Goal: Task Accomplishment & Management: Use online tool/utility

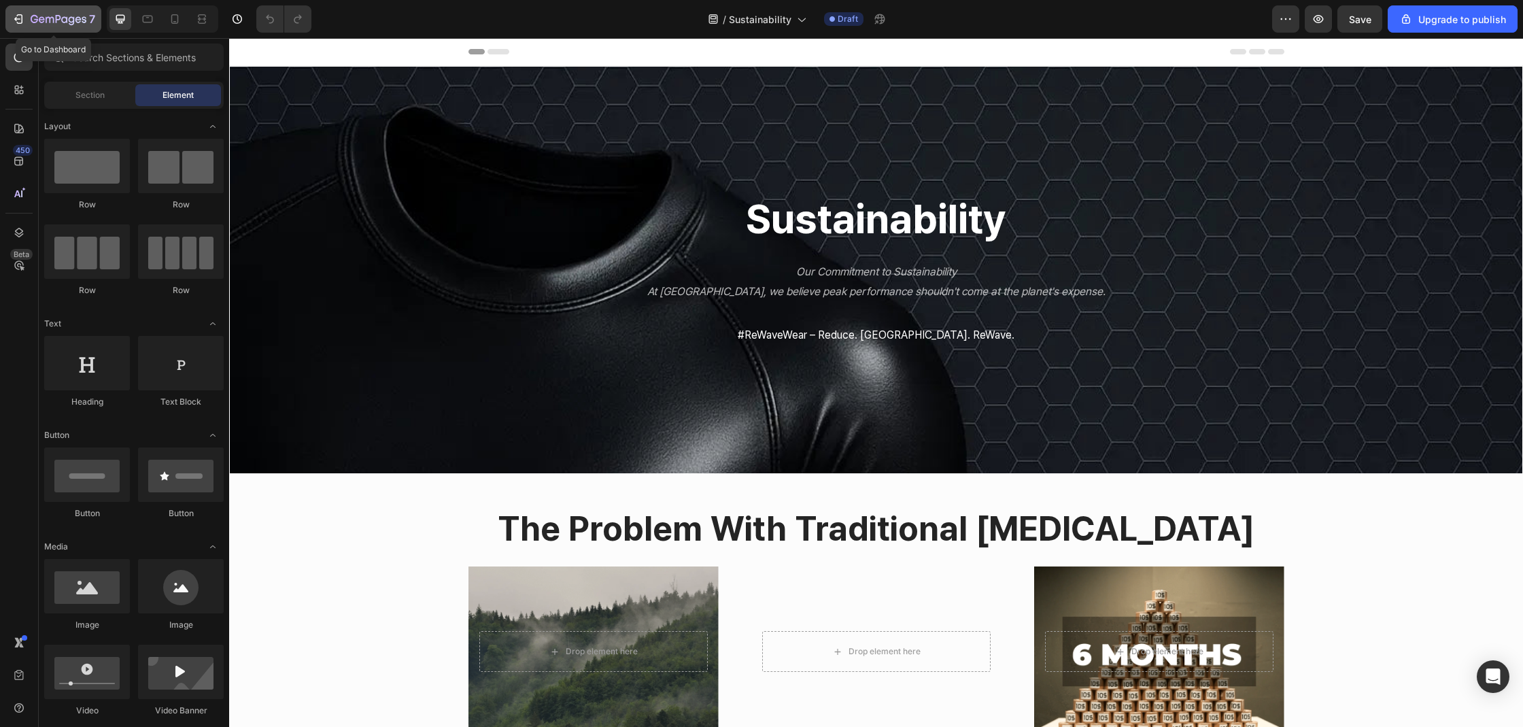
click at [70, 24] on icon "button" at bounding box center [72, 20] width 6 height 9
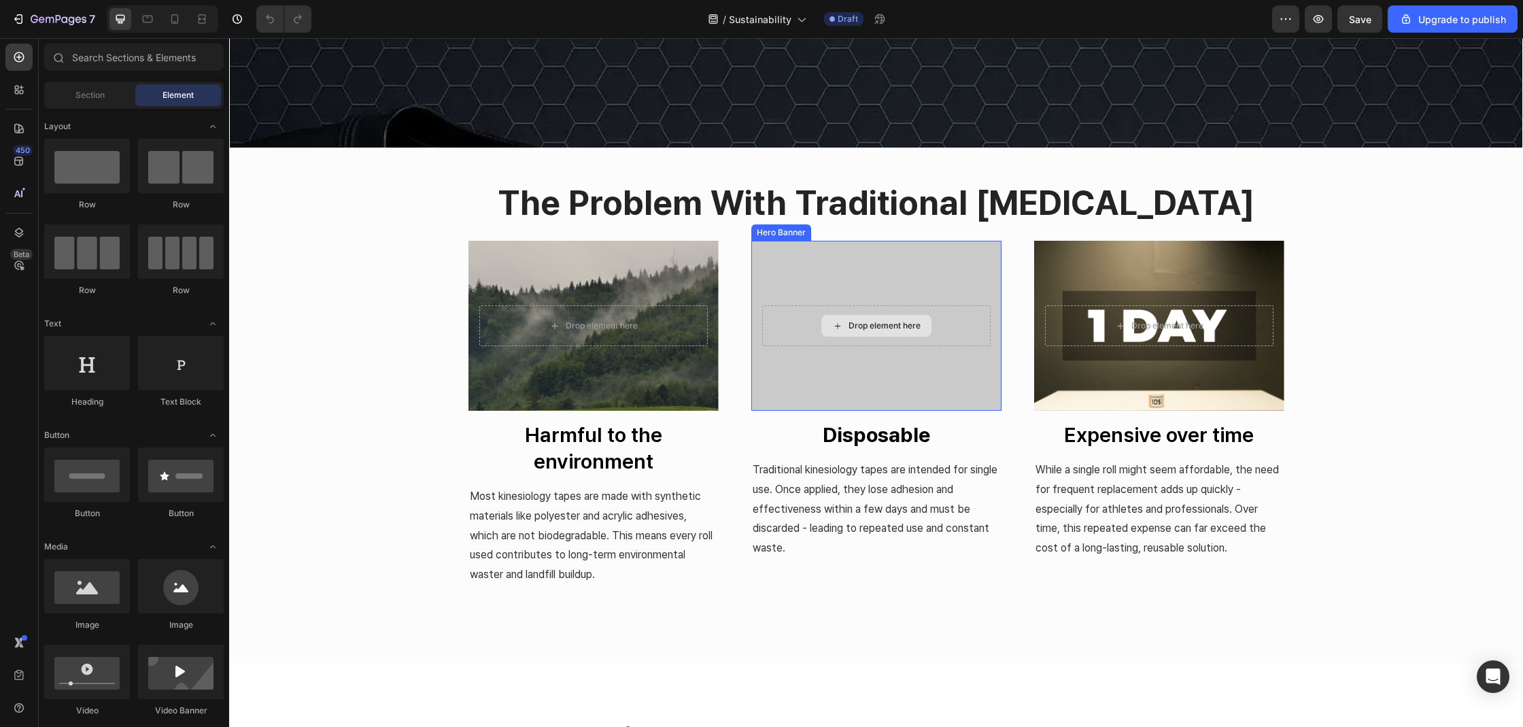
scroll to position [755, 0]
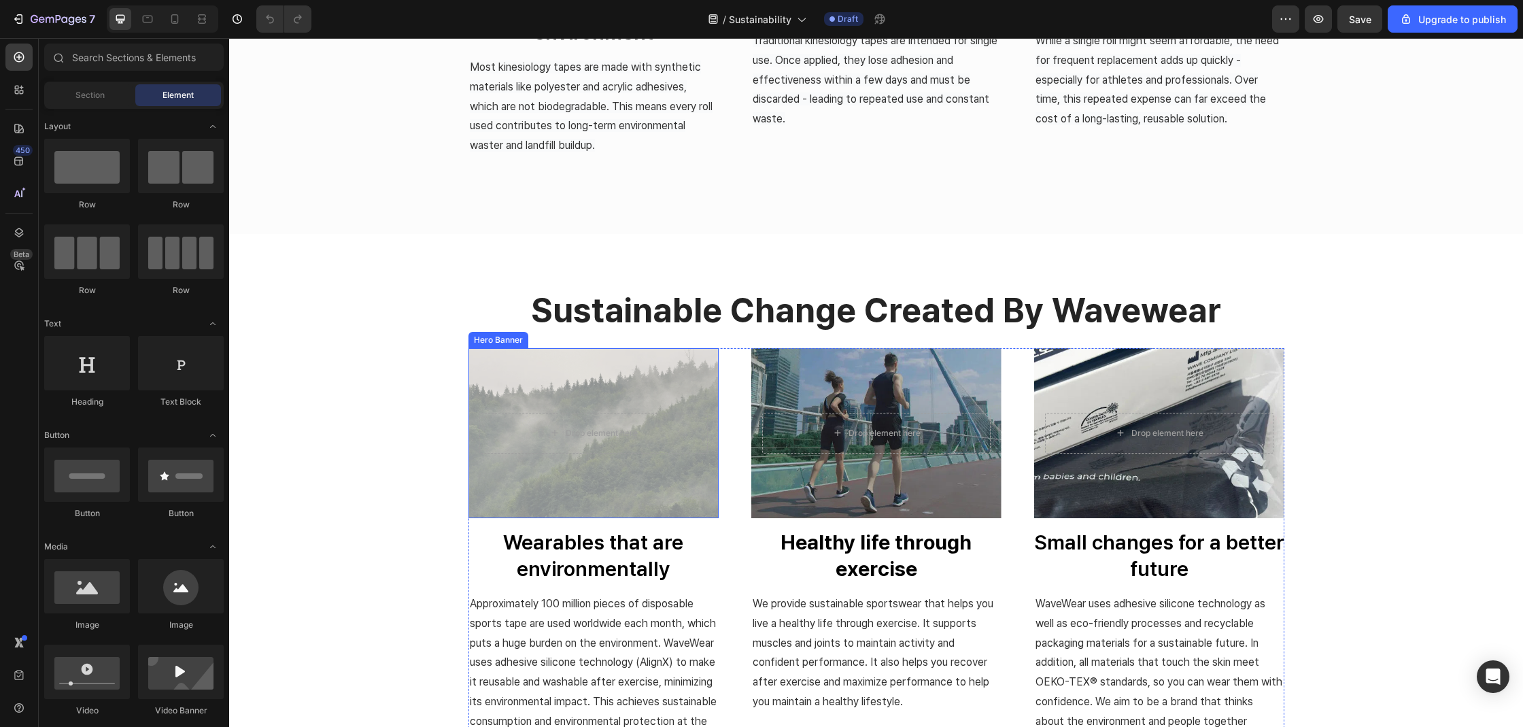
click at [621, 360] on div "Overlay" at bounding box center [593, 433] width 250 height 170
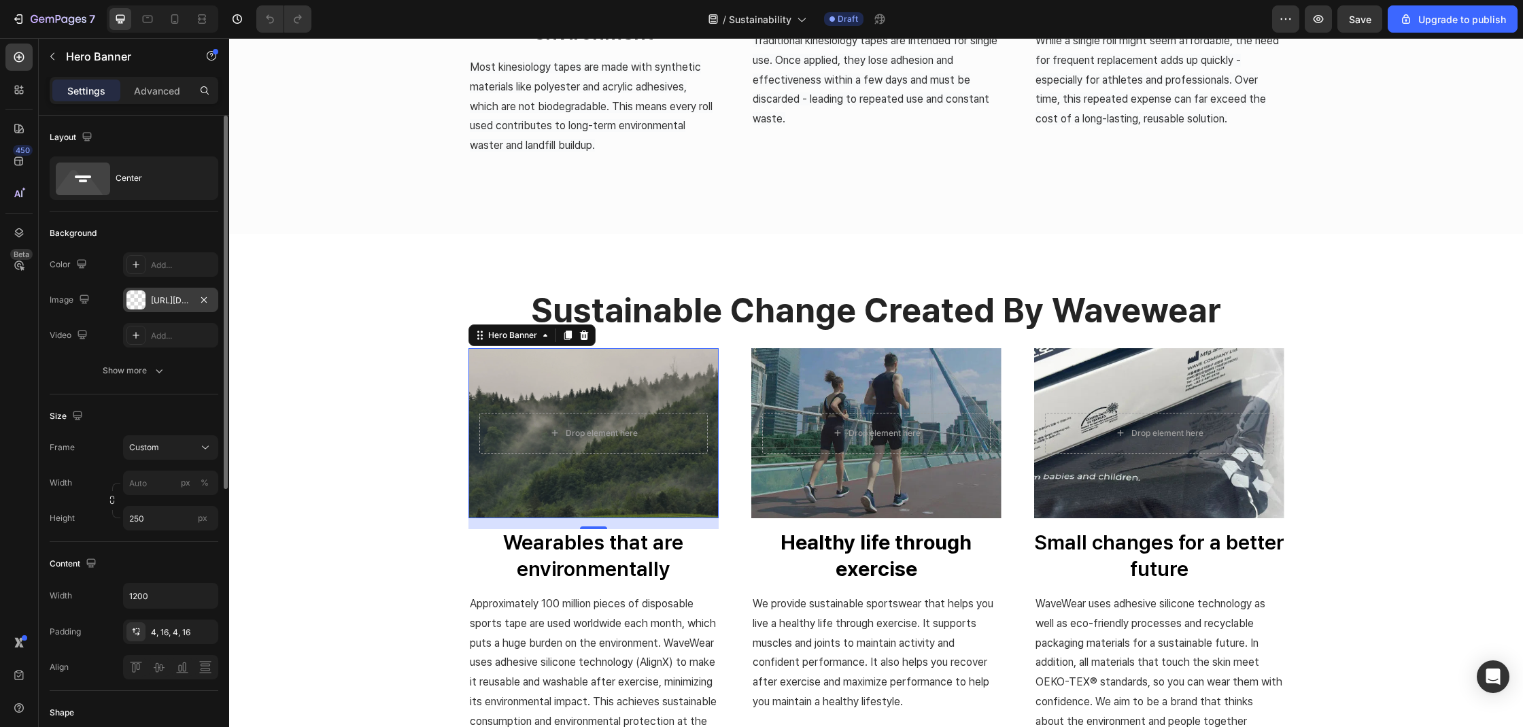
click at [195, 299] on div "https://cdn.shopify.com/s/files/1/0074/9882/5818/files/gempages_579737317355291…" at bounding box center [170, 300] width 95 height 24
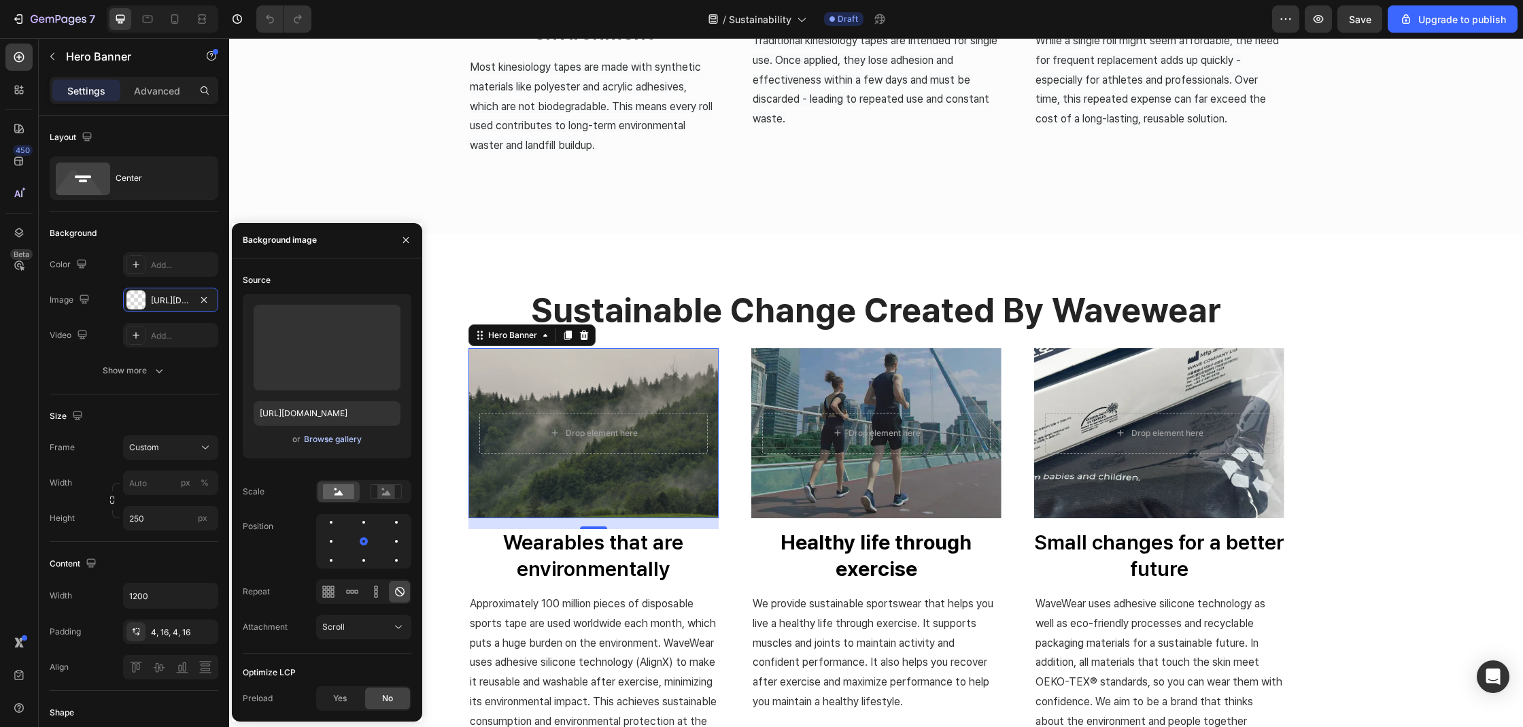
click at [330, 445] on button "Browse gallery" at bounding box center [332, 439] width 59 height 14
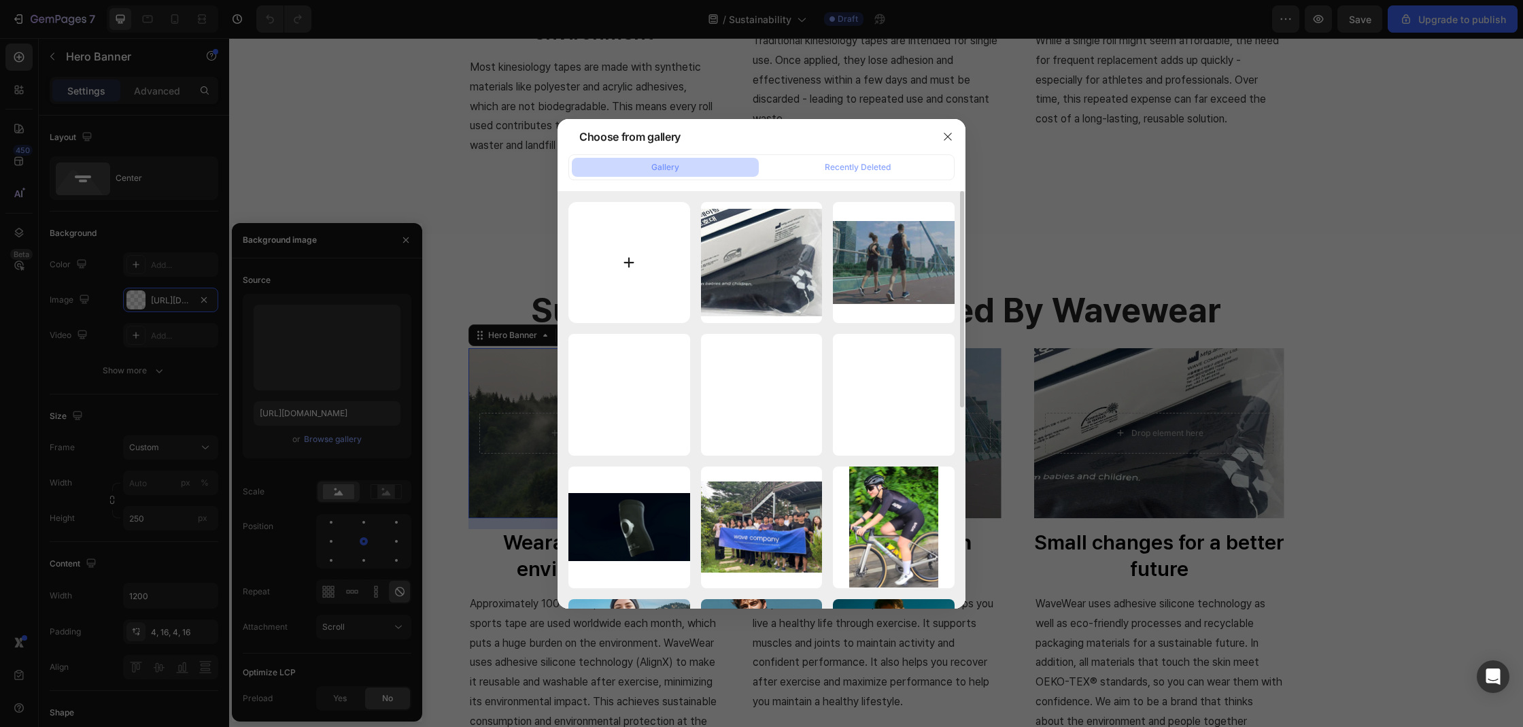
type input "C:\fakepath\pcs2.webp"
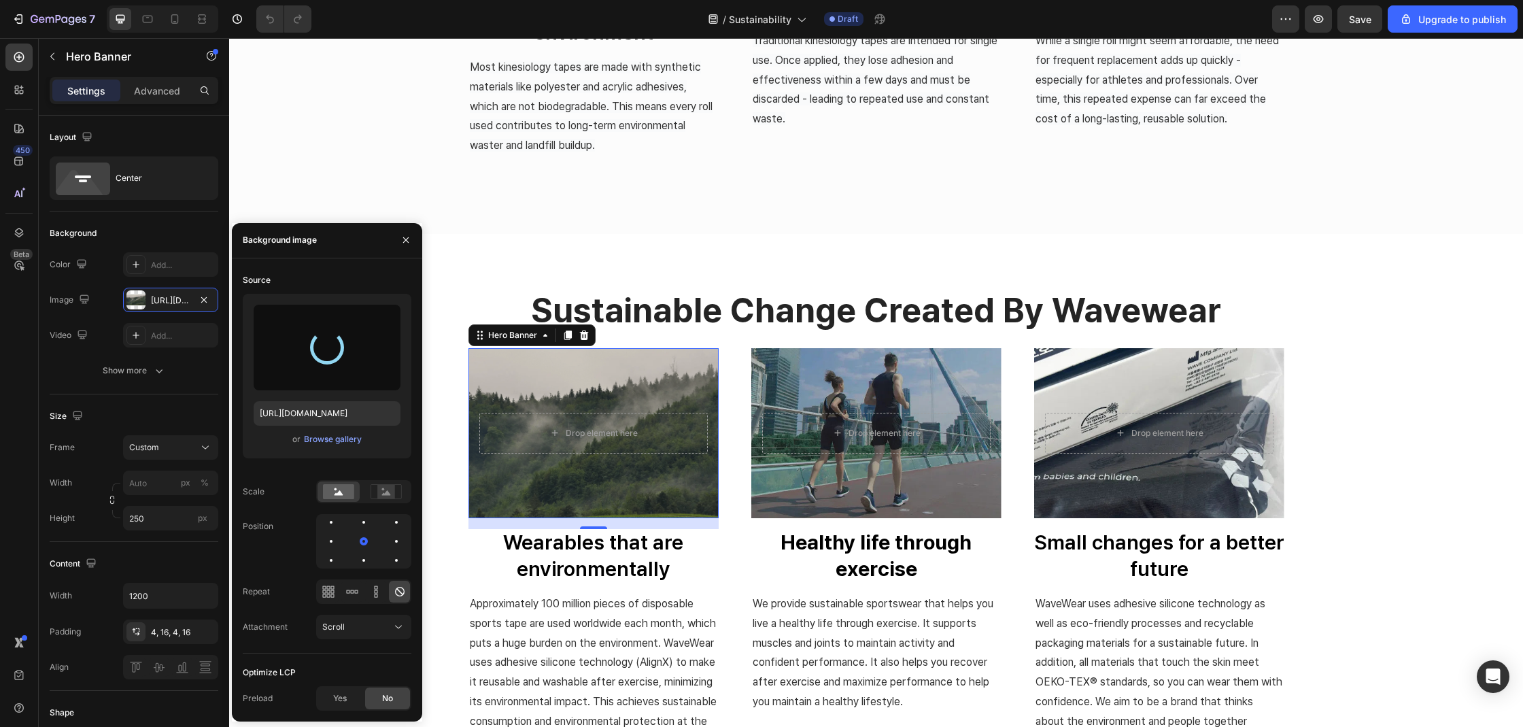
type input "[URL][DOMAIN_NAME]"
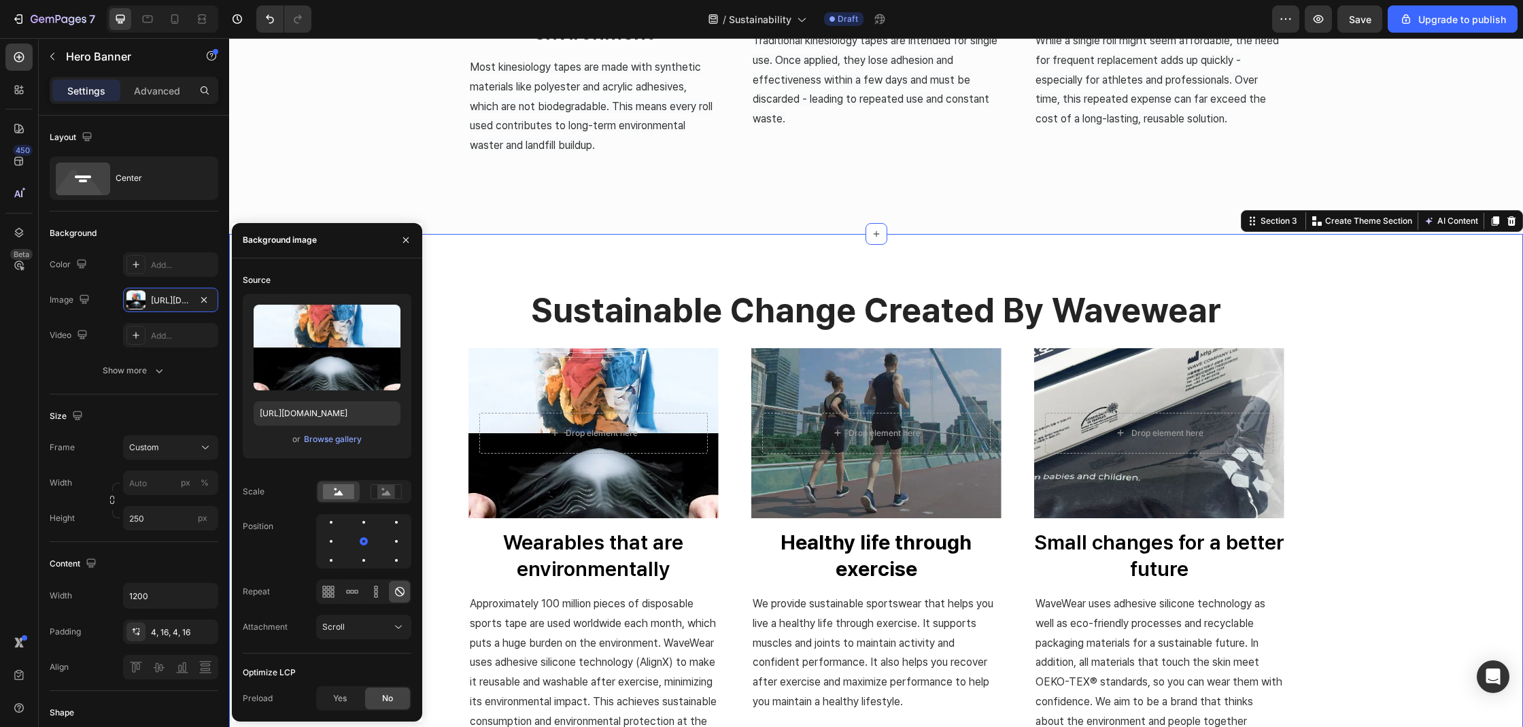
click at [1317, 392] on div "sustainable change created by wavewear Heading Row Drop element here Hero Banne…" at bounding box center [875, 542] width 1273 height 508
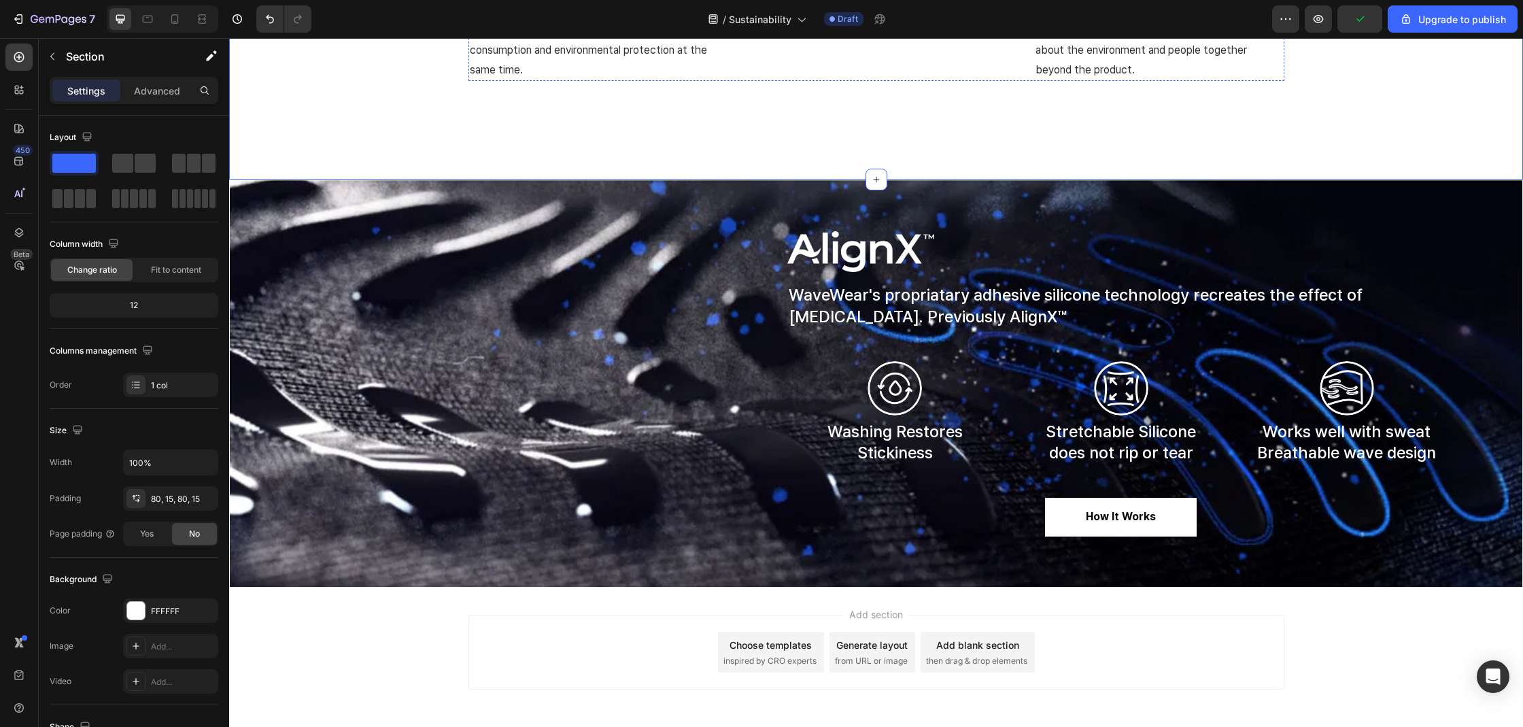
scroll to position [1436, 0]
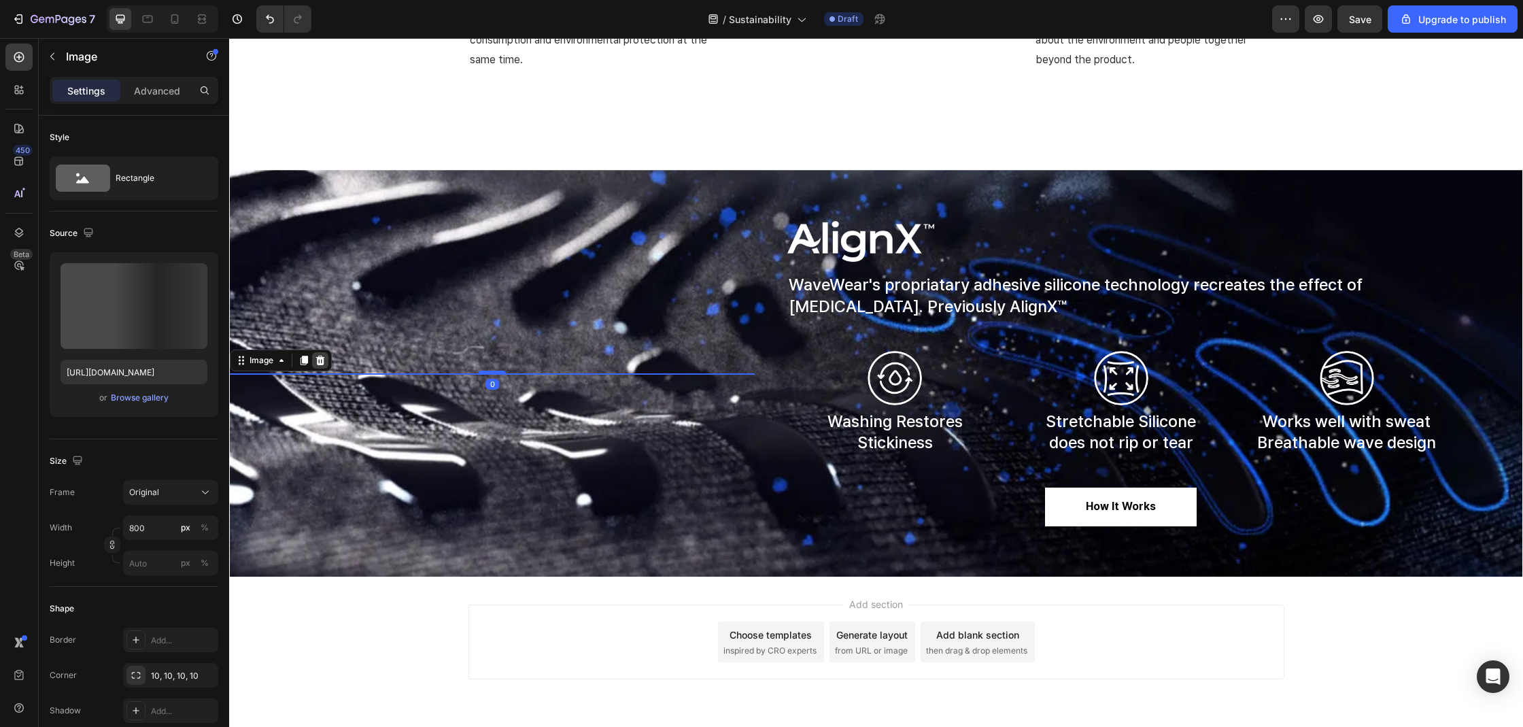
click at [315, 355] on icon at bounding box center [320, 360] width 11 height 11
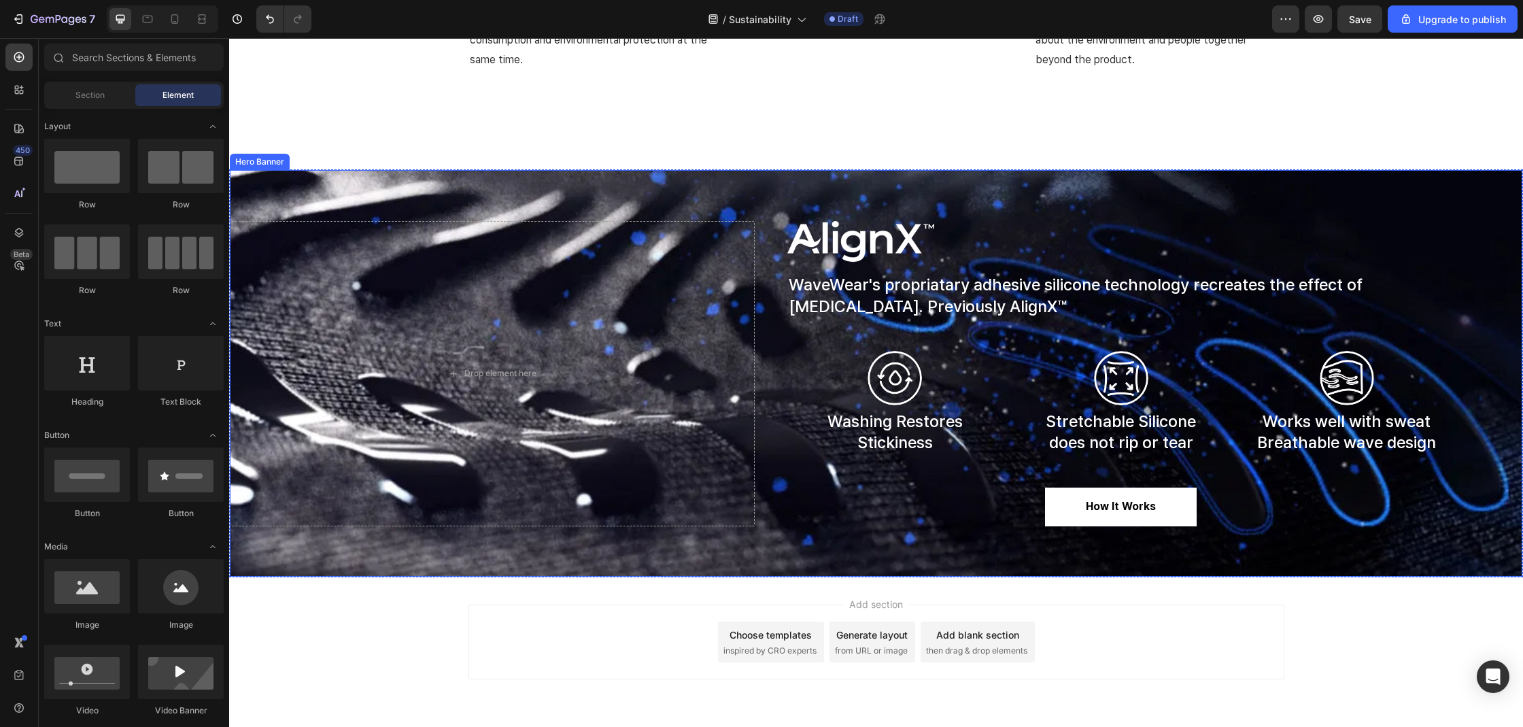
click at [642, 213] on div "Overlay" at bounding box center [876, 373] width 1292 height 407
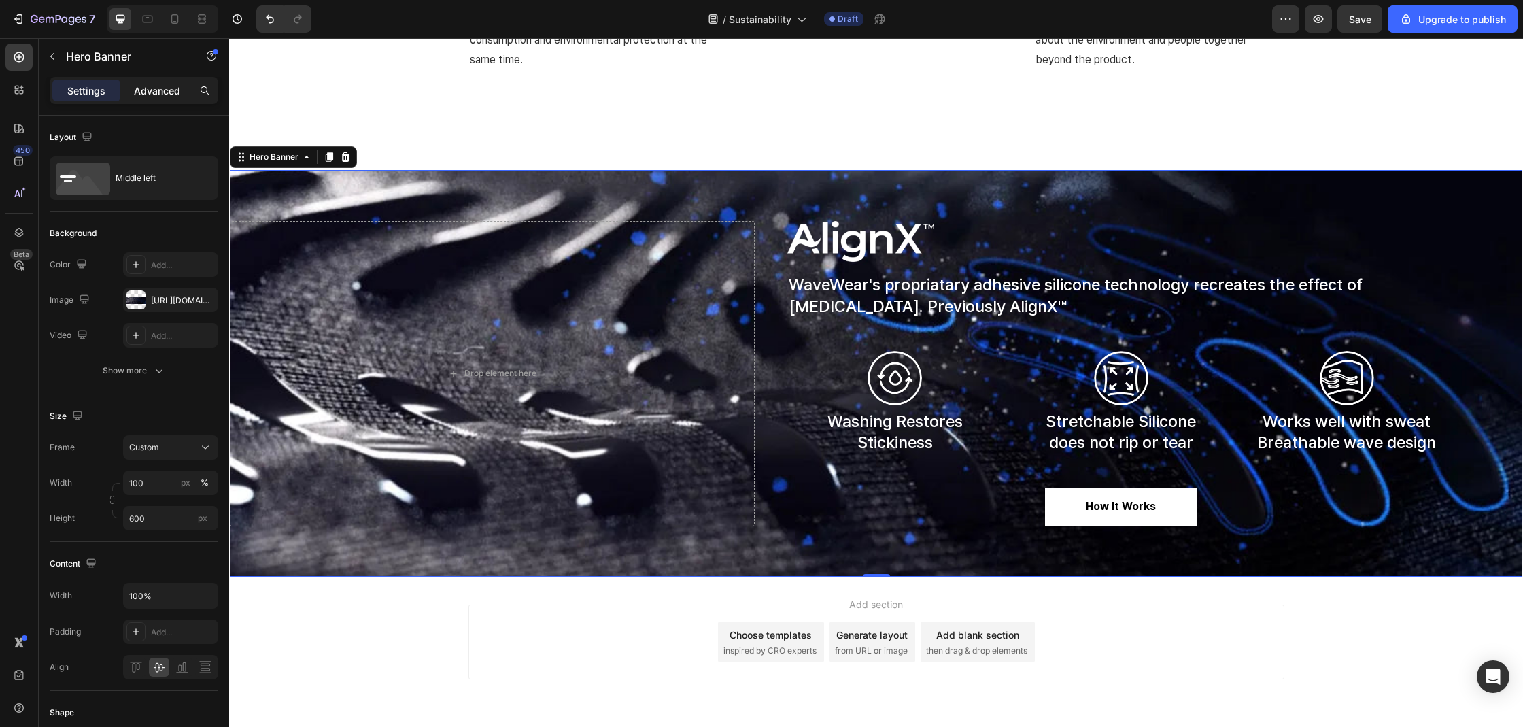
click at [156, 90] on p "Advanced" at bounding box center [157, 91] width 46 height 14
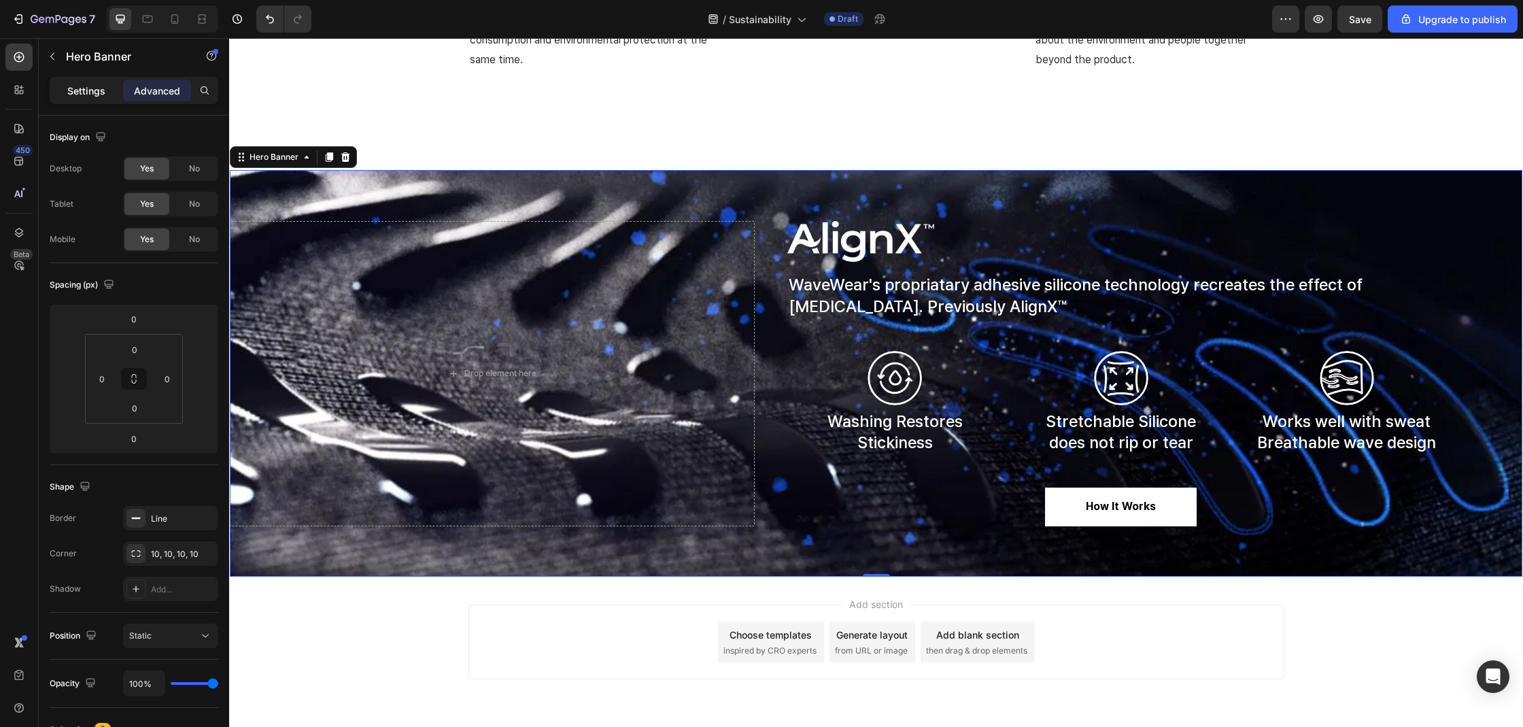
click at [97, 97] on p "Settings" at bounding box center [86, 91] width 38 height 14
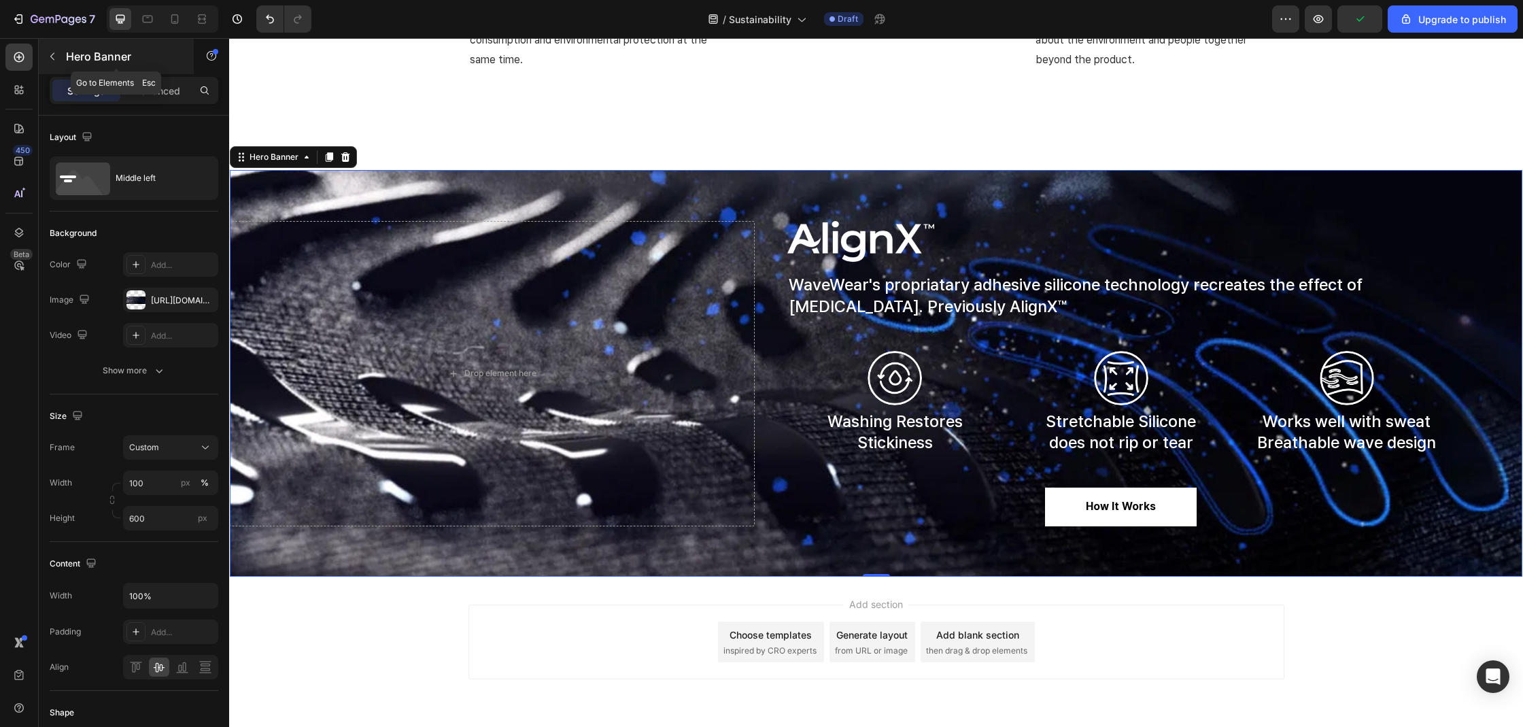
click at [80, 53] on p "Hero Banner" at bounding box center [124, 56] width 116 height 16
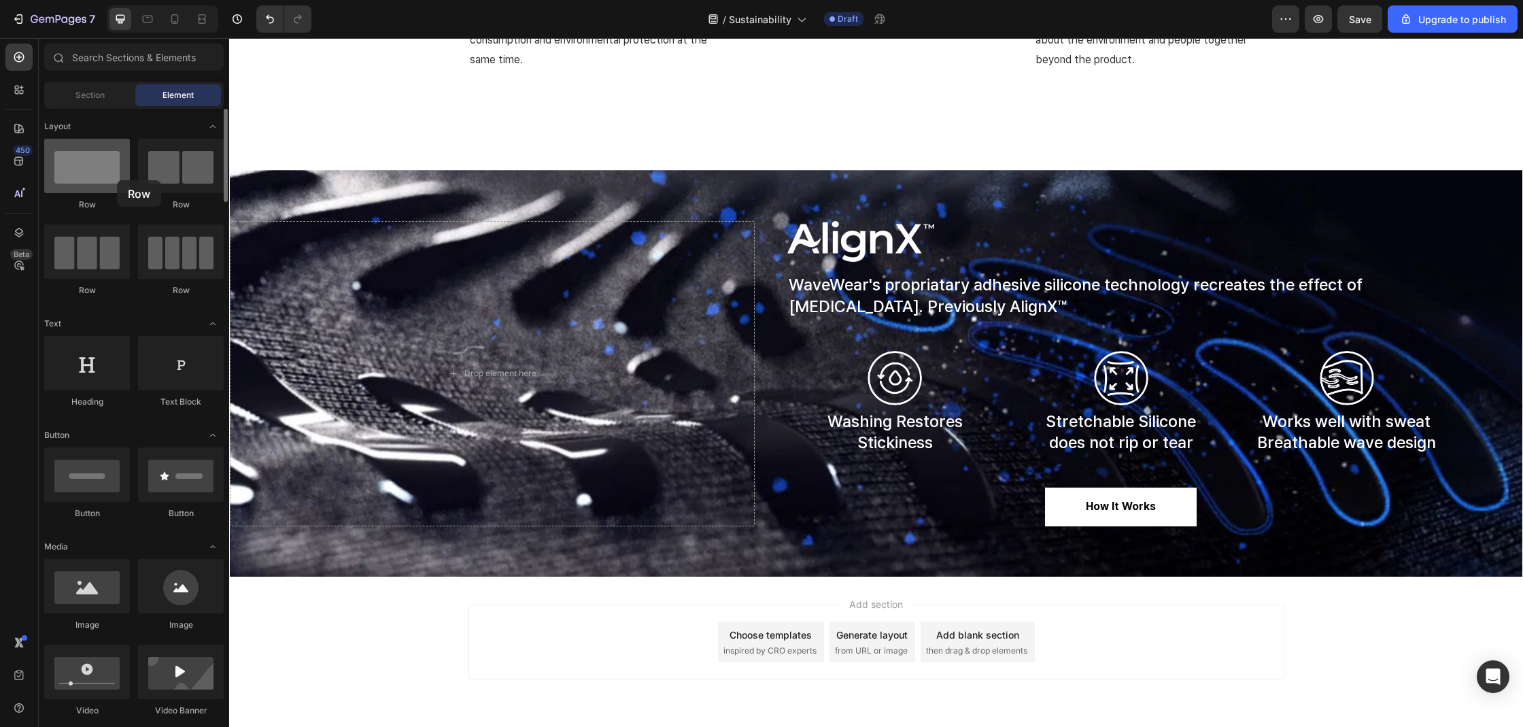
click at [117, 180] on div at bounding box center [87, 166] width 86 height 54
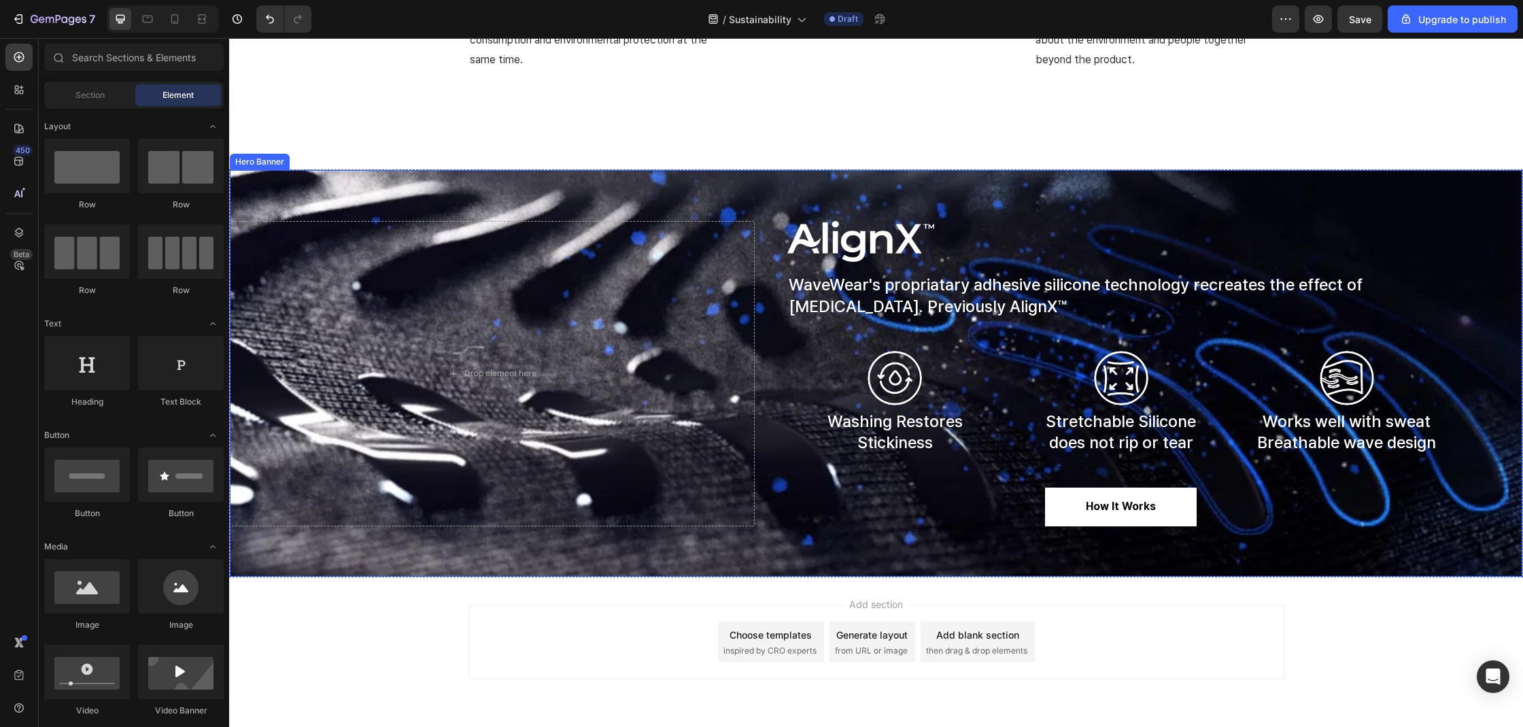
click at [374, 209] on div "Overlay" at bounding box center [876, 373] width 1292 height 407
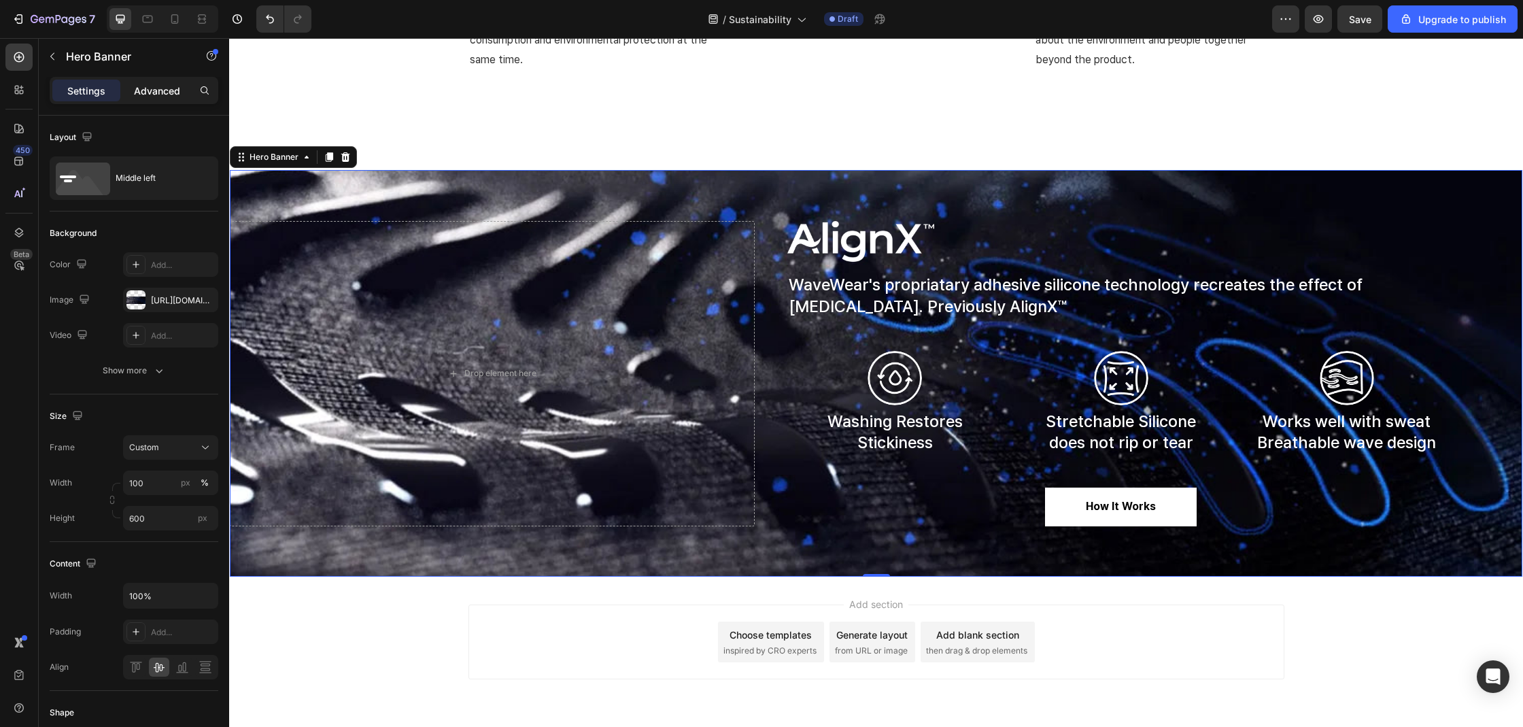
click at [157, 99] on div "Advanced" at bounding box center [157, 91] width 68 height 22
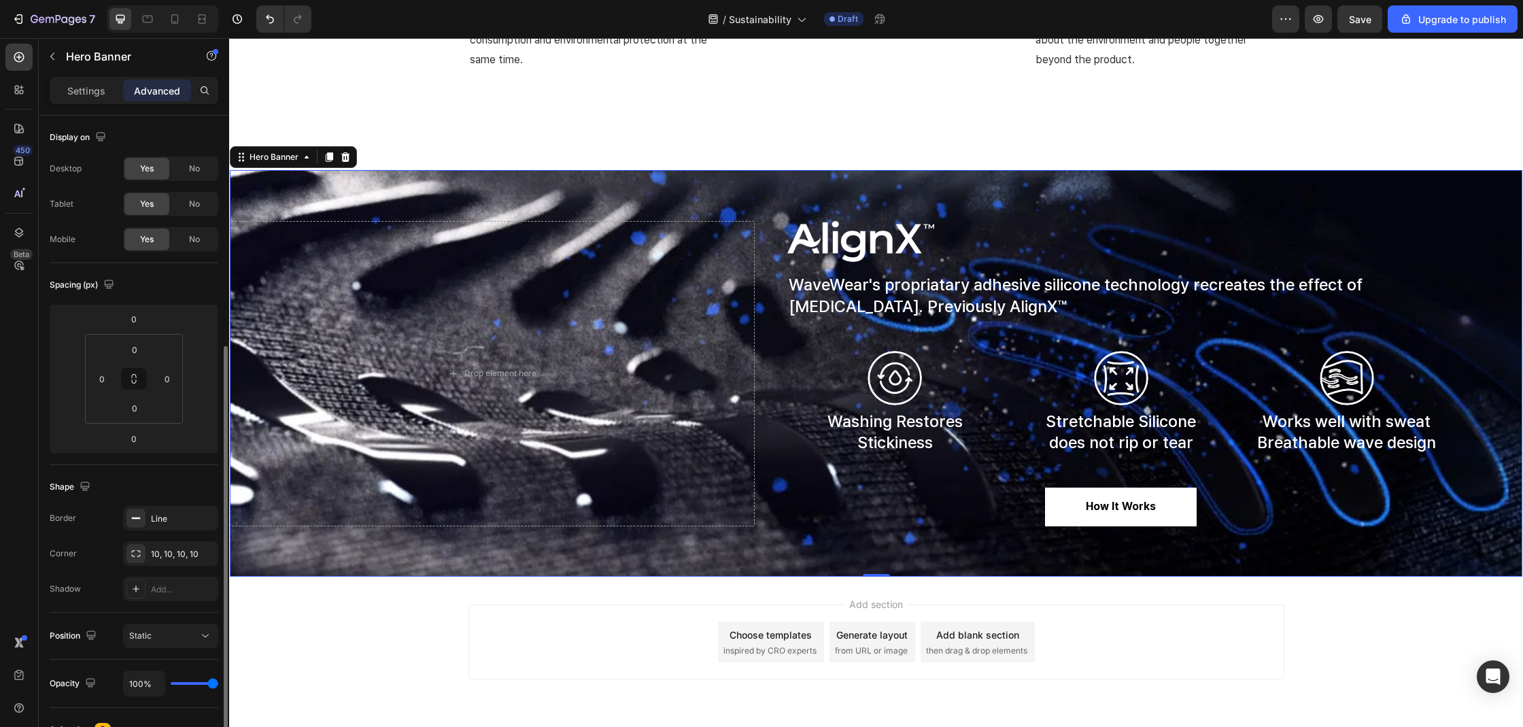
scroll to position [294, 0]
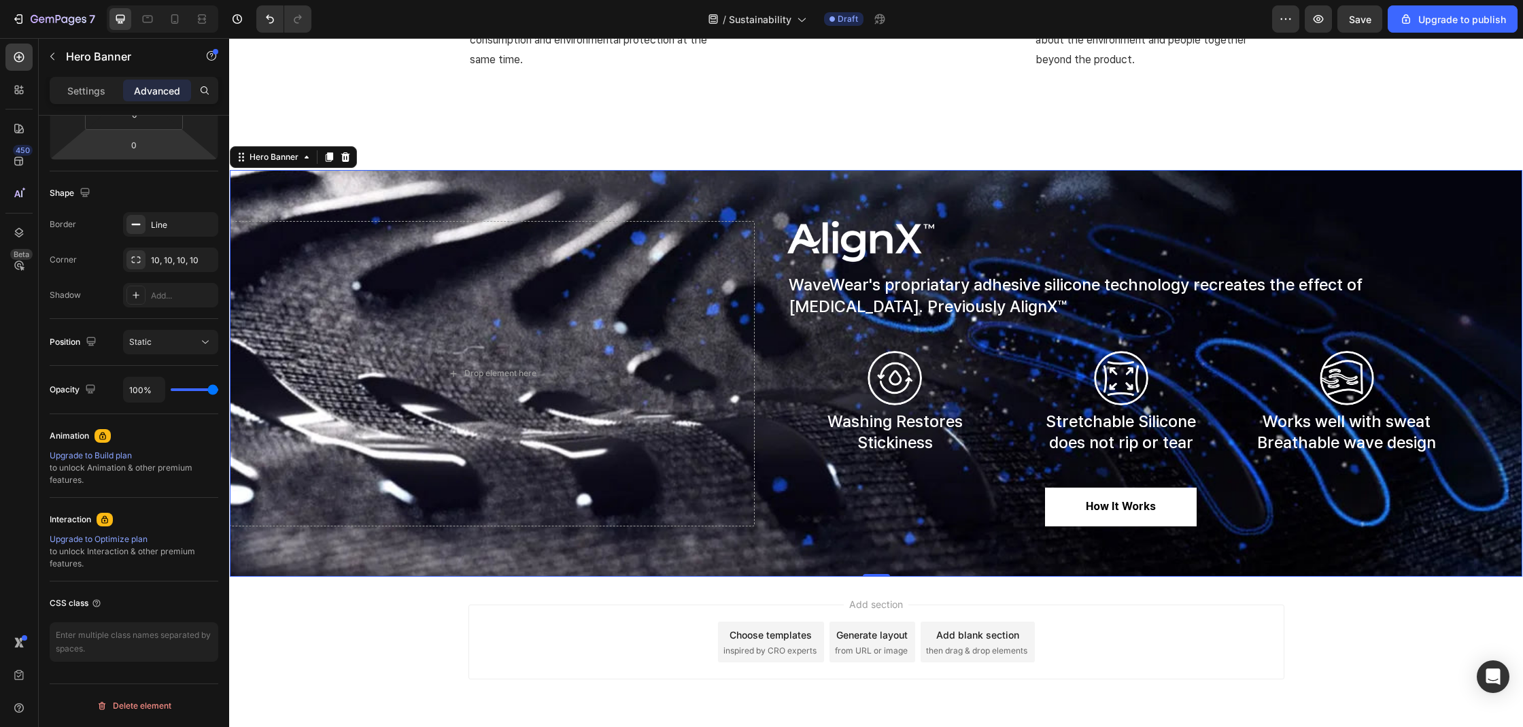
click at [751, 226] on div "Drop element here Image WaveWear's propriatary adhesive silicone technology rec…" at bounding box center [876, 373] width 1292 height 305
click at [761, 222] on div "Drop element here Image WaveWear's propriatary adhesive silicone technology rec…" at bounding box center [876, 373] width 1292 height 305
click at [759, 235] on div "Drop element here Image WaveWear's propriatary adhesive silicone technology rec…" at bounding box center [876, 373] width 1292 height 305
click at [646, 248] on div "Drop element here" at bounding box center [492, 373] width 525 height 305
click at [725, 215] on div "Overlay" at bounding box center [876, 373] width 1292 height 407
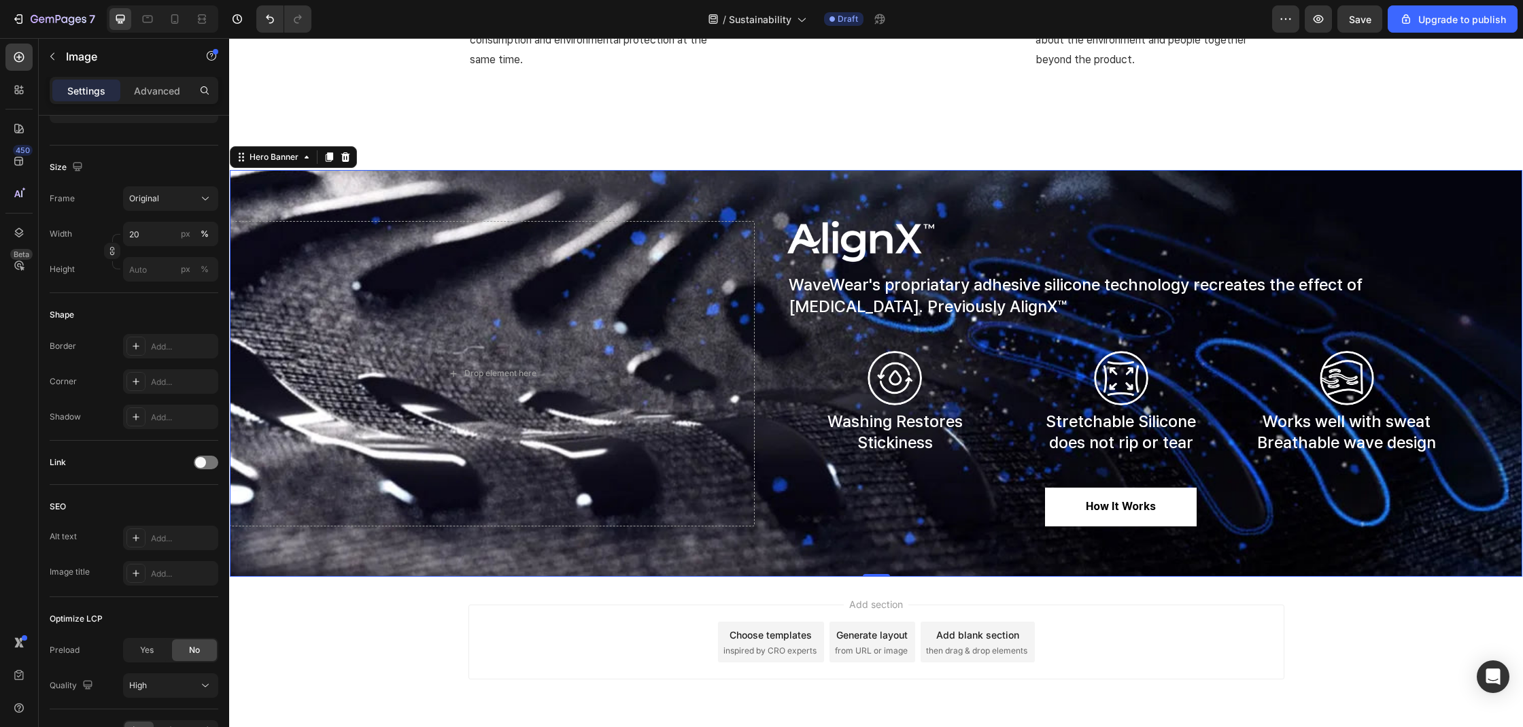
click at [1007, 258] on div at bounding box center [1154, 241] width 735 height 41
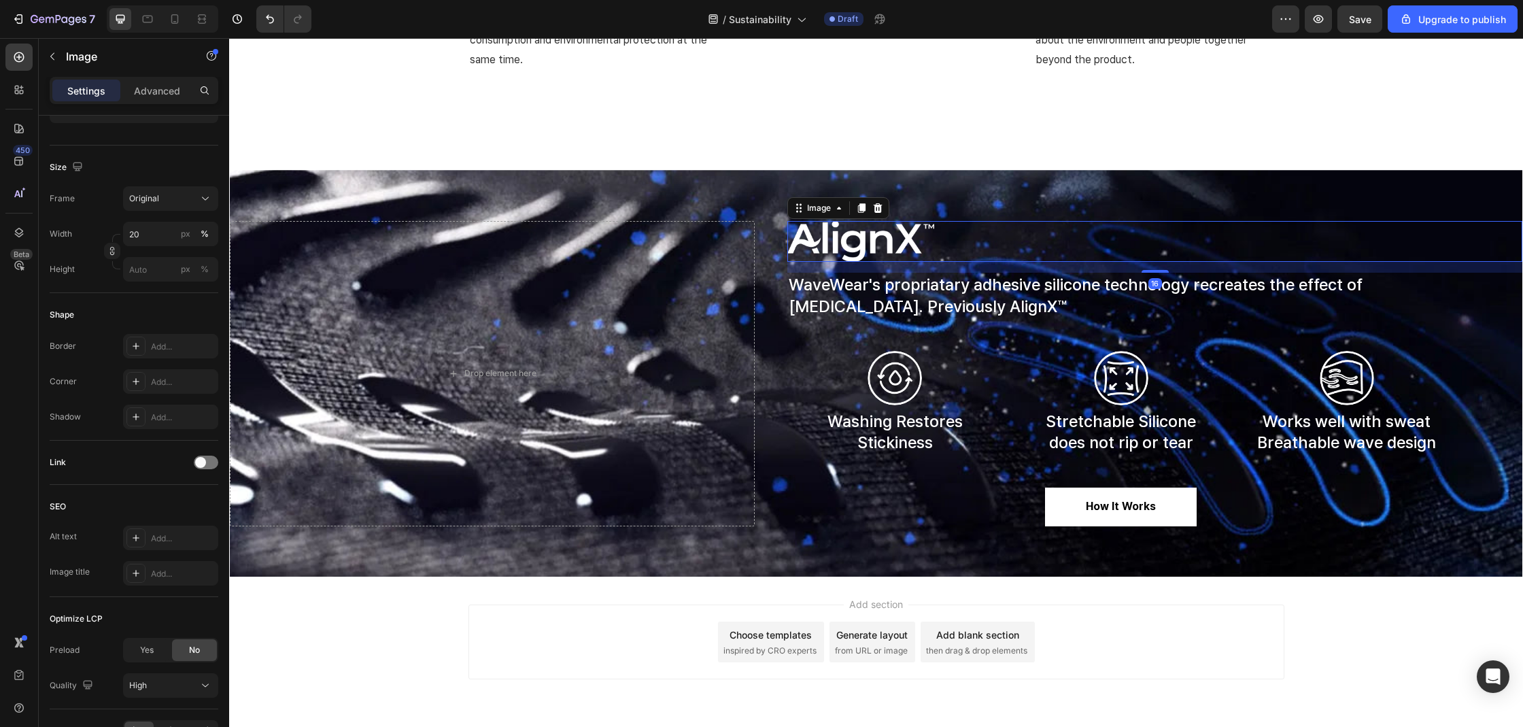
scroll to position [0, 0]
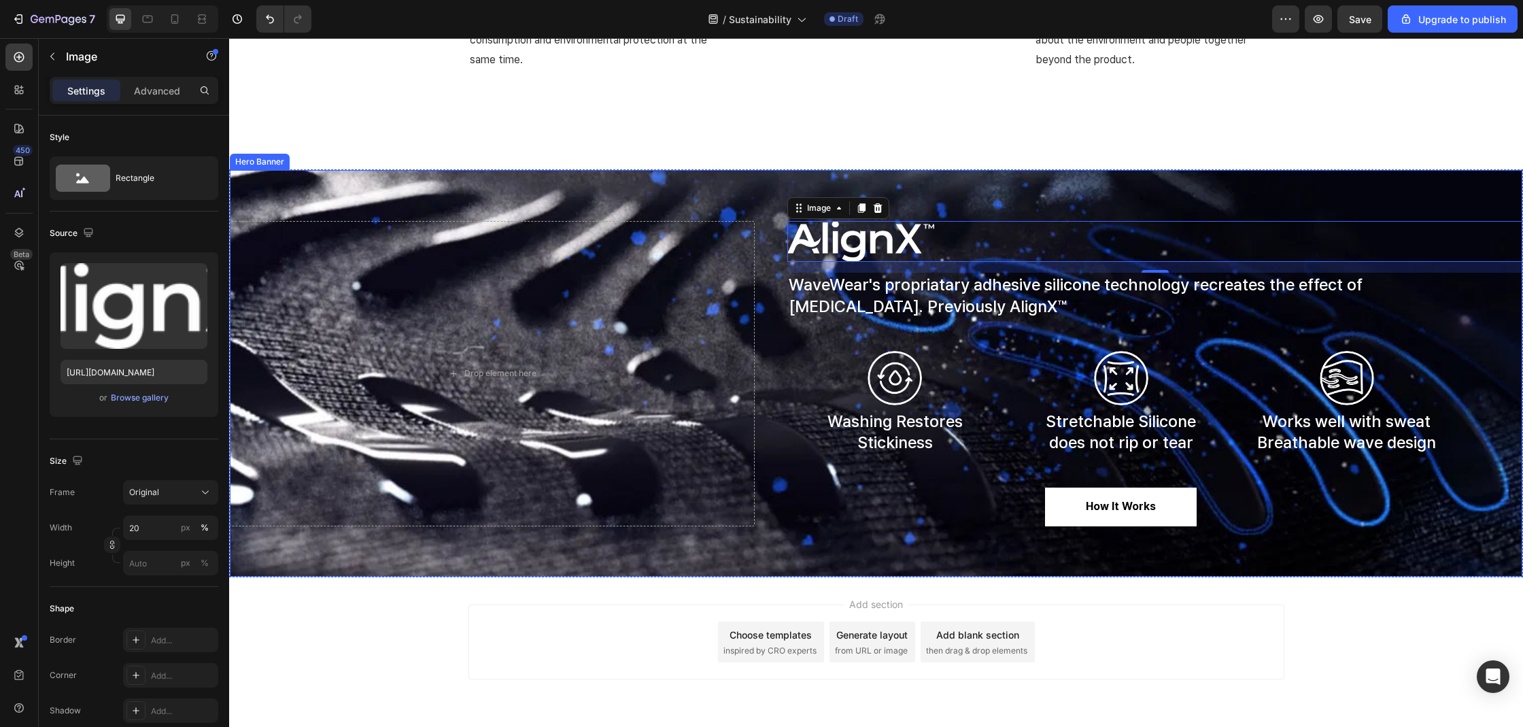
click at [761, 272] on div "Drop element here Image 16 WaveWear's propriatary adhesive silicone technology …" at bounding box center [876, 373] width 1292 height 305
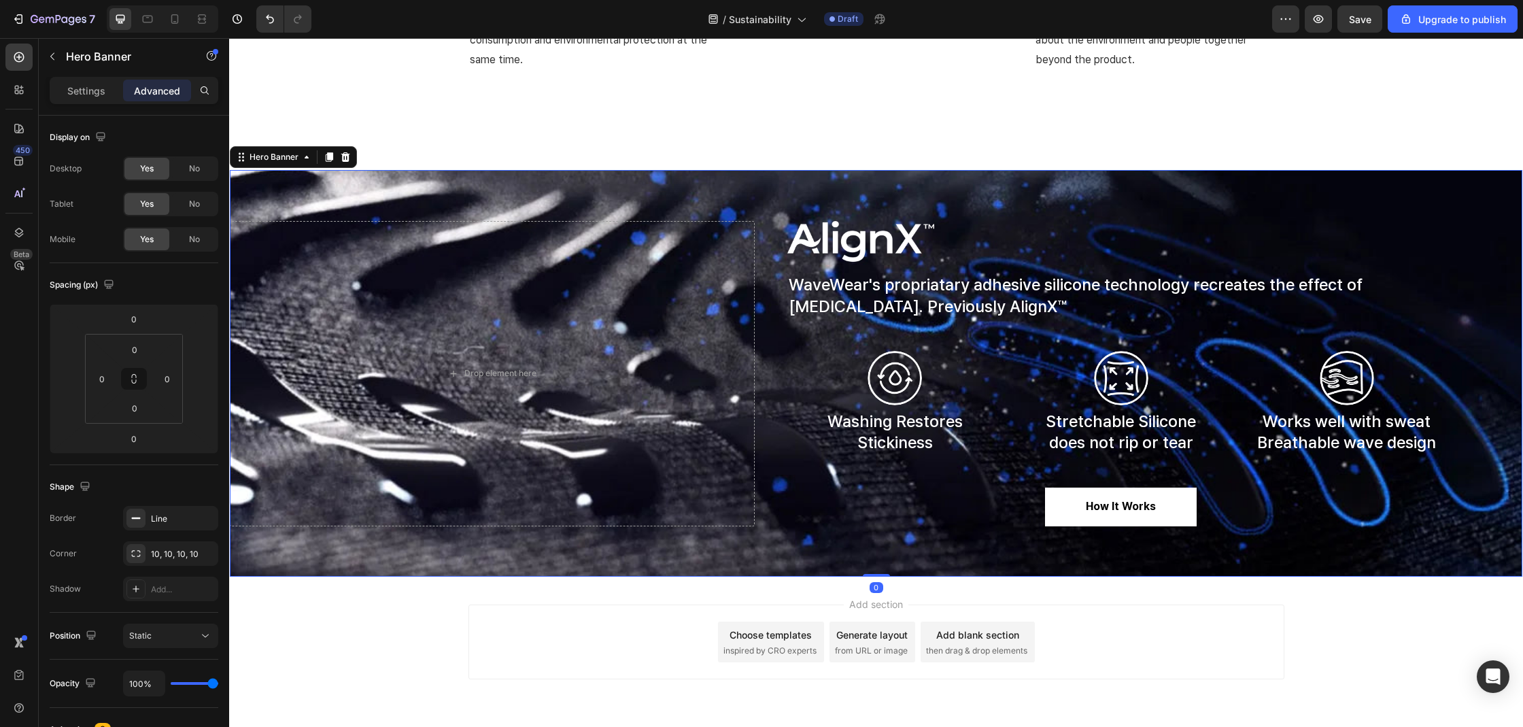
click at [764, 245] on div "Drop element here Image WaveWear's propriatary adhesive silicone technology rec…" at bounding box center [876, 373] width 1292 height 305
click at [871, 221] on img at bounding box center [860, 241] width 147 height 41
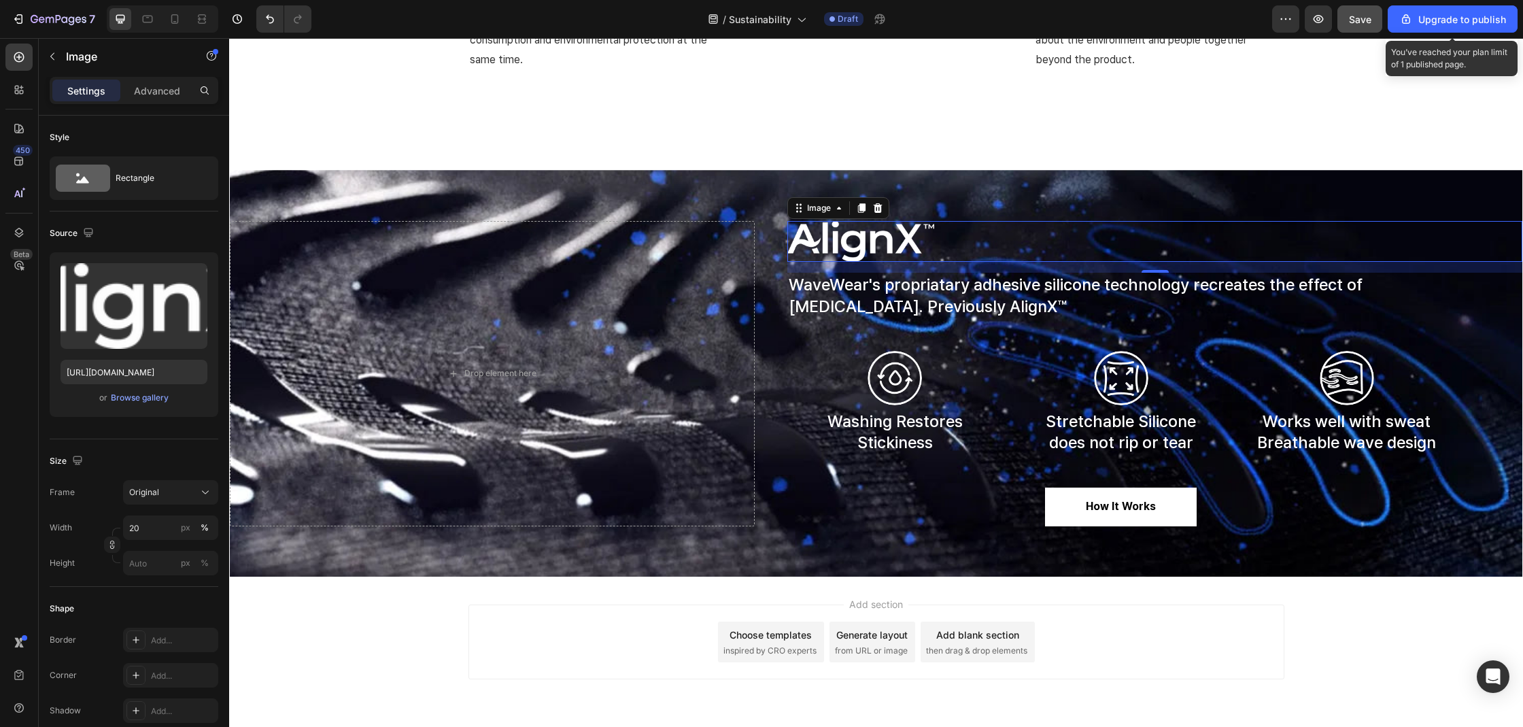
click at [1360, 16] on span "Save" at bounding box center [1360, 20] width 22 height 12
click at [719, 38] on div "7 / Sustainability Draft Preview Upgrade to publish" at bounding box center [761, 19] width 1523 height 39
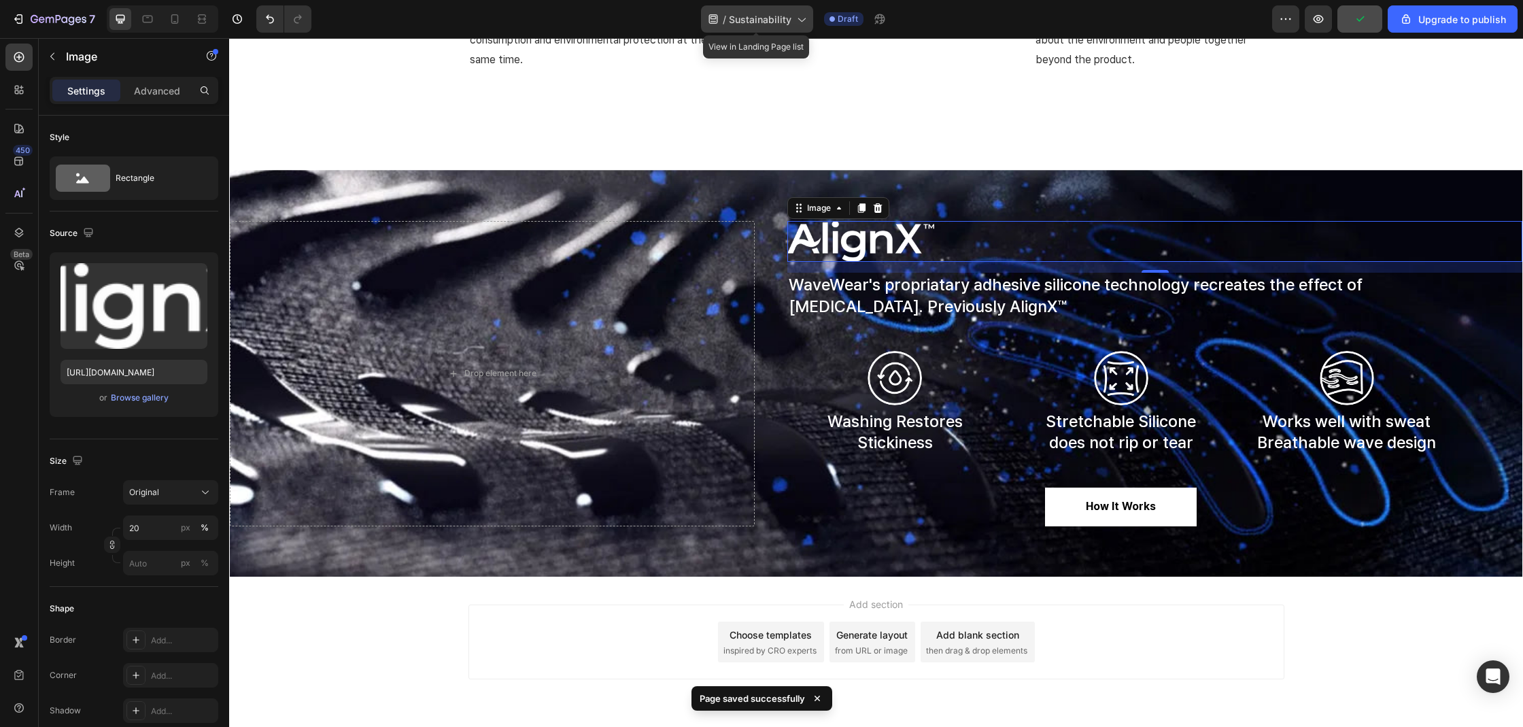
click at [750, 23] on span "Sustainability" at bounding box center [760, 19] width 63 height 14
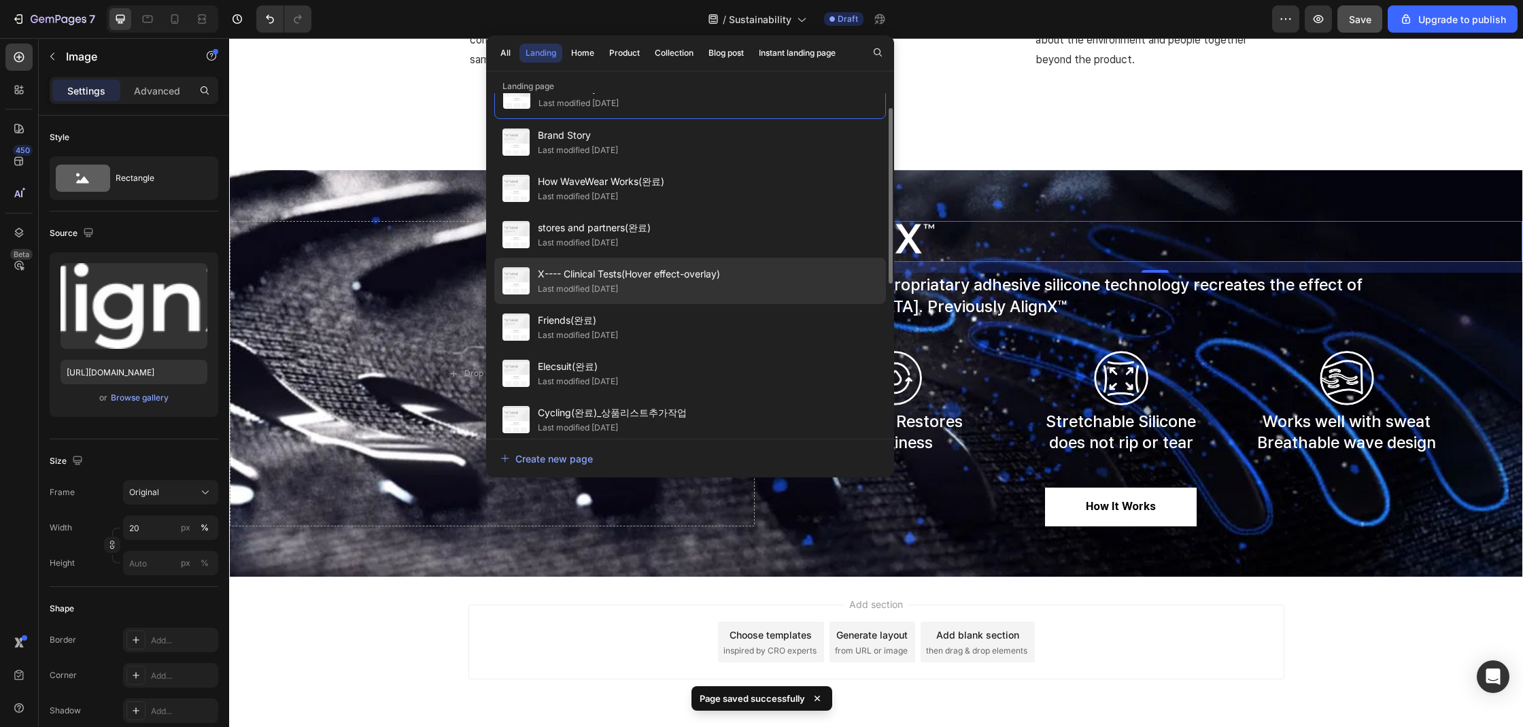
scroll to position [317, 0]
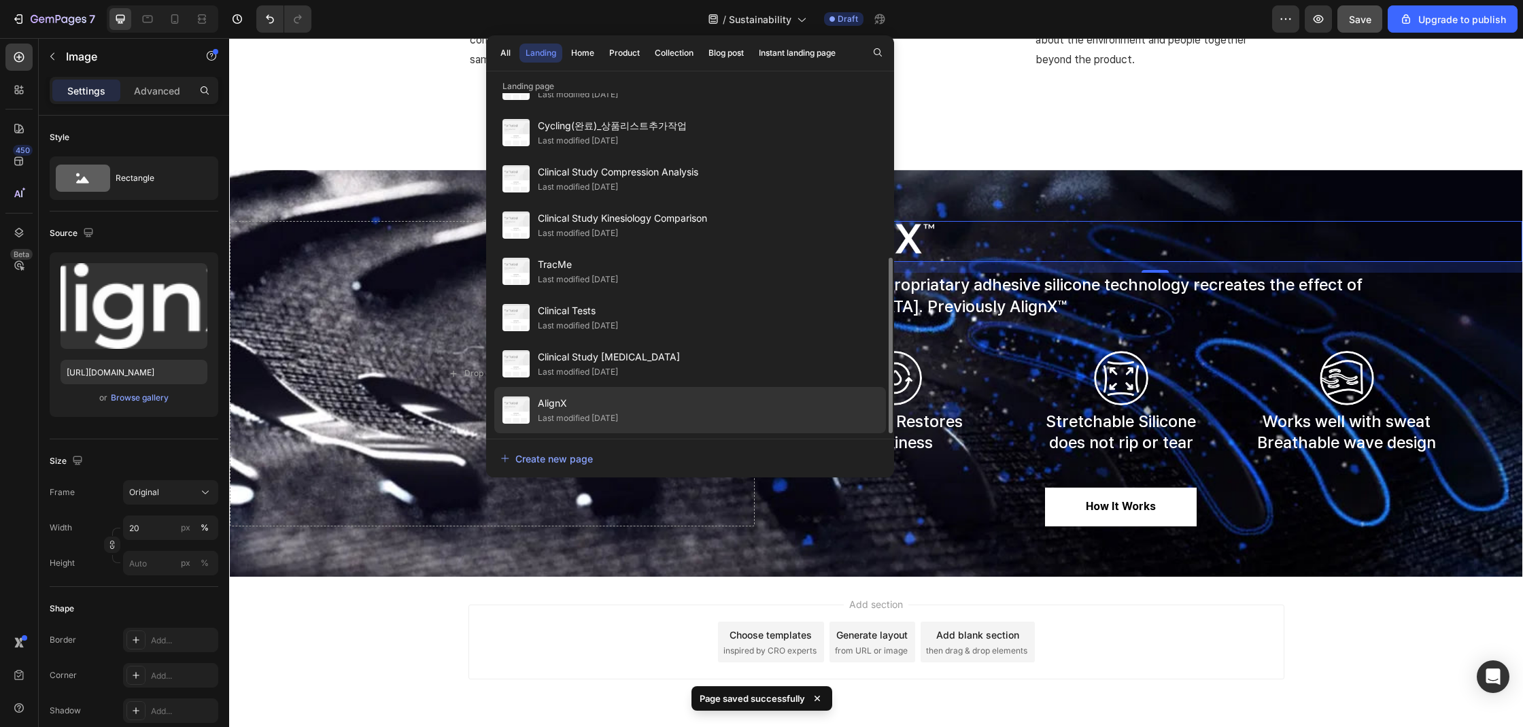
click at [642, 394] on div "AlignX Last modified 9 days ago" at bounding box center [690, 410] width 392 height 46
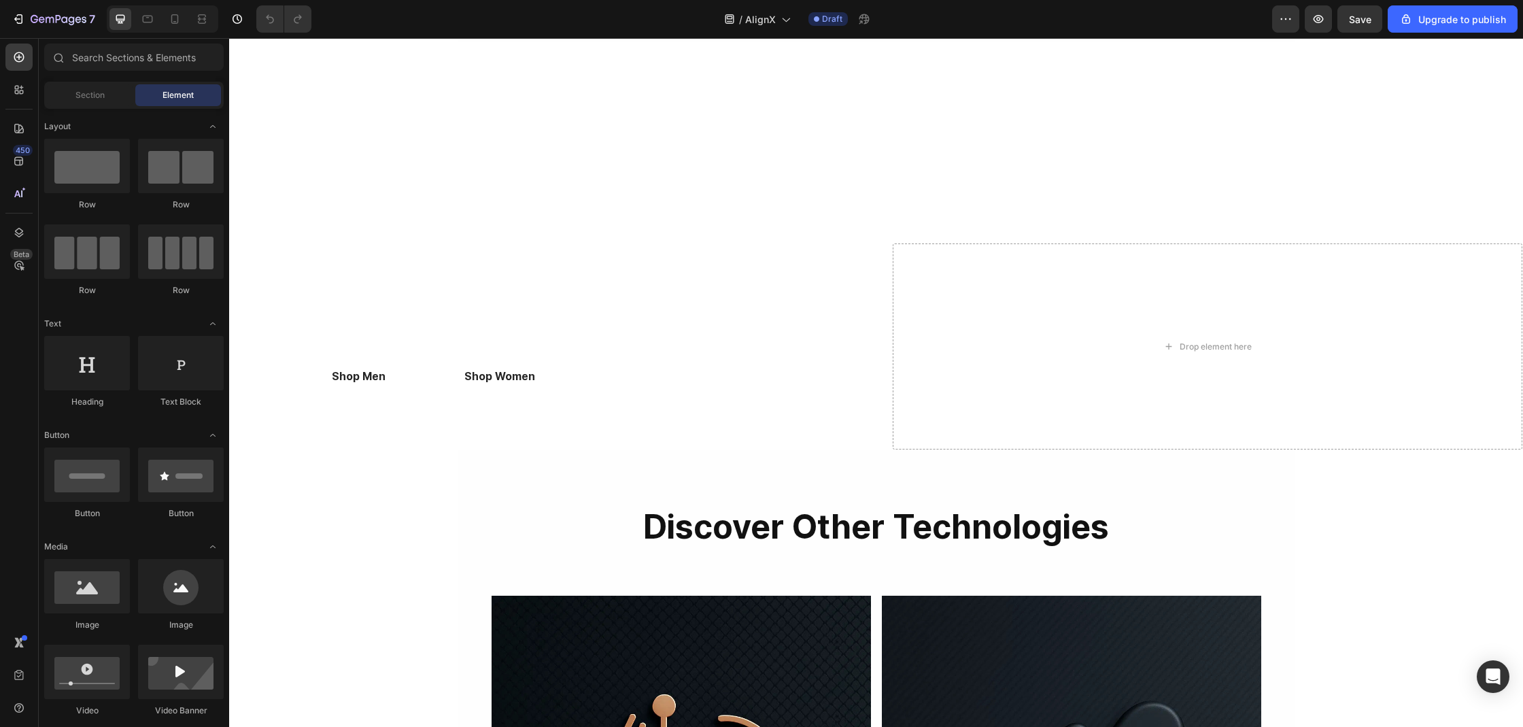
scroll to position [3618, 0]
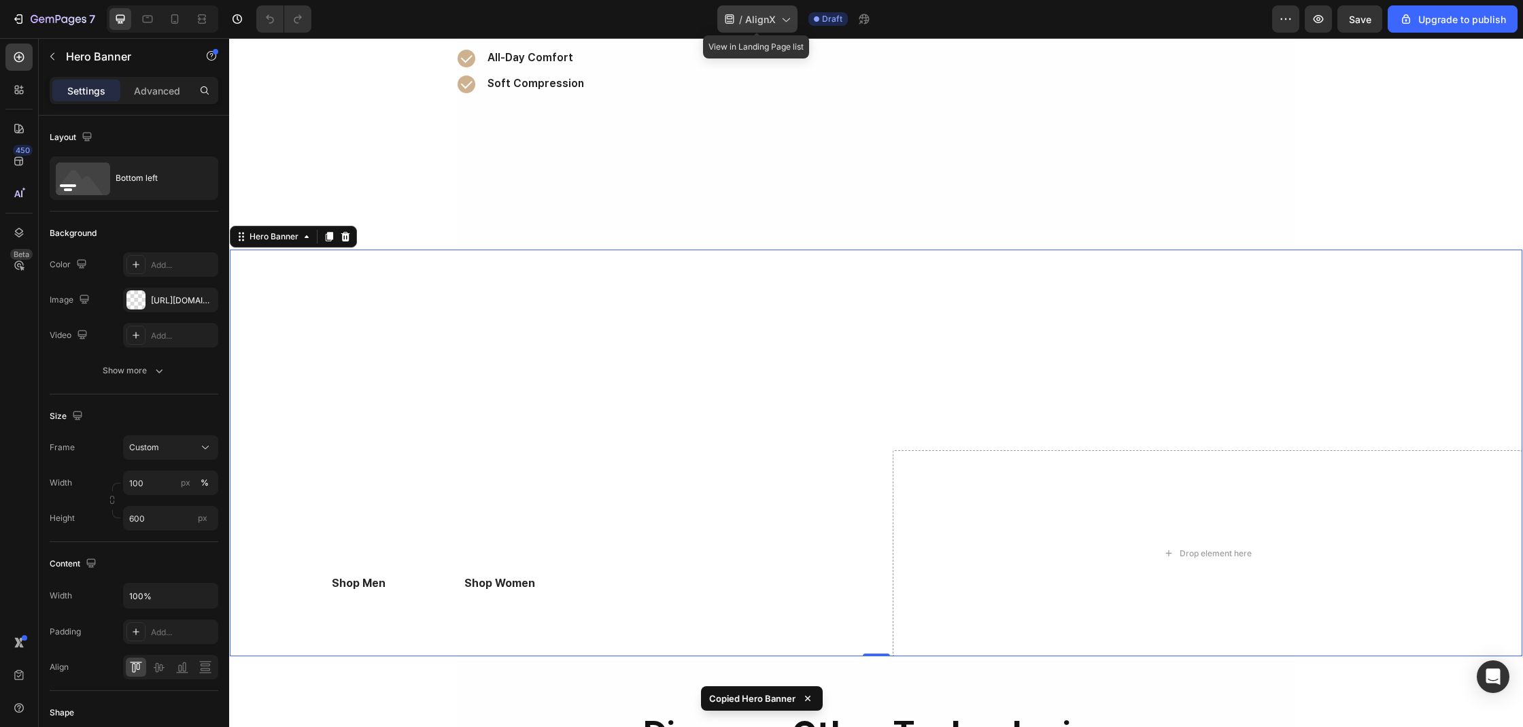
click at [755, 16] on span "AlignX" at bounding box center [760, 19] width 31 height 14
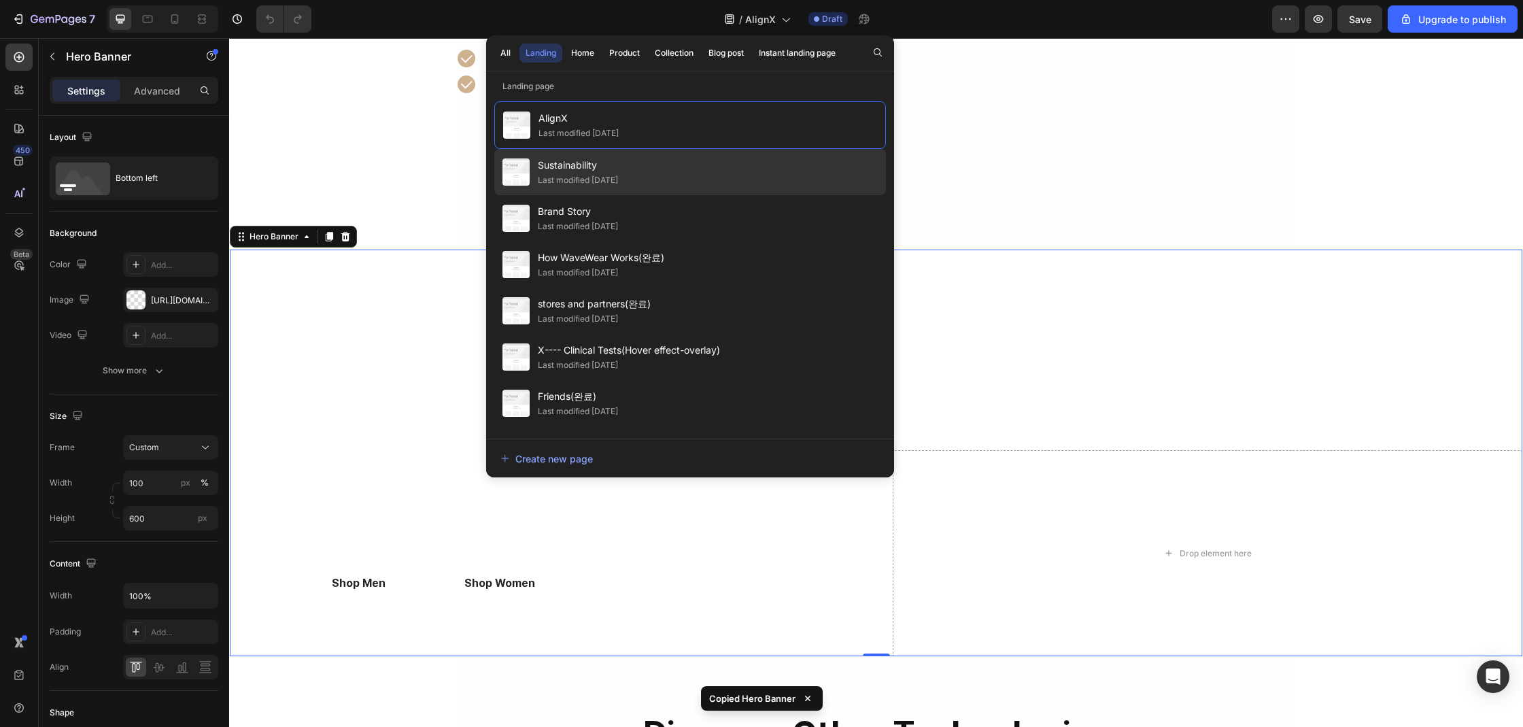
click at [649, 195] on div "Sustainability Last modified 2 days ago" at bounding box center [690, 218] width 392 height 46
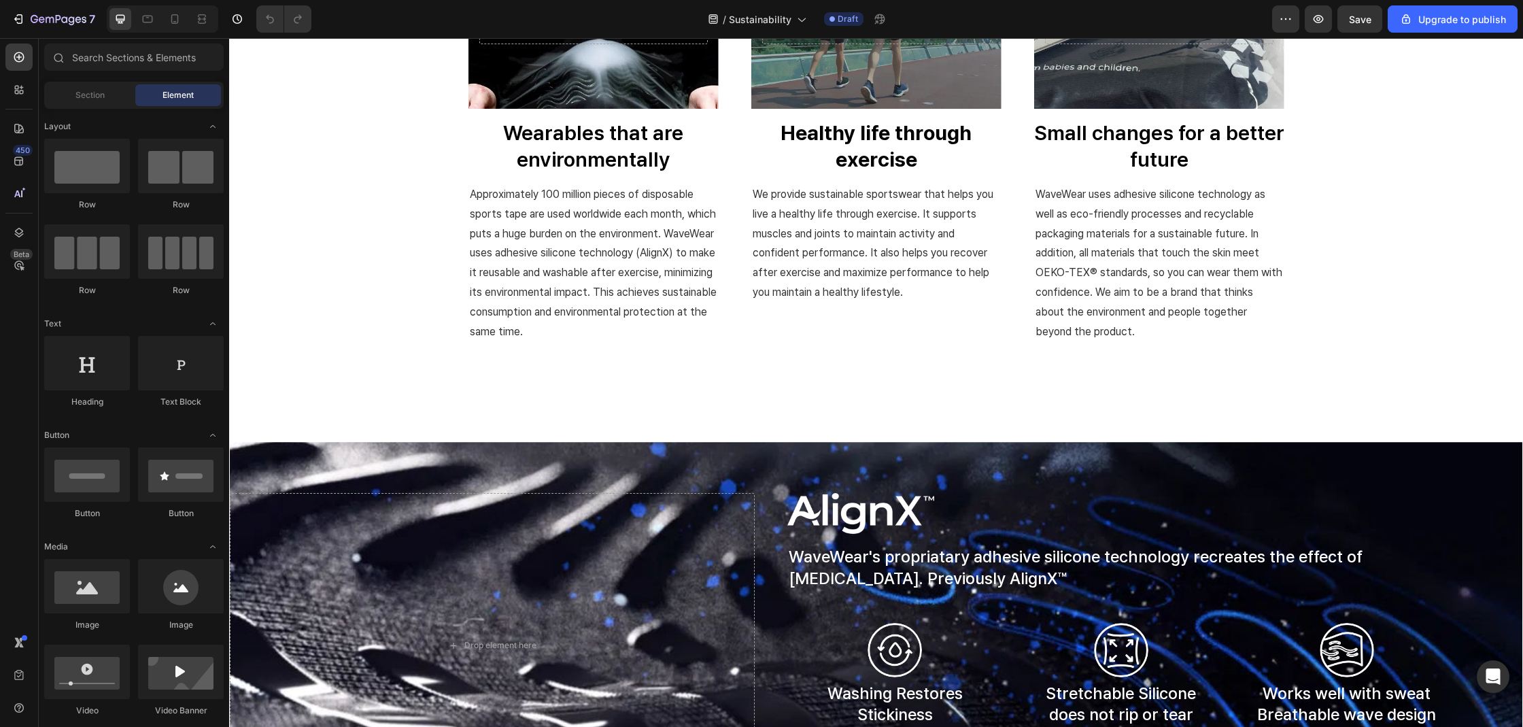
scroll to position [1482, 0]
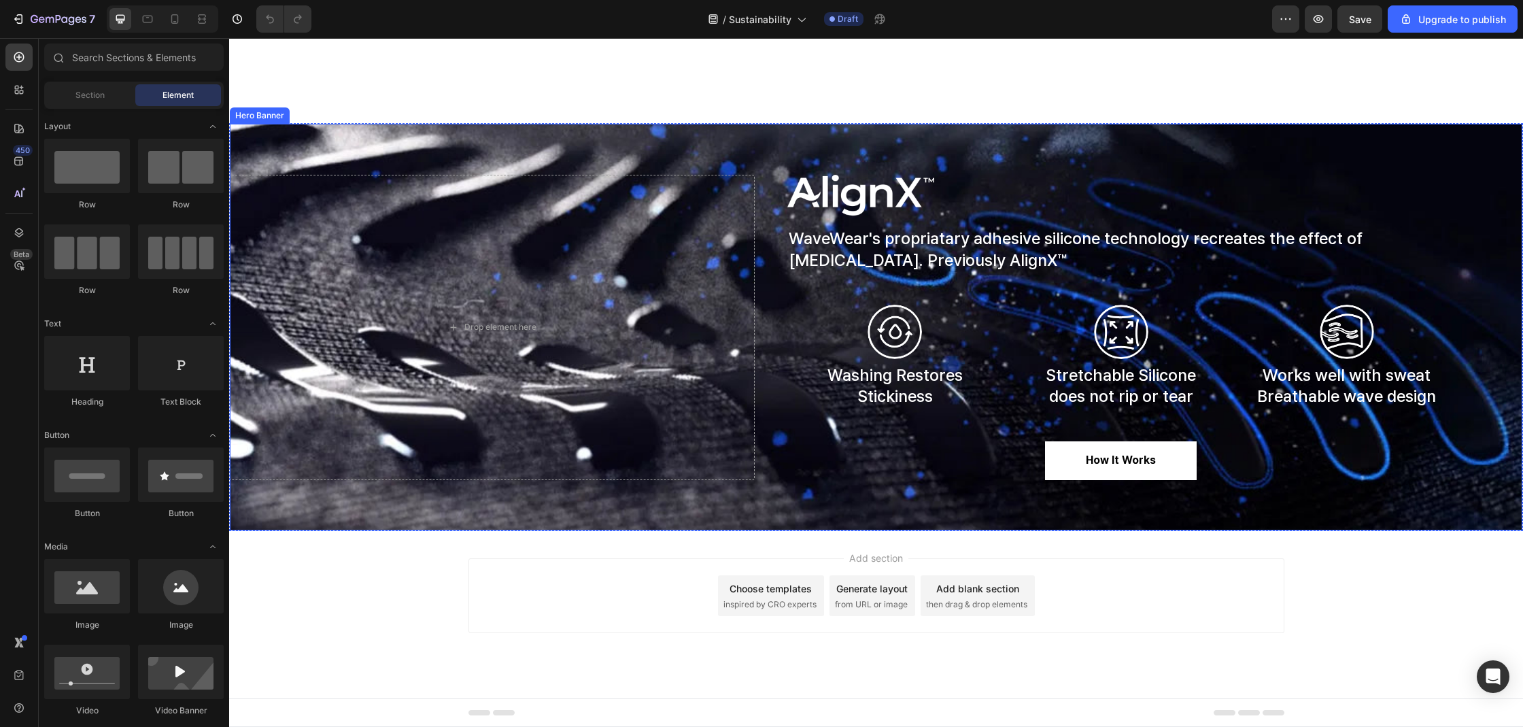
click at [837, 151] on div "Overlay" at bounding box center [876, 327] width 1292 height 407
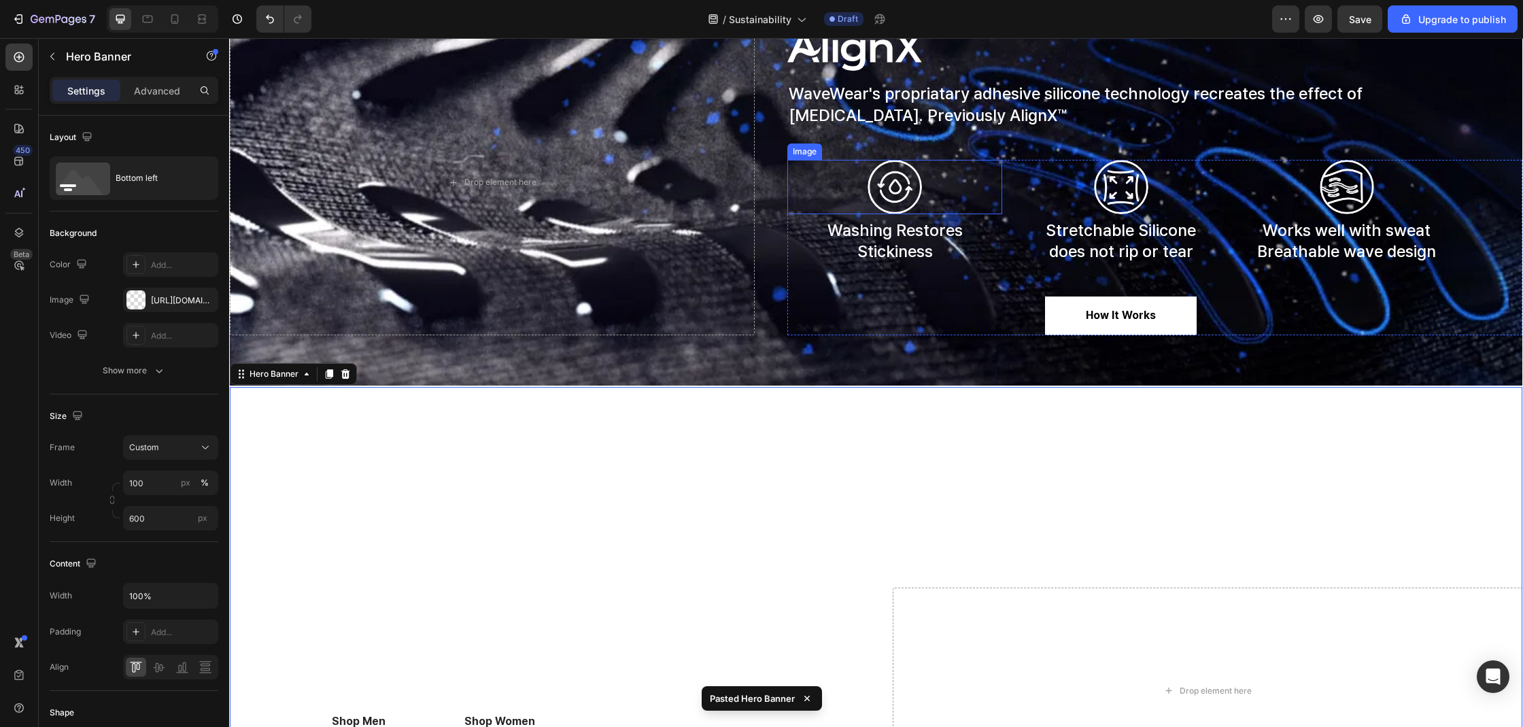
scroll to position [1373, 0]
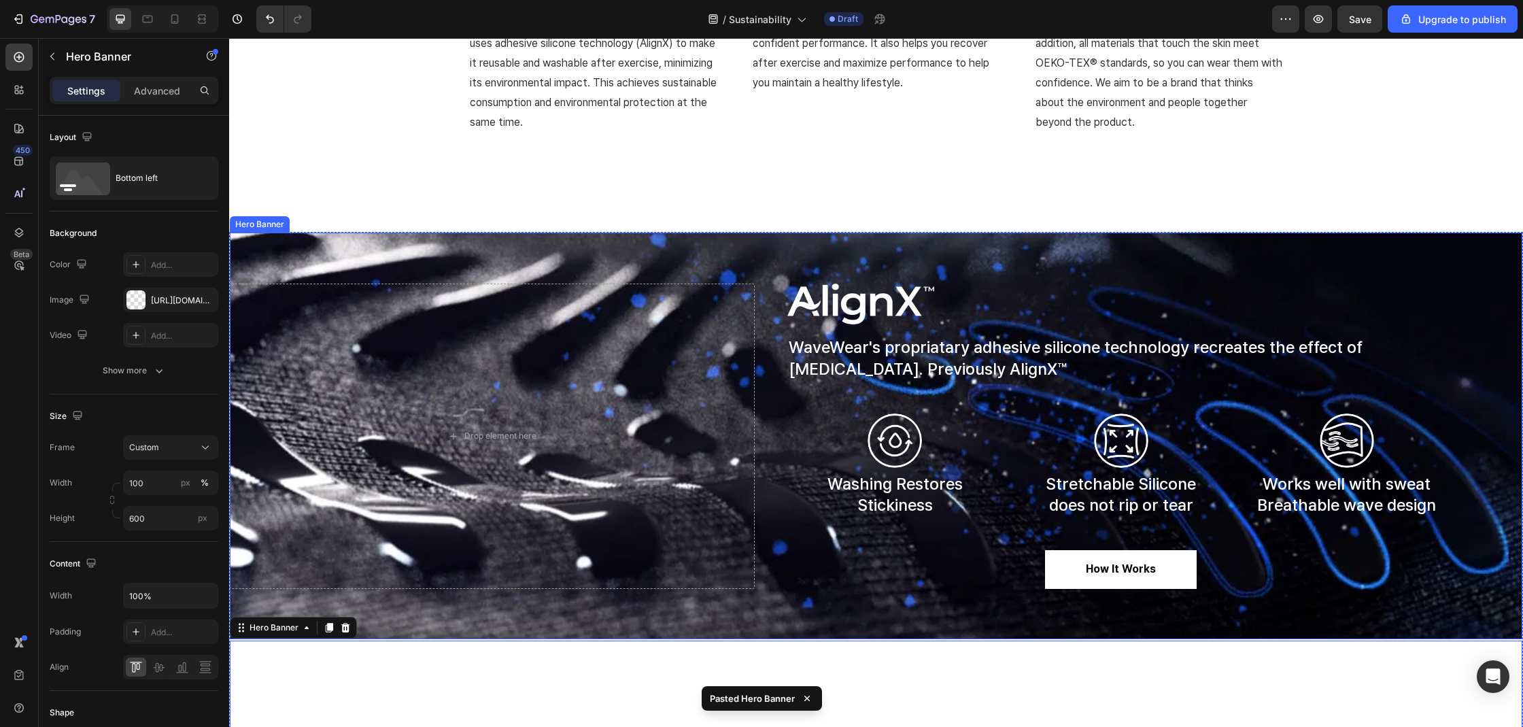
click at [906, 251] on div "Overlay" at bounding box center [876, 435] width 1292 height 407
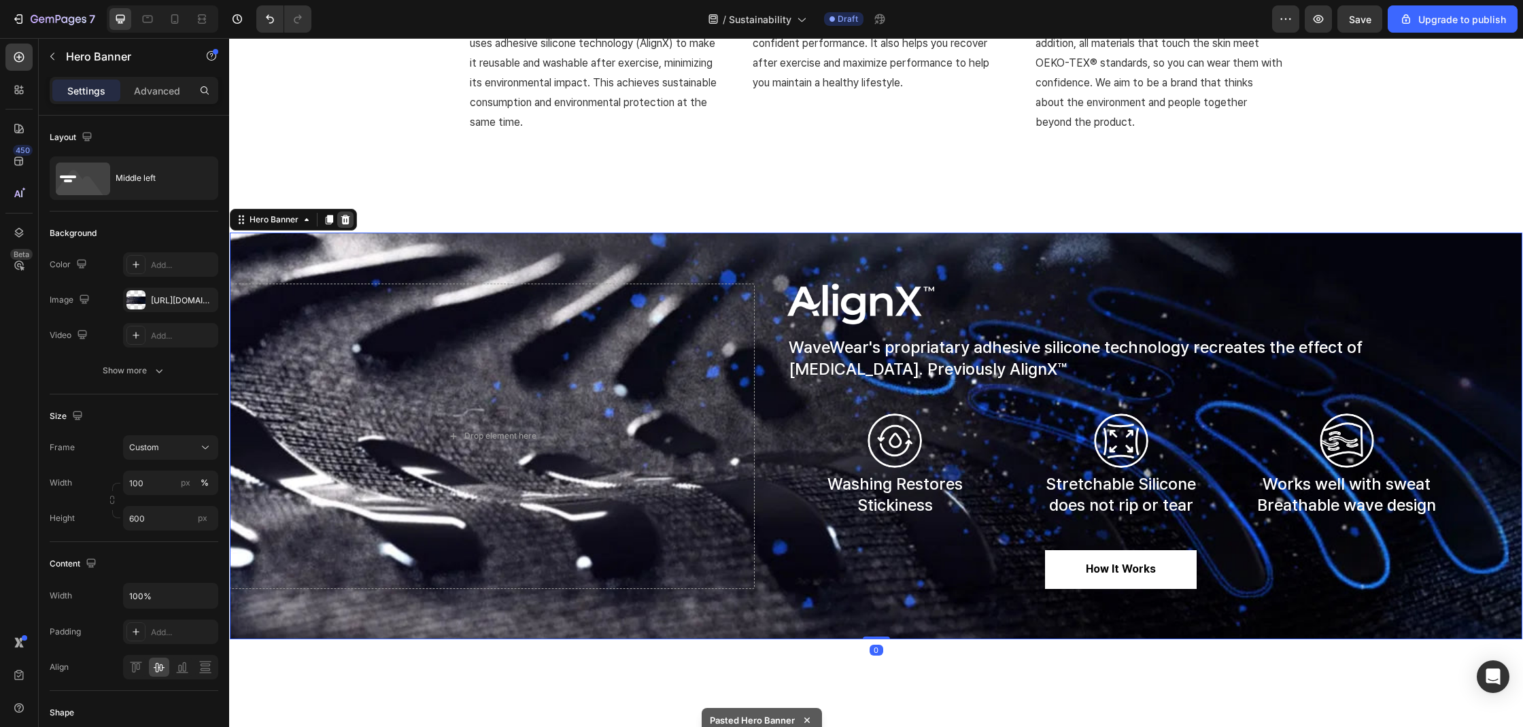
click at [343, 221] on icon at bounding box center [345, 220] width 9 height 10
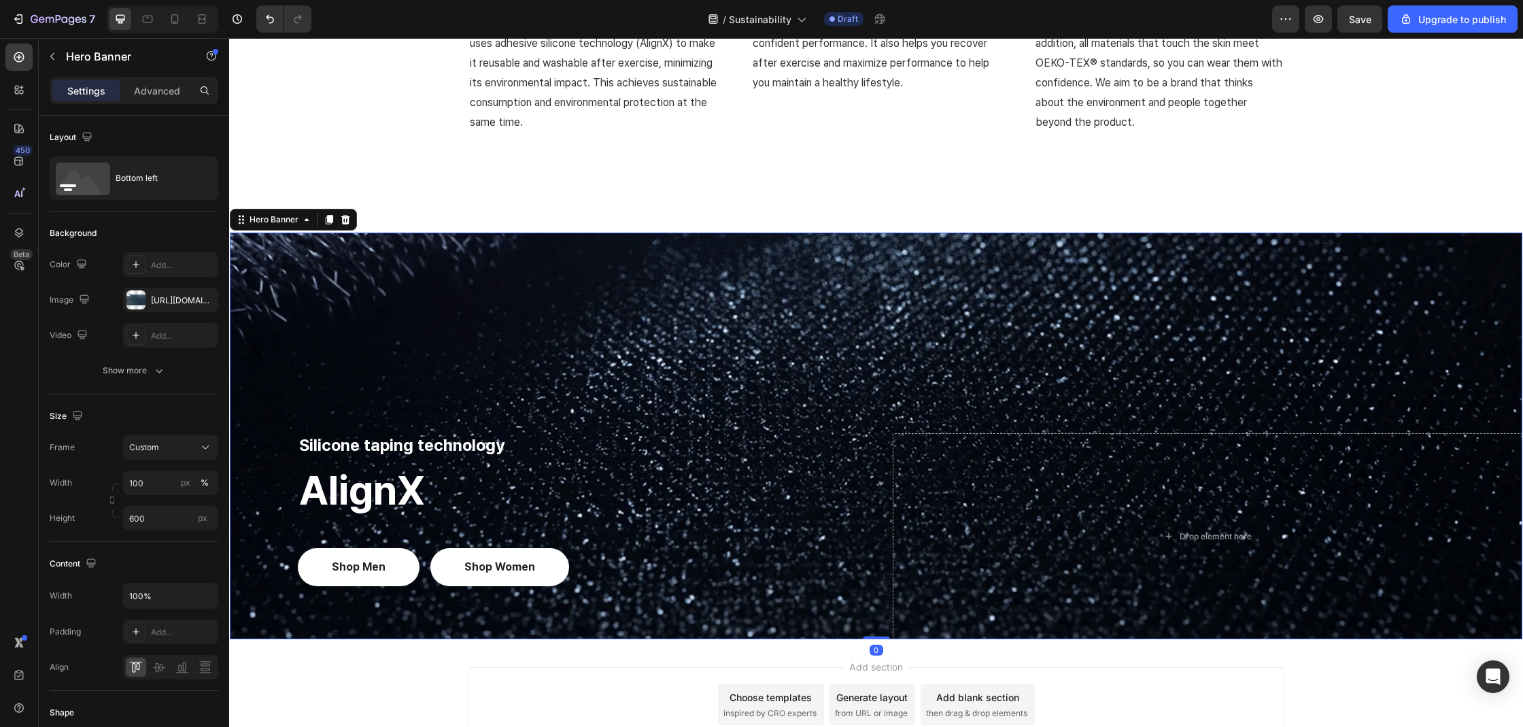
click at [685, 379] on div "Overlay" at bounding box center [876, 435] width 1292 height 407
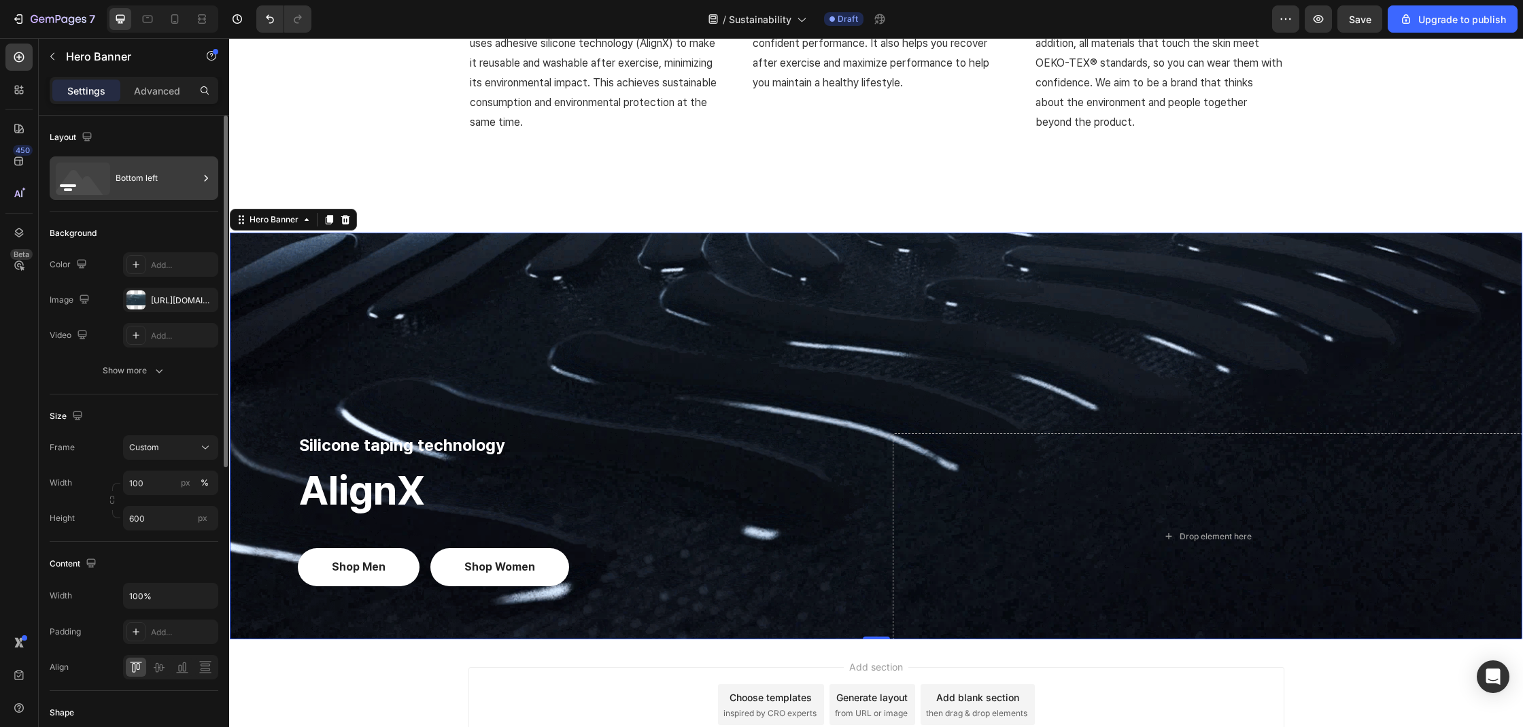
click at [147, 180] on div "Bottom left" at bounding box center [157, 177] width 83 height 31
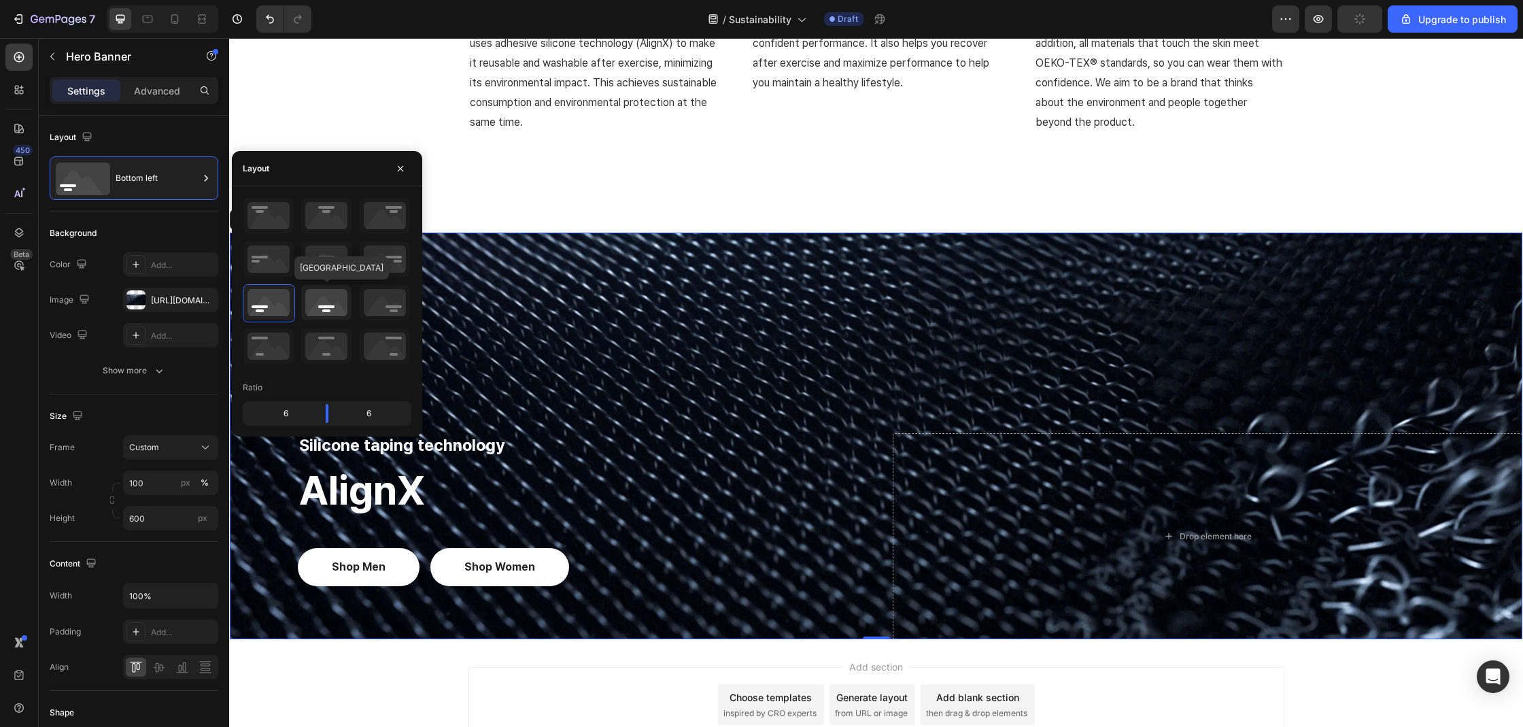
click at [312, 303] on icon at bounding box center [326, 302] width 50 height 35
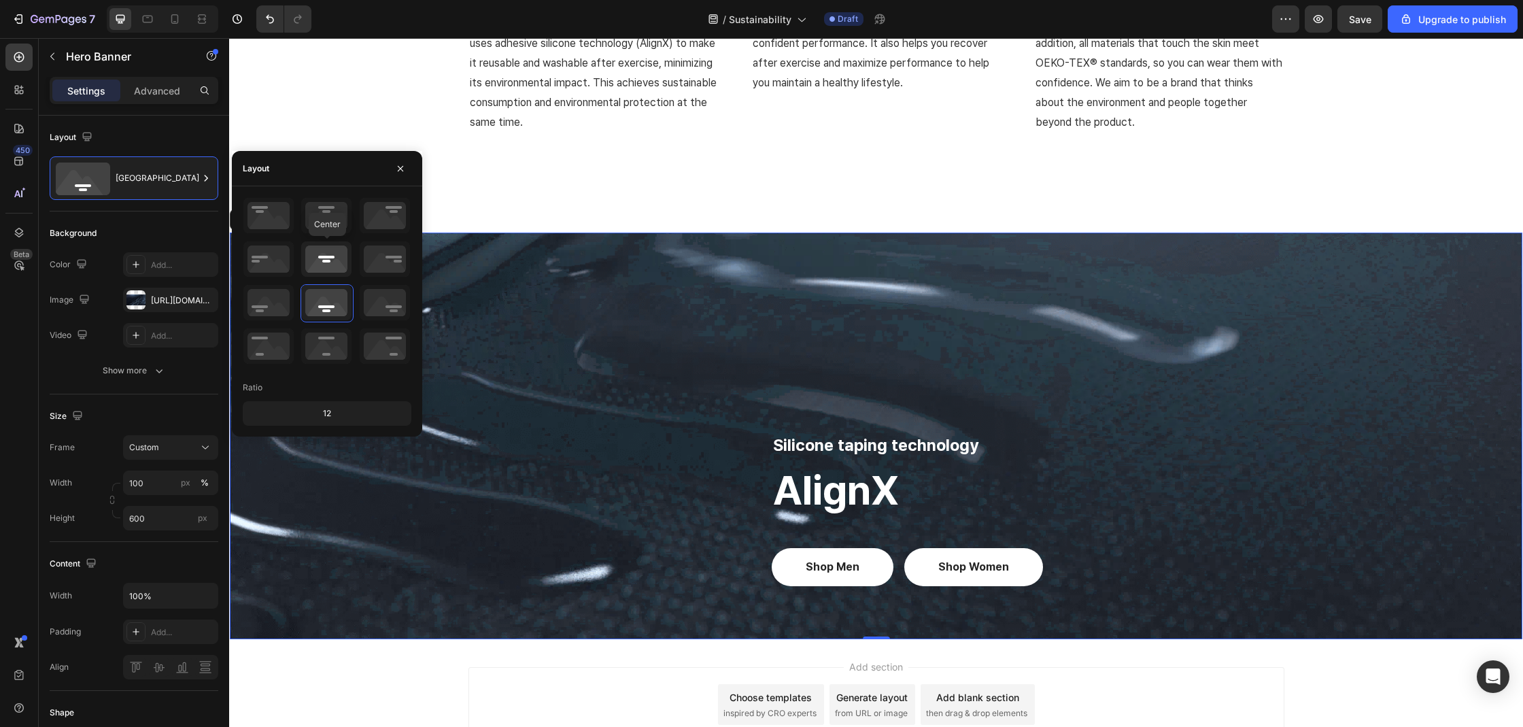
click at [336, 263] on icon at bounding box center [326, 258] width 50 height 35
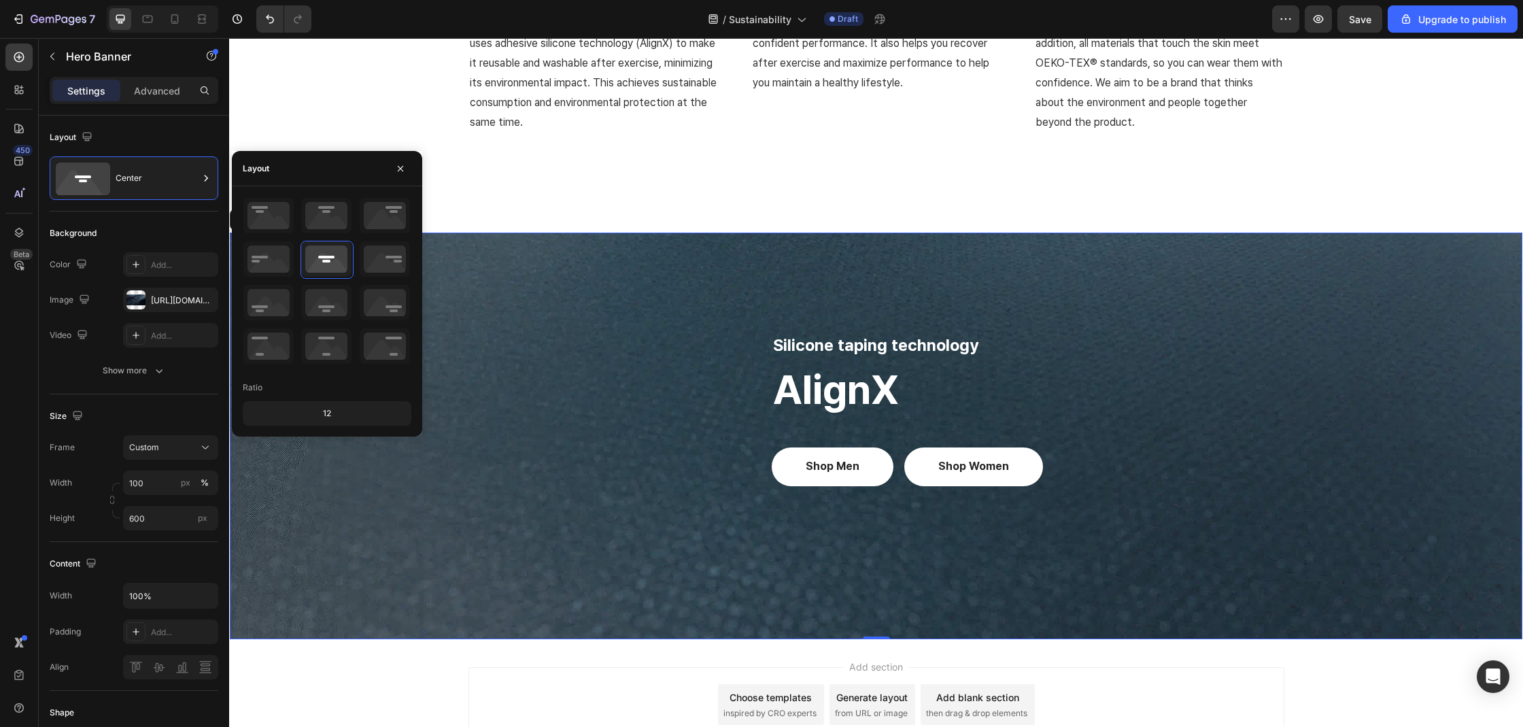
click at [765, 306] on div "Overlay" at bounding box center [876, 435] width 1292 height 407
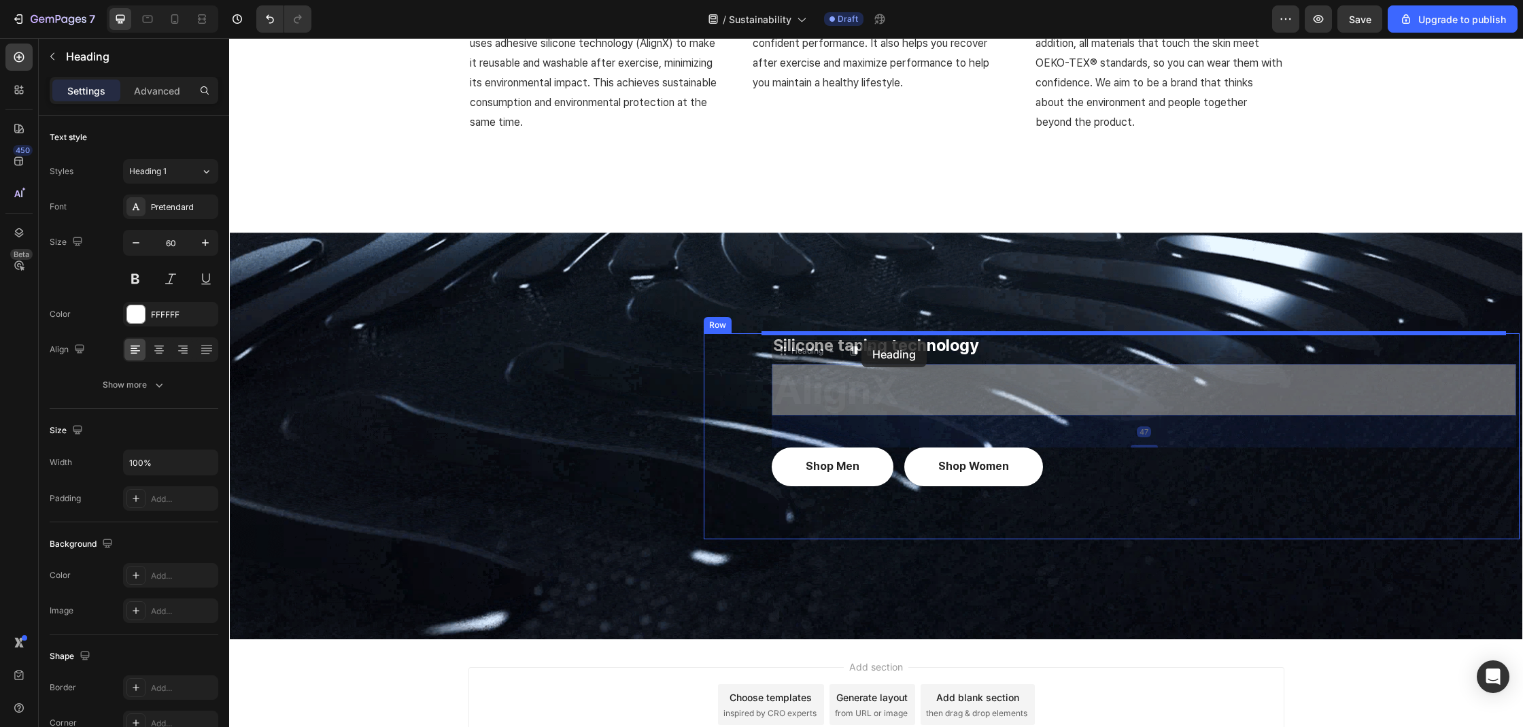
drag, startPoint x: 852, startPoint y: 379, endPoint x: 861, endPoint y: 341, distance: 39.7
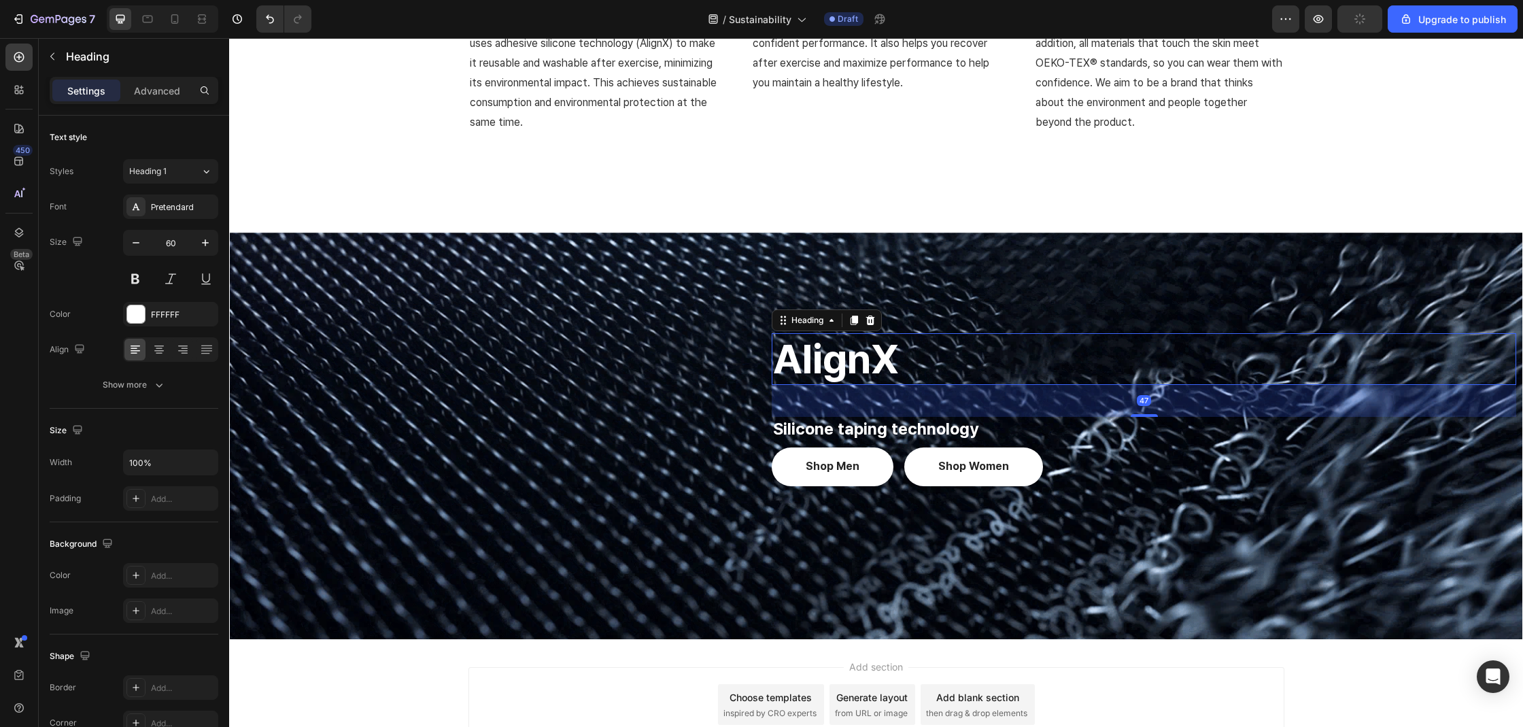
click at [862, 328] on div at bounding box center [870, 320] width 16 height 16
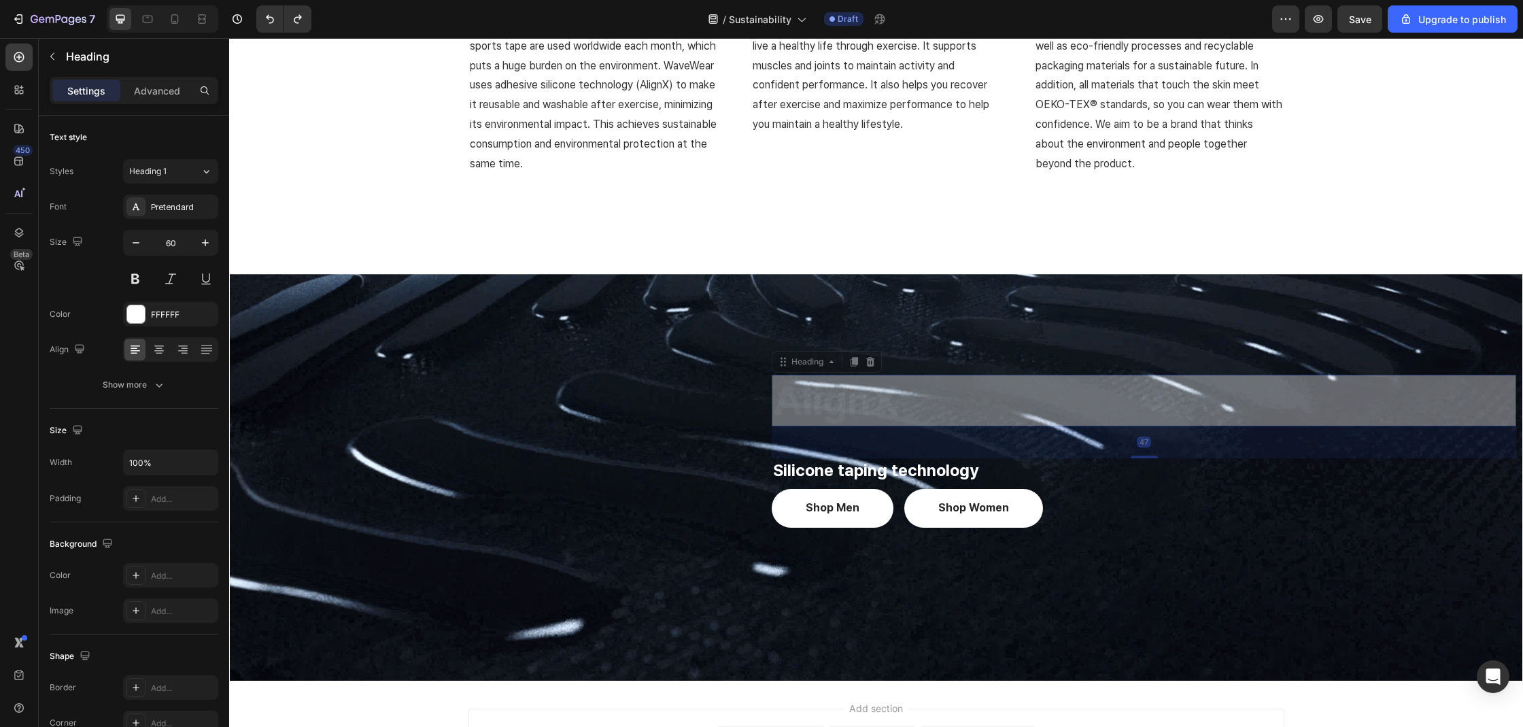
scroll to position [1290, 0]
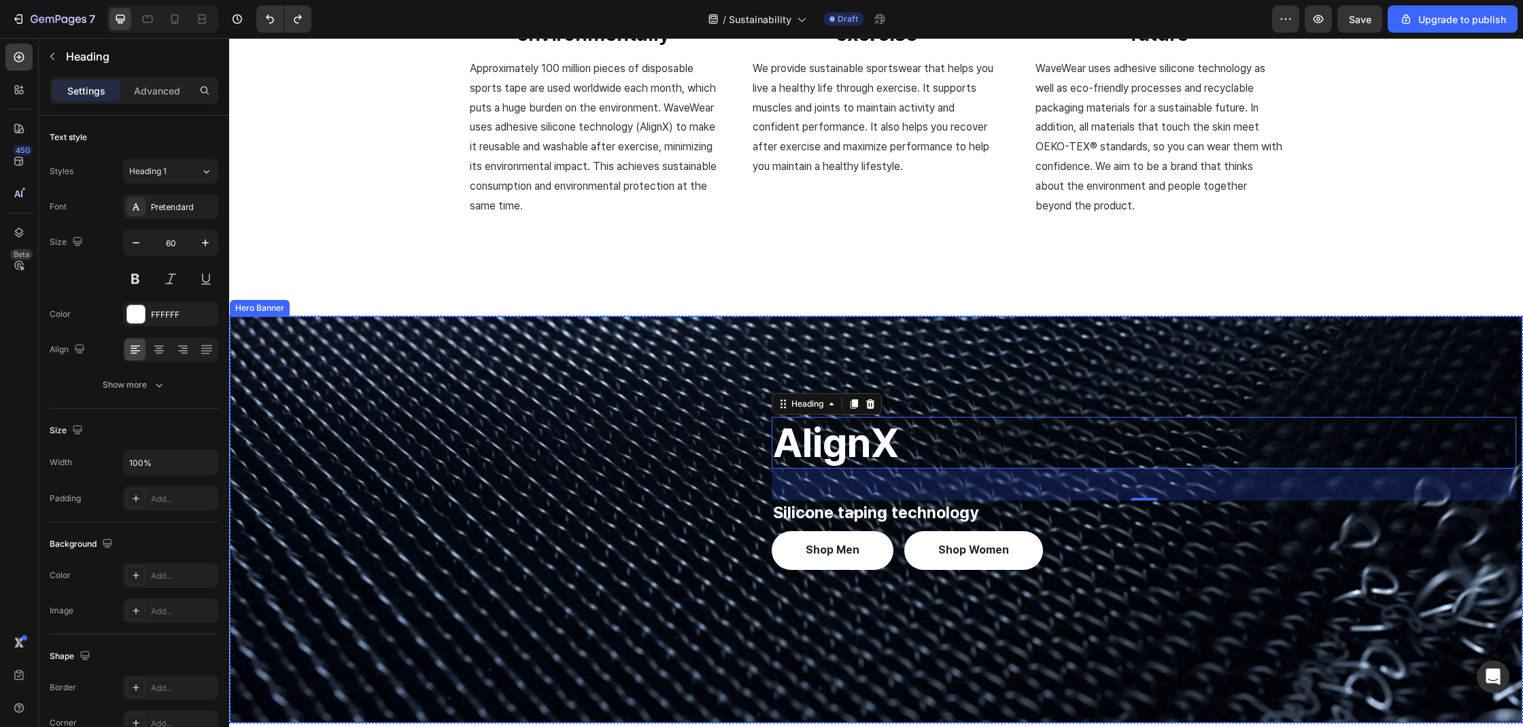
click at [1029, 361] on div "Overlay" at bounding box center [876, 519] width 1292 height 407
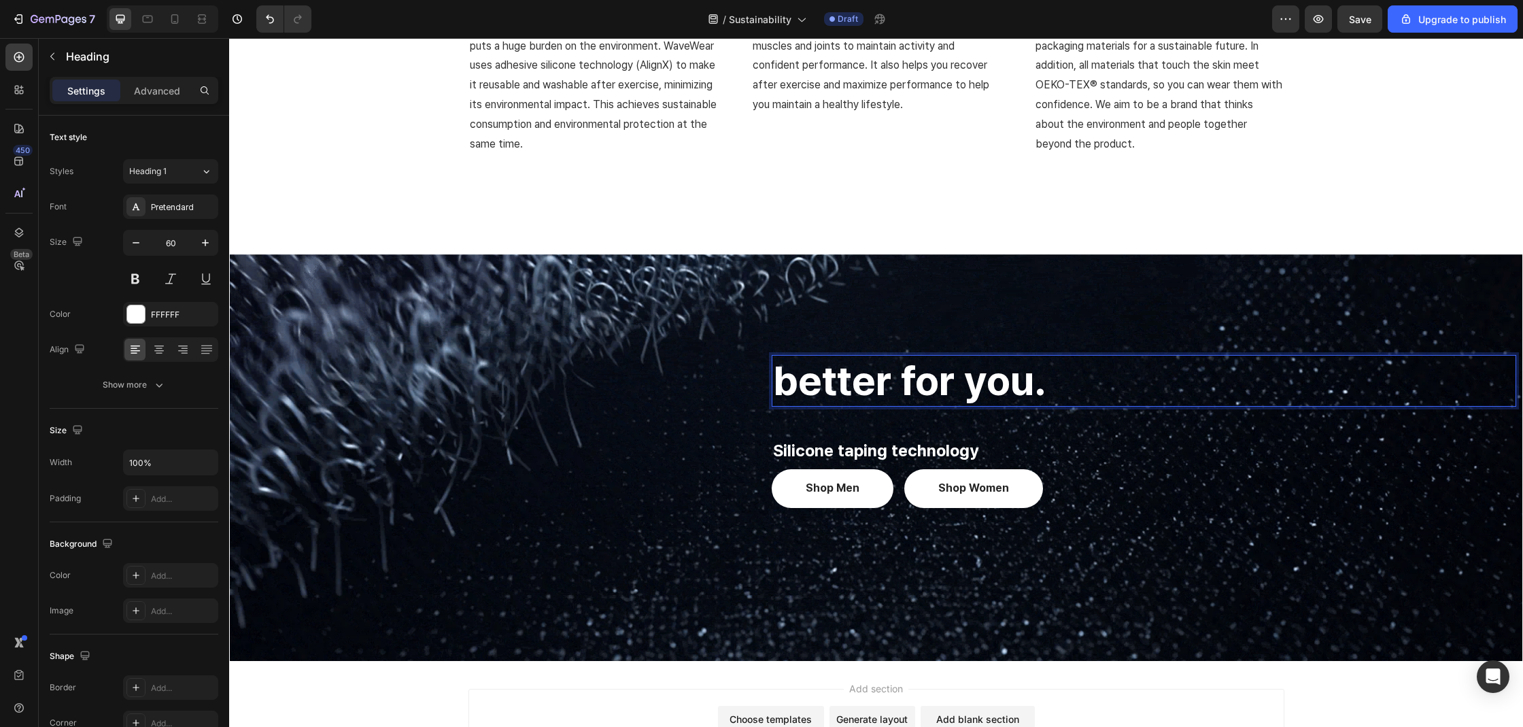
scroll to position [1327, 0]
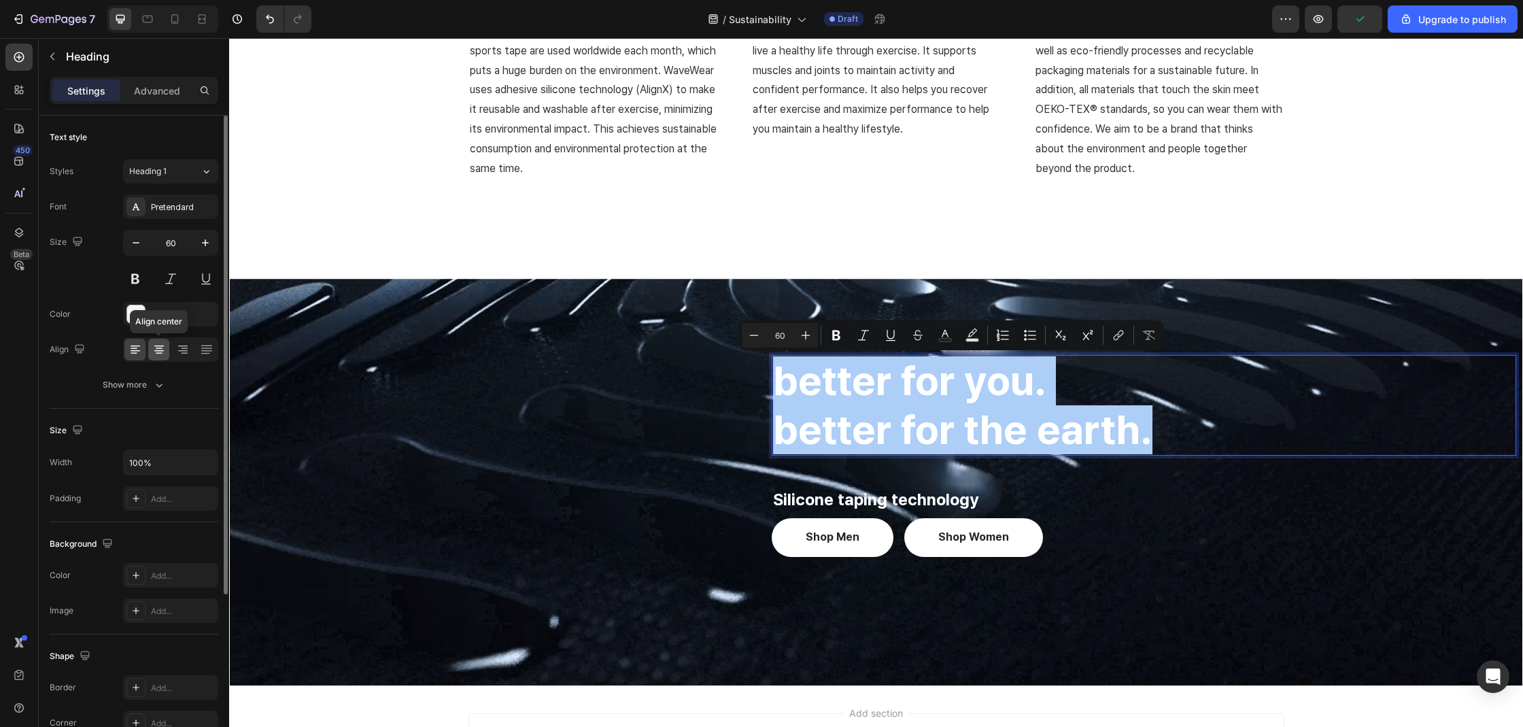
click at [164, 351] on icon at bounding box center [159, 350] width 14 height 14
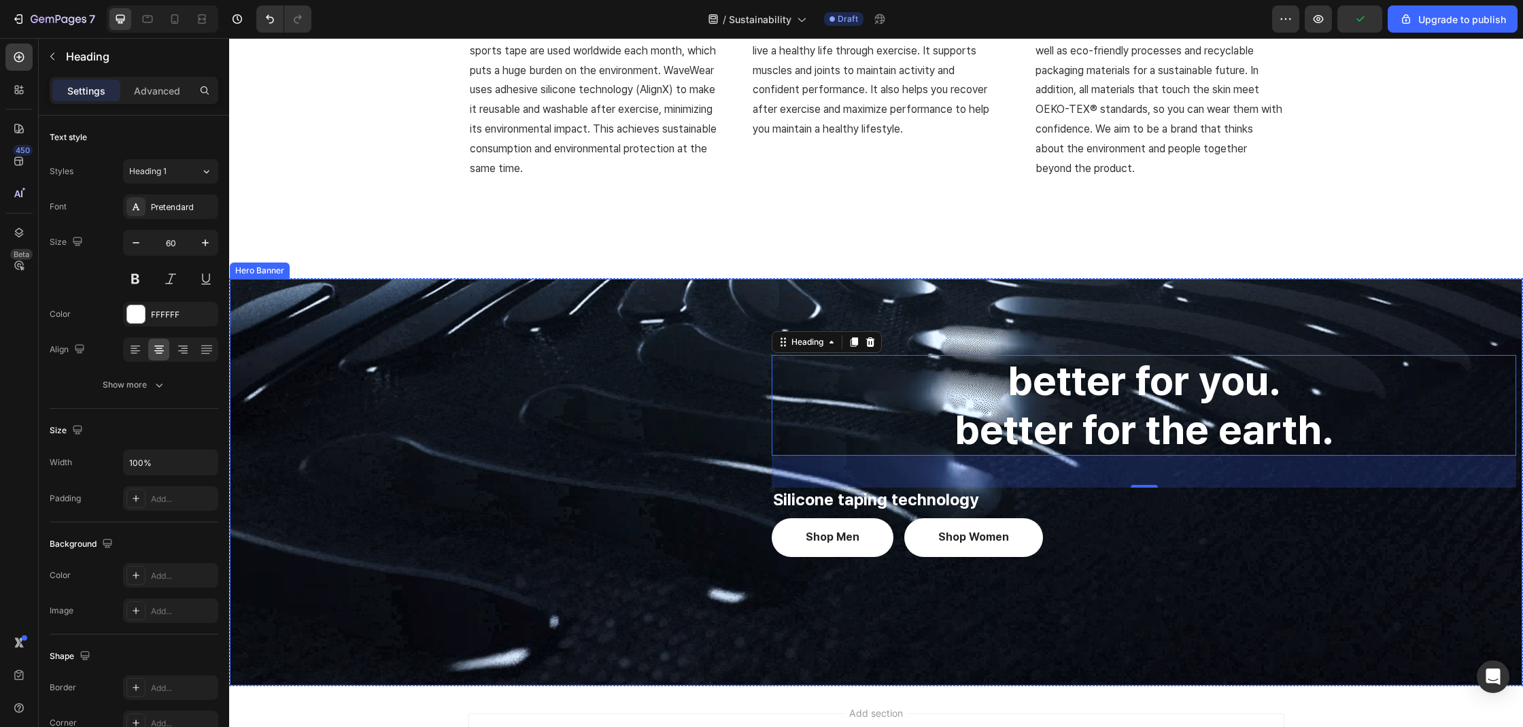
click at [532, 375] on div "better for you. better for the earth. Heading 47 Silicone taping technology Tex…" at bounding box center [876, 482] width 1292 height 255
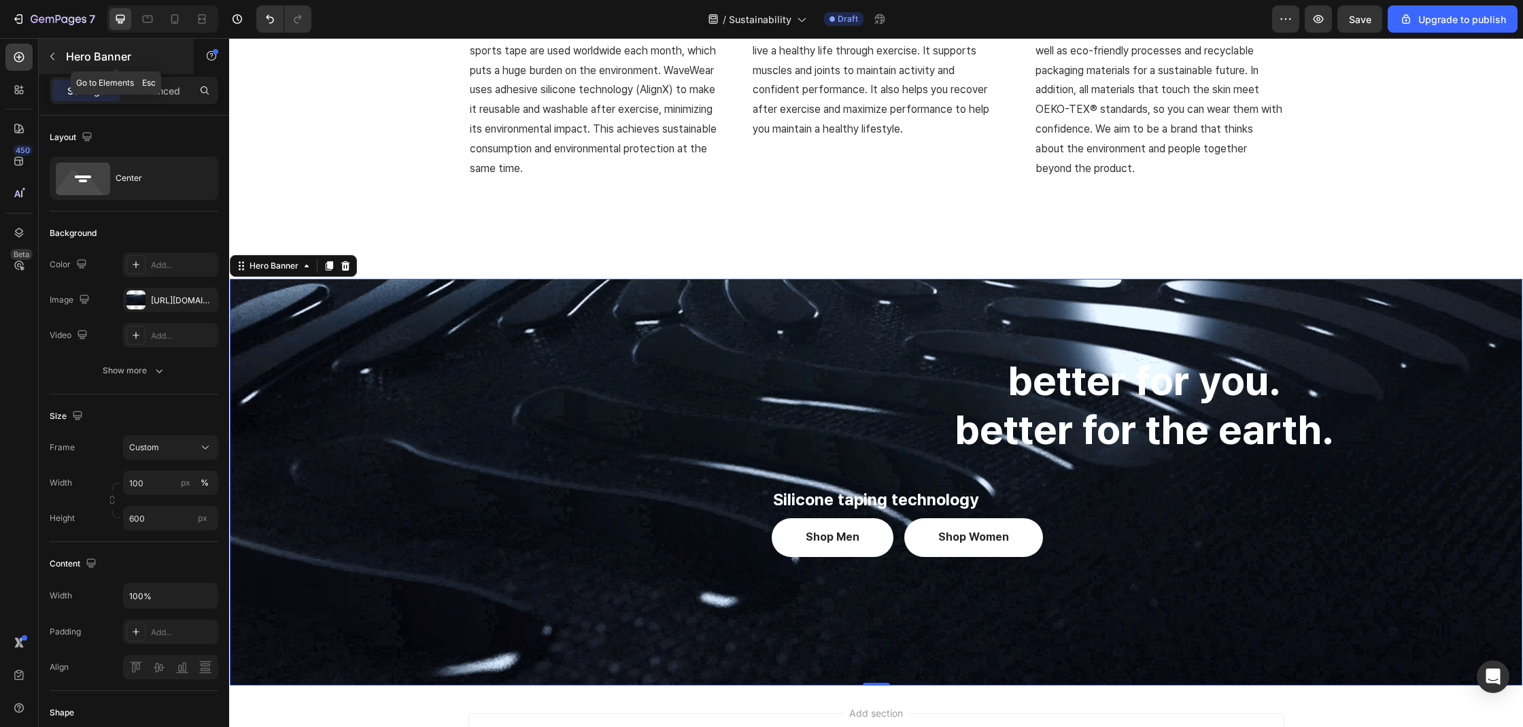
click at [158, 73] on div "Hero Banner" at bounding box center [116, 56] width 155 height 35
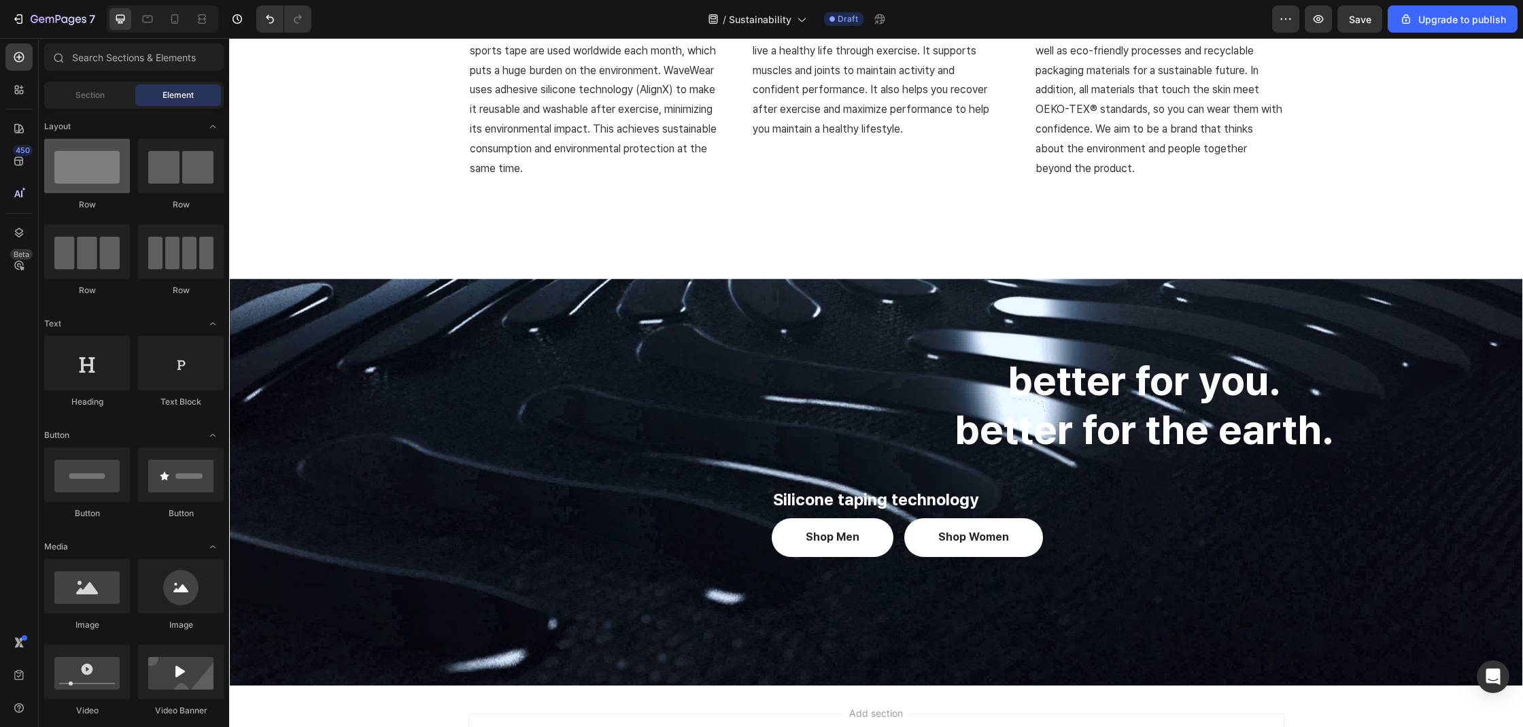
click at [121, 167] on div at bounding box center [87, 166] width 86 height 54
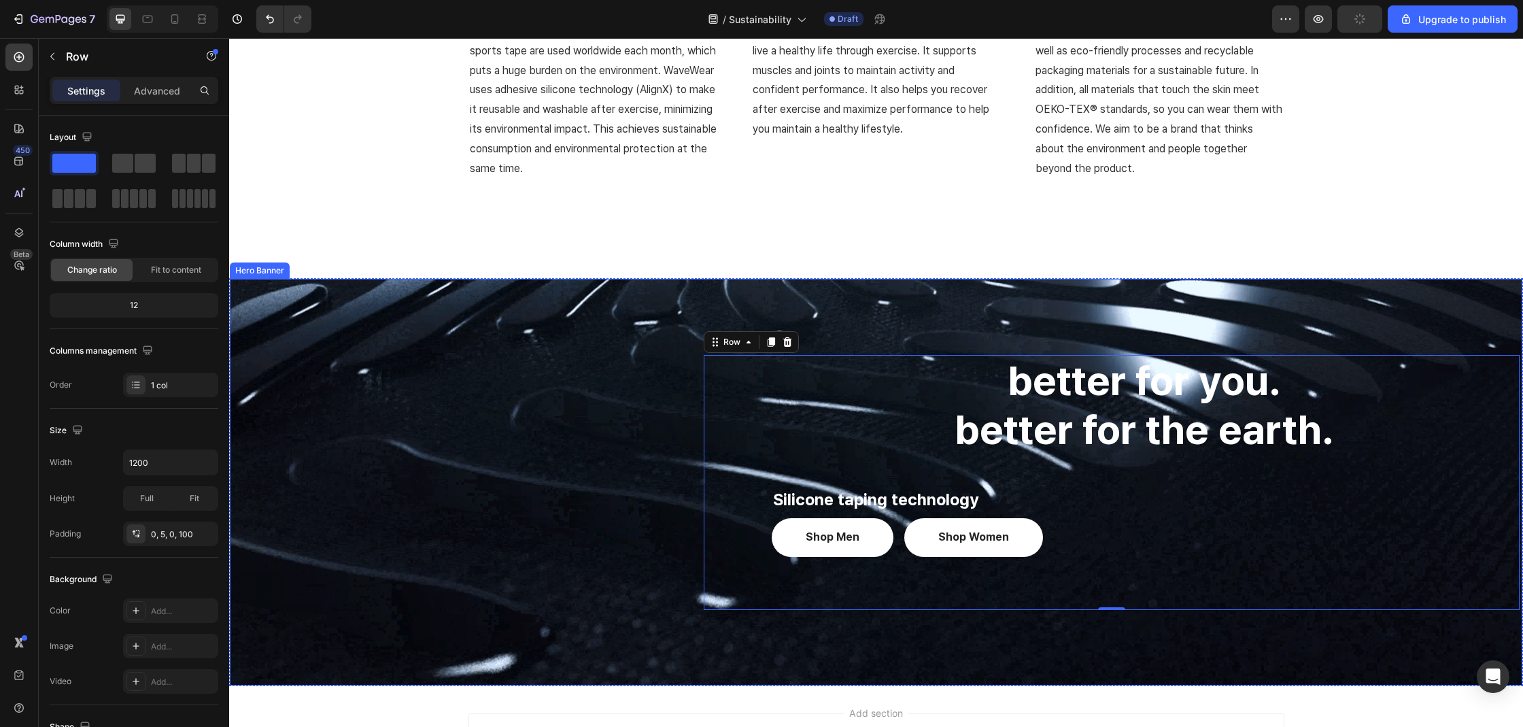
click at [638, 415] on div "better for you. better for the earth. Heading Silicone taping technology Text b…" at bounding box center [876, 482] width 1292 height 255
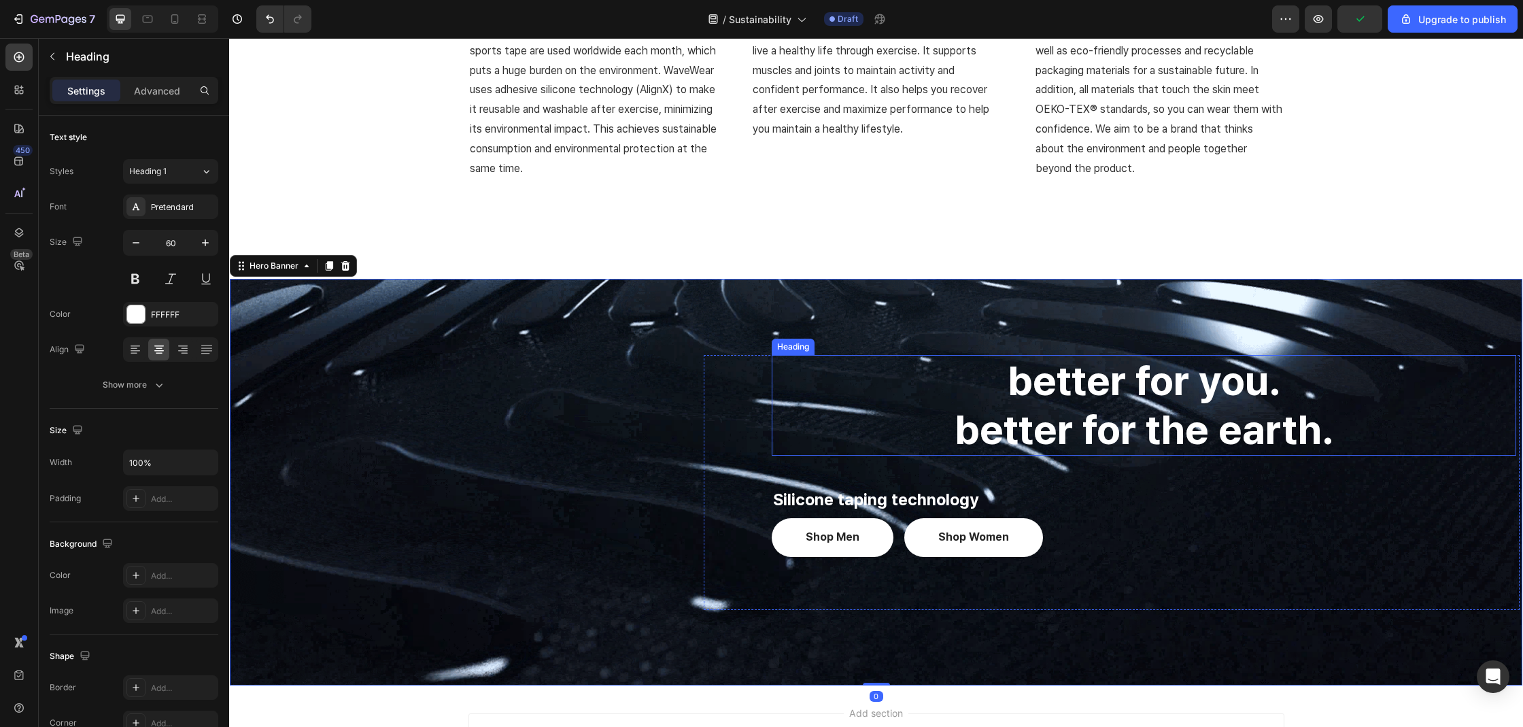
click at [811, 407] on p "better for you. better for the earth." at bounding box center [1144, 405] width 742 height 98
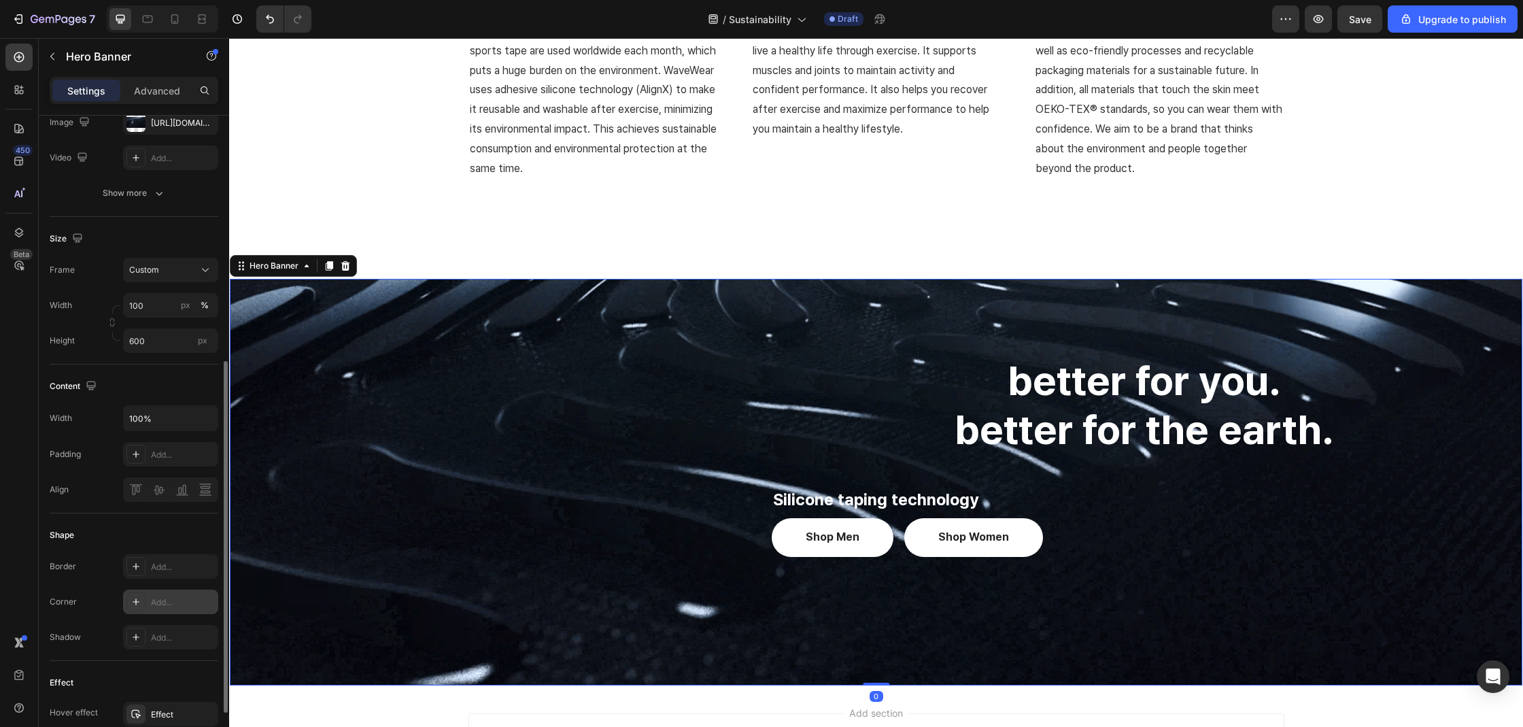
scroll to position [275, 0]
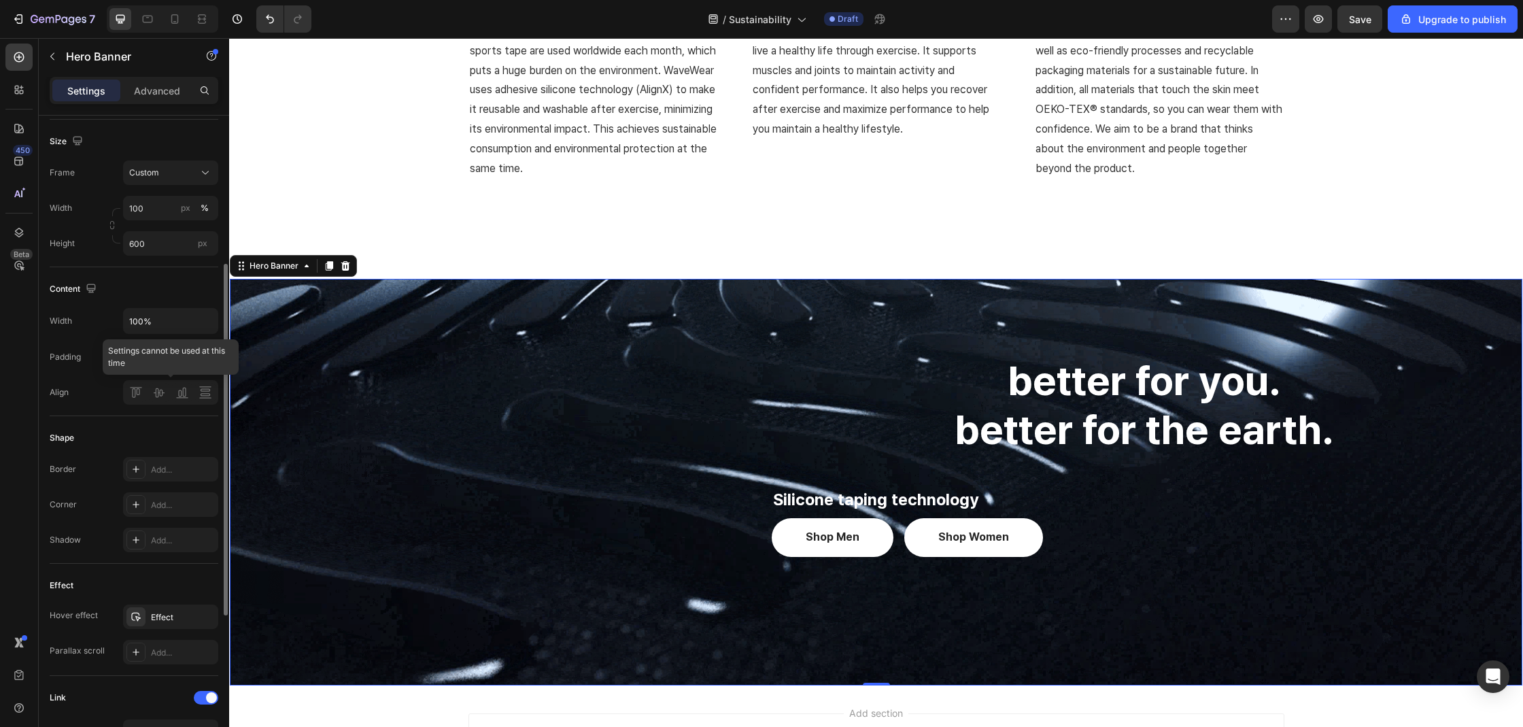
click at [160, 394] on div at bounding box center [170, 392] width 95 height 24
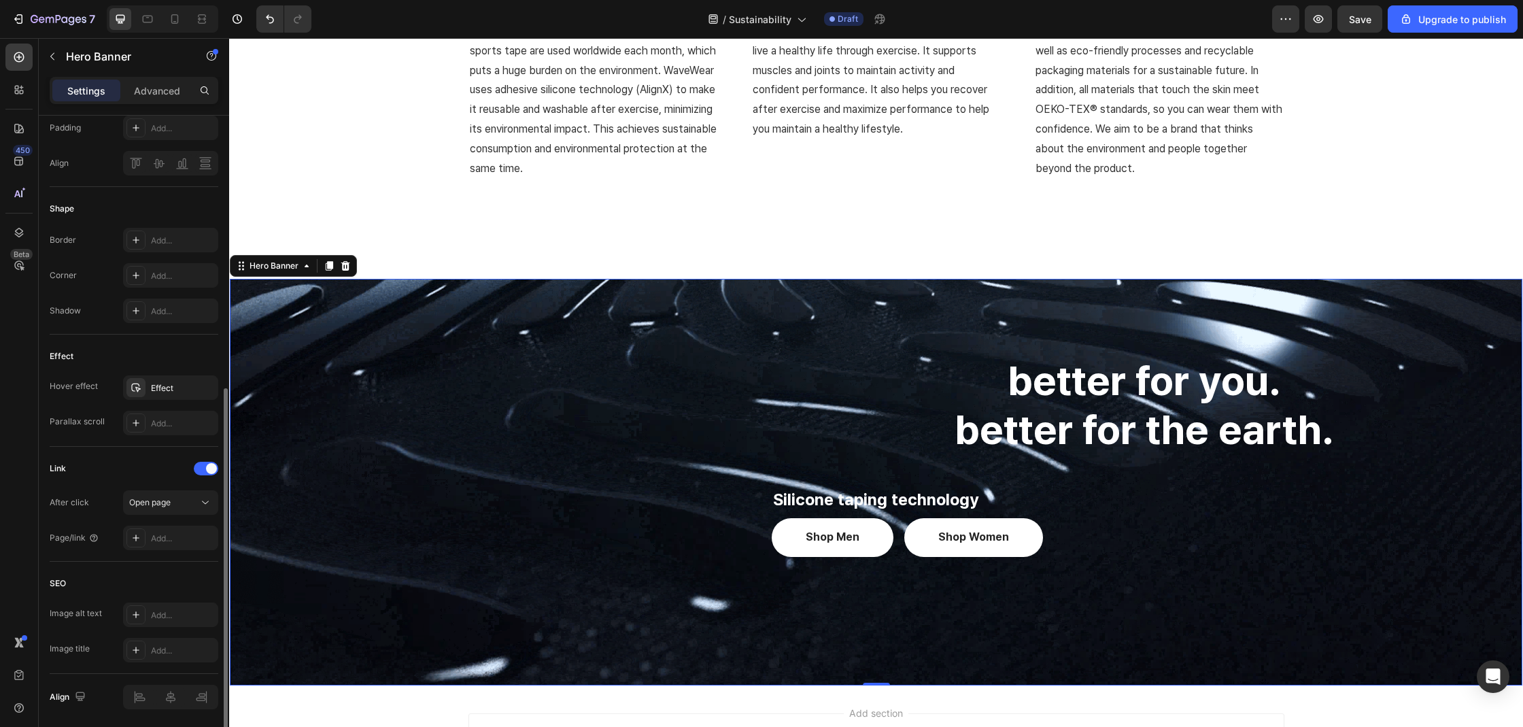
scroll to position [551, 0]
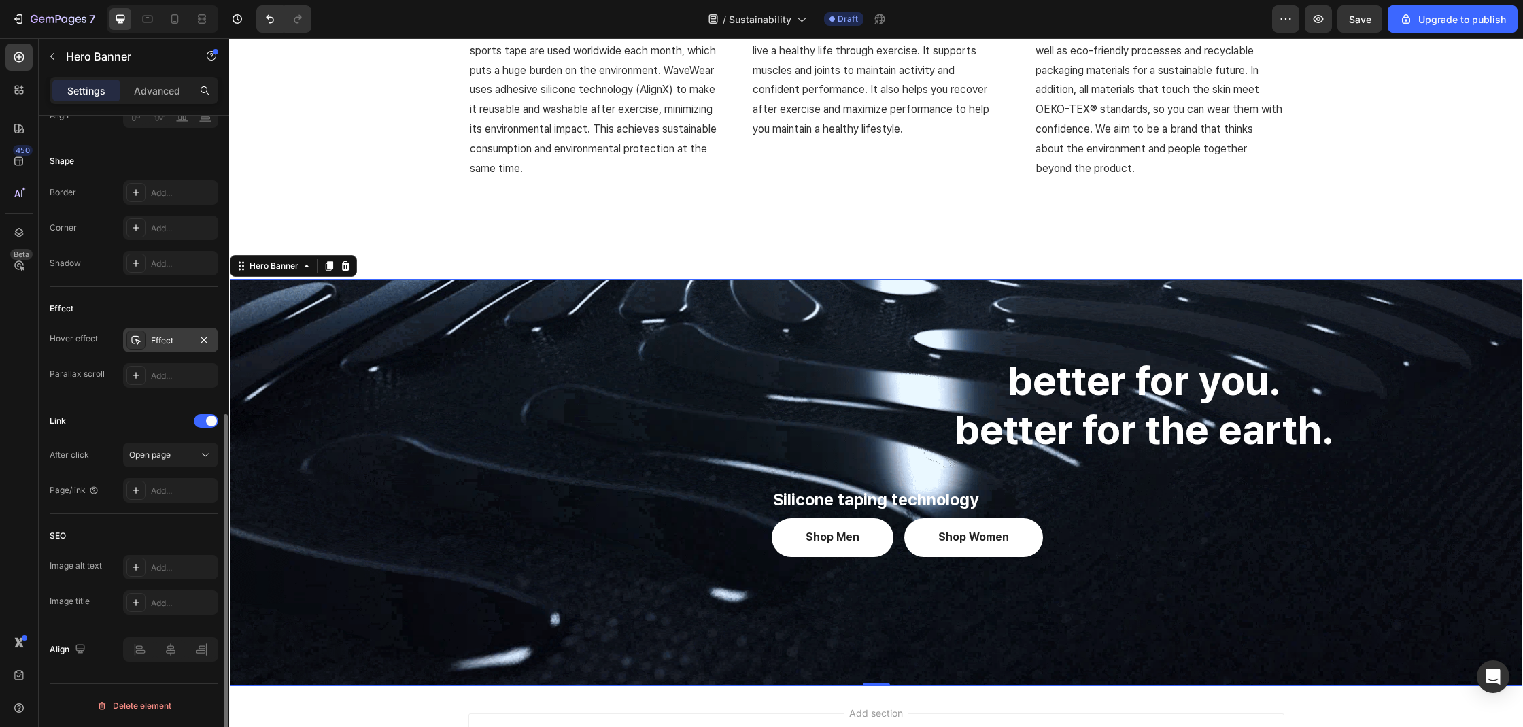
click at [132, 343] on icon at bounding box center [136, 339] width 11 height 11
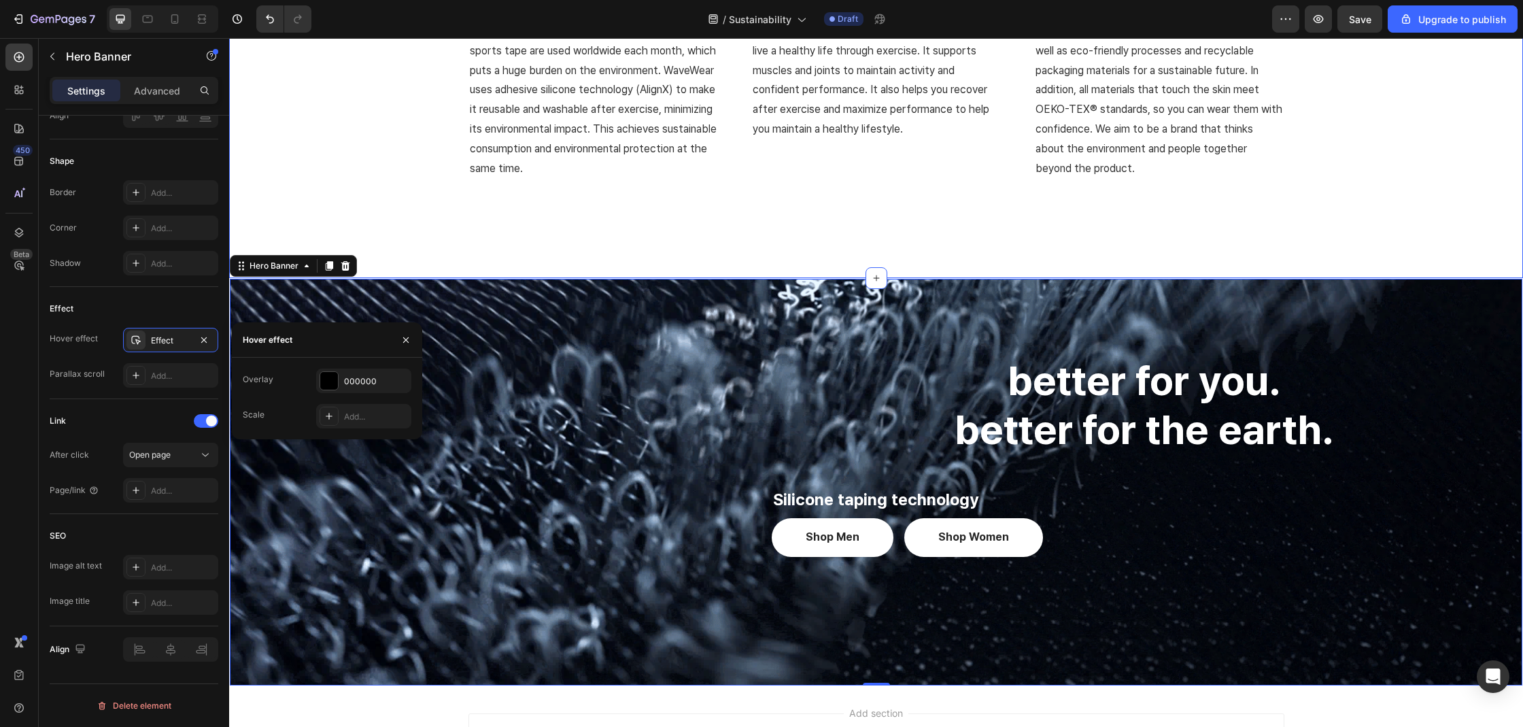
scroll to position [0, 0]
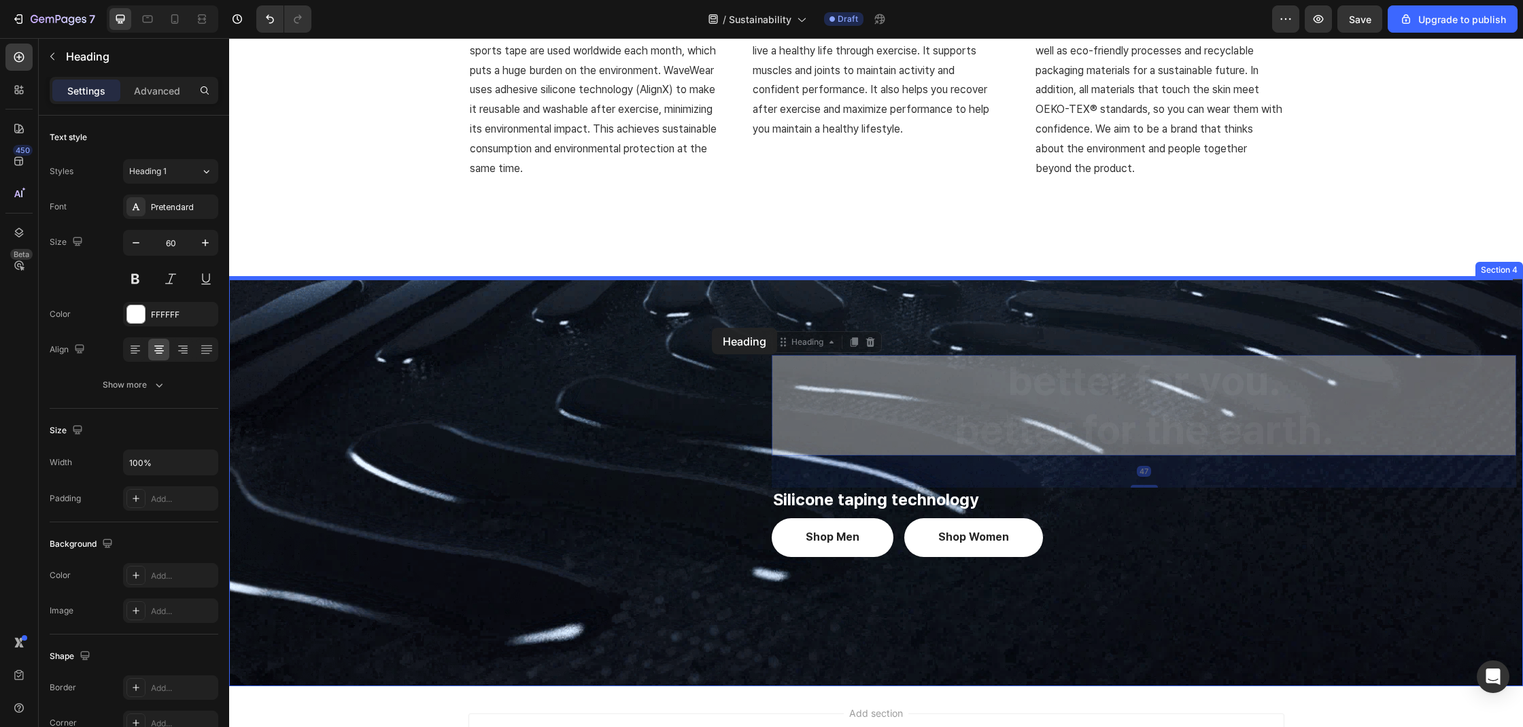
drag, startPoint x: 1048, startPoint y: 424, endPoint x: 712, endPoint y: 328, distance: 349.4
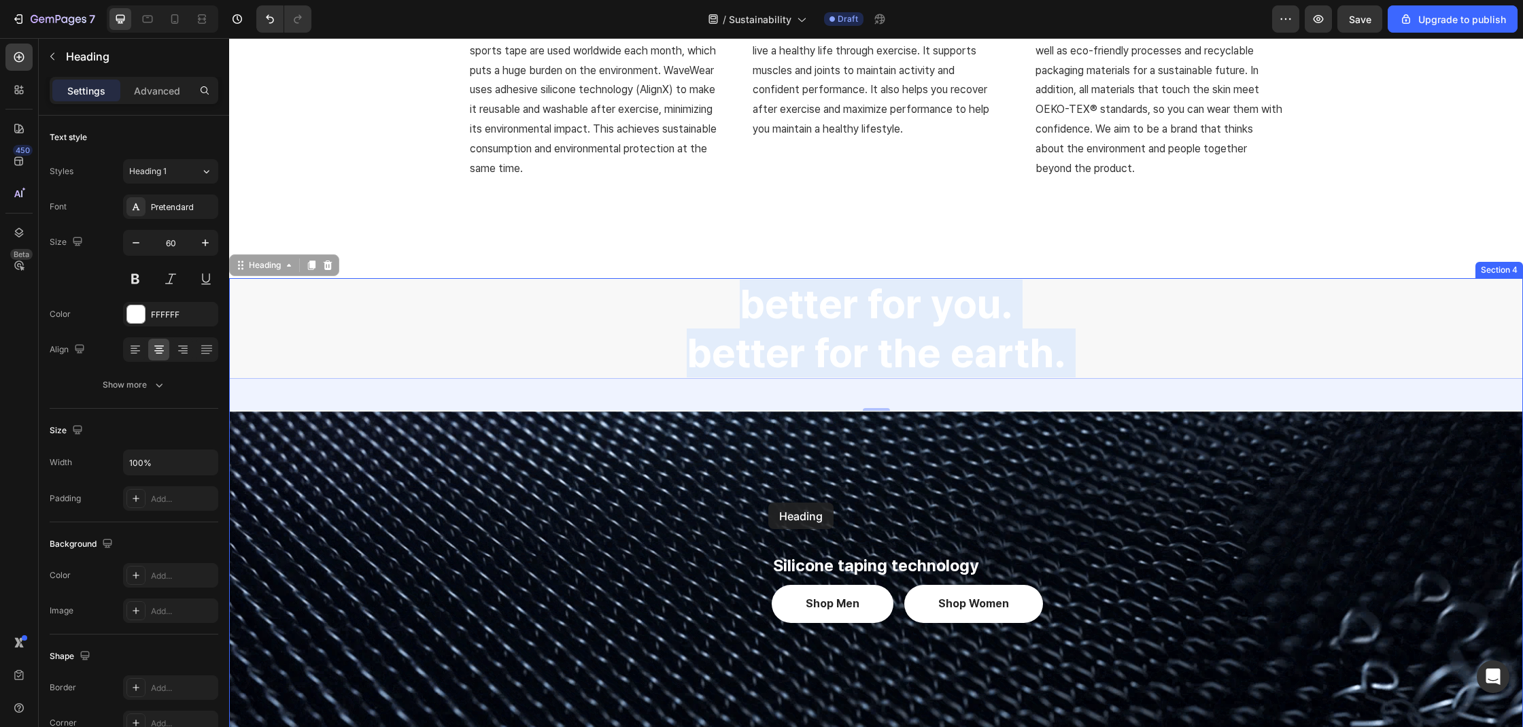
drag, startPoint x: 810, startPoint y: 327, endPoint x: 768, endPoint y: 502, distance: 180.2
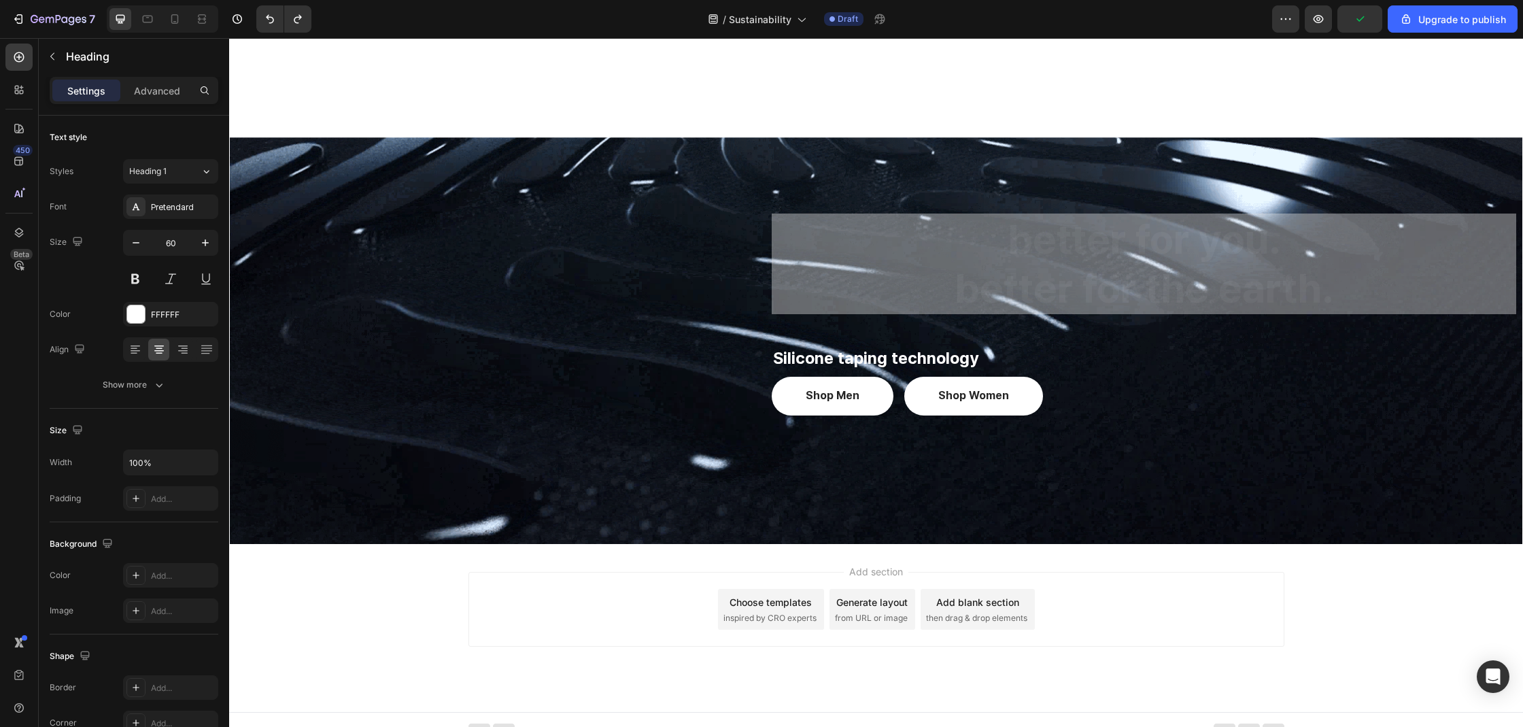
scroll to position [1402, 0]
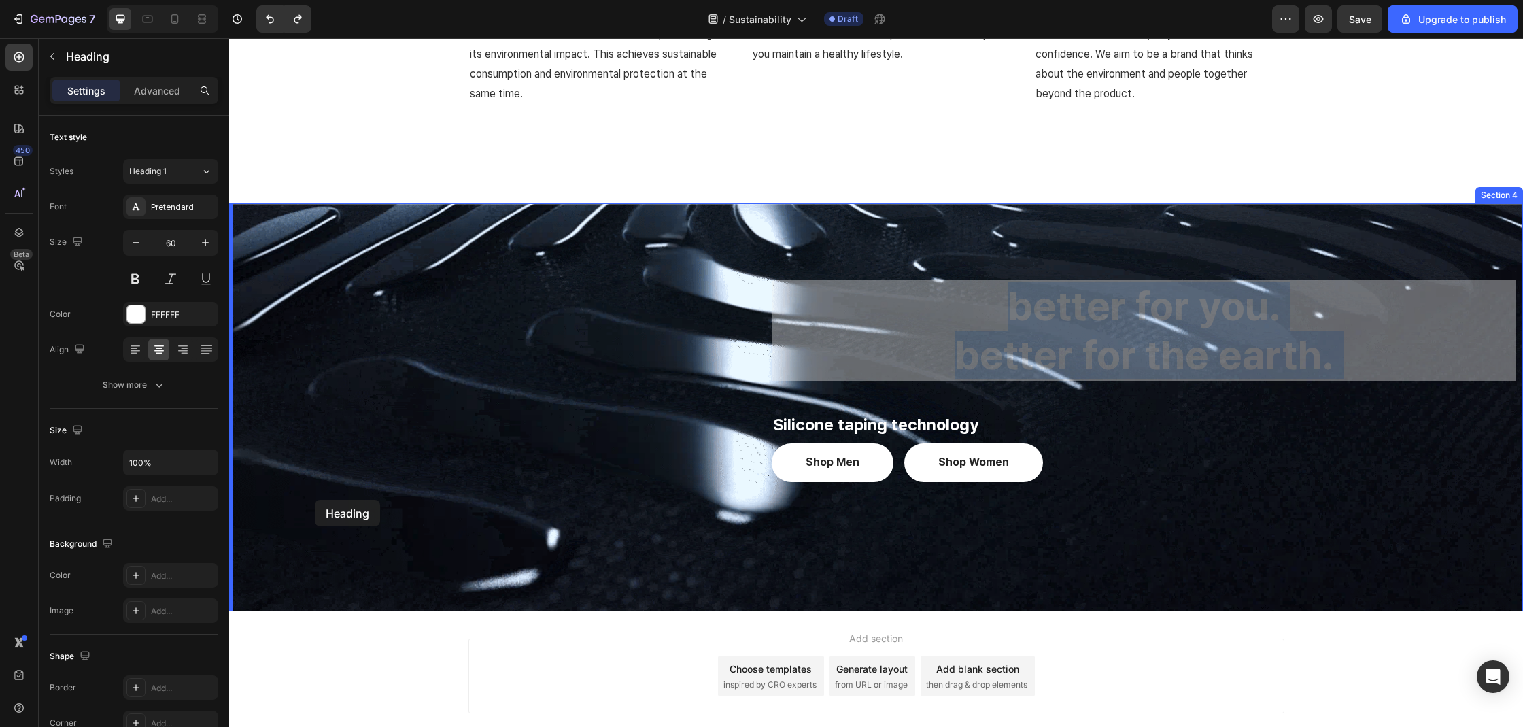
drag, startPoint x: 1045, startPoint y: 237, endPoint x: 315, endPoint y: 500, distance: 776.0
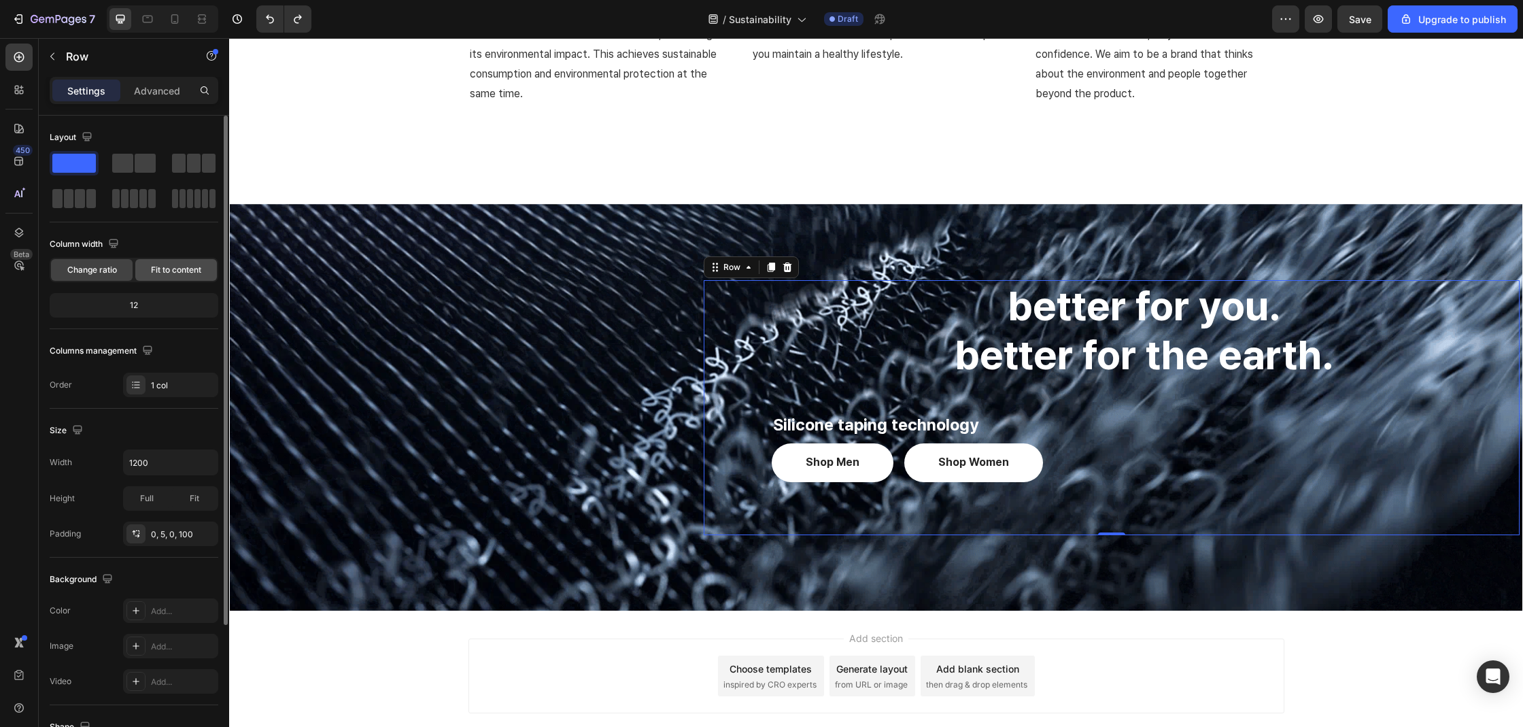
click at [160, 278] on div "Fit to content" at bounding box center [176, 270] width 82 height 22
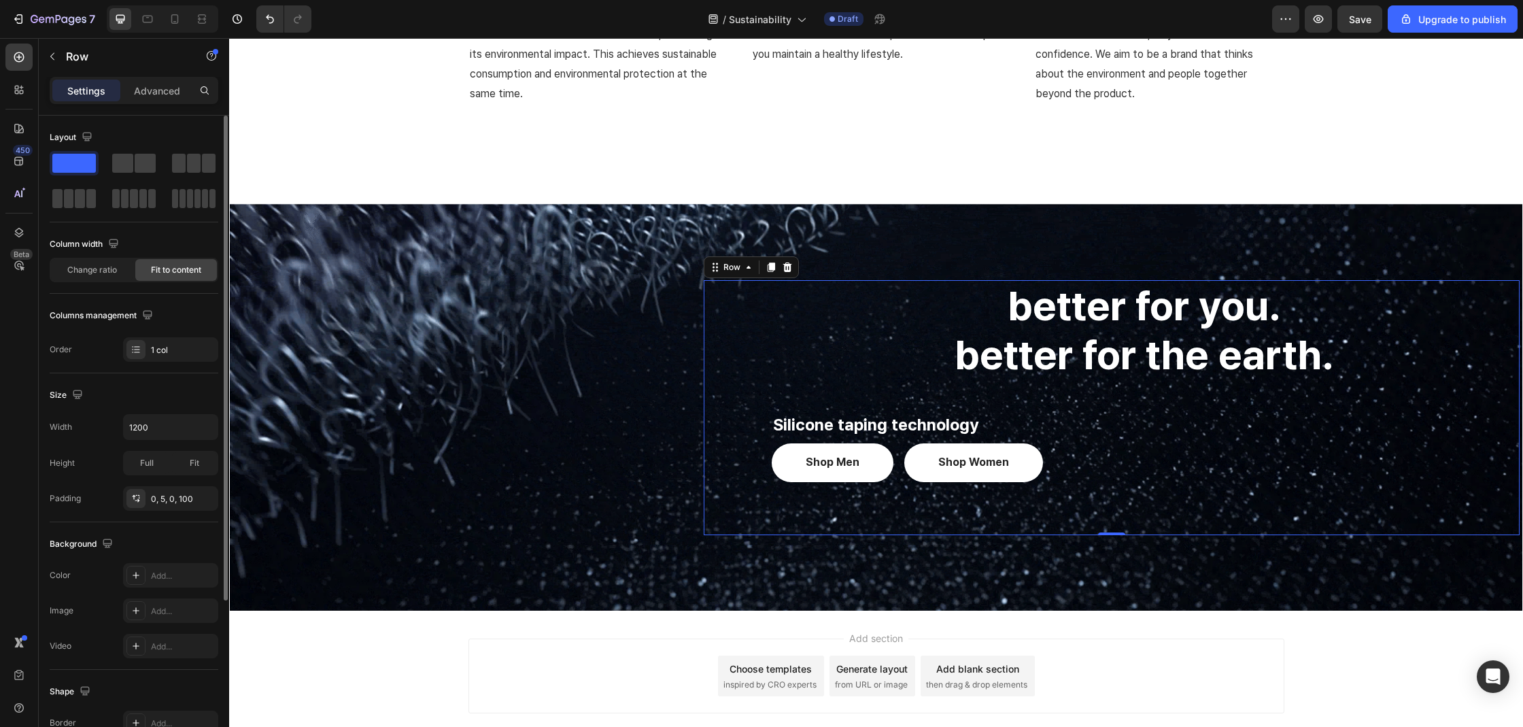
click at [82, 282] on div "Column width Change ratio Fit to content" at bounding box center [134, 263] width 169 height 61
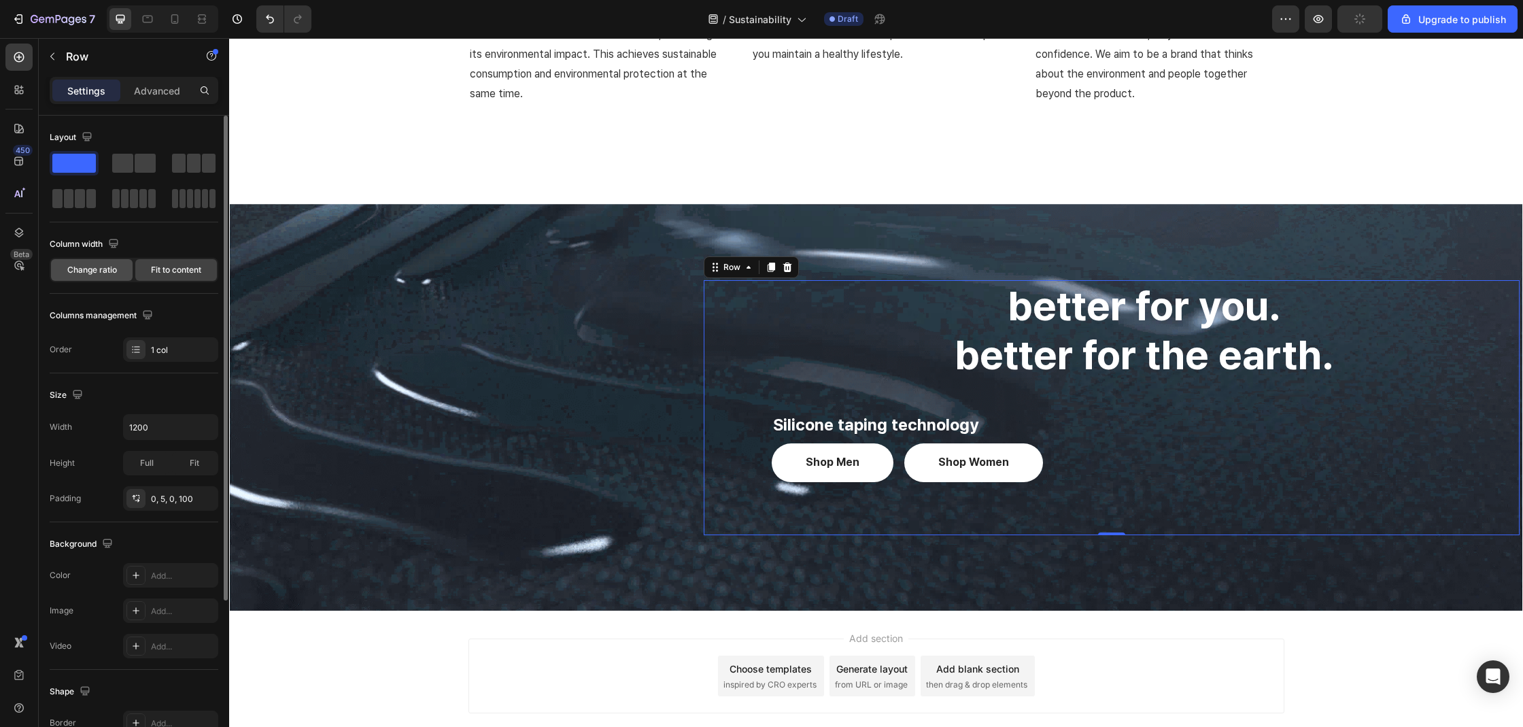
click at [99, 276] on div "Change ratio" at bounding box center [92, 270] width 82 height 22
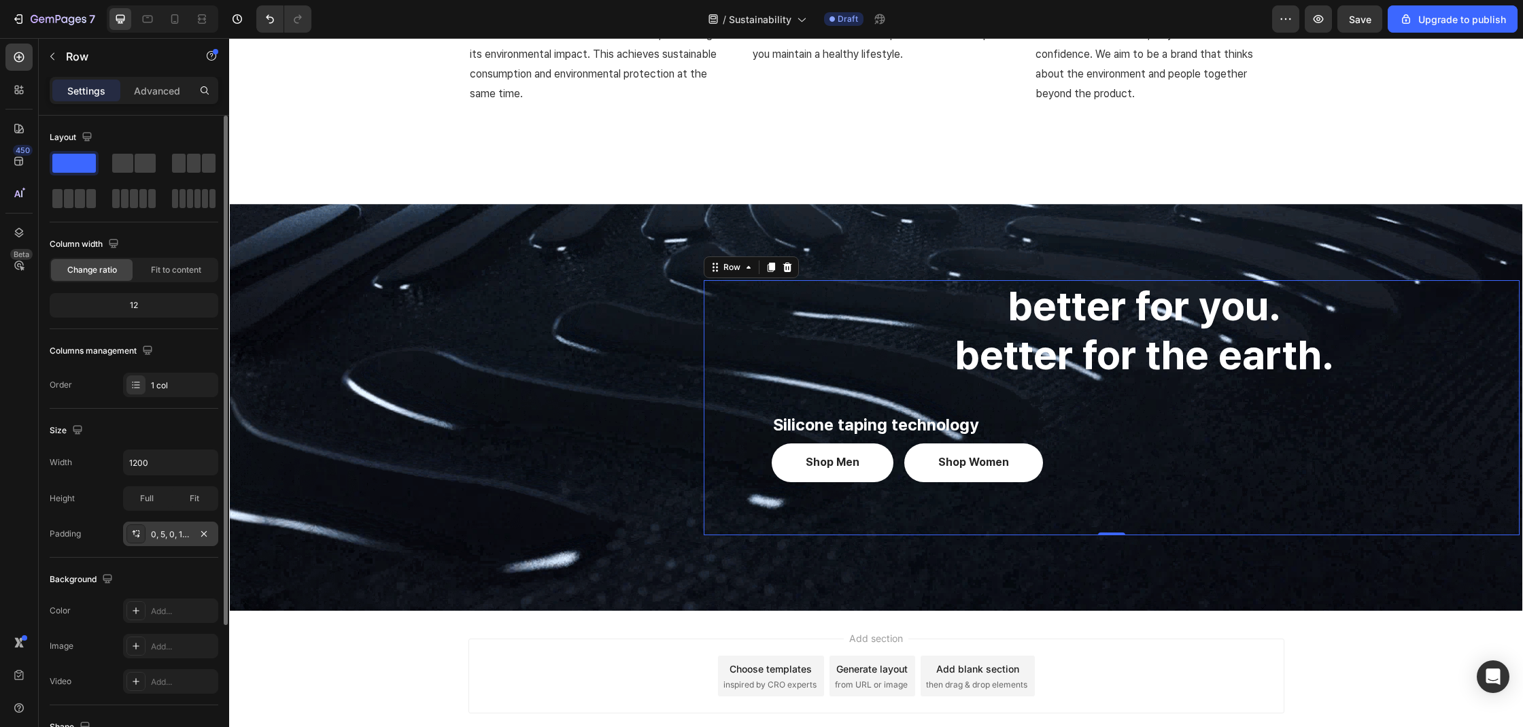
click at [153, 540] on div "0, 5, 0, 100" at bounding box center [170, 533] width 95 height 24
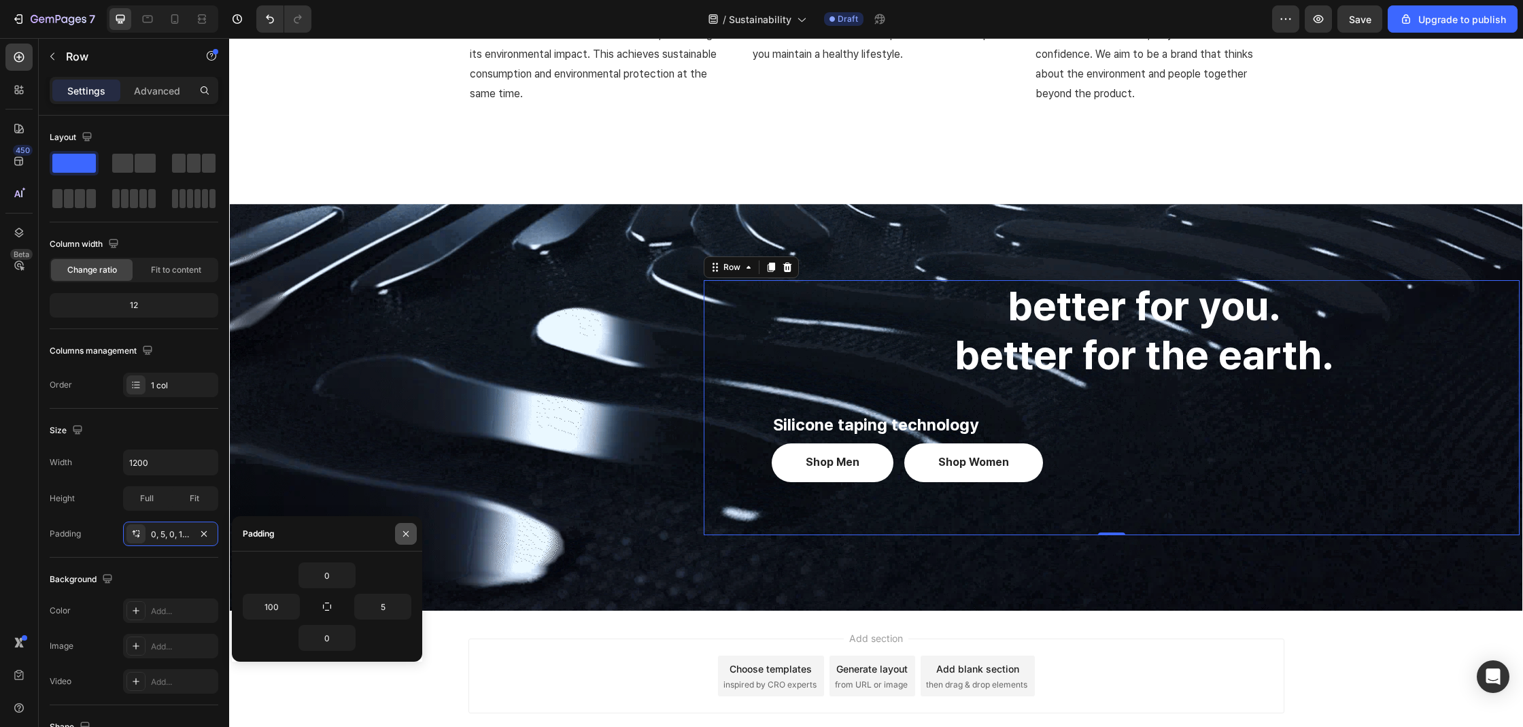
click at [409, 541] on button "button" at bounding box center [406, 534] width 22 height 22
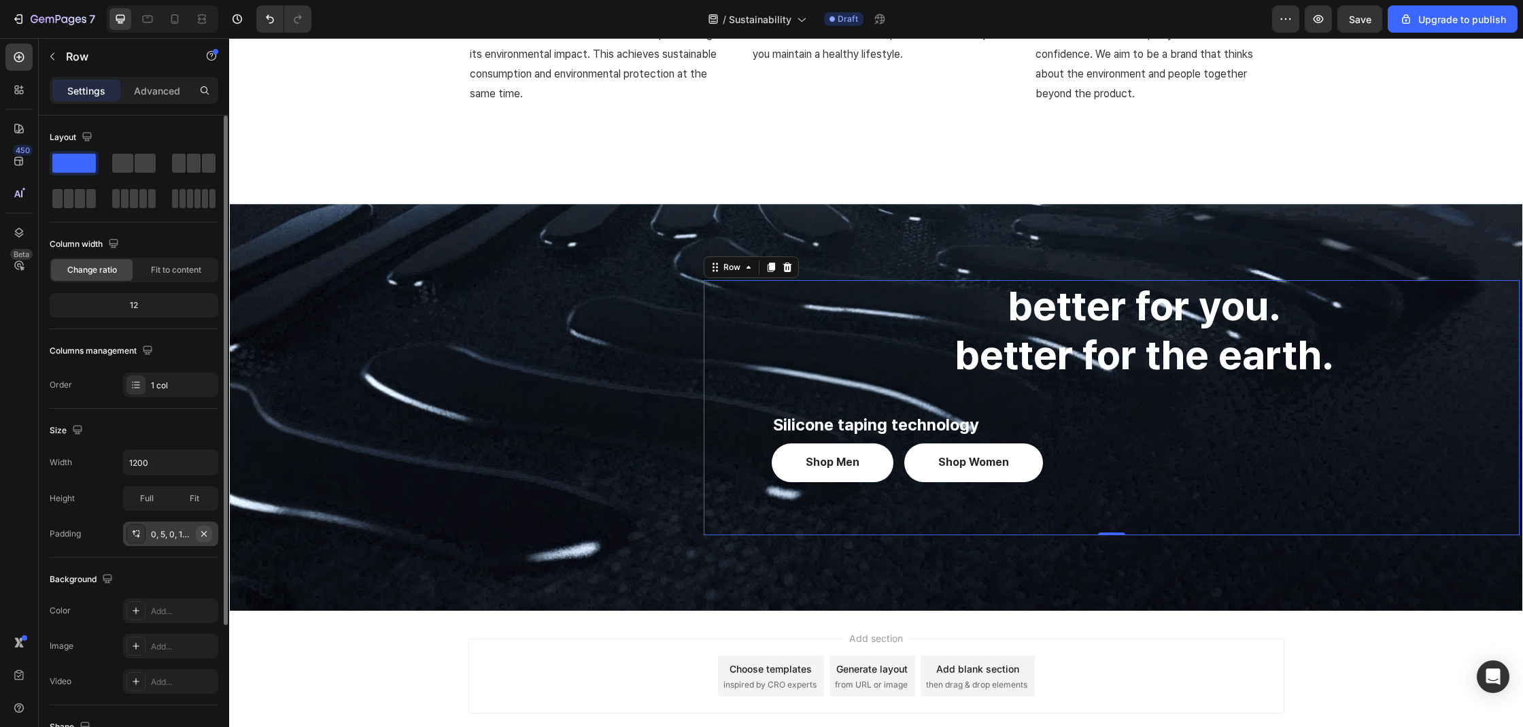
click at [196, 533] on button "button" at bounding box center [204, 533] width 16 height 16
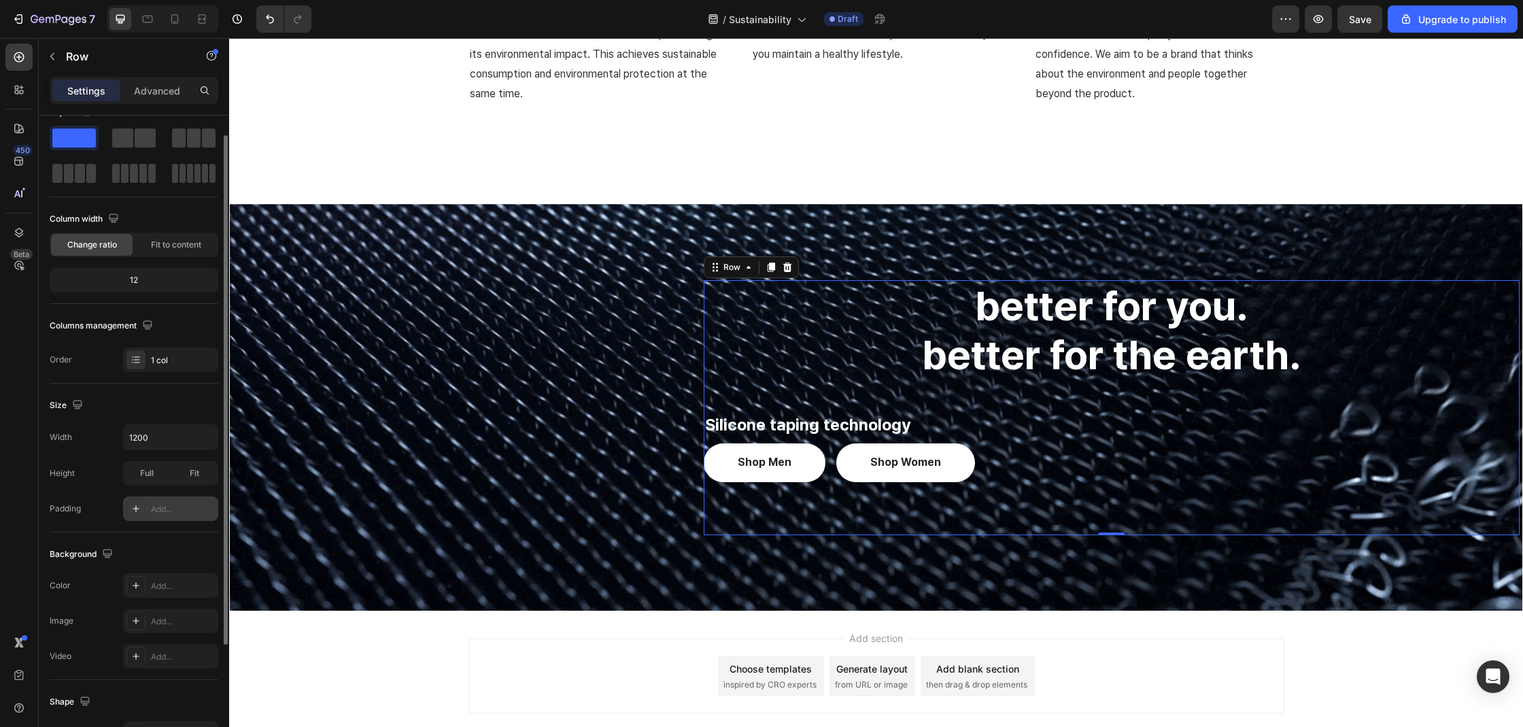
scroll to position [179, 0]
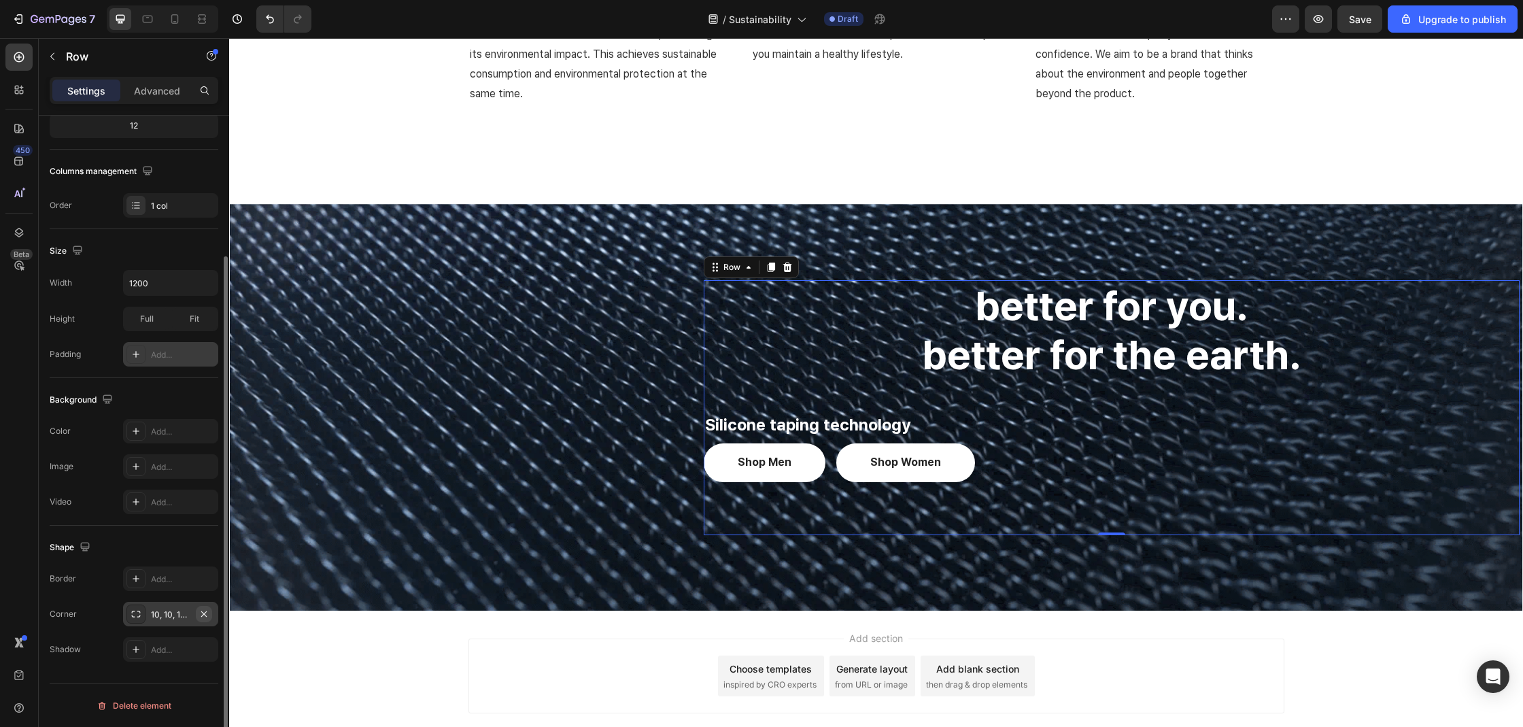
click at [205, 612] on icon "button" at bounding box center [203, 612] width 5 height 5
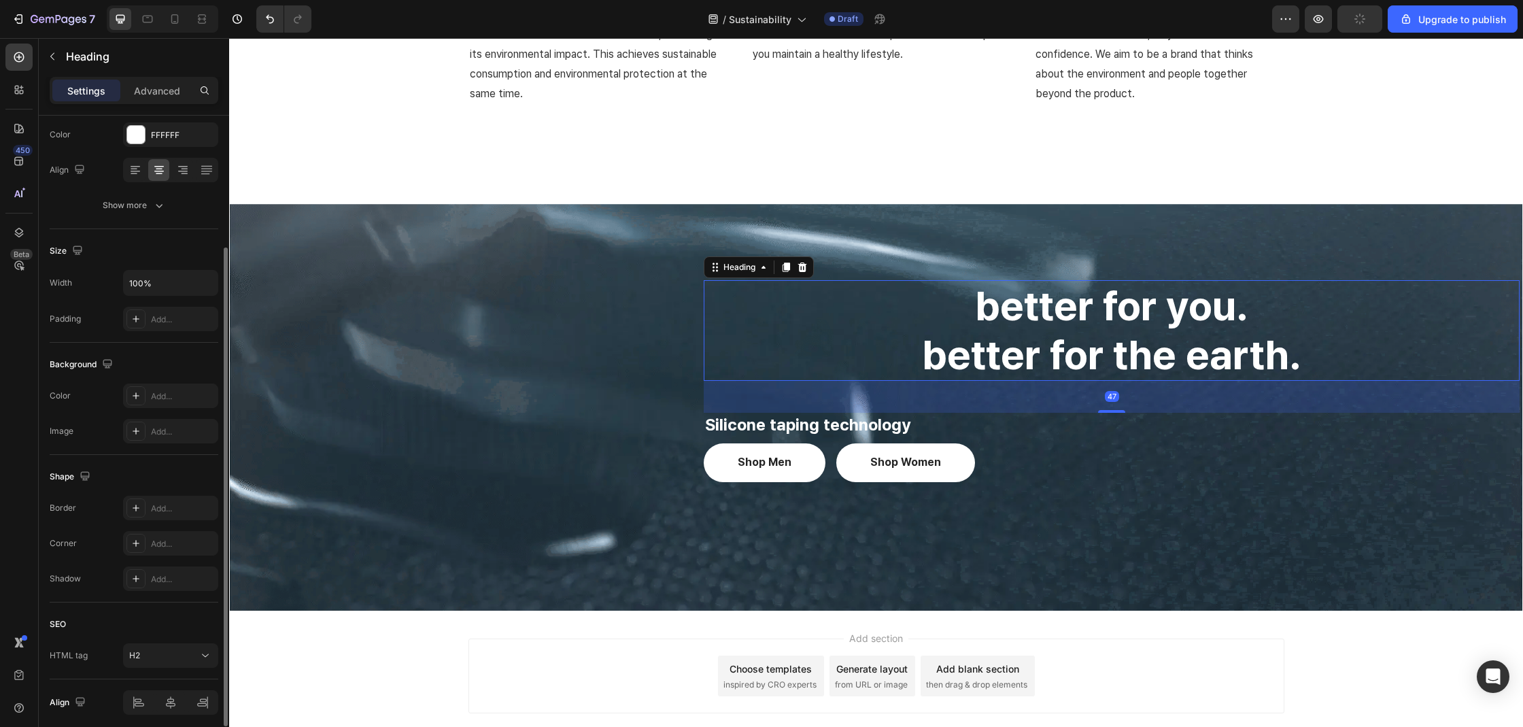
scroll to position [0, 0]
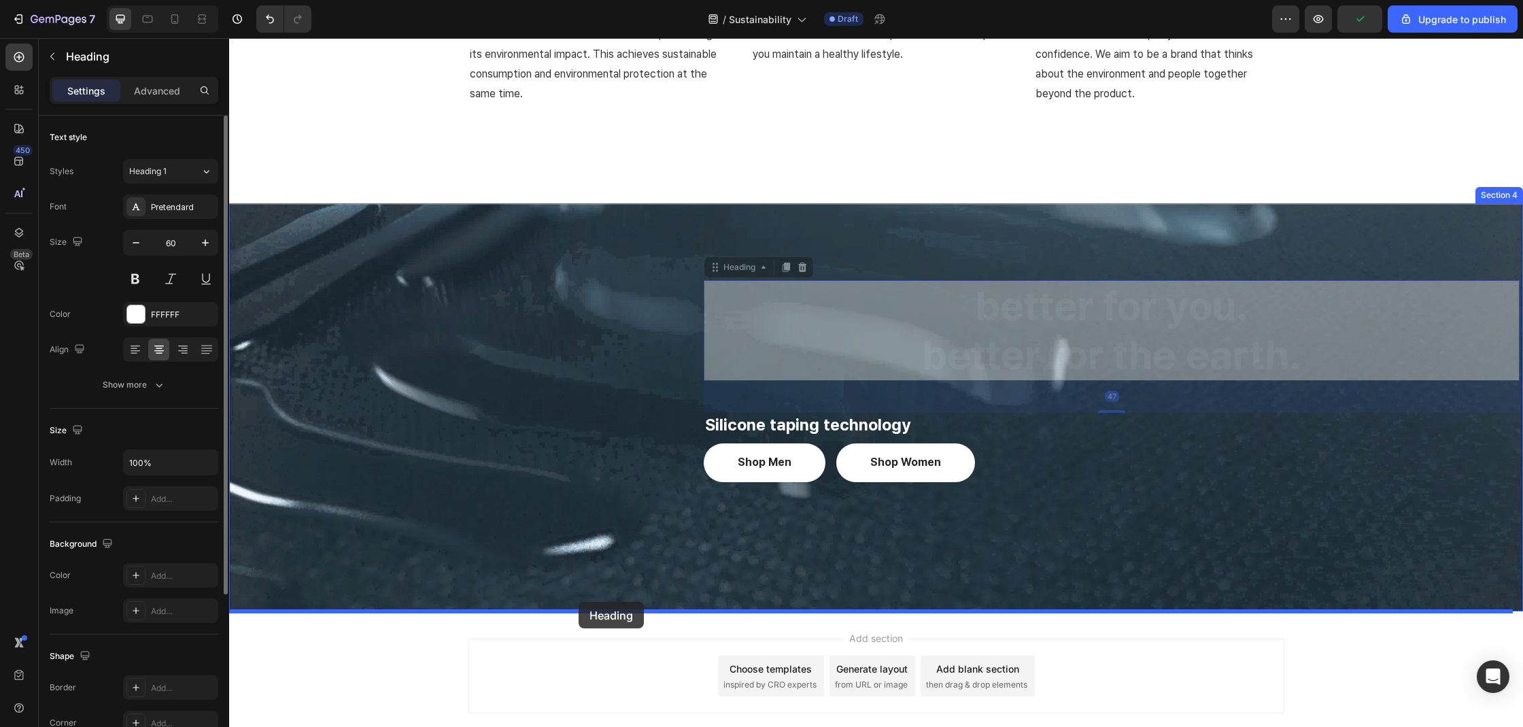
drag, startPoint x: 855, startPoint y: 279, endPoint x: 578, endPoint y: 602, distance: 424.7
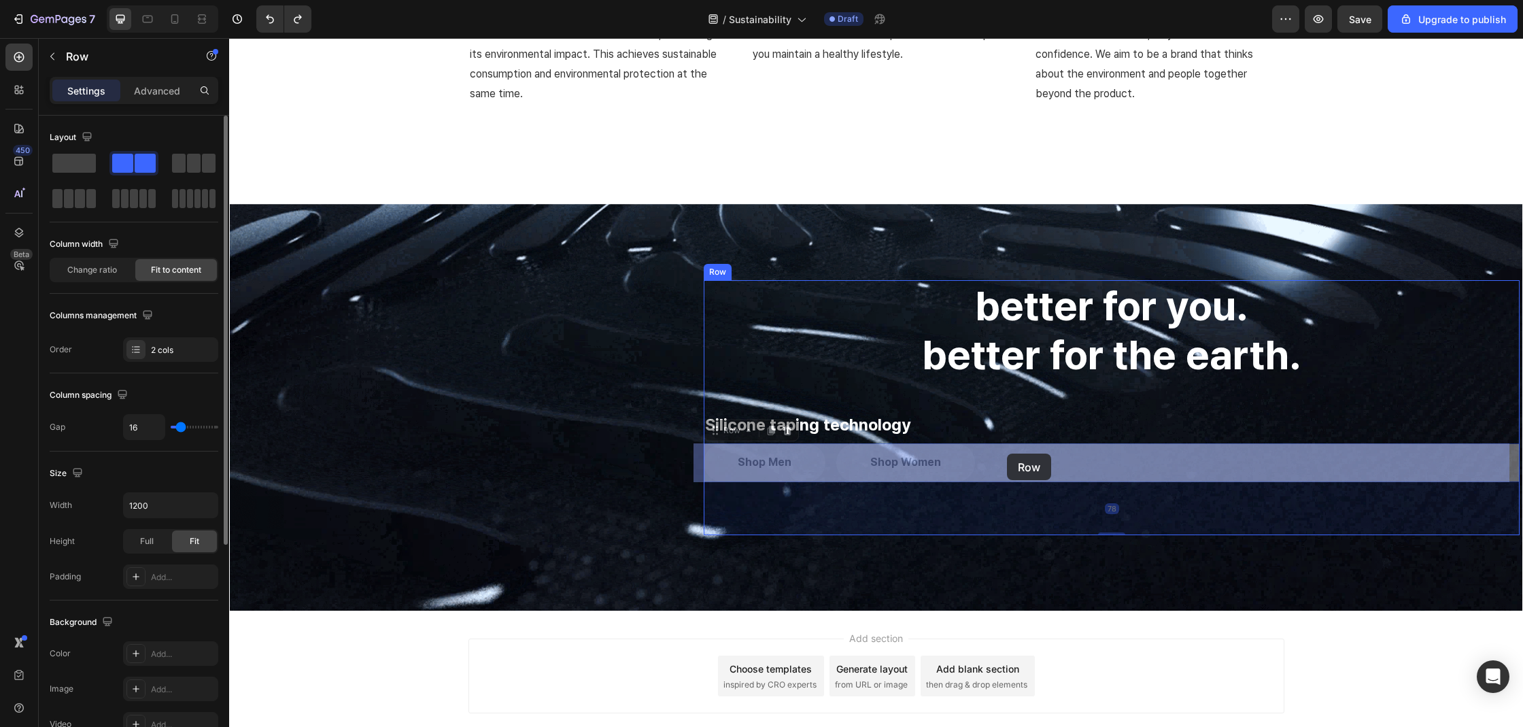
drag, startPoint x: 1016, startPoint y: 453, endPoint x: 1007, endPoint y: 453, distance: 8.8
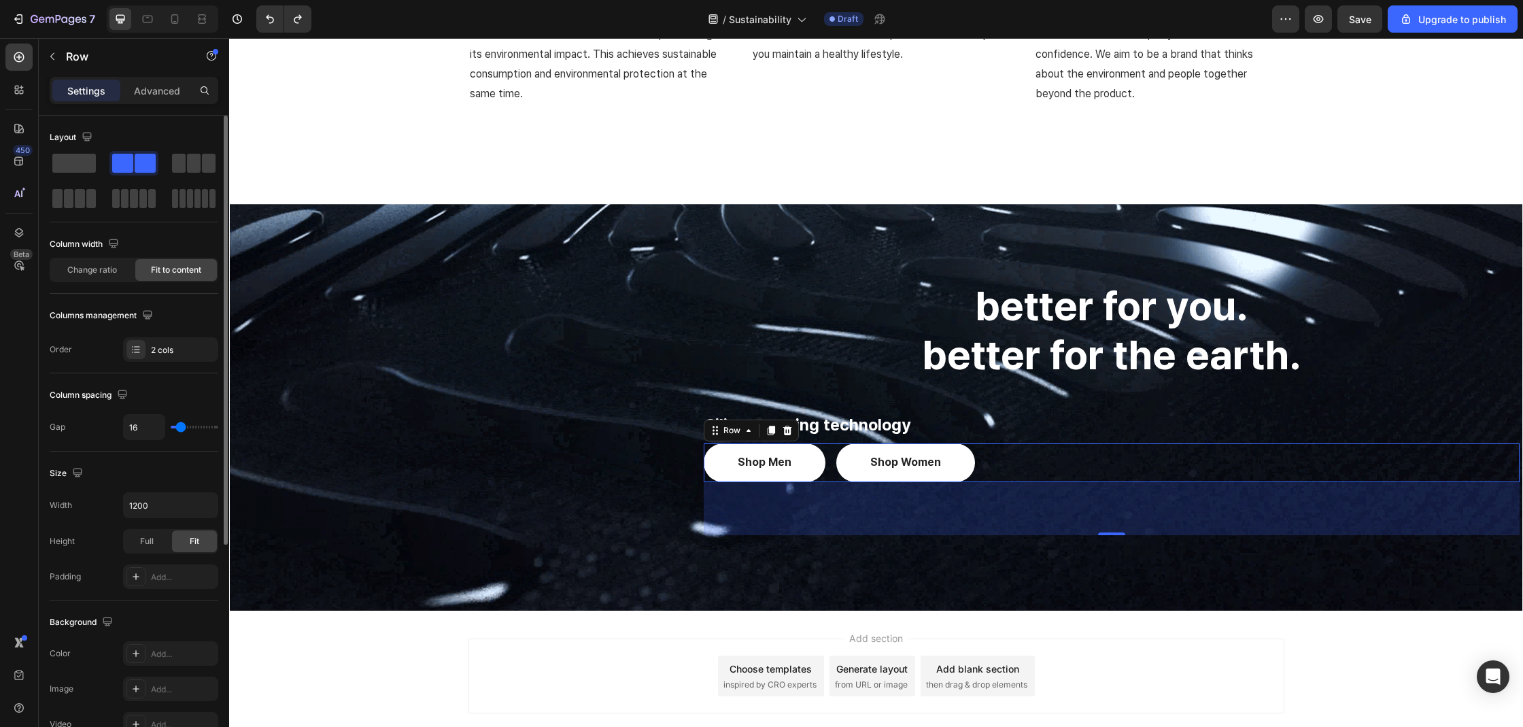
click at [1198, 511] on div "78" at bounding box center [1112, 508] width 816 height 53
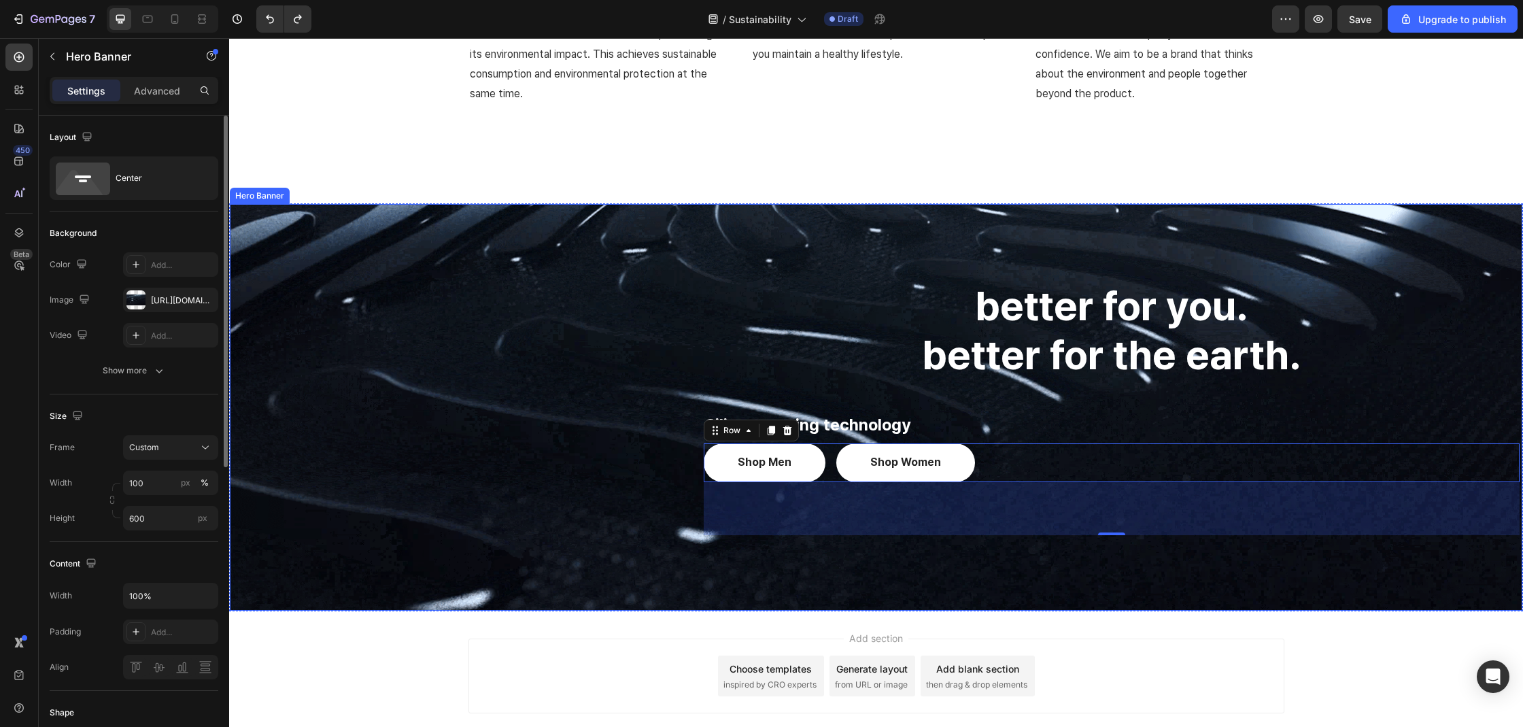
click at [1172, 564] on div "Overlay" at bounding box center [876, 407] width 1292 height 407
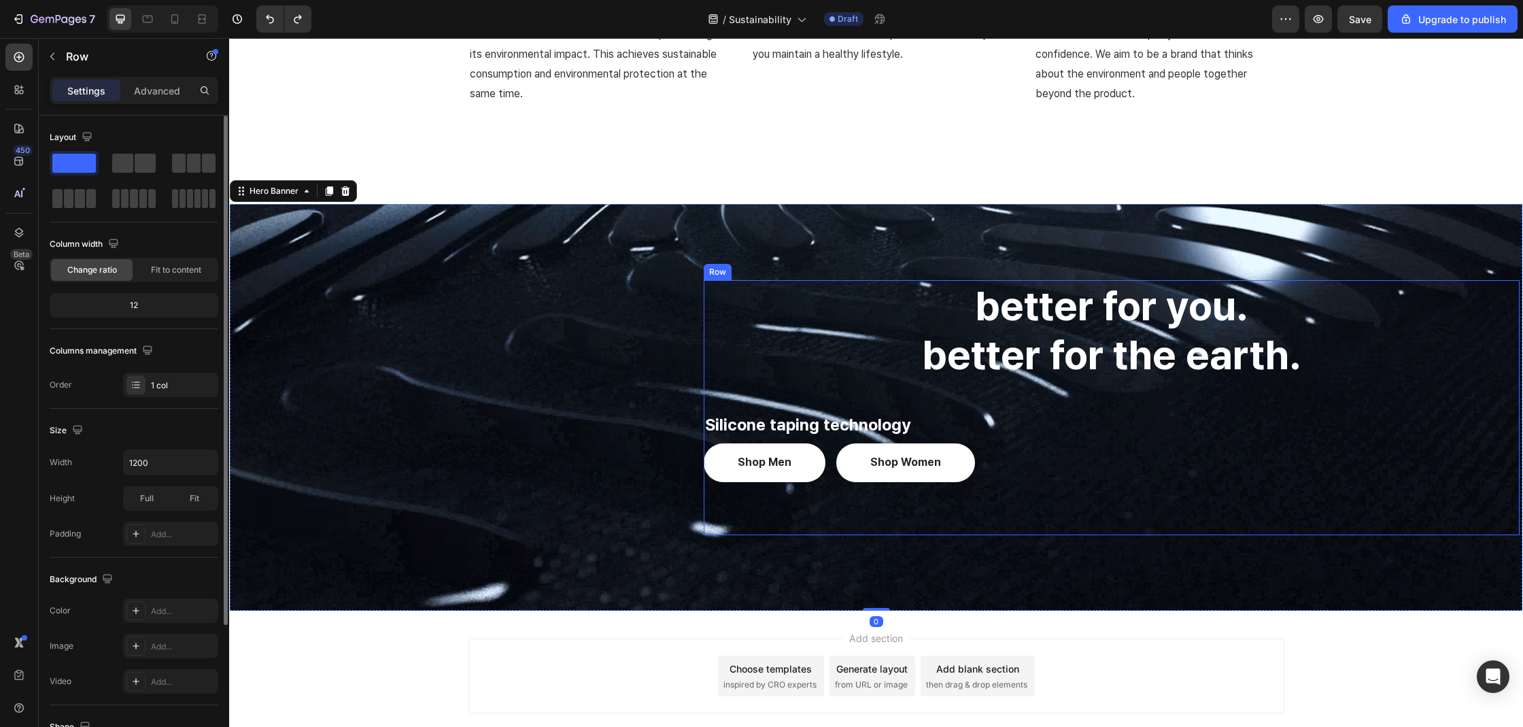
click at [1184, 515] on div "better for you. better for the earth. Heading Silicone taping technology Text b…" at bounding box center [1112, 407] width 816 height 255
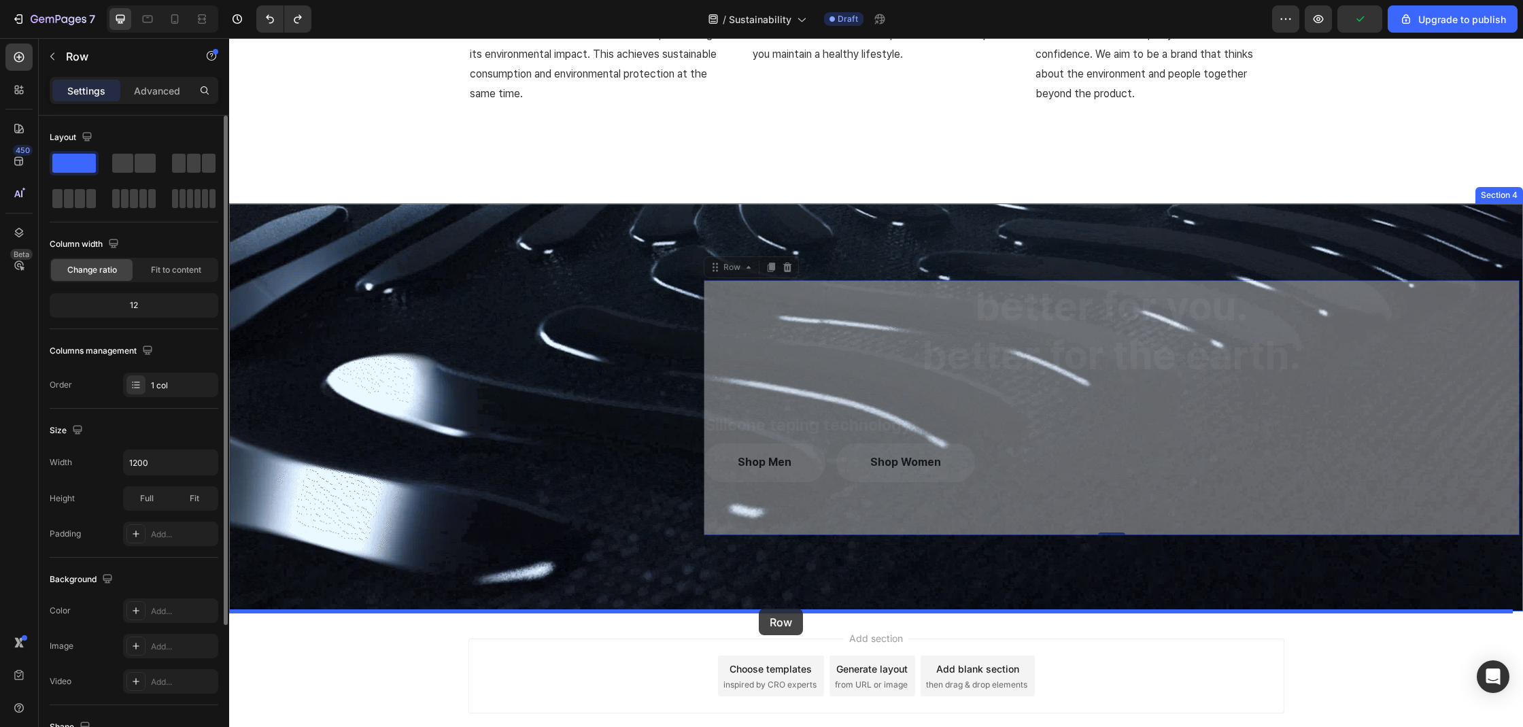
drag, startPoint x: 1186, startPoint y: 521, endPoint x: 759, endPoint y: 608, distance: 436.5
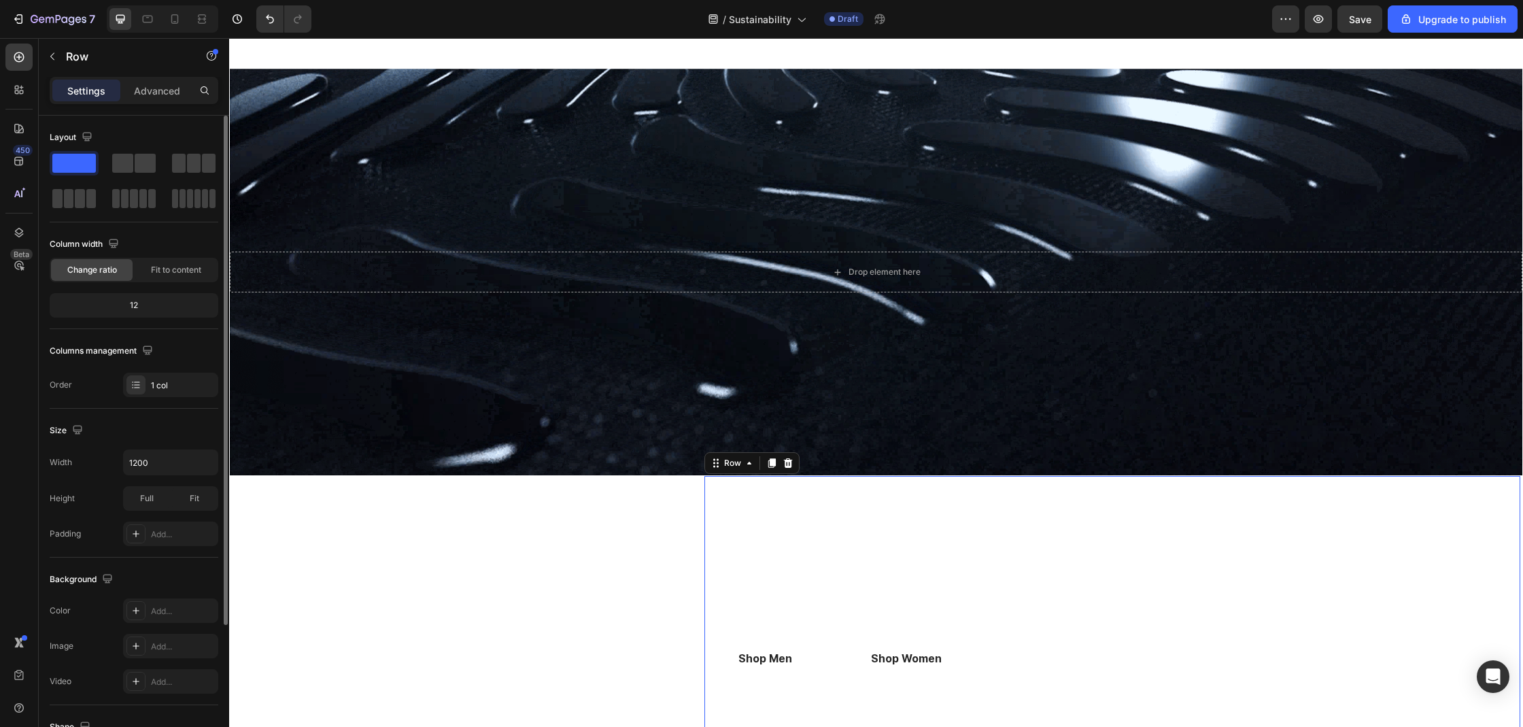
scroll to position [1539, 0]
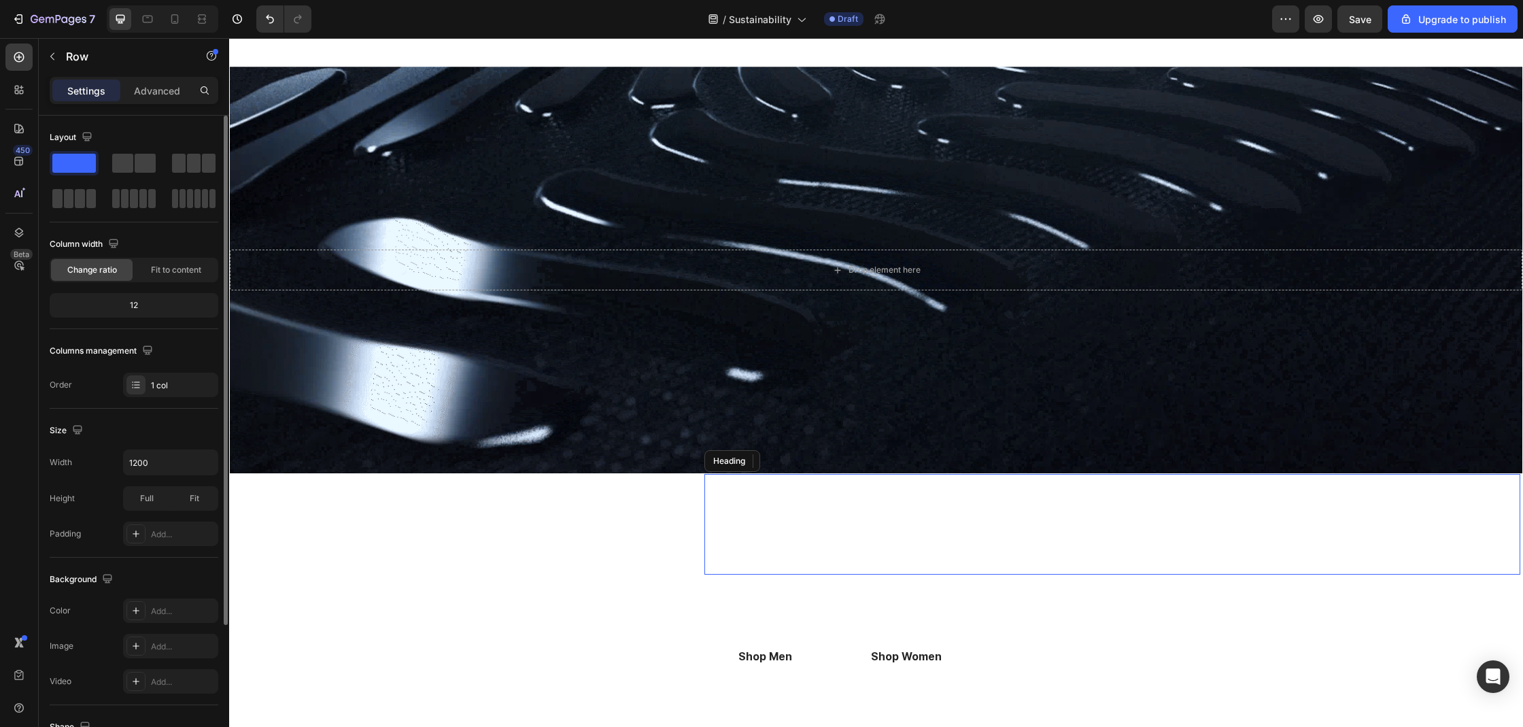
click at [823, 520] on h2 "better for you. better for the earth." at bounding box center [1112, 524] width 816 height 101
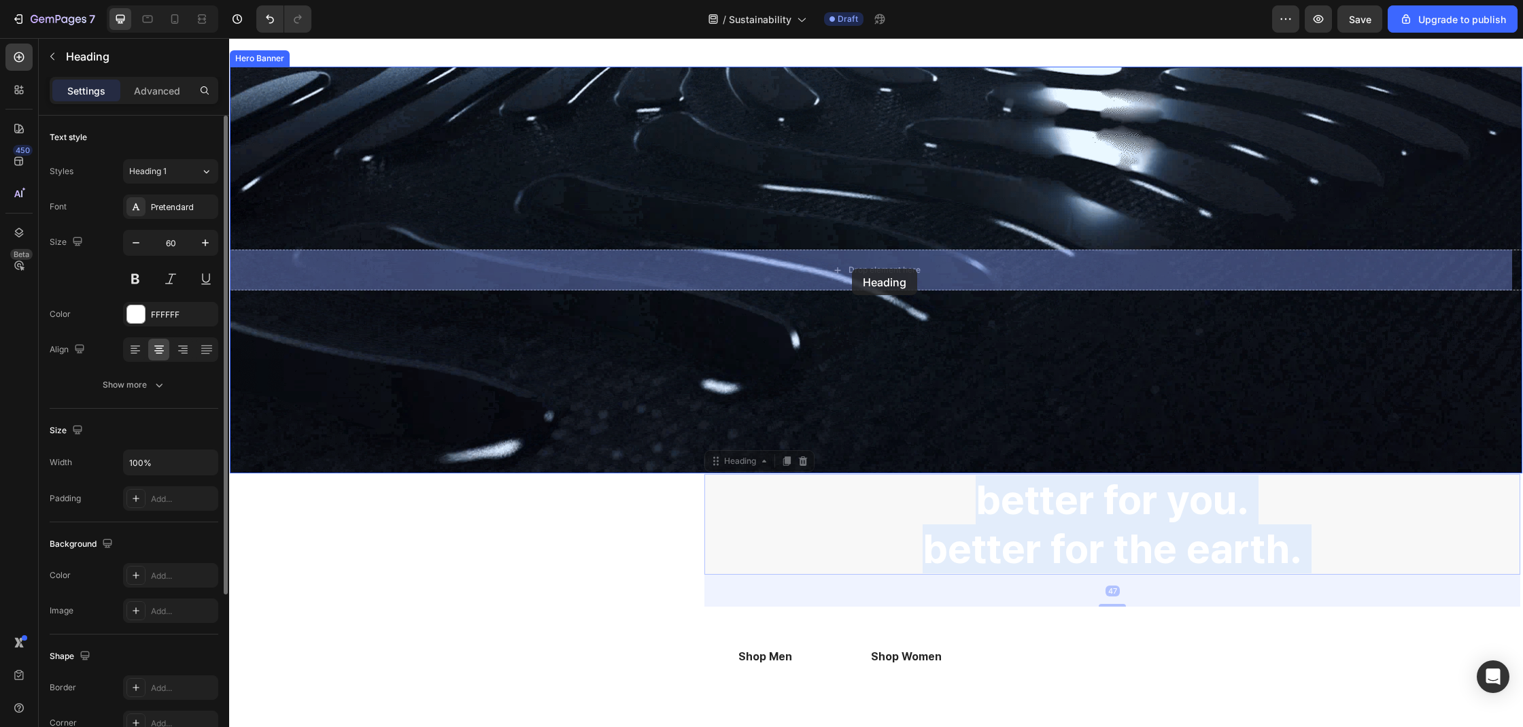
drag, startPoint x: 920, startPoint y: 523, endPoint x: 852, endPoint y: 269, distance: 263.2
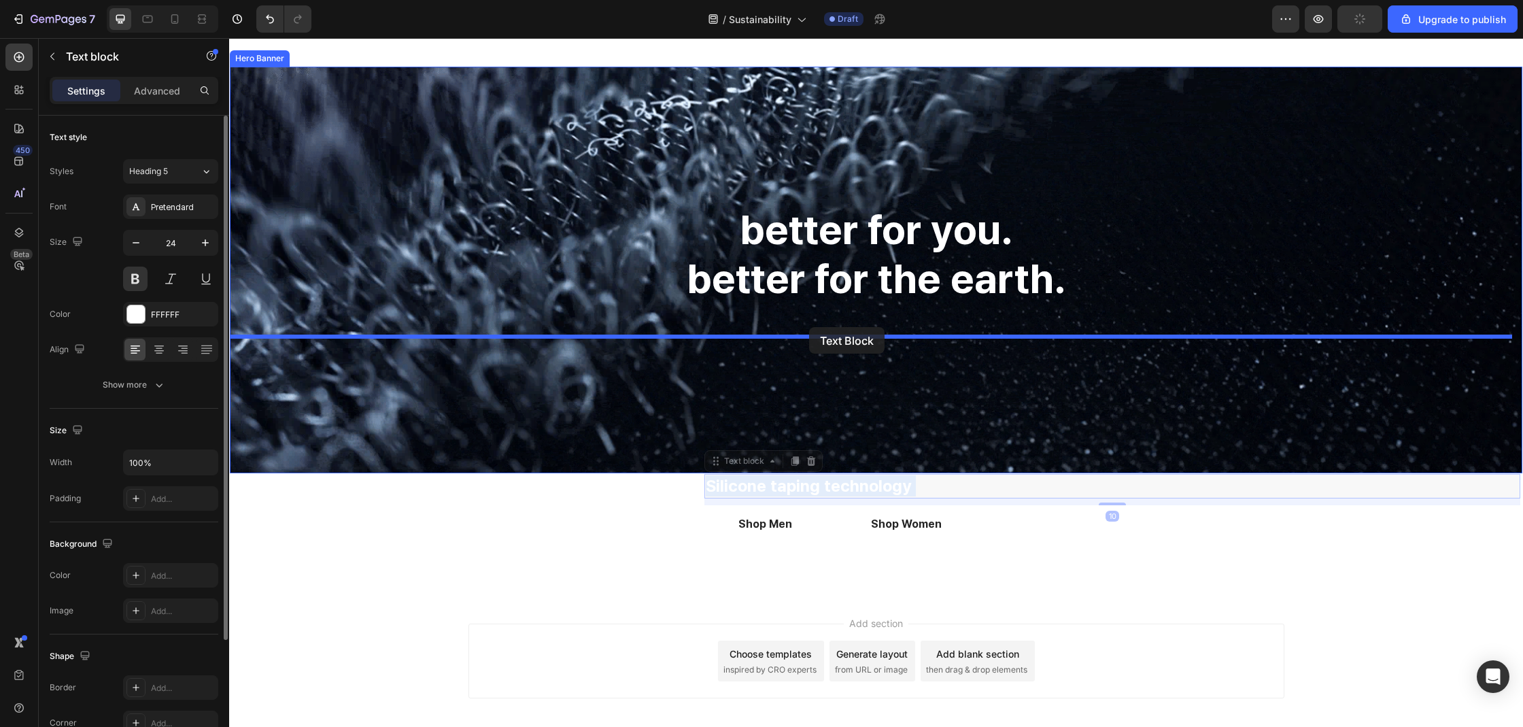
drag, startPoint x: 988, startPoint y: 489, endPoint x: 809, endPoint y: 327, distance: 241.6
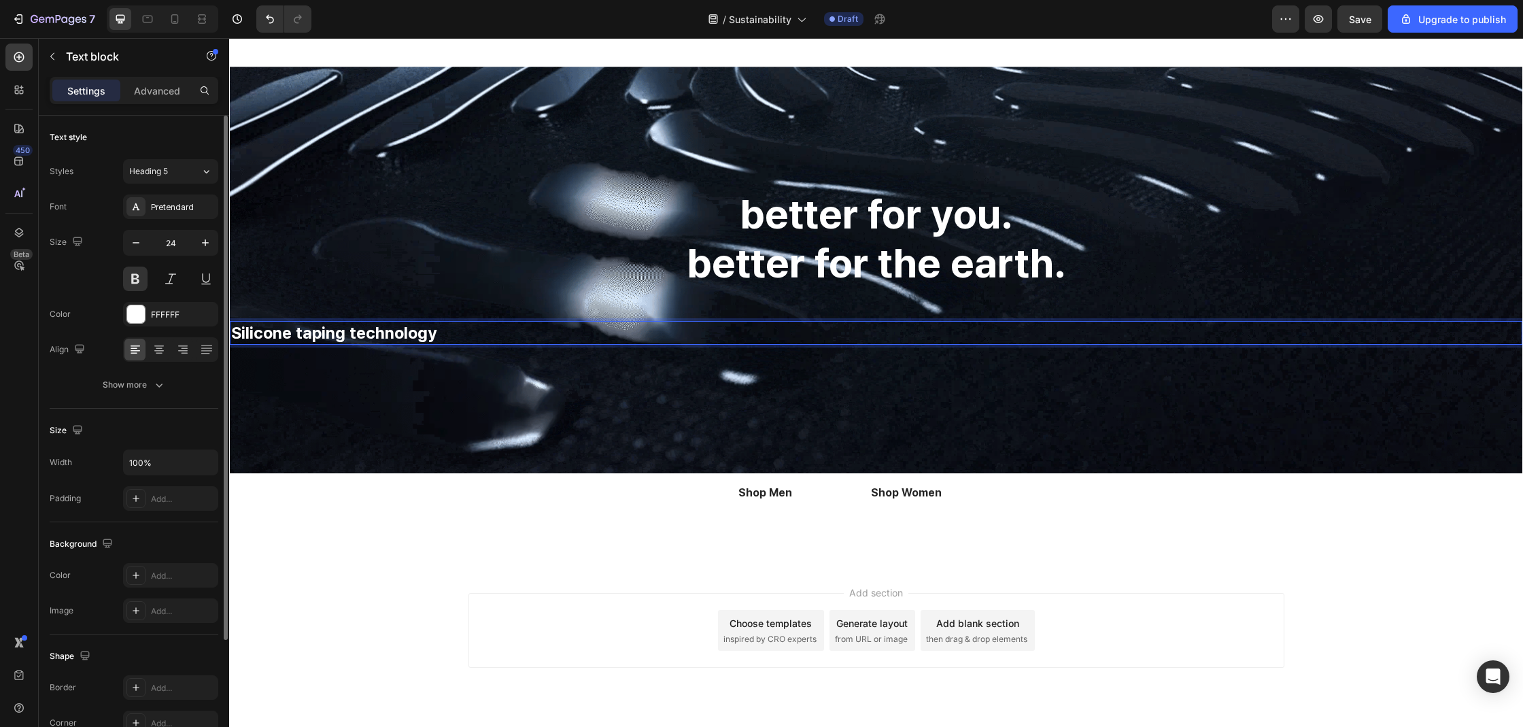
scroll to position [1523, 0]
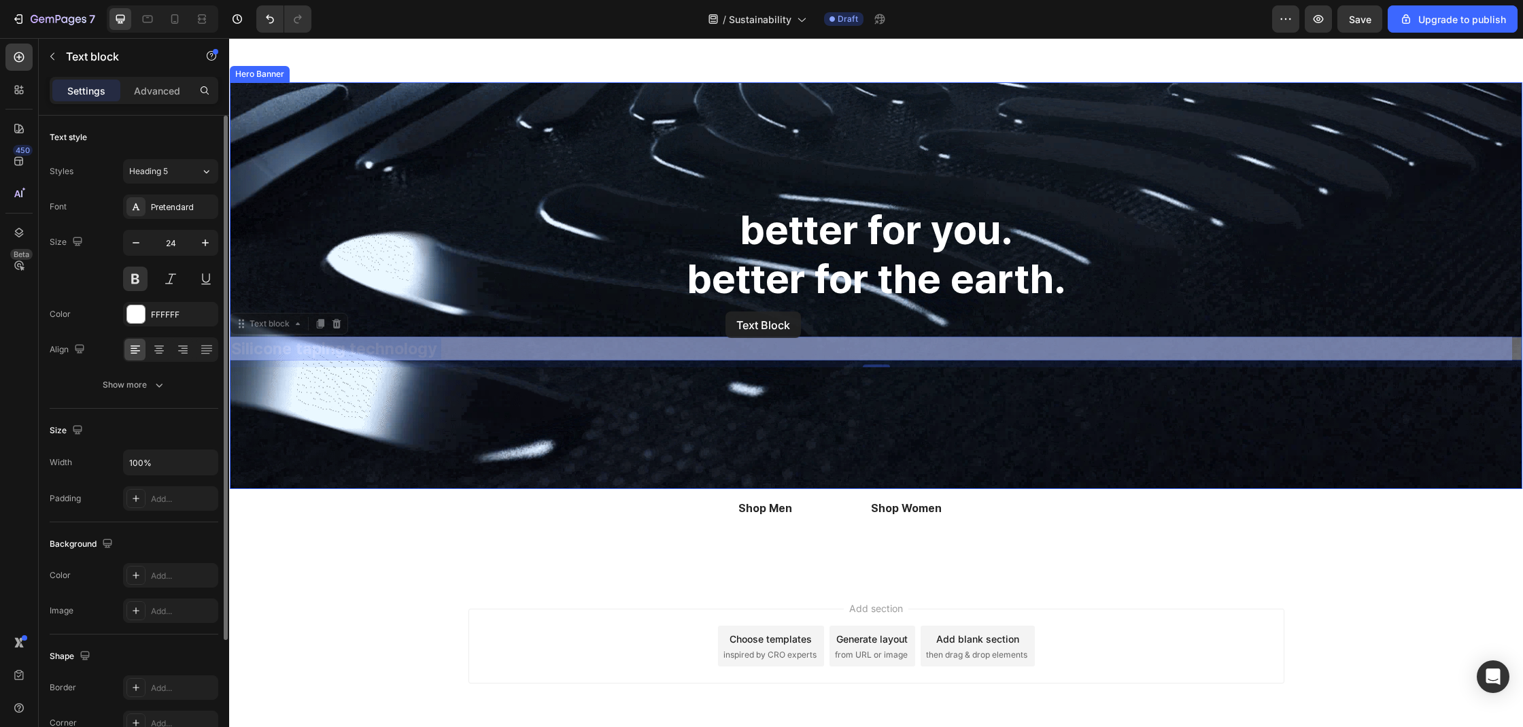
drag, startPoint x: 697, startPoint y: 326, endPoint x: 725, endPoint y: 311, distance: 31.9
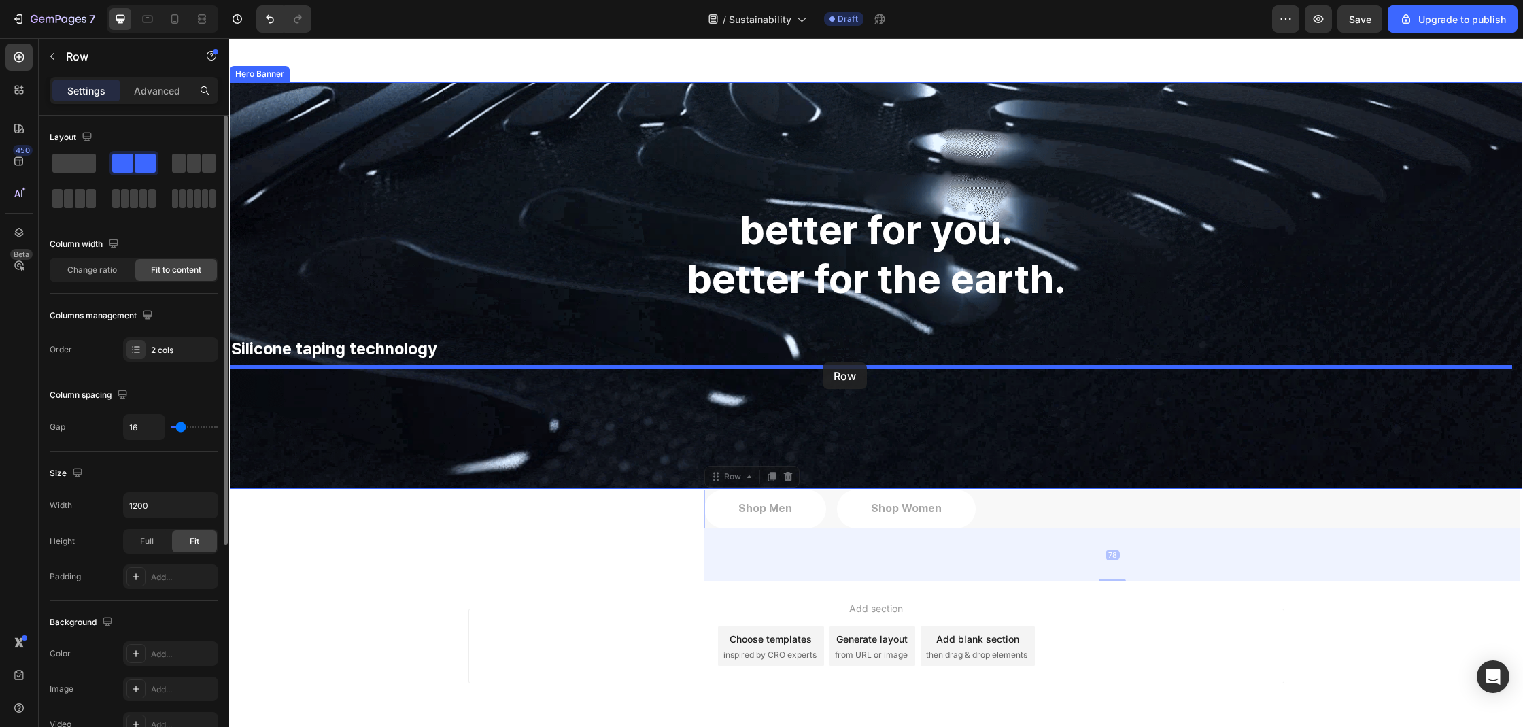
drag, startPoint x: 988, startPoint y: 510, endPoint x: 823, endPoint y: 362, distance: 221.5
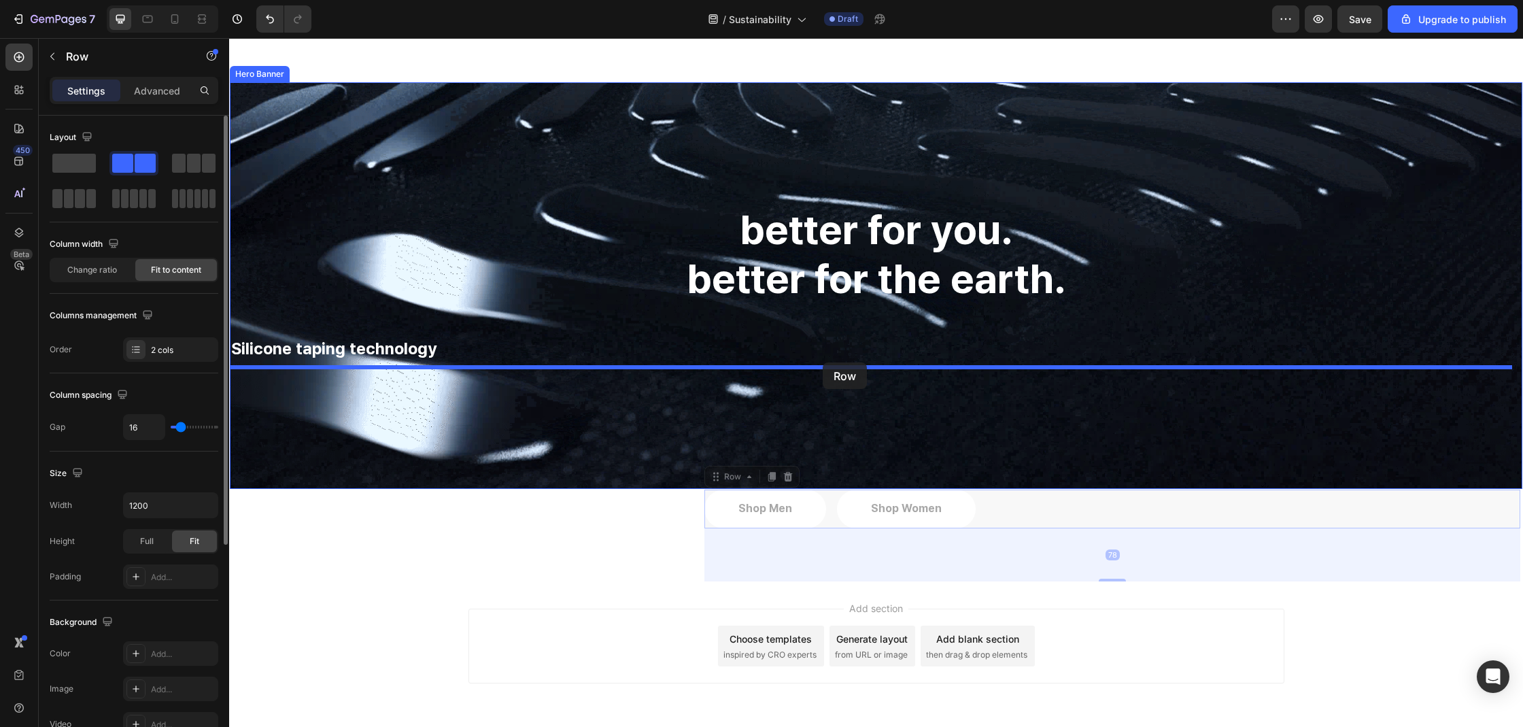
scroll to position [1523, 0]
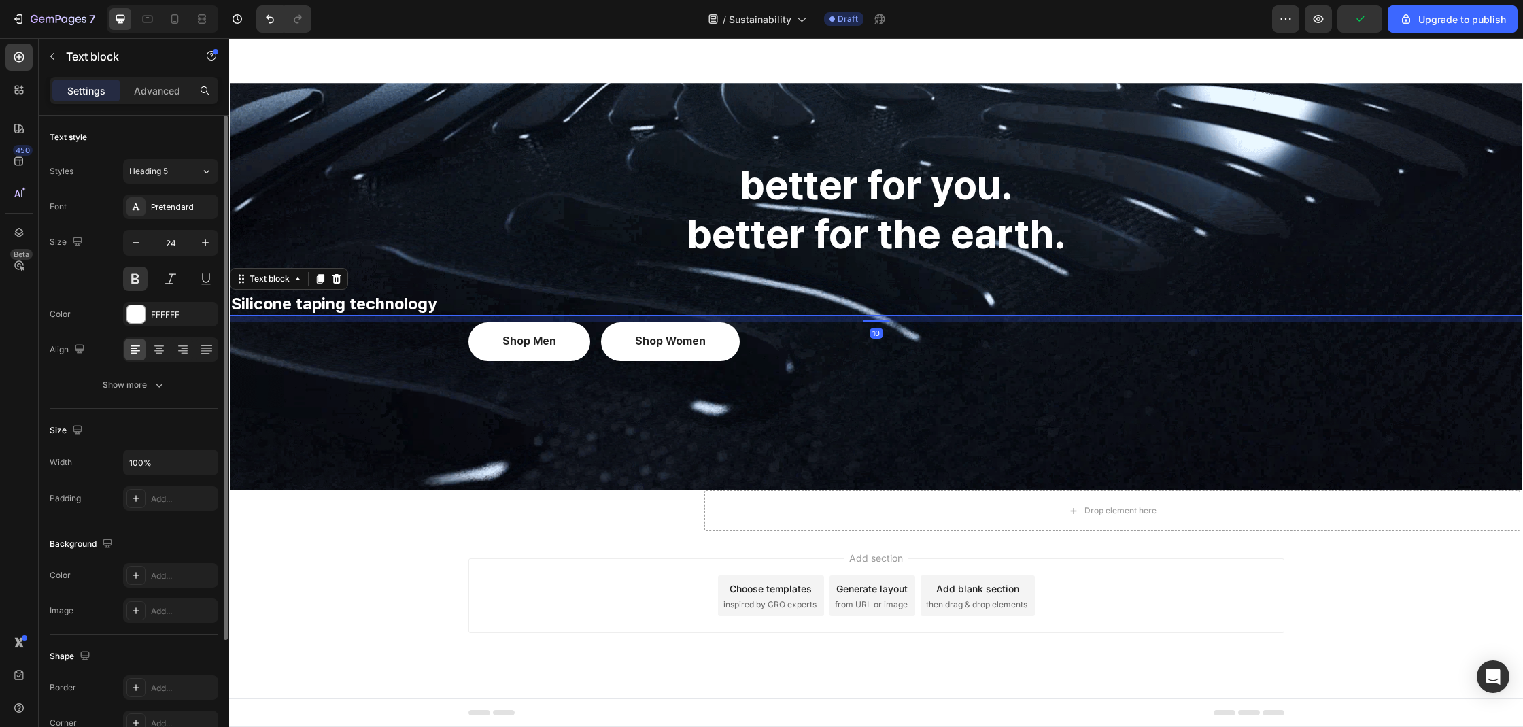
click at [441, 306] on p "Silicone taping technology" at bounding box center [876, 303] width 1290 height 21
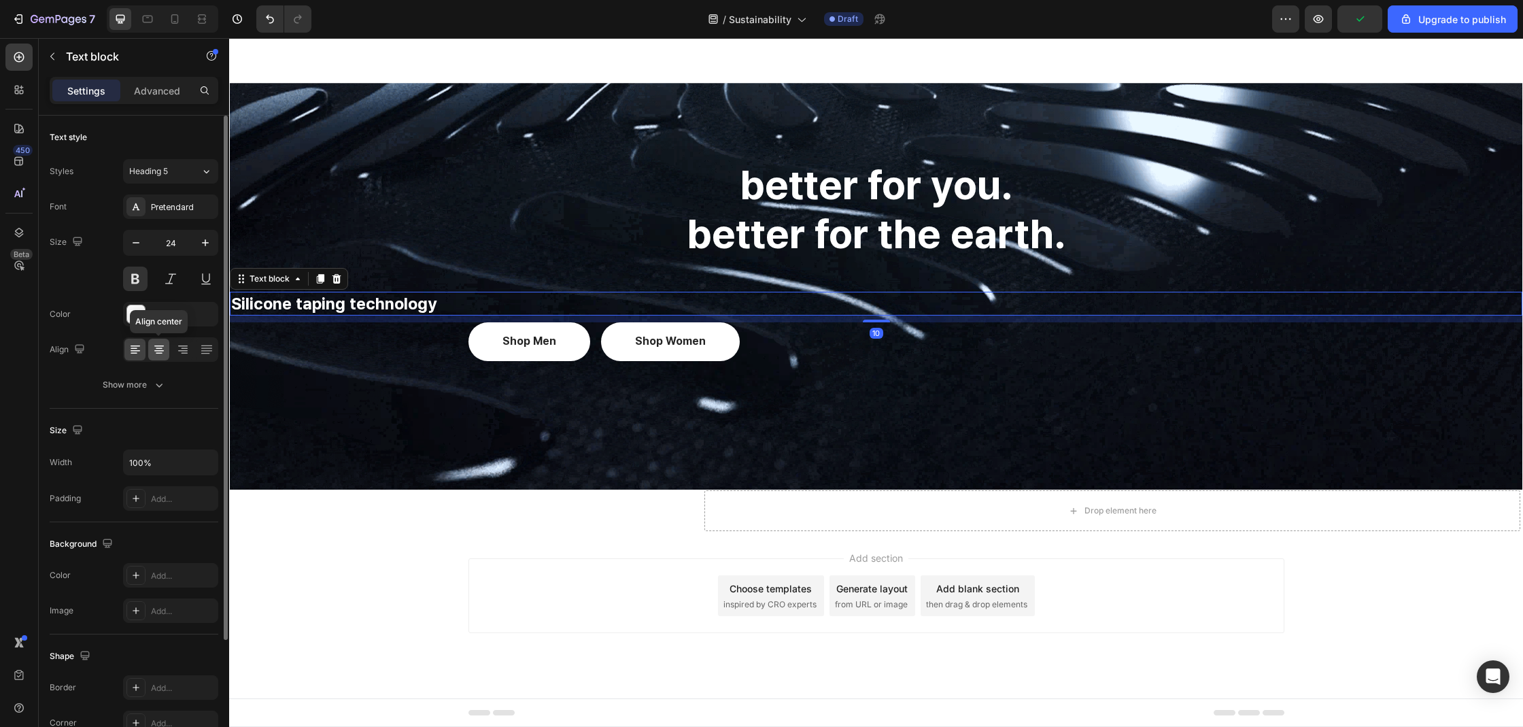
click at [153, 352] on icon at bounding box center [159, 350] width 14 height 14
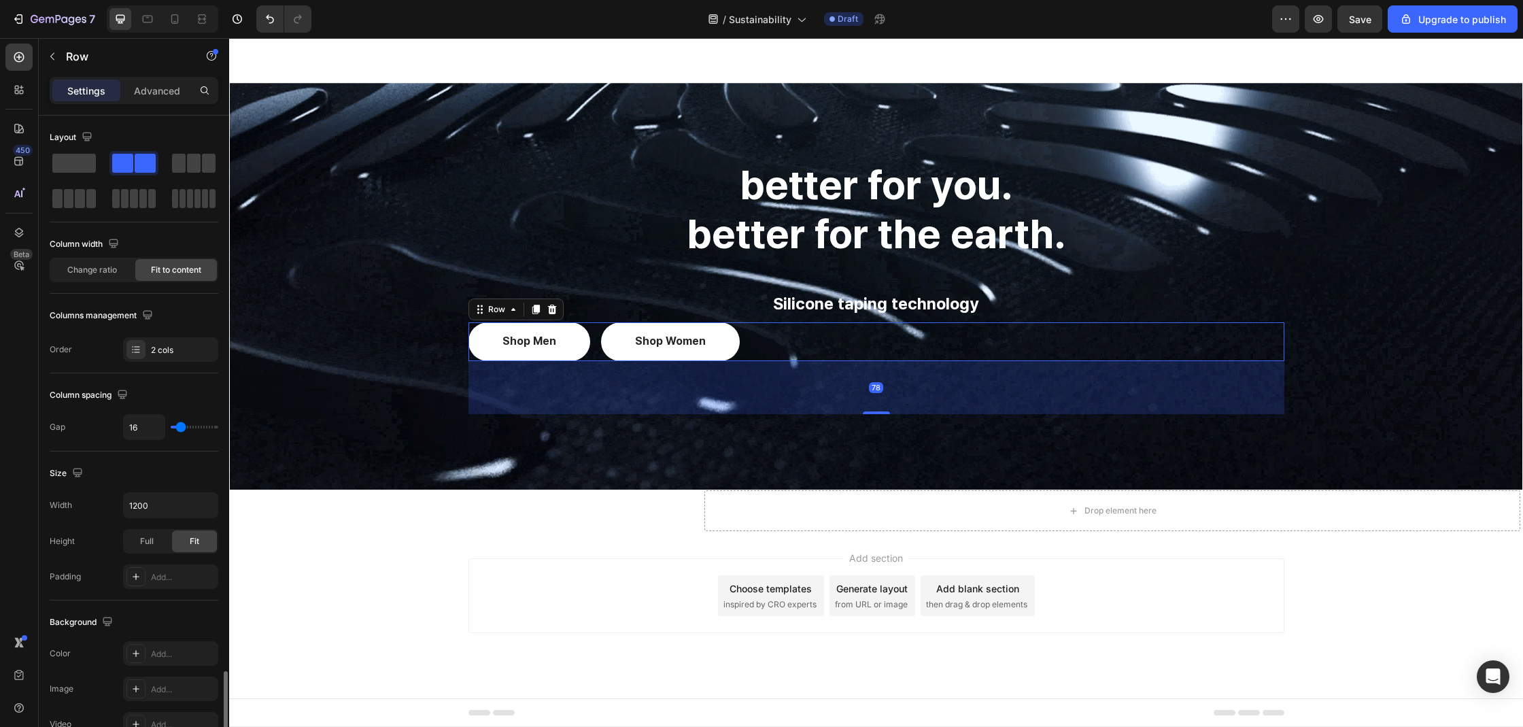
scroll to position [334, 0]
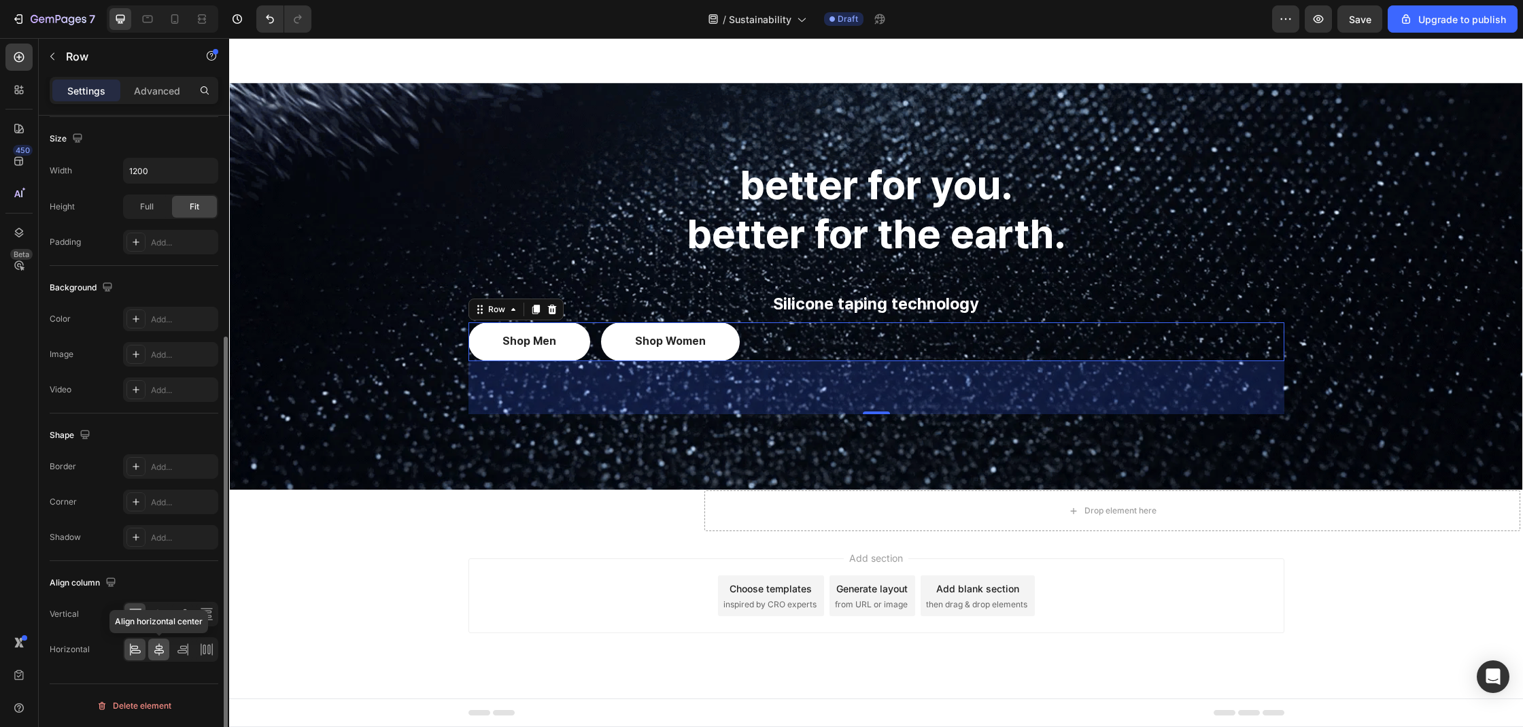
click at [165, 639] on div at bounding box center [158, 649] width 21 height 22
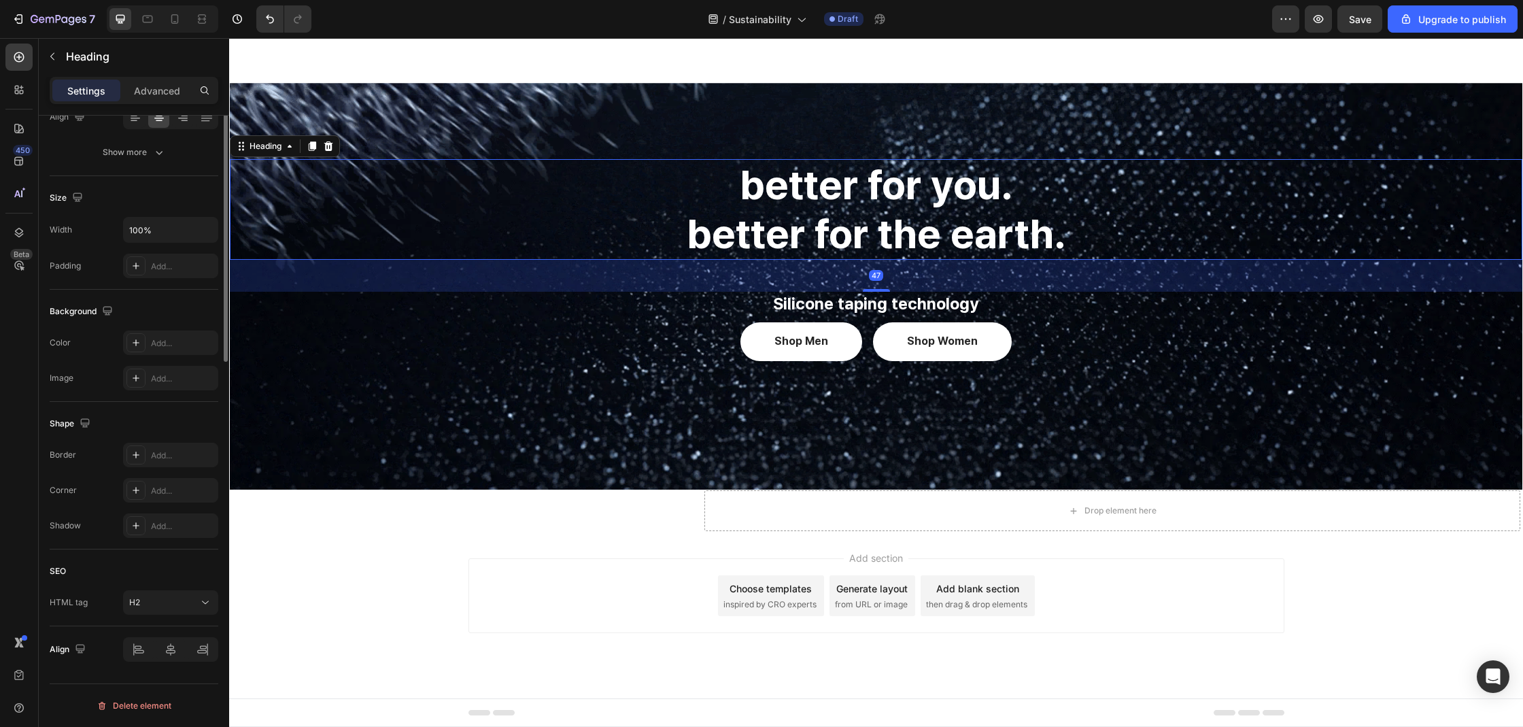
scroll to position [0, 0]
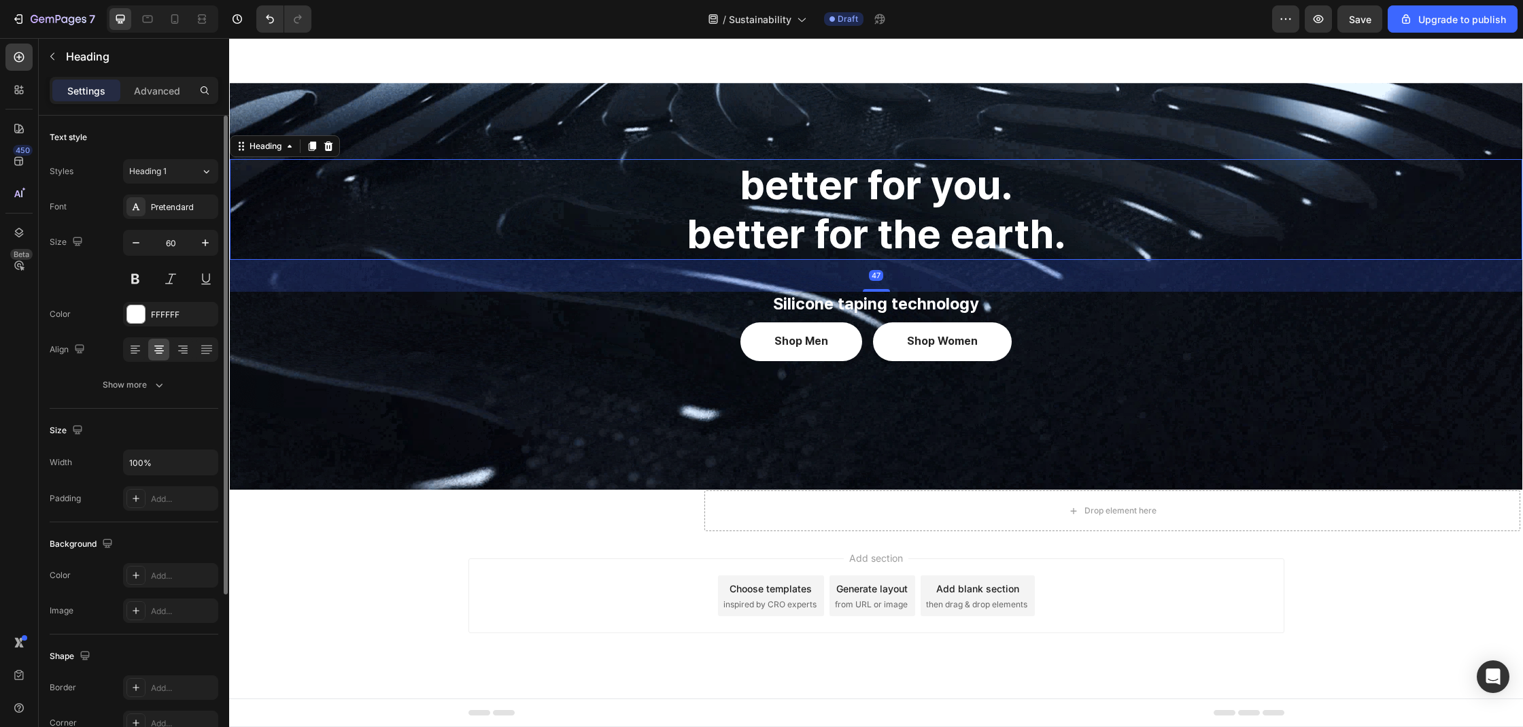
click at [912, 239] on h2 "better for you. better for the earth." at bounding box center [876, 209] width 1292 height 101
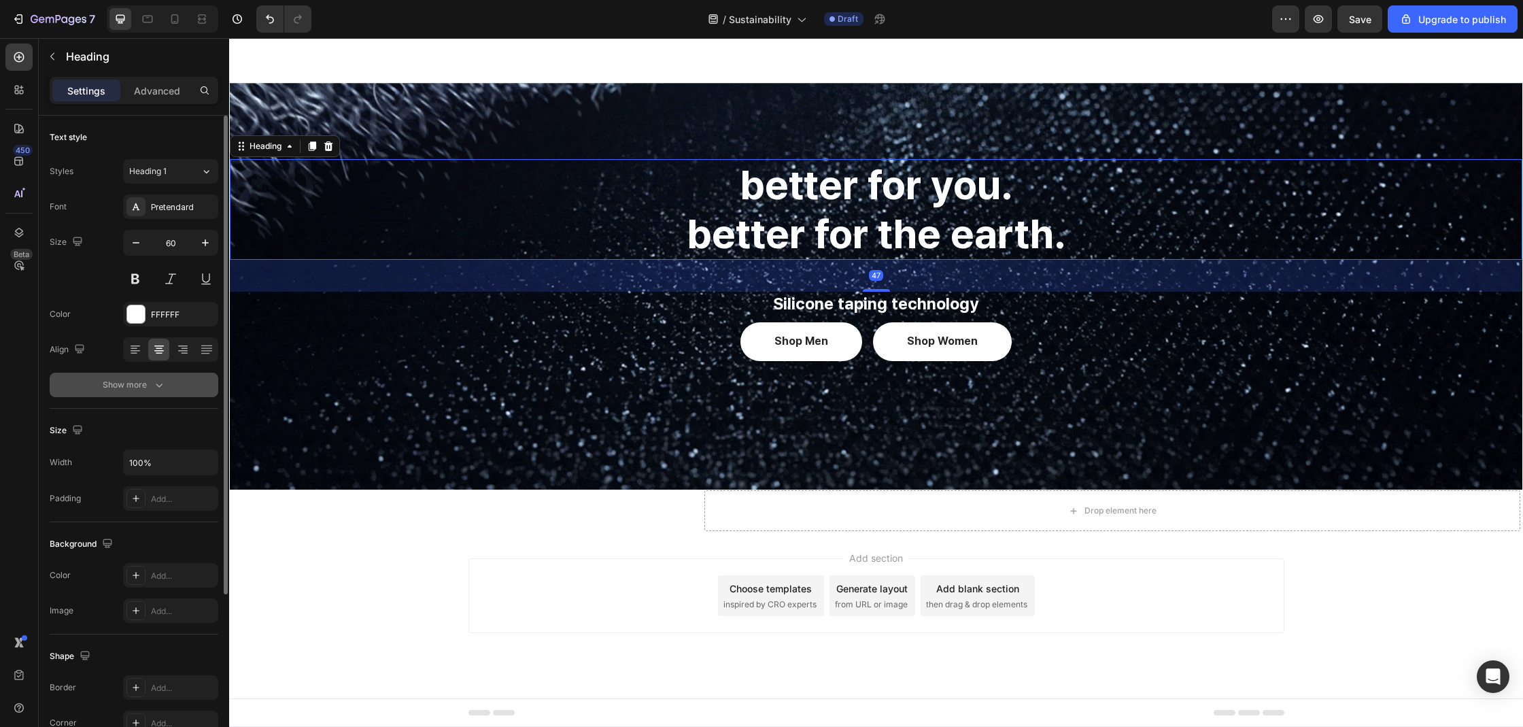
click at [163, 389] on icon "button" at bounding box center [159, 385] width 14 height 14
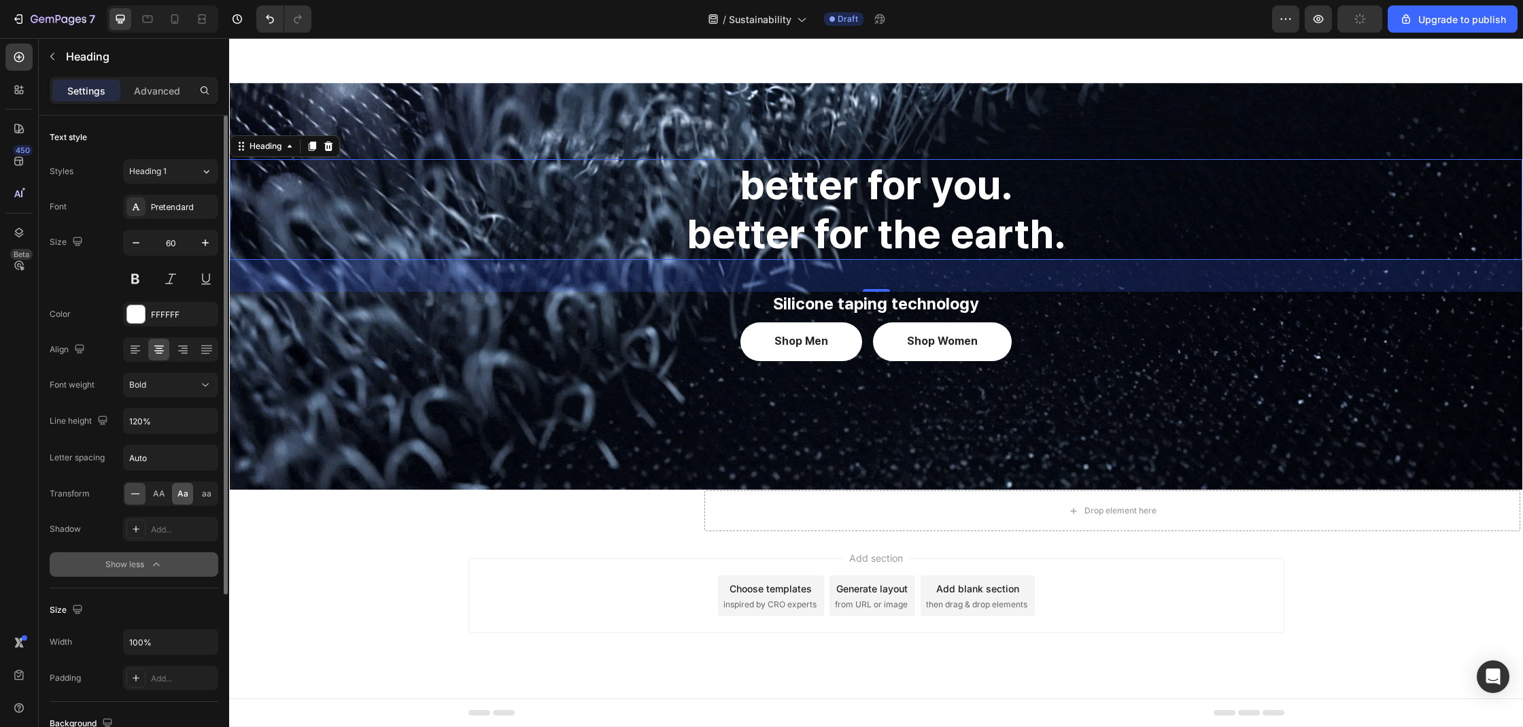
click at [181, 492] on span "Aa" at bounding box center [182, 493] width 11 height 12
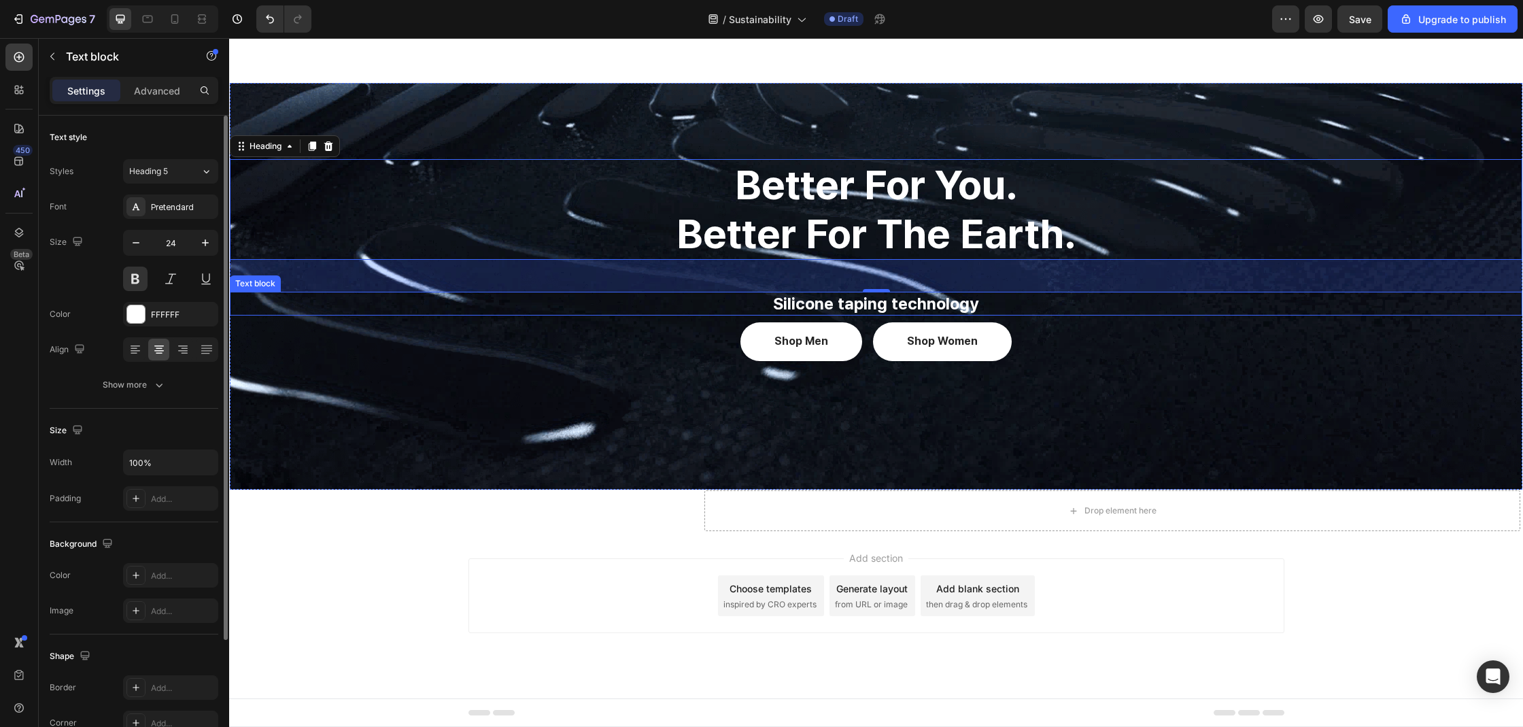
click at [870, 303] on p "Silicone taping technology" at bounding box center [876, 303] width 1290 height 21
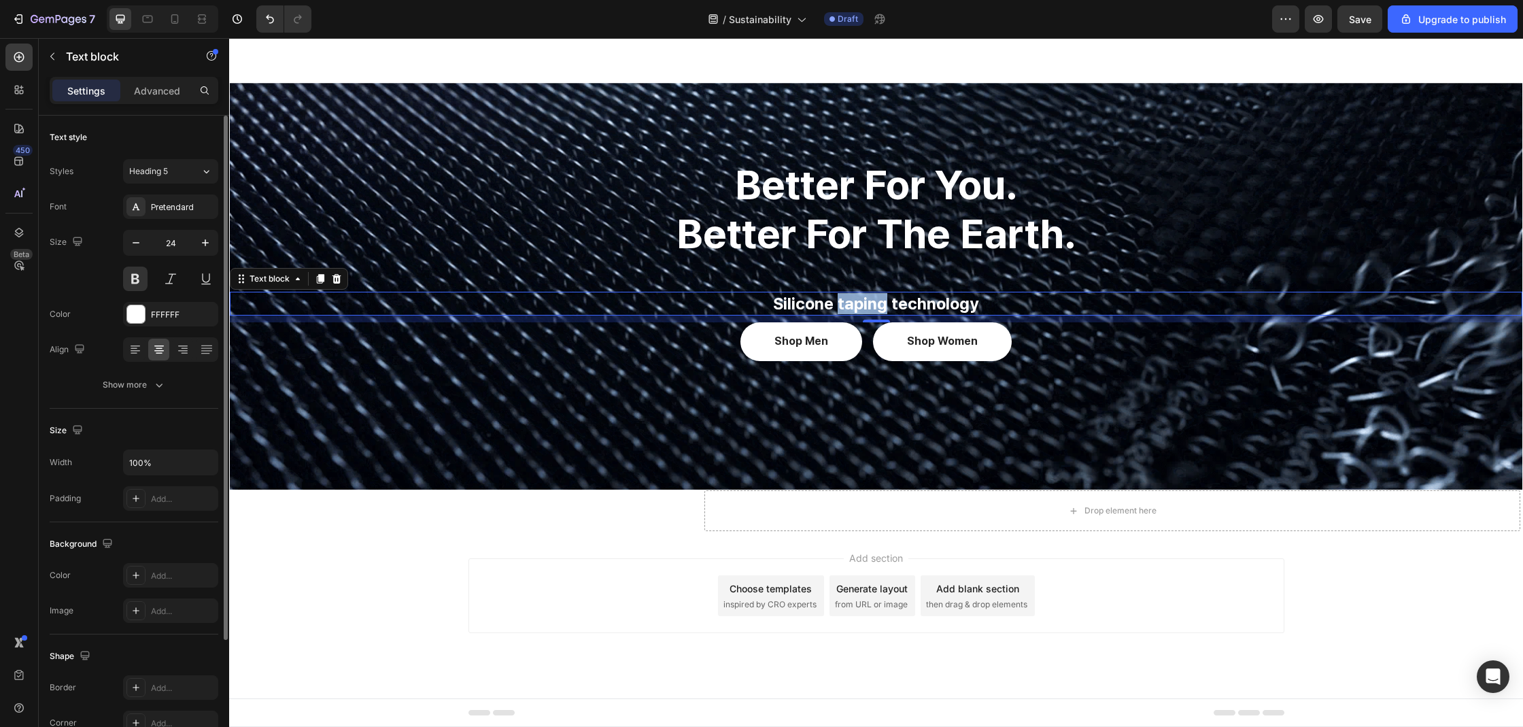
click at [838, 300] on p "Silicone taping technology" at bounding box center [876, 303] width 1290 height 21
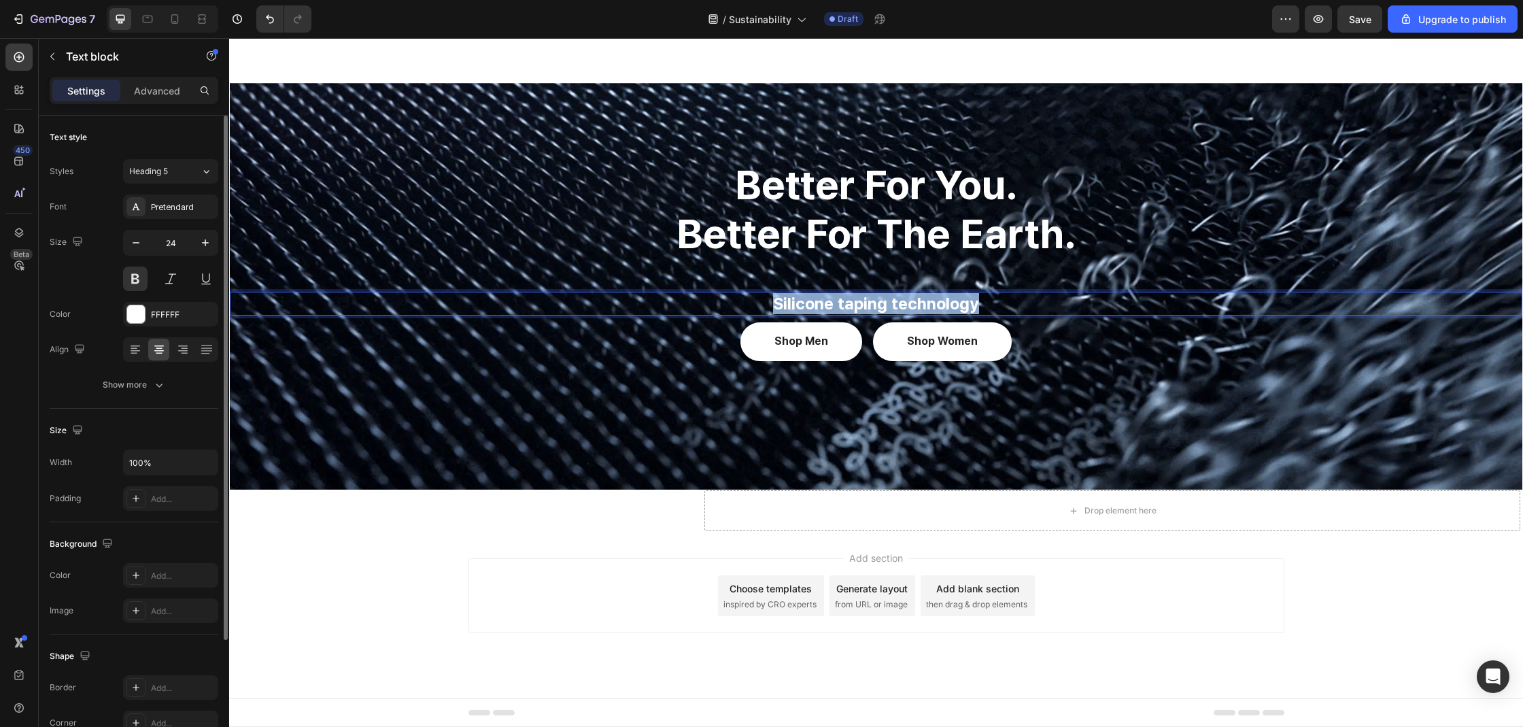
scroll to position [1513, 0]
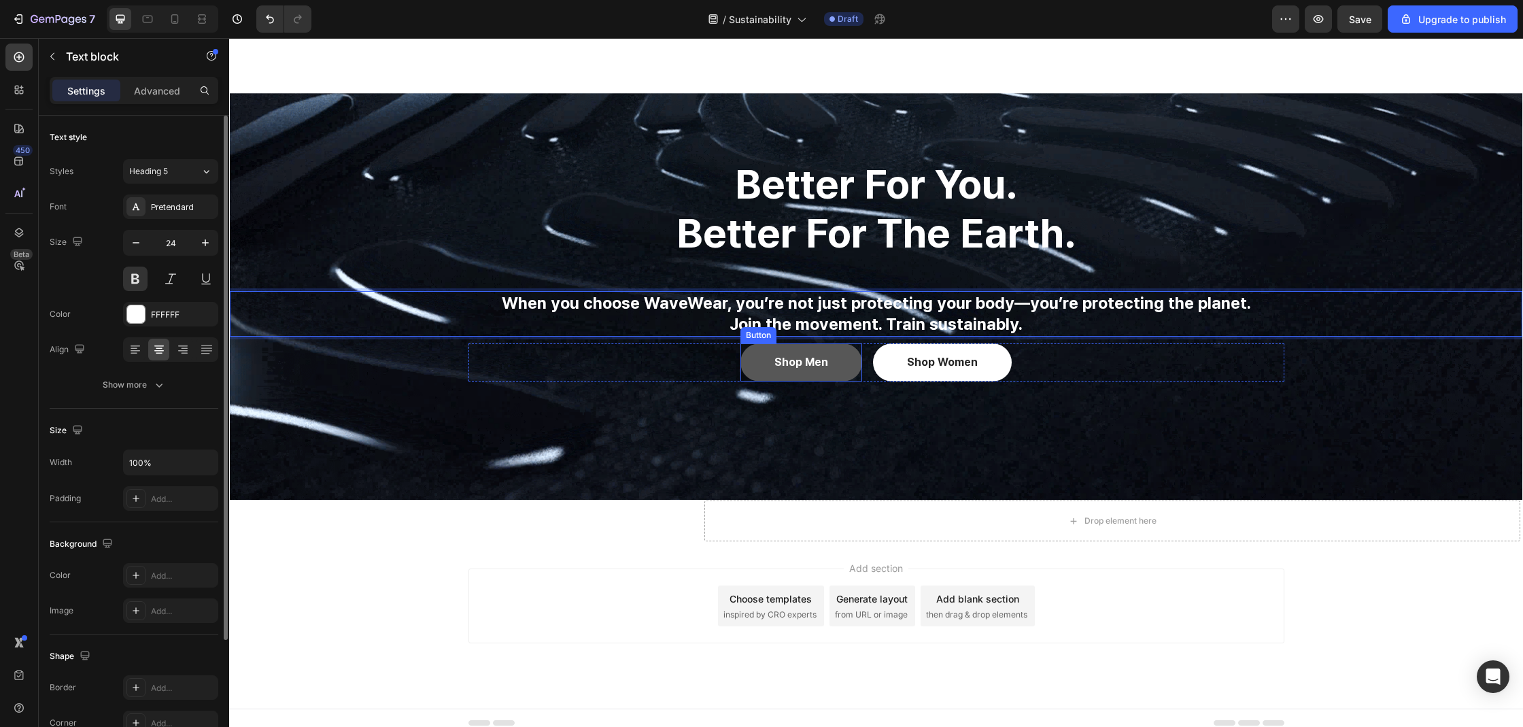
click at [854, 363] on button "Shop men" at bounding box center [801, 362] width 122 height 39
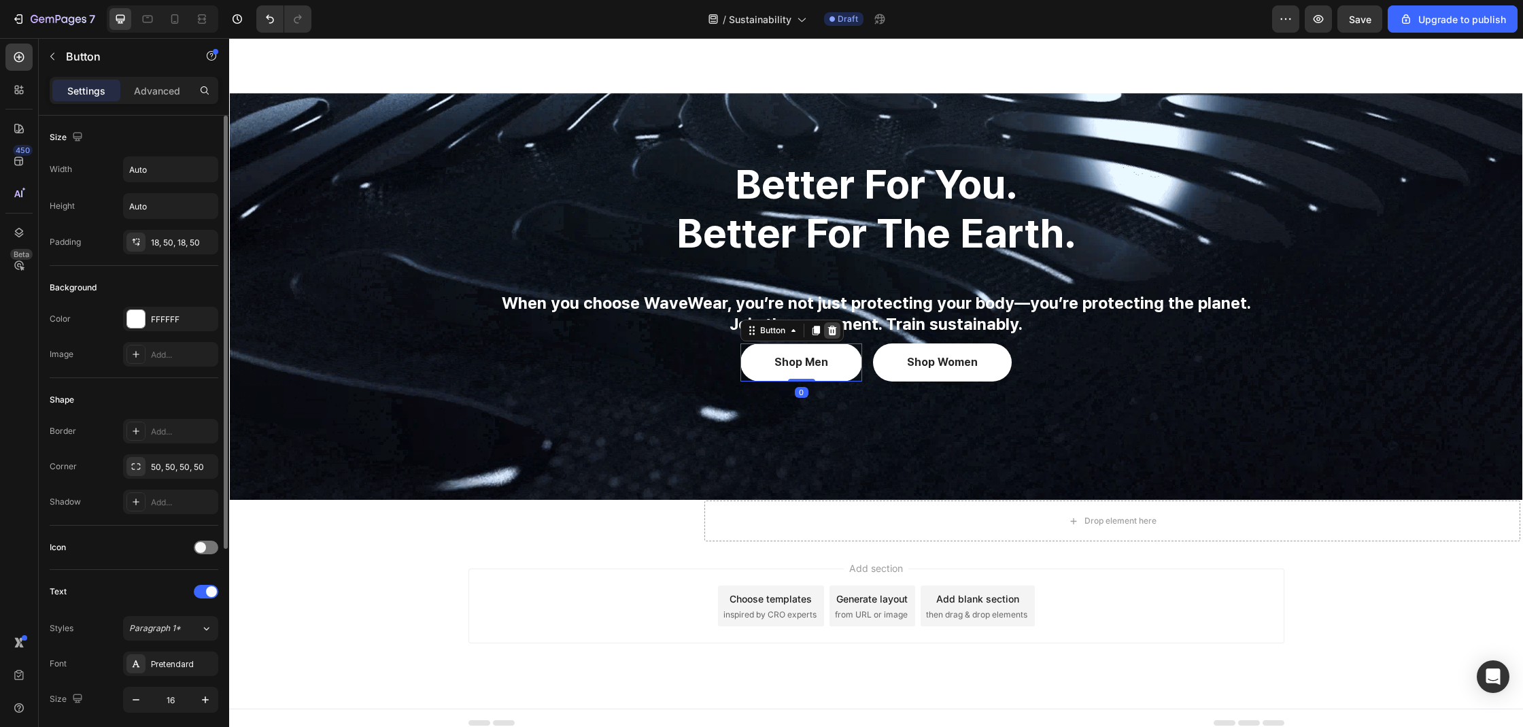
click at [829, 335] on icon at bounding box center [832, 330] width 11 height 11
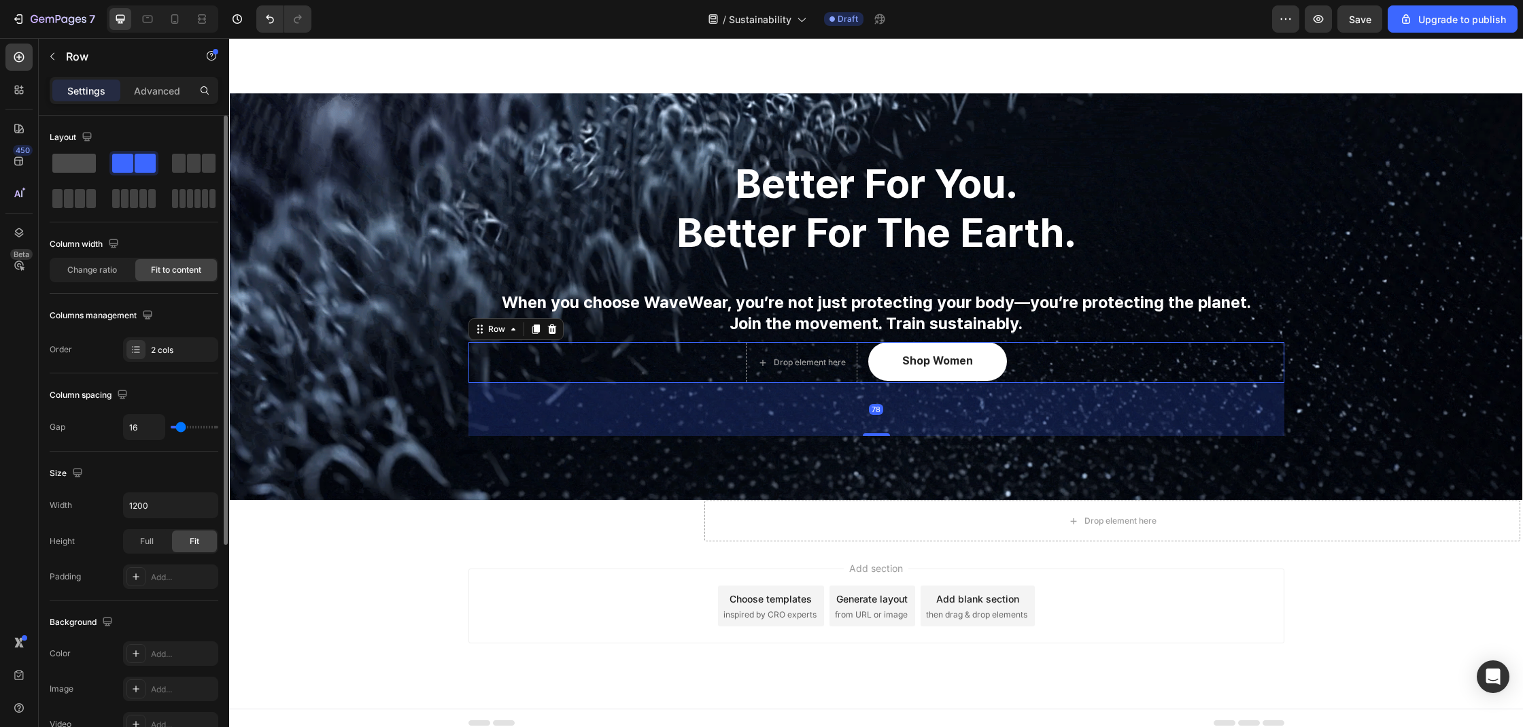
click at [68, 157] on span at bounding box center [74, 163] width 44 height 19
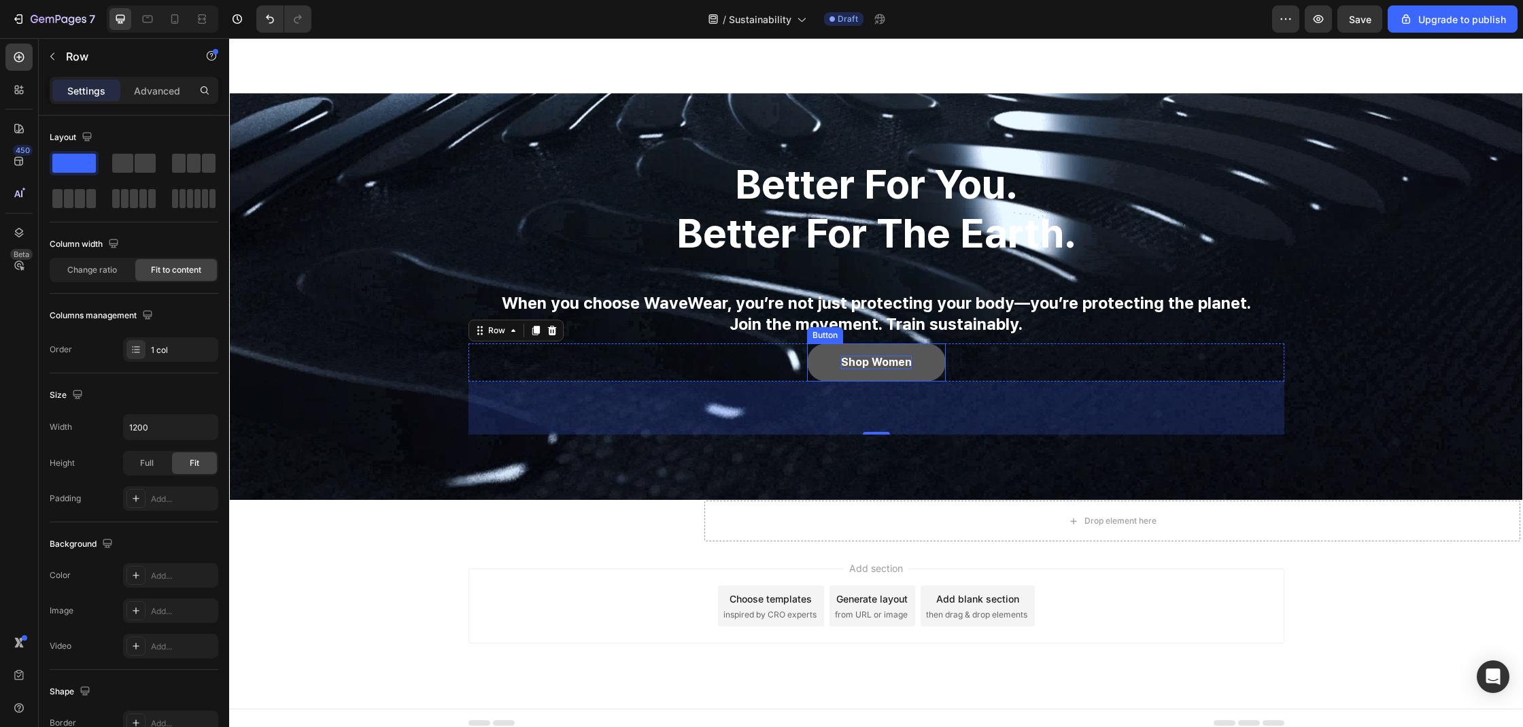
click at [857, 362] on p "Shop women" at bounding box center [876, 363] width 71 height 14
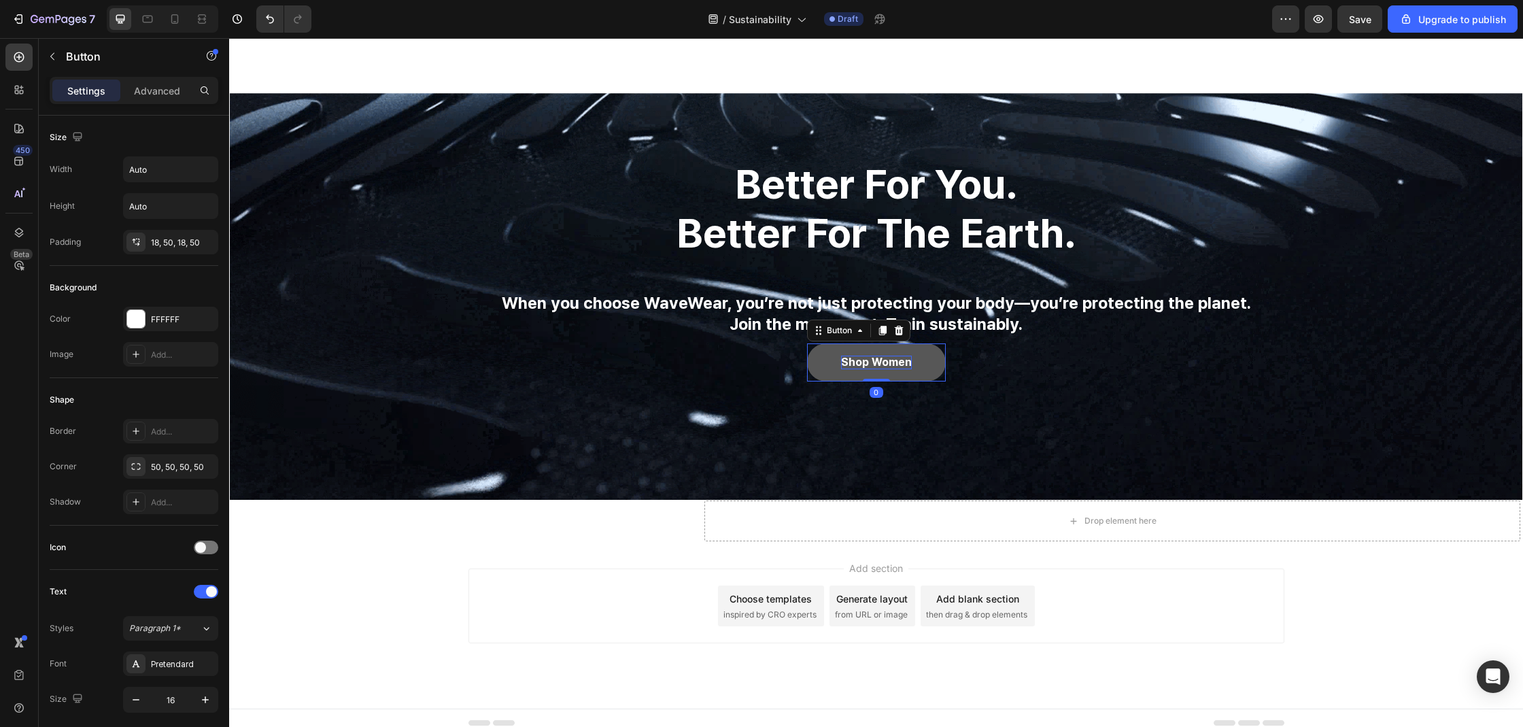
click at [857, 362] on p "Shop women" at bounding box center [876, 363] width 71 height 14
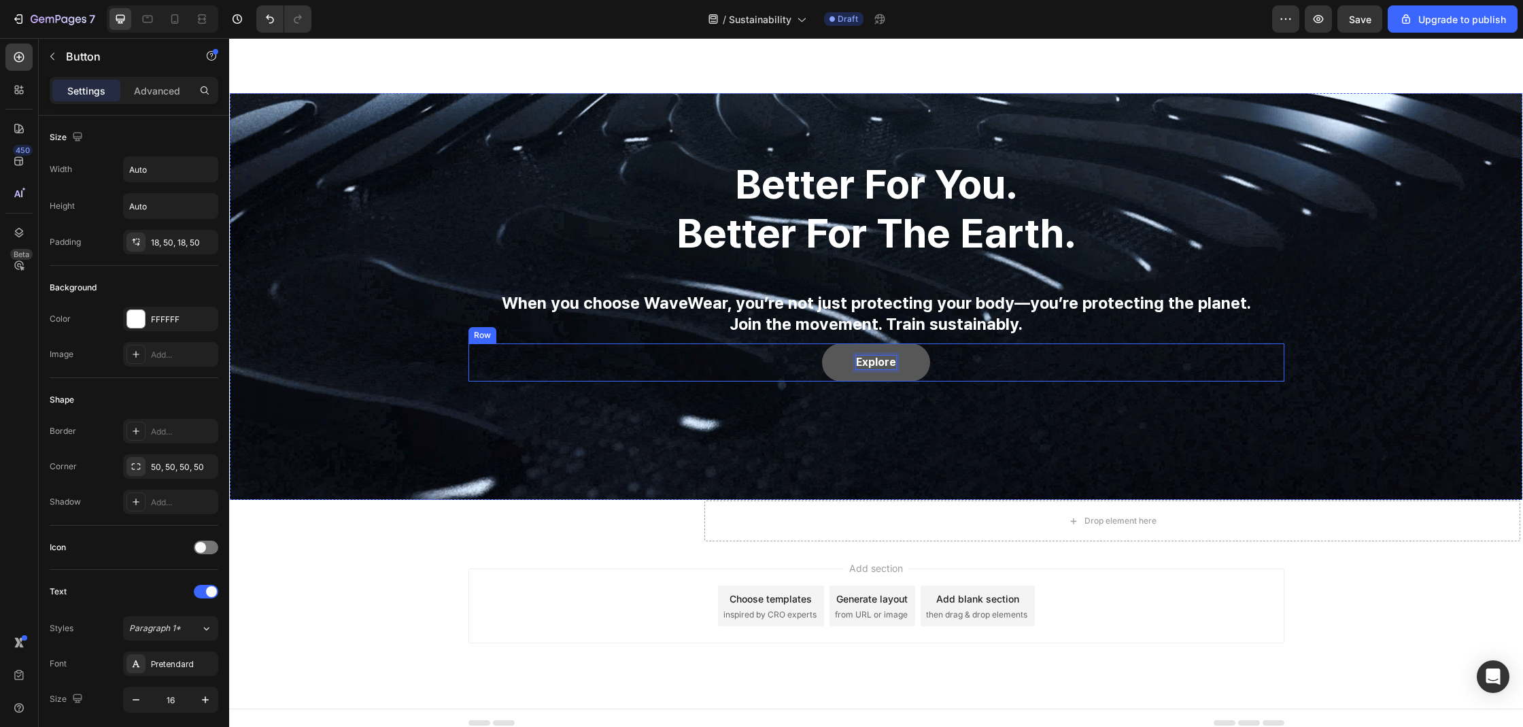
click at [822, 343] on button "Explore" at bounding box center [876, 362] width 108 height 39
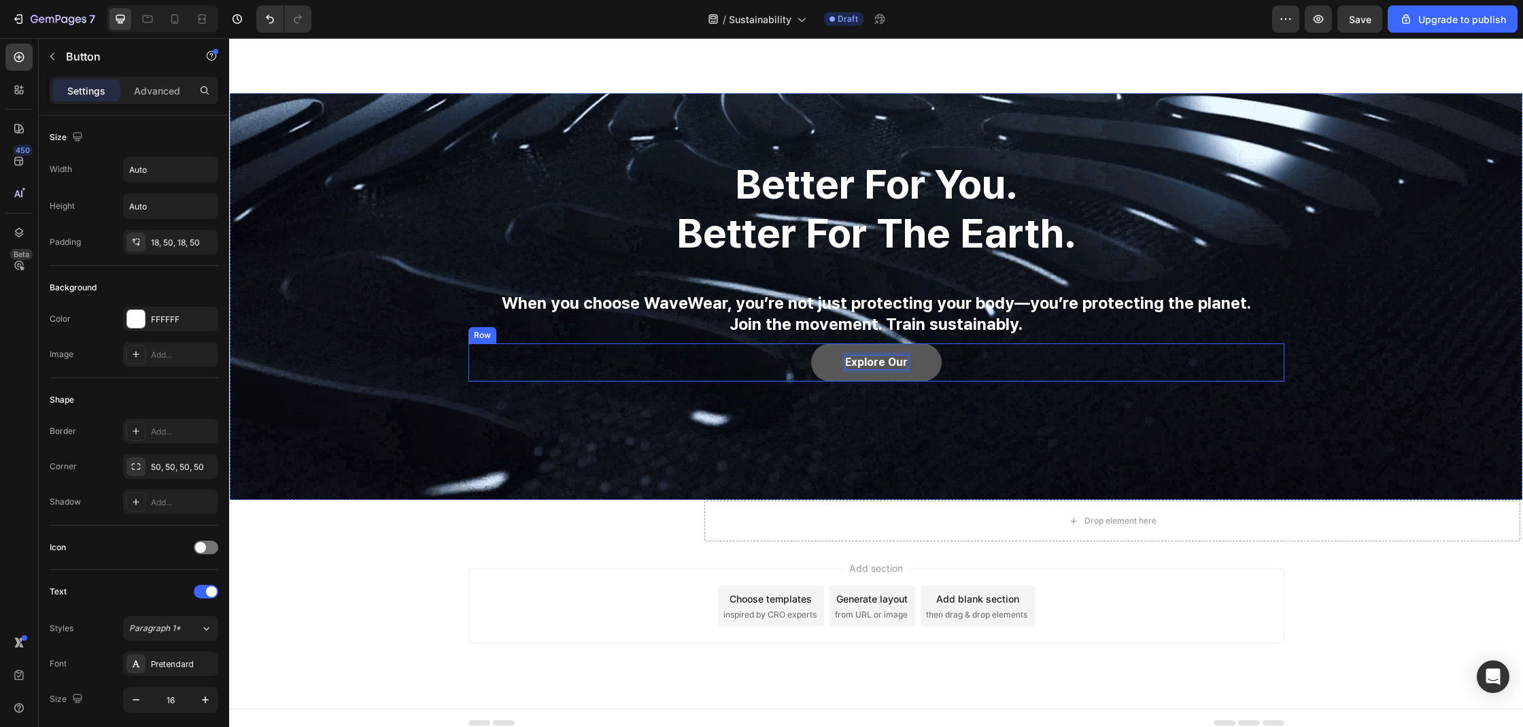
click at [811, 343] on button "Explore our" at bounding box center [876, 362] width 131 height 39
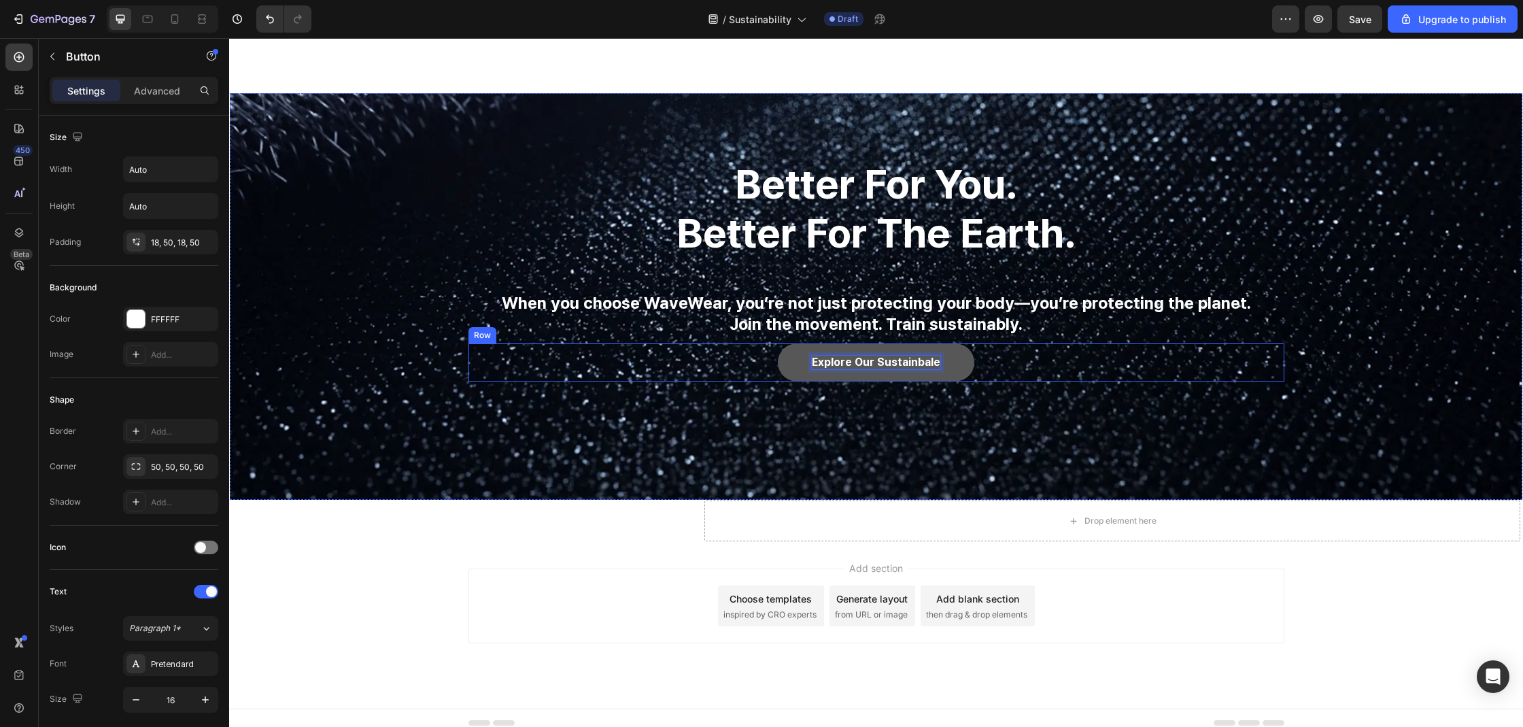
click at [778, 343] on button "Explore our sustainbale" at bounding box center [876, 362] width 196 height 39
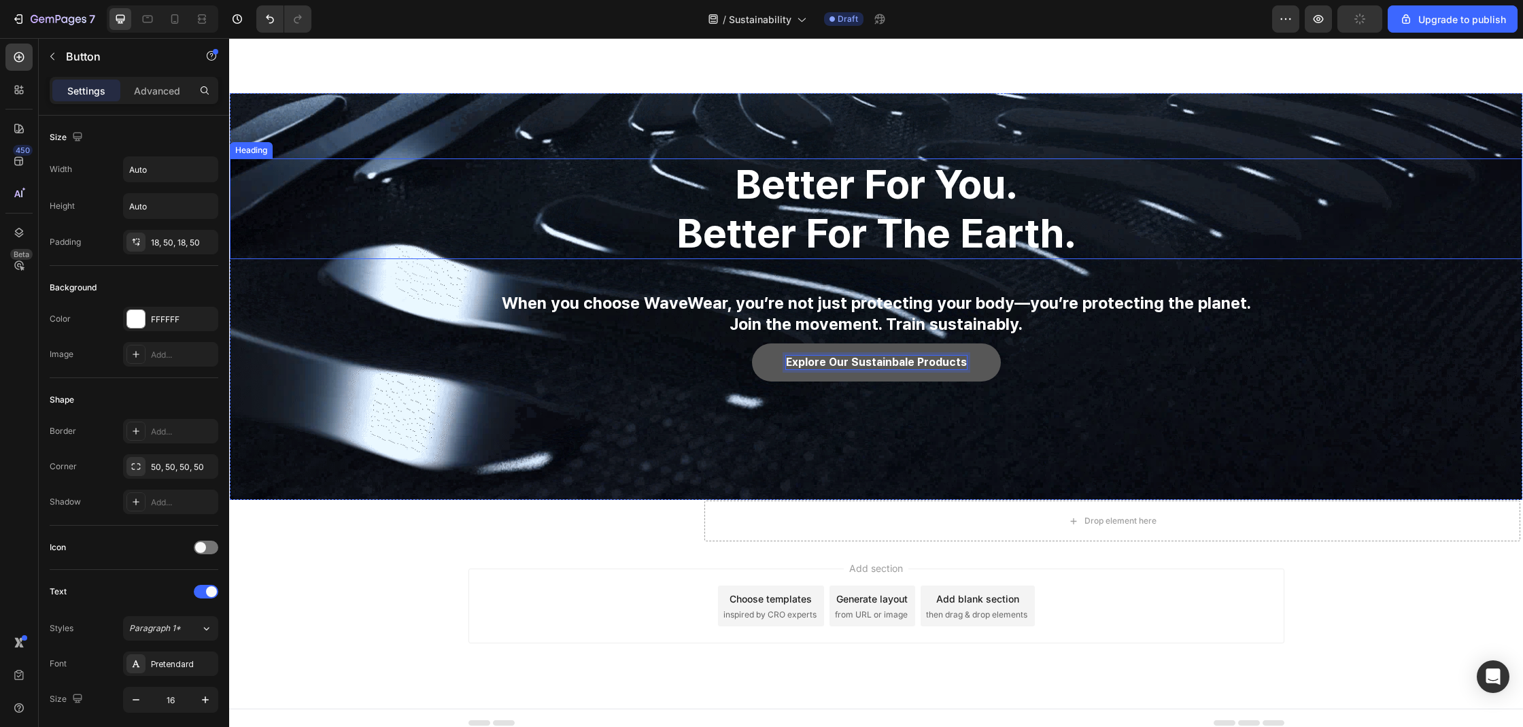
click at [1177, 207] on h2 "better for you. better for the earth." at bounding box center [876, 208] width 1292 height 101
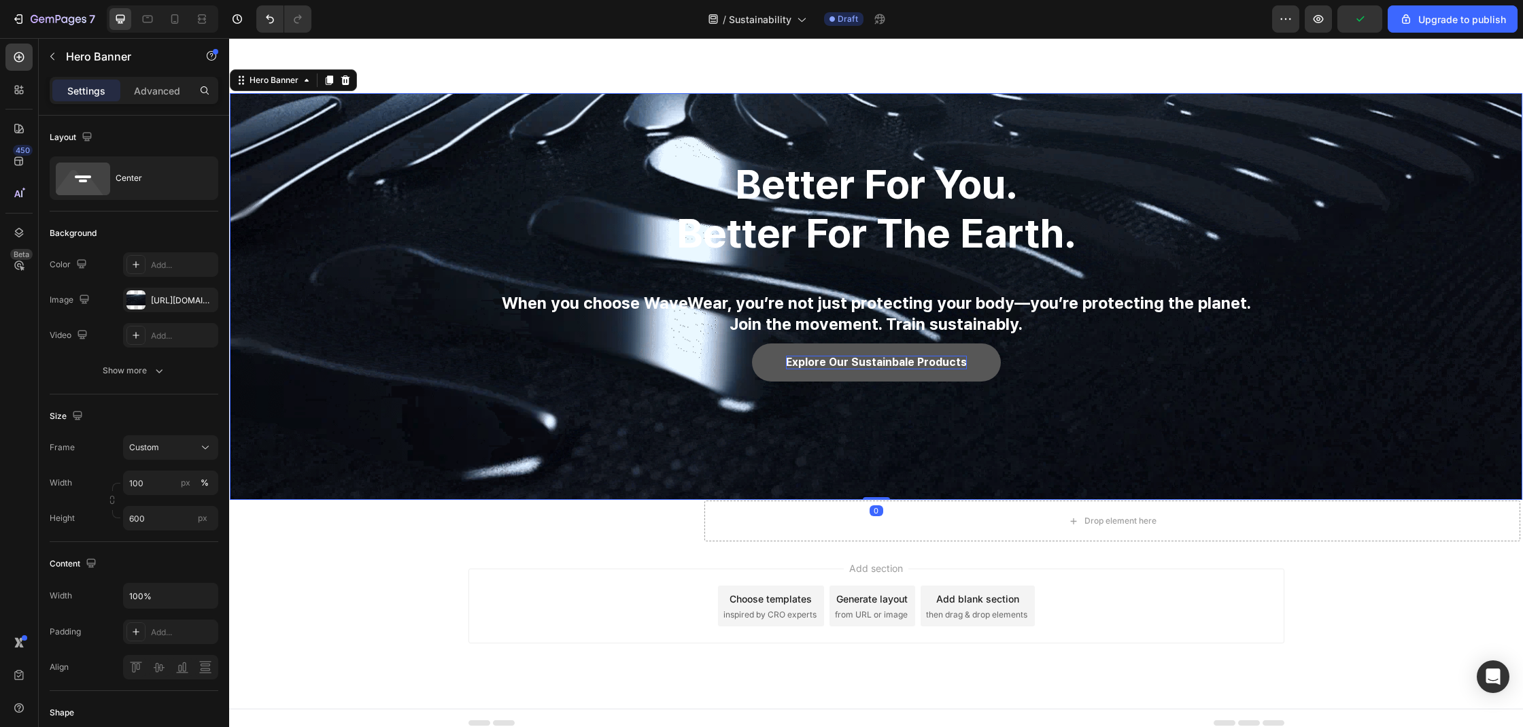
click at [1173, 122] on div "Overlay" at bounding box center [876, 296] width 1292 height 407
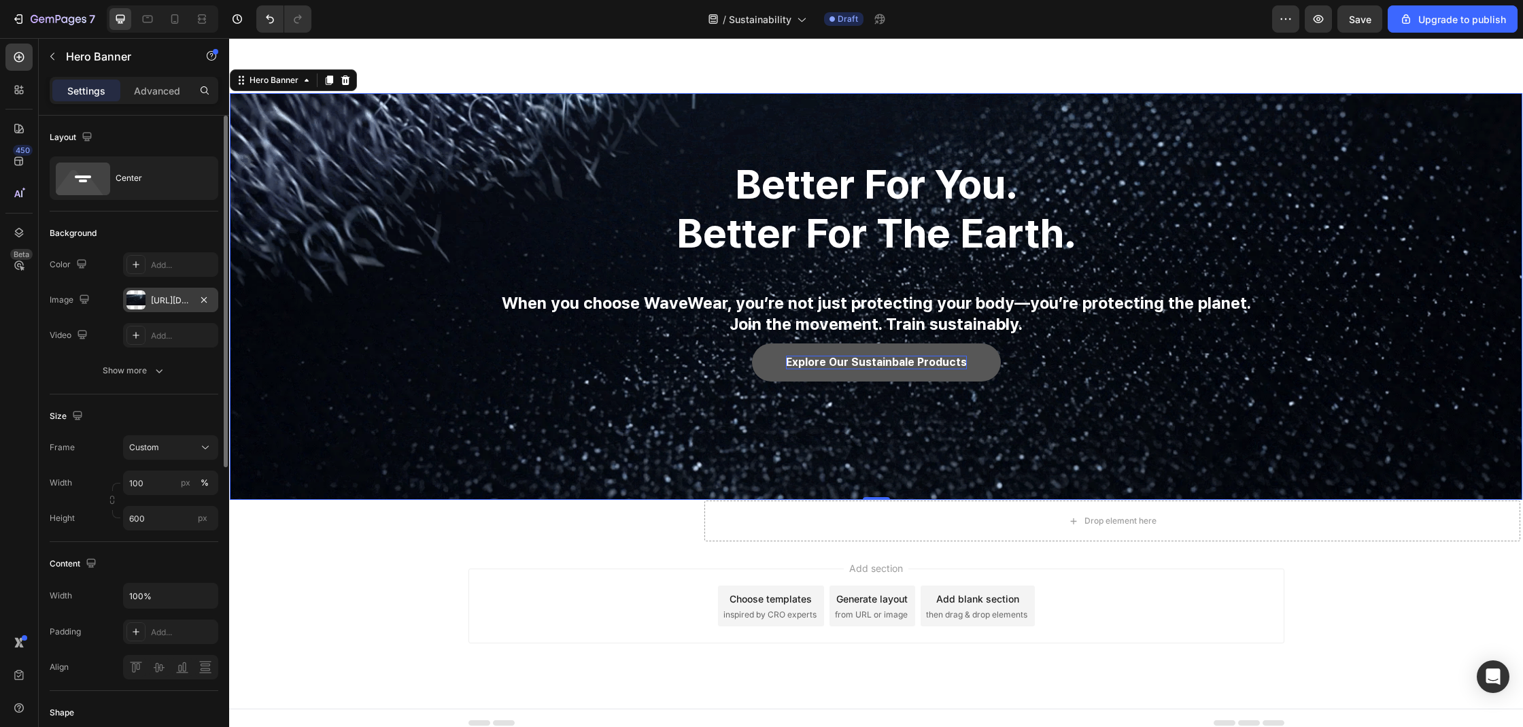
click at [168, 301] on div "https://cdn.shopify.com/s/files/1/0074/9882/5818/files/gempages_579737317355291…" at bounding box center [170, 300] width 39 height 12
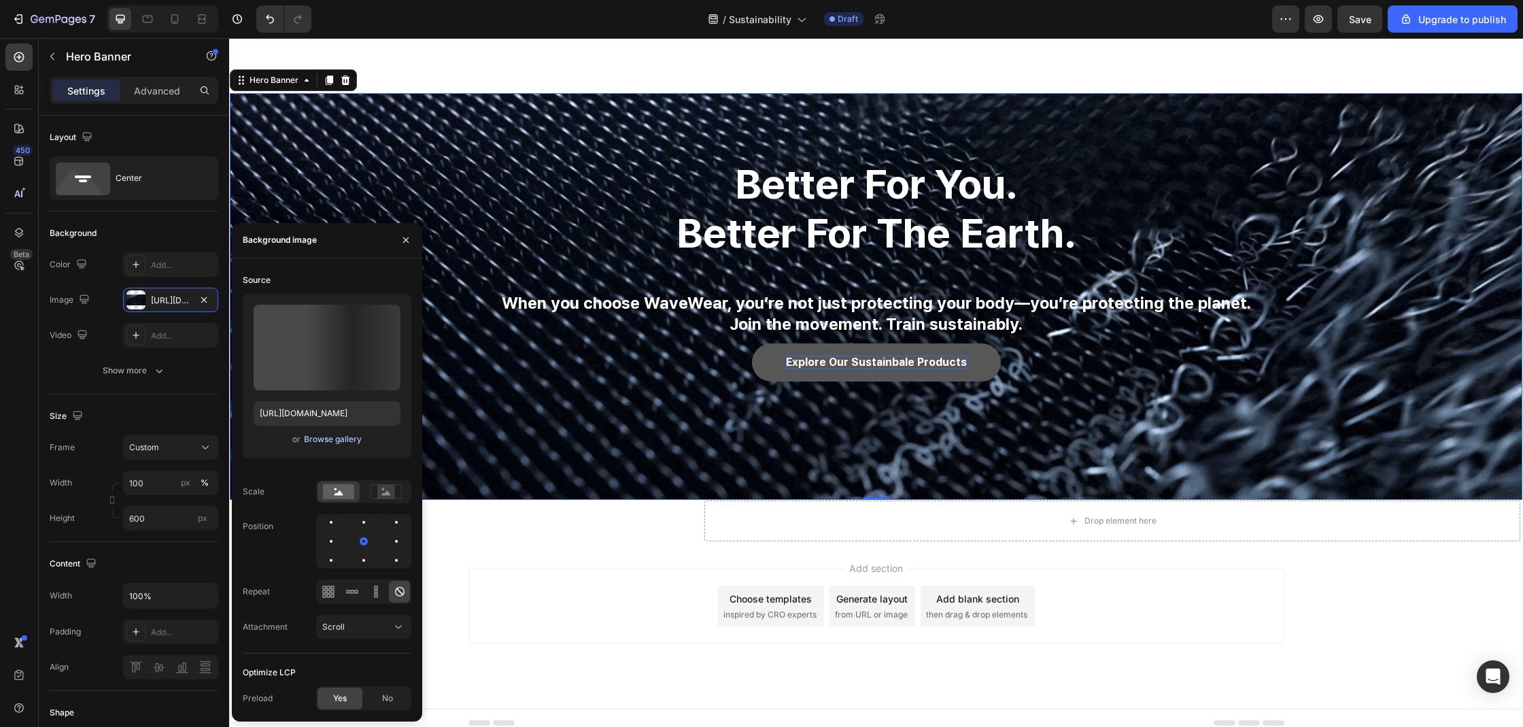
click at [333, 441] on div "Browse gallery" at bounding box center [333, 439] width 58 height 12
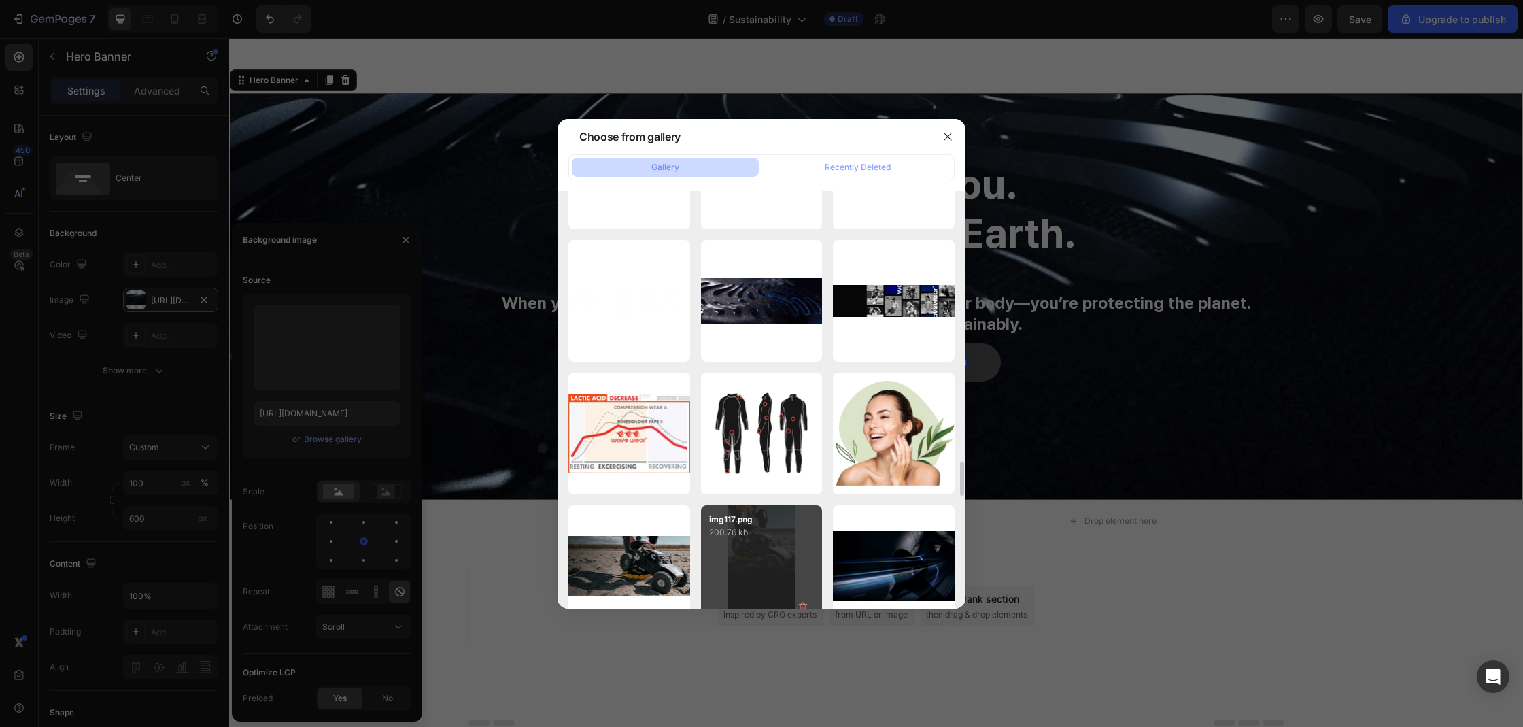
scroll to position [3267, 0]
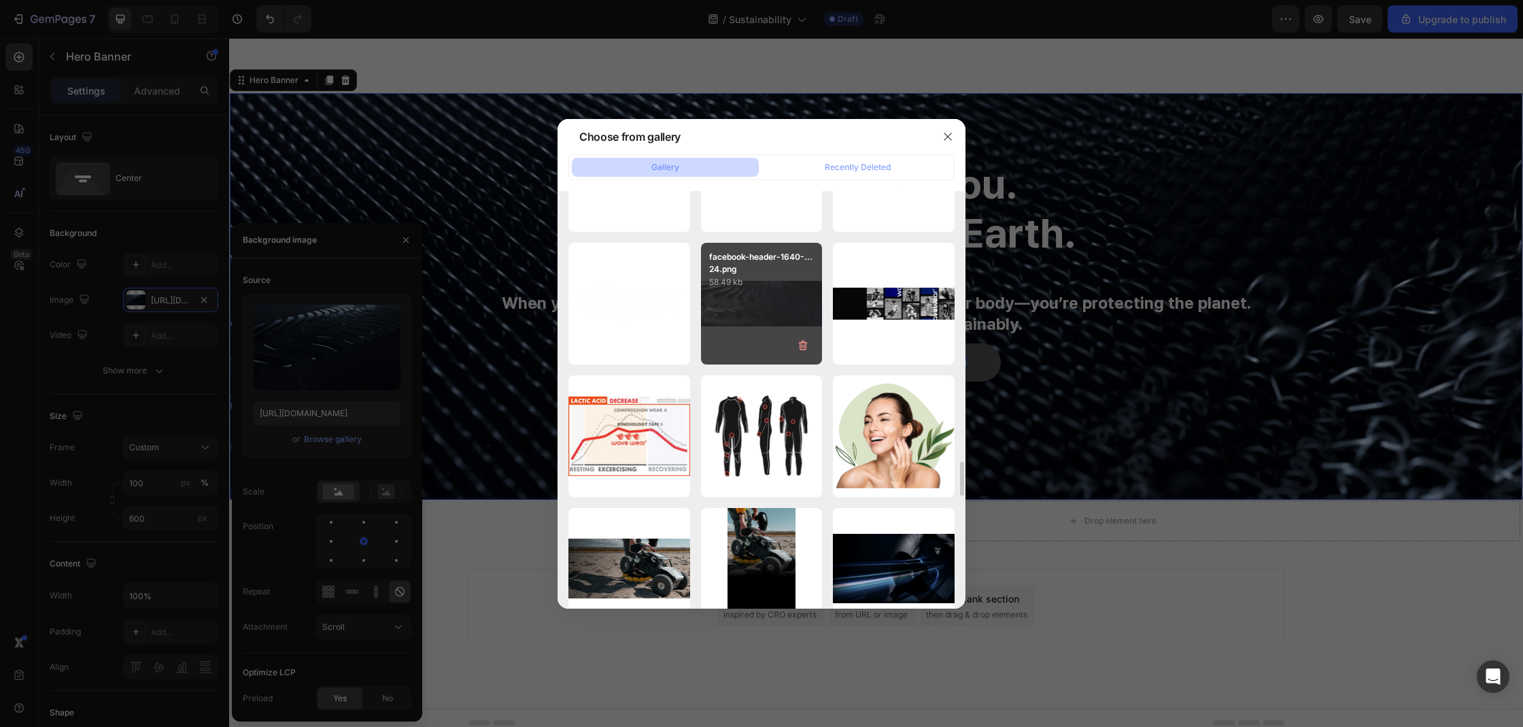
click at [776, 303] on div "facebook-header-1640-...24.png 58.49 kb" at bounding box center [762, 304] width 122 height 122
type input "https://cdn.shopify.com/s/files/1/0074/9882/5818/files/gempages_579737317355291…"
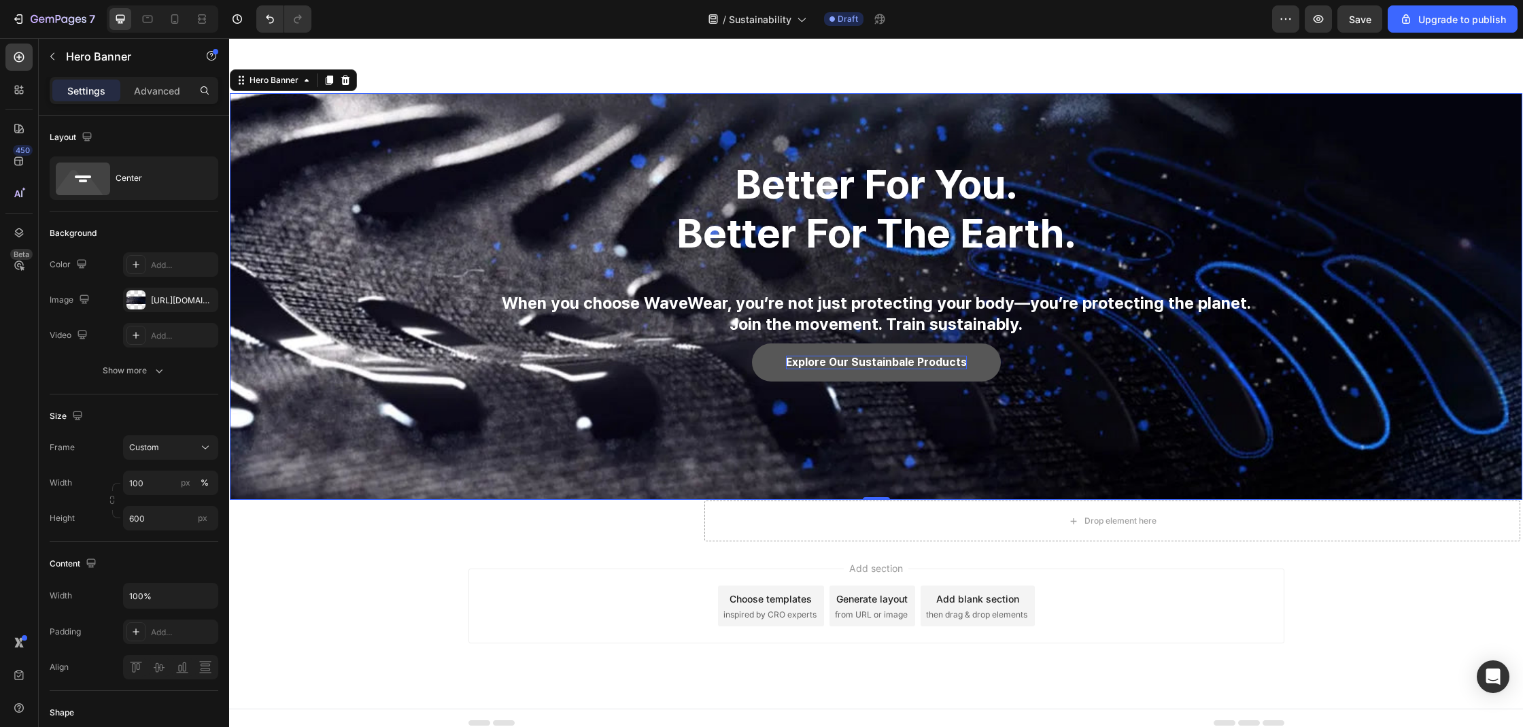
click at [1222, 124] on div "Overlay" at bounding box center [876, 296] width 1292 height 407
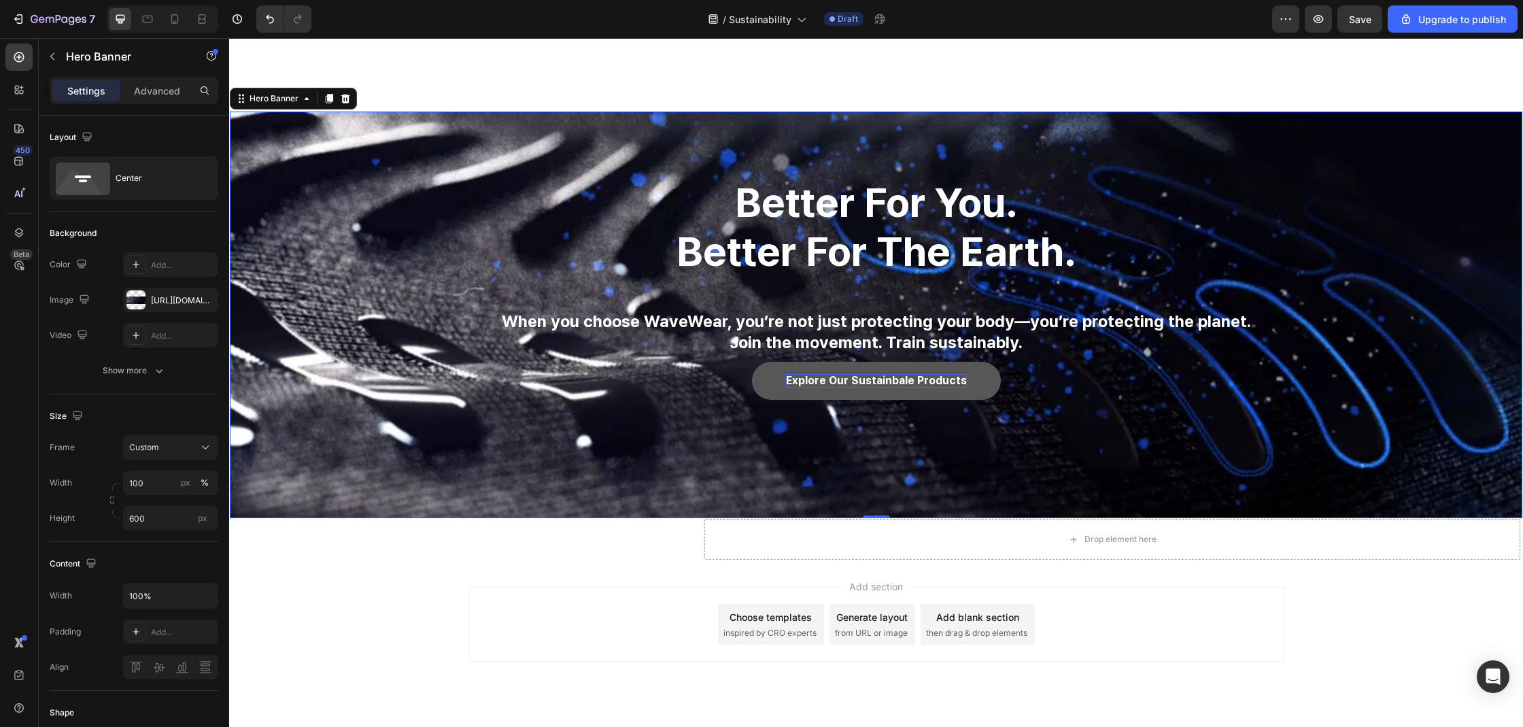
scroll to position [1493, 0]
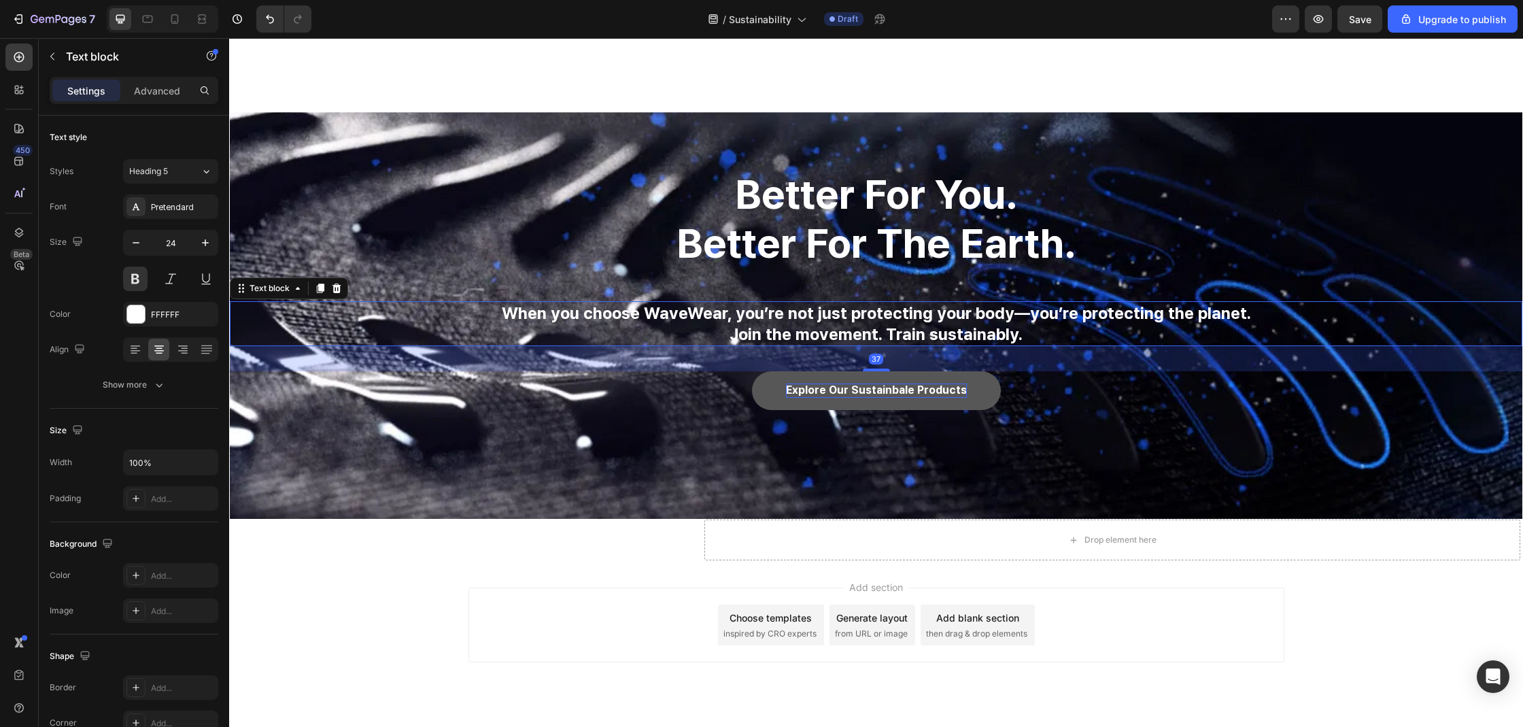
drag, startPoint x: 873, startPoint y: 360, endPoint x: 873, endPoint y: 379, distance: 18.4
click at [873, 379] on div "better for you. better for the earth. Heading When you choose WaveWear, you’re …" at bounding box center [876, 316] width 1292 height 294
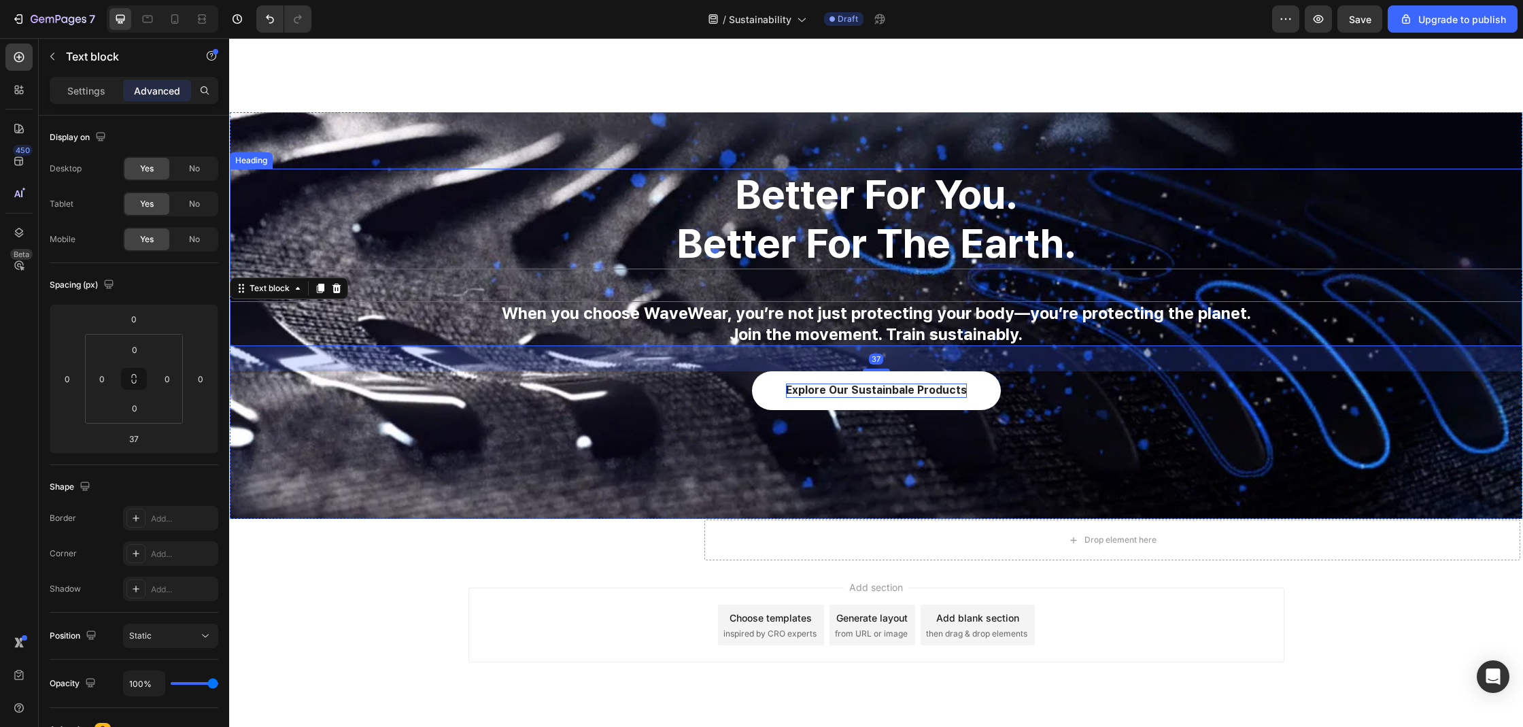
click at [903, 219] on h2 "better for you. better for the earth." at bounding box center [876, 219] width 1292 height 101
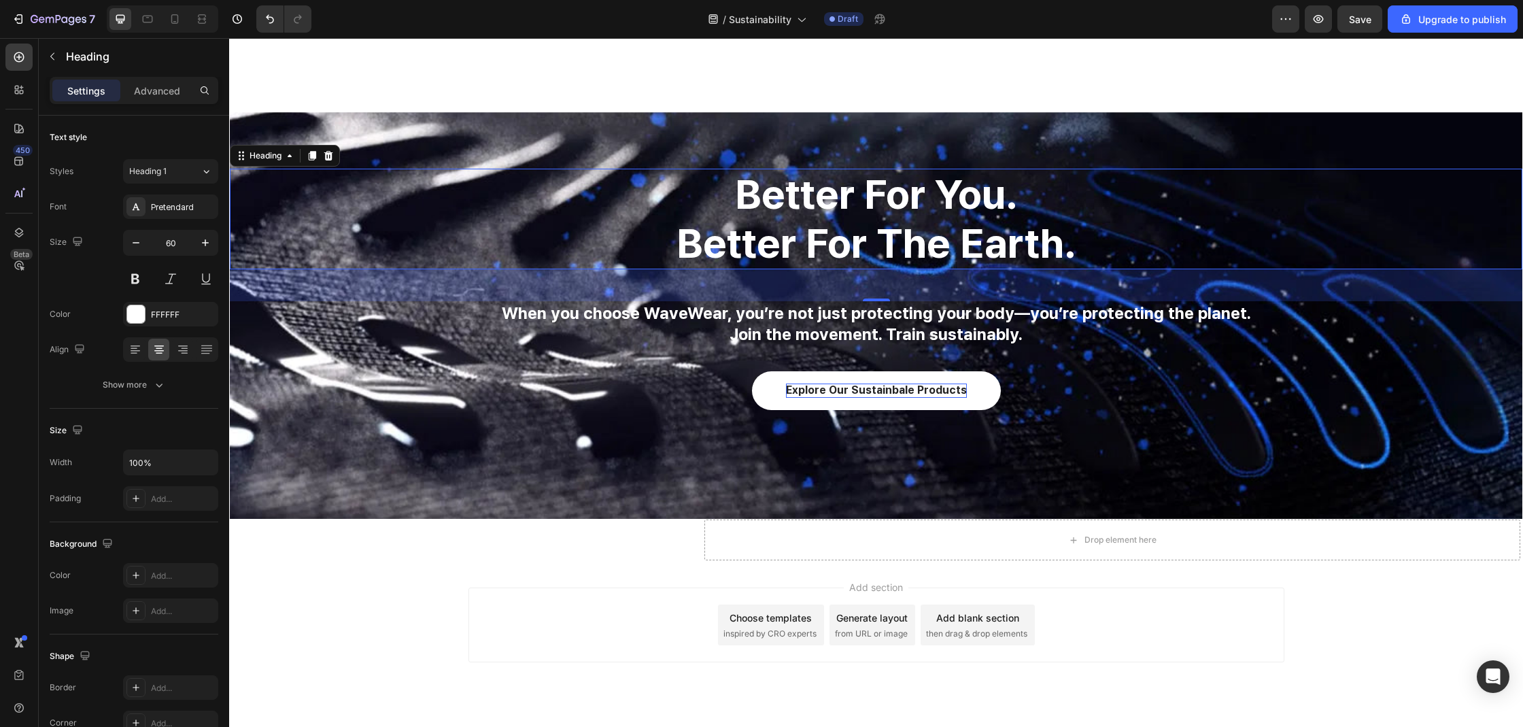
drag, startPoint x: 872, startPoint y: 296, endPoint x: 878, endPoint y: 277, distance: 20.0
click at [878, 277] on div "47" at bounding box center [876, 285] width 1292 height 32
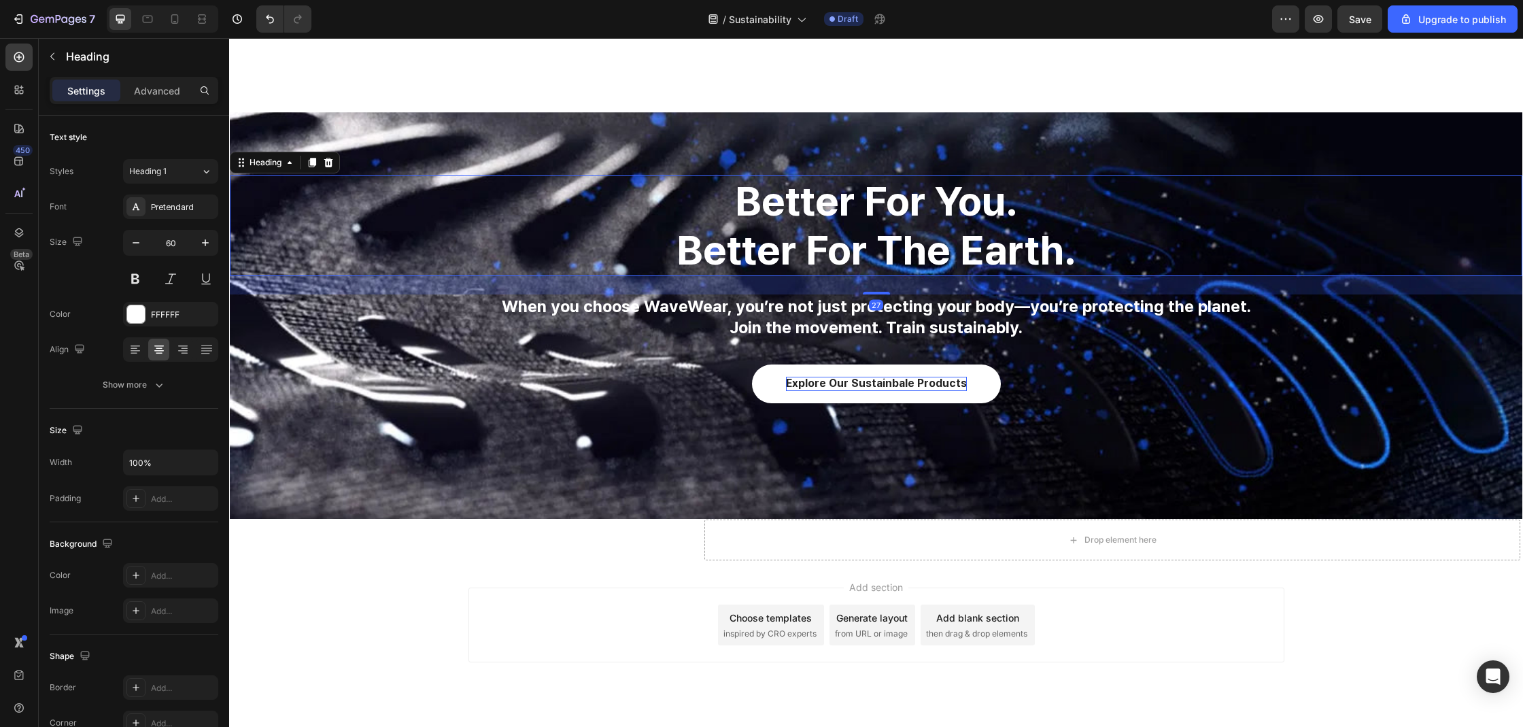
drag, startPoint x: 878, startPoint y: 300, endPoint x: 880, endPoint y: 286, distance: 13.9
click at [880, 276] on div "27" at bounding box center [876, 276] width 1292 height 0
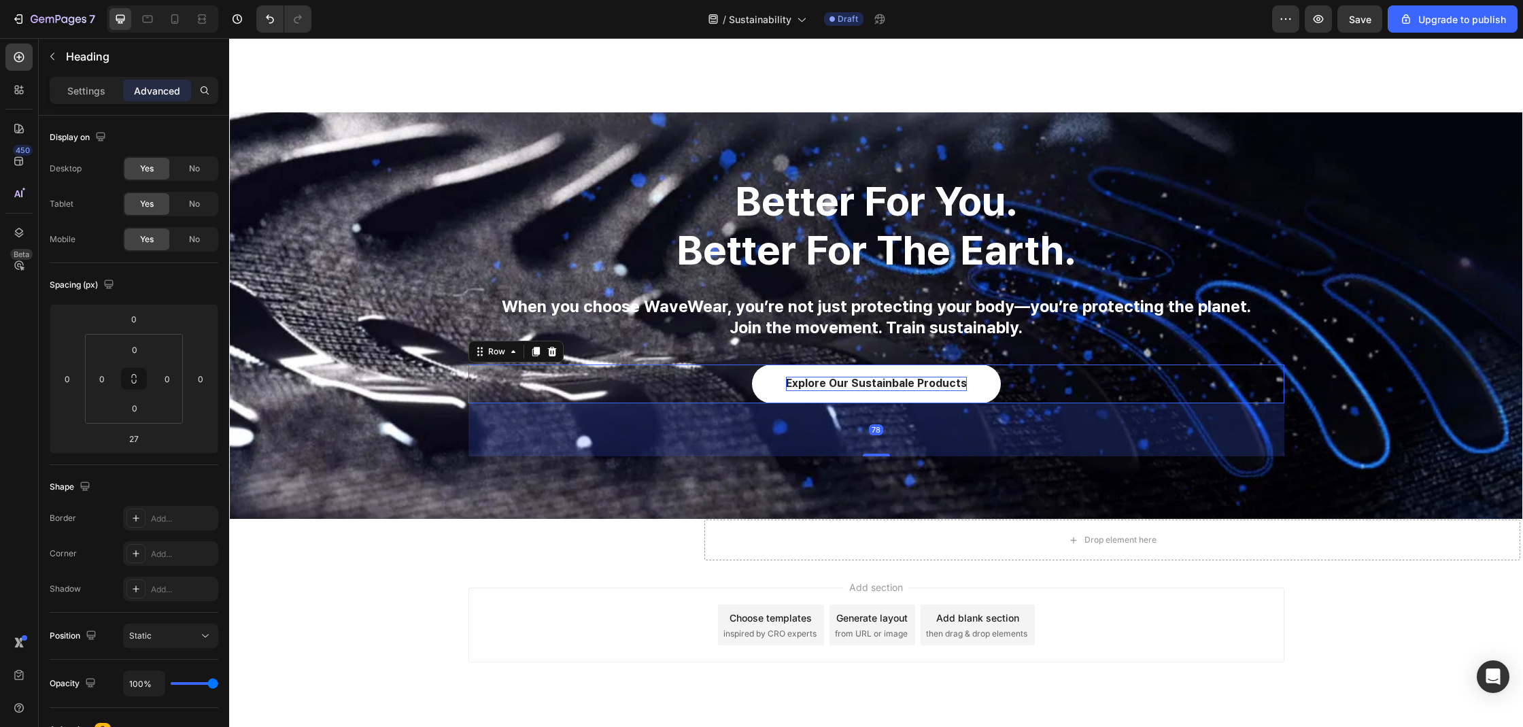
click at [662, 398] on div "Explore our sustainbale products Button Row 78" at bounding box center [876, 383] width 816 height 39
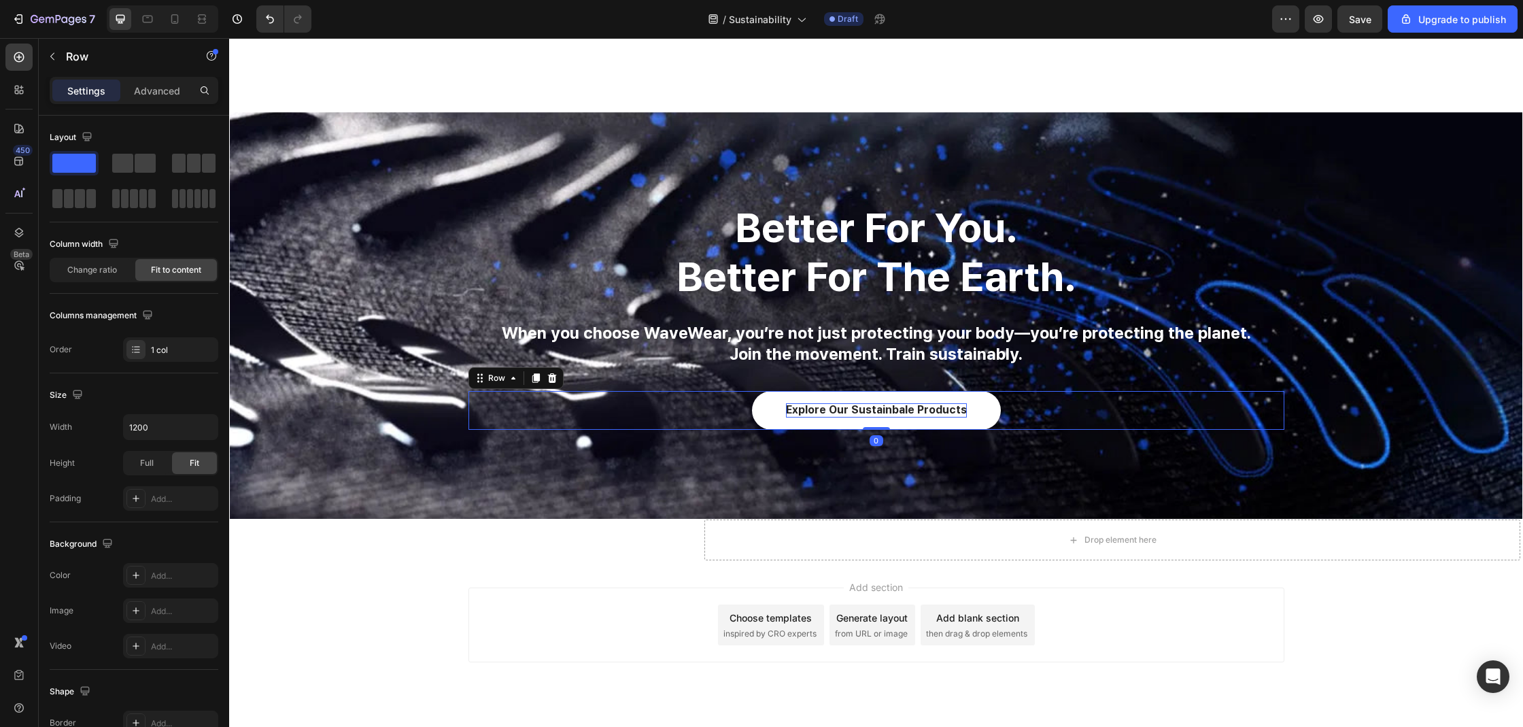
drag, startPoint x: 868, startPoint y: 455, endPoint x: 885, endPoint y: 383, distance: 74.7
click at [885, 383] on div "better for you. better for the earth. Heading When you choose WaveWear, you’re …" at bounding box center [876, 316] width 1292 height 228
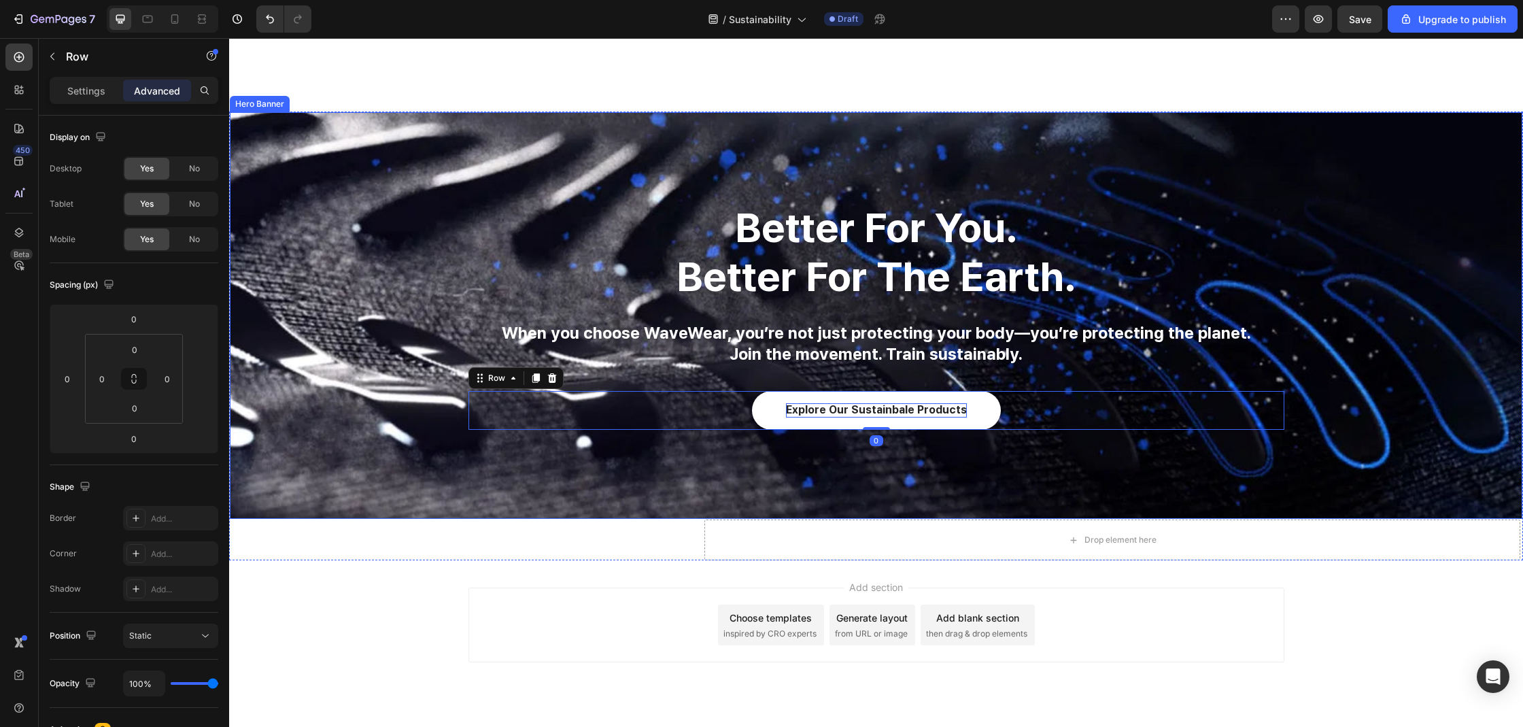
click at [941, 171] on div "Overlay" at bounding box center [876, 315] width 1292 height 407
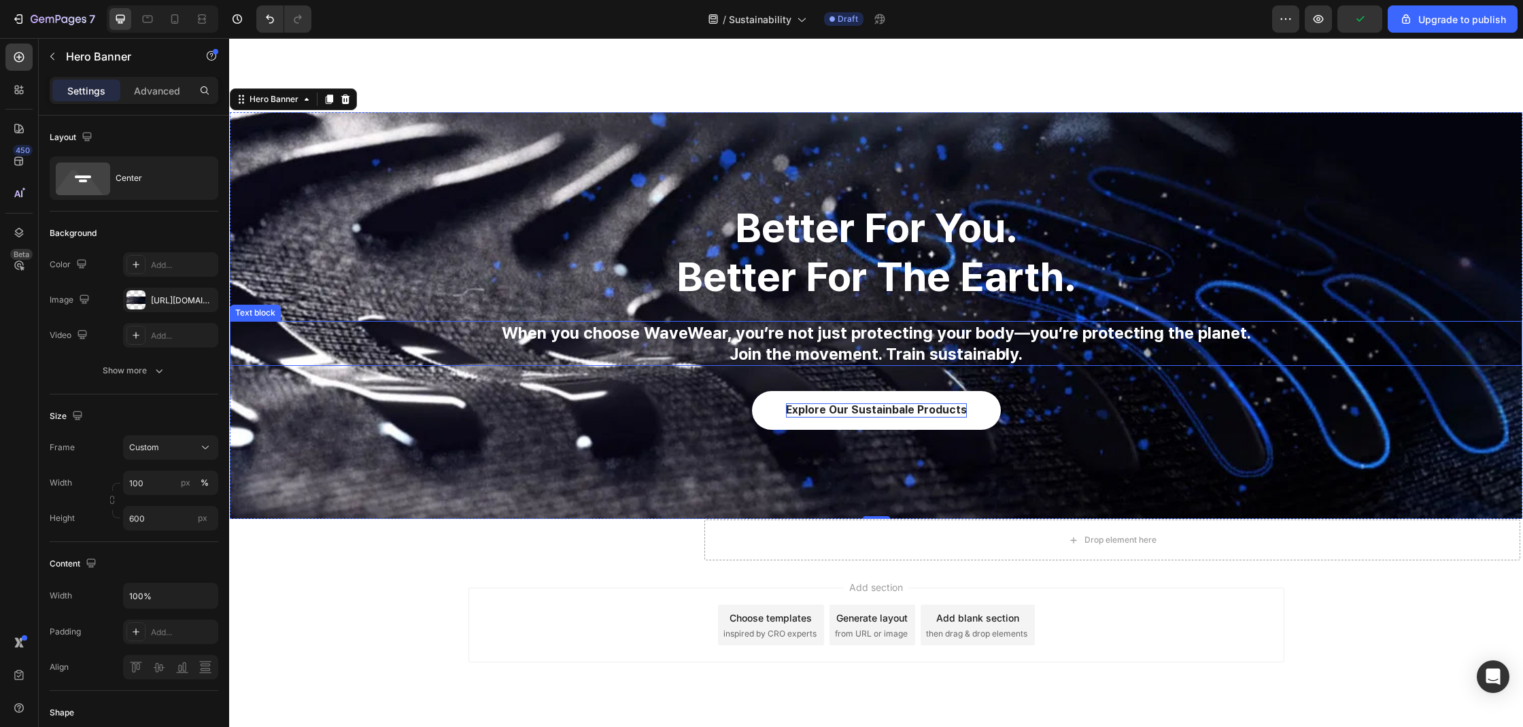
click at [1281, 345] on p "Join the movement. Train sustainably." at bounding box center [876, 353] width 1290 height 21
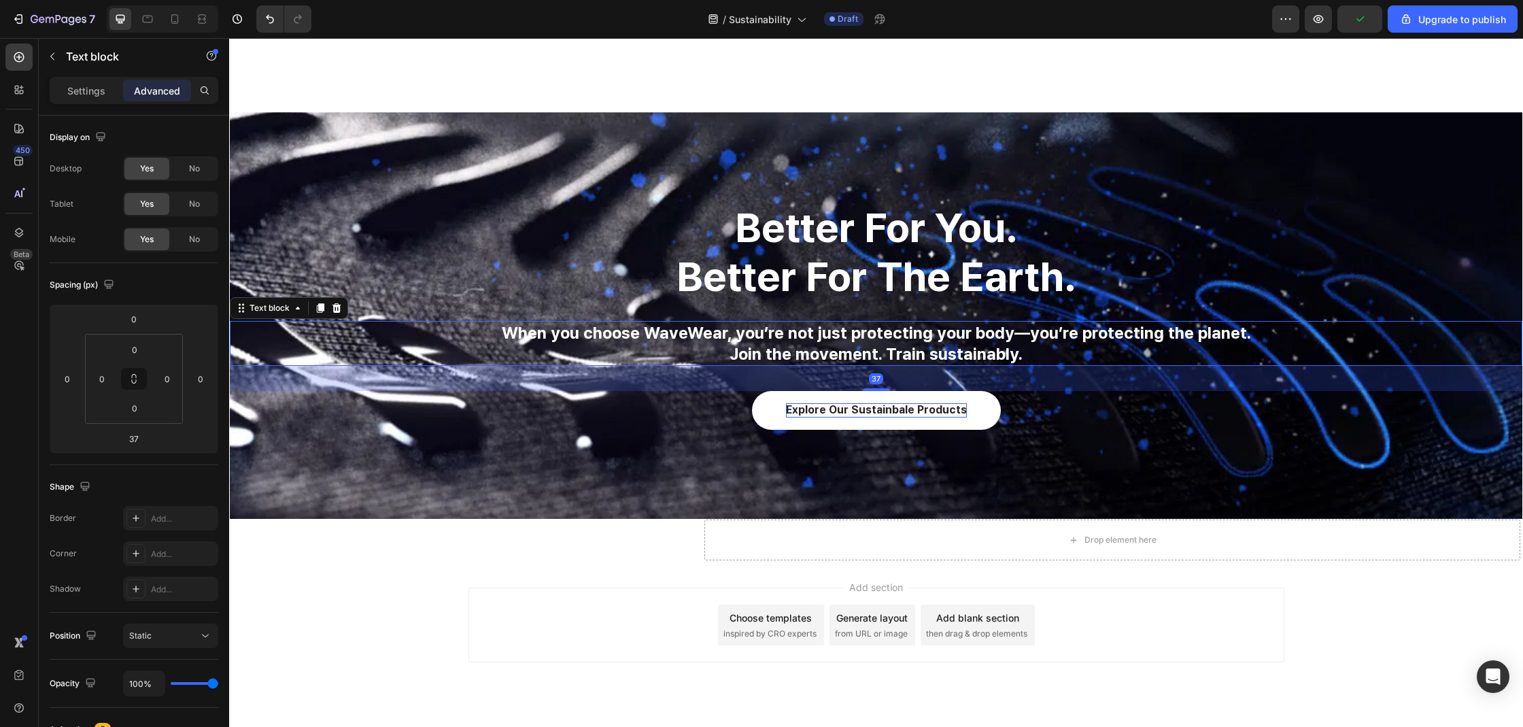
click at [101, 78] on div "Settings Advanced" at bounding box center [134, 90] width 169 height 27
click at [97, 85] on p "Settings" at bounding box center [86, 91] width 38 height 14
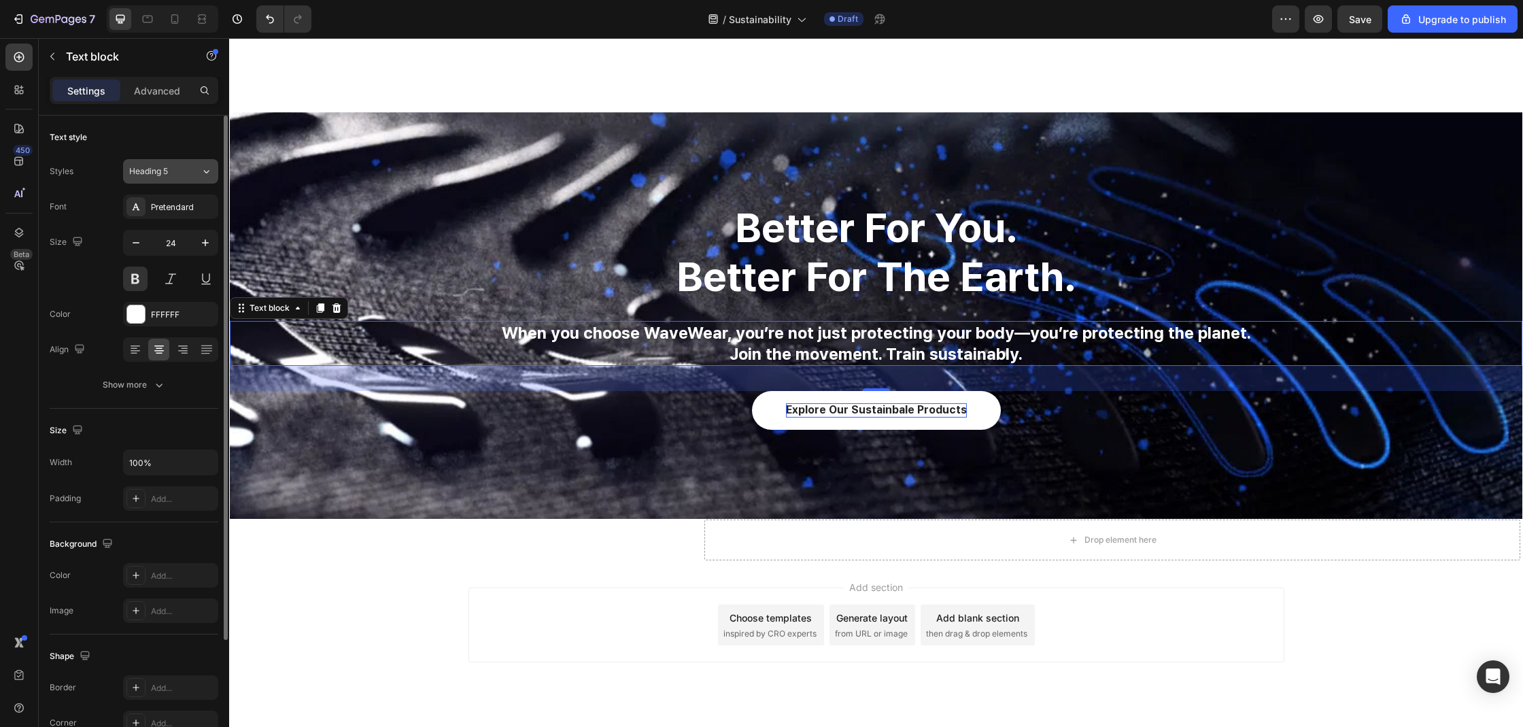
click at [200, 182] on button "Heading 5" at bounding box center [170, 171] width 95 height 24
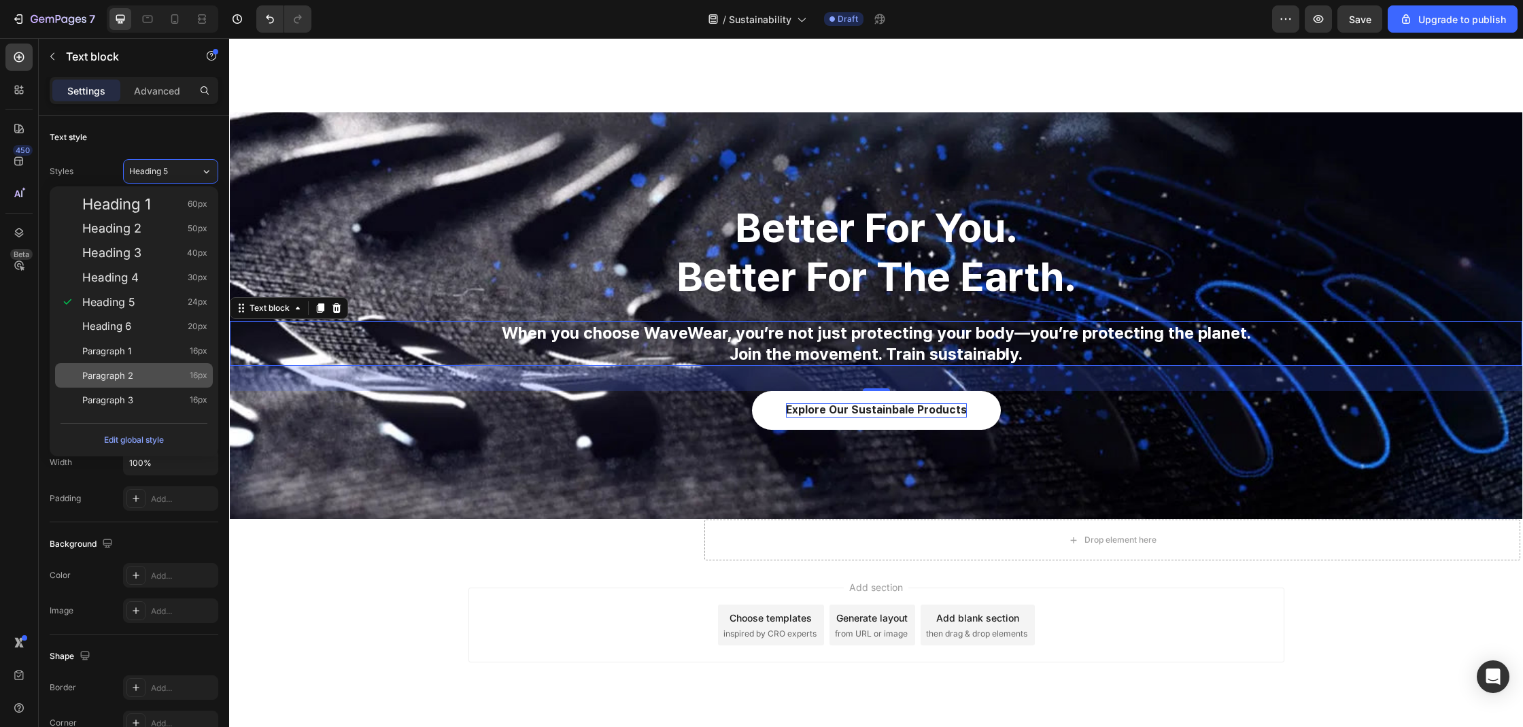
click at [133, 366] on div "Paragraph 2 16px" at bounding box center [134, 375] width 158 height 24
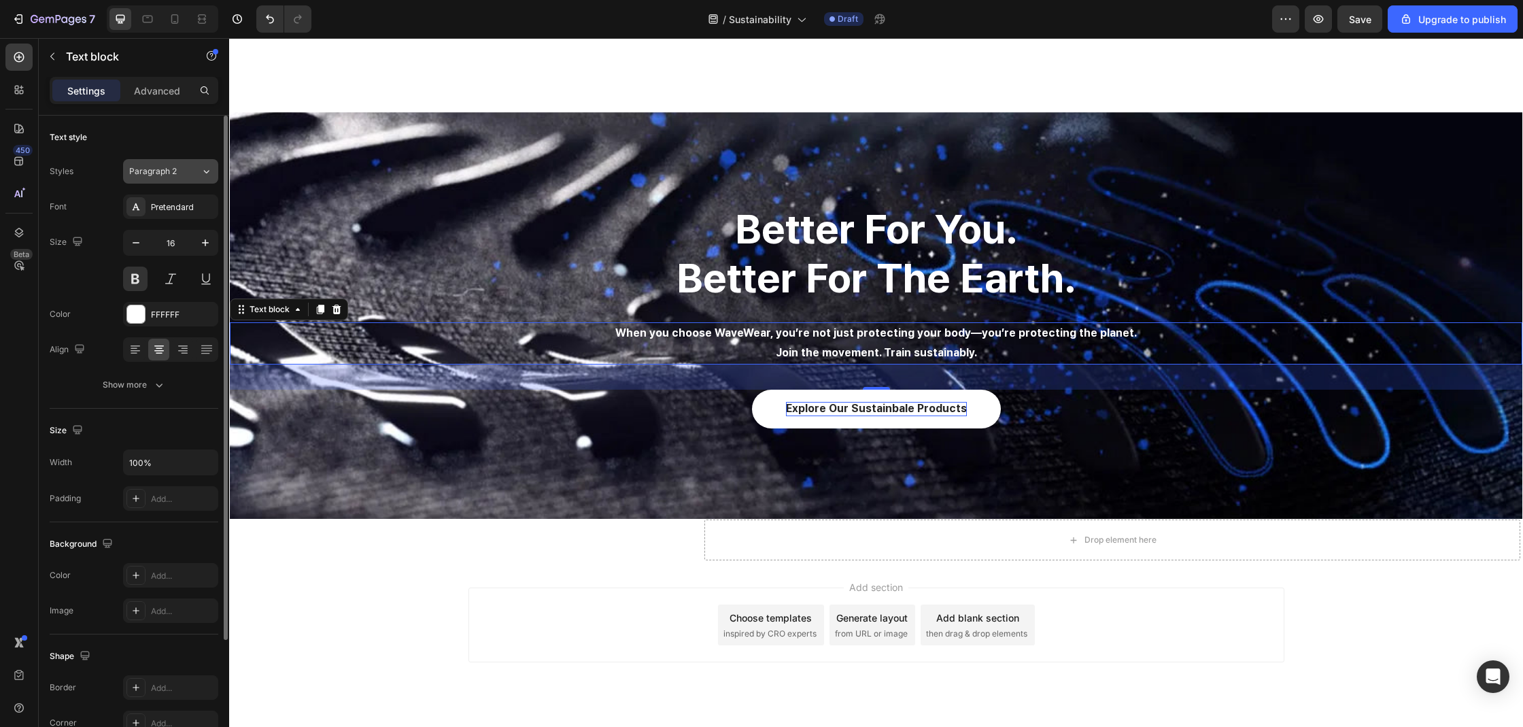
click at [184, 179] on button "Paragraph 2" at bounding box center [170, 171] width 95 height 24
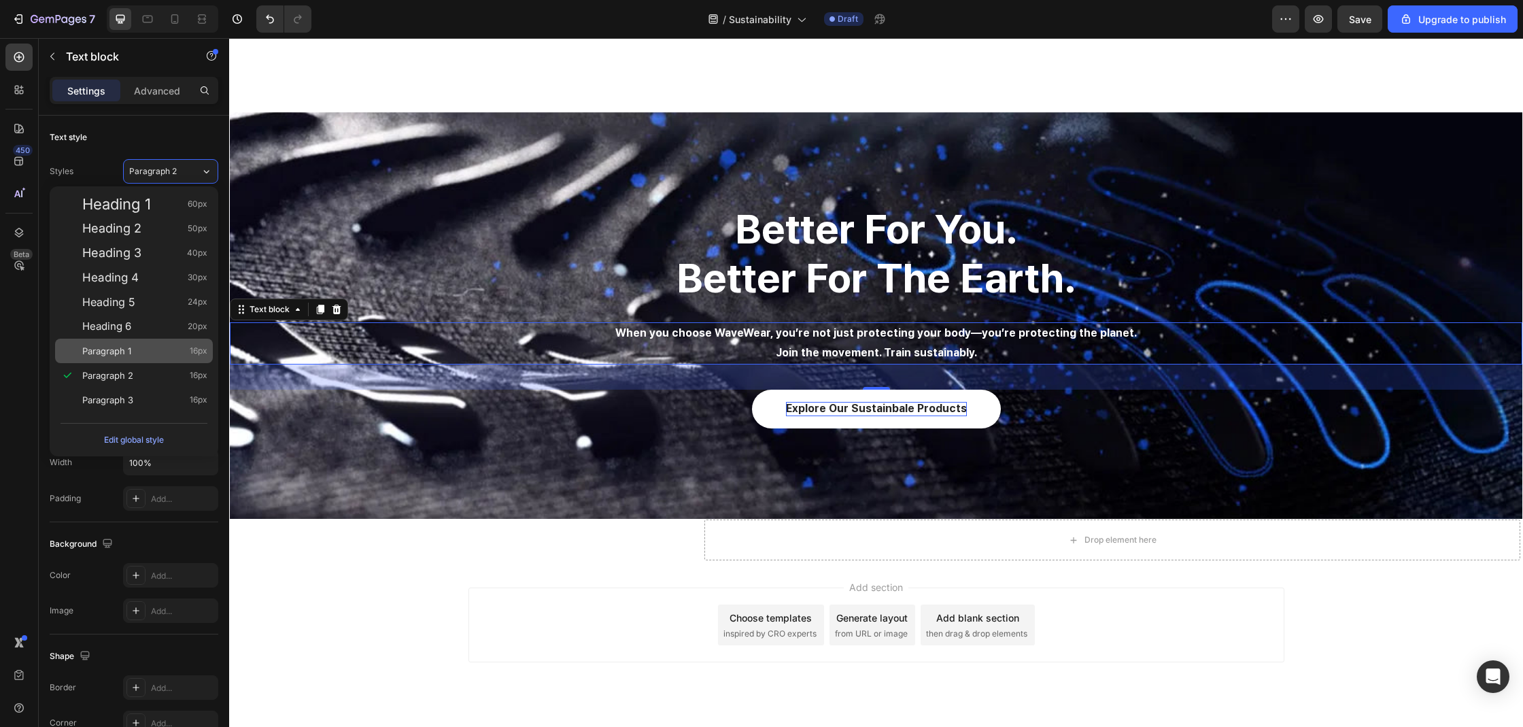
click at [152, 344] on div "Paragraph 1 16px" at bounding box center [144, 351] width 125 height 14
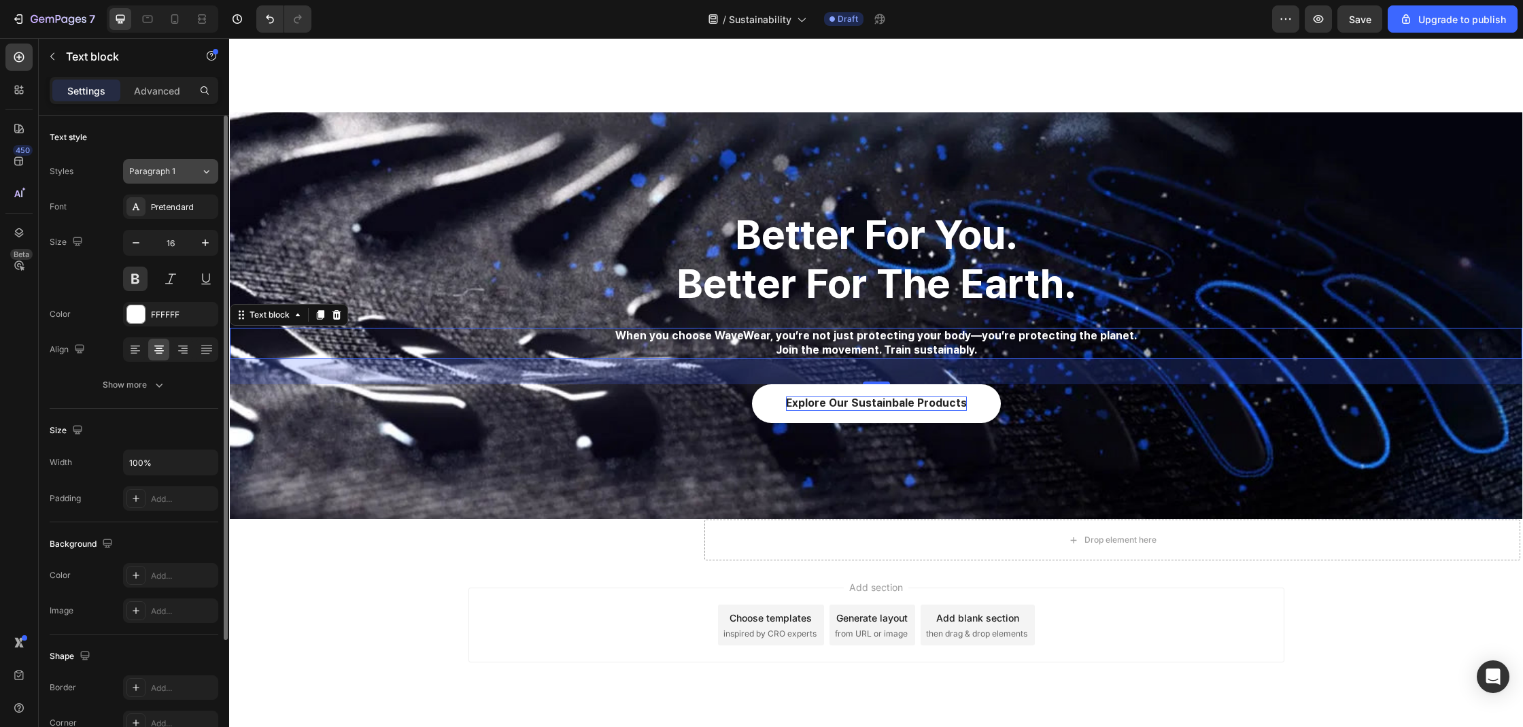
click at [184, 180] on button "Paragraph 1" at bounding box center [170, 171] width 95 height 24
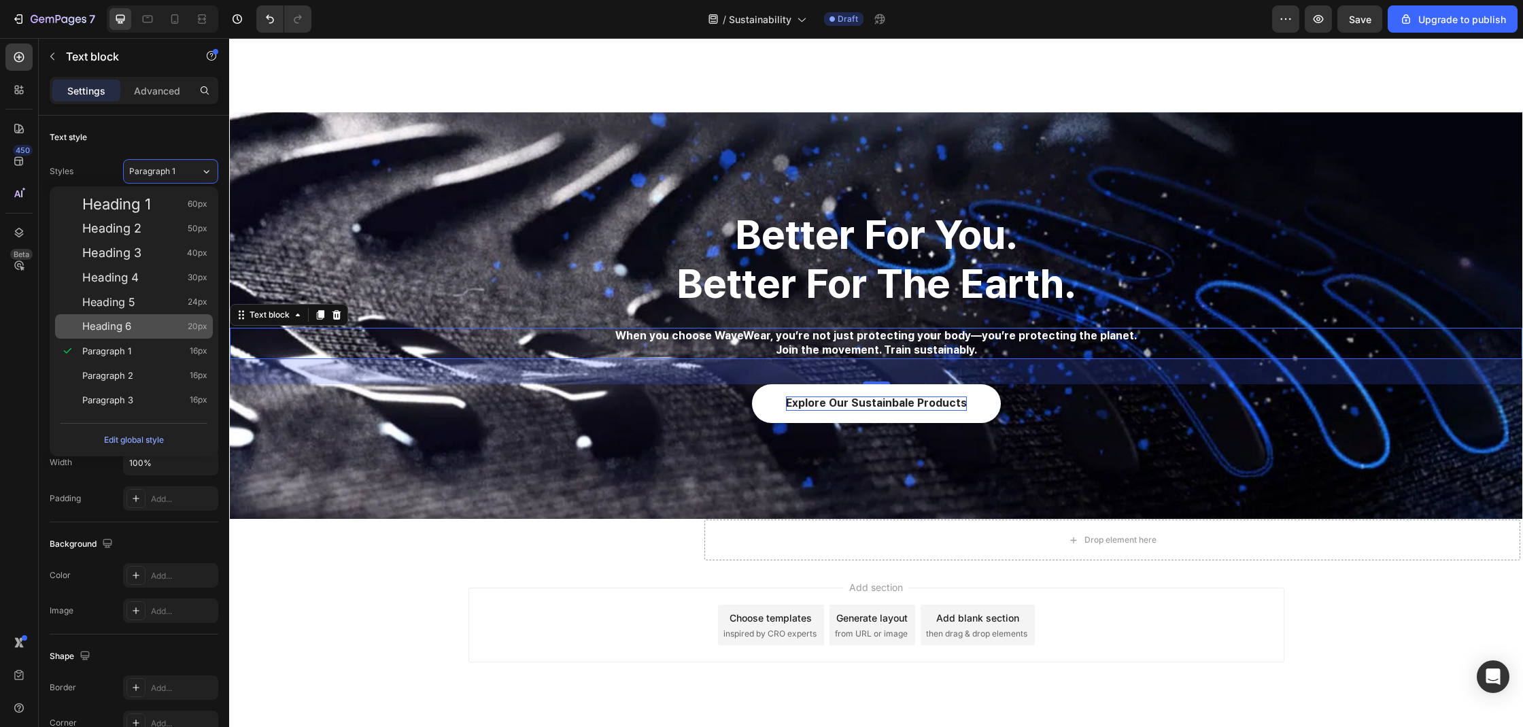
click at [148, 318] on div "Heading 6 20px" at bounding box center [134, 326] width 158 height 24
type input "20"
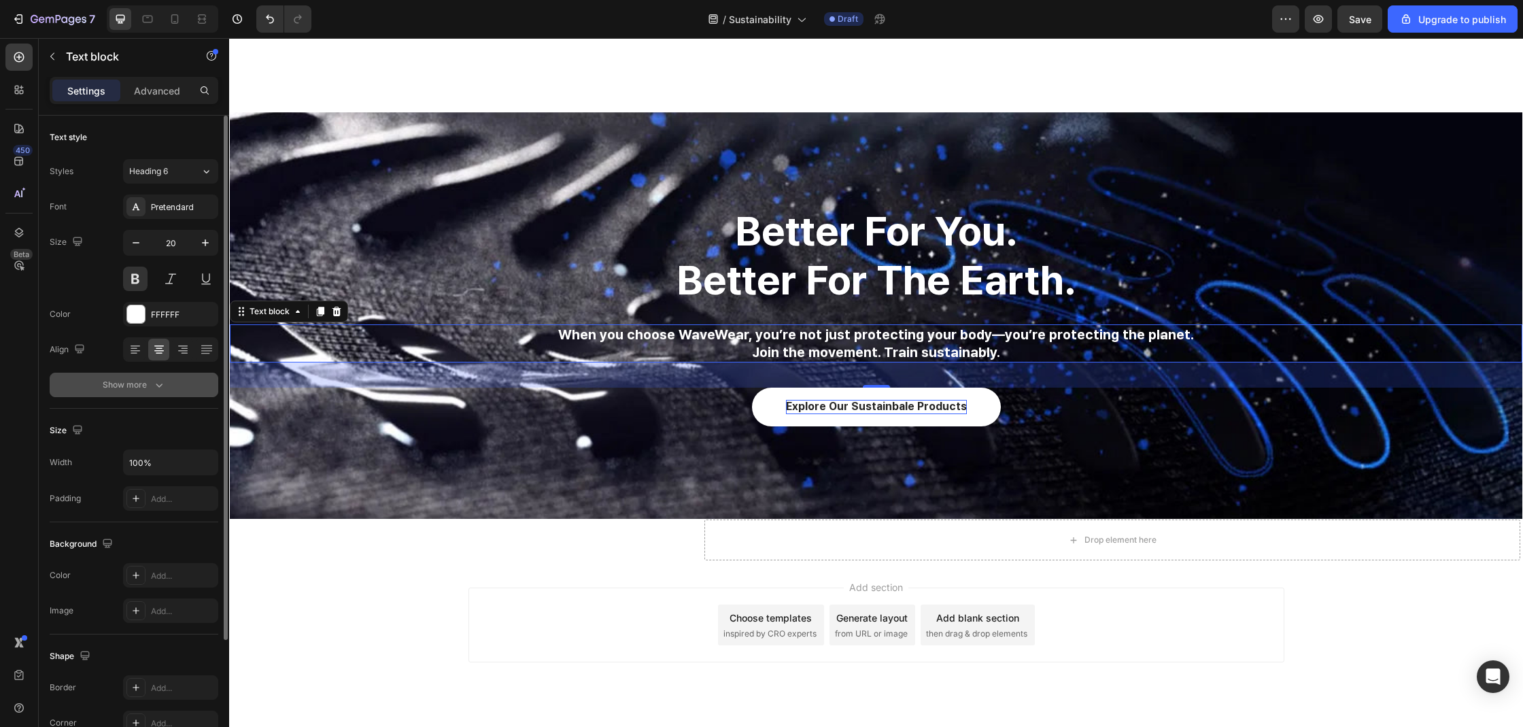
click at [139, 376] on button "Show more" at bounding box center [134, 385] width 169 height 24
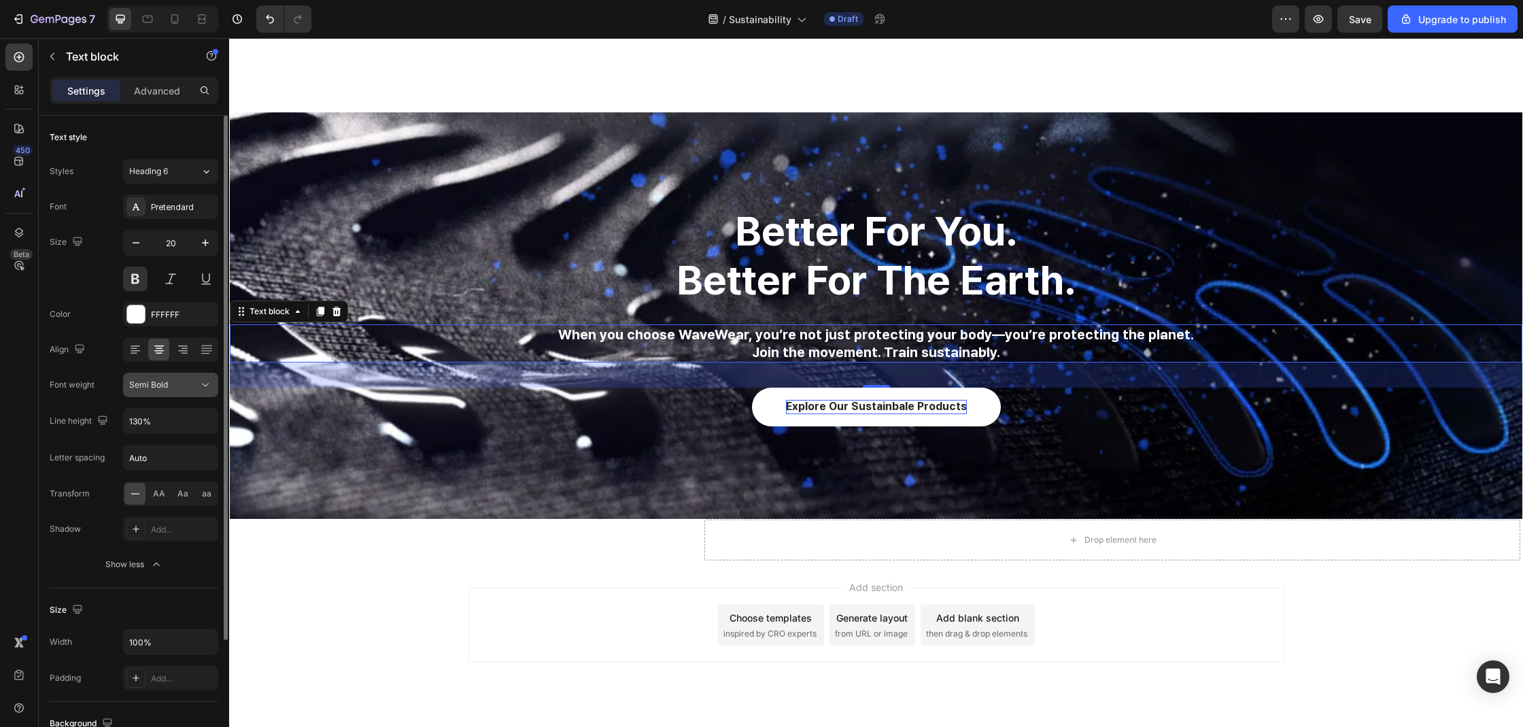
click at [158, 393] on button "Semi Bold" at bounding box center [170, 385] width 95 height 24
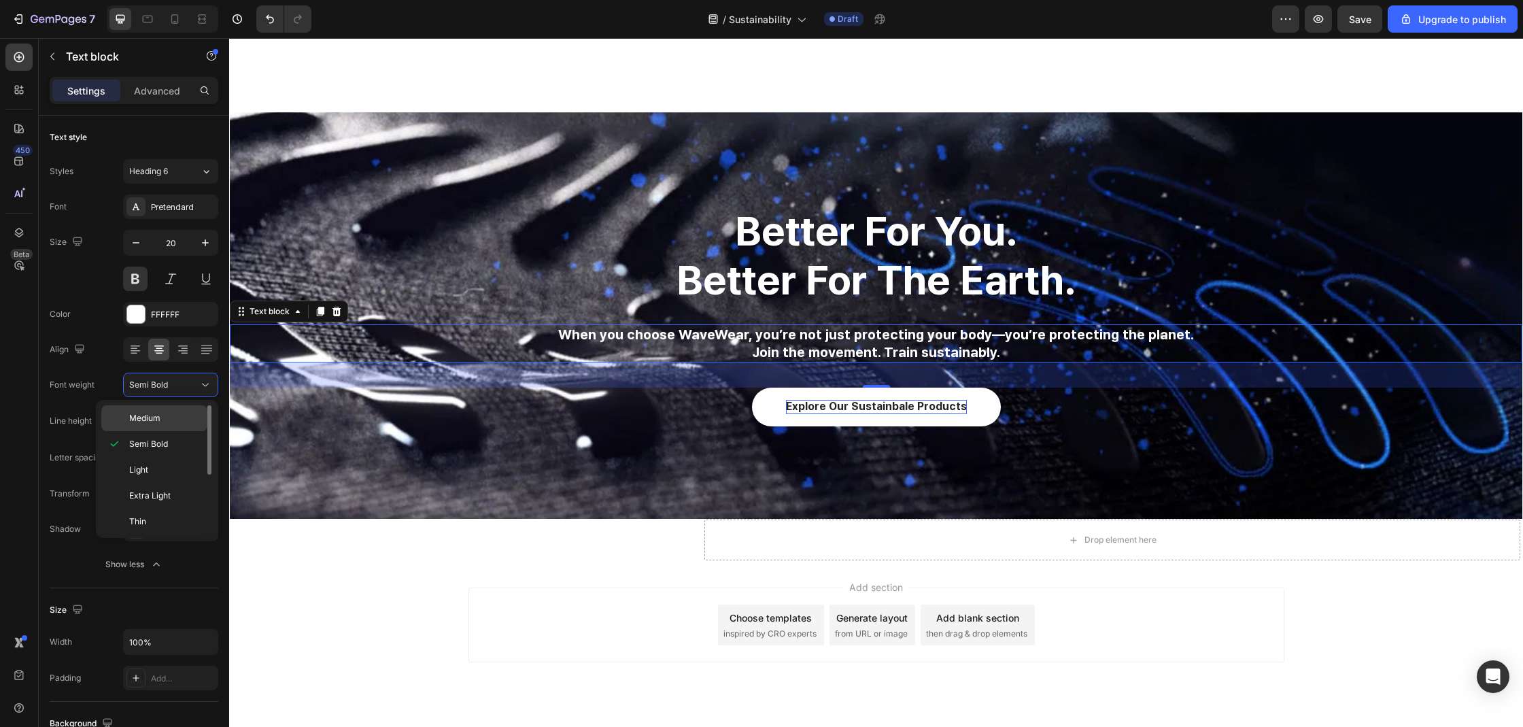
click at [162, 426] on div "Medium" at bounding box center [154, 418] width 106 height 26
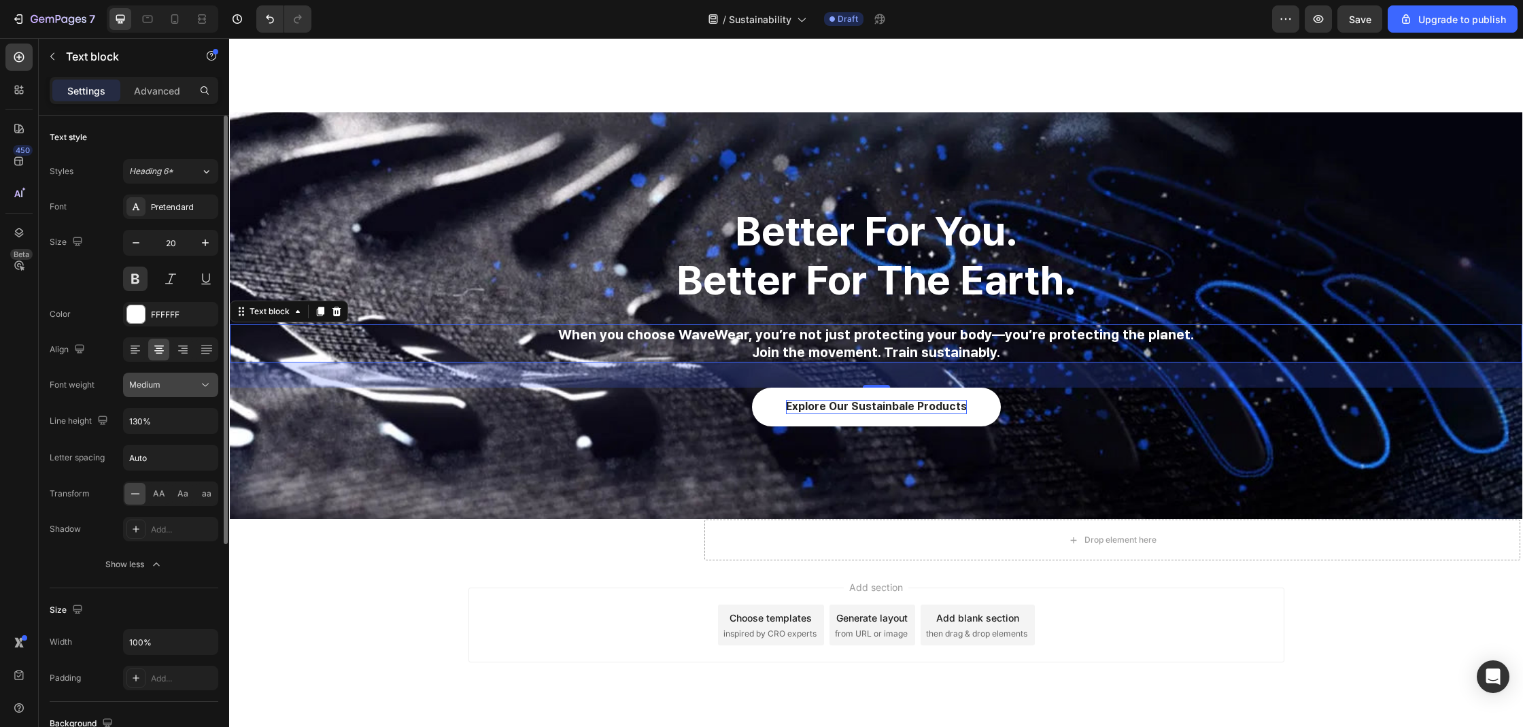
click at [183, 393] on button "Medium" at bounding box center [170, 385] width 95 height 24
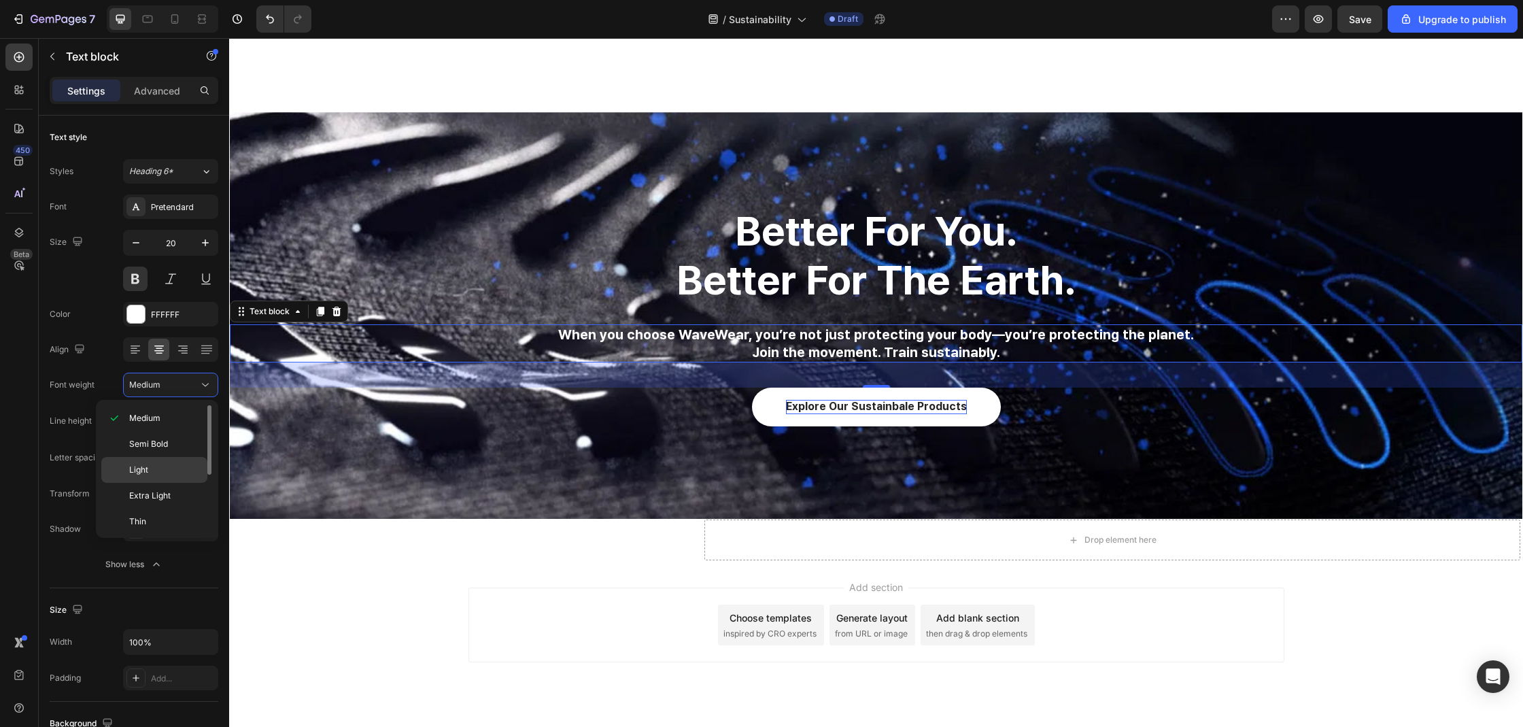
click at [152, 469] on p "Light" at bounding box center [165, 470] width 72 height 12
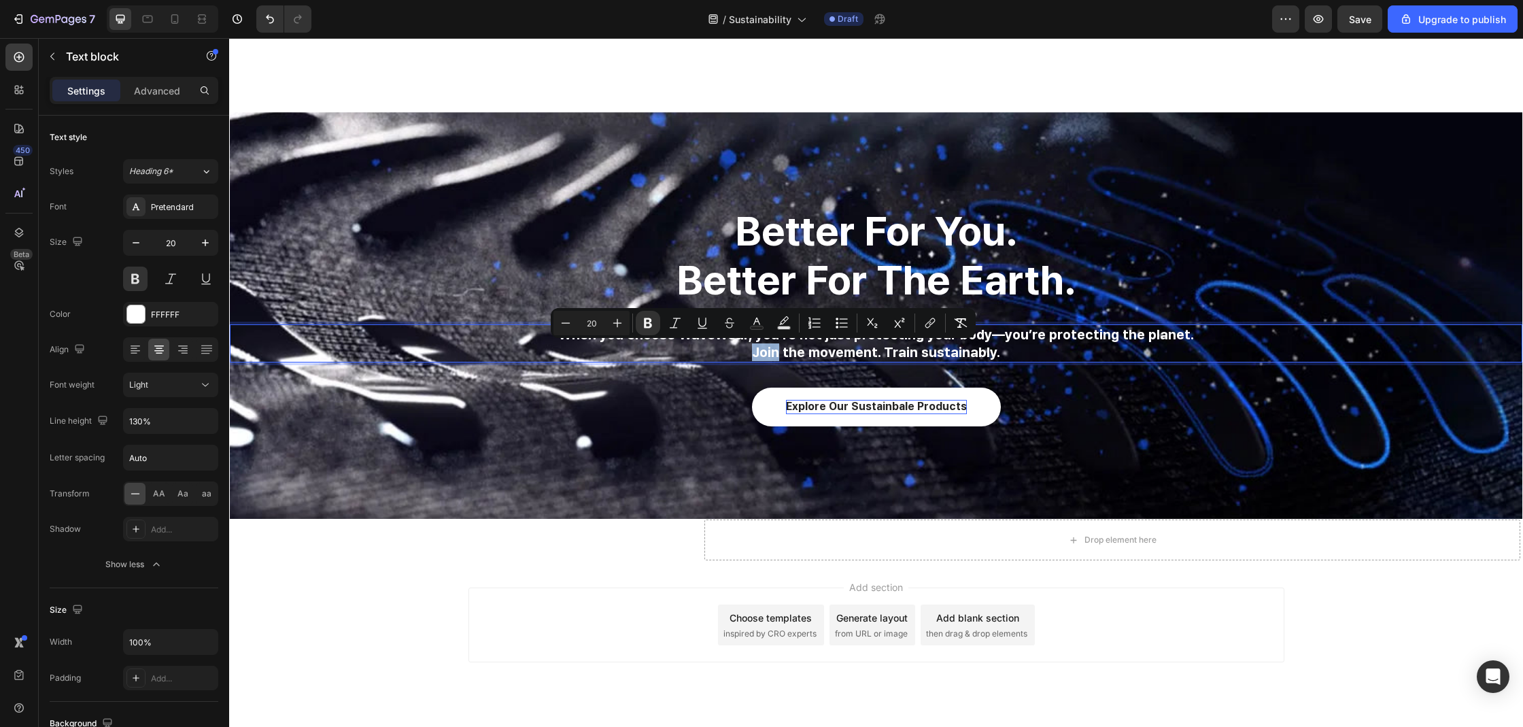
click at [649, 350] on p "Join the movement. Train sustainably." at bounding box center [876, 352] width 1290 height 18
click at [646, 350] on p "Join the movement. Train sustainably." at bounding box center [876, 352] width 1290 height 18
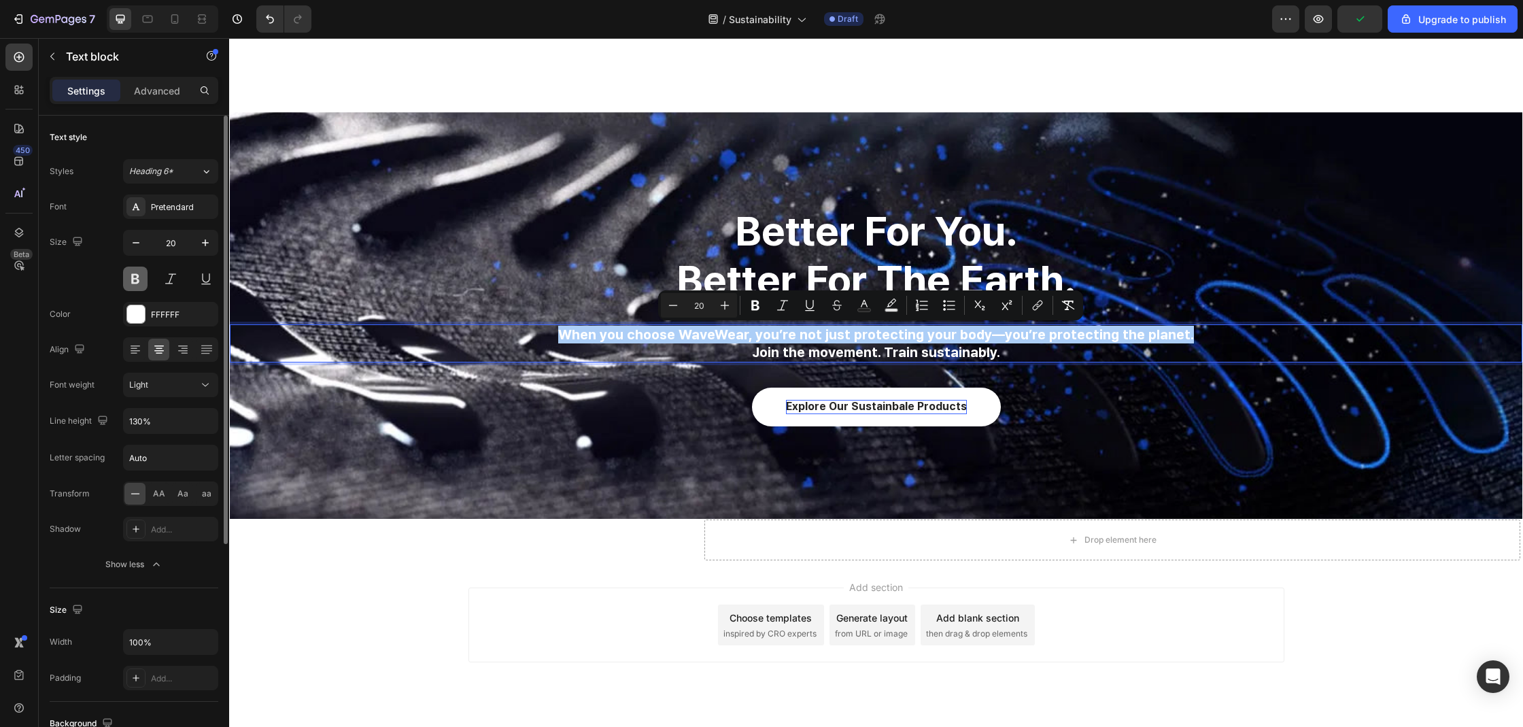
click at [129, 278] on button at bounding box center [135, 278] width 24 height 24
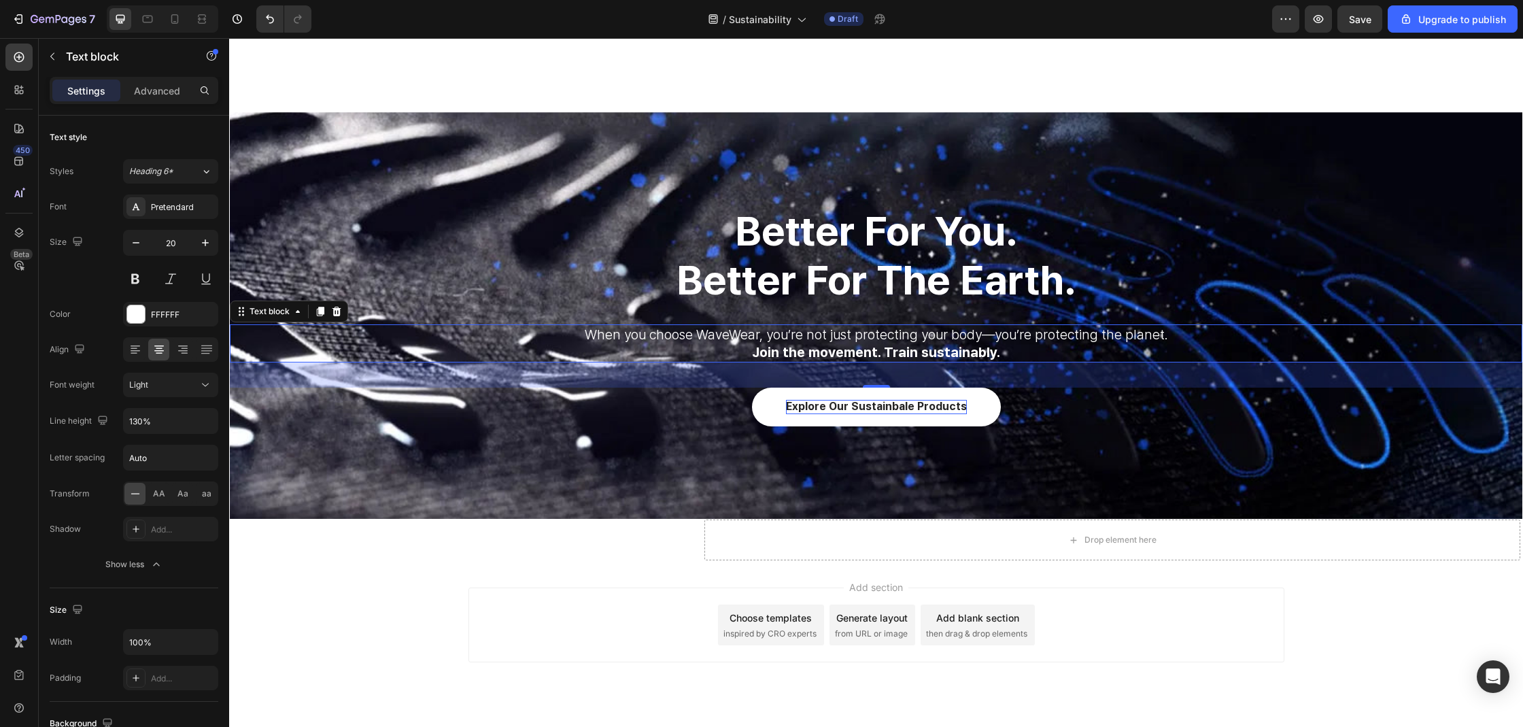
click at [842, 342] on p "When you choose WaveWear, you’re not just protecting your body—you’re protectin…" at bounding box center [876, 335] width 1290 height 18
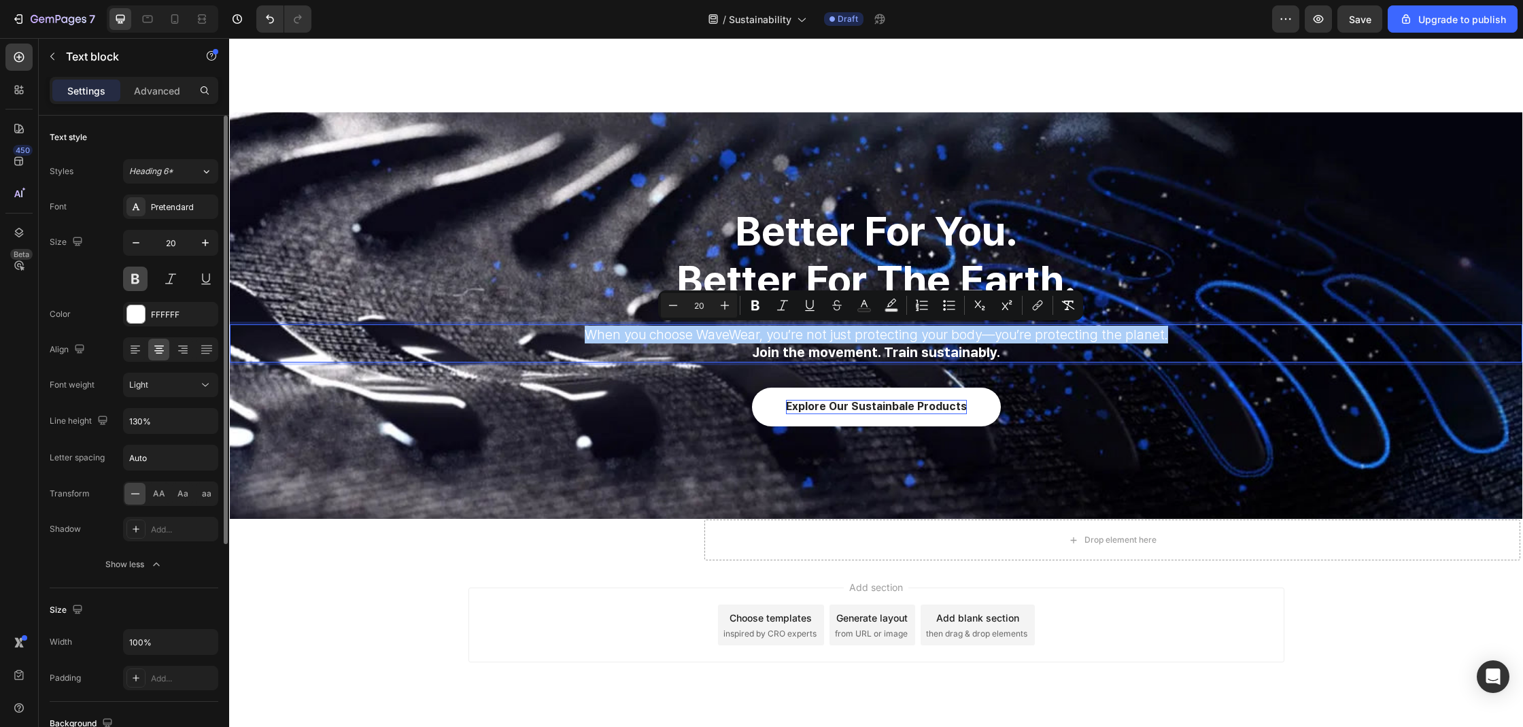
click at [133, 286] on button at bounding box center [135, 278] width 24 height 24
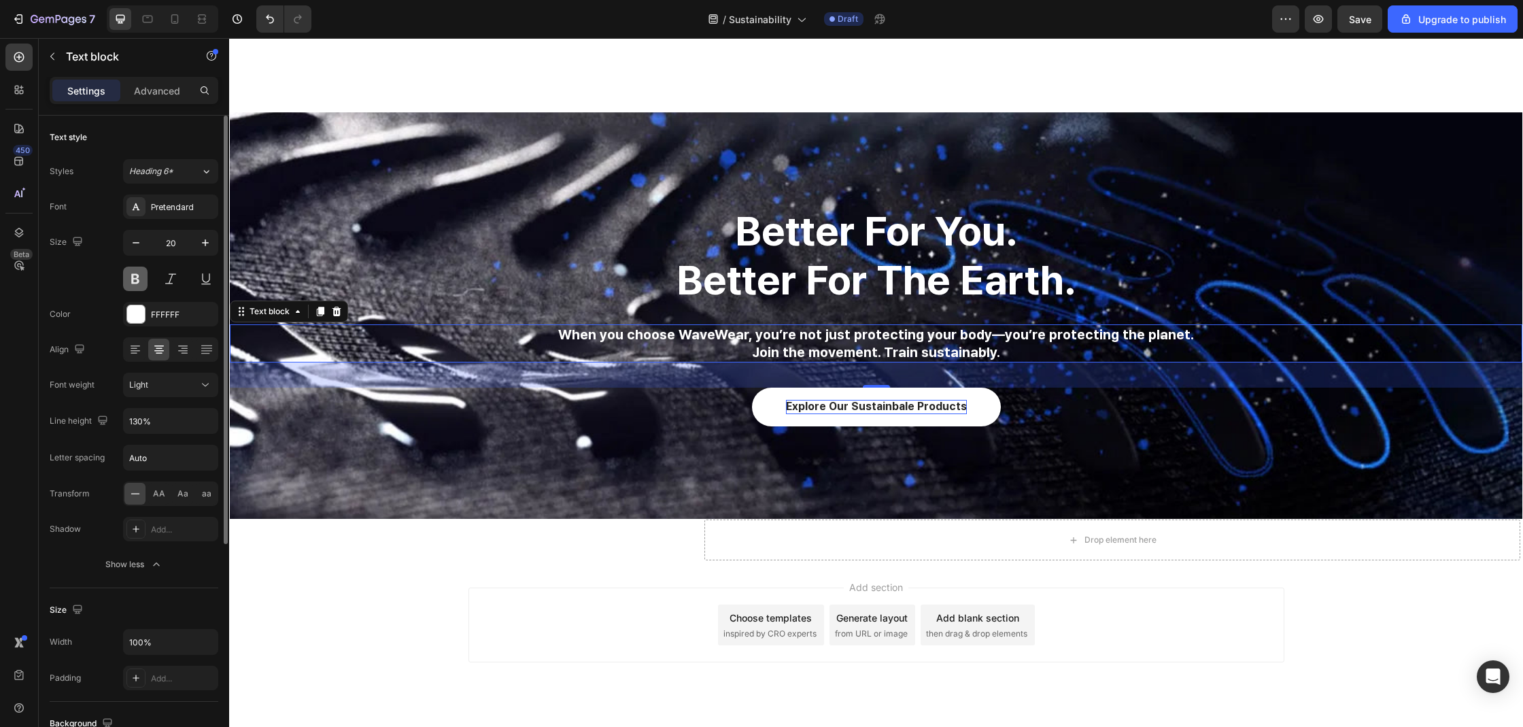
click at [133, 286] on button at bounding box center [135, 278] width 24 height 24
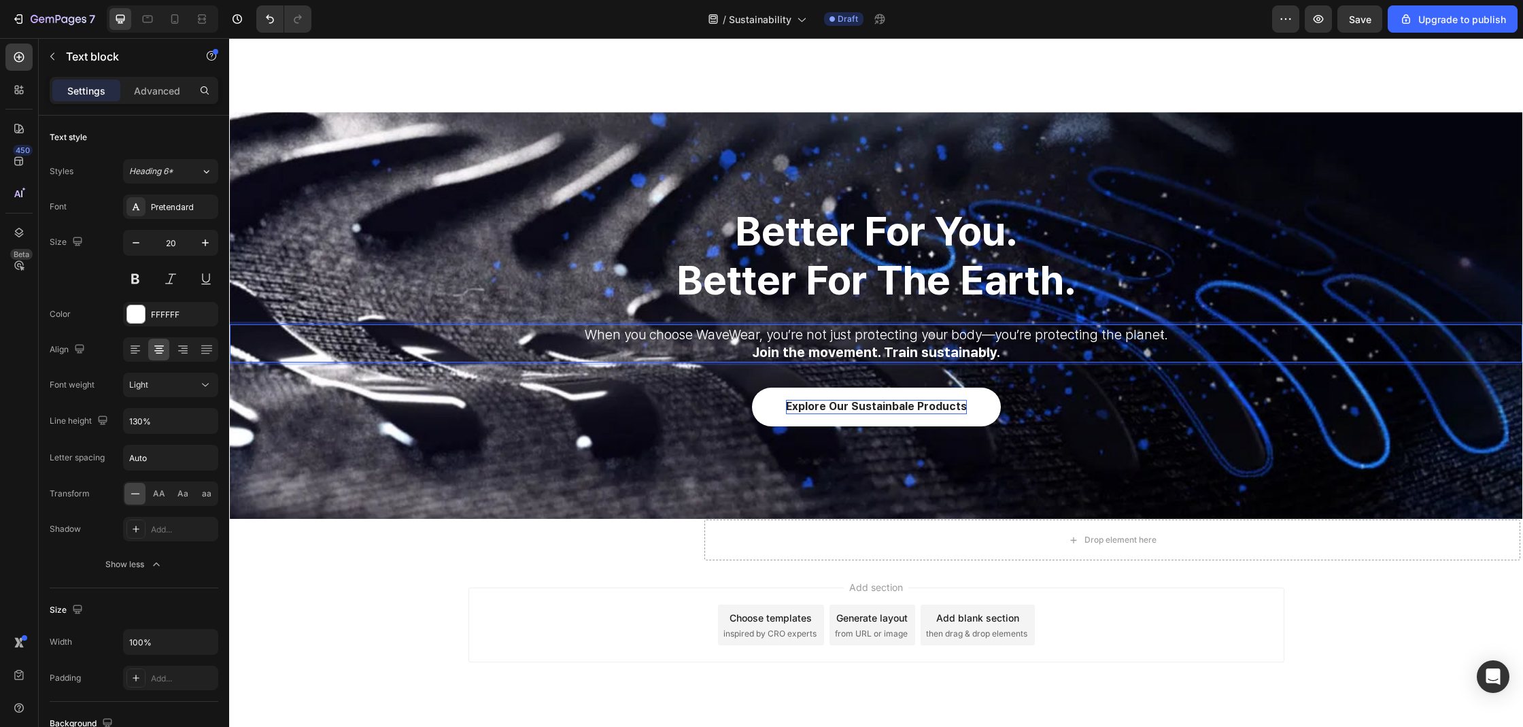
click at [840, 353] on strong "Join the movement. Train sustainably." at bounding box center [876, 352] width 248 height 16
click at [840, 349] on strong "Join the movement. Train sustainably." at bounding box center [876, 352] width 248 height 16
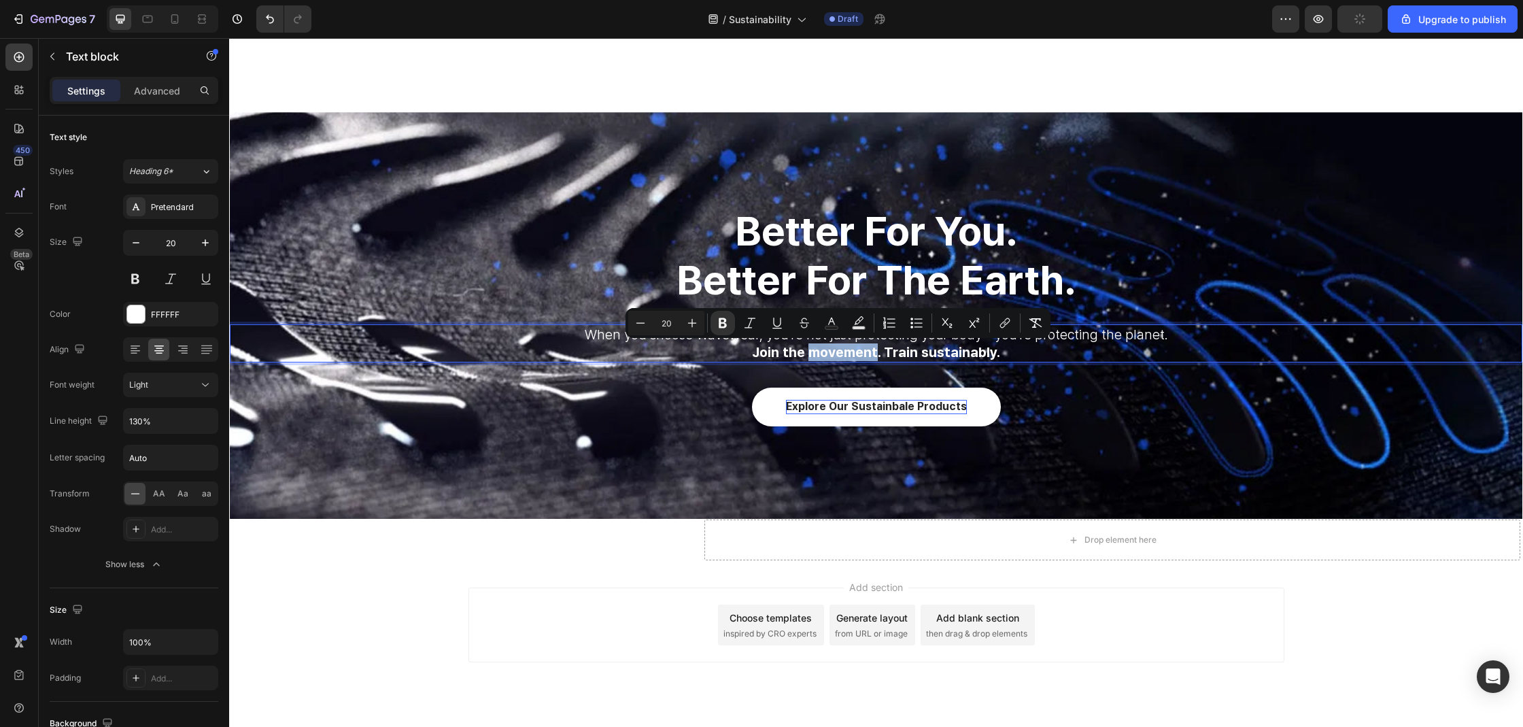
click at [840, 349] on strong "Join the movement. Train sustainably." at bounding box center [876, 352] width 248 height 16
click at [658, 359] on p "Join the movement. Train sustainably." at bounding box center [876, 352] width 1290 height 18
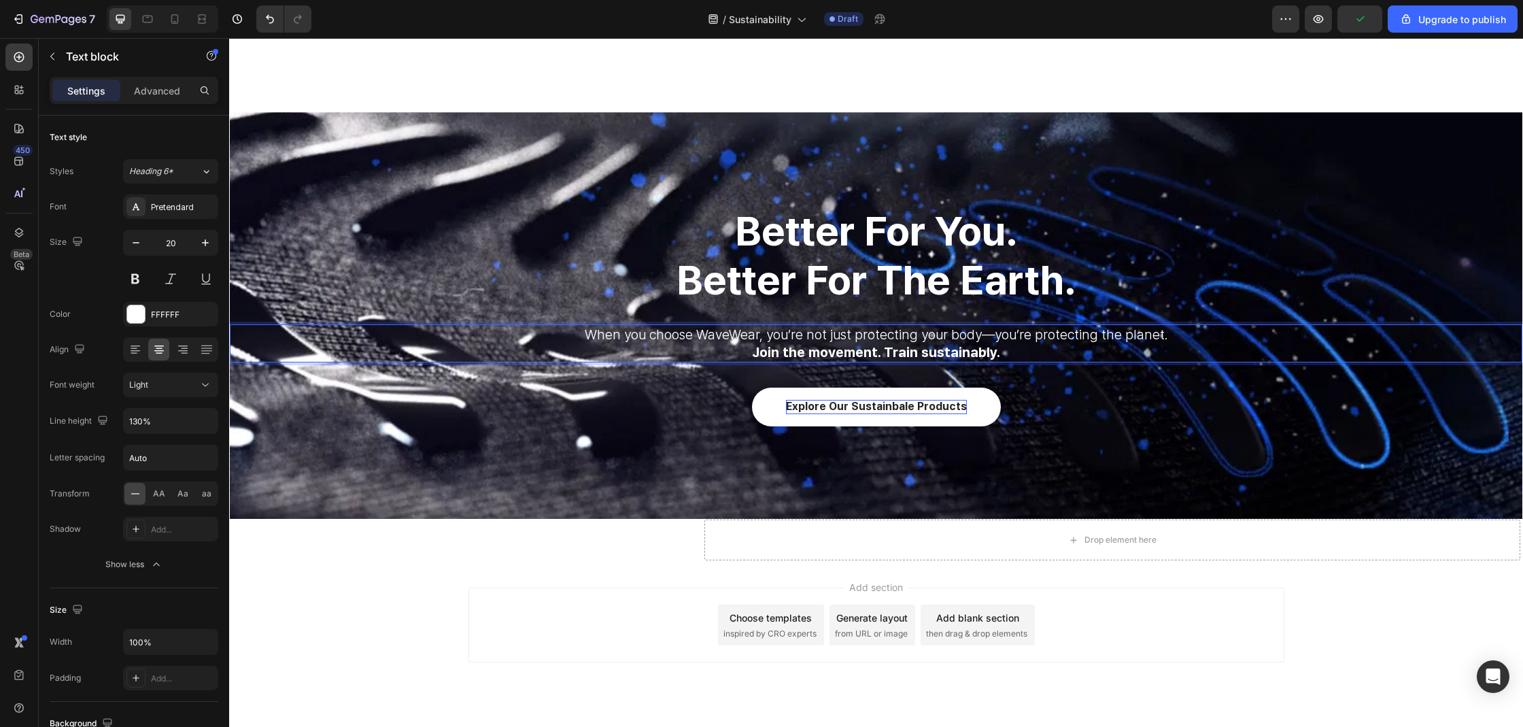
click at [1167, 340] on p "When you choose WaveWear, you’re not just protecting your body—you’re protectin…" at bounding box center [876, 335] width 1290 height 18
click at [706, 313] on div "better for you. better for the earth. Heading When you choose WaveWear, you’re …" at bounding box center [876, 315] width 1292 height 221
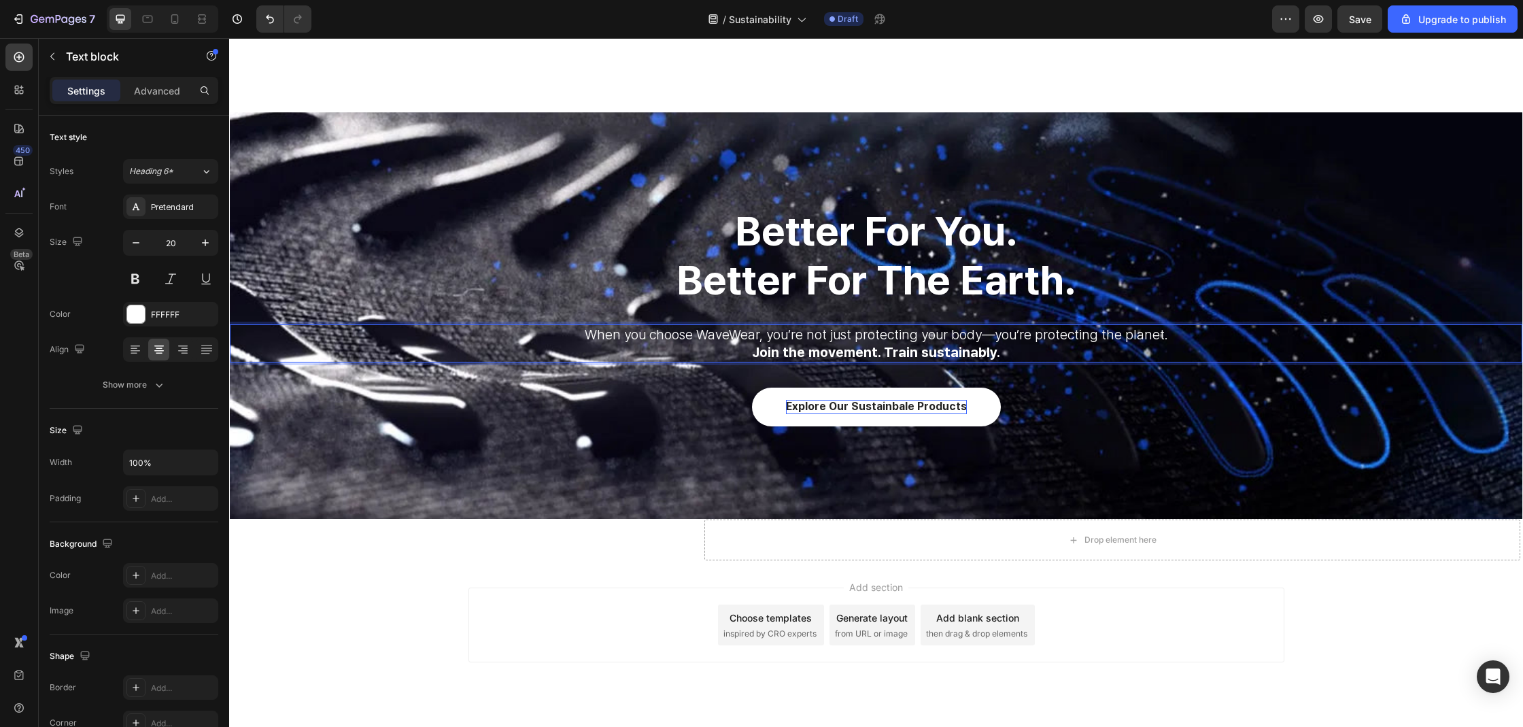
click at [692, 330] on p "When you choose WaveWear, you’re not just protecting your body—you’re protectin…" at bounding box center [876, 335] width 1290 height 18
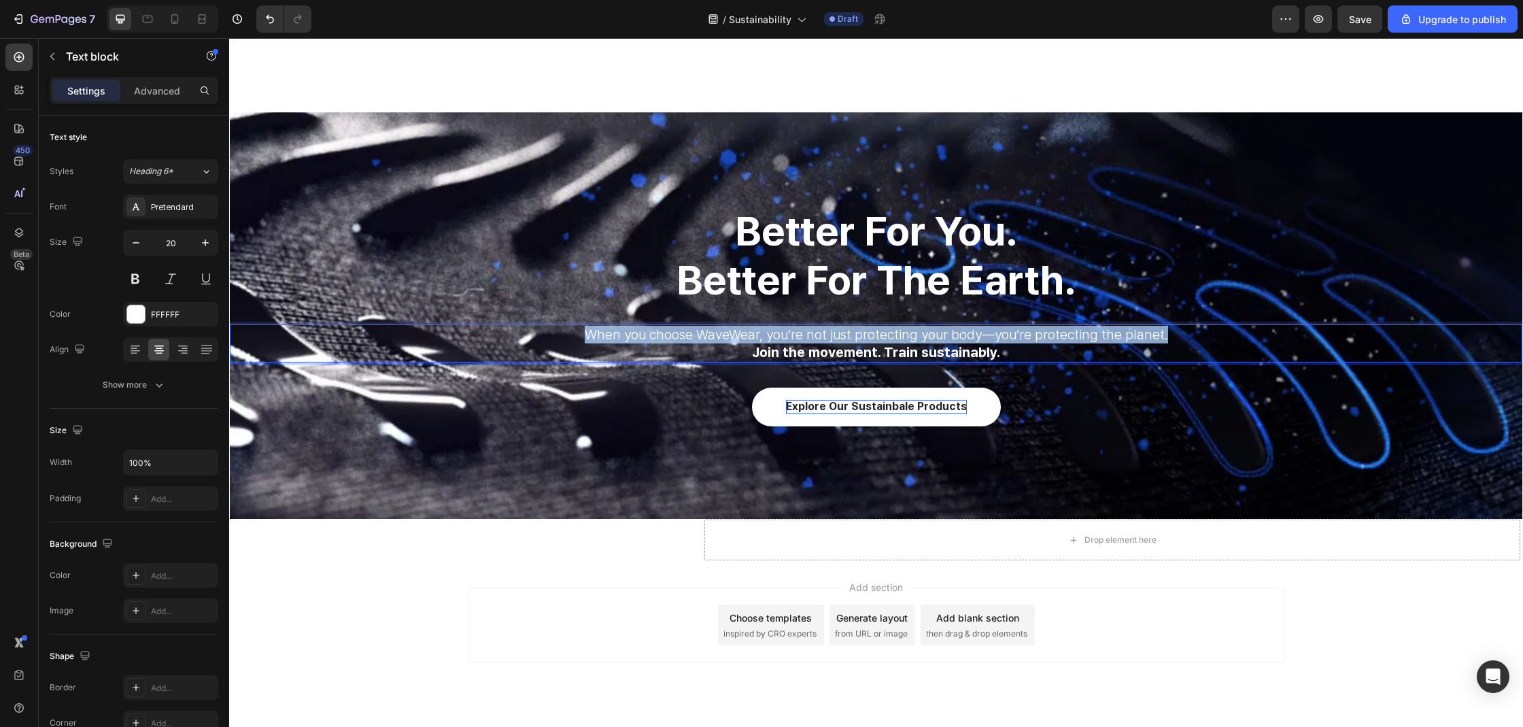
click at [692, 330] on p "When you choose WaveWear, you’re not just protecting your body—you’re protectin…" at bounding box center [876, 335] width 1290 height 18
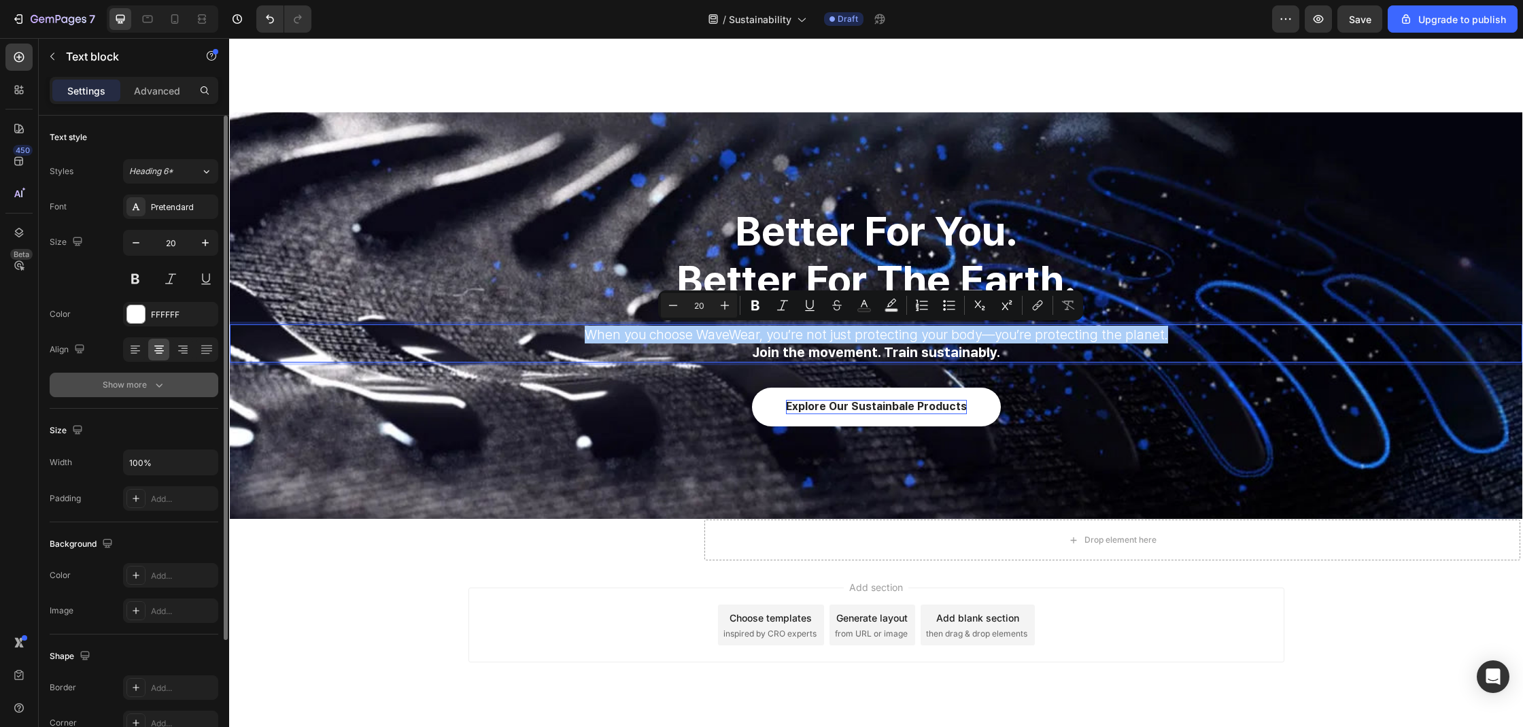
click at [164, 379] on icon "button" at bounding box center [159, 385] width 14 height 14
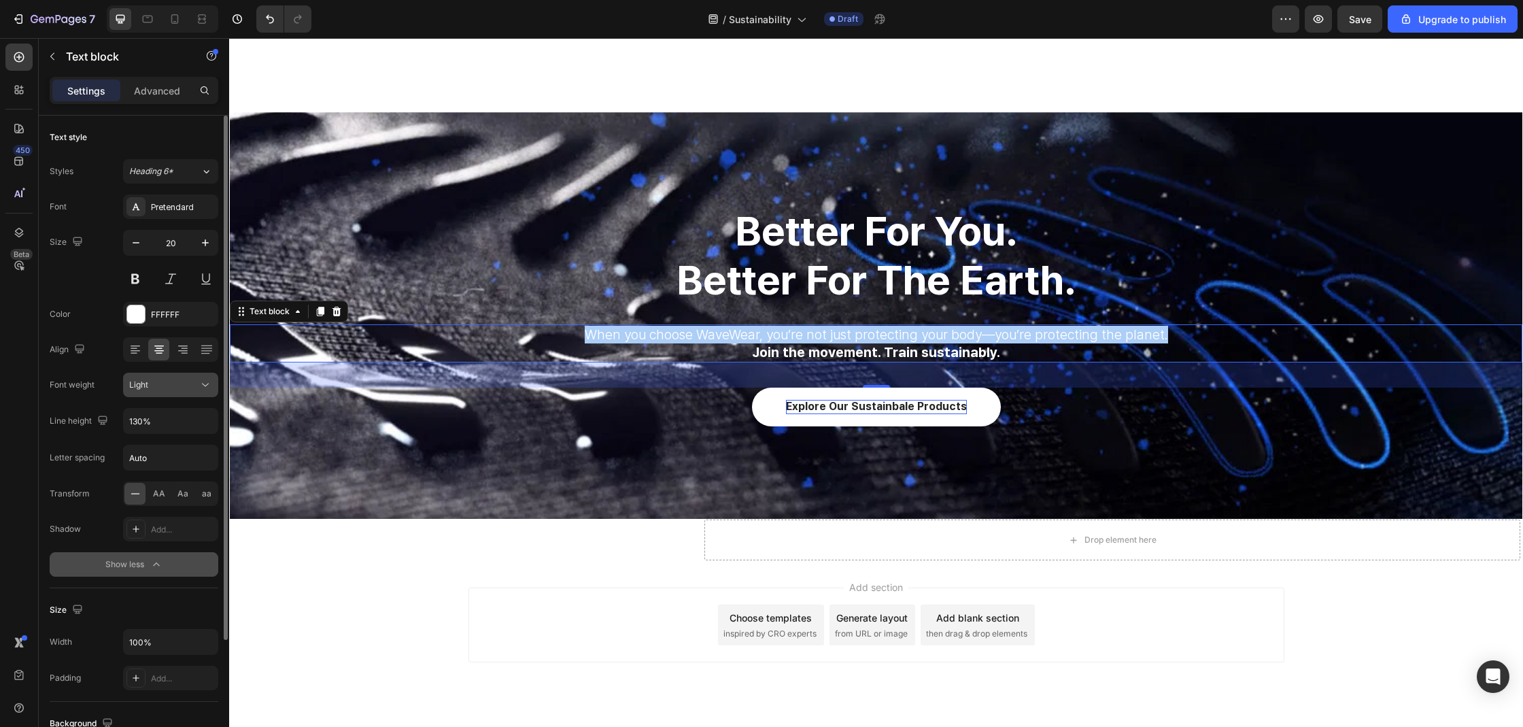
click at [170, 390] on div "Light" at bounding box center [163, 385] width 69 height 12
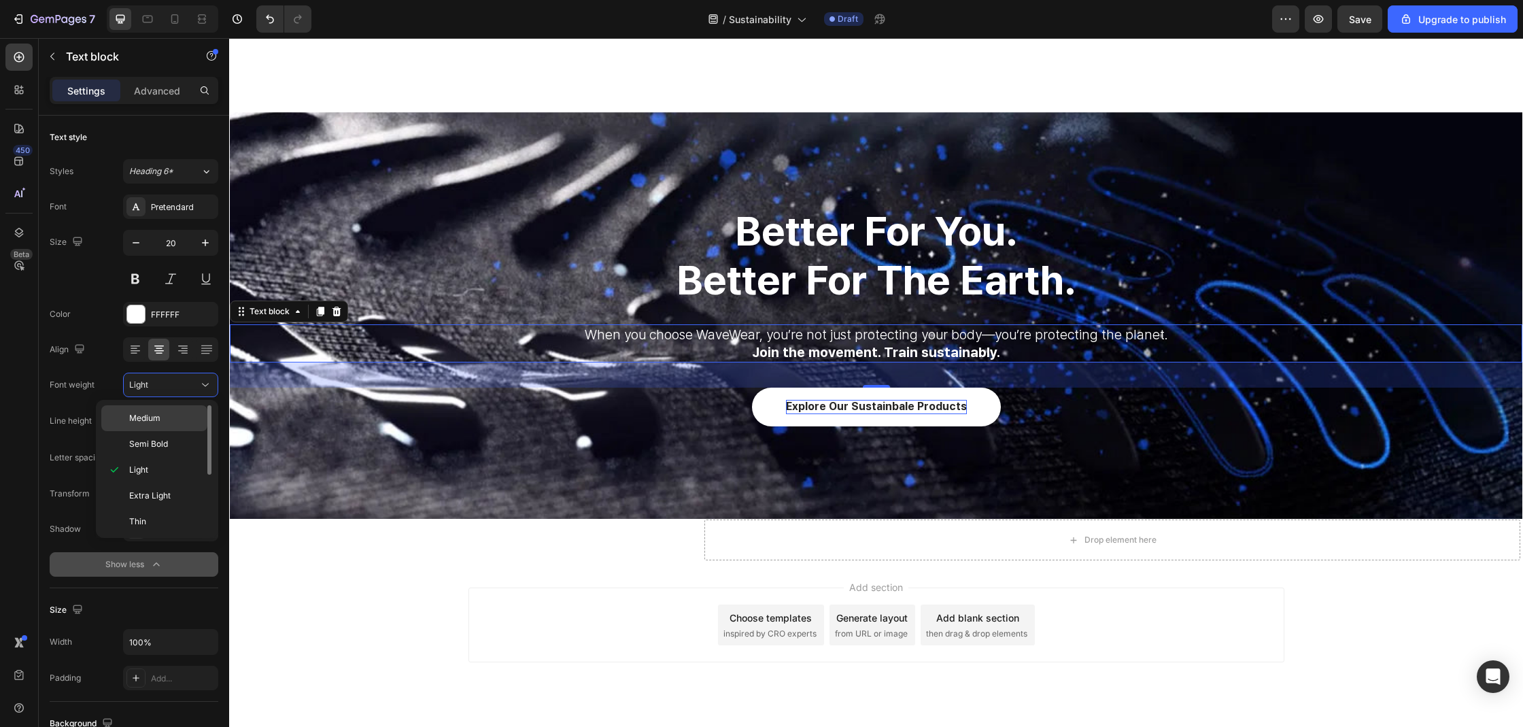
click at [178, 421] on p "Medium" at bounding box center [165, 418] width 72 height 12
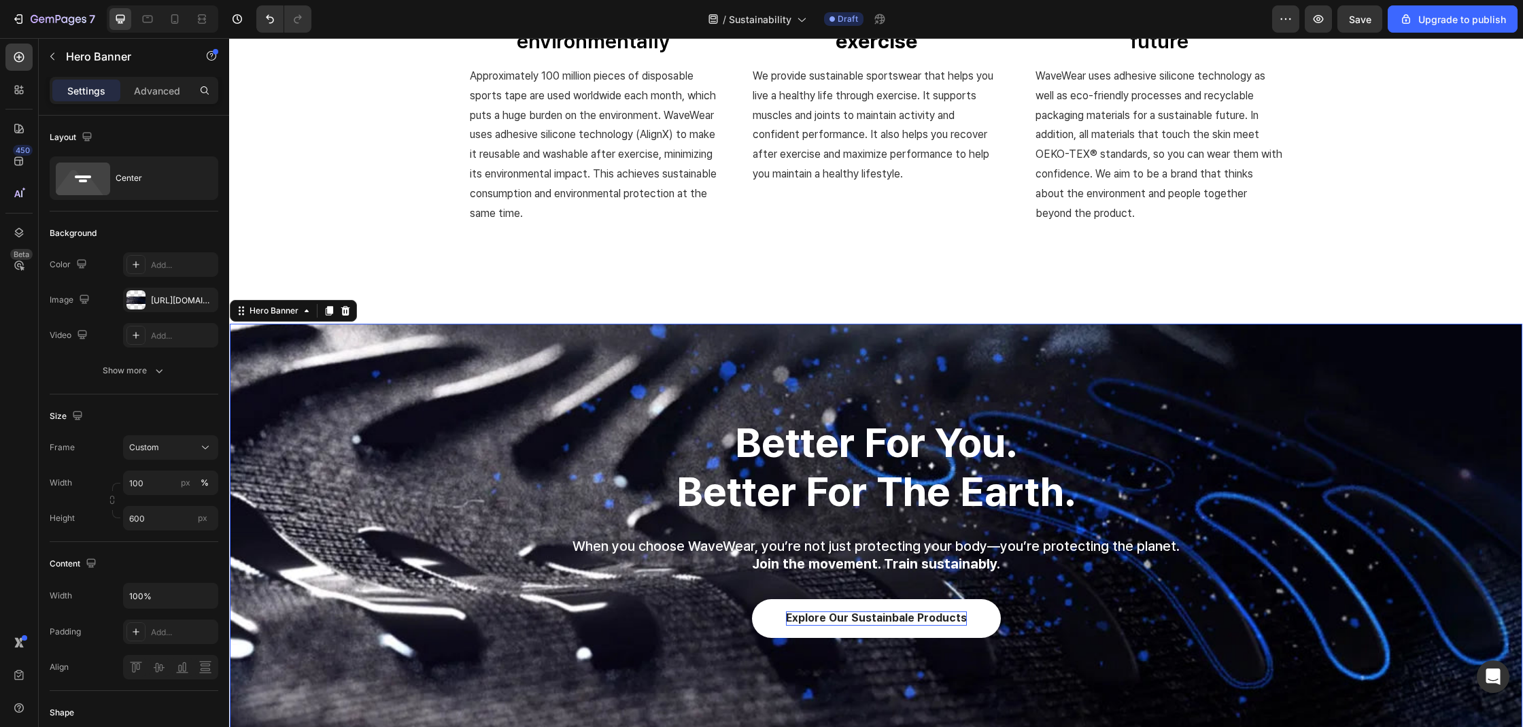
scroll to position [1035, 0]
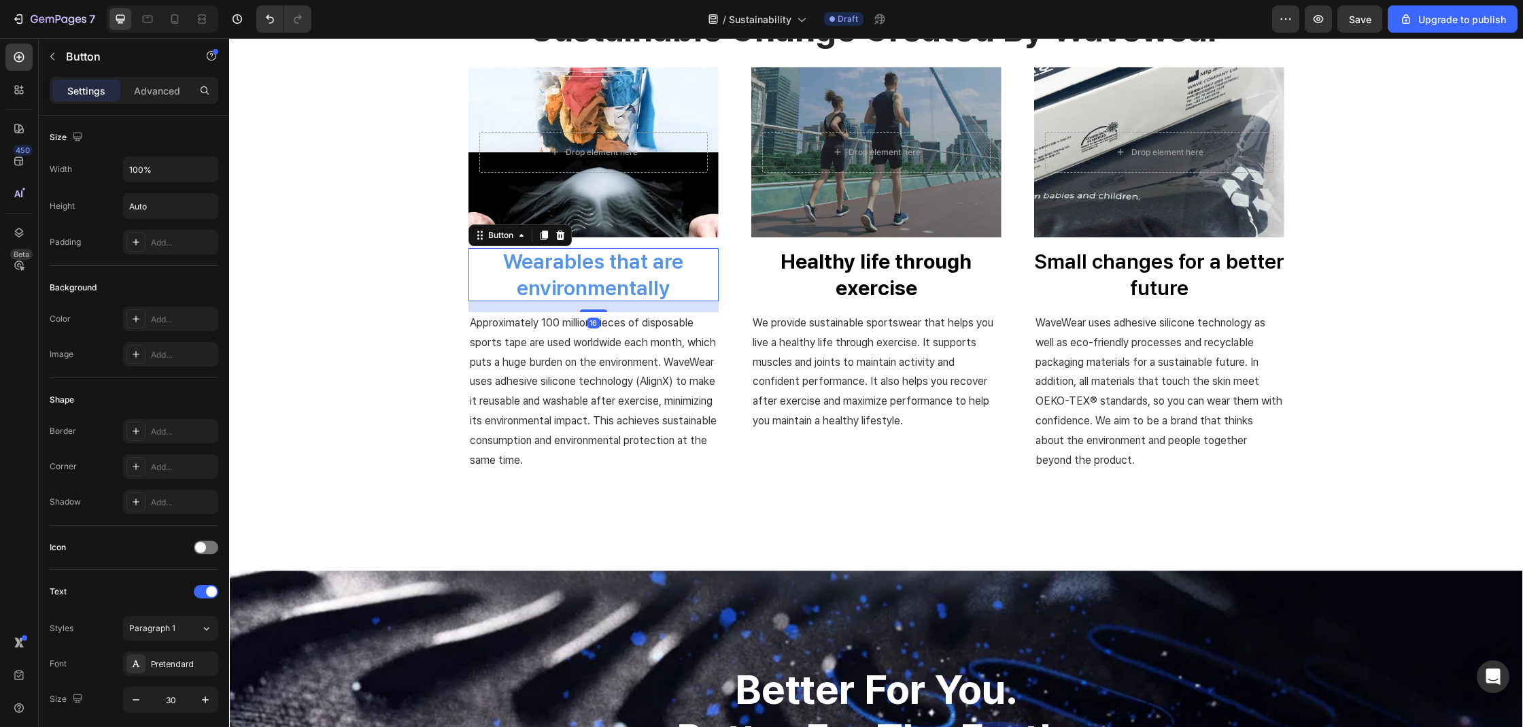
click at [641, 298] on p "Wearables that are environmentally" at bounding box center [593, 274] width 250 height 53
click at [671, 286] on p "Wearables that are environmentally" at bounding box center [593, 274] width 250 height 53
click at [468, 248] on button "Wearables that are environmentally" at bounding box center [593, 274] width 250 height 53
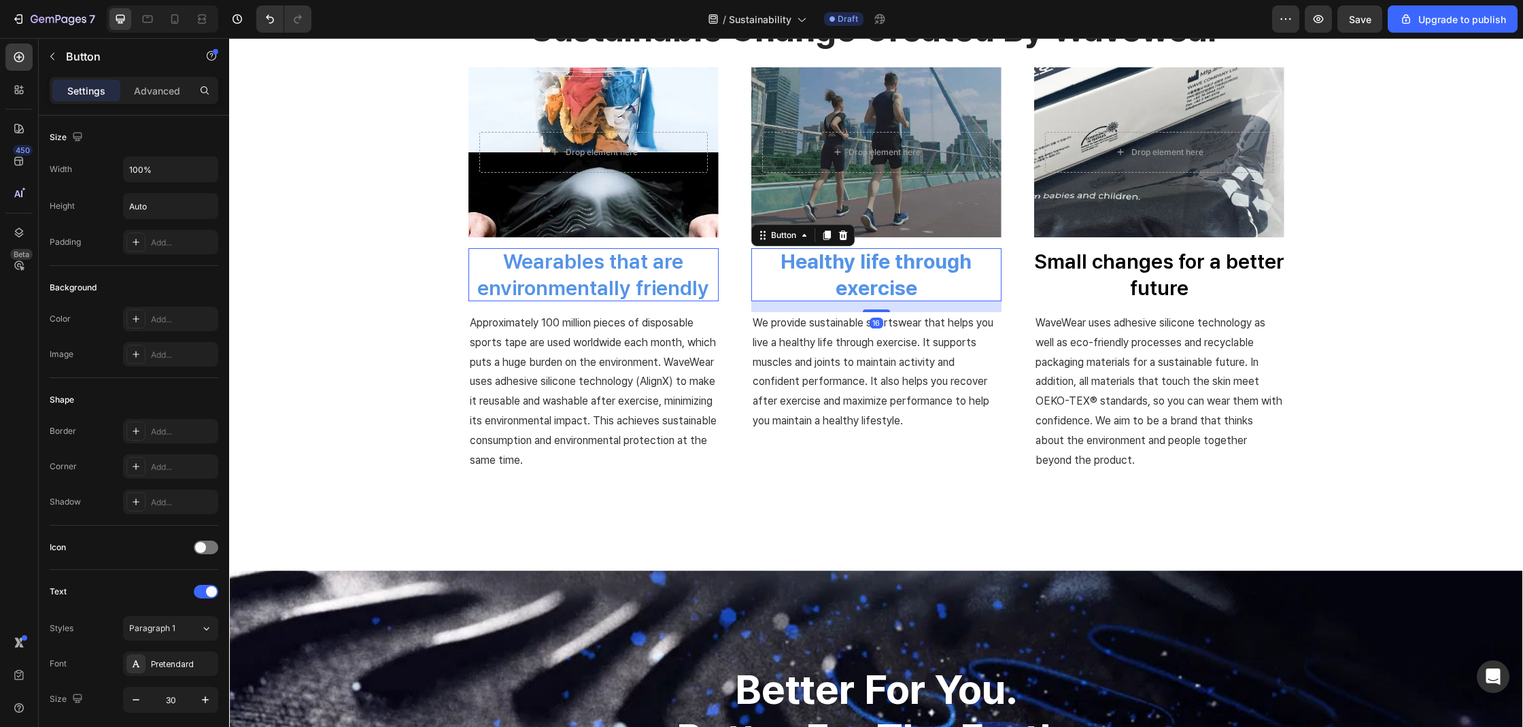
click at [842, 267] on strong "Healthy life through exercise" at bounding box center [875, 274] width 191 height 51
click at [80, 73] on div "Button" at bounding box center [116, 56] width 155 height 35
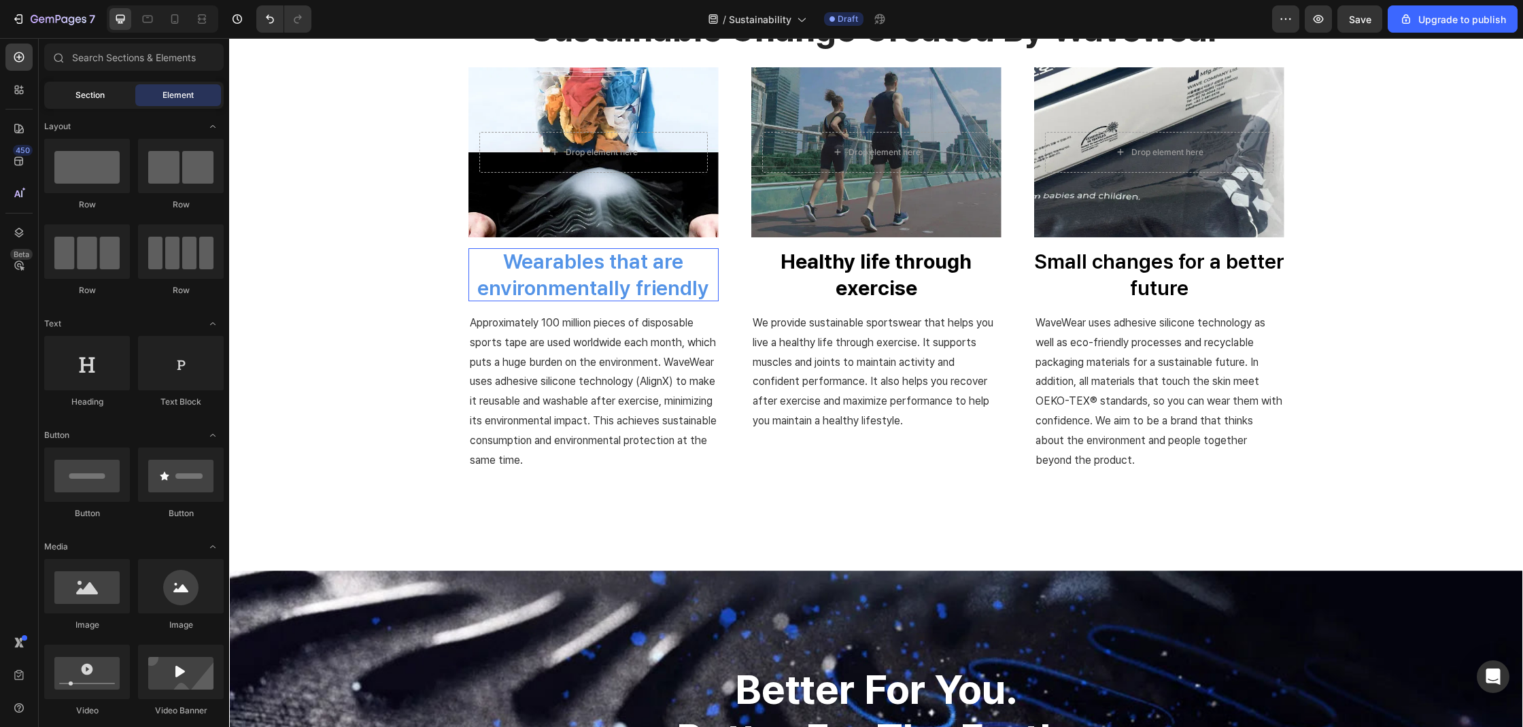
click at [106, 97] on div "Section" at bounding box center [90, 95] width 86 height 22
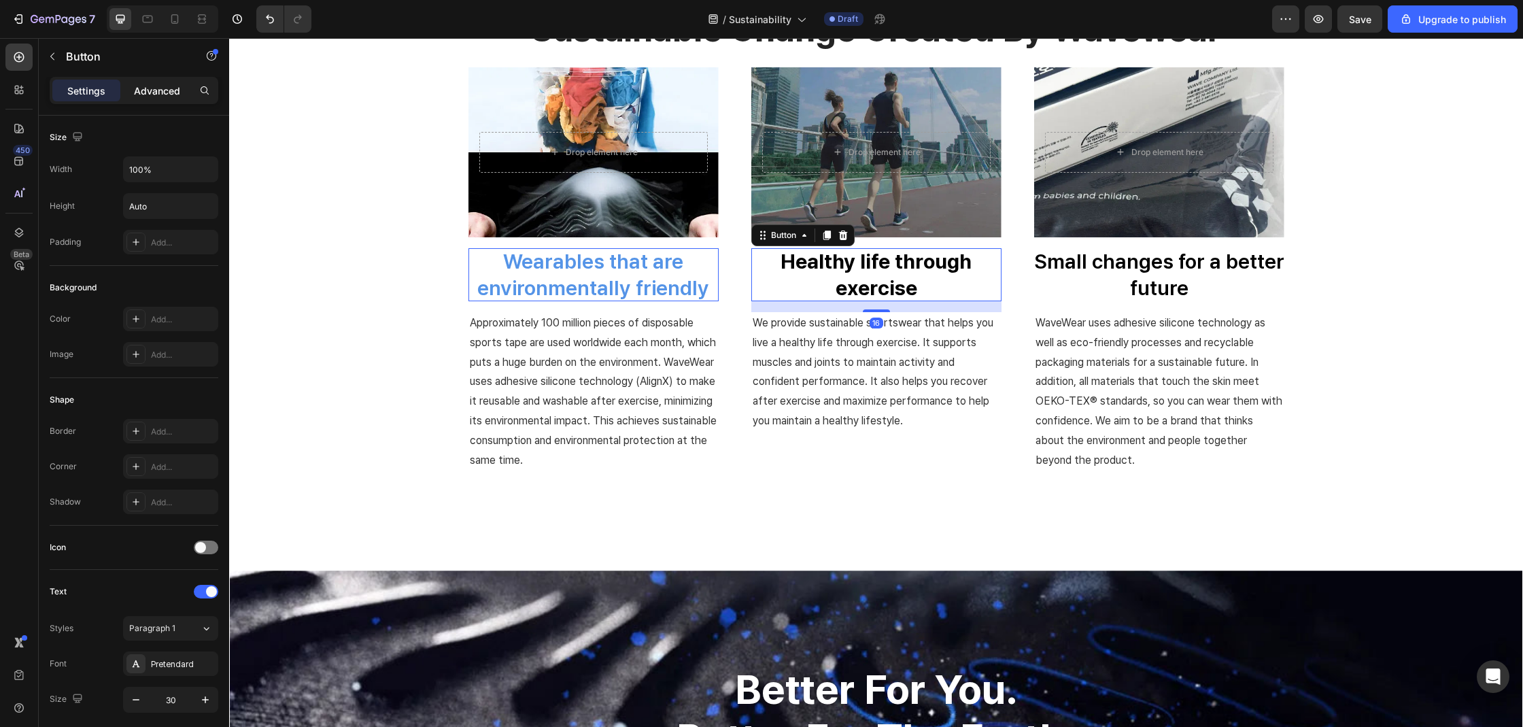
click at [149, 94] on p "Advanced" at bounding box center [157, 91] width 46 height 14
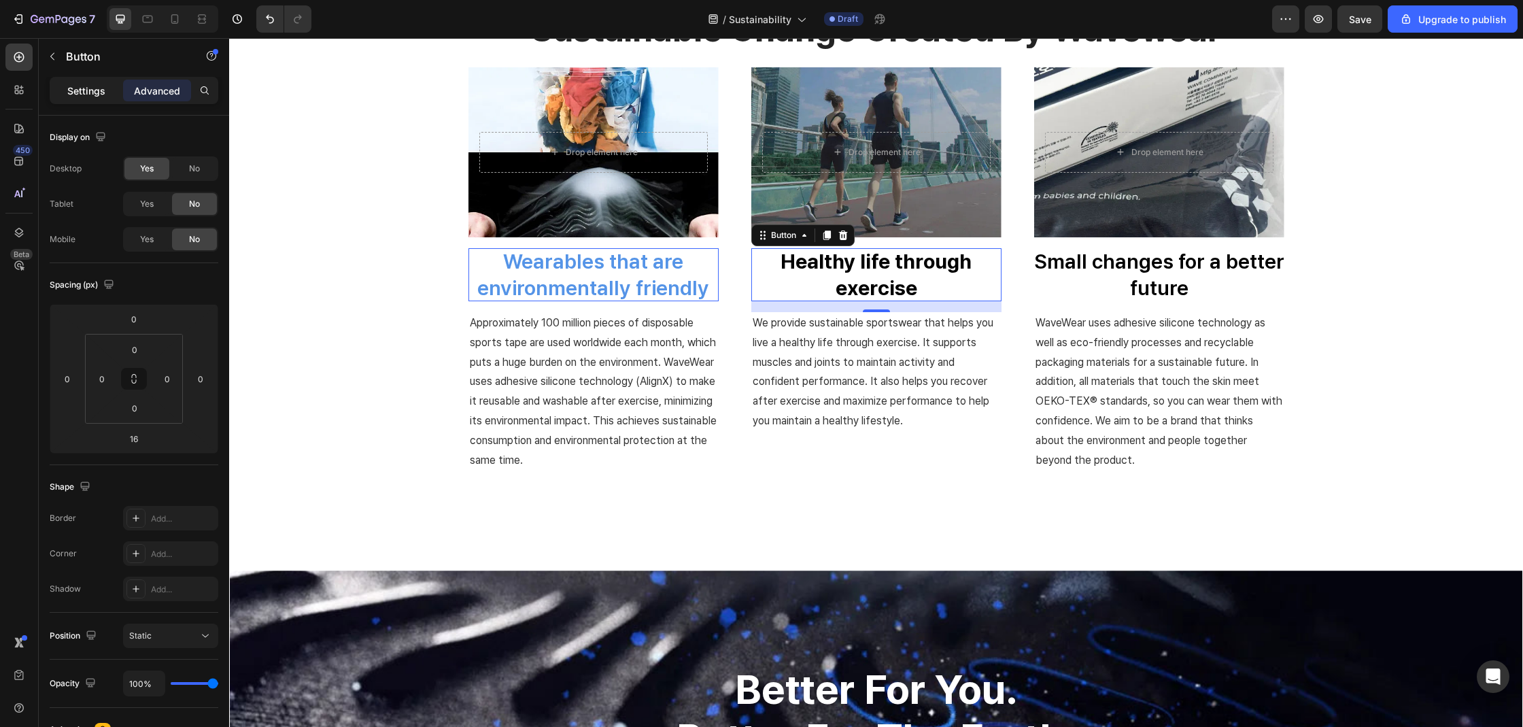
click at [116, 97] on div "Settings" at bounding box center [86, 91] width 68 height 22
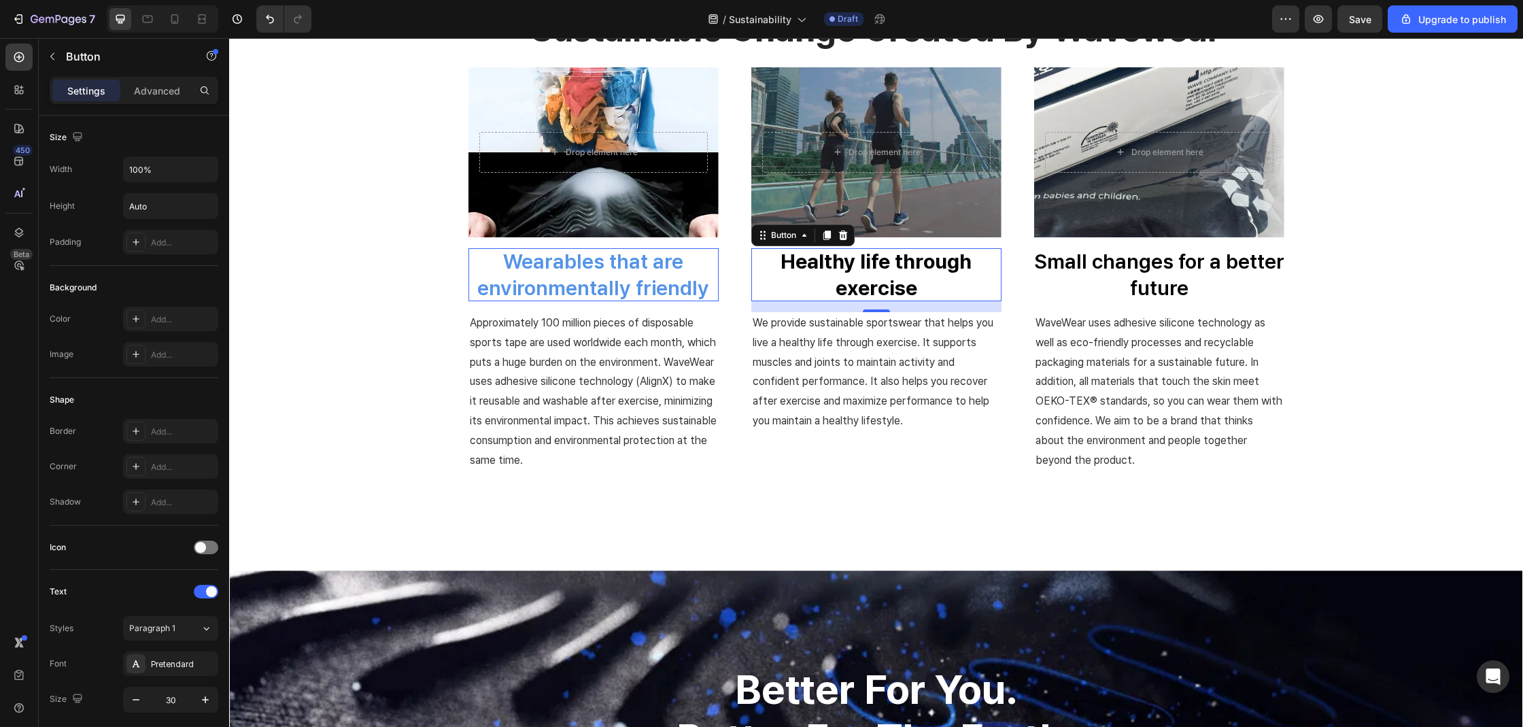
click at [111, 97] on div "Settings" at bounding box center [86, 91] width 68 height 22
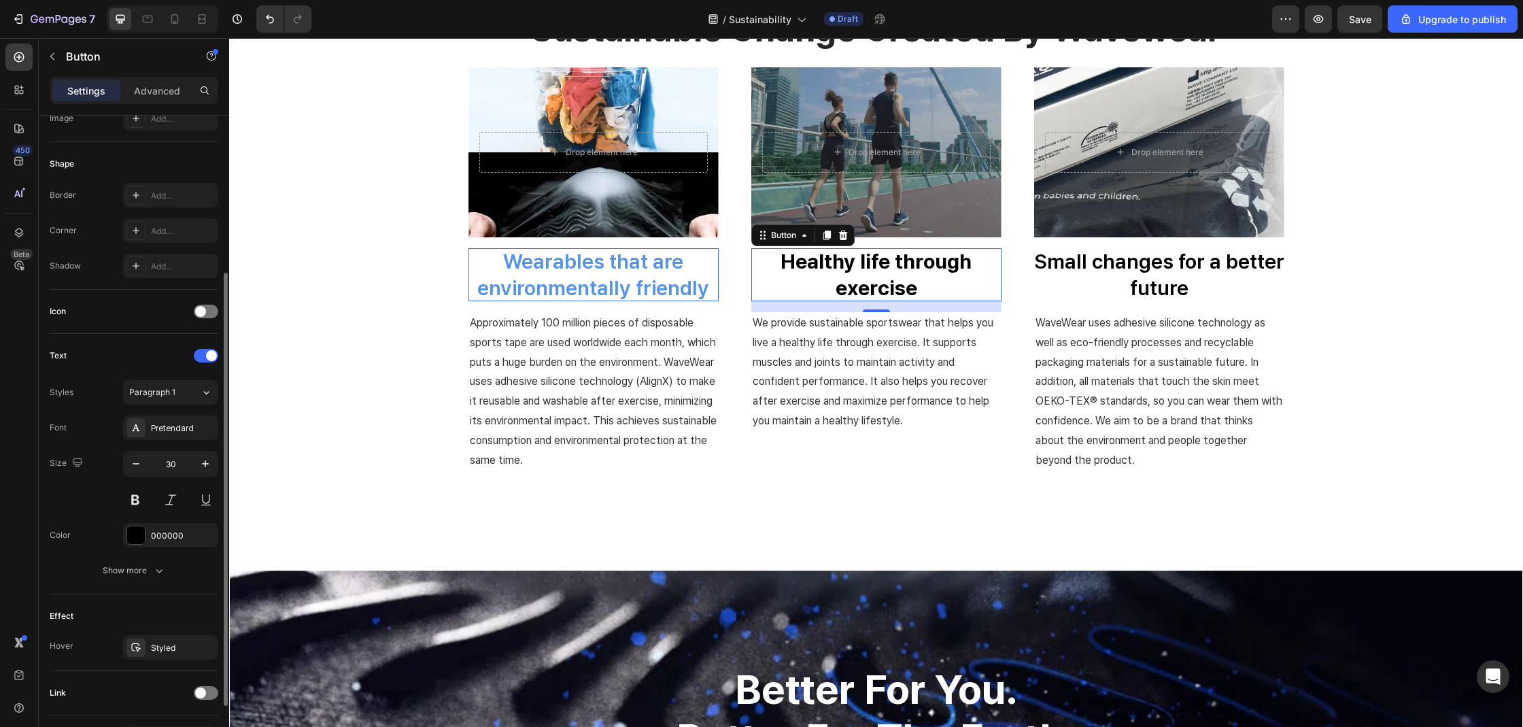
scroll to position [239, 0]
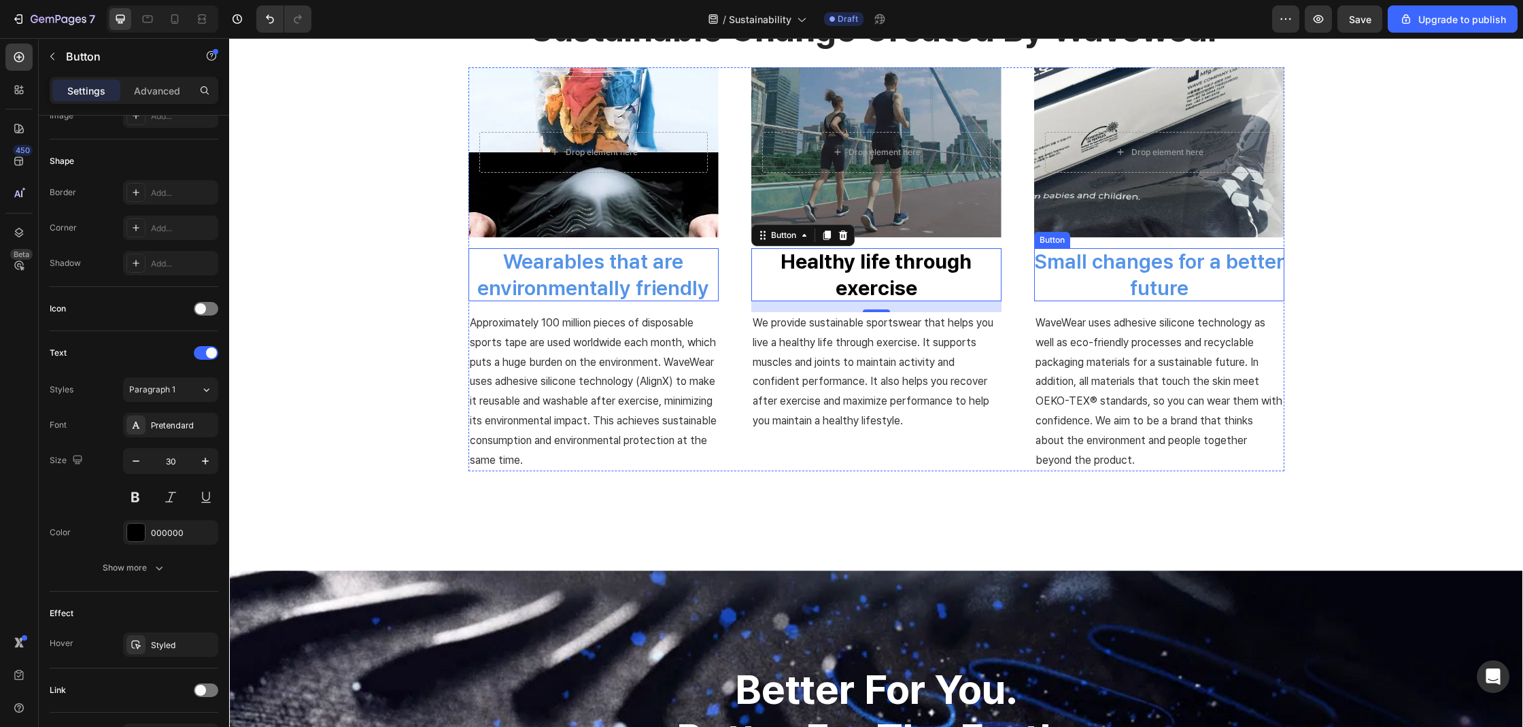
click at [1145, 265] on p "Small changes for a better future" at bounding box center [1159, 274] width 250 height 53
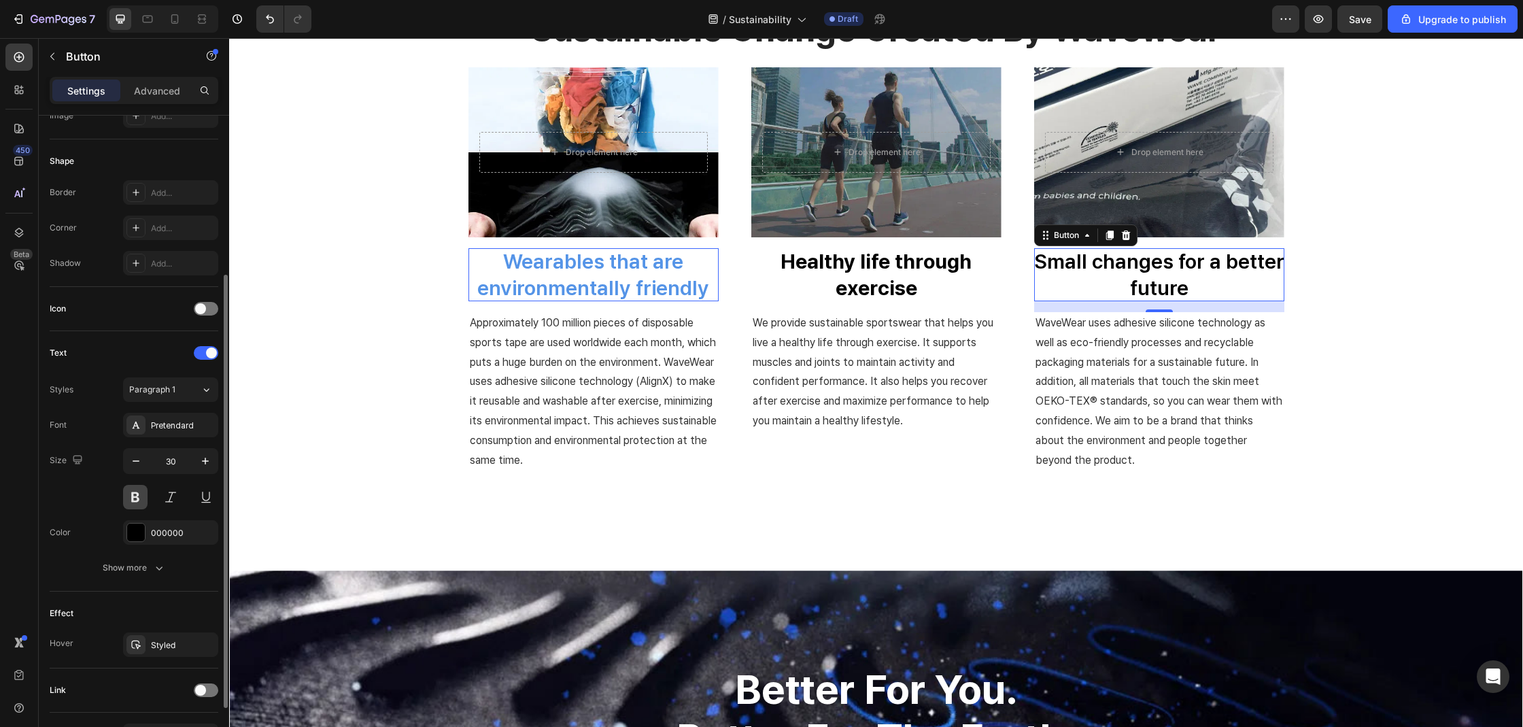
click at [134, 500] on button at bounding box center [135, 497] width 24 height 24
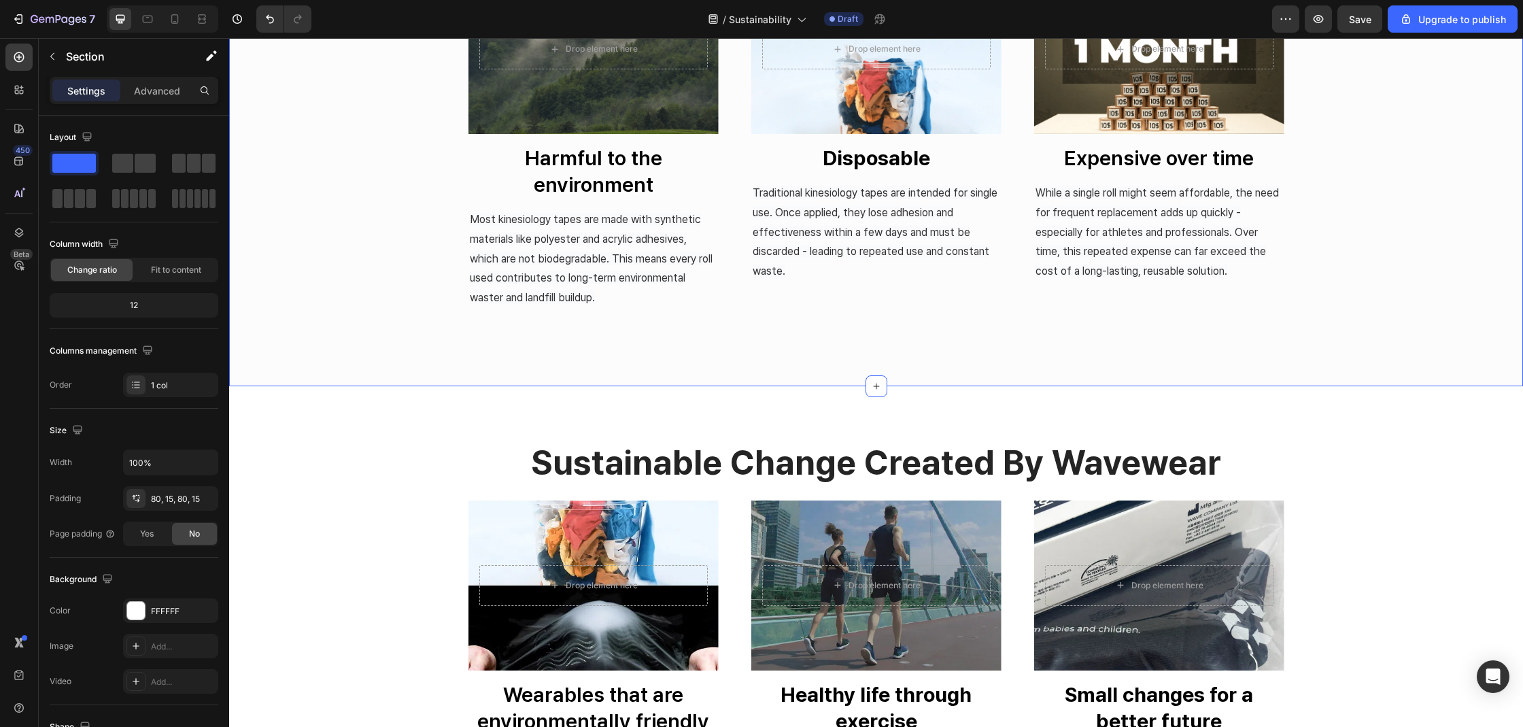
scroll to position [893, 0]
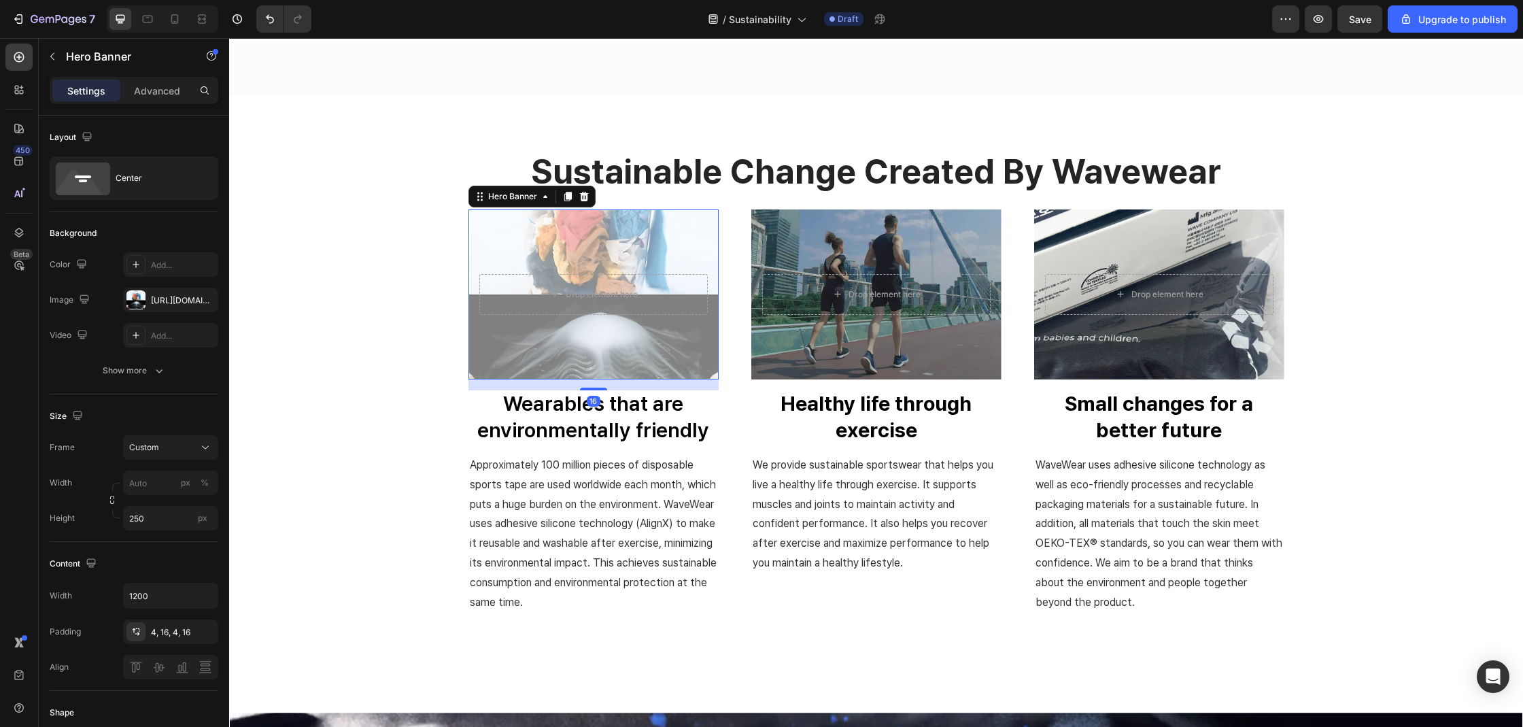
click at [657, 353] on div "Overlay" at bounding box center [593, 294] width 250 height 170
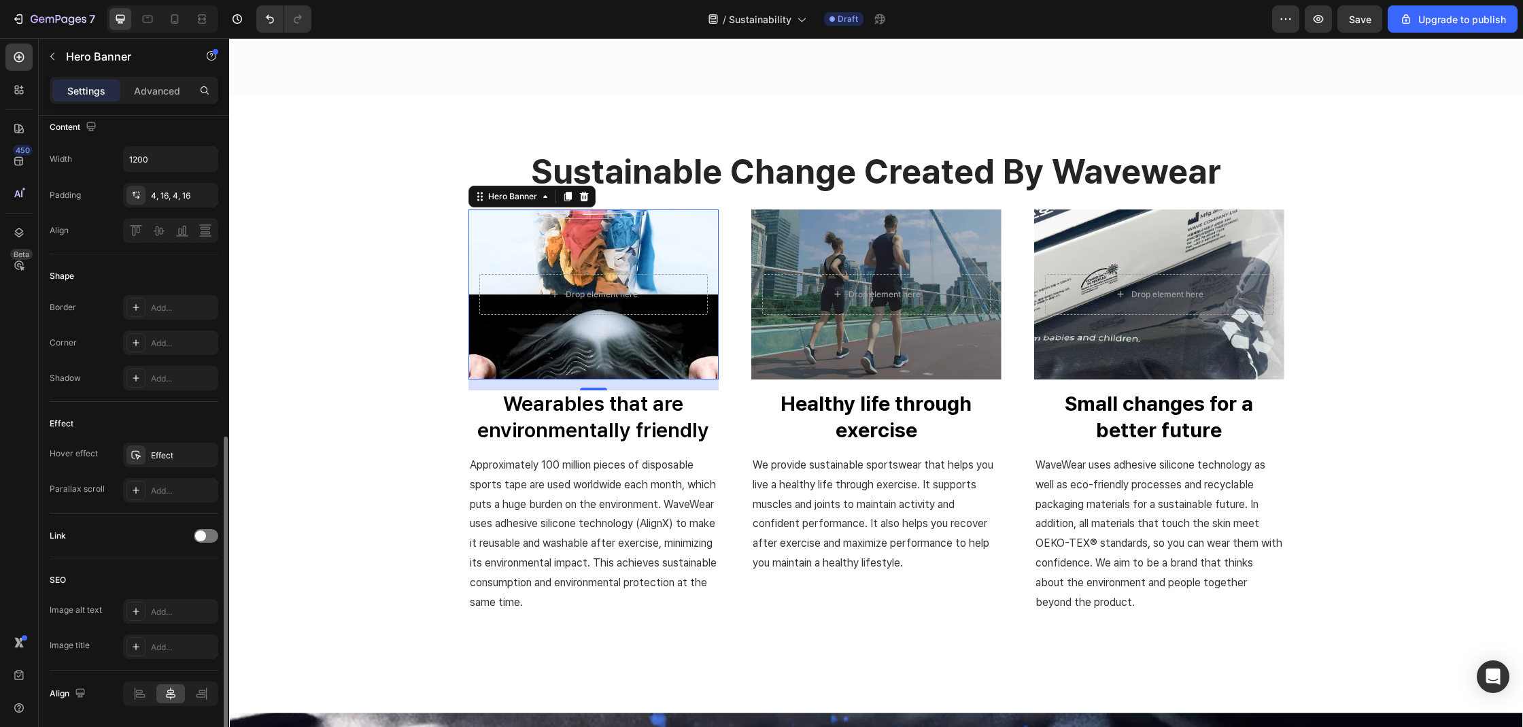
scroll to position [481, 0]
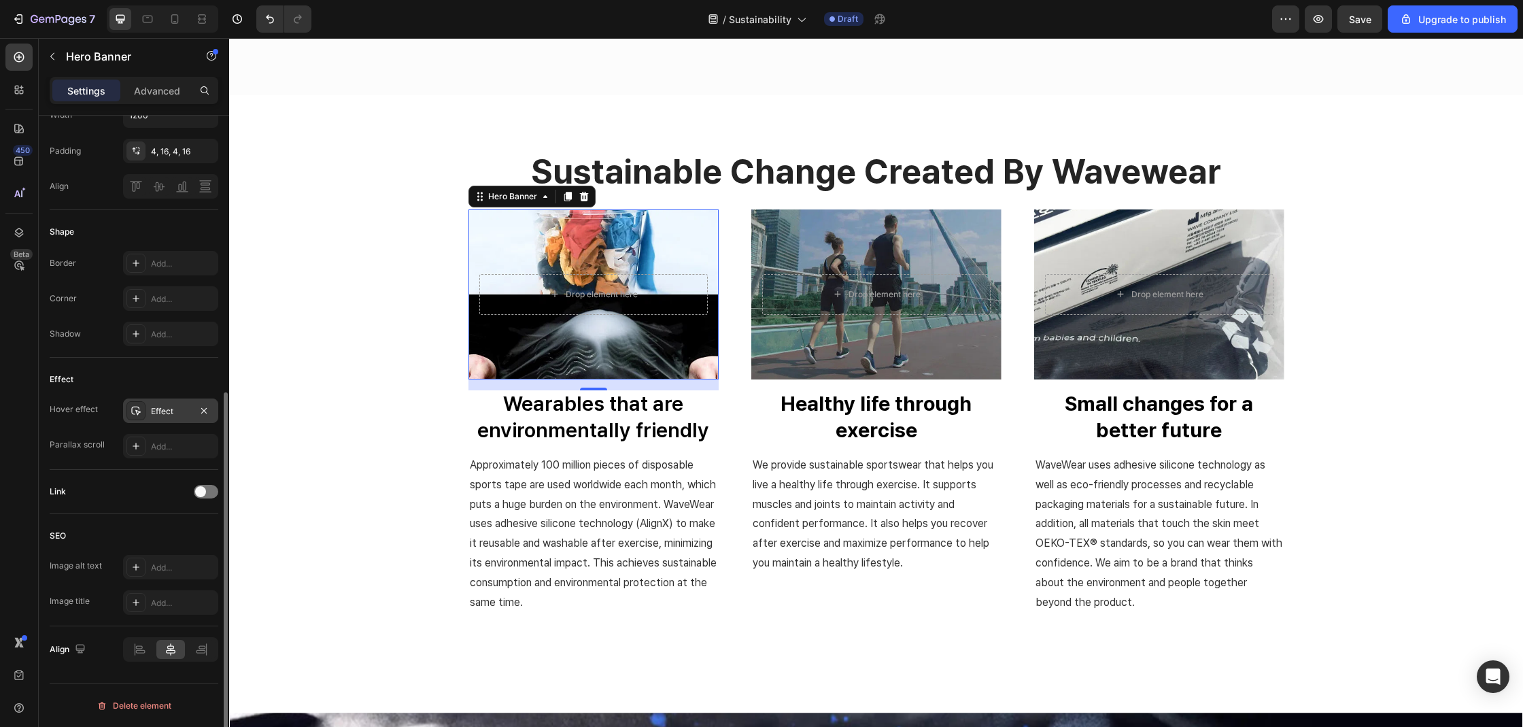
click at [134, 411] on icon at bounding box center [136, 410] width 11 height 11
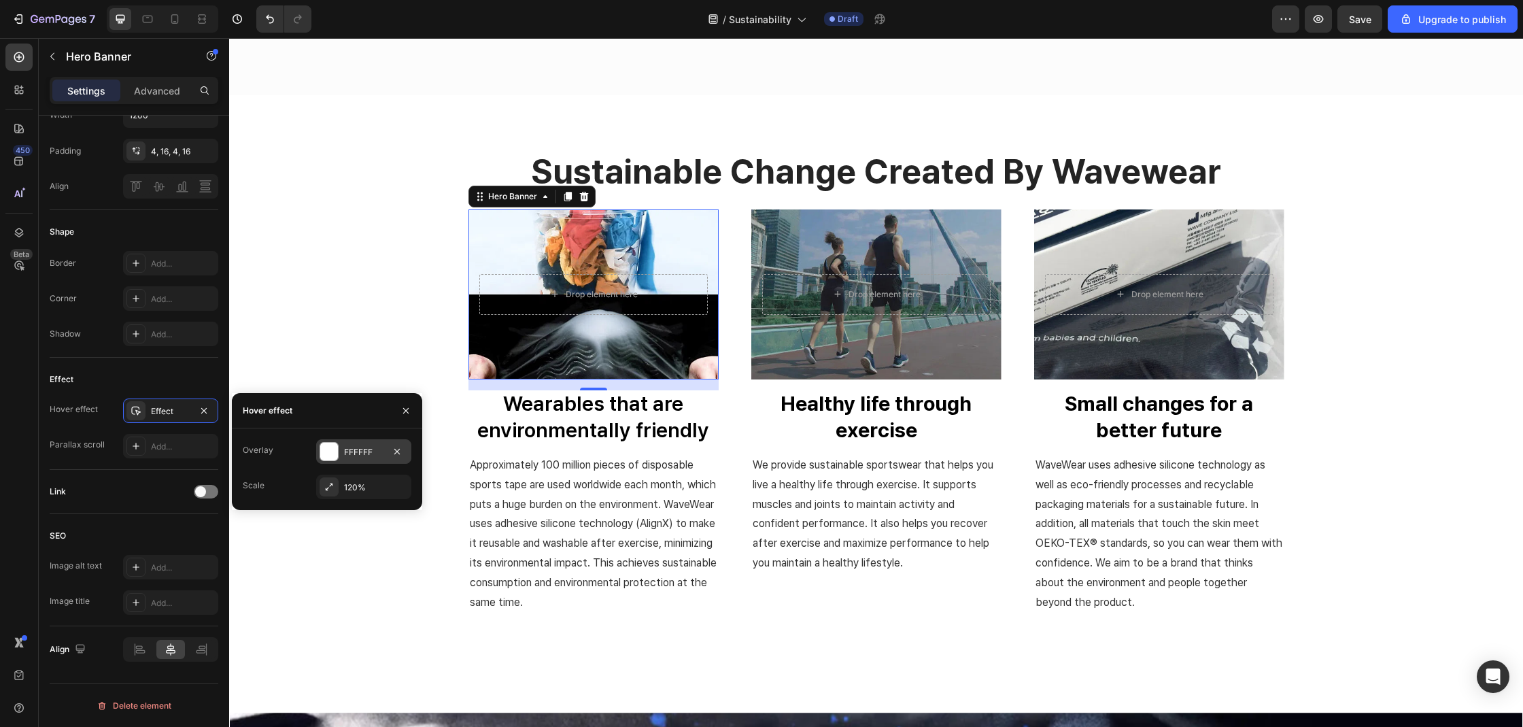
click at [345, 460] on div "FFFFFF" at bounding box center [363, 451] width 95 height 24
click at [328, 455] on input "50%" at bounding box center [337, 452] width 41 height 24
type input "2%"
type input "2"
type input "20%"
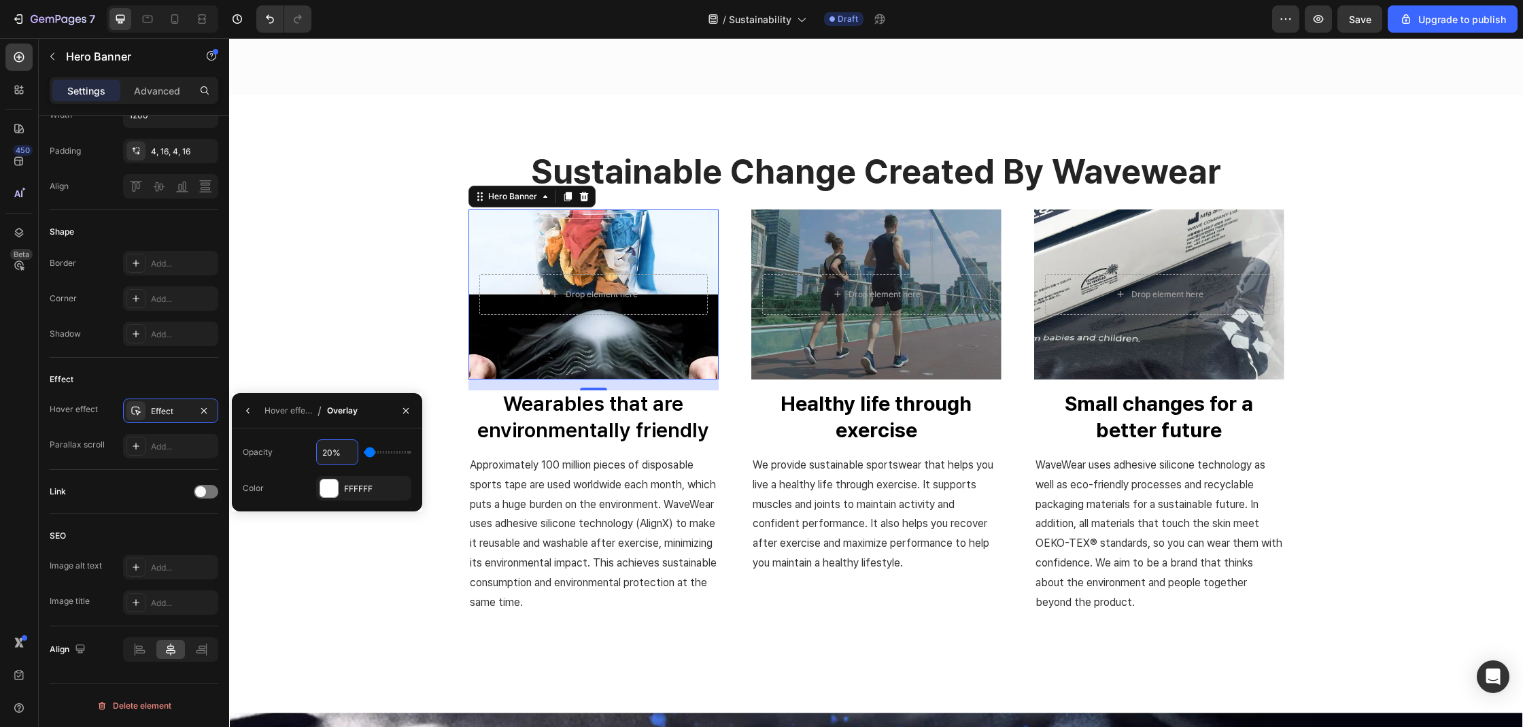
type input "20"
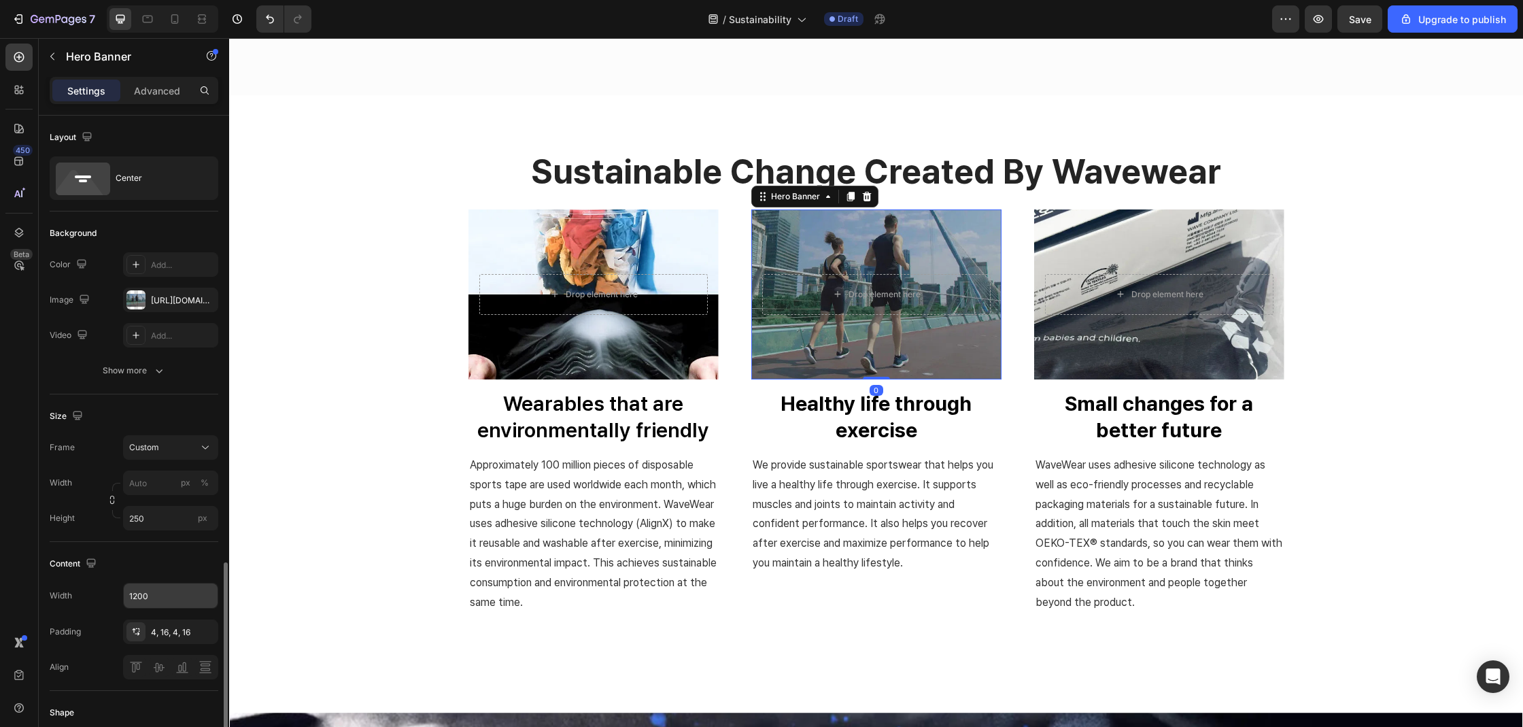
scroll to position [283, 0]
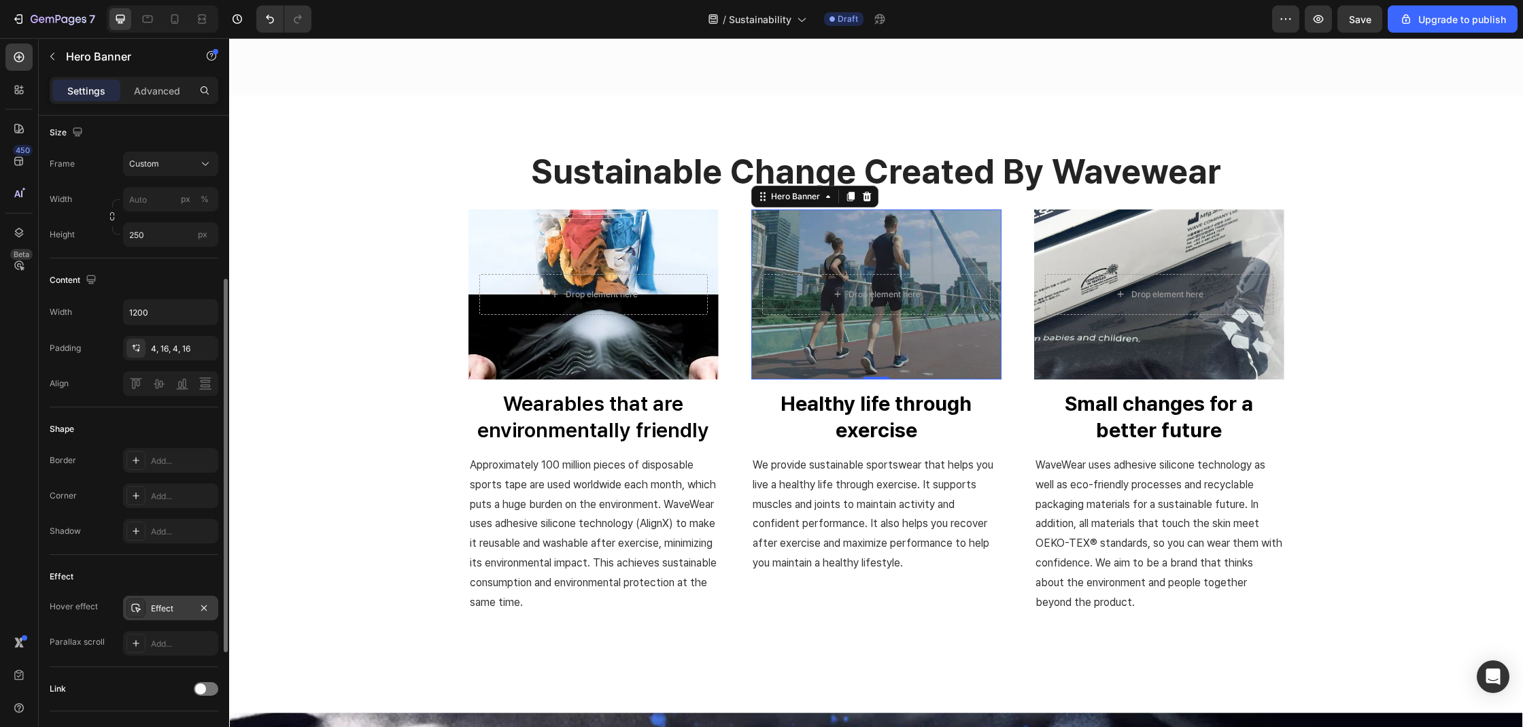
click at [145, 612] on div "Effect" at bounding box center [170, 607] width 95 height 24
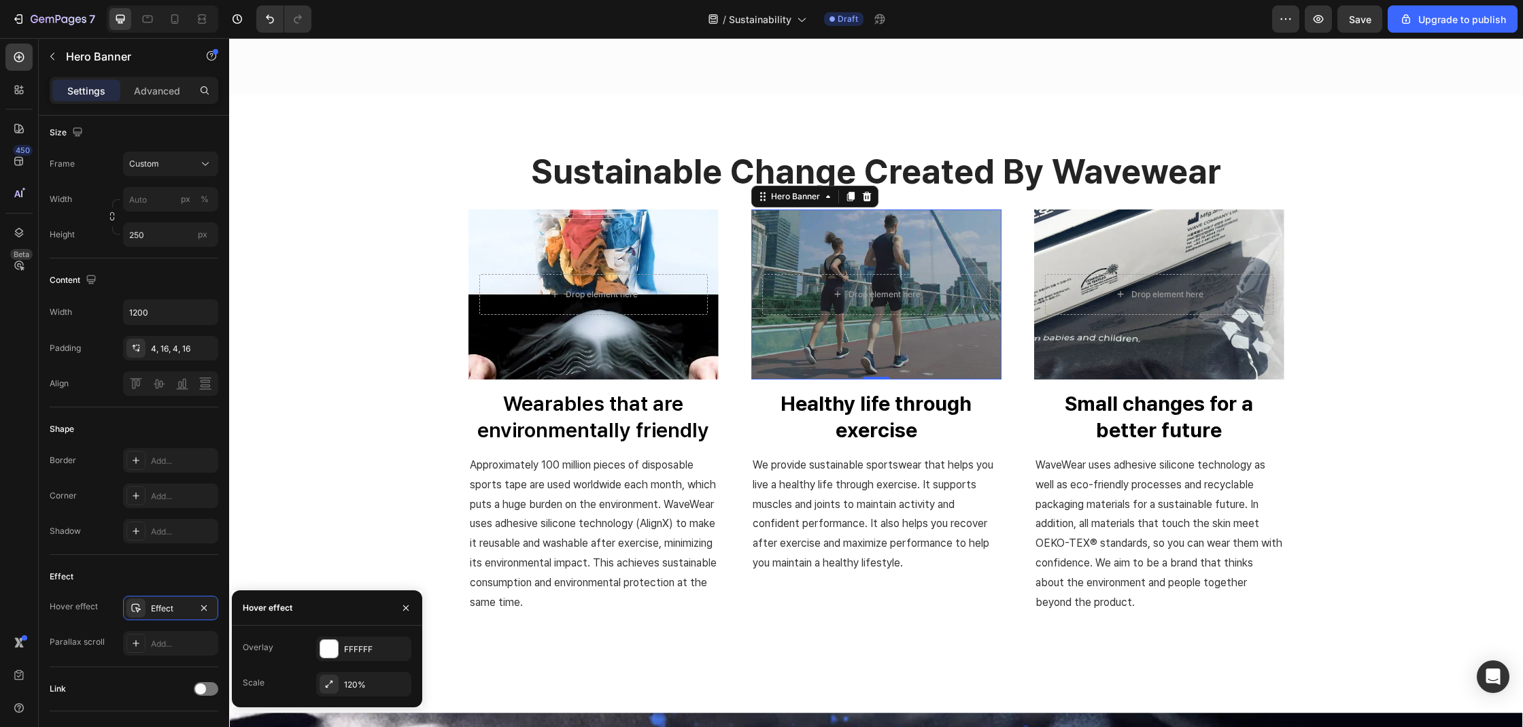
click at [362, 663] on div "Overlay FFFFFF Scale 120%" at bounding box center [327, 666] width 169 height 60
click at [361, 654] on div "FFFFFF" at bounding box center [363, 649] width 39 height 12
click at [324, 652] on input "50%" at bounding box center [337, 649] width 41 height 24
type input "20%"
type input "20"
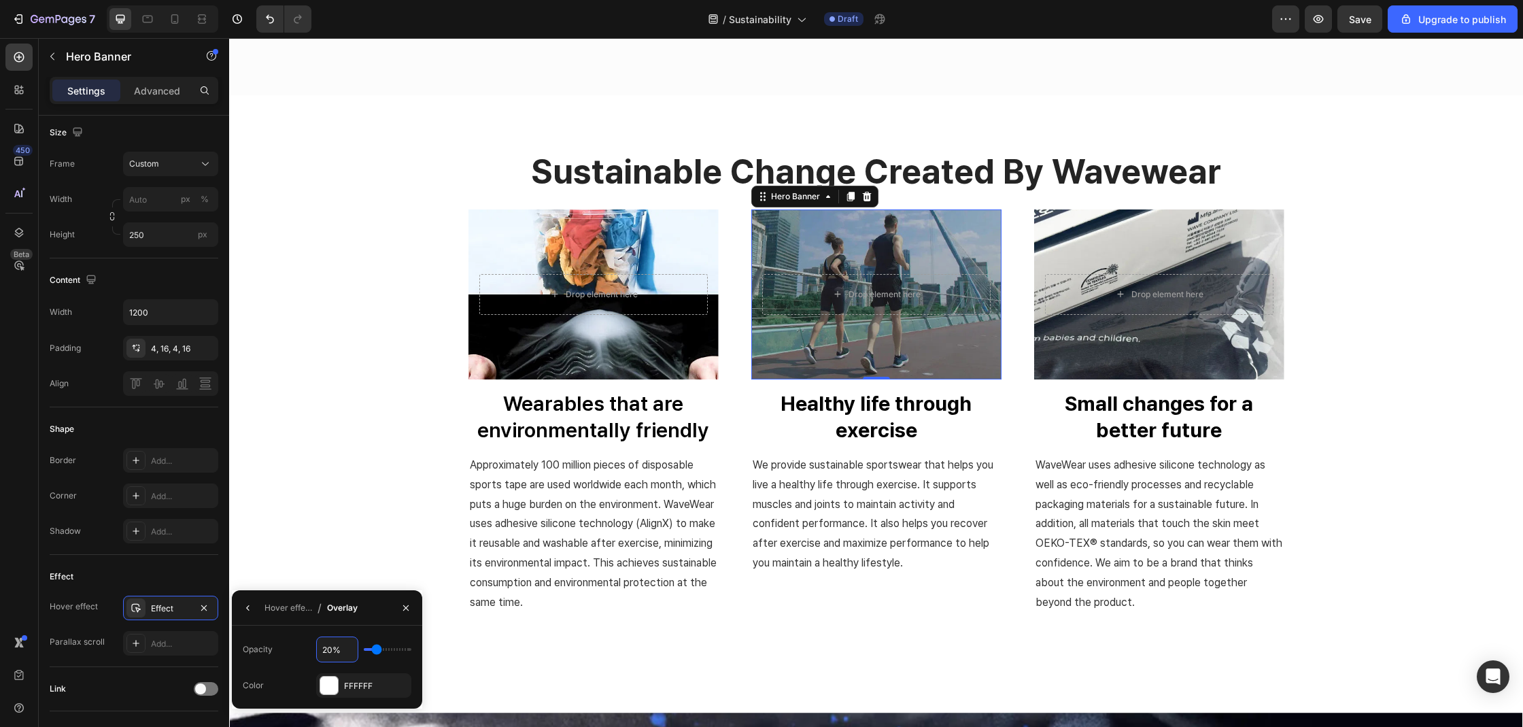
type input "20%"
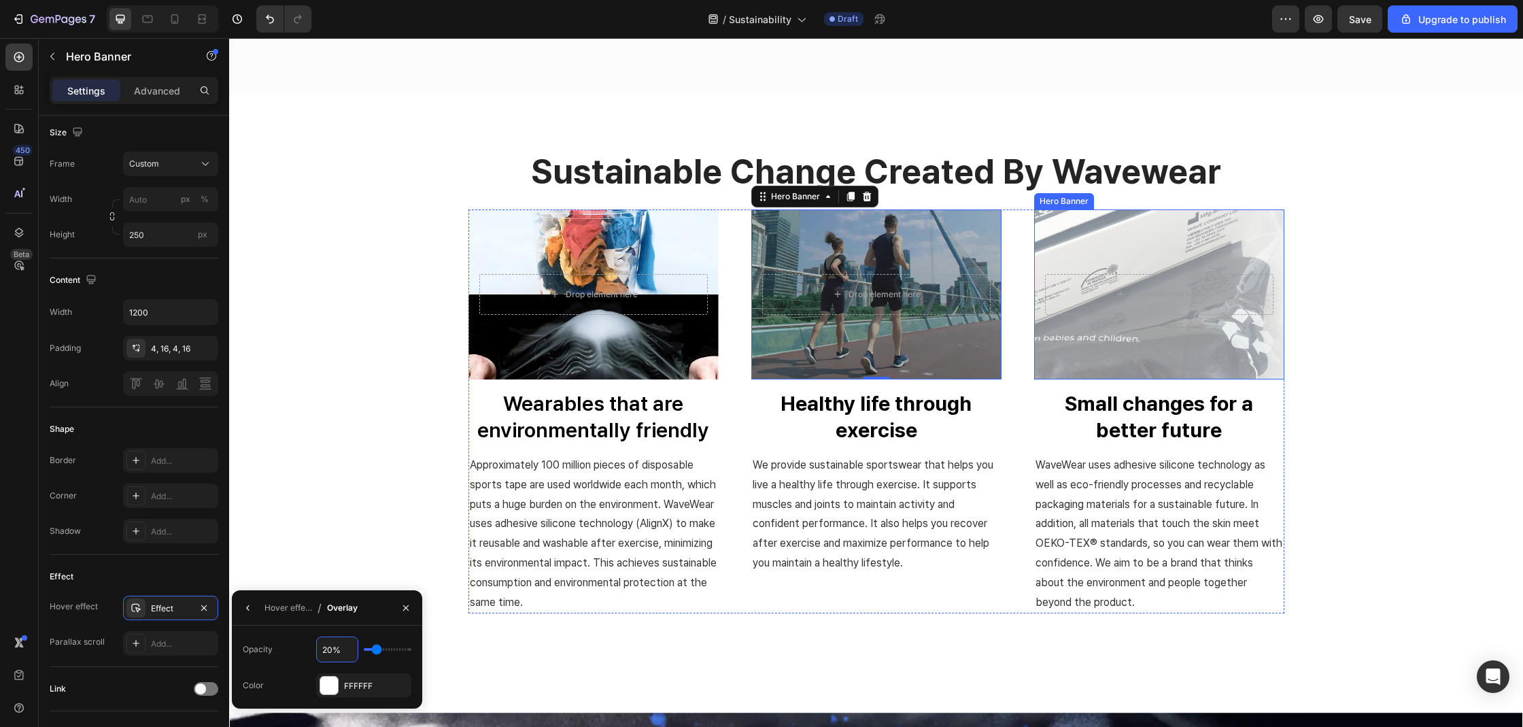
click at [1171, 349] on div "Overlay" at bounding box center [1159, 294] width 250 height 170
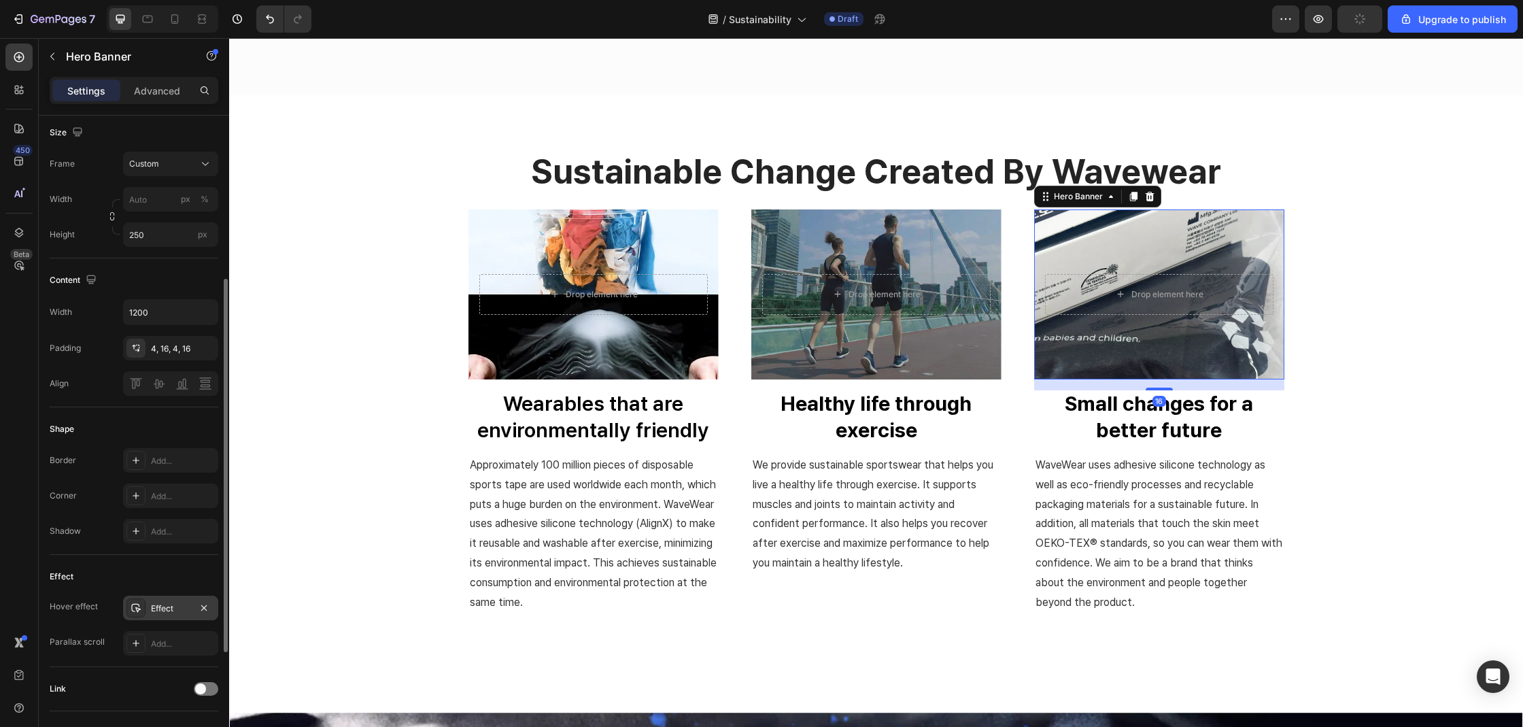
click at [144, 604] on div at bounding box center [135, 607] width 19 height 19
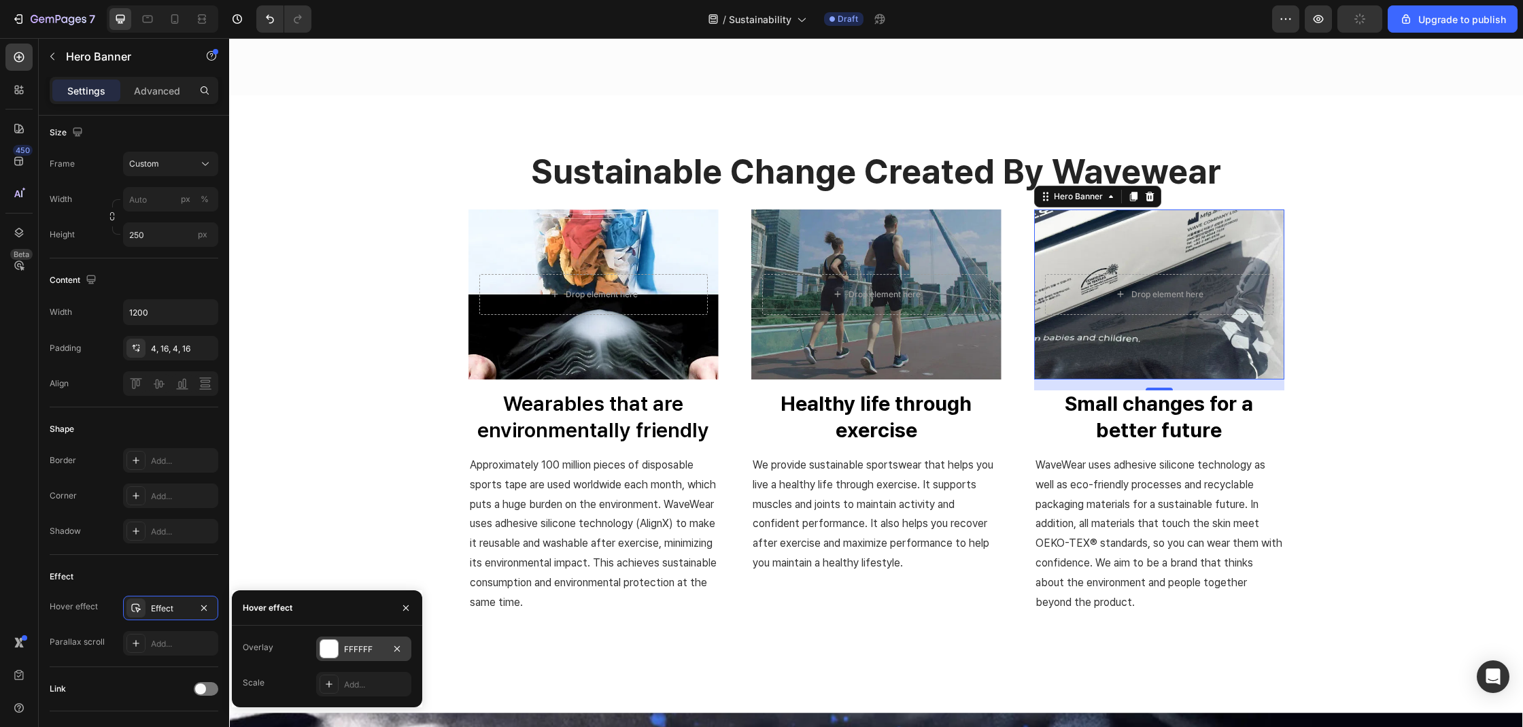
click at [355, 649] on div "FFFFFF" at bounding box center [363, 649] width 39 height 12
click at [339, 646] on input "50%" at bounding box center [337, 649] width 41 height 24
type input "2%"
type input "2"
type input "20%"
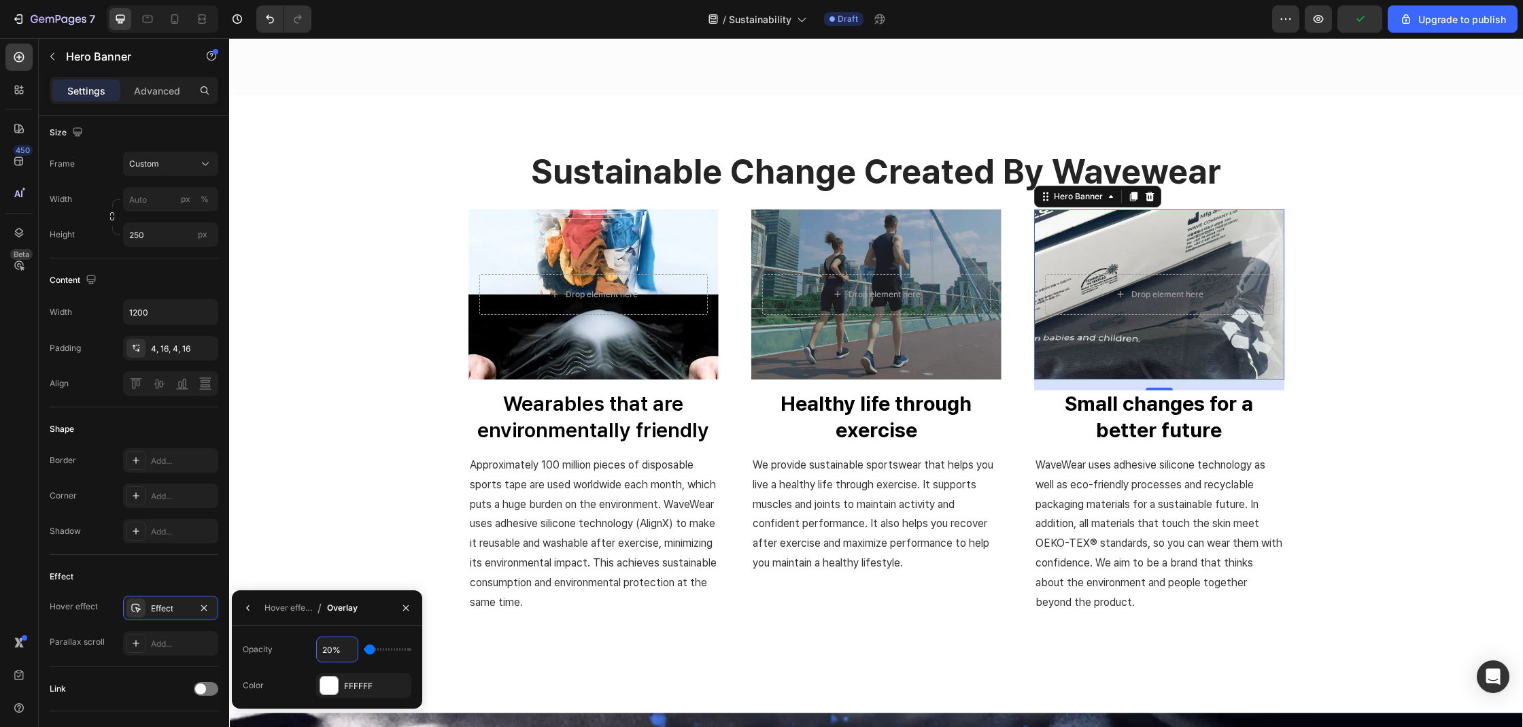
type input "20"
type input "20%"
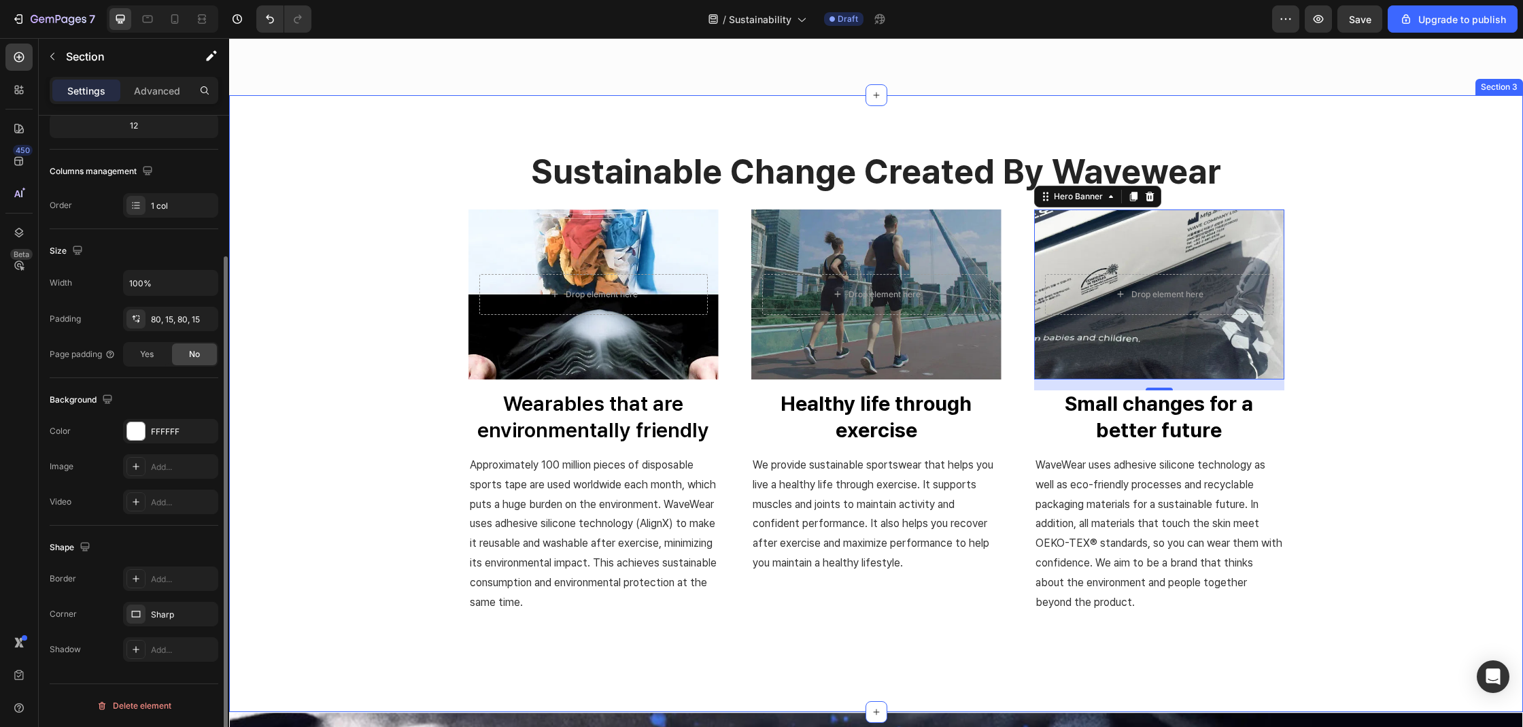
scroll to position [0, 0]
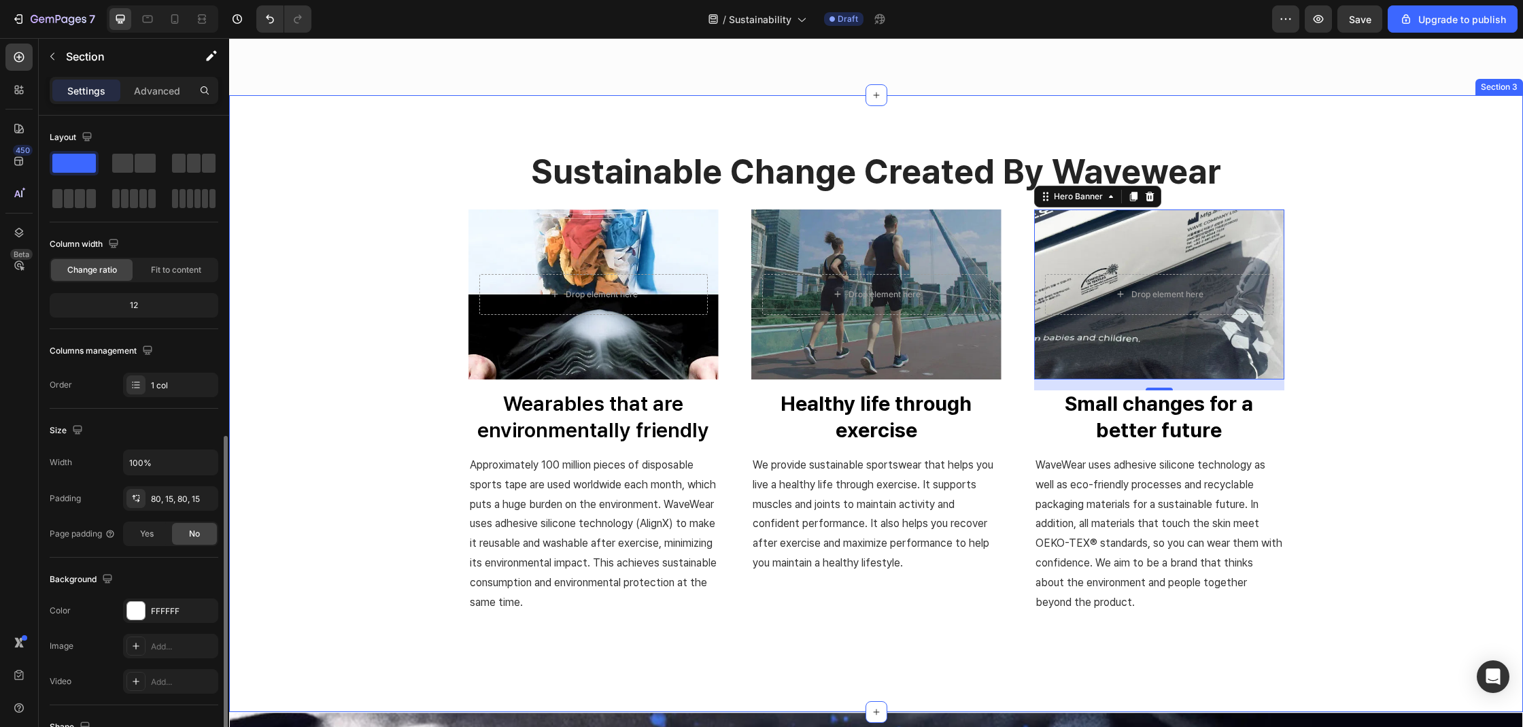
click at [374, 432] on div "sustainable change created by wavewear Heading Row Drop element here Hero Banne…" at bounding box center [875, 404] width 1273 height 508
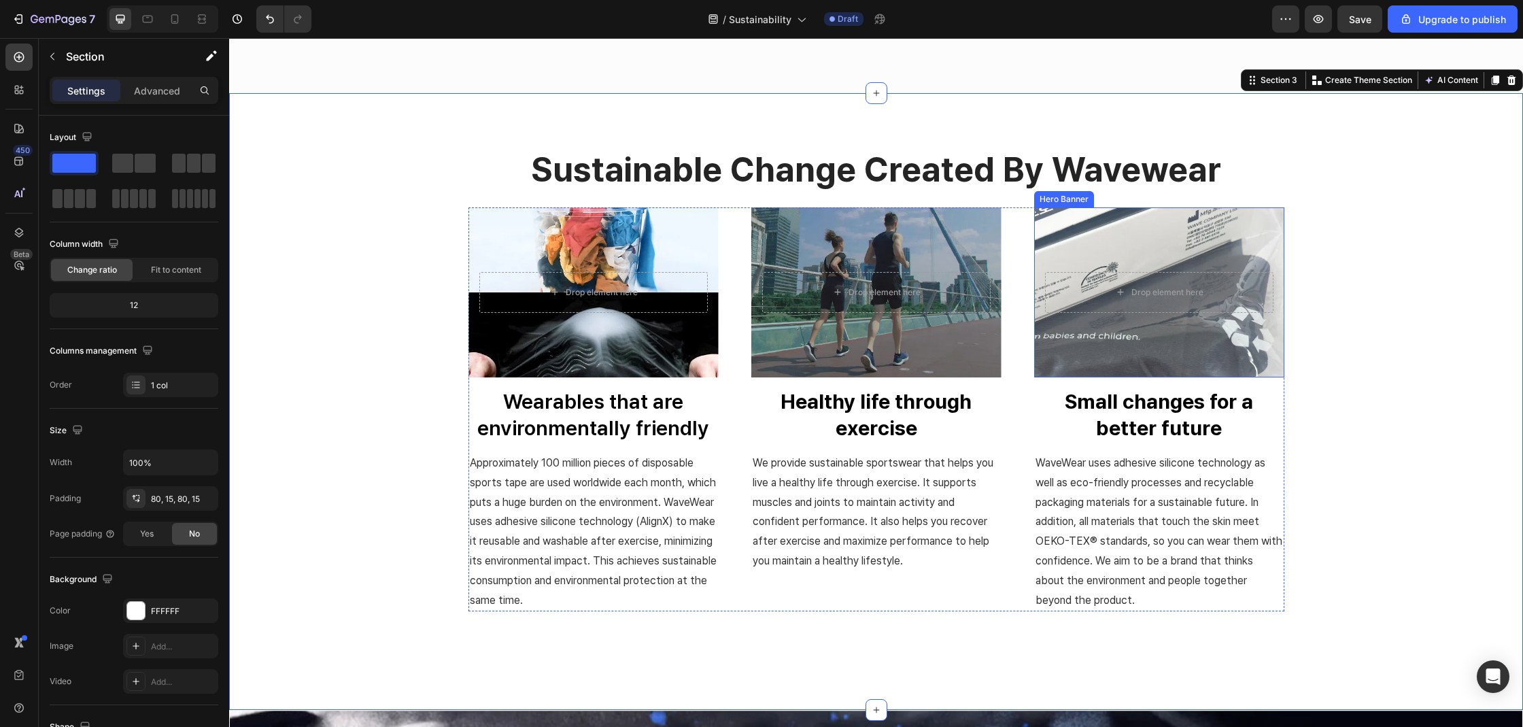
scroll to position [896, 0]
click at [1046, 354] on div "Overlay" at bounding box center [1159, 292] width 250 height 170
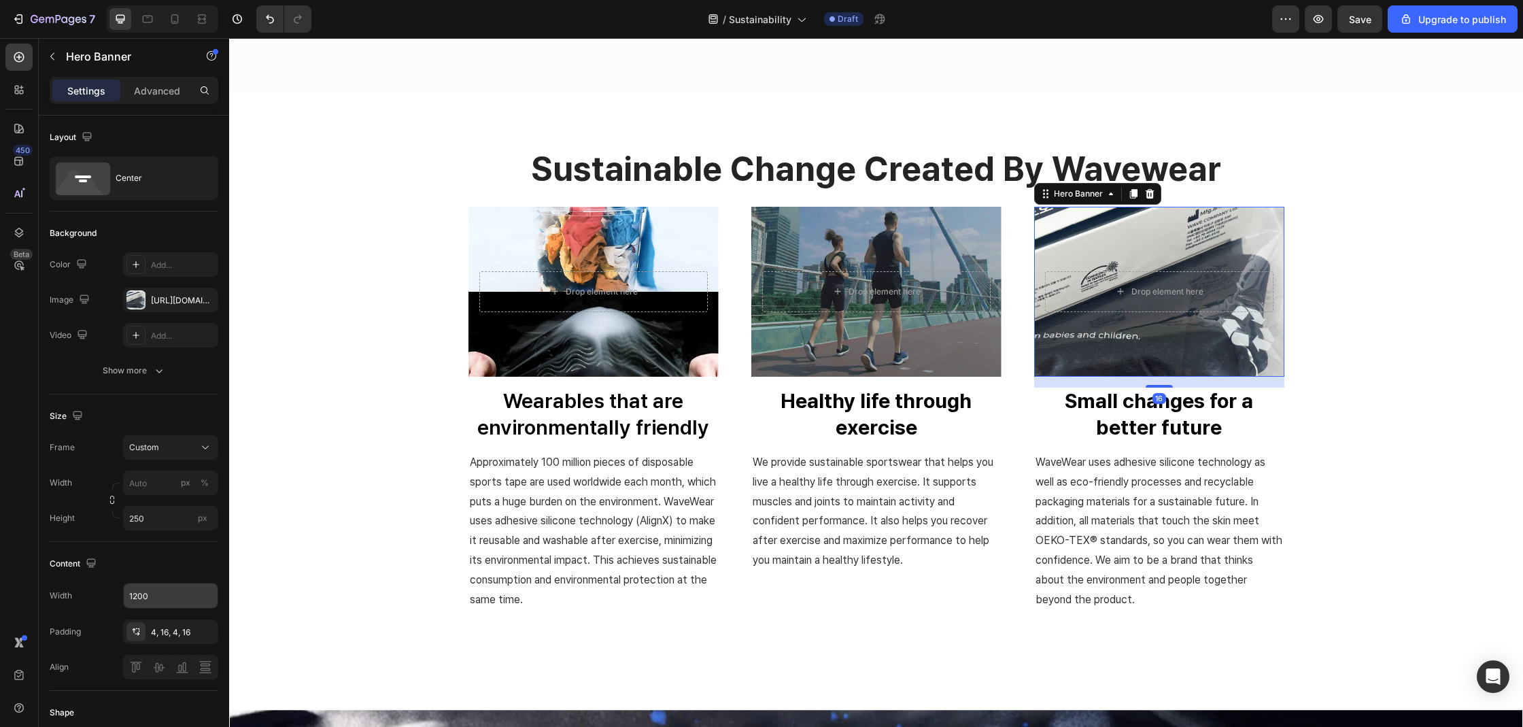
scroll to position [481, 0]
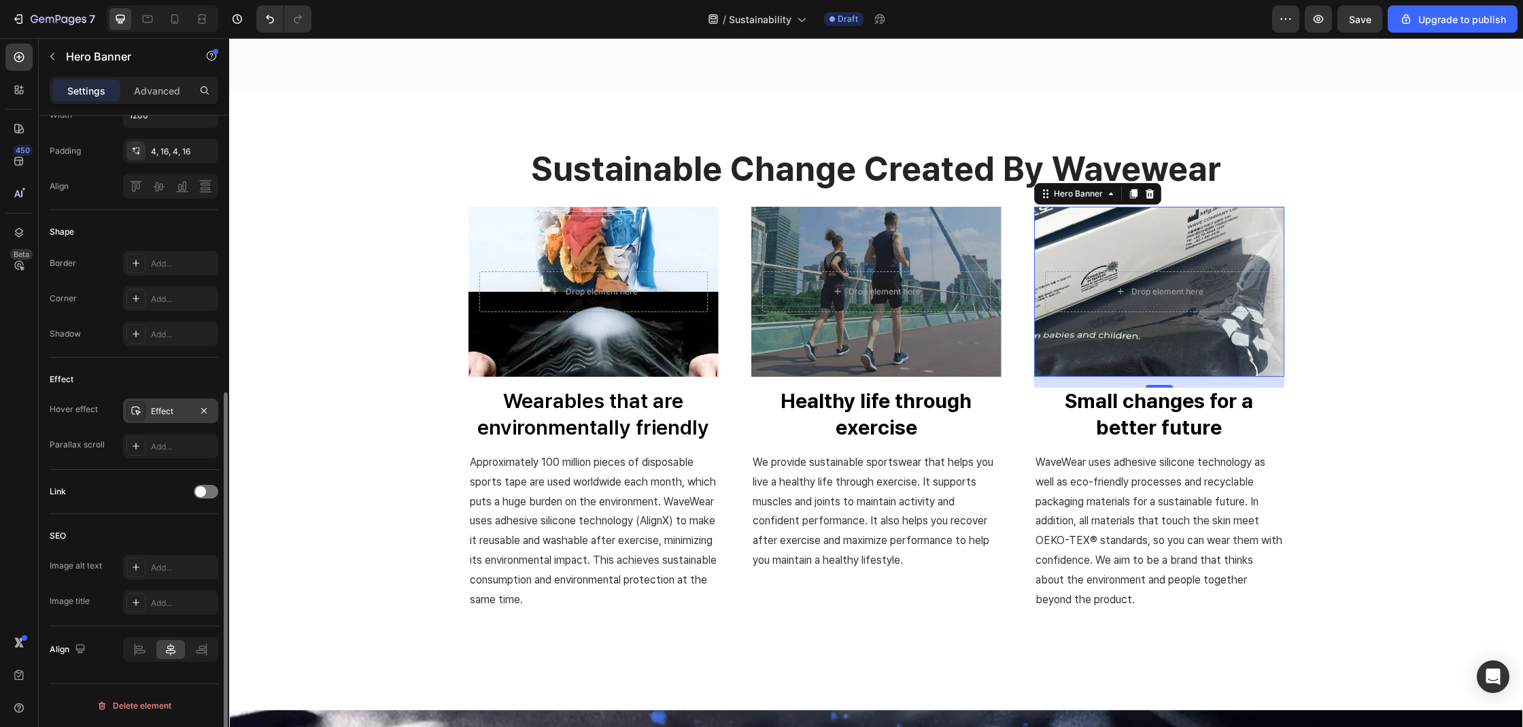
click at [148, 404] on div "Effect" at bounding box center [170, 410] width 95 height 24
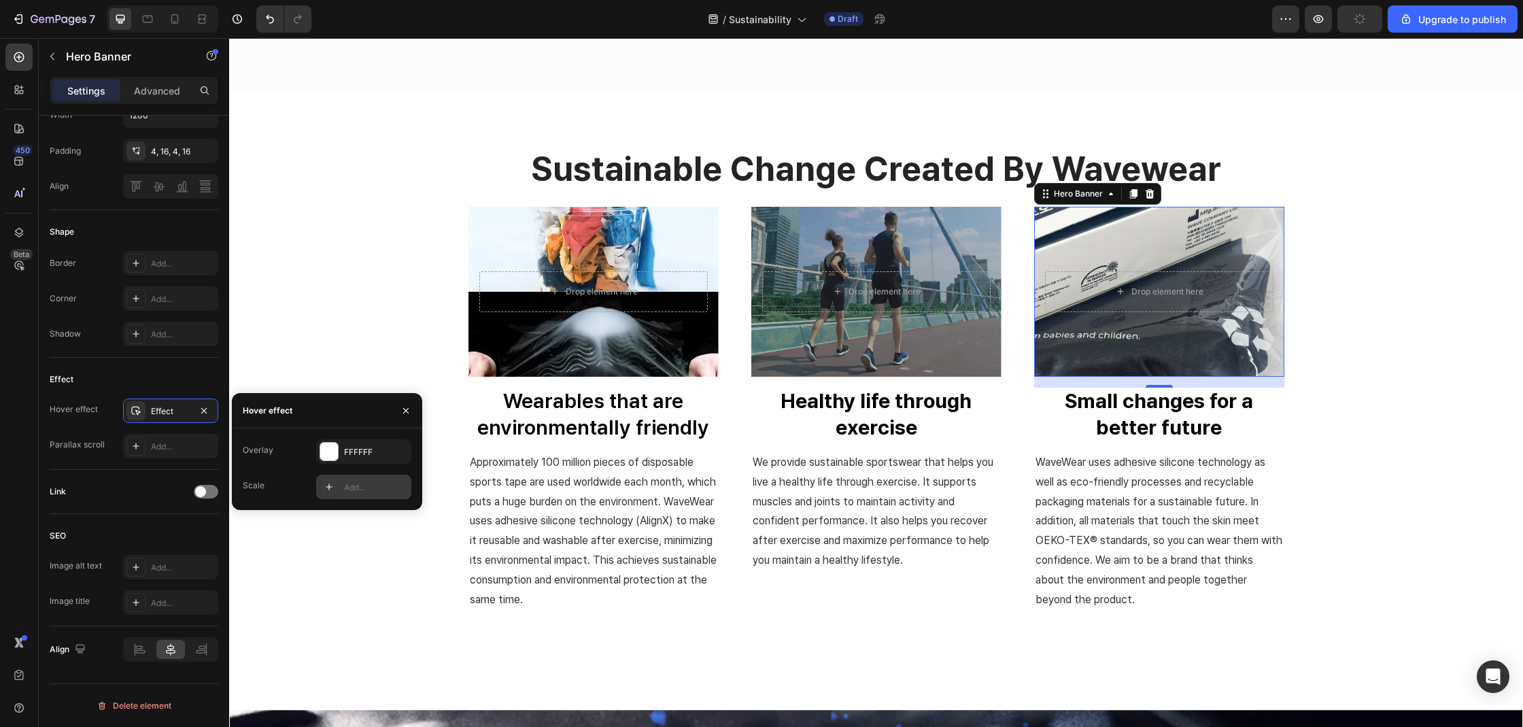
click at [347, 486] on div "Add..." at bounding box center [376, 487] width 64 height 12
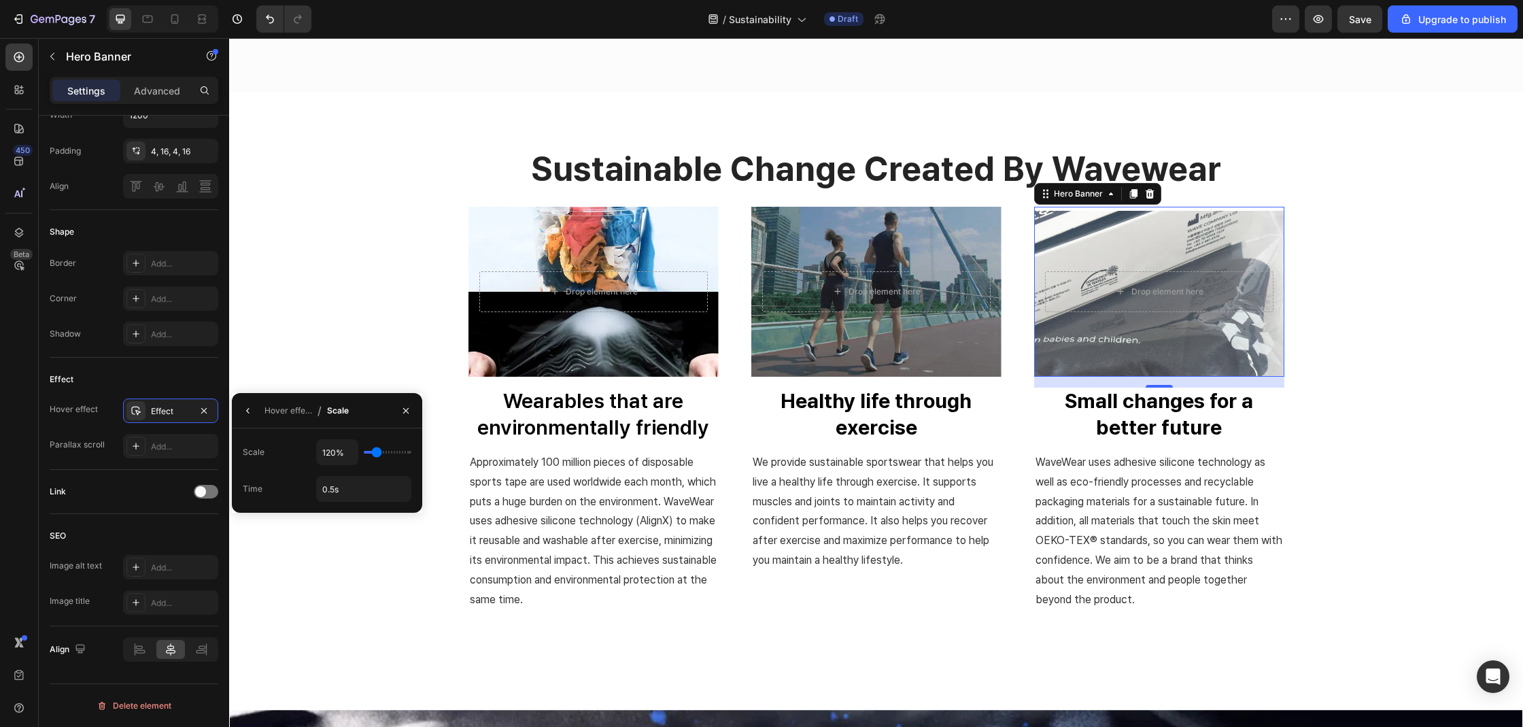
scroll to position [1101, 0]
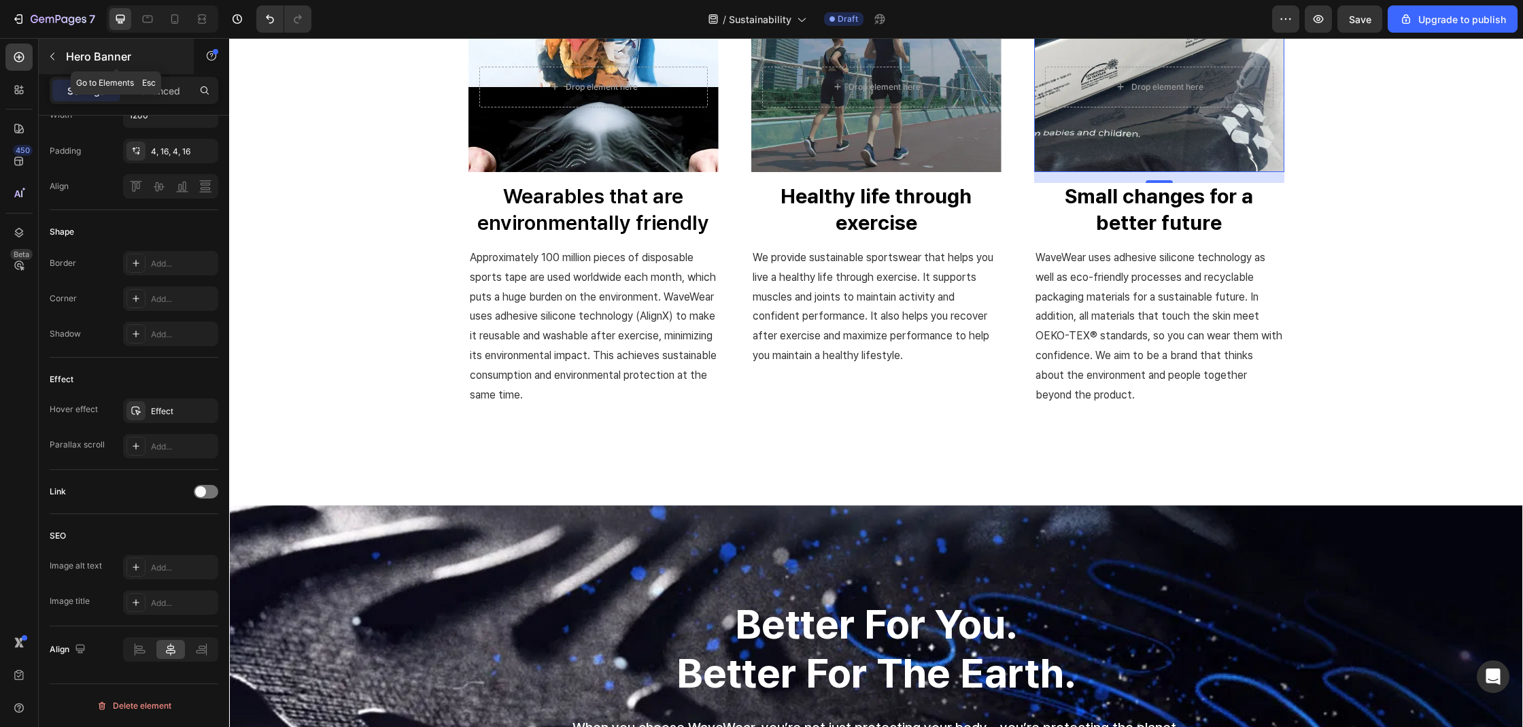
click at [67, 58] on p "Hero Banner" at bounding box center [124, 56] width 116 height 16
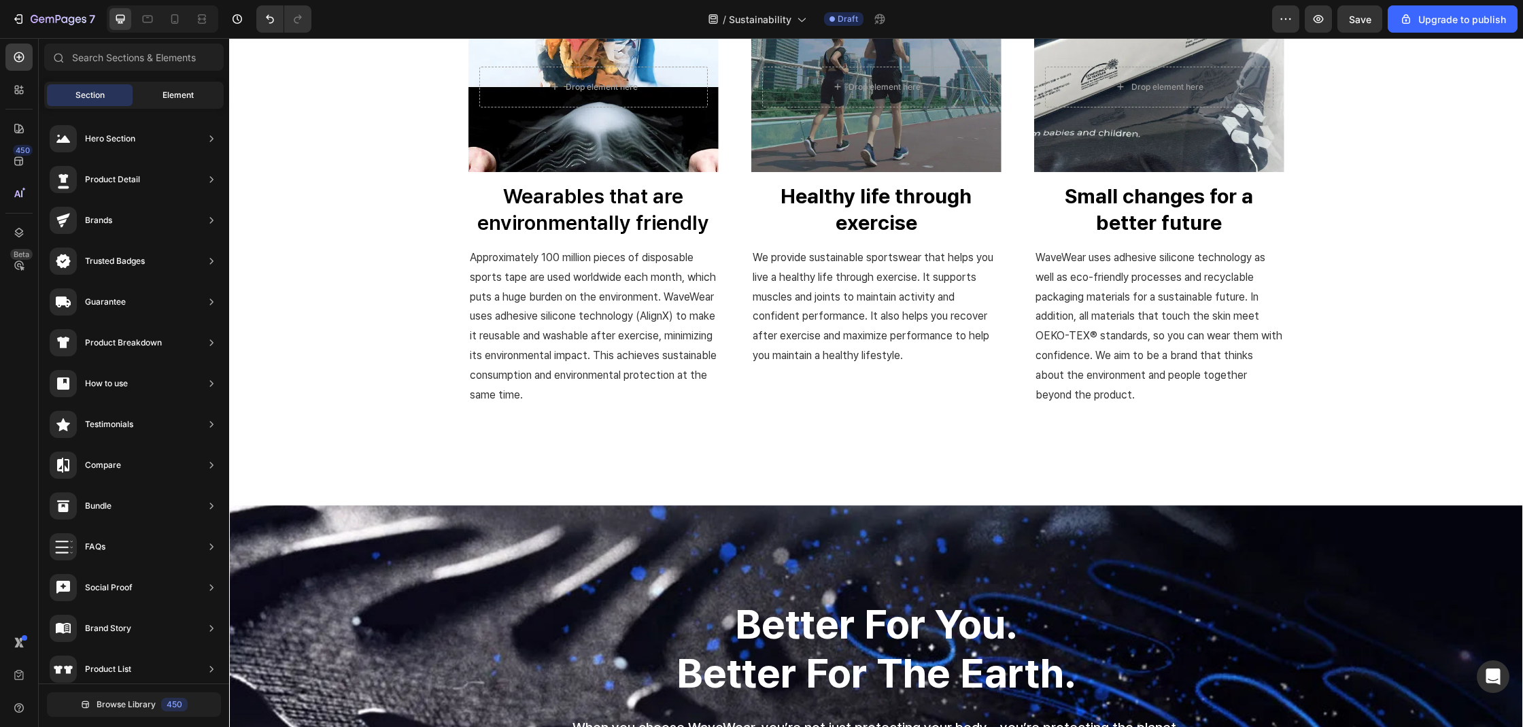
click at [170, 97] on span "Element" at bounding box center [177, 95] width 31 height 12
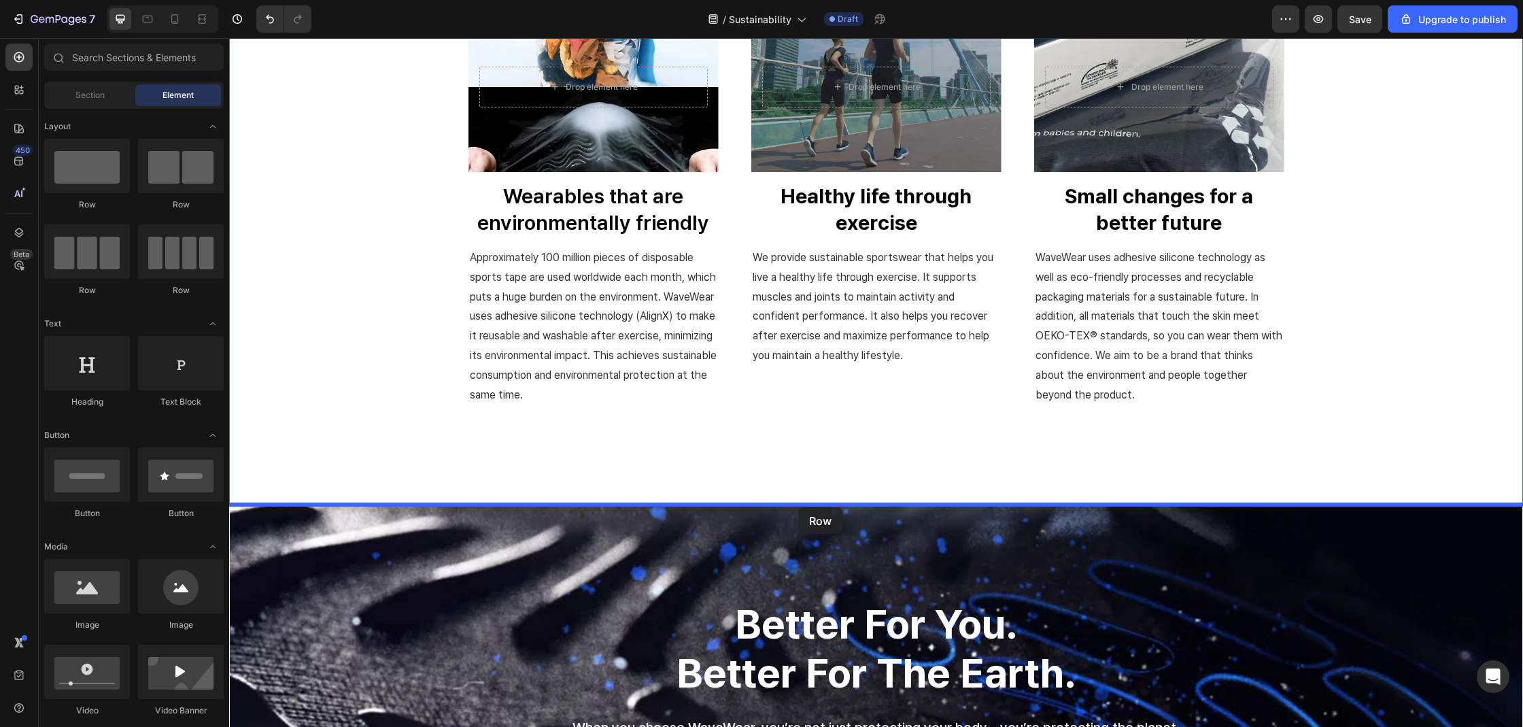
drag, startPoint x: 448, startPoint y: 207, endPoint x: 798, endPoint y: 507, distance: 461.3
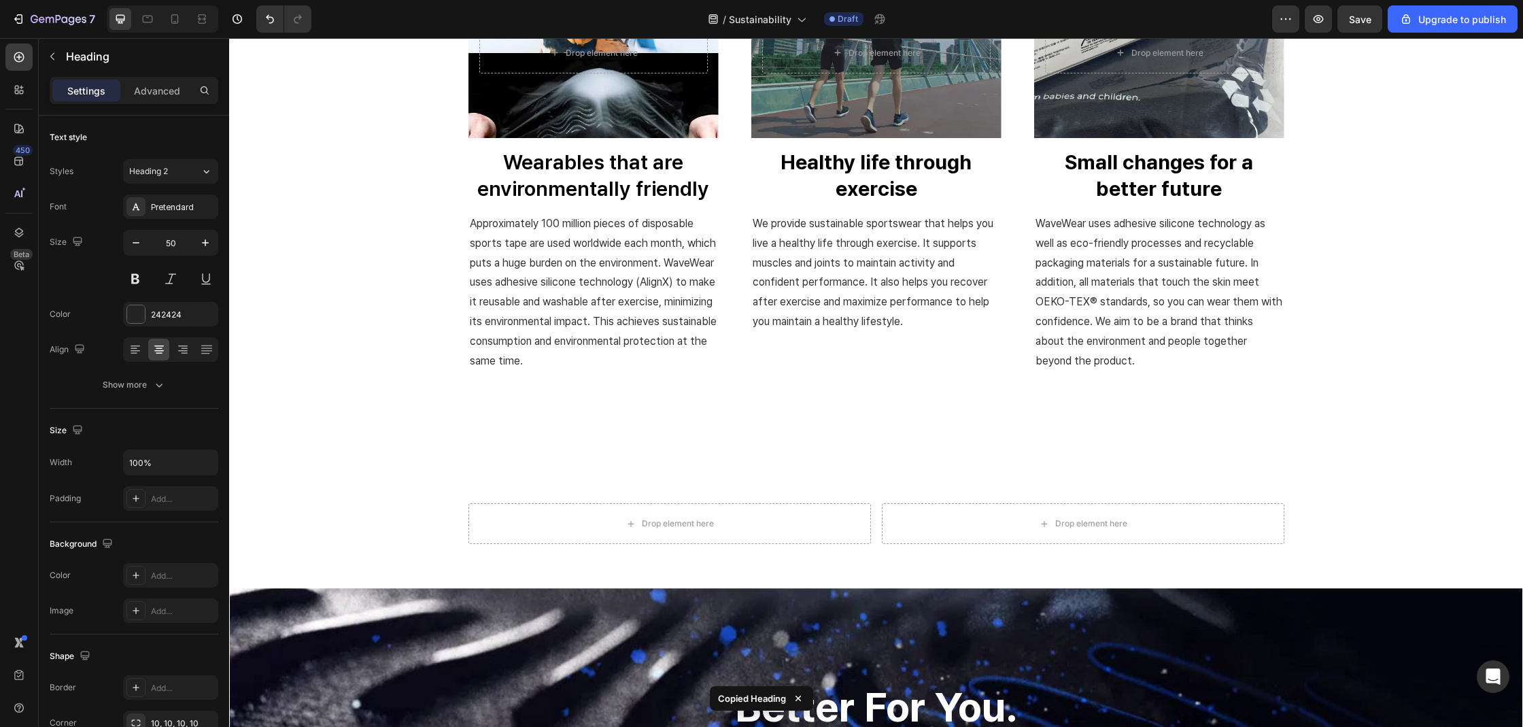
scroll to position [1274, 0]
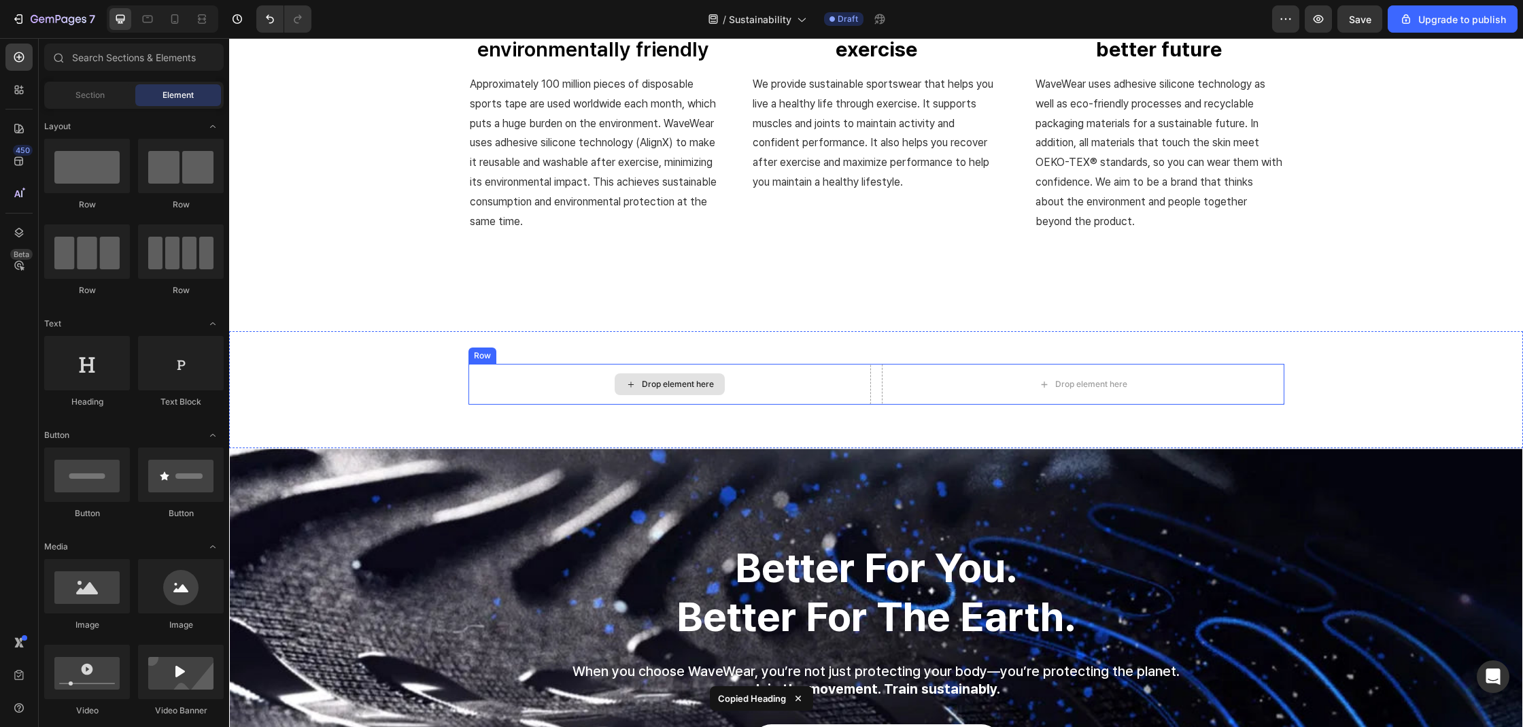
click at [668, 380] on div "Drop element here" at bounding box center [678, 384] width 72 height 11
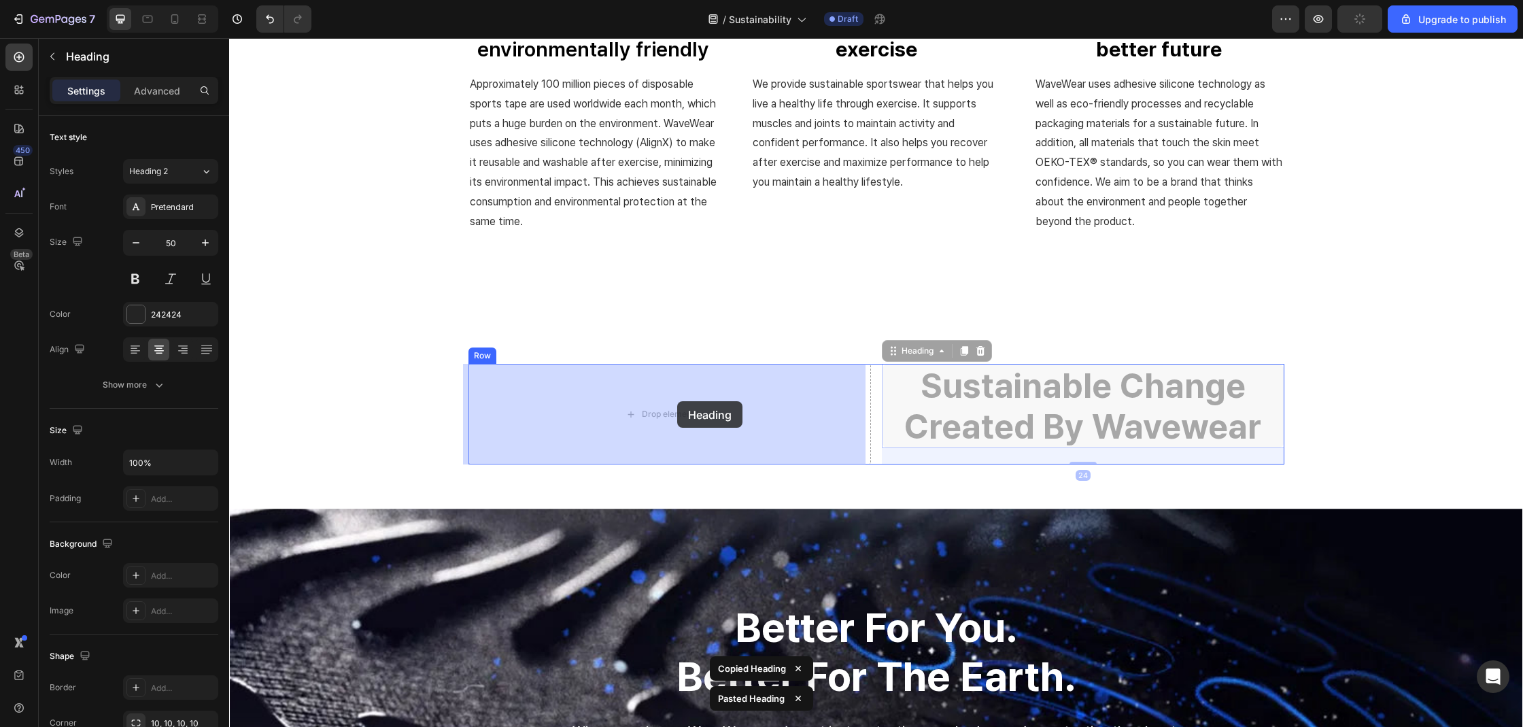
drag, startPoint x: 960, startPoint y: 401, endPoint x: 677, endPoint y: 401, distance: 282.8
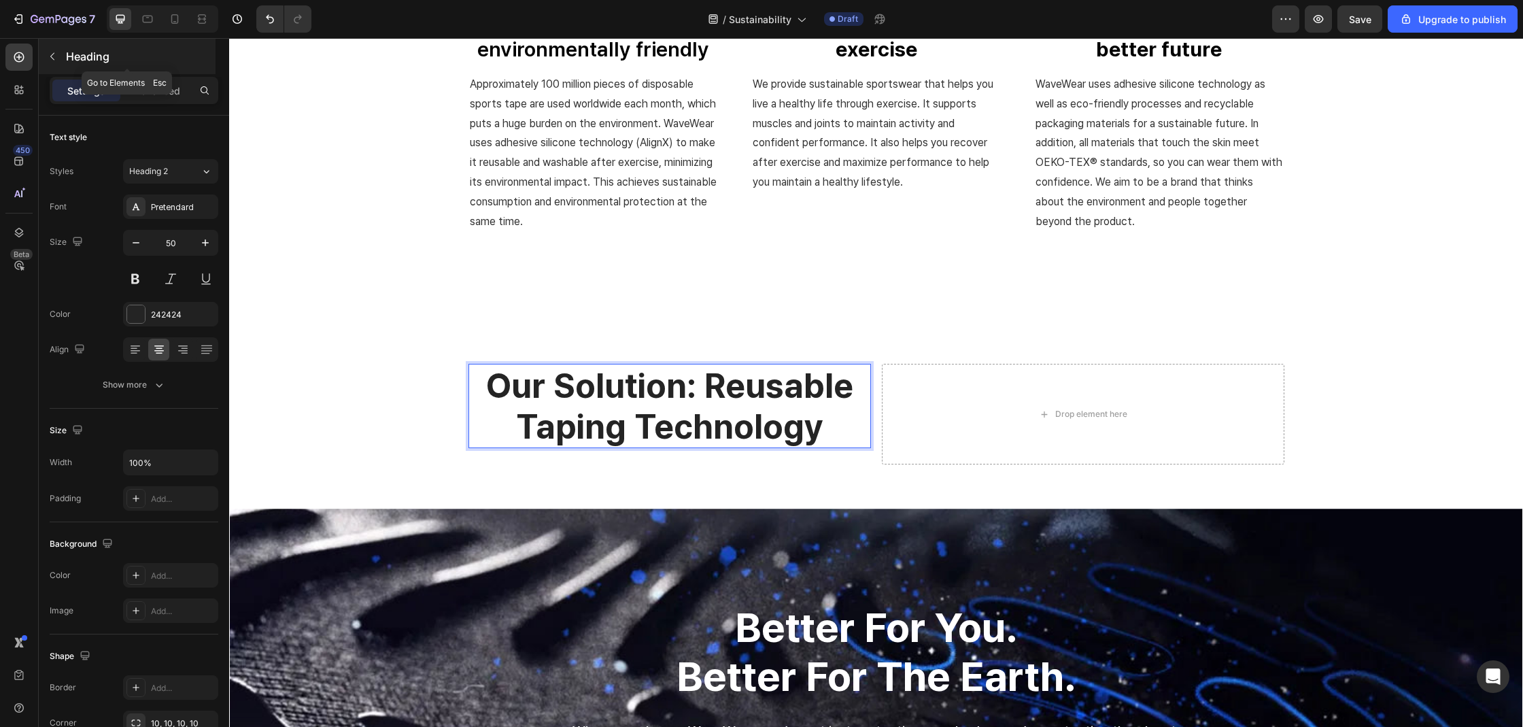
click at [74, 56] on p "Heading" at bounding box center [139, 56] width 147 height 16
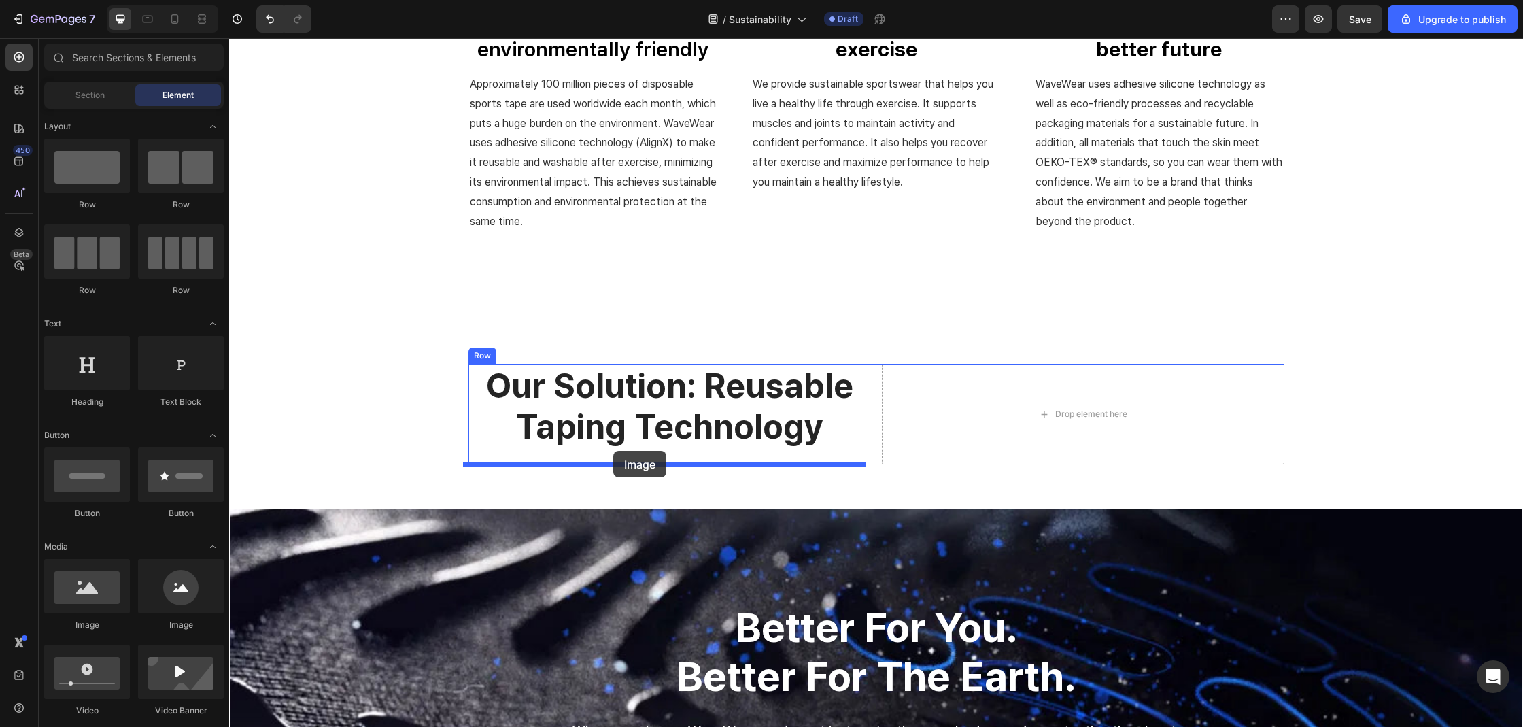
drag, startPoint x: 330, startPoint y: 631, endPoint x: 613, endPoint y: 451, distance: 335.3
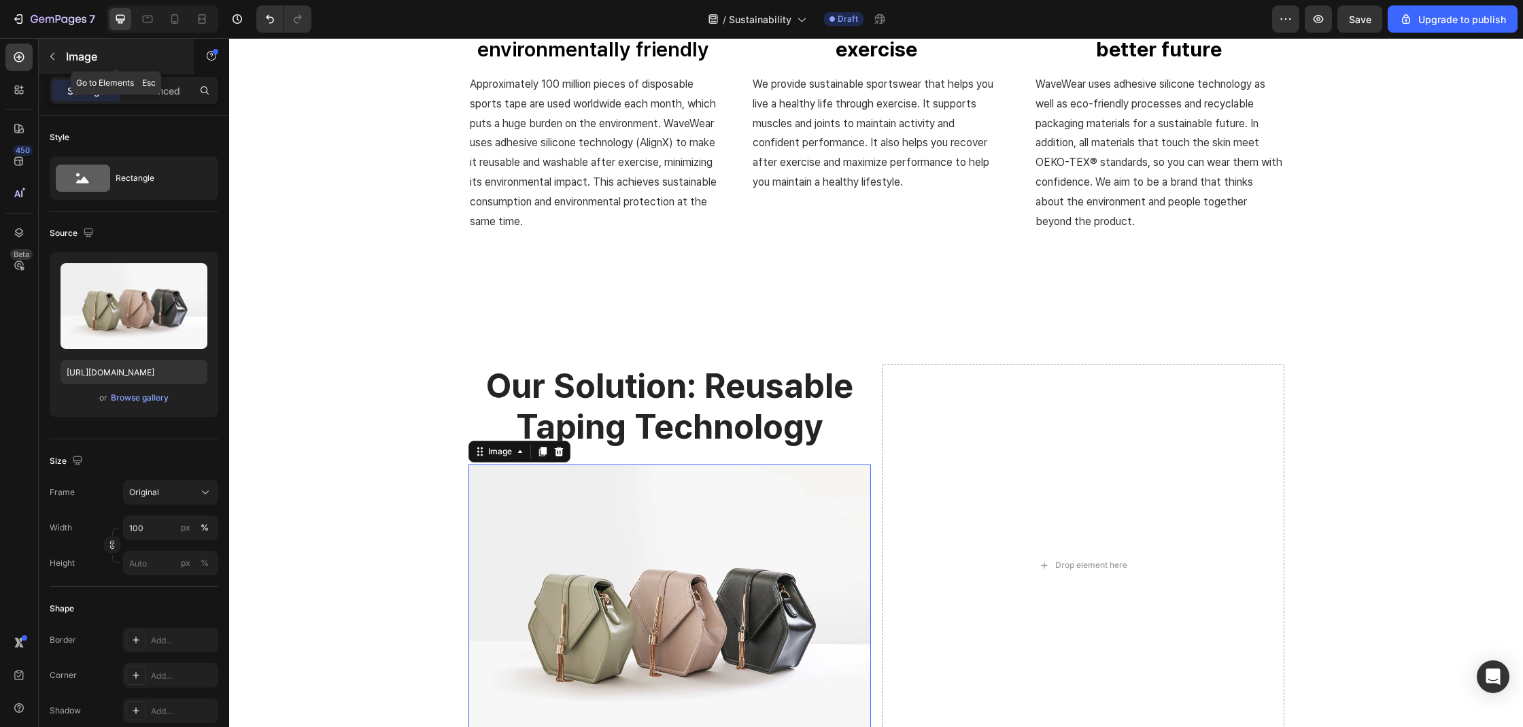
click at [71, 56] on p "Image" at bounding box center [124, 56] width 116 height 16
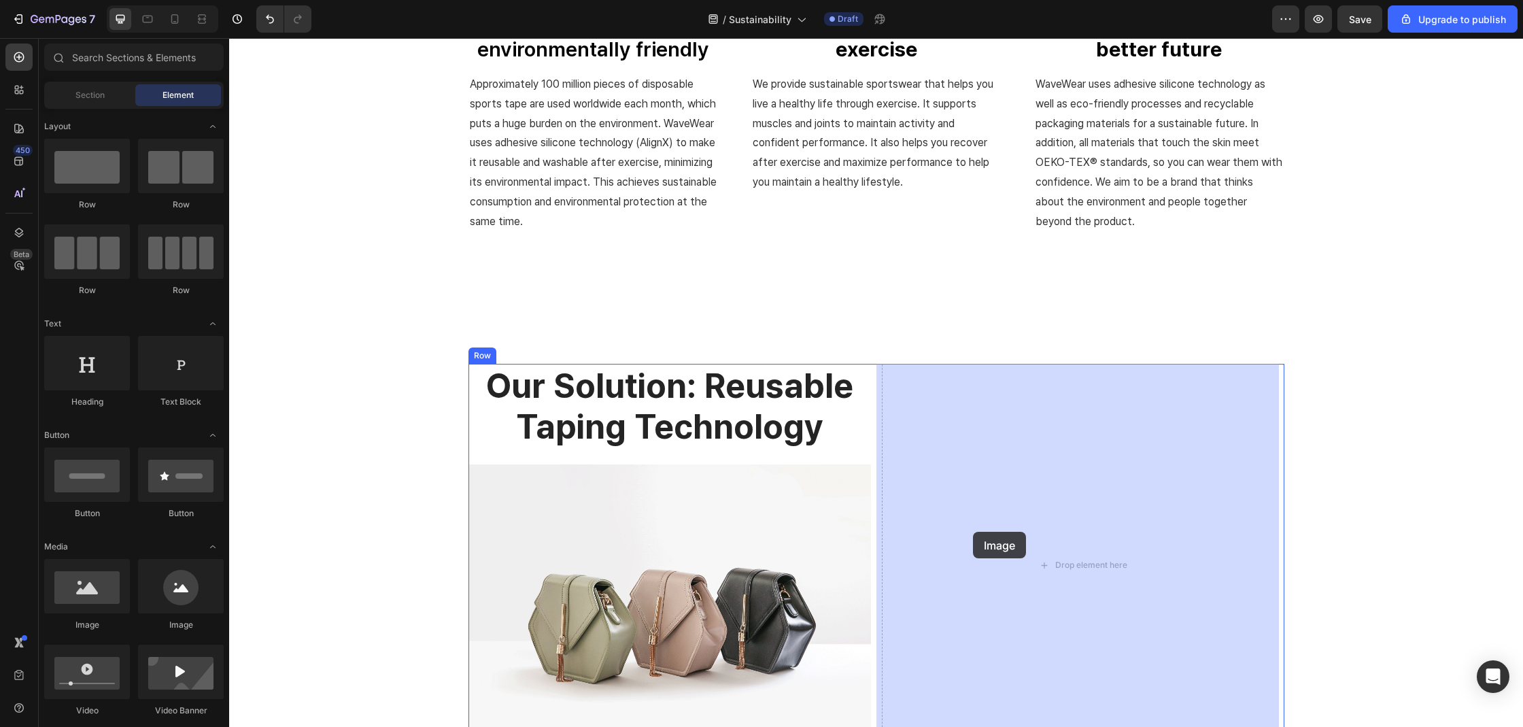
drag, startPoint x: 343, startPoint y: 547, endPoint x: 974, endPoint y: 532, distance: 631.7
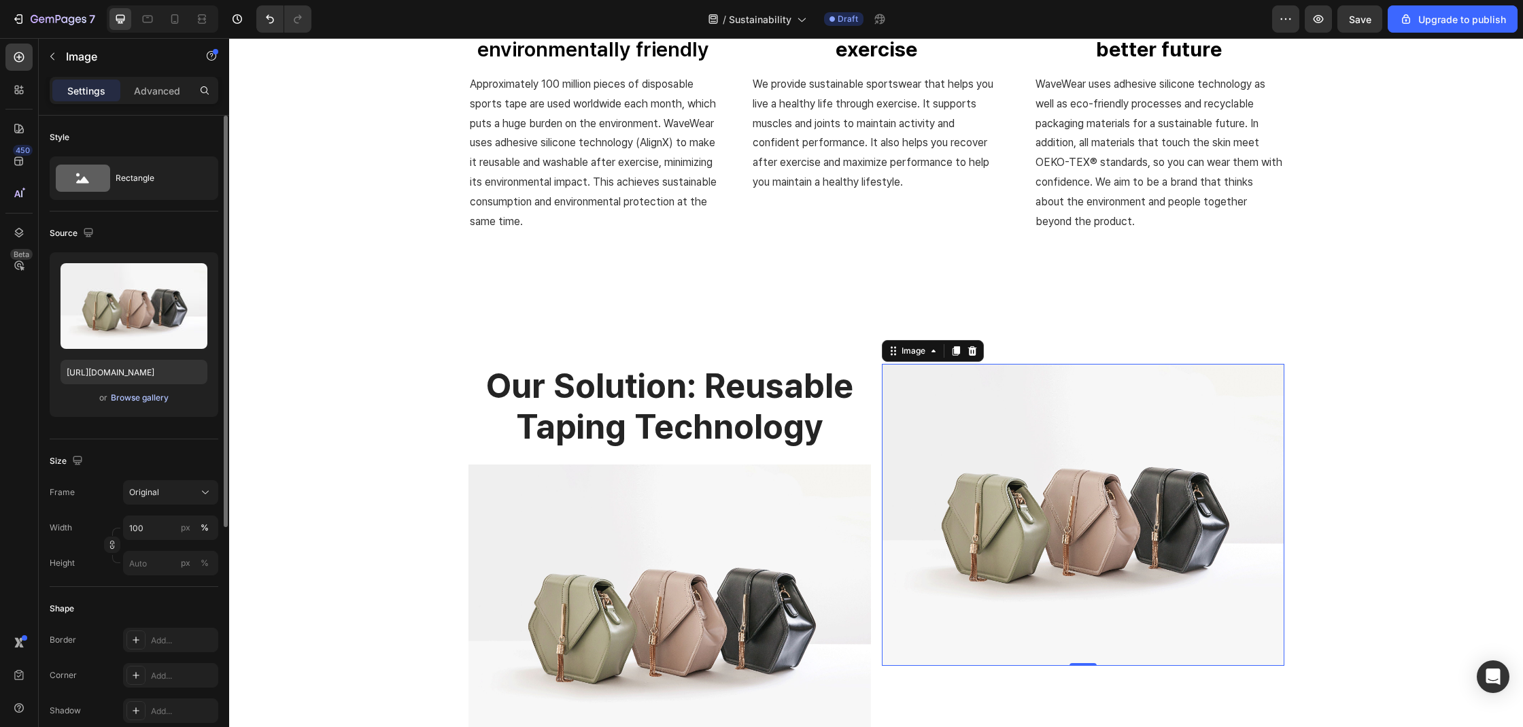
click at [119, 398] on div "Browse gallery" at bounding box center [140, 398] width 58 height 12
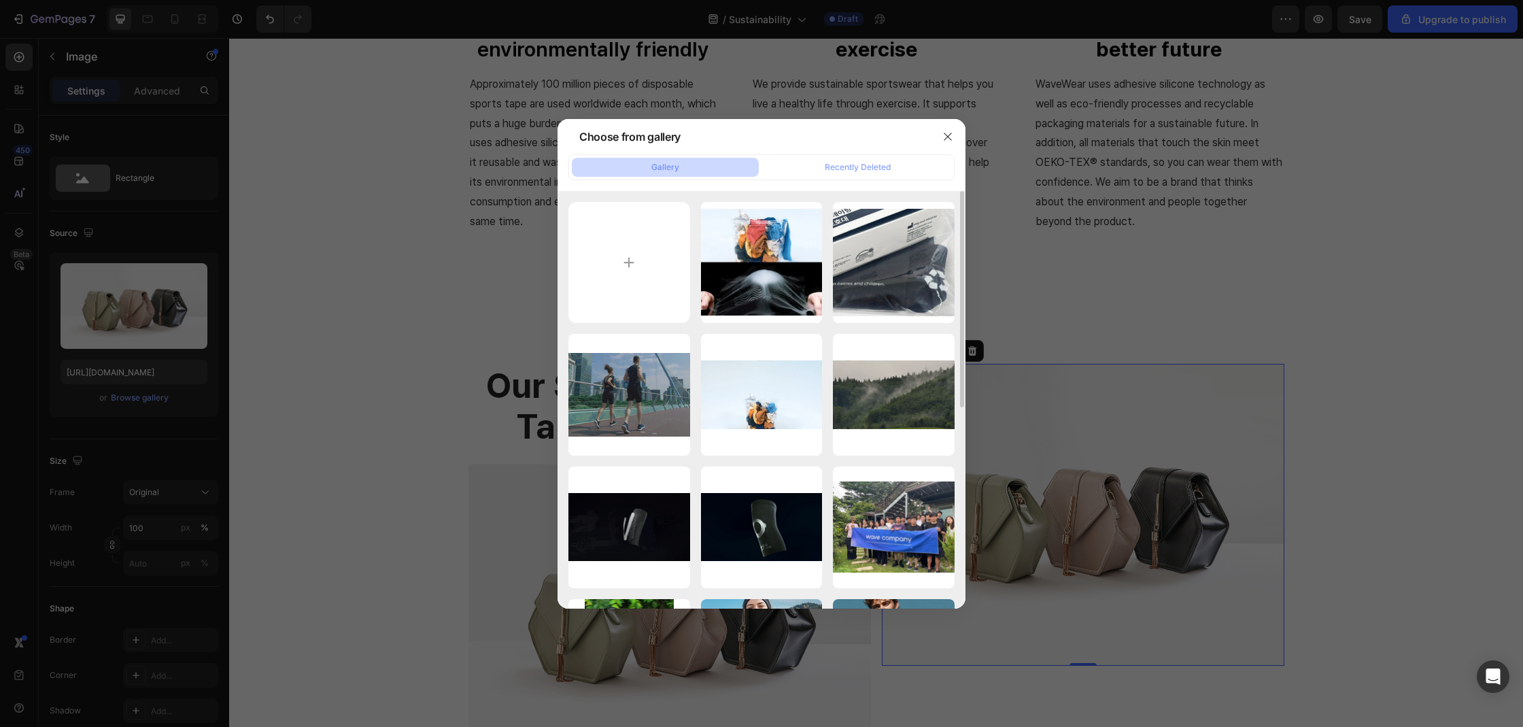
type input "C:\fakepath\202410162.webp"
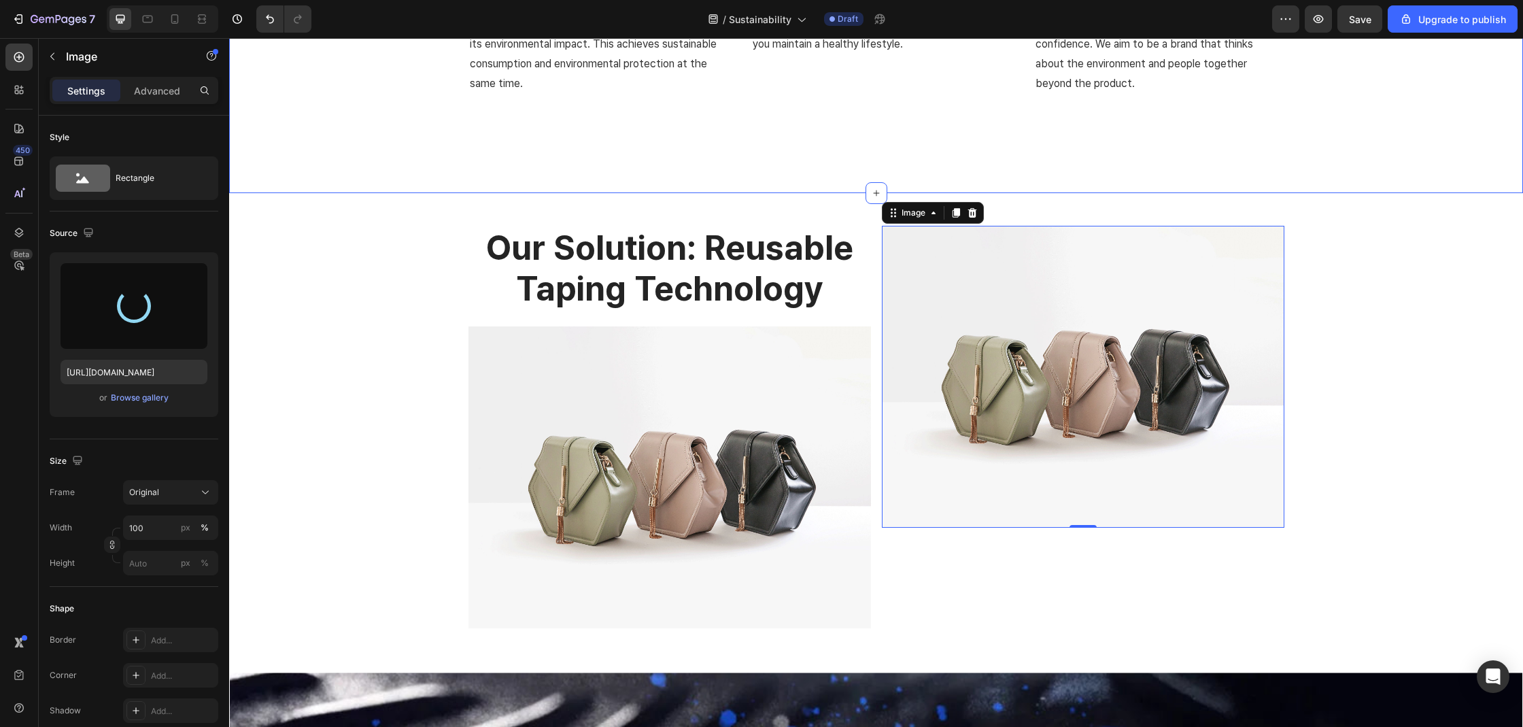
scroll to position [1477, 0]
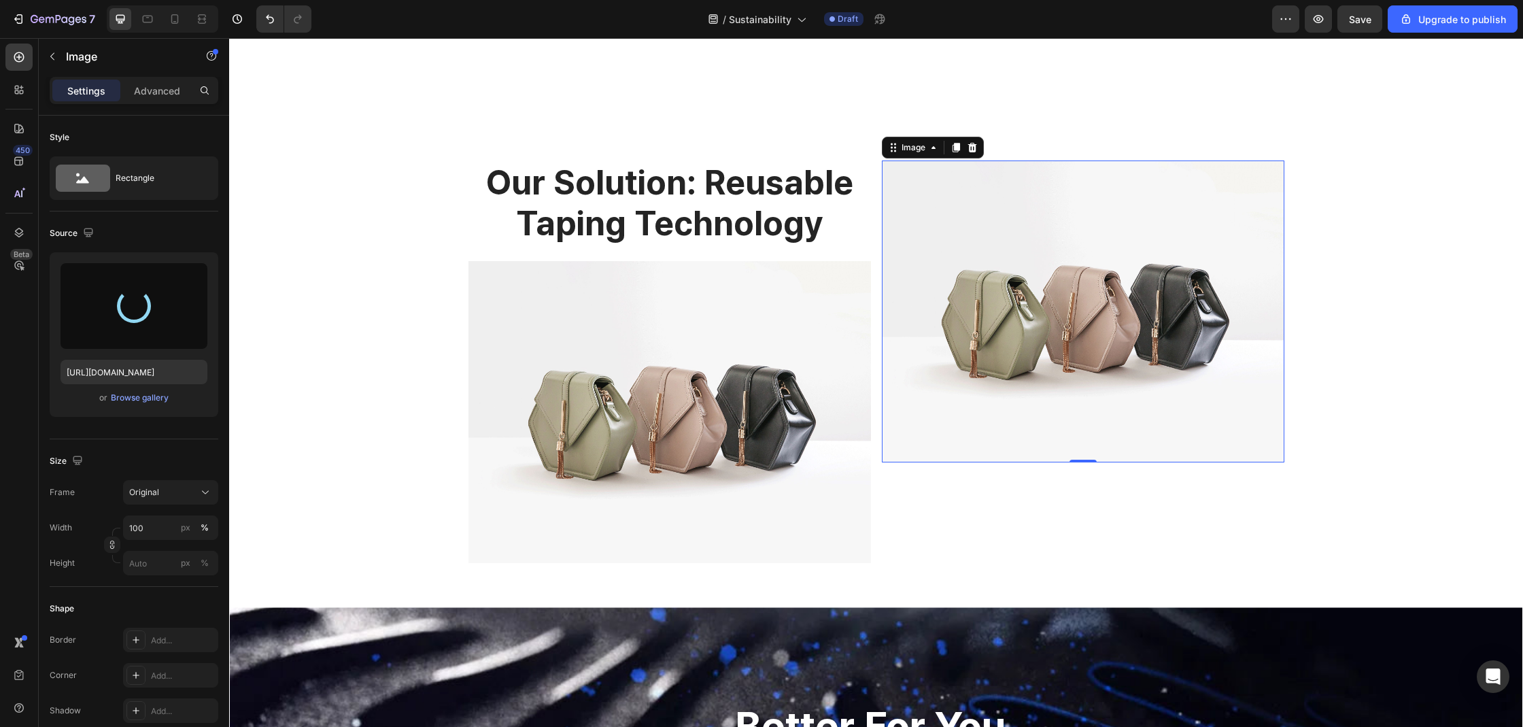
type input "https://cdn.shopify.com/s/files/1/0074/9882/5818/files/gempages_579737317355291…"
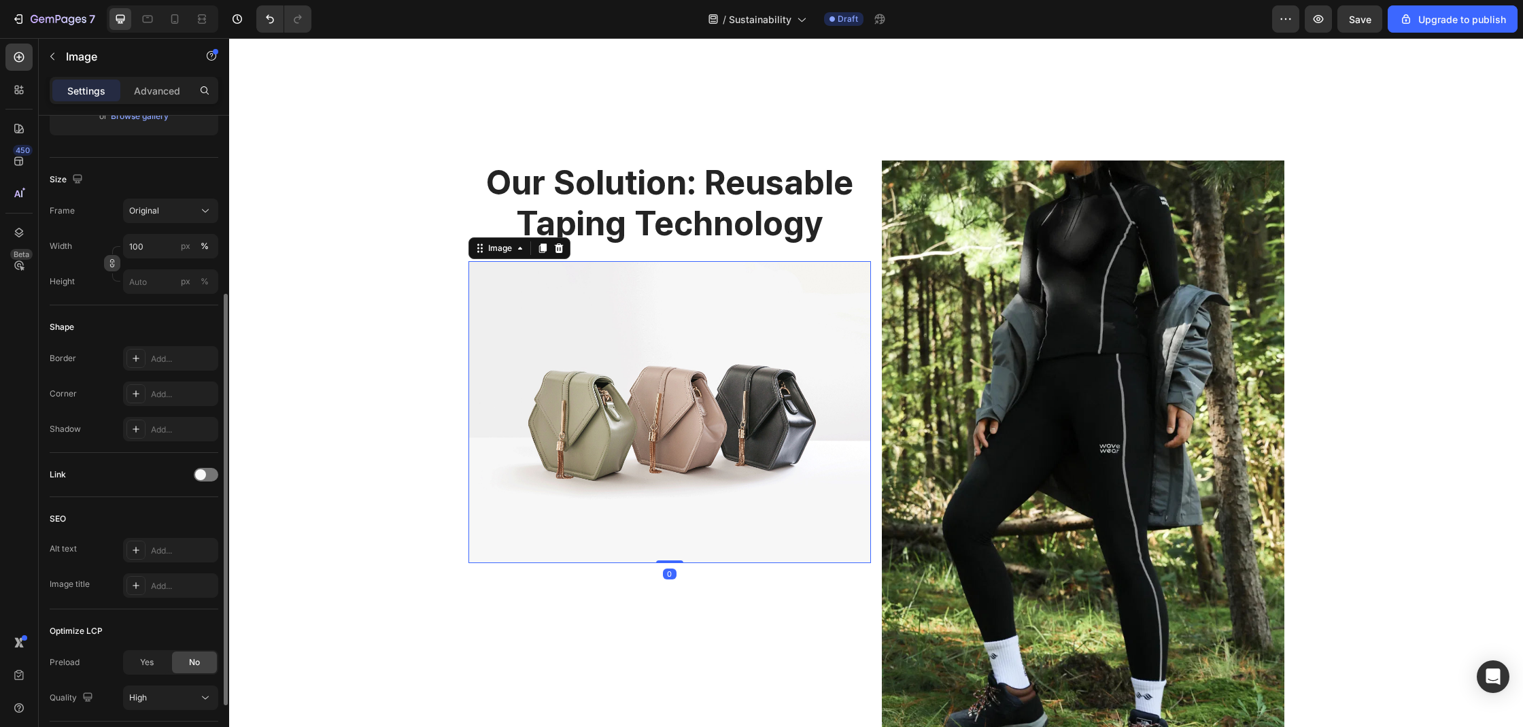
scroll to position [0, 0]
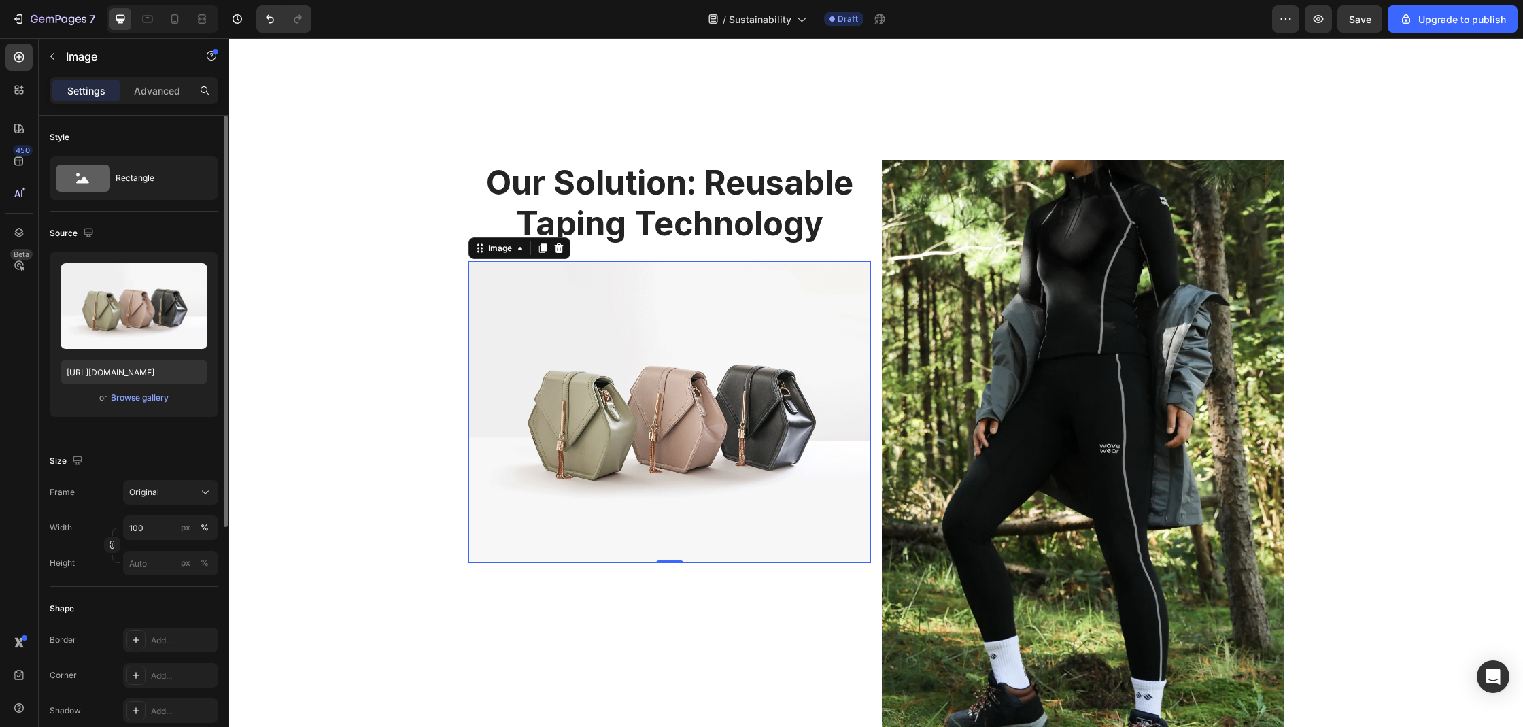
click at [154, 404] on div "or Browse gallery" at bounding box center [134, 398] width 147 height 16
click at [158, 402] on div "Browse gallery" at bounding box center [140, 398] width 58 height 12
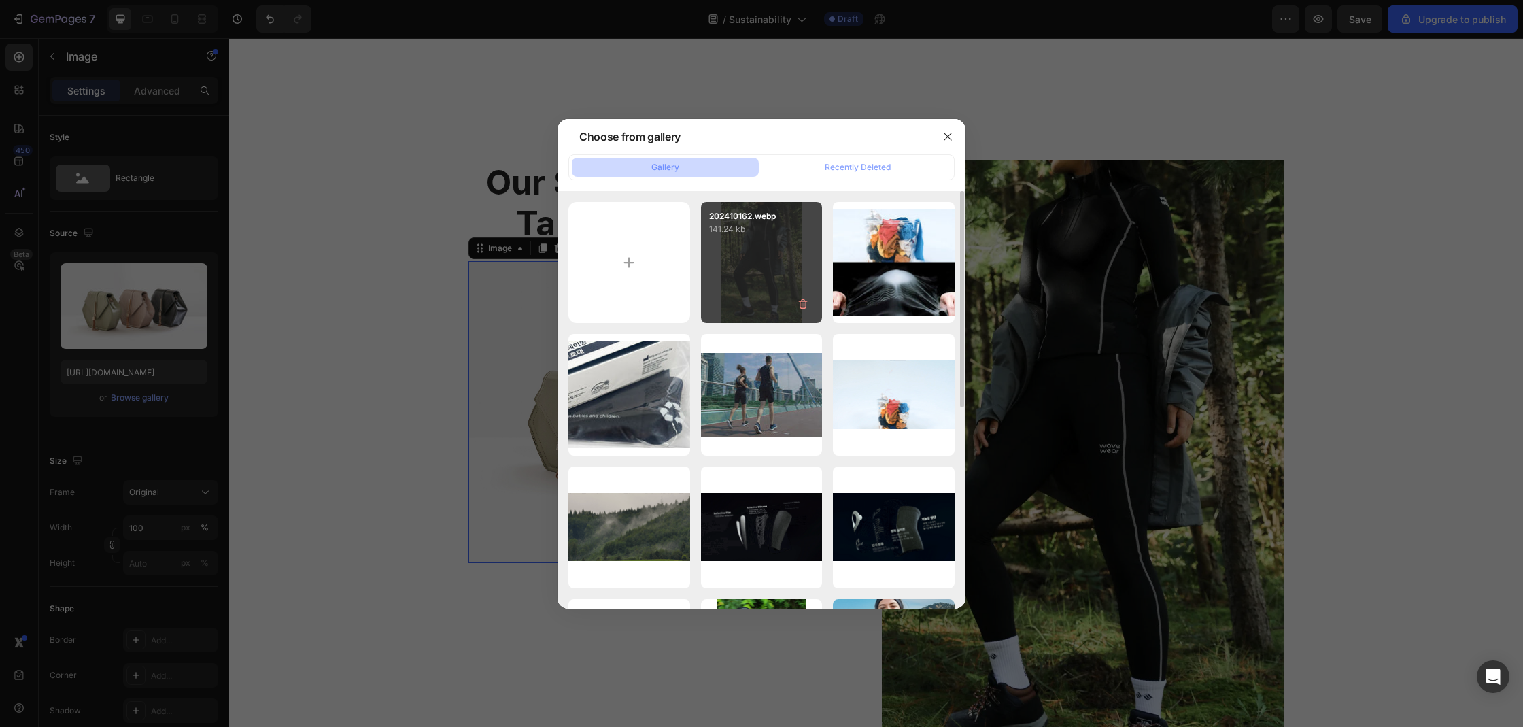
type input "C:\fakepath\Frame 42.png"
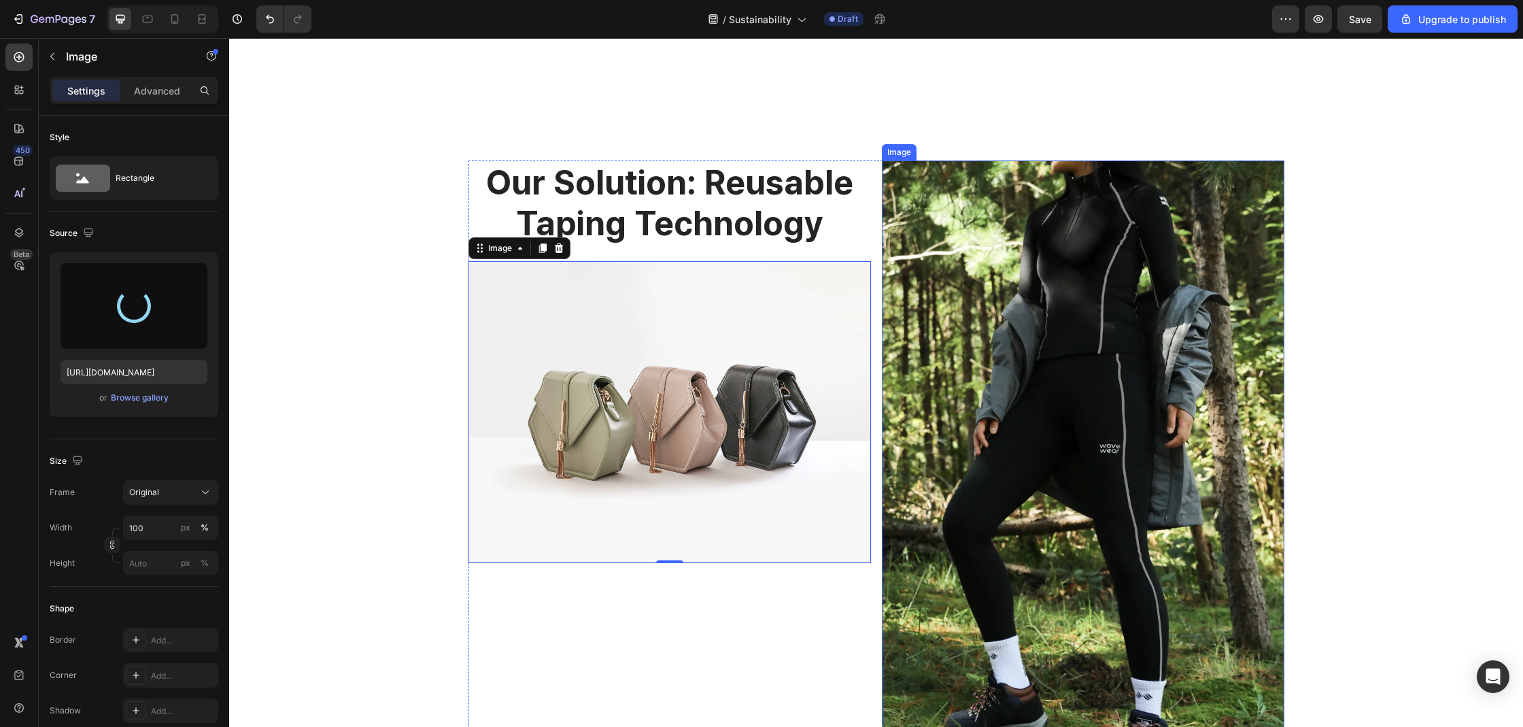
type input "https://cdn.shopify.com/s/files/1/0074/9882/5818/files/gempages_579737317355291…"
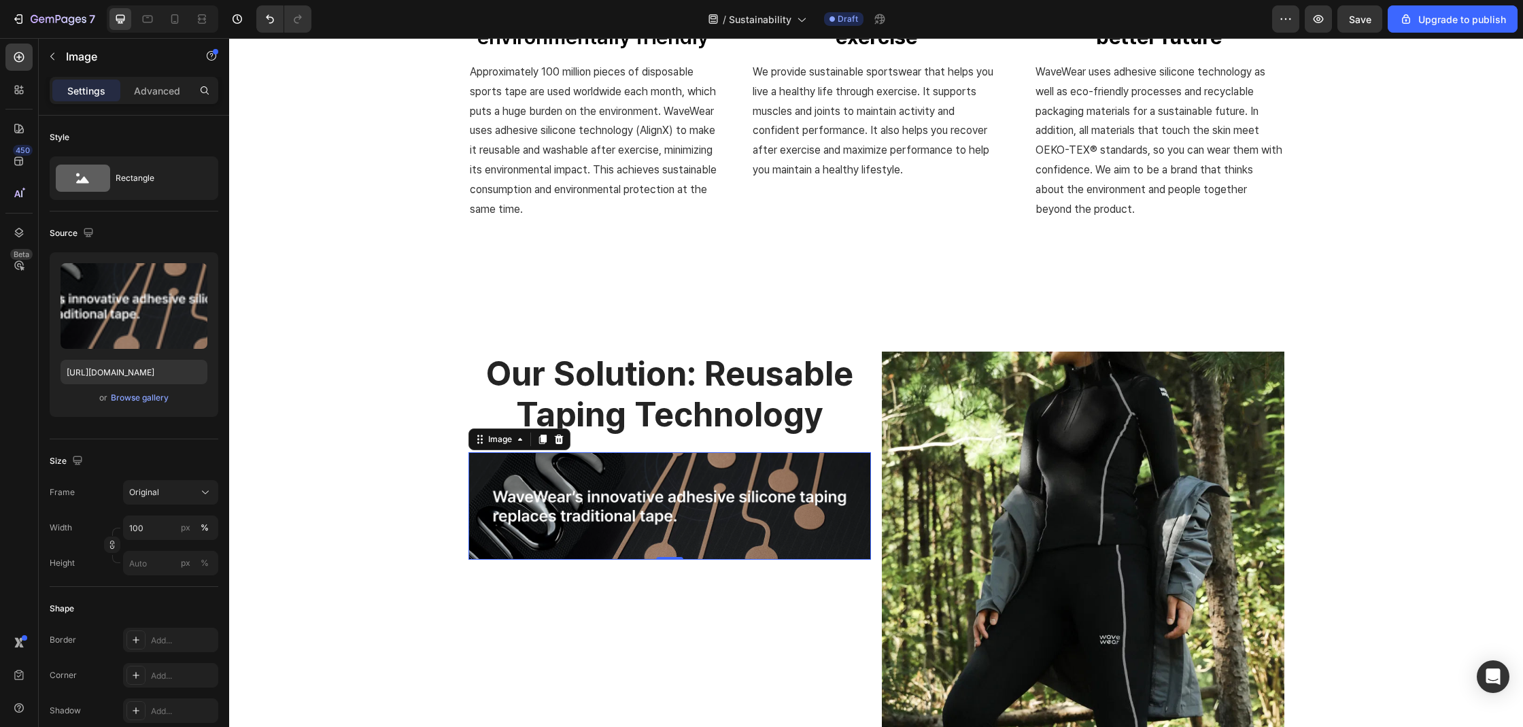
scroll to position [1563, 0]
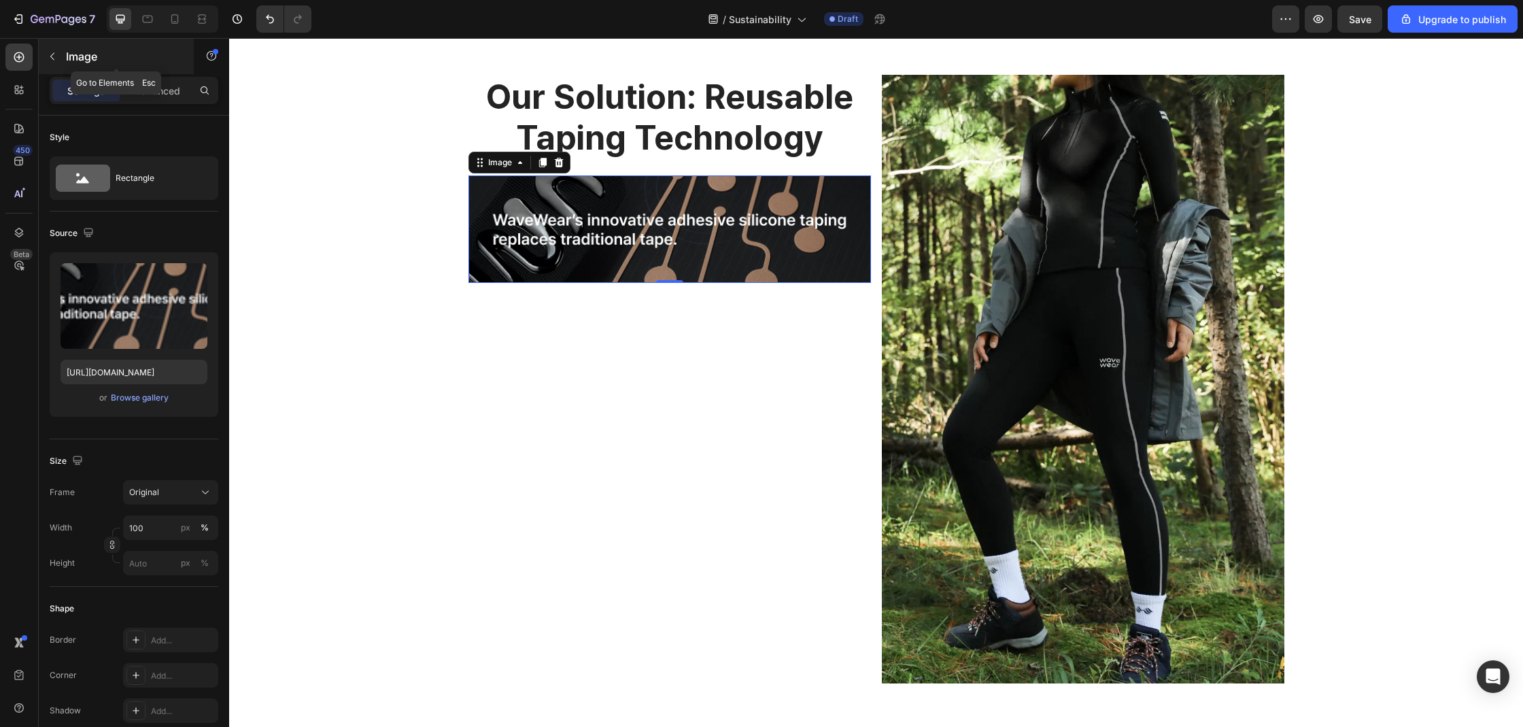
click at [61, 60] on button "button" at bounding box center [52, 57] width 22 height 22
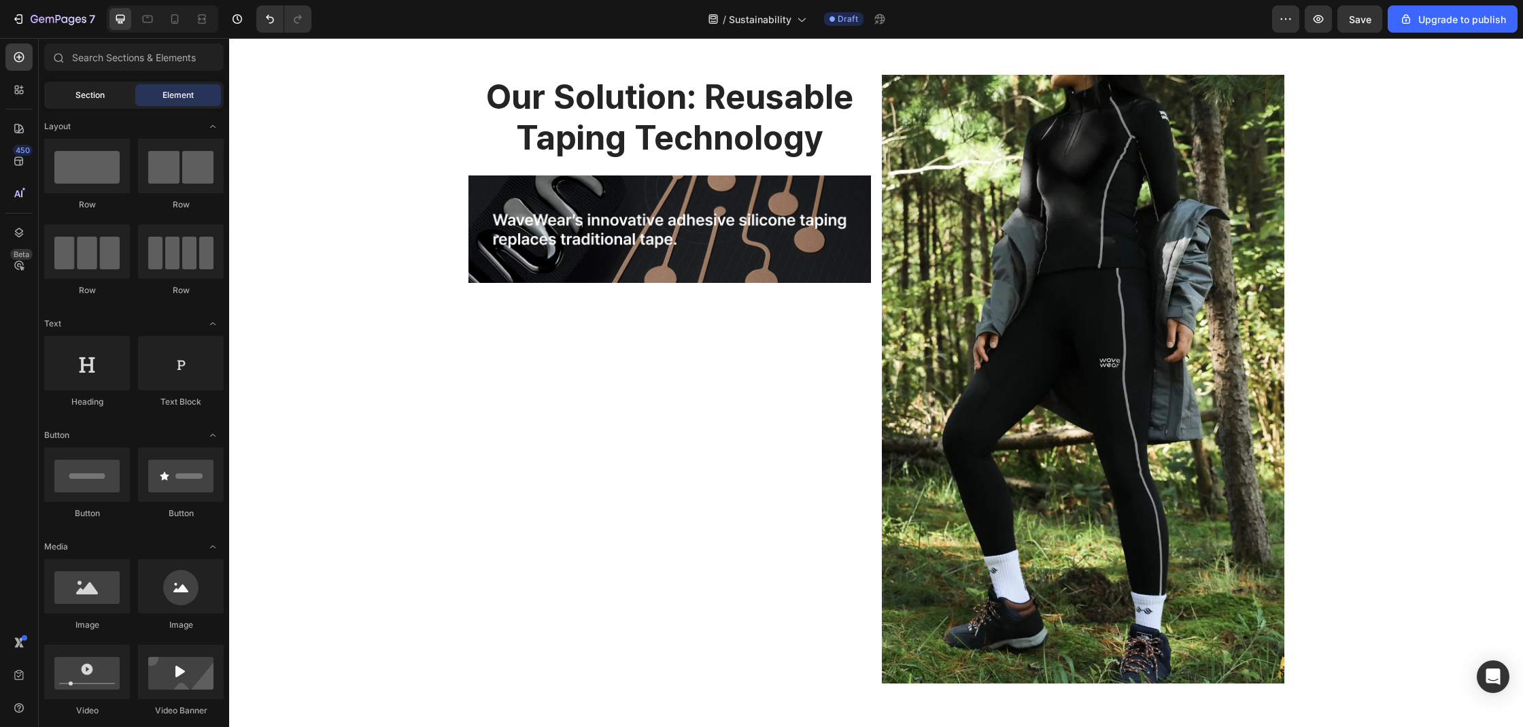
click at [77, 99] on span "Section" at bounding box center [89, 95] width 29 height 12
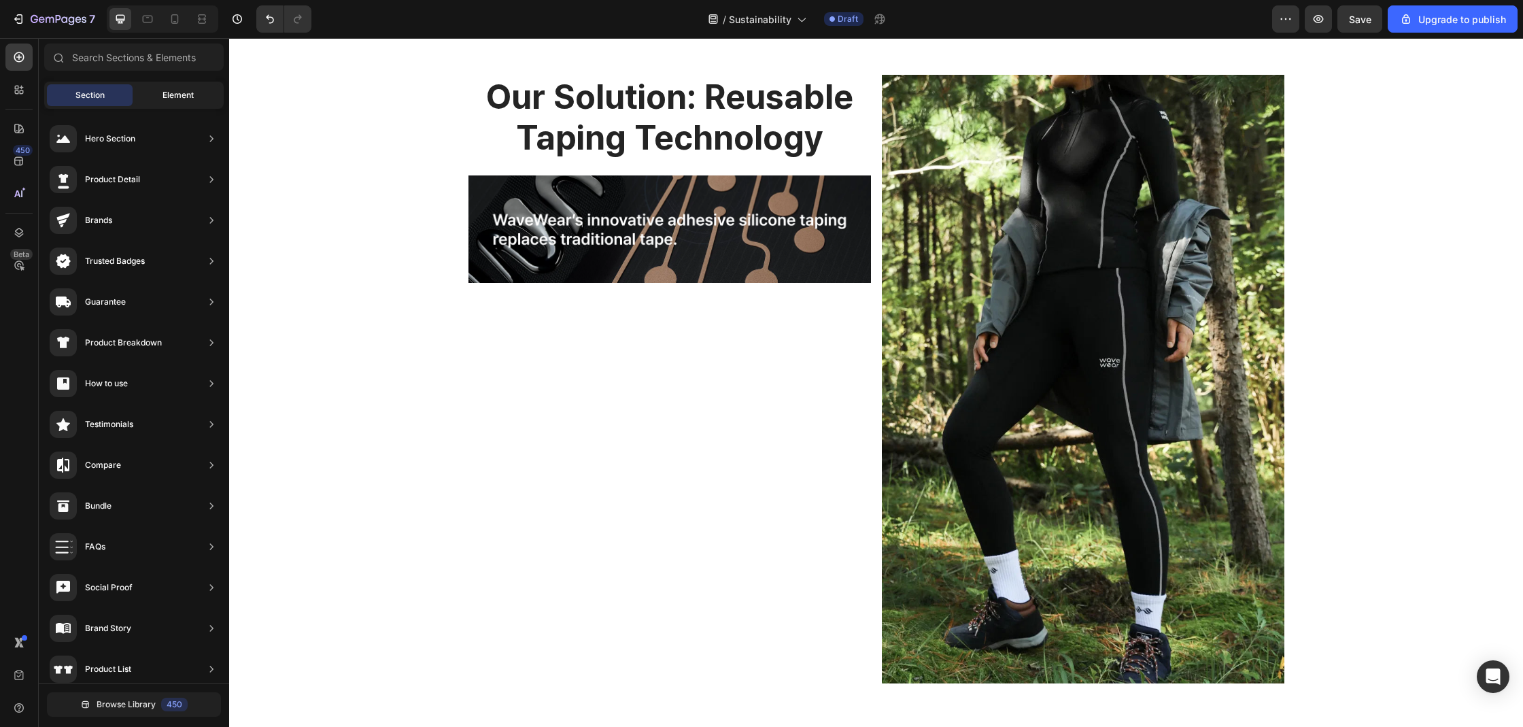
click at [170, 99] on span "Element" at bounding box center [177, 95] width 31 height 12
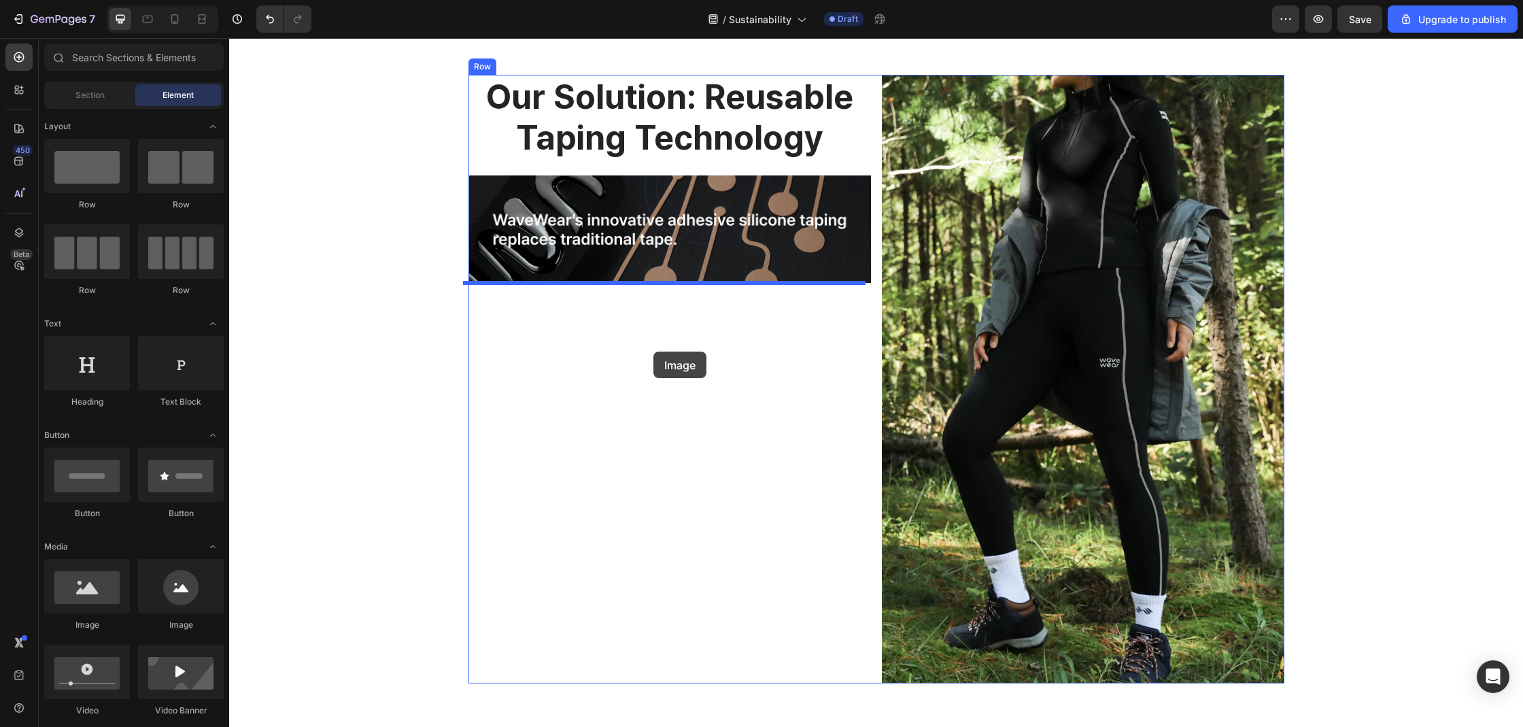
drag, startPoint x: 322, startPoint y: 640, endPoint x: 653, endPoint y: 351, distance: 439.4
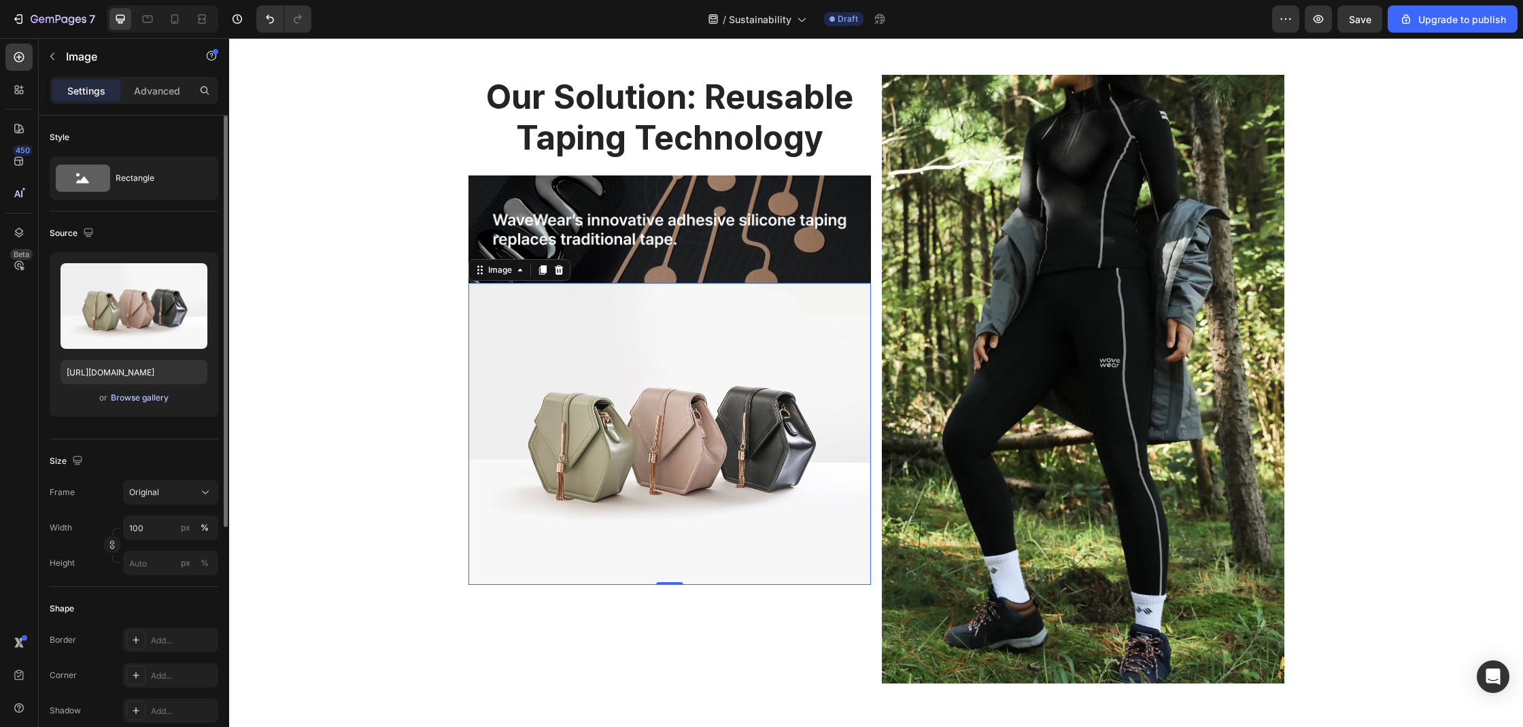
click at [137, 393] on div "Browse gallery" at bounding box center [140, 398] width 58 height 12
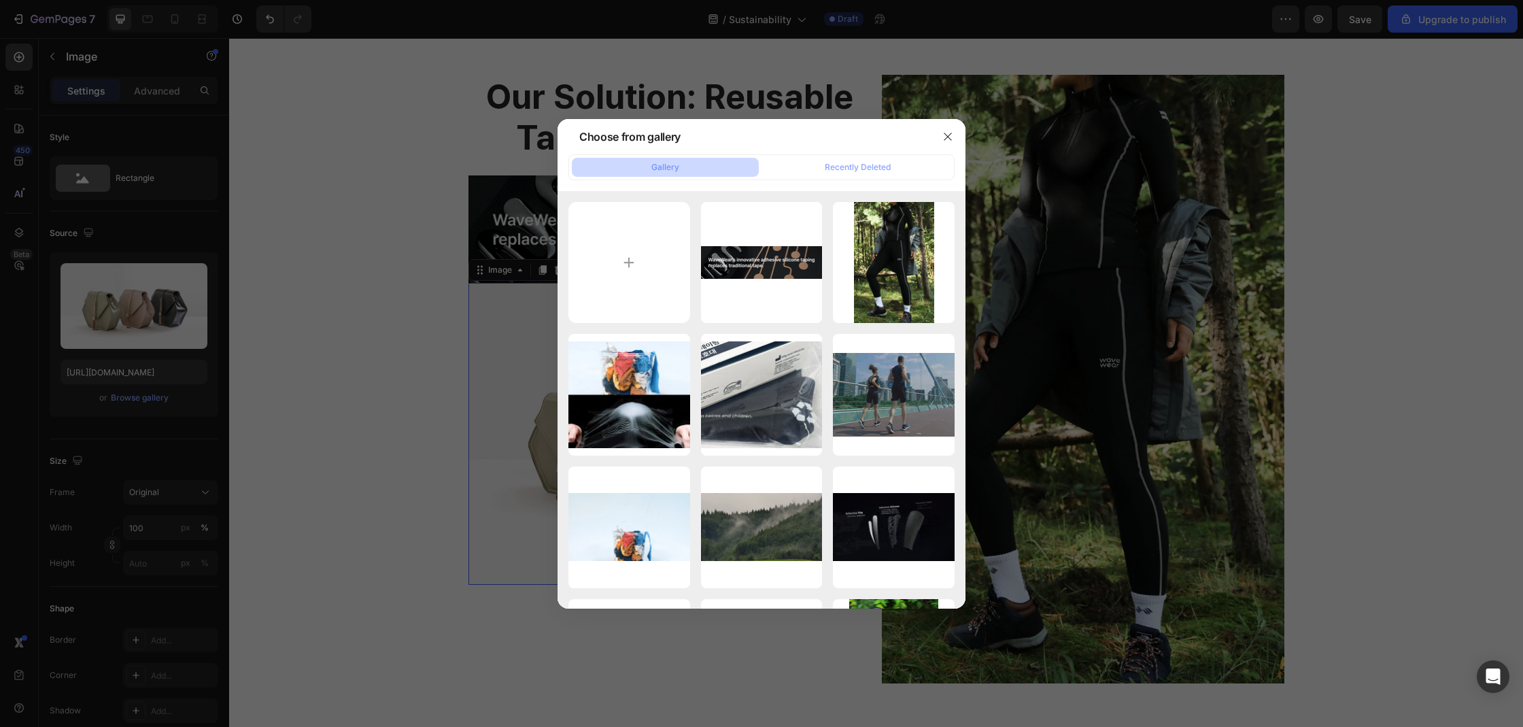
type input "C:\fakepath\Frame 43.png"
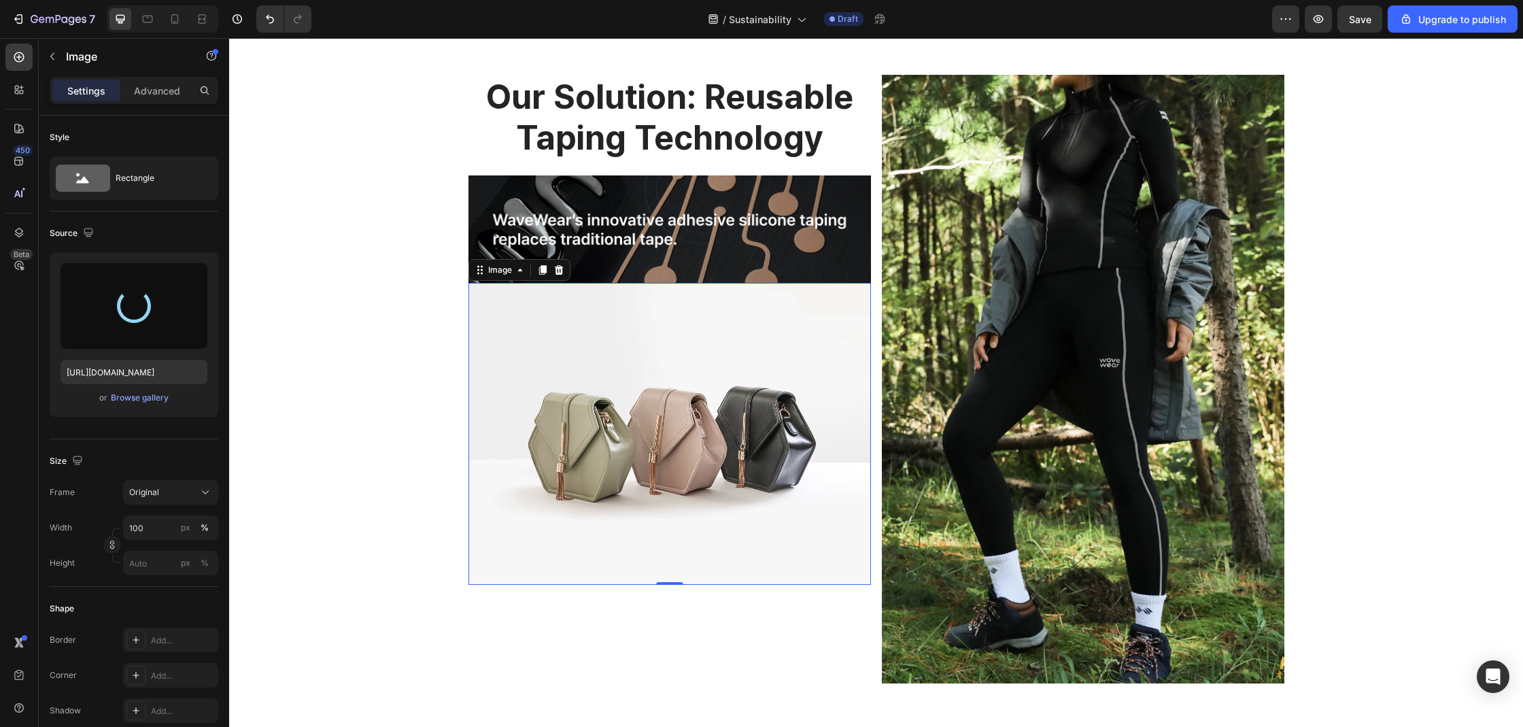
type input "https://cdn.shopify.com/s/files/1/0074/9882/5818/files/gempages_579737317355291…"
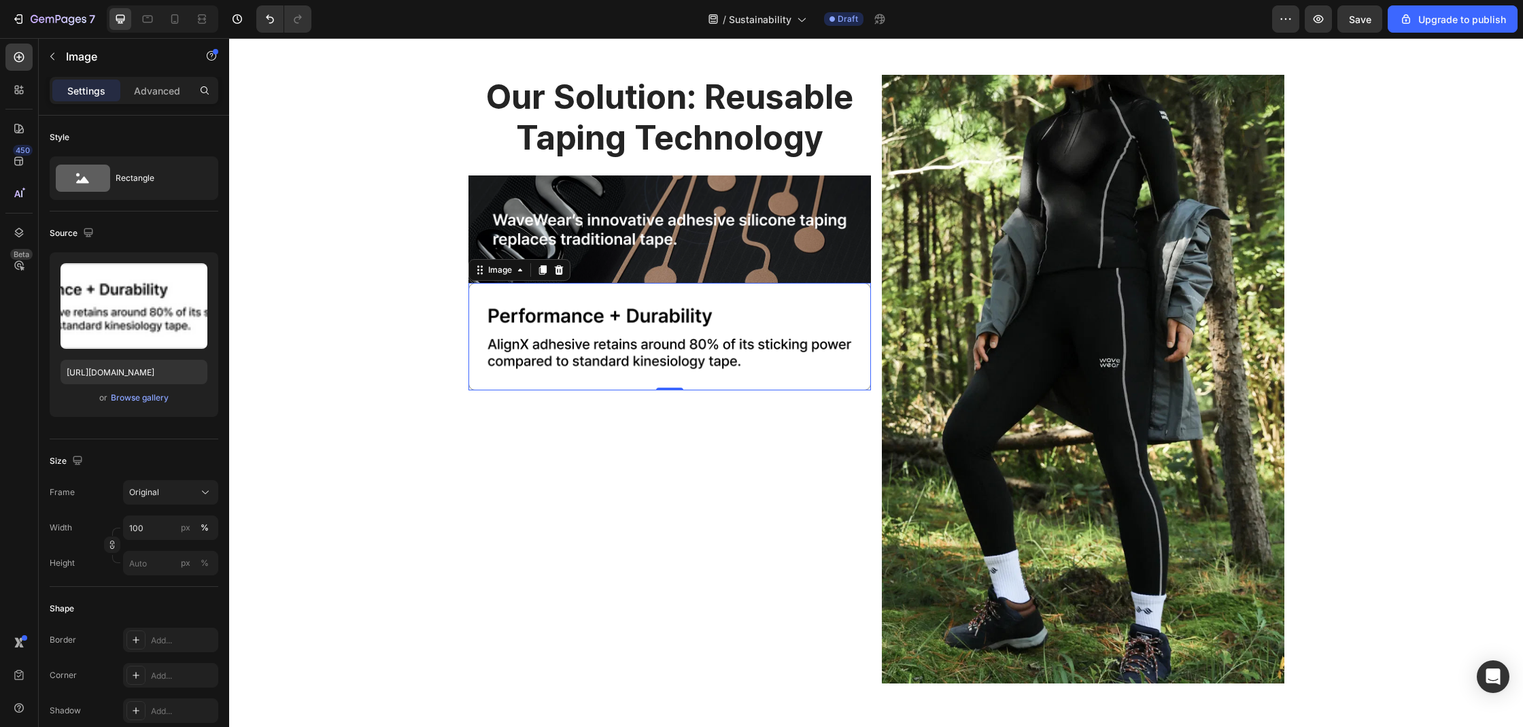
click at [635, 339] on img at bounding box center [669, 336] width 402 height 107
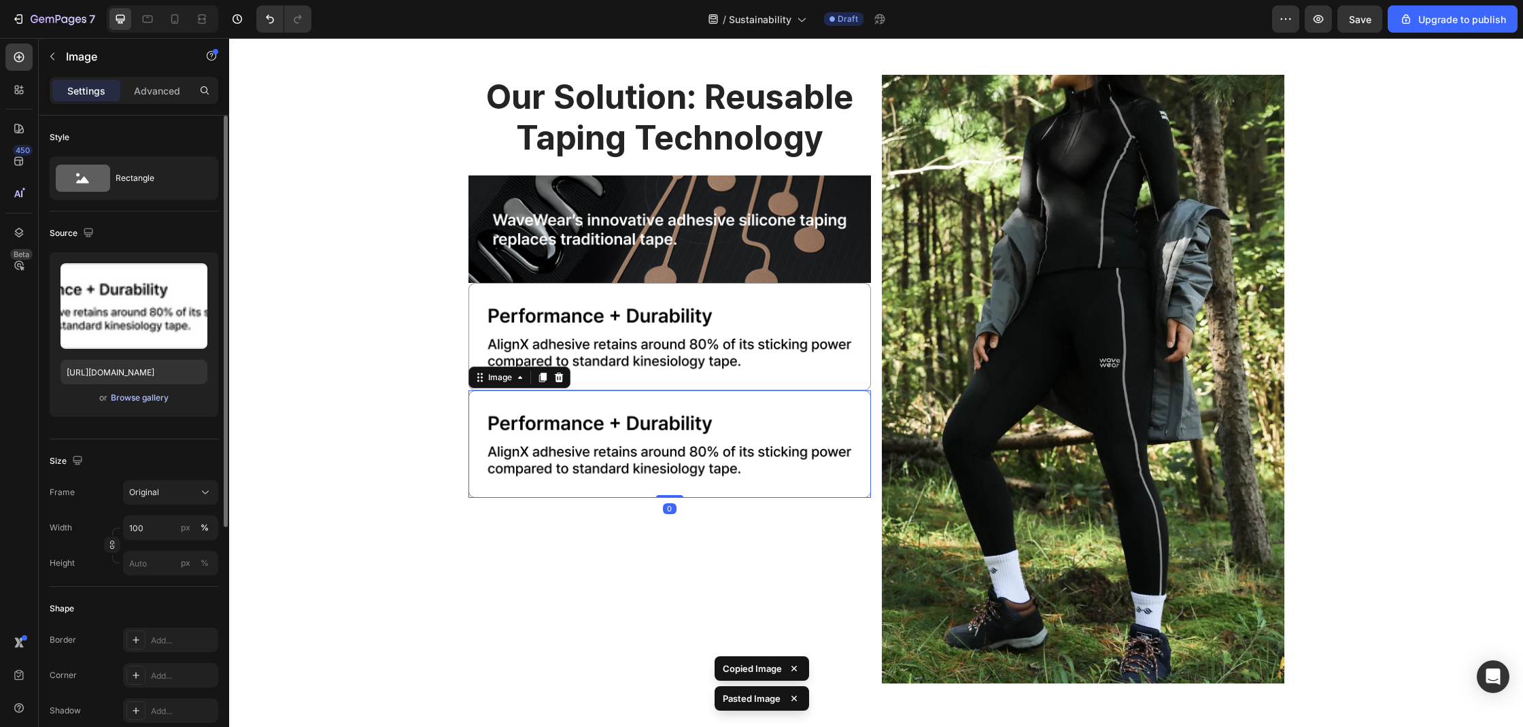
click at [133, 394] on div "Browse gallery" at bounding box center [140, 398] width 58 height 12
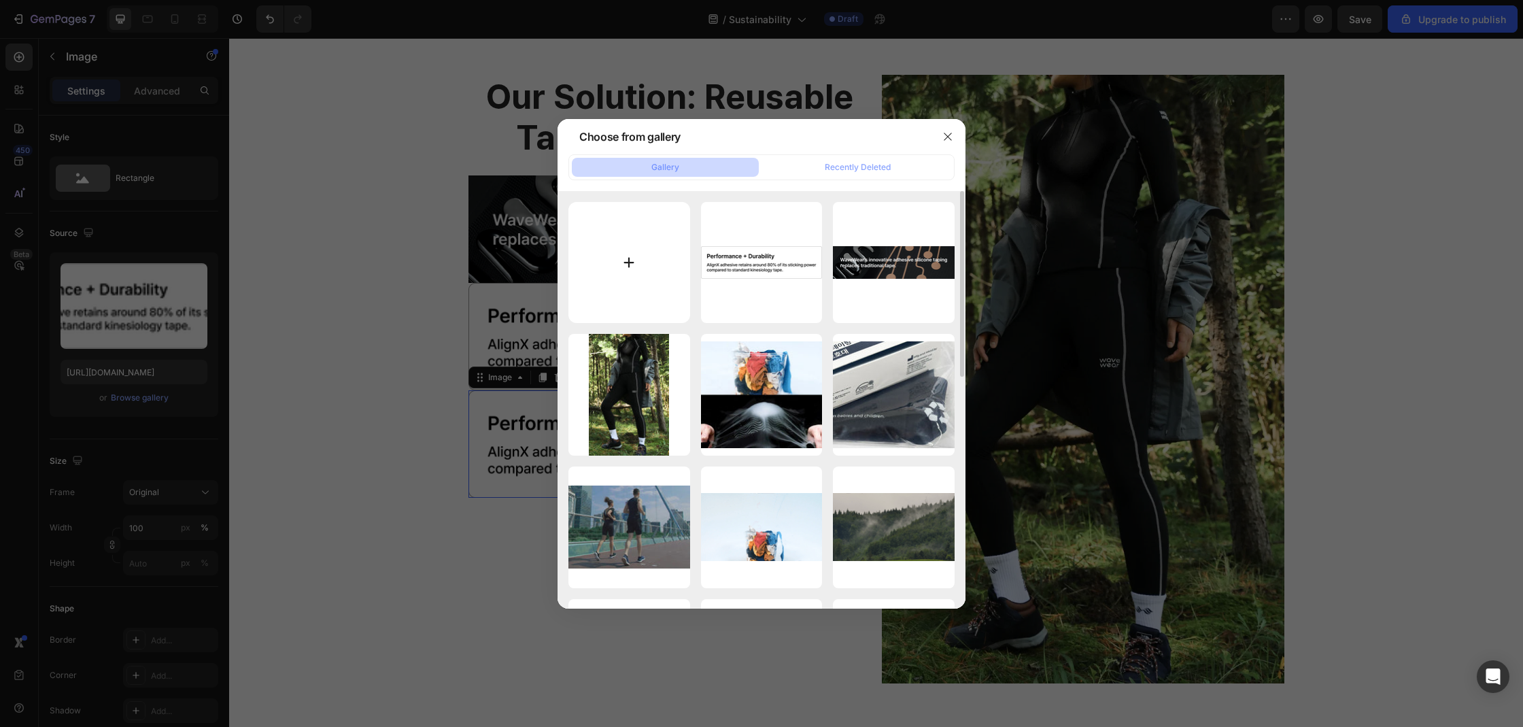
type input "C:\fakepath\Frame 44.png"
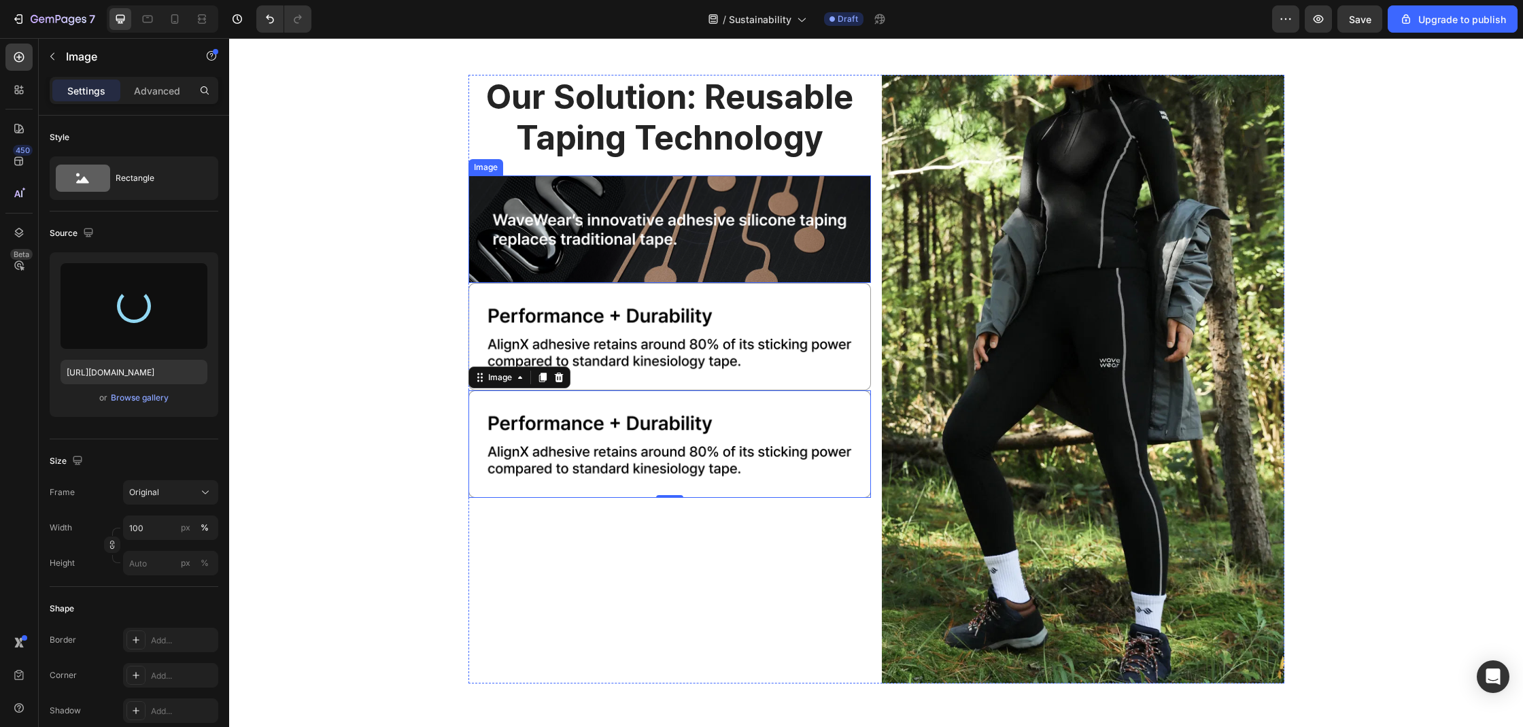
type input "https://cdn.shopify.com/s/files/1/0074/9882/5818/files/gempages_579737317355291…"
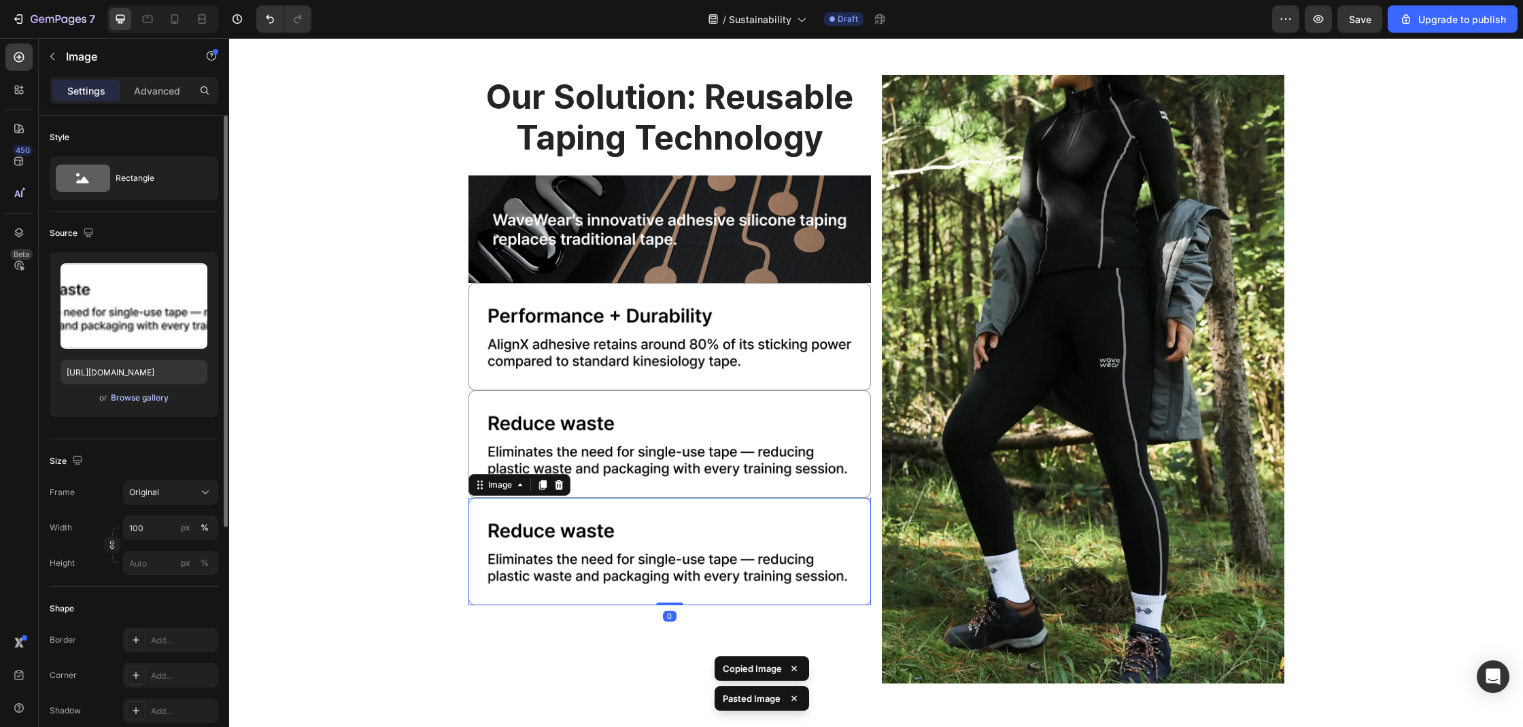
click at [133, 399] on div "Browse gallery" at bounding box center [140, 398] width 58 height 12
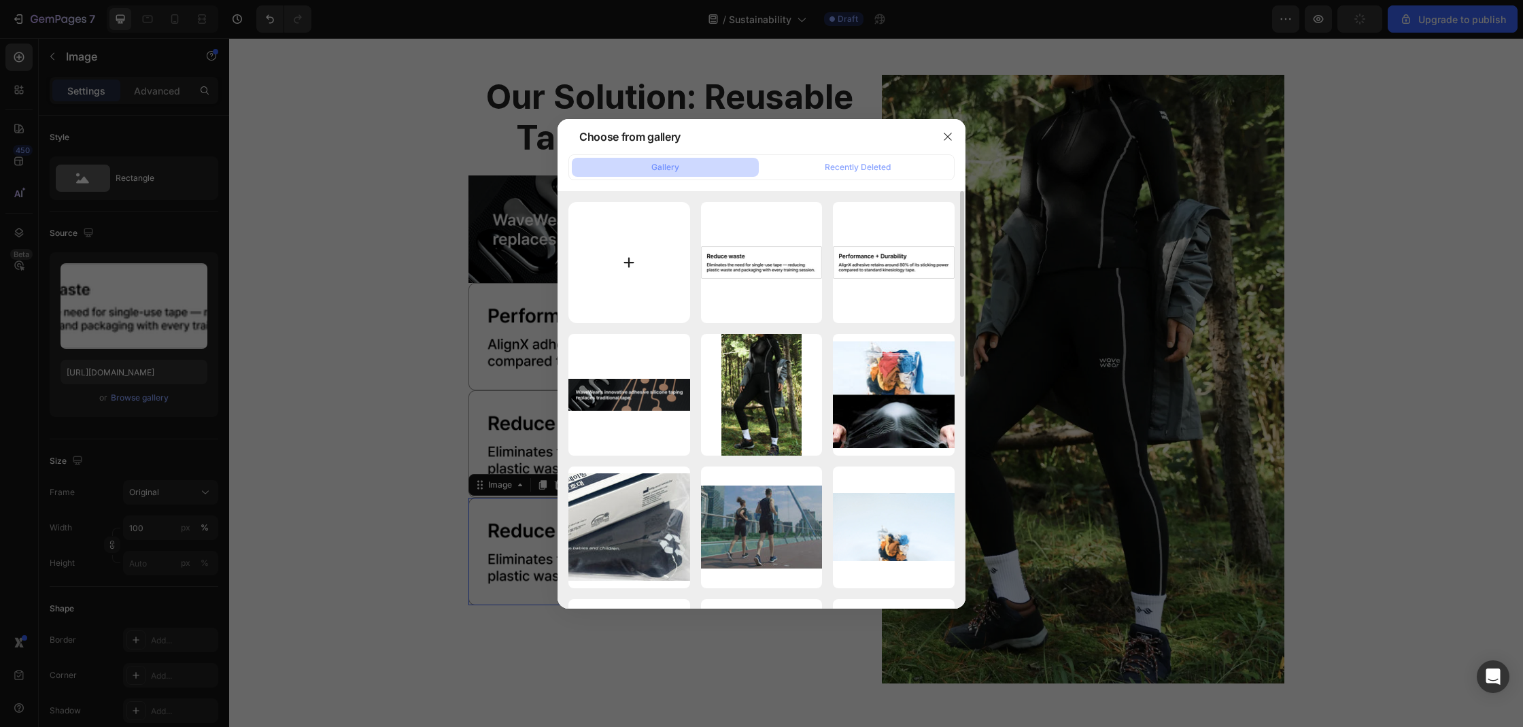
type input "C:\fakepath\Frame 45.png"
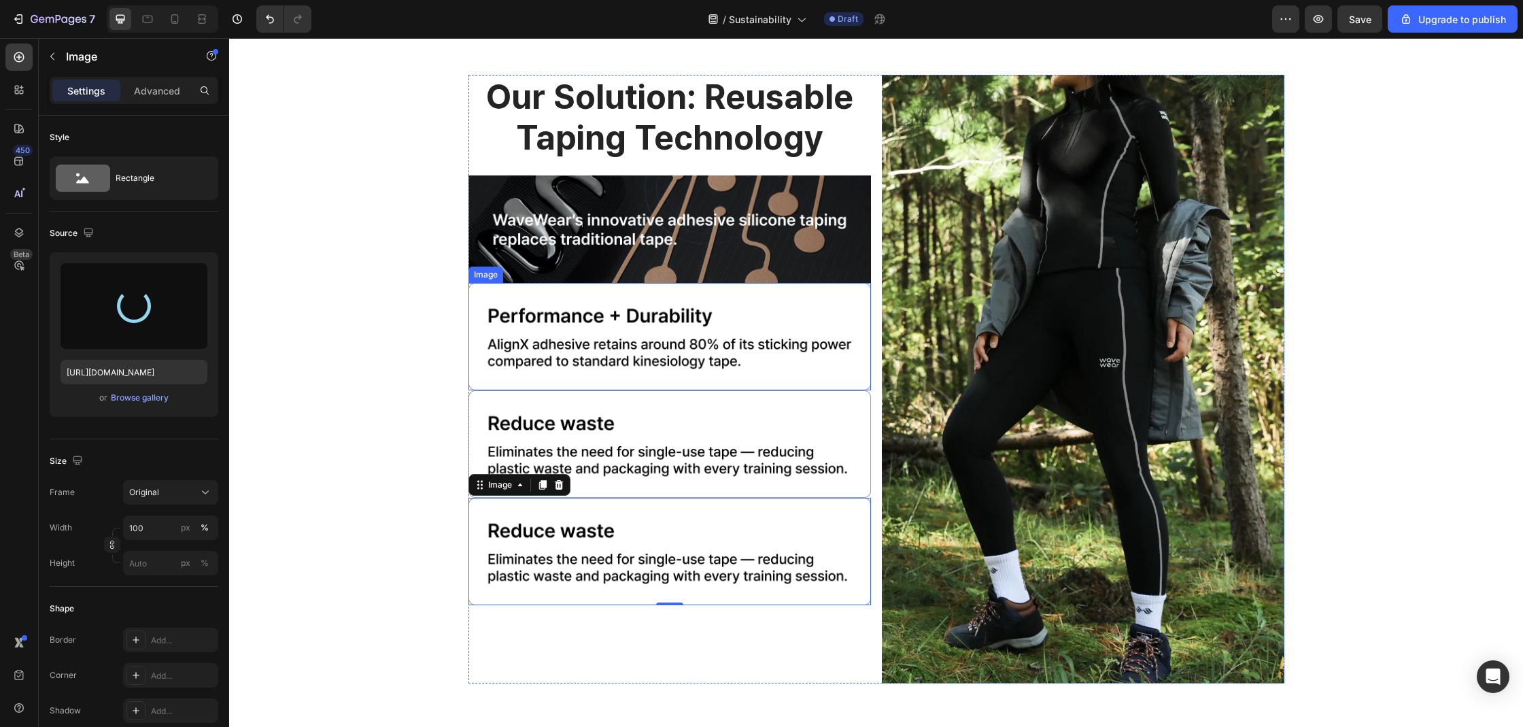
type input "https://cdn.shopify.com/s/files/1/0074/9882/5818/files/gempages_579737317355291…"
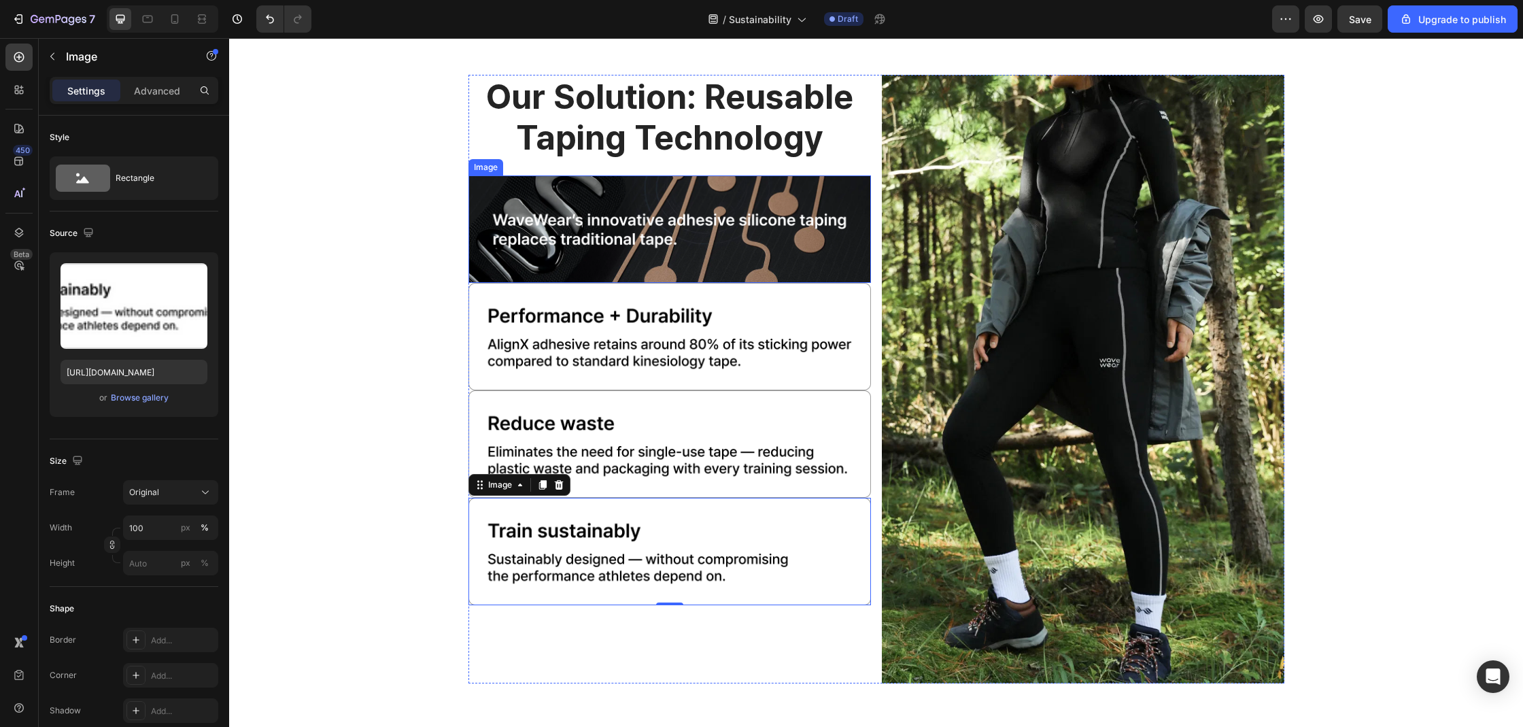
click at [644, 262] on img at bounding box center [669, 228] width 402 height 107
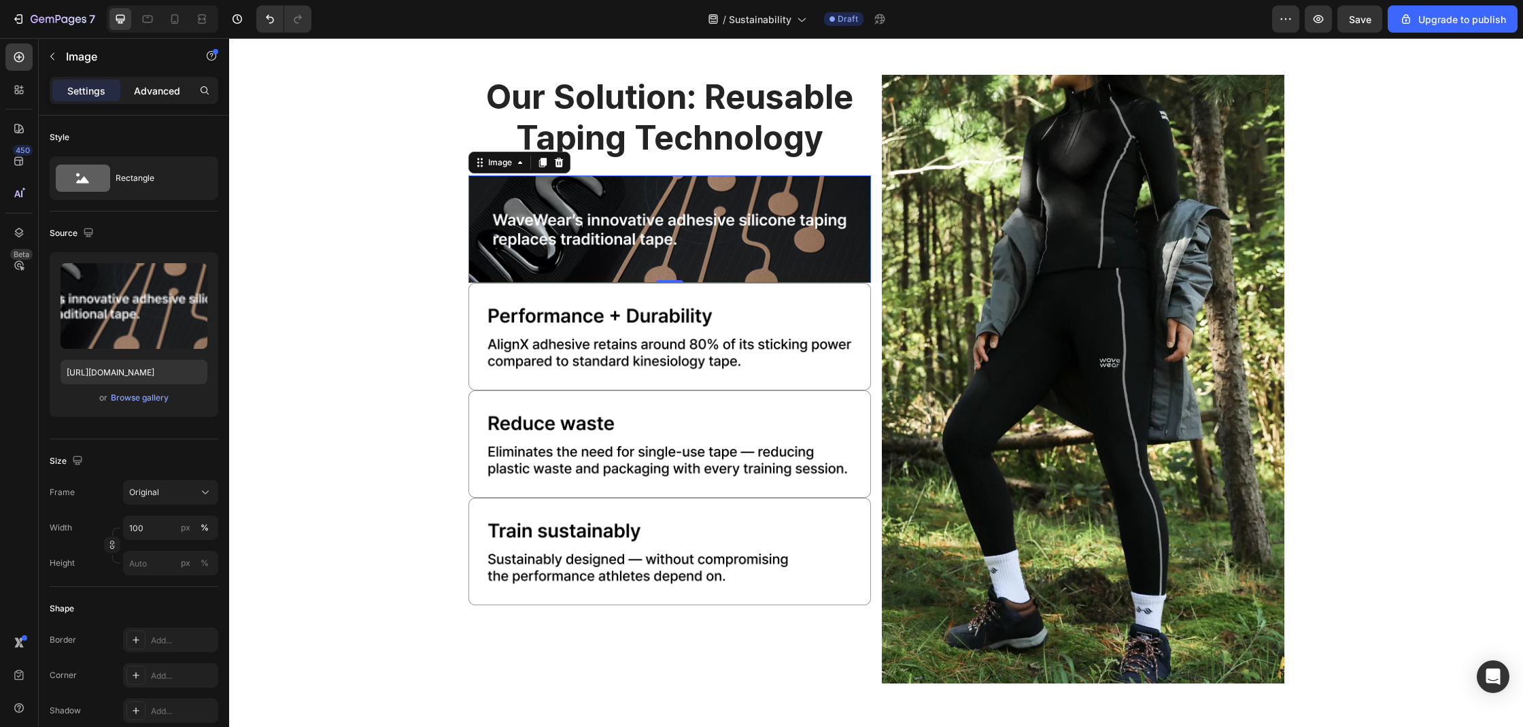
click at [167, 92] on p "Advanced" at bounding box center [157, 91] width 46 height 14
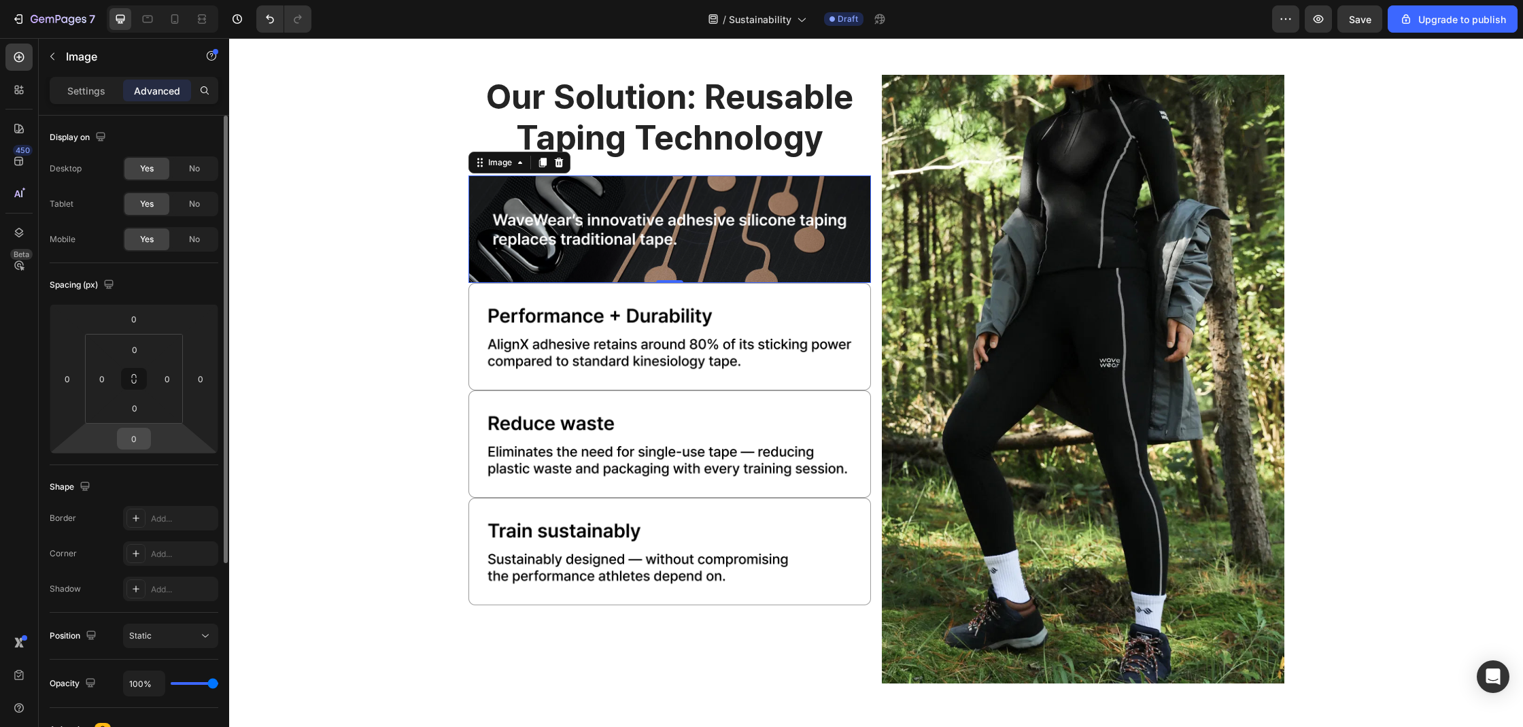
click at [139, 437] on input "0" at bounding box center [133, 438] width 27 height 20
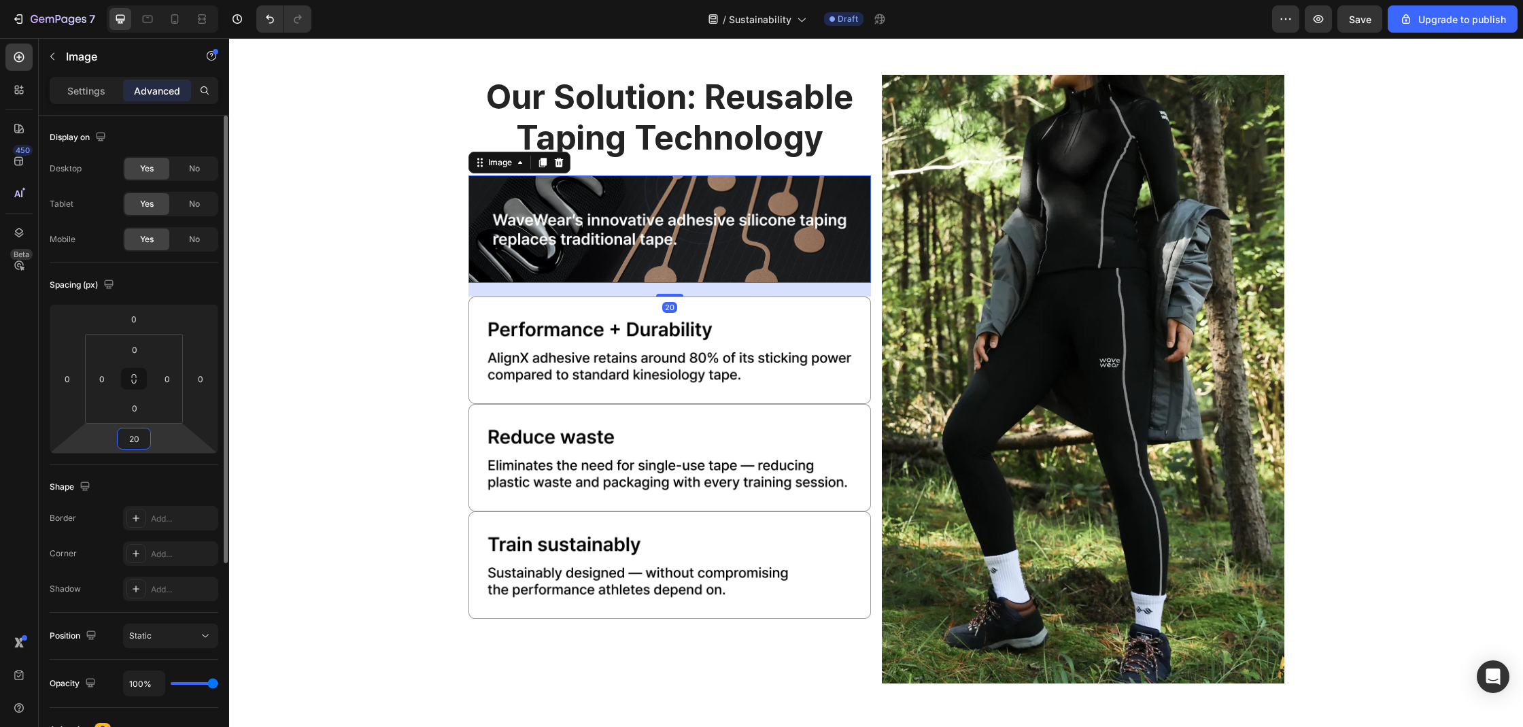
type input "20"
click at [606, 342] on img at bounding box center [669, 349] width 402 height 107
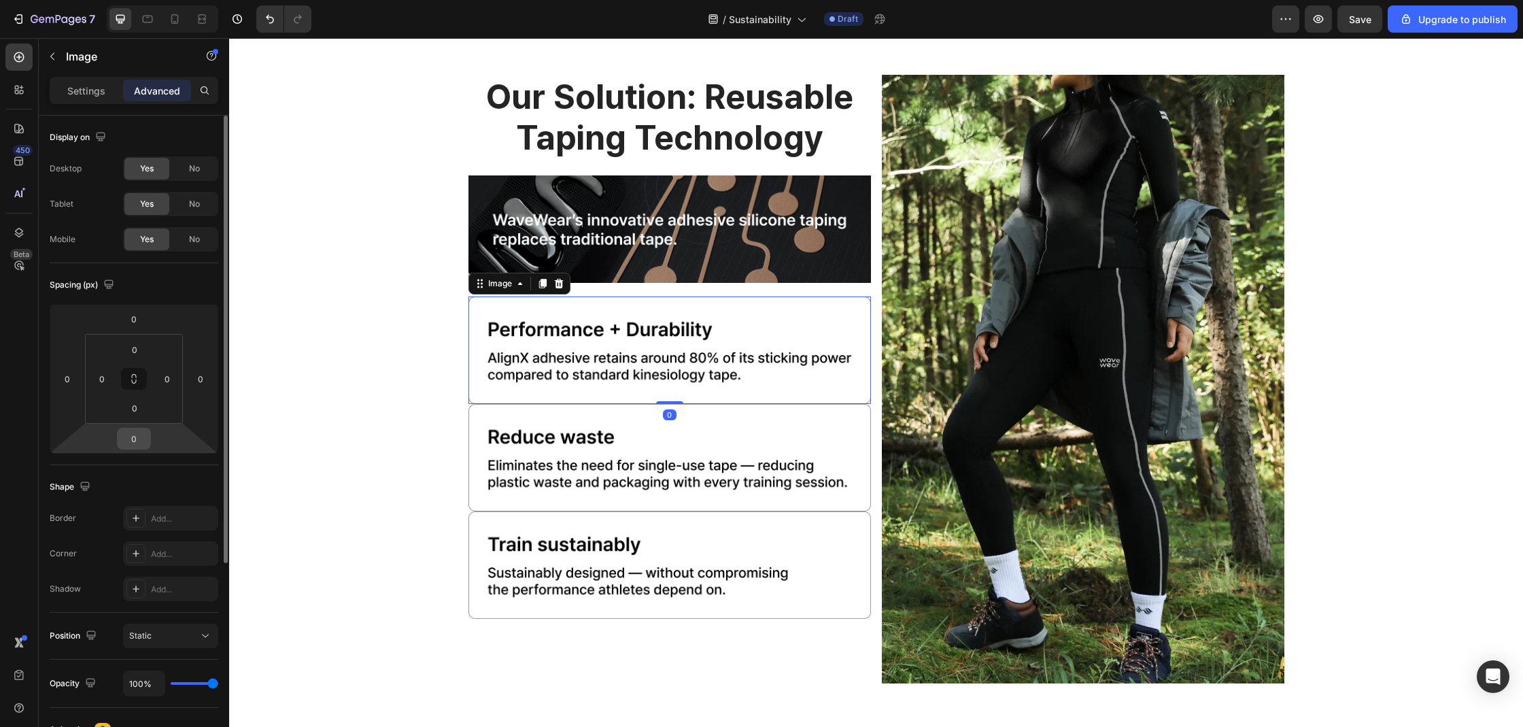
click at [133, 442] on input "0" at bounding box center [133, 438] width 27 height 20
type input "10"
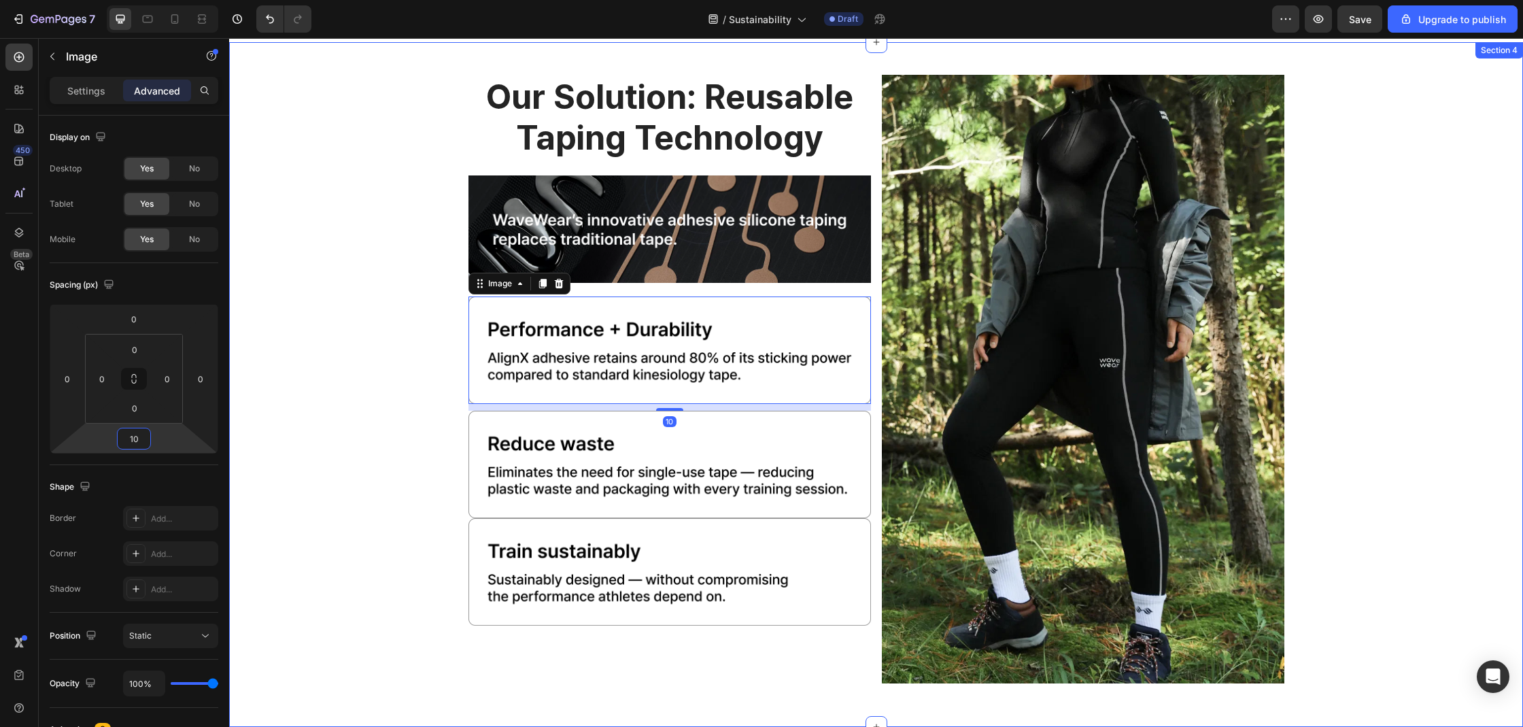
click at [468, 448] on img at bounding box center [669, 464] width 402 height 107
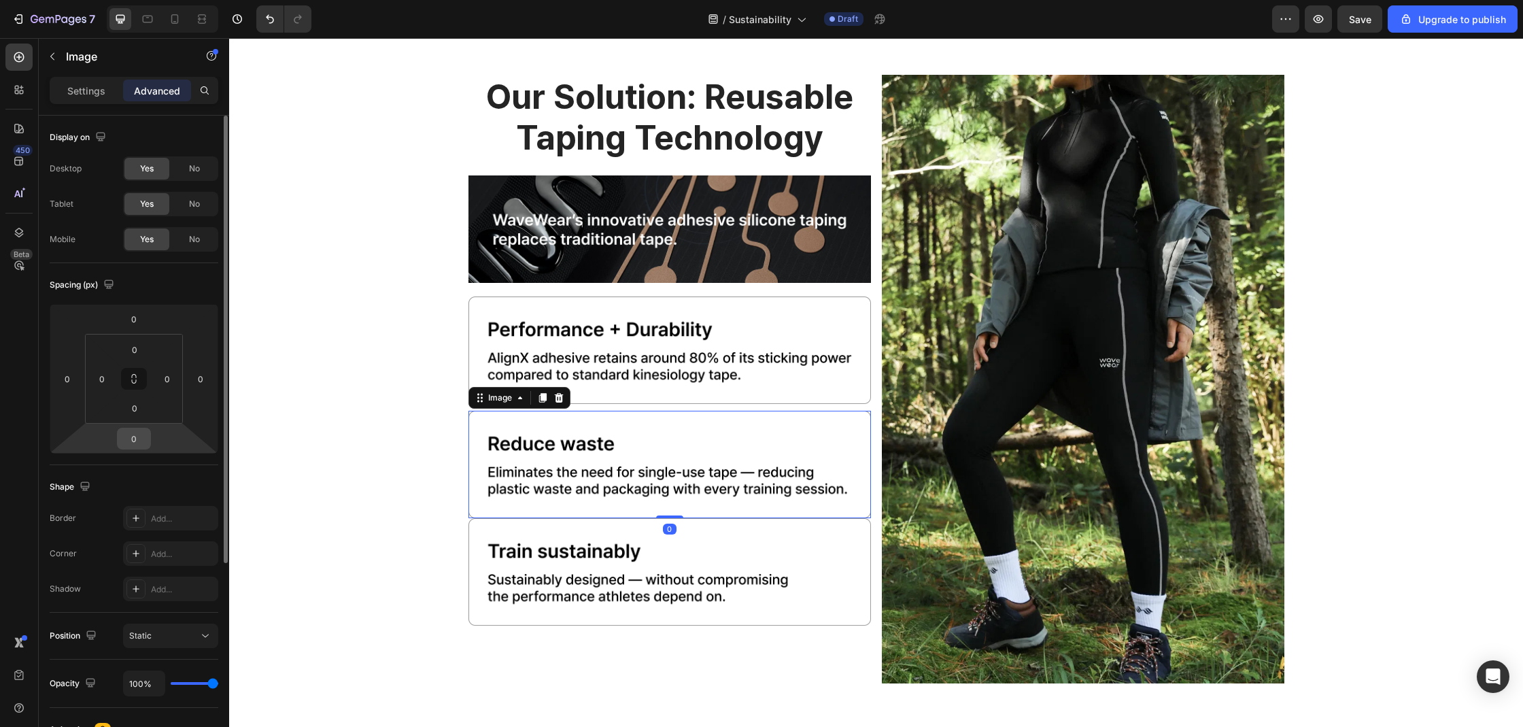
click at [131, 447] on input "0" at bounding box center [133, 438] width 27 height 20
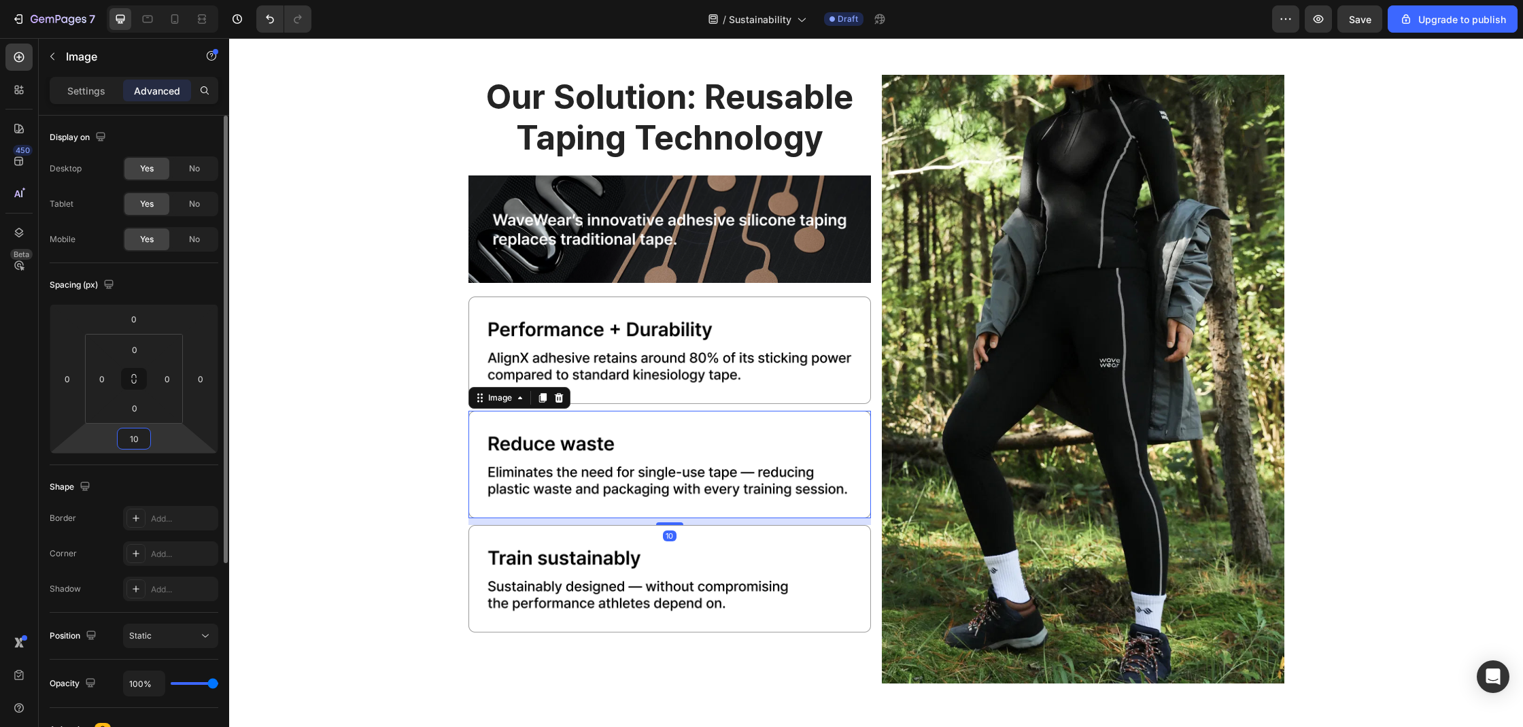
type input "10"
click at [528, 549] on img at bounding box center [669, 578] width 402 height 107
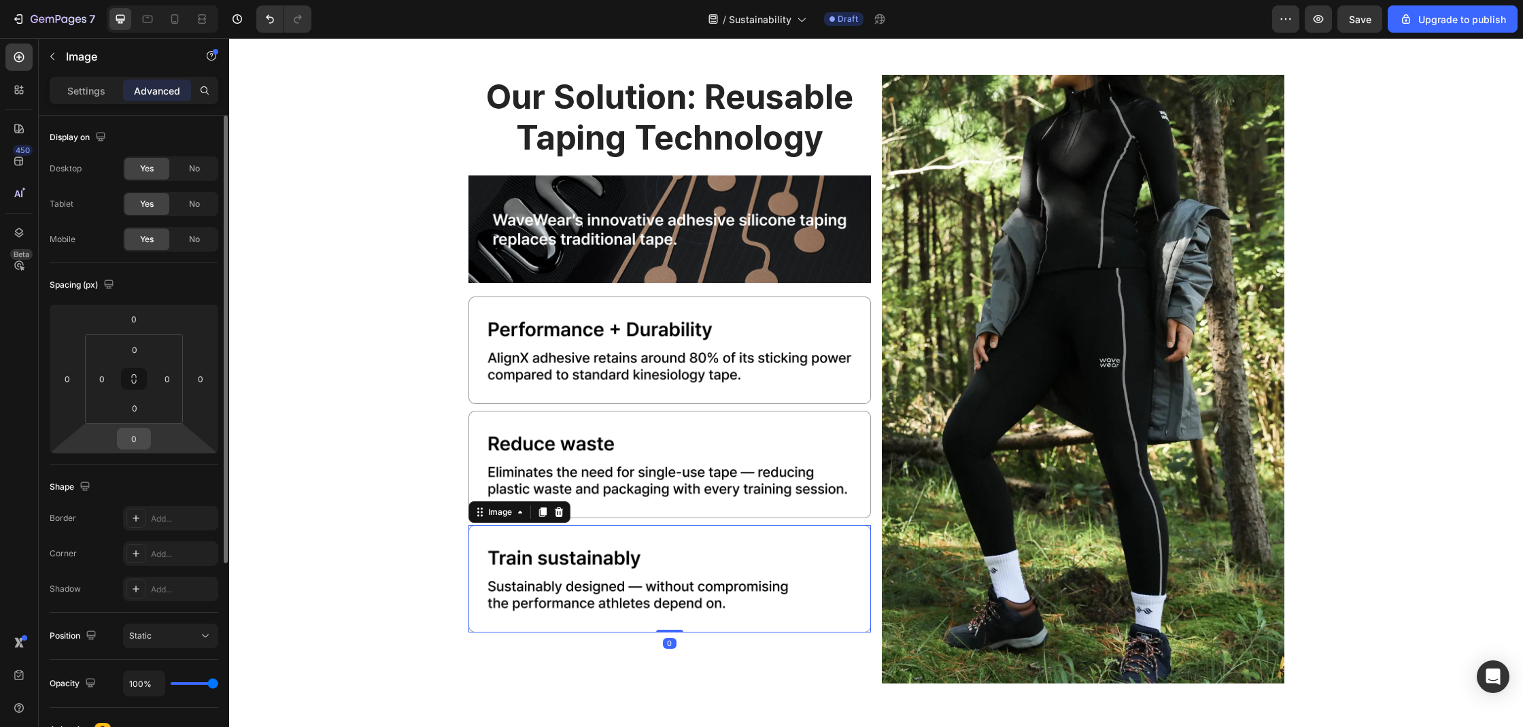
click at [143, 439] on input "0" at bounding box center [133, 438] width 27 height 20
type input "10"
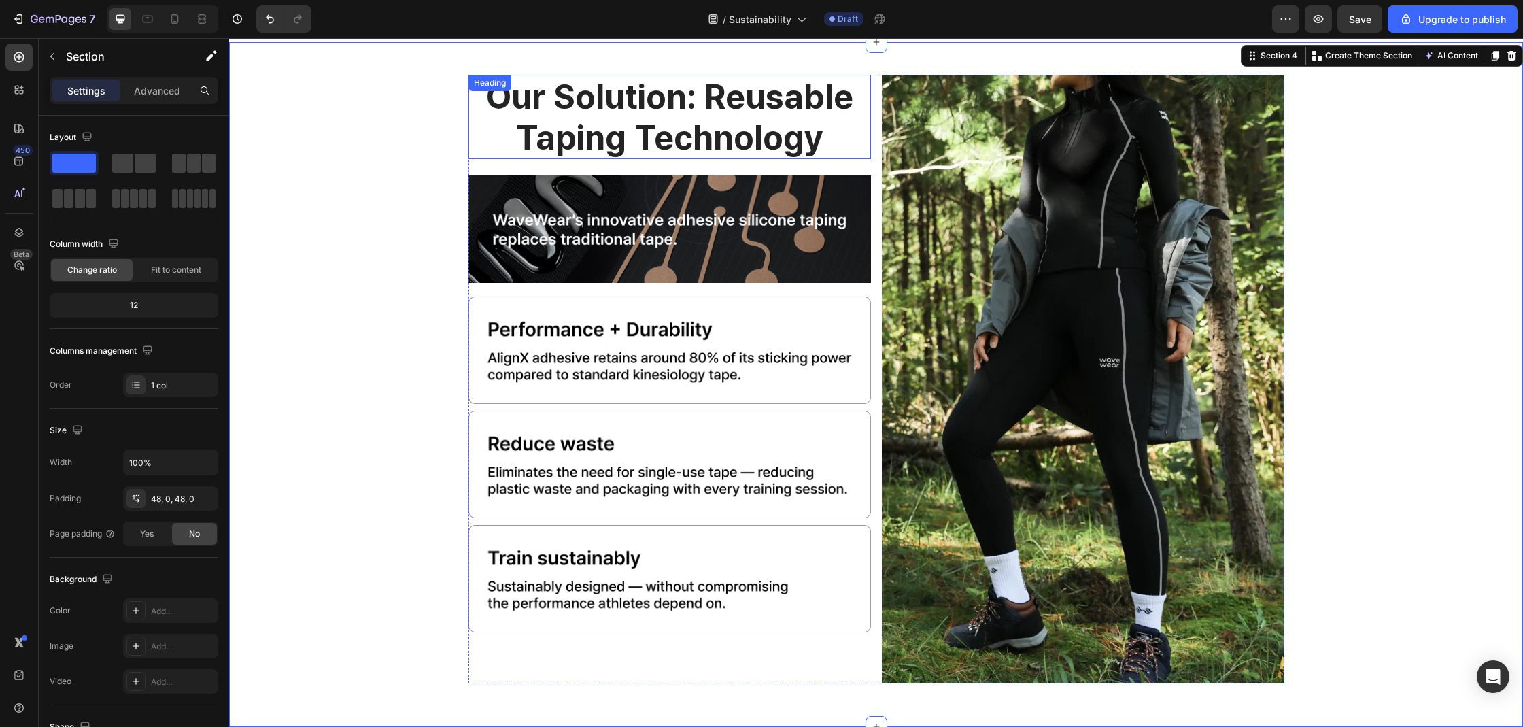
click at [864, 88] on h2 "our solution: reusable taping technology" at bounding box center [669, 117] width 402 height 84
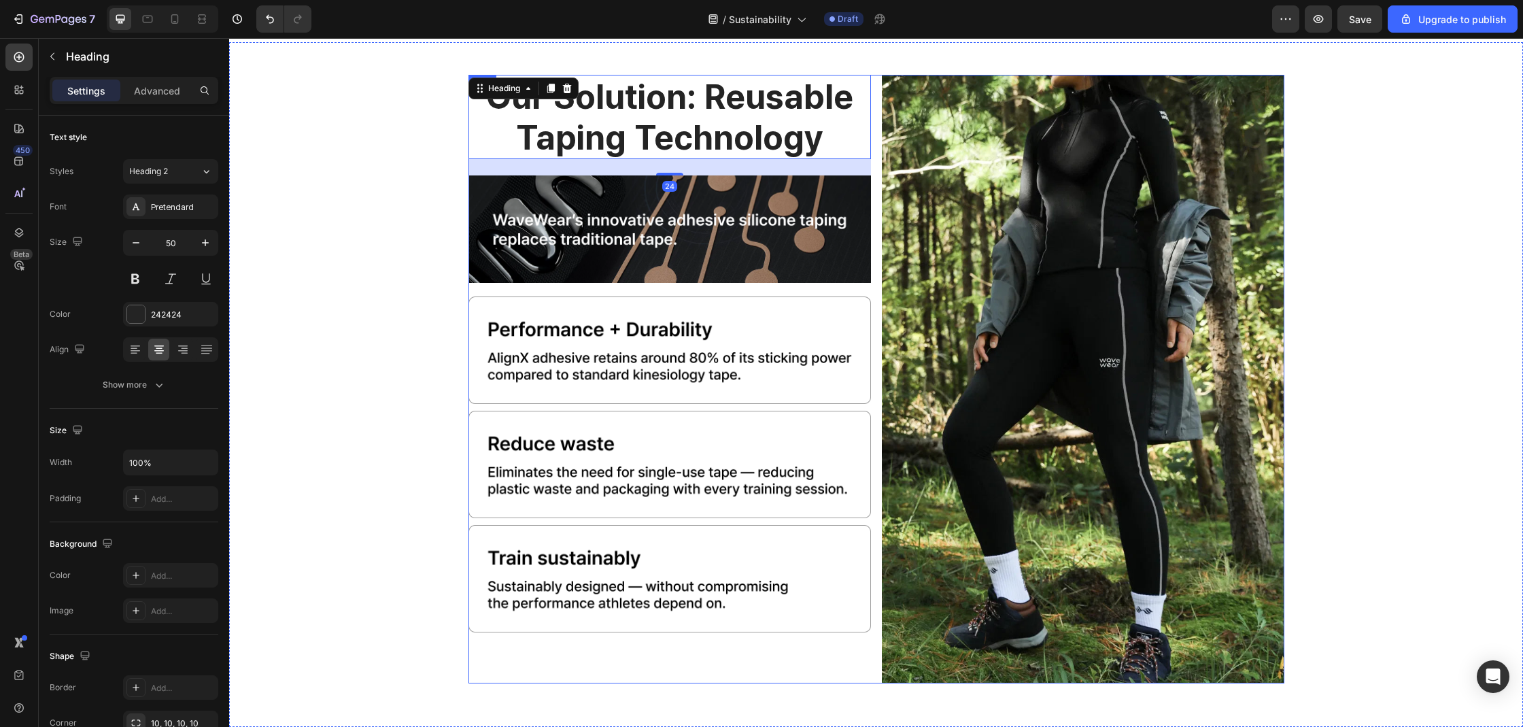
click at [867, 86] on div "our solution: reusable taping technology Heading 24 Image Image Image Image Ima…" at bounding box center [876, 379] width 816 height 608
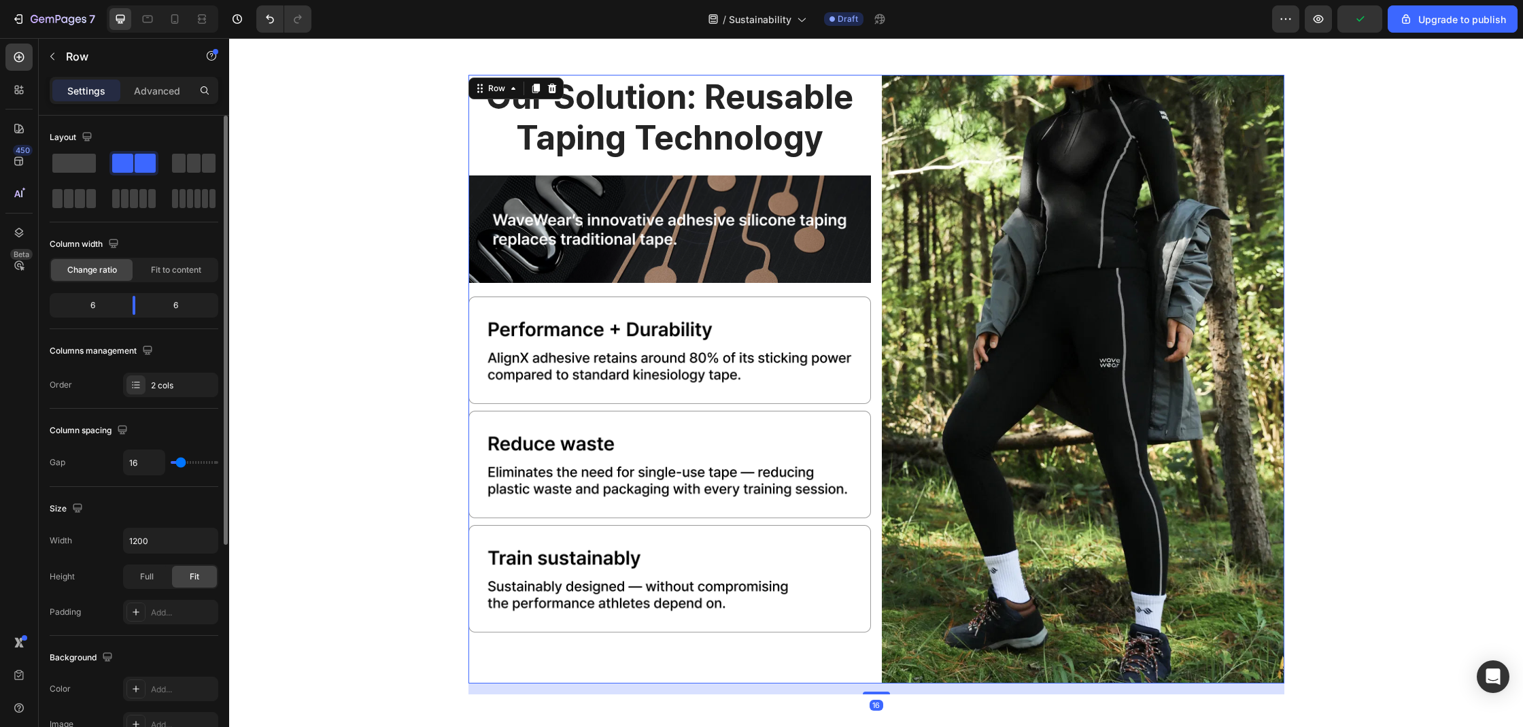
type input "20"
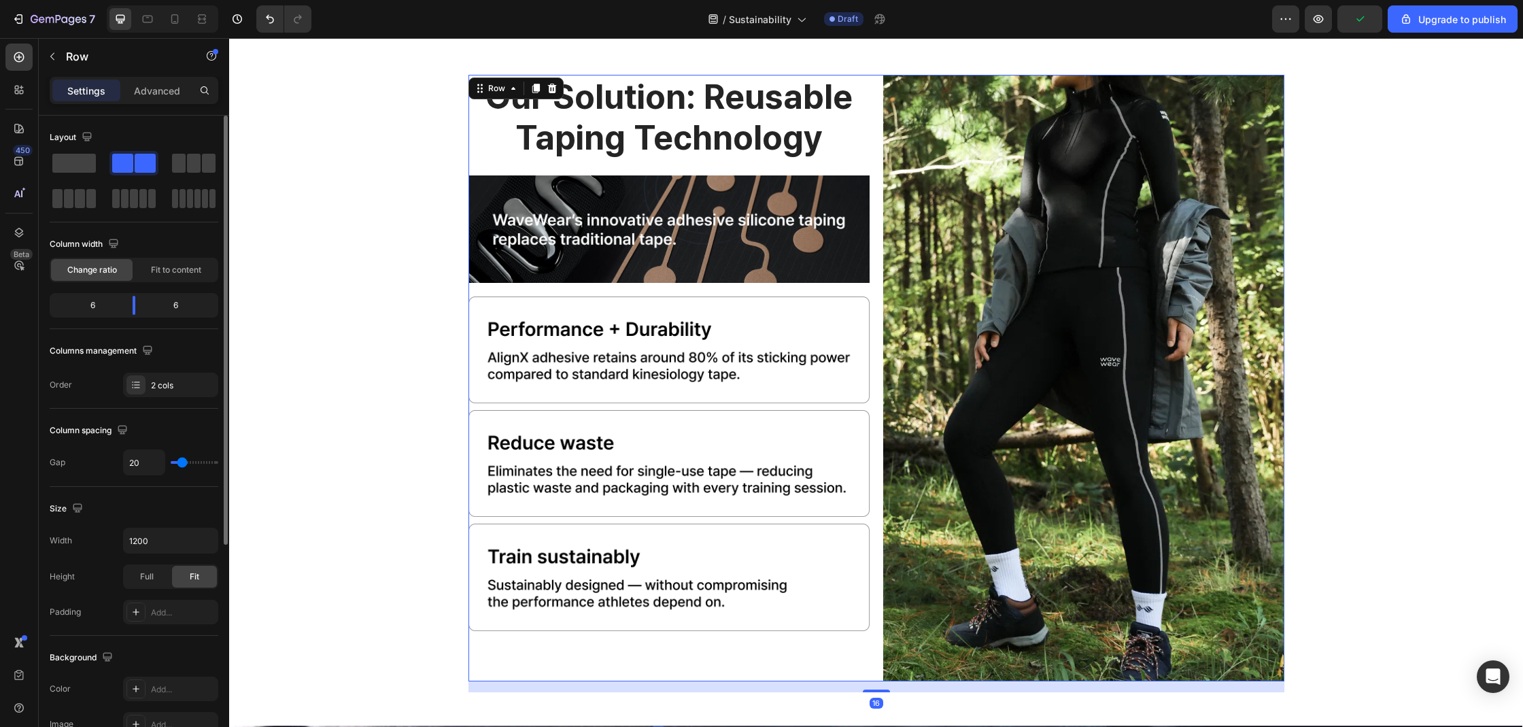
type input "21"
type input "25"
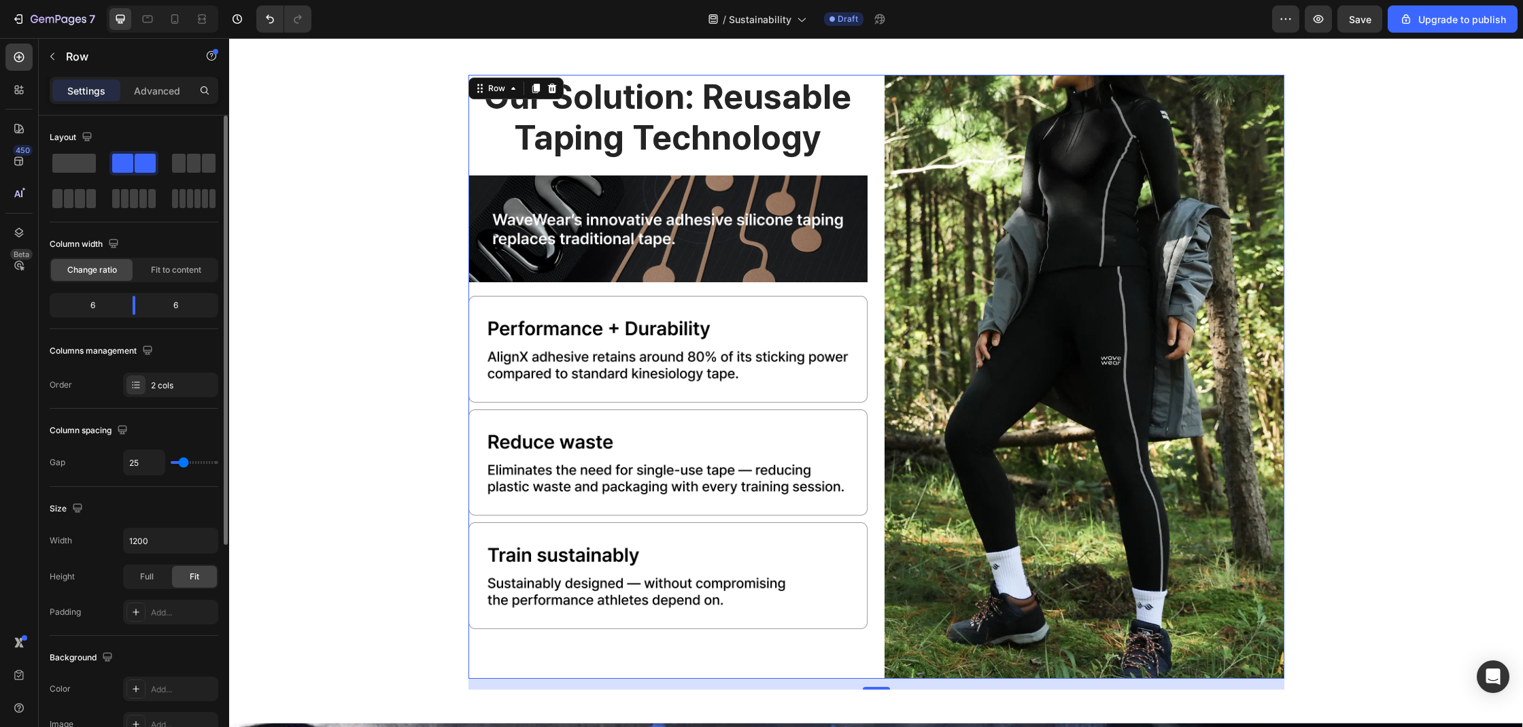
type input "25"
click at [184, 463] on input "range" at bounding box center [195, 462] width 48 height 3
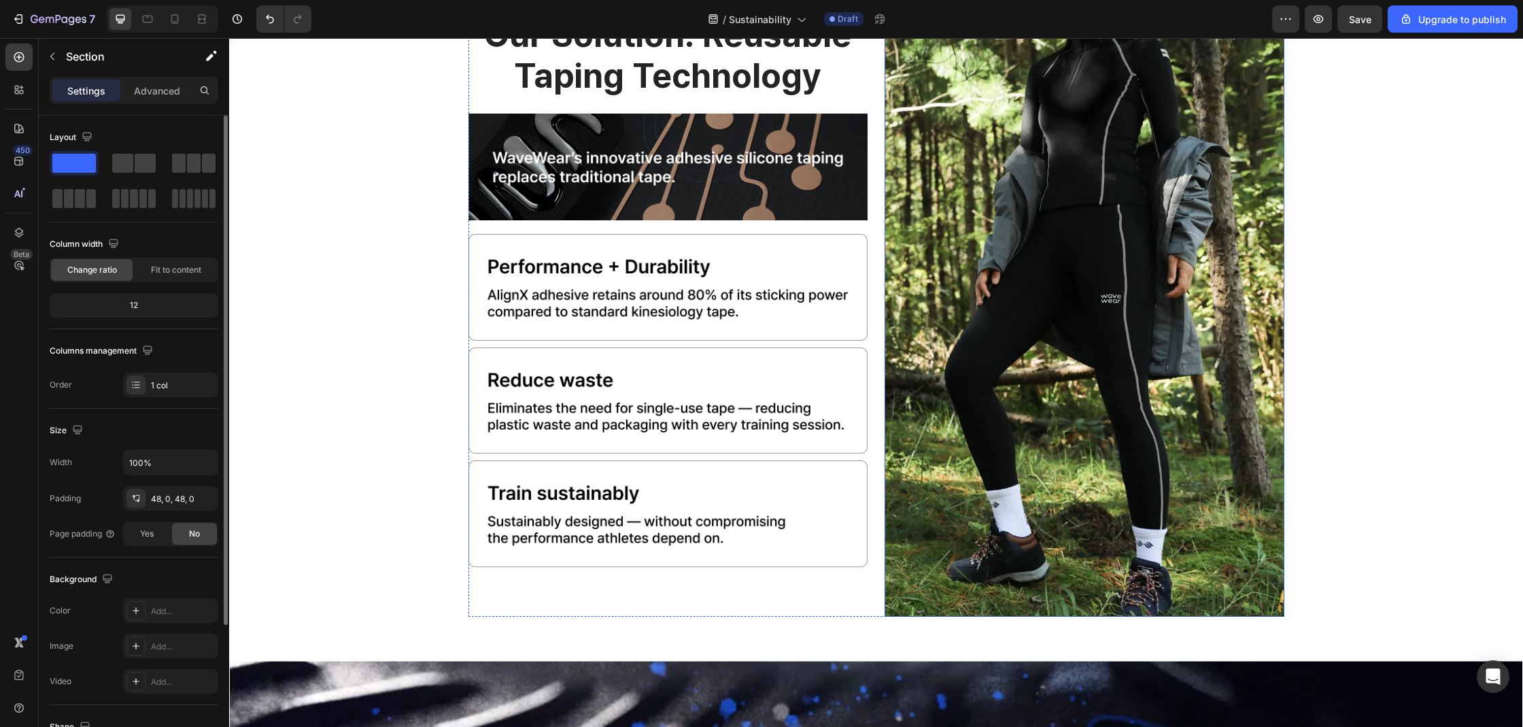
scroll to position [1614, 0]
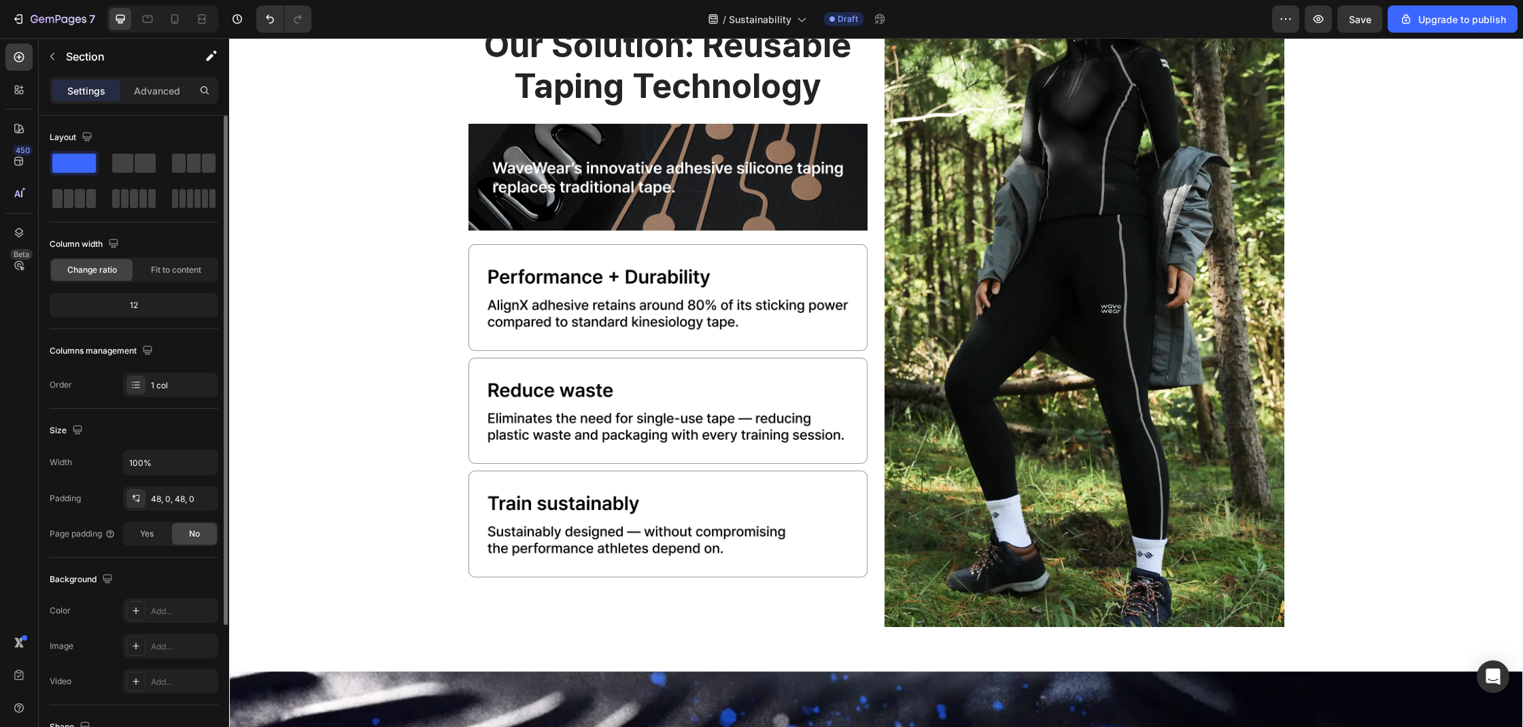
click at [1374, 223] on div "our solution: reusable taping technology Heading Image Image Image Image Image …" at bounding box center [876, 330] width 1294 height 615
click at [1377, 15] on button "Save" at bounding box center [1359, 18] width 45 height 27
click at [1314, 21] on icon "button" at bounding box center [1318, 19] width 14 height 14
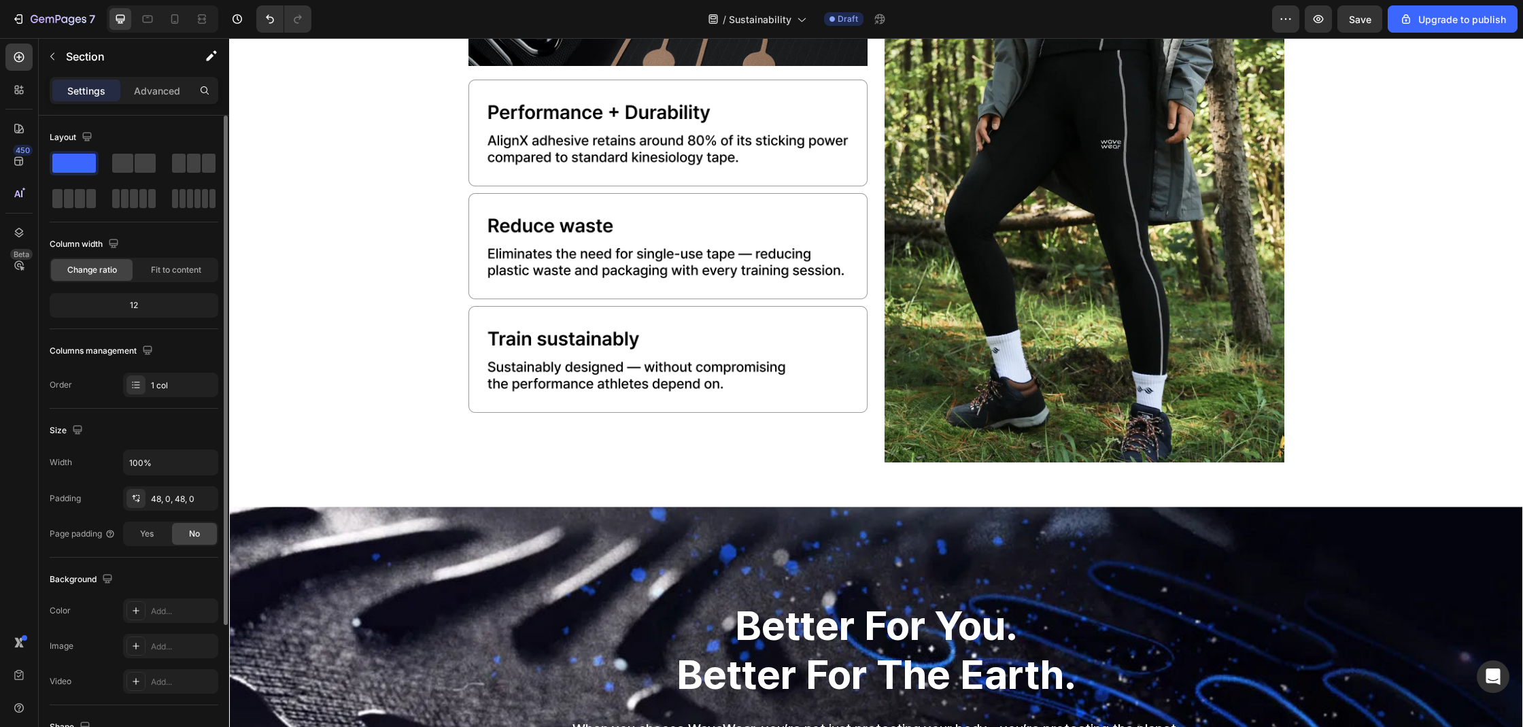
scroll to position [1761, 0]
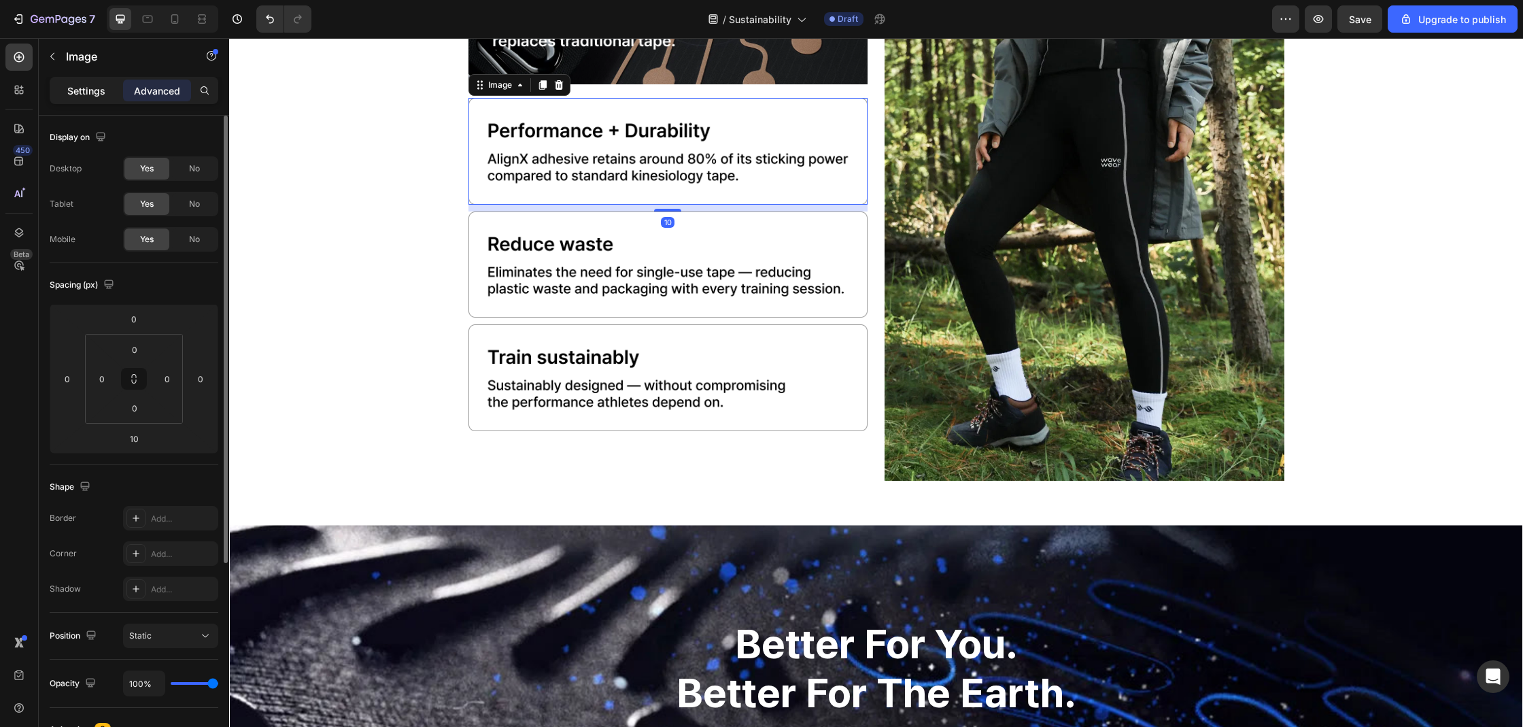
click at [65, 89] on div "Settings" at bounding box center [86, 91] width 68 height 22
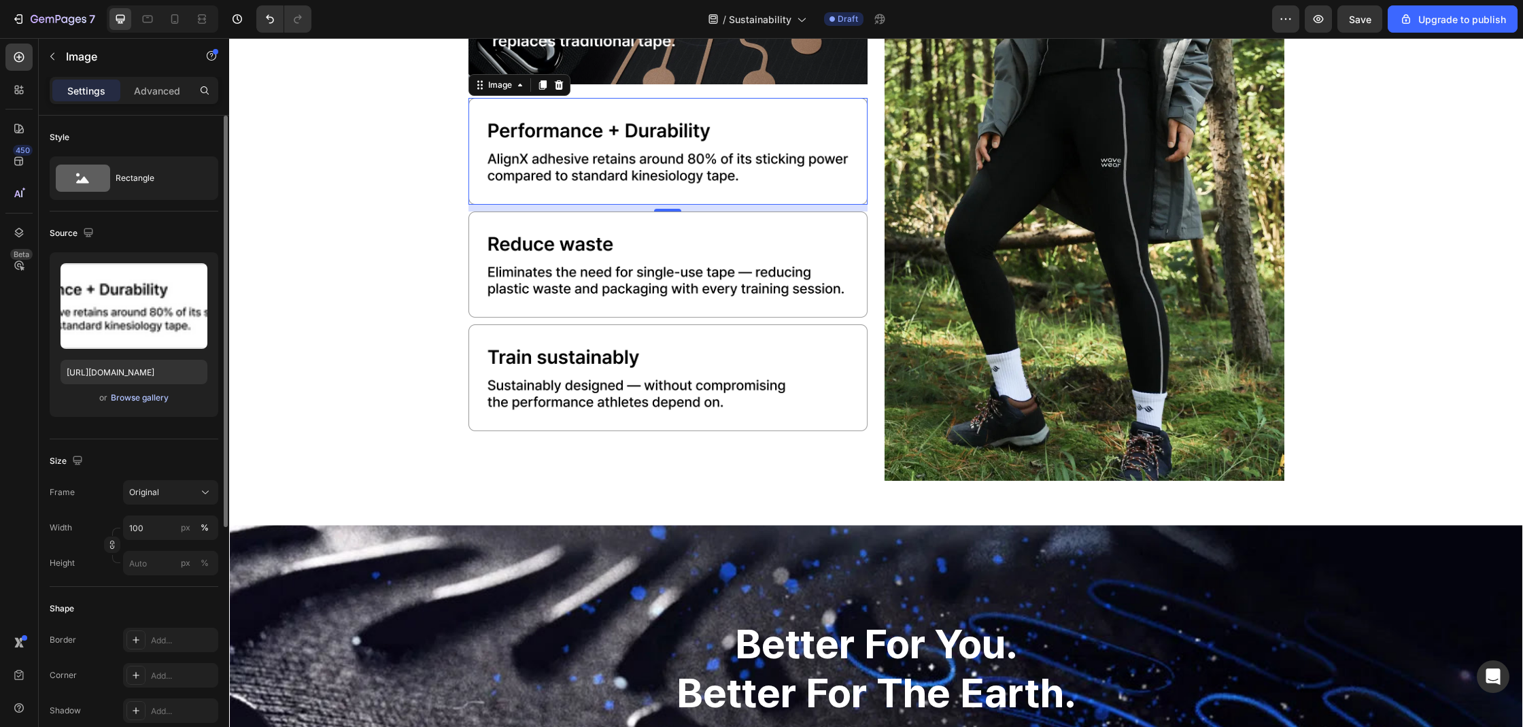
click at [142, 395] on div "Browse gallery" at bounding box center [140, 398] width 58 height 12
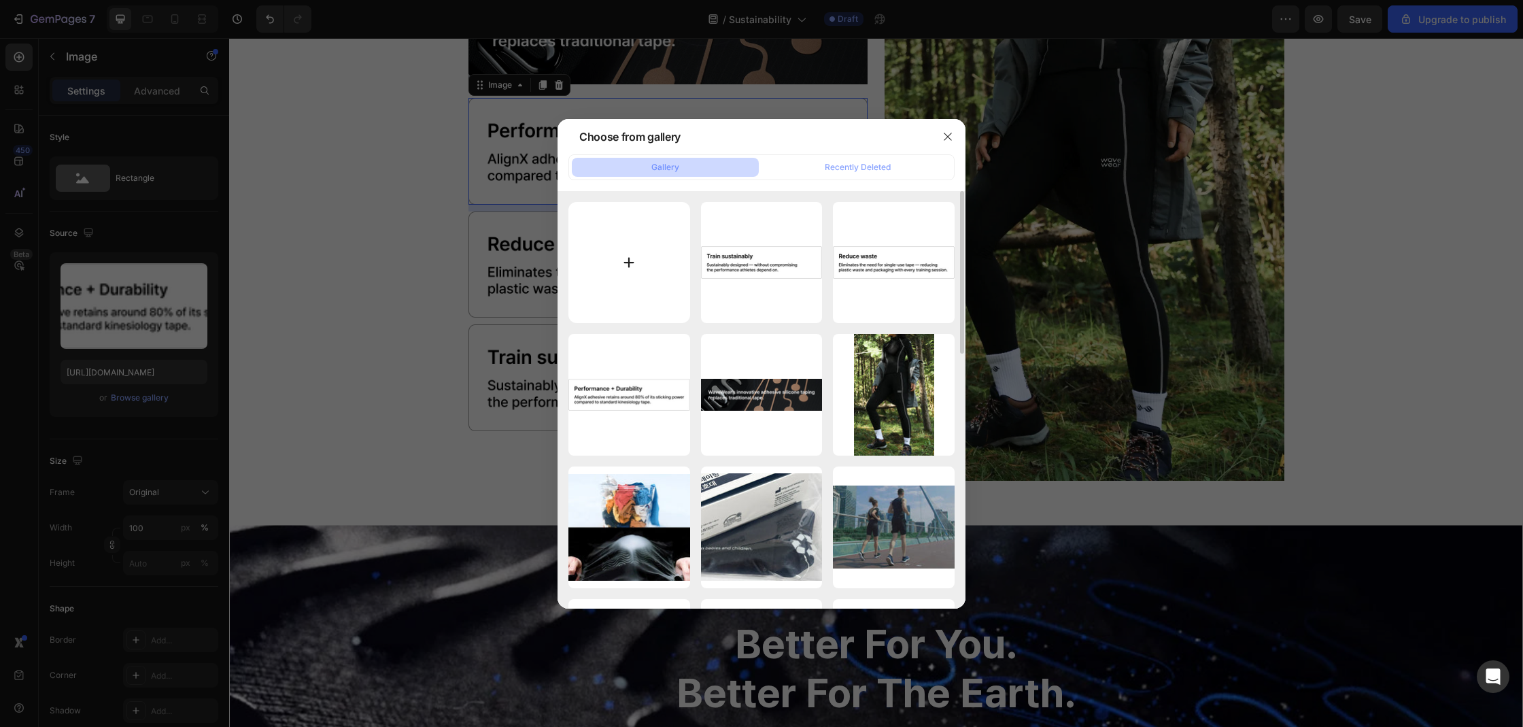
type input "C:\fakepath\Frame 43.png"
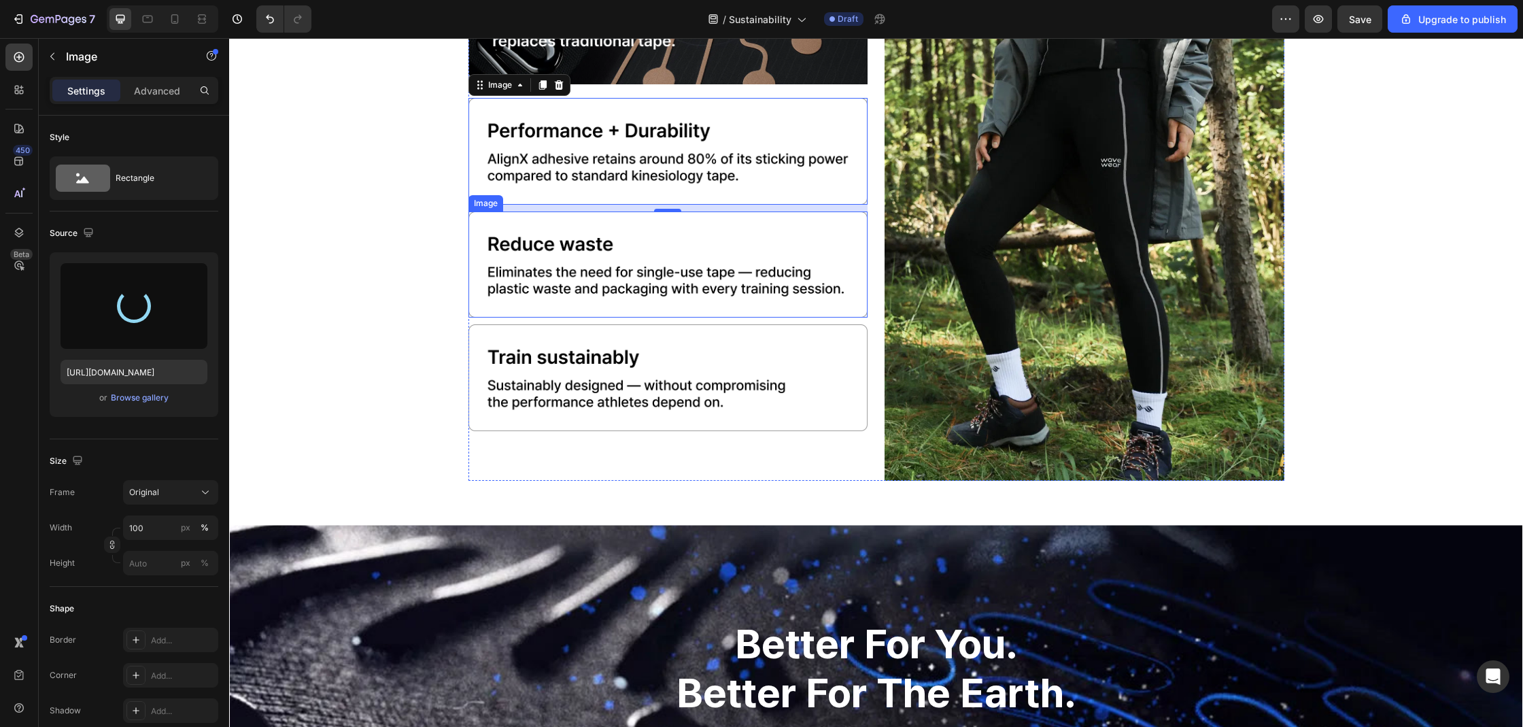
type input "https://cdn.shopify.com/s/files/1/0074/9882/5818/files/gempages_579737317355291…"
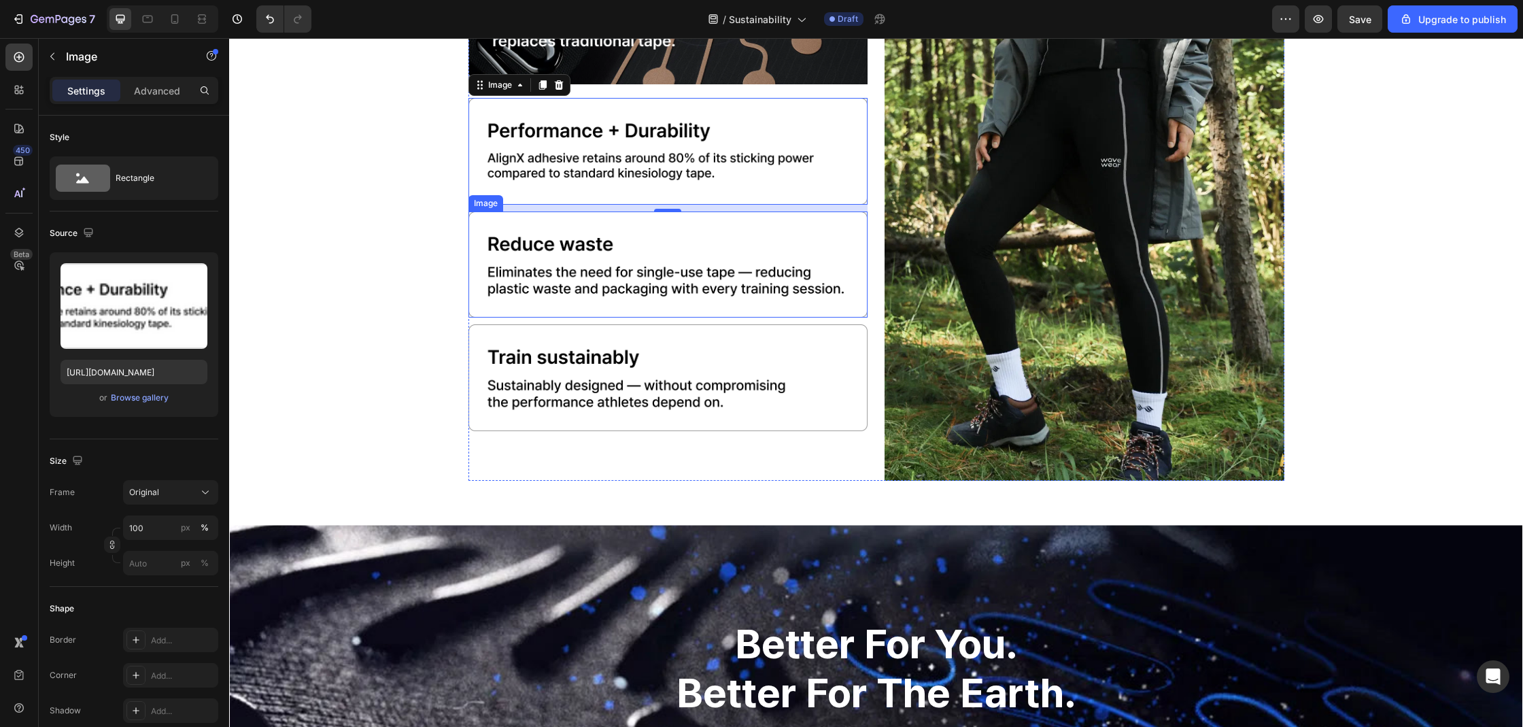
click at [757, 237] on img at bounding box center [668, 264] width 400 height 107
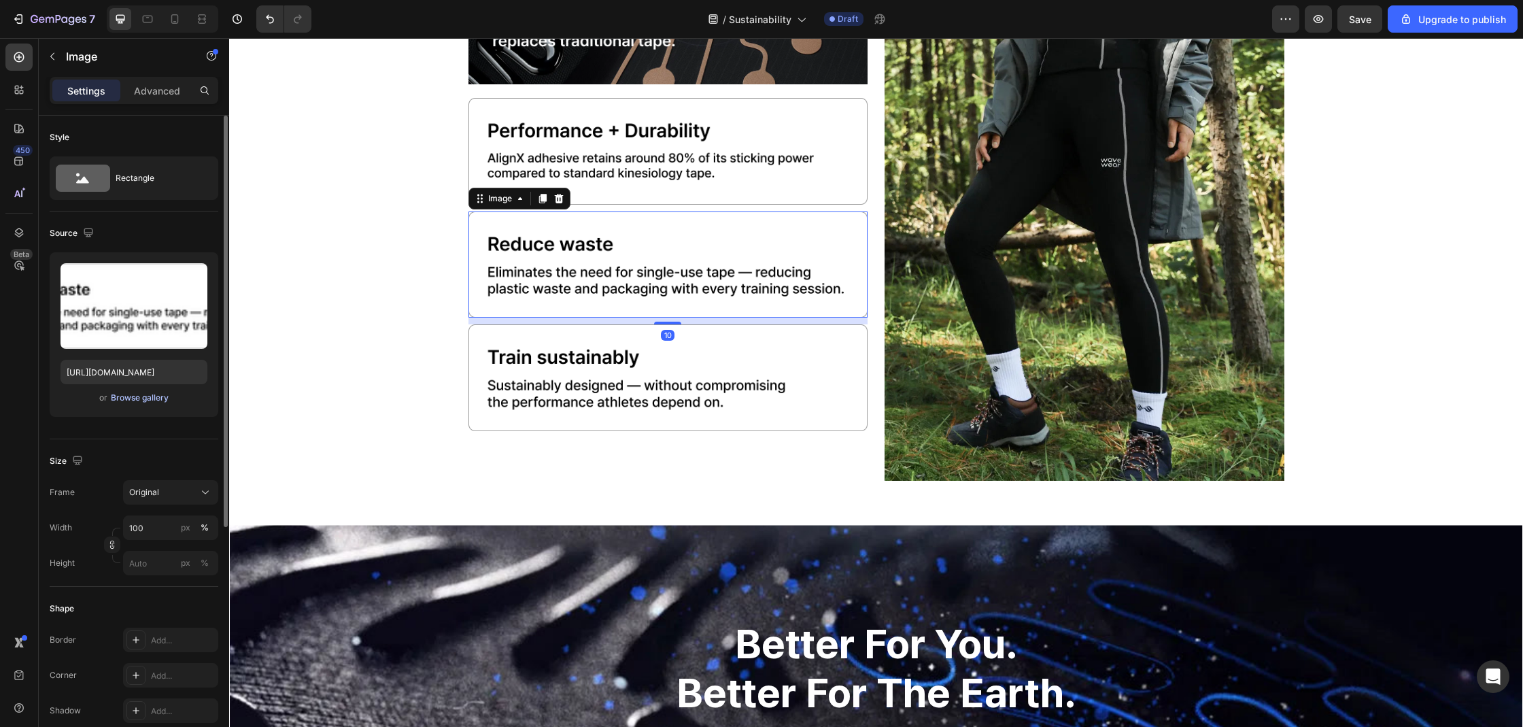
click at [143, 396] on div "Browse gallery" at bounding box center [140, 398] width 58 height 12
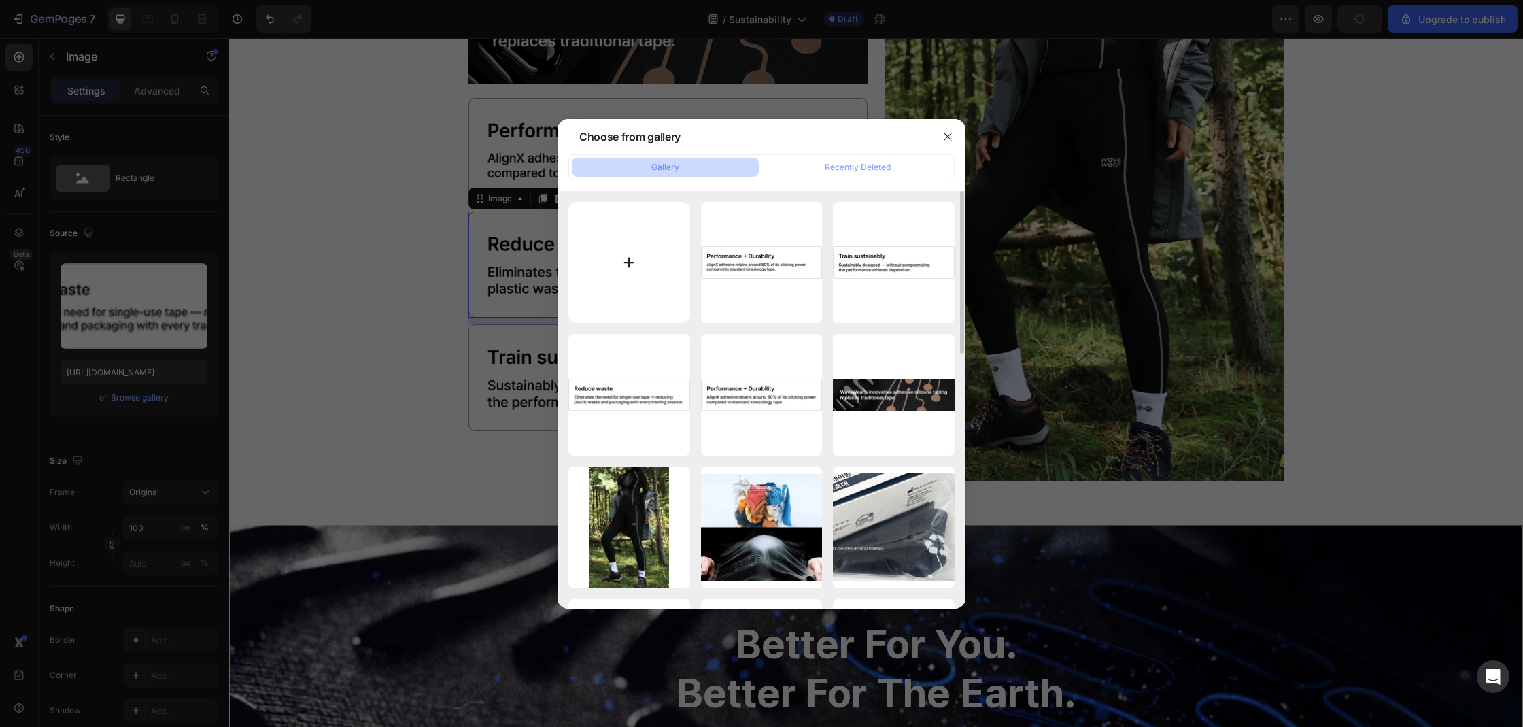
type input "C:\fakepath\Frame 44.png"
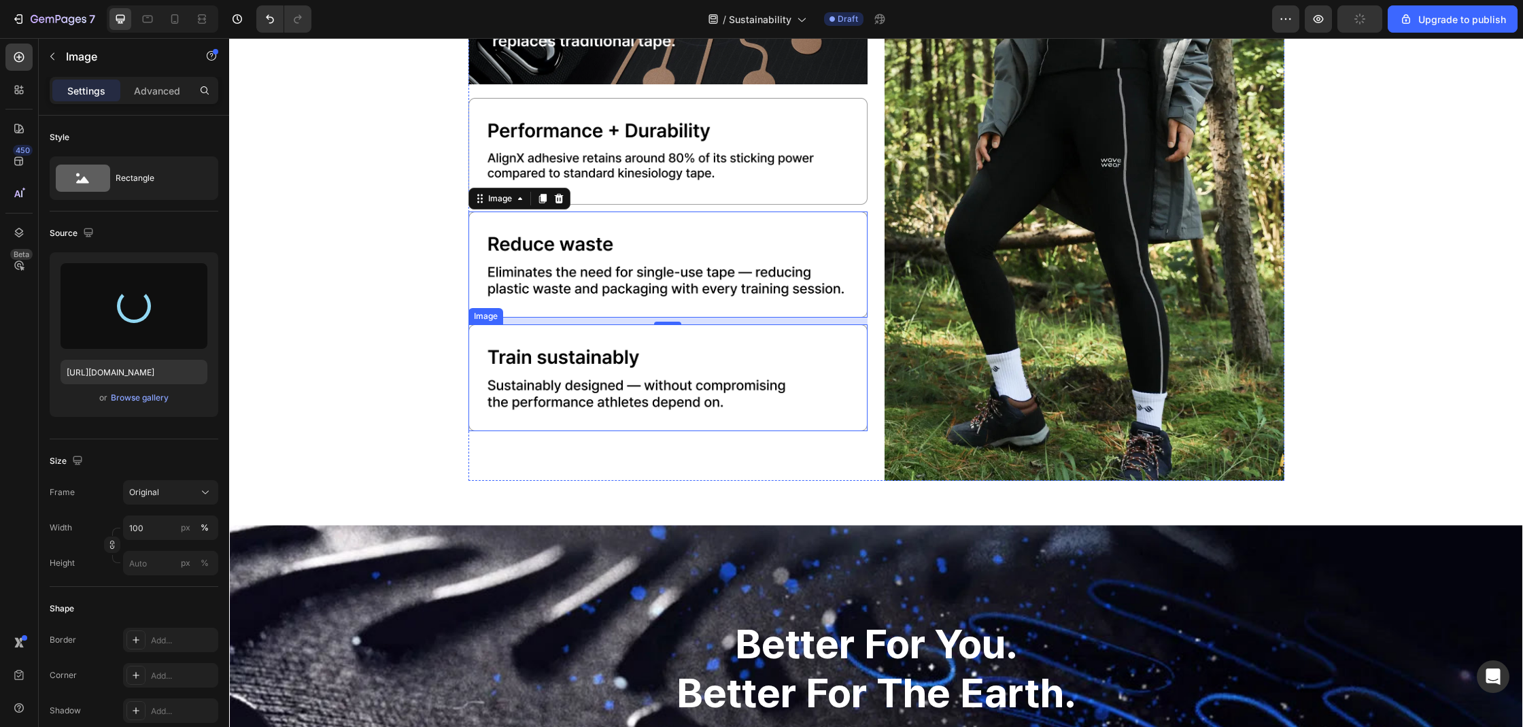
click at [707, 371] on img at bounding box center [668, 377] width 400 height 107
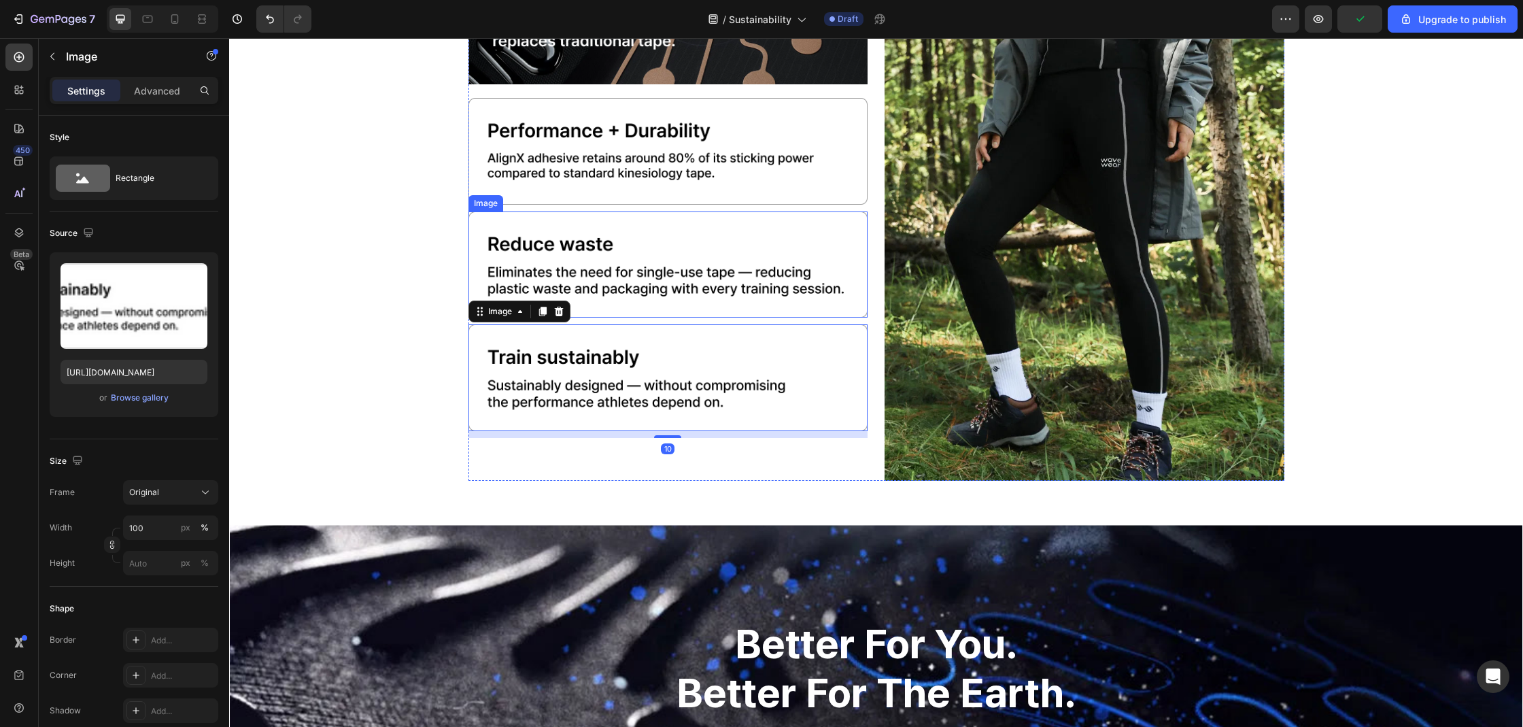
click at [723, 301] on img at bounding box center [668, 264] width 400 height 107
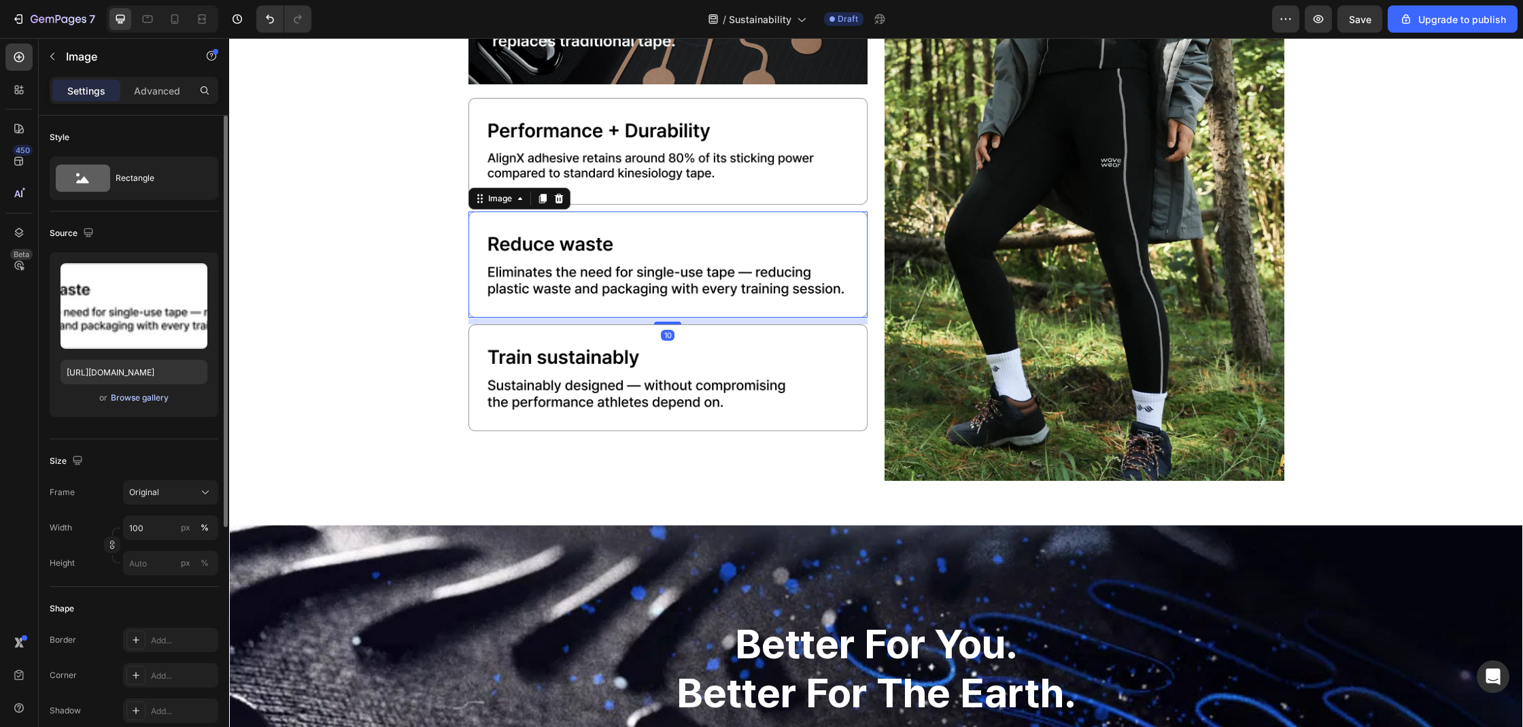
click at [137, 394] on div "Browse gallery" at bounding box center [140, 398] width 58 height 12
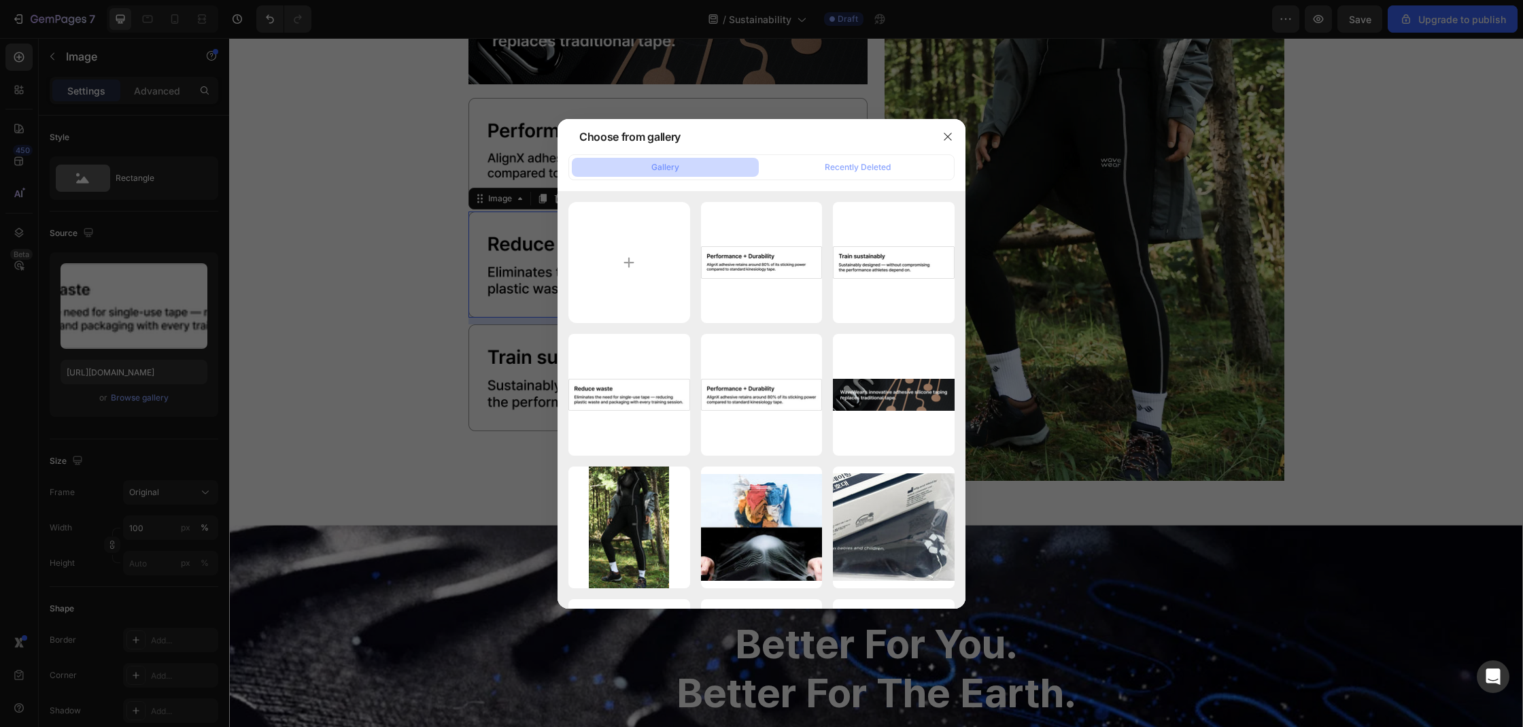
type input "C:\fakepath\Frame 44.png"
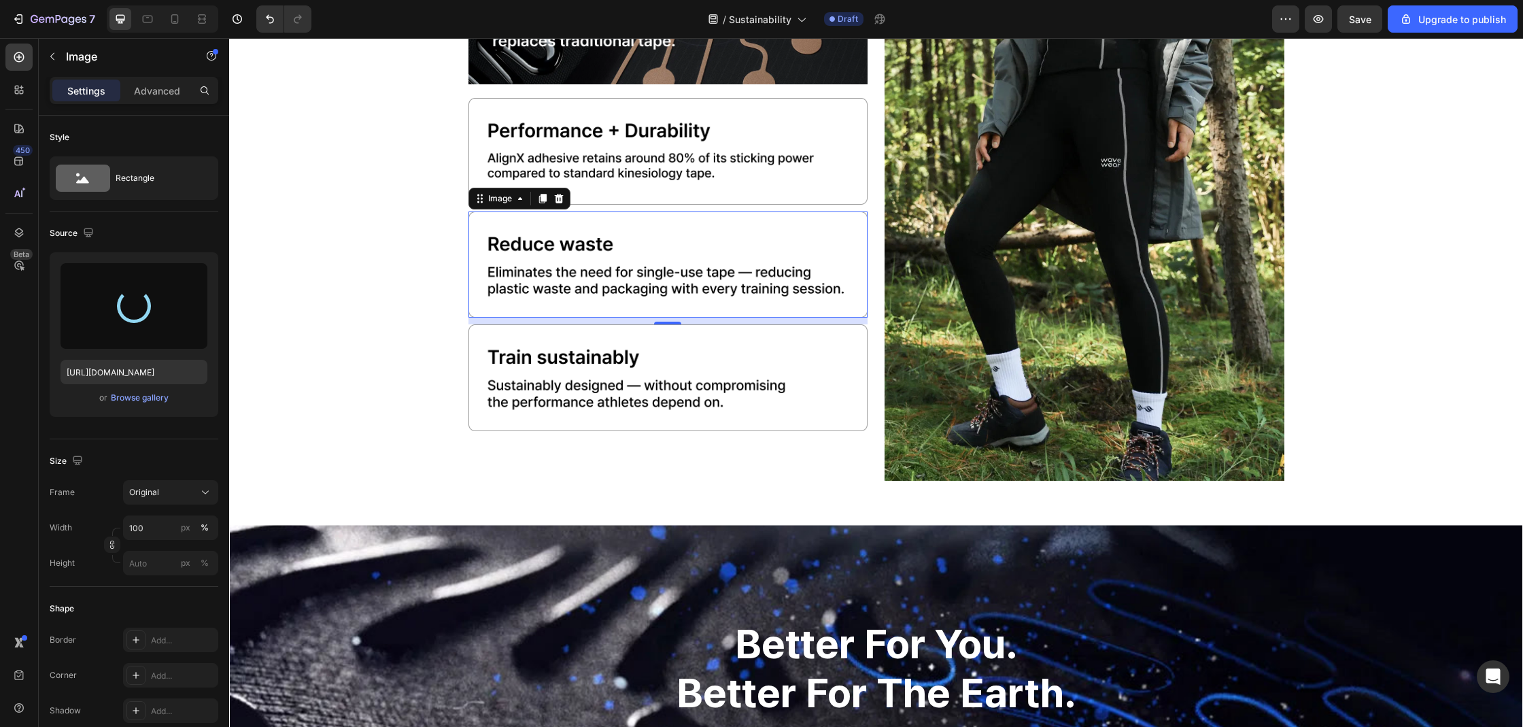
type input "https://cdn.shopify.com/s/files/1/0074/9882/5818/files/gempages_579737317355291…"
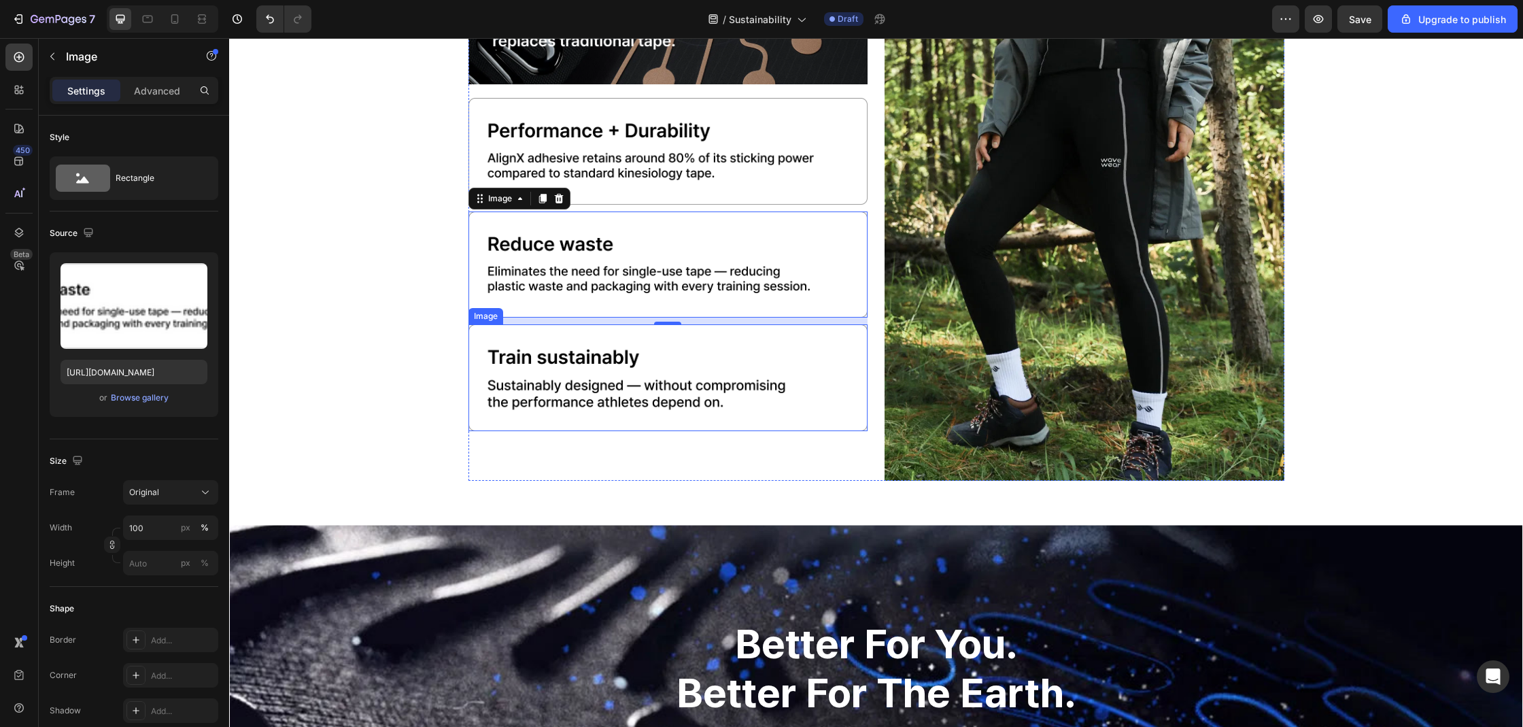
click at [688, 347] on img at bounding box center [668, 377] width 400 height 107
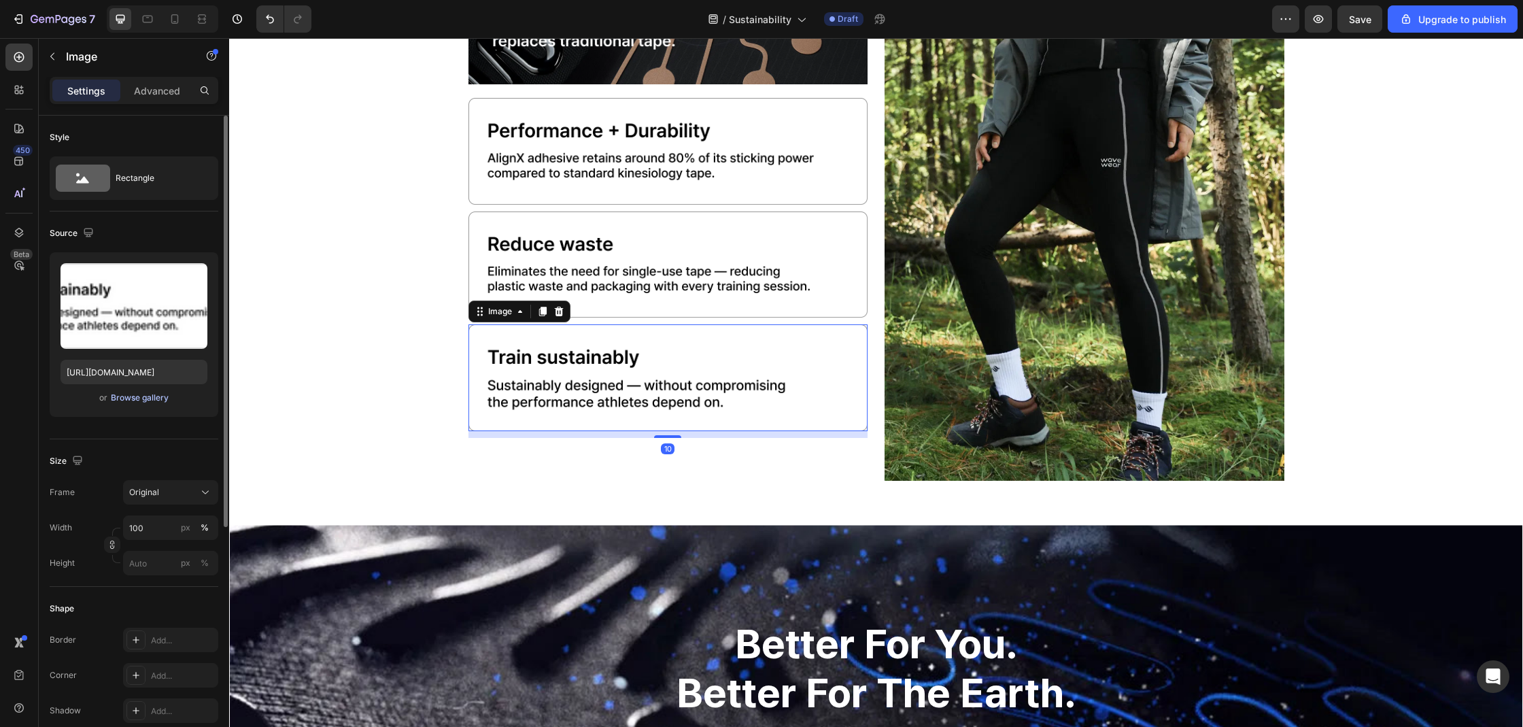
click at [150, 396] on div "Browse gallery" at bounding box center [140, 398] width 58 height 12
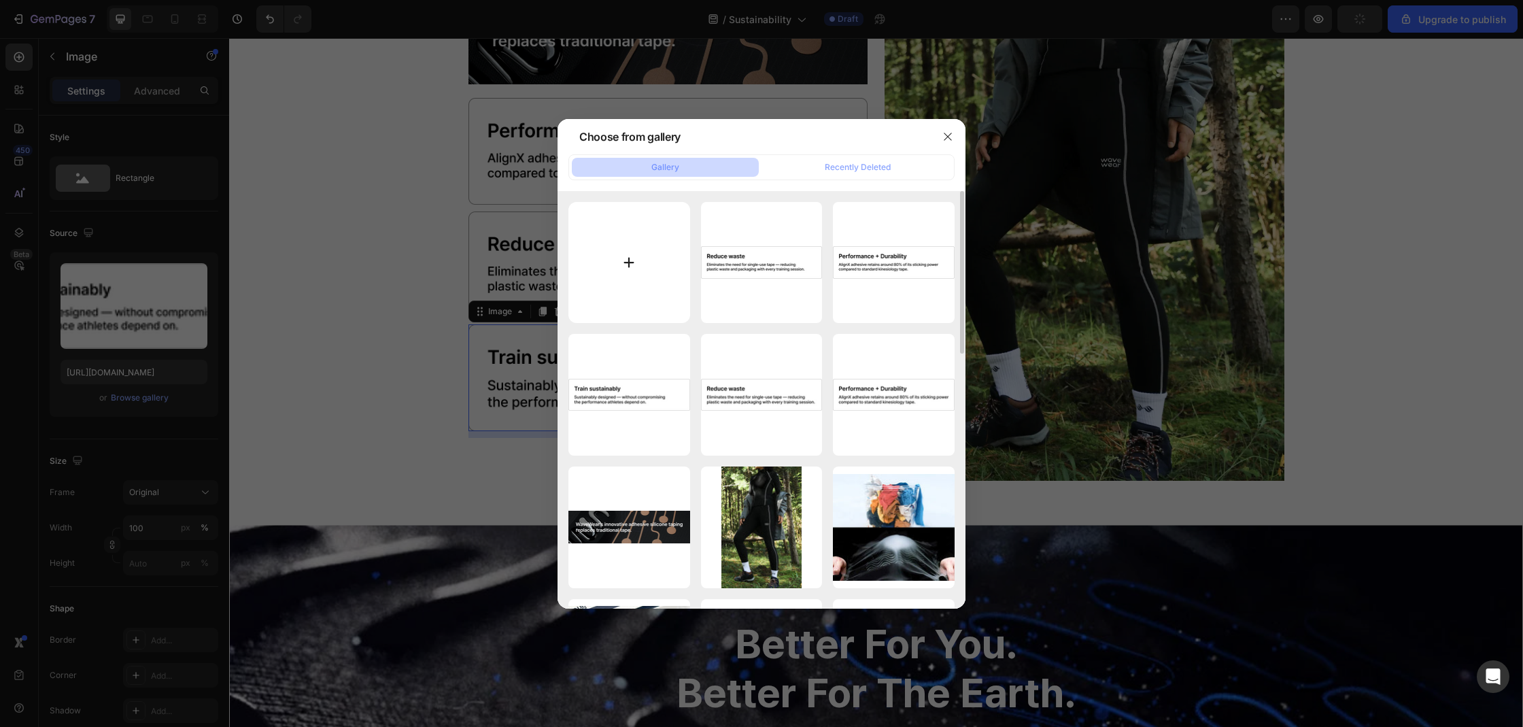
type input "C:\fakepath\Frame 45.png"
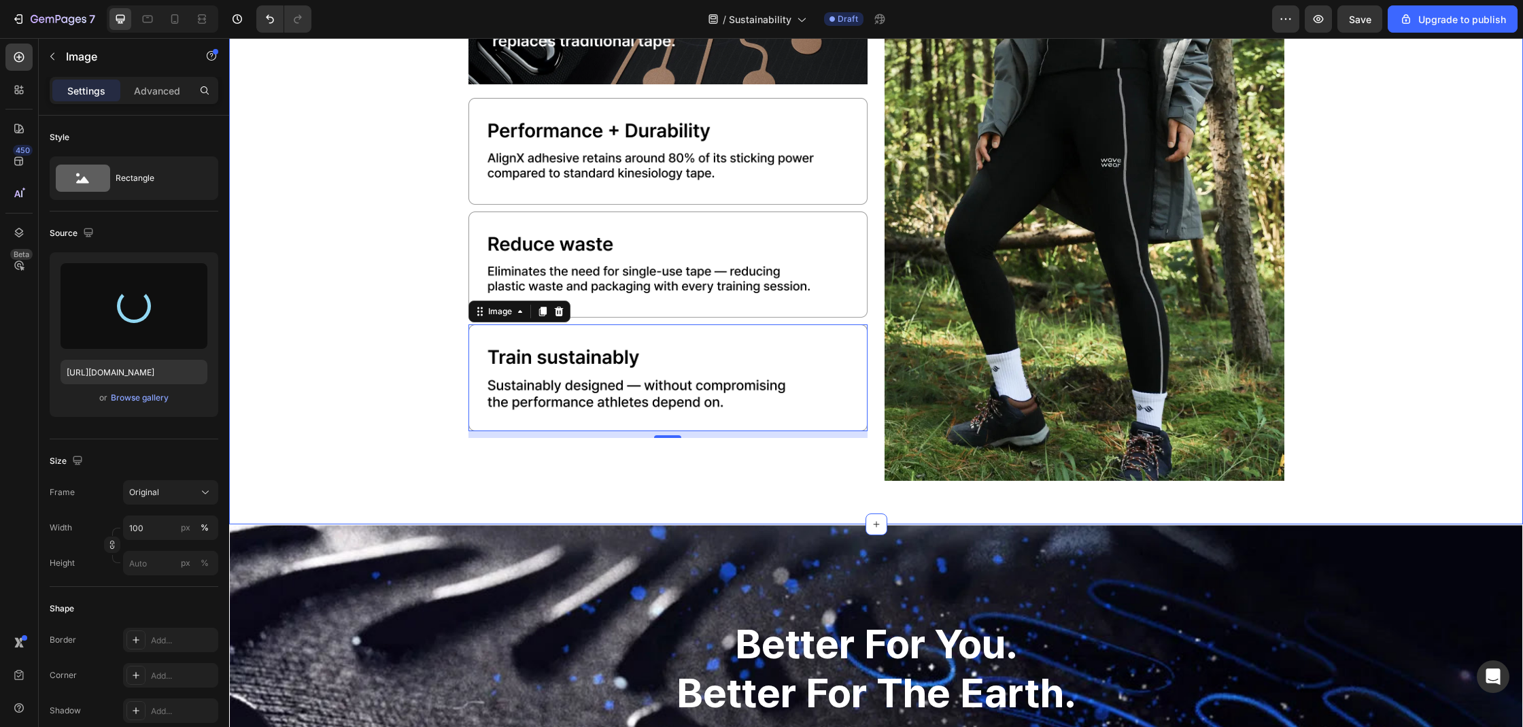
type input "https://cdn.shopify.com/s/files/1/0074/9882/5818/files/gempages_579737317355291…"
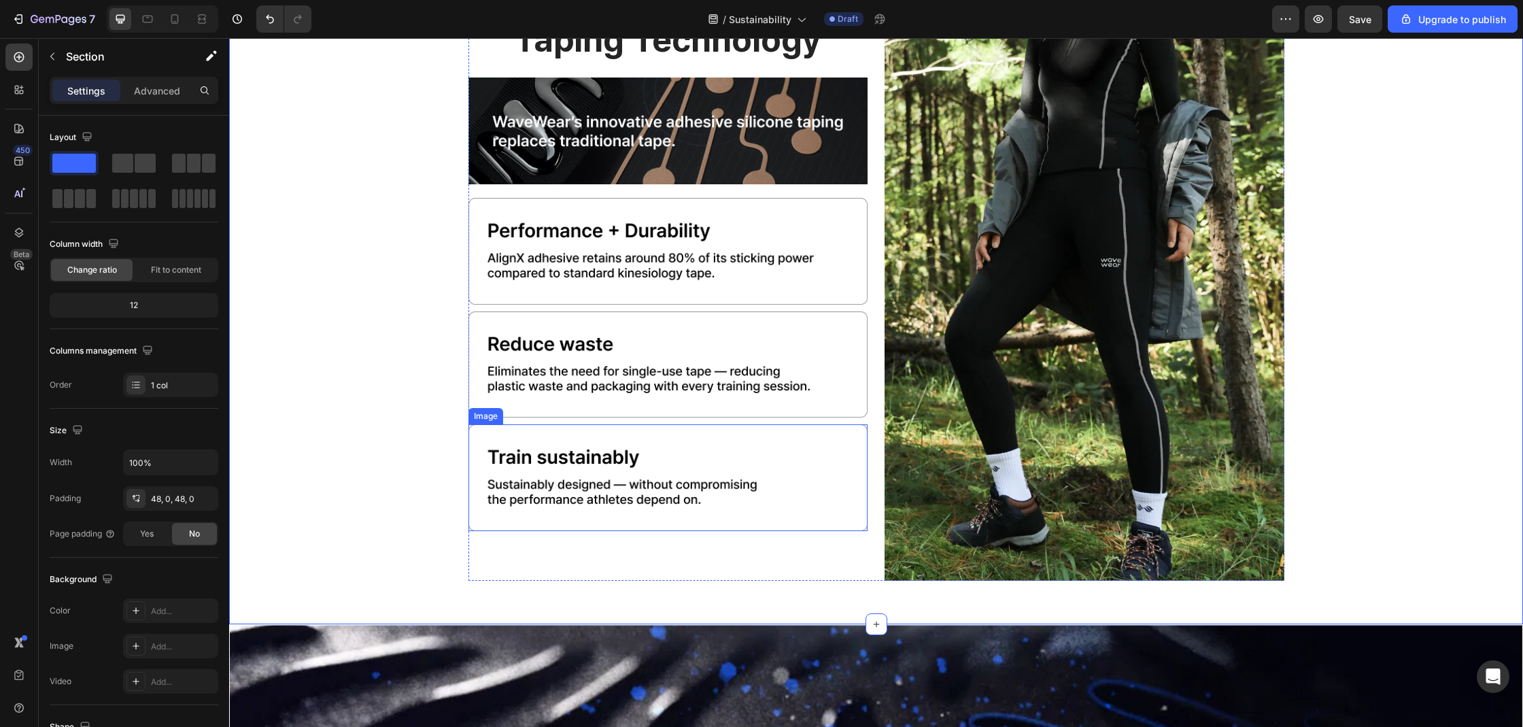
scroll to position [1658, 0]
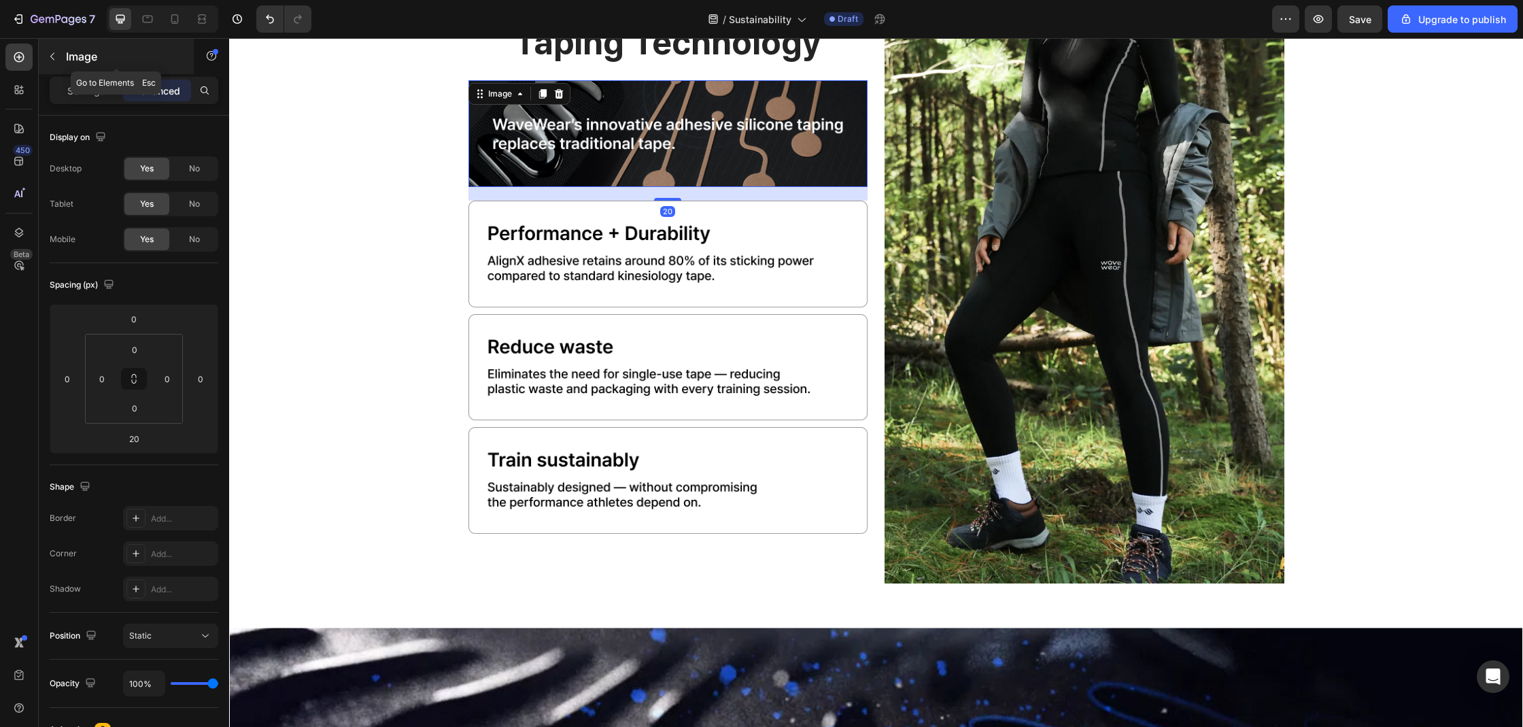
click at [90, 71] on div "Image" at bounding box center [116, 56] width 155 height 35
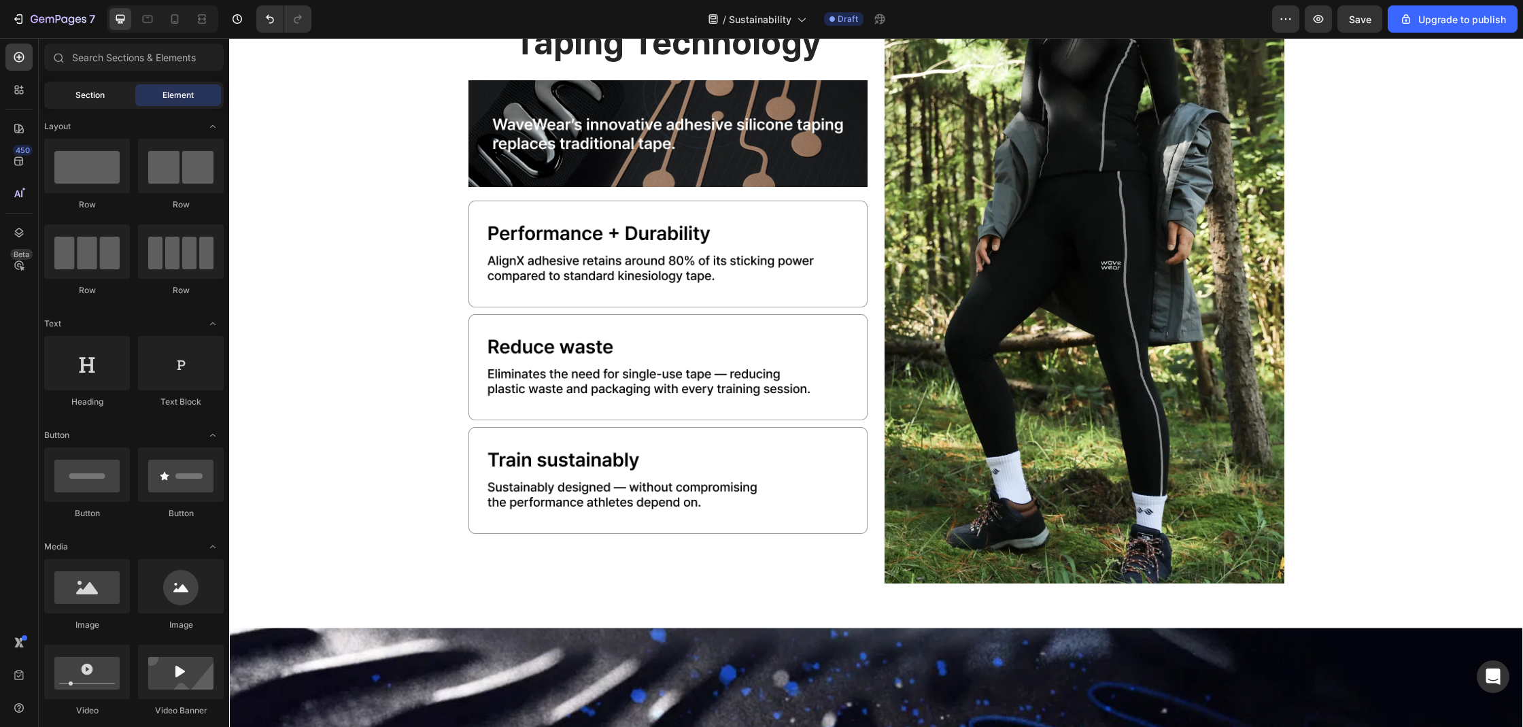
click at [90, 93] on span "Section" at bounding box center [89, 95] width 29 height 12
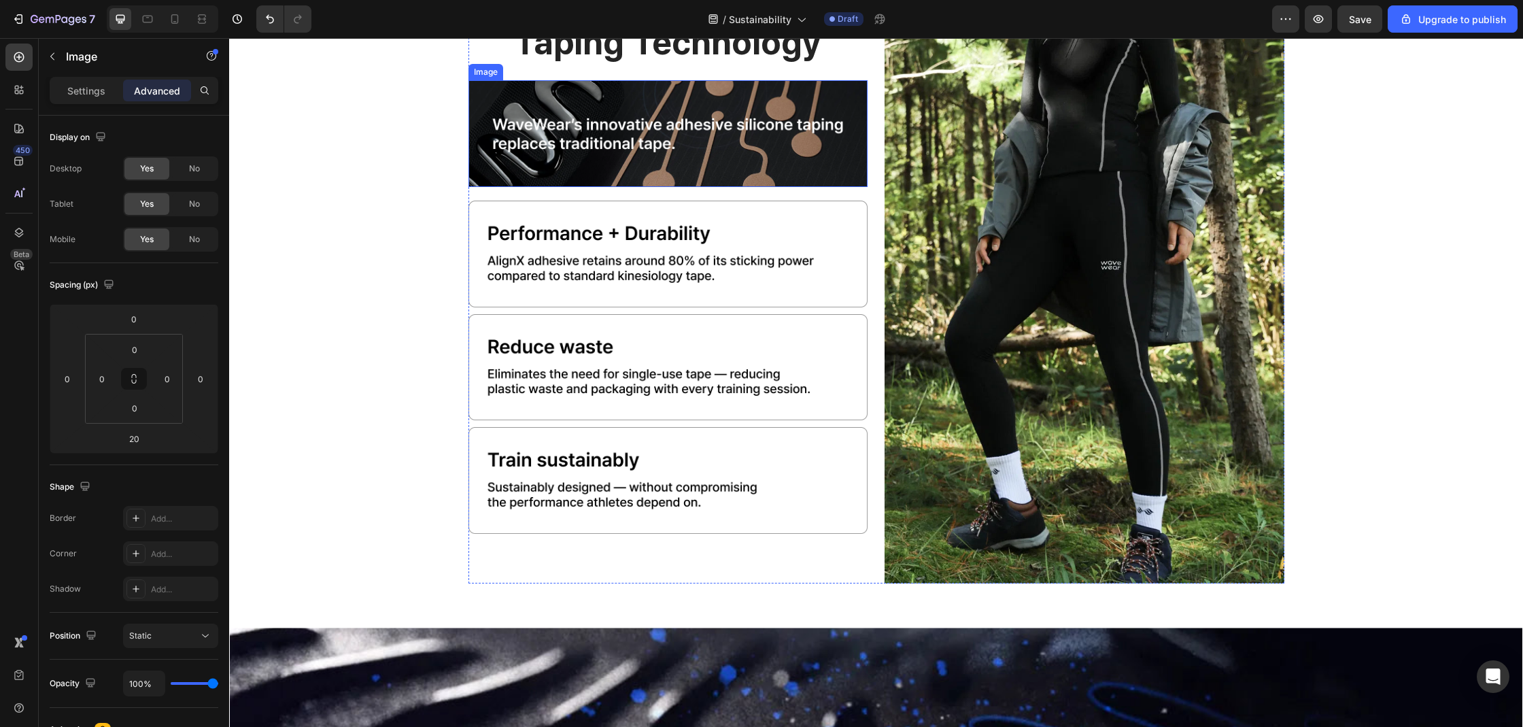
click at [511, 101] on div "Image" at bounding box center [668, 133] width 400 height 107
click at [108, 97] on div "Settings" at bounding box center [86, 91] width 68 height 22
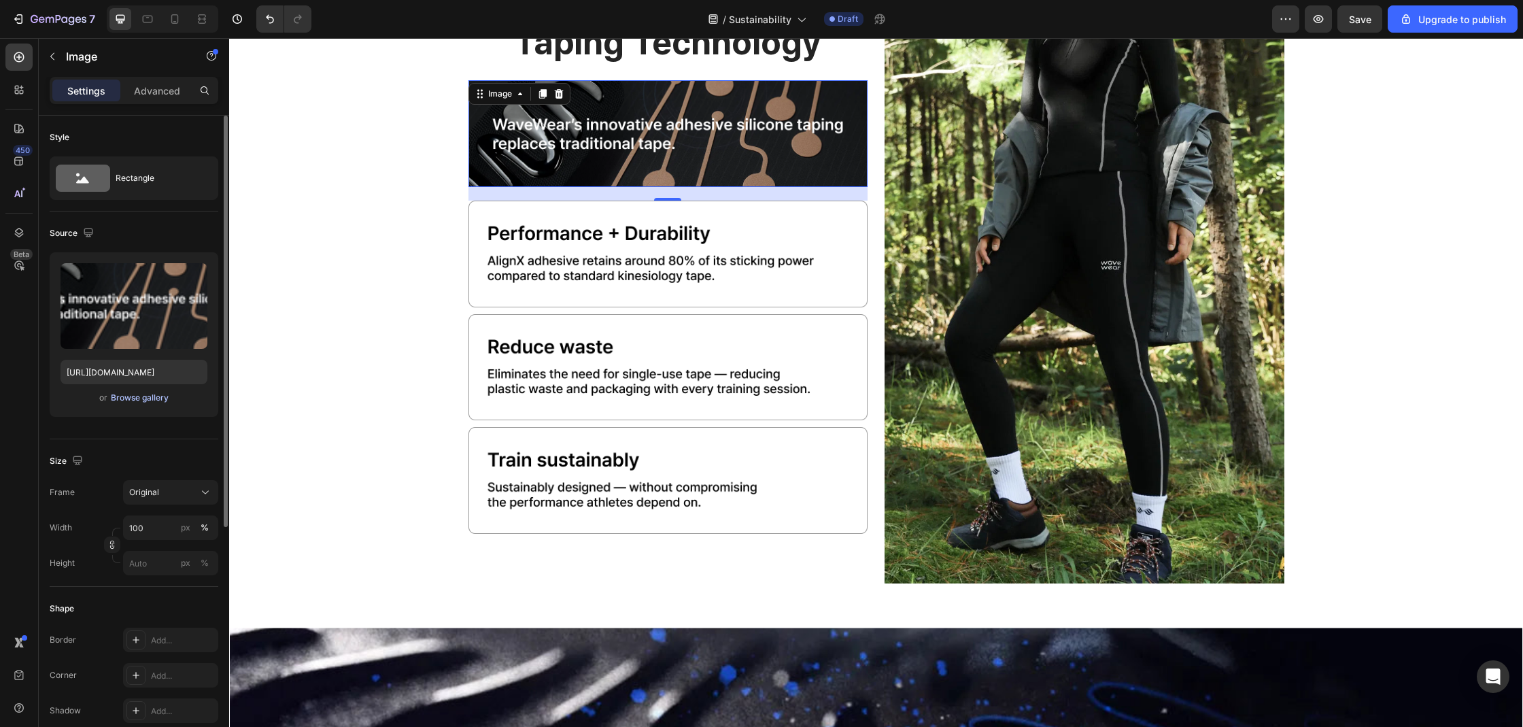
click at [127, 394] on div "Browse gallery" at bounding box center [140, 398] width 58 height 12
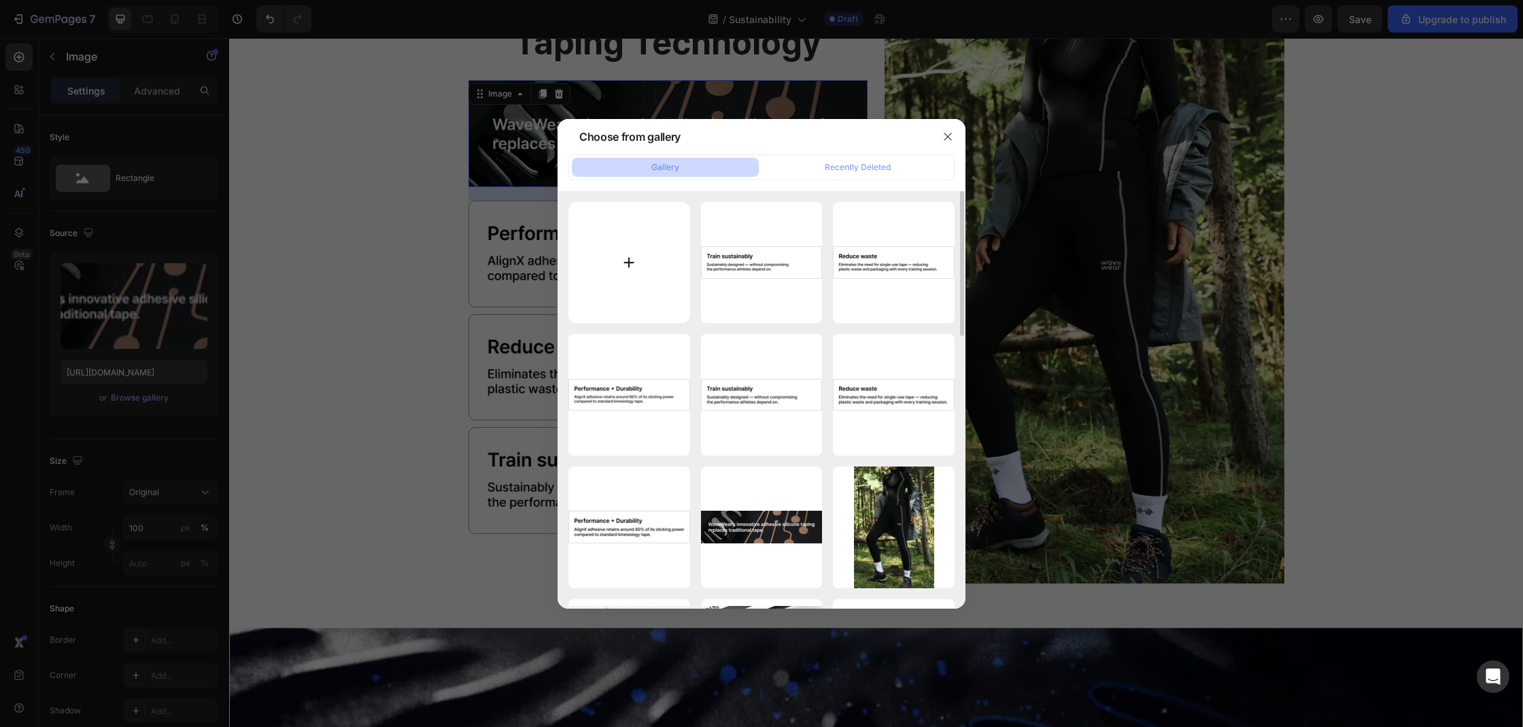
type input "C:\fakepath\Frame 42.png"
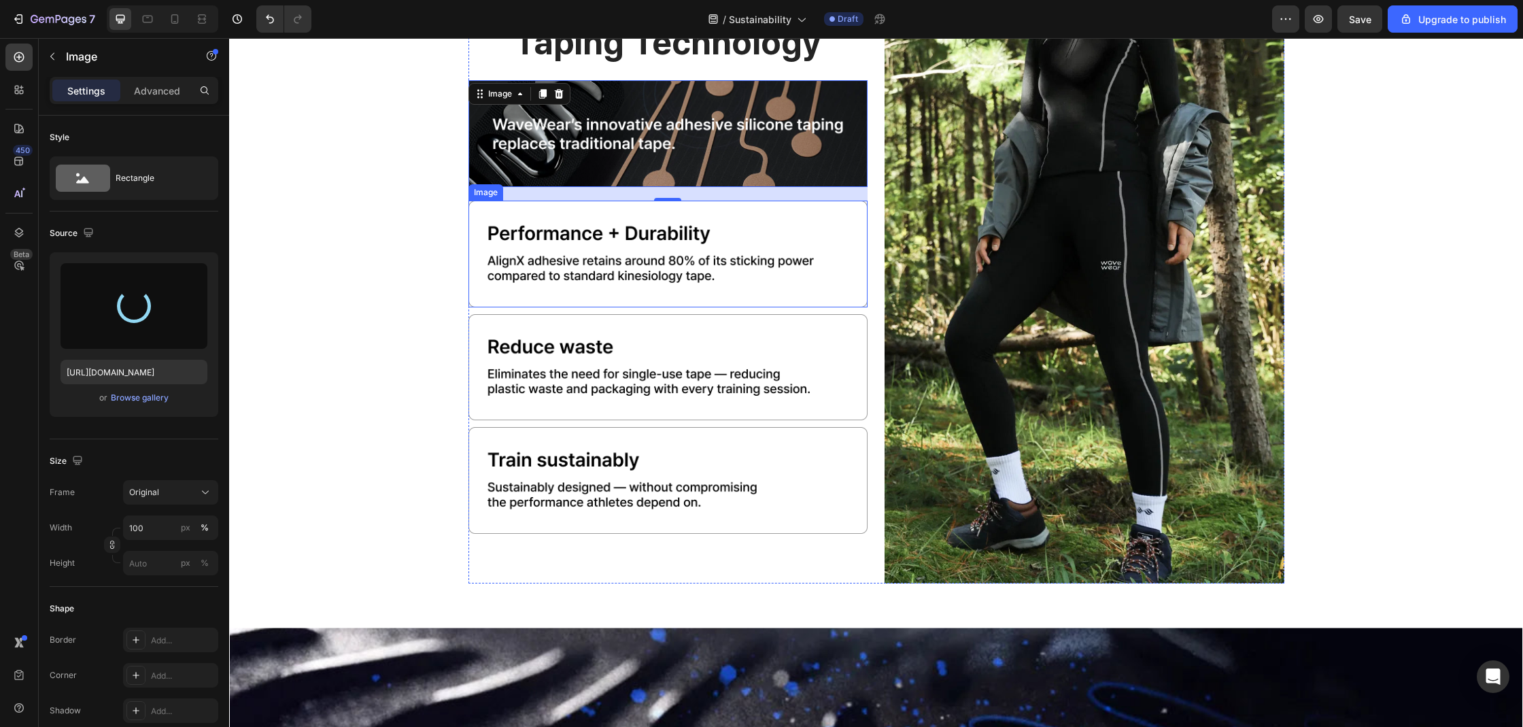
type input "https://cdn.shopify.com/s/files/1/0074/9882/5818/files/gempages_579737317355291…"
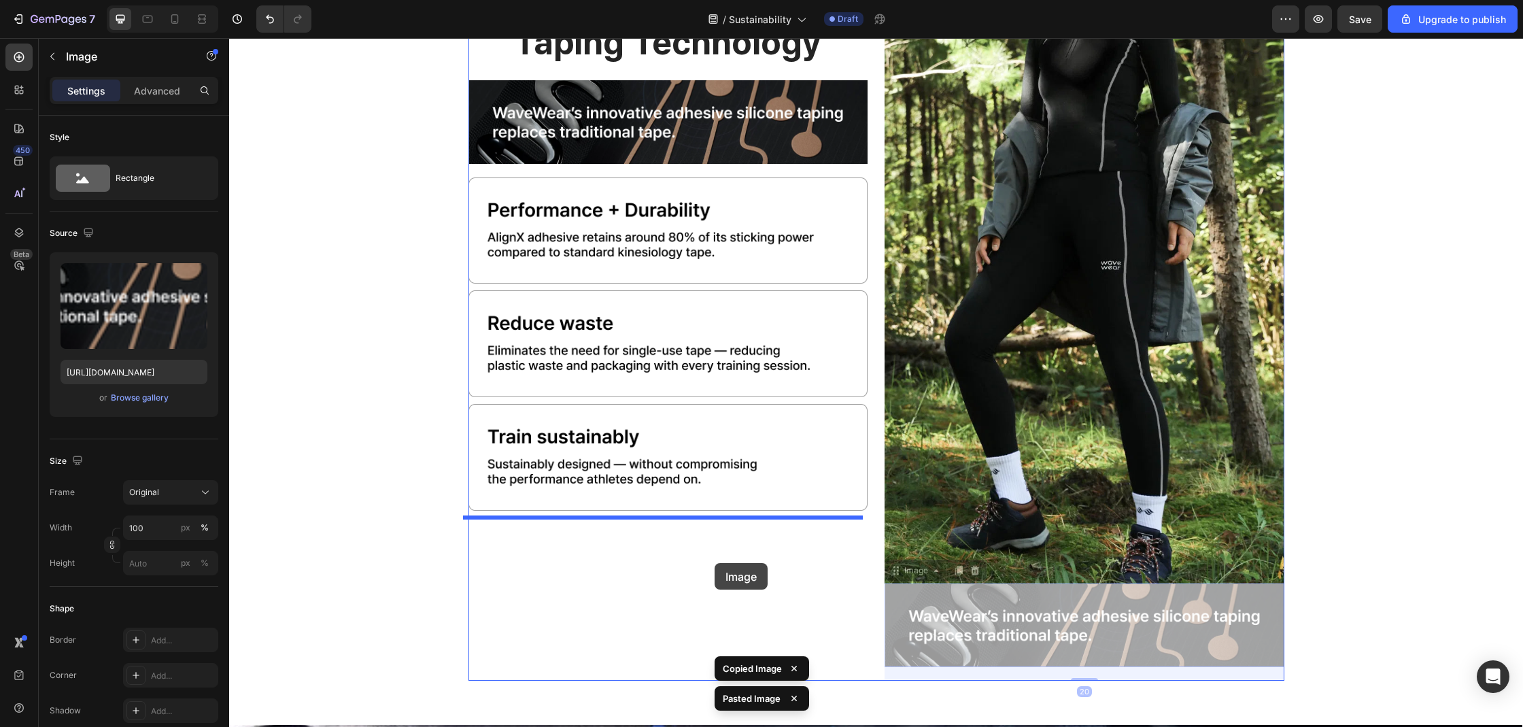
drag, startPoint x: 1044, startPoint y: 612, endPoint x: 714, endPoint y: 563, distance: 333.3
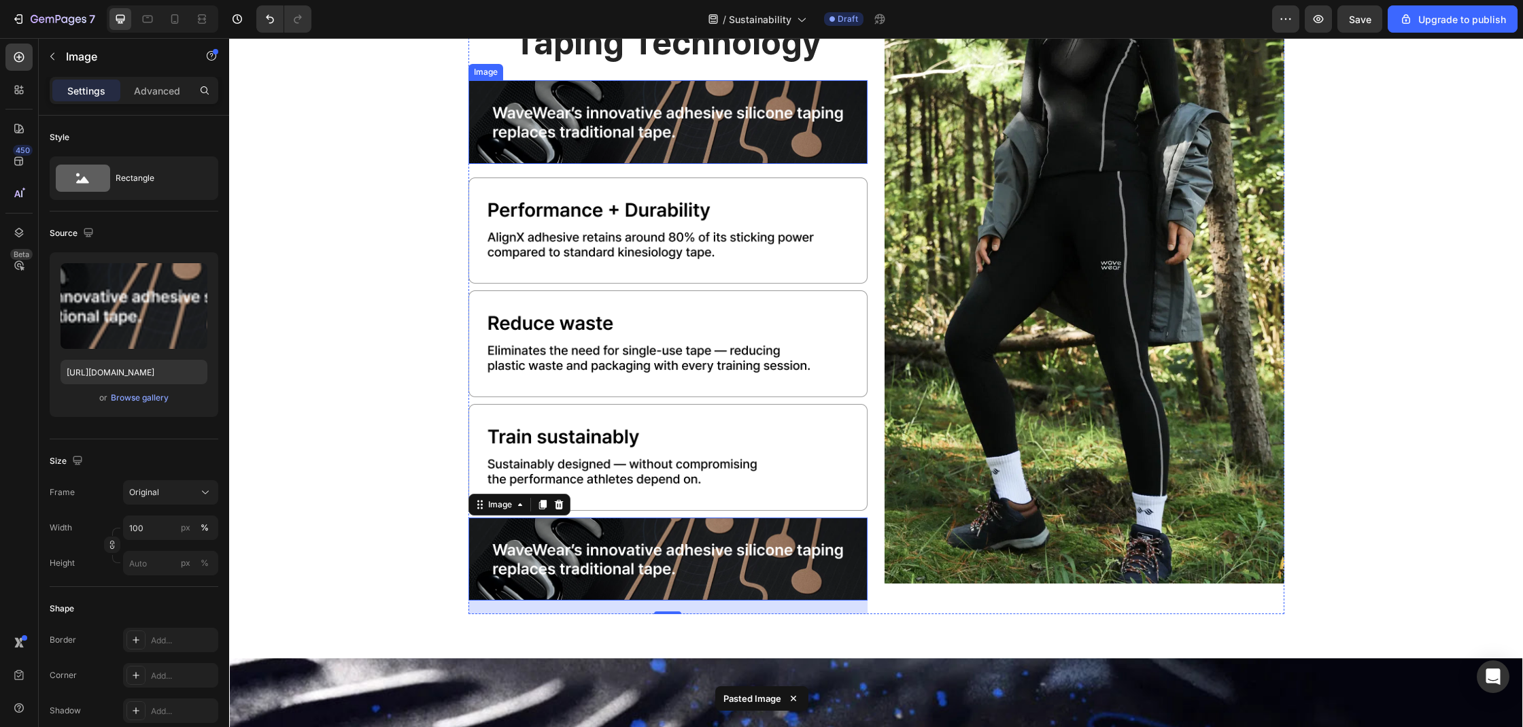
click at [691, 161] on img at bounding box center [668, 121] width 400 height 83
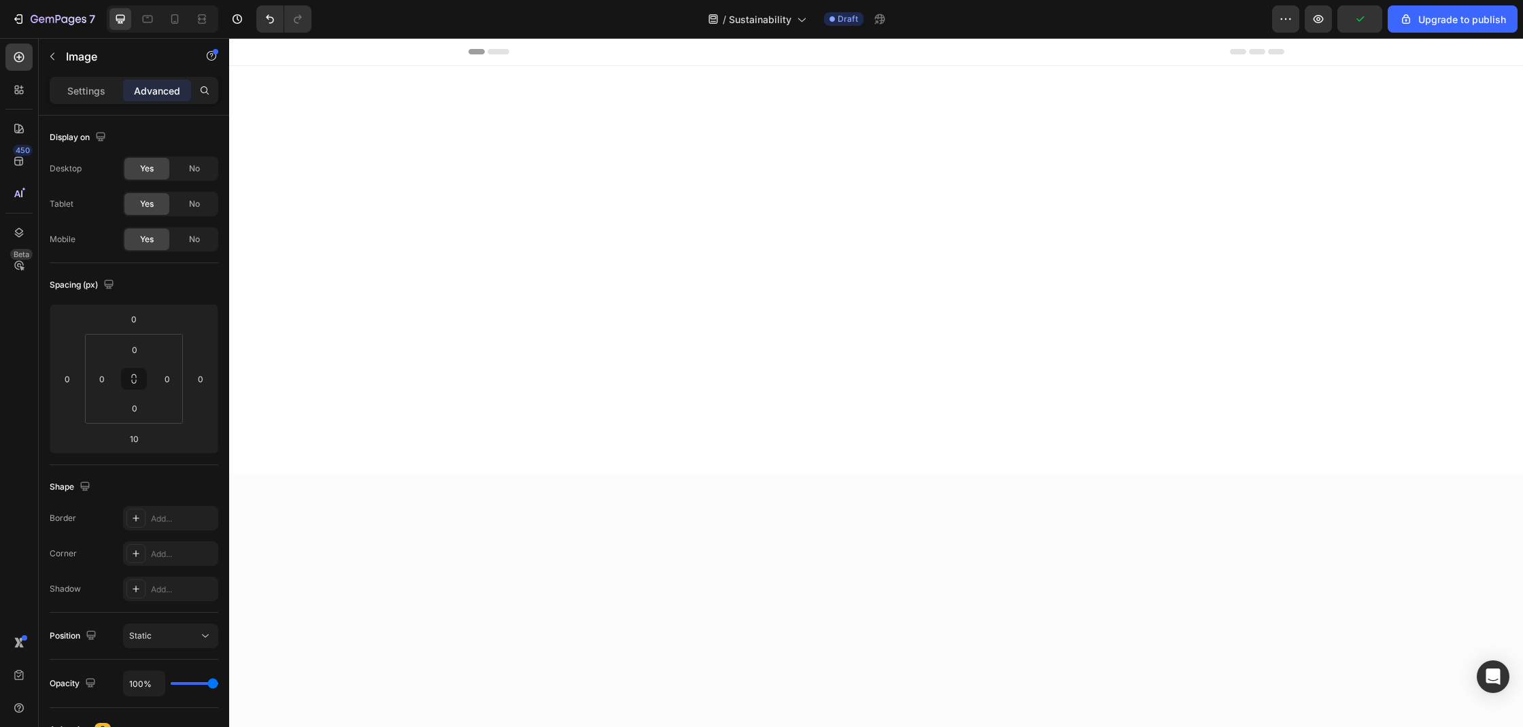
scroll to position [1658, 0]
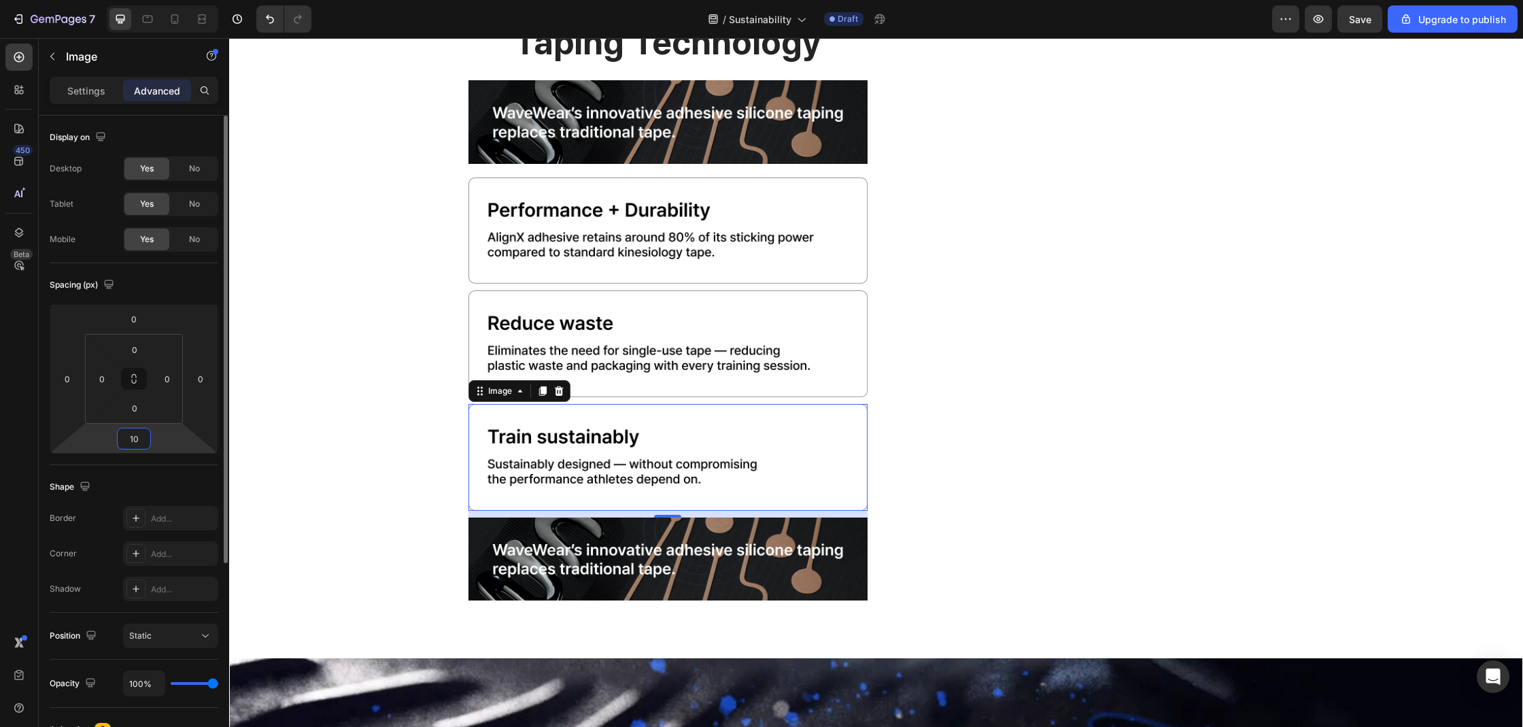
click at [137, 445] on input "10" at bounding box center [133, 438] width 27 height 20
type input "20"
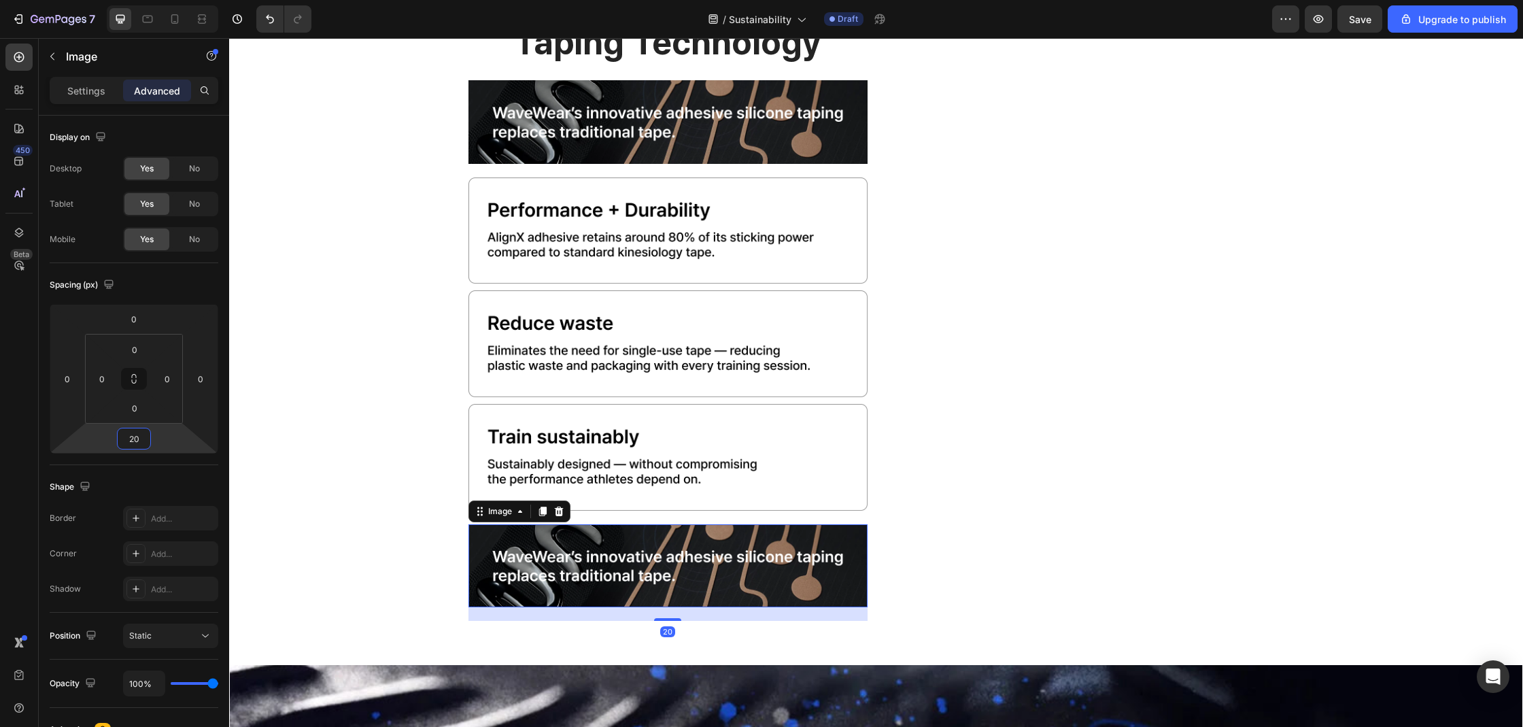
click at [819, 577] on img at bounding box center [668, 565] width 400 height 83
click at [92, 99] on div "Settings" at bounding box center [86, 91] width 68 height 22
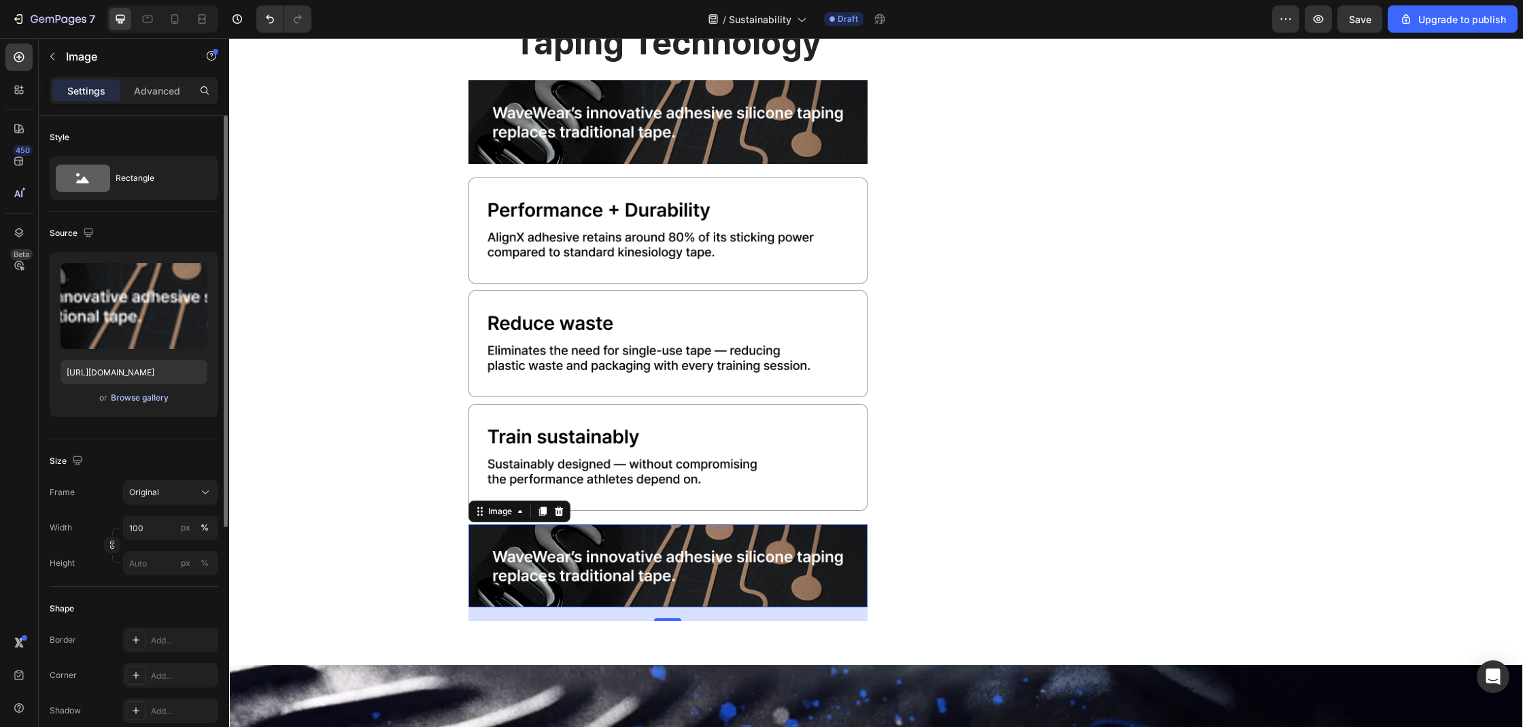
click at [146, 403] on div "Browse gallery" at bounding box center [140, 398] width 58 height 12
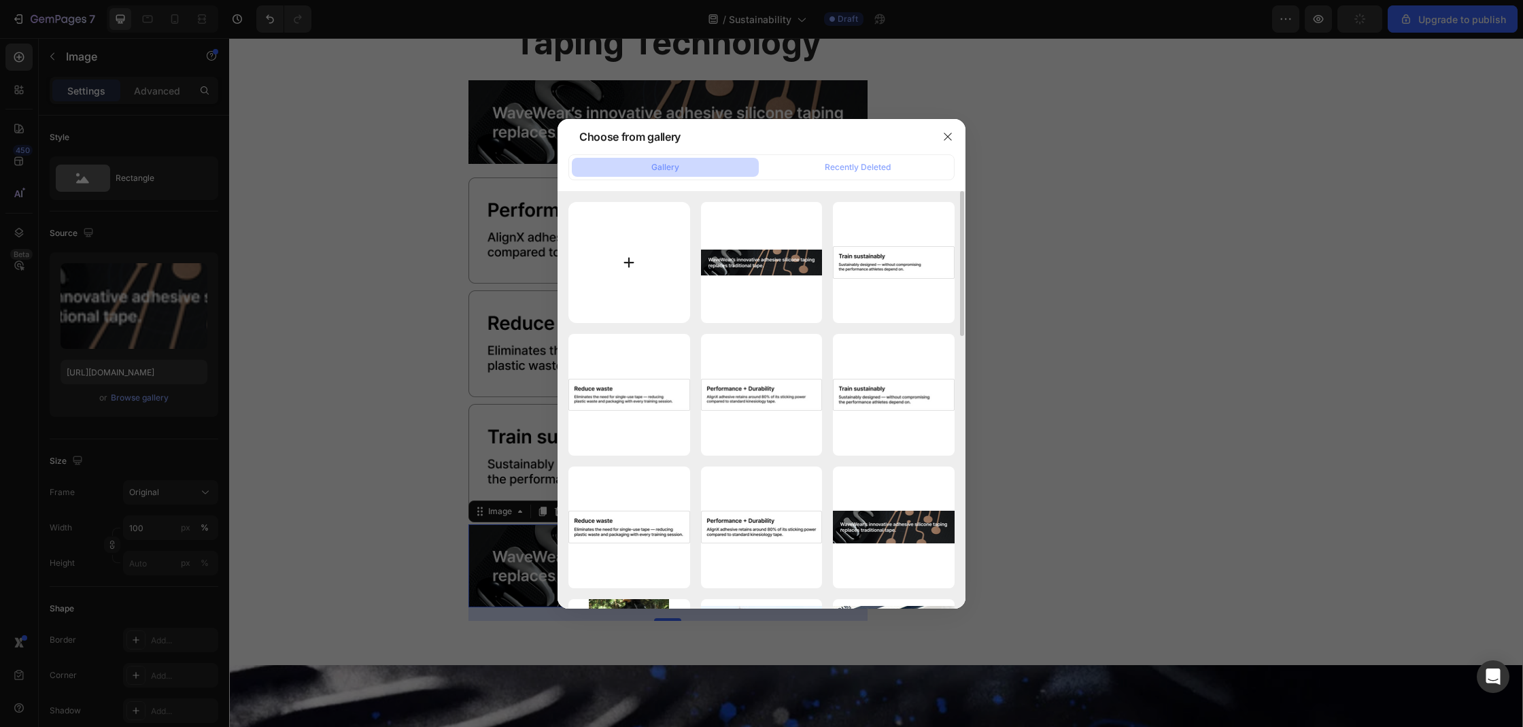
type input "C:\fakepath\Frame 46.png"
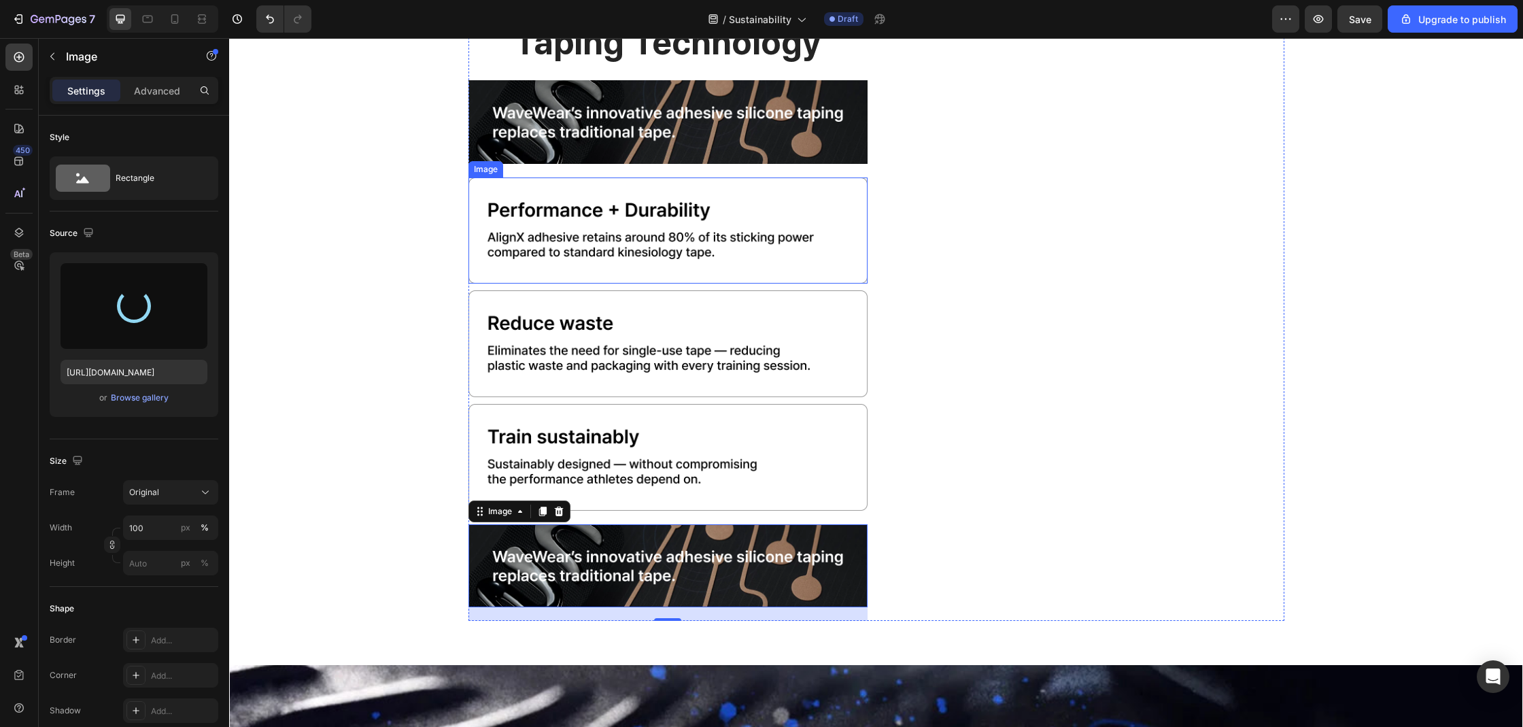
type input "[URL][DOMAIN_NAME]"
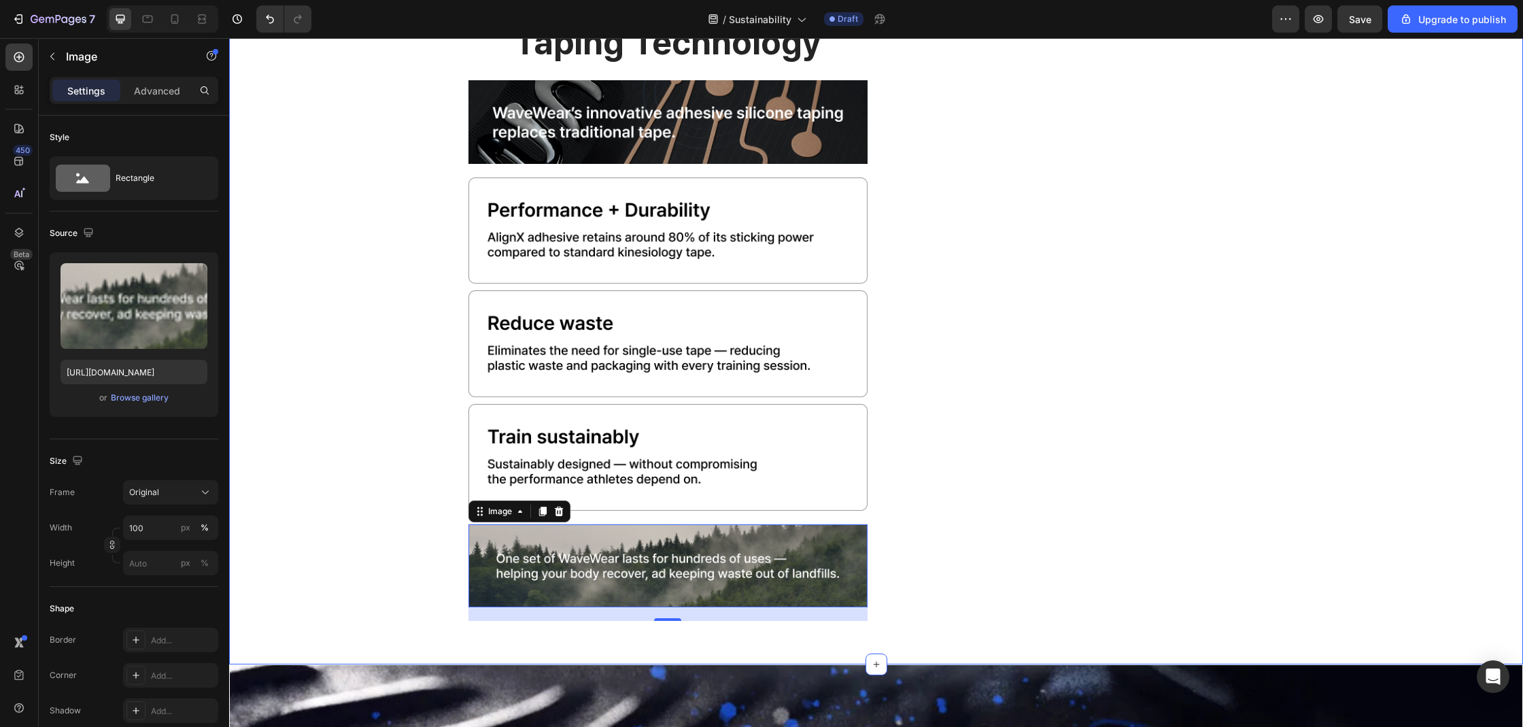
click at [336, 356] on div "our solution: reusable taping technology Heading Image Image Image Image Image …" at bounding box center [876, 306] width 1294 height 652
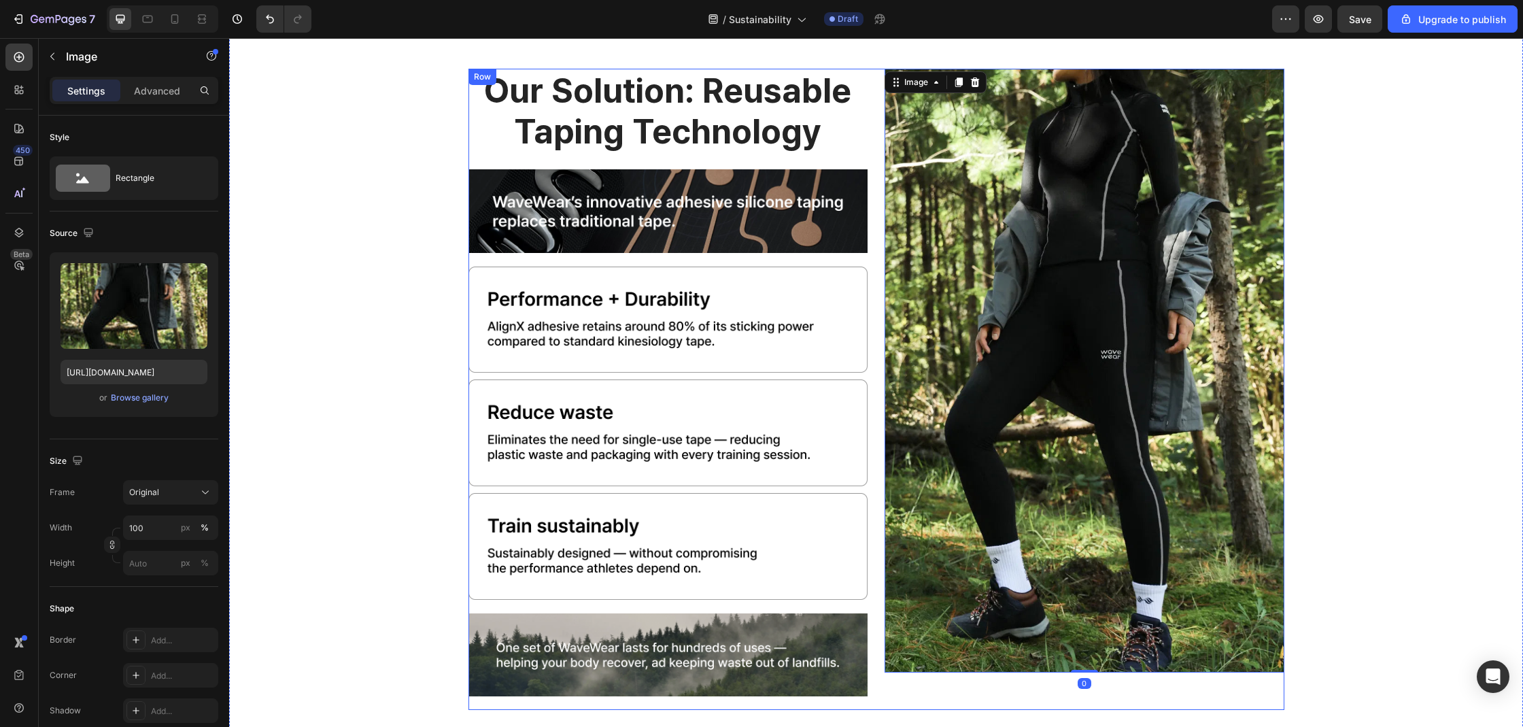
scroll to position [1547, 0]
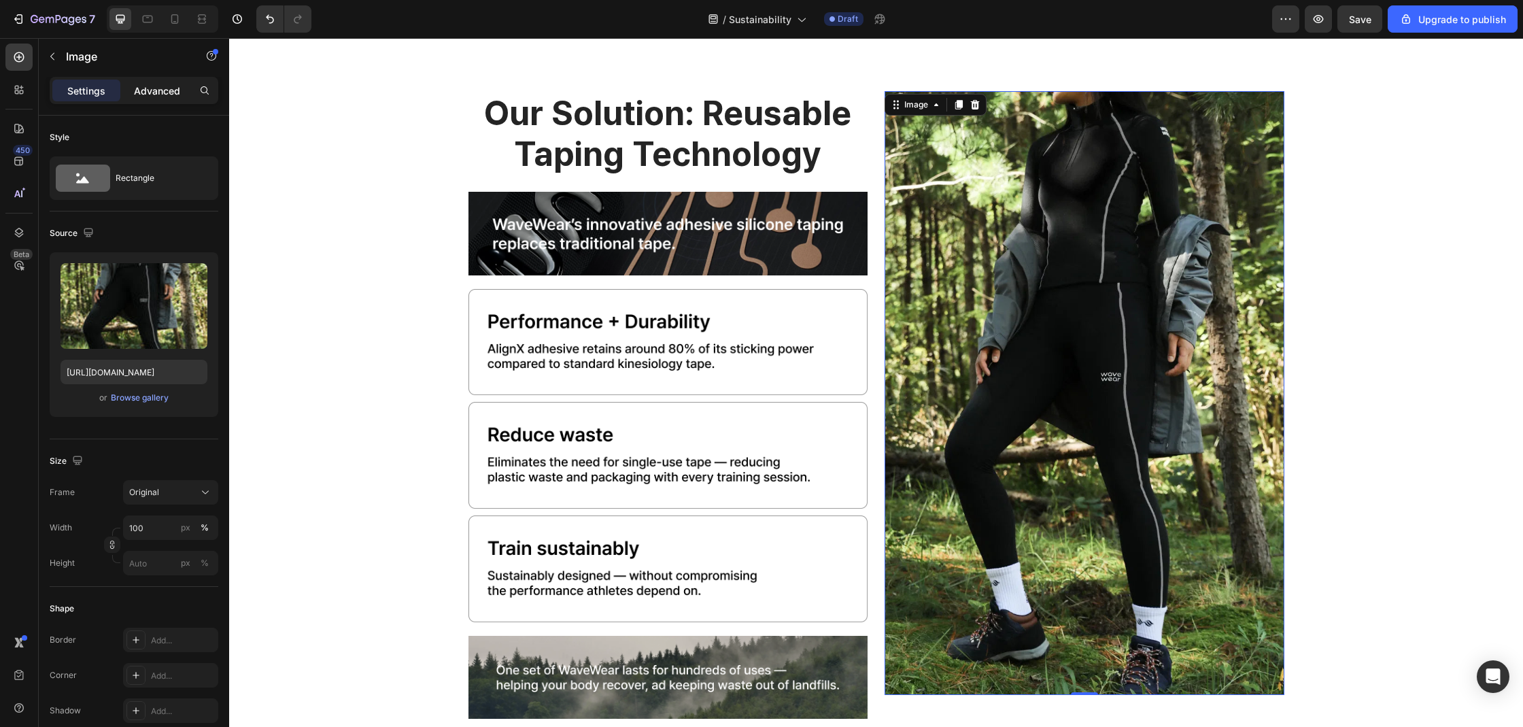
click at [167, 100] on div "Advanced" at bounding box center [157, 91] width 68 height 22
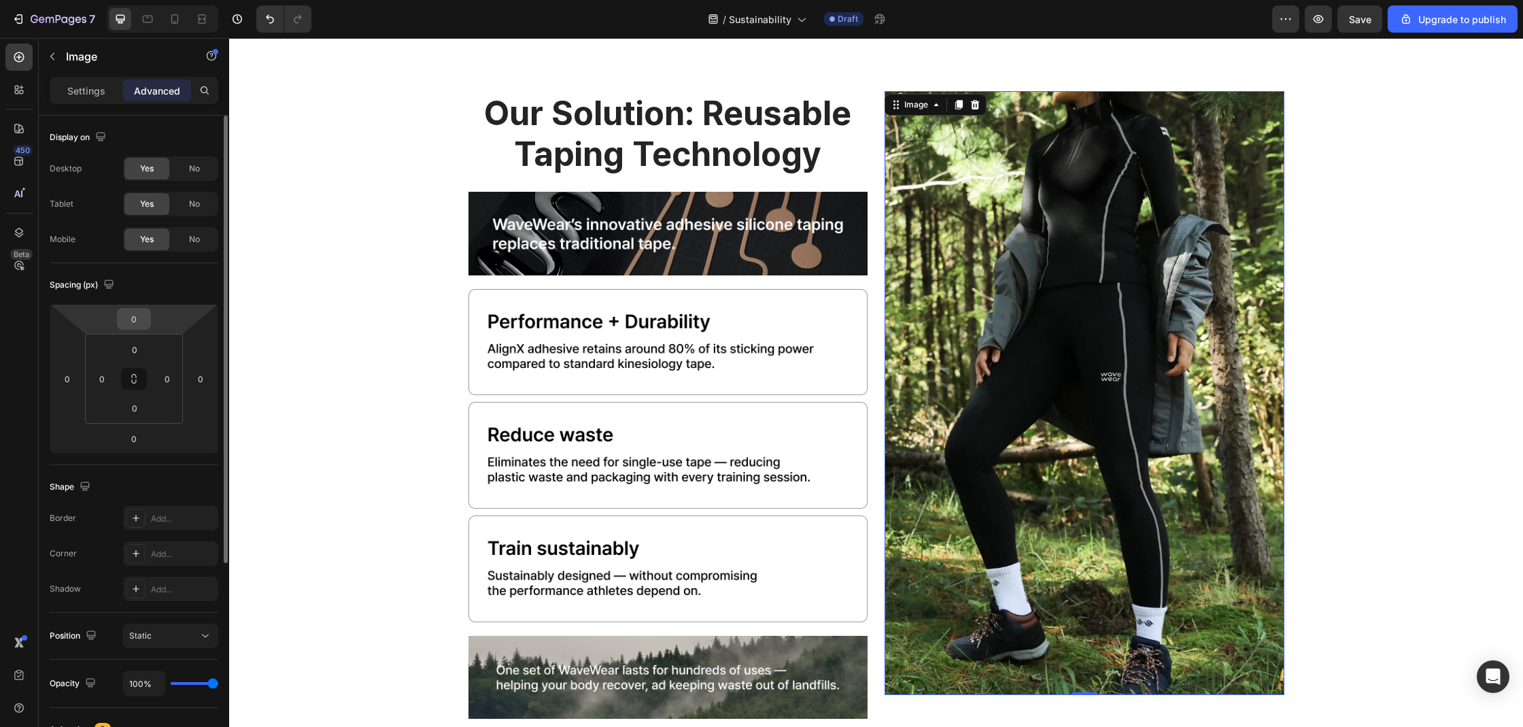
click at [135, 321] on input "0" at bounding box center [133, 319] width 27 height 20
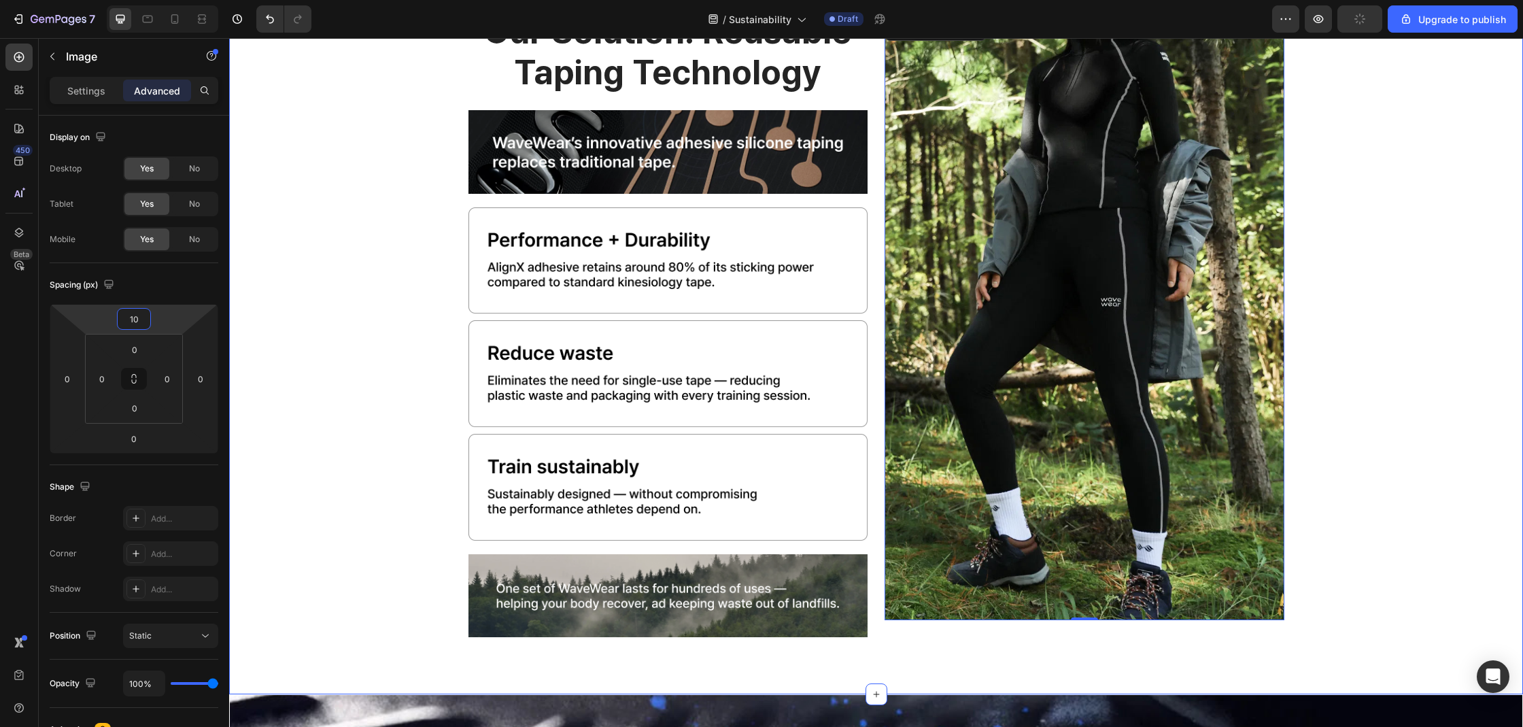
scroll to position [1659, 0]
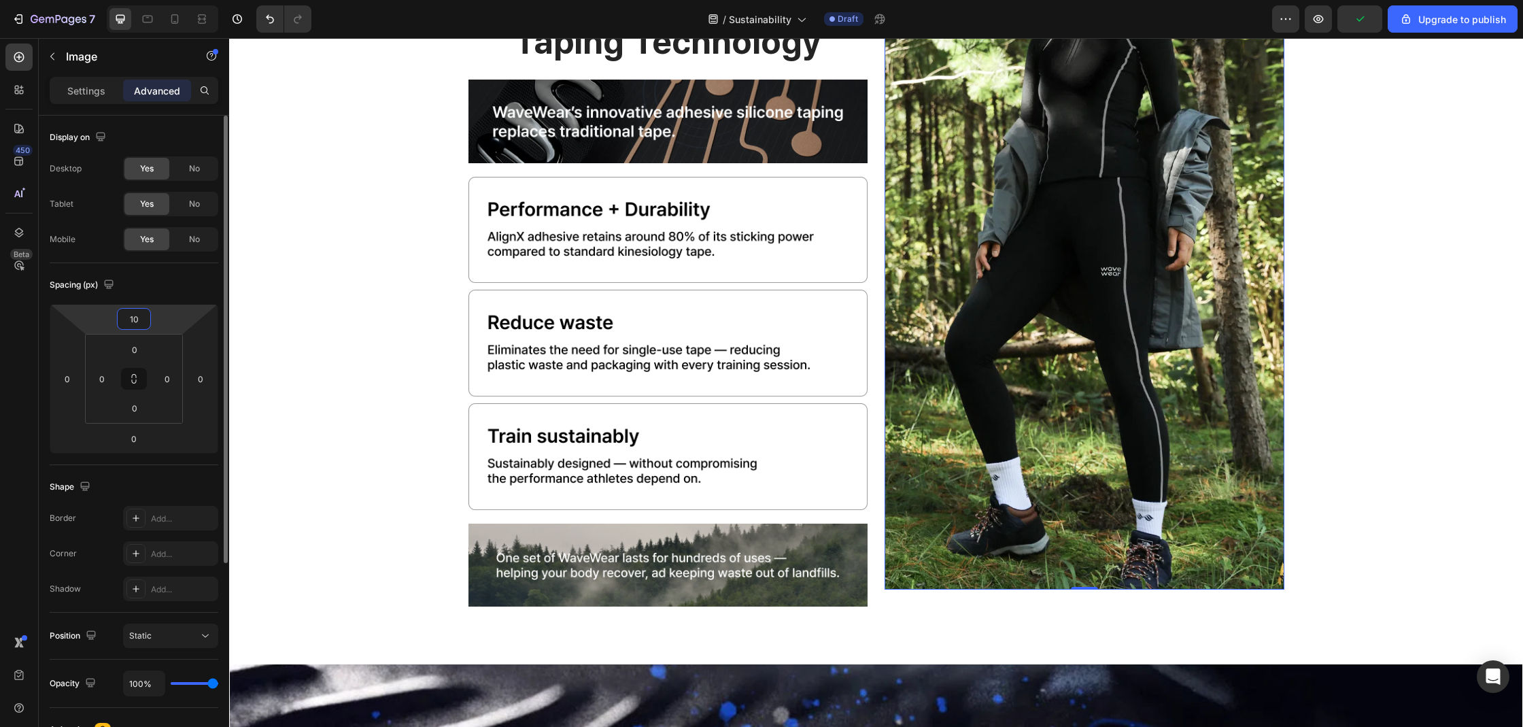
click at [133, 321] on input "10" at bounding box center [133, 319] width 27 height 20
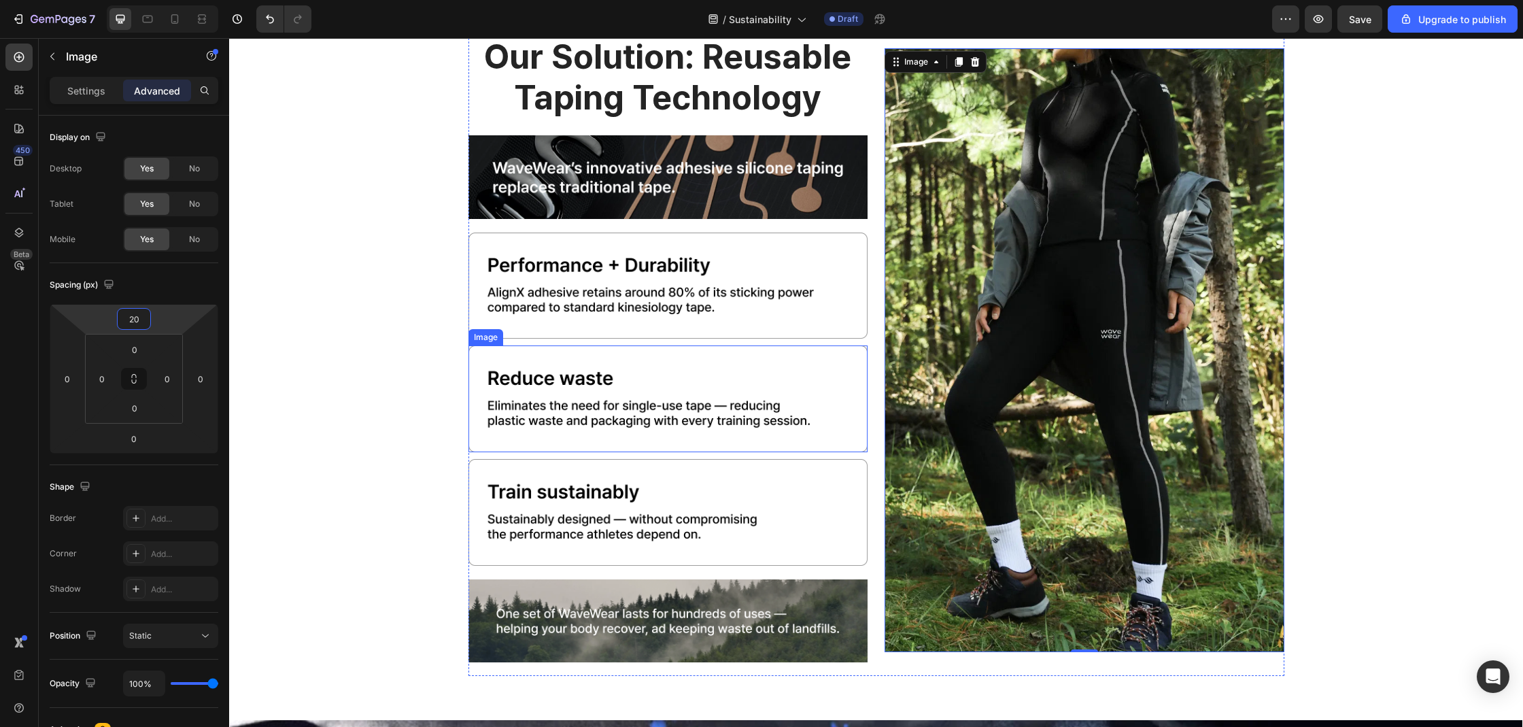
scroll to position [1659, 0]
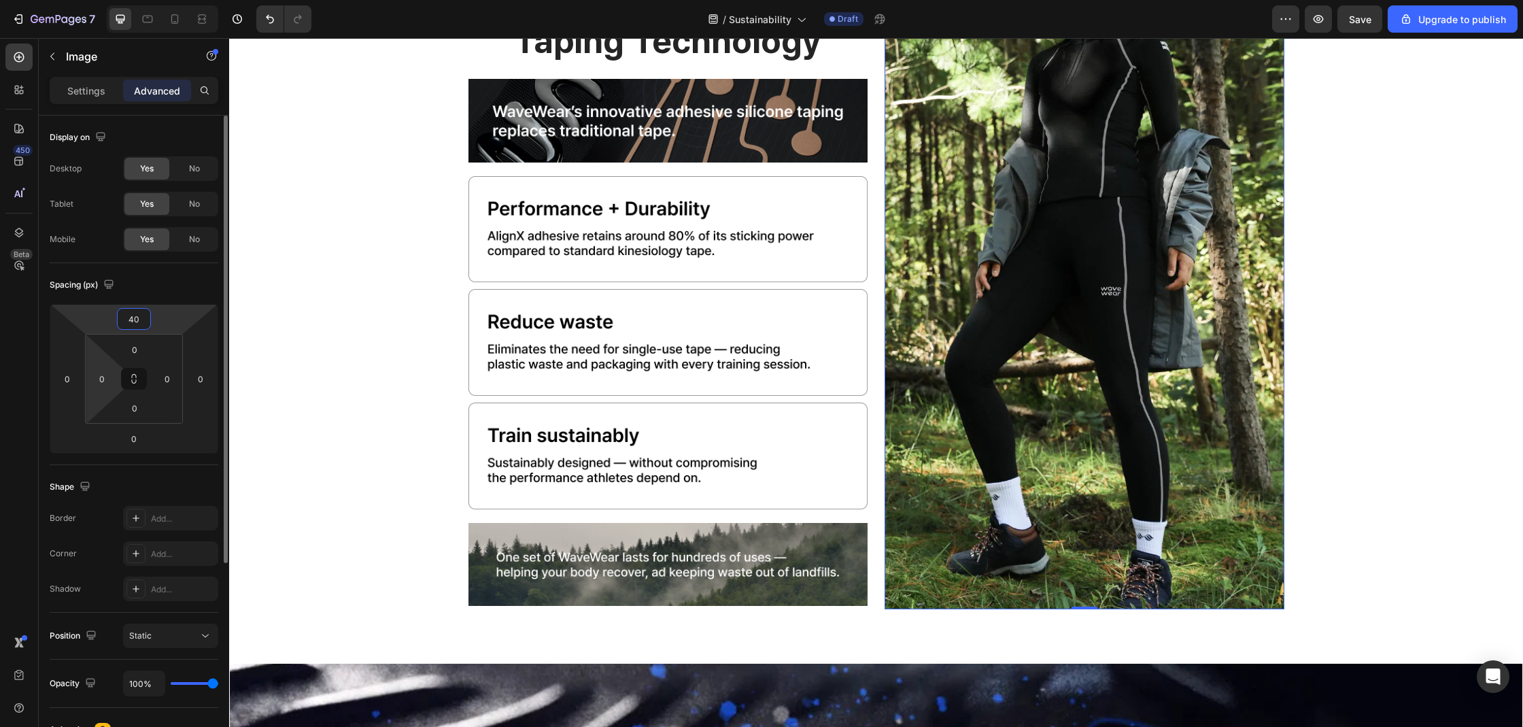
type input "0"
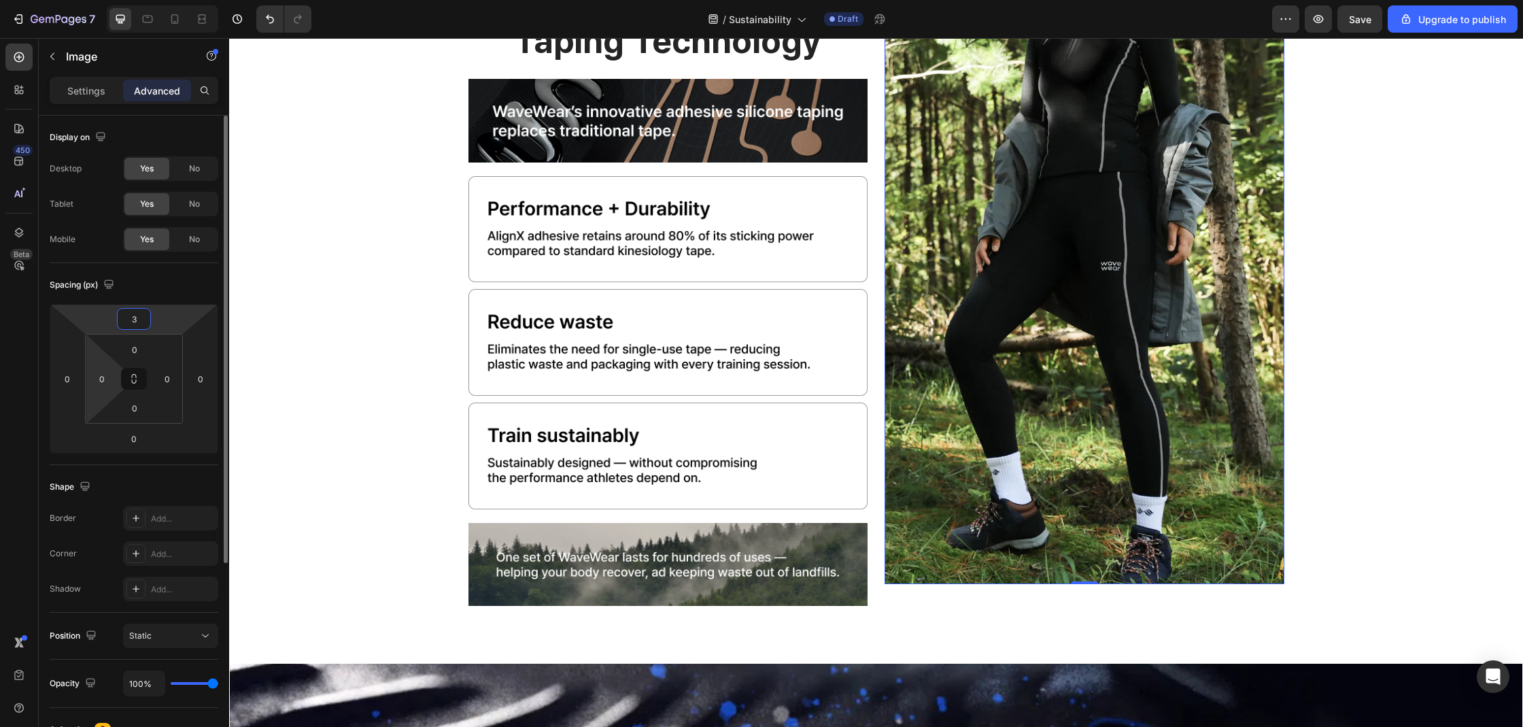
type input "35"
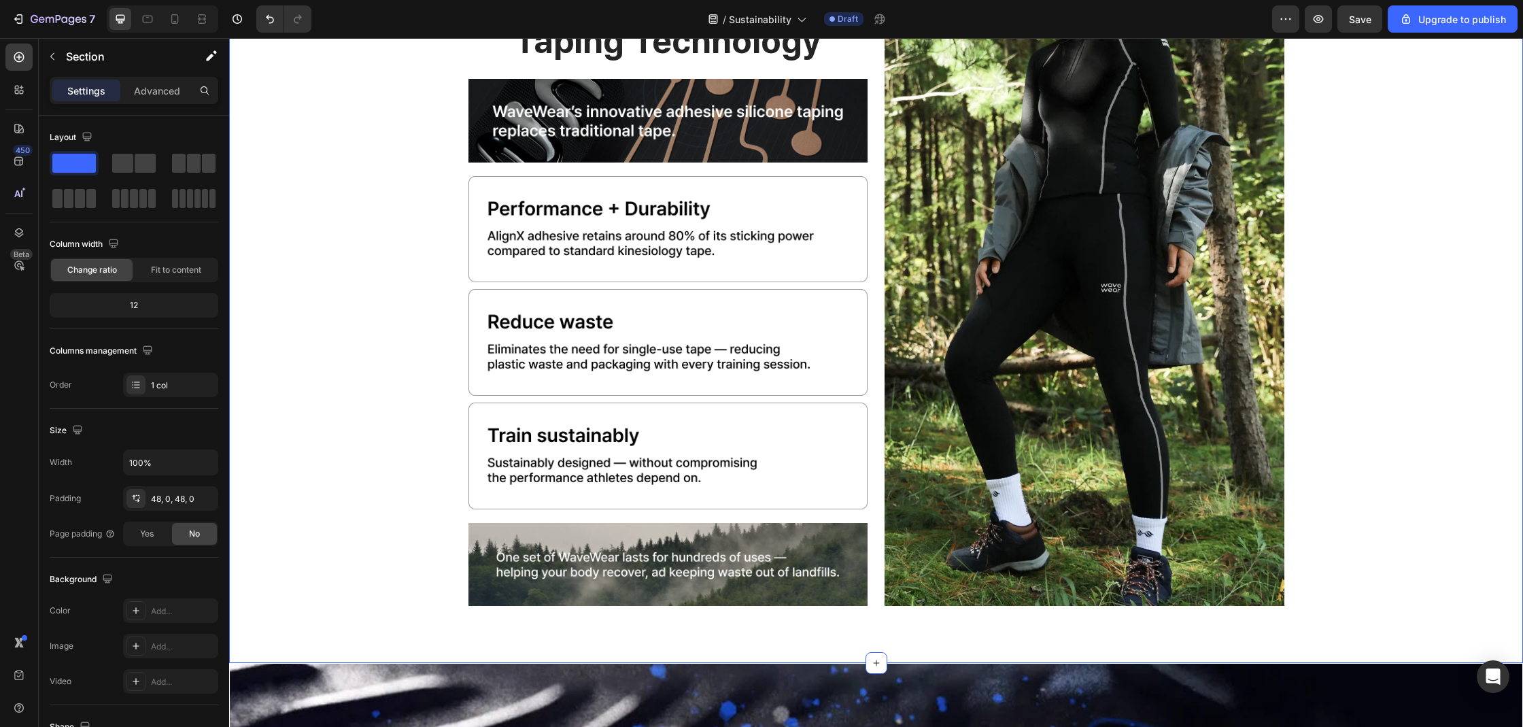
click at [384, 309] on div "our solution: reusable taping technology Heading Image Image Image Image Image …" at bounding box center [876, 304] width 1294 height 652
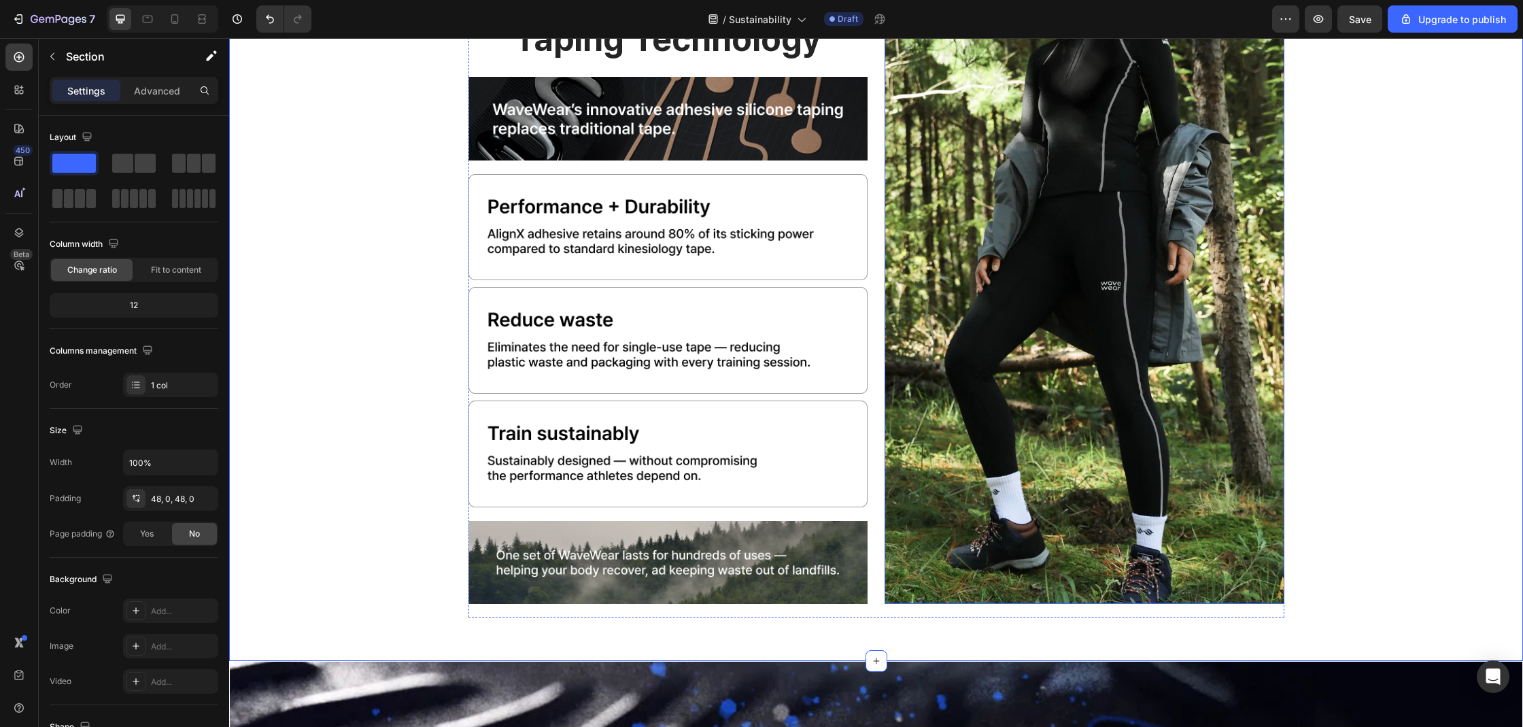
scroll to position [1662, 0]
click at [1364, 406] on div "our solution: reusable taping technology Heading Image Image Image Image Image …" at bounding box center [876, 302] width 1294 height 652
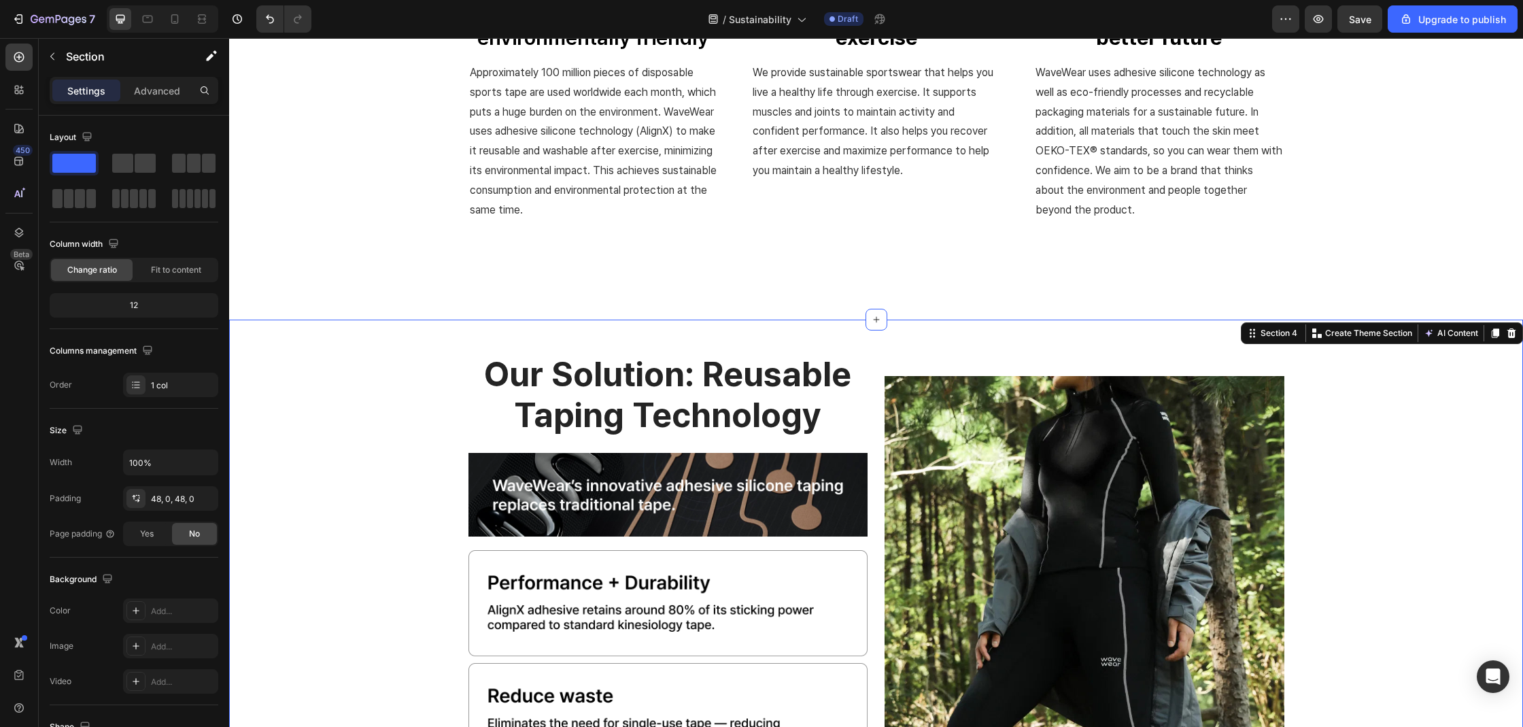
scroll to position [861, 0]
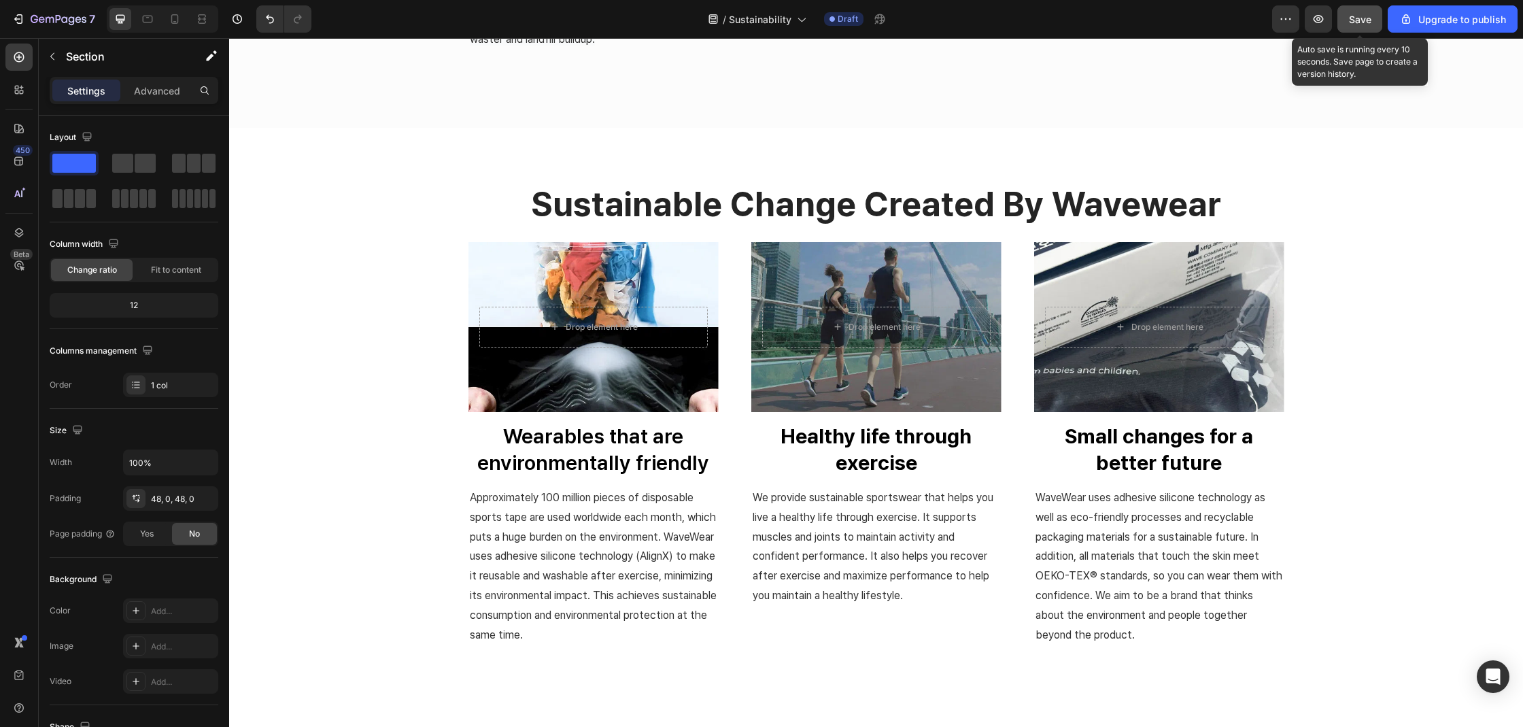
click at [1360, 21] on span "Save" at bounding box center [1360, 20] width 22 height 12
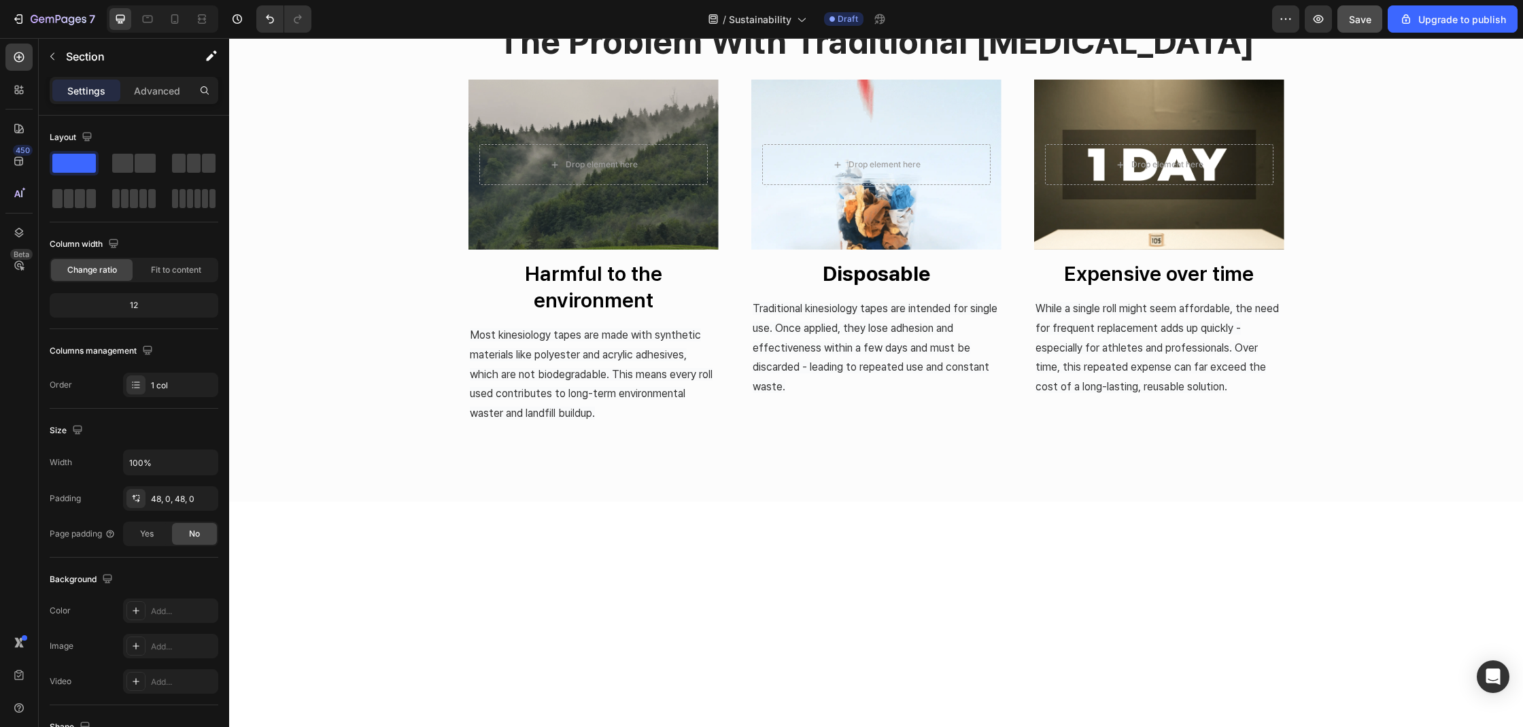
scroll to position [16, 0]
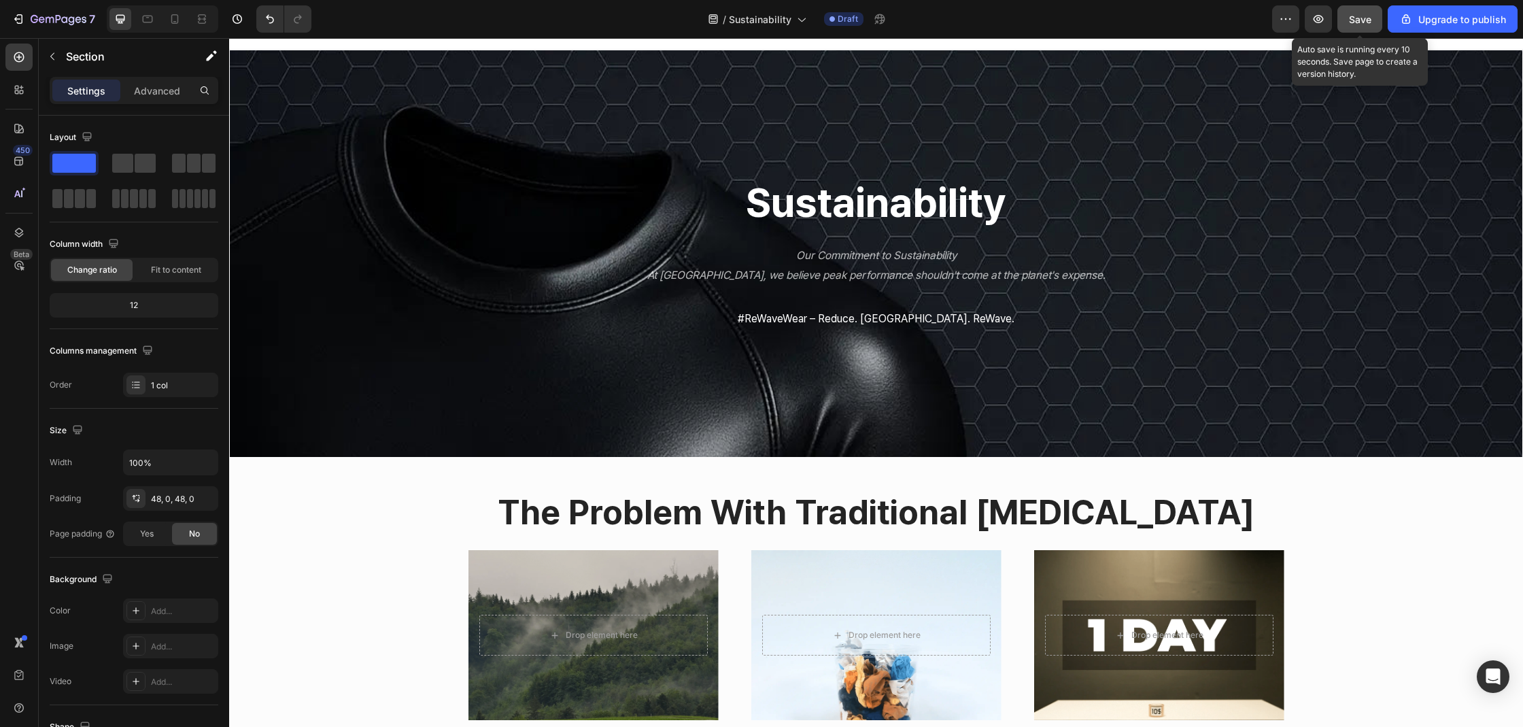
click at [1355, 25] on div "Save" at bounding box center [1360, 19] width 22 height 14
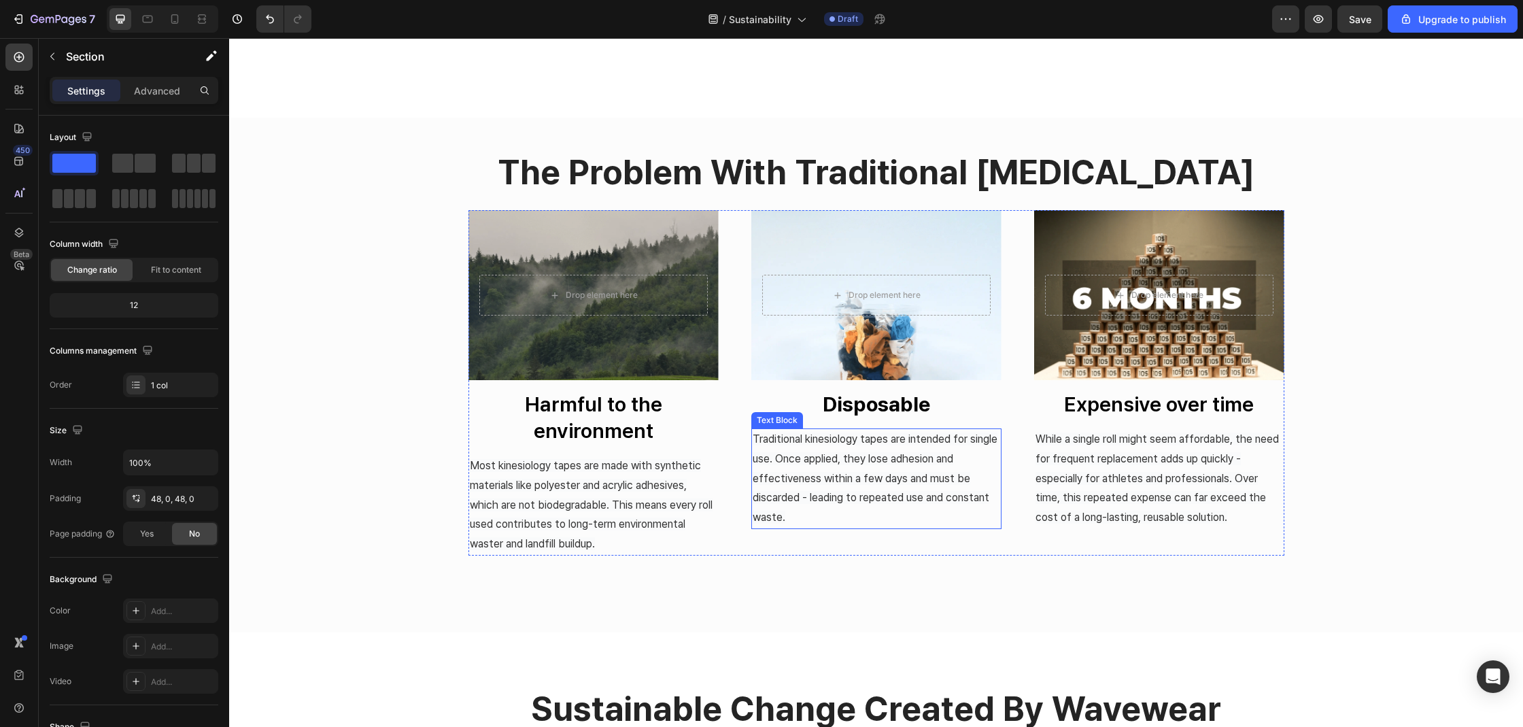
scroll to position [568, 0]
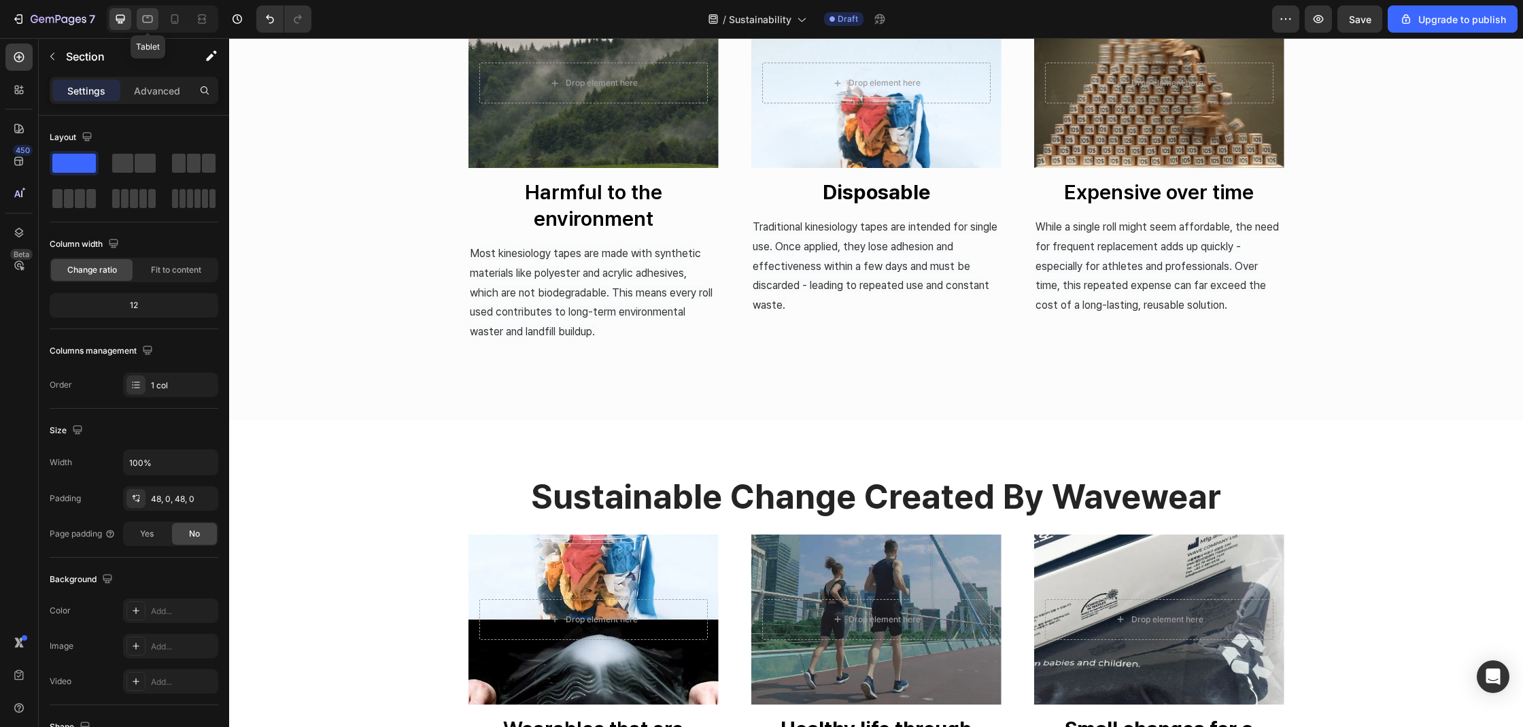
click at [155, 21] on div at bounding box center [148, 19] width 22 height 22
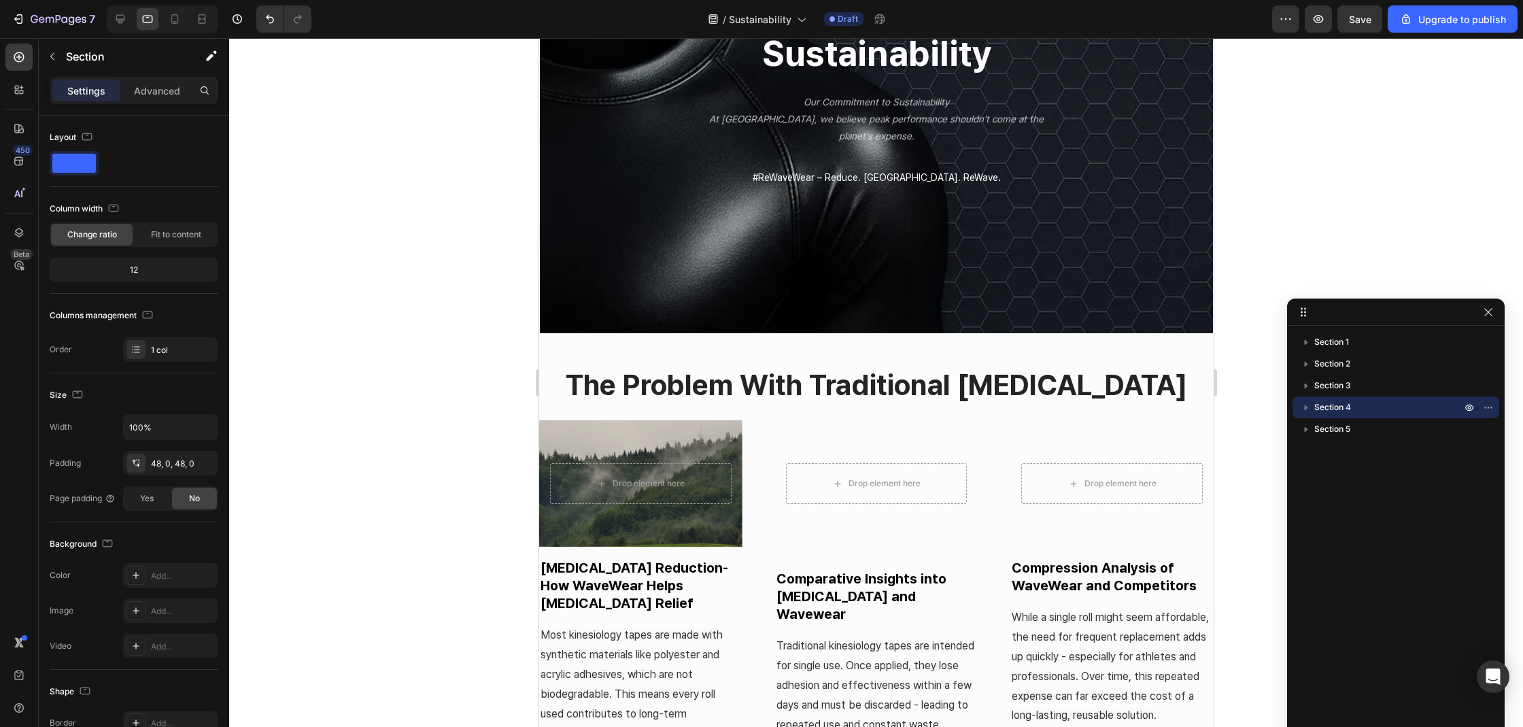
scroll to position [191, 0]
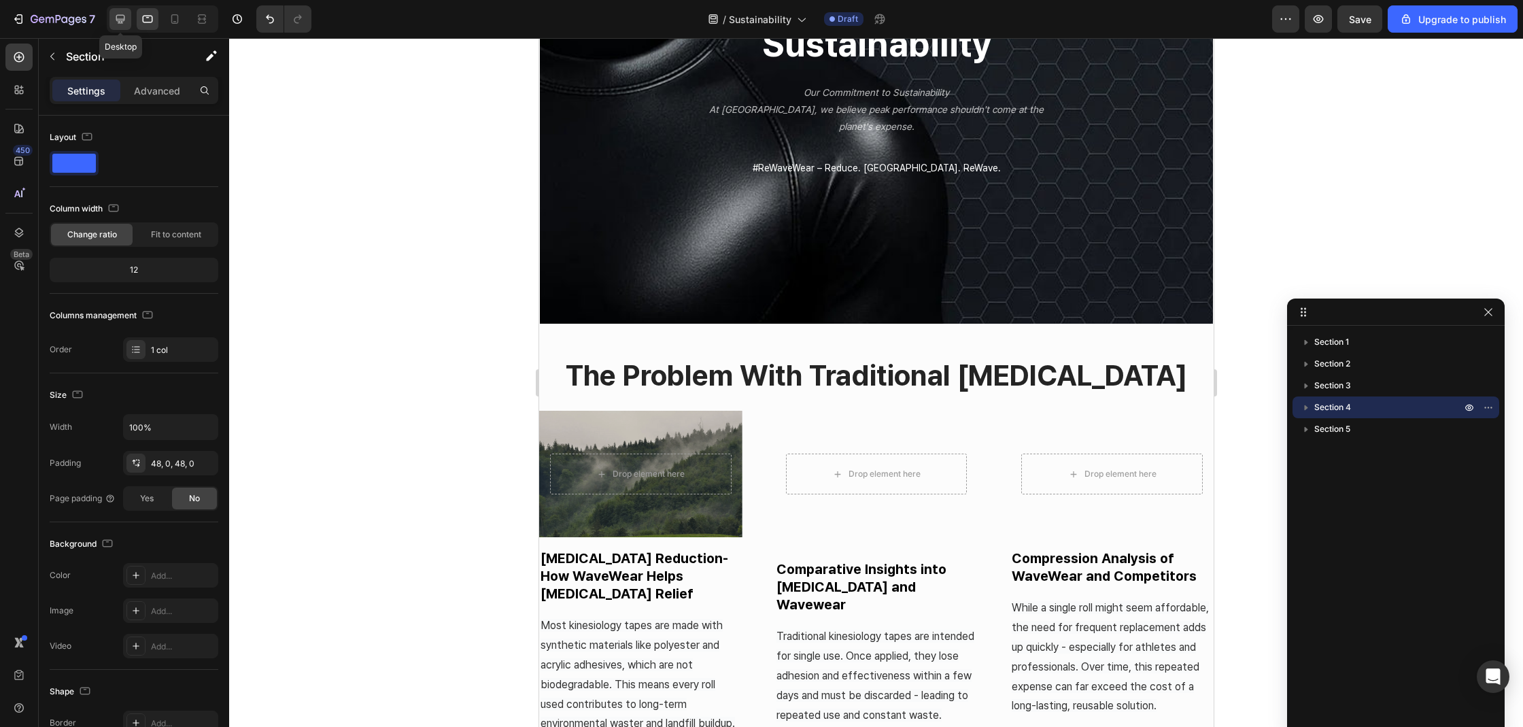
click at [120, 21] on icon at bounding box center [121, 19] width 14 height 14
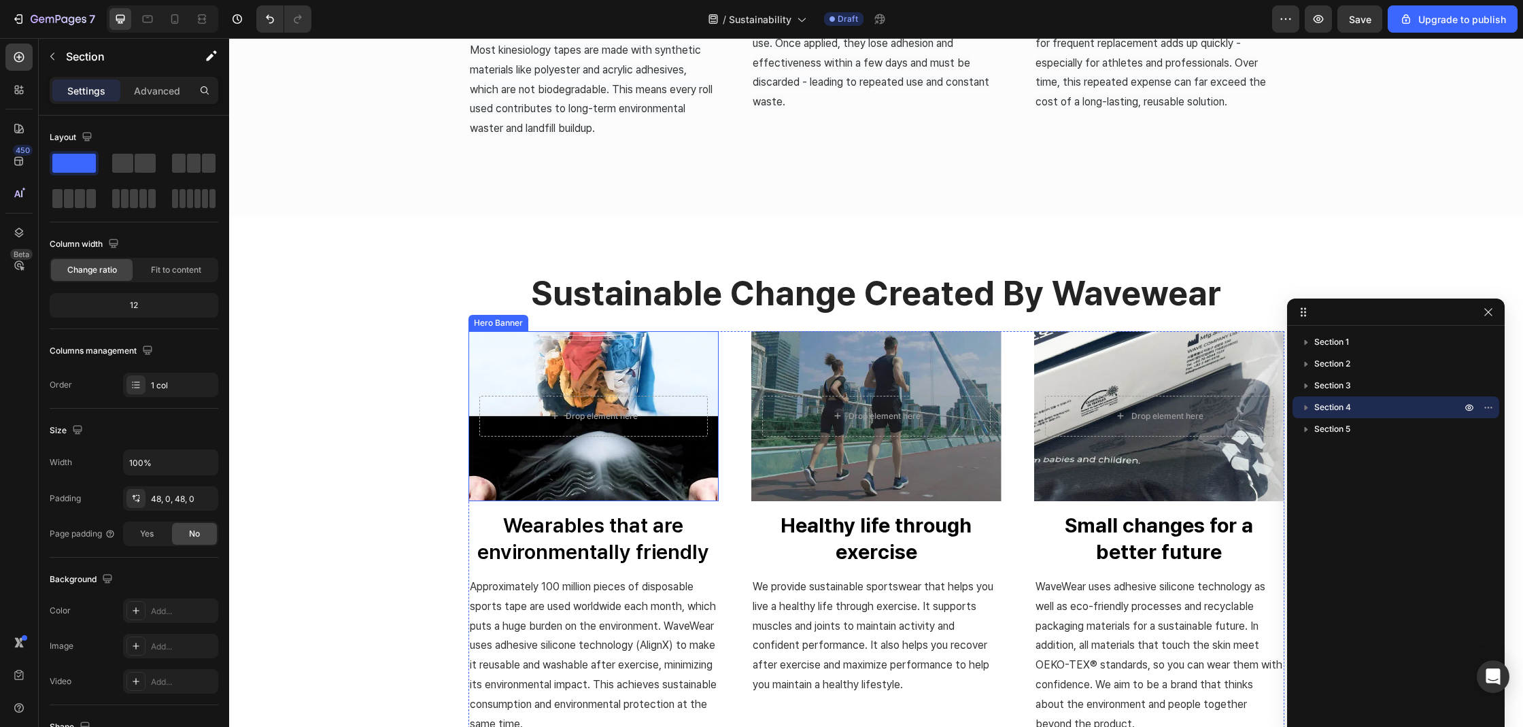
scroll to position [341, 0]
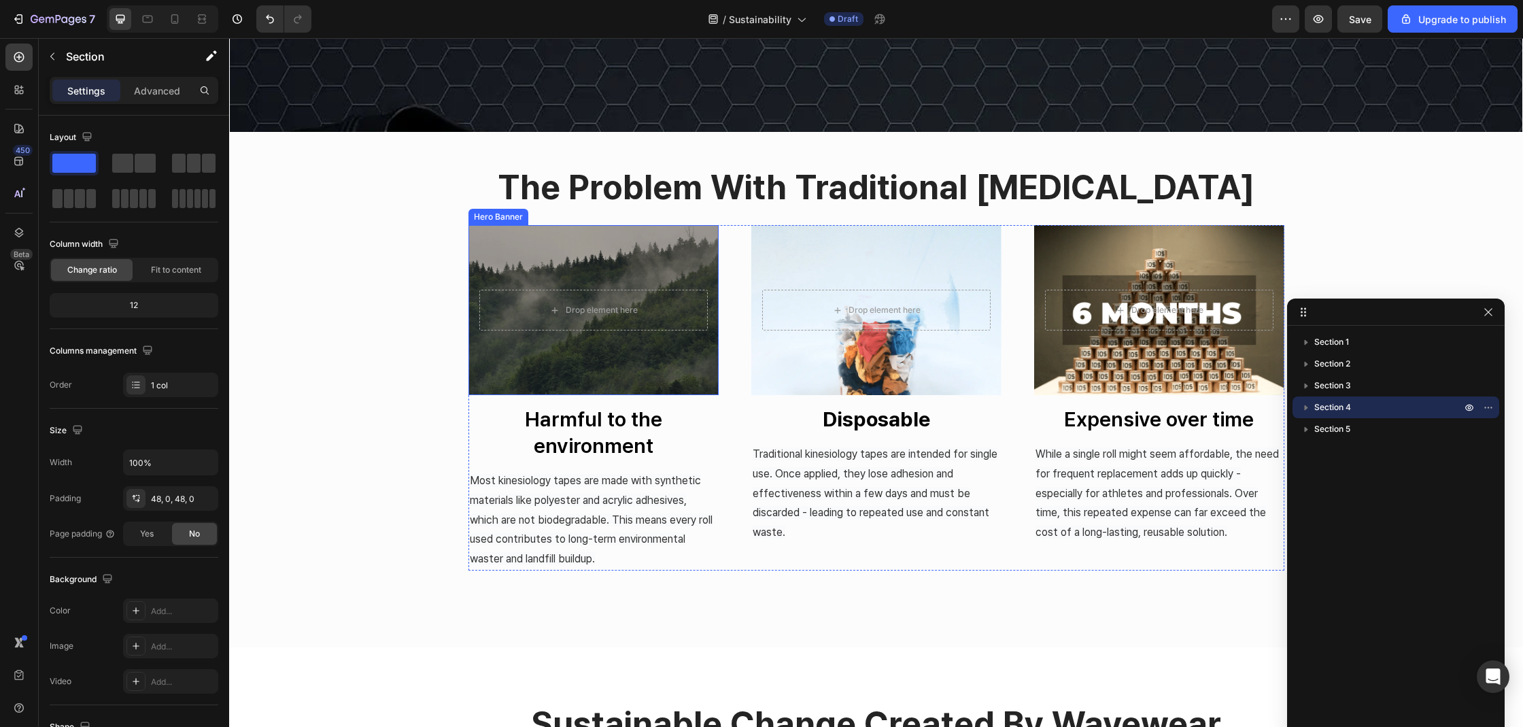
click at [587, 239] on div "Overlay" at bounding box center [593, 310] width 250 height 170
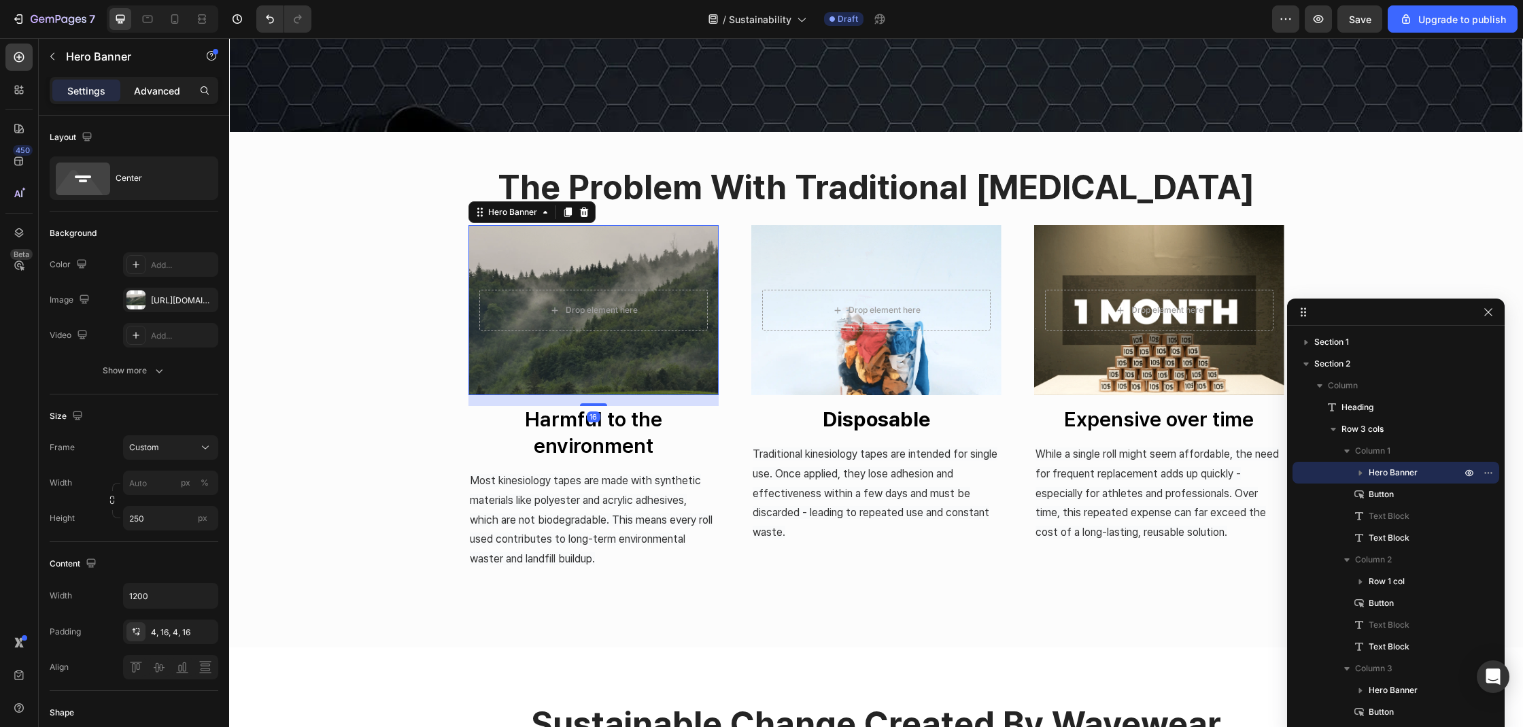
click at [159, 94] on p "Advanced" at bounding box center [157, 91] width 46 height 14
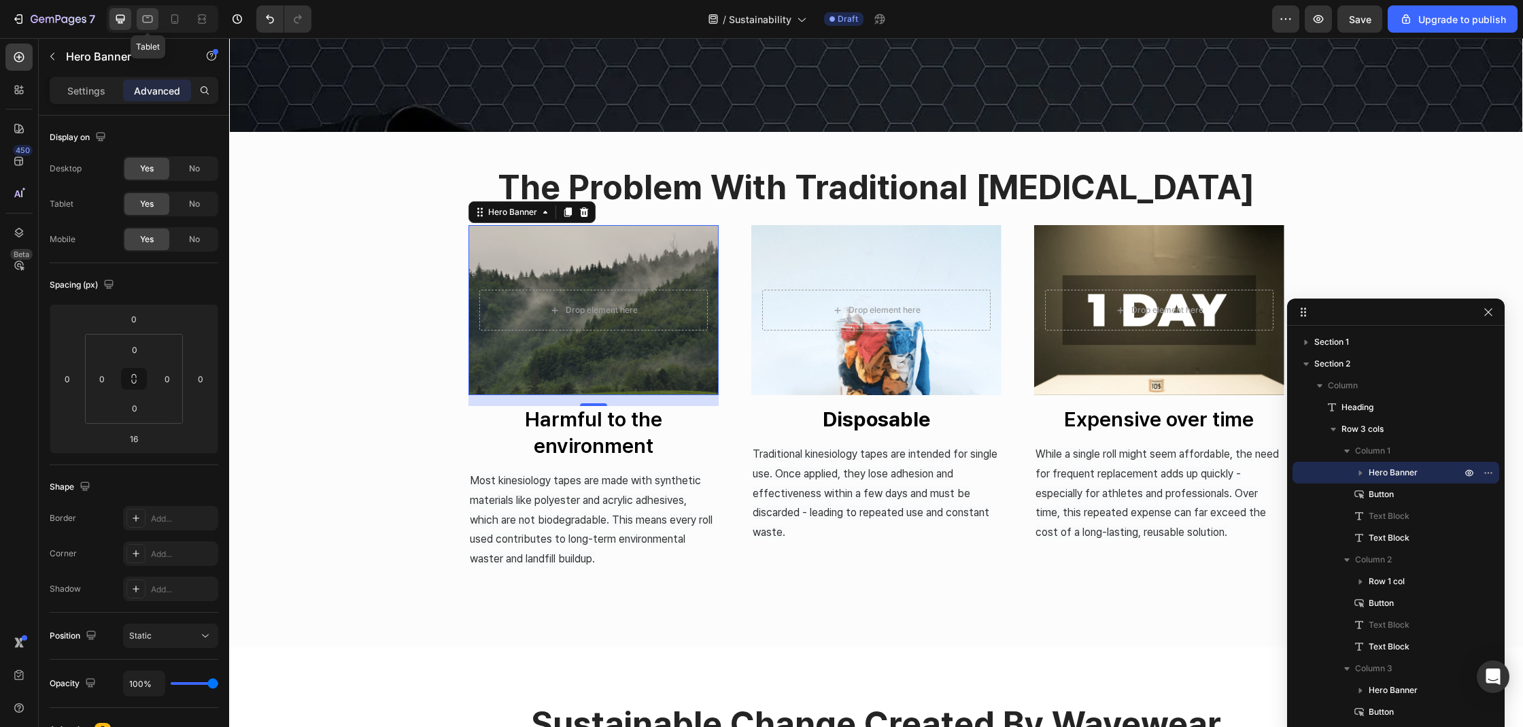
click at [144, 13] on icon at bounding box center [148, 19] width 14 height 14
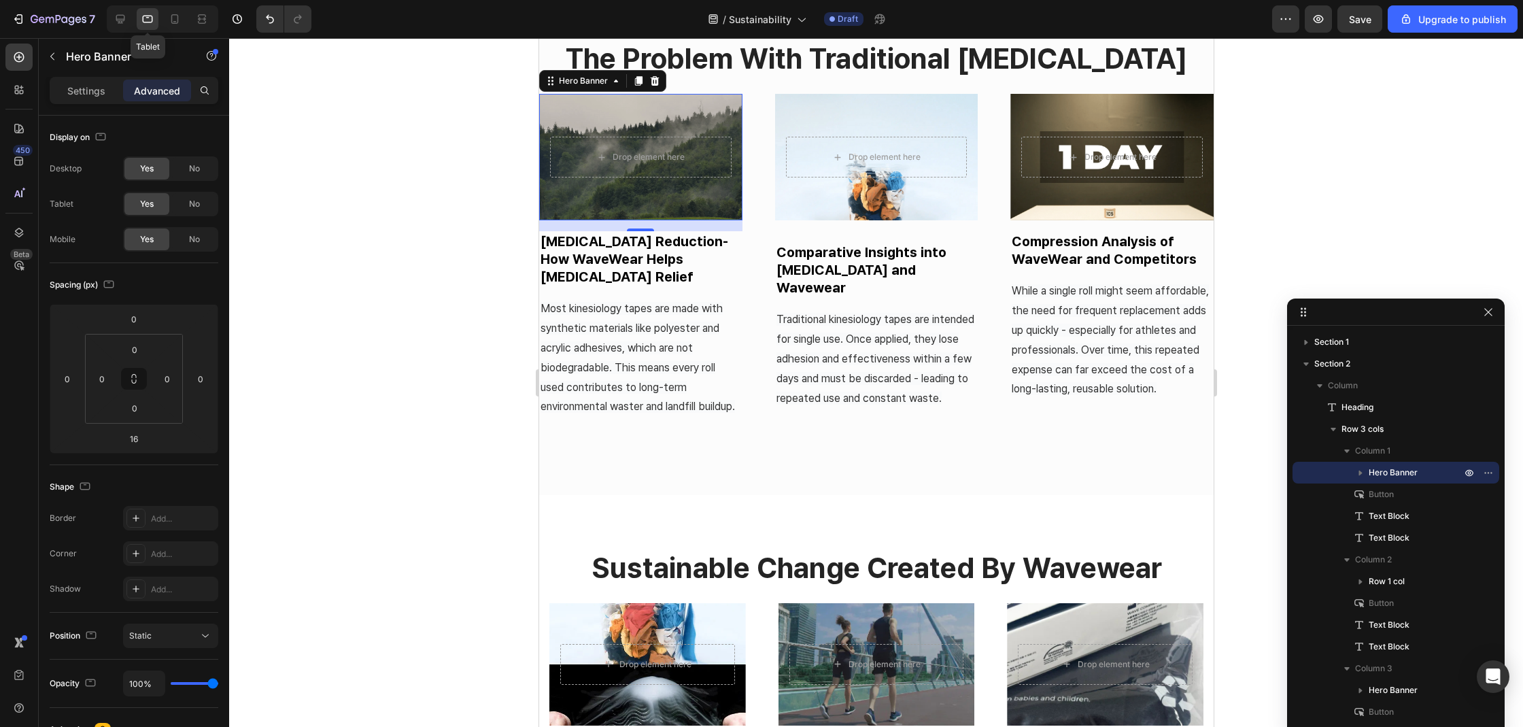
scroll to position [509, 0]
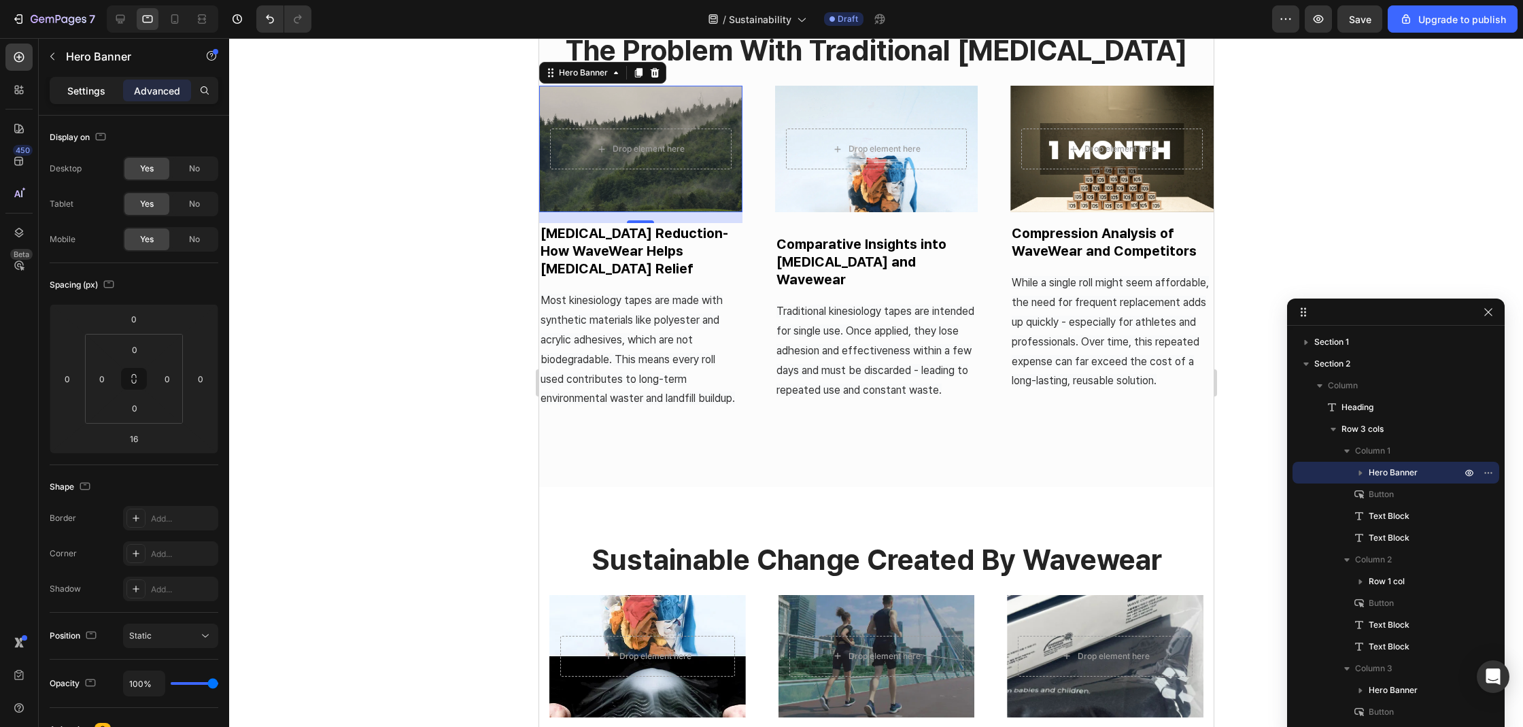
click at [91, 84] on p "Settings" at bounding box center [86, 91] width 38 height 14
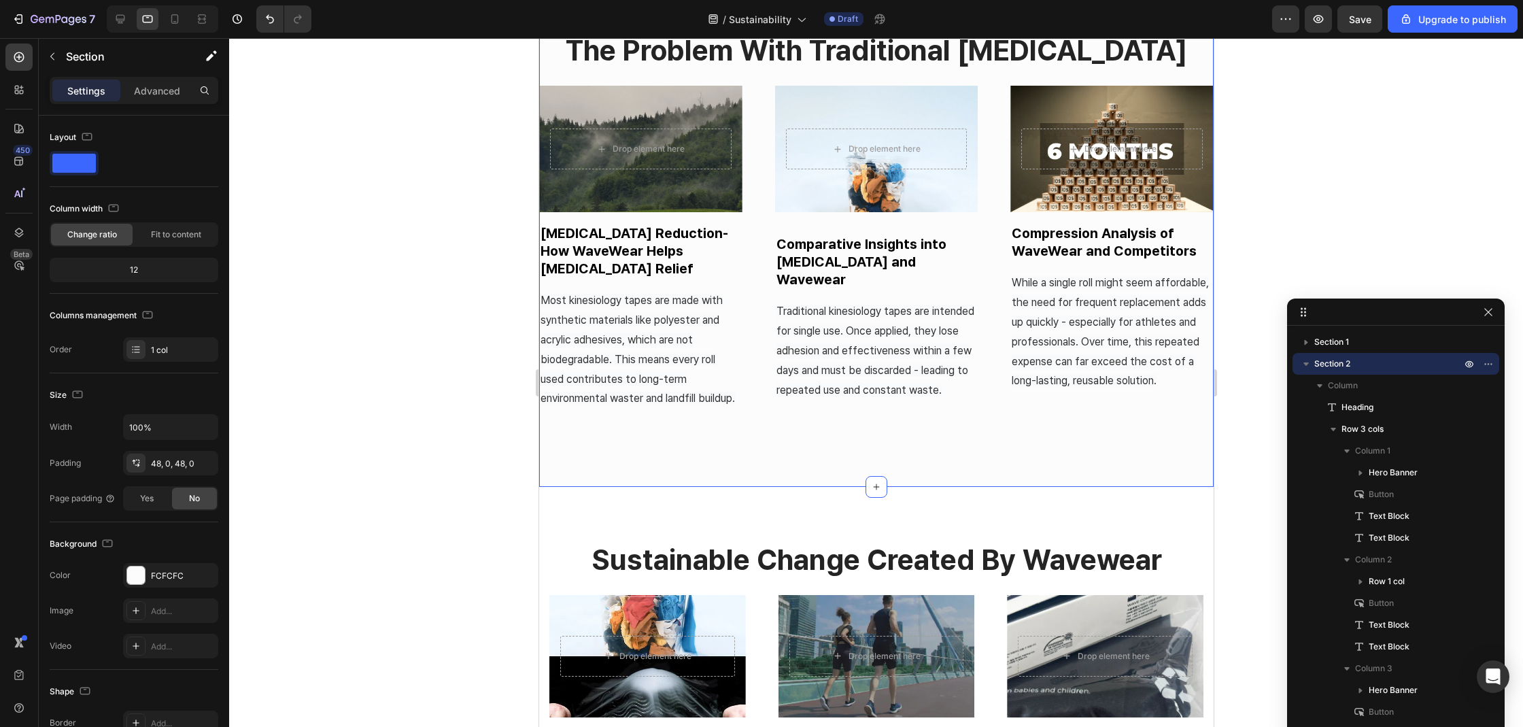
click at [789, 433] on div "the problem with traditional kinesiology tape Heading Drop element here Hero Ba…" at bounding box center [875, 243] width 674 height 422
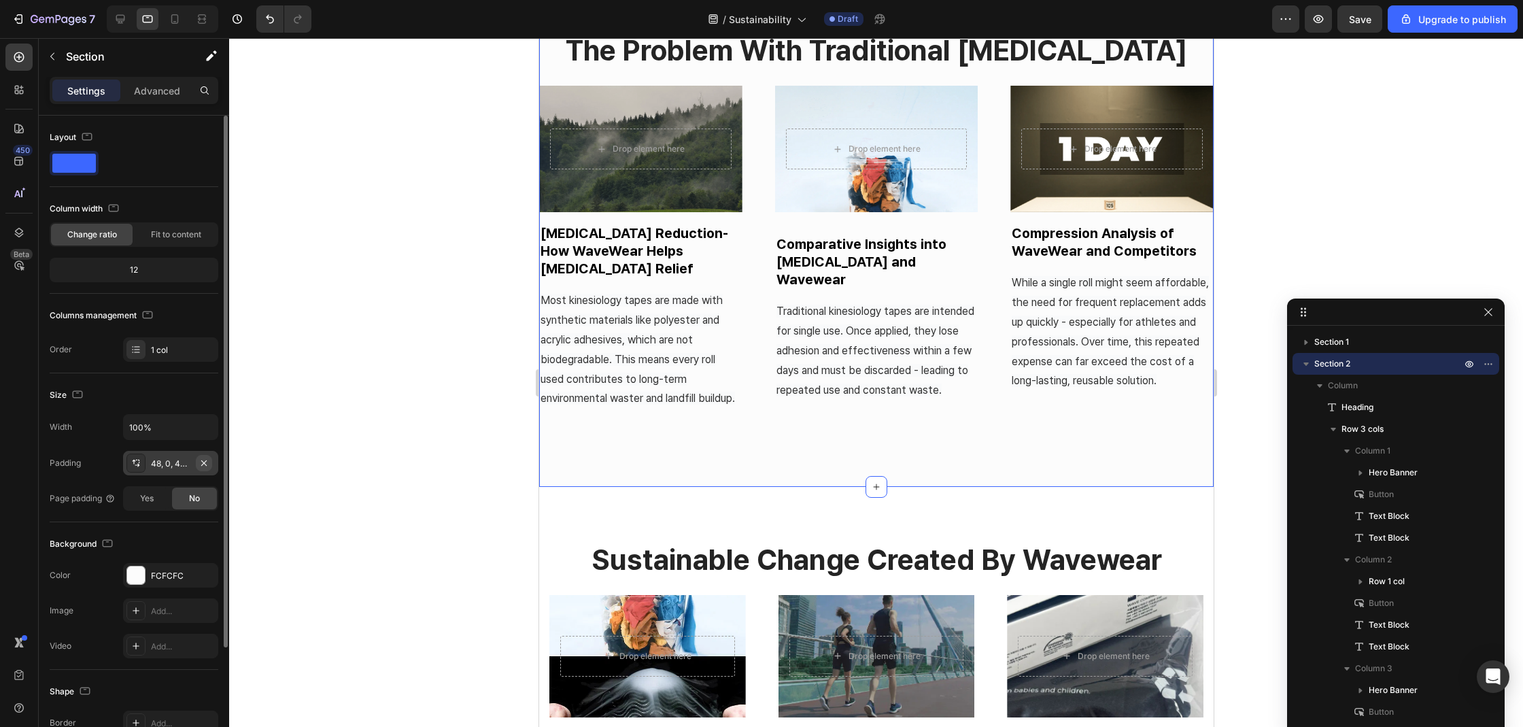
click at [203, 461] on icon "button" at bounding box center [203, 462] width 11 height 11
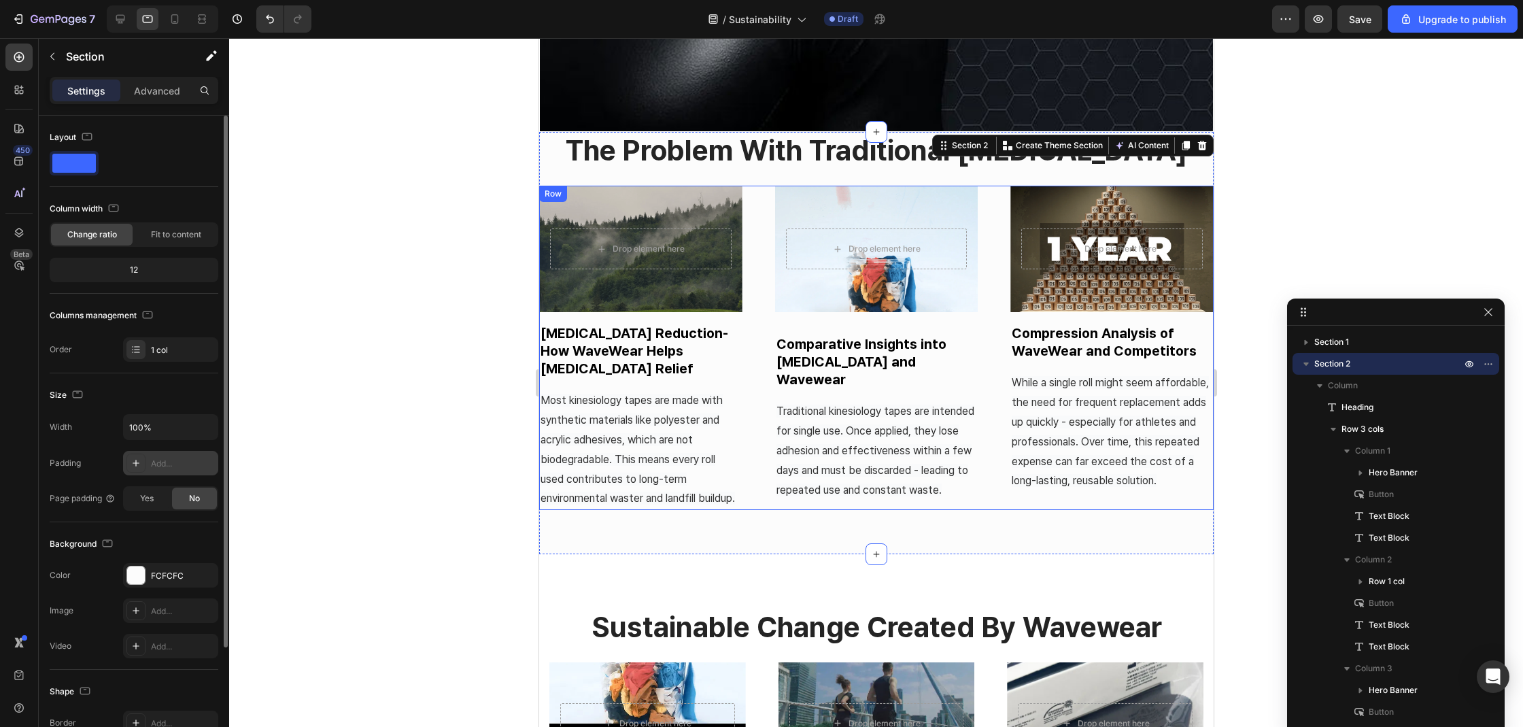
scroll to position [381, 0]
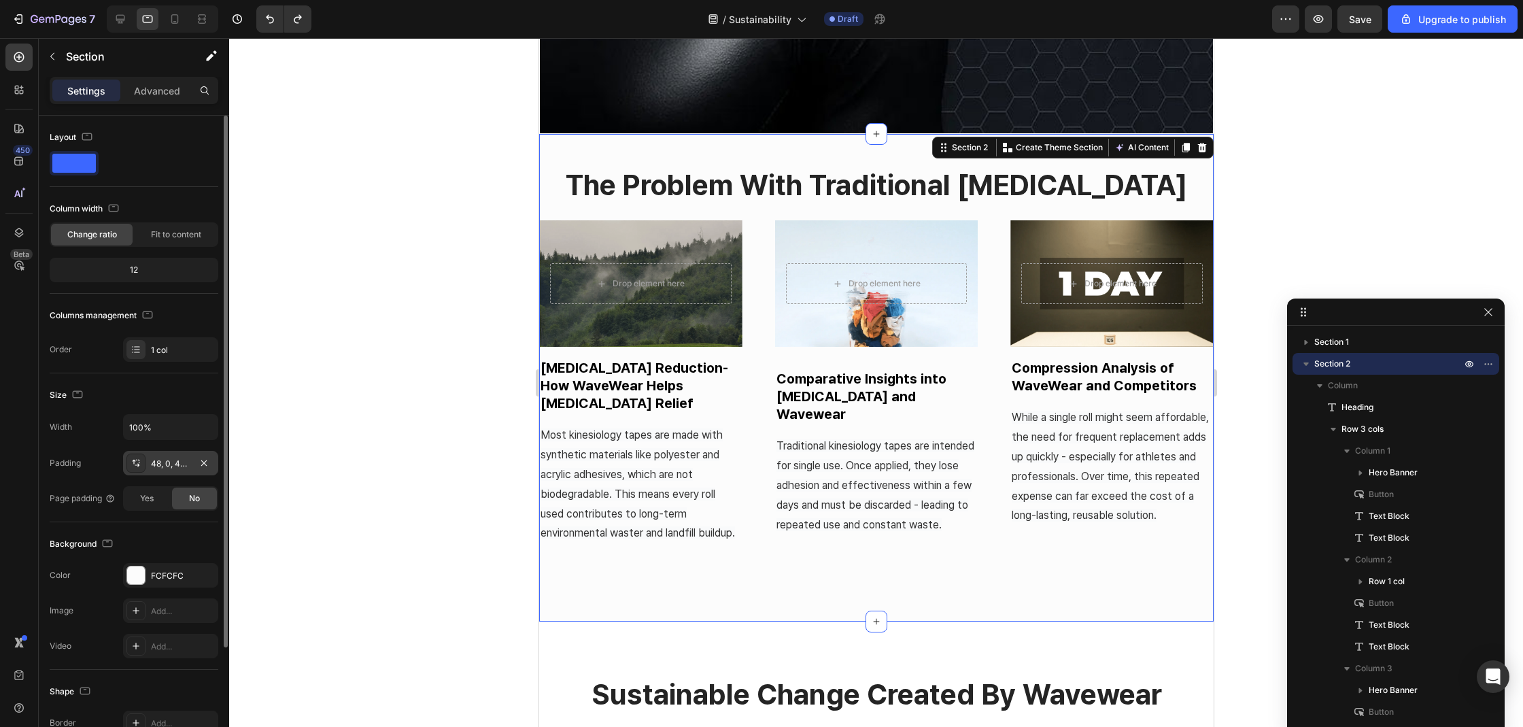
click at [179, 456] on div "48, 0, 48, 0" at bounding box center [170, 463] width 95 height 24
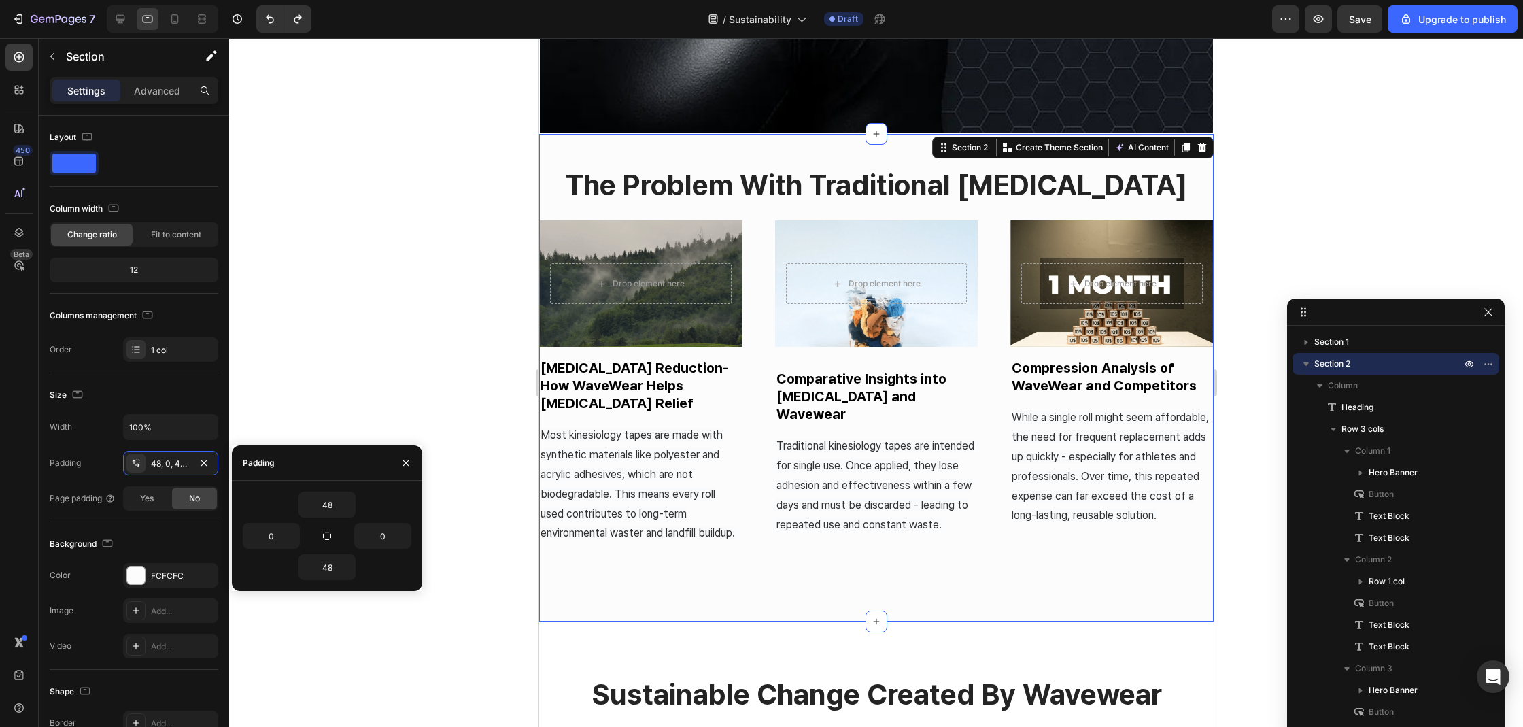
click at [267, 551] on div "48 0 0 48" at bounding box center [327, 535] width 169 height 88
click at [271, 542] on input "0" at bounding box center [271, 535] width 56 height 24
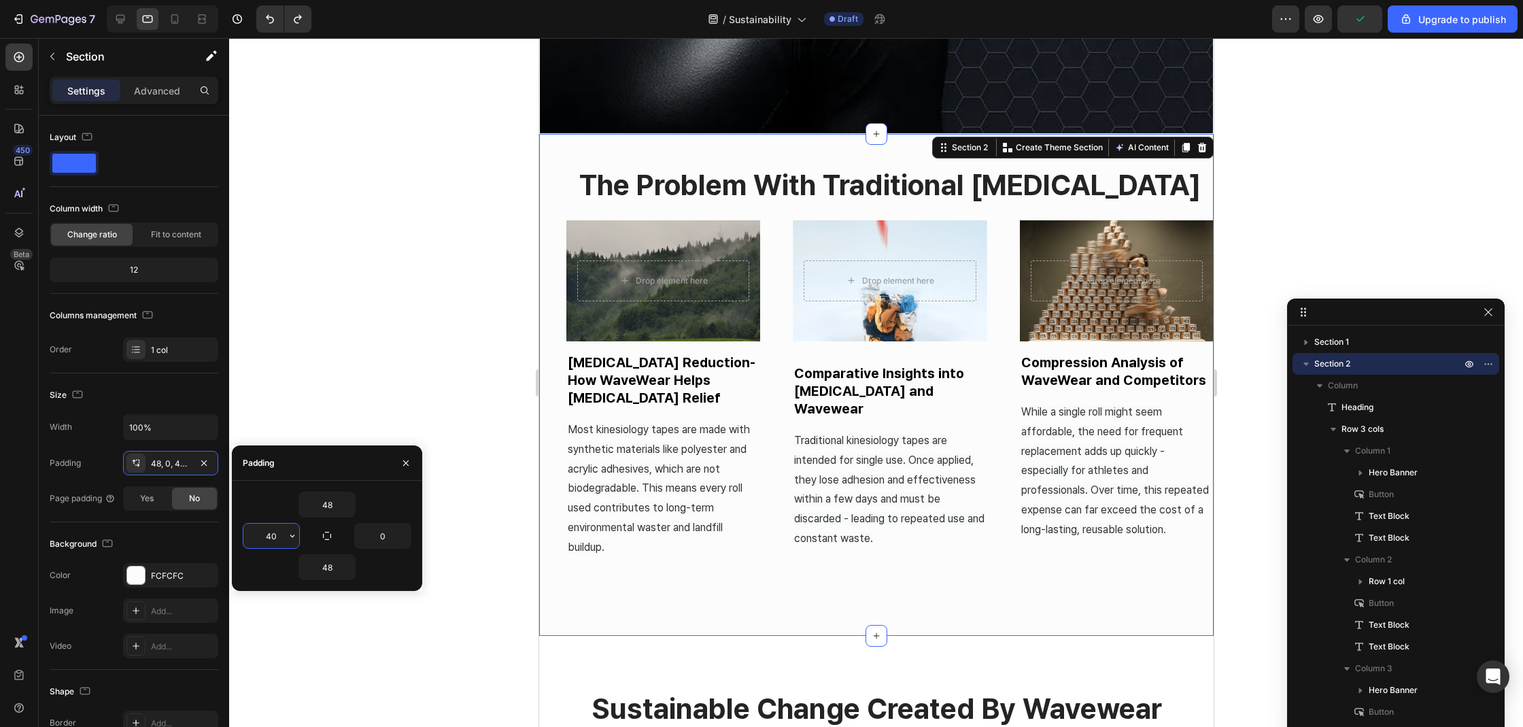
type input "40"
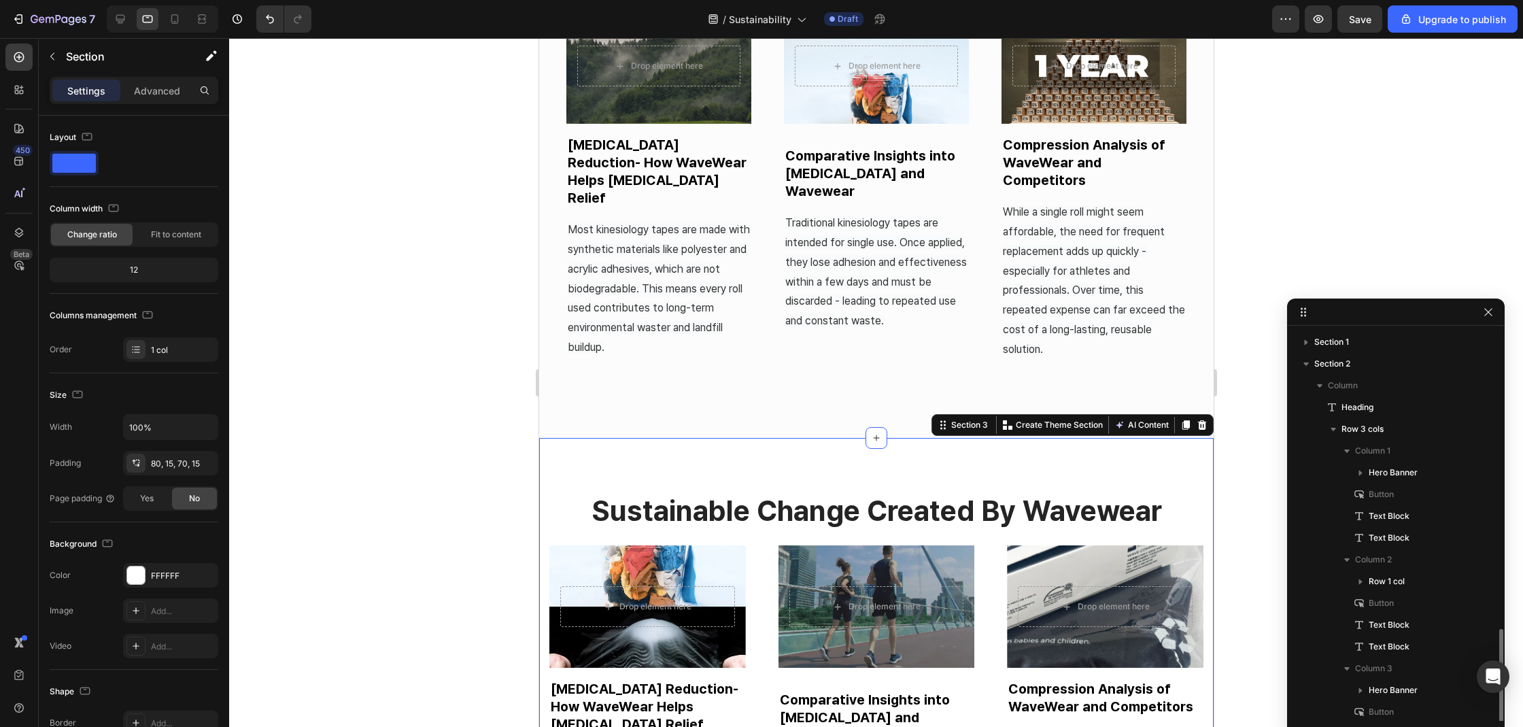
scroll to position [176, 0]
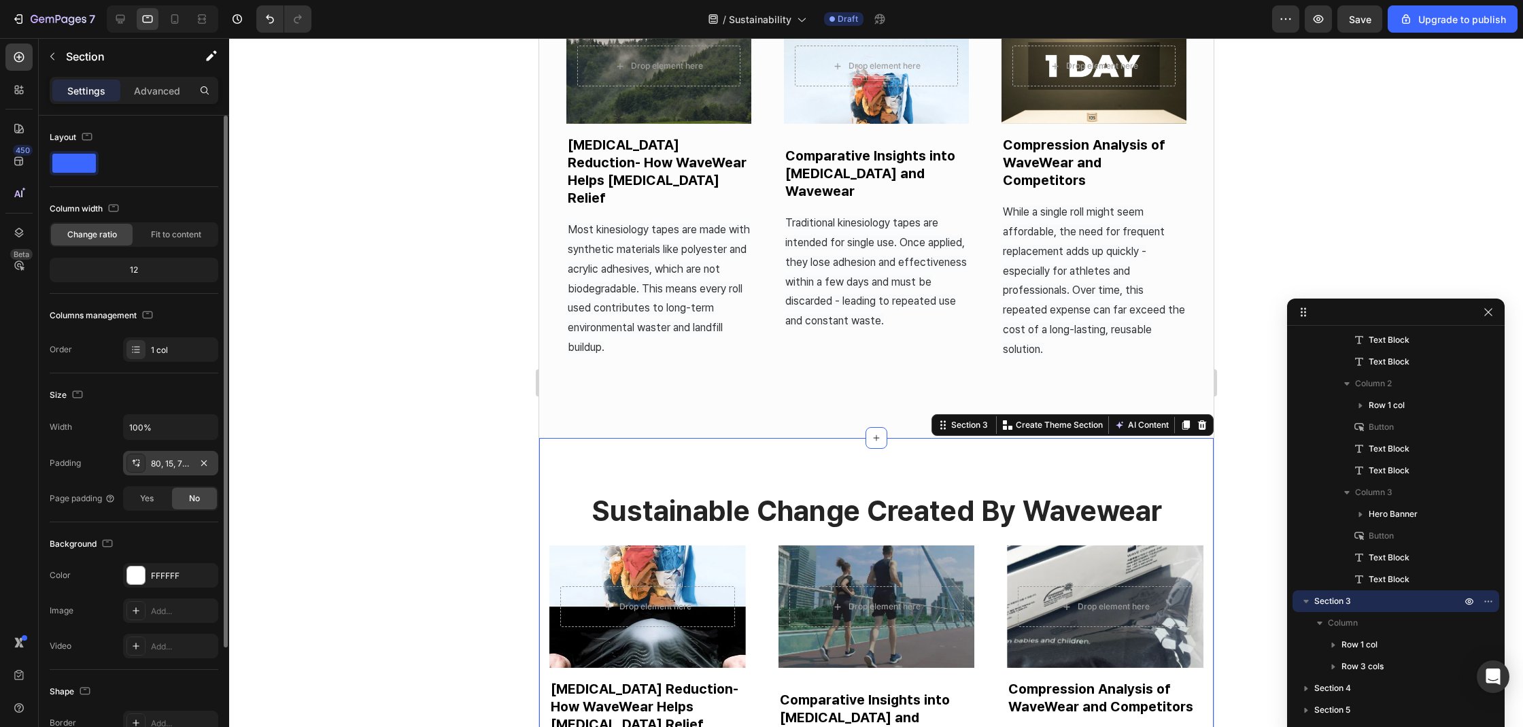
click at [167, 462] on div "80, 15, 70, 15" at bounding box center [170, 463] width 39 height 12
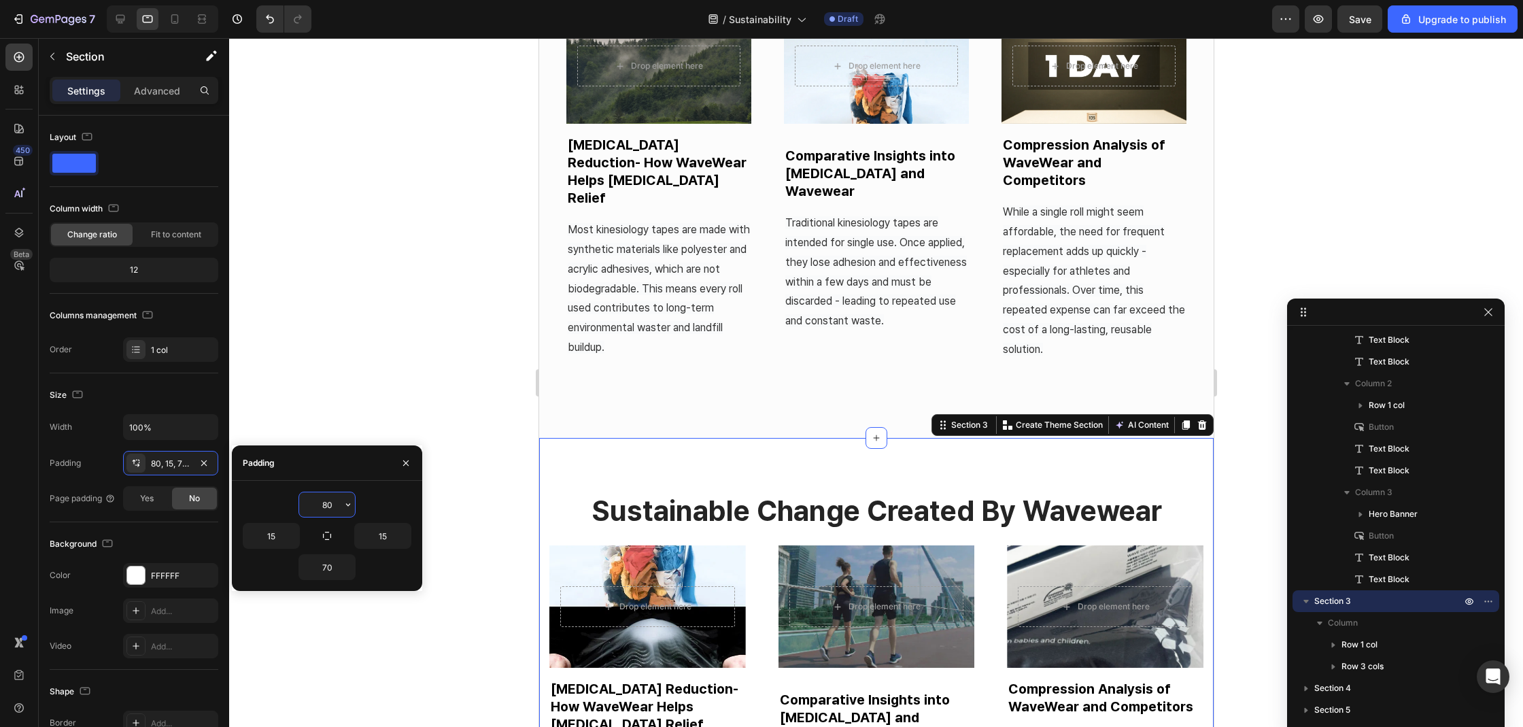
click at [328, 504] on input "80" at bounding box center [327, 504] width 56 height 24
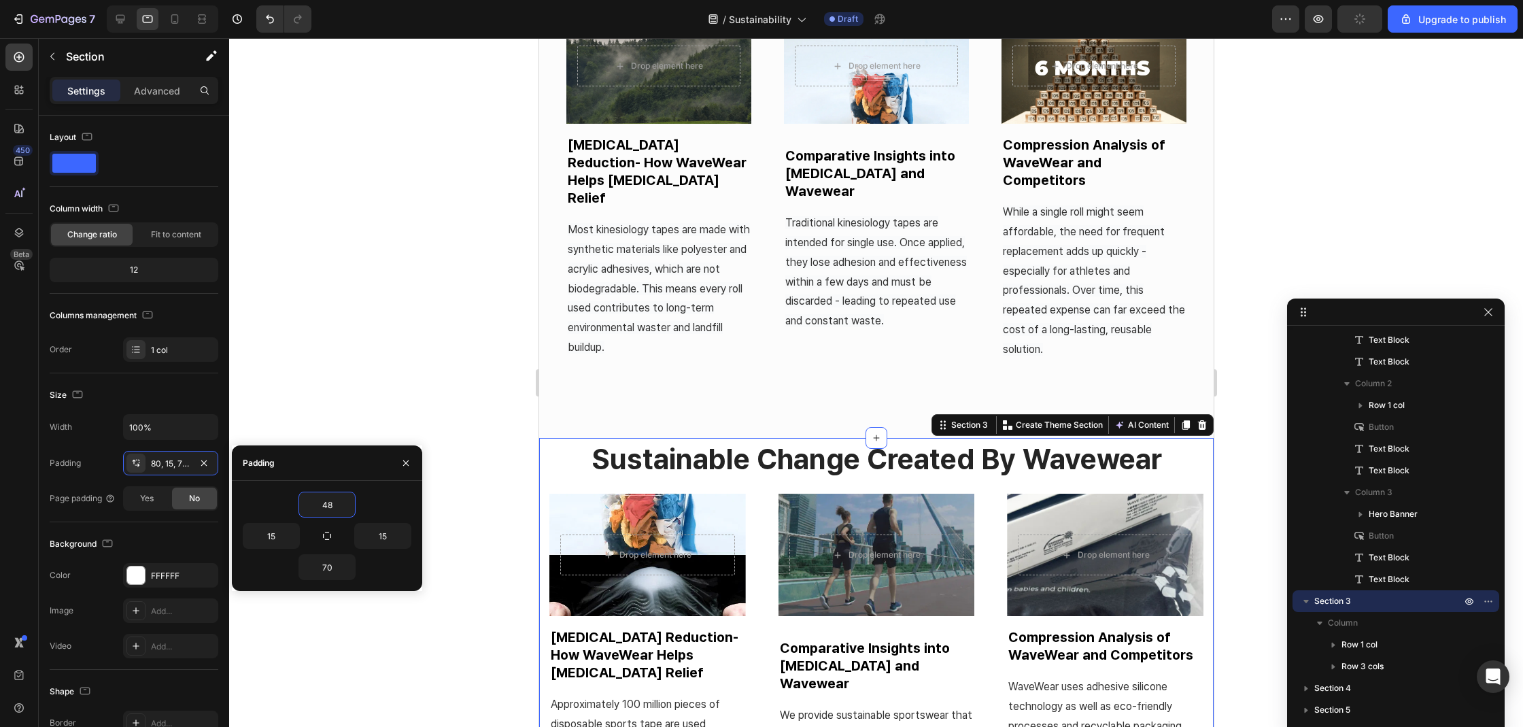
type input "48"
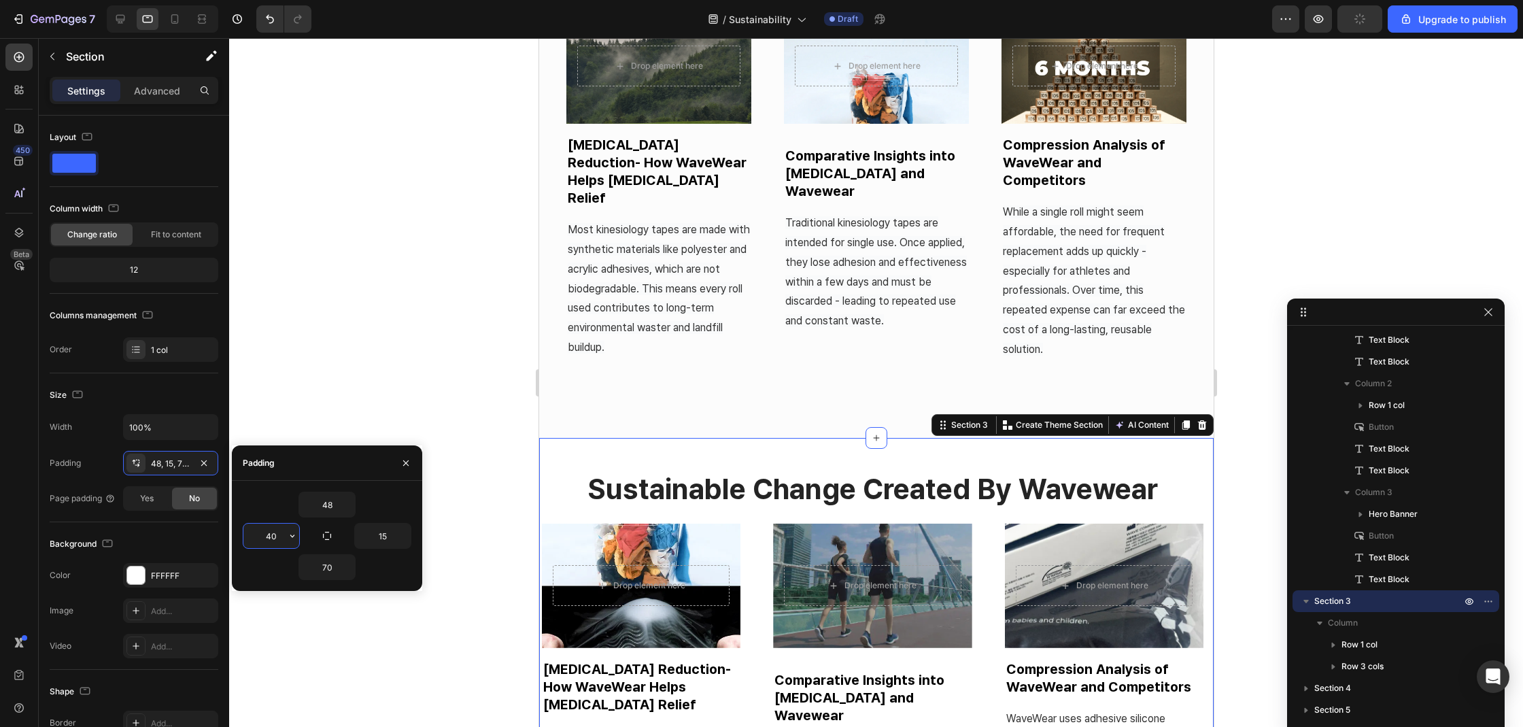
type input "40"
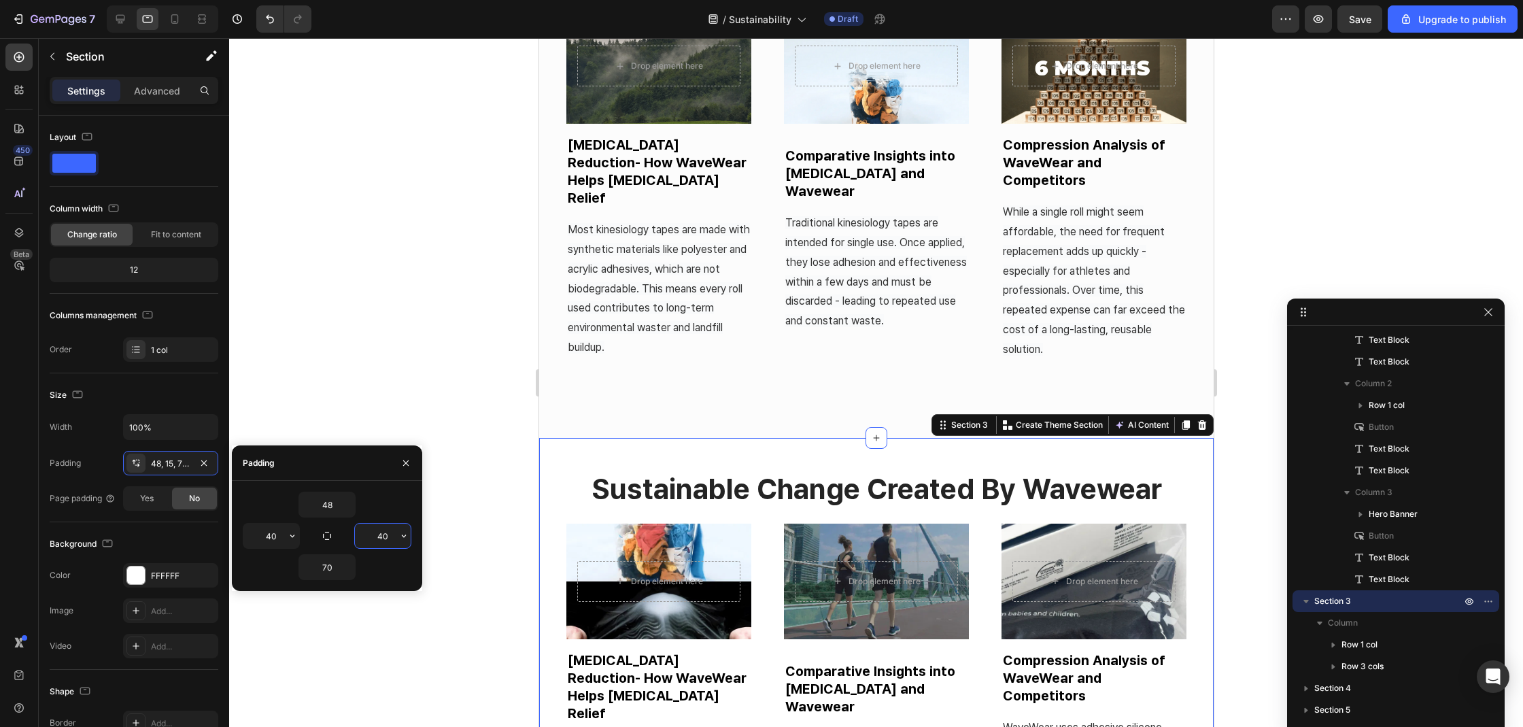
type input "40"
type input "48"
click at [485, 381] on div at bounding box center [876, 382] width 1294 height 689
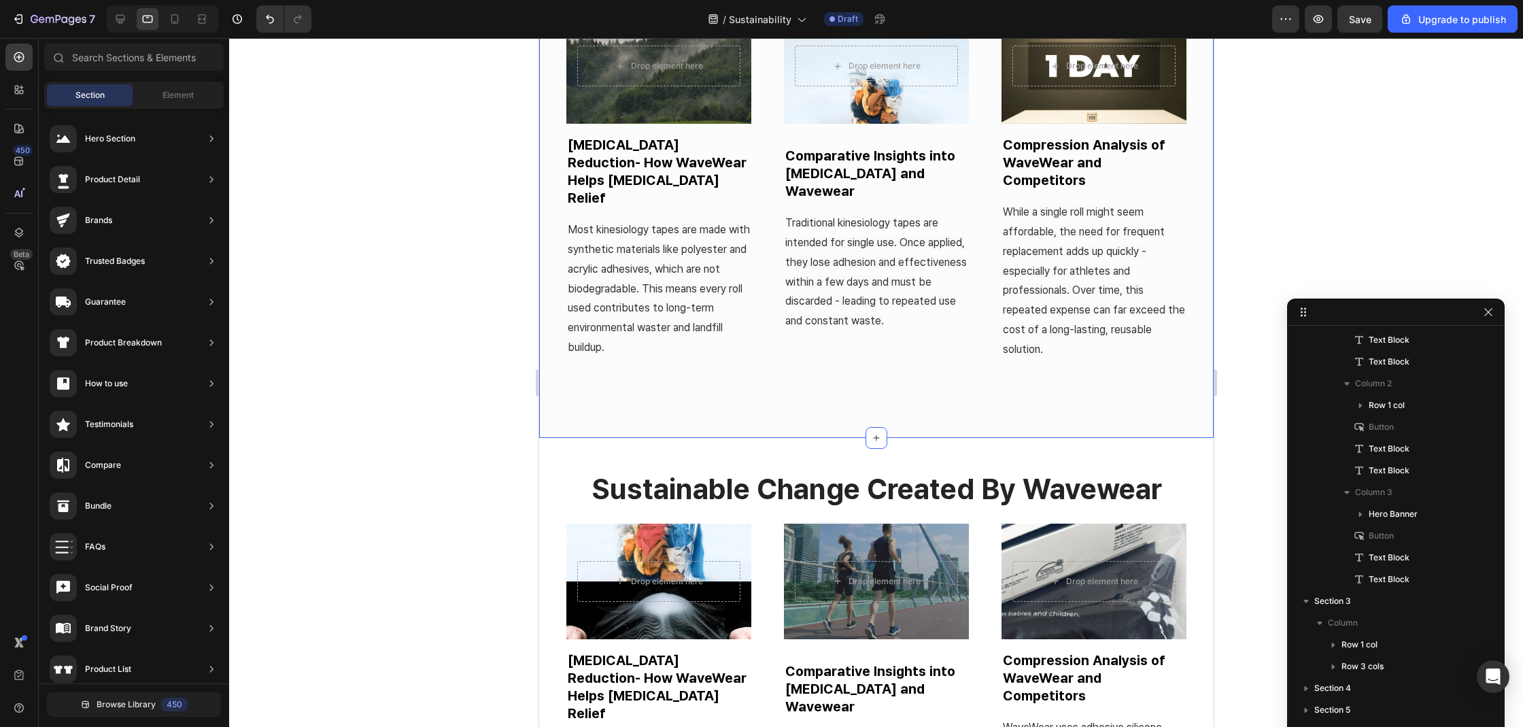
click at [915, 354] on div "the problem with traditional kinesiology tape Heading Drop element here Hero Ba…" at bounding box center [876, 162] width 620 height 484
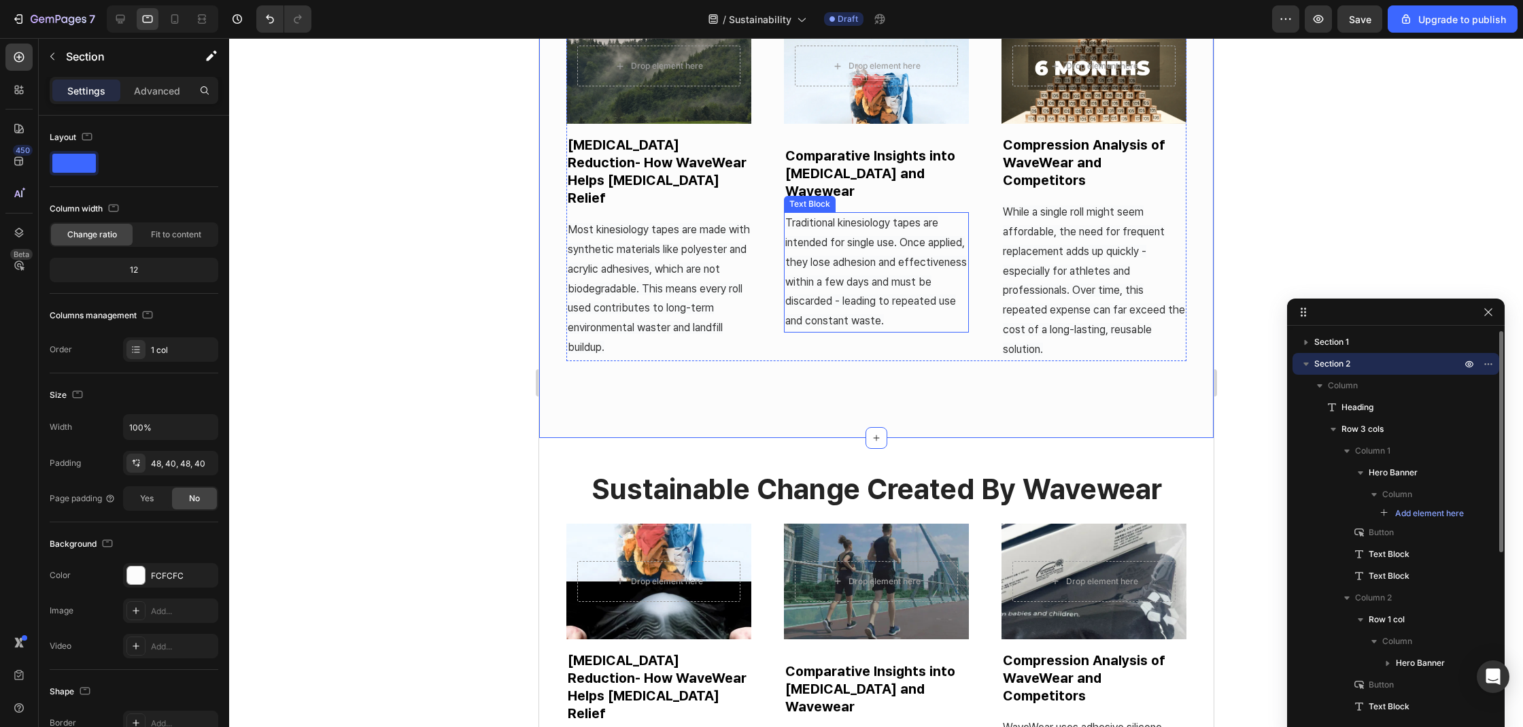
scroll to position [240, 0]
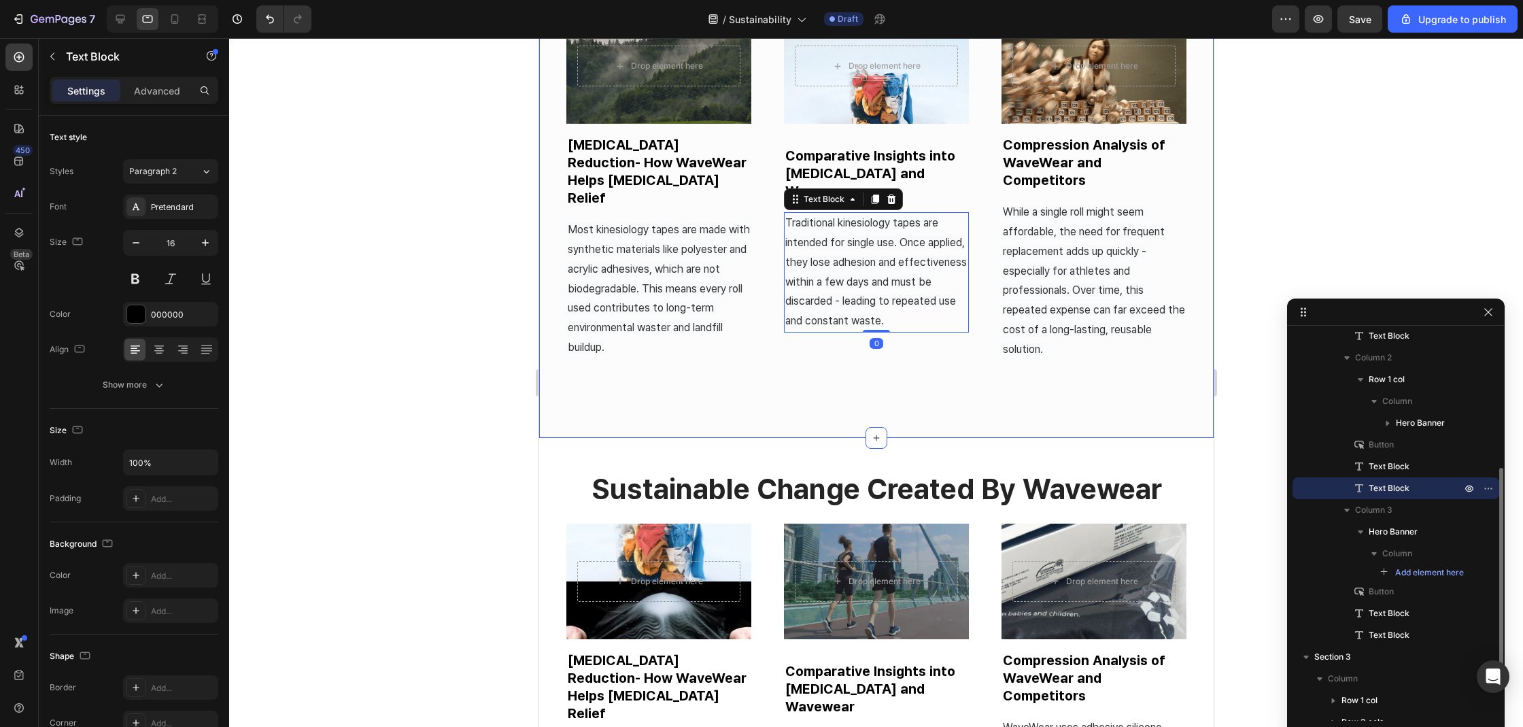
click at [907, 342] on div "the problem with traditional kinesiology tape Heading Drop element here Hero Ba…" at bounding box center [876, 162] width 620 height 484
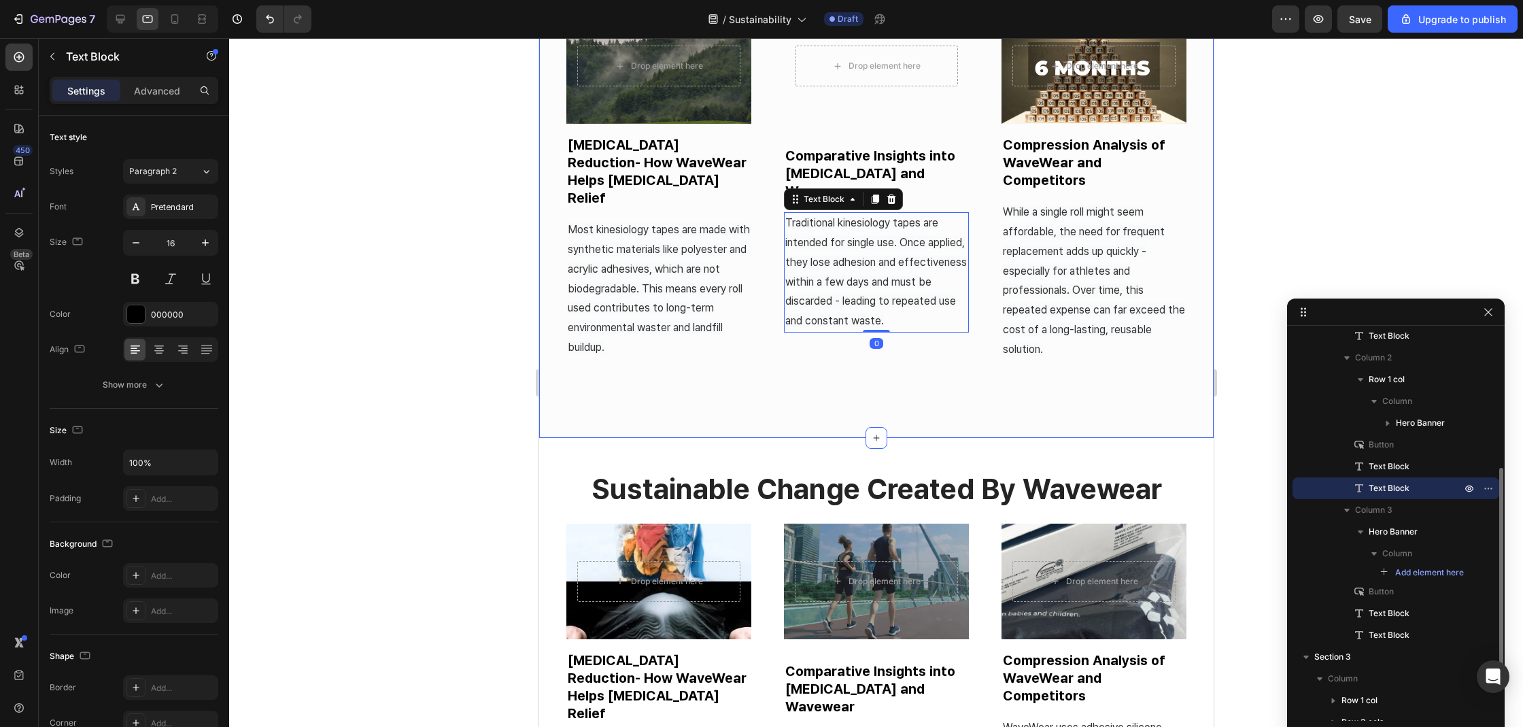
scroll to position [0, 0]
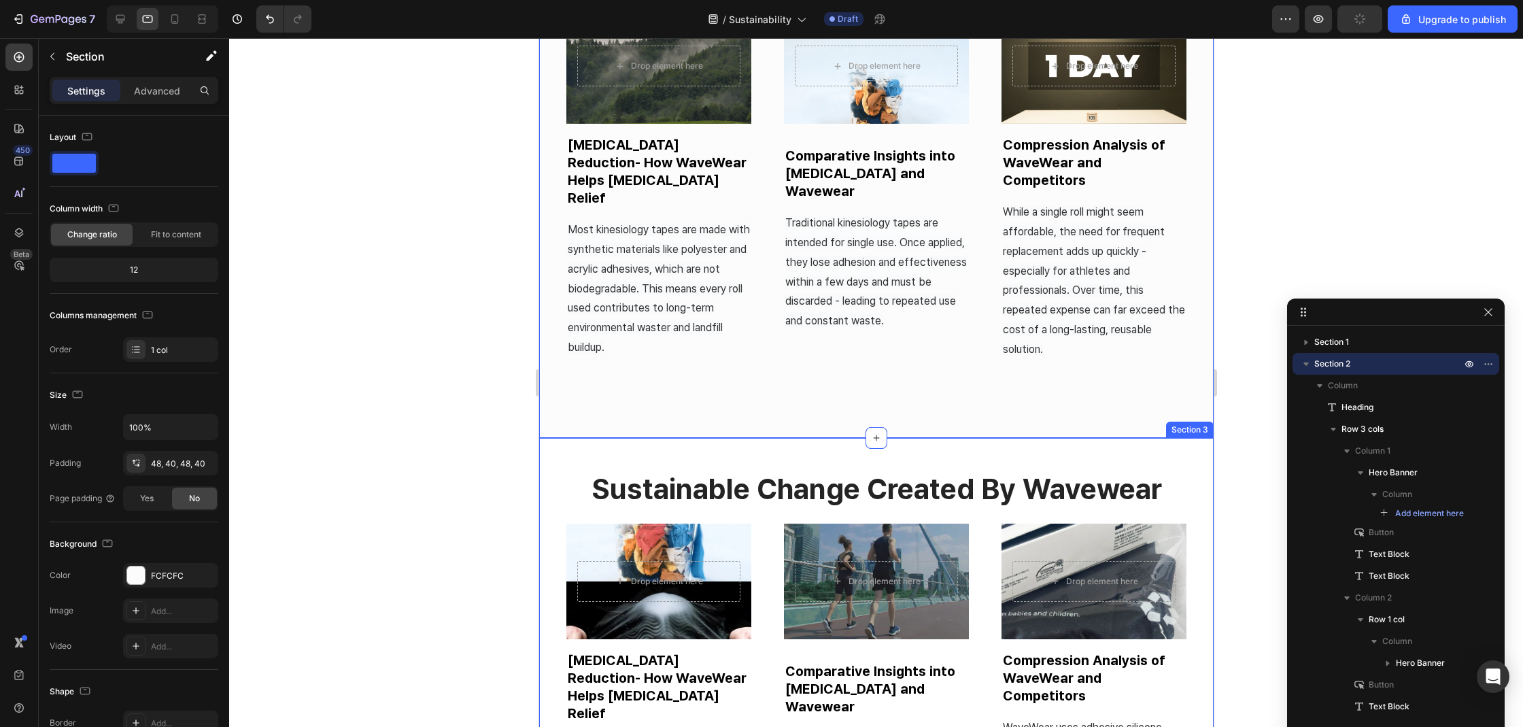
click at [1031, 444] on div "sustainable change created by wavewear Heading Row Drop element here Hero Banne…" at bounding box center [875, 733] width 674 height 591
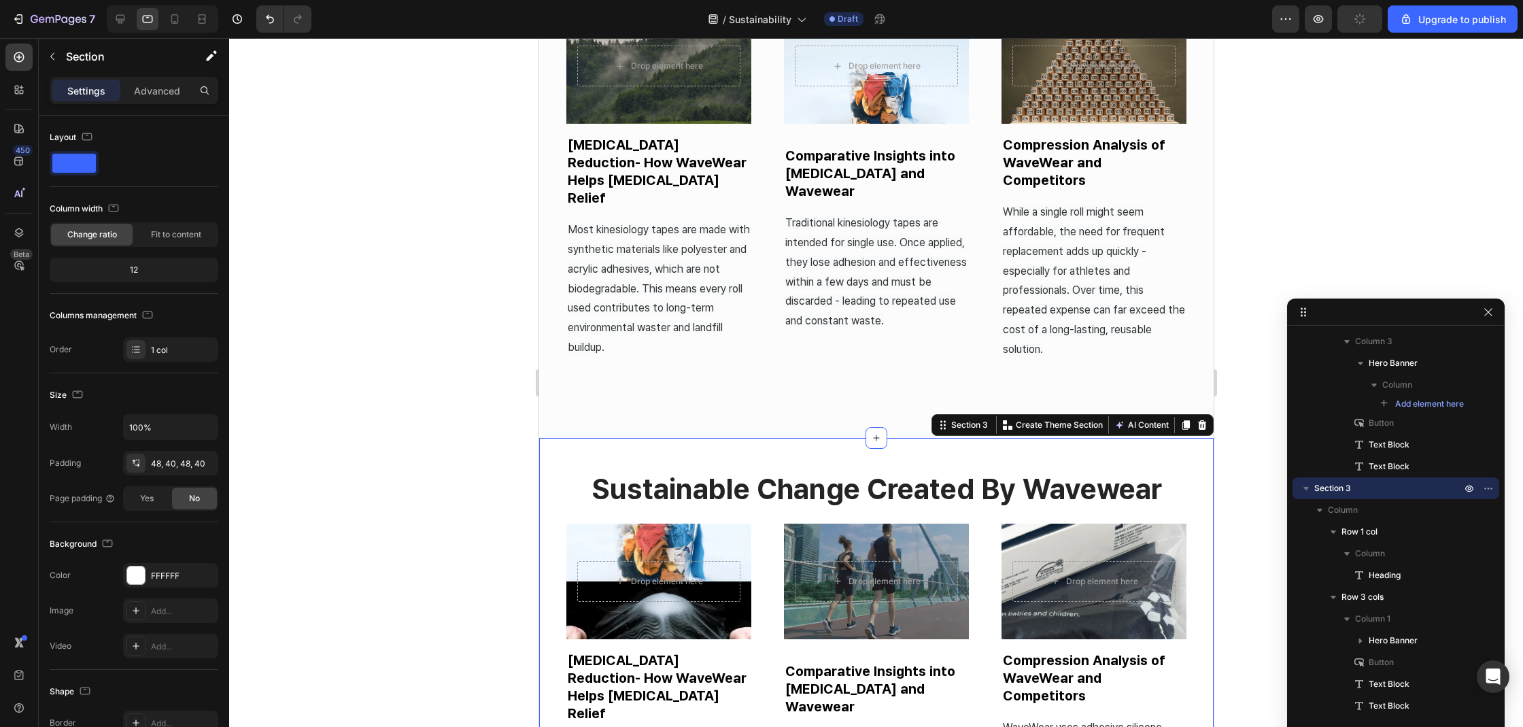
click at [502, 395] on div at bounding box center [876, 382] width 1294 height 689
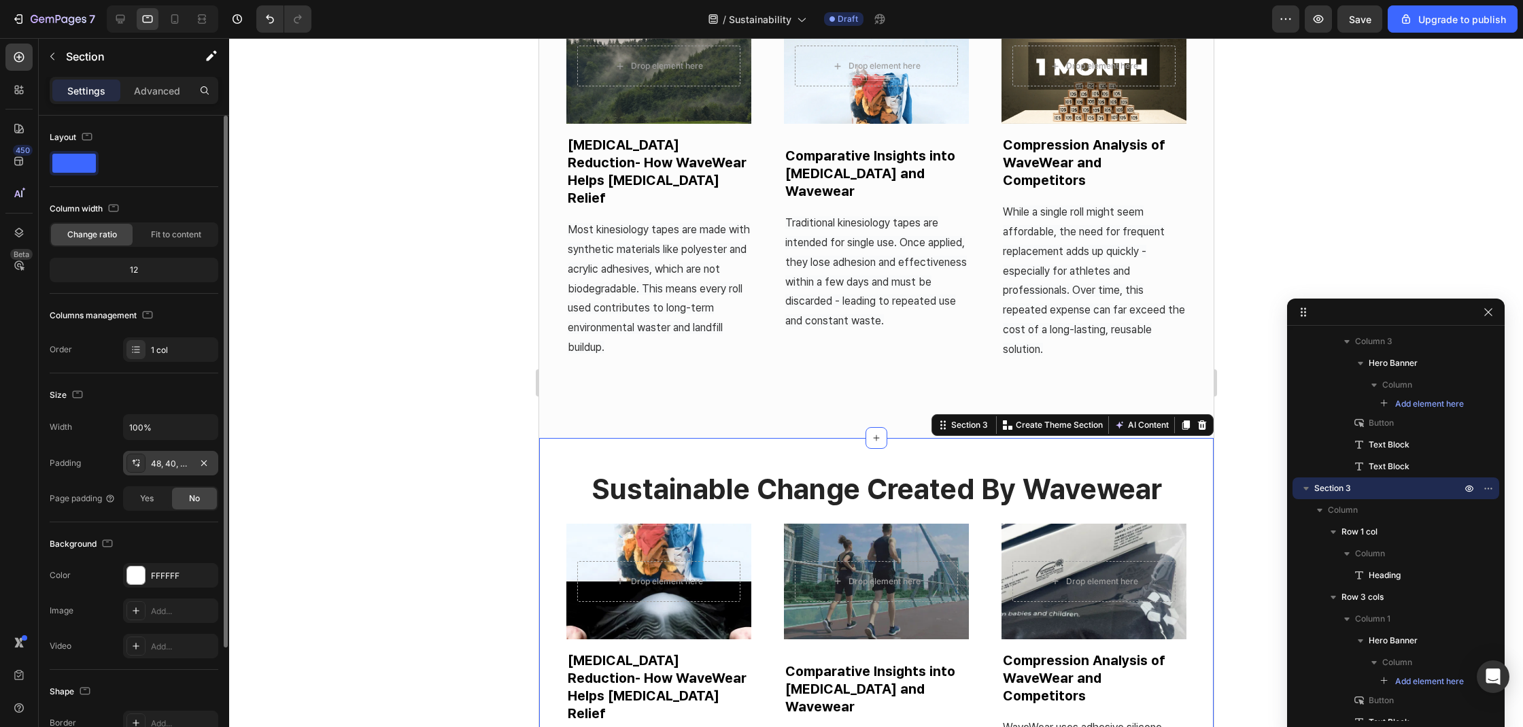
click at [154, 458] on div "48, 40, 48, 40" at bounding box center [170, 463] width 39 height 12
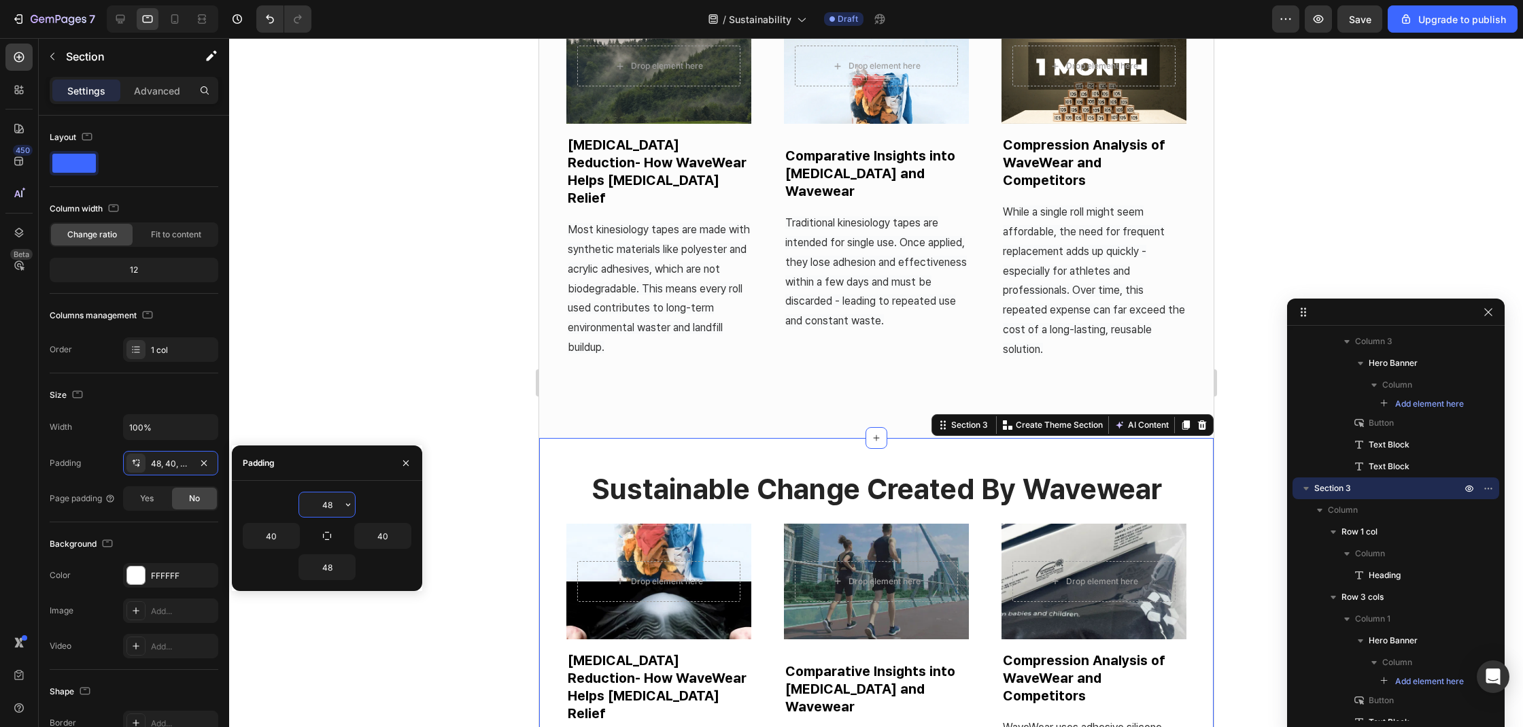
click at [324, 500] on input "48" at bounding box center [327, 504] width 56 height 24
type input "0"
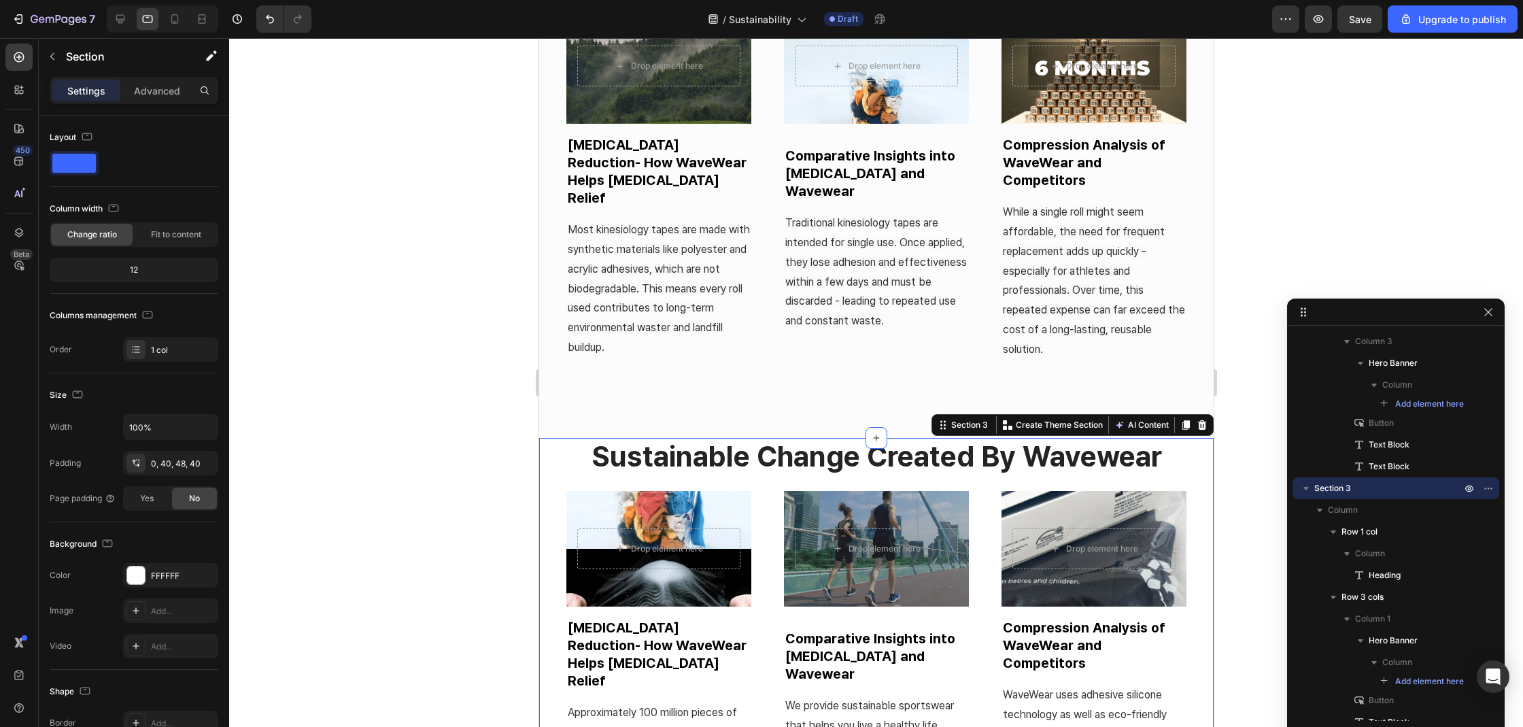
click at [453, 332] on div at bounding box center [876, 382] width 1294 height 689
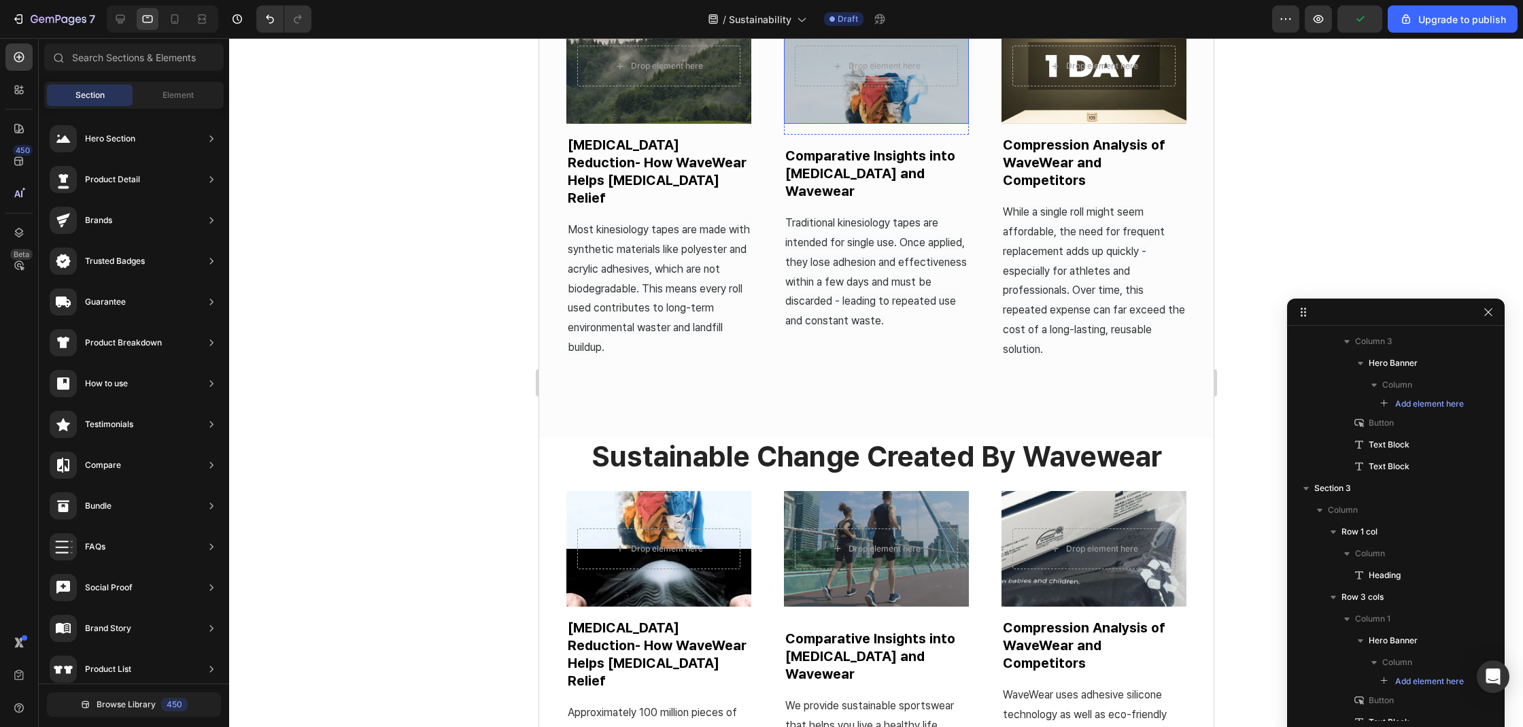
scroll to position [175, 0]
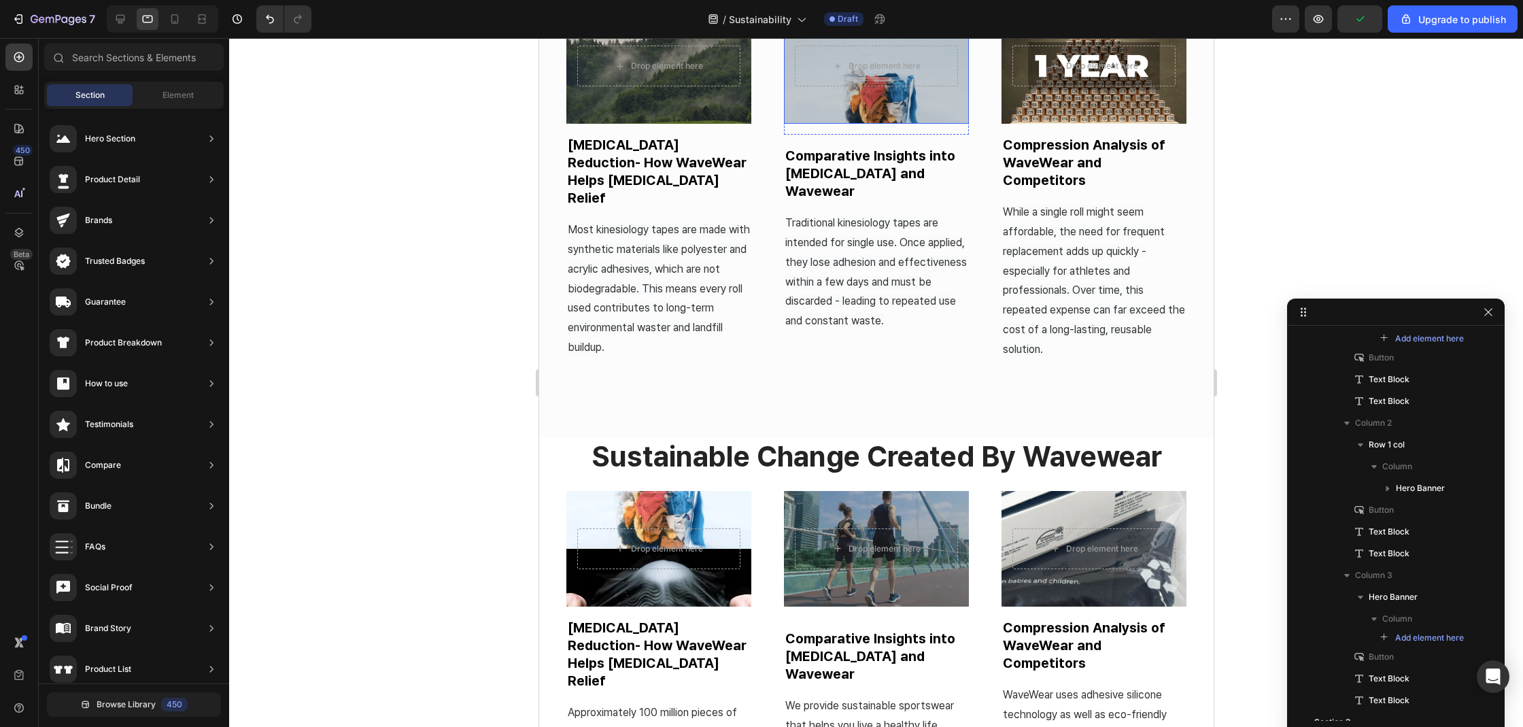
click at [872, 116] on div "Overlay" at bounding box center [875, 66] width 185 height 116
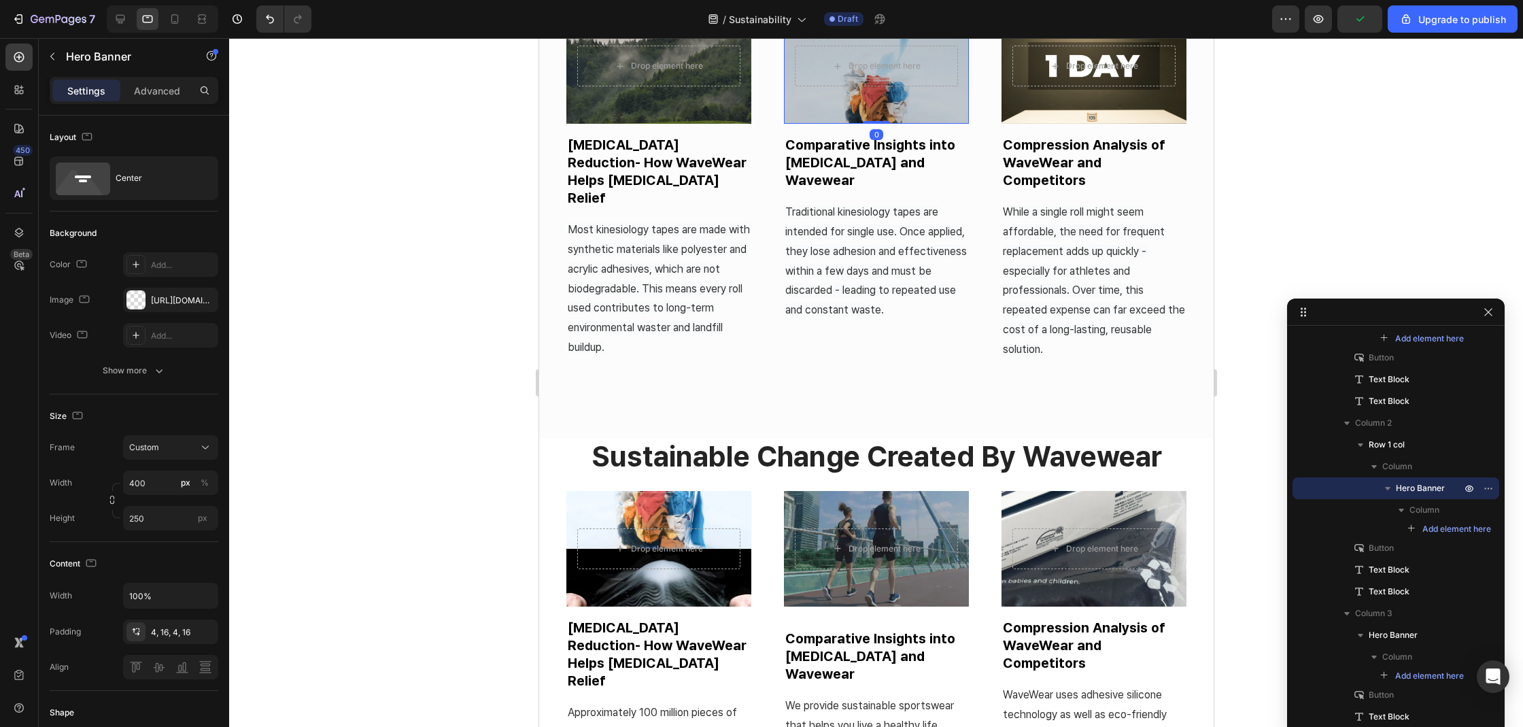
drag, startPoint x: 872, startPoint y: 131, endPoint x: 879, endPoint y: 116, distance: 16.4
click at [879, 116] on div "Drop element here Hero Banner 0" at bounding box center [875, 66] width 185 height 116
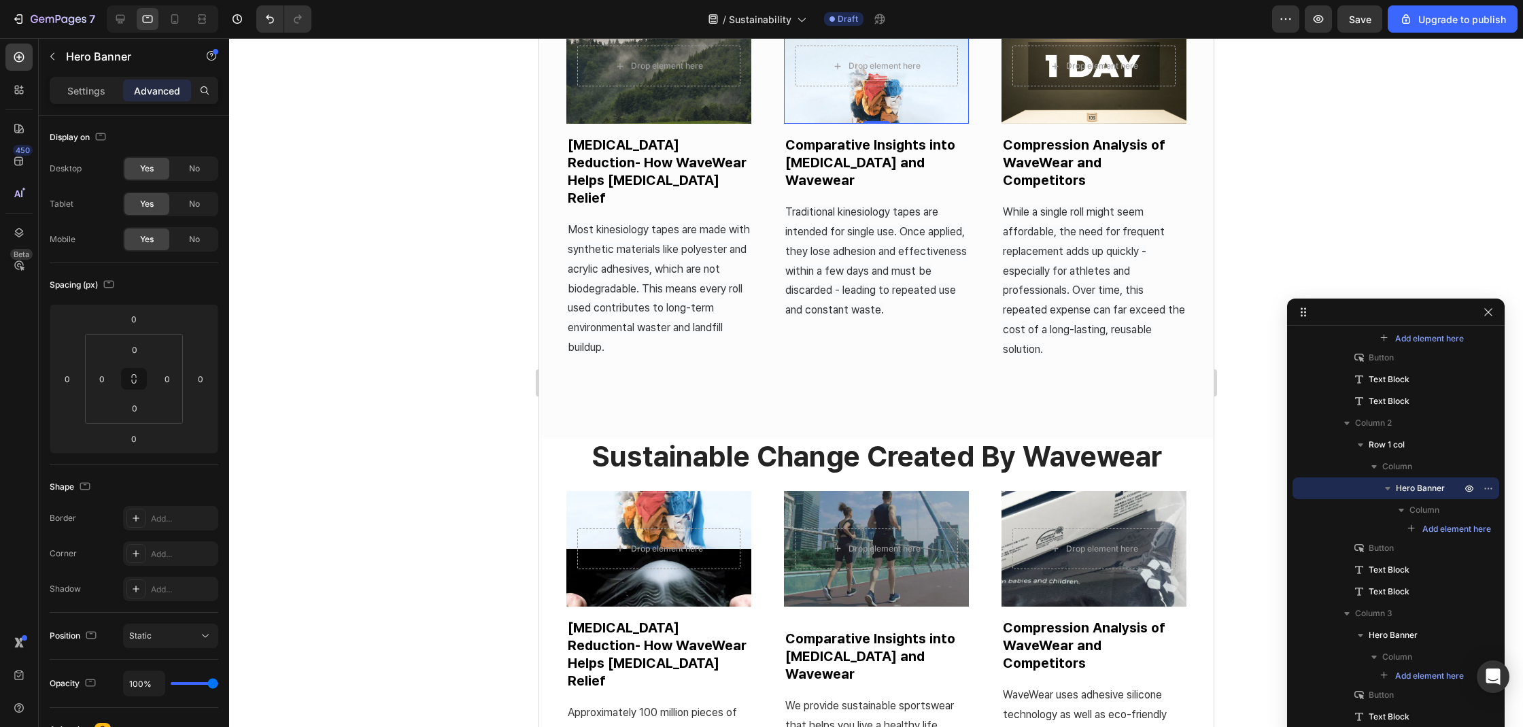
click at [628, 170] on p "Lactic Acid Reduction- How WaveWear Helps Muscle Fatigue Relief" at bounding box center [658, 171] width 182 height 71
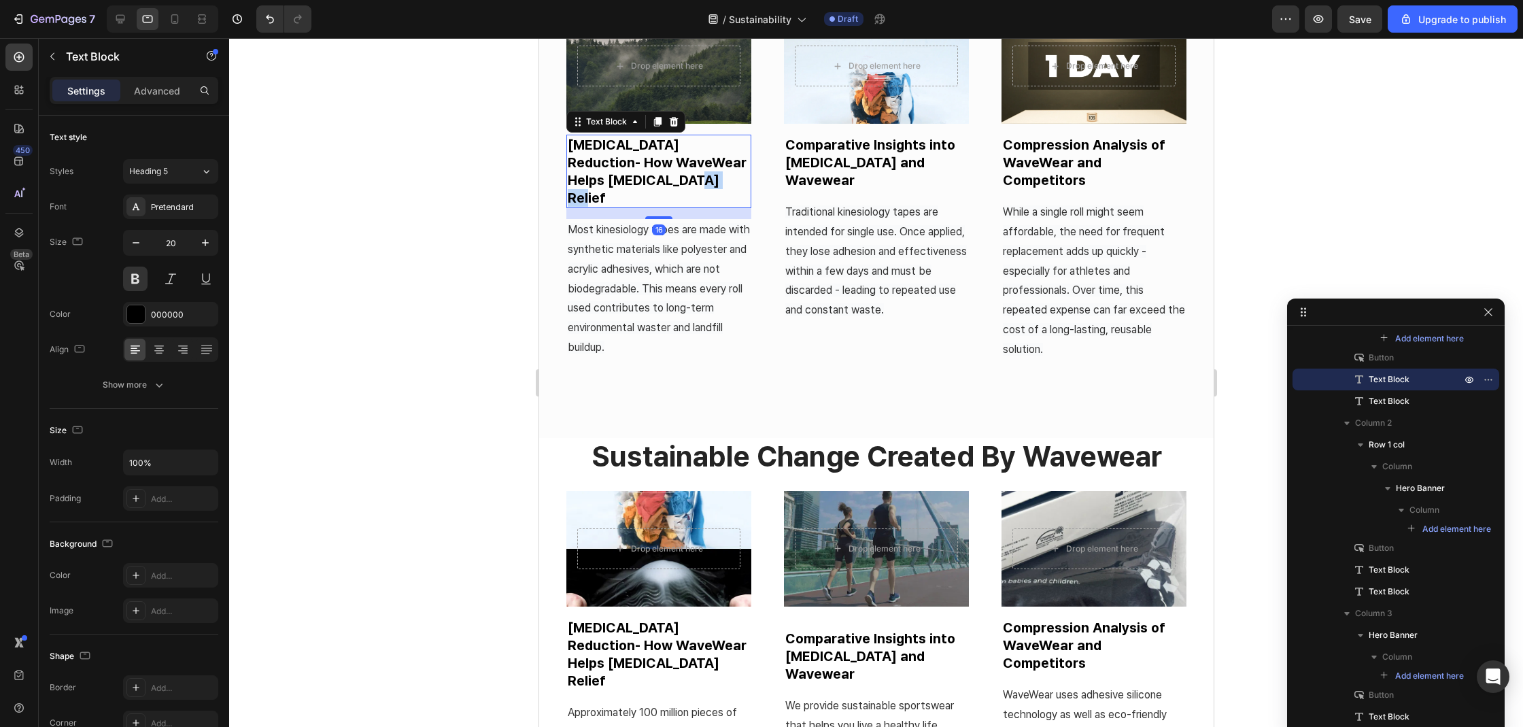
click at [628, 170] on p "Lactic Acid Reduction- How WaveWear Helps Muscle Fatigue Relief" at bounding box center [658, 171] width 182 height 71
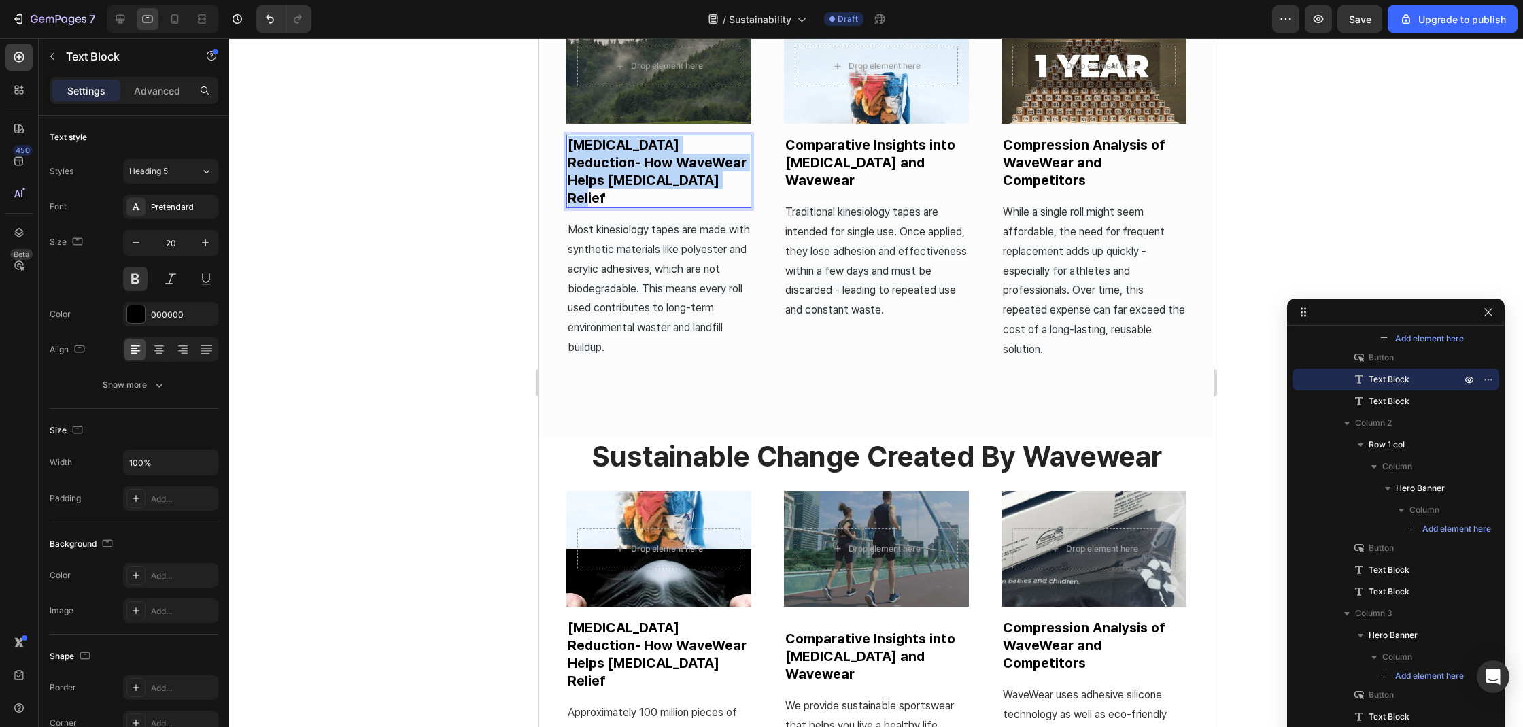
click at [628, 170] on p "Lactic Acid Reduction- How WaveWear Helps Muscle Fatigue Relief" at bounding box center [658, 171] width 182 height 71
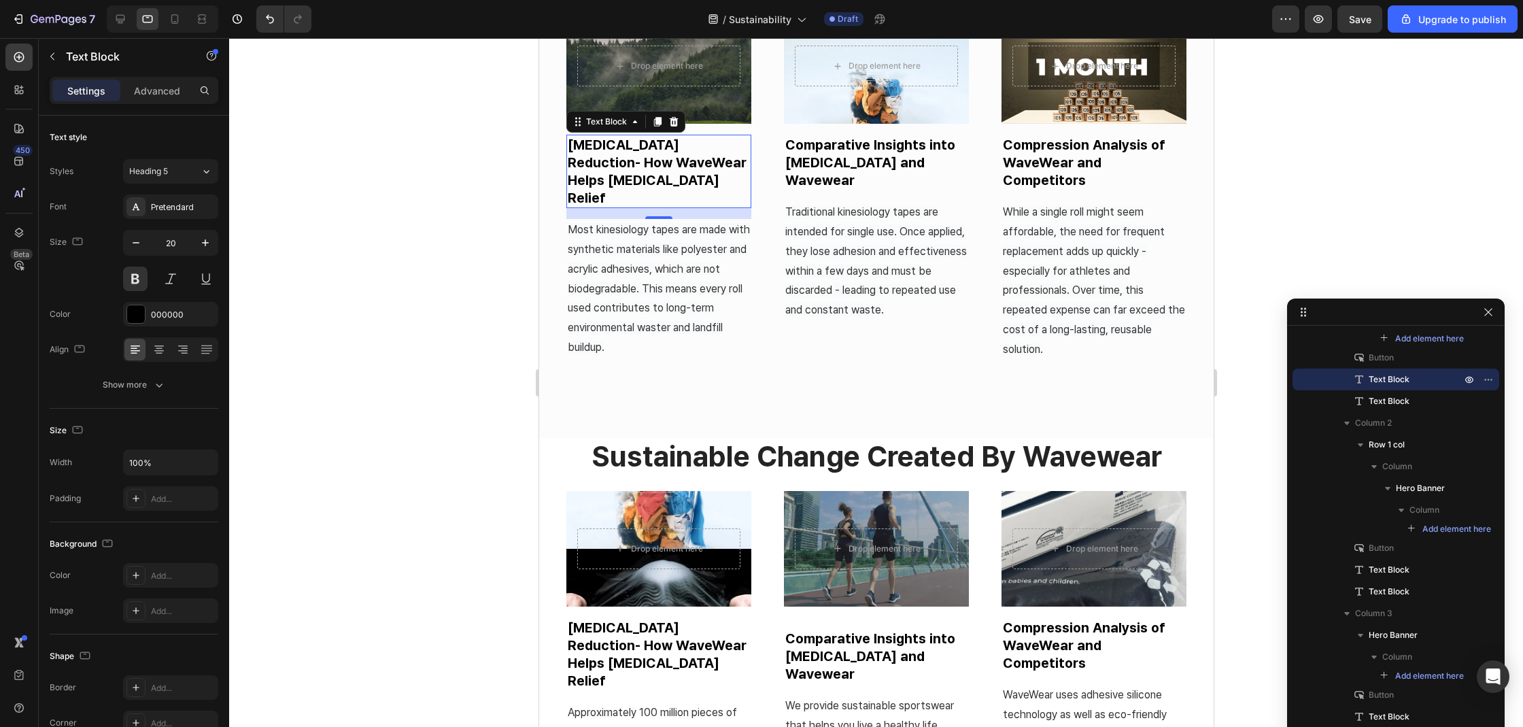
click at [643, 173] on p "Lactic Acid Reduction- How WaveWear Helps Muscle Fatigue Relief" at bounding box center [658, 171] width 182 height 71
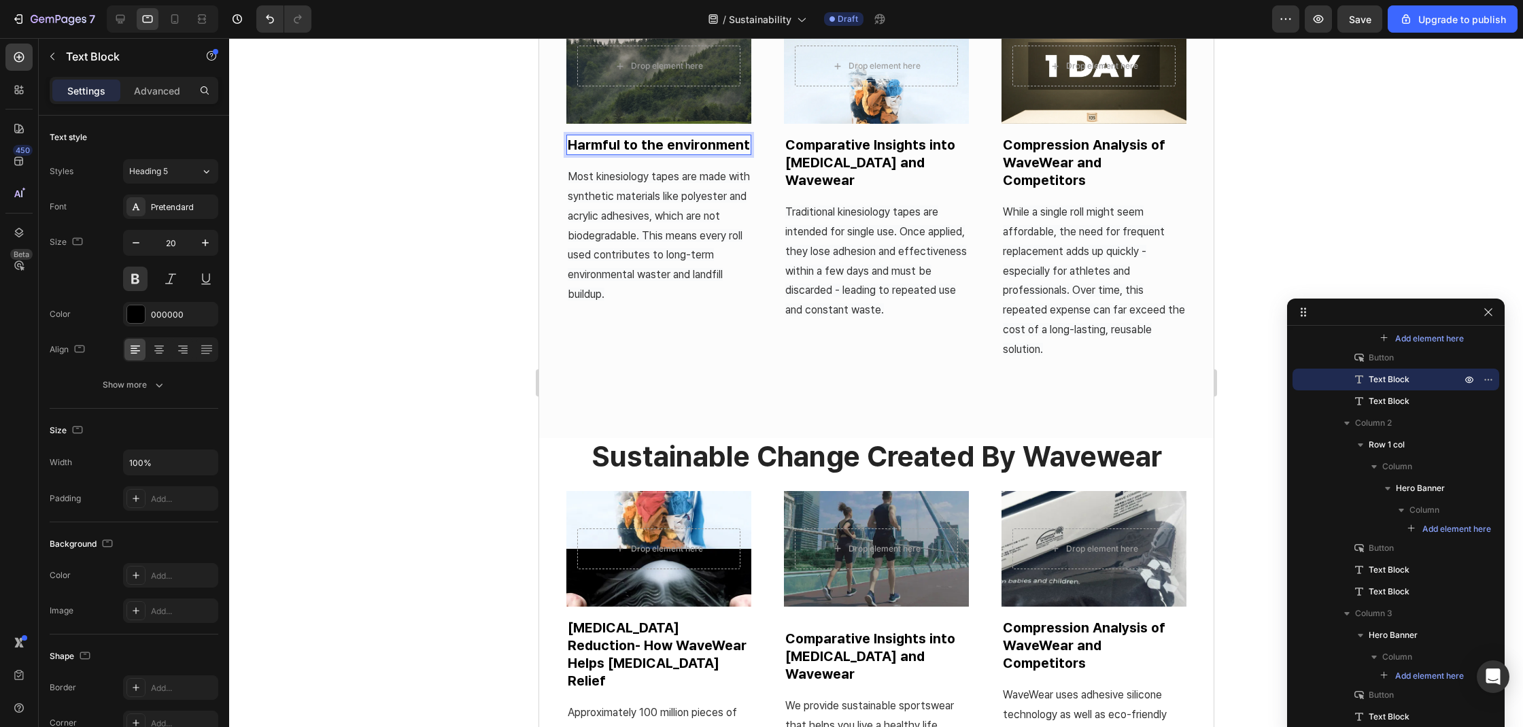
click at [865, 151] on p "Comparative Insights into Kinesiology Tape and Wavewear" at bounding box center [875, 162] width 182 height 53
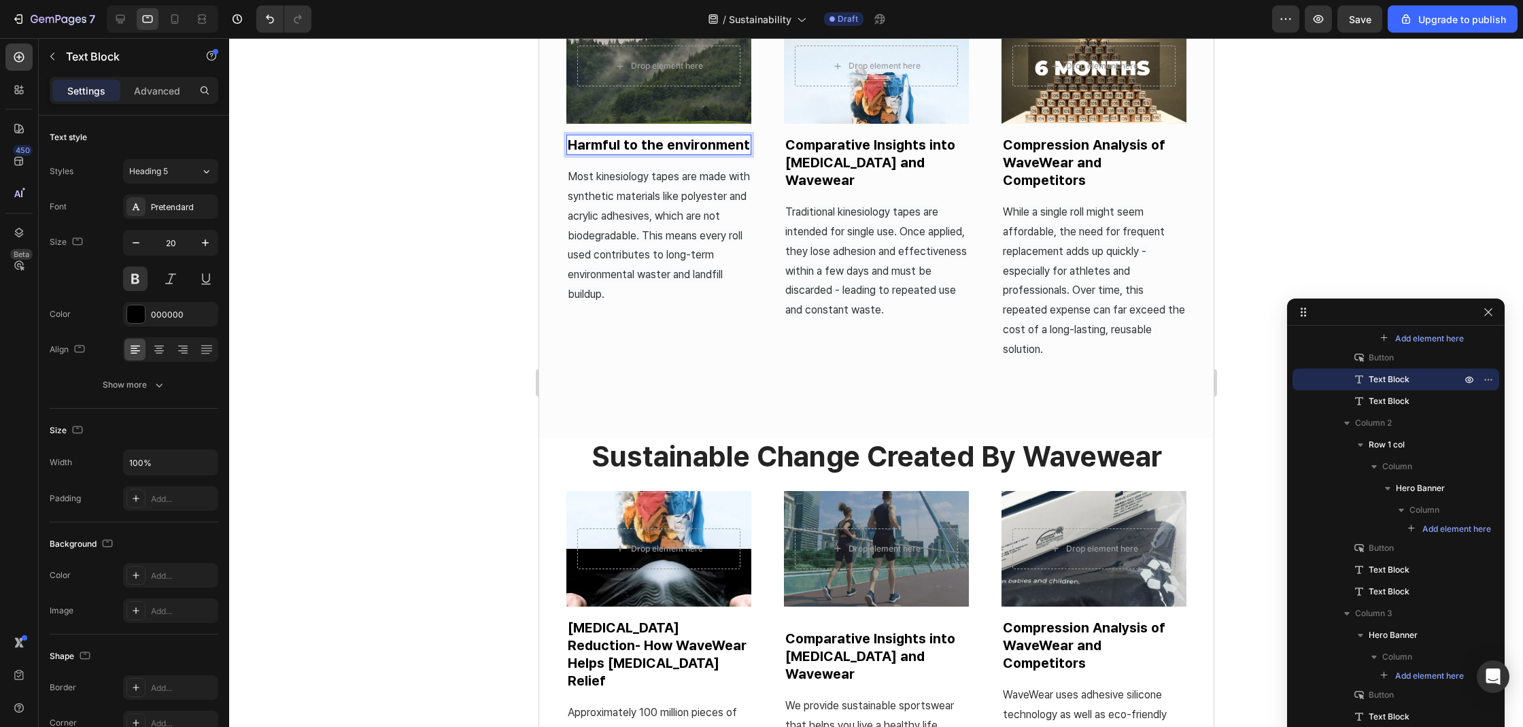
click at [865, 151] on p "Comparative Insights into Kinesiology Tape and Wavewear" at bounding box center [875, 162] width 182 height 53
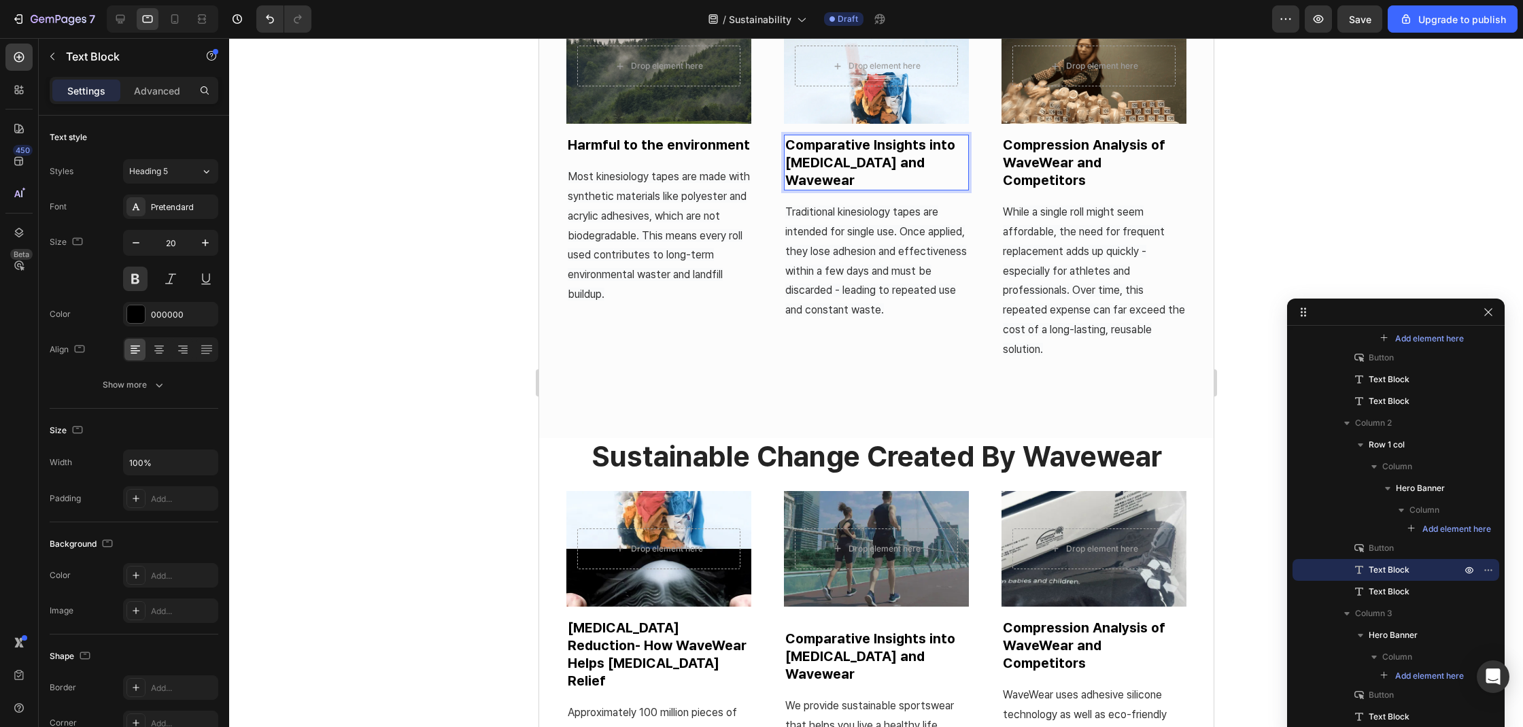
click at [865, 151] on p "Comparative Insights into Kinesiology Tape and Wavewear" at bounding box center [875, 162] width 182 height 53
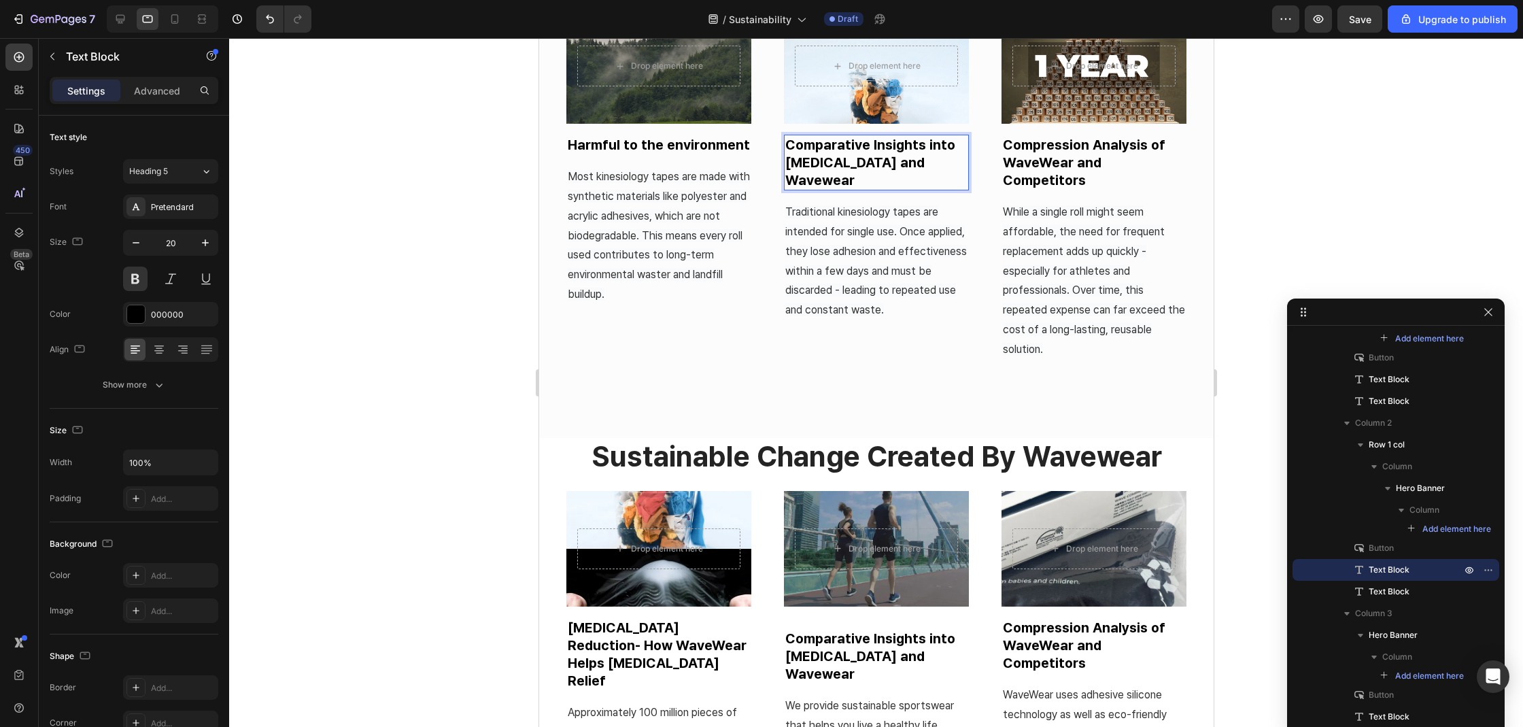
click at [865, 151] on p "Comparative Insights into Kinesiology Tape and Wavewear" at bounding box center [875, 162] width 182 height 53
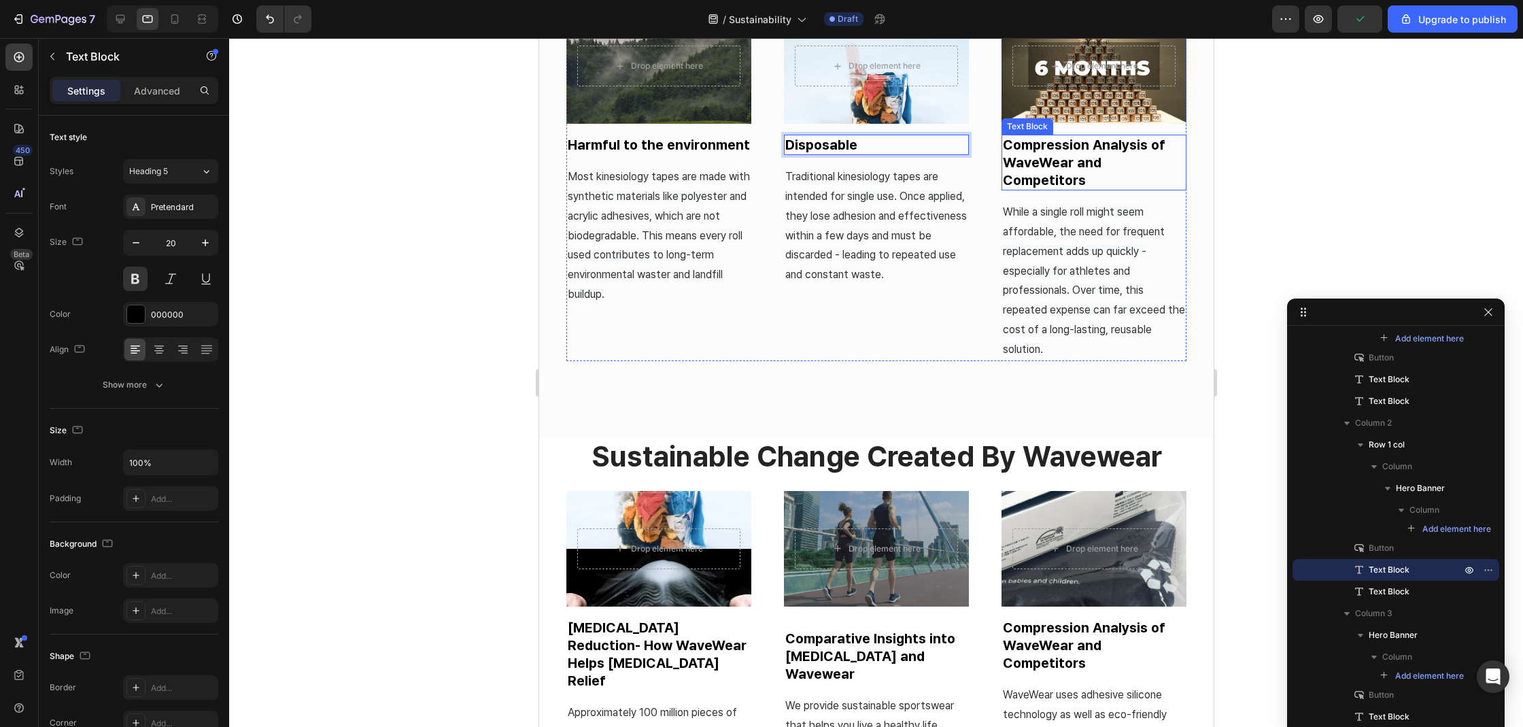
click at [1063, 142] on p "Compression Analysis of WaveWear and Competitors" at bounding box center [1093, 162] width 182 height 53
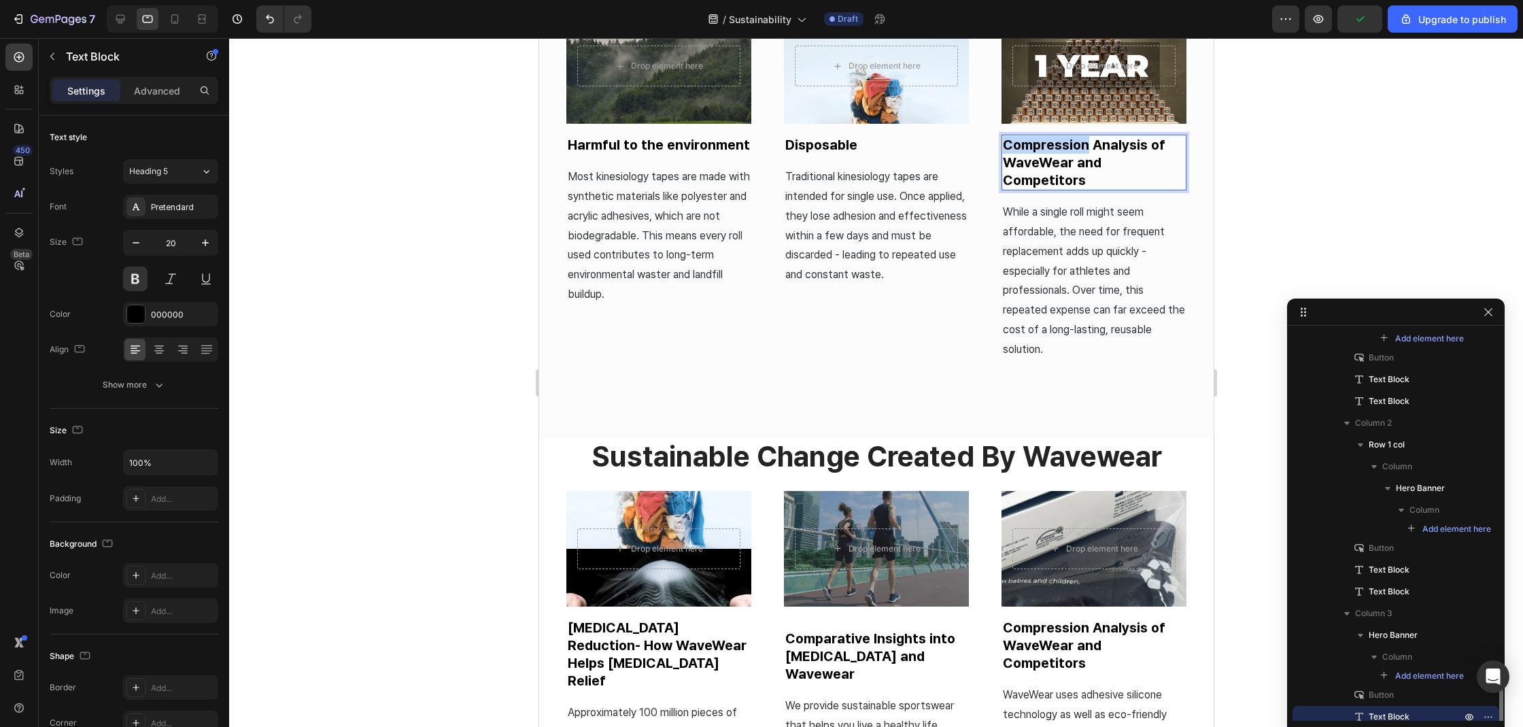
scroll to position [403, 0]
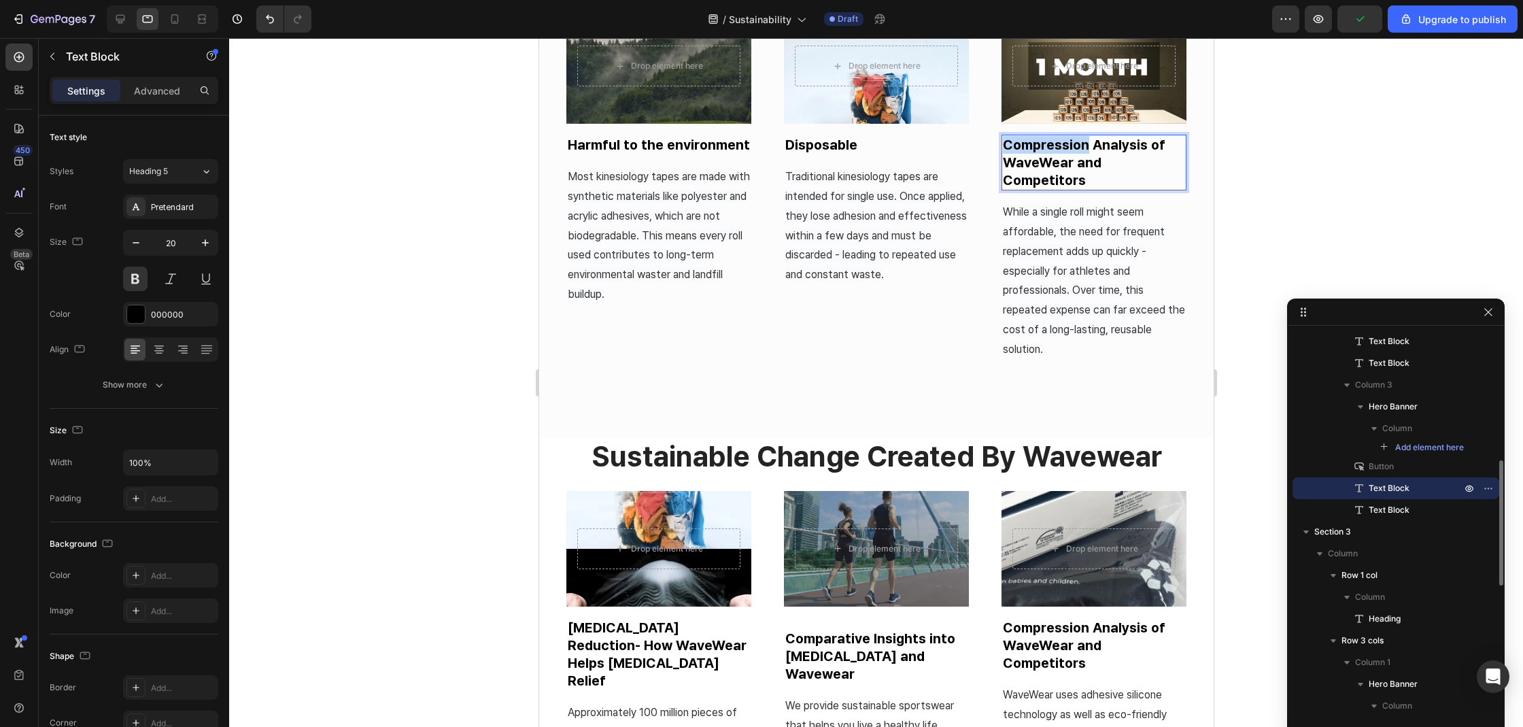
click at [1063, 142] on p "Compression Analysis of WaveWear and Competitors" at bounding box center [1093, 162] width 182 height 53
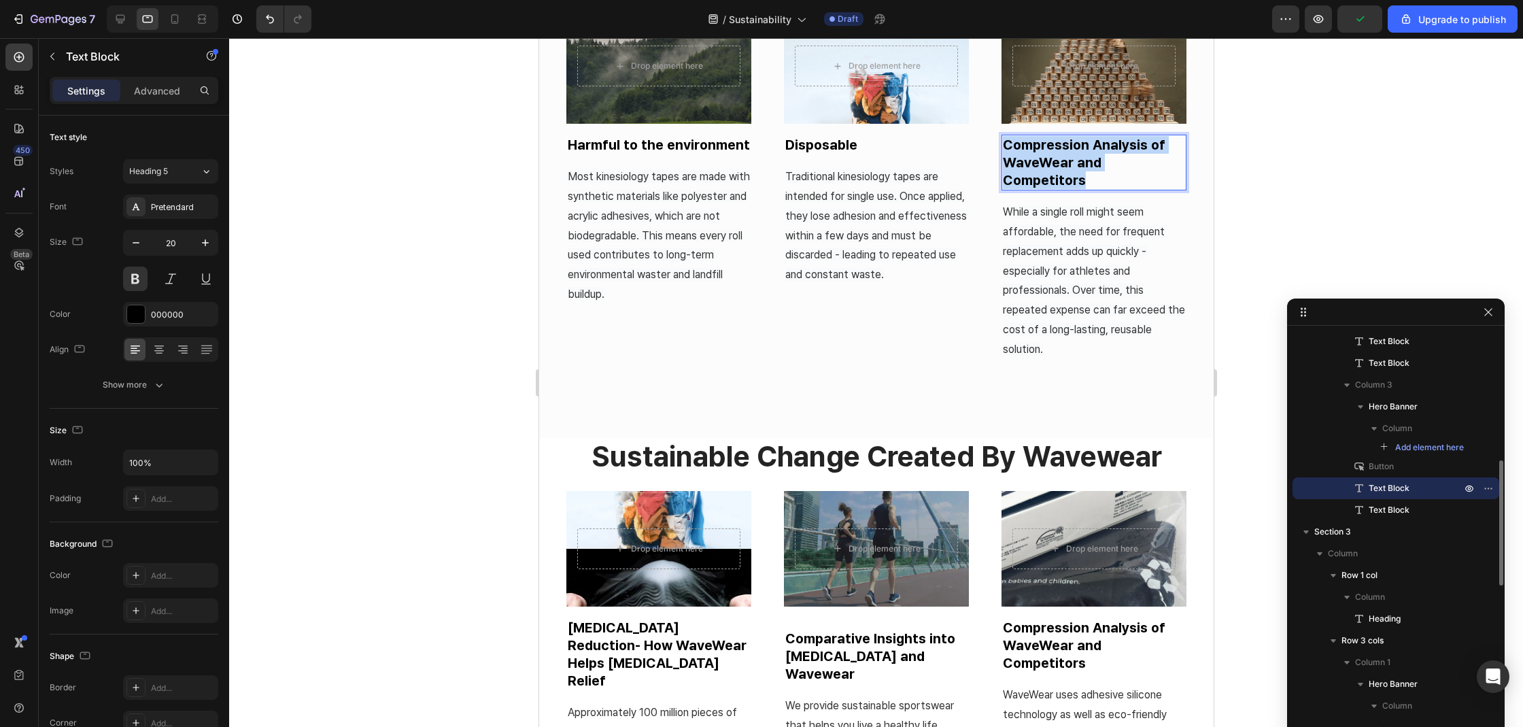
click at [1063, 142] on p "Compression Analysis of WaveWear and Competitors" at bounding box center [1093, 162] width 182 height 53
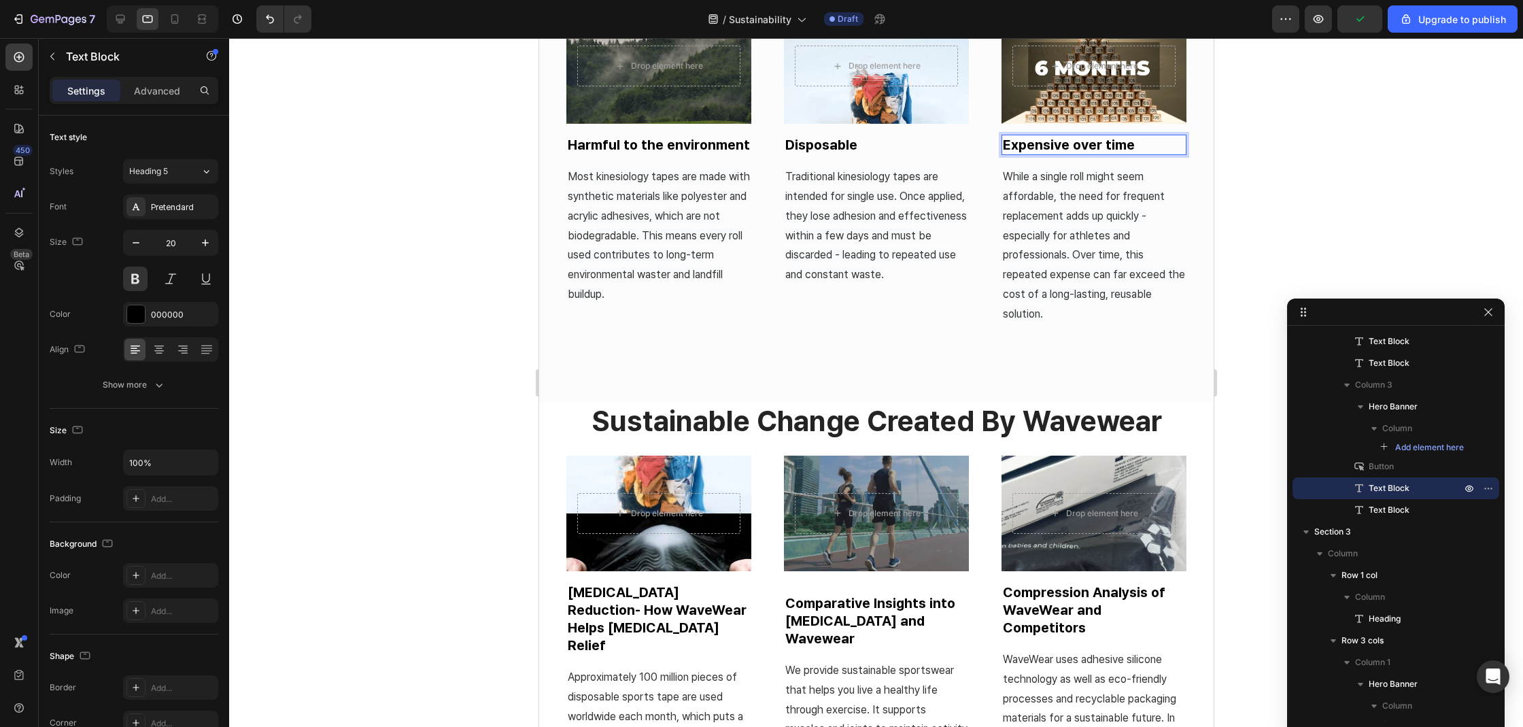
click at [1303, 180] on div at bounding box center [876, 382] width 1294 height 689
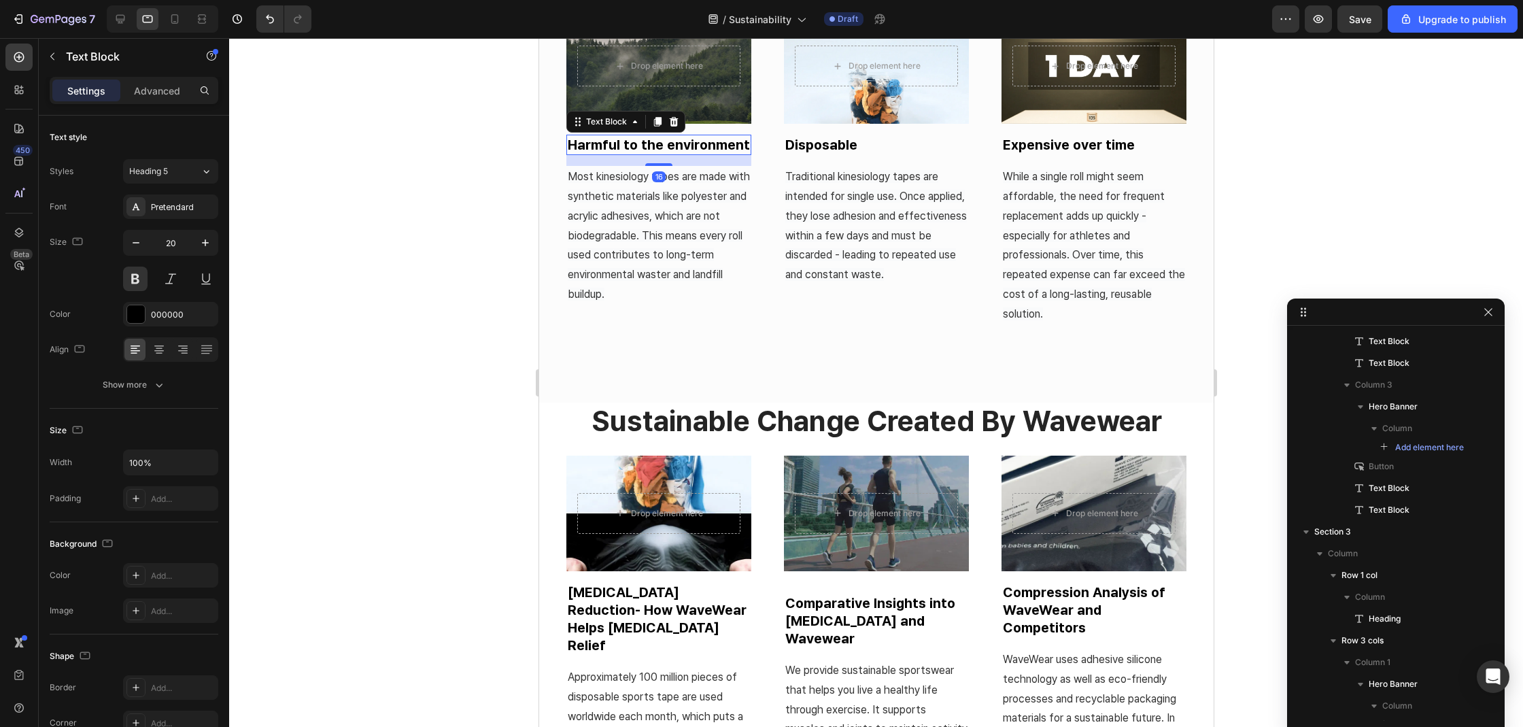
scroll to position [66, 0]
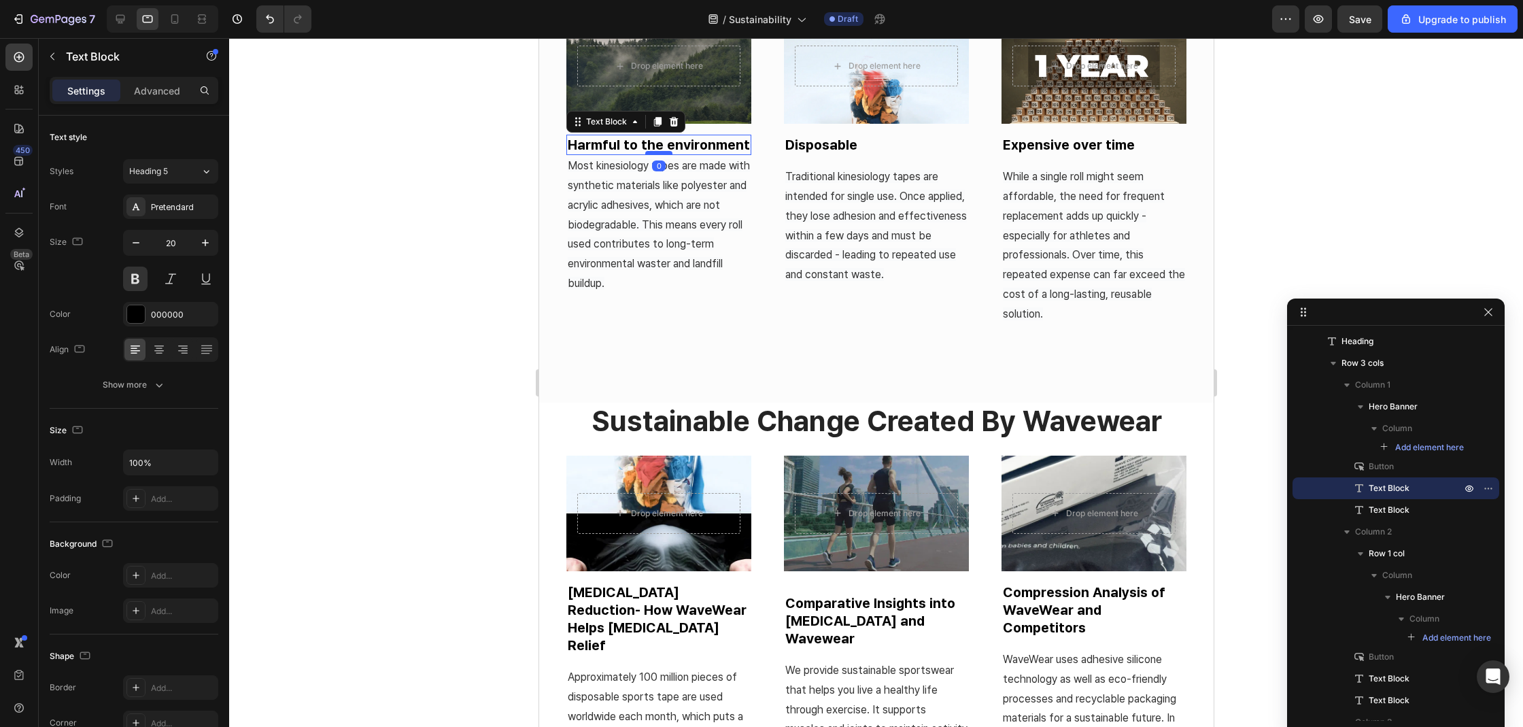
drag, startPoint x: 655, startPoint y: 162, endPoint x: 661, endPoint y: 149, distance: 14.6
click at [661, 151] on div at bounding box center [657, 153] width 27 height 4
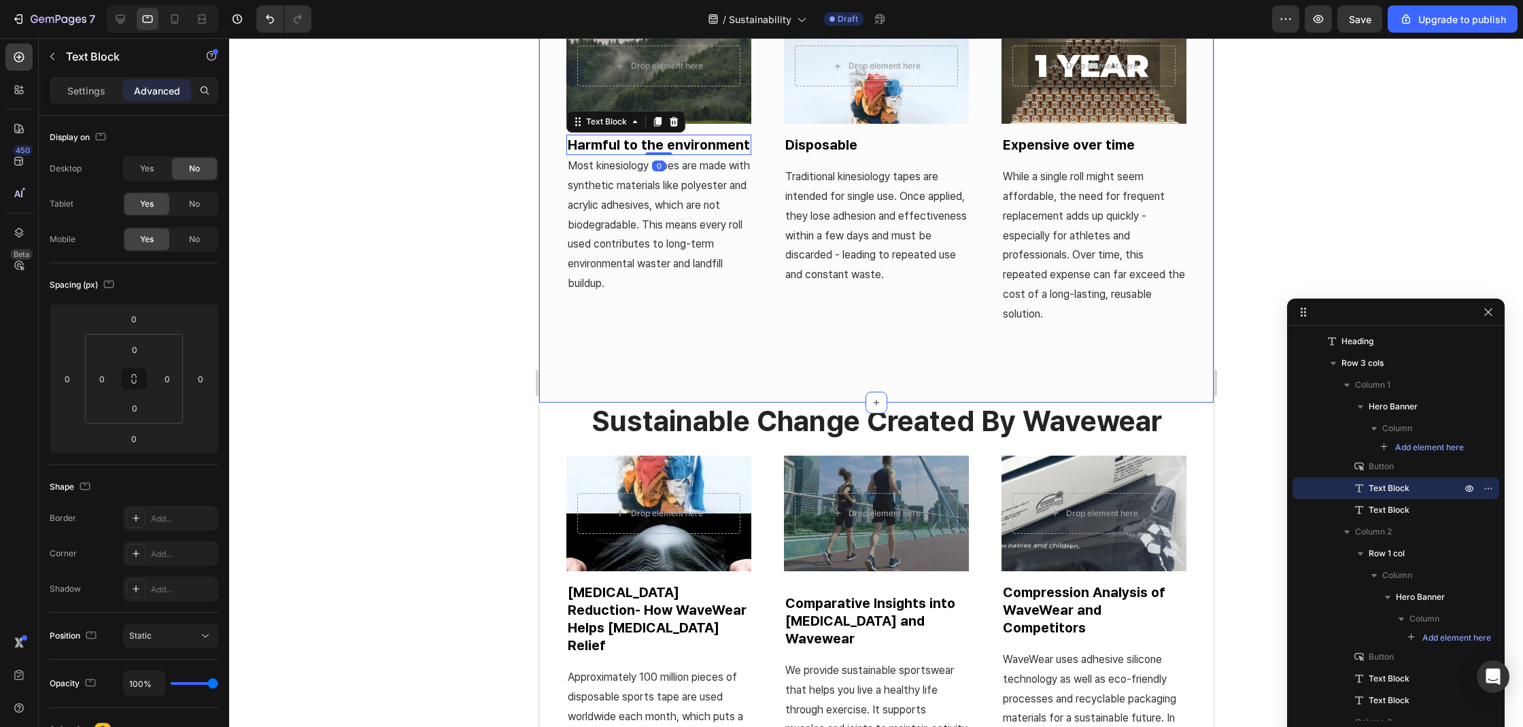
click at [649, 345] on div "the problem with traditional kinesiology tape Heading Drop element here Hero Ba…" at bounding box center [876, 144] width 620 height 449
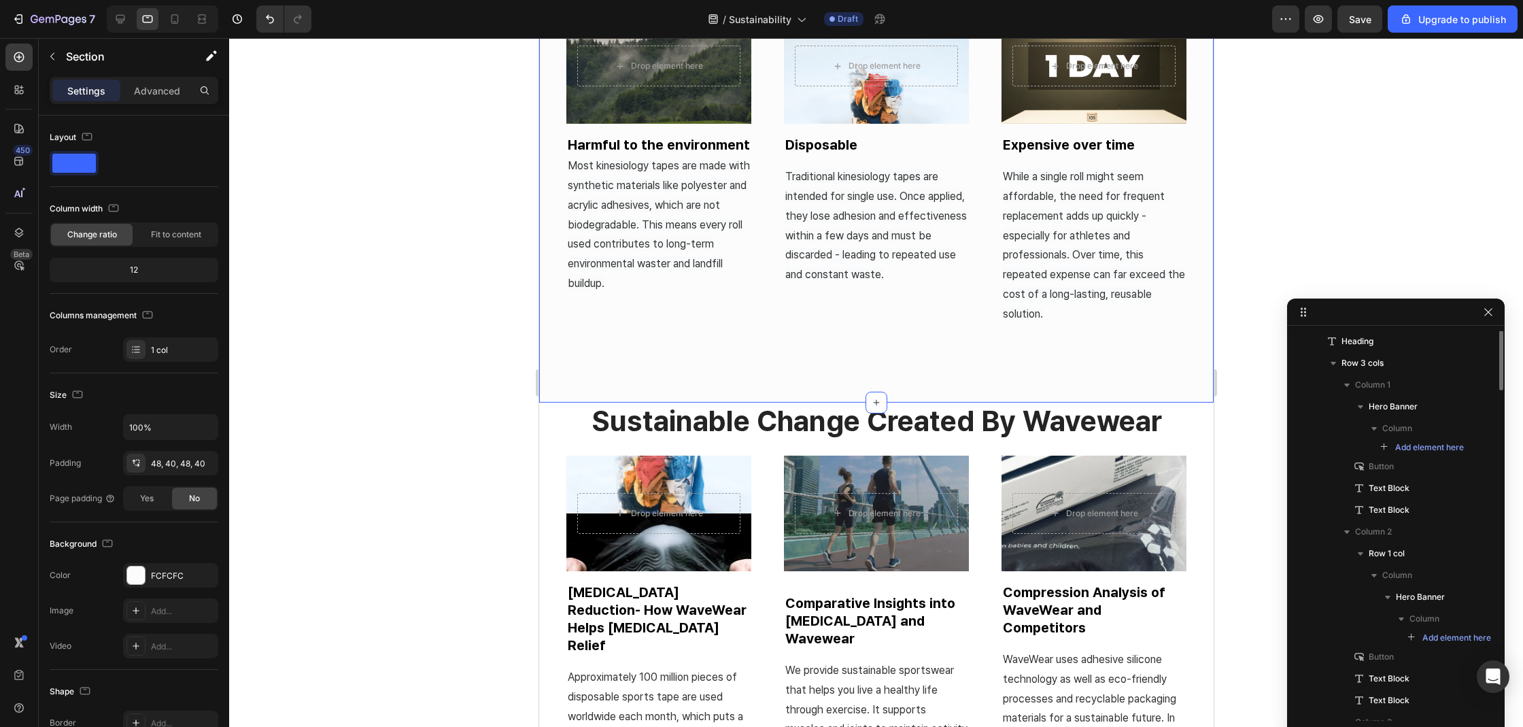
scroll to position [0, 0]
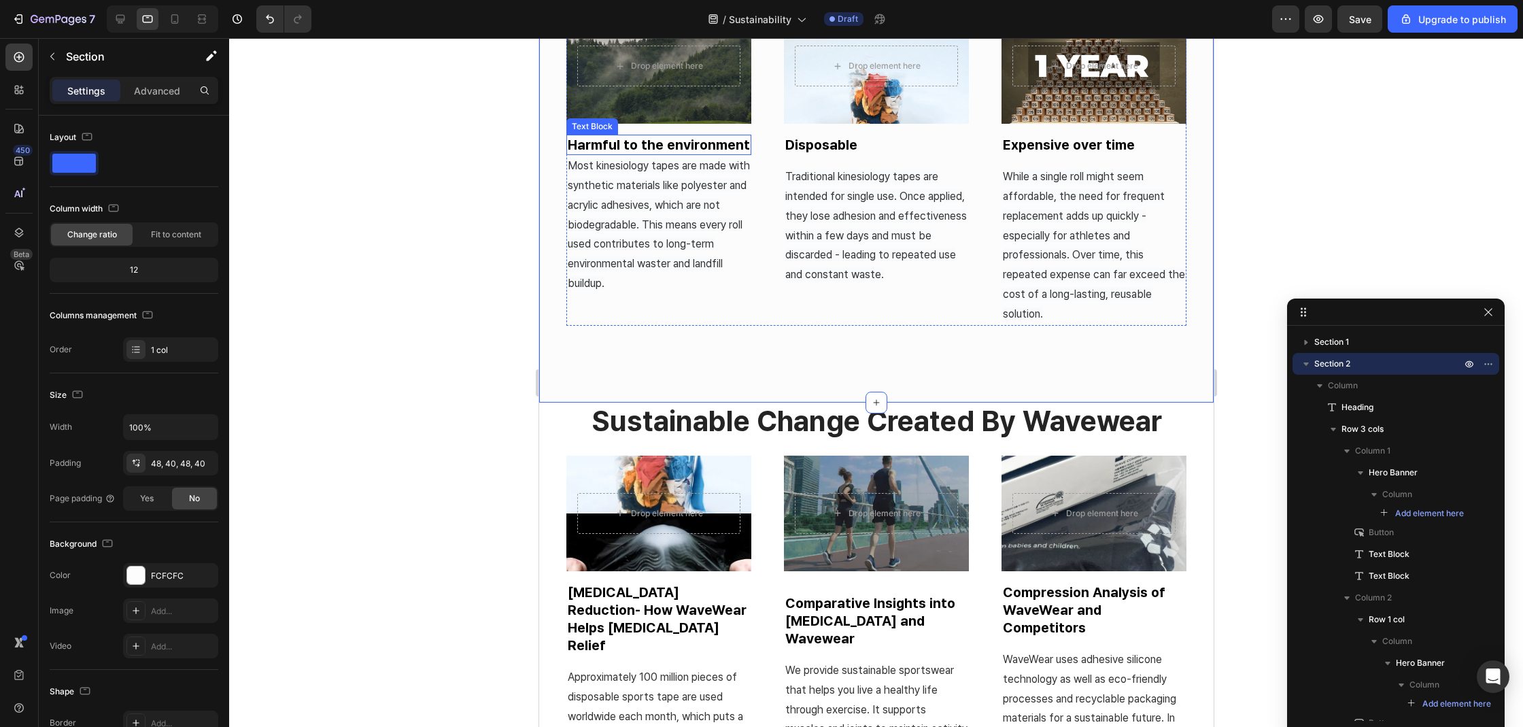
click at [689, 142] on p "Harmful to the environment" at bounding box center [658, 145] width 182 height 18
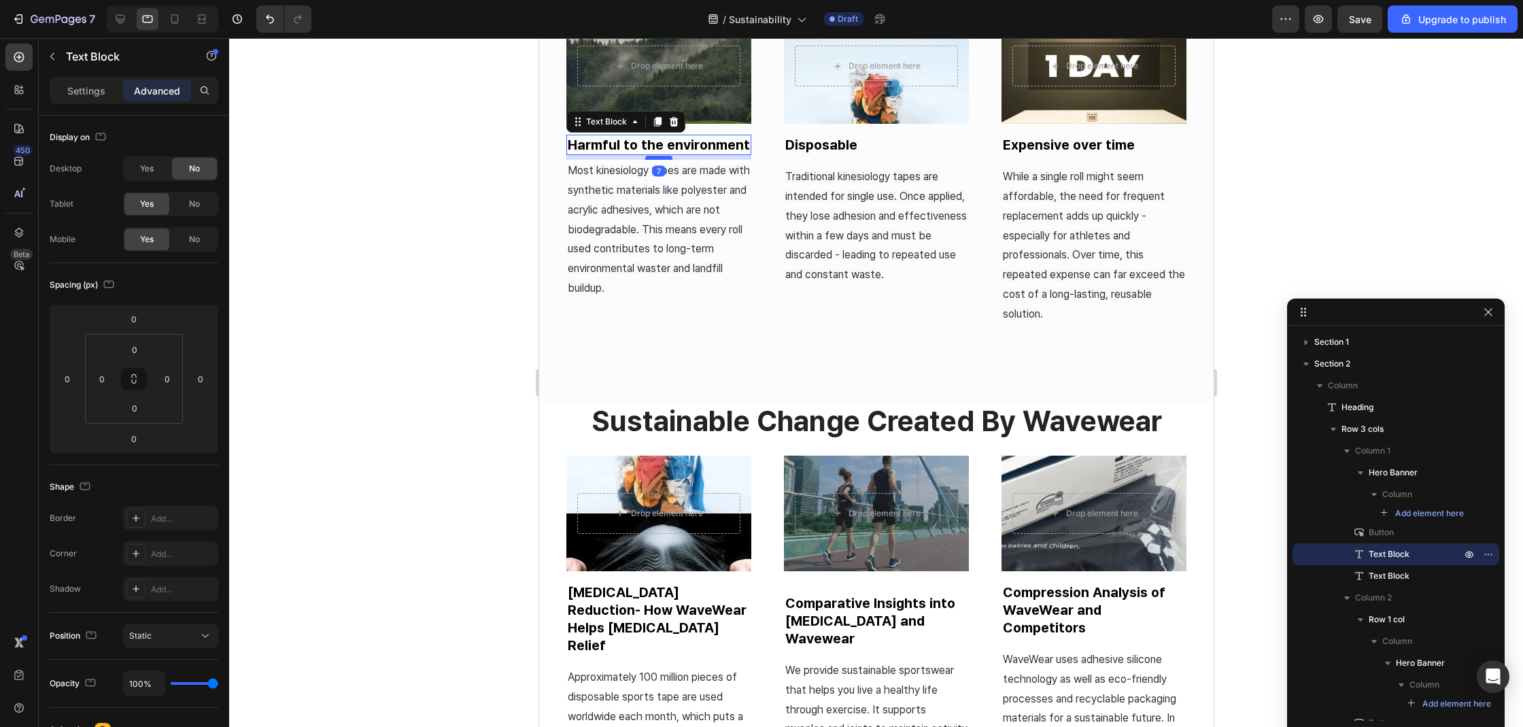
click at [663, 157] on div at bounding box center [657, 158] width 27 height 4
type input "7"
click at [806, 189] on span "Traditional kinesiology tapes are intended for single use. Once applied, they l…" at bounding box center [875, 225] width 182 height 111
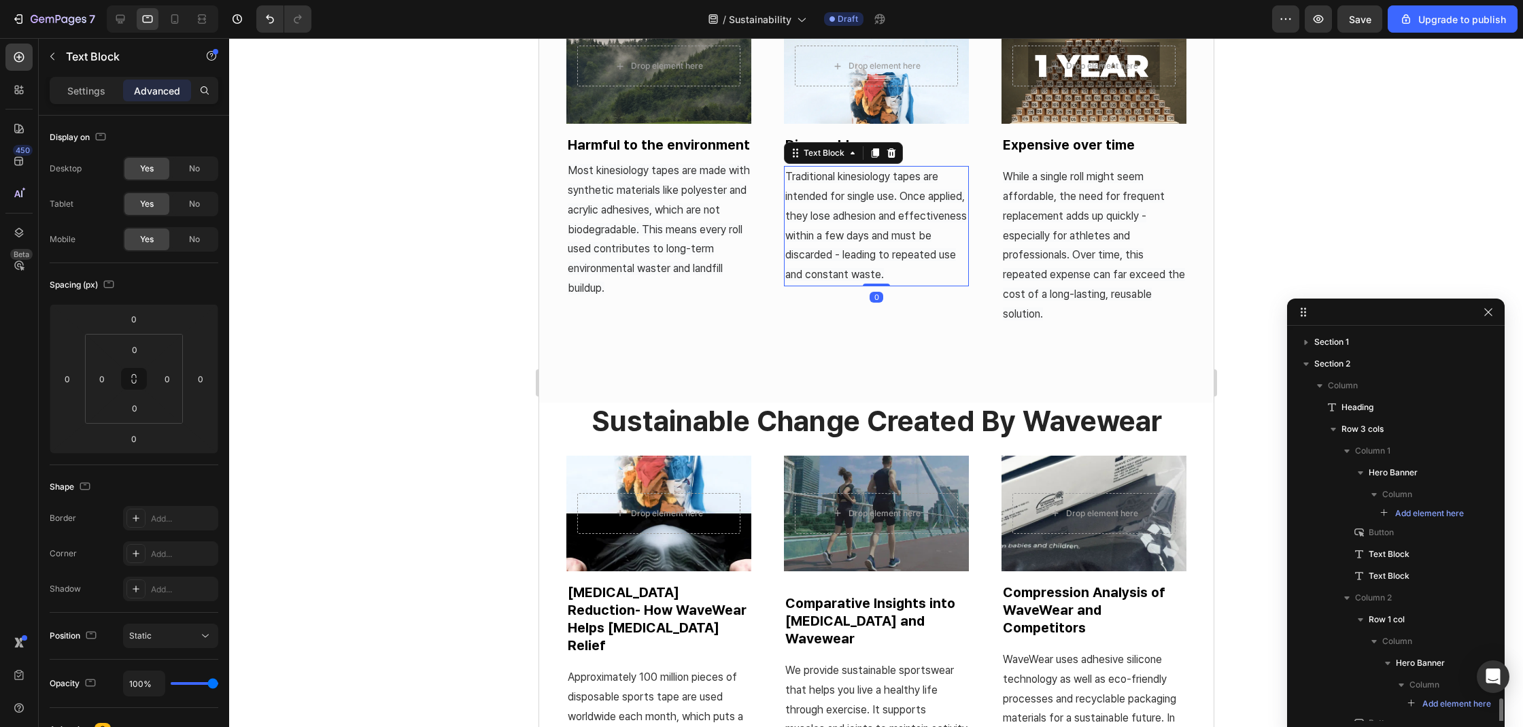
scroll to position [278, 0]
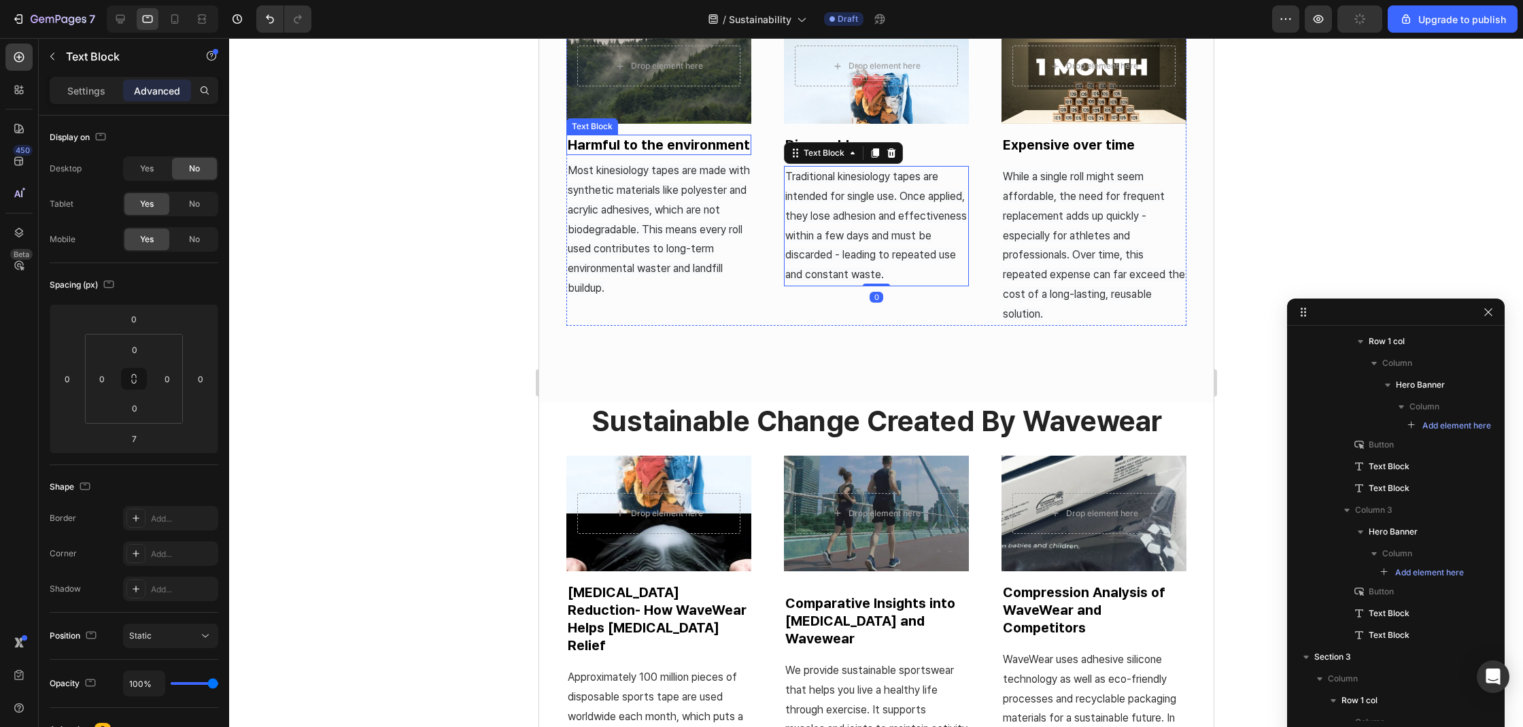
click at [645, 139] on p "Harmful to the environment" at bounding box center [658, 145] width 182 height 18
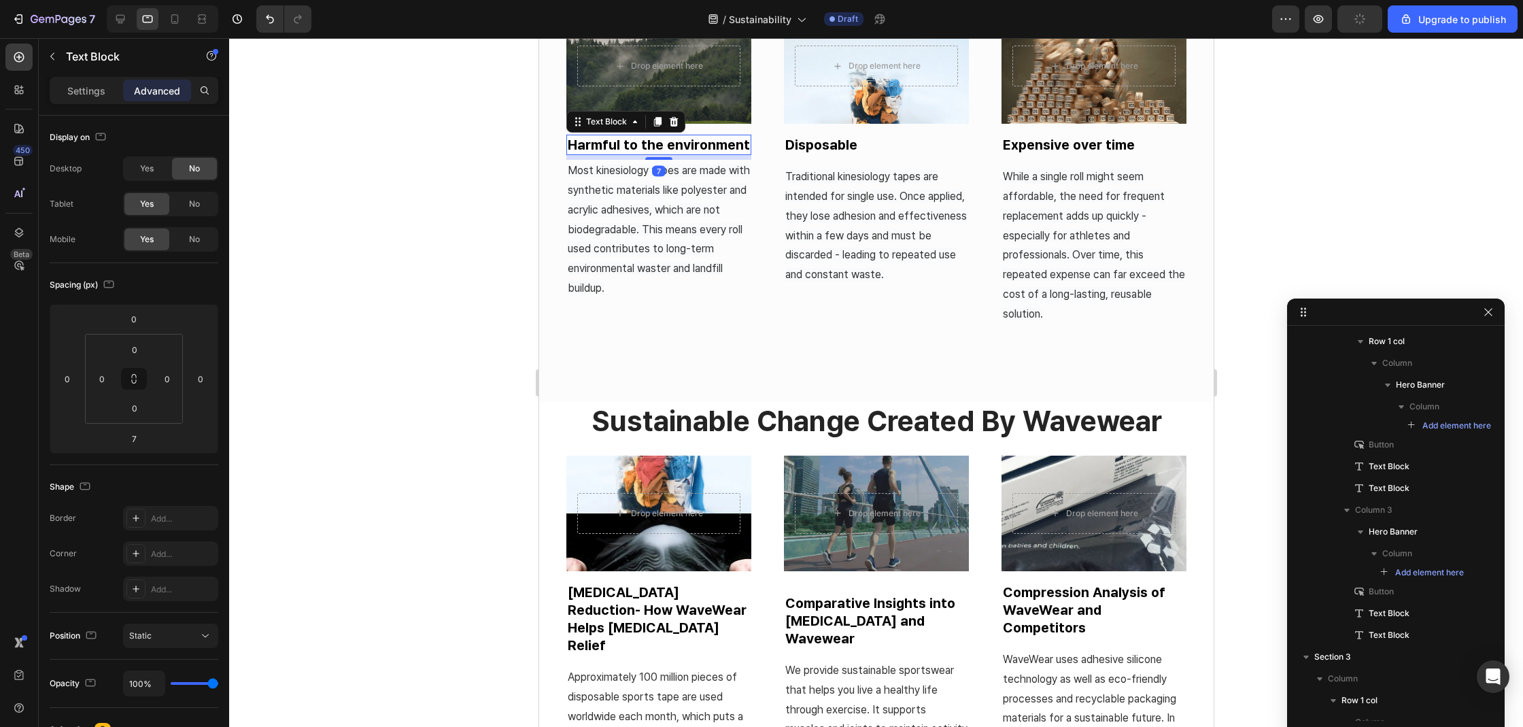
scroll to position [66, 0]
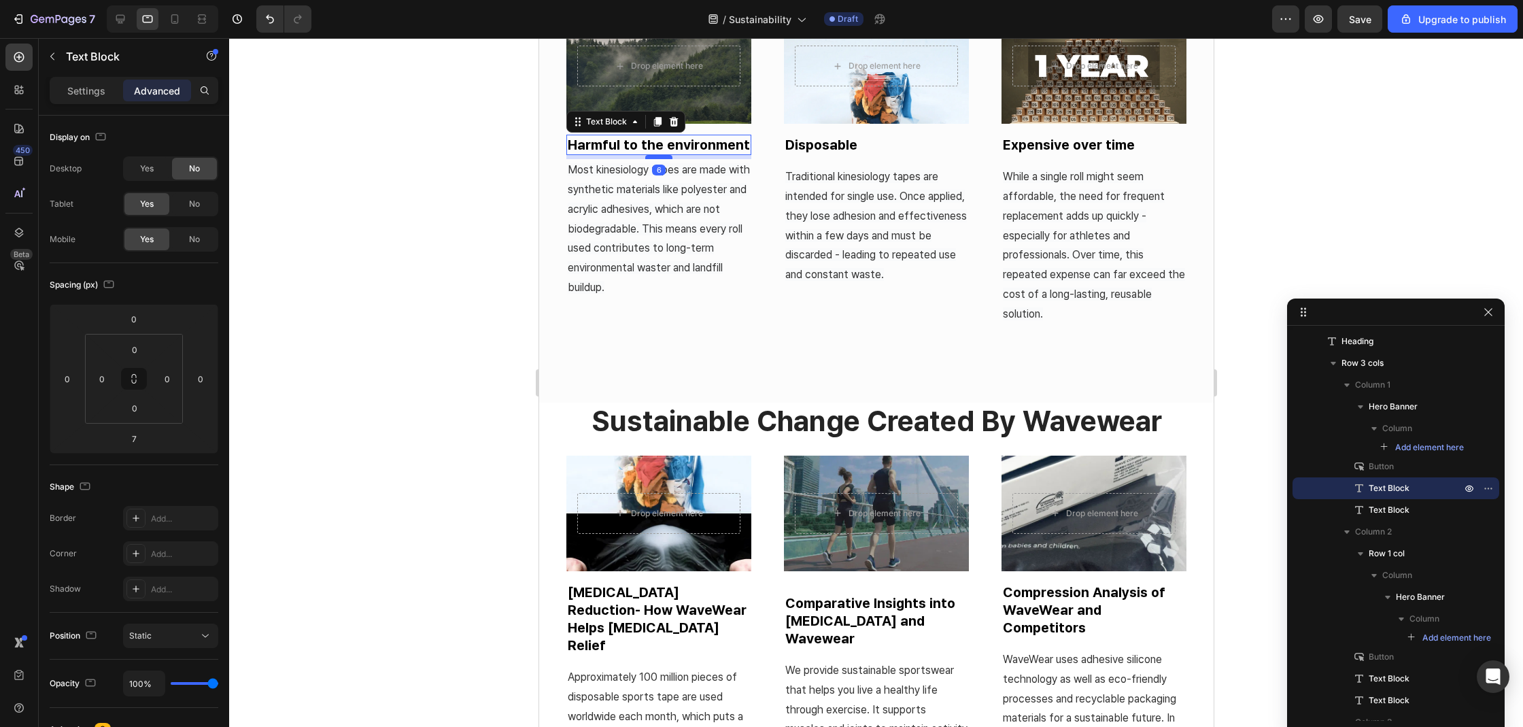
click at [655, 156] on div at bounding box center [657, 157] width 27 height 4
type input "6"
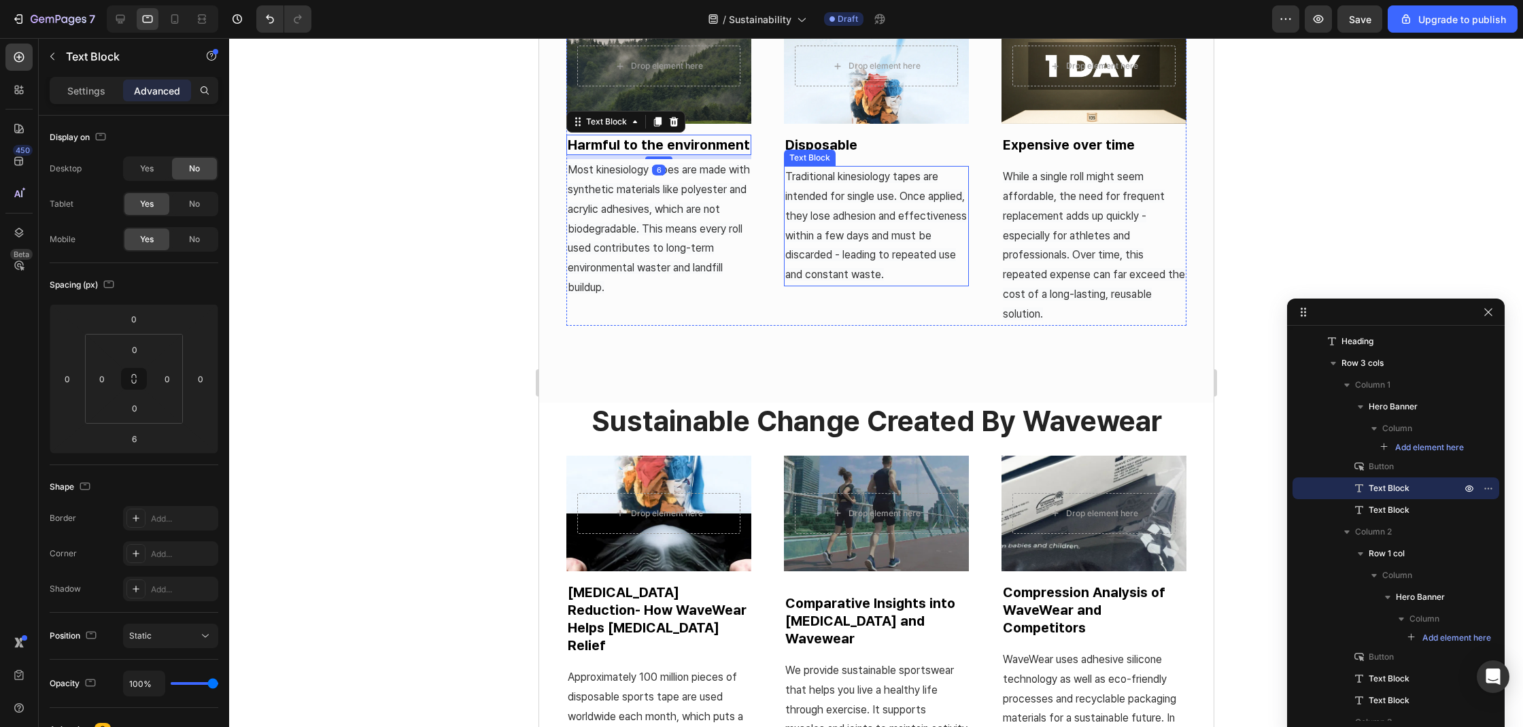
click at [843, 178] on span "Traditional kinesiology tapes are intended for single use. Once applied, they l…" at bounding box center [875, 225] width 182 height 111
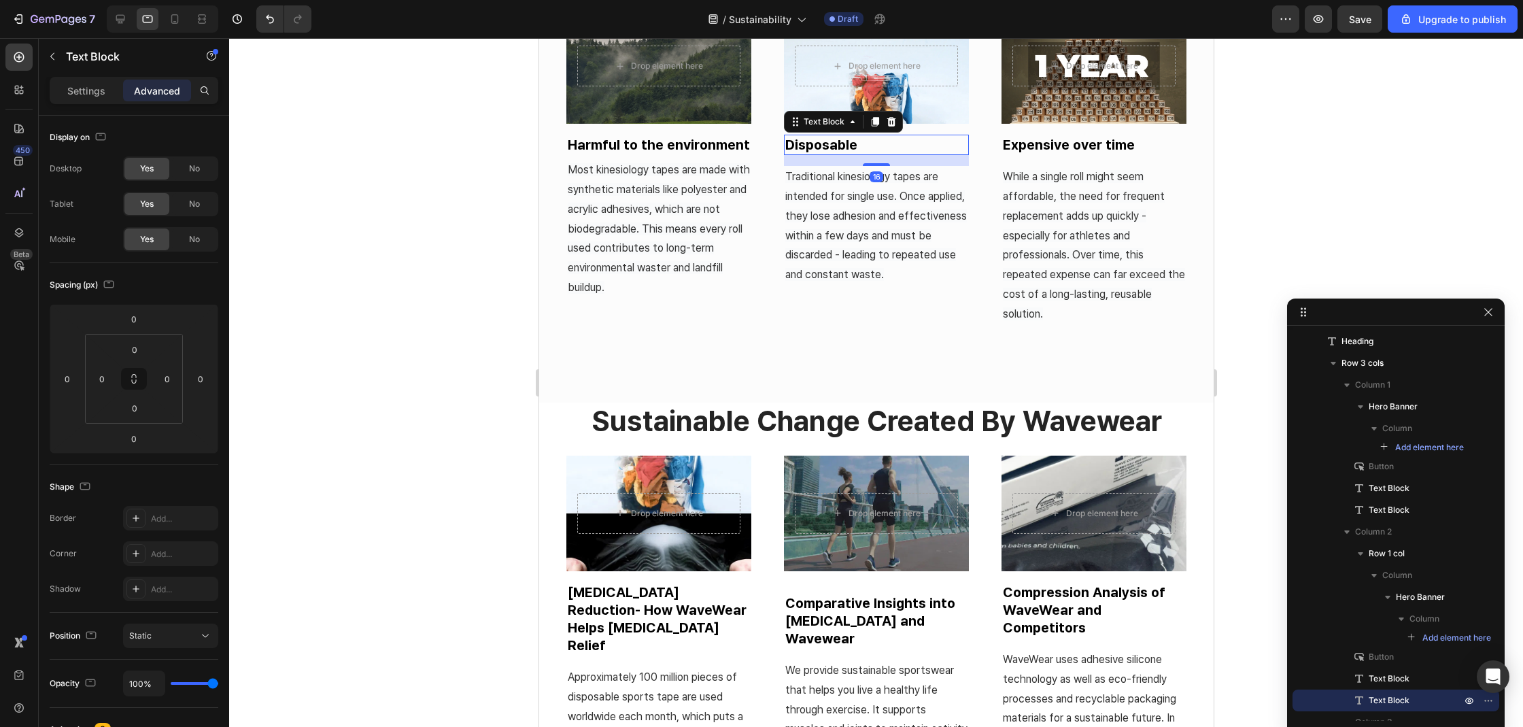
click at [918, 145] on p "Disposable" at bounding box center [875, 145] width 182 height 18
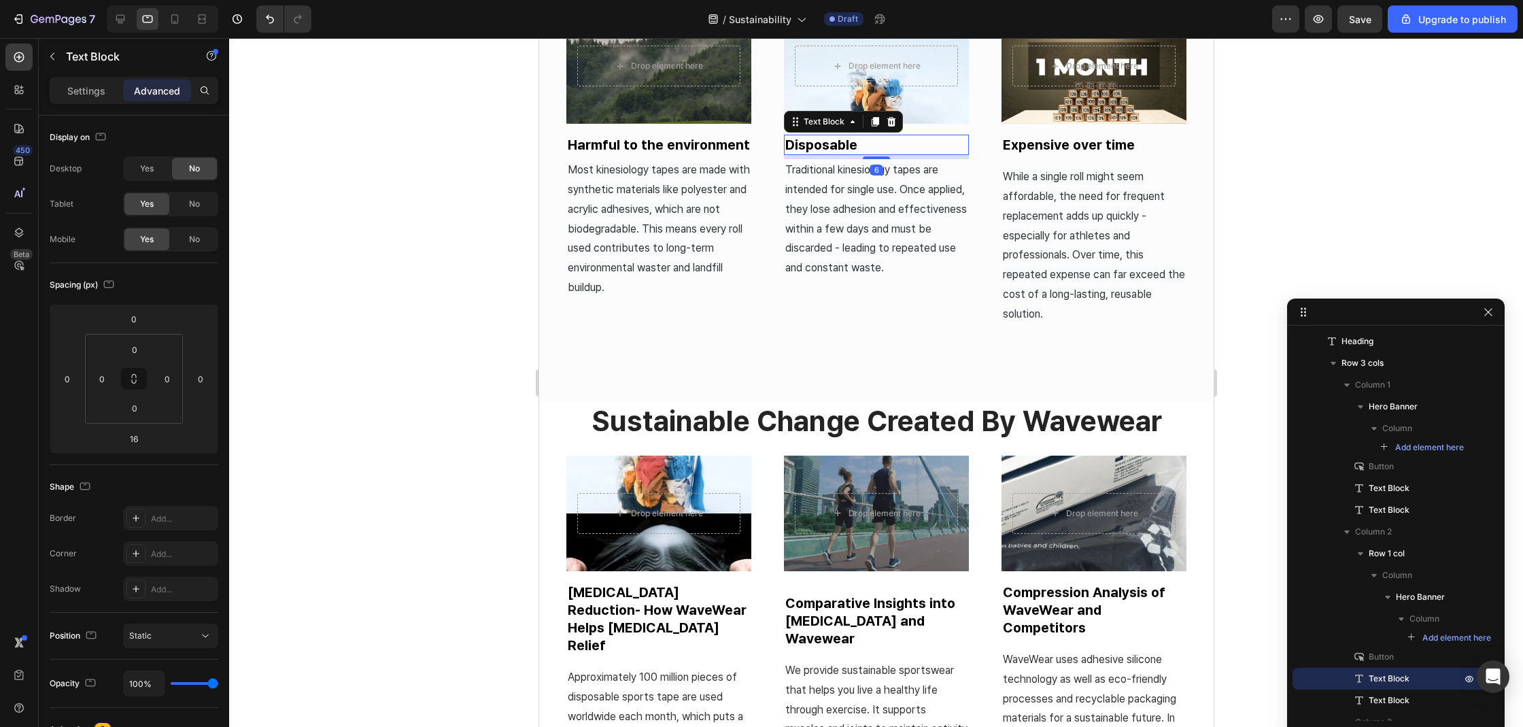
drag, startPoint x: 875, startPoint y: 158, endPoint x: 883, endPoint y: 154, distance: 9.4
click at [883, 156] on div at bounding box center [875, 157] width 27 height 3
type input "6"
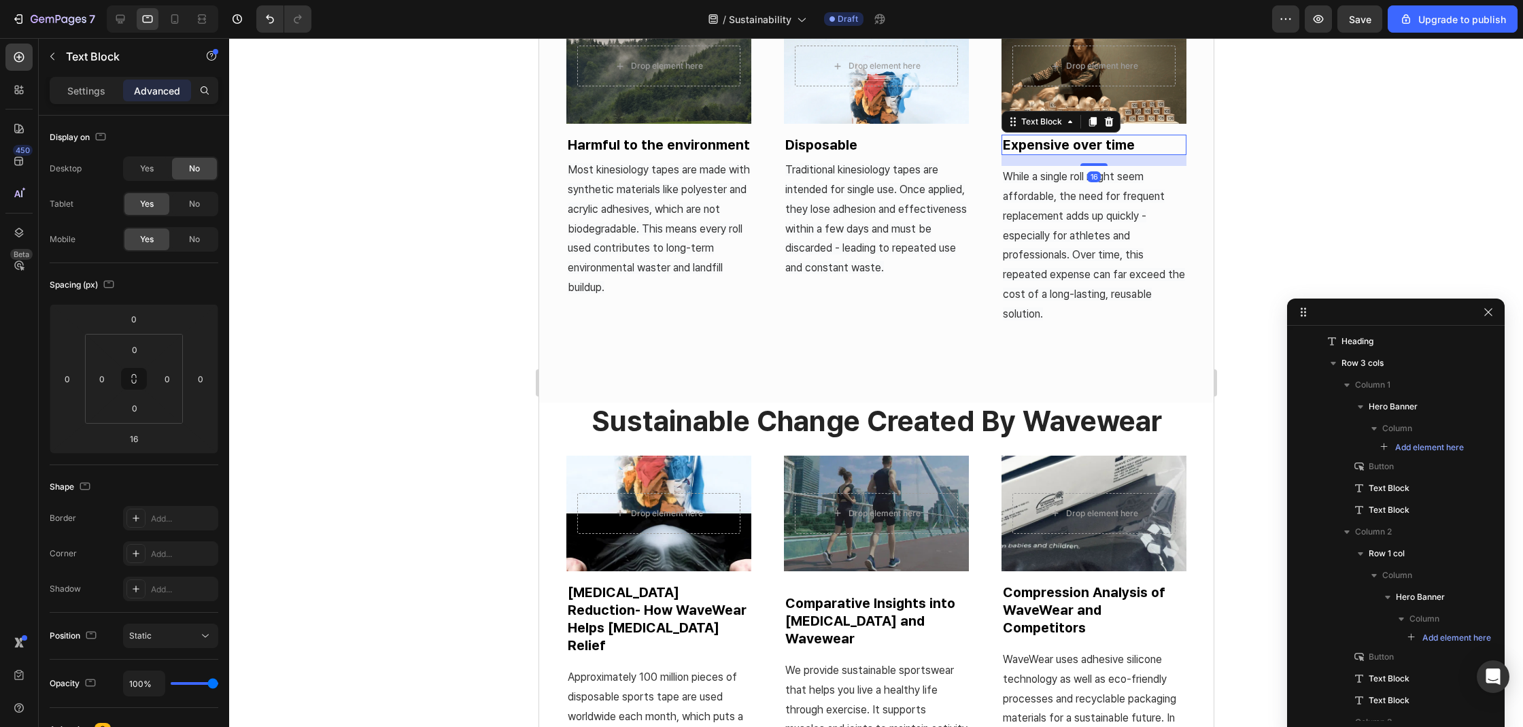
scroll to position [403, 0]
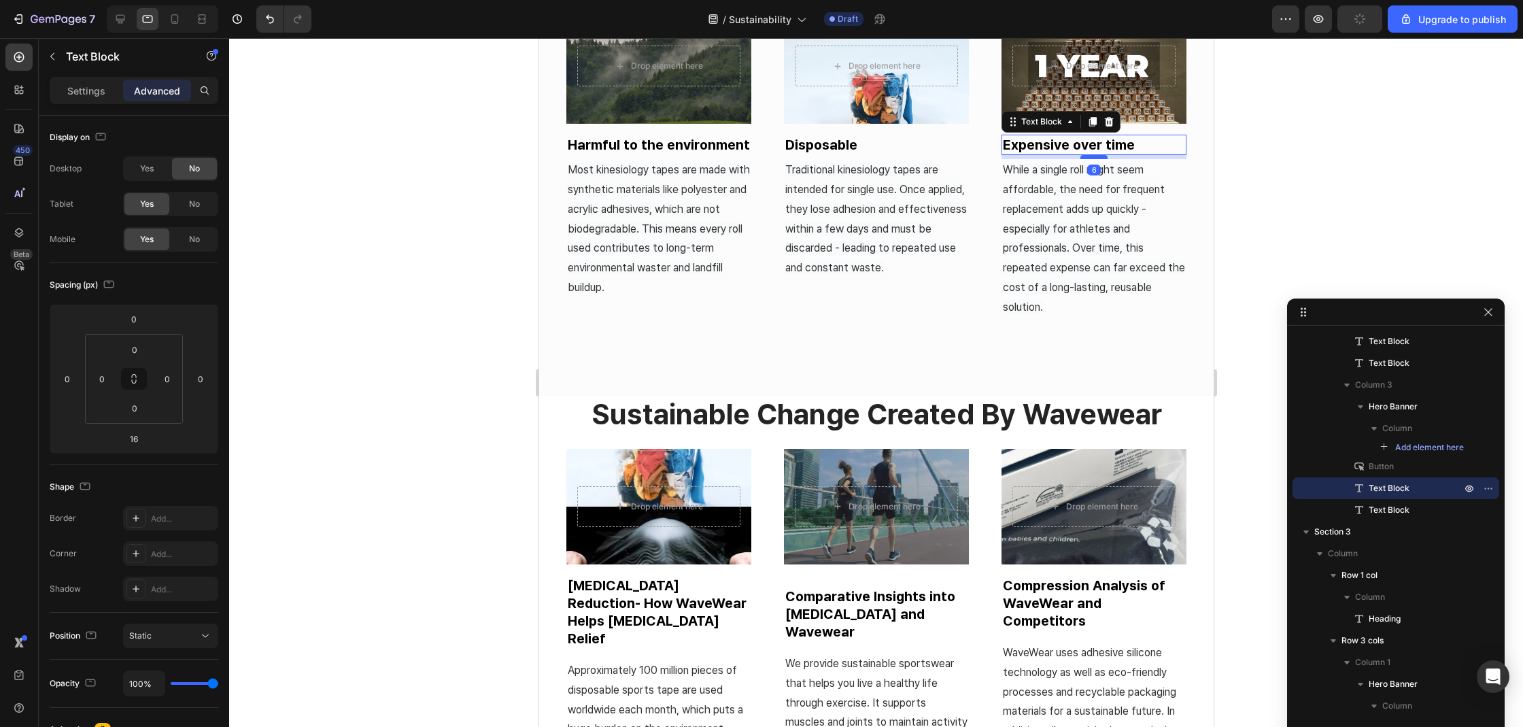
drag, startPoint x: 1079, startPoint y: 162, endPoint x: 1084, endPoint y: 155, distance: 8.3
click at [1084, 155] on div at bounding box center [1092, 157] width 27 height 4
type input "6"
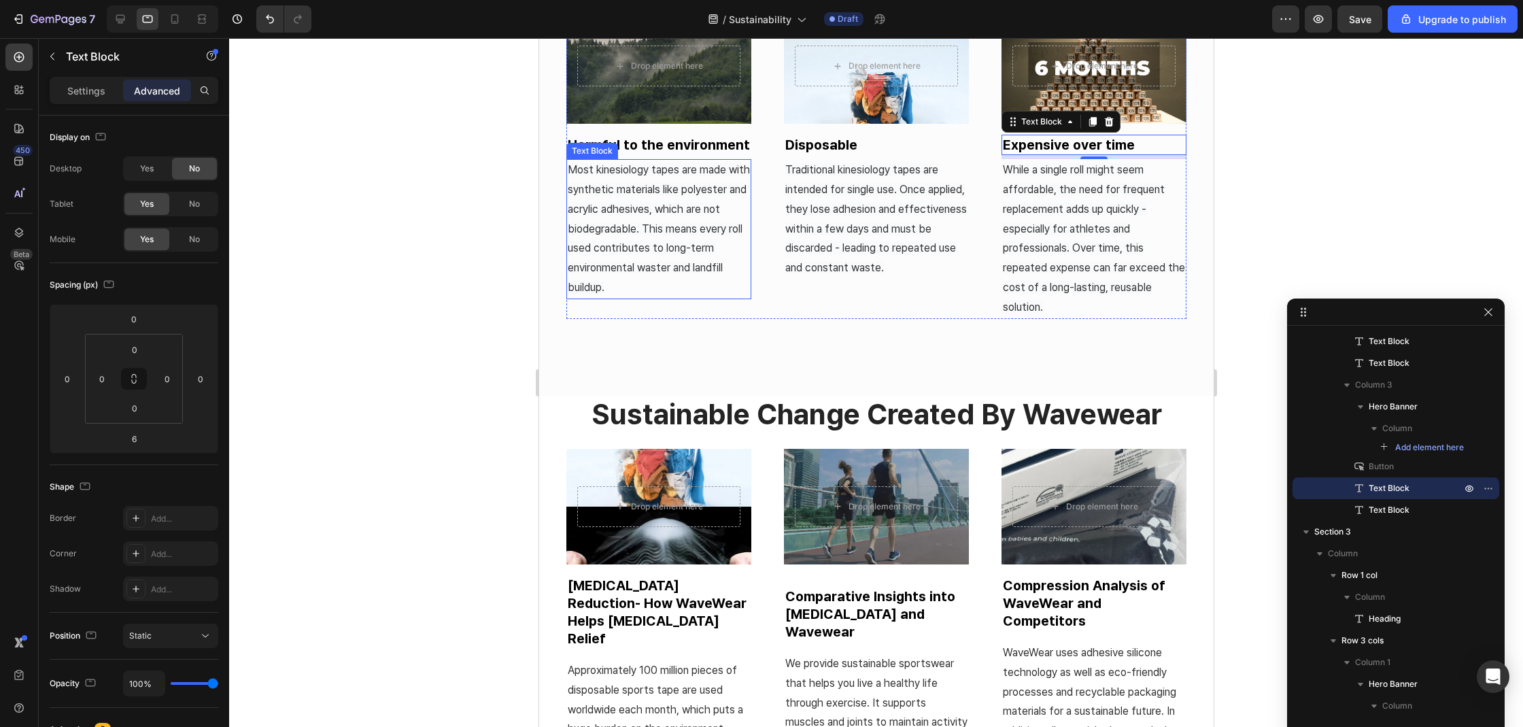
click at [632, 249] on span "Most kinesiology tapes are made with synthetic materials like polyester and acr…" at bounding box center [658, 228] width 182 height 131
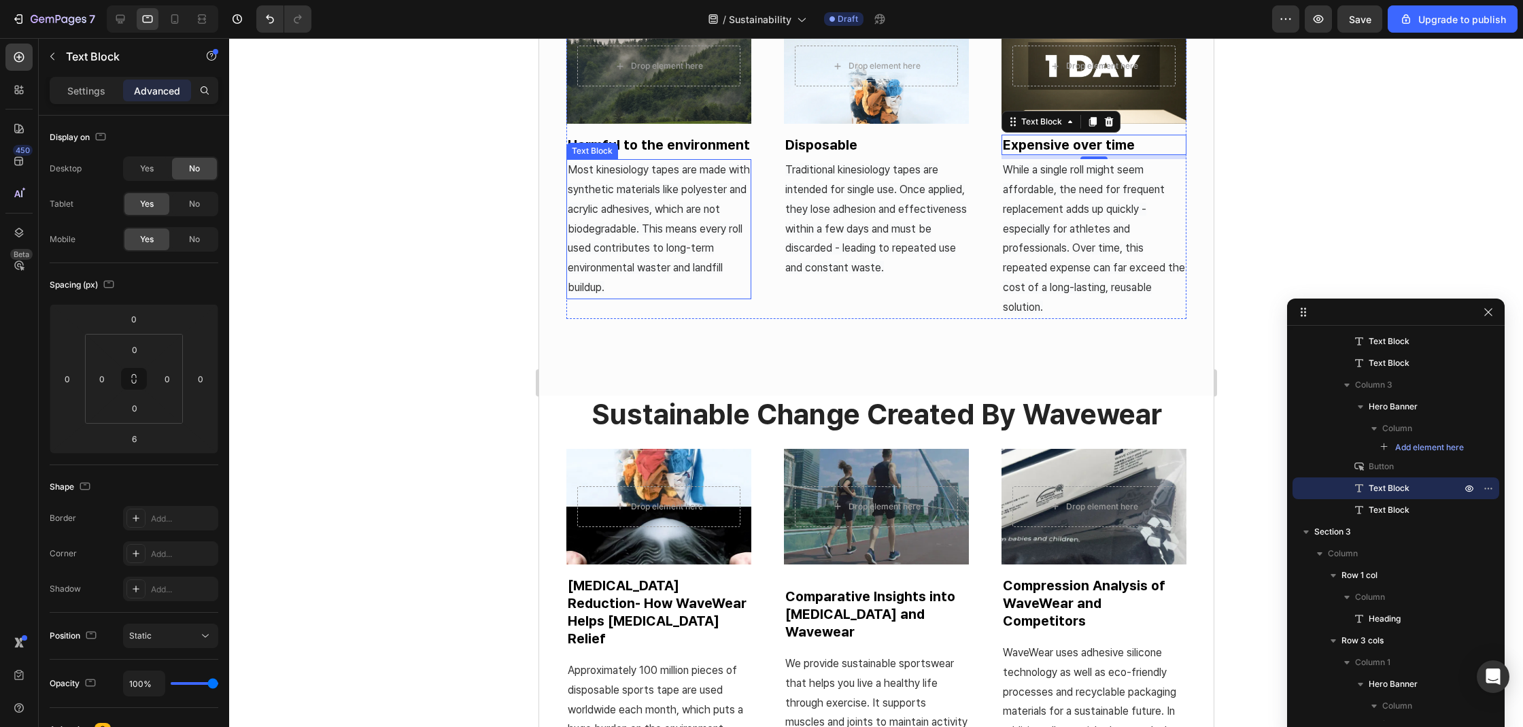
scroll to position [88, 0]
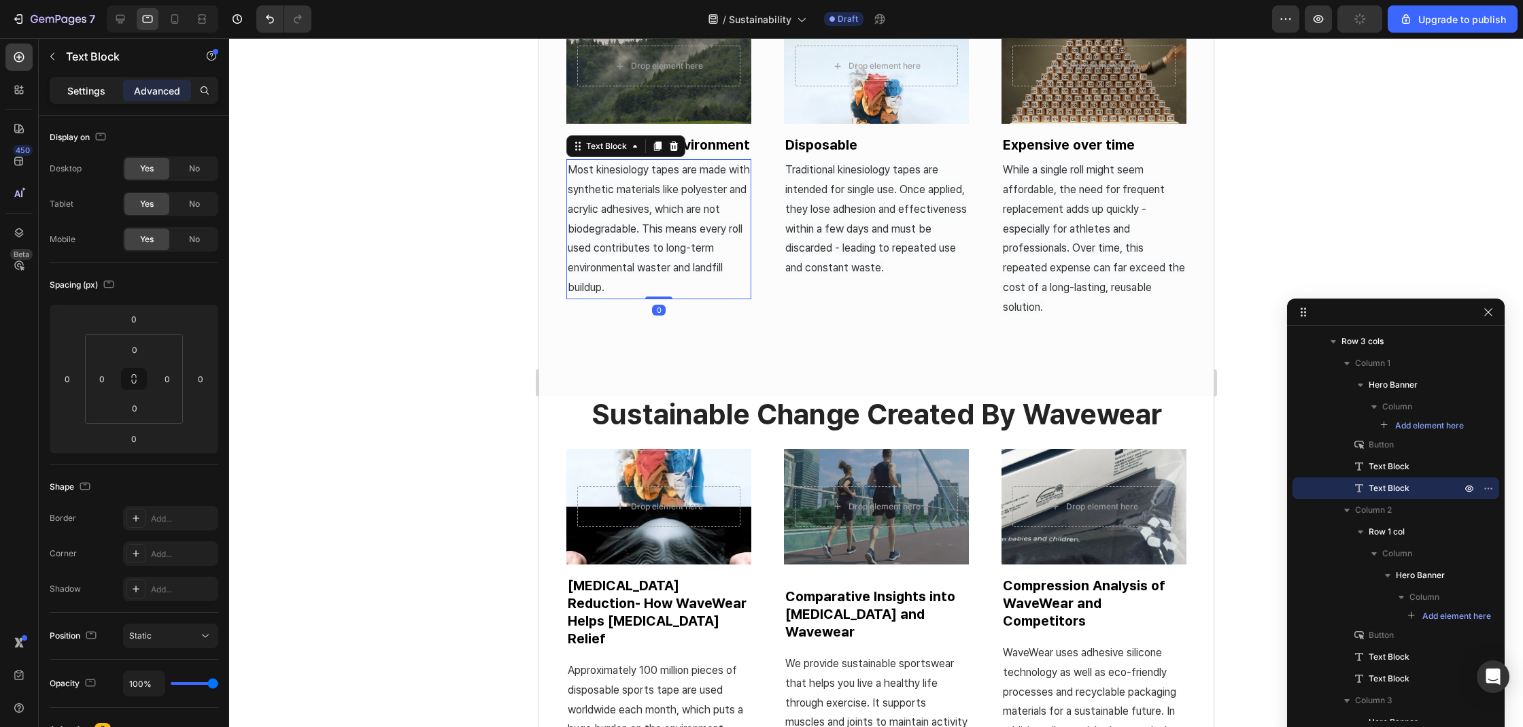
click at [90, 84] on p "Settings" at bounding box center [86, 91] width 38 height 14
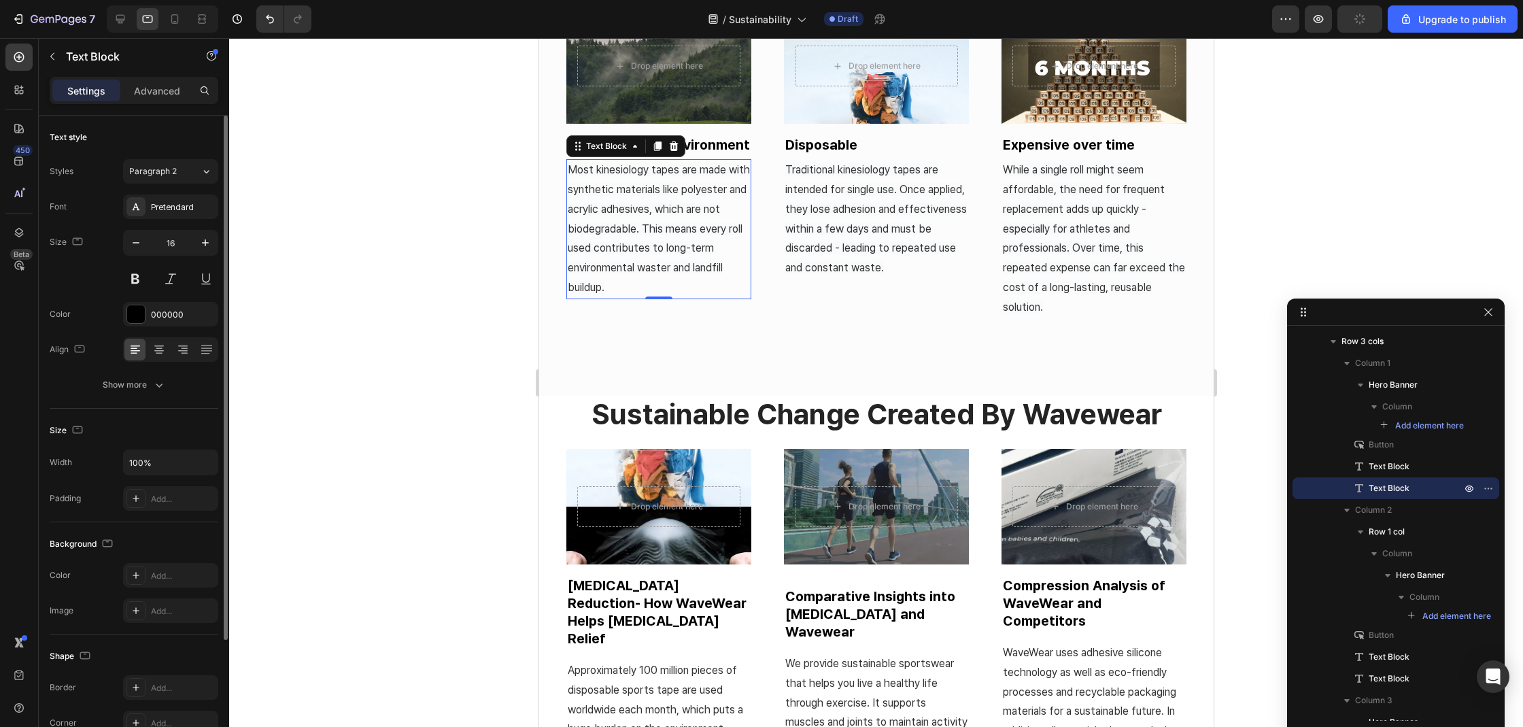
click at [134, 522] on div "Text style Styles Paragraph 2 Font Pretendard Size 16 Color 000000 Align Show m…" at bounding box center [134, 578] width 169 height 112
click at [129, 373] on button "Show more" at bounding box center [134, 385] width 169 height 24
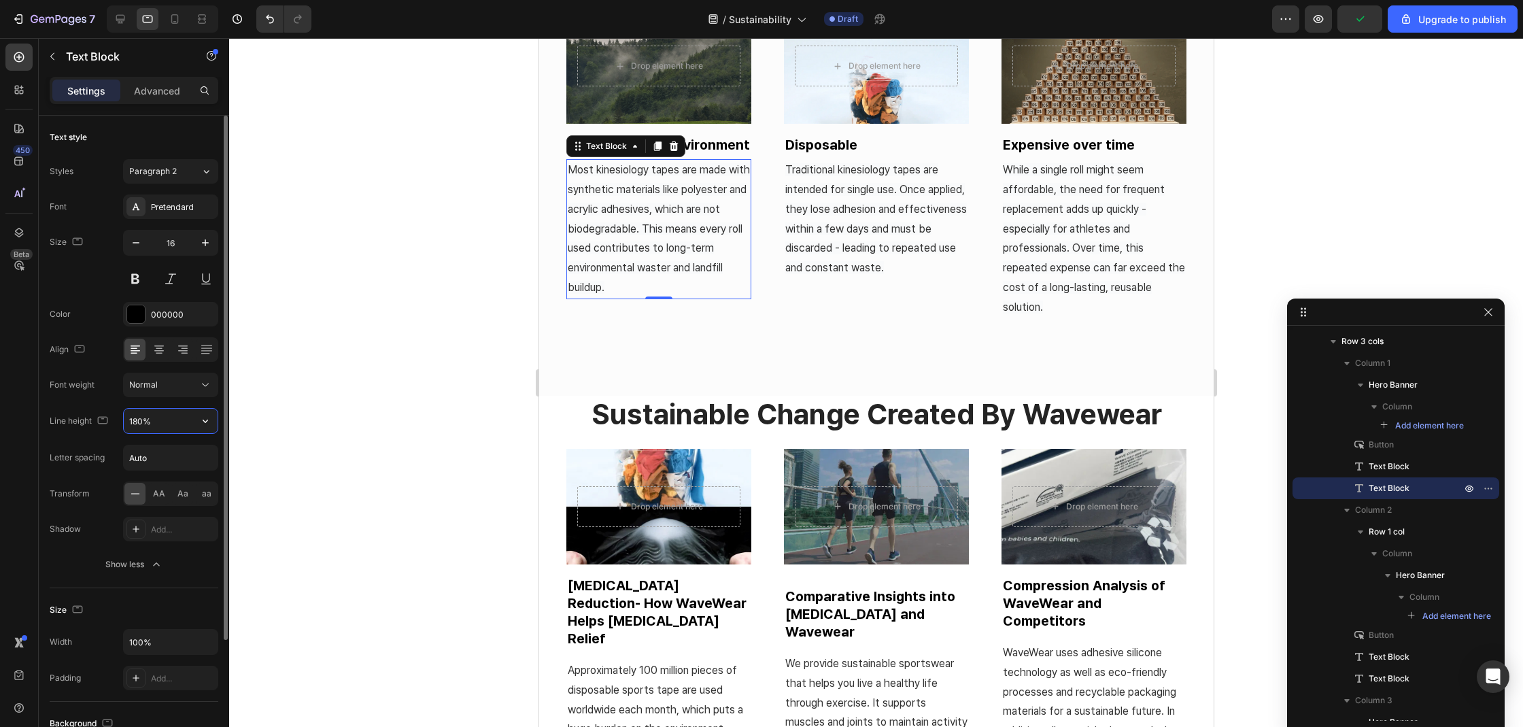
click at [177, 423] on input "180%" at bounding box center [171, 421] width 94 height 24
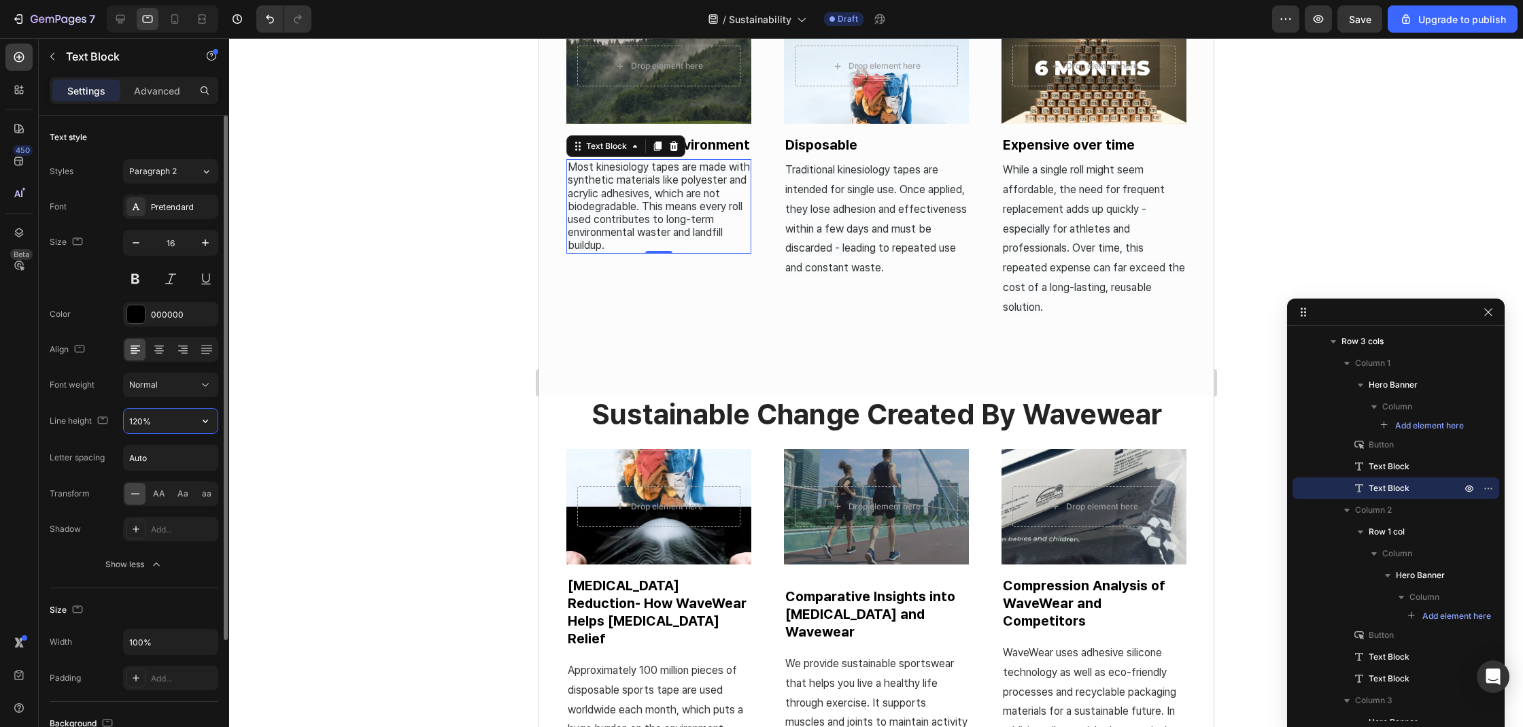
click at [177, 423] on input "120%" at bounding box center [171, 421] width 94 height 24
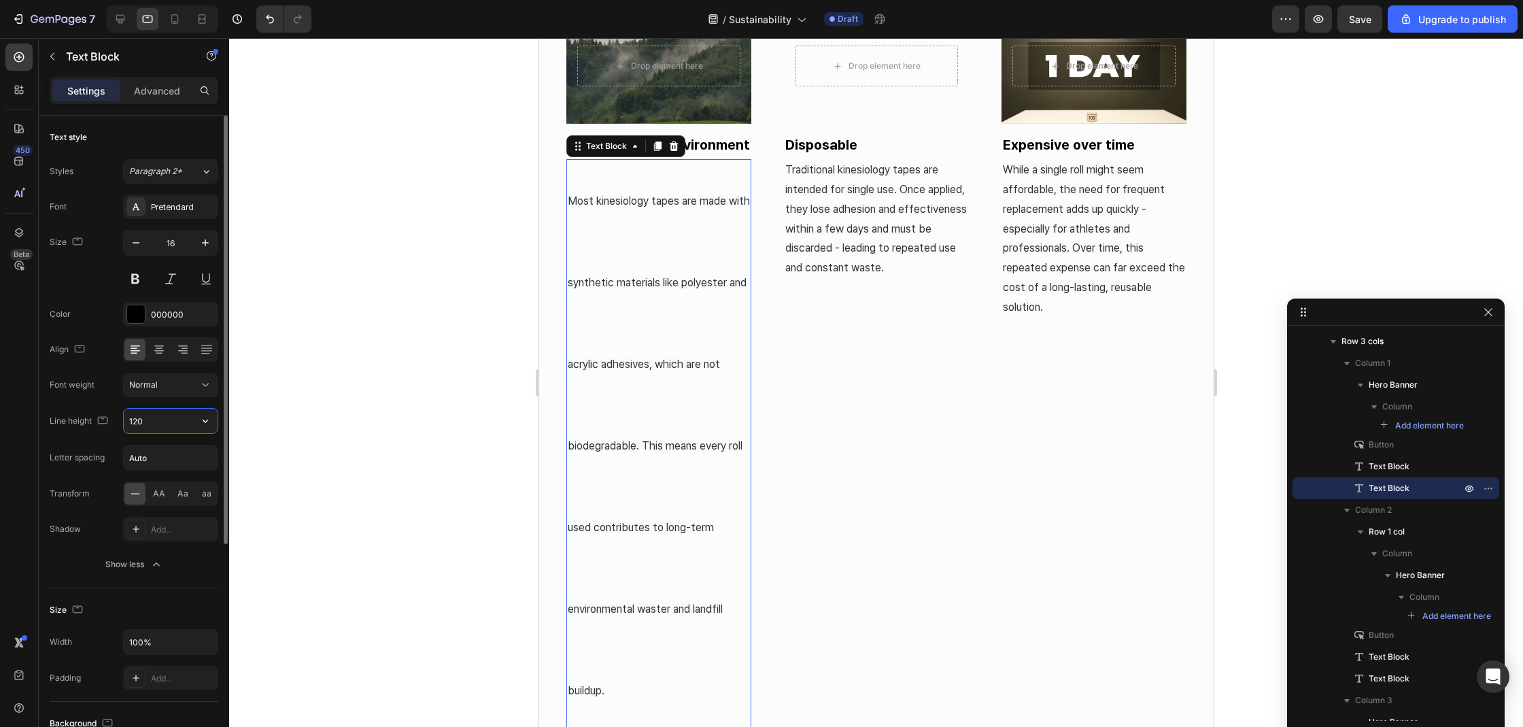
type input "12"
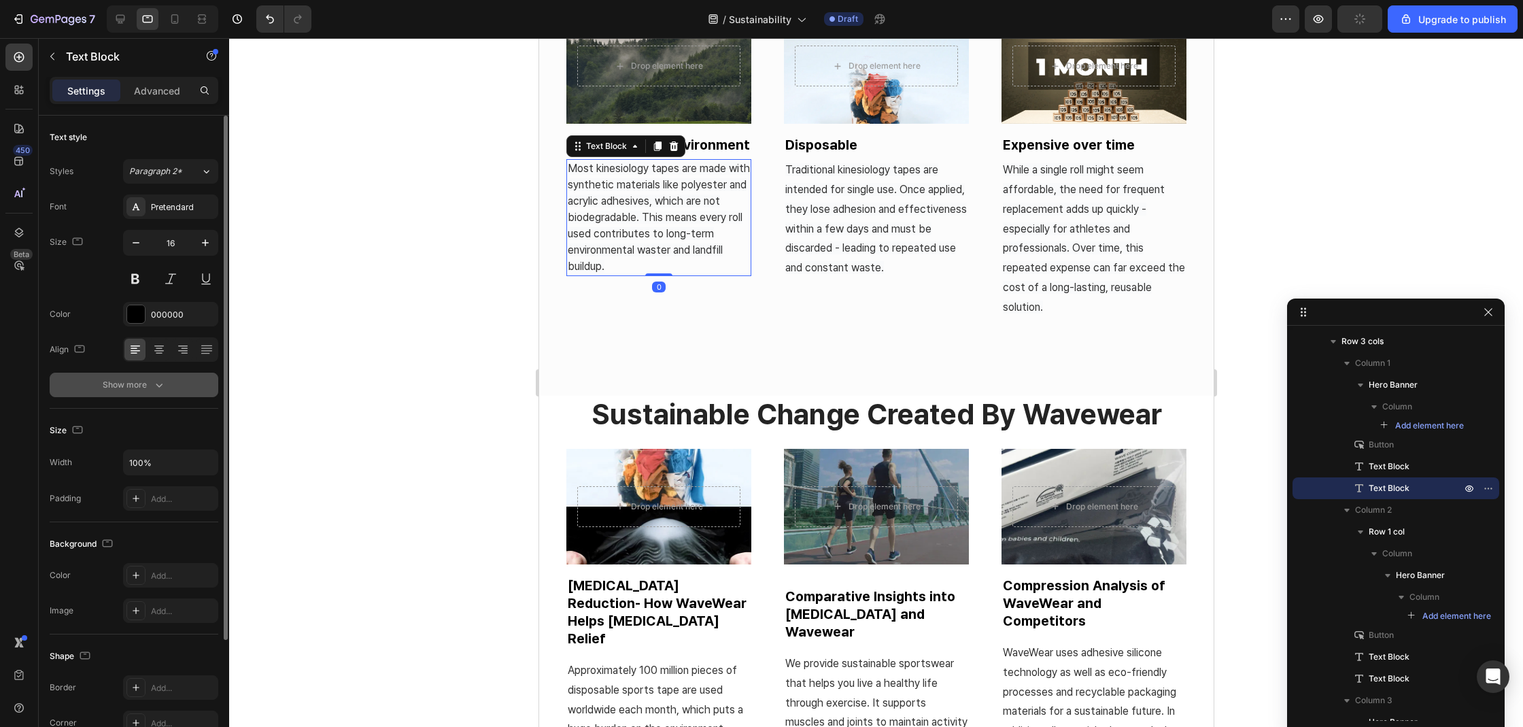
click at [142, 395] on button "Show more" at bounding box center [134, 385] width 169 height 24
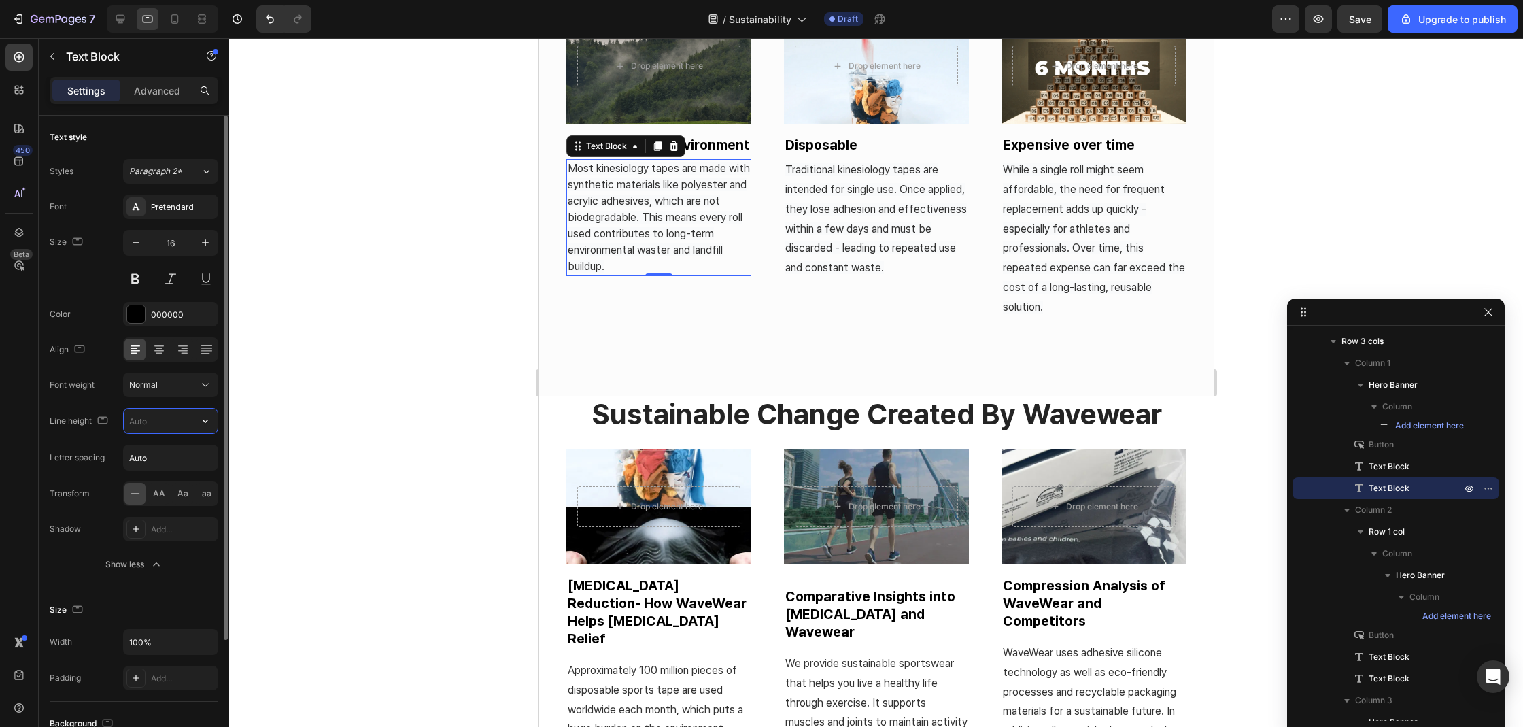
click at [167, 413] on input "text" at bounding box center [171, 421] width 94 height 24
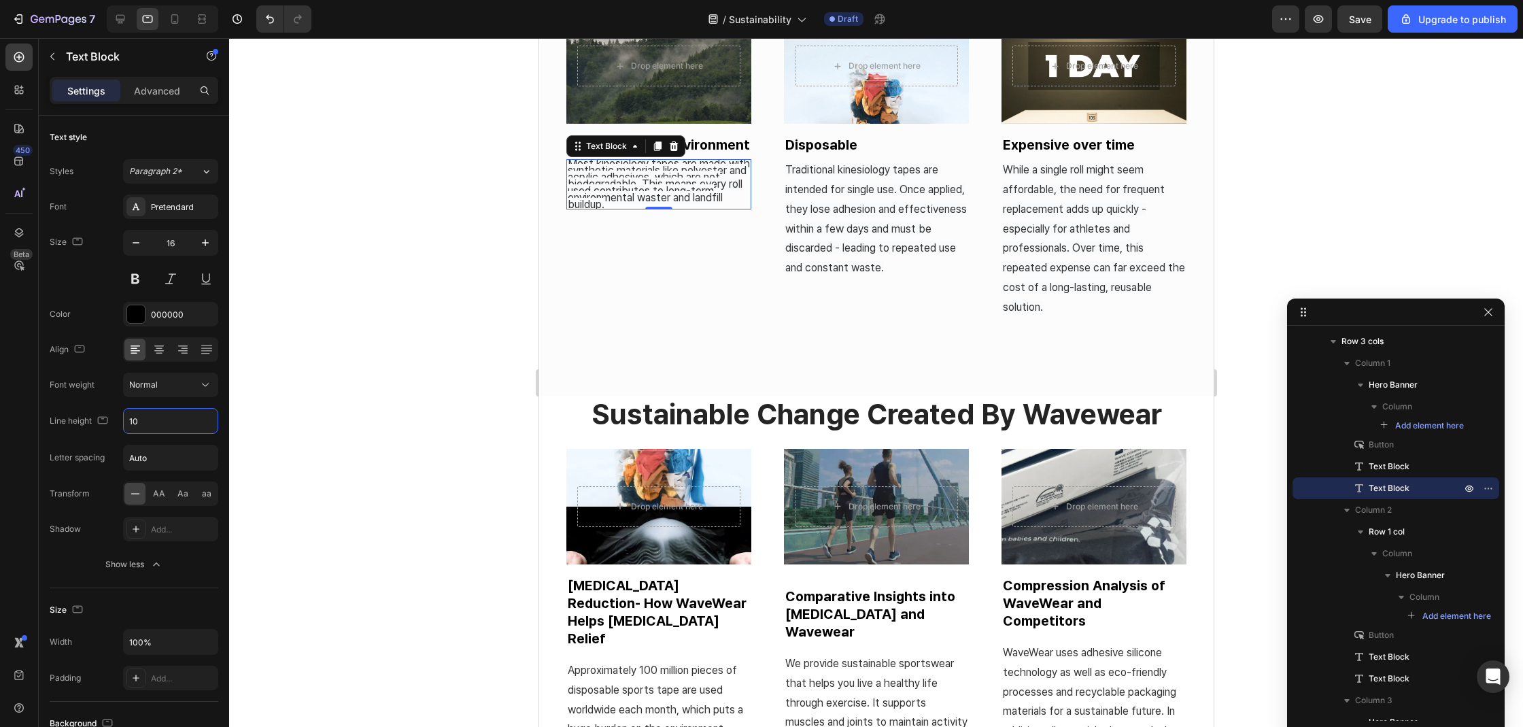
type input "100"
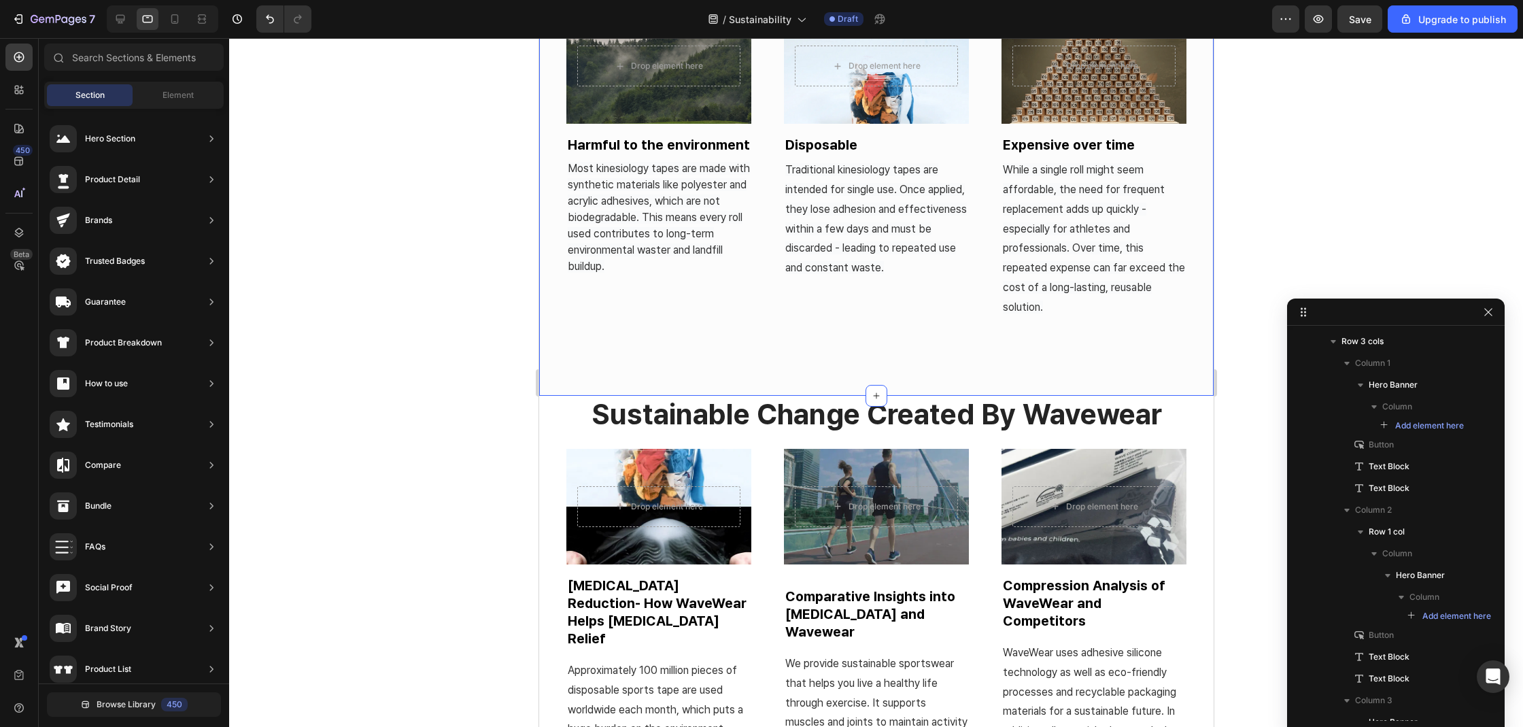
click at [558, 187] on div "the problem with traditional kinesiology tape Heading Drop element here Hero Ba…" at bounding box center [875, 141] width 674 height 507
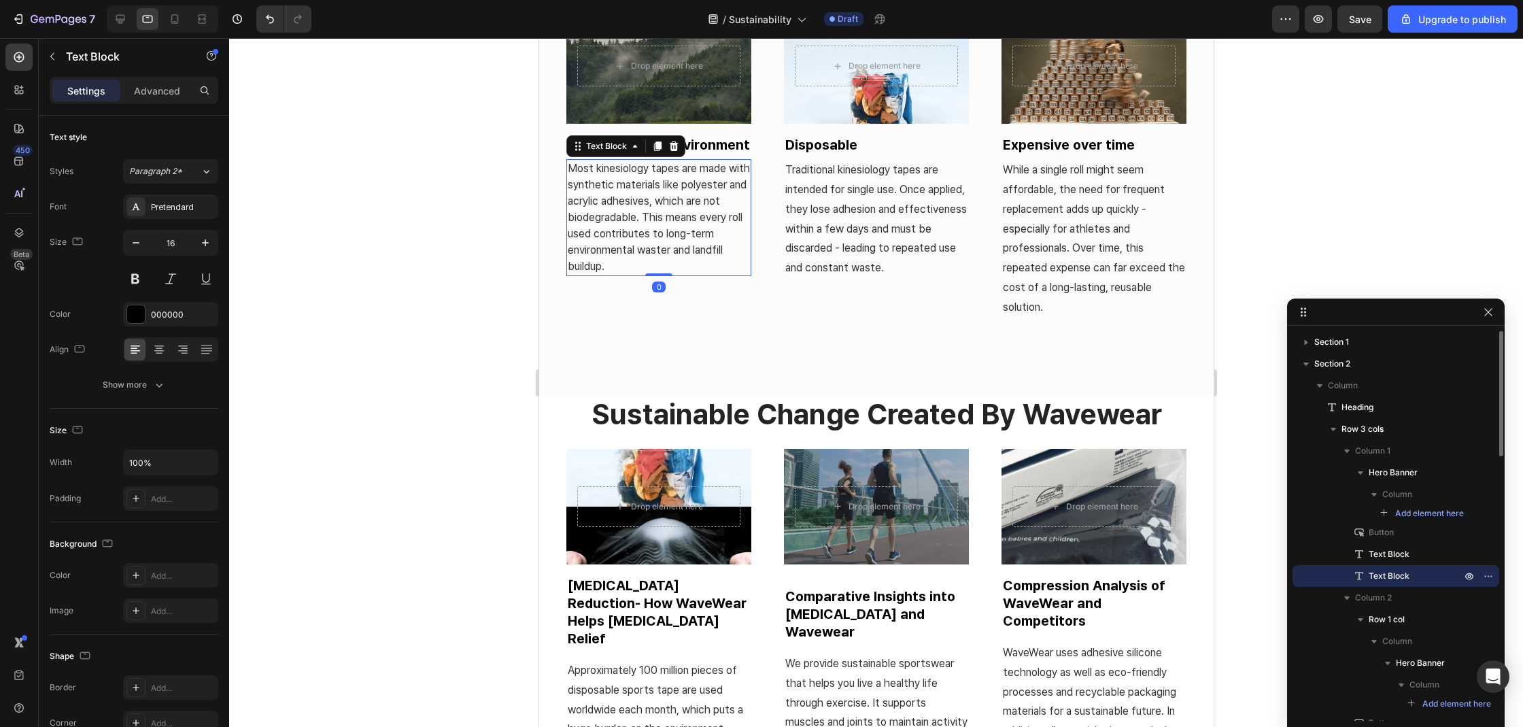
click at [611, 196] on span "Most kinesiology tapes are made with synthetic materials like polyester and acr…" at bounding box center [658, 217] width 182 height 111
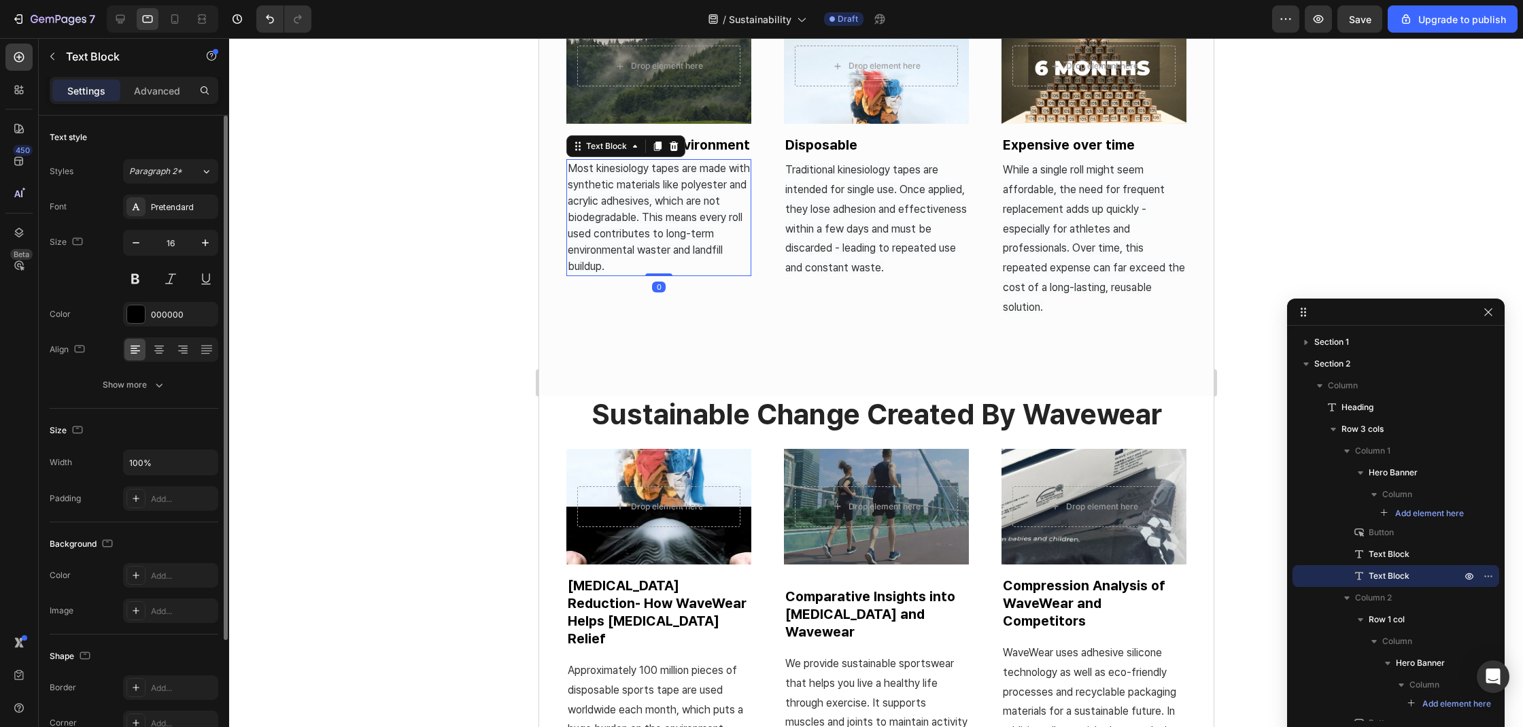
click at [159, 372] on div "Font Pretendard Size 16 Color 000000 Align Show more" at bounding box center [134, 295] width 169 height 203
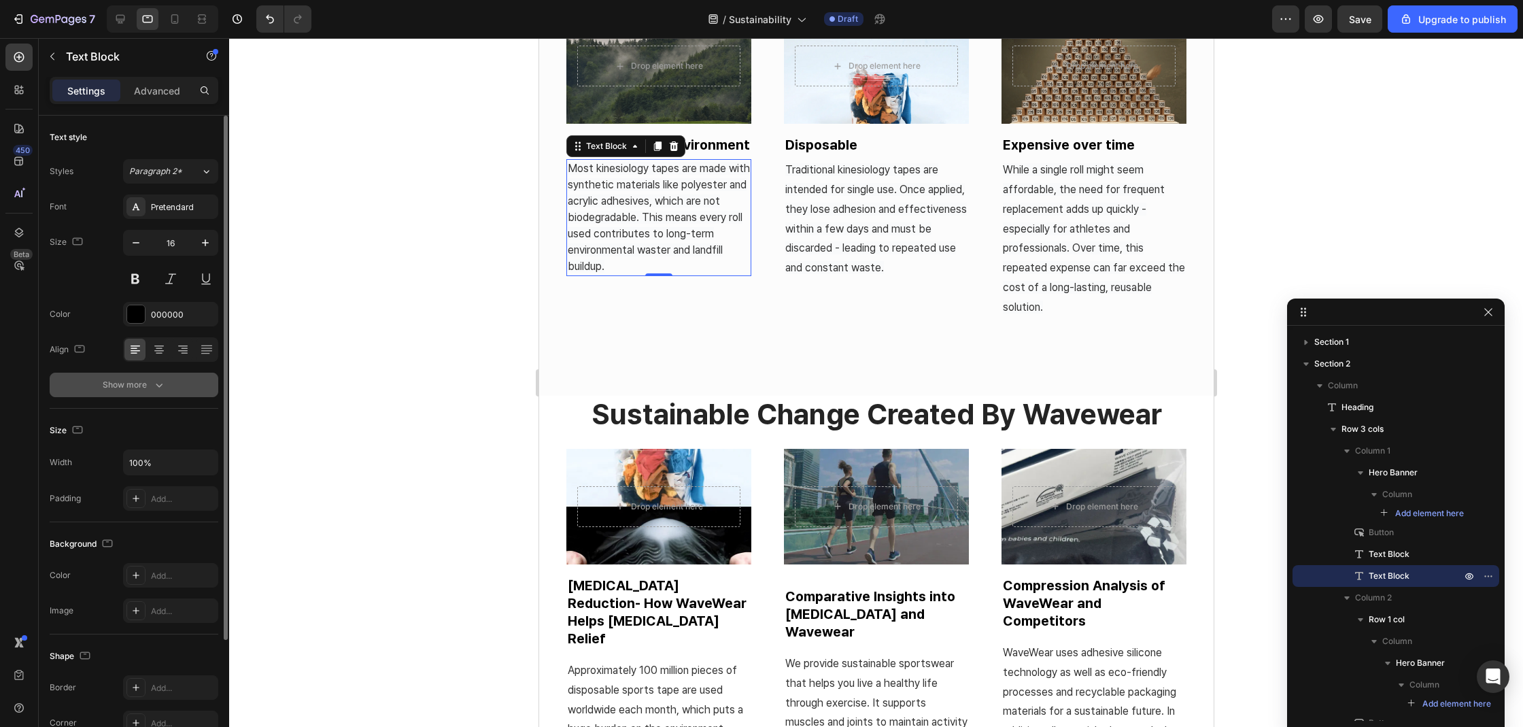
click at [155, 381] on icon "button" at bounding box center [159, 385] width 14 height 14
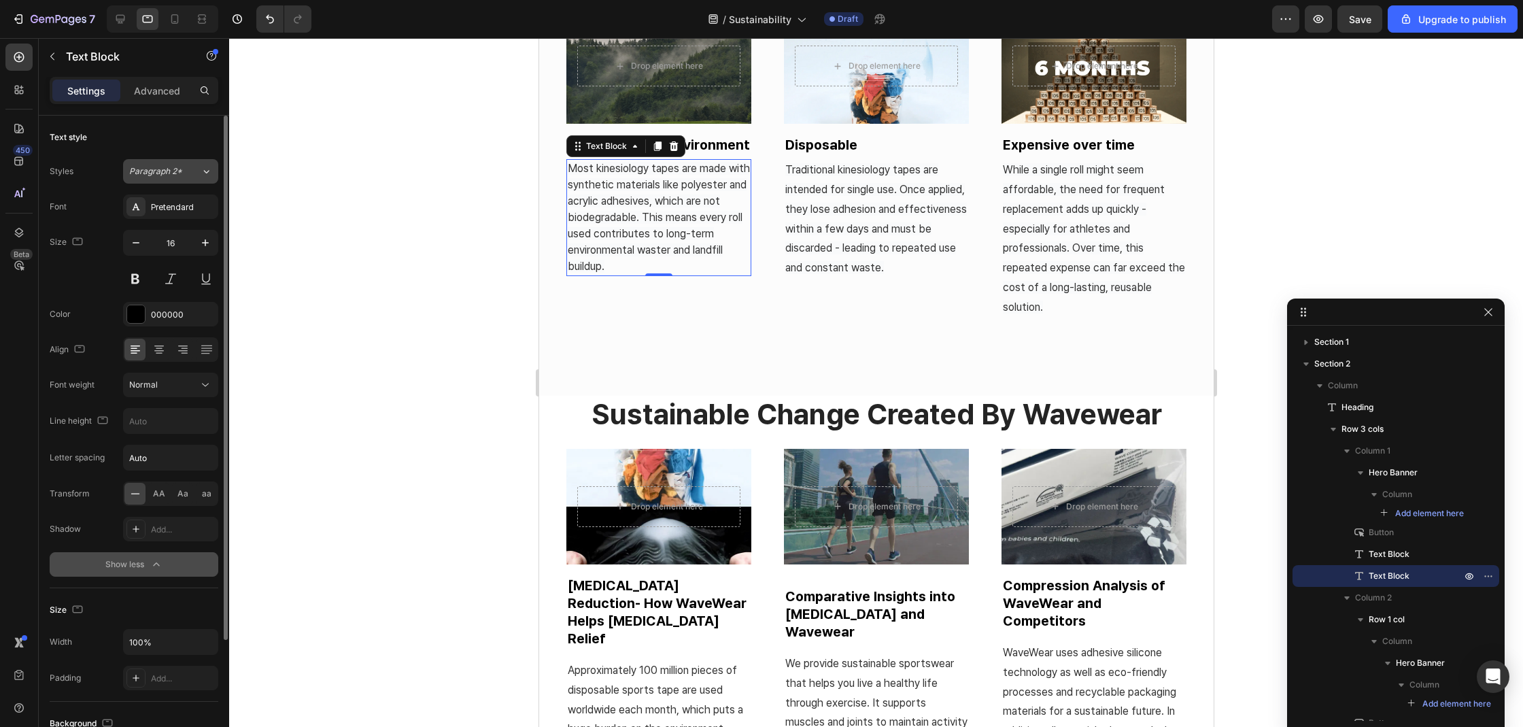
click at [197, 176] on div "Paragraph 2*" at bounding box center [164, 171] width 71 height 12
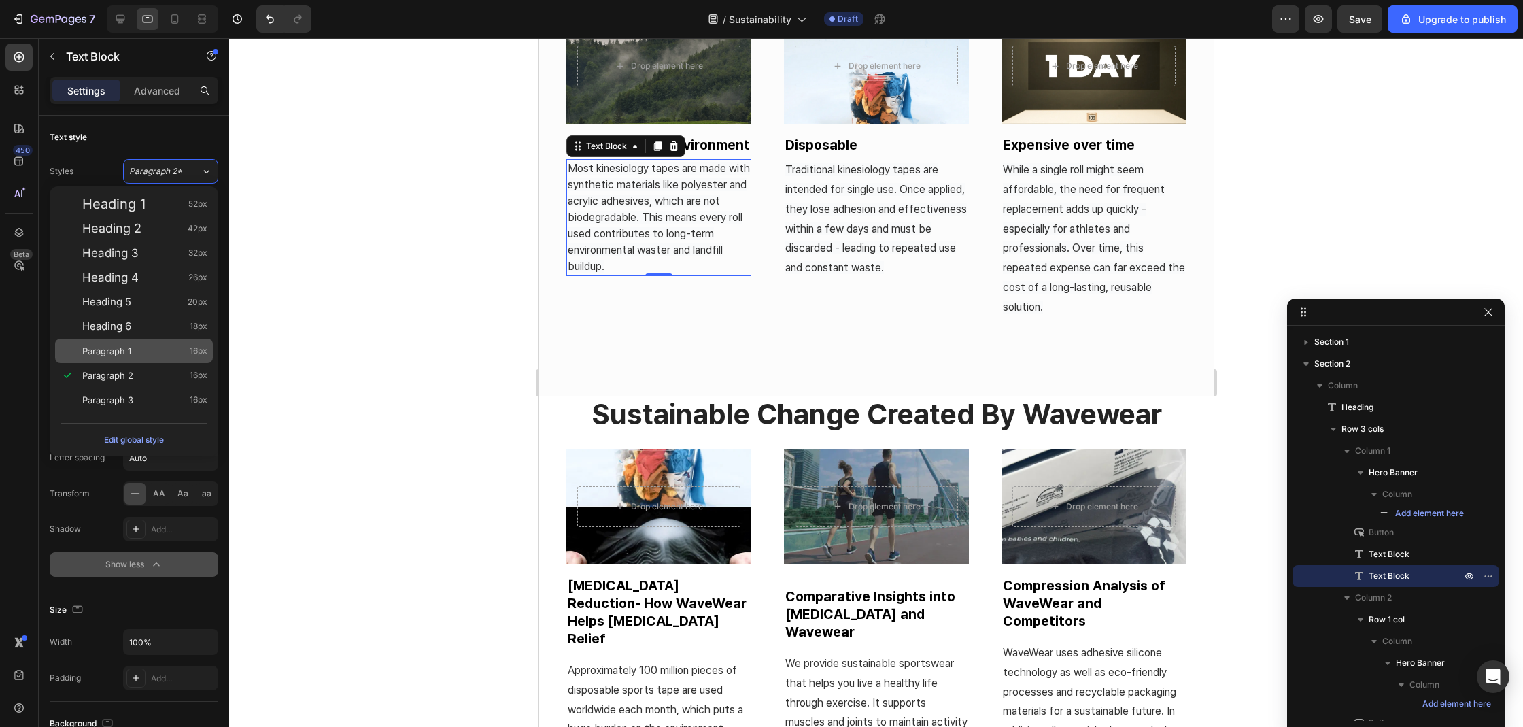
click at [101, 345] on span "Paragraph 1" at bounding box center [106, 351] width 49 height 14
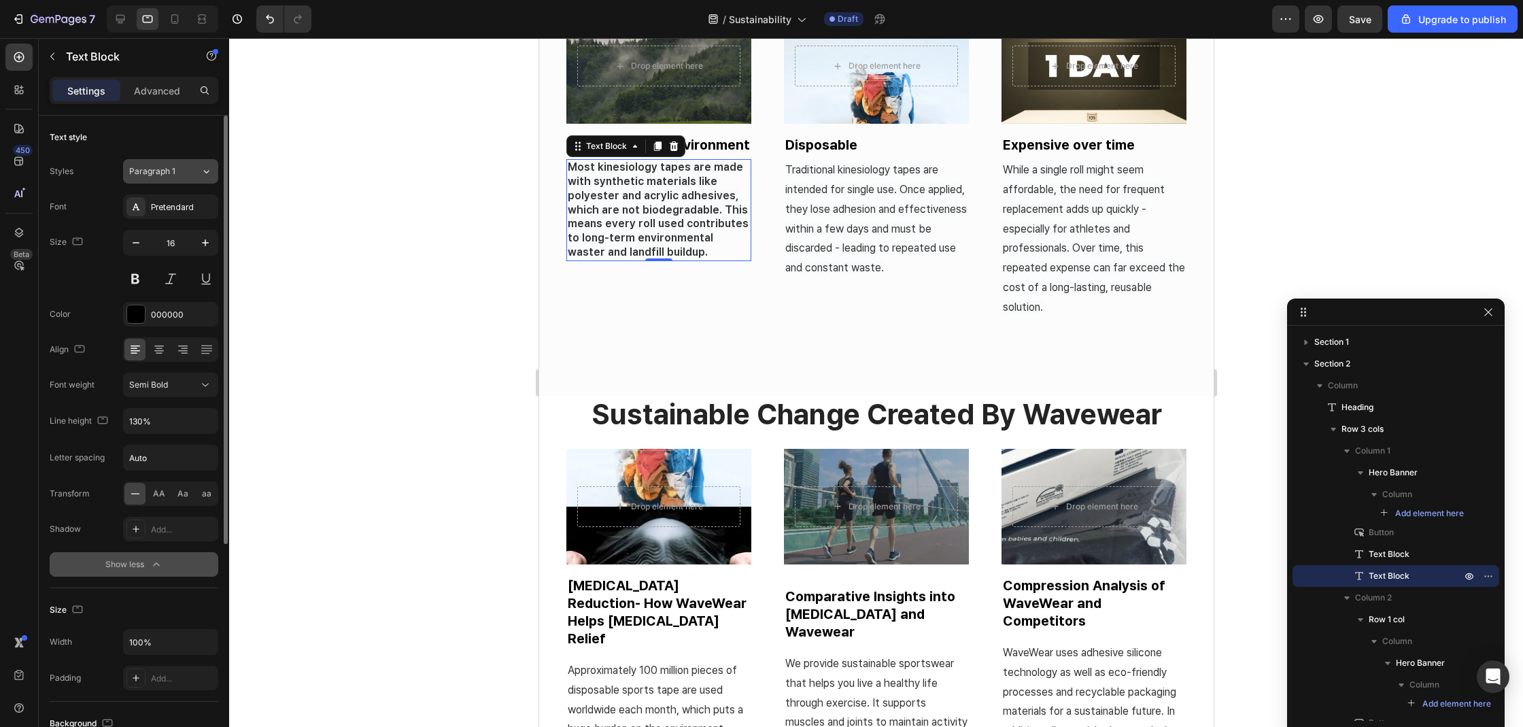
click at [179, 178] on button "Paragraph 1" at bounding box center [170, 171] width 95 height 24
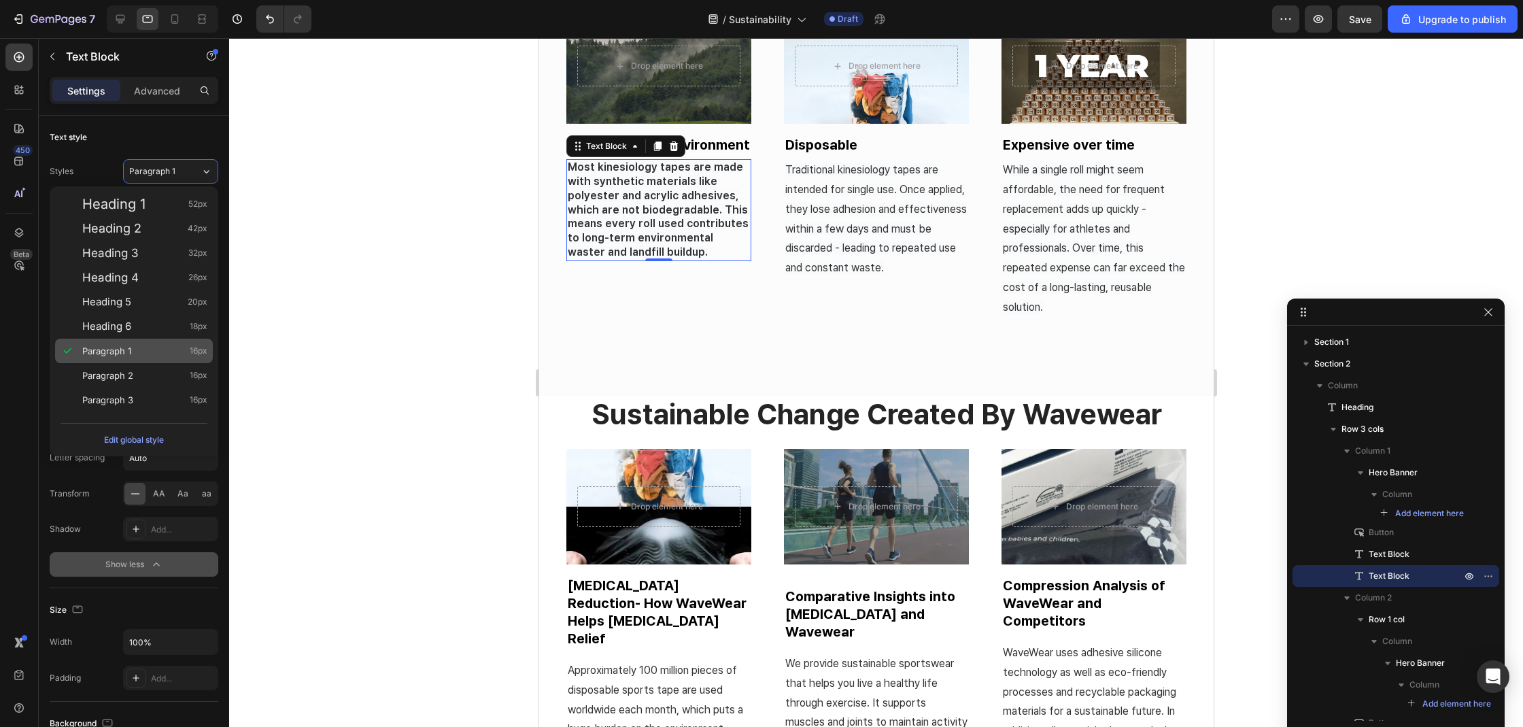
click at [136, 360] on div "Paragraph 1 16px" at bounding box center [134, 351] width 158 height 24
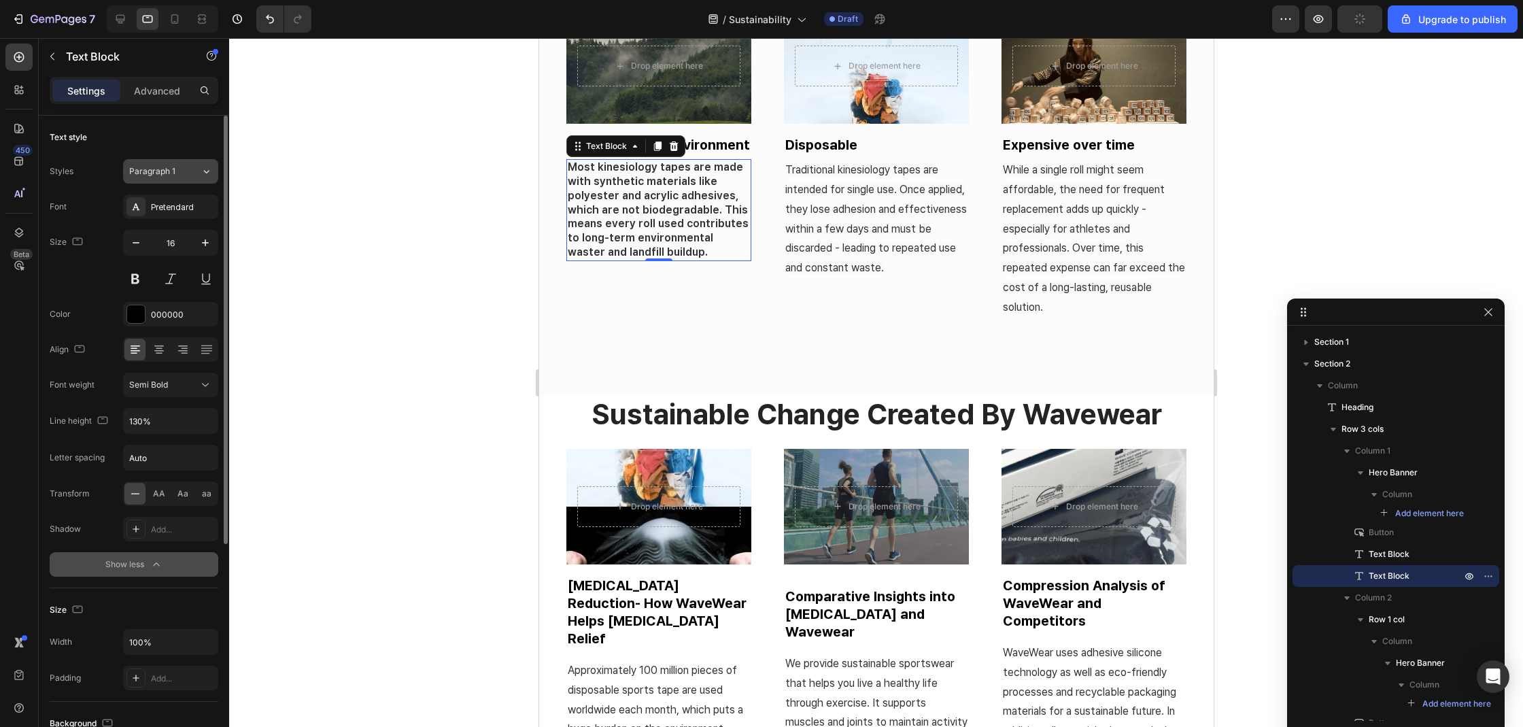
click at [173, 171] on span "Paragraph 1" at bounding box center [152, 171] width 46 height 12
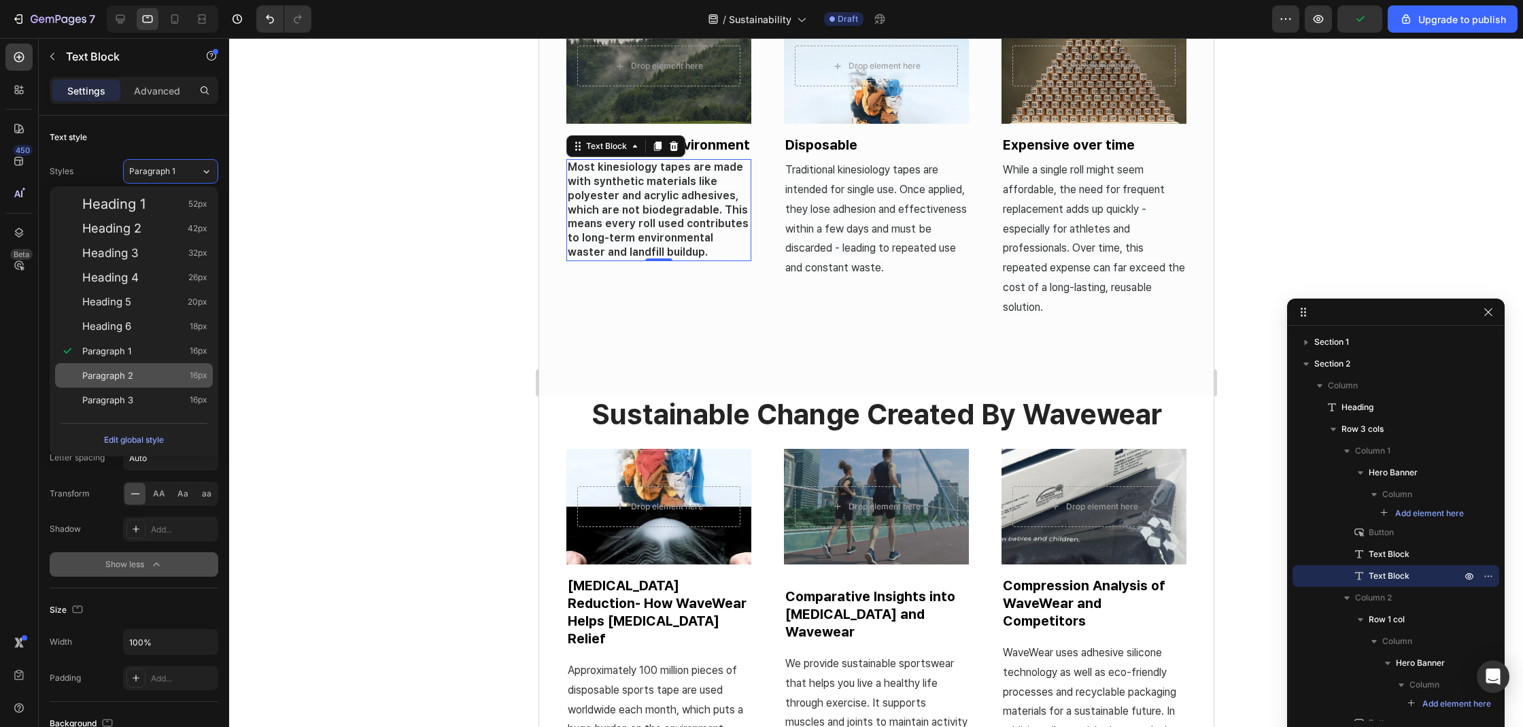
click at [145, 370] on div "Paragraph 2 16px" at bounding box center [144, 375] width 125 height 14
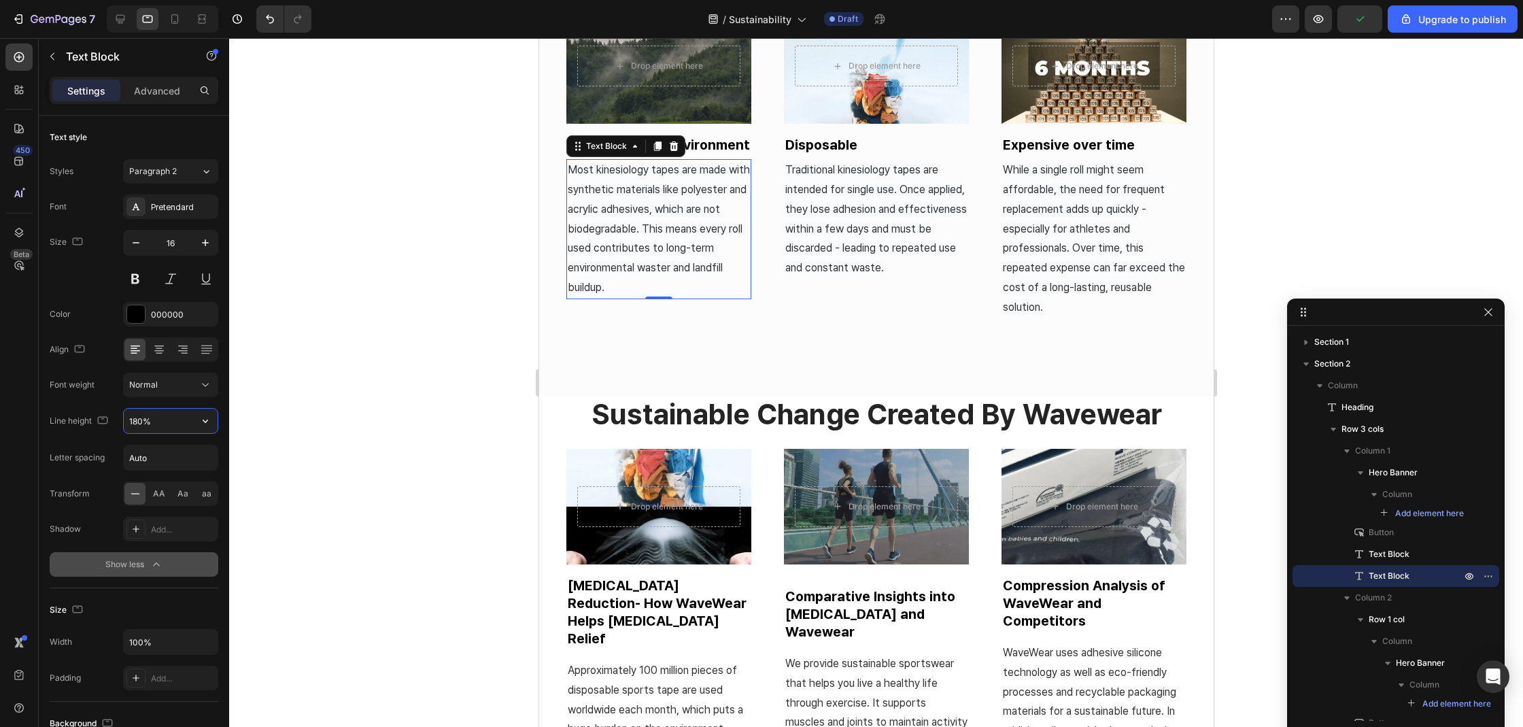
click at [175, 415] on input "180%" at bounding box center [171, 421] width 94 height 24
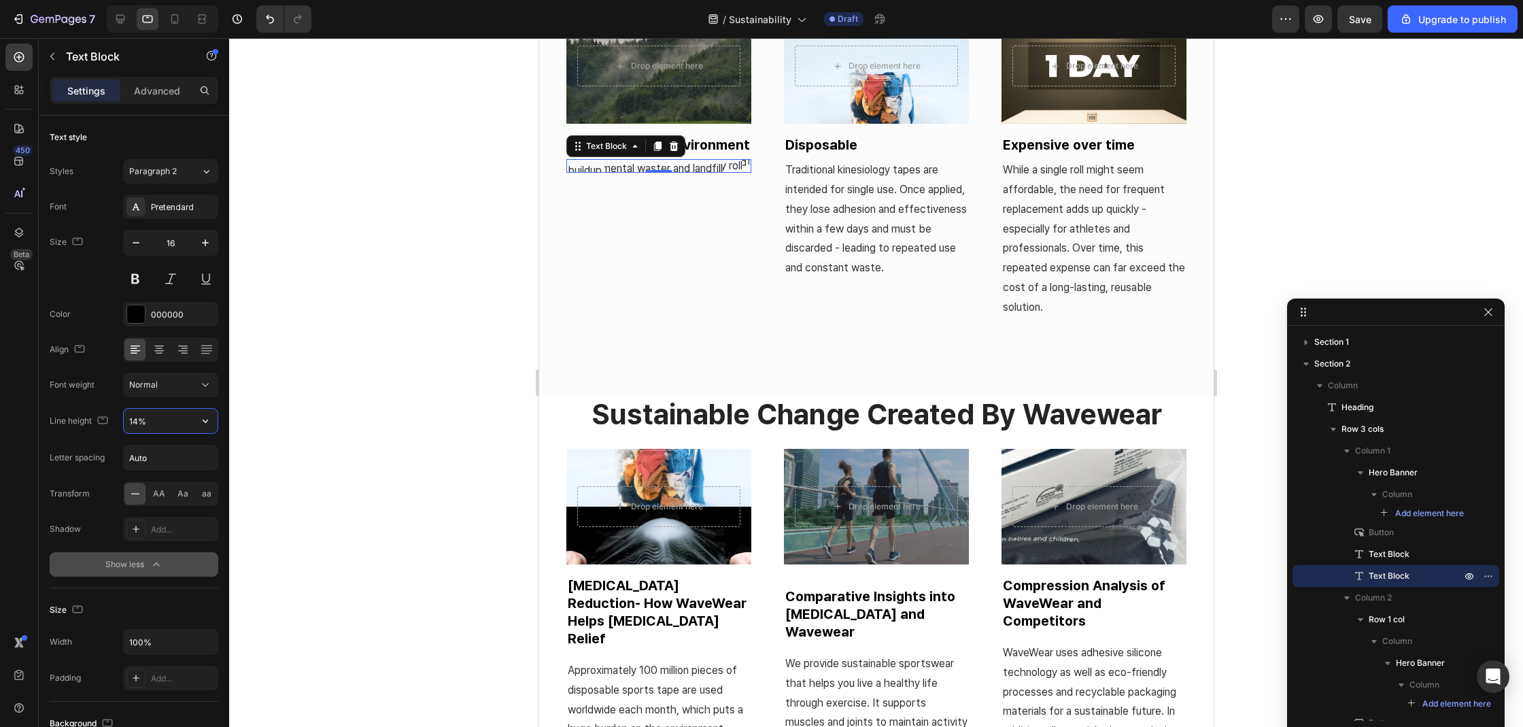
type input "140%"
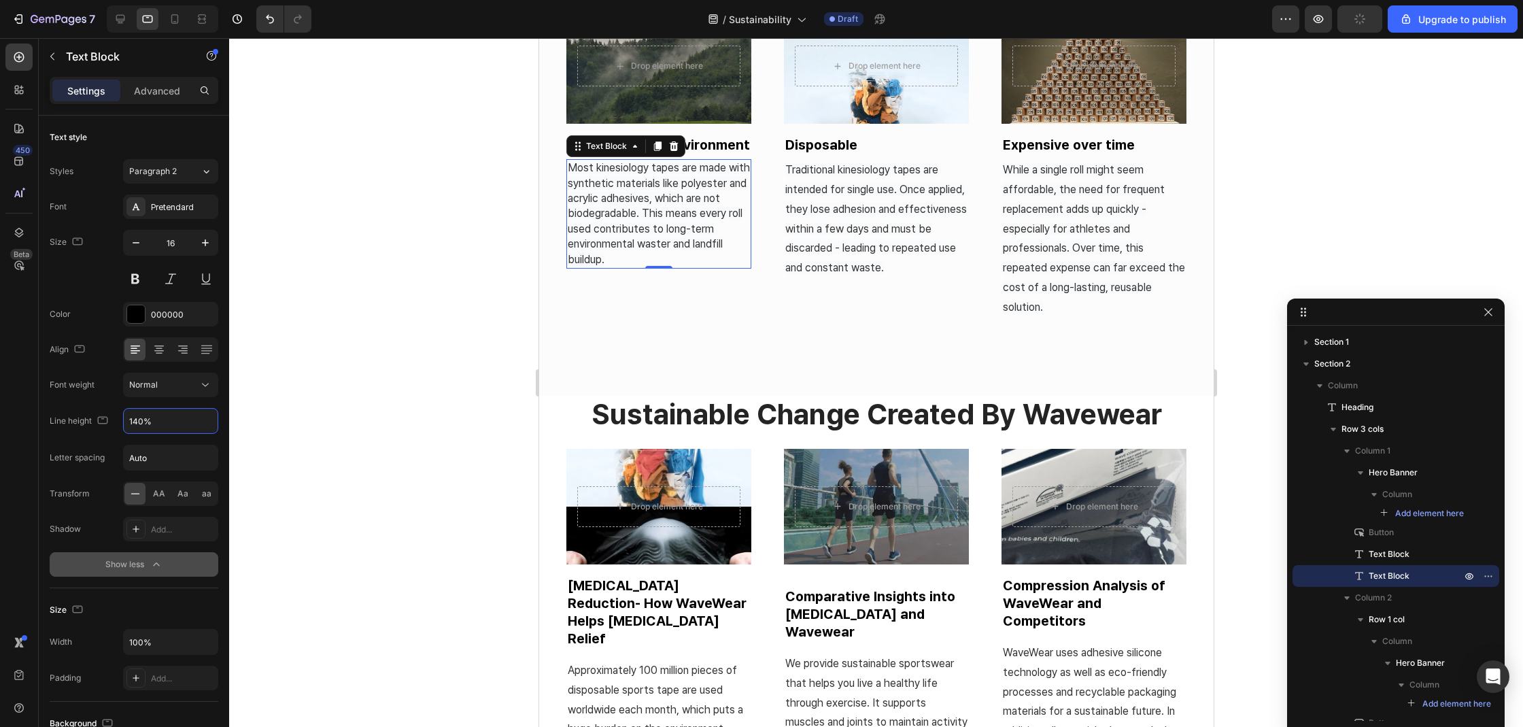
click at [322, 377] on div at bounding box center [876, 382] width 1294 height 689
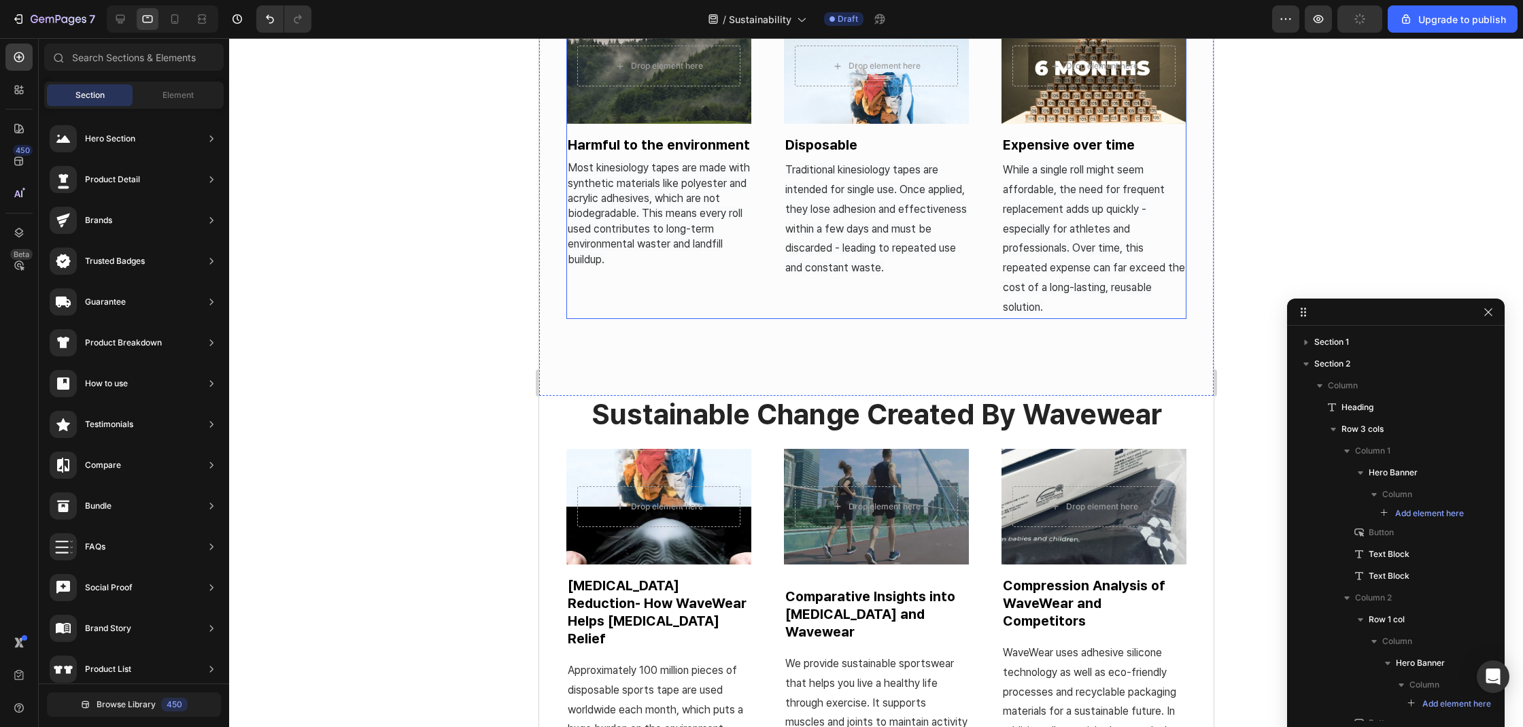
click at [692, 235] on span "Most kinesiology tapes are made with synthetic materials like polyester and acr…" at bounding box center [658, 213] width 182 height 104
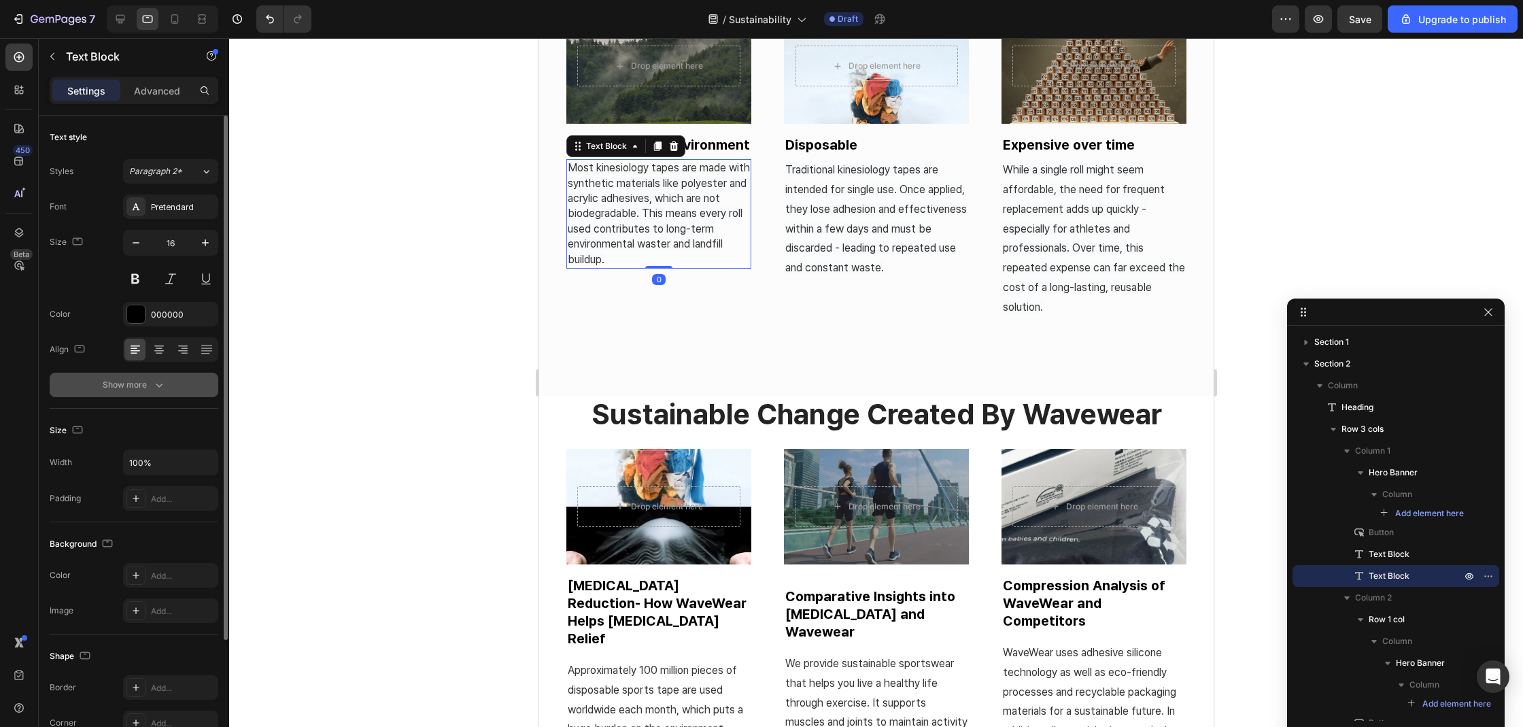
click at [175, 385] on button "Show more" at bounding box center [134, 385] width 169 height 24
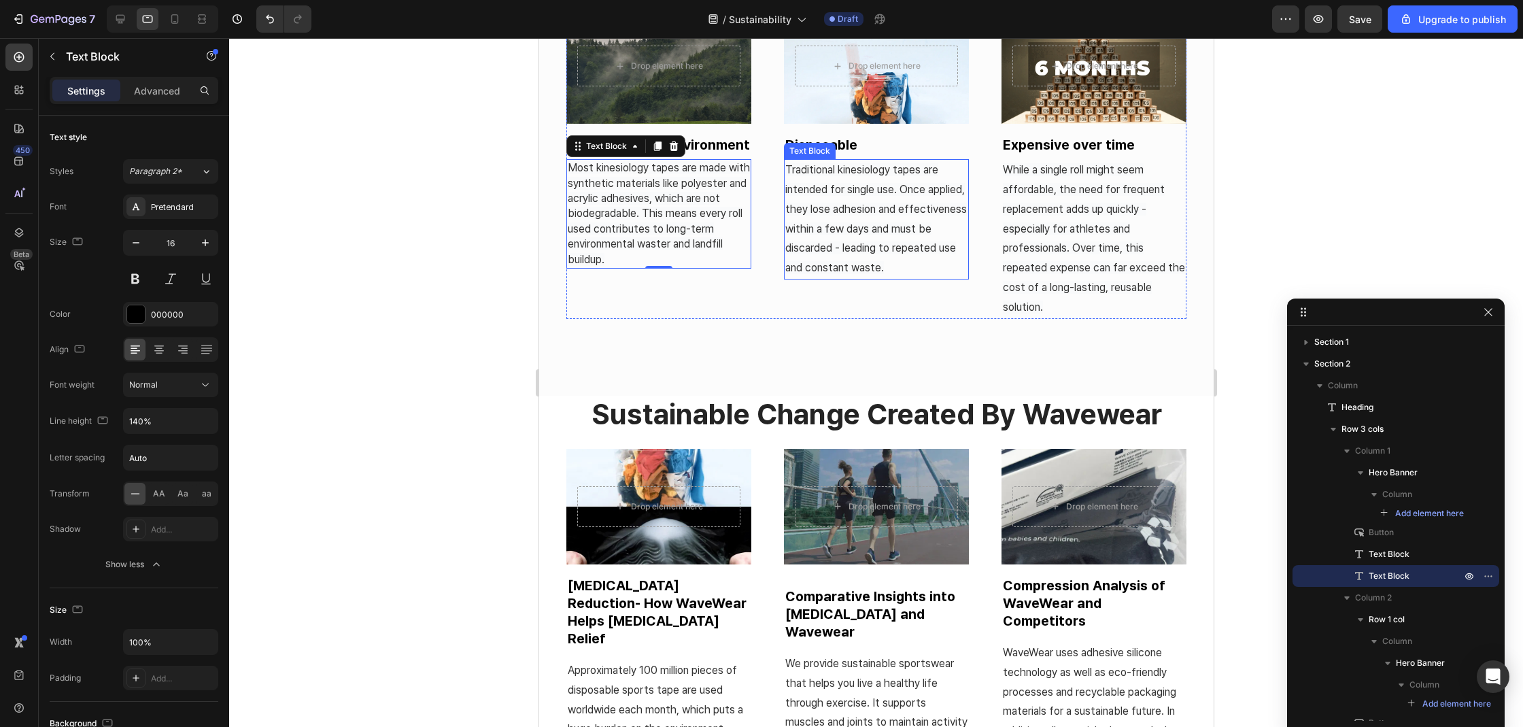
scroll to position [278, 0]
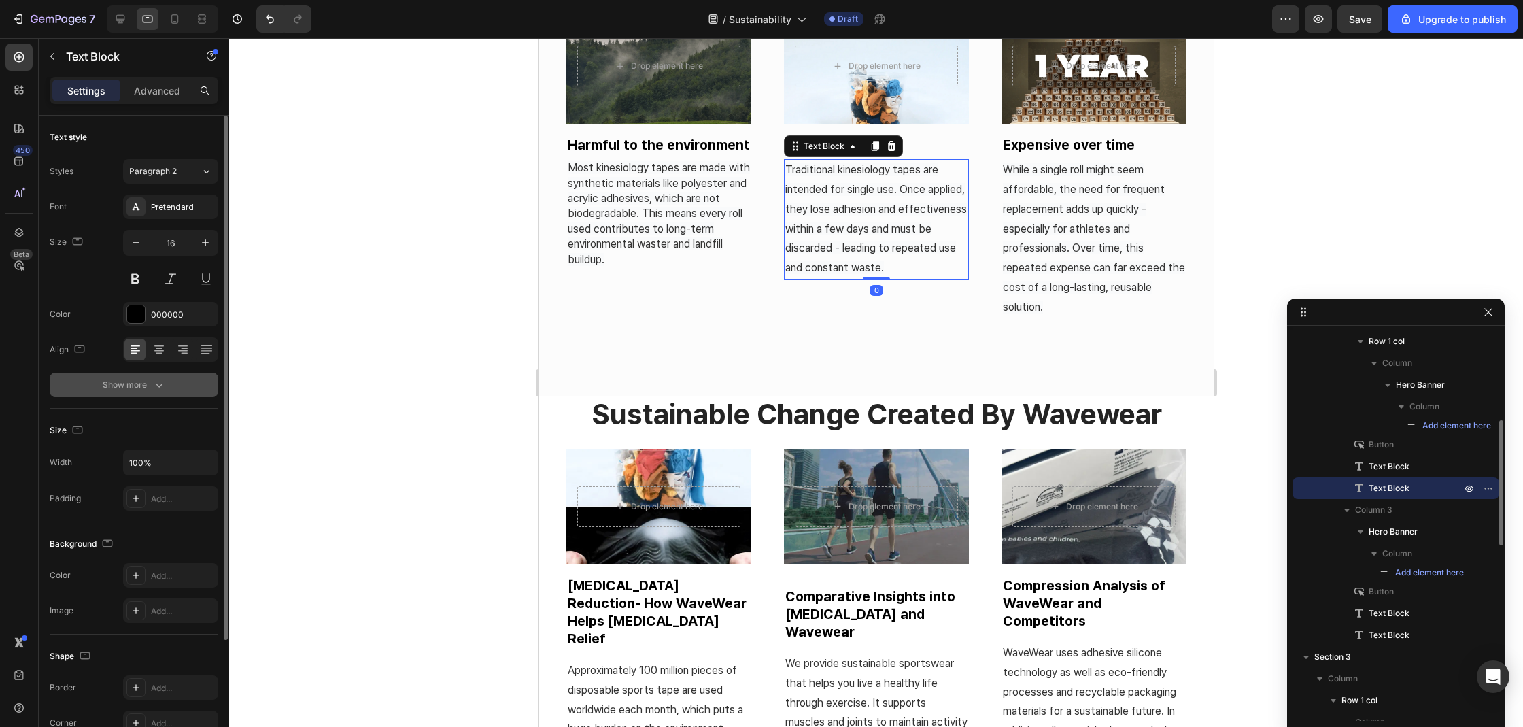
click at [173, 382] on button "Show more" at bounding box center [134, 385] width 169 height 24
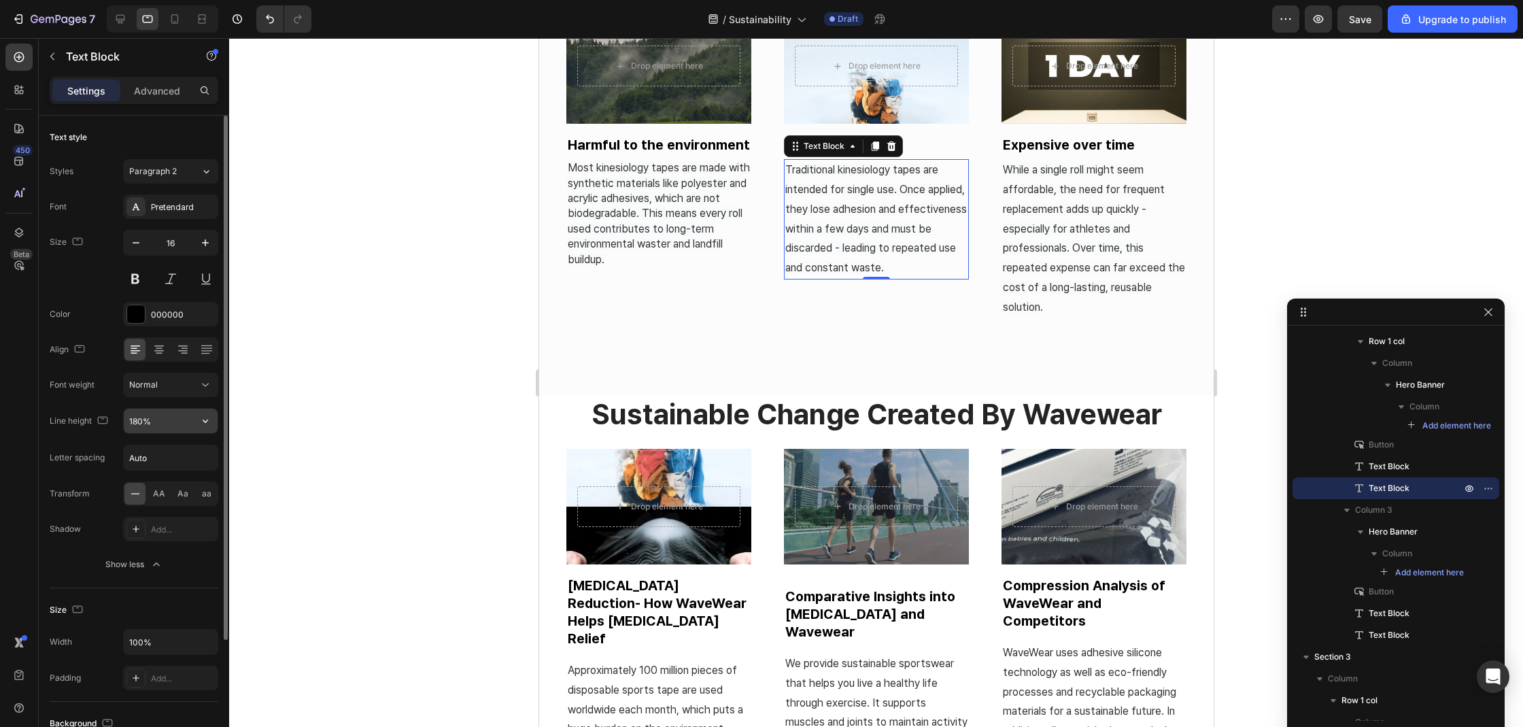
click at [145, 424] on input "180%" at bounding box center [171, 421] width 94 height 24
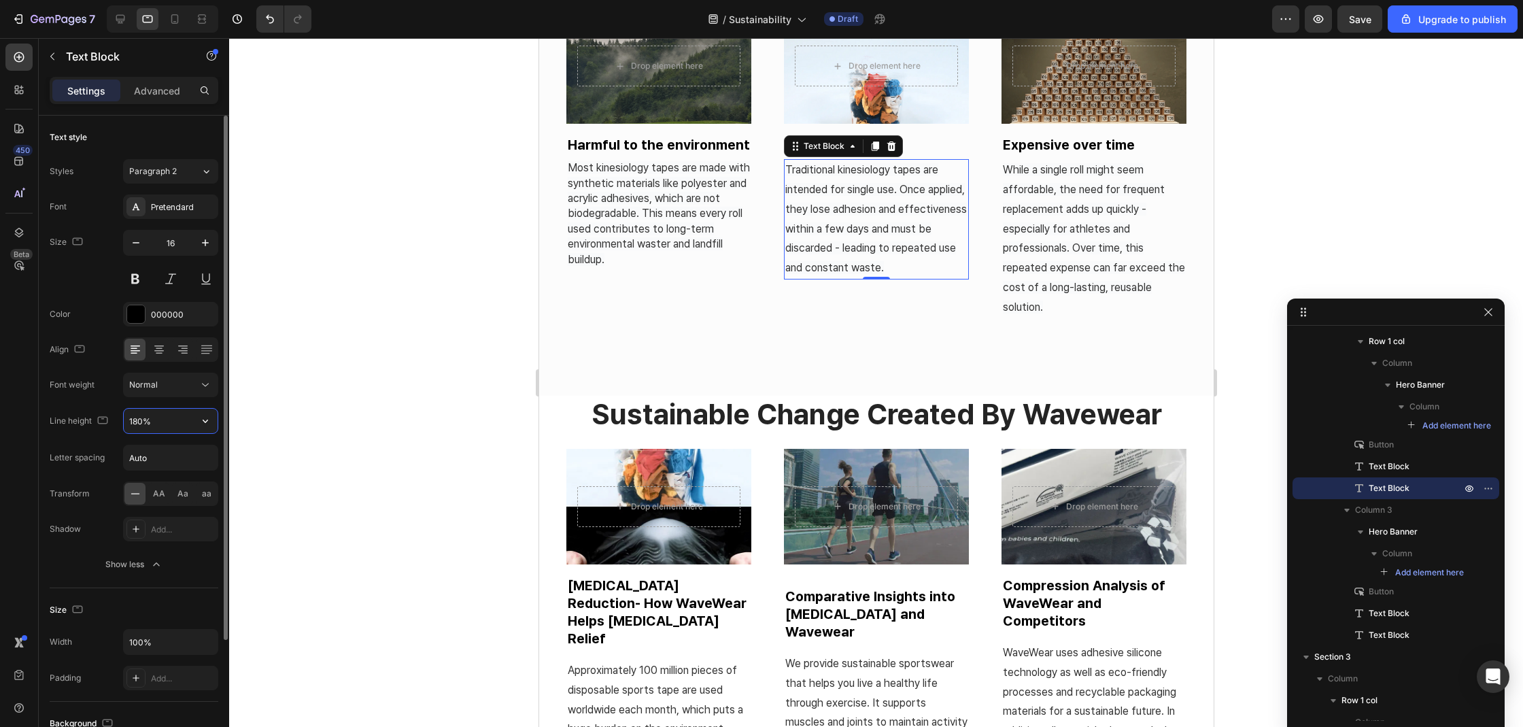
click at [139, 422] on input "180%" at bounding box center [171, 421] width 94 height 24
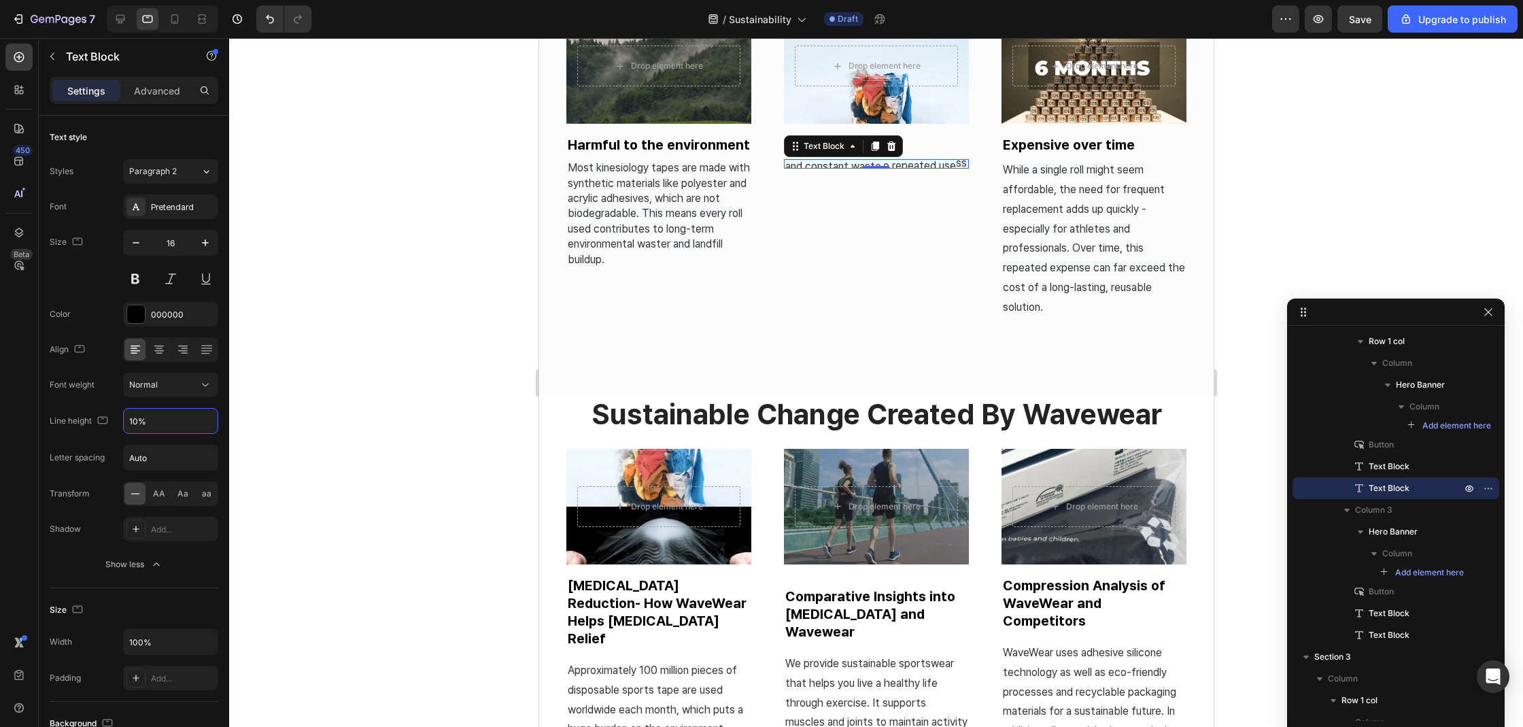
type input "140%"
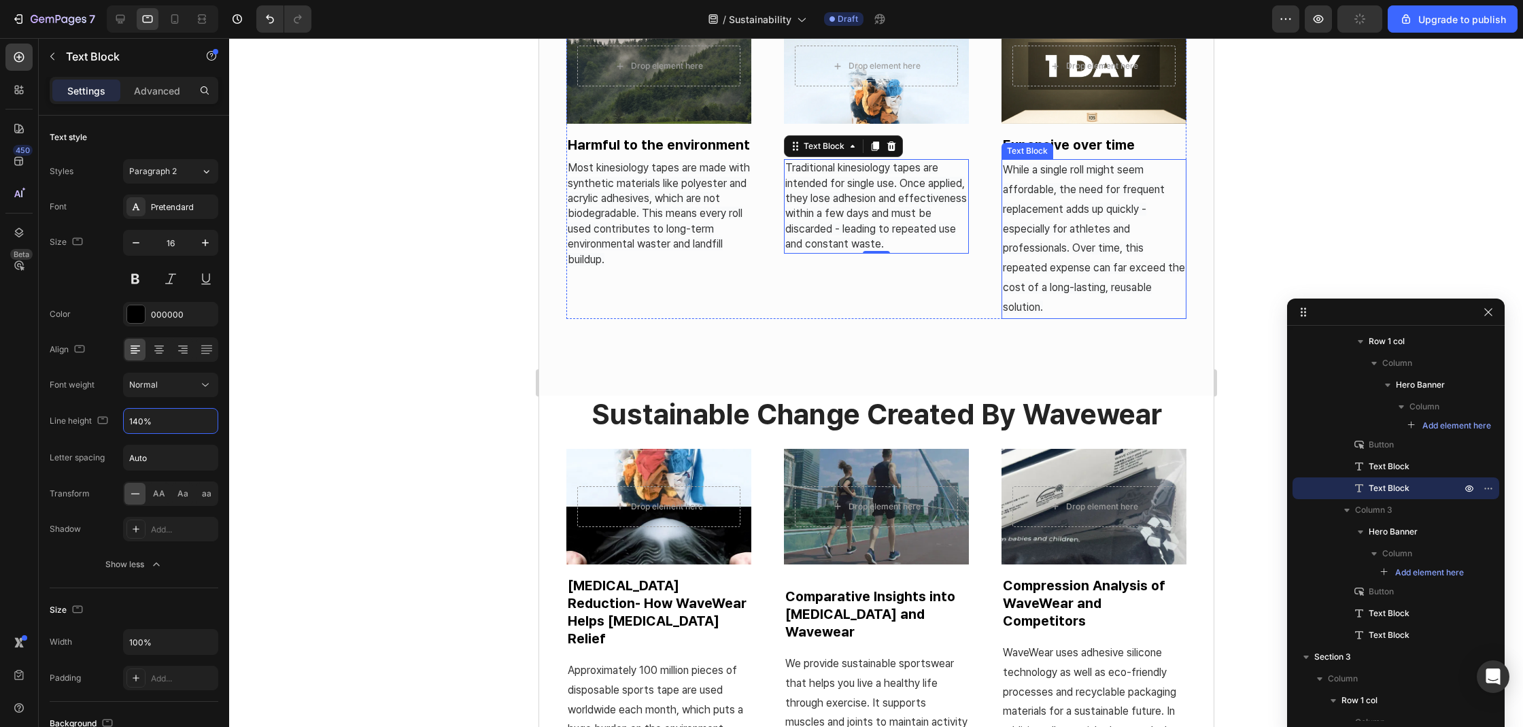
click at [1082, 183] on span "While a single roll might seem affordable, the need for frequent replacement ad…" at bounding box center [1093, 238] width 182 height 150
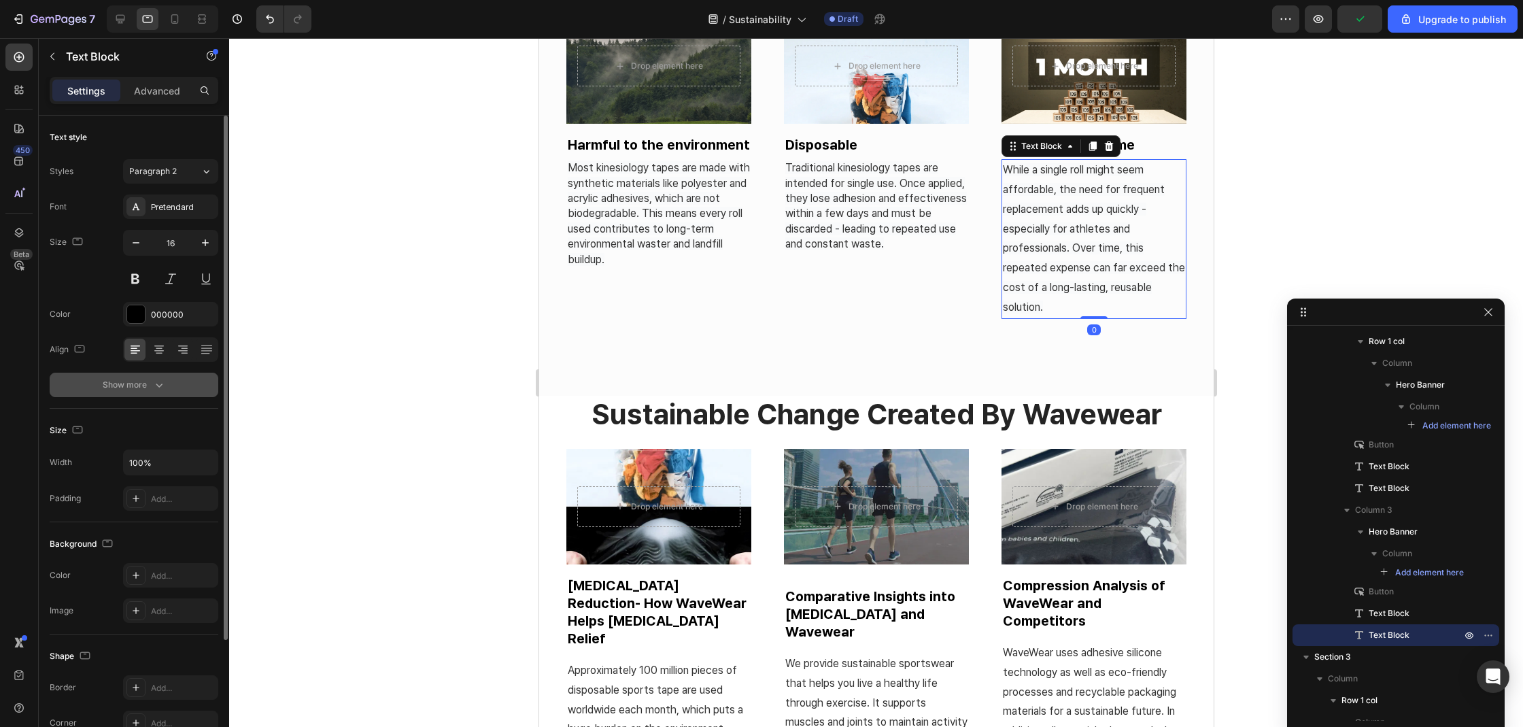
click at [135, 390] on div "Show more" at bounding box center [134, 385] width 63 height 14
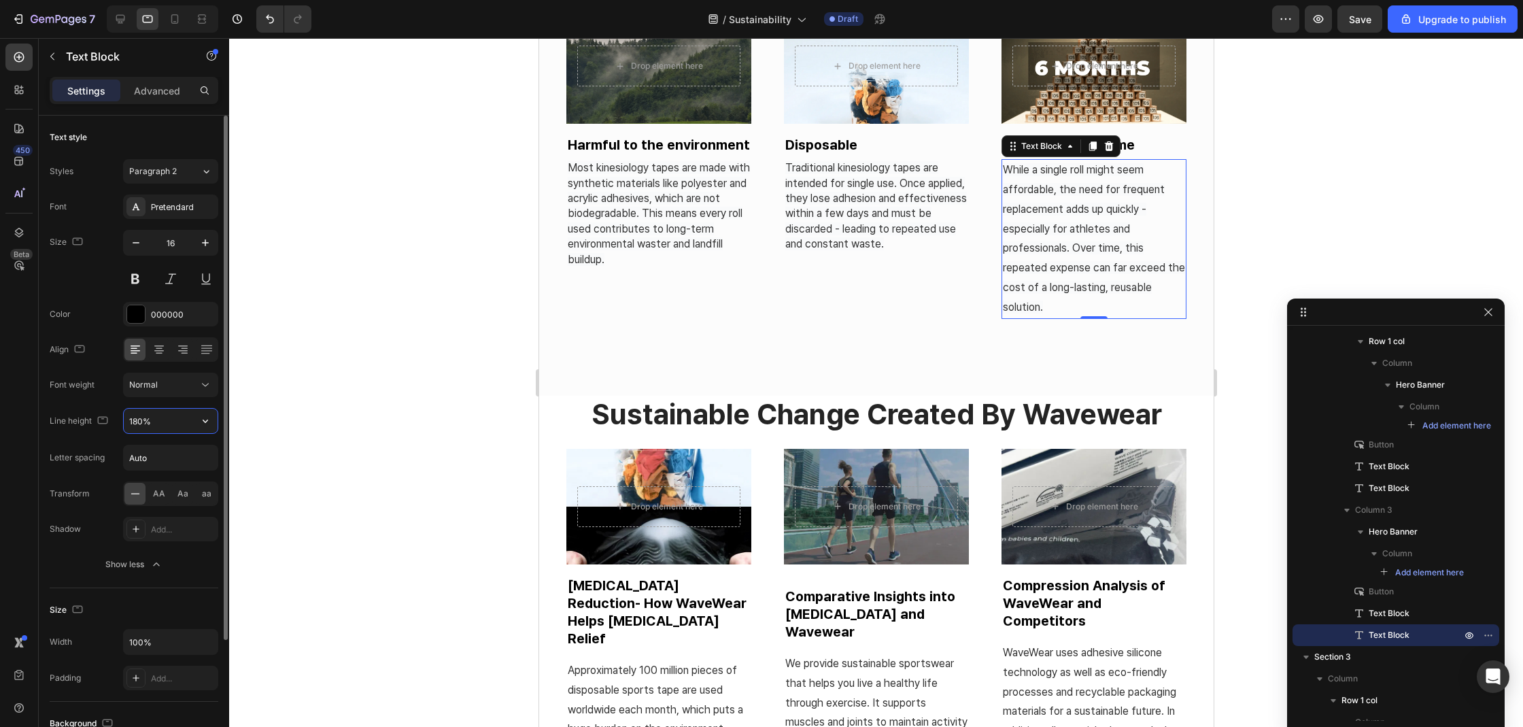
click at [135, 427] on input "180%" at bounding box center [171, 421] width 94 height 24
click at [137, 425] on input "180%" at bounding box center [171, 421] width 94 height 24
type input "140%"
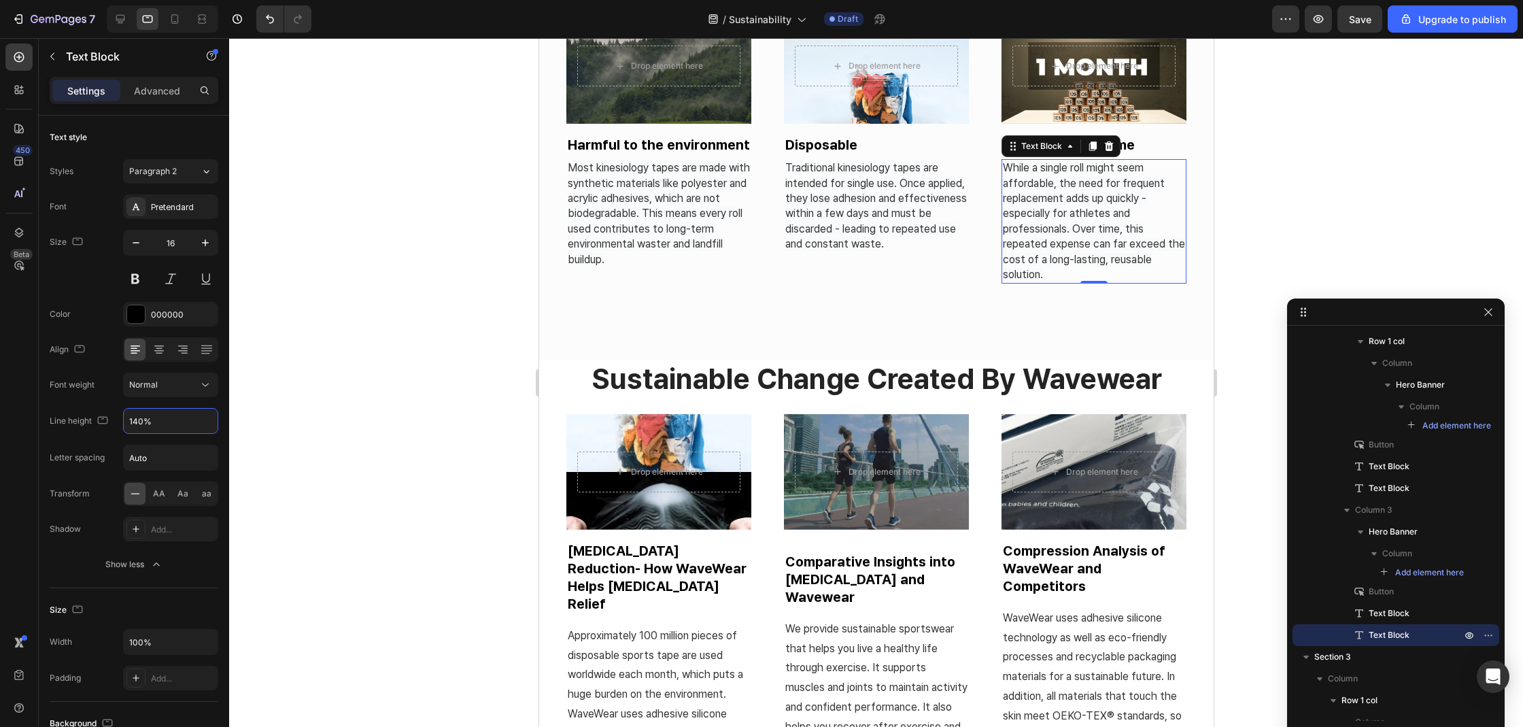
click at [1271, 167] on div at bounding box center [876, 382] width 1294 height 689
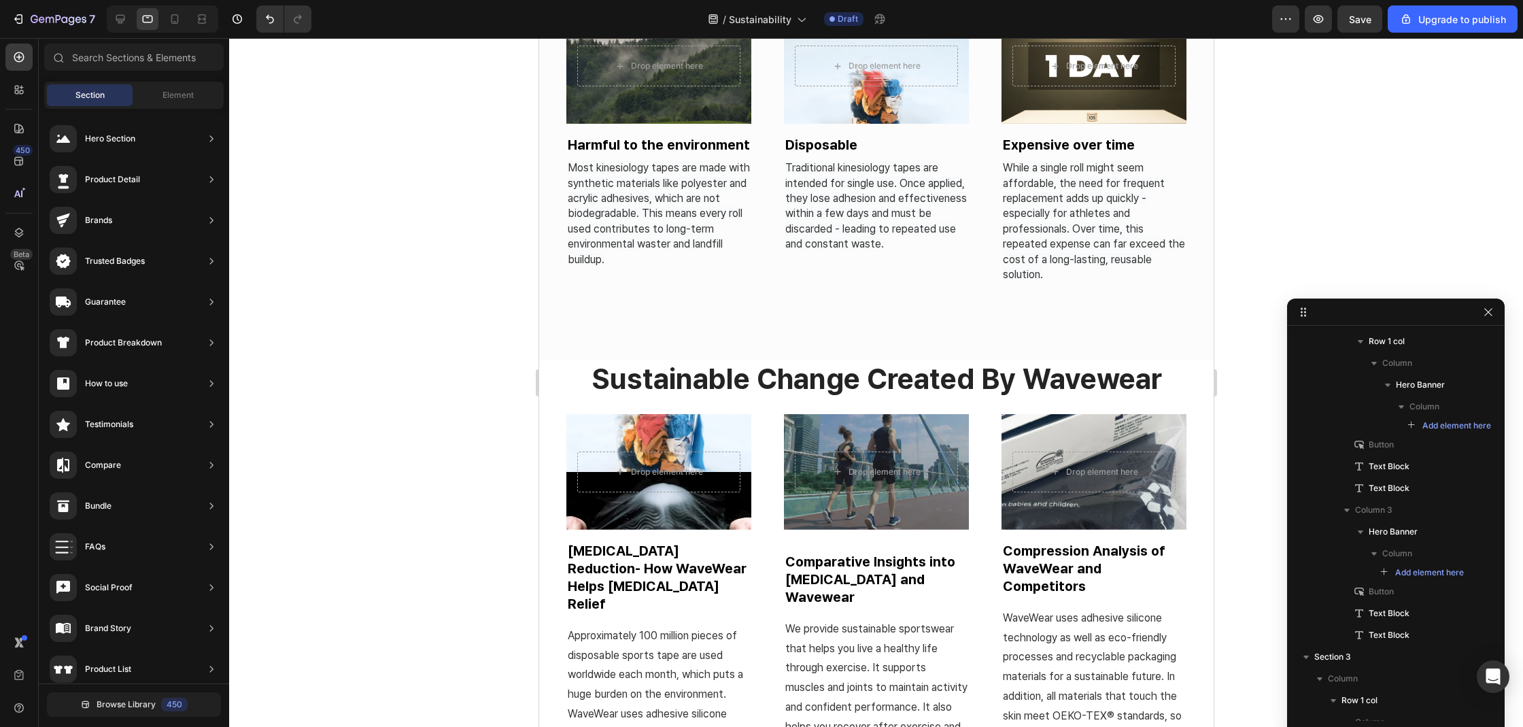
click at [1274, 172] on div at bounding box center [876, 382] width 1294 height 689
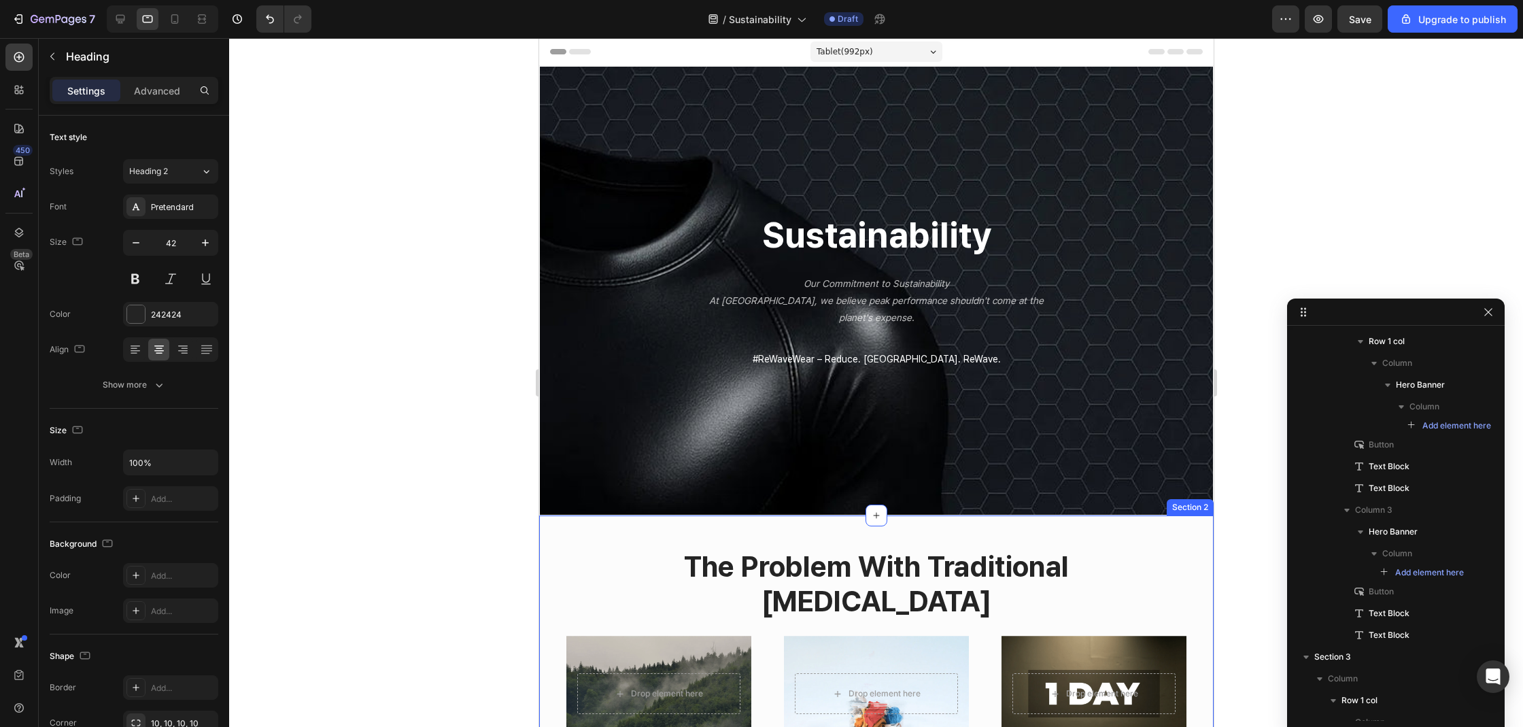
scroll to position [0, 0]
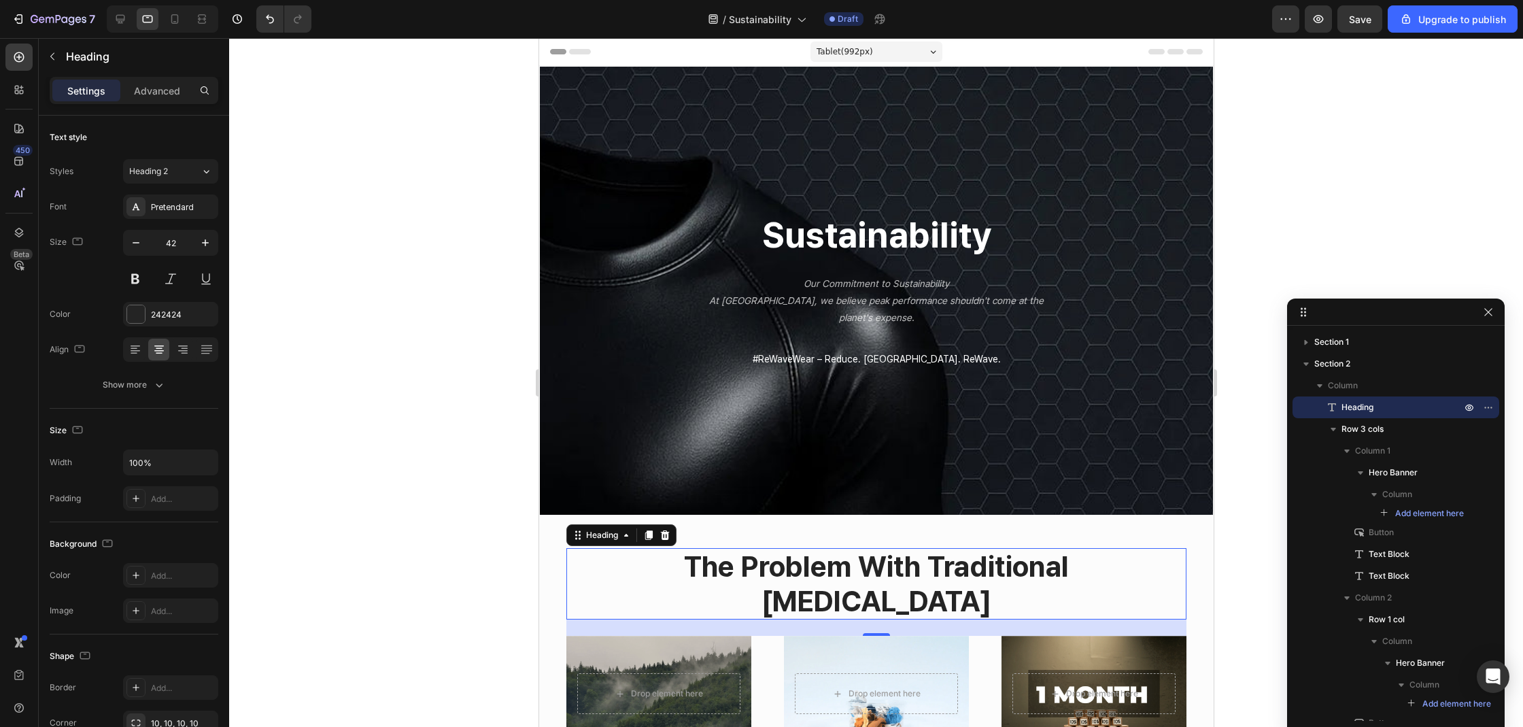
click at [452, 557] on div at bounding box center [876, 382] width 1294 height 689
click at [133, 254] on button "button" at bounding box center [136, 242] width 24 height 24
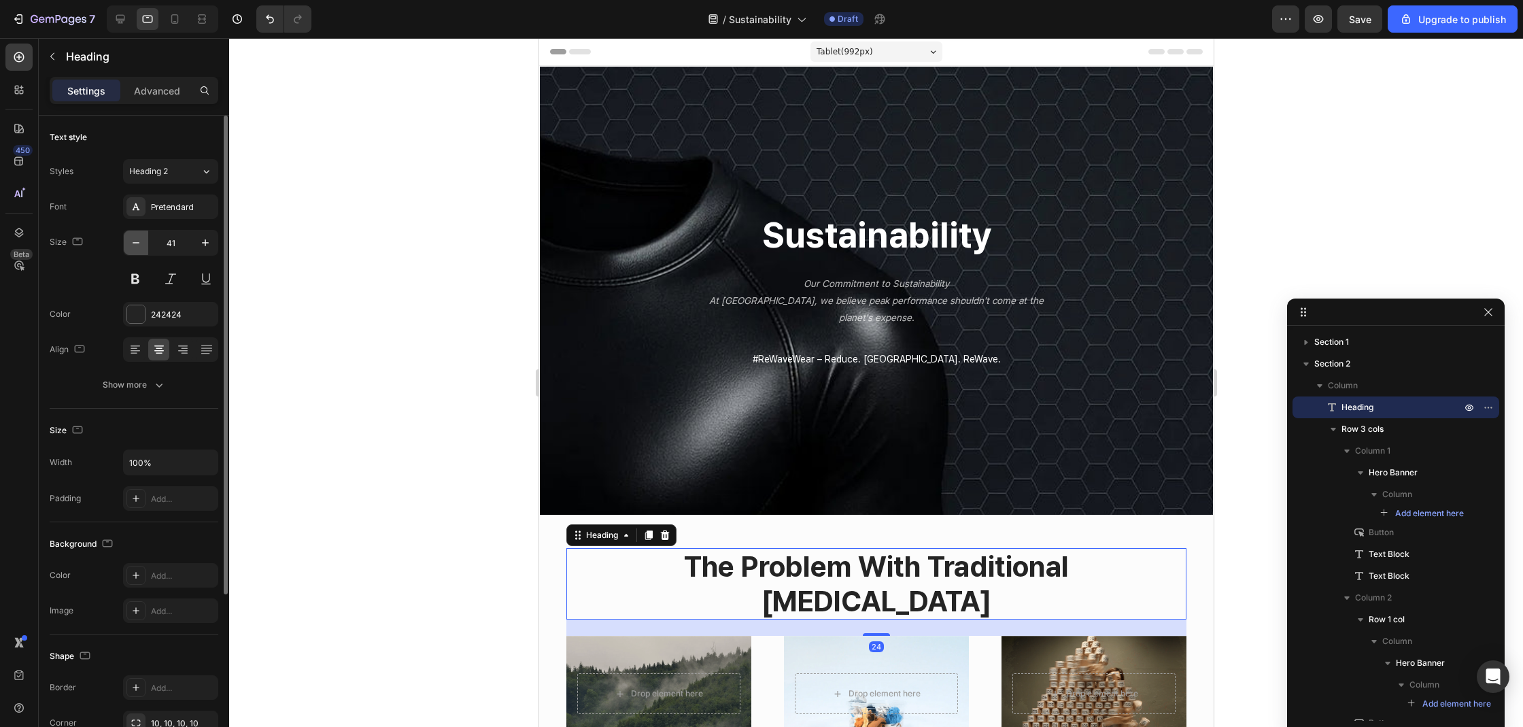
click at [133, 254] on button "button" at bounding box center [136, 242] width 24 height 24
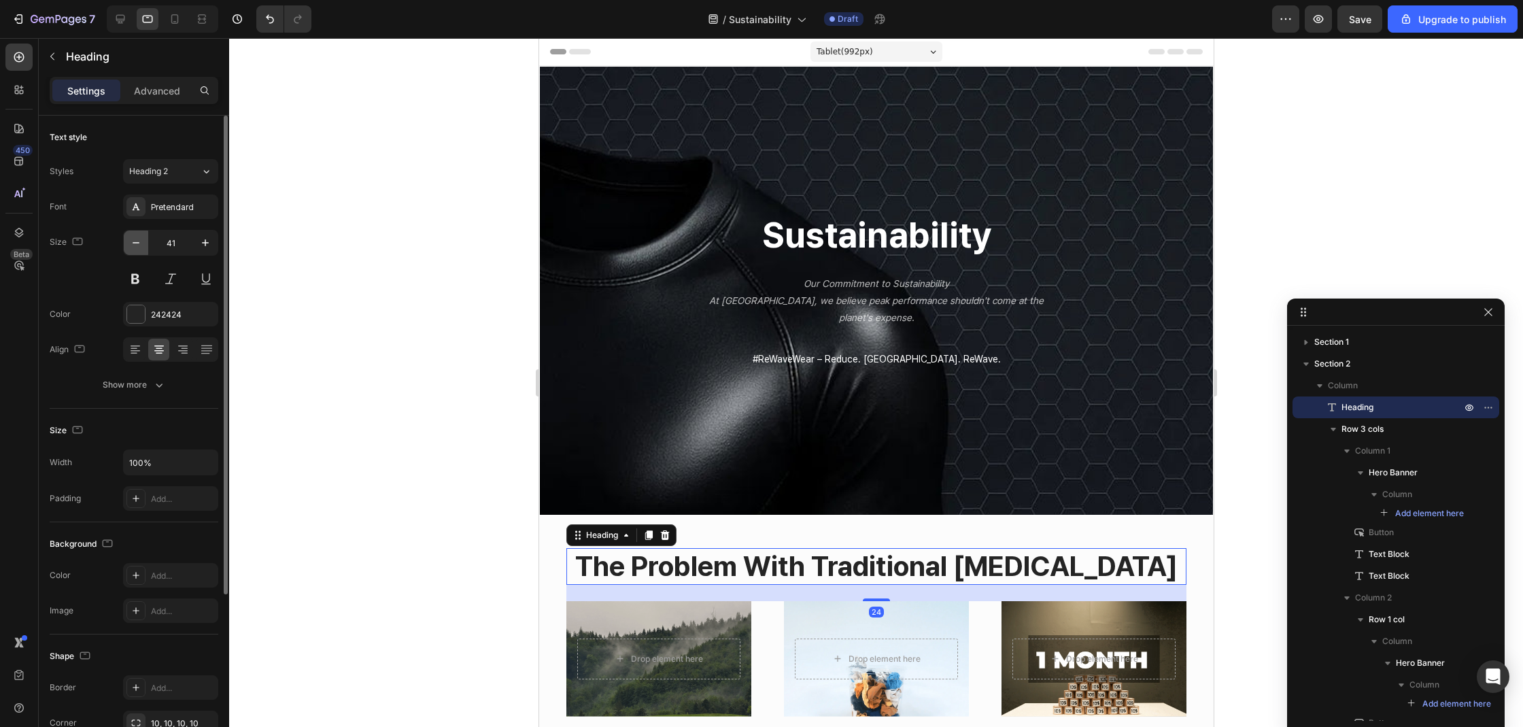
type input "40"
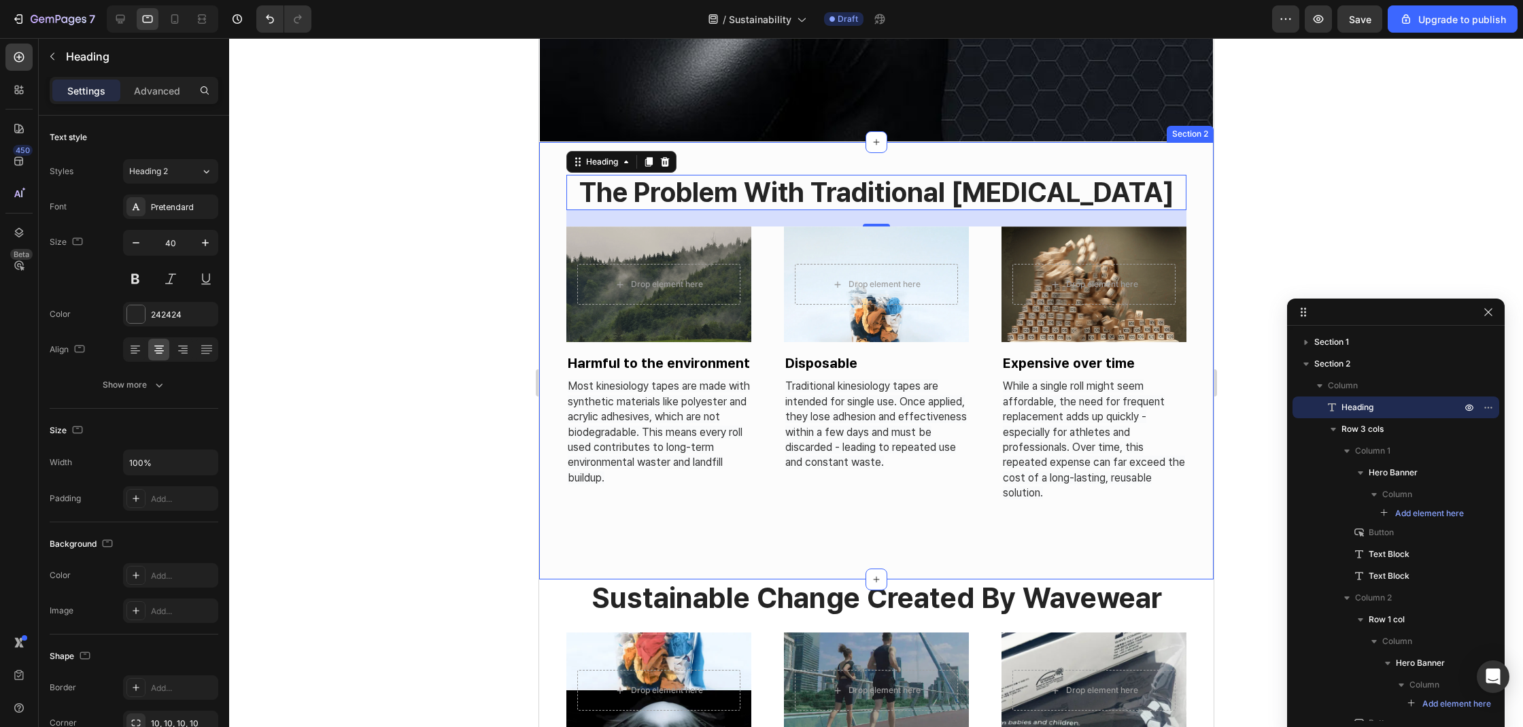
scroll to position [375, 0]
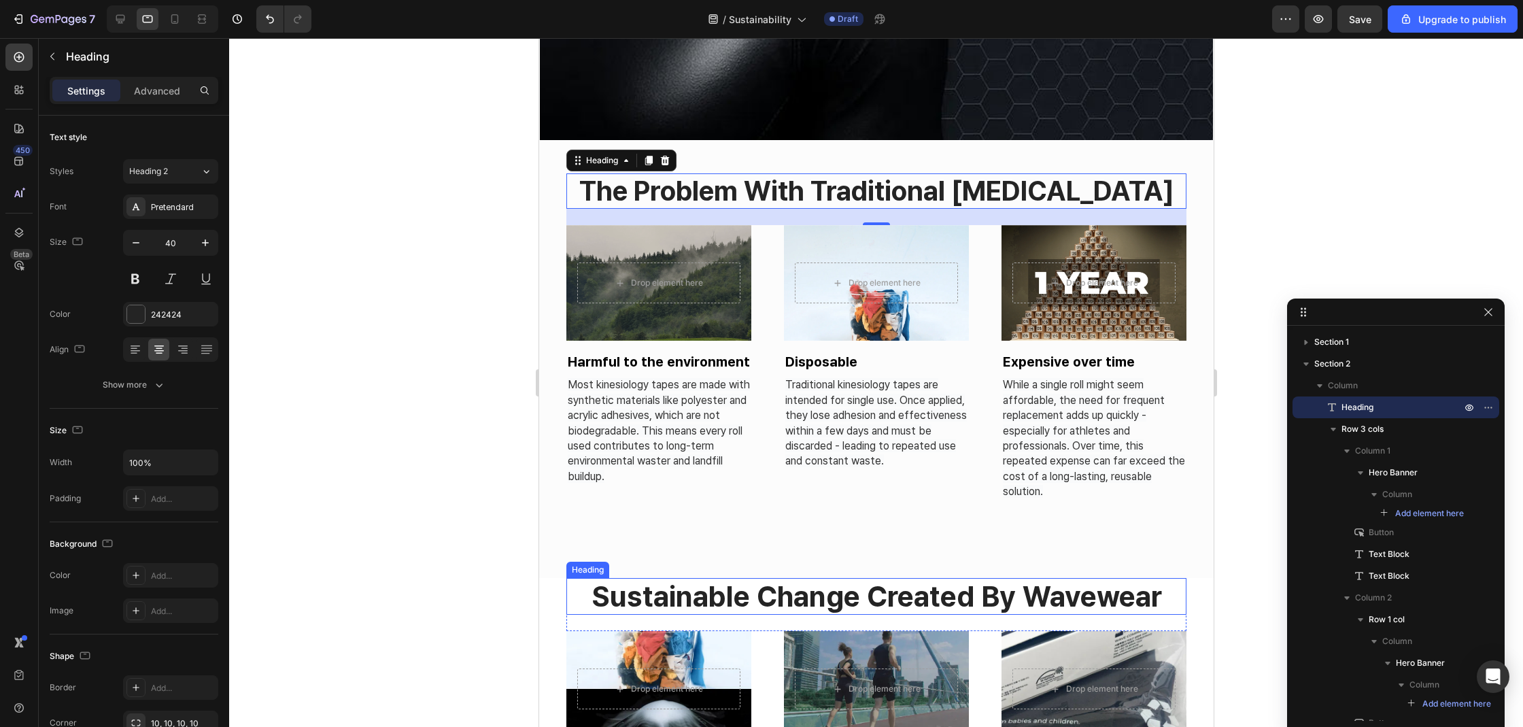
click at [581, 590] on h2 "sustainable change created by wavewear" at bounding box center [876, 596] width 620 height 37
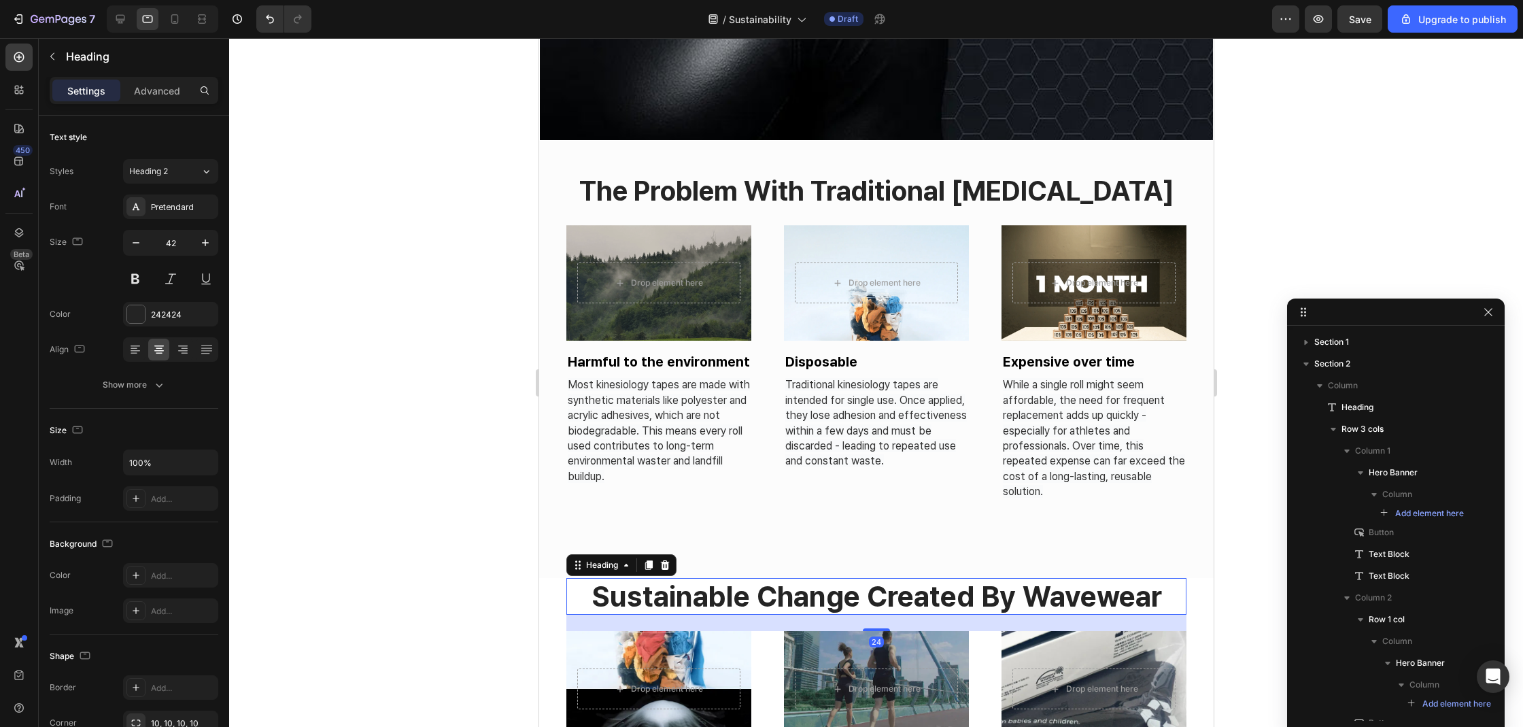
scroll to position [534, 0]
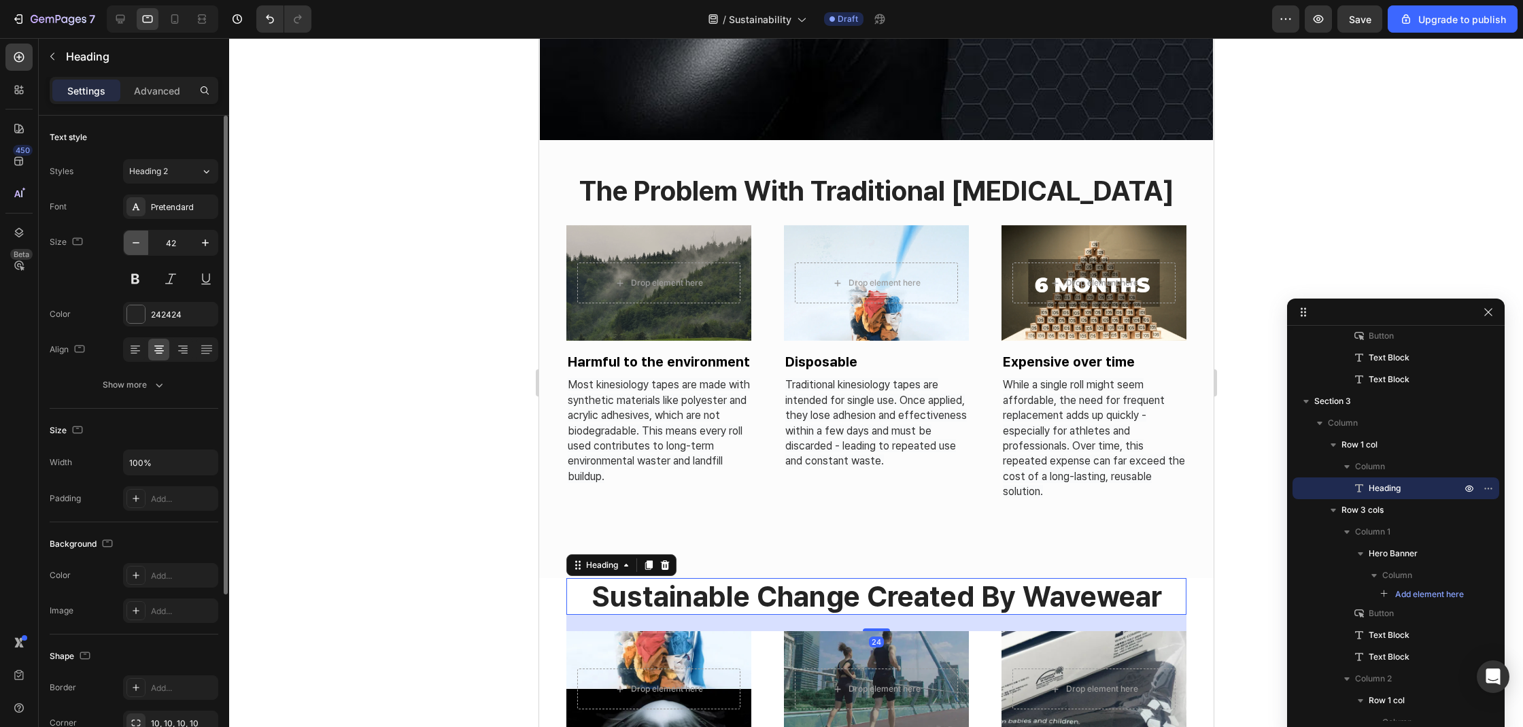
click at [133, 244] on icon "button" at bounding box center [136, 243] width 14 height 14
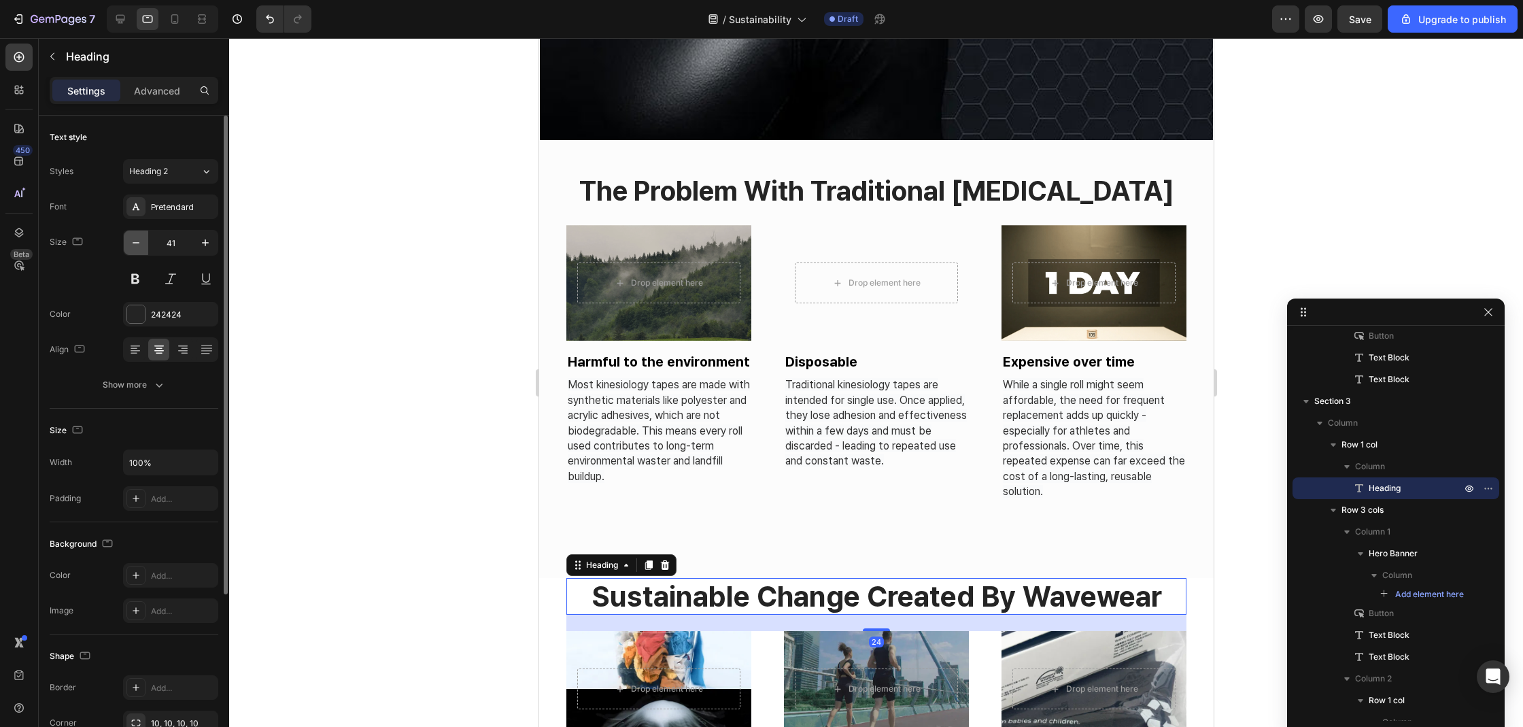
click at [133, 244] on icon "button" at bounding box center [136, 243] width 14 height 14
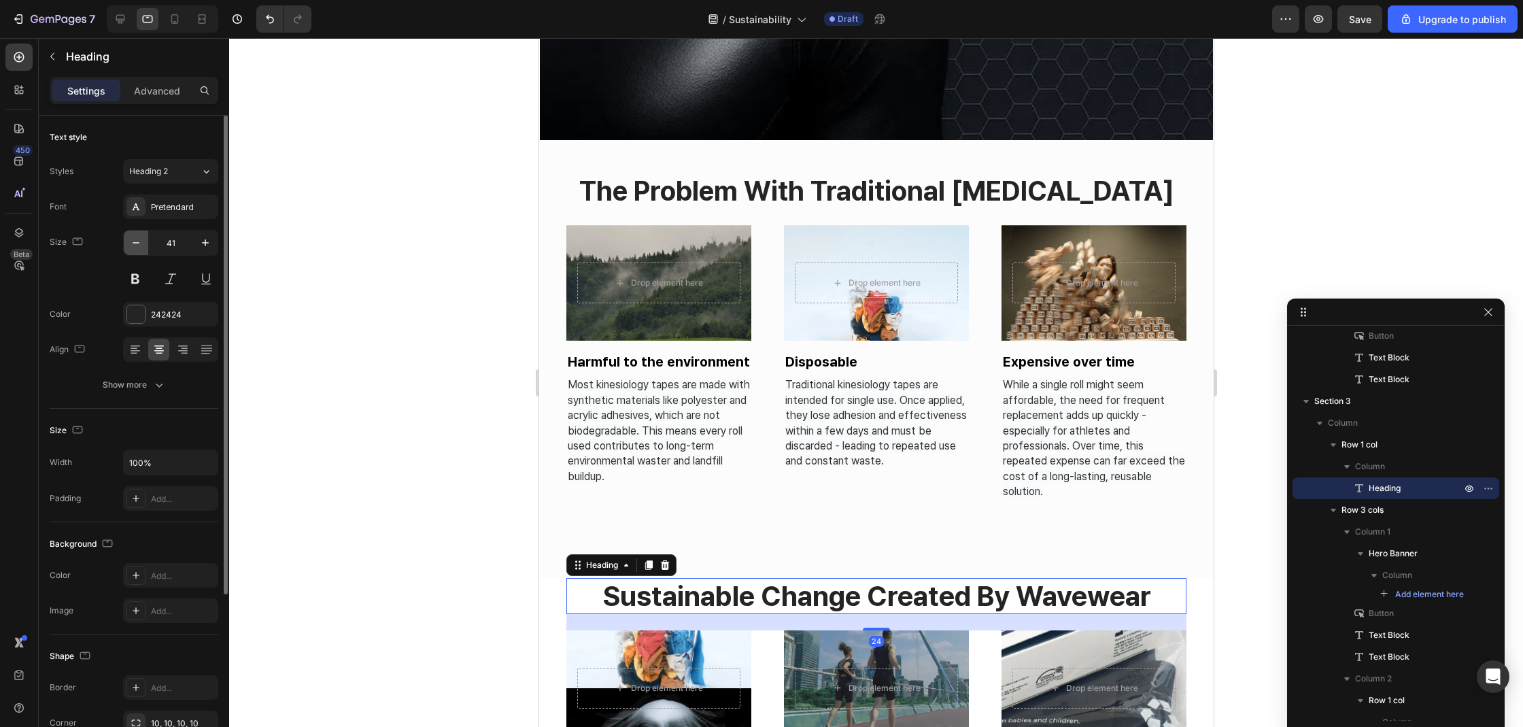
type input "40"
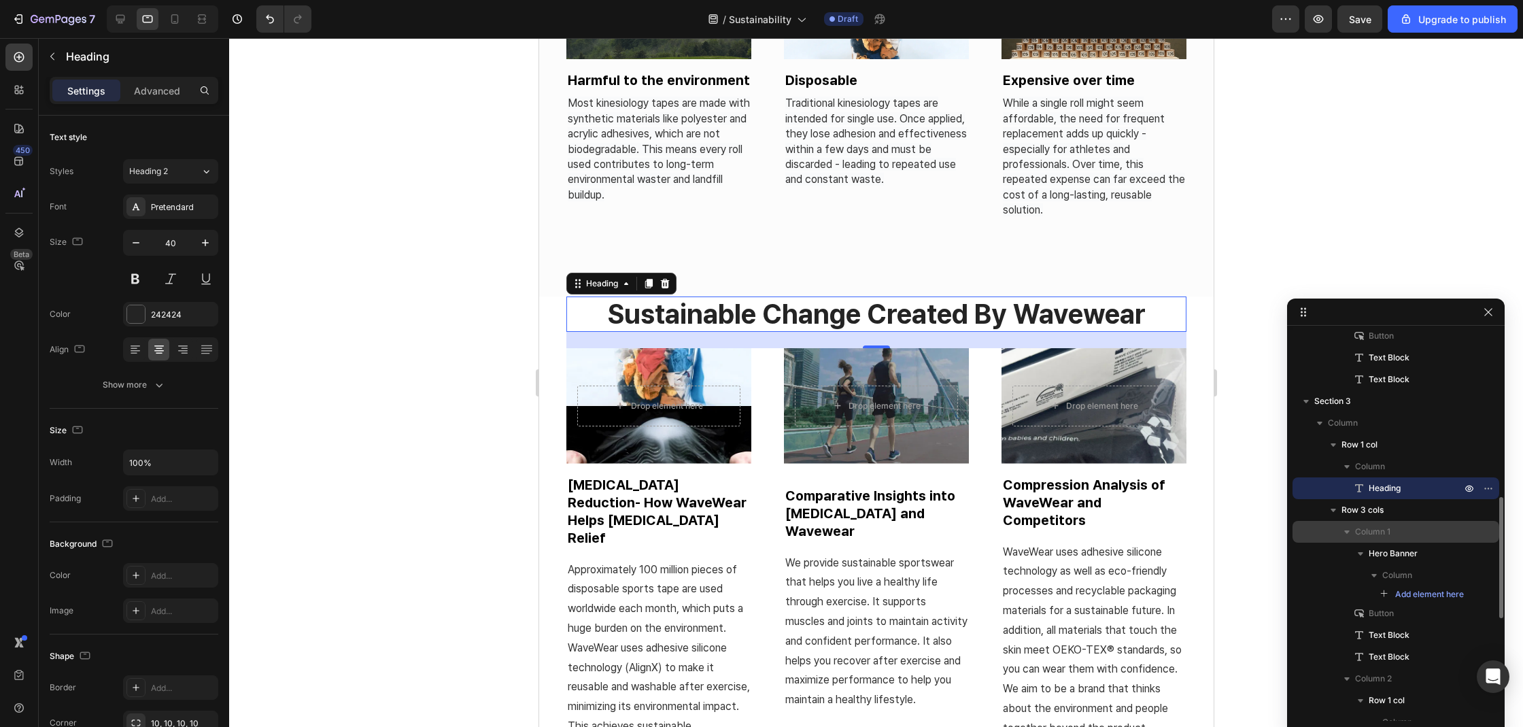
scroll to position [650, 0]
click at [616, 492] on p "Lactic Acid Reduction- How WaveWear Helps Muscle Fatigue Relief" at bounding box center [658, 510] width 182 height 71
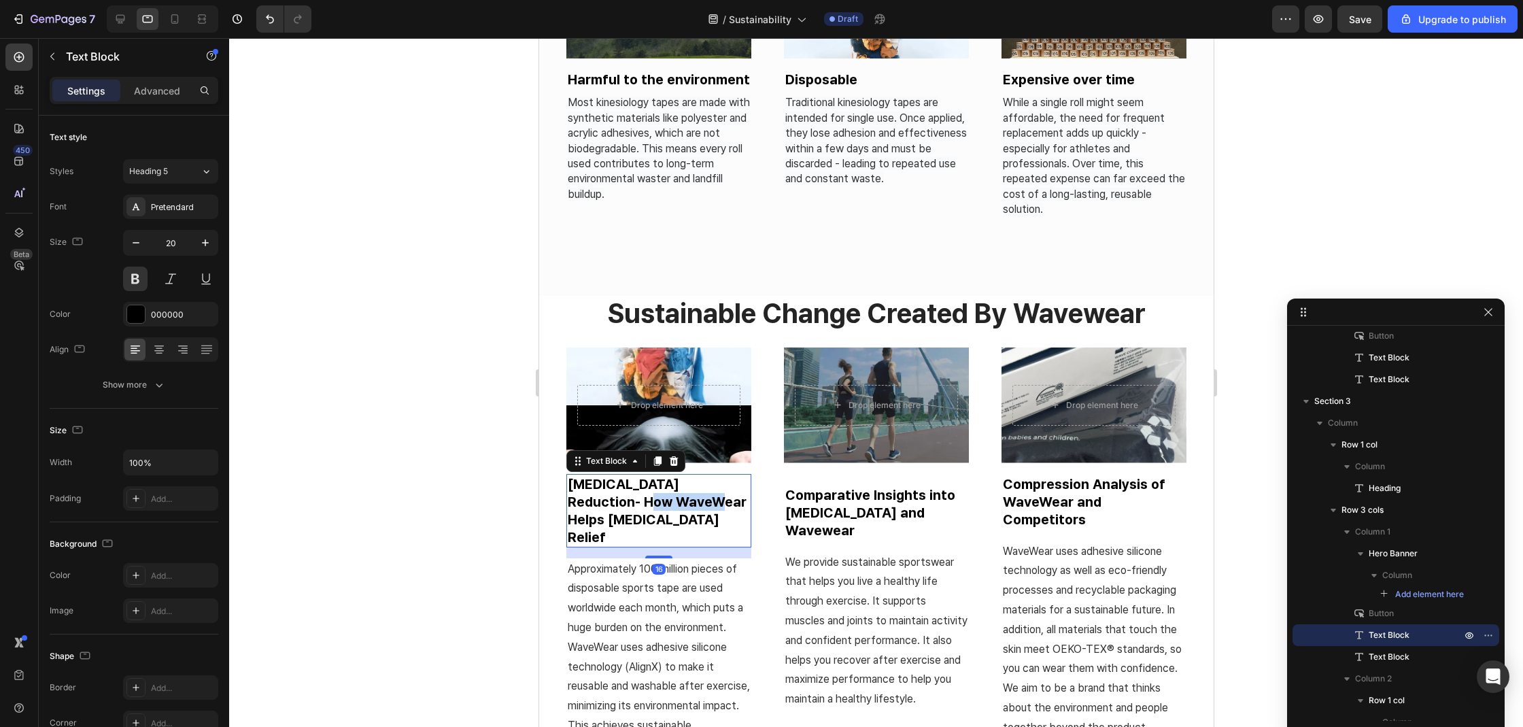
click at [616, 492] on p "Lactic Acid Reduction- How WaveWear Helps Muscle Fatigue Relief" at bounding box center [658, 510] width 182 height 71
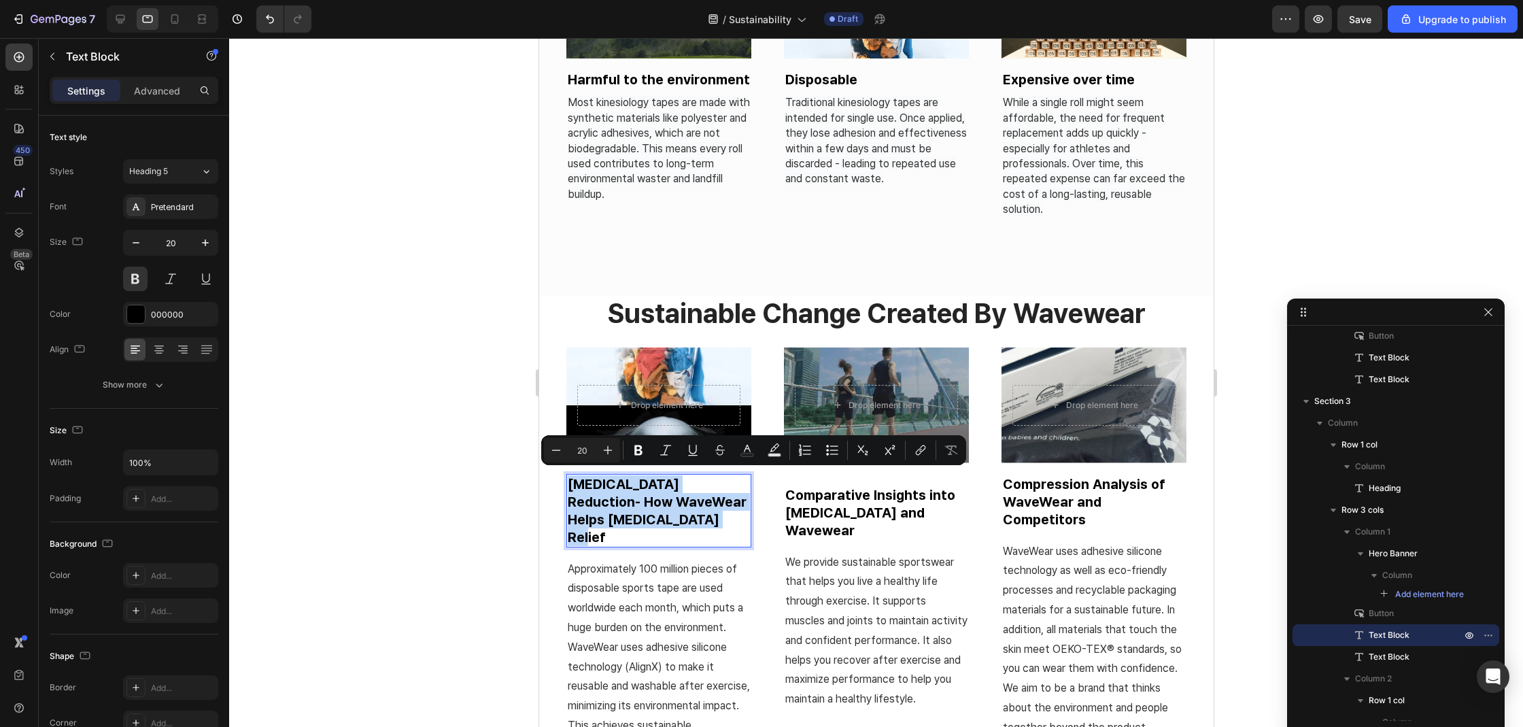
click at [616, 492] on p "Lactic Acid Reduction- How WaveWear Helps Muscle Fatigue Relief" at bounding box center [658, 510] width 182 height 71
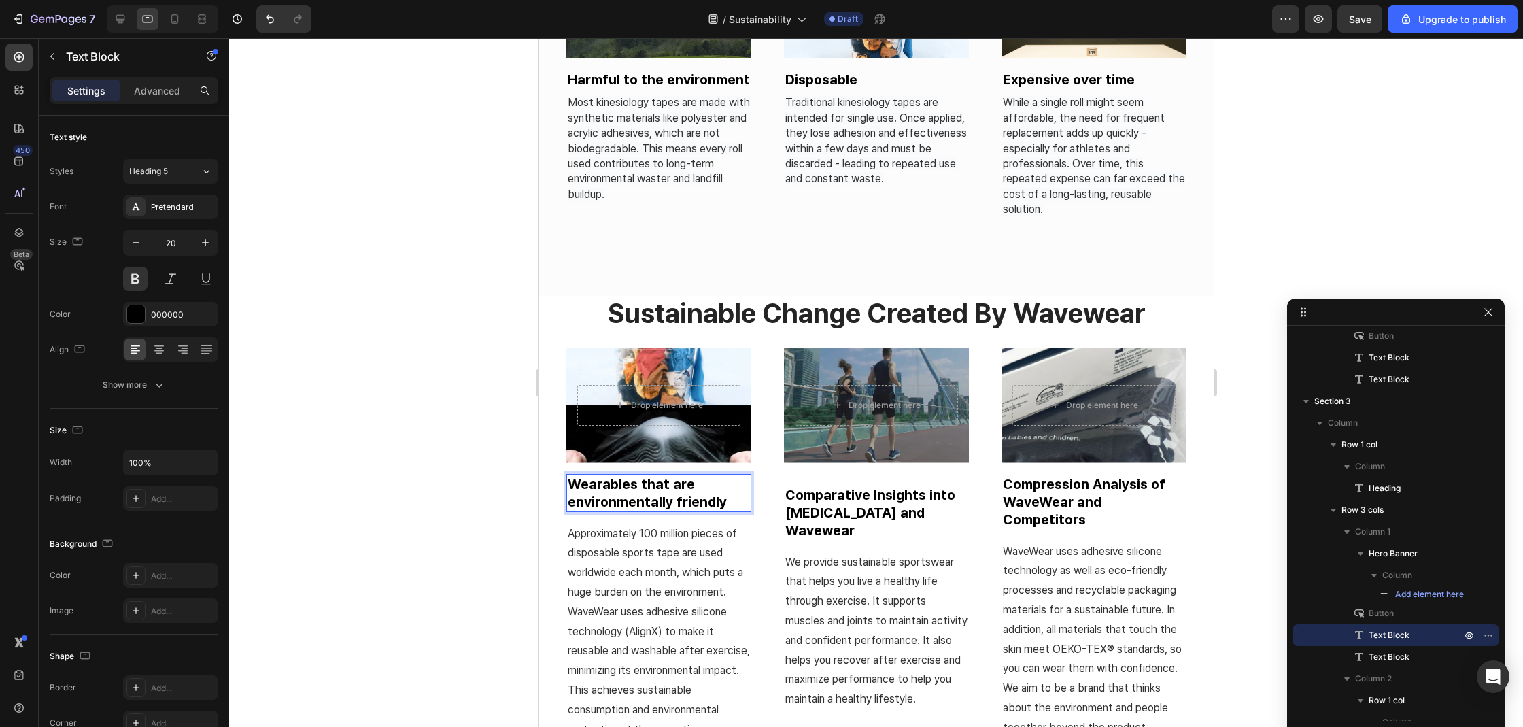
click at [848, 498] on p "Comparative Insights into Kinesiology Tape and Wavewear" at bounding box center [875, 512] width 182 height 53
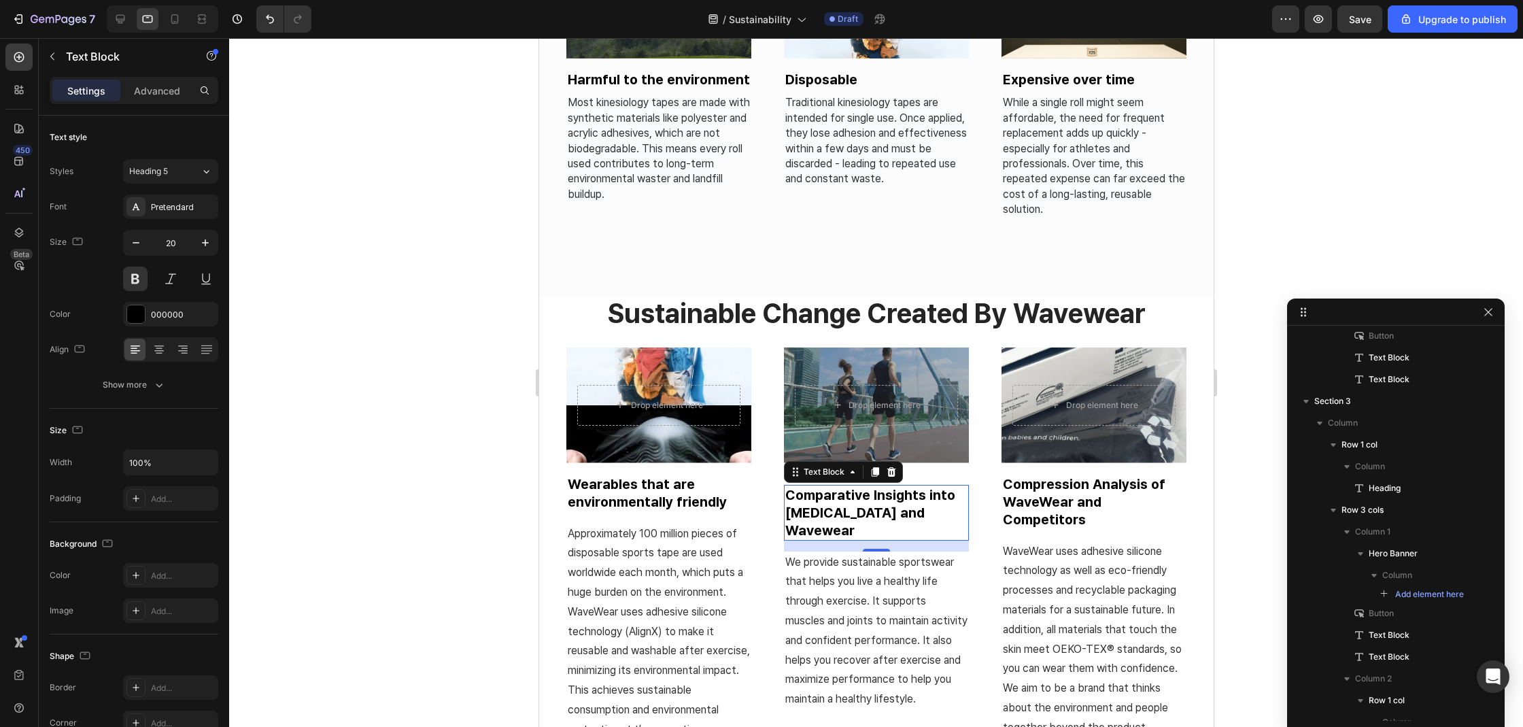
scroll to position [861, 0]
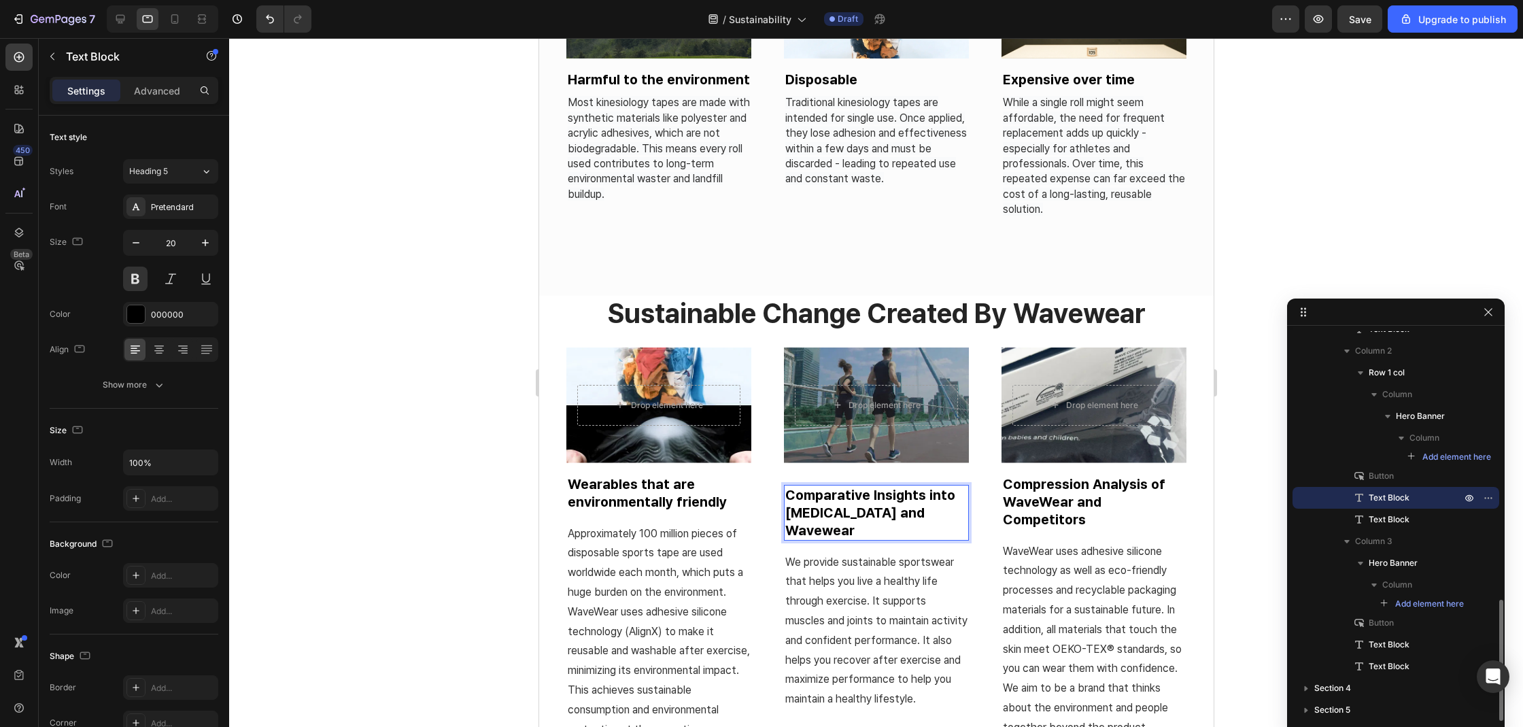
click at [848, 498] on p "Comparative Insights into Kinesiology Tape and Wavewear" at bounding box center [875, 512] width 182 height 53
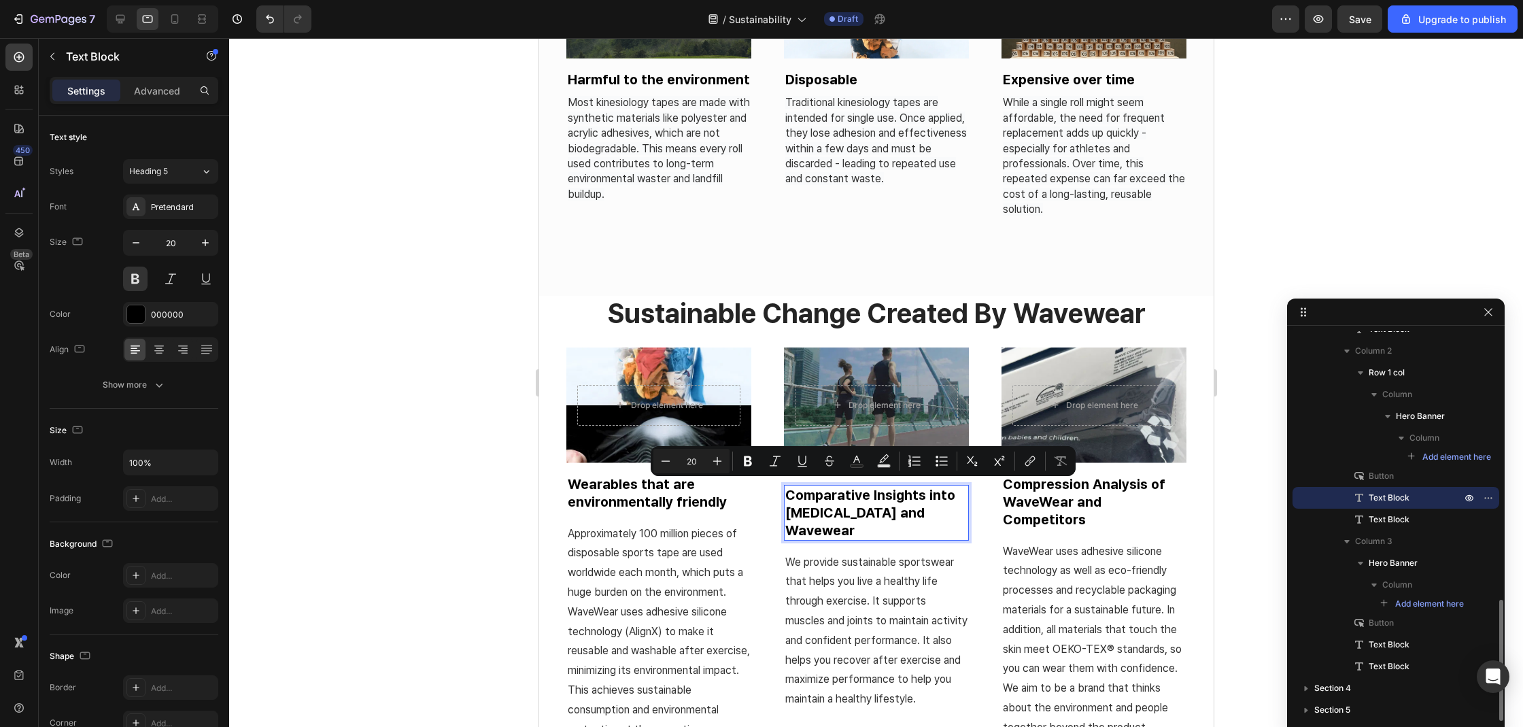
click at [848, 498] on p "Comparative Insights into Kinesiology Tape and Wavewear" at bounding box center [875, 512] width 182 height 53
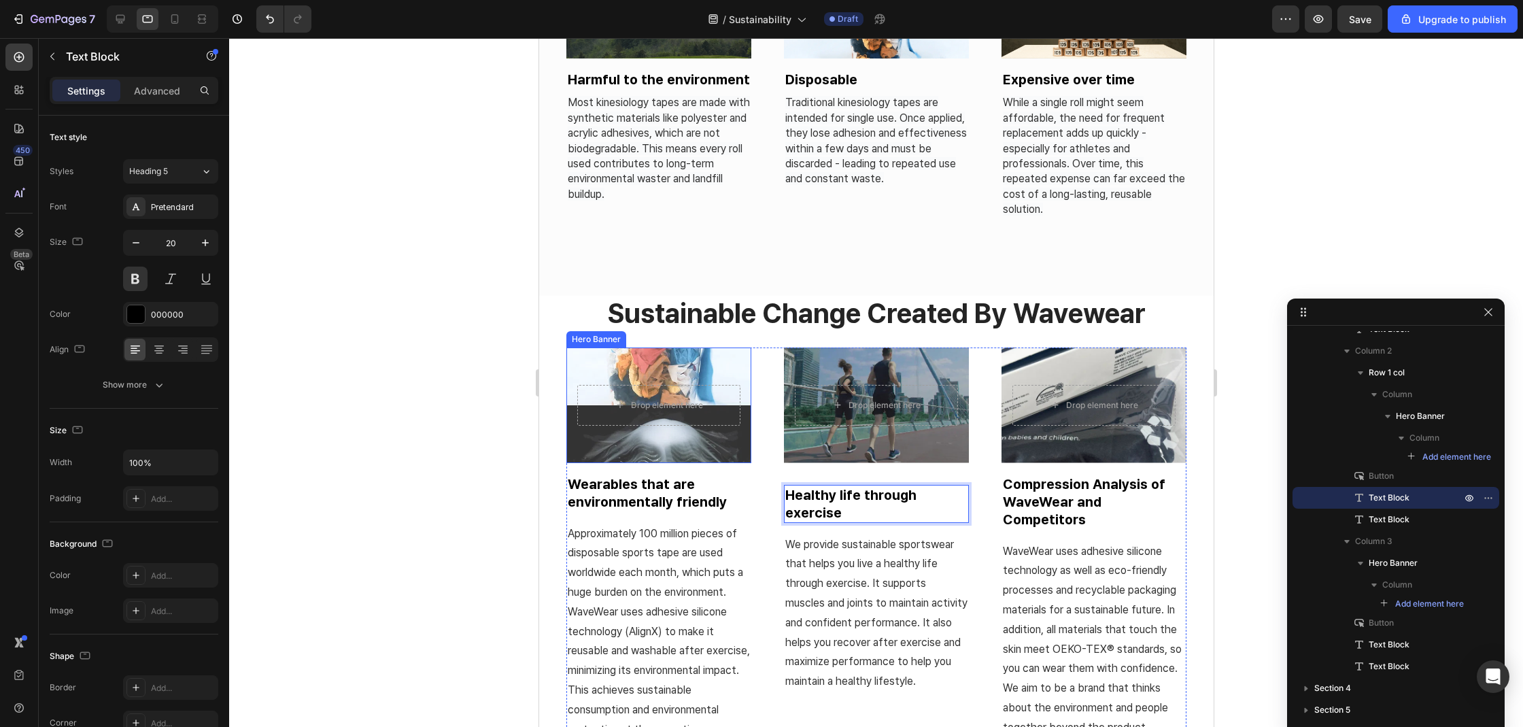
click at [668, 450] on div "Overlay" at bounding box center [658, 405] width 185 height 116
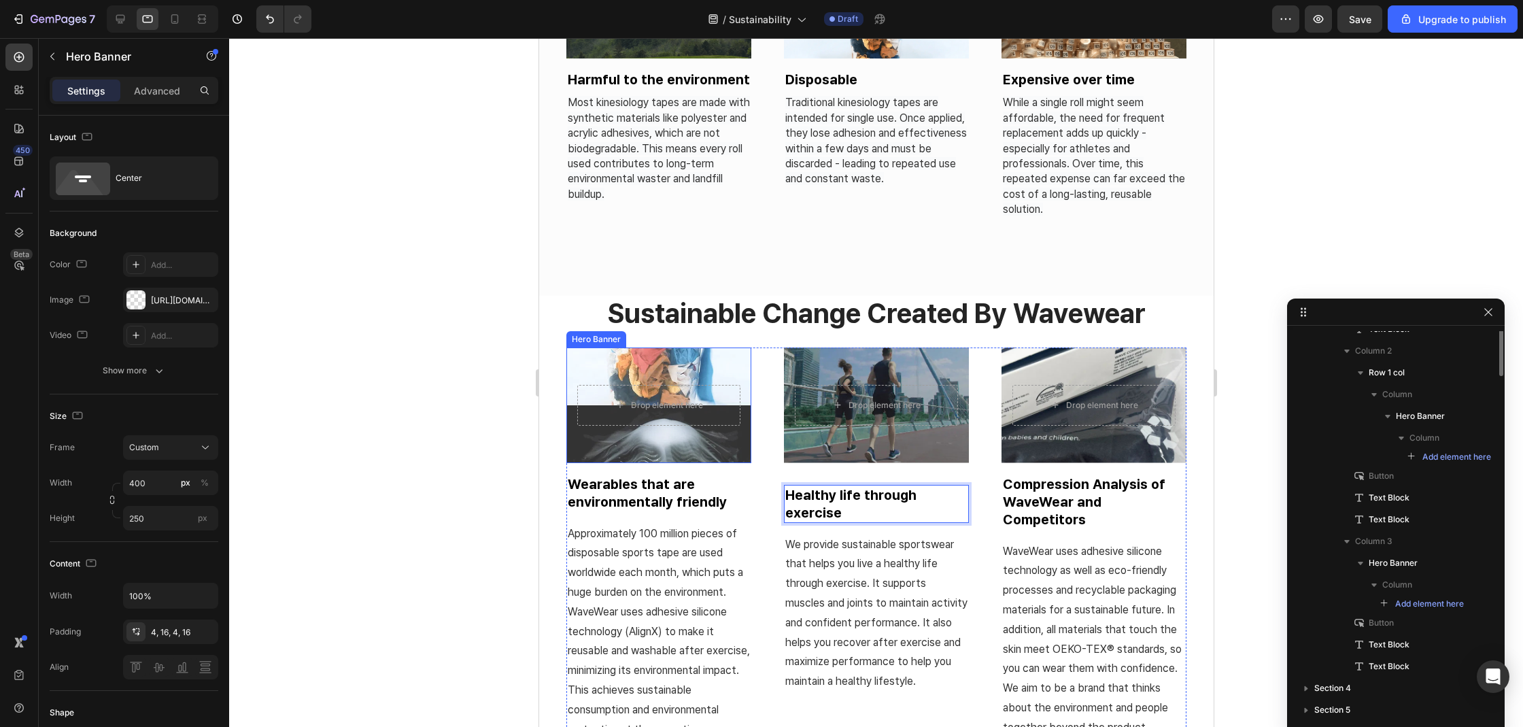
scroll to position [599, 0]
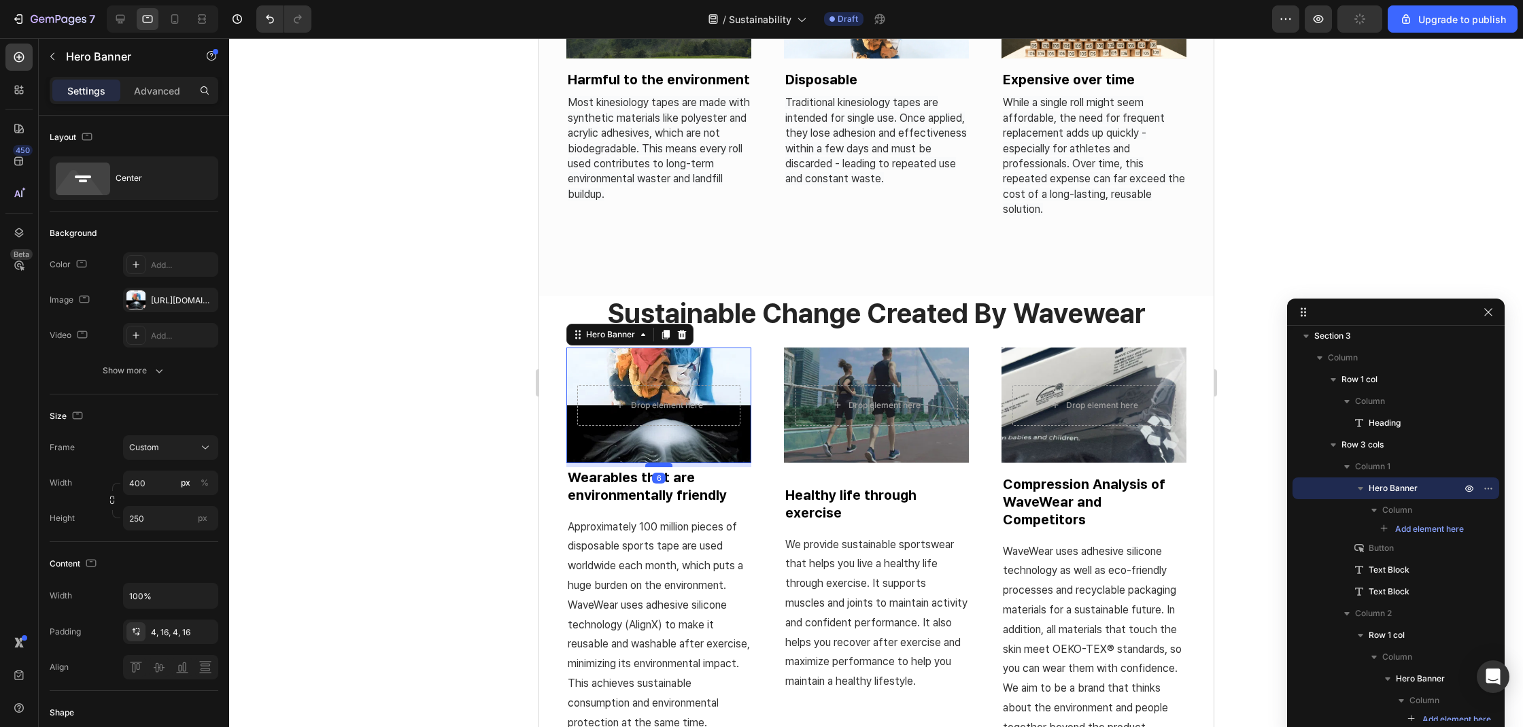
drag, startPoint x: 657, startPoint y: 468, endPoint x: 666, endPoint y: 462, distance: 10.6
click at [666, 463] on div at bounding box center [657, 465] width 27 height 4
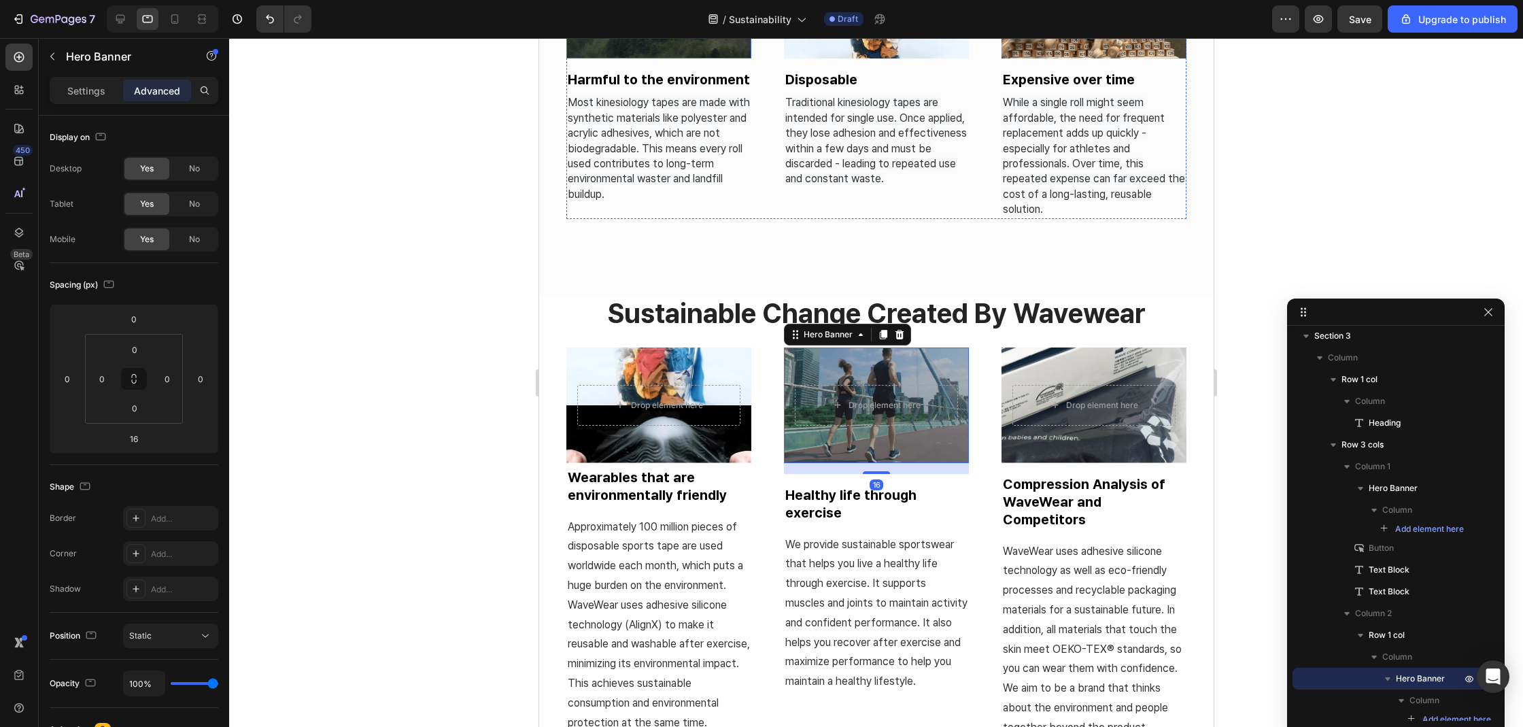
click at [663, 44] on div "Overlay" at bounding box center [658, 1] width 185 height 116
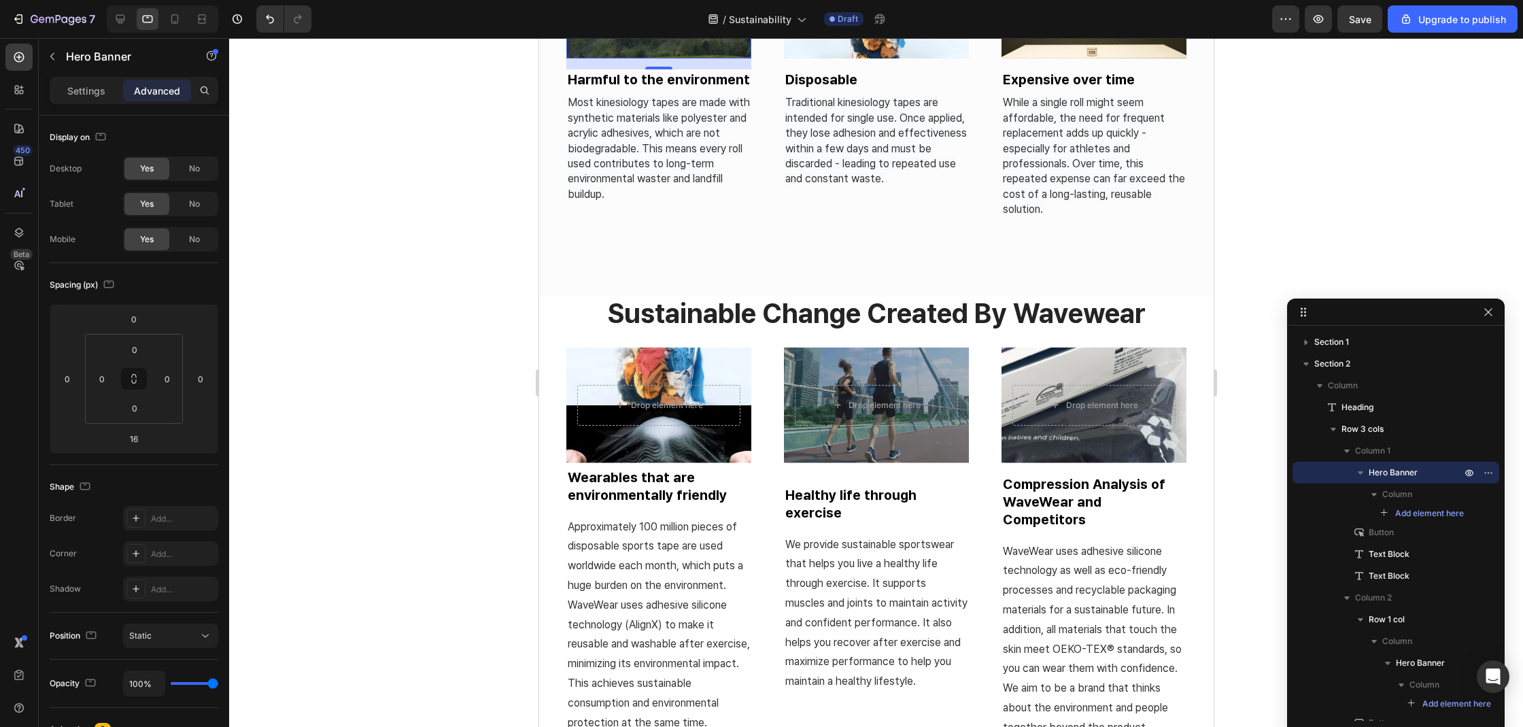
click at [478, 327] on div at bounding box center [876, 382] width 1294 height 689
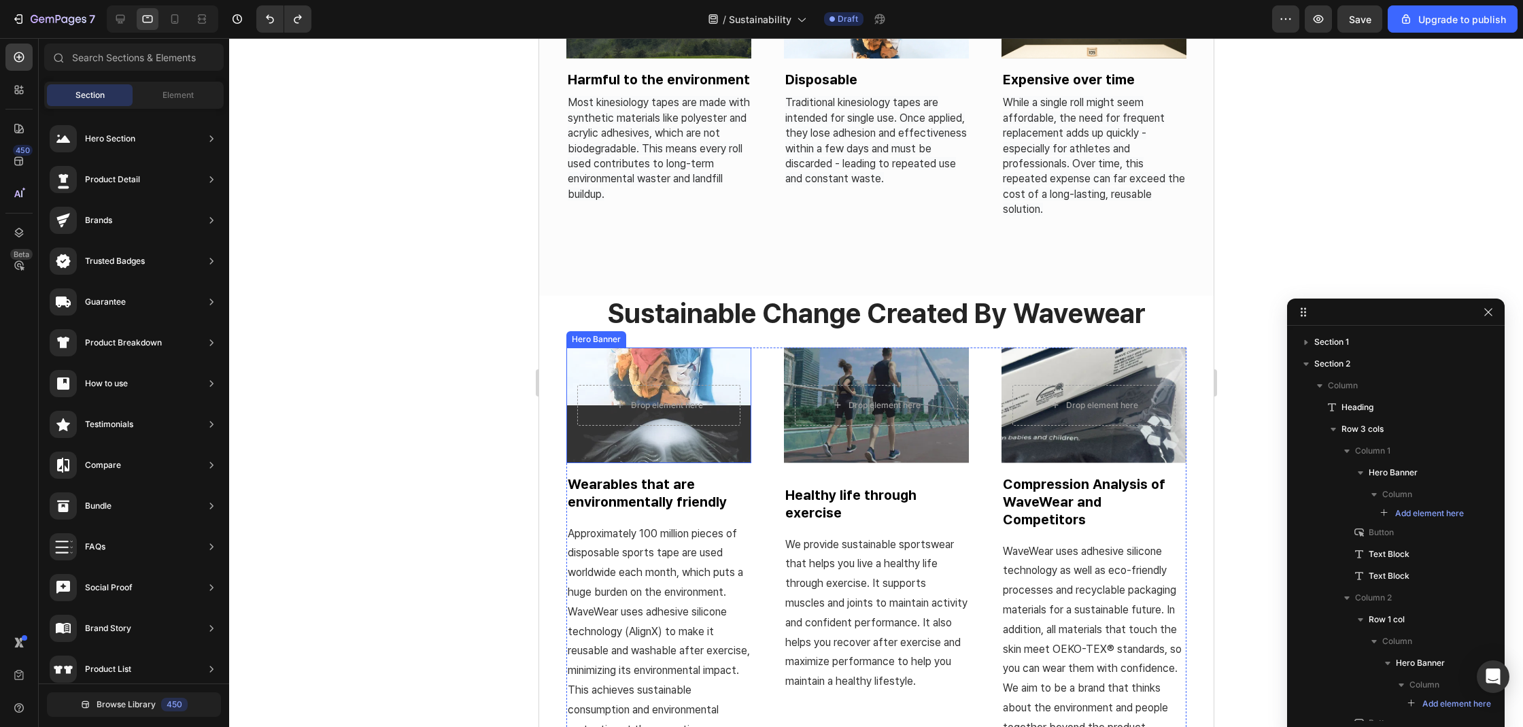
click at [631, 447] on div "Overlay" at bounding box center [658, 405] width 185 height 116
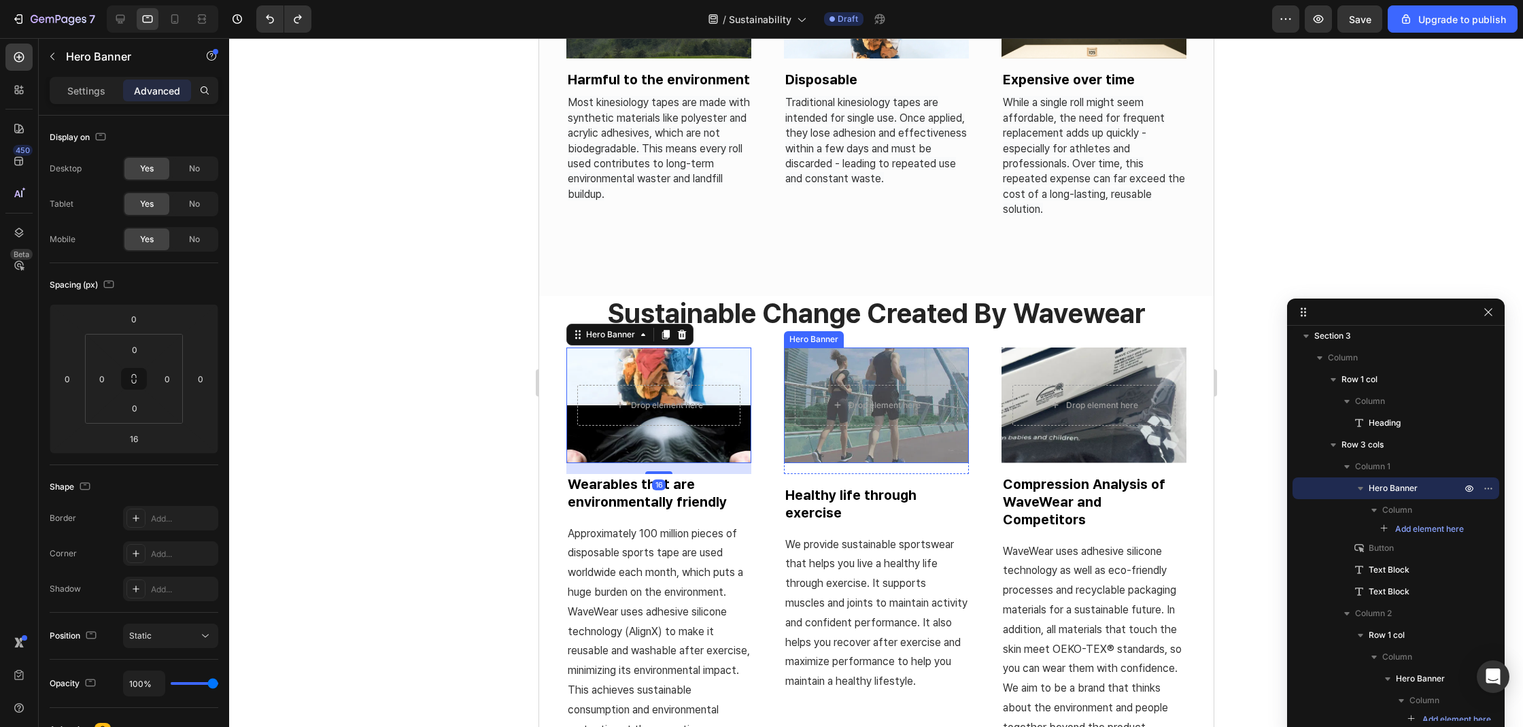
click at [858, 453] on div "Overlay" at bounding box center [875, 405] width 185 height 116
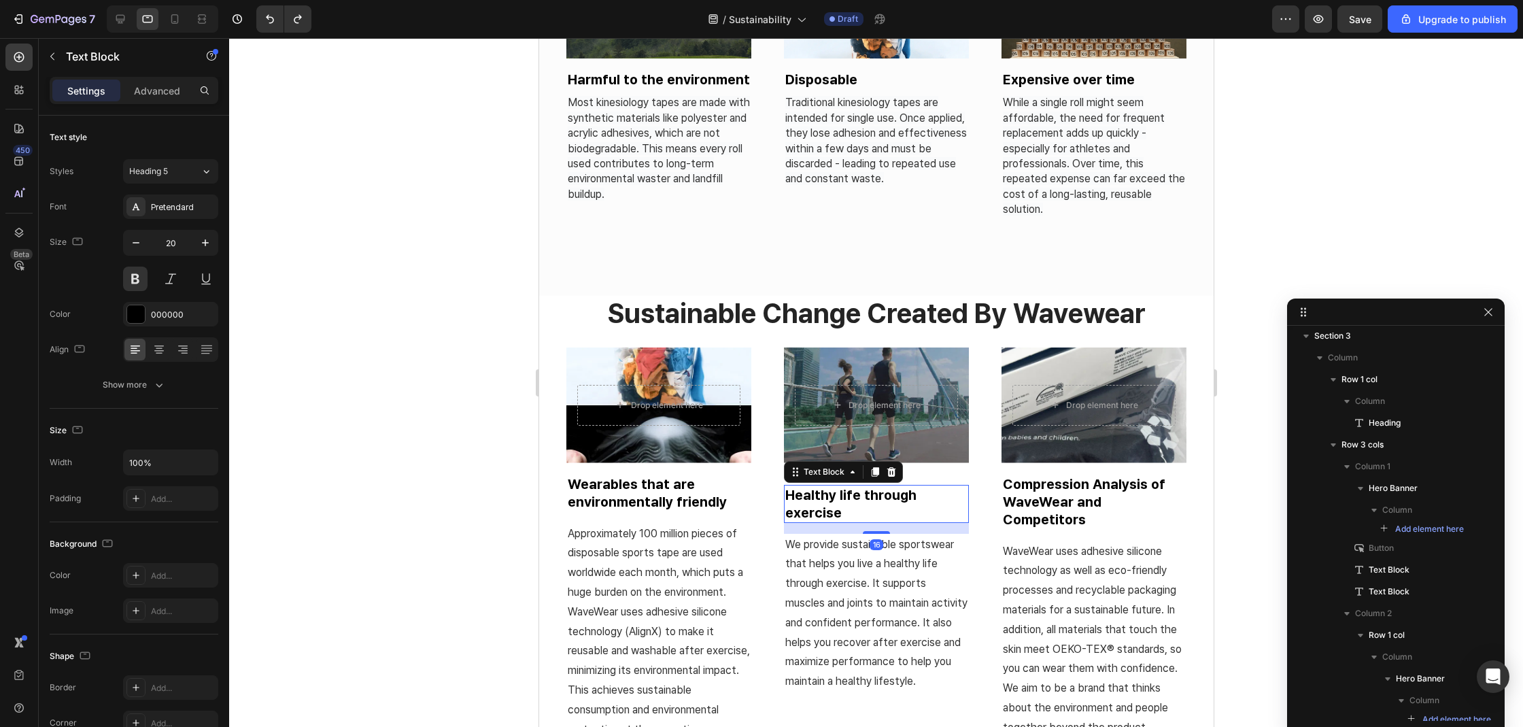
scroll to position [861, 0]
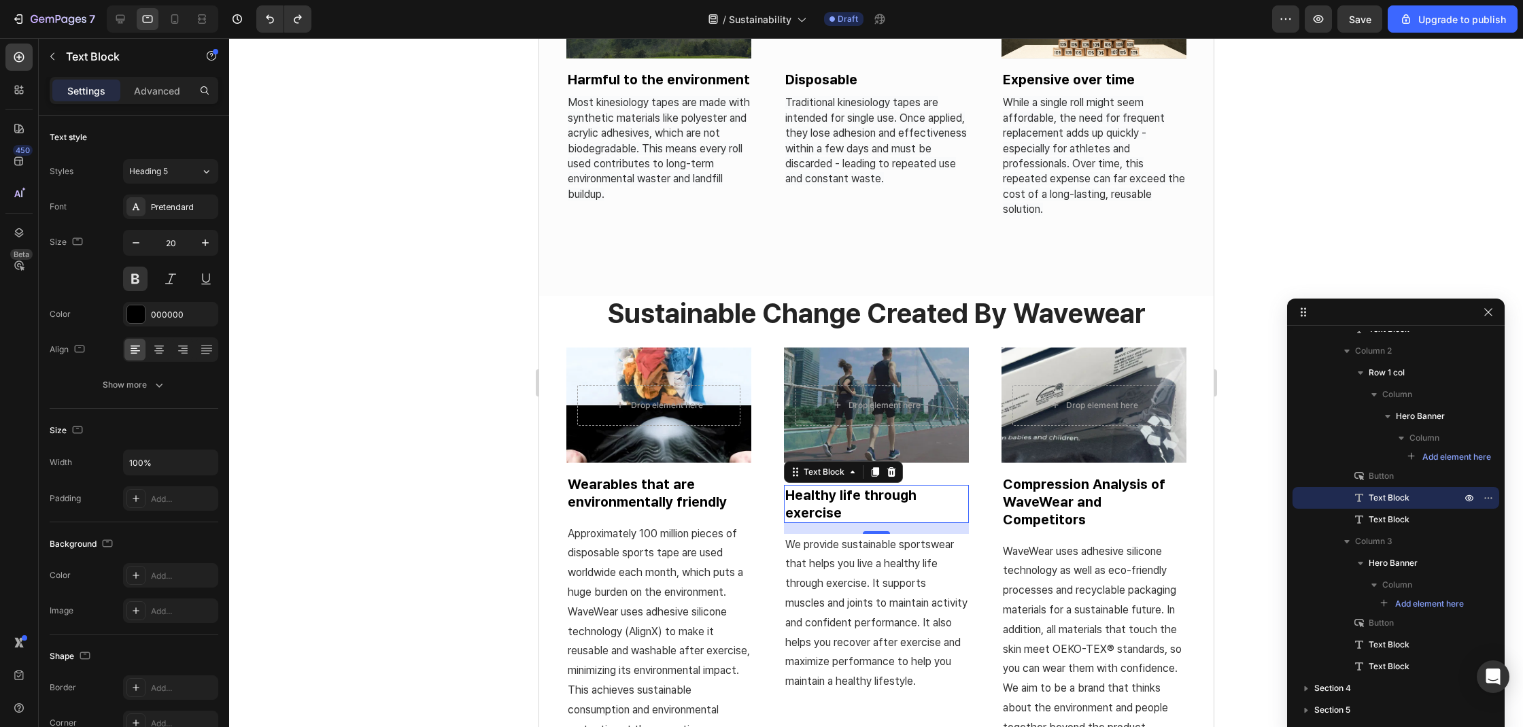
click at [409, 425] on div at bounding box center [876, 382] width 1294 height 689
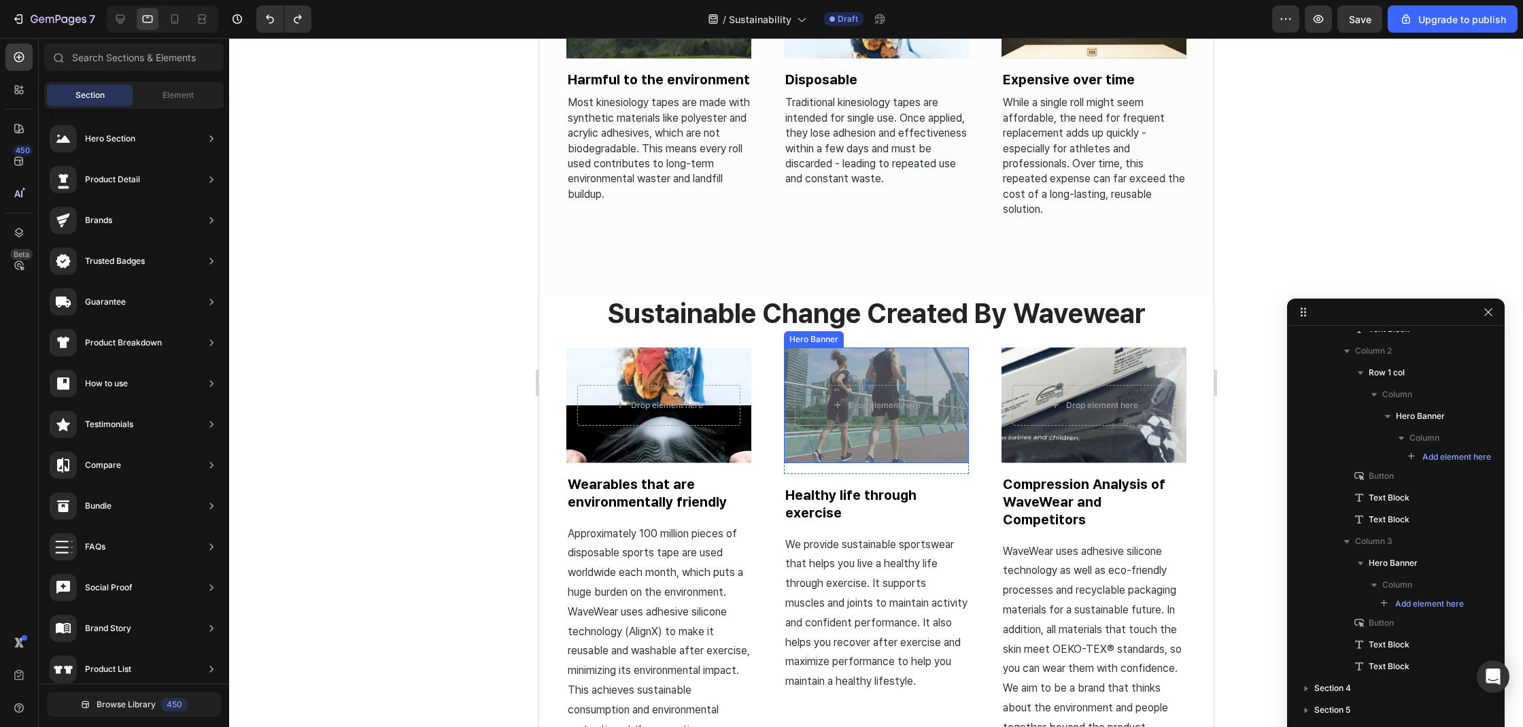
click at [916, 441] on div "Overlay" at bounding box center [875, 405] width 185 height 116
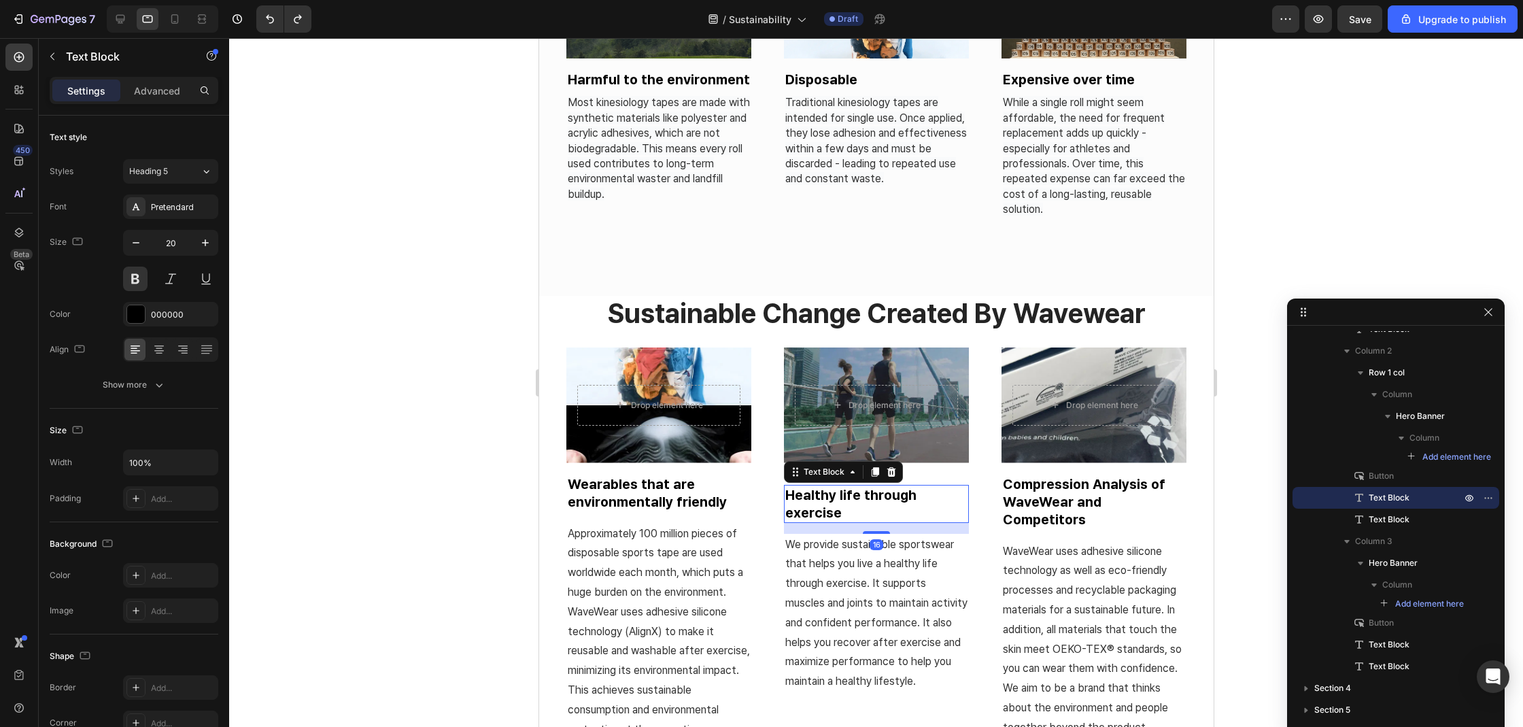
click at [162, 103] on div "Settings Advanced" at bounding box center [134, 90] width 169 height 27
click at [164, 102] on div "Settings Advanced" at bounding box center [134, 90] width 169 height 27
click at [177, 97] on div "Advanced" at bounding box center [157, 91] width 68 height 22
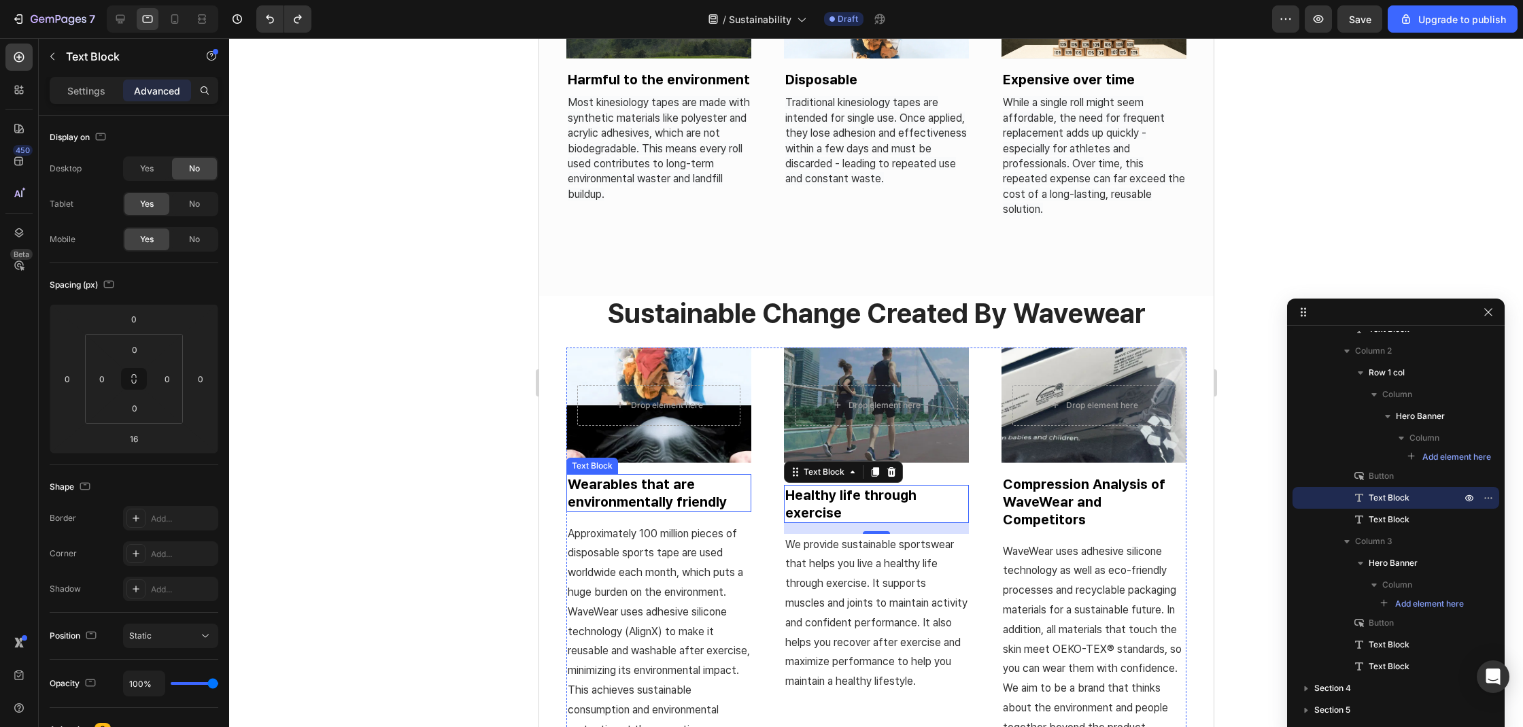
click at [672, 500] on strong "Wearables that are environmentally friendly" at bounding box center [646, 493] width 159 height 34
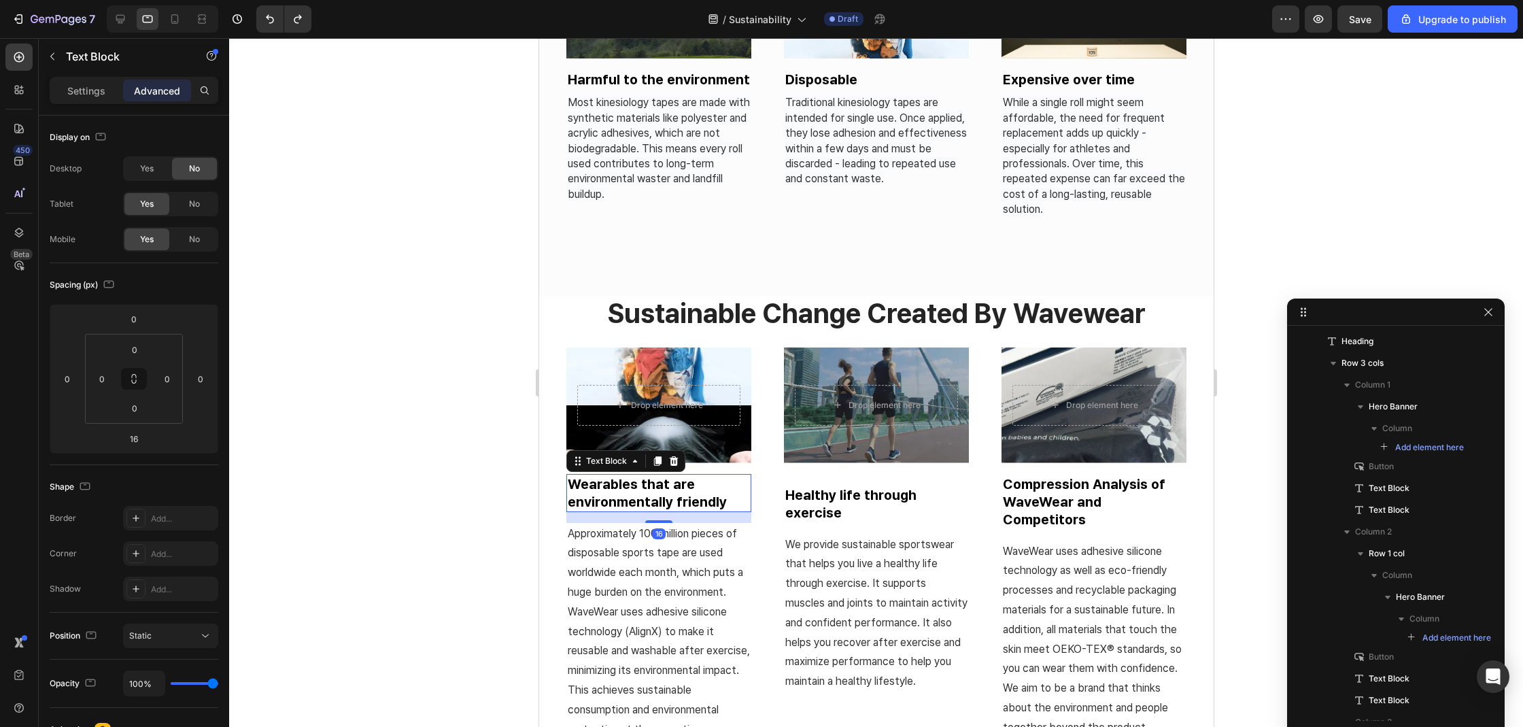
scroll to position [680, 0]
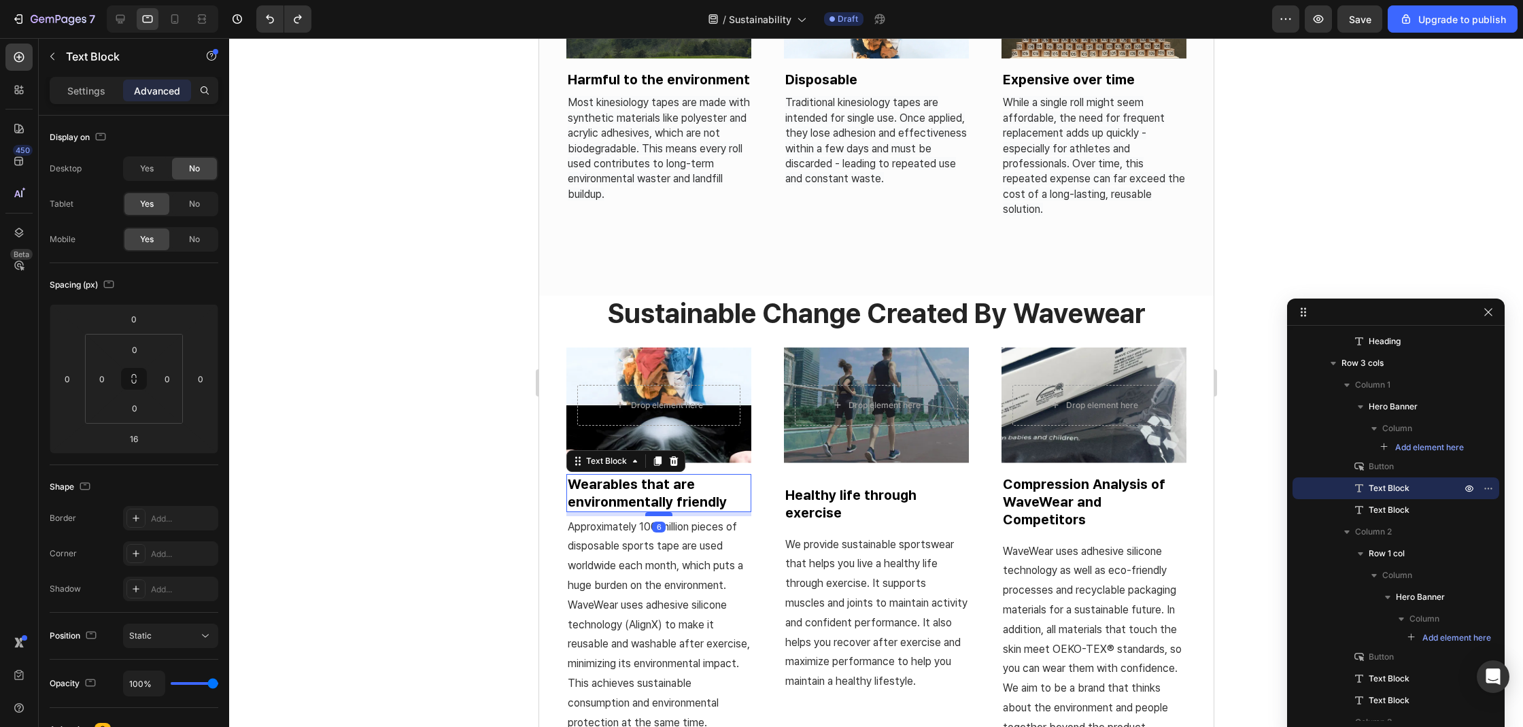
drag, startPoint x: 662, startPoint y: 515, endPoint x: 668, endPoint y: 508, distance: 8.7
click at [668, 512] on div at bounding box center [657, 514] width 27 height 4
type input "6"
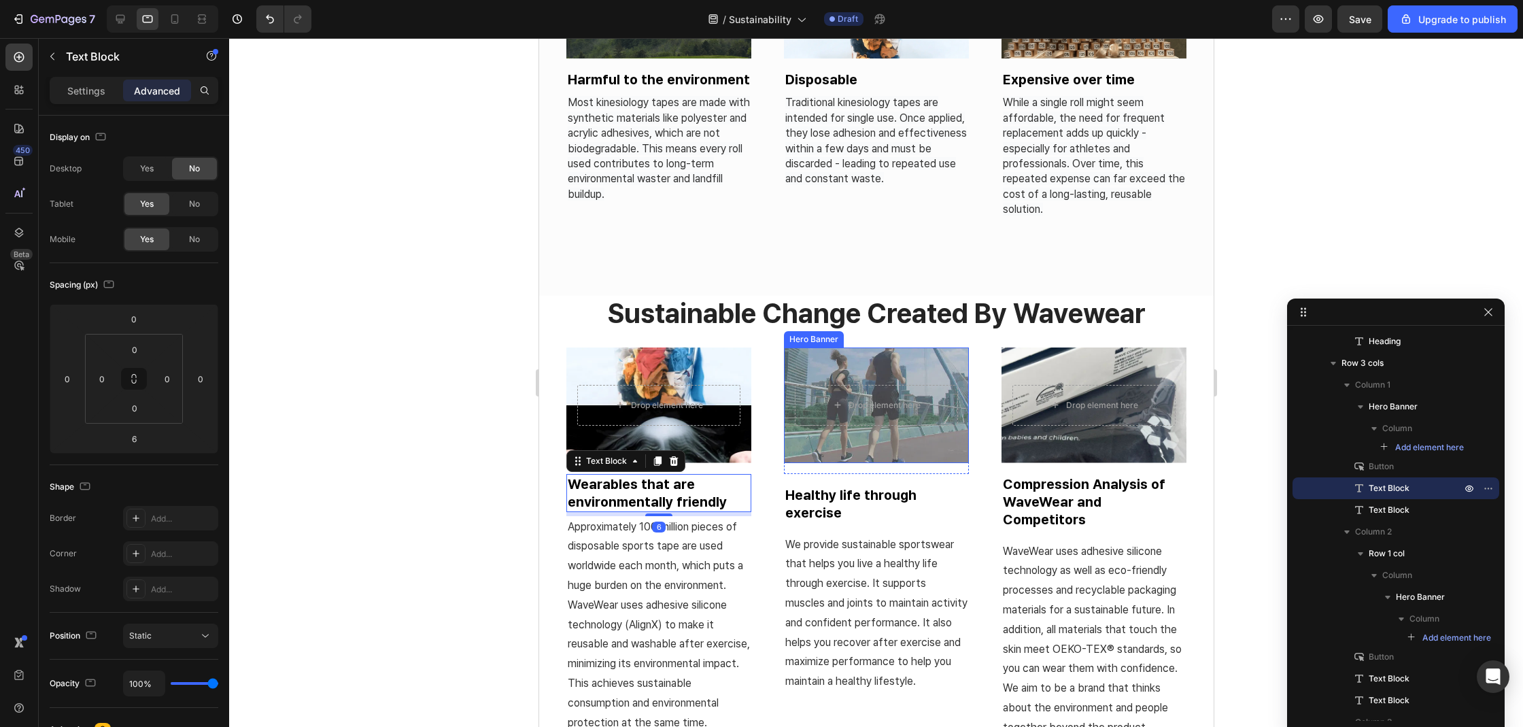
click at [840, 450] on div "Overlay" at bounding box center [875, 405] width 185 height 116
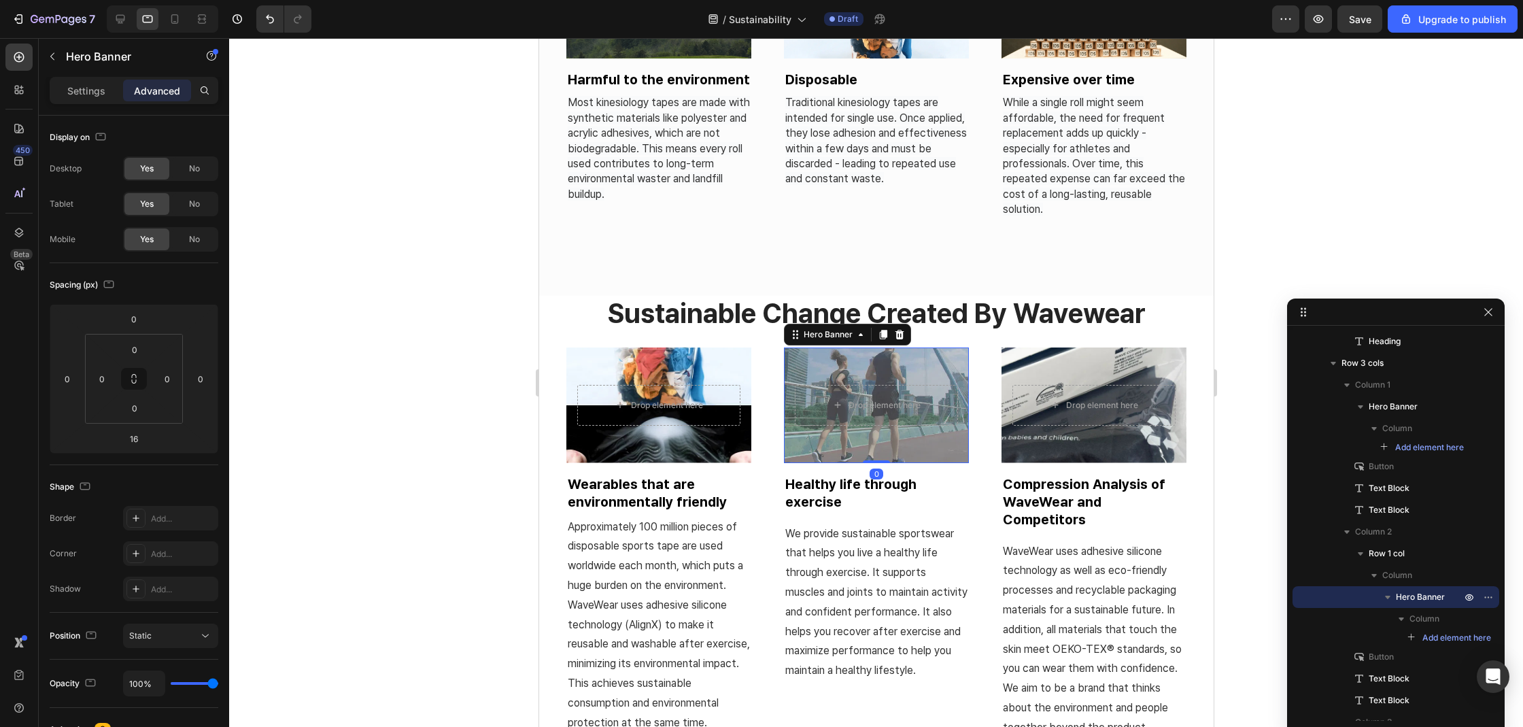
drag, startPoint x: 865, startPoint y: 466, endPoint x: 878, endPoint y: 448, distance: 21.5
click at [878, 448] on div "Drop element here Hero Banner 0" at bounding box center [875, 405] width 185 height 116
type input "0"
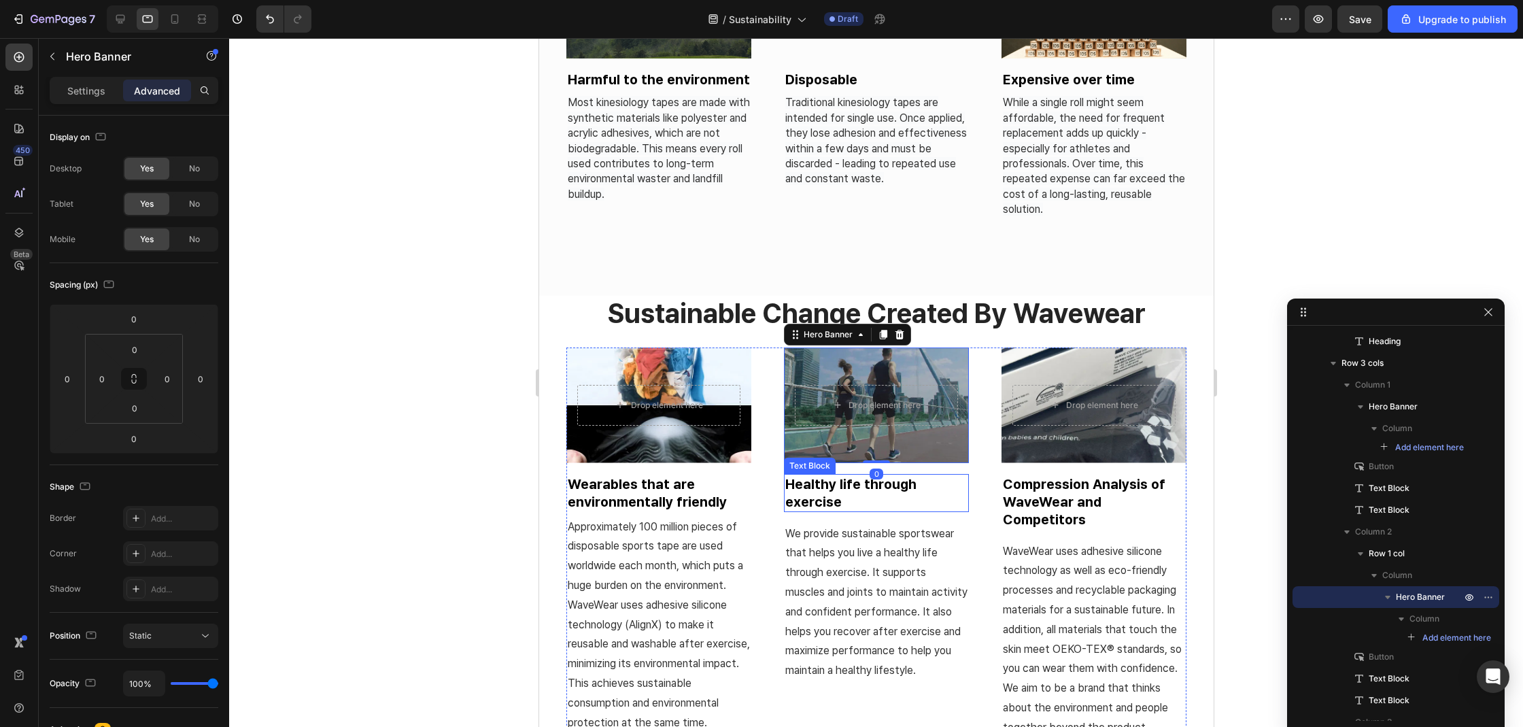
click at [793, 490] on strong "Healthy life through exercise" at bounding box center [849, 493] width 131 height 34
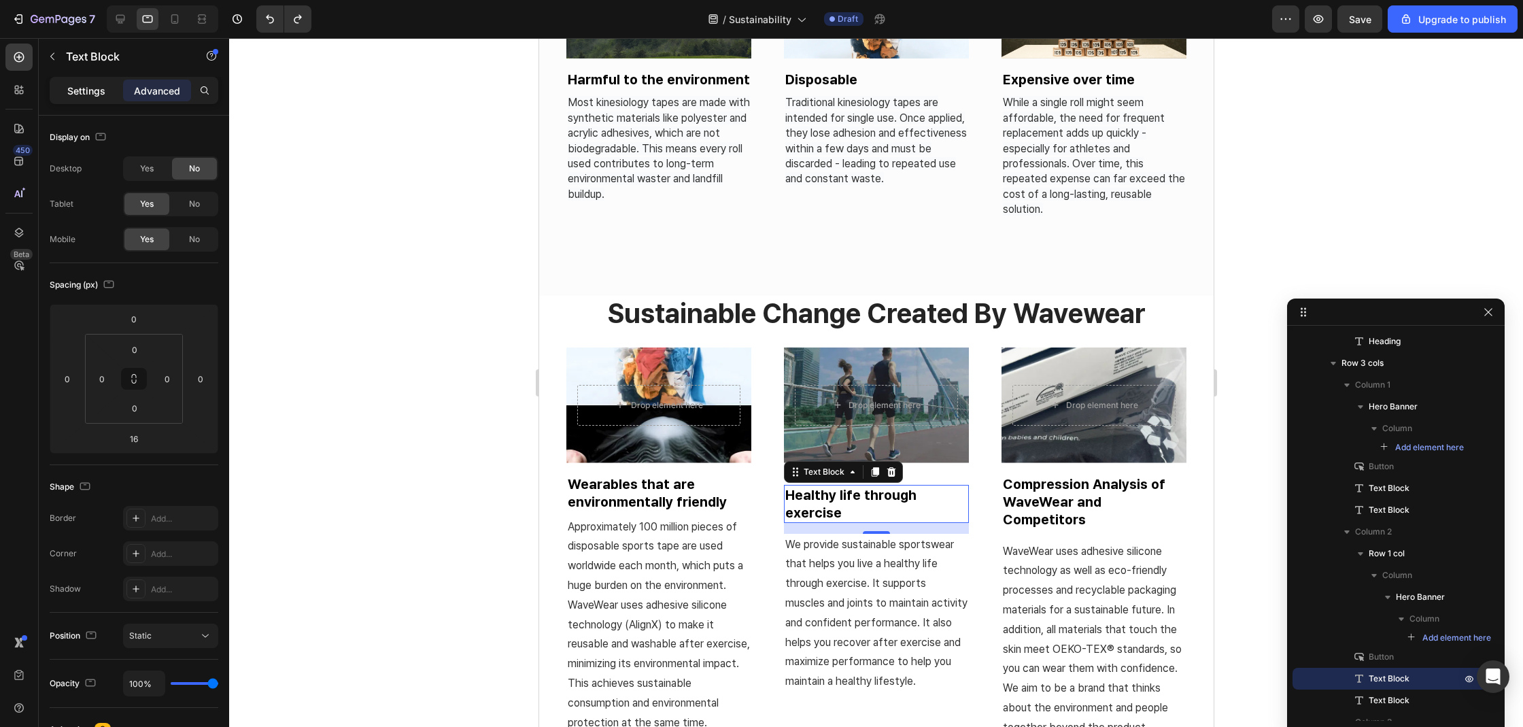
click at [103, 94] on p "Settings" at bounding box center [86, 91] width 38 height 14
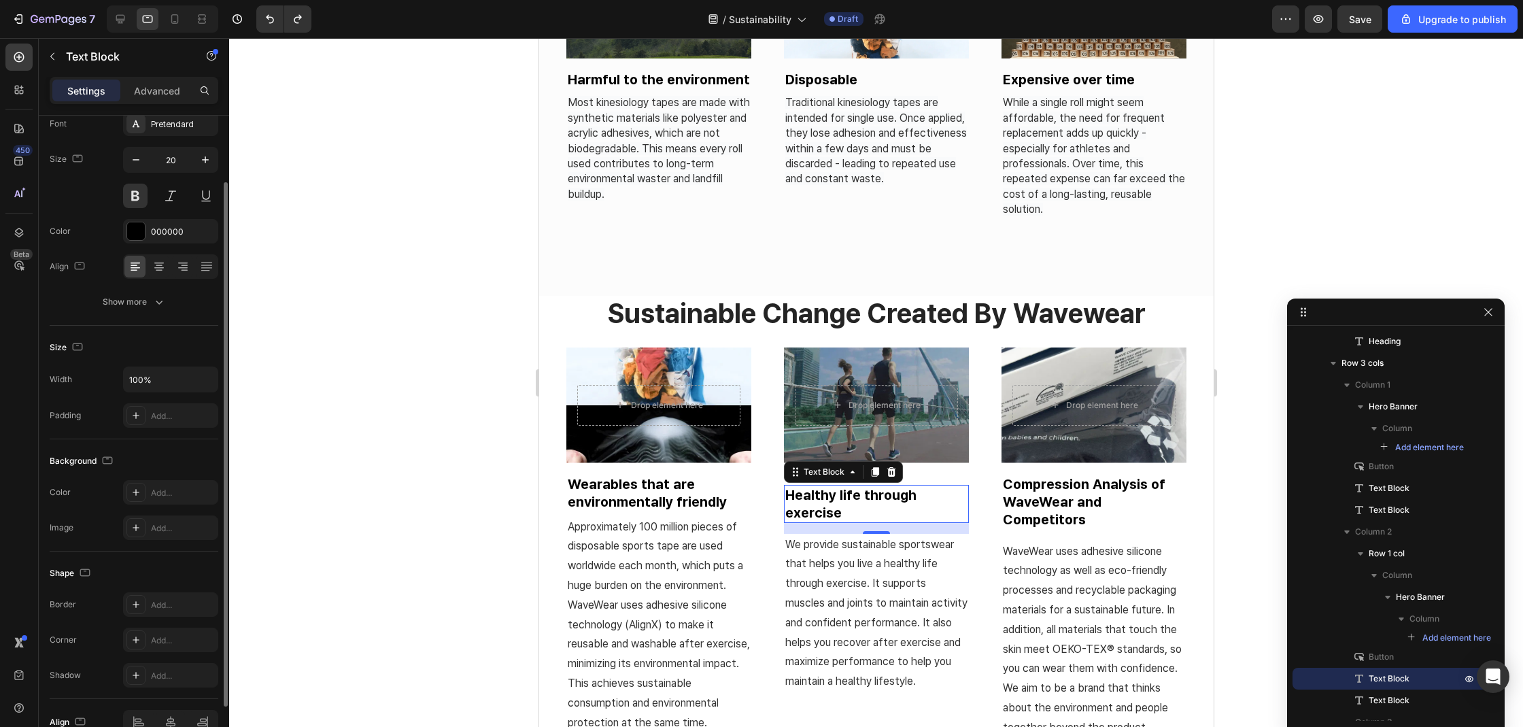
scroll to position [156, 0]
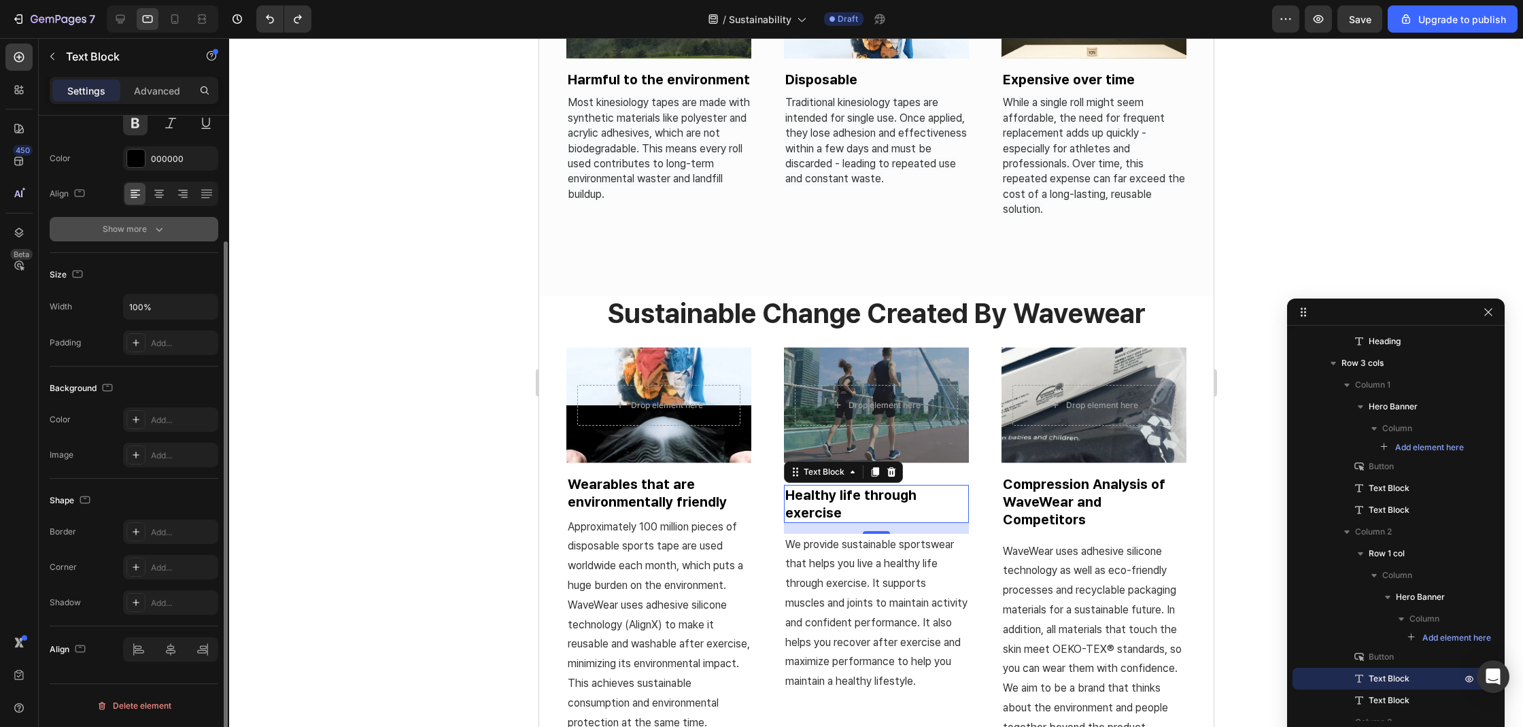
click at [148, 232] on div "Show more" at bounding box center [134, 229] width 63 height 14
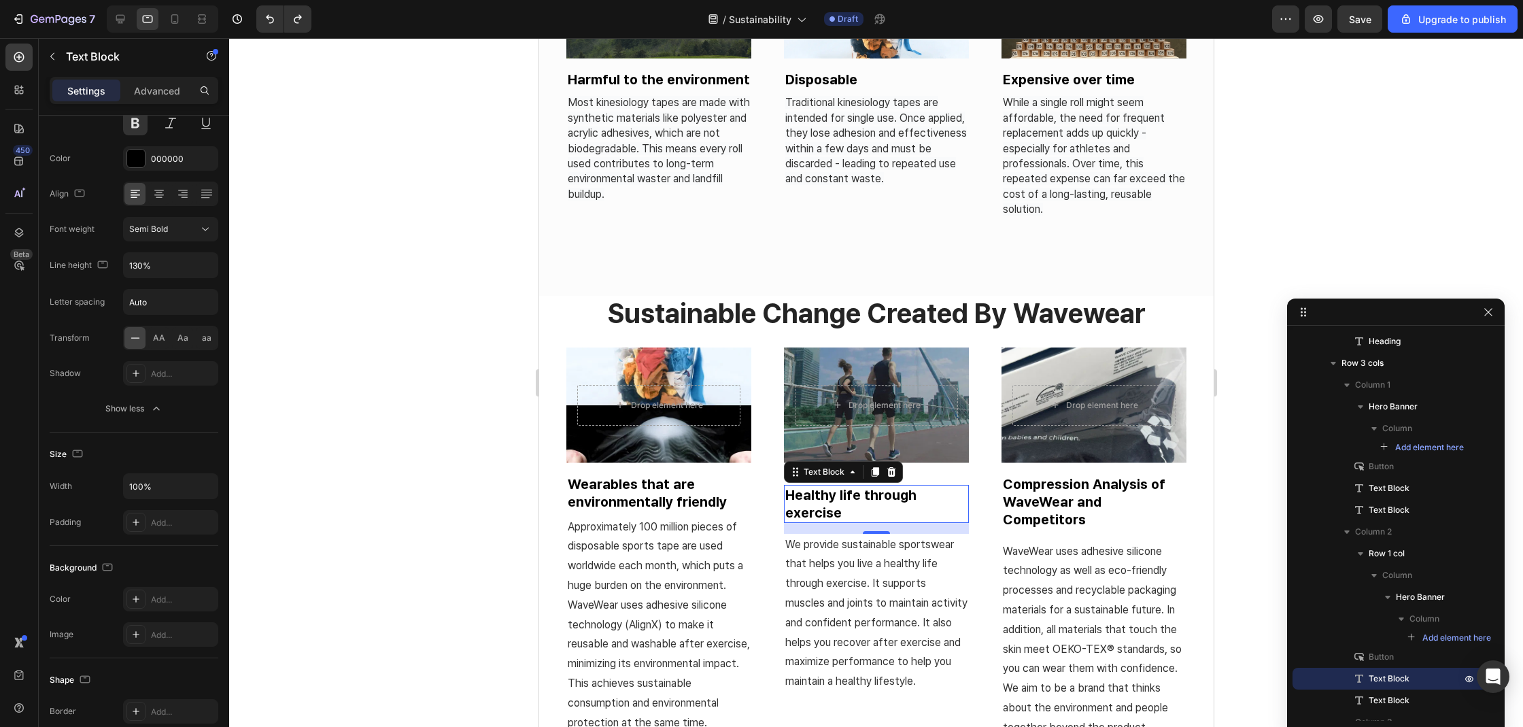
click at [154, 103] on div "Settings Advanced" at bounding box center [134, 90] width 169 height 27
click at [167, 90] on p "Advanced" at bounding box center [157, 91] width 46 height 14
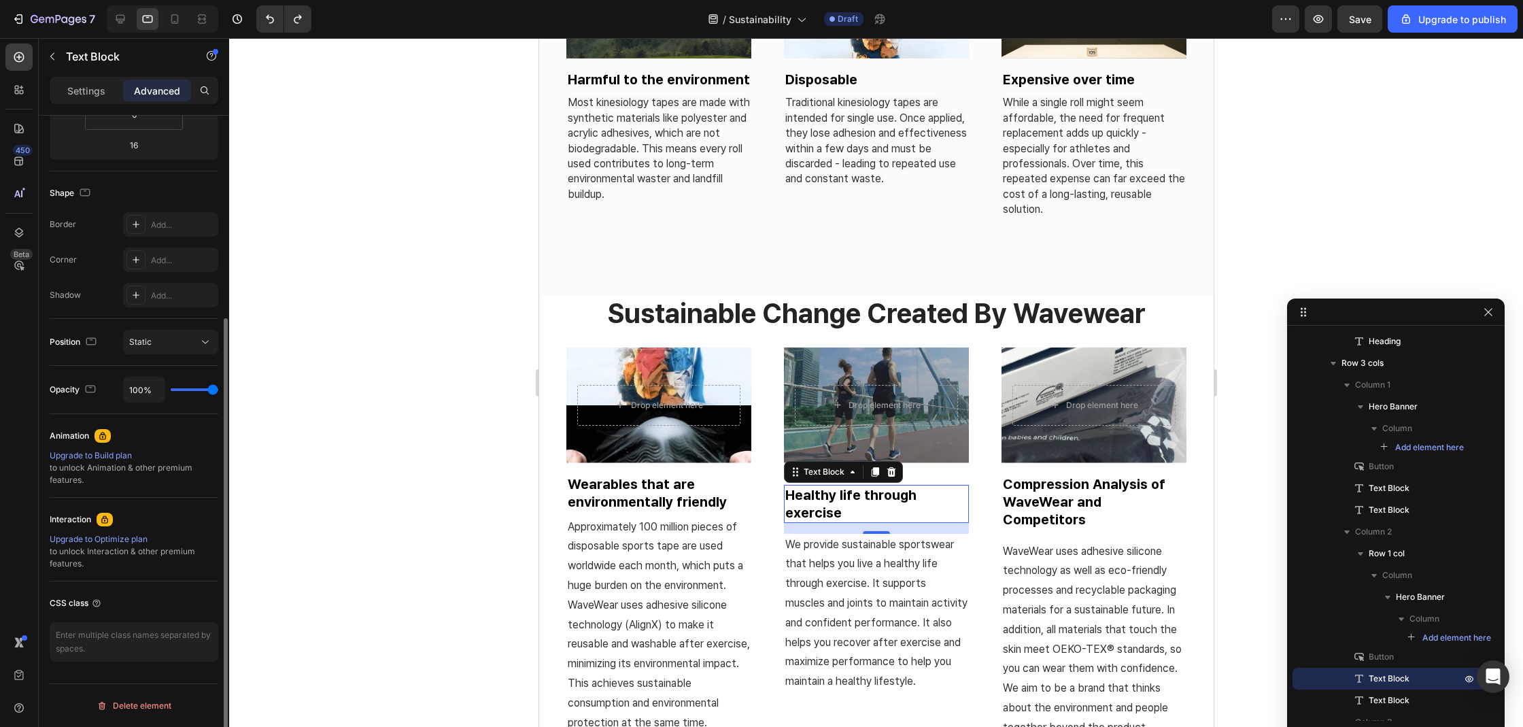
scroll to position [0, 0]
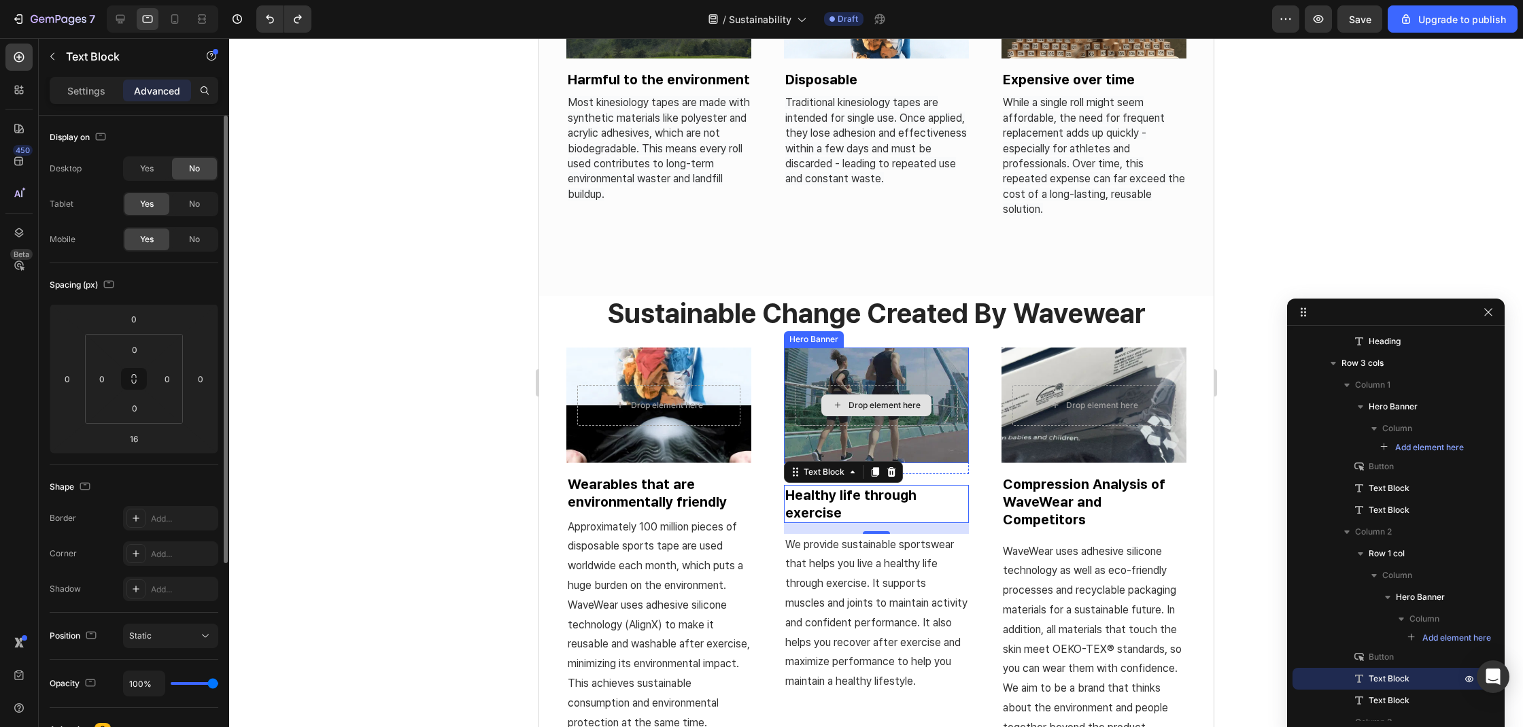
click at [882, 420] on div "Drop element here" at bounding box center [875, 405] width 163 height 41
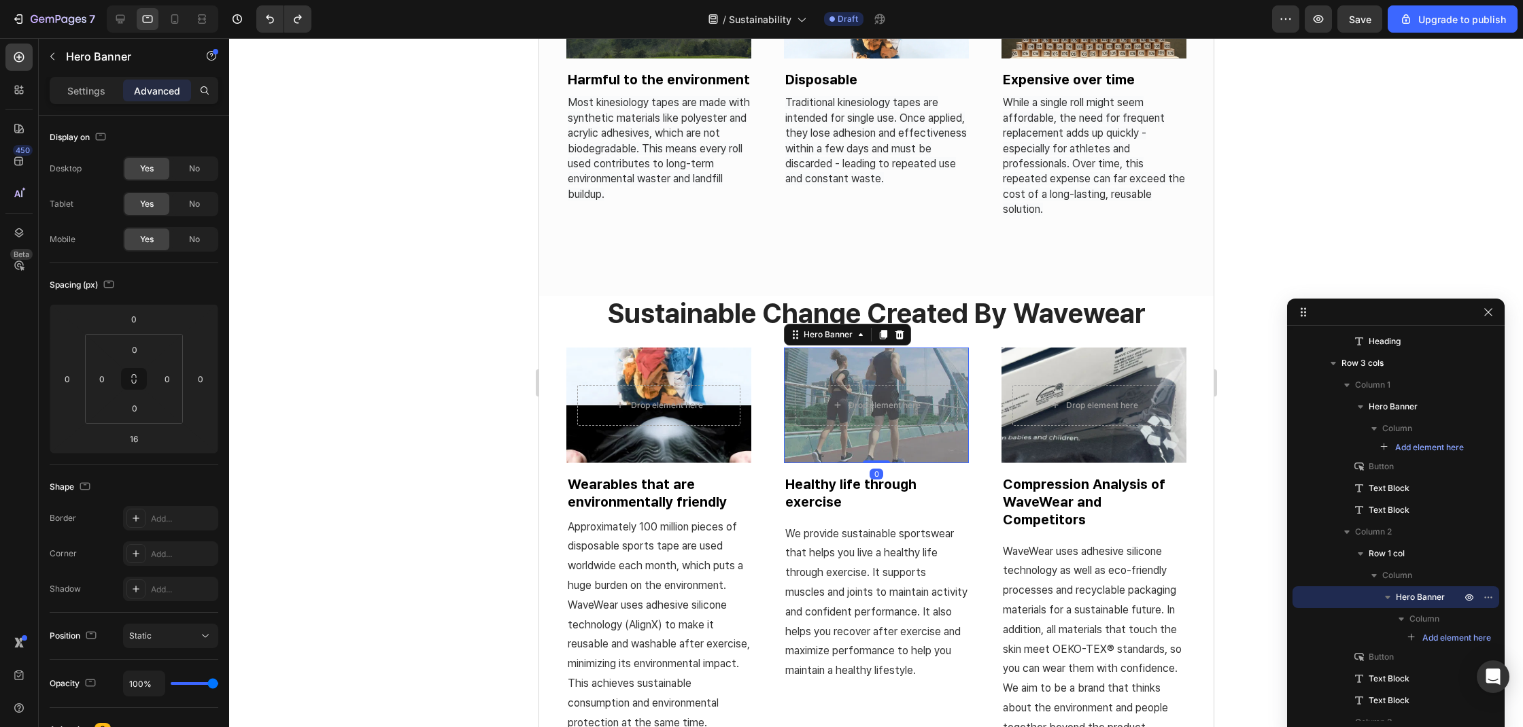
drag, startPoint x: 866, startPoint y: 466, endPoint x: 867, endPoint y: 451, distance: 14.3
click at [867, 451] on div "Drop element here Hero Banner 0" at bounding box center [875, 405] width 185 height 116
type input "0"
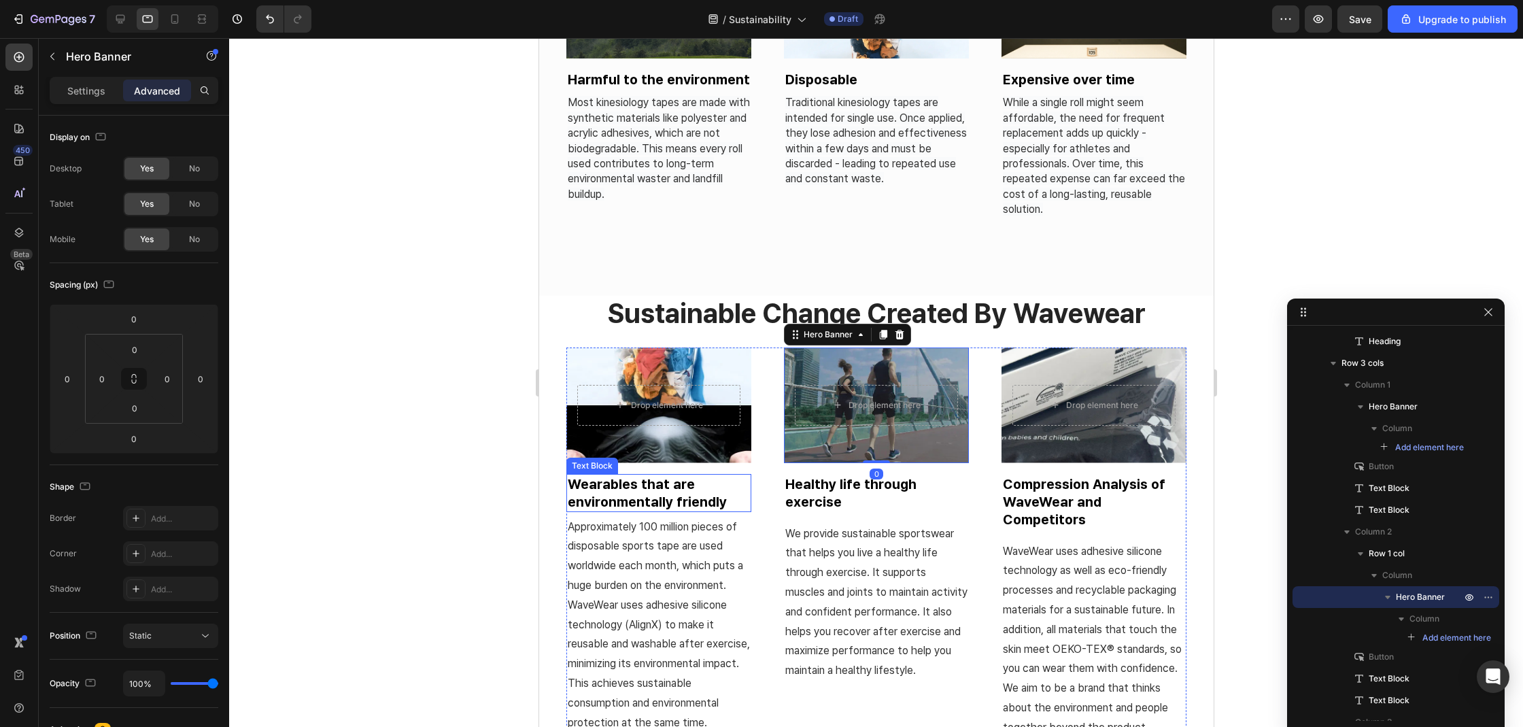
click at [705, 489] on strong "Wearables that are environmentally friendly" at bounding box center [646, 493] width 159 height 34
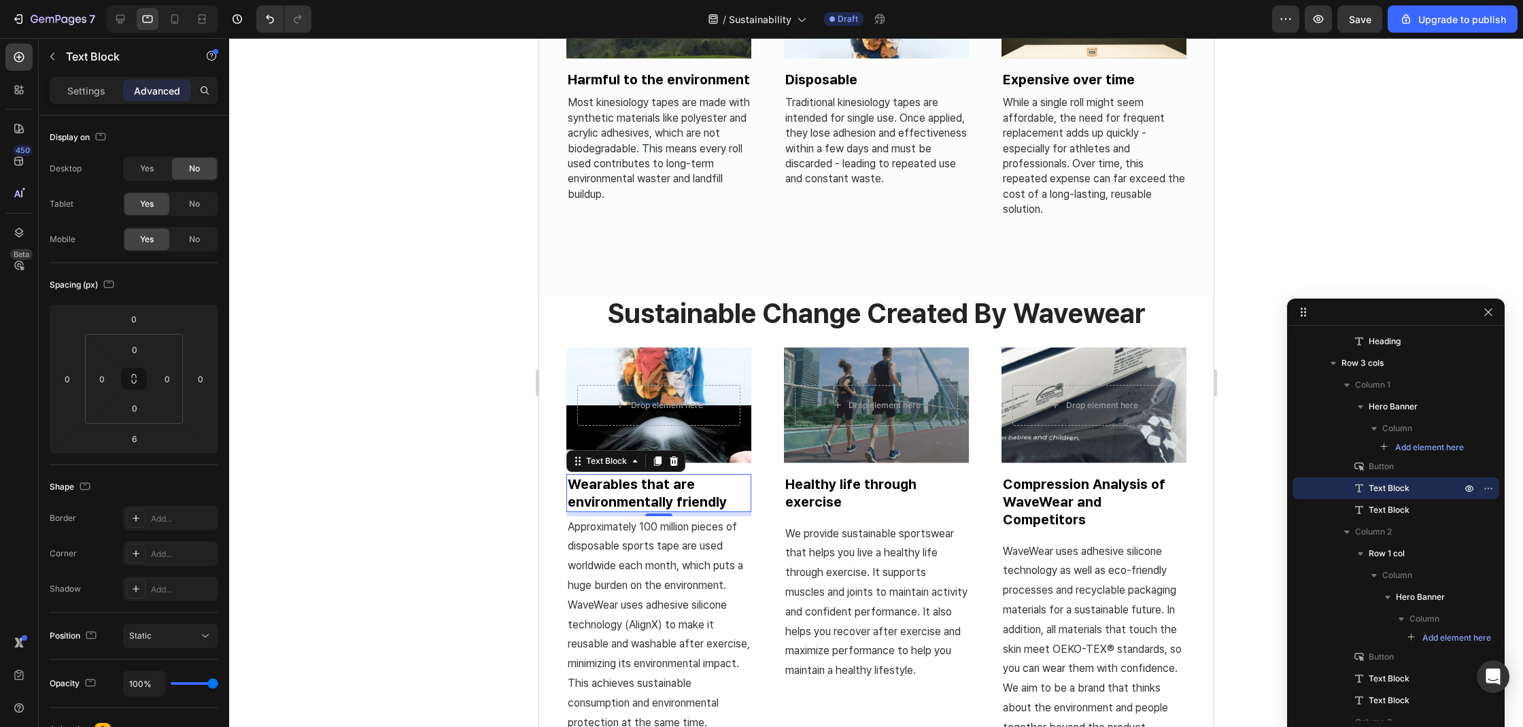
click at [1068, 486] on p "Compression Analysis of WaveWear and Competitors" at bounding box center [1093, 501] width 182 height 53
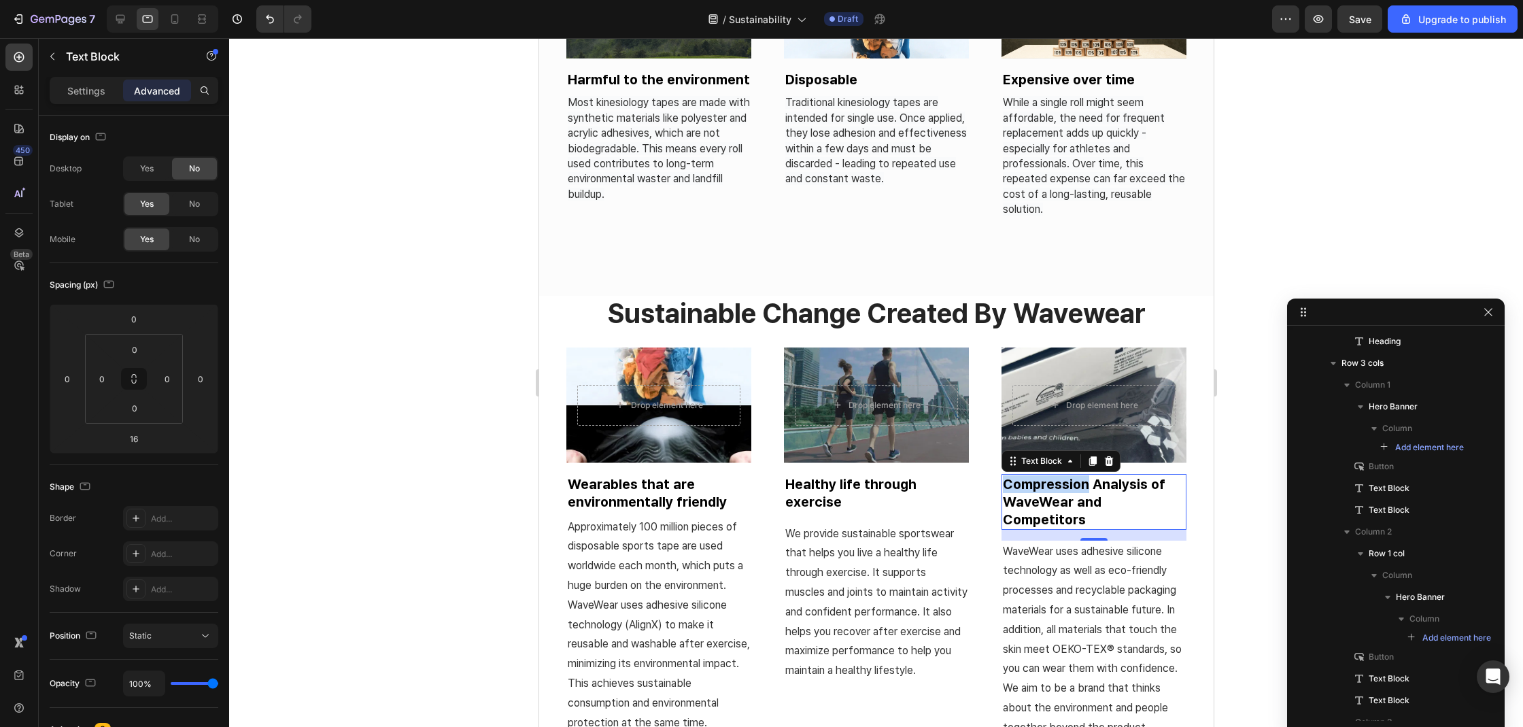
scroll to position [861, 0]
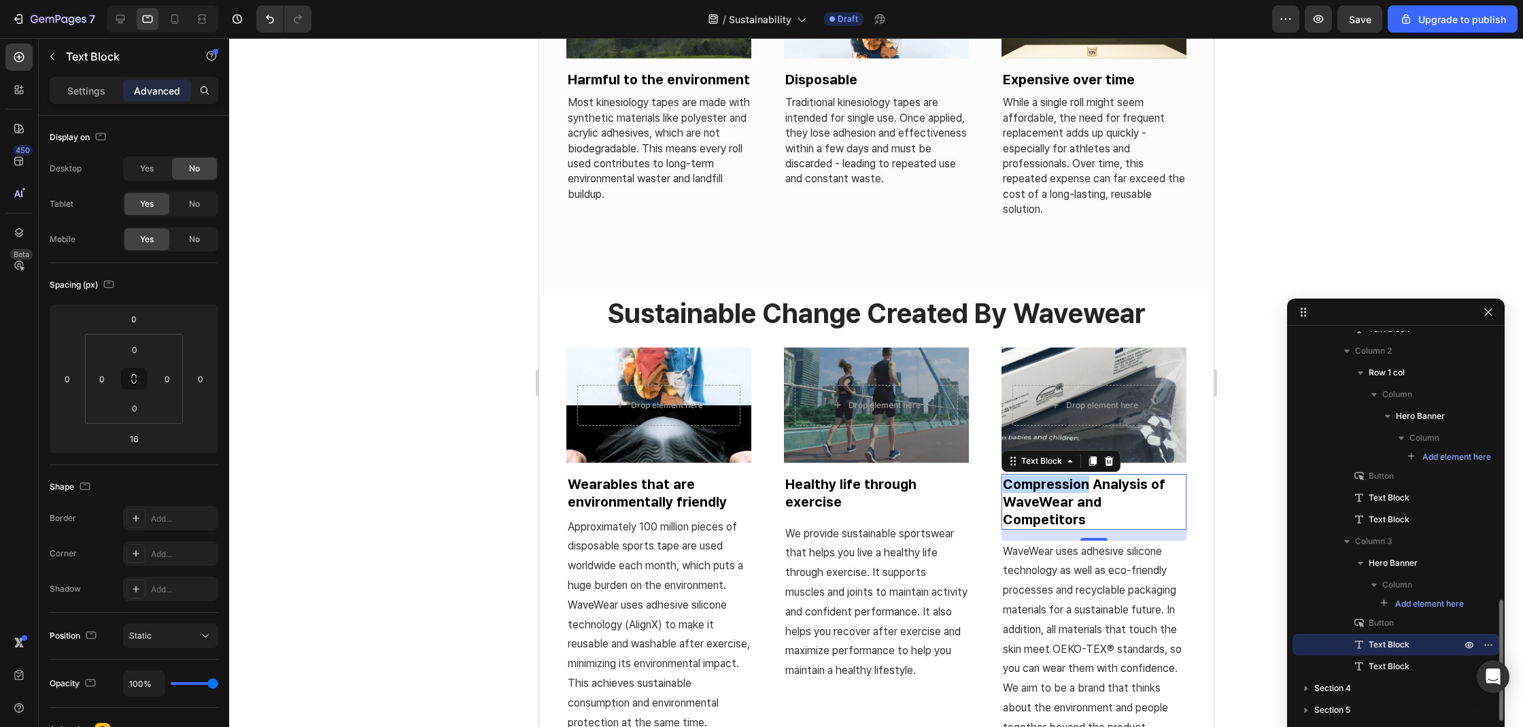
click at [1068, 486] on p "Compression Analysis of WaveWear and Competitors" at bounding box center [1093, 501] width 182 height 53
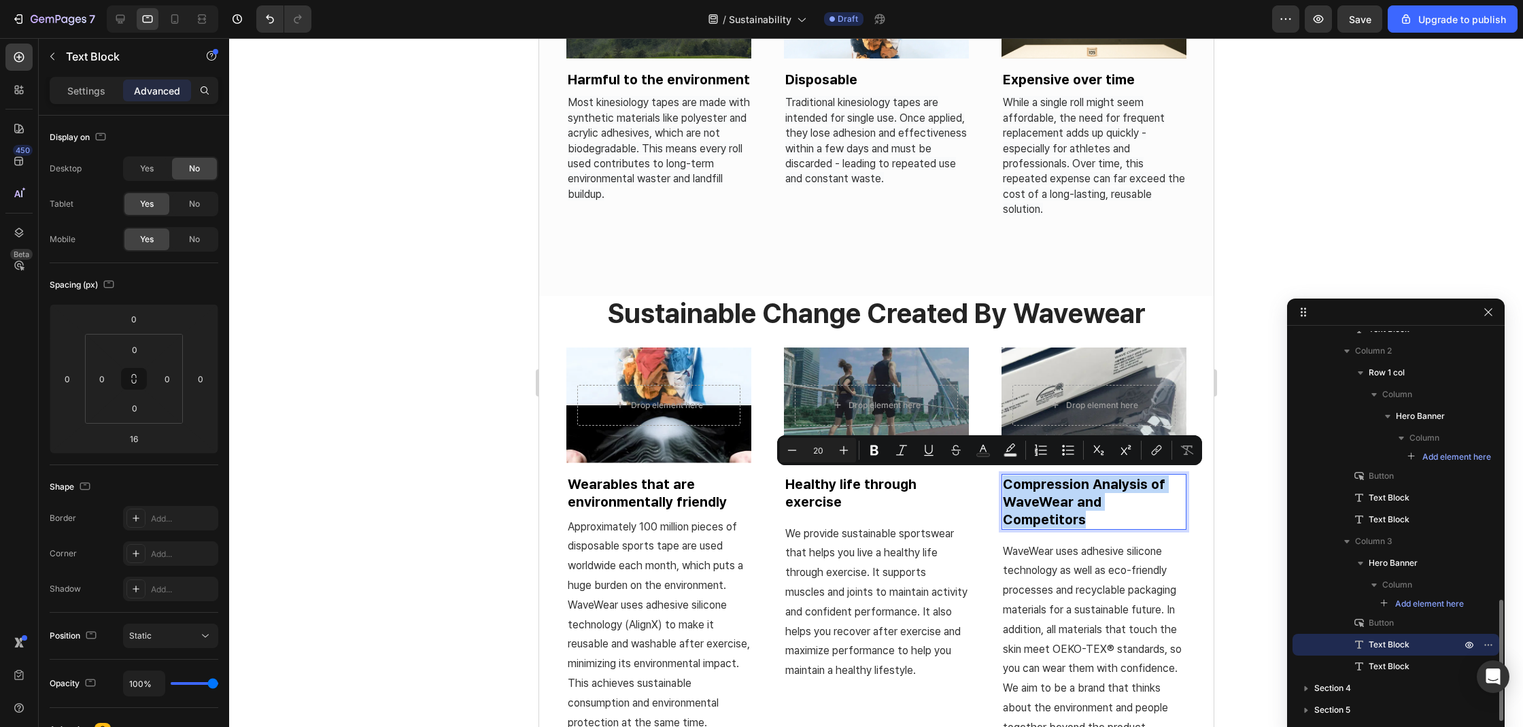
click at [1068, 486] on p "Compression Analysis of WaveWear and Competitors" at bounding box center [1093, 501] width 182 height 53
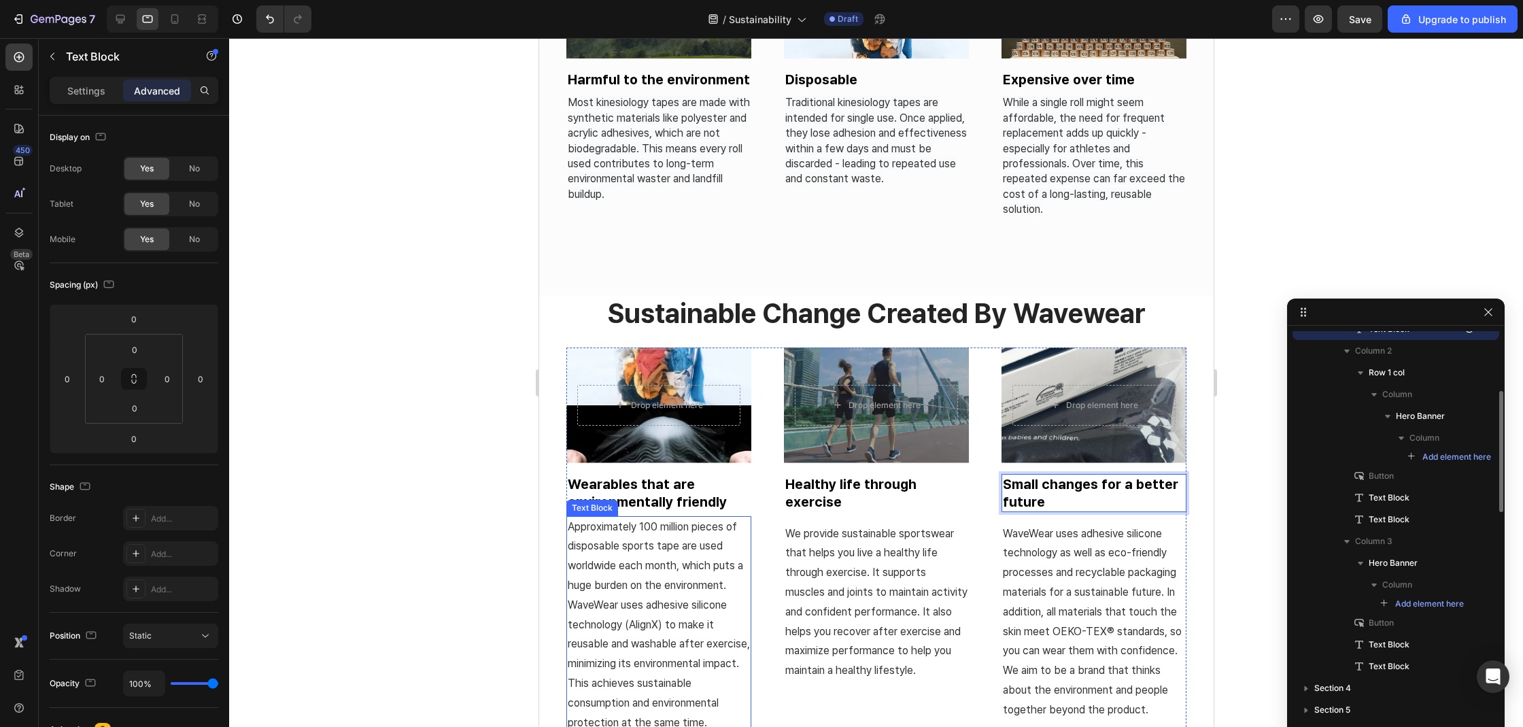
scroll to position [702, 0]
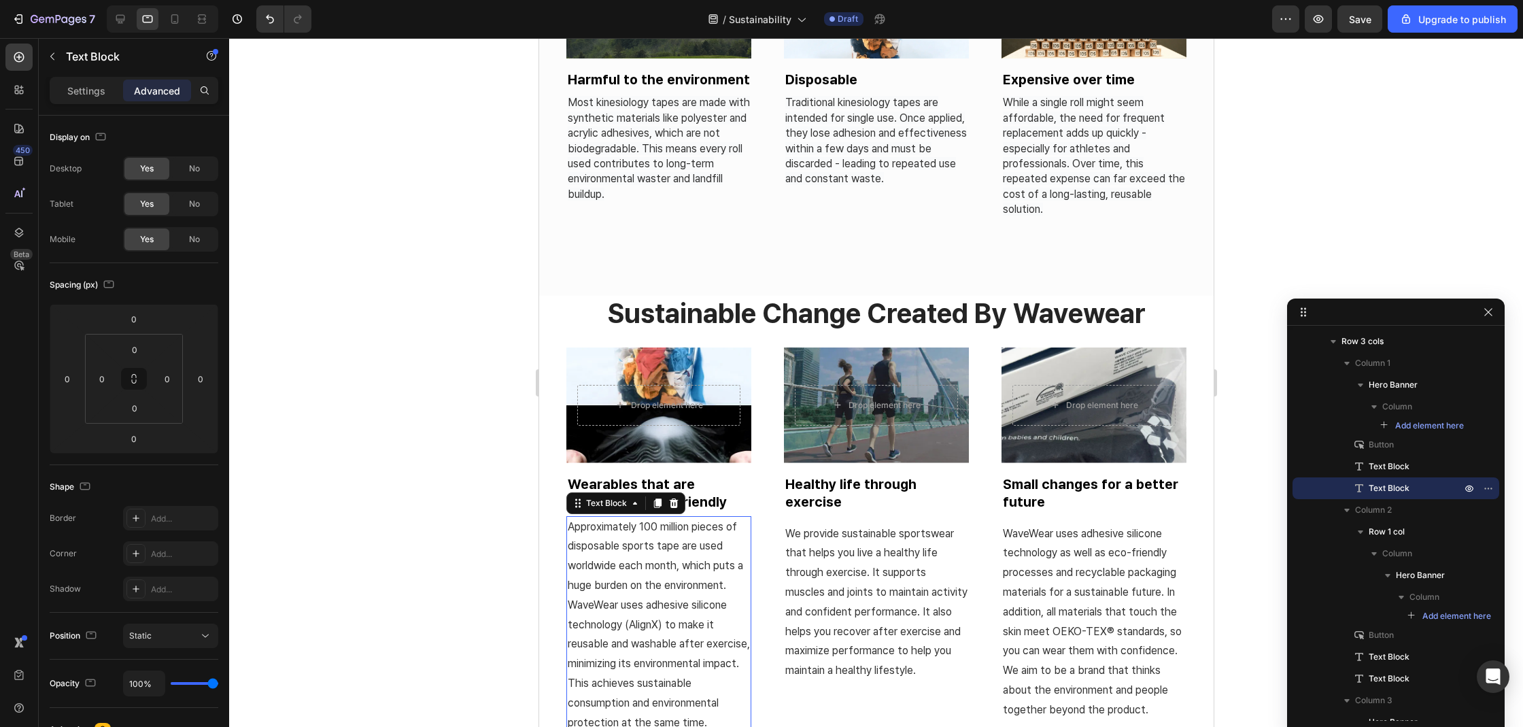
click at [84, 101] on div "Settings Advanced" at bounding box center [134, 90] width 169 height 27
click at [90, 107] on div "Settings Advanced" at bounding box center [134, 96] width 190 height 39
click at [94, 104] on div "Settings Advanced" at bounding box center [134, 96] width 190 height 39
click at [99, 101] on div "Settings" at bounding box center [86, 91] width 68 height 22
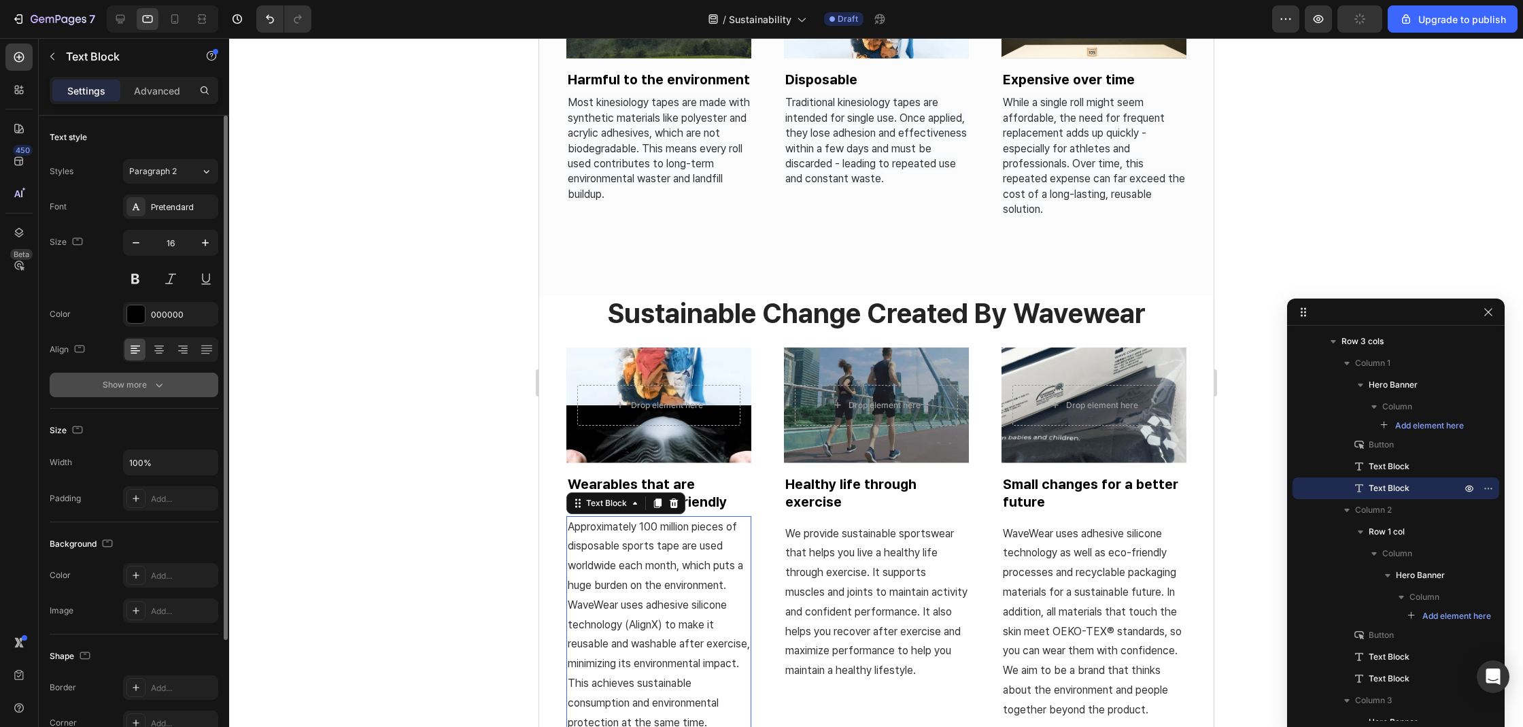
click at [122, 383] on div "Show more" at bounding box center [134, 385] width 63 height 14
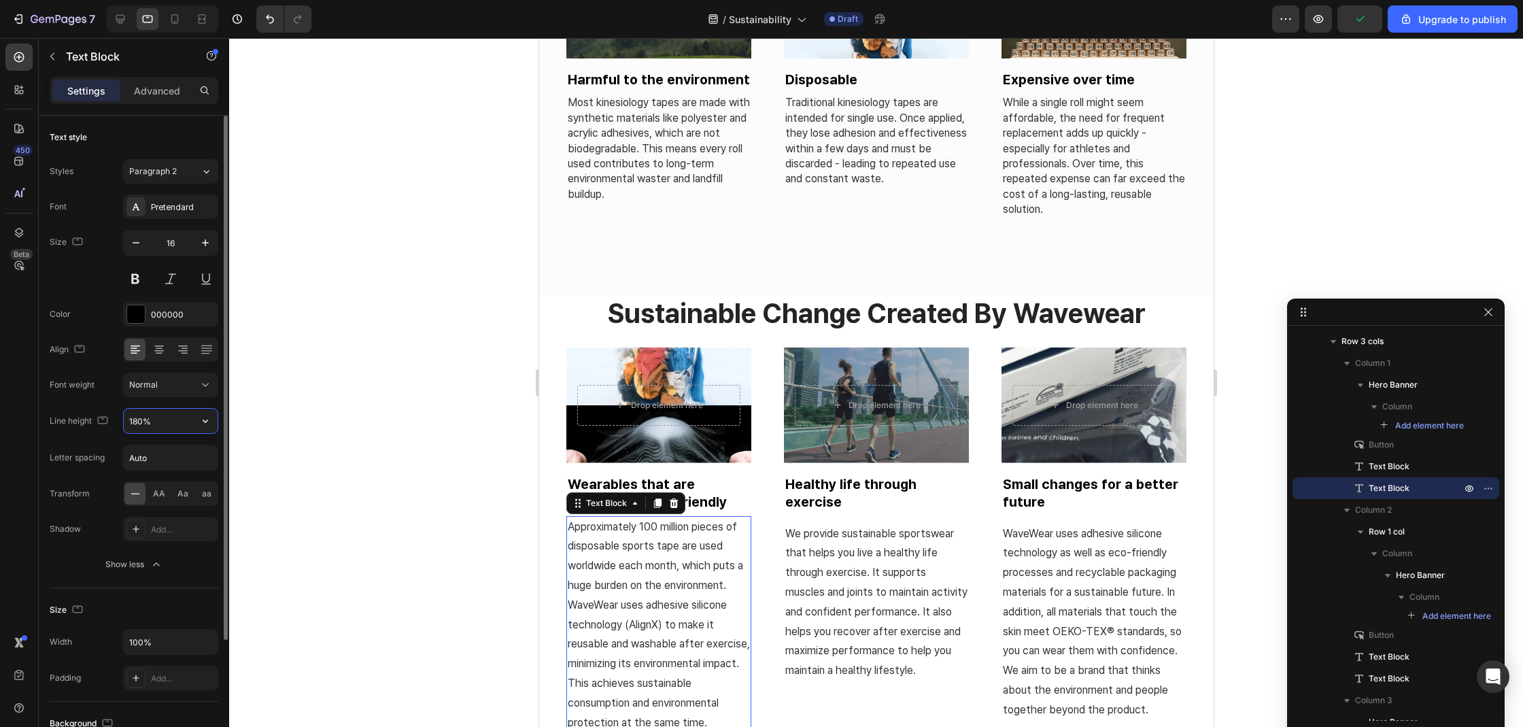
click at [139, 420] on input "180%" at bounding box center [171, 421] width 94 height 24
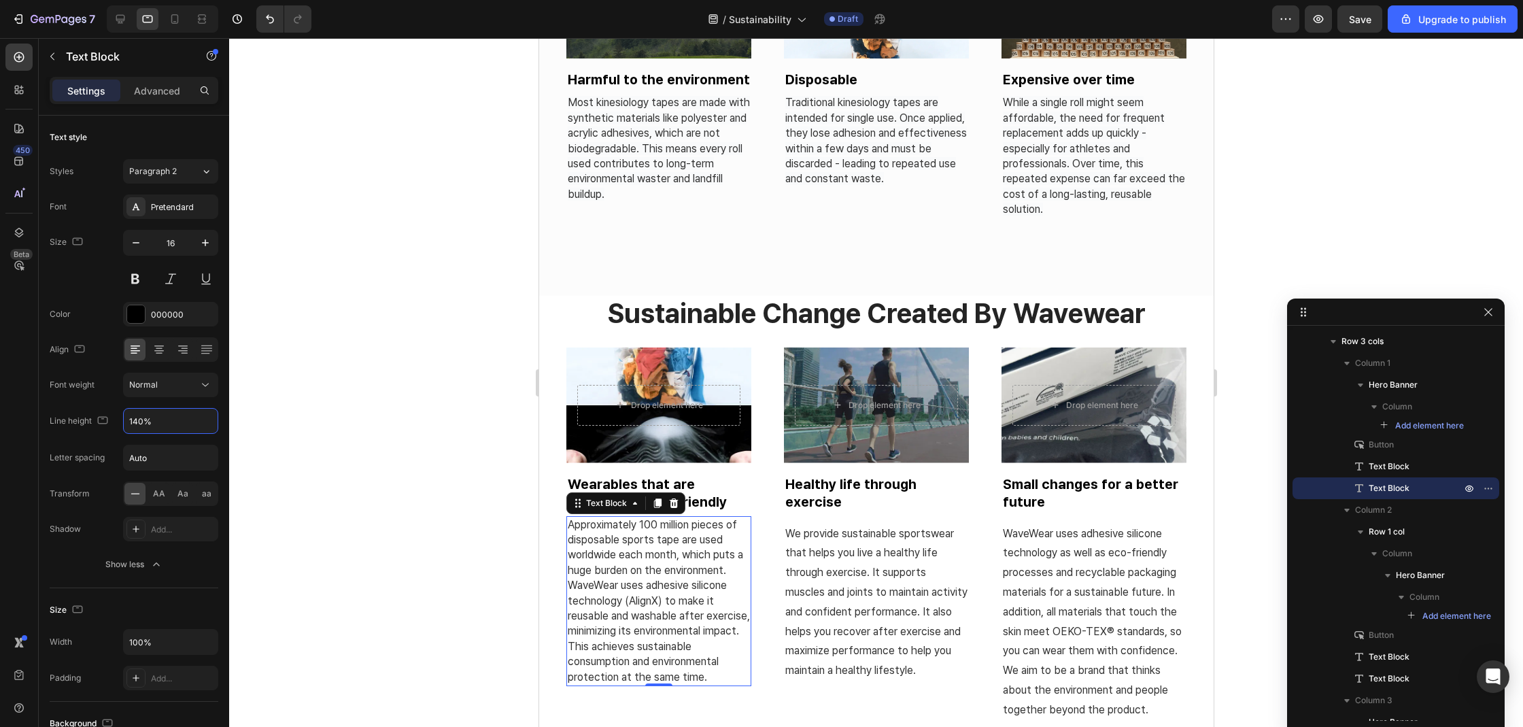
type input "140%"
click at [624, 605] on span "Approximately 100 million pieces of disposable sports tape are used worldwide e…" at bounding box center [658, 600] width 182 height 165
click at [625, 598] on span "Approximately 100 million pieces of disposable sports tape are used worldwide e…" at bounding box center [658, 600] width 182 height 165
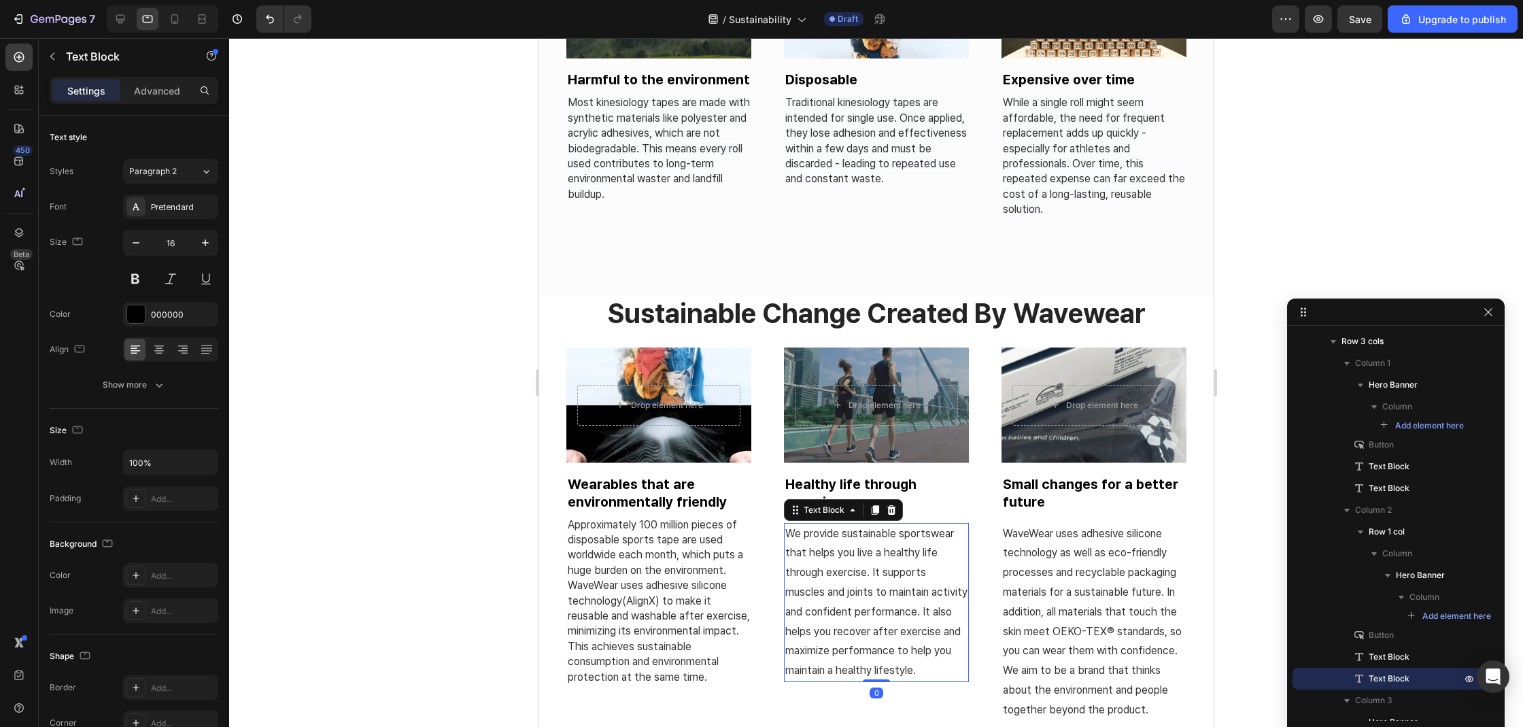
click at [891, 600] on p "We provide sustainable sportswear that helps you live a healthy life through ex…" at bounding box center [875, 602] width 182 height 156
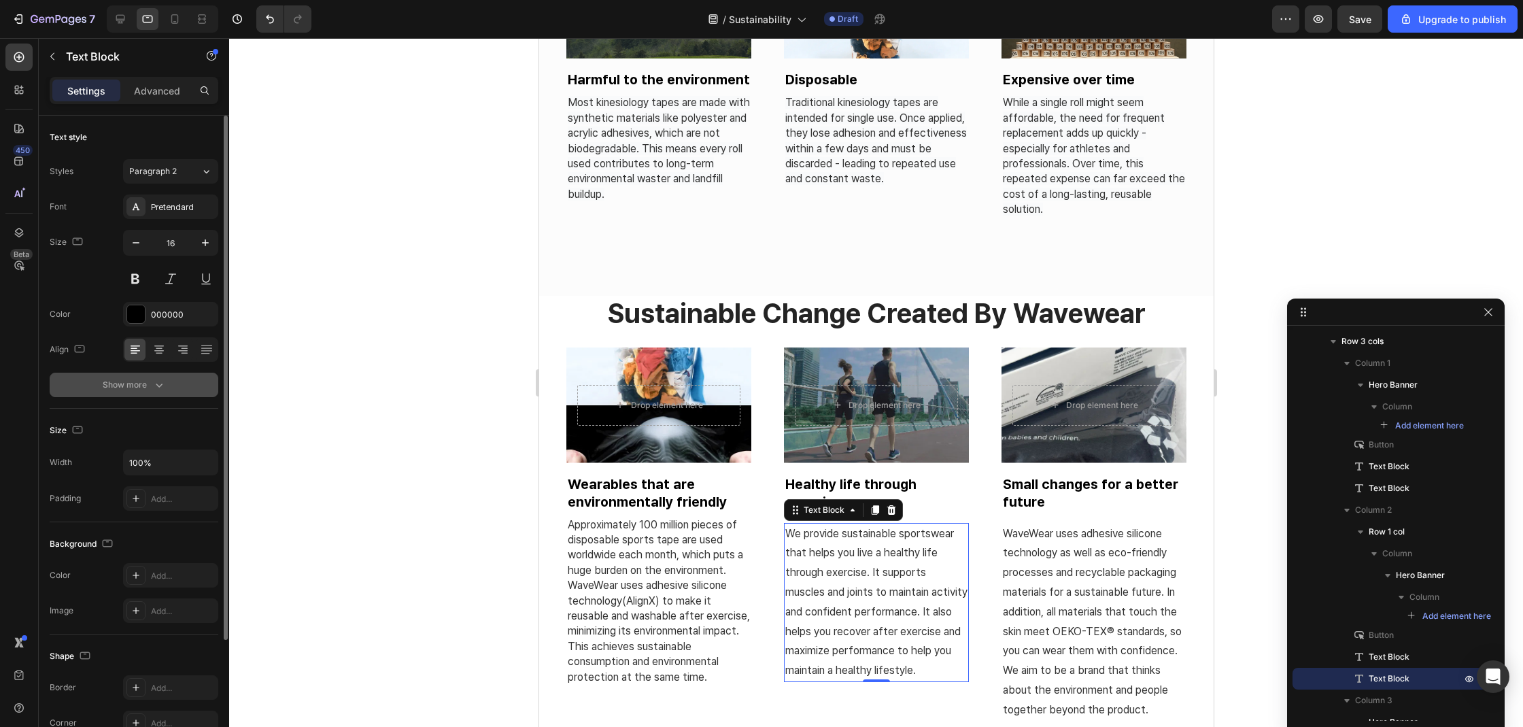
click at [142, 392] on button "Show more" at bounding box center [134, 385] width 169 height 24
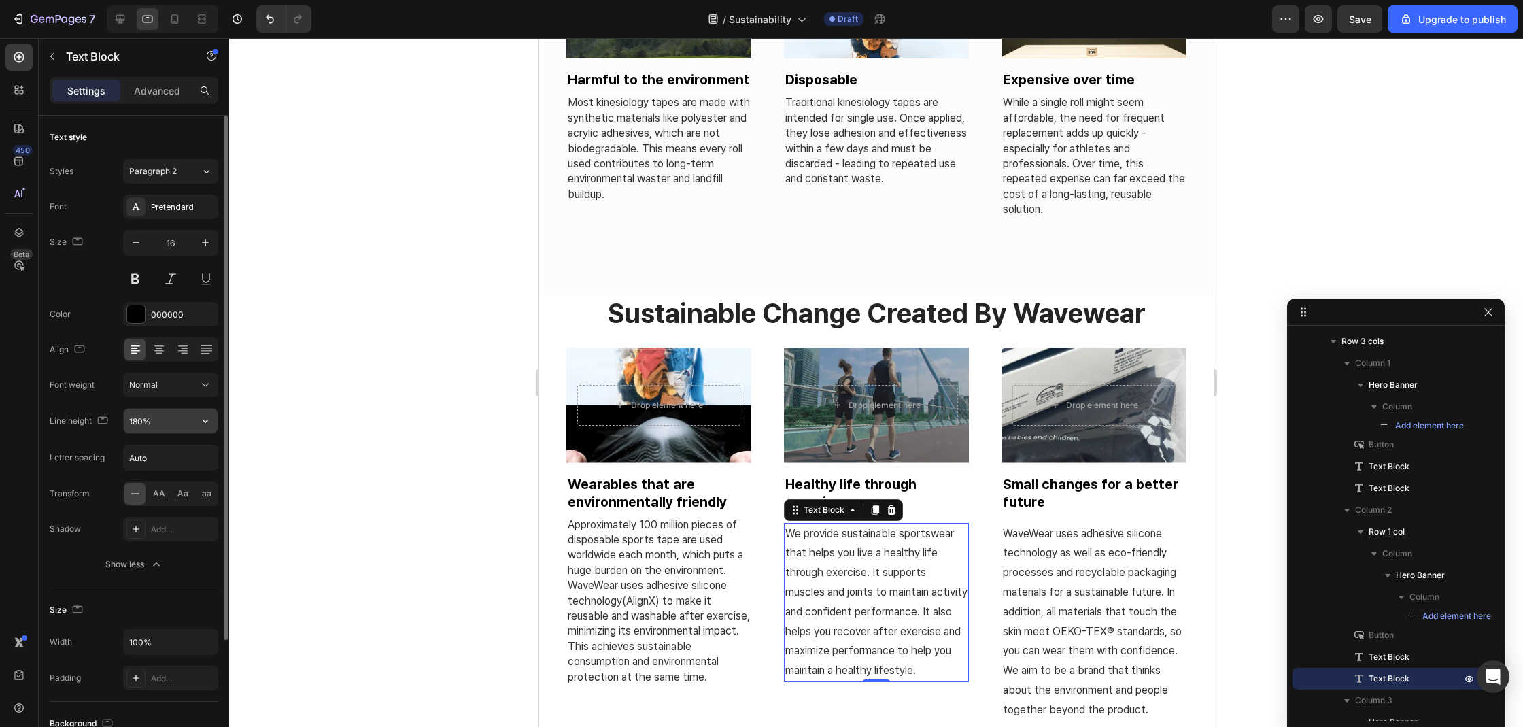
click at [135, 410] on input "180%" at bounding box center [171, 421] width 94 height 24
click at [138, 419] on input "180%" at bounding box center [171, 421] width 94 height 24
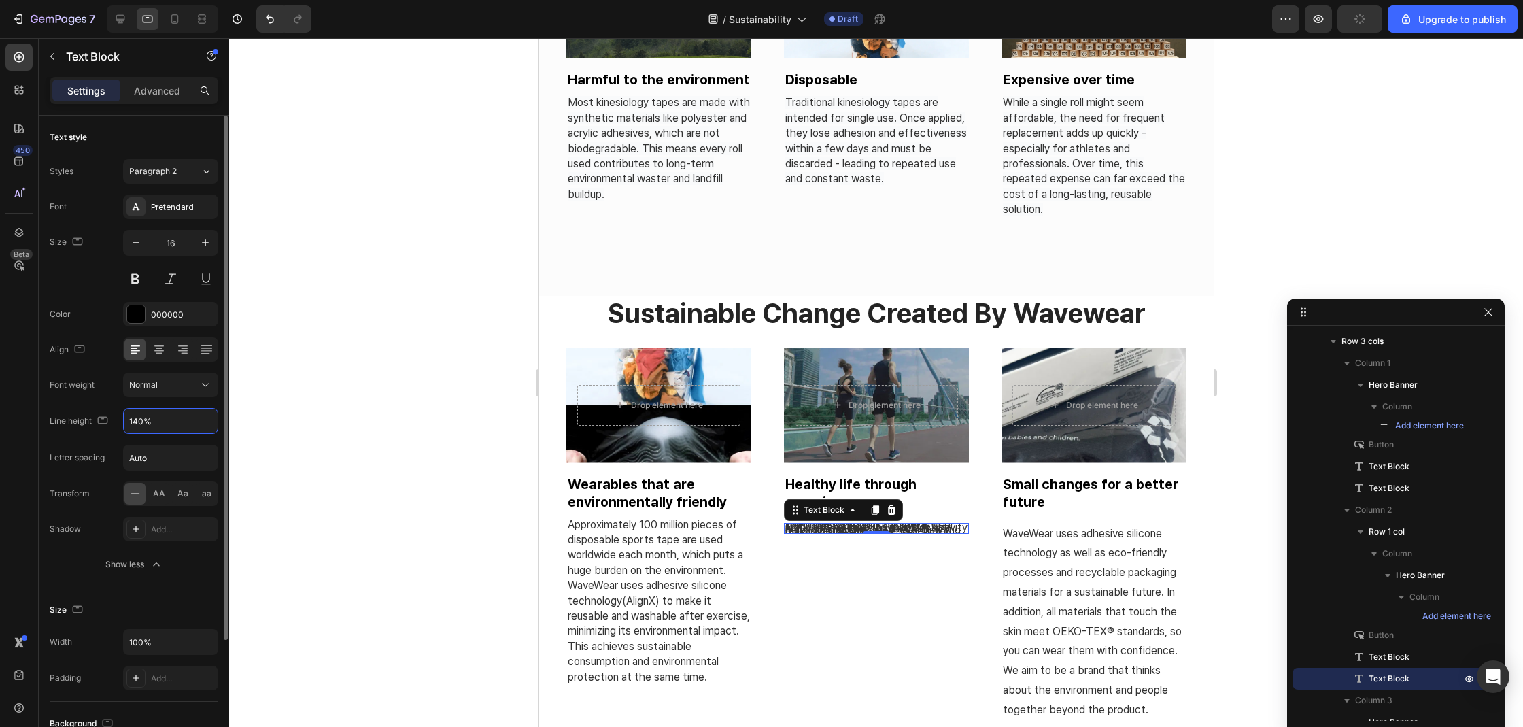
type input "140%"
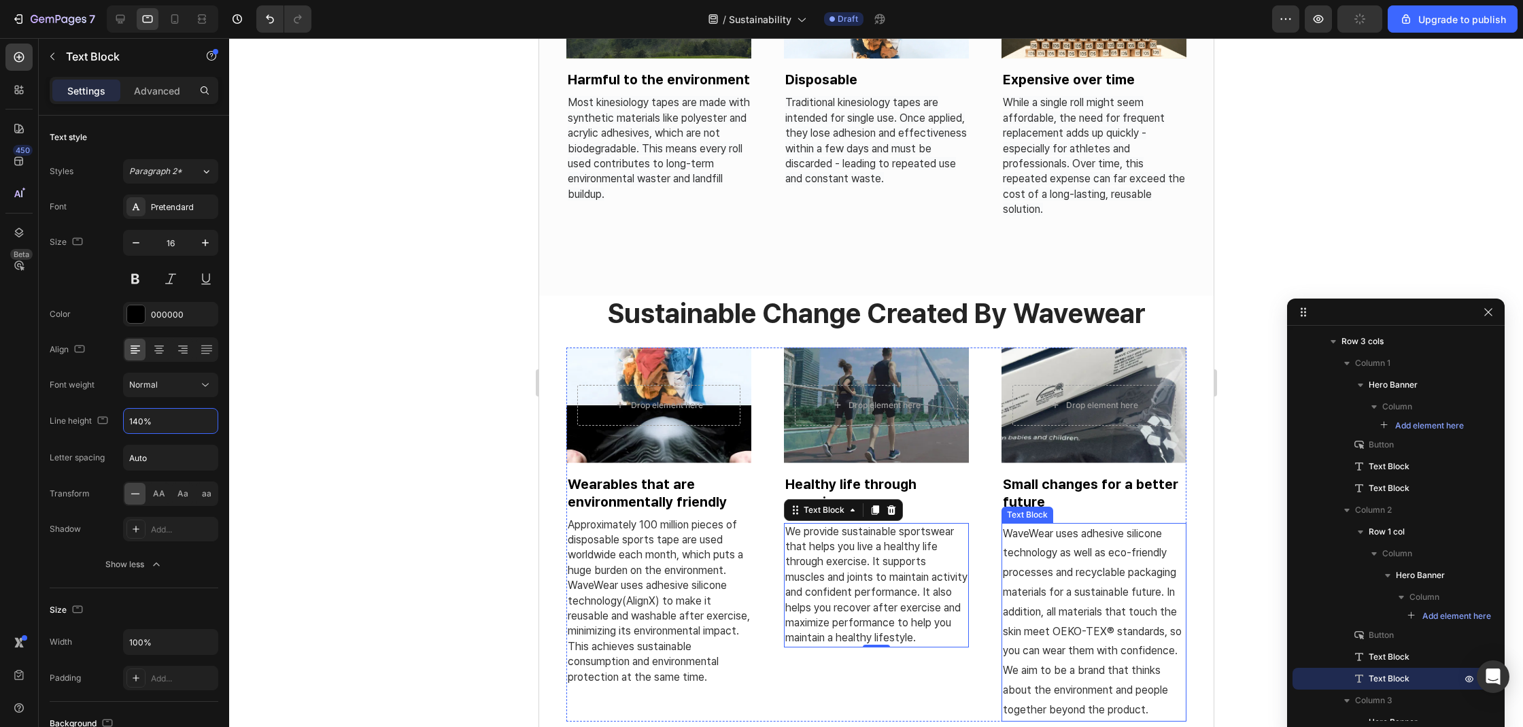
click at [1060, 558] on p "WaveWear uses adhesive silicone technology as well as eco-friendly processes an…" at bounding box center [1093, 622] width 182 height 196
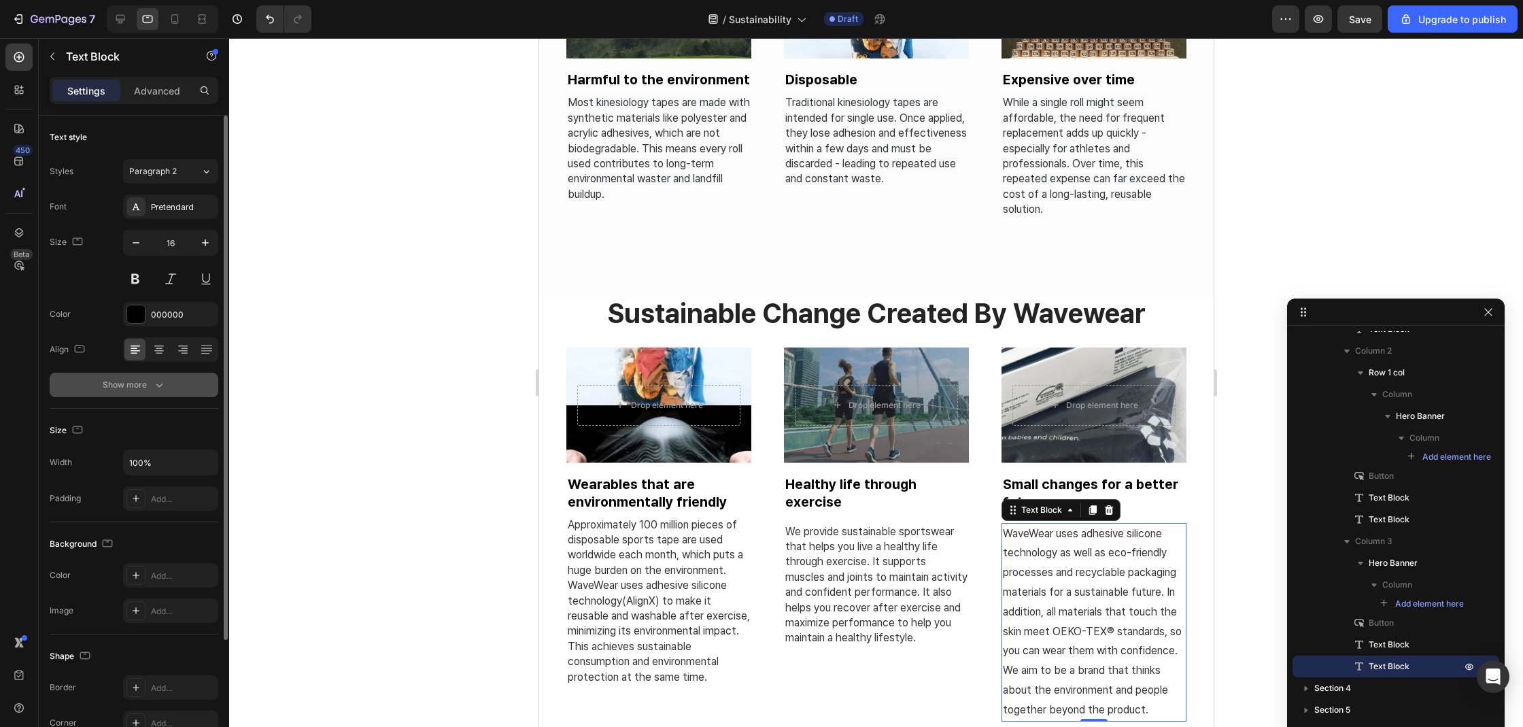
click at [137, 396] on button "Show more" at bounding box center [134, 385] width 169 height 24
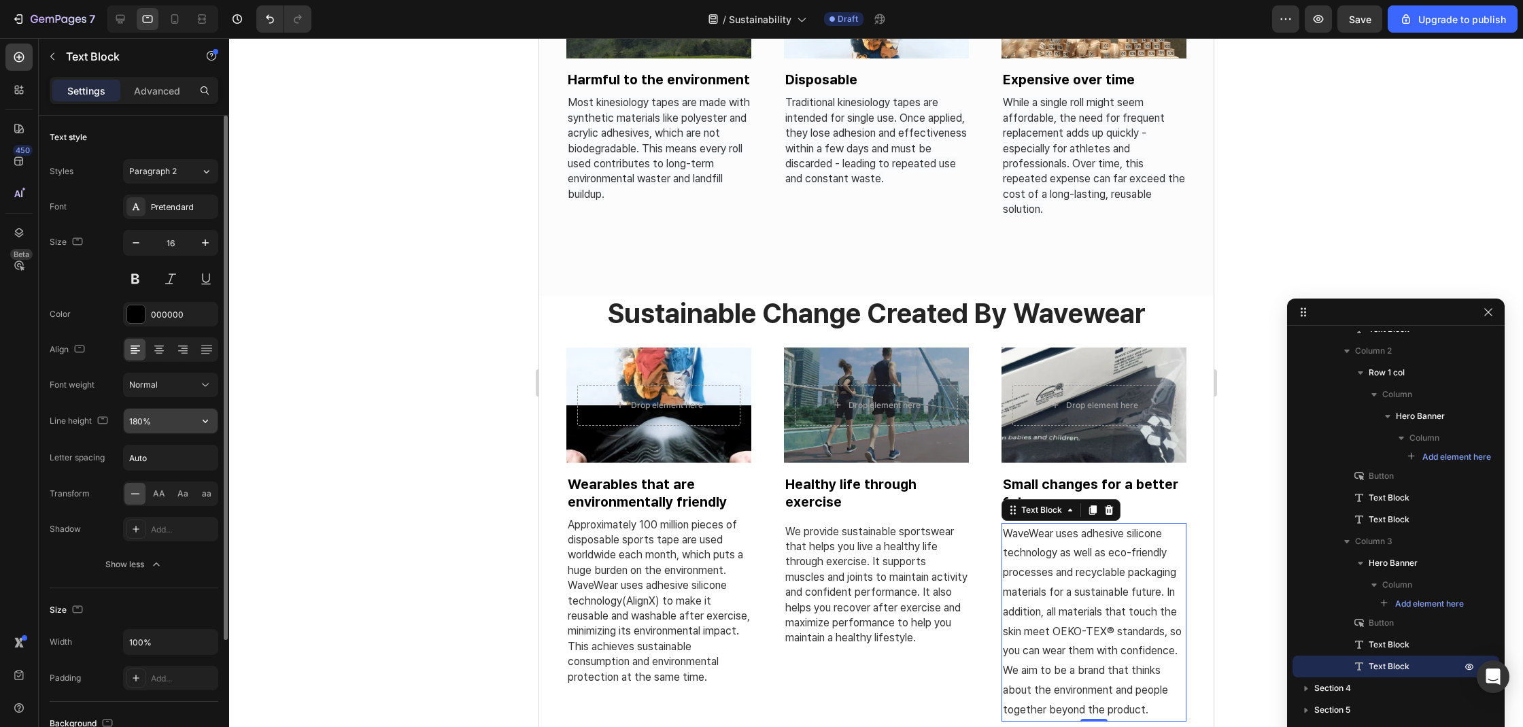
click at [142, 426] on input "180%" at bounding box center [171, 421] width 94 height 24
click at [136, 423] on input "180%" at bounding box center [171, 421] width 94 height 24
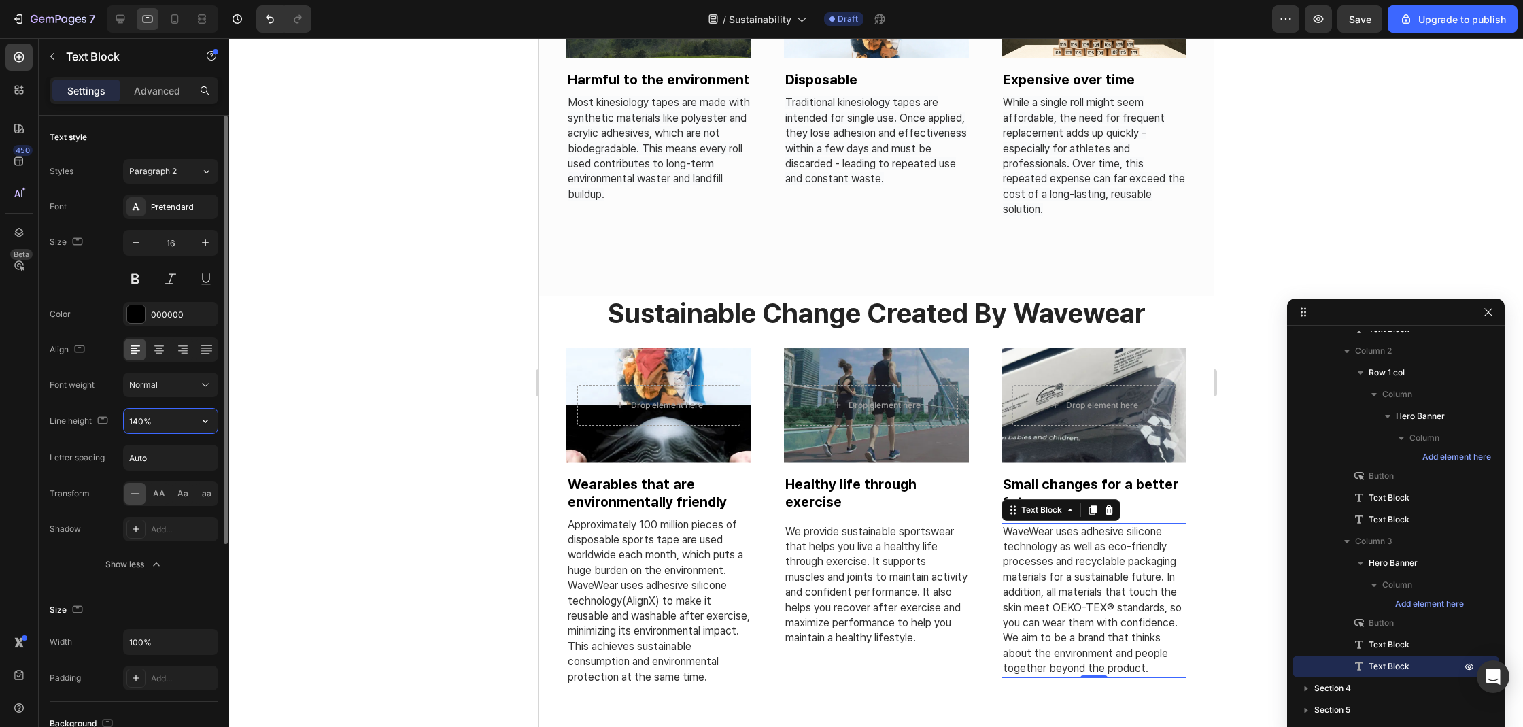
type input "140%"
click at [427, 439] on div at bounding box center [876, 382] width 1294 height 689
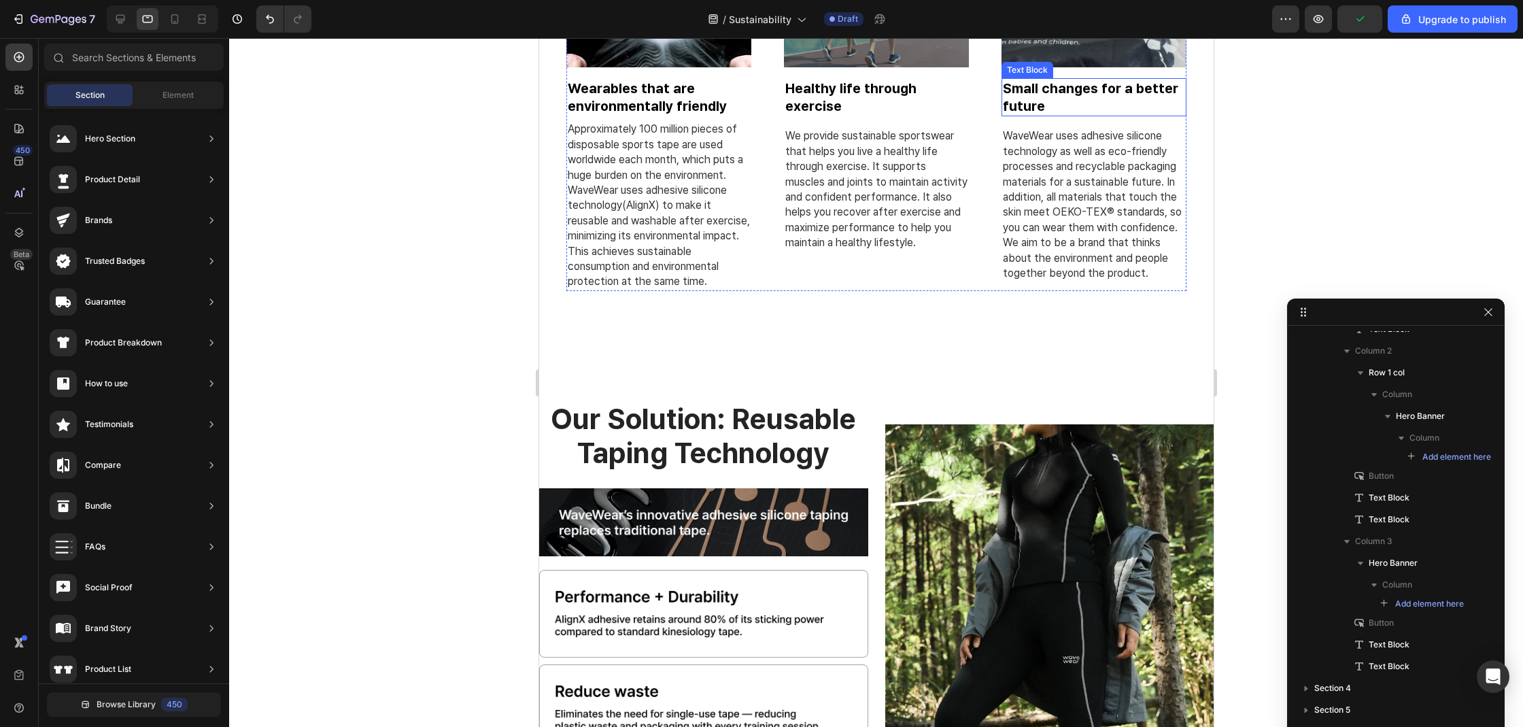
scroll to position [1215, 0]
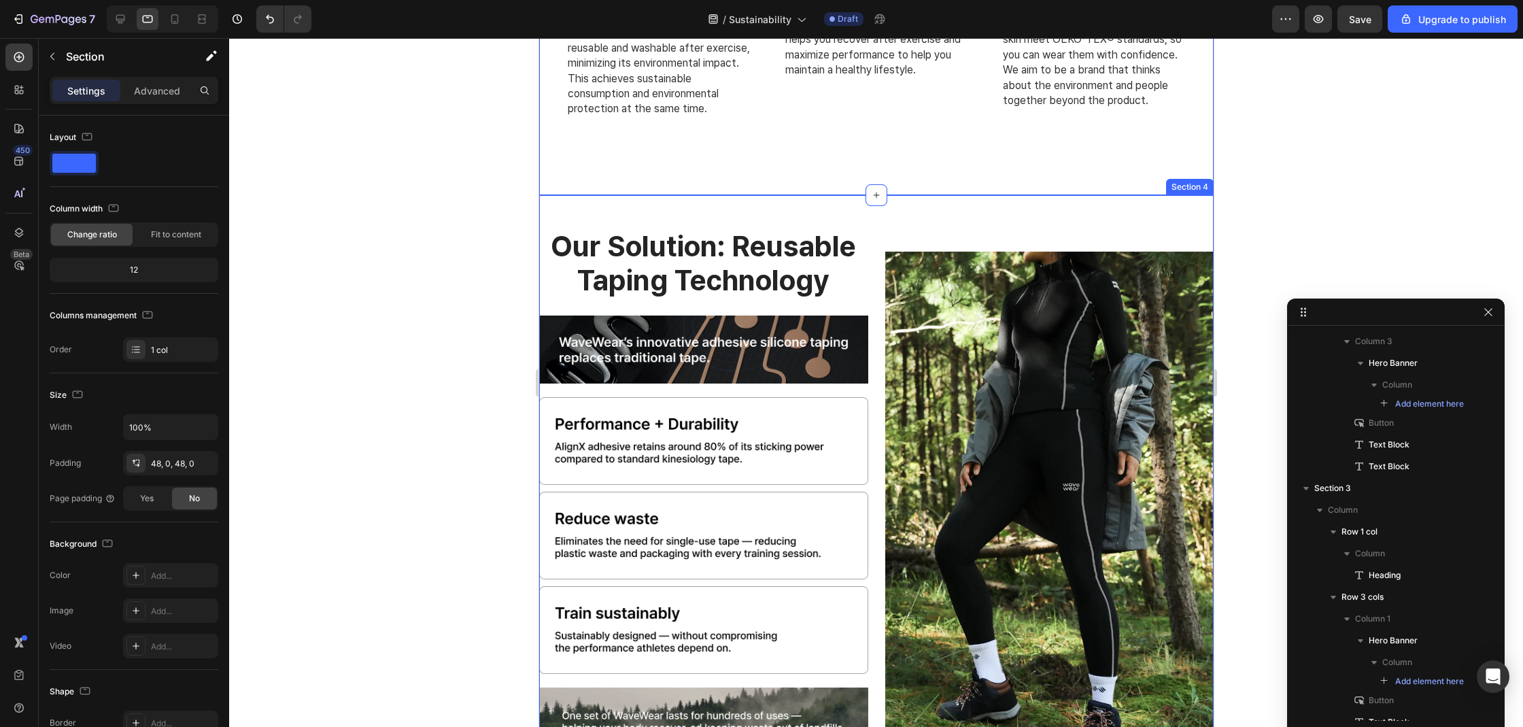
scroll to position [905, 0]
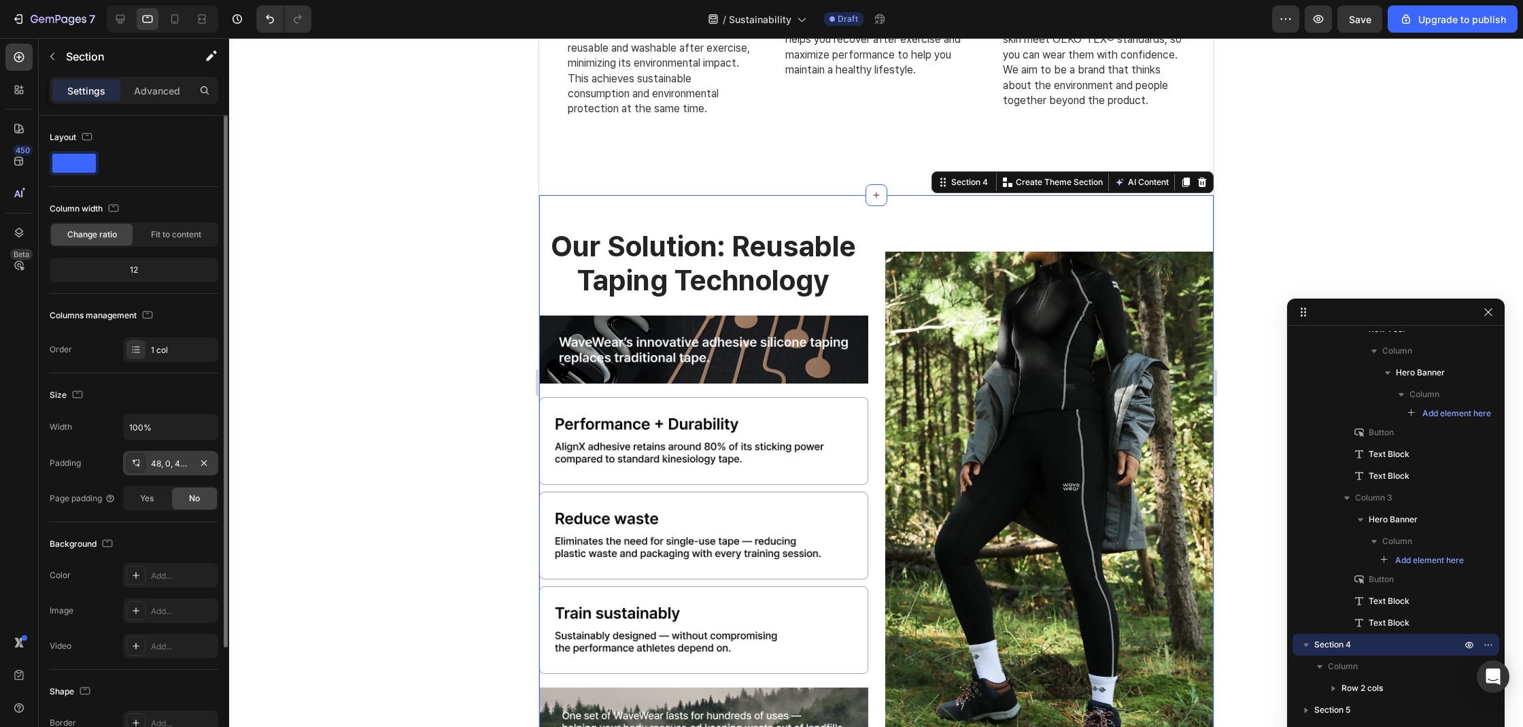
click at [169, 460] on div "48, 0, 48, 0" at bounding box center [170, 463] width 39 height 12
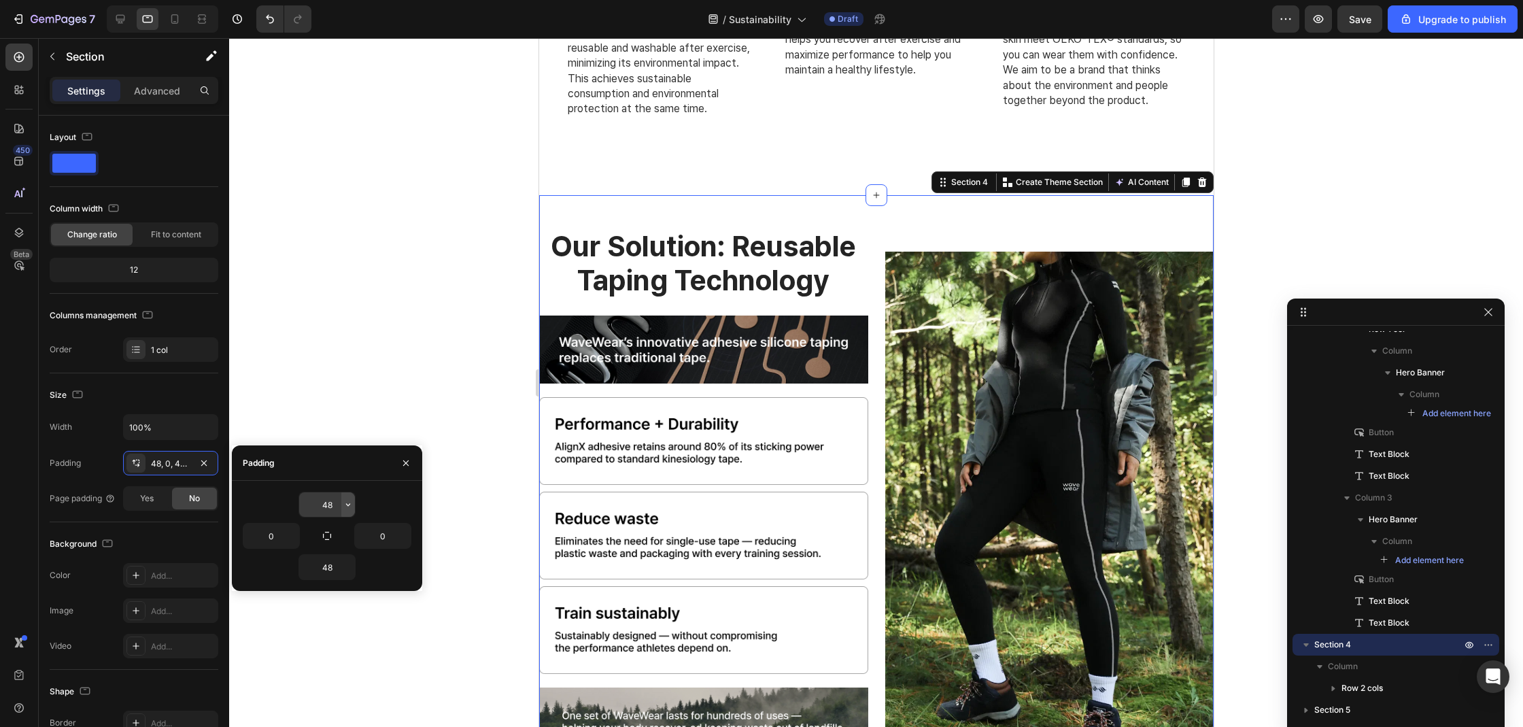
click at [343, 504] on icon "button" at bounding box center [348, 504] width 11 height 11
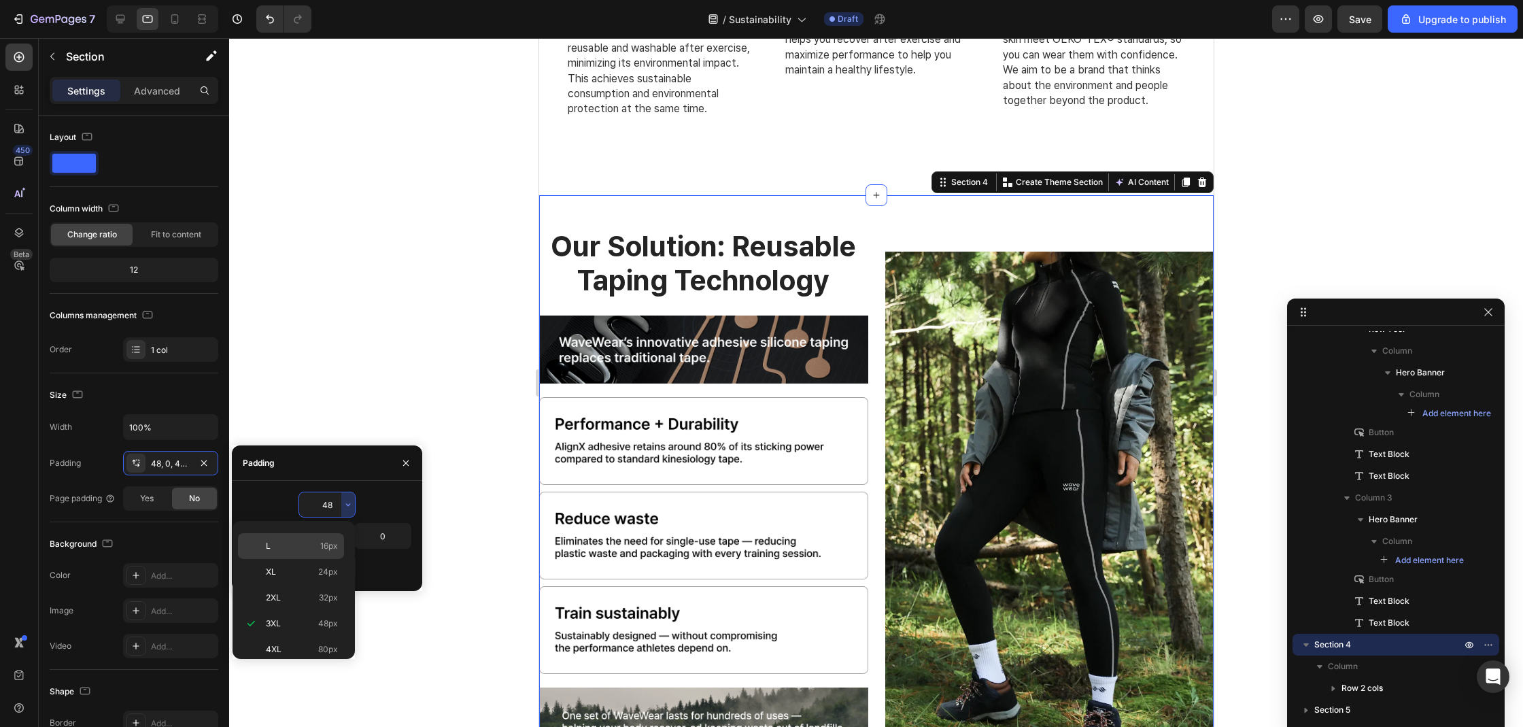
scroll to position [0, 0]
click at [303, 544] on p "Auto Auto" at bounding box center [302, 539] width 72 height 12
type input "Auto"
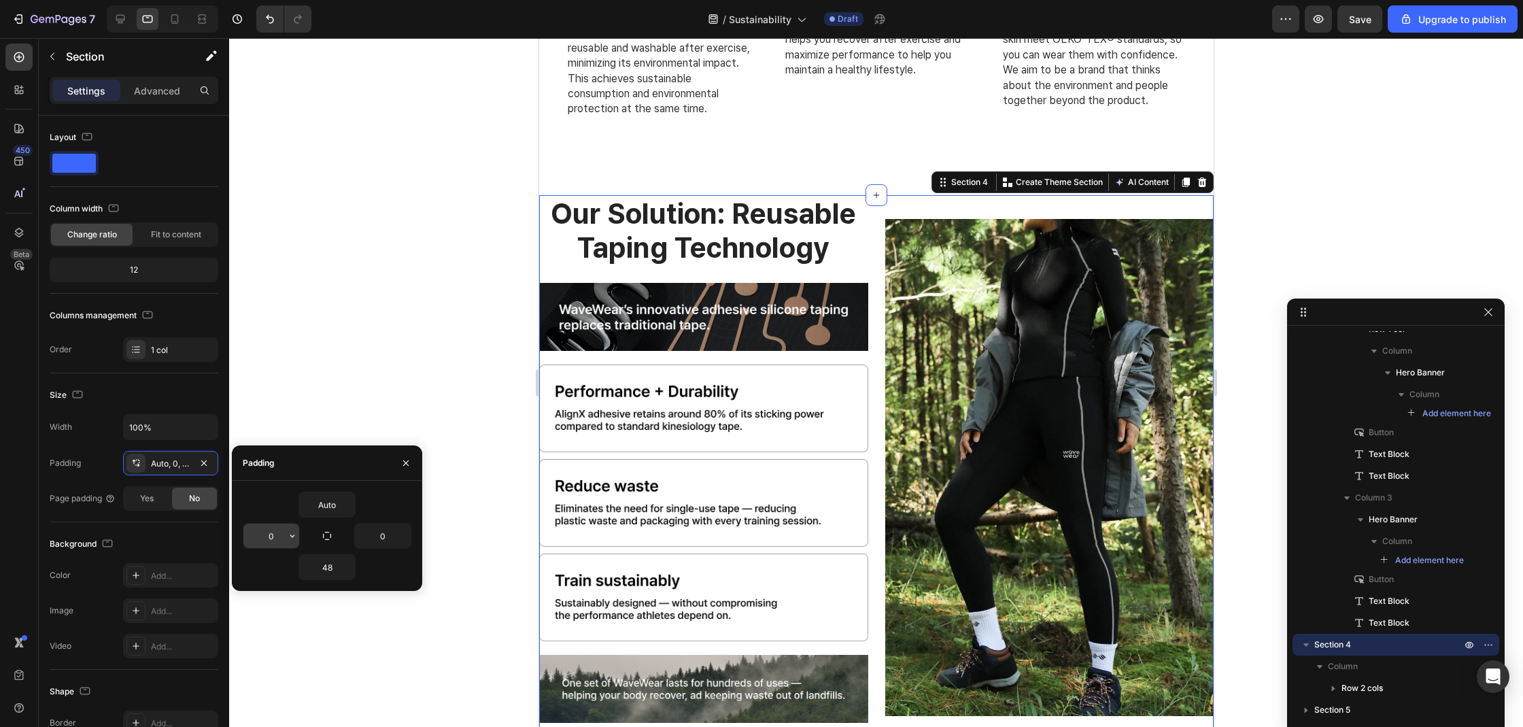
click at [288, 539] on icon "button" at bounding box center [292, 535] width 11 height 11
click at [275, 539] on input "0" at bounding box center [271, 535] width 56 height 24
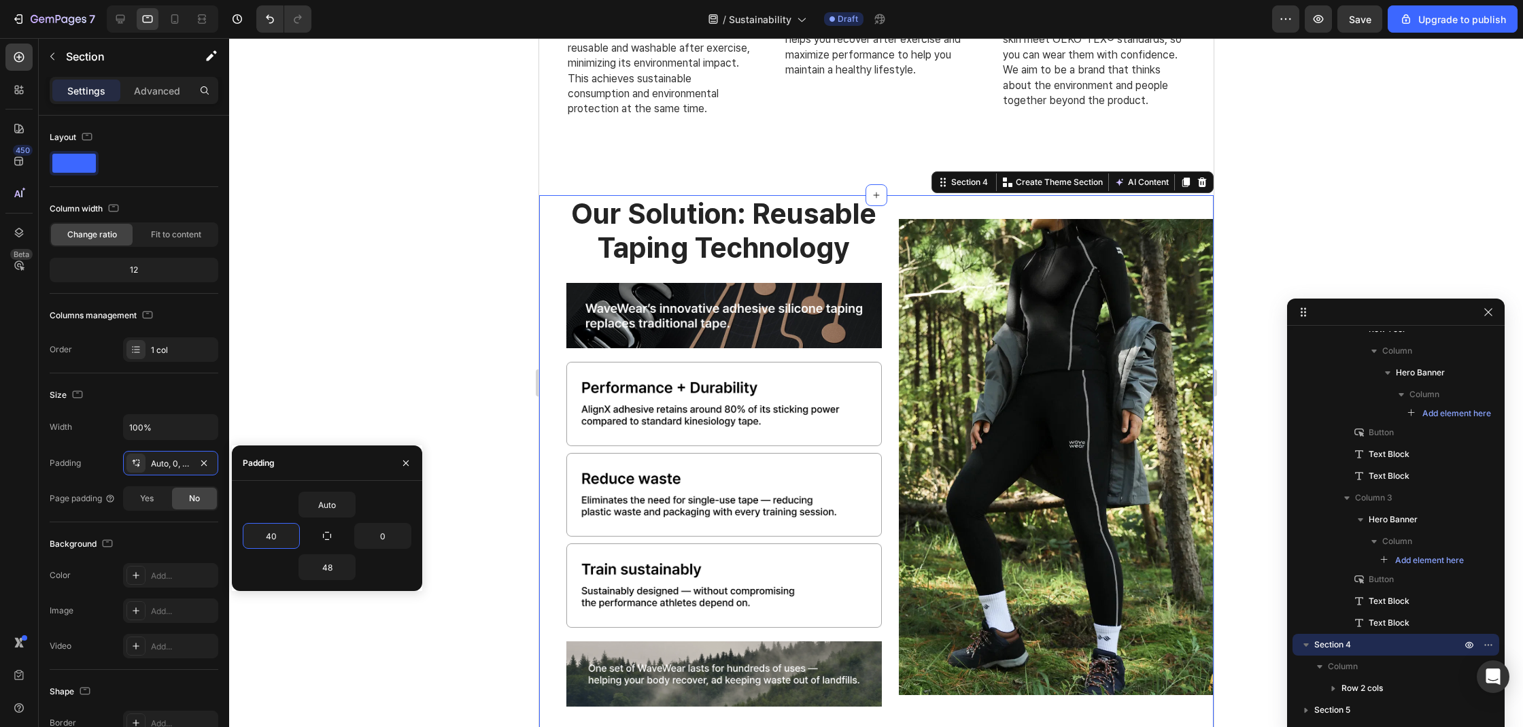
type input "40"
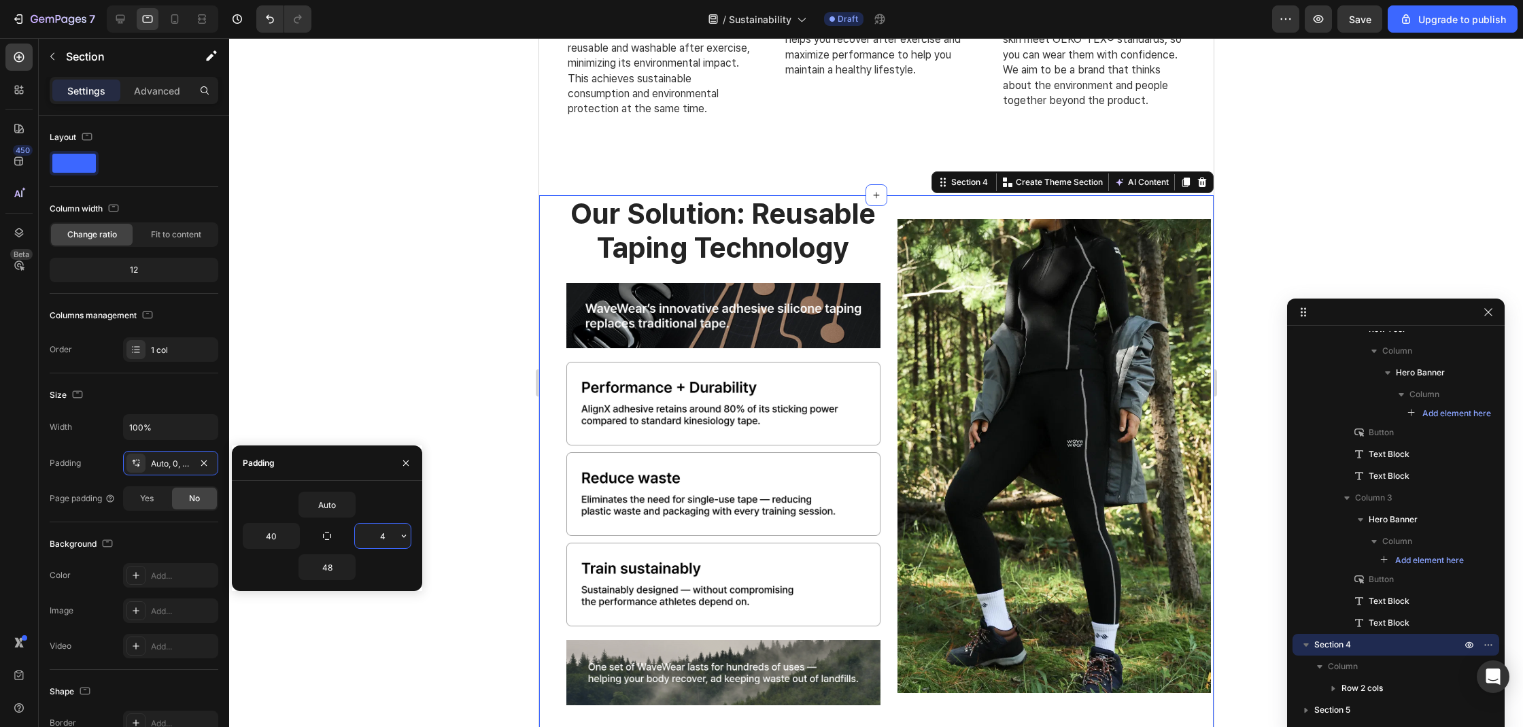
type input "40"
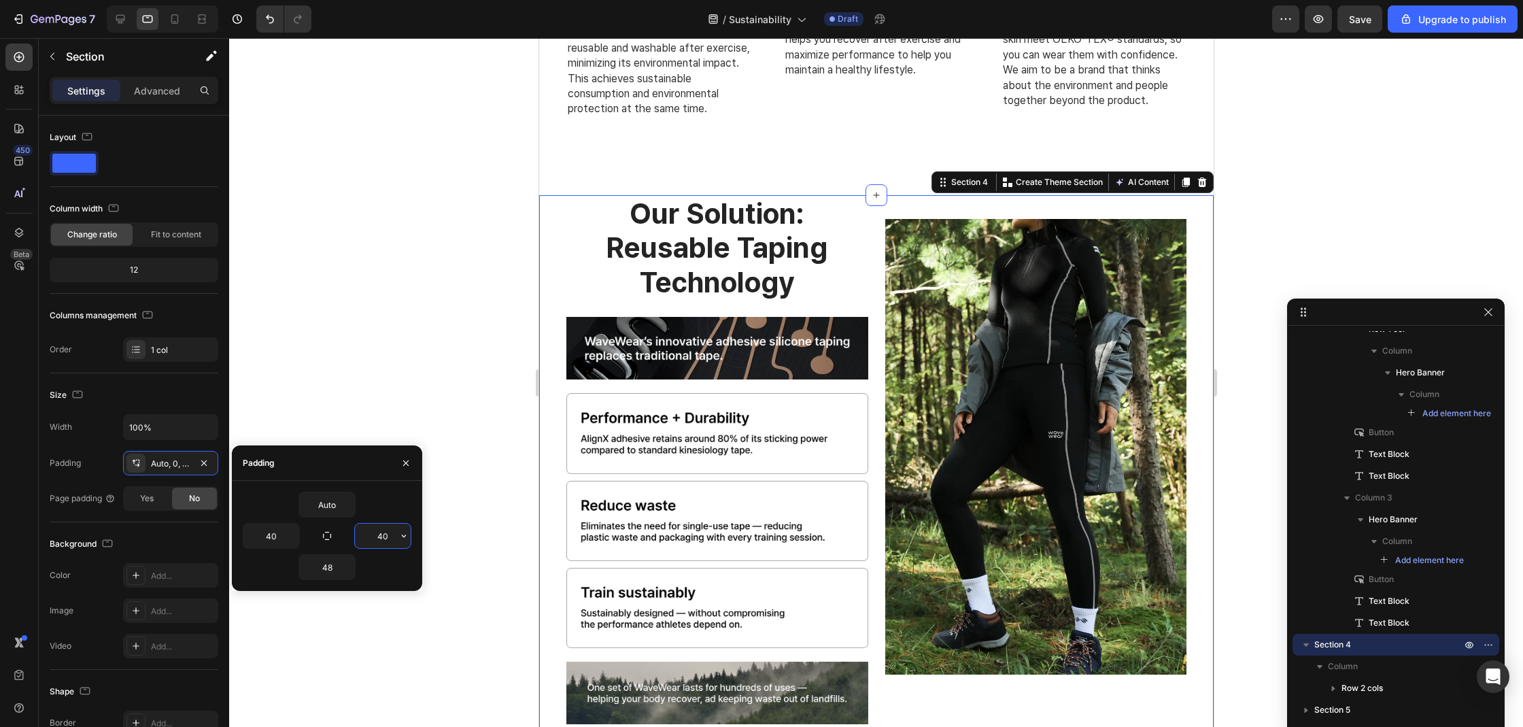
click at [409, 385] on div at bounding box center [876, 382] width 1294 height 689
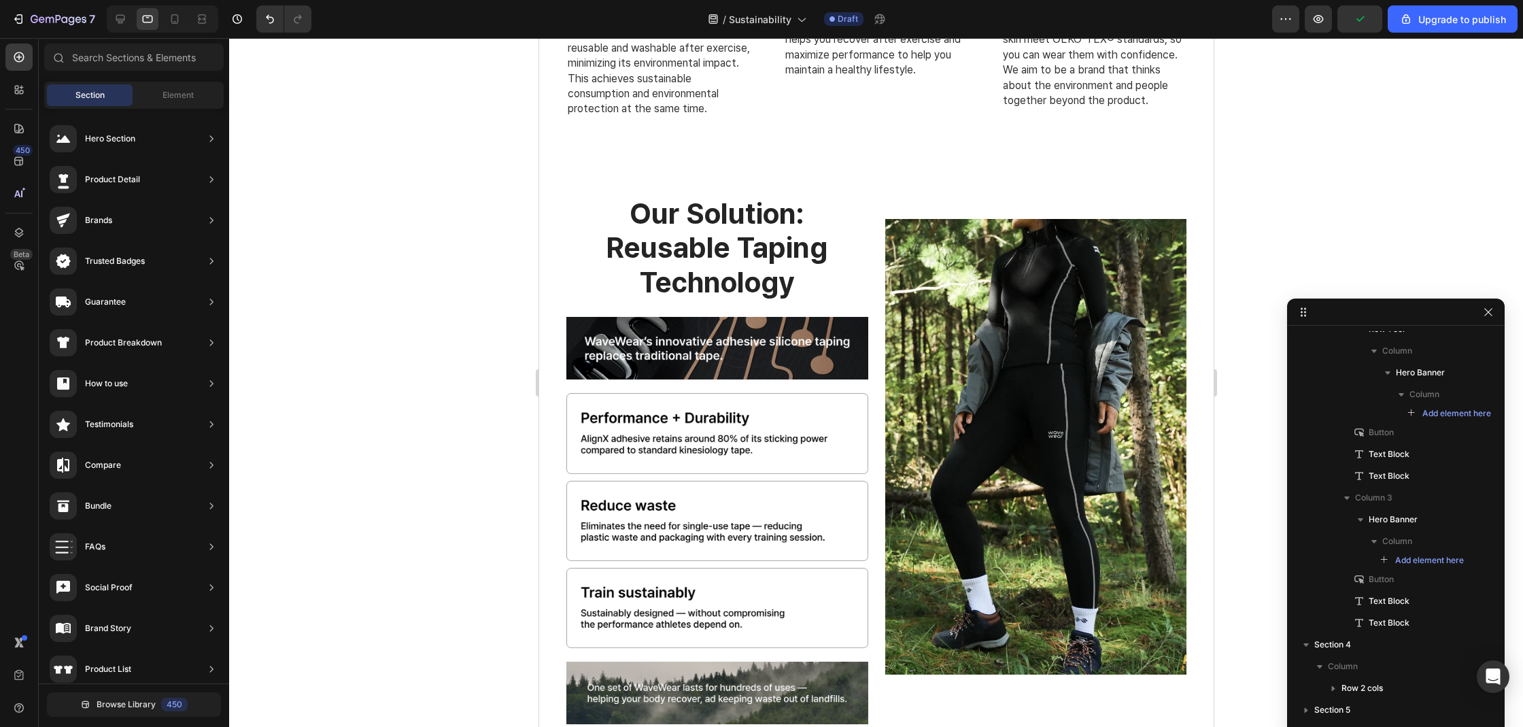
click at [1294, 233] on div at bounding box center [876, 382] width 1294 height 689
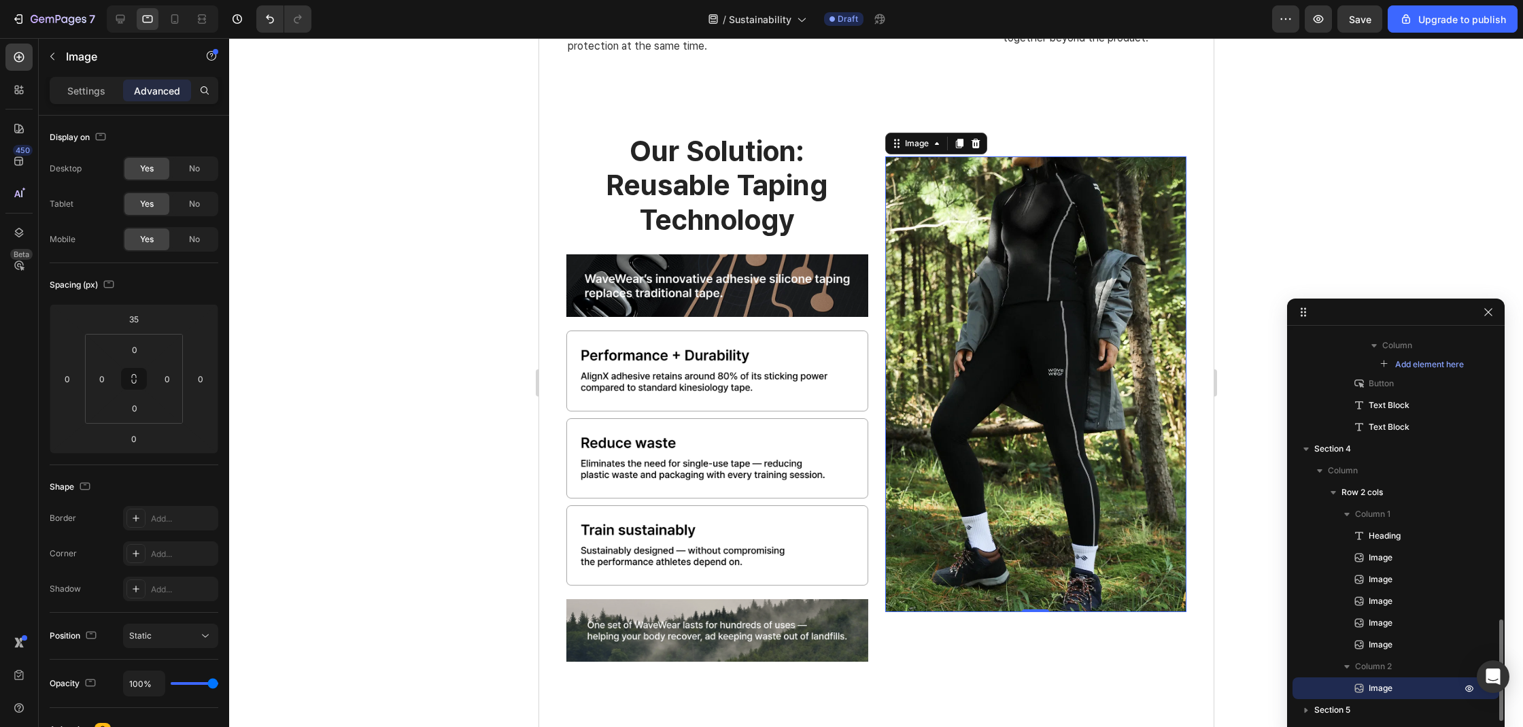
scroll to position [1294, 0]
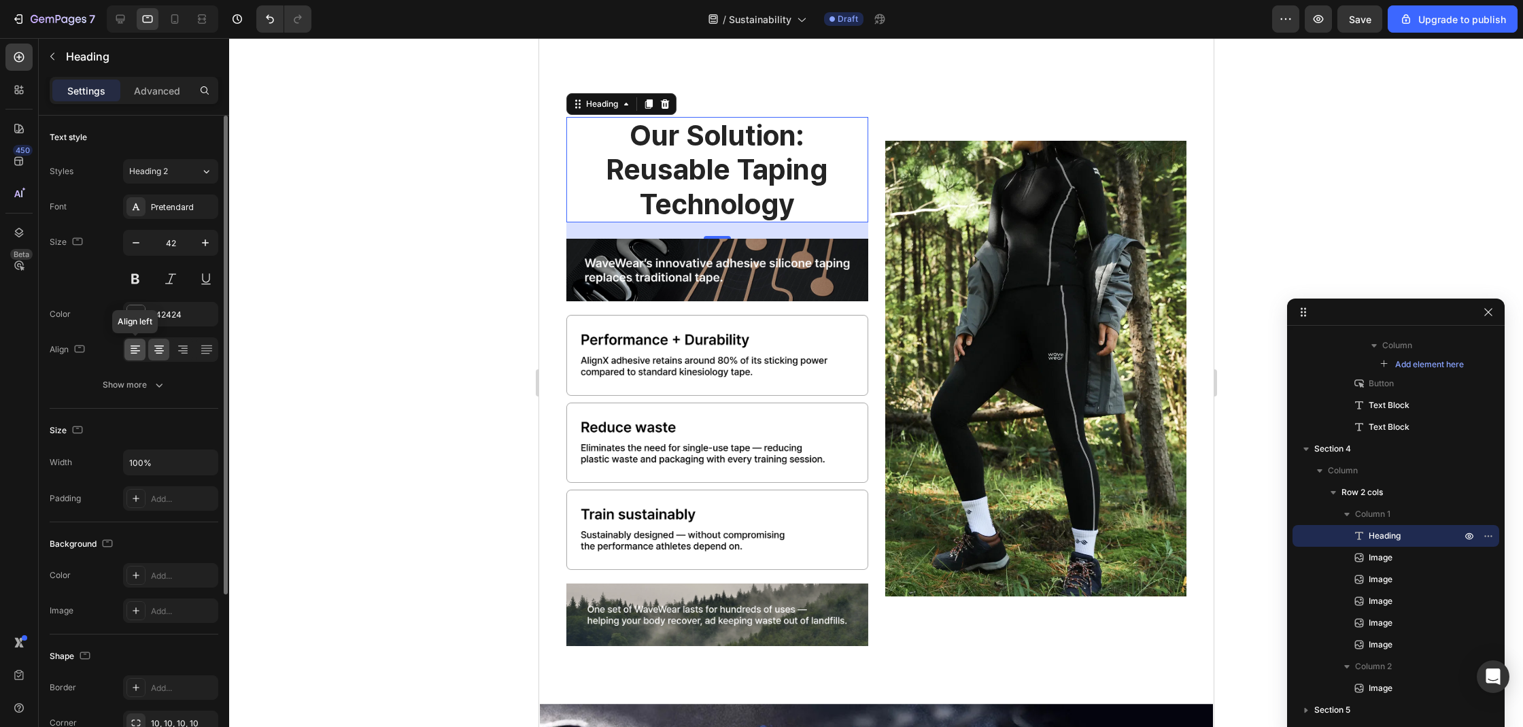
click at [141, 346] on icon at bounding box center [135, 350] width 14 height 14
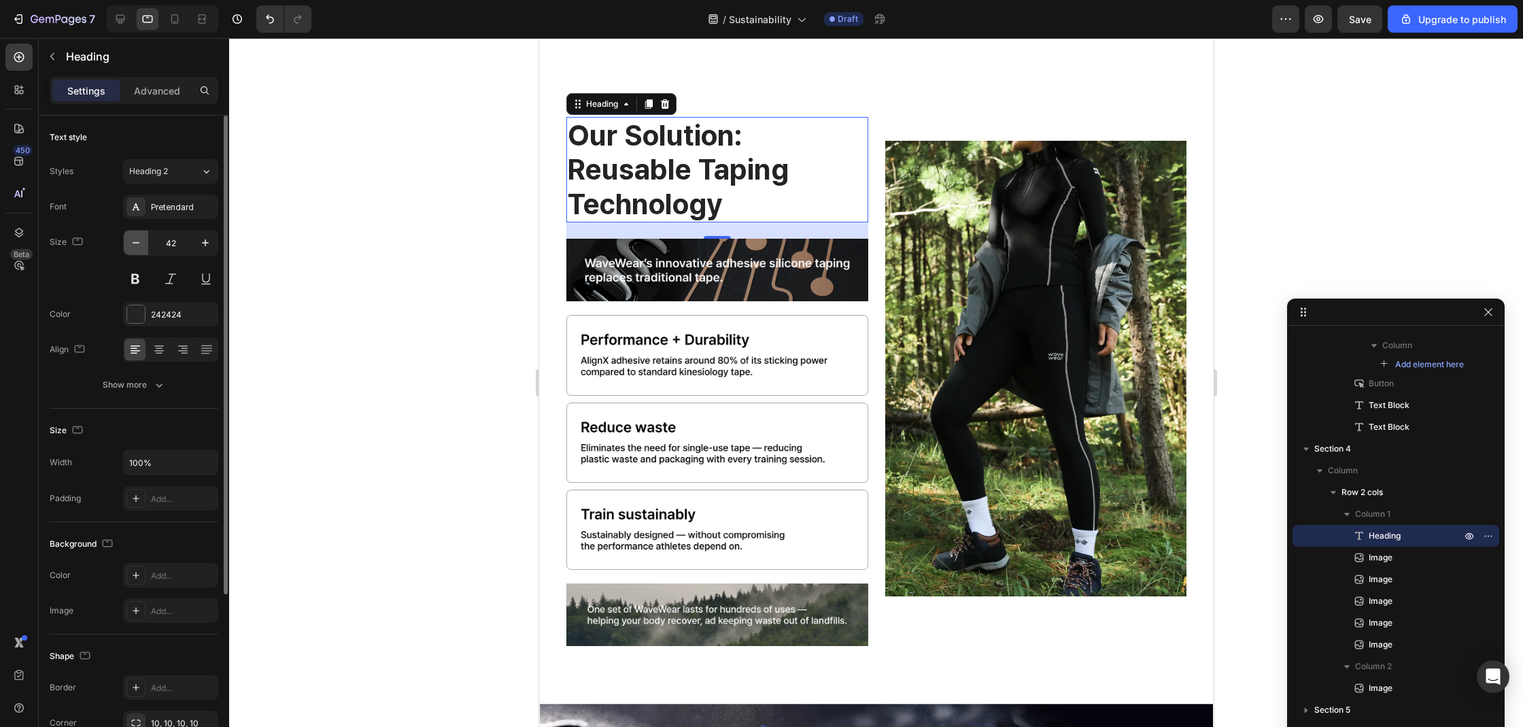
click at [131, 242] on icon "button" at bounding box center [136, 243] width 14 height 14
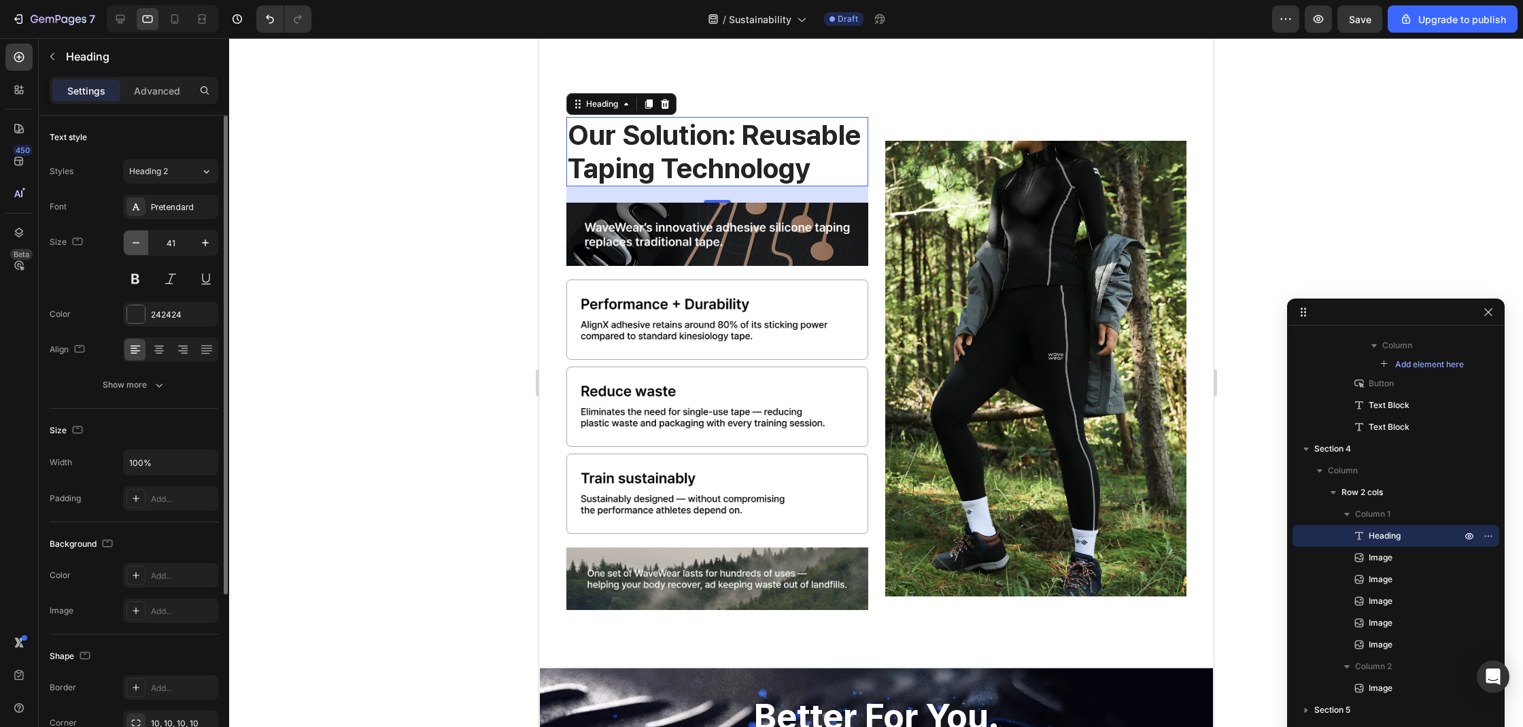
click at [131, 242] on icon "button" at bounding box center [136, 243] width 14 height 14
type input "40"
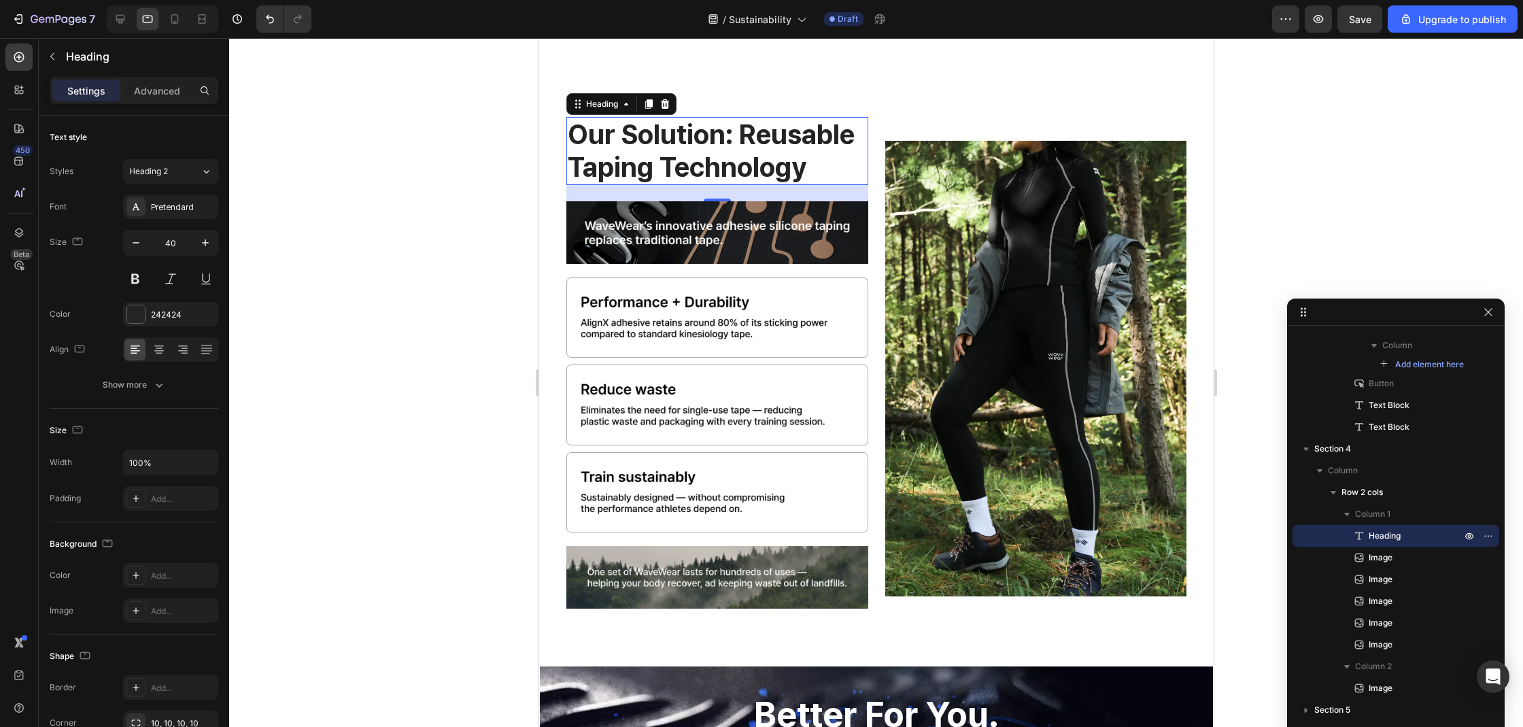
click at [339, 307] on div at bounding box center [876, 382] width 1294 height 689
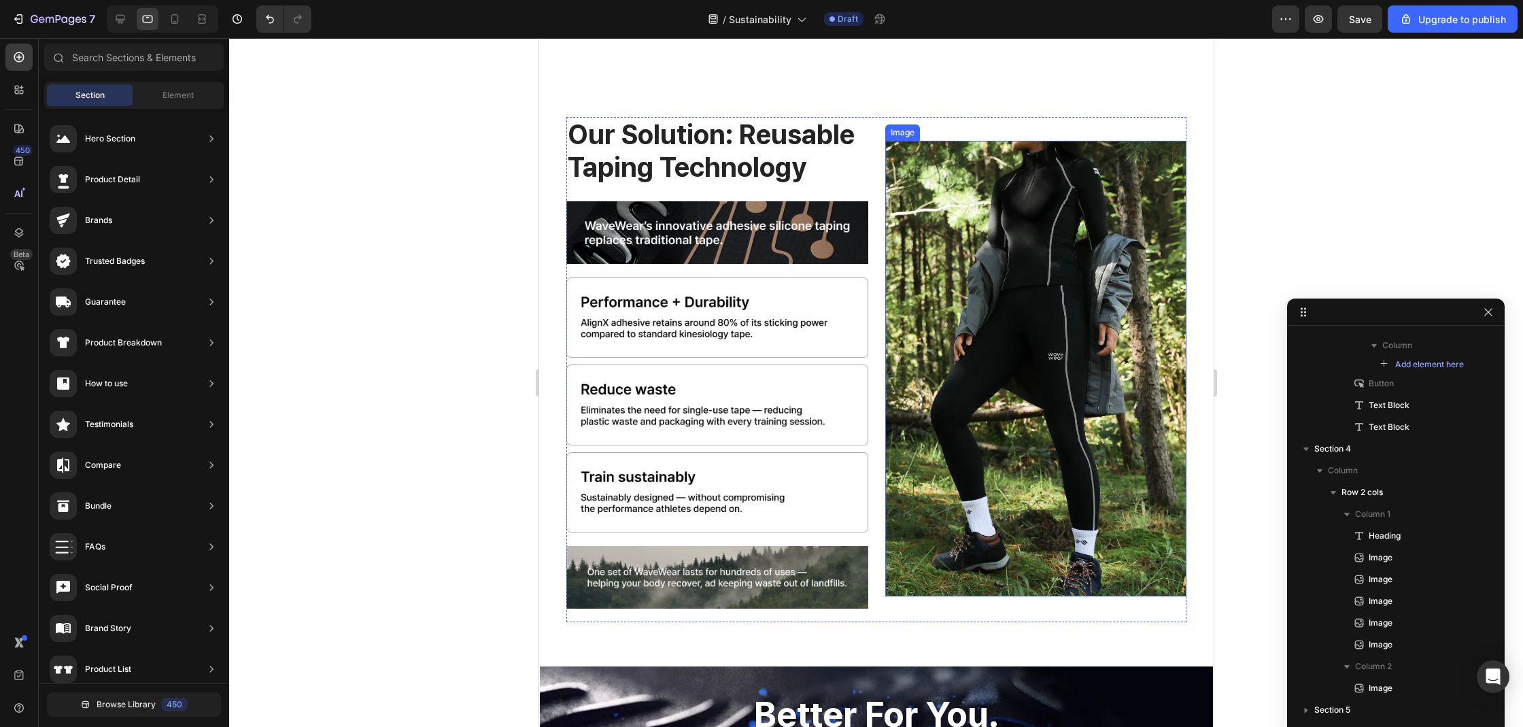
click at [1046, 286] on img at bounding box center [1035, 368] width 302 height 455
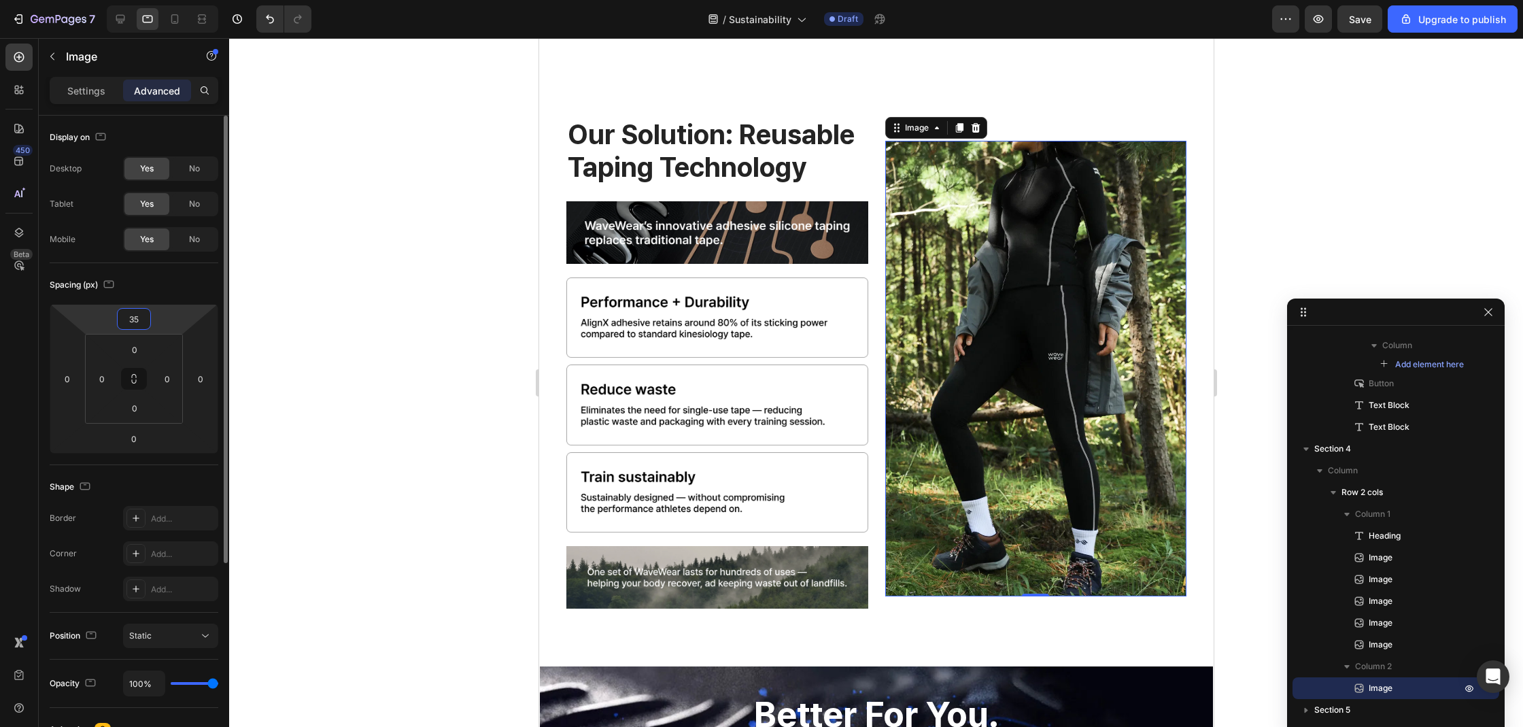
click at [144, 317] on input "35" at bounding box center [133, 319] width 27 height 20
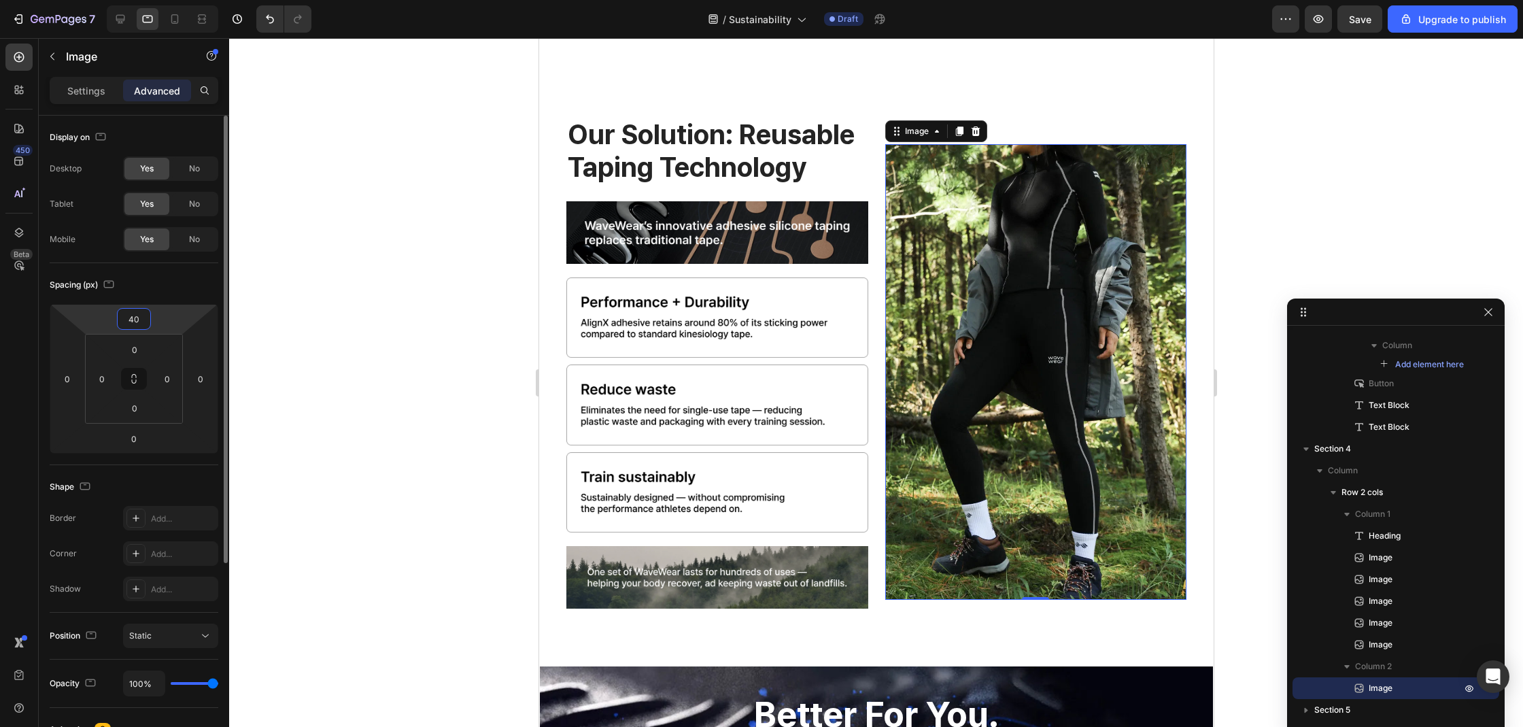
type input "4"
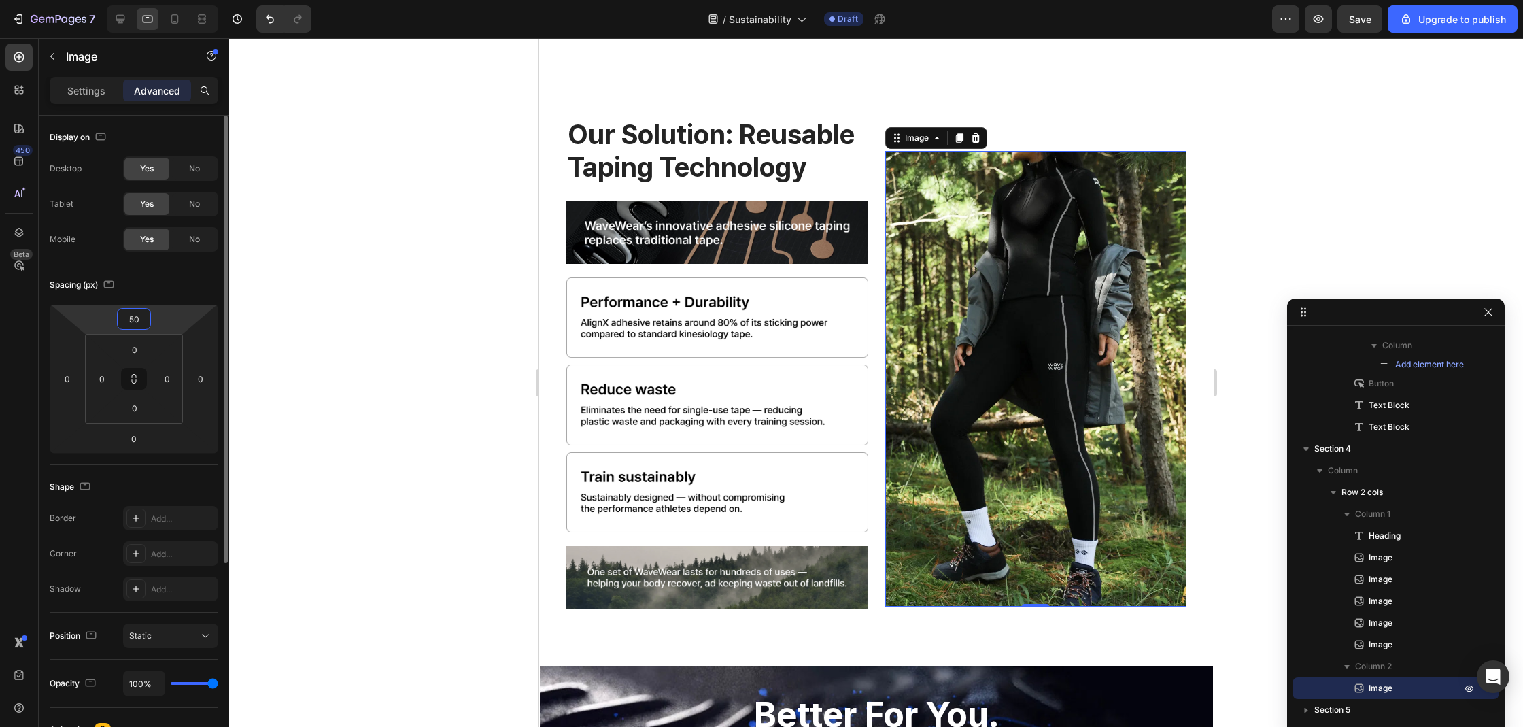
type input "5"
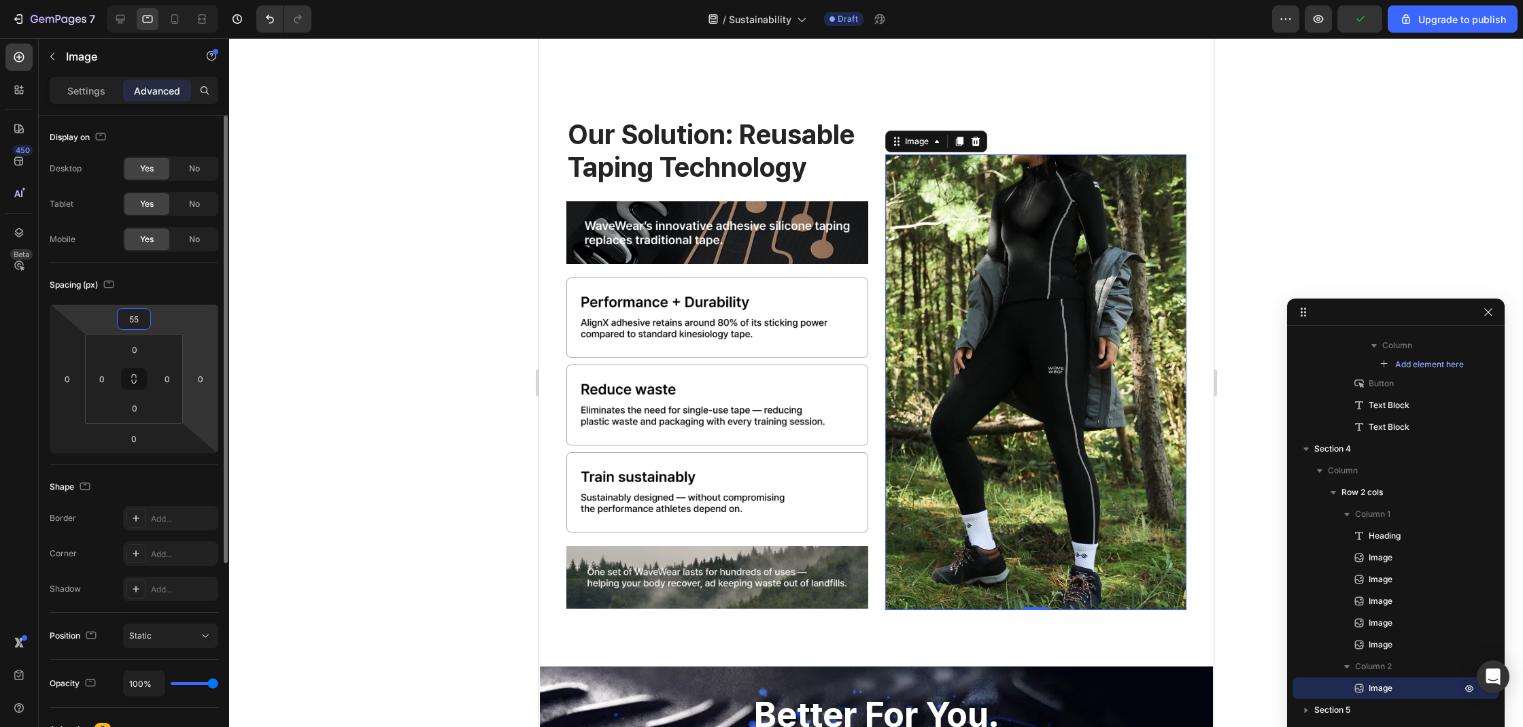
type input "55"
click at [215, 0] on html "7 / Sustainability Draft Preview Upgrade to publish 450 Beta Sections(18) Eleme…" at bounding box center [761, 0] width 1523 height 0
click at [322, 319] on div at bounding box center [876, 382] width 1294 height 689
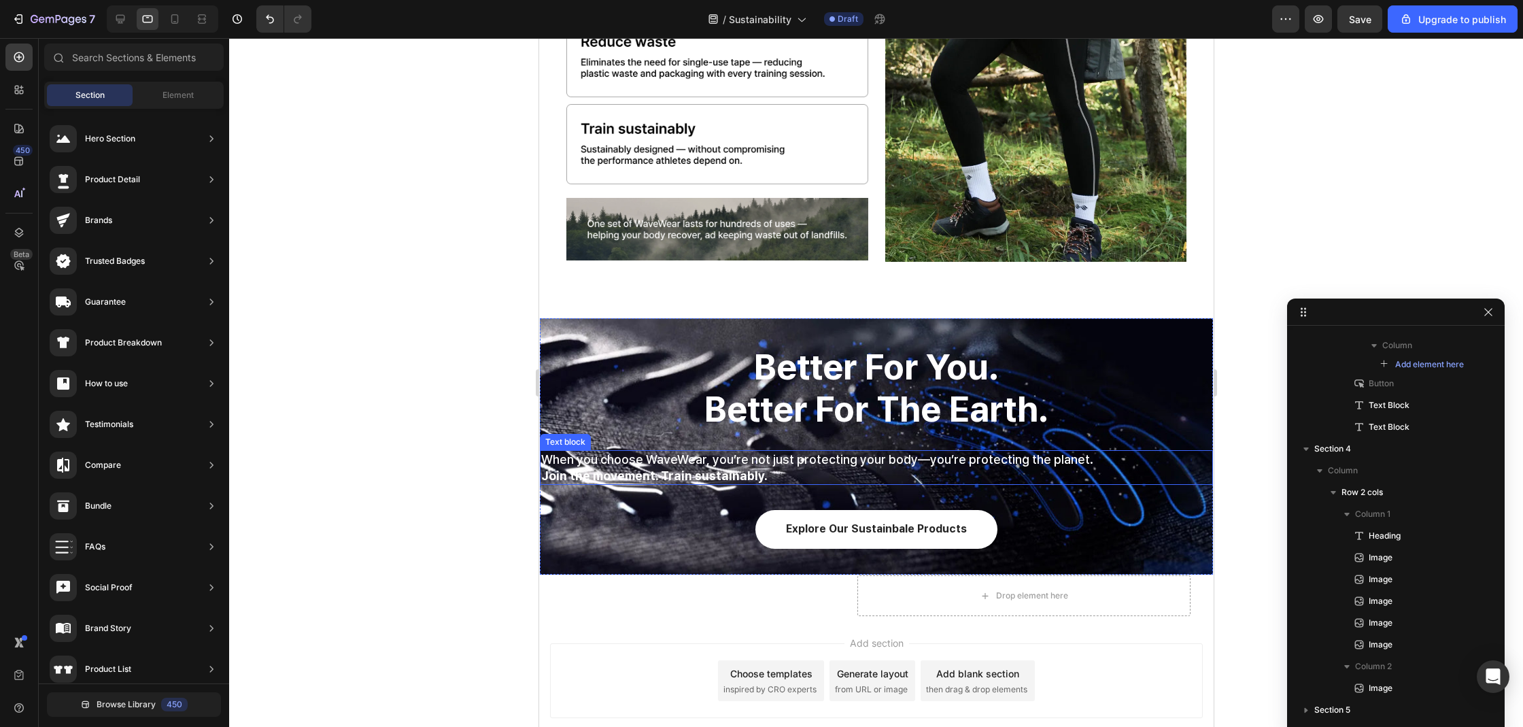
scroll to position [1253, 0]
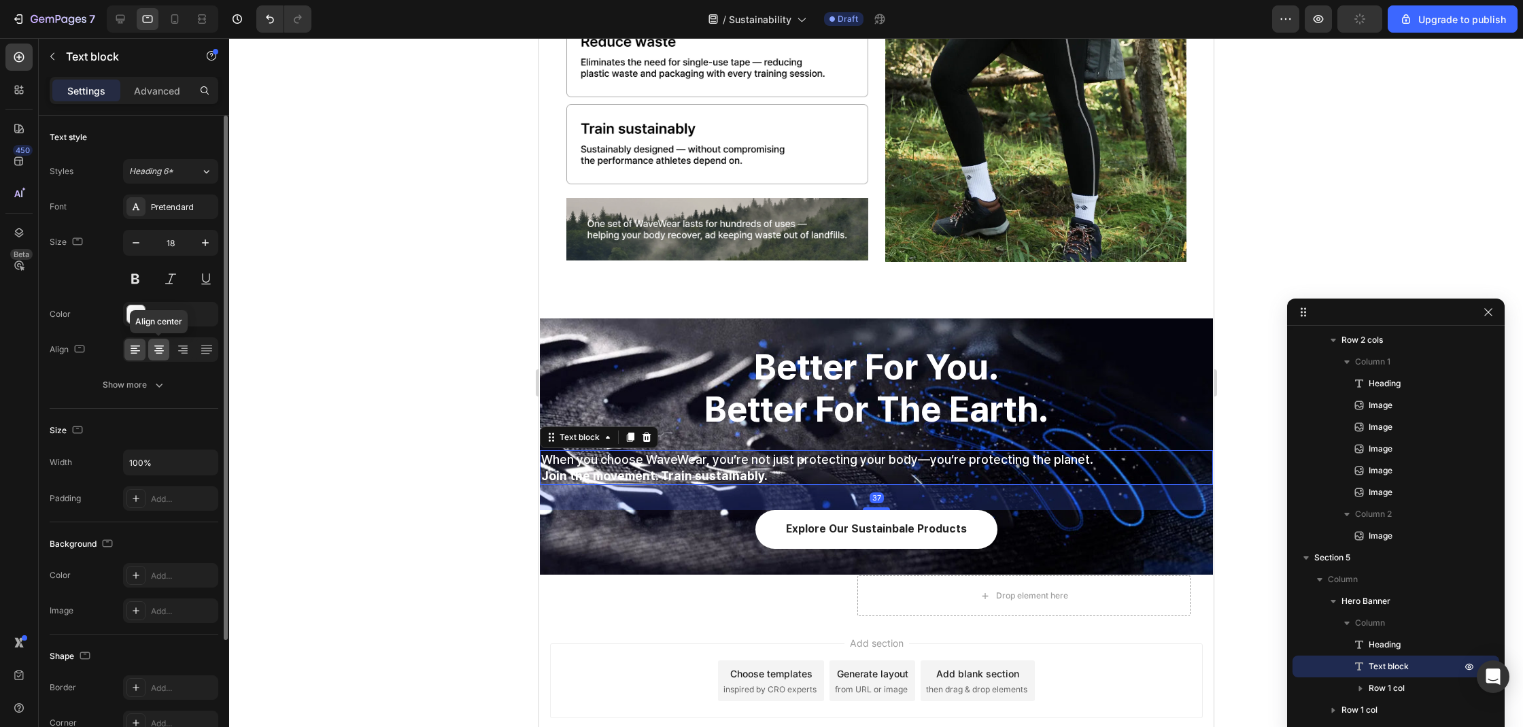
click at [164, 349] on icon at bounding box center [159, 350] width 14 height 14
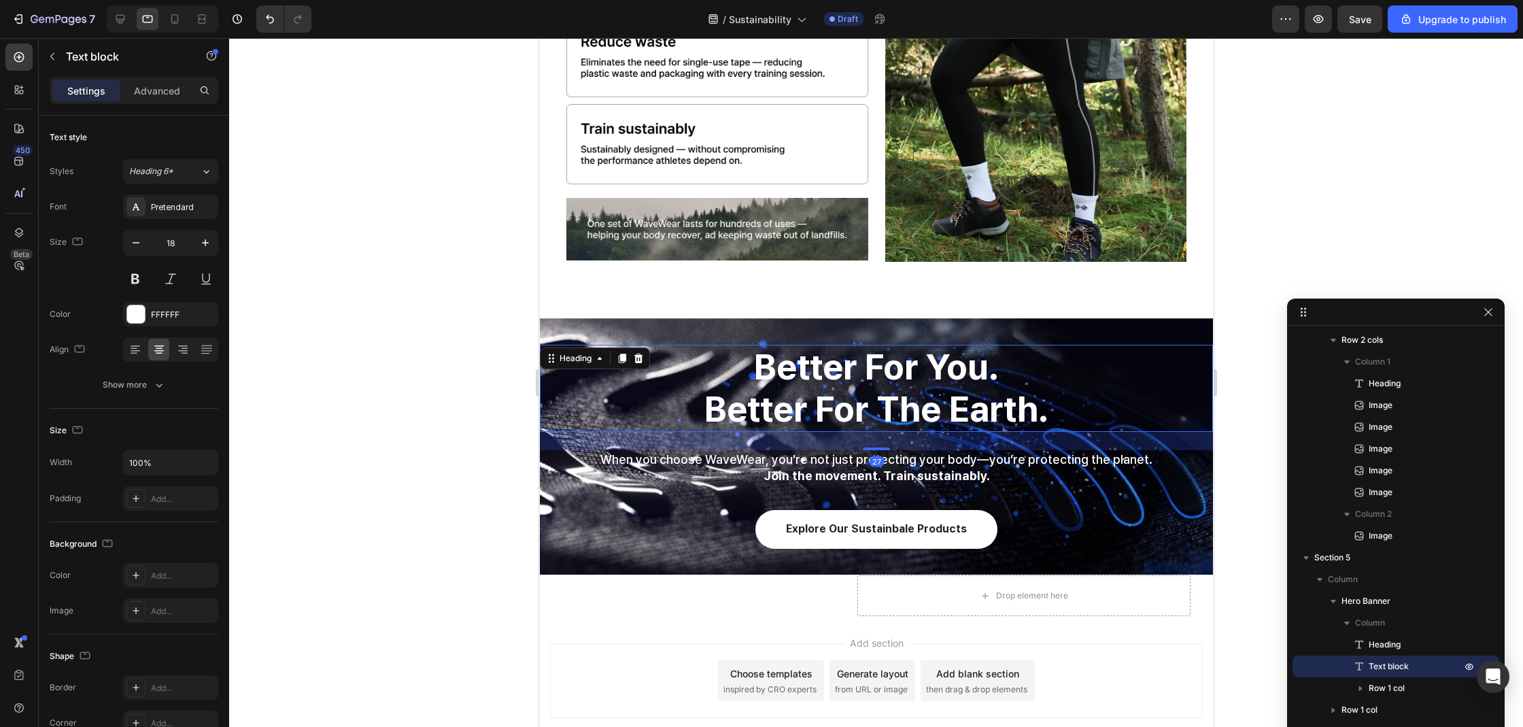
click at [836, 390] on h2 "better for you. better for the earth." at bounding box center [875, 389] width 673 height 88
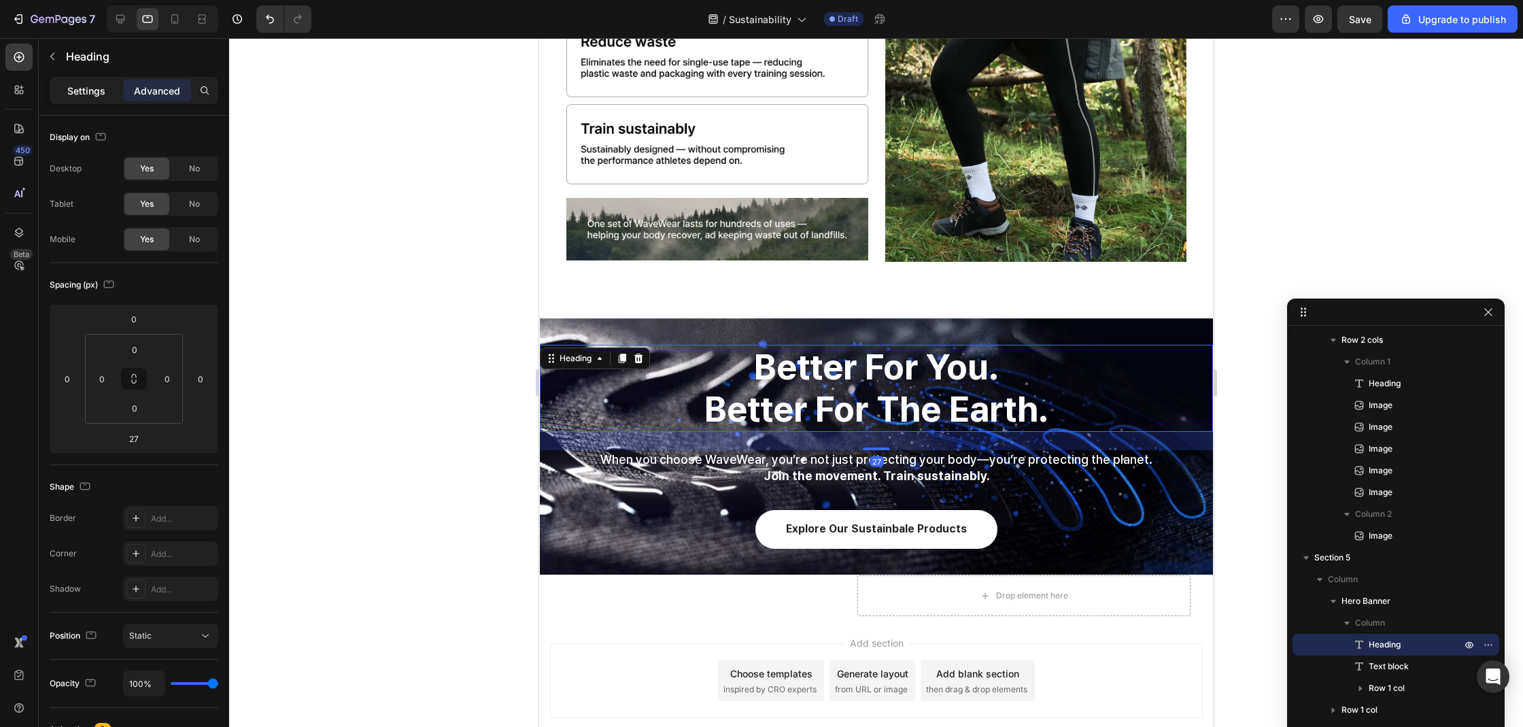
click at [73, 86] on p "Settings" at bounding box center [86, 91] width 38 height 14
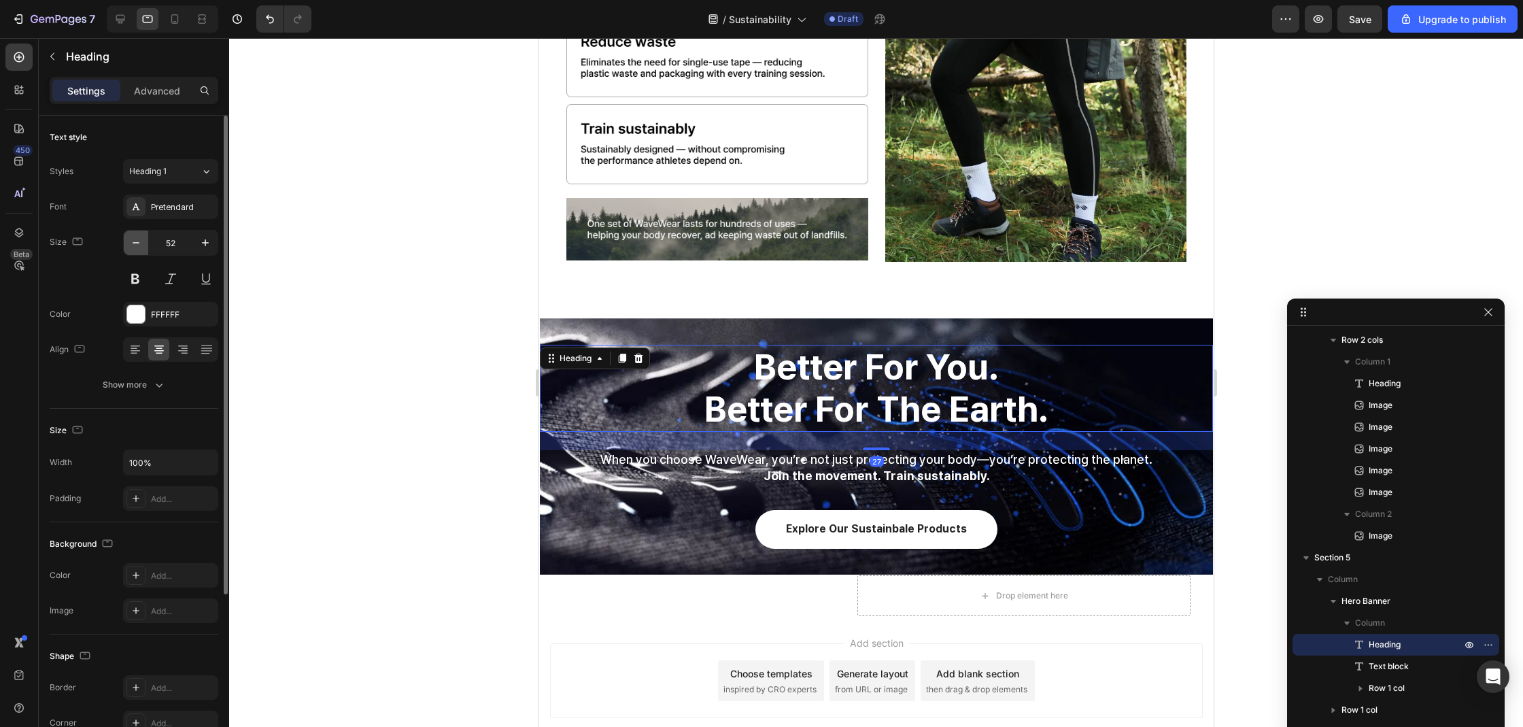
click at [145, 243] on button "button" at bounding box center [136, 242] width 24 height 24
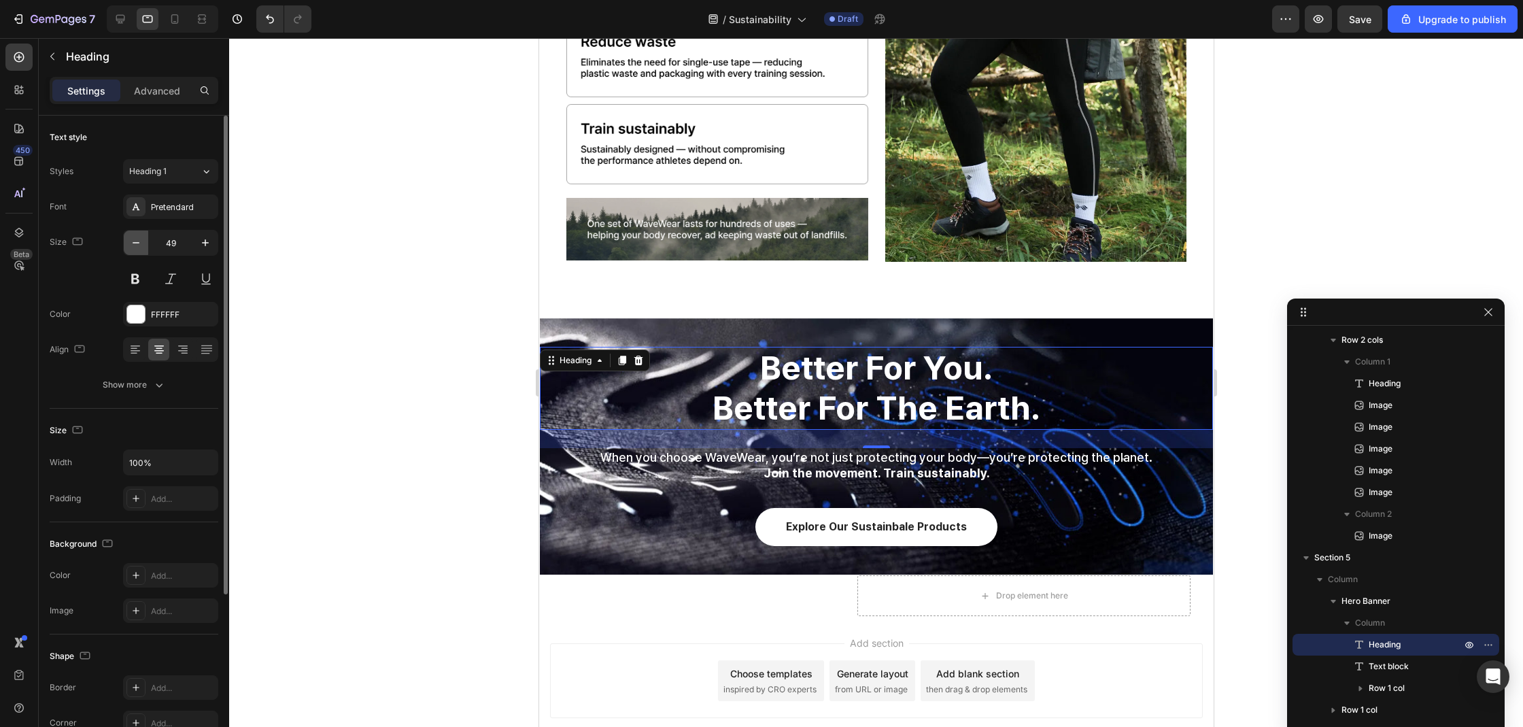
click at [145, 243] on button "button" at bounding box center [136, 242] width 24 height 24
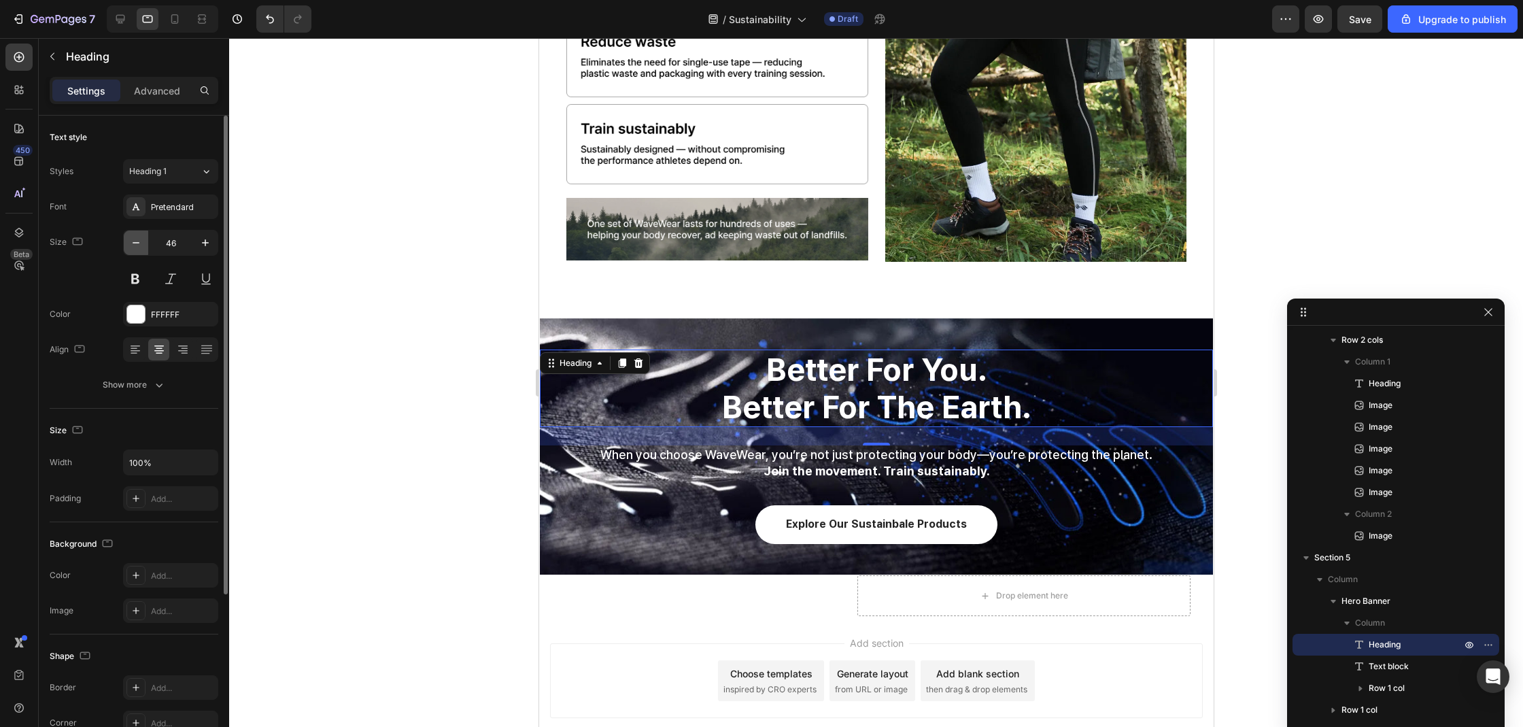
click at [145, 243] on button "button" at bounding box center [136, 242] width 24 height 24
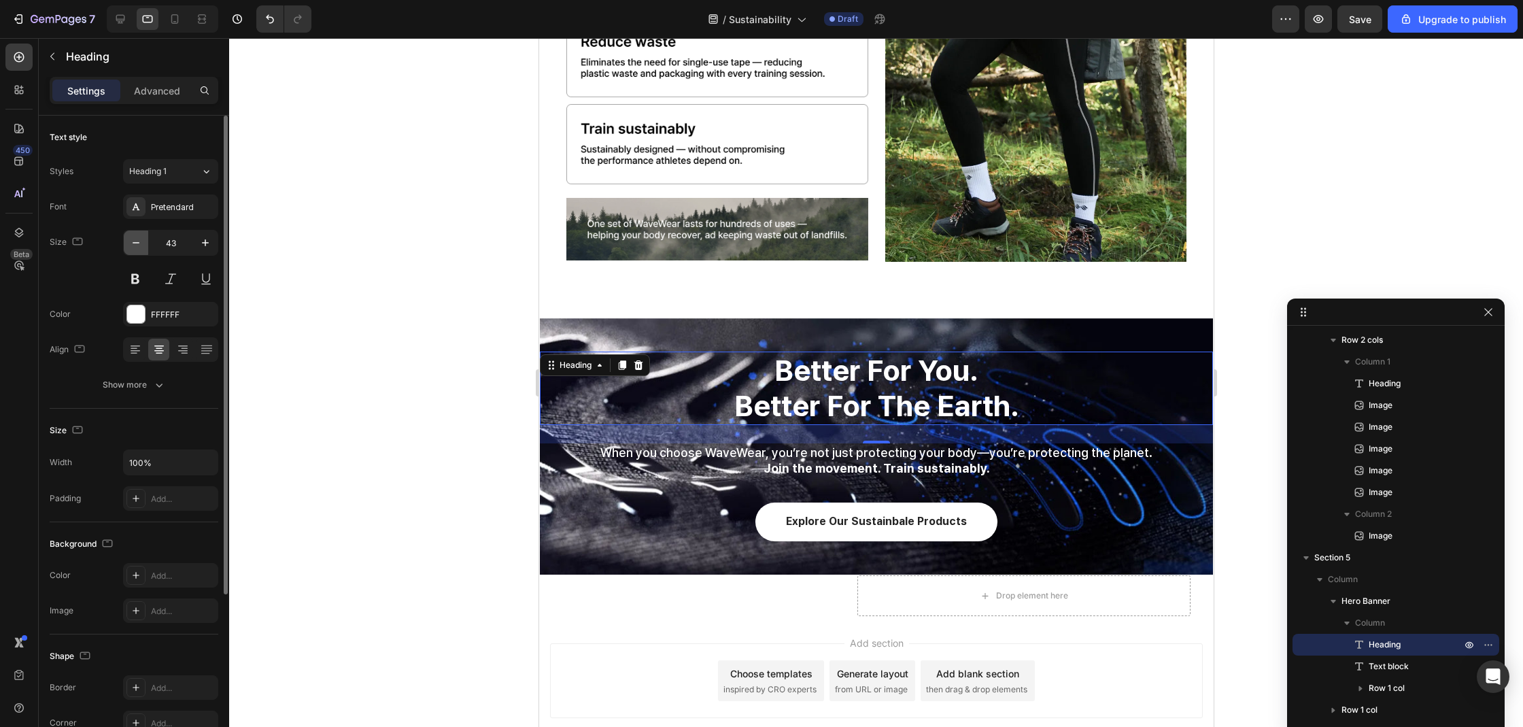
click at [145, 243] on button "button" at bounding box center [136, 242] width 24 height 24
click at [142, 245] on icon "button" at bounding box center [136, 243] width 14 height 14
type input "40"
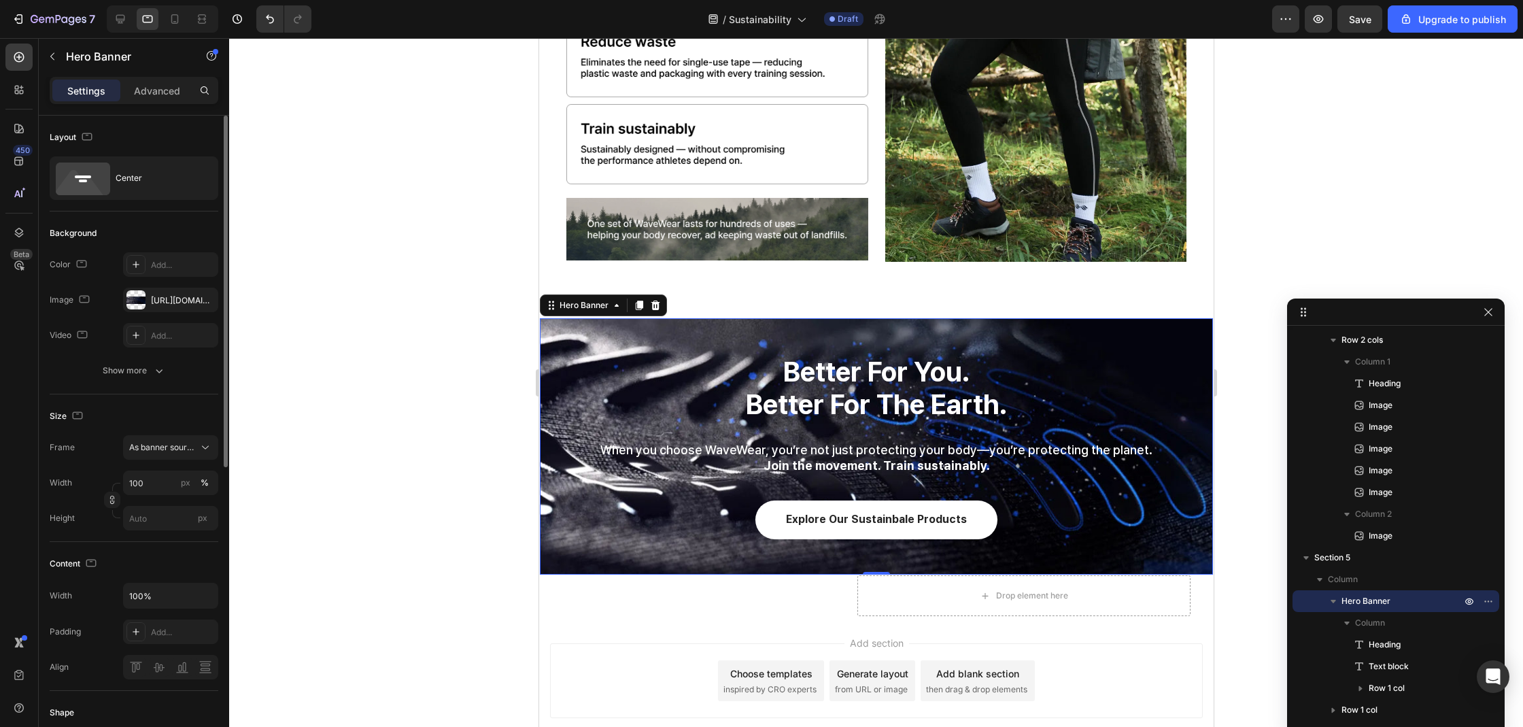
click at [368, 481] on div at bounding box center [876, 382] width 1294 height 689
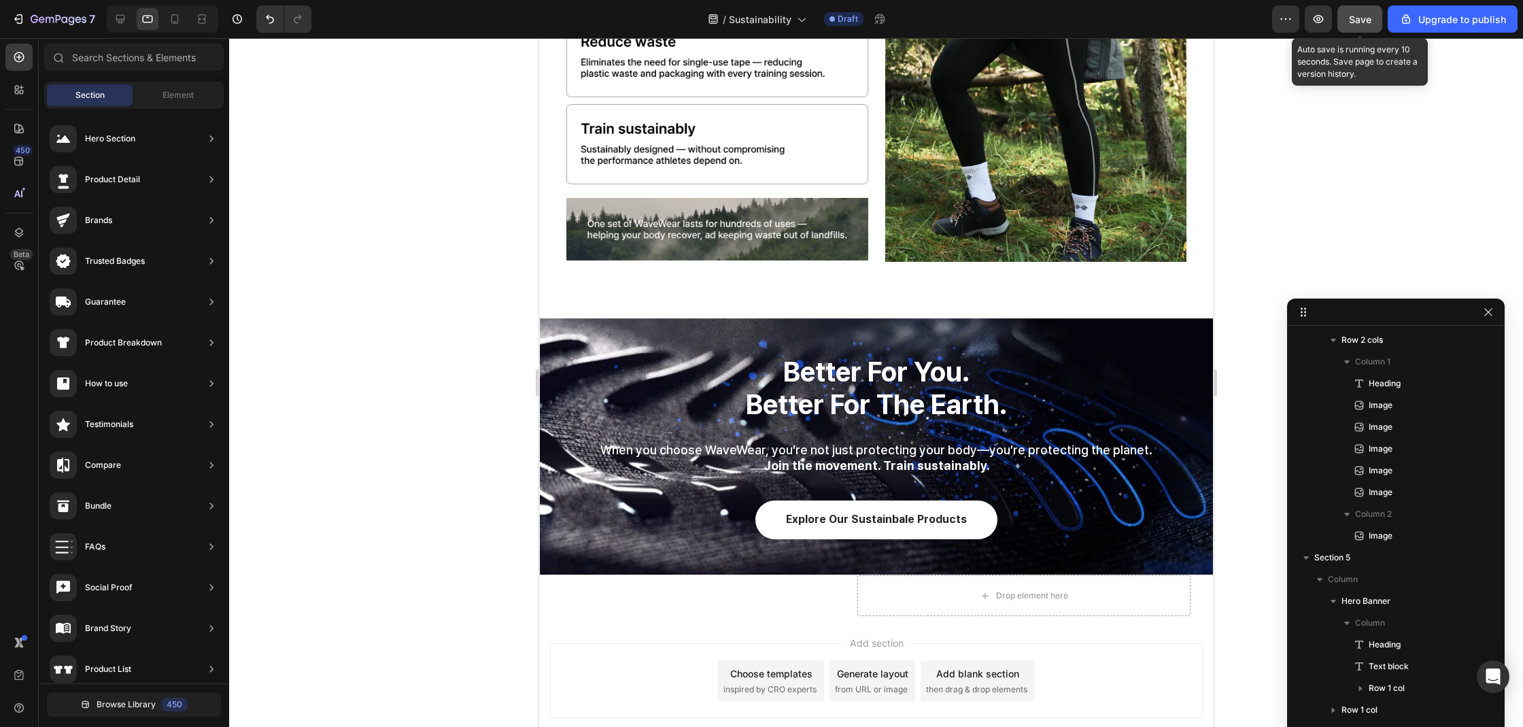
click at [1344, 15] on button "Save" at bounding box center [1359, 18] width 45 height 27
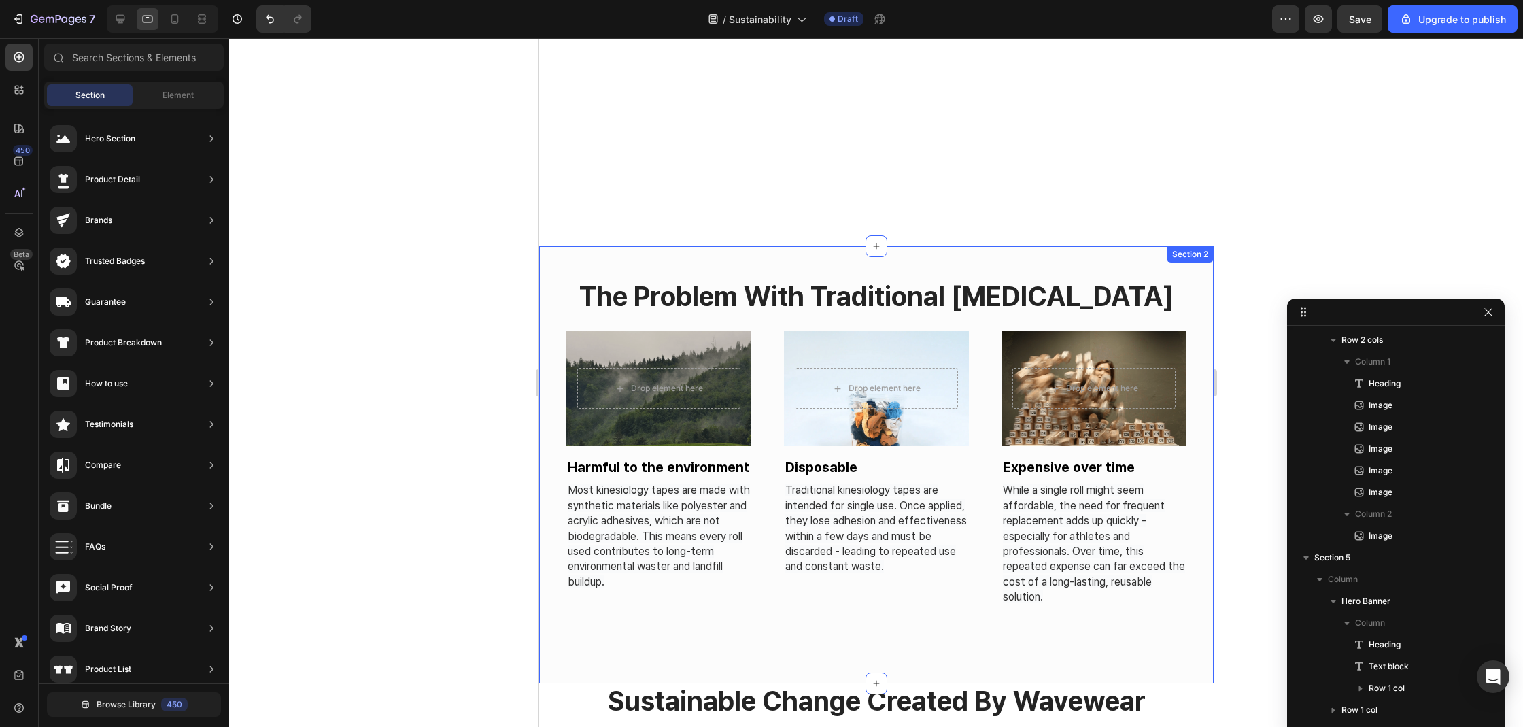
scroll to position [0, 0]
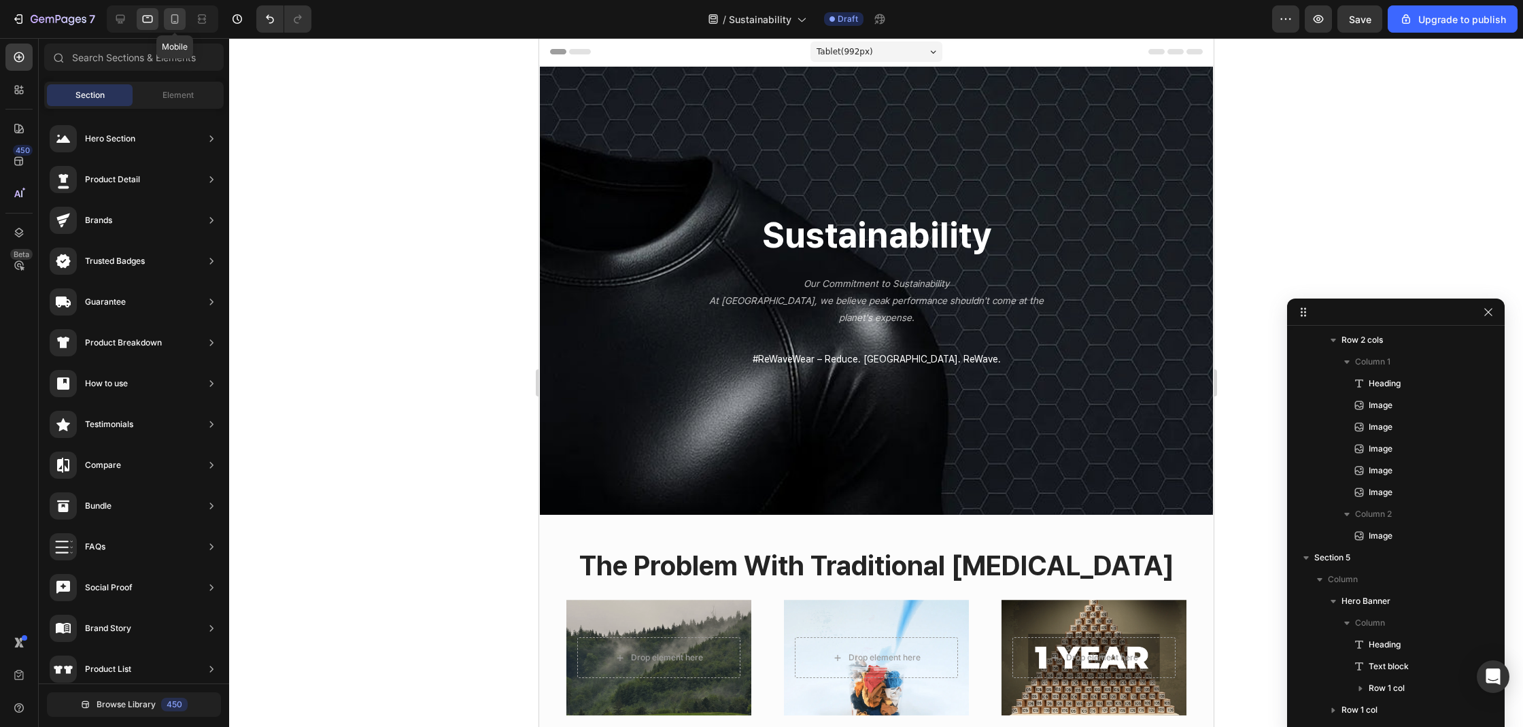
click at [182, 23] on div at bounding box center [175, 19] width 22 height 22
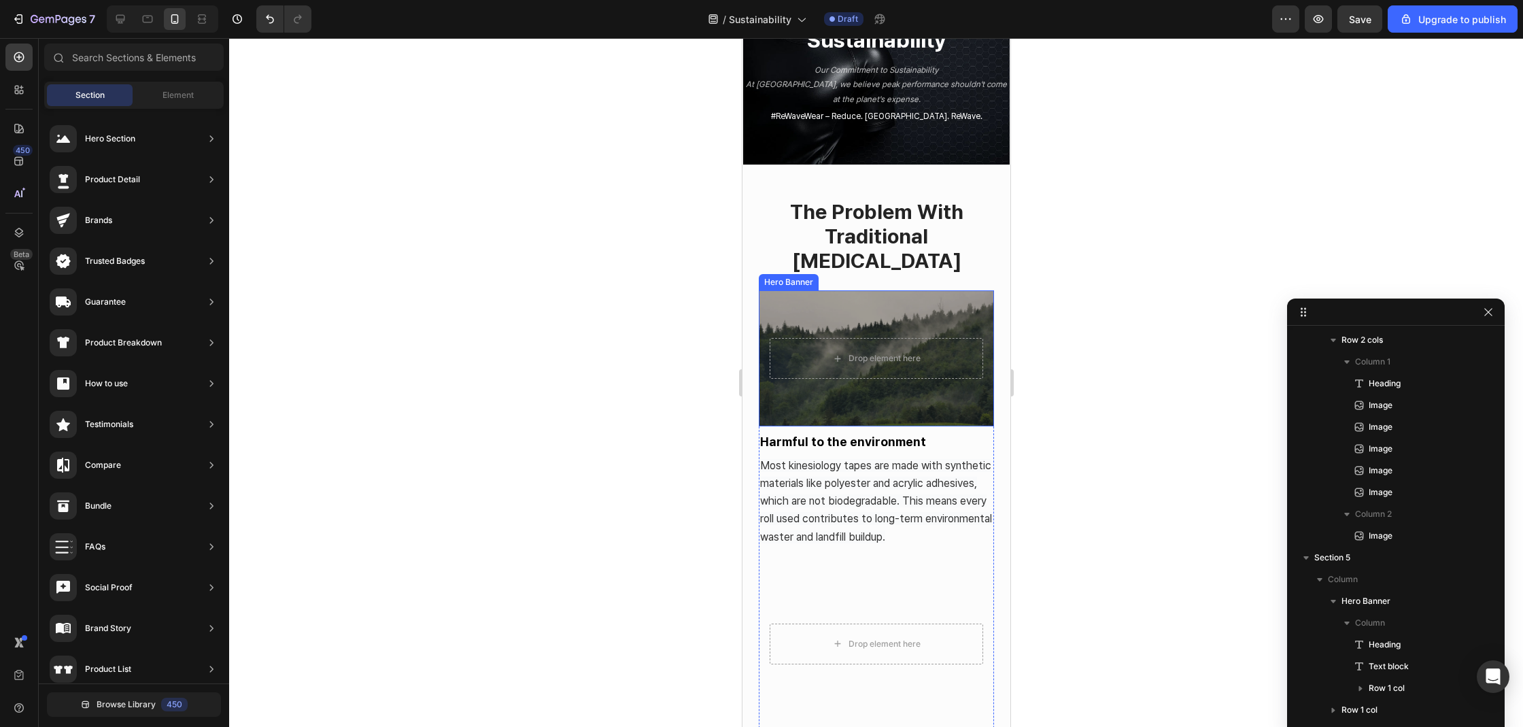
scroll to position [195, 0]
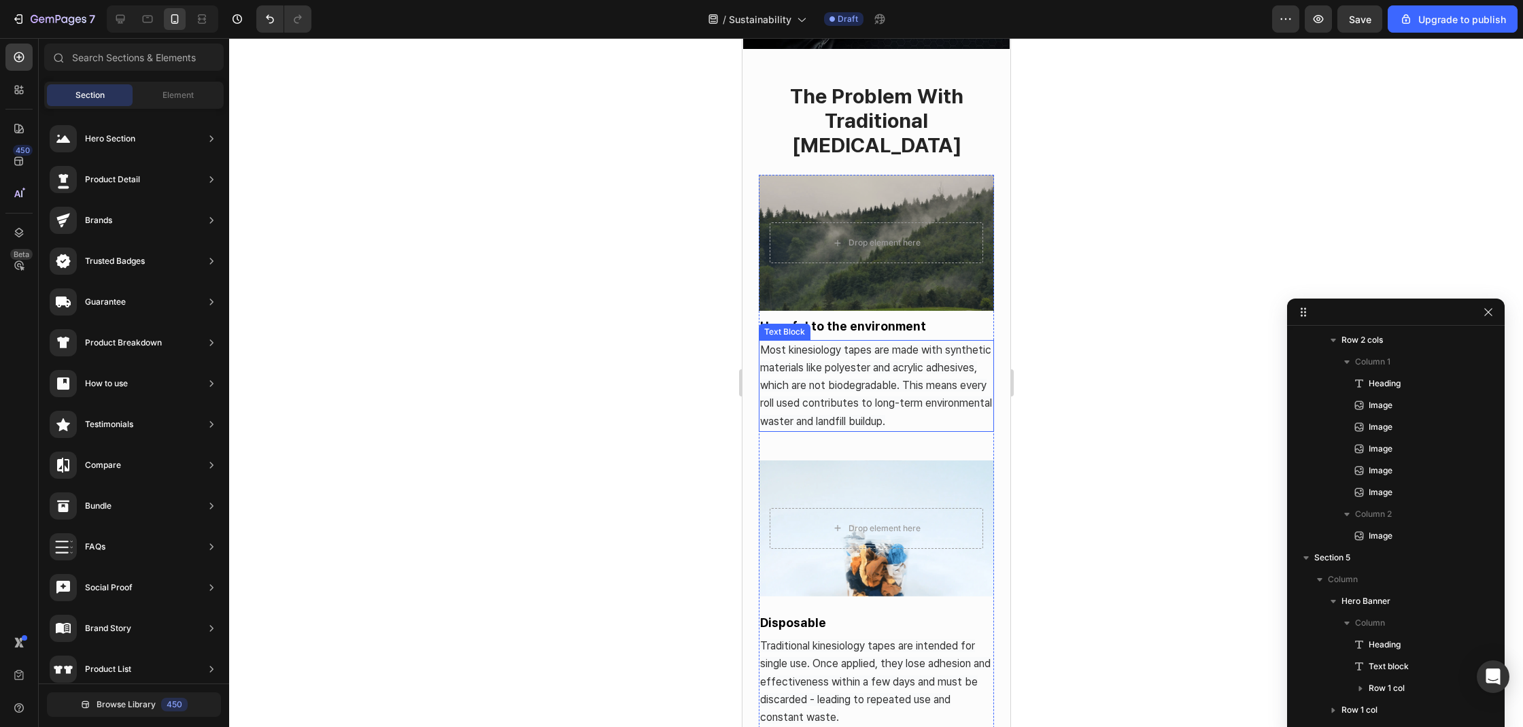
click at [843, 409] on span "Most kinesiology tapes are made with synthetic materials like polyester and acr…" at bounding box center [875, 385] width 232 height 84
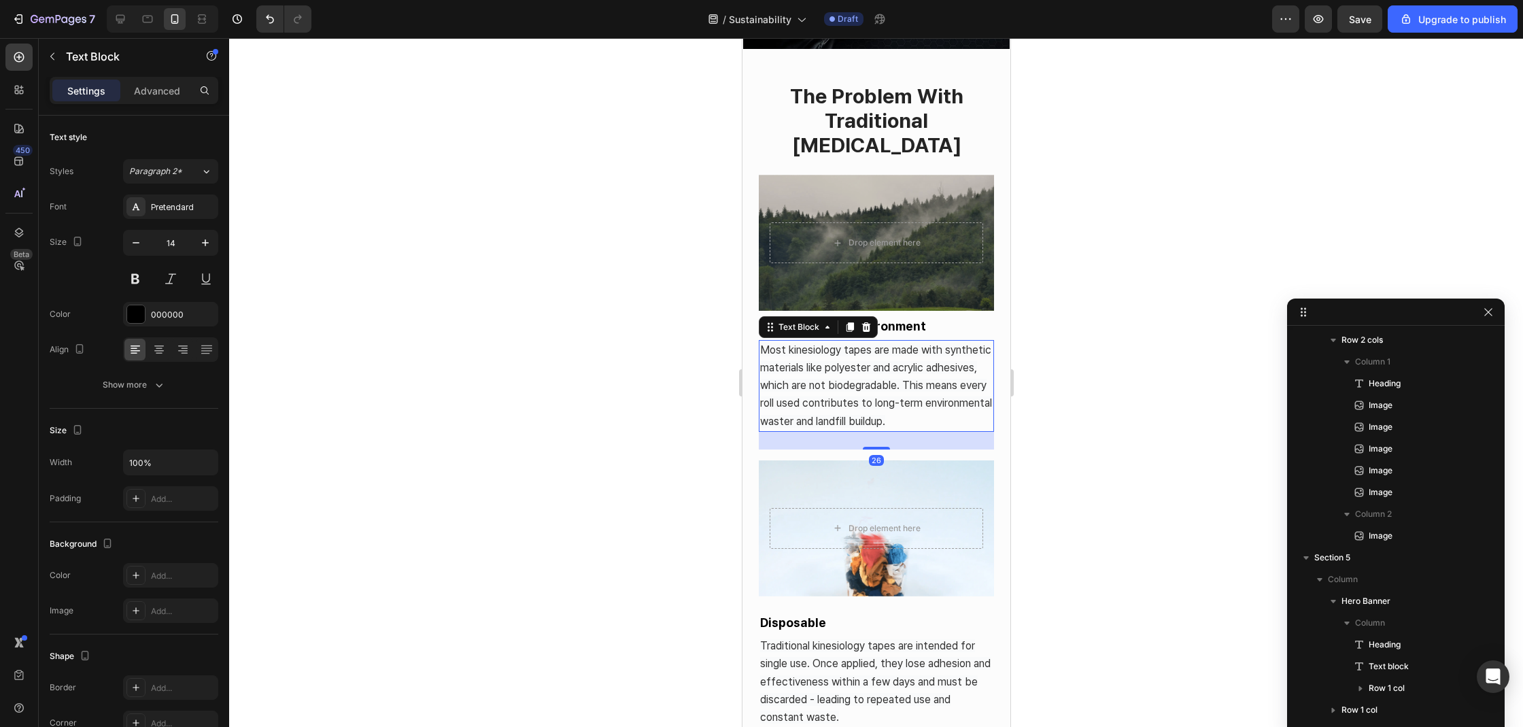
scroll to position [88, 0]
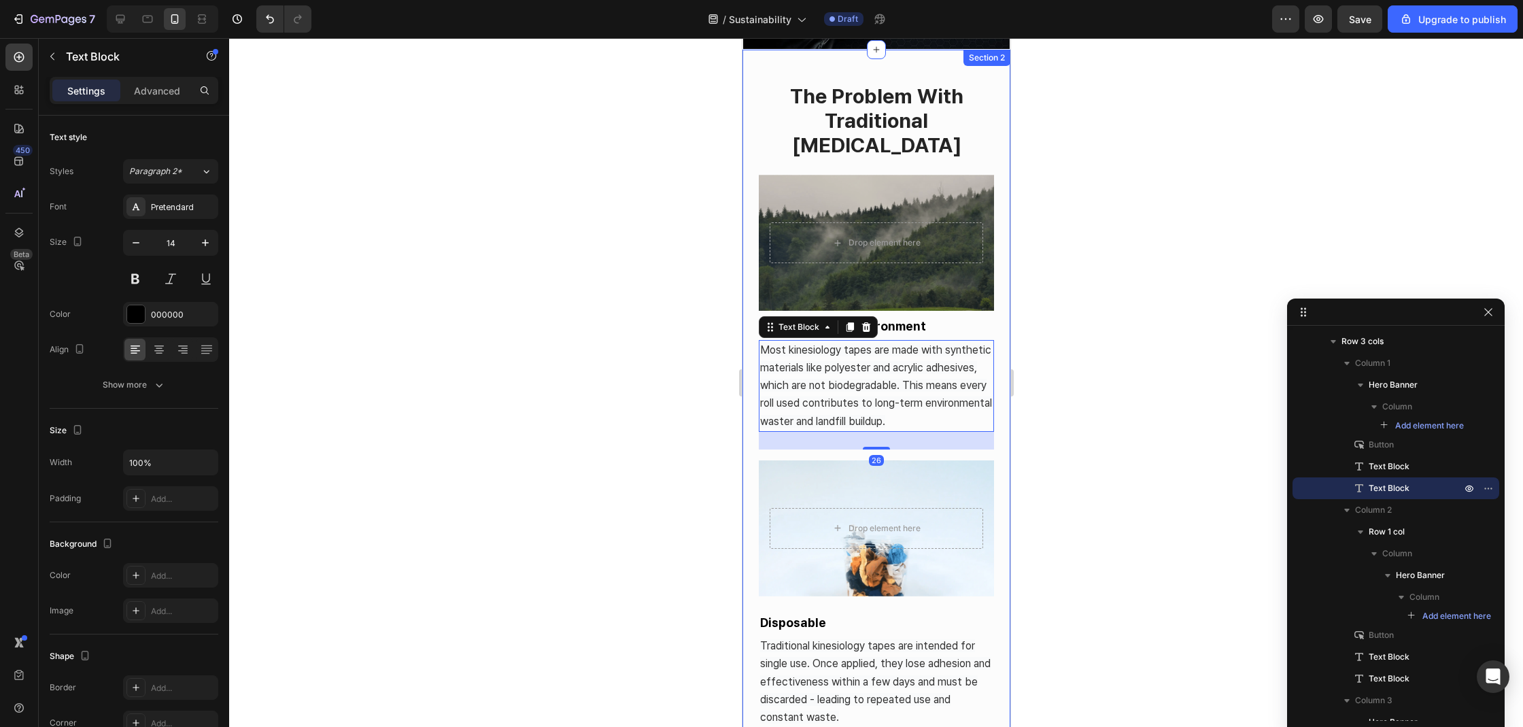
click at [1056, 459] on div at bounding box center [876, 382] width 1294 height 689
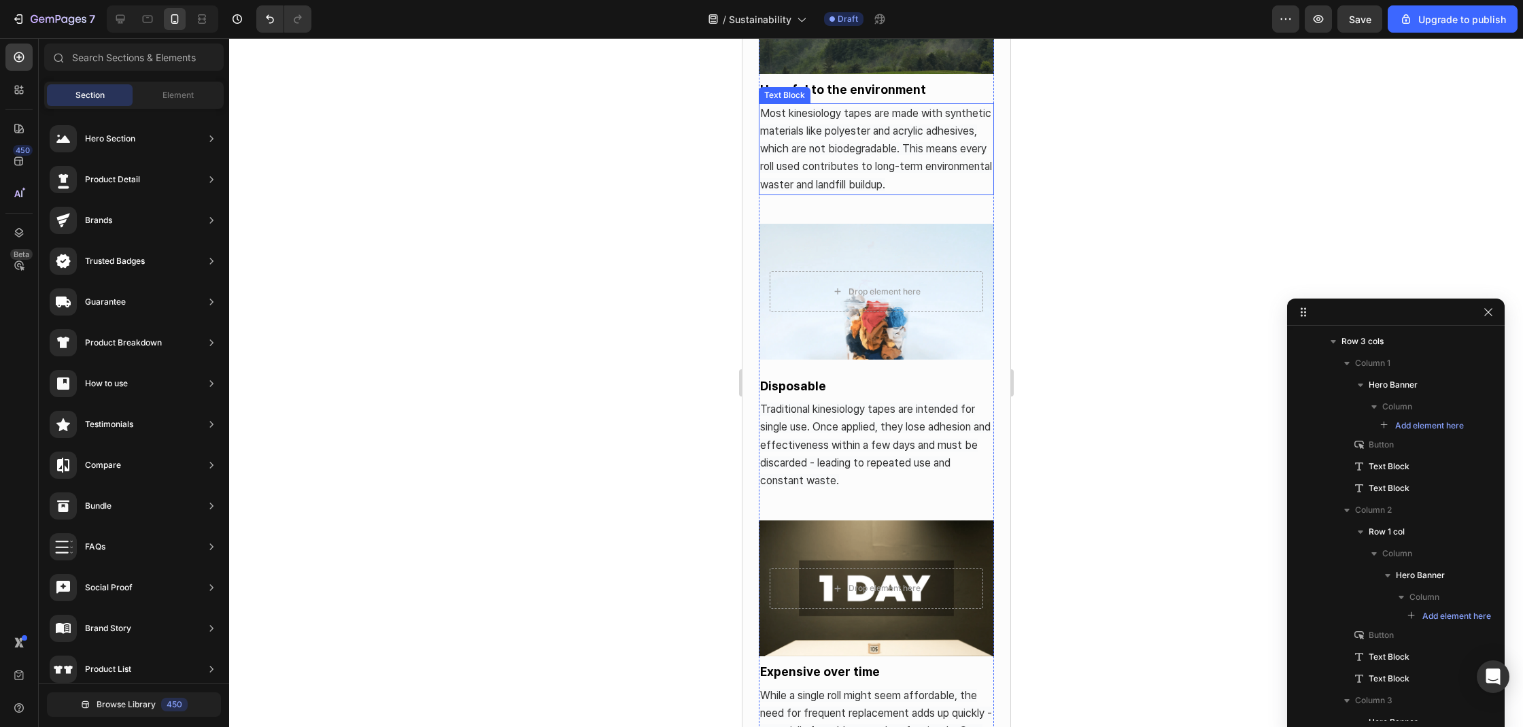
scroll to position [502, 0]
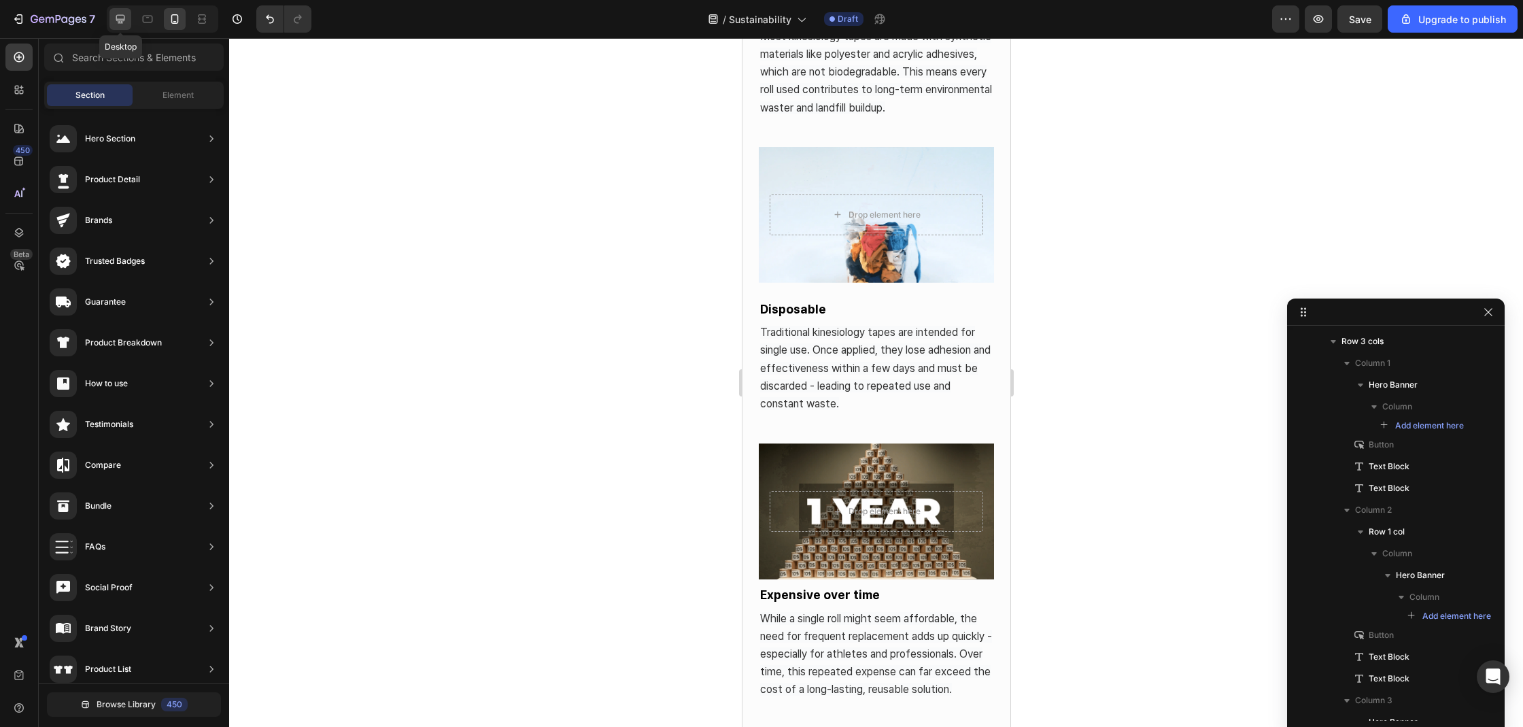
click at [127, 20] on icon at bounding box center [121, 19] width 14 height 14
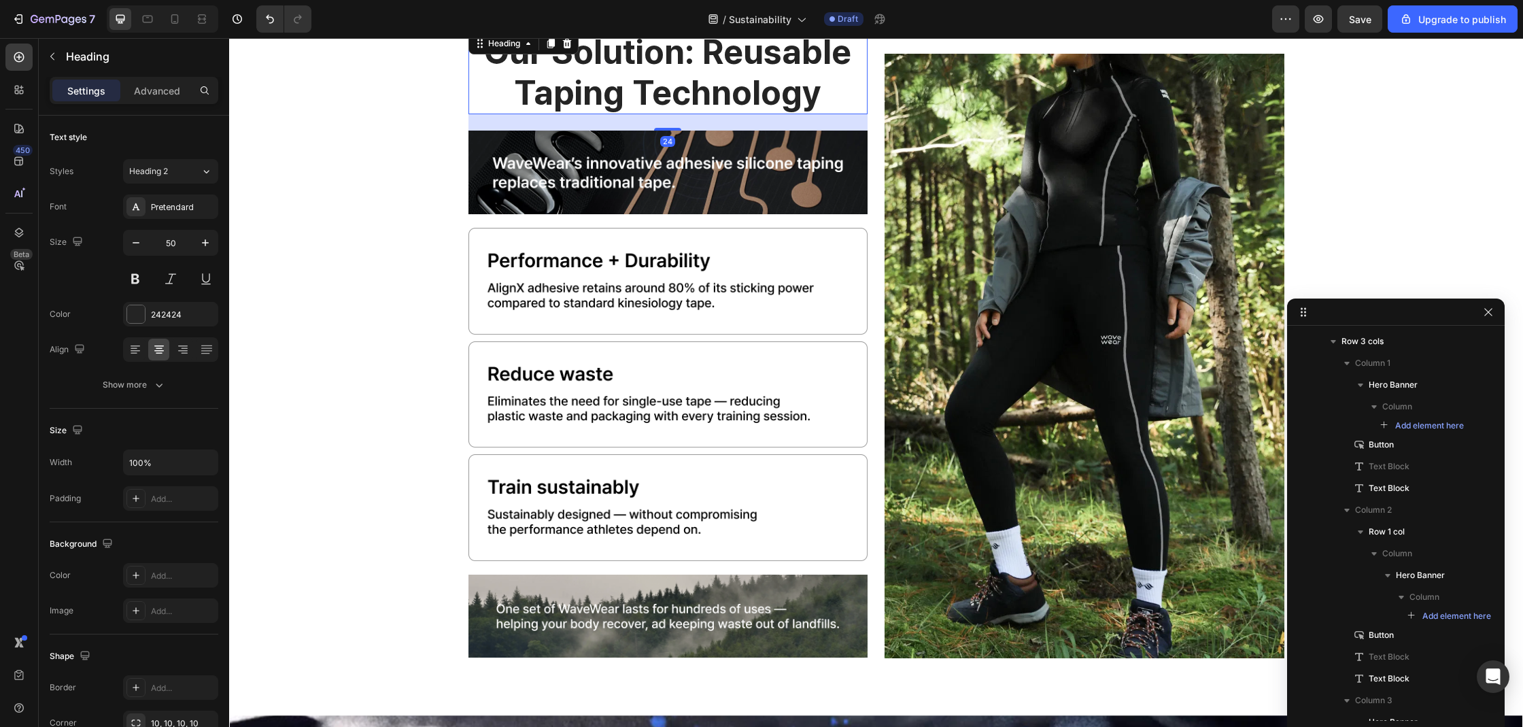
scroll to position [1148, 0]
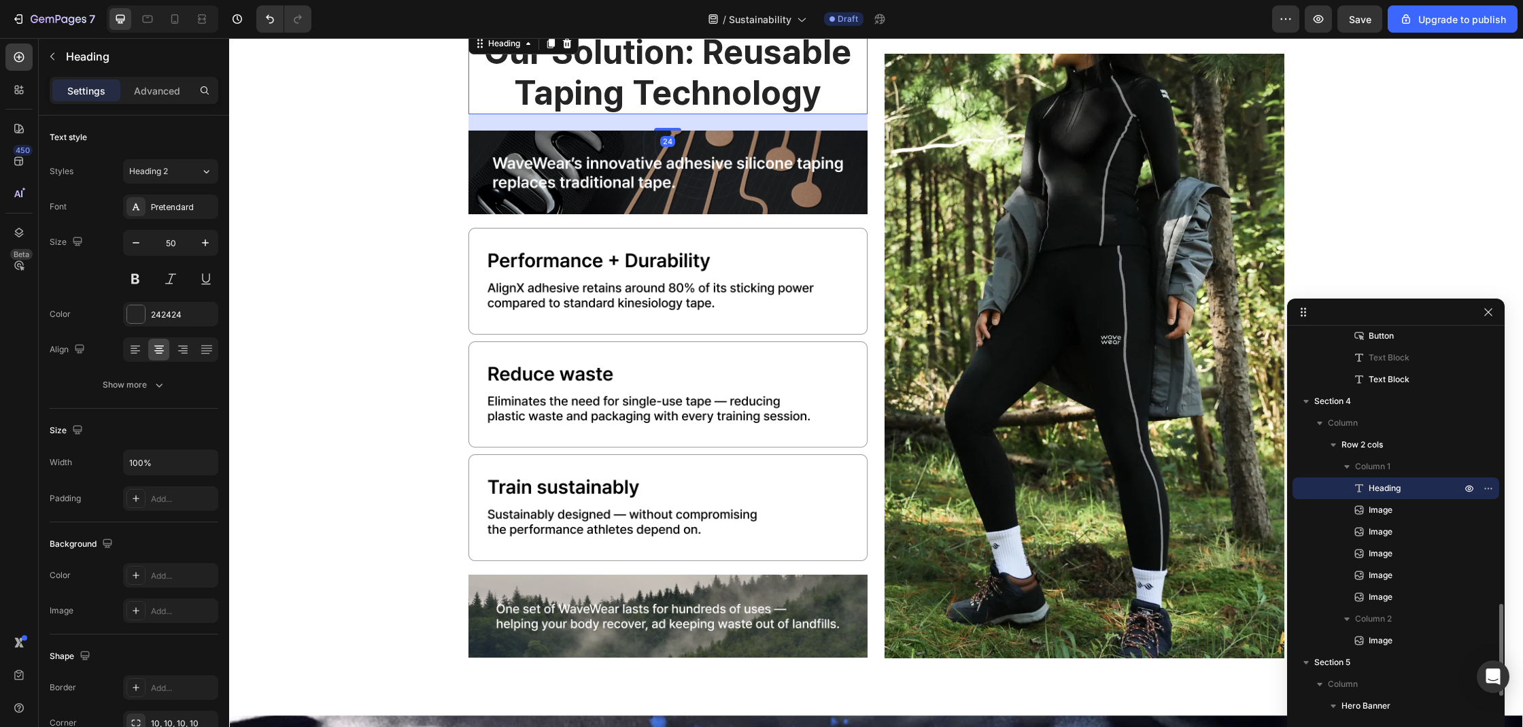
click at [571, 67] on h2 "our solution: reusable taping technology" at bounding box center [668, 72] width 400 height 84
click at [136, 353] on icon at bounding box center [134, 353] width 7 height 1
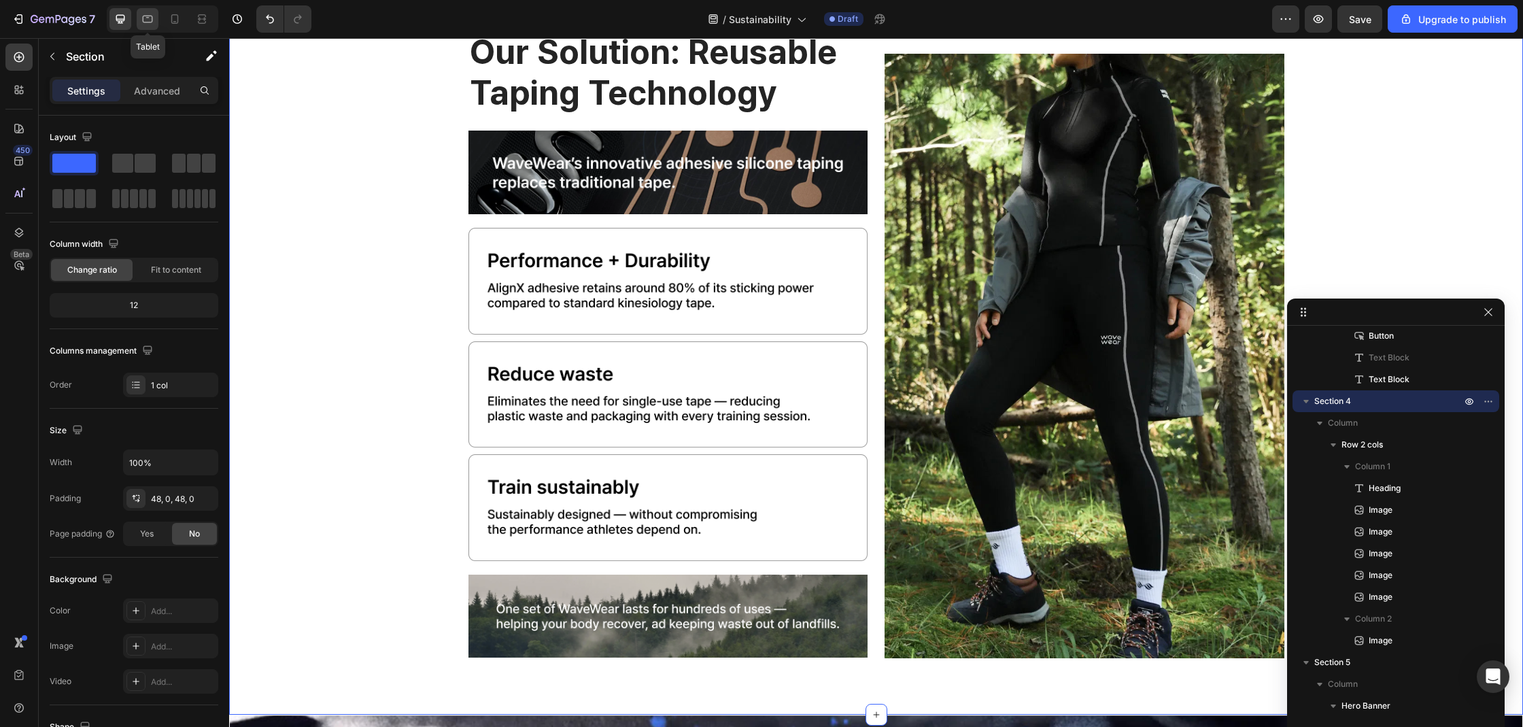
click at [154, 16] on icon at bounding box center [148, 19] width 14 height 14
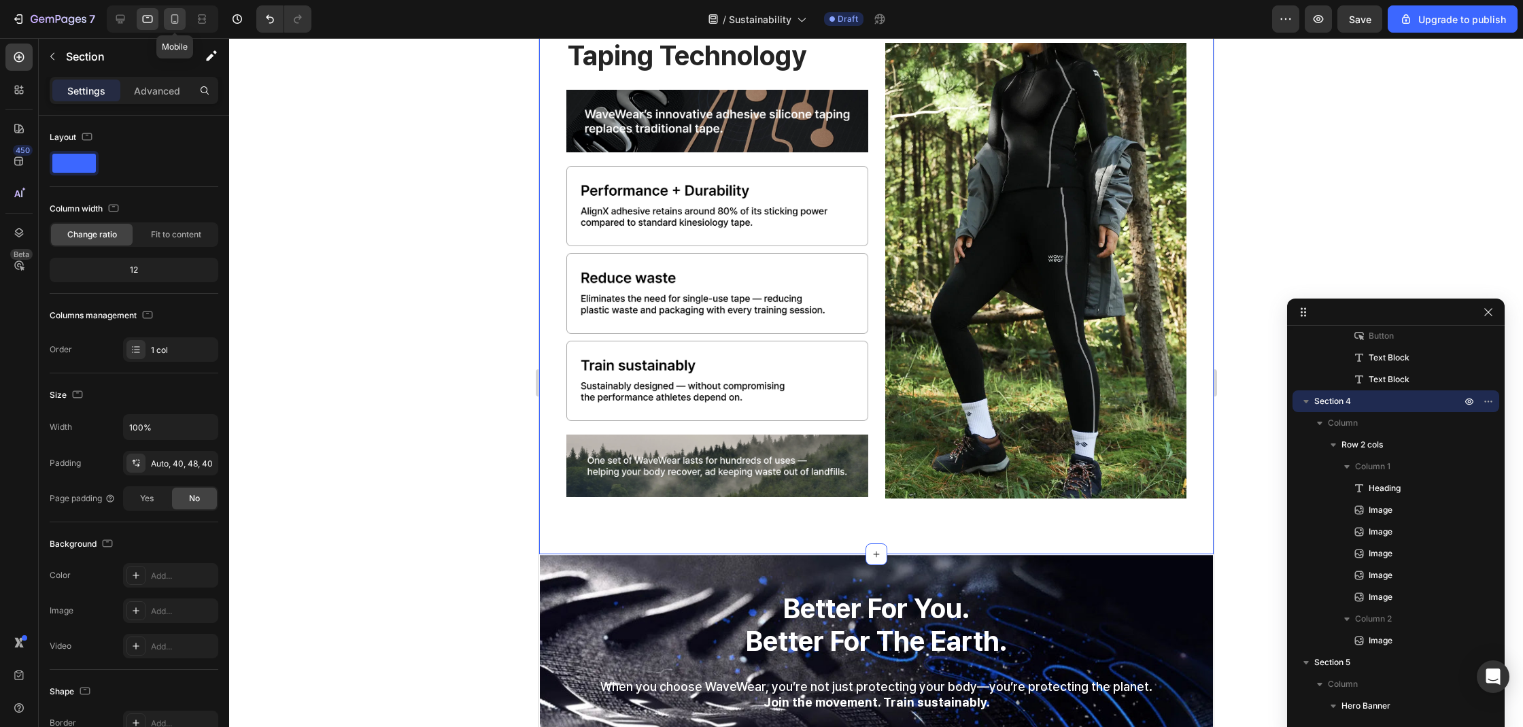
scroll to position [1227, 0]
click at [169, 20] on icon at bounding box center [175, 19] width 14 height 14
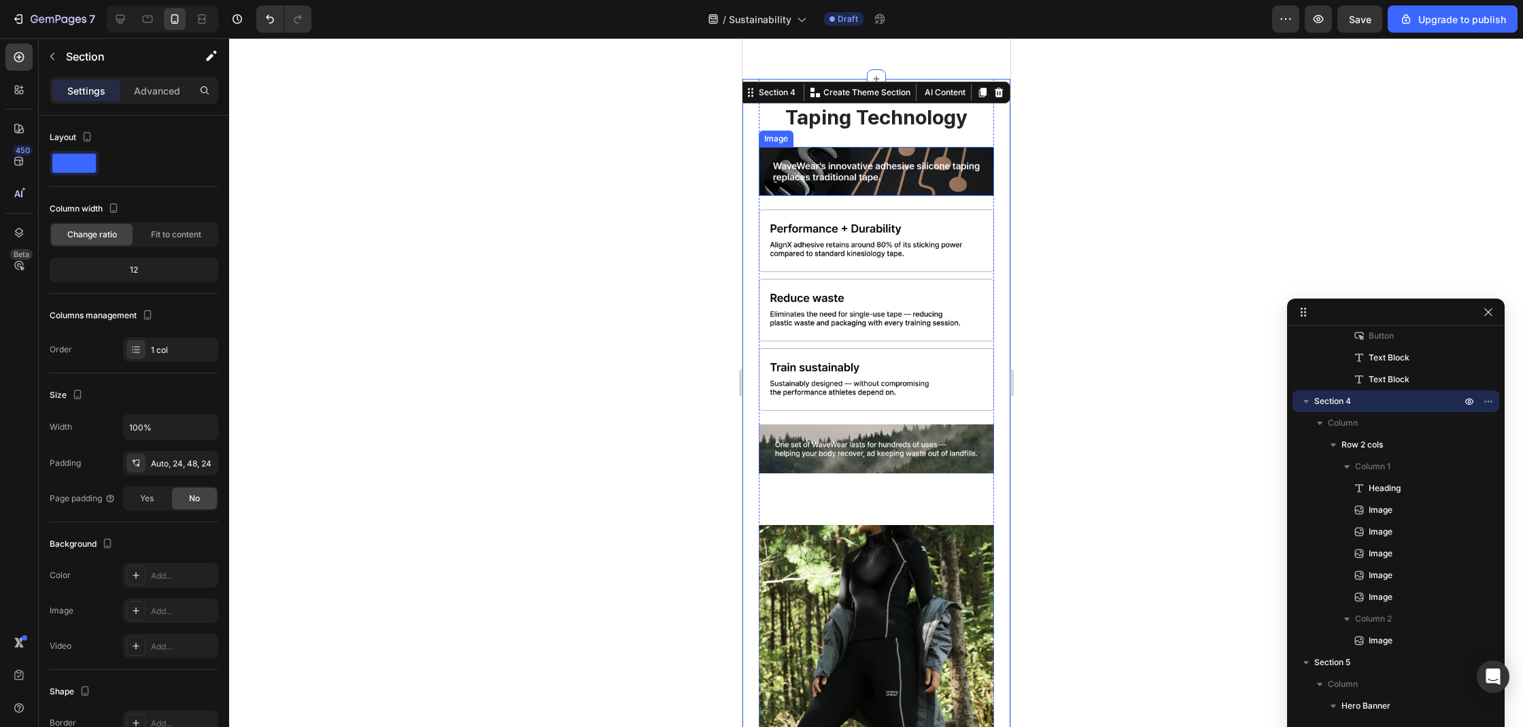
scroll to position [1841, 0]
click at [1065, 179] on div at bounding box center [876, 382] width 1294 height 689
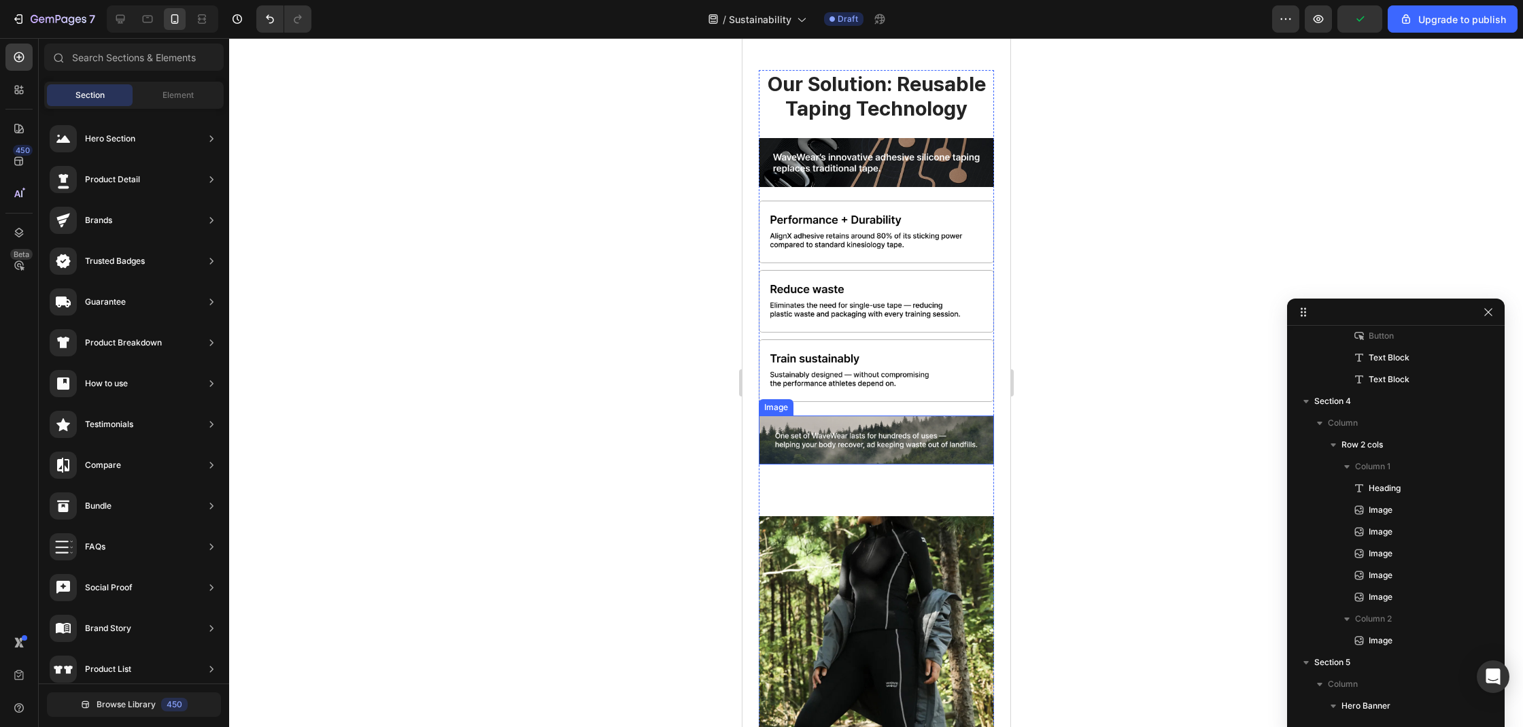
scroll to position [1861, 0]
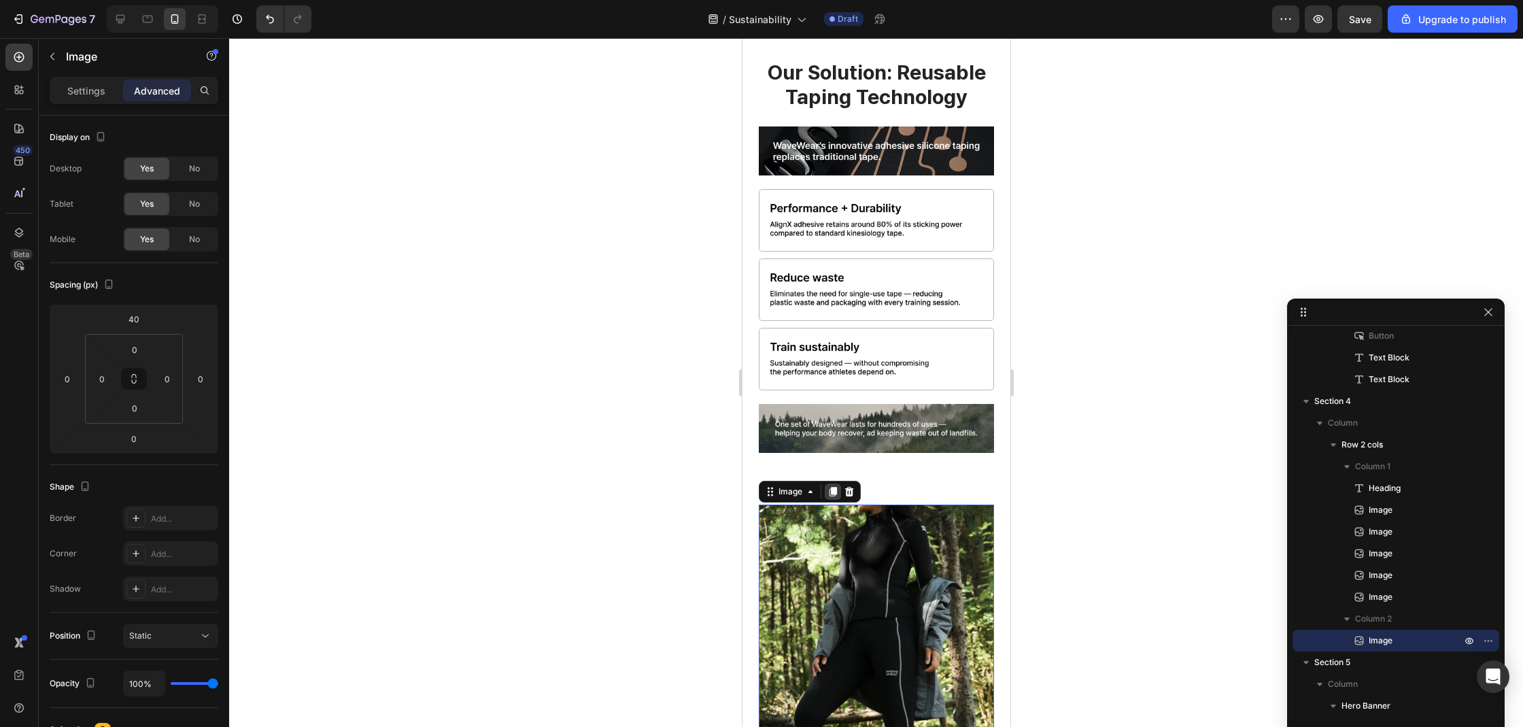
click at [829, 487] on icon at bounding box center [832, 491] width 11 height 11
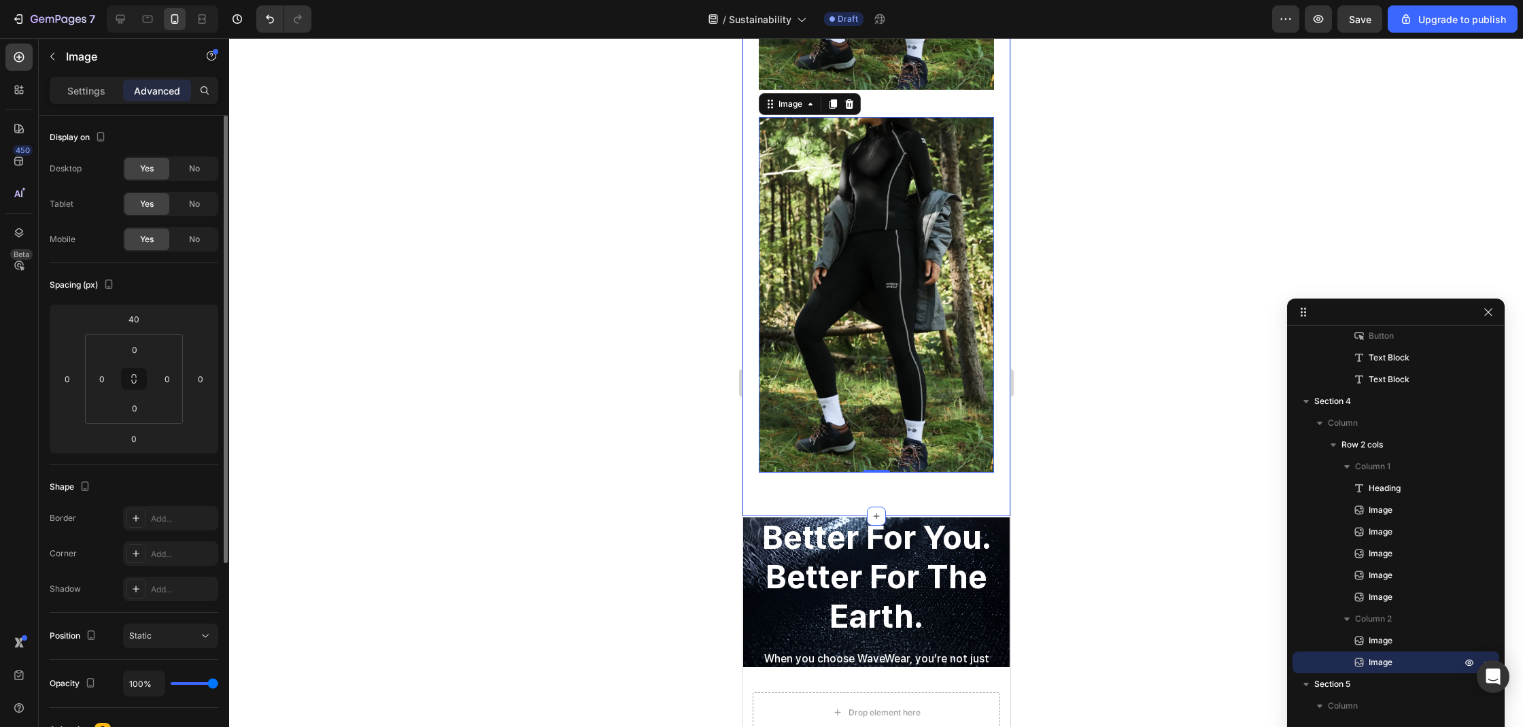
scroll to position [2644, 0]
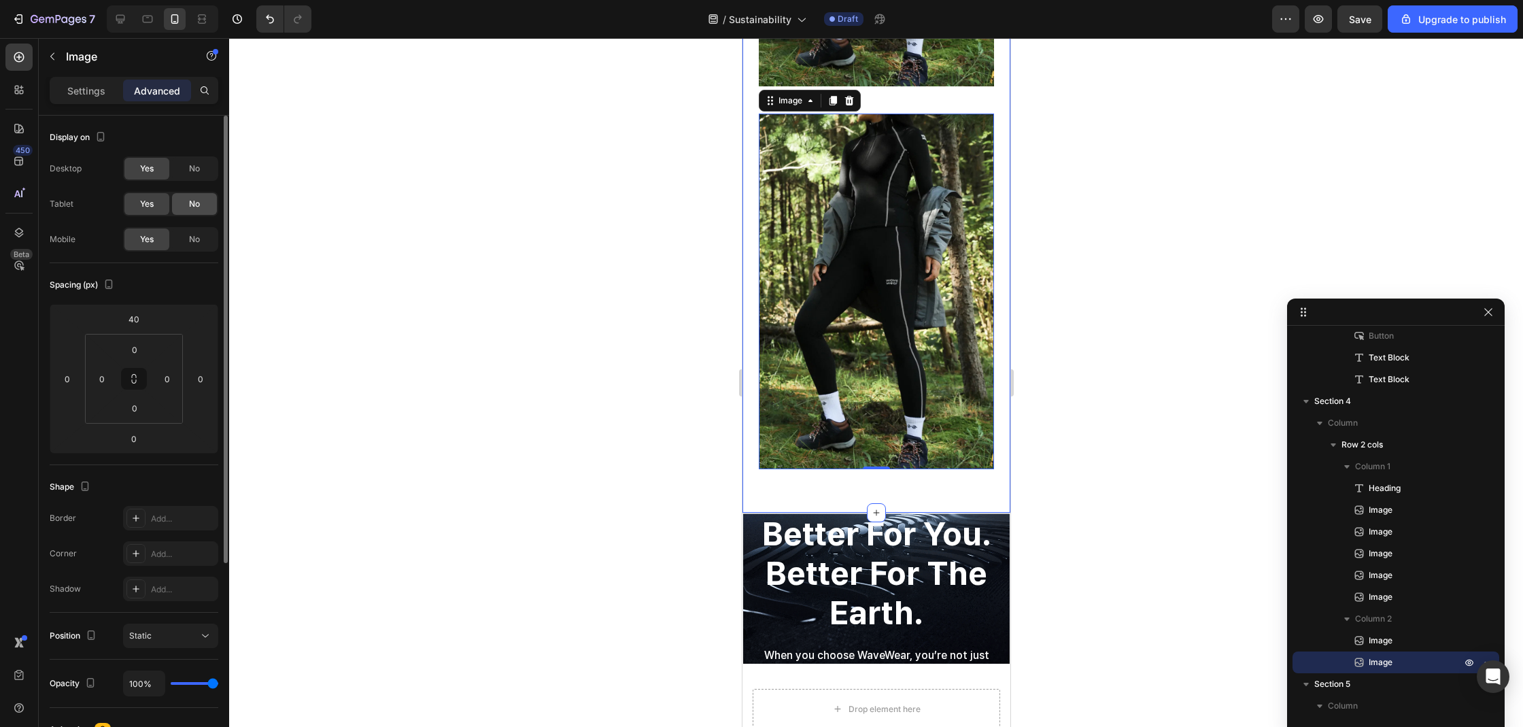
click at [208, 205] on div "No" at bounding box center [194, 204] width 45 height 22
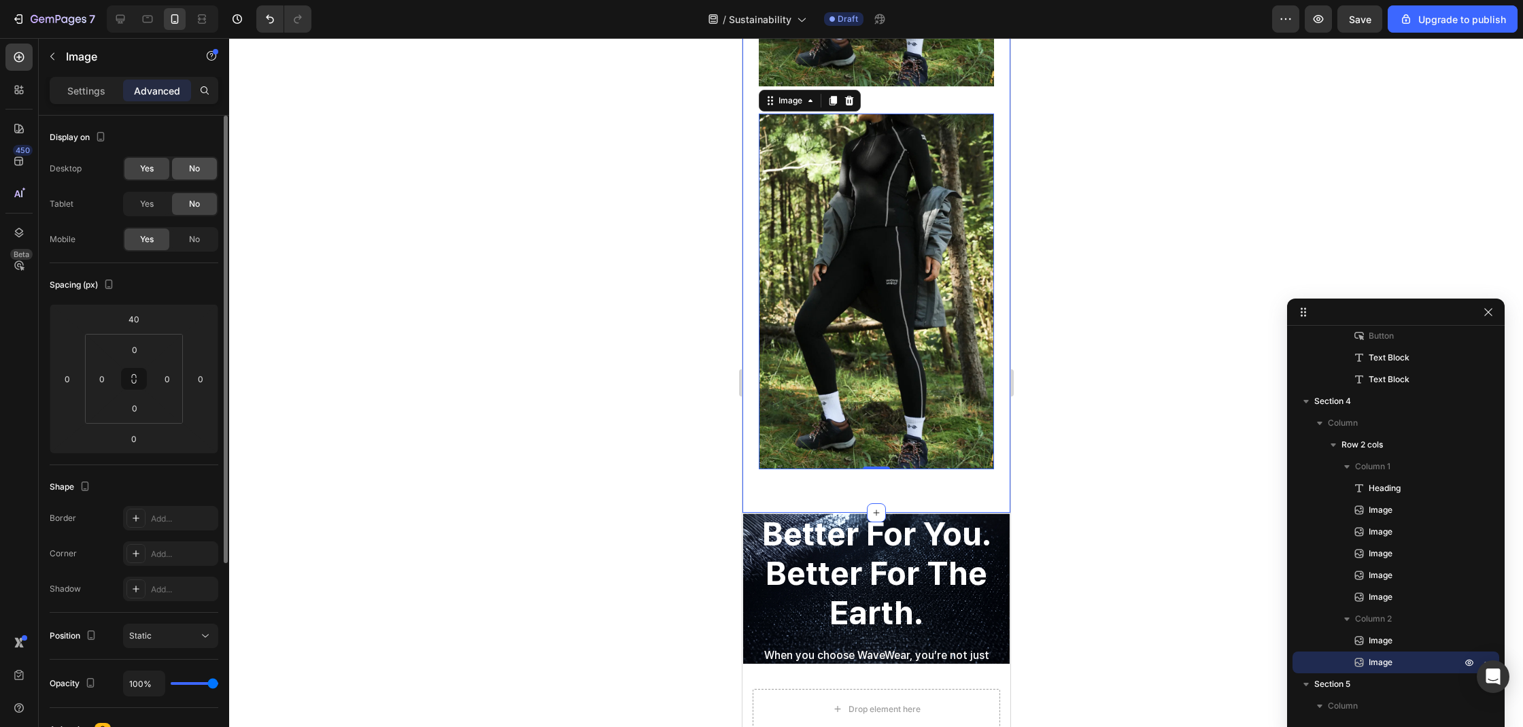
click at [209, 162] on div "No" at bounding box center [194, 169] width 45 height 22
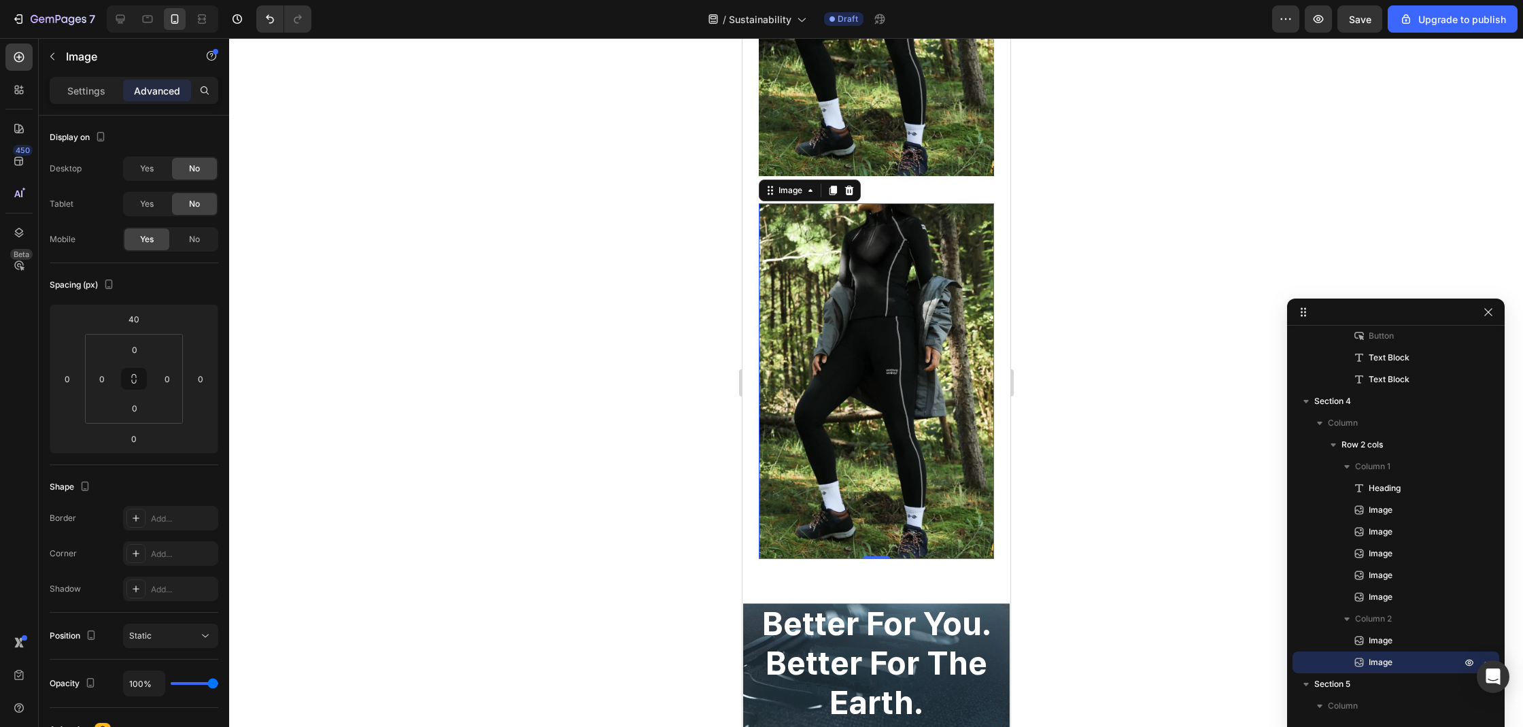
scroll to position [2399, 0]
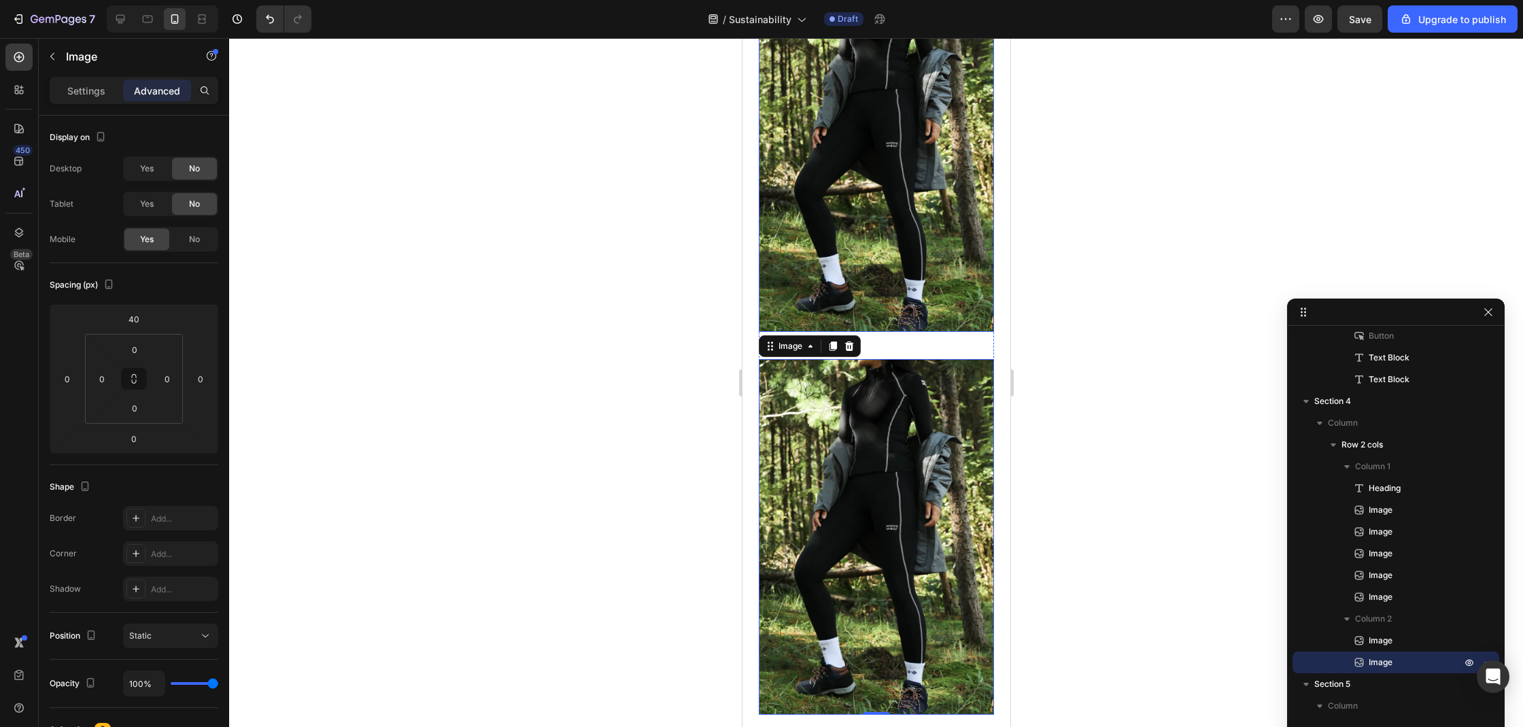
click at [888, 244] on img at bounding box center [875, 154] width 235 height 356
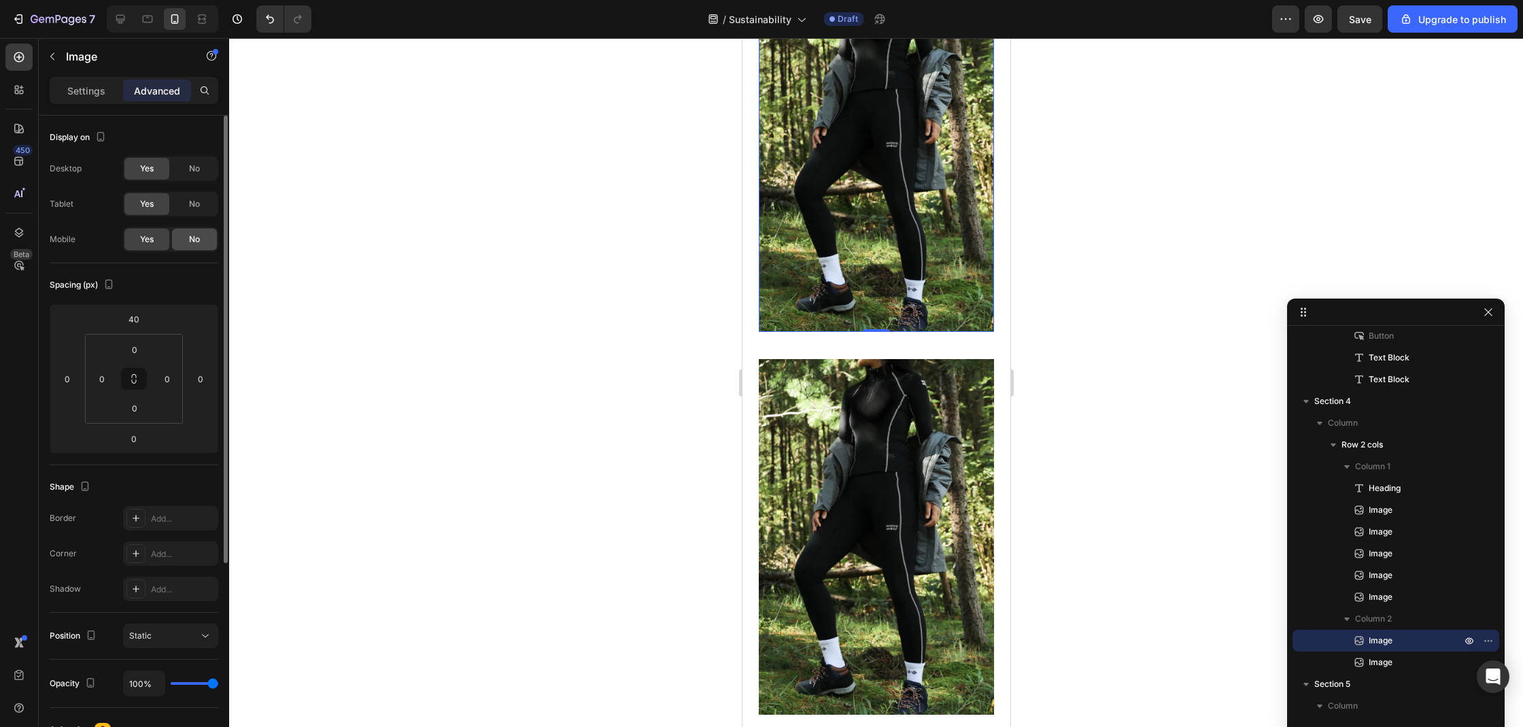
click at [184, 239] on div "No" at bounding box center [194, 239] width 45 height 22
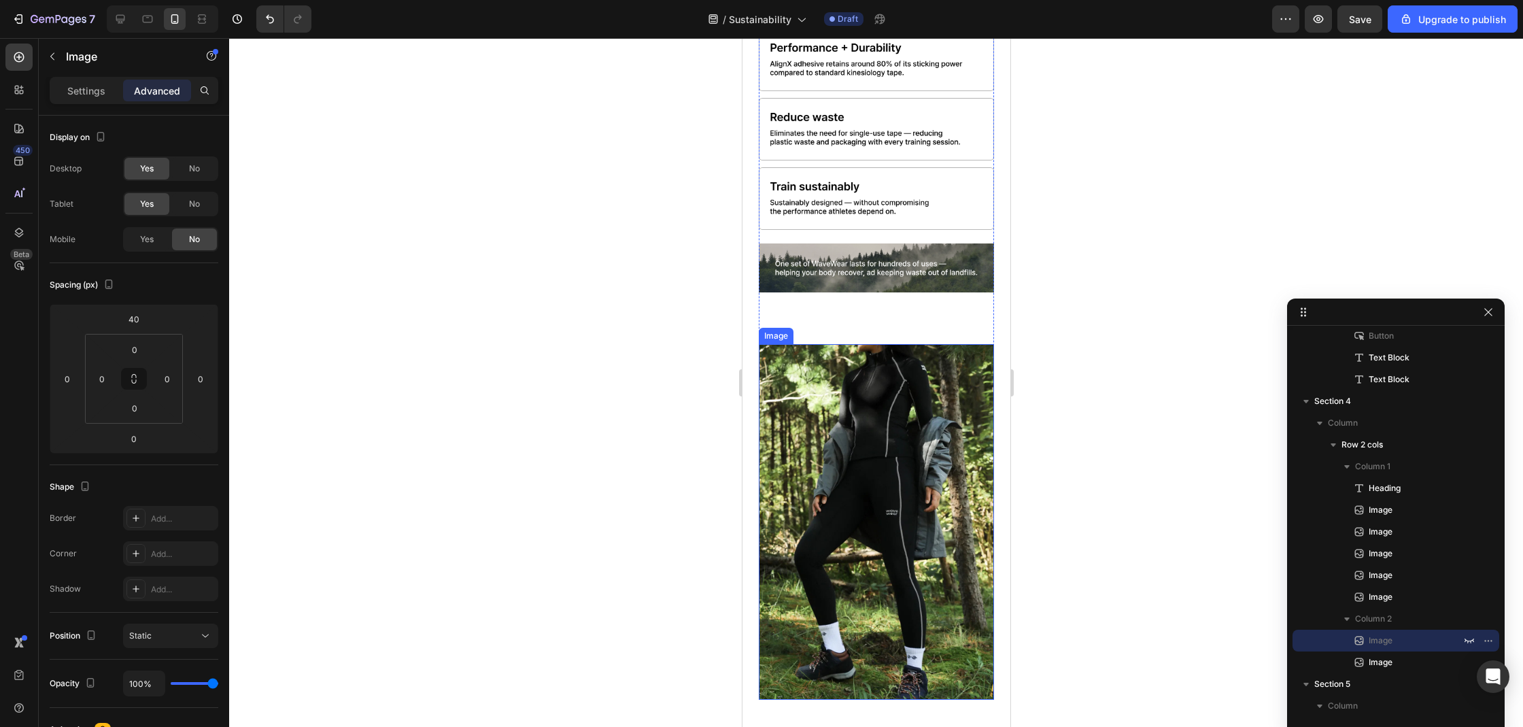
click at [902, 369] on img at bounding box center [875, 522] width 235 height 356
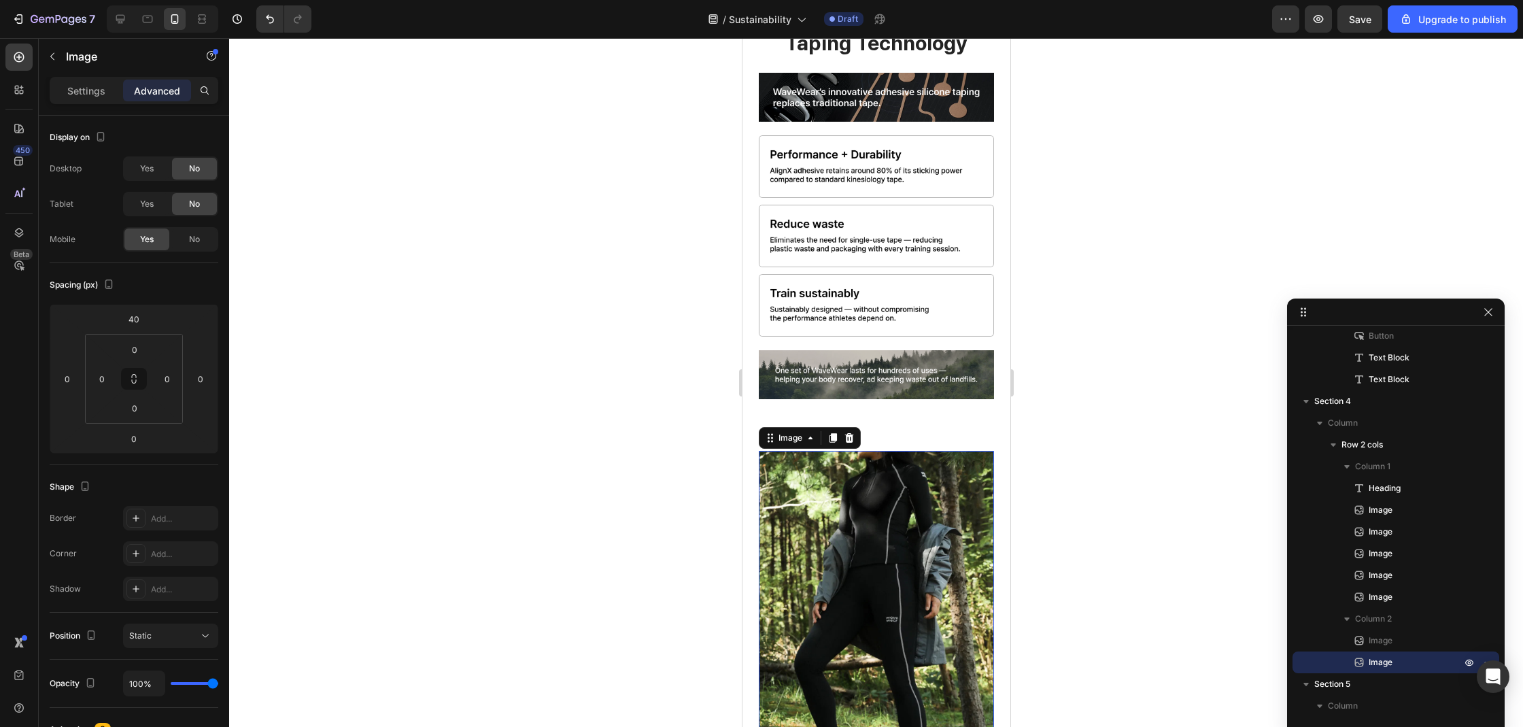
scroll to position [1919, 0]
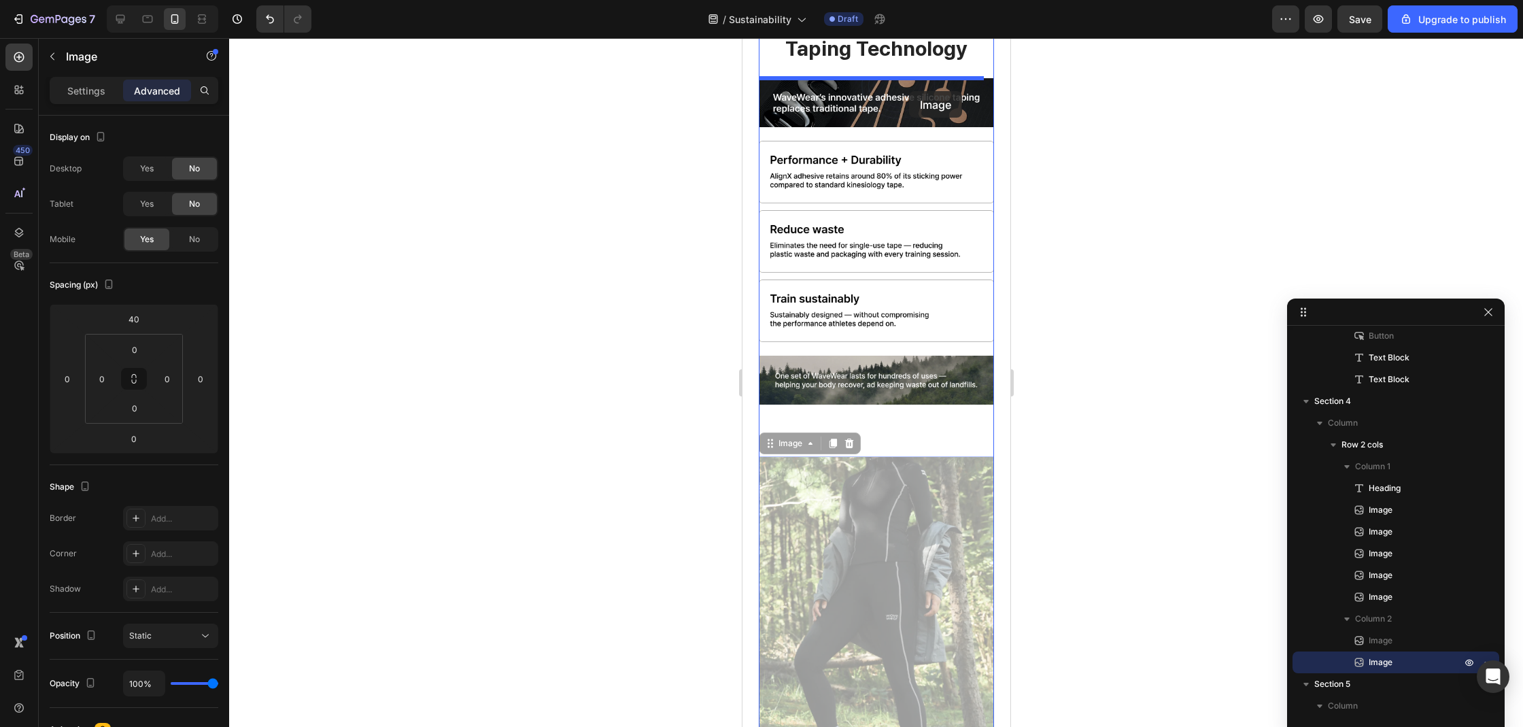
drag, startPoint x: 897, startPoint y: 518, endPoint x: 908, endPoint y: 91, distance: 427.1
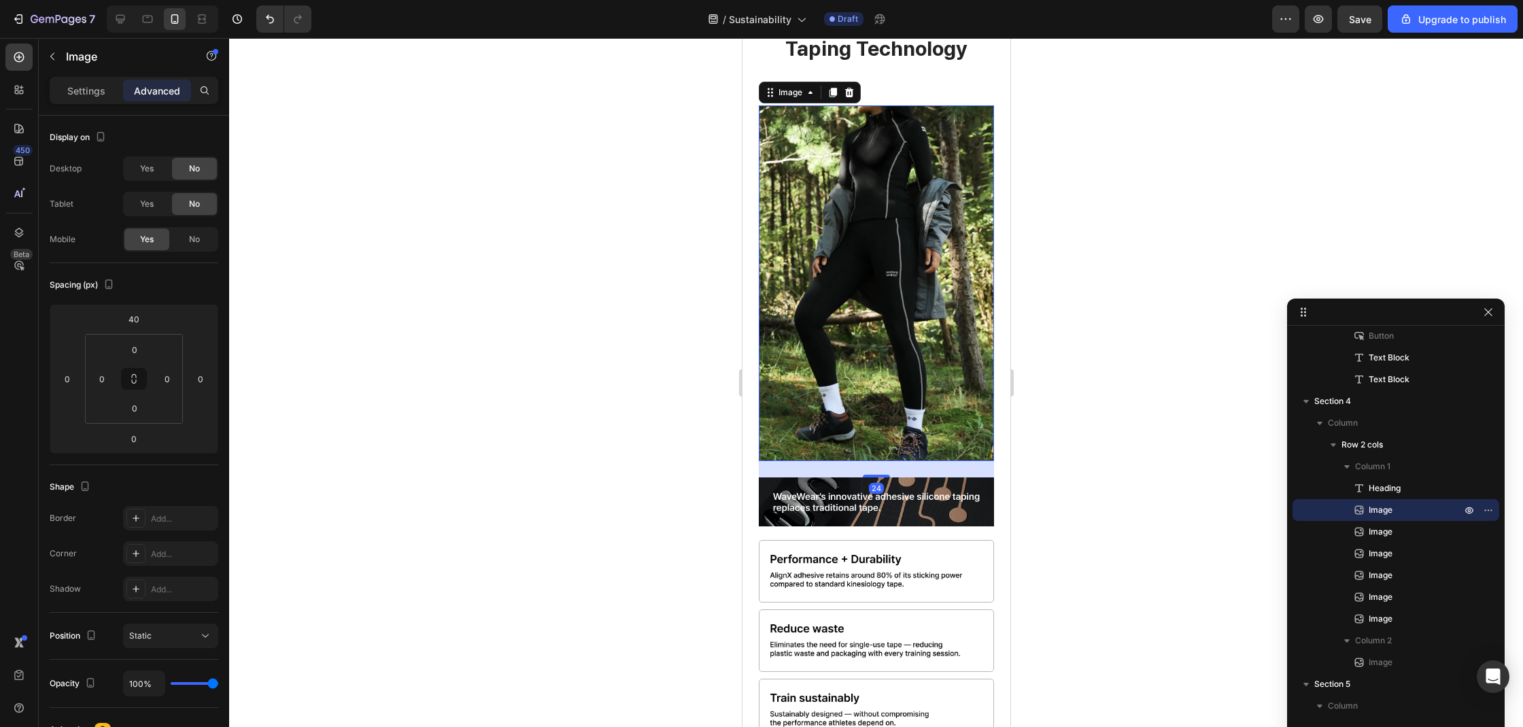
click at [1054, 188] on div at bounding box center [876, 382] width 1294 height 689
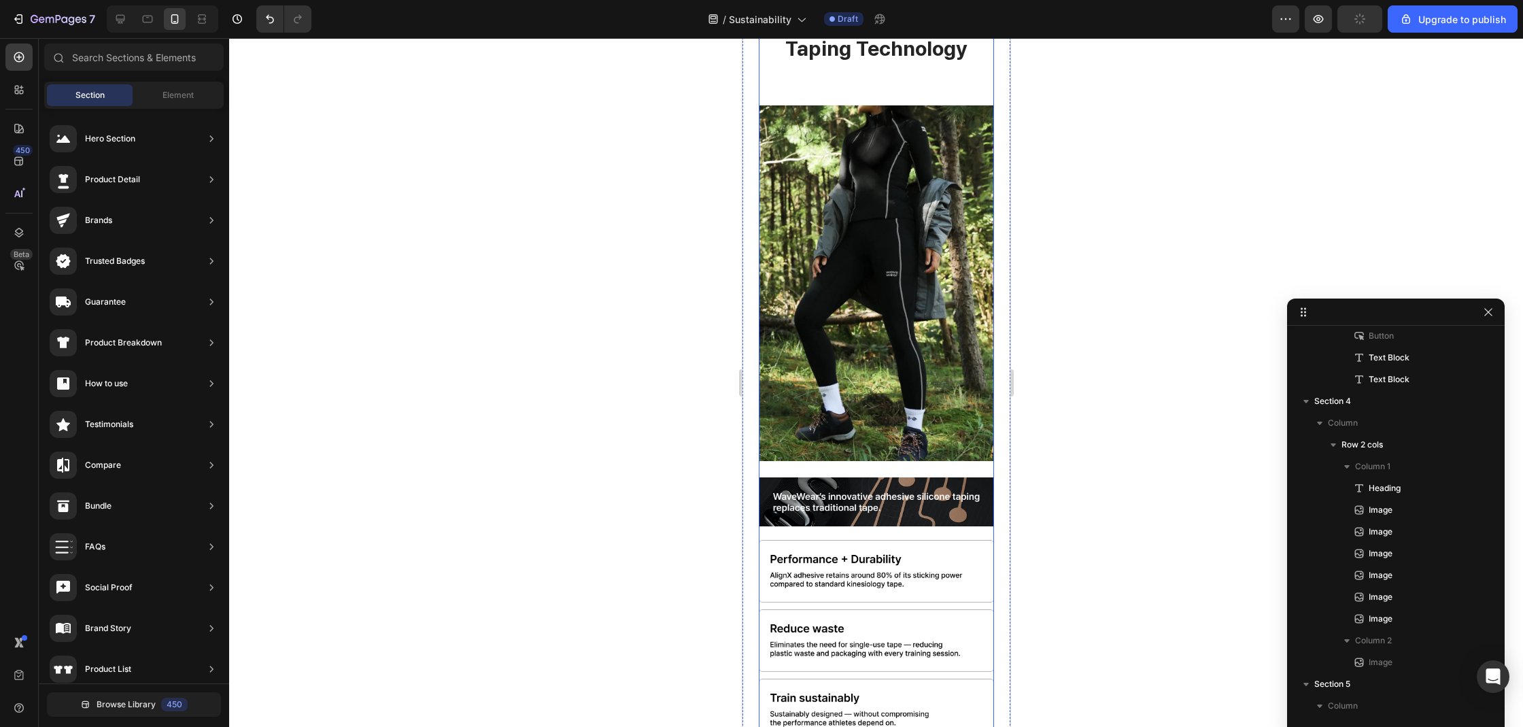
click at [882, 63] on div "our solution: reusable taping technology Heading Image Image Image Image Image …" at bounding box center [875, 414] width 235 height 808
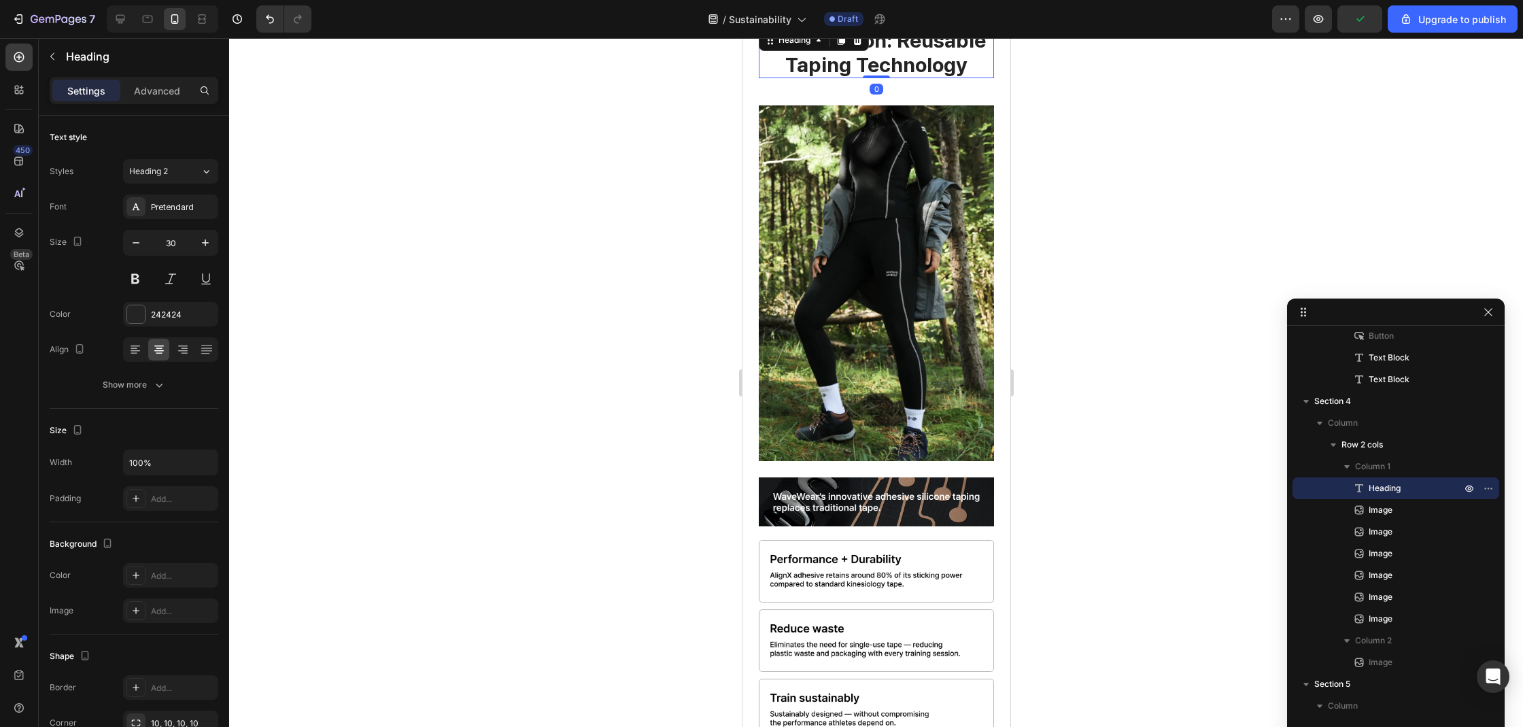
drag, startPoint x: 869, startPoint y: 77, endPoint x: 877, endPoint y: 57, distance: 21.3
click at [877, 57] on div "our solution: reusable taping technology Heading 0" at bounding box center [875, 53] width 235 height 52
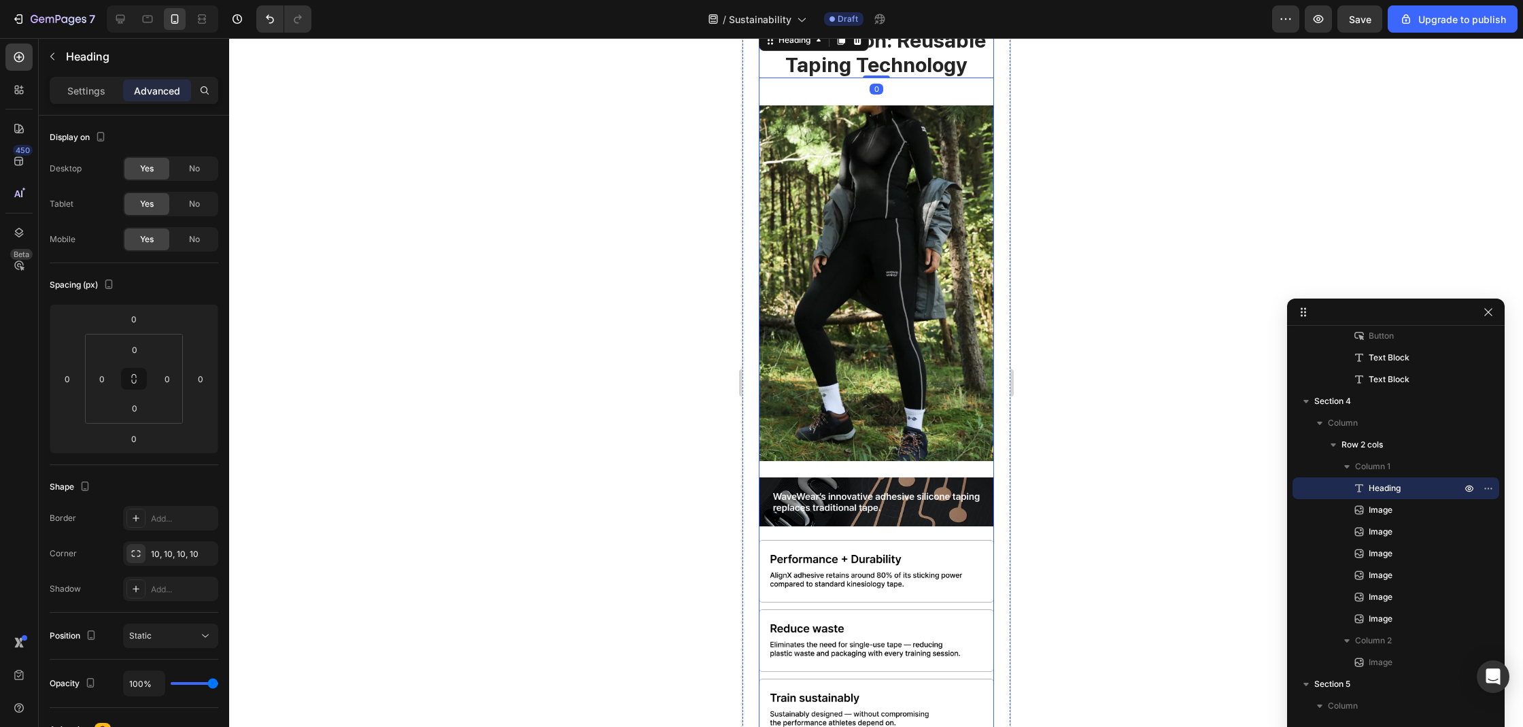
scroll to position [1631, 0]
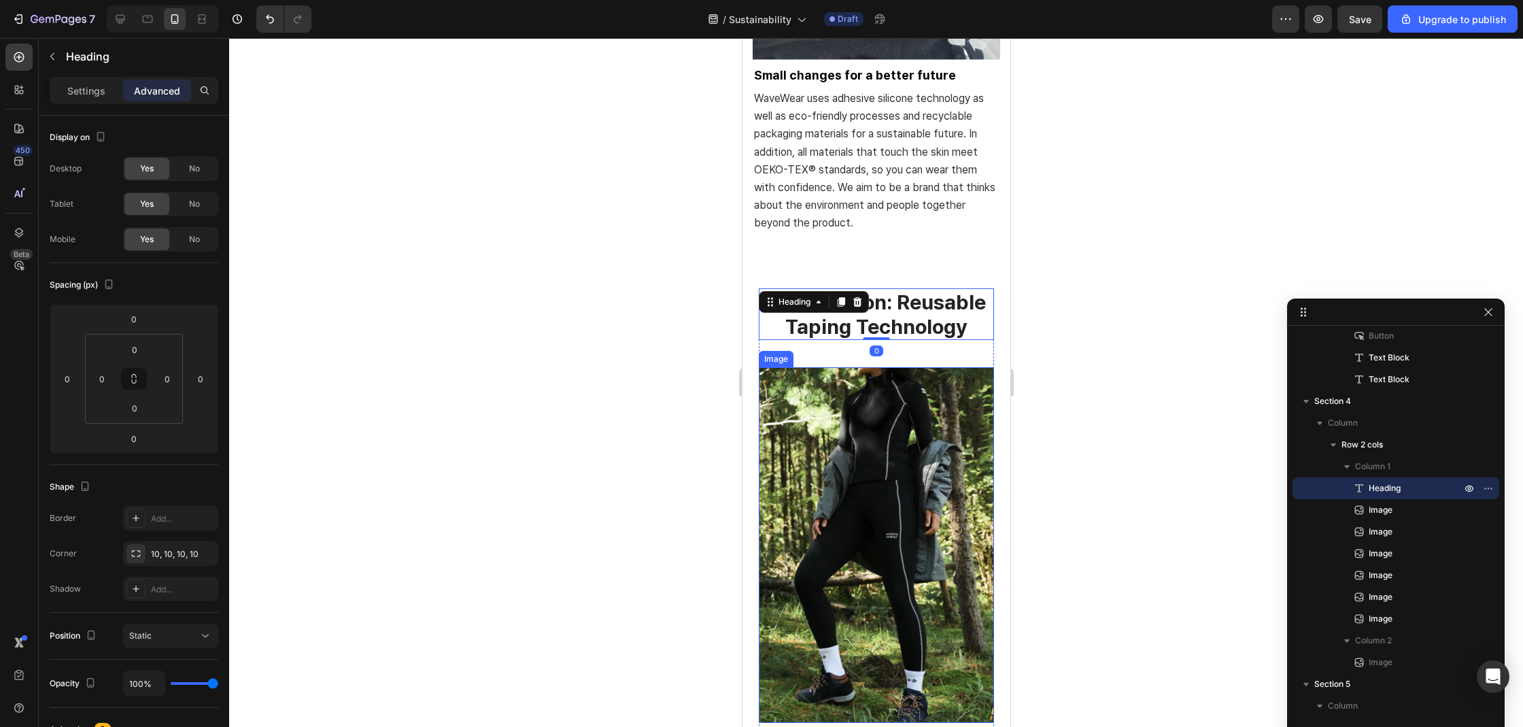
click at [838, 396] on img at bounding box center [875, 545] width 235 height 356
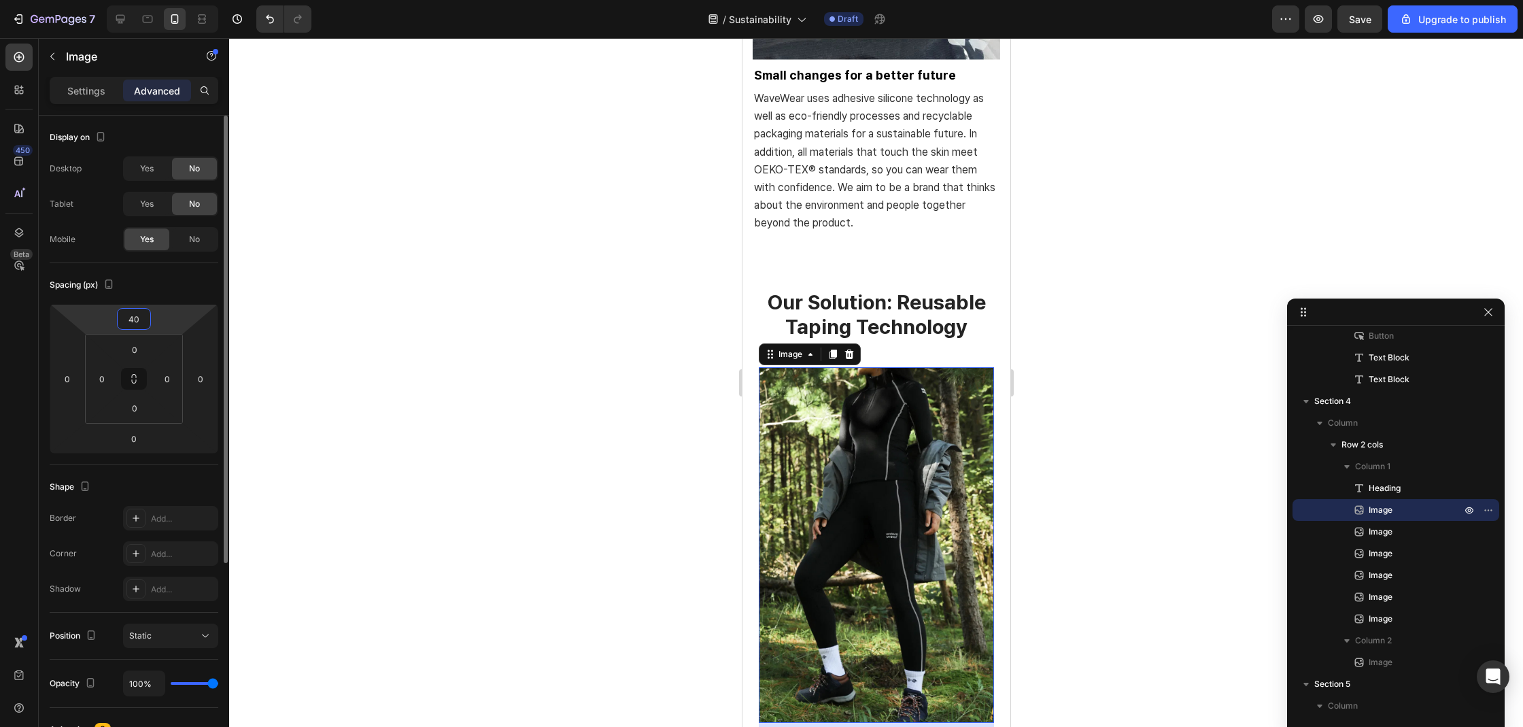
click at [143, 316] on input "40" at bounding box center [133, 319] width 27 height 20
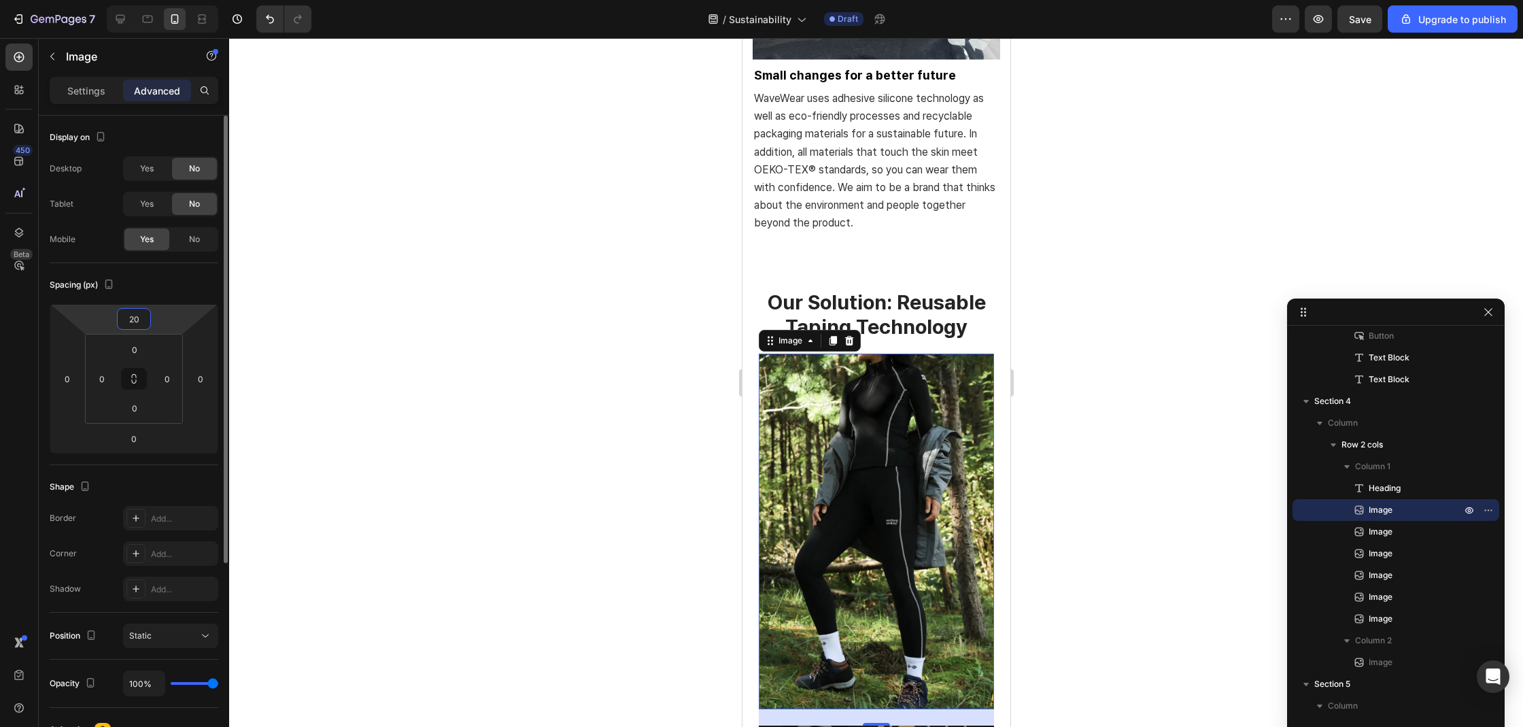
type input "2"
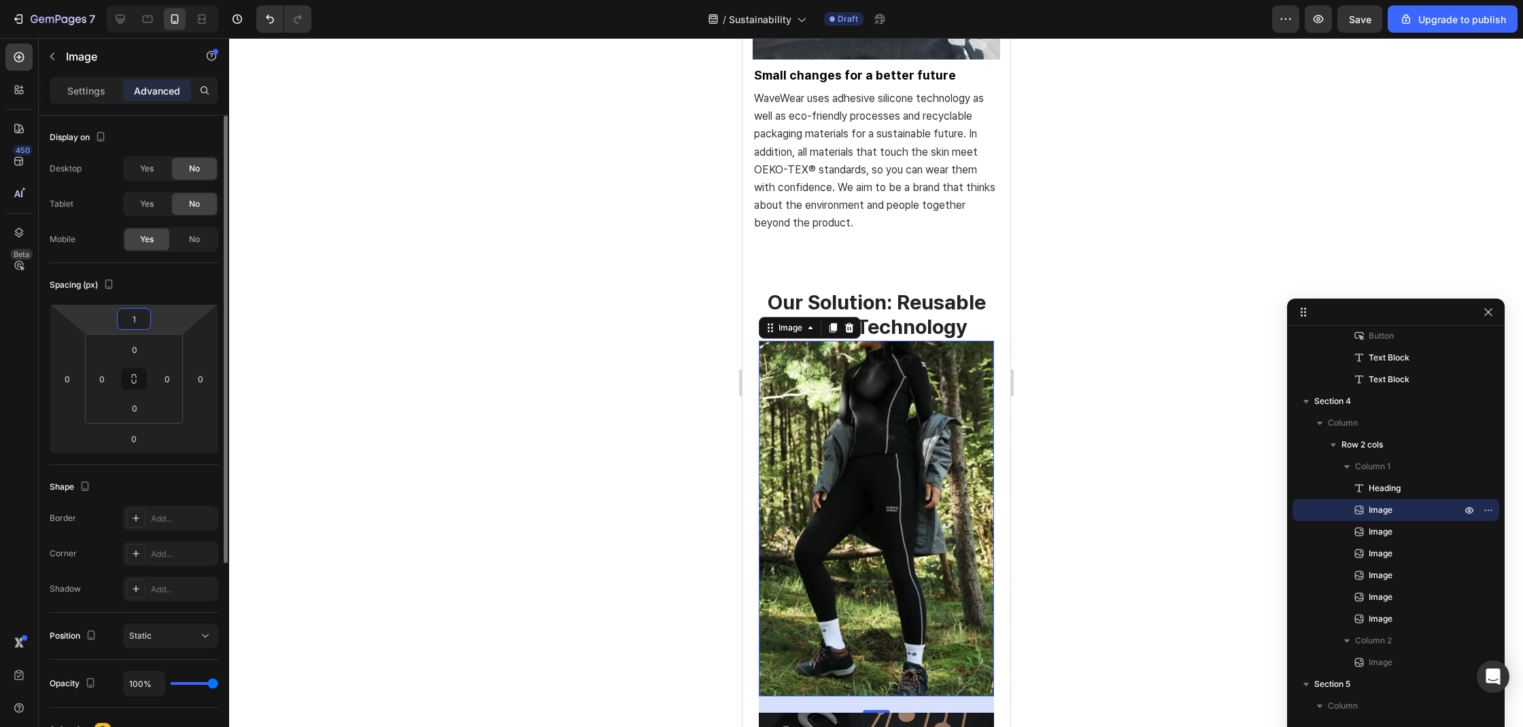
type input "12"
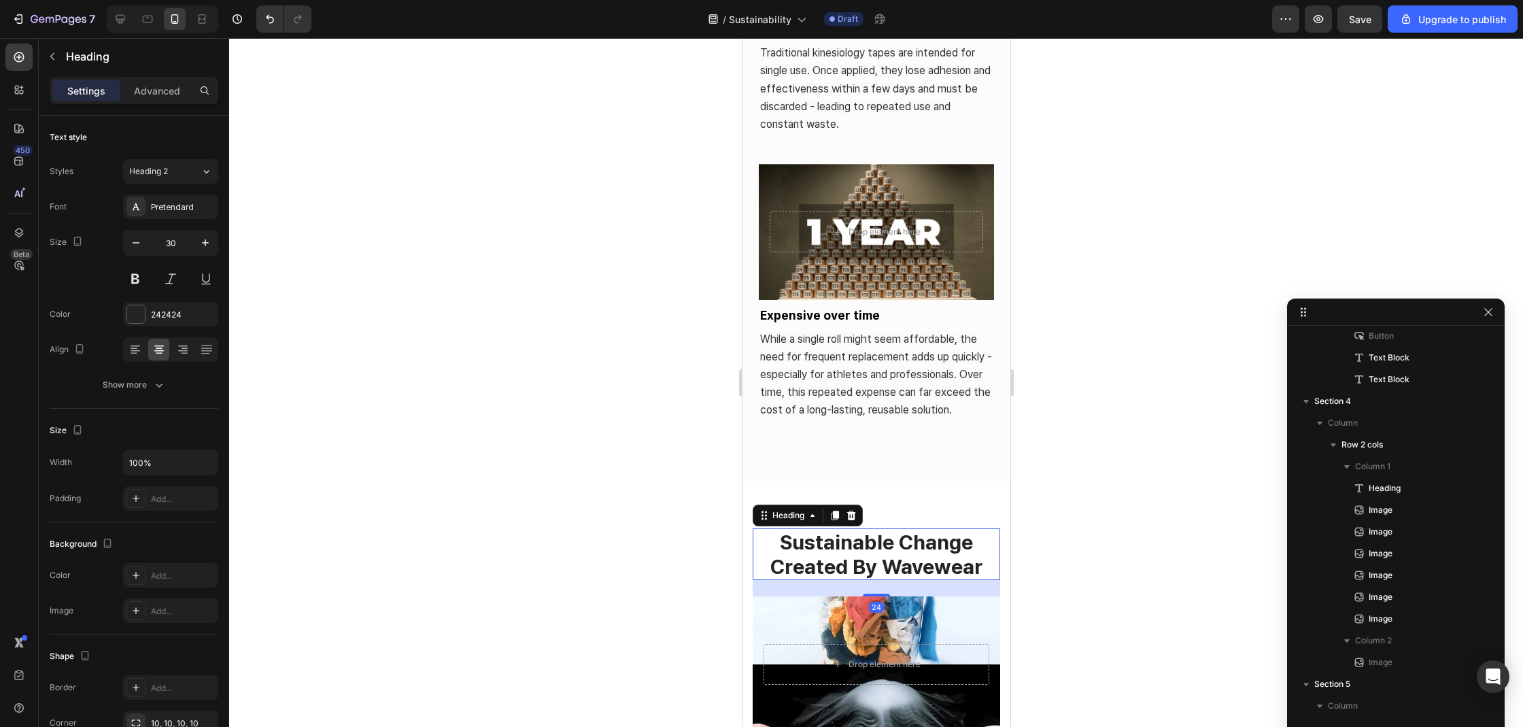
scroll to position [534, 0]
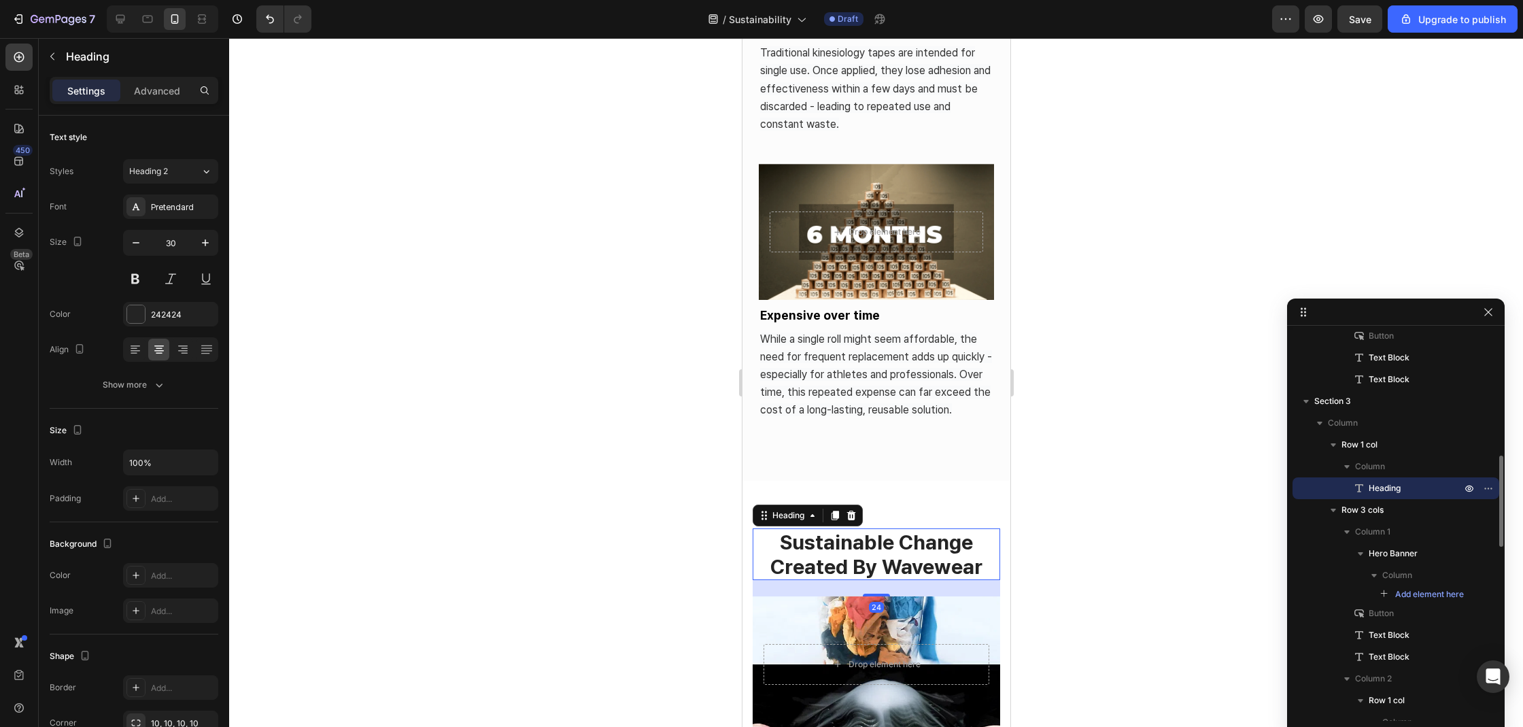
click at [850, 575] on h2 "sustainable change created by wavewear" at bounding box center [875, 554] width 247 height 52
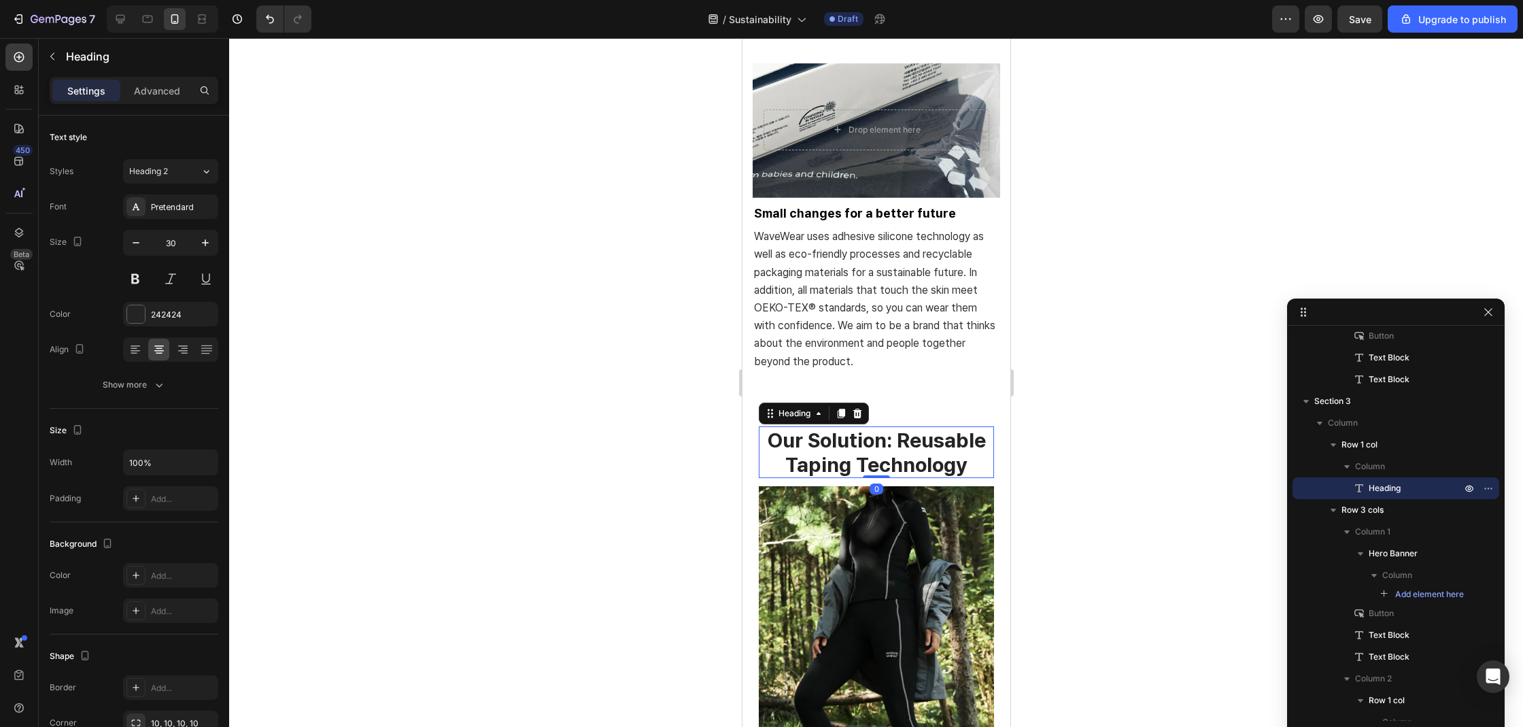
scroll to position [1148, 0]
click at [884, 528] on img at bounding box center [875, 664] width 235 height 356
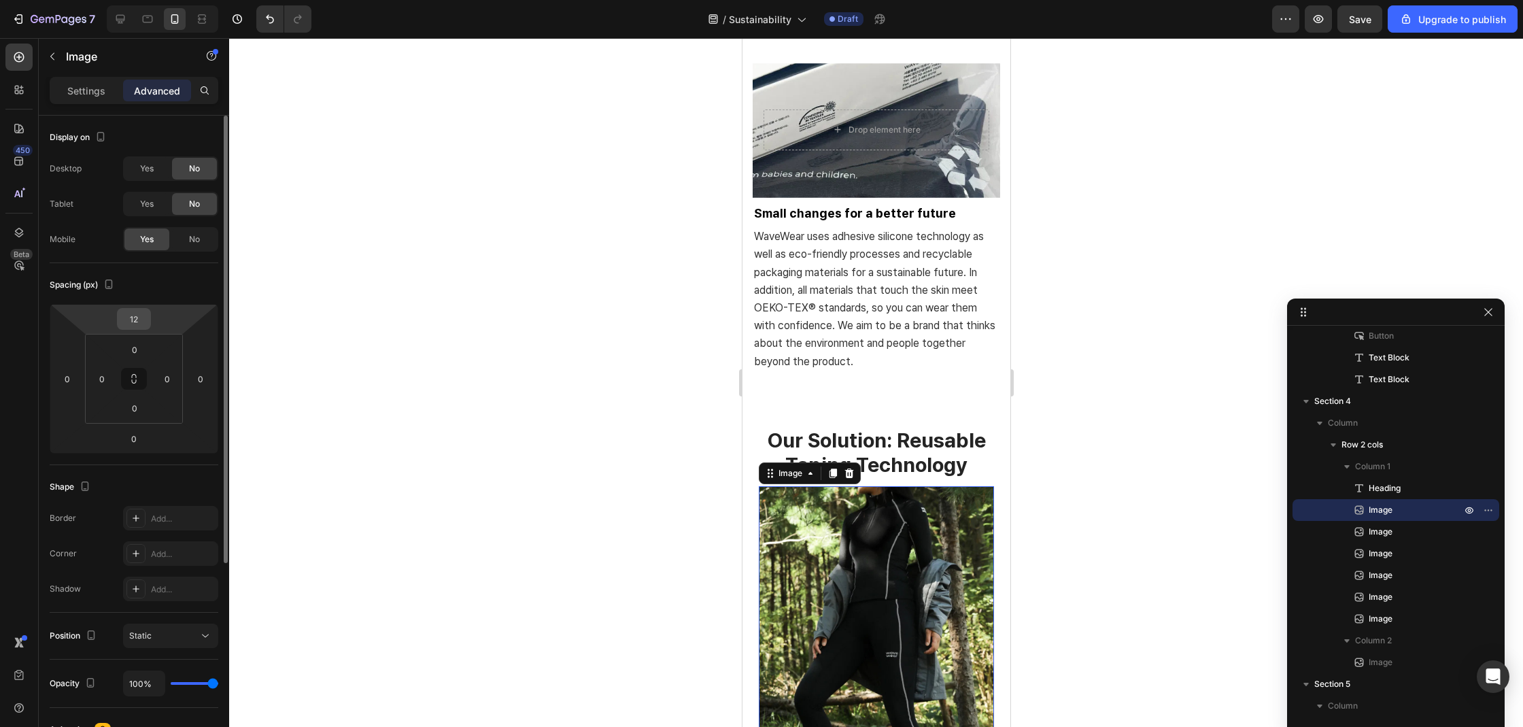
click at [135, 320] on input "12" at bounding box center [133, 319] width 27 height 20
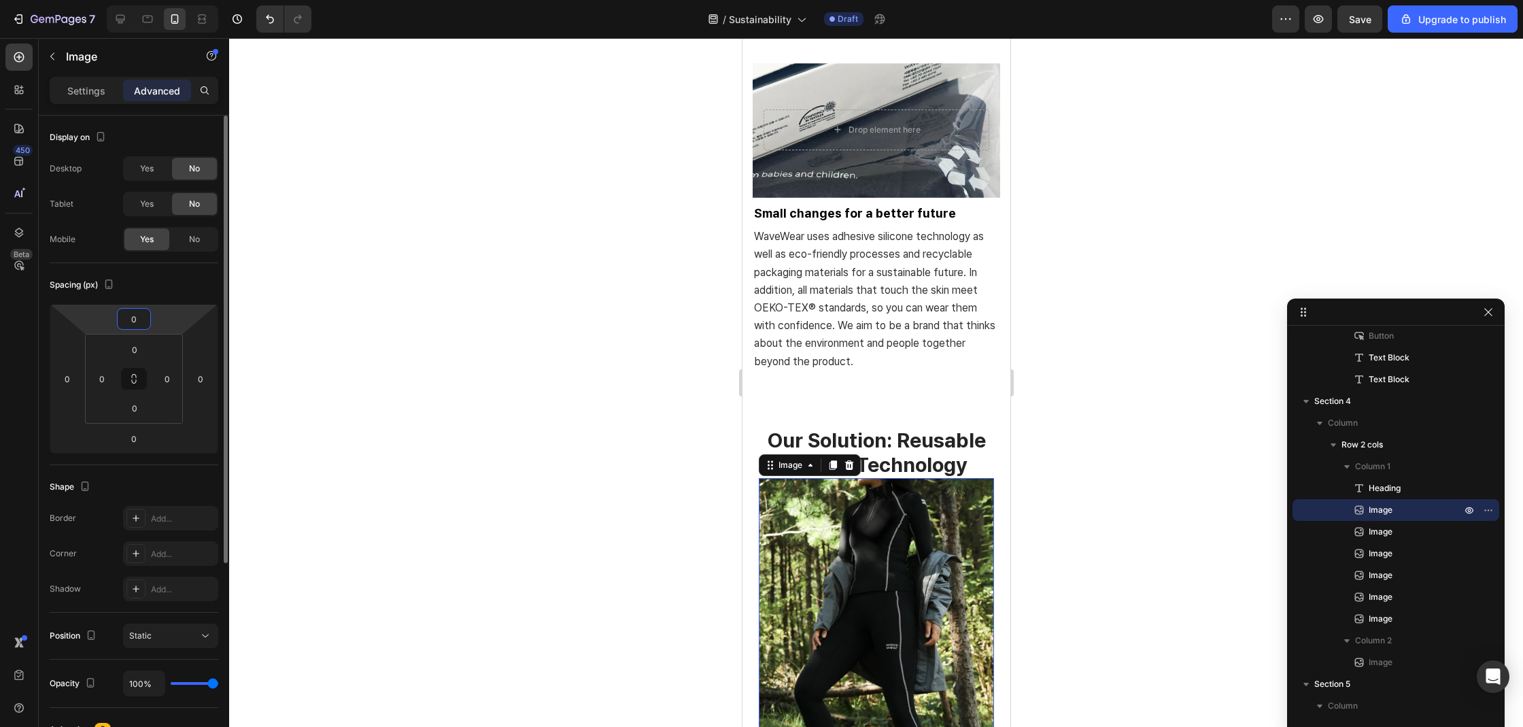
type input "0"
click at [876, 468] on h2 "our solution: reusable taping technology" at bounding box center [875, 452] width 235 height 52
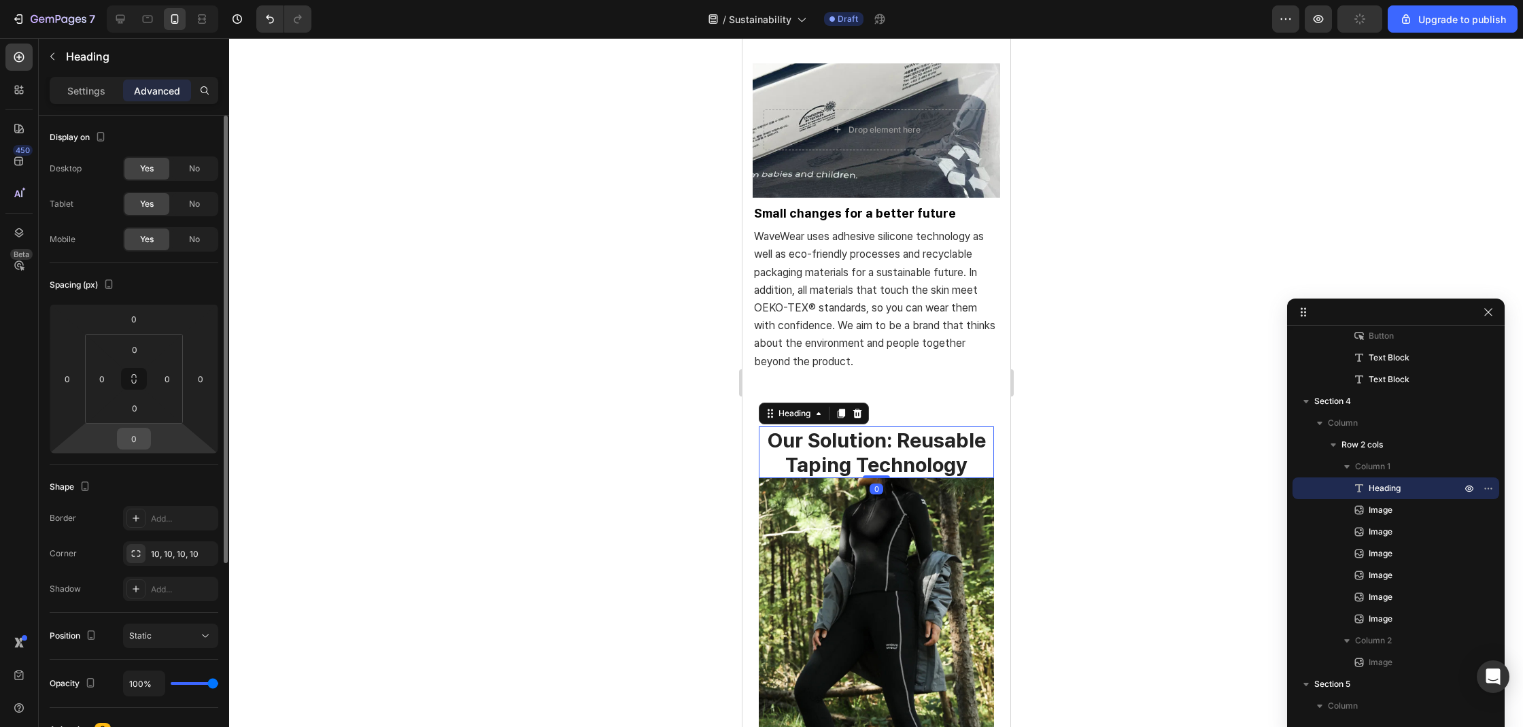
click at [135, 445] on input "0" at bounding box center [133, 438] width 27 height 20
type input "24"
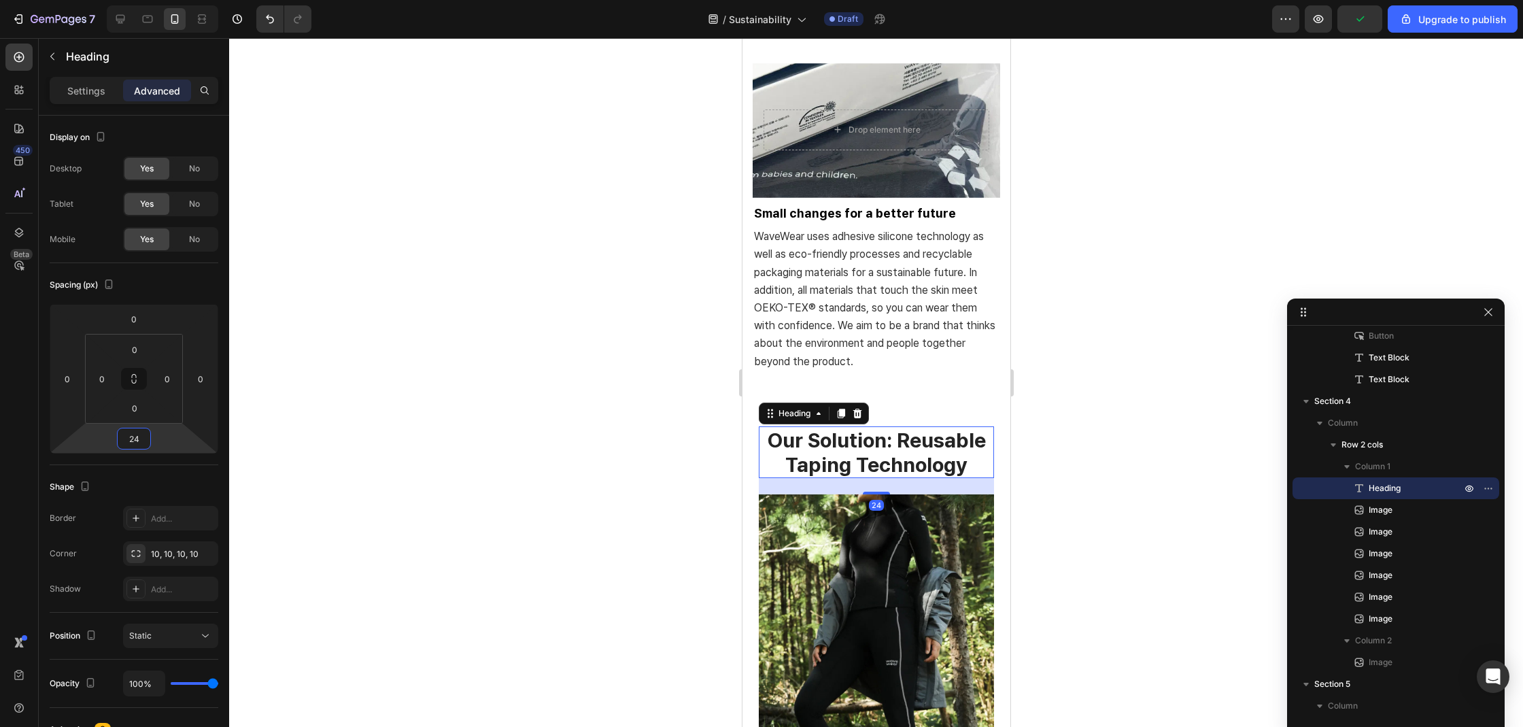
click at [642, 513] on div at bounding box center [876, 382] width 1294 height 689
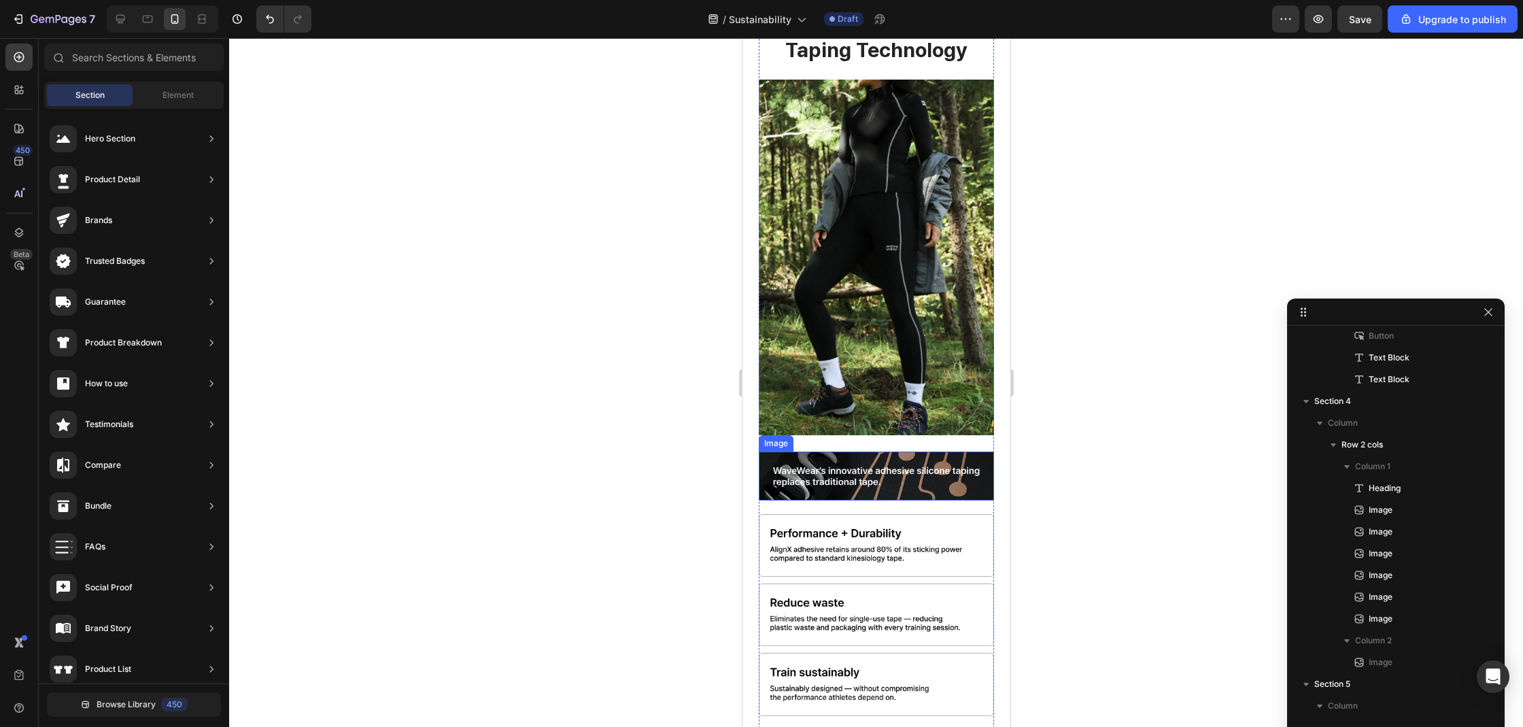
scroll to position [2493, 0]
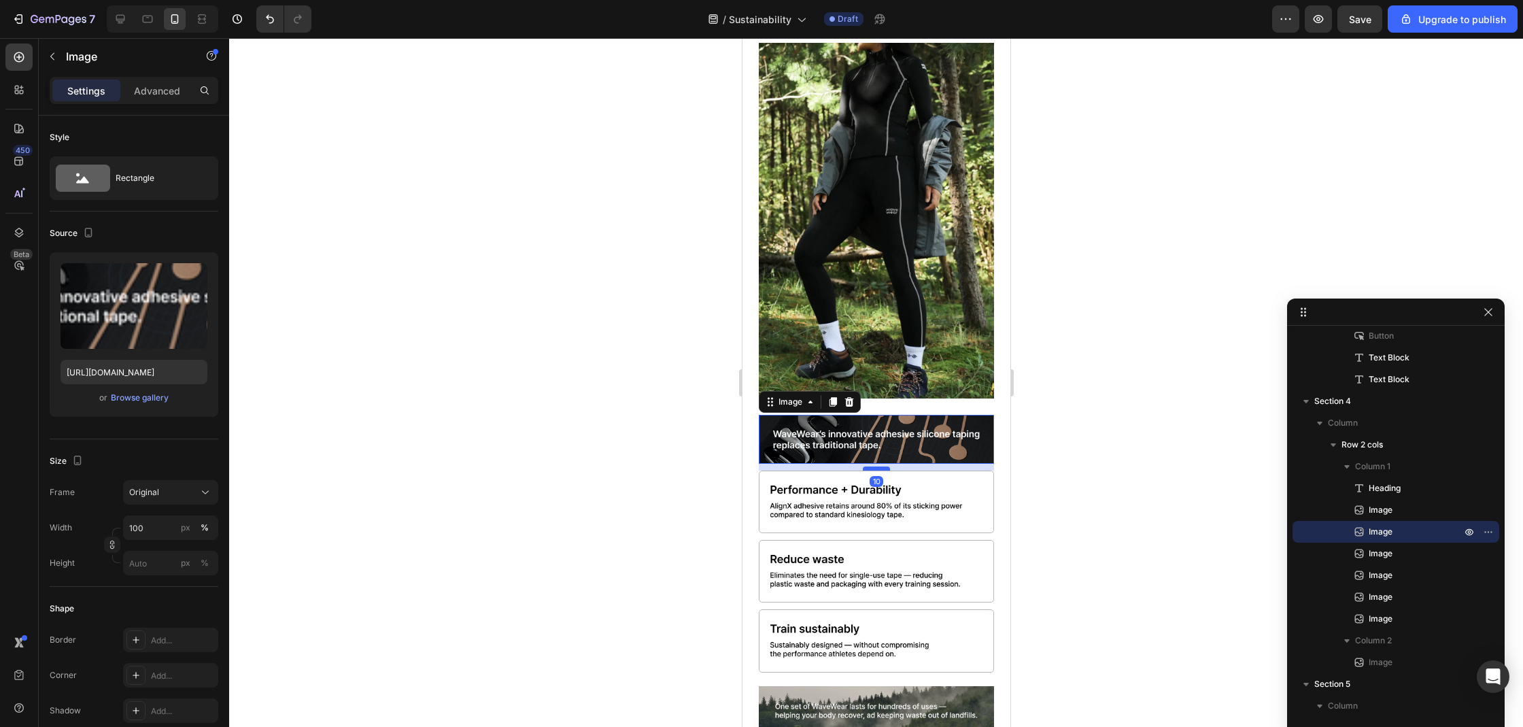
drag, startPoint x: 875, startPoint y: 457, endPoint x: 879, endPoint y: 450, distance: 7.9
click at [879, 466] on div at bounding box center [875, 468] width 27 height 4
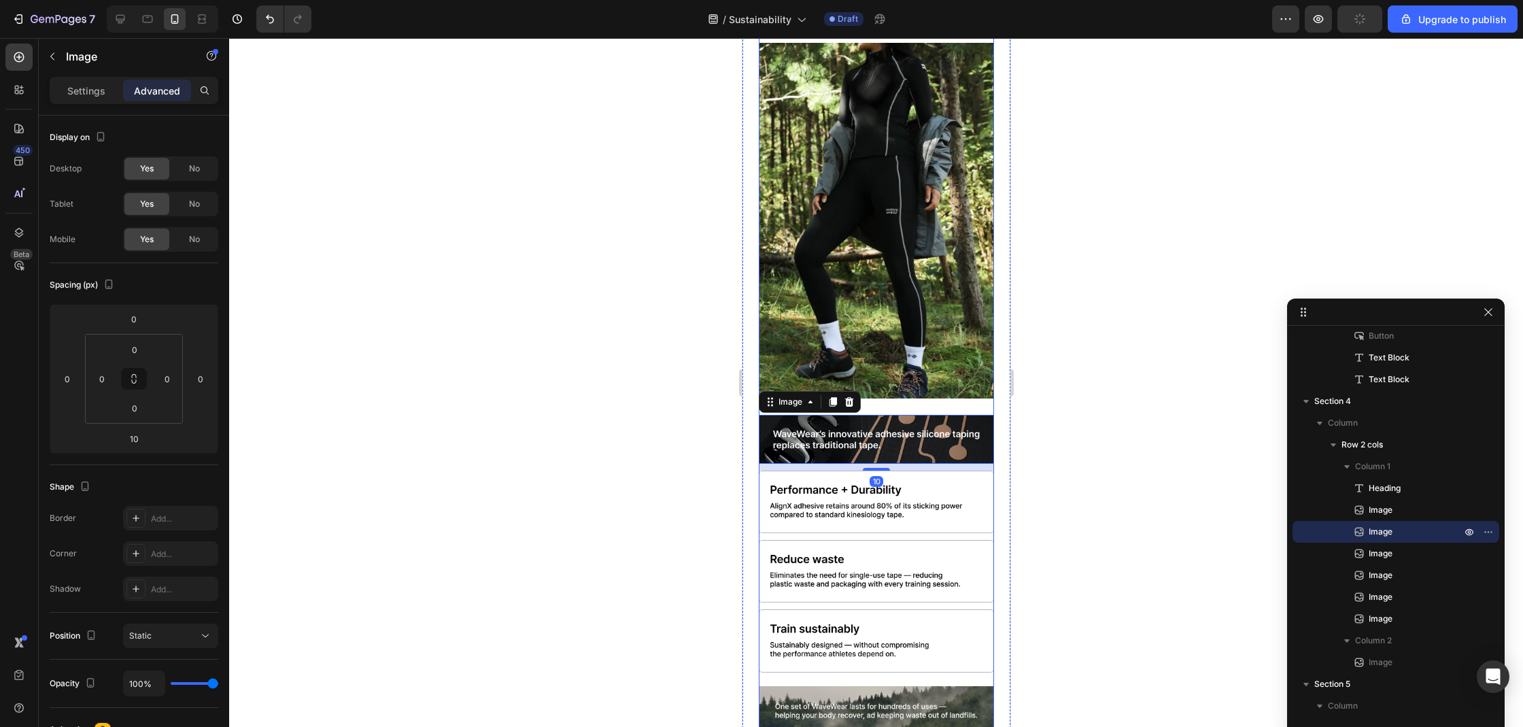
click at [895, 657] on div "our solution: reusable taping technology Heading Image Image 10 Image Image Ima…" at bounding box center [875, 362] width 235 height 774
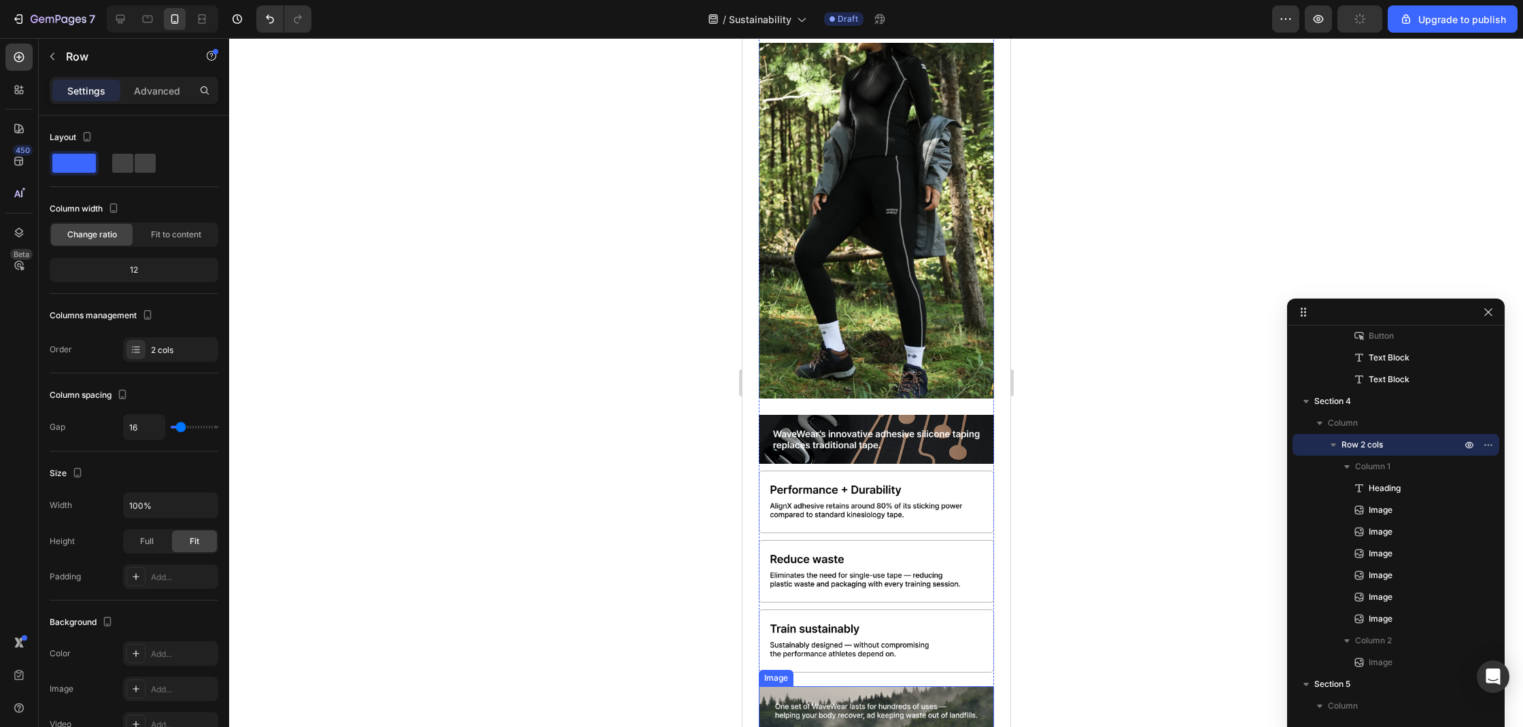
click at [890, 686] on img at bounding box center [875, 710] width 235 height 49
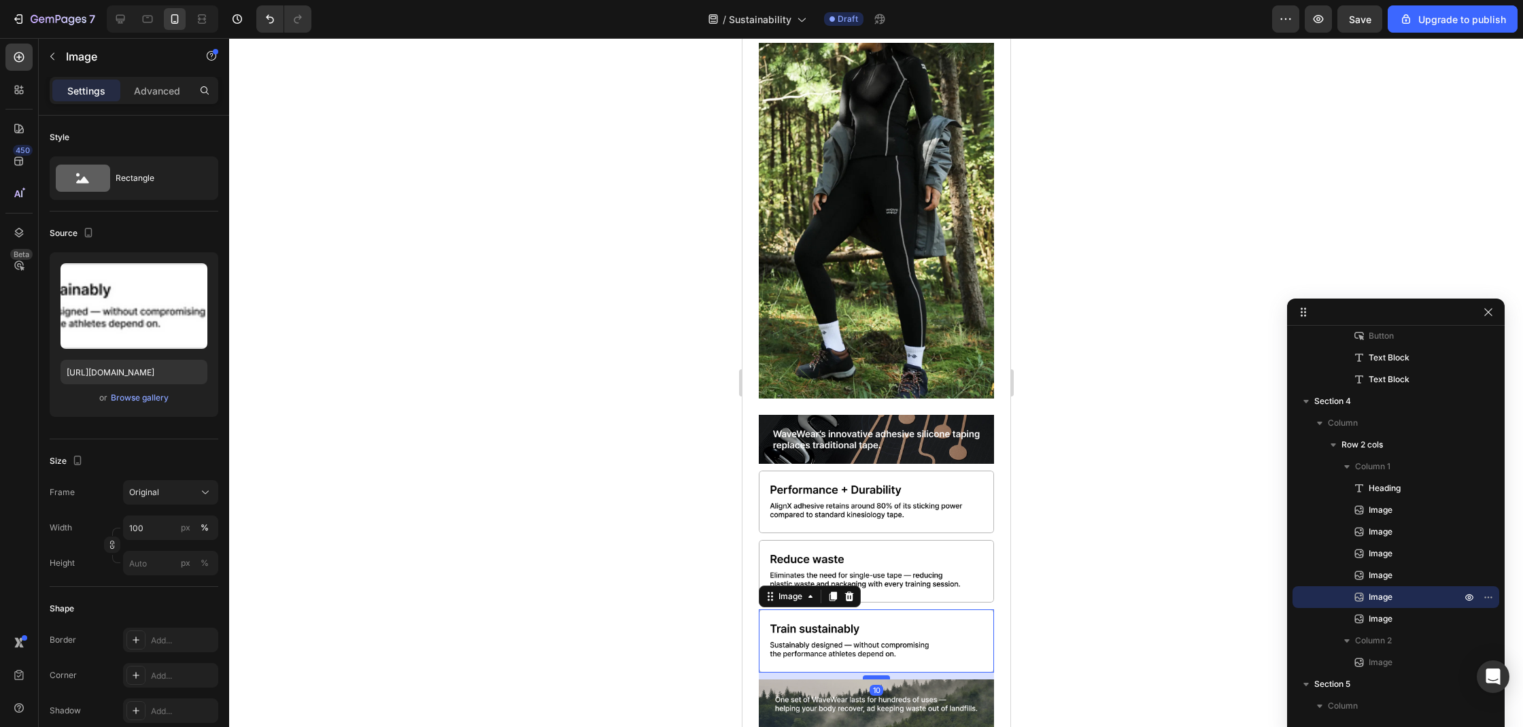
drag, startPoint x: 866, startPoint y: 657, endPoint x: 872, endPoint y: 650, distance: 9.1
click at [872, 675] on div at bounding box center [875, 677] width 27 height 4
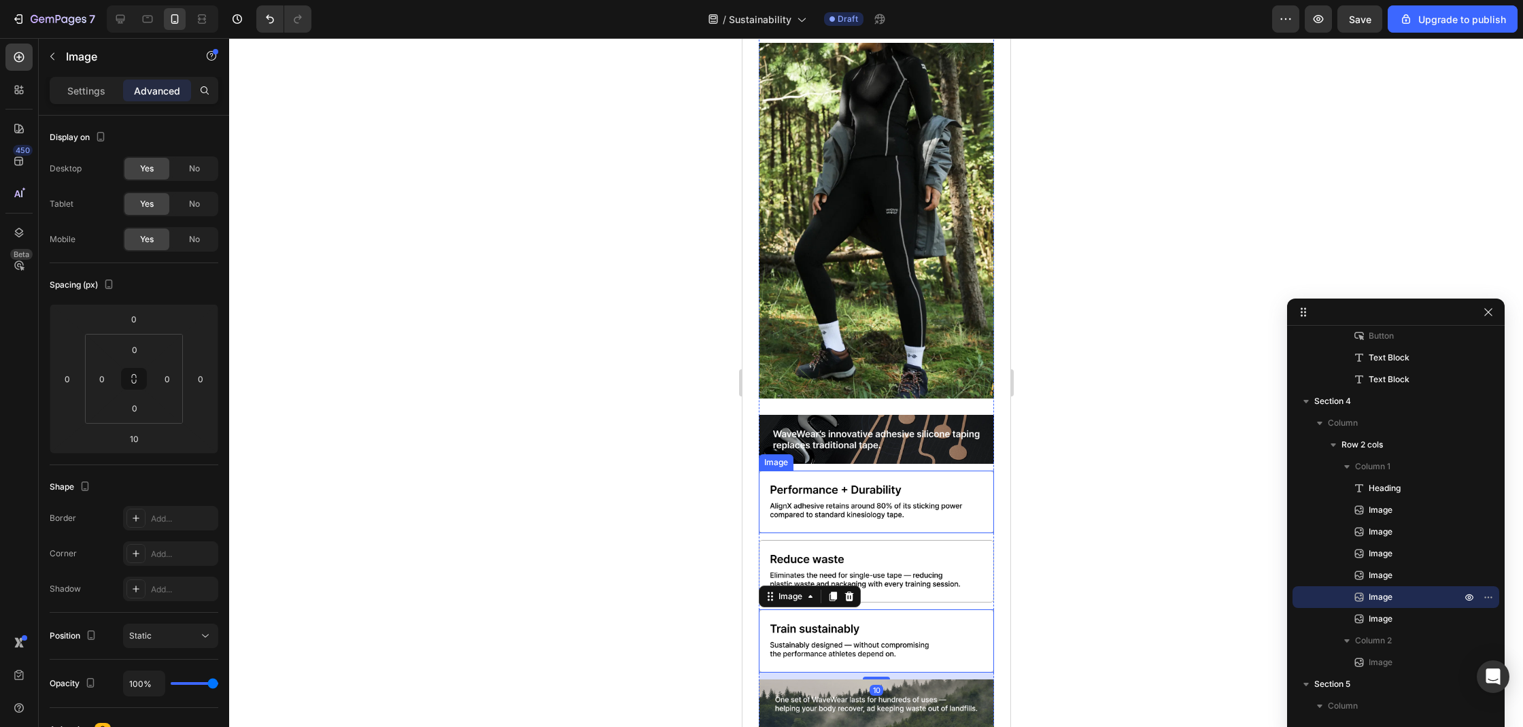
click at [951, 493] on img at bounding box center [875, 501] width 235 height 63
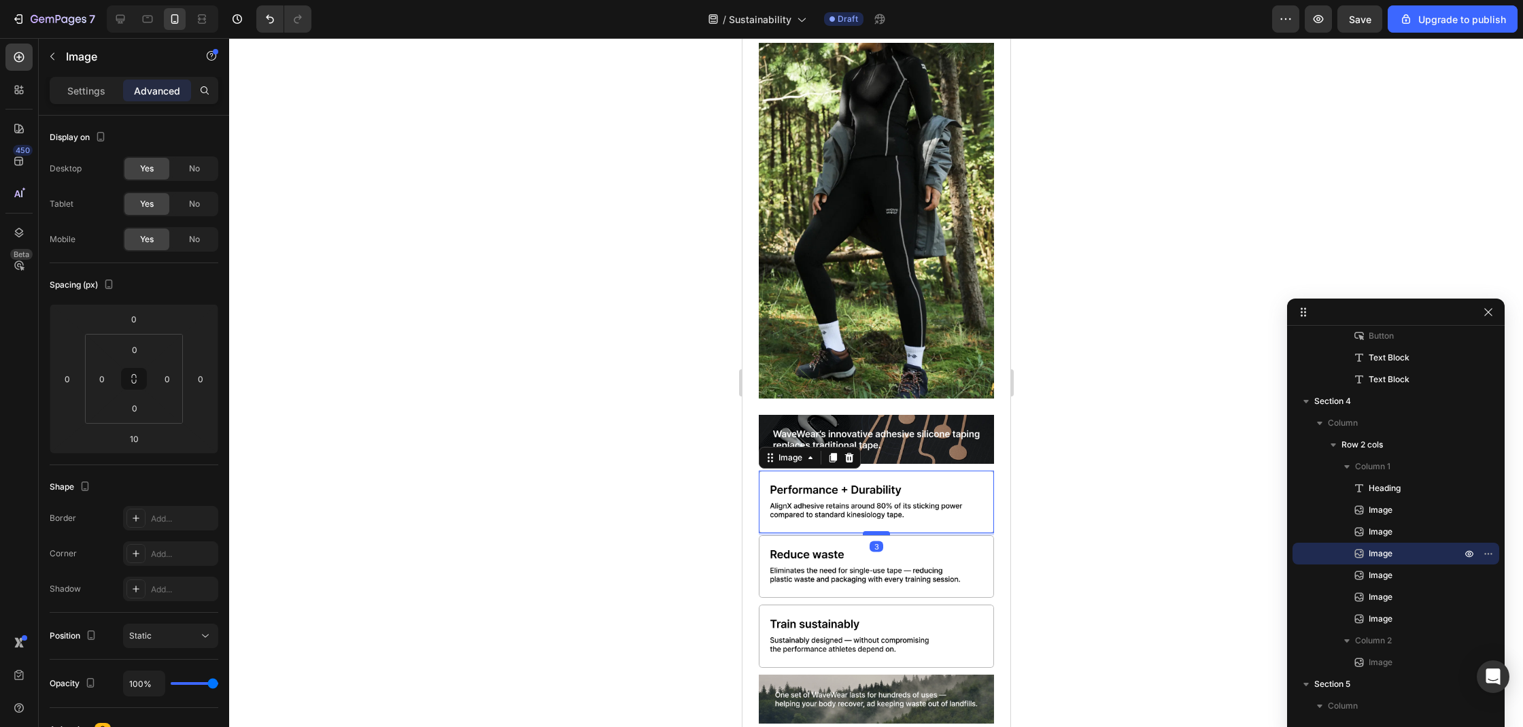
click at [875, 531] on div at bounding box center [875, 533] width 27 height 4
type input "3"
click at [925, 542] on img at bounding box center [875, 566] width 235 height 63
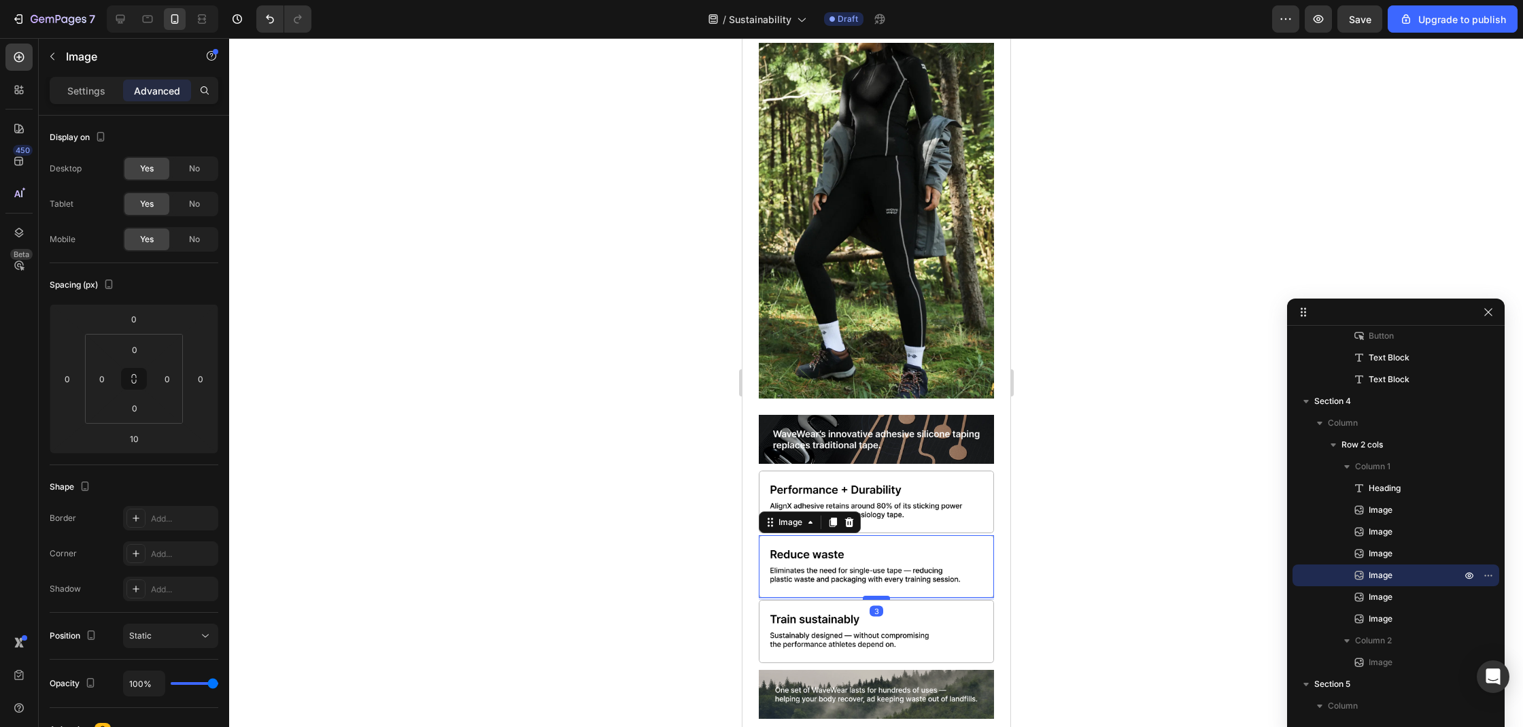
drag, startPoint x: 876, startPoint y: 580, endPoint x: 882, endPoint y: 575, distance: 7.2
click at [882, 595] on div at bounding box center [875, 597] width 27 height 4
type input "3"
click at [1065, 581] on div at bounding box center [876, 382] width 1294 height 689
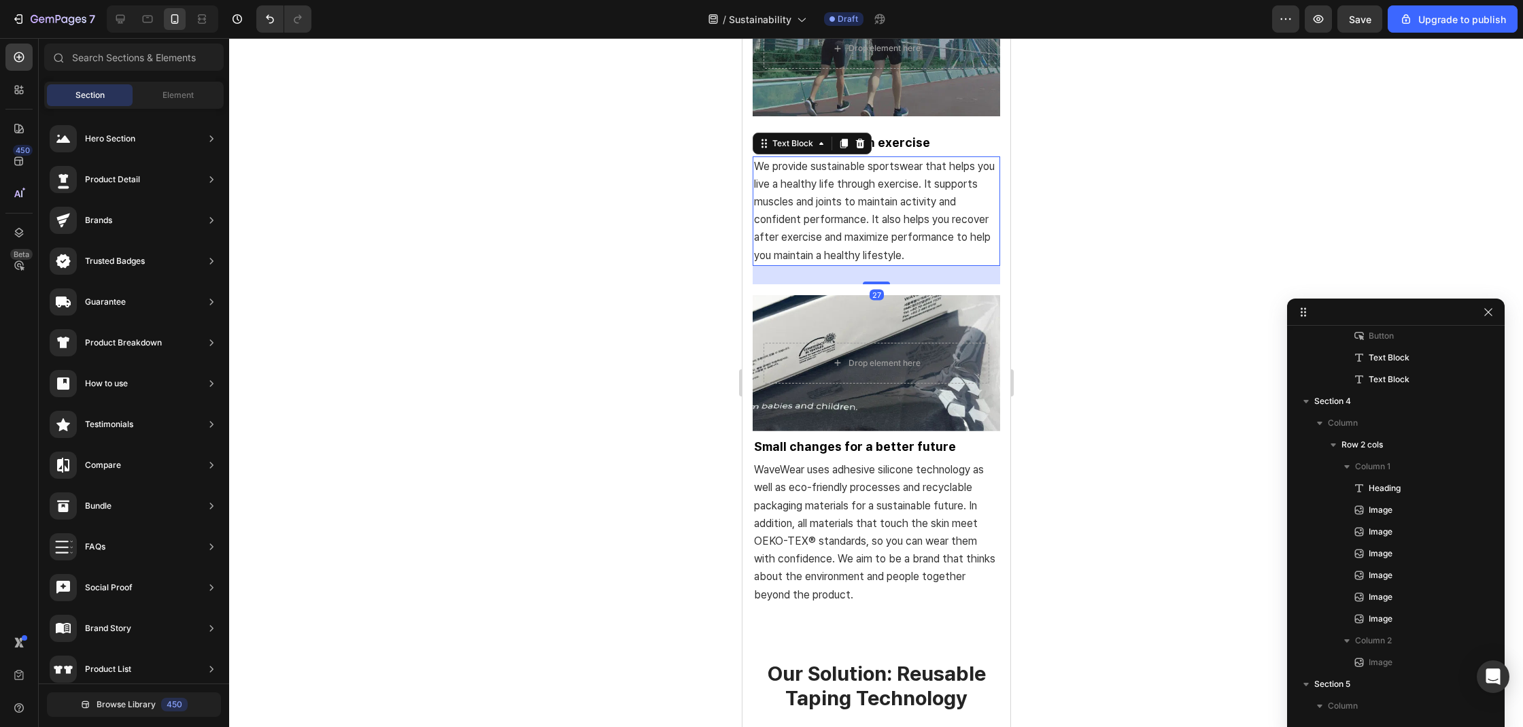
scroll to position [893, 0]
click at [883, 230] on span "We provide sustainable sportswear that helps you live a healthy life through ex…" at bounding box center [873, 211] width 241 height 102
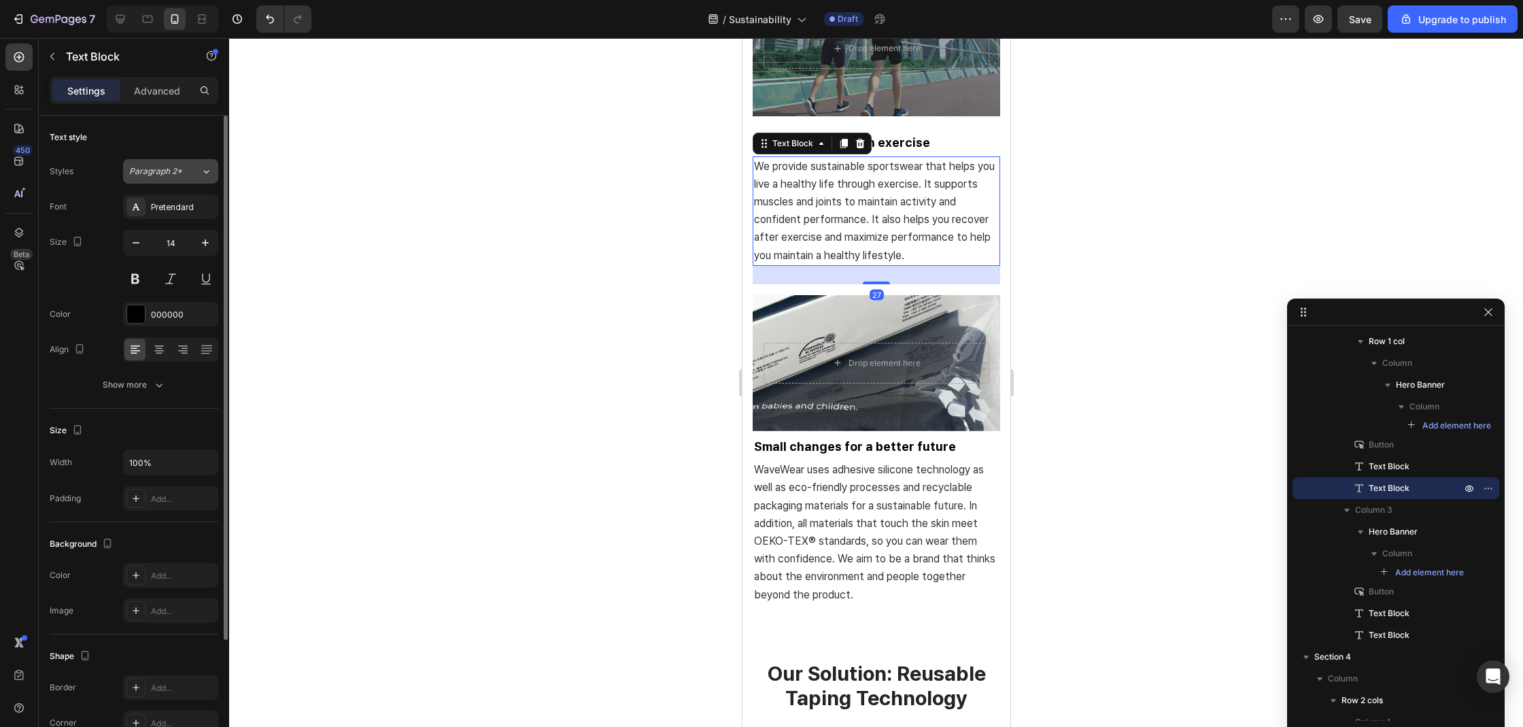
click at [188, 173] on div "Paragraph 2*" at bounding box center [164, 171] width 71 height 12
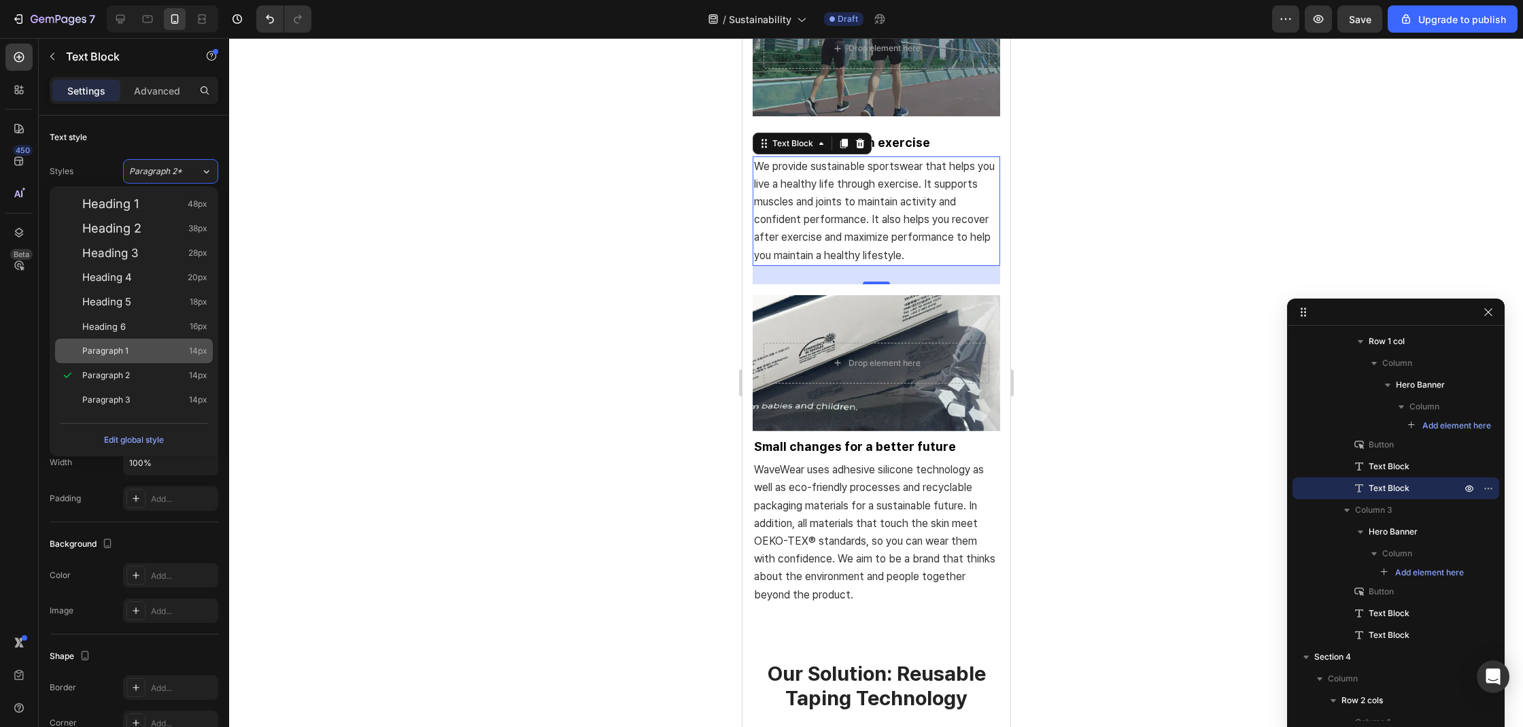
click at [98, 339] on div "Paragraph 1 14px" at bounding box center [134, 351] width 158 height 24
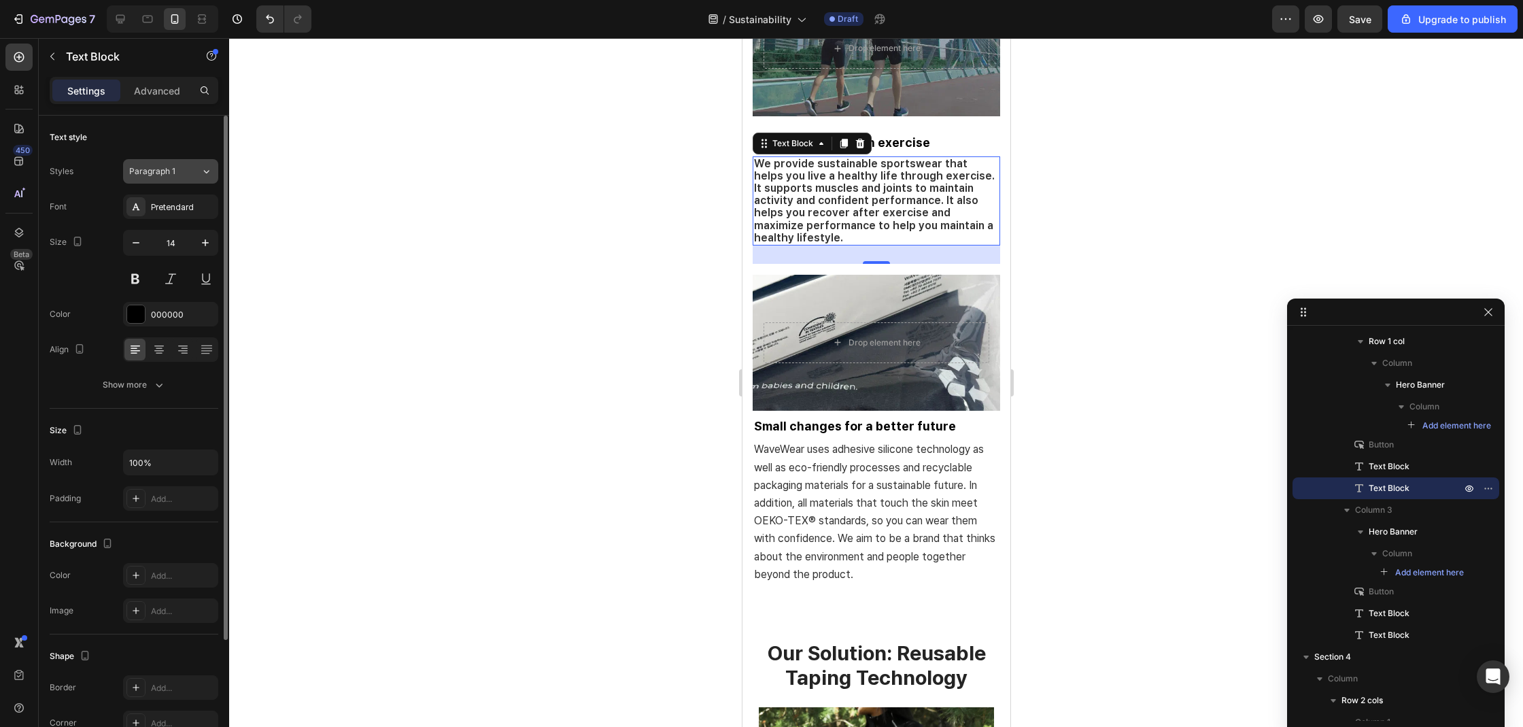
click at [176, 175] on div "Paragraph 1" at bounding box center [156, 171] width 55 height 12
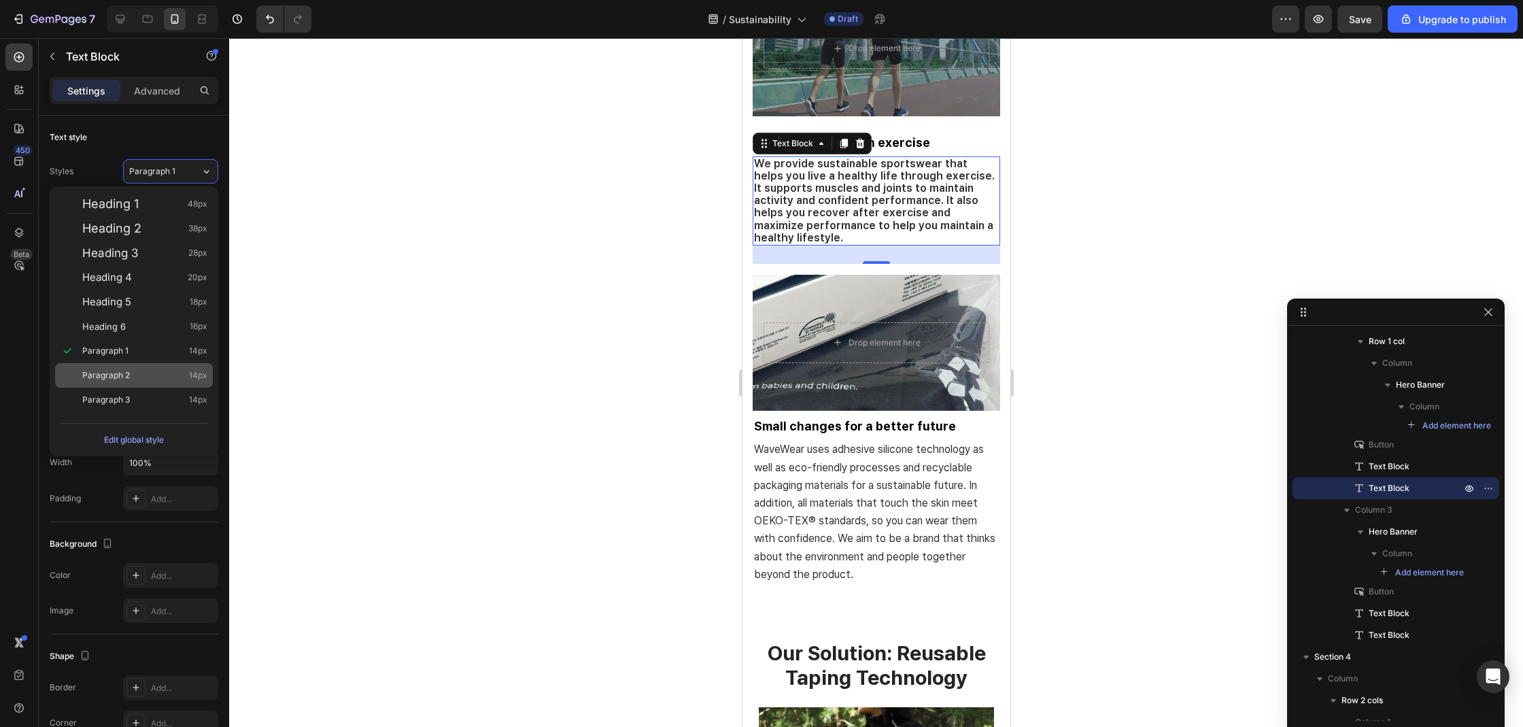
click at [131, 368] on div "Paragraph 2 14px" at bounding box center [144, 375] width 125 height 14
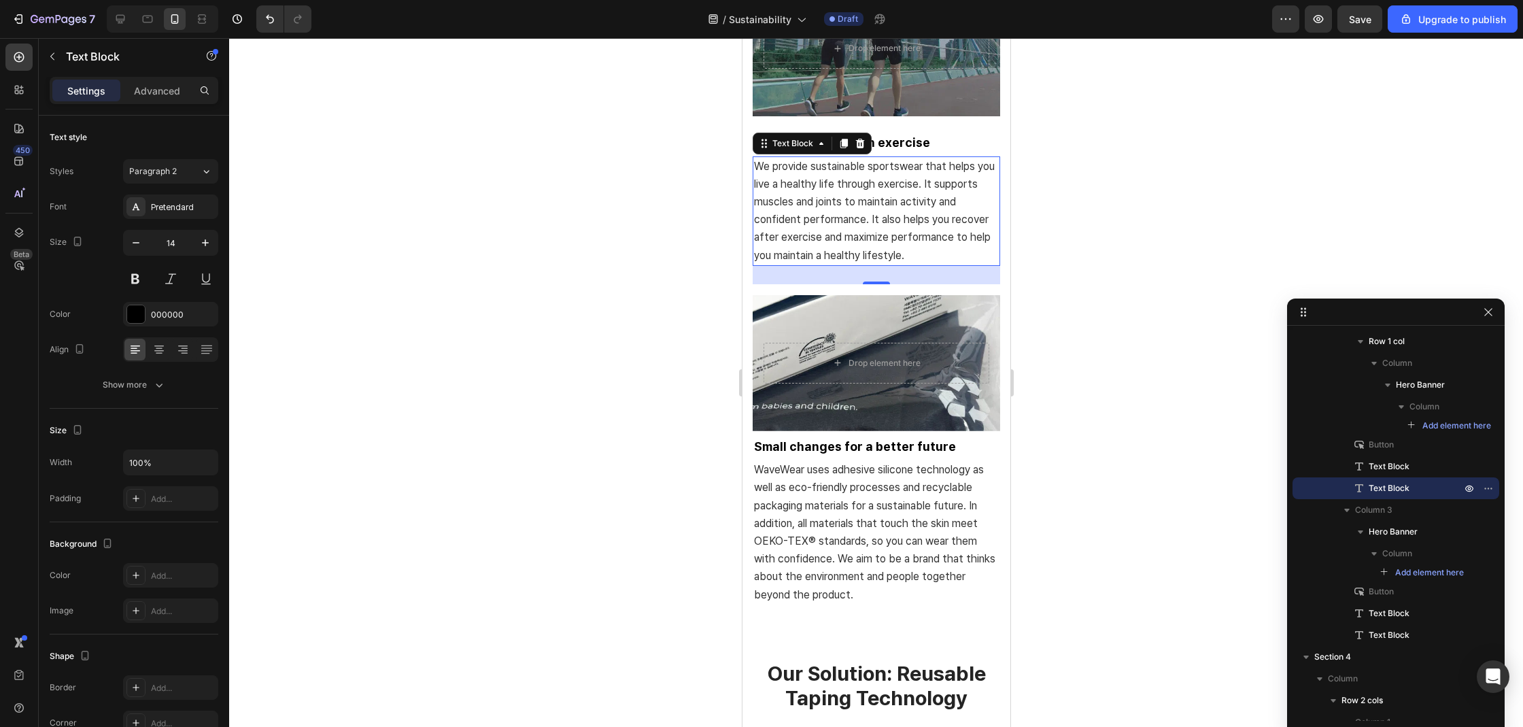
click at [436, 314] on div at bounding box center [876, 382] width 1294 height 689
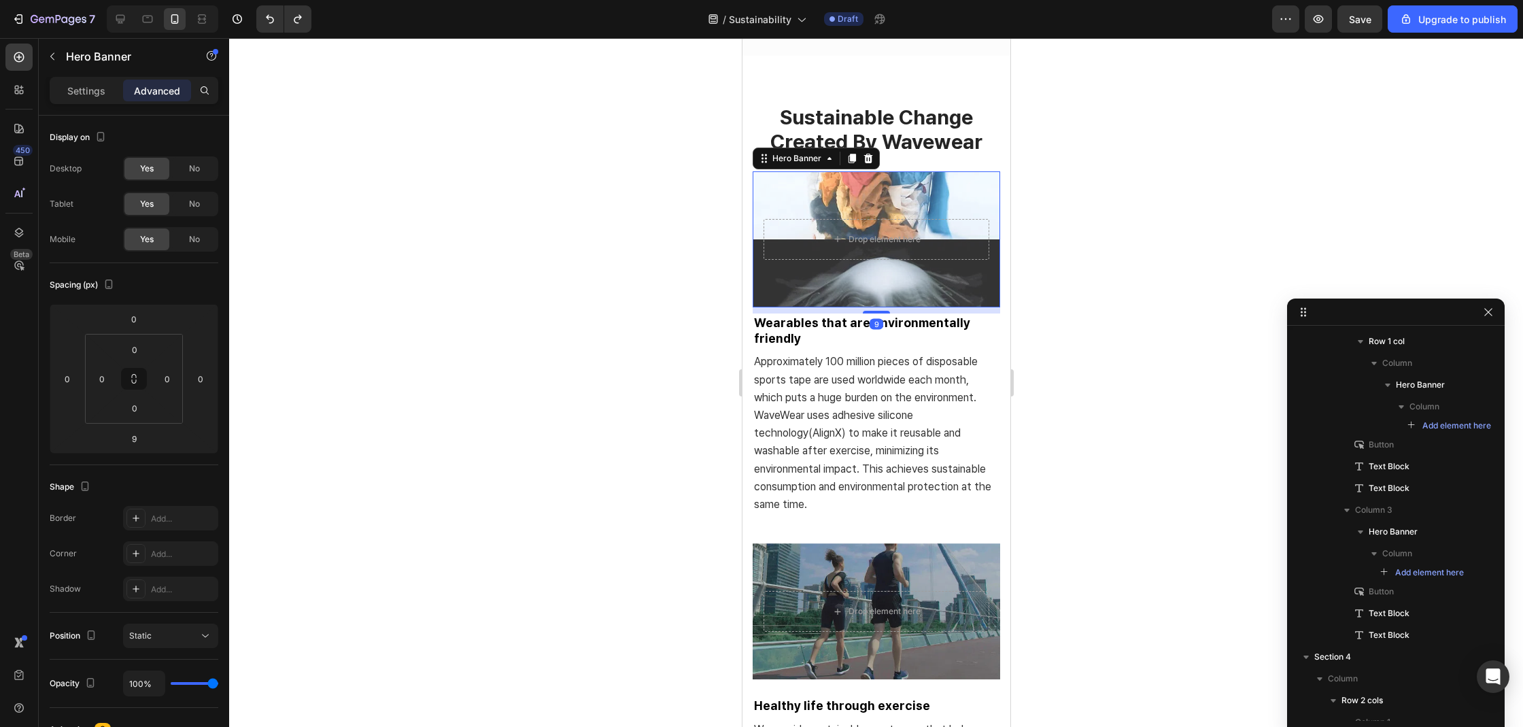
scroll to position [599, 0]
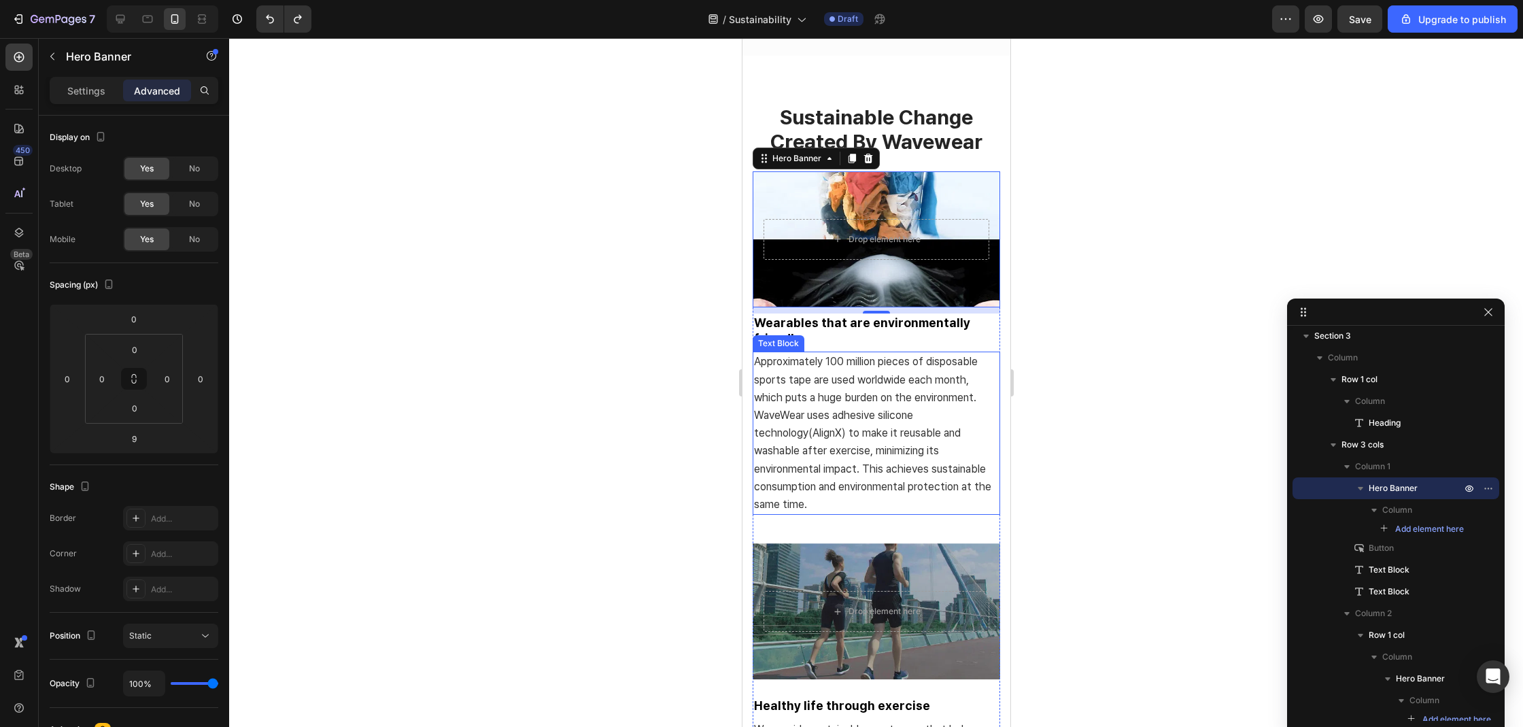
click at [846, 347] on p "Wearables that are environmentally friendly" at bounding box center [875, 331] width 245 height 32
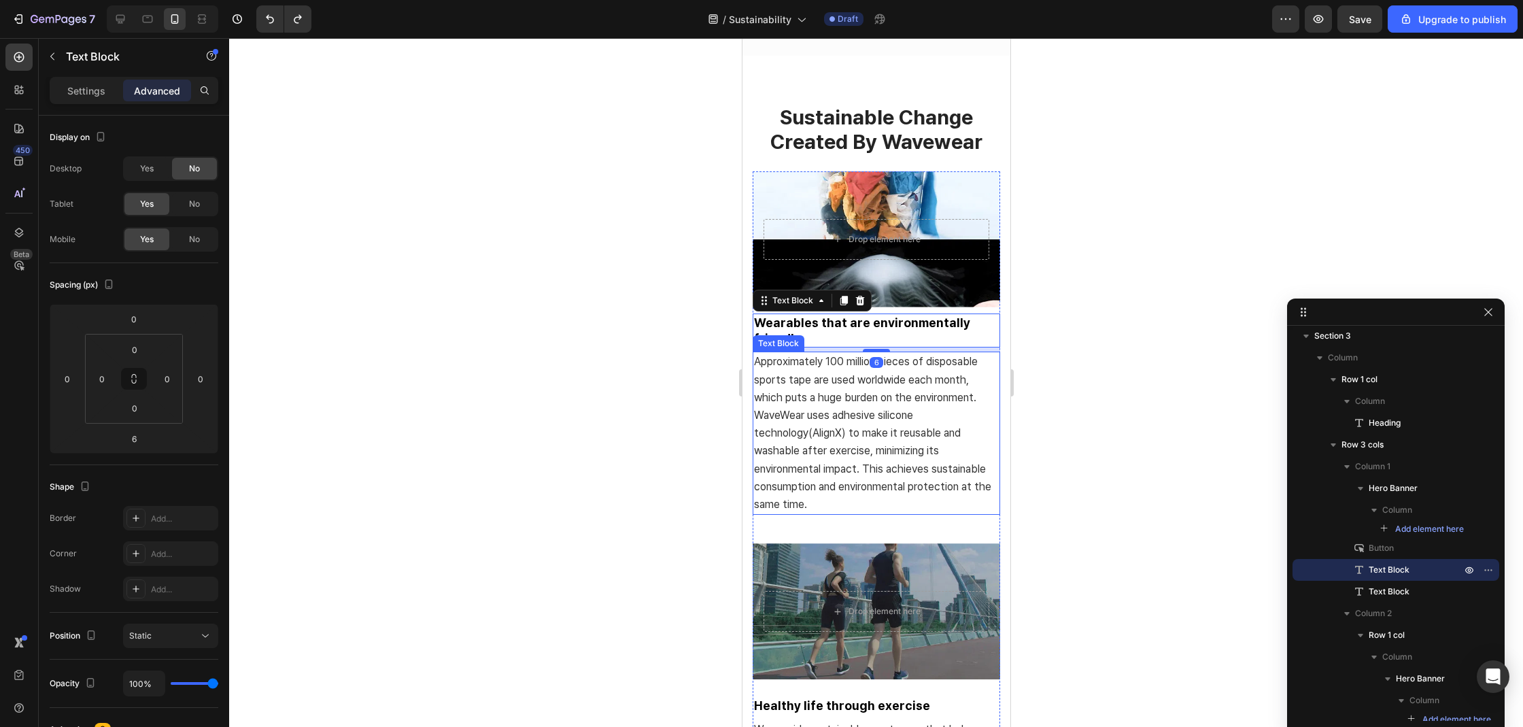
click at [837, 388] on span "Approximately 100 million pieces of disposable sports tape are used worldwide e…" at bounding box center [871, 433] width 237 height 156
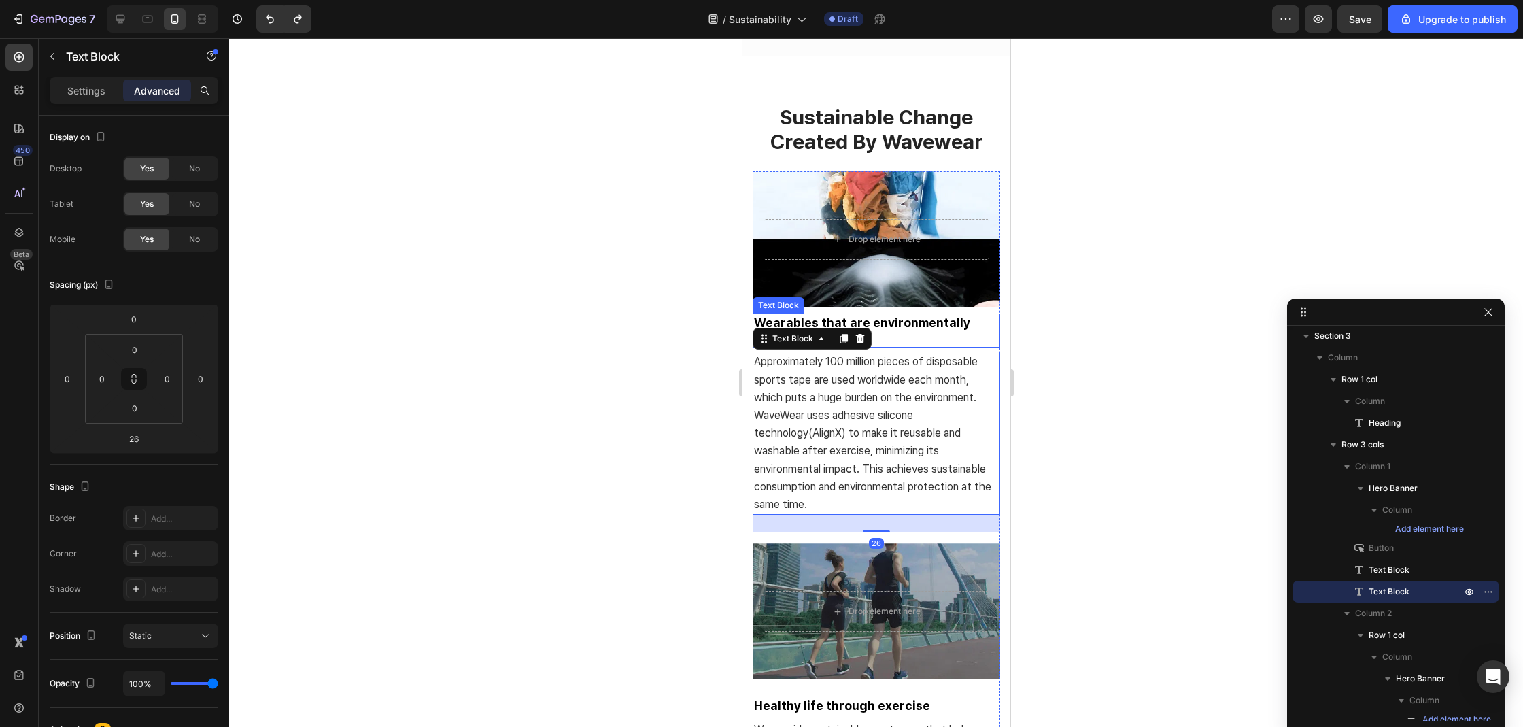
click at [880, 347] on p "Wearables that are environmentally friendly" at bounding box center [875, 331] width 245 height 32
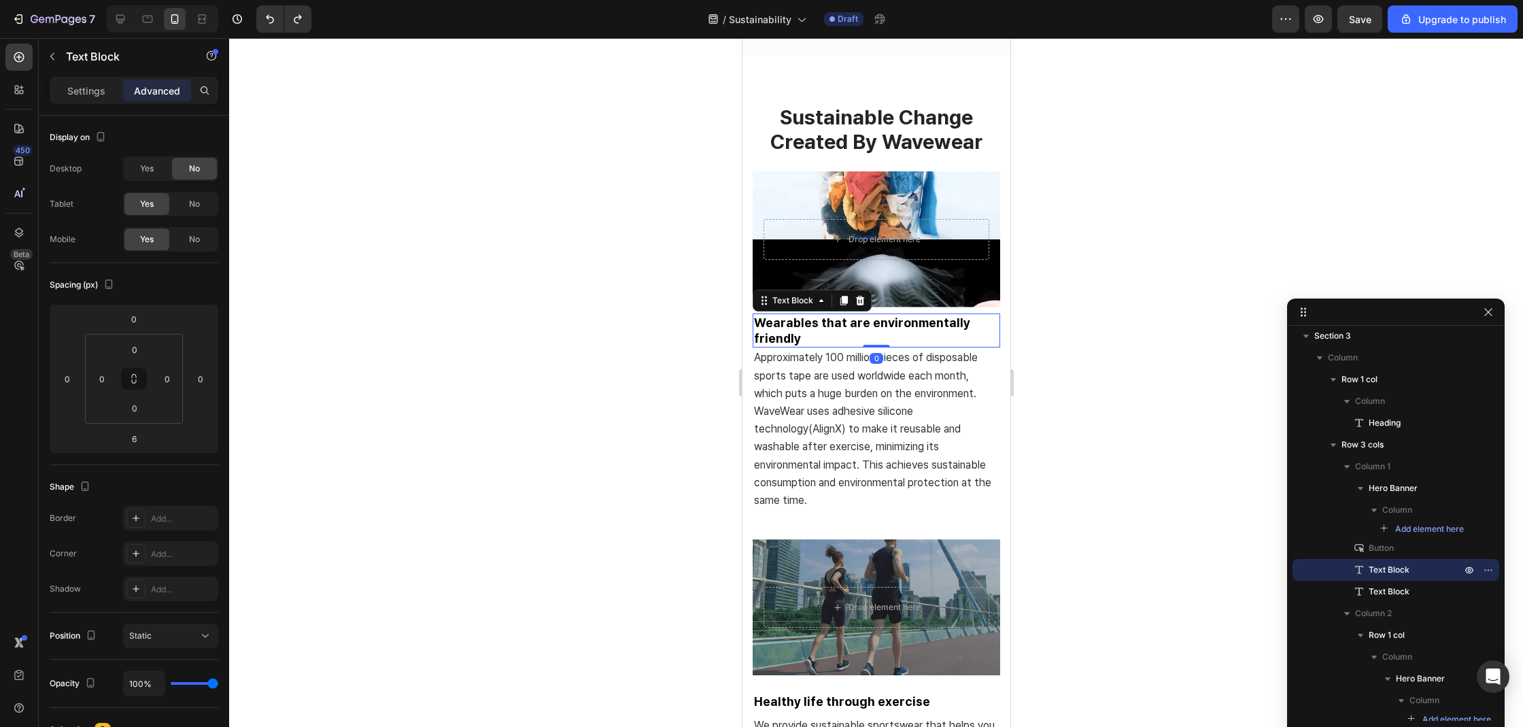
drag, startPoint x: 875, startPoint y: 380, endPoint x: 882, endPoint y: 367, distance: 14.6
click at [882, 348] on div "Wearables that are environmentally friendly Text Block 0" at bounding box center [875, 330] width 247 height 35
type input "0"
click at [1097, 391] on div at bounding box center [876, 382] width 1294 height 689
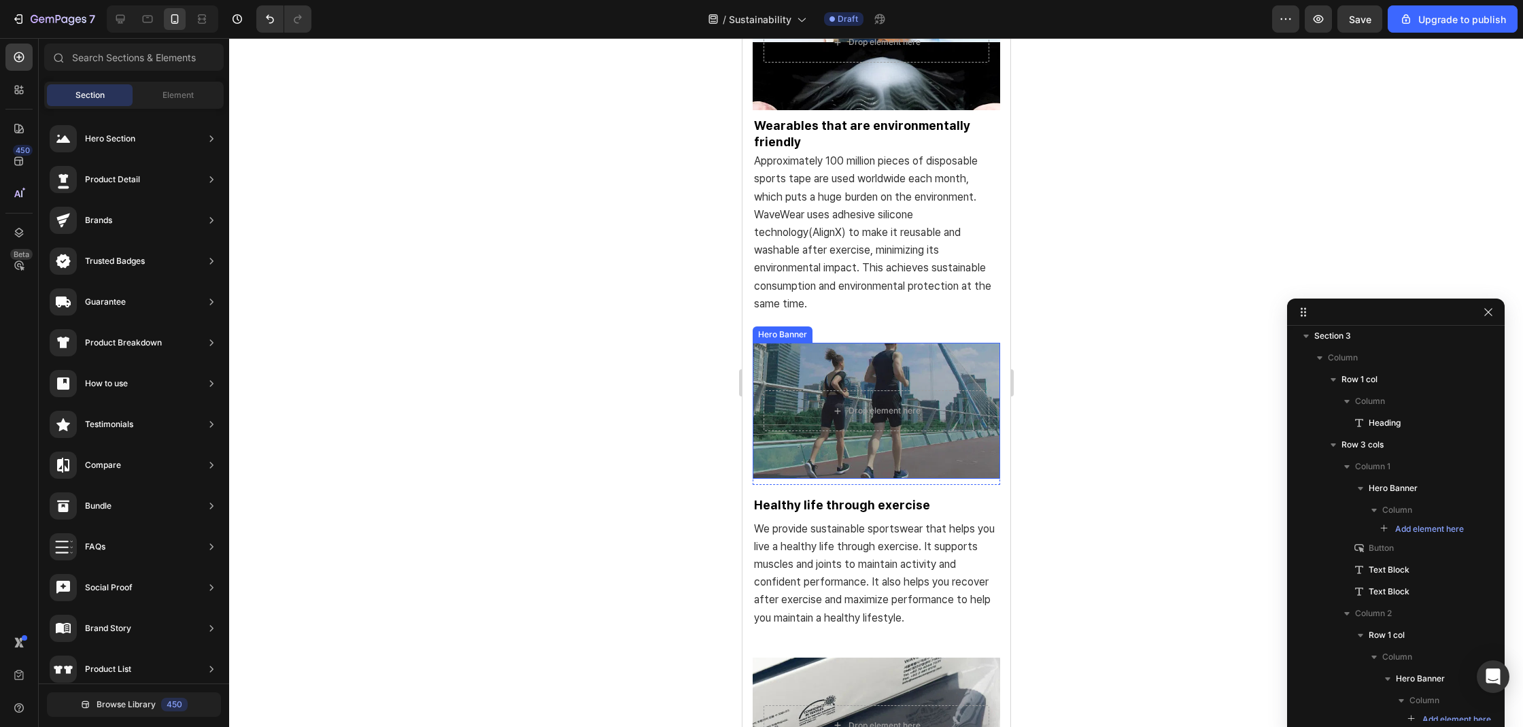
scroll to position [1249, 0]
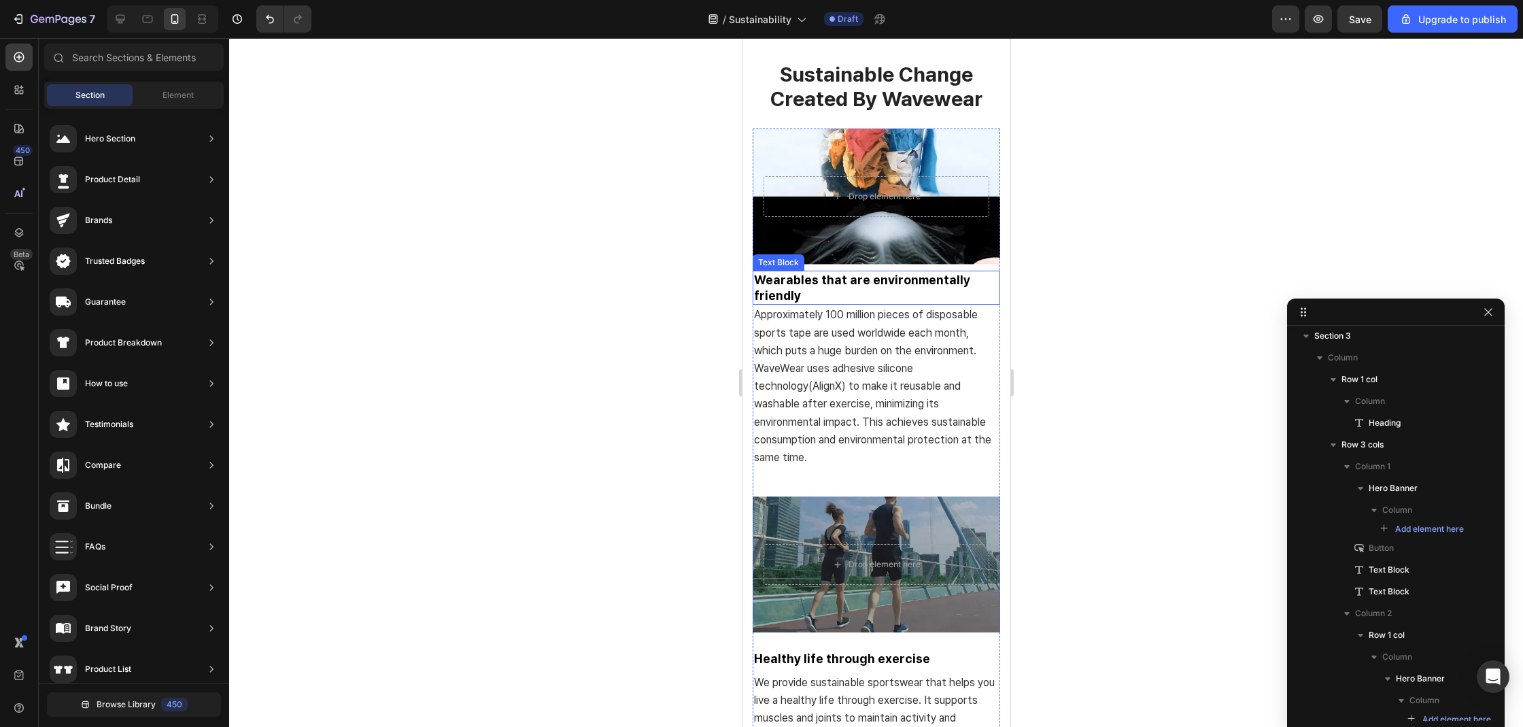
click at [821, 304] on p "Wearables that are environmentally friendly" at bounding box center [875, 288] width 245 height 32
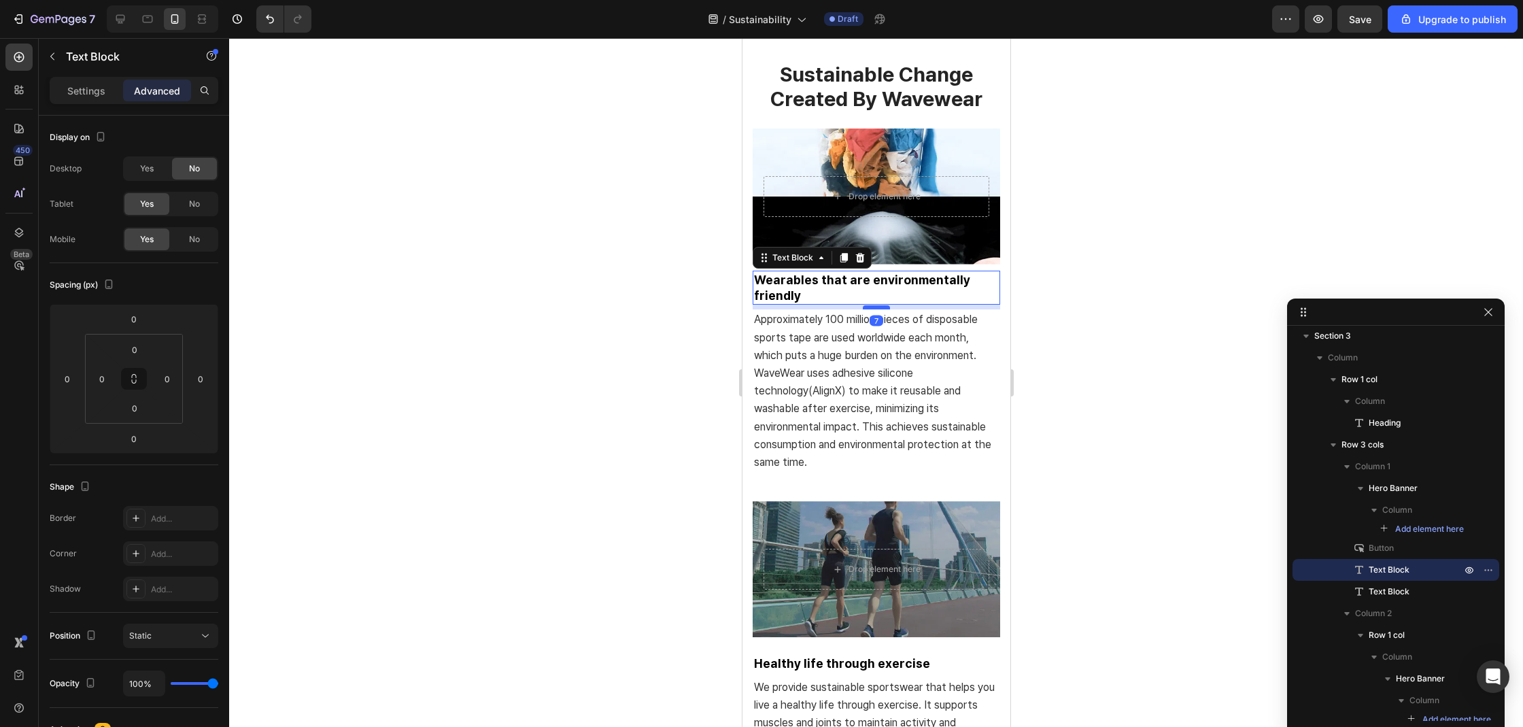
click at [875, 309] on div at bounding box center [875, 307] width 27 height 4
click at [876, 309] on div at bounding box center [875, 307] width 27 height 4
type input "6"
click at [1025, 366] on div at bounding box center [876, 382] width 1294 height 689
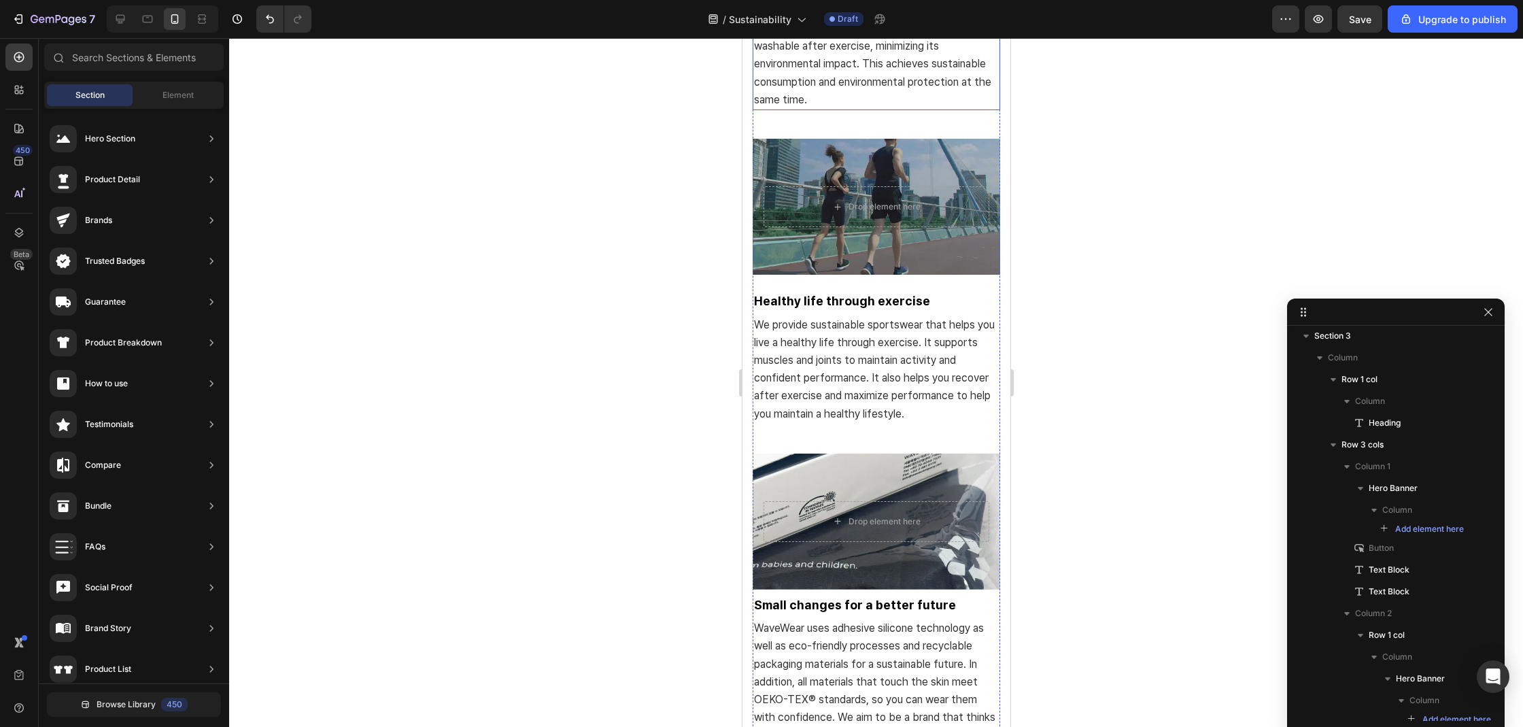
scroll to position [1644, 0]
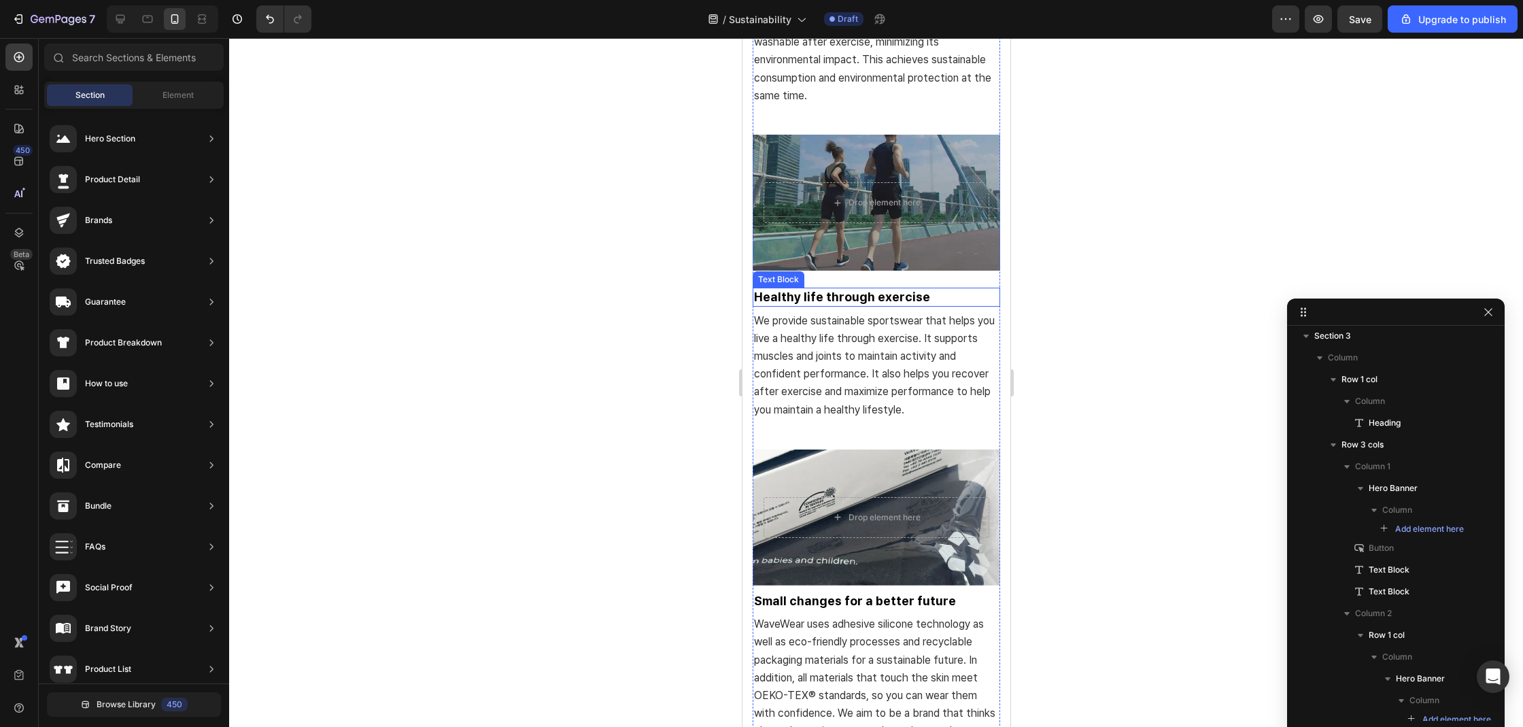
click at [834, 302] on div "Healthy life through exercise" at bounding box center [875, 297] width 247 height 18
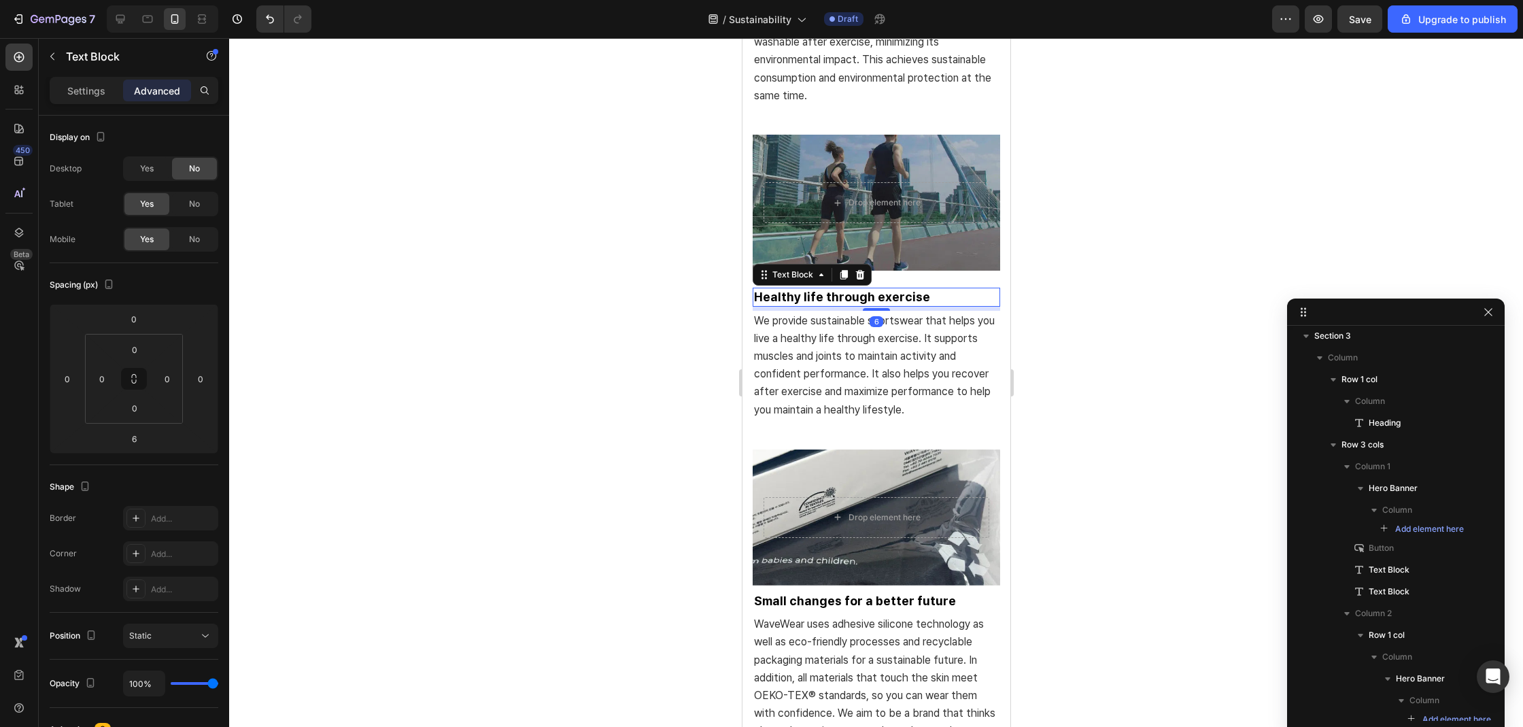
scroll to position [871, 0]
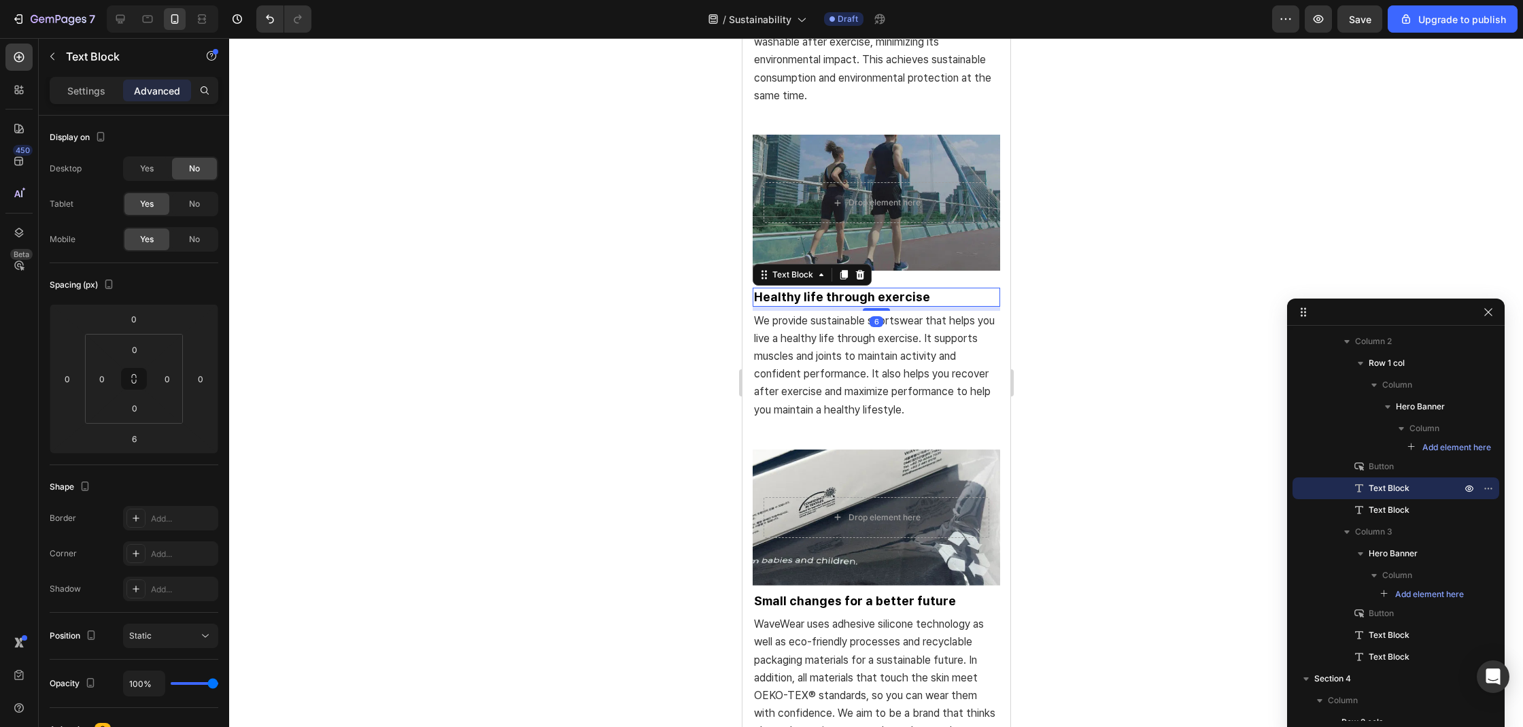
click at [1083, 364] on div at bounding box center [876, 382] width 1294 height 689
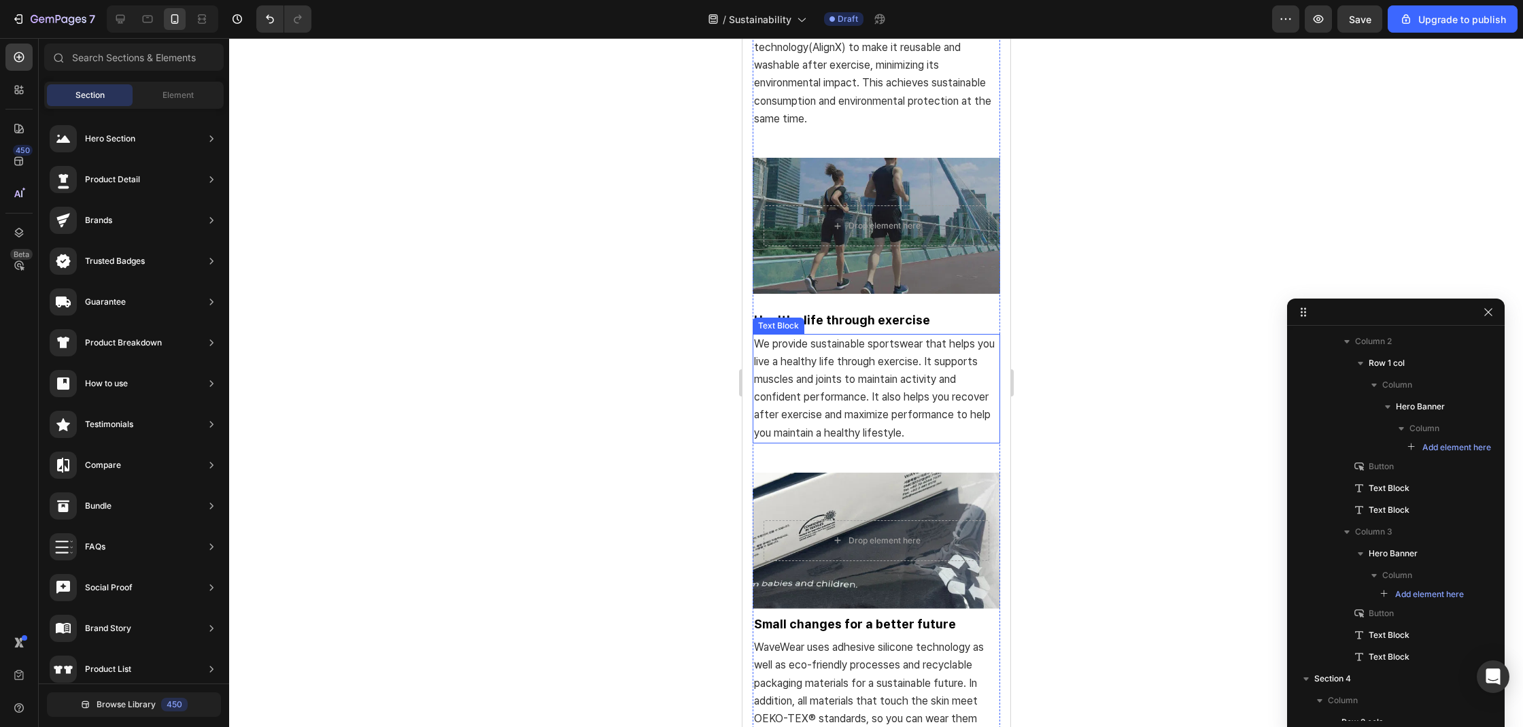
scroll to position [1566, 0]
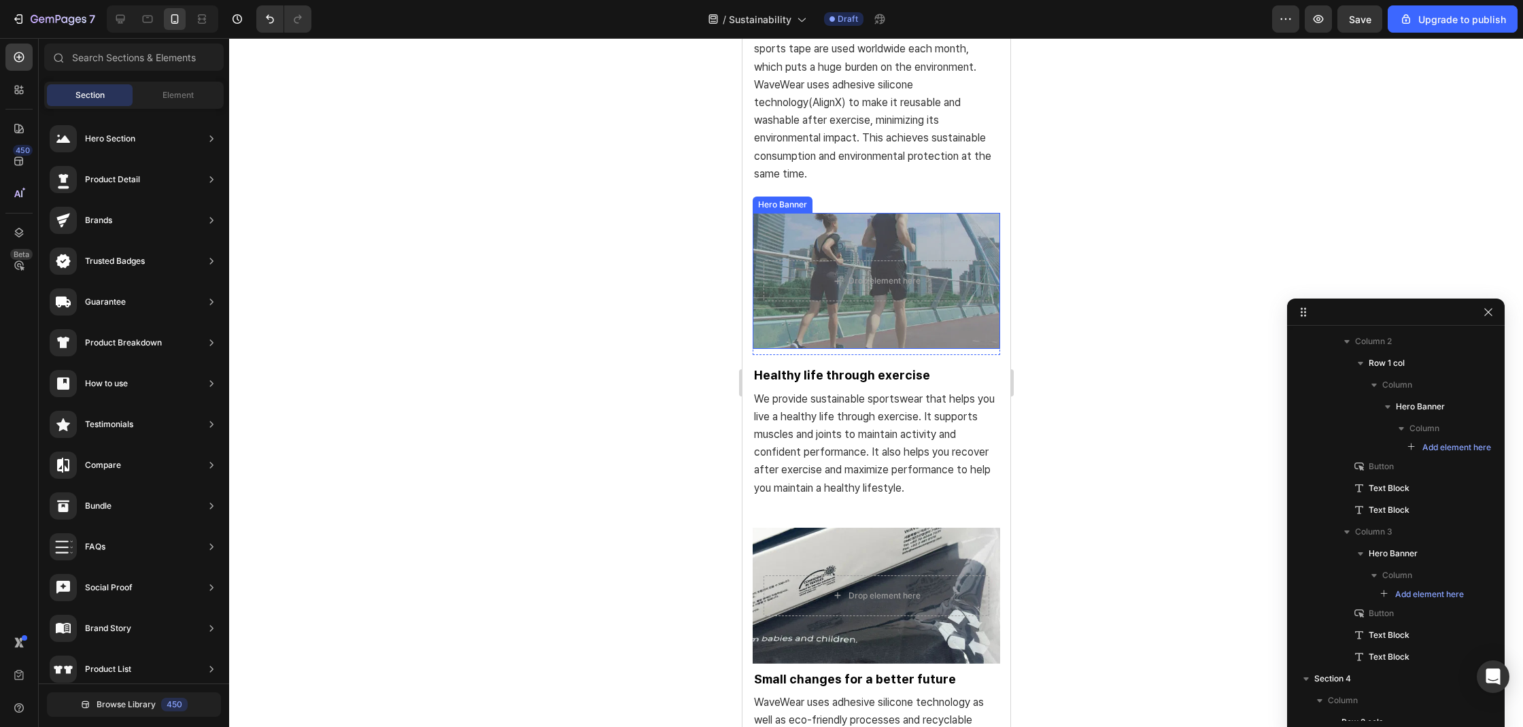
click at [857, 339] on div "Overlay" at bounding box center [875, 281] width 247 height 136
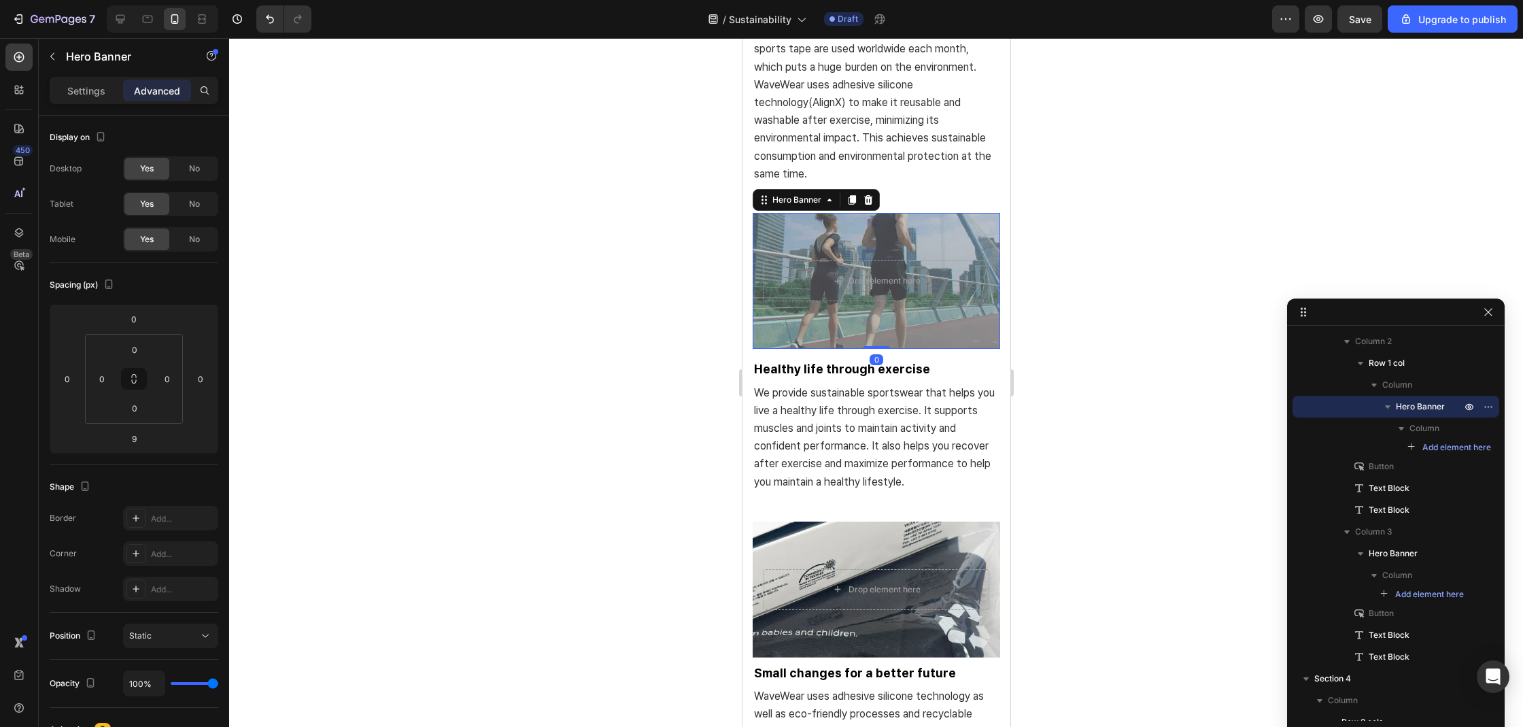
drag, startPoint x: 869, startPoint y: 350, endPoint x: 870, endPoint y: 339, distance: 11.6
click at [877, 334] on div "Drop element here Hero Banner 0" at bounding box center [875, 281] width 247 height 136
type input "0"
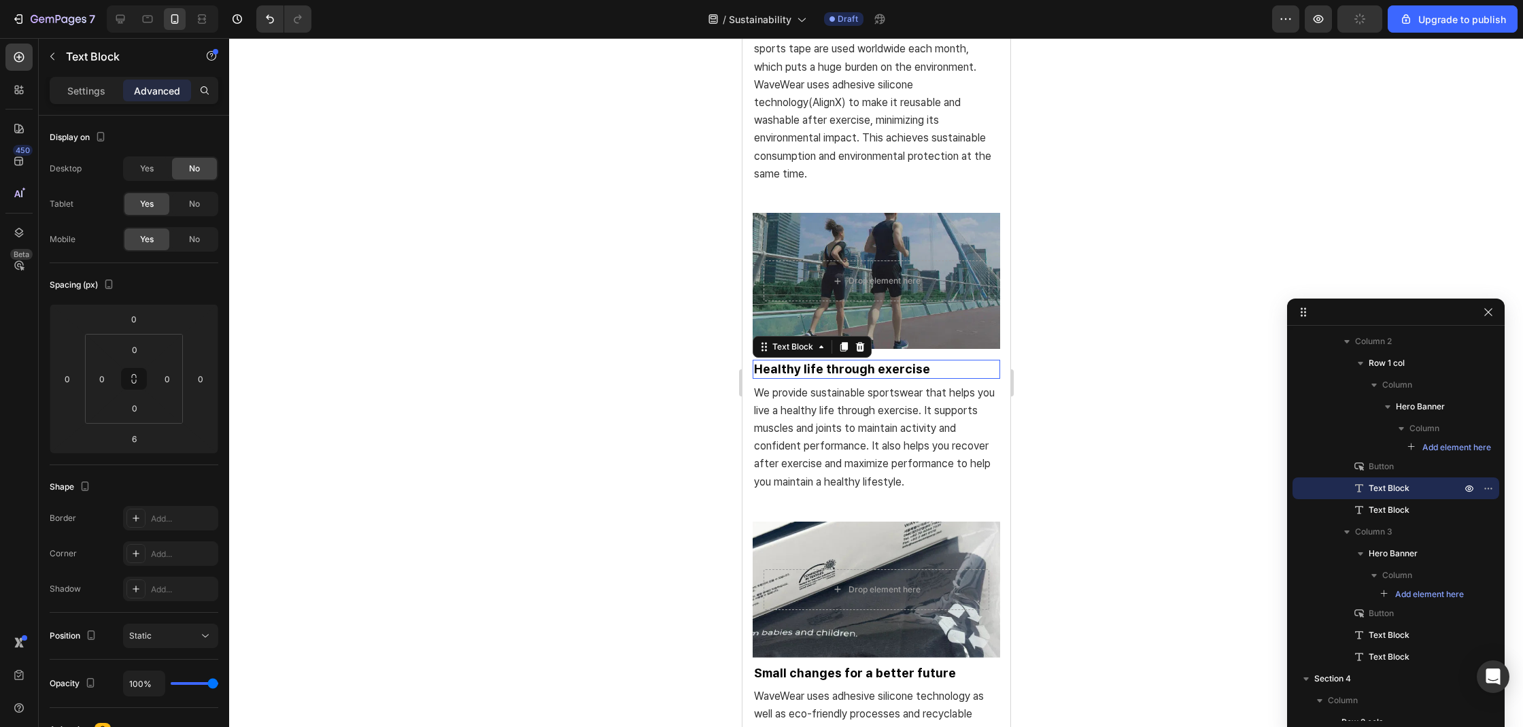
click at [831, 364] on strong "Healthy life through exercise" at bounding box center [841, 369] width 176 height 14
click at [634, 364] on div at bounding box center [876, 382] width 1294 height 689
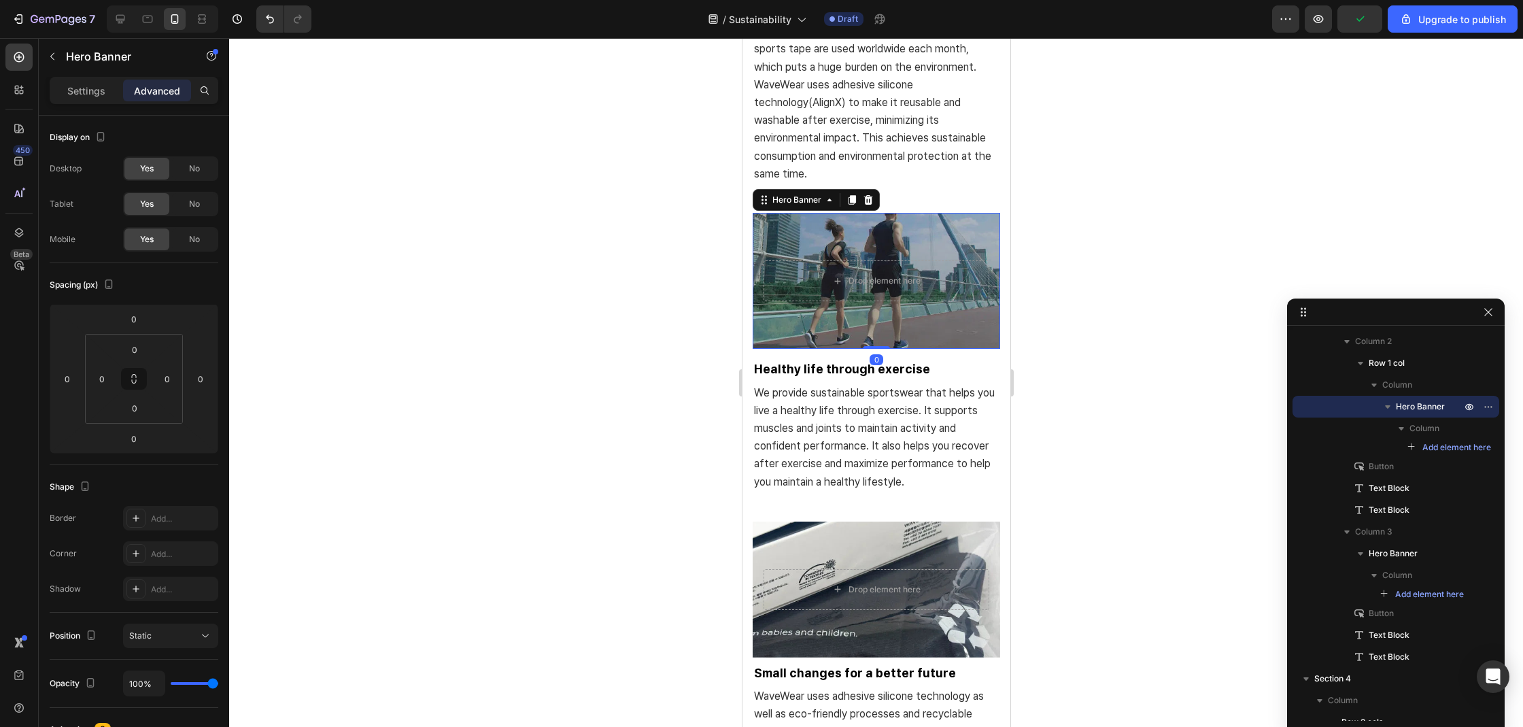
click at [614, 394] on div at bounding box center [876, 382] width 1294 height 689
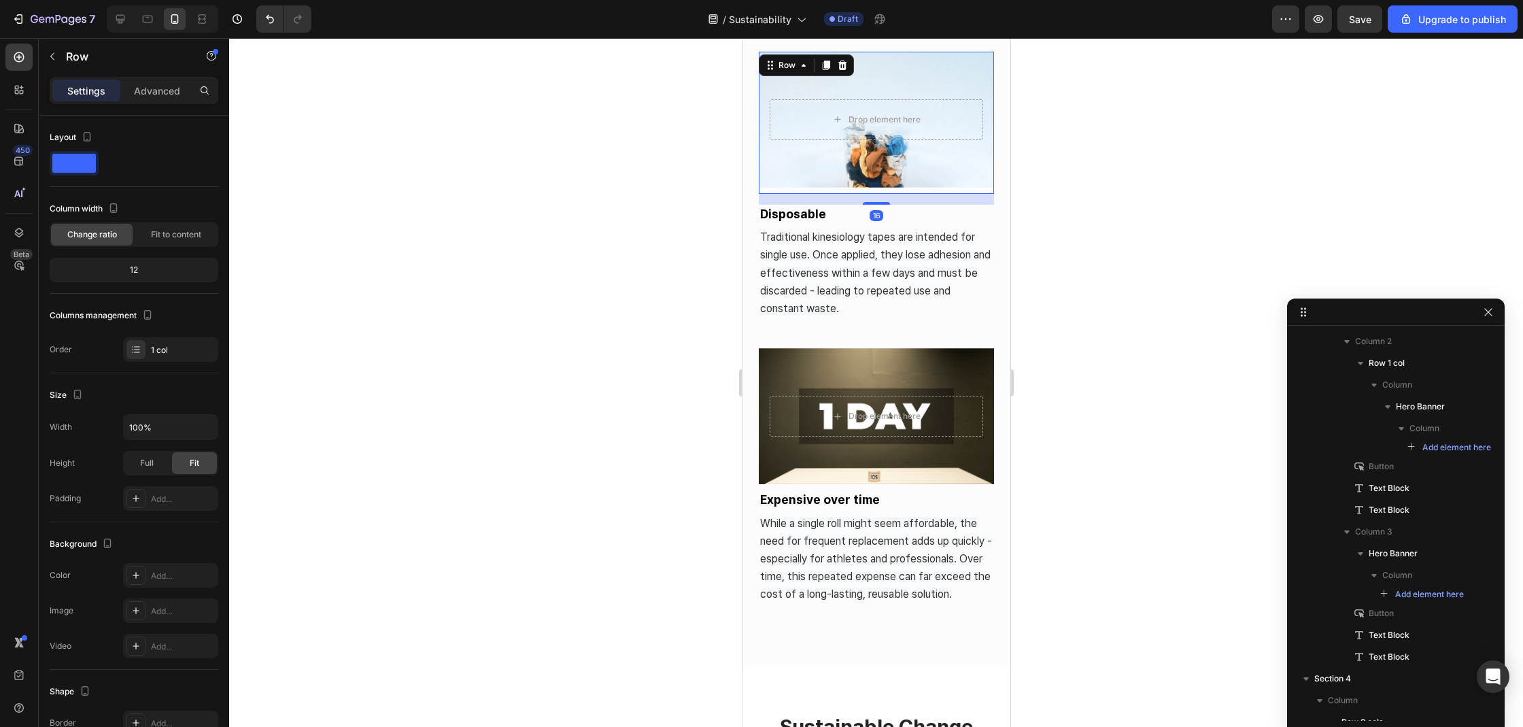
scroll to position [131, 0]
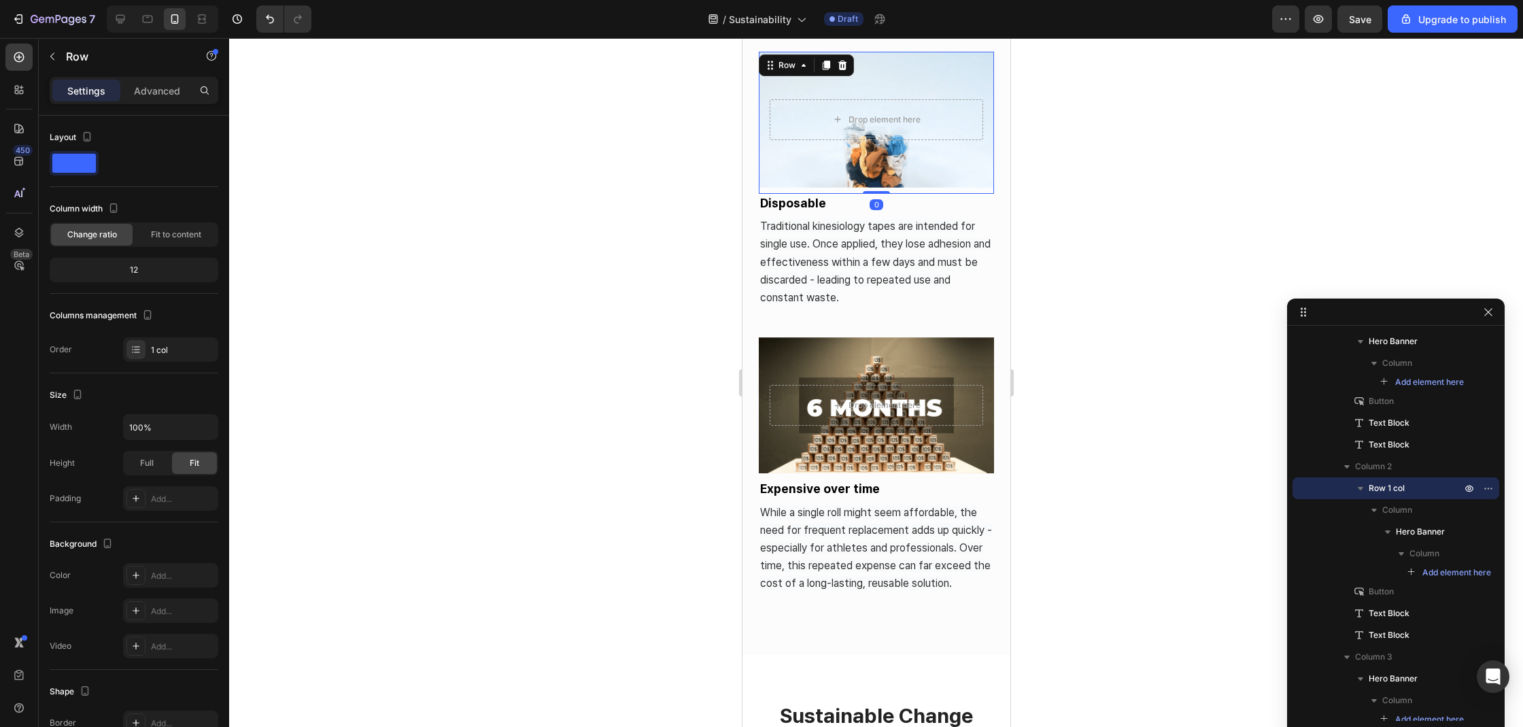
drag, startPoint x: 878, startPoint y: 218, endPoint x: 876, endPoint y: 262, distance: 44.2
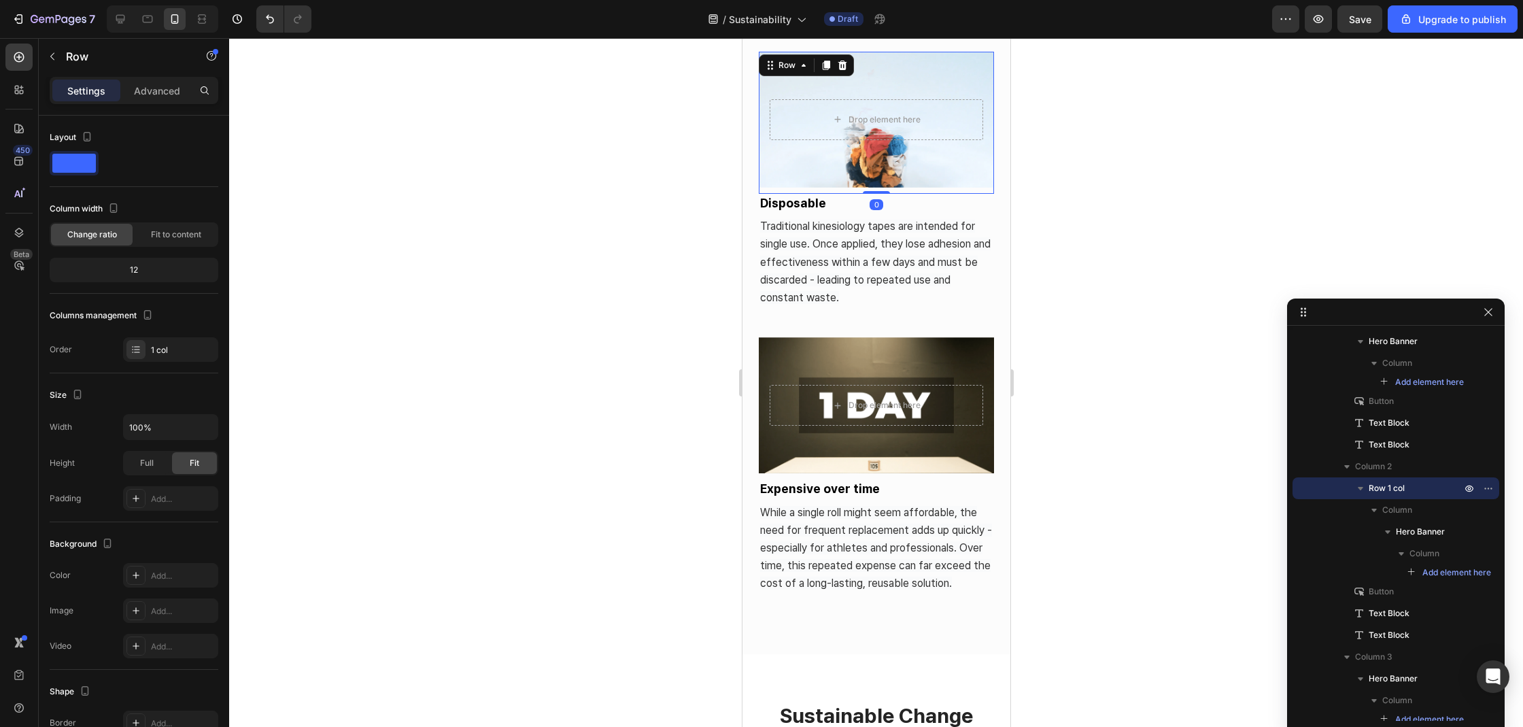
click at [880, 194] on div "Drop element here Hero Banner Row 0" at bounding box center [875, 123] width 235 height 142
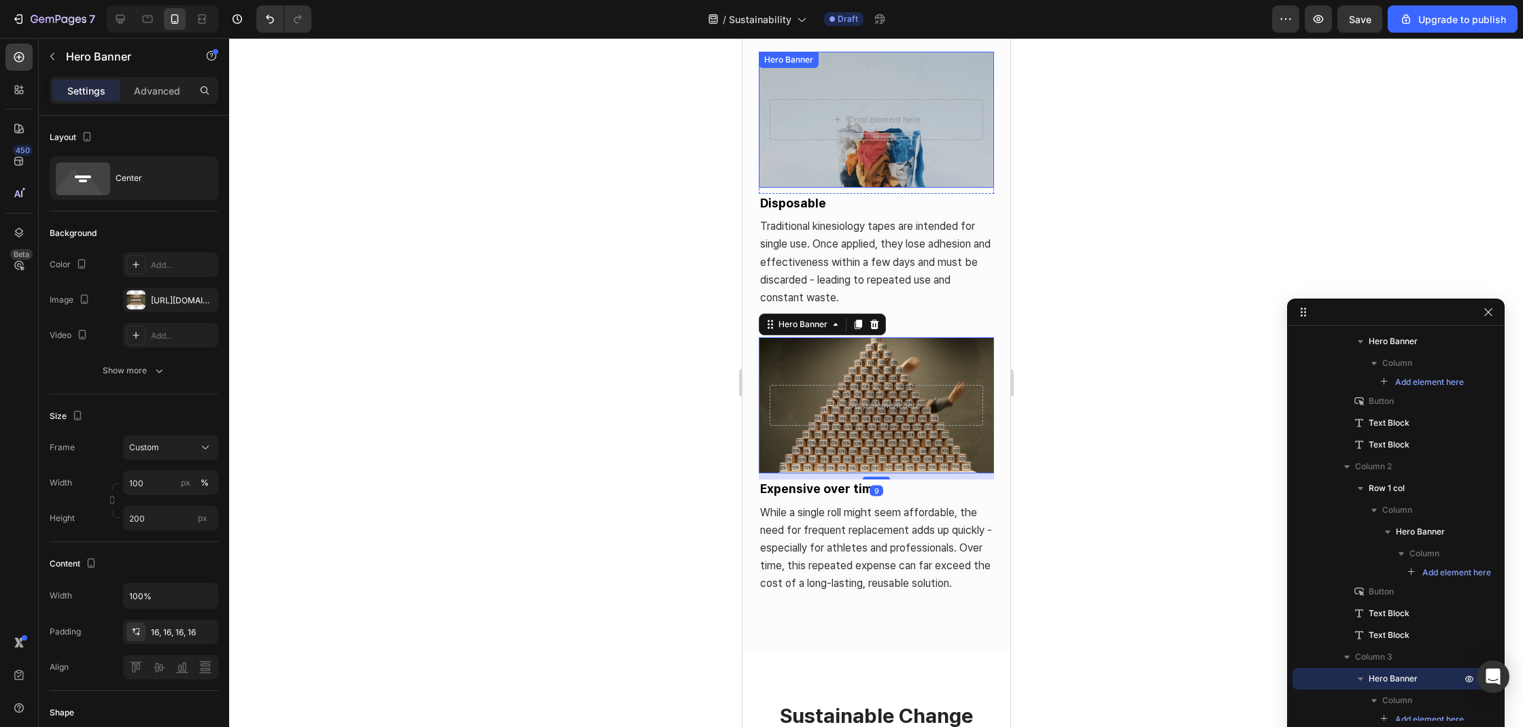
click at [857, 184] on div "Overlay" at bounding box center [875, 120] width 235 height 136
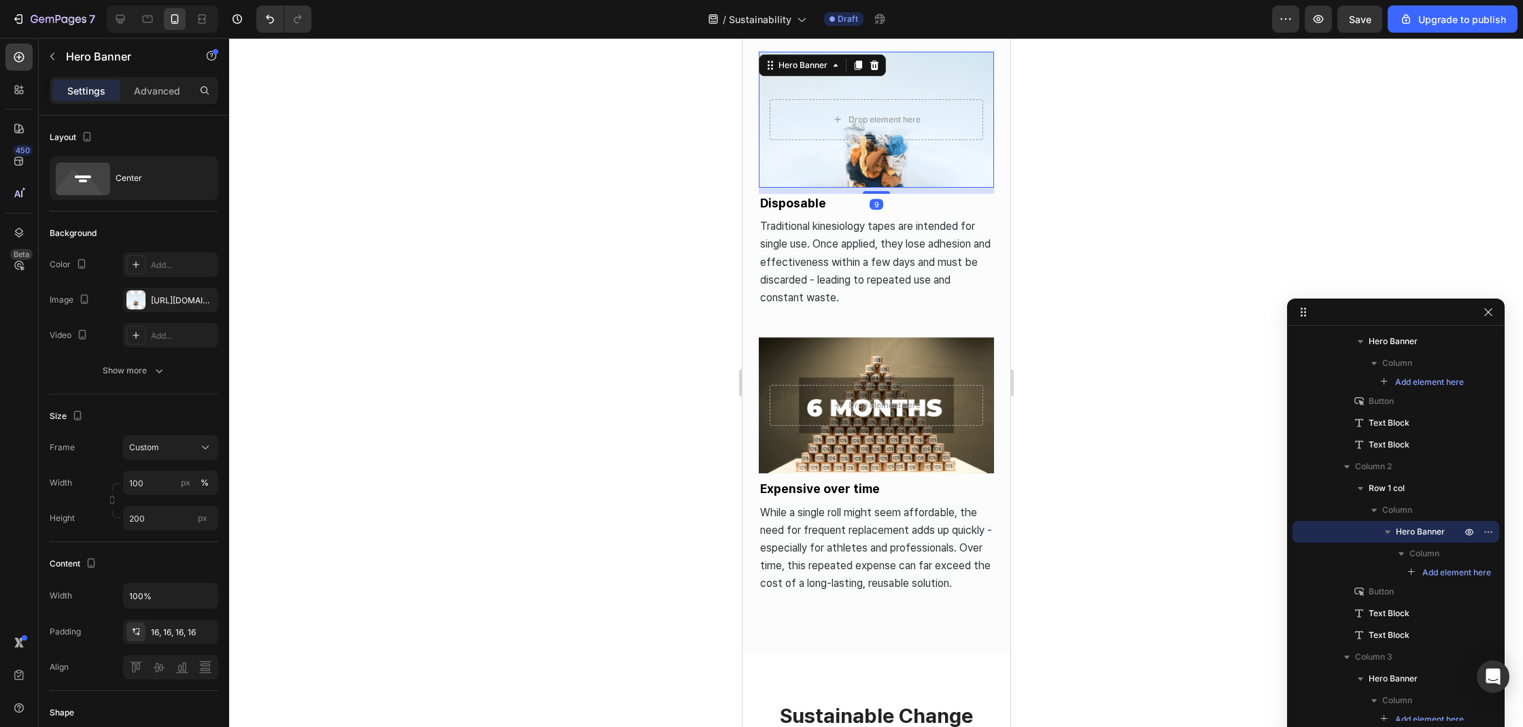
click at [1107, 252] on div at bounding box center [876, 382] width 1294 height 689
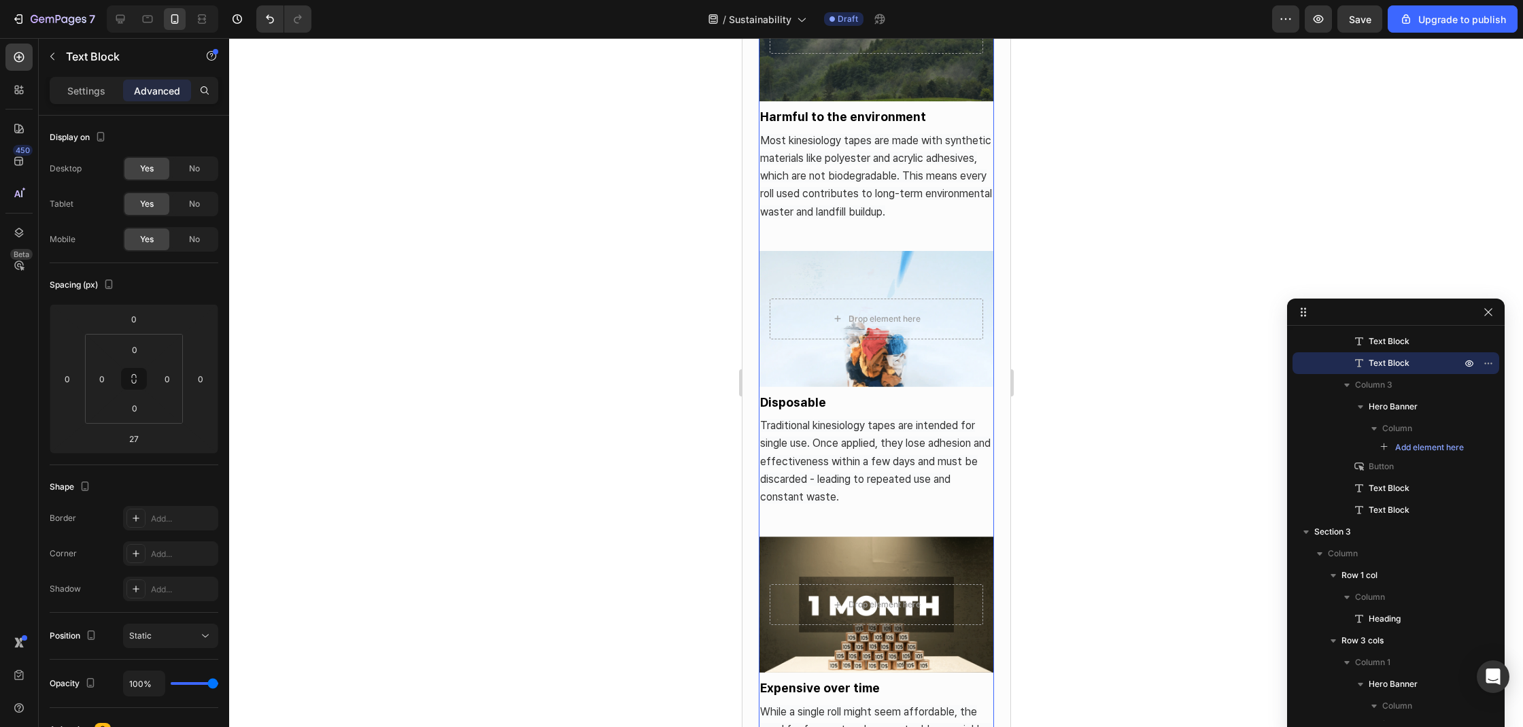
scroll to position [0, 0]
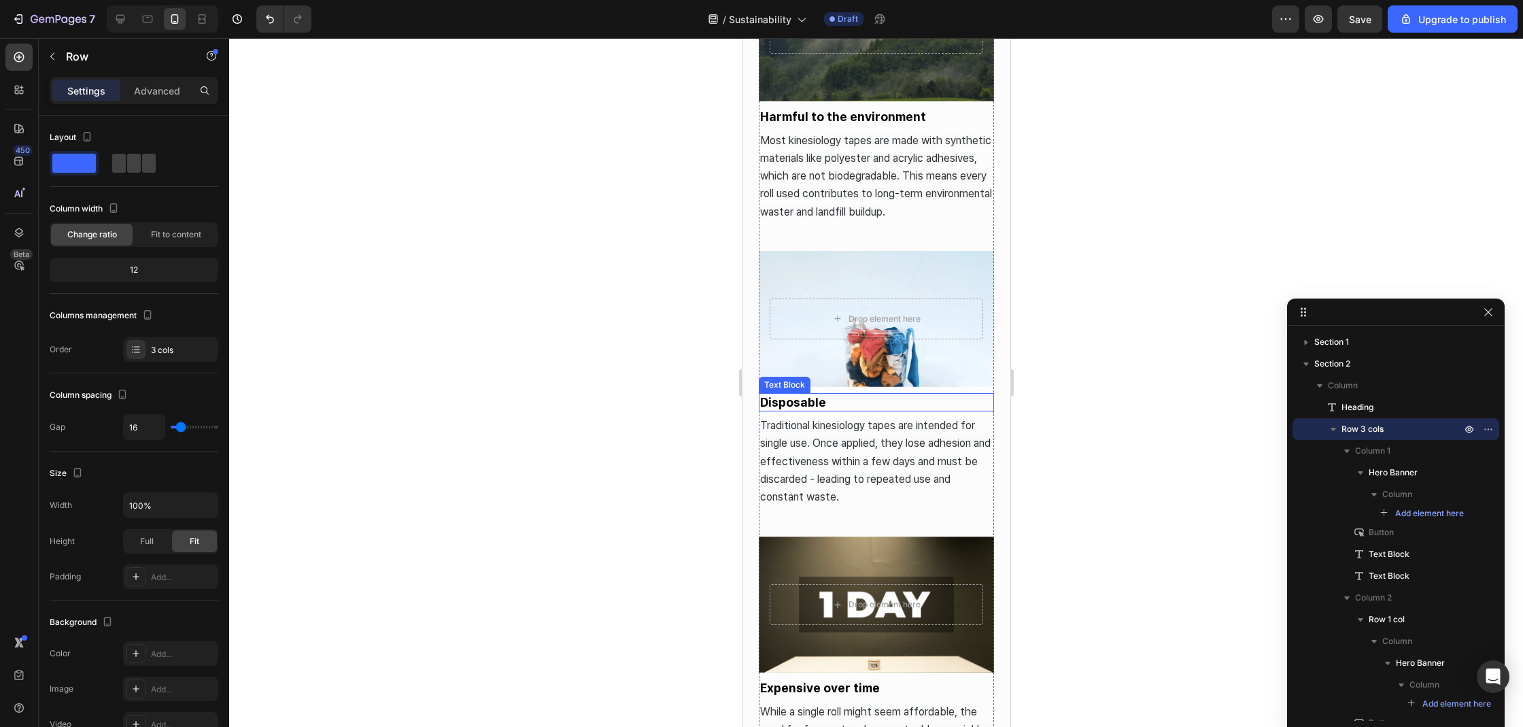
click at [784, 410] on p "Disposable" at bounding box center [875, 402] width 232 height 16
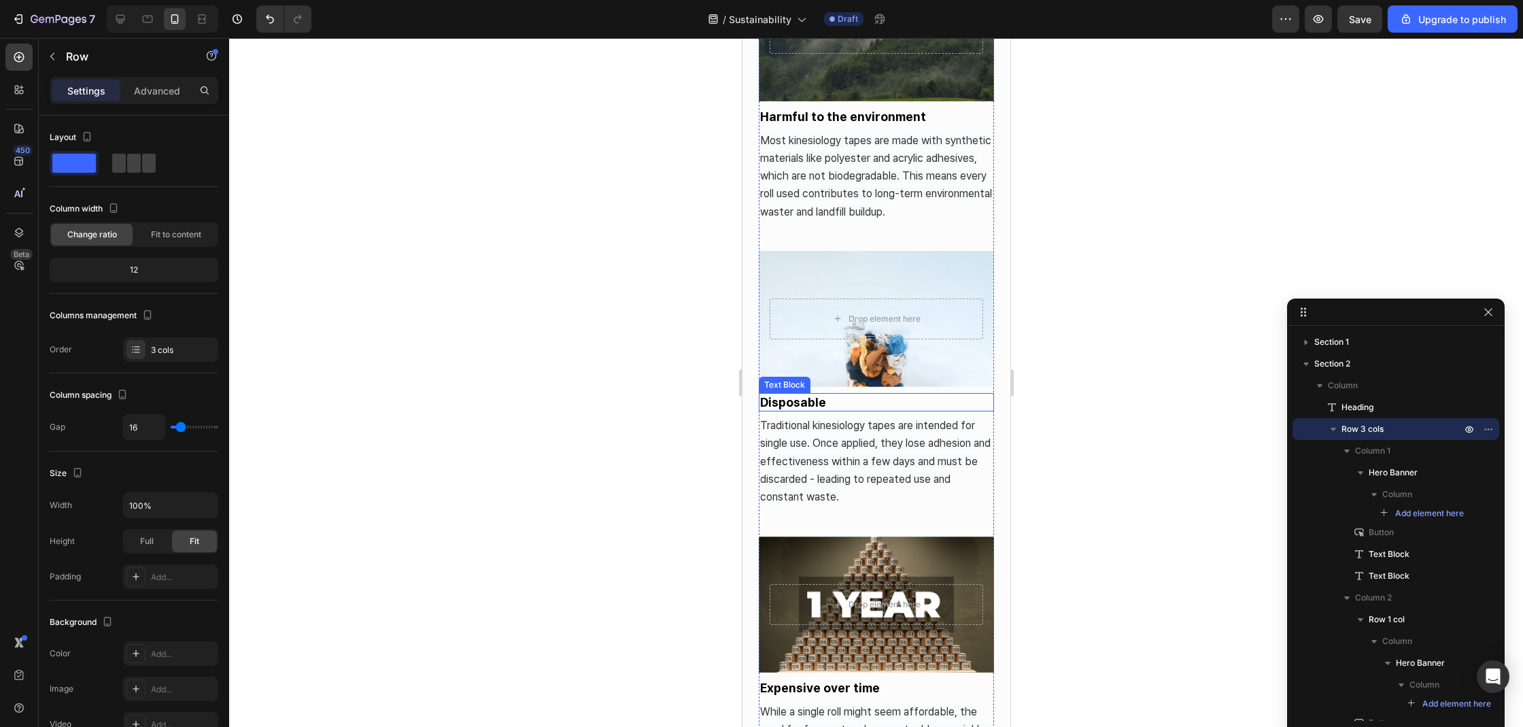
scroll to position [256, 0]
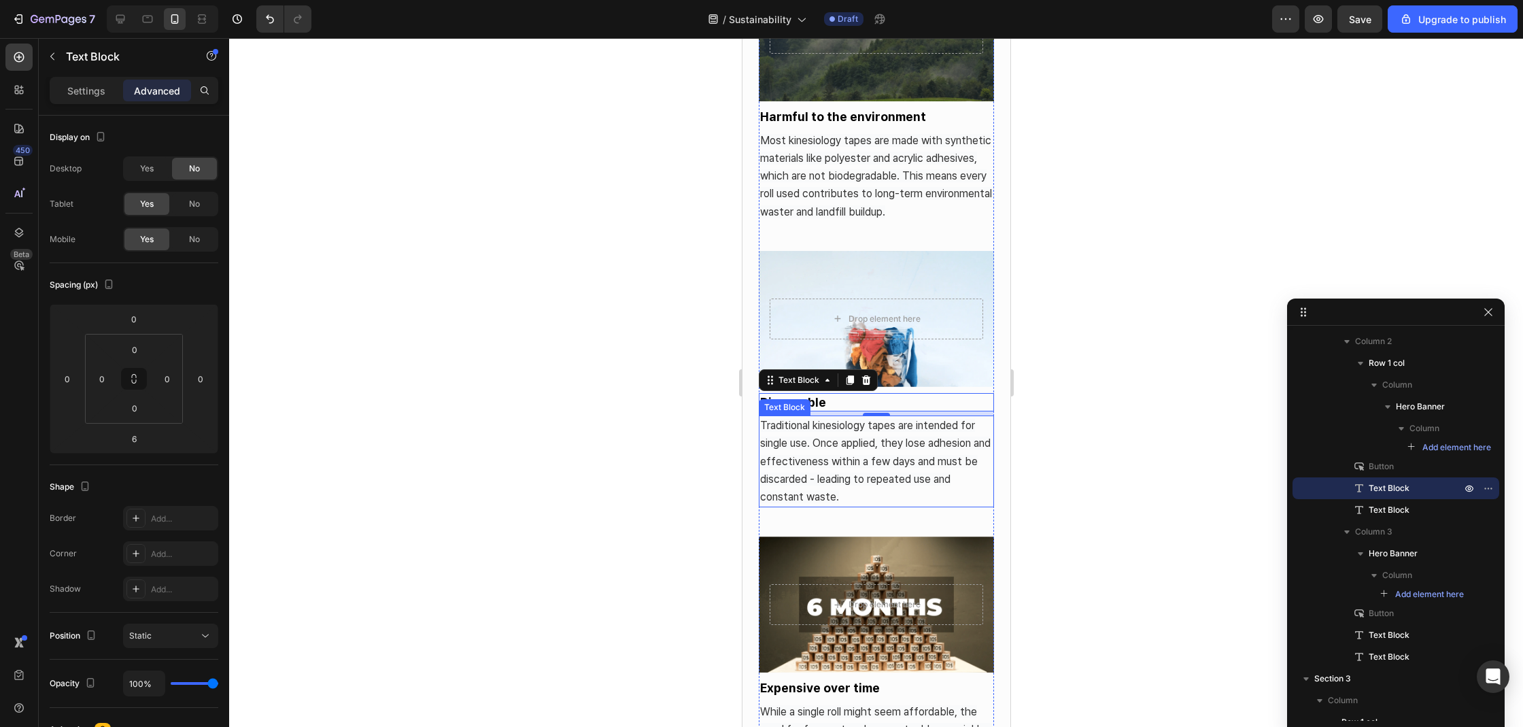
click at [850, 464] on span "Traditional kinesiology tapes are intended for single use. Once applied, they l…" at bounding box center [874, 461] width 230 height 84
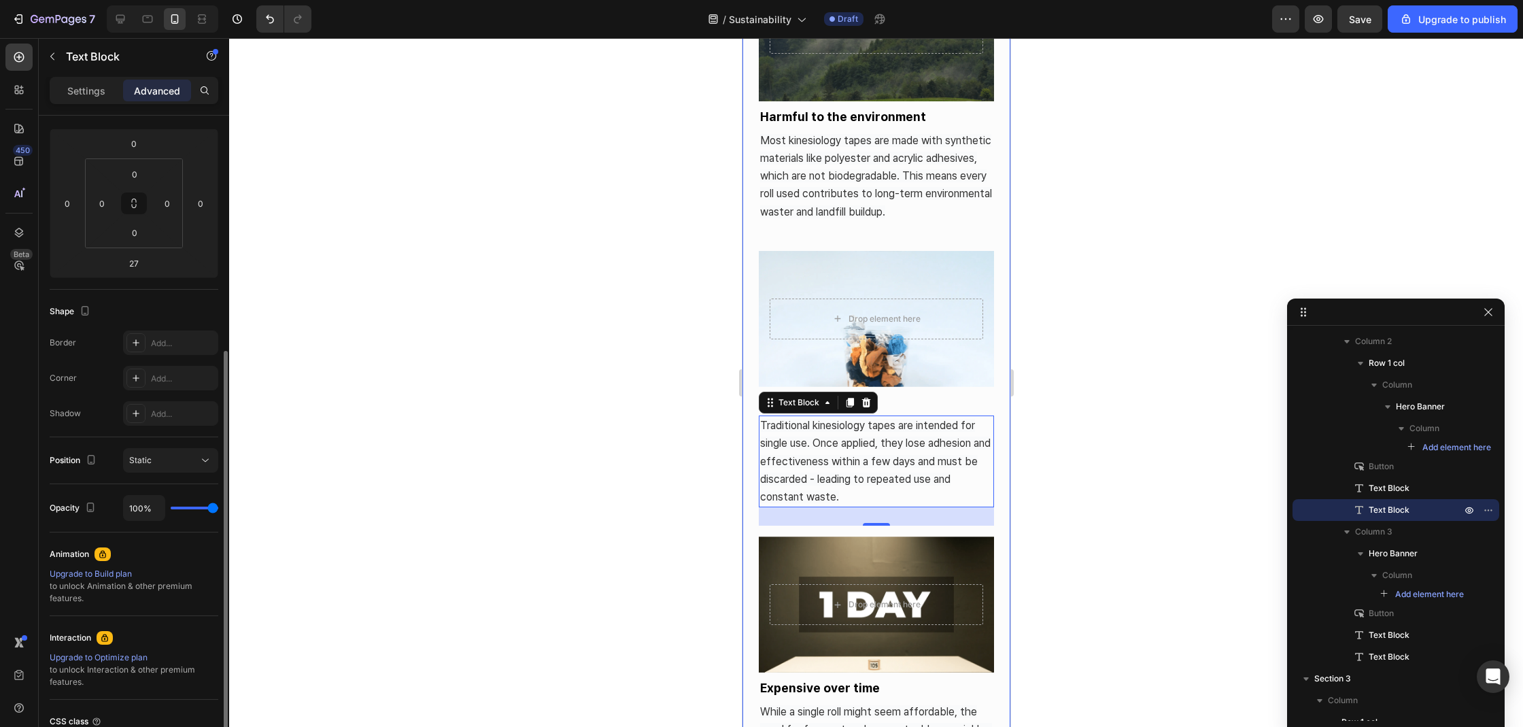
scroll to position [243, 0]
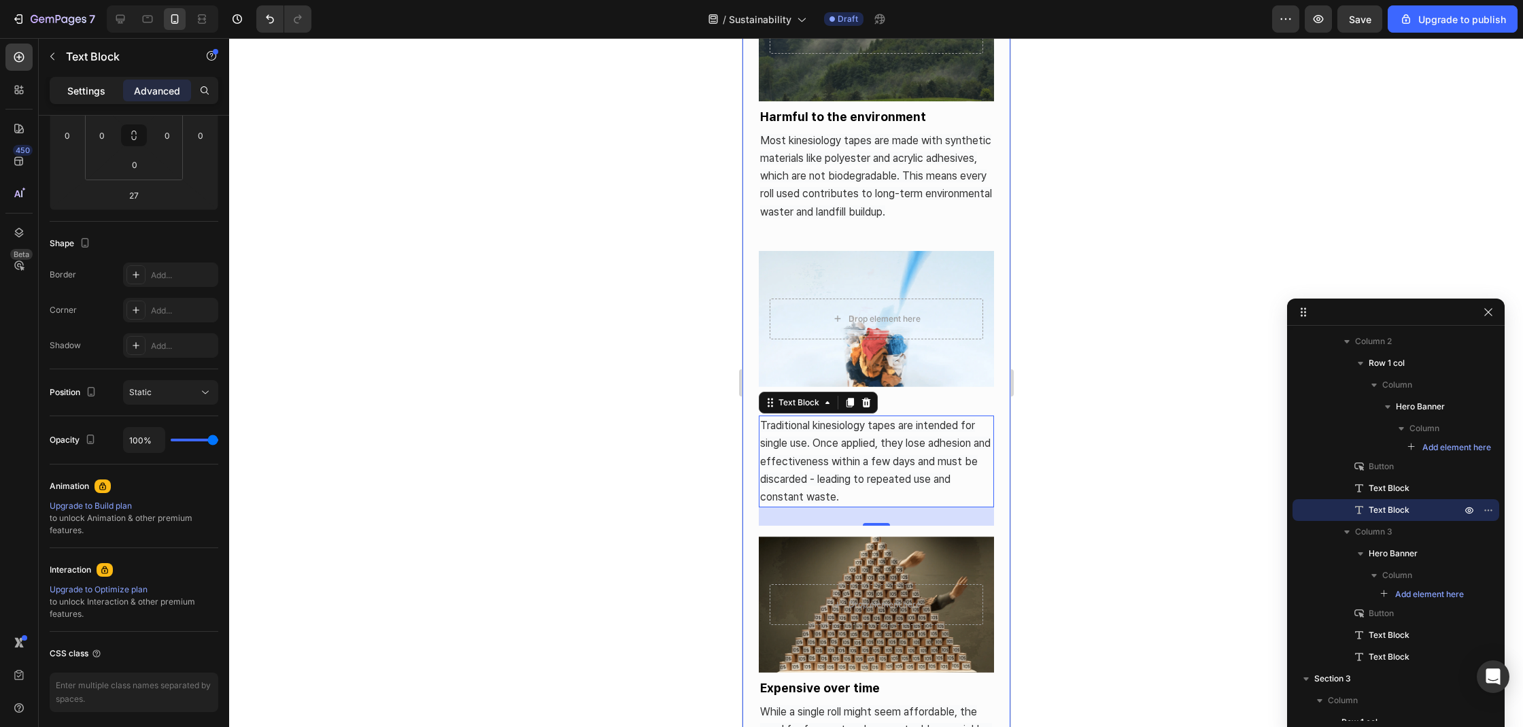
click at [92, 91] on p "Settings" at bounding box center [86, 91] width 38 height 14
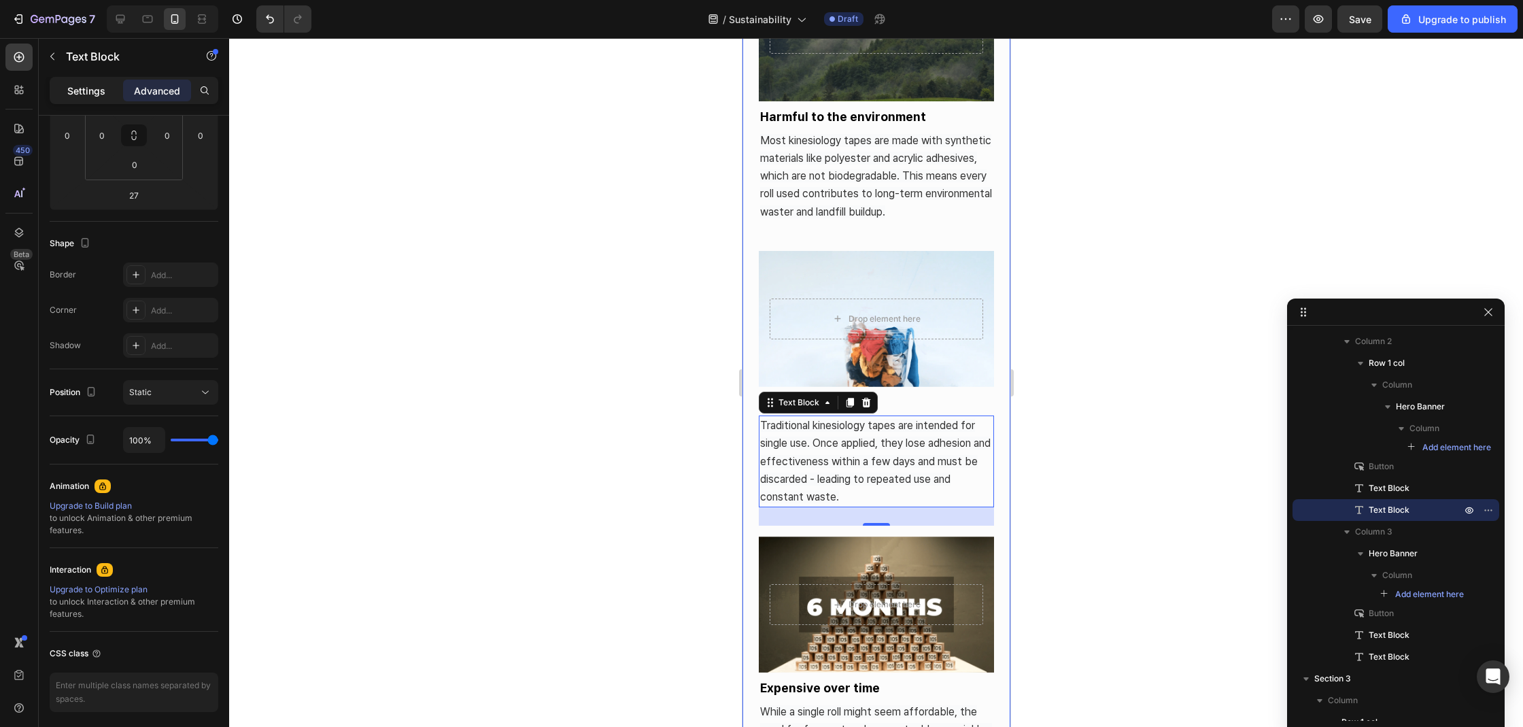
scroll to position [156, 0]
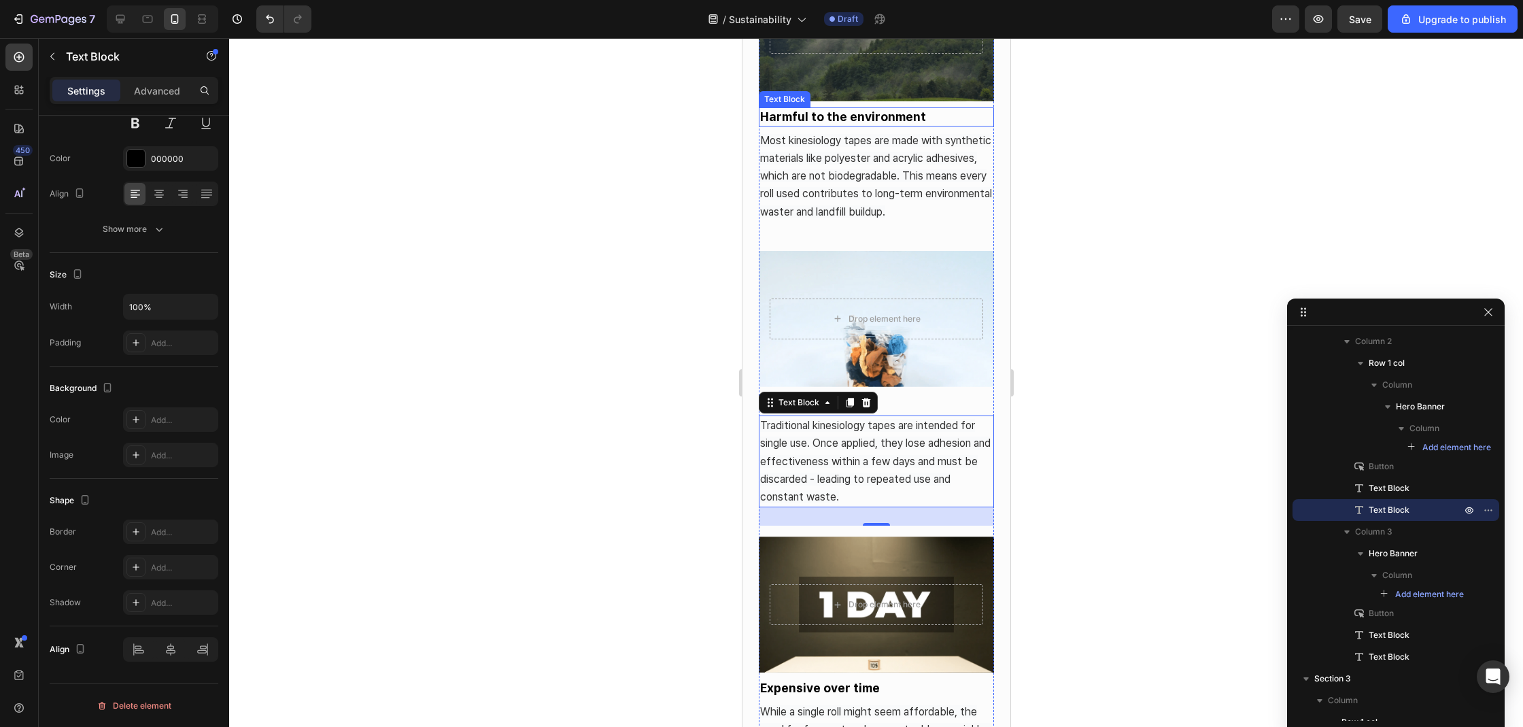
click at [821, 113] on p "Harmful to the environment" at bounding box center [875, 117] width 232 height 16
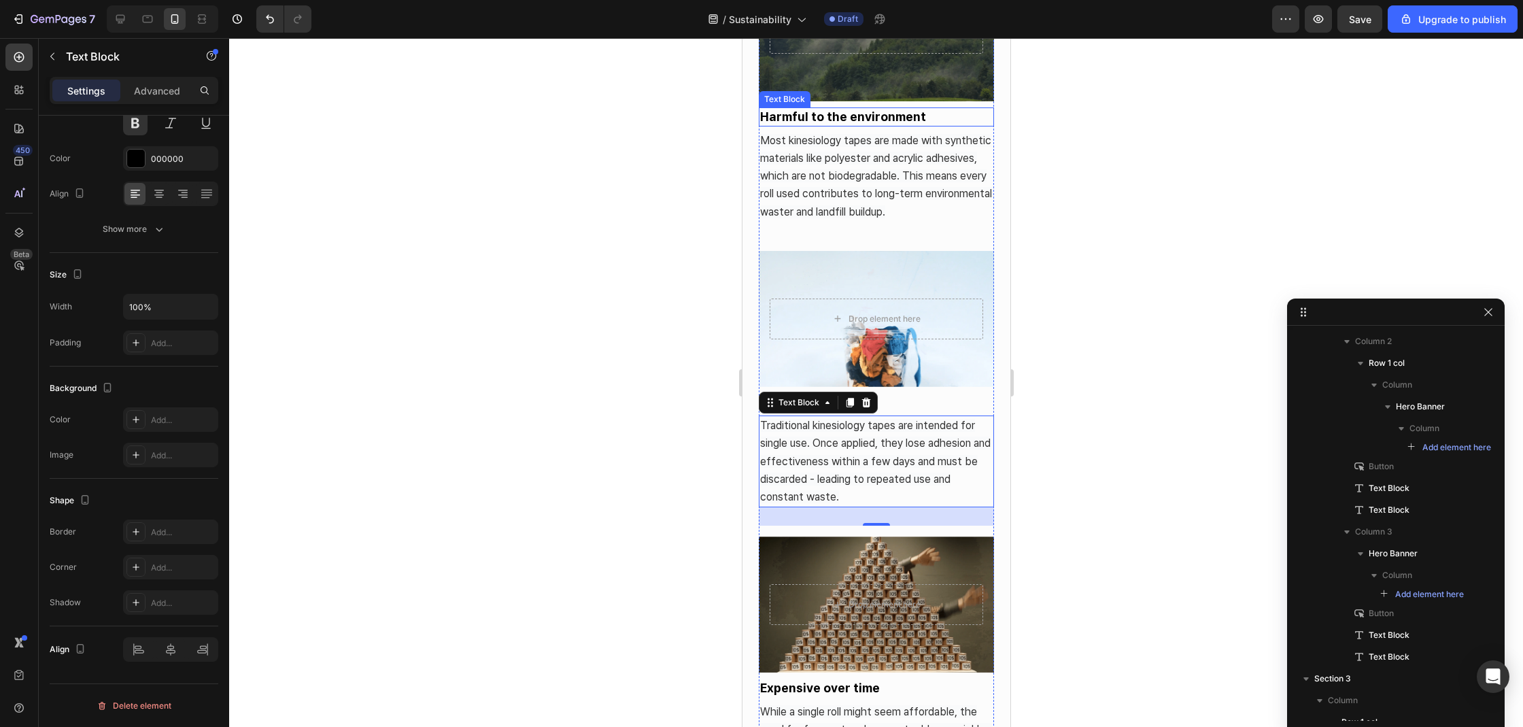
scroll to position [66, 0]
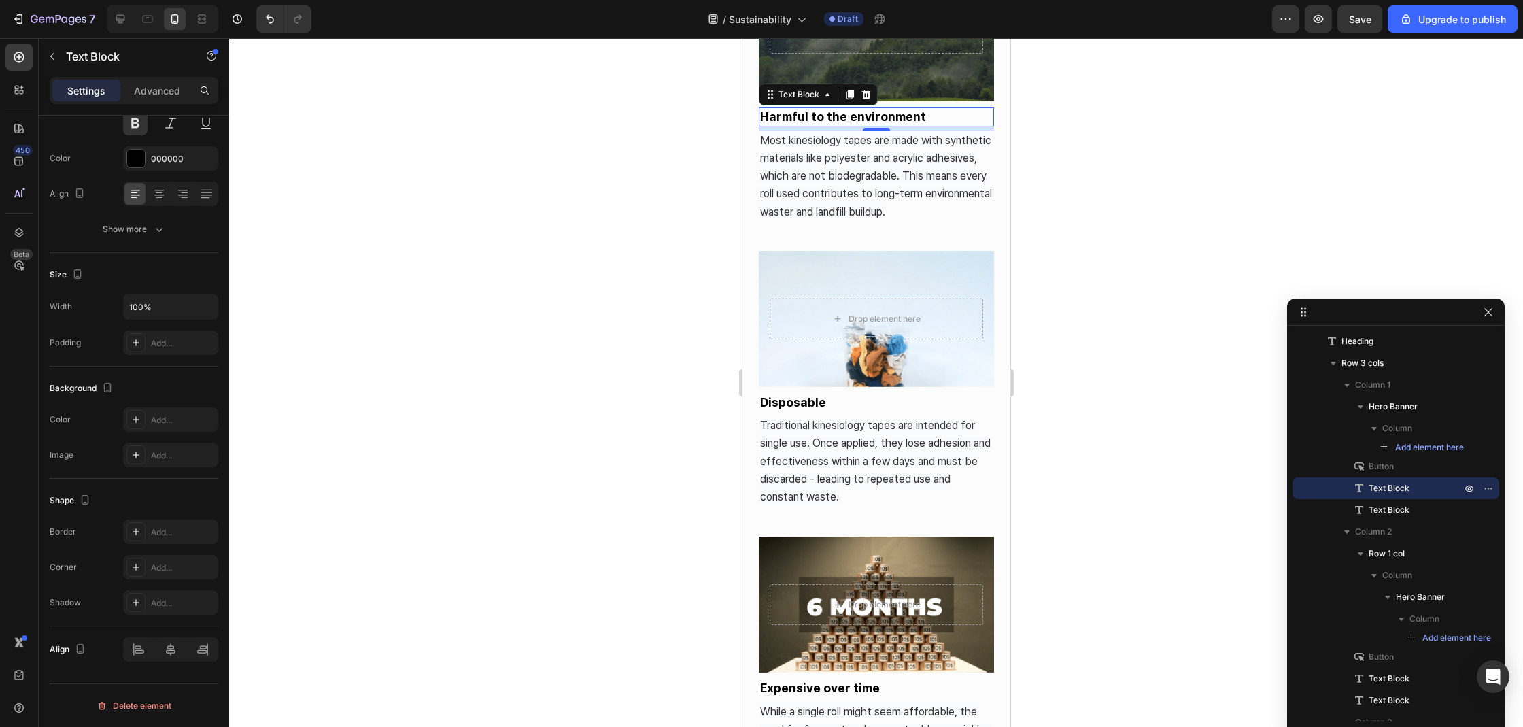
click at [723, 193] on div at bounding box center [876, 382] width 1294 height 689
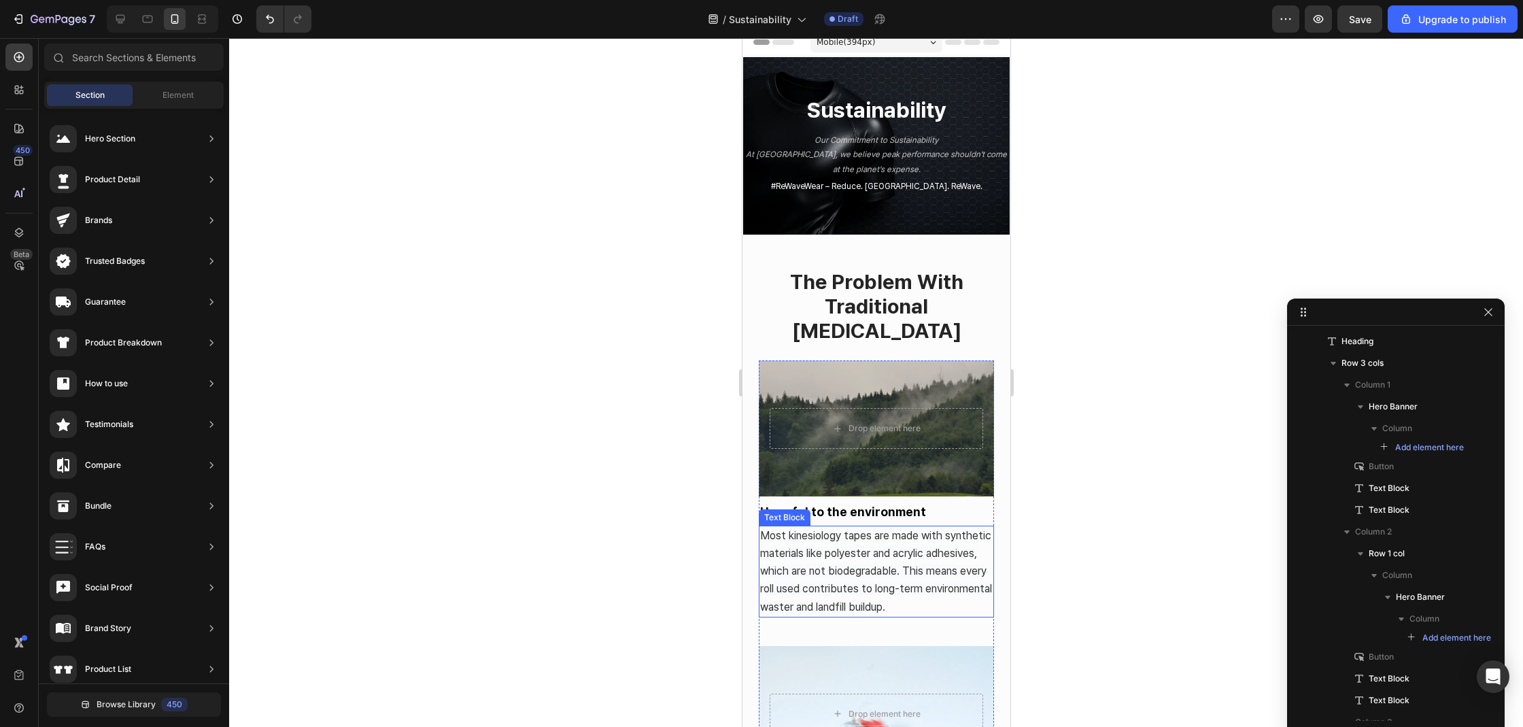
scroll to position [0, 0]
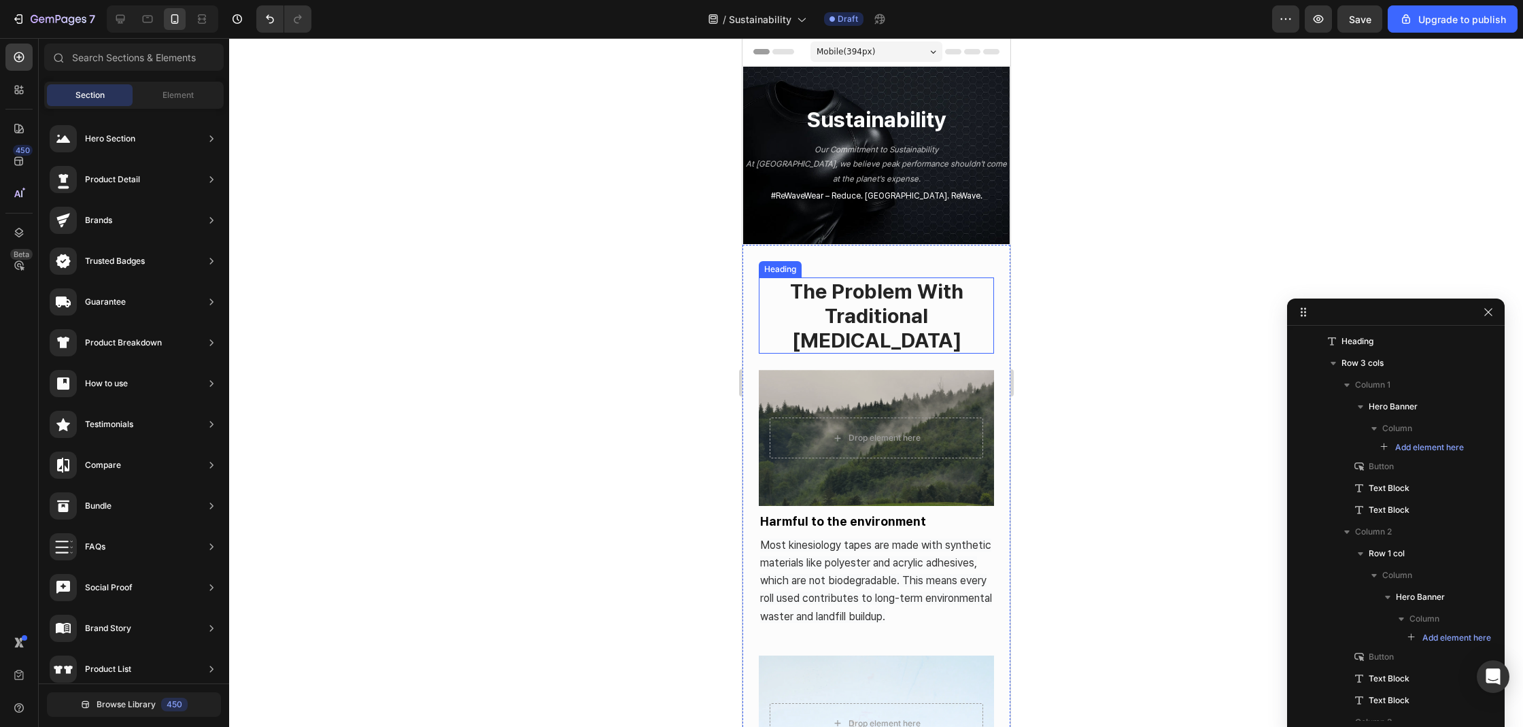
click at [907, 313] on h2 "the problem with traditional kinesiology tape" at bounding box center [875, 315] width 235 height 76
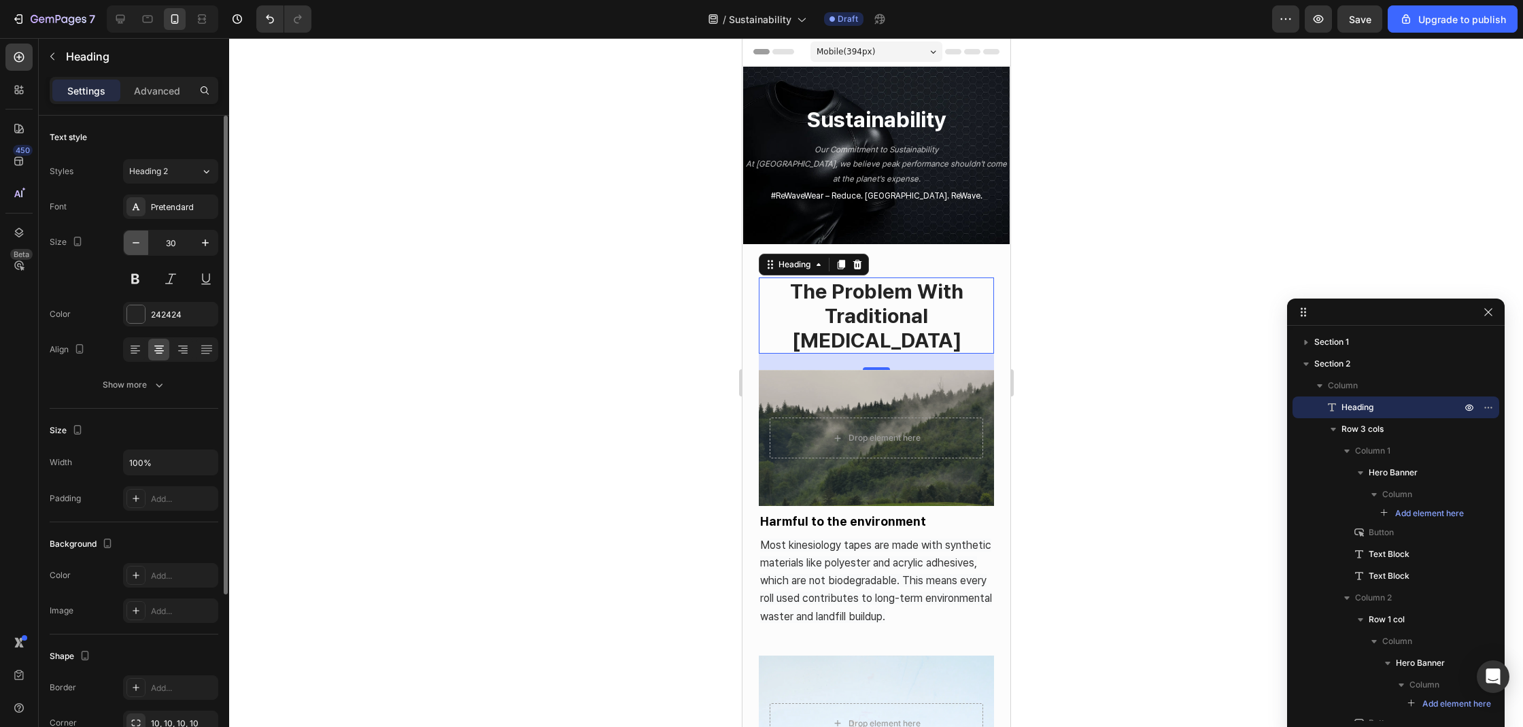
click at [135, 237] on icon "button" at bounding box center [136, 243] width 14 height 14
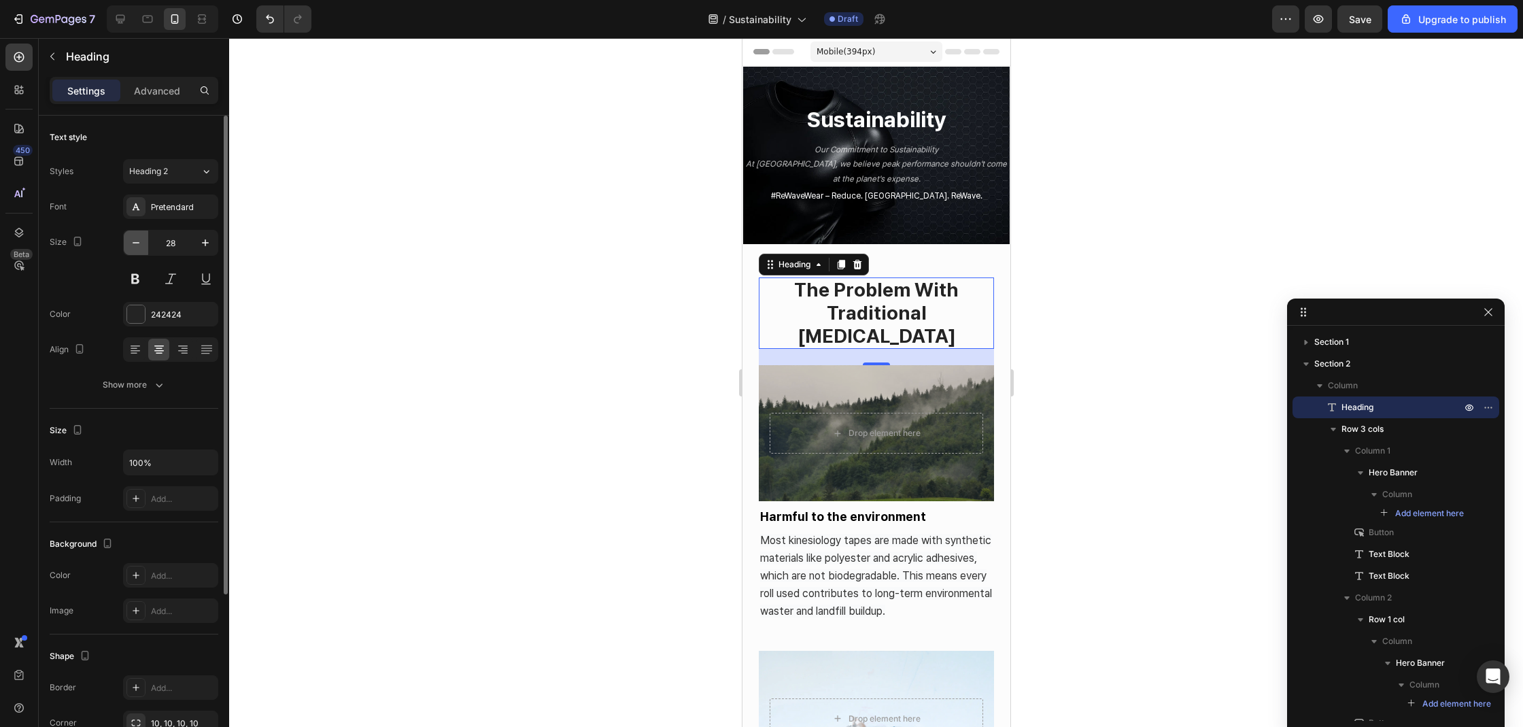
click at [135, 237] on icon "button" at bounding box center [136, 243] width 14 height 14
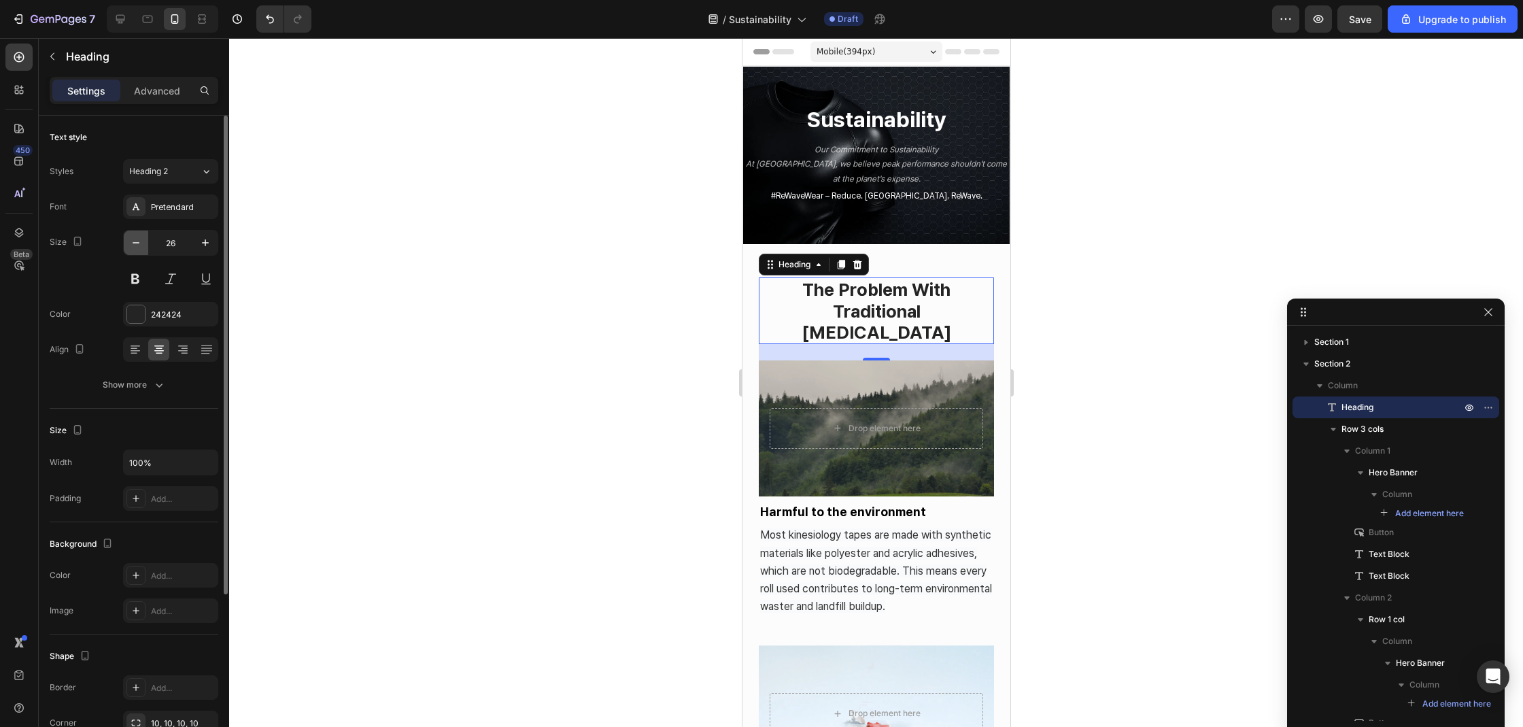
click at [135, 237] on icon "button" at bounding box center [136, 243] width 14 height 14
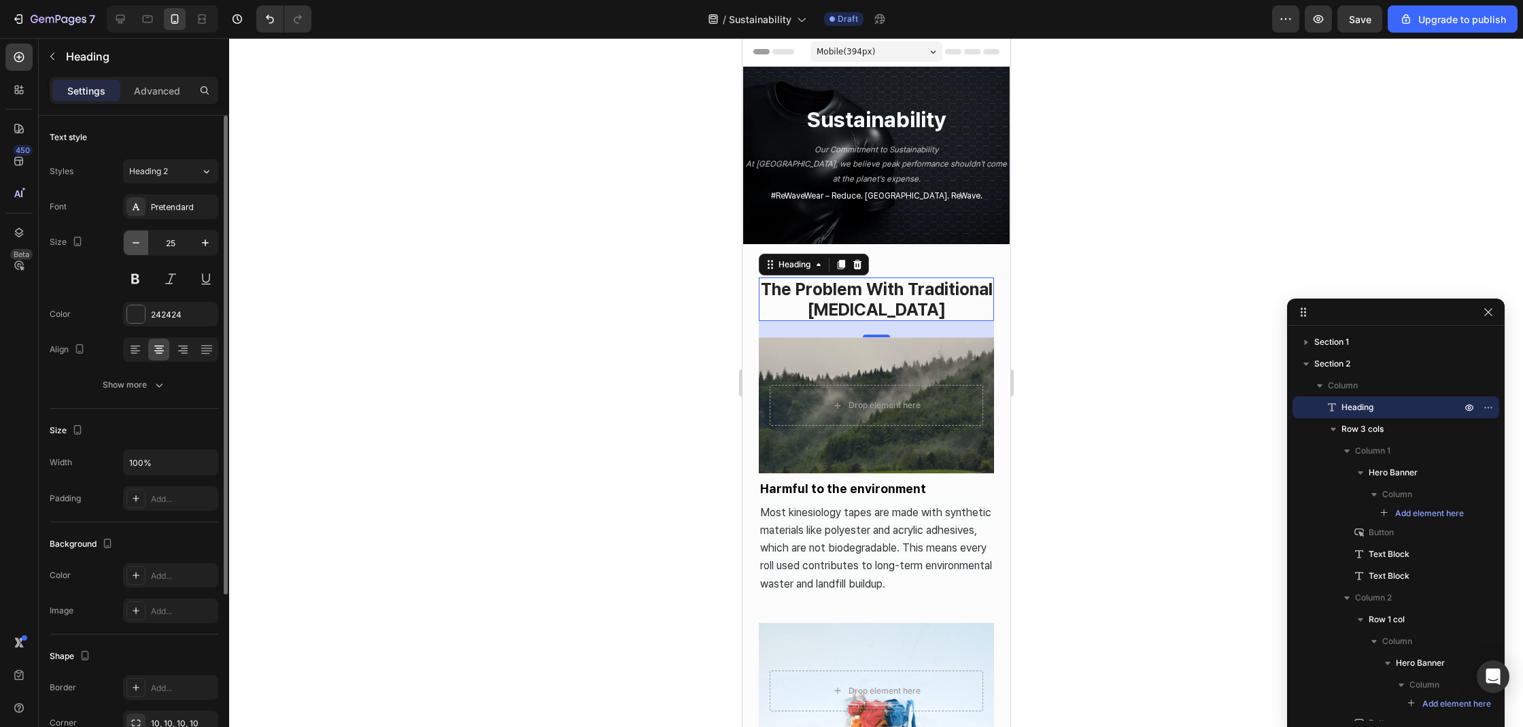
click at [135, 237] on icon "button" at bounding box center [136, 243] width 14 height 14
type input "24"
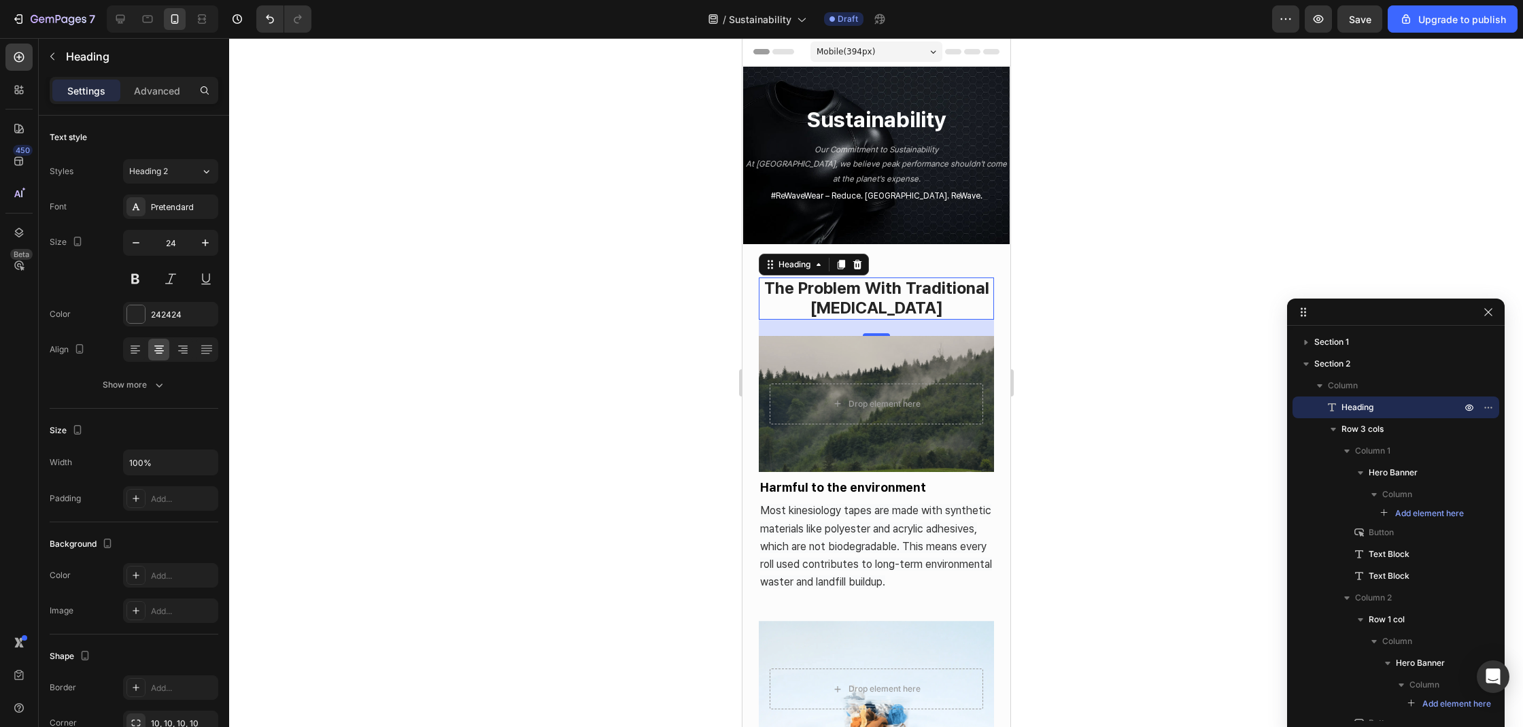
click at [429, 258] on div at bounding box center [876, 382] width 1294 height 689
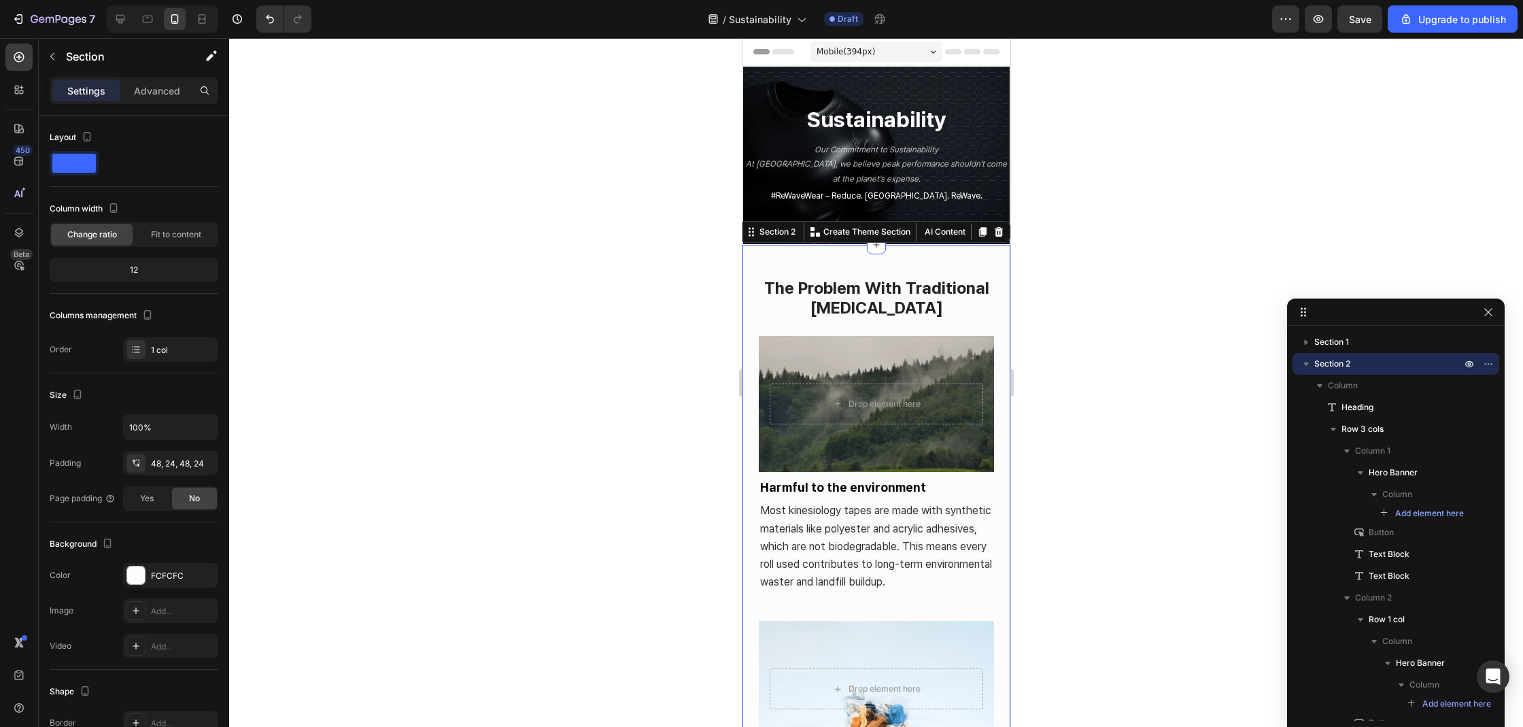
click at [903, 255] on div "the problem with traditional kinesiology tape Heading Drop element here Hero Ba…" at bounding box center [876, 734] width 268 height 978
click at [1134, 289] on div at bounding box center [876, 382] width 1294 height 689
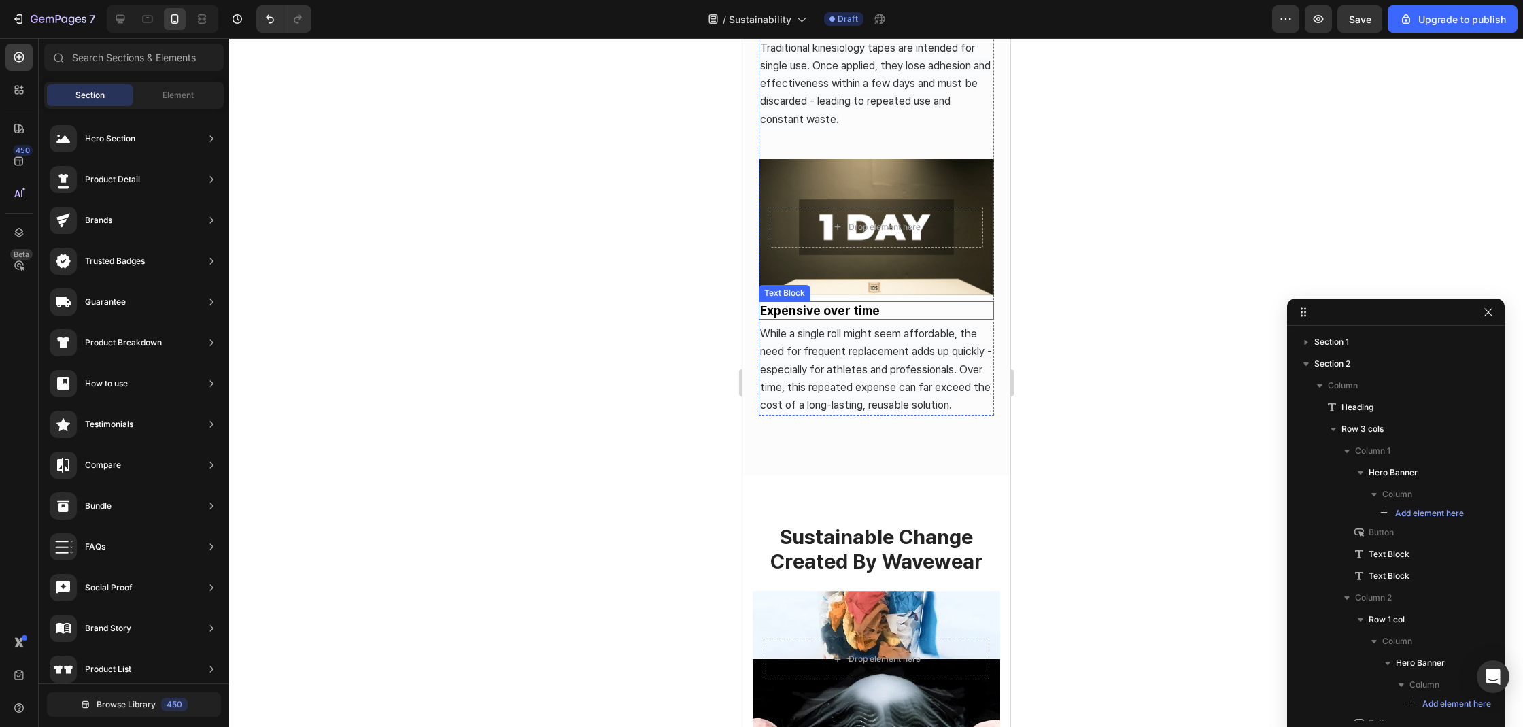
scroll to position [1099, 0]
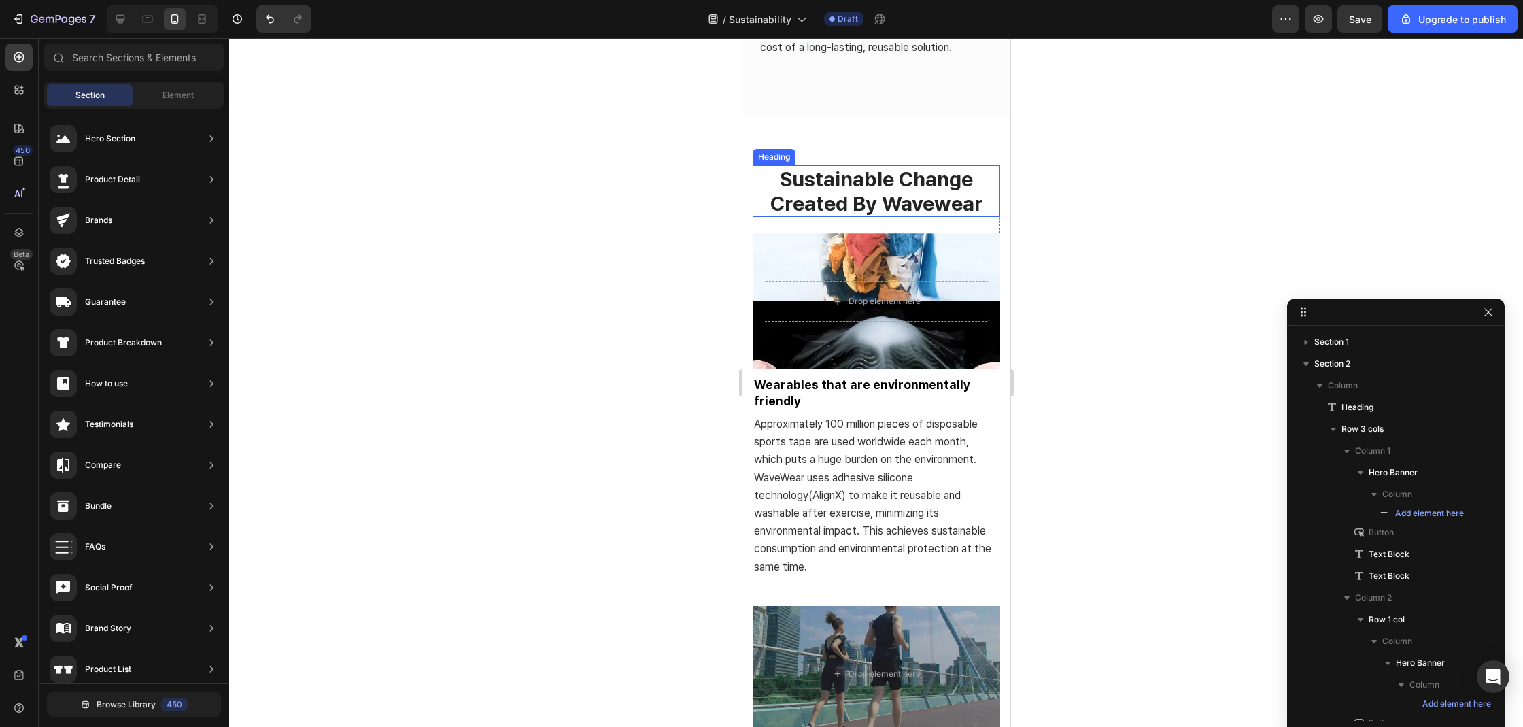
click at [872, 217] on h2 "sustainable change created by wavewear" at bounding box center [875, 191] width 247 height 52
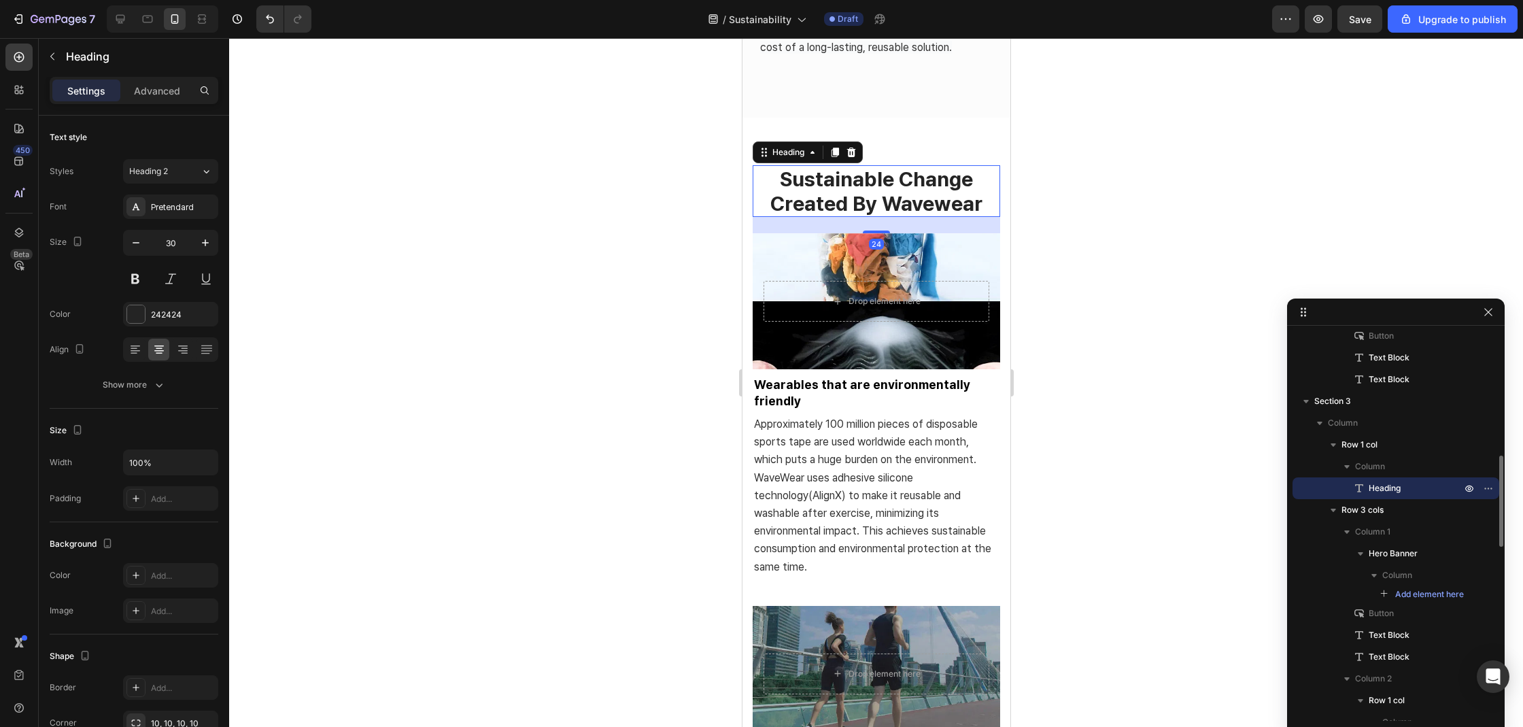
click at [929, 217] on h2 "sustainable change created by wavewear" at bounding box center [875, 191] width 247 height 52
click at [929, 215] on p "sustainable change created by wavewear" at bounding box center [875, 191] width 245 height 49
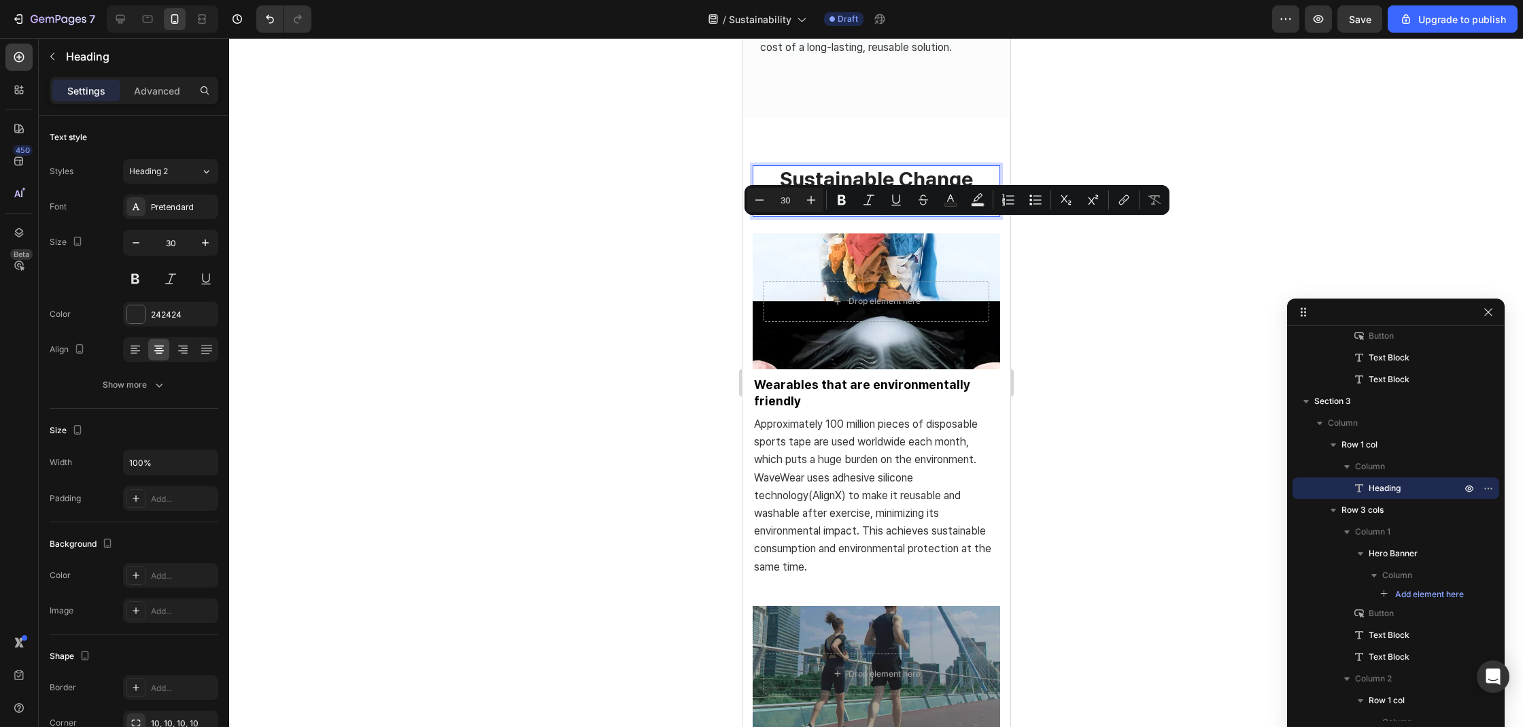
click at [939, 215] on p "sustainable change created by wavewear" at bounding box center [875, 191] width 245 height 49
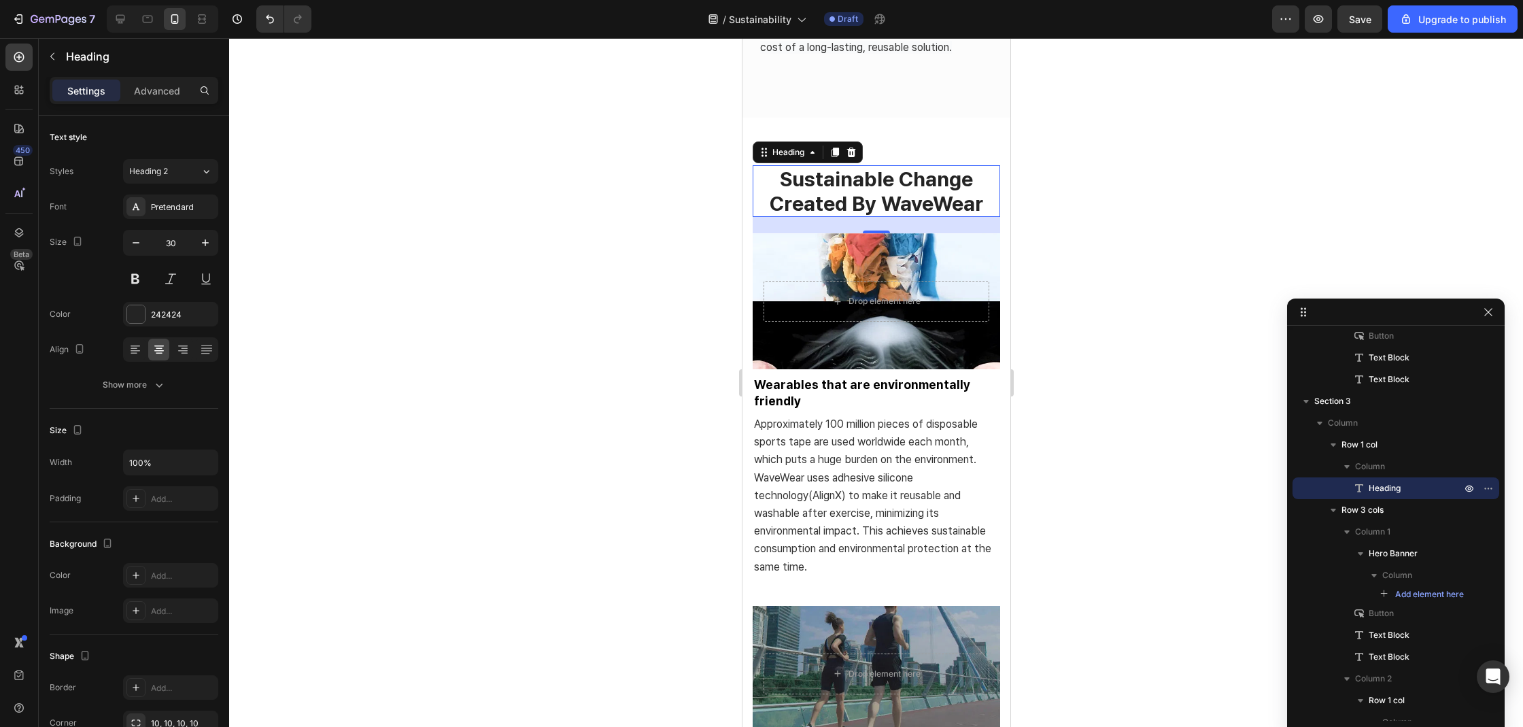
click at [1055, 222] on div at bounding box center [876, 382] width 1294 height 689
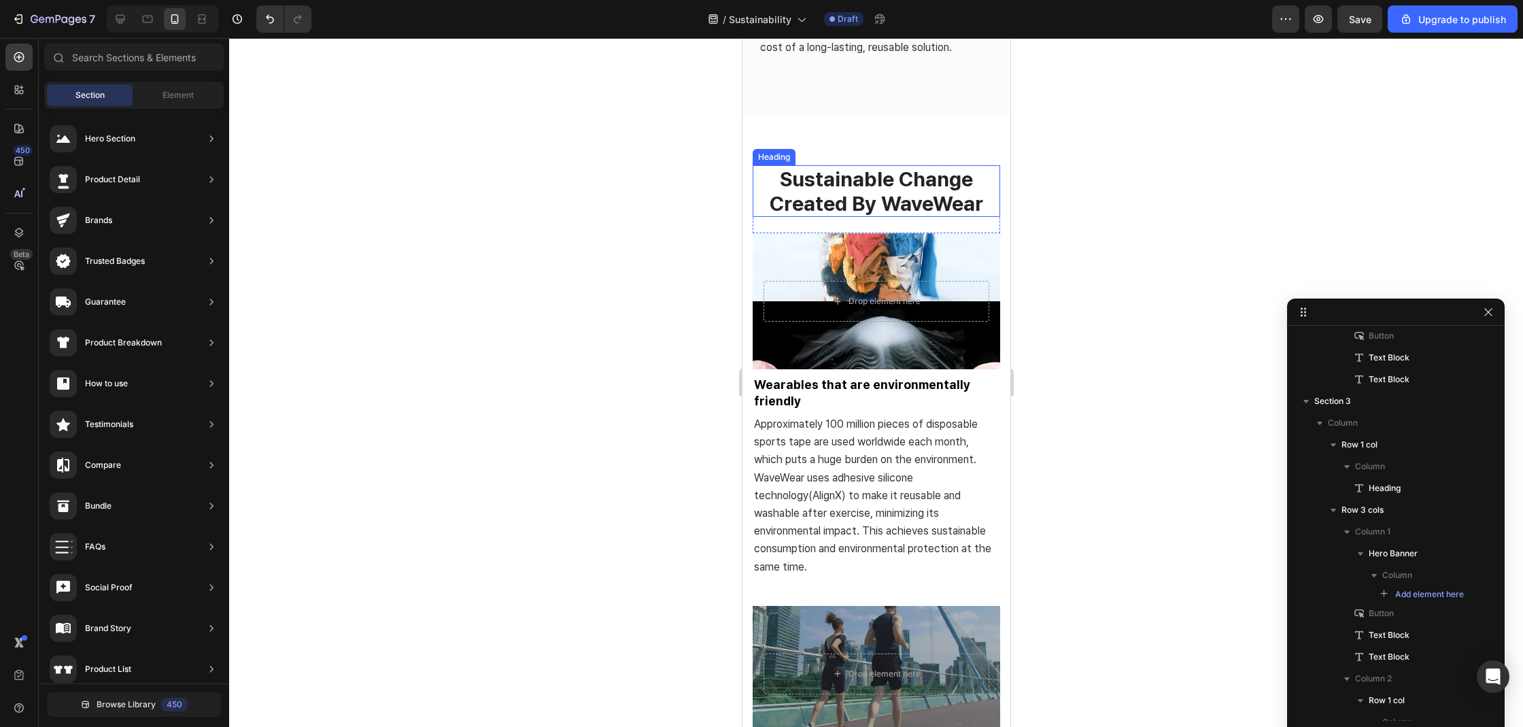
click at [971, 209] on p "sustainable change created by waveWear" at bounding box center [875, 191] width 245 height 49
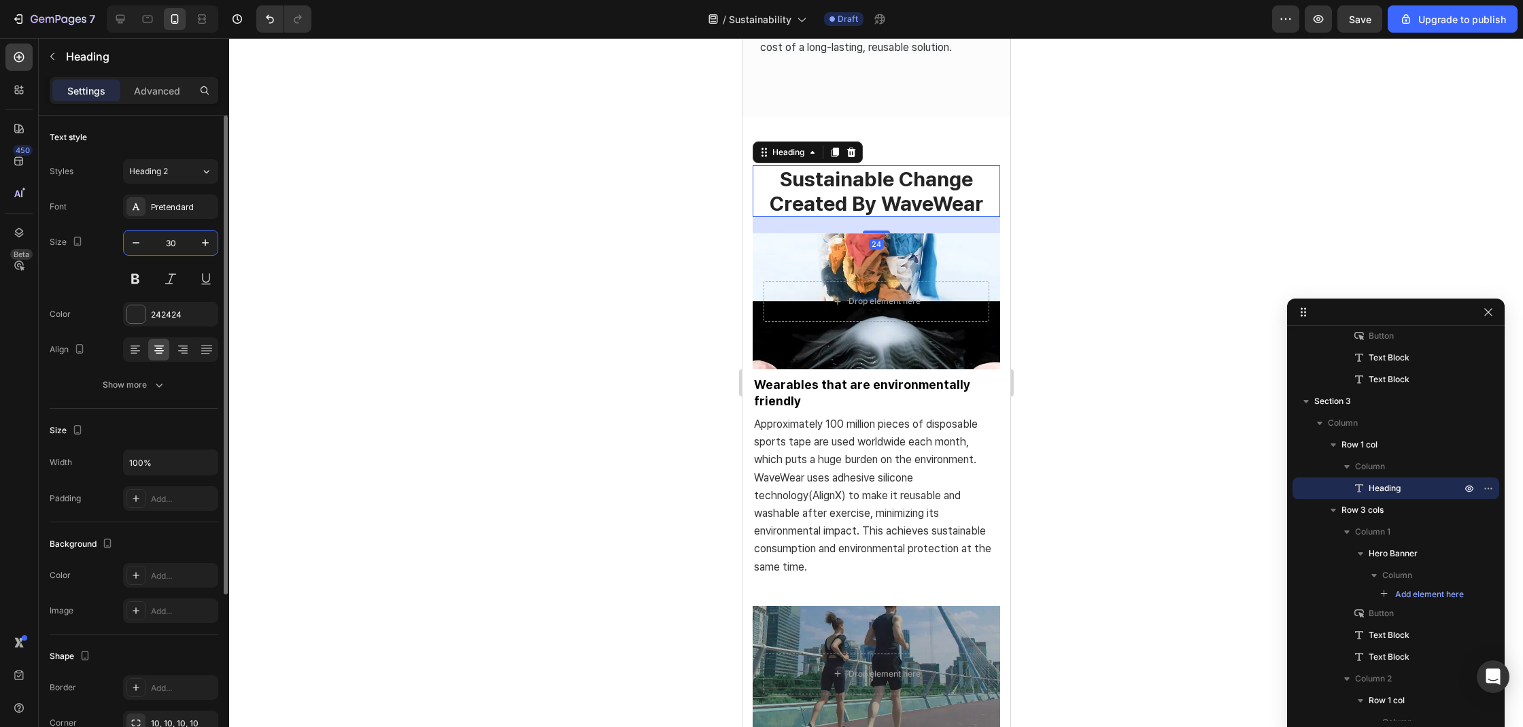
click at [186, 246] on input "30" at bounding box center [170, 242] width 45 height 24
type input "24"
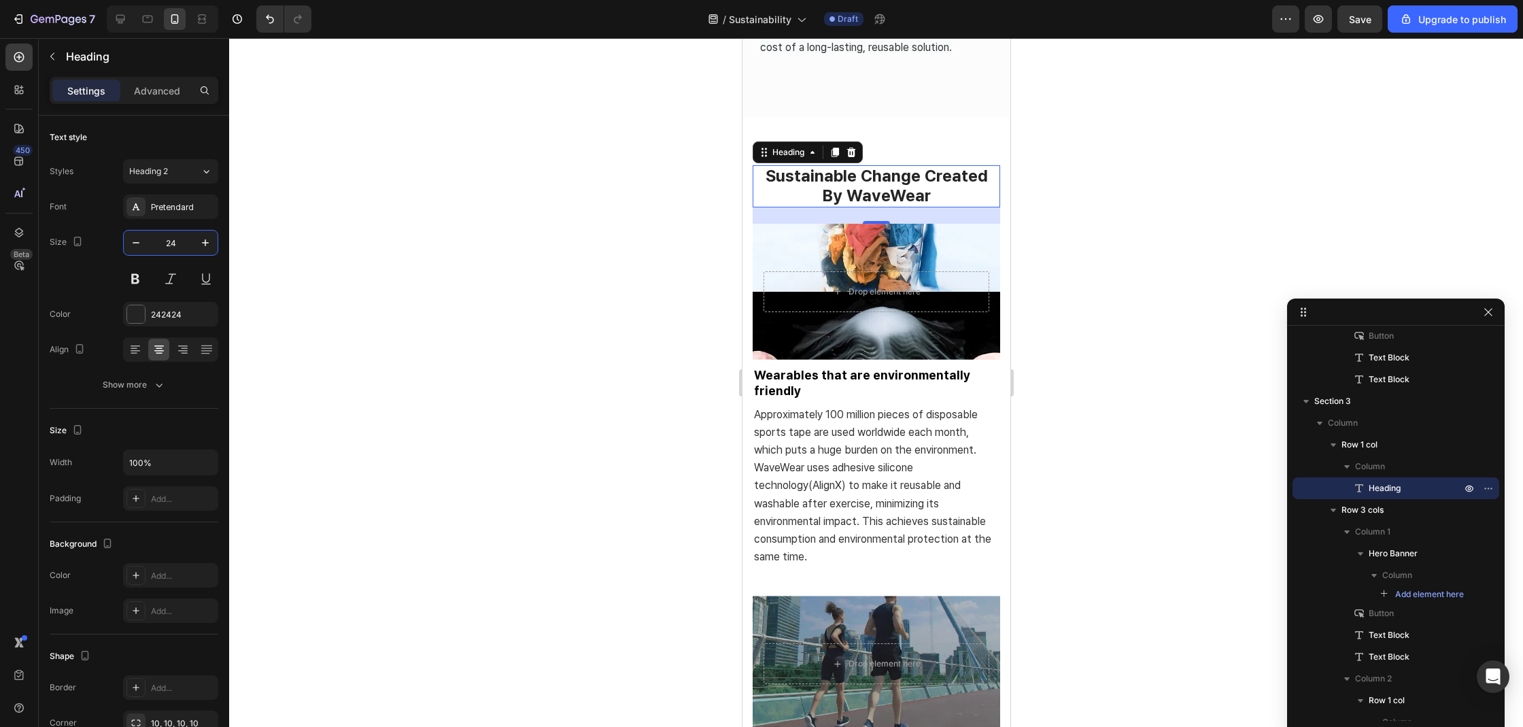
click at [471, 300] on div at bounding box center [876, 382] width 1294 height 689
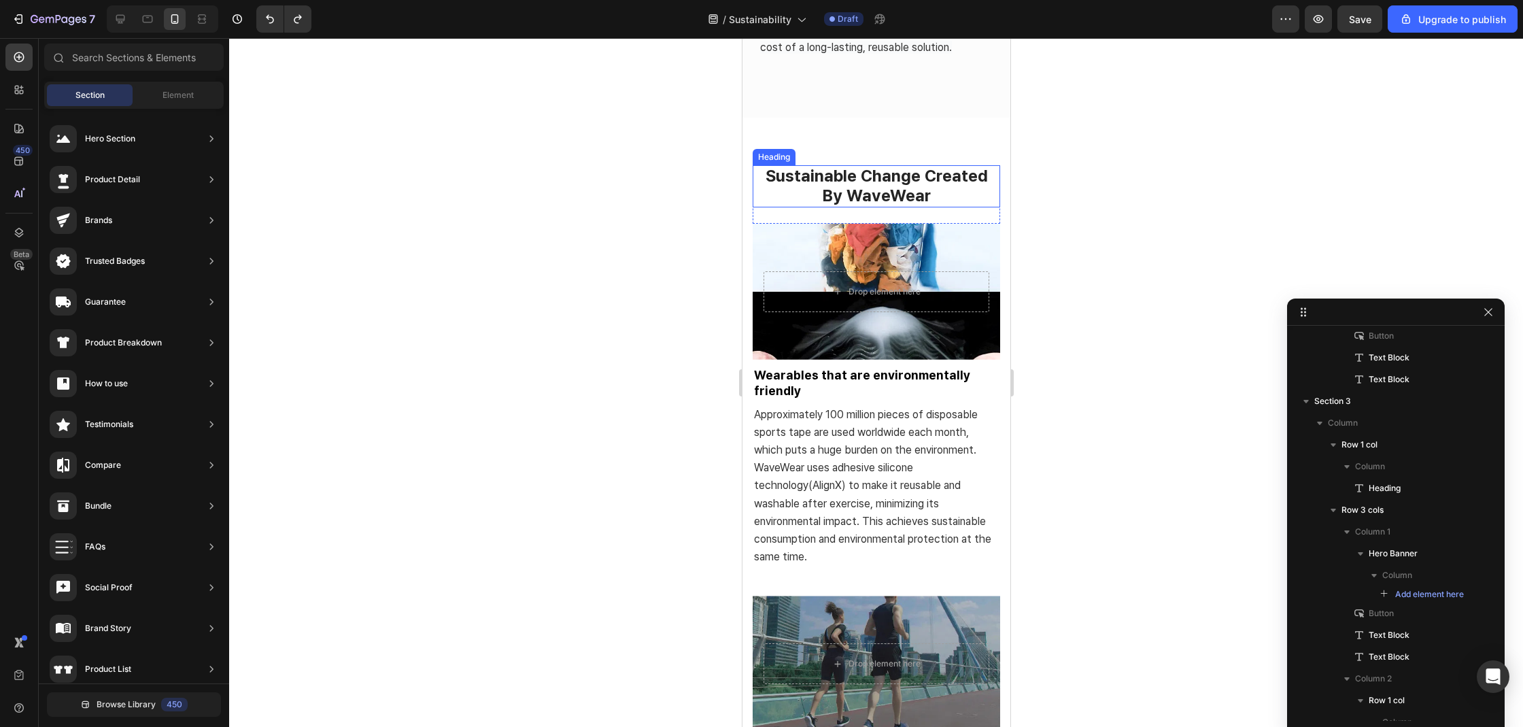
click at [878, 206] on p "sustainable change created by waveWear" at bounding box center [875, 186] width 245 height 39
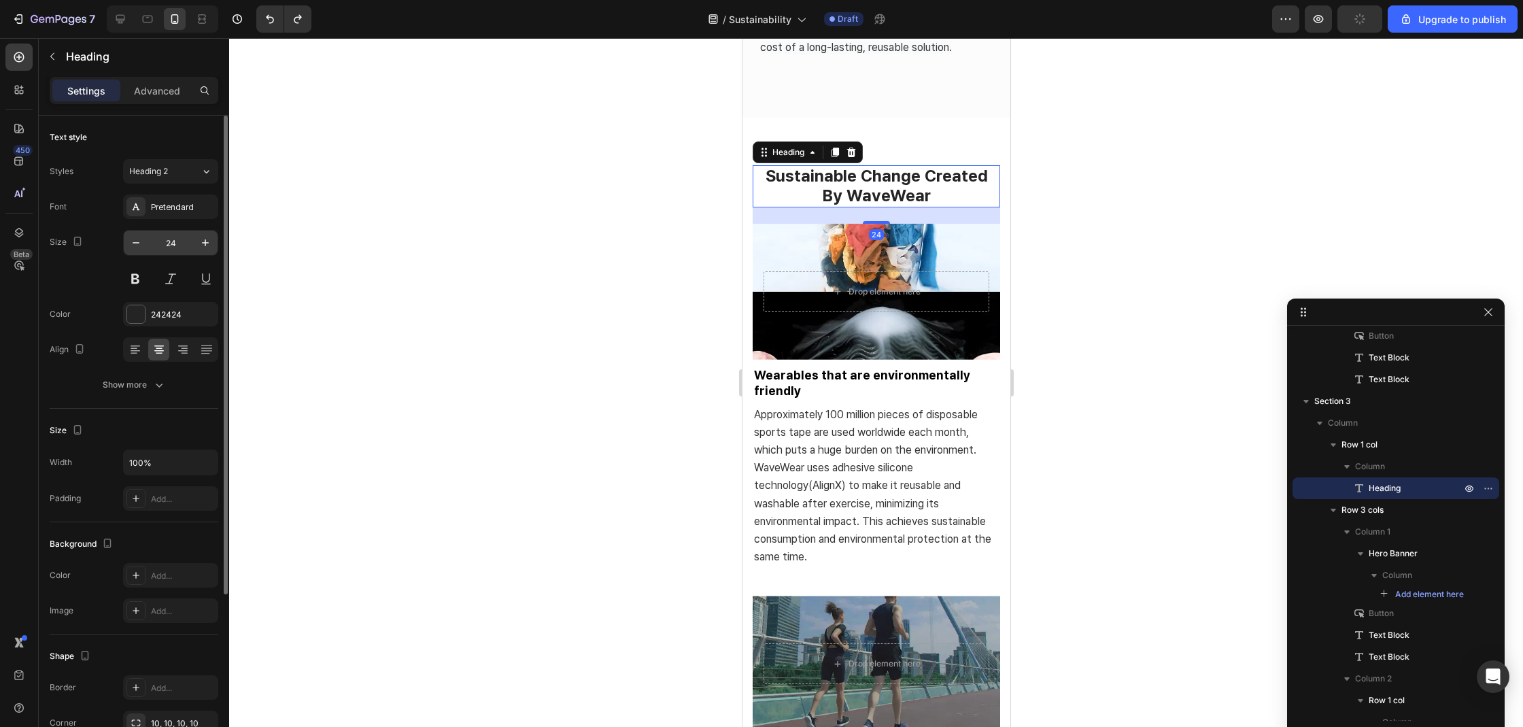
click at [172, 243] on input "24" at bounding box center [170, 242] width 45 height 24
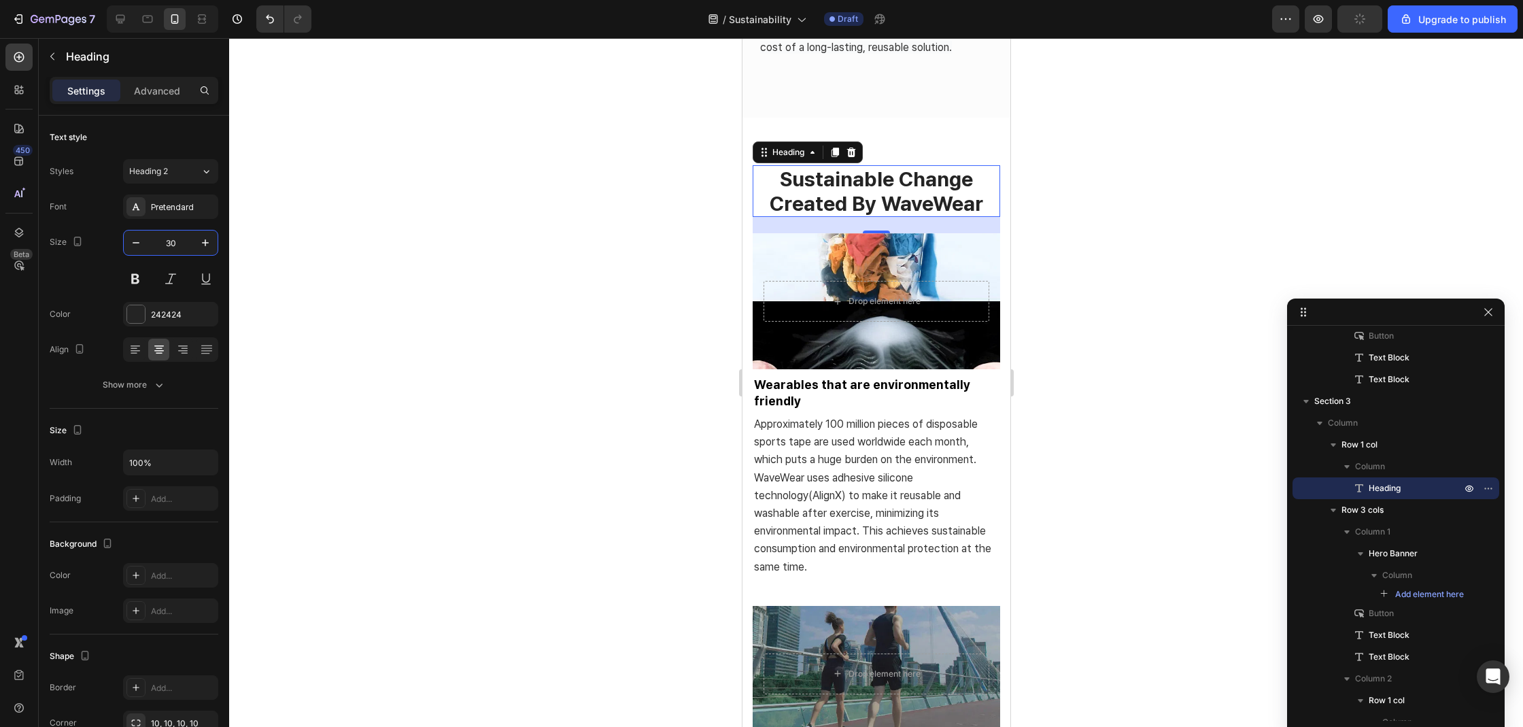
type input "30"
click at [436, 336] on div at bounding box center [876, 382] width 1294 height 689
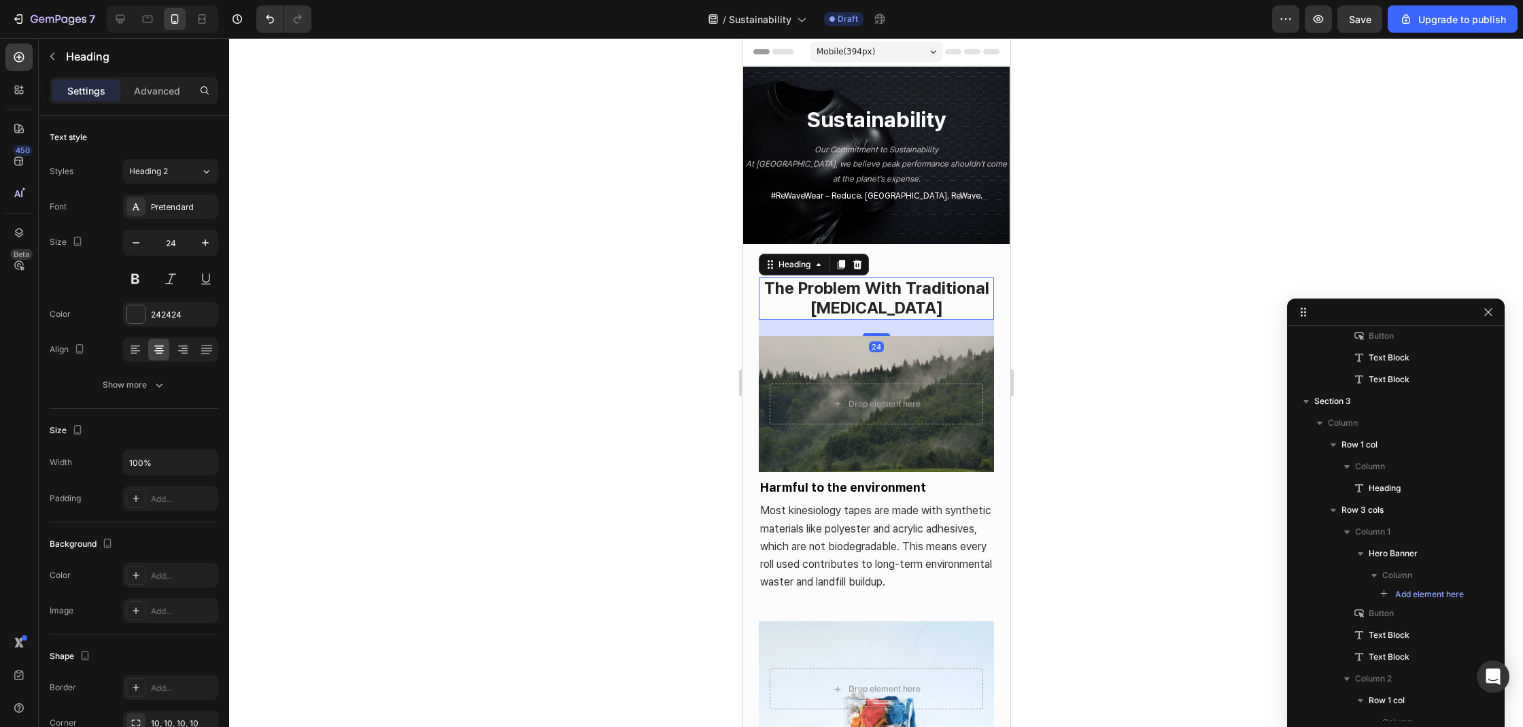
scroll to position [0, 0]
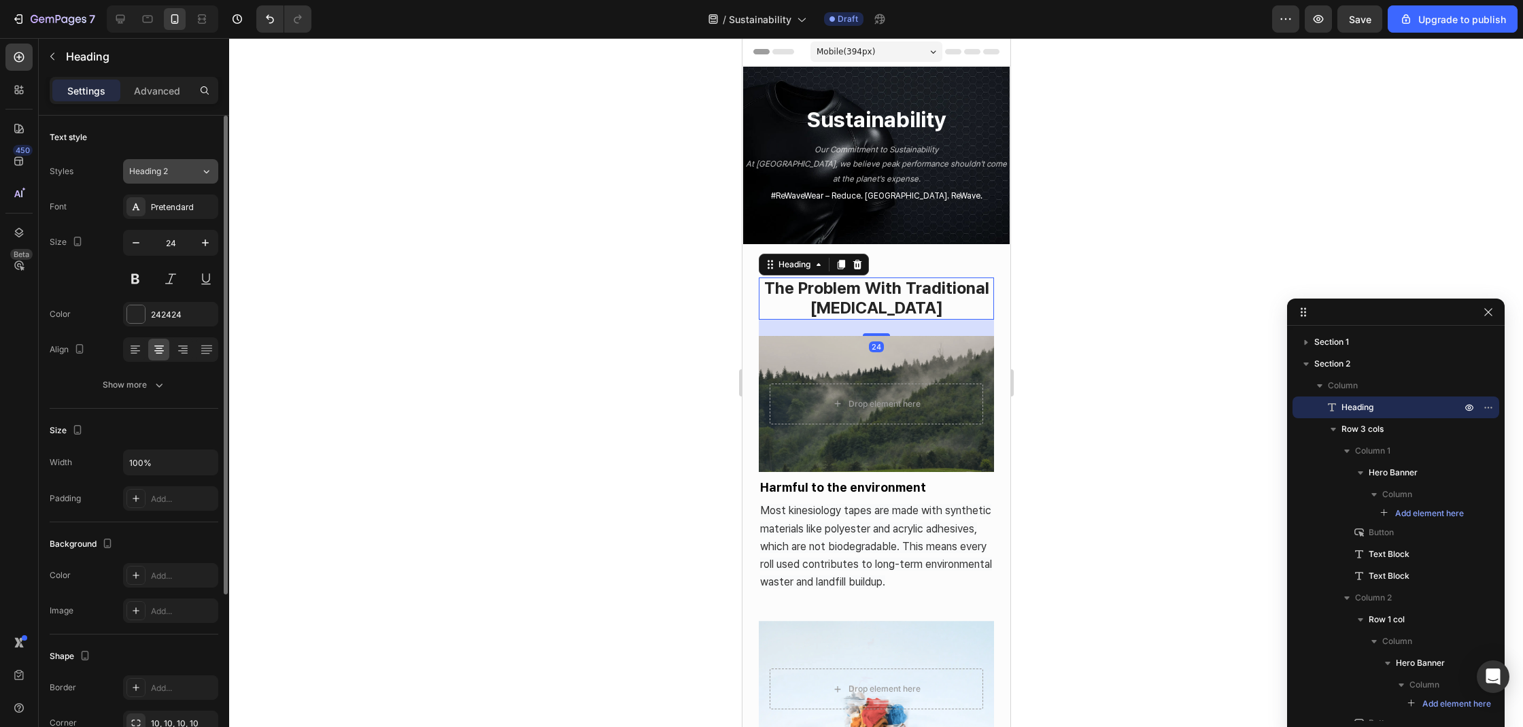
click at [185, 173] on div "Heading 2" at bounding box center [164, 171] width 71 height 12
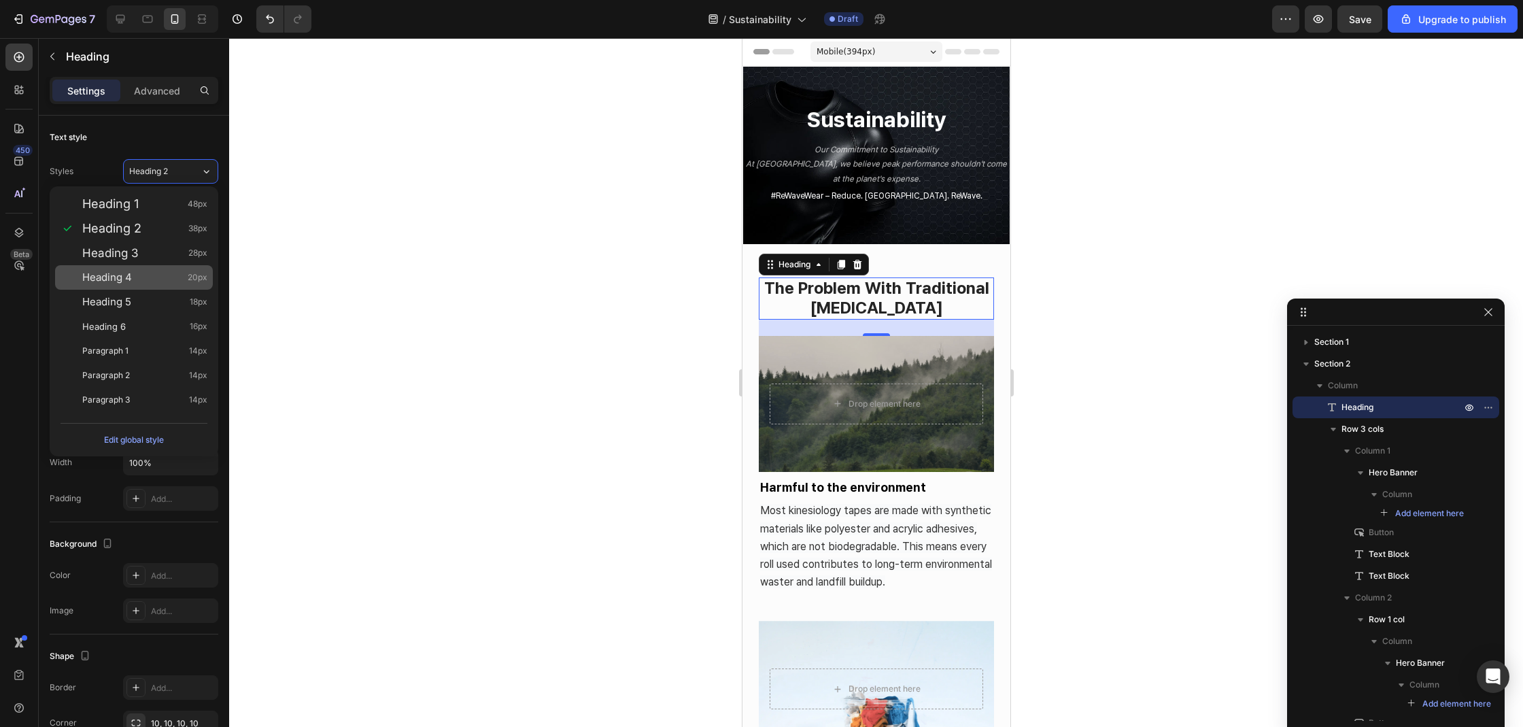
click at [162, 273] on div "Heading 4 20px" at bounding box center [144, 278] width 125 height 14
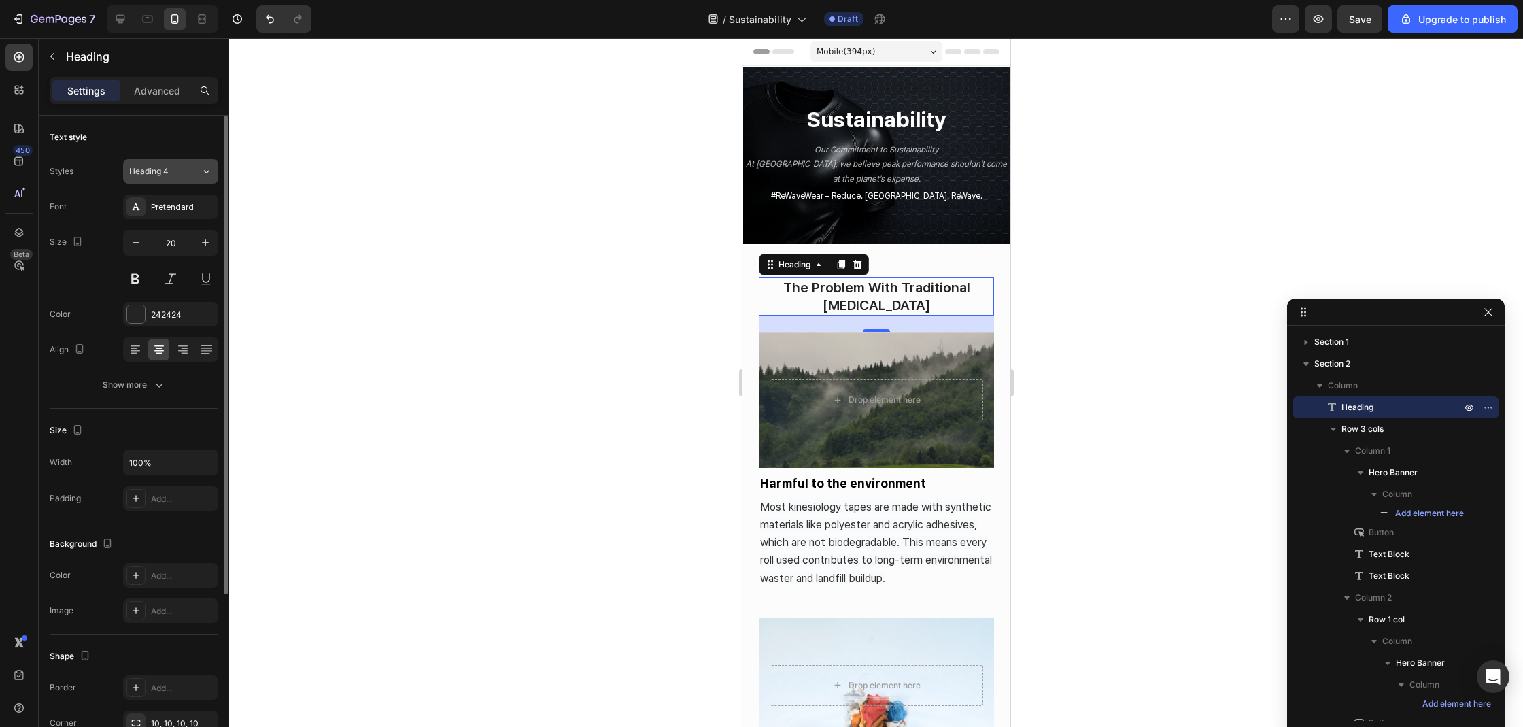
click at [179, 173] on div "Heading 4" at bounding box center [156, 171] width 55 height 12
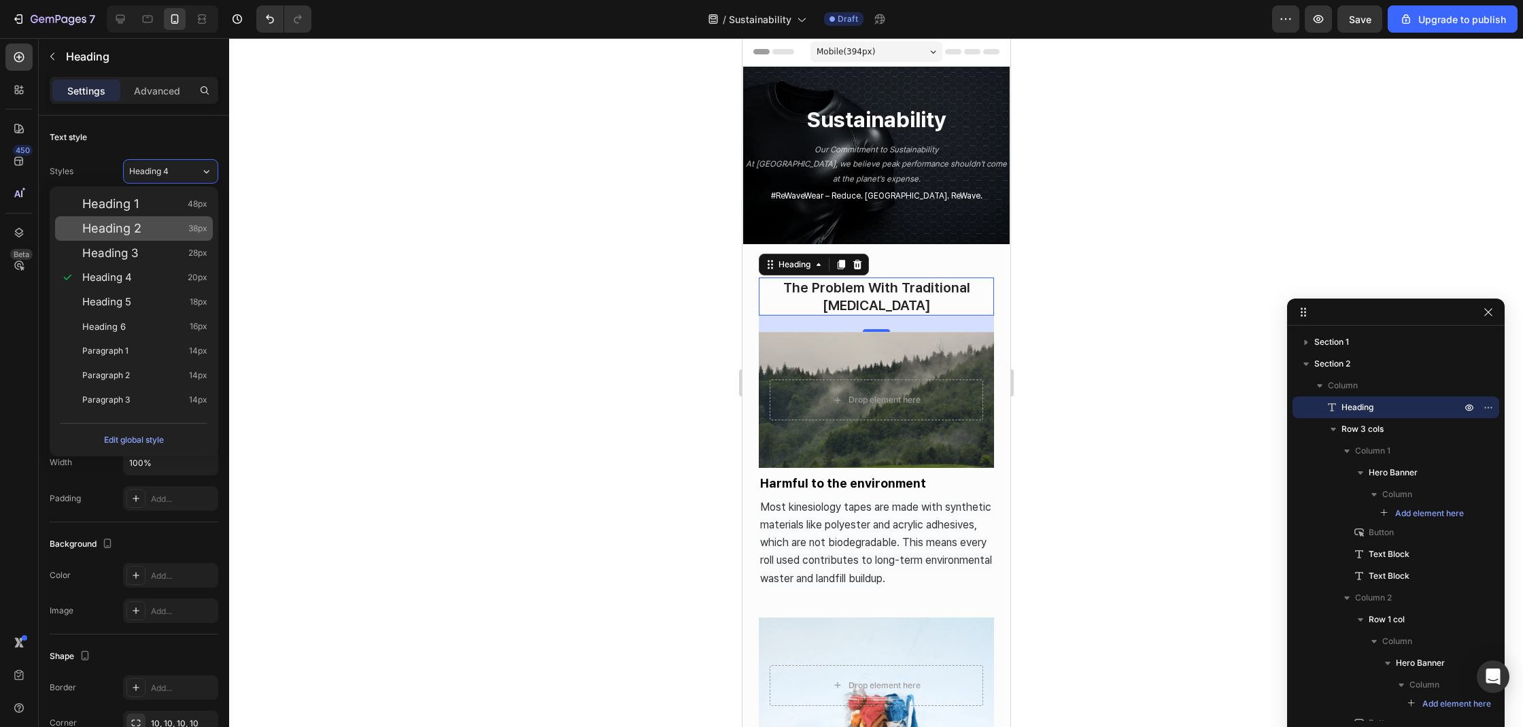
click at [161, 226] on div "Heading 2 38px" at bounding box center [144, 229] width 125 height 14
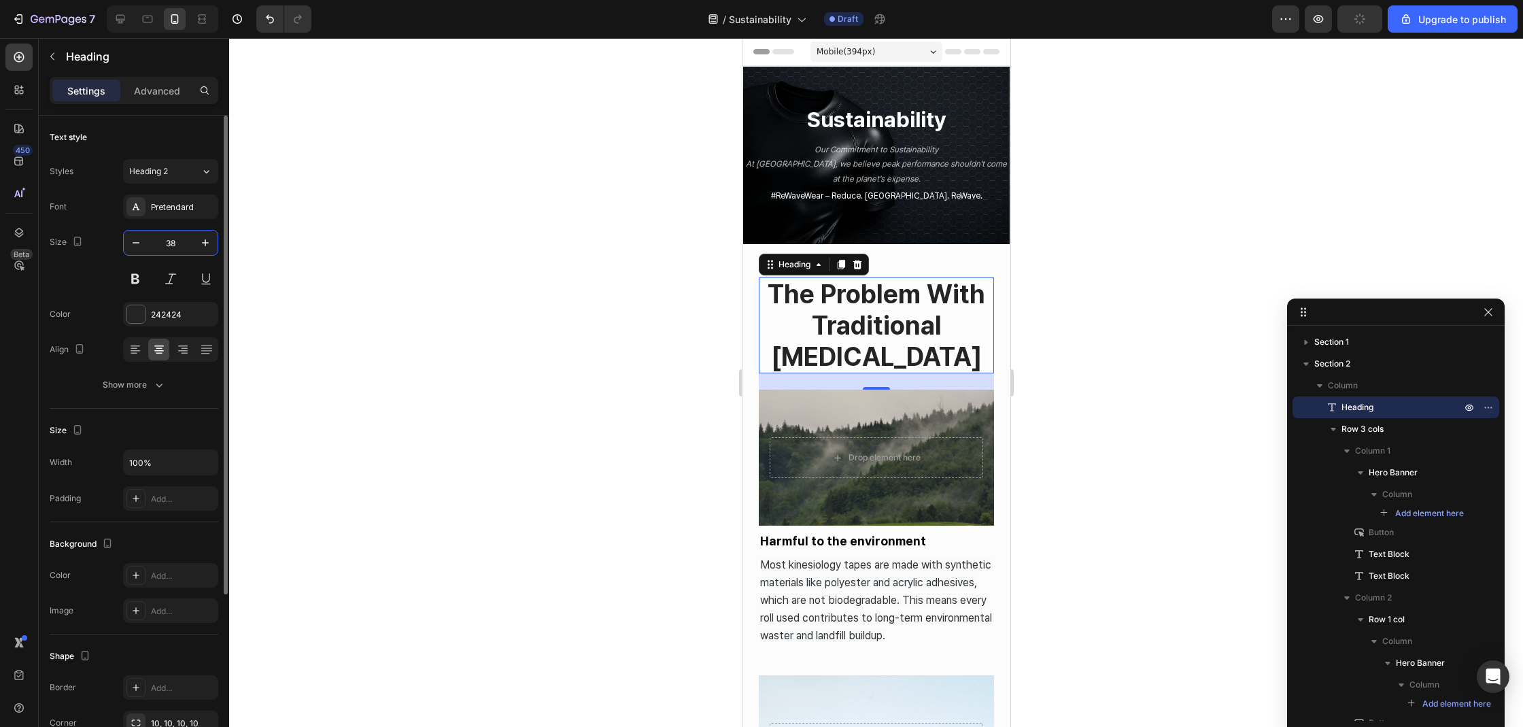
click at [179, 242] on input "38" at bounding box center [170, 242] width 45 height 24
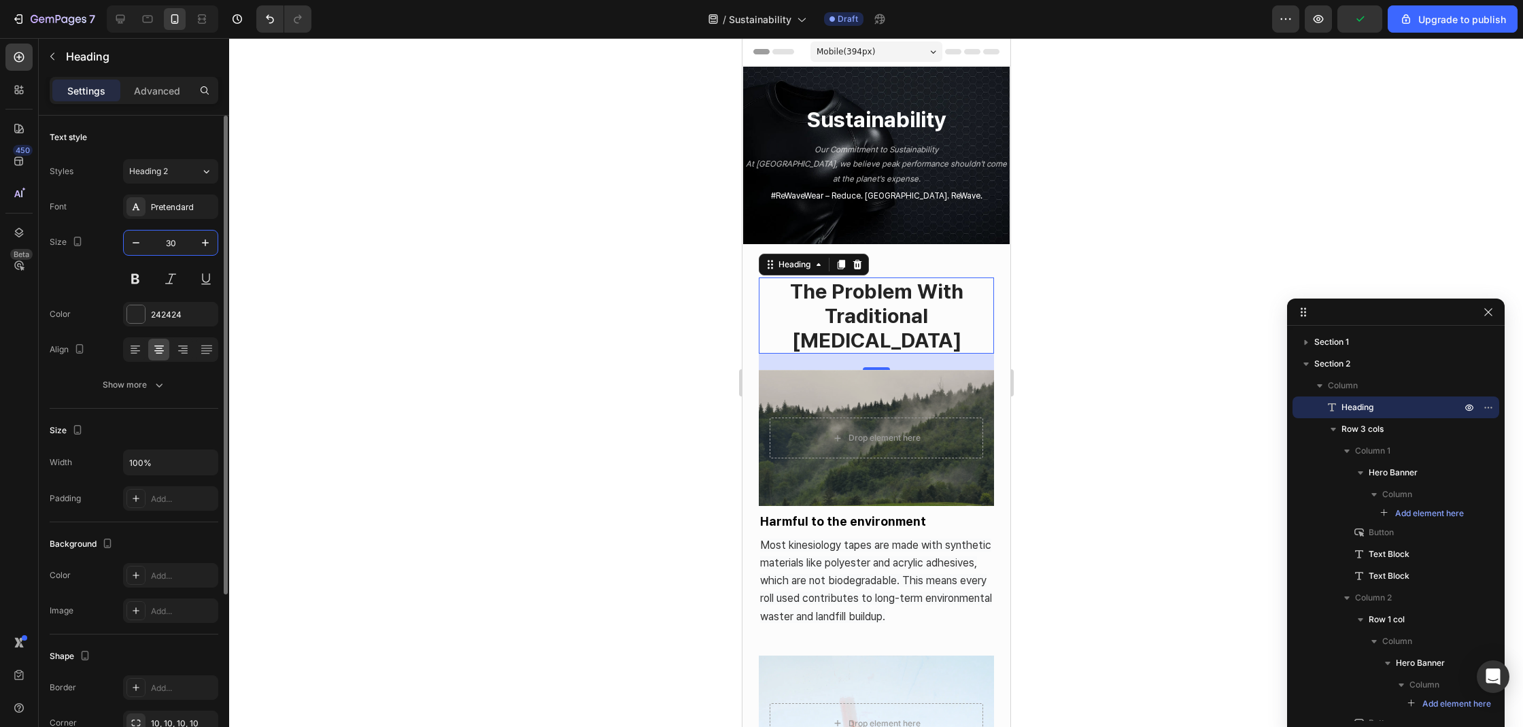
type input "30"
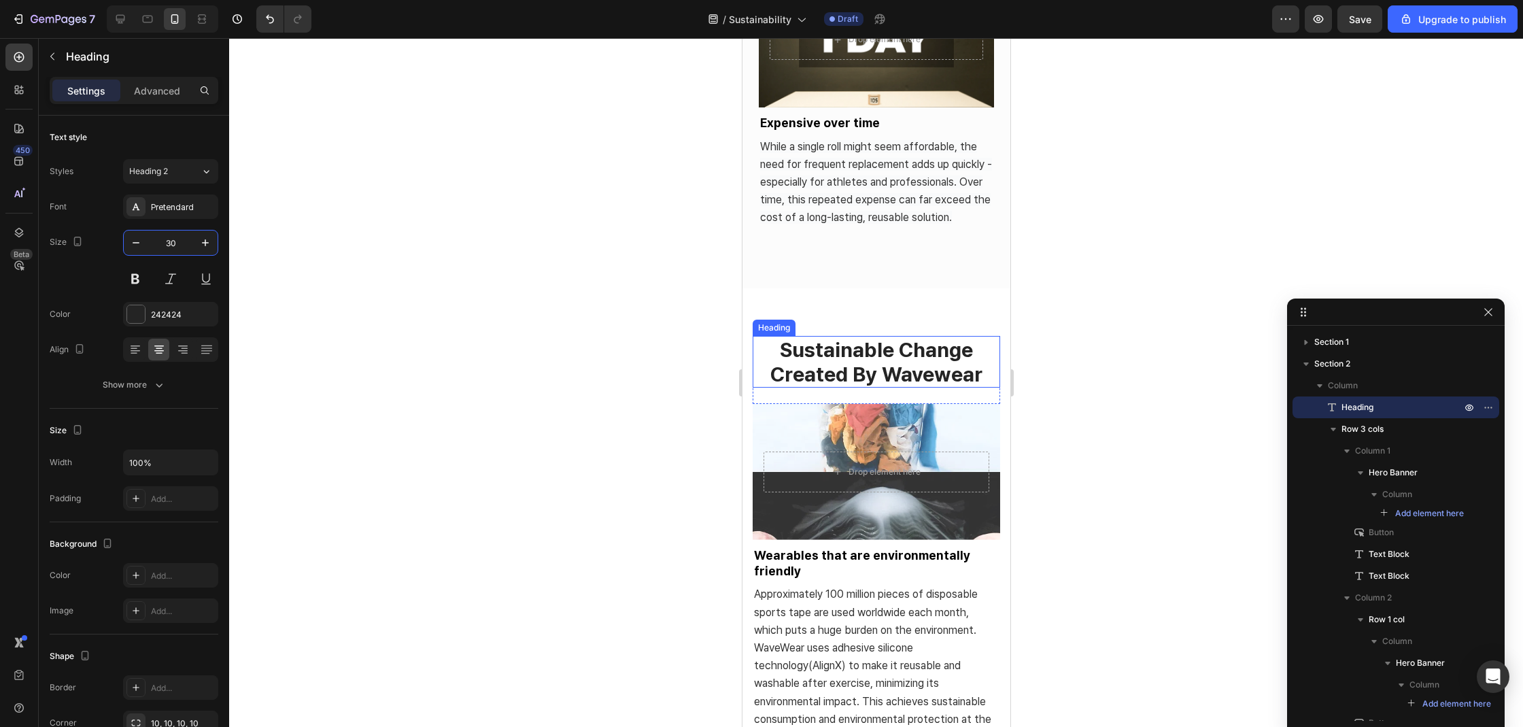
scroll to position [978, 0]
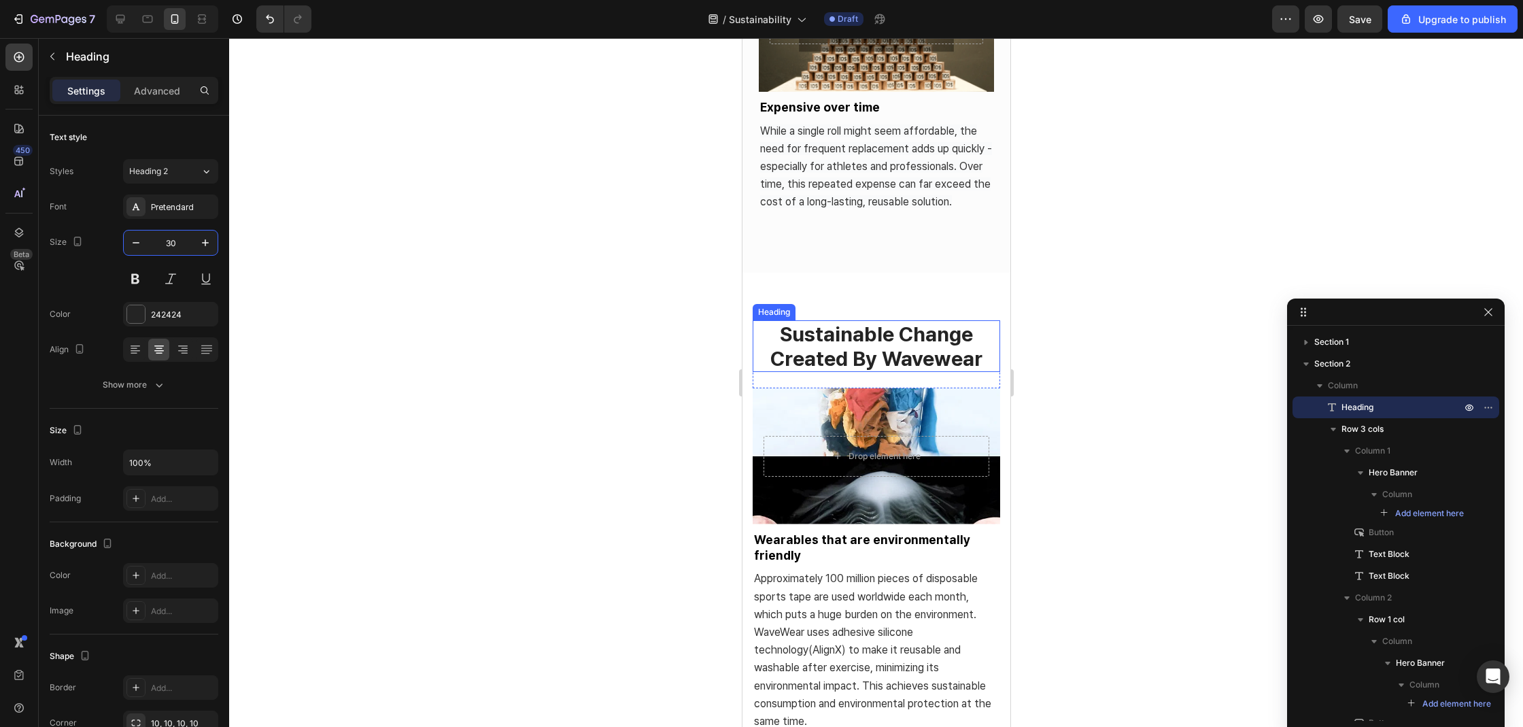
click at [842, 372] on h2 "sustainable change created by wavewear" at bounding box center [875, 346] width 247 height 52
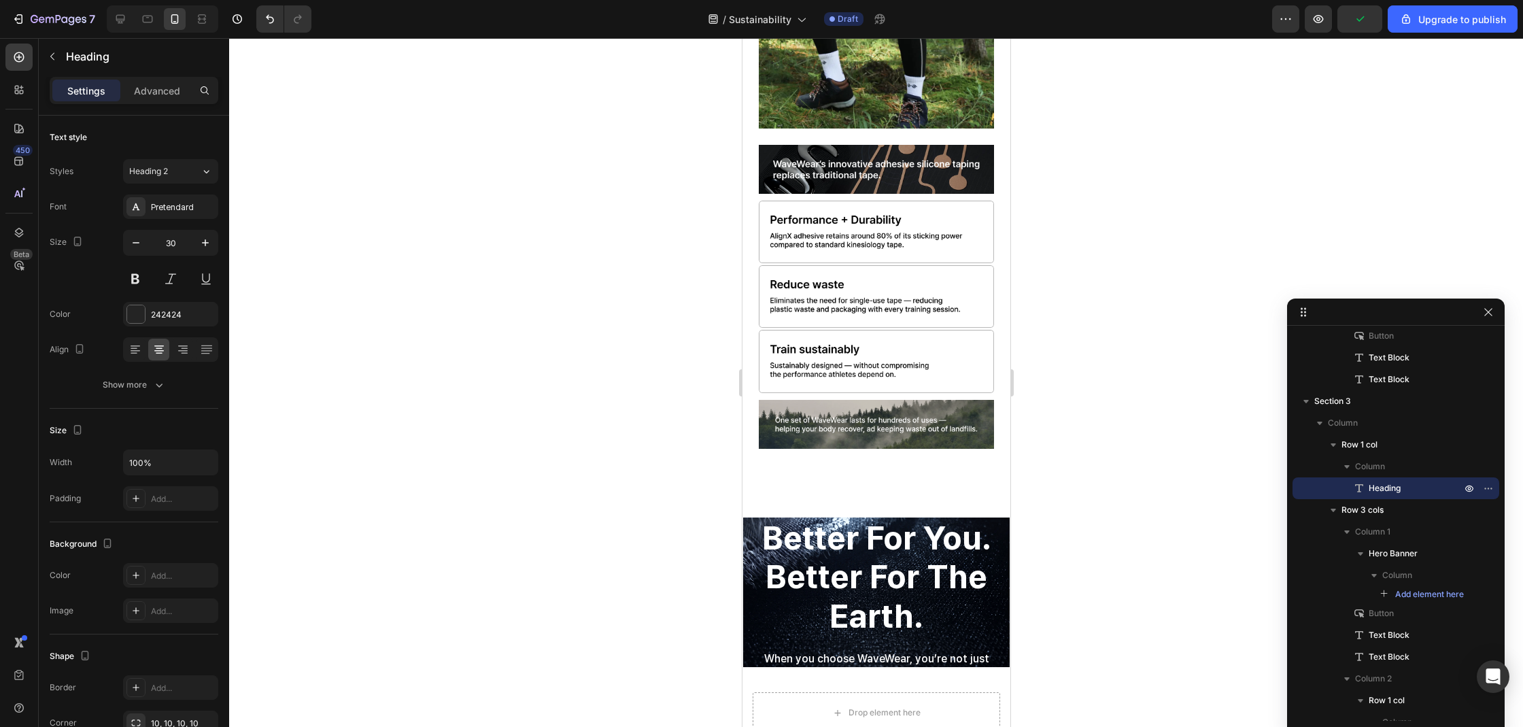
scroll to position [3007, 0]
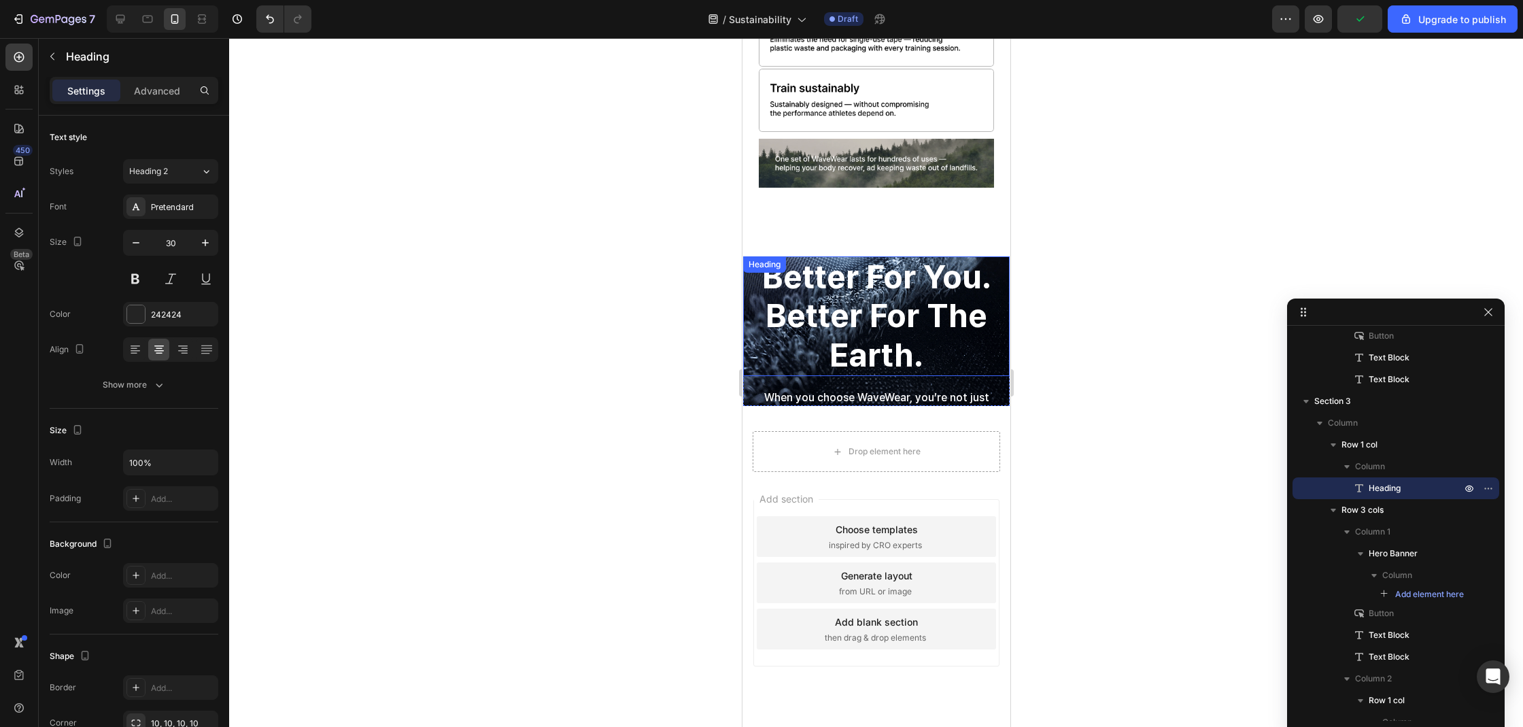
click at [850, 303] on h2 "better for you. better for the earth." at bounding box center [875, 316] width 266 height 120
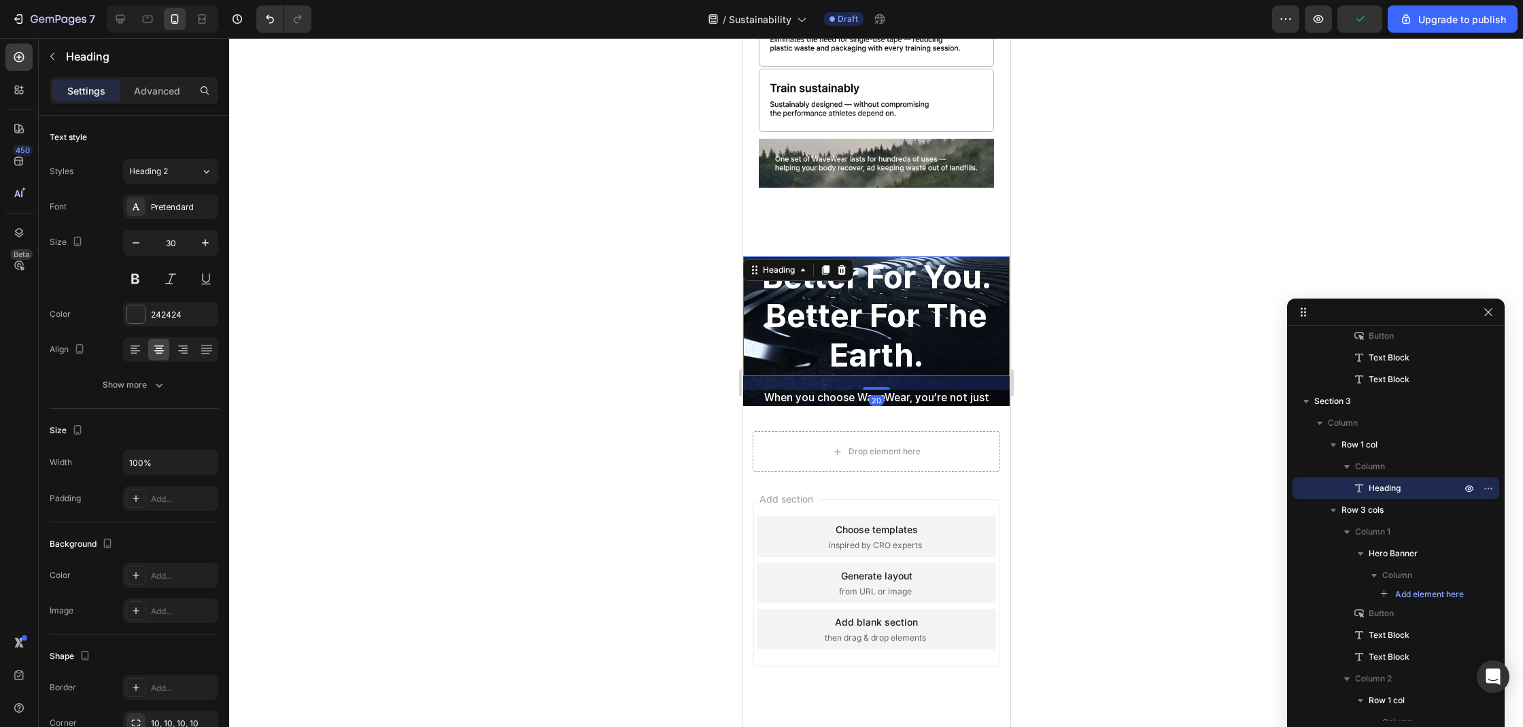
scroll to position [1356, 0]
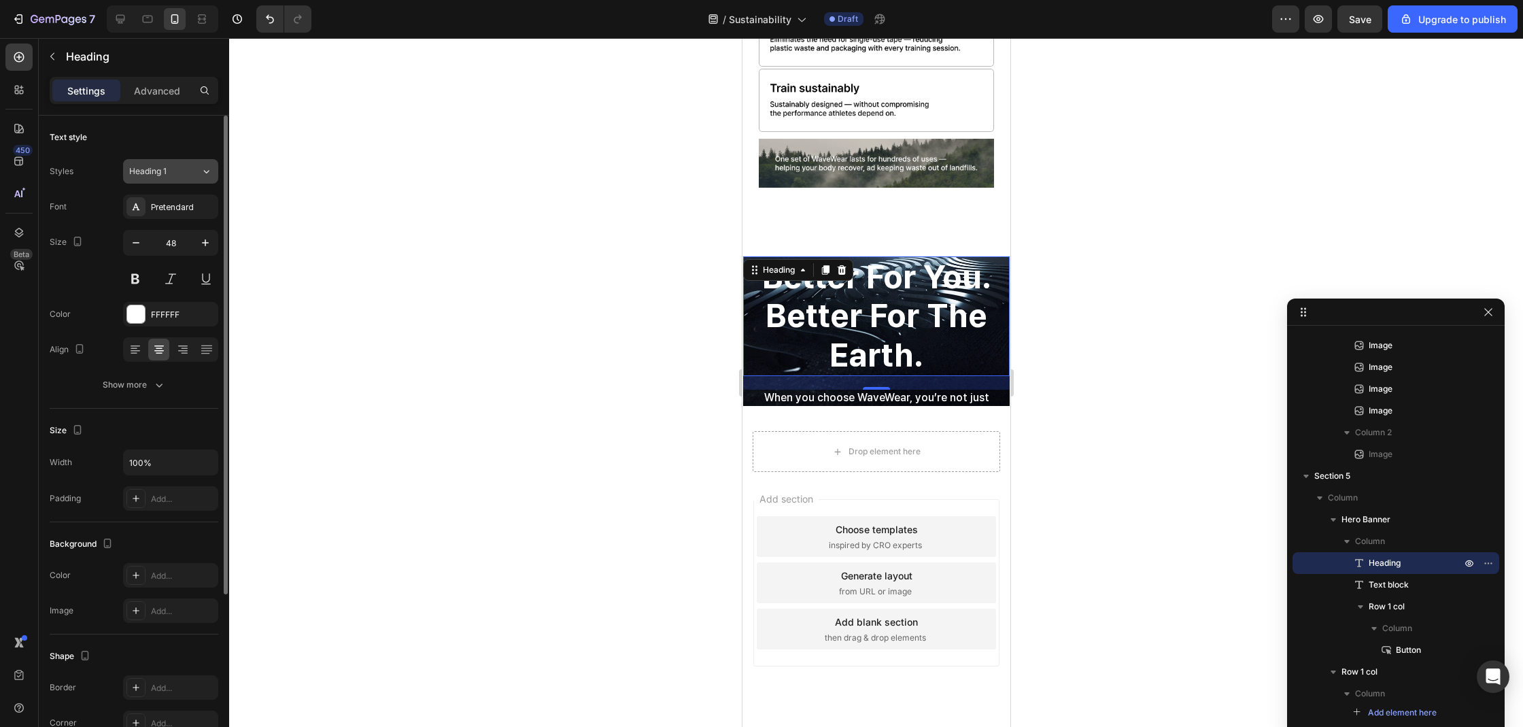
click at [194, 172] on div "Heading 1" at bounding box center [164, 171] width 71 height 12
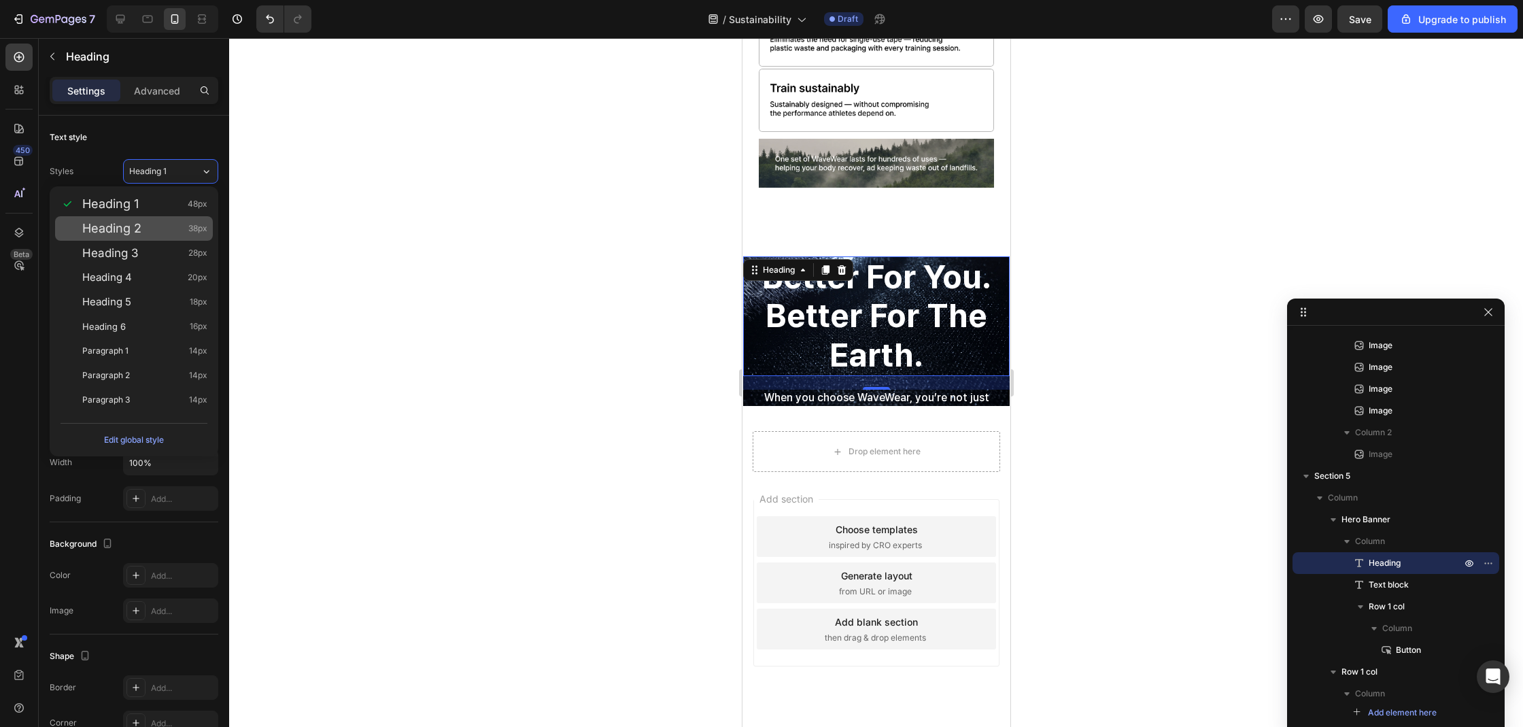
click at [169, 222] on div "Heading 2 38px" at bounding box center [144, 229] width 125 height 14
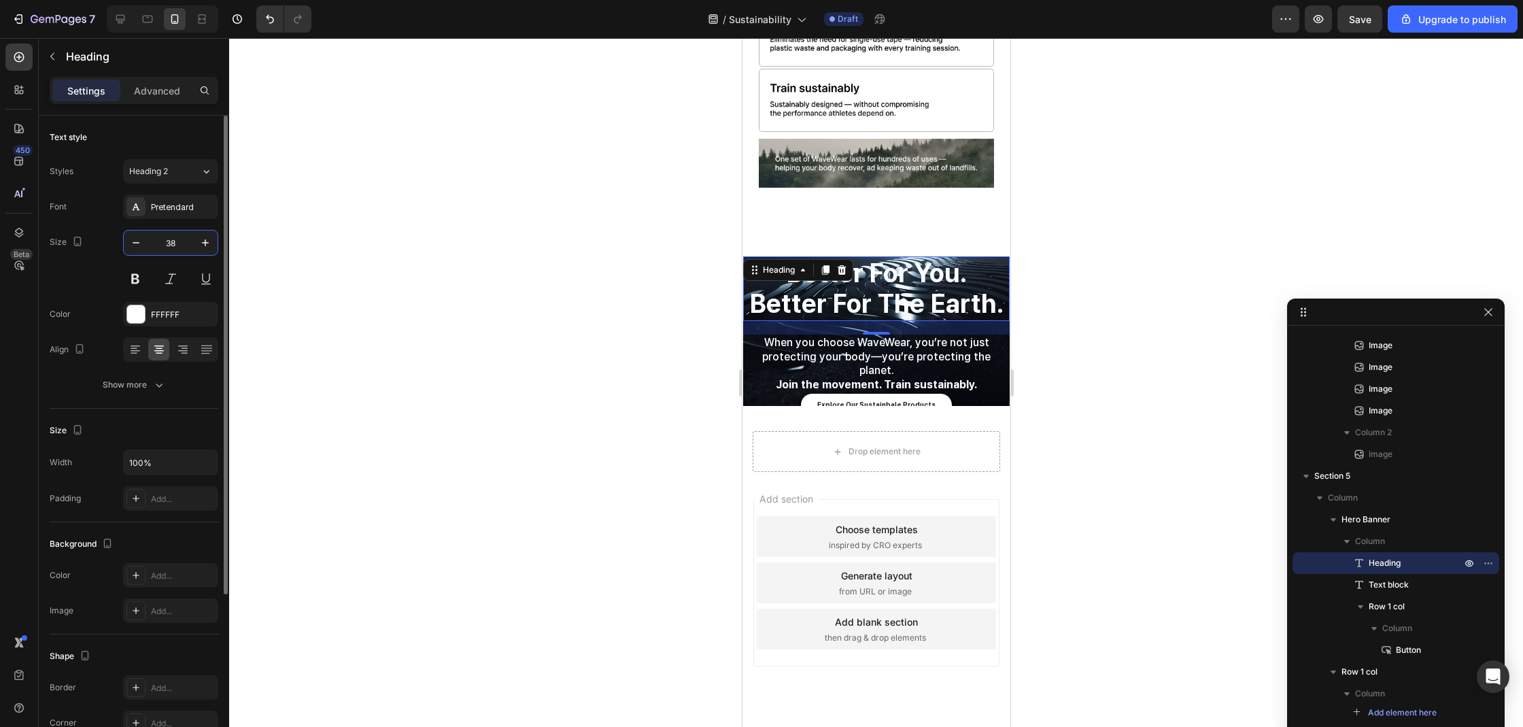
click at [178, 247] on input "38" at bounding box center [170, 242] width 45 height 24
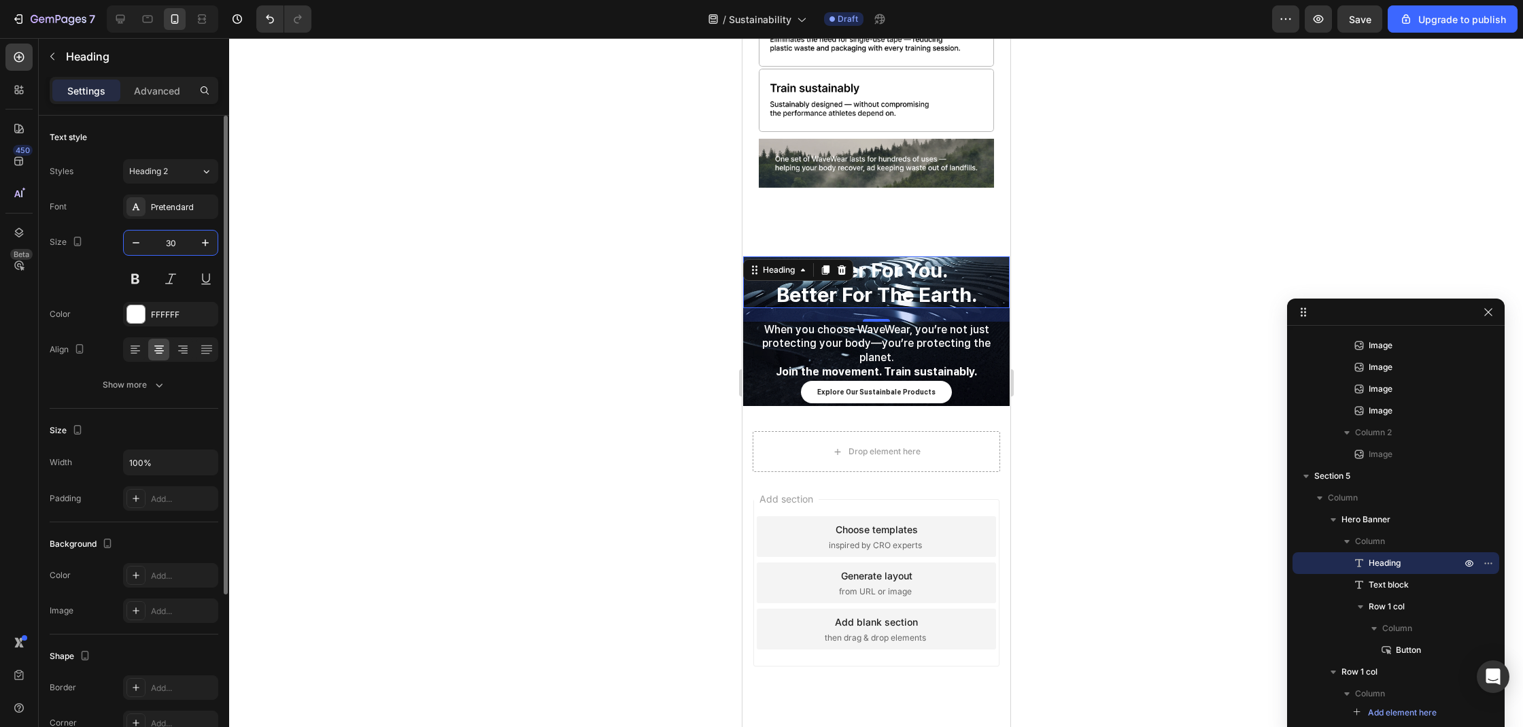
type input "30"
click at [1060, 313] on div at bounding box center [876, 382] width 1294 height 689
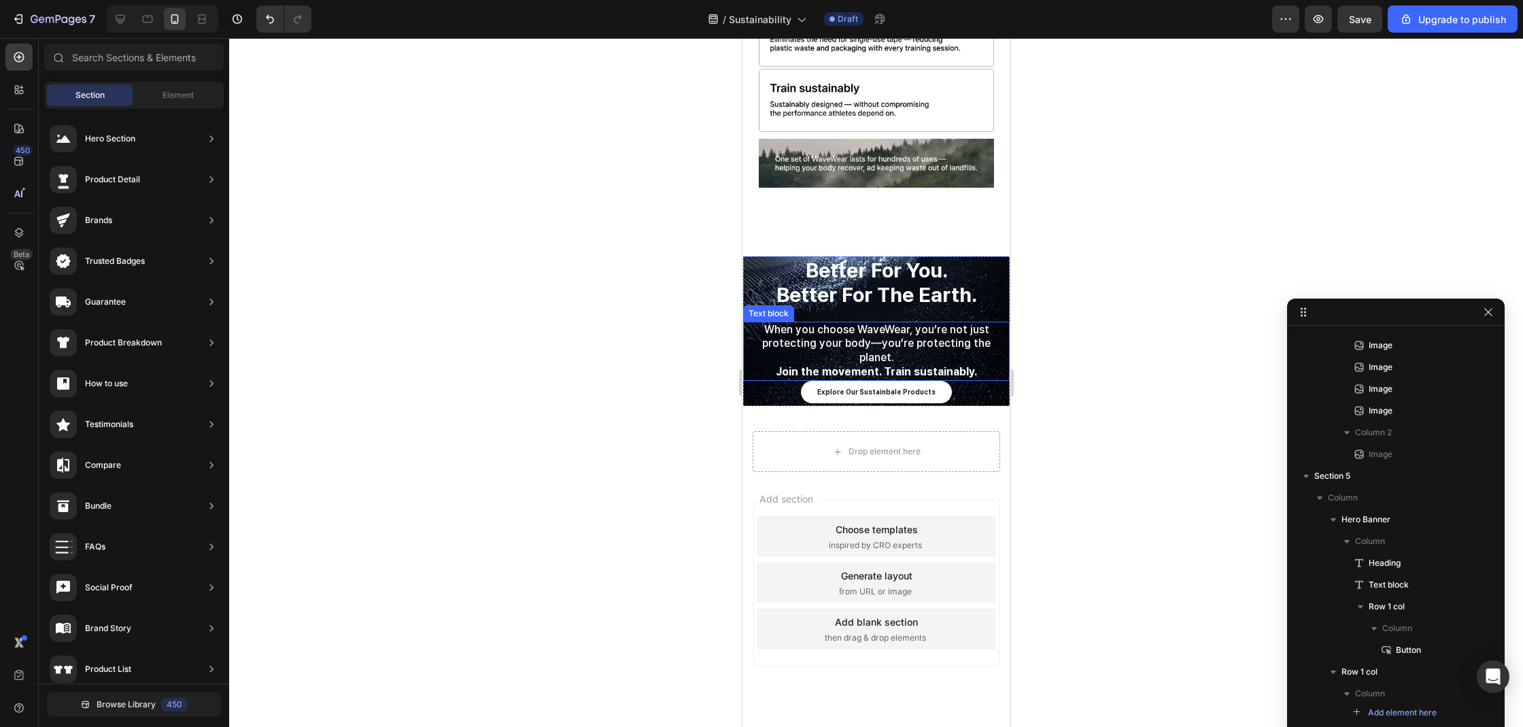
click at [867, 323] on p "When you choose WaveWear, you’re not just protecting your body—you’re protectin…" at bounding box center [876, 344] width 264 height 42
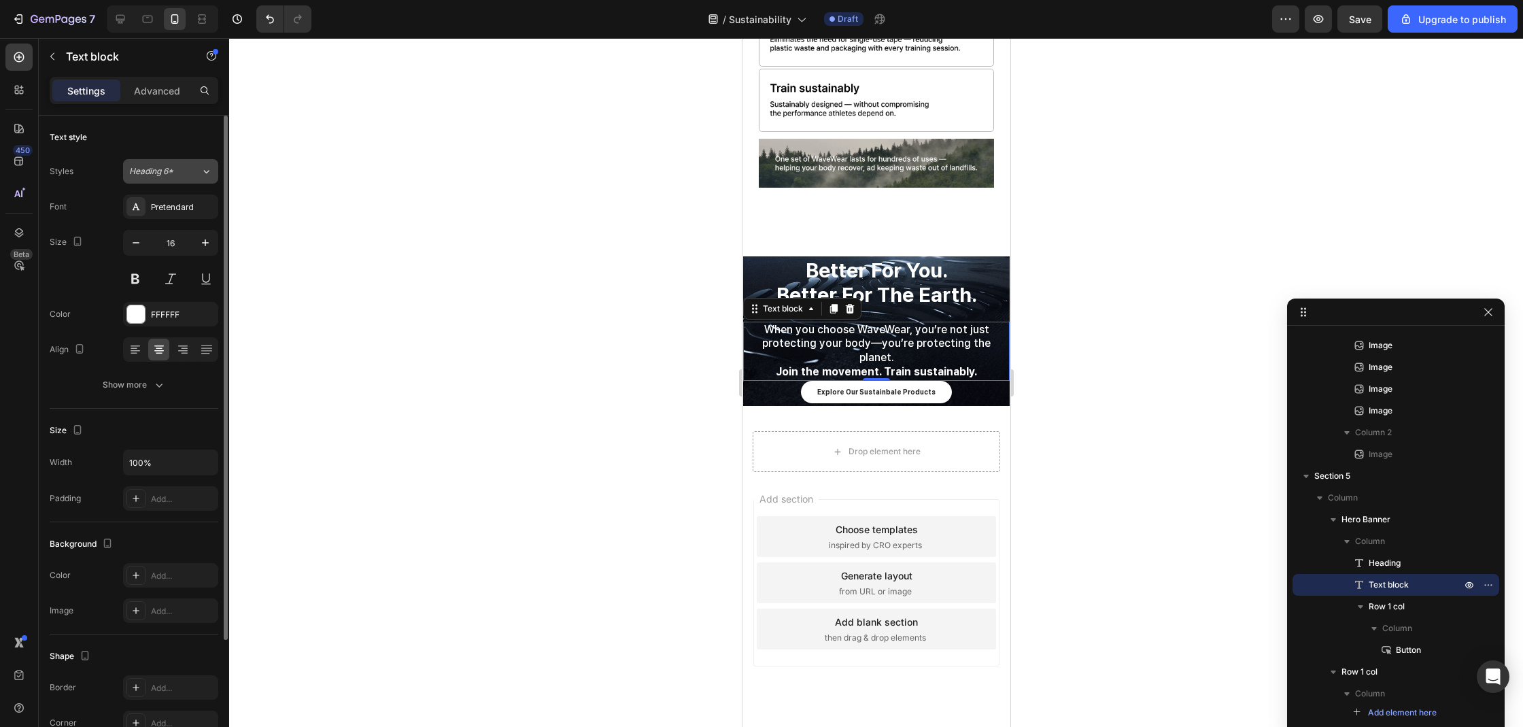
click at [179, 161] on button "Heading 6*" at bounding box center [170, 171] width 95 height 24
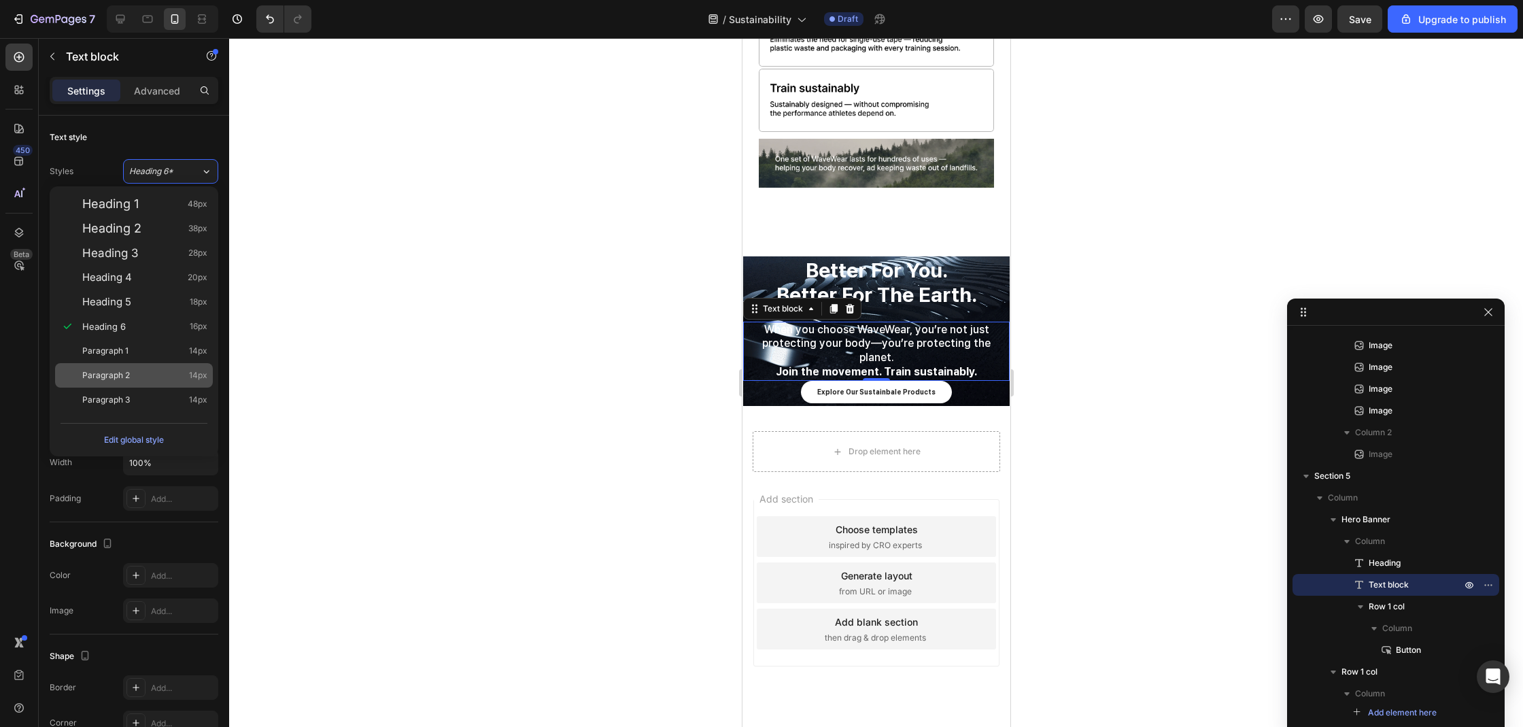
click at [133, 367] on div "Paragraph 2 14px" at bounding box center [134, 375] width 158 height 24
type input "14"
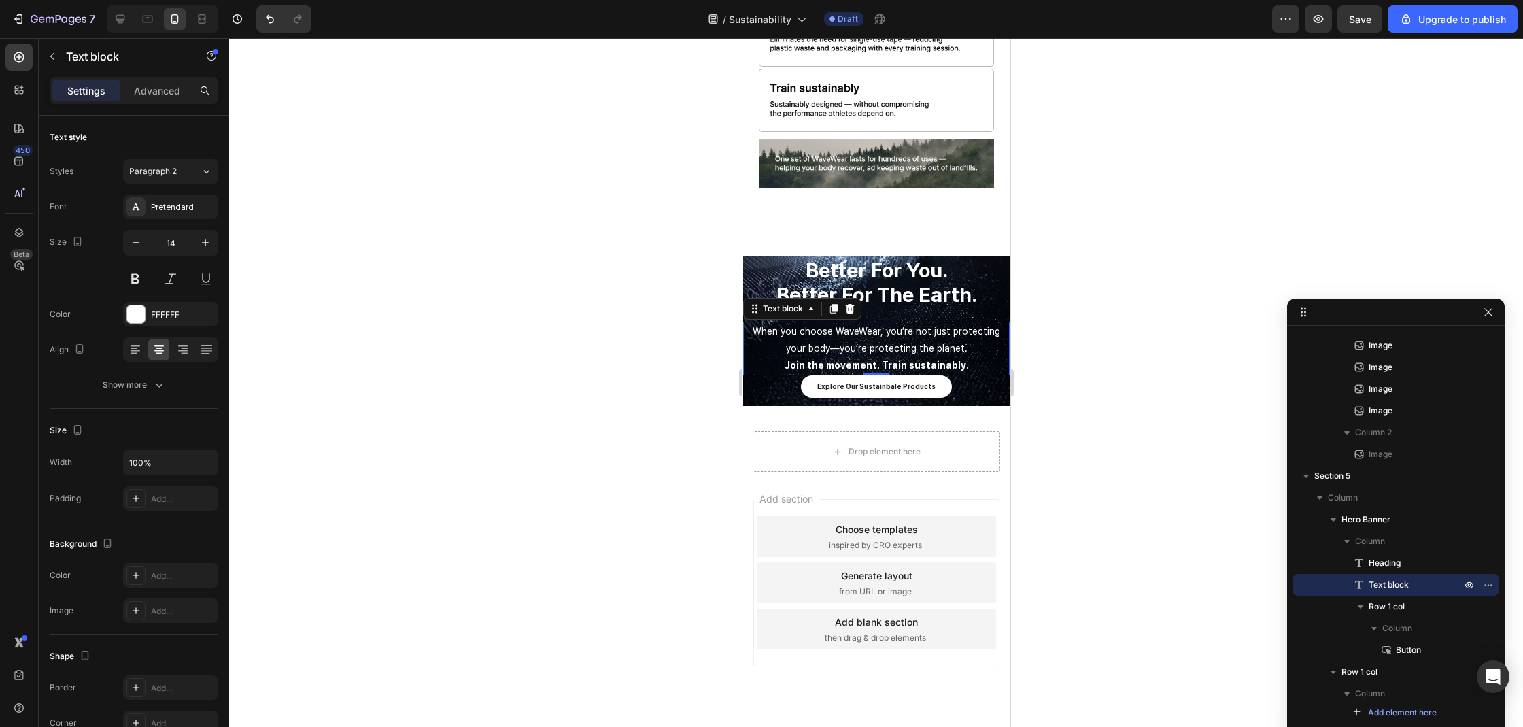
click at [497, 337] on div at bounding box center [876, 382] width 1294 height 689
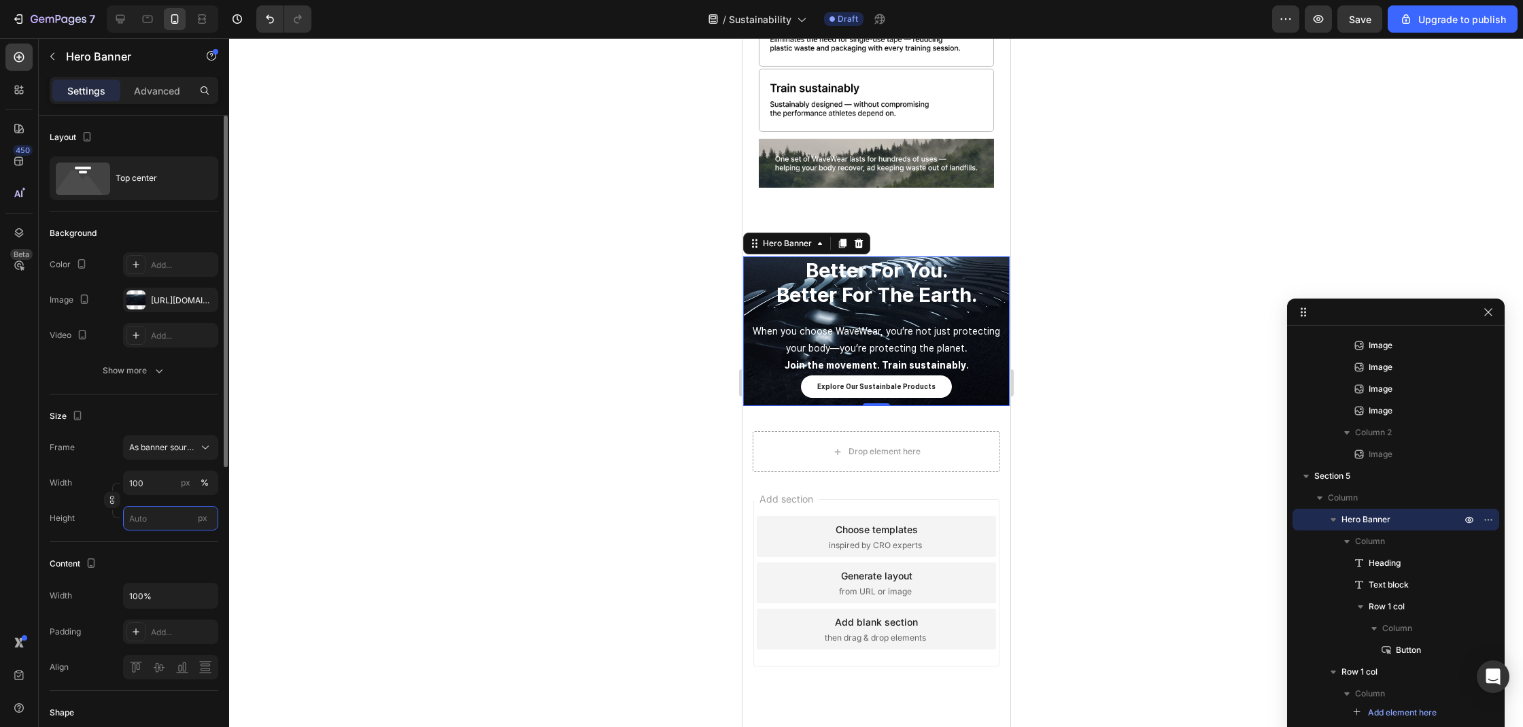
click at [167, 515] on input "px" at bounding box center [170, 518] width 95 height 24
type input "1"
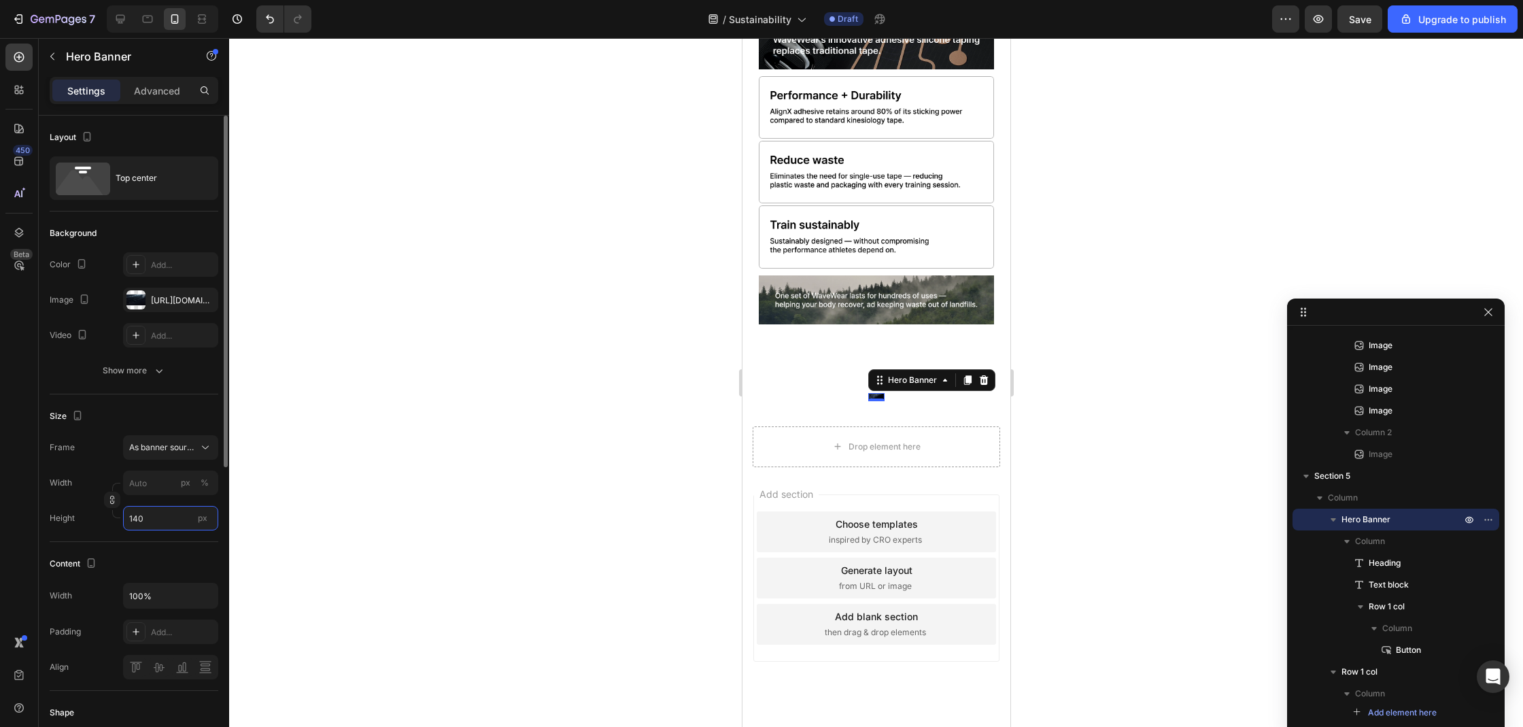
scroll to position [2956, 0]
type input "1"
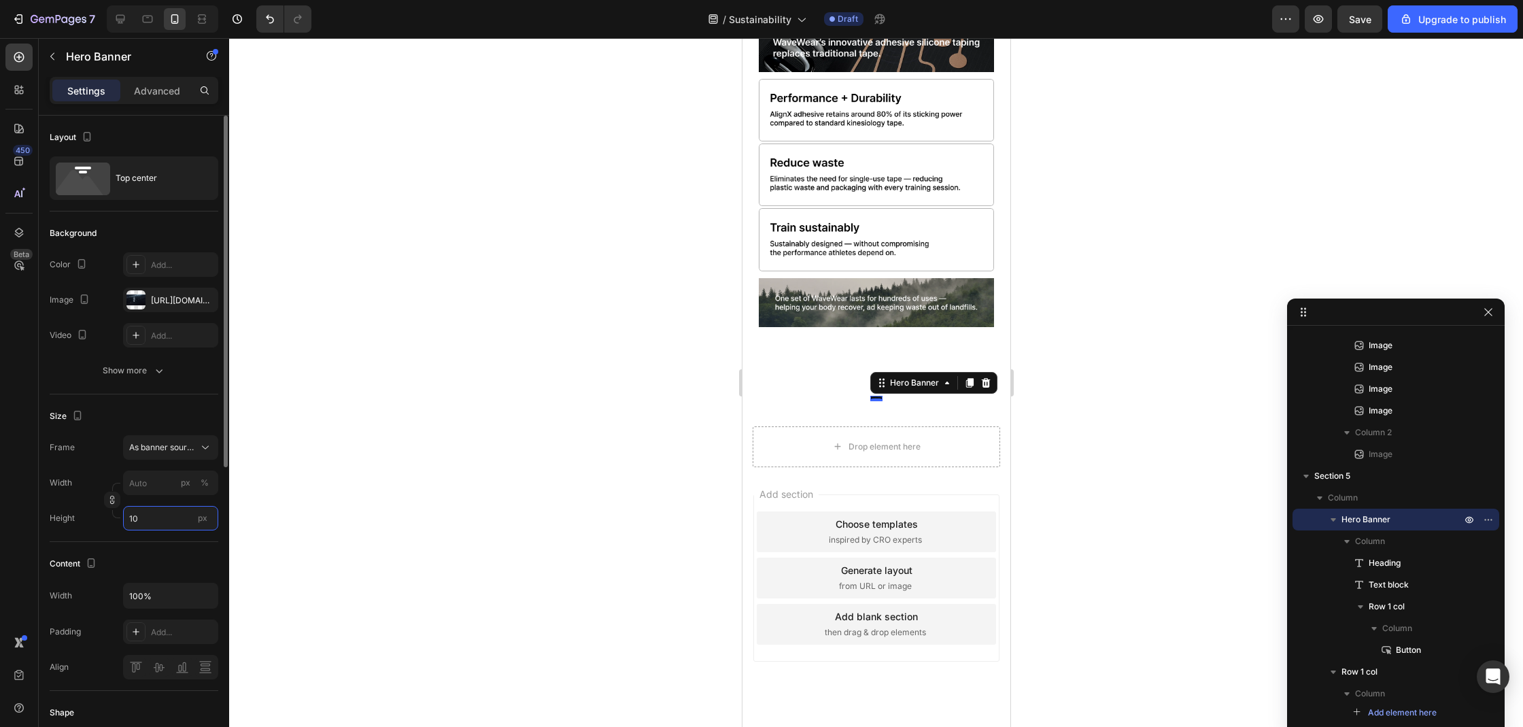
type input "1"
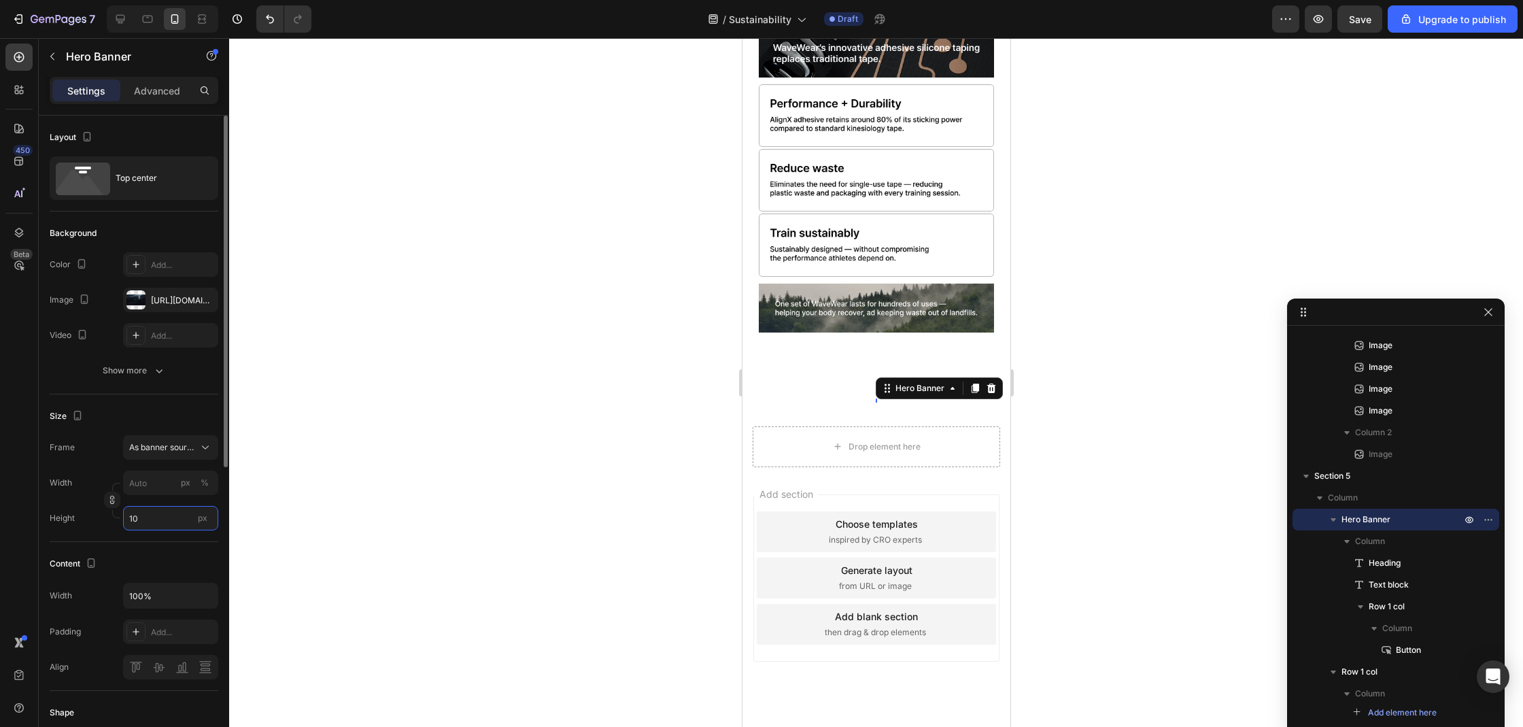
scroll to position [2867, 0]
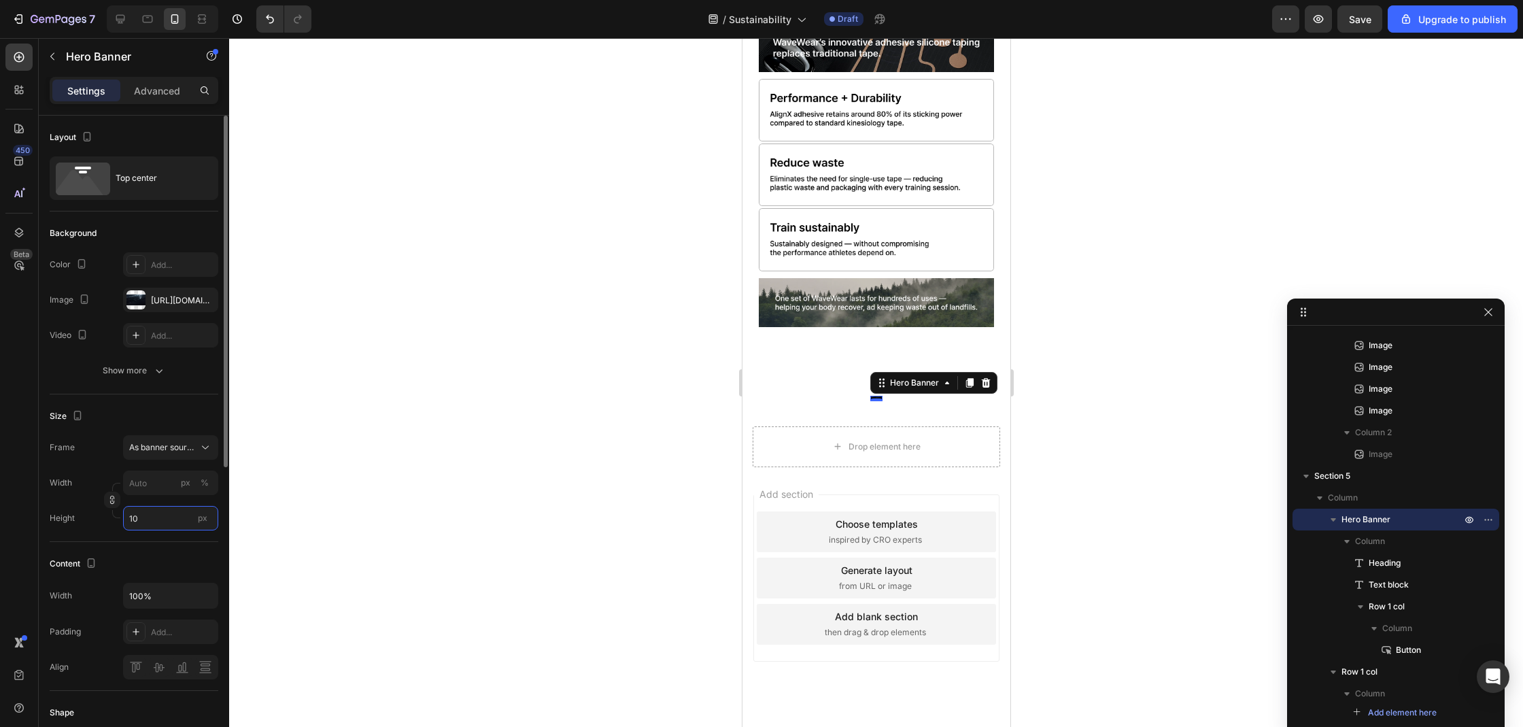
type input "1"
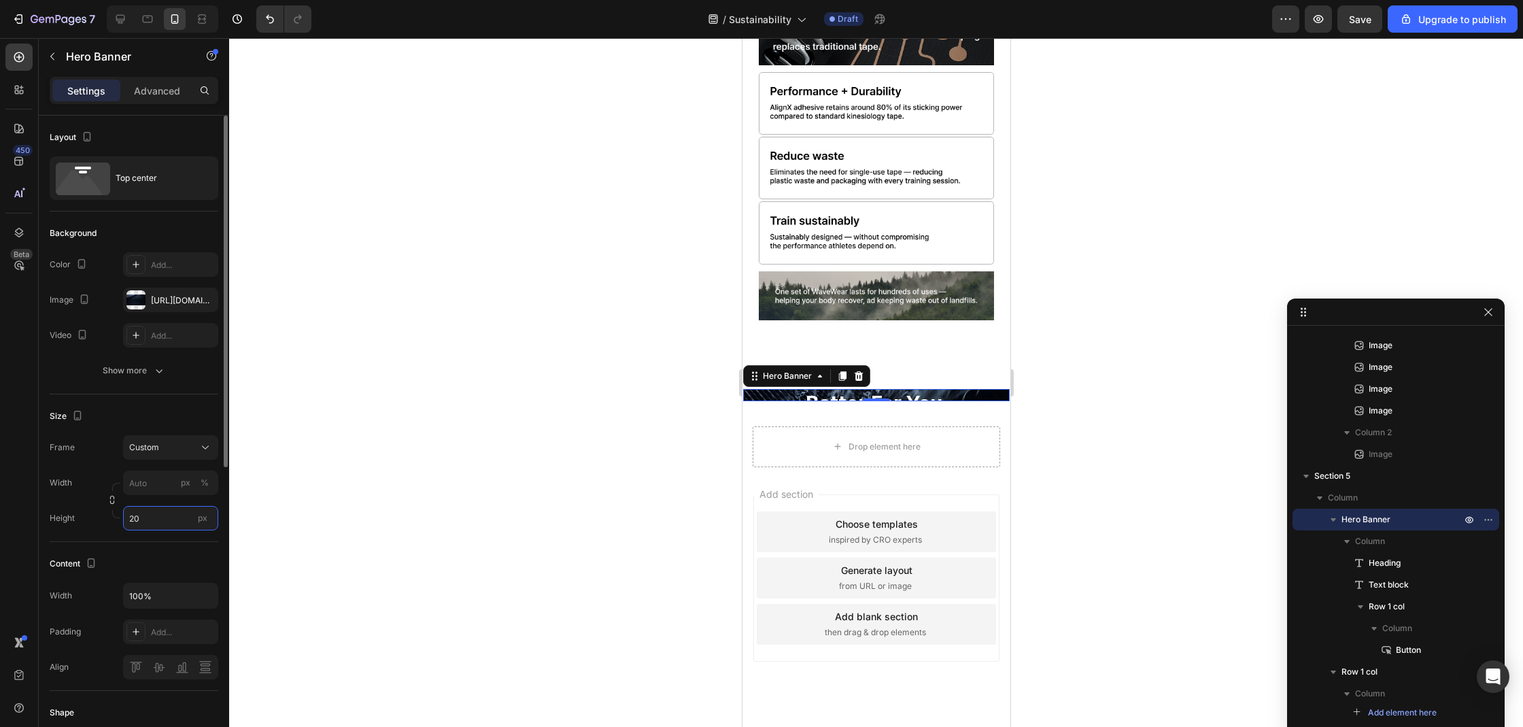
type input "1"
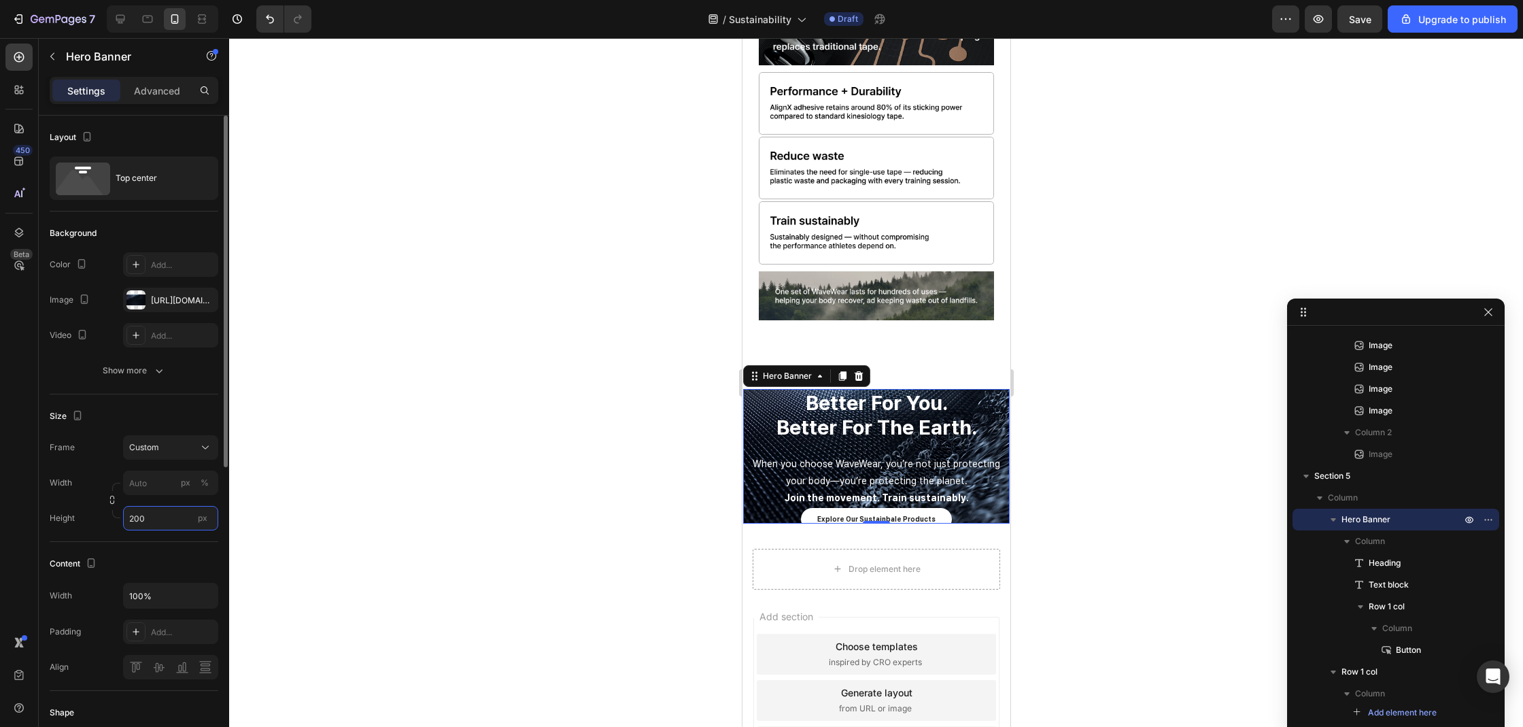
scroll to position [2996, 0]
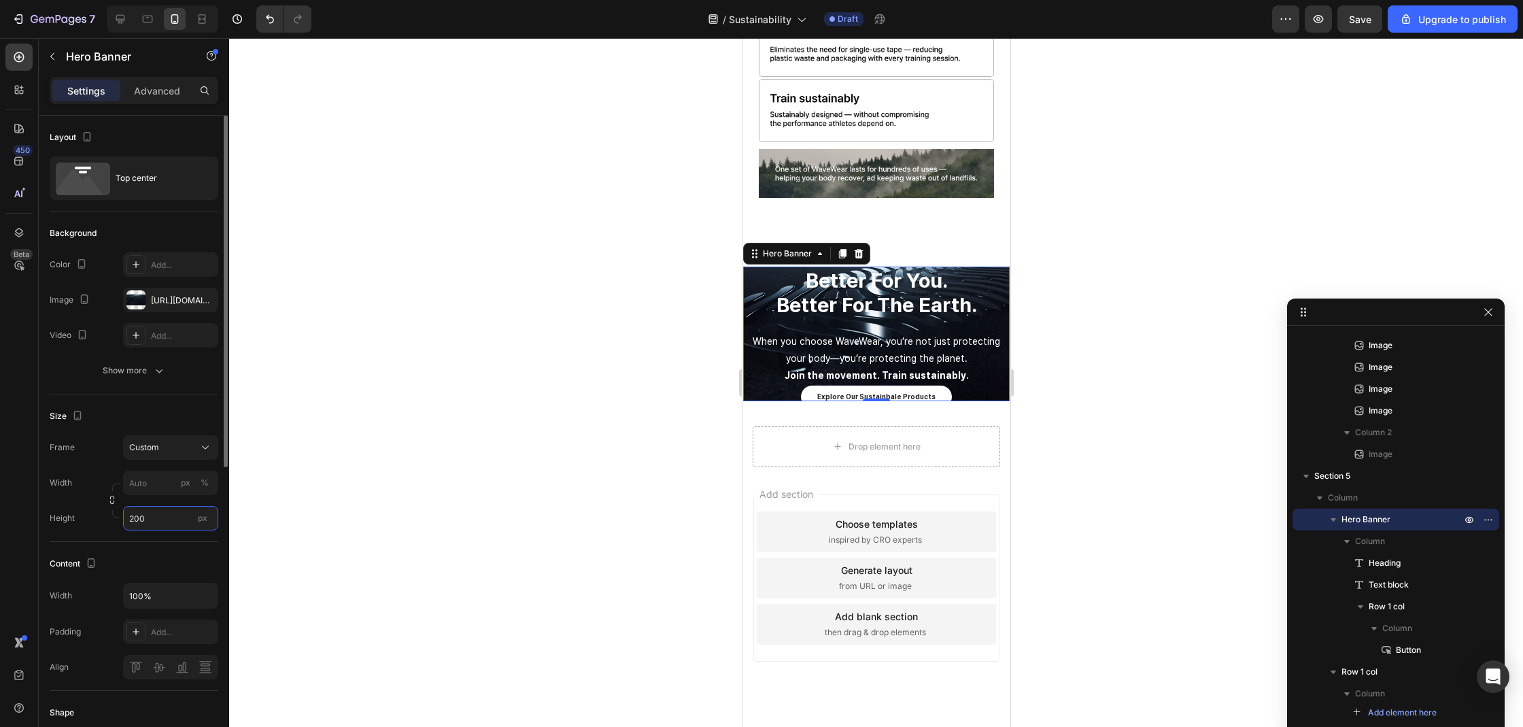
type input "2"
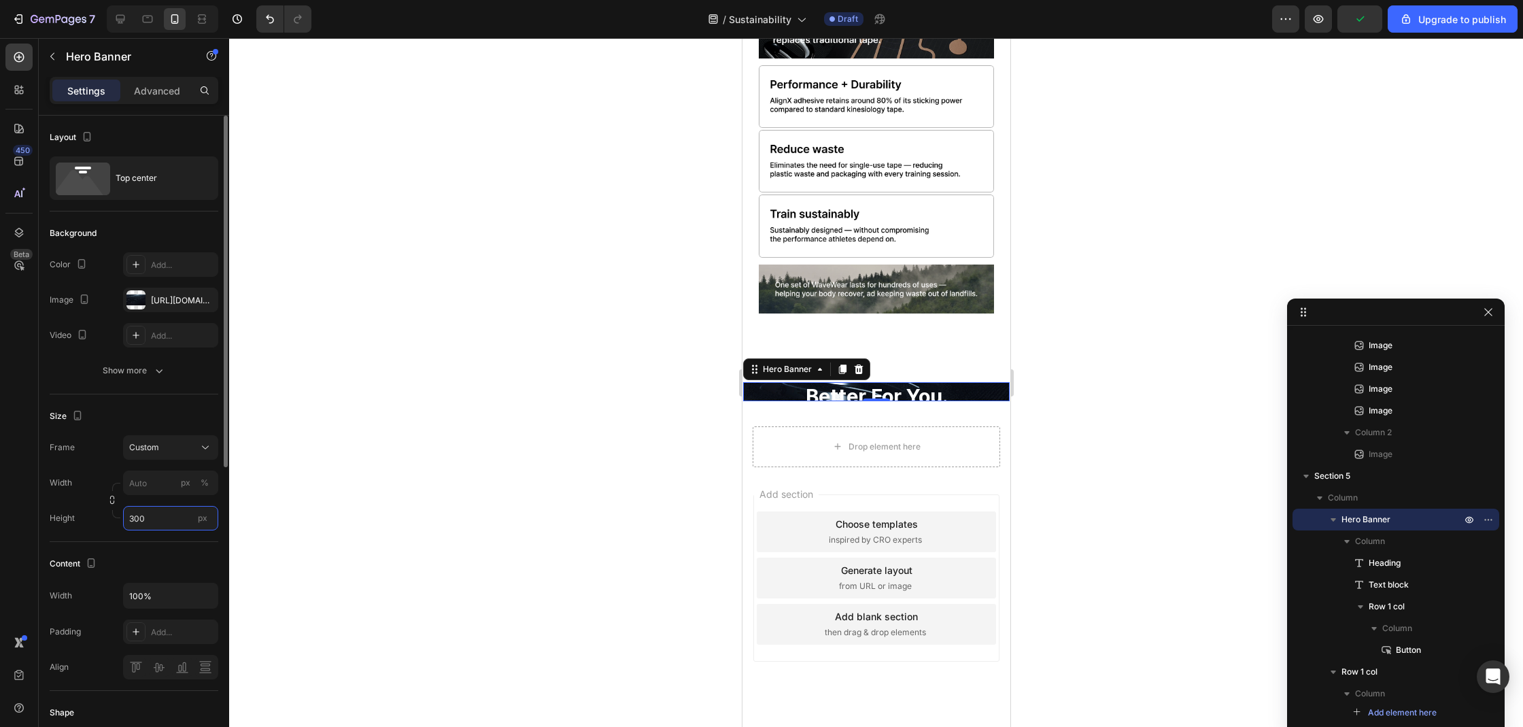
scroll to position [3007, 0]
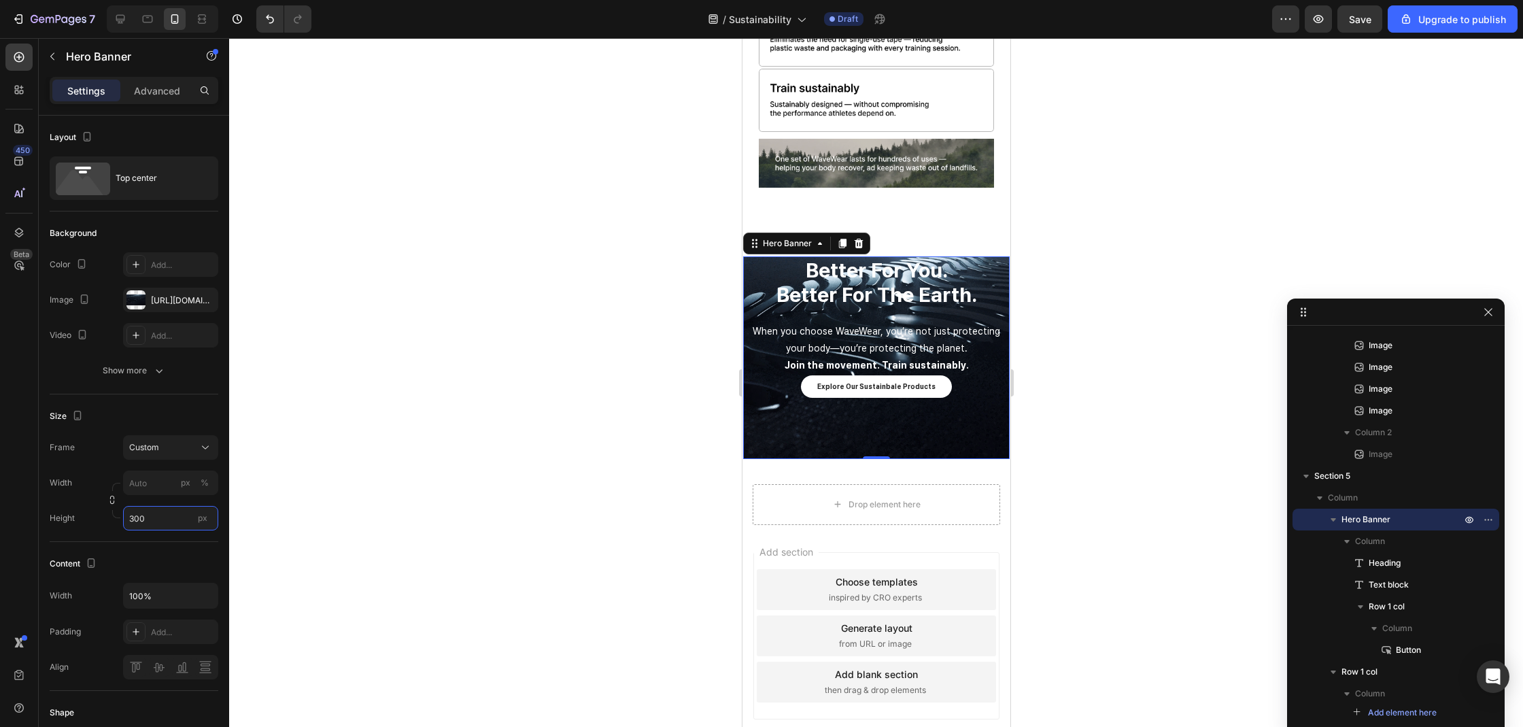
type input "300"
click at [808, 411] on div "Overlay" at bounding box center [875, 357] width 266 height 203
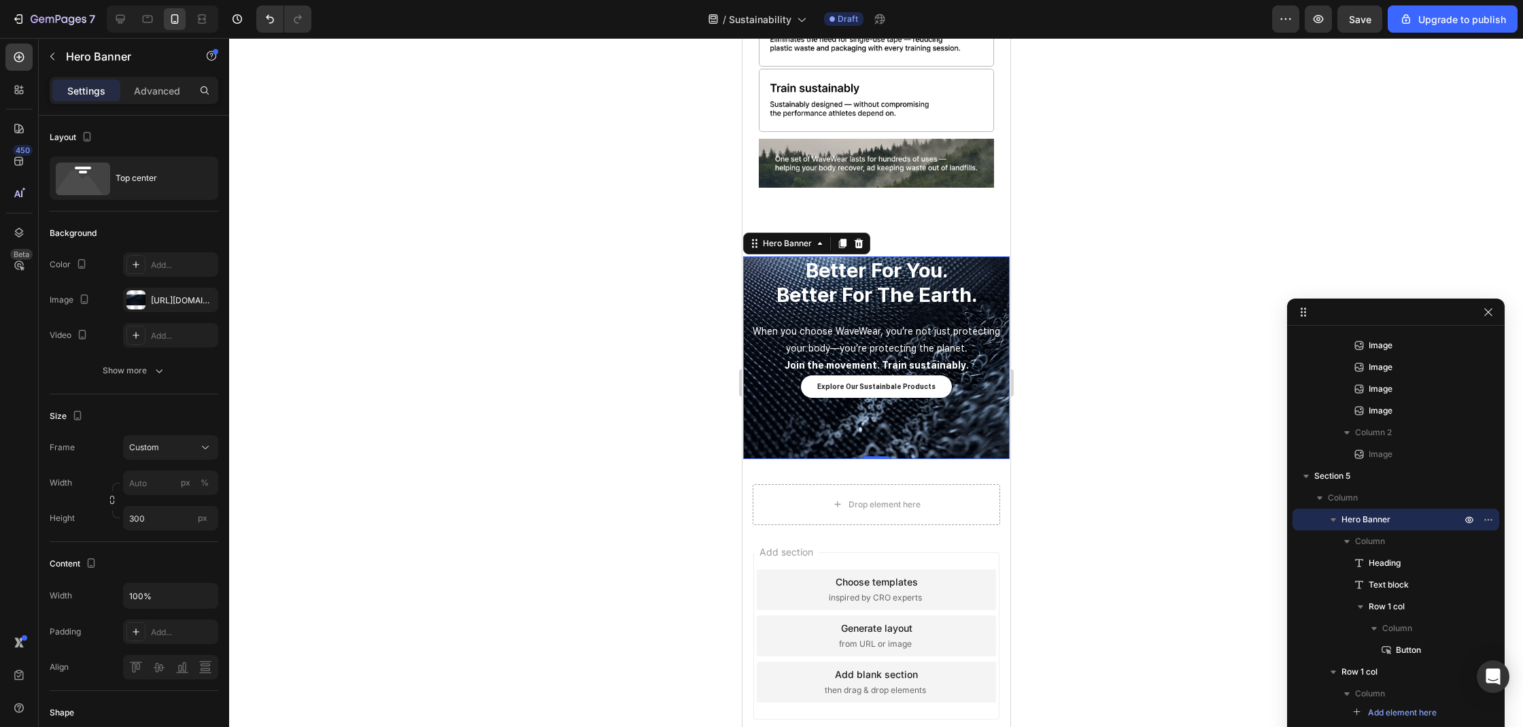
click at [795, 408] on div "Overlay" at bounding box center [875, 357] width 266 height 203
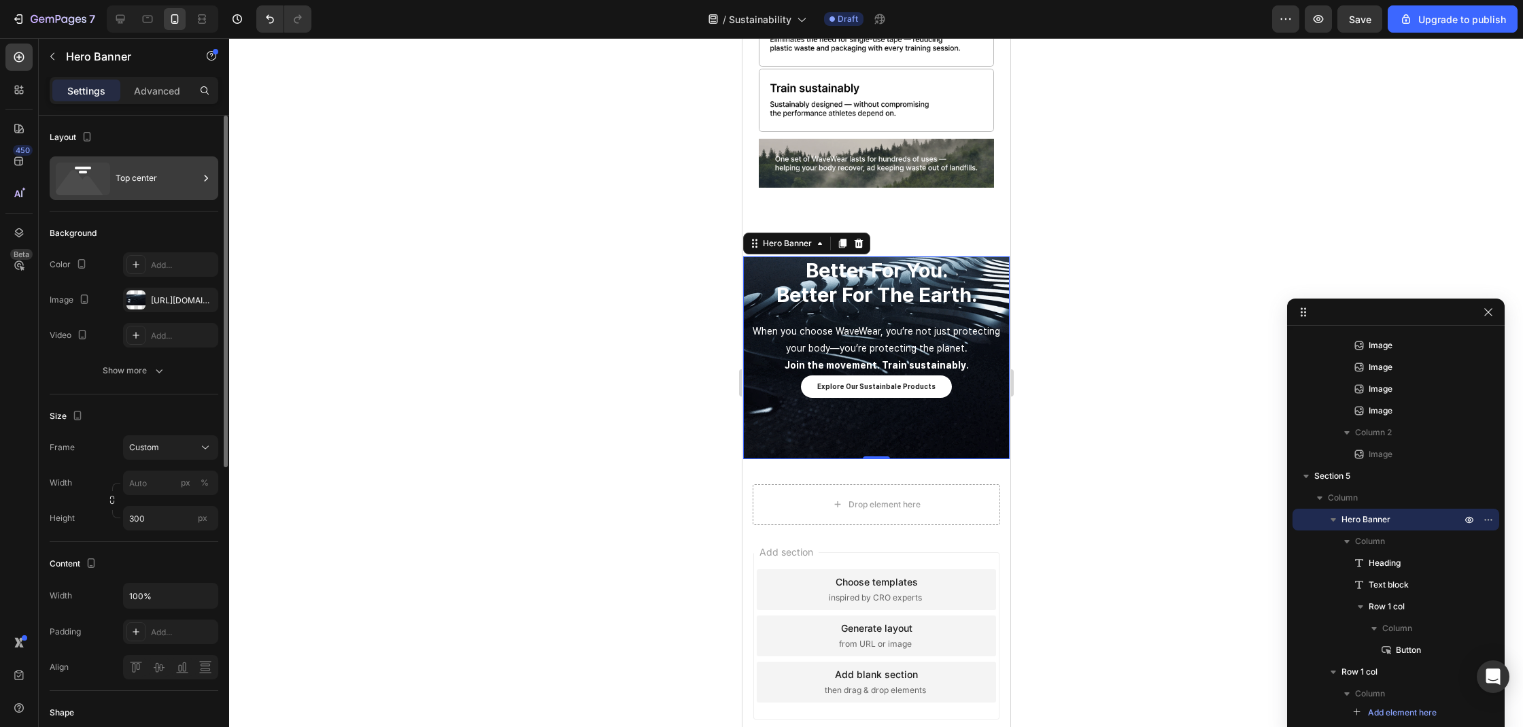
click at [147, 181] on div "Top center" at bounding box center [157, 177] width 83 height 31
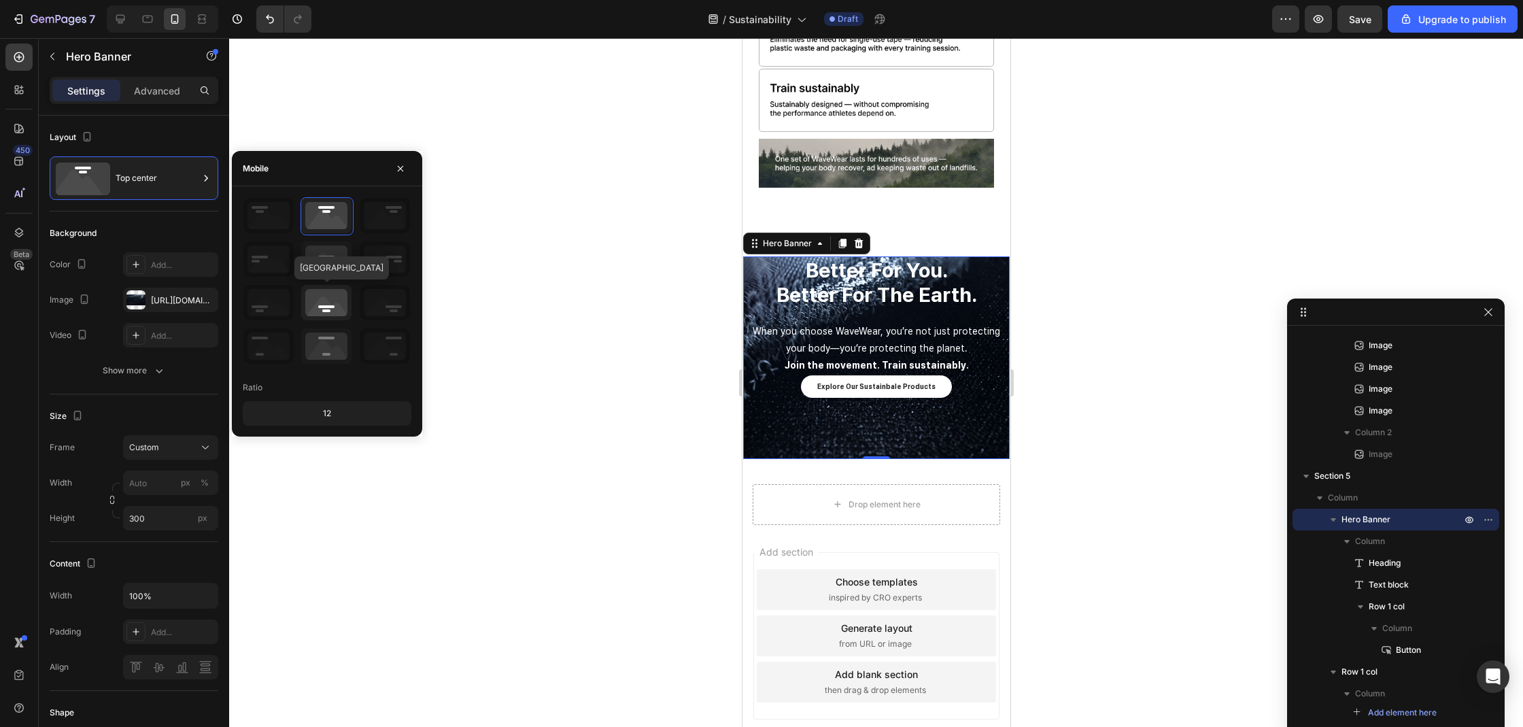
click at [322, 300] on icon at bounding box center [326, 302] width 50 height 35
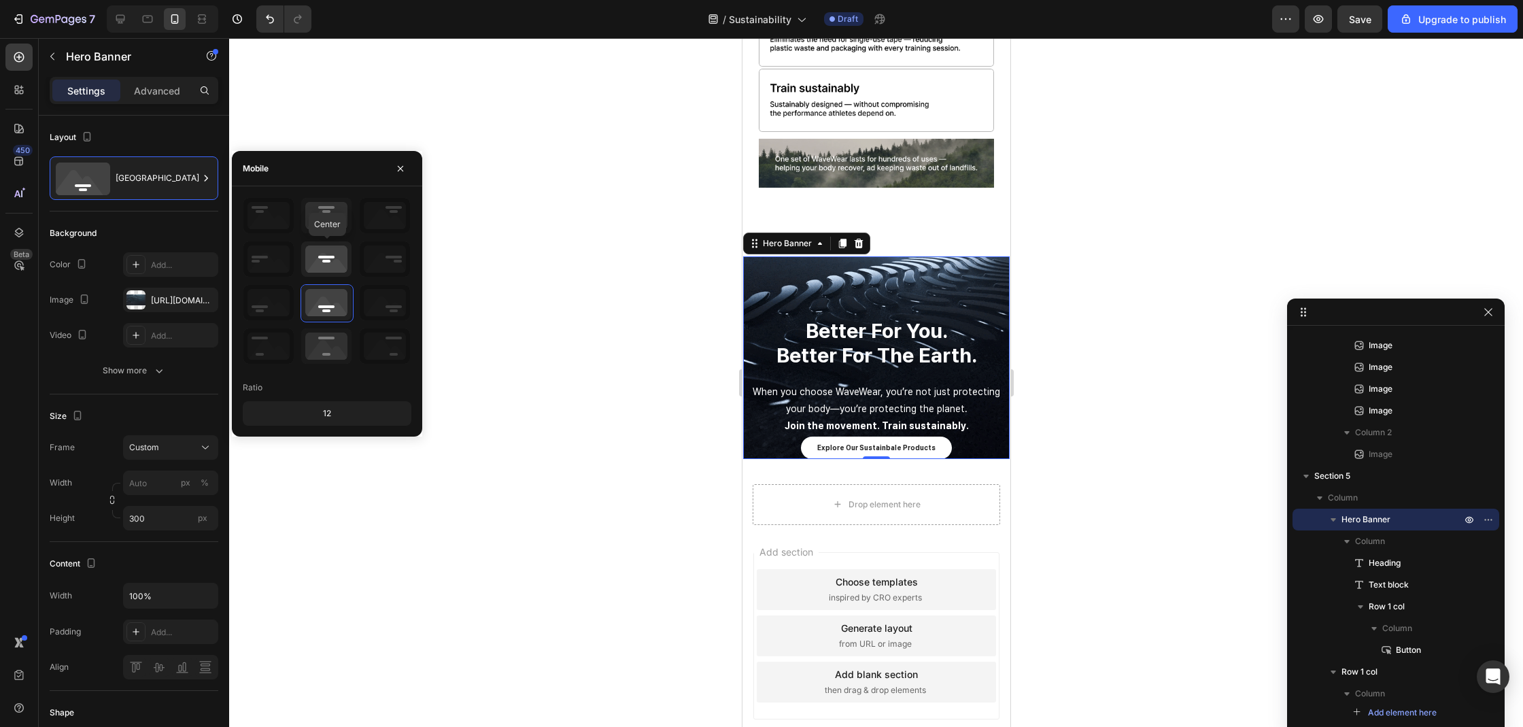
click at [334, 271] on icon at bounding box center [326, 258] width 50 height 35
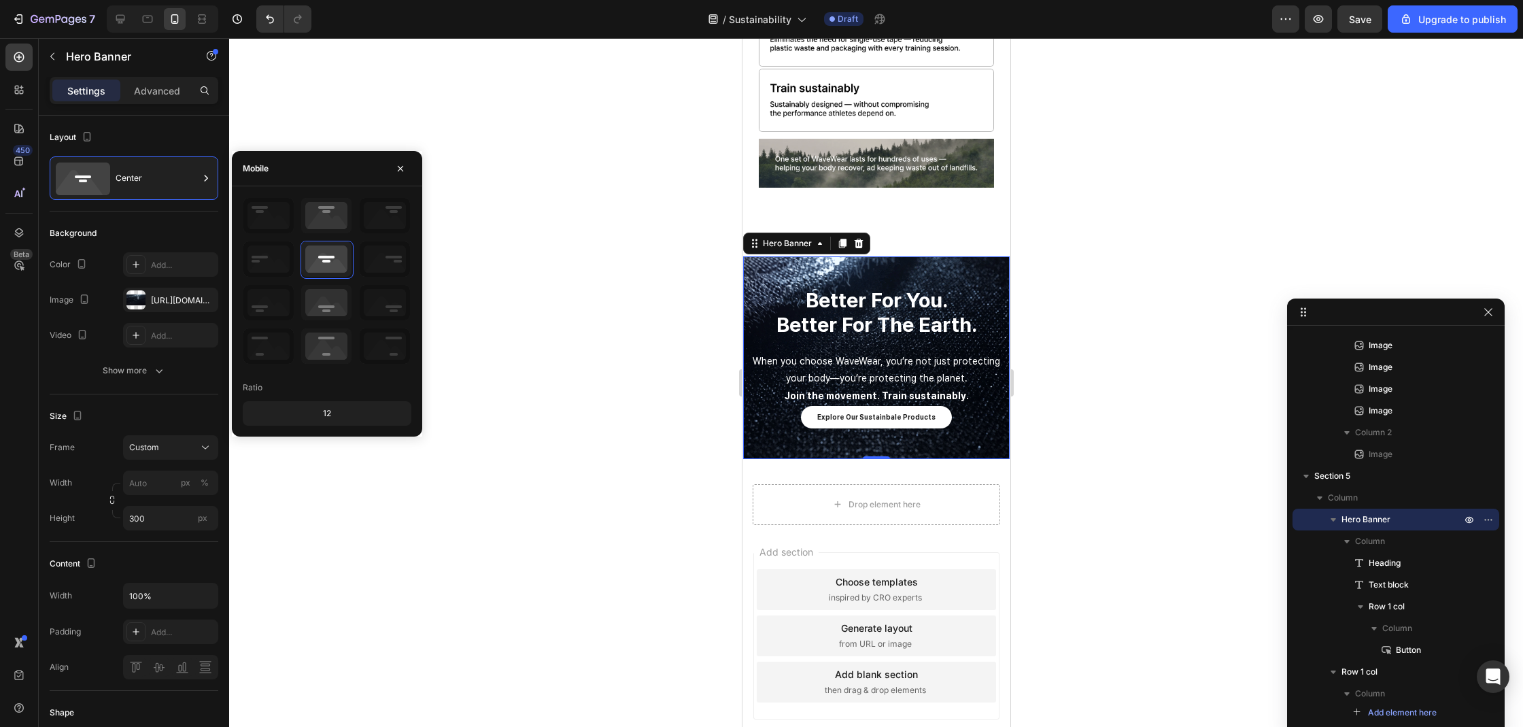
click at [550, 335] on div at bounding box center [876, 382] width 1294 height 689
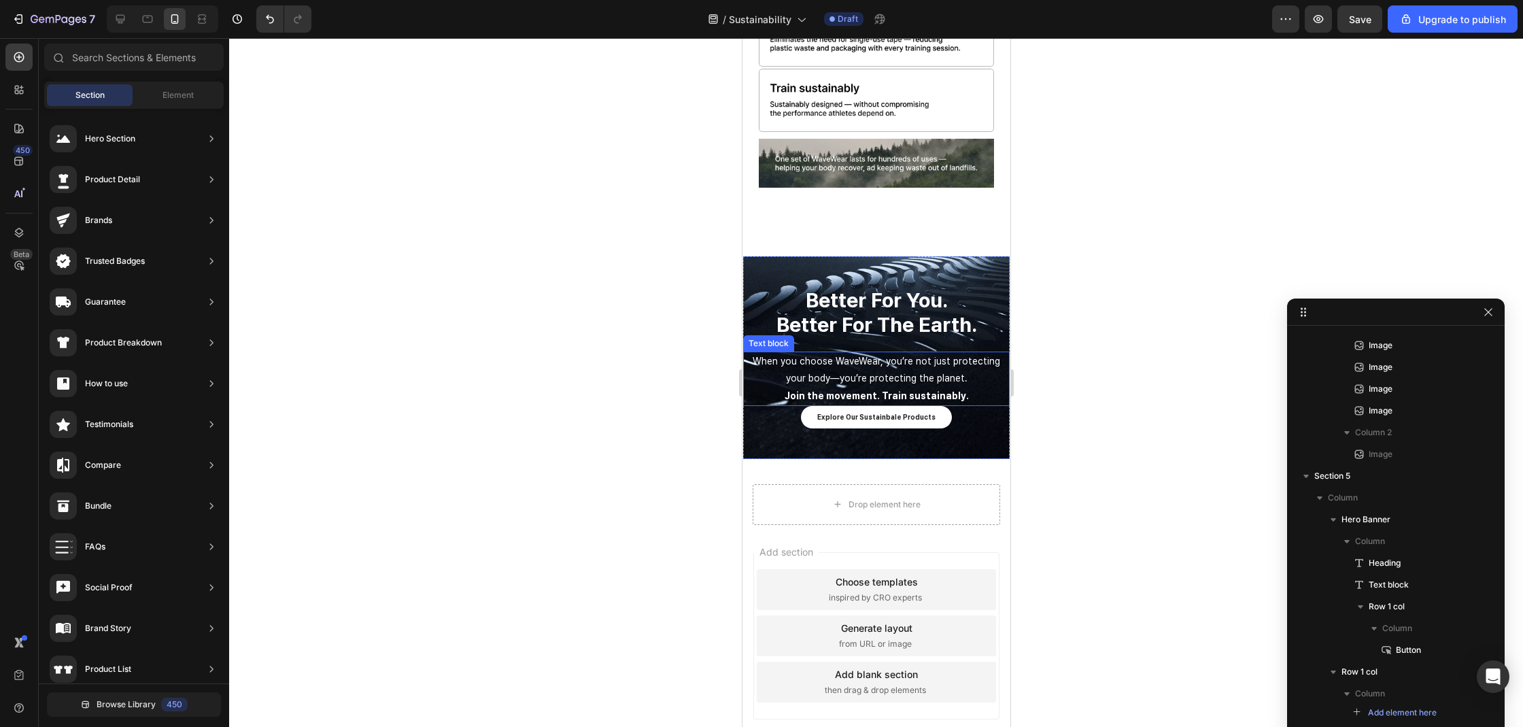
click at [869, 353] on p "When you choose WaveWear, you’re not just protecting your body—you’re protectin…" at bounding box center [876, 370] width 264 height 34
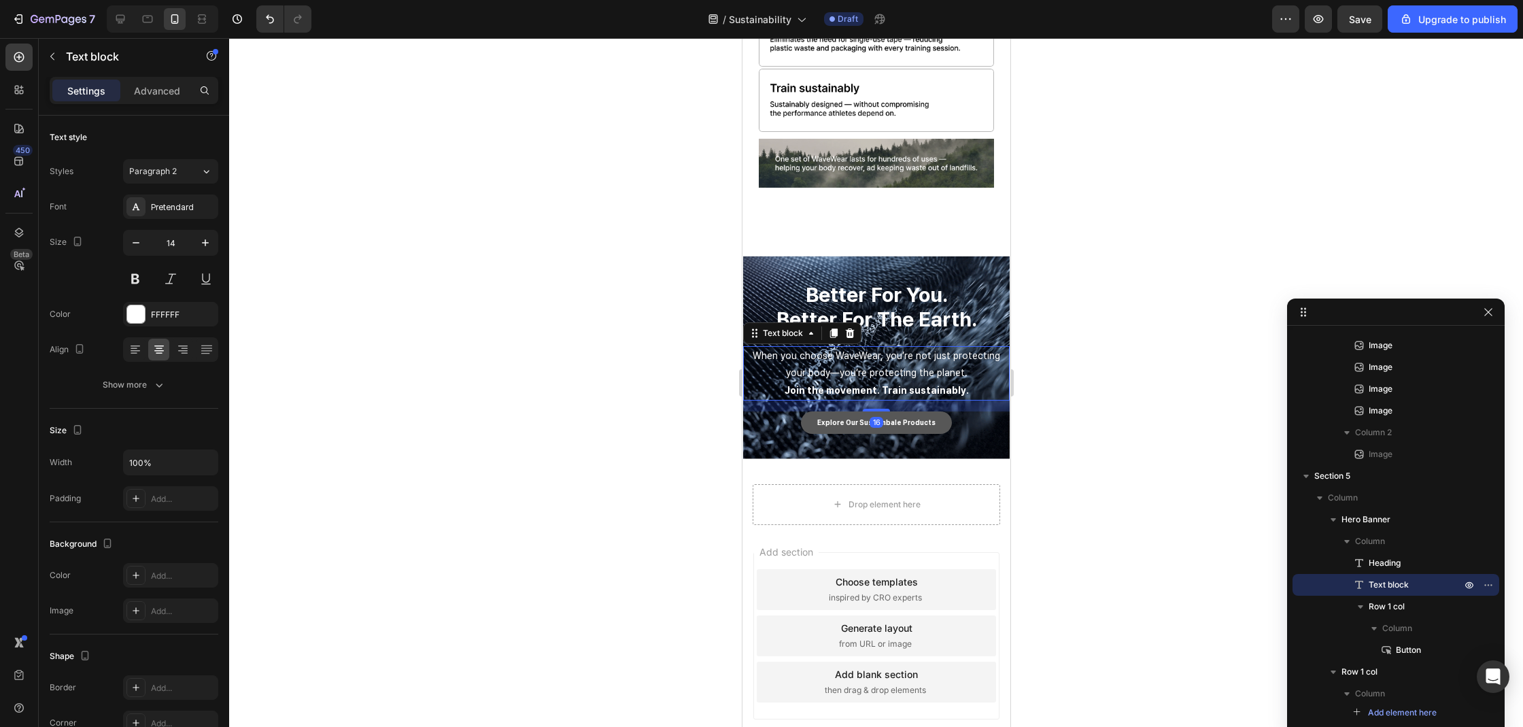
drag, startPoint x: 874, startPoint y: 376, endPoint x: 874, endPoint y: 387, distance: 10.9
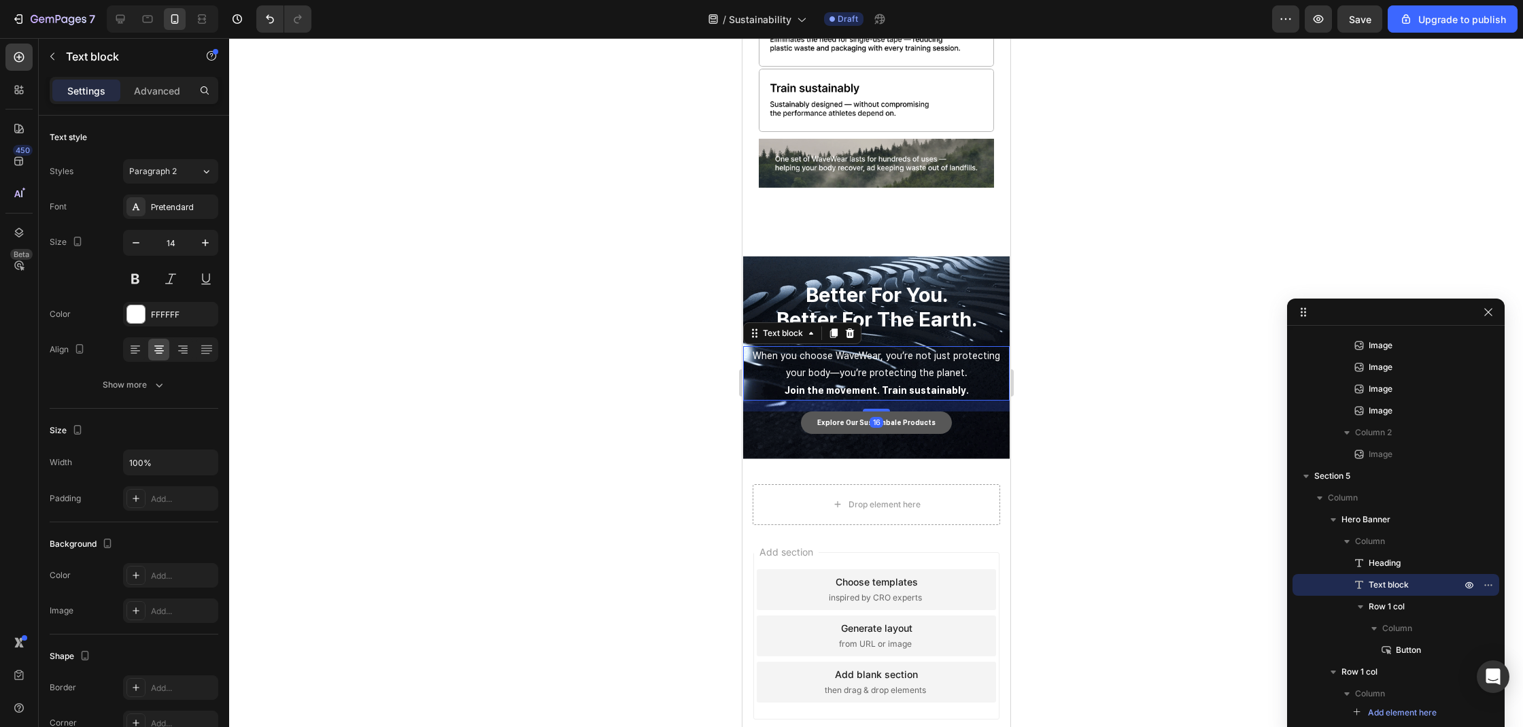
click at [874, 387] on div "better for you. better for the earth. Heading When you choose WaveWear, you’re …" at bounding box center [875, 357] width 266 height 153
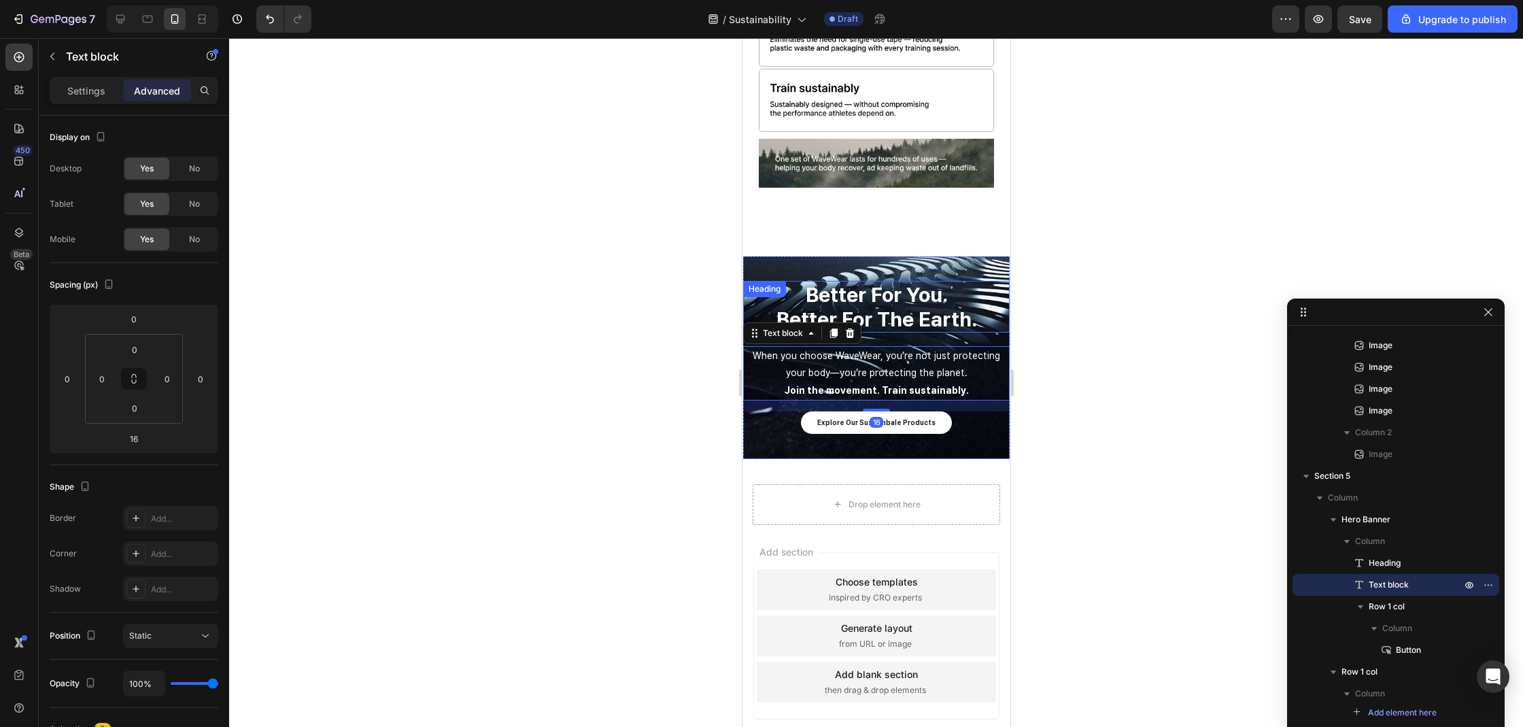
click at [897, 295] on h2 "better for you. better for the earth." at bounding box center [875, 307] width 266 height 52
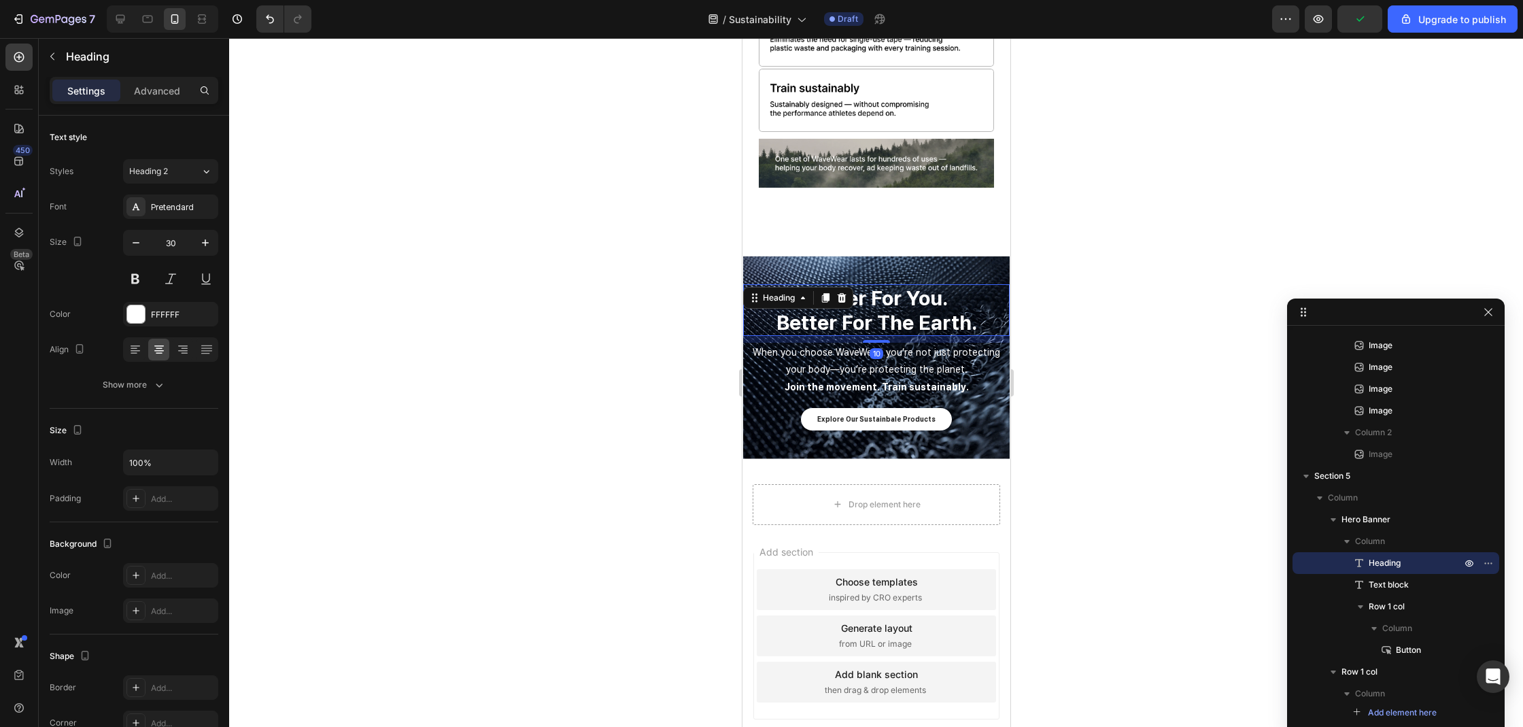
drag, startPoint x: 869, startPoint y: 317, endPoint x: 874, endPoint y: 311, distance: 7.9
click at [874, 340] on div at bounding box center [875, 341] width 27 height 3
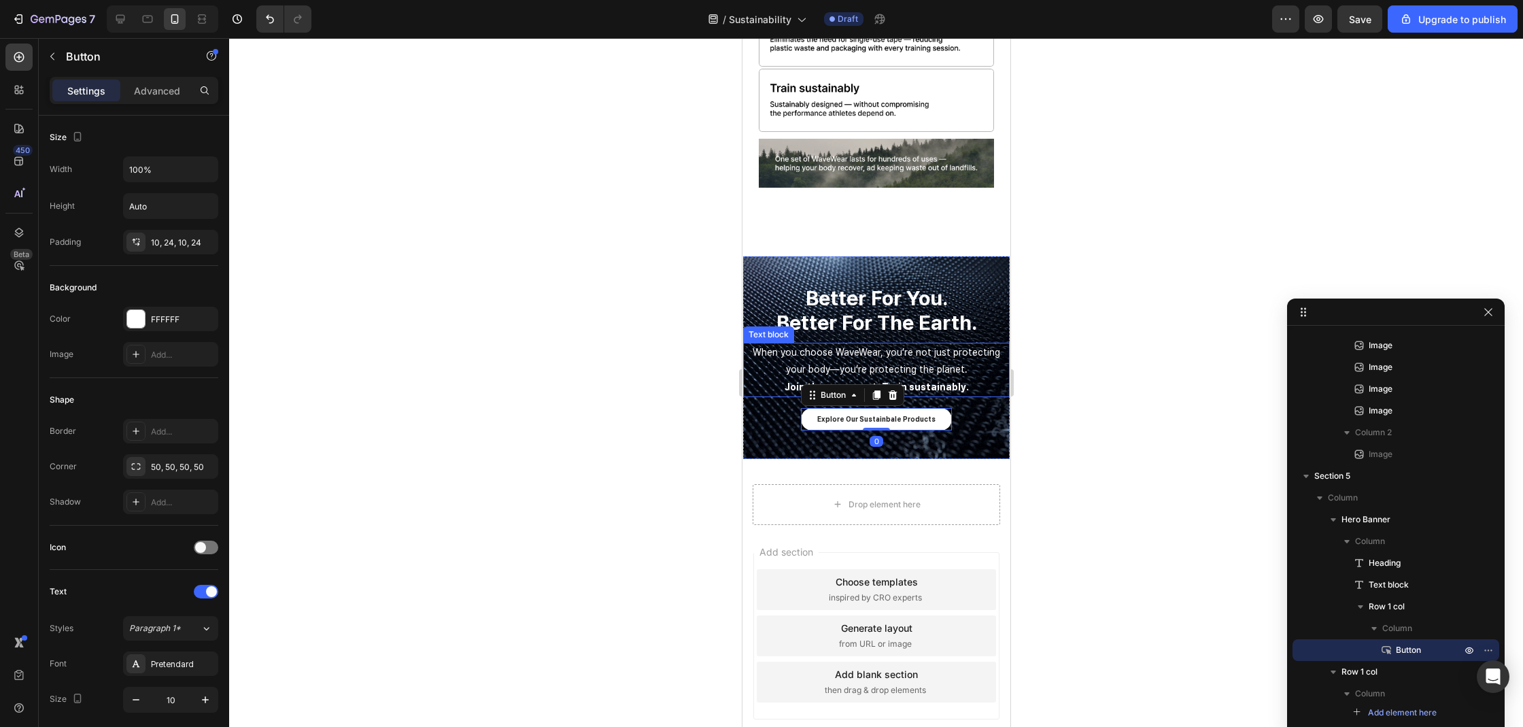
click at [914, 381] on strong "Join the movement. Train sustainably." at bounding box center [876, 386] width 184 height 11
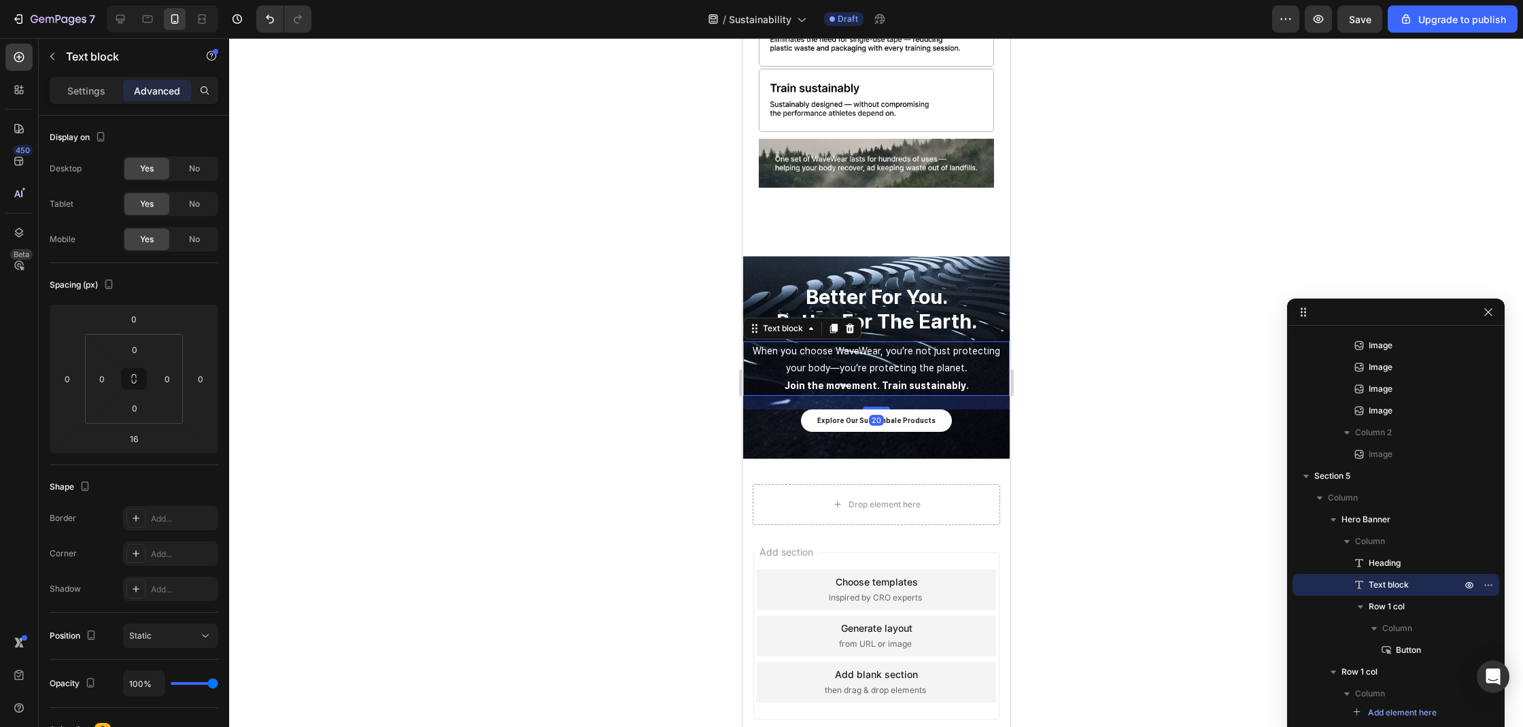
drag, startPoint x: 871, startPoint y: 378, endPoint x: 925, endPoint y: 372, distance: 54.1
click at [874, 407] on div at bounding box center [875, 408] width 27 height 3
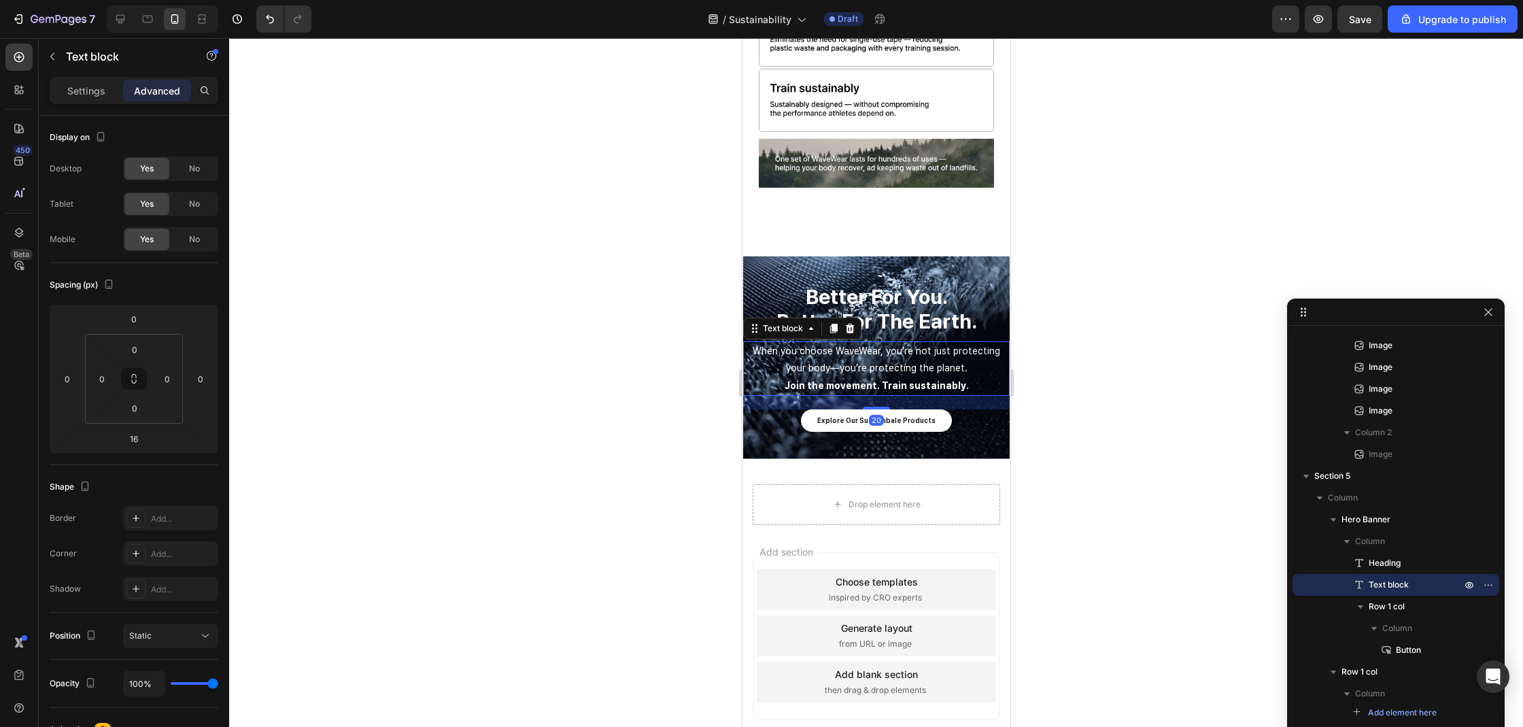
type input "19"
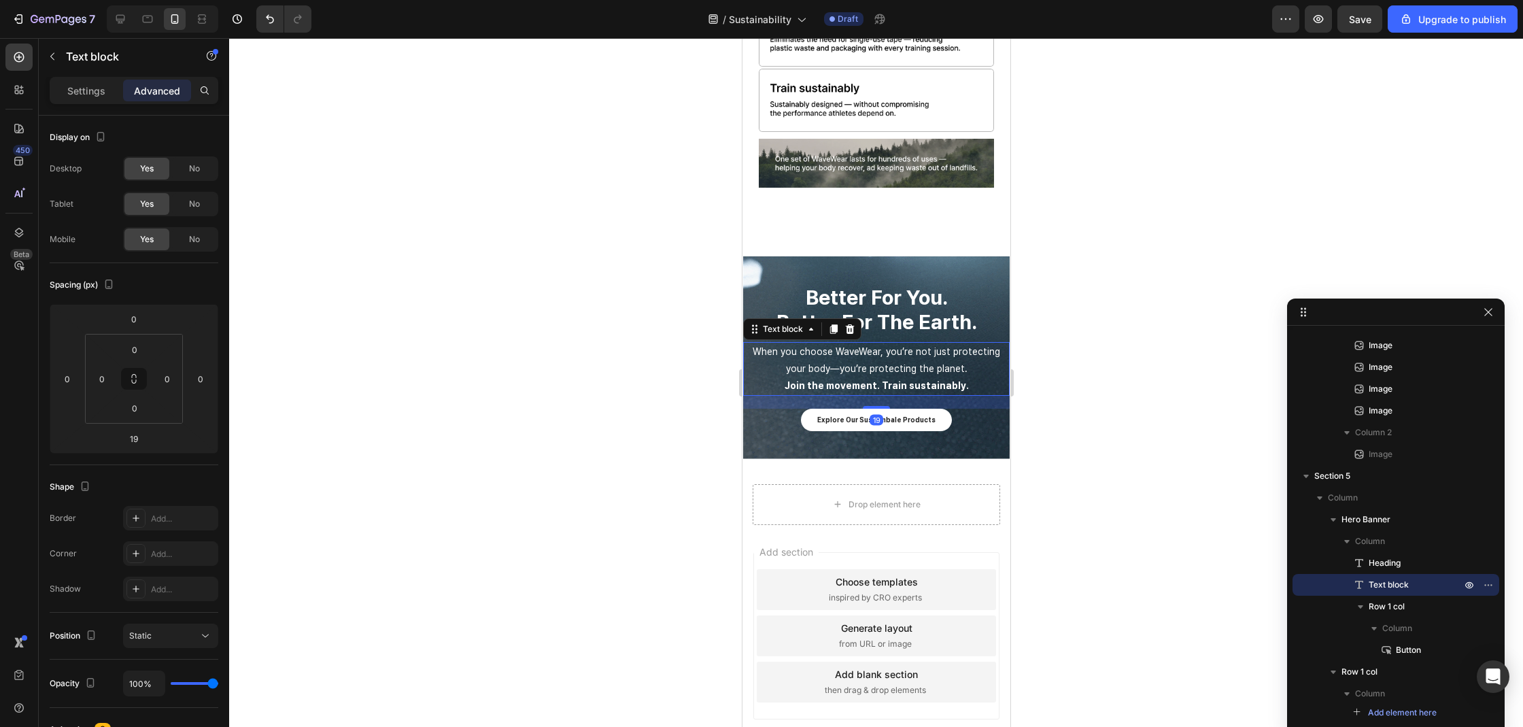
click at [1067, 366] on div at bounding box center [876, 382] width 1294 height 689
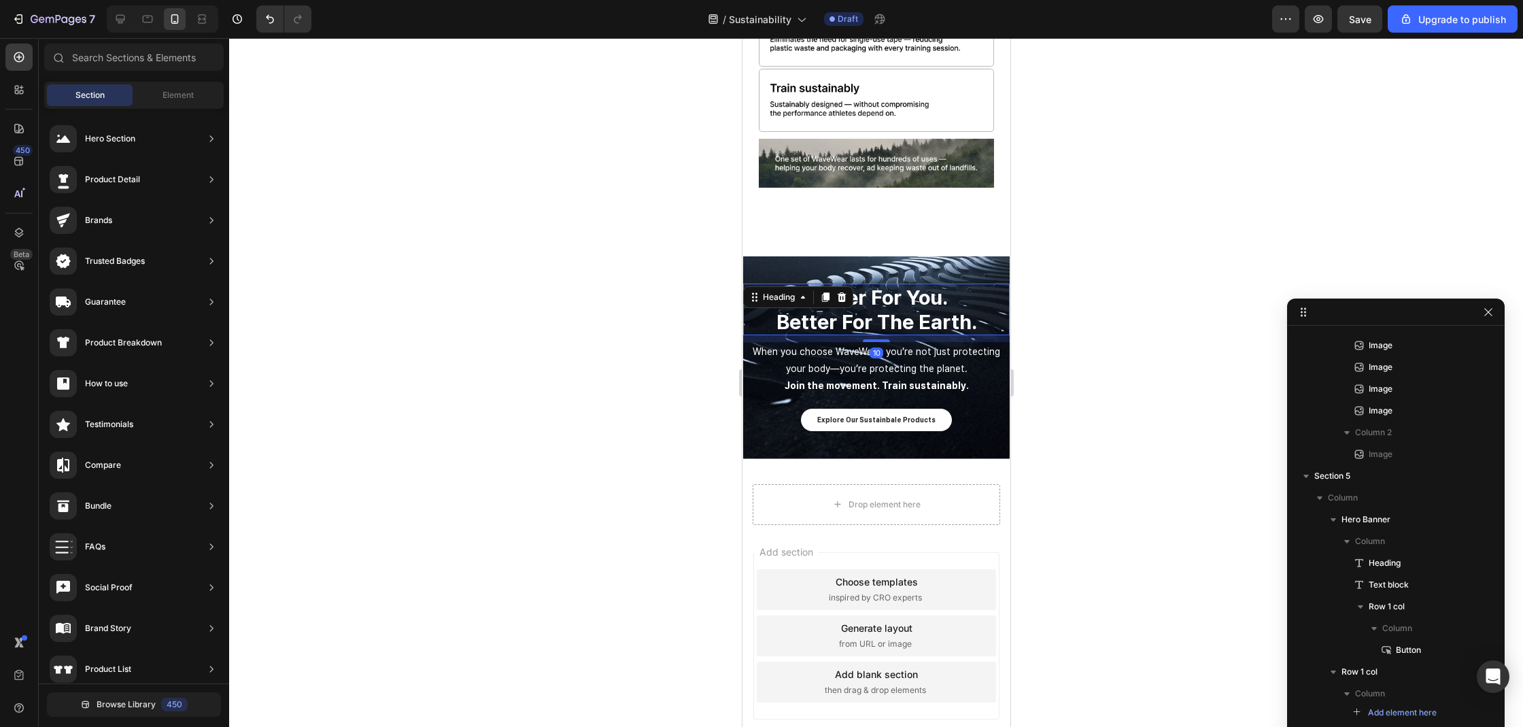
click at [889, 283] on h2 "better for you. better for the earth." at bounding box center [875, 309] width 266 height 52
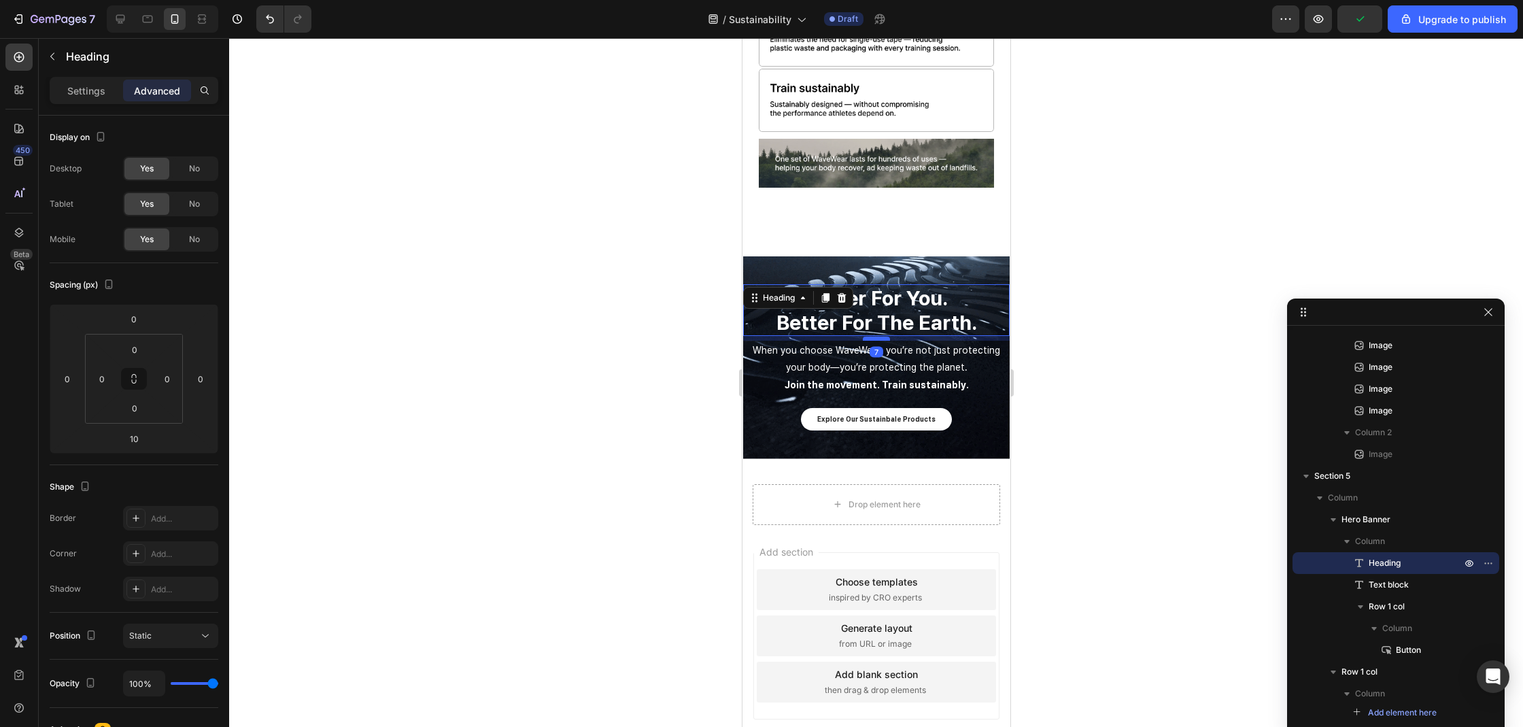
click at [876, 336] on div at bounding box center [875, 338] width 27 height 4
type input "7"
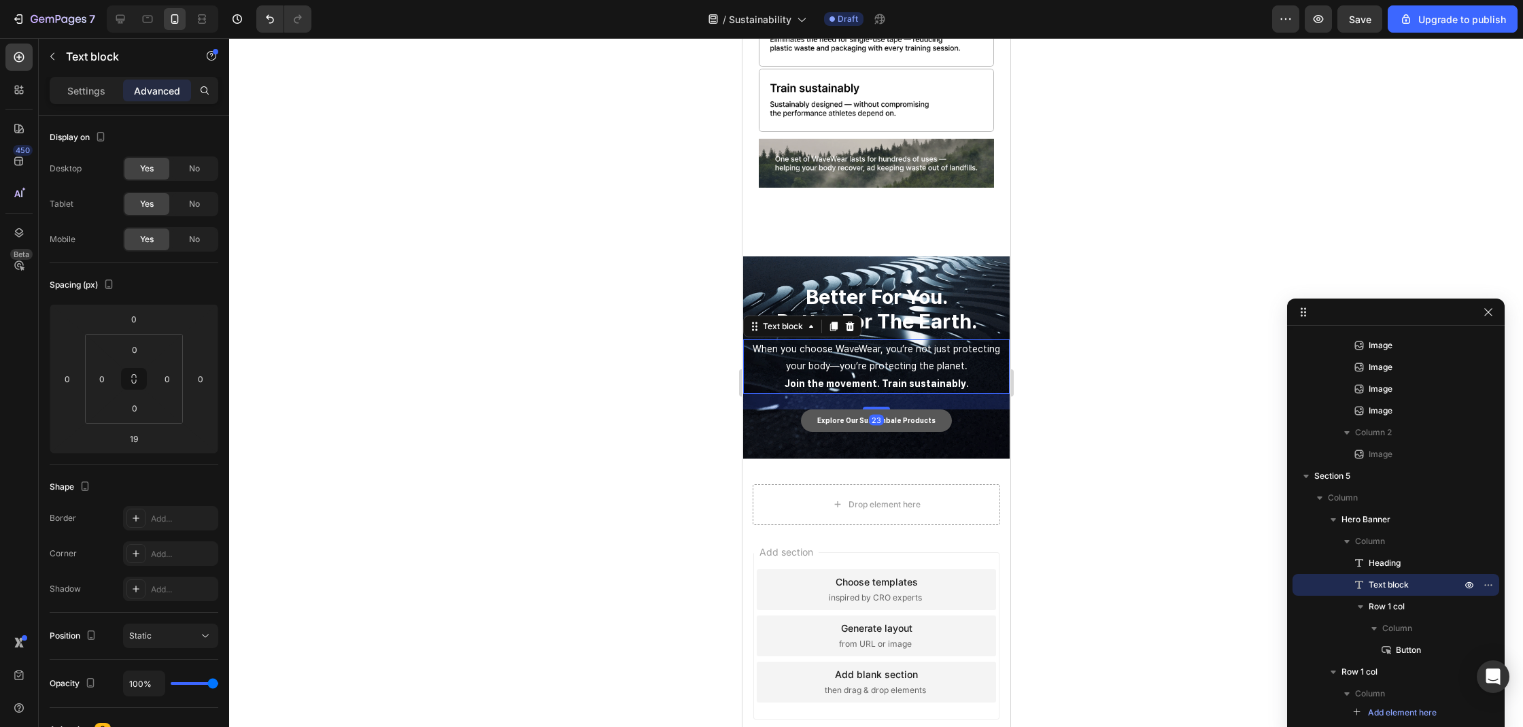
click at [881, 407] on div at bounding box center [875, 408] width 27 height 3
type input "23"
click at [1086, 364] on div at bounding box center [876, 382] width 1294 height 689
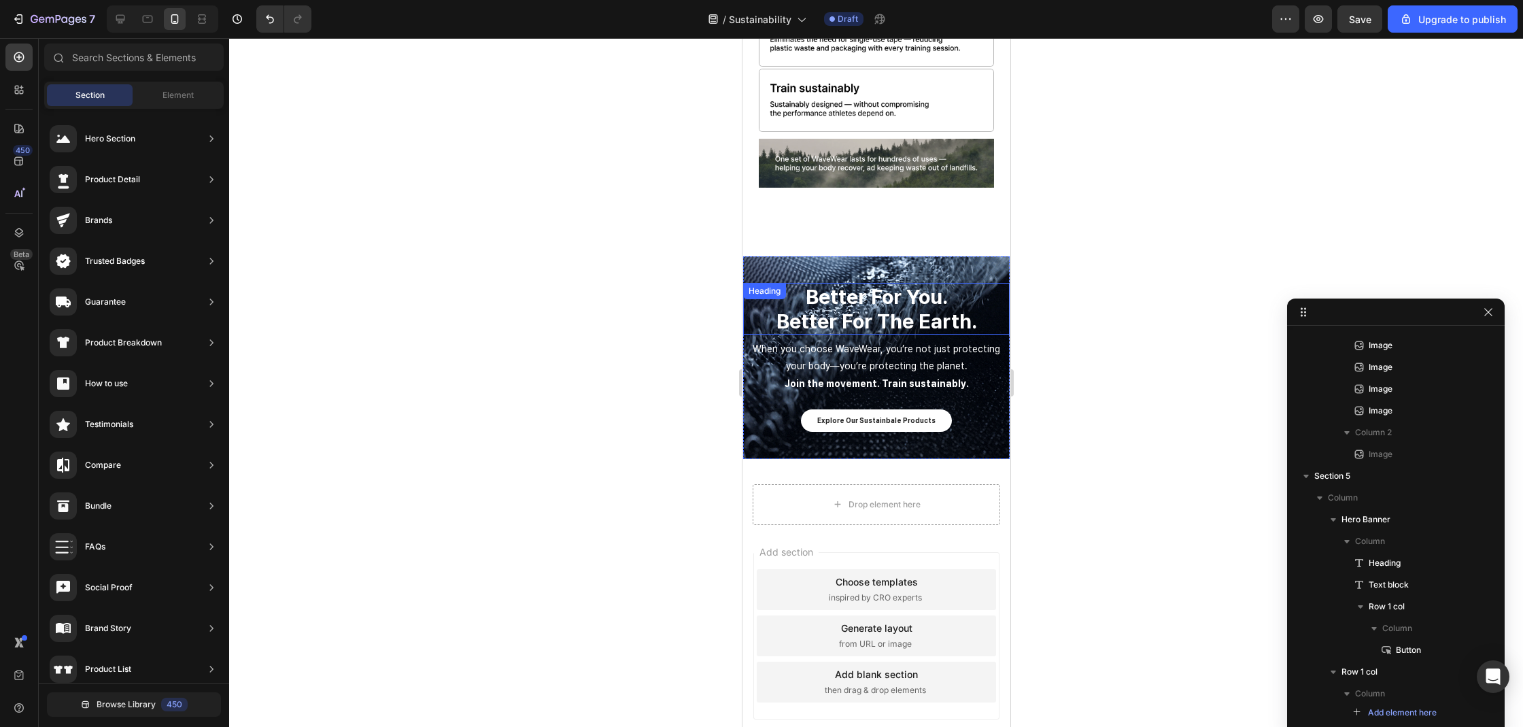
click at [939, 298] on h2 "better for you. better for the earth." at bounding box center [875, 309] width 266 height 52
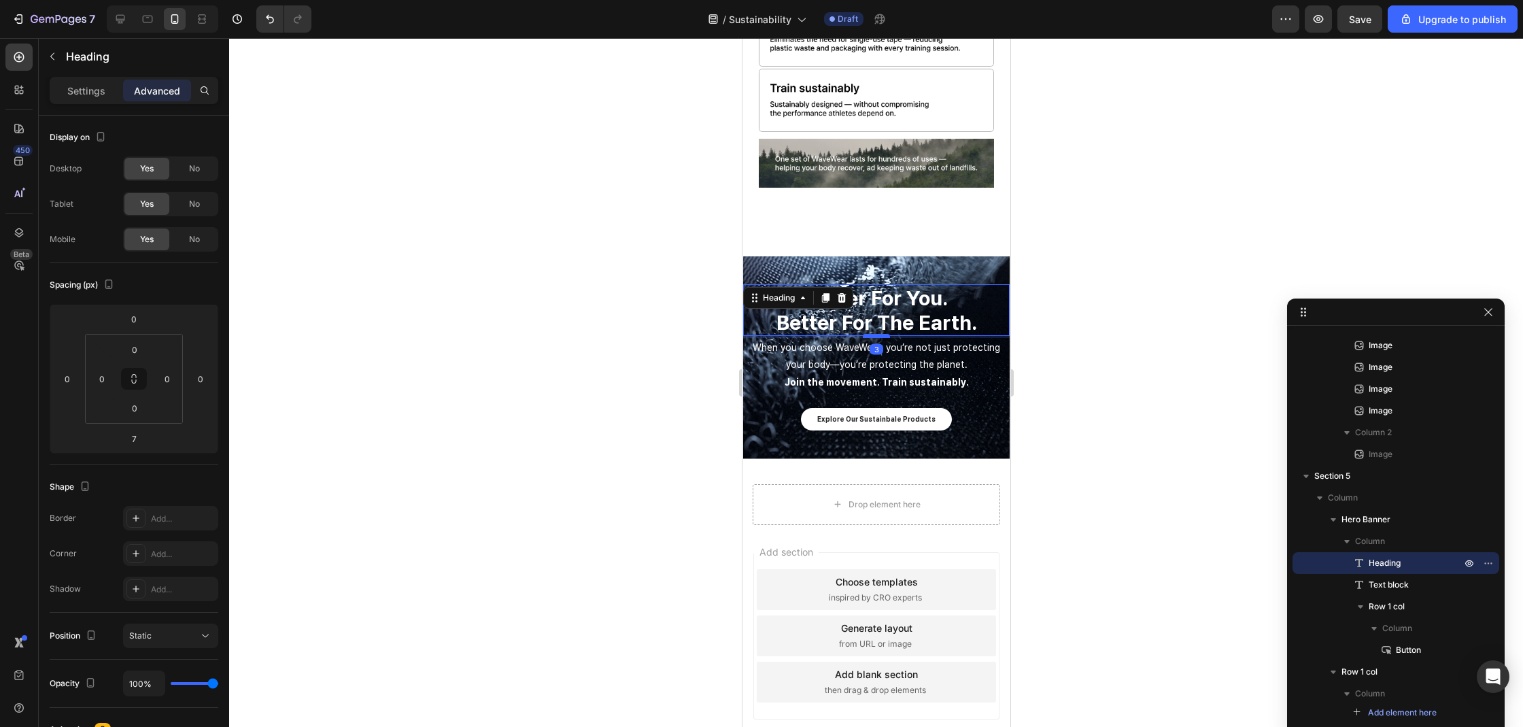
drag, startPoint x: 876, startPoint y: 311, endPoint x: 1883, endPoint y: 329, distance: 1006.9
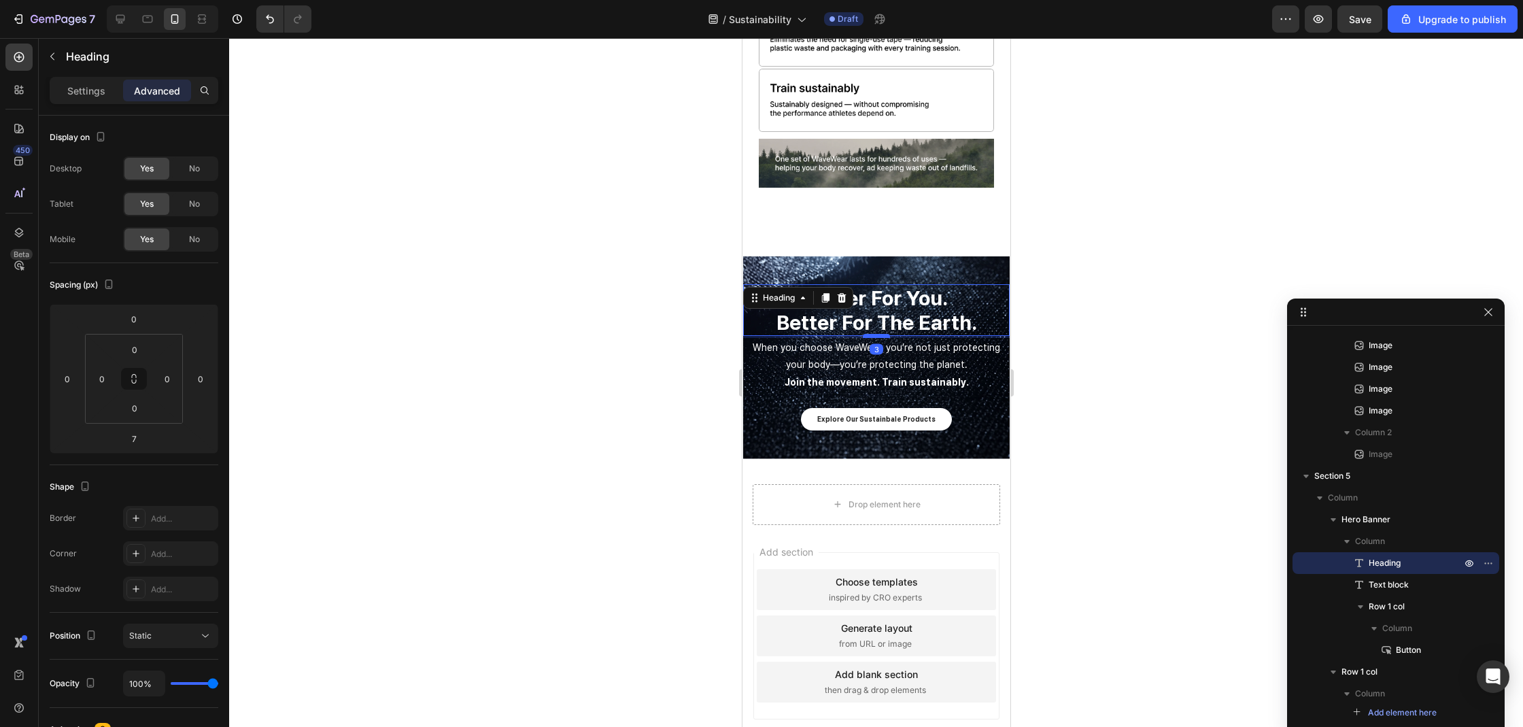
click at [878, 334] on div at bounding box center [875, 336] width 27 height 4
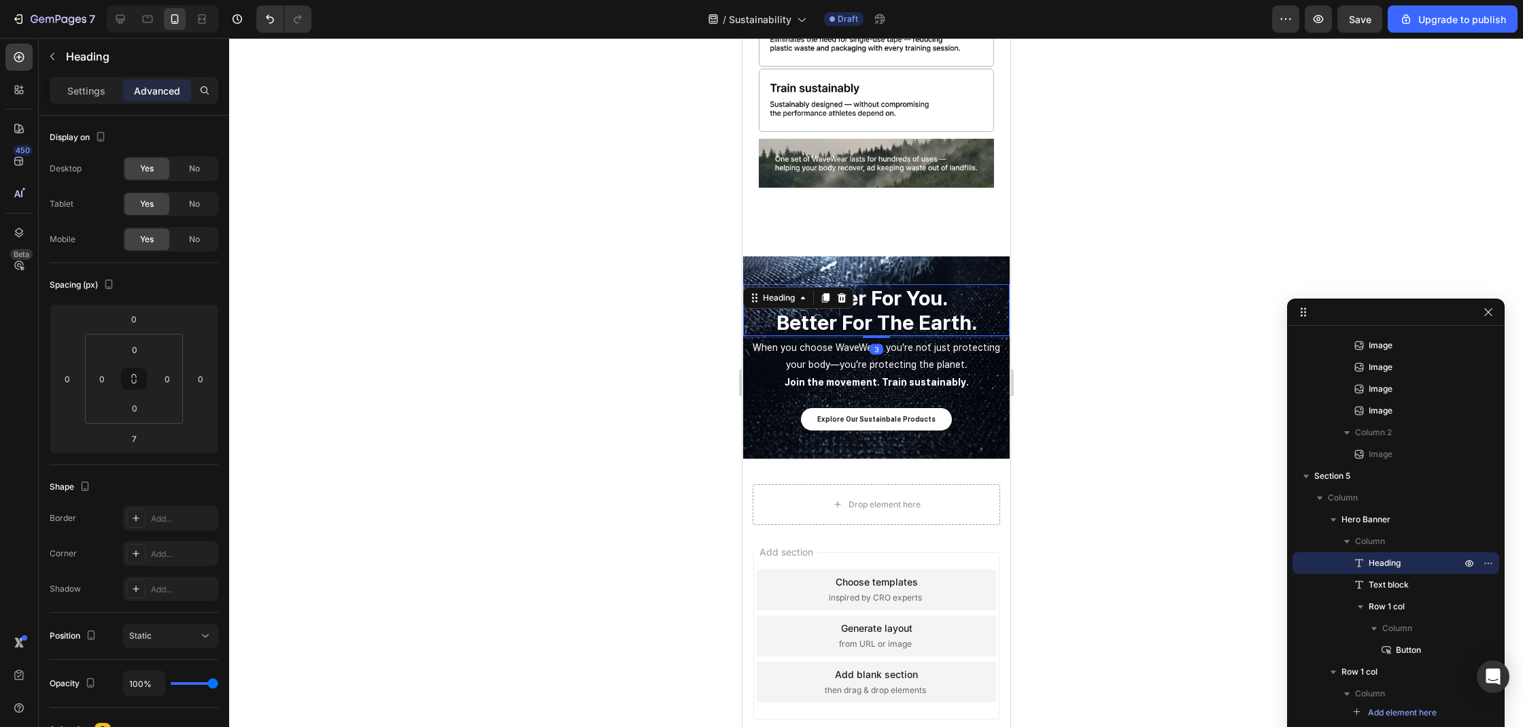
type input "3"
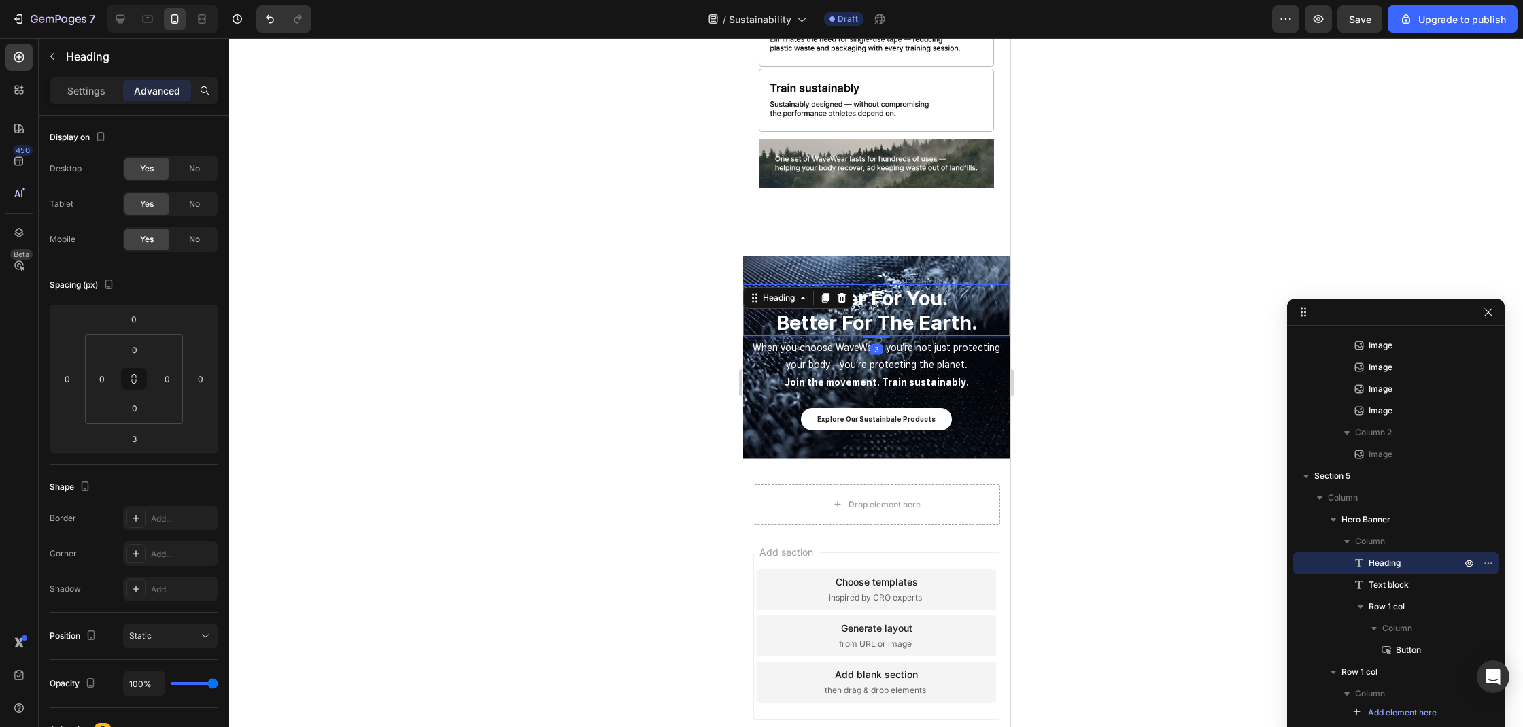
click at [1143, 291] on div at bounding box center [876, 382] width 1294 height 689
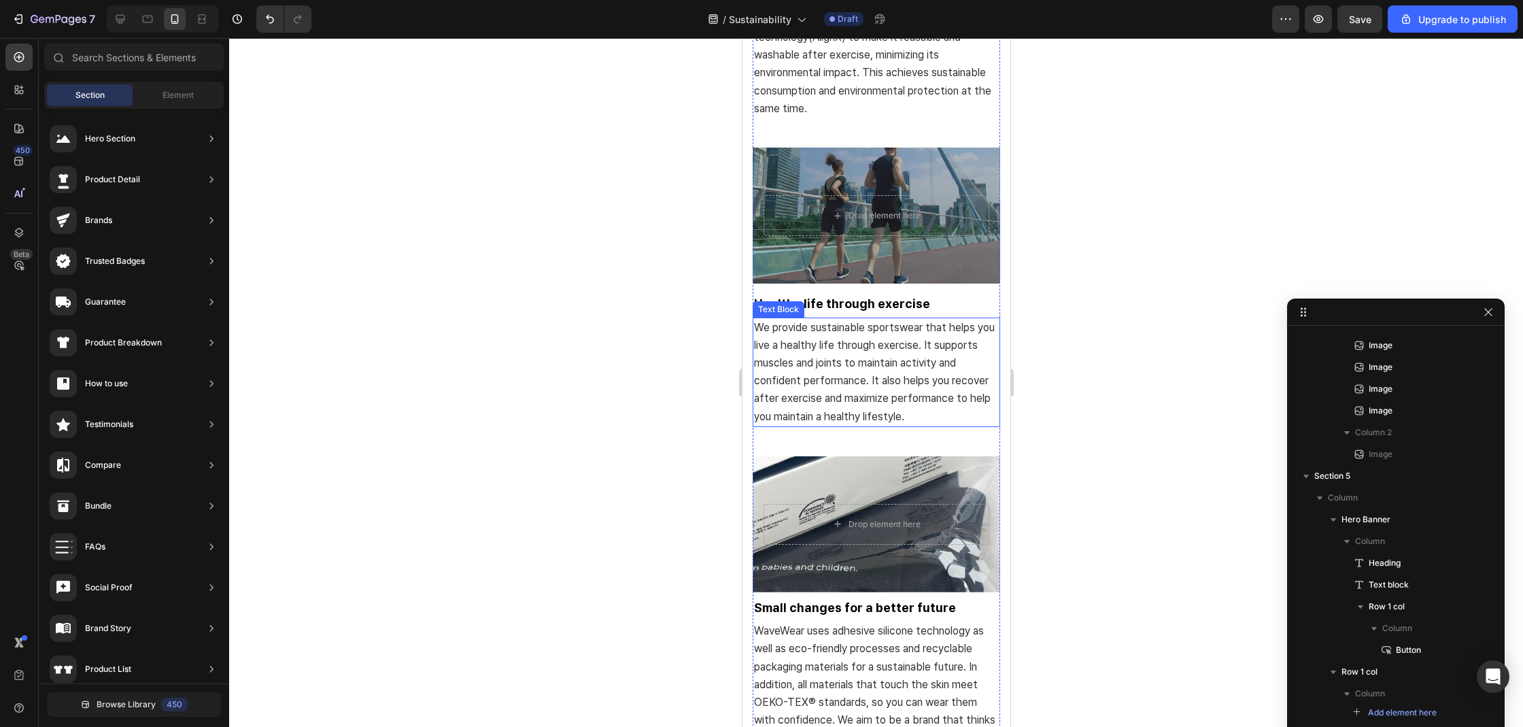
scroll to position [1893, 0]
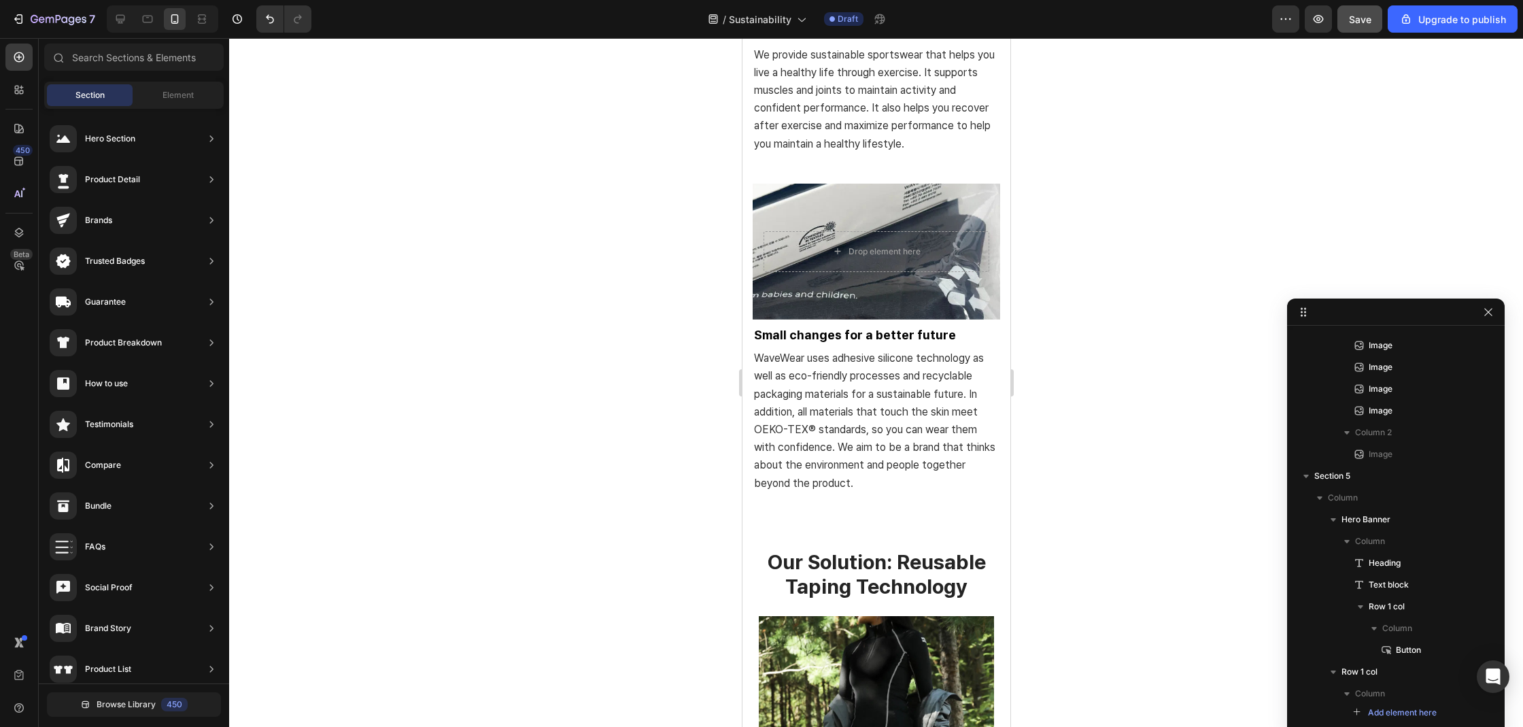
click at [1356, 26] on div "Save" at bounding box center [1360, 19] width 22 height 14
click at [115, 25] on icon at bounding box center [121, 19] width 14 height 14
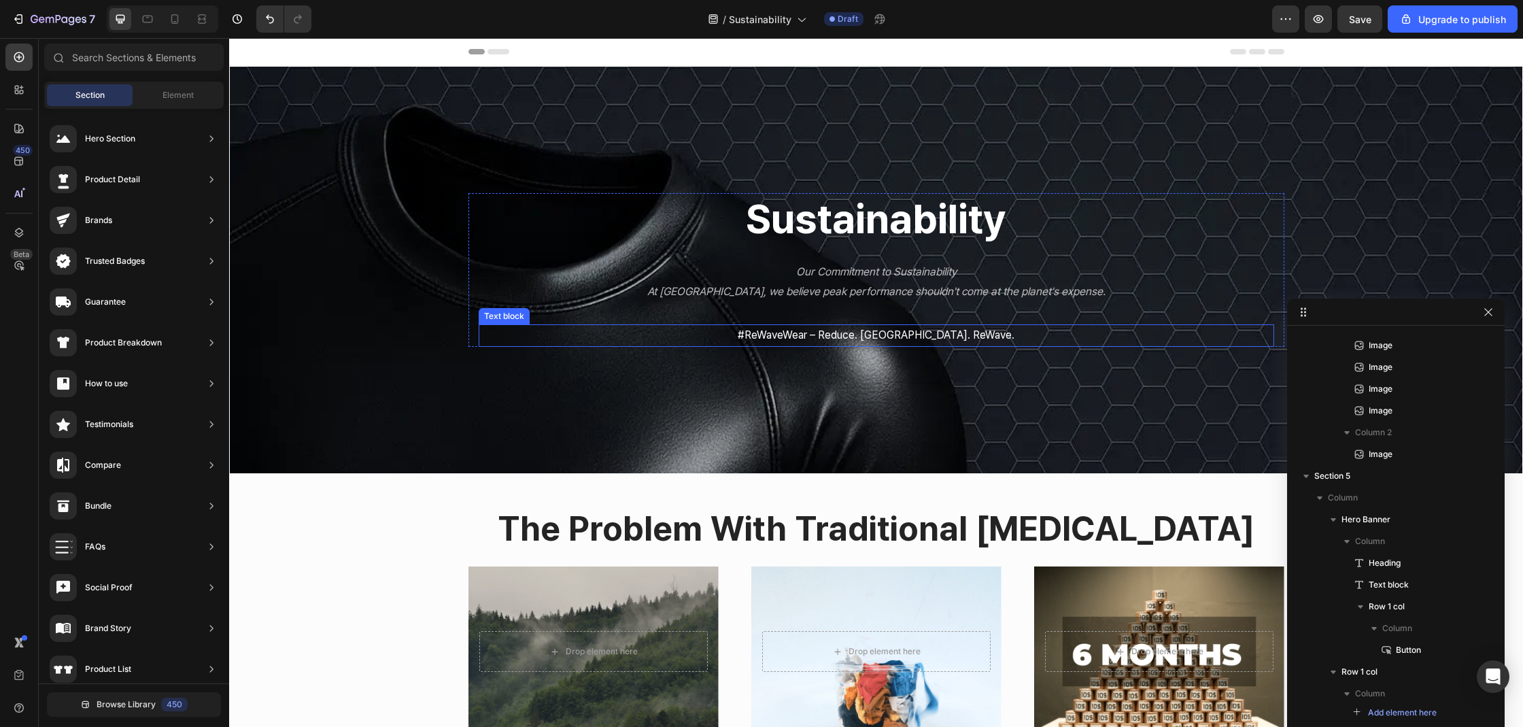
click at [557, 343] on p "#ReWaveWear – Reduce. [GEOGRAPHIC_DATA]. ReWave." at bounding box center [876, 336] width 793 height 20
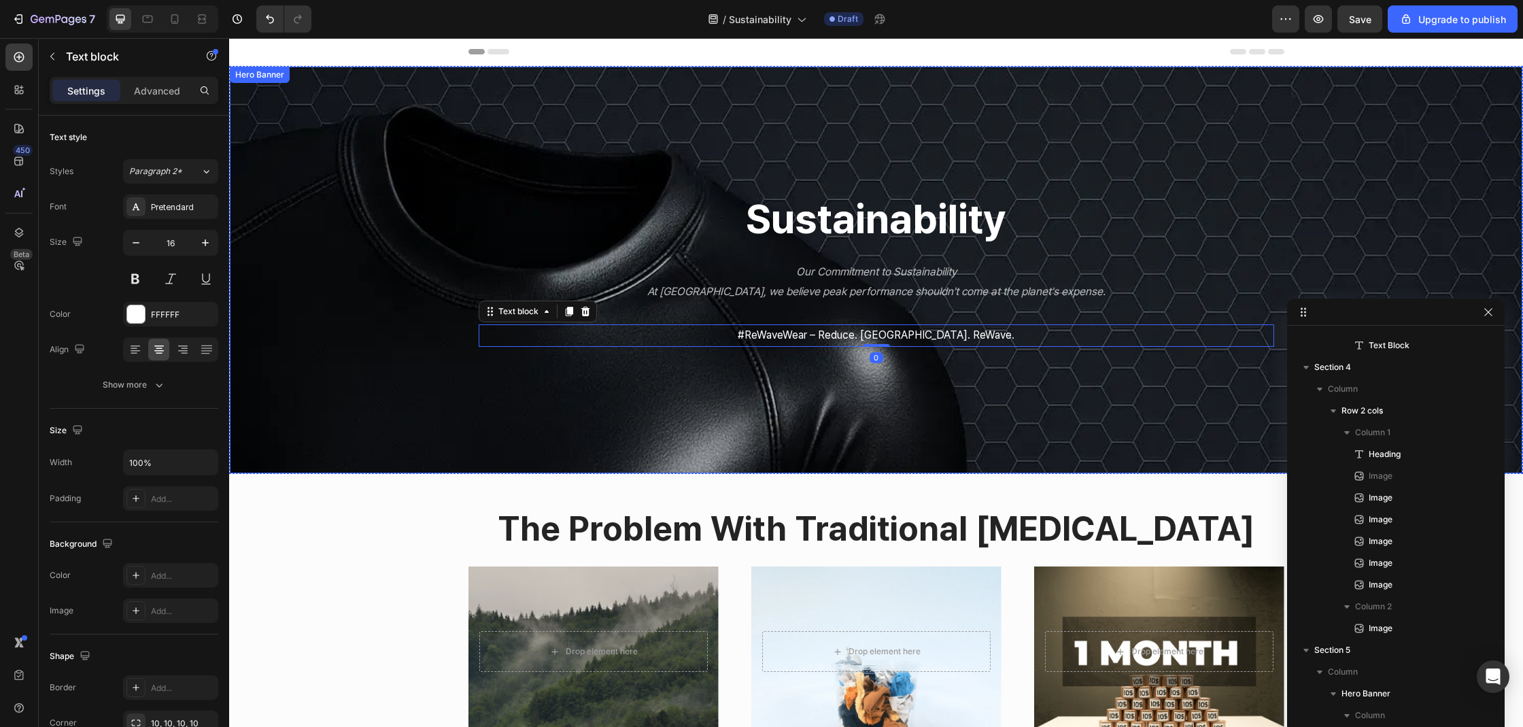
scroll to position [28, 0]
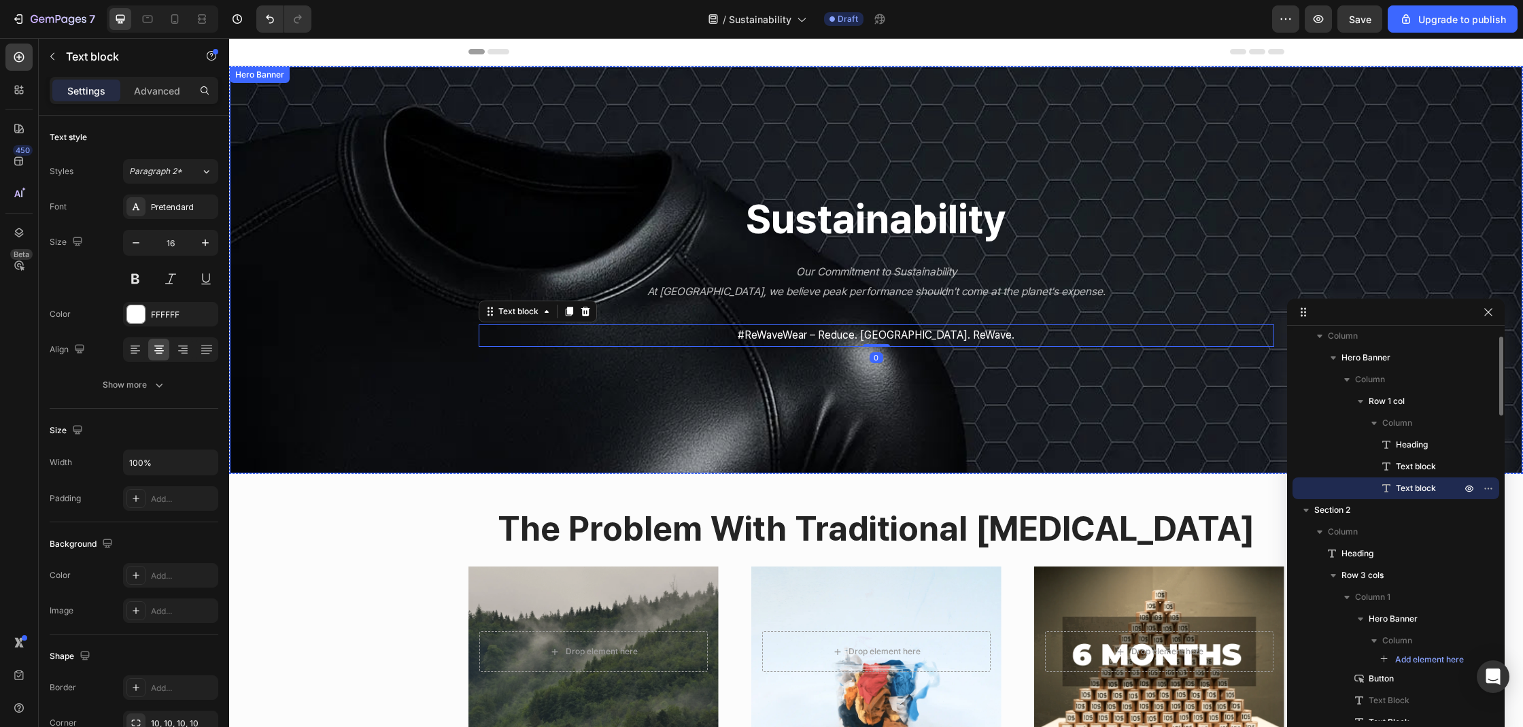
click at [483, 357] on div "Overlay" at bounding box center [876, 270] width 1292 height 407
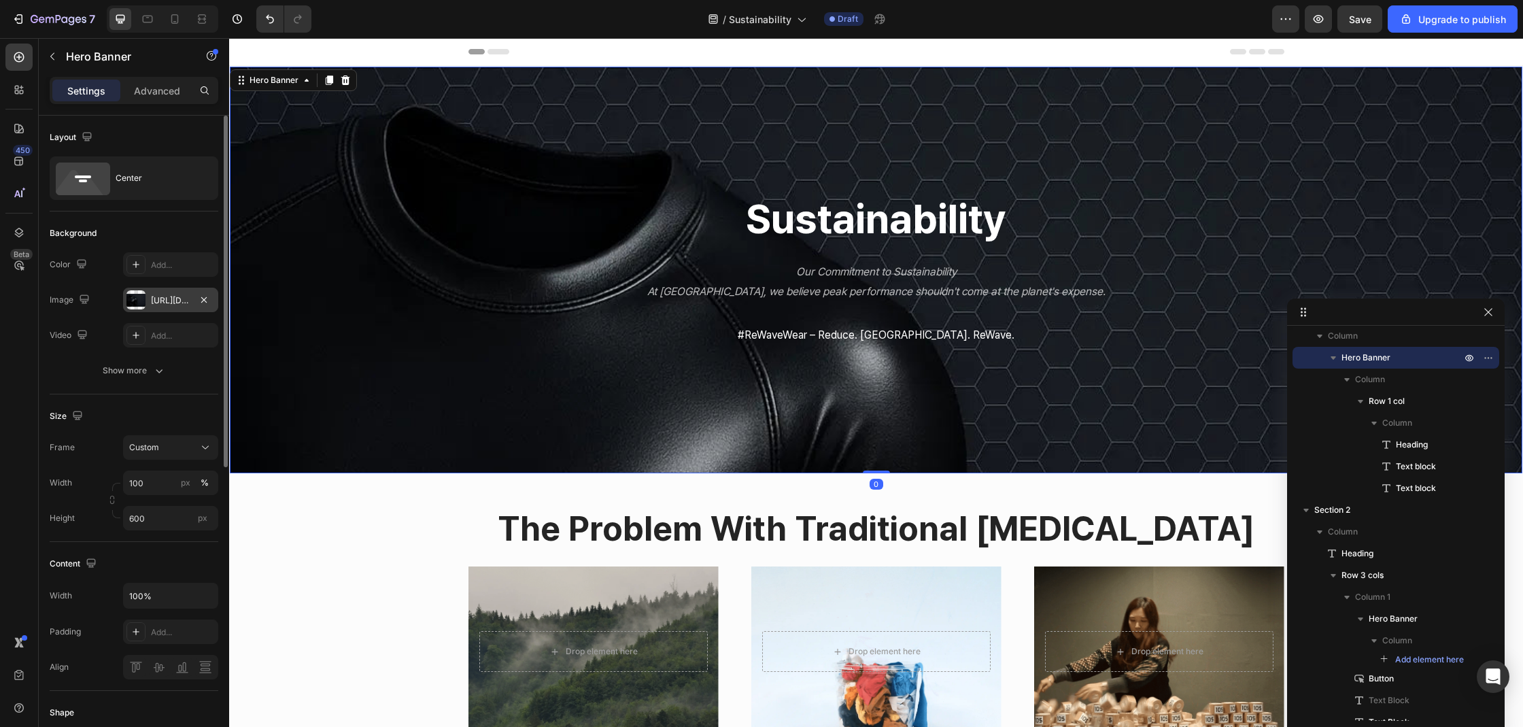
click at [175, 296] on div "https://cdn.shopify.com/s/files/1/0074/9882/5818/files/gempages_579737317355291…" at bounding box center [170, 300] width 39 height 12
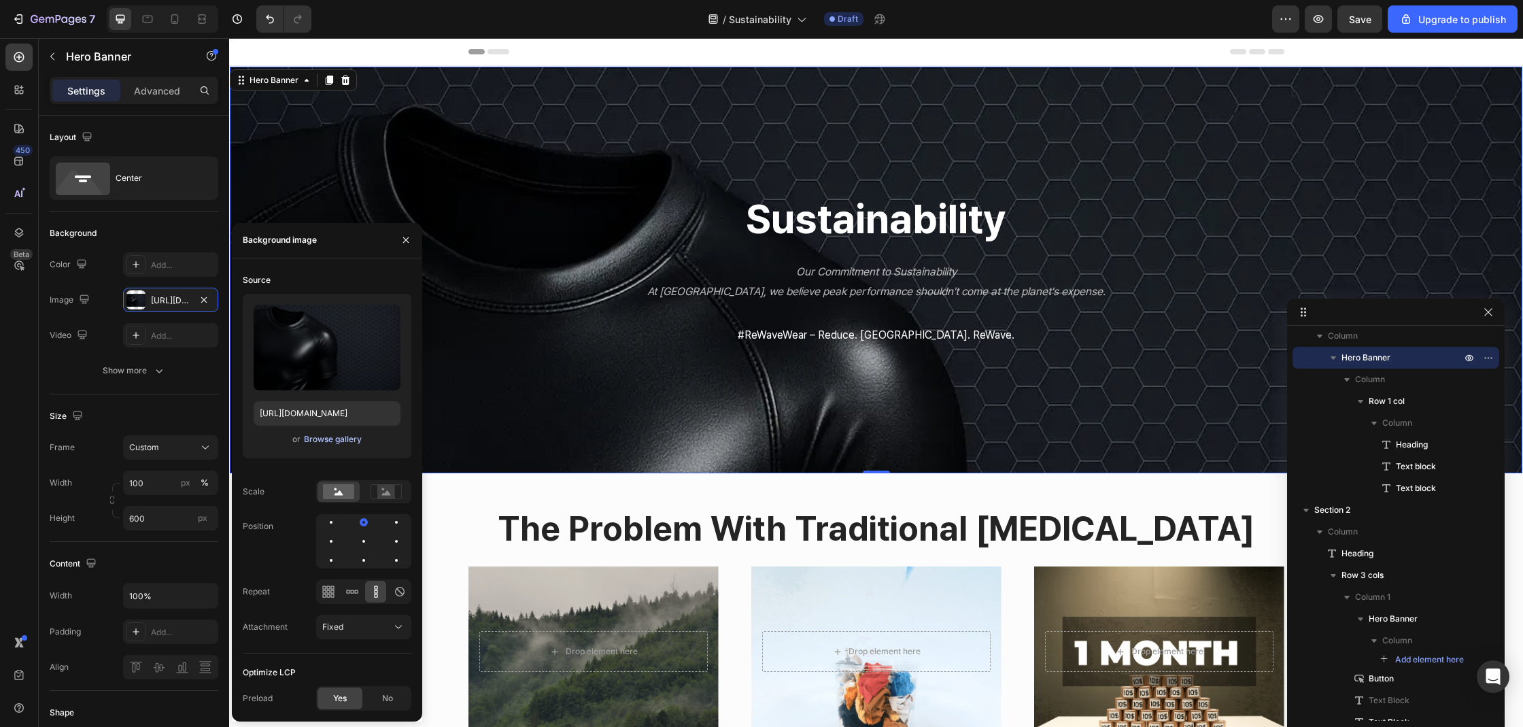
click at [313, 434] on div "Browse gallery" at bounding box center [333, 439] width 58 height 12
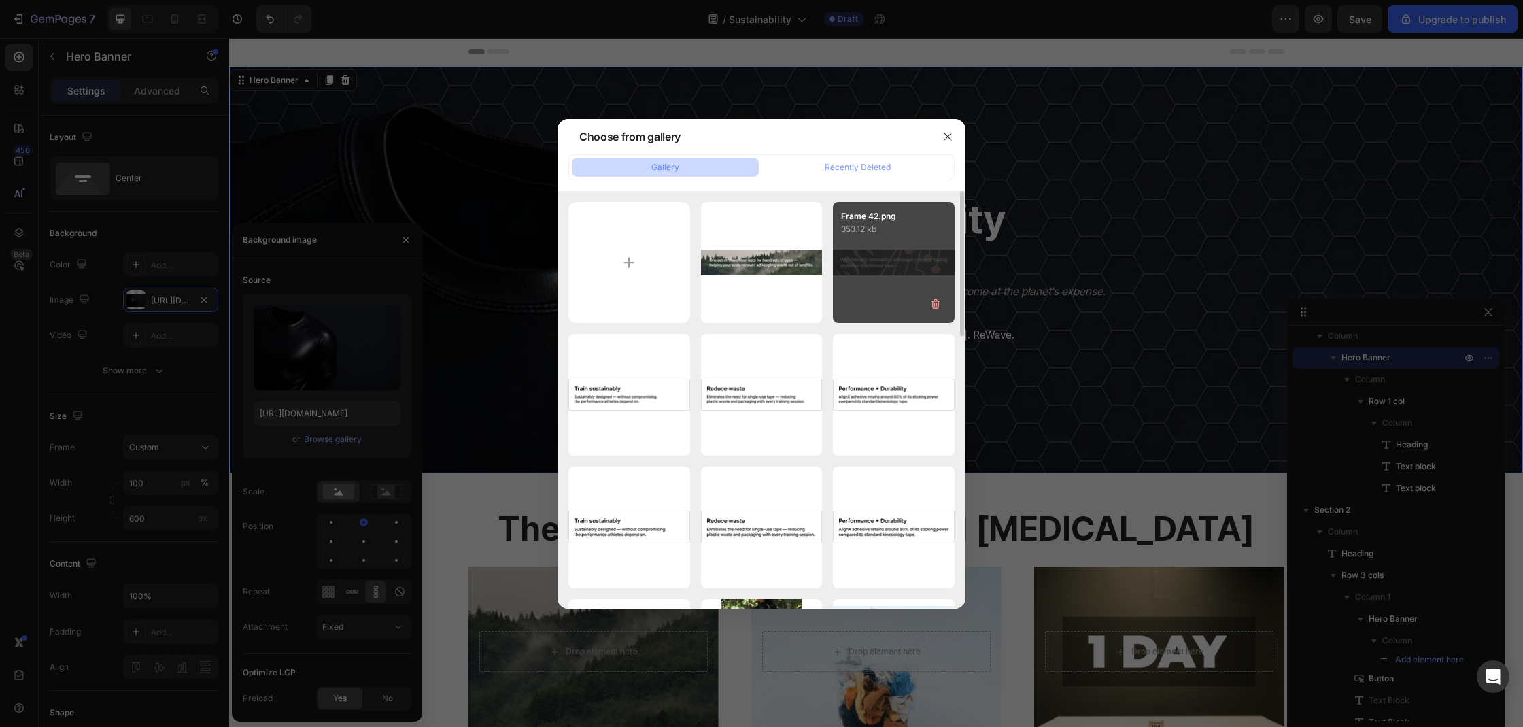
type input "C:\fakepath\ere.jpg"
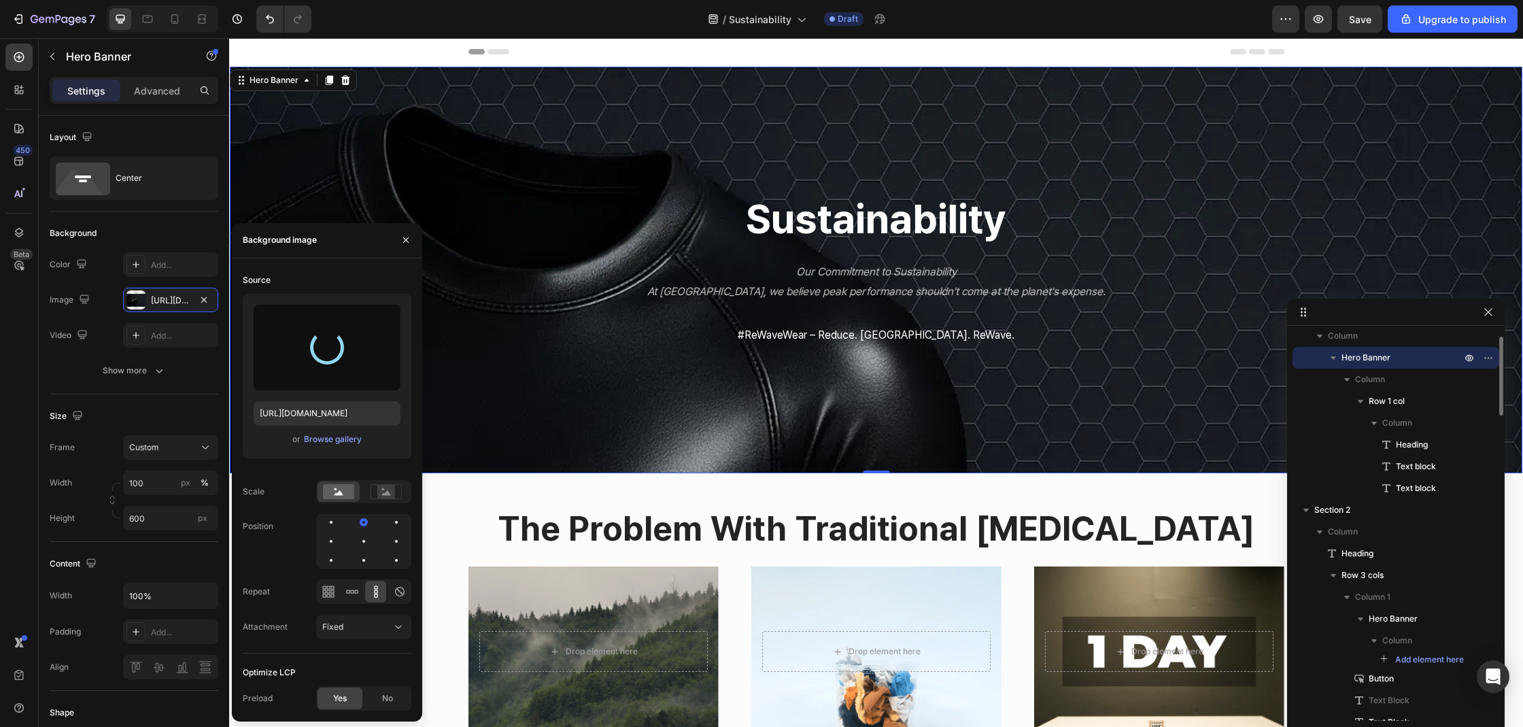
type input "[URL][DOMAIN_NAME]"
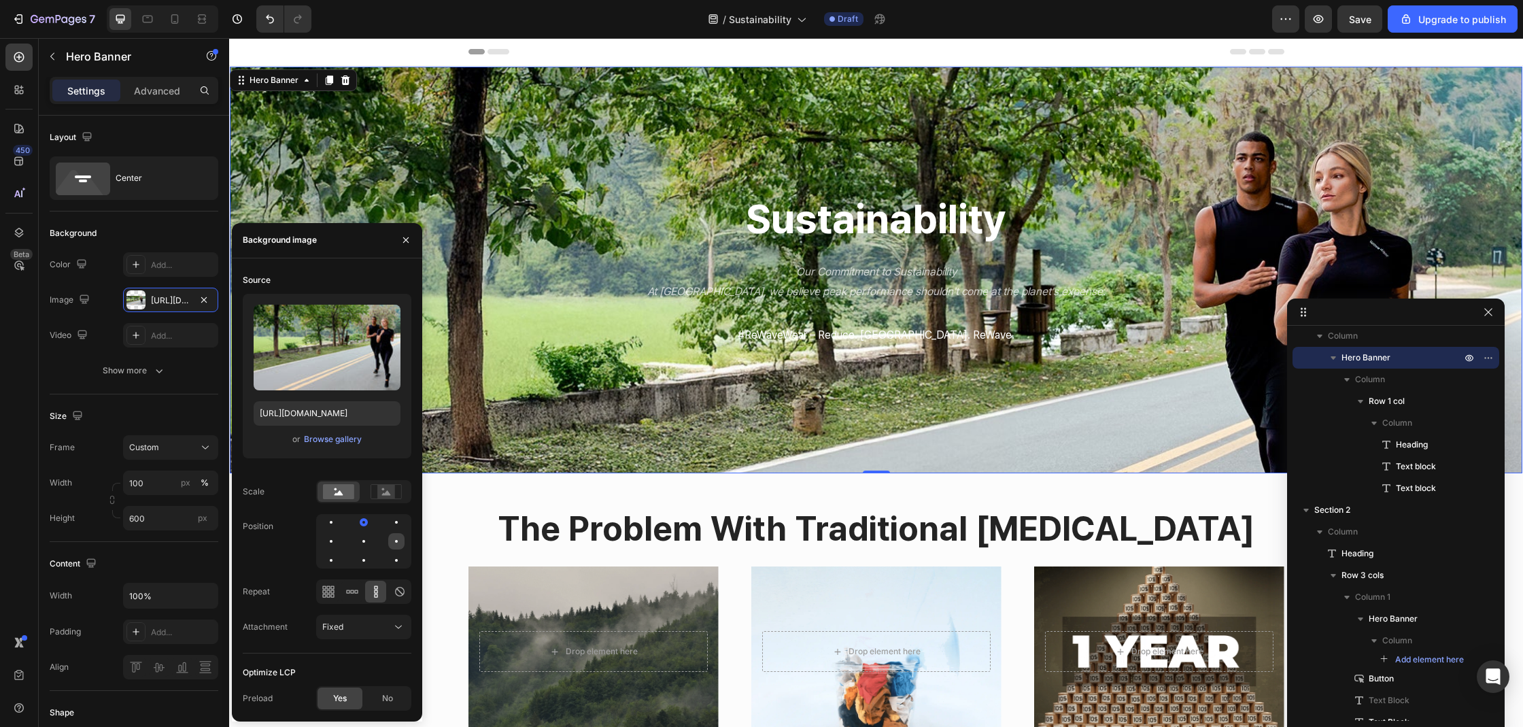
click at [339, 552] on div at bounding box center [331, 560] width 16 height 16
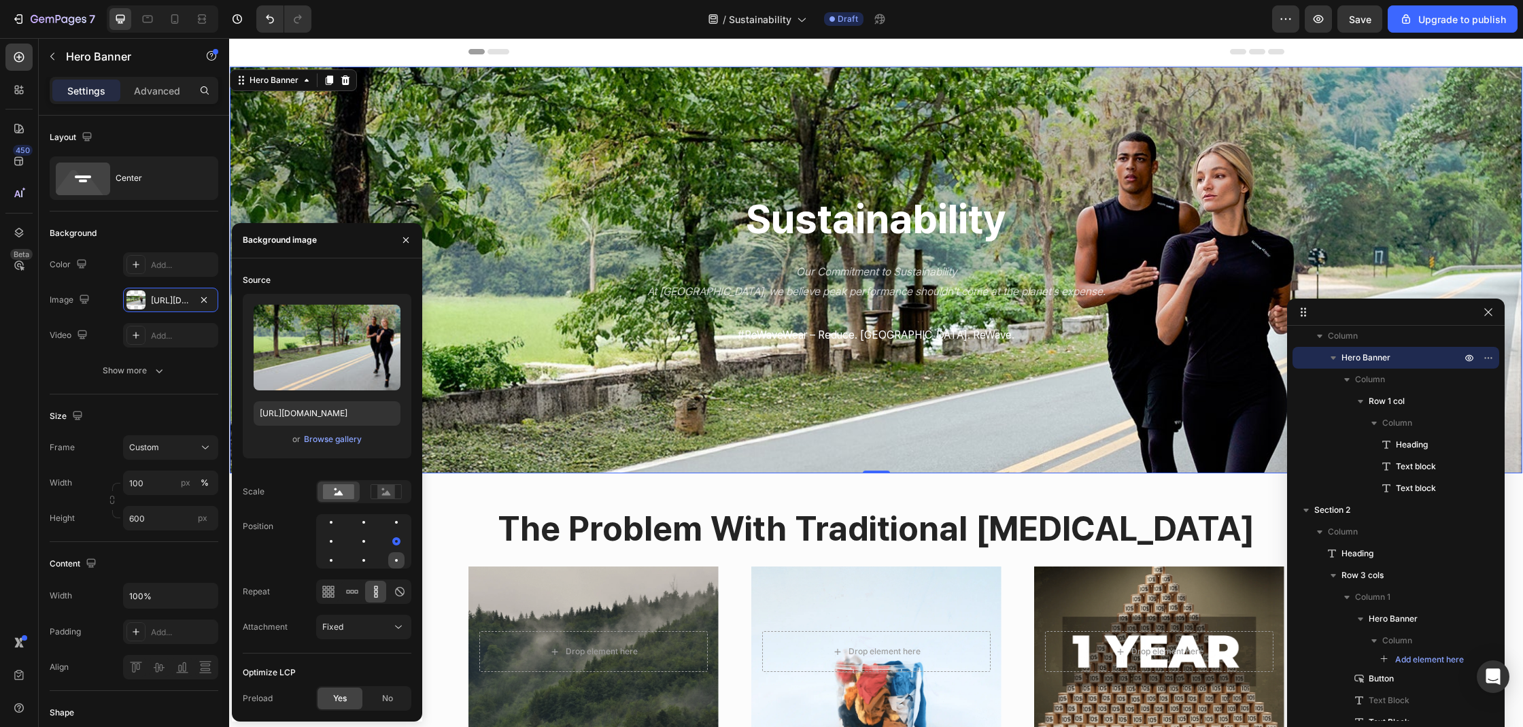
click at [394, 561] on div at bounding box center [396, 560] width 16 height 16
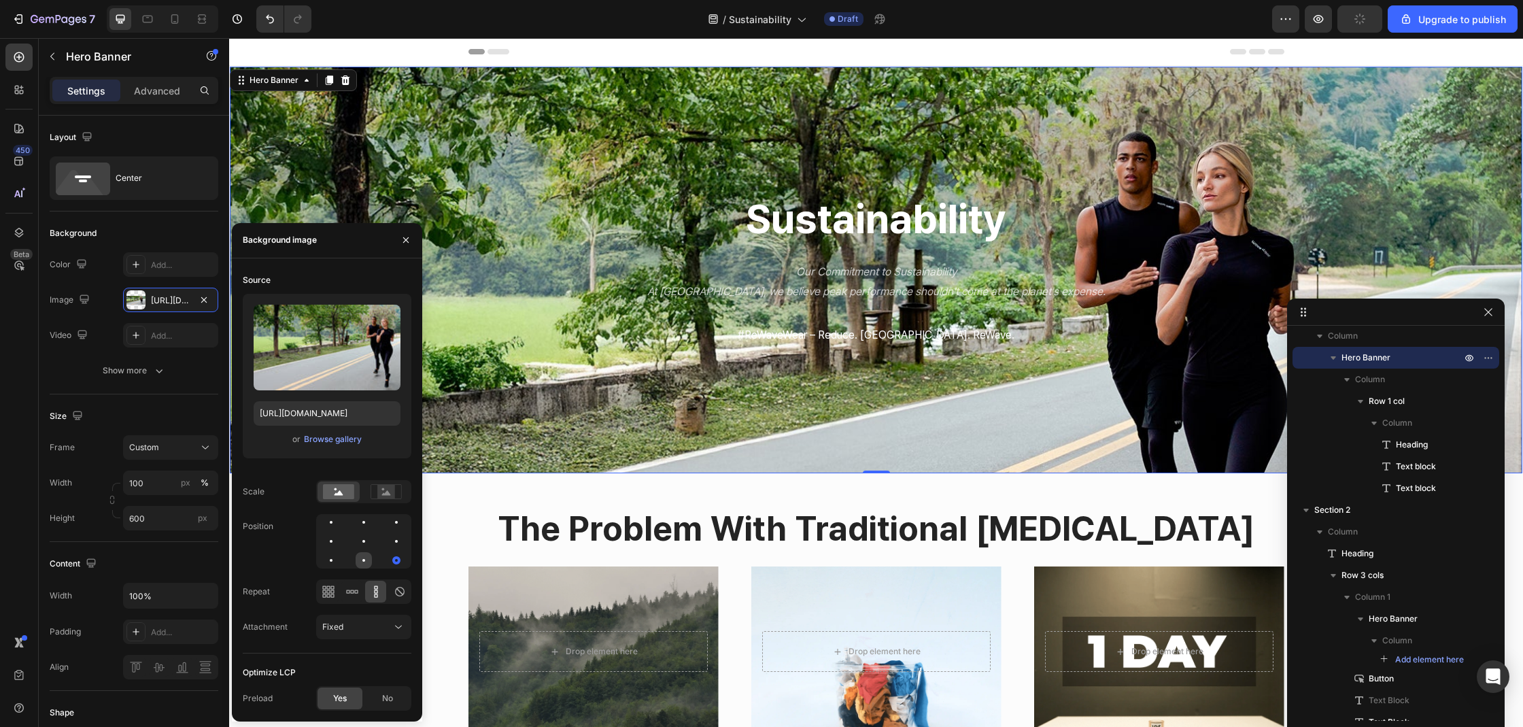
click at [388, 557] on div at bounding box center [396, 560] width 16 height 16
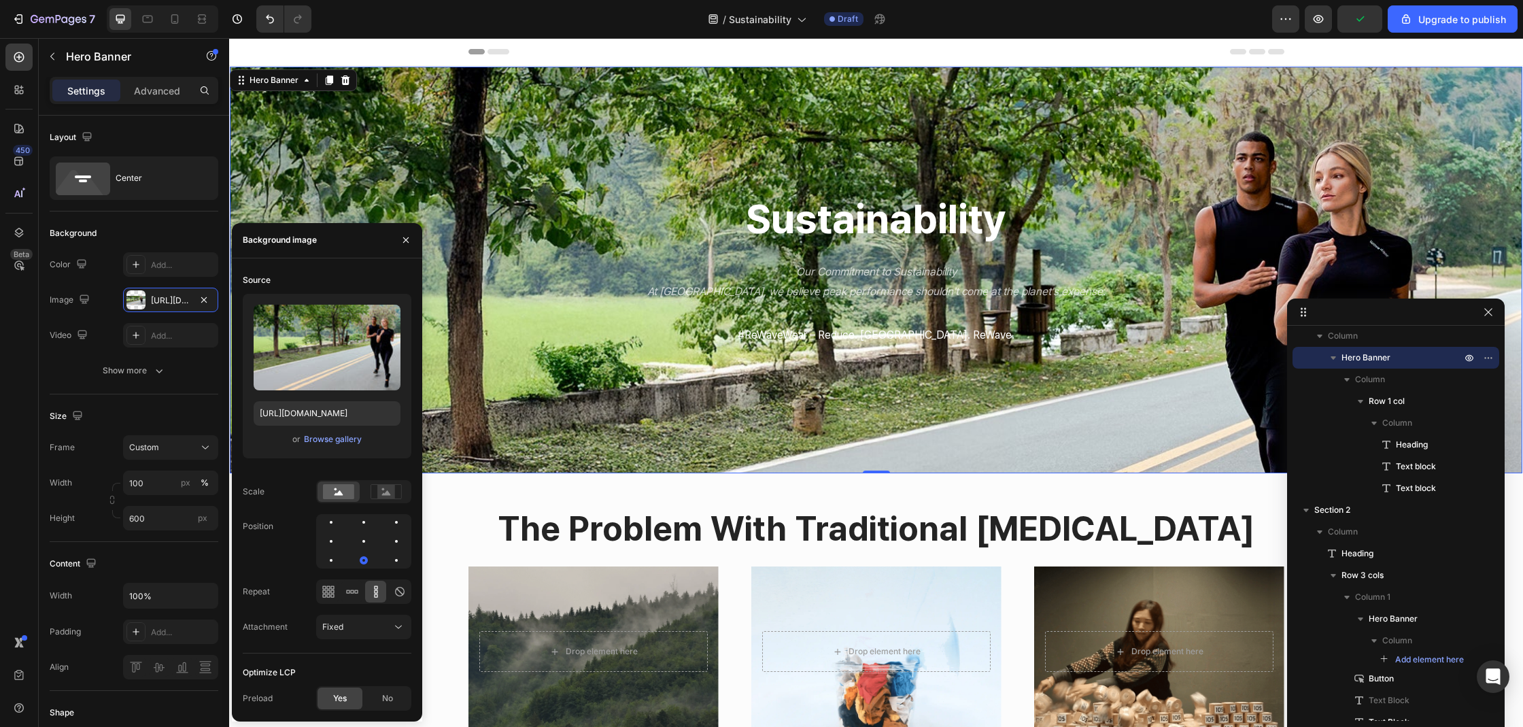
click at [384, 558] on div at bounding box center [363, 541] width 95 height 54
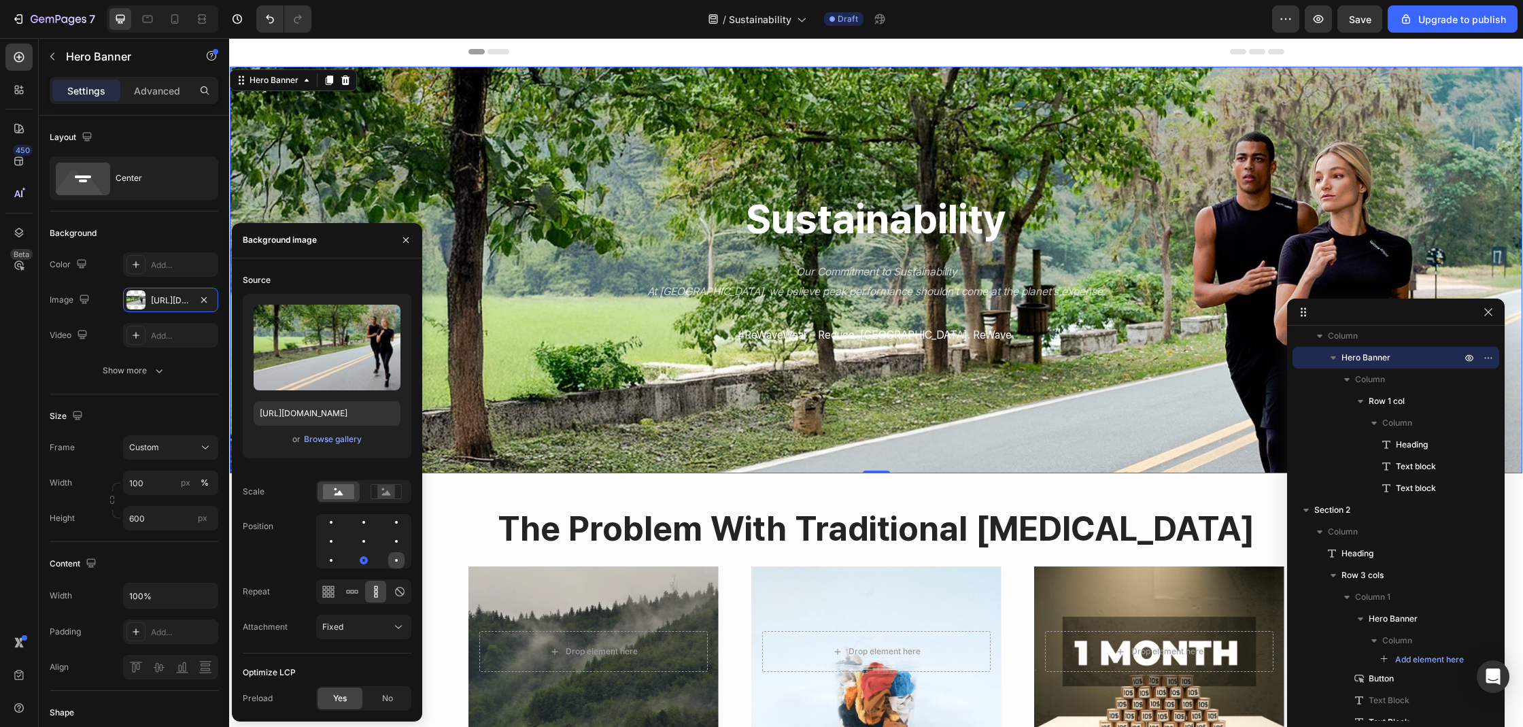
click at [401, 561] on div at bounding box center [396, 560] width 16 height 16
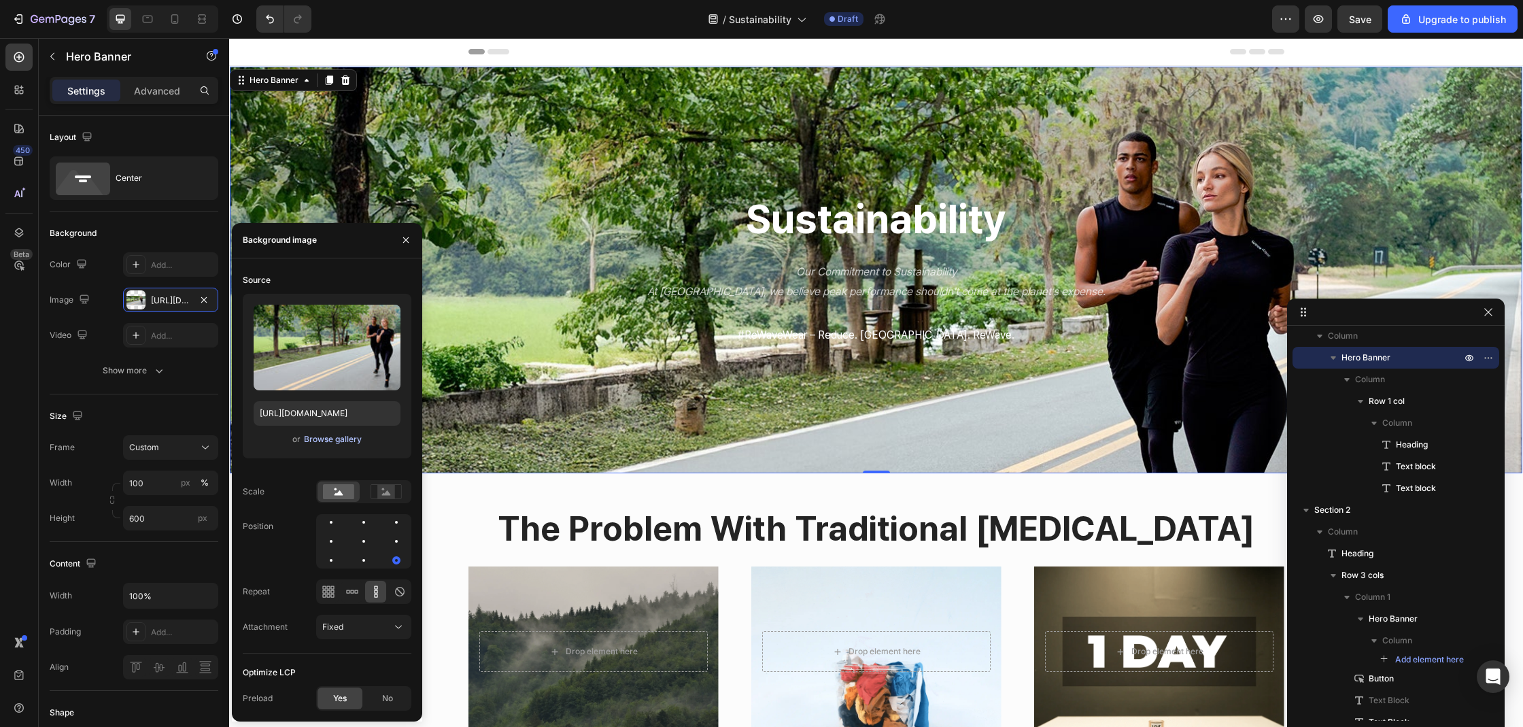
click at [332, 433] on div "Browse gallery" at bounding box center [333, 439] width 58 height 12
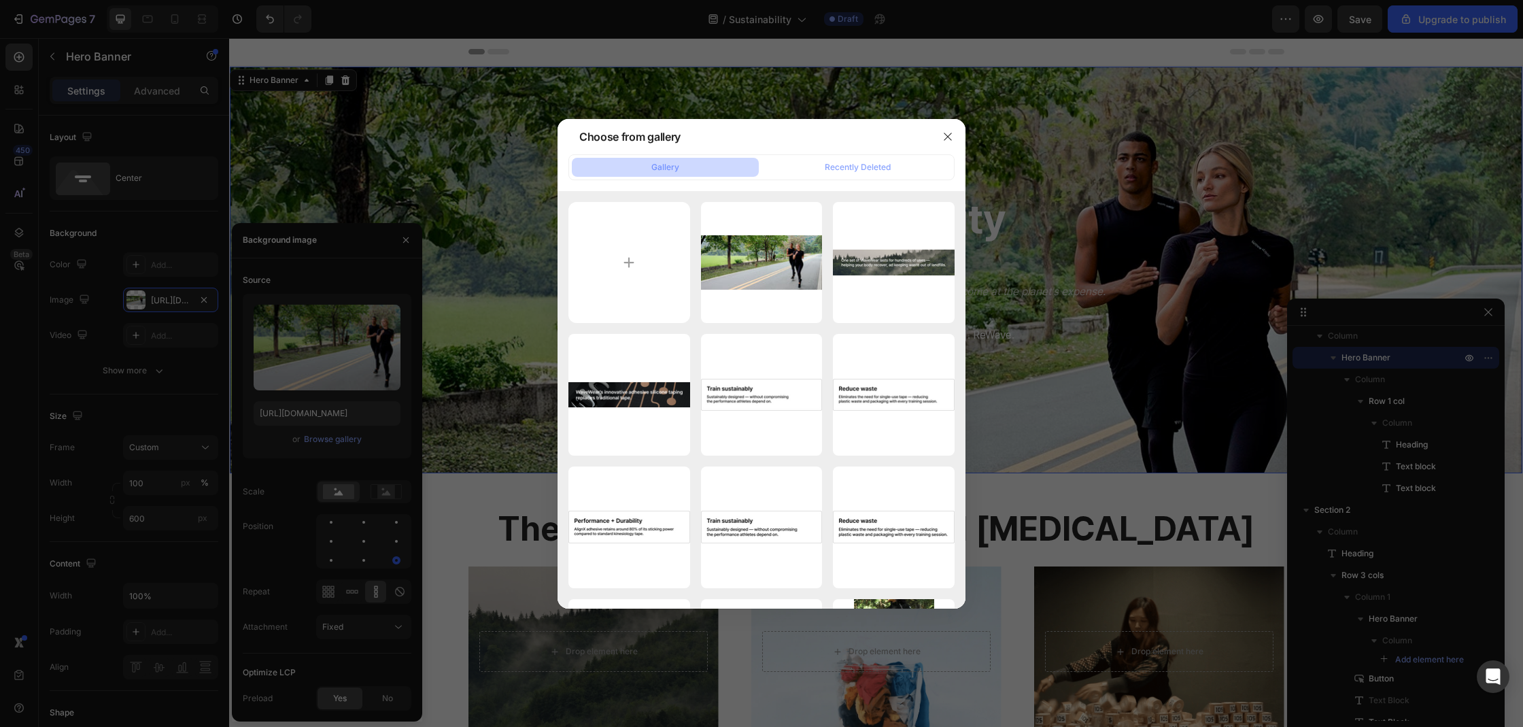
type input "C:\fakepath\ere.jpg"
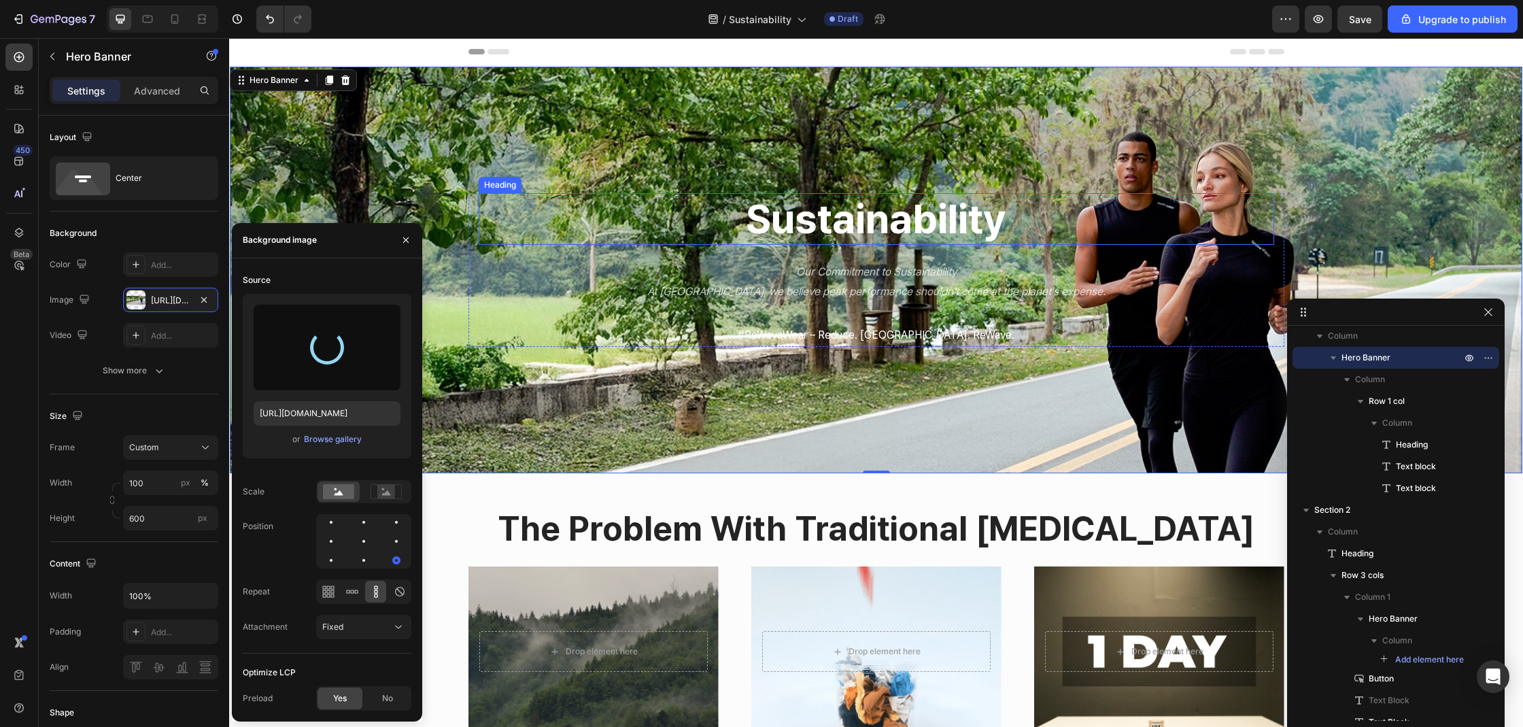
type input "[URL][DOMAIN_NAME]"
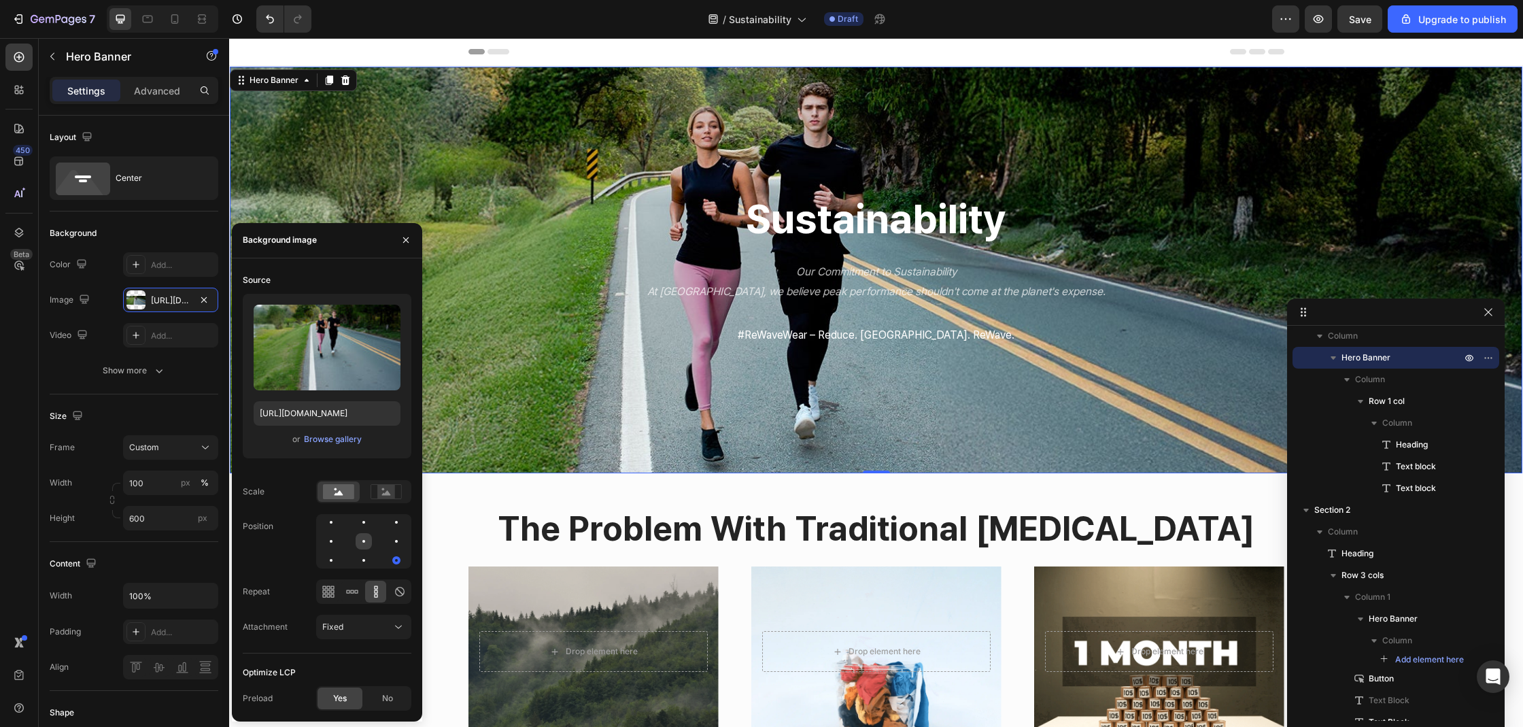
click at [388, 537] on div at bounding box center [396, 541] width 16 height 16
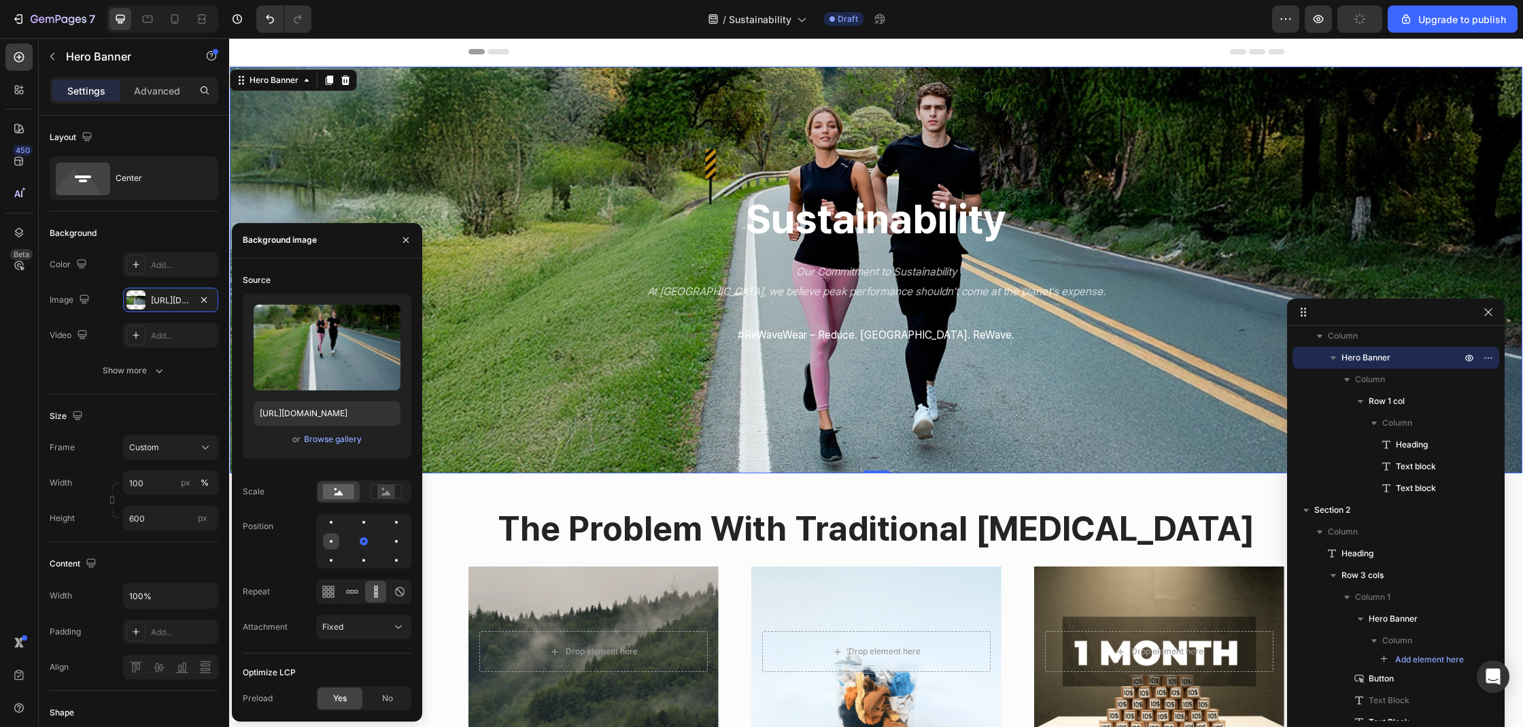
click at [356, 540] on div at bounding box center [364, 541] width 16 height 16
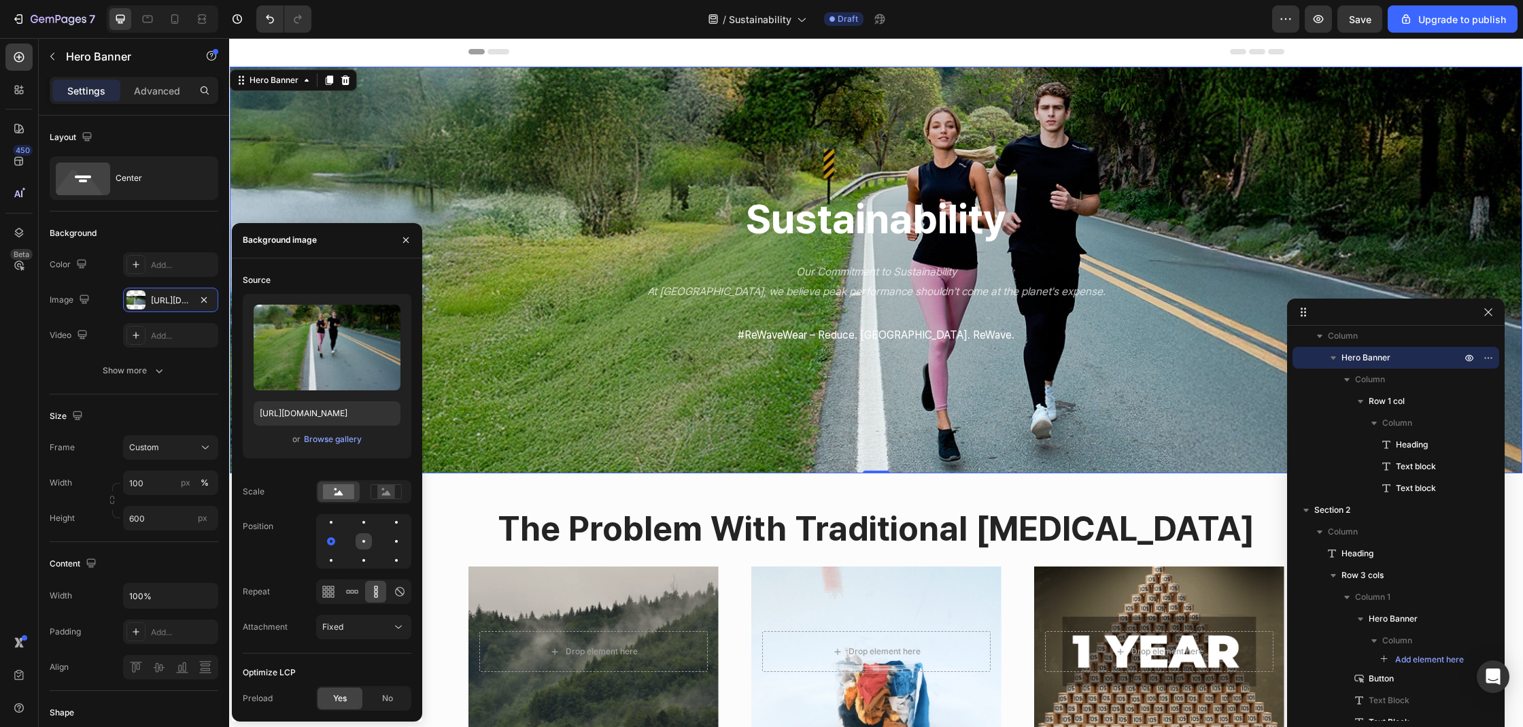
click at [388, 542] on div at bounding box center [396, 541] width 16 height 16
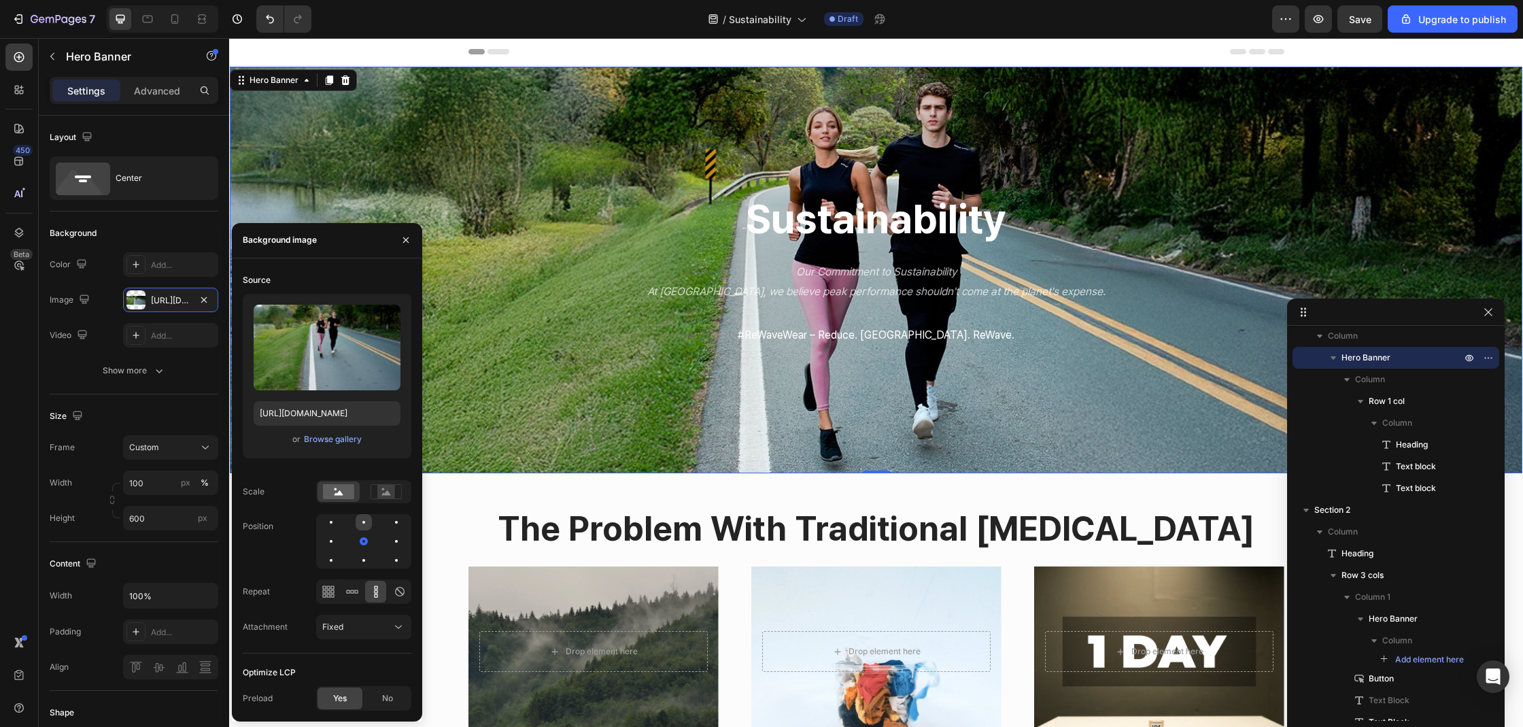
click at [388, 526] on div at bounding box center [396, 522] width 16 height 16
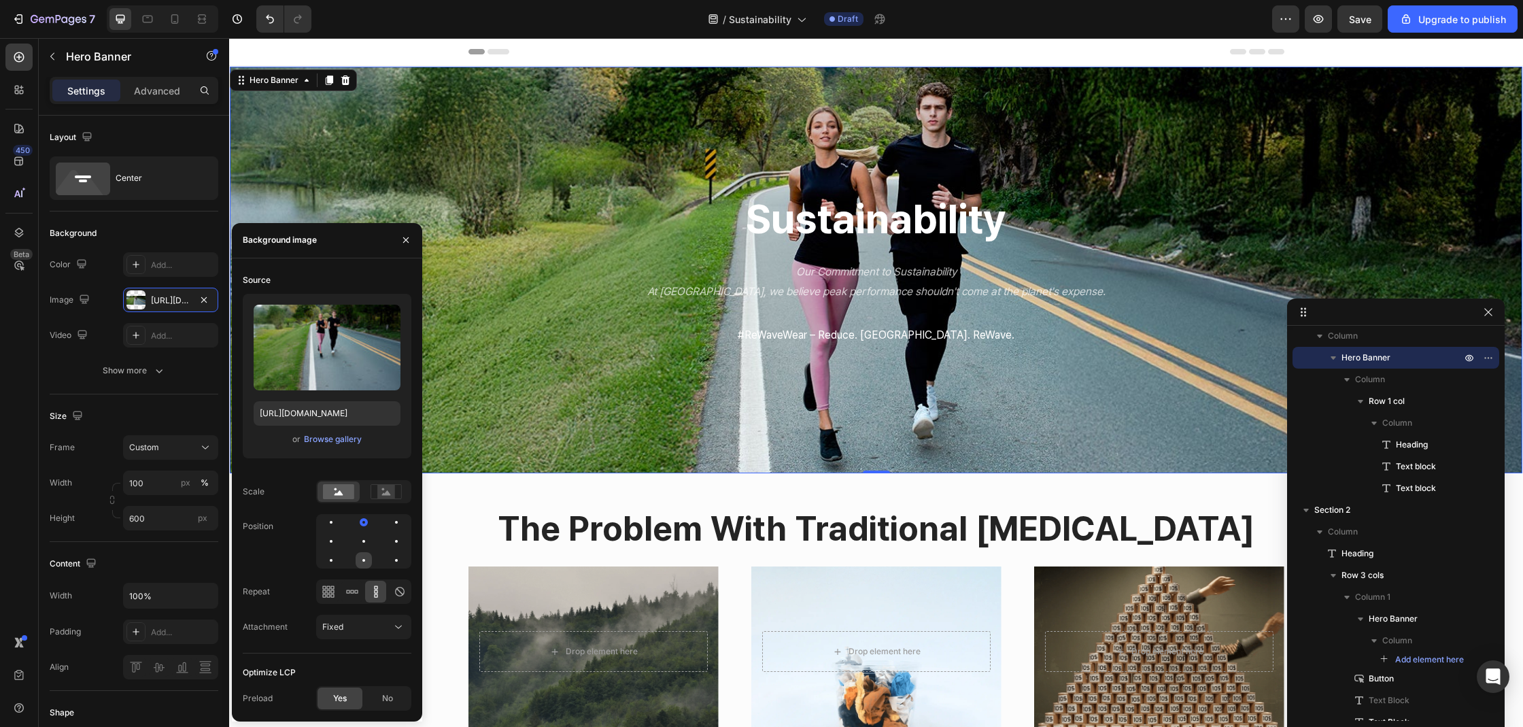
click at [388, 557] on div at bounding box center [396, 560] width 16 height 16
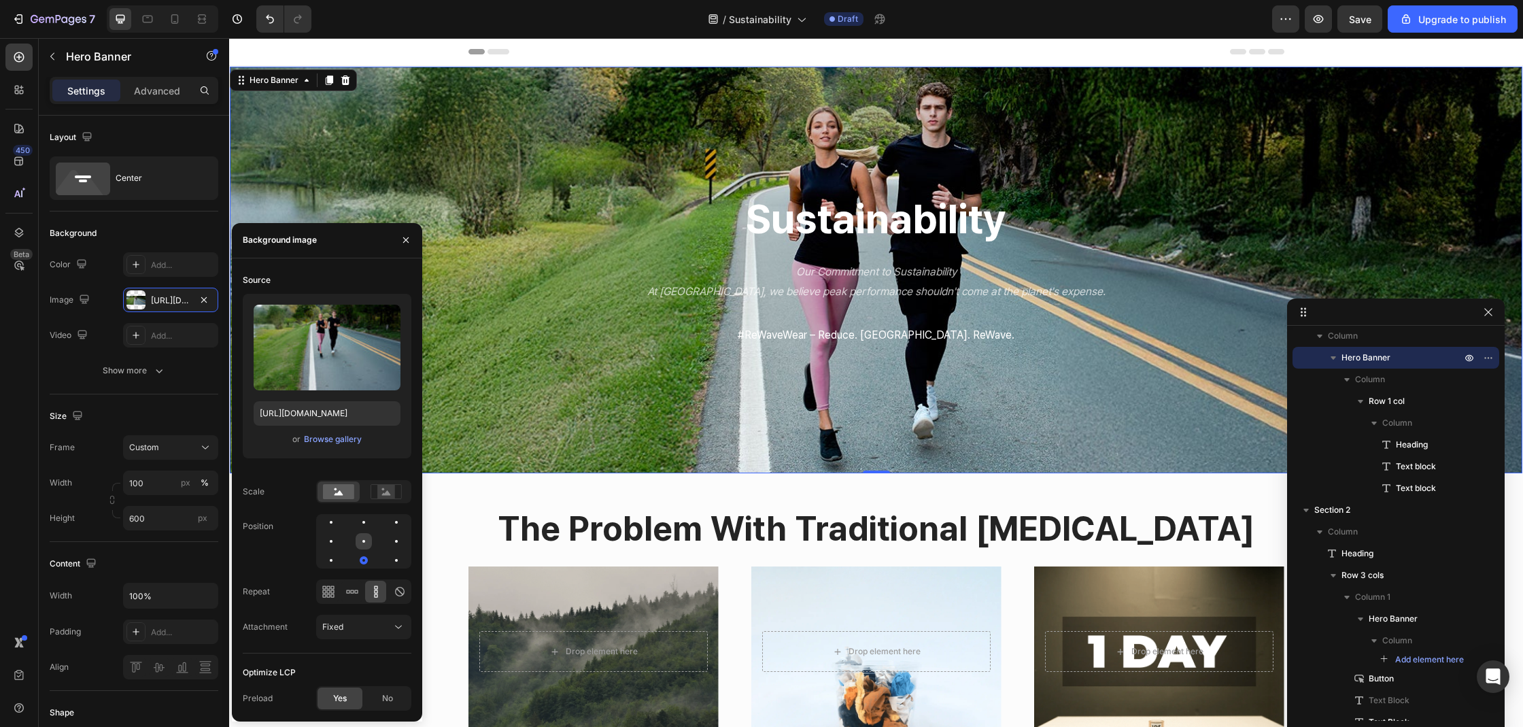
click at [388, 544] on div at bounding box center [396, 541] width 16 height 16
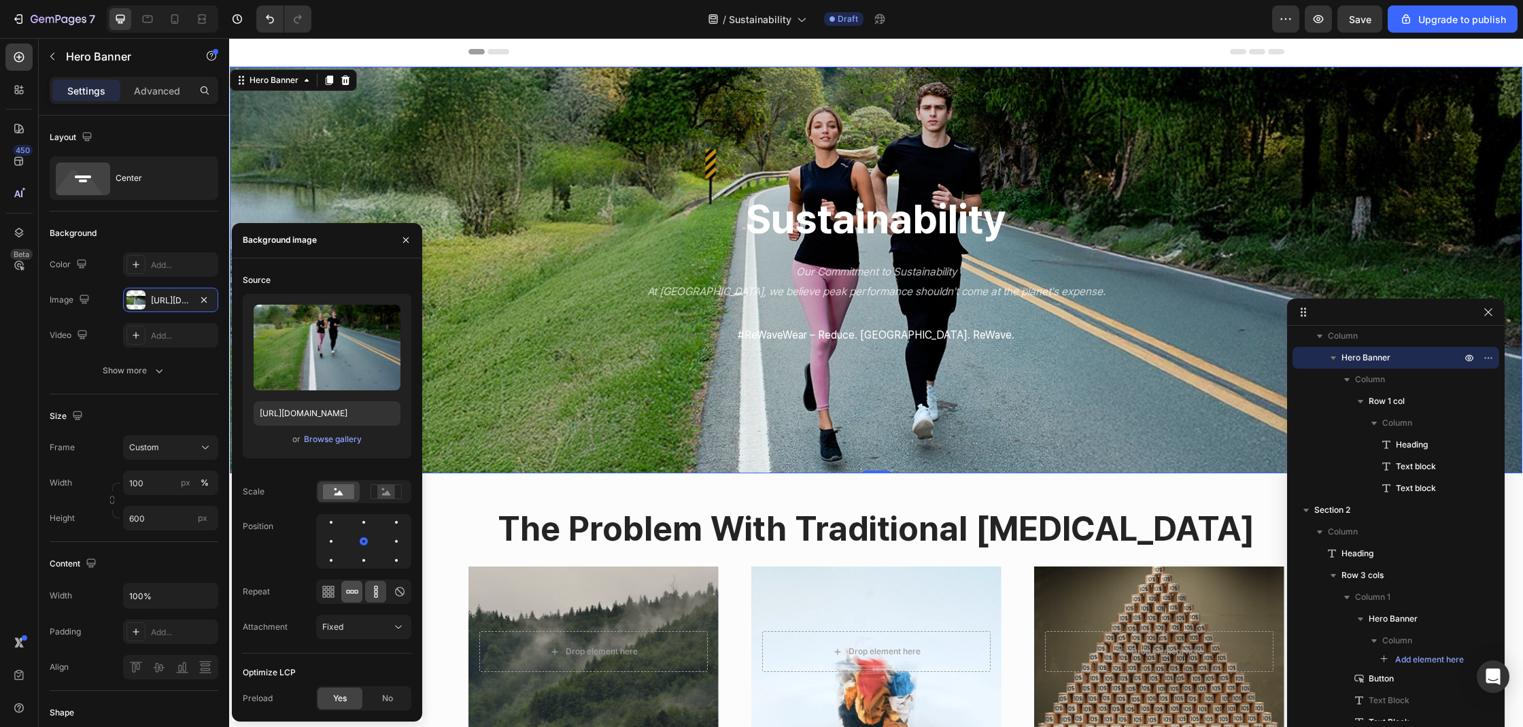
click at [355, 590] on icon at bounding box center [352, 592] width 14 height 14
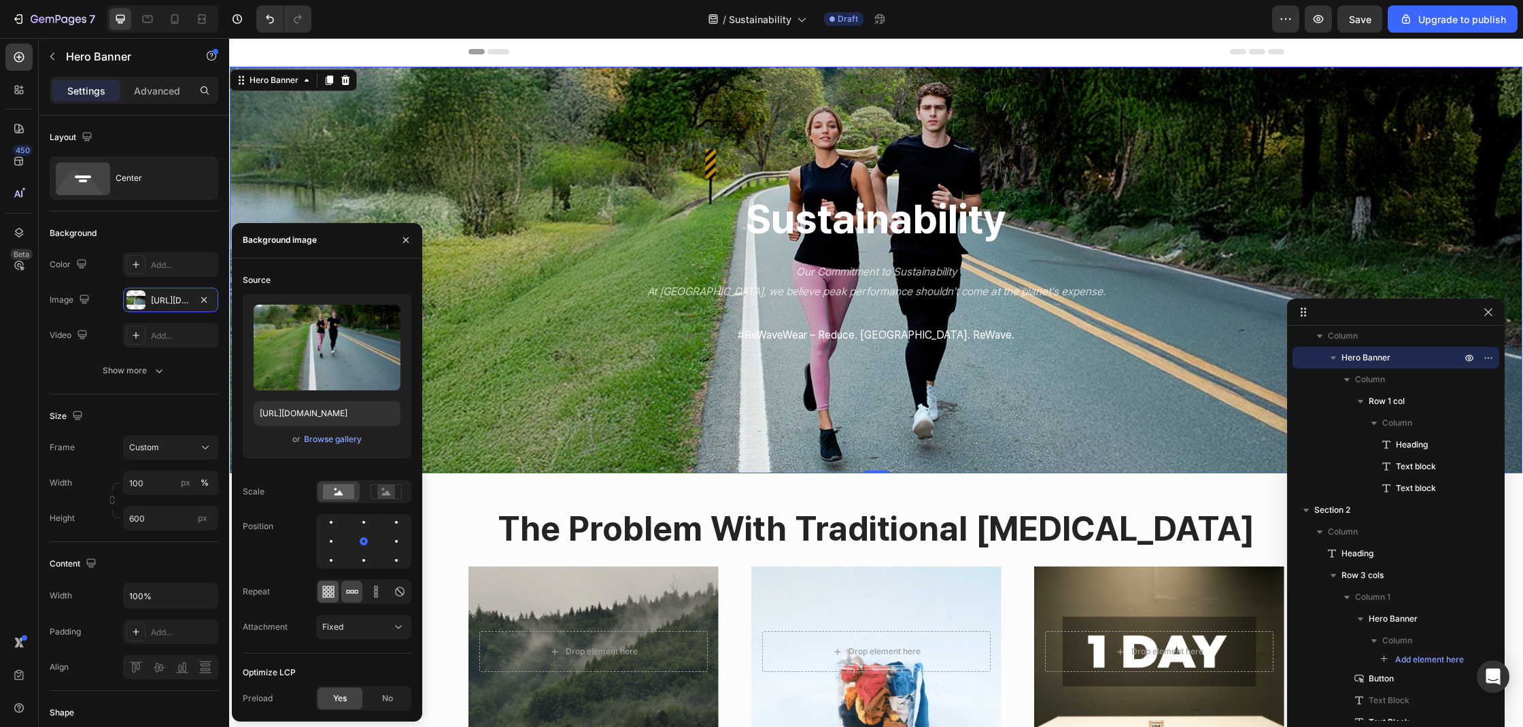
click at [330, 595] on icon at bounding box center [331, 594] width 3 height 3
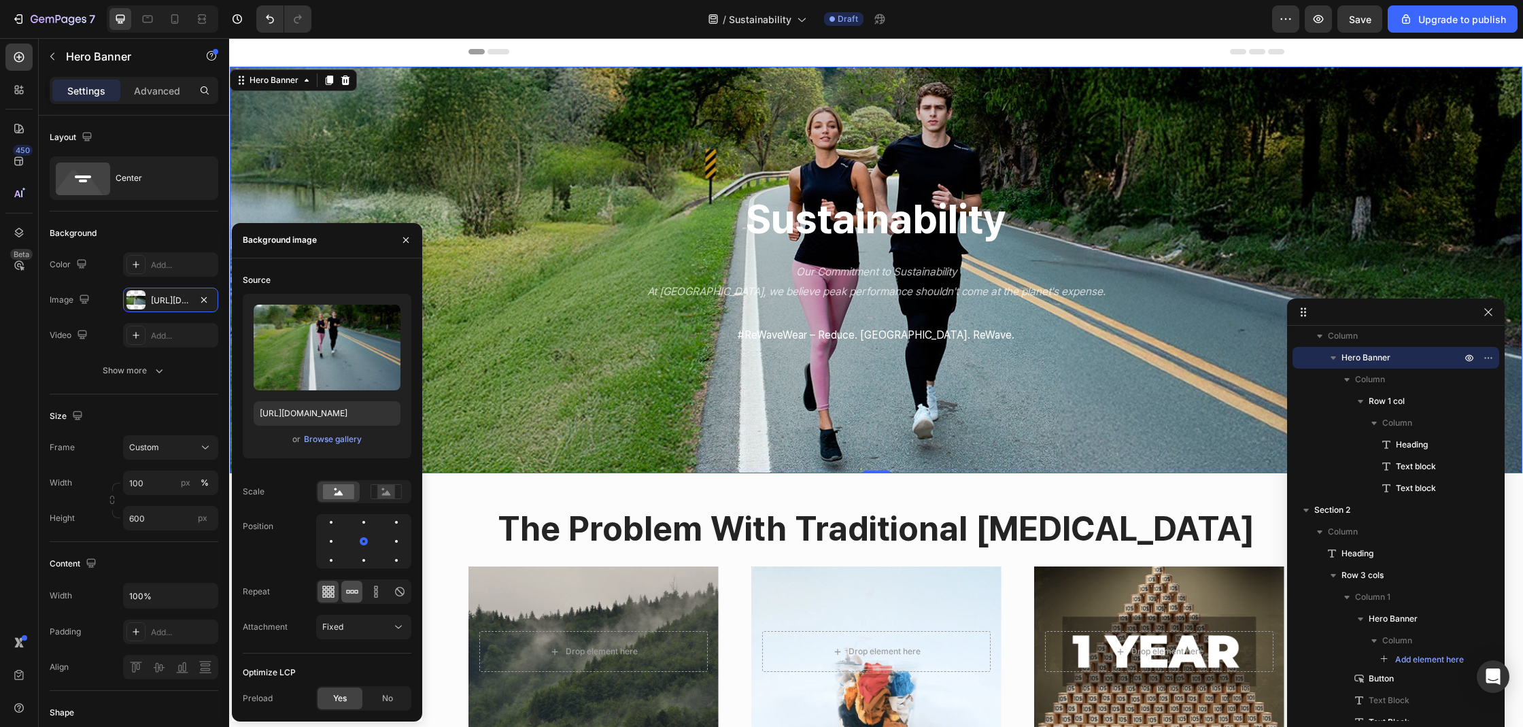
click at [344, 592] on div at bounding box center [351, 592] width 21 height 22
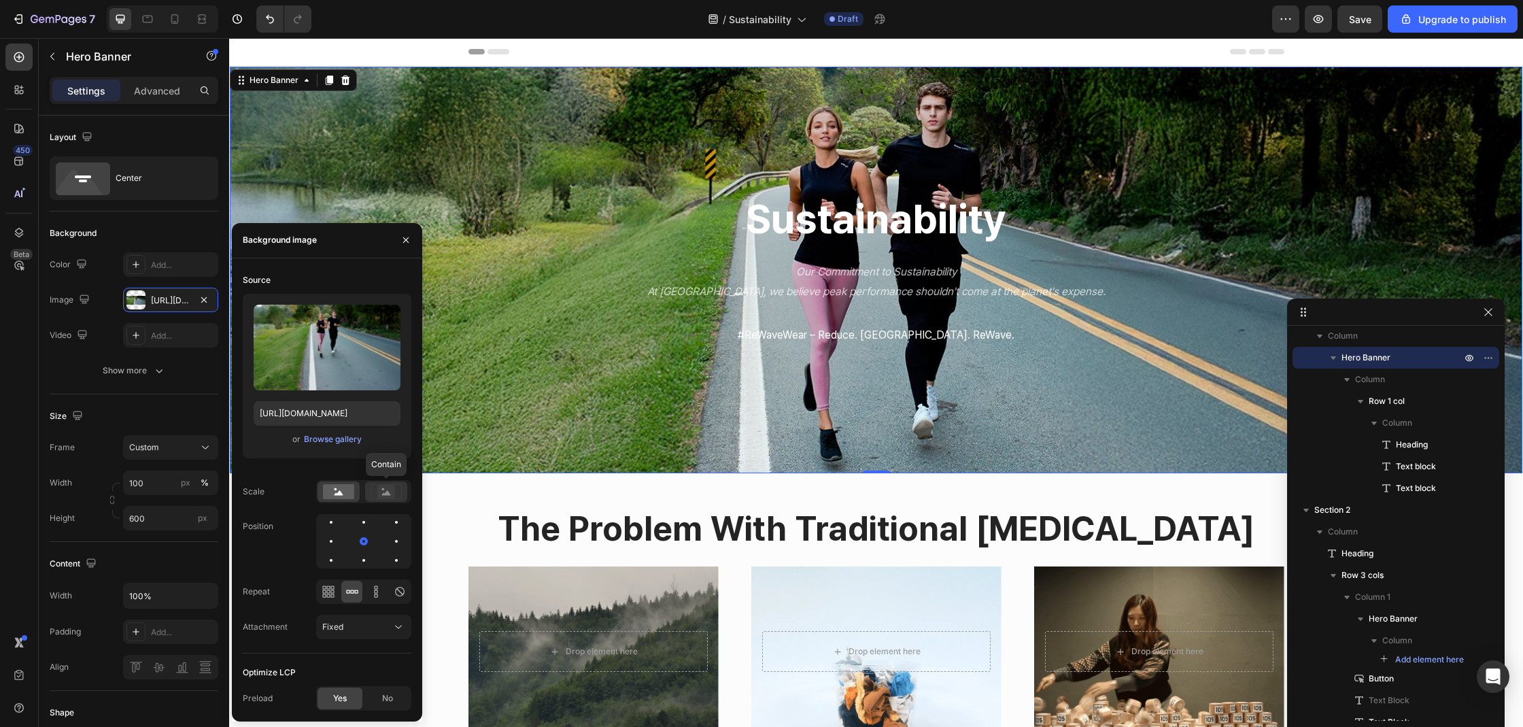
click at [395, 487] on icon at bounding box center [385, 491] width 31 height 15
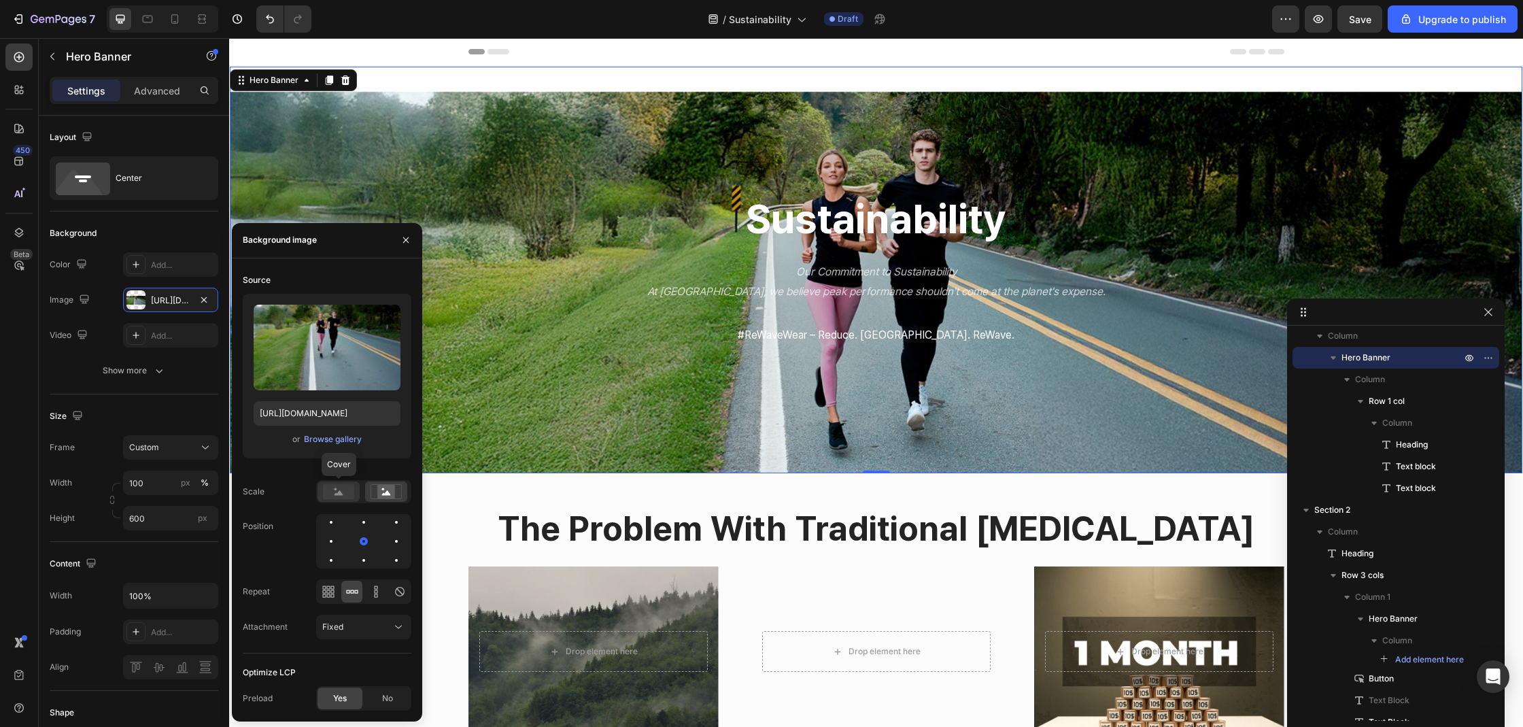
click at [346, 494] on rect at bounding box center [338, 491] width 31 height 15
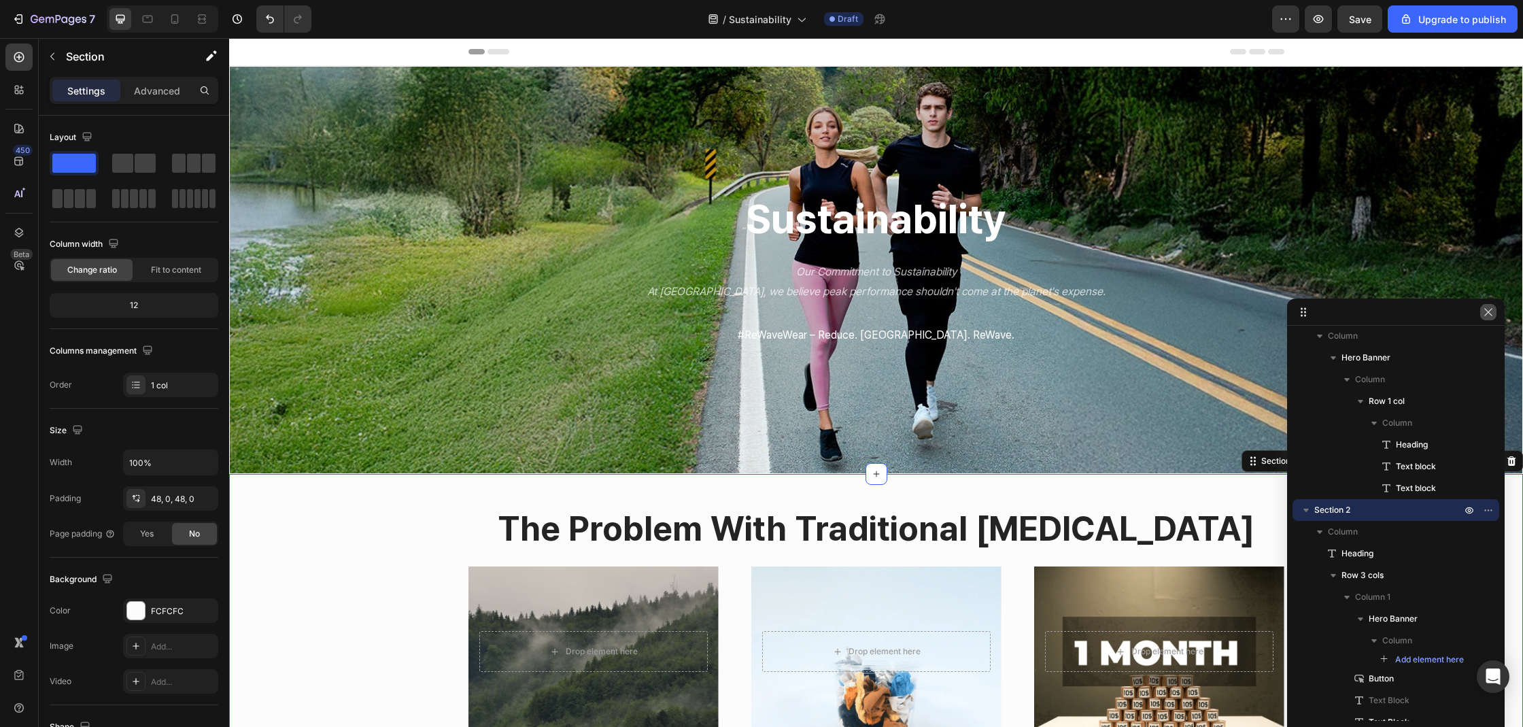
click at [1490, 312] on icon "button" at bounding box center [1488, 312] width 11 height 11
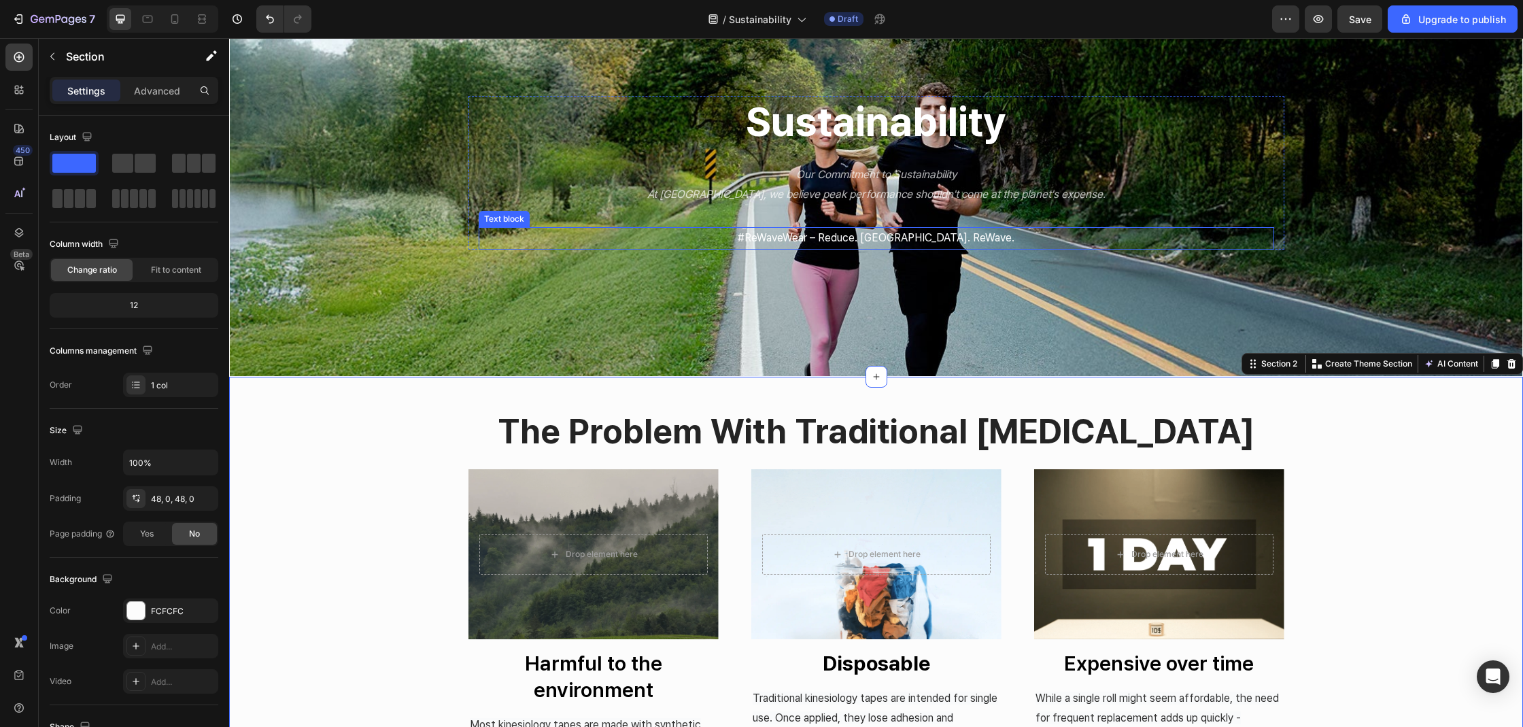
scroll to position [0, 0]
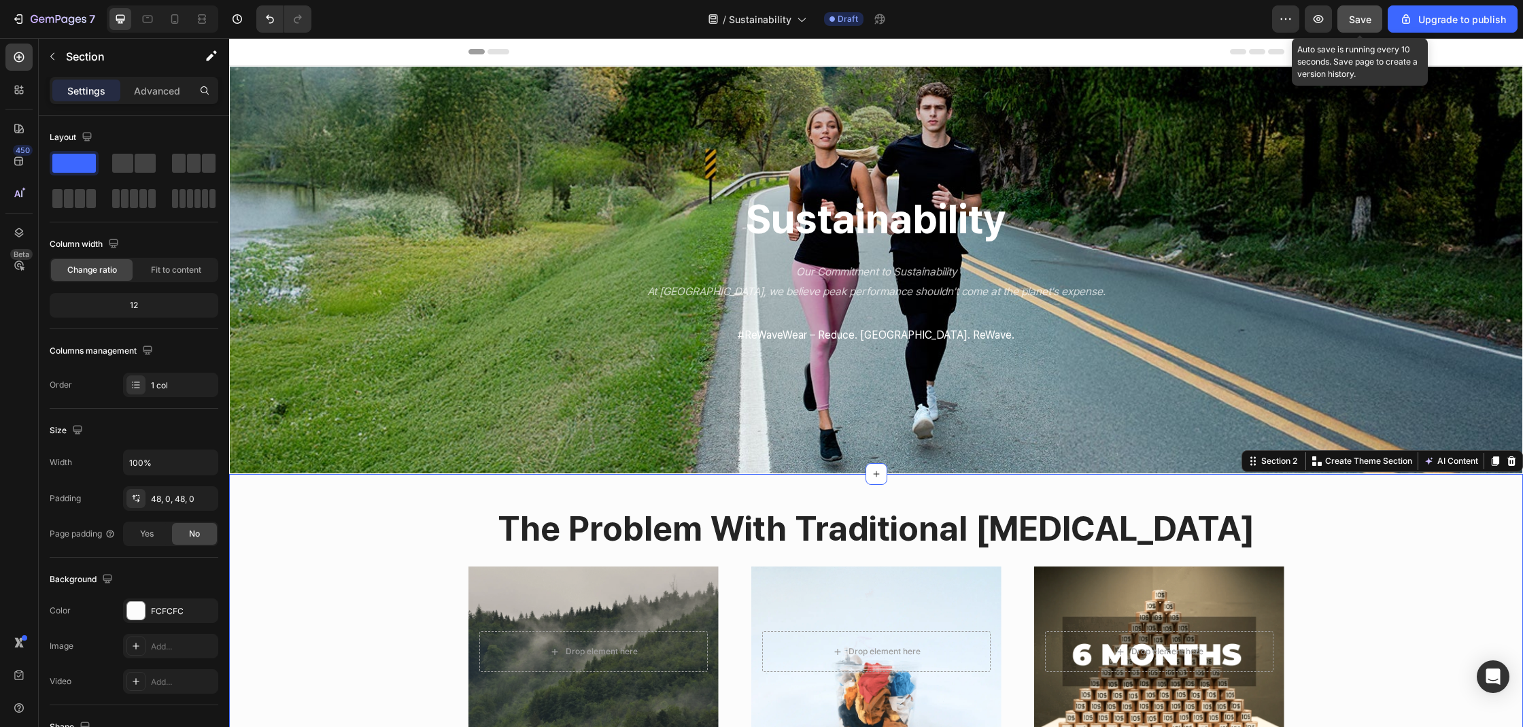
click at [1368, 24] on span "Save" at bounding box center [1360, 20] width 22 height 12
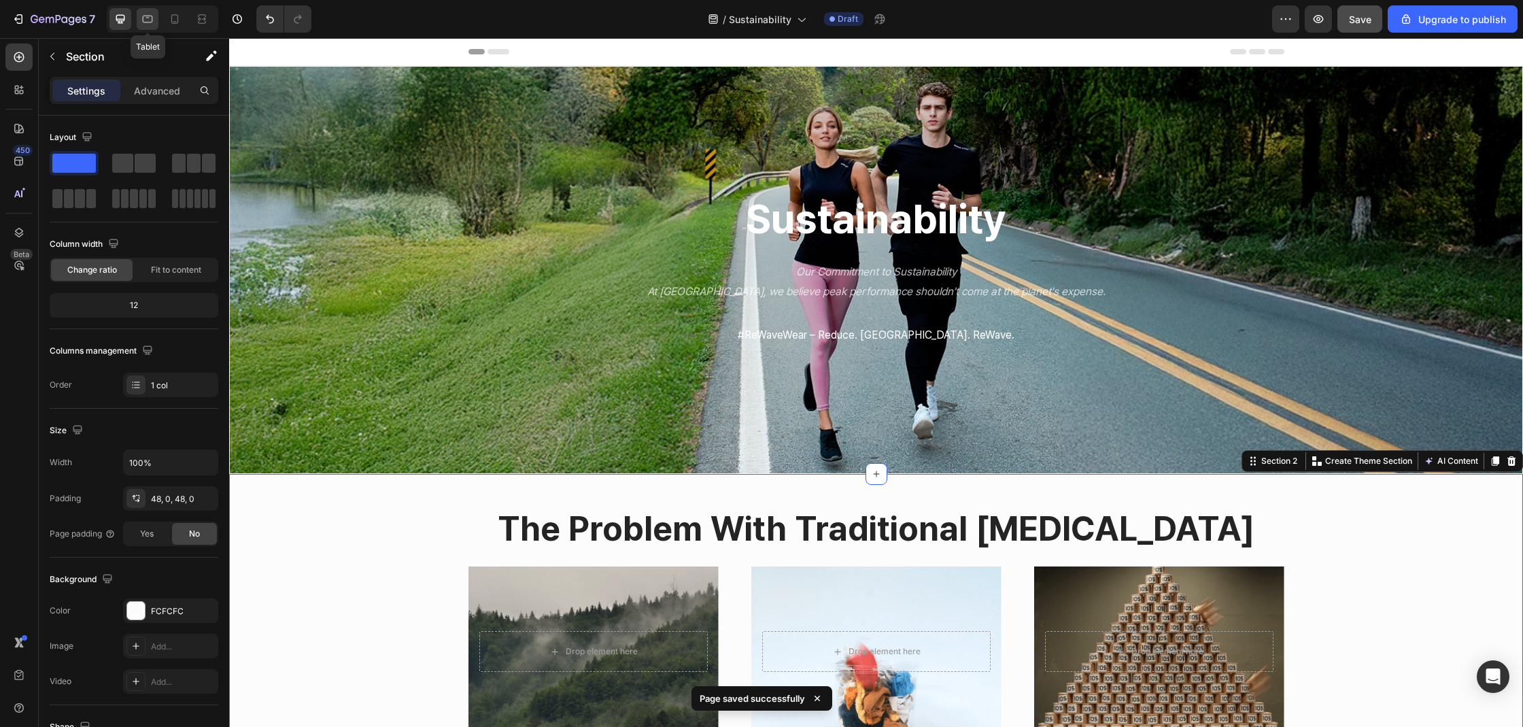
click at [141, 20] on icon at bounding box center [148, 19] width 14 height 14
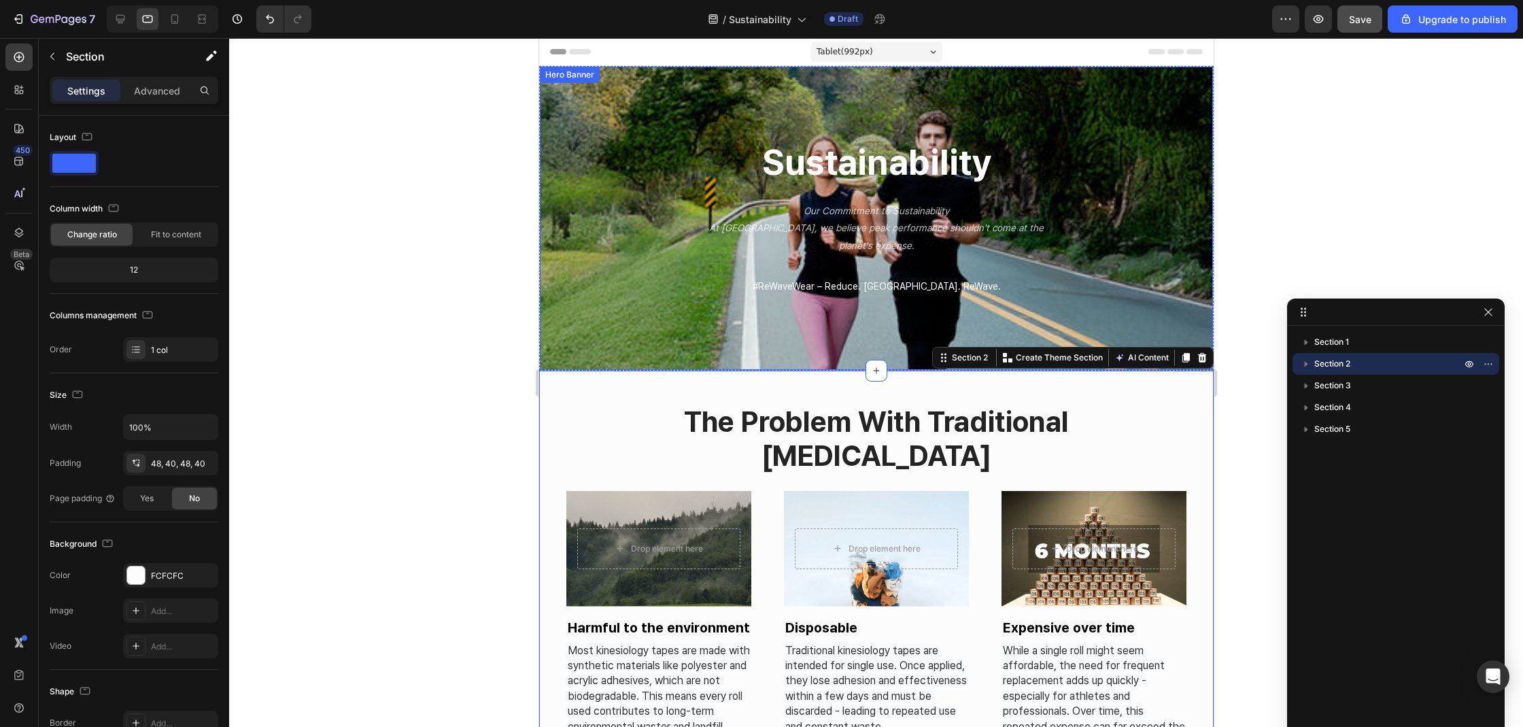
click at [602, 256] on div "sustainability Heading Our Commitment to Sustainability At [GEOGRAPHIC_DATA], w…" at bounding box center [875, 218] width 673 height 156
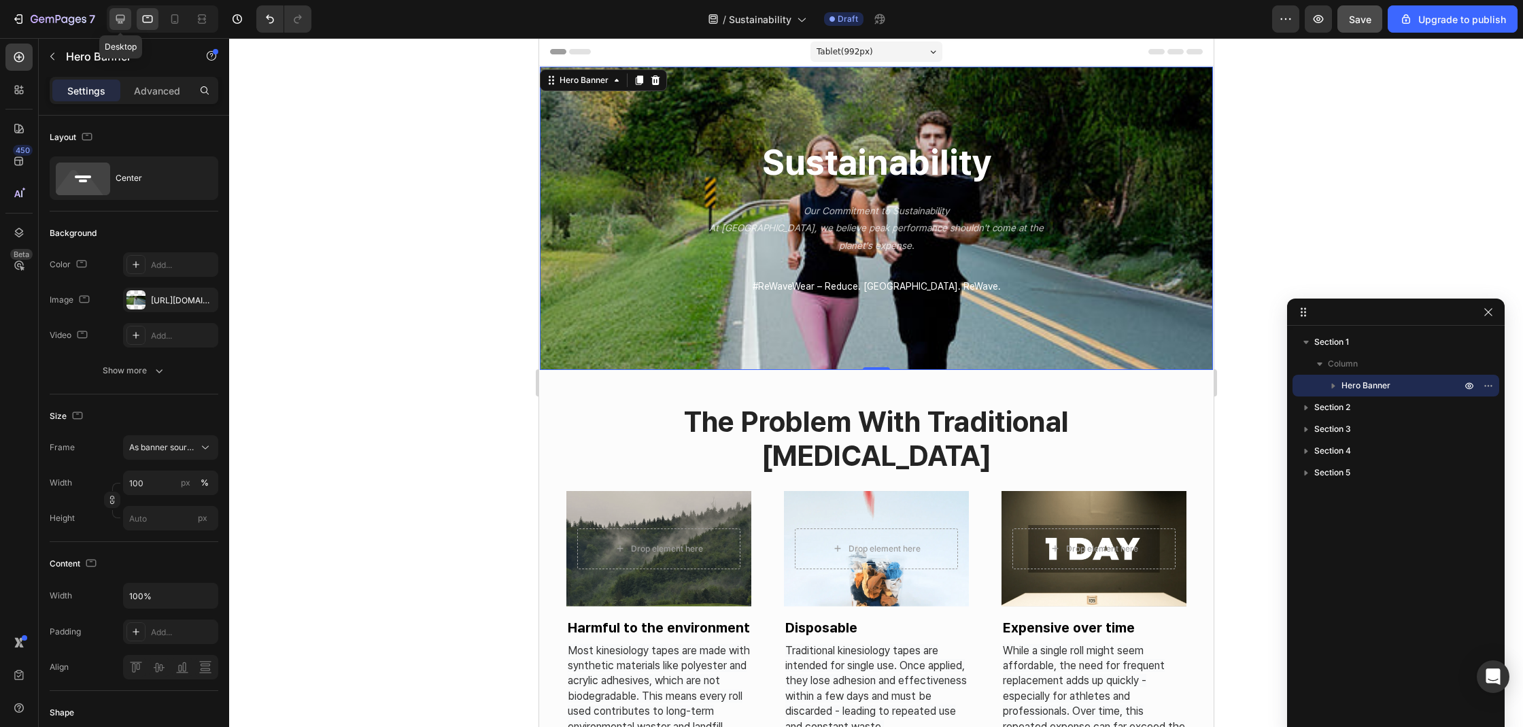
click at [115, 18] on icon at bounding box center [121, 19] width 14 height 14
type input "600"
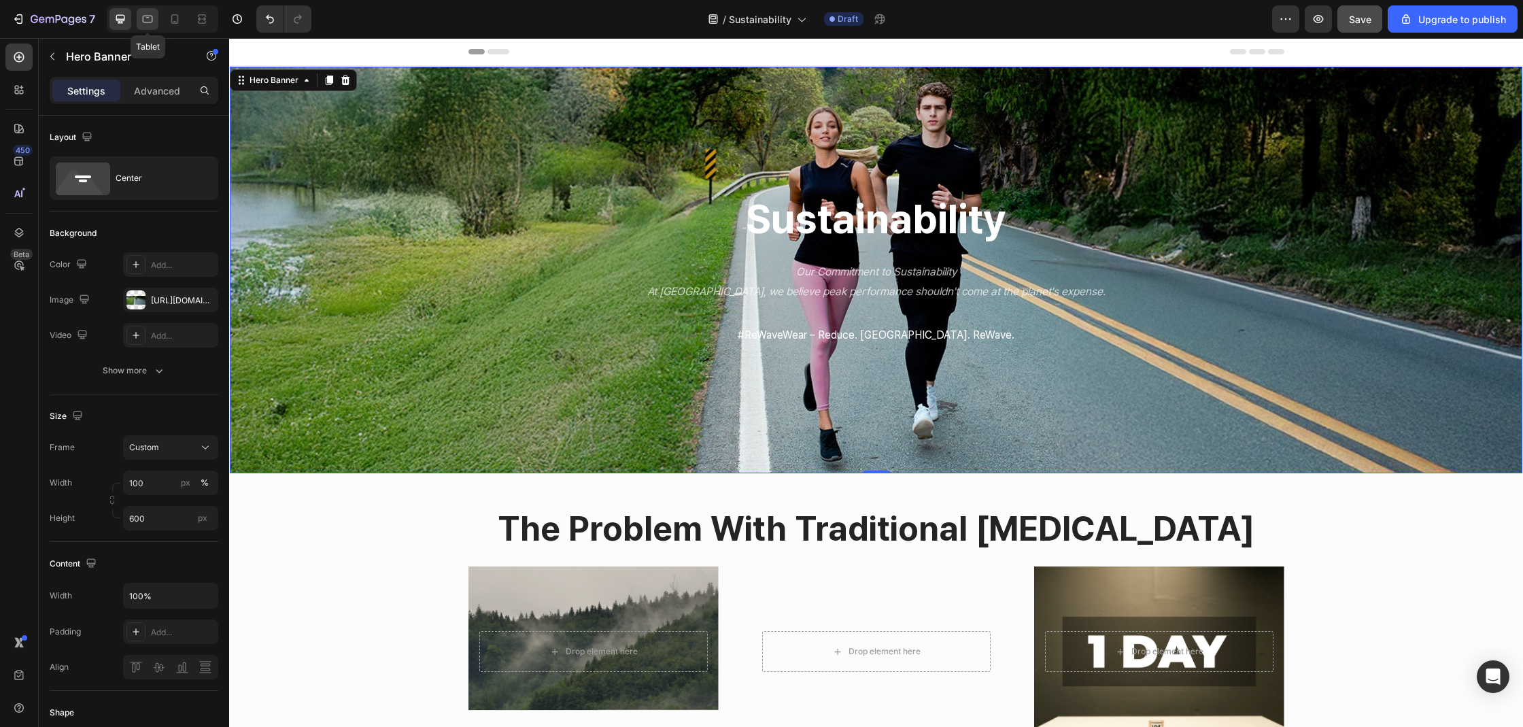
click at [141, 14] on icon at bounding box center [148, 19] width 14 height 14
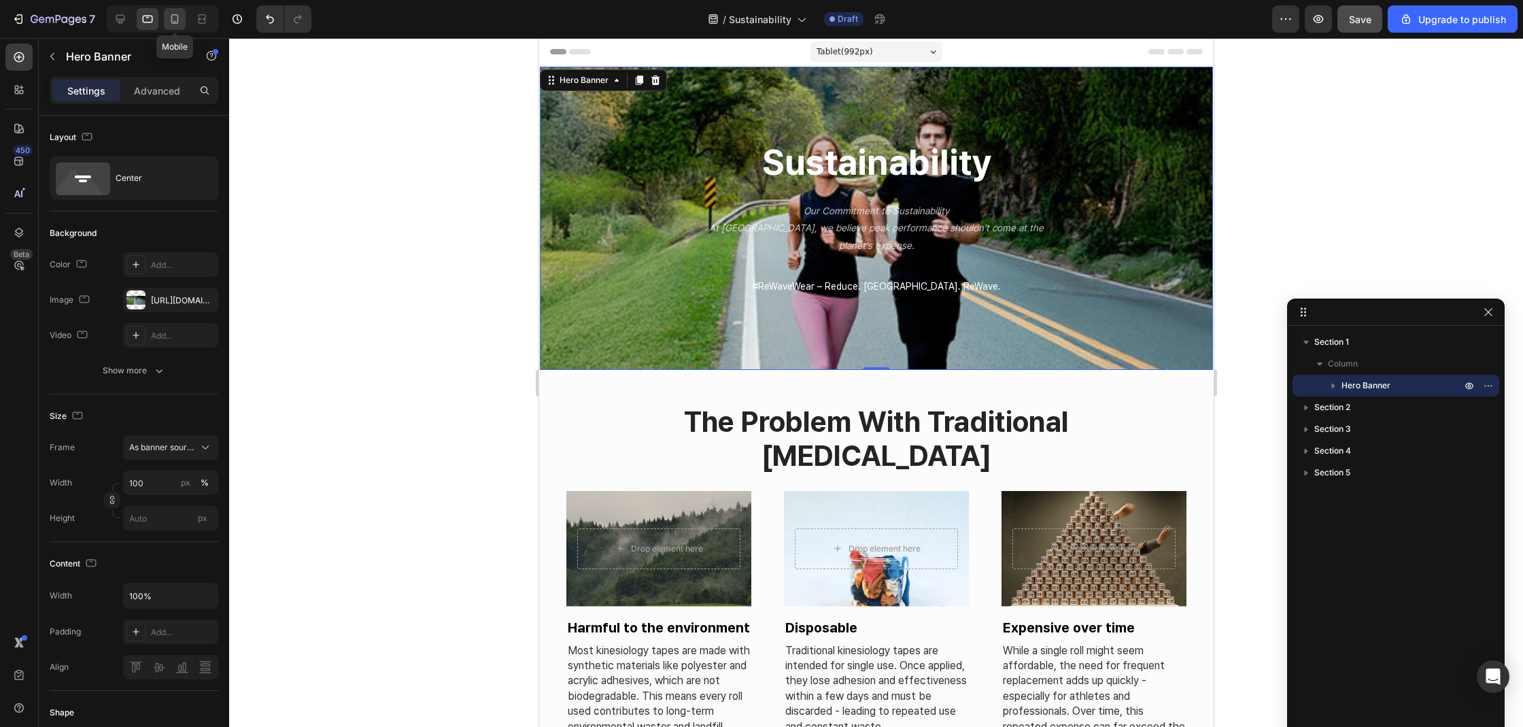
click at [177, 15] on icon at bounding box center [175, 19] width 14 height 14
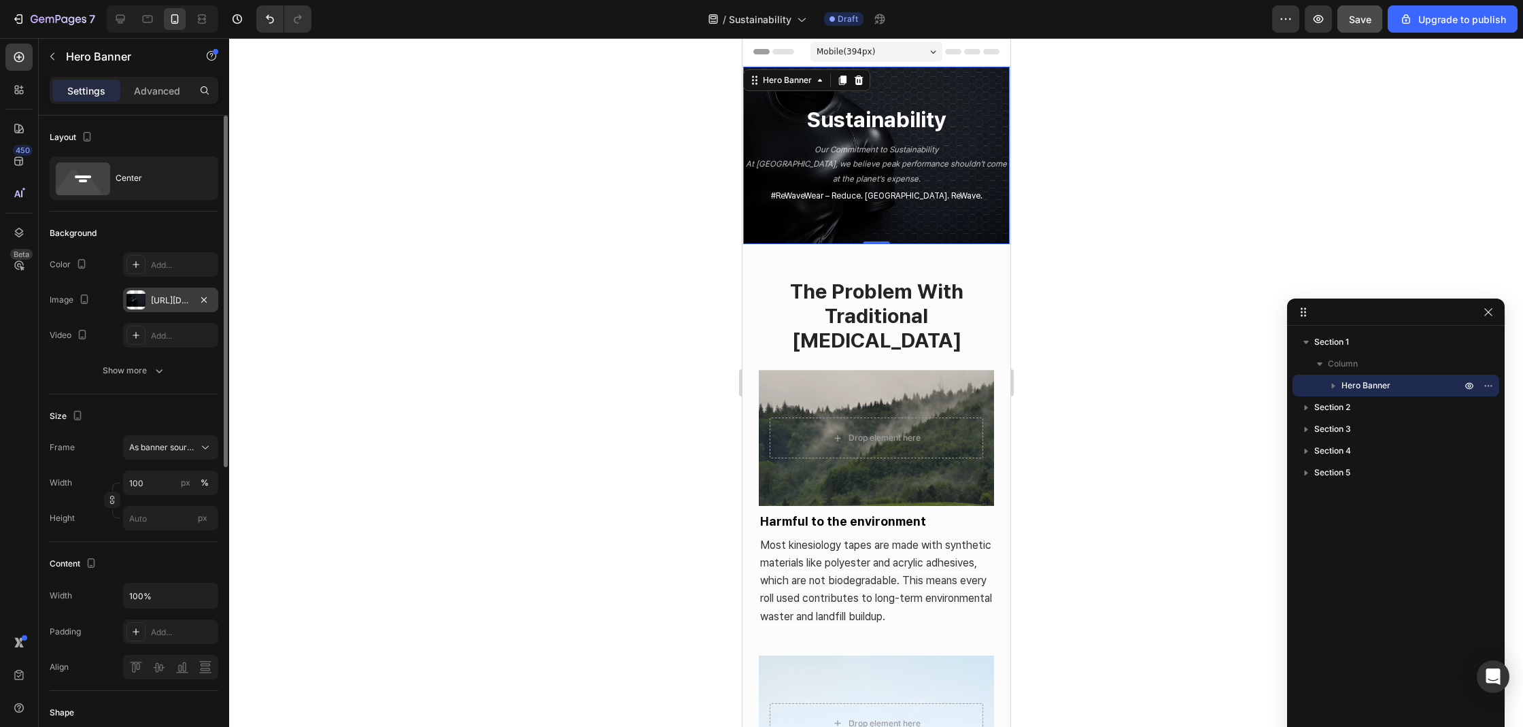
click at [136, 305] on div at bounding box center [135, 299] width 19 height 19
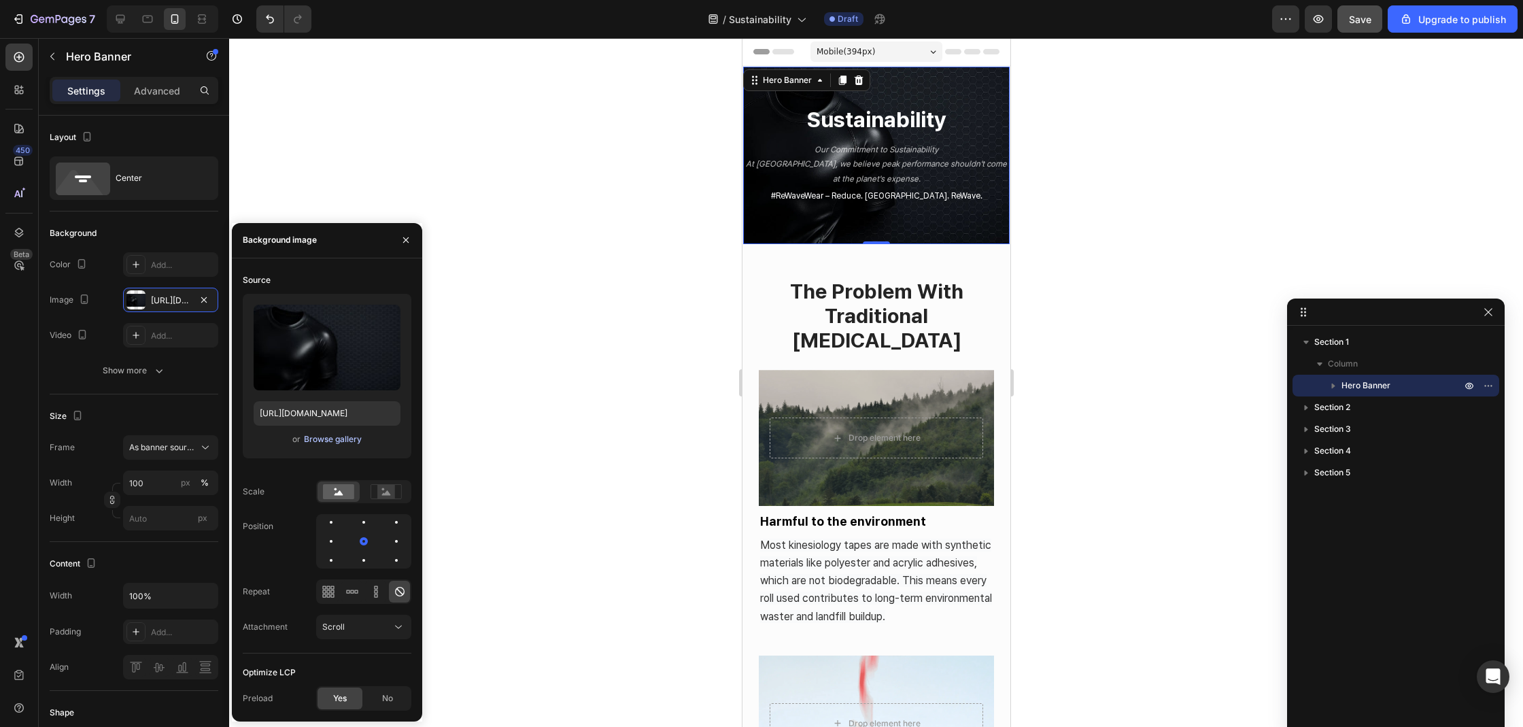
click at [312, 442] on div "Browse gallery" at bounding box center [333, 439] width 58 height 12
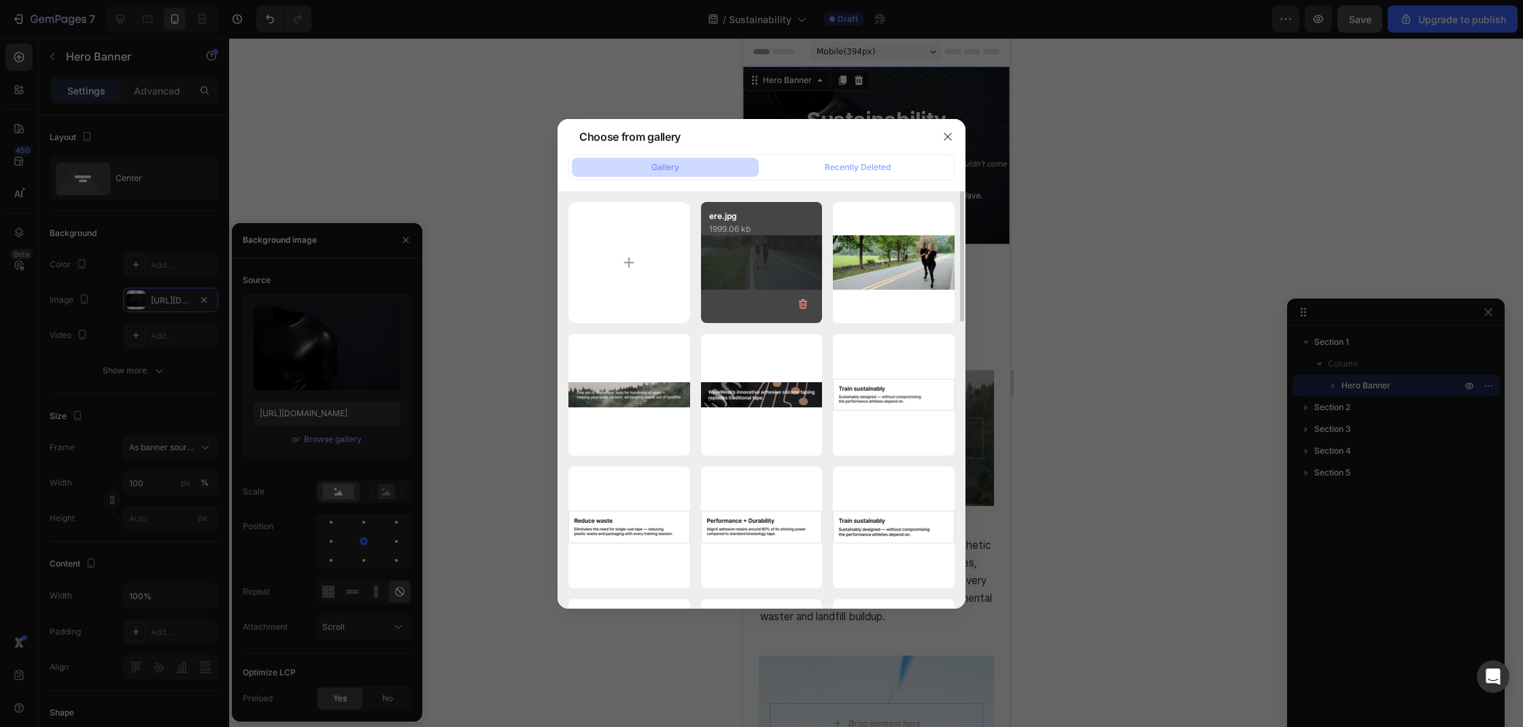
click at [774, 246] on div "ere.jpg 1999.06 kb" at bounding box center [762, 263] width 122 height 122
type input "https://cdn.shopify.com/s/files/1/0074/9882/5818/files/gempages_579737317355291…"
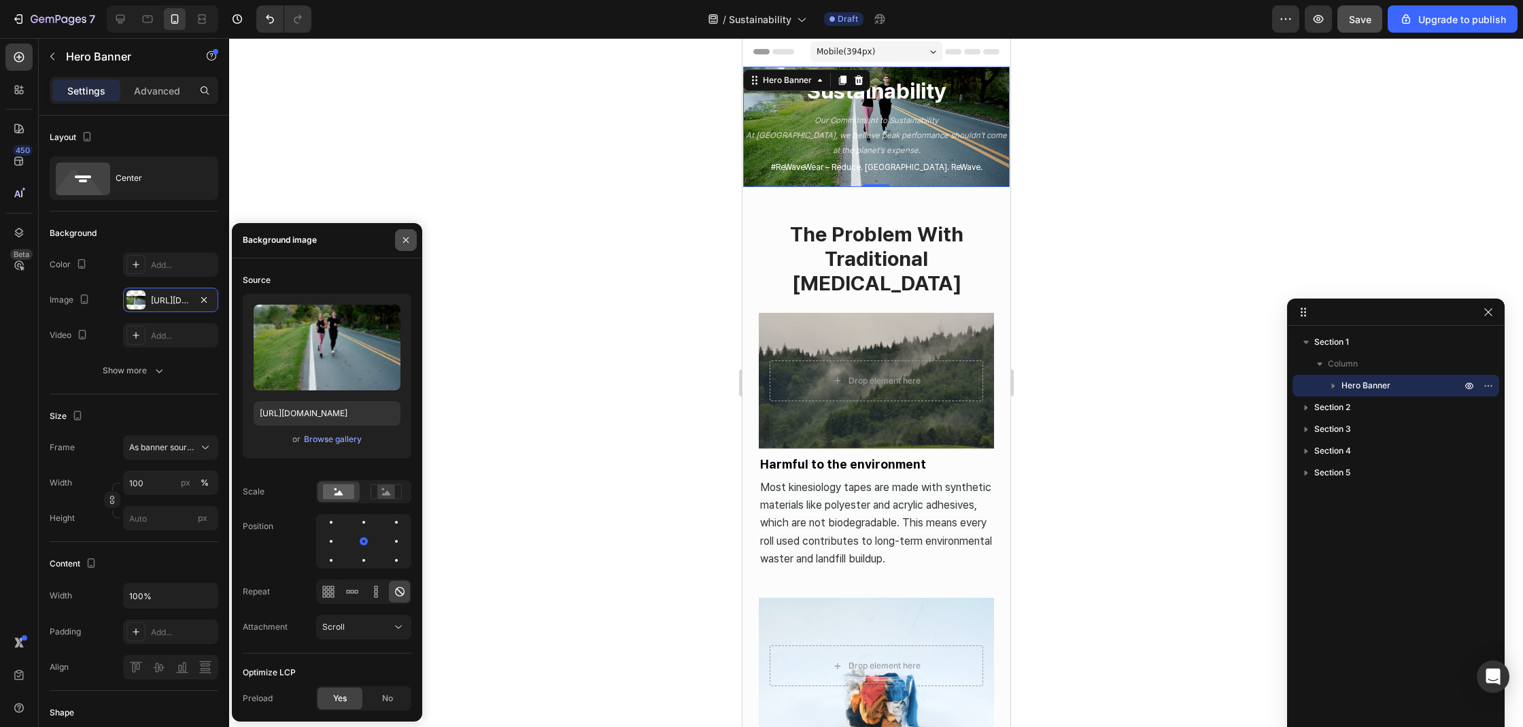
click at [410, 241] on icon "button" at bounding box center [405, 240] width 11 height 11
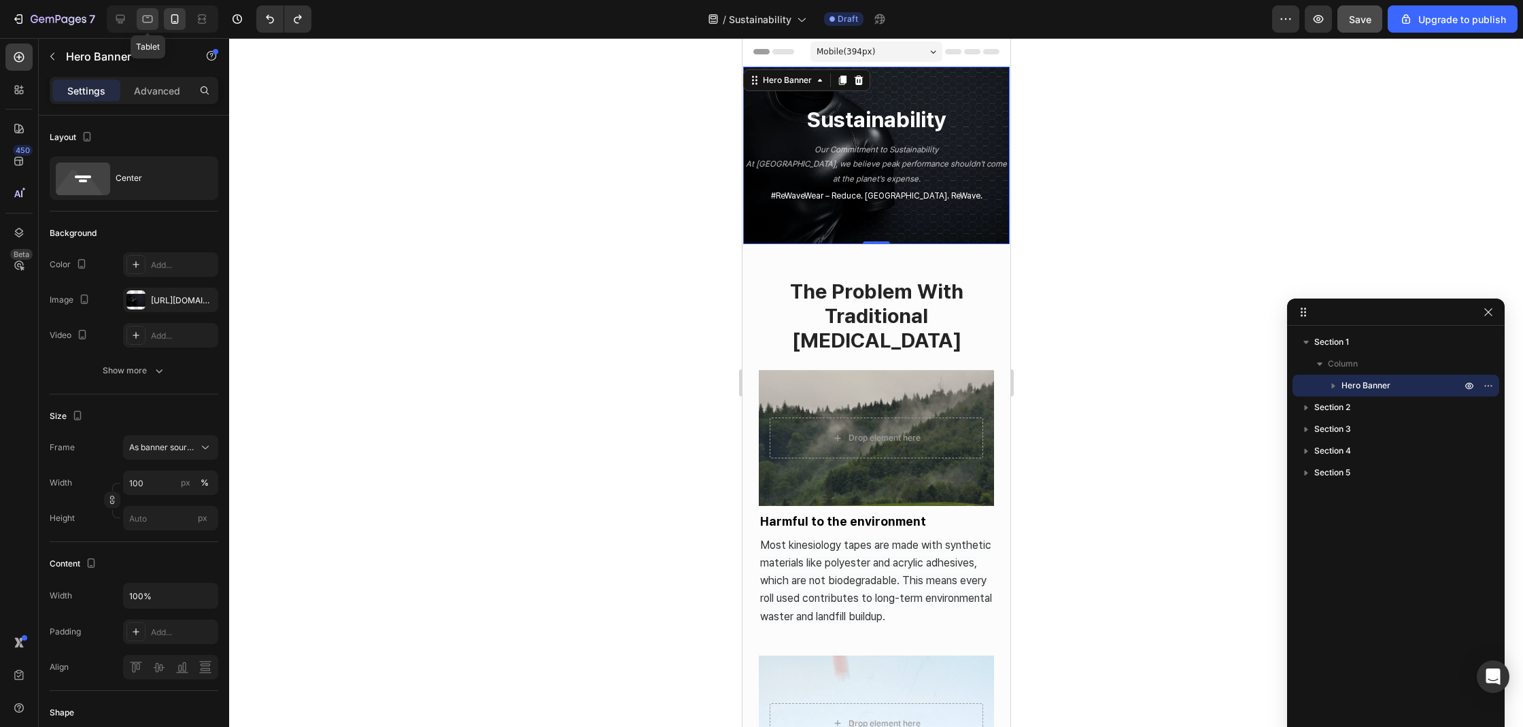
click at [153, 22] on icon at bounding box center [148, 19] width 14 height 14
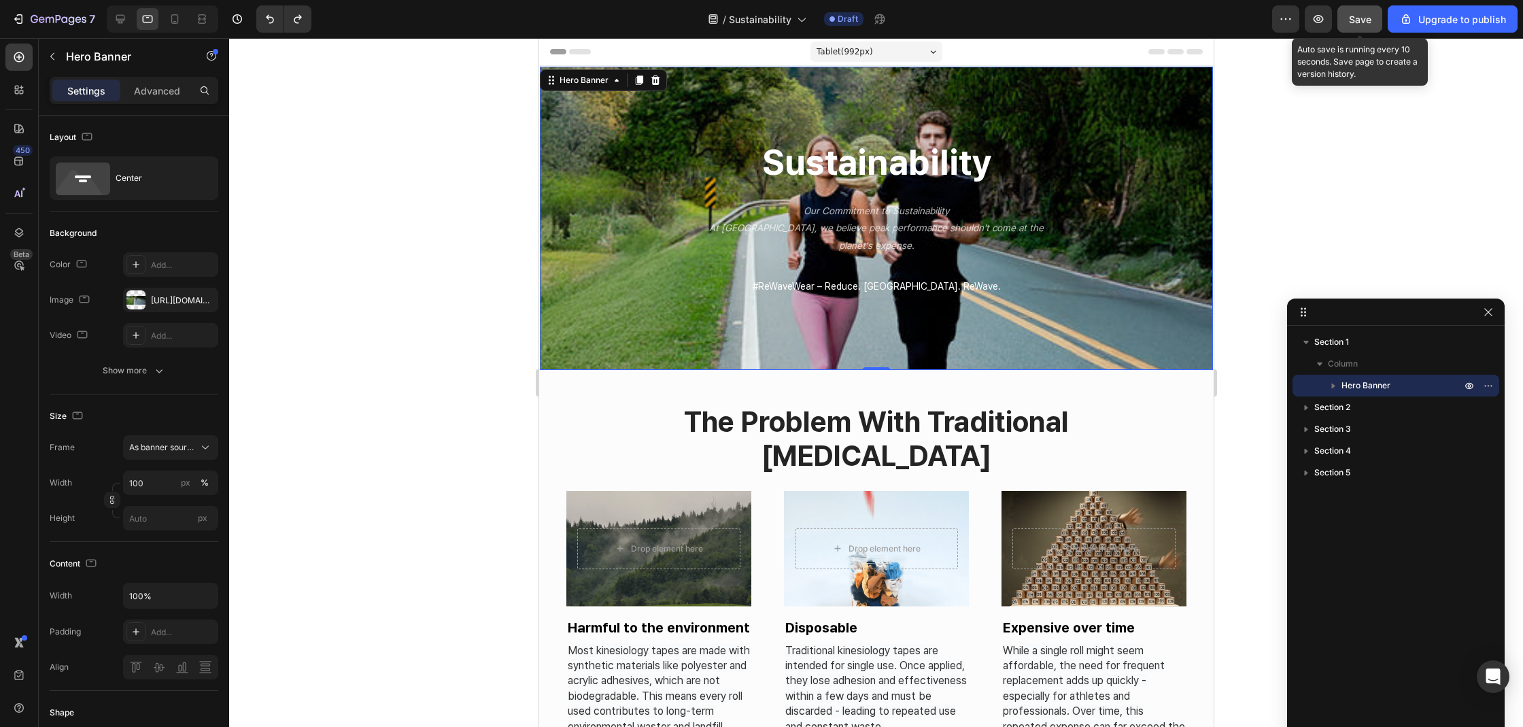
click at [1363, 18] on span "Save" at bounding box center [1360, 20] width 22 height 12
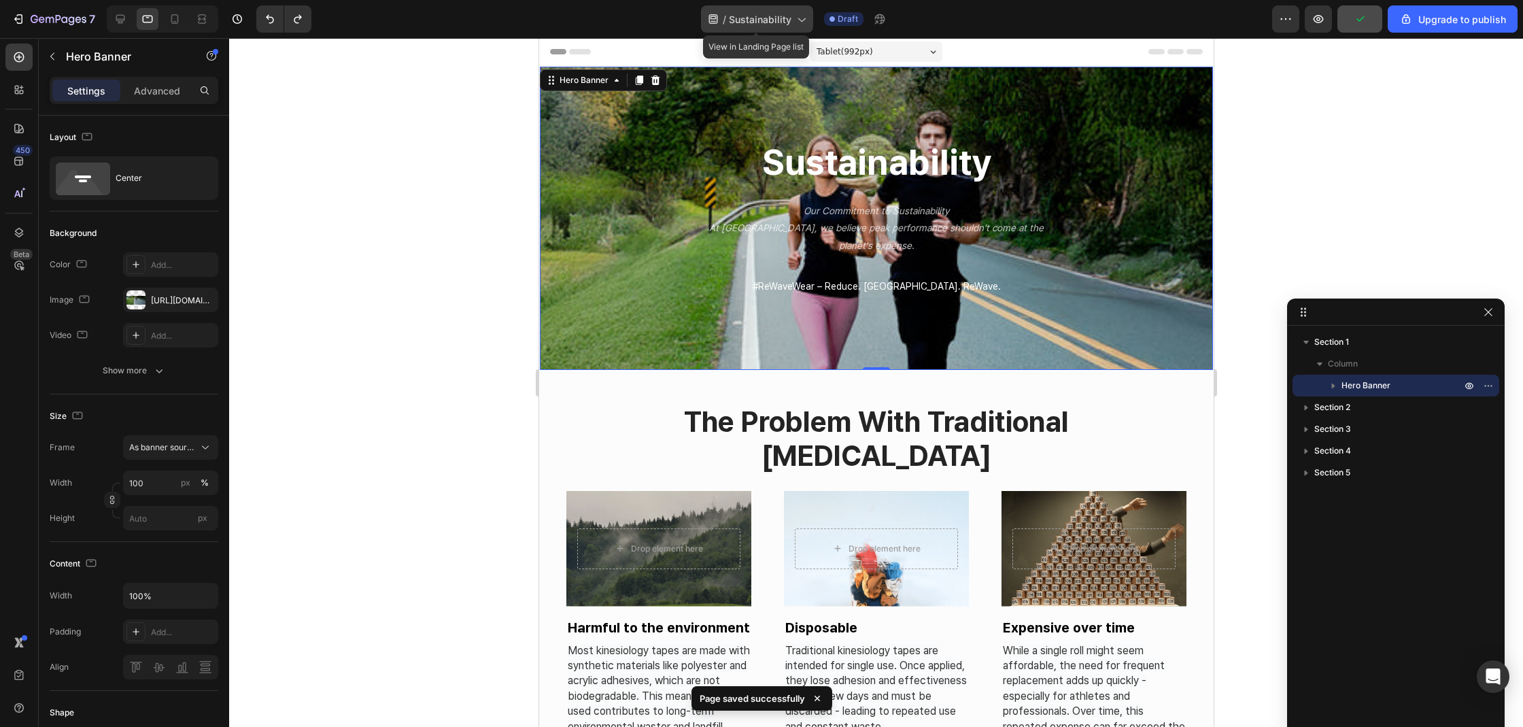
click at [797, 20] on icon at bounding box center [801, 19] width 14 height 14
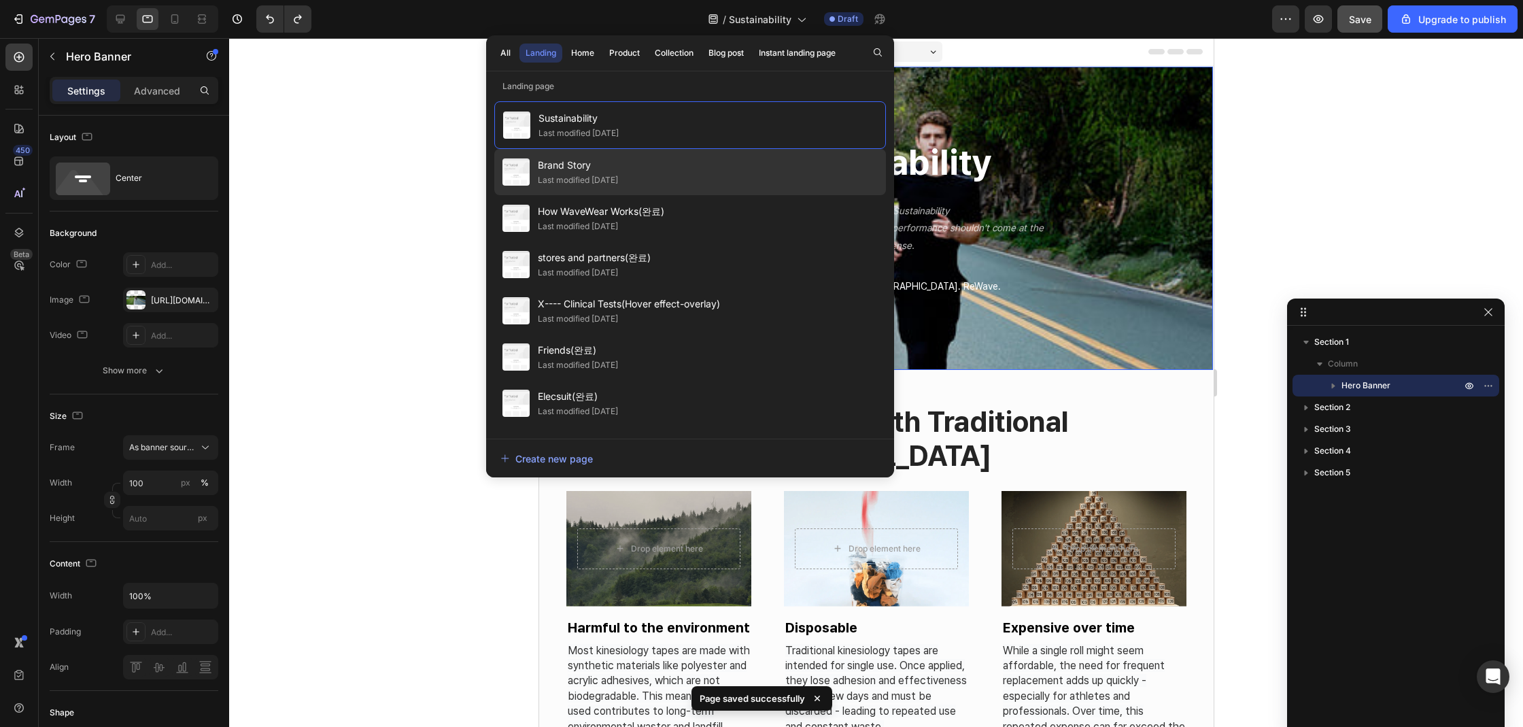
click at [757, 195] on div "Brand Story Last modified 2 days ago" at bounding box center [690, 218] width 392 height 46
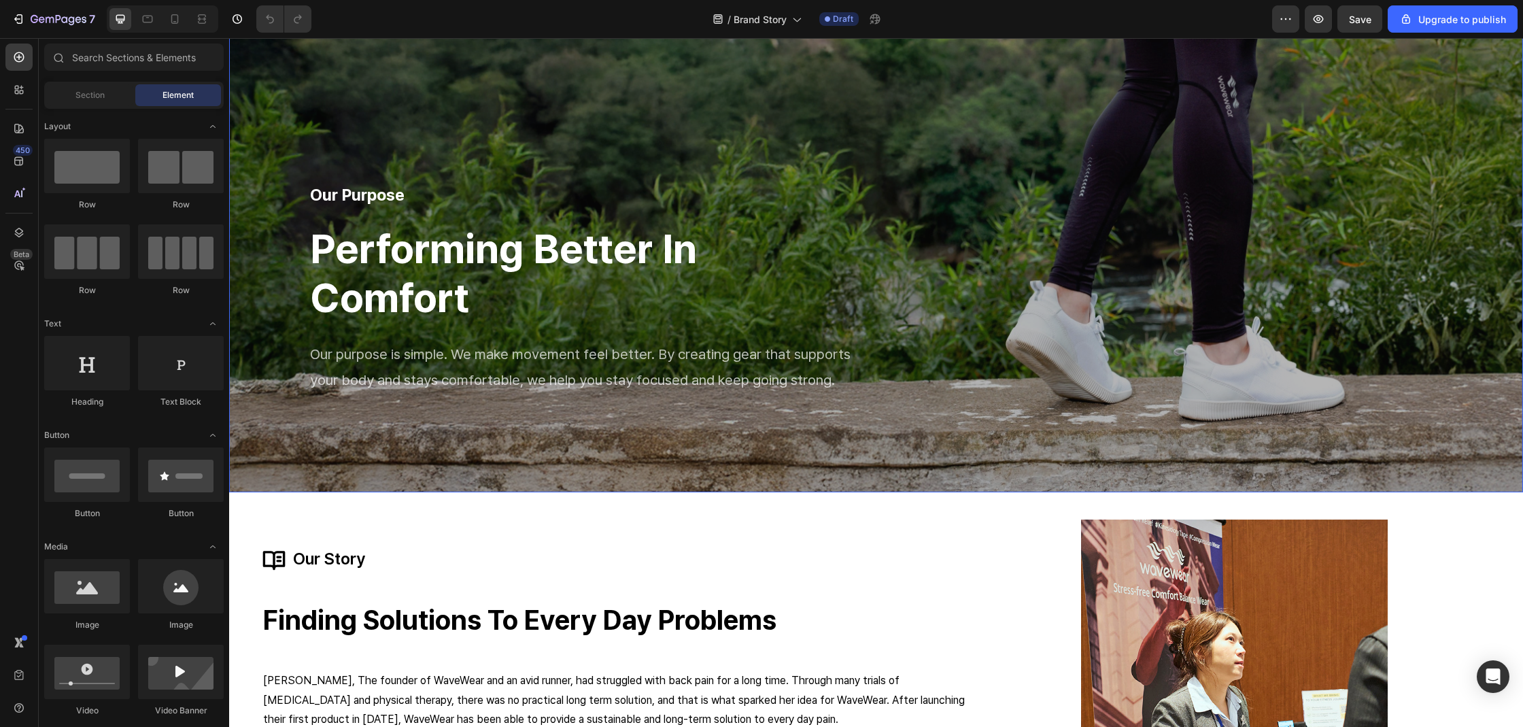
scroll to position [455, 0]
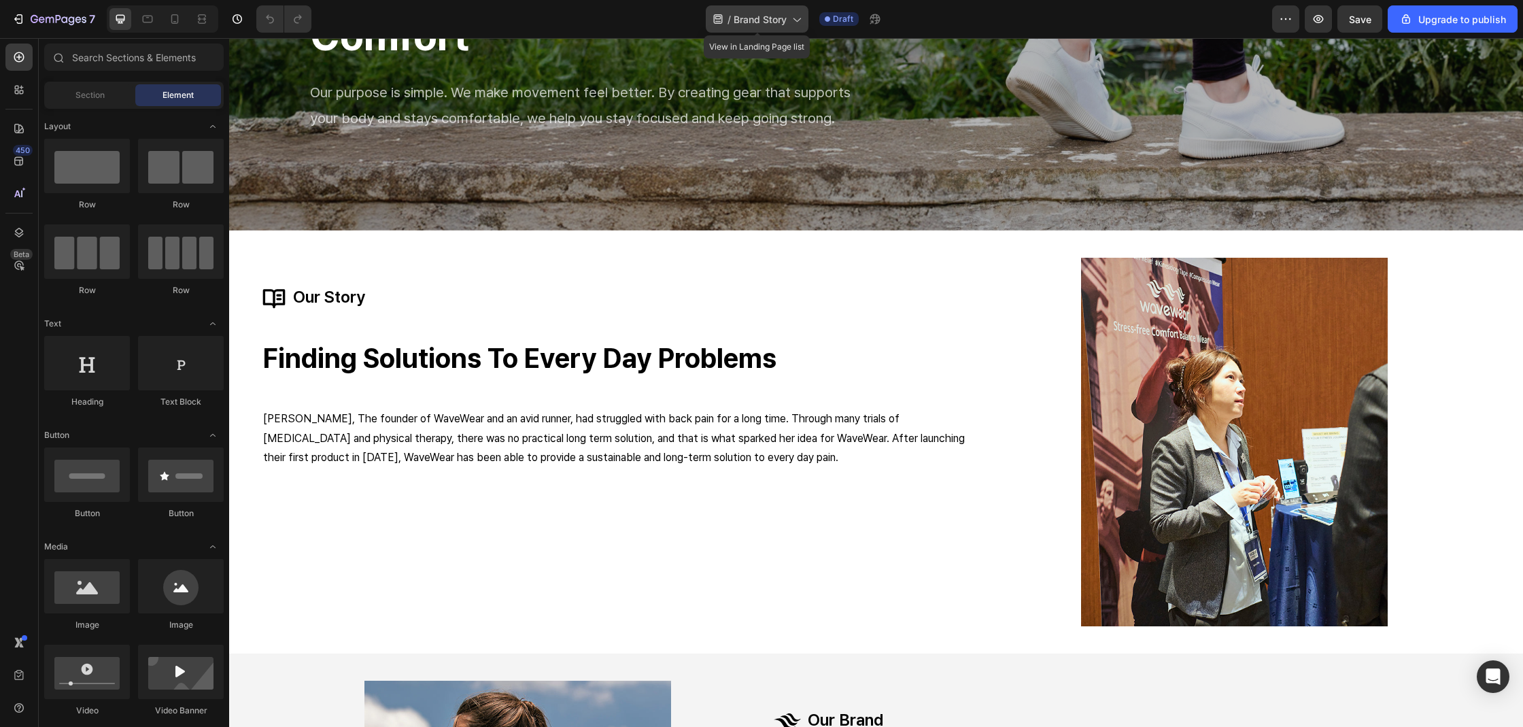
click at [788, 21] on div "/ Brand Story" at bounding box center [757, 18] width 103 height 27
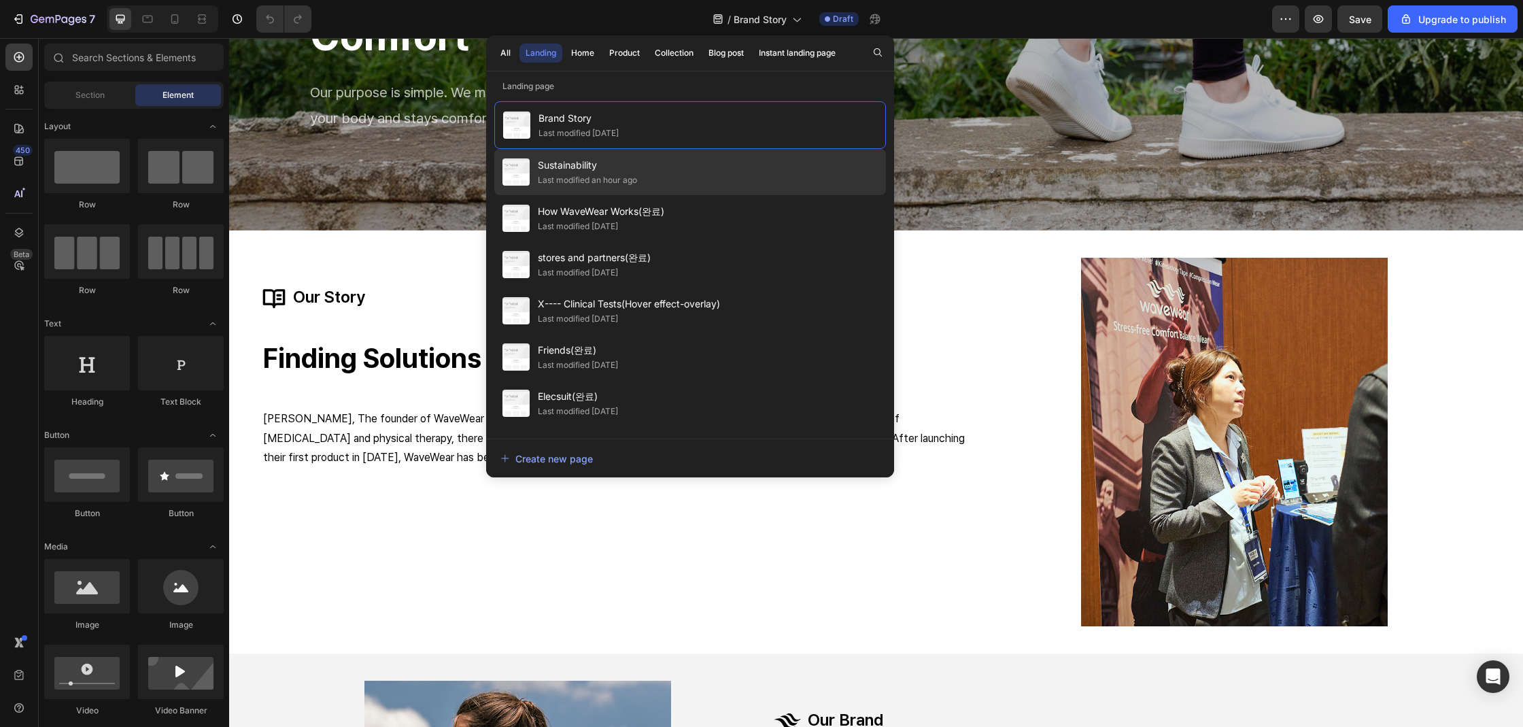
click at [676, 195] on div "Sustainability Last modified an hour ago" at bounding box center [690, 218] width 392 height 46
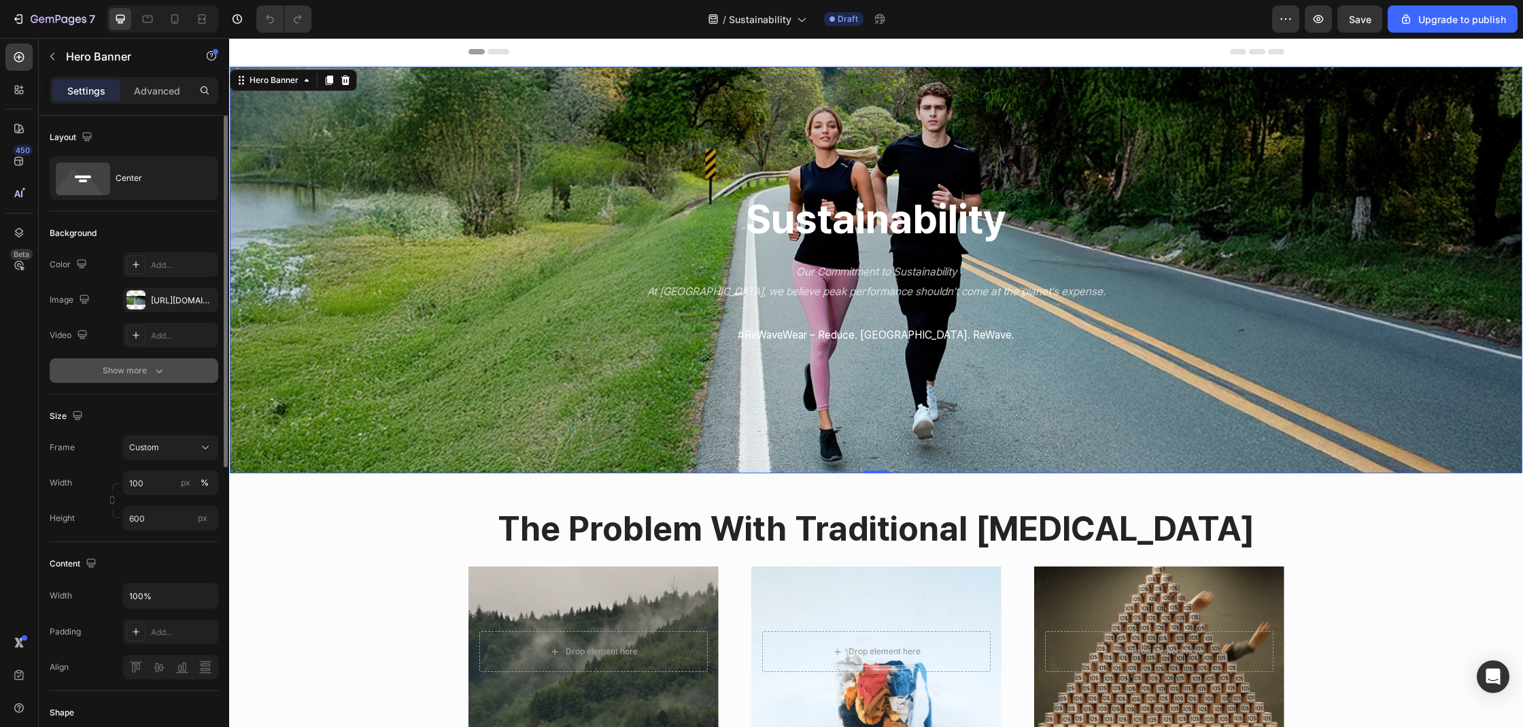
click at [122, 362] on button "Show more" at bounding box center [134, 370] width 169 height 24
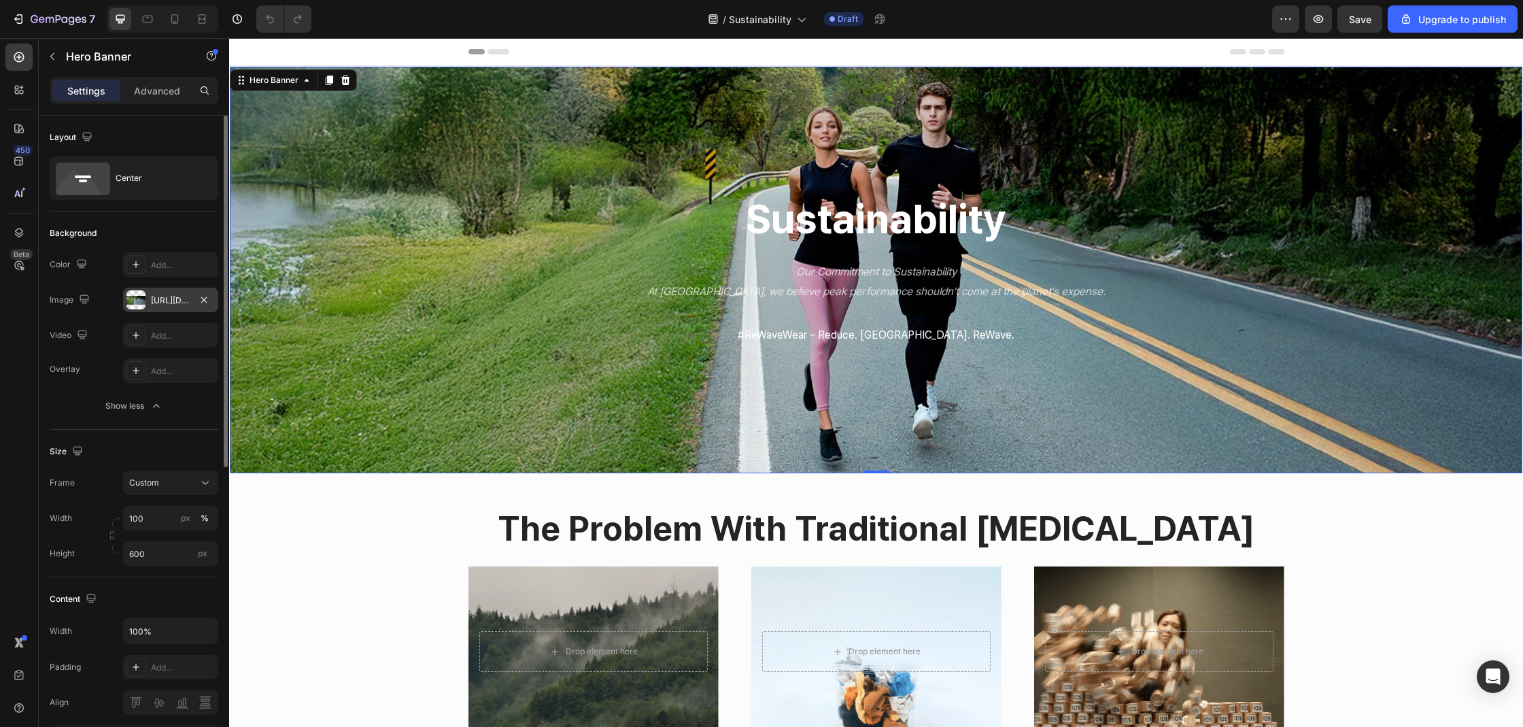
click at [150, 307] on div "[URL][DOMAIN_NAME]" at bounding box center [170, 300] width 95 height 24
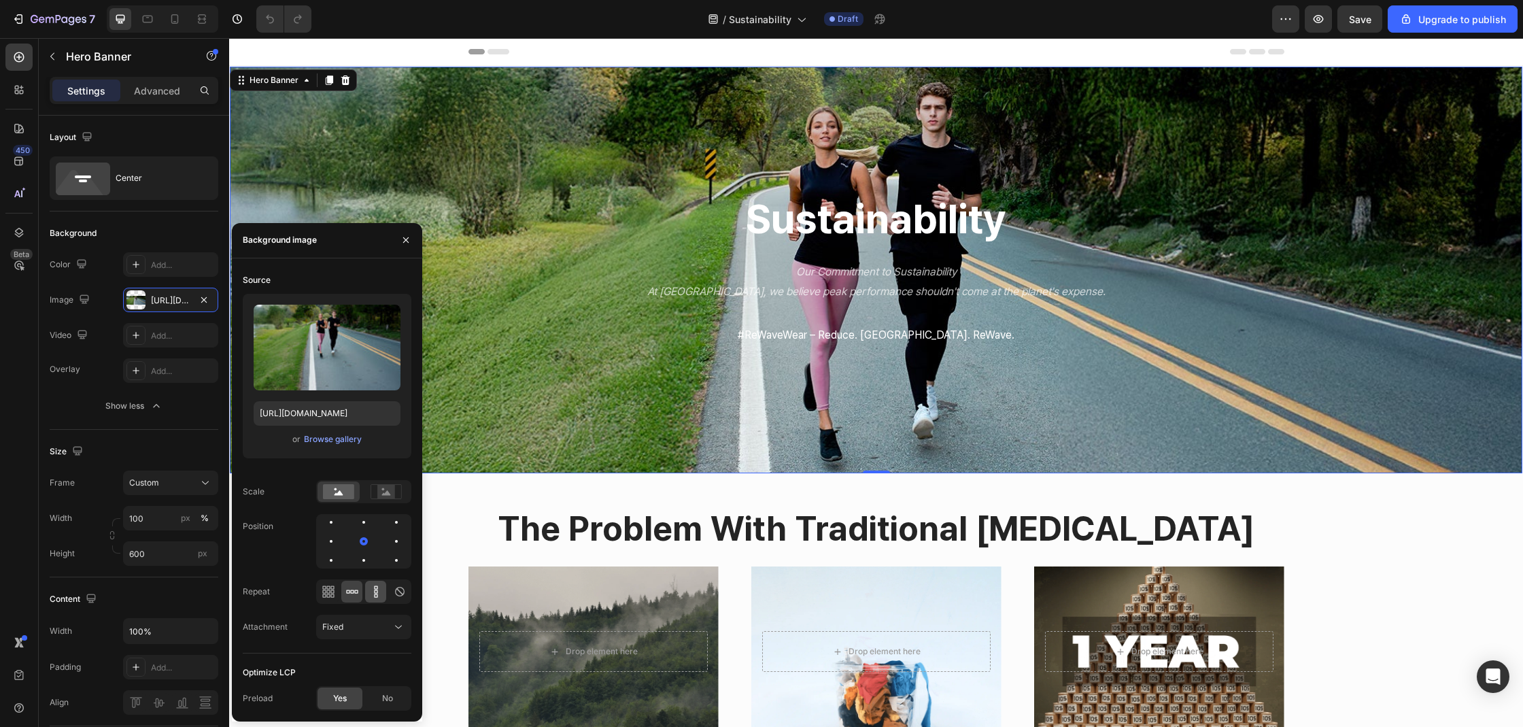
click at [370, 593] on icon at bounding box center [376, 592] width 14 height 14
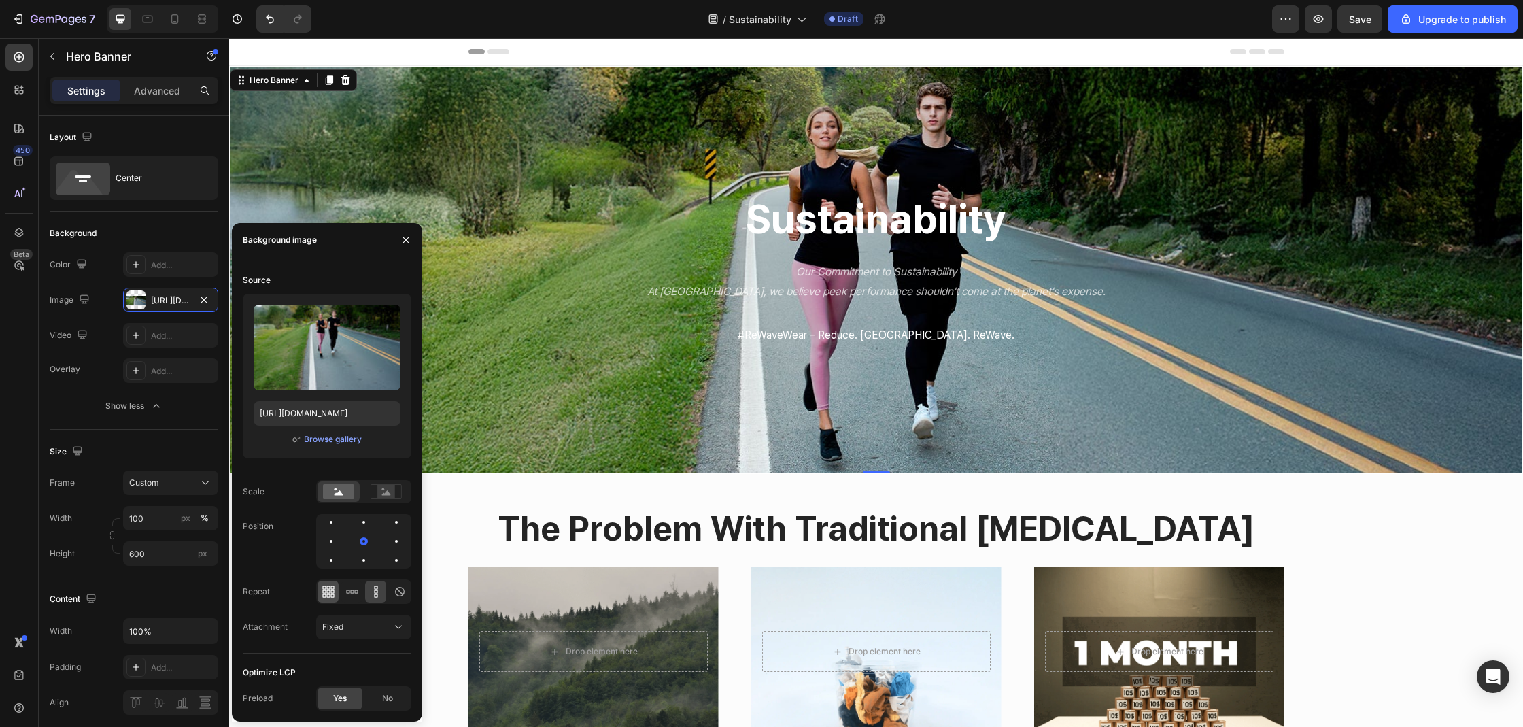
click at [337, 591] on div at bounding box center [327, 592] width 21 height 22
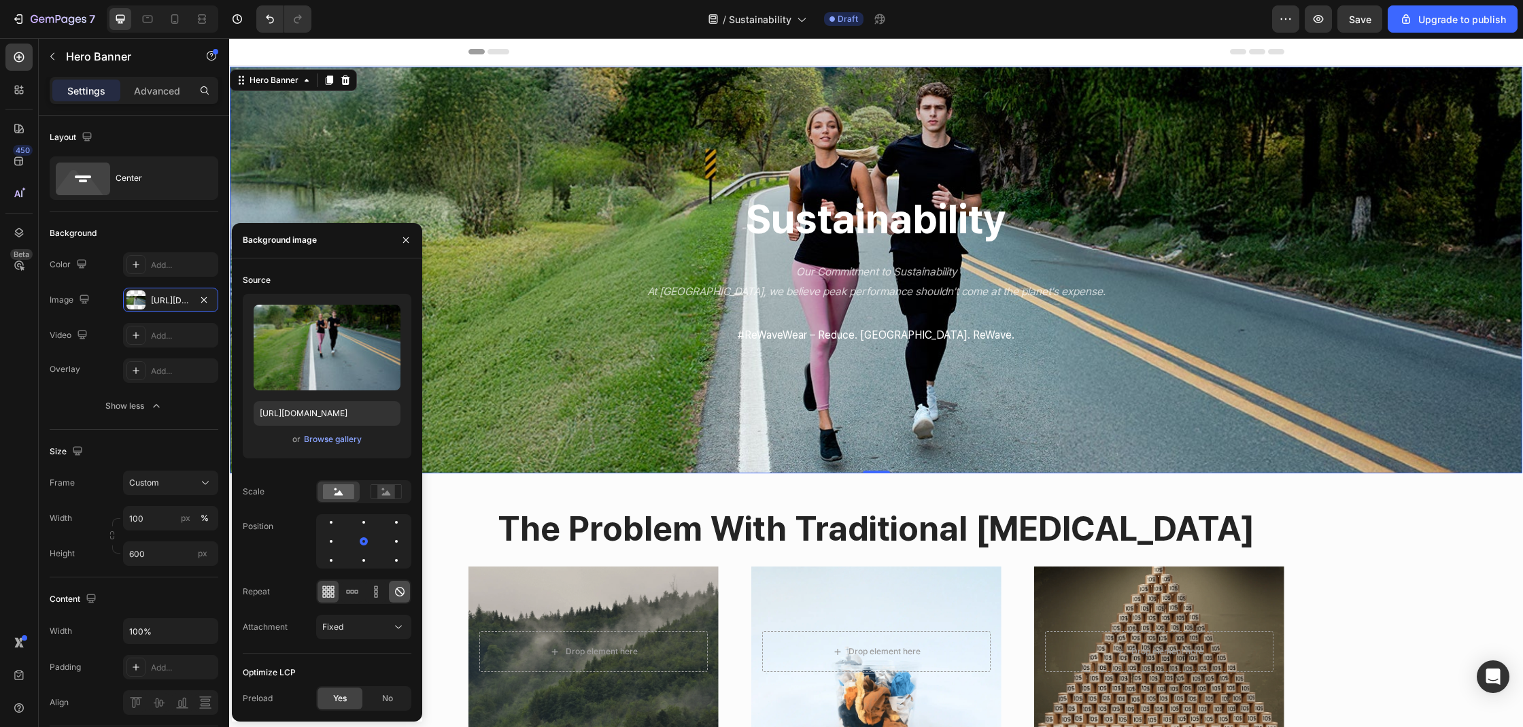
click at [398, 590] on icon at bounding box center [400, 592] width 10 height 10
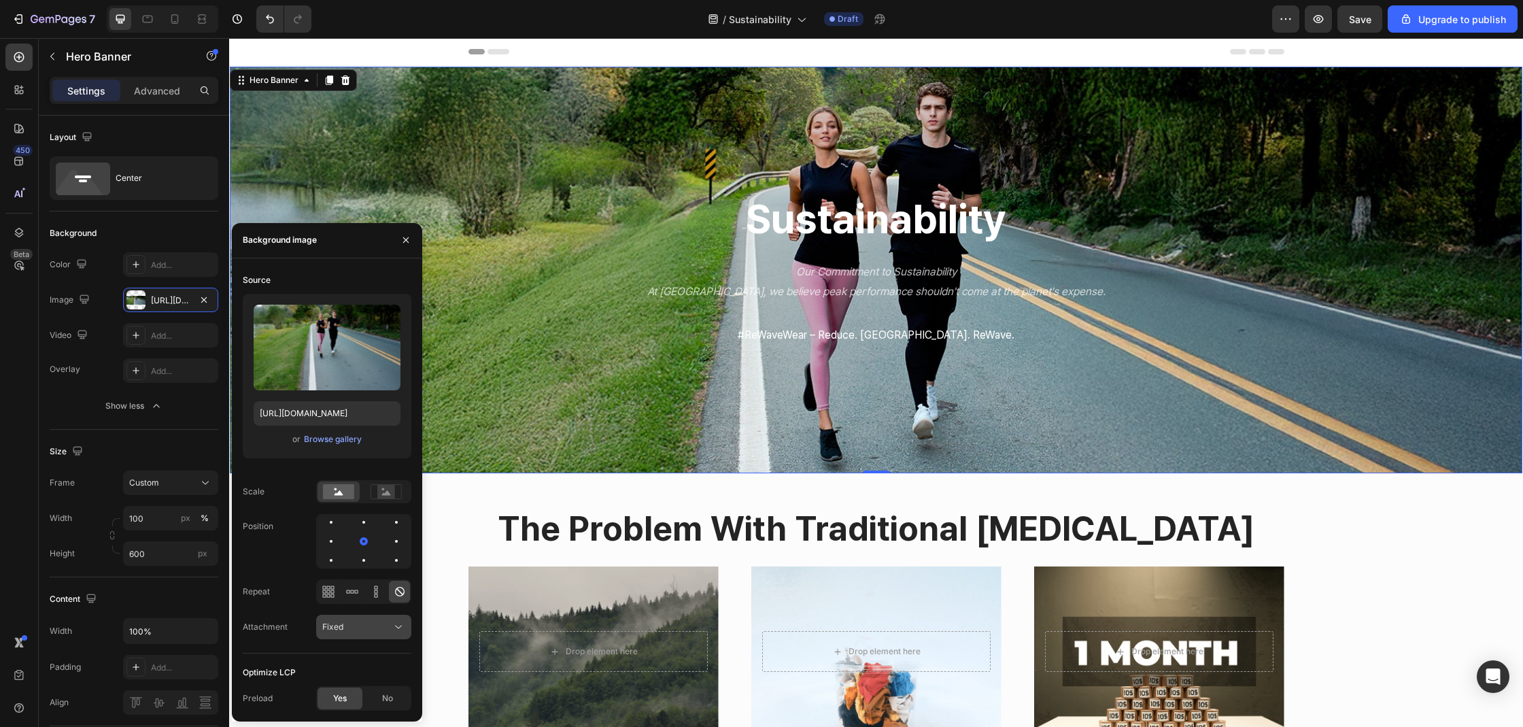
click at [356, 635] on button "Fixed" at bounding box center [363, 627] width 95 height 24
click at [346, 538] on p "Scroll" at bounding box center [360, 542] width 77 height 12
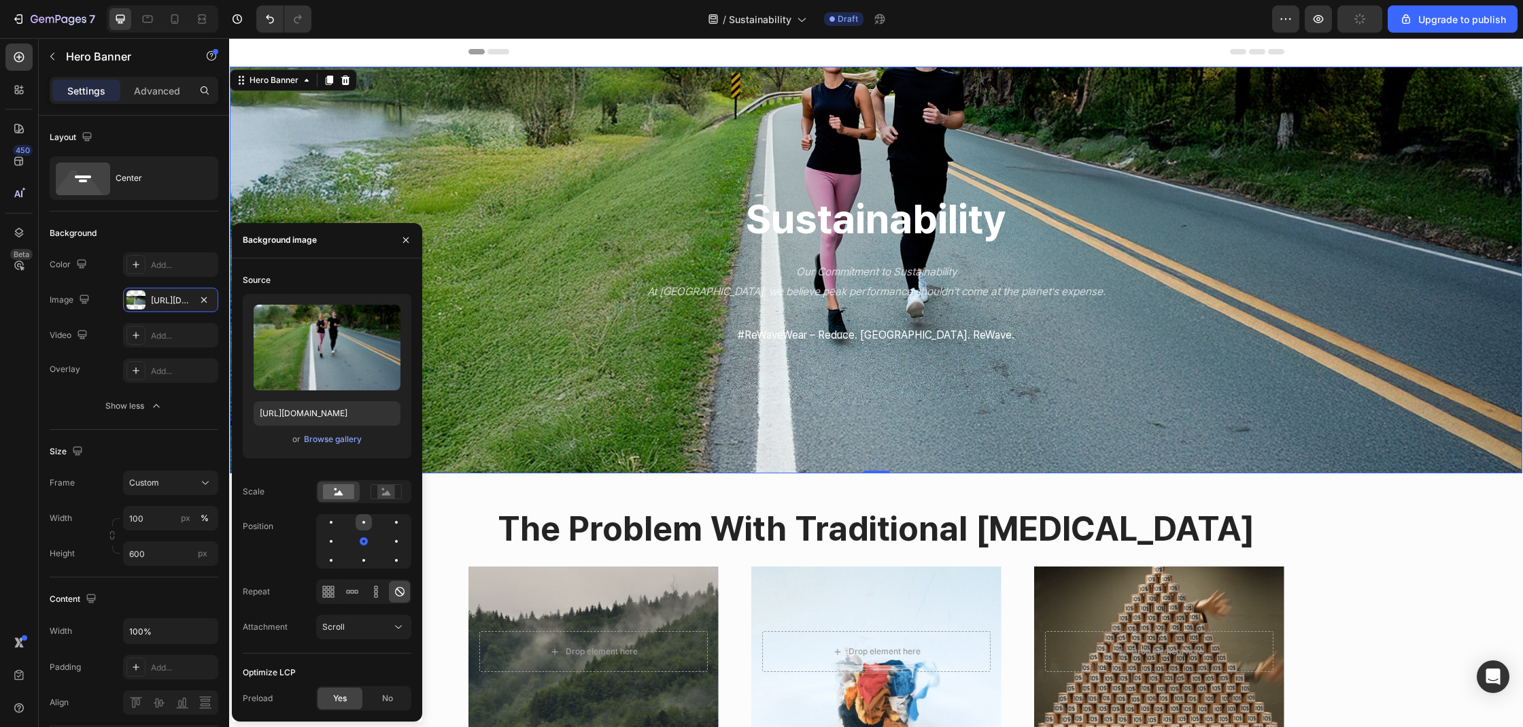
click at [364, 521] on div at bounding box center [363, 522] width 3 height 3
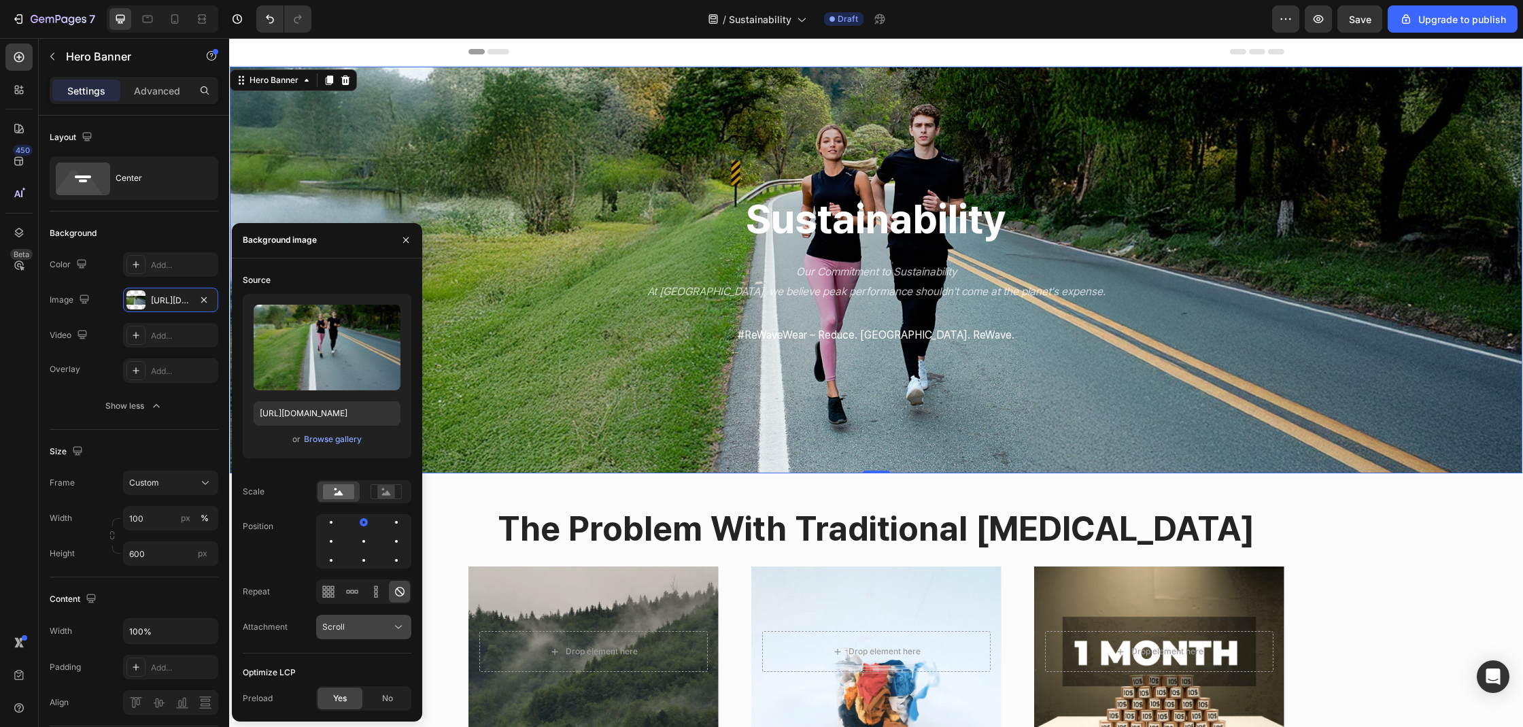
click at [370, 625] on div "Scroll" at bounding box center [356, 627] width 69 height 12
click at [350, 601] on div "Local" at bounding box center [349, 594] width 111 height 26
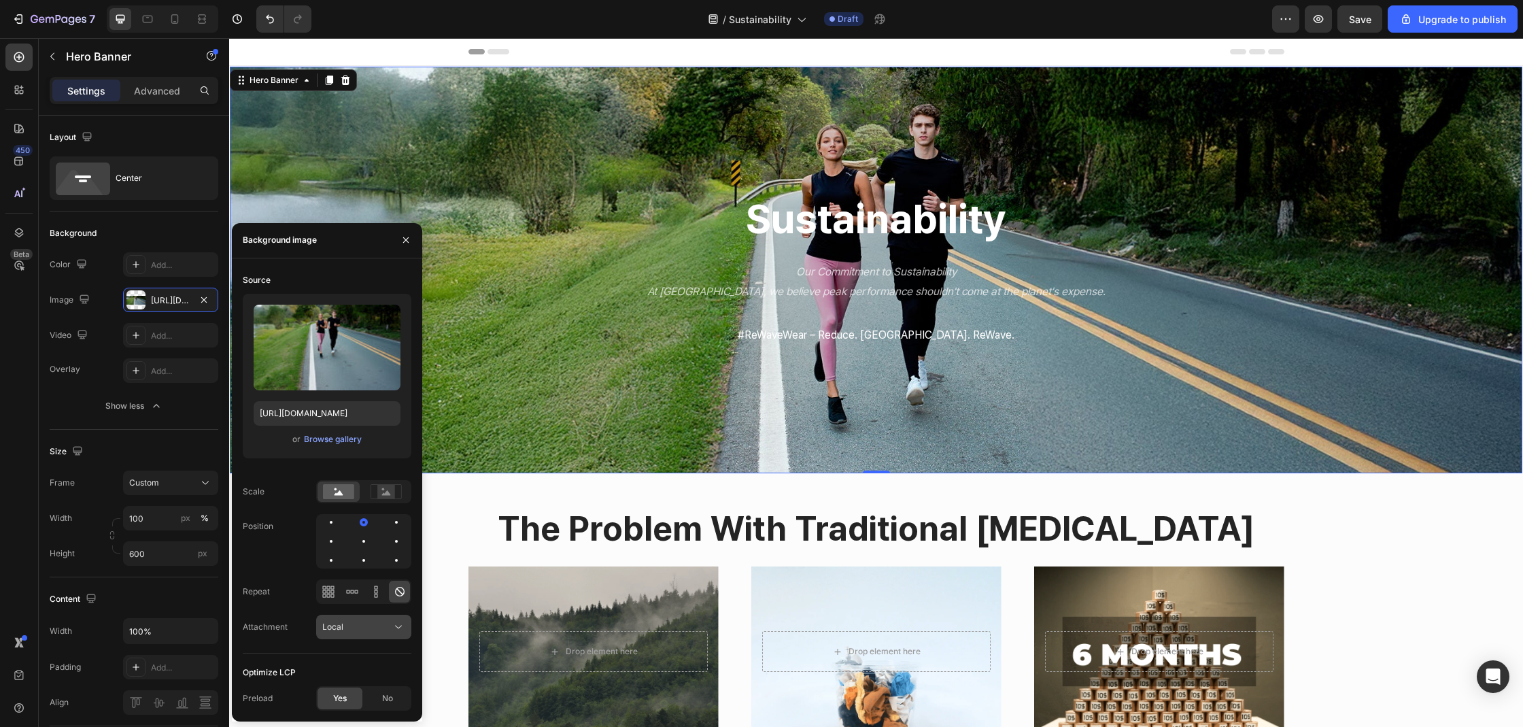
click at [367, 631] on div "Local" at bounding box center [356, 627] width 69 height 12
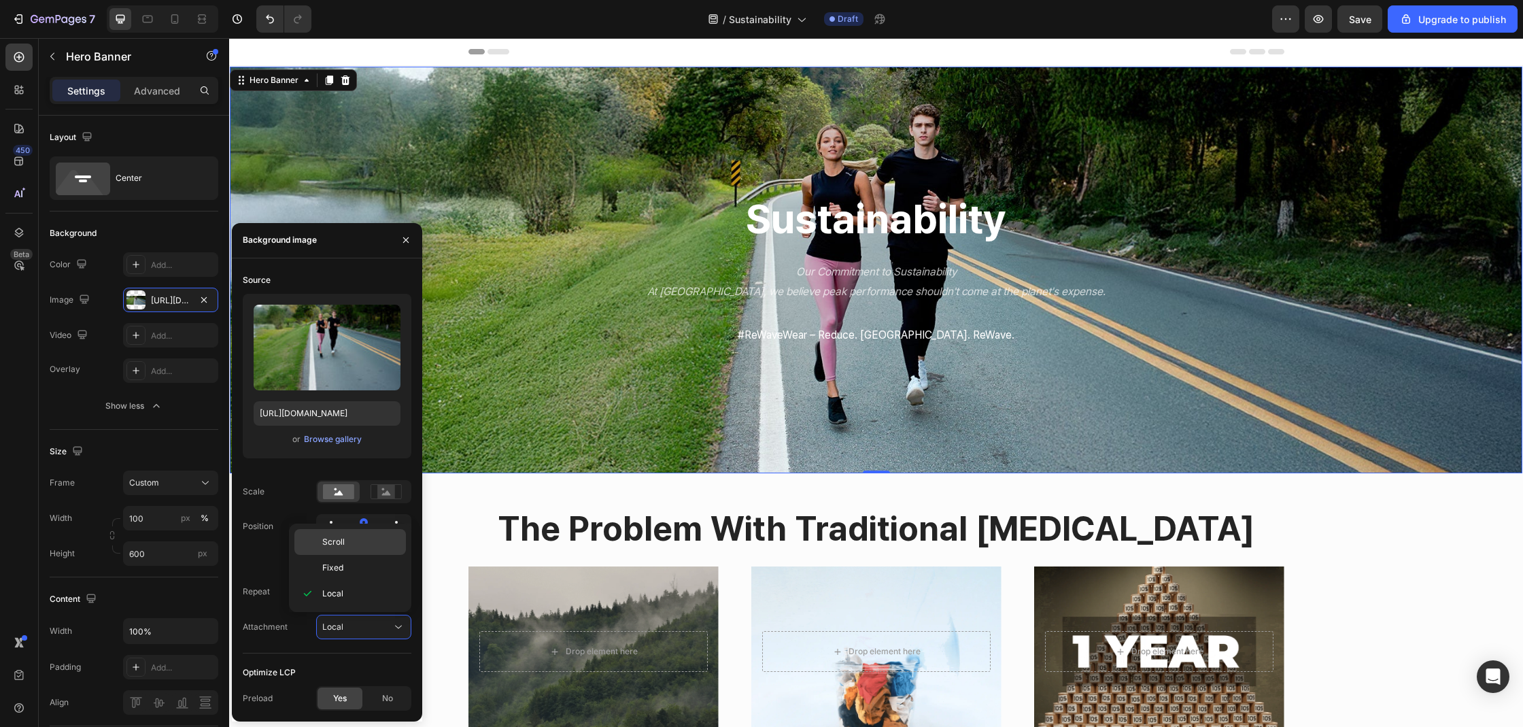
click at [340, 540] on span "Scroll" at bounding box center [333, 542] width 22 height 12
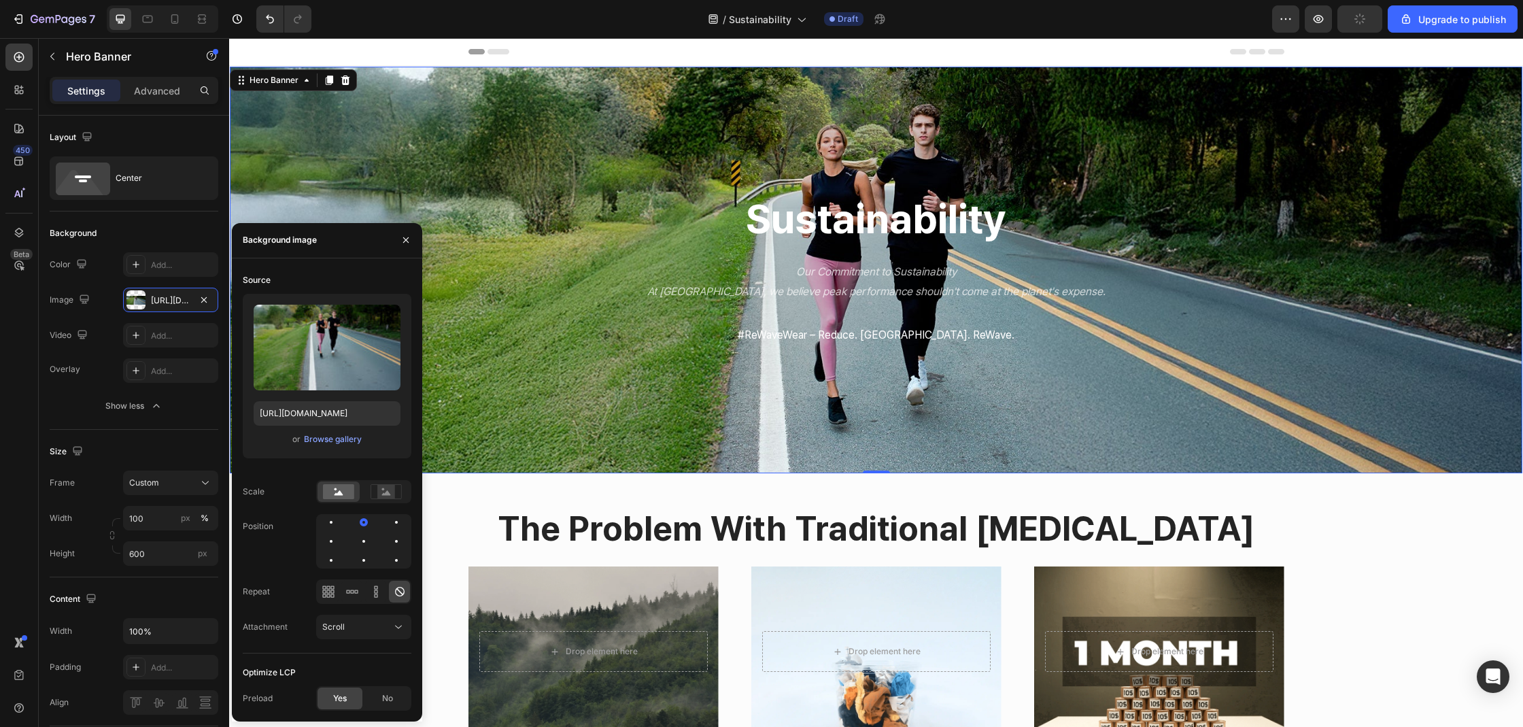
click at [364, 587] on div at bounding box center [363, 591] width 95 height 24
click at [358, 591] on div at bounding box center [351, 592] width 21 height 22
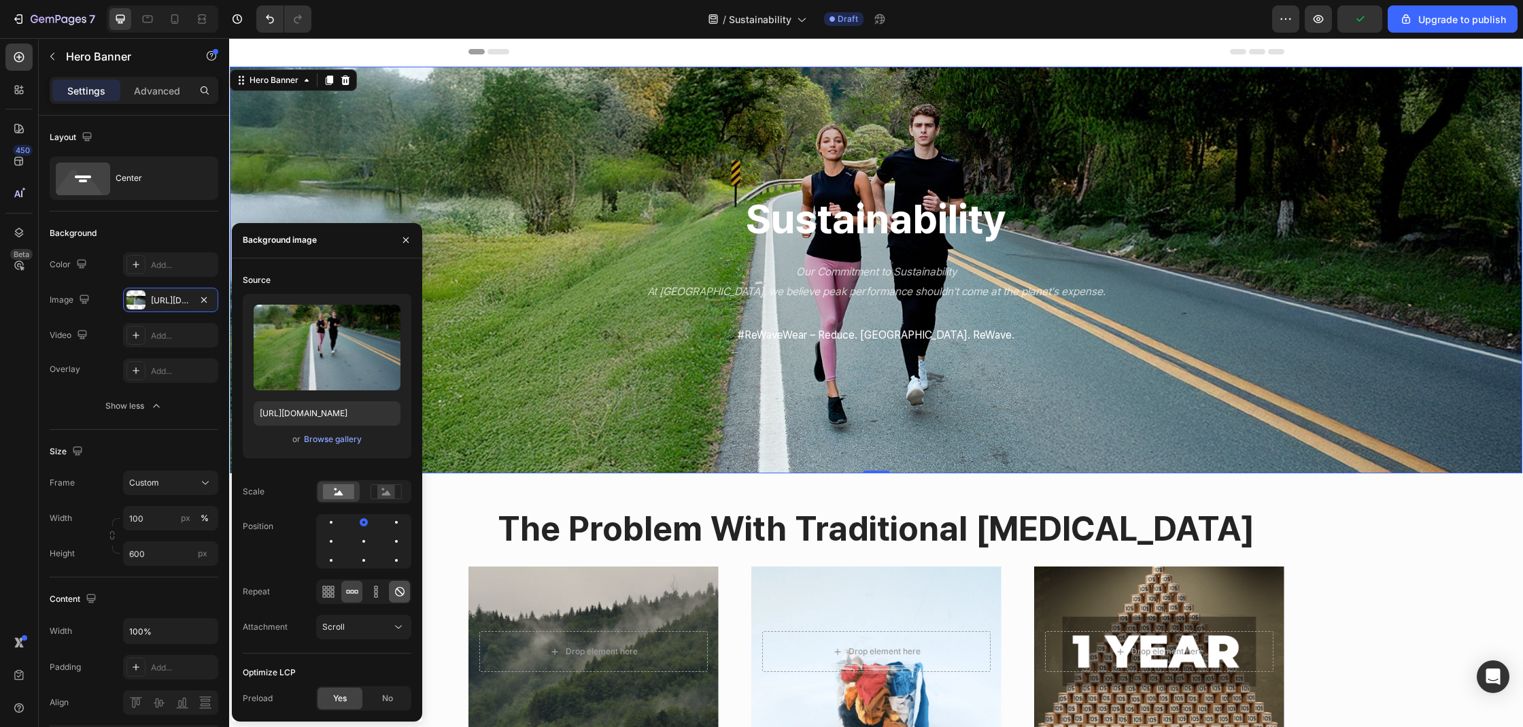
click at [404, 594] on icon at bounding box center [400, 592] width 14 height 14
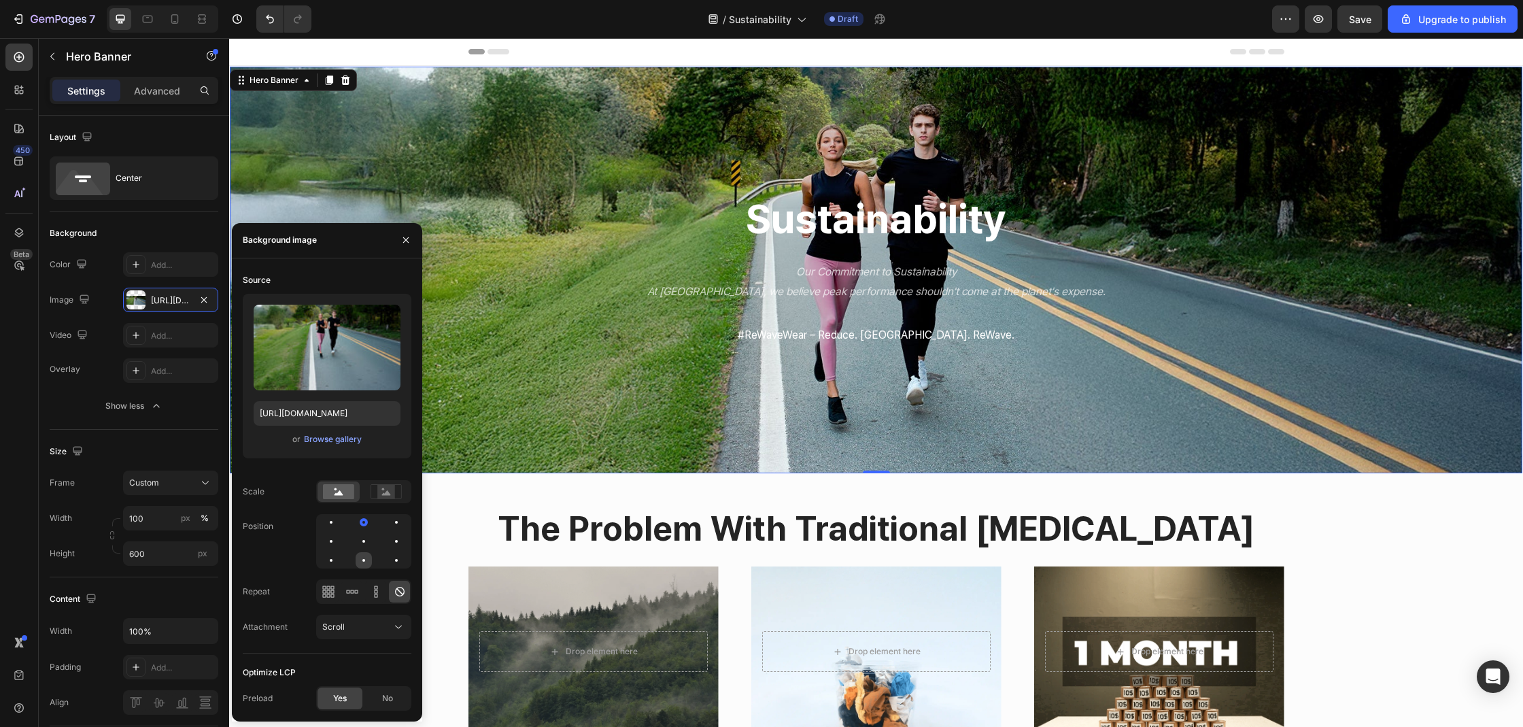
click at [388, 558] on div at bounding box center [396, 560] width 16 height 16
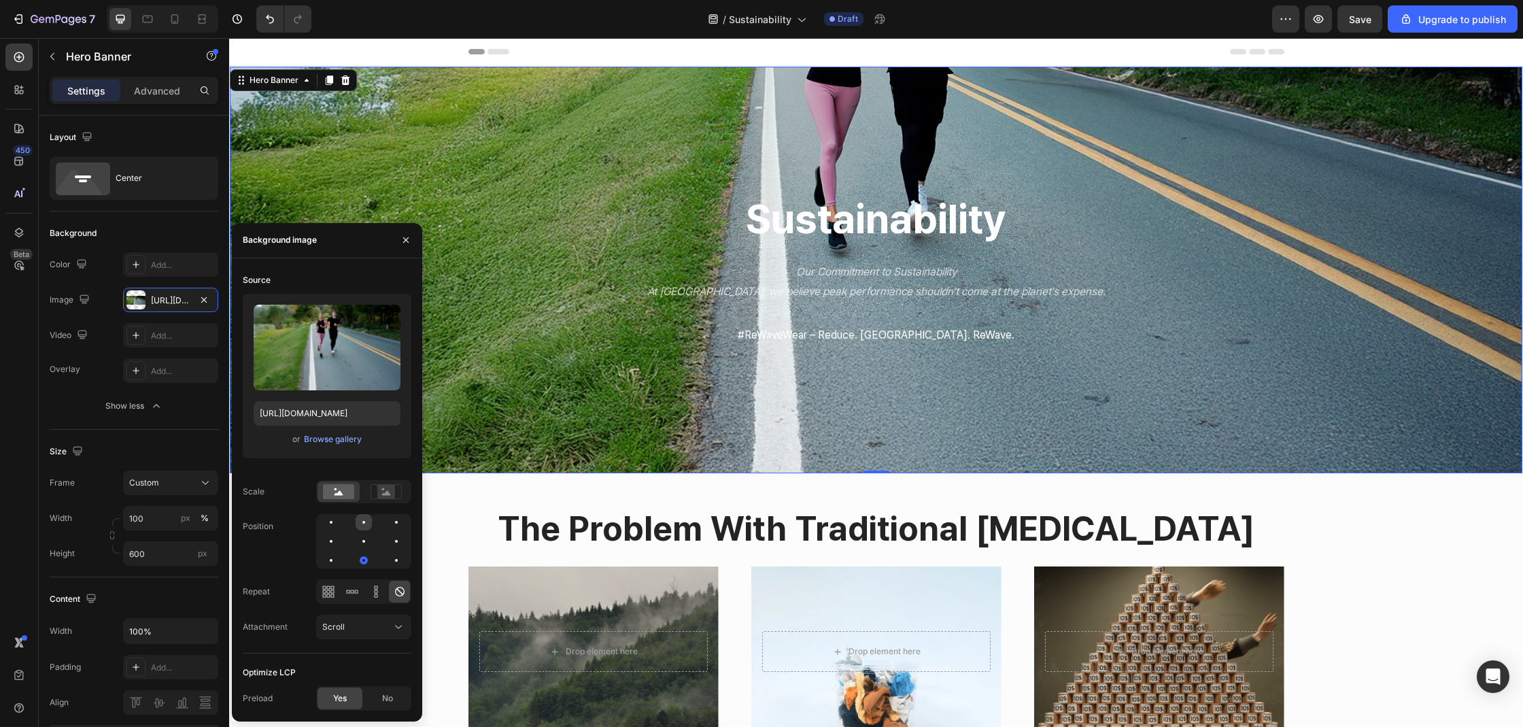
click at [388, 524] on div at bounding box center [396, 522] width 16 height 16
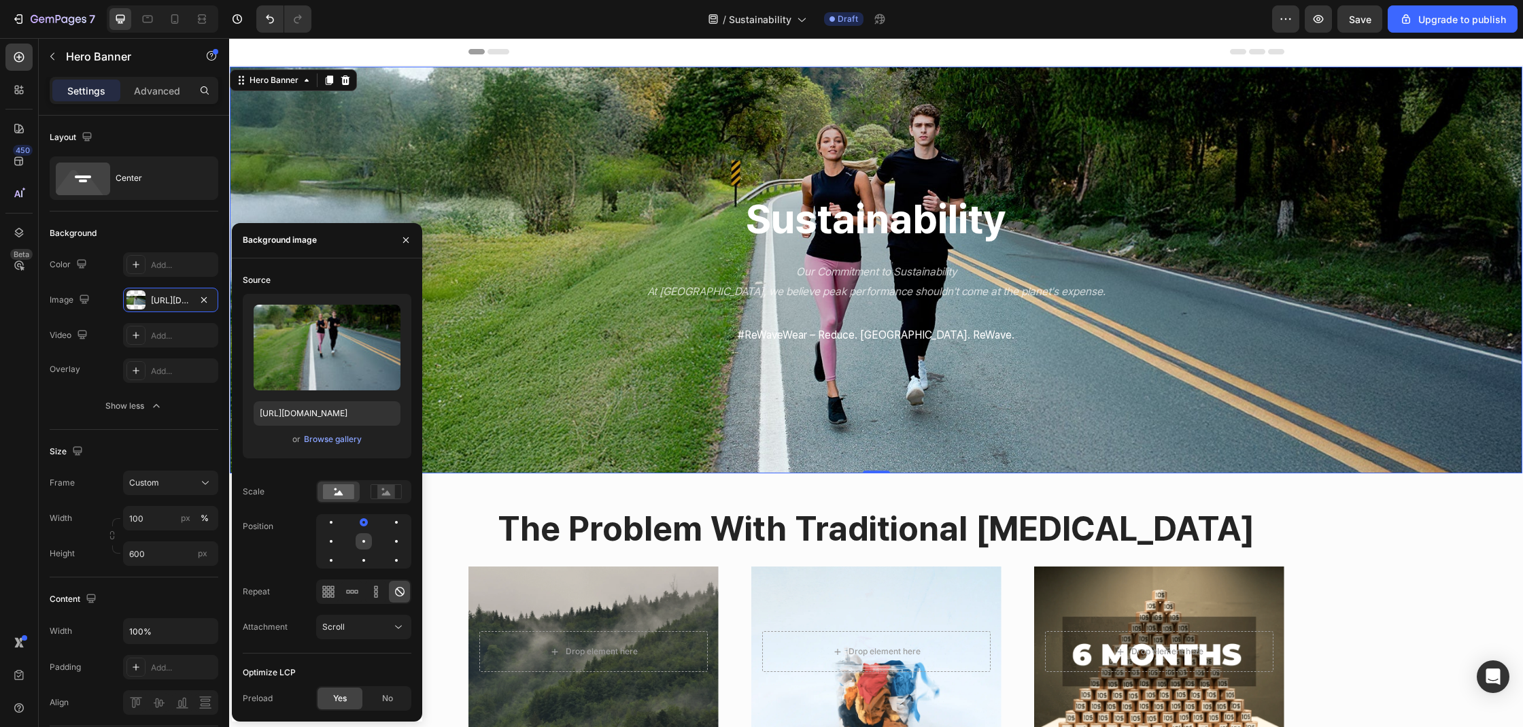
click at [388, 542] on div at bounding box center [396, 541] width 16 height 16
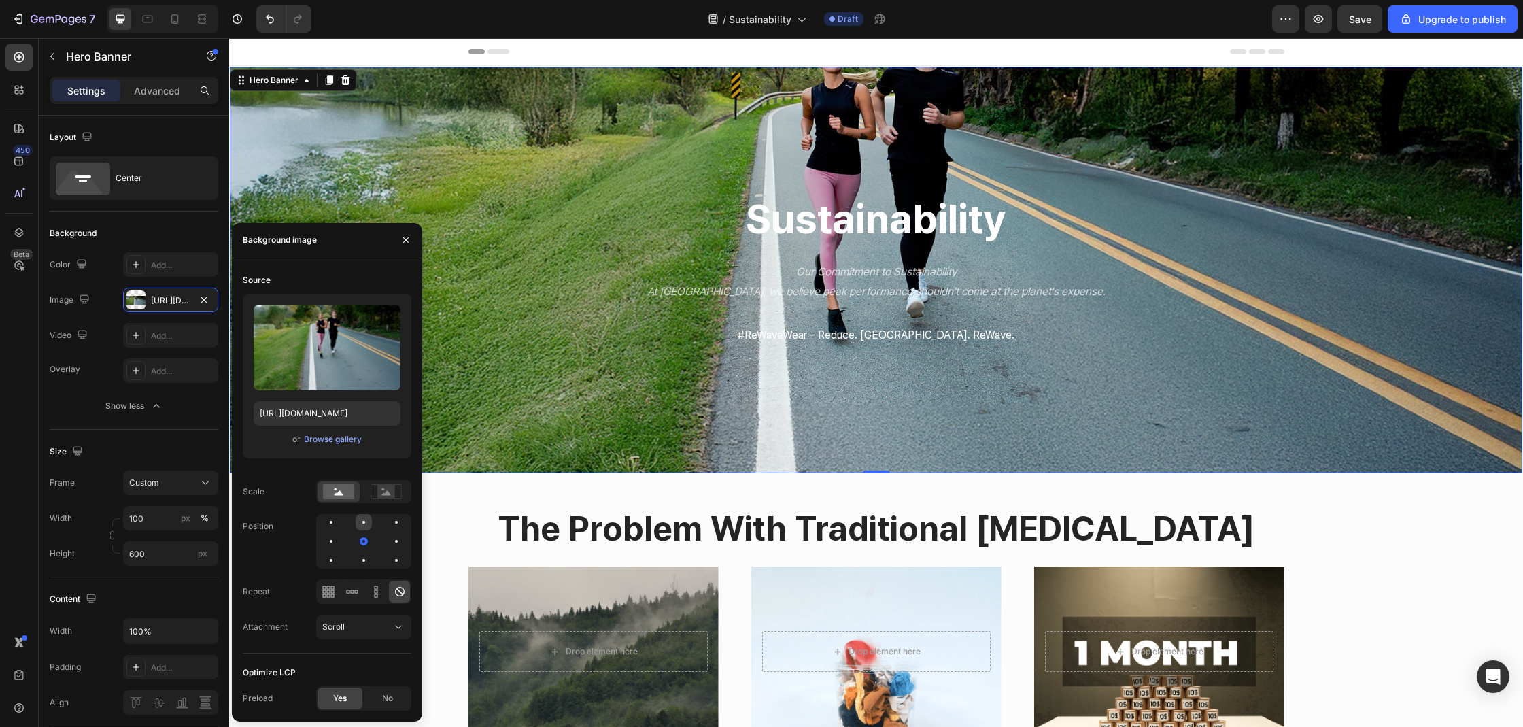
click at [388, 528] on div at bounding box center [396, 522] width 16 height 16
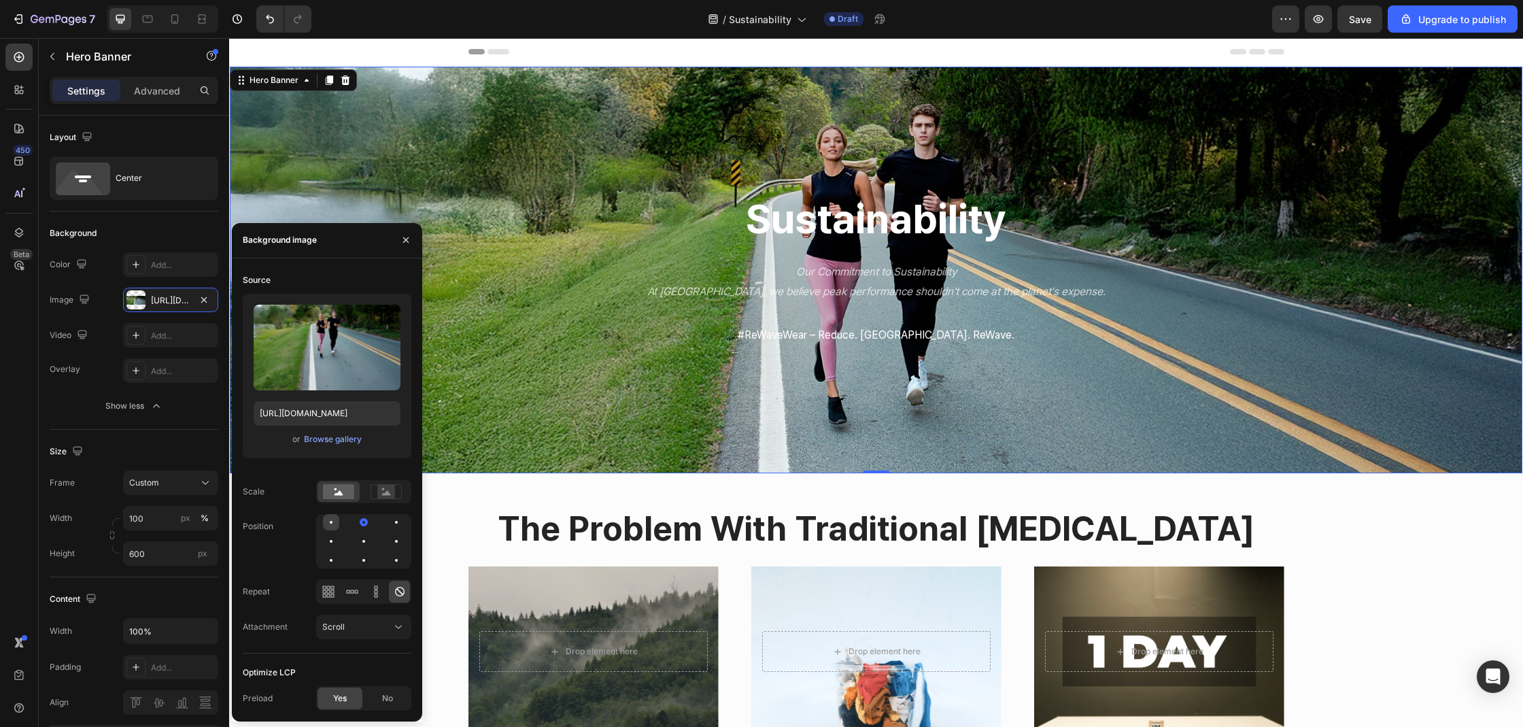
click at [356, 529] on div at bounding box center [364, 522] width 16 height 16
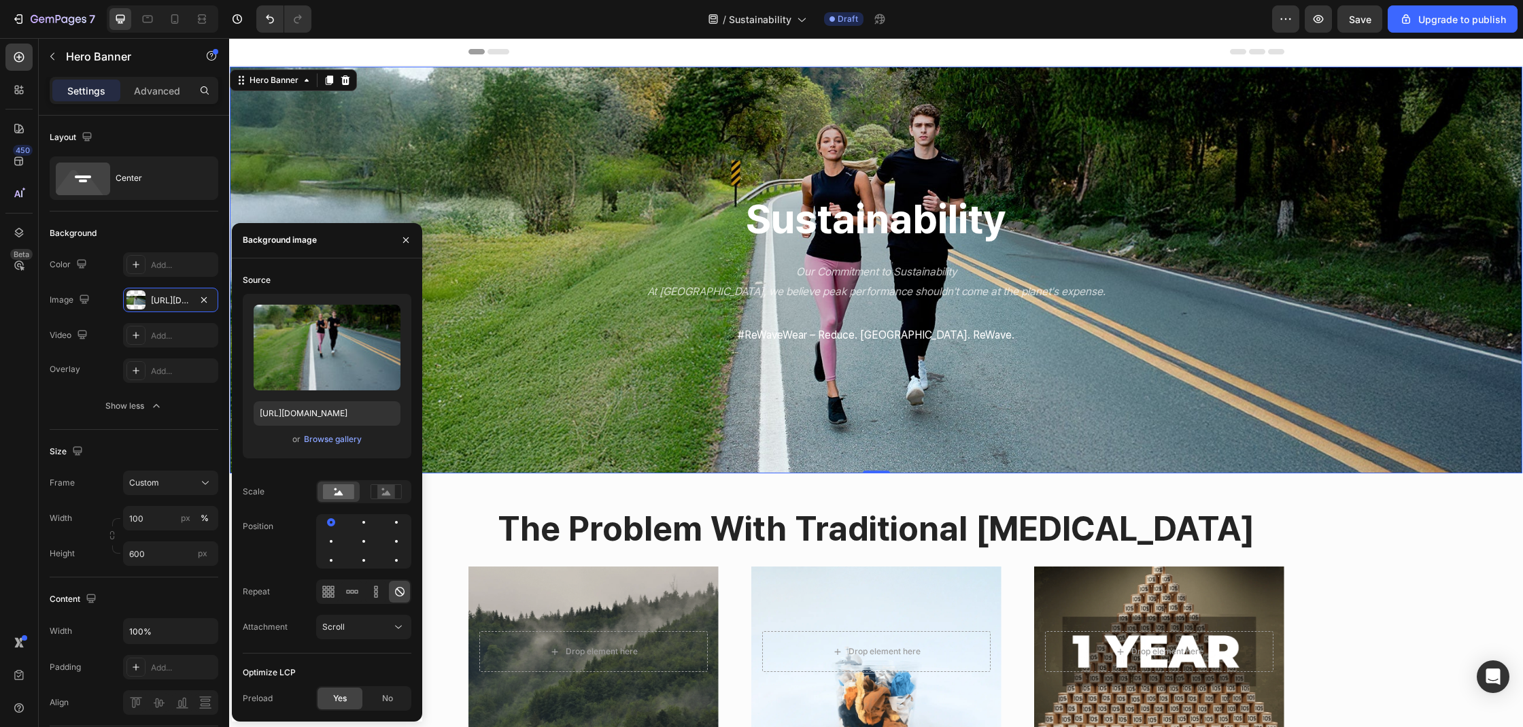
click at [345, 529] on div at bounding box center [363, 541] width 95 height 54
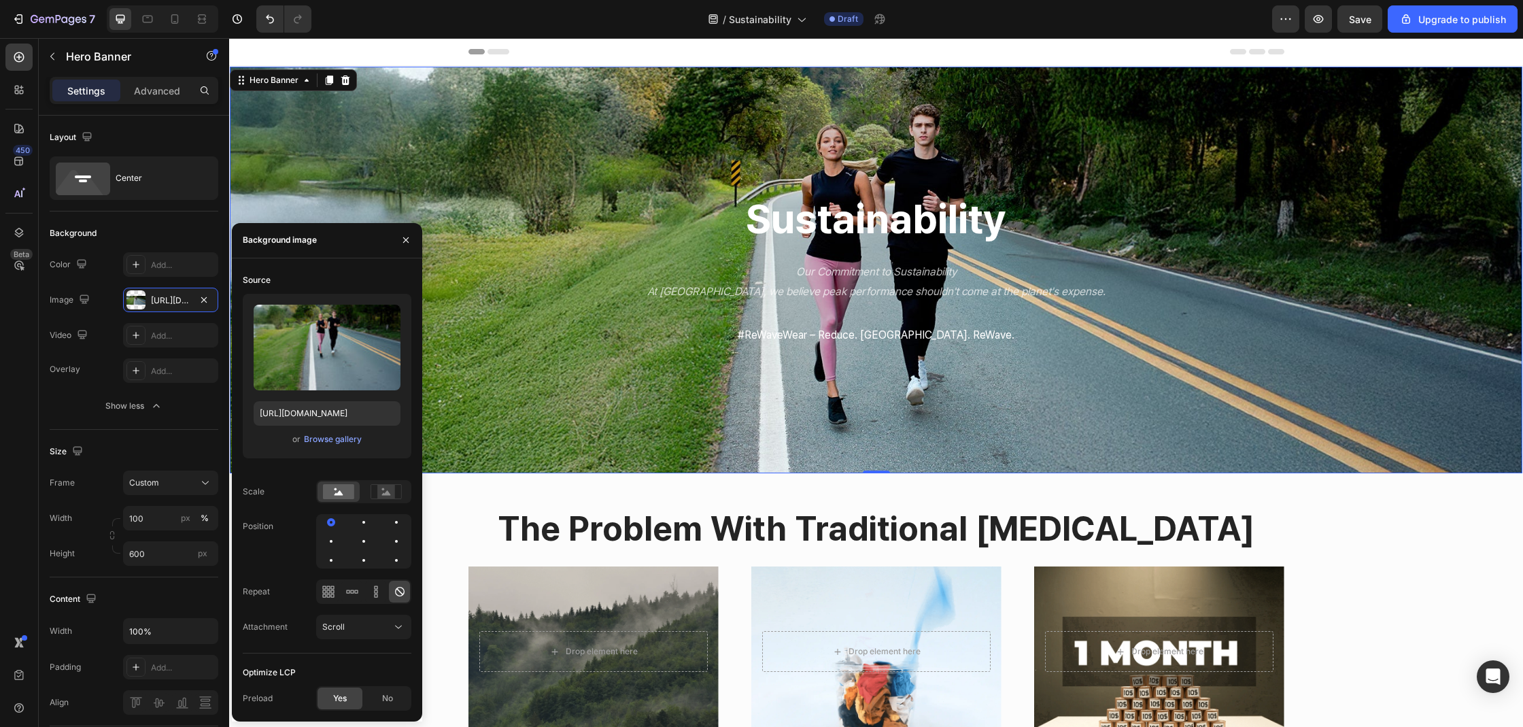
click at [349, 529] on div at bounding box center [363, 541] width 95 height 54
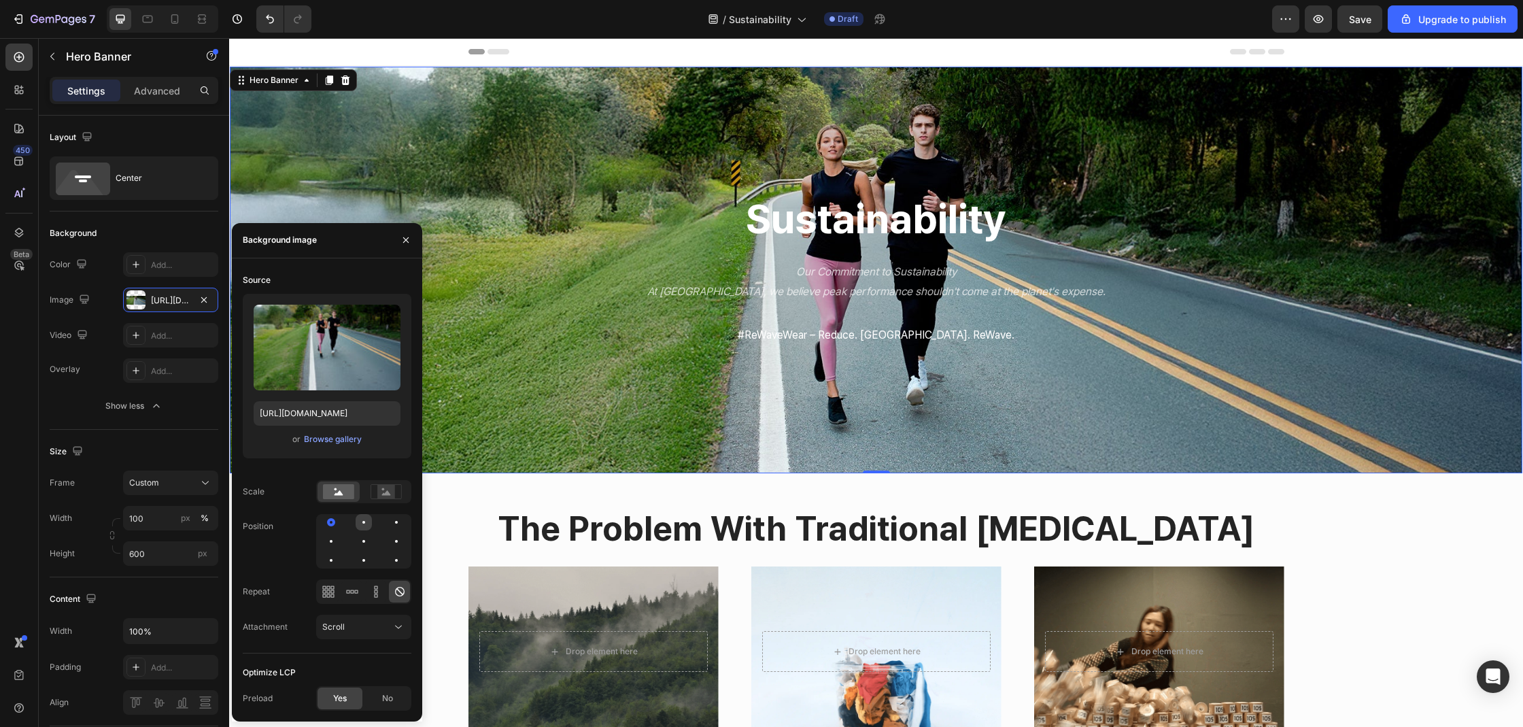
click at [388, 528] on div at bounding box center [396, 522] width 16 height 16
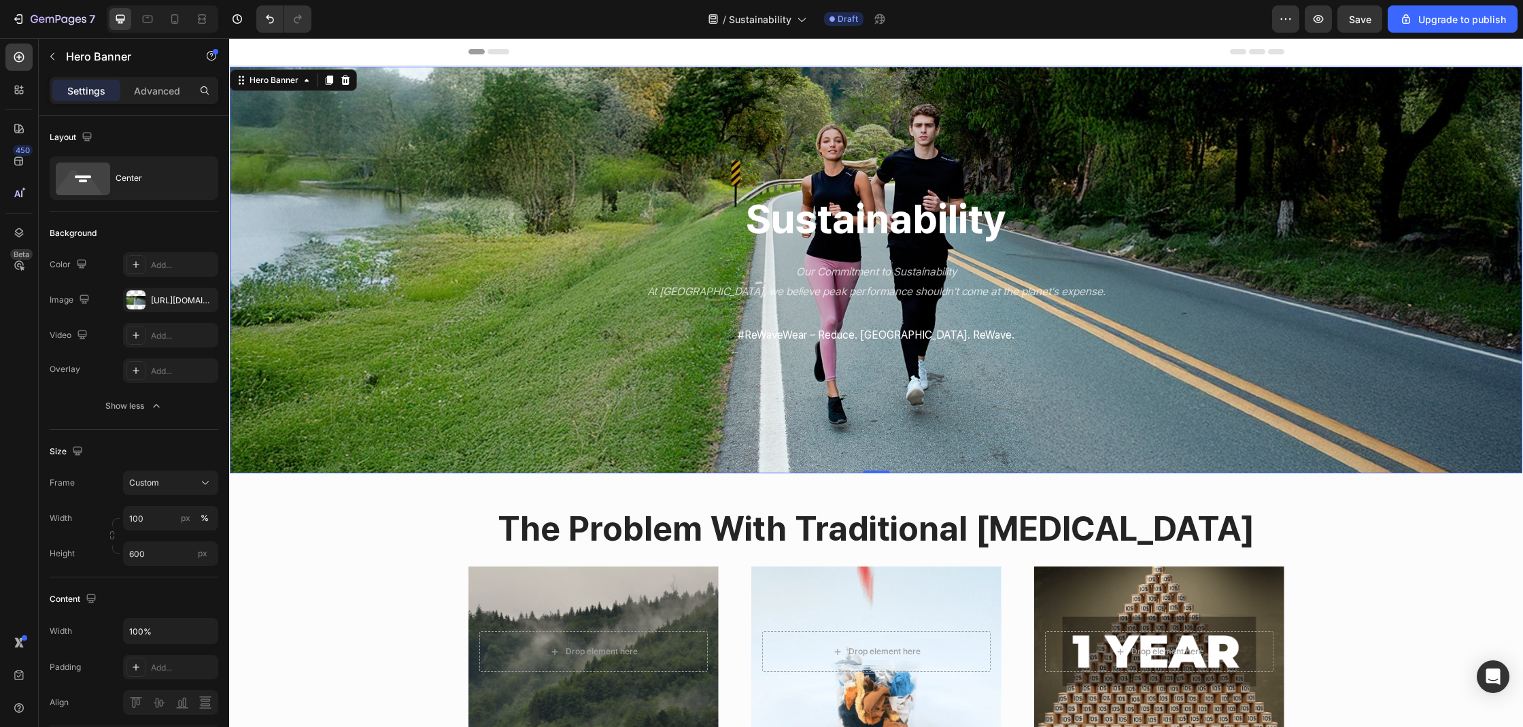
click at [1016, 35] on div "7 / Sustainability Draft Preview Save Upgrade to publish" at bounding box center [761, 19] width 1523 height 39
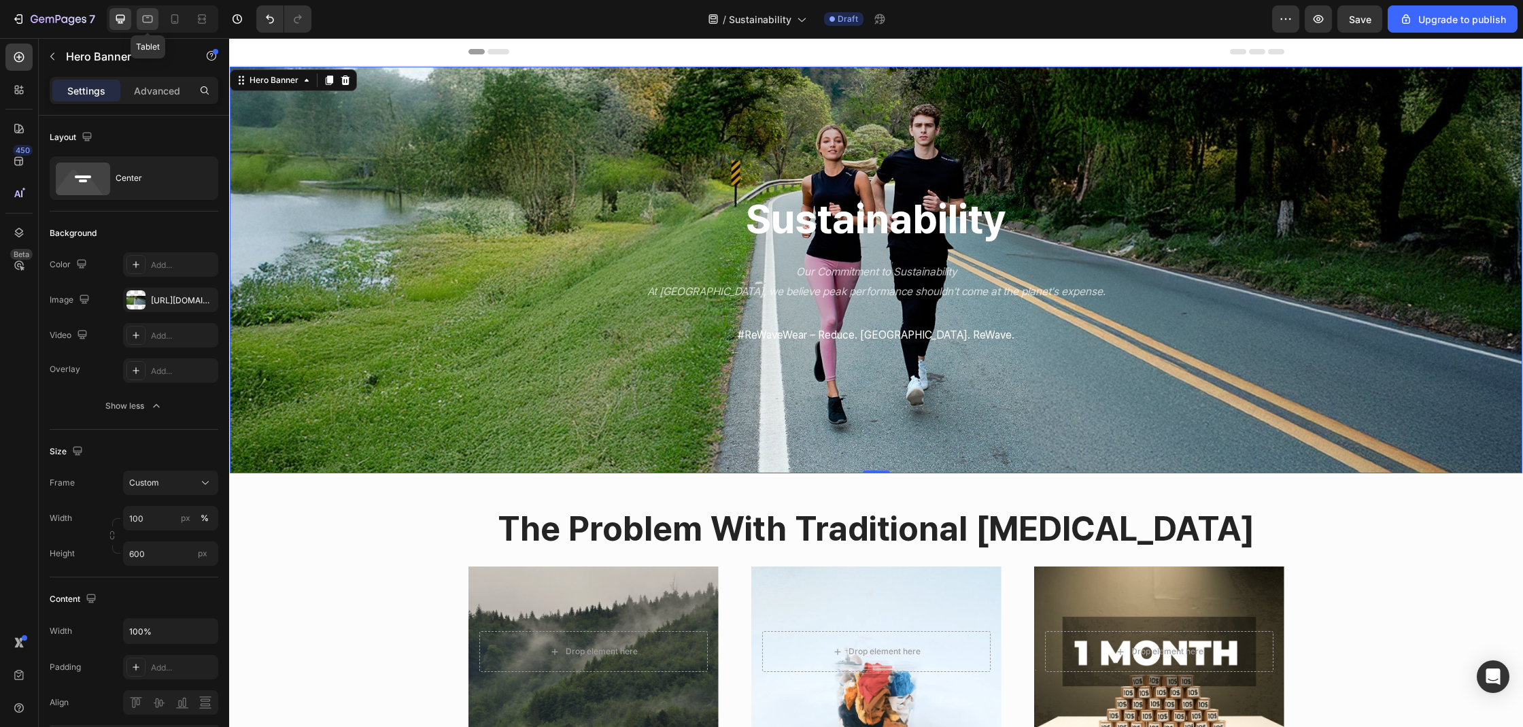
click at [147, 18] on icon at bounding box center [148, 19] width 14 height 14
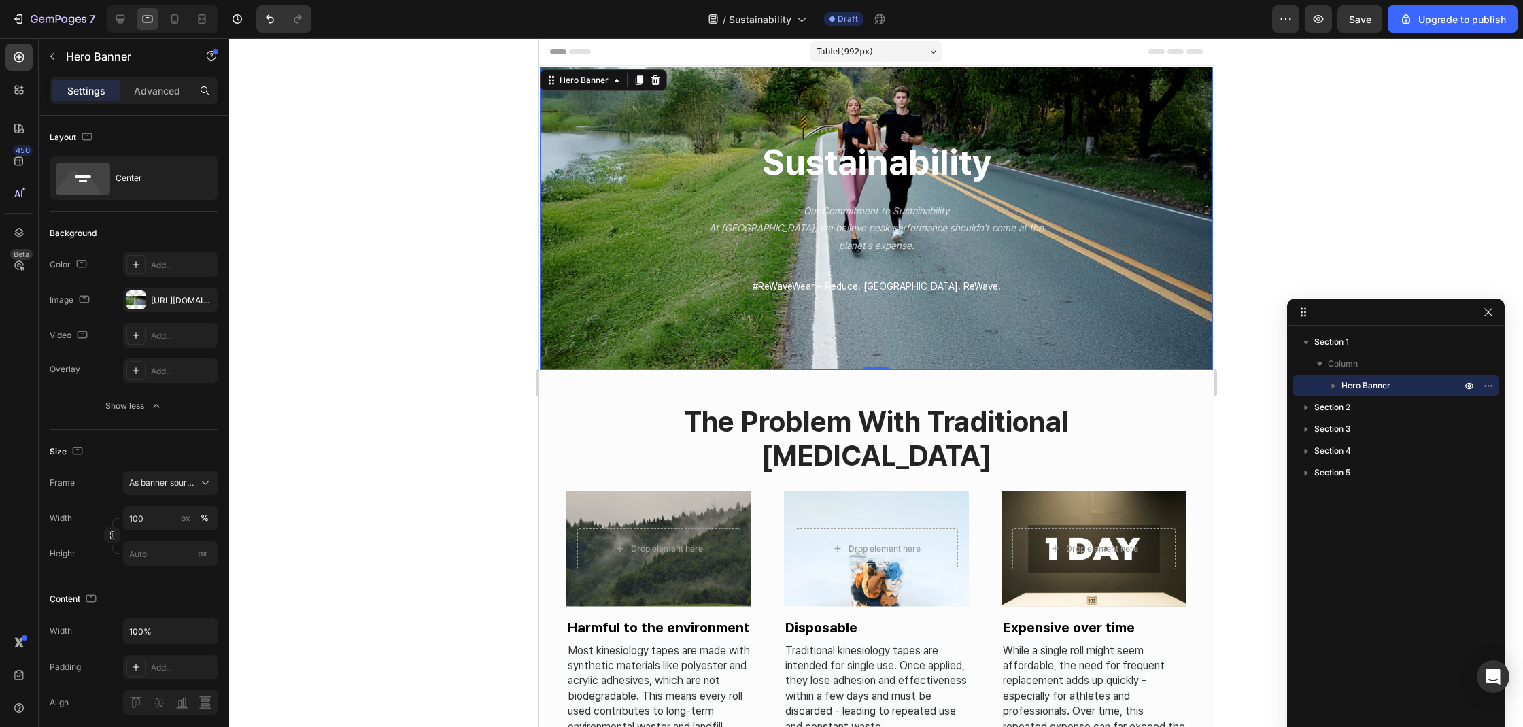
click at [621, 145] on div "Overlay" at bounding box center [875, 218] width 673 height 303
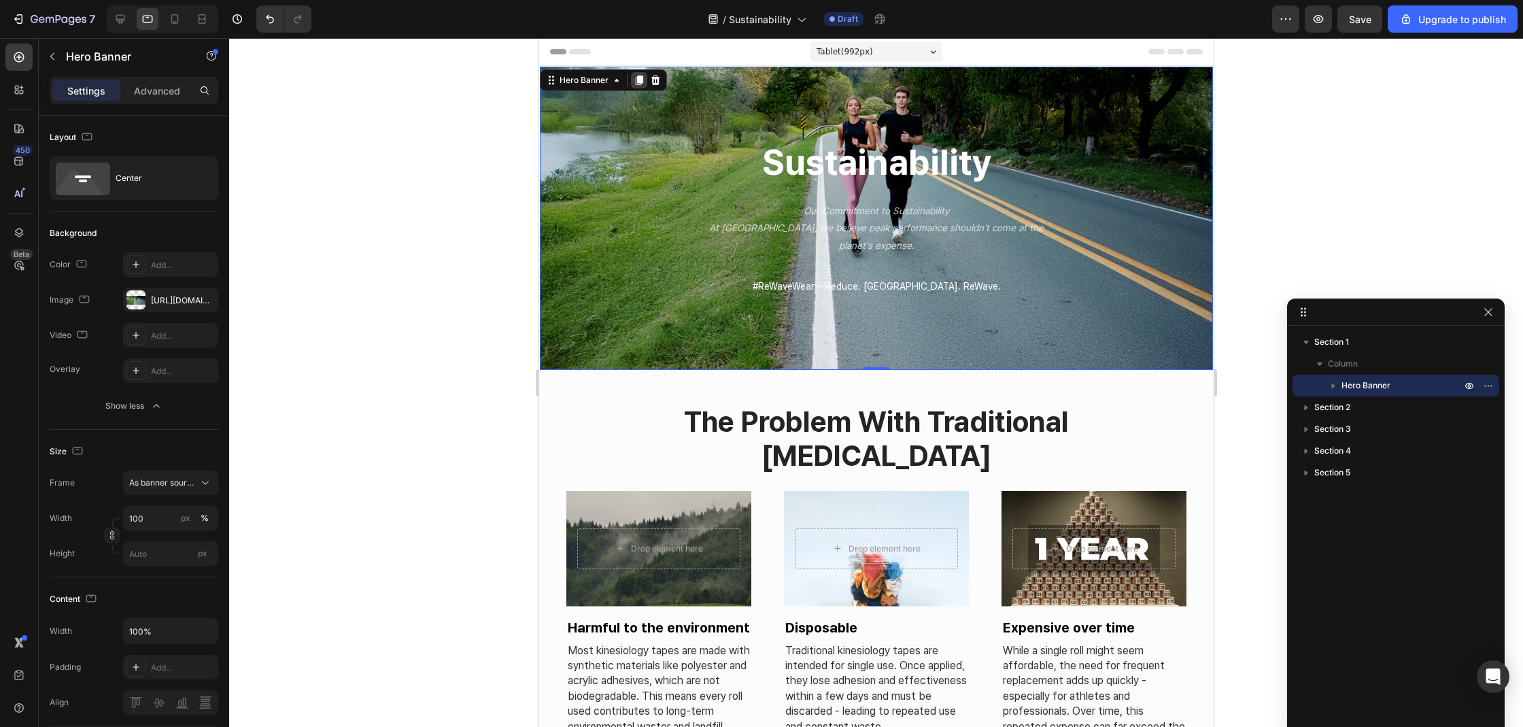
click at [635, 81] on icon at bounding box center [638, 80] width 11 height 11
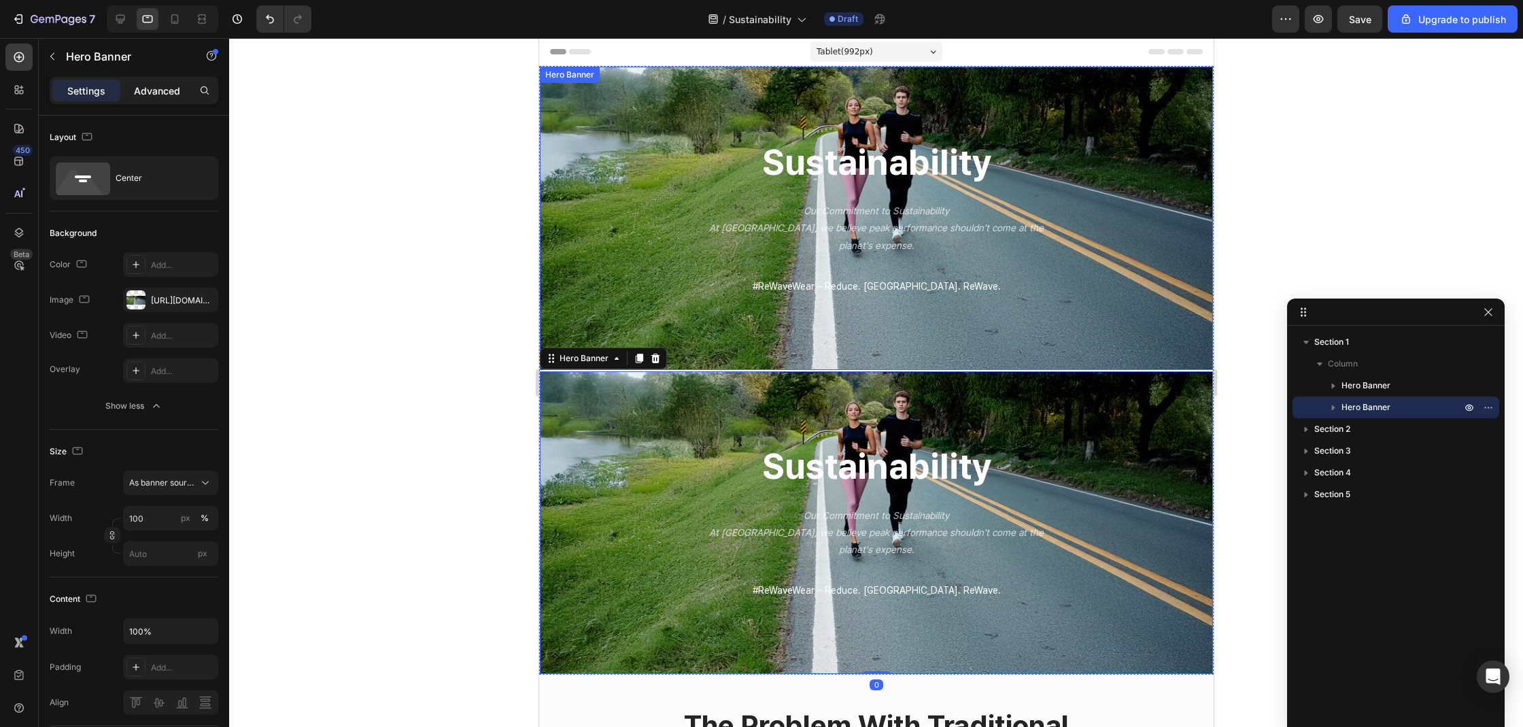
click at [175, 93] on p "Advanced" at bounding box center [157, 91] width 46 height 14
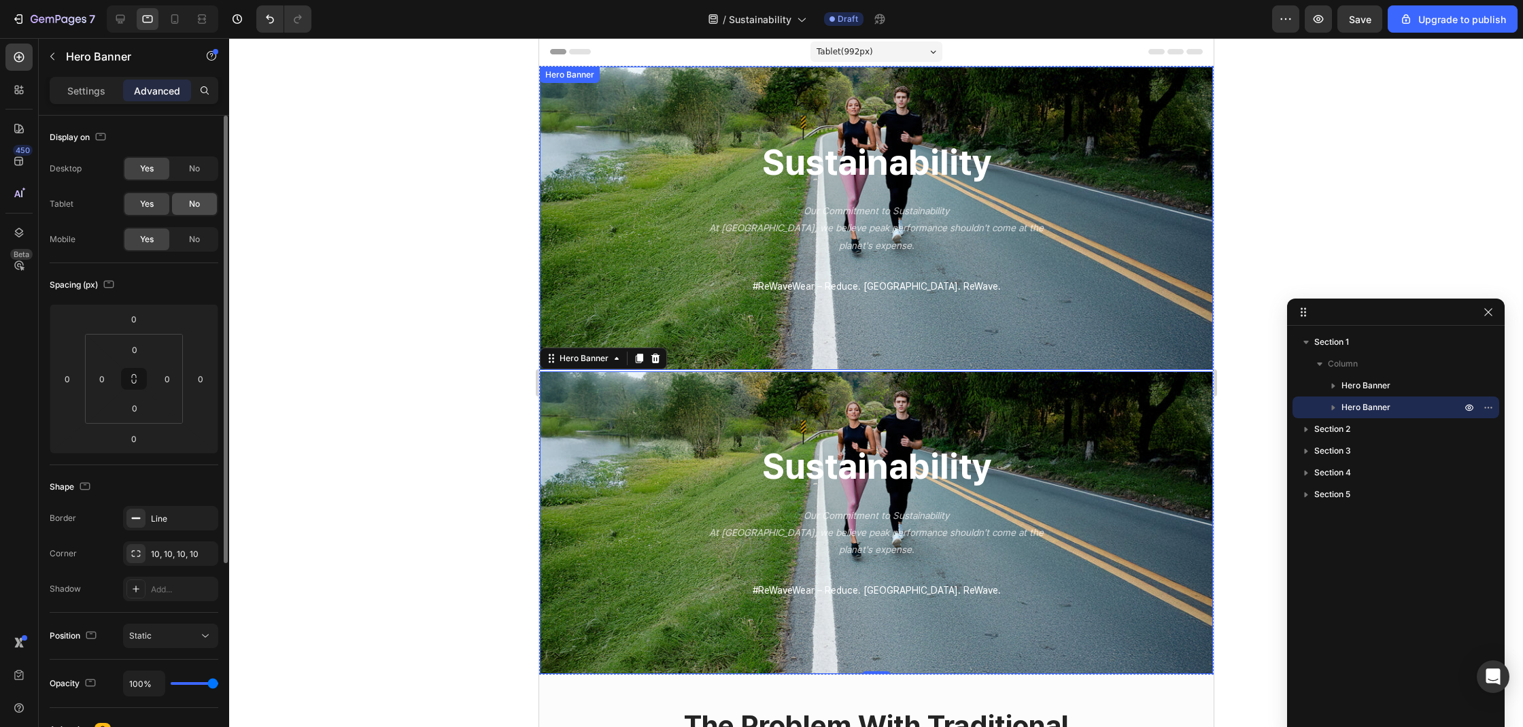
drag, startPoint x: 184, startPoint y: 233, endPoint x: 184, endPoint y: 201, distance: 32.6
click at [184, 234] on div "No" at bounding box center [194, 239] width 45 height 22
click at [188, 181] on div "Desktop Yes No Tablet Yes No Mobile Yes No" at bounding box center [134, 203] width 169 height 95
click at [192, 166] on span "No" at bounding box center [194, 168] width 11 height 12
click at [598, 180] on div "sustainability Heading Our Commitment to Sustainability At [GEOGRAPHIC_DATA], w…" at bounding box center [875, 218] width 673 height 156
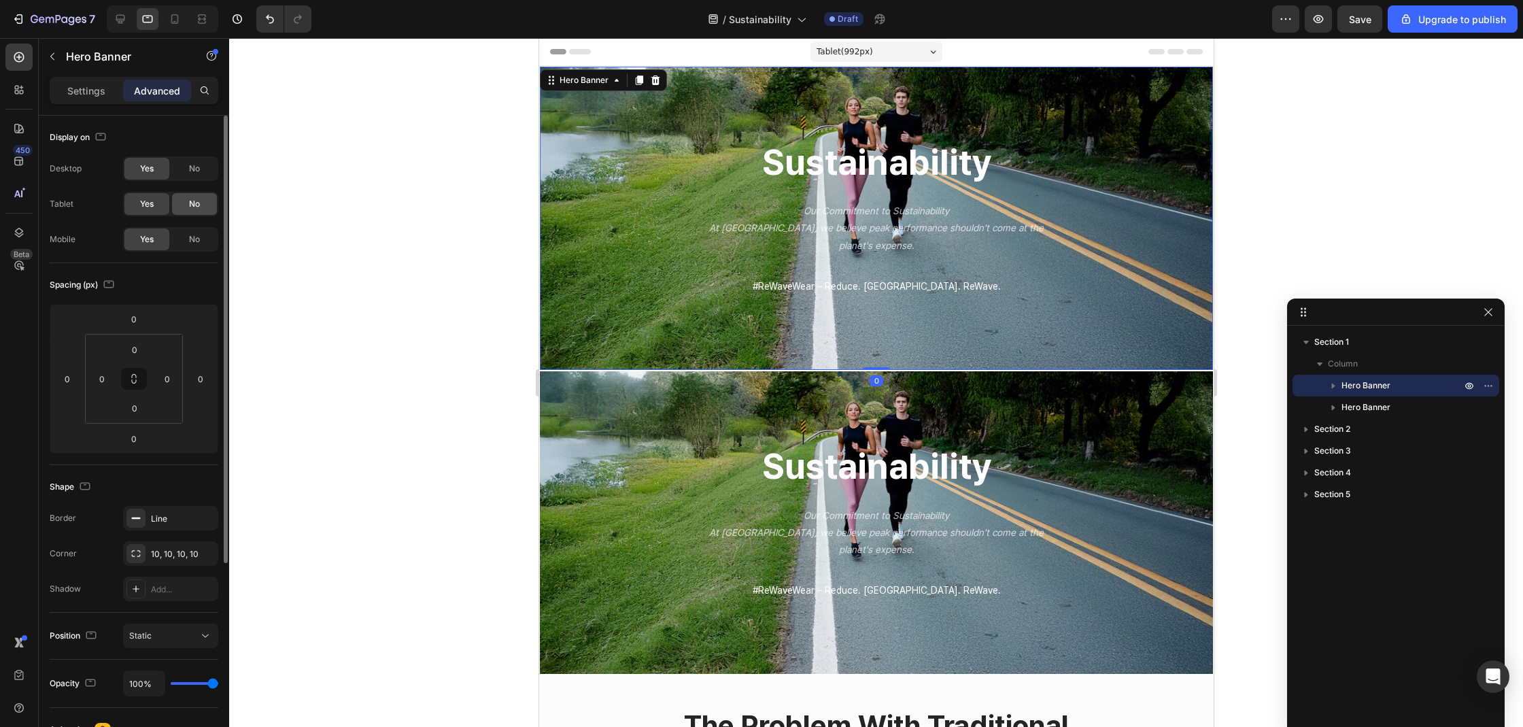
click at [191, 203] on span "No" at bounding box center [194, 204] width 11 height 12
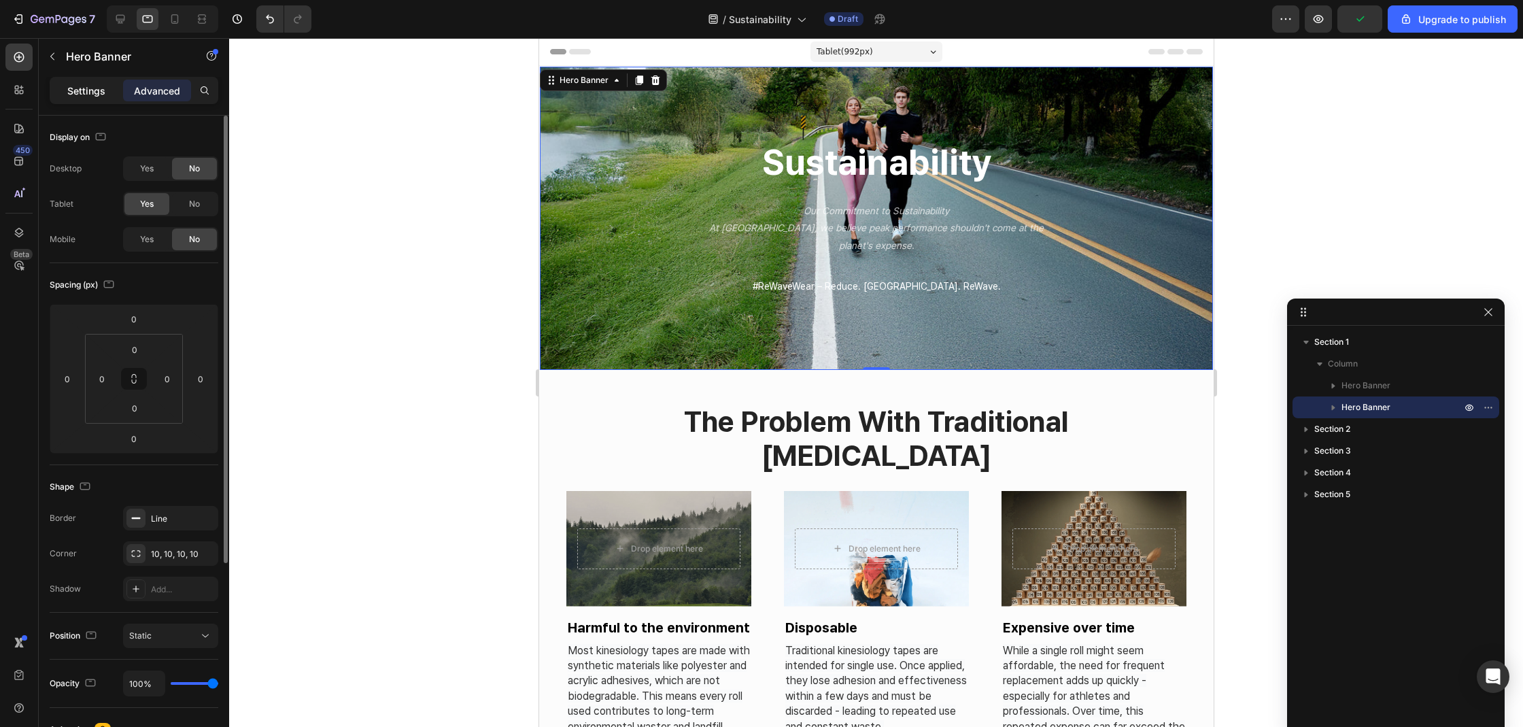
click at [82, 82] on div "Settings" at bounding box center [86, 91] width 68 height 22
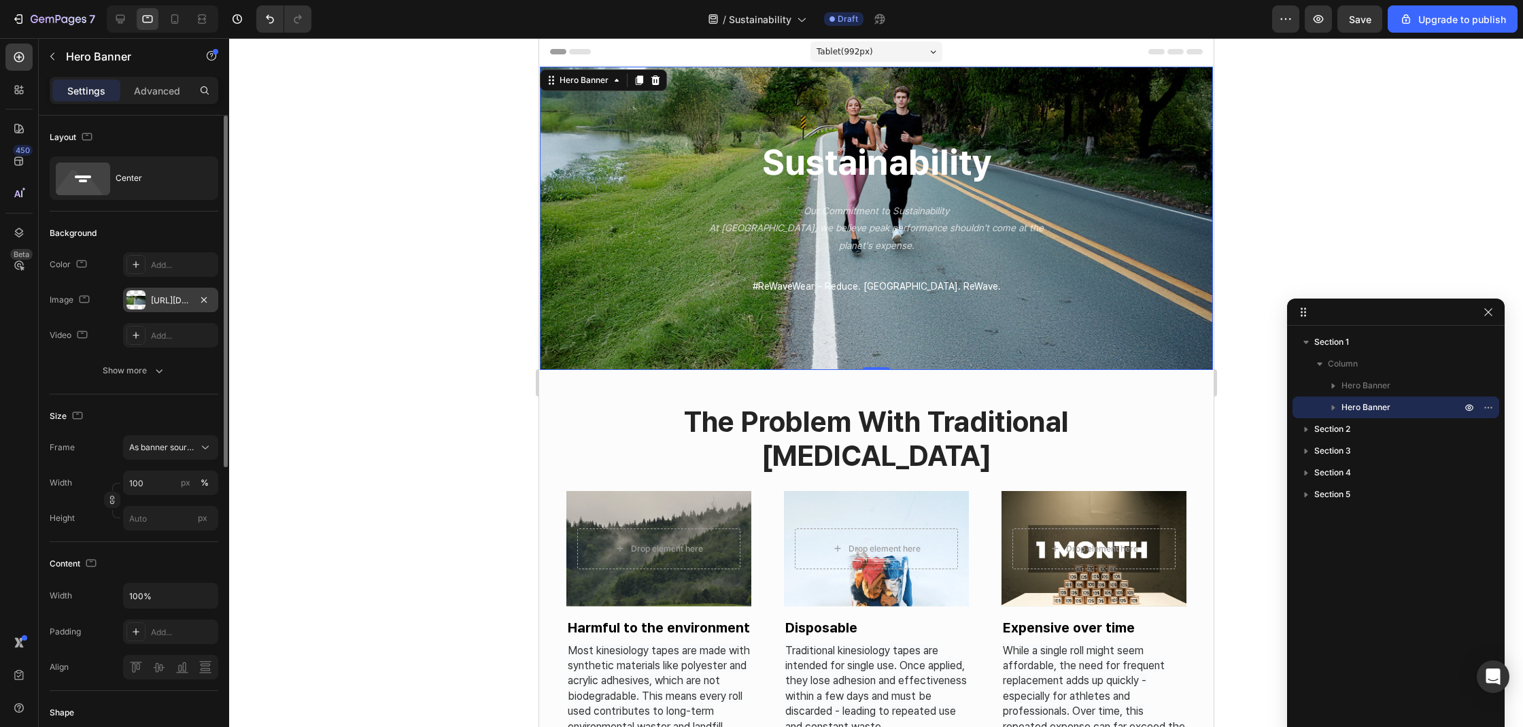
click at [142, 300] on div at bounding box center [135, 299] width 19 height 19
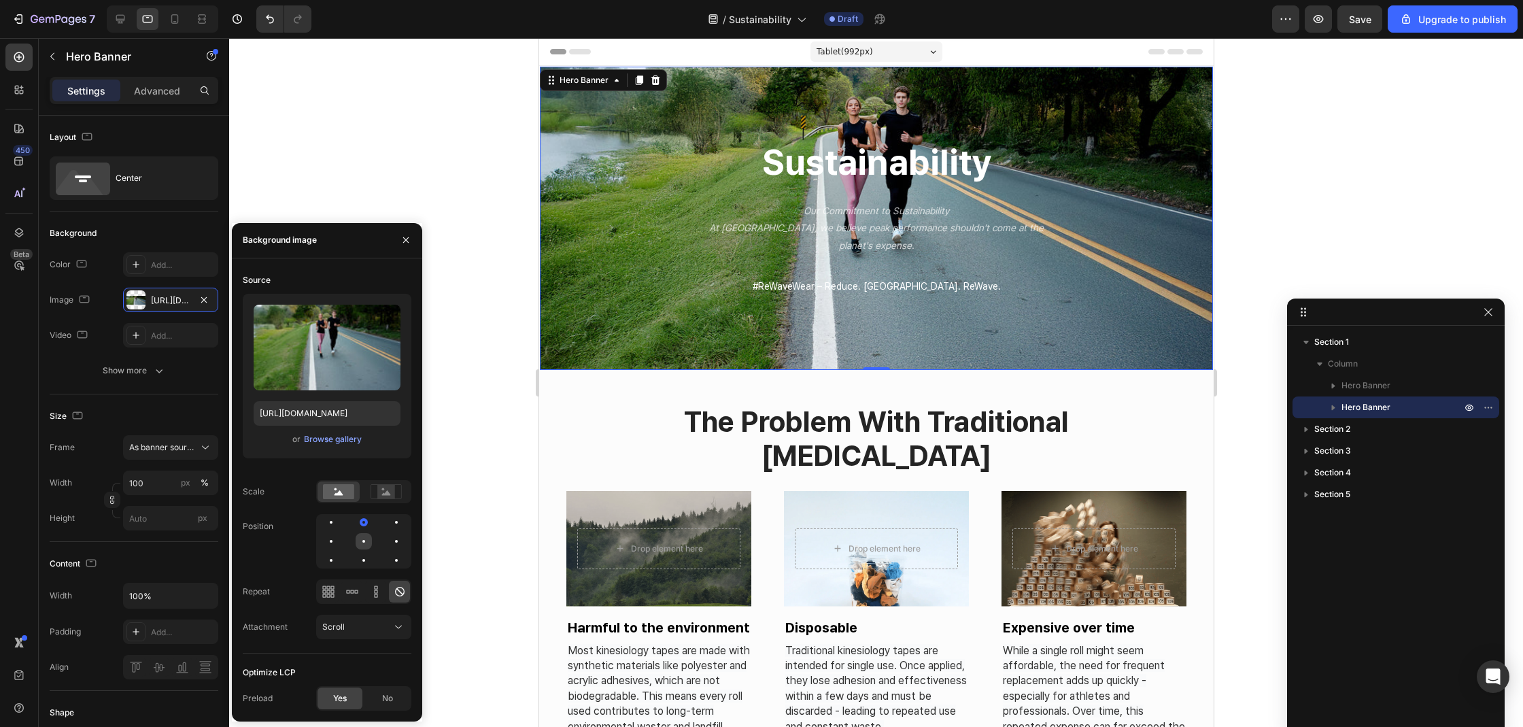
click at [388, 547] on div at bounding box center [396, 541] width 16 height 16
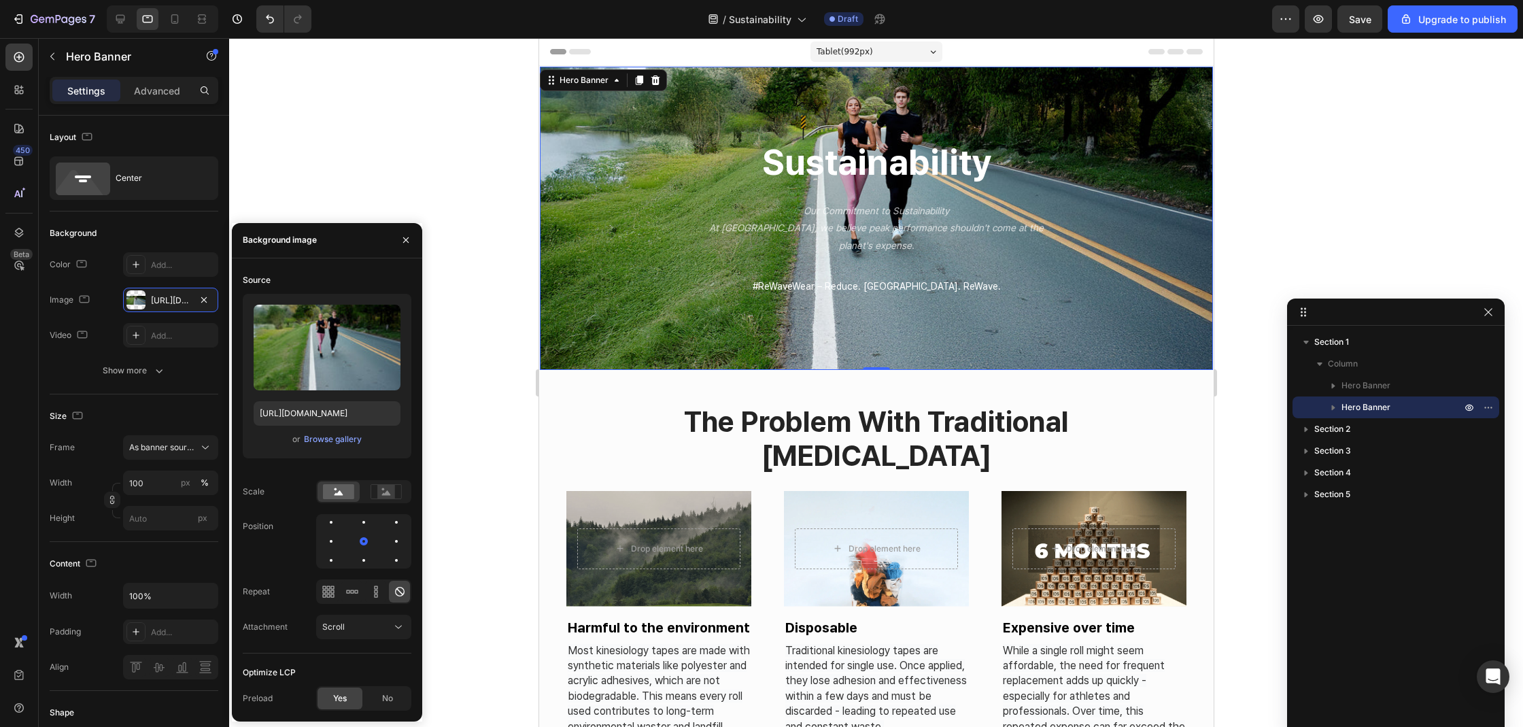
click at [366, 532] on div at bounding box center [363, 541] width 95 height 54
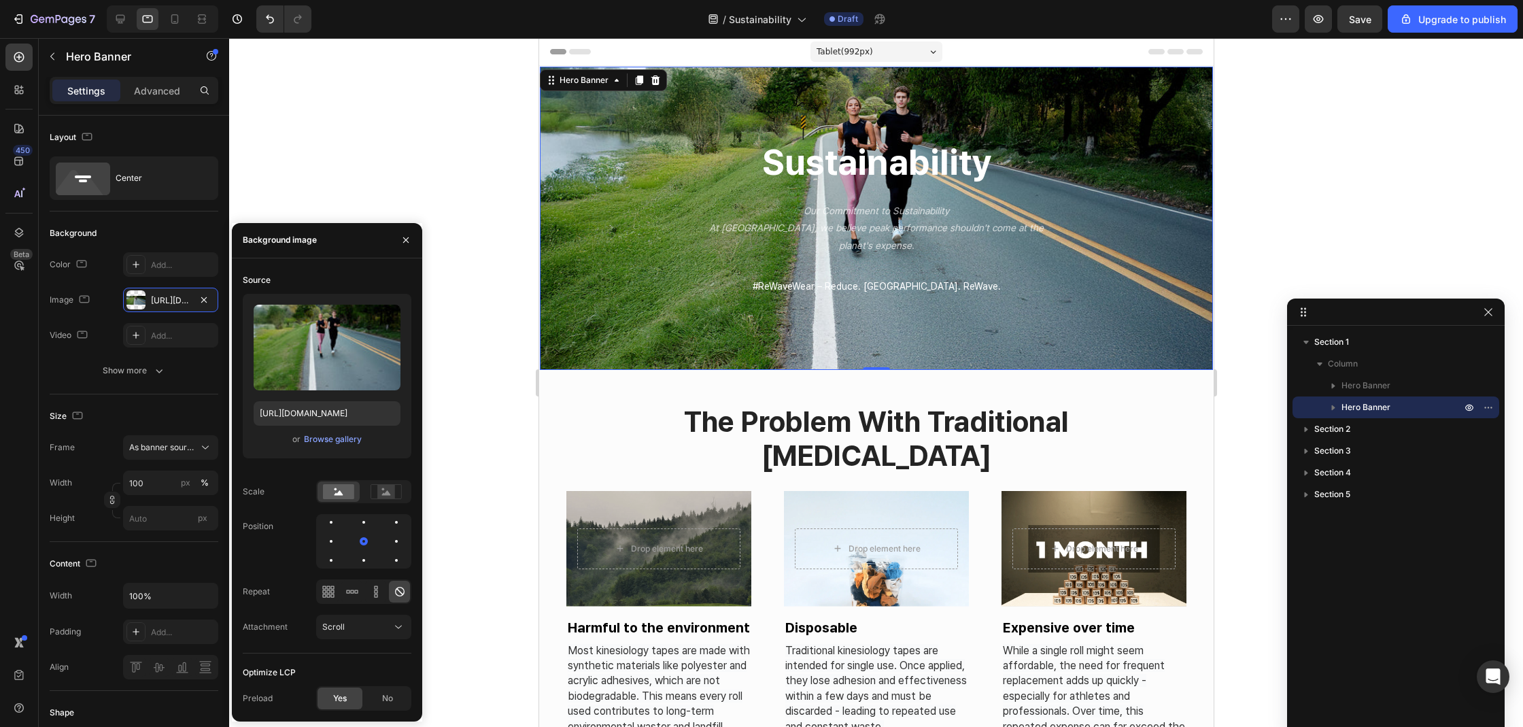
click at [133, 20] on div at bounding box center [162, 18] width 111 height 27
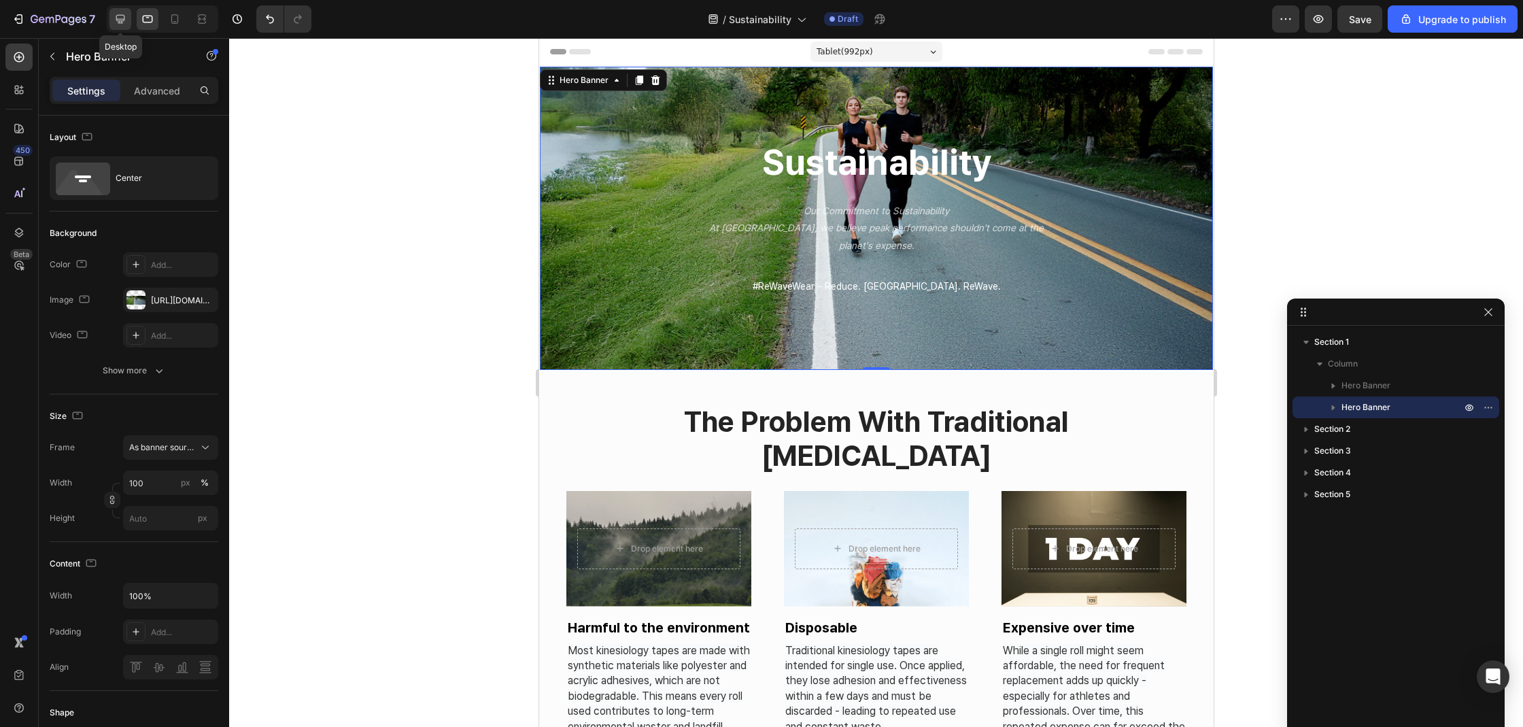
click at [128, 18] on div at bounding box center [120, 19] width 22 height 22
type input "600"
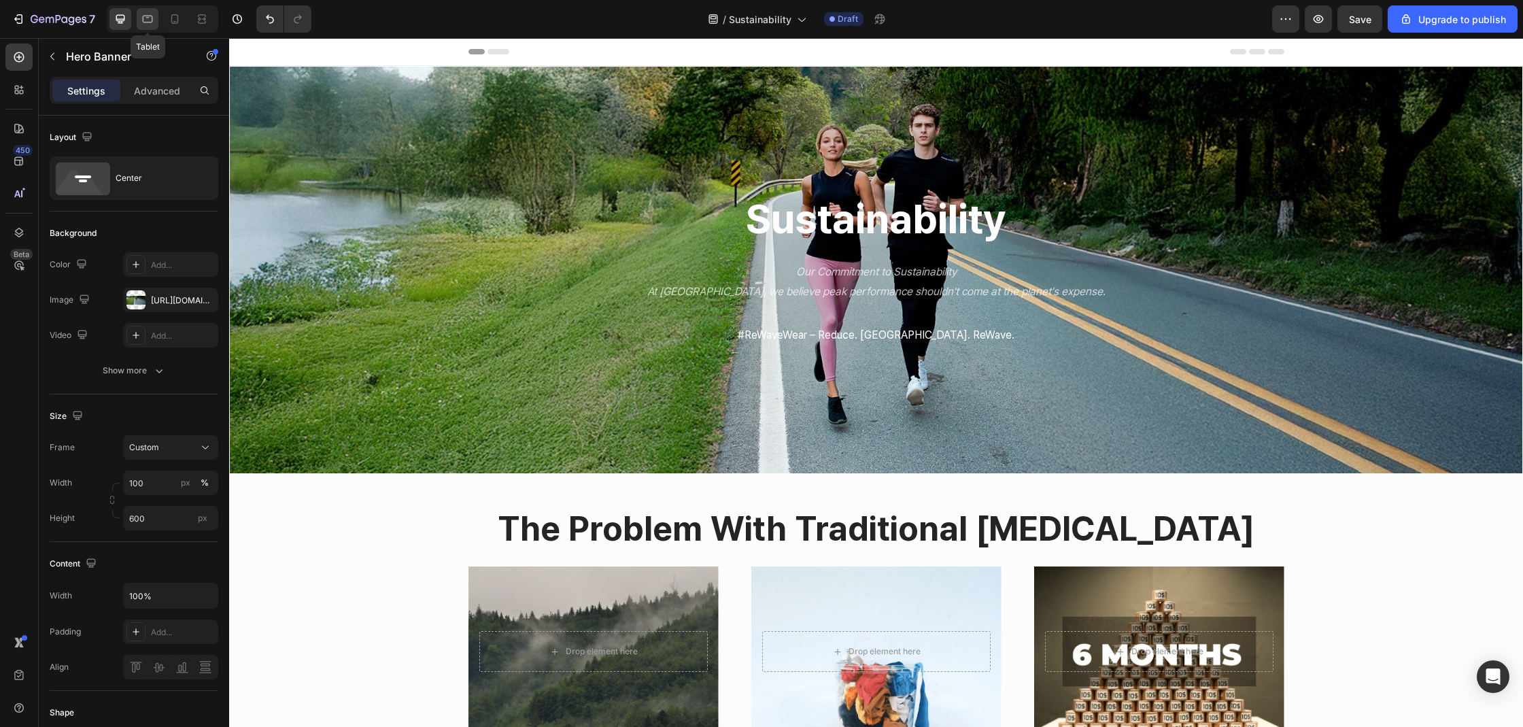
click at [143, 18] on icon at bounding box center [148, 19] width 10 height 7
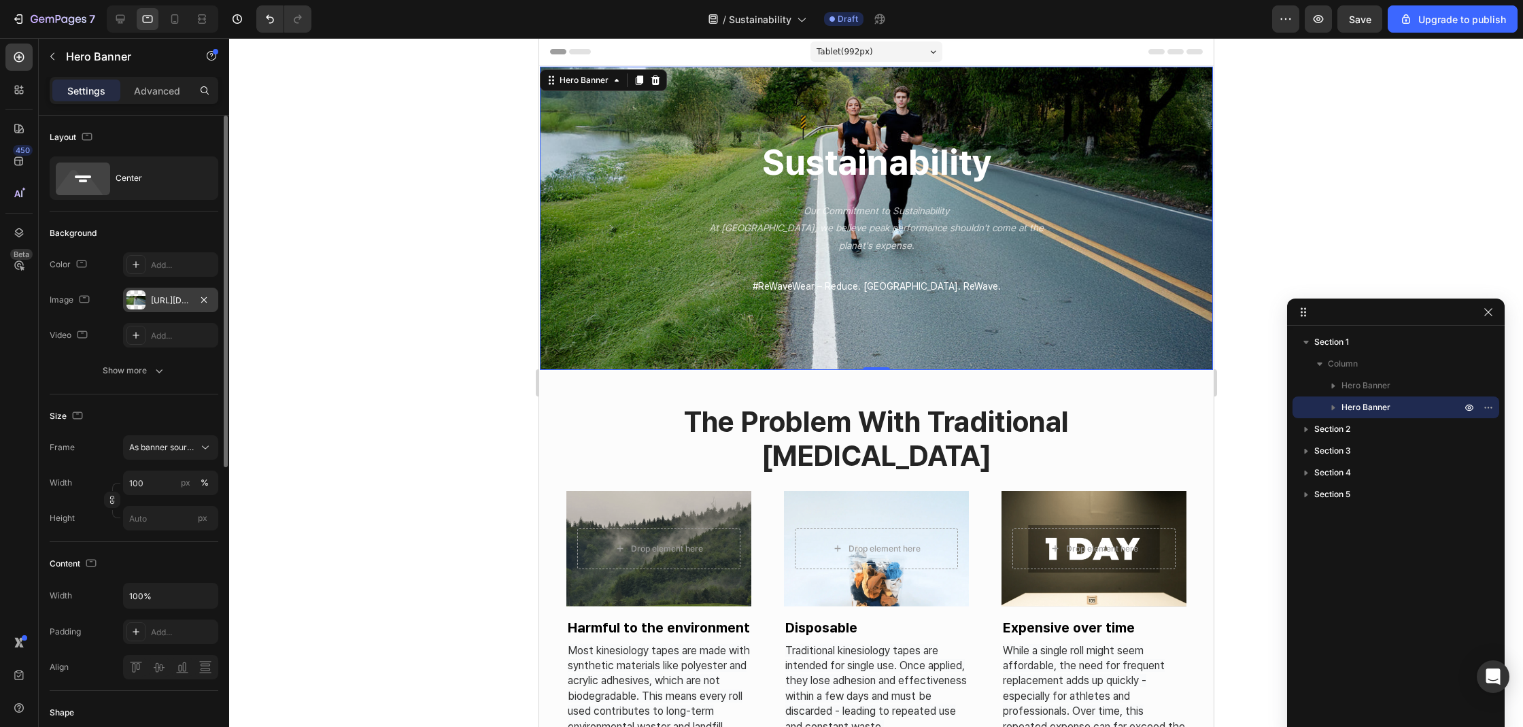
click at [139, 303] on div at bounding box center [135, 299] width 19 height 19
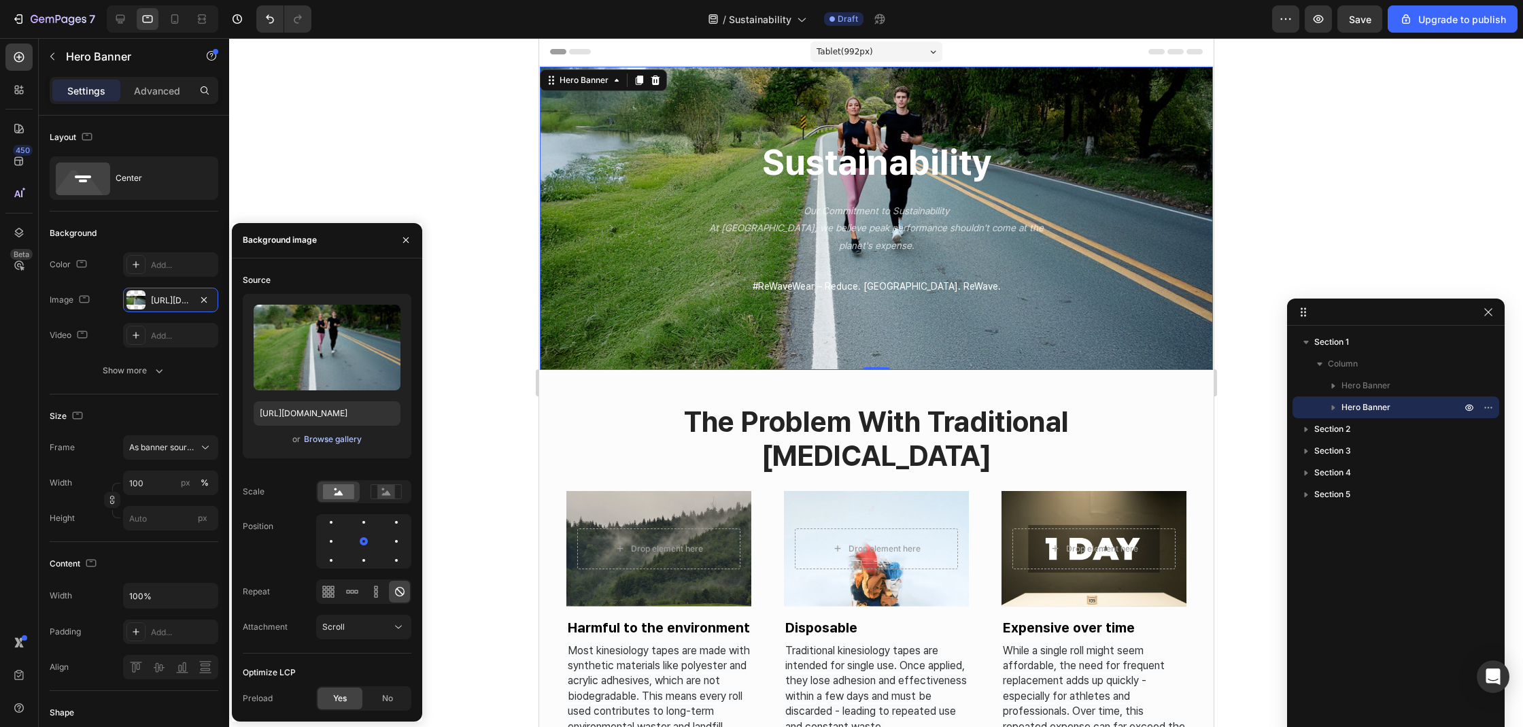
click at [320, 438] on div "Browse gallery" at bounding box center [333, 439] width 58 height 12
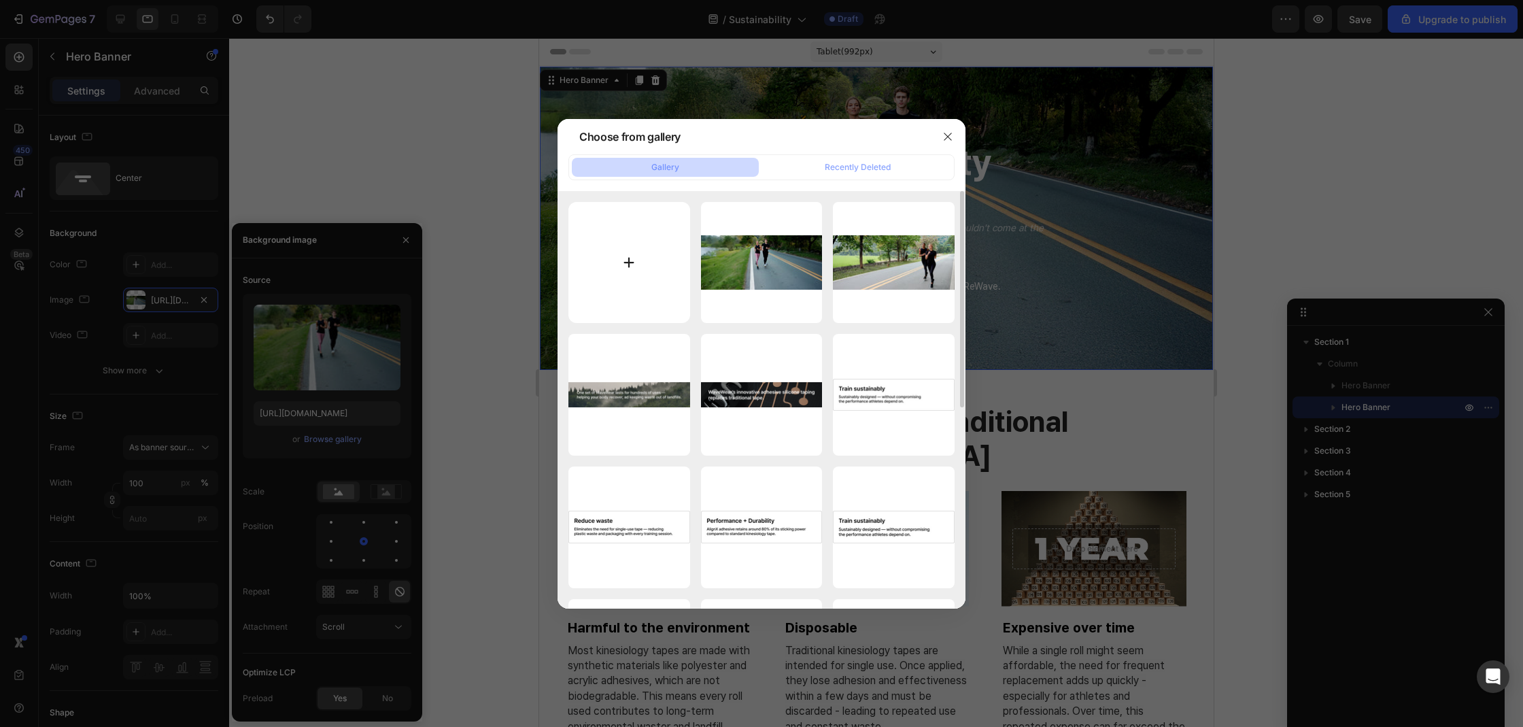
type input "C:\fakepath\ere2.jpg"
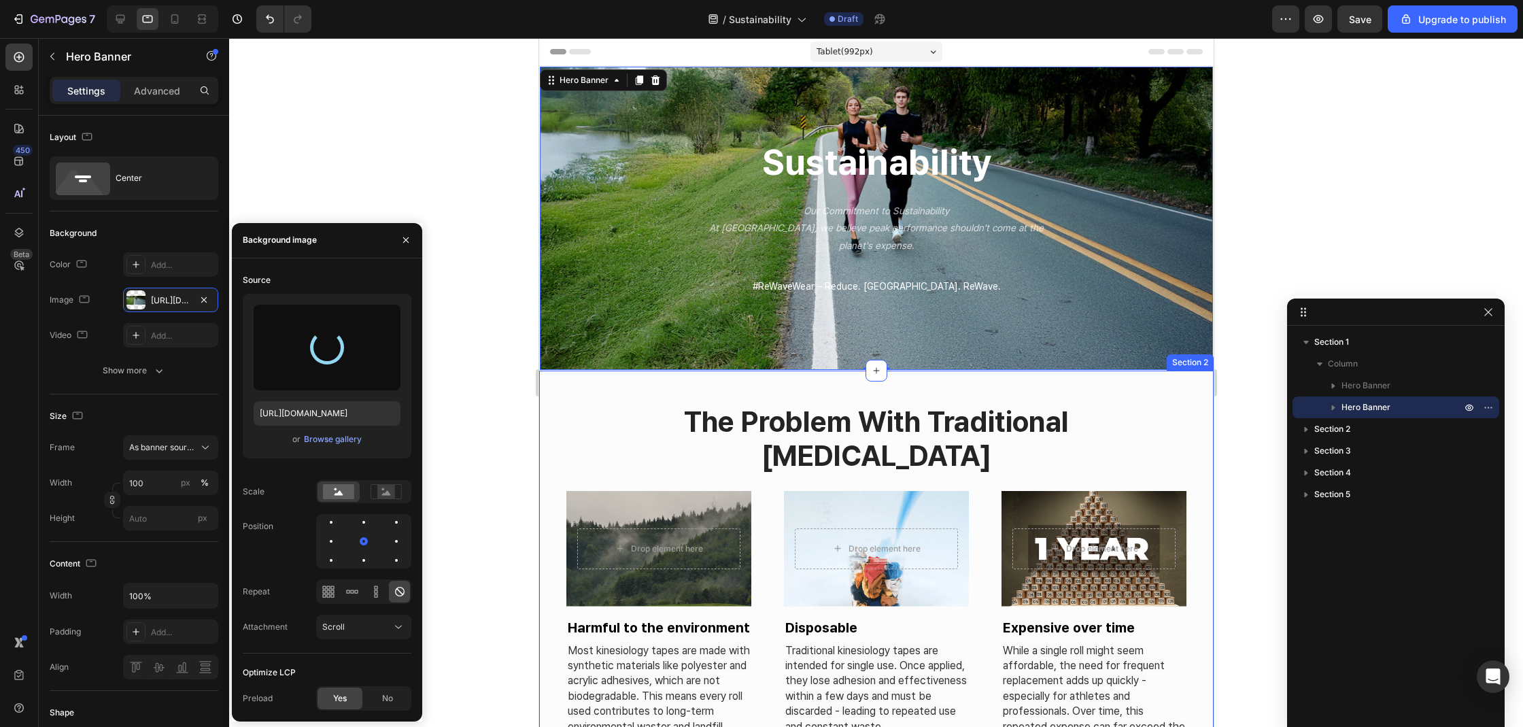
type input "[URL][DOMAIN_NAME]"
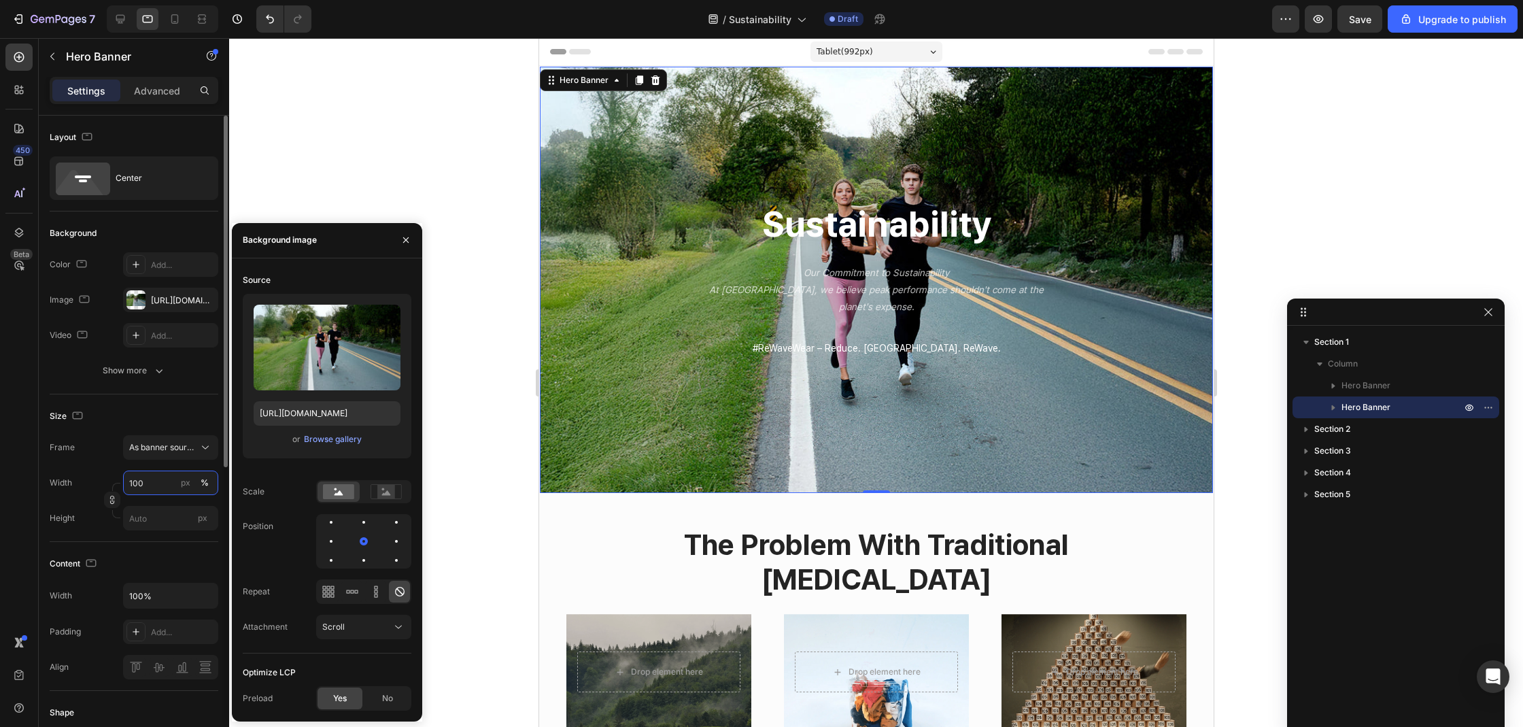
click at [134, 487] on input "100" at bounding box center [170, 482] width 95 height 24
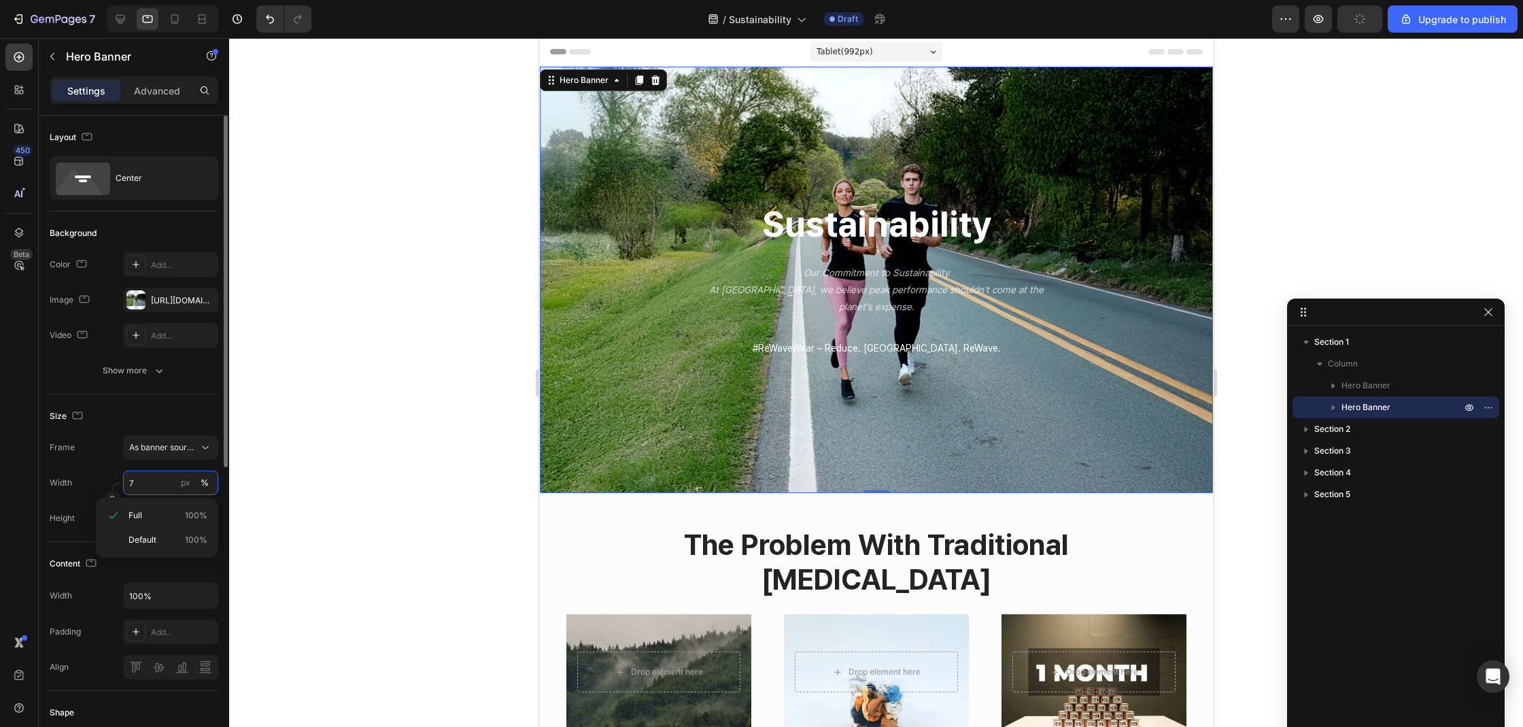
type input "70"
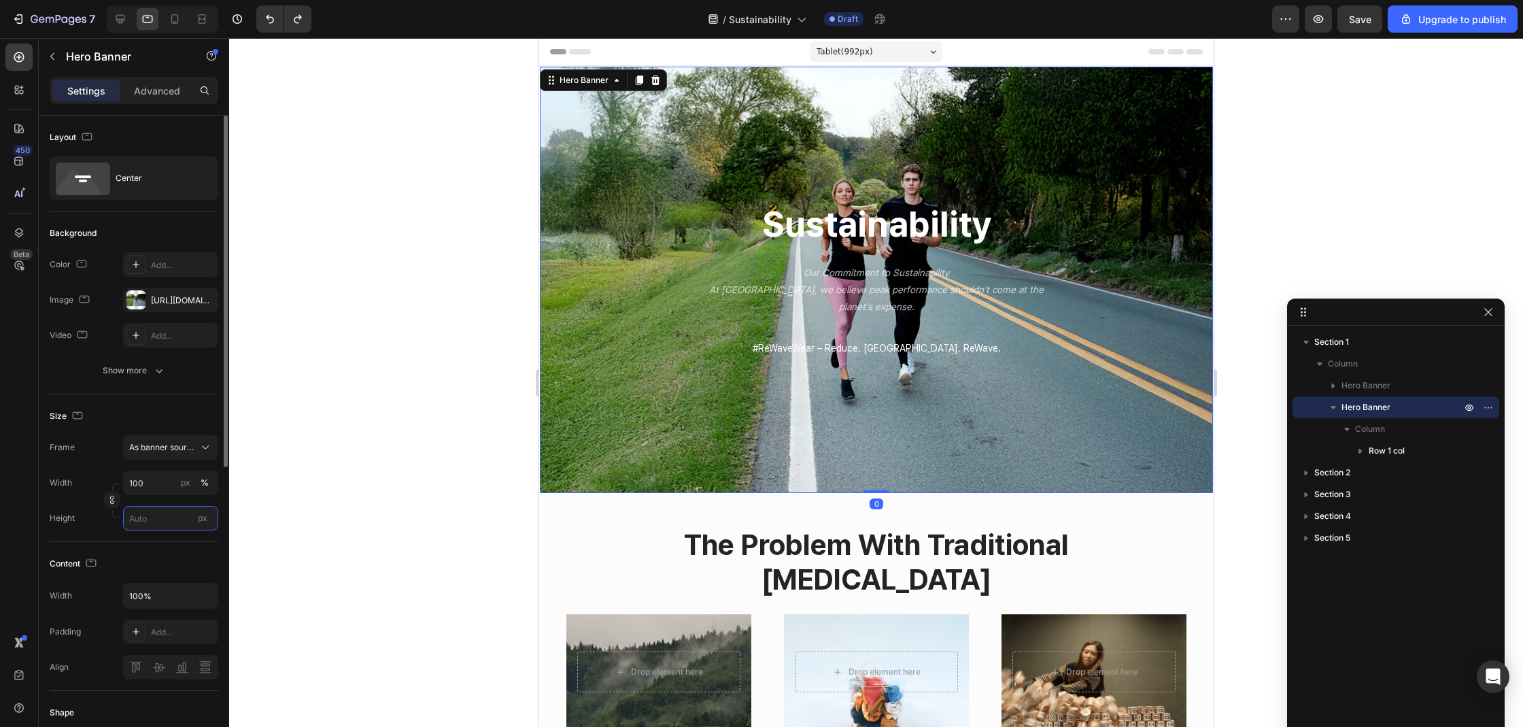
click at [144, 515] on input "px" at bounding box center [170, 518] width 95 height 24
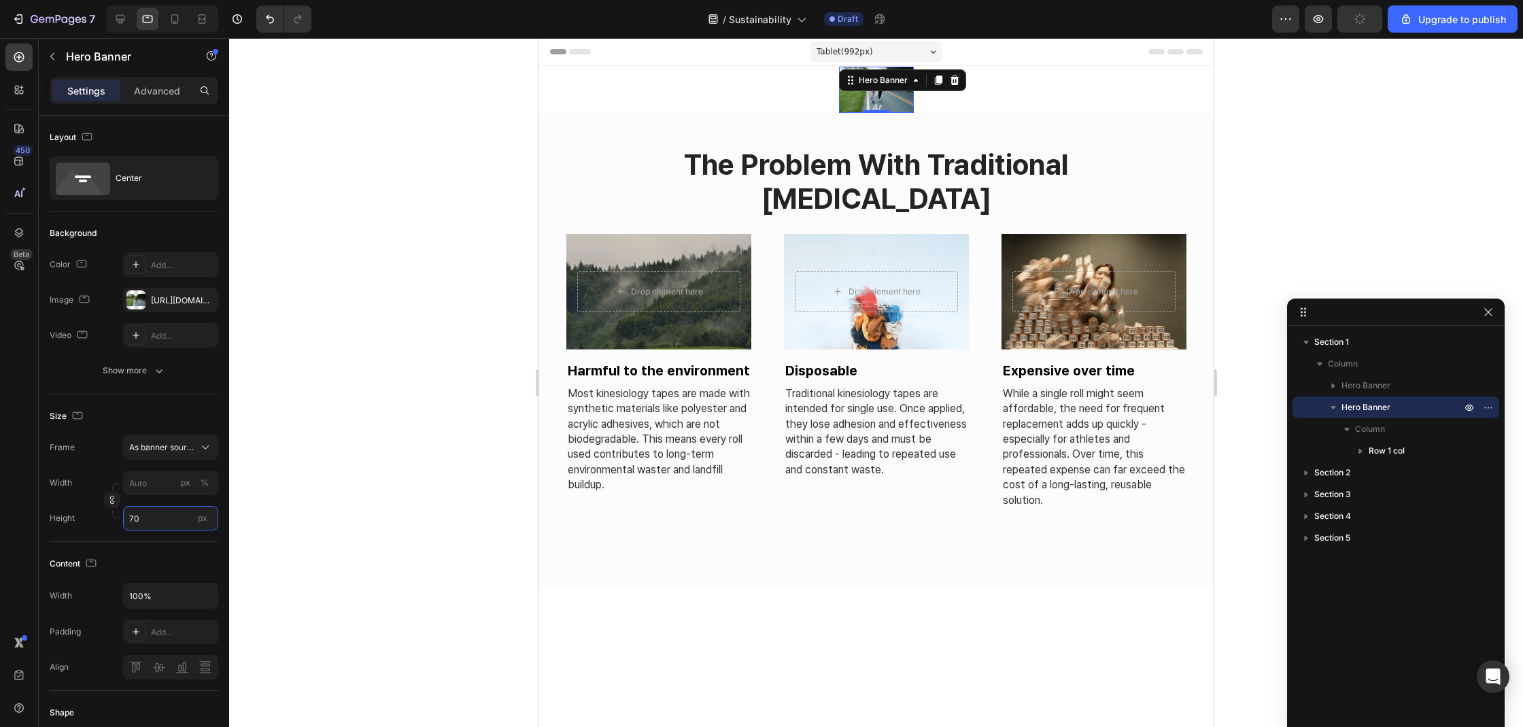
type input "7"
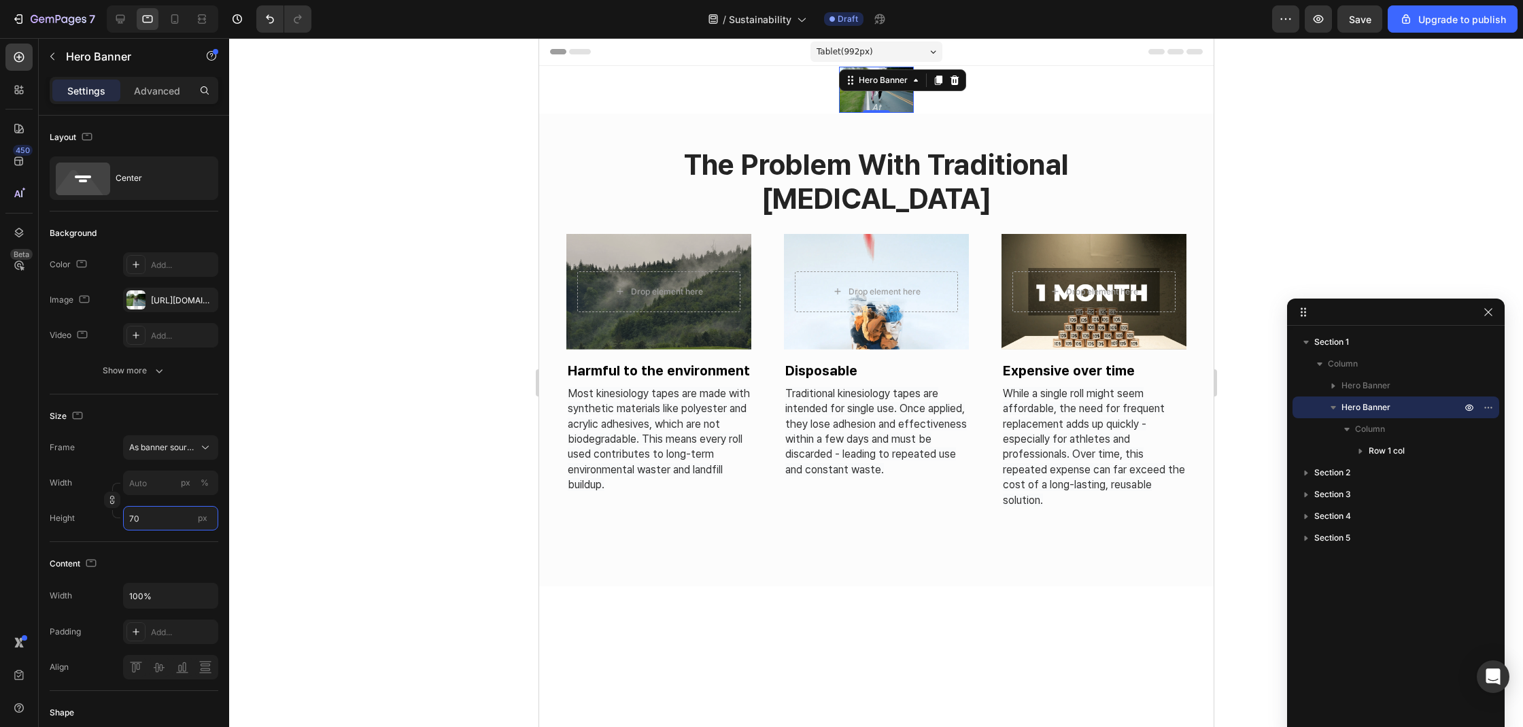
type input "7"
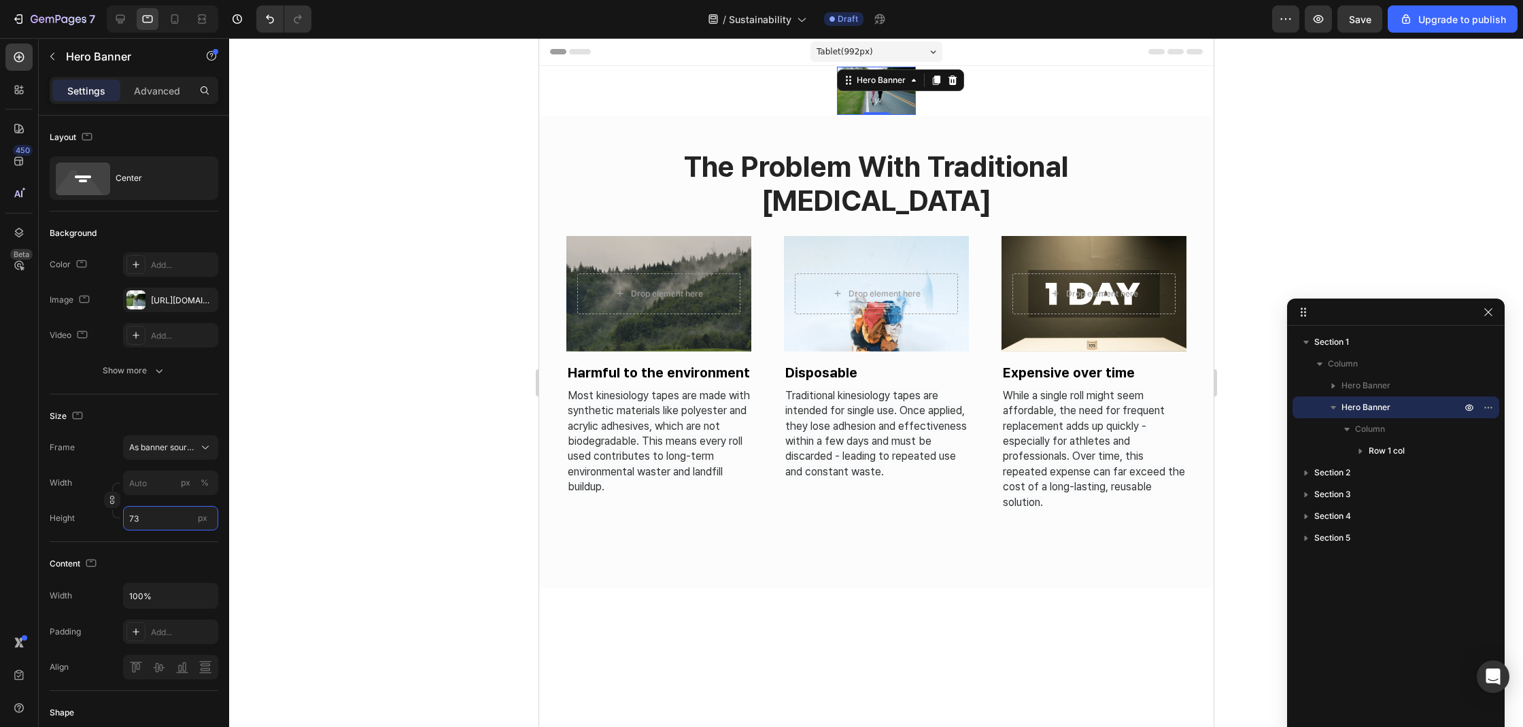
type input "7"
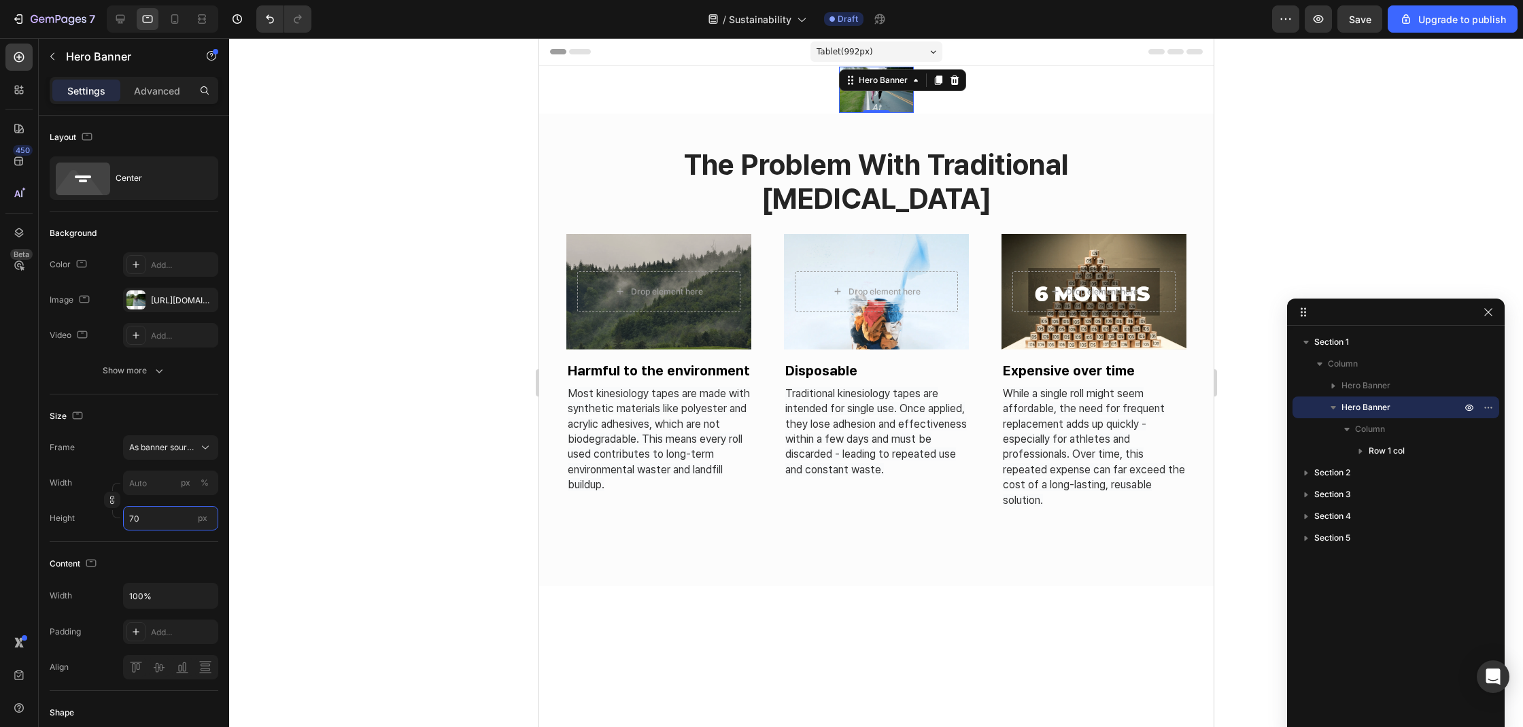
type input "7"
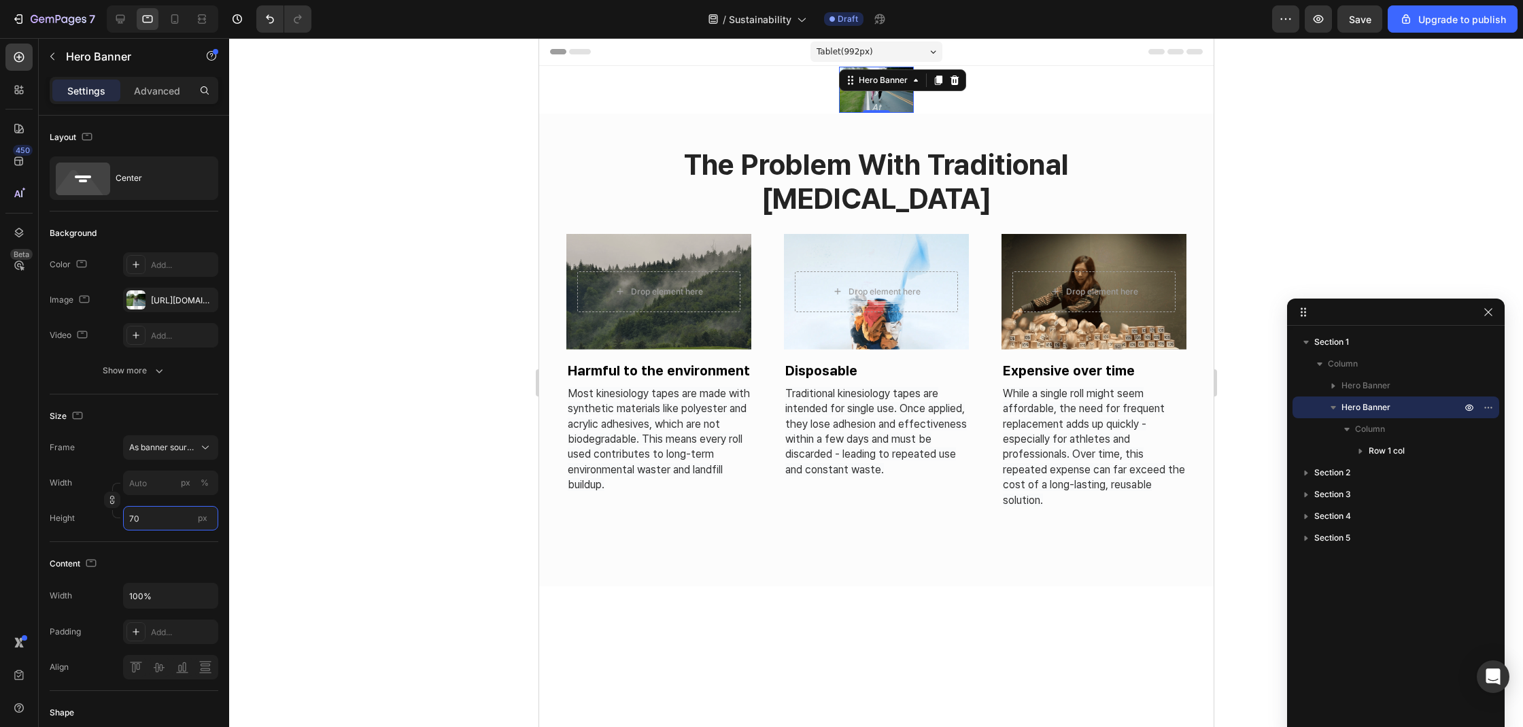
type input "7"
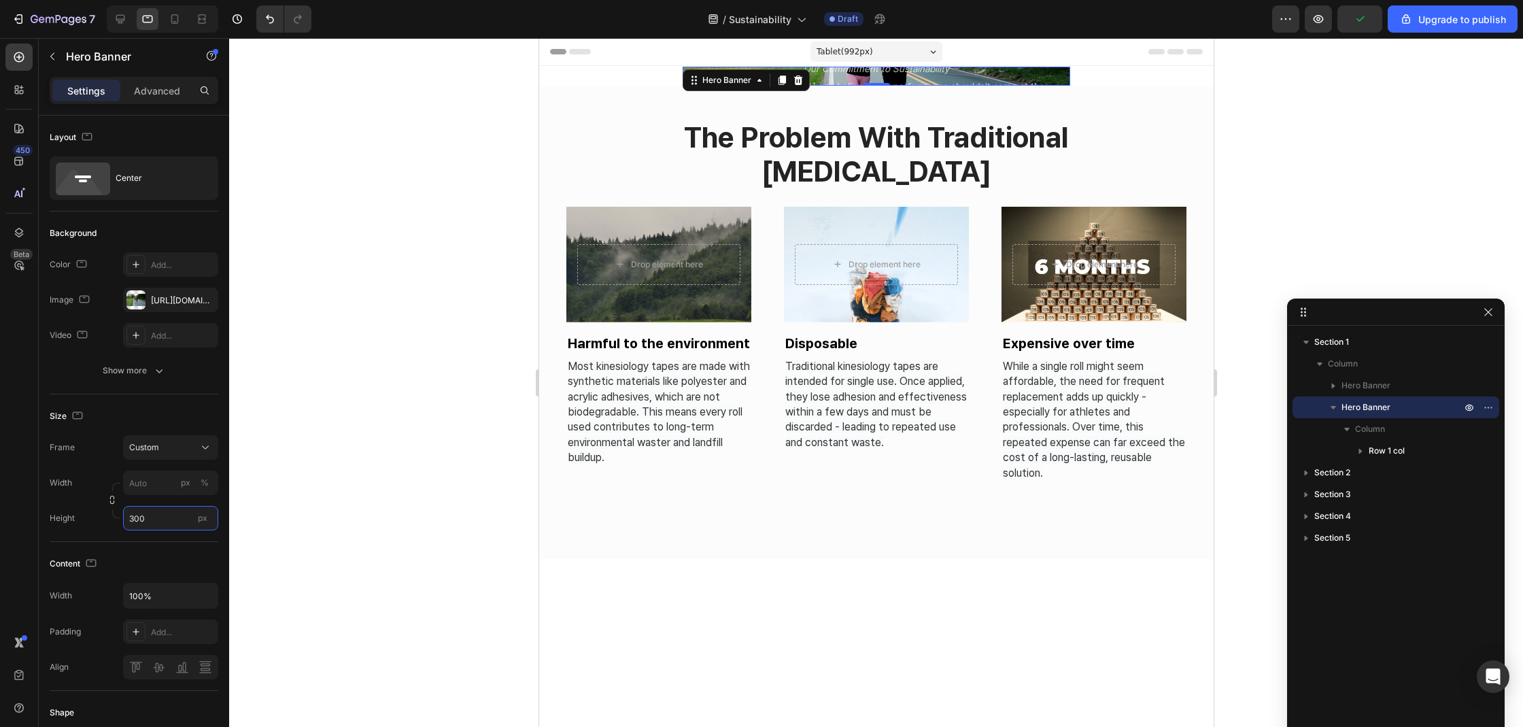
type input "7"
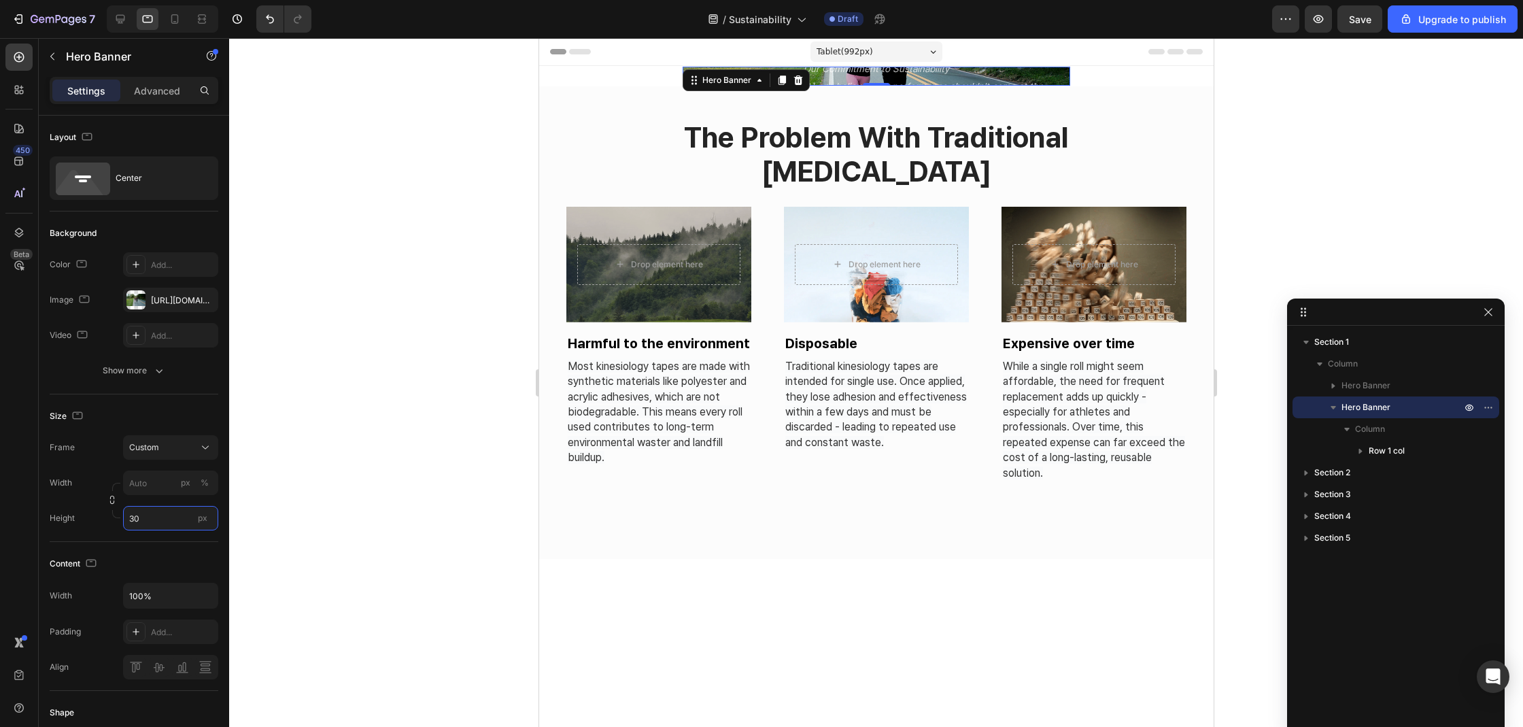
type input "3"
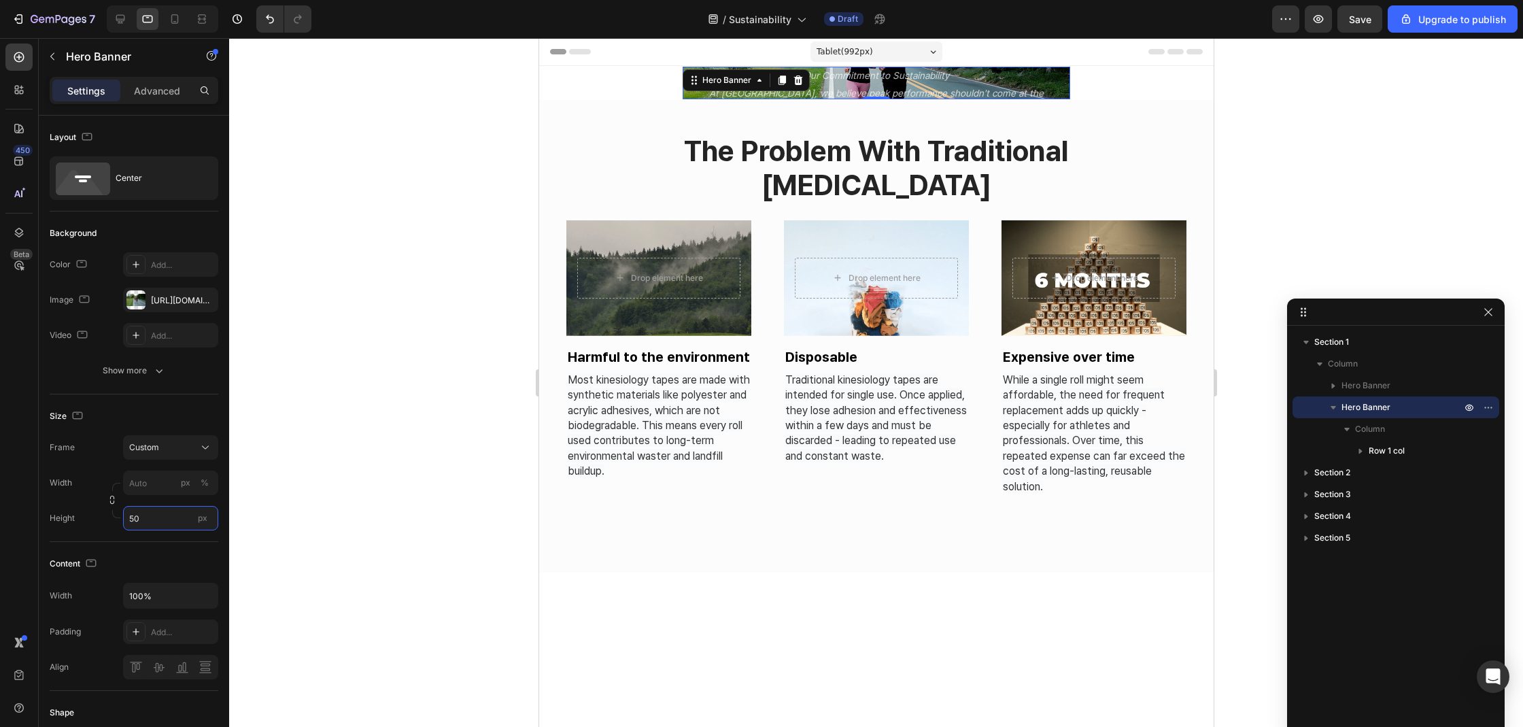
type input "5"
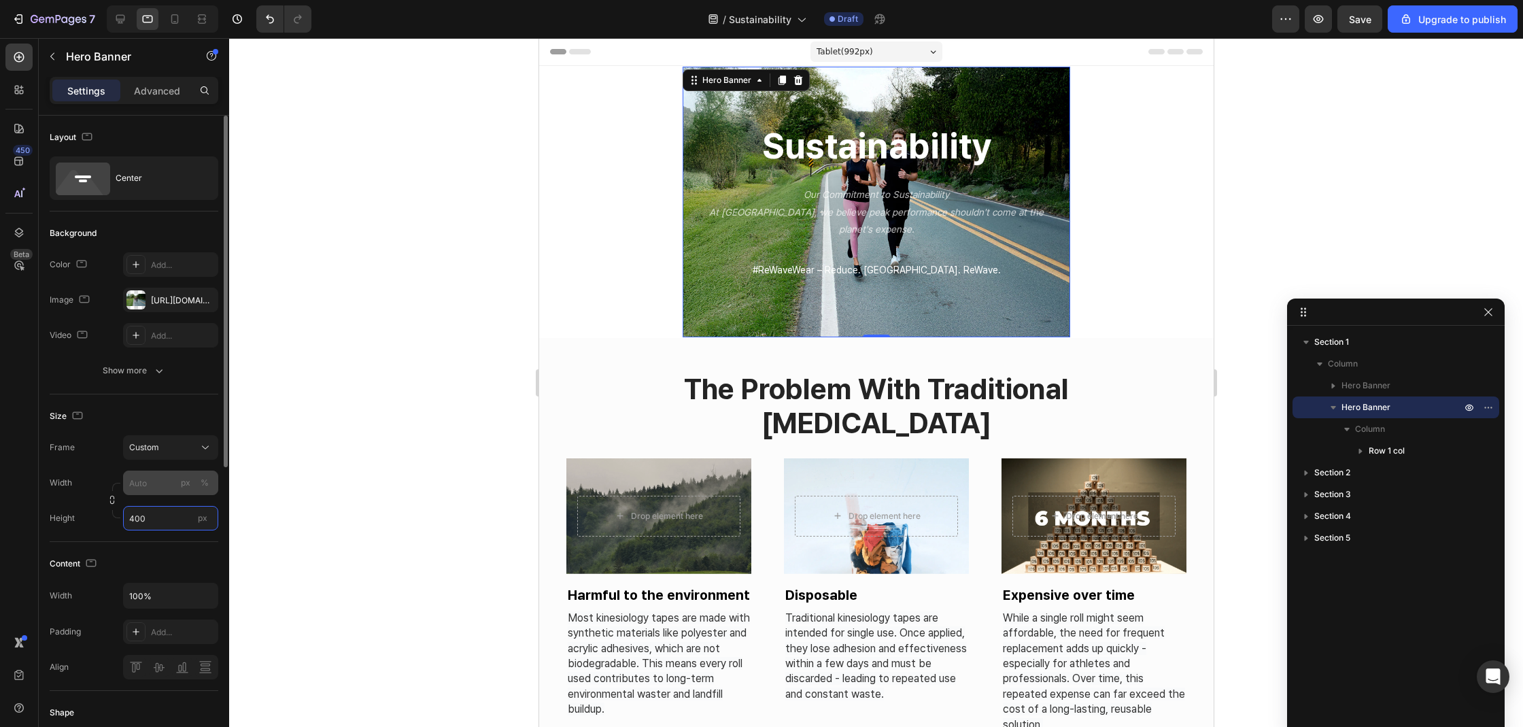
type input "400"
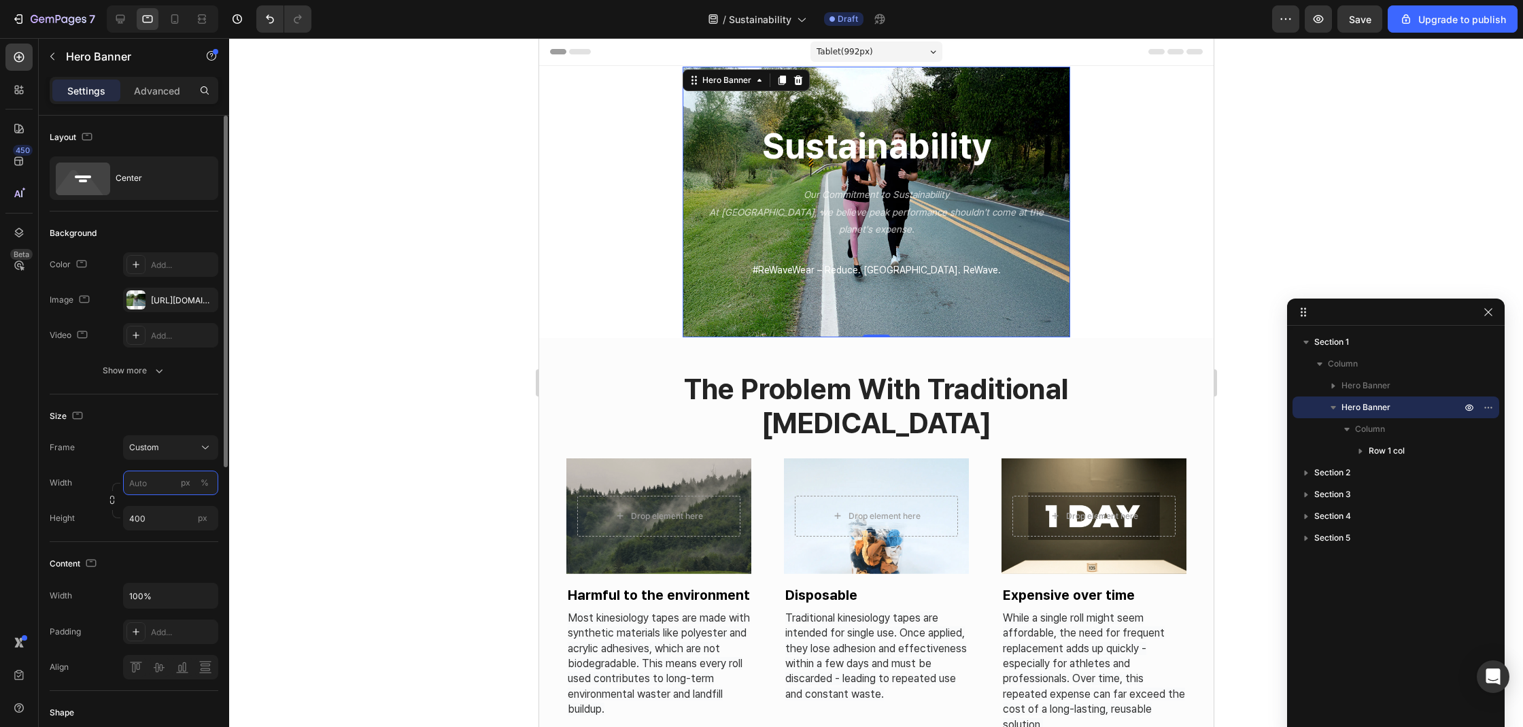
click at [151, 485] on input "px %" at bounding box center [170, 482] width 95 height 24
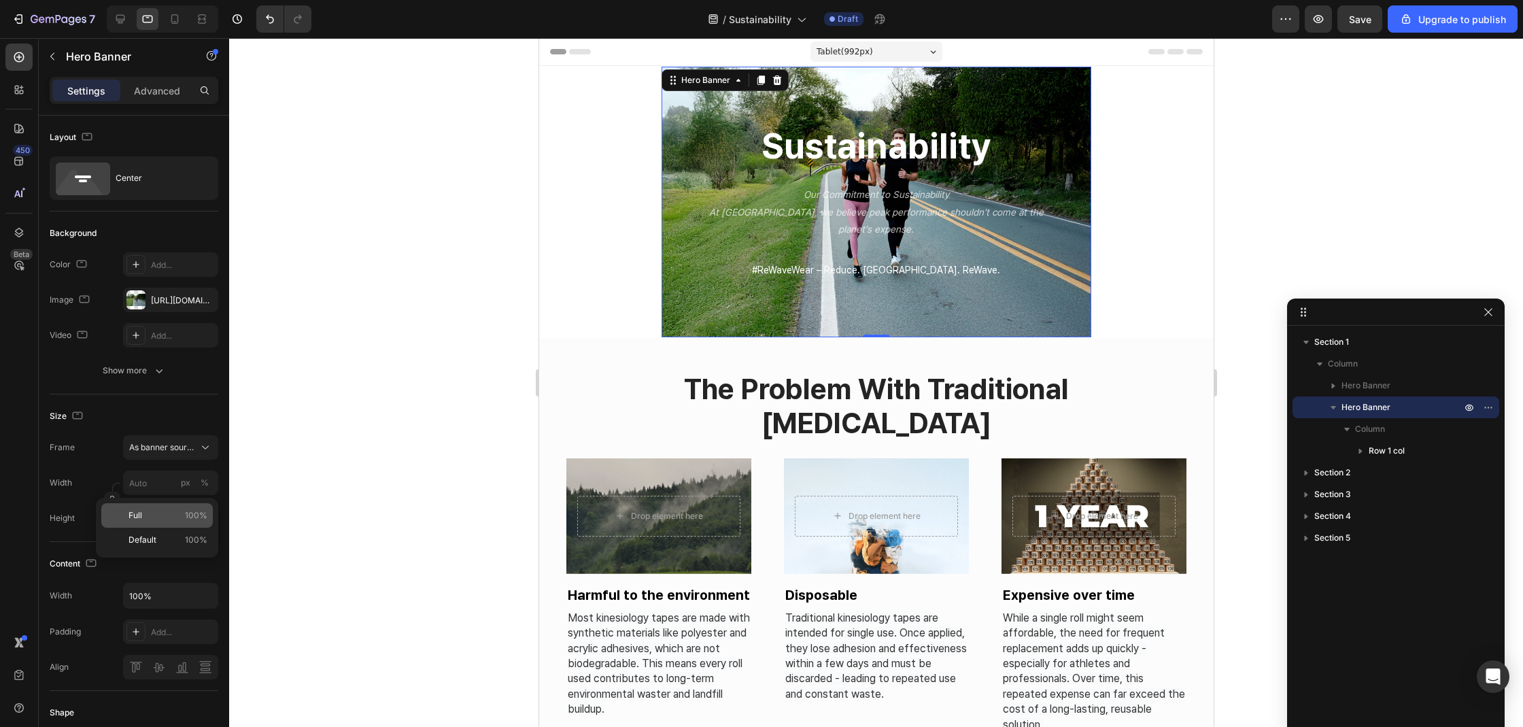
click at [152, 509] on p "Full 100%" at bounding box center [167, 515] width 79 height 12
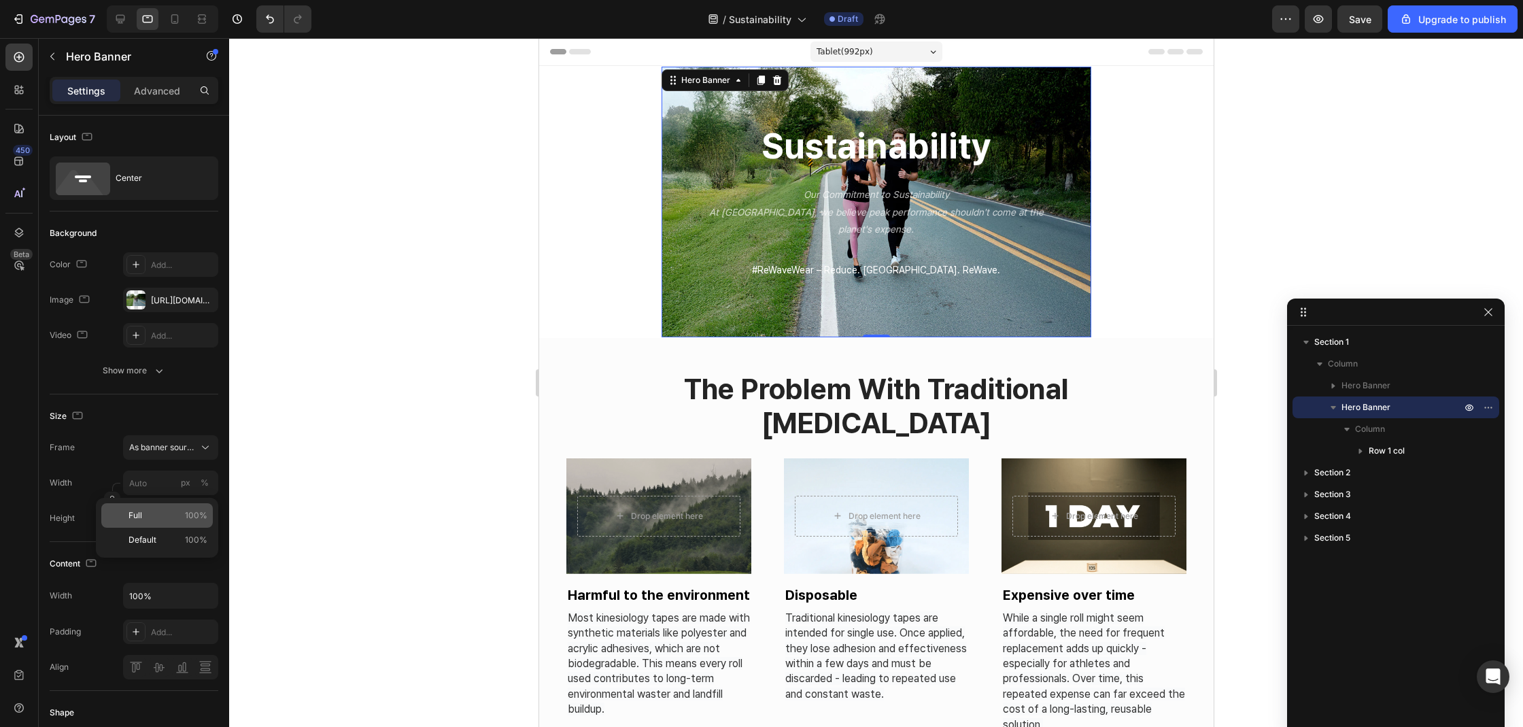
type input "100"
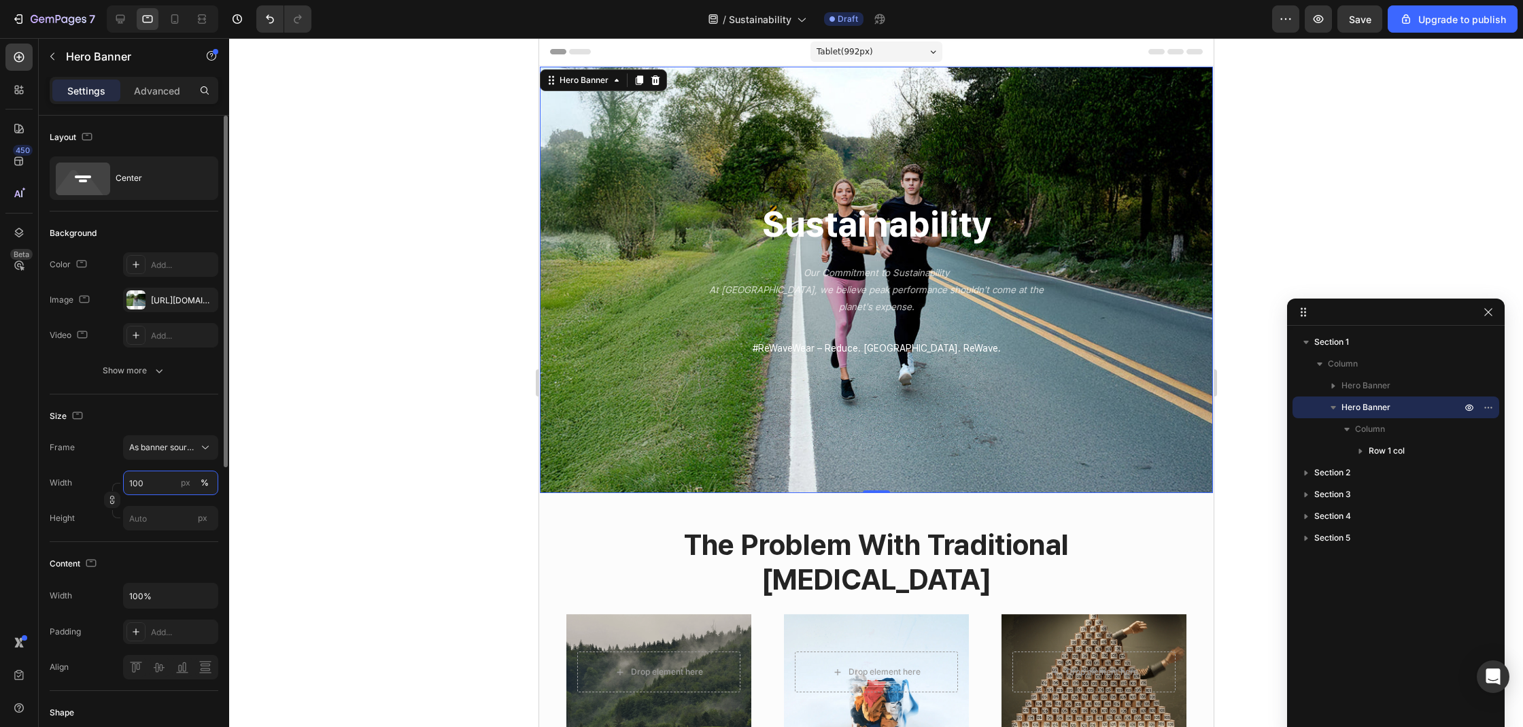
click at [156, 481] on input "100" at bounding box center [170, 482] width 95 height 24
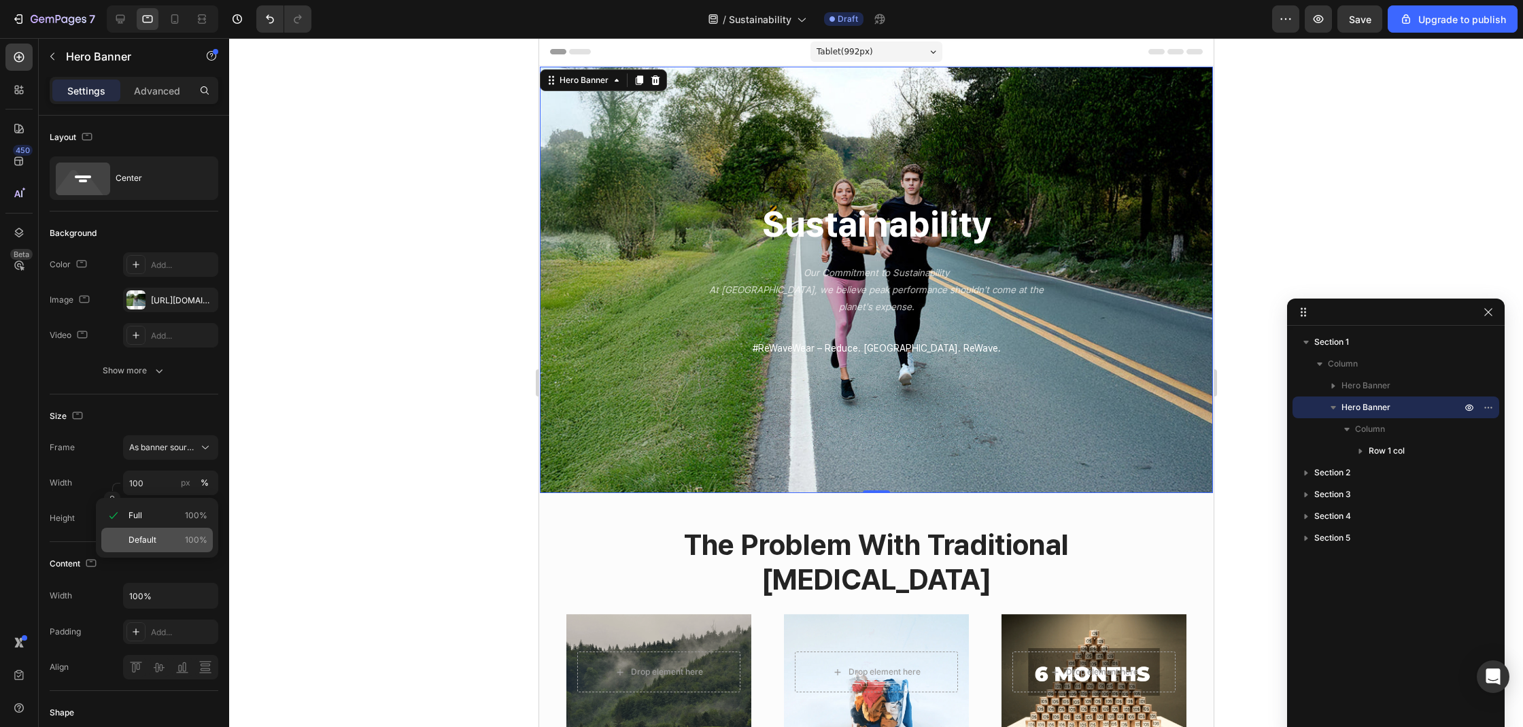
click at [150, 536] on span "Default" at bounding box center [142, 540] width 28 height 12
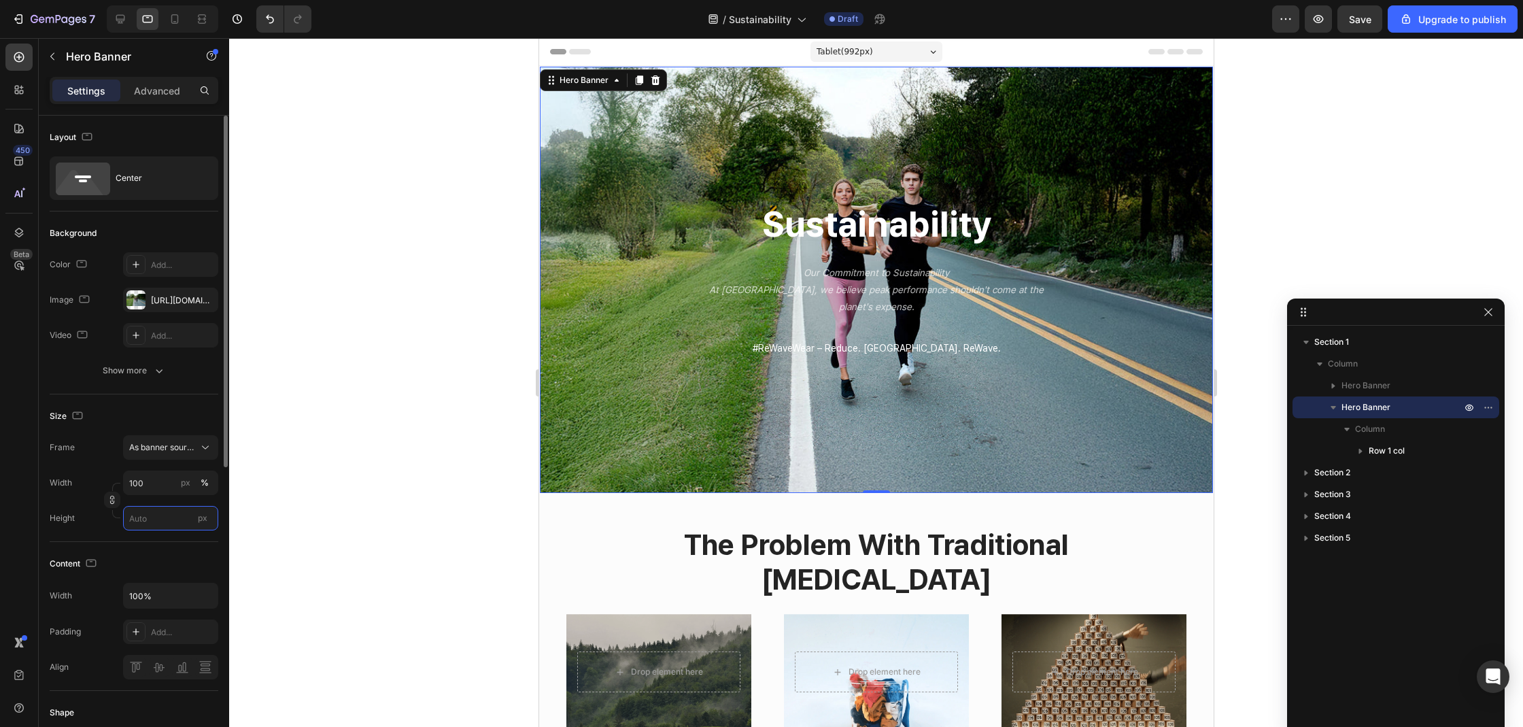
click at [152, 523] on input "px" at bounding box center [170, 518] width 95 height 24
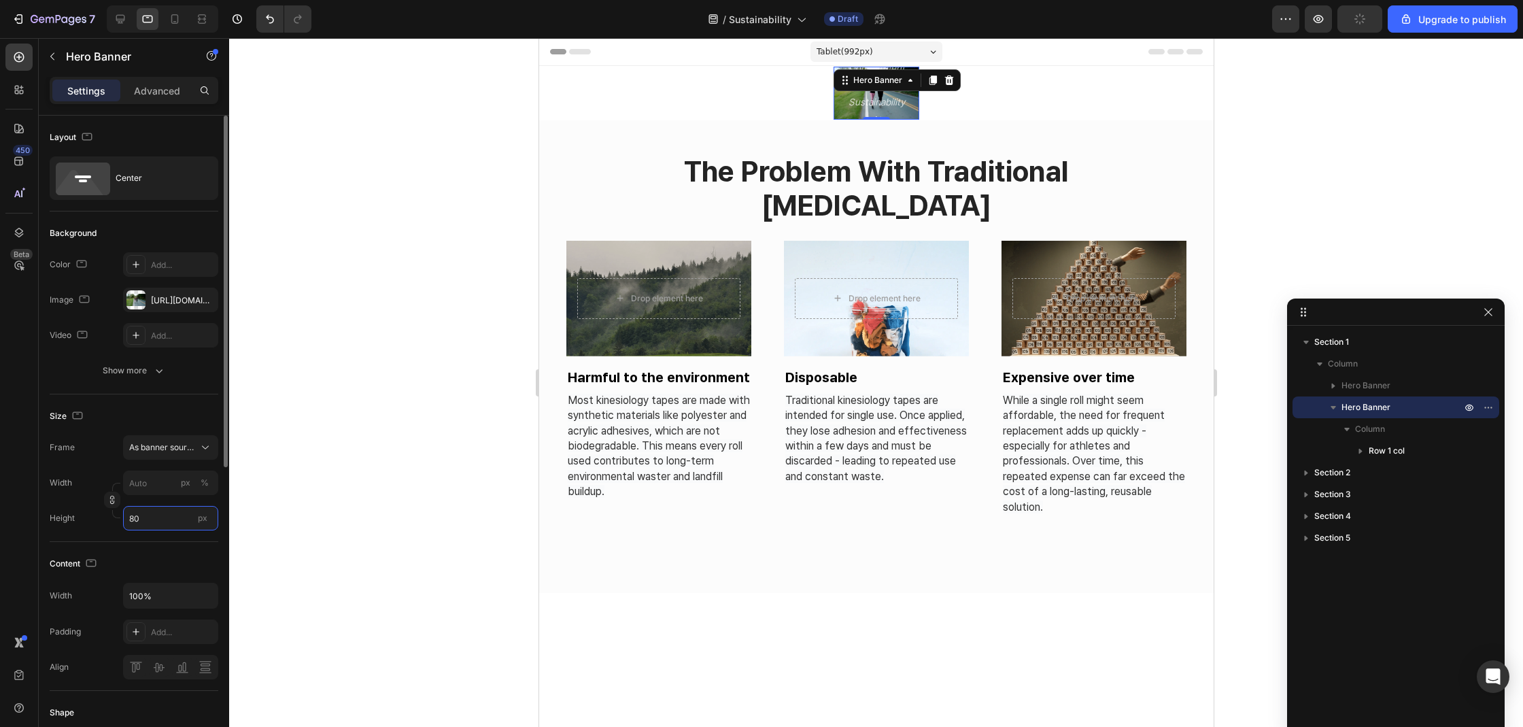
type input "8"
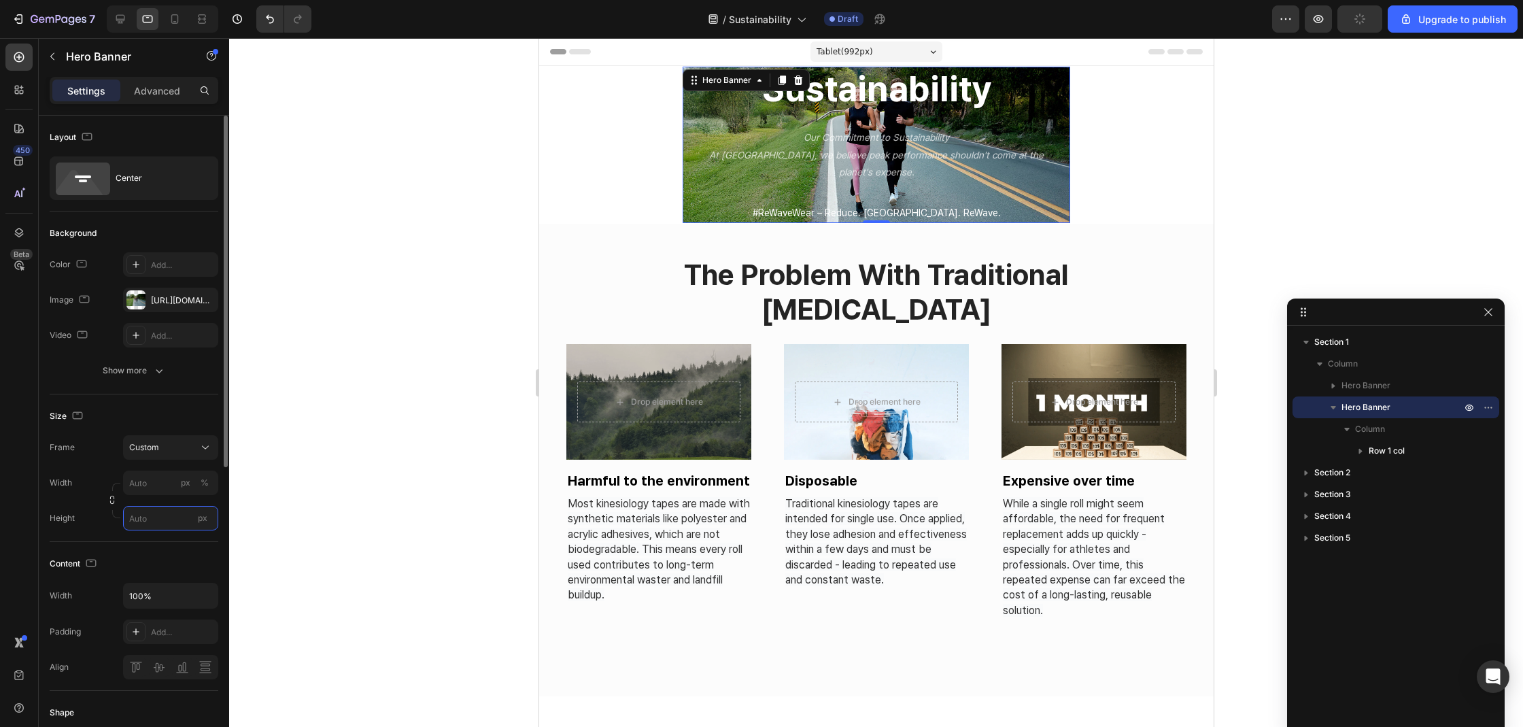
type input "8"
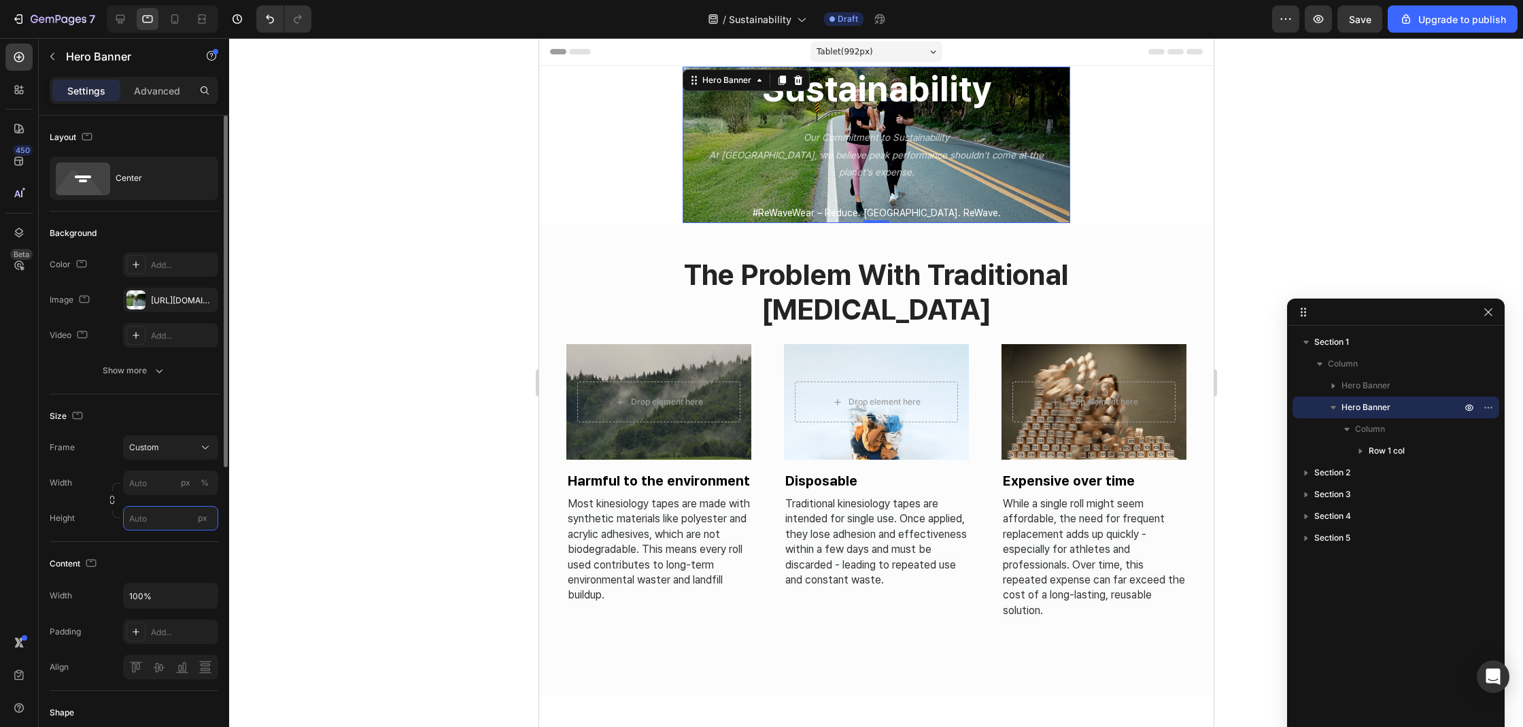
type input "3"
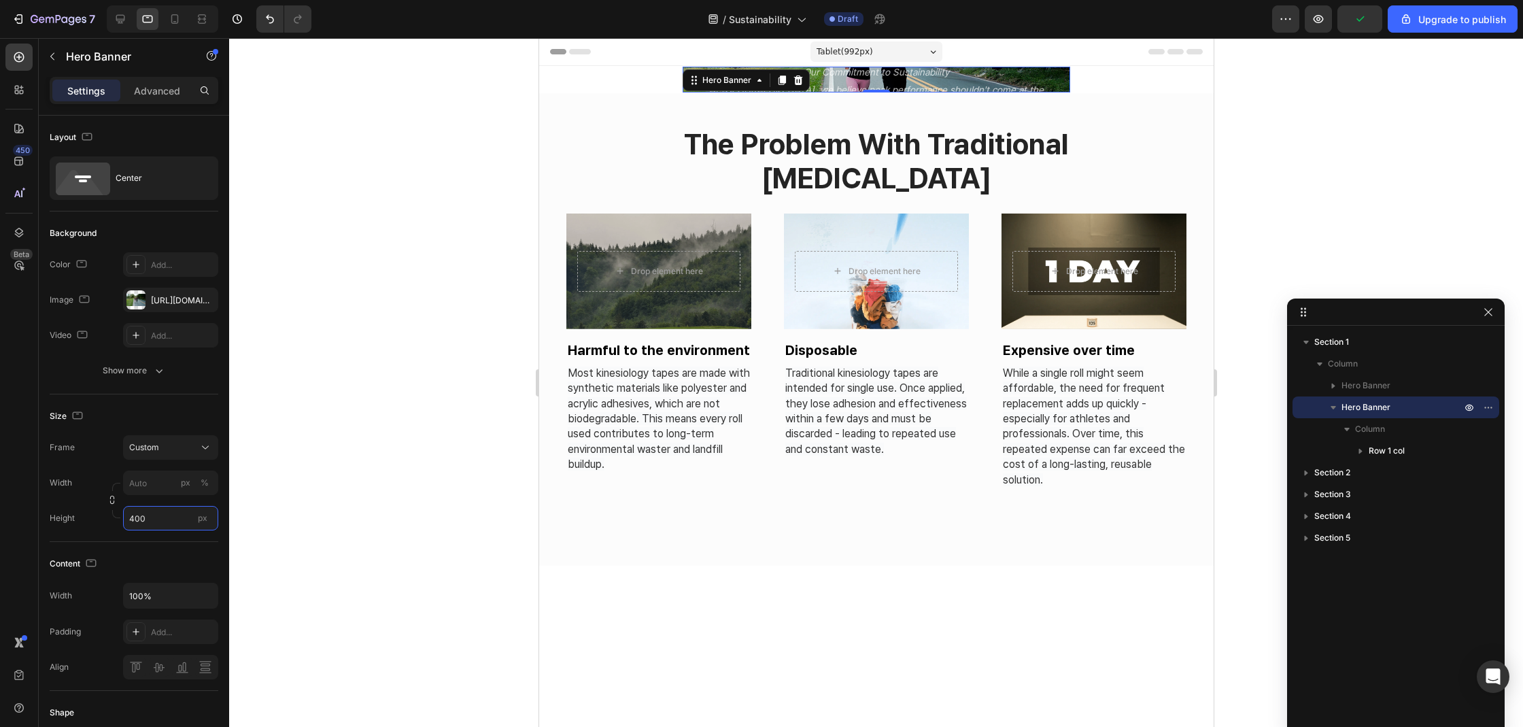
type input "400"
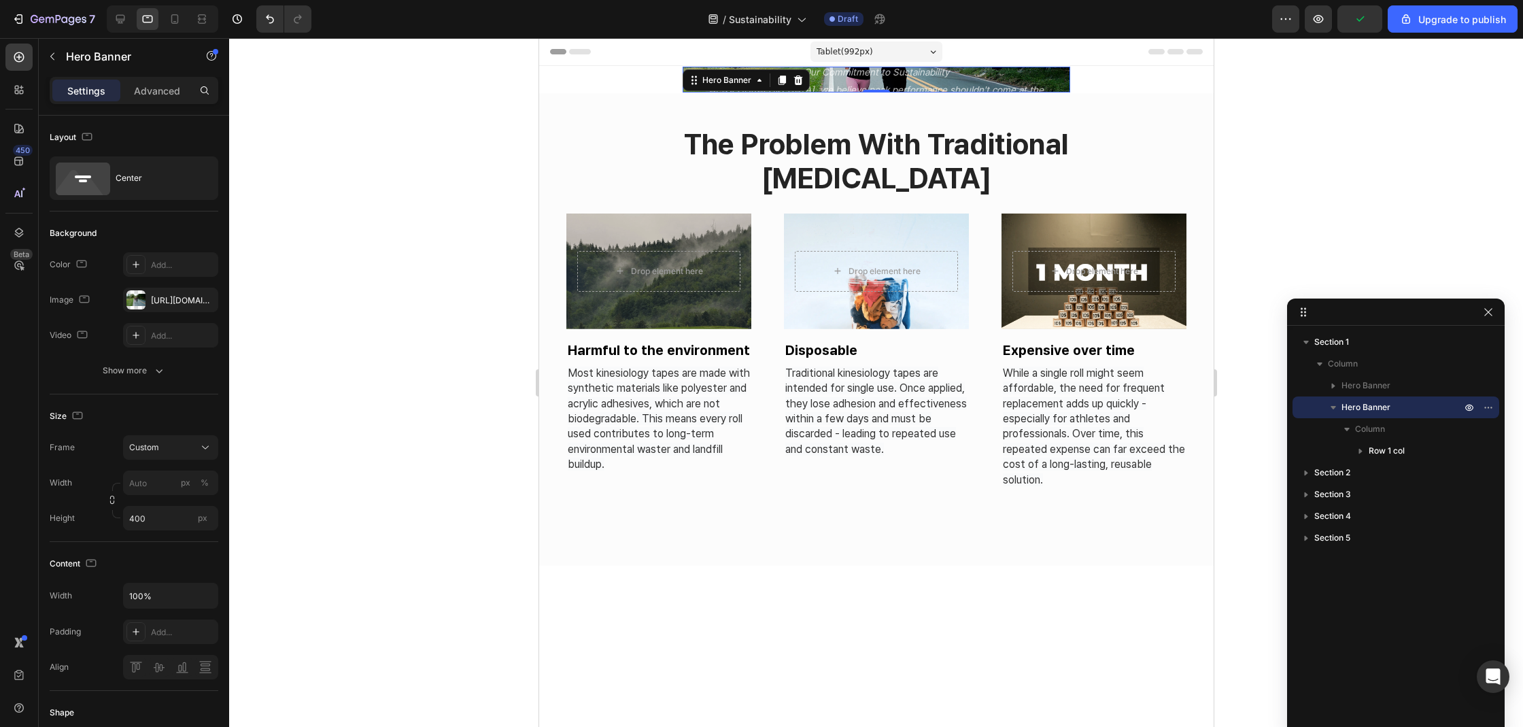
click at [307, 500] on div at bounding box center [876, 382] width 1294 height 689
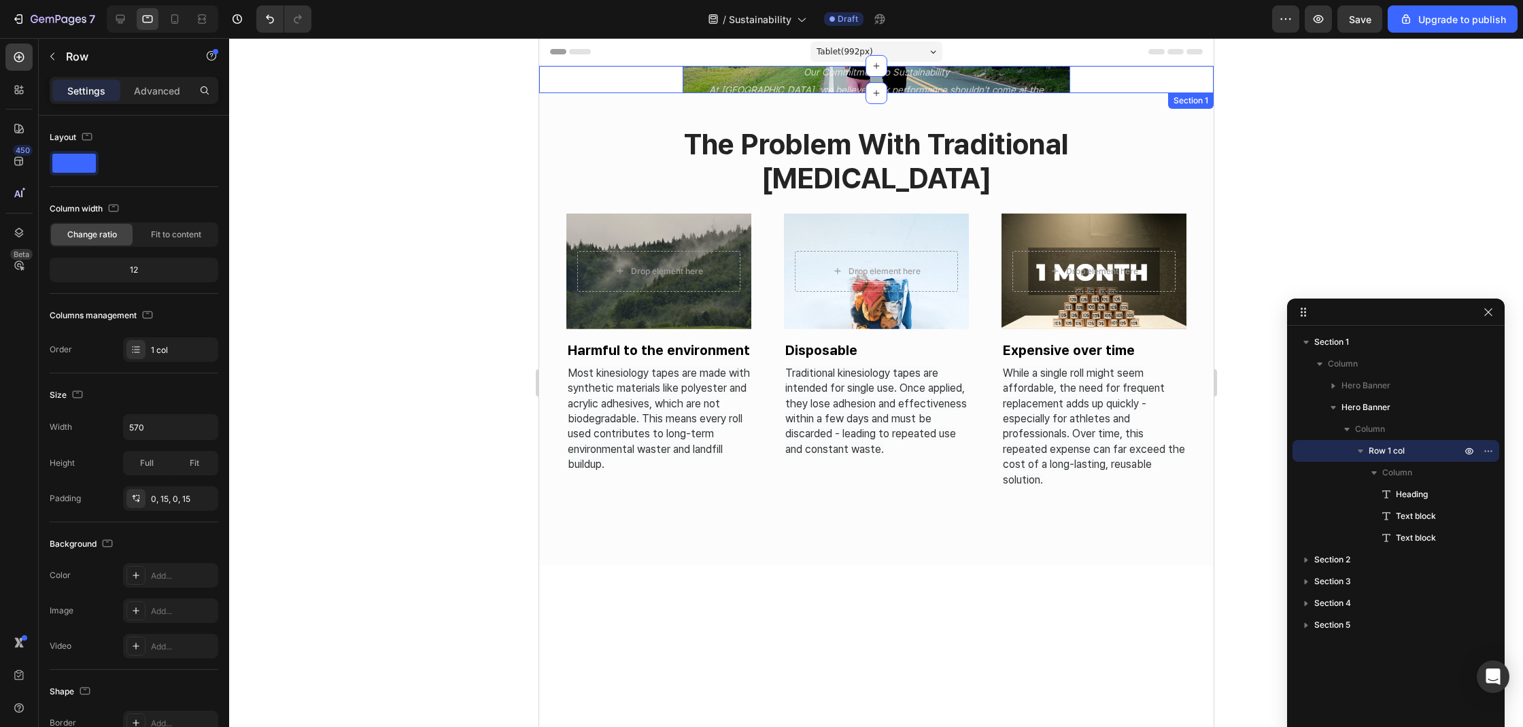
click at [649, 82] on div "sustainability Heading Our Commitment to Sustainability At [GEOGRAPHIC_DATA], w…" at bounding box center [875, 79] width 674 height 27
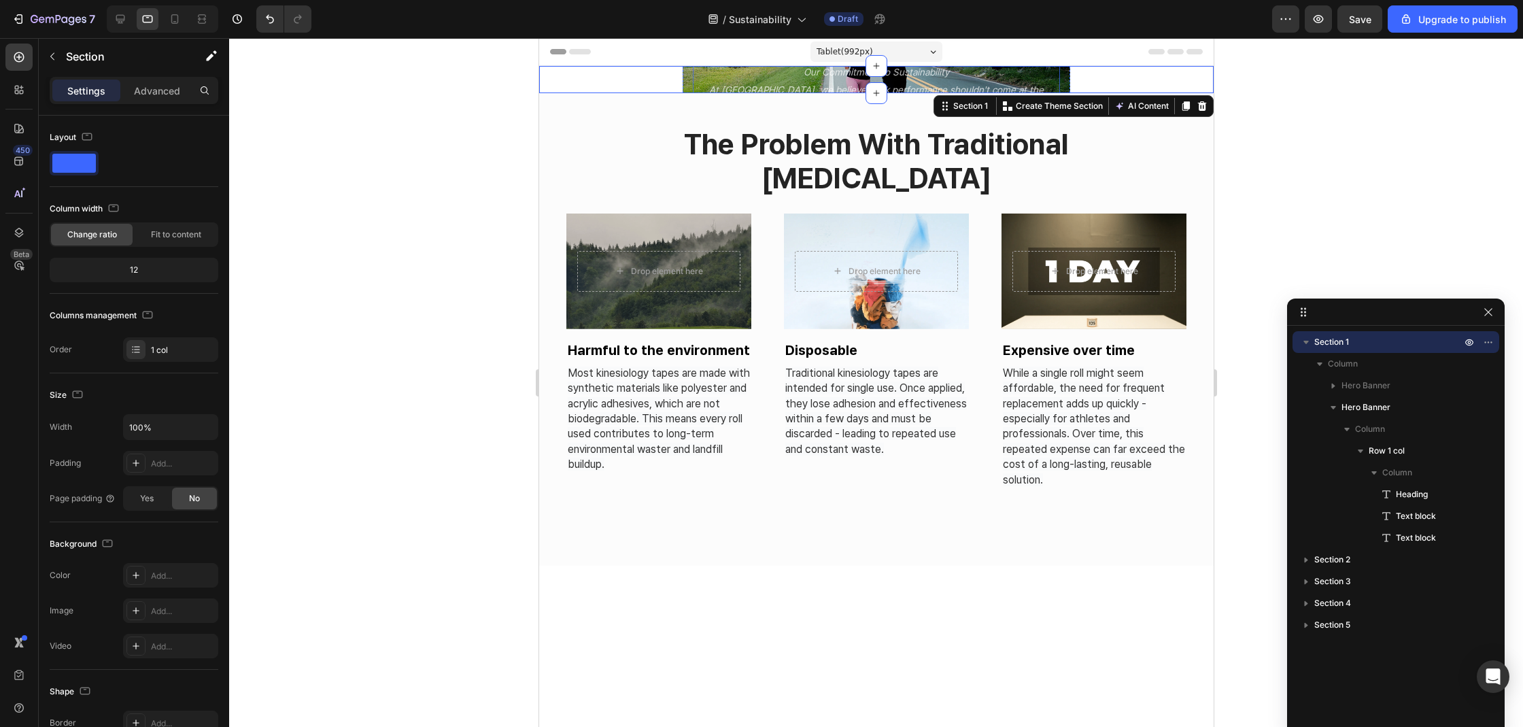
click at [699, 78] on p "Our Commitment to Sustainability" at bounding box center [875, 72] width 364 height 17
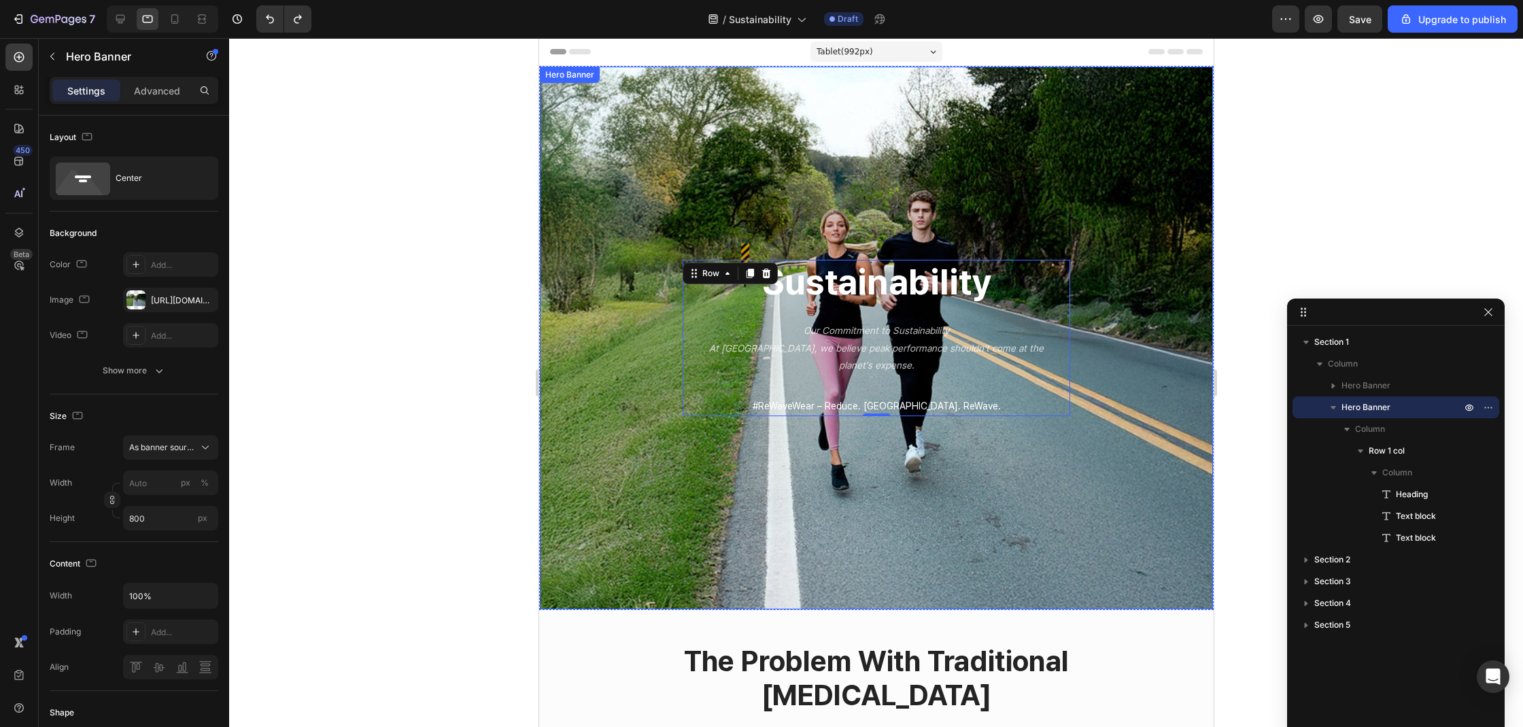
click at [582, 216] on div "Overlay" at bounding box center [875, 338] width 673 height 542
click at [123, 14] on icon at bounding box center [121, 19] width 14 height 14
type input "100"
type input "600"
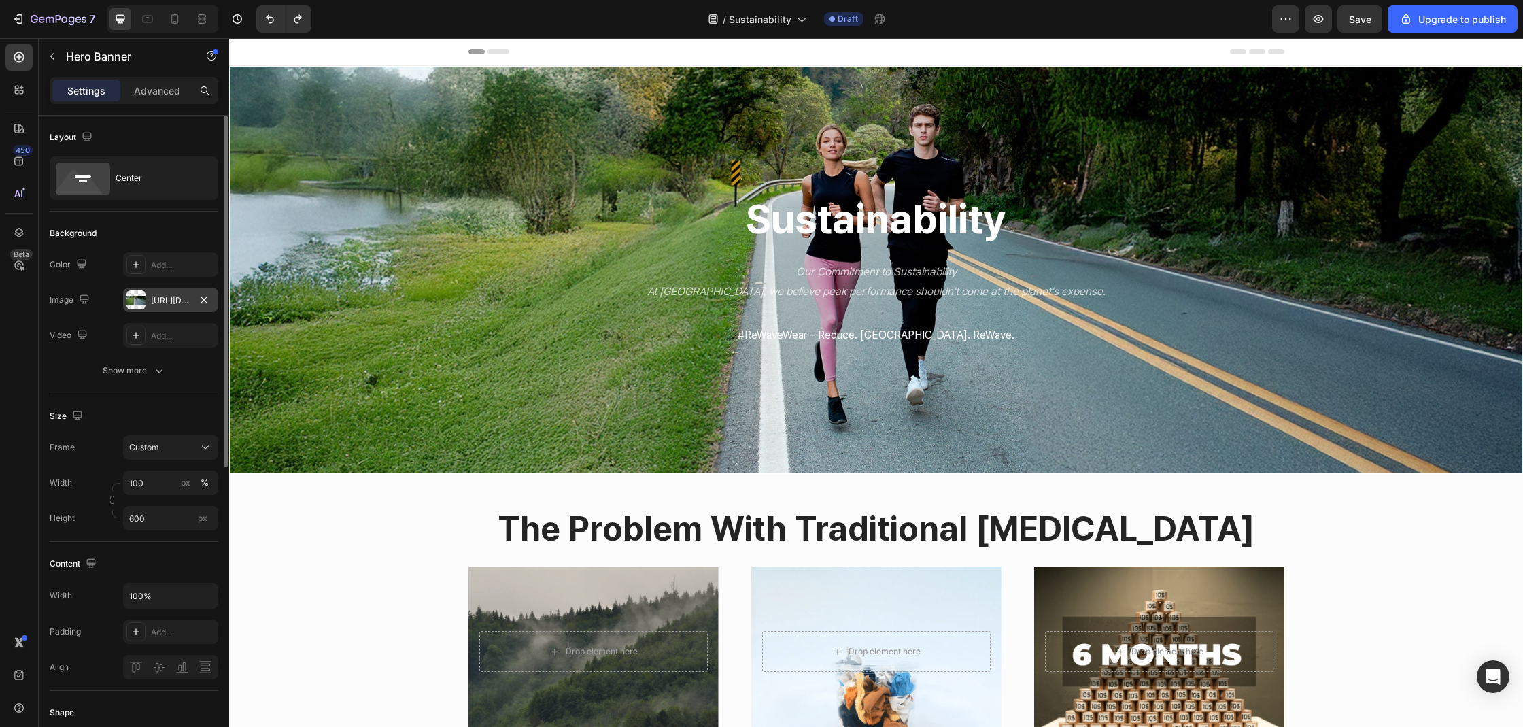
click at [137, 292] on div at bounding box center [135, 299] width 19 height 19
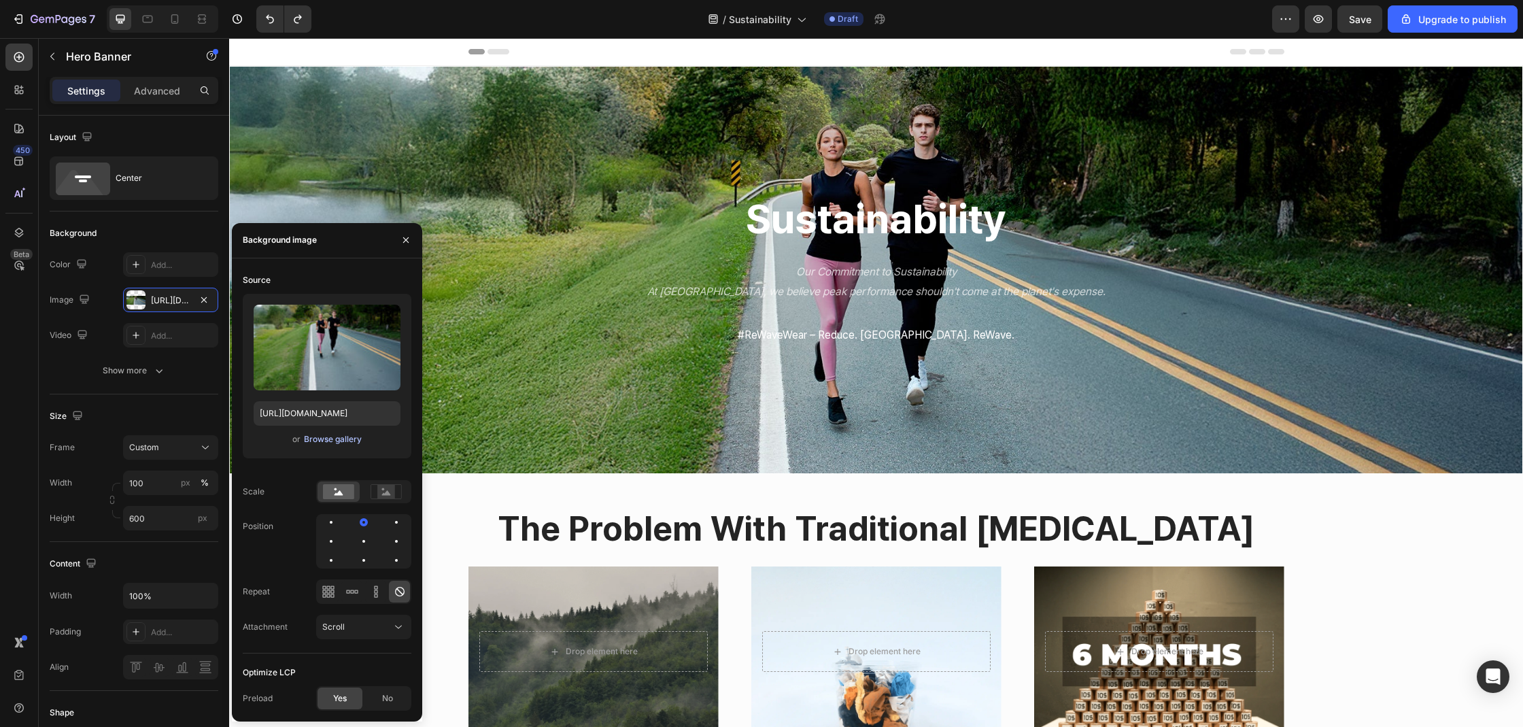
click at [338, 435] on div "Browse gallery" at bounding box center [333, 439] width 58 height 12
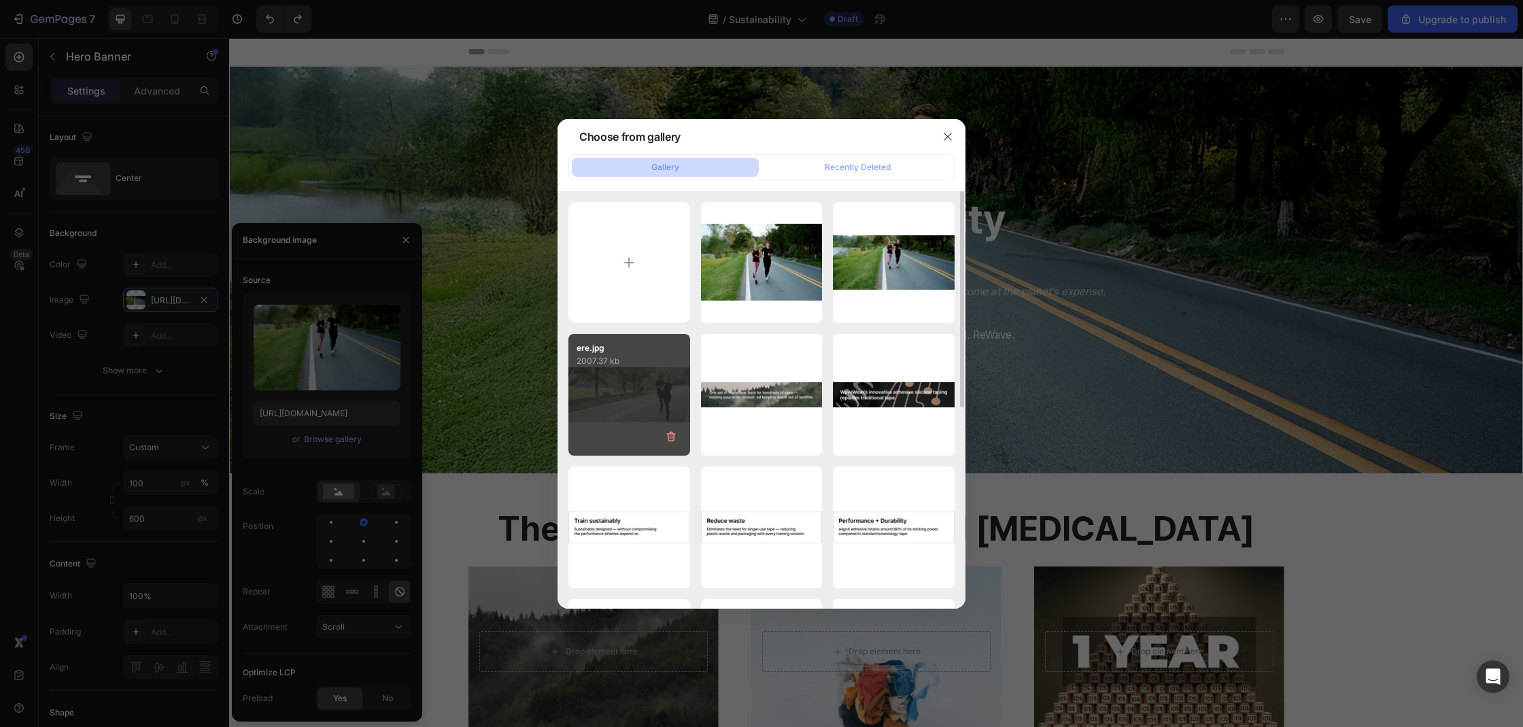
click at [619, 402] on div "ere.jpg 2007.37 kb" at bounding box center [629, 395] width 122 height 122
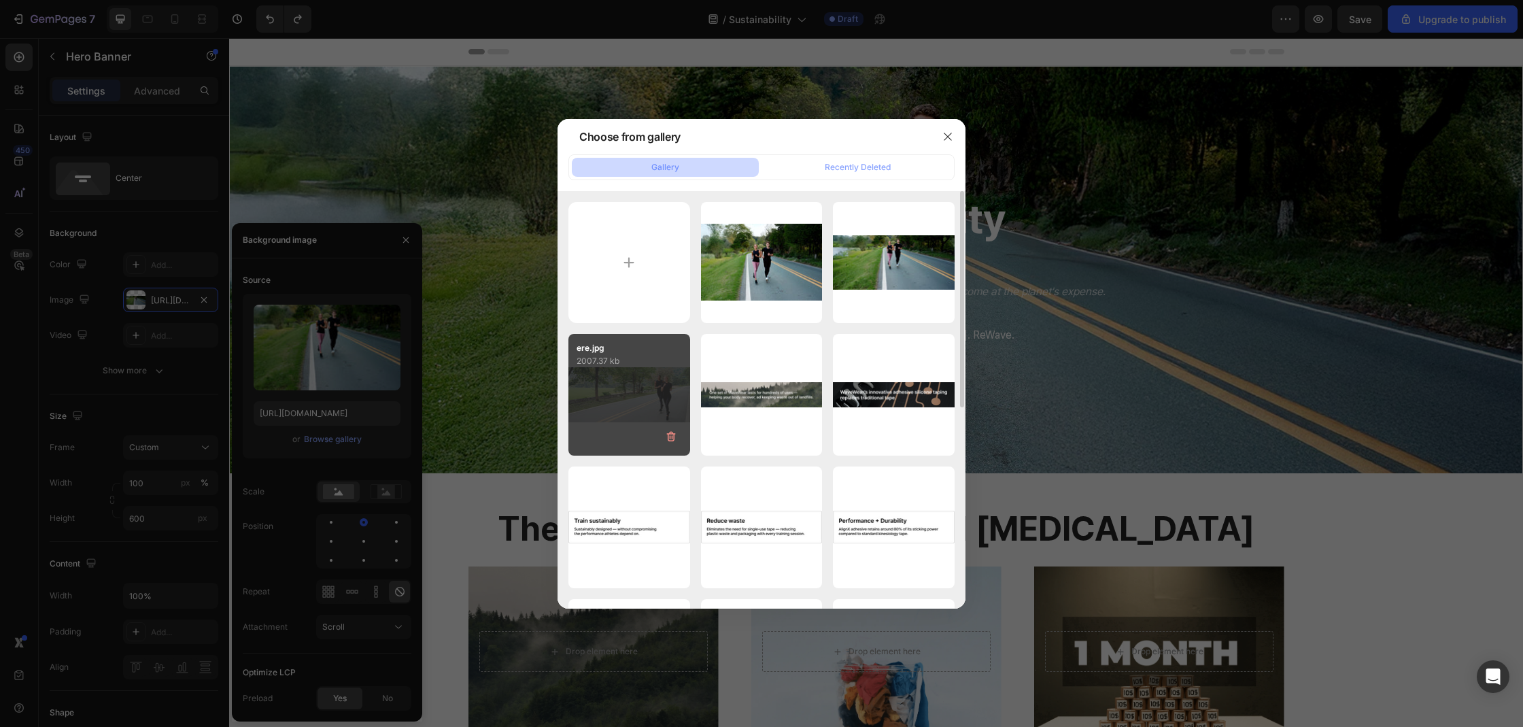
type input "[URL][DOMAIN_NAME]"
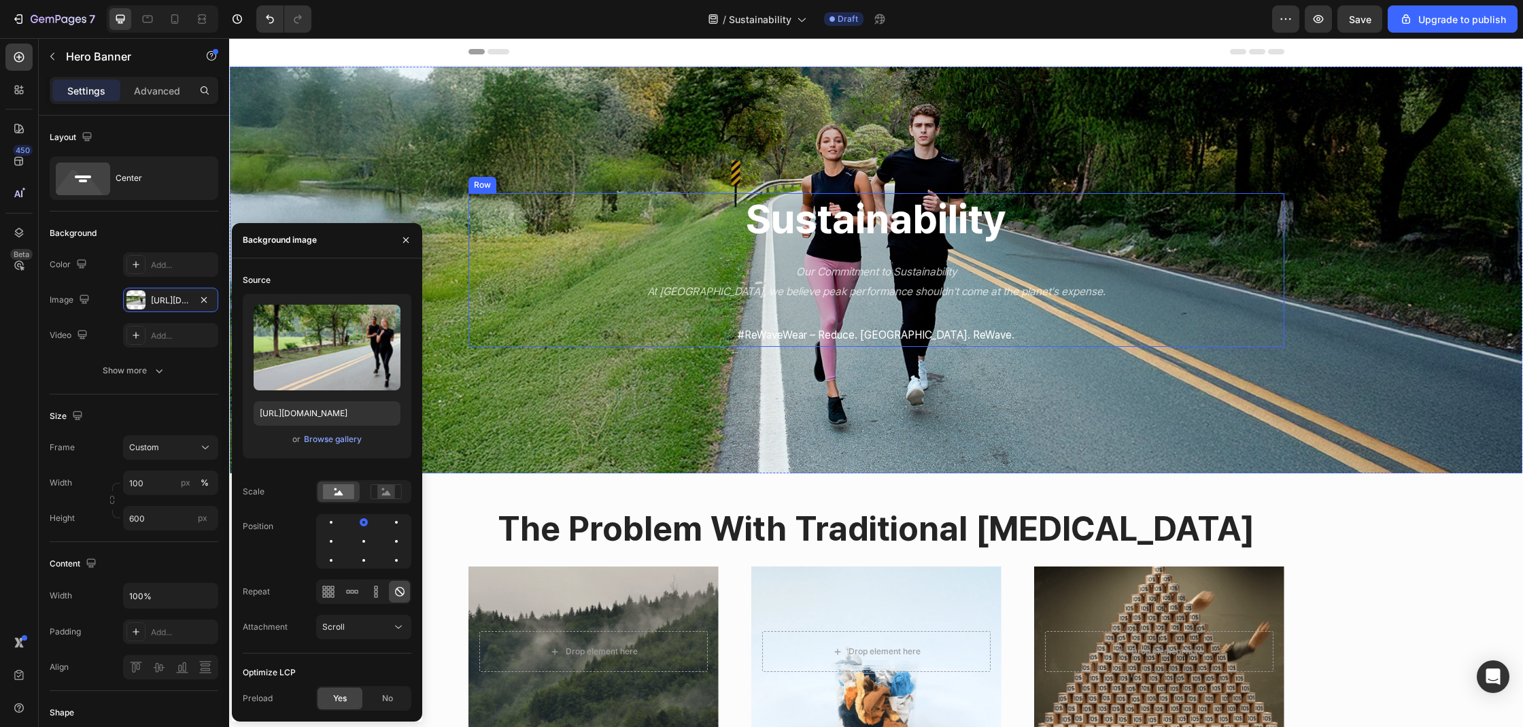
click at [481, 250] on div "sustainability Heading Our Commitment to Sustainability At [GEOGRAPHIC_DATA], w…" at bounding box center [876, 269] width 795 height 153
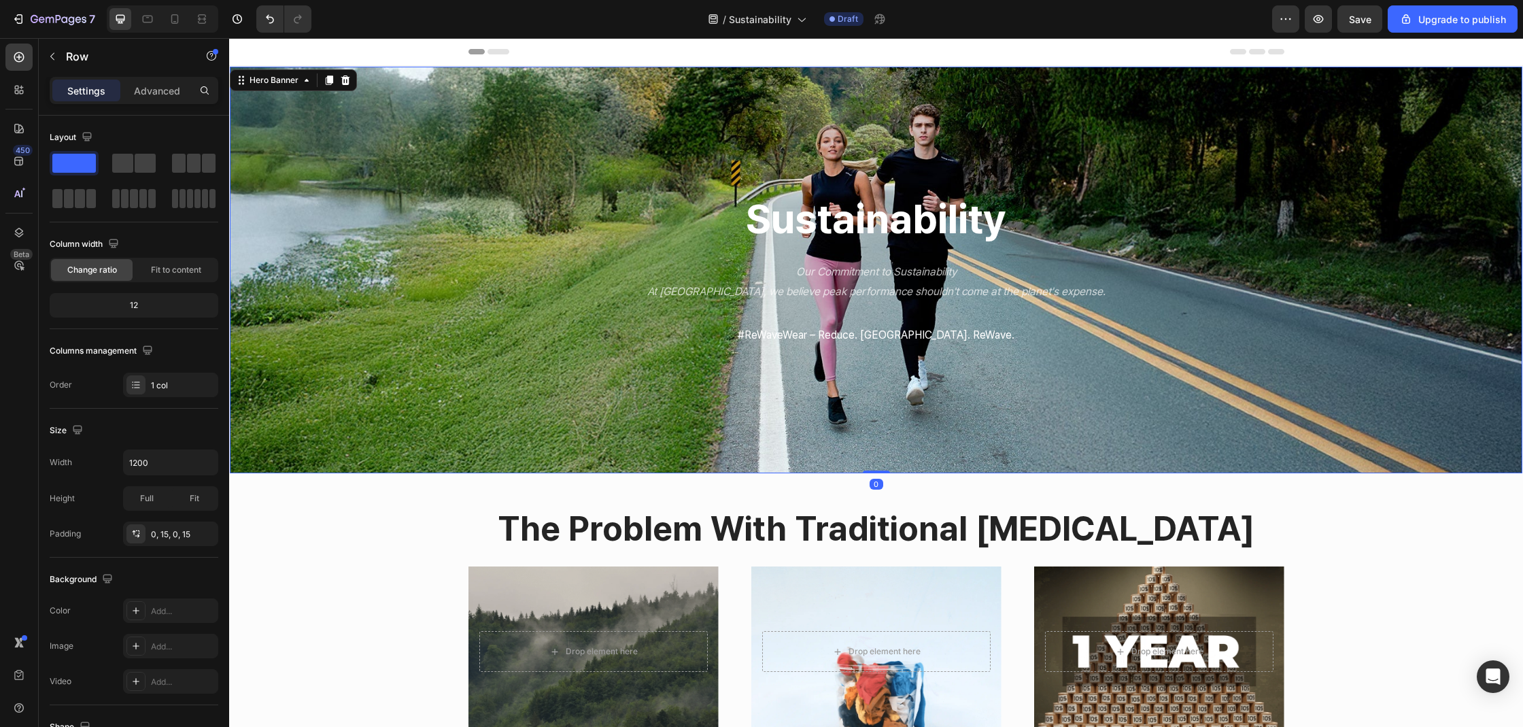
click at [312, 215] on div "sustainability Heading Our Commitment to Sustainability At [GEOGRAPHIC_DATA], w…" at bounding box center [876, 269] width 1292 height 153
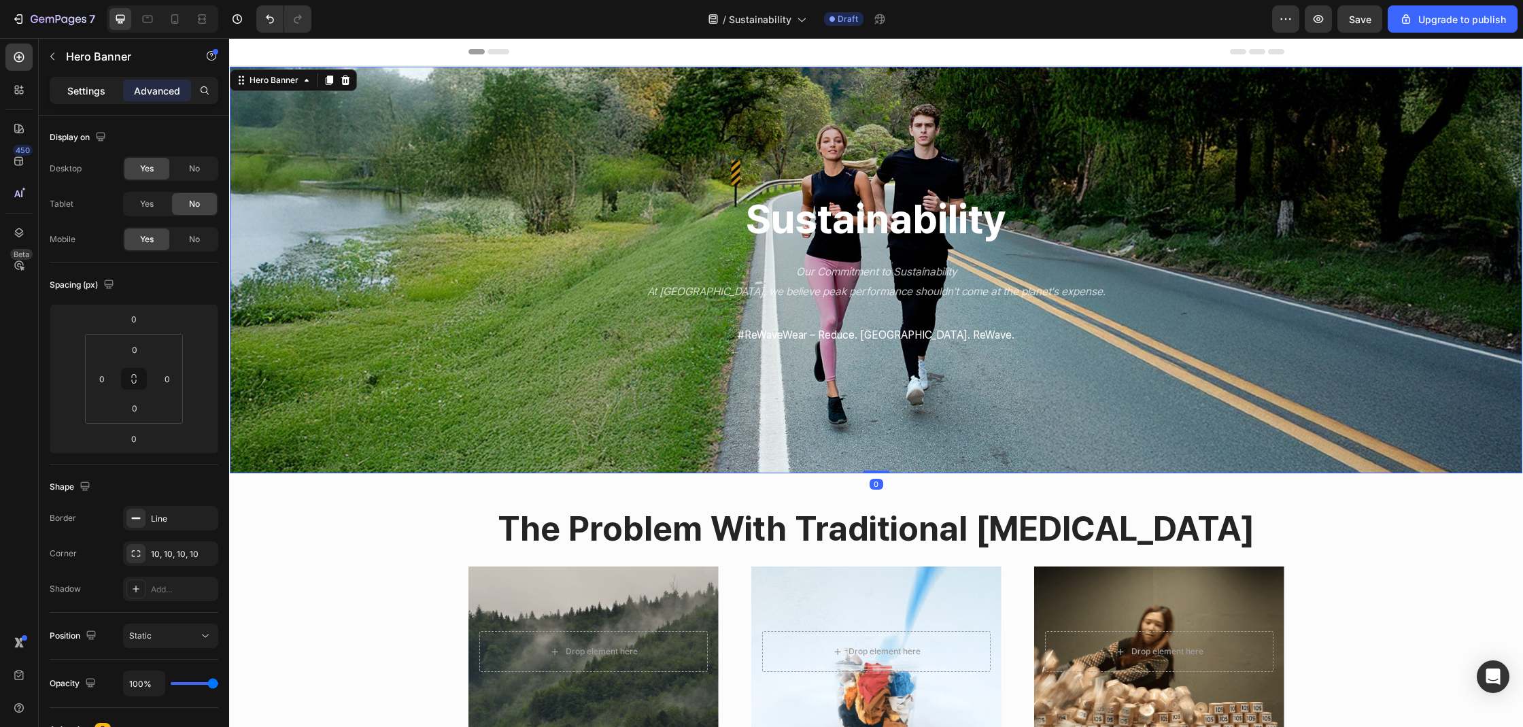
click at [88, 90] on p "Settings" at bounding box center [86, 91] width 38 height 14
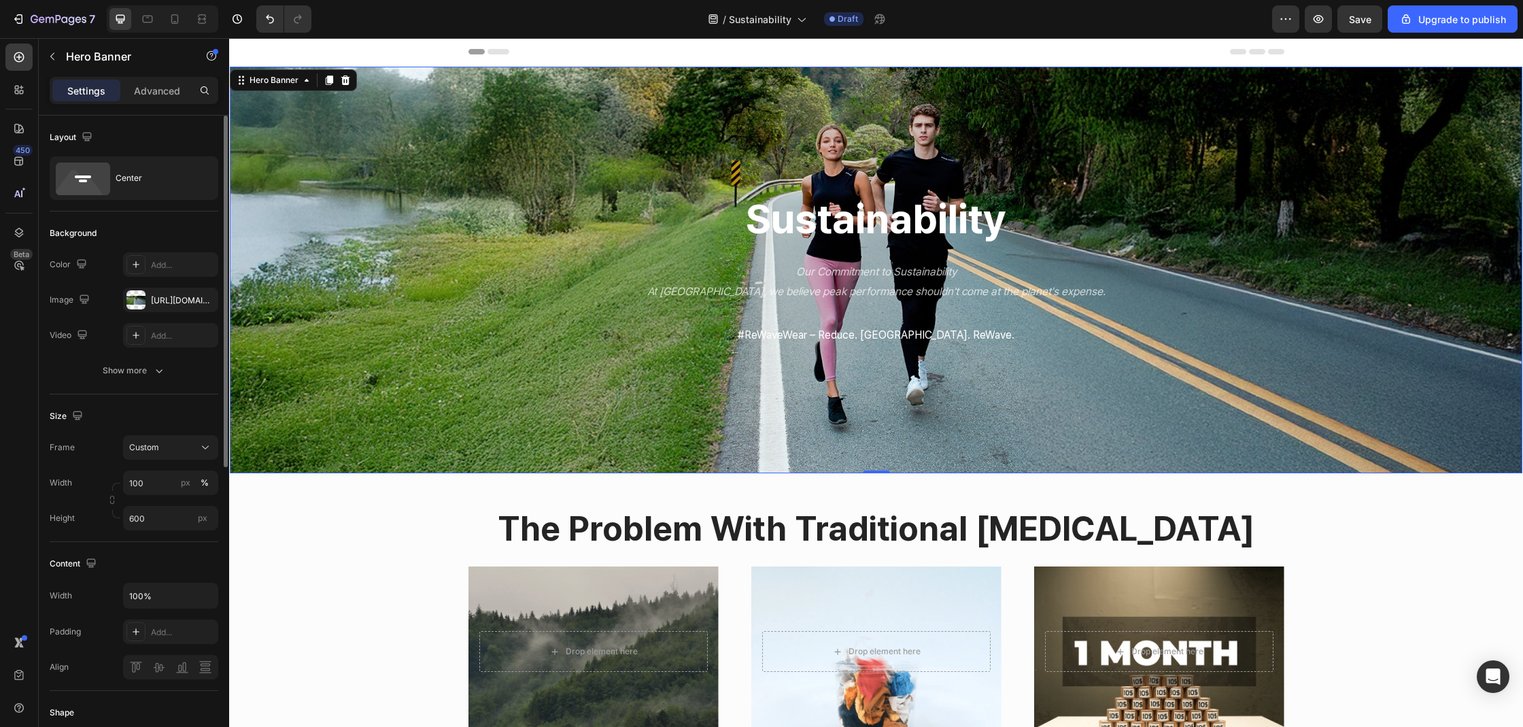
click at [148, 313] on div "The changes might be hidden by the video. Color Add... Image [URL][DOMAIN_NAME]…" at bounding box center [134, 299] width 169 height 95
click at [142, 307] on div at bounding box center [135, 299] width 19 height 19
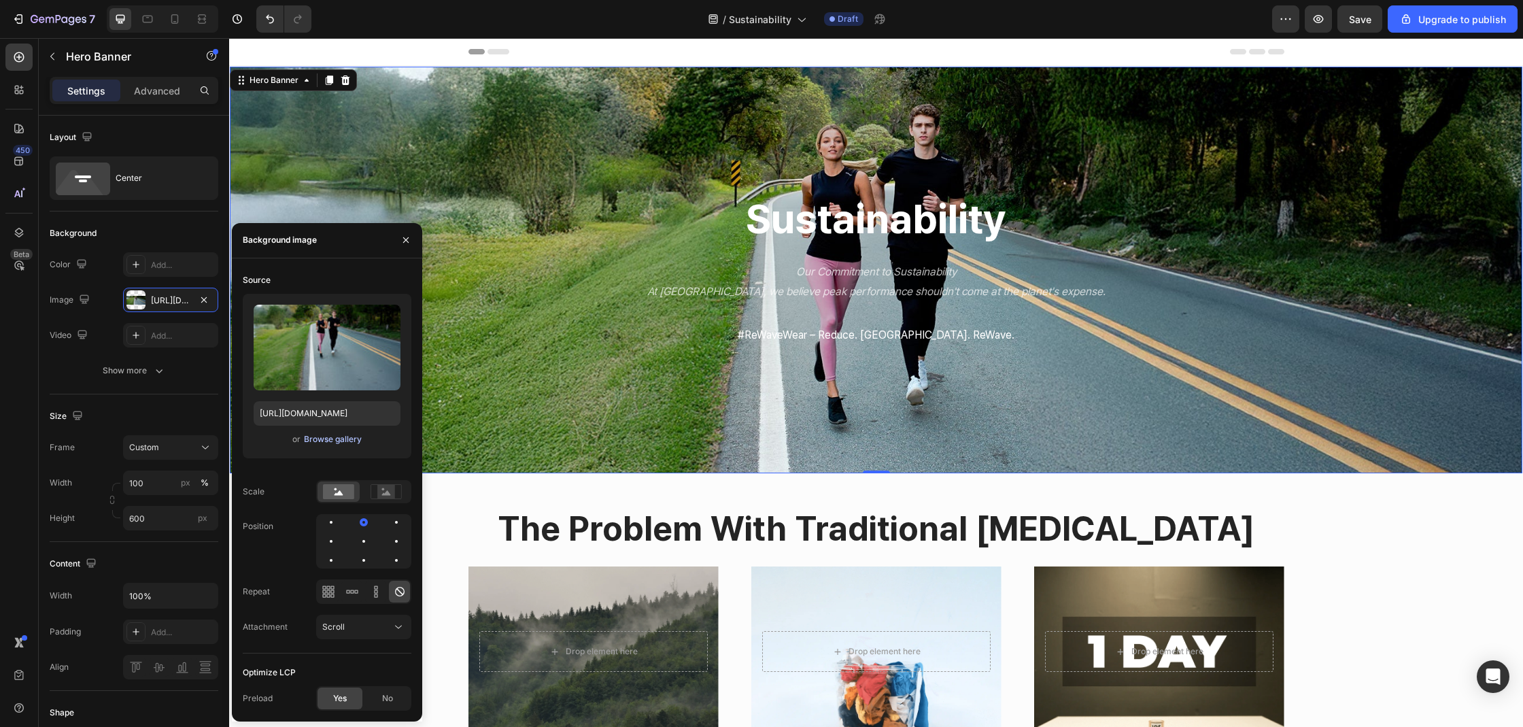
click at [309, 442] on div "Browse gallery" at bounding box center [333, 439] width 58 height 12
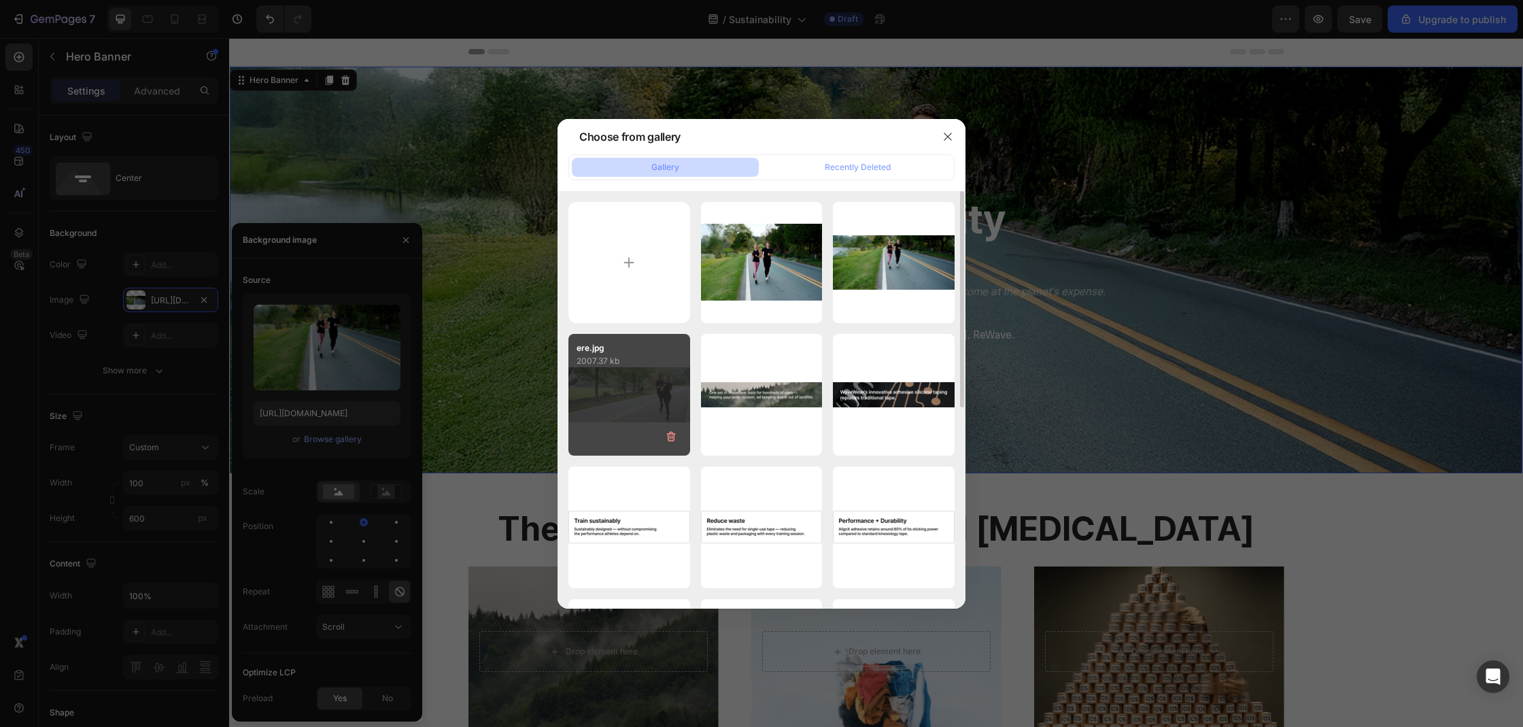
click at [625, 415] on div "ere.jpg 2007.37 kb" at bounding box center [629, 395] width 122 height 122
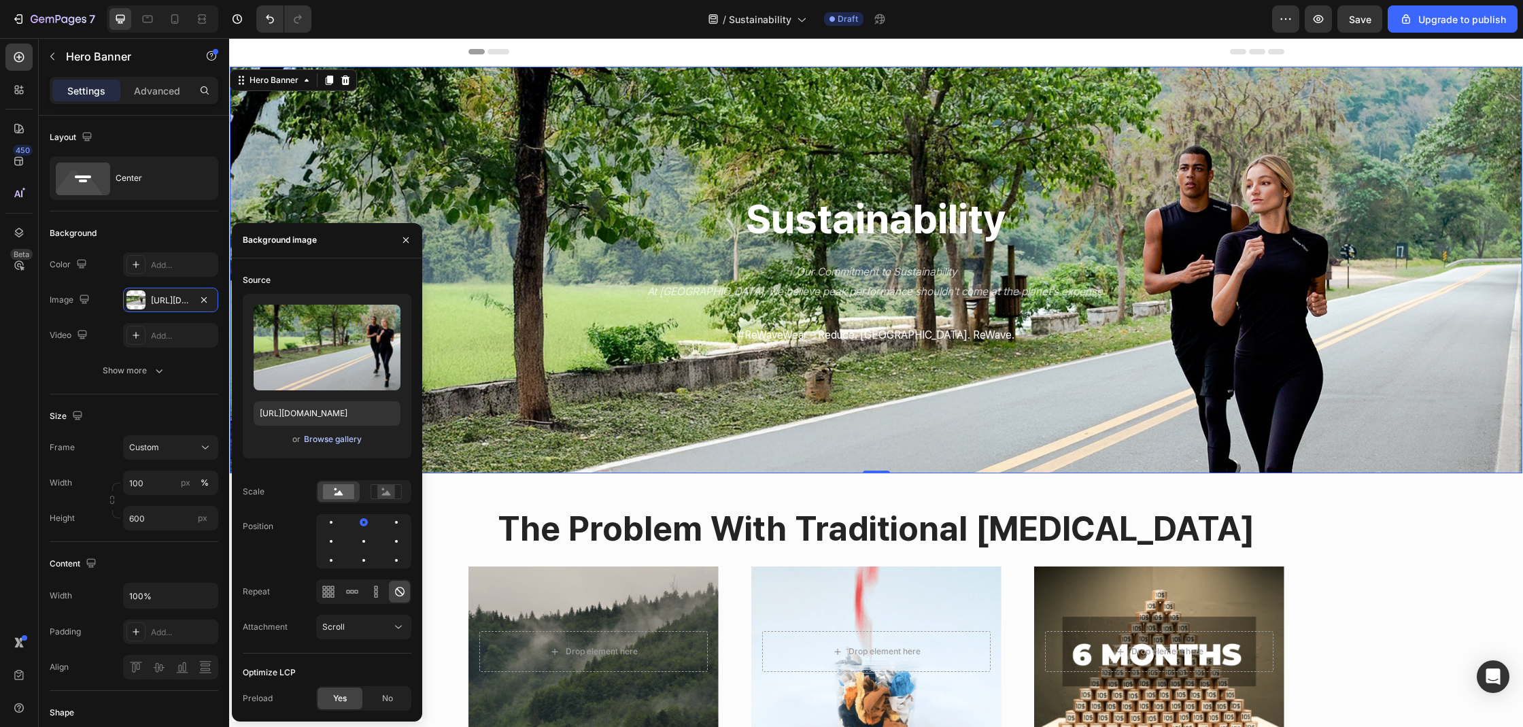
click at [329, 435] on div "Browse gallery" at bounding box center [333, 439] width 58 height 12
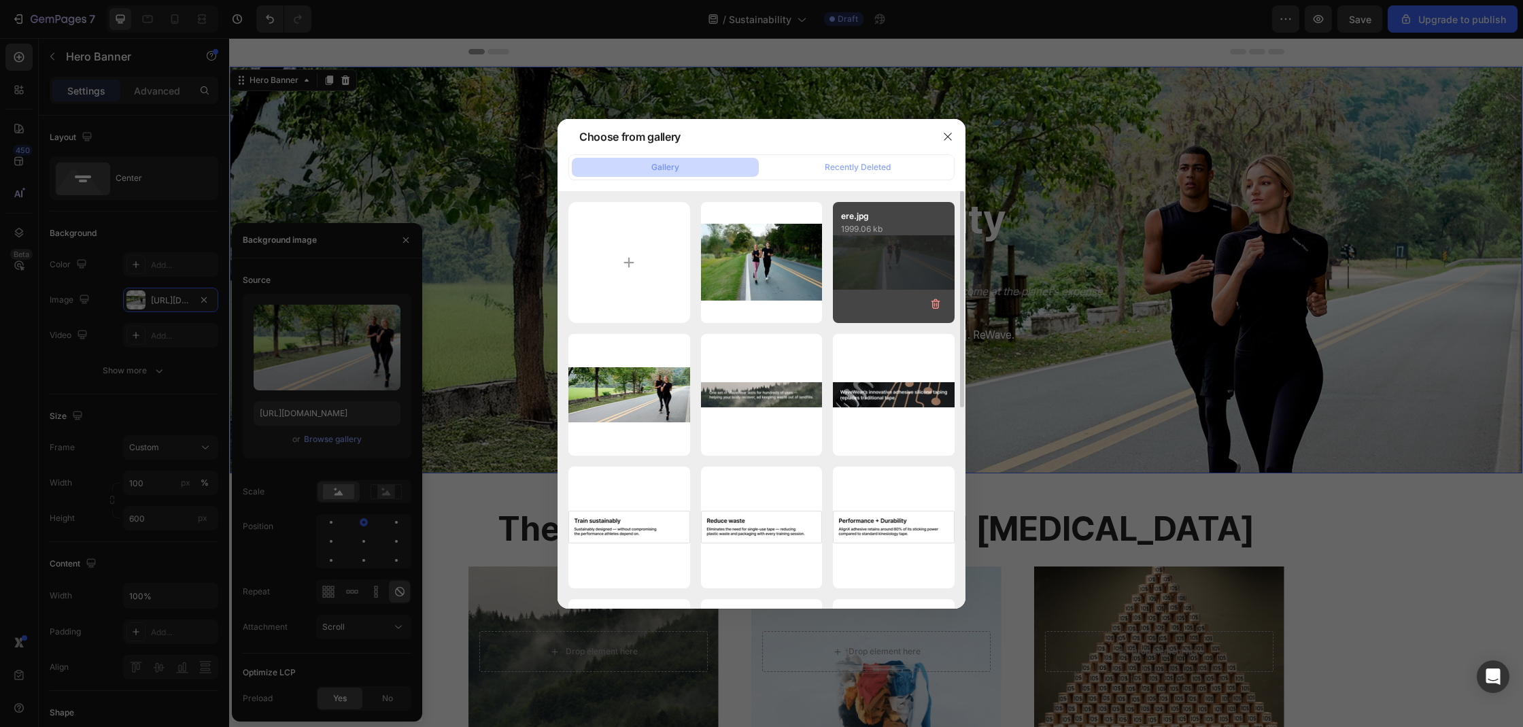
click at [870, 246] on div "ere.jpg 1999.06 kb" at bounding box center [894, 263] width 122 height 122
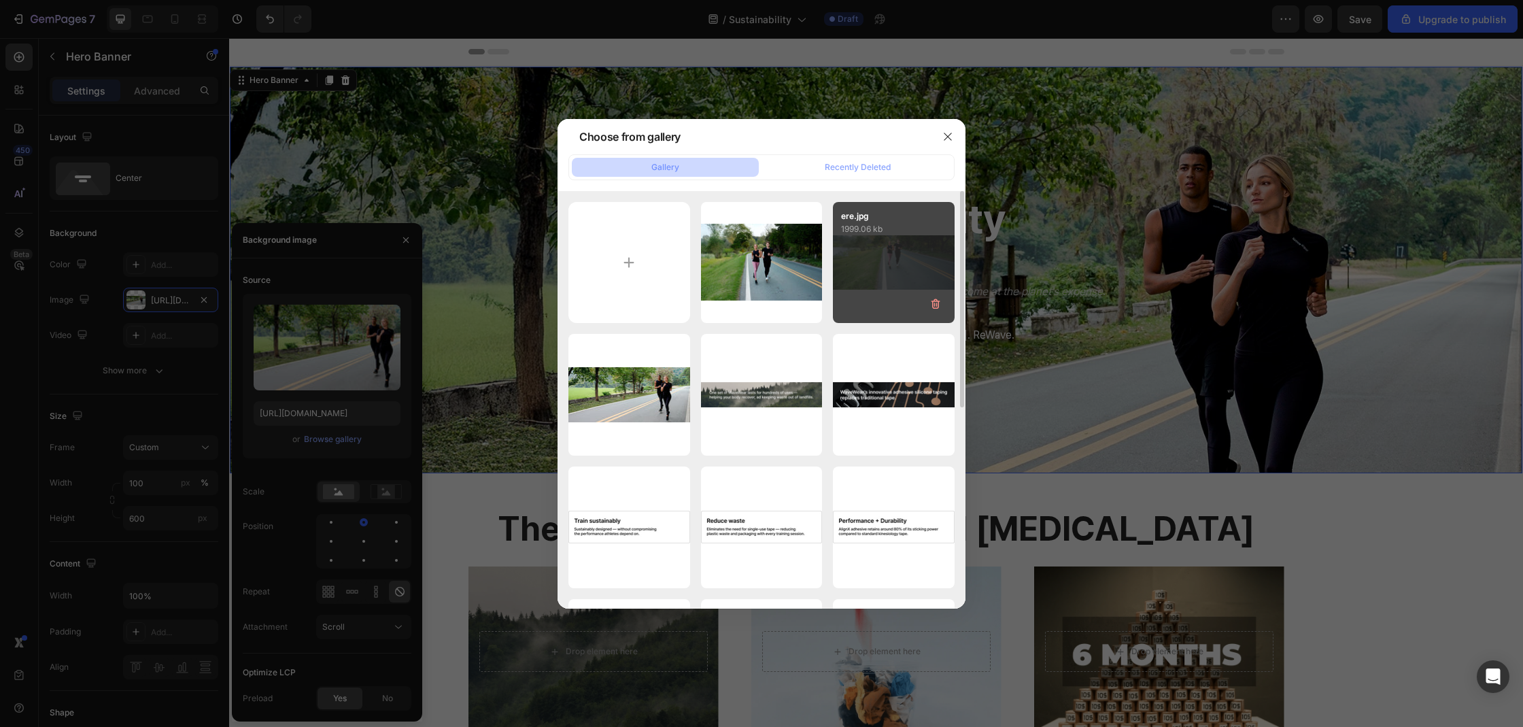
type input "[URL][DOMAIN_NAME]"
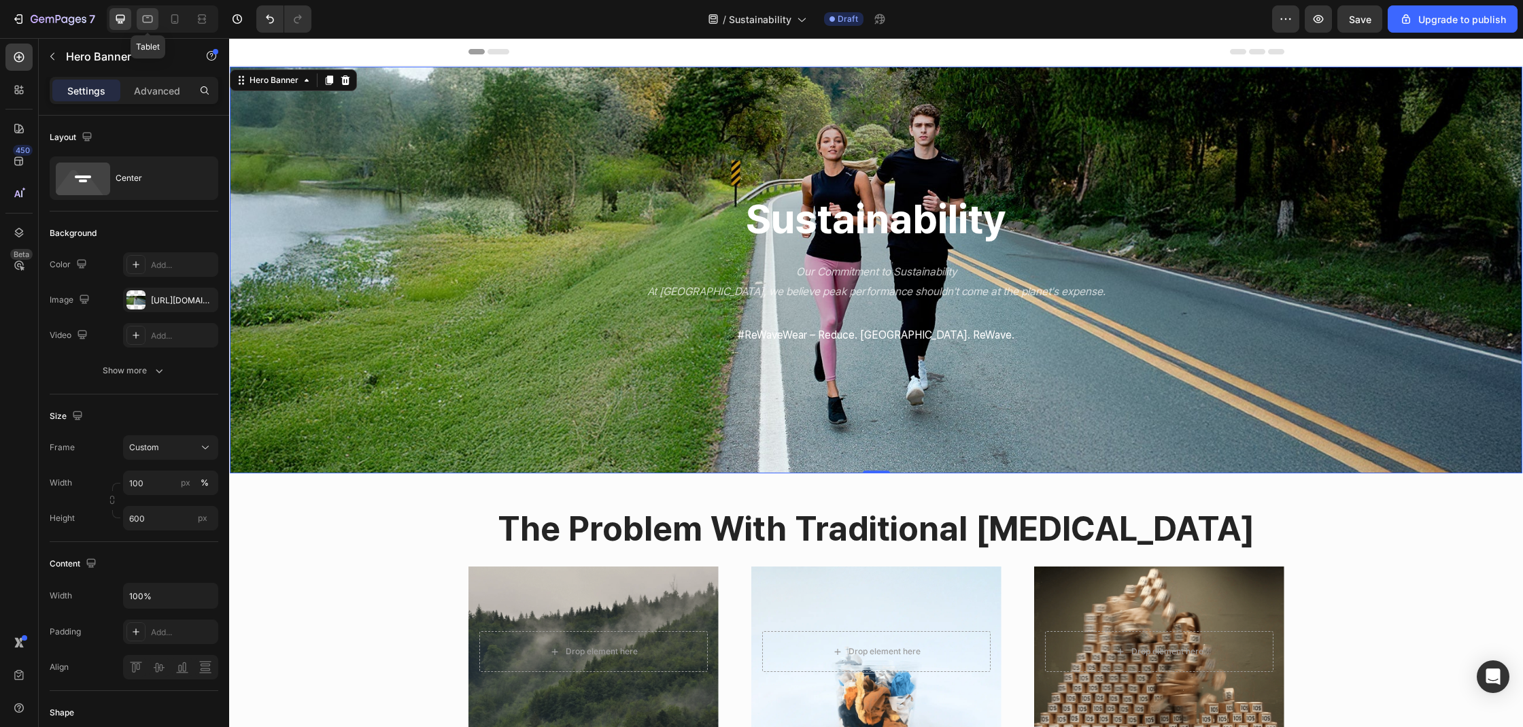
click at [155, 28] on div at bounding box center [148, 19] width 22 height 22
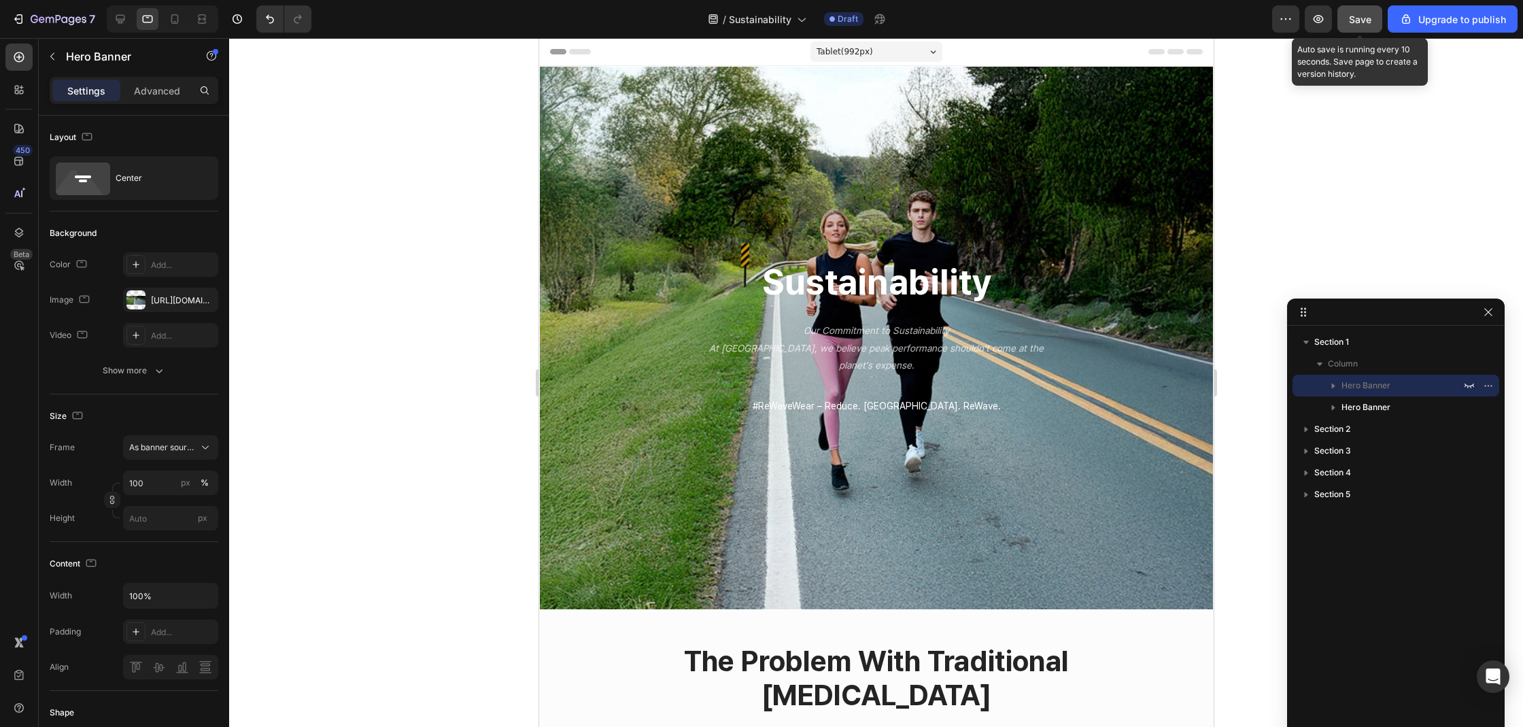
click at [1348, 22] on button "Save" at bounding box center [1359, 18] width 45 height 27
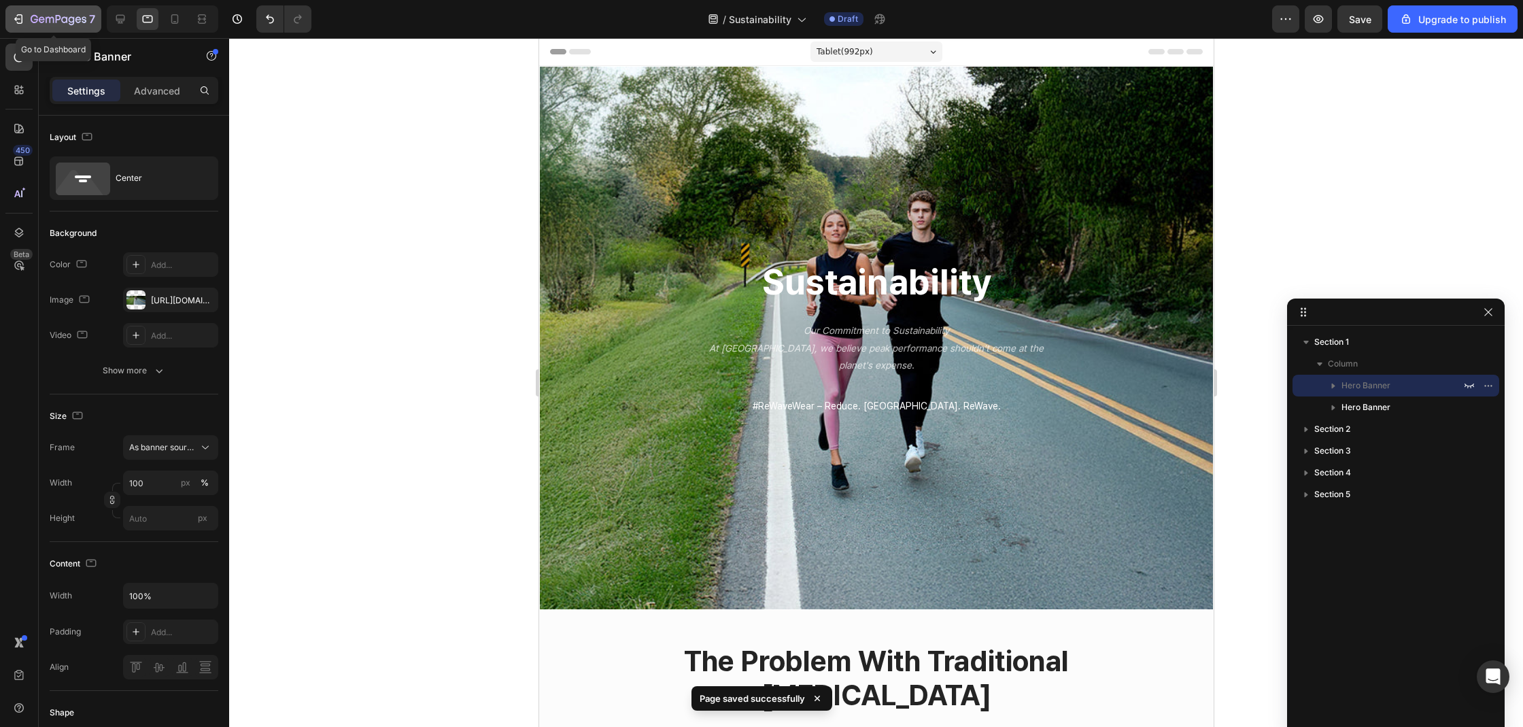
click at [17, 12] on icon "button" at bounding box center [19, 19] width 14 height 14
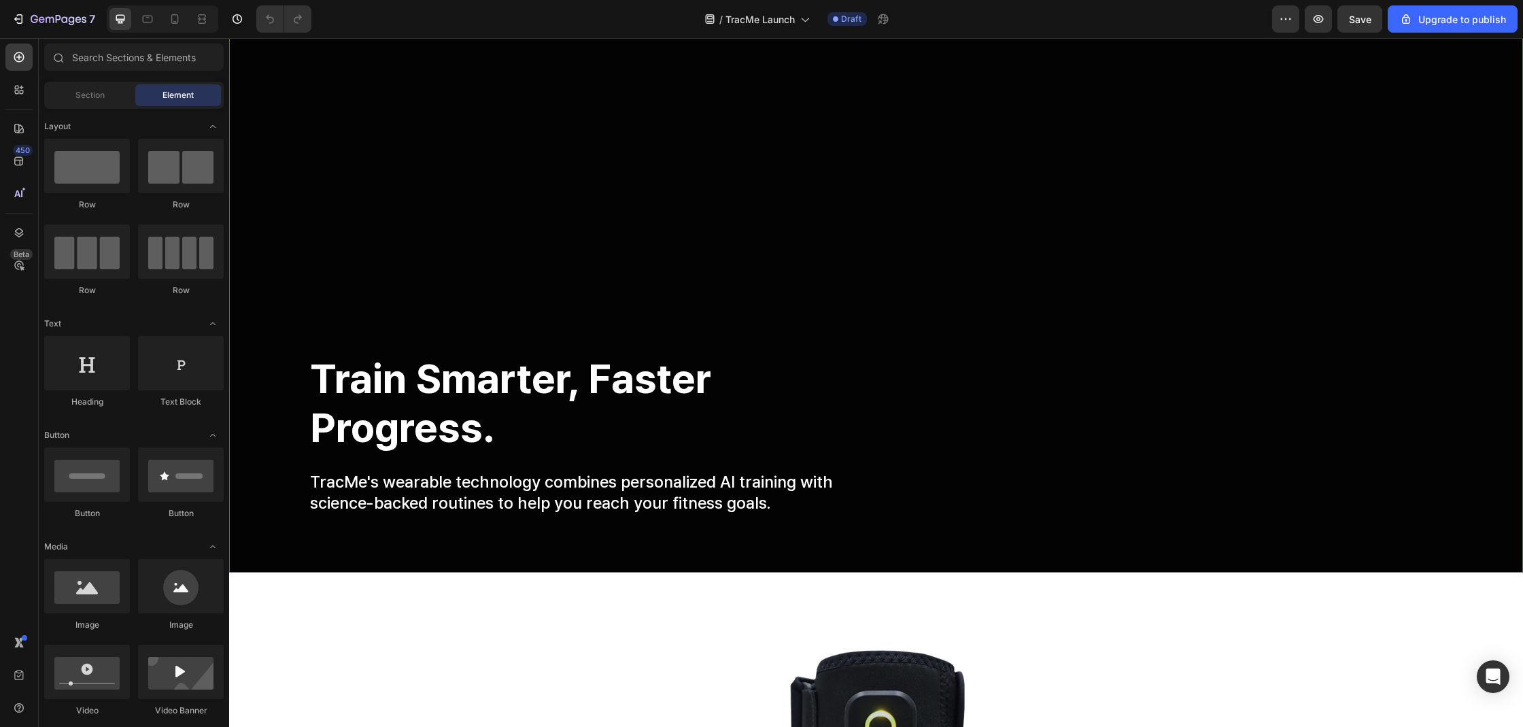
scroll to position [116, 0]
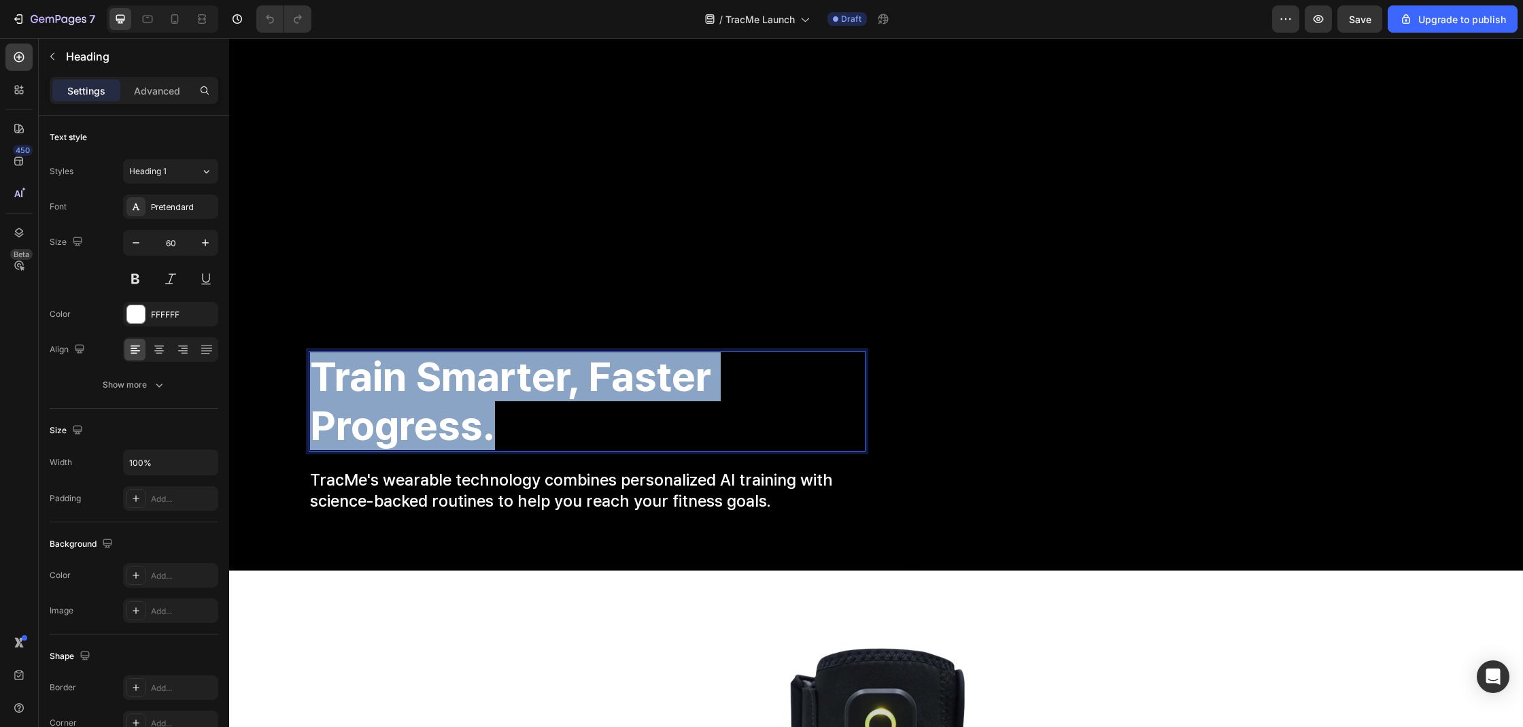
click at [570, 386] on strong "train smarter, faster progress." at bounding box center [510, 400] width 401 height 97
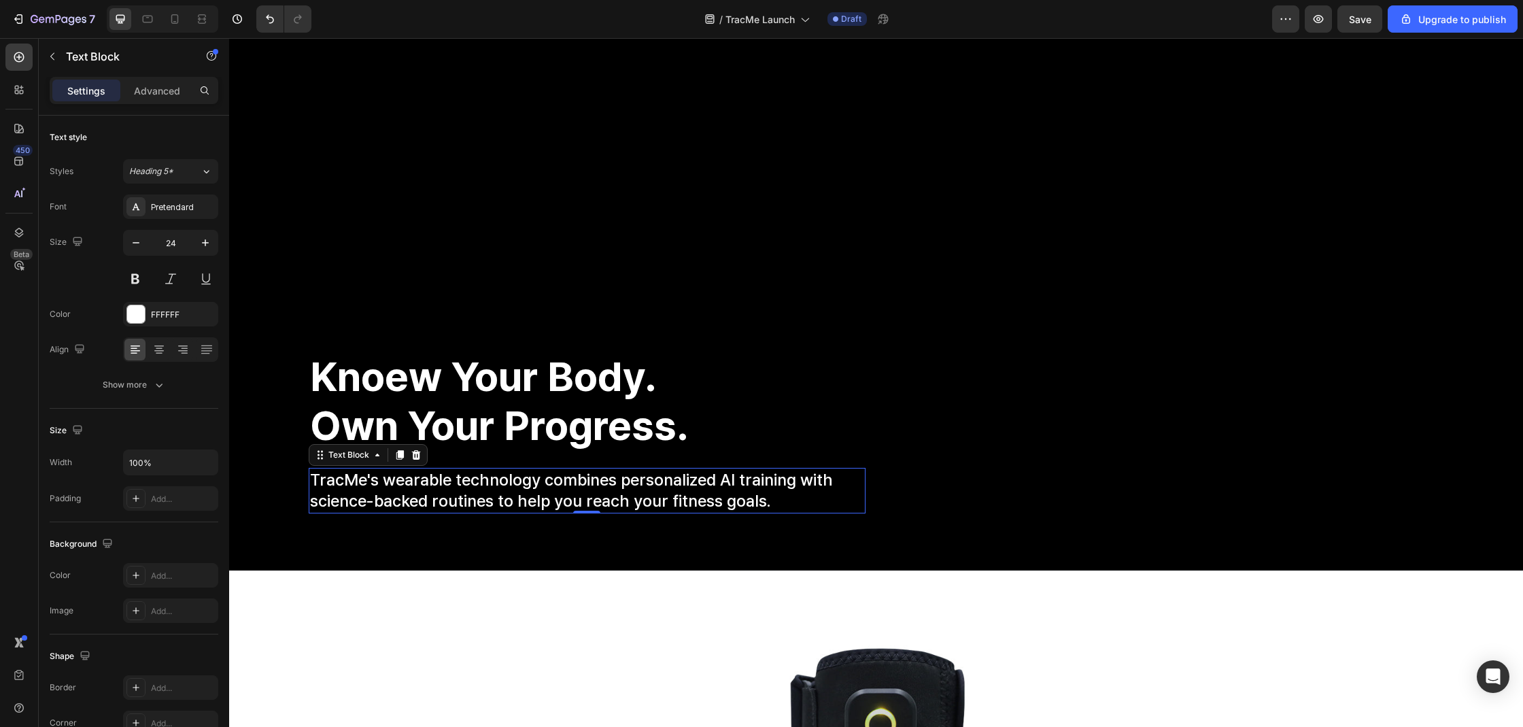
click at [575, 502] on p "TracMe's wearable technology combines personalized Al training with science-bac…" at bounding box center [587, 490] width 554 height 42
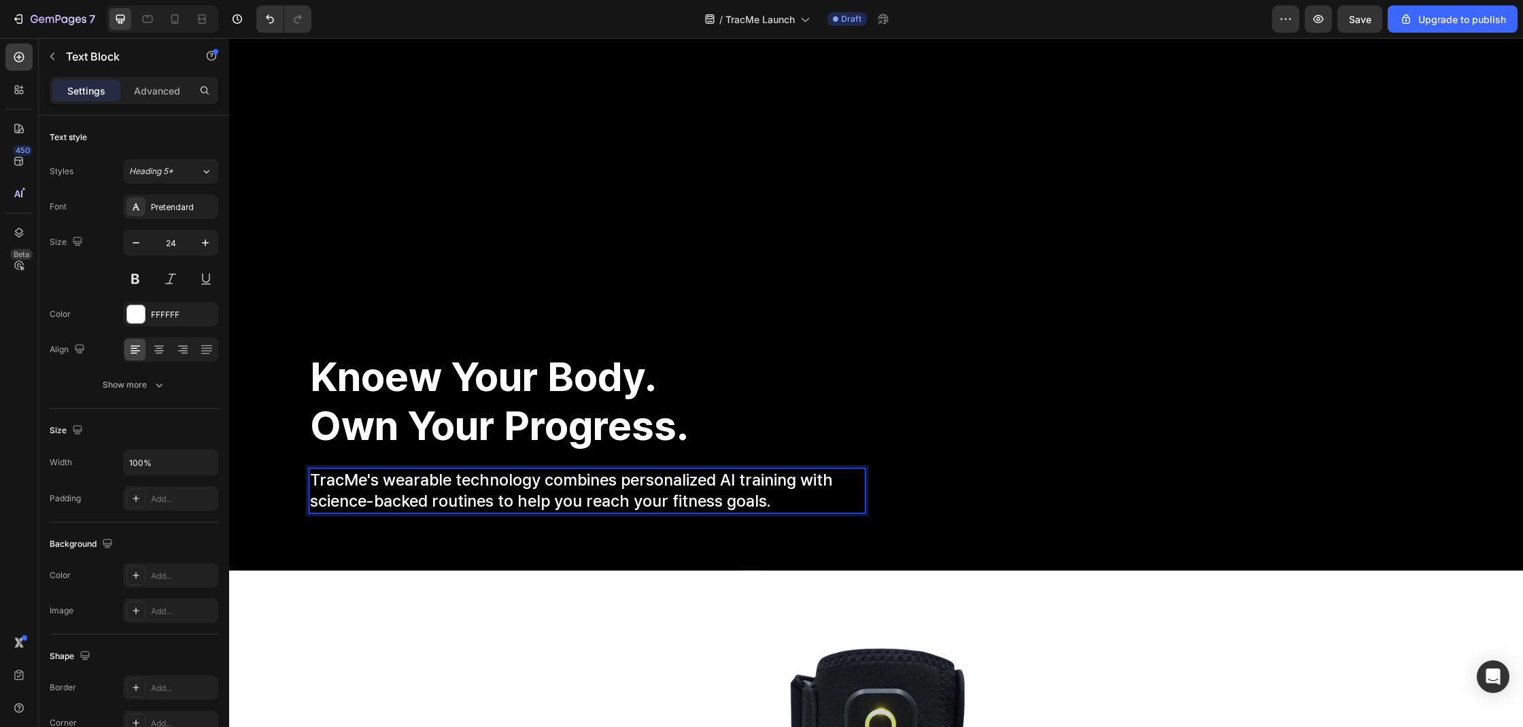
click at [575, 502] on p "TracMe's wearable technology combines personalized Al training with science-bac…" at bounding box center [587, 490] width 554 height 42
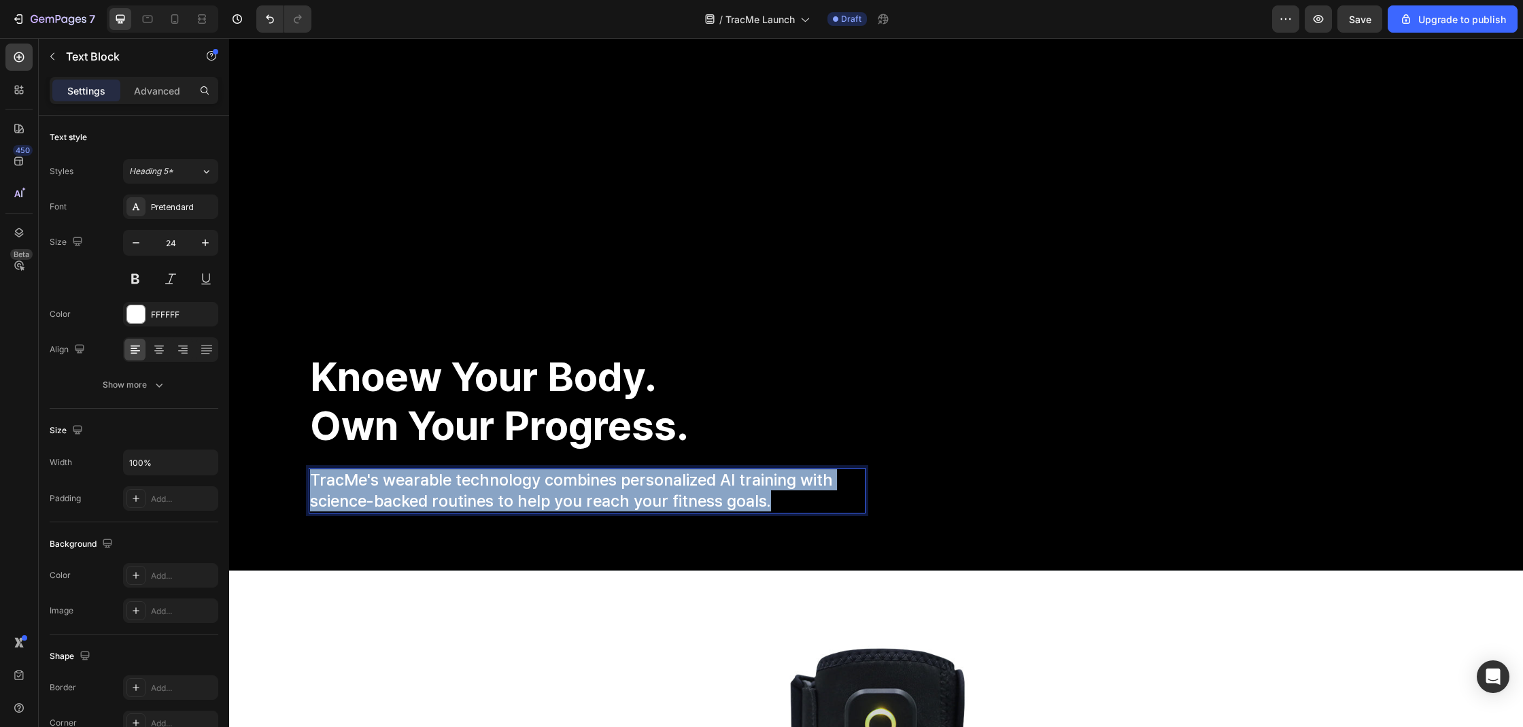
click at [575, 502] on p "TracMe's wearable technology combines personalized Al training with science-bac…" at bounding box center [587, 490] width 554 height 42
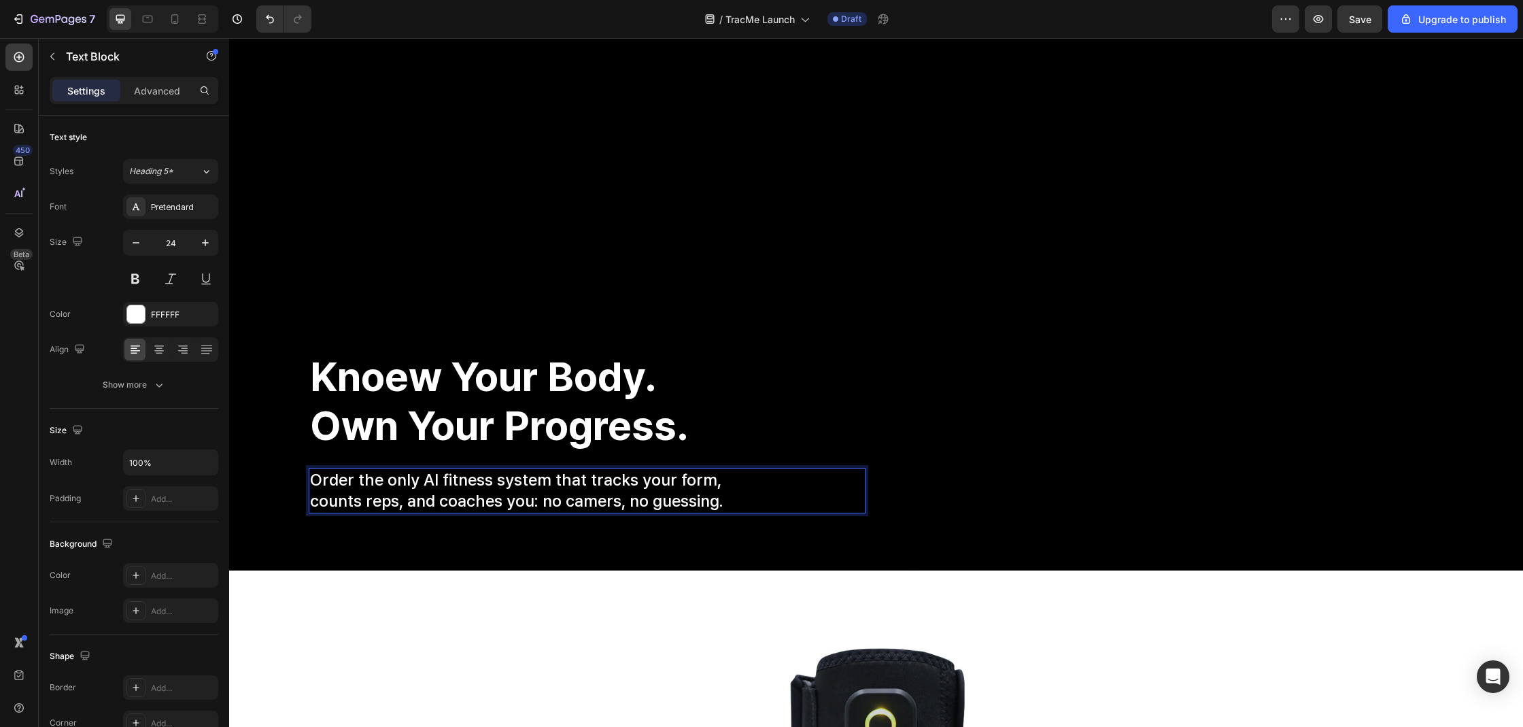
scroll to position [94, 0]
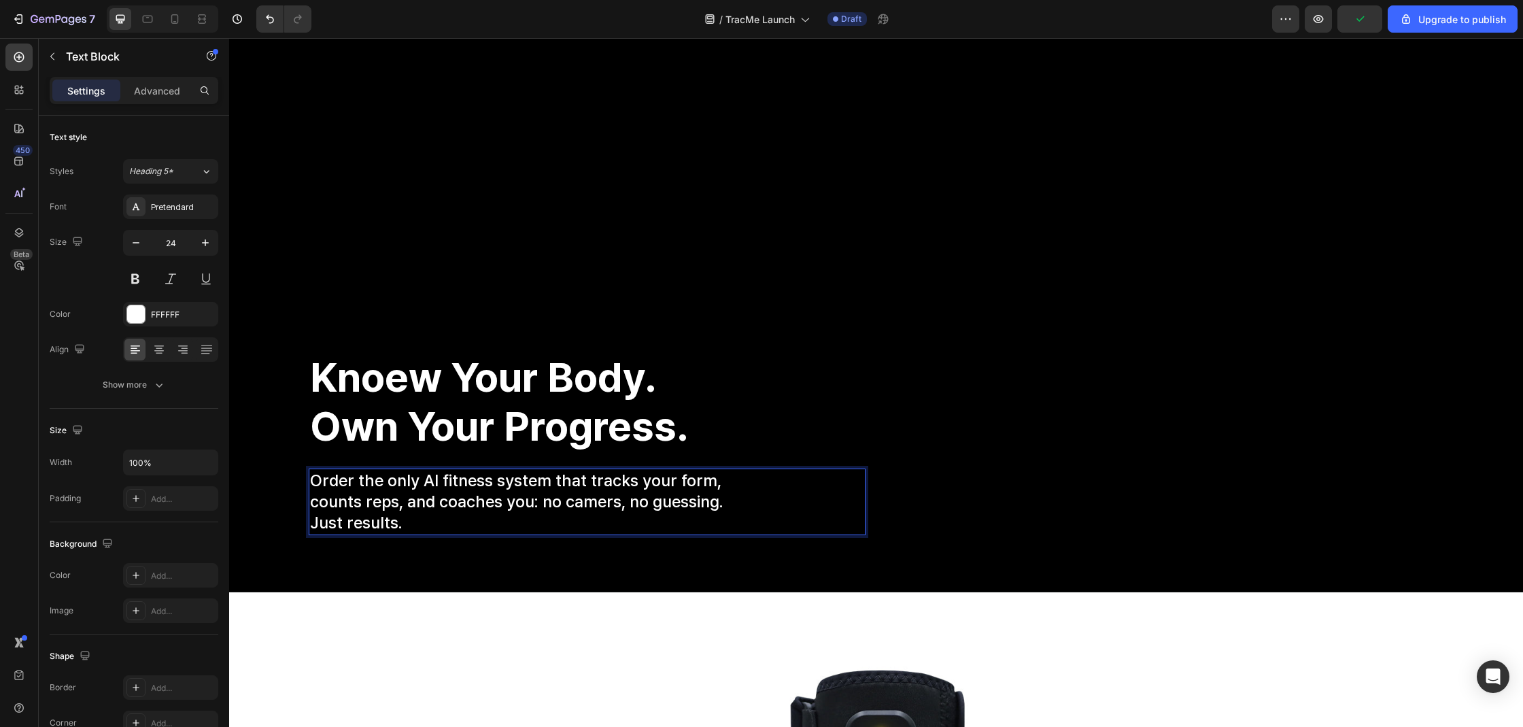
click at [603, 507] on p "counts reps, and coaches you: no camers, no guessing." at bounding box center [587, 501] width 554 height 21
click at [581, 516] on p "Just results." at bounding box center [587, 522] width 554 height 21
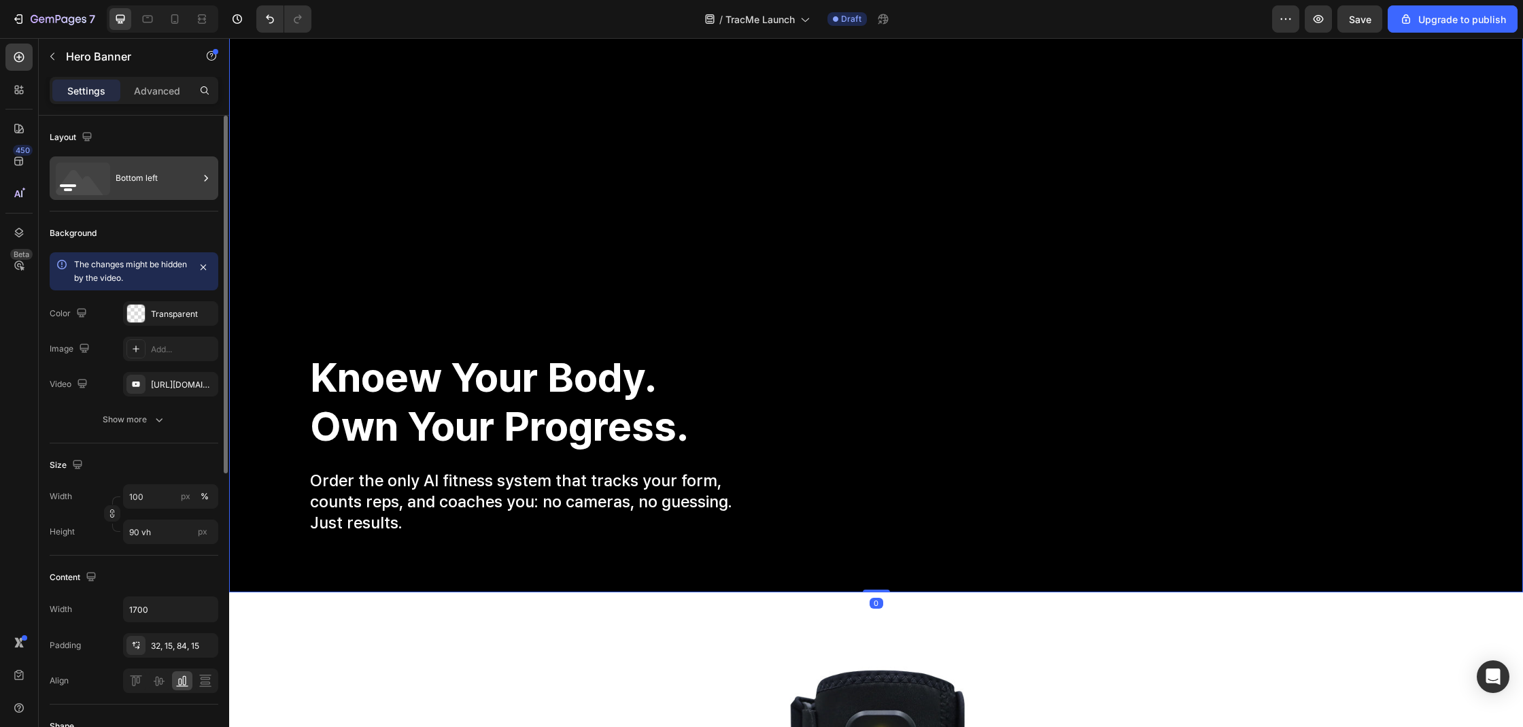
click at [151, 185] on div "Bottom left" at bounding box center [157, 177] width 83 height 31
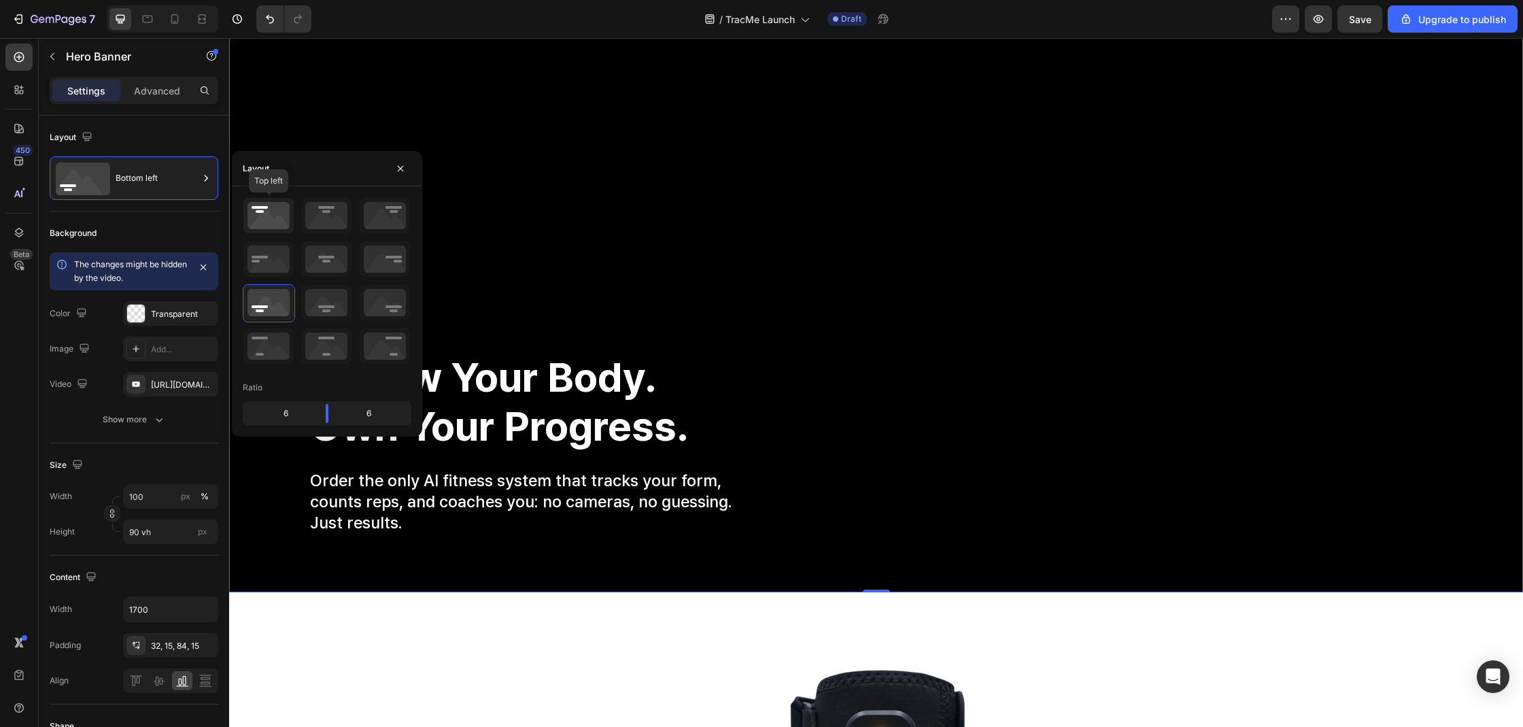
click at [255, 211] on icon at bounding box center [268, 215] width 50 height 35
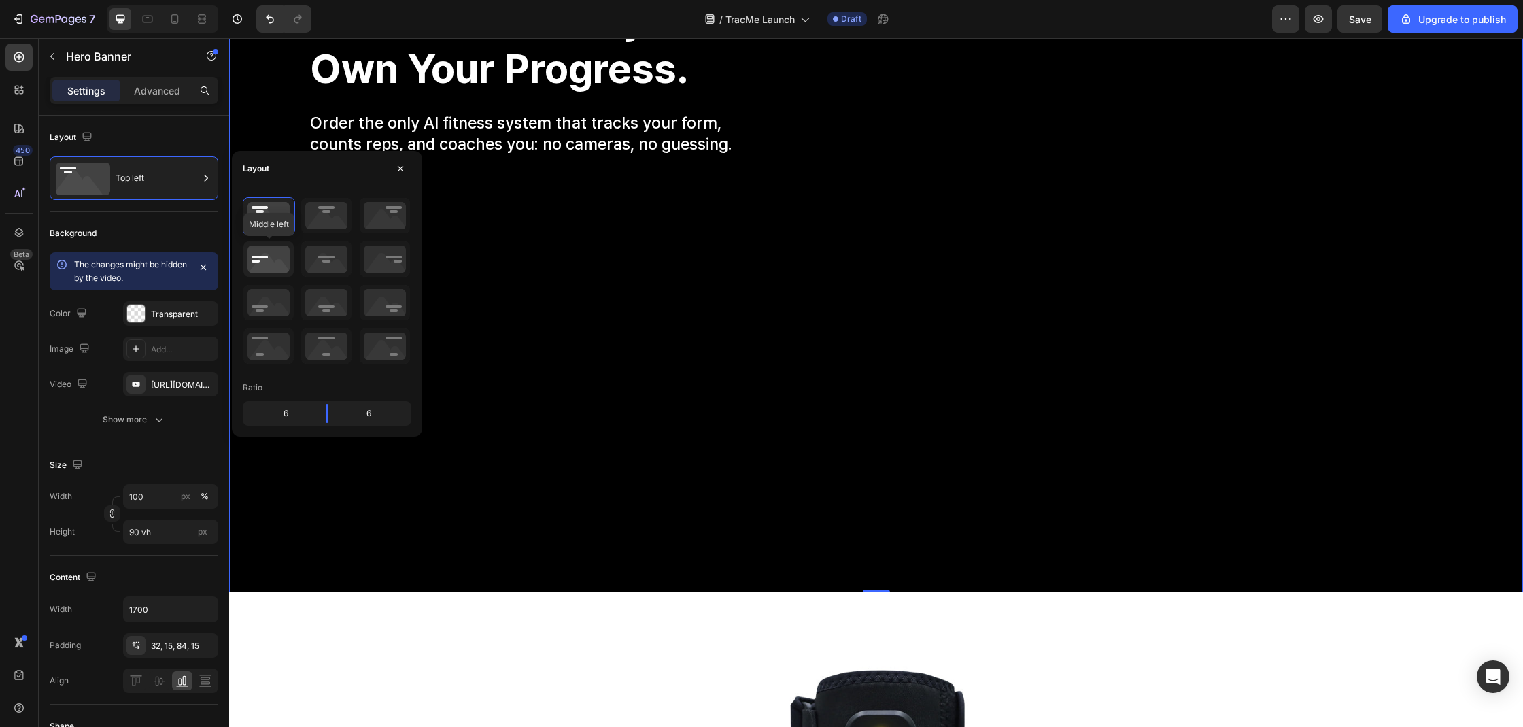
click at [262, 249] on icon at bounding box center [268, 258] width 50 height 35
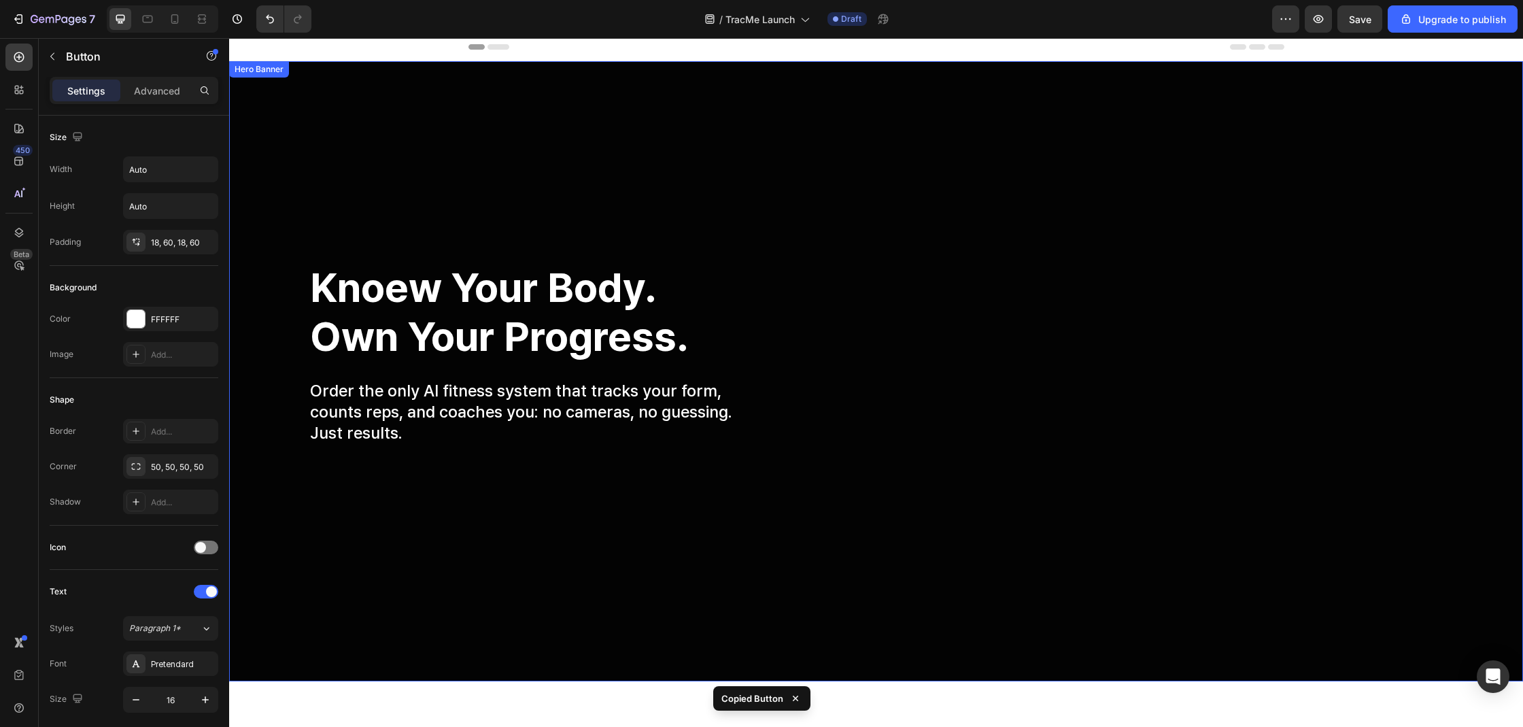
scroll to position [0, 0]
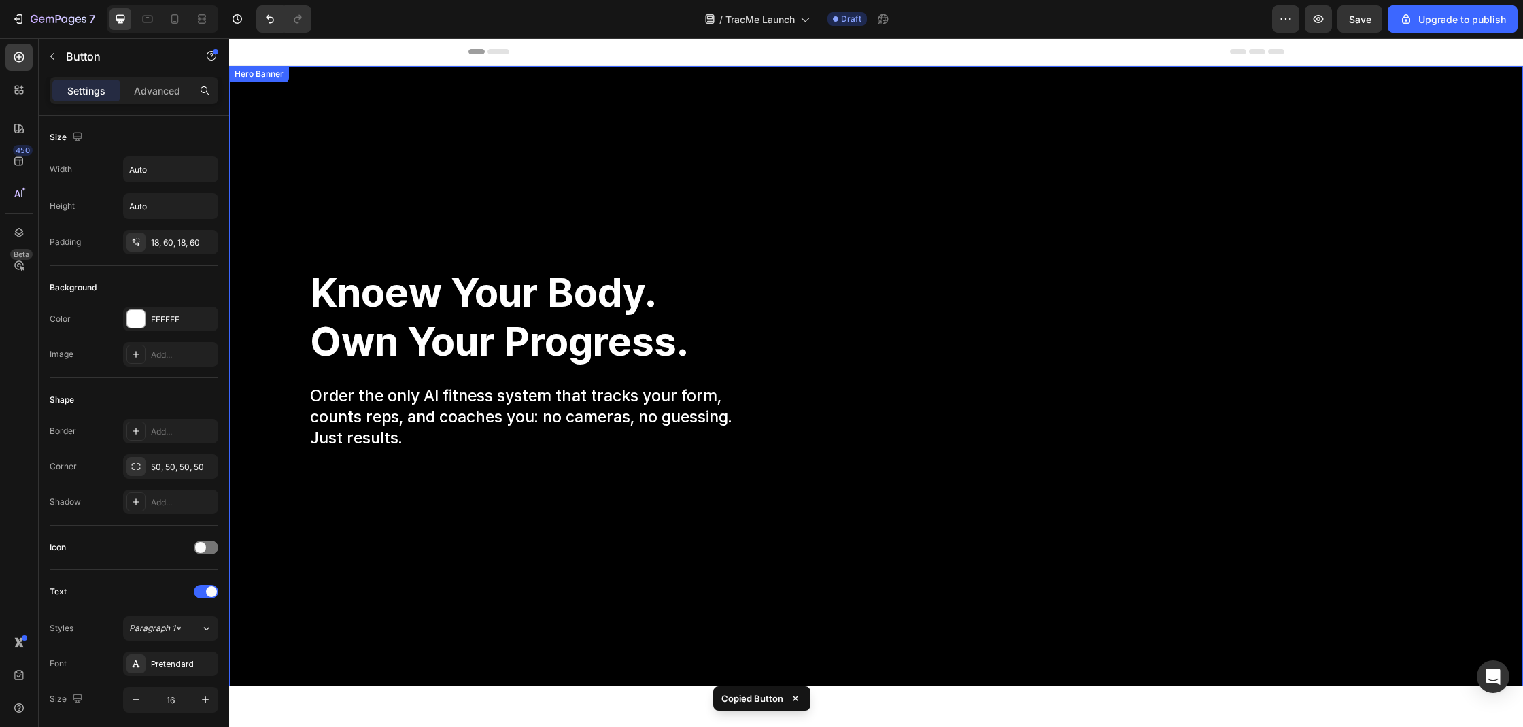
click at [362, 464] on div "Train smarter, faster progress. Heading Train smarter, faster progress. Heading…" at bounding box center [876, 376] width 1156 height 262
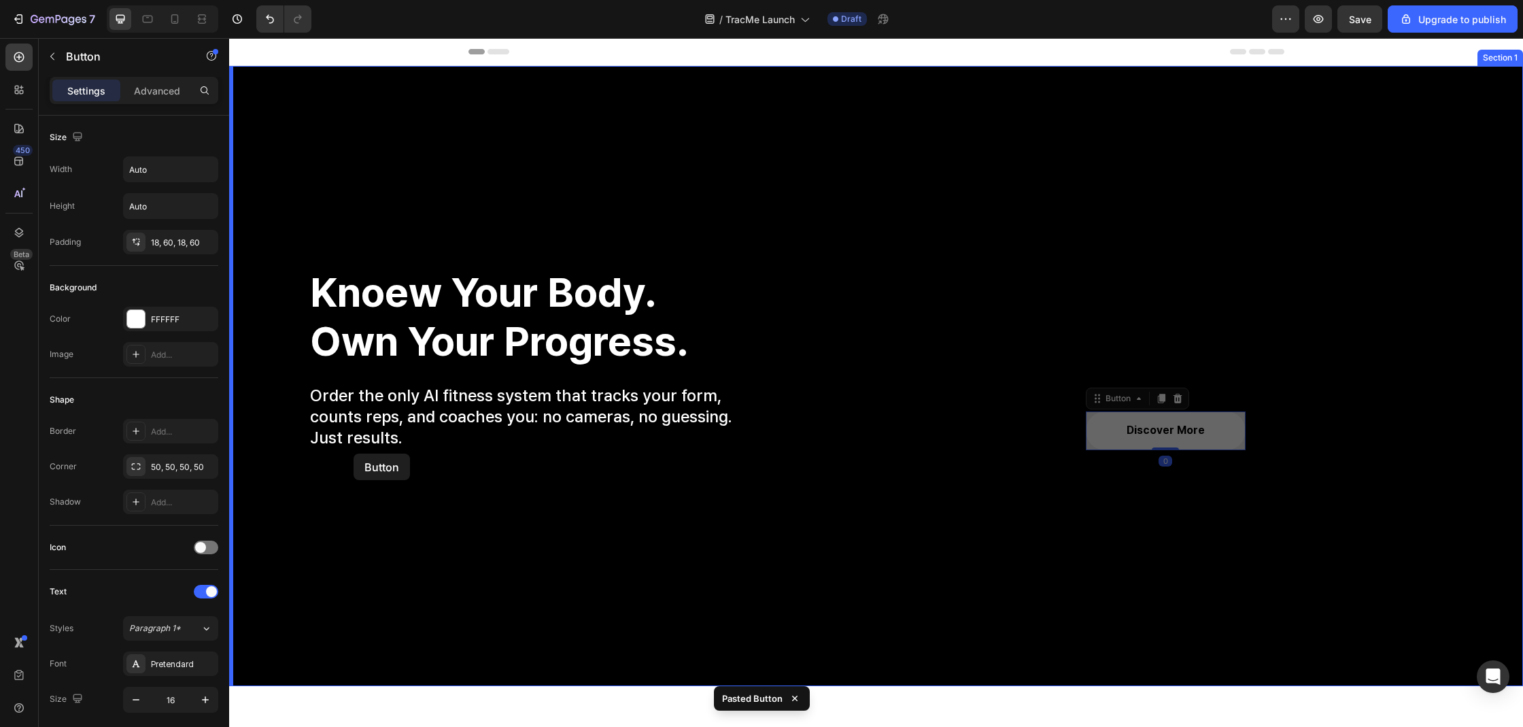
drag, startPoint x: 1097, startPoint y: 430, endPoint x: 353, endPoint y: 453, distance: 744.1
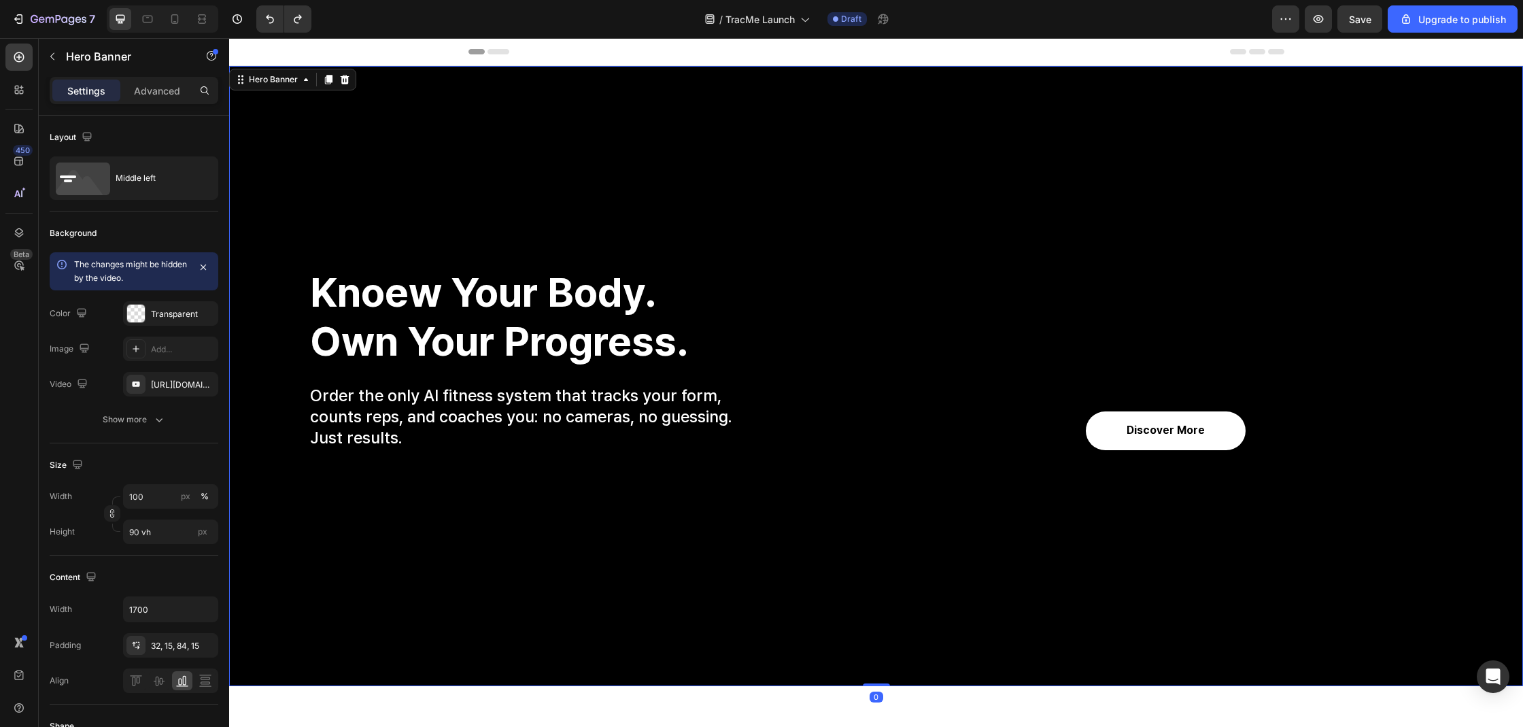
click at [168, 101] on div "Settings Advanced" at bounding box center [134, 90] width 169 height 27
click at [99, 84] on p "Settings" at bounding box center [86, 91] width 38 height 14
click at [131, 84] on div "Advanced" at bounding box center [157, 91] width 68 height 22
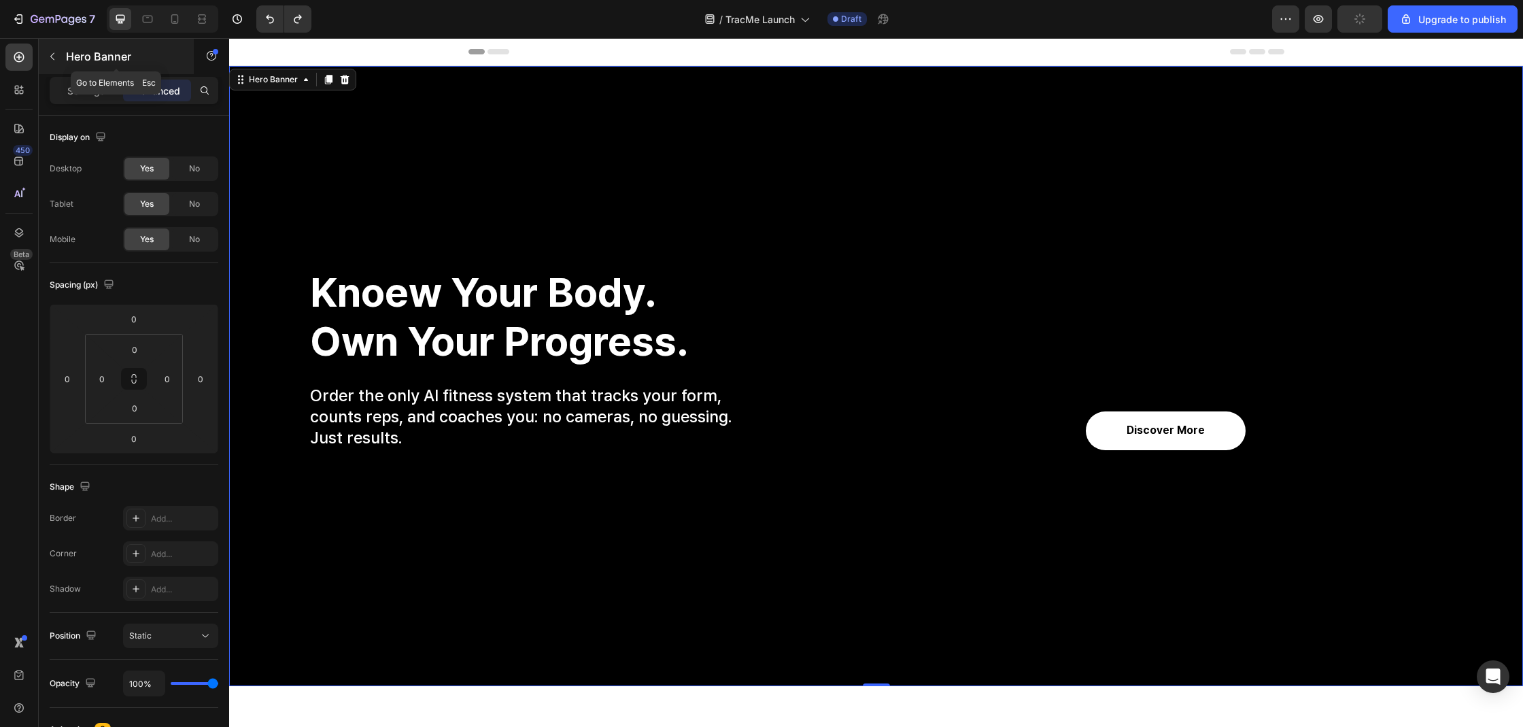
click at [68, 67] on div "Hero Banner" at bounding box center [116, 56] width 155 height 35
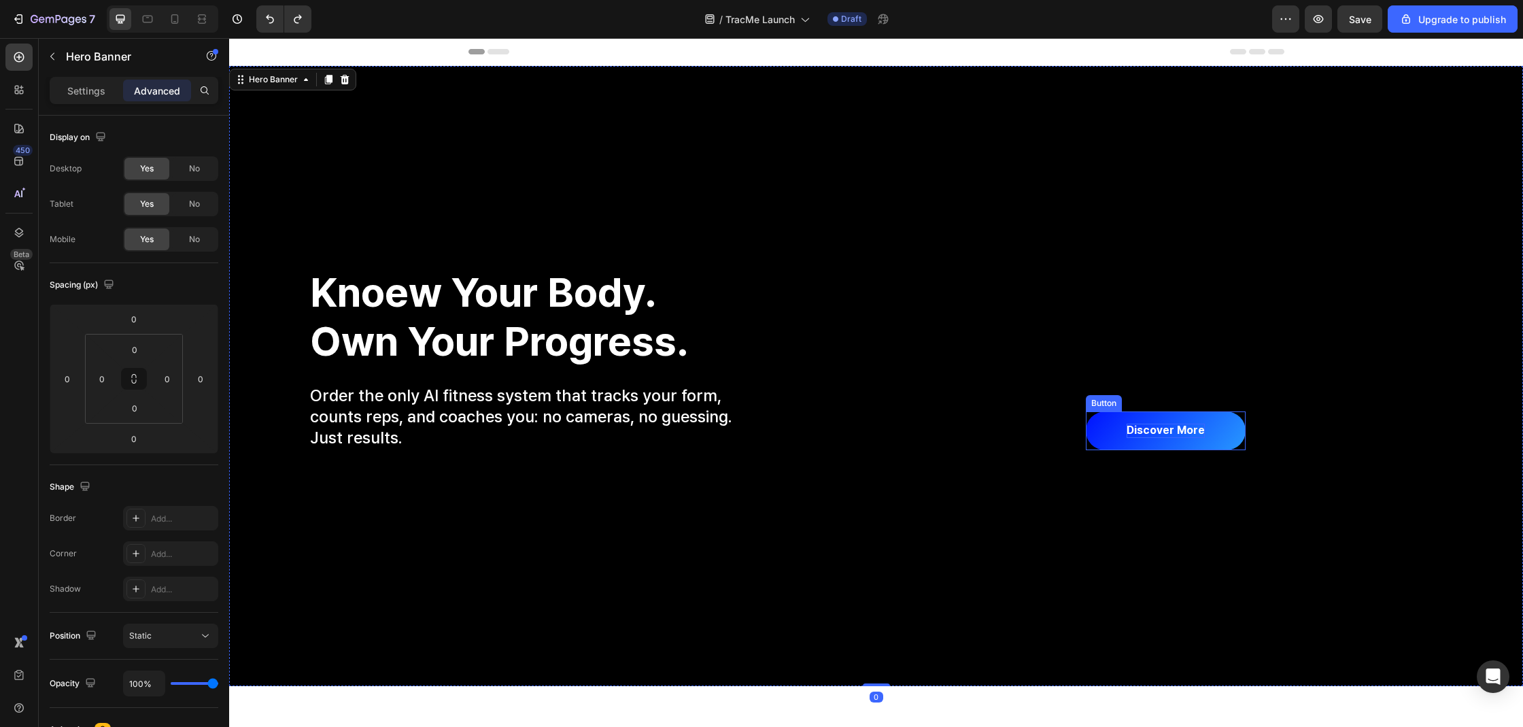
click at [1126, 426] on p "discover more" at bounding box center [1165, 431] width 78 height 14
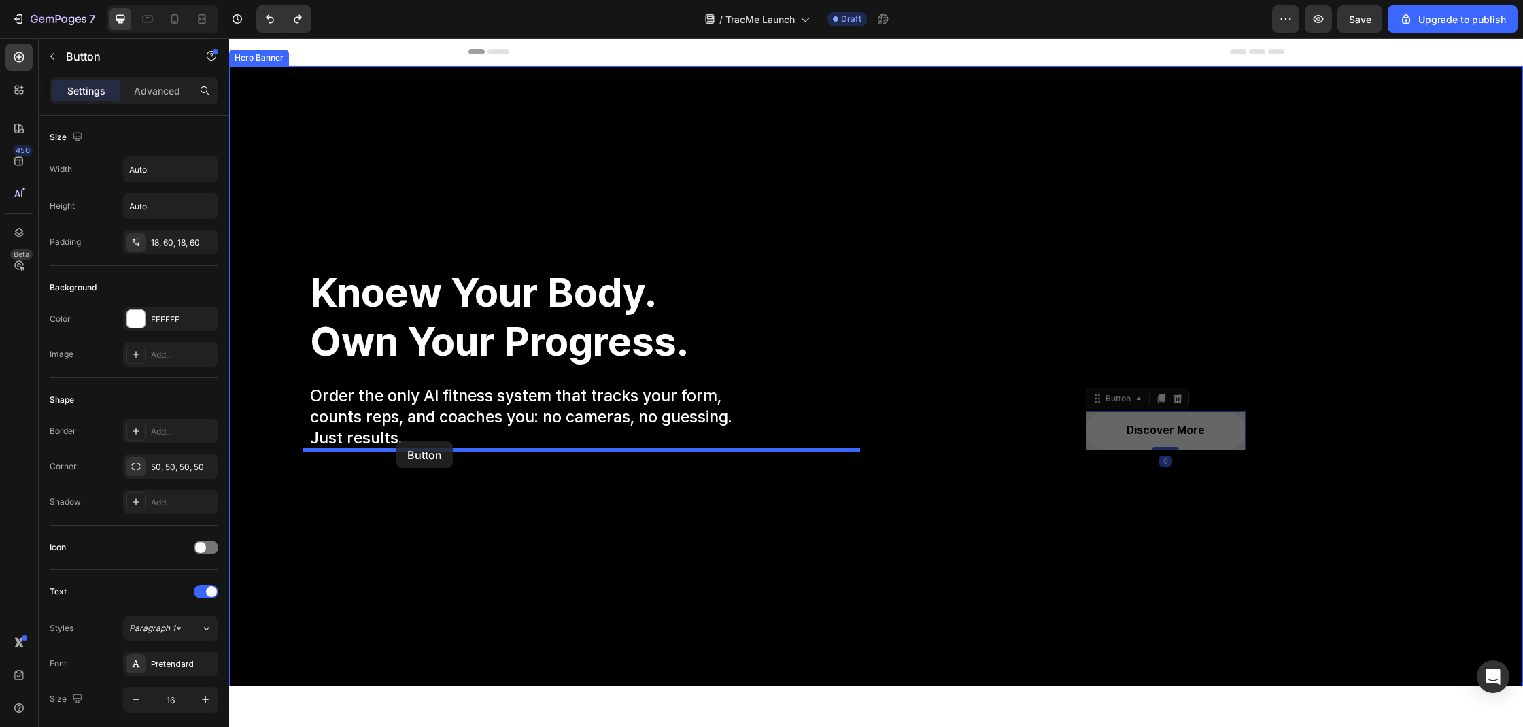
drag, startPoint x: 1034, startPoint y: 445, endPoint x: 396, endPoint y: 441, distance: 637.6
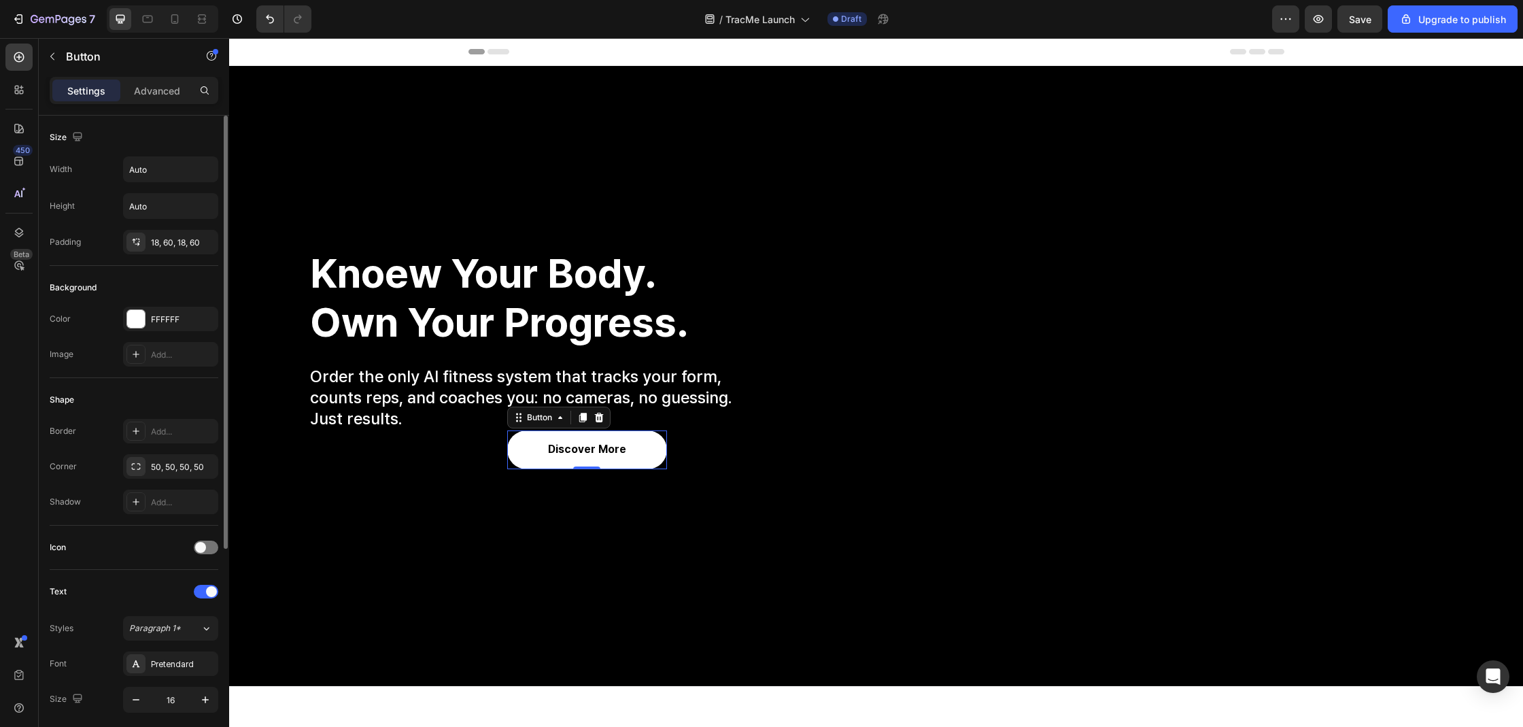
scroll to position [325, 0]
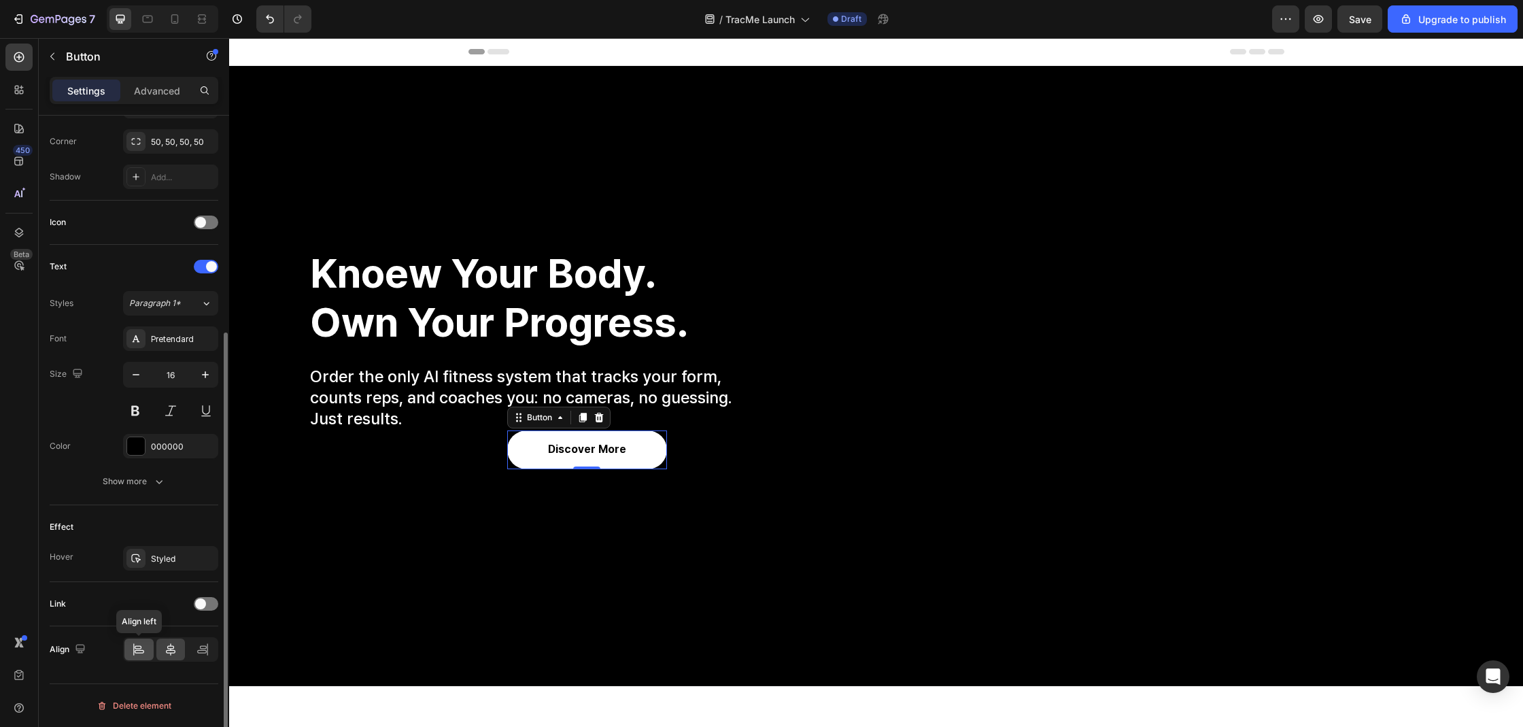
click at [133, 638] on div at bounding box center [138, 649] width 29 height 22
click at [127, 649] on div at bounding box center [138, 649] width 29 height 22
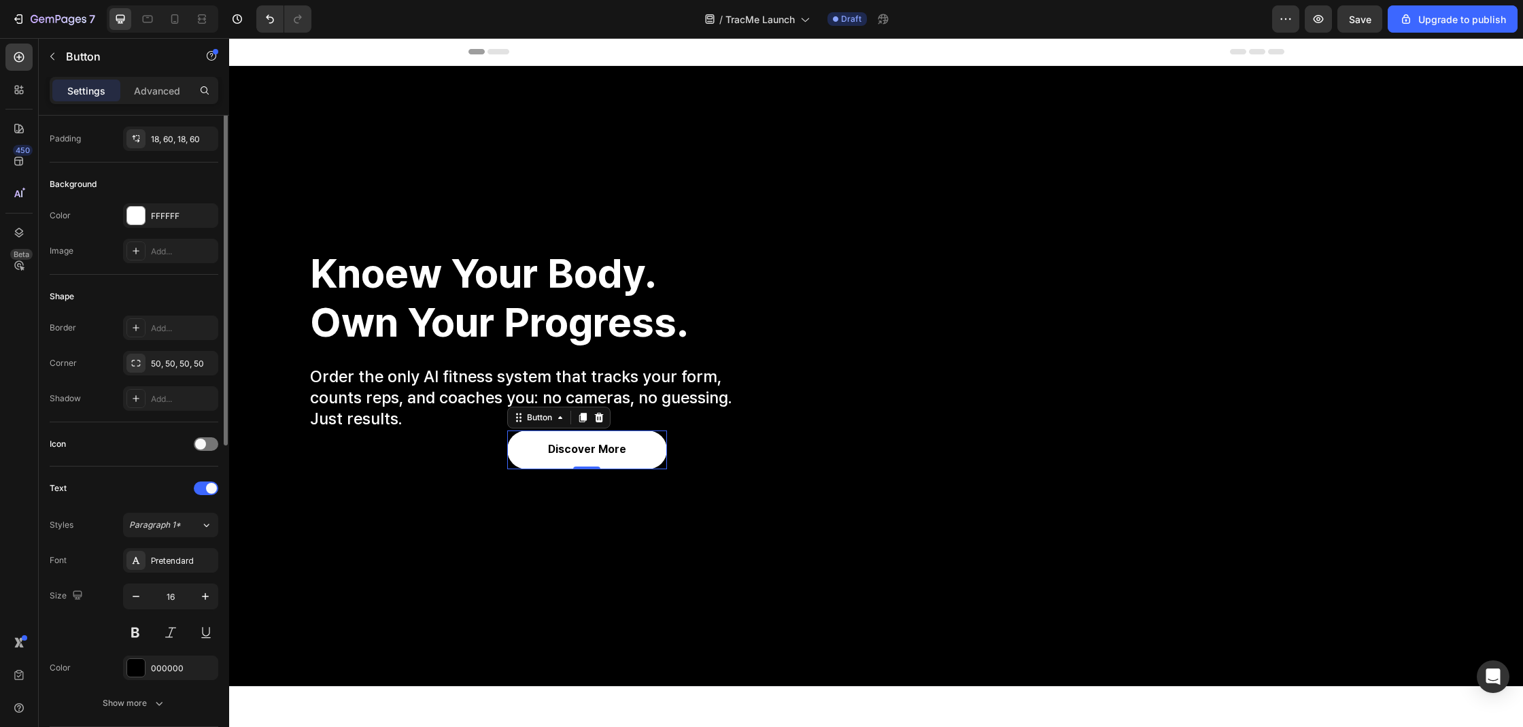
scroll to position [0, 0]
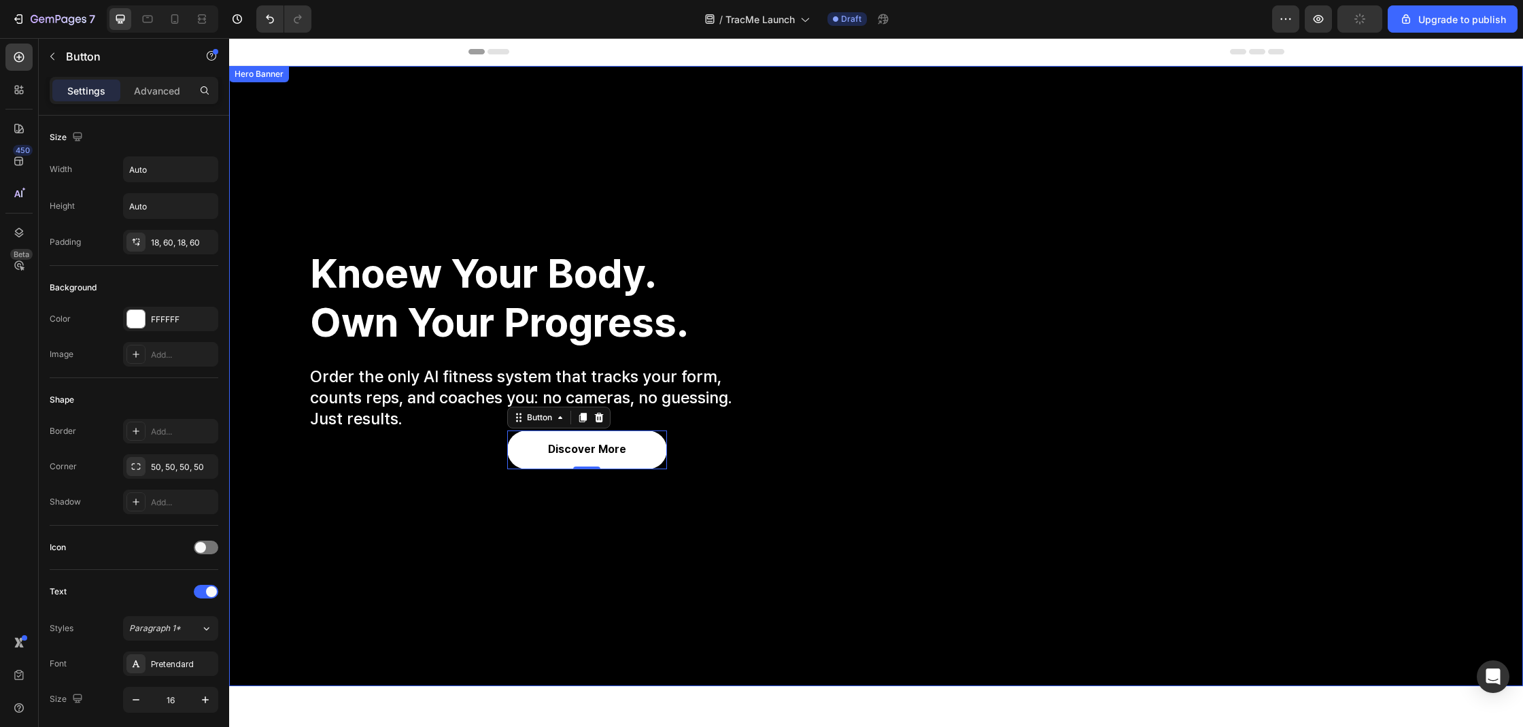
click at [406, 451] on div "discover more Button 0" at bounding box center [587, 449] width 557 height 39
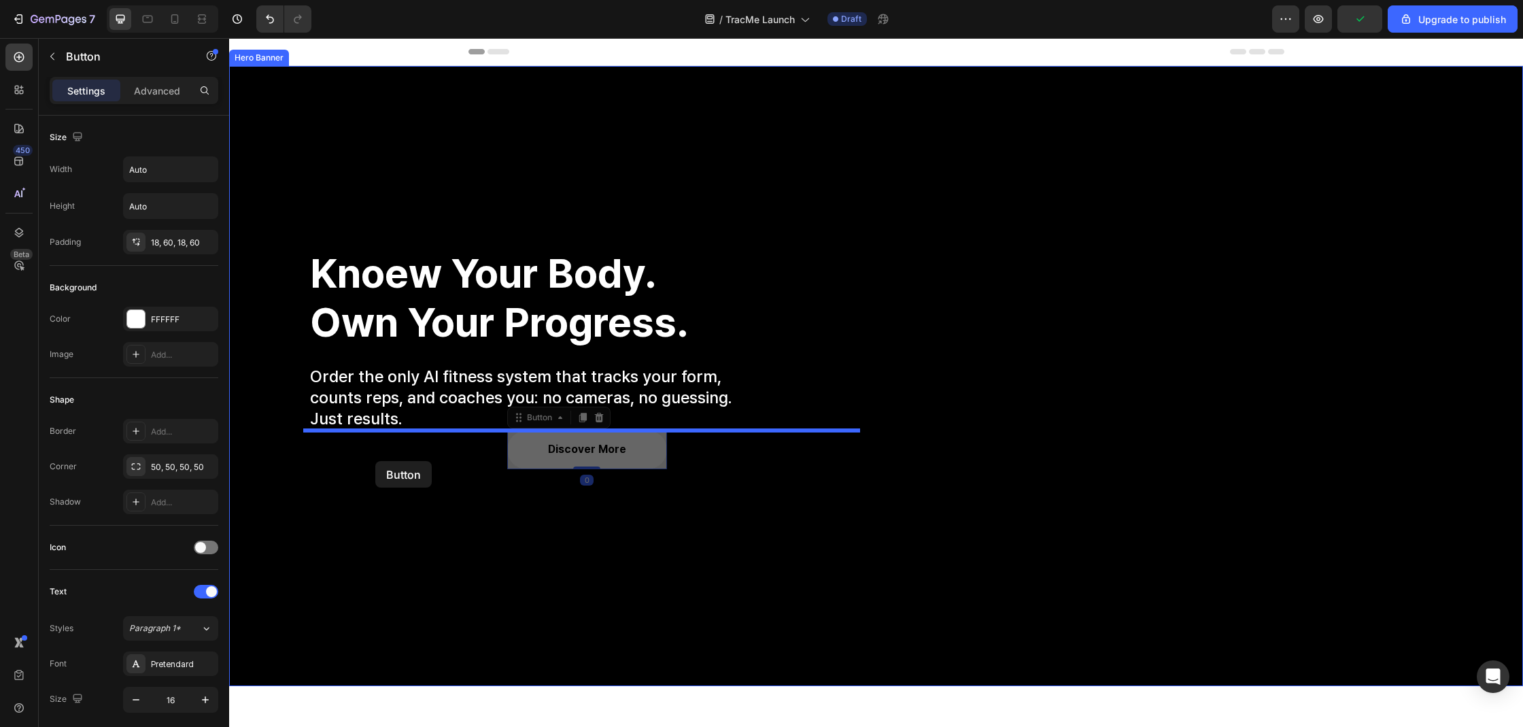
drag, startPoint x: 653, startPoint y: 438, endPoint x: 375, endPoint y: 461, distance: 278.3
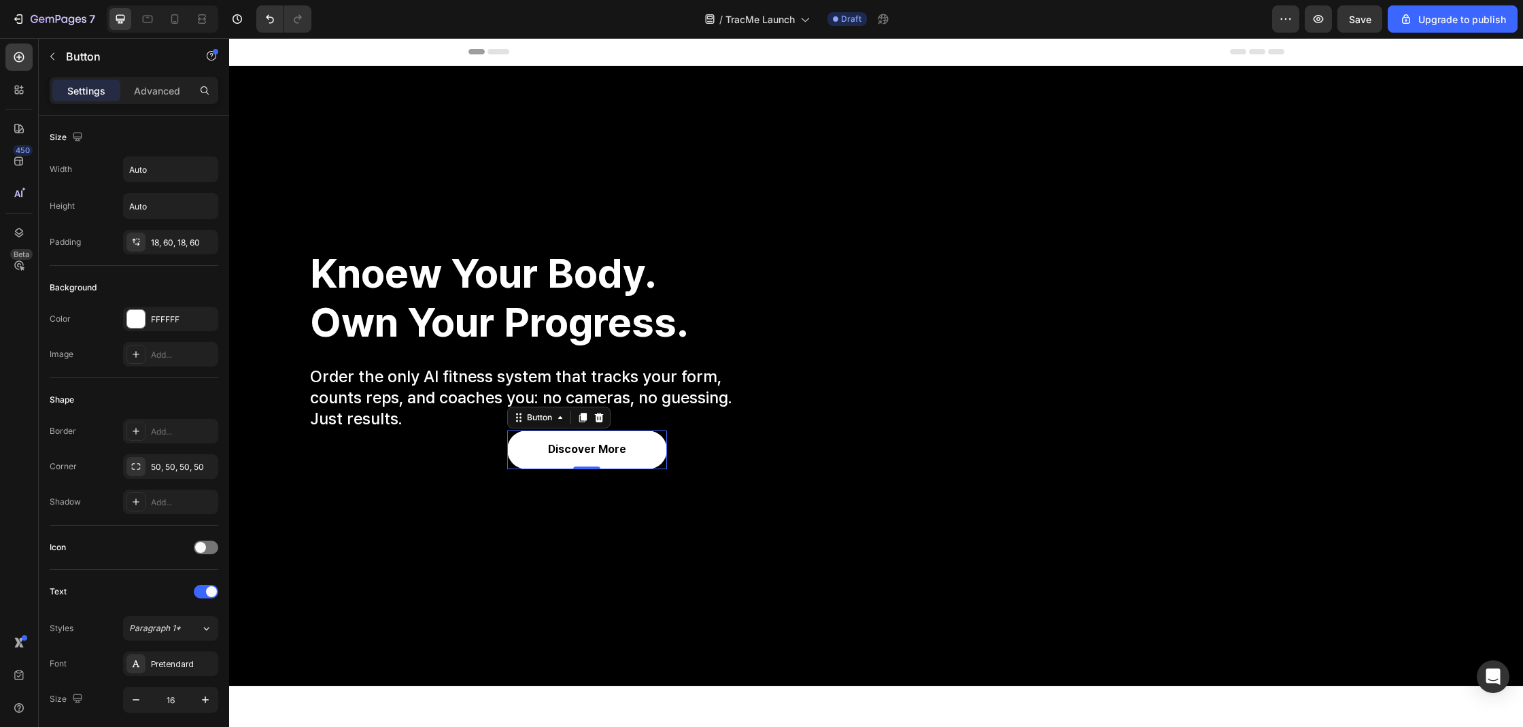
click at [156, 101] on div "Settings Advanced" at bounding box center [134, 90] width 169 height 27
click at [156, 99] on div "Advanced" at bounding box center [157, 91] width 68 height 22
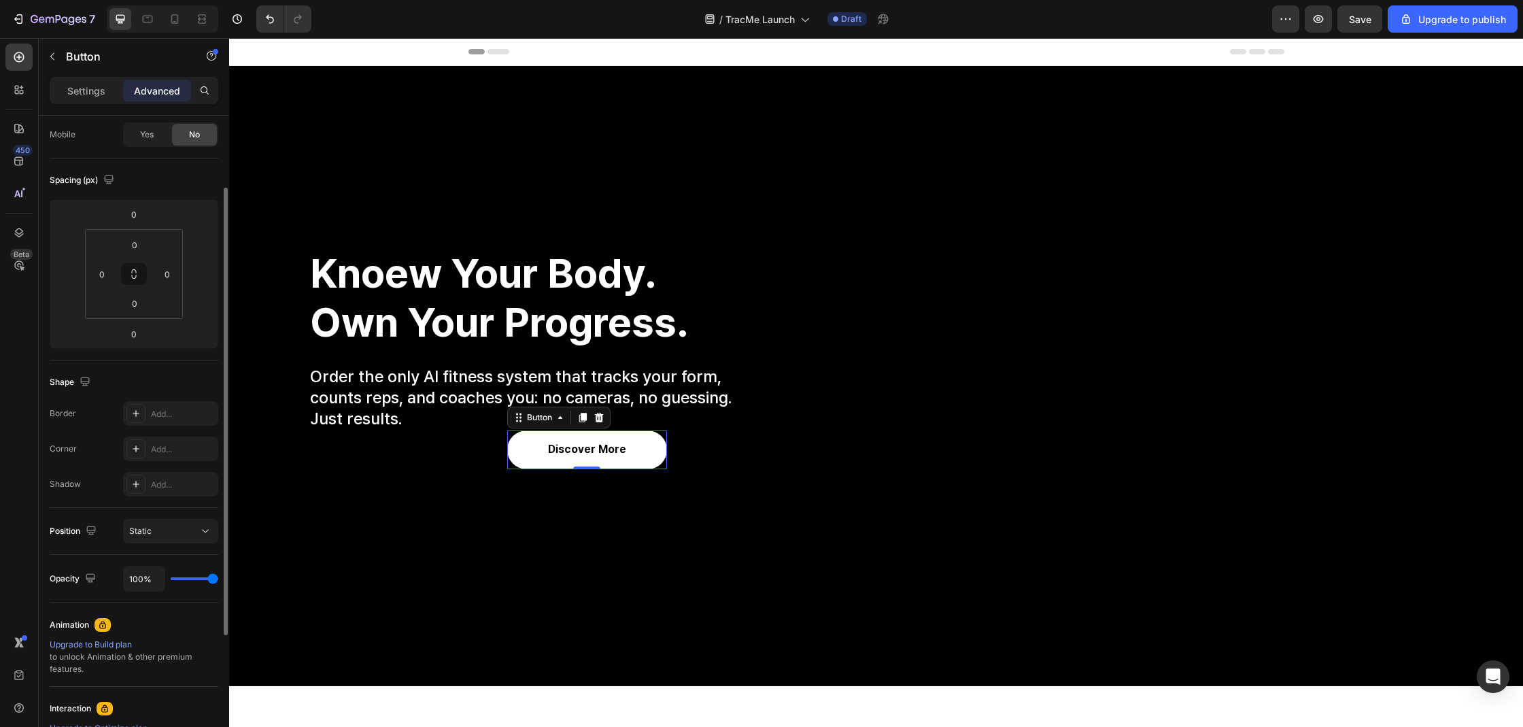
scroll to position [294, 0]
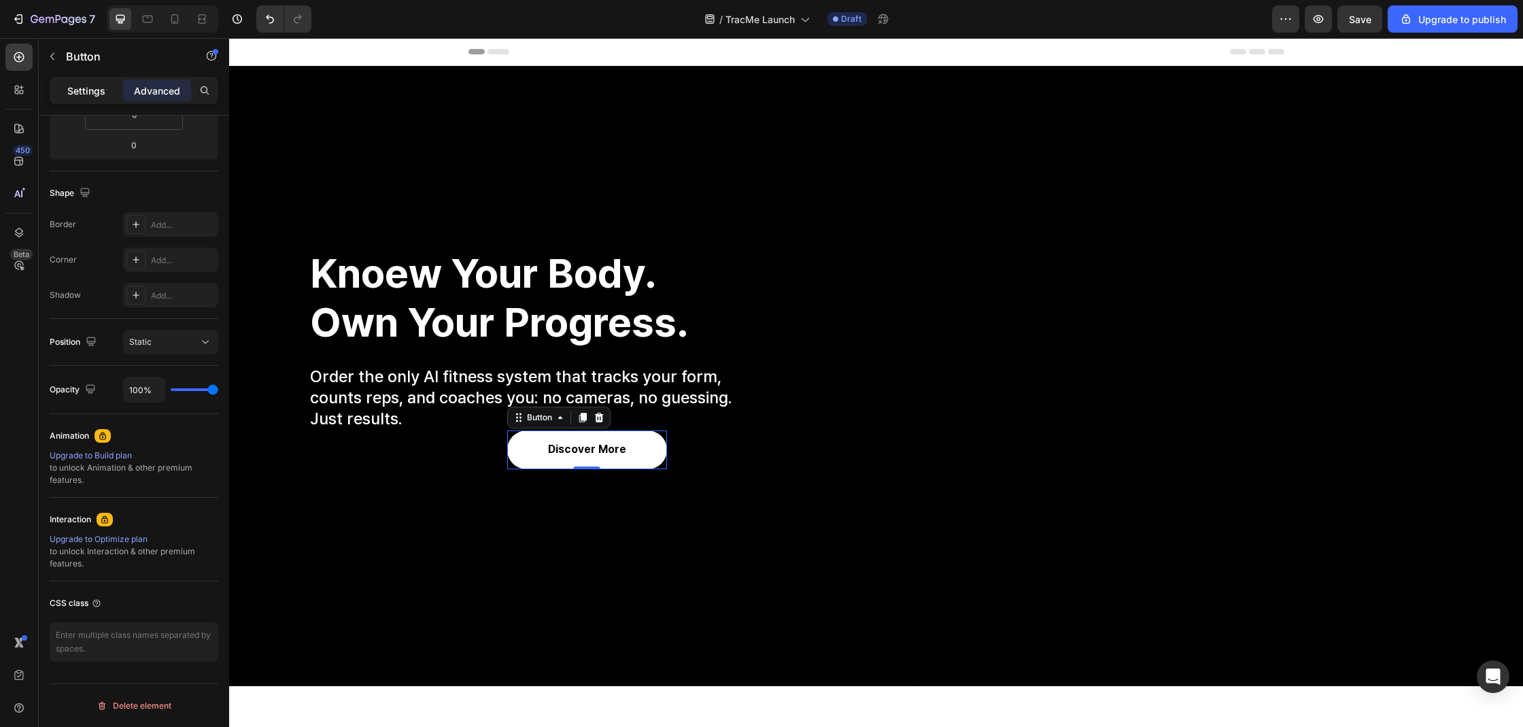
click at [86, 95] on p "Settings" at bounding box center [86, 91] width 38 height 14
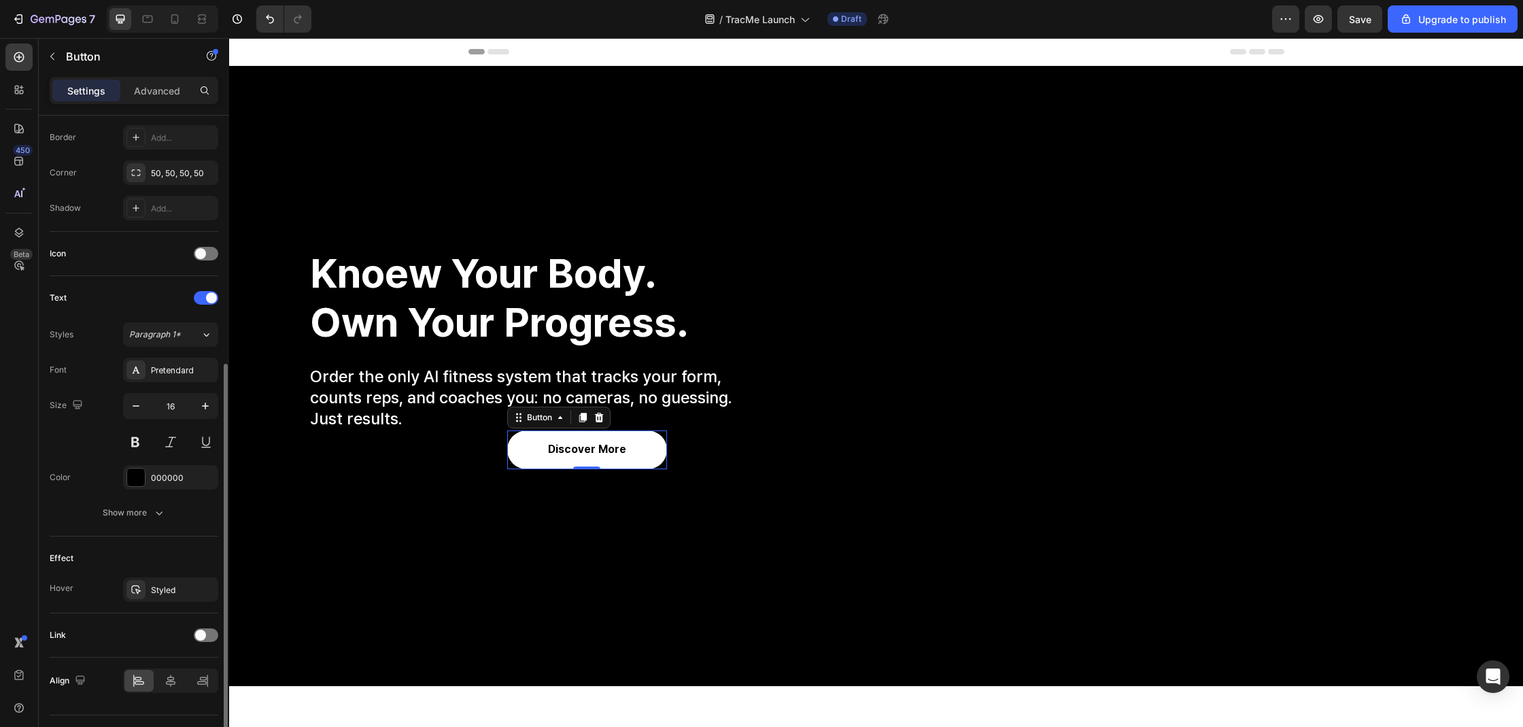
scroll to position [325, 0]
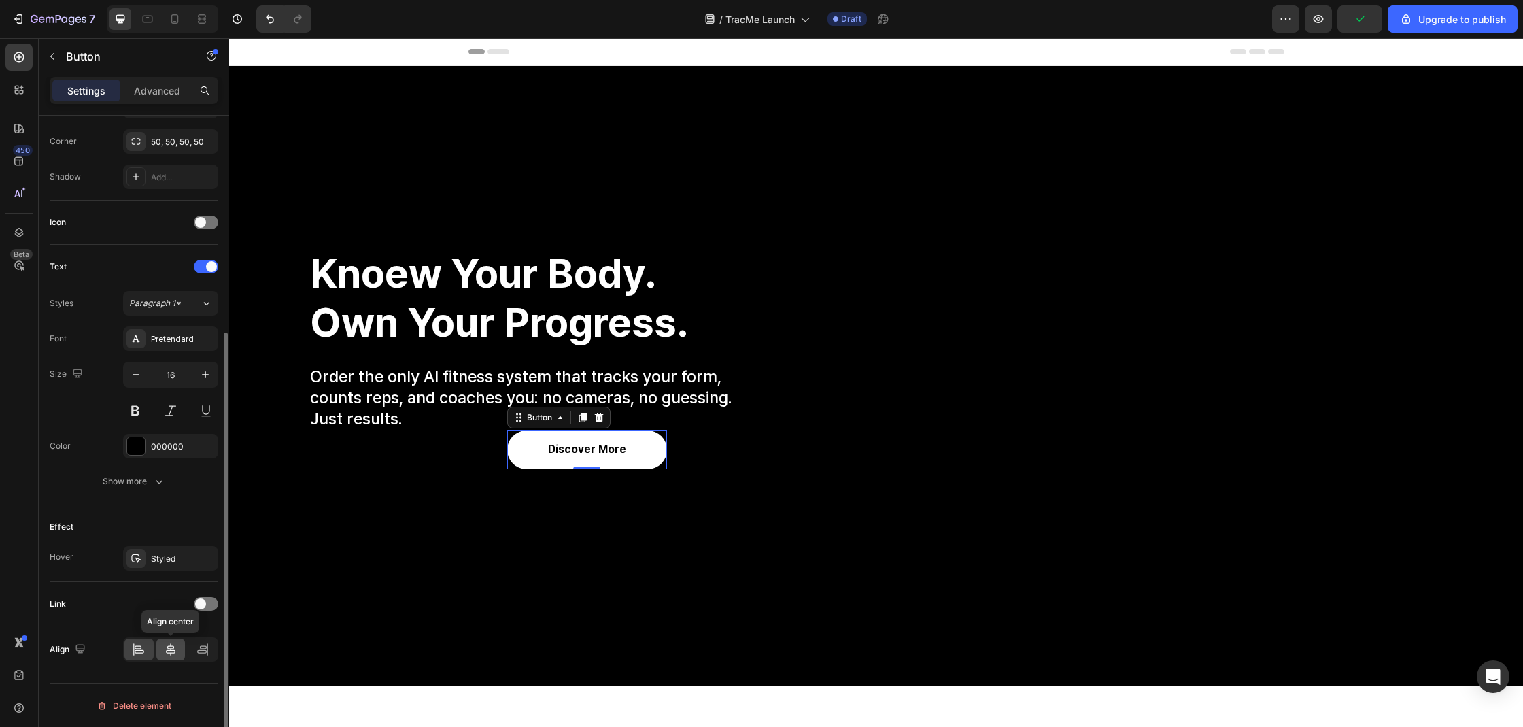
click at [166, 642] on div at bounding box center [170, 649] width 29 height 22
click at [200, 650] on icon at bounding box center [203, 649] width 14 height 14
click at [141, 652] on icon at bounding box center [139, 649] width 14 height 14
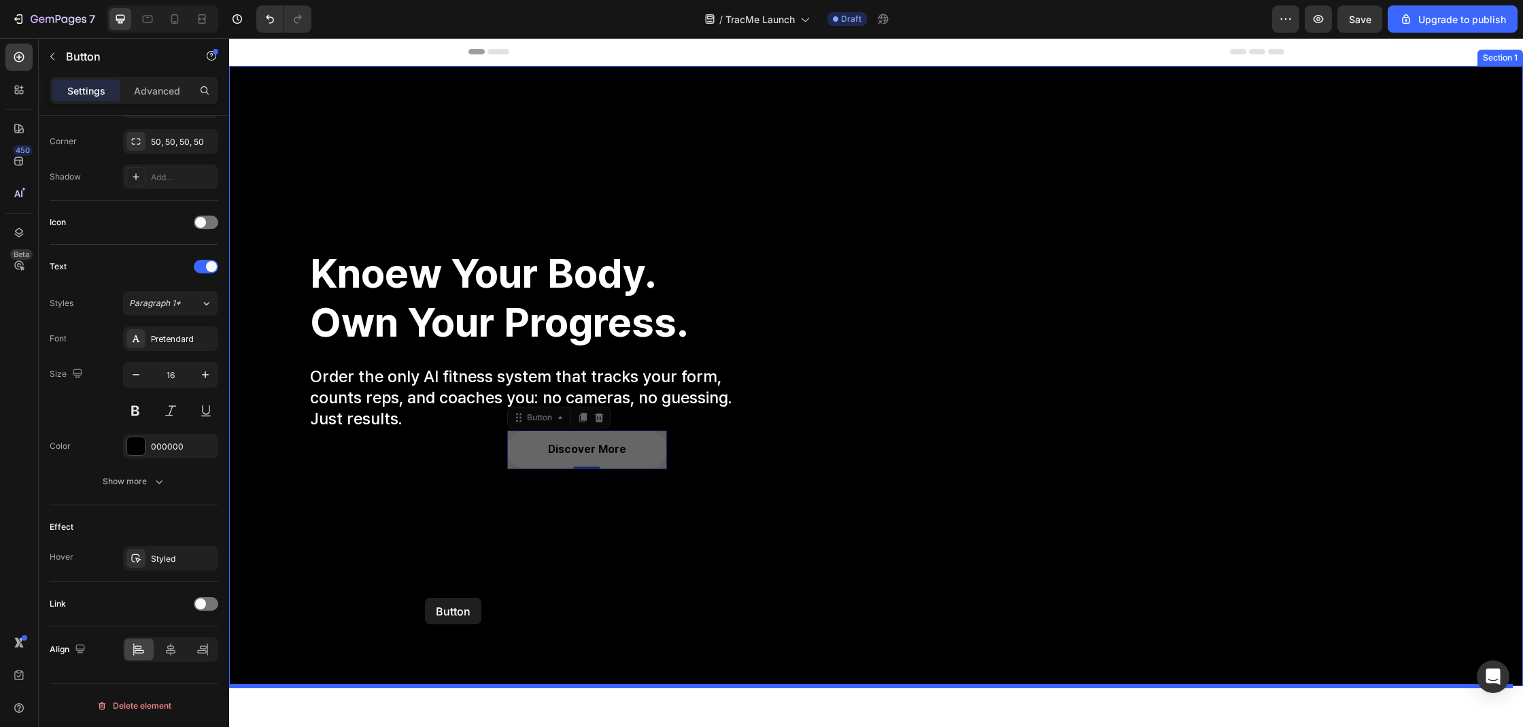
drag, startPoint x: 512, startPoint y: 443, endPoint x: 425, endPoint y: 598, distance: 177.2
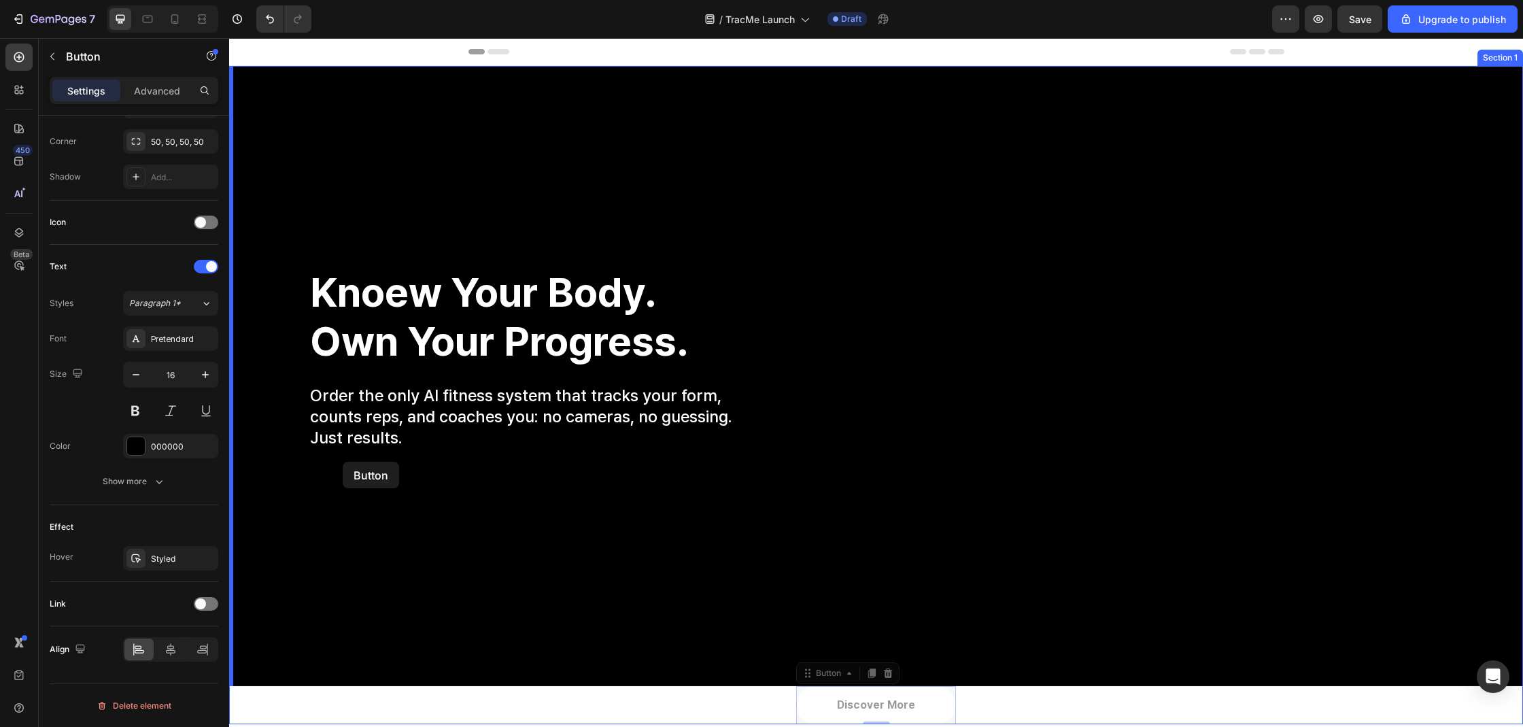
drag, startPoint x: 814, startPoint y: 705, endPoint x: 342, endPoint y: 461, distance: 531.2
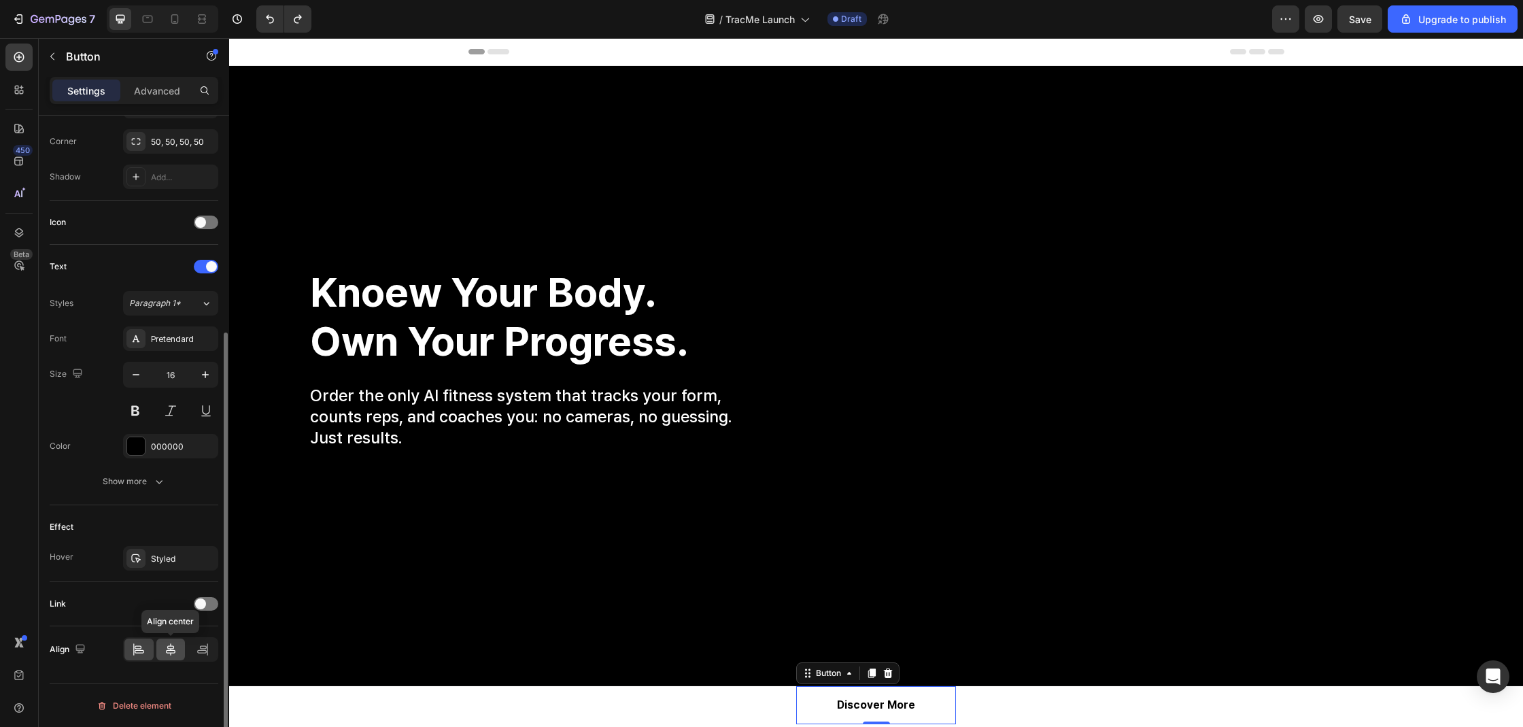
click at [169, 656] on div at bounding box center [170, 649] width 29 height 22
click at [136, 652] on icon at bounding box center [140, 651] width 10 height 3
click at [209, 649] on div at bounding box center [202, 649] width 29 height 22
click at [126, 658] on div at bounding box center [138, 649] width 29 height 22
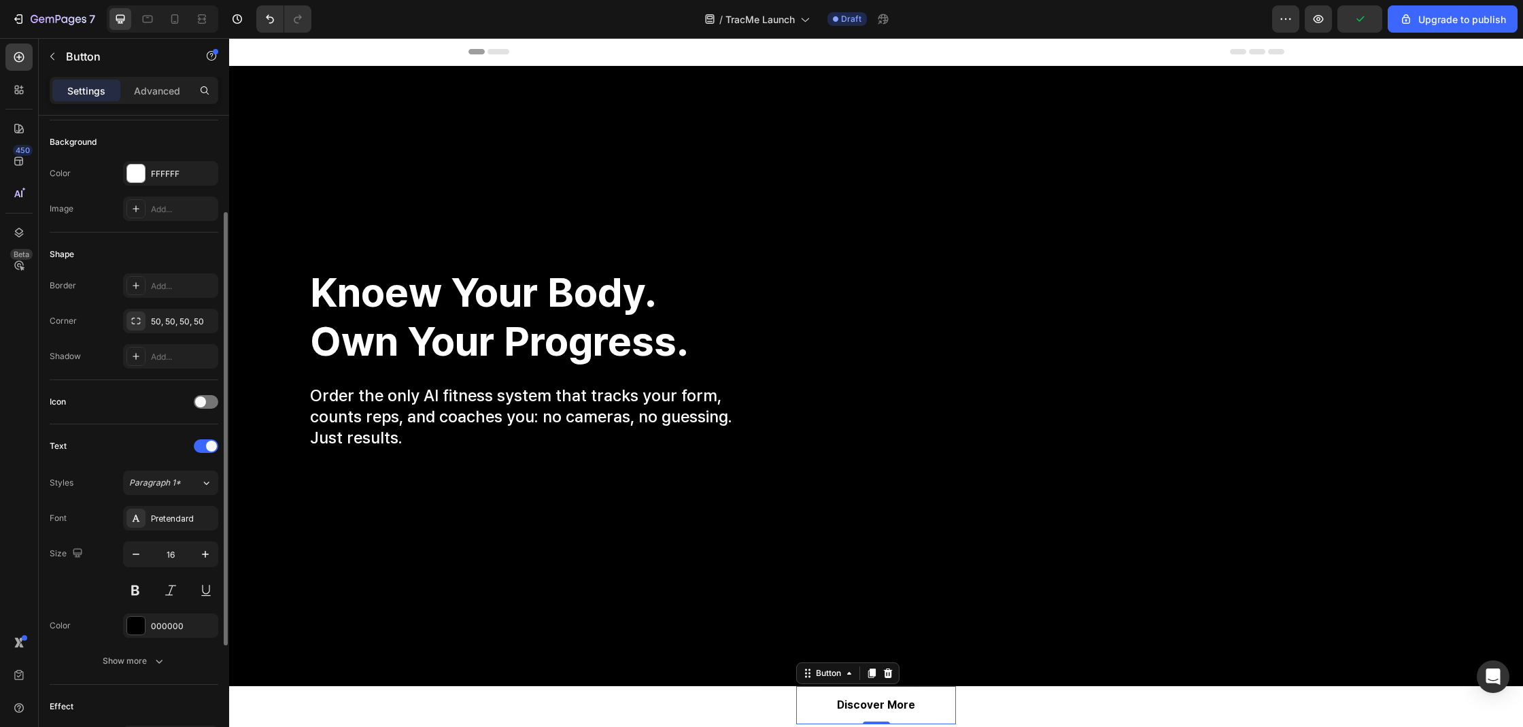
scroll to position [28, 0]
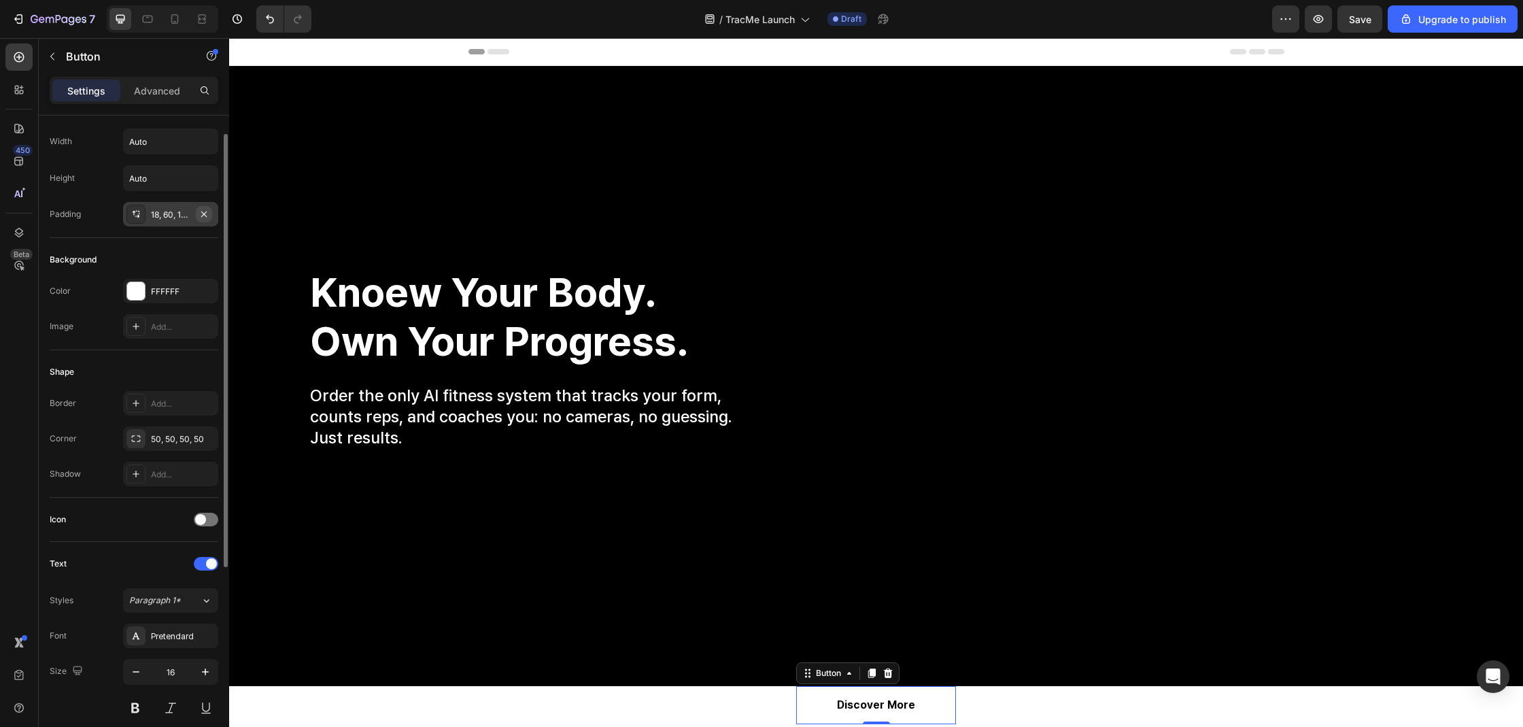
click at [205, 215] on icon "button" at bounding box center [203, 214] width 11 height 11
click at [143, 87] on p "Advanced" at bounding box center [157, 91] width 46 height 14
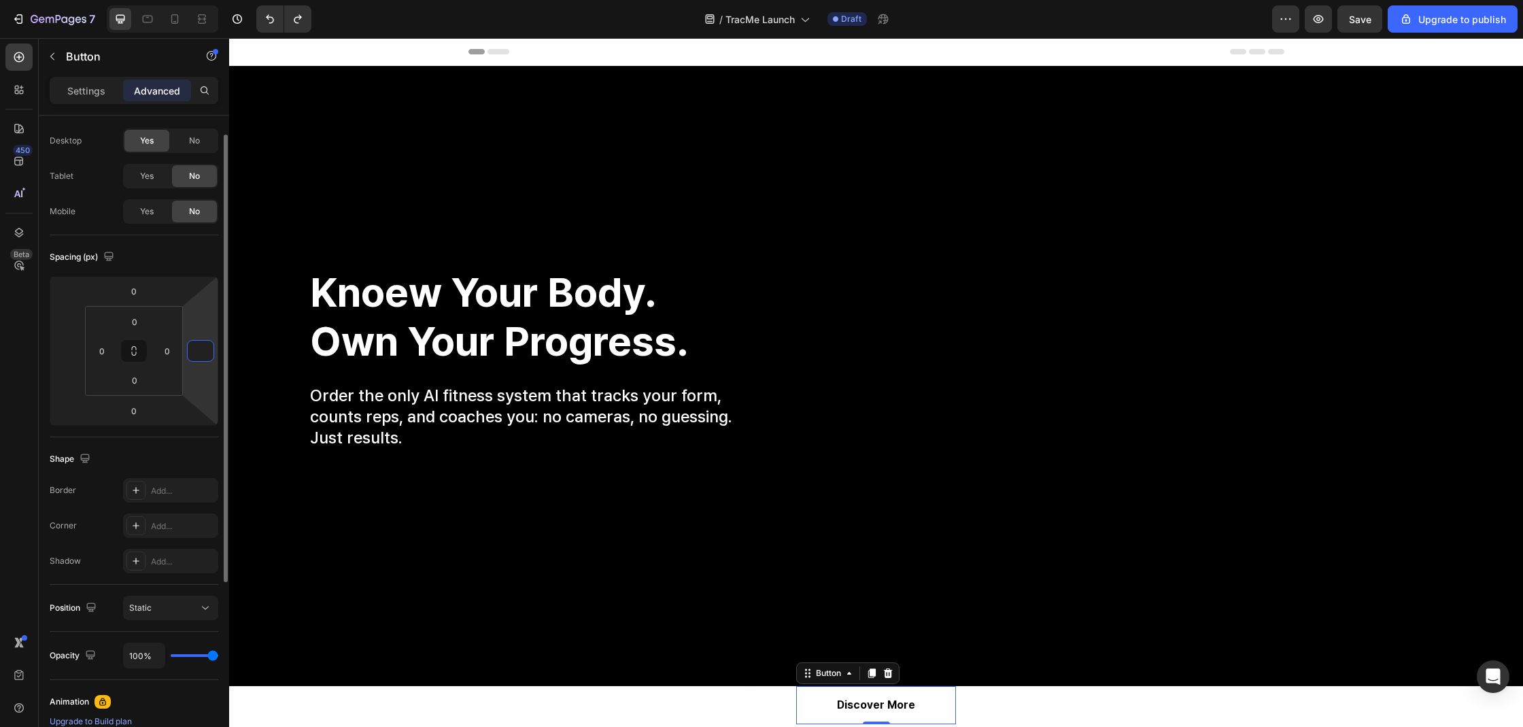
click at [201, 358] on input "number" at bounding box center [200, 351] width 20 height 20
type input "100"
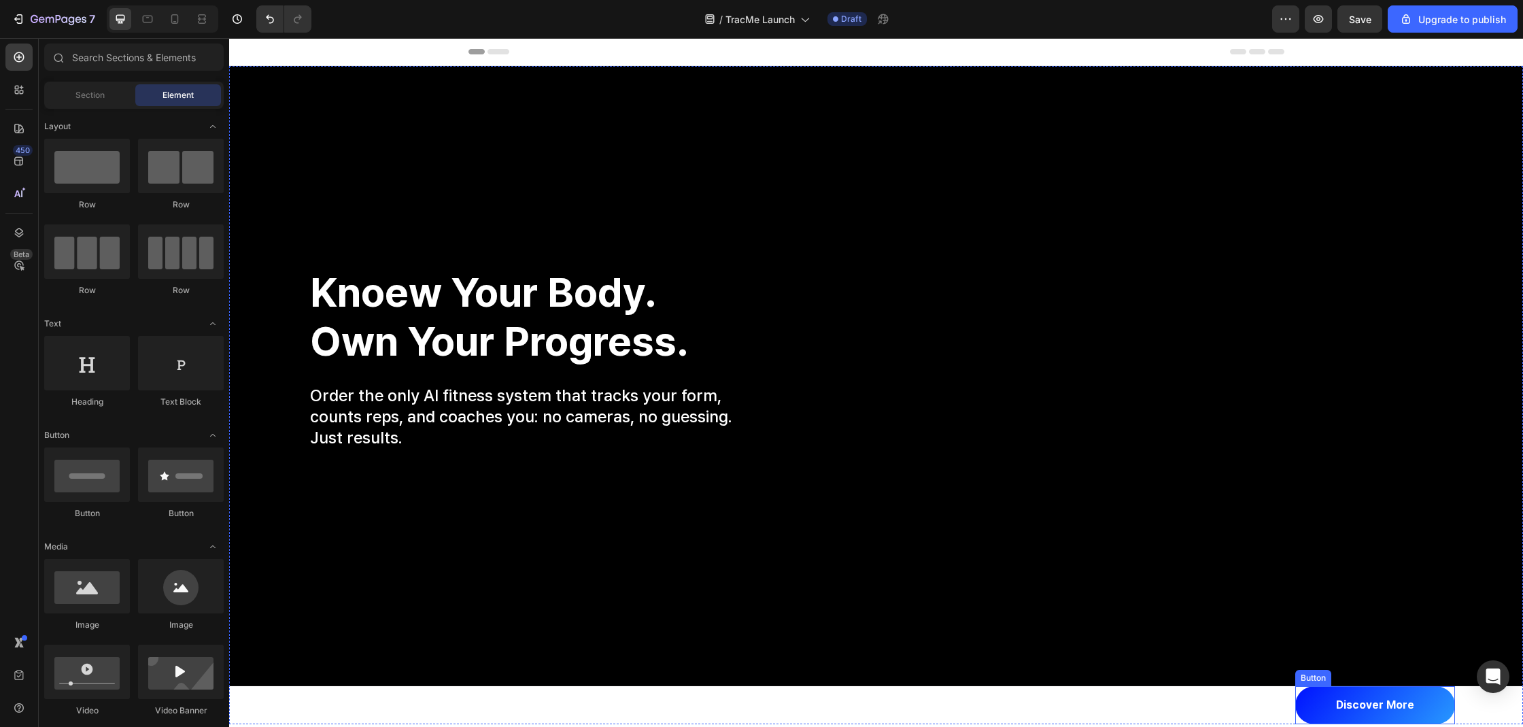
click at [1323, 716] on button "discover more" at bounding box center [1375, 705] width 160 height 39
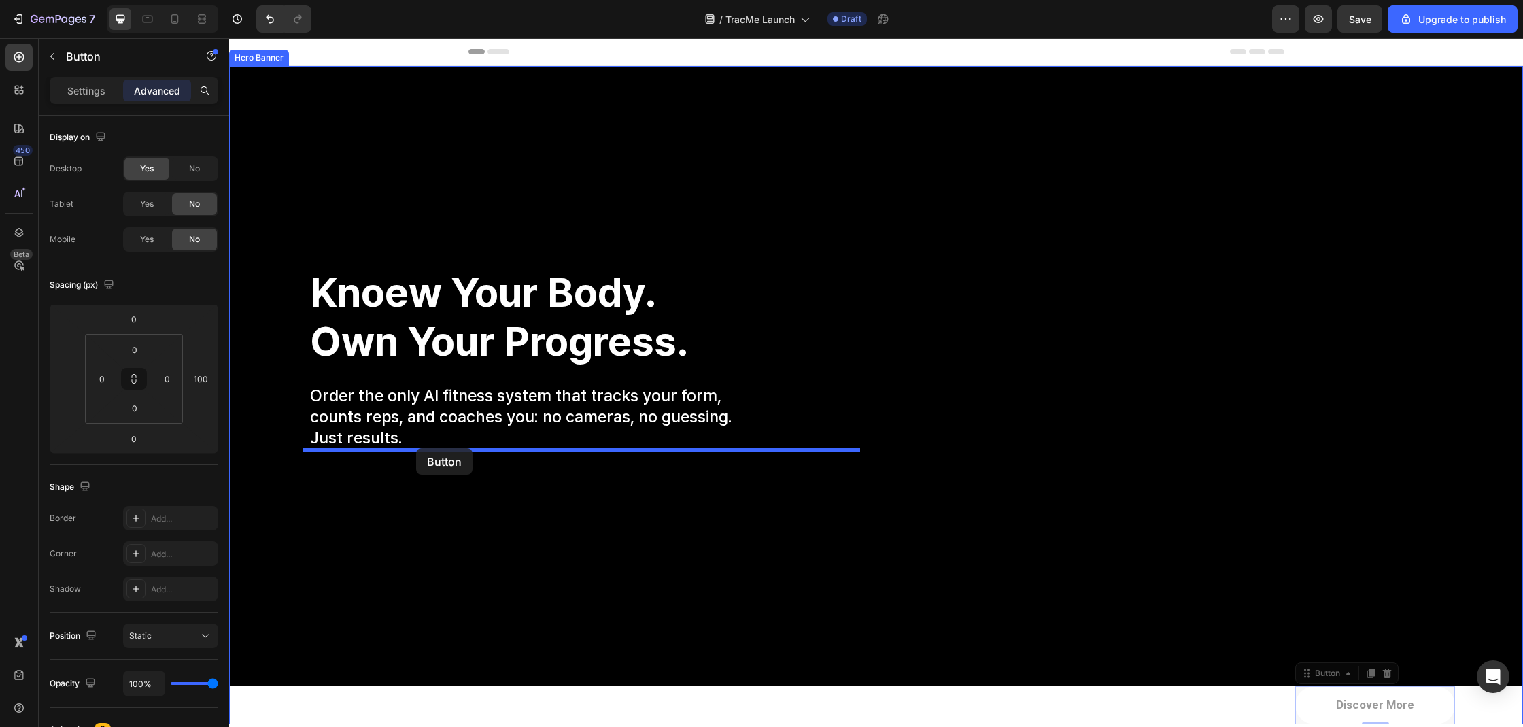
drag, startPoint x: 1314, startPoint y: 705, endPoint x: 416, endPoint y: 448, distance: 934.0
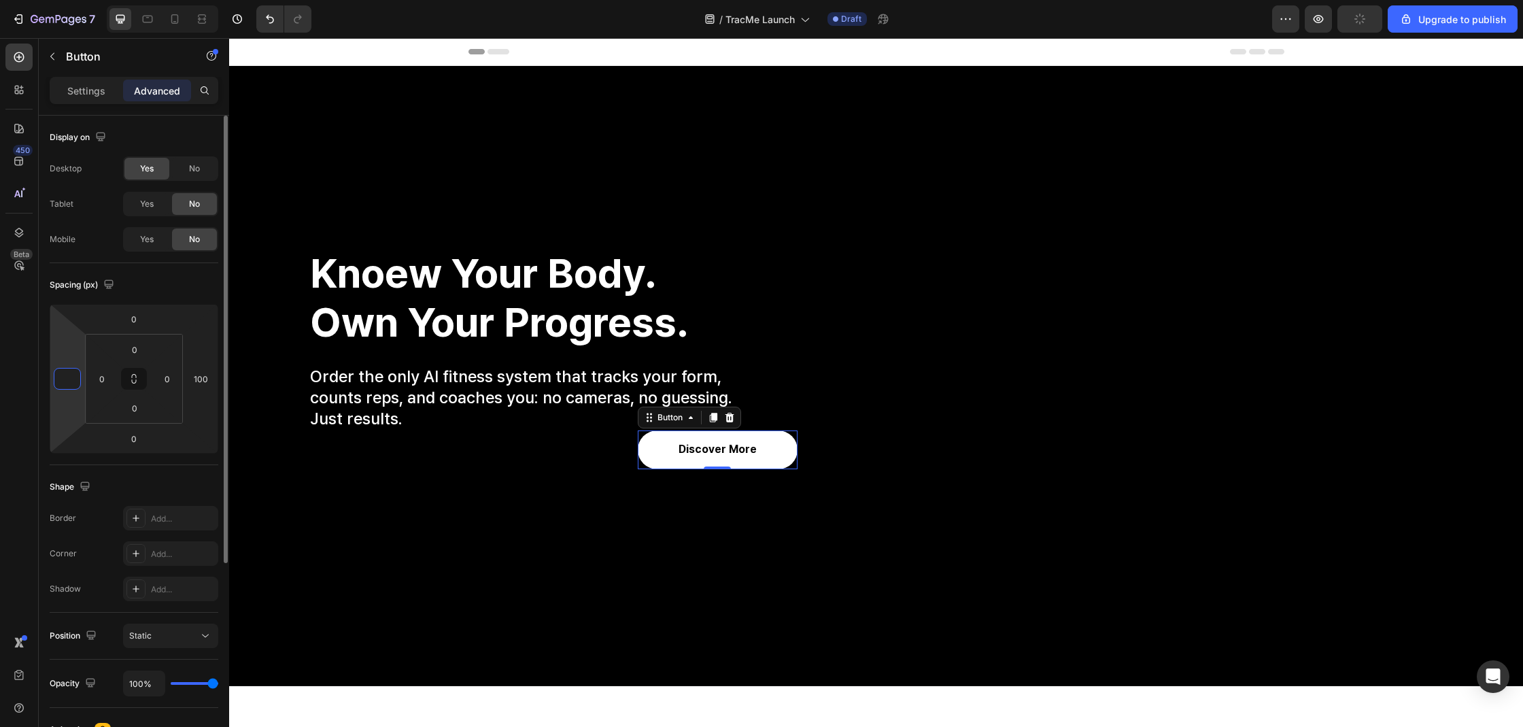
click at [72, 385] on input "number" at bounding box center [67, 378] width 20 height 20
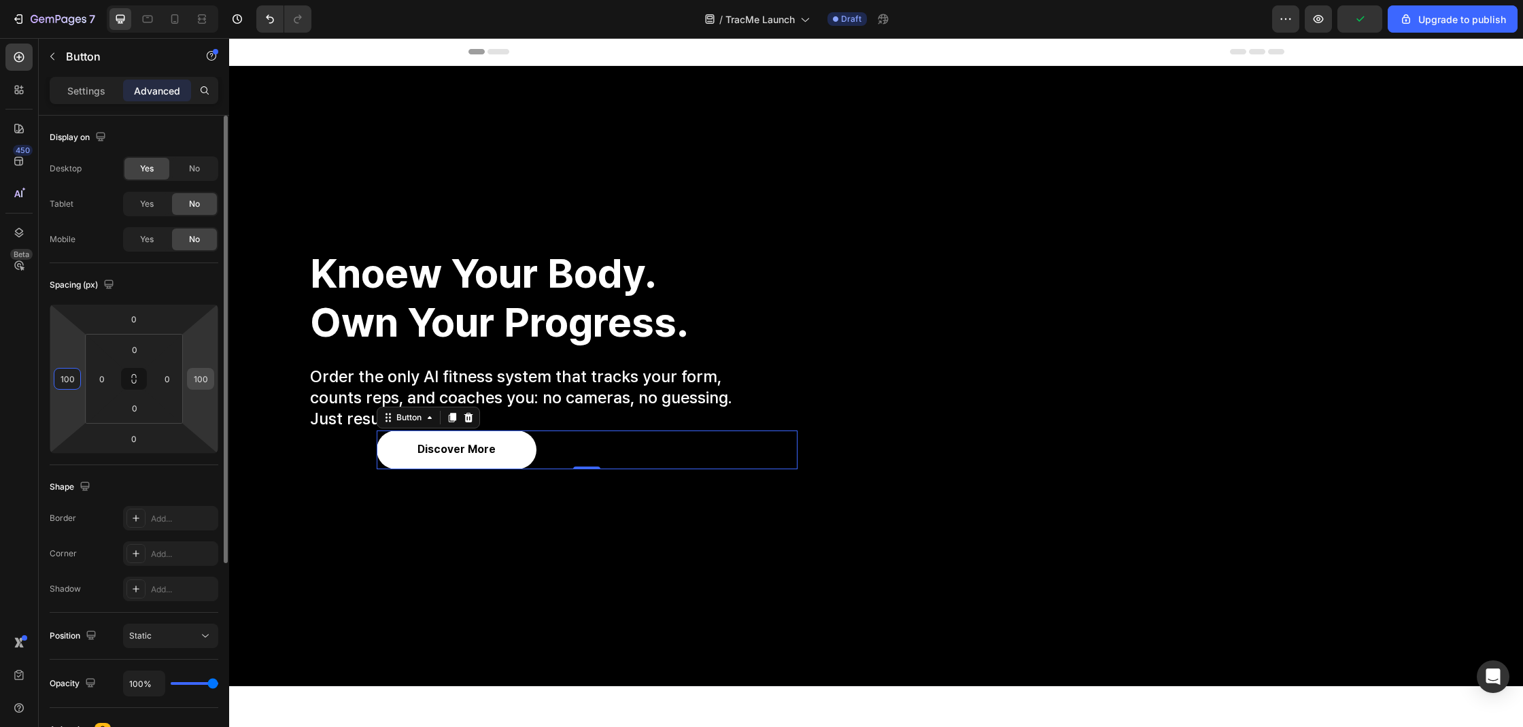
type input "100"
click at [204, 377] on input "100" at bounding box center [200, 378] width 20 height 20
type input "0"
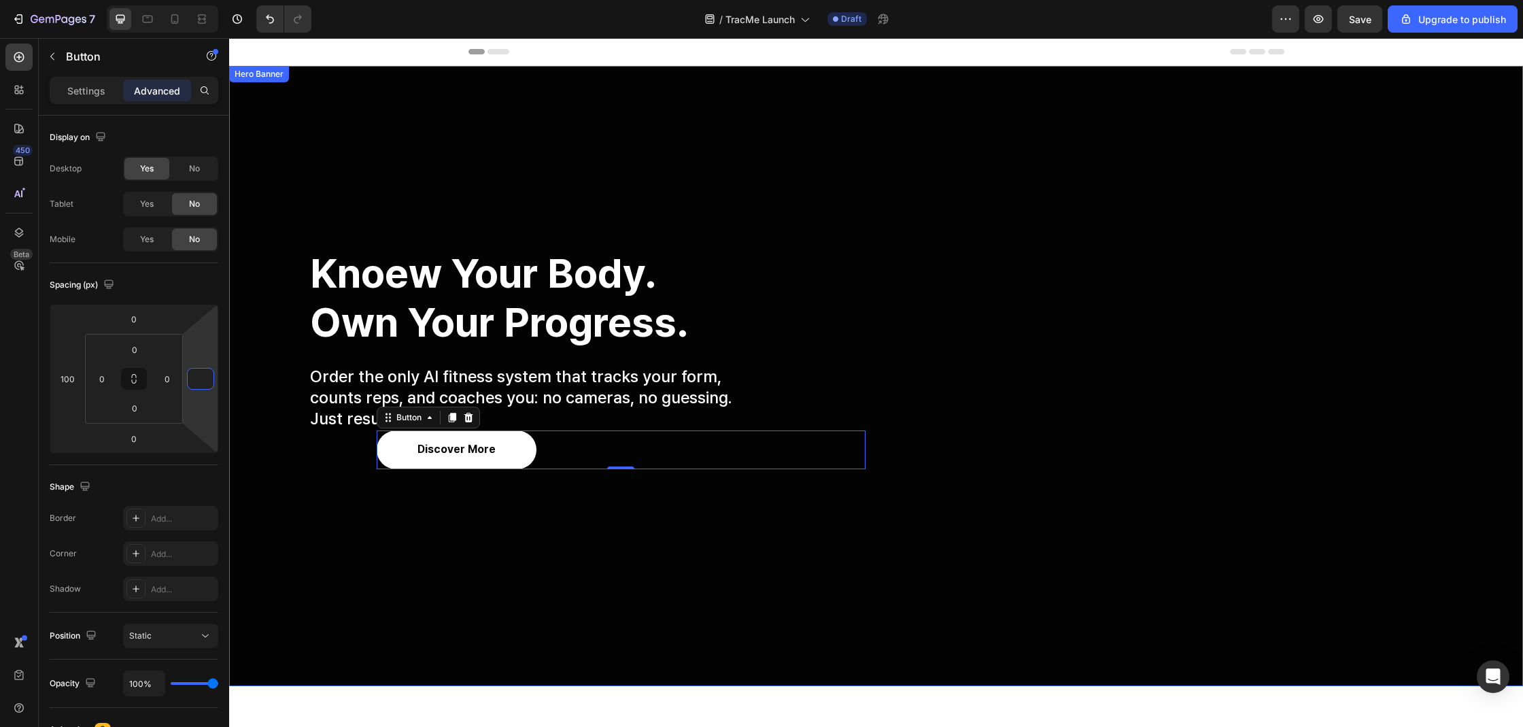
click at [421, 555] on div "Overlay" at bounding box center [876, 376] width 1294 height 620
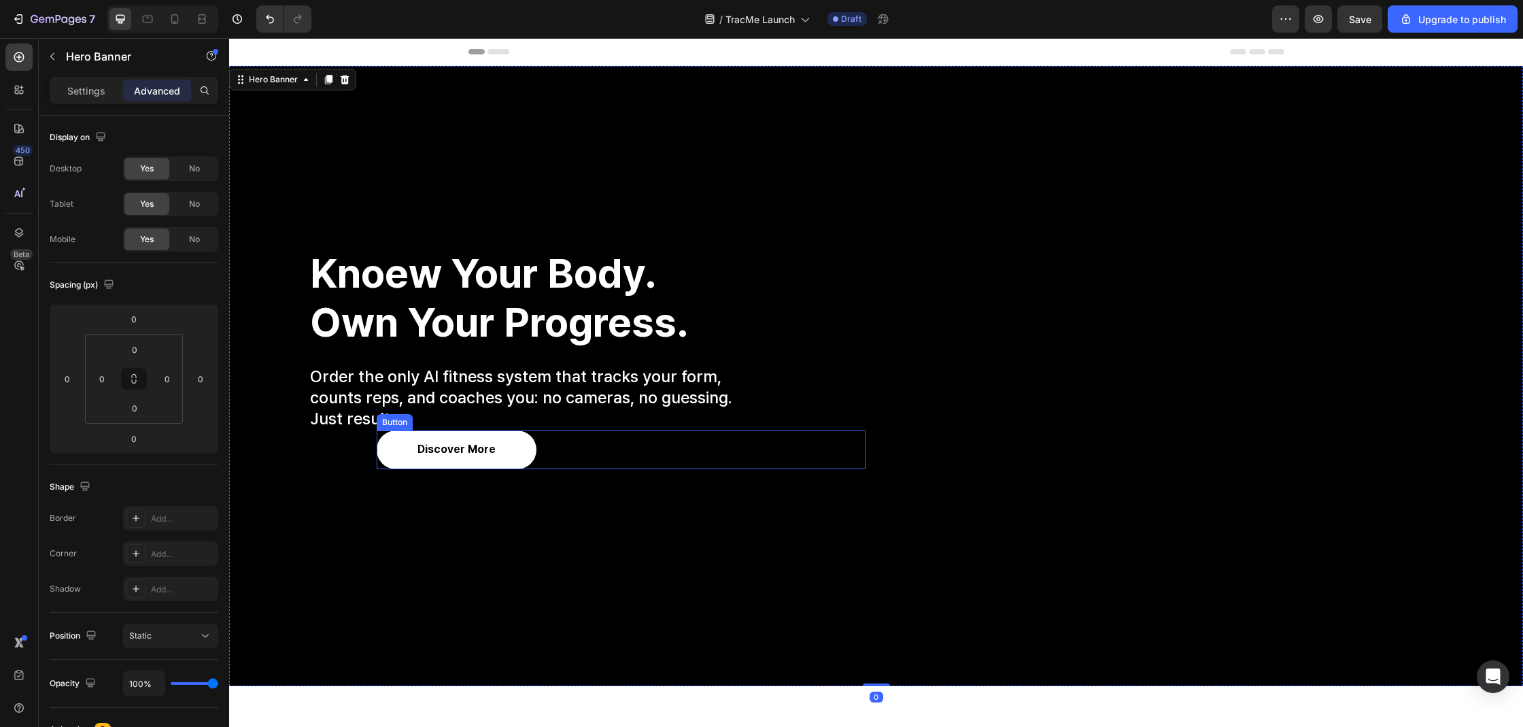
click at [612, 441] on div "discover more Button" at bounding box center [621, 449] width 489 height 39
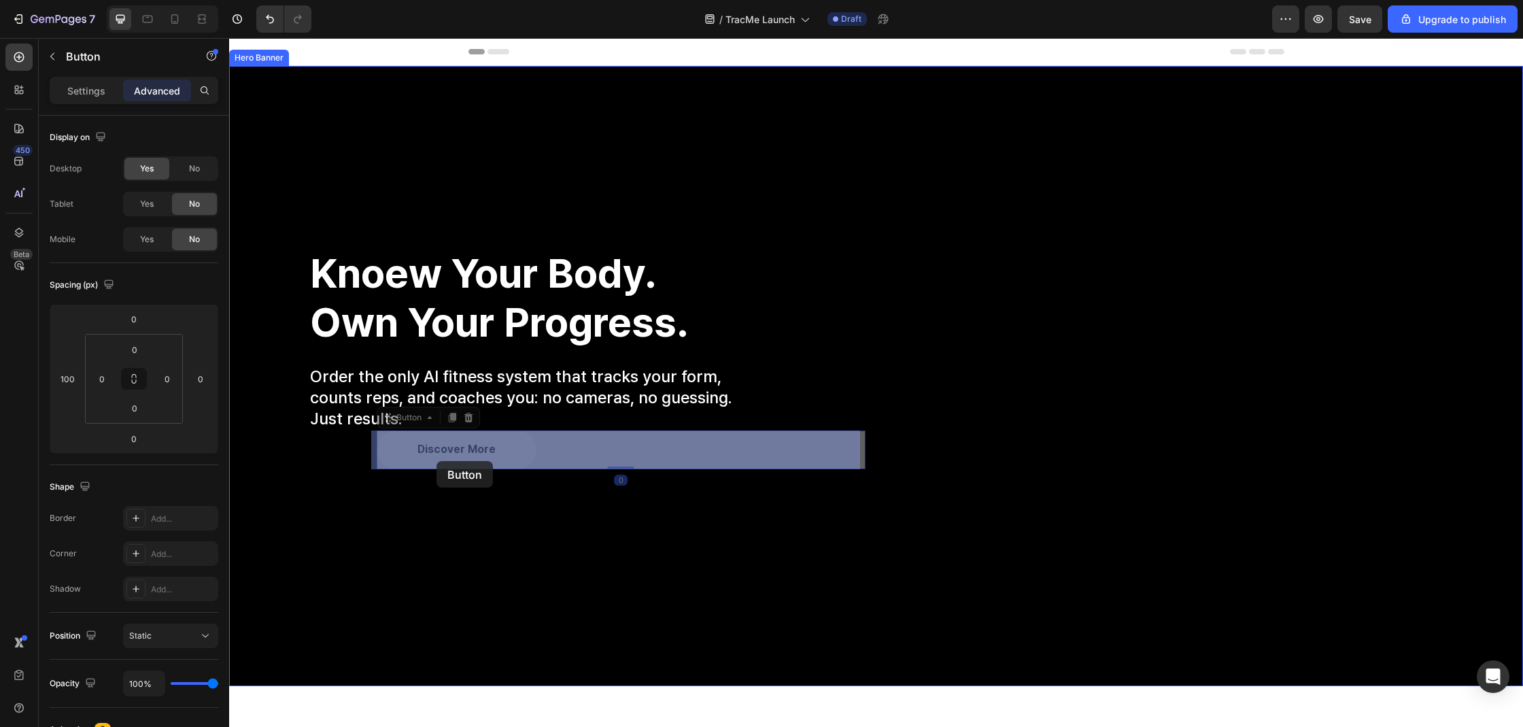
drag, startPoint x: 532, startPoint y: 456, endPoint x: 431, endPoint y: 461, distance: 100.7
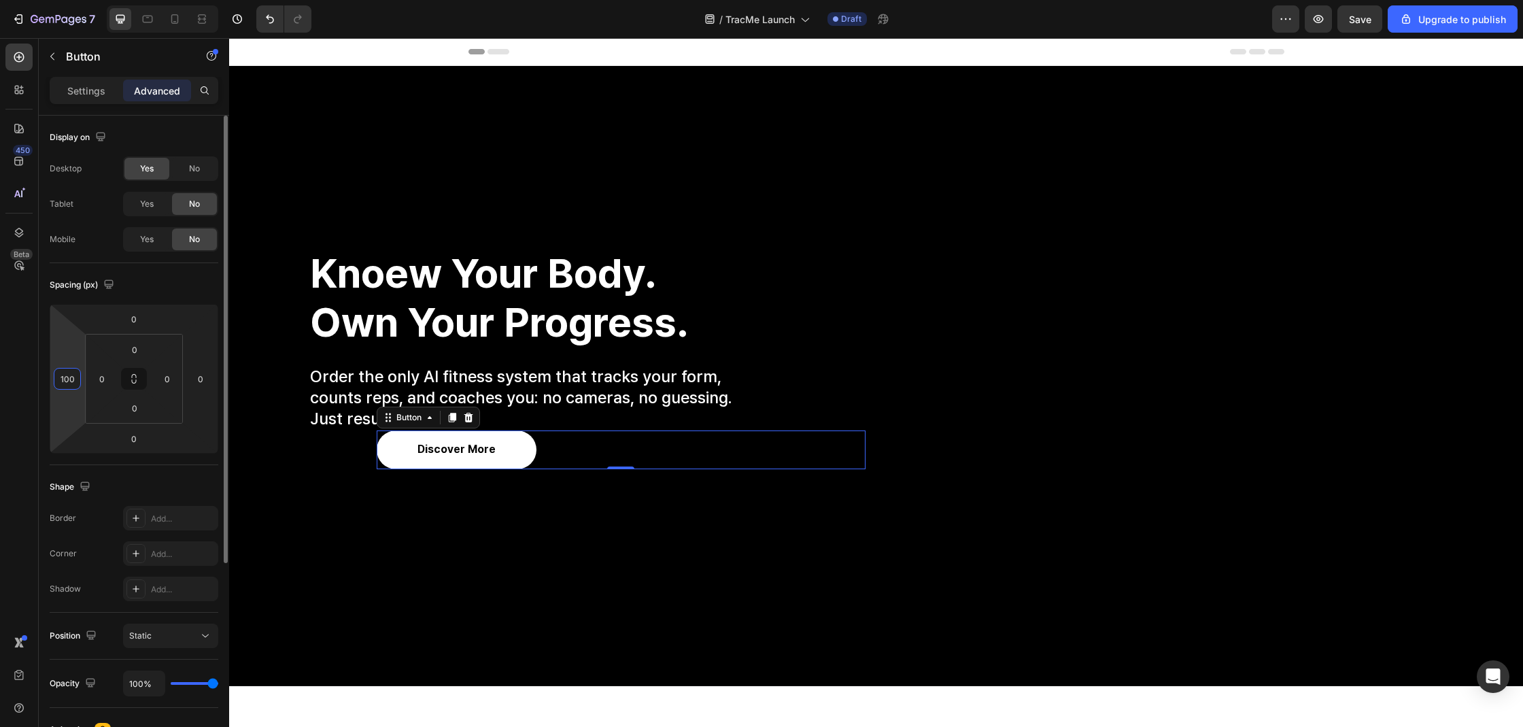
click at [64, 381] on input "100" at bounding box center [67, 378] width 20 height 20
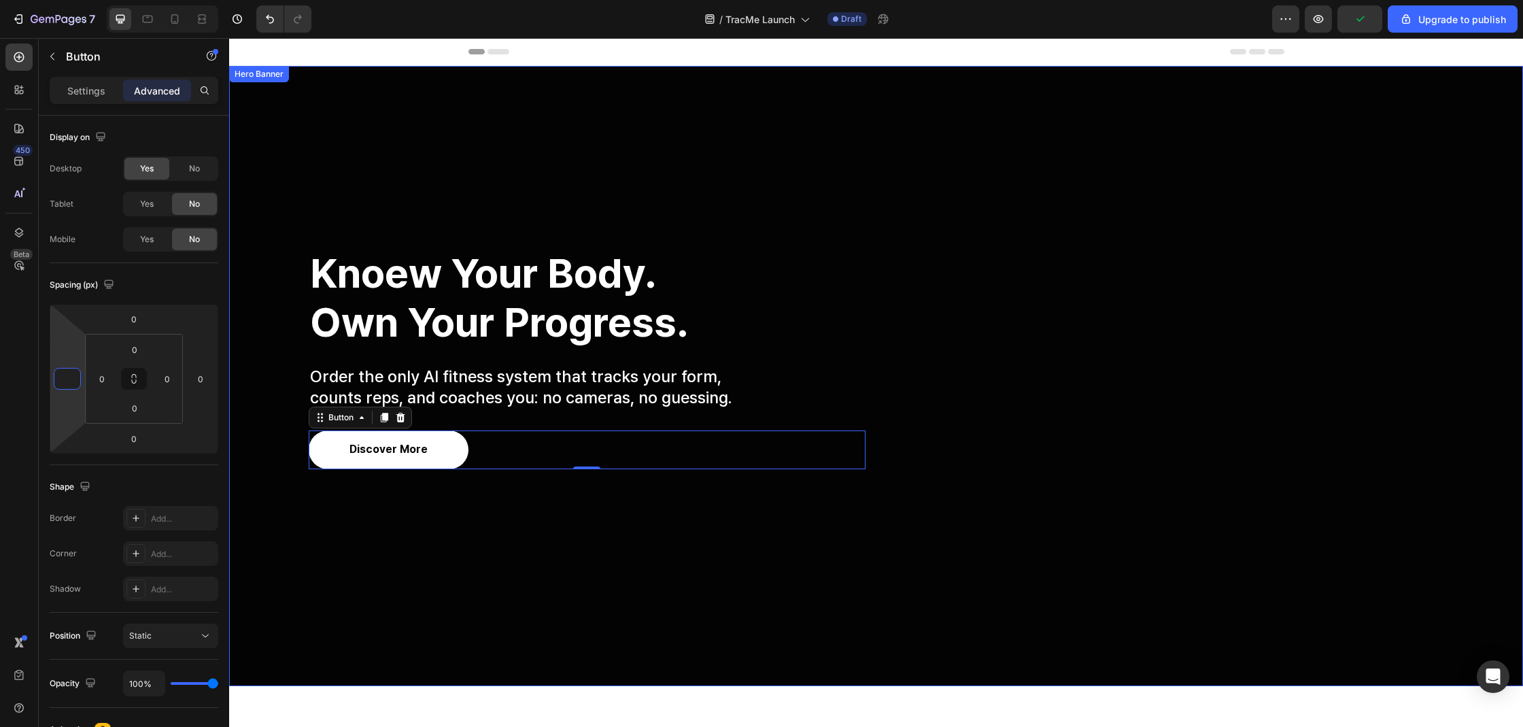
click at [411, 568] on div "Overlay" at bounding box center [876, 376] width 1294 height 620
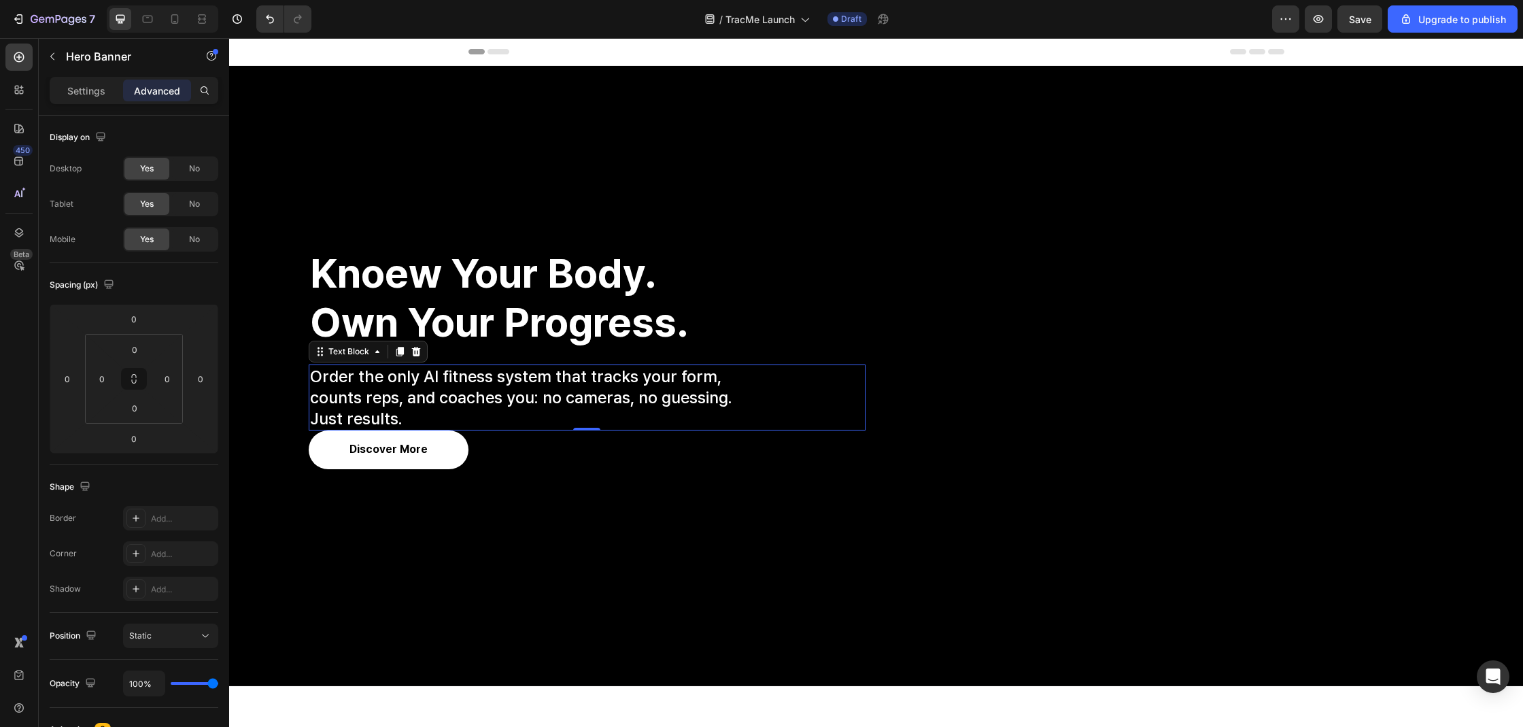
click at [398, 396] on p "counts reps, and coaches you: no cameras, no guessing." at bounding box center [587, 397] width 554 height 21
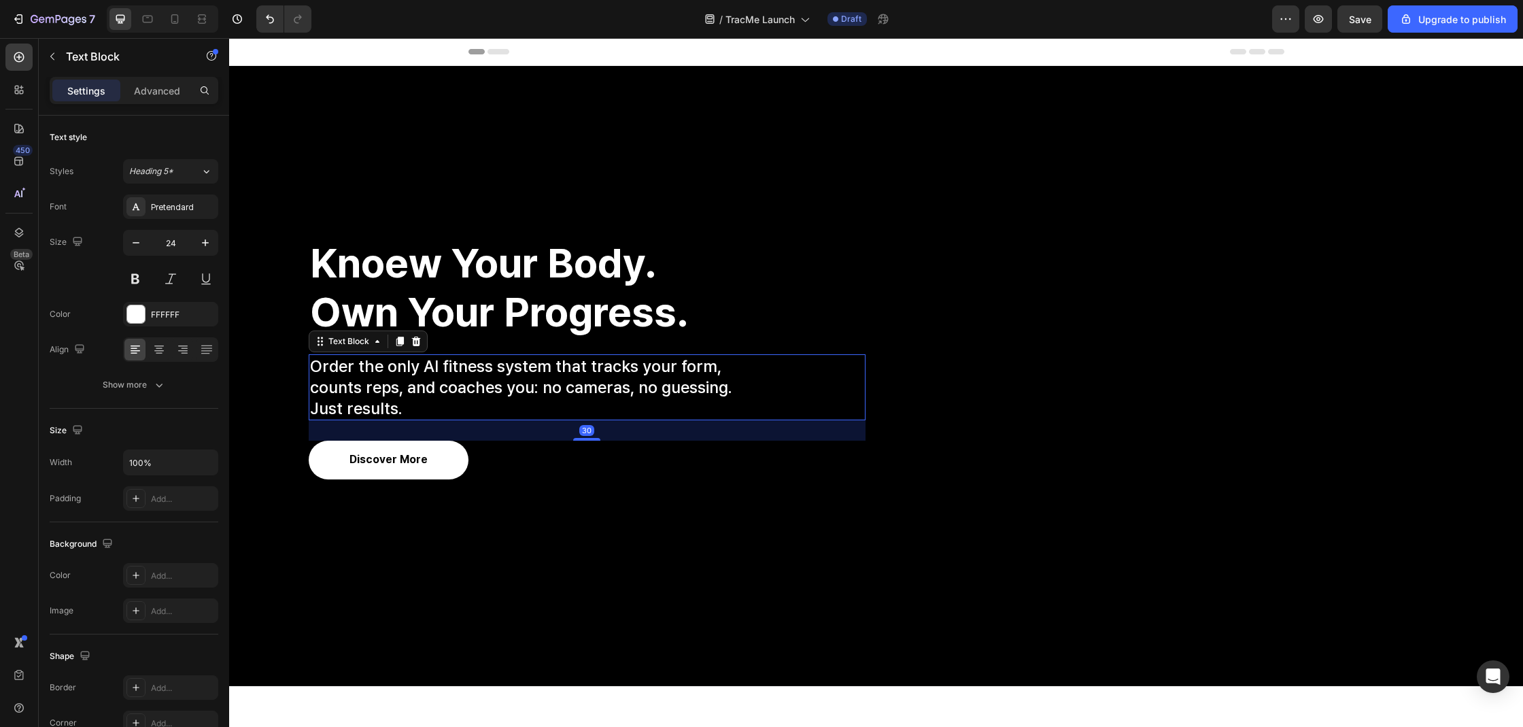
drag, startPoint x: 576, startPoint y: 430, endPoint x: 578, endPoint y: 450, distance: 20.5
click at [578, 450] on div "Train smarter, faster progress. Heading Train smarter, faster progress. Heading…" at bounding box center [587, 358] width 557 height 242
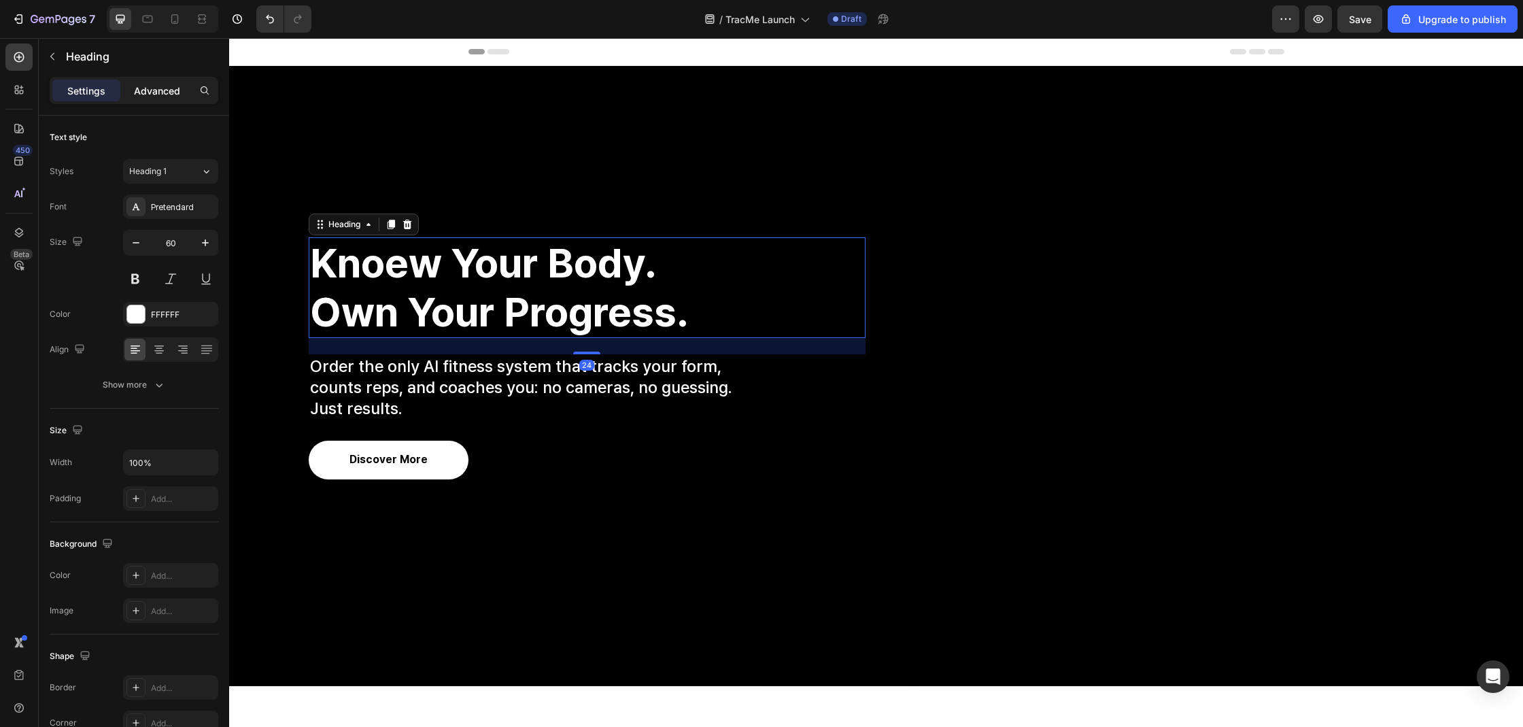
click at [136, 80] on div "Advanced" at bounding box center [157, 91] width 68 height 22
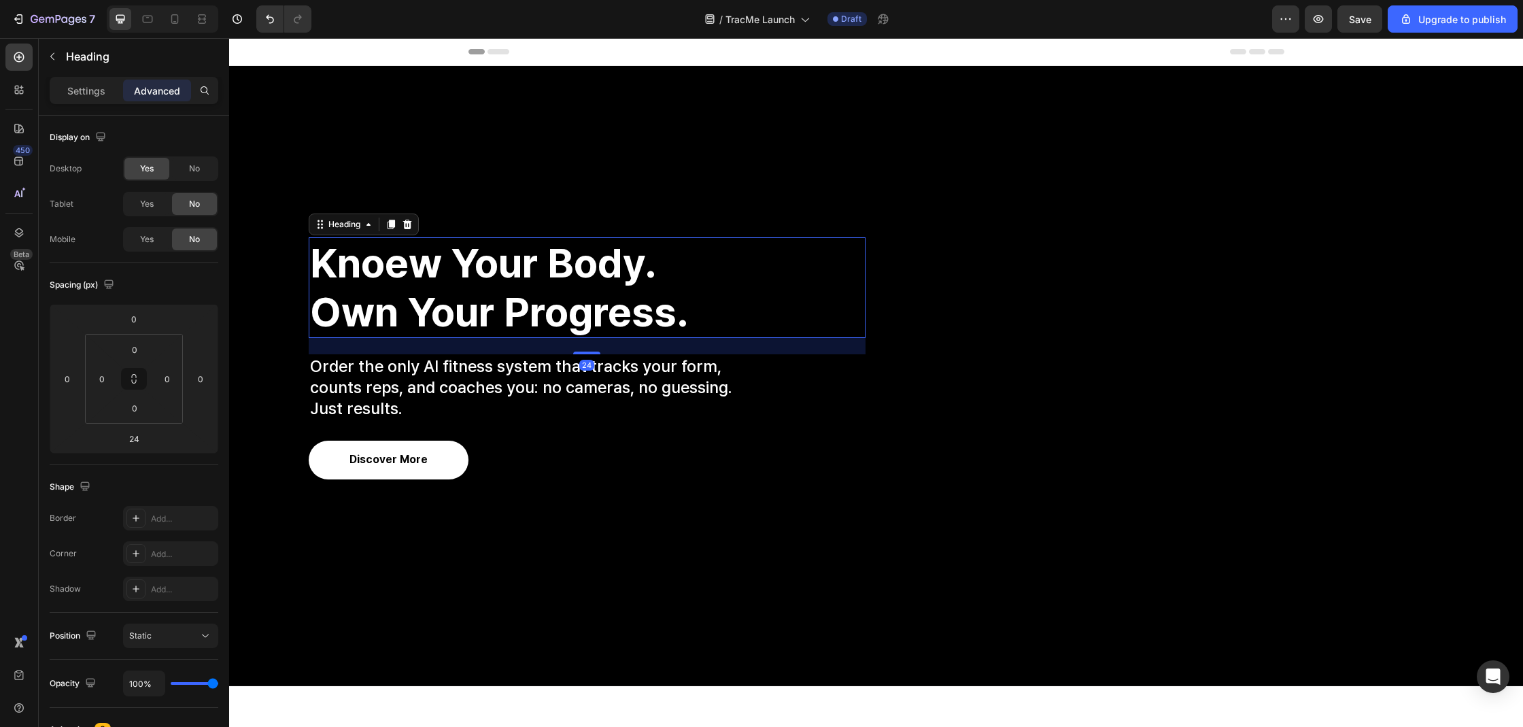
click at [139, 82] on div "Advanced" at bounding box center [157, 91] width 68 height 22
click at [126, 328] on input "0" at bounding box center [133, 319] width 27 height 20
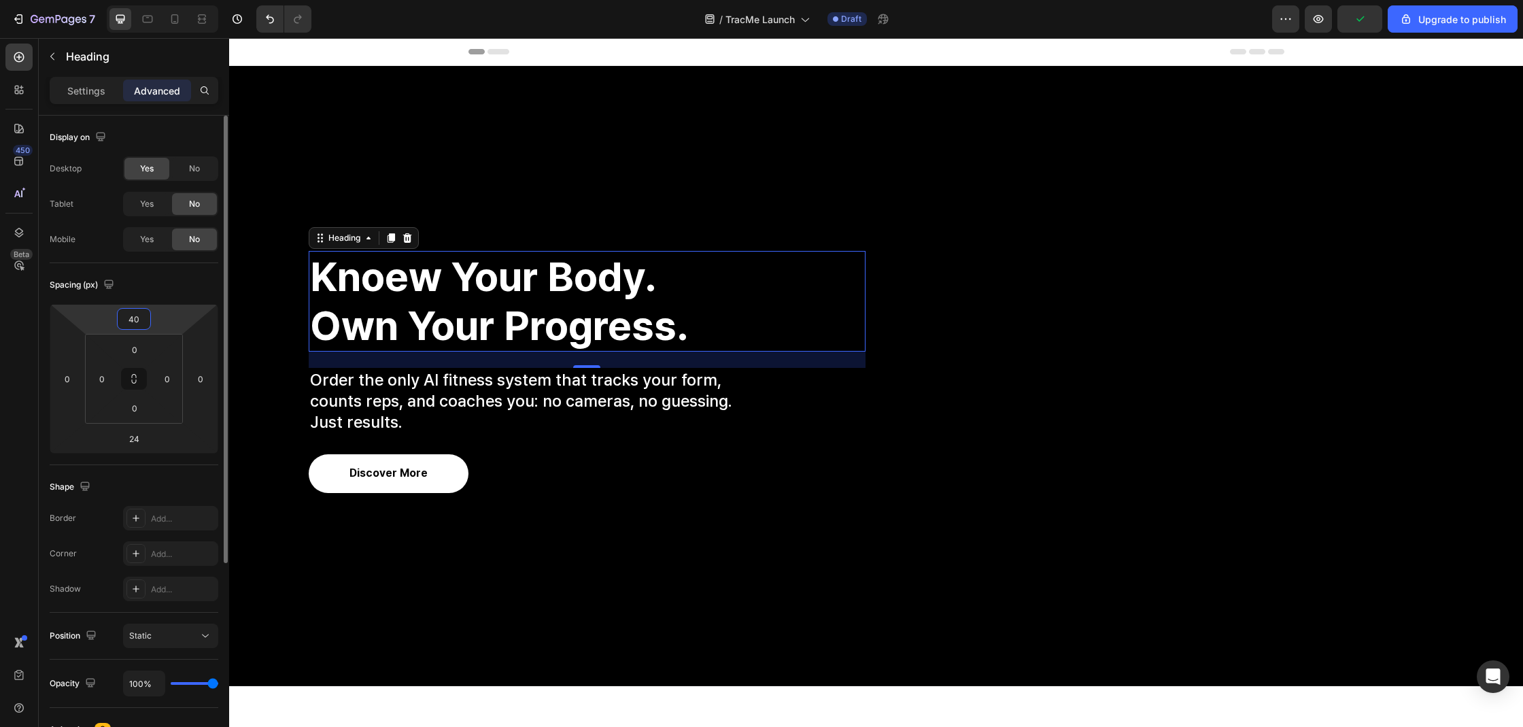
type input "4"
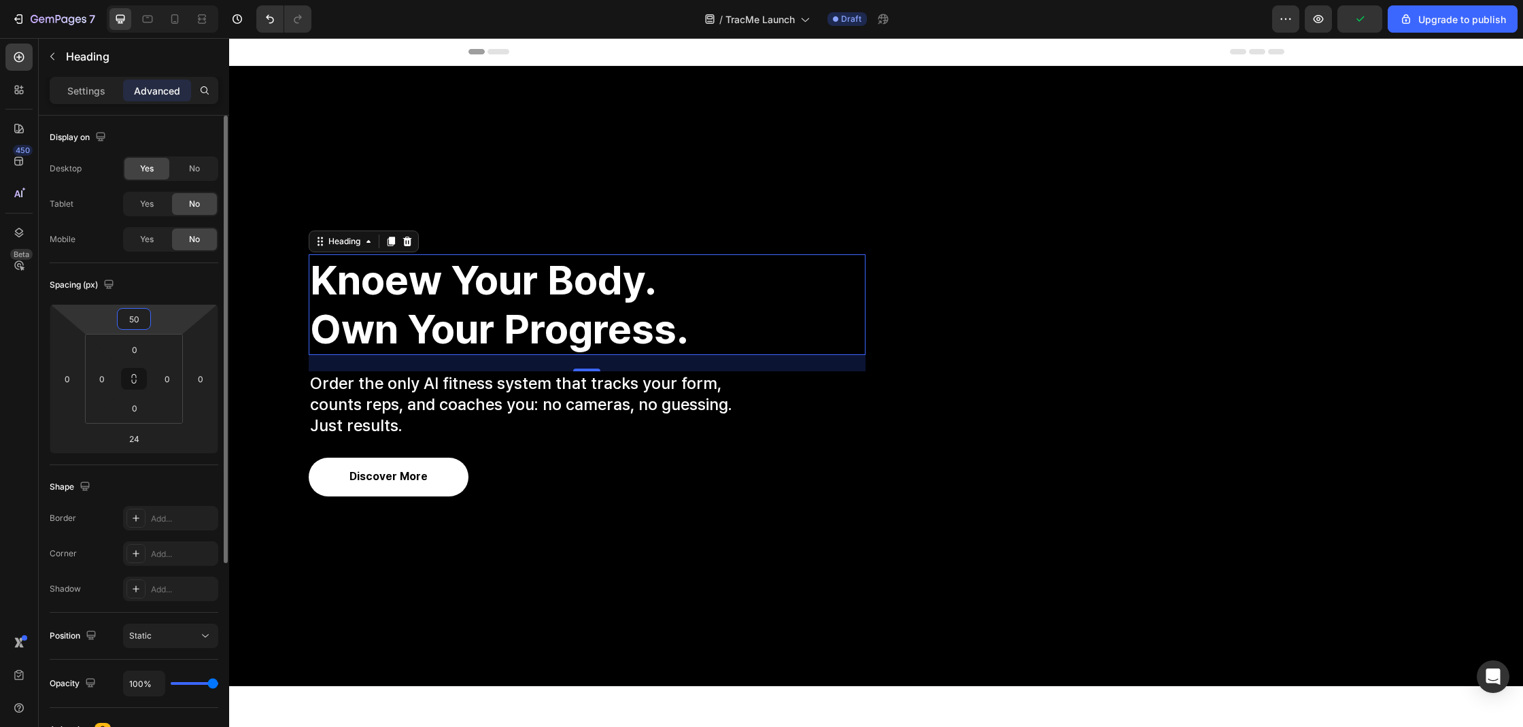
type input "5"
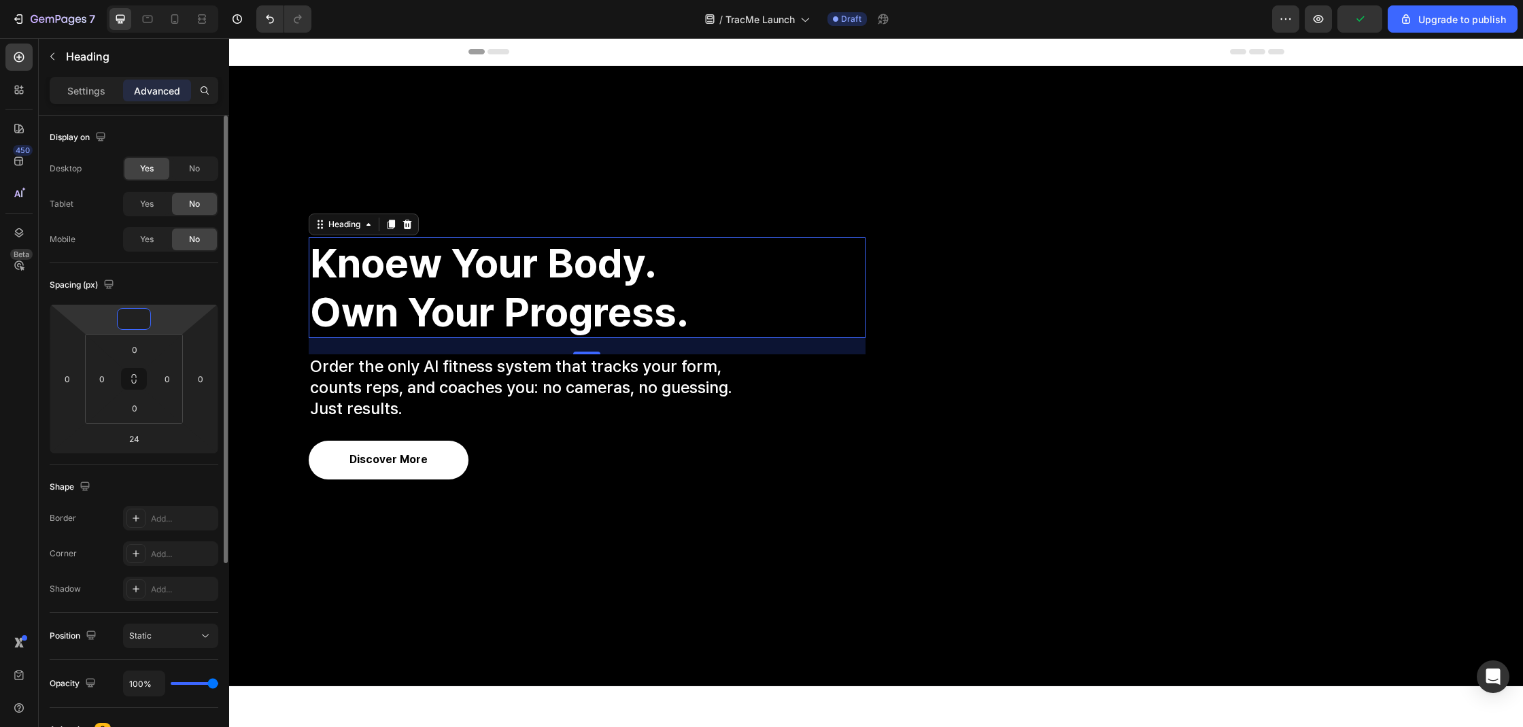
type input "6"
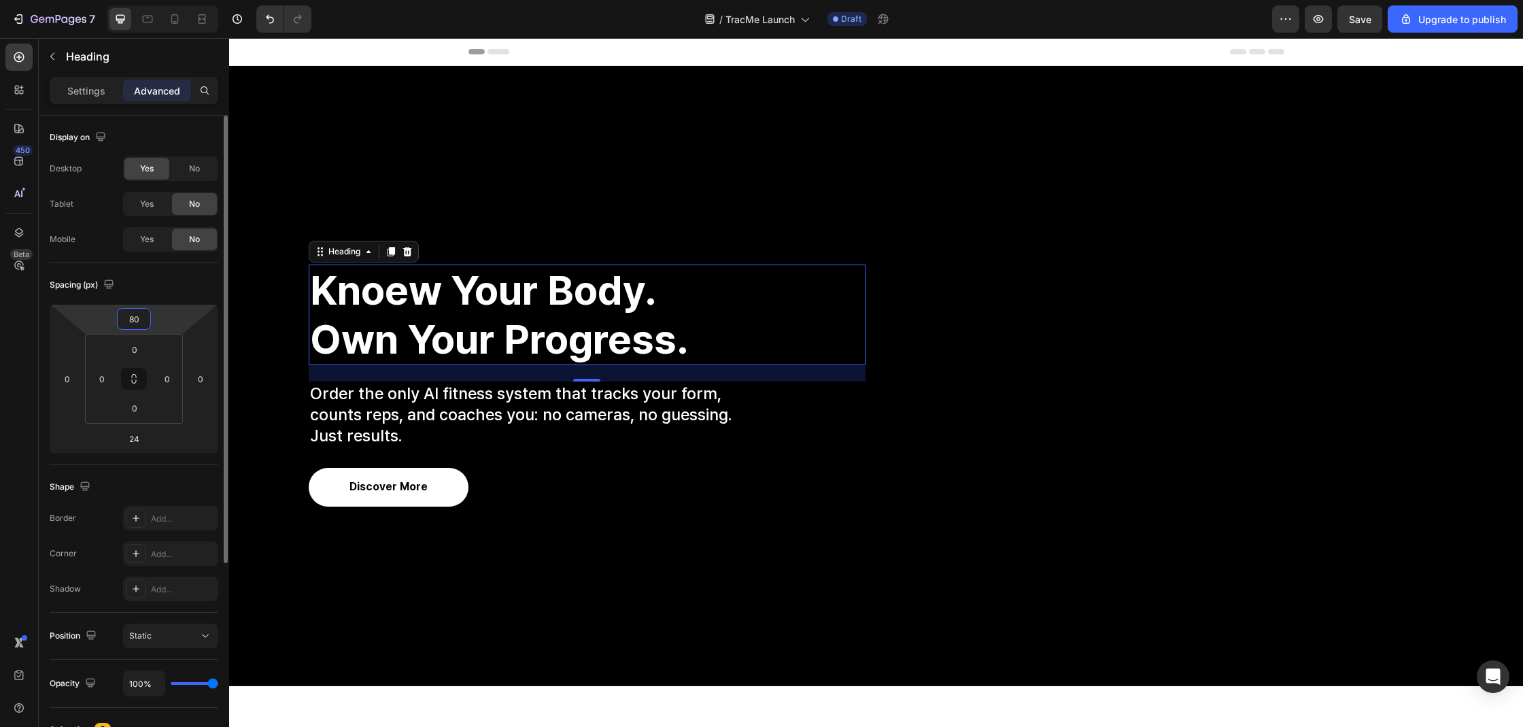
type input "8"
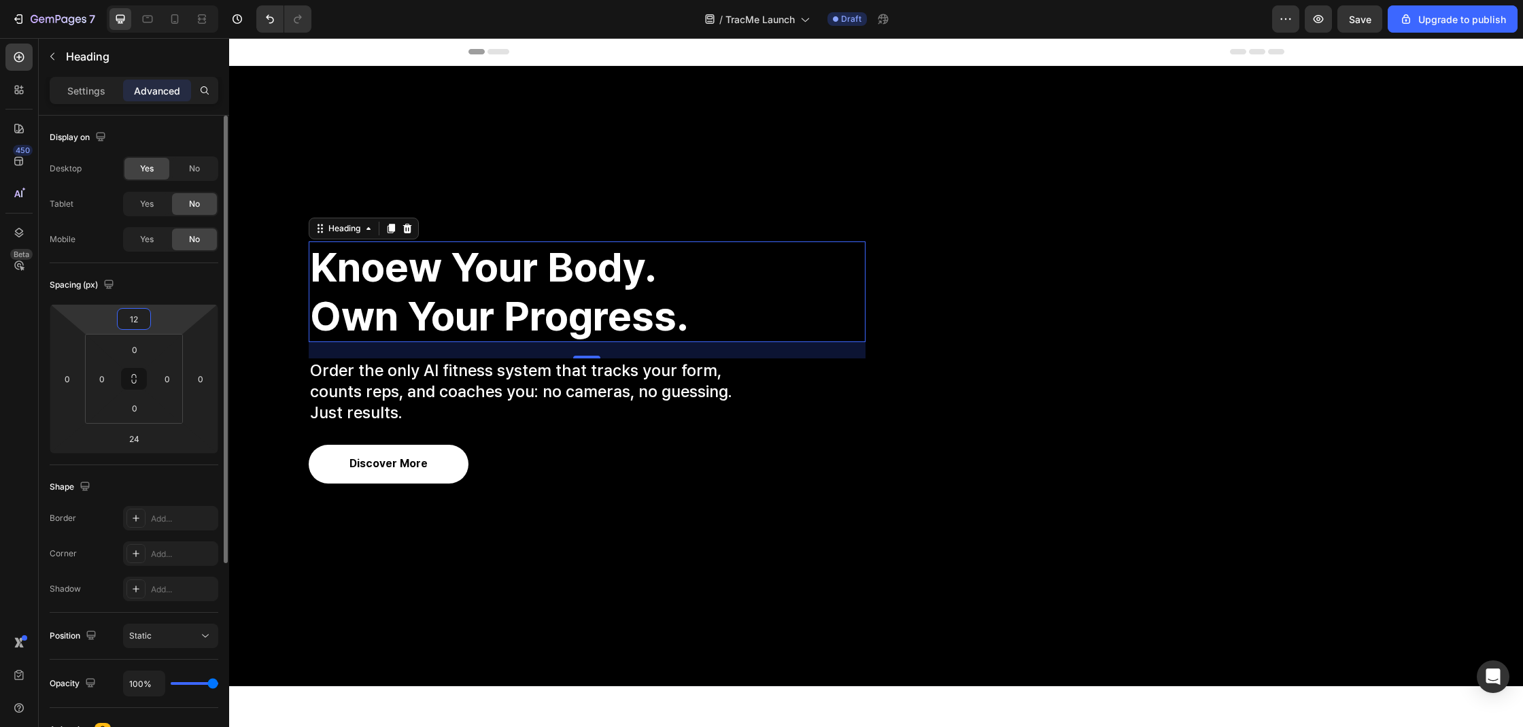
type input "120"
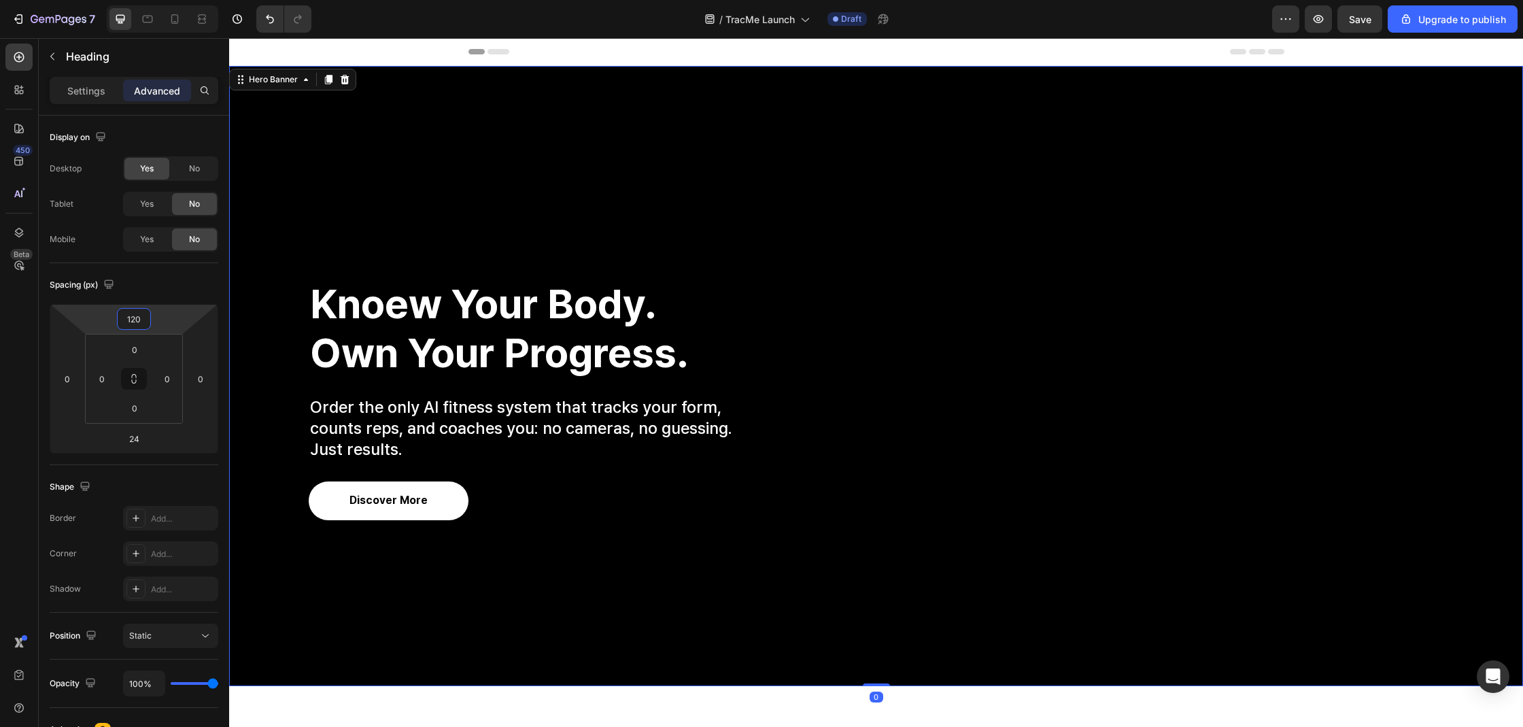
click at [880, 192] on div "Train smarter, faster progress. Heading Train smarter, faster progress. Heading…" at bounding box center [876, 376] width 1156 height 402
click at [449, 432] on p "counts reps, and coaches you: no cameras, no guessing." at bounding box center [587, 427] width 554 height 21
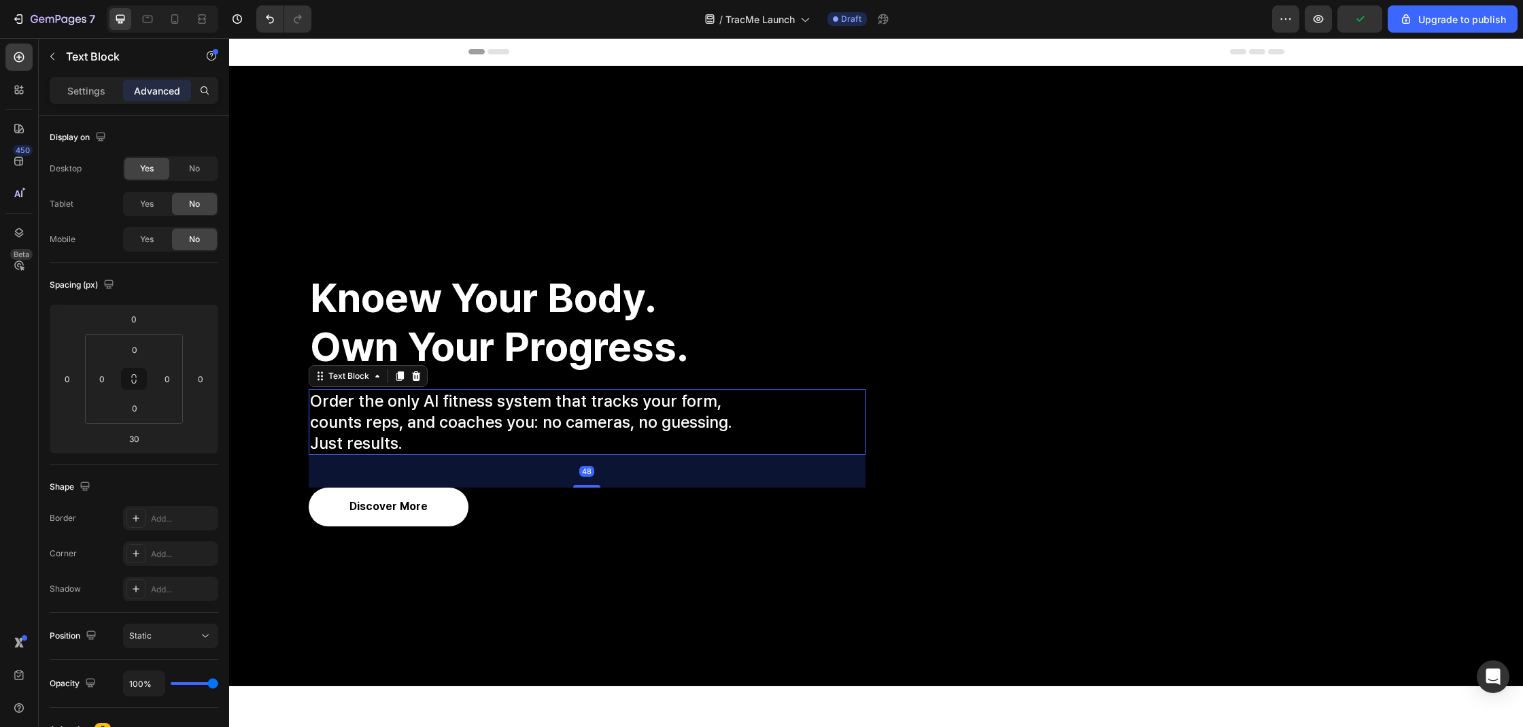
drag, startPoint x: 591, startPoint y: 477, endPoint x: 591, endPoint y: 489, distance: 12.2
click at [591, 489] on div "Train smarter, faster progress. Heading Train smarter, faster progress. Heading…" at bounding box center [587, 358] width 557 height 336
type input "48"
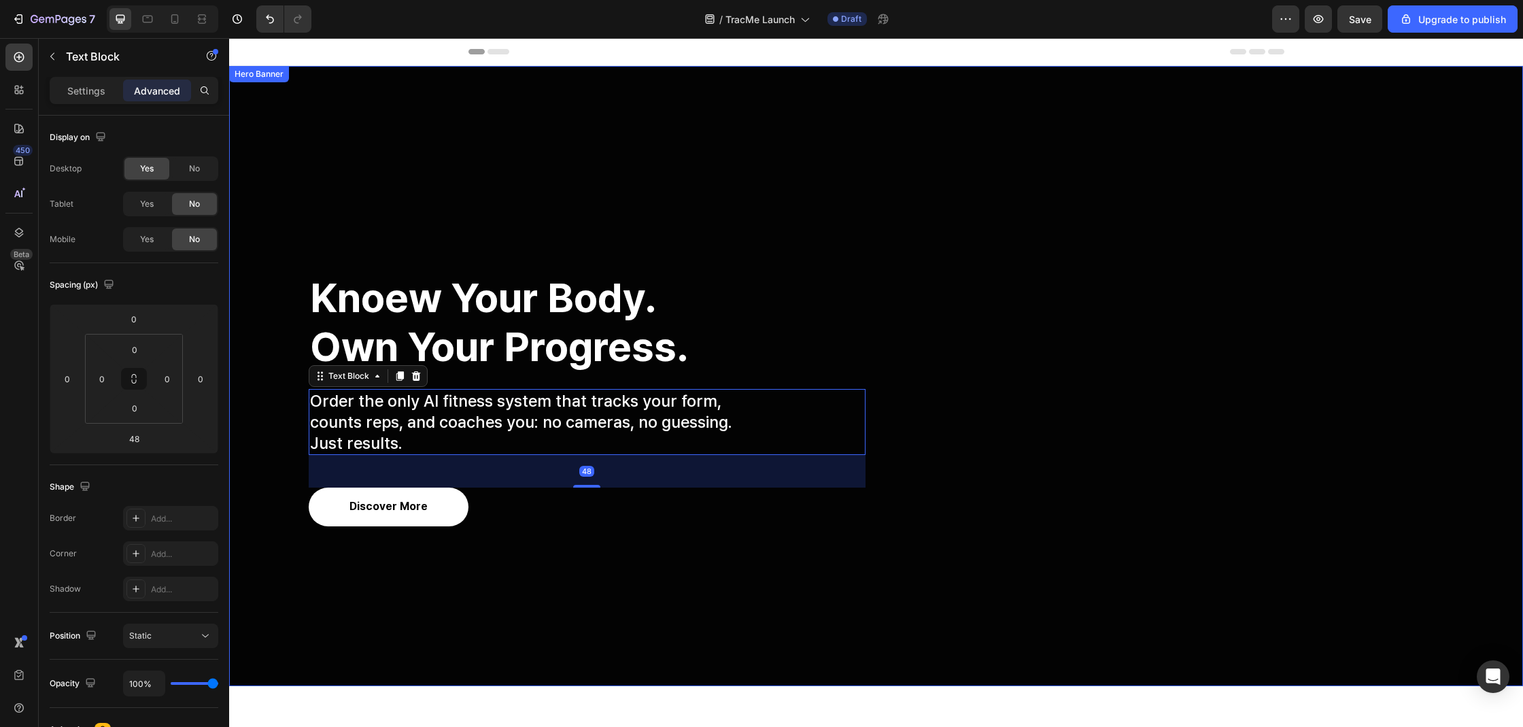
click at [612, 646] on div "Overlay" at bounding box center [876, 376] width 1294 height 620
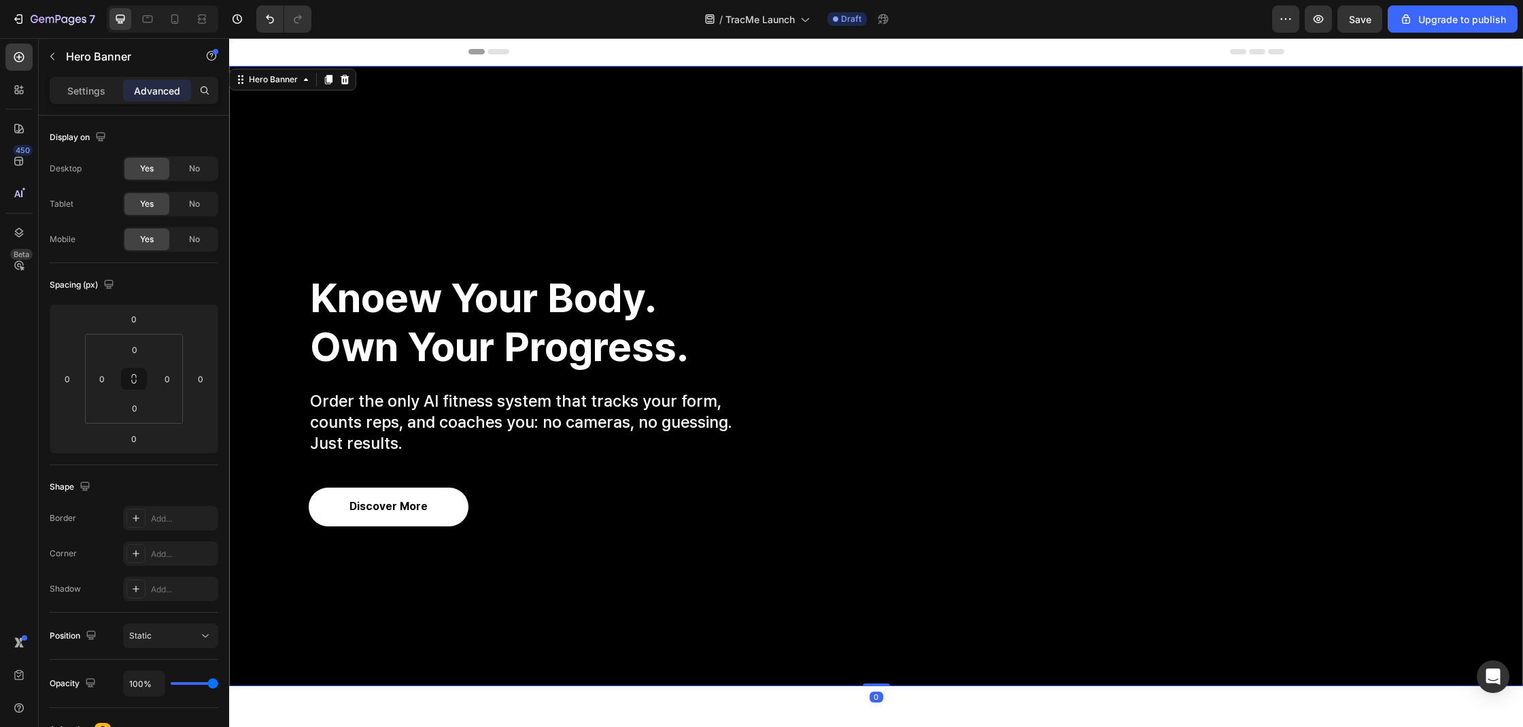
click at [488, 247] on div "Train smarter, faster progress. Heading Train smarter, faster progress. Heading…" at bounding box center [587, 358] width 557 height 336
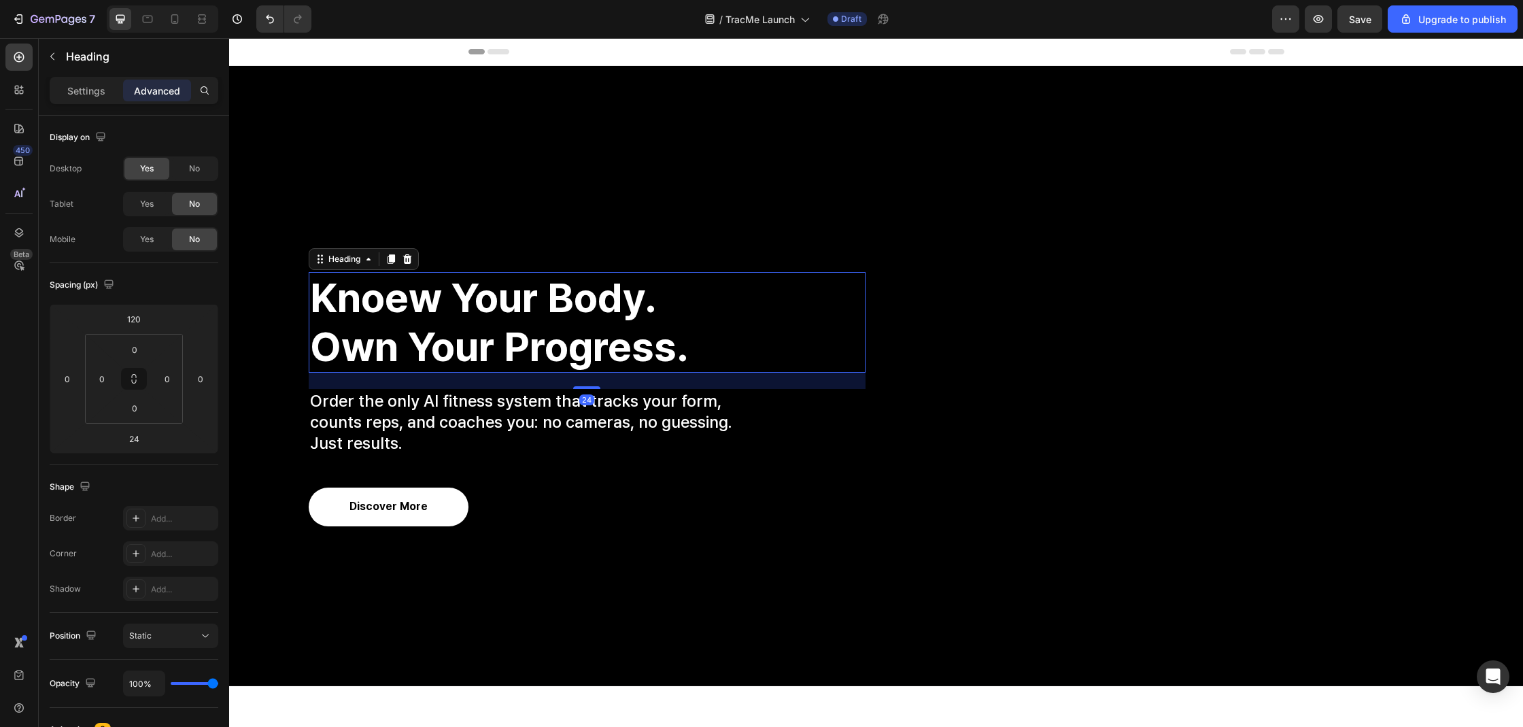
click at [498, 308] on strong "knoew your body." at bounding box center [483, 297] width 347 height 48
click at [143, 319] on input "120" at bounding box center [133, 319] width 27 height 20
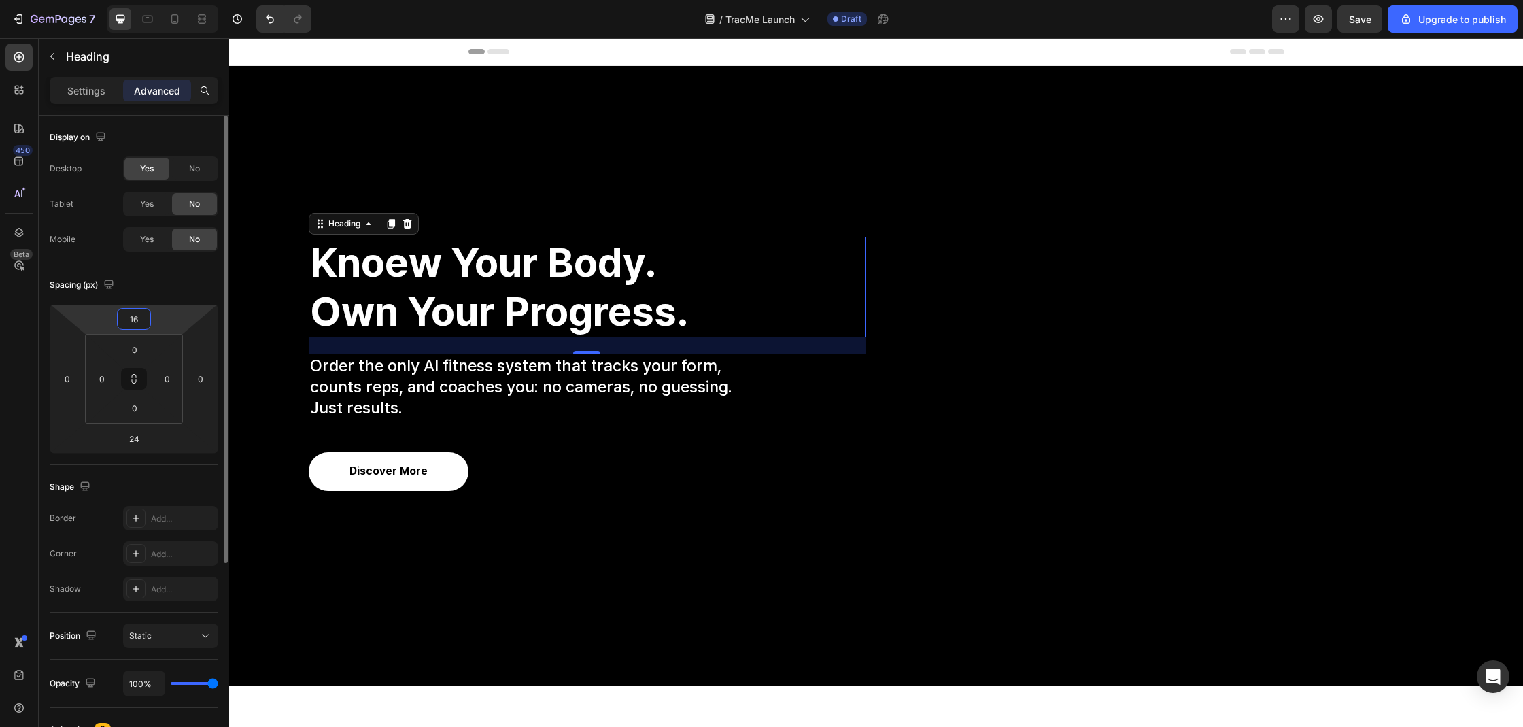
type input "160"
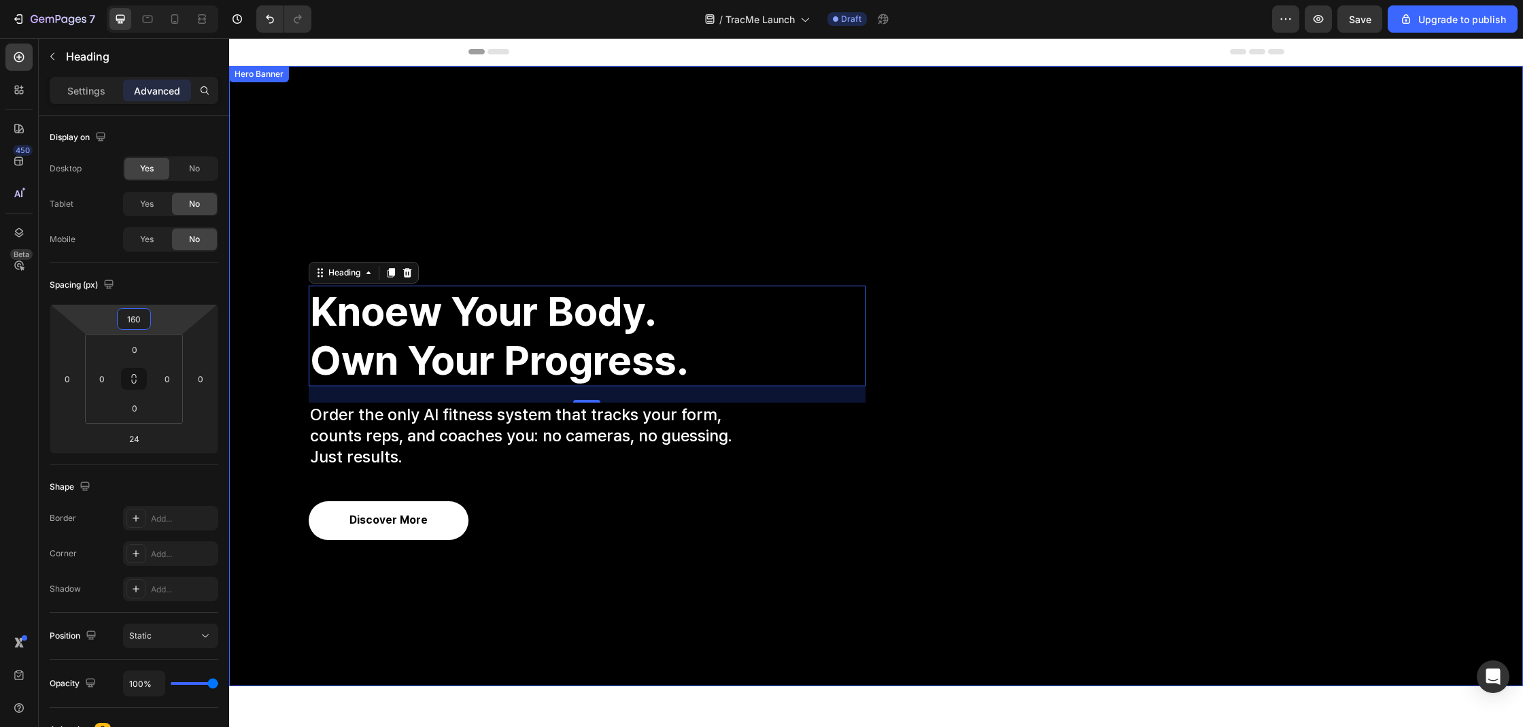
click at [1048, 237] on div "TracMe's wearable technology combines personalized Al training with science-bac…" at bounding box center [1165, 358] width 557 height 363
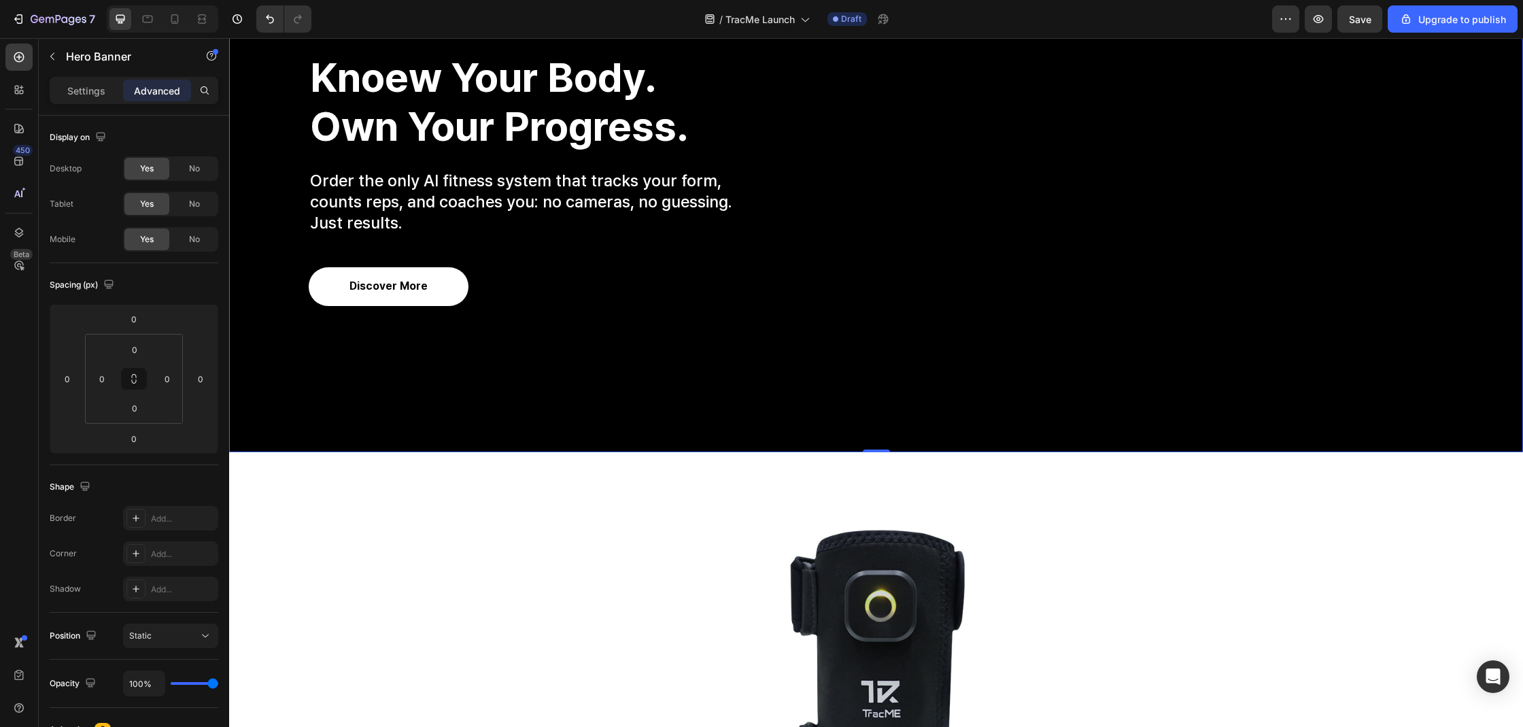
scroll to position [235, 0]
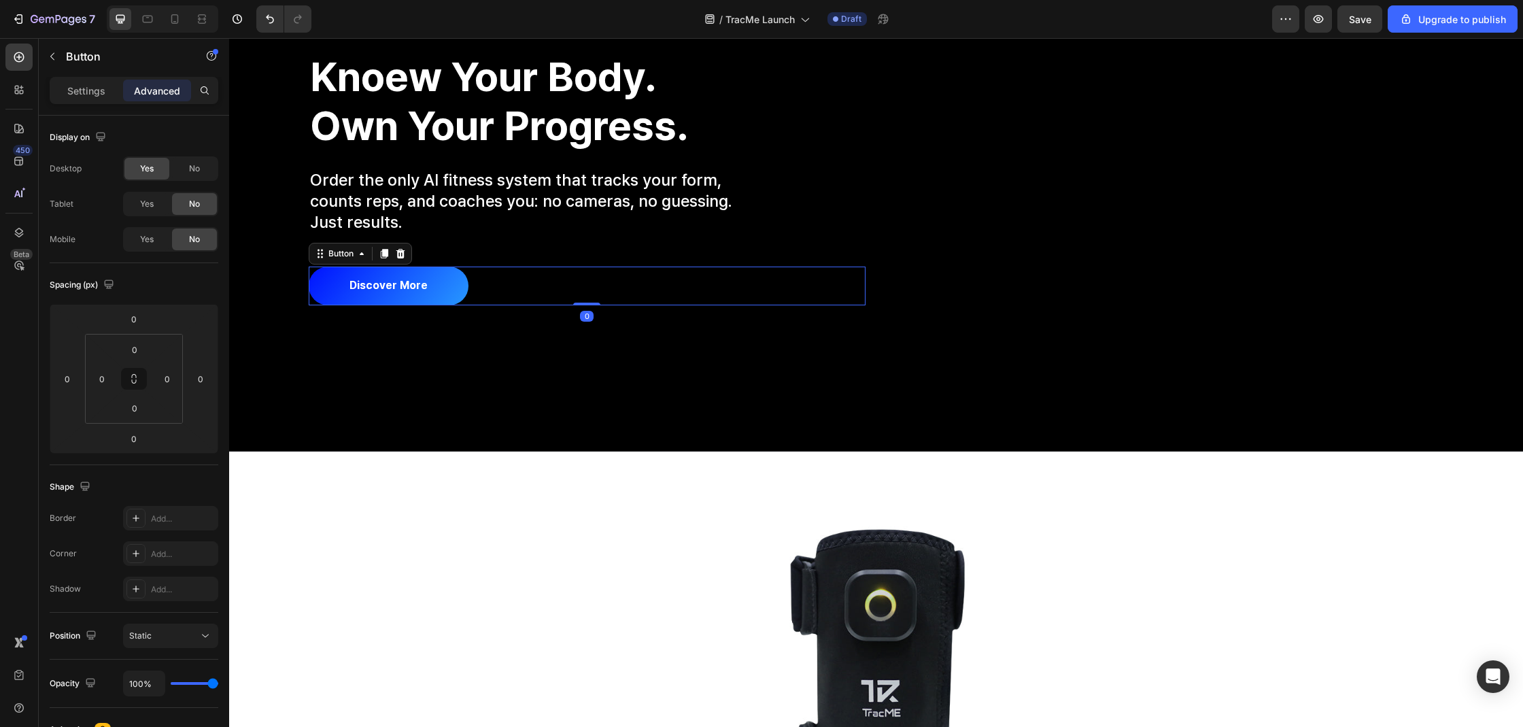
click at [385, 298] on button "discover more" at bounding box center [389, 285] width 160 height 39
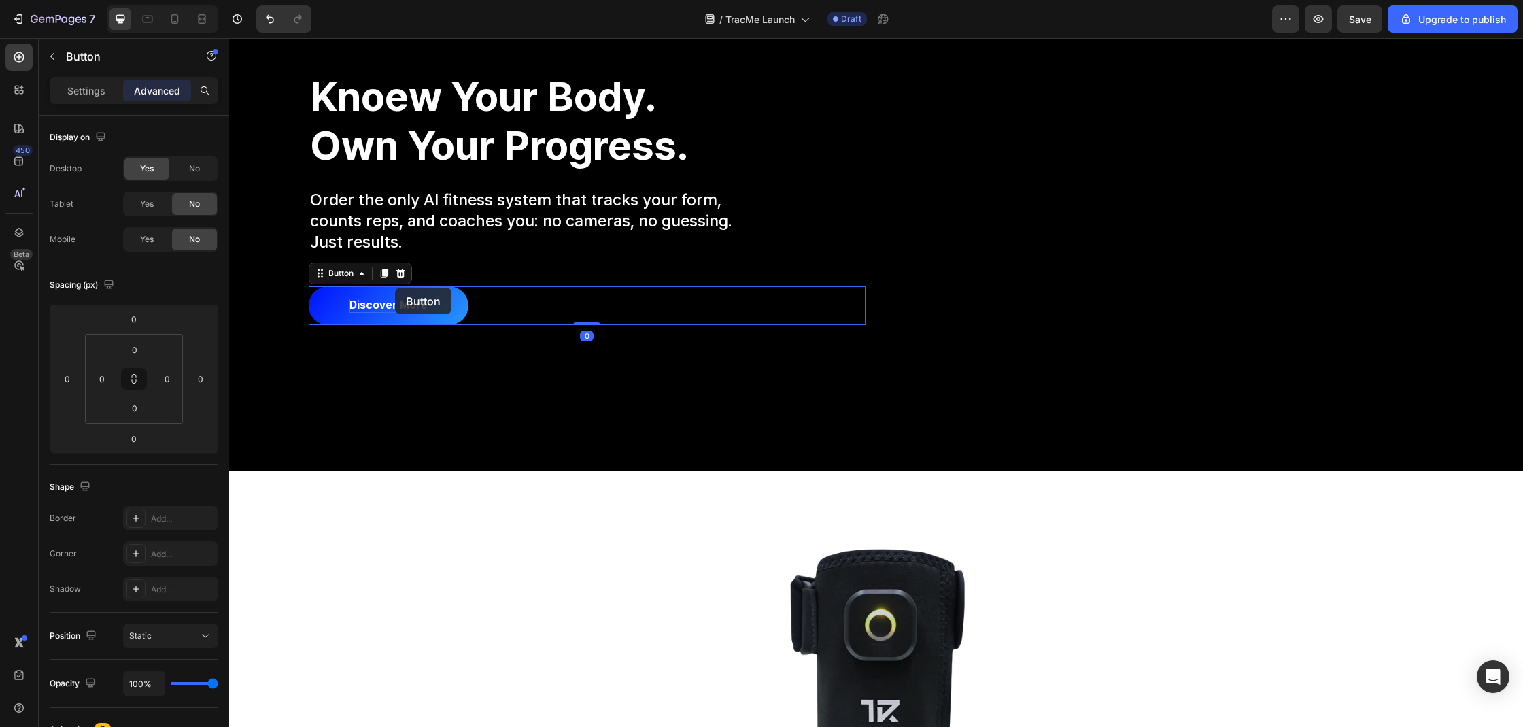
click at [395, 288] on button "discover more" at bounding box center [389, 305] width 160 height 39
click at [412, 307] on p "discover more" at bounding box center [388, 305] width 78 height 14
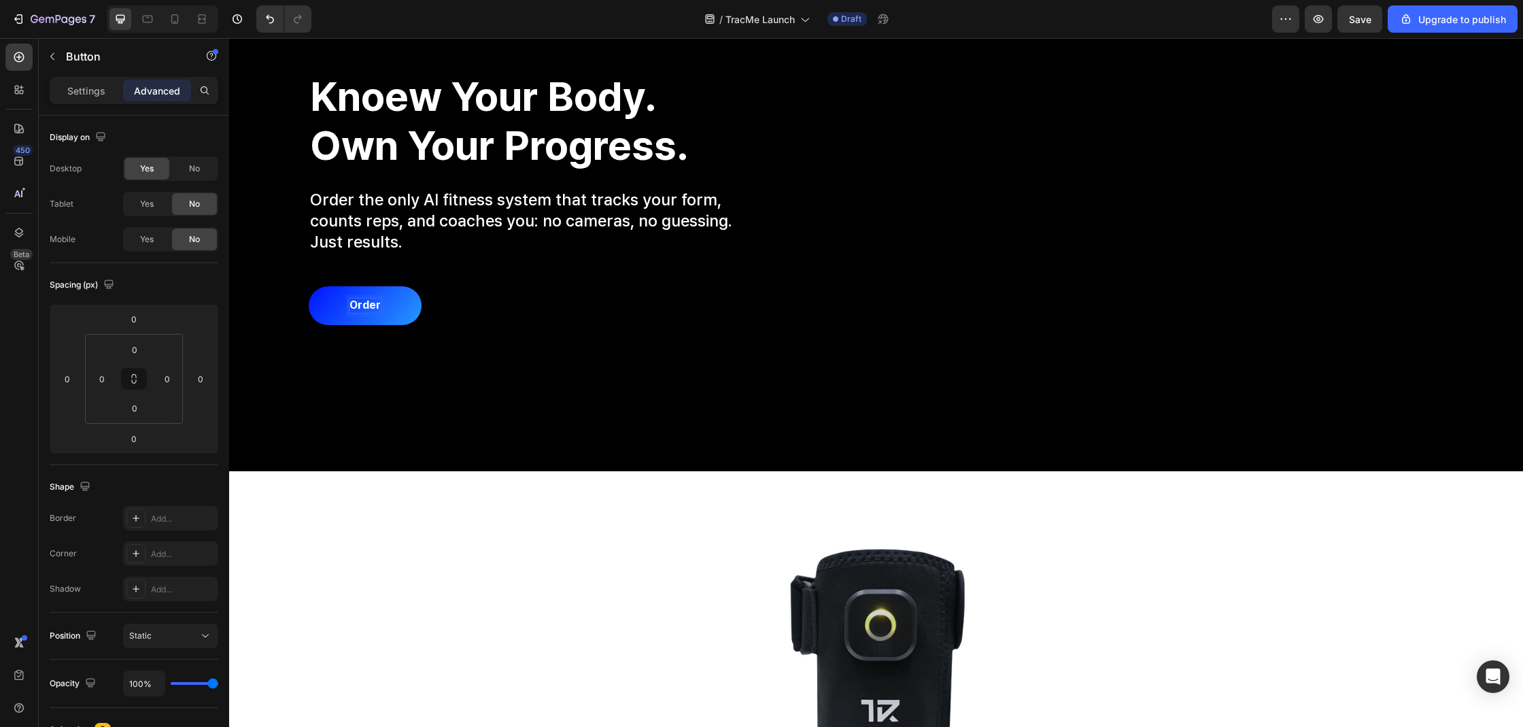
click at [309, 286] on button "Order" at bounding box center [365, 305] width 113 height 39
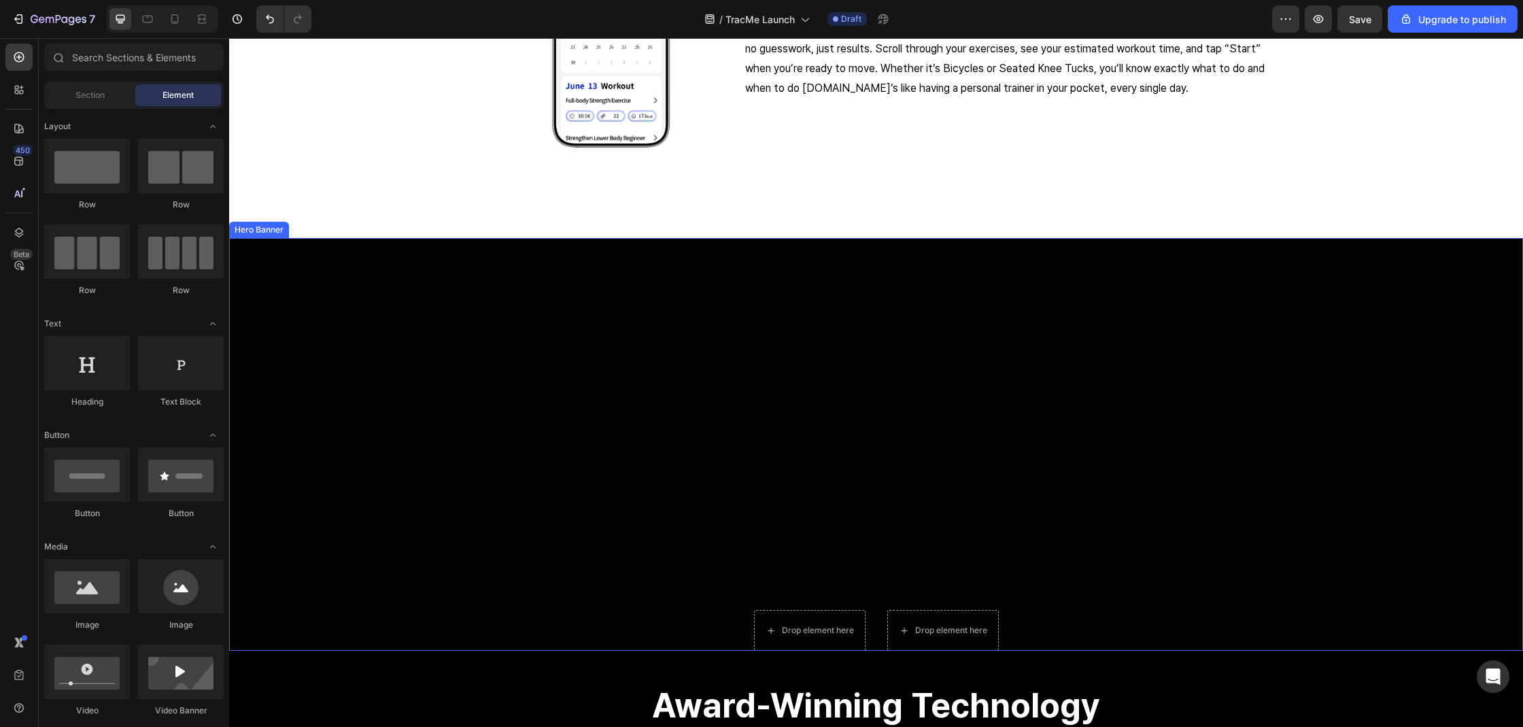
scroll to position [3024, 0]
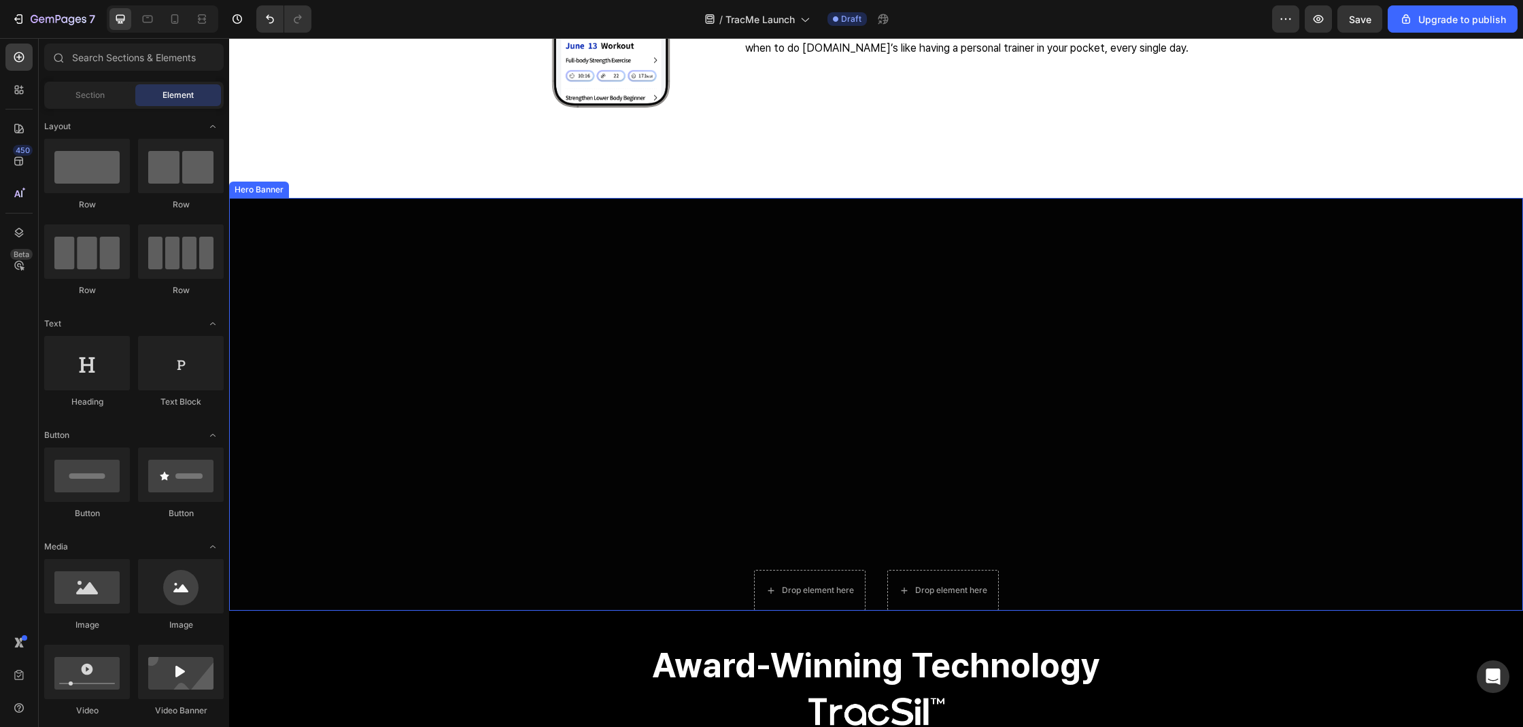
click at [1045, 341] on div "Overlay" at bounding box center [876, 404] width 1294 height 413
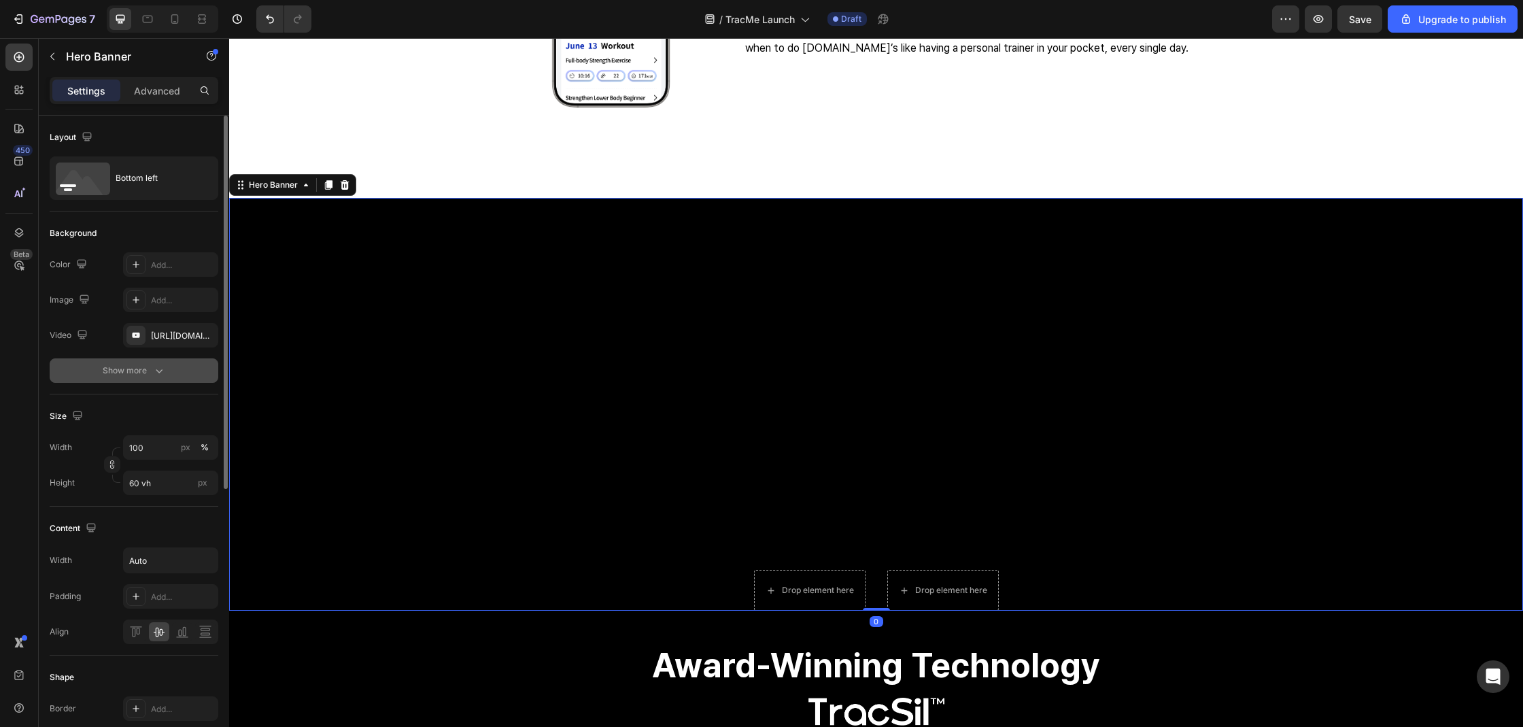
click at [129, 381] on button "Show more" at bounding box center [134, 370] width 169 height 24
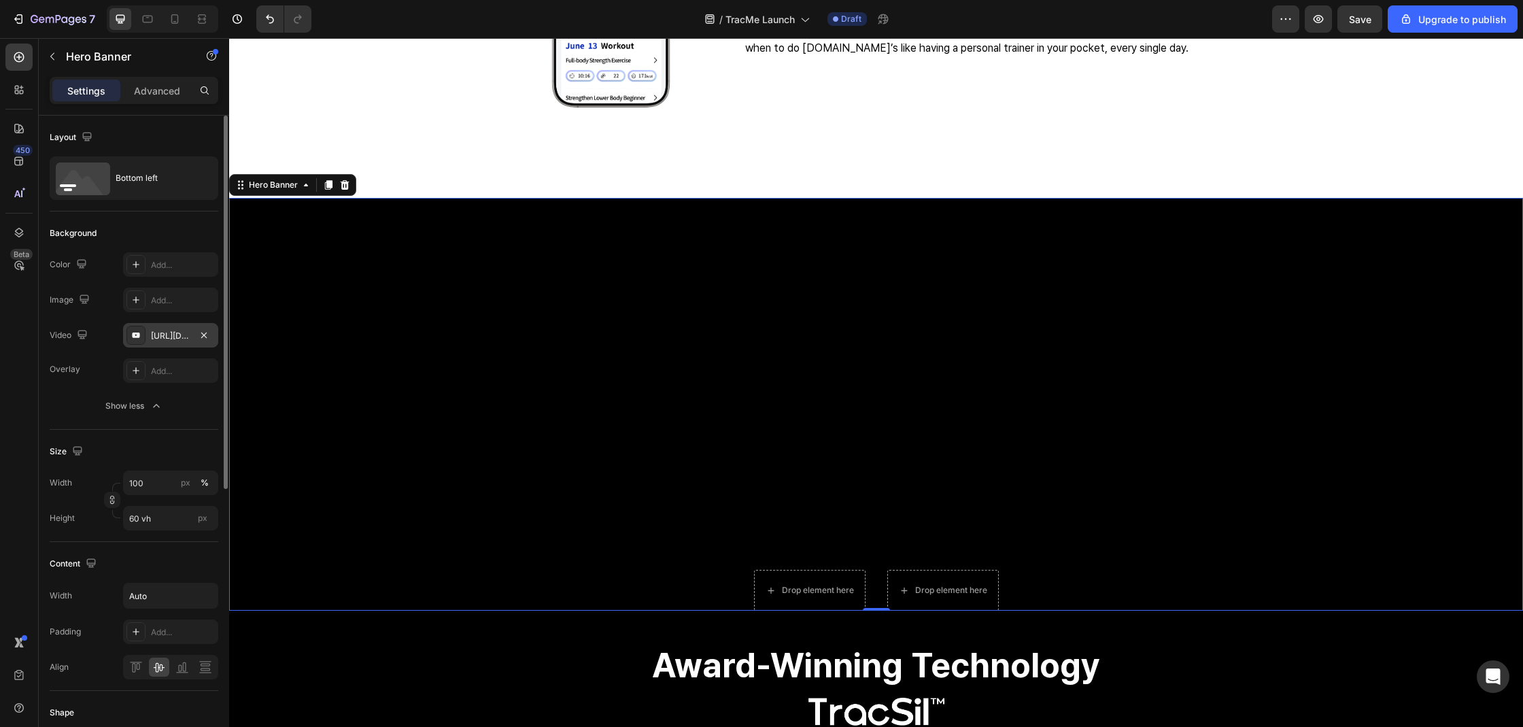
click at [156, 336] on div "https://youtu.be/Cs_Ju90tvEU" at bounding box center [170, 336] width 39 height 12
click at [80, 387] on div "Overlay Add... Show less" at bounding box center [134, 388] width 169 height 60
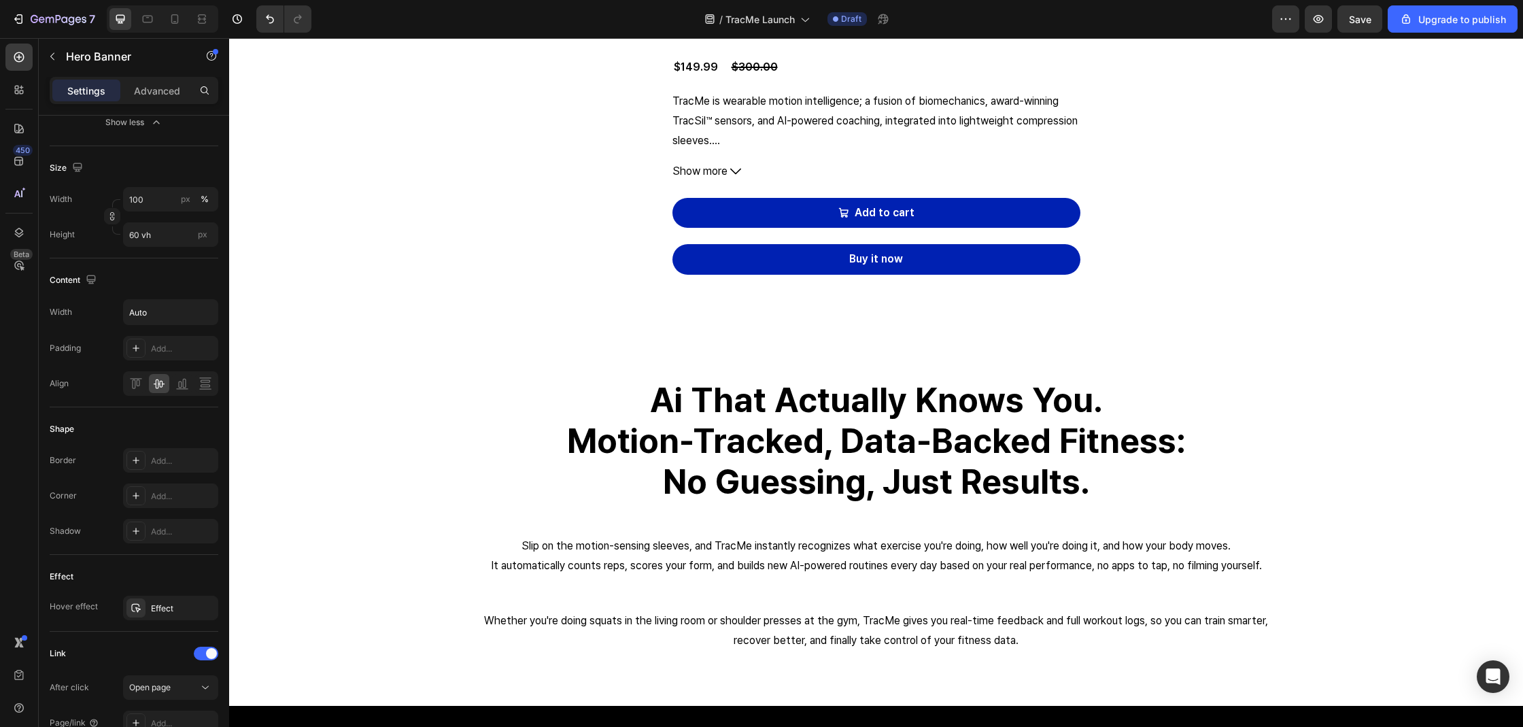
scroll to position [990, 0]
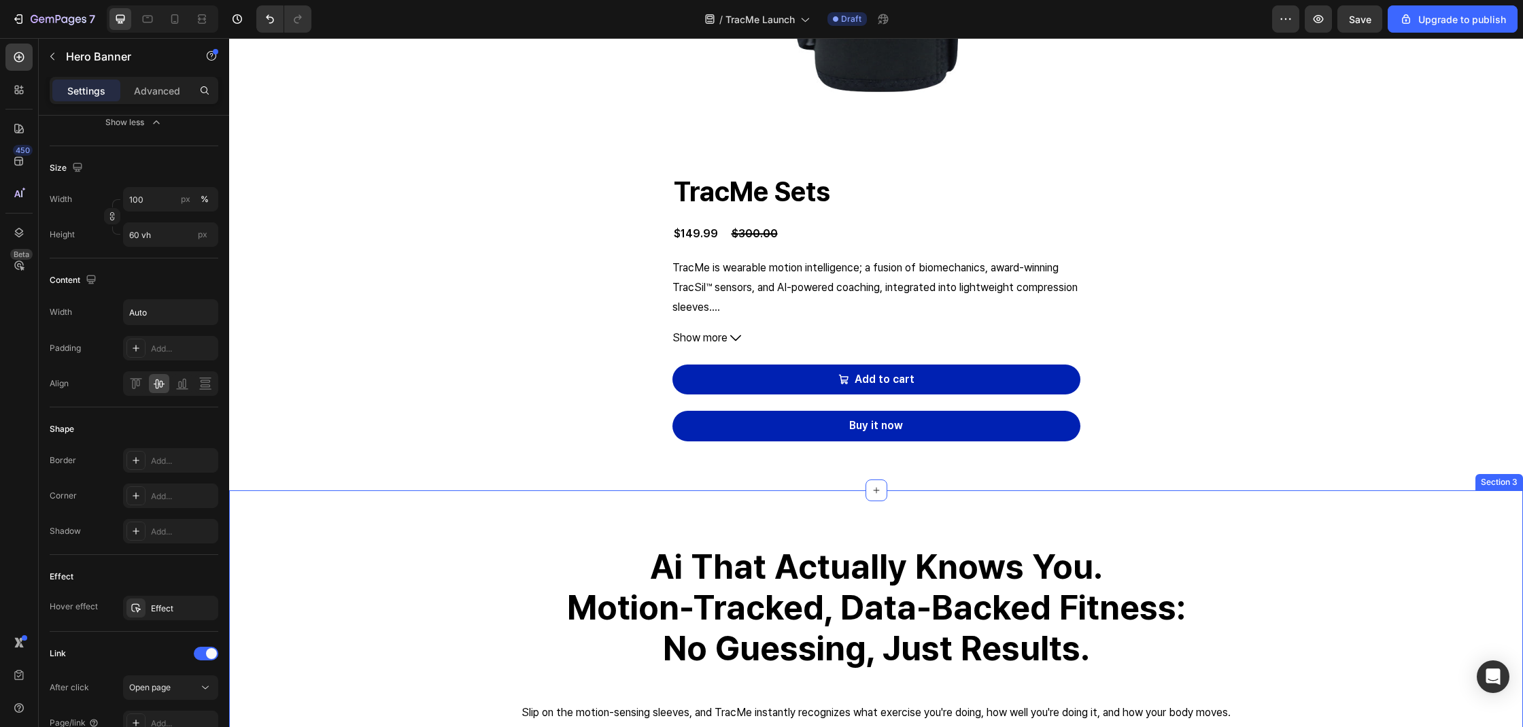
click at [1363, 547] on div "ai that actually knows you. motion-tracked, data-backed fitness: no guessing, j…" at bounding box center [875, 681] width 1273 height 273
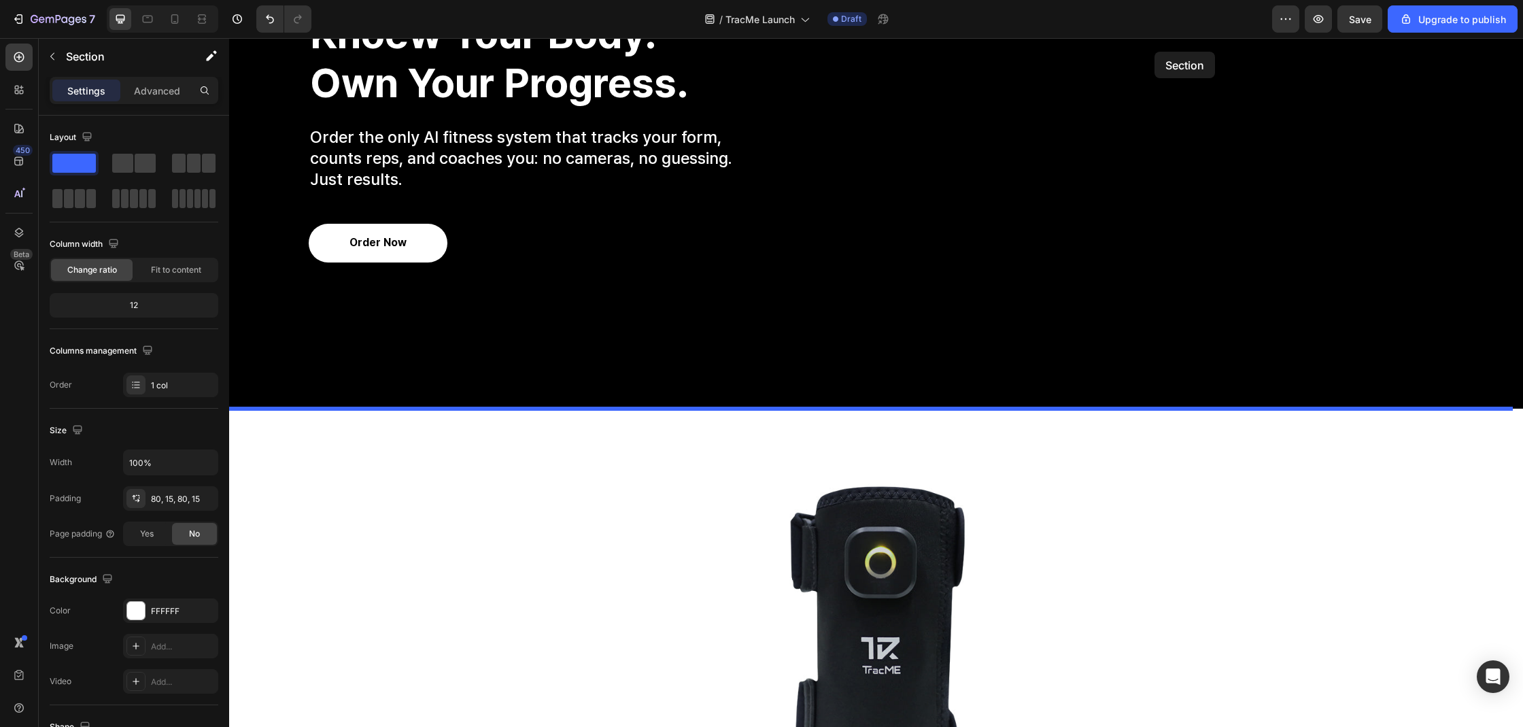
scroll to position [213, 0]
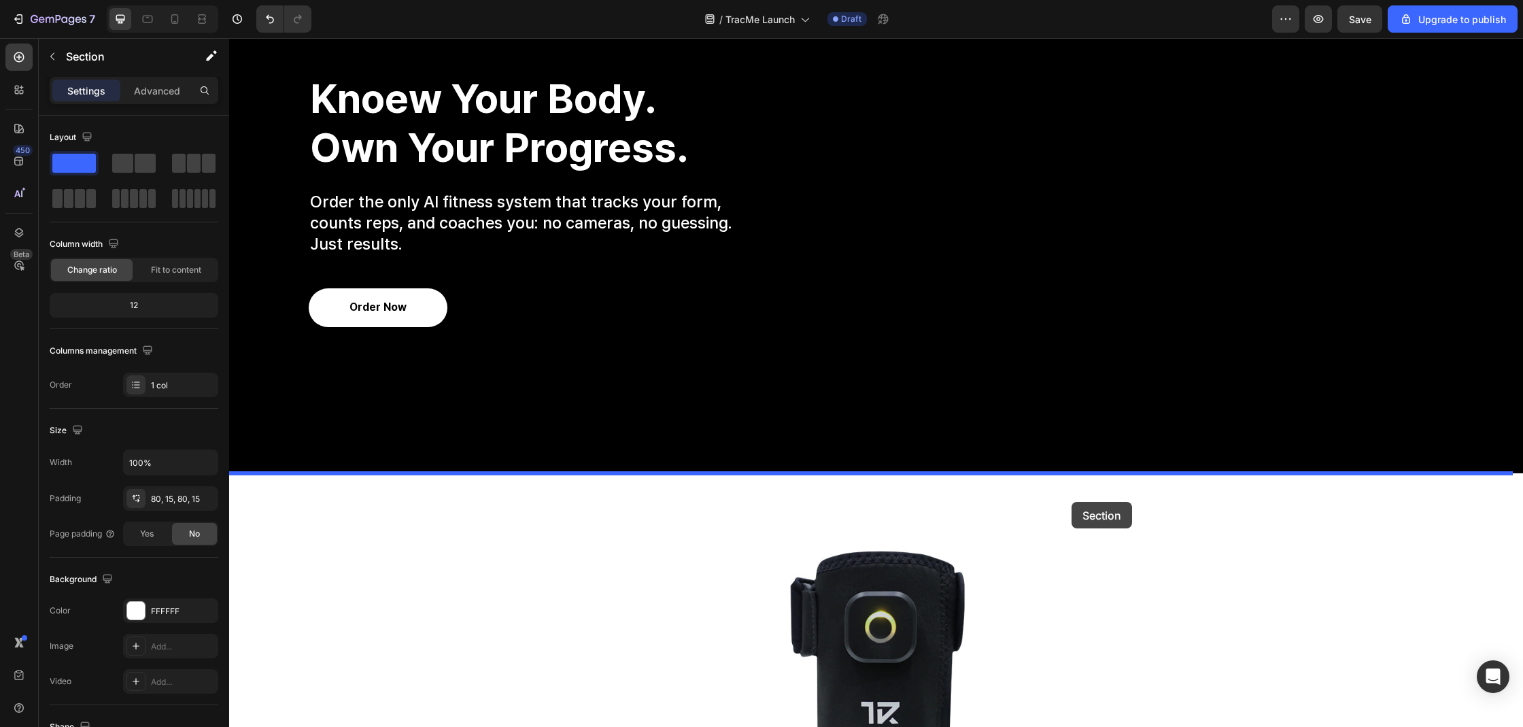
drag, startPoint x: 1292, startPoint y: 511, endPoint x: 1071, endPoint y: 502, distance: 220.4
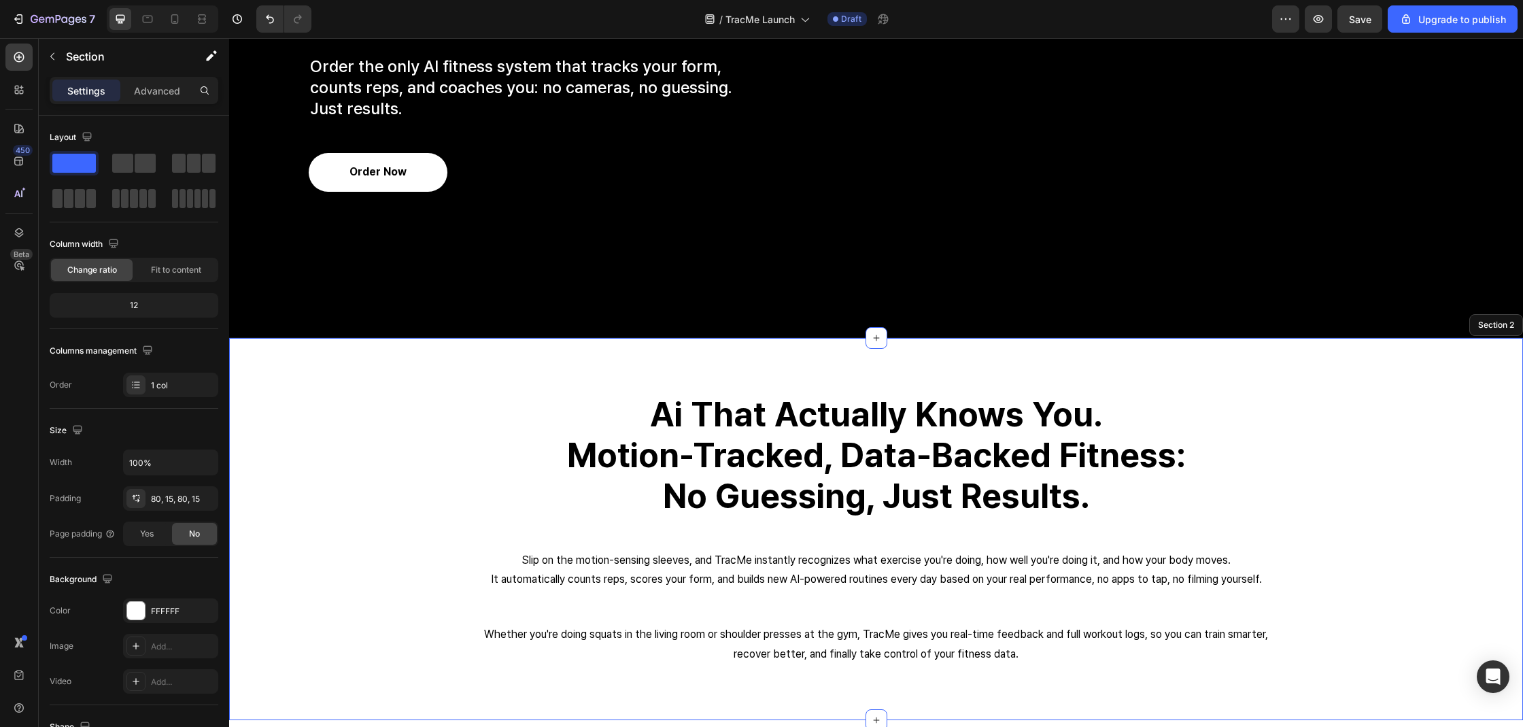
scroll to position [349, 0]
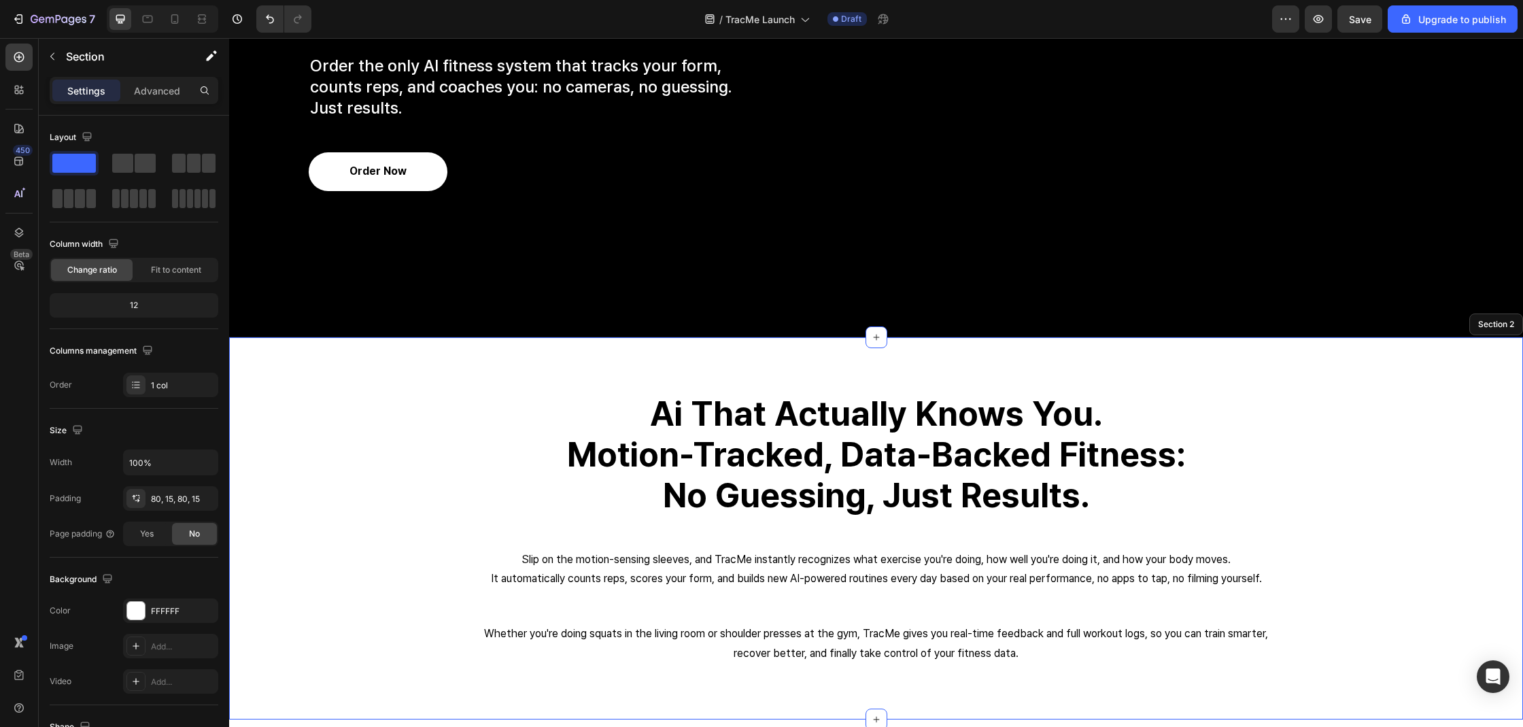
click at [895, 487] on strong "no guessing, just results." at bounding box center [876, 494] width 427 height 41
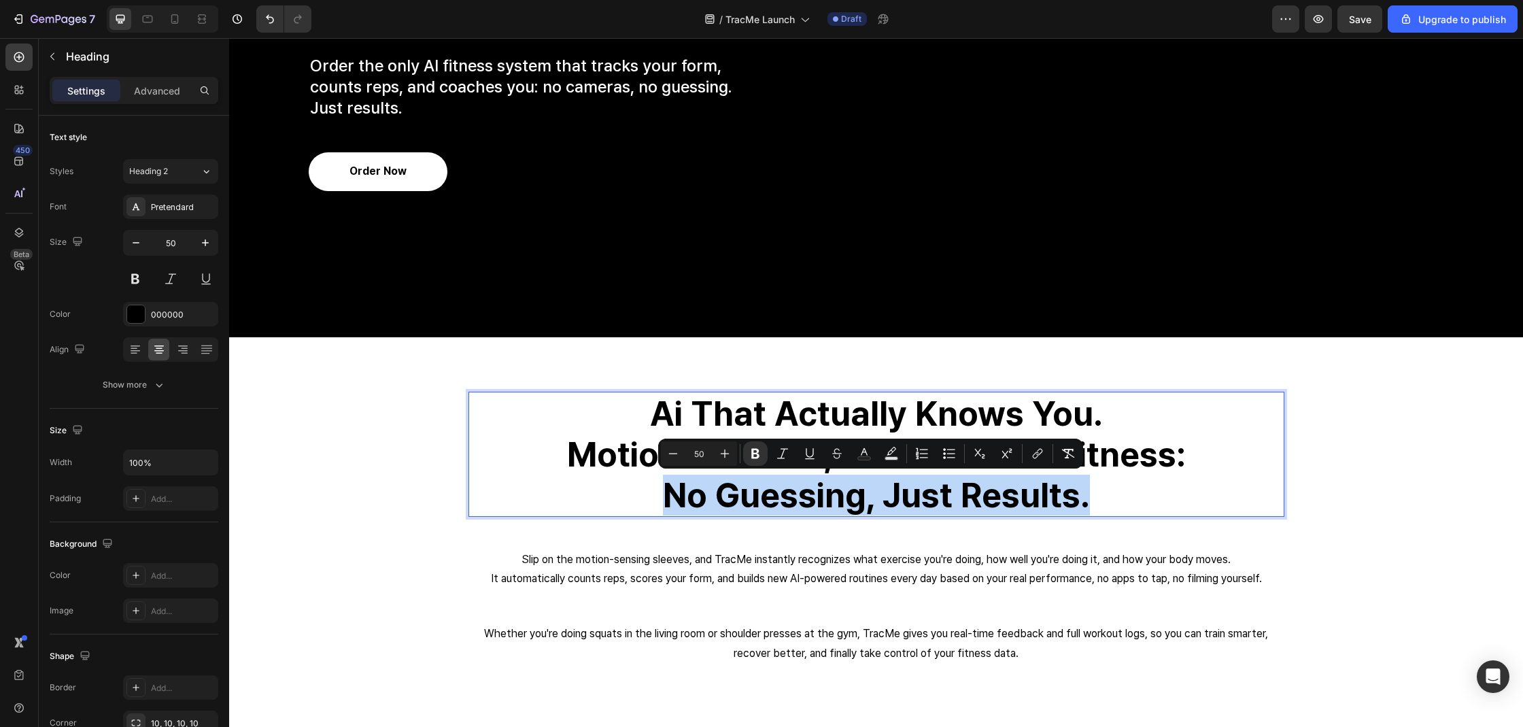
click at [895, 487] on strong "no guessing, just results." at bounding box center [876, 494] width 427 height 41
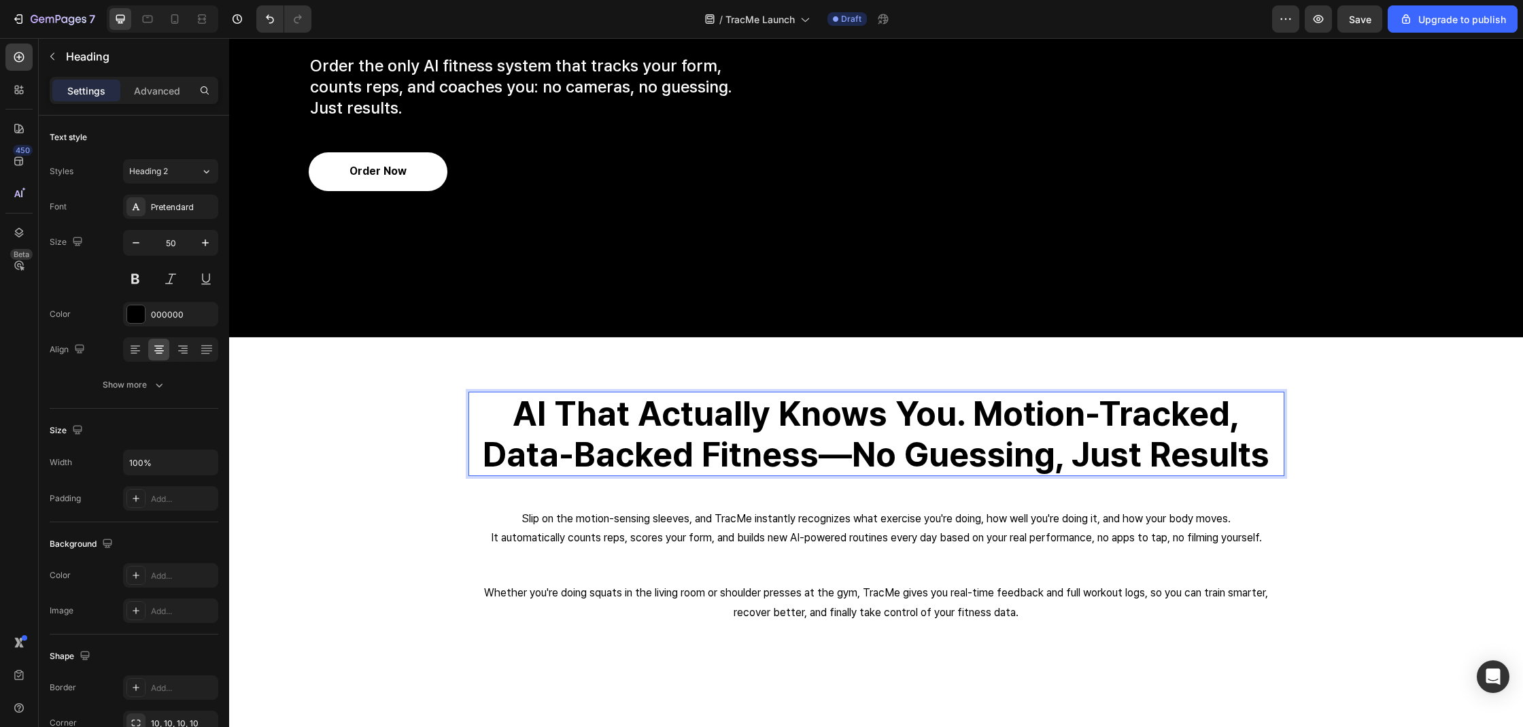
click at [714, 530] on p "It automatically counts reps, scores your form, and builds new AI-powered routi…" at bounding box center [876, 538] width 813 height 20
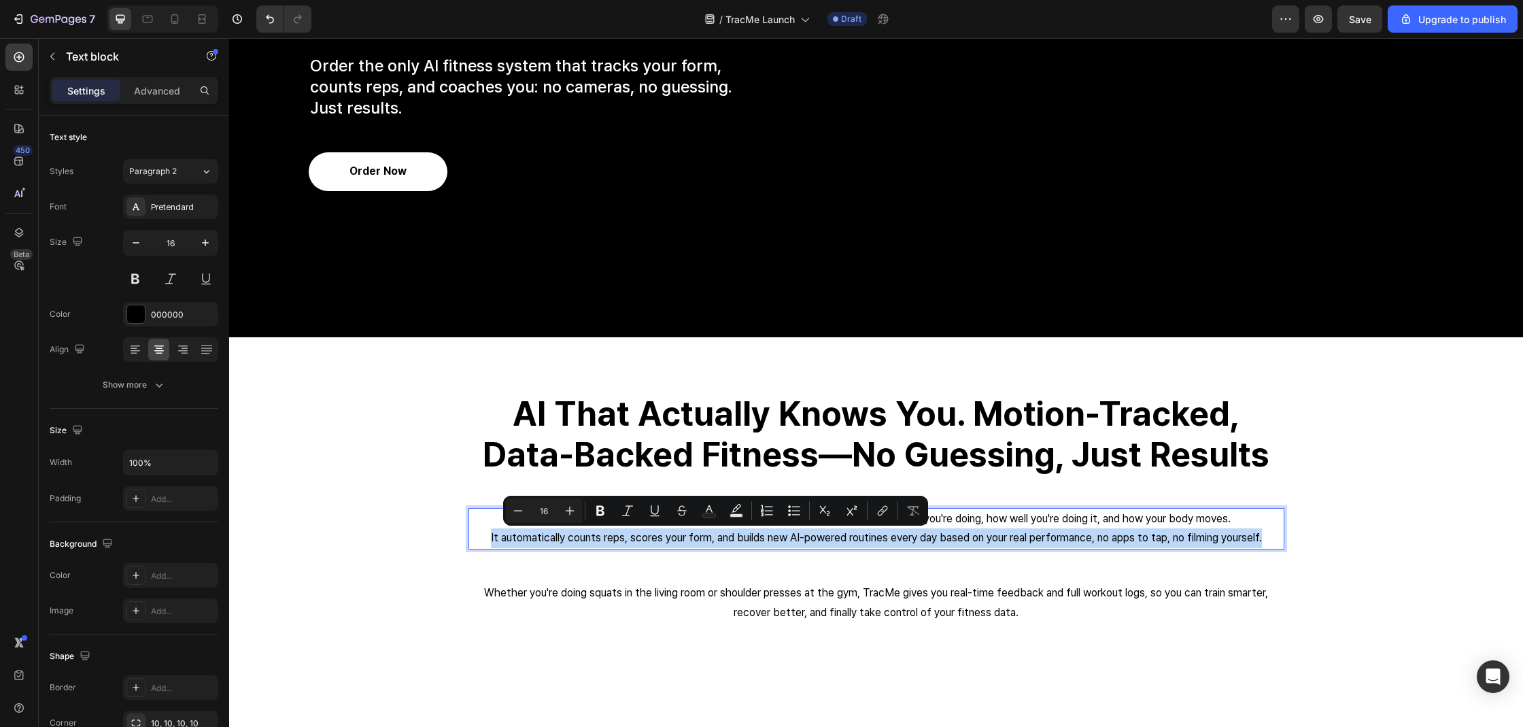
click at [714, 530] on p "It automatically counts reps, scores your form, and builds new AI-powered routi…" at bounding box center [876, 538] width 813 height 20
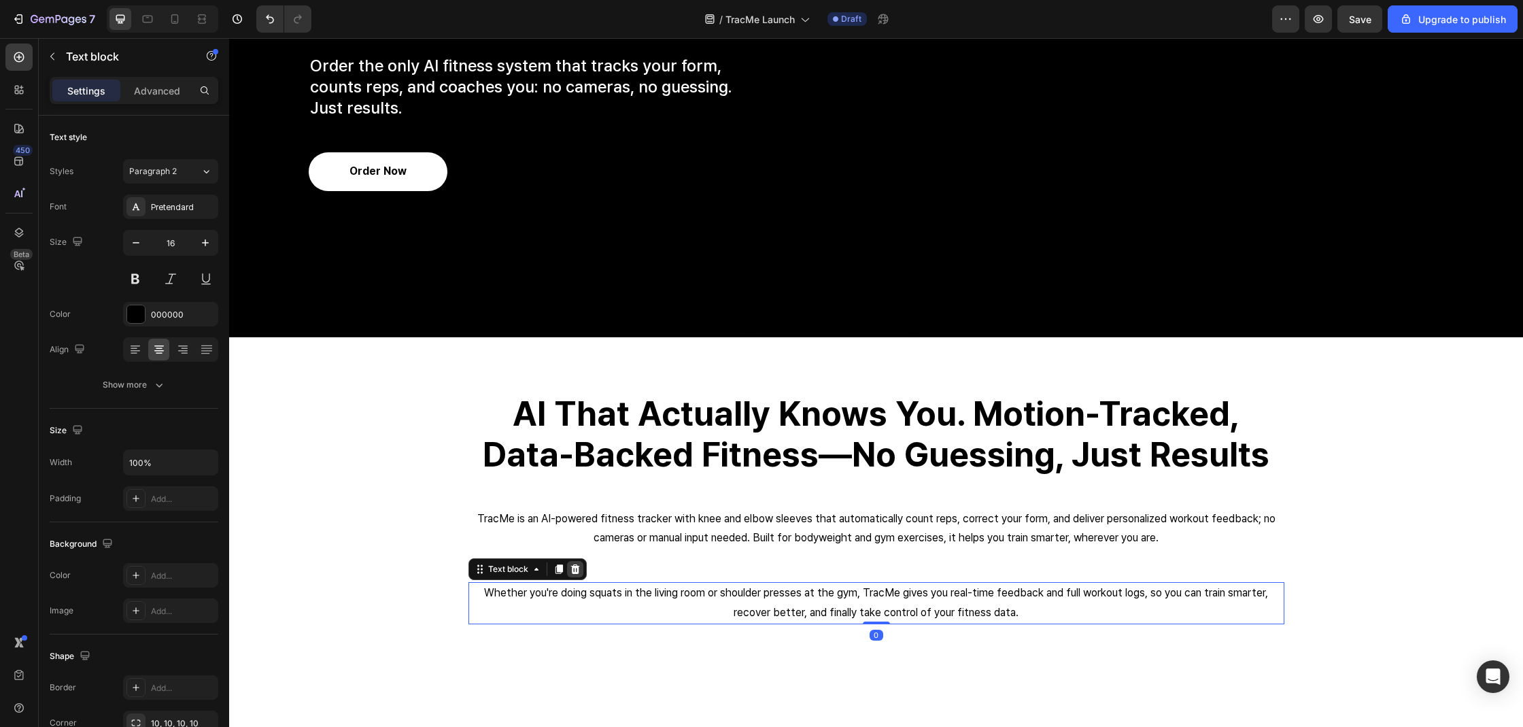
click at [574, 568] on icon at bounding box center [575, 569] width 11 height 11
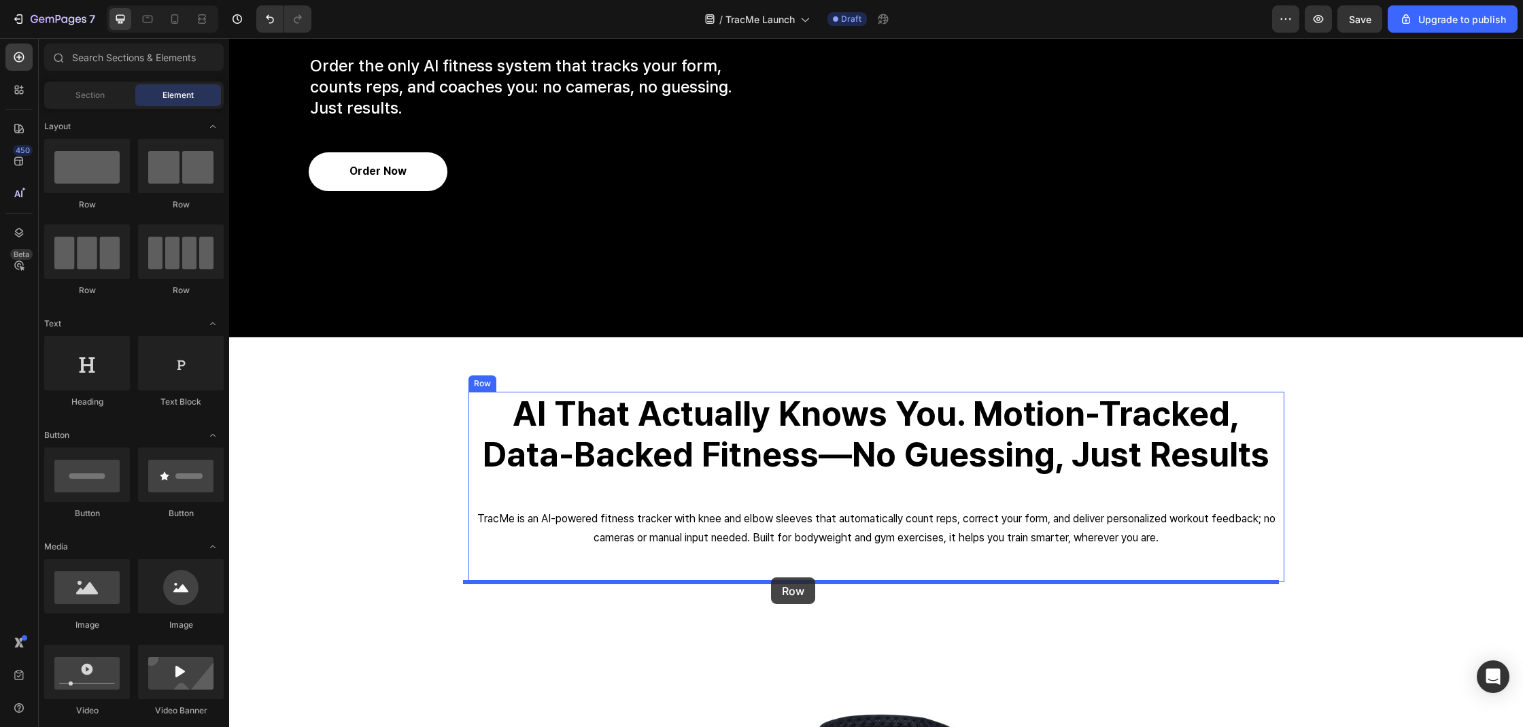
drag, startPoint x: 390, startPoint y: 210, endPoint x: 771, endPoint y: 577, distance: 529.3
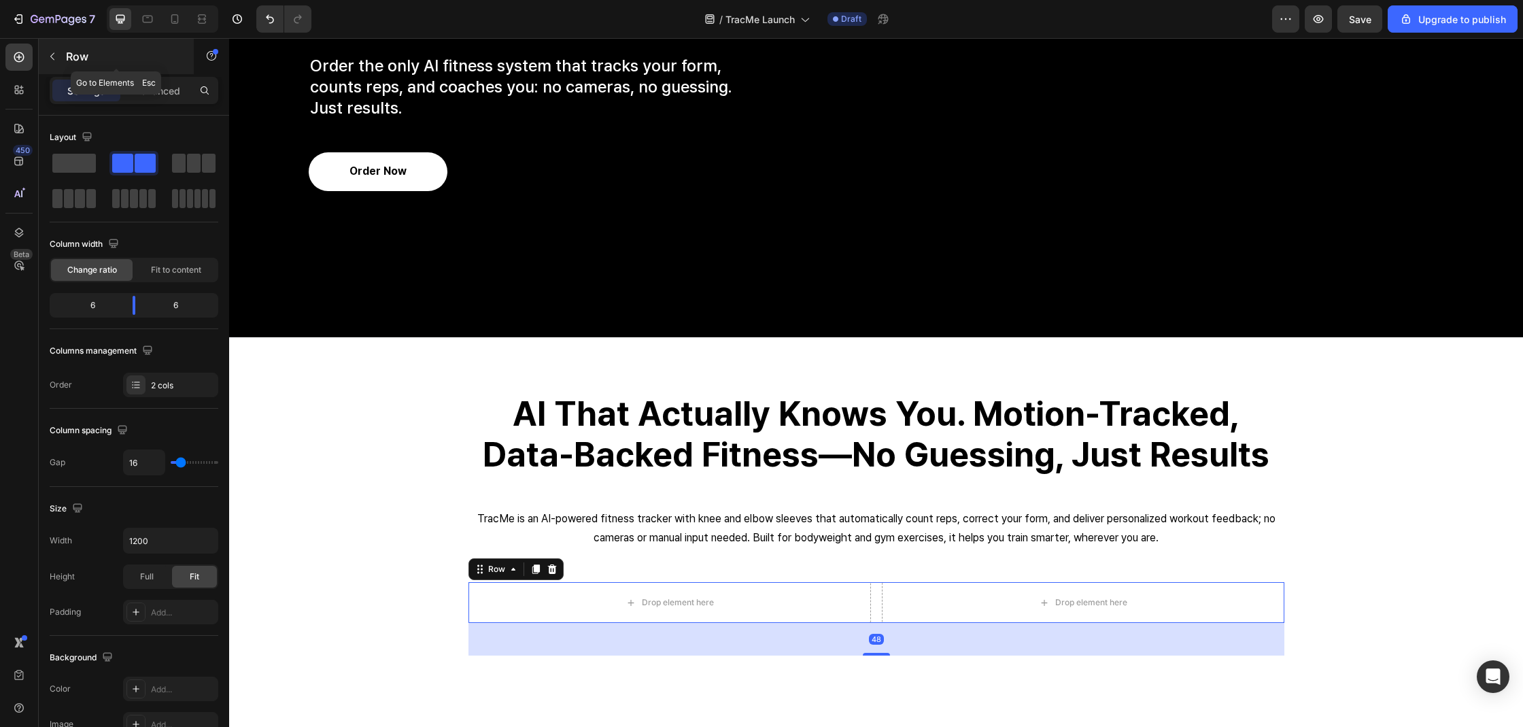
click at [59, 45] on div "Row" at bounding box center [116, 56] width 155 height 35
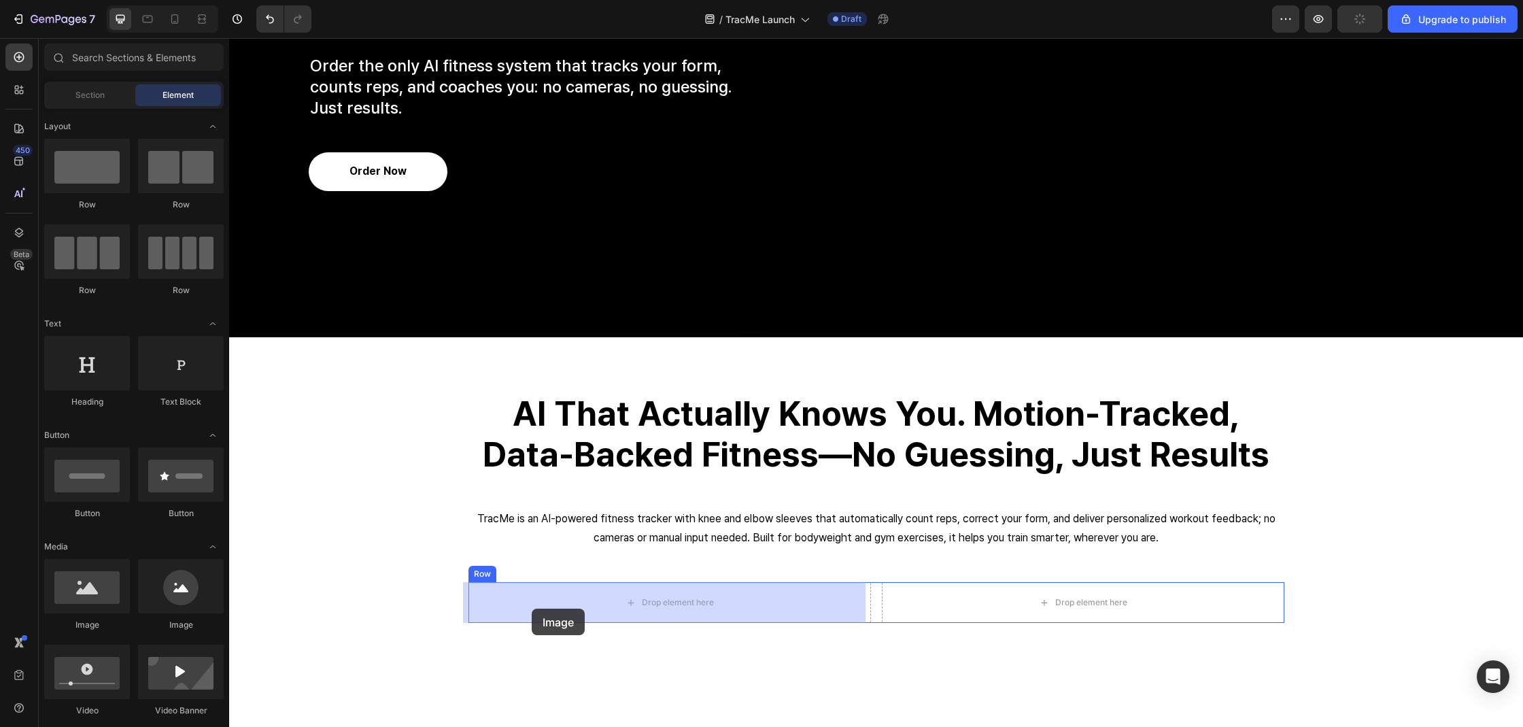
drag, startPoint x: 432, startPoint y: 634, endPoint x: 532, endPoint y: 608, distance: 102.4
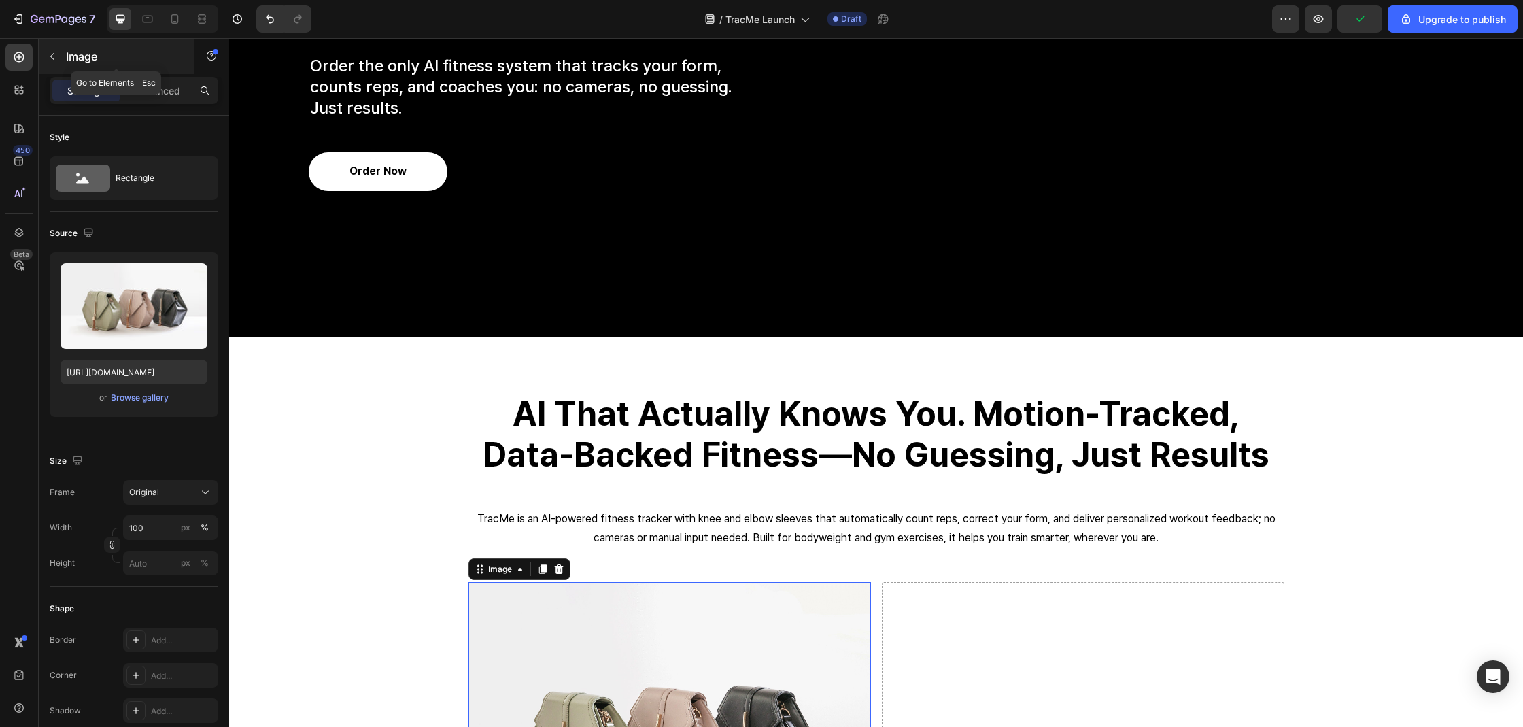
click at [84, 63] on p "Image" at bounding box center [124, 56] width 116 height 16
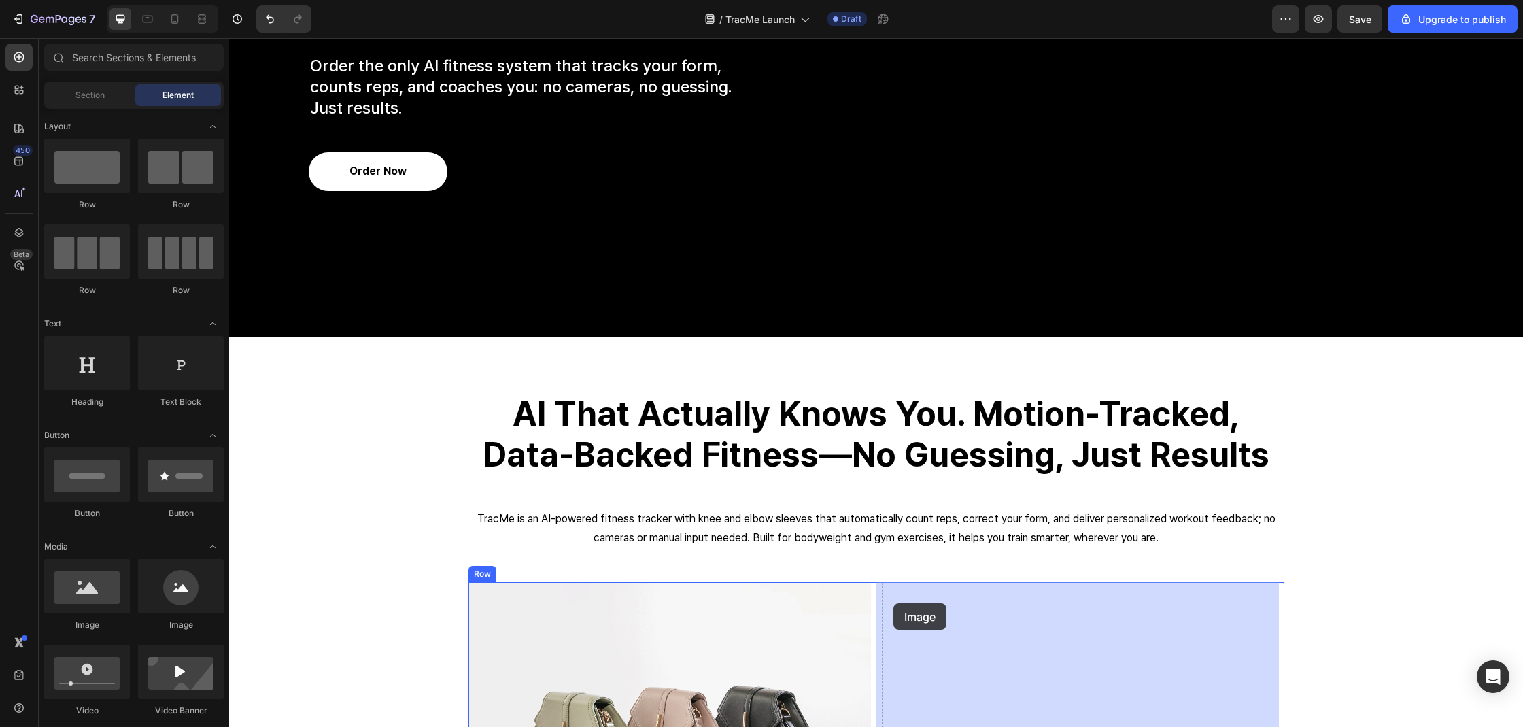
drag, startPoint x: 313, startPoint y: 646, endPoint x: 893, endPoint y: 603, distance: 581.4
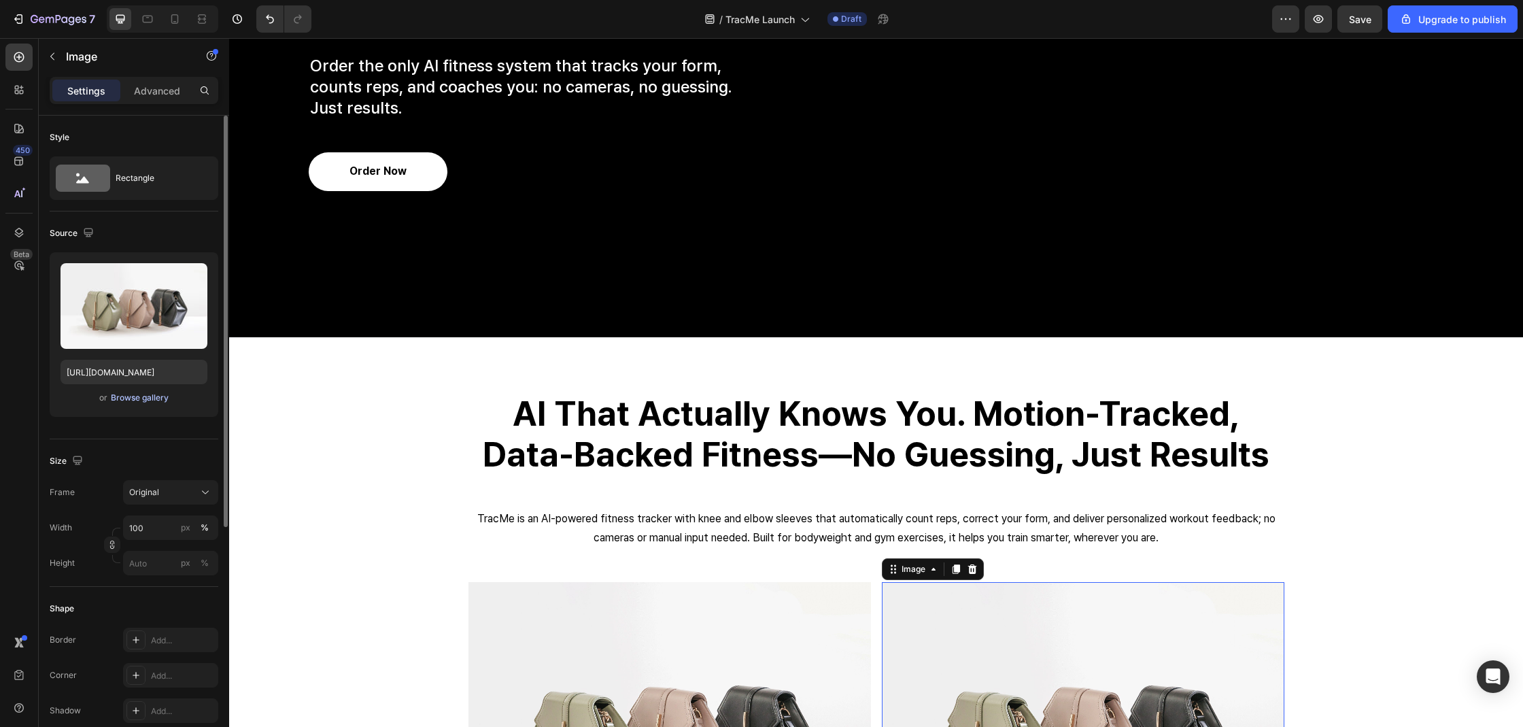
click at [146, 402] on div "Browse gallery" at bounding box center [140, 398] width 58 height 12
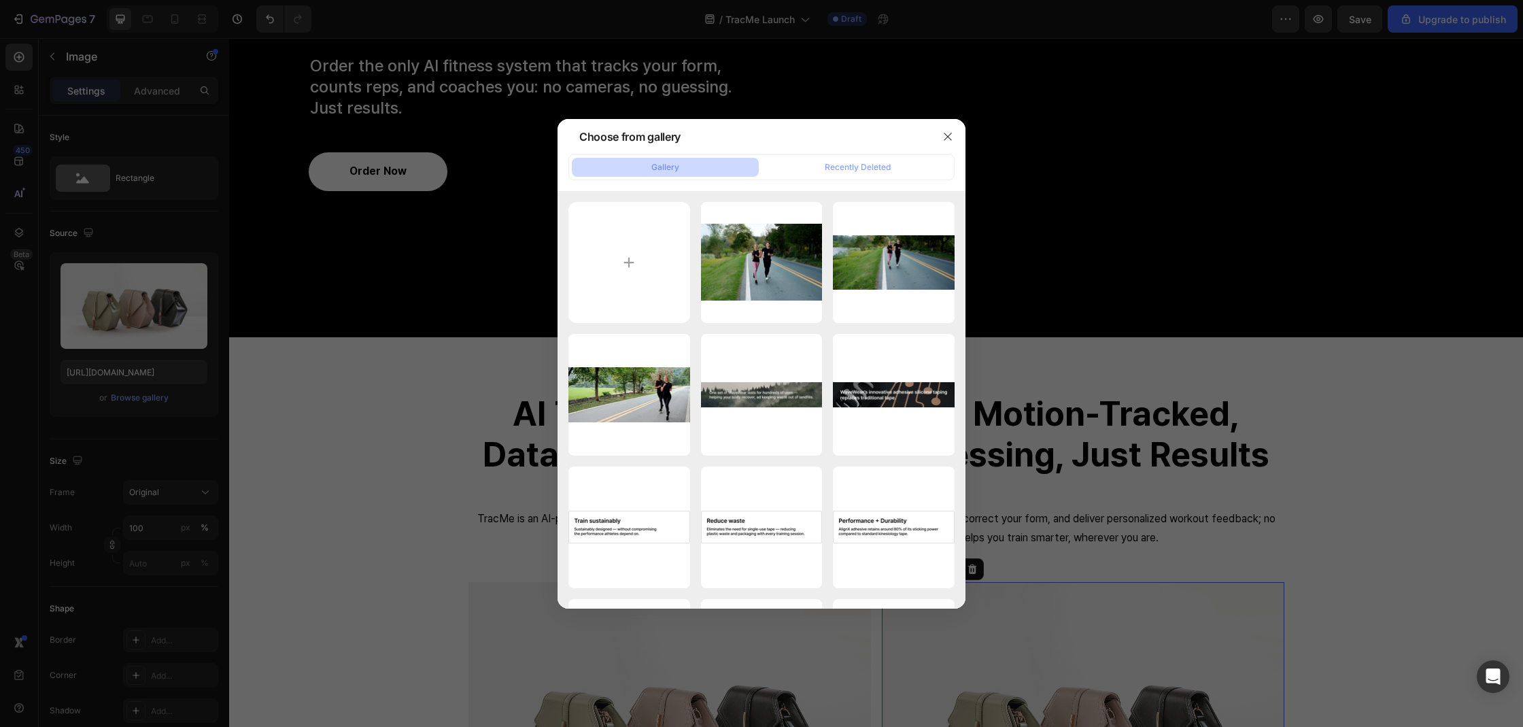
type input "C:\fakepath\15.png"
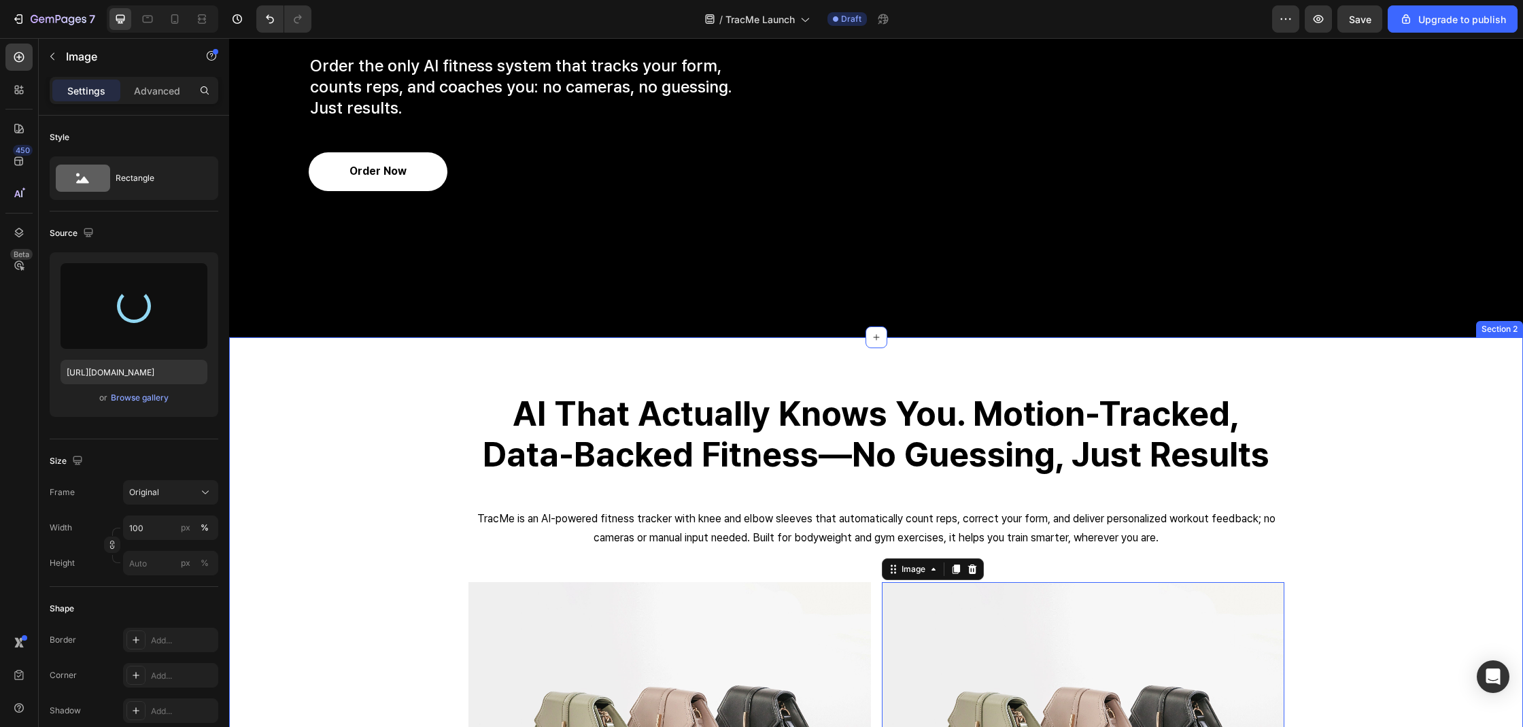
type input "https://cdn.shopify.com/s/files/1/0074/9882/5818/files/gempages_579737317355291…"
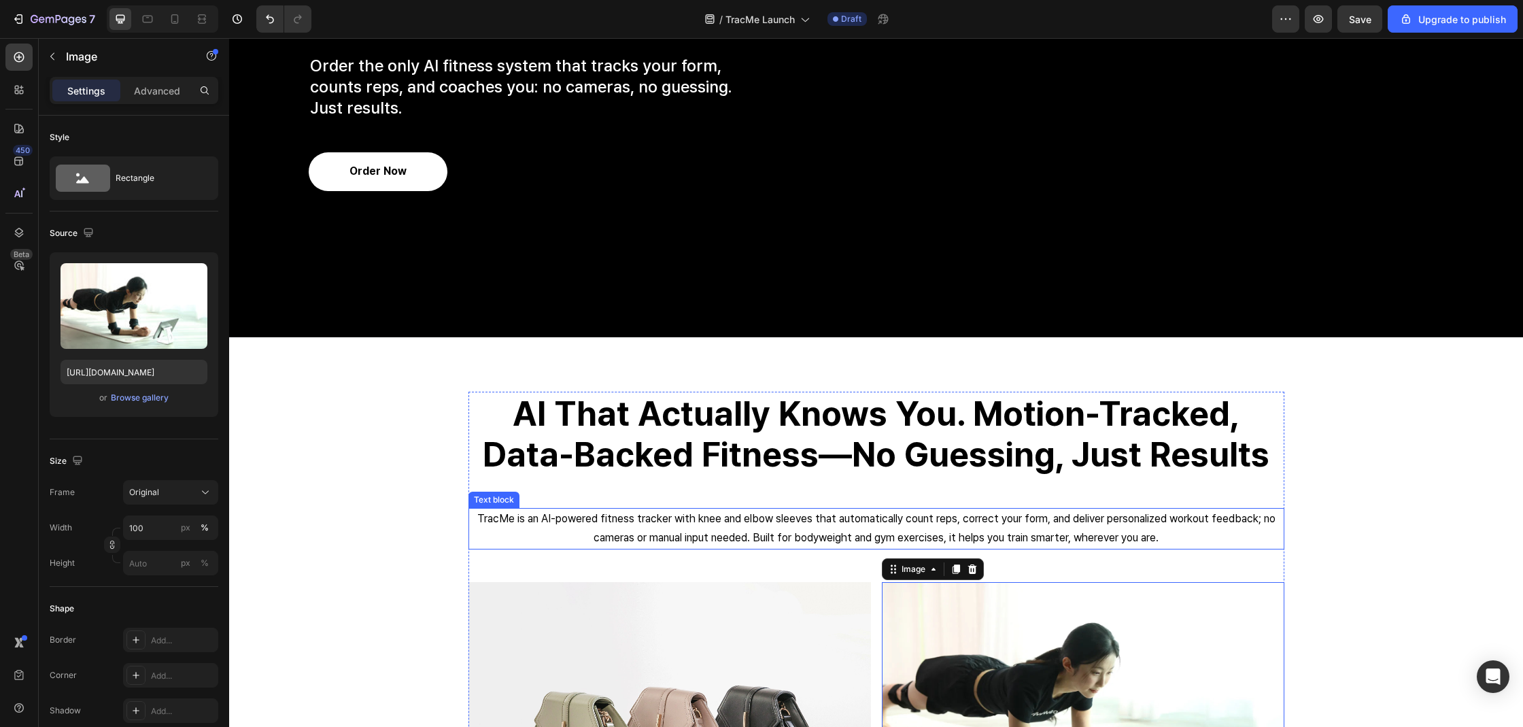
scroll to position [533, 0]
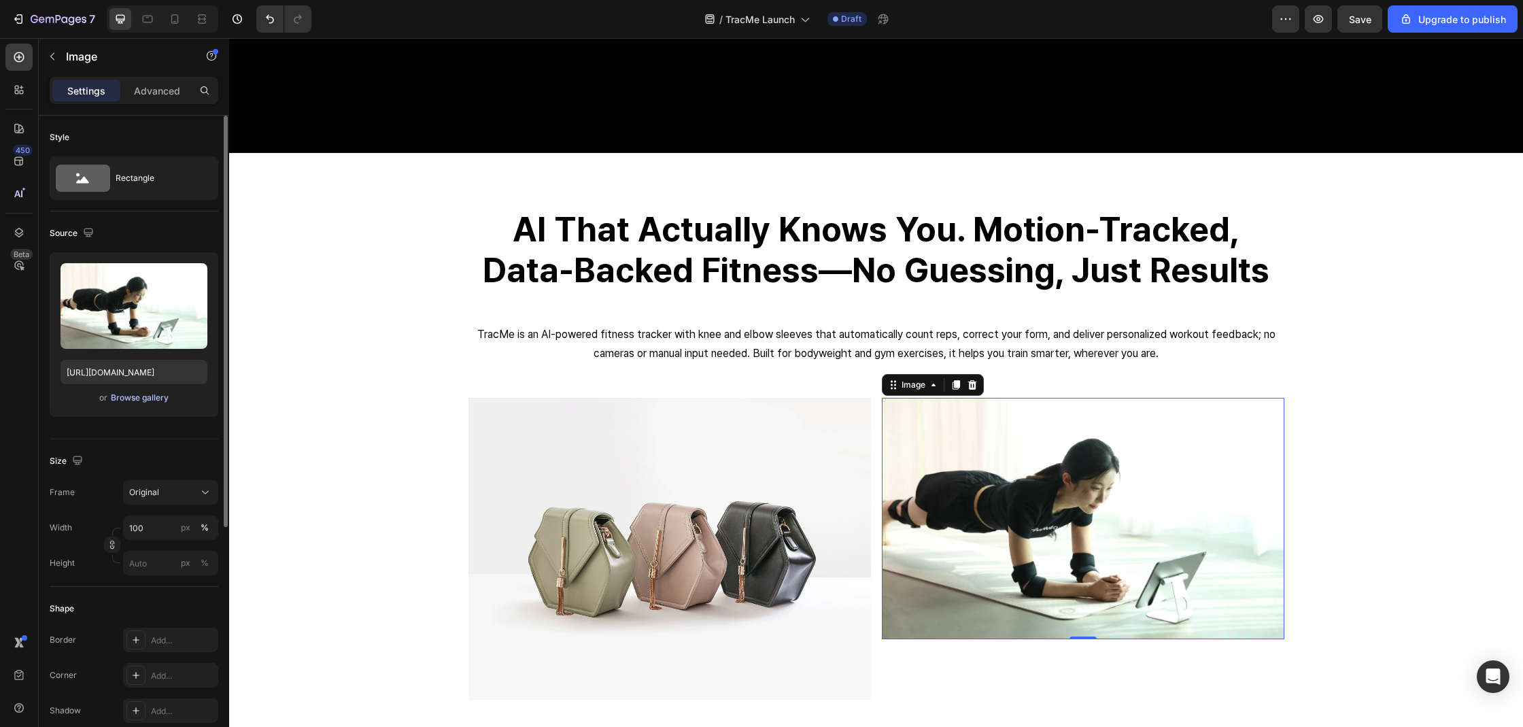
click at [154, 399] on div "Browse gallery" at bounding box center [140, 398] width 58 height 12
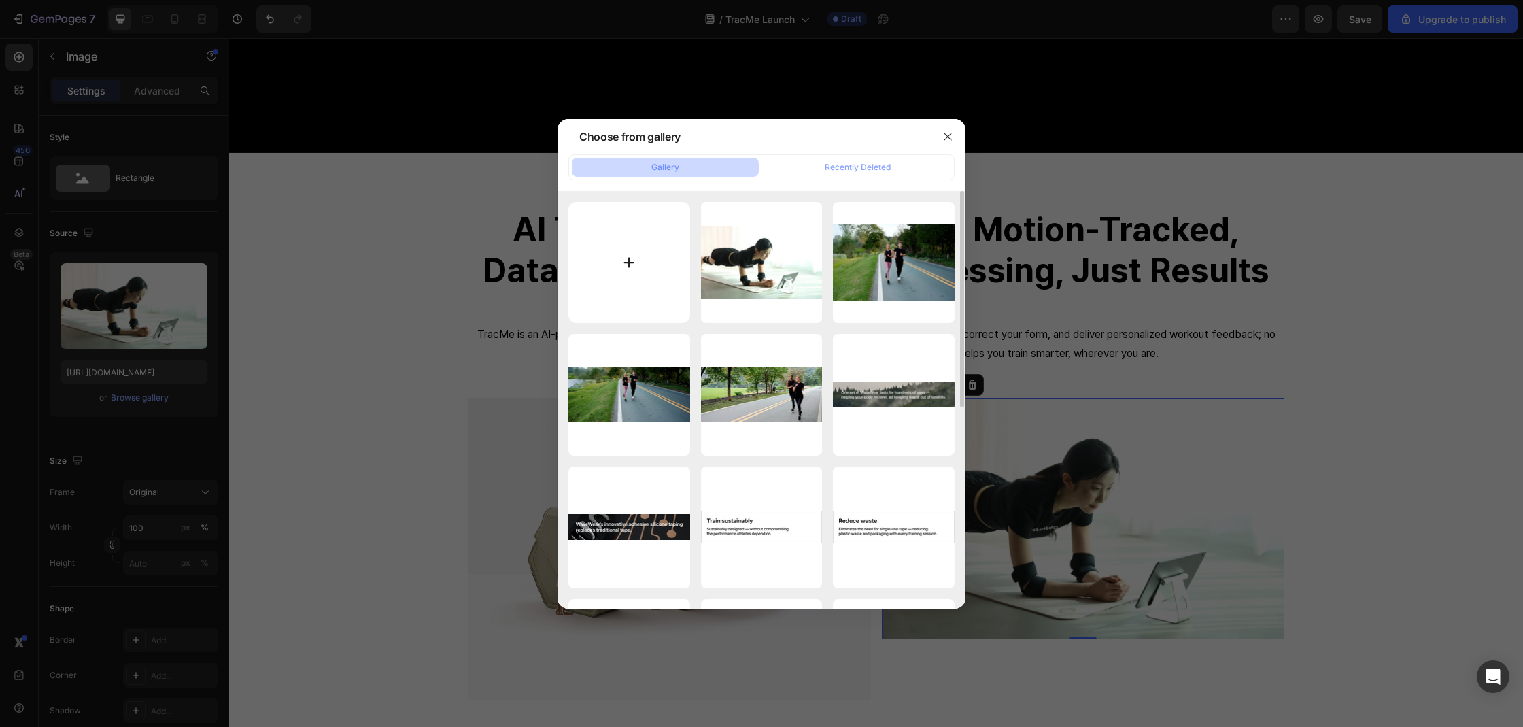
type input "C:\fakepath\image-17.png"
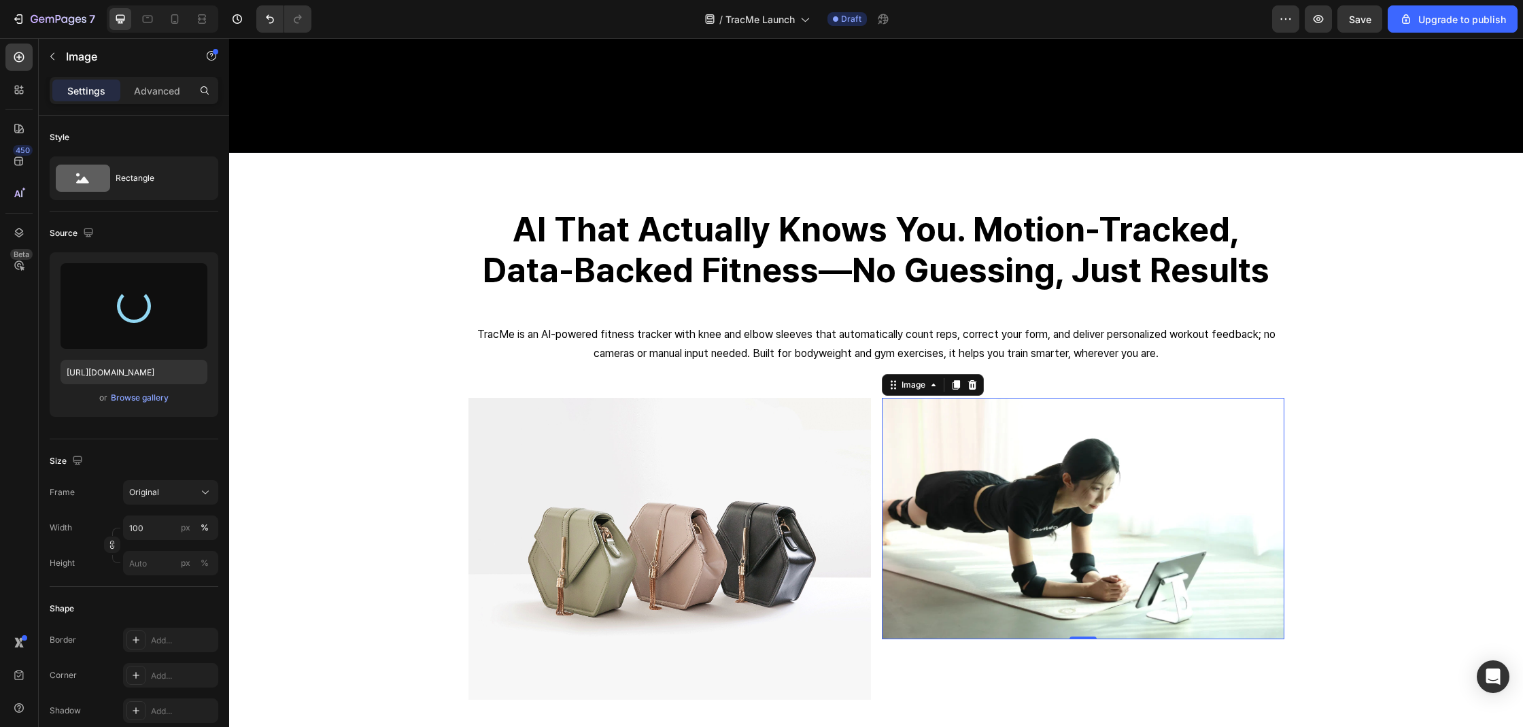
type input "https://cdn.shopify.com/s/files/1/0074/9882/5818/files/gempages_579737317355291…"
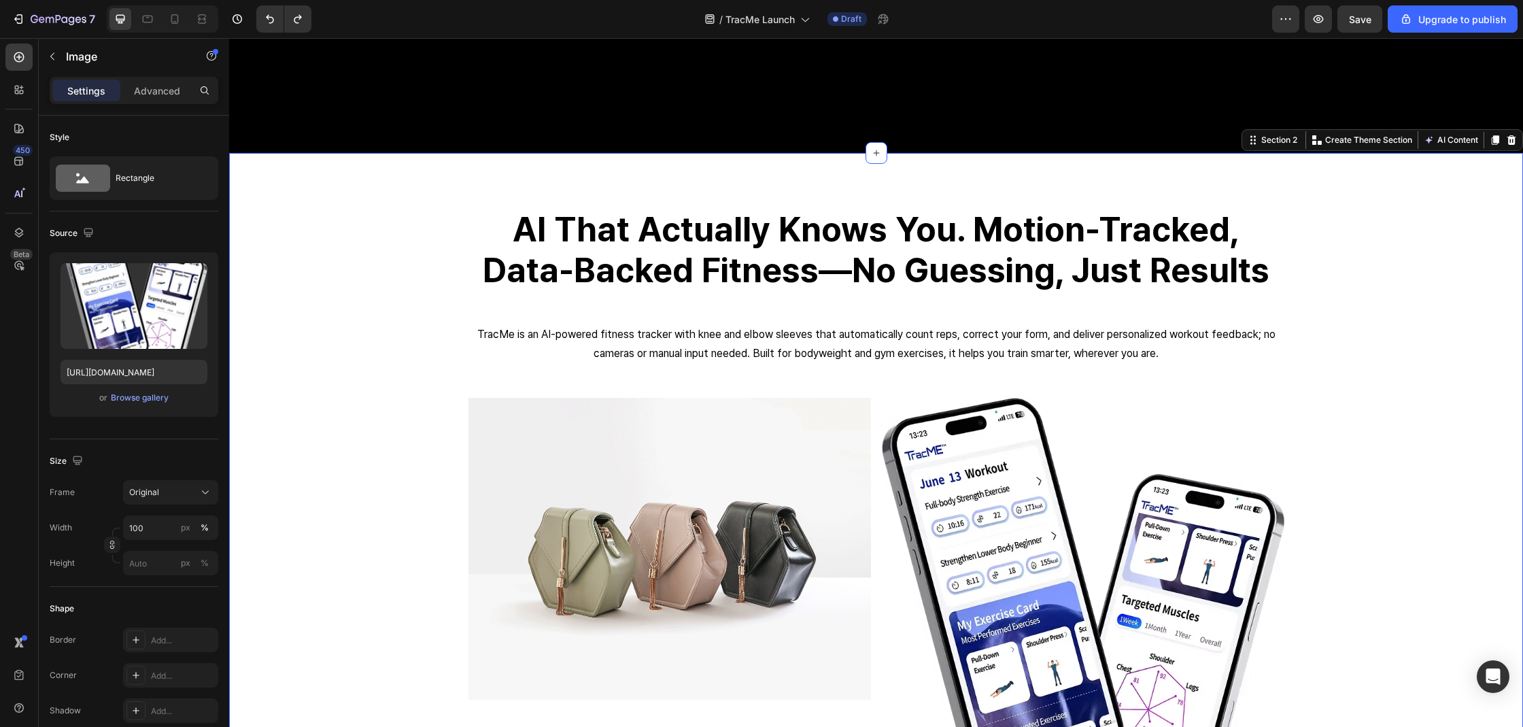
click at [1338, 439] on div "⁠⁠⁠⁠⁠⁠⁠ AI that actually knows you. Motion-tracked, data-backed fitness—no gues…" at bounding box center [875, 544] width 1273 height 674
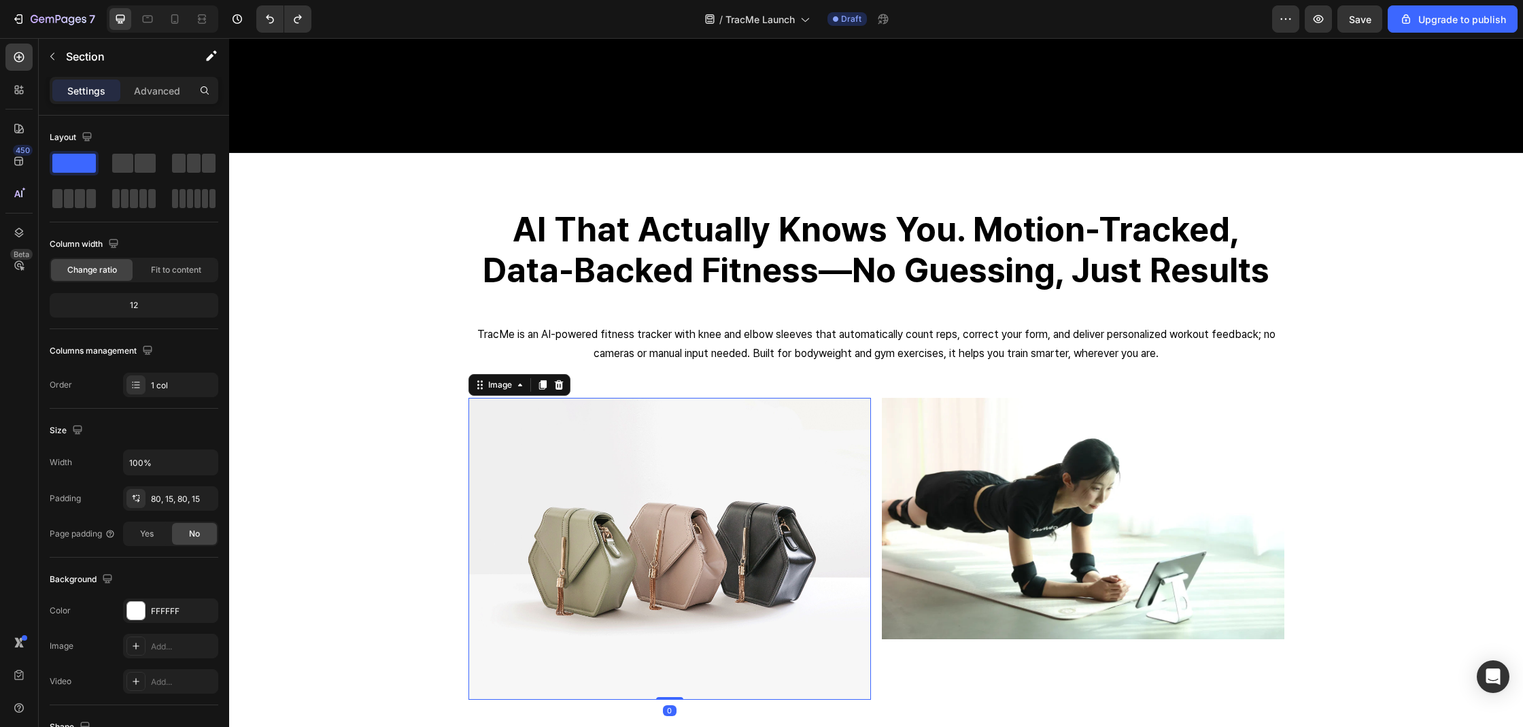
click at [725, 476] on img at bounding box center [669, 549] width 402 height 302
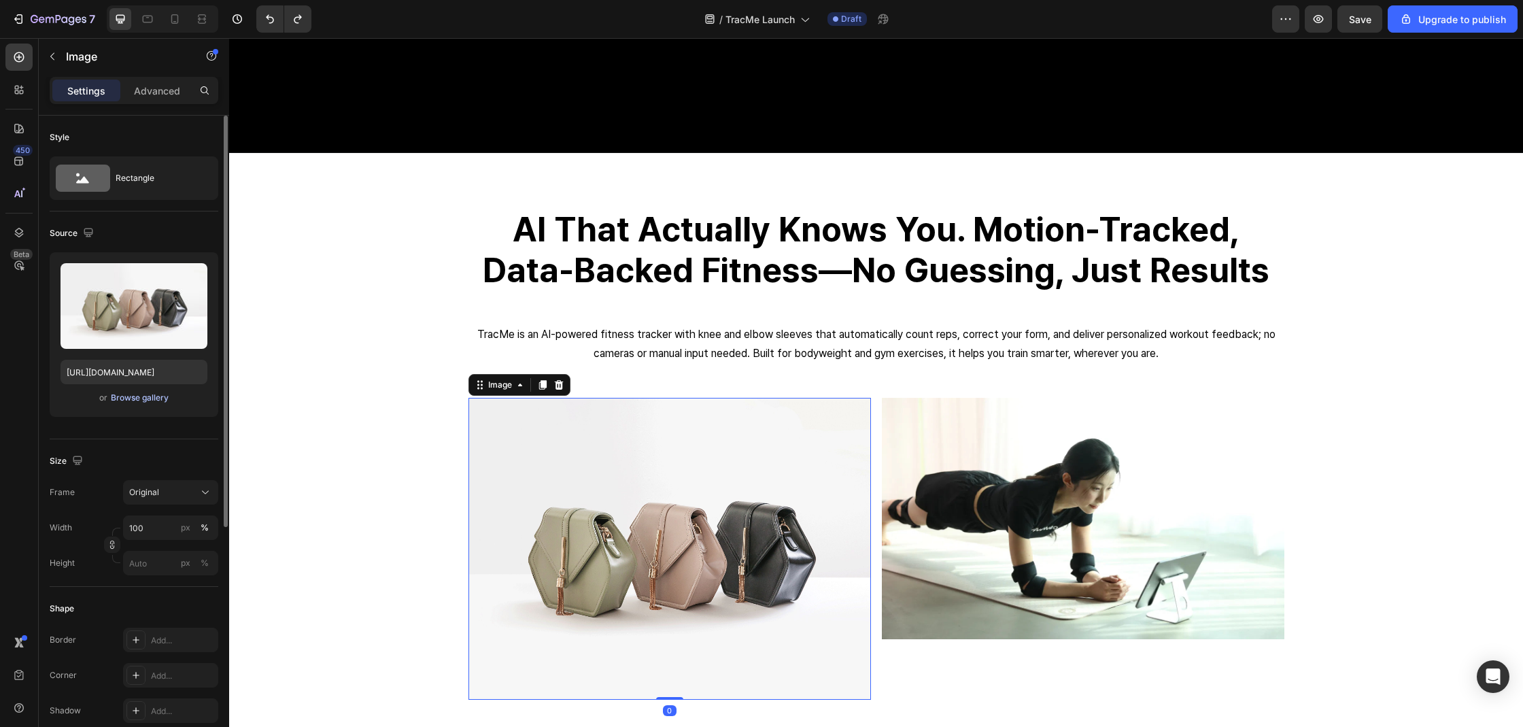
click at [156, 399] on div "Browse gallery" at bounding box center [140, 398] width 58 height 12
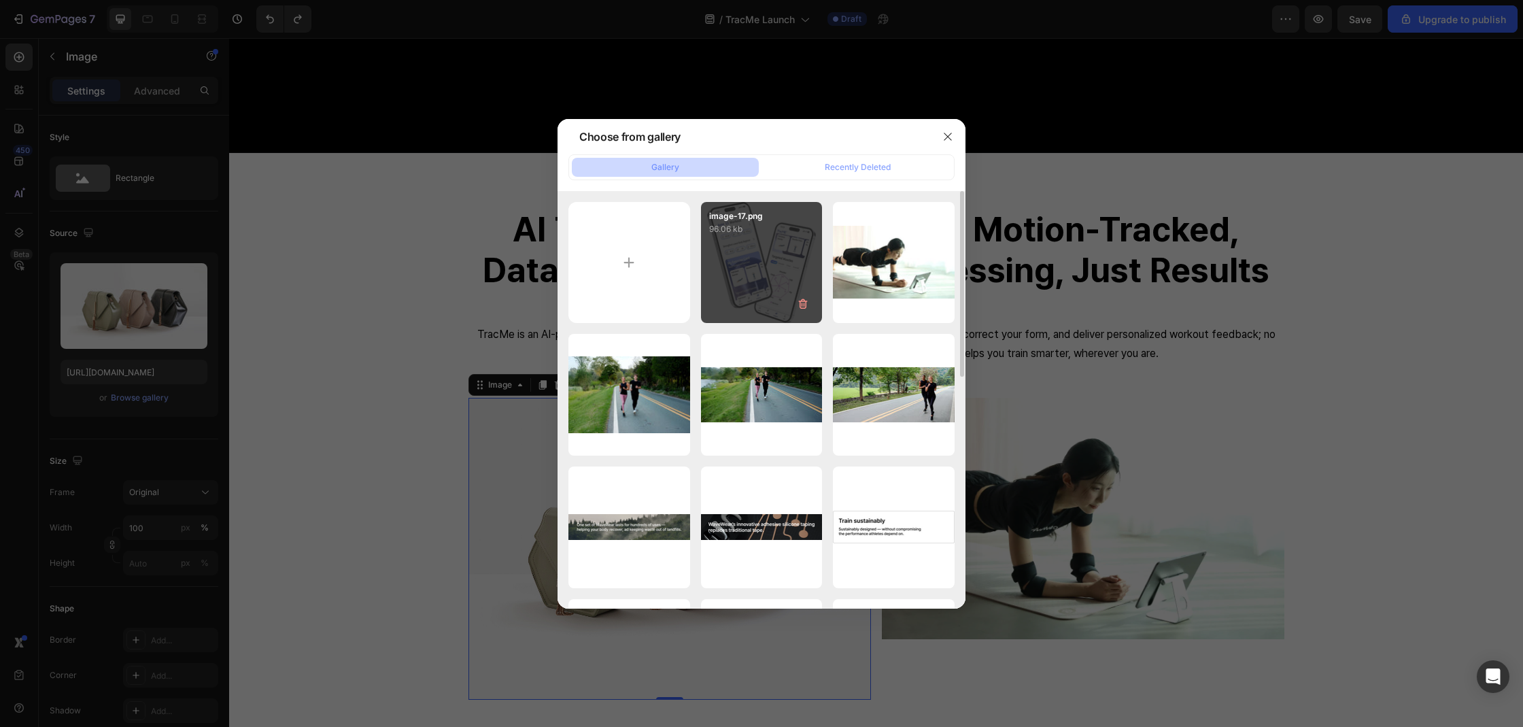
click at [795, 275] on div "image-17.png 96.06 kb" at bounding box center [762, 263] width 122 height 122
type input "https://cdn.shopify.com/s/files/1/0074/9882/5818/files/gempages_579737317355291…"
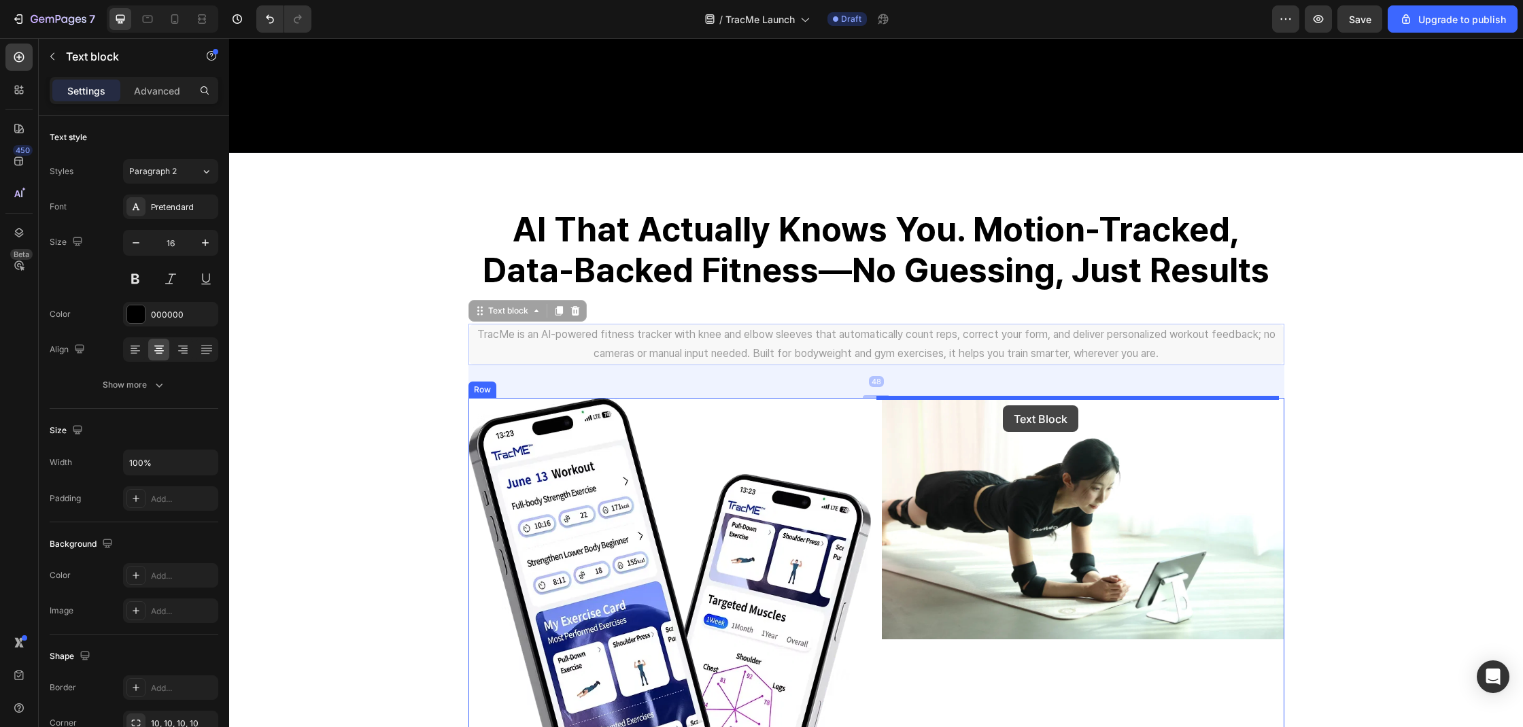
drag, startPoint x: 856, startPoint y: 342, endPoint x: 1003, endPoint y: 405, distance: 159.9
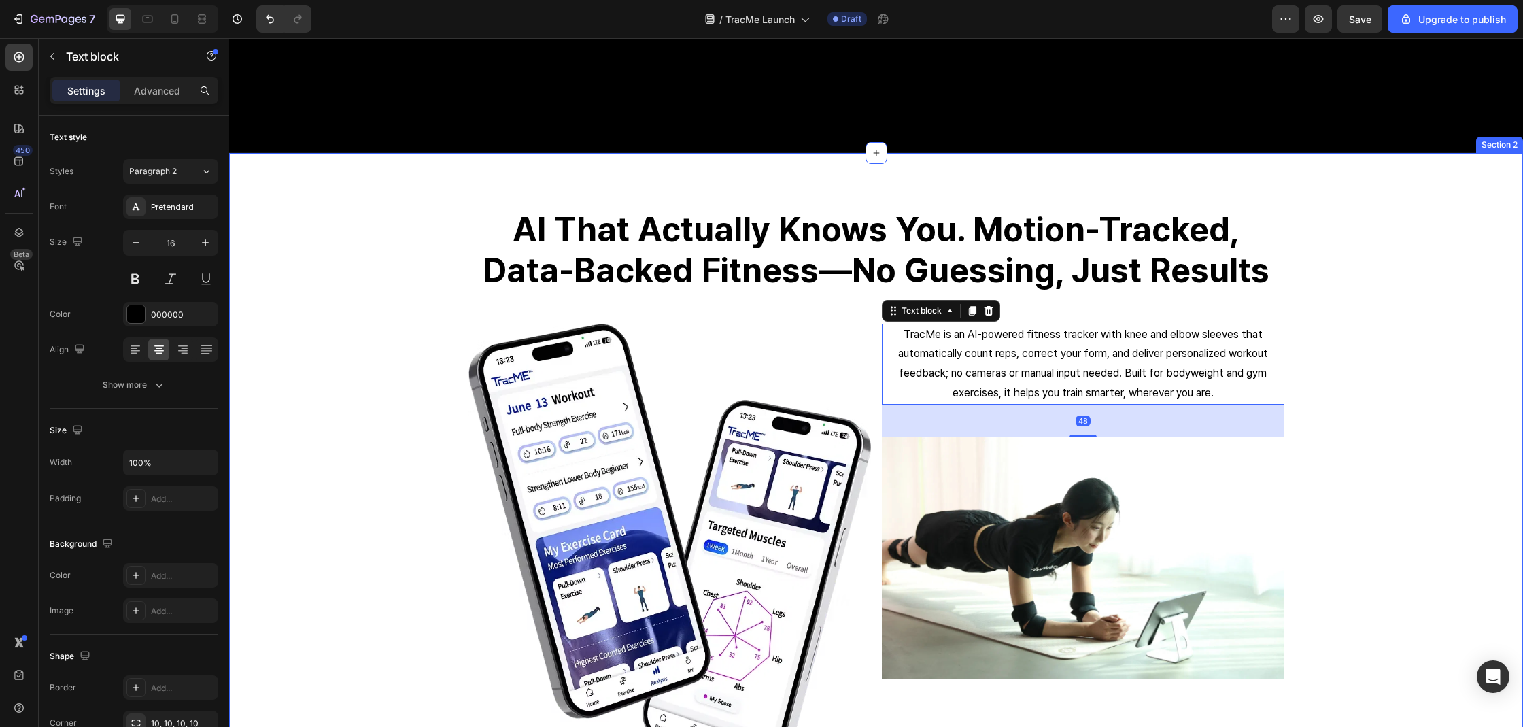
click at [1372, 426] on div "⁠⁠⁠⁠⁠⁠⁠ AI that actually knows you. Motion-tracked, data-backed fitness—no gues…" at bounding box center [875, 506] width 1273 height 599
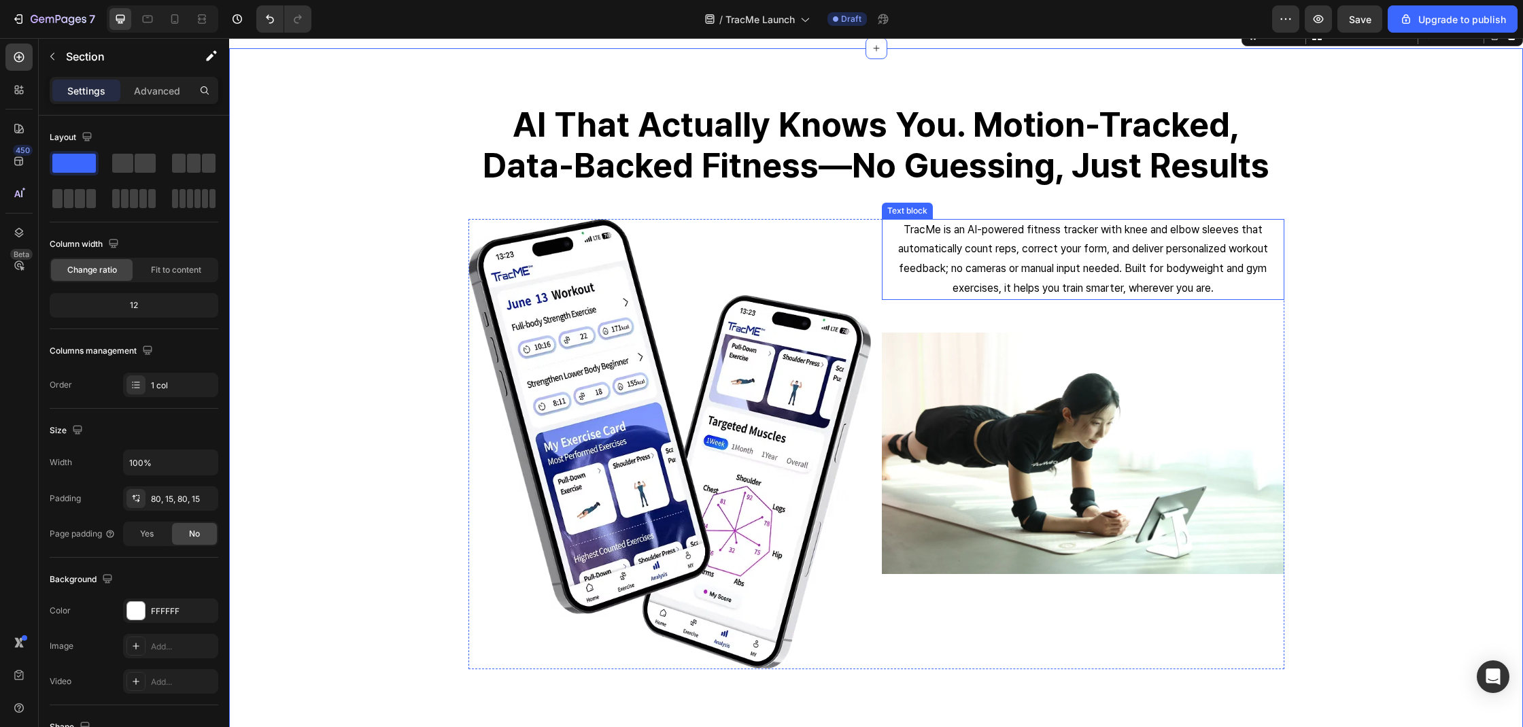
scroll to position [659, 0]
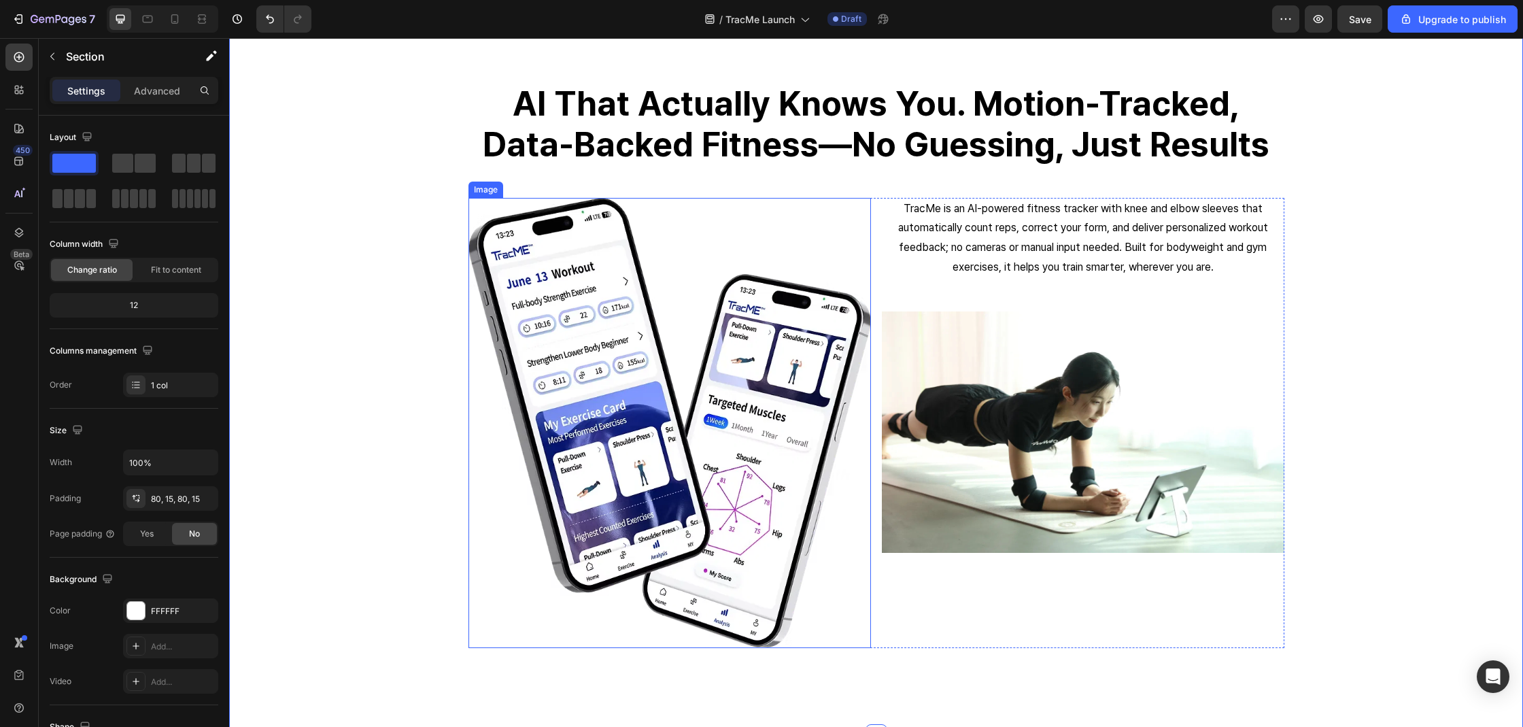
click at [693, 406] on img at bounding box center [669, 423] width 402 height 450
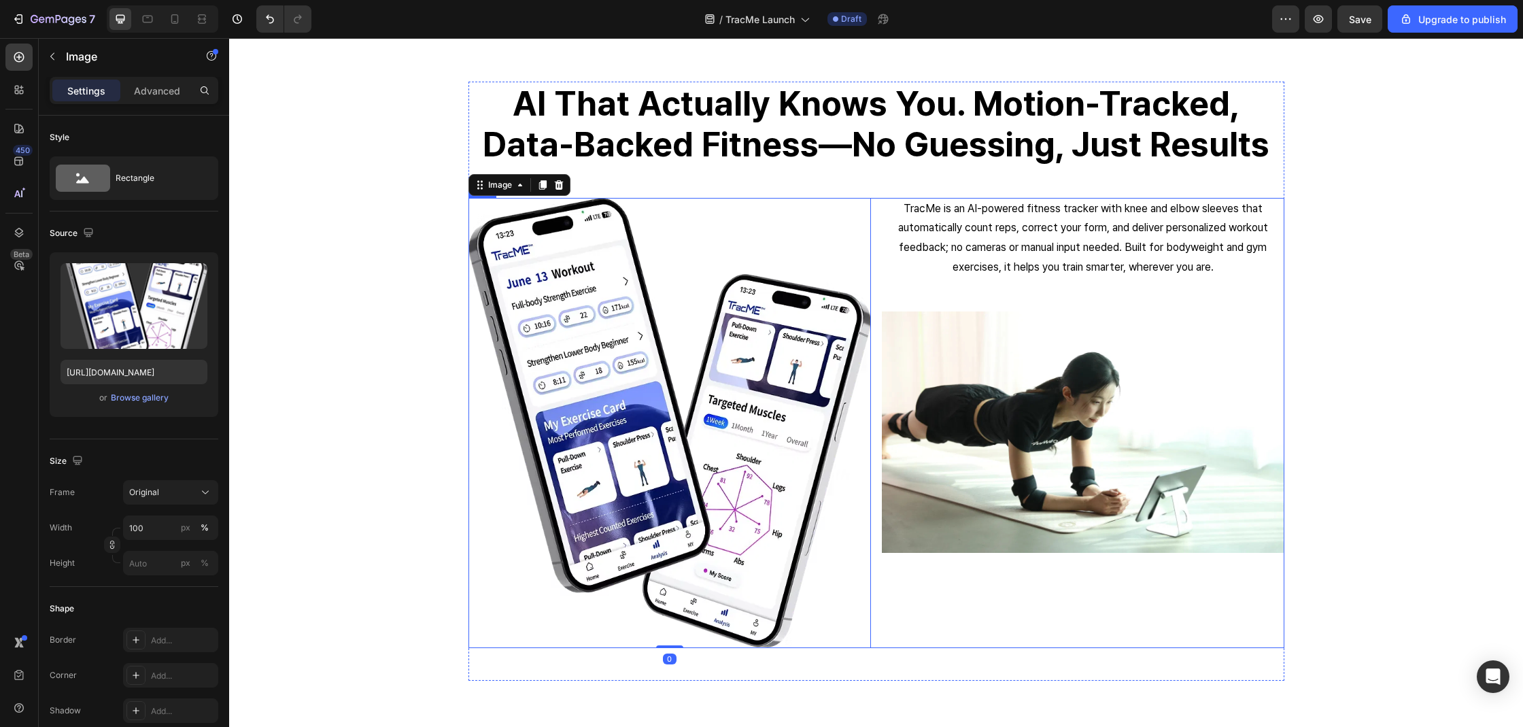
click at [986, 590] on div "TracMe is an AI-powered fitness tracker with knee and elbow sleeves that automa…" at bounding box center [1083, 423] width 402 height 450
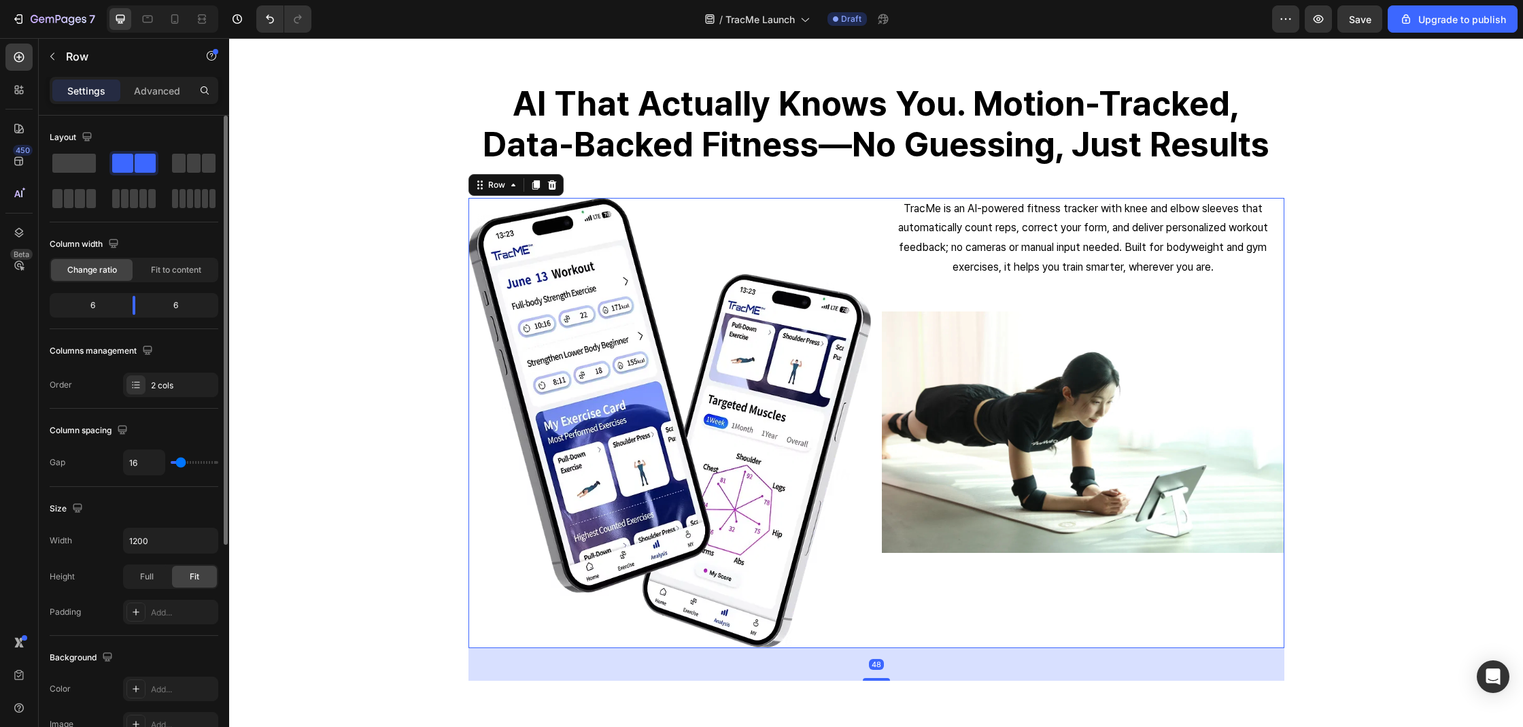
type input "13"
type input "15"
type input "16"
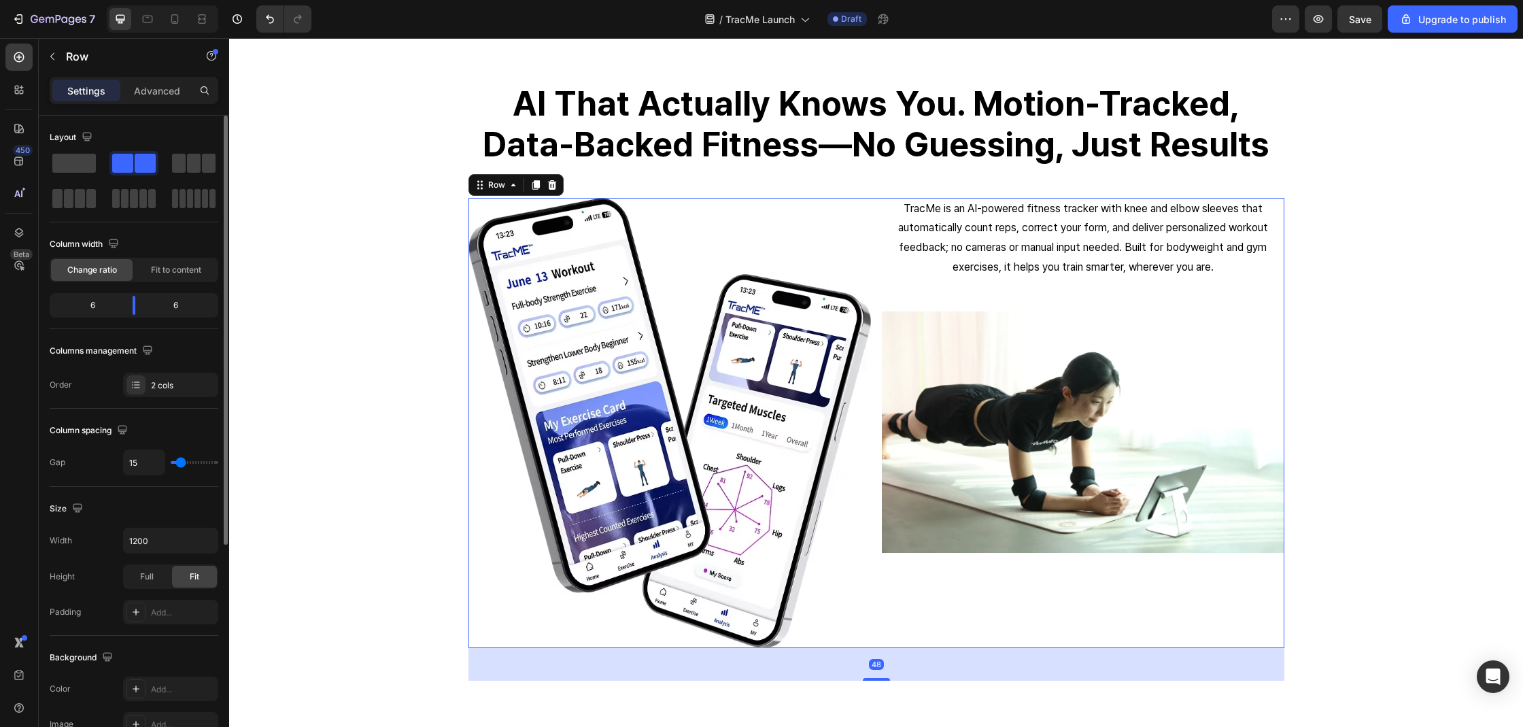
type input "16"
type input "28"
type input "30"
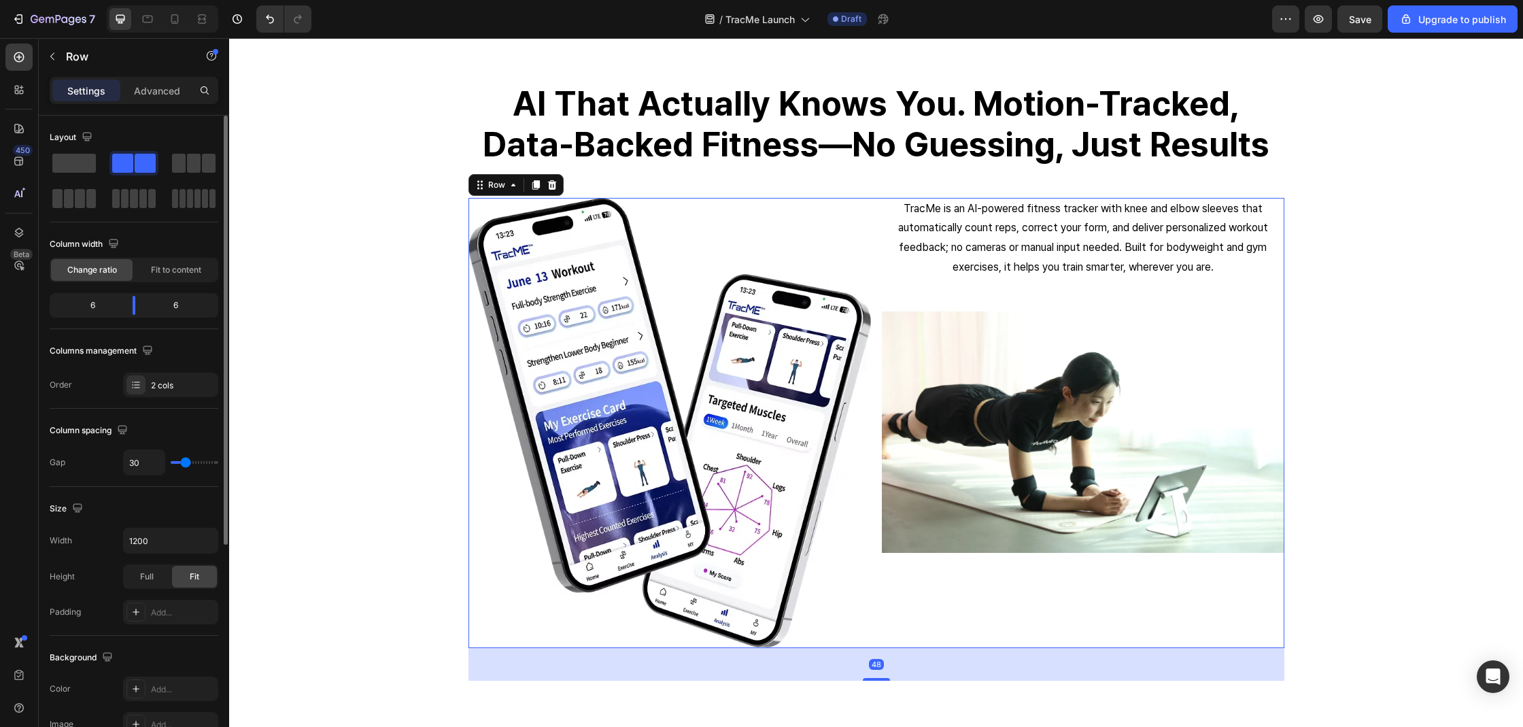
type input "31"
type input "33"
type input "34"
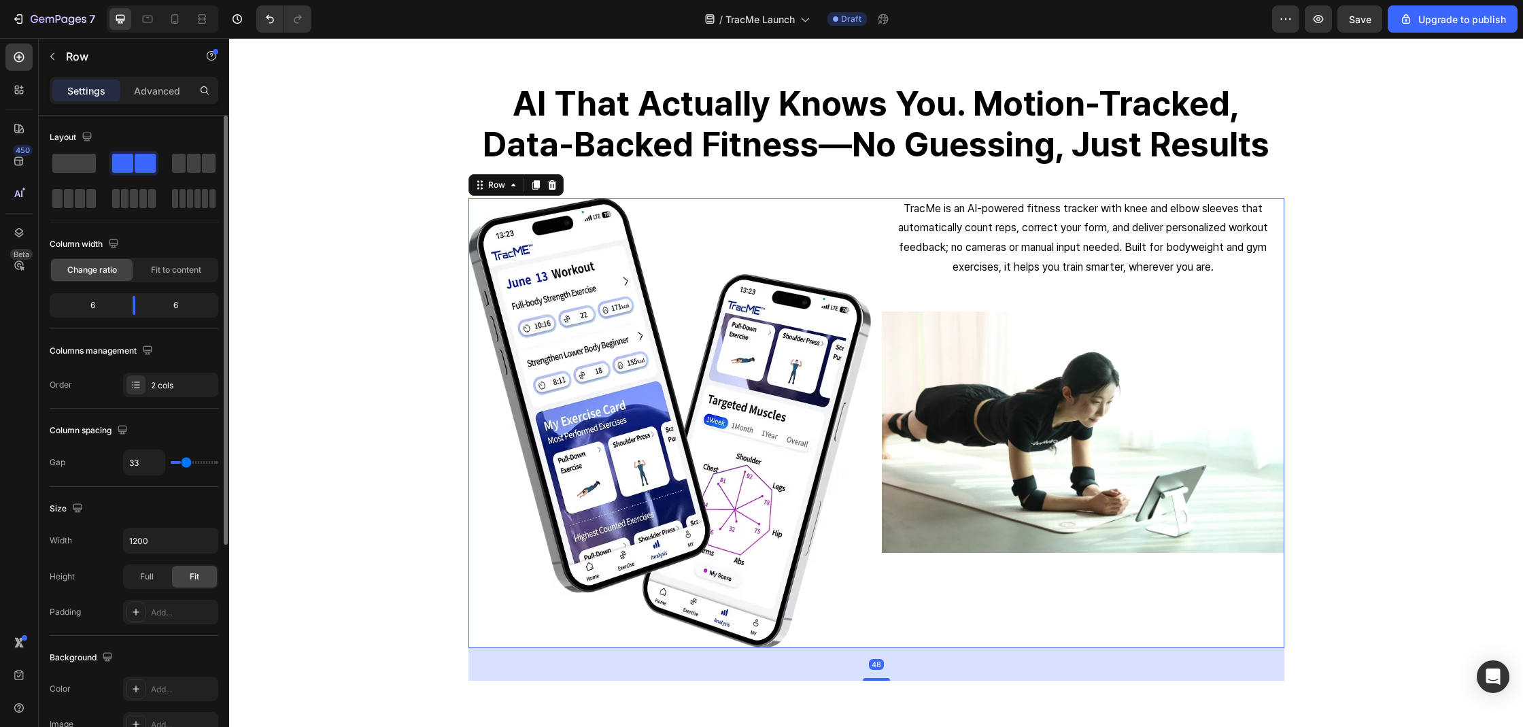
type input "34"
type input "35"
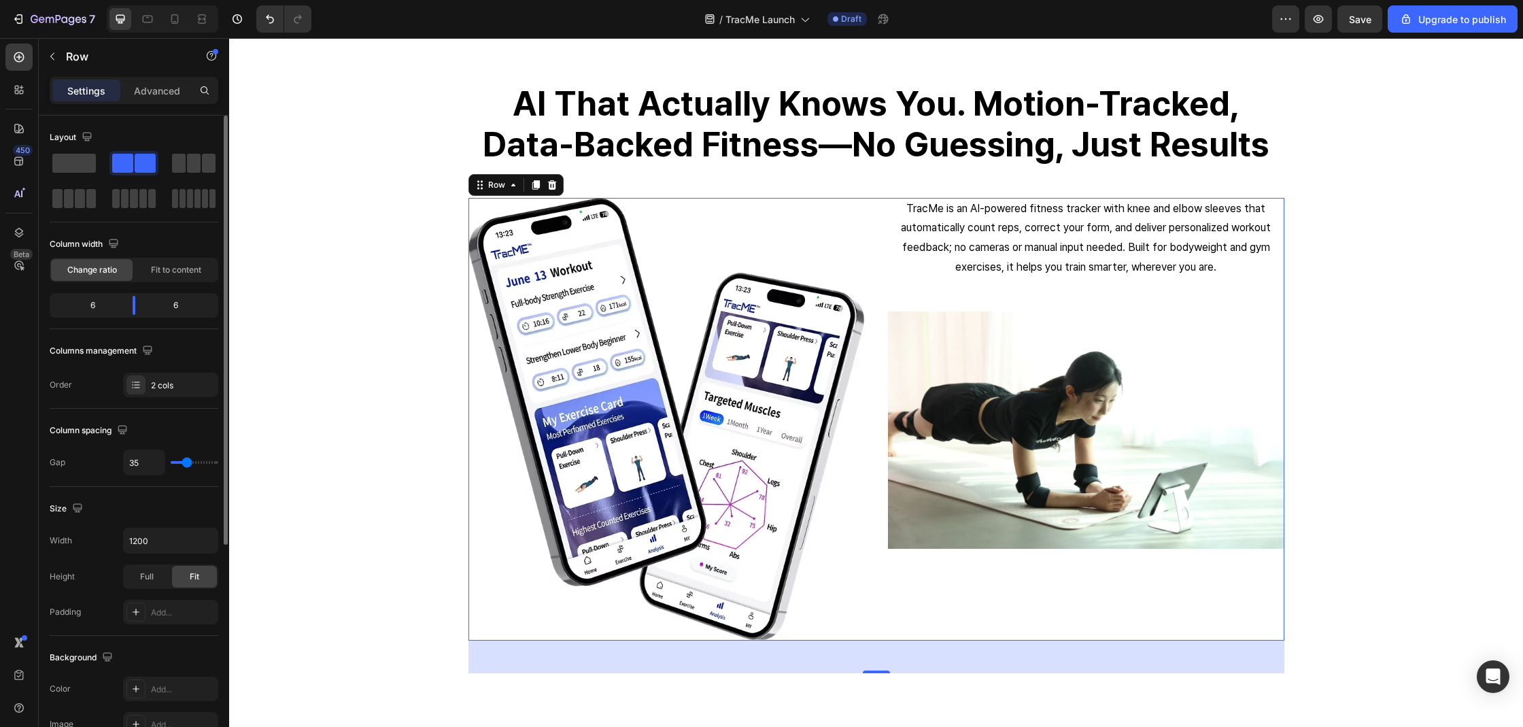
type input "44"
type input "46"
type input "47"
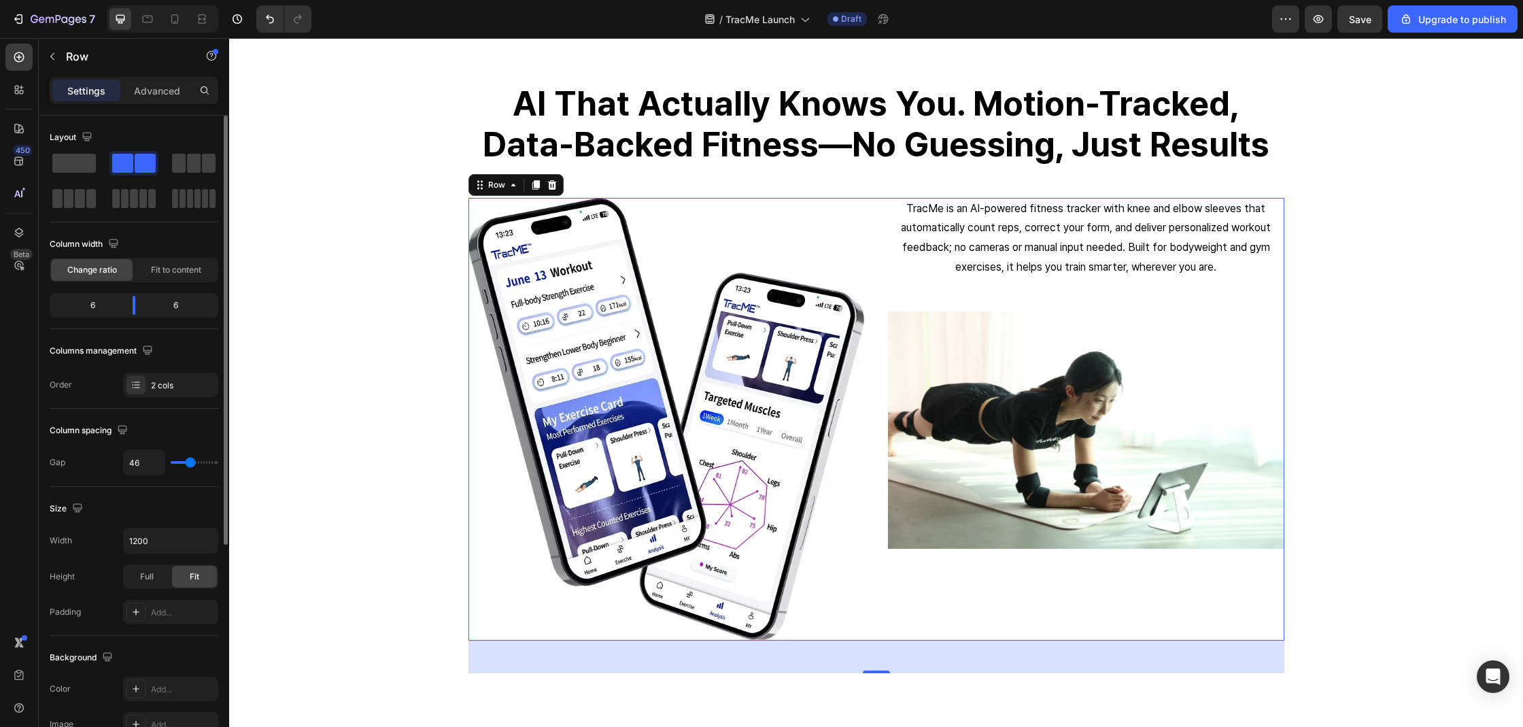
type input "47"
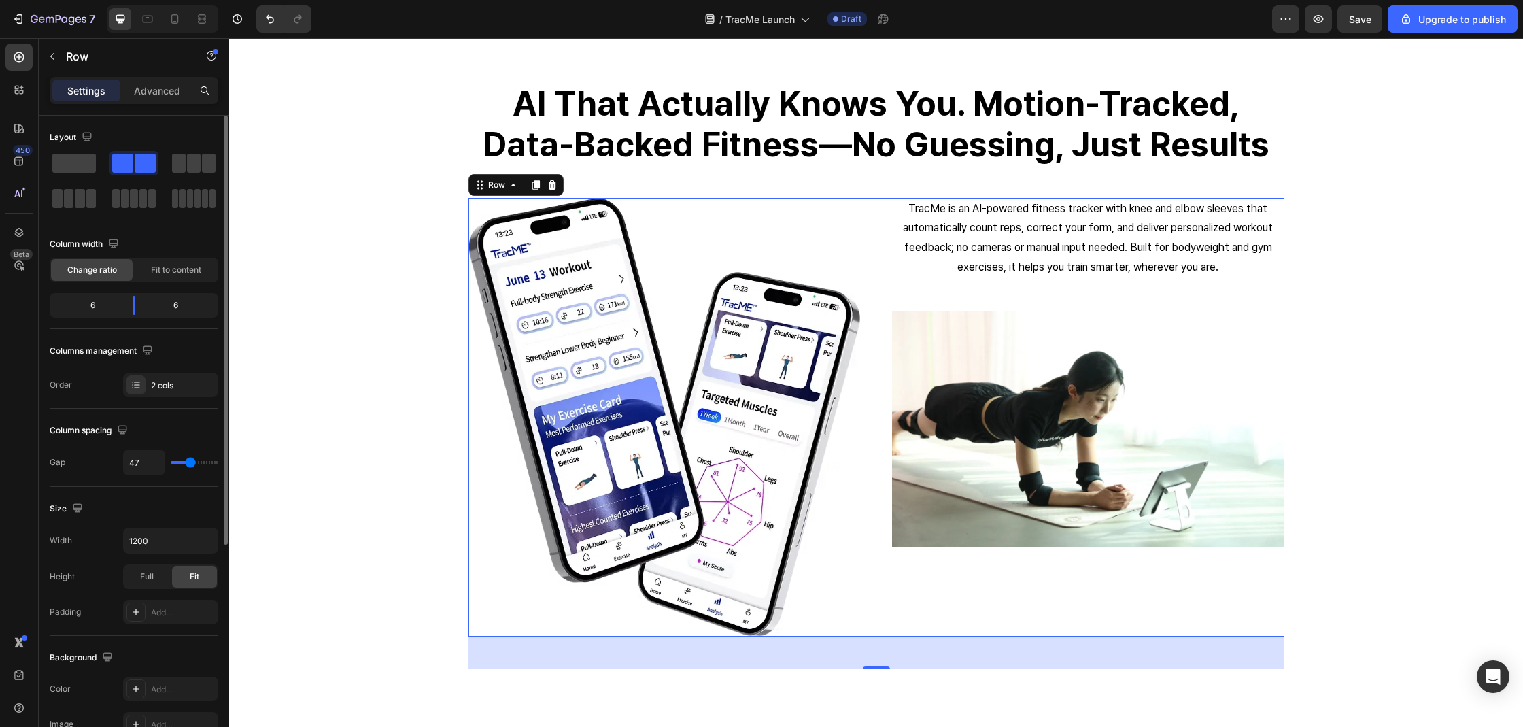
type input "50"
type input "51"
type input "52"
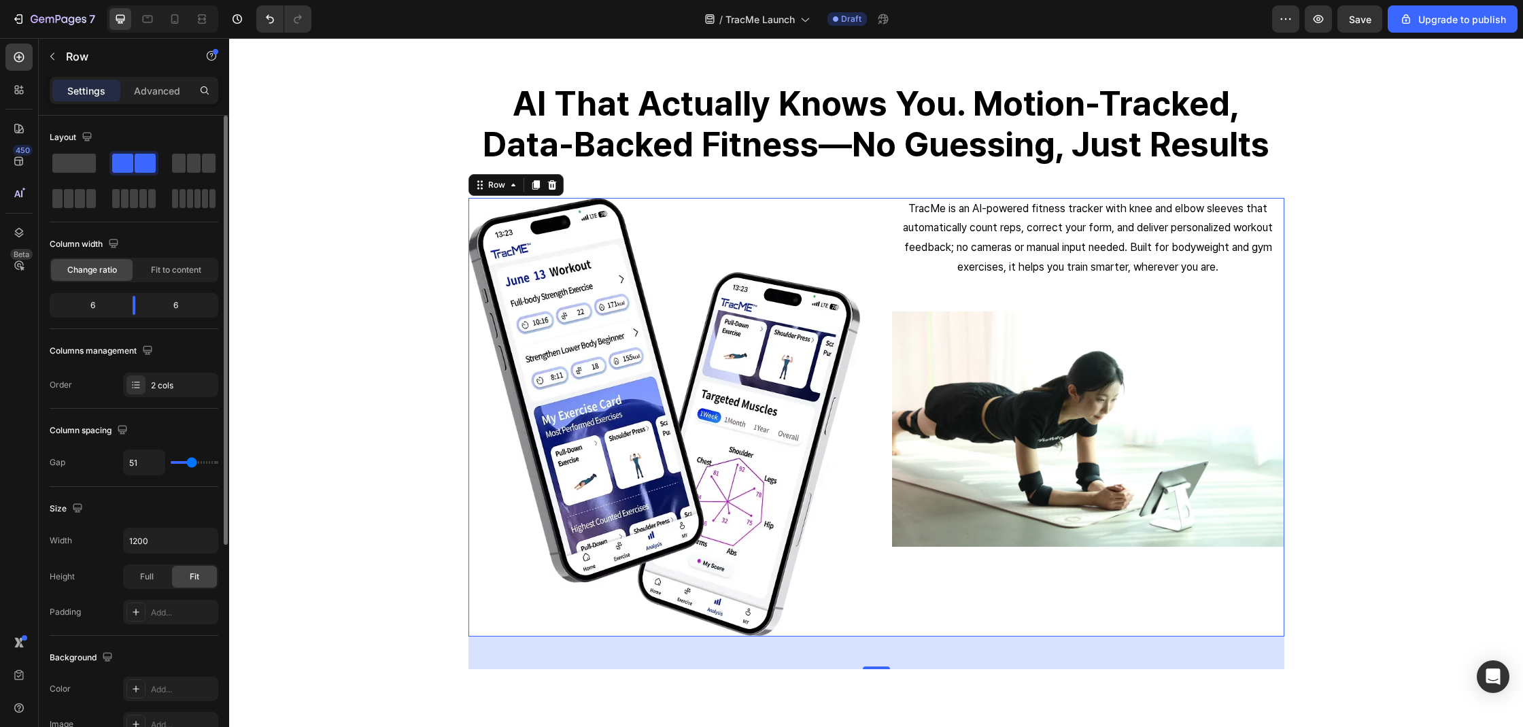
type input "52"
type input "53"
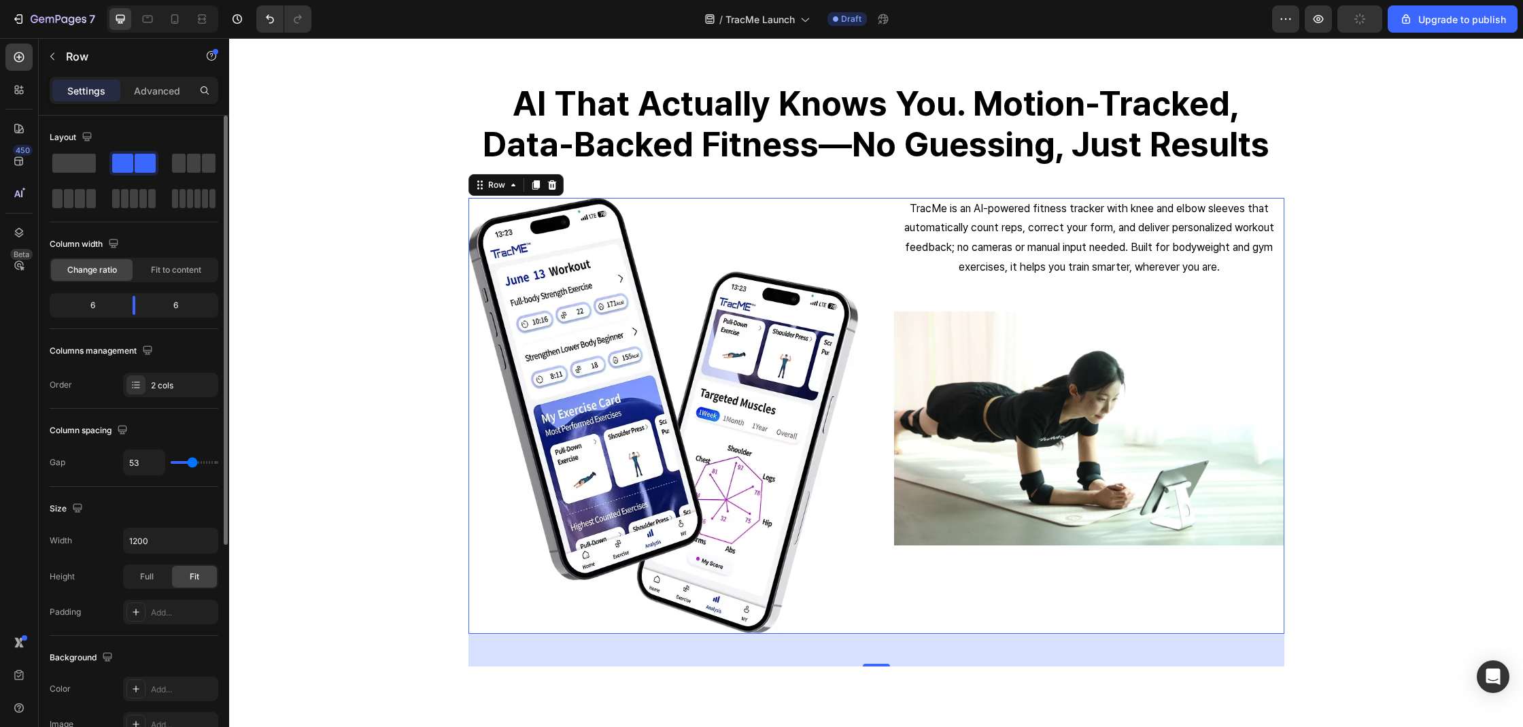
drag, startPoint x: 179, startPoint y: 461, endPoint x: 466, endPoint y: 404, distance: 291.8
type input "53"
click at [192, 461] on input "range" at bounding box center [195, 462] width 48 height 3
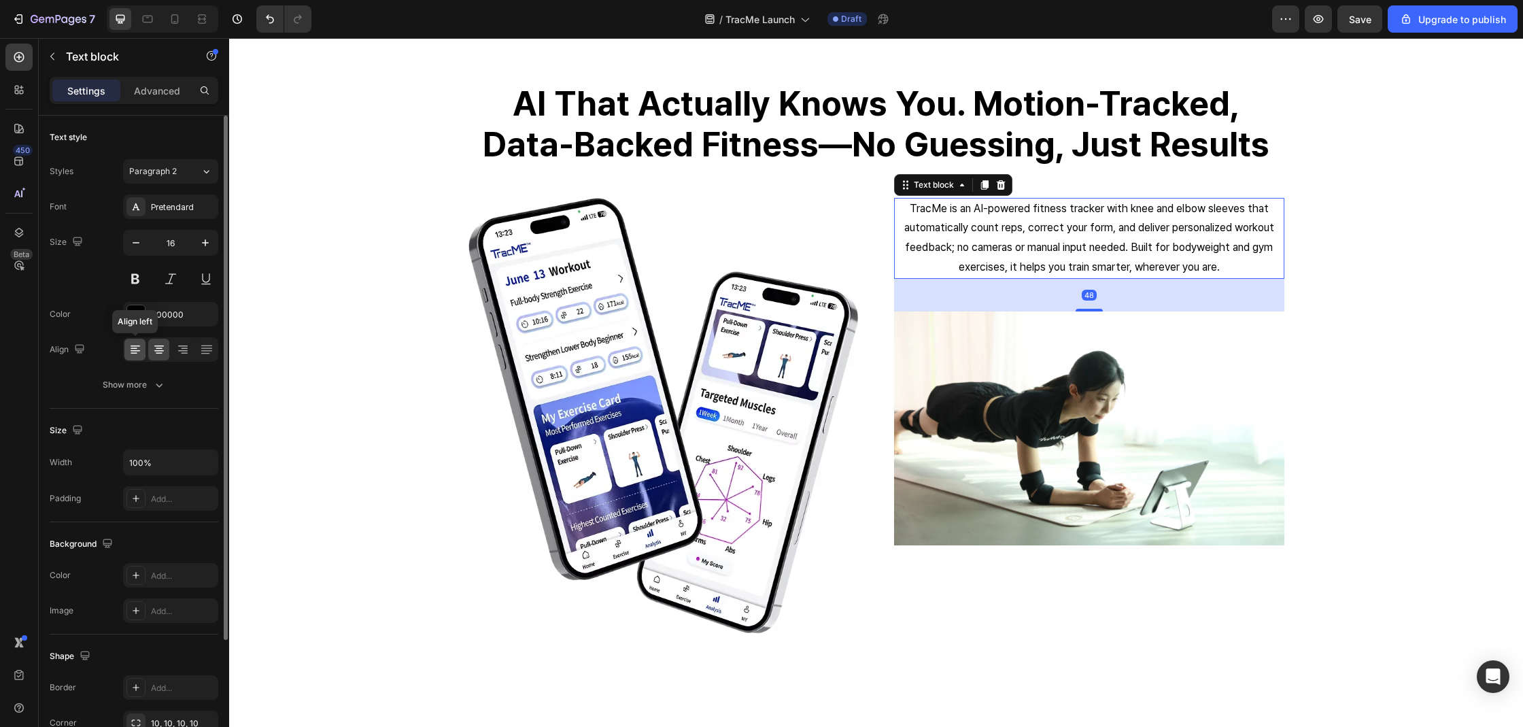
click at [137, 358] on div at bounding box center [134, 350] width 21 height 22
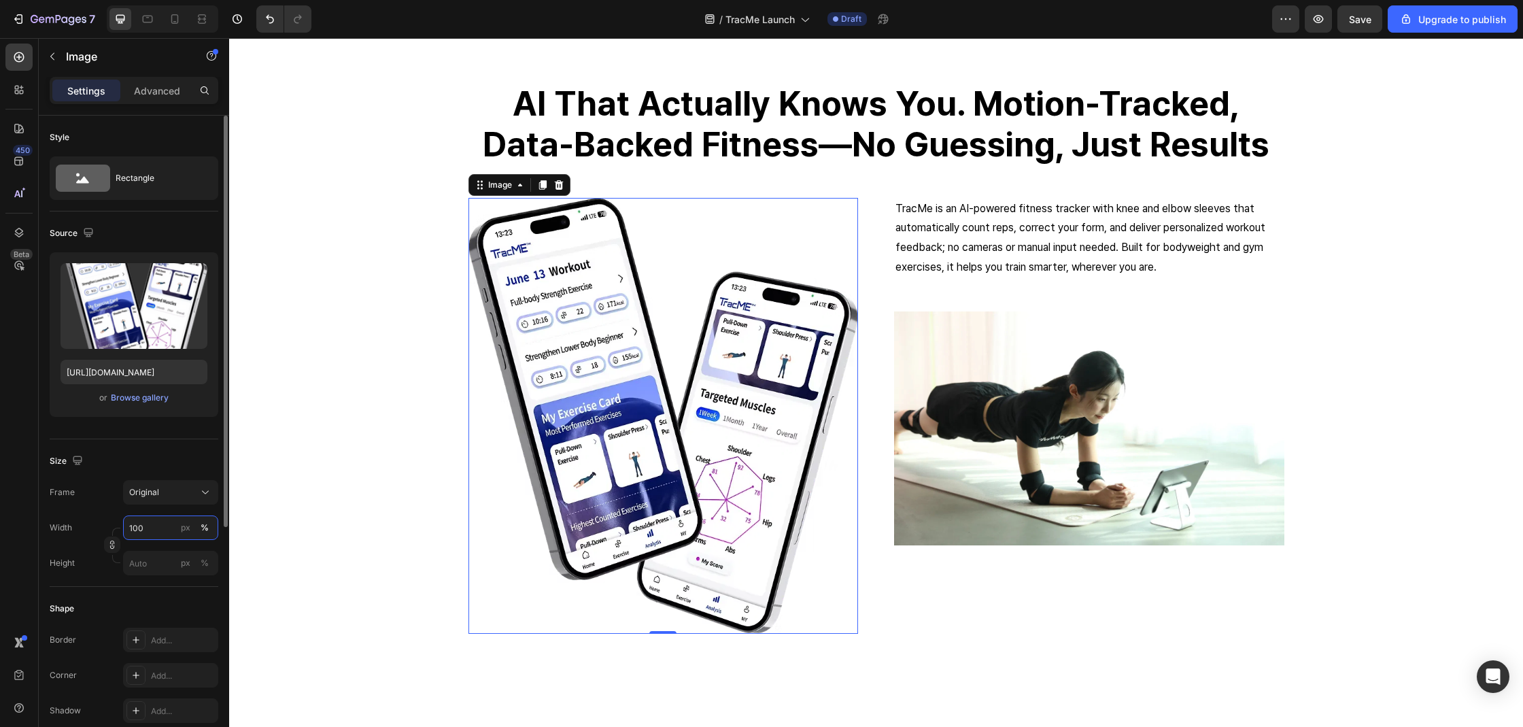
click at [160, 527] on input "100" at bounding box center [170, 527] width 95 height 24
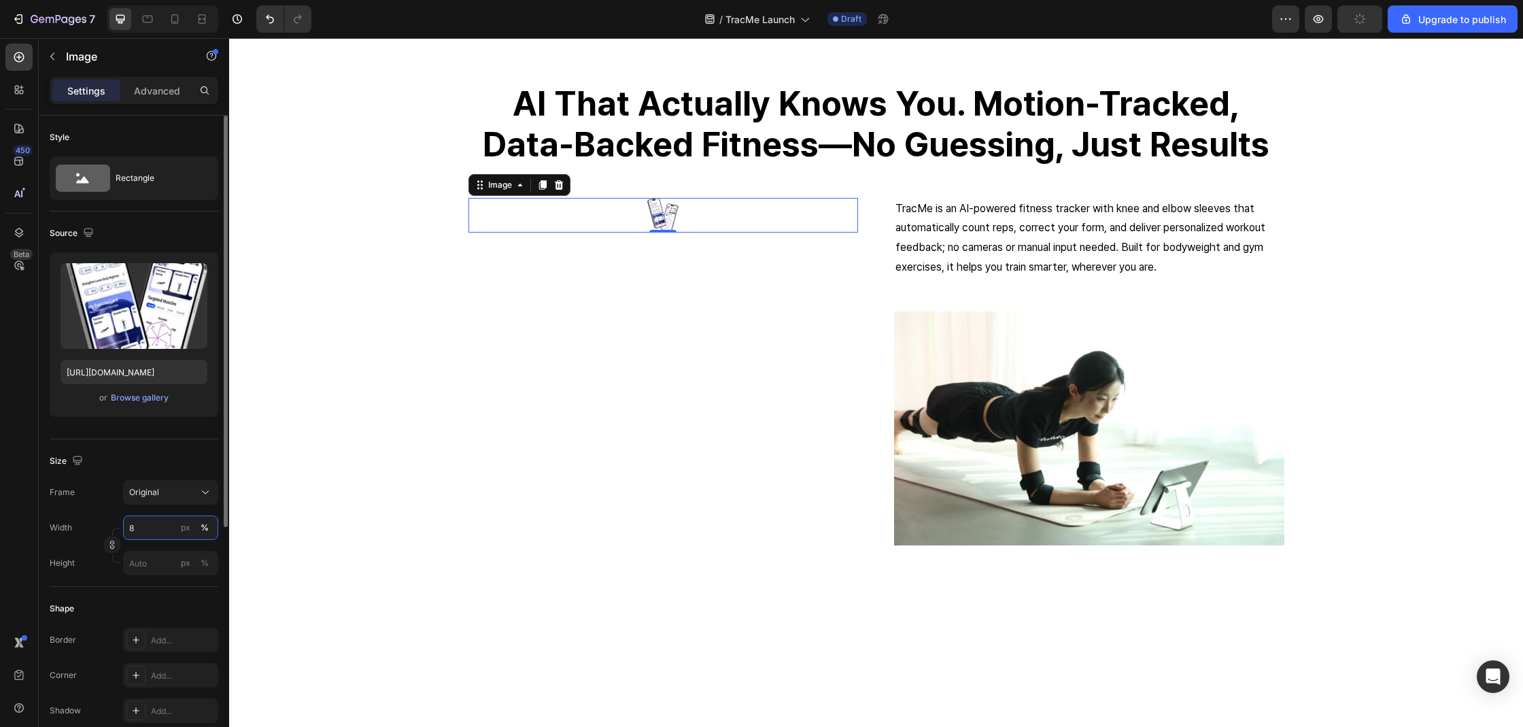
type input "80"
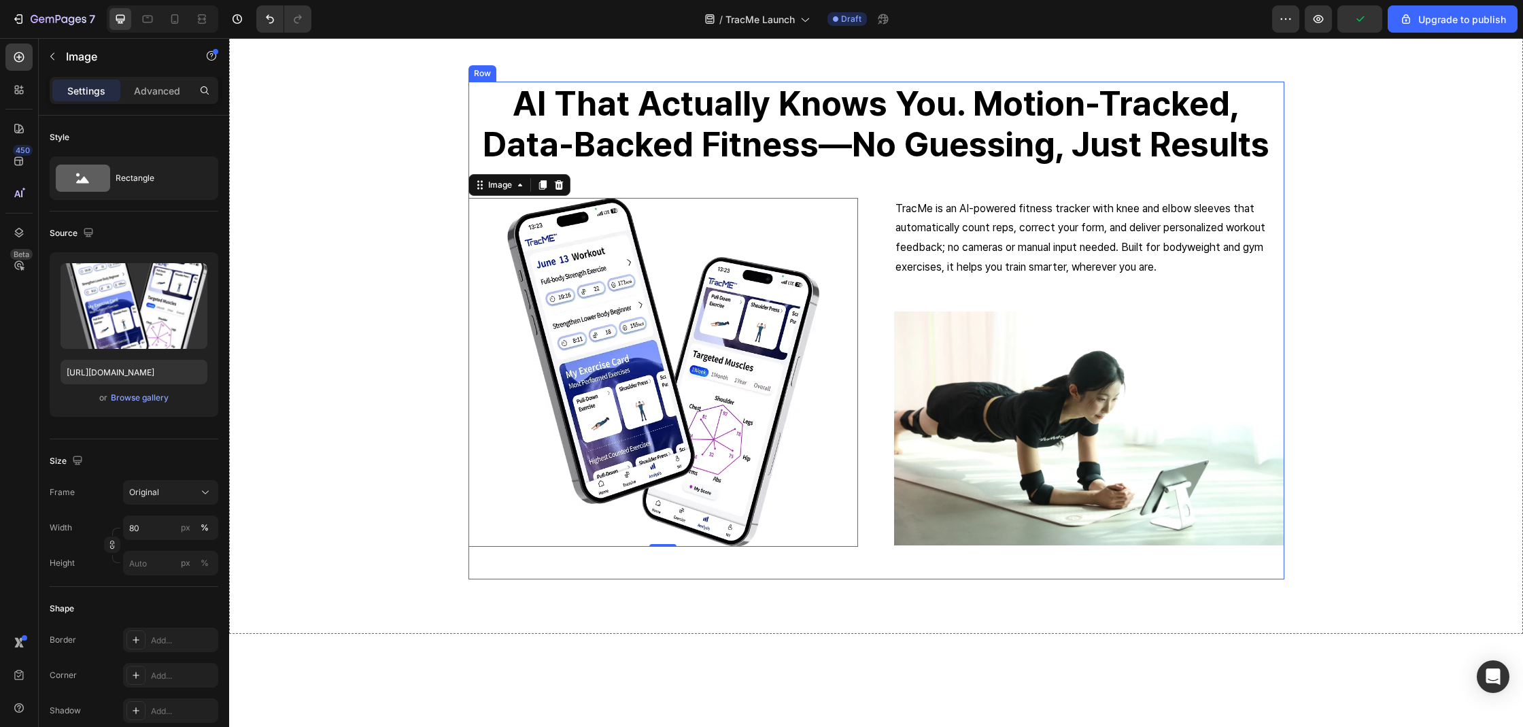
click at [708, 574] on div "⁠⁠⁠⁠⁠⁠⁠ AI that actually knows you. Motion-tracked, data-backed fitness—no gues…" at bounding box center [876, 331] width 816 height 498
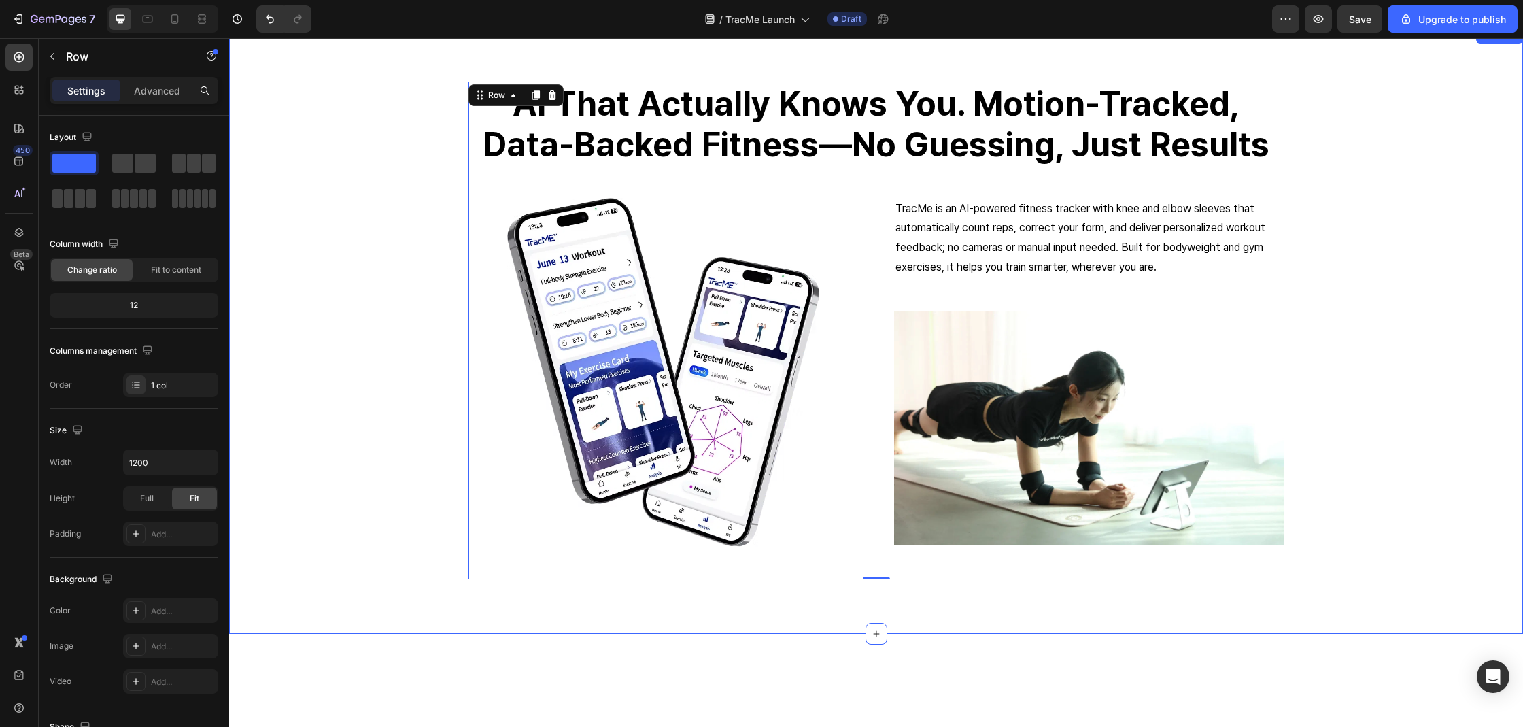
click at [1319, 499] on div "⁠⁠⁠⁠⁠⁠⁠ AI that actually knows you. Motion-tracked, data-backed fitness—no gues…" at bounding box center [875, 331] width 1273 height 498
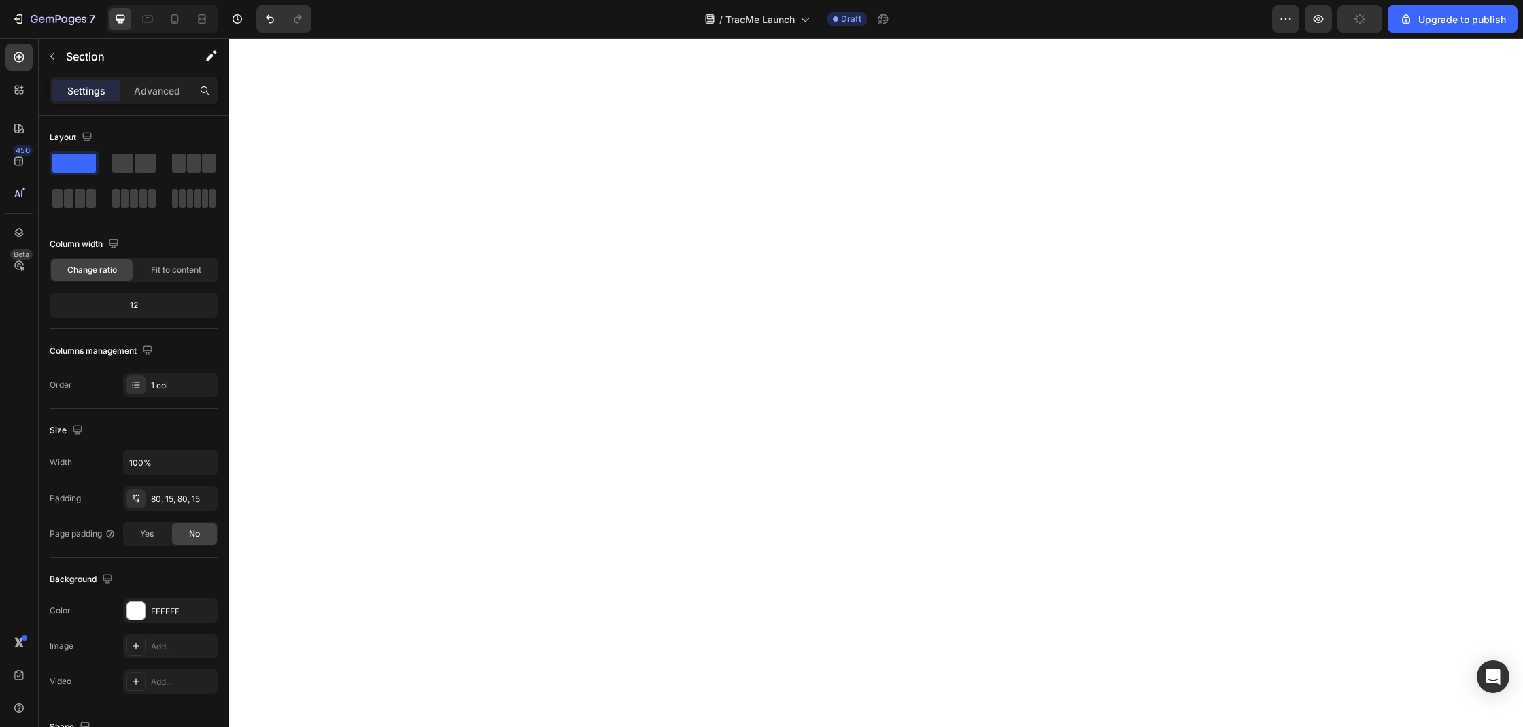
scroll to position [474, 0]
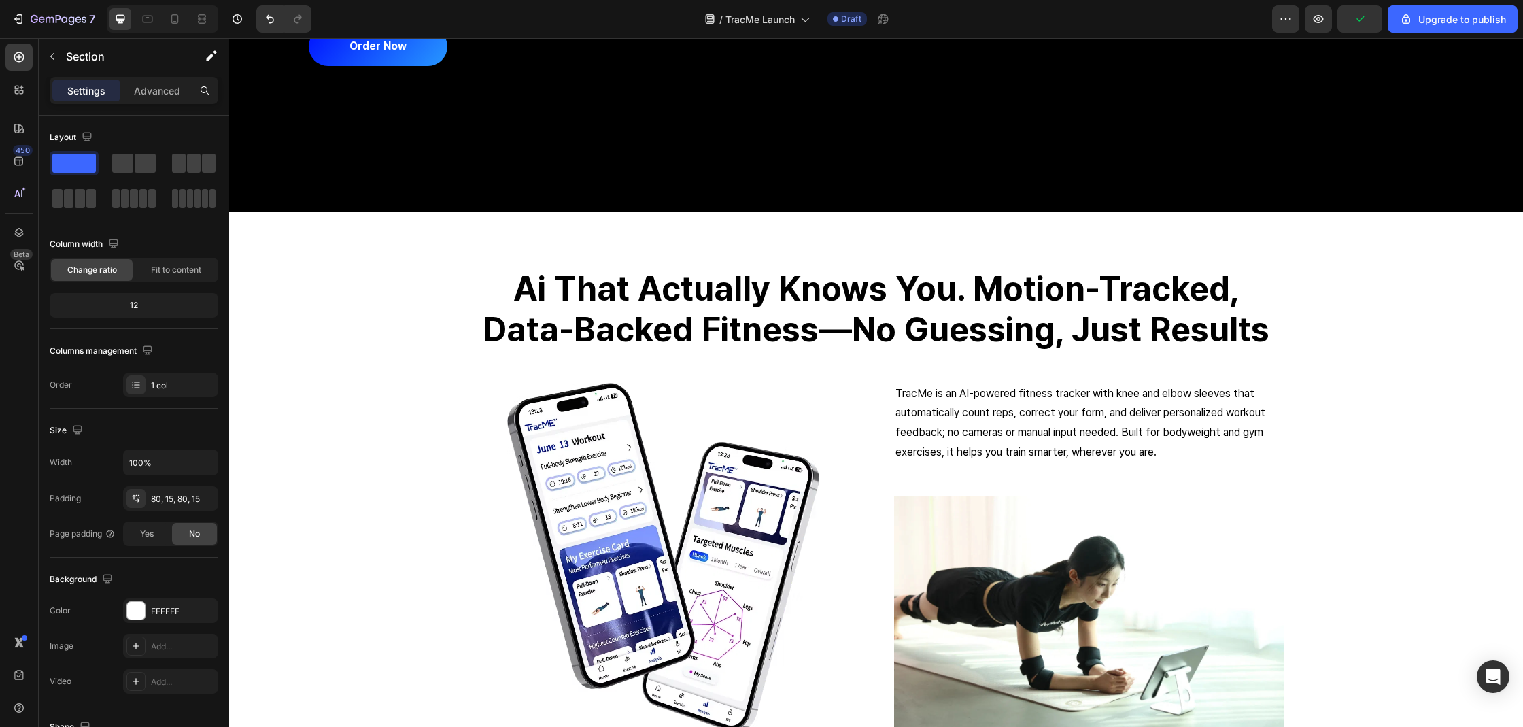
click at [413, 58] on button "Order Now" at bounding box center [378, 46] width 139 height 39
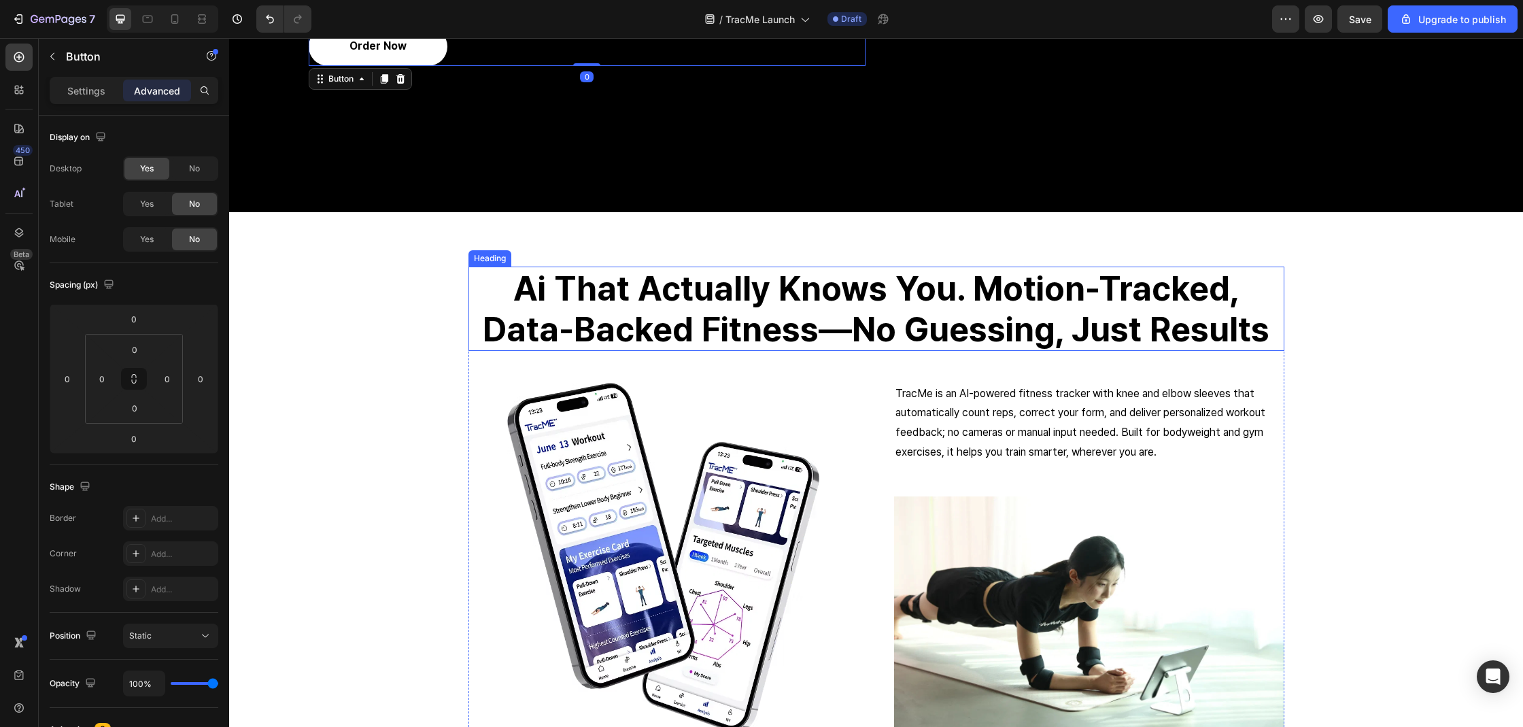
click at [309, 38] on button "Order Now" at bounding box center [378, 46] width 139 height 39
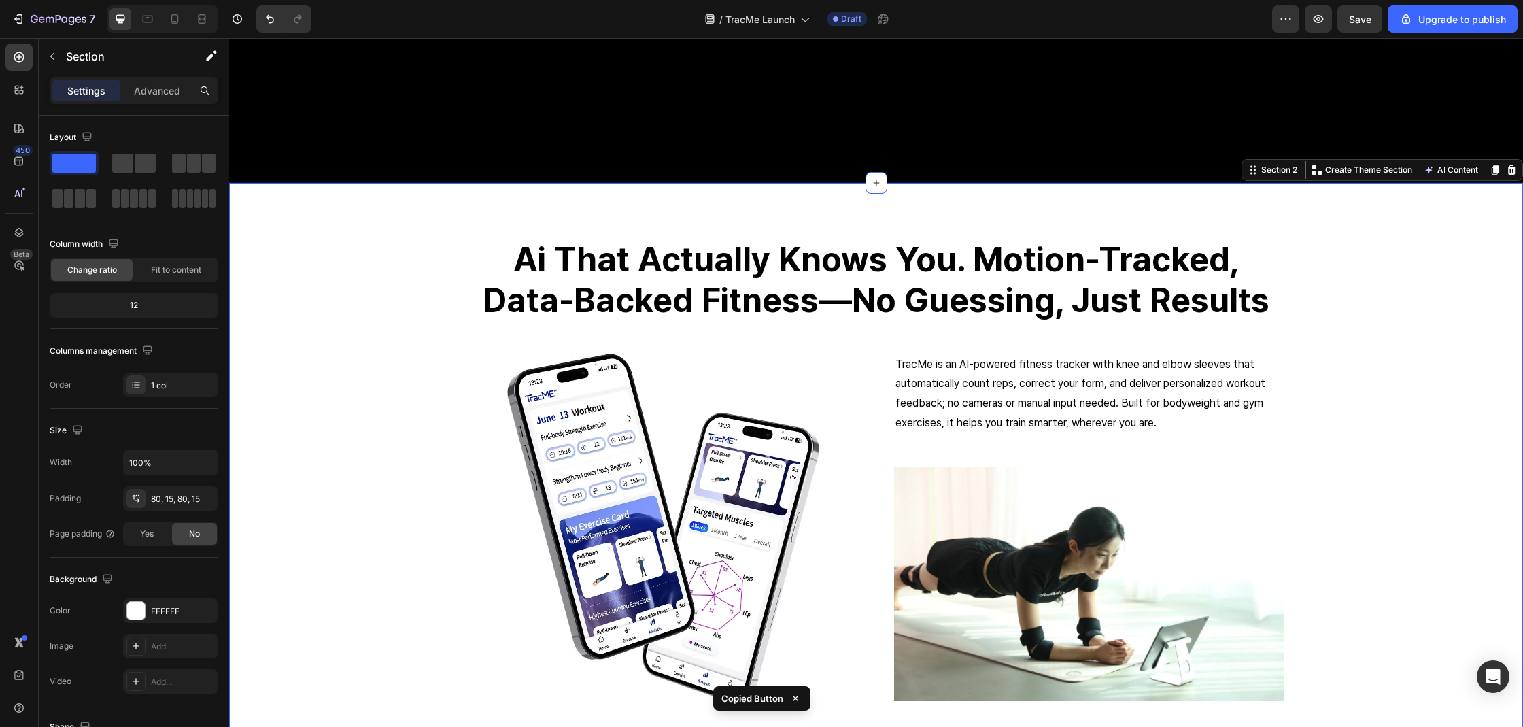
scroll to position [569, 0]
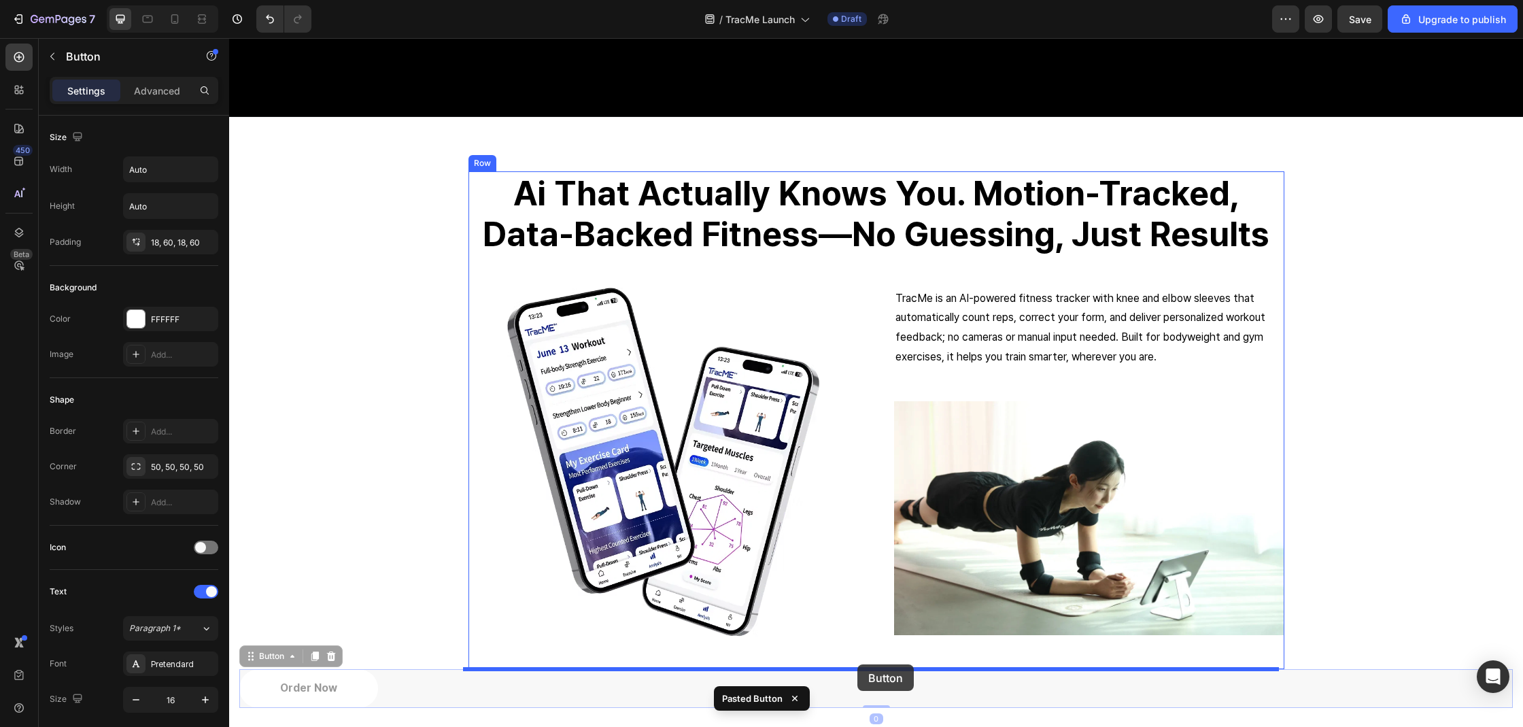
drag, startPoint x: 336, startPoint y: 689, endPoint x: 857, endPoint y: 664, distance: 522.0
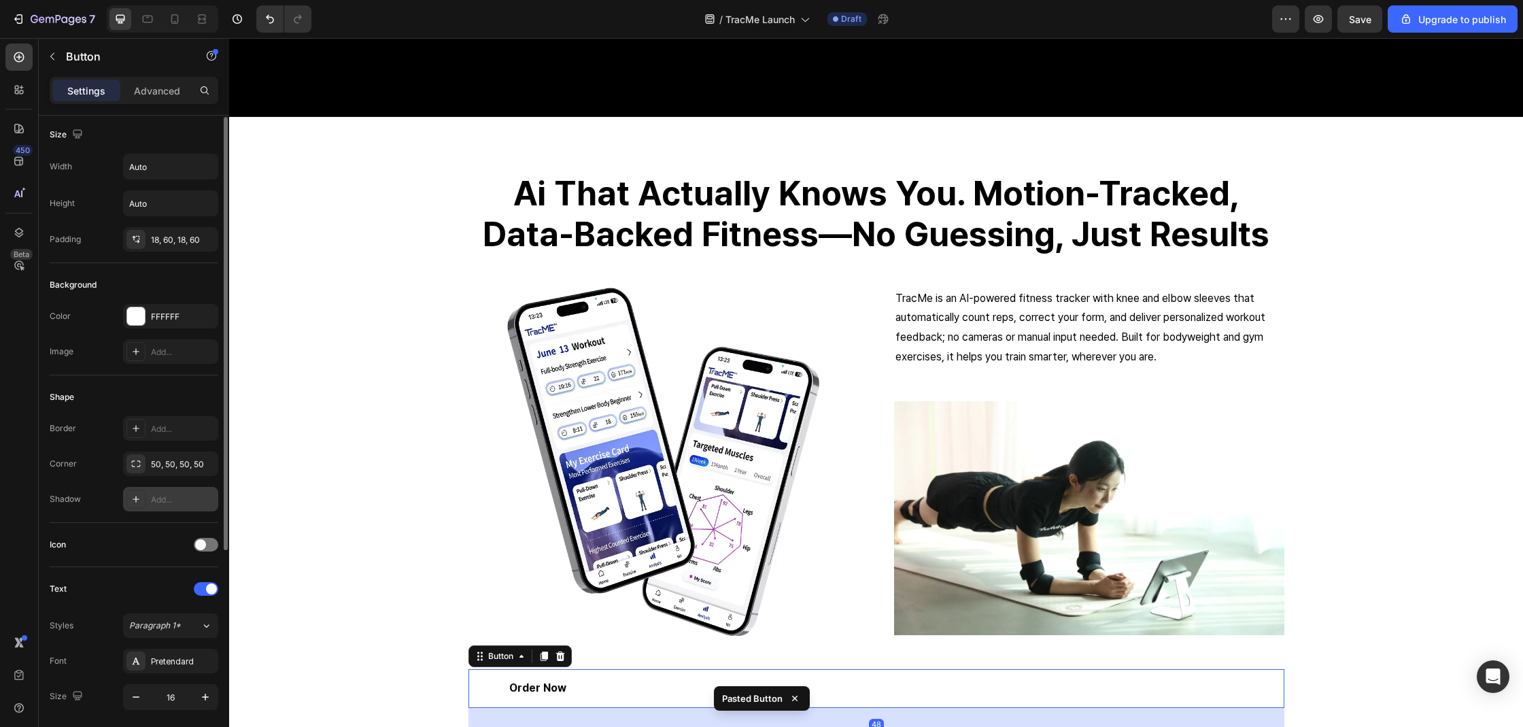
scroll to position [325, 0]
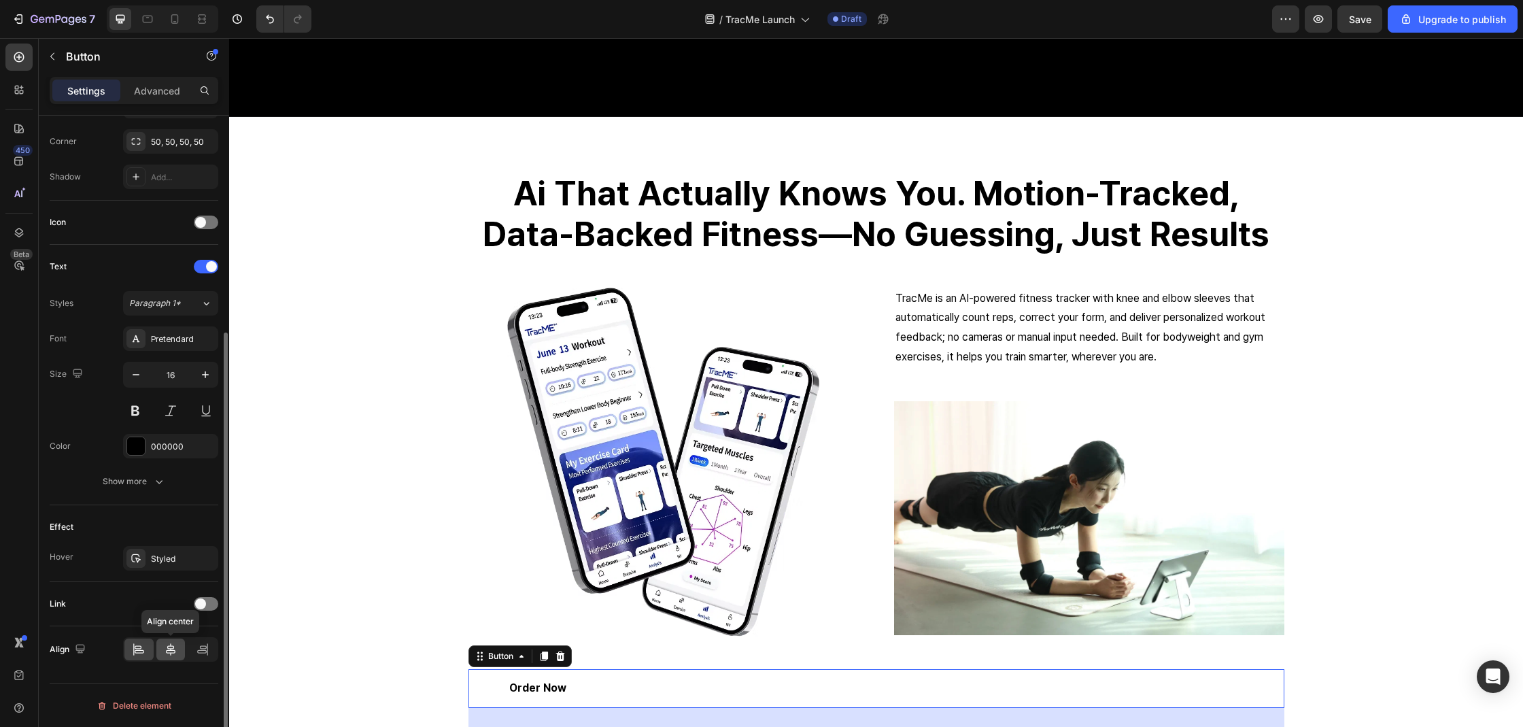
click at [178, 649] on div at bounding box center [170, 649] width 29 height 22
click at [166, 480] on button "Show more" at bounding box center [134, 481] width 169 height 24
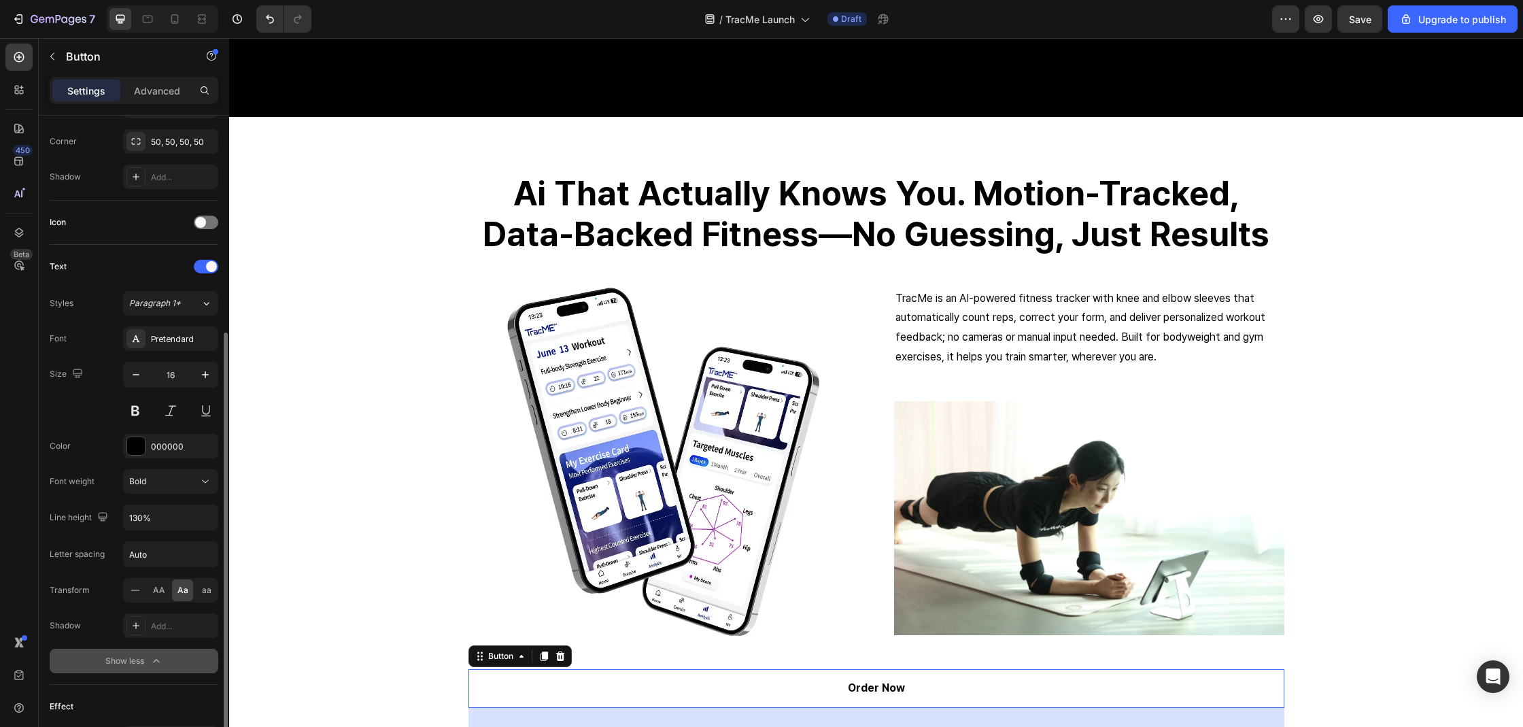
click at [133, 672] on button "Show less" at bounding box center [134, 661] width 169 height 24
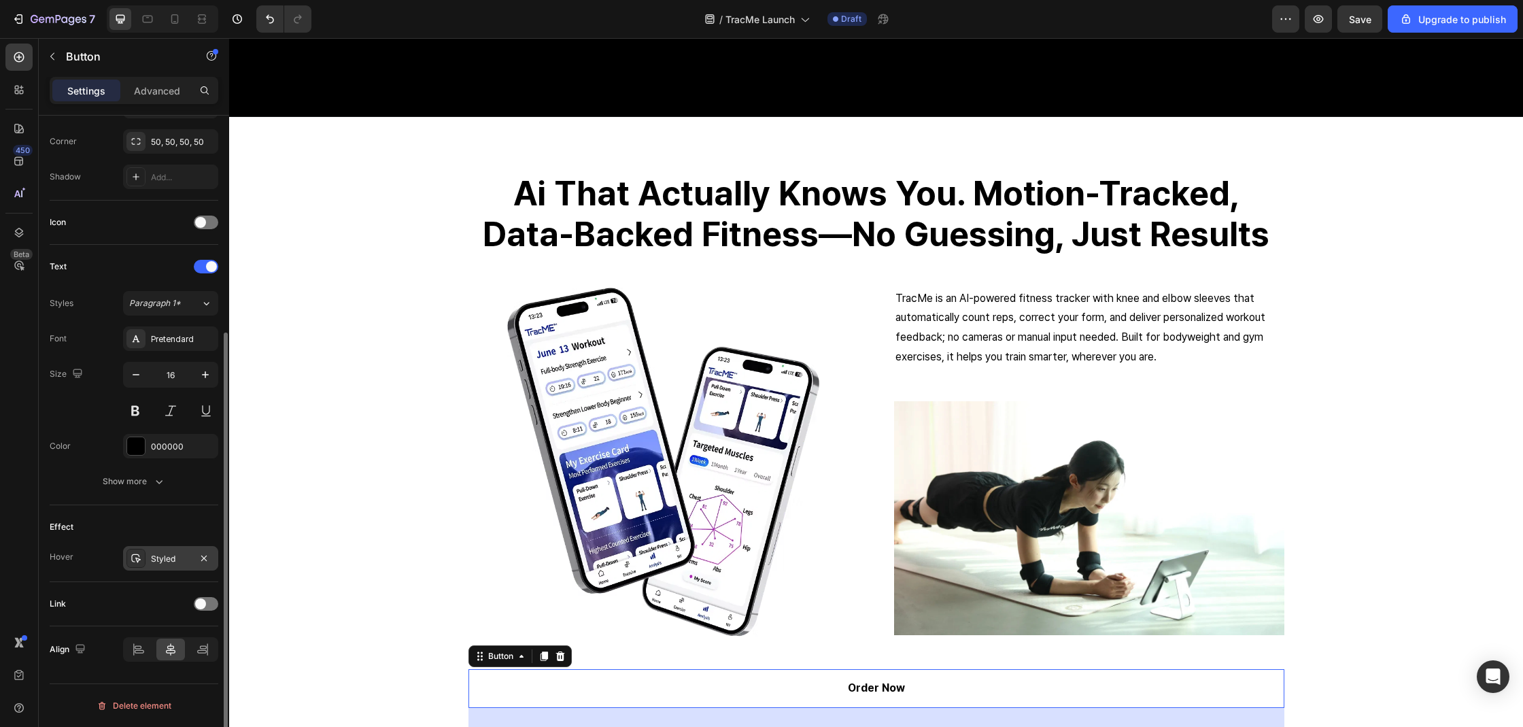
click at [171, 559] on div "Styled" at bounding box center [170, 559] width 39 height 12
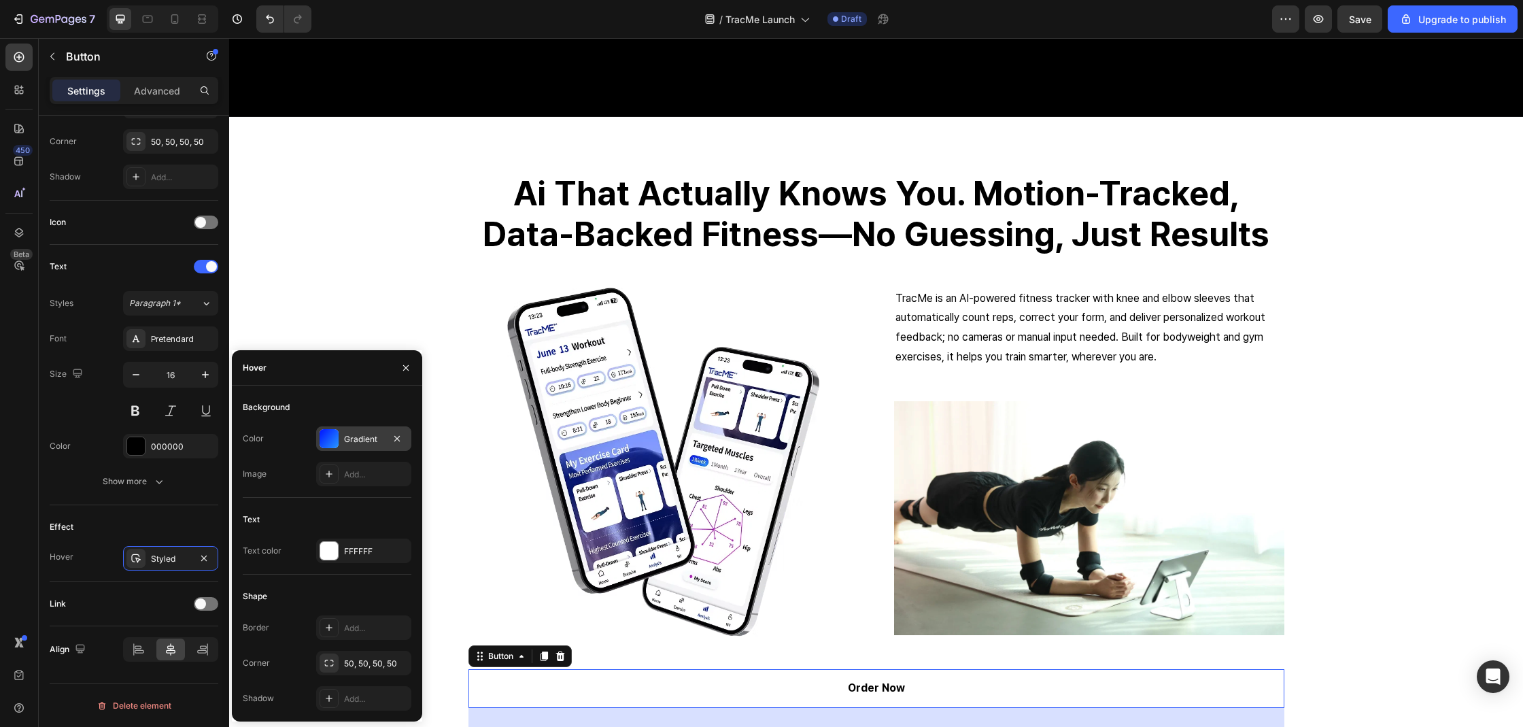
click at [344, 433] on div "Gradient" at bounding box center [363, 439] width 39 height 12
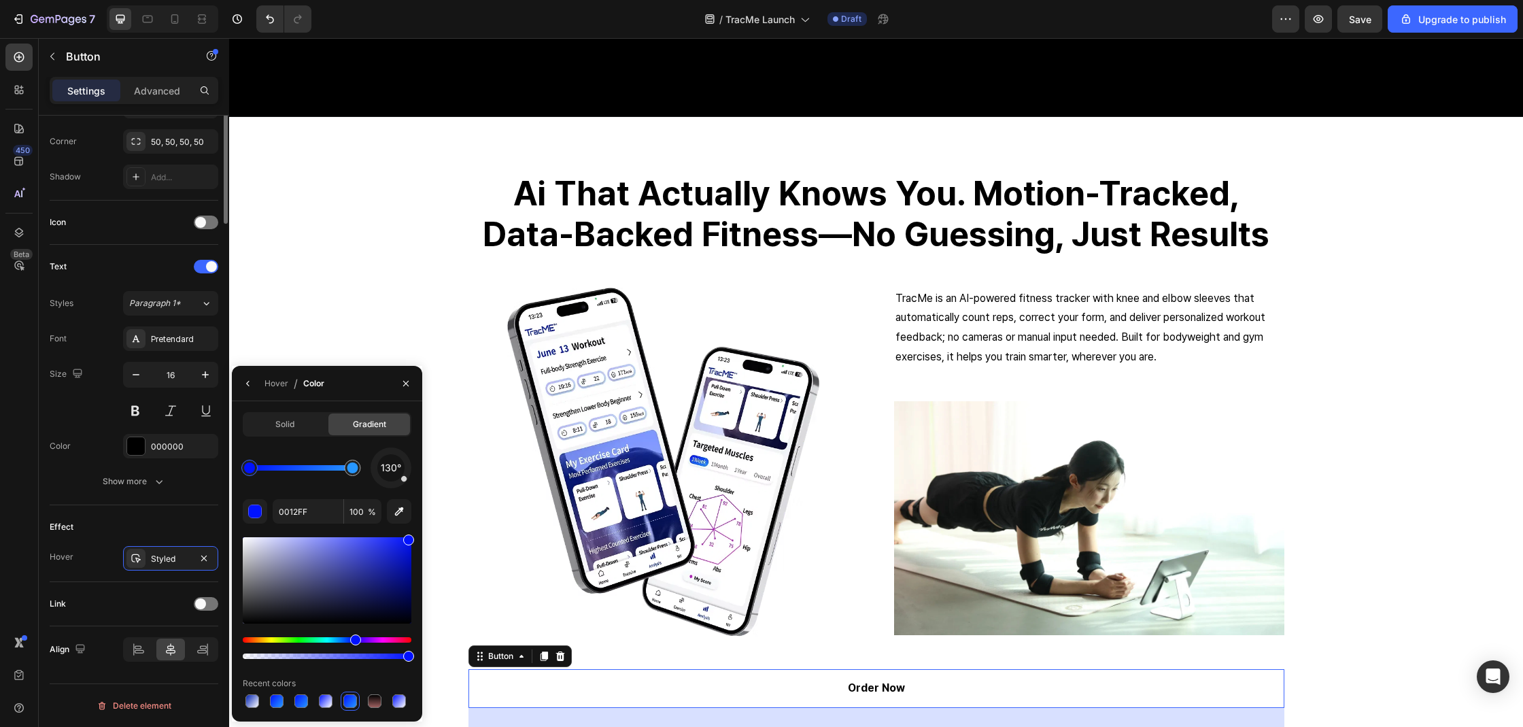
scroll to position [0, 0]
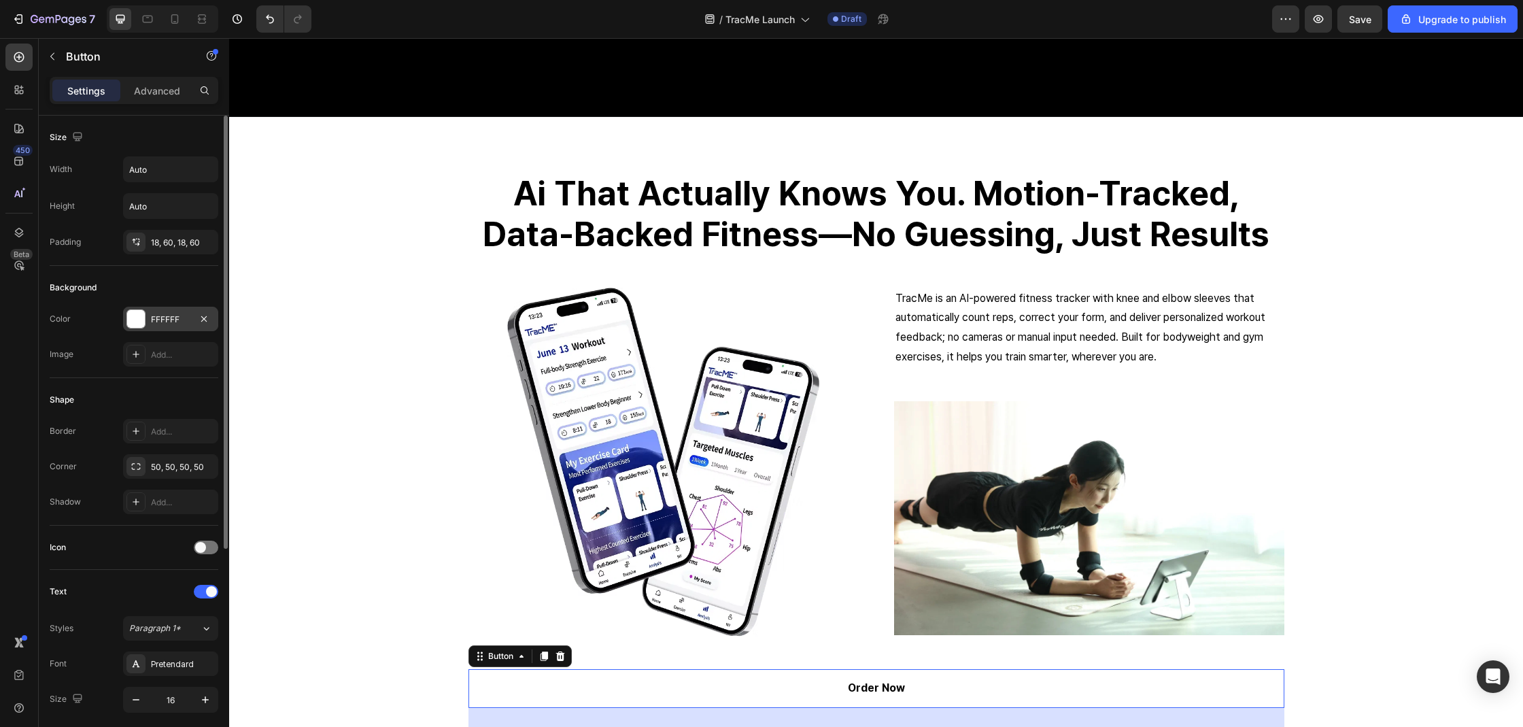
click at [158, 323] on div "FFFFFF" at bounding box center [170, 319] width 39 height 12
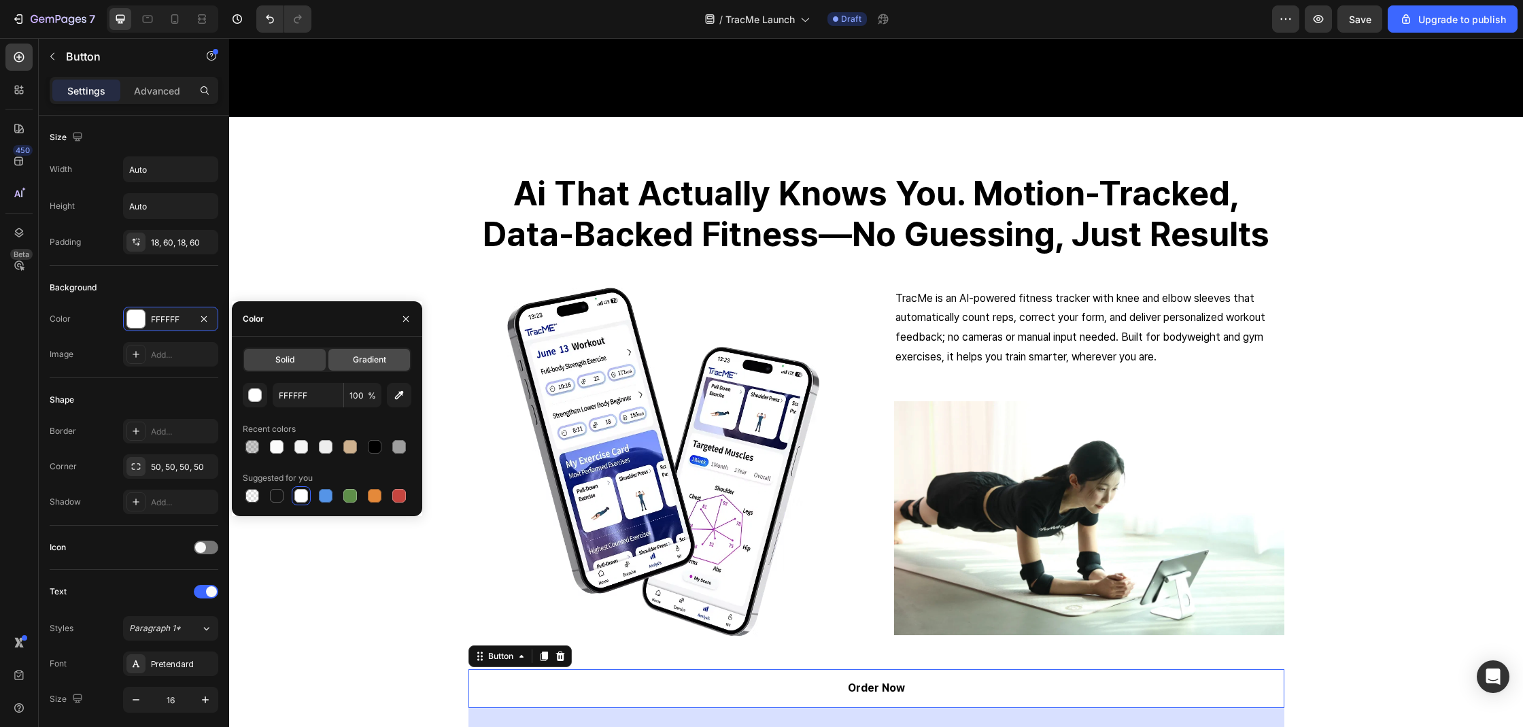
click at [336, 366] on div "Gradient" at bounding box center [369, 360] width 82 height 22
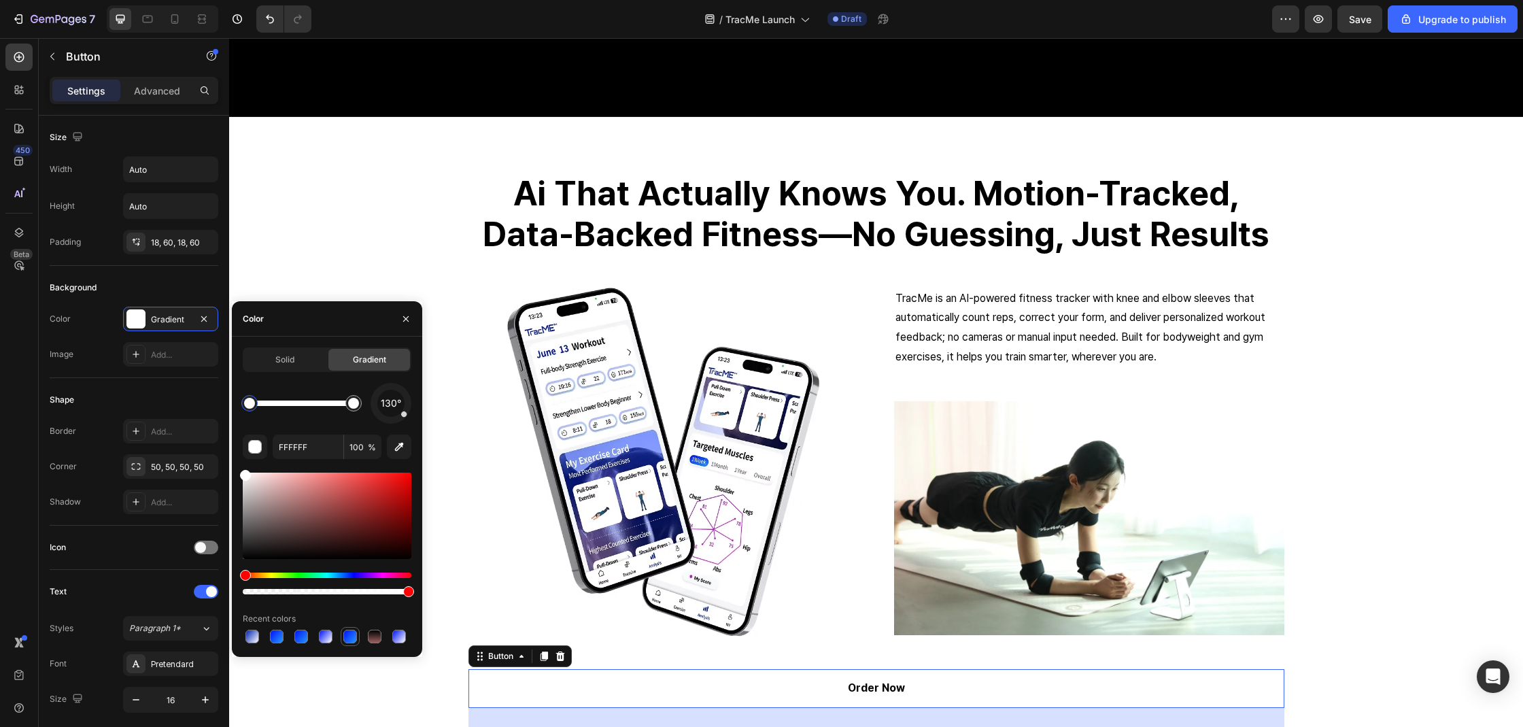
click at [346, 645] on div at bounding box center [350, 636] width 19 height 19
type input "0012FF"
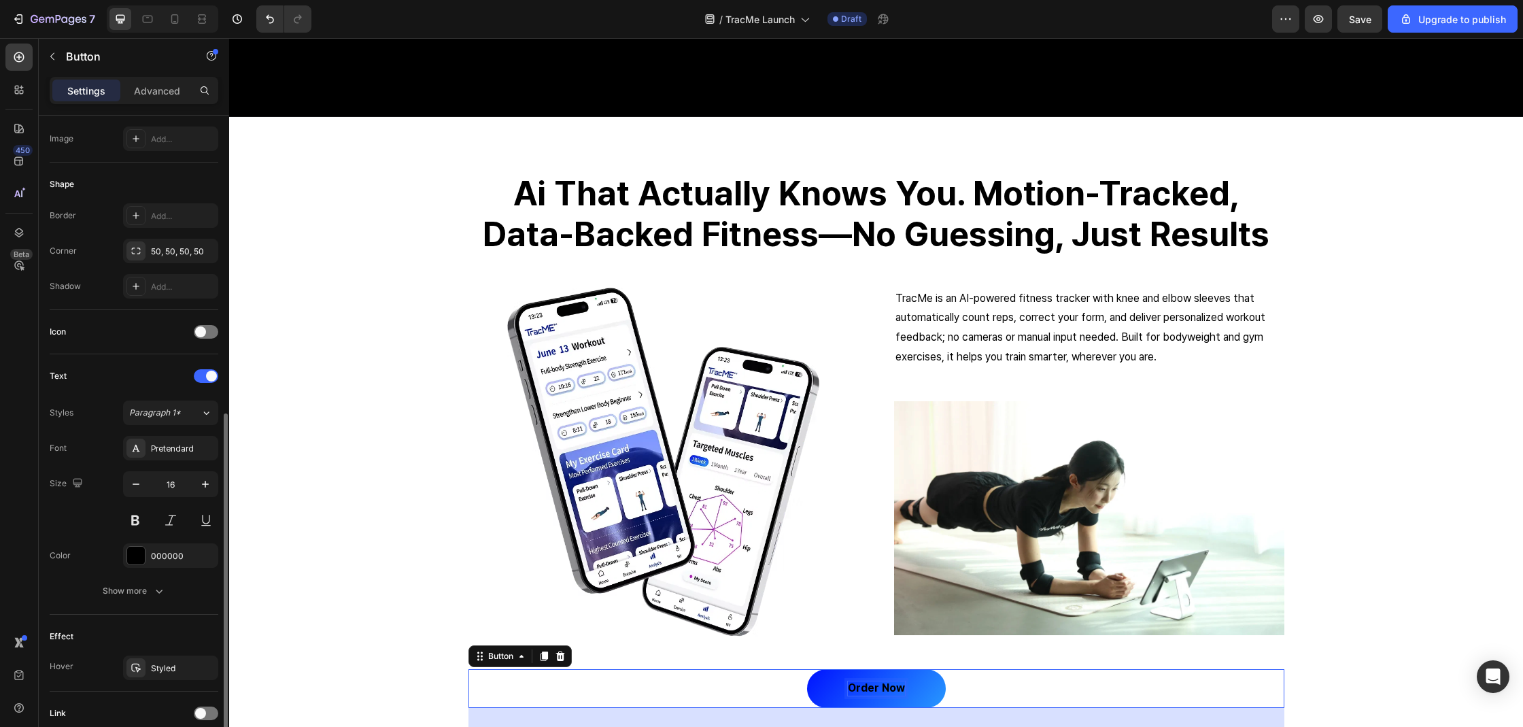
scroll to position [308, 0]
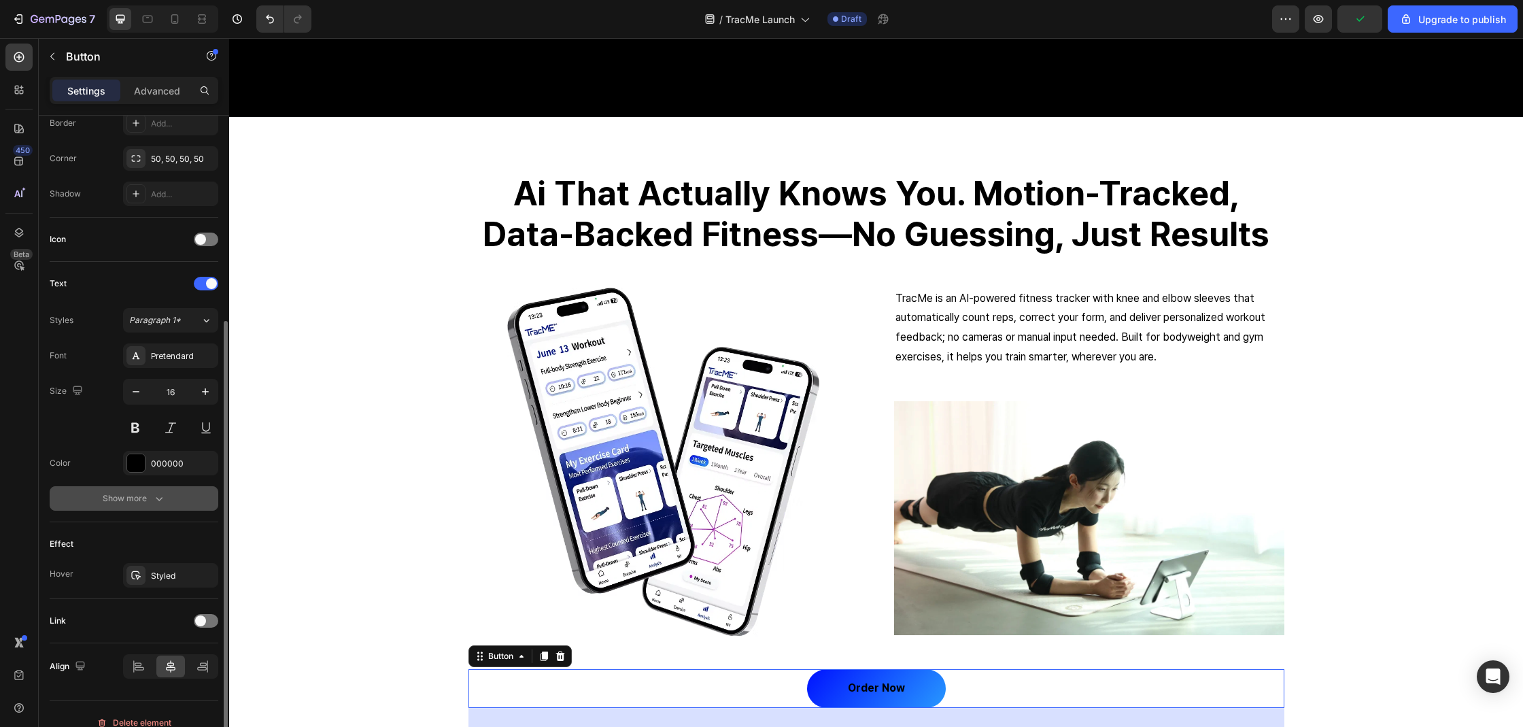
click at [158, 494] on icon "button" at bounding box center [159, 498] width 14 height 14
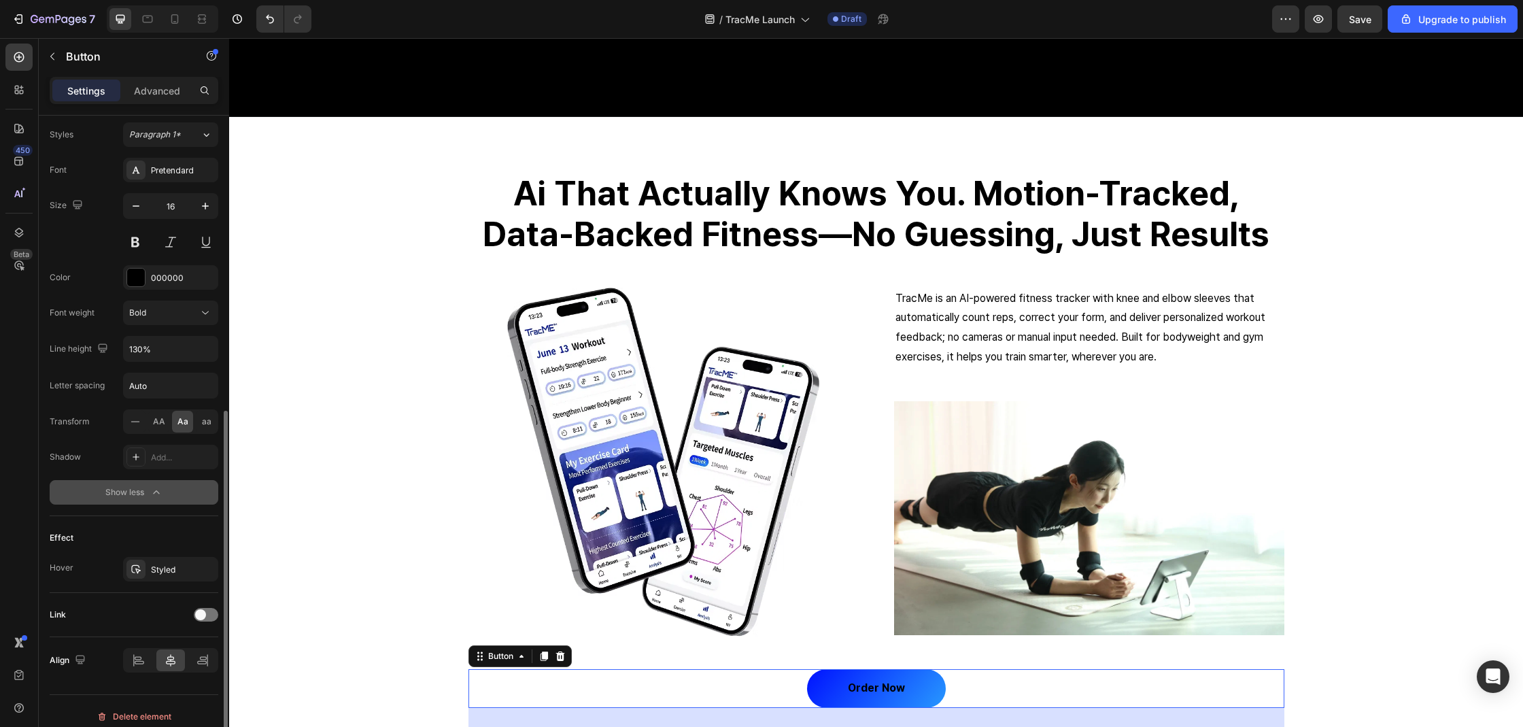
scroll to position [504, 0]
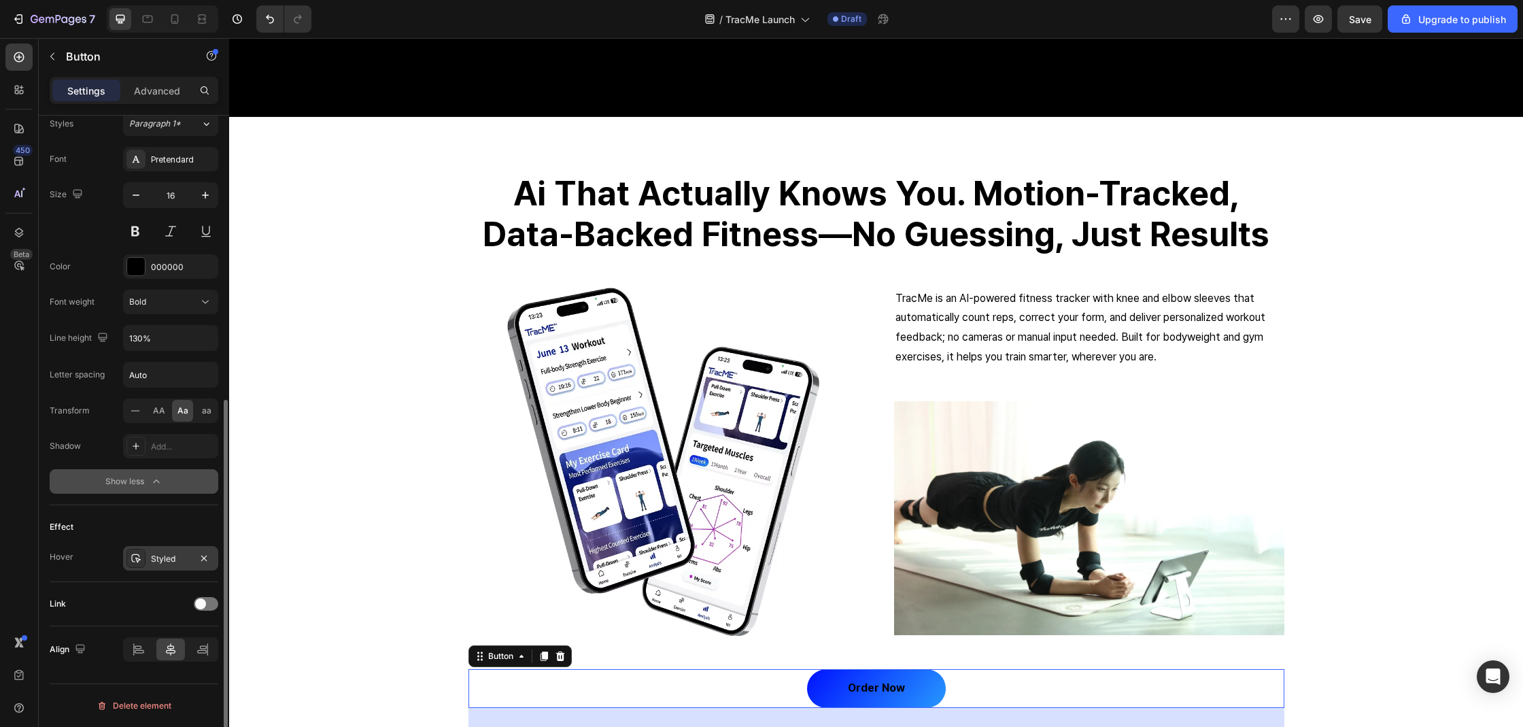
click at [129, 564] on div at bounding box center [135, 558] width 19 height 19
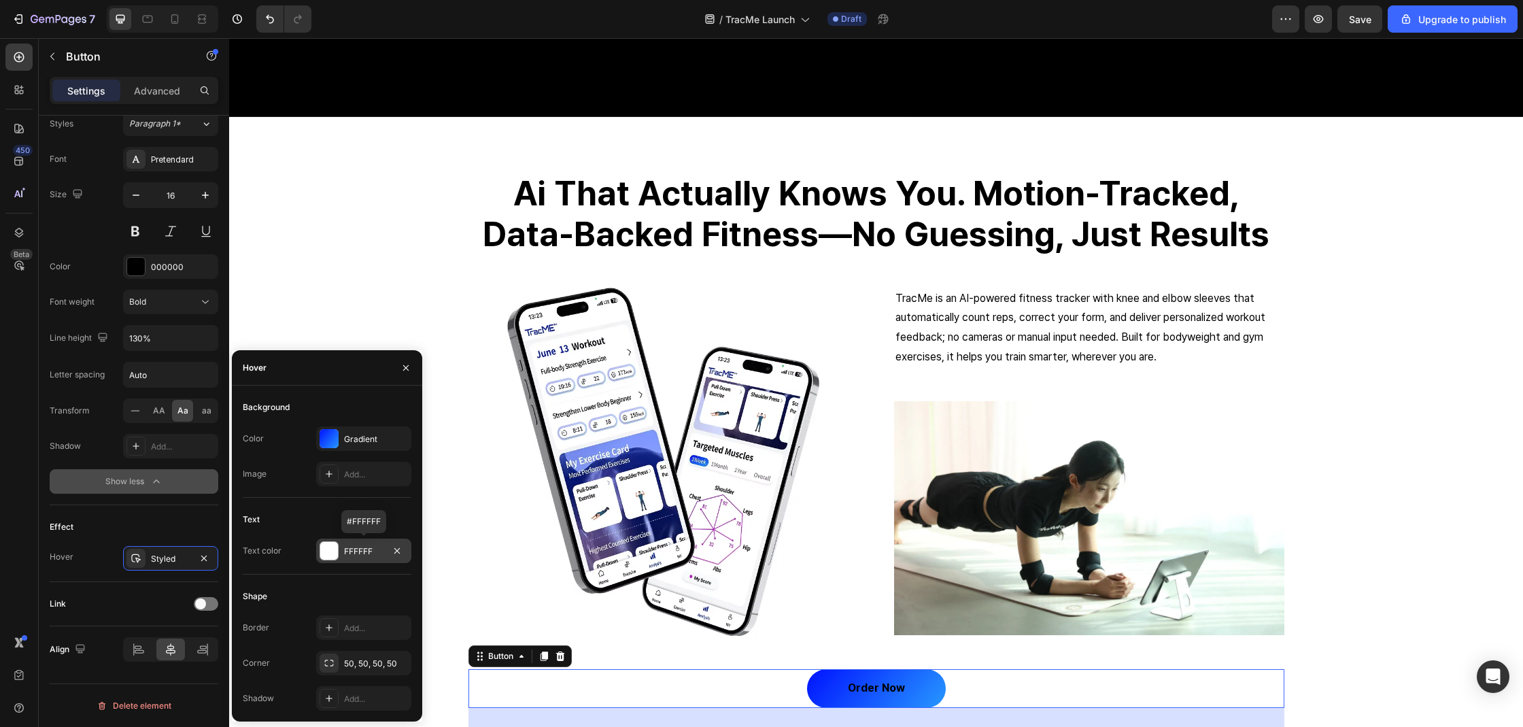
click at [326, 557] on div at bounding box center [329, 551] width 18 height 18
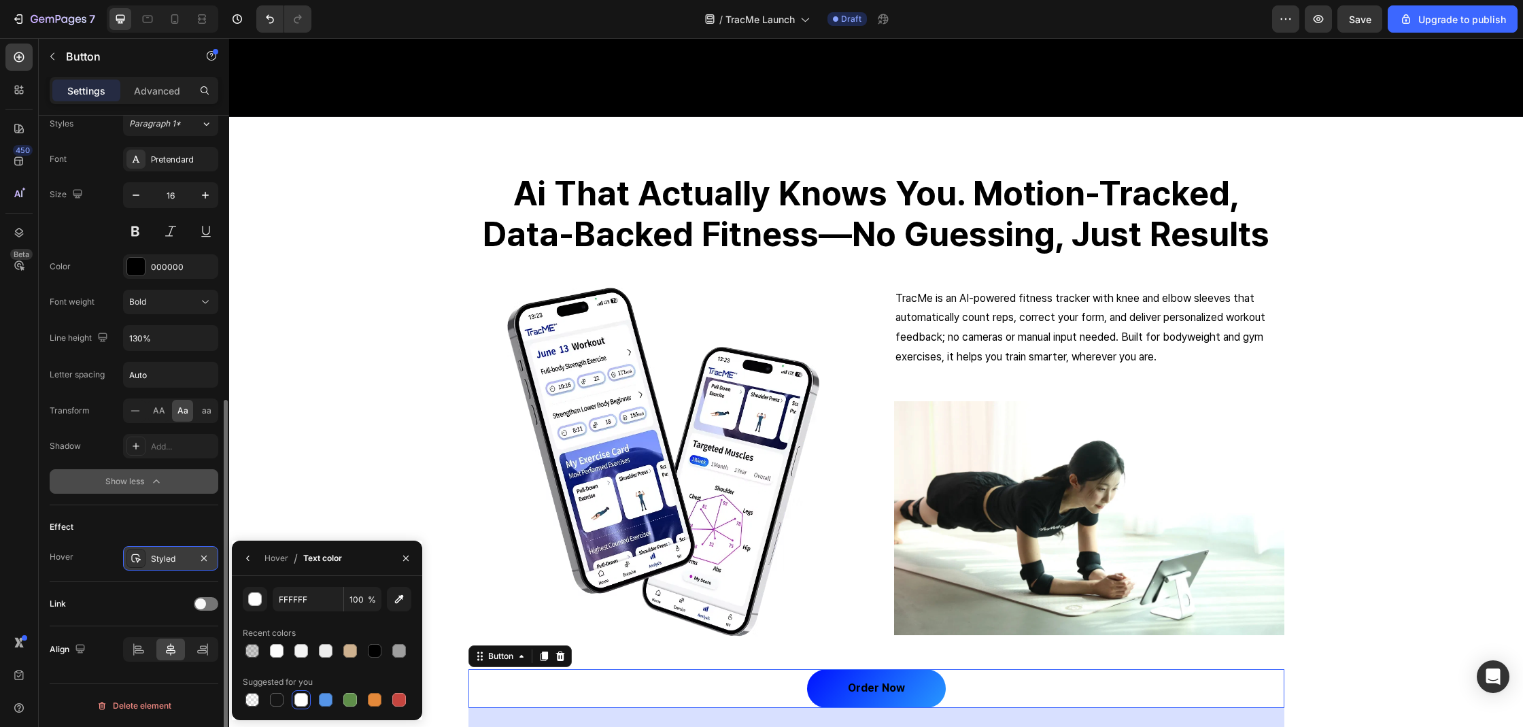
click at [170, 554] on div "Styled" at bounding box center [170, 559] width 39 height 12
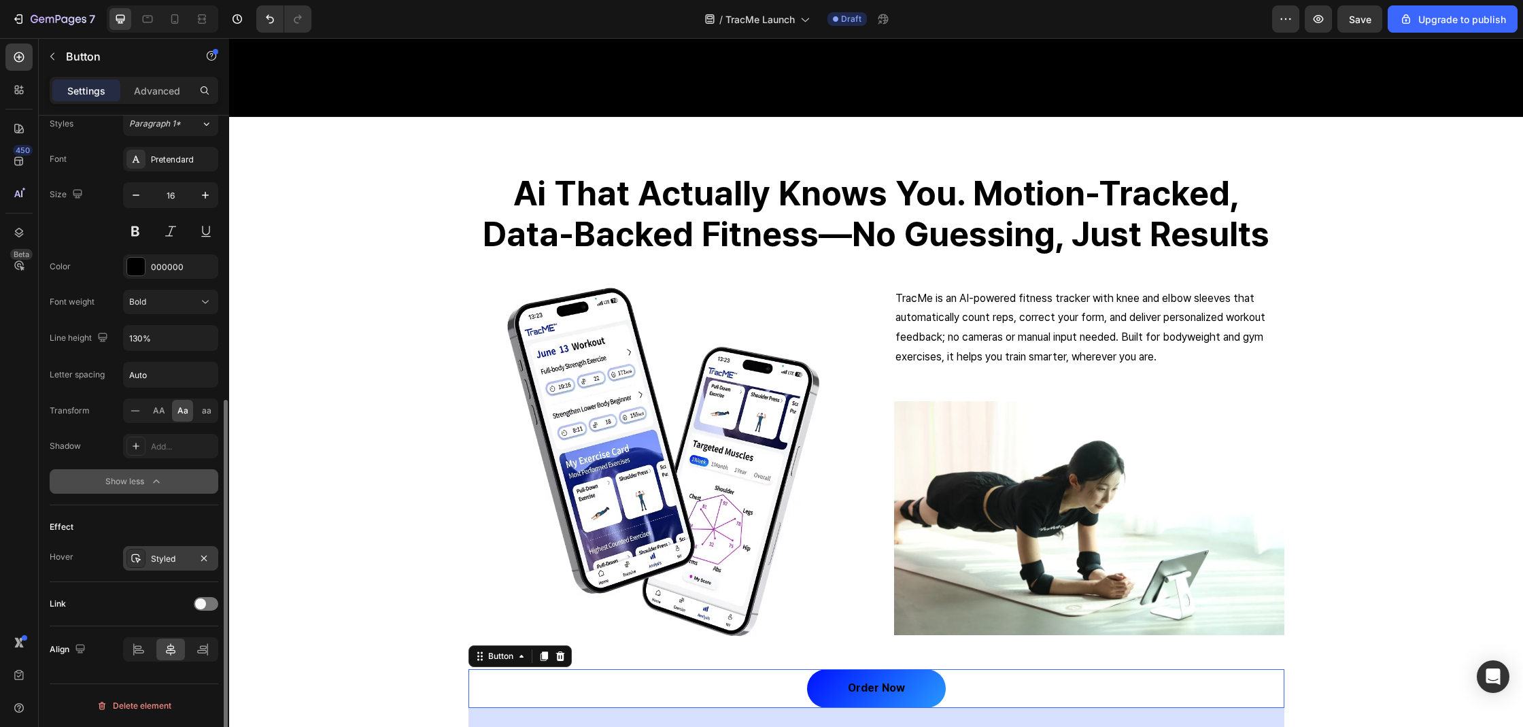
click at [168, 562] on div "Styled" at bounding box center [170, 559] width 39 height 12
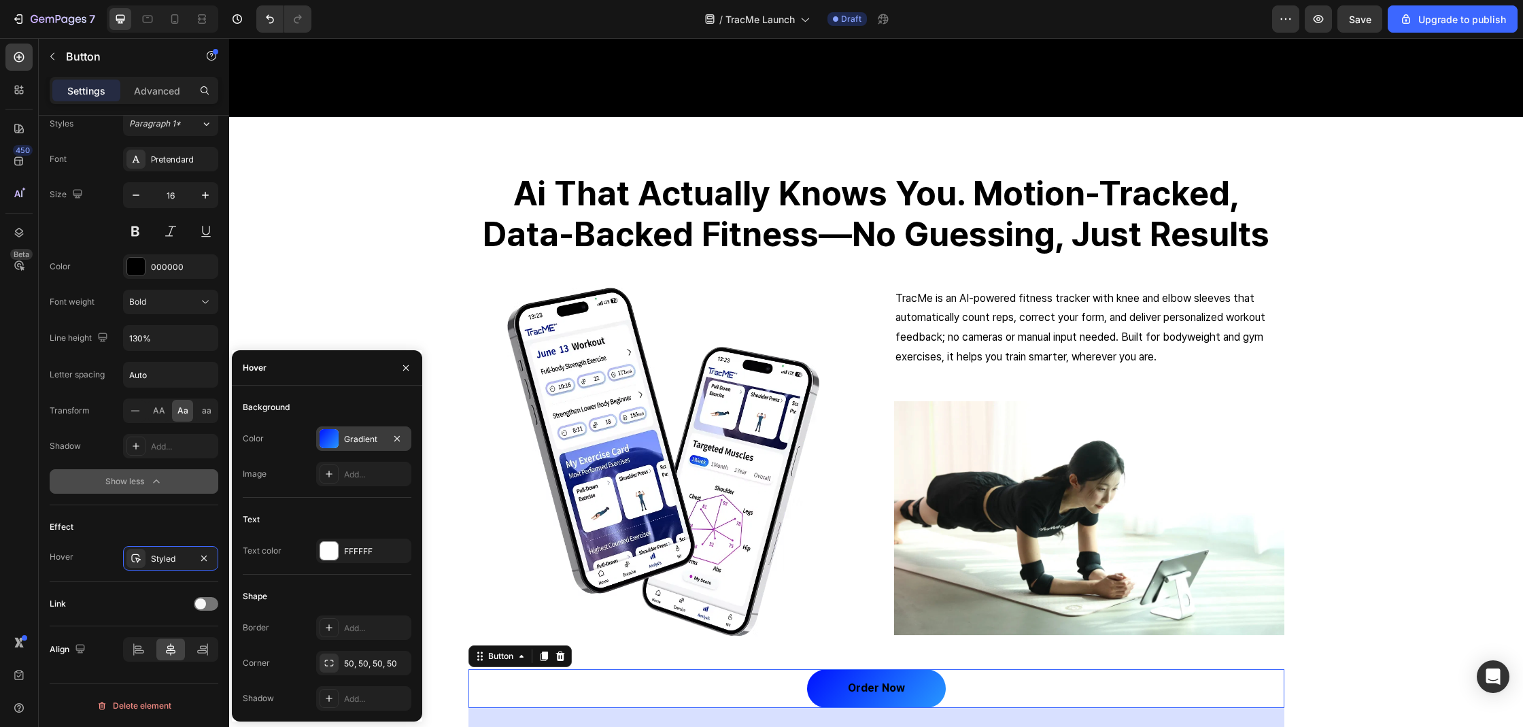
click at [324, 433] on div at bounding box center [328, 438] width 19 height 19
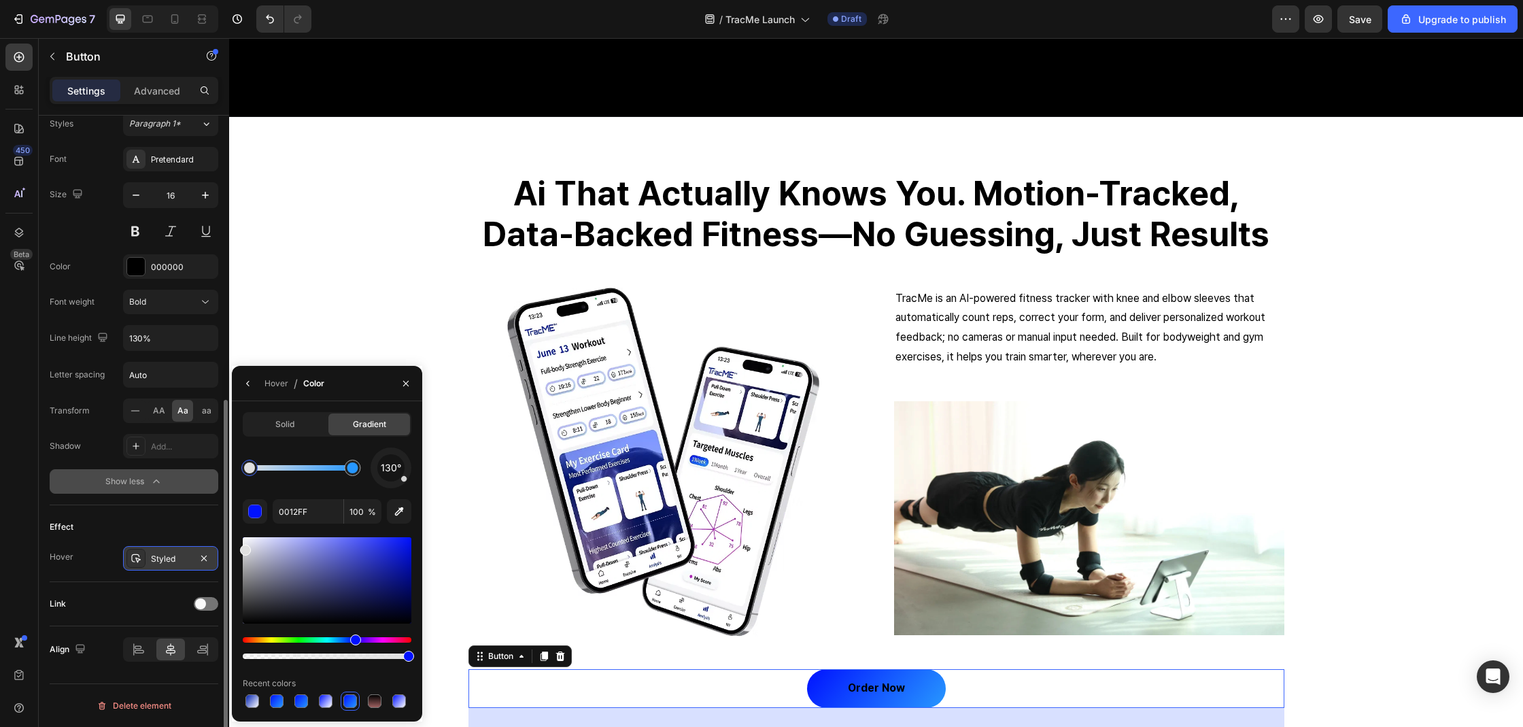
drag, startPoint x: 330, startPoint y: 552, endPoint x: 215, endPoint y: 547, distance: 114.3
click at [215, 547] on div "450 Beta Sections(18) Elements(83) Section Element Hero Section Product Detail …" at bounding box center [114, 382] width 229 height 689
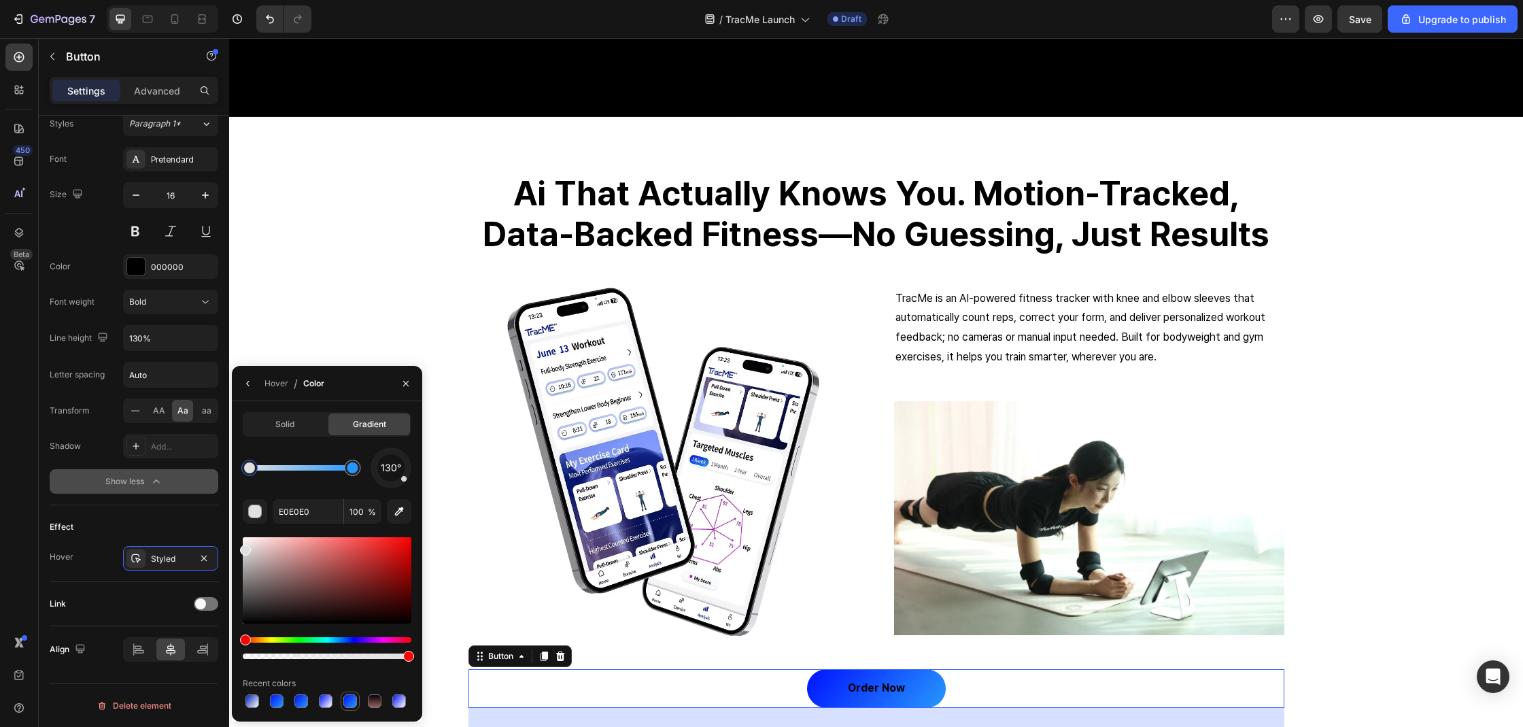
click at [352, 706] on div at bounding box center [350, 701] width 14 height 14
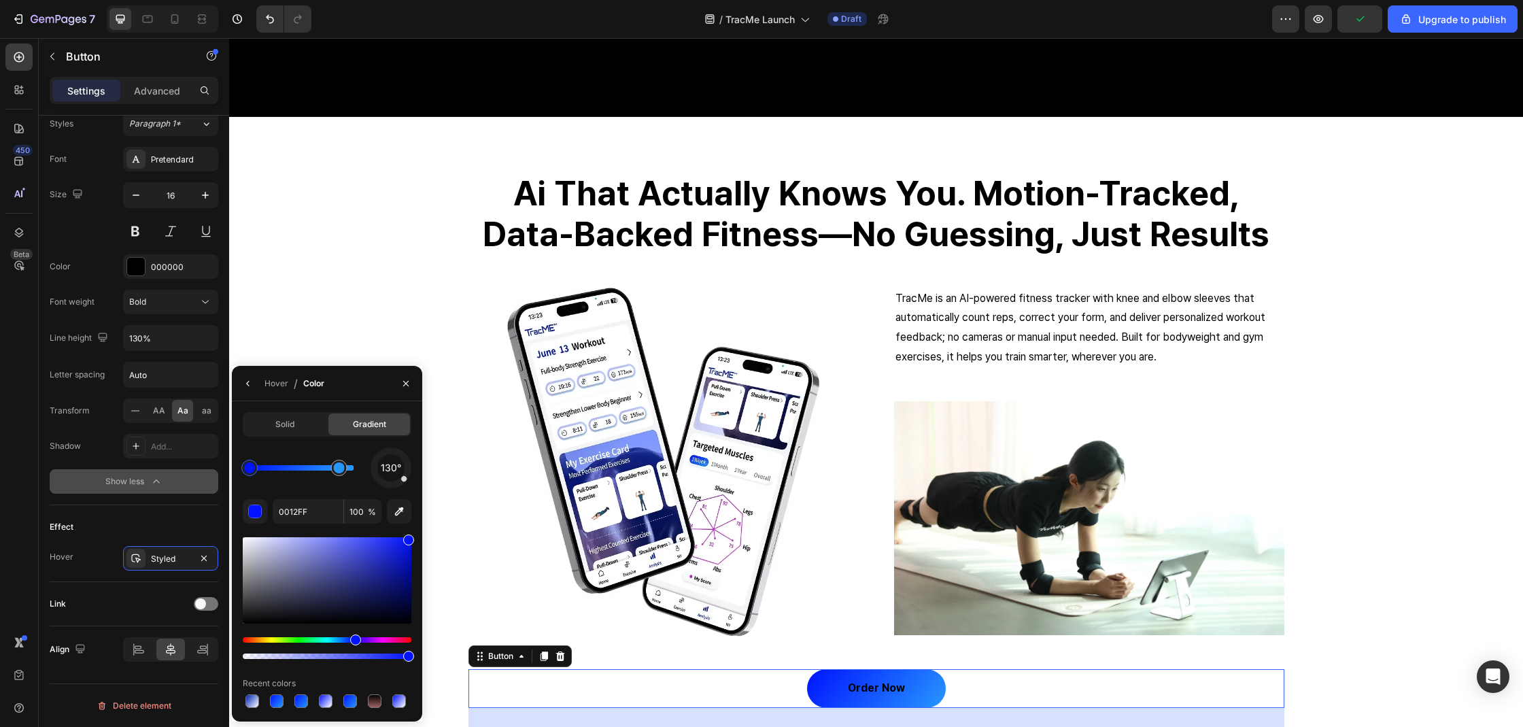
drag, startPoint x: 352, startPoint y: 471, endPoint x: 336, endPoint y: 471, distance: 15.6
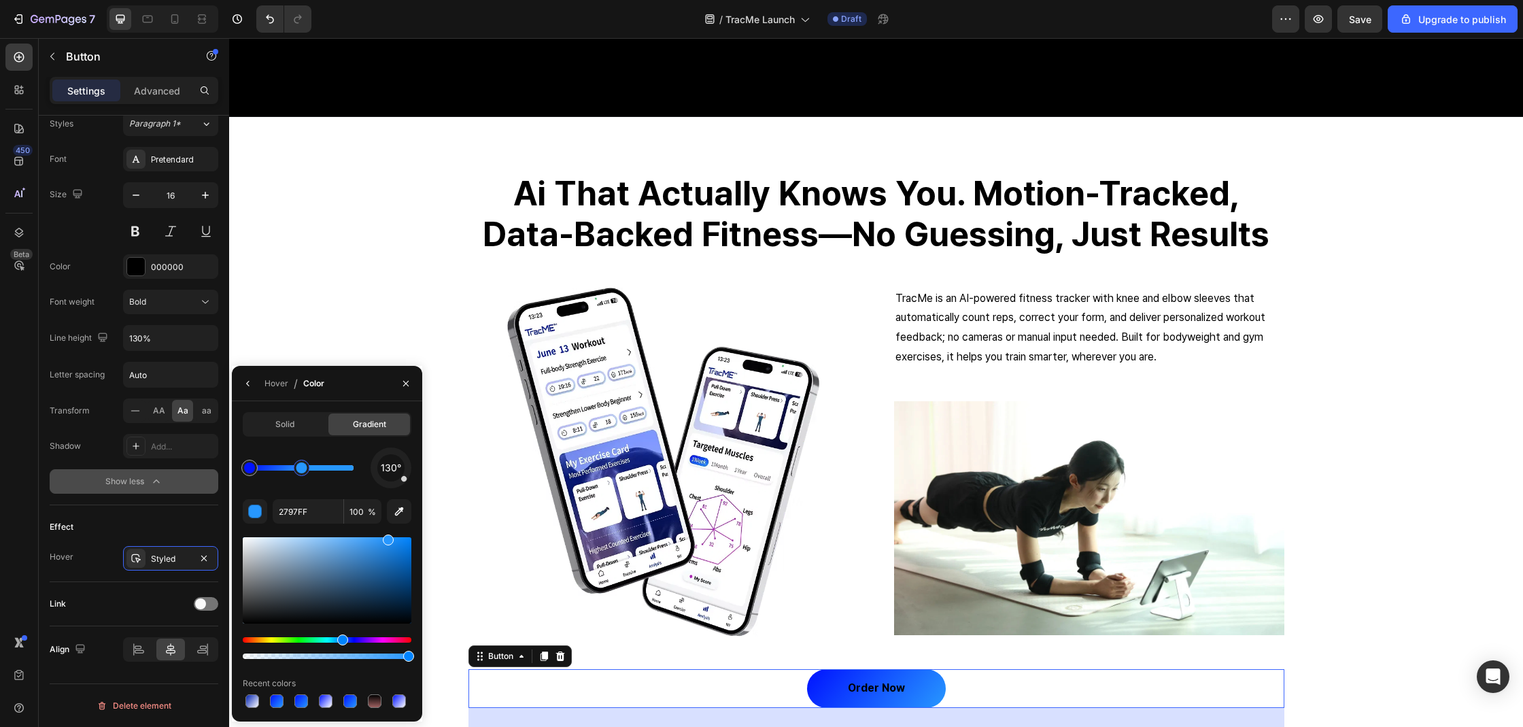
drag, startPoint x: 341, startPoint y: 470, endPoint x: 302, endPoint y: 472, distance: 38.8
click at [302, 472] on div at bounding box center [301, 467] width 11 height 11
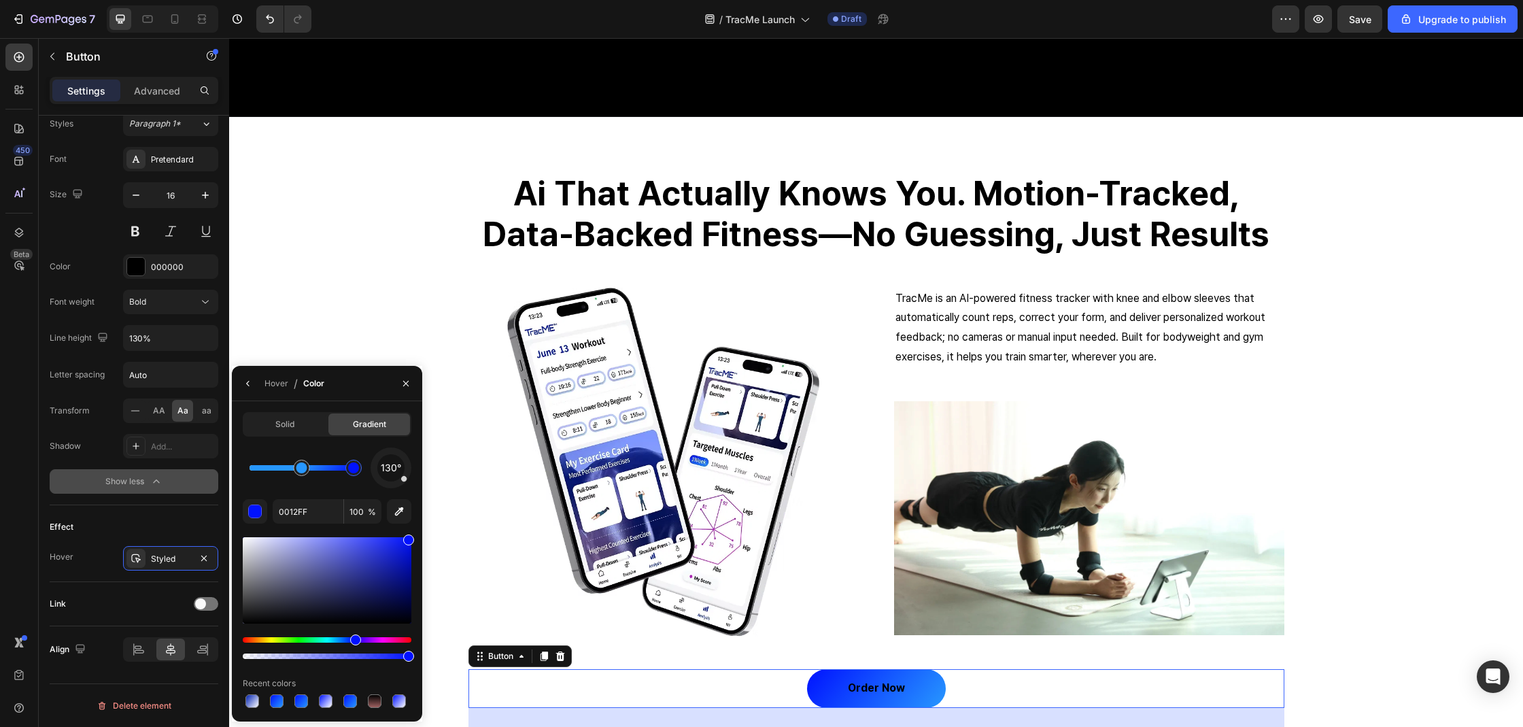
drag, startPoint x: 249, startPoint y: 472, endPoint x: 348, endPoint y: 461, distance: 99.8
click at [381, 462] on div "130°" at bounding box center [327, 467] width 169 height 41
type input "2797FF"
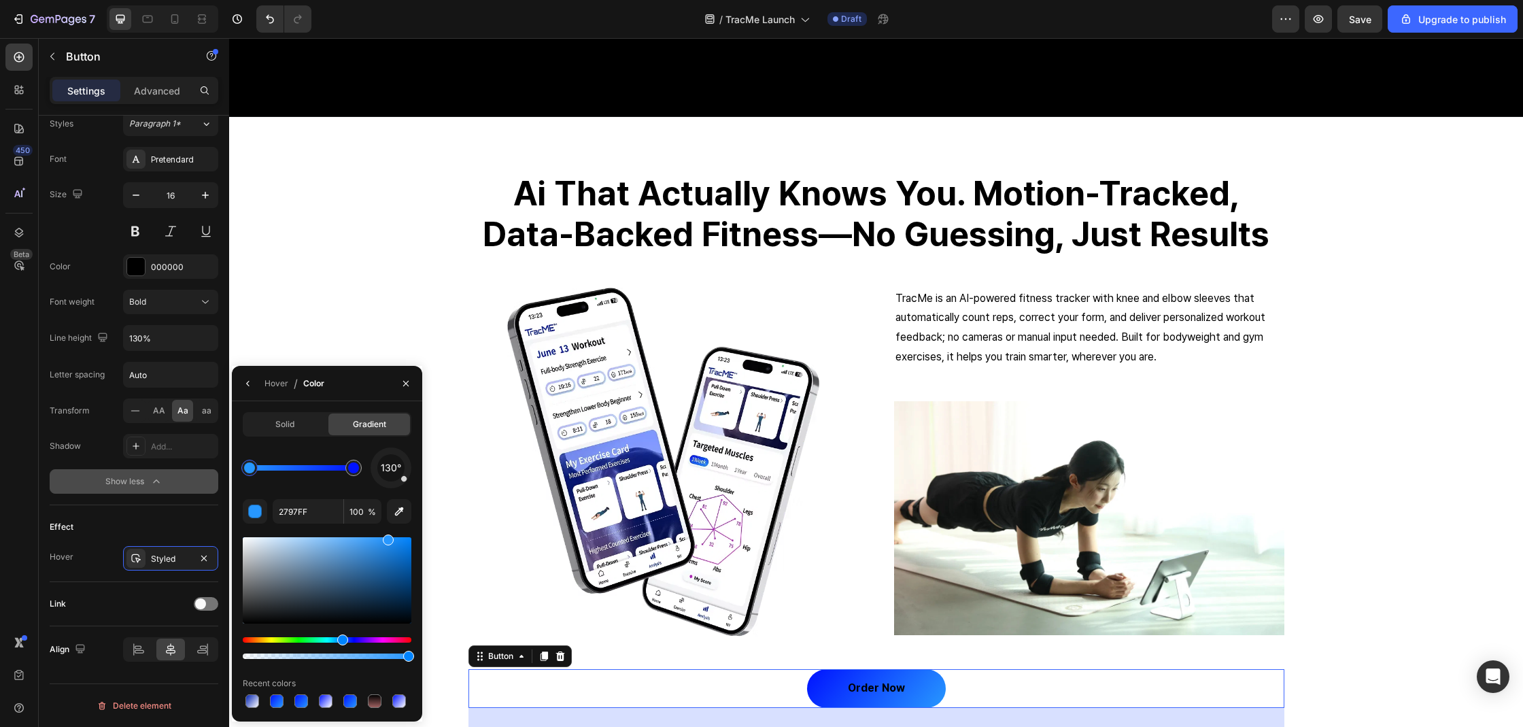
drag, startPoint x: 303, startPoint y: 471, endPoint x: 198, endPoint y: 483, distance: 105.4
click at [198, 483] on div "450 Beta Sections(18) Elements(83) Section Element Hero Section Product Detail …" at bounding box center [114, 382] width 229 height 689
click at [277, 381] on div "Hover" at bounding box center [276, 383] width 24 height 12
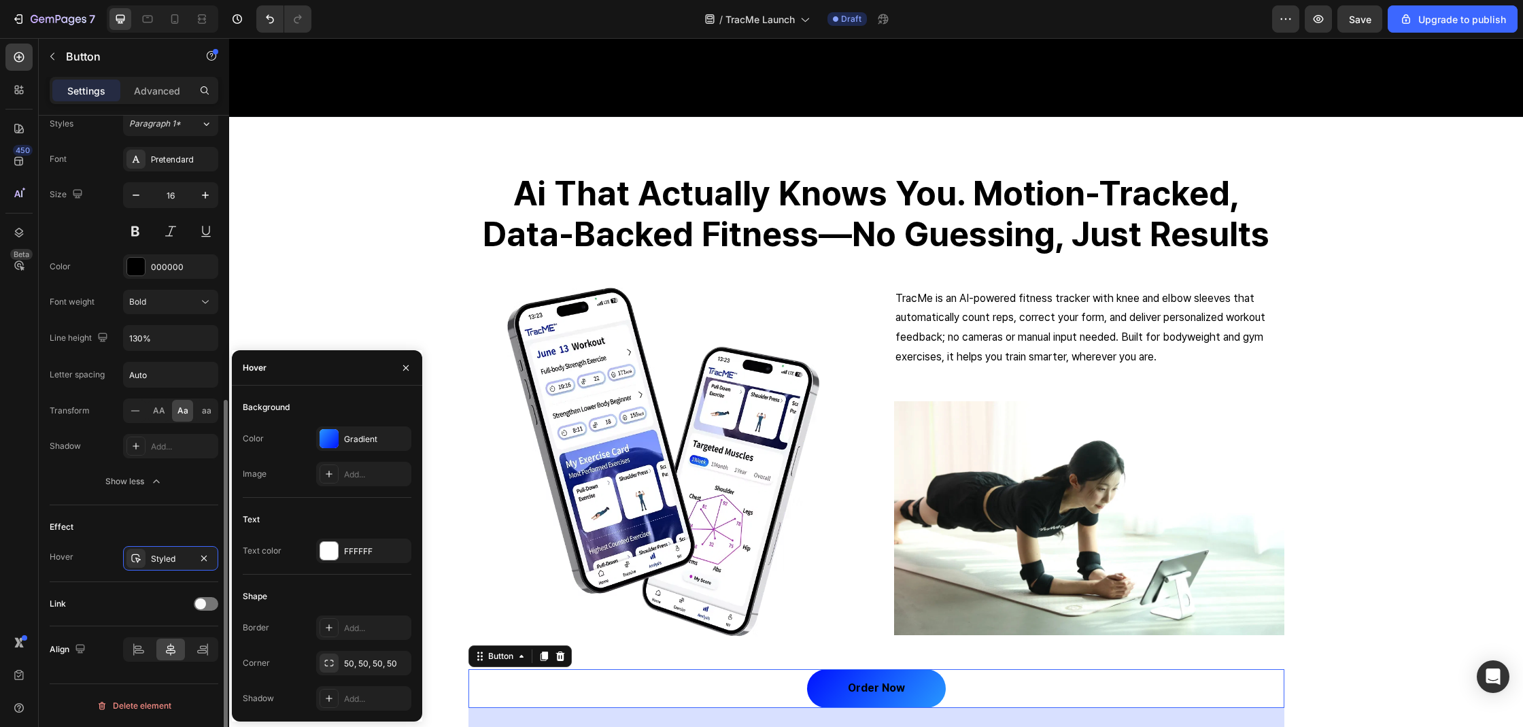
scroll to position [487, 0]
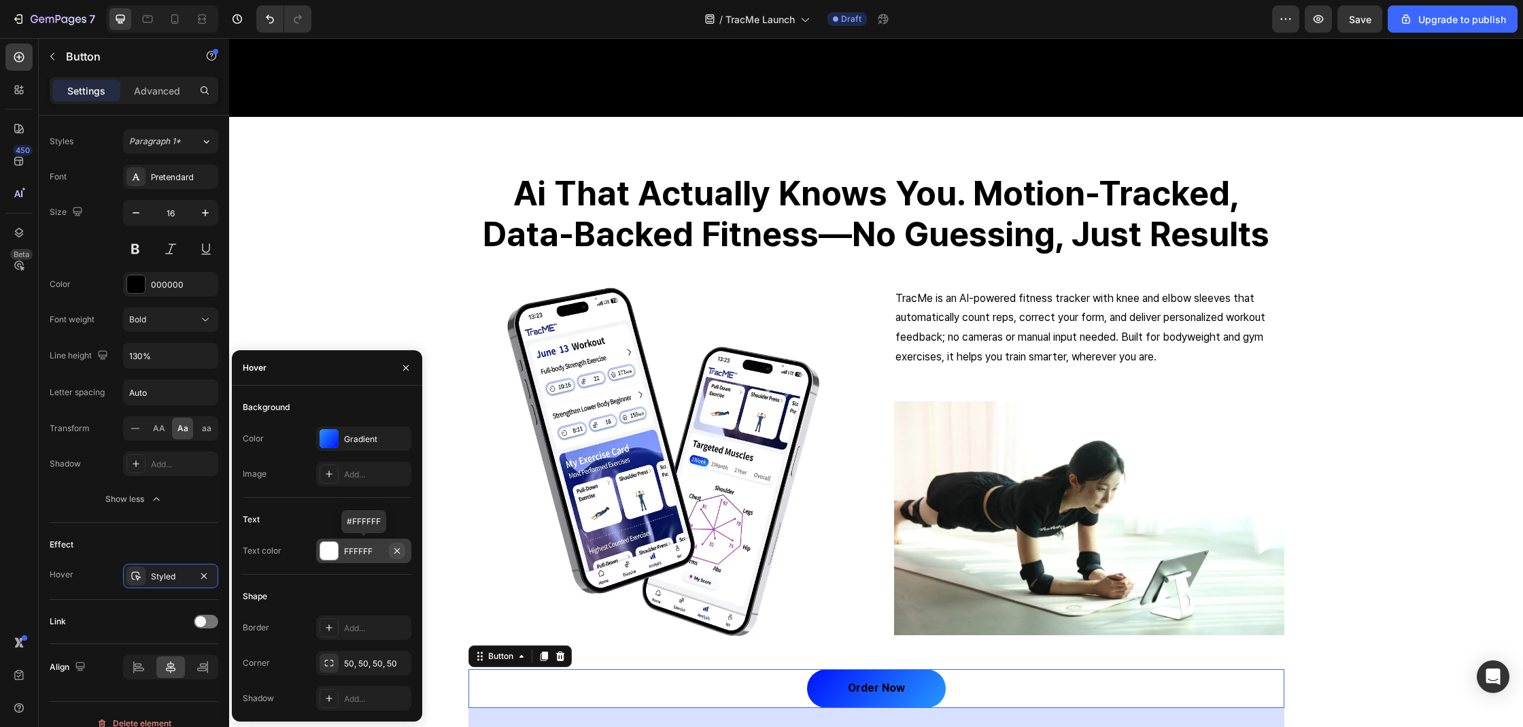
click at [395, 553] on icon "button" at bounding box center [397, 550] width 11 height 11
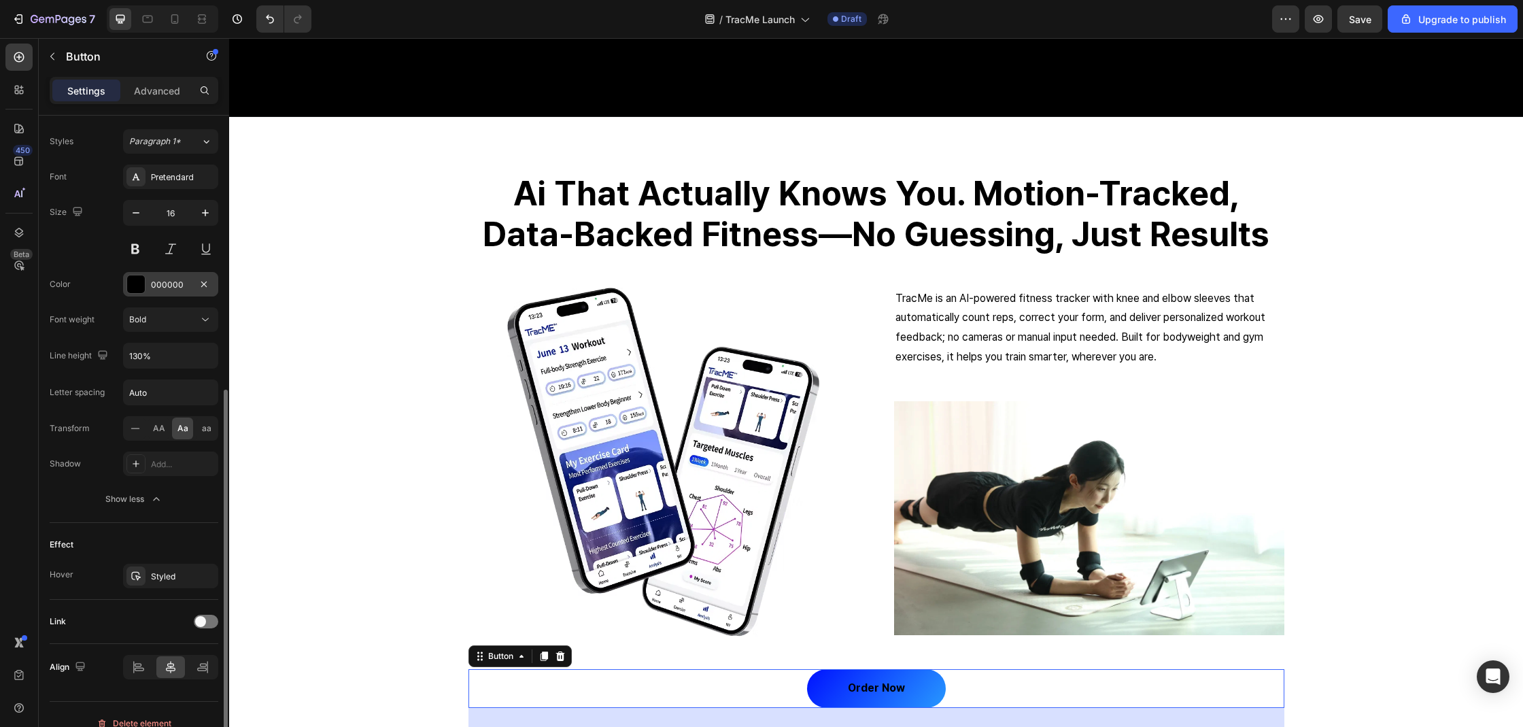
click at [139, 288] on div at bounding box center [136, 284] width 18 height 18
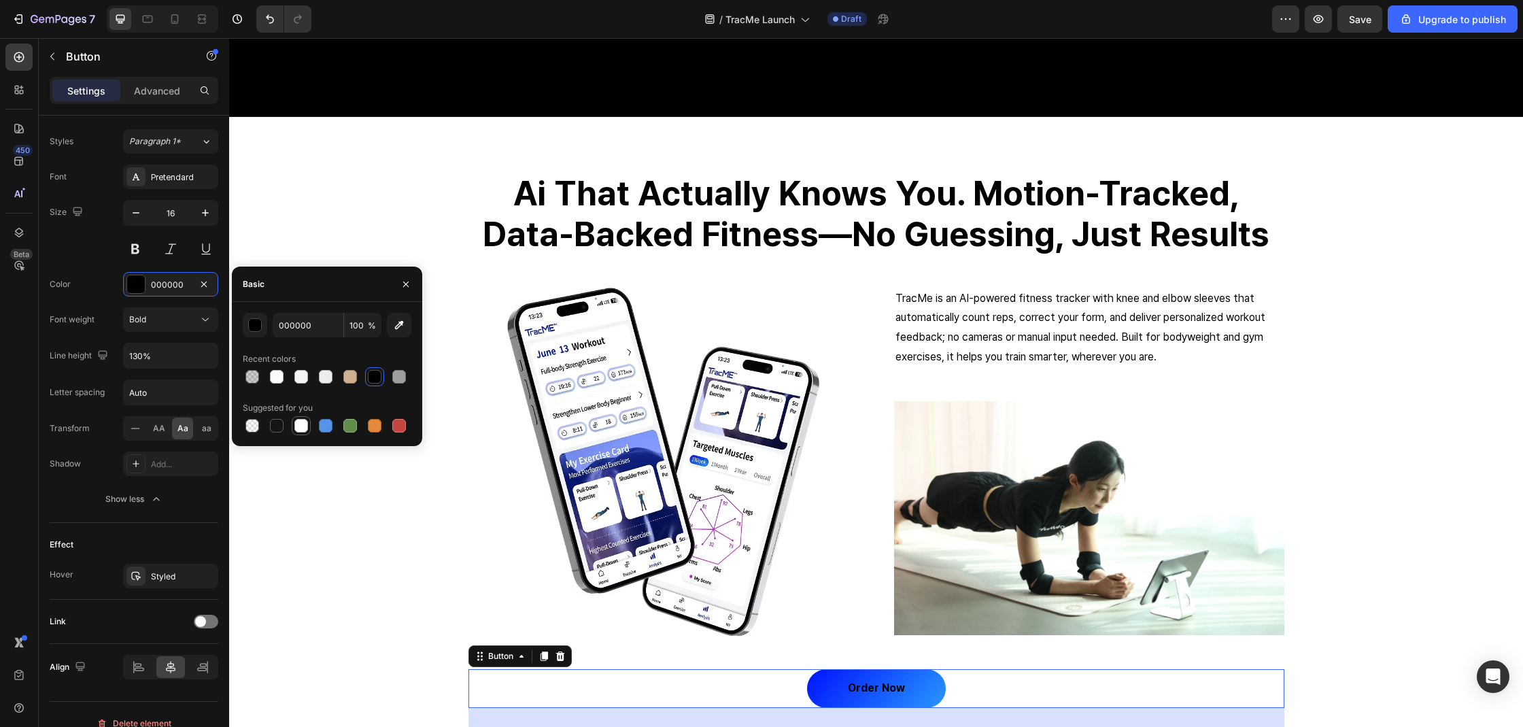
click at [303, 427] on div at bounding box center [301, 426] width 14 height 14
type input "FFFFFF"
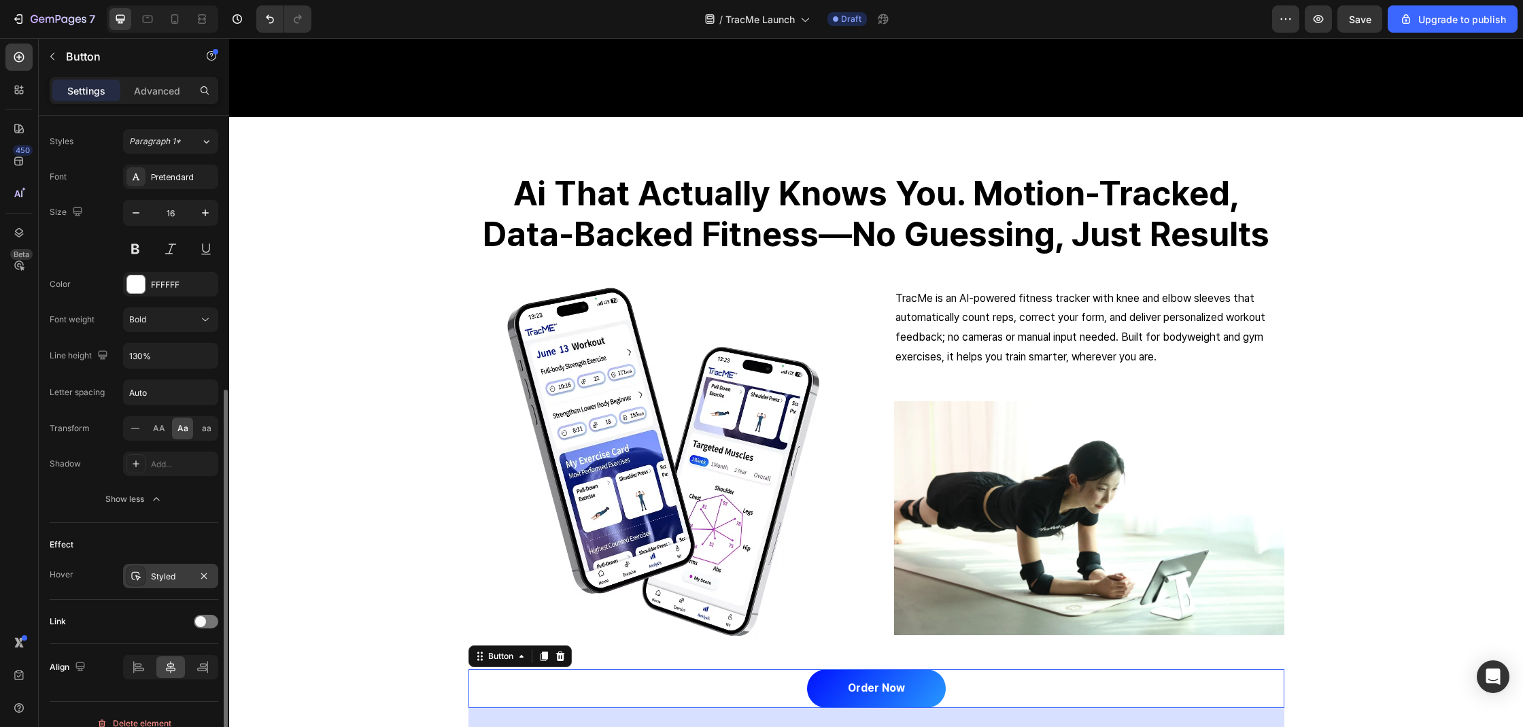
click at [168, 584] on div "Styled" at bounding box center [170, 576] width 95 height 24
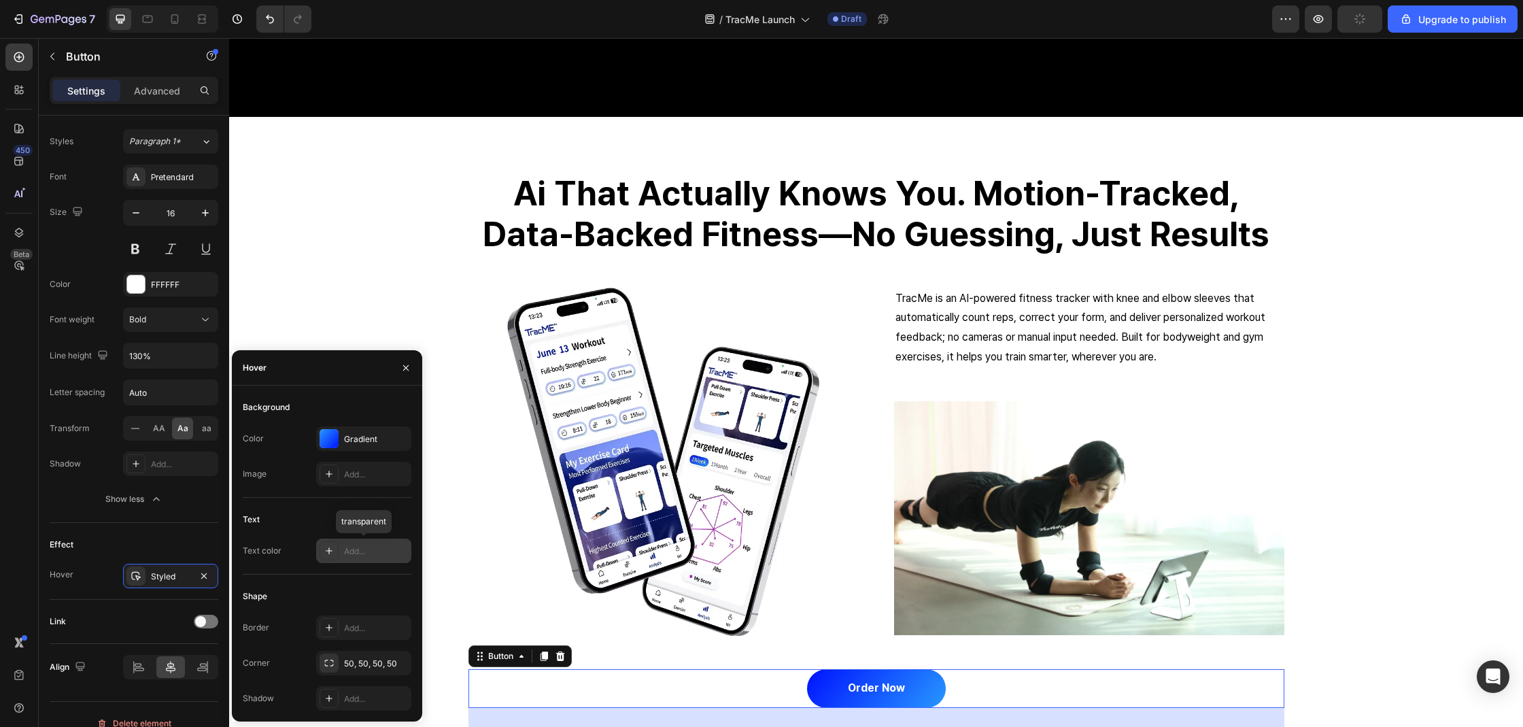
click at [336, 552] on div at bounding box center [328, 550] width 19 height 19
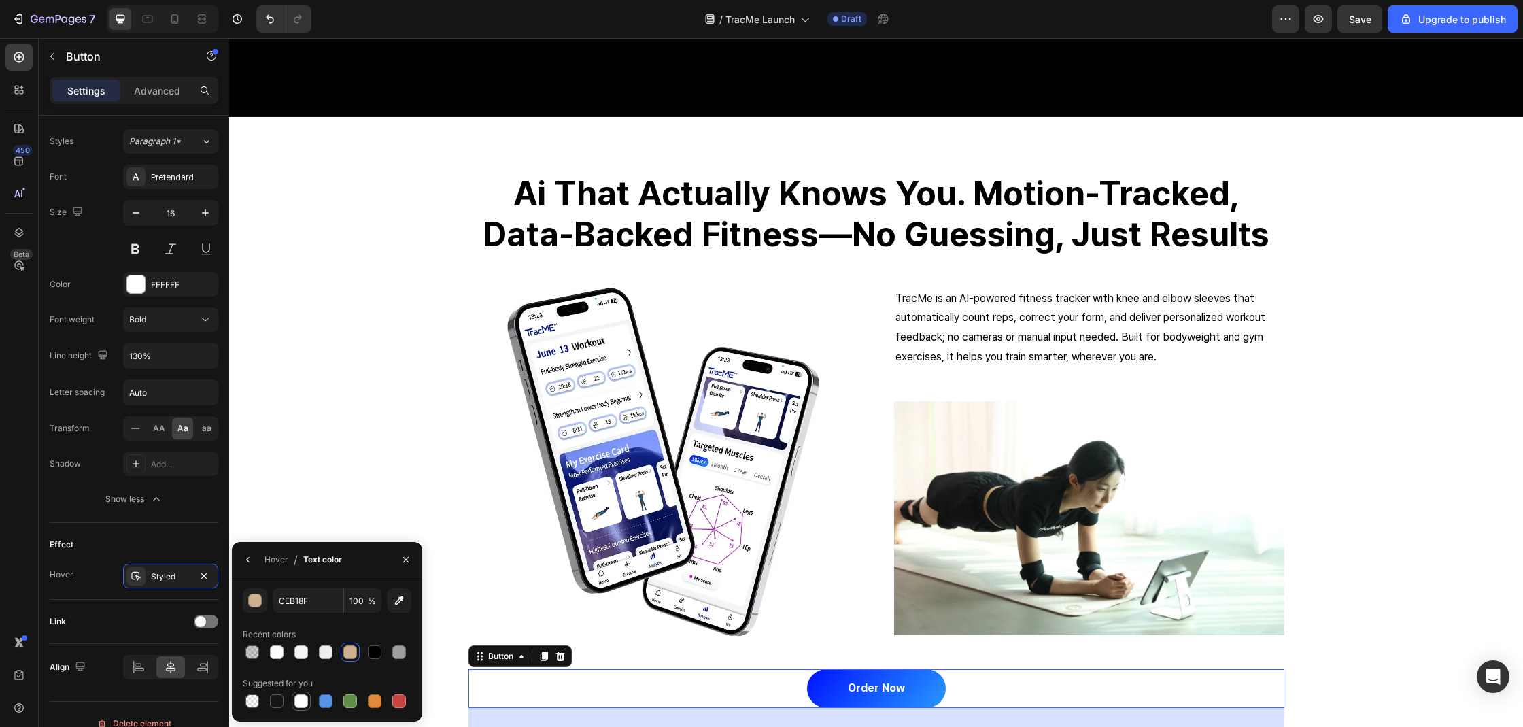
click at [305, 702] on div at bounding box center [301, 701] width 14 height 14
type input "FFFFFF"
click at [300, 700] on div at bounding box center [301, 701] width 14 height 14
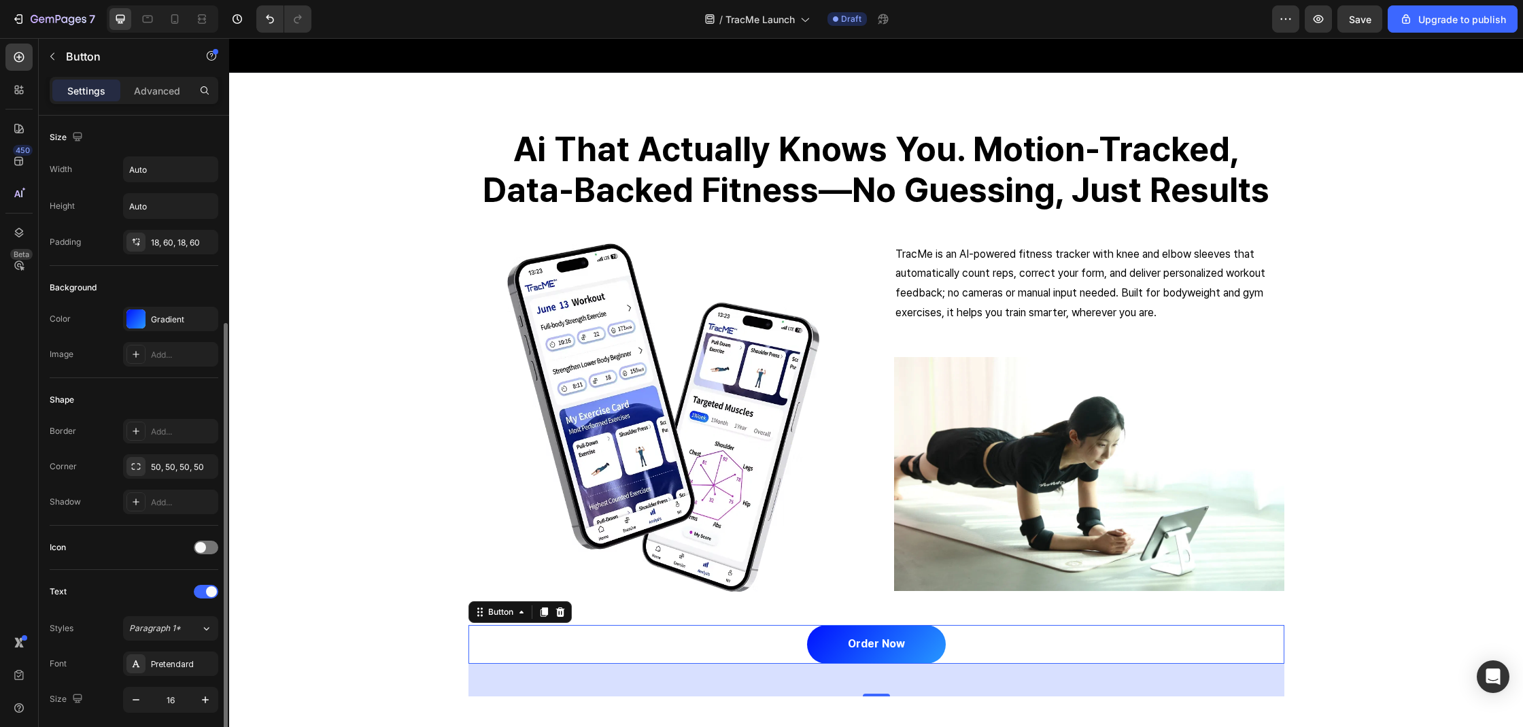
scroll to position [124, 0]
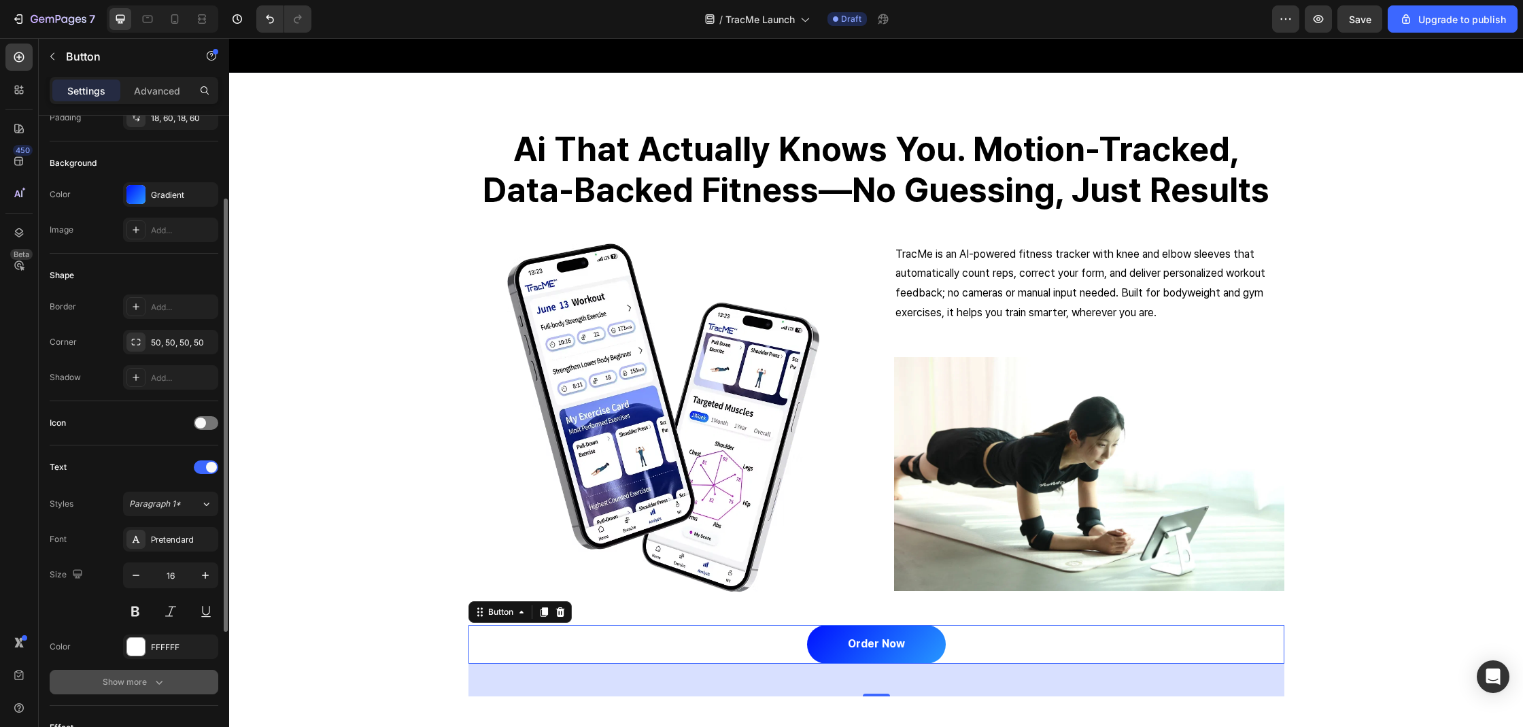
click at [154, 686] on icon "button" at bounding box center [159, 682] width 14 height 14
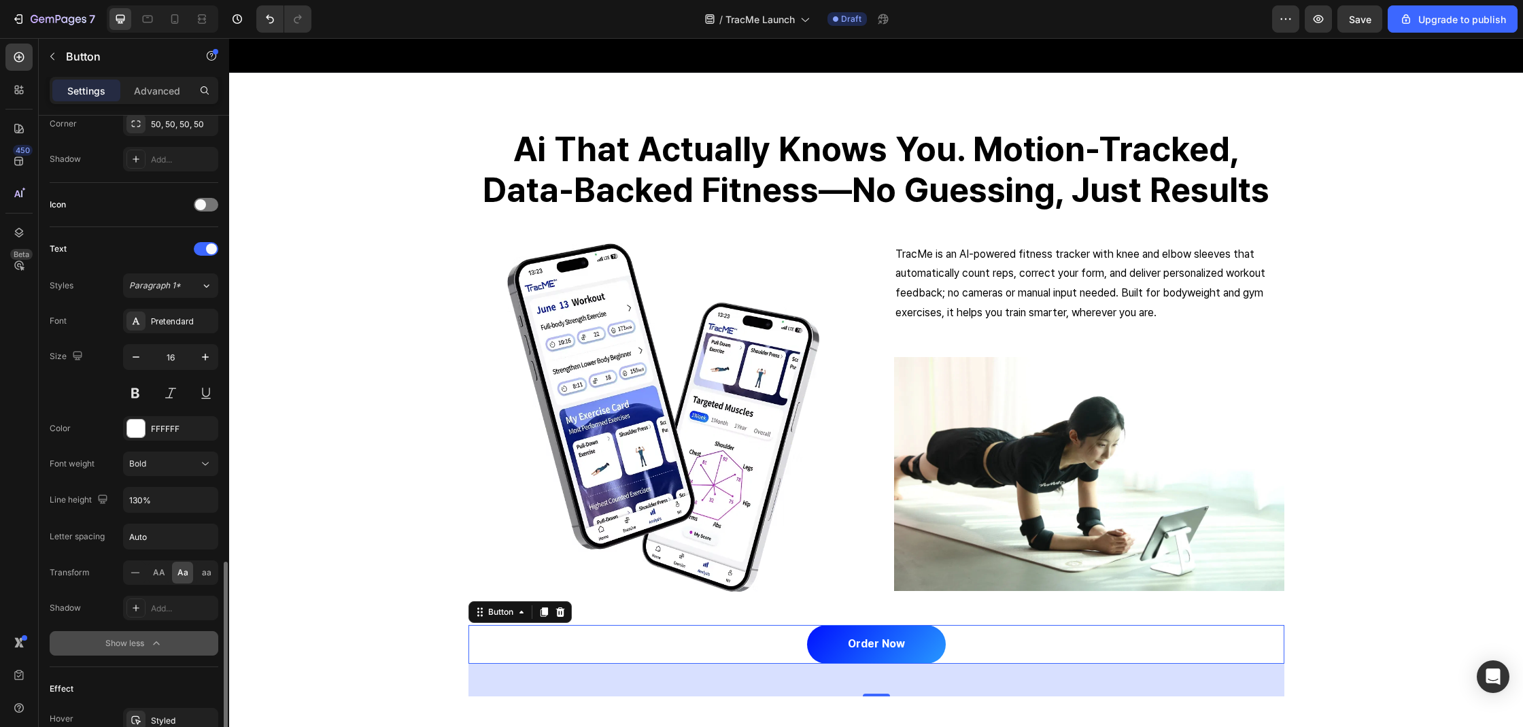
scroll to position [504, 0]
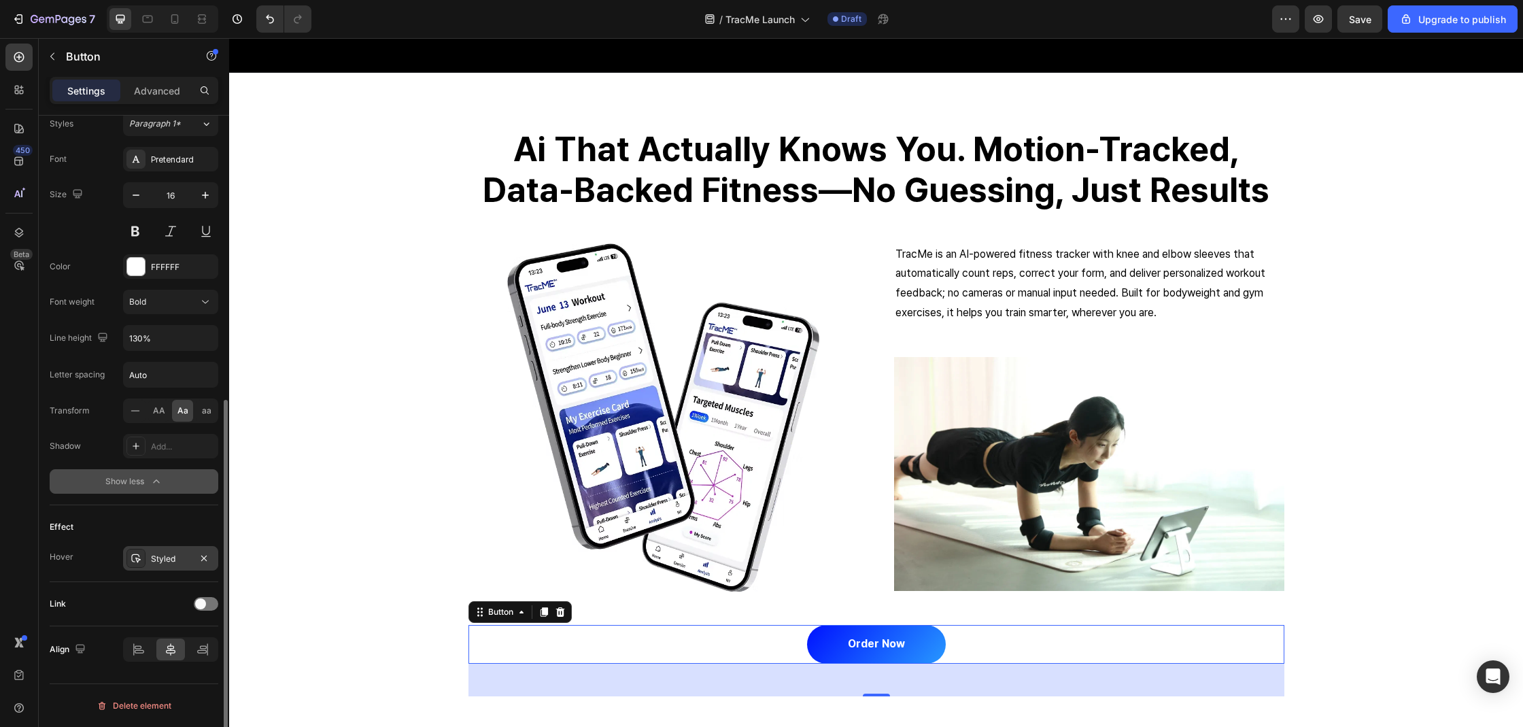
click at [148, 557] on div "Styled" at bounding box center [170, 558] width 95 height 24
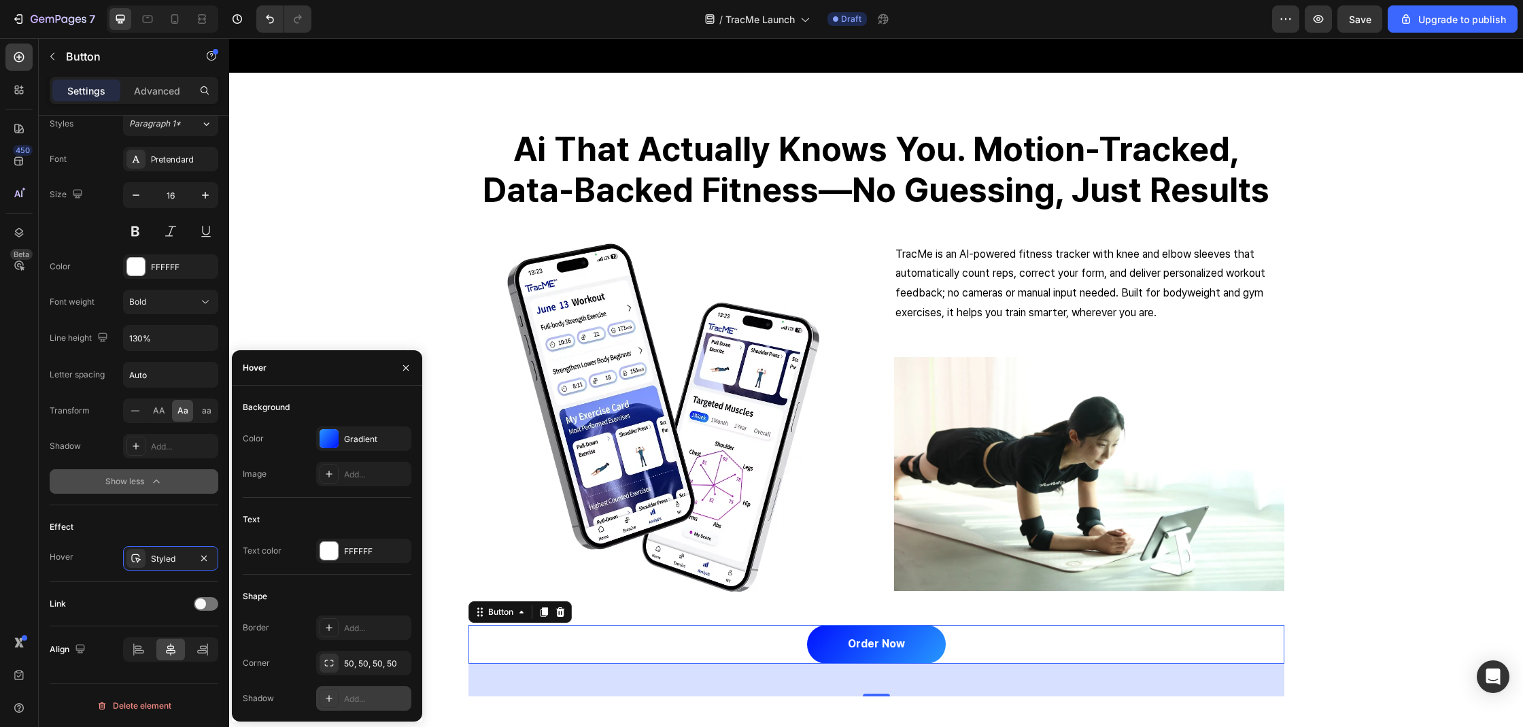
click at [332, 699] on icon at bounding box center [329, 698] width 11 height 11
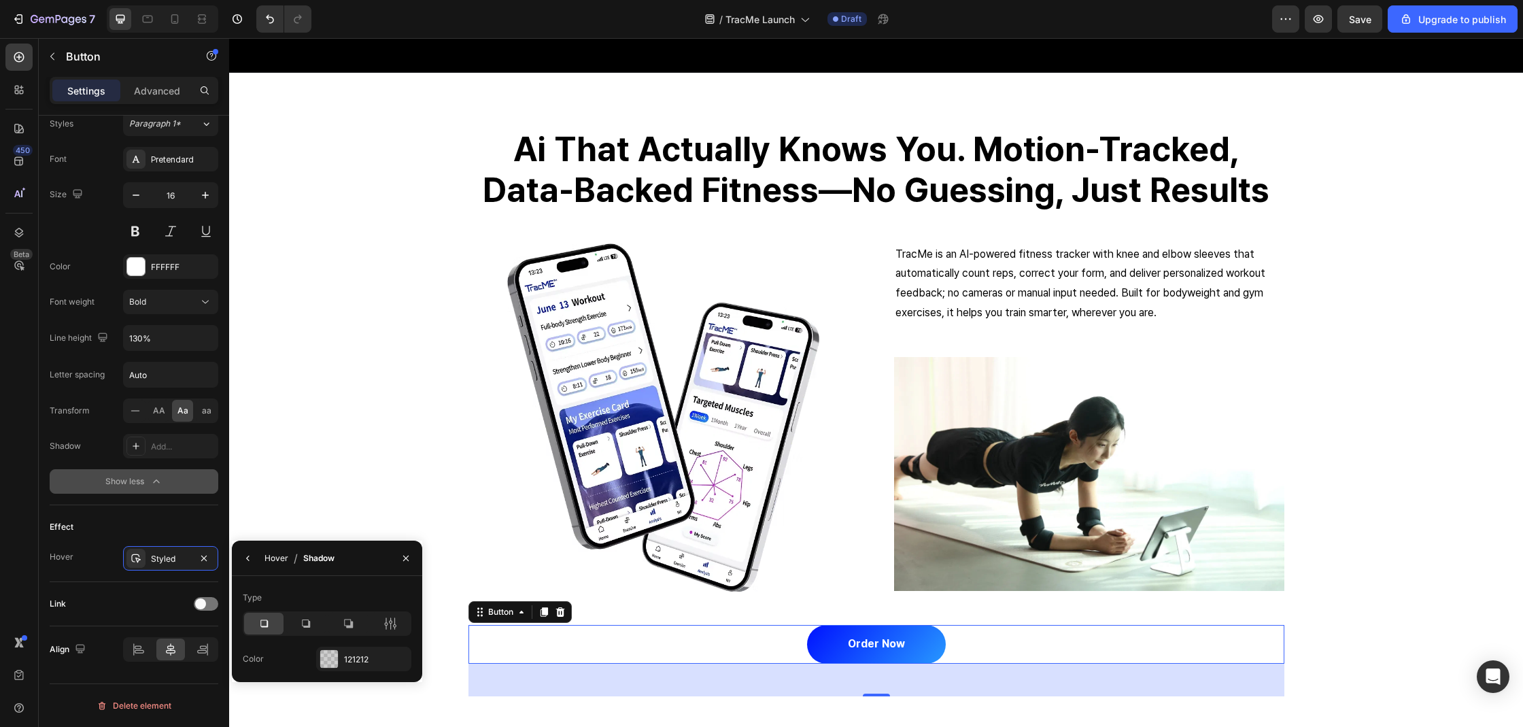
click at [273, 555] on div "Hover" at bounding box center [276, 558] width 24 height 12
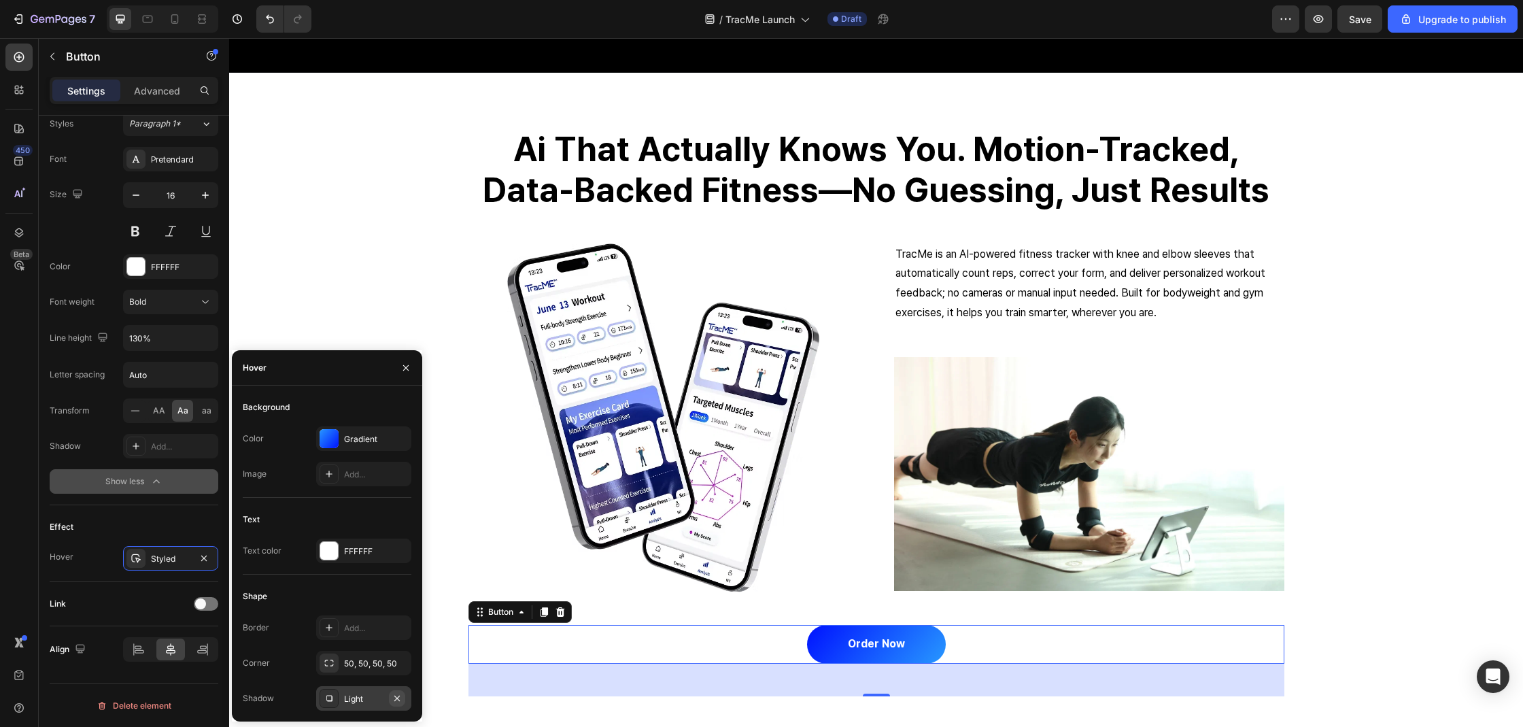
click at [398, 696] on icon "button" at bounding box center [396, 697] width 5 height 5
click at [344, 438] on div "Gradient" at bounding box center [363, 439] width 39 height 12
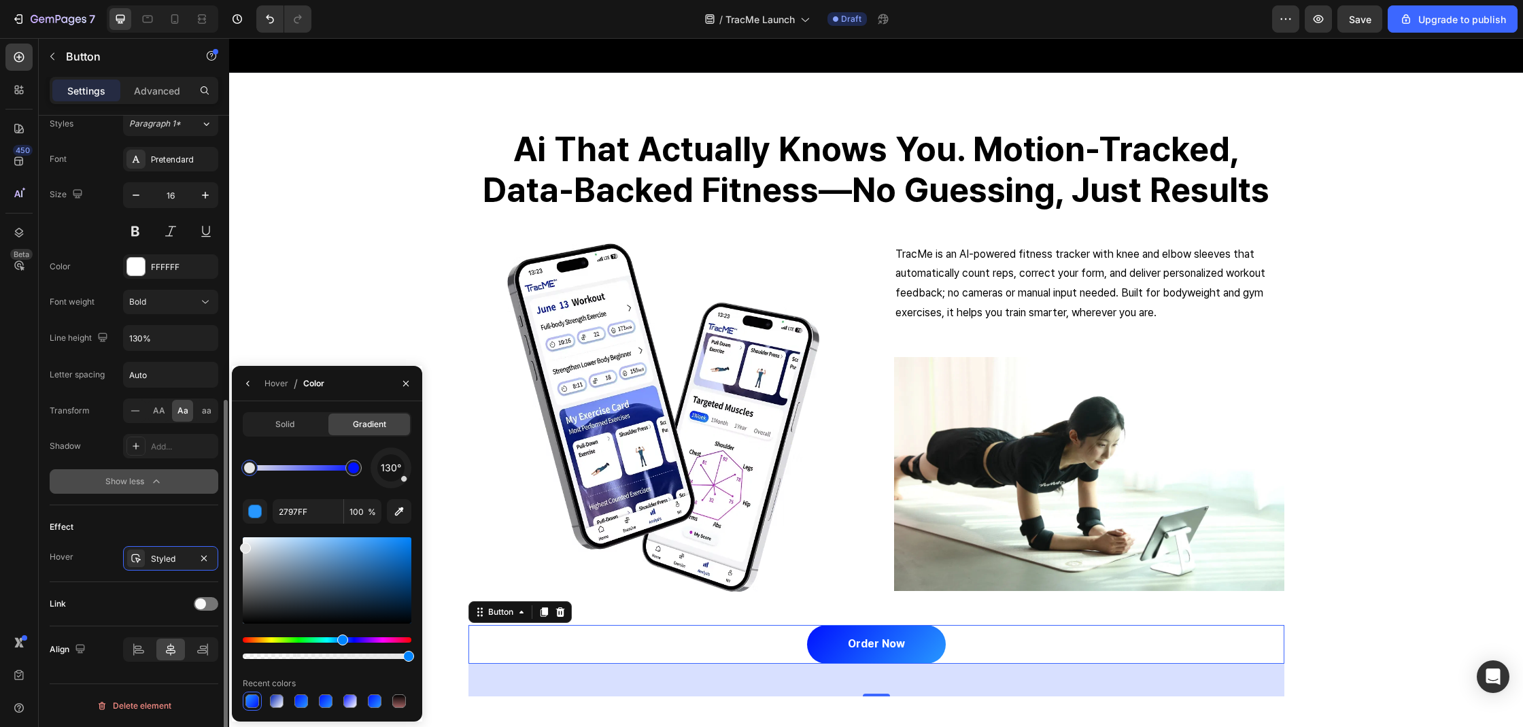
drag, startPoint x: 299, startPoint y: 549, endPoint x: 470, endPoint y: 549, distance: 170.6
click at [218, 545] on div "450 Beta Sections(18) Elements(83) Section Element Hero Section Product Detail …" at bounding box center [114, 382] width 229 height 689
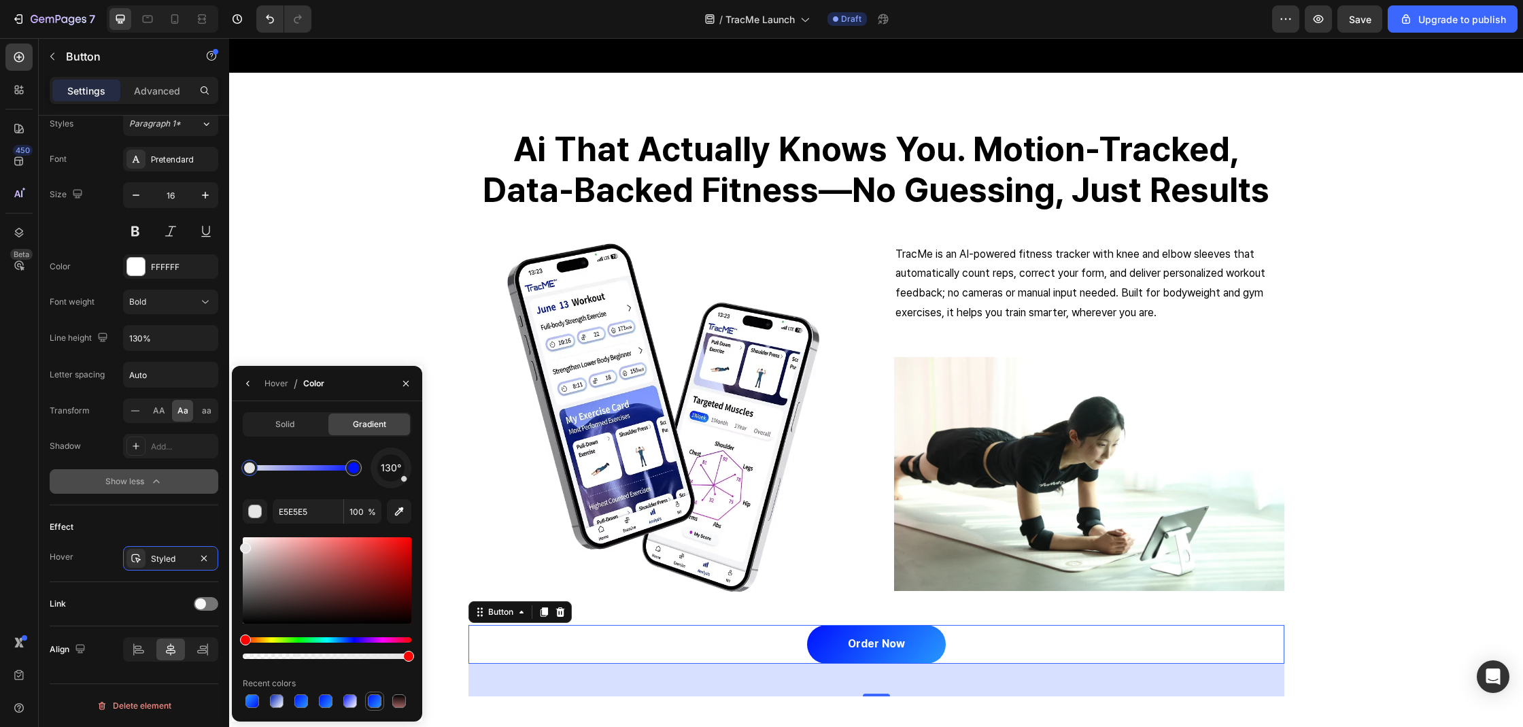
click at [375, 704] on div at bounding box center [375, 701] width 14 height 14
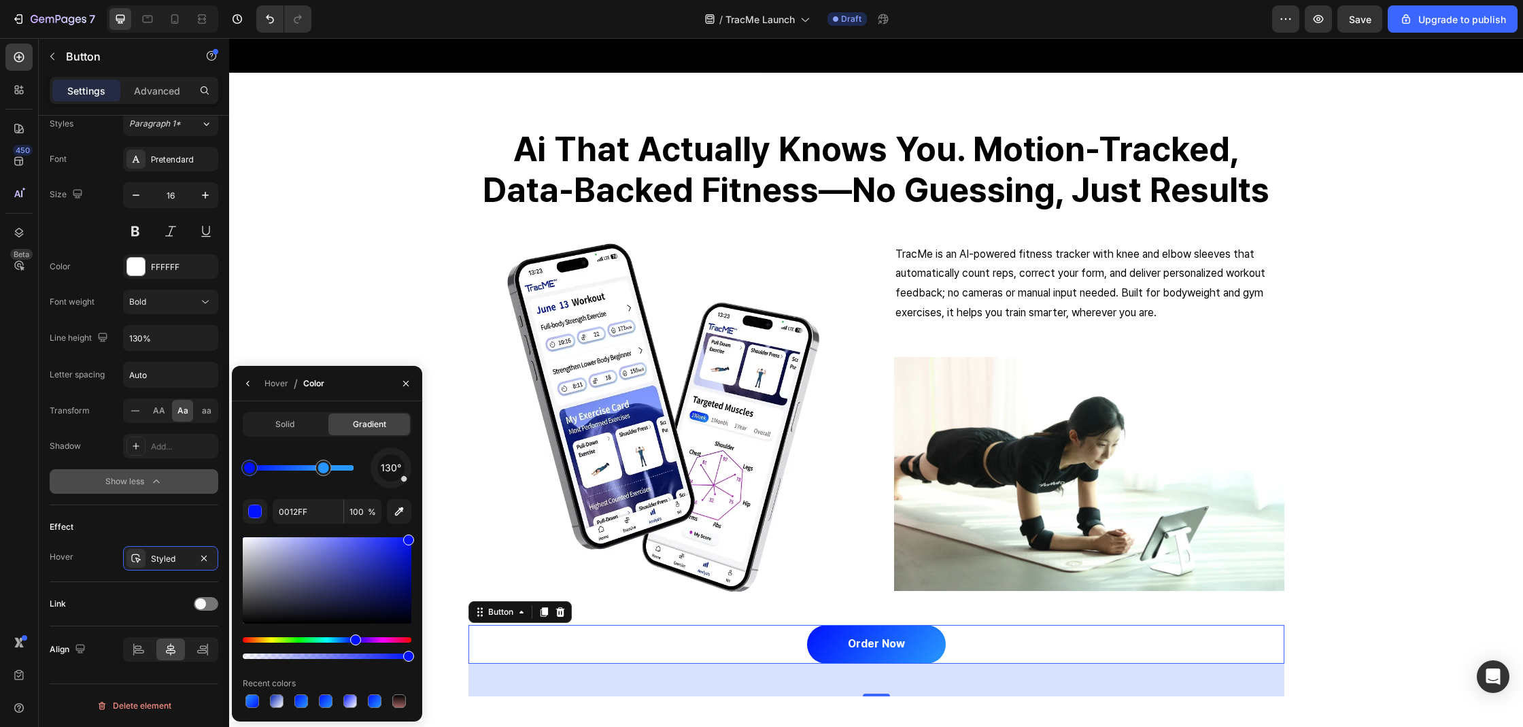
drag, startPoint x: 356, startPoint y: 466, endPoint x: 288, endPoint y: 470, distance: 68.1
drag, startPoint x: 245, startPoint y: 466, endPoint x: 386, endPoint y: 470, distance: 140.8
click at [386, 470] on div "130°" at bounding box center [327, 467] width 169 height 41
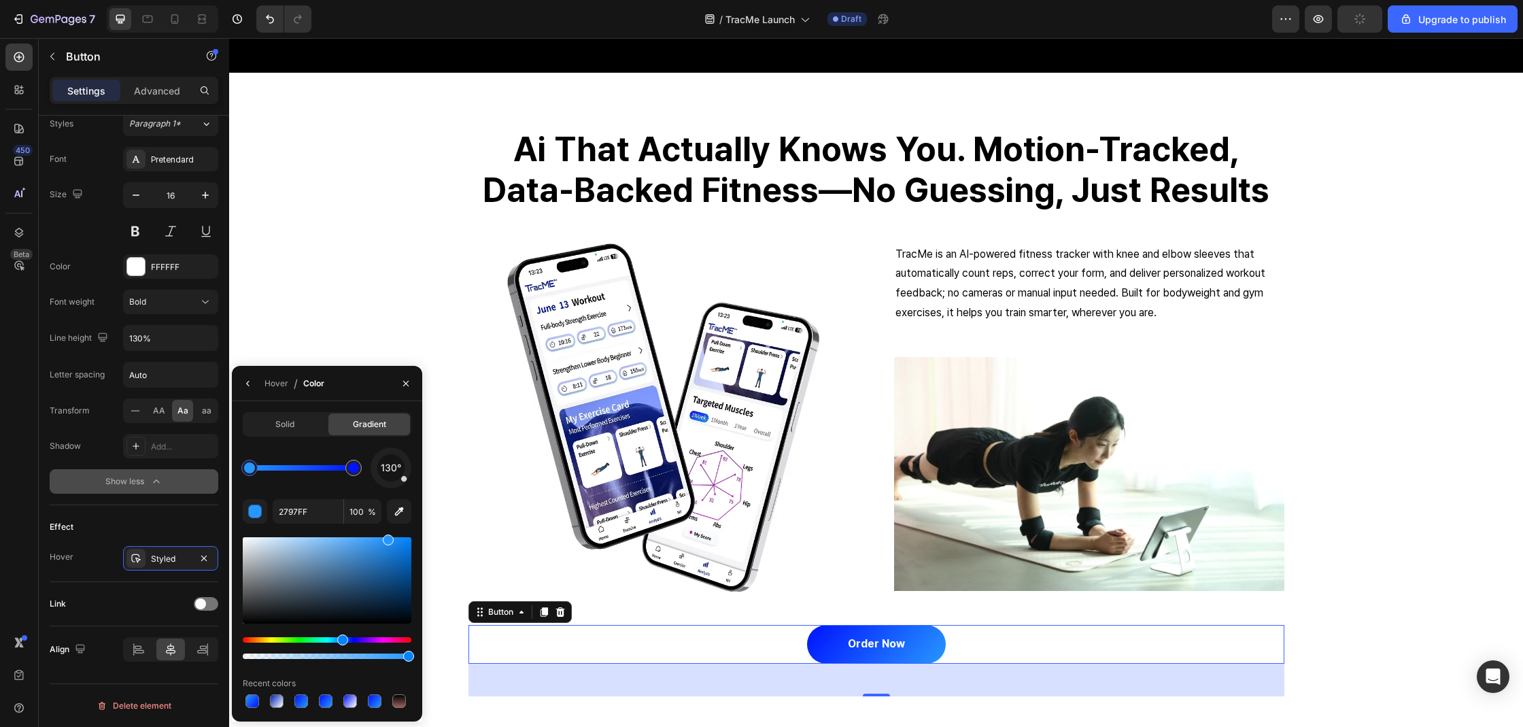
drag, startPoint x: 325, startPoint y: 464, endPoint x: 134, endPoint y: 474, distance: 191.3
click at [361, 473] on div at bounding box center [353, 467] width 24 height 24
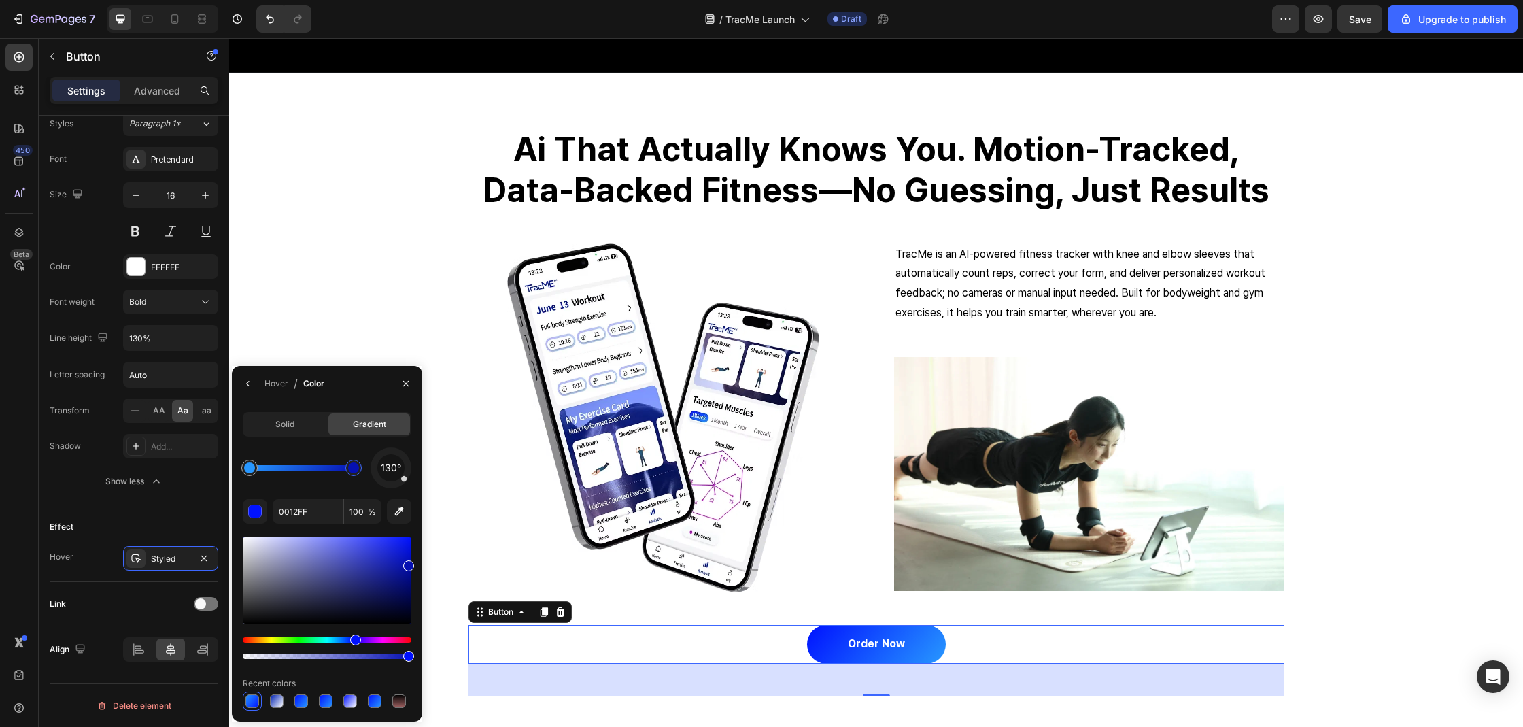
click at [407, 563] on div at bounding box center [327, 580] width 169 height 86
click at [248, 465] on div at bounding box center [249, 467] width 11 height 11
click at [385, 564] on div at bounding box center [327, 580] width 169 height 86
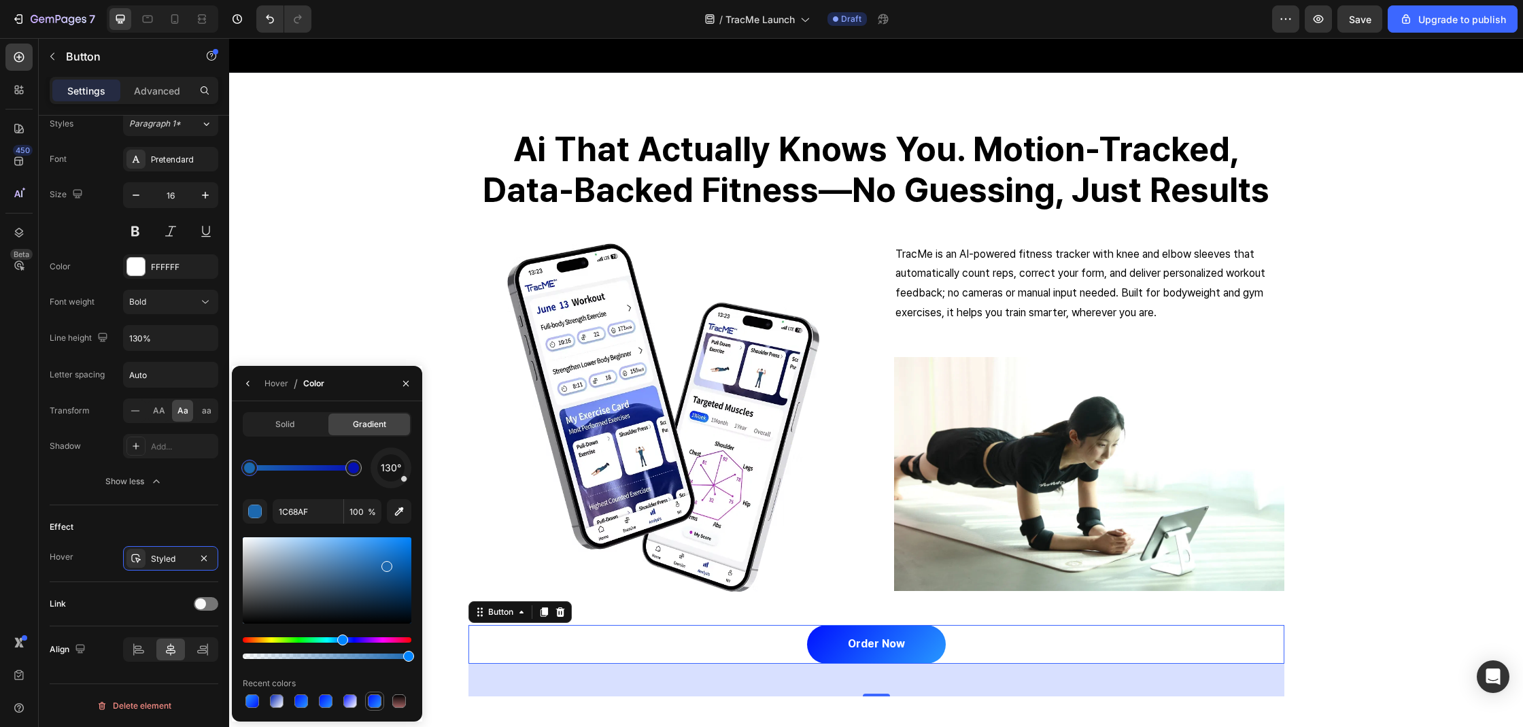
click at [369, 702] on div at bounding box center [375, 701] width 14 height 14
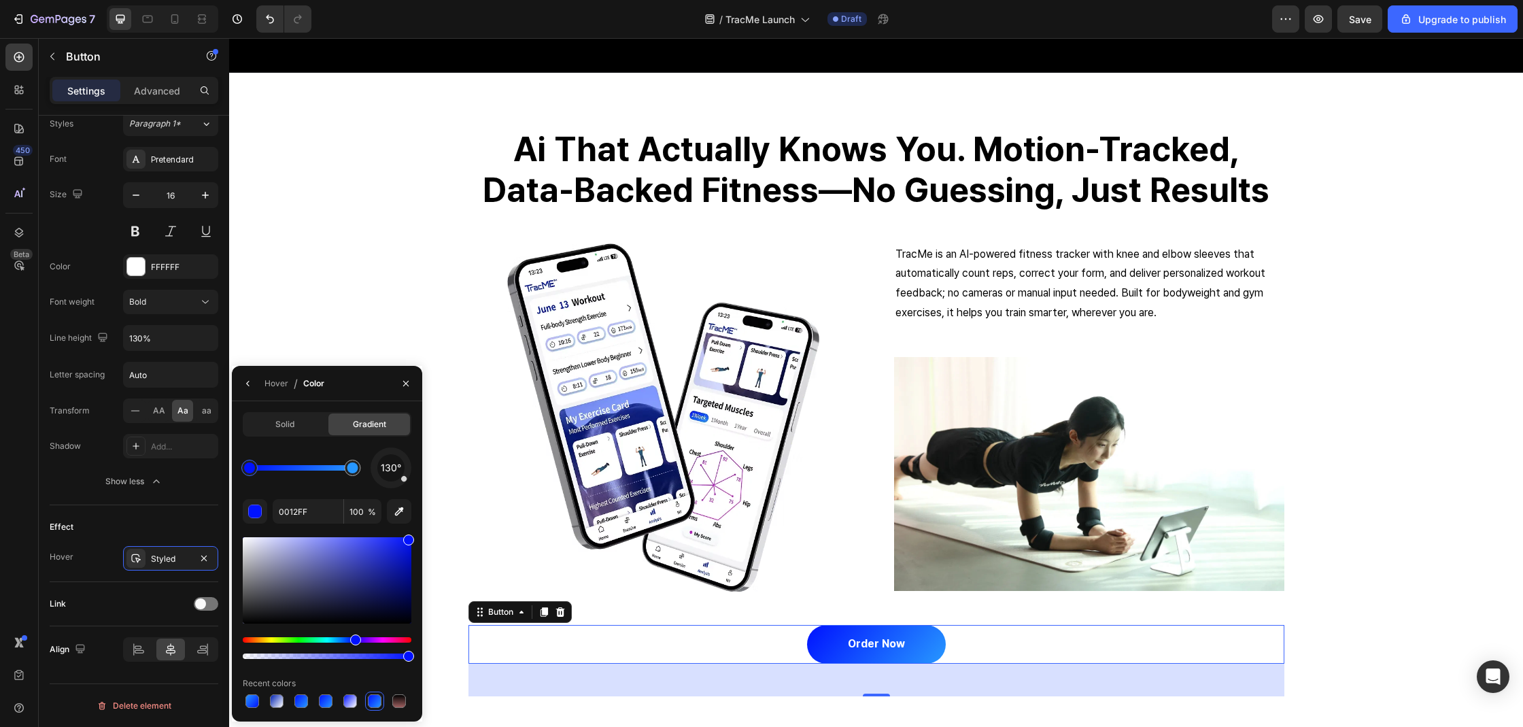
click at [249, 472] on div at bounding box center [249, 467] width 11 height 11
drag, startPoint x: 410, startPoint y: 570, endPoint x: 417, endPoint y: 574, distance: 8.5
click at [417, 574] on div "Solid Gradient 130° 0012FF 100 % Recent colors" at bounding box center [327, 561] width 190 height 298
click at [354, 477] on div at bounding box center [352, 467] width 24 height 24
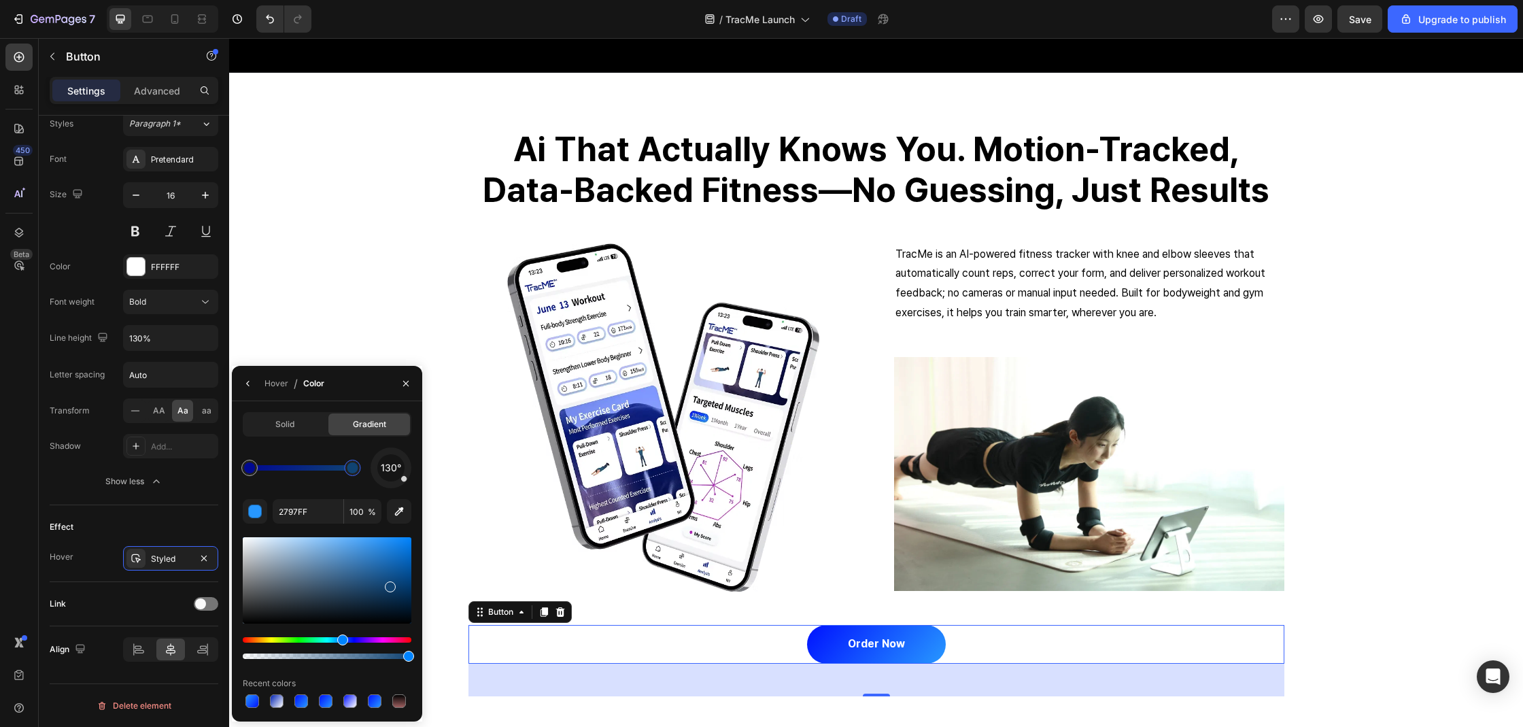
click at [388, 584] on div at bounding box center [327, 580] width 169 height 86
click at [385, 574] on div at bounding box center [327, 580] width 169 height 86
click at [384, 564] on div at bounding box center [327, 580] width 169 height 86
type input "1D67AD"
click at [270, 385] on div "Hover" at bounding box center [276, 383] width 24 height 12
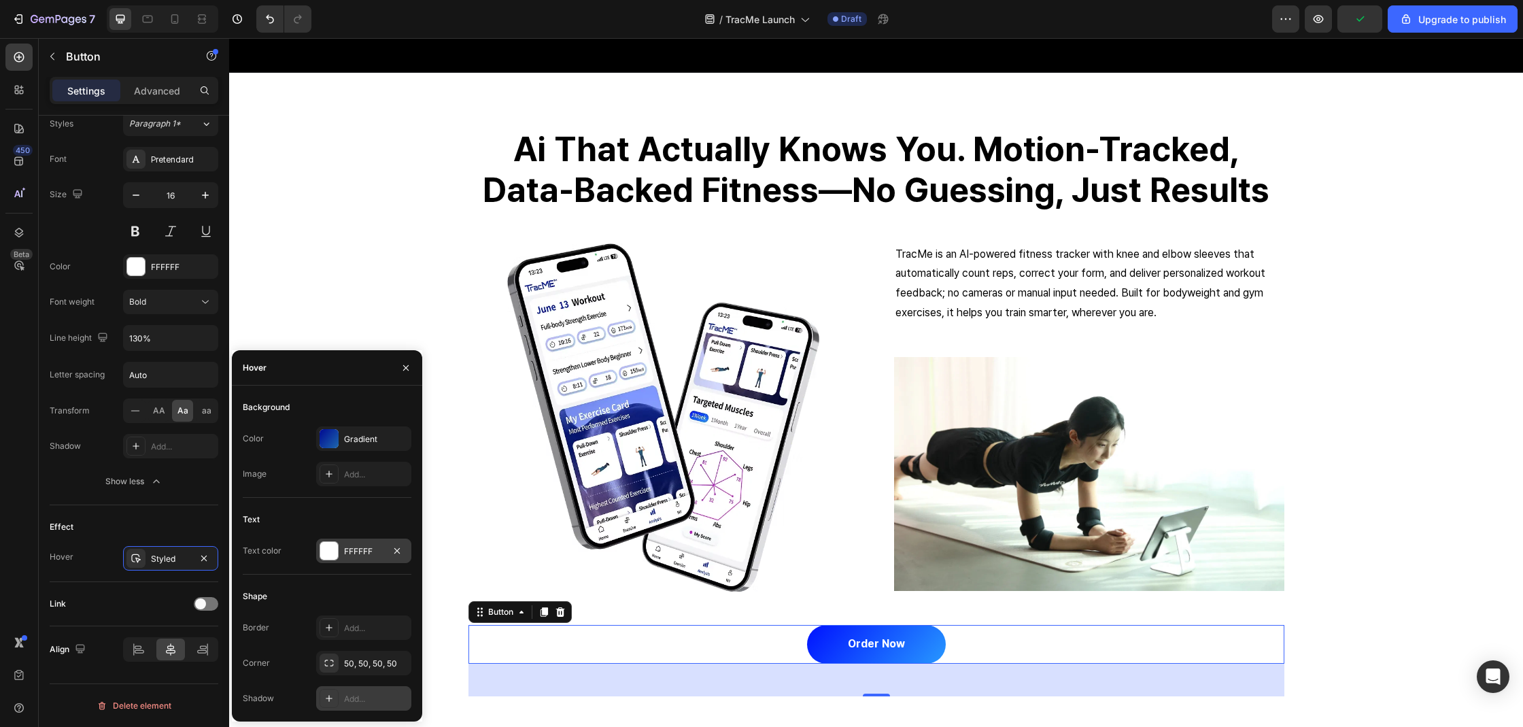
click at [357, 549] on div "FFFFFF" at bounding box center [363, 551] width 39 height 12
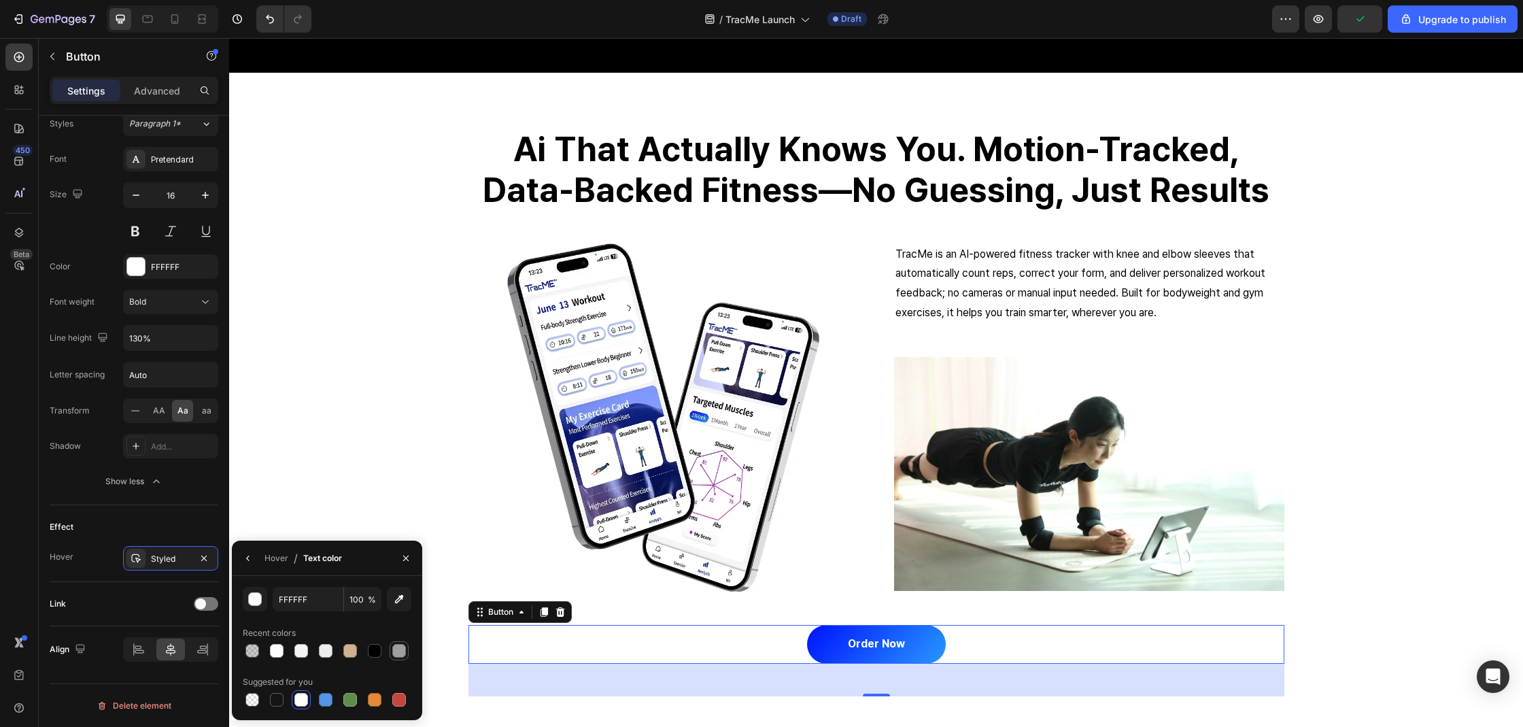
drag, startPoint x: 397, startPoint y: 650, endPoint x: 262, endPoint y: 616, distance: 139.5
click at [397, 650] on div at bounding box center [399, 651] width 14 height 14
click at [304, 700] on div at bounding box center [301, 700] width 14 height 14
type input "FFFFFF"
click at [375, 492] on div "ai that actually knows you. motion-tracked, data-backed fitness—no guessing, ju…" at bounding box center [875, 411] width 1273 height 569
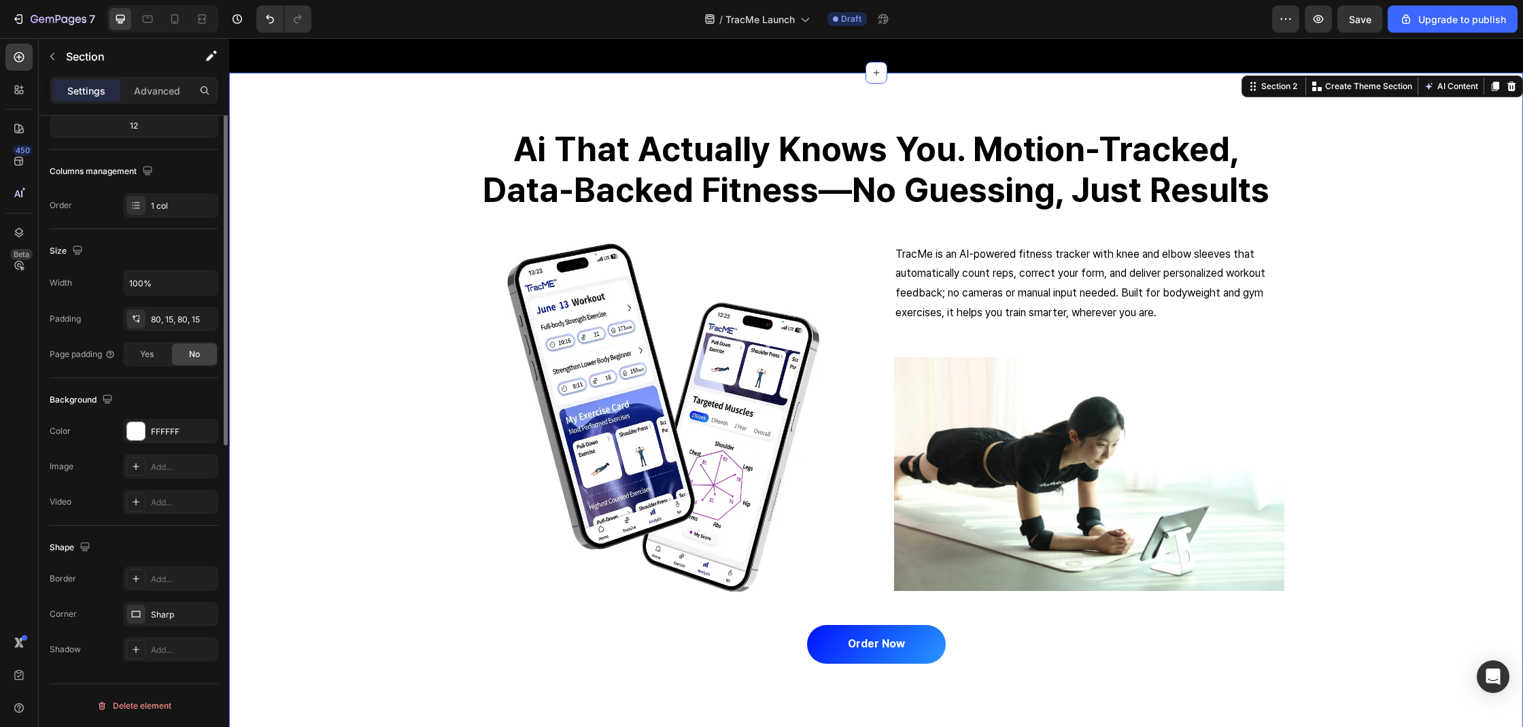
scroll to position [0, 0]
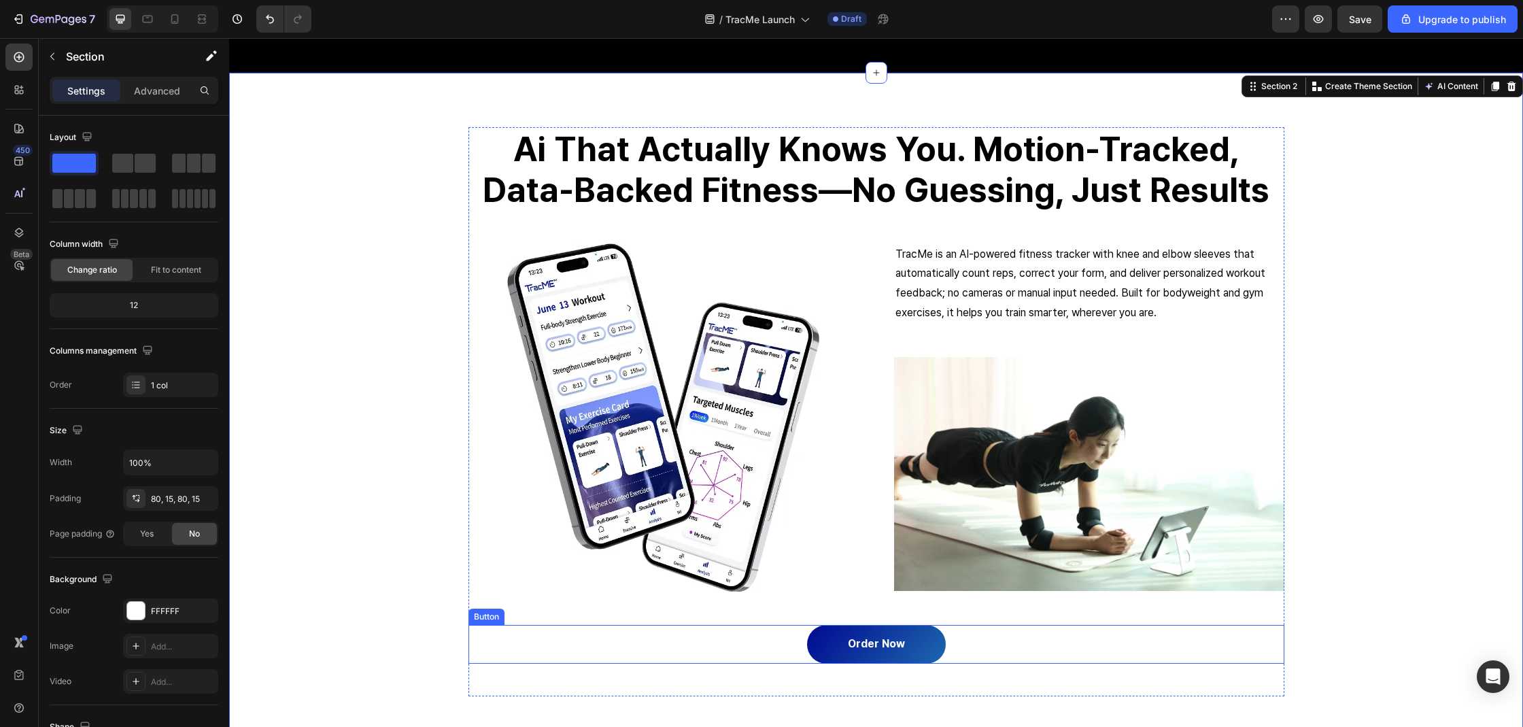
click at [910, 646] on button "Order Now" at bounding box center [876, 644] width 139 height 39
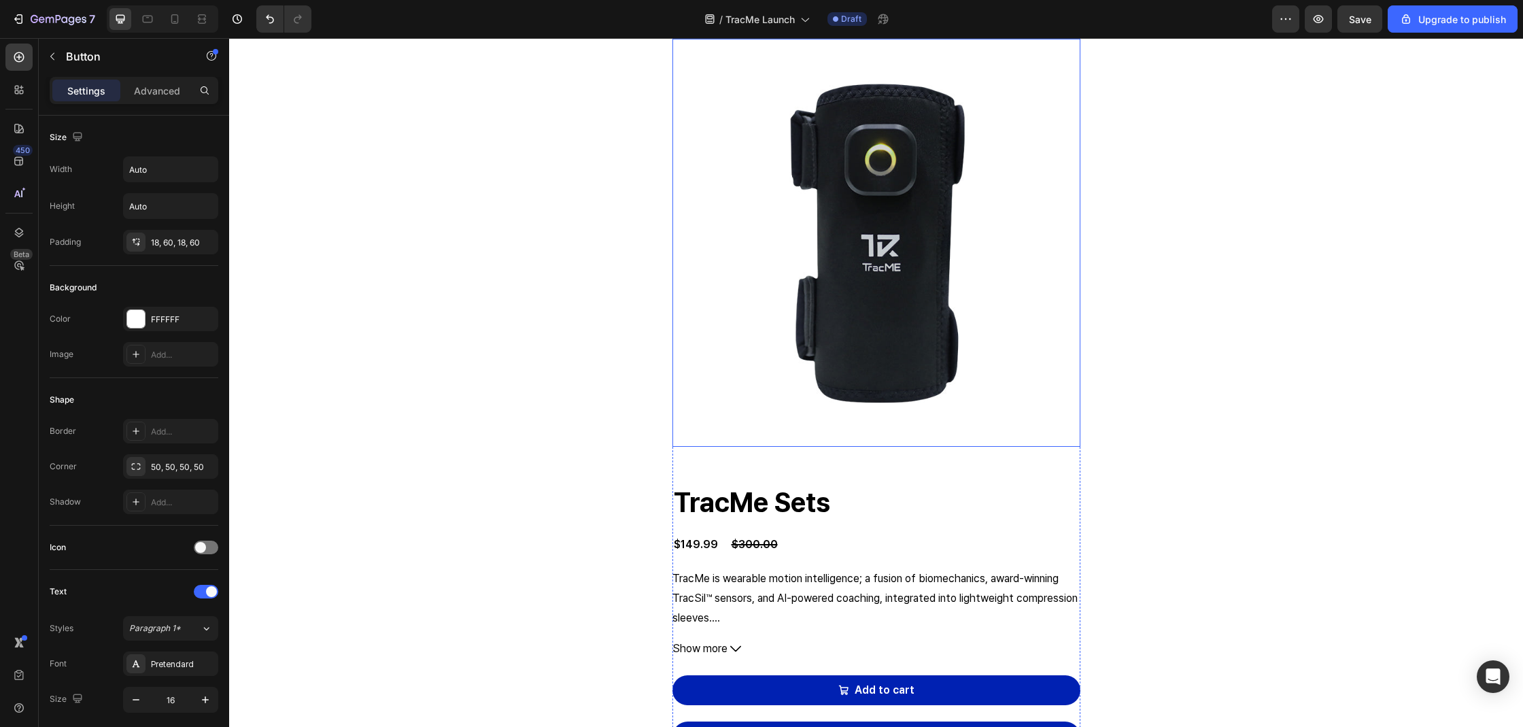
scroll to position [922, 0]
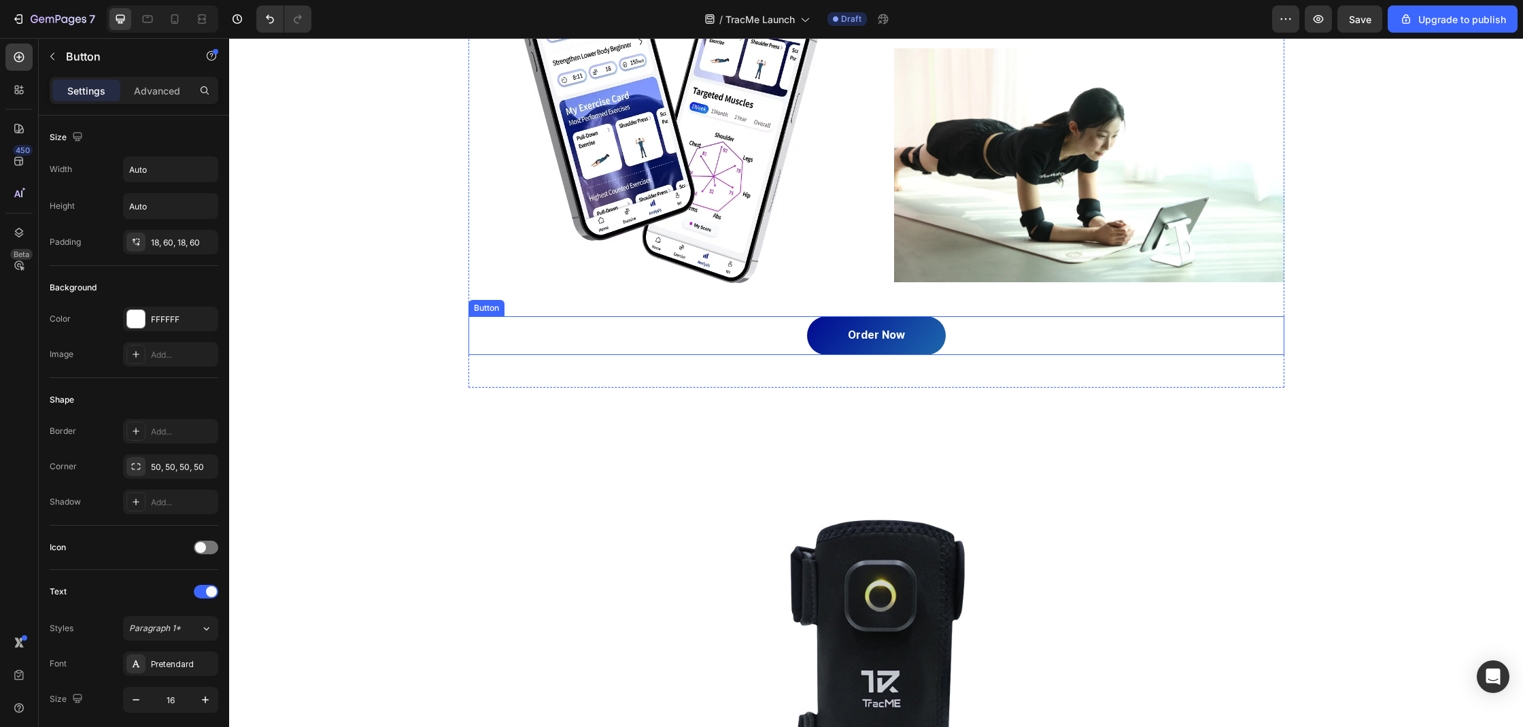
click at [918, 336] on button "Order Now" at bounding box center [876, 335] width 139 height 39
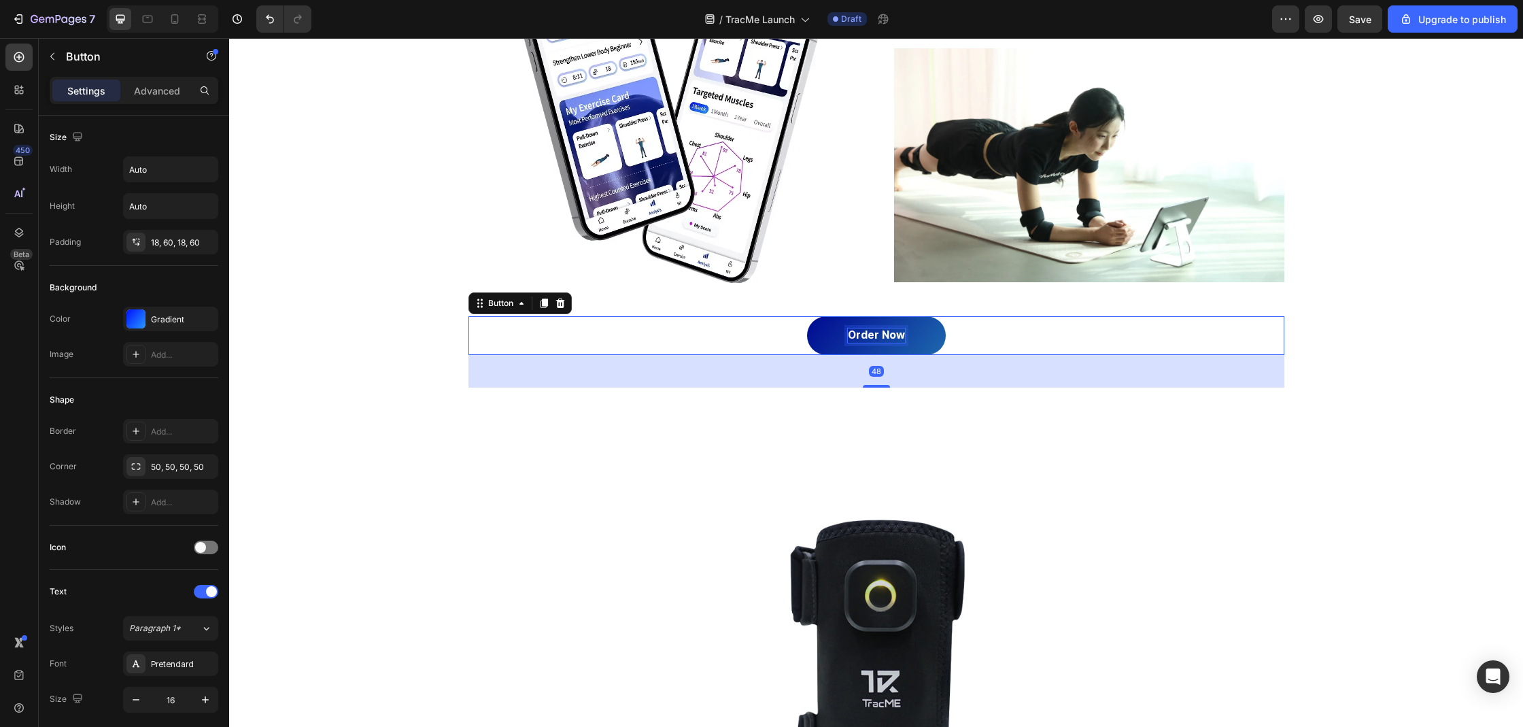
click at [891, 334] on p "Order Now" at bounding box center [876, 335] width 57 height 14
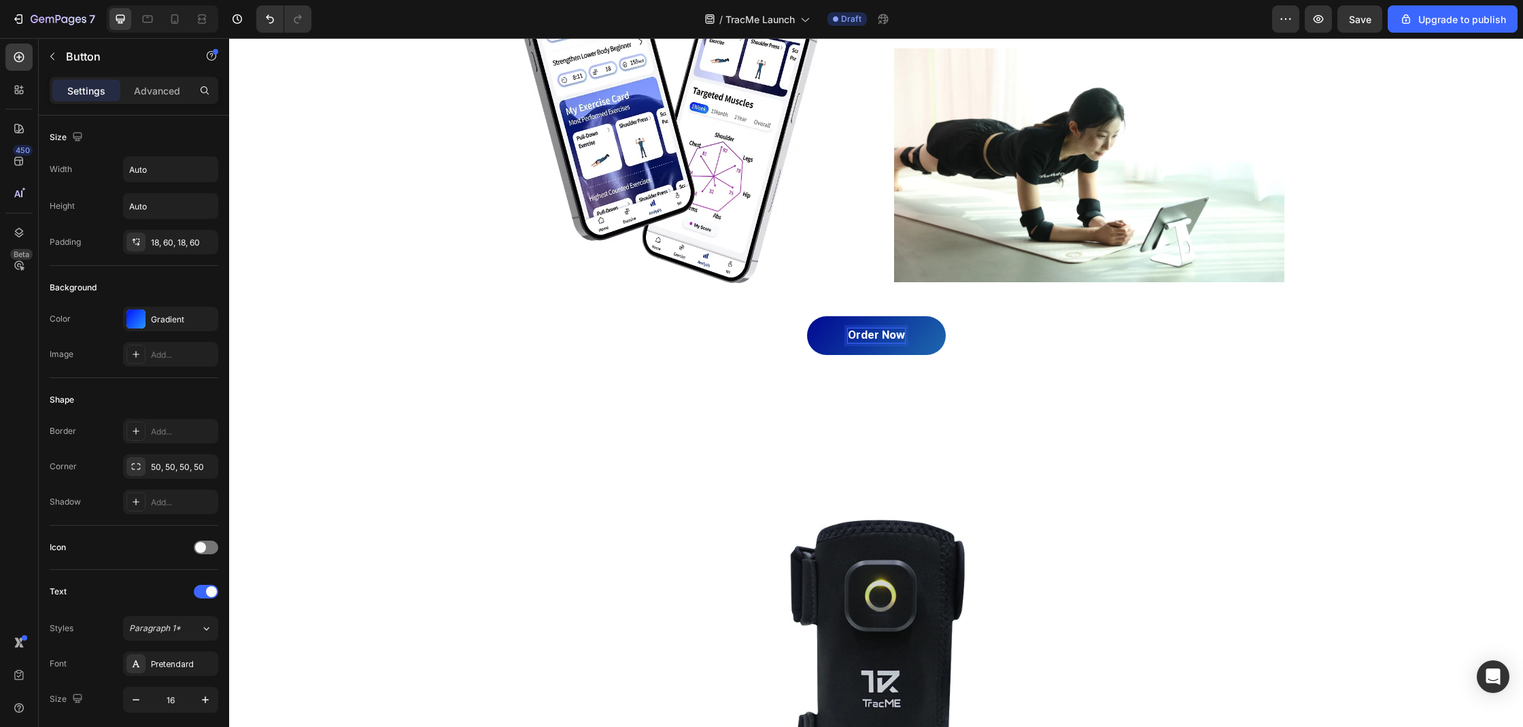
click at [891, 334] on p "Order Now" at bounding box center [876, 335] width 57 height 14
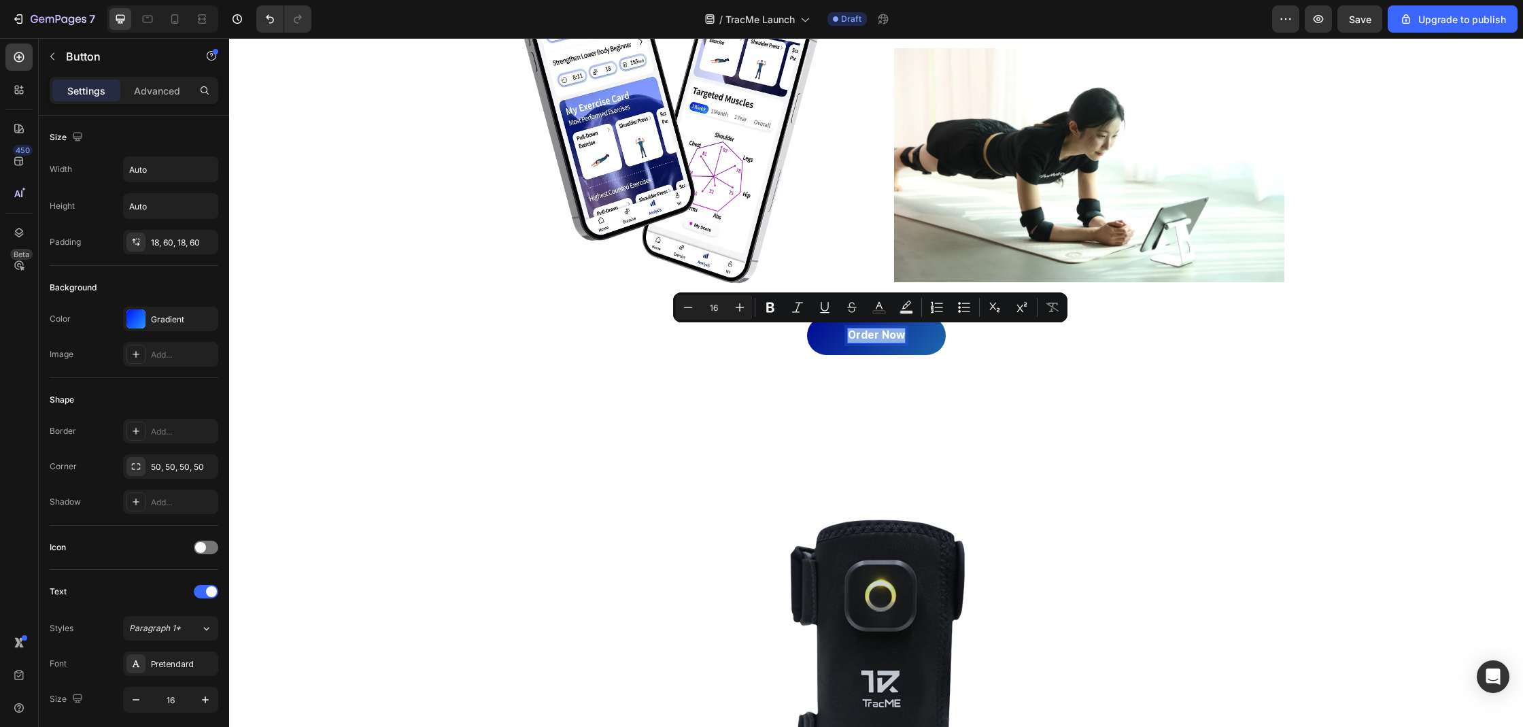
click at [891, 334] on p "Order Now" at bounding box center [876, 335] width 57 height 14
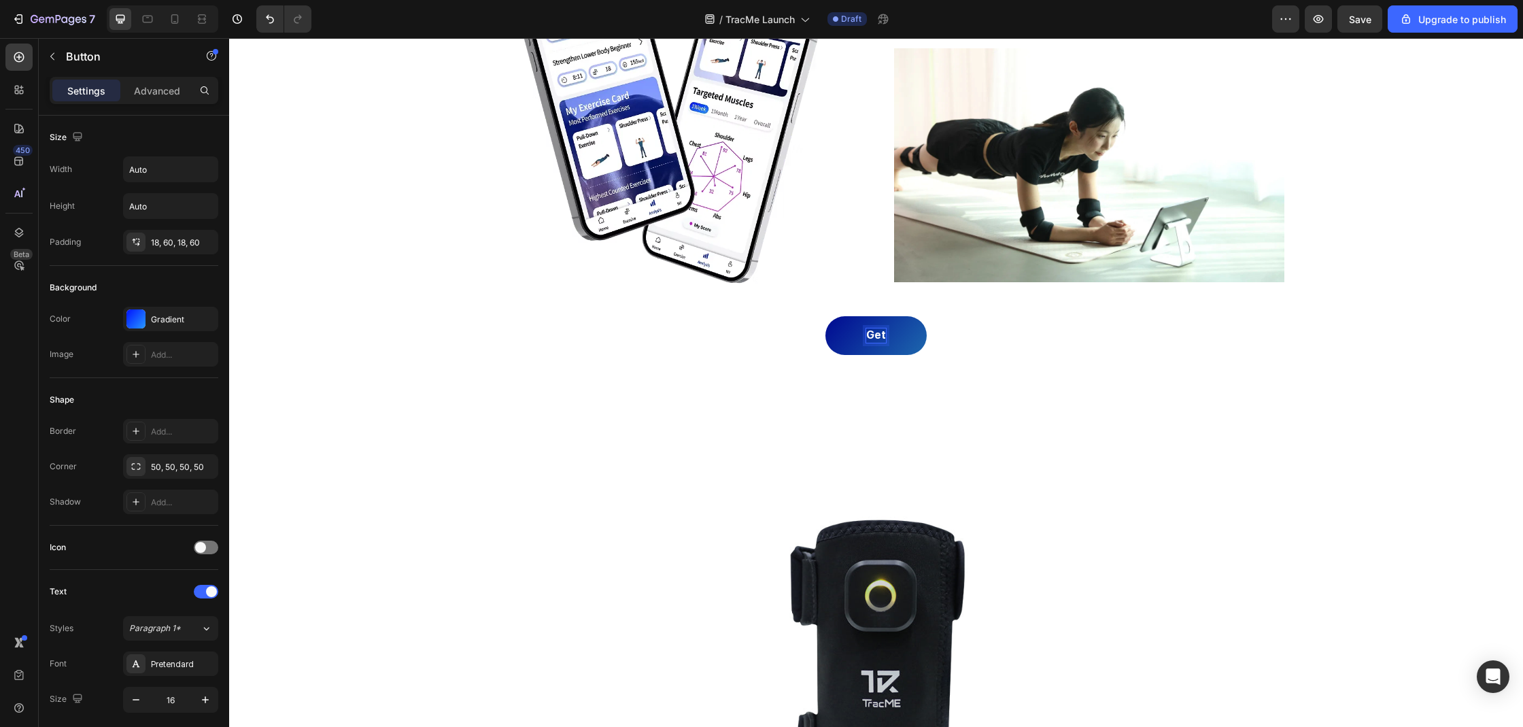
click at [825, 316] on button "Get" at bounding box center [875, 335] width 101 height 39
click at [804, 316] on button "Get tracme" at bounding box center [876, 335] width 145 height 39
click at [880, 339] on p "Get tracme now" at bounding box center [875, 335] width 89 height 14
click at [1418, 381] on div "ai that actually knows you. motion-tracked, data-backed fitness—no guessing, ju…" at bounding box center [875, 102] width 1273 height 569
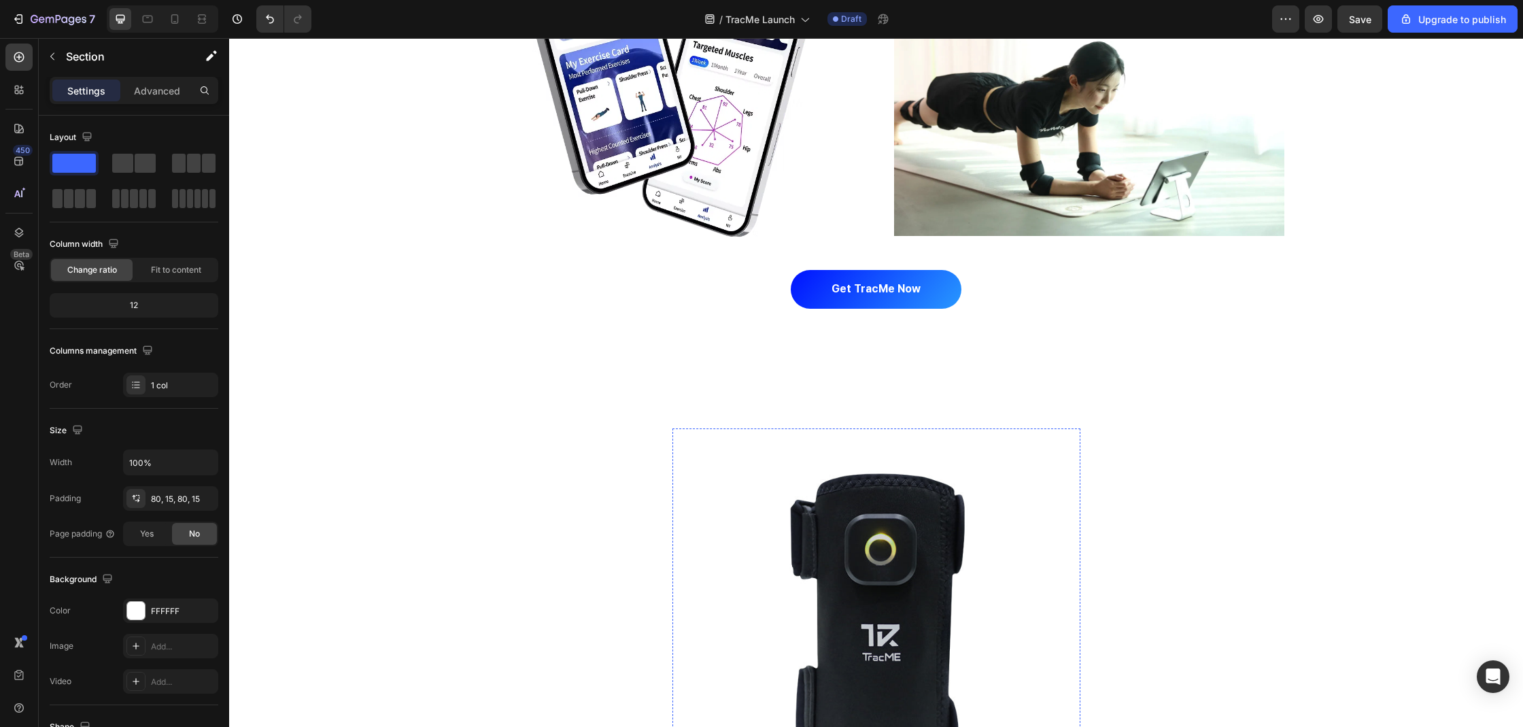
scroll to position [968, 0]
click at [1358, 317] on div "ai that actually knows you. motion-tracked, data-backed fitness—no guessing, ju…" at bounding box center [875, 56] width 1273 height 569
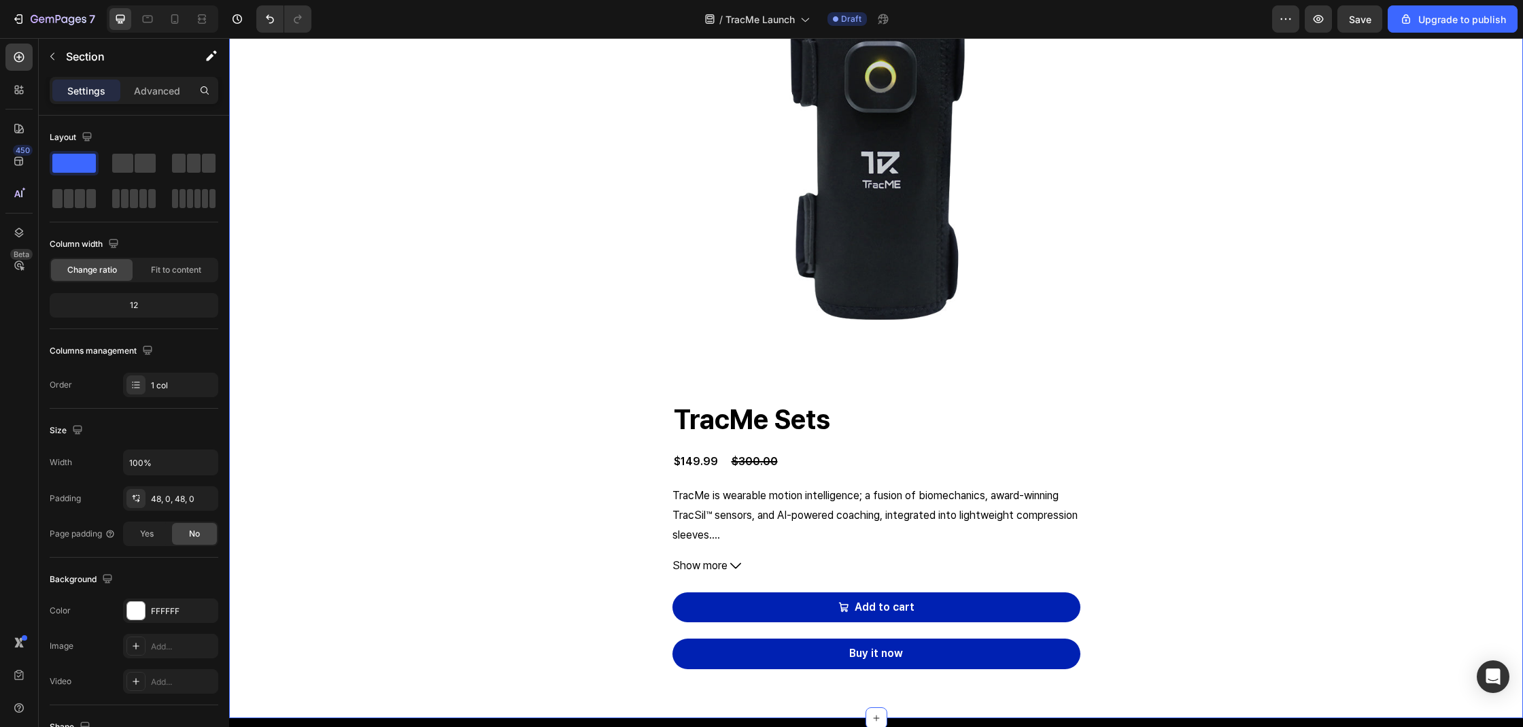
scroll to position [1168, 0]
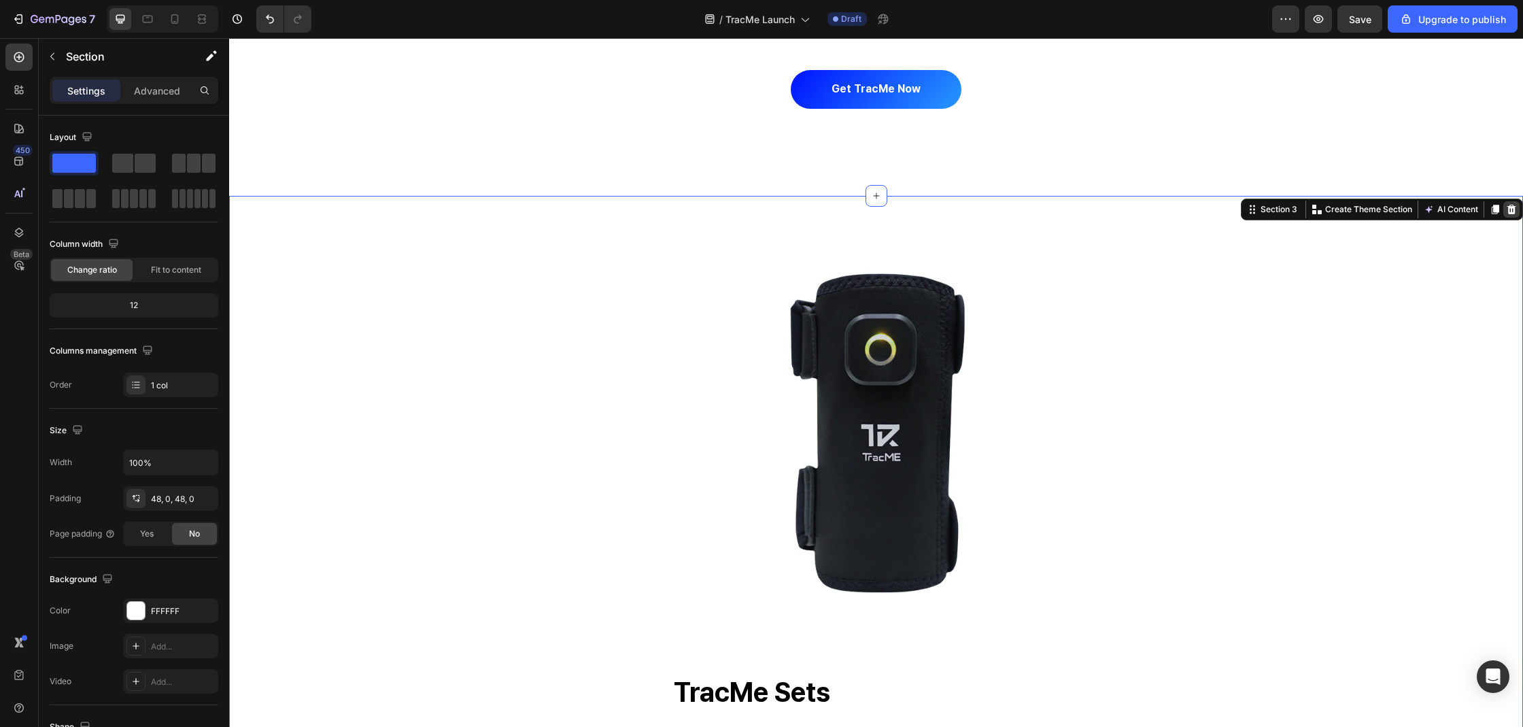
click at [1506, 207] on icon at bounding box center [1511, 209] width 11 height 11
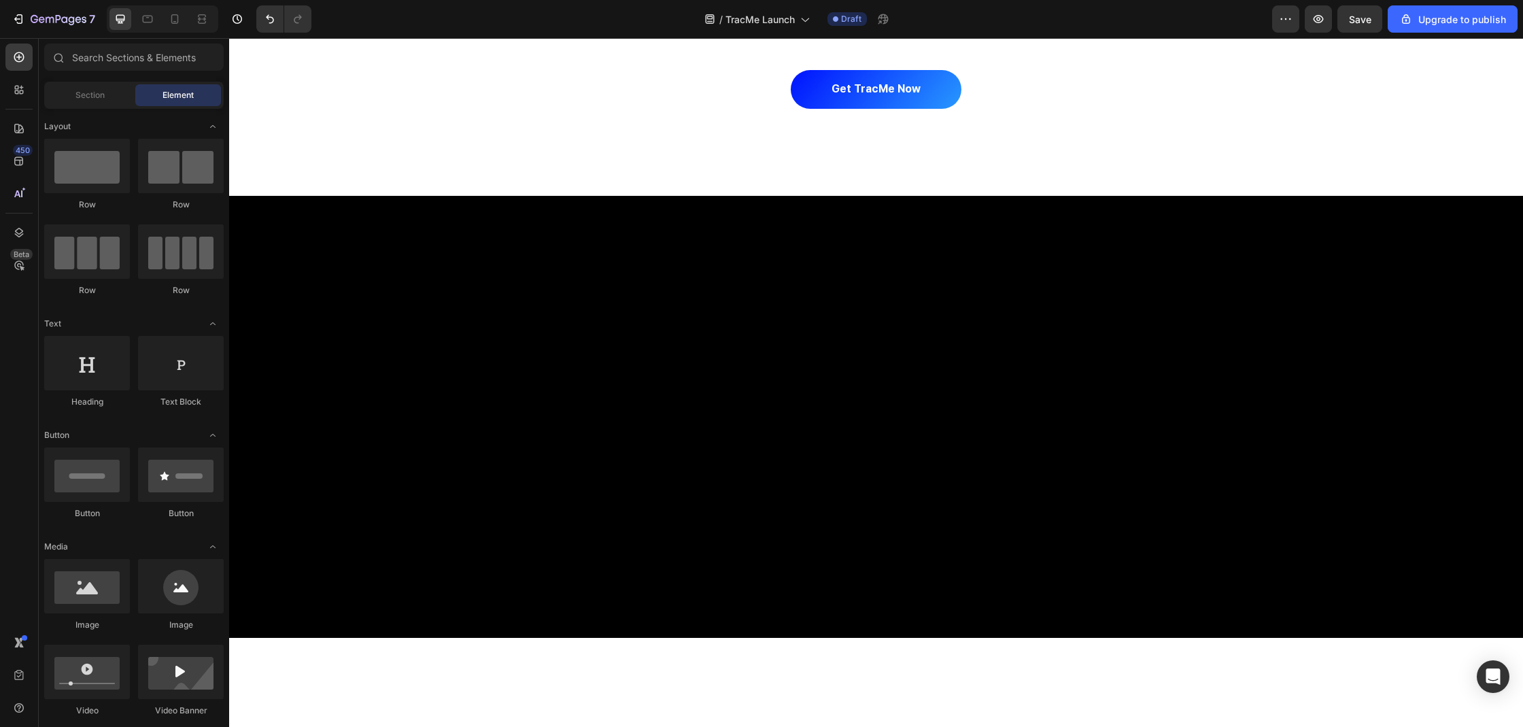
click at [973, 322] on div at bounding box center [876, 417] width 1294 height 443
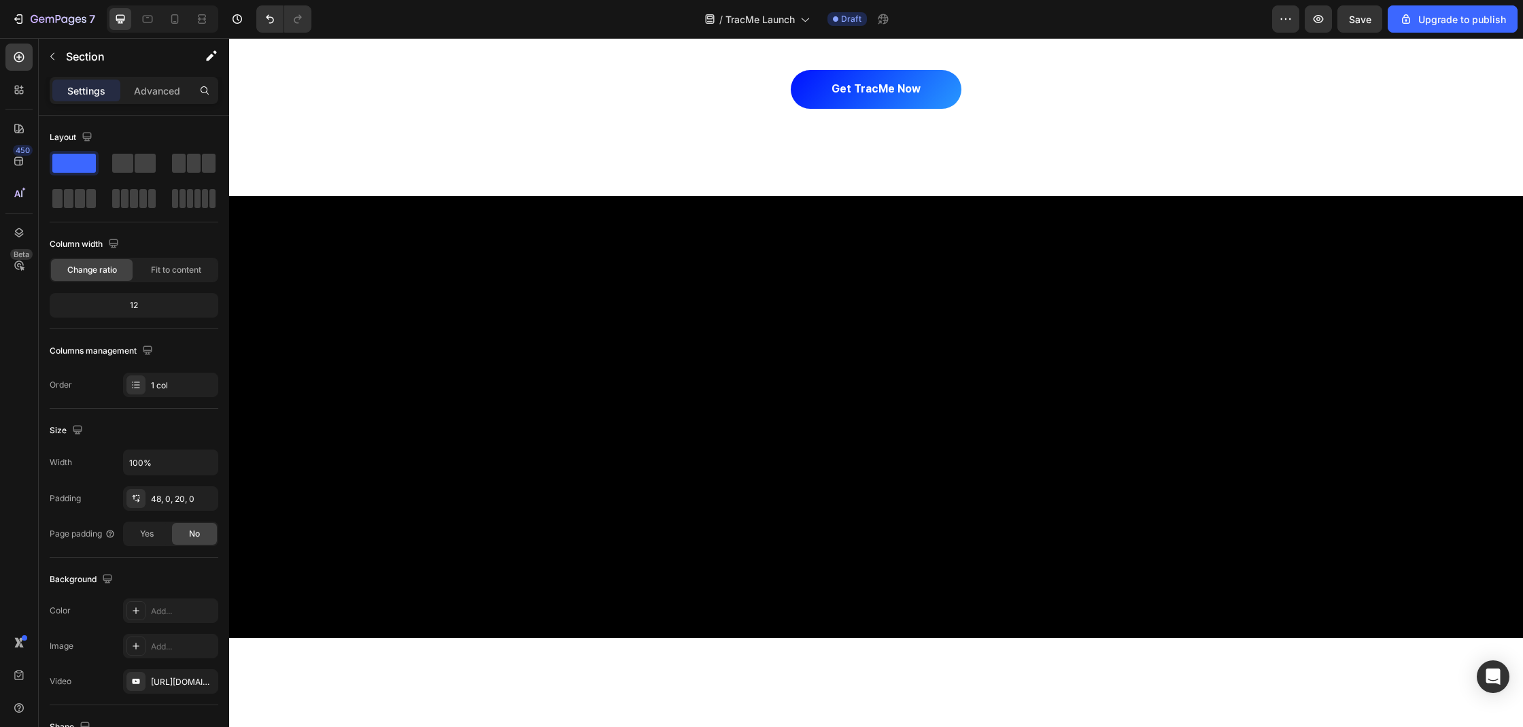
click at [716, 358] on div at bounding box center [876, 417] width 1294 height 443
click at [149, 90] on p "Advanced" at bounding box center [157, 91] width 46 height 14
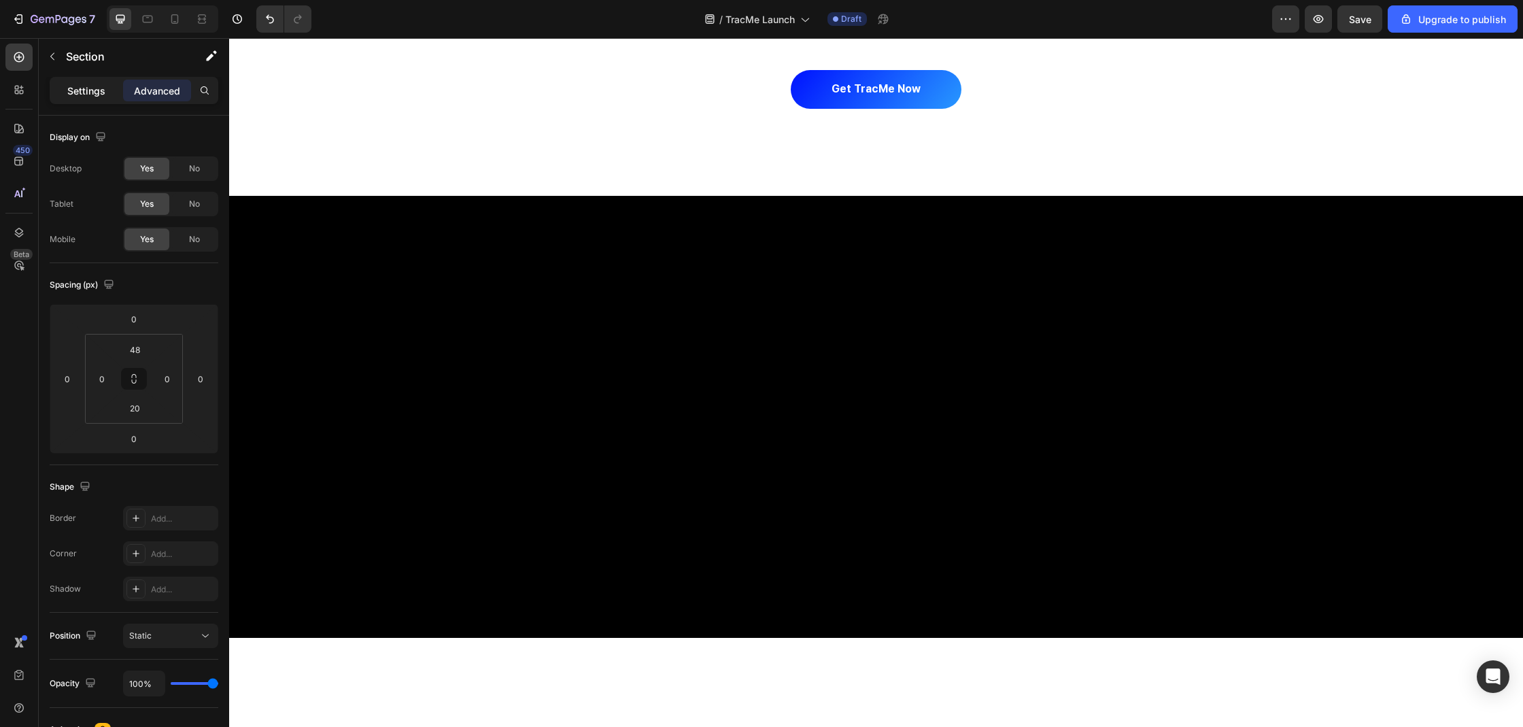
click at [96, 101] on div "Settings" at bounding box center [86, 91] width 68 height 22
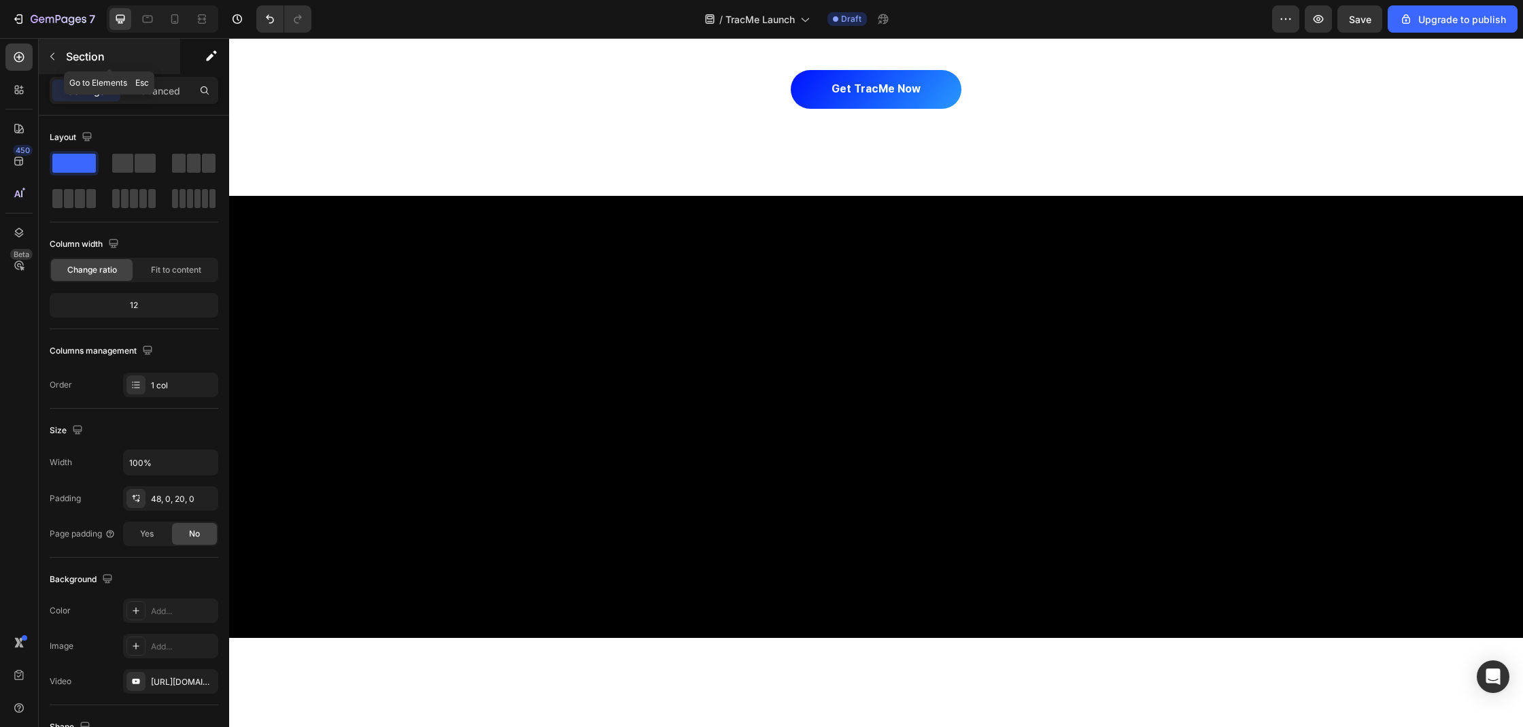
click at [82, 60] on p "Section" at bounding box center [121, 56] width 111 height 16
click at [419, 297] on div at bounding box center [876, 417] width 1294 height 443
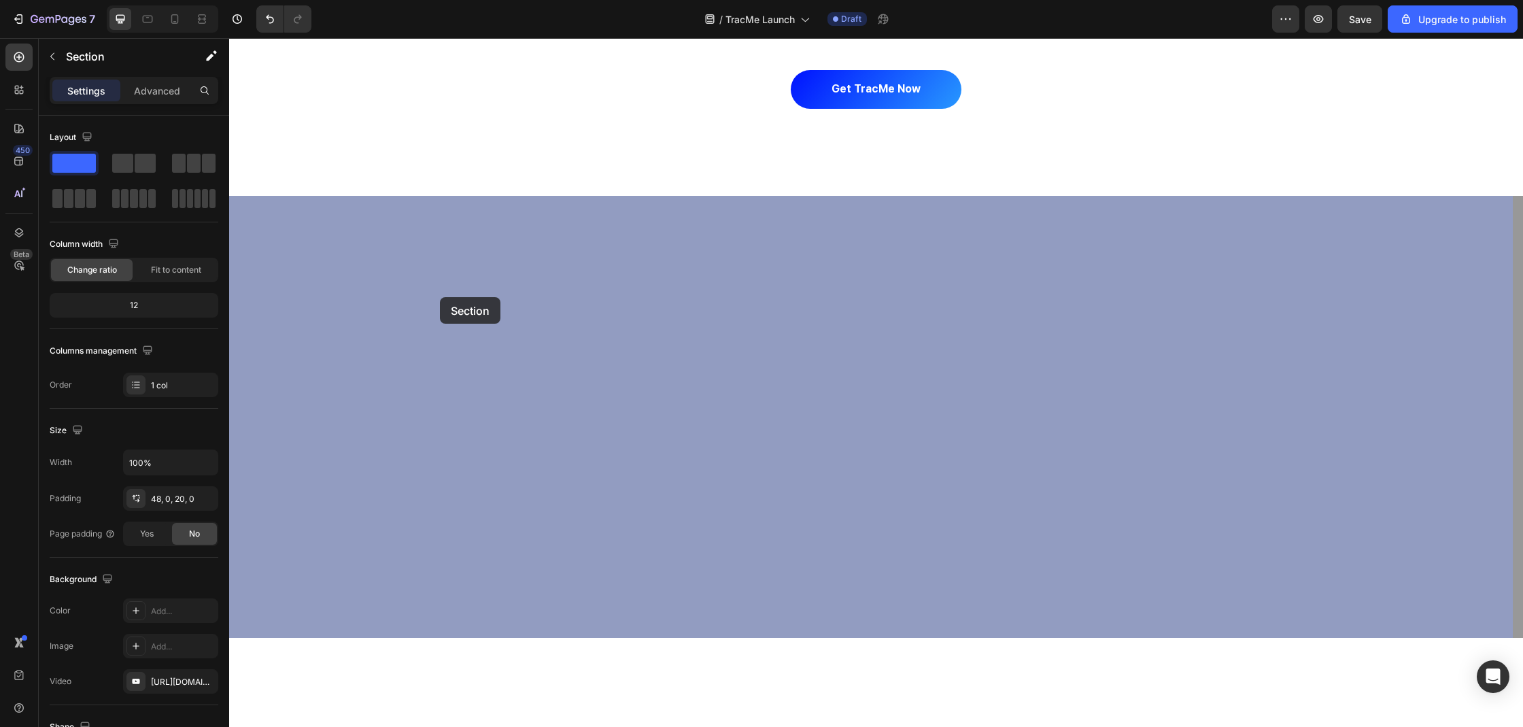
drag, startPoint x: 427, startPoint y: 293, endPoint x: 489, endPoint y: 305, distance: 62.9
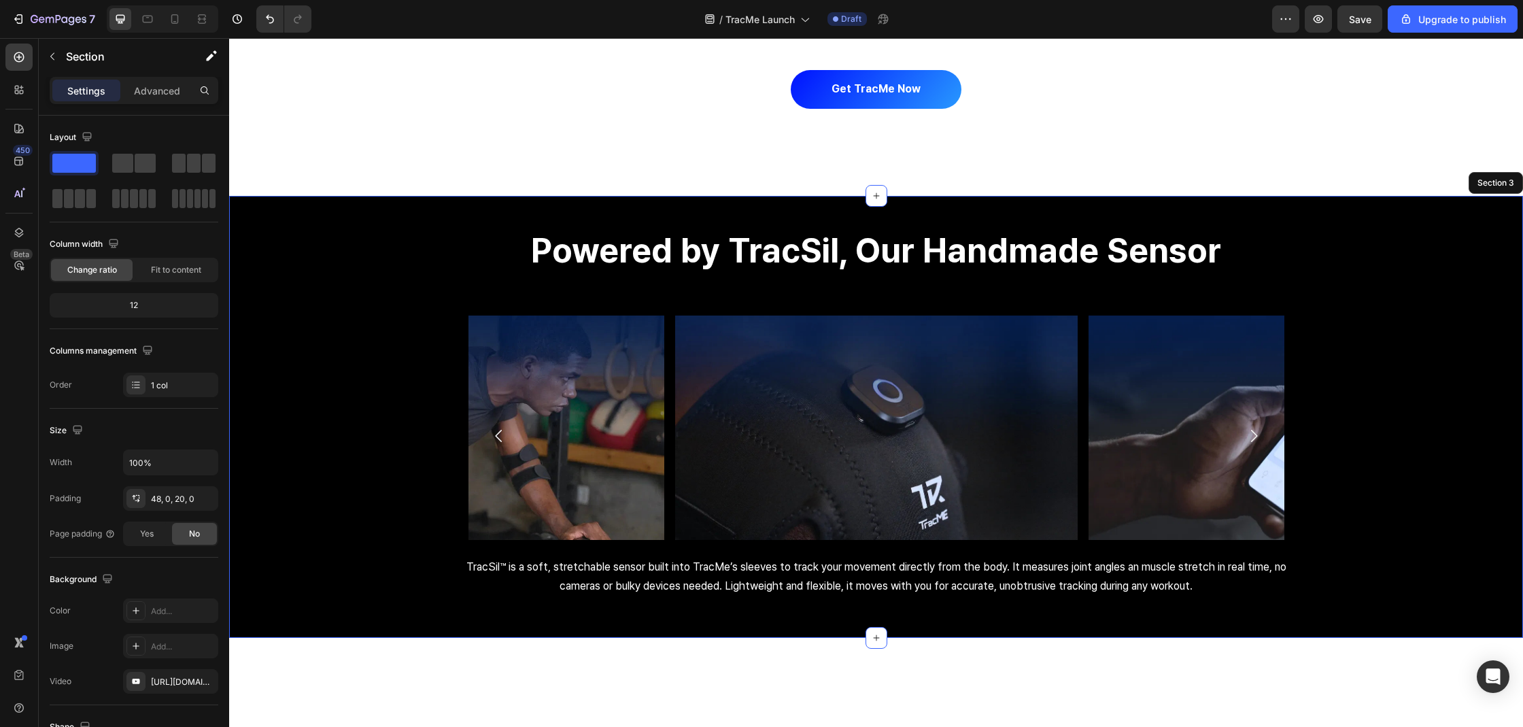
click at [1348, 206] on div at bounding box center [876, 417] width 1294 height 443
click at [1507, 187] on icon at bounding box center [1511, 183] width 9 height 10
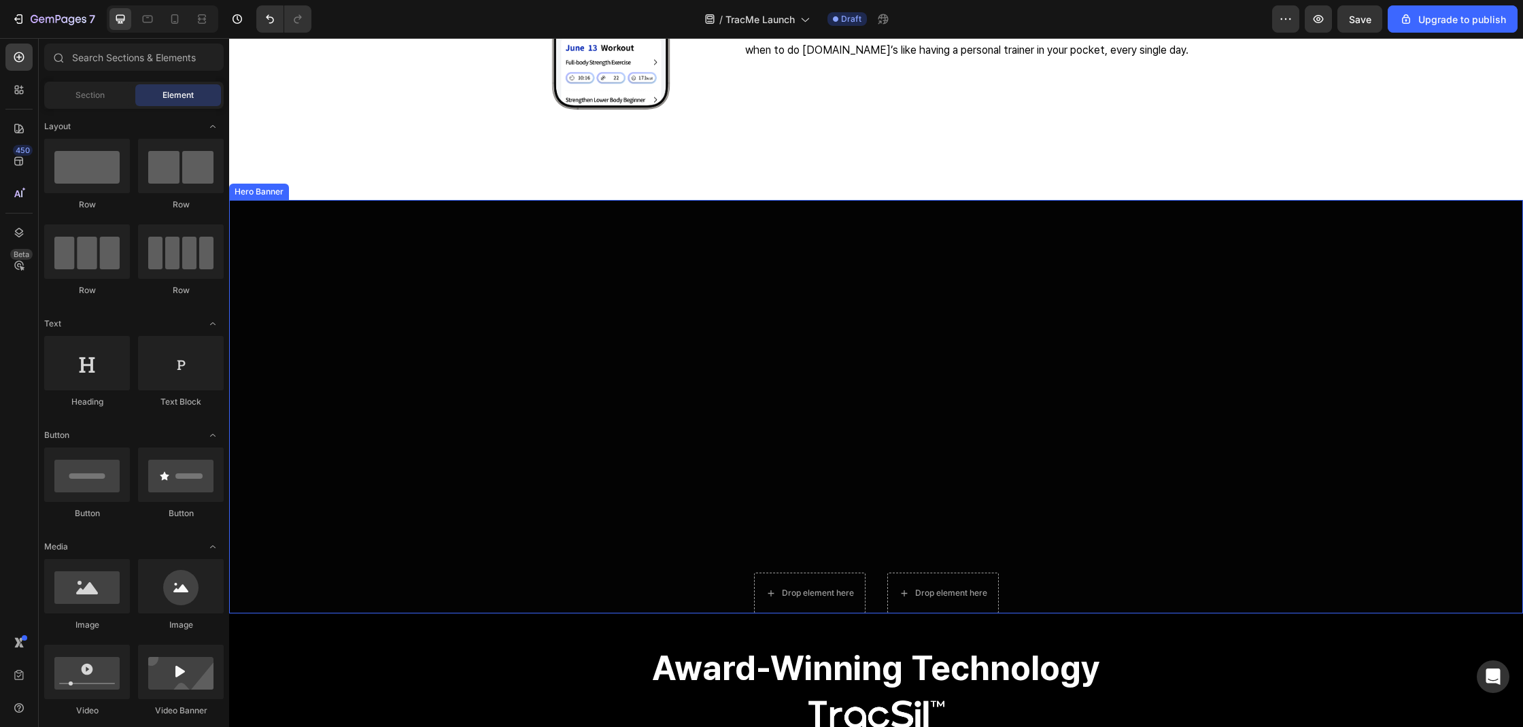
scroll to position [2088, 0]
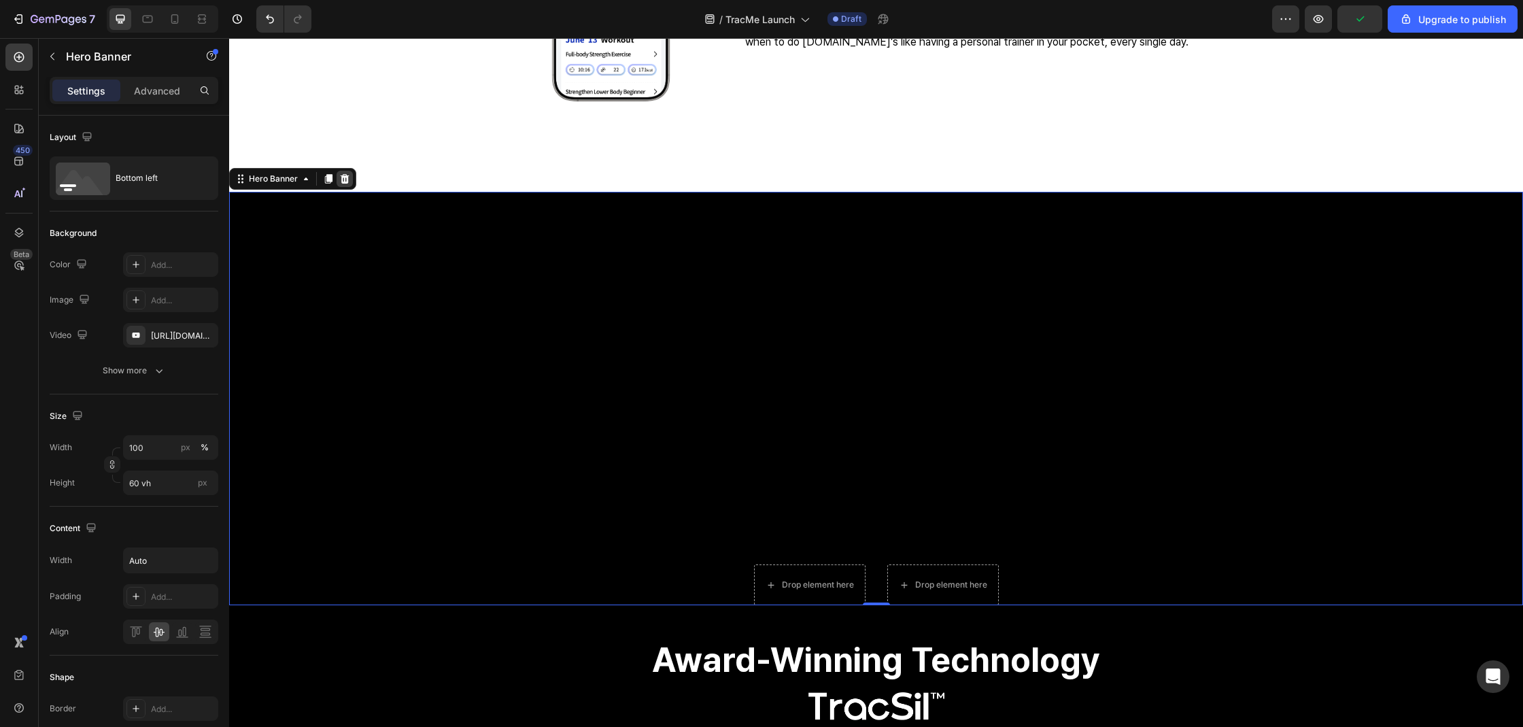
click at [347, 176] on icon at bounding box center [345, 179] width 9 height 10
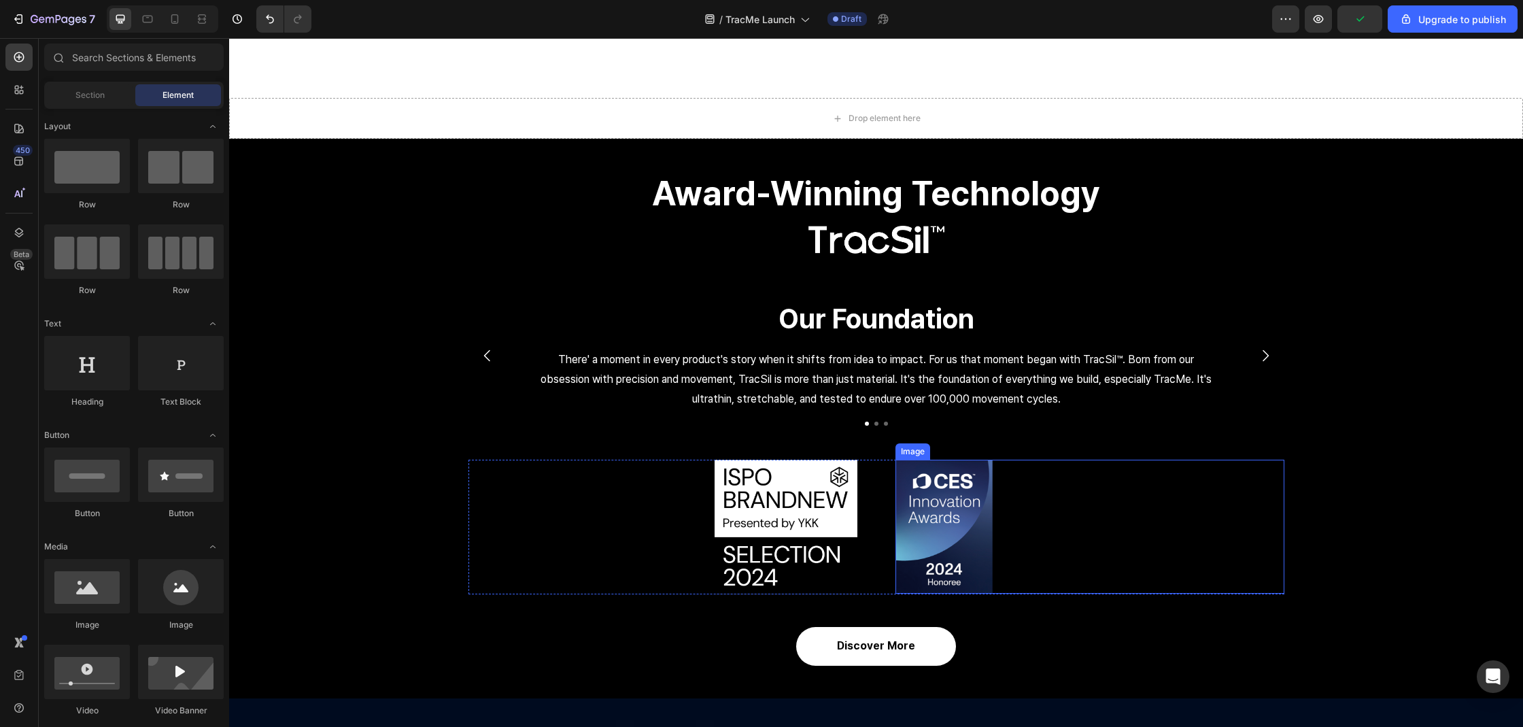
scroll to position [2135, 0]
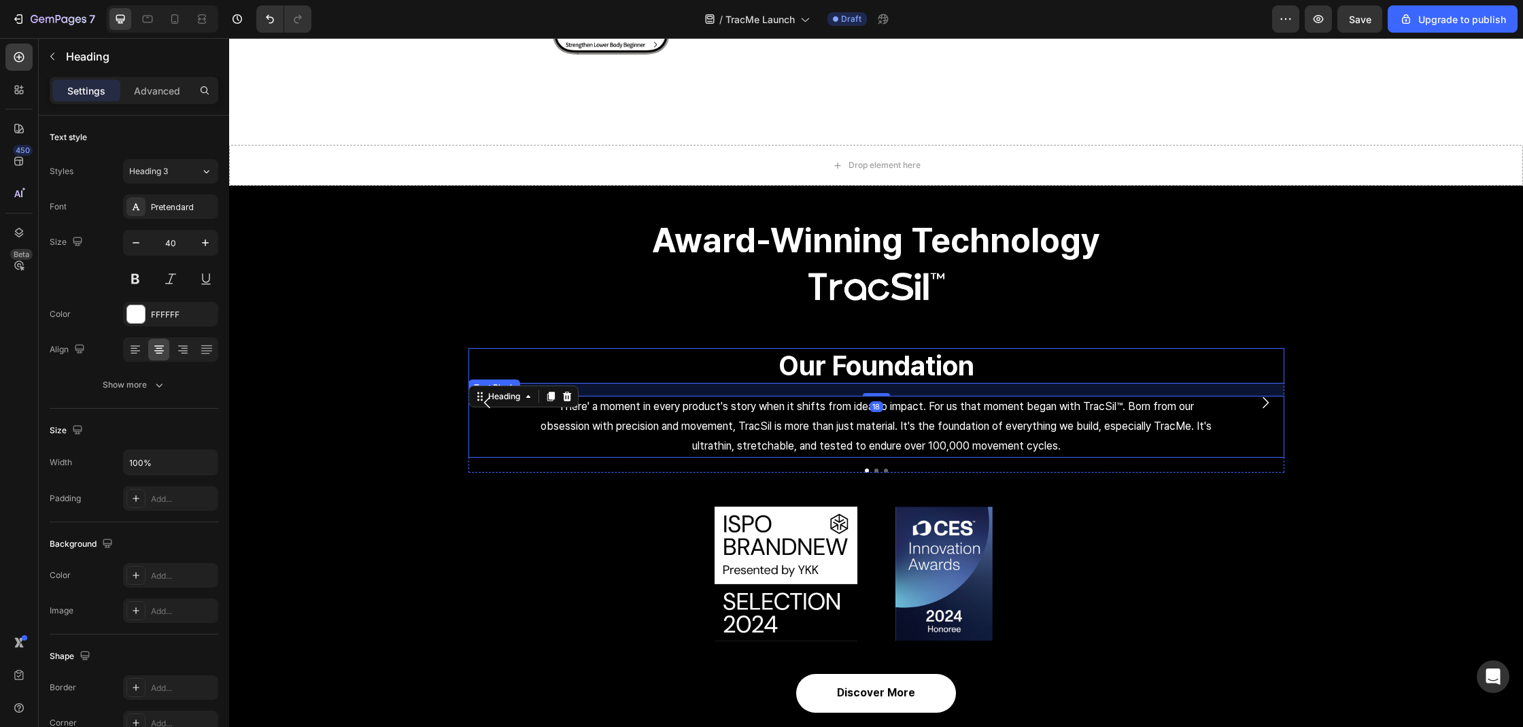
click at [486, 455] on div "There' a moment in every product's story when it shifts from idea to impact. Fo…" at bounding box center [876, 426] width 816 height 61
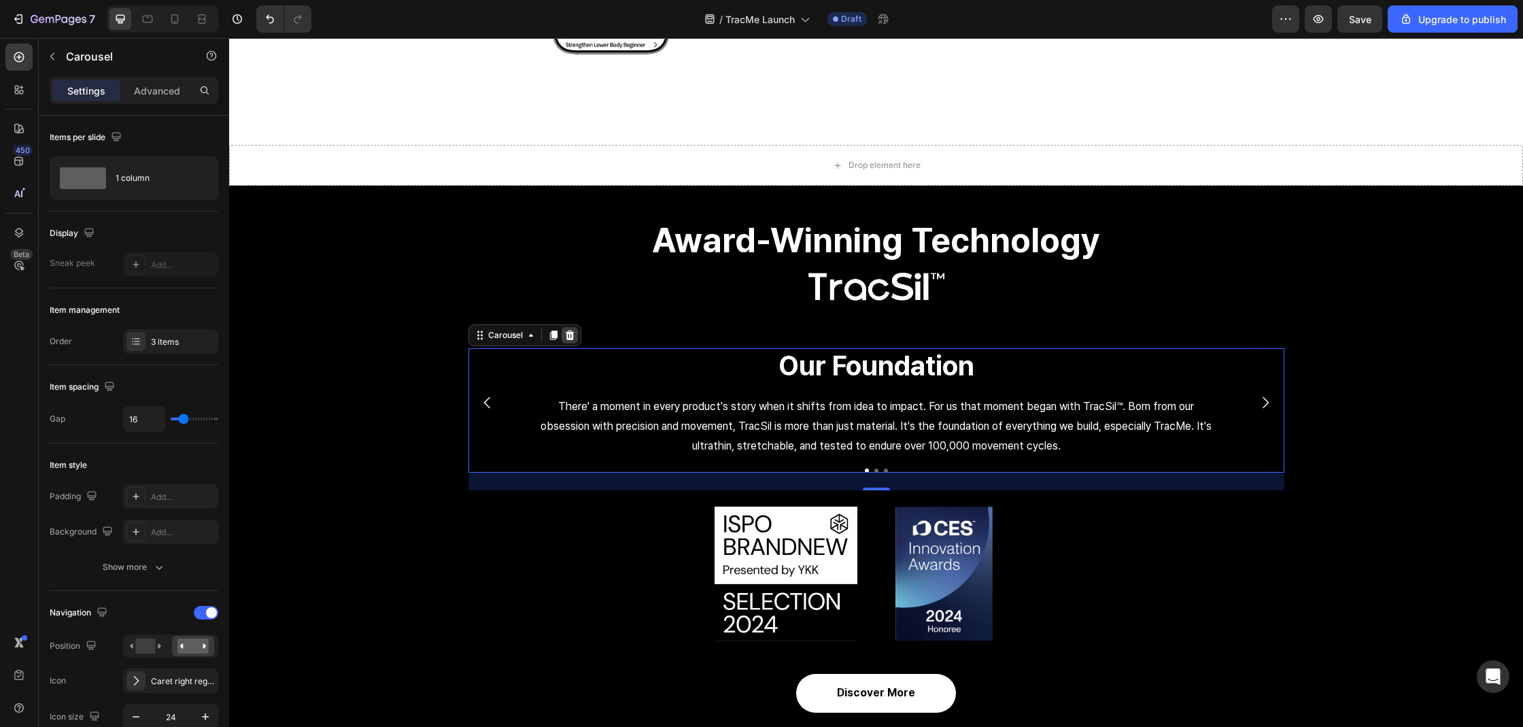
click at [562, 341] on div at bounding box center [570, 335] width 16 height 16
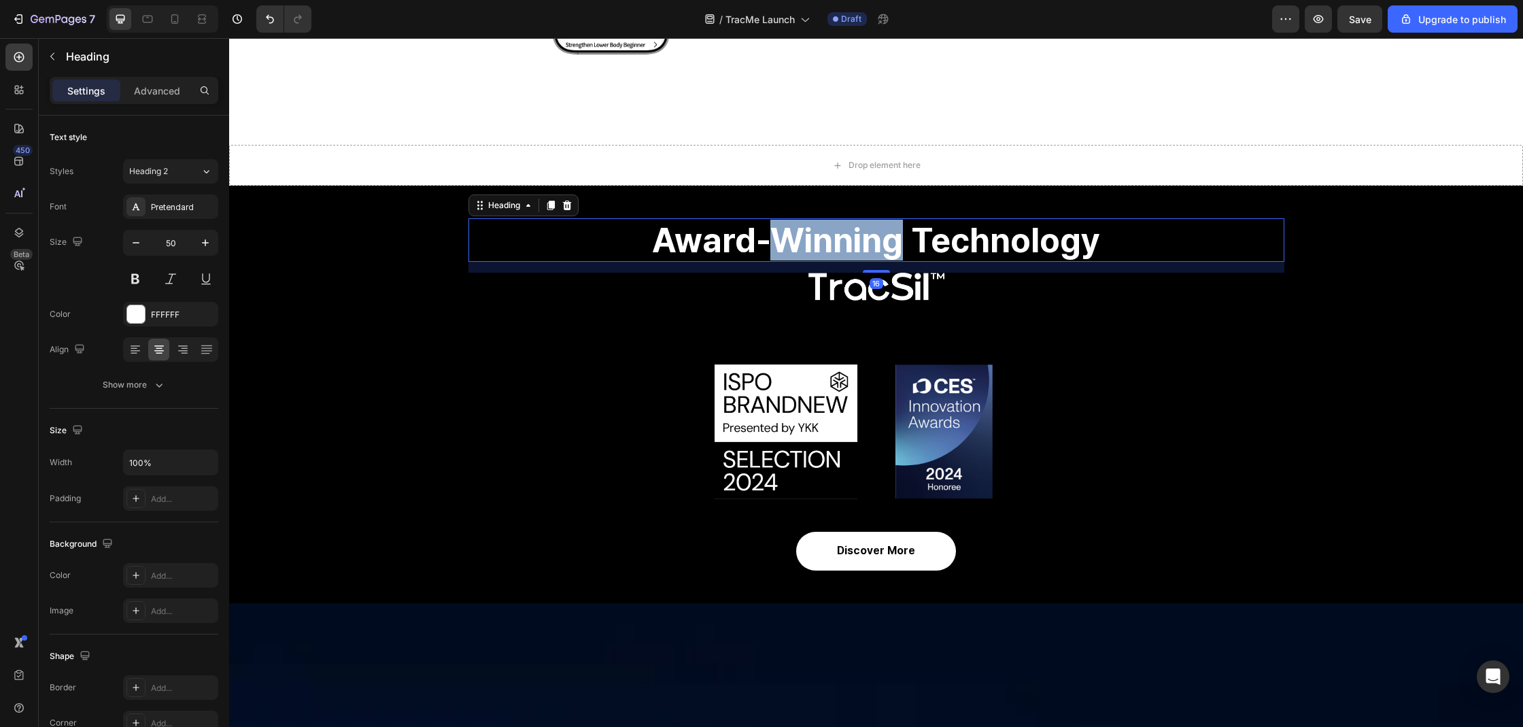
click at [882, 256] on p "Award-Winning Technology" at bounding box center [876, 240] width 813 height 41
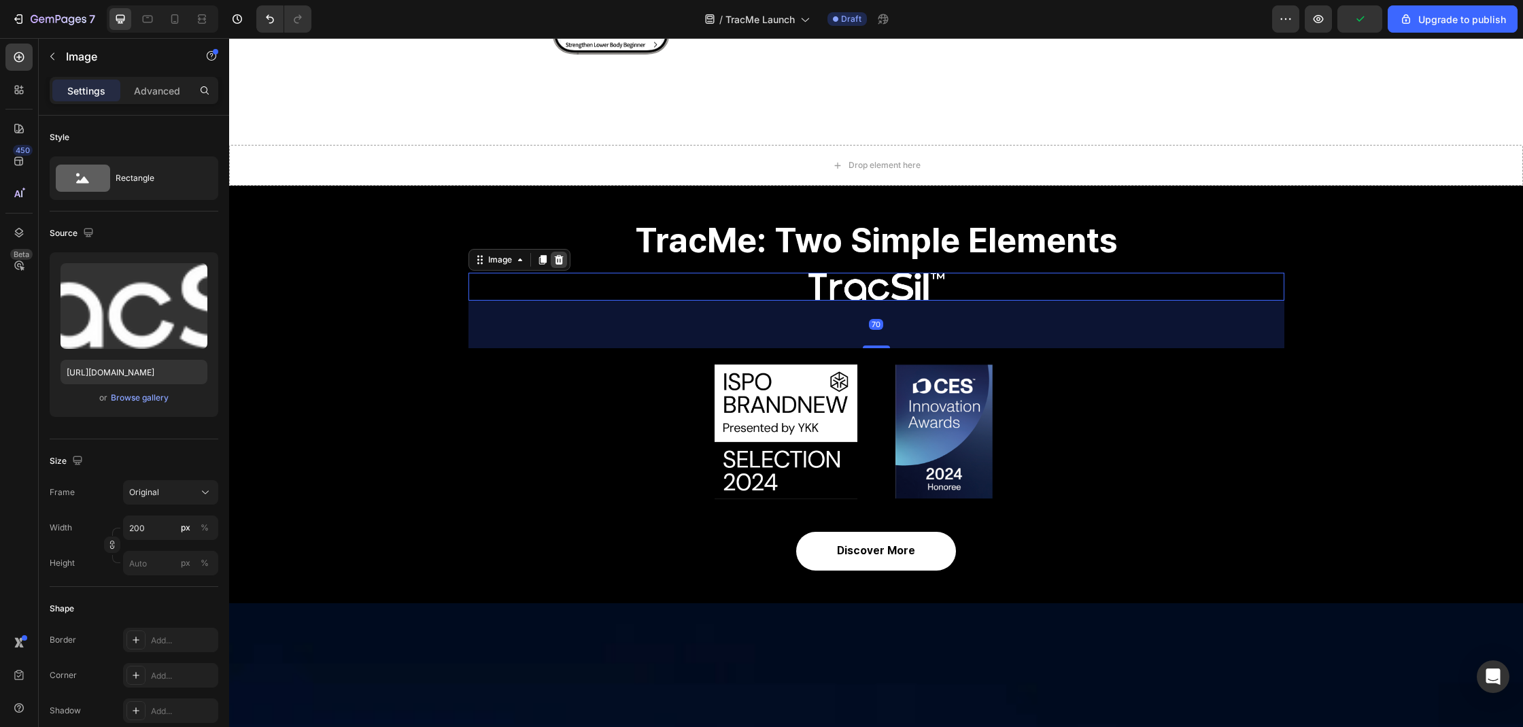
click at [557, 262] on icon at bounding box center [558, 259] width 11 height 11
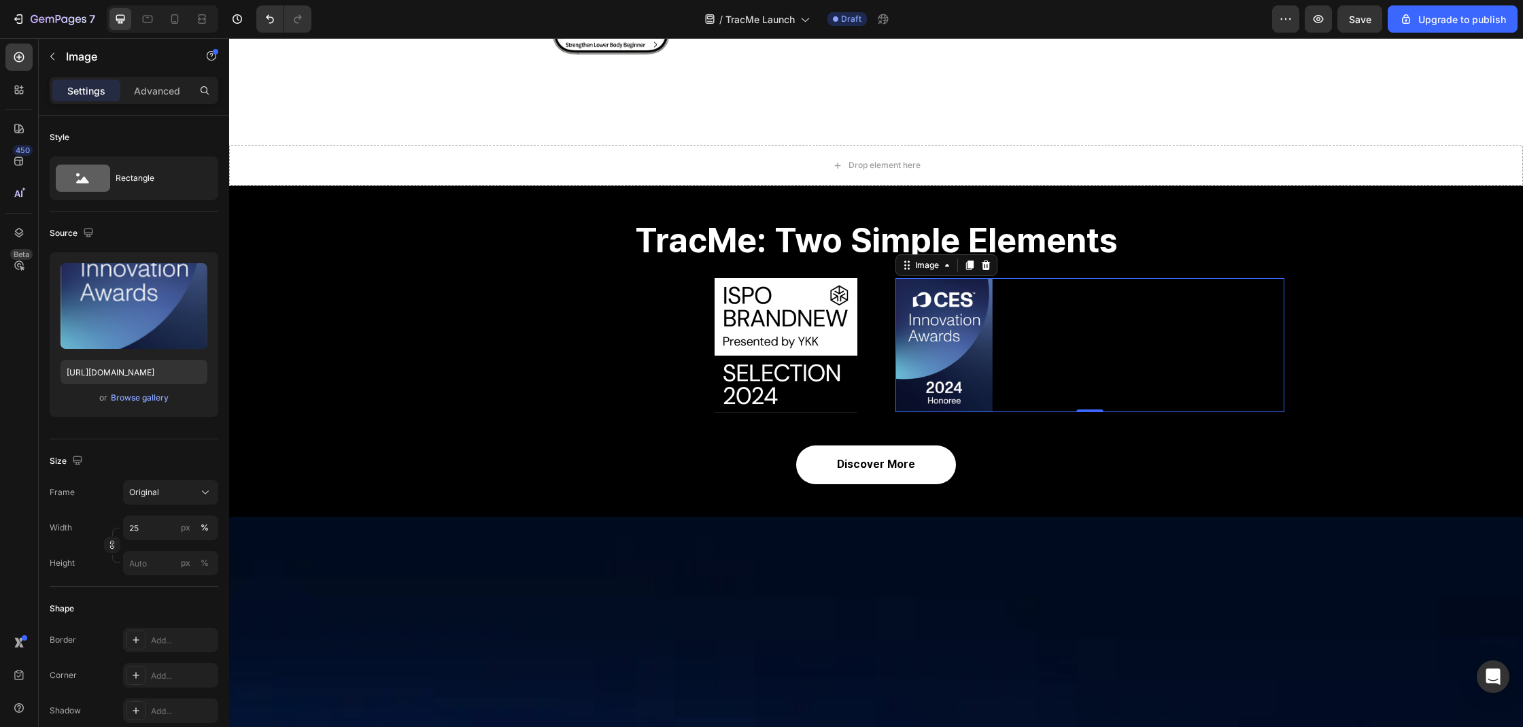
click at [996, 326] on div at bounding box center [1089, 345] width 389 height 134
click at [980, 271] on div at bounding box center [986, 265] width 16 height 16
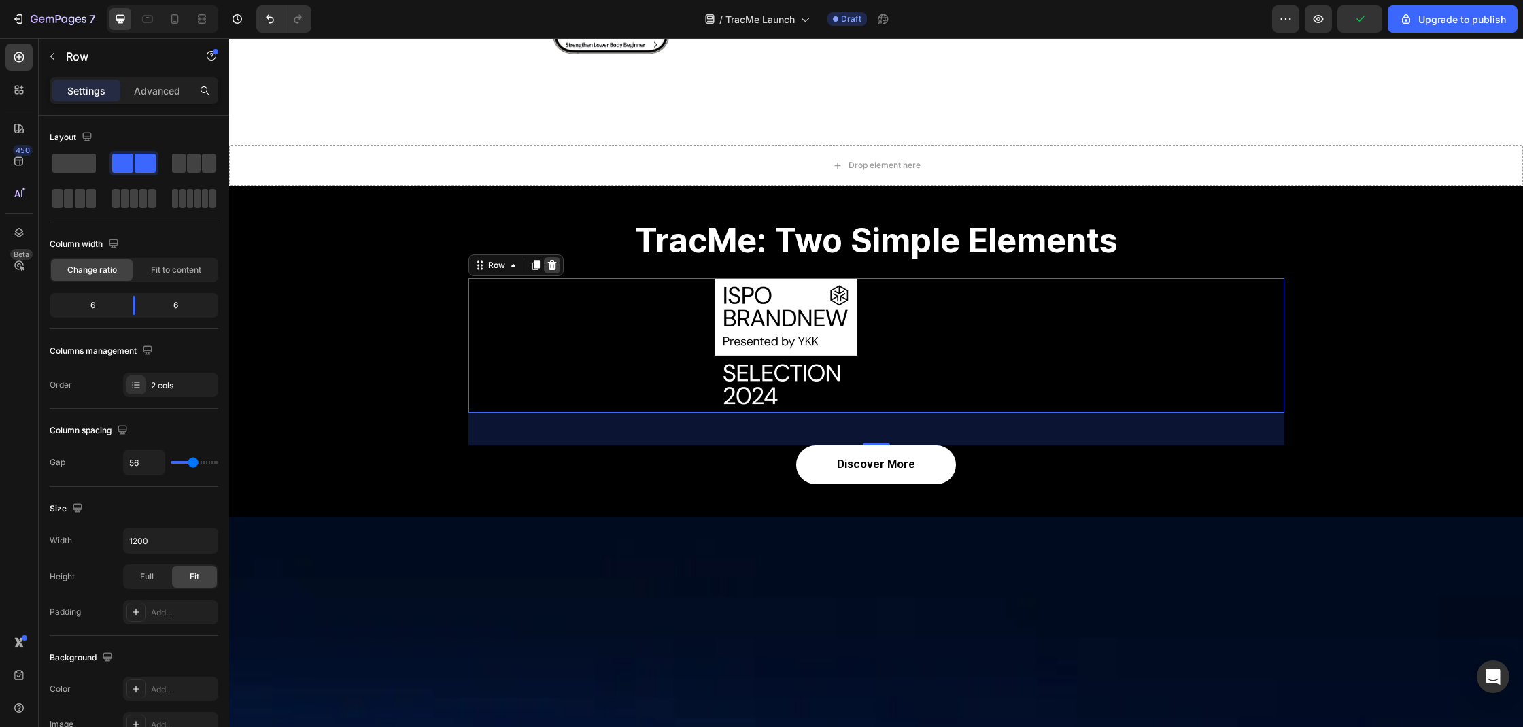
click at [551, 266] on icon at bounding box center [552, 265] width 11 height 11
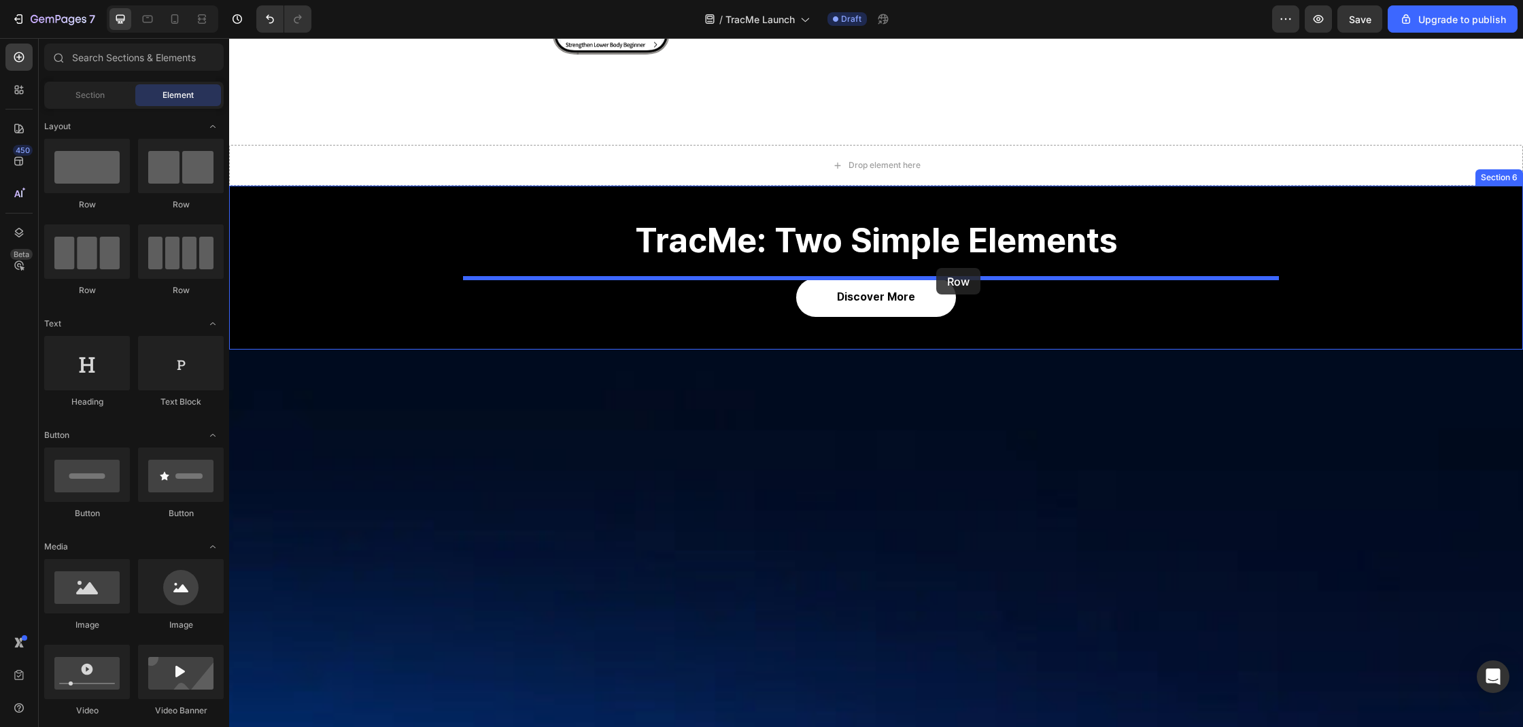
drag, startPoint x: 500, startPoint y: 218, endPoint x: 936, endPoint y: 268, distance: 439.3
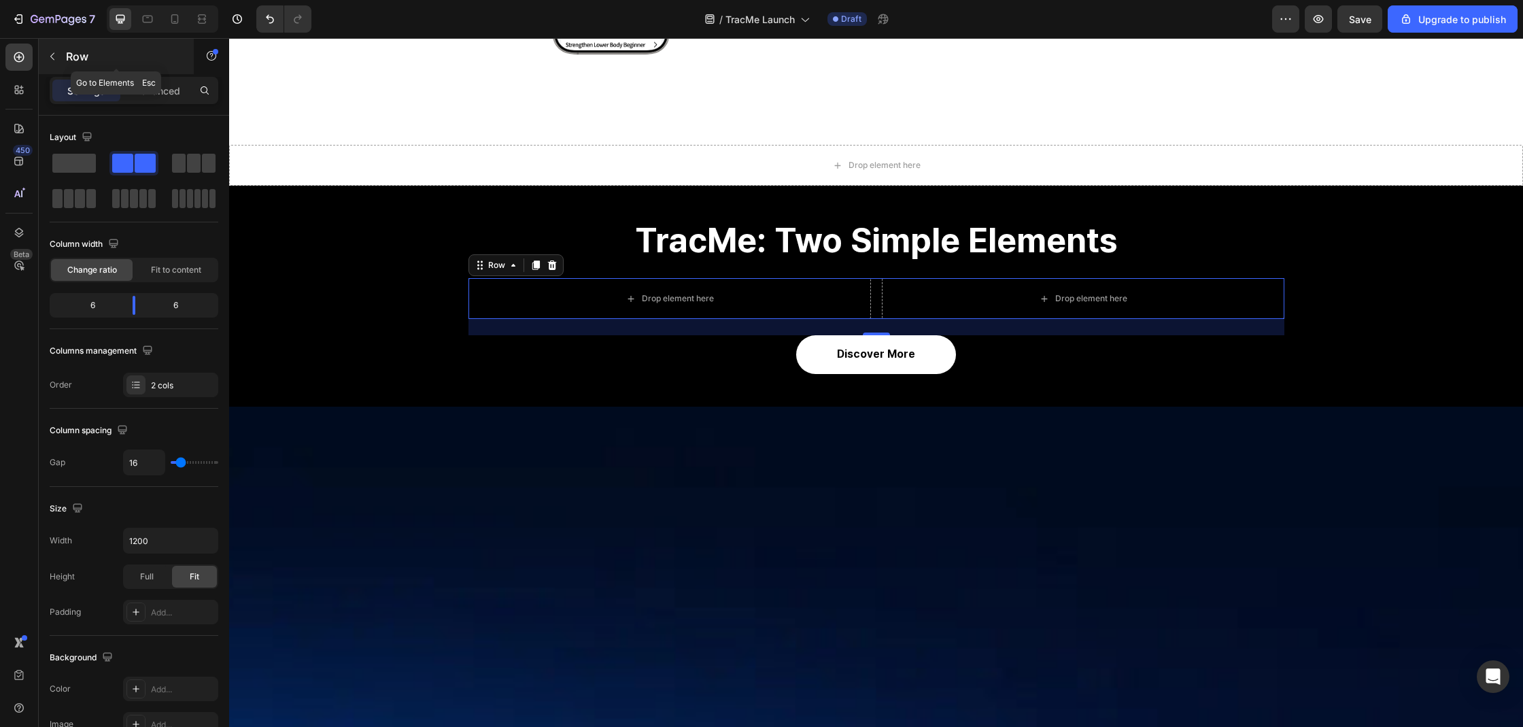
click at [53, 54] on icon "button" at bounding box center [52, 56] width 11 height 11
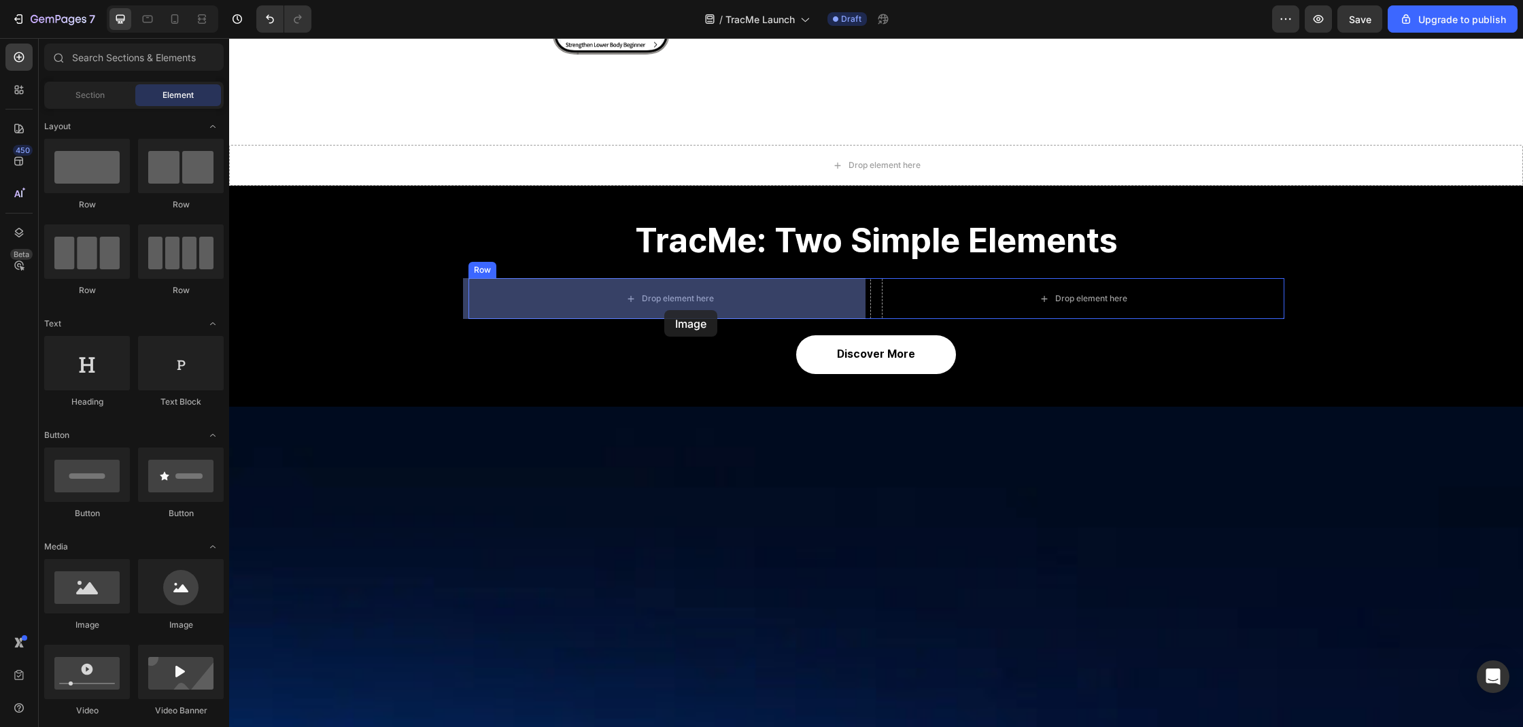
drag, startPoint x: 330, startPoint y: 632, endPoint x: 664, endPoint y: 310, distance: 463.9
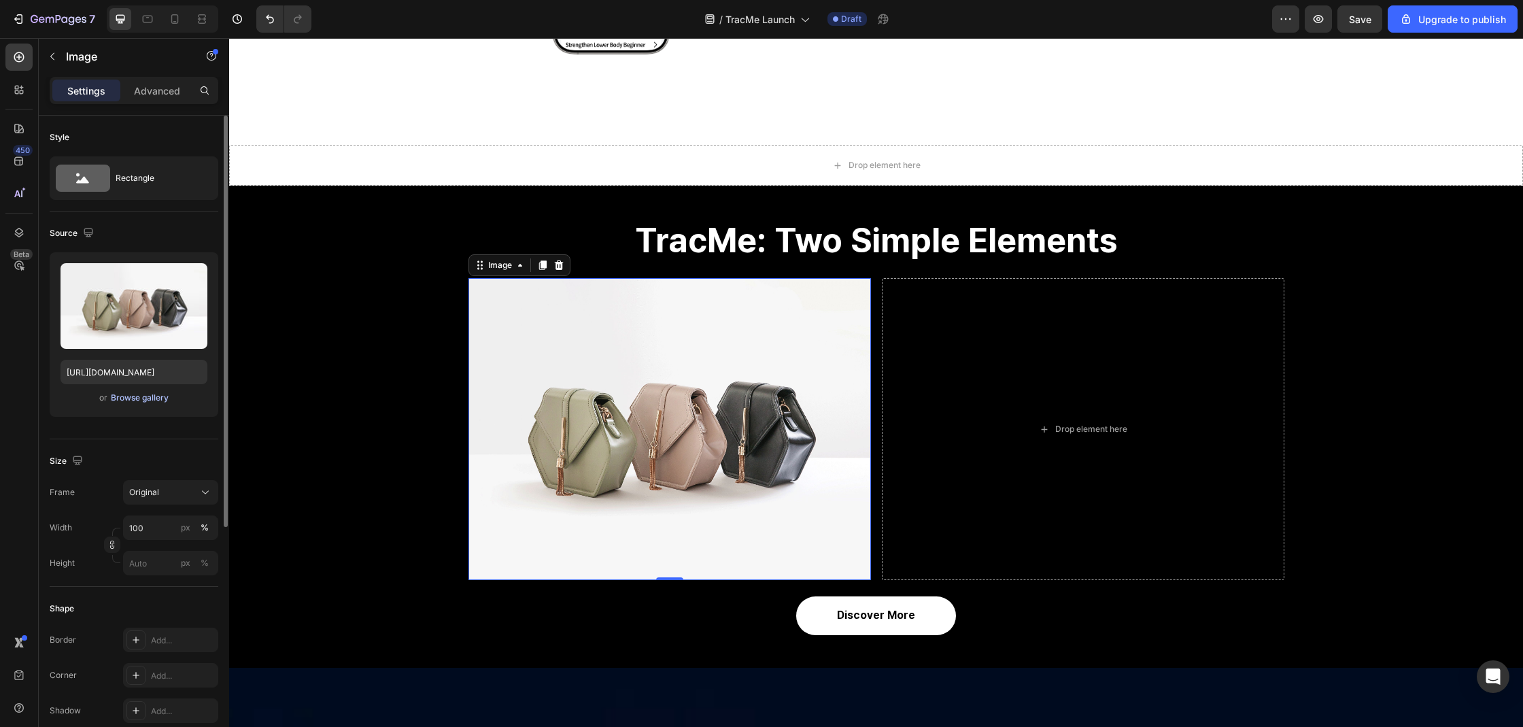
click at [152, 399] on div "Browse gallery" at bounding box center [140, 398] width 58 height 12
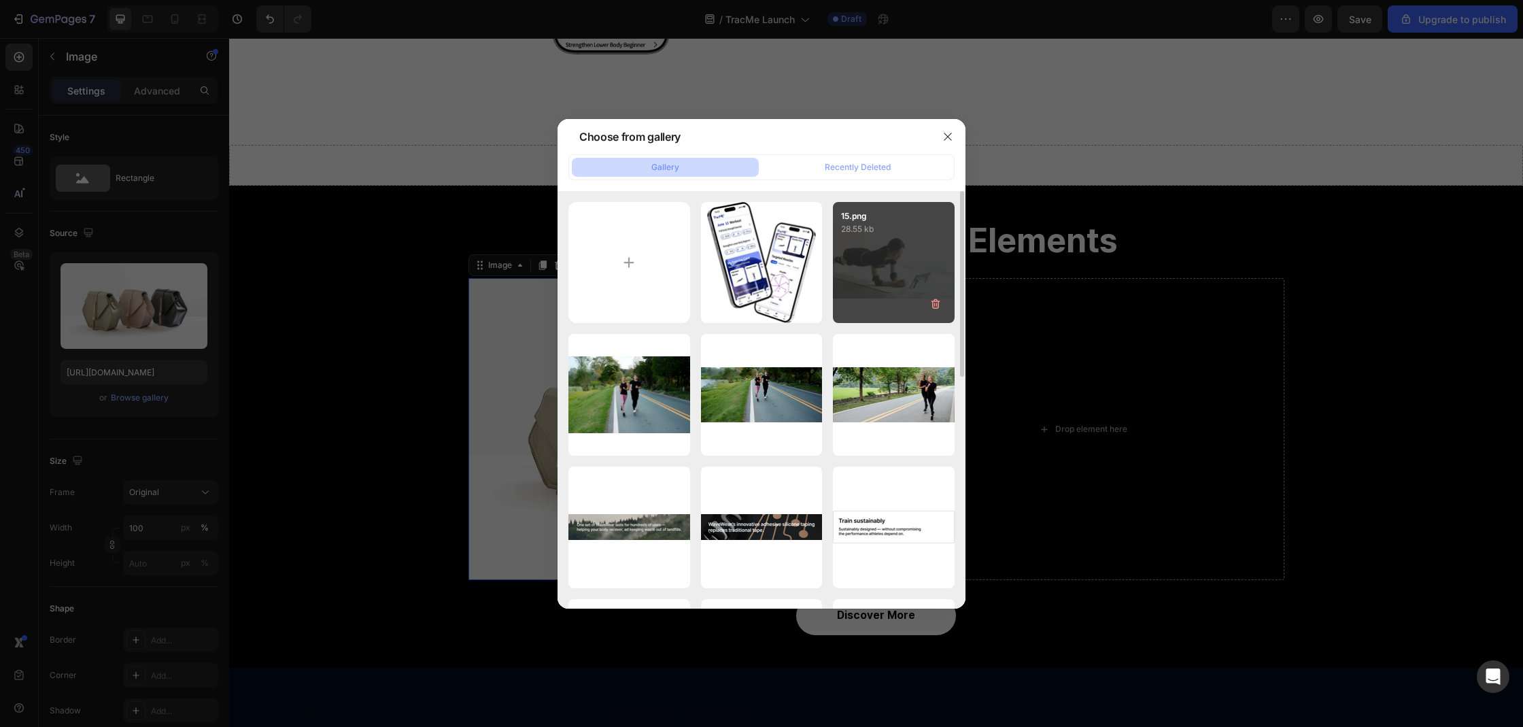
type input "C:\fakepath\20241129-4.png"
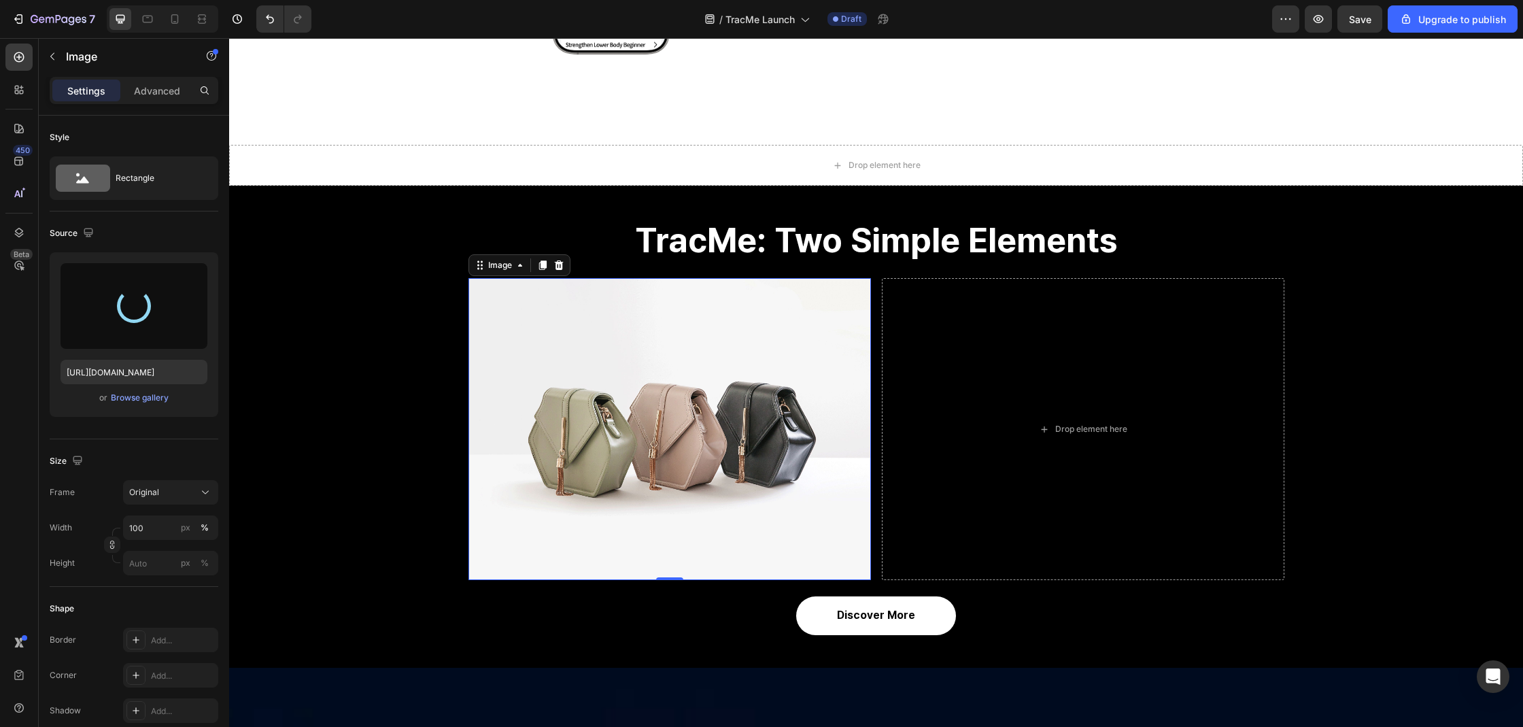
type input "https://cdn.shopify.com/s/files/1/0074/9882/5818/files/gempages_579737317355291…"
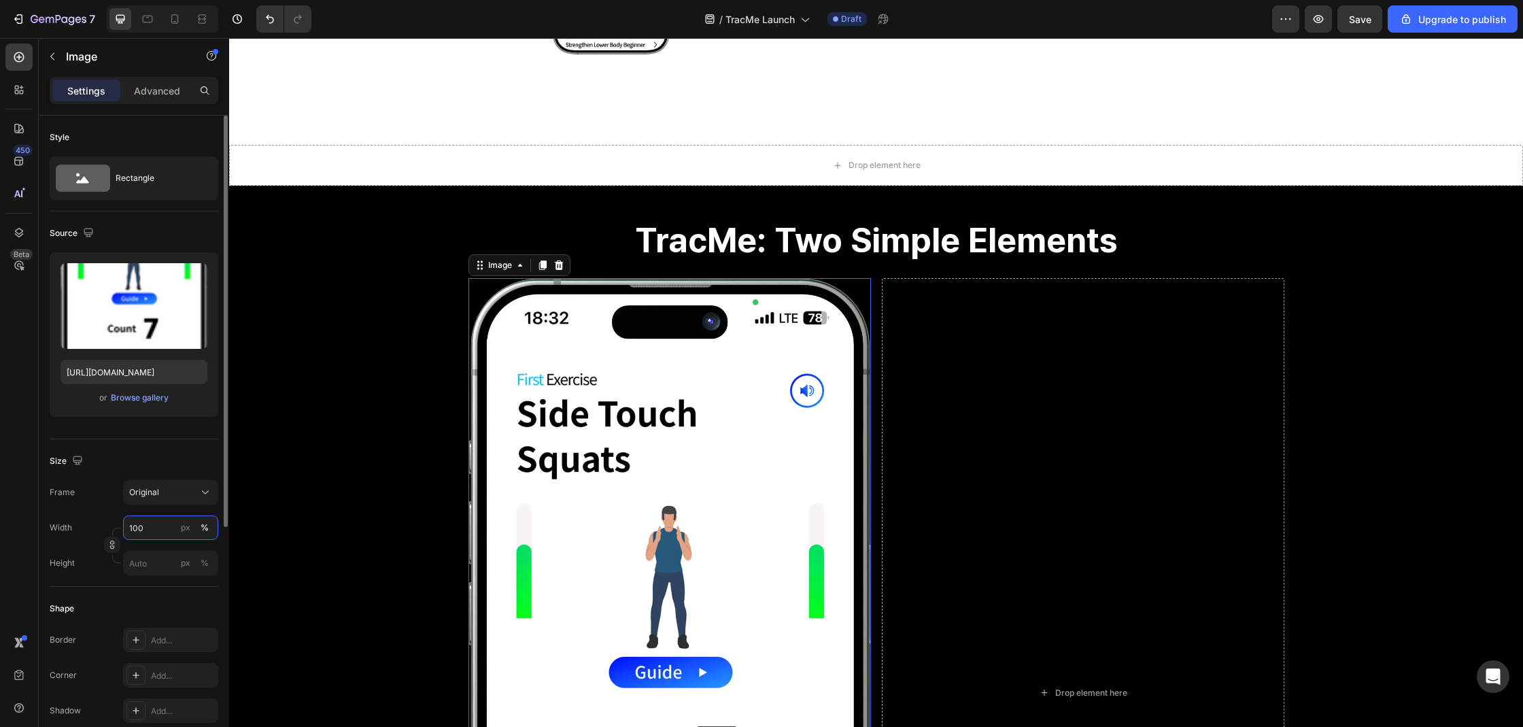
click at [157, 530] on input "100" at bounding box center [170, 527] width 95 height 24
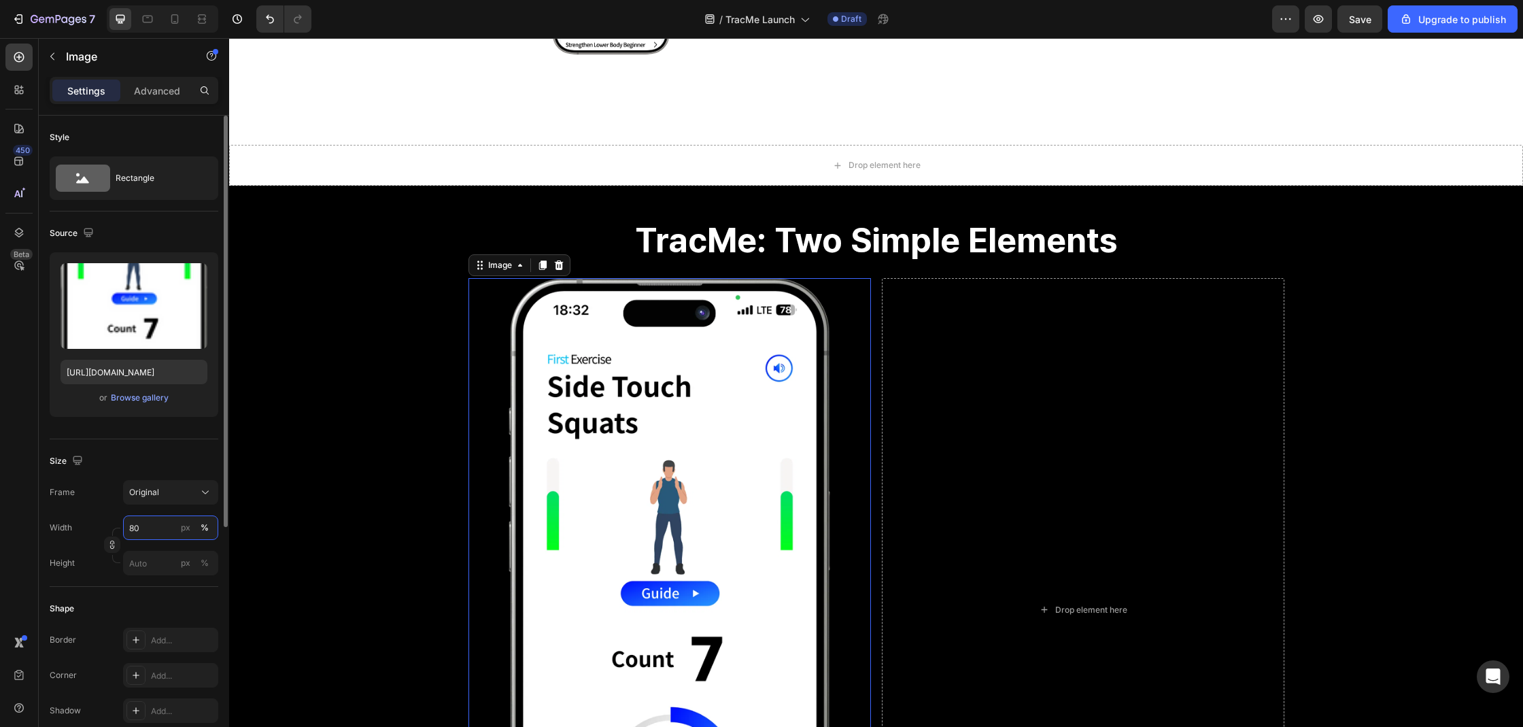
type input "8"
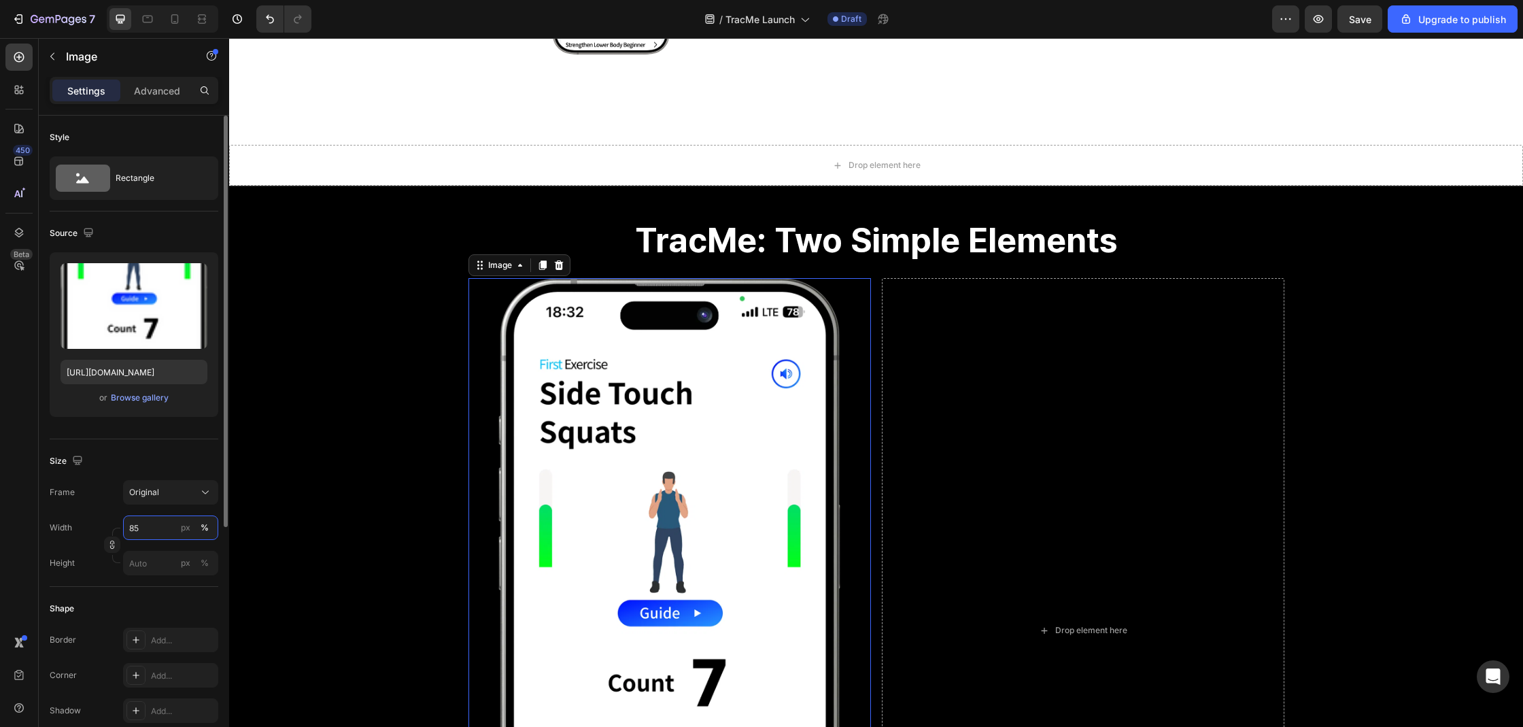
type input "8"
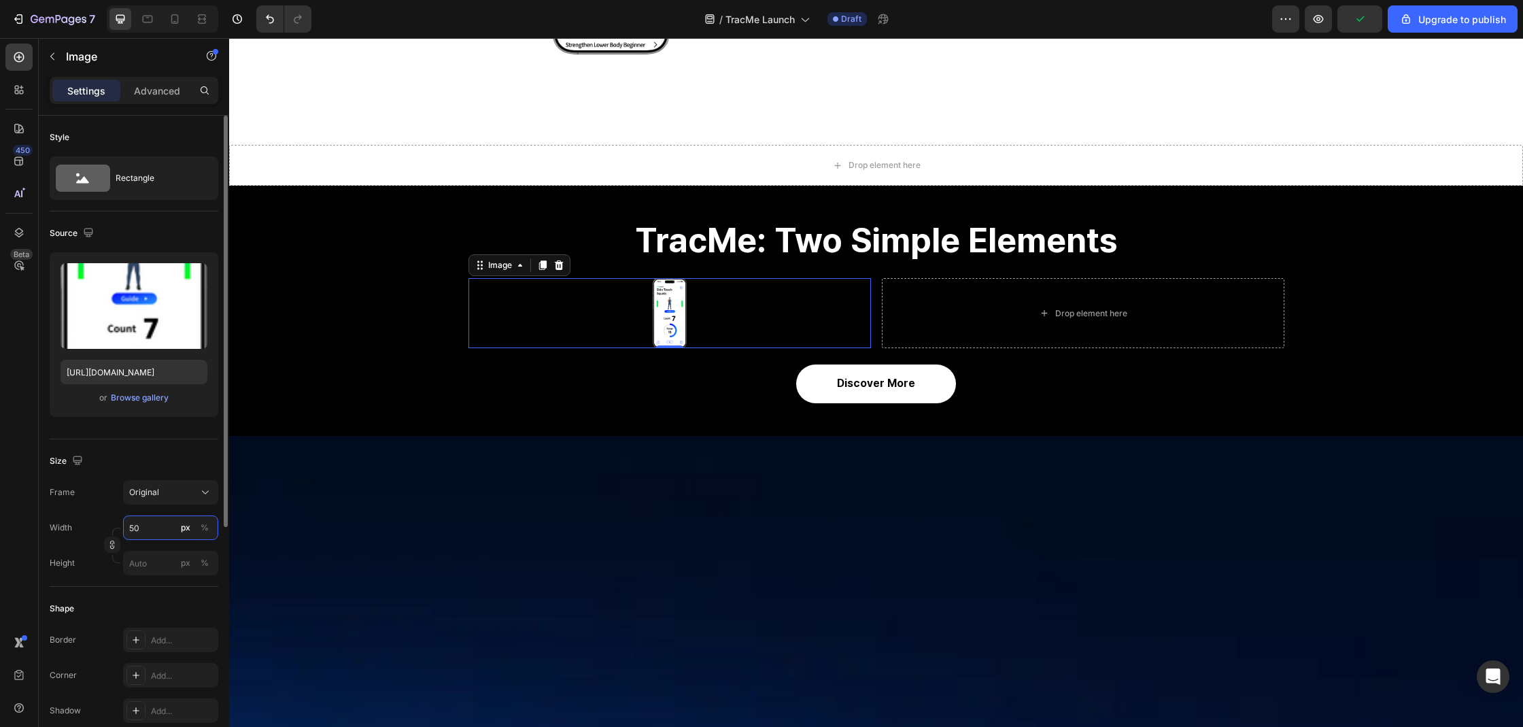
type input "5"
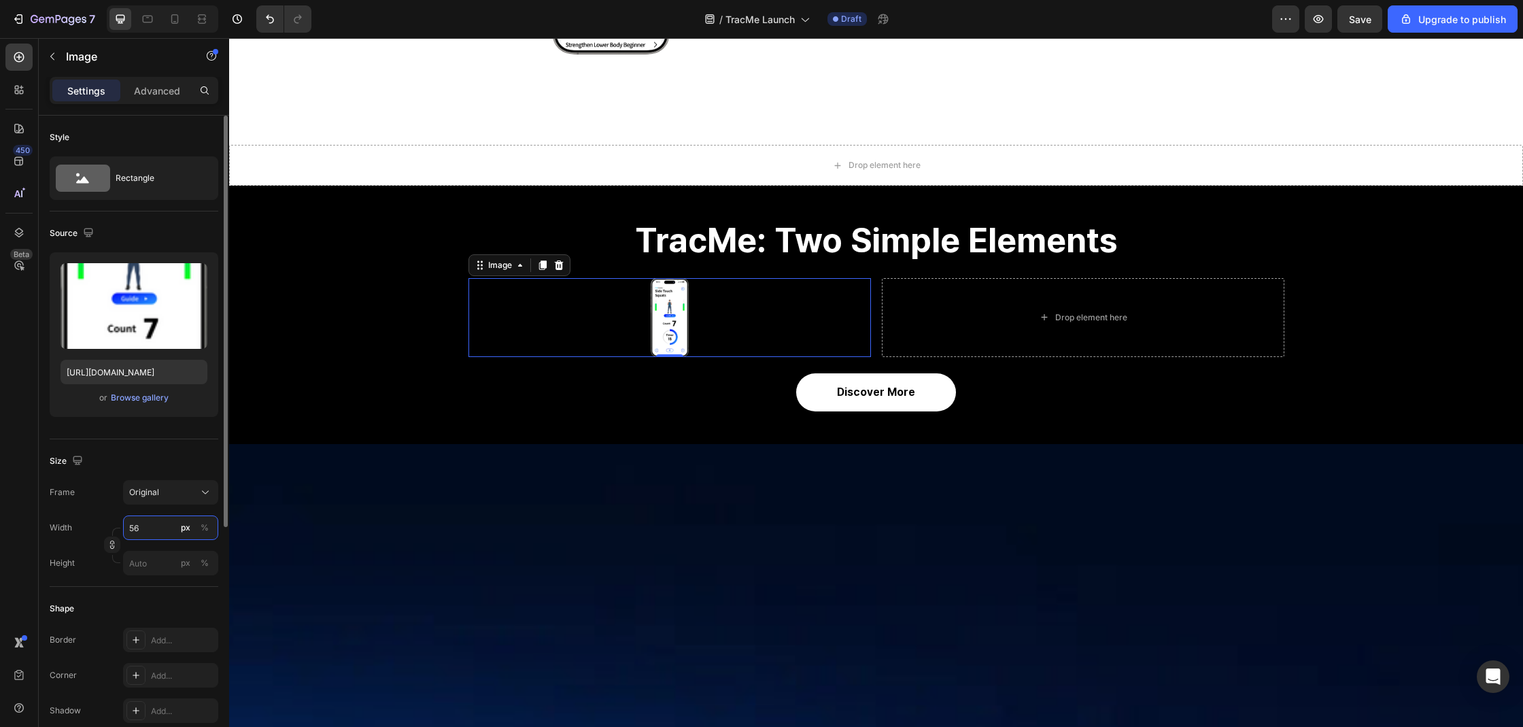
type input "5"
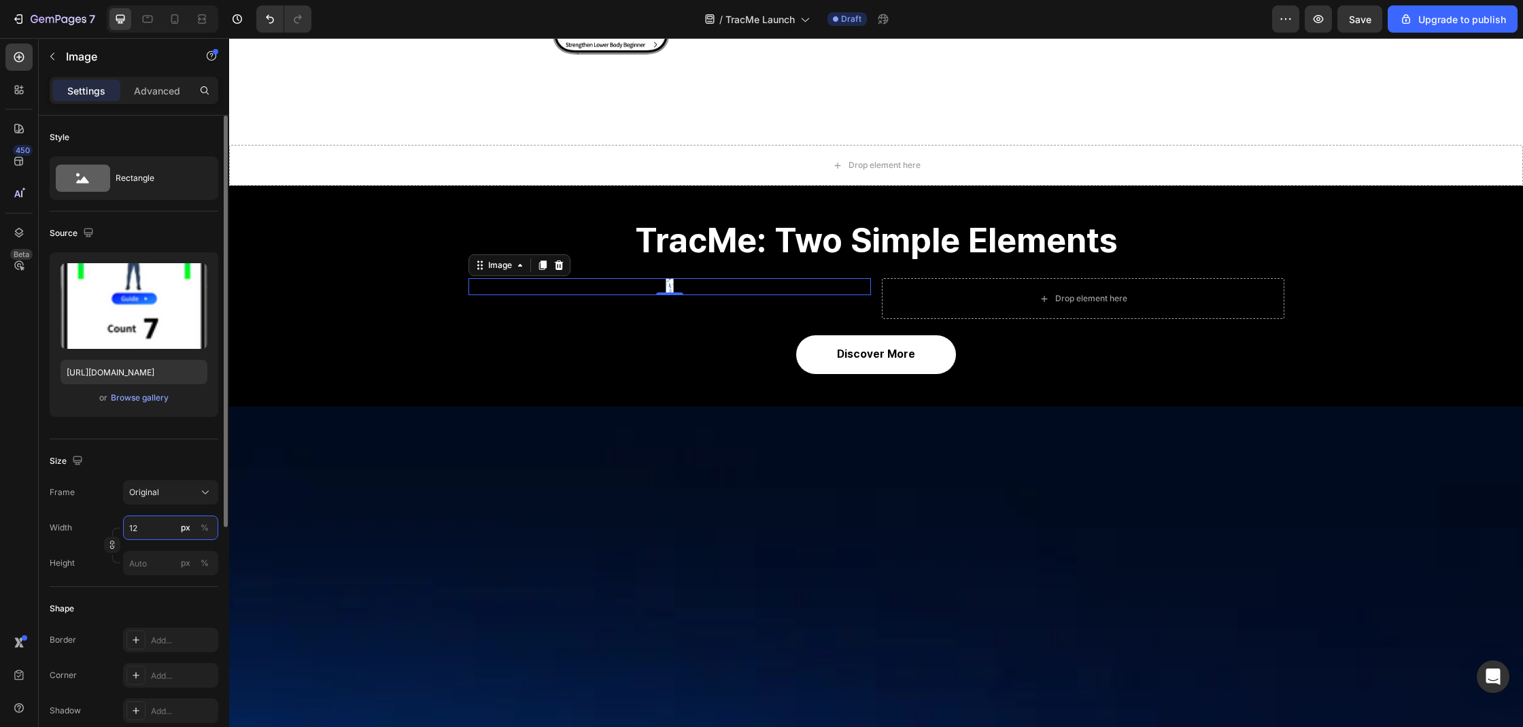
type input "1"
type input "300"
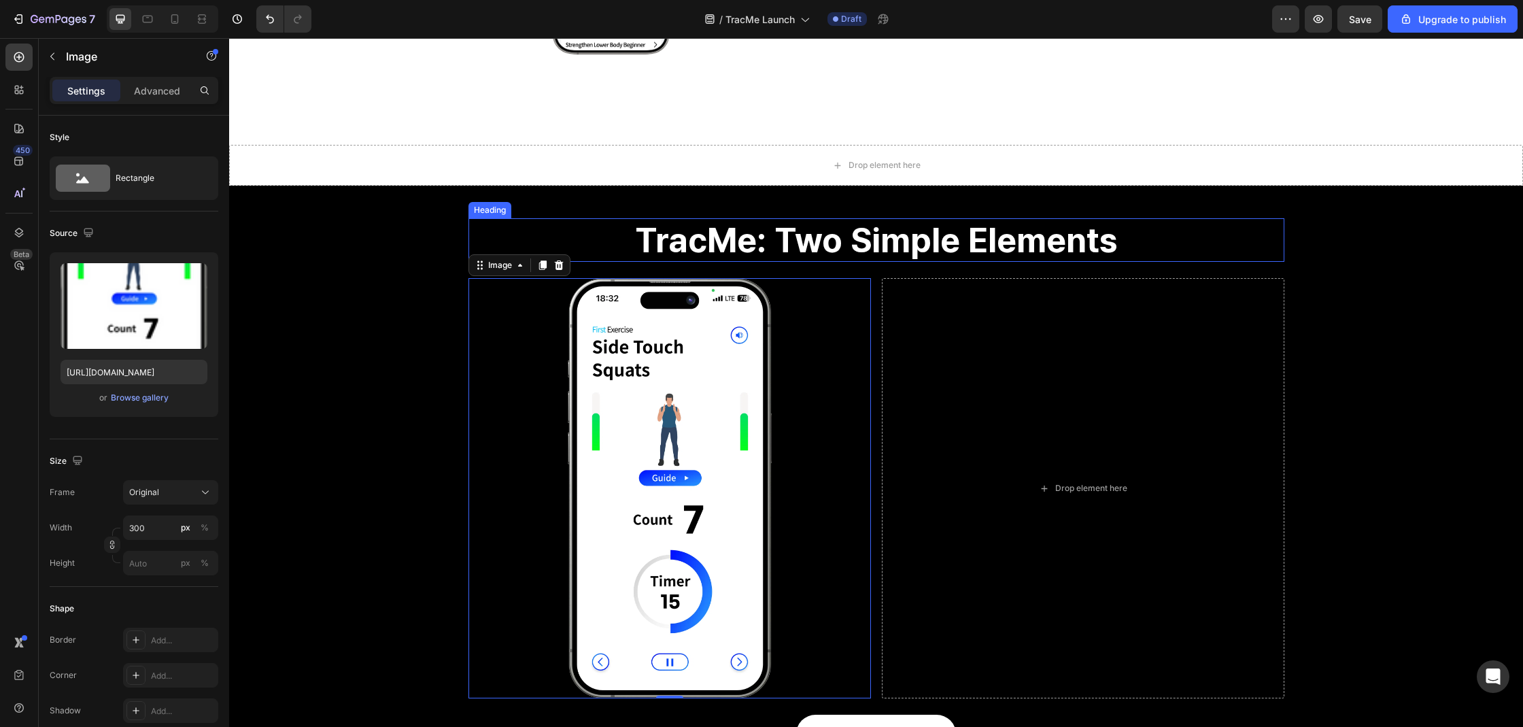
click at [777, 219] on h2 "TracMe: Two Simple Elements" at bounding box center [876, 240] width 816 height 44
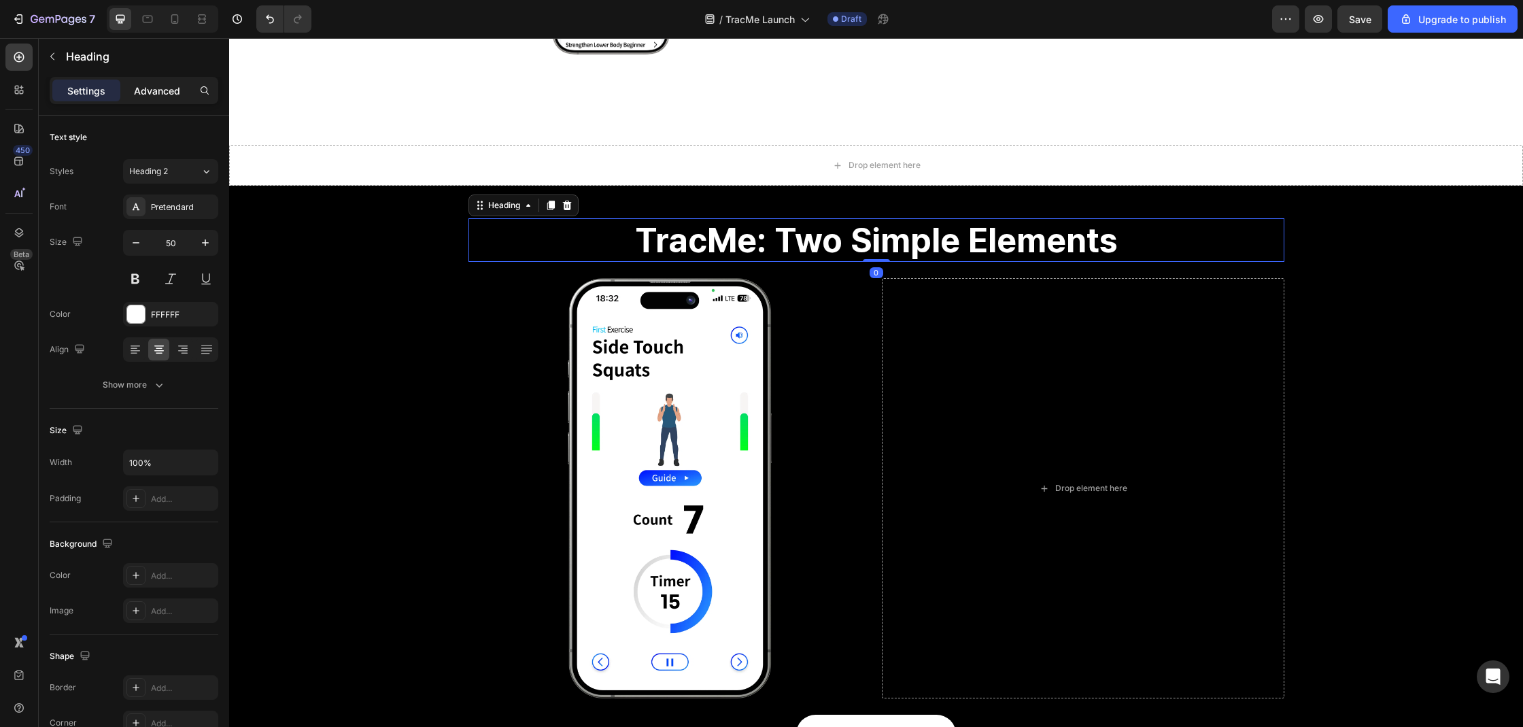
click at [186, 99] on div "Advanced" at bounding box center [157, 91] width 68 height 22
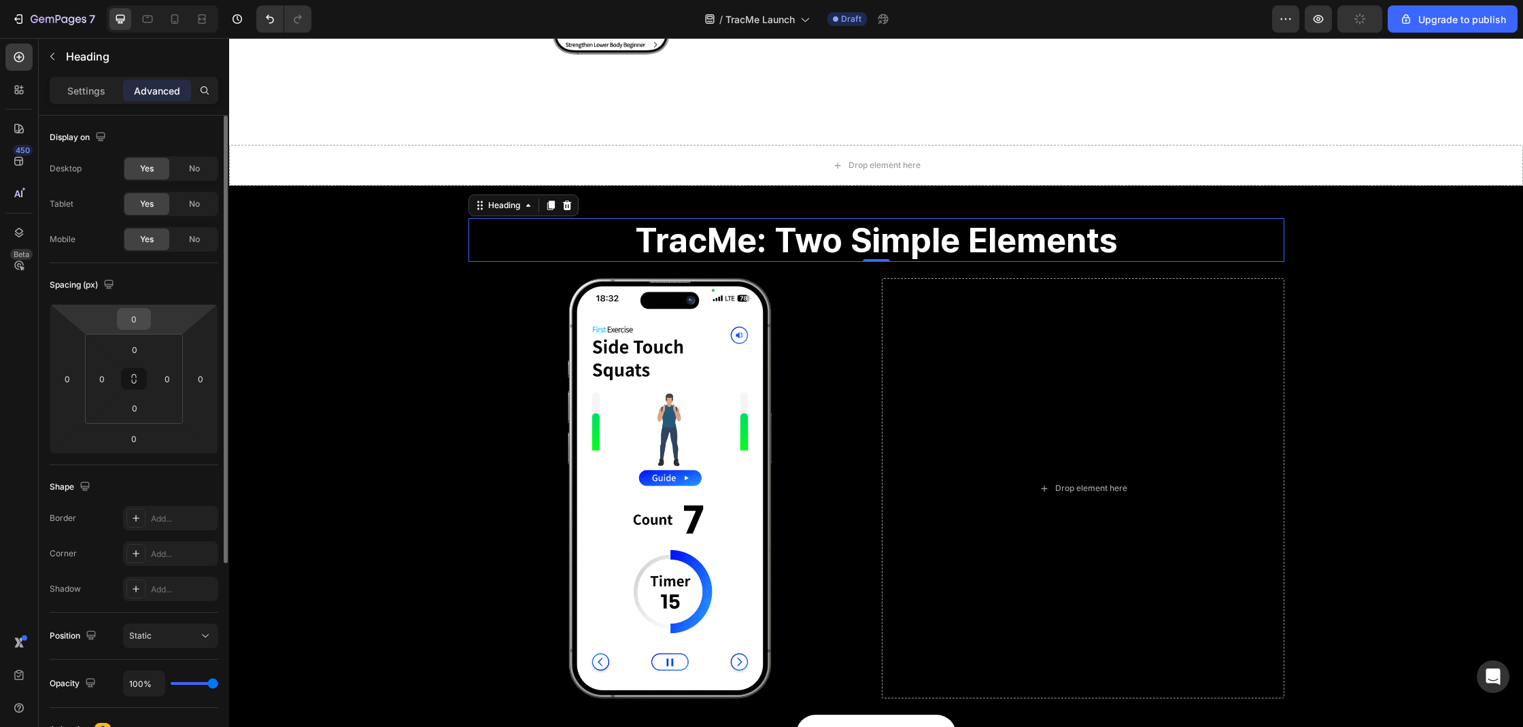
click at [138, 326] on input "0" at bounding box center [133, 319] width 27 height 20
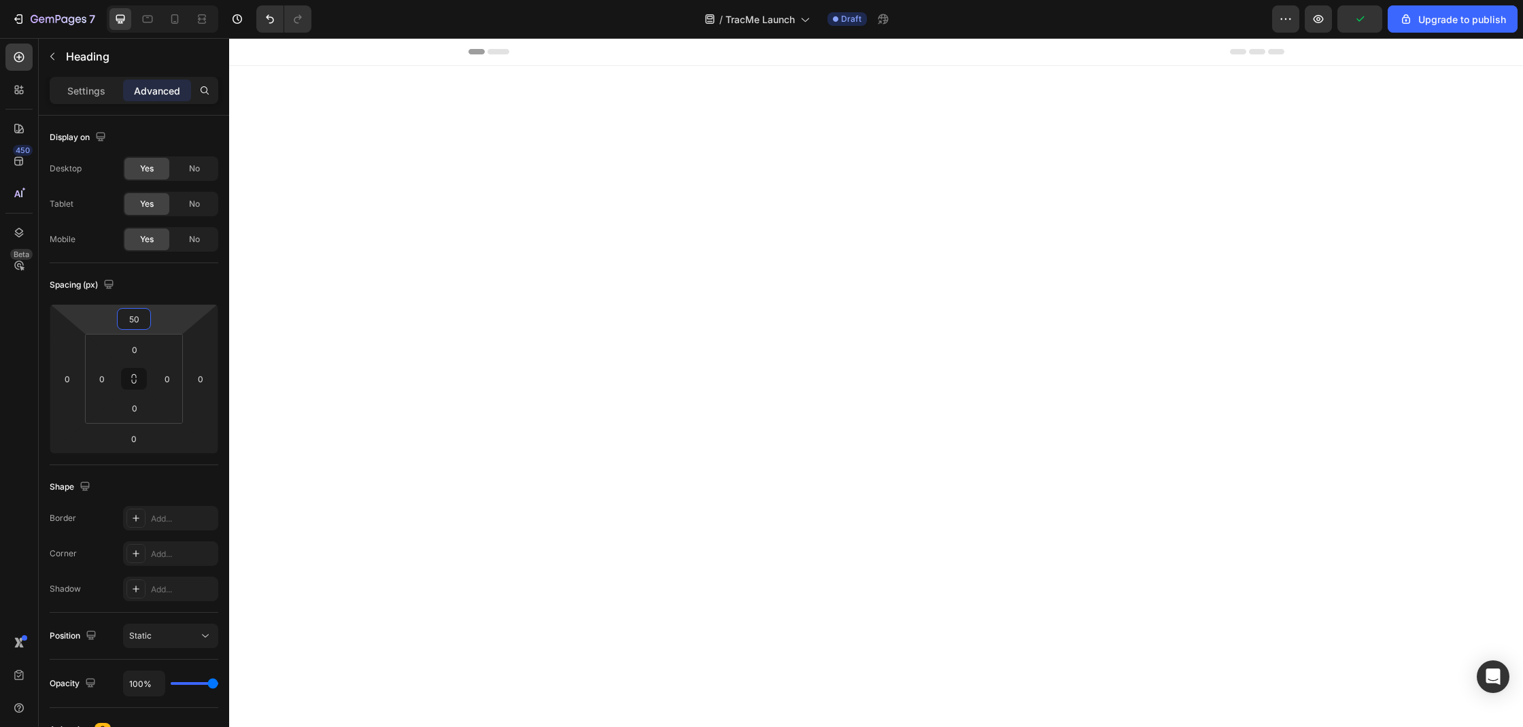
scroll to position [2135, 0]
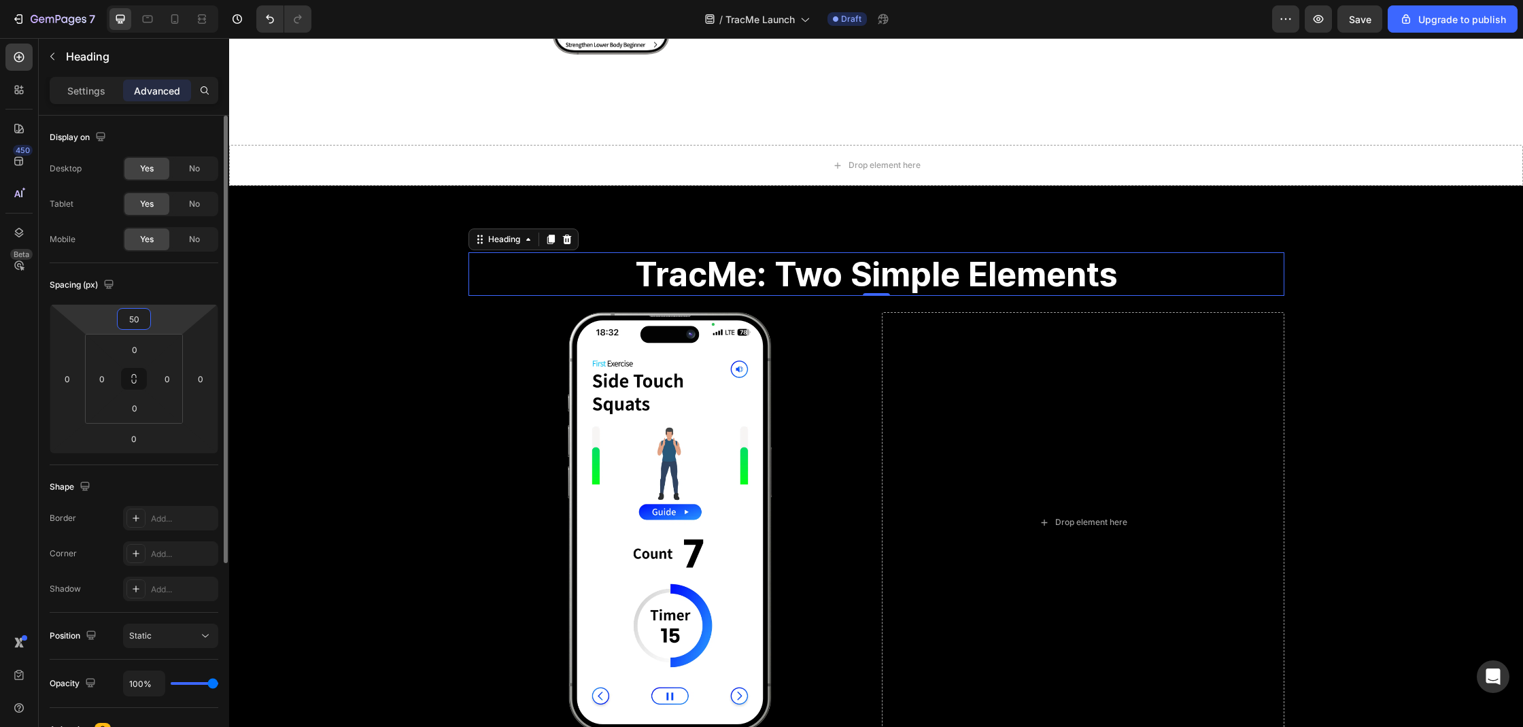
type input "5"
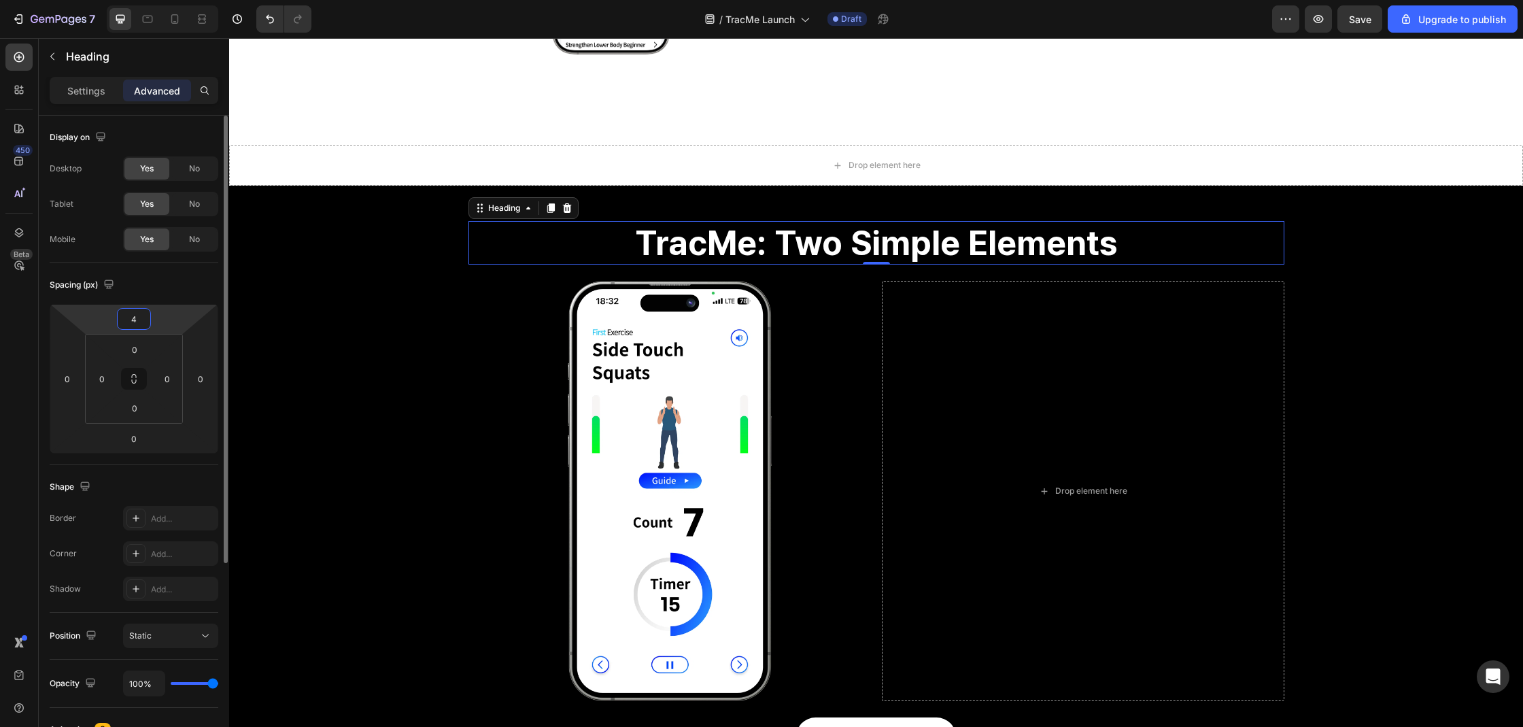
type input "48"
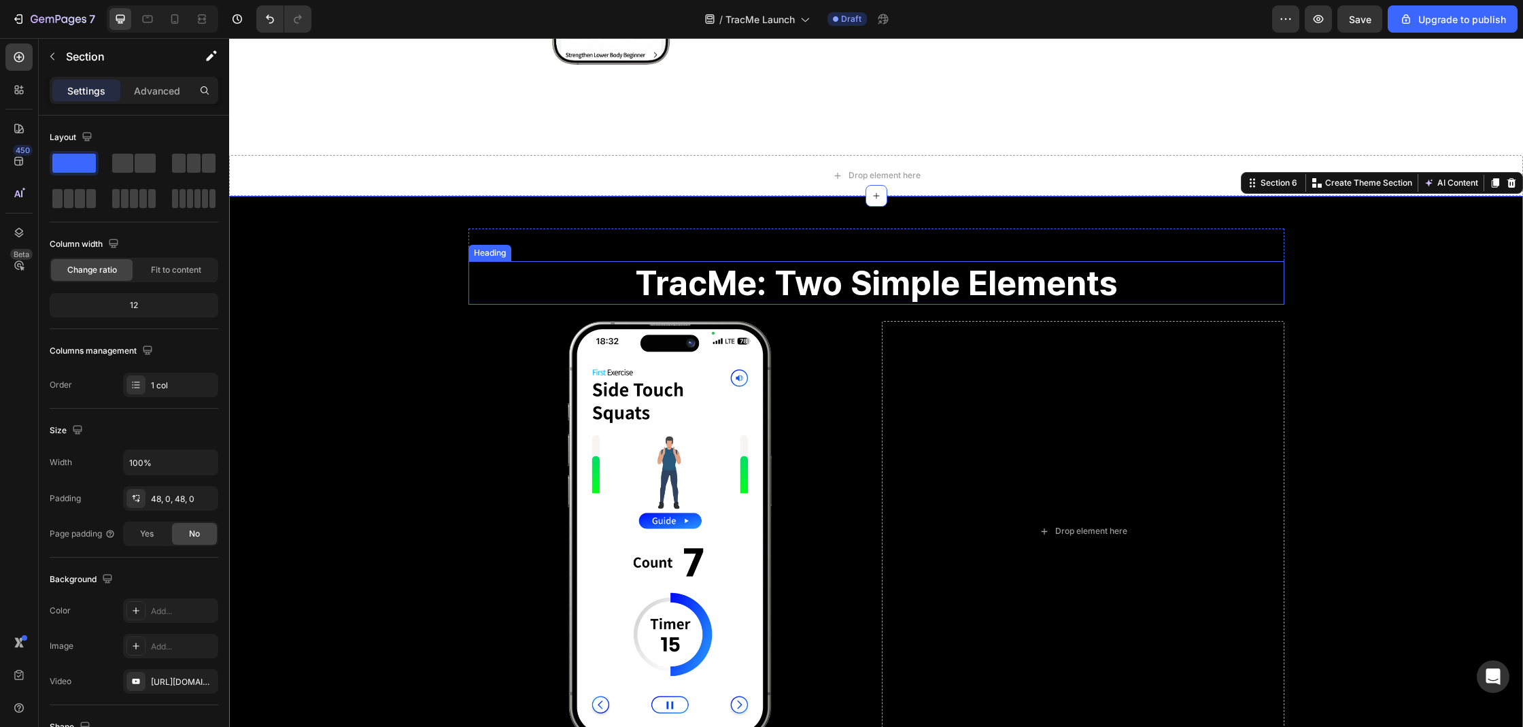
scroll to position [2113, 0]
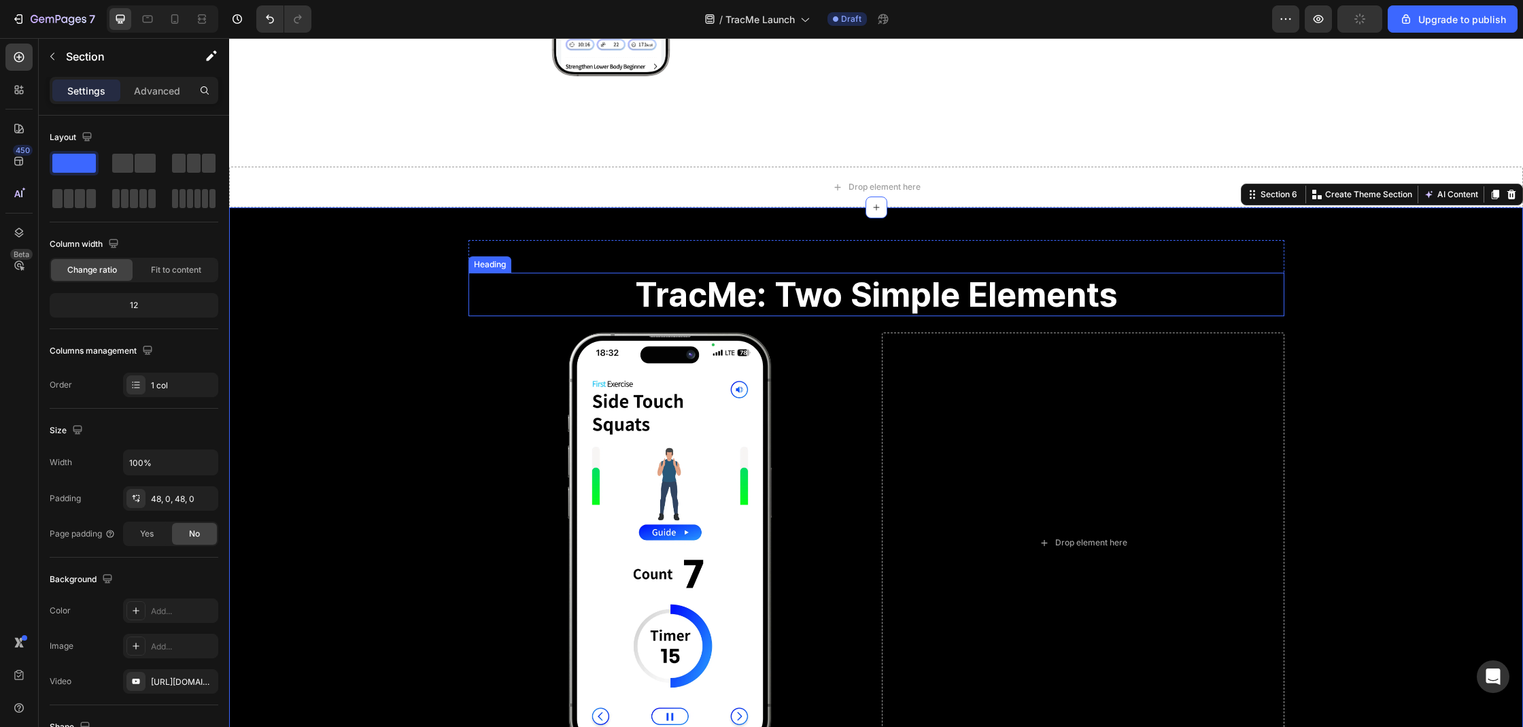
click at [804, 305] on p "TracMe: Two Simple Elements" at bounding box center [876, 294] width 813 height 41
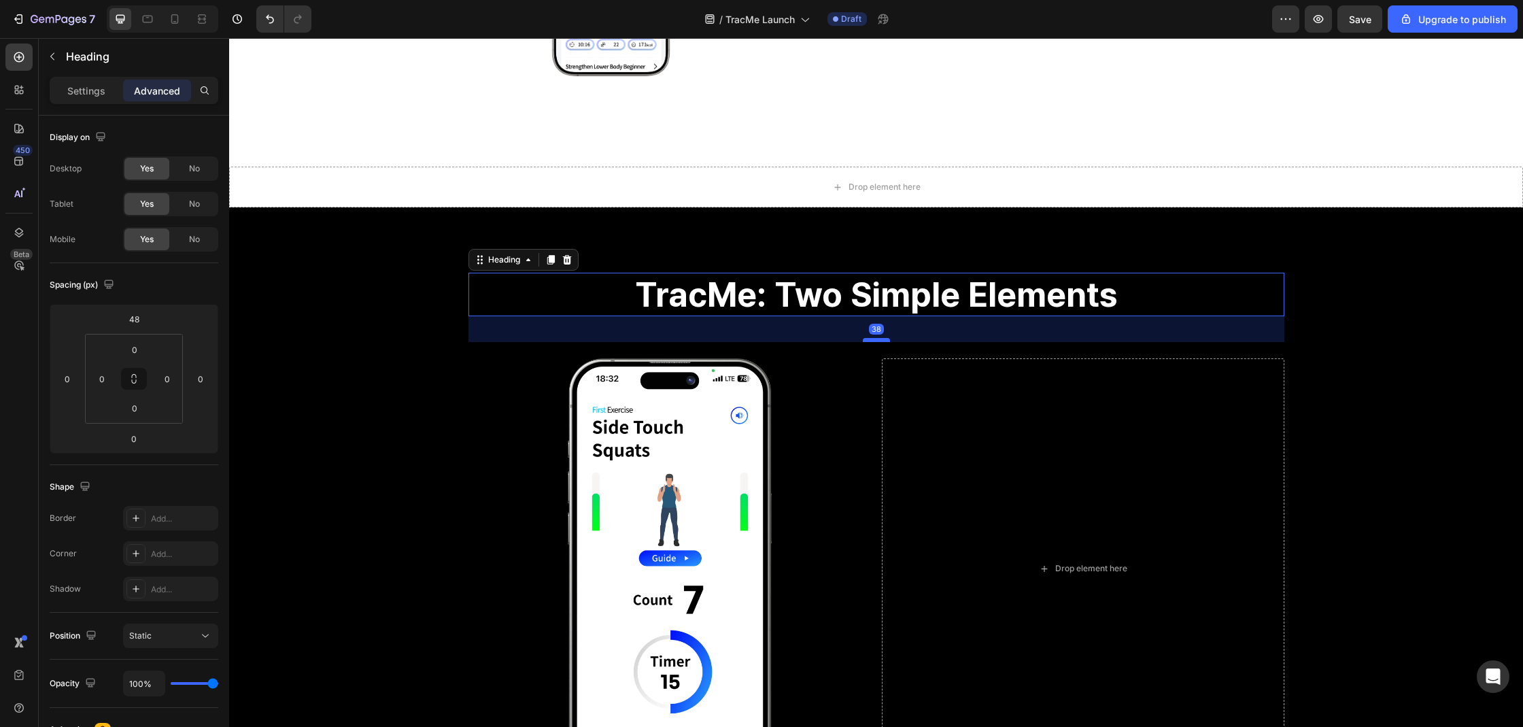
drag, startPoint x: 874, startPoint y: 315, endPoint x: 873, endPoint y: 341, distance: 25.8
click at [873, 341] on div at bounding box center [876, 340] width 27 height 4
type input "38"
click at [491, 322] on div "38" at bounding box center [876, 329] width 816 height 26
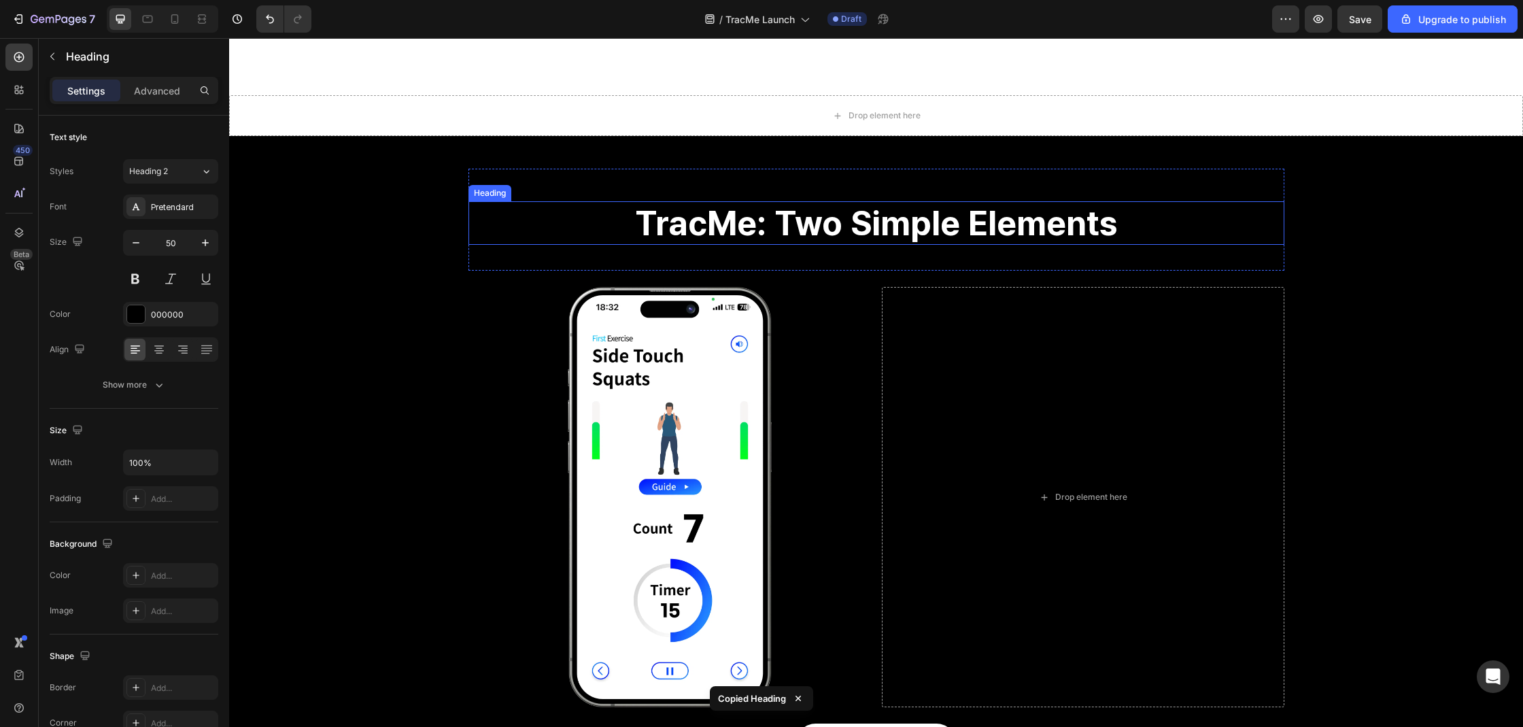
scroll to position [2234, 0]
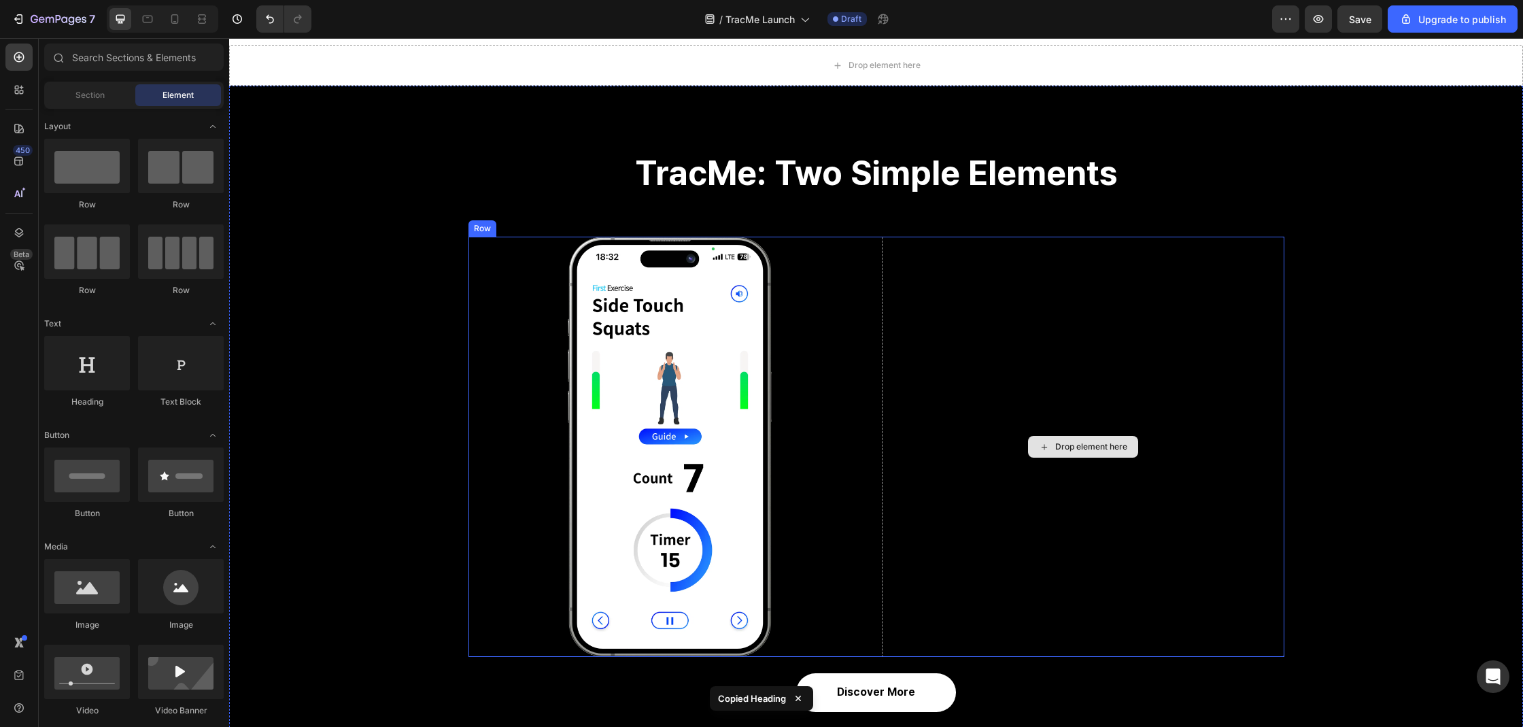
click at [1028, 454] on div "Drop element here" at bounding box center [1083, 447] width 110 height 22
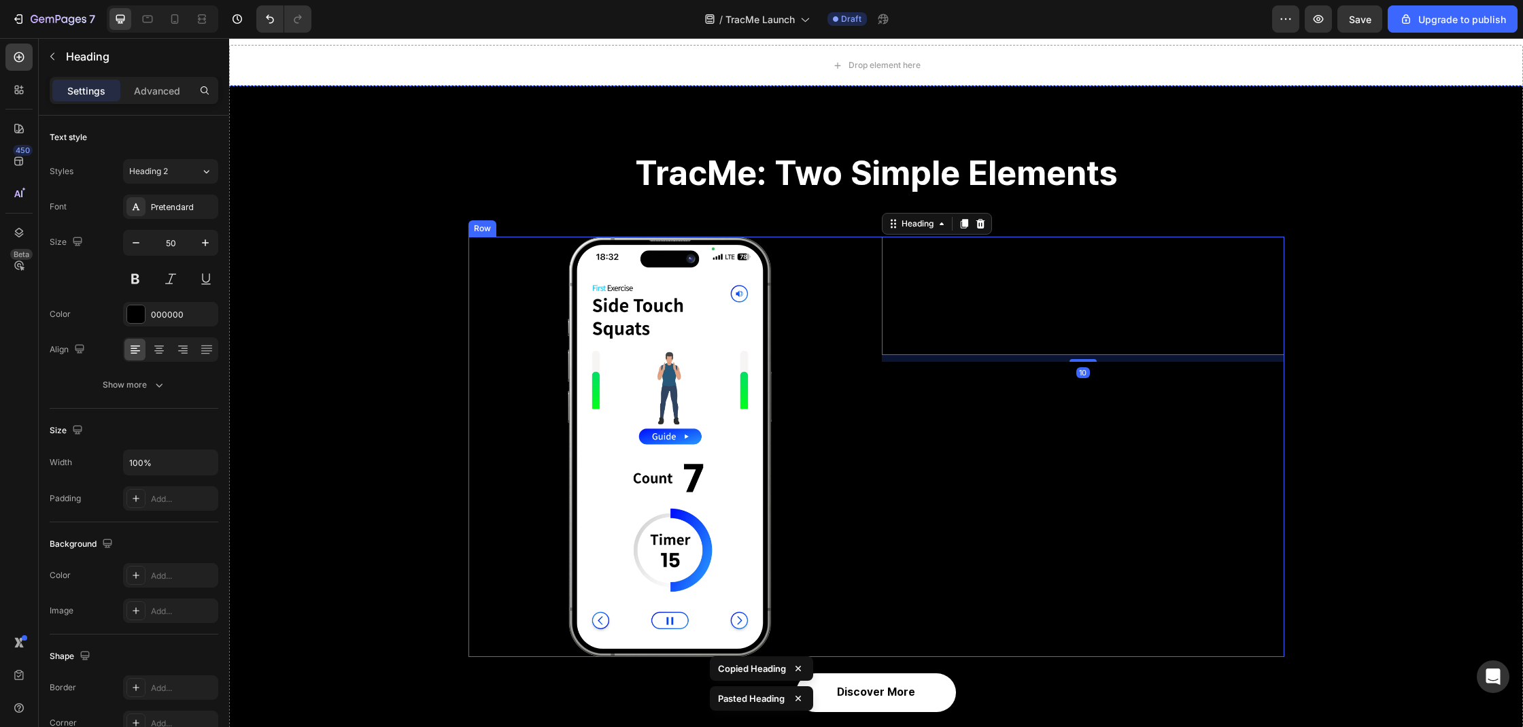
scroll to position [1812, 0]
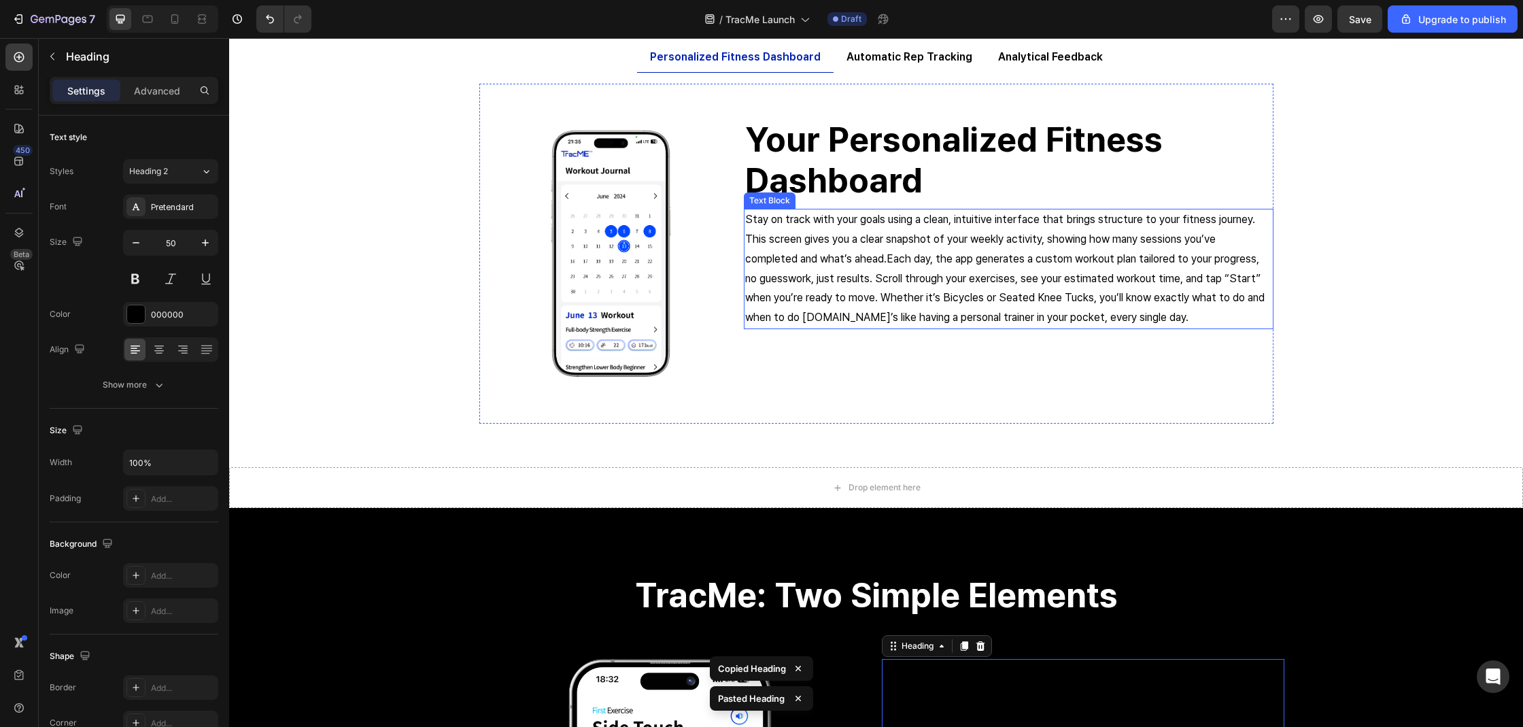
click at [790, 292] on p "Stay on track with your goals using a clean, intuitive interface that brings st…" at bounding box center [1008, 269] width 527 height 118
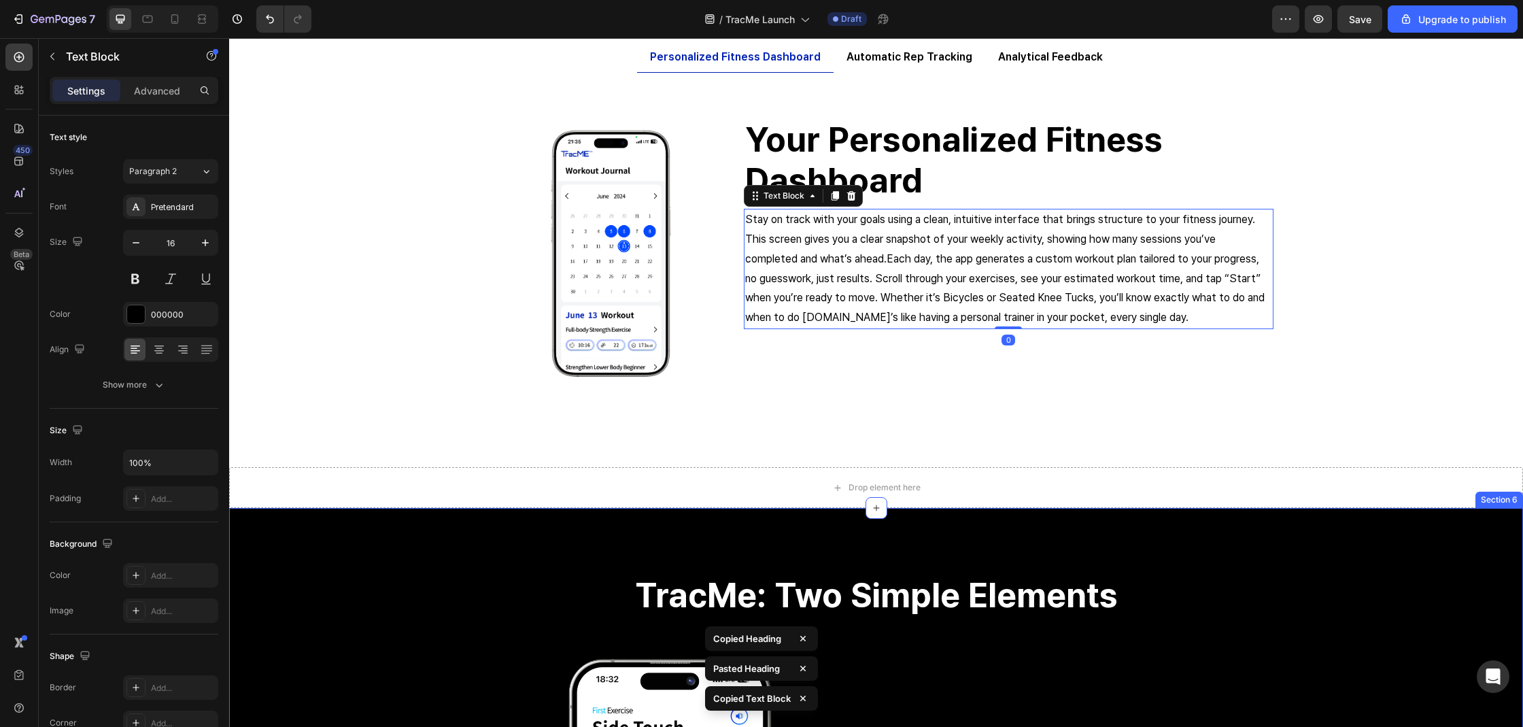
scroll to position [2026, 0]
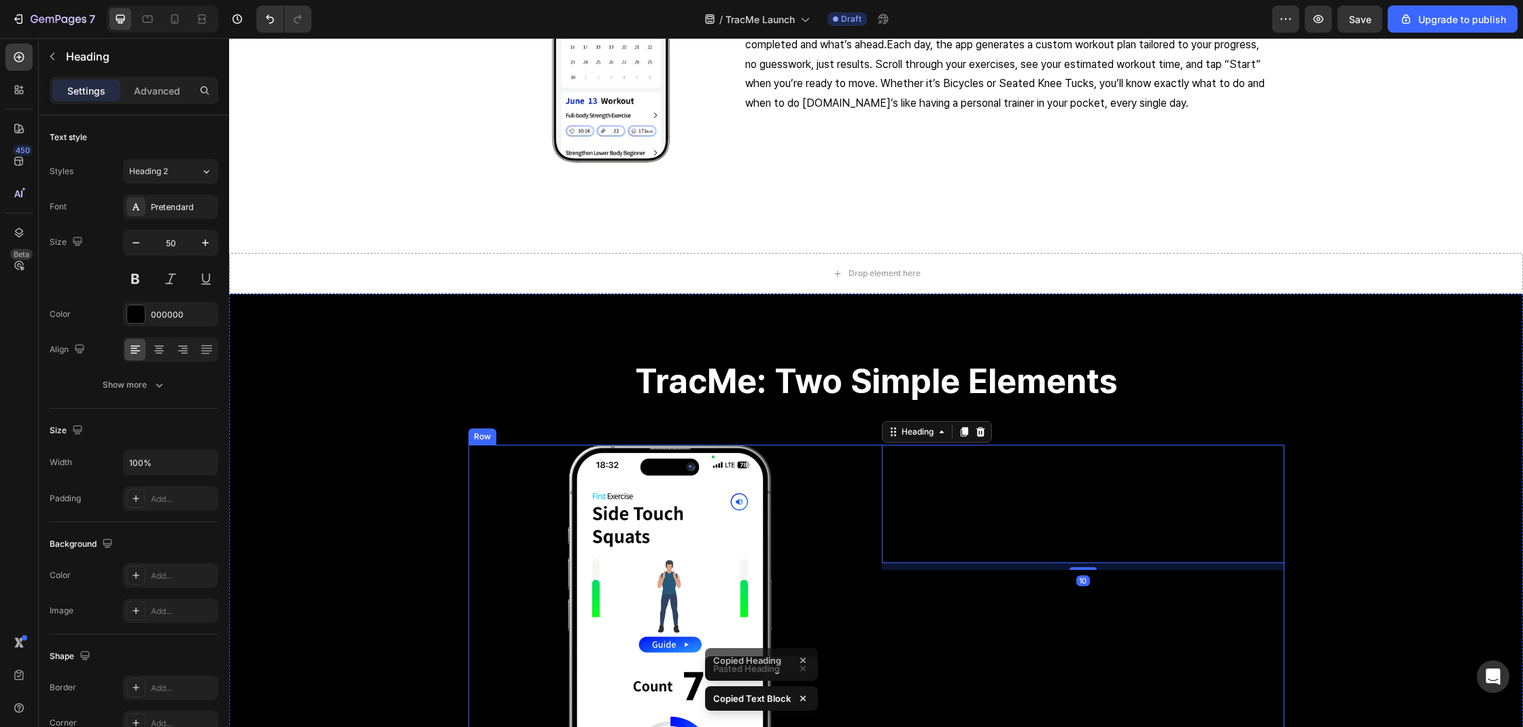
click at [939, 585] on div "Your Personalized Fitness Dashboard Heading 10" at bounding box center [1083, 655] width 402 height 420
click at [946, 534] on h2 "Your Personalized Fitness Dashboard" at bounding box center [1083, 521] width 402 height 84
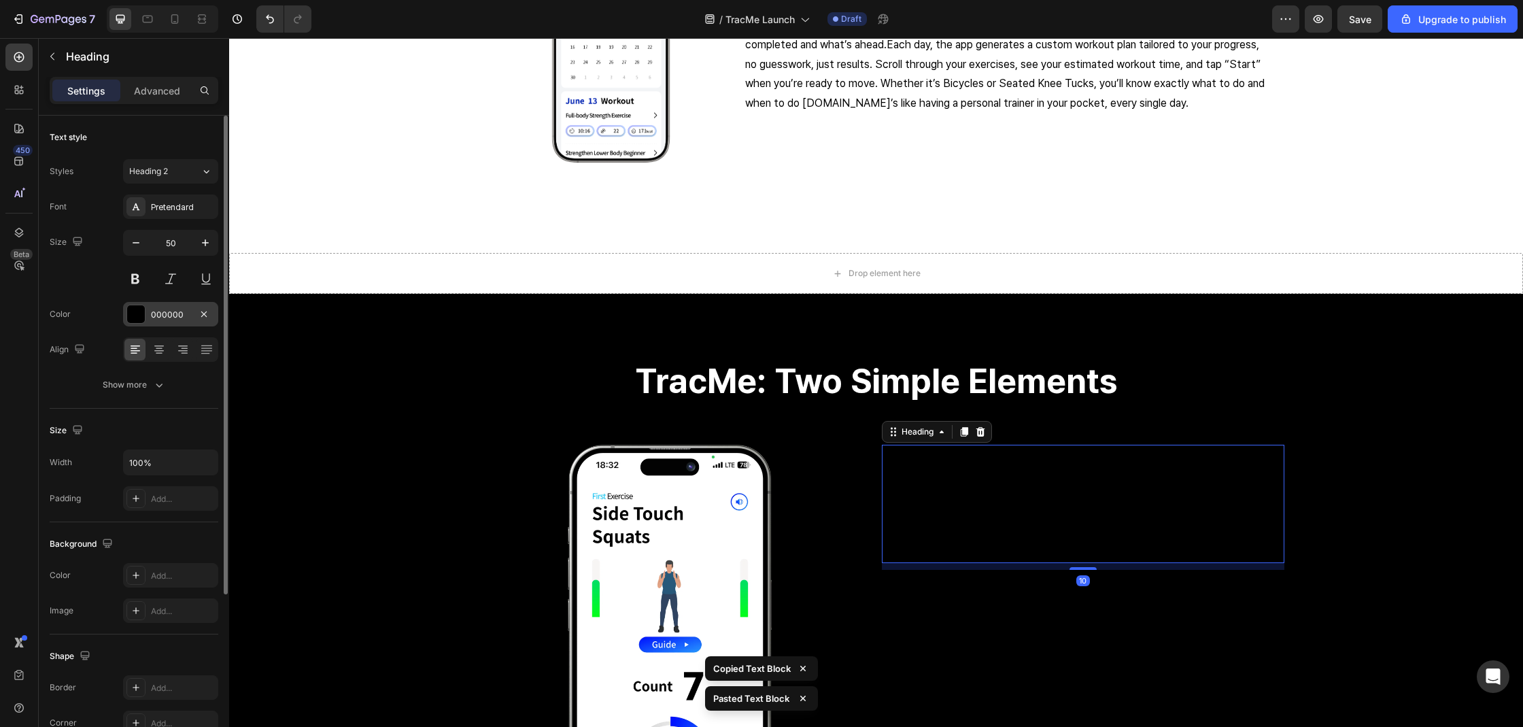
click at [132, 315] on div at bounding box center [136, 314] width 18 height 18
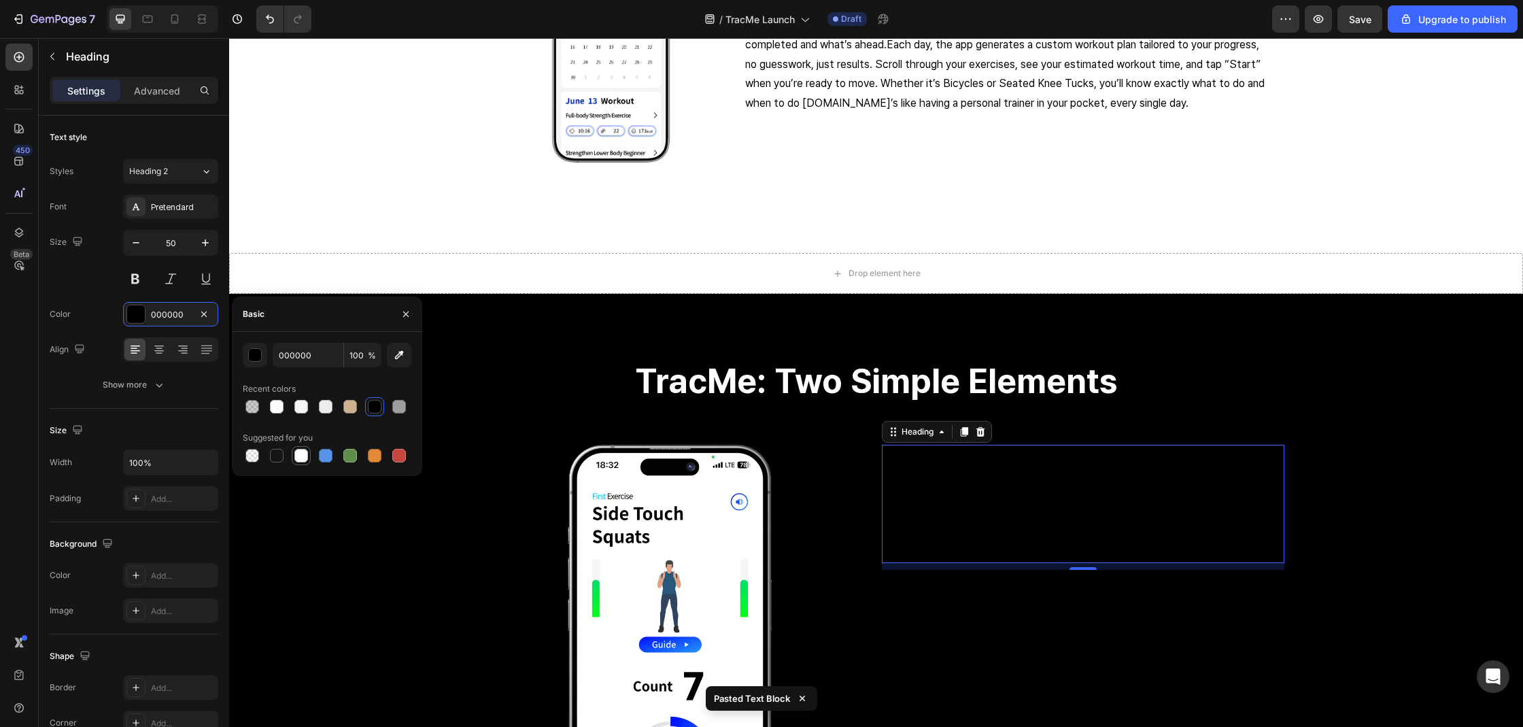
click at [297, 449] on div at bounding box center [301, 456] width 14 height 14
type input "FFFFFF"
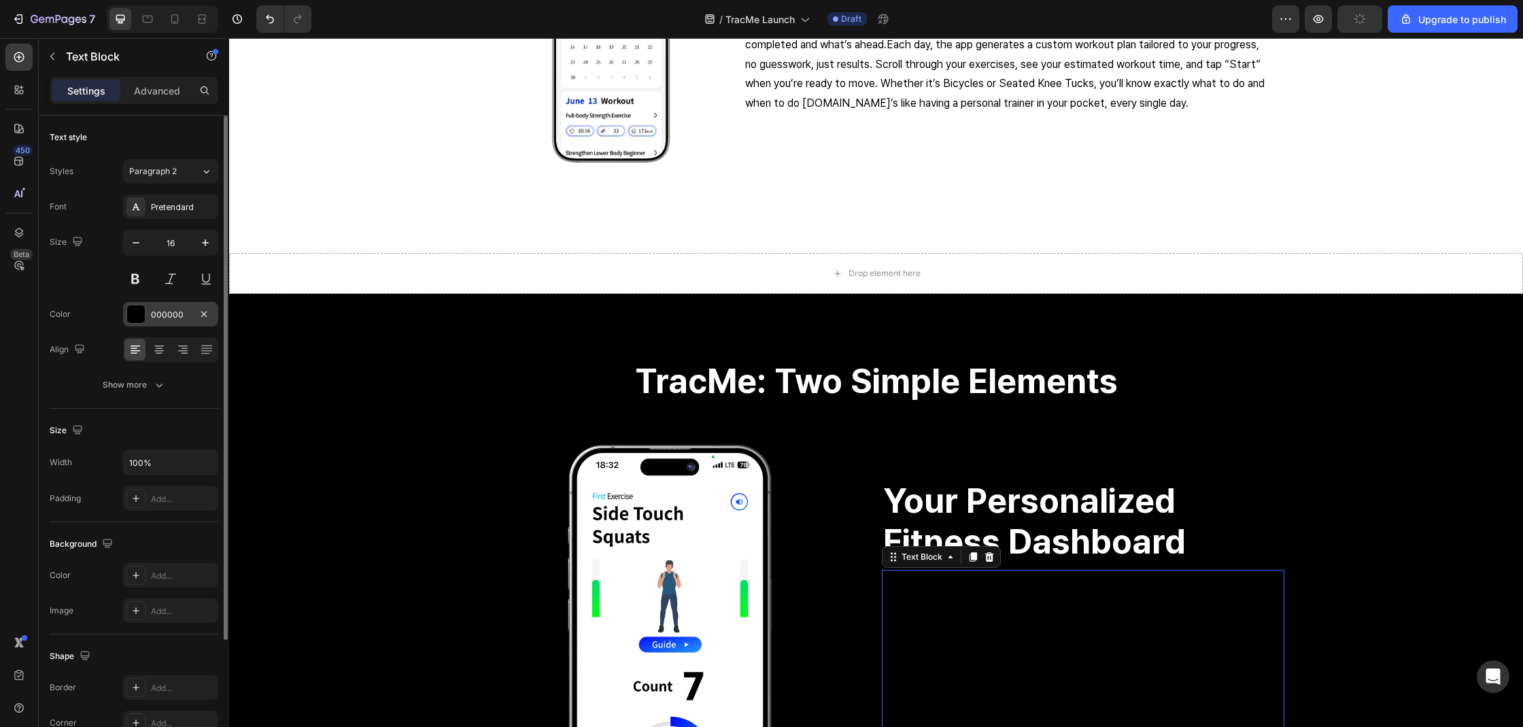
click at [144, 314] on div at bounding box center [136, 314] width 18 height 18
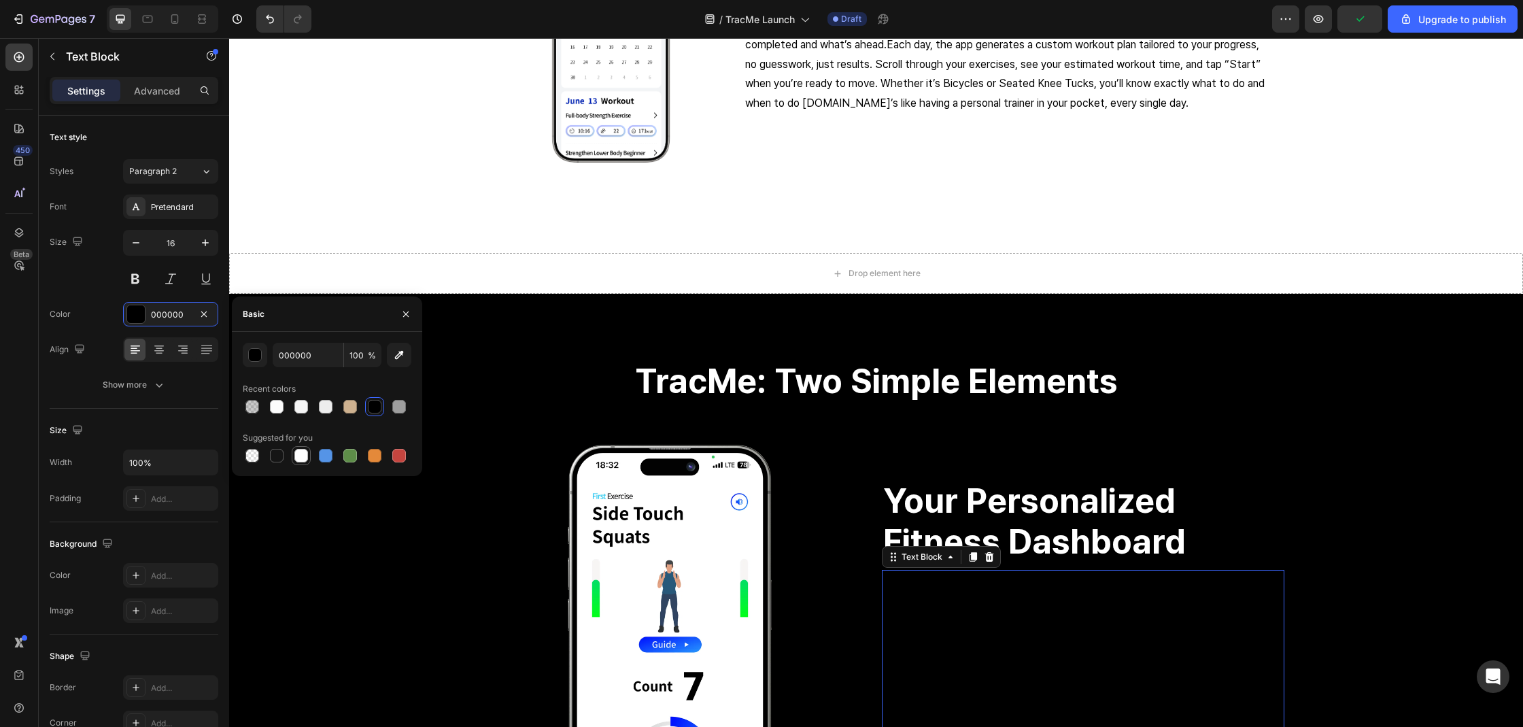
drag, startPoint x: 297, startPoint y: 453, endPoint x: 243, endPoint y: 413, distance: 66.6
click at [297, 453] on div at bounding box center [301, 456] width 14 height 14
type input "FFFFFF"
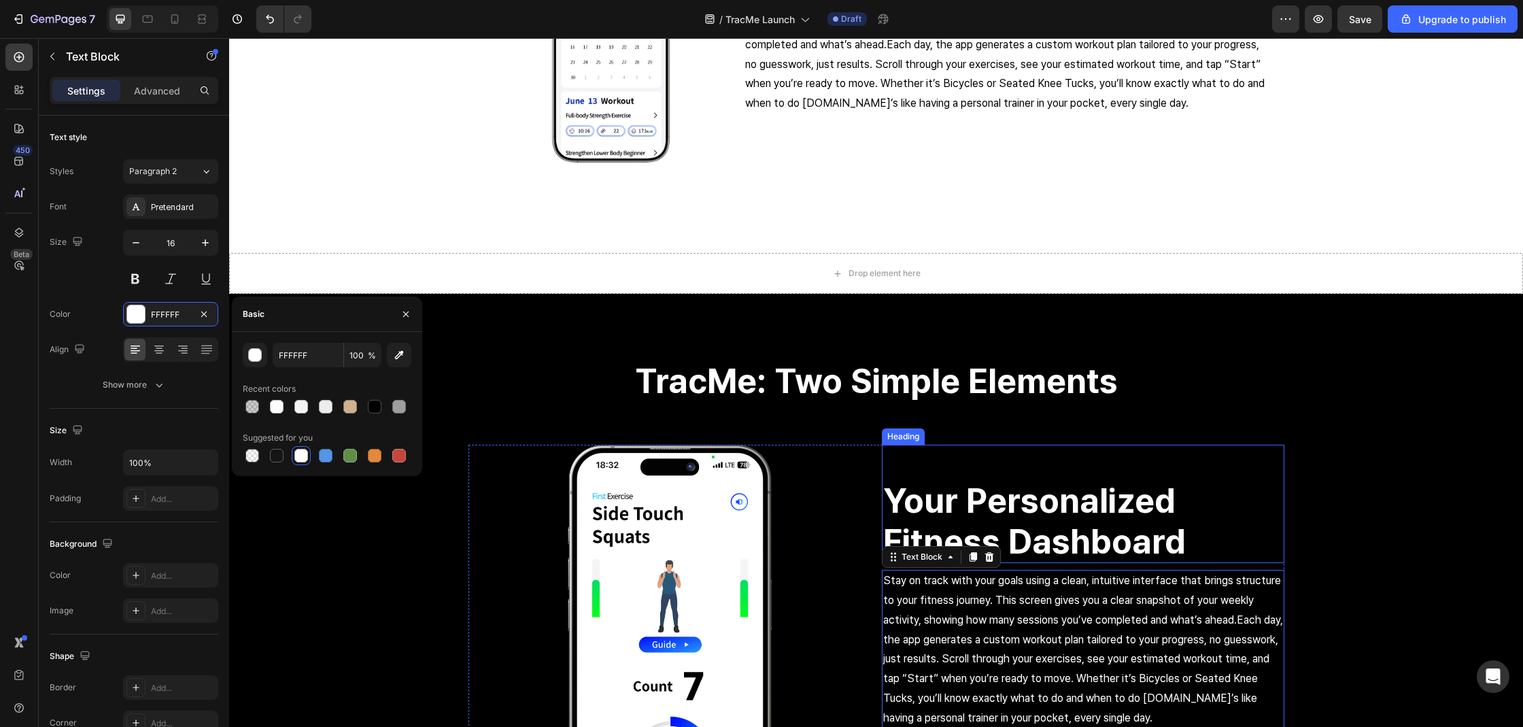
click at [1049, 494] on h2 "Your Personalized Fitness Dashboard" at bounding box center [1083, 521] width 402 height 84
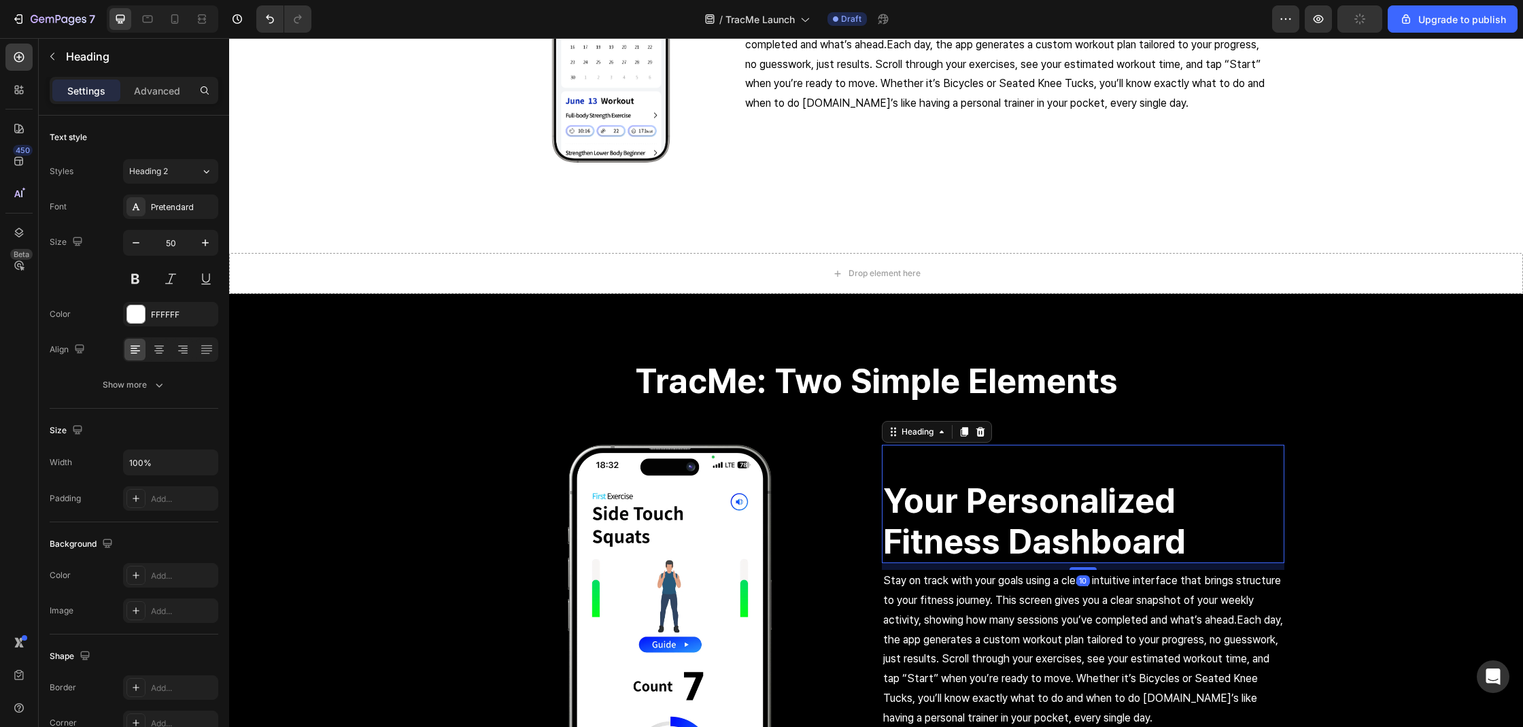
click at [1049, 494] on h2 "Your Personalized Fitness Dashboard" at bounding box center [1083, 521] width 402 height 84
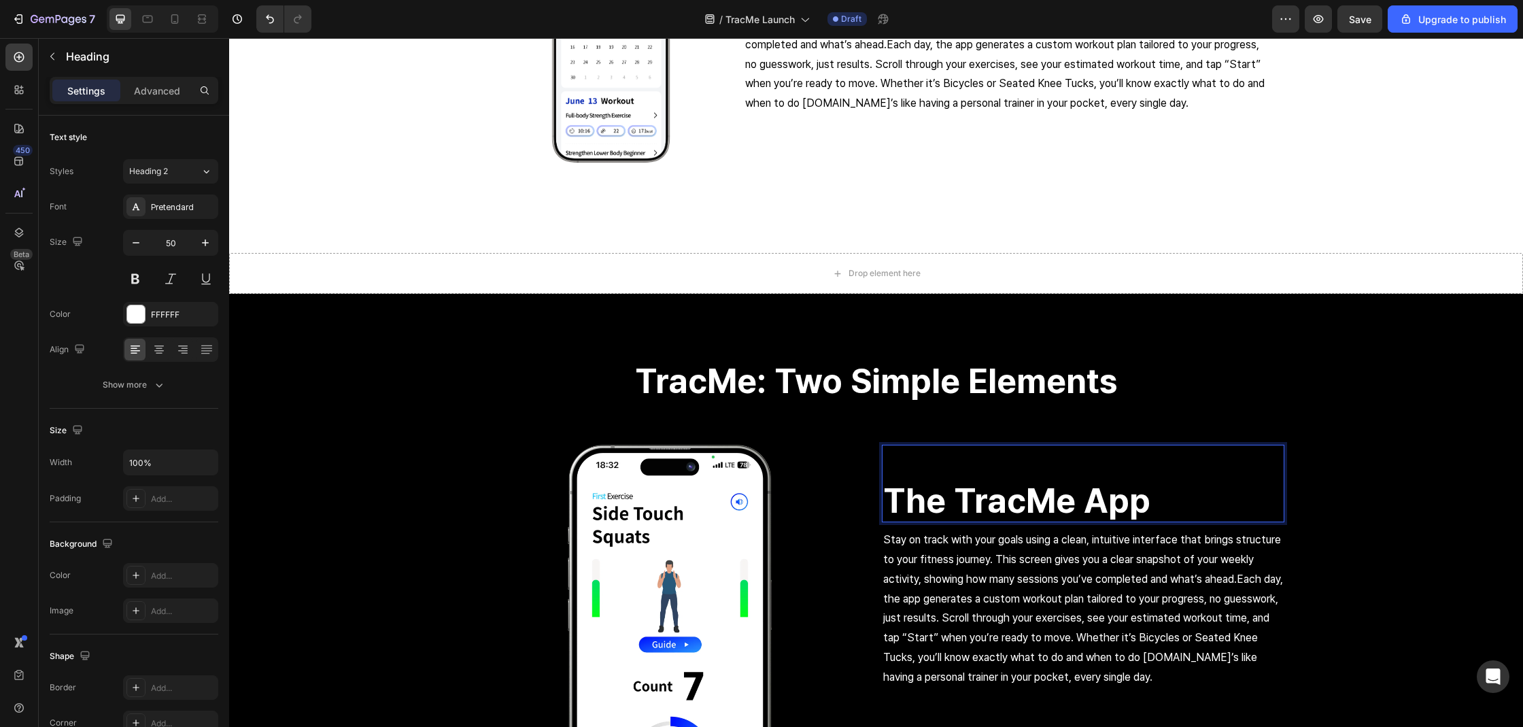
click at [1001, 605] on p "Stay on track with your goals using a clean, intuitive interface that brings st…" at bounding box center [1083, 608] width 400 height 156
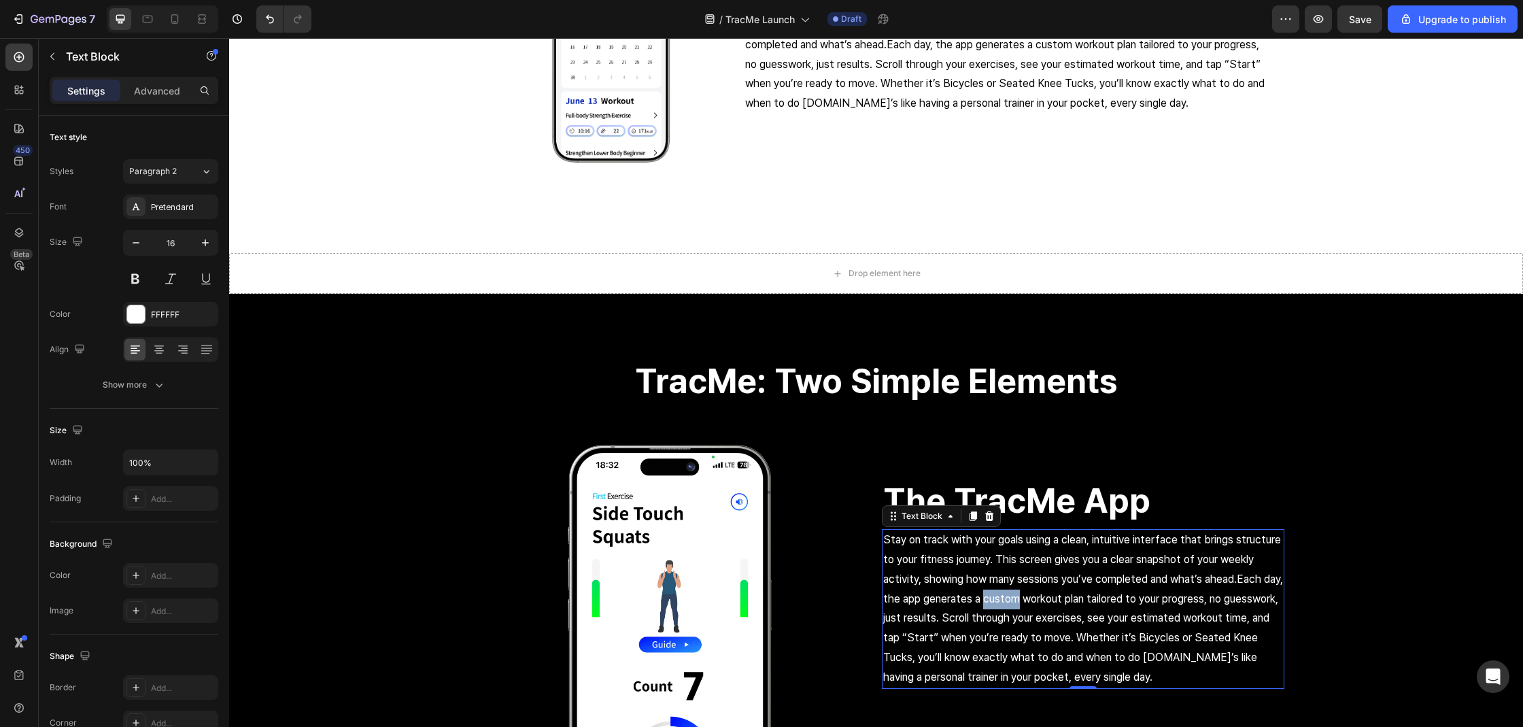
click at [1001, 605] on p "Stay on track with your goals using a clean, intuitive interface that brings st…" at bounding box center [1083, 608] width 400 height 156
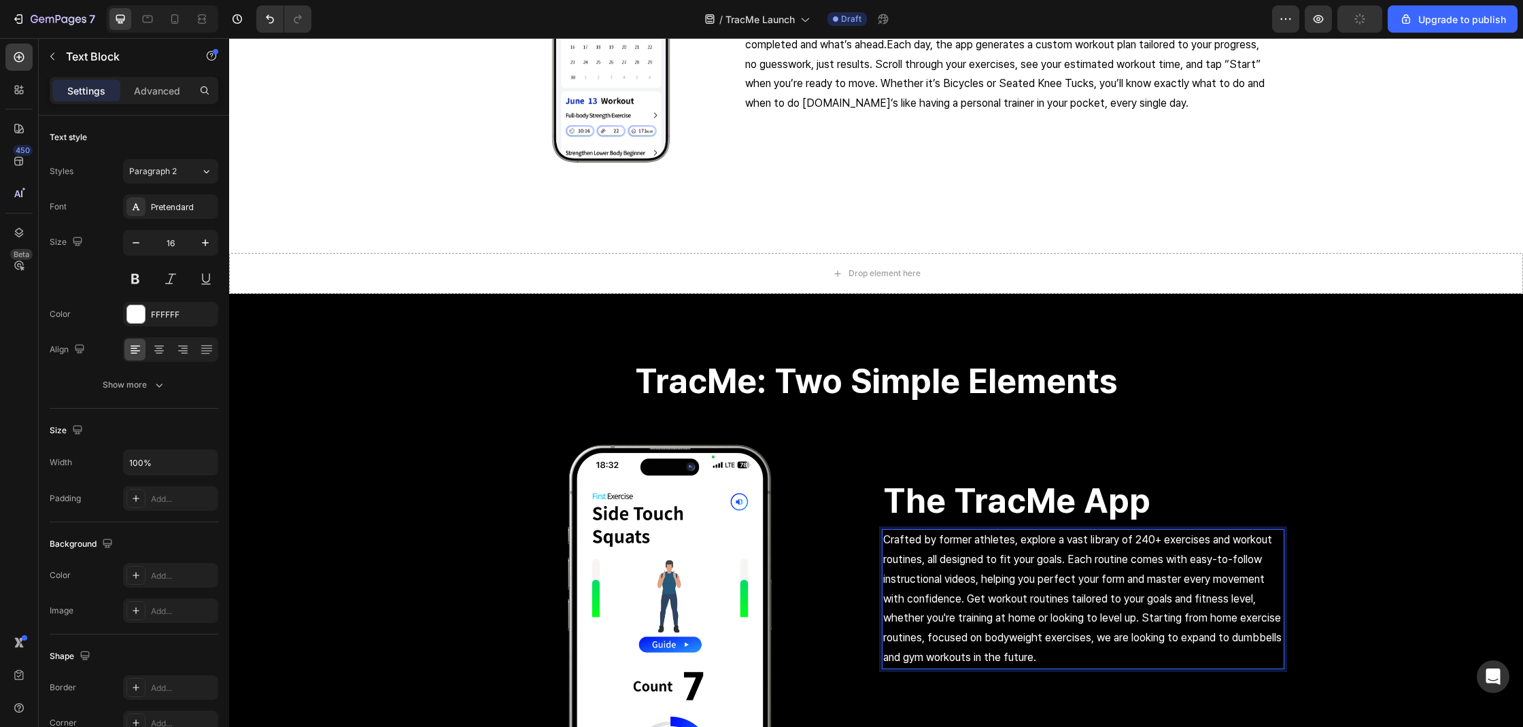
click at [961, 597] on p "Crafted by former athletes, explore a vast library of 240+ exercises and workou…" at bounding box center [1083, 598] width 400 height 137
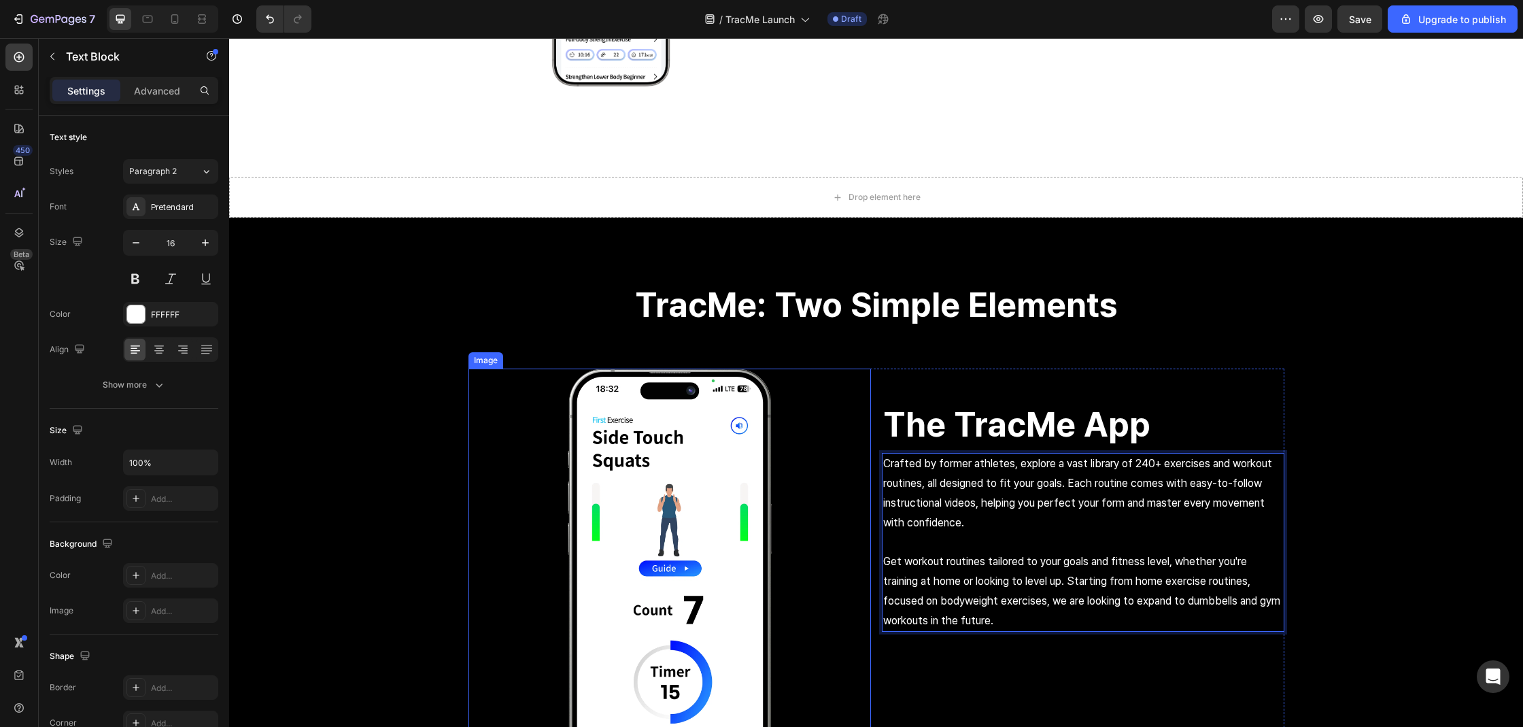
scroll to position [2109, 0]
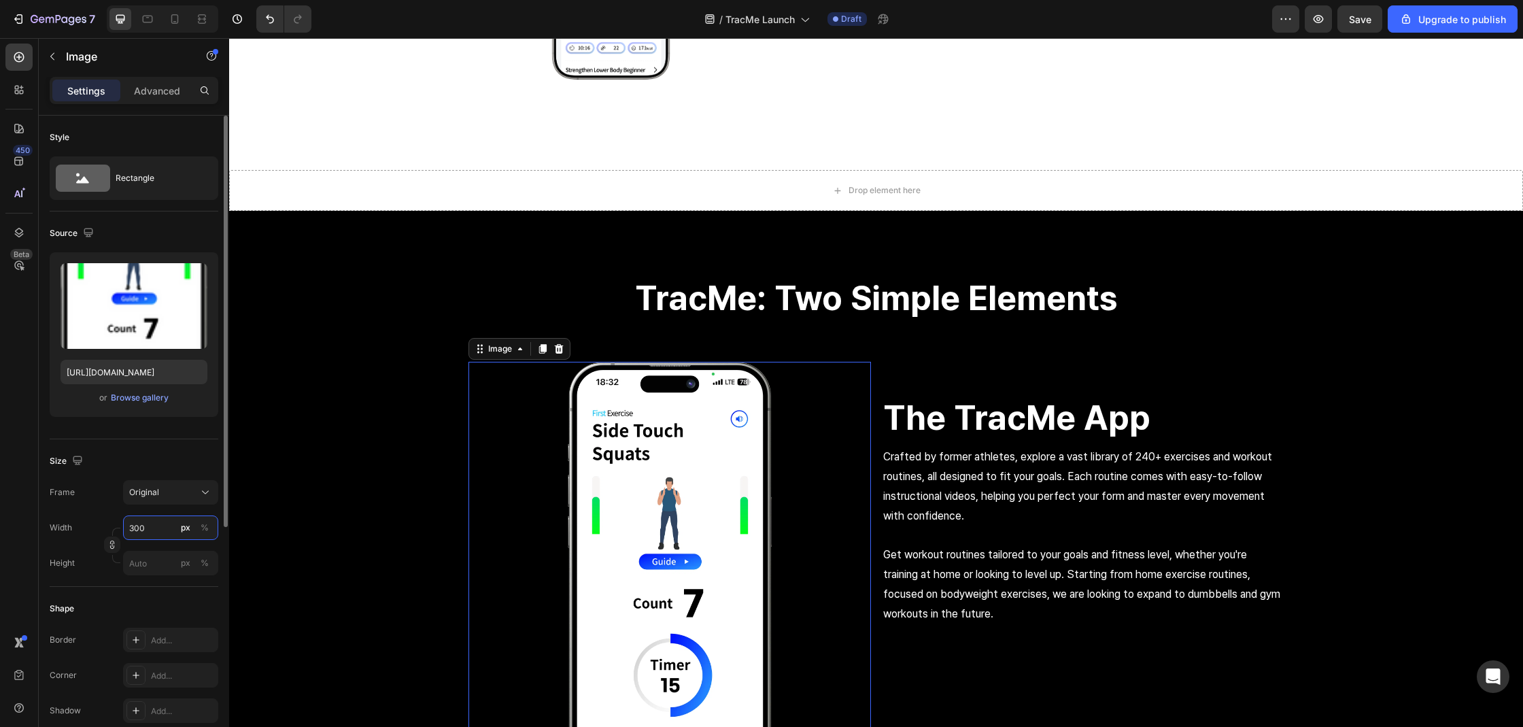
click at [135, 518] on input "300" at bounding box center [170, 527] width 95 height 24
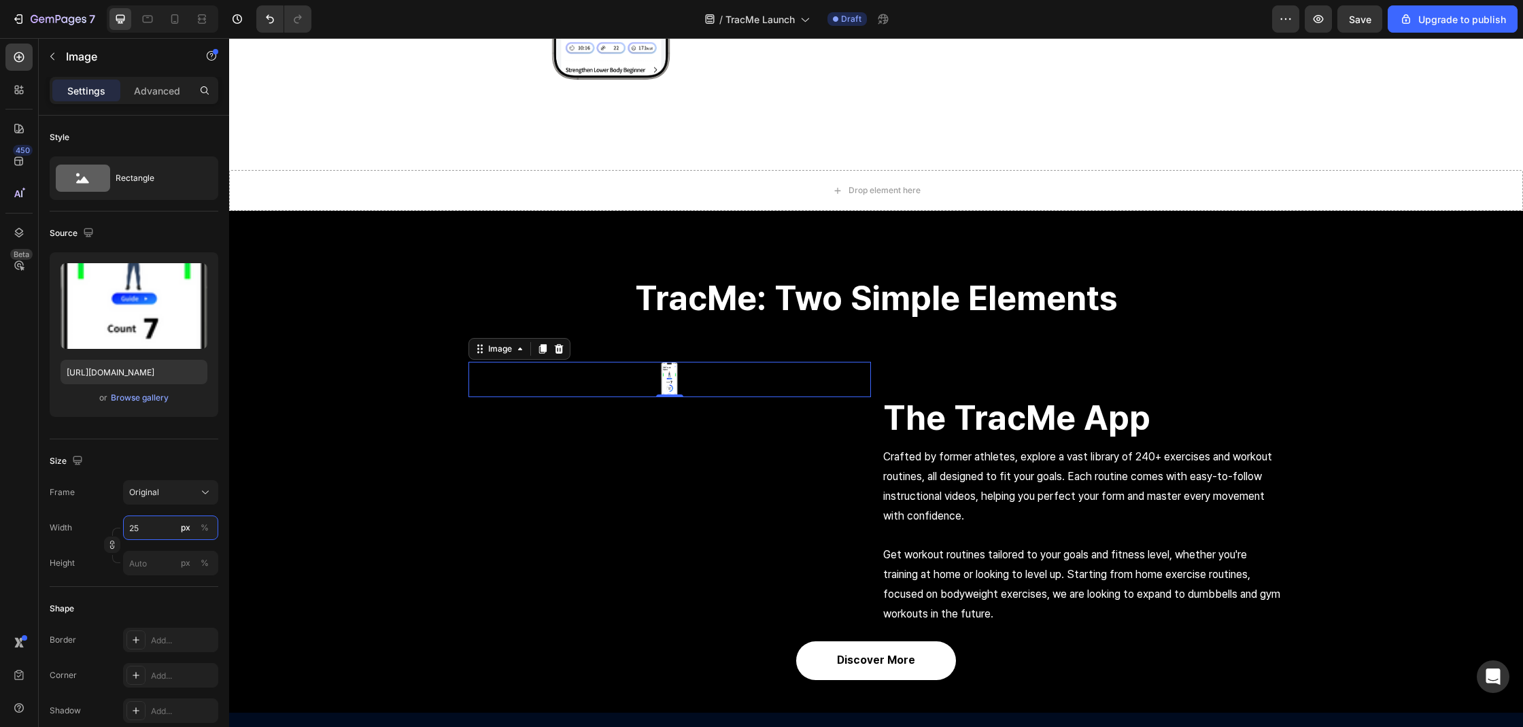
type input "250"
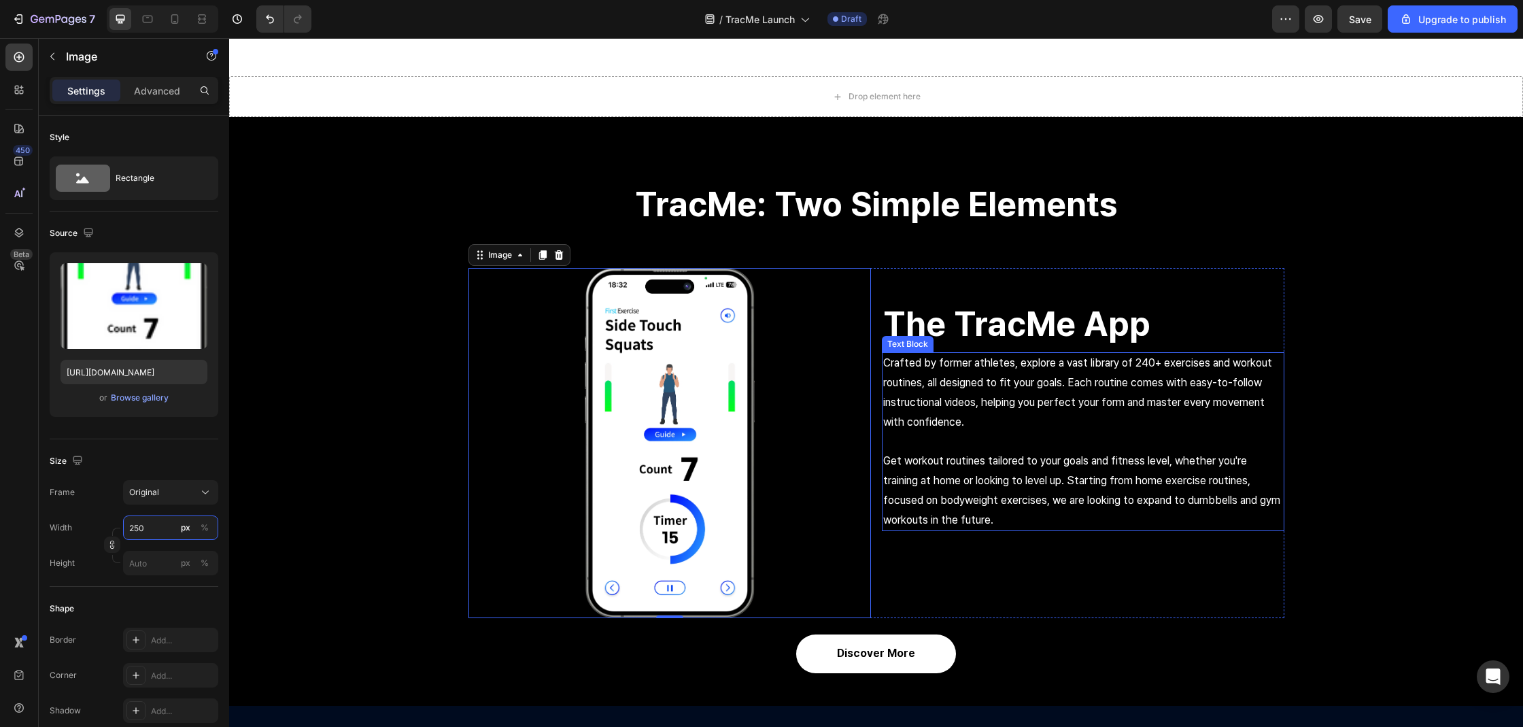
scroll to position [2385, 0]
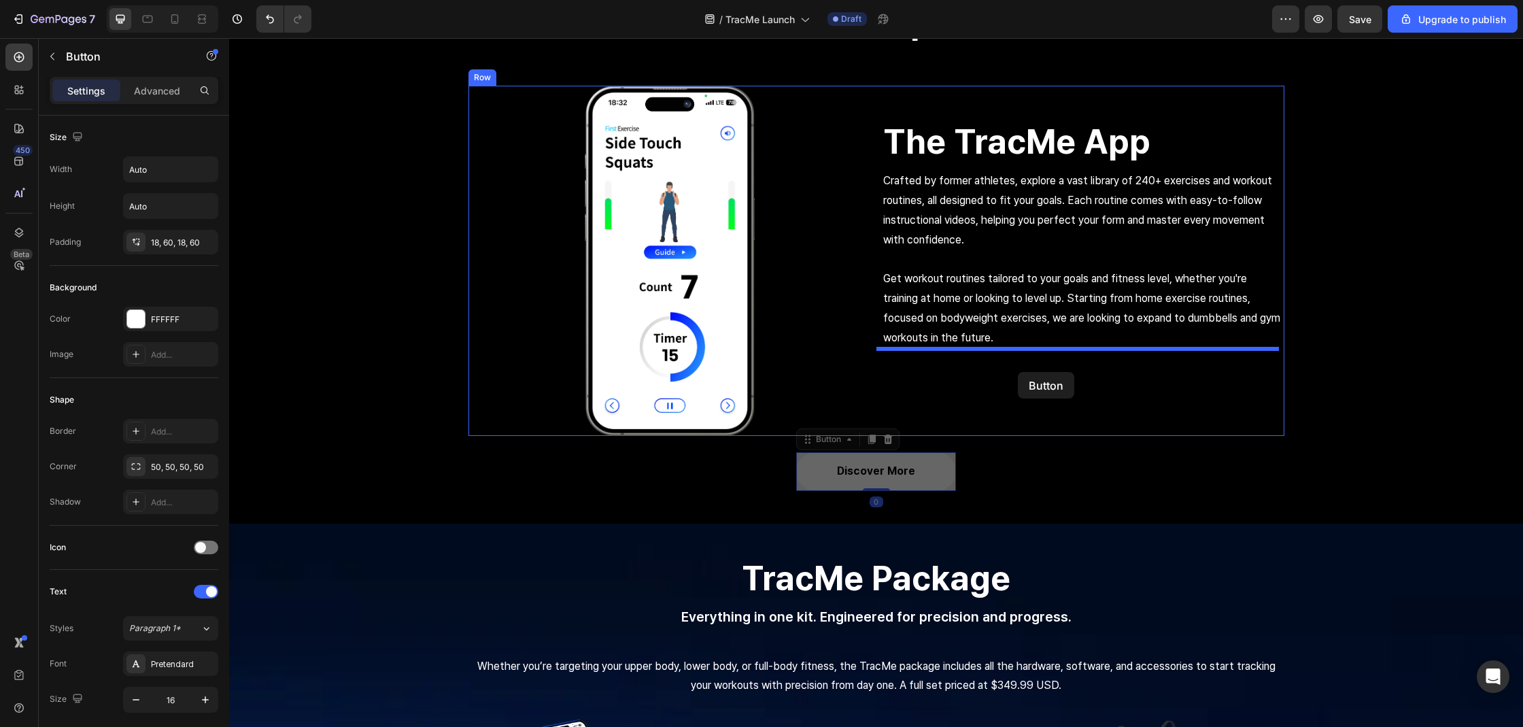
drag, startPoint x: 928, startPoint y: 465, endPoint x: 1018, endPoint y: 372, distance: 129.3
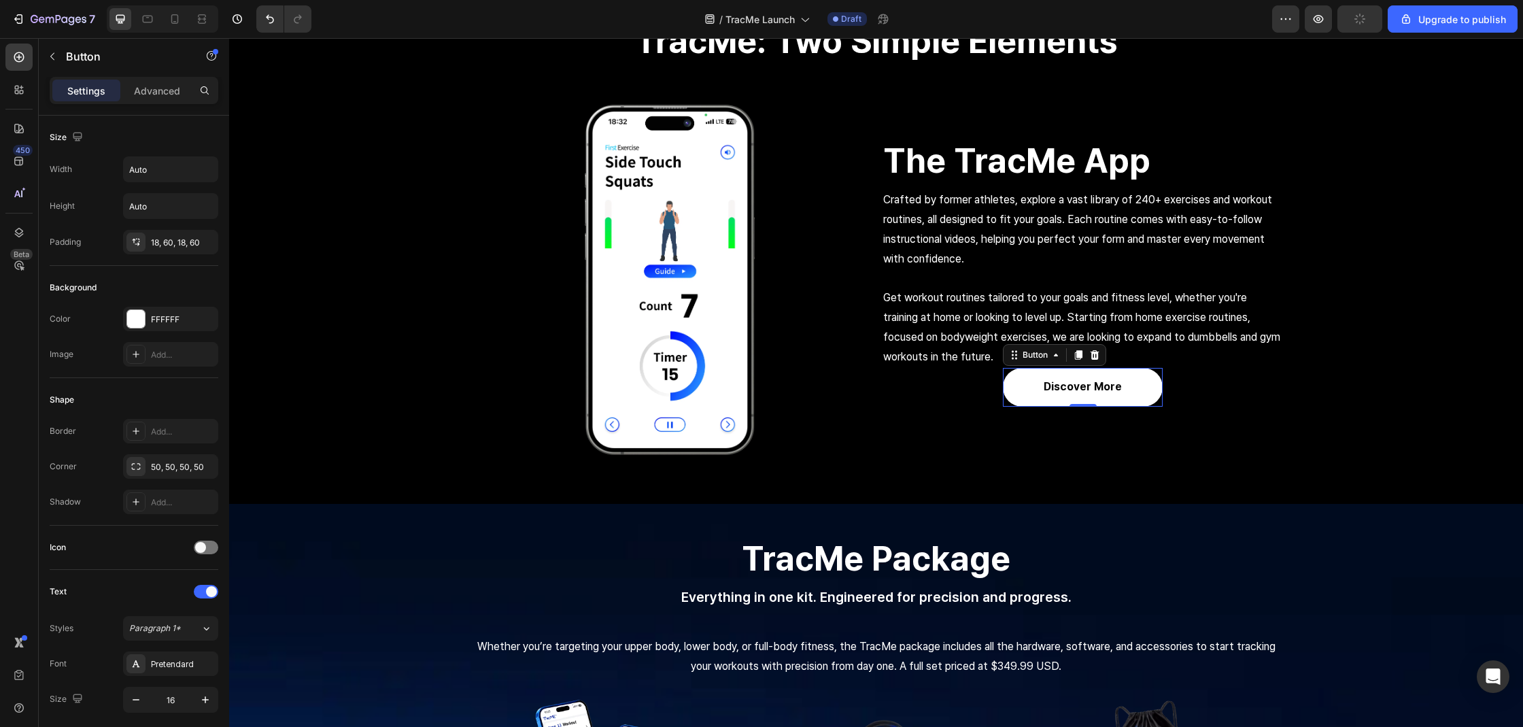
click at [169, 114] on div "Settings Advanced" at bounding box center [134, 96] width 190 height 39
click at [168, 92] on p "Advanced" at bounding box center [157, 91] width 46 height 14
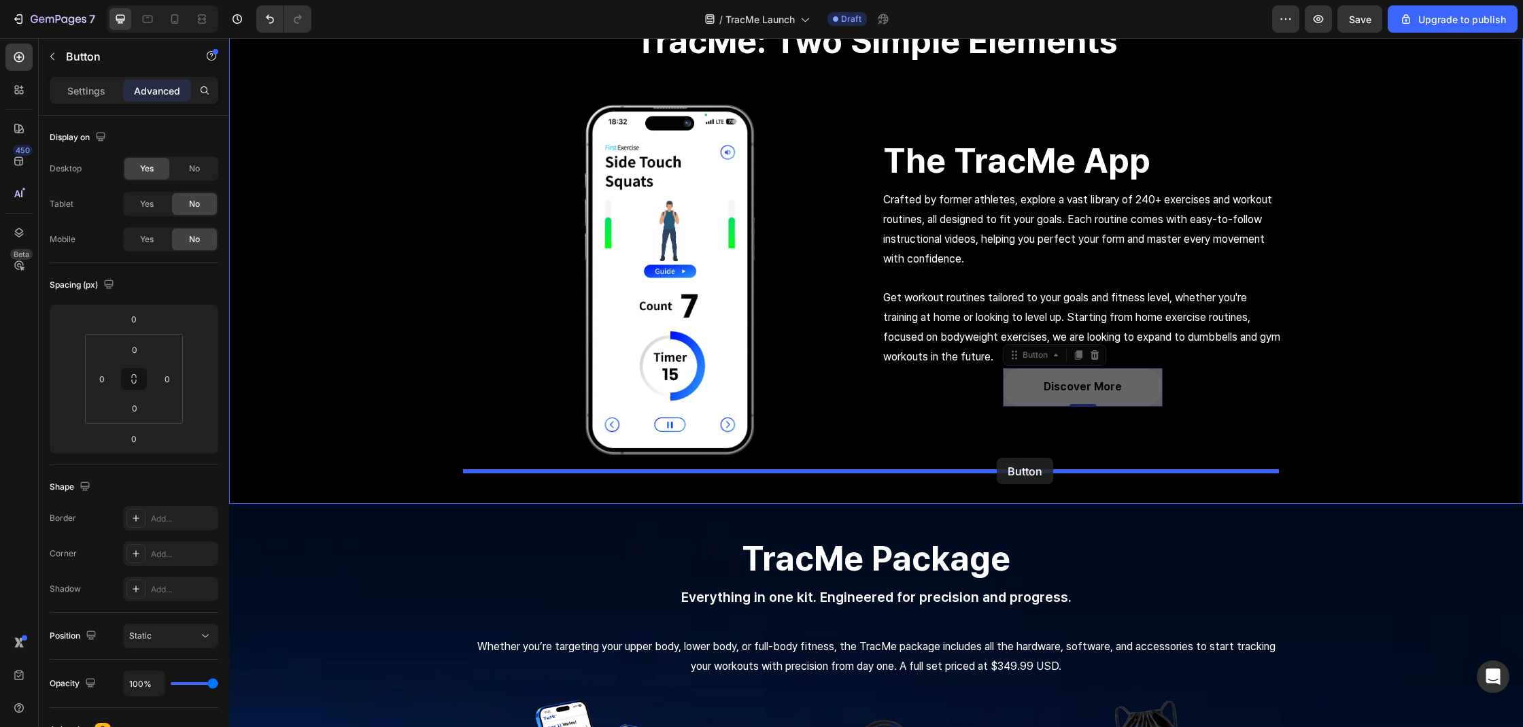
drag, startPoint x: 1138, startPoint y: 385, endPoint x: 997, endPoint y: 457, distance: 158.7
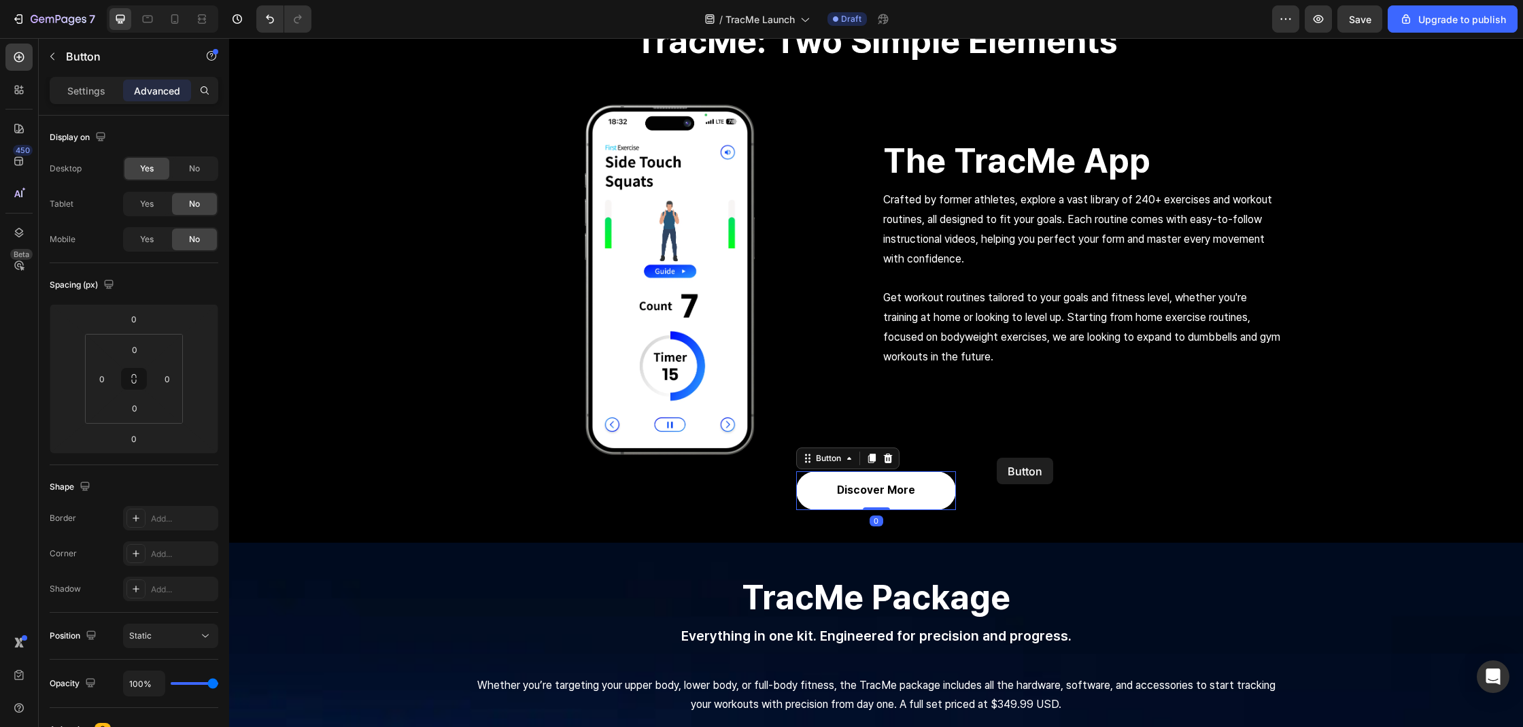
scroll to position [2385, 0]
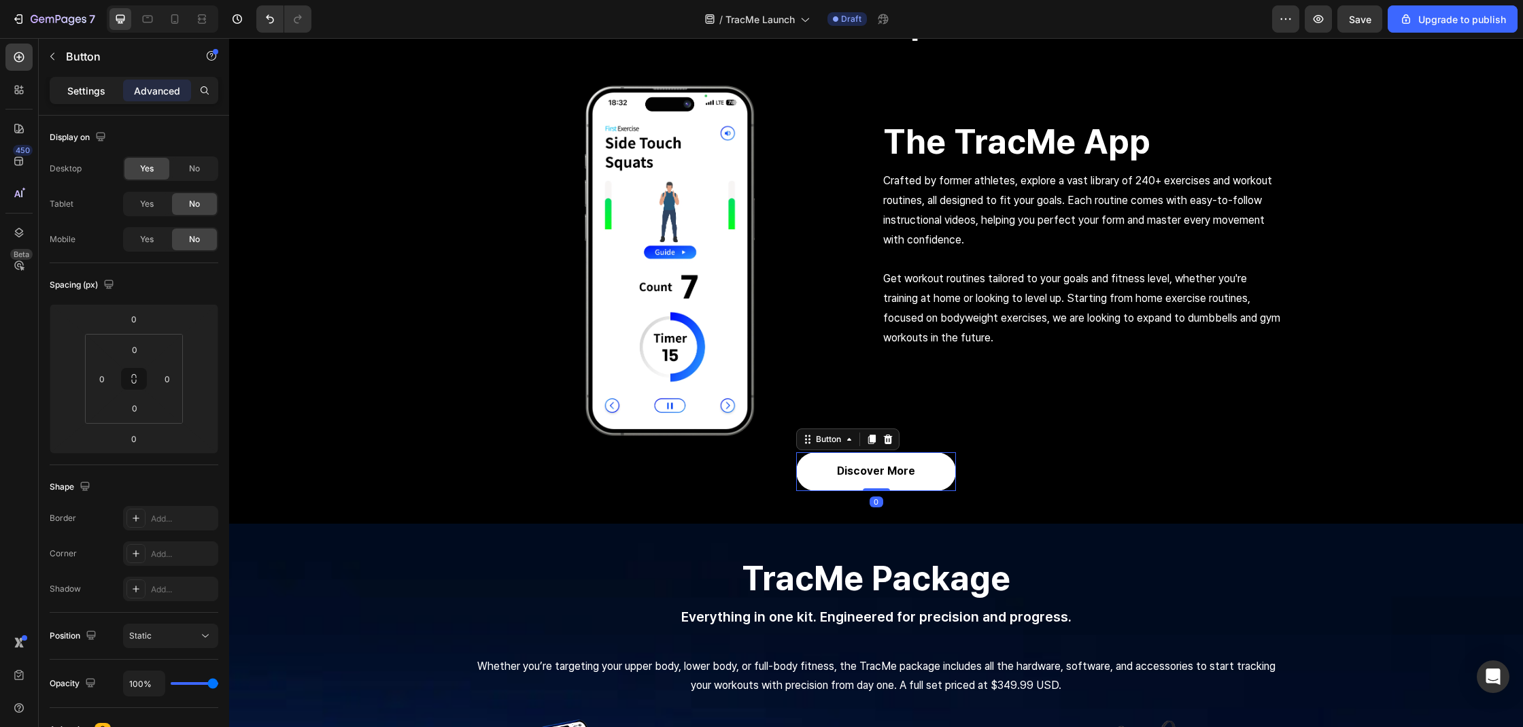
click at [87, 92] on p "Settings" at bounding box center [86, 91] width 38 height 14
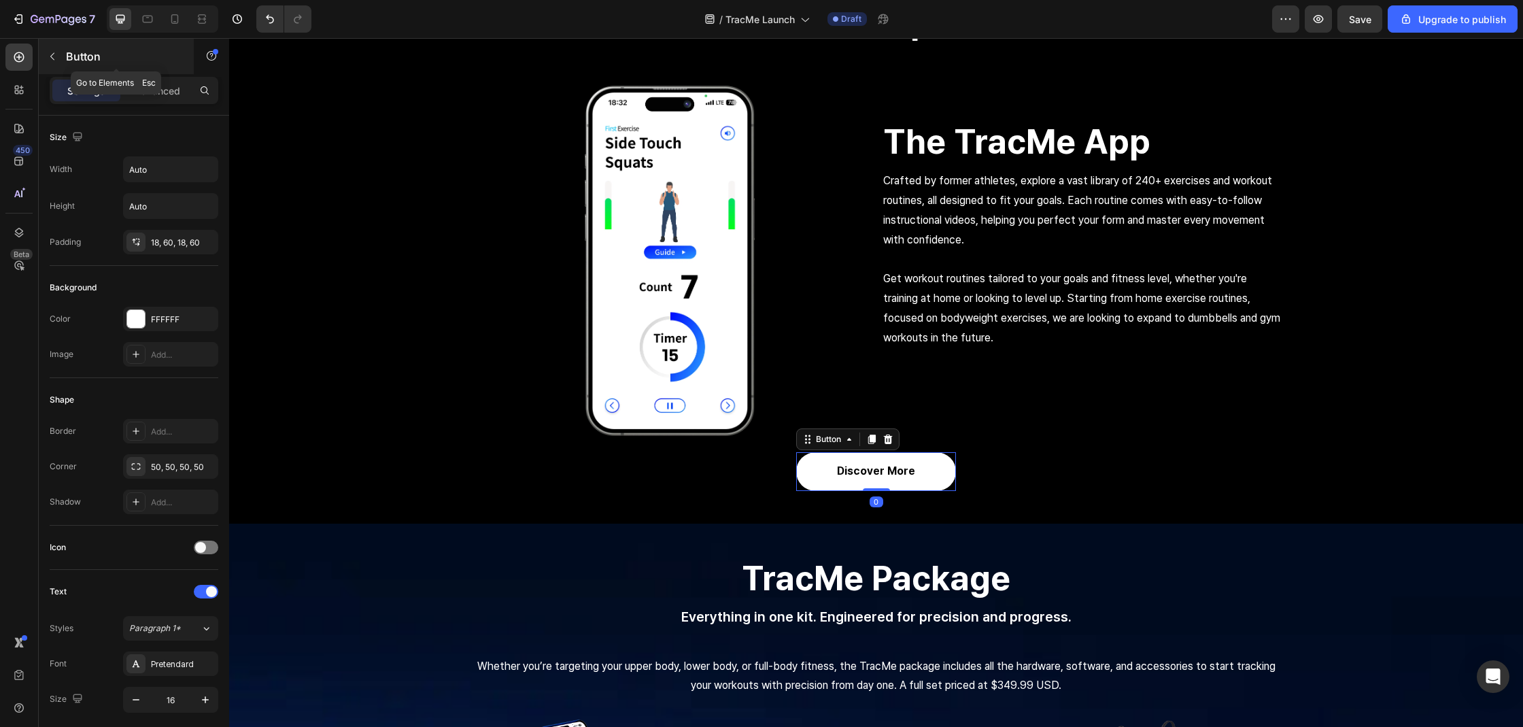
click at [69, 50] on p "Button" at bounding box center [124, 56] width 116 height 16
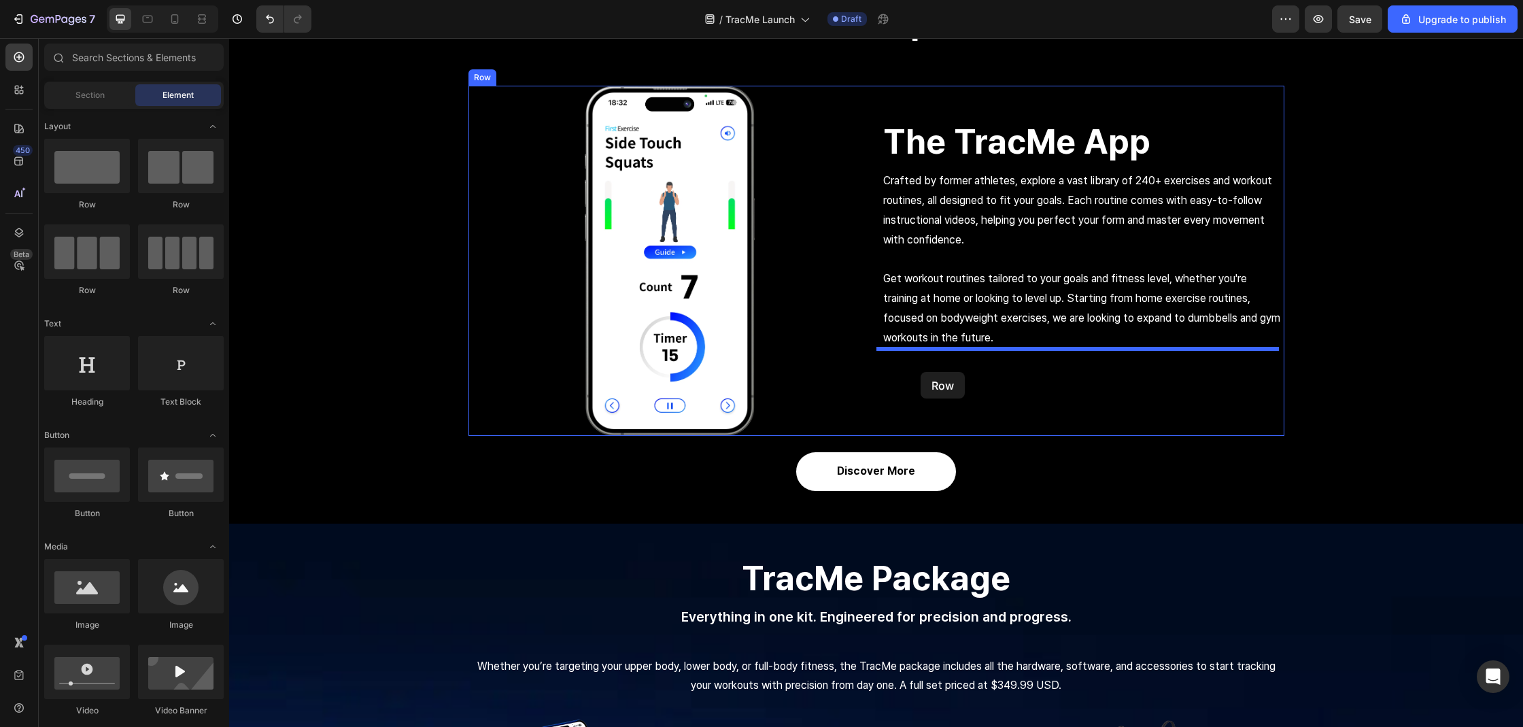
drag, startPoint x: 442, startPoint y: 228, endPoint x: 920, endPoint y: 372, distance: 499.6
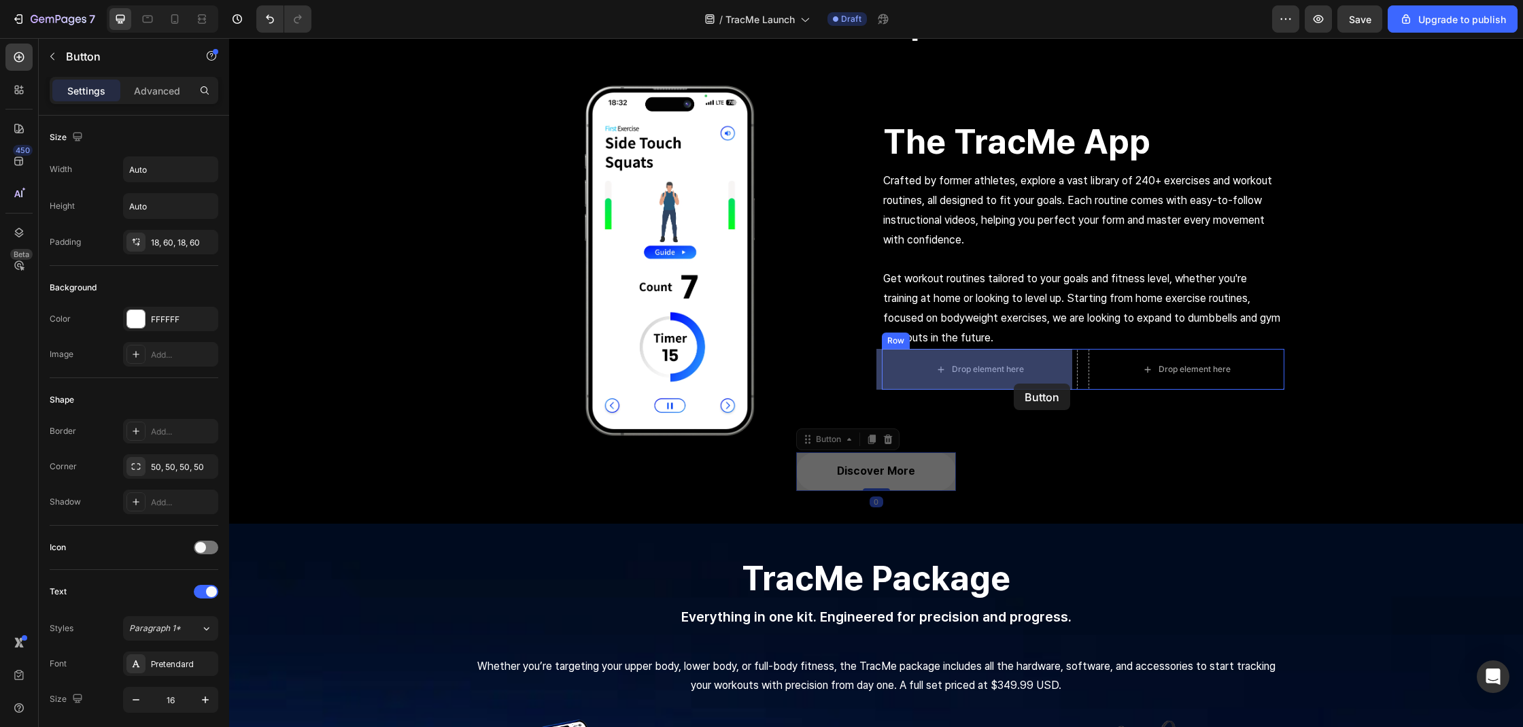
drag, startPoint x: 934, startPoint y: 465, endPoint x: 1014, endPoint y: 383, distance: 113.9
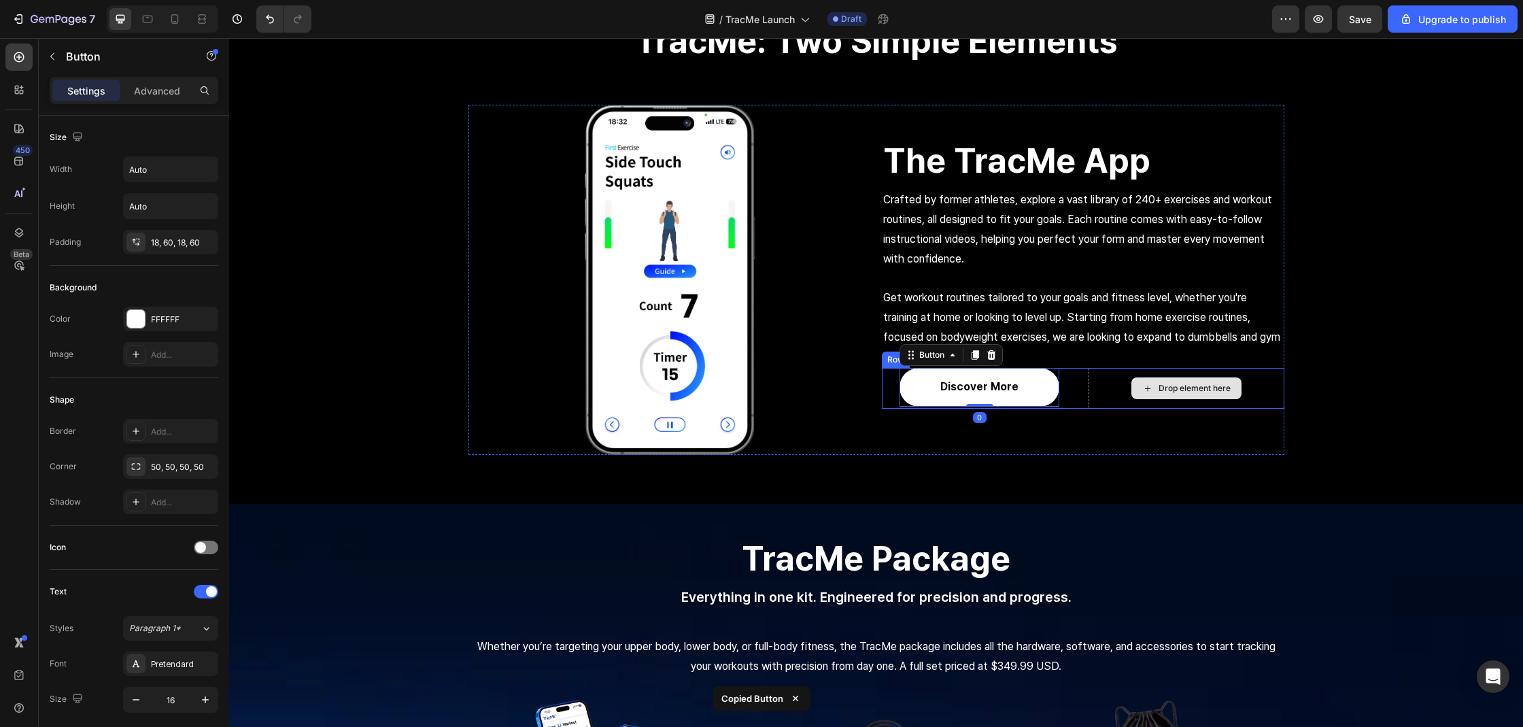
click at [1173, 404] on div "Drop element here" at bounding box center [1186, 388] width 196 height 41
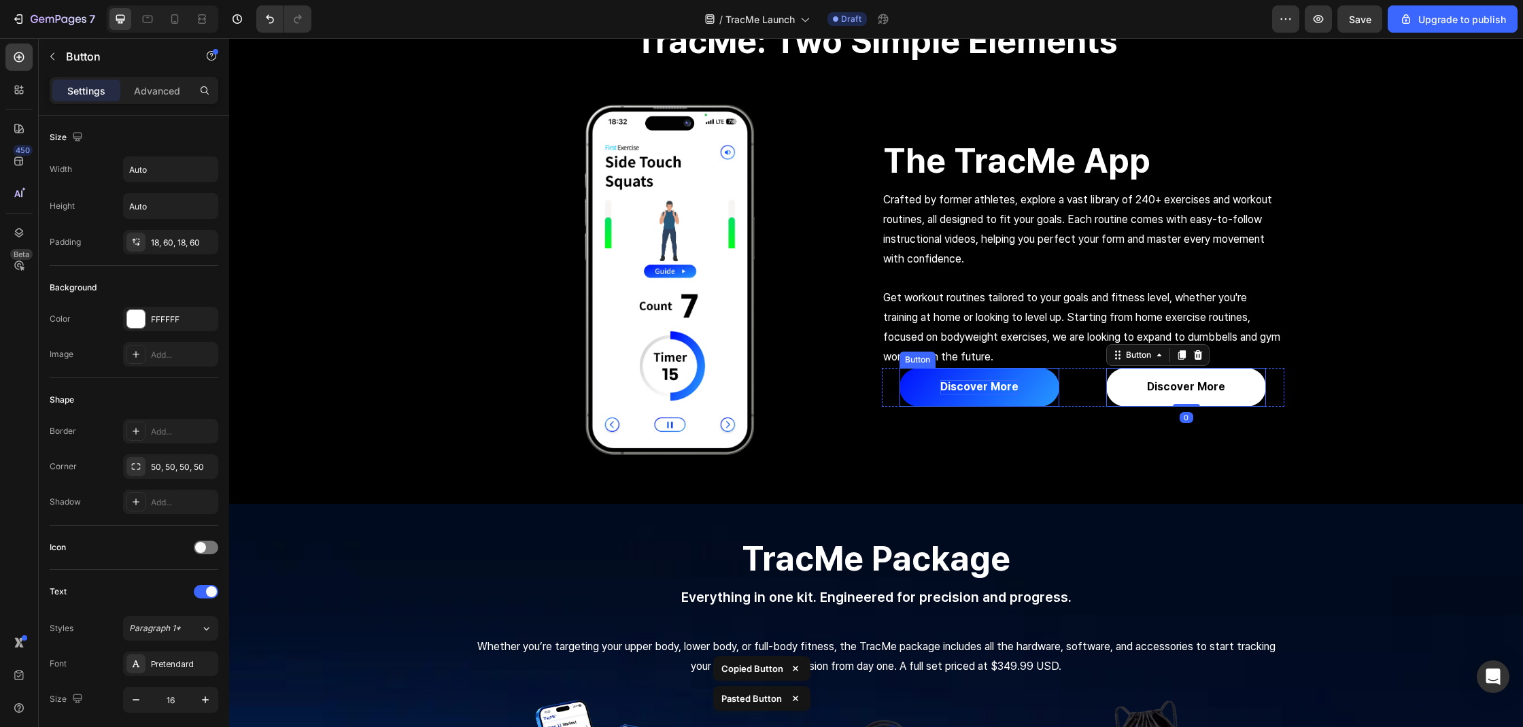
click at [992, 390] on p "discover more" at bounding box center [979, 387] width 78 height 14
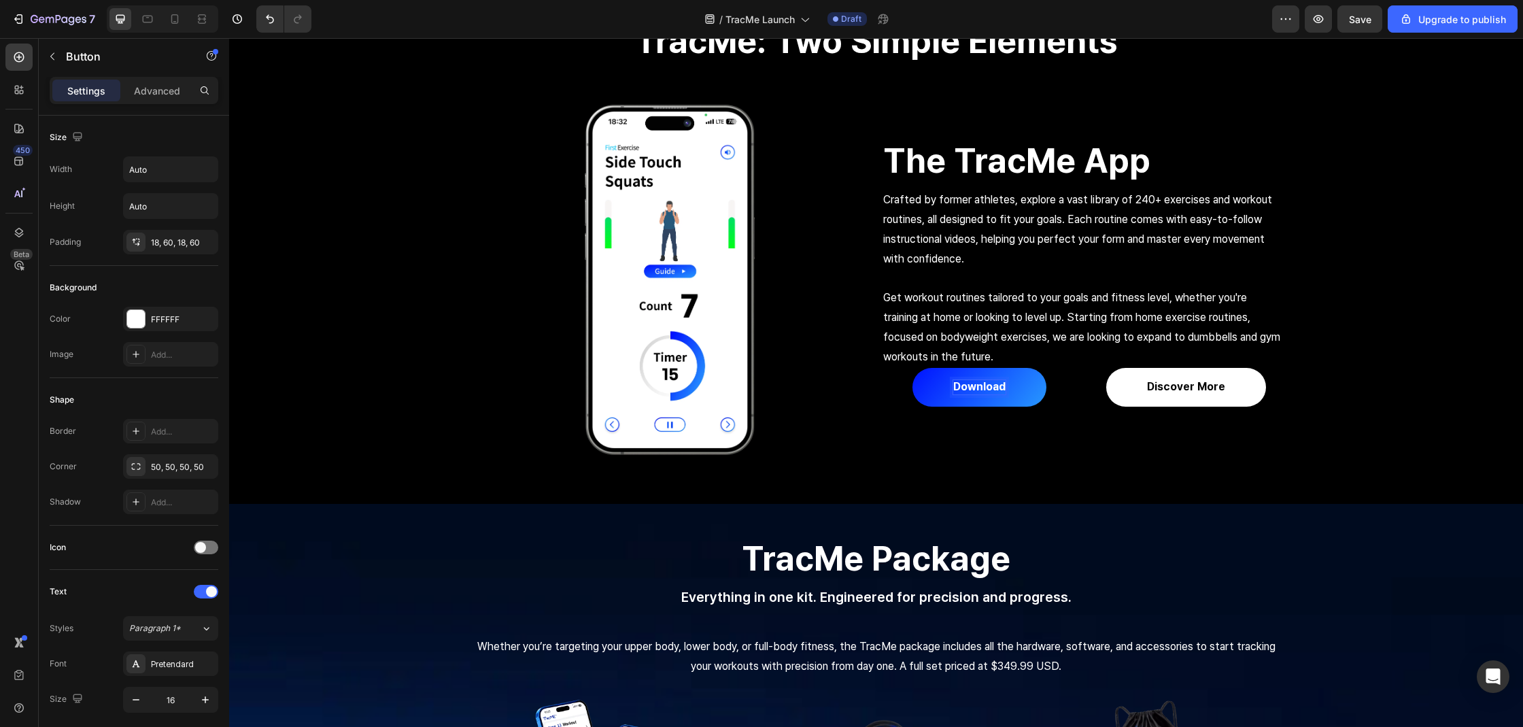
click at [912, 368] on button "Download" at bounding box center [979, 387] width 134 height 39
click at [901, 368] on button "Download App" at bounding box center [980, 387] width 158 height 39
click at [897, 368] on button "Download App -" at bounding box center [979, 387] width 165 height 39
click at [1010, 390] on p "Download App - ios" at bounding box center [980, 387] width 102 height 14
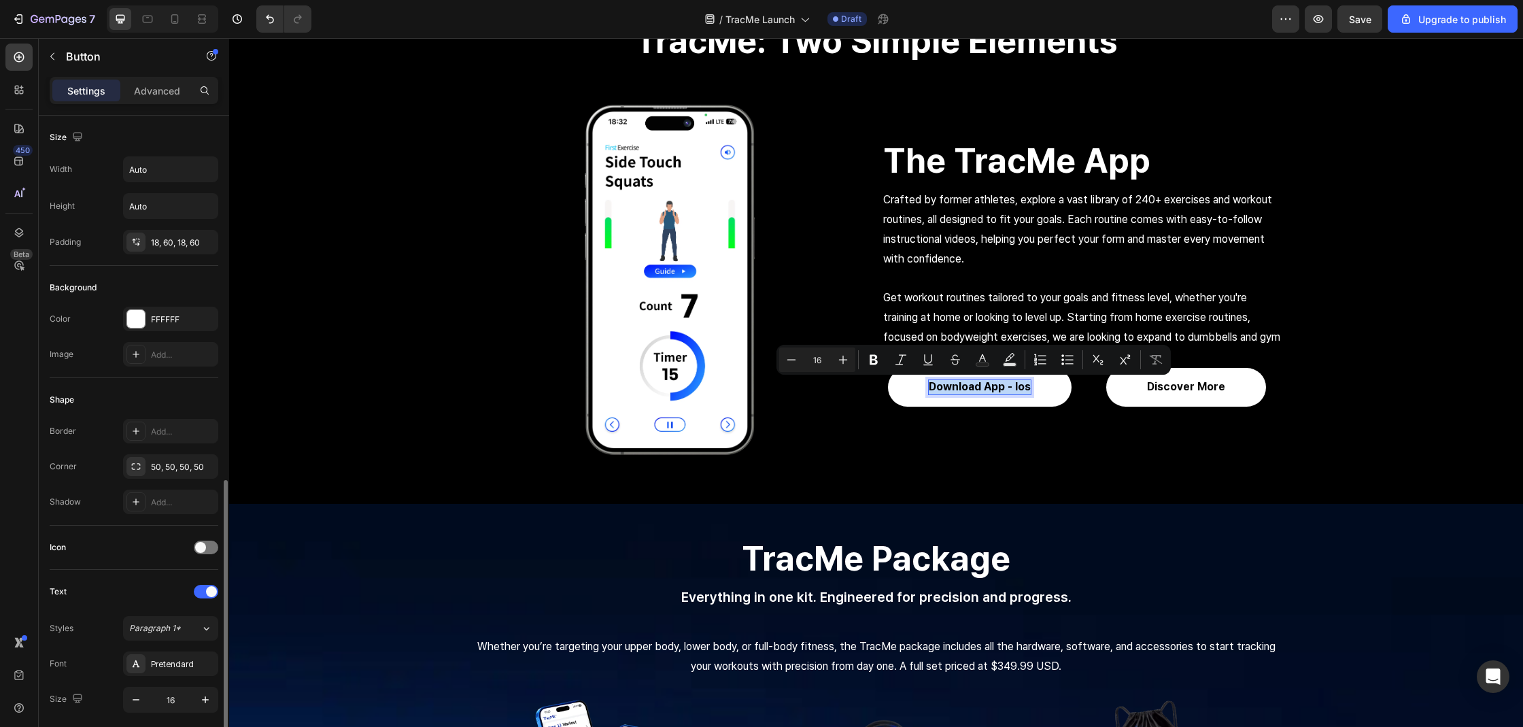
scroll to position [219, 0]
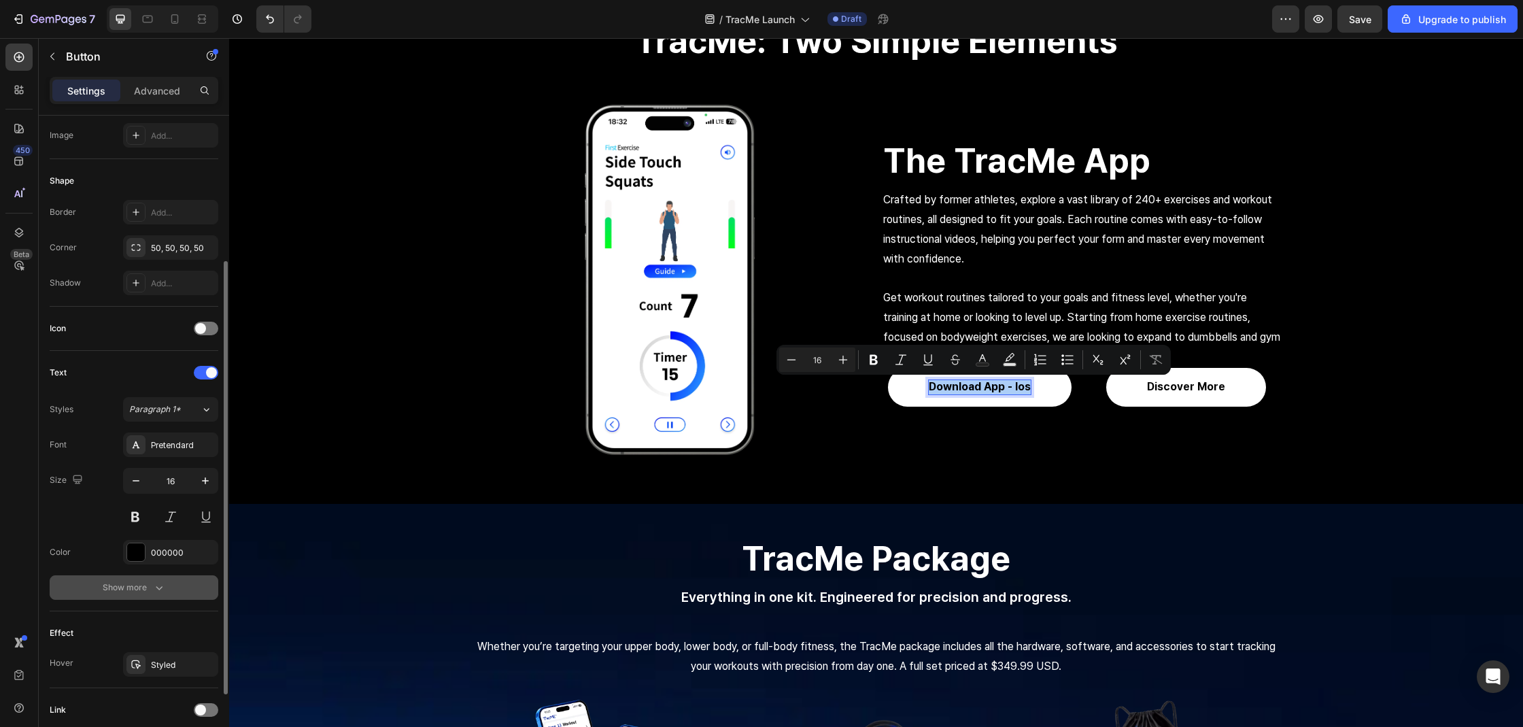
click at [144, 585] on div "Show more" at bounding box center [134, 588] width 63 height 14
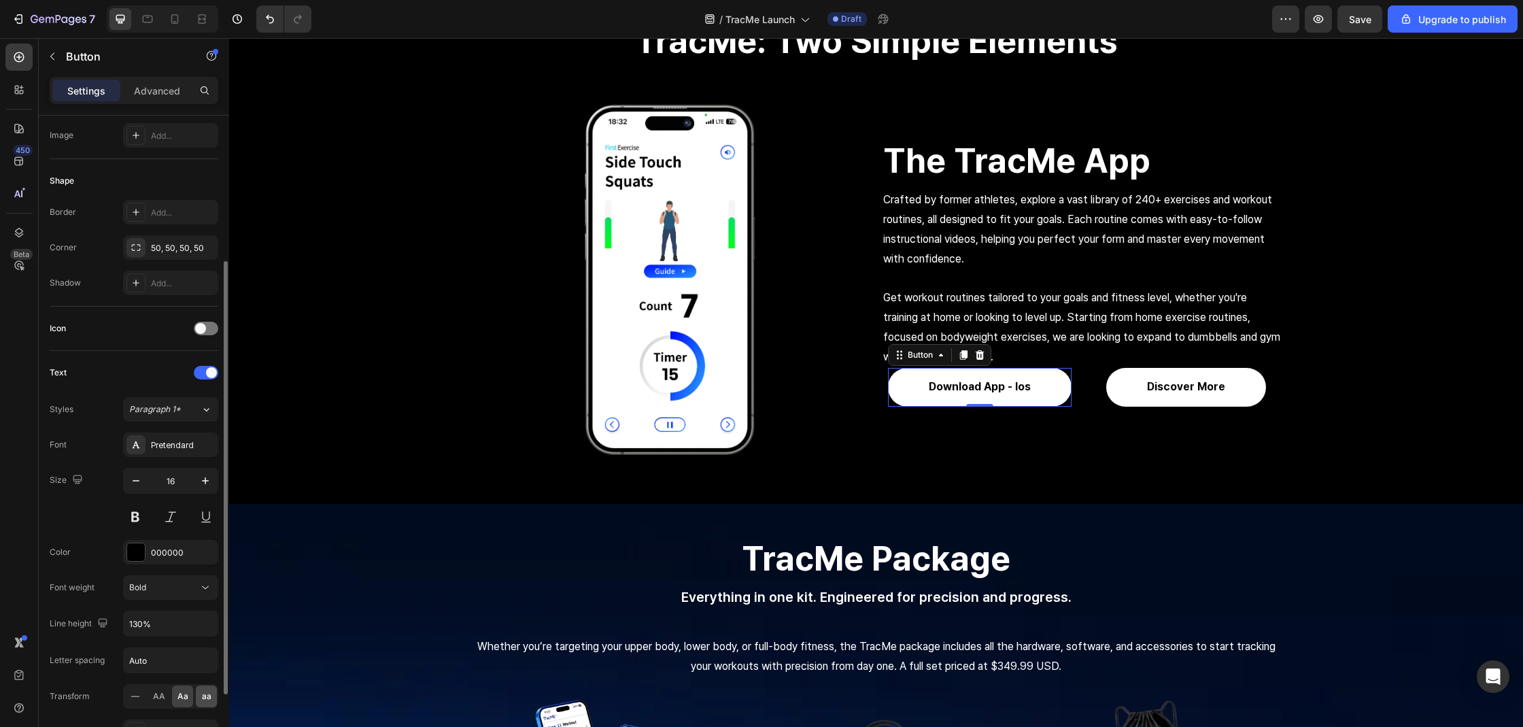
click at [209, 702] on div "aa" at bounding box center [206, 696] width 21 height 22
click at [120, 704] on div "Transform AA Aa aa" at bounding box center [134, 696] width 169 height 24
click at [126, 701] on div at bounding box center [134, 696] width 21 height 22
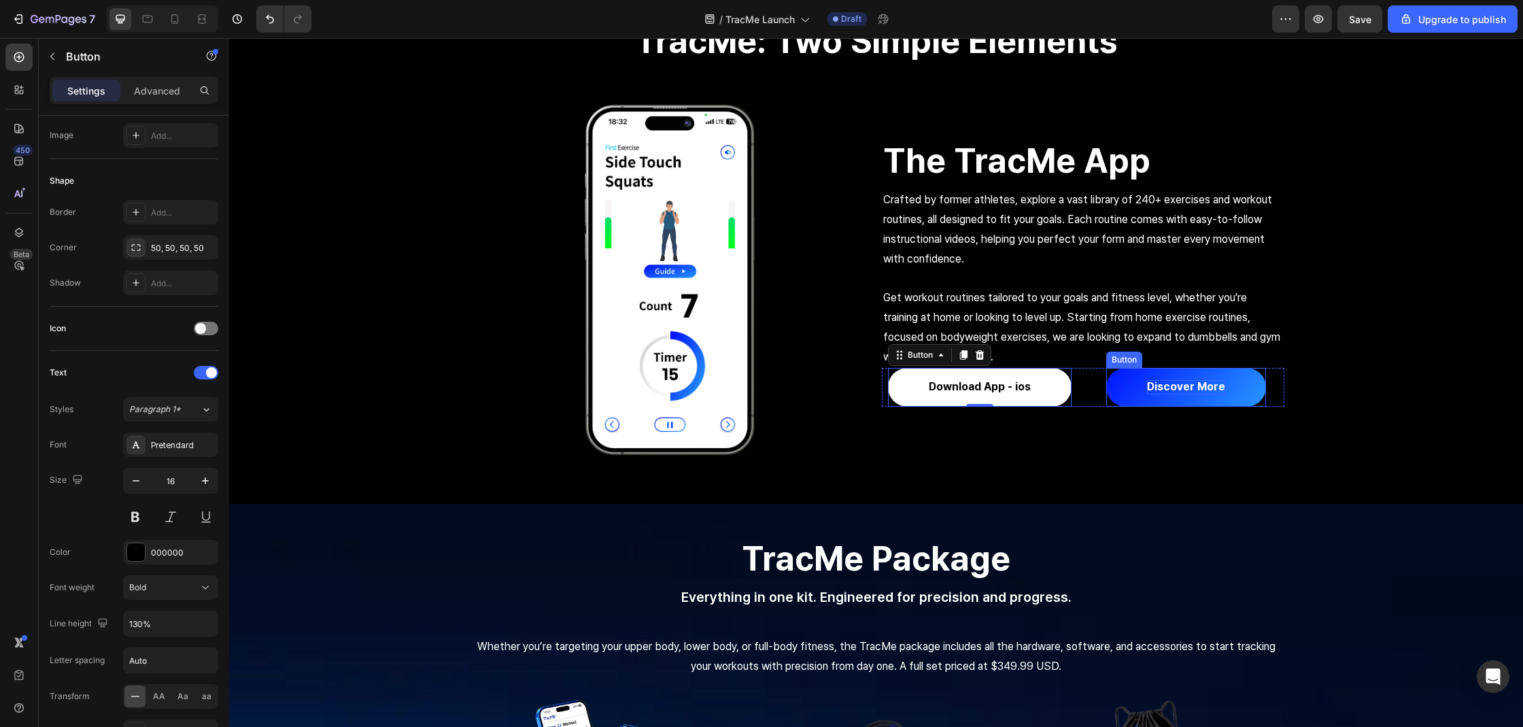
click at [1161, 390] on p "discover more" at bounding box center [1186, 387] width 78 height 14
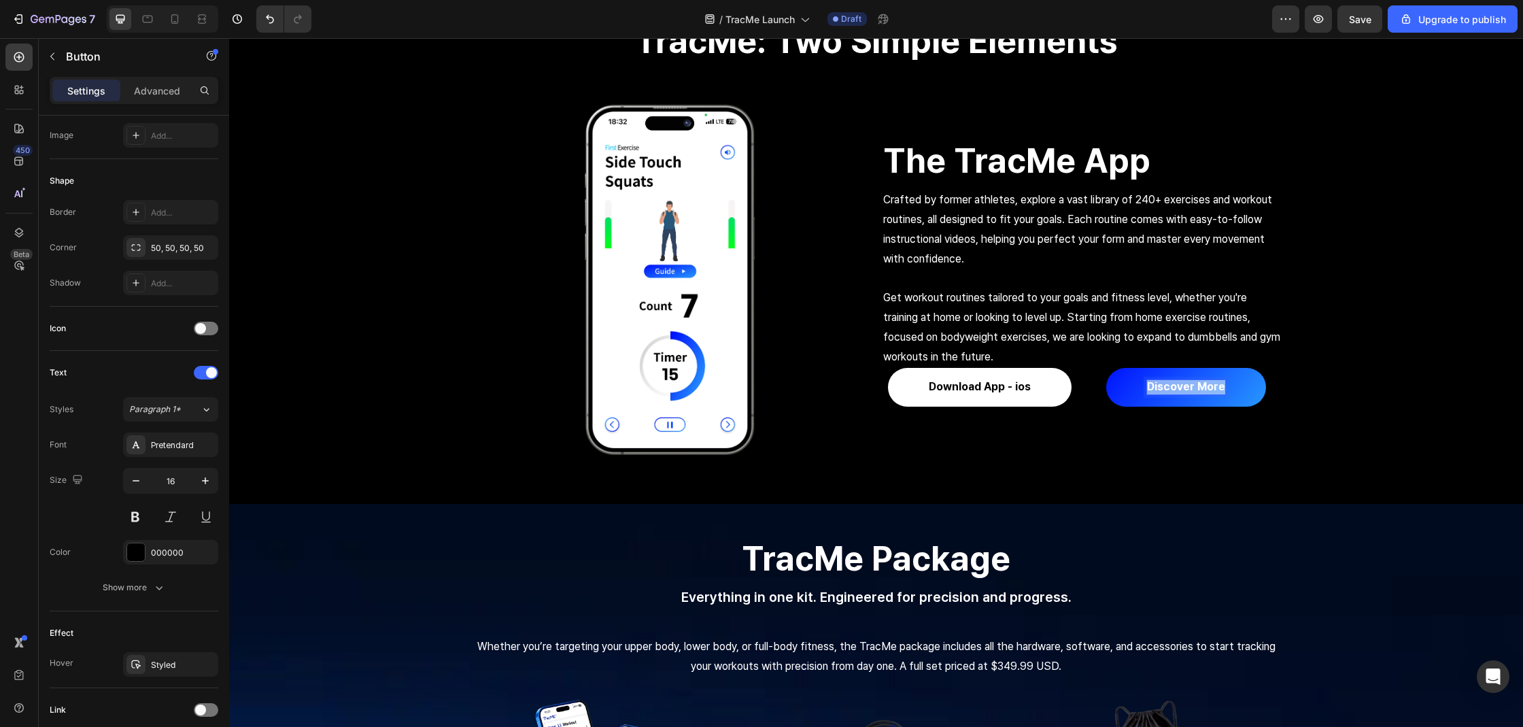
click at [1161, 390] on p "discover more" at bounding box center [1186, 387] width 78 height 14
click at [1119, 368] on button "Download" at bounding box center [1186, 387] width 134 height 39
click at [1107, 368] on button "Download App" at bounding box center [1186, 387] width 158 height 39
click at [1103, 368] on button "Download App -" at bounding box center [1185, 387] width 165 height 39
click at [1088, 368] on button "Download App - Google" at bounding box center [1186, 394] width 196 height 53
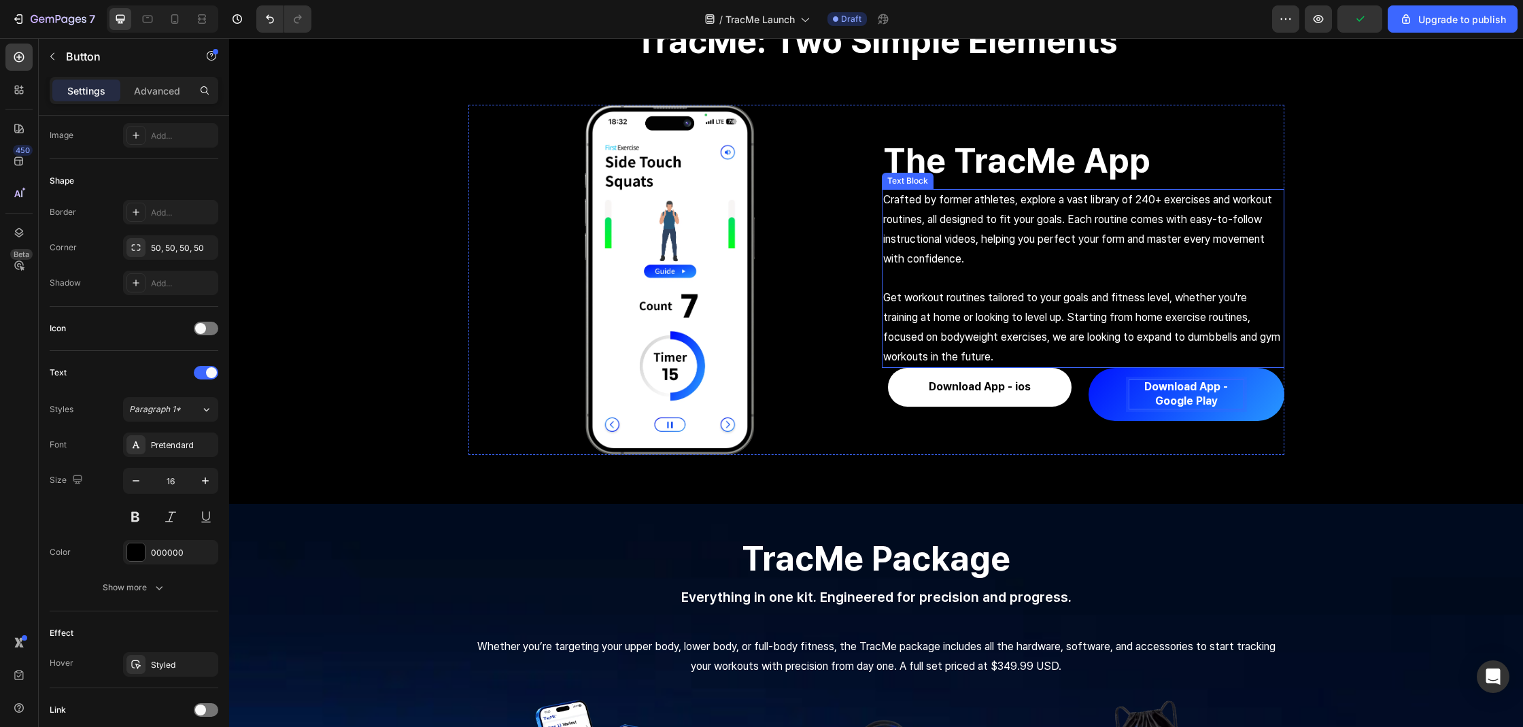
click at [988, 309] on p "Get workout routines tailored to your goals and fitness level, whether you're t…" at bounding box center [1083, 327] width 400 height 78
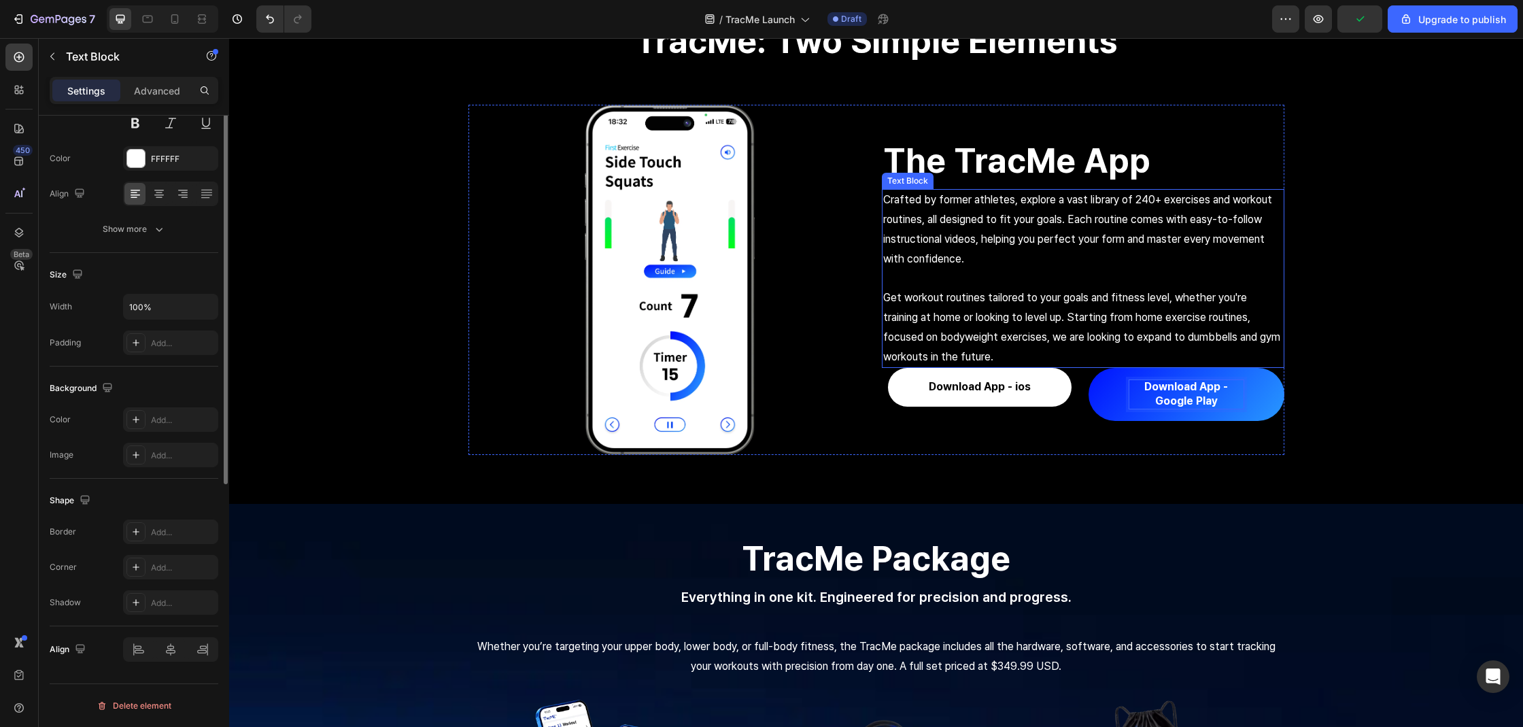
scroll to position [0, 0]
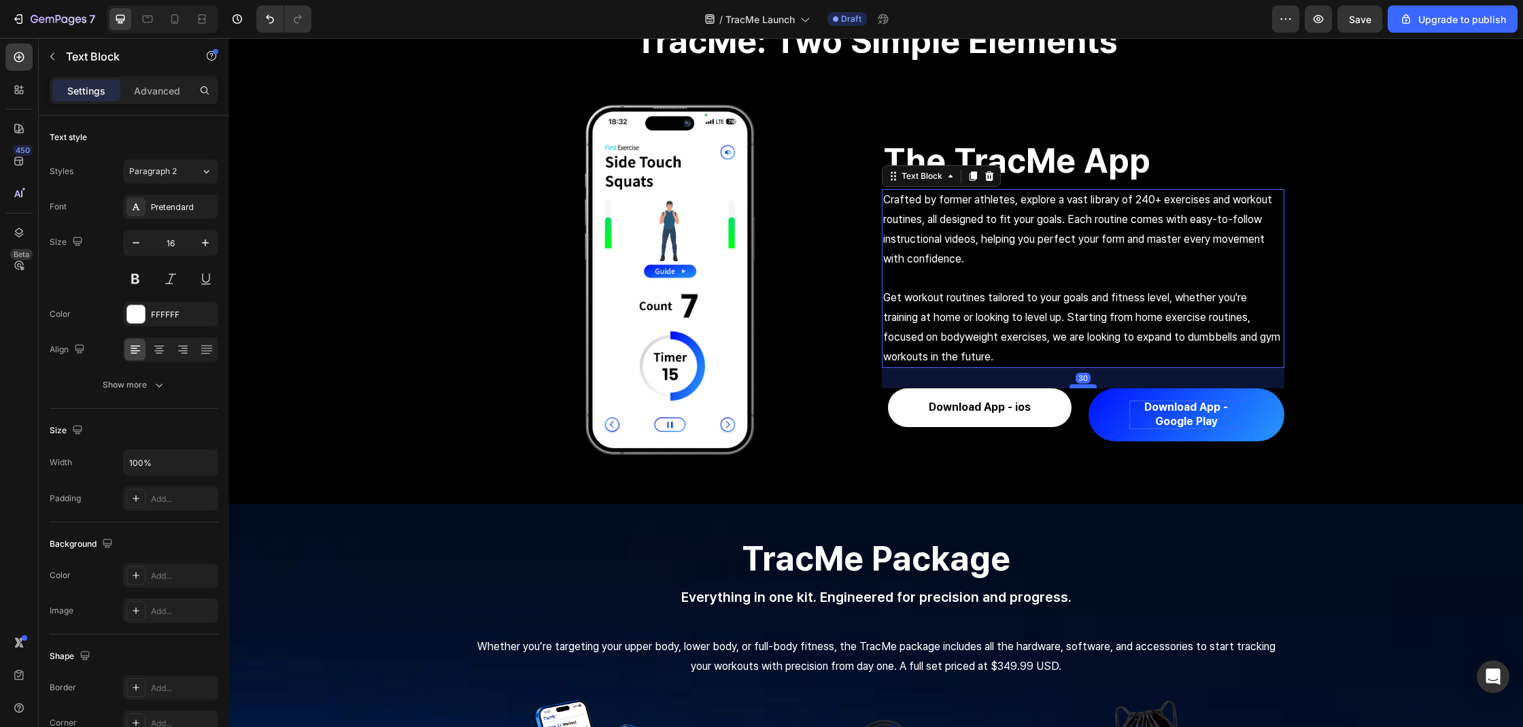
drag, startPoint x: 1081, startPoint y: 364, endPoint x: 1079, endPoint y: 385, distance: 20.4
click at [1079, 385] on div at bounding box center [1082, 386] width 27 height 4
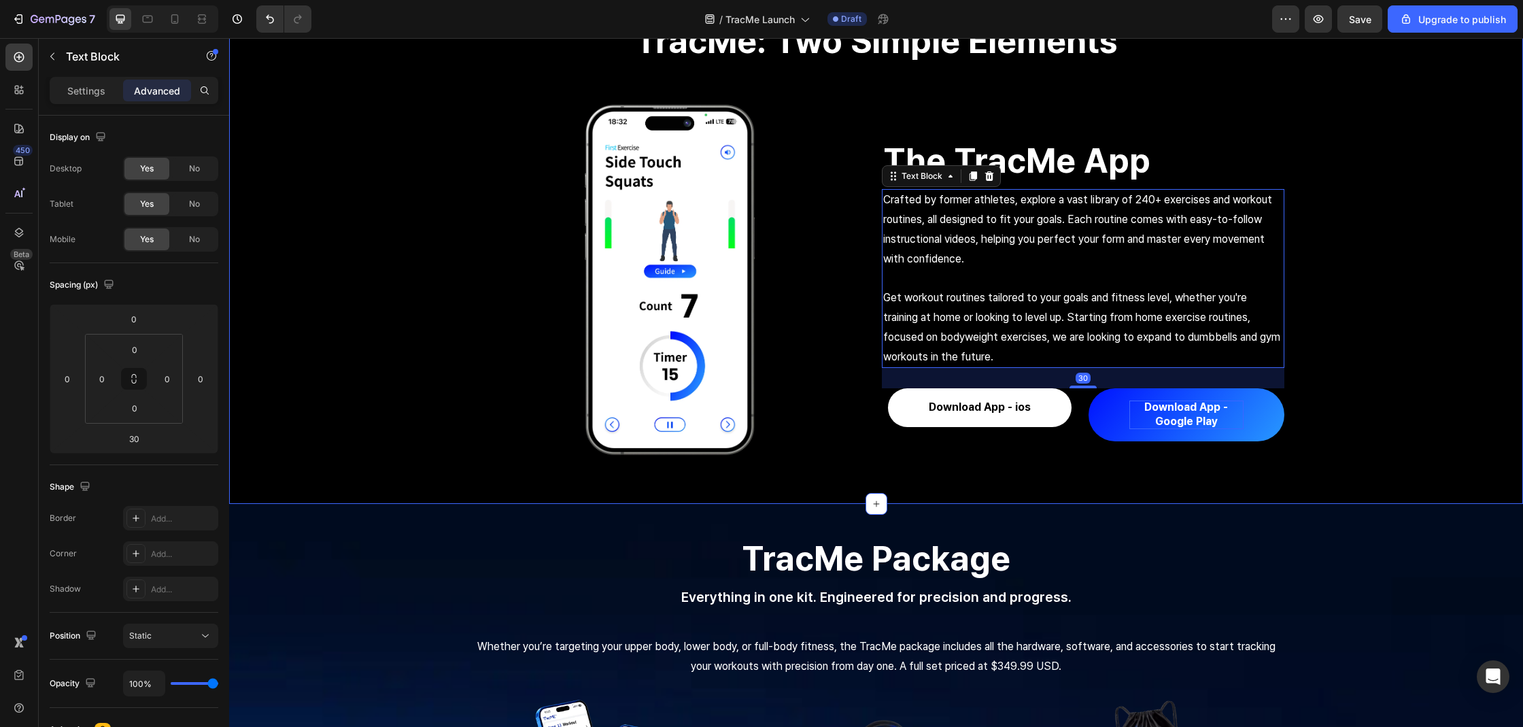
click at [1361, 390] on div "TracMe: Two Simple Elements Heading Row Image The TracMe App Heading Crafted by…" at bounding box center [876, 228] width 1294 height 485
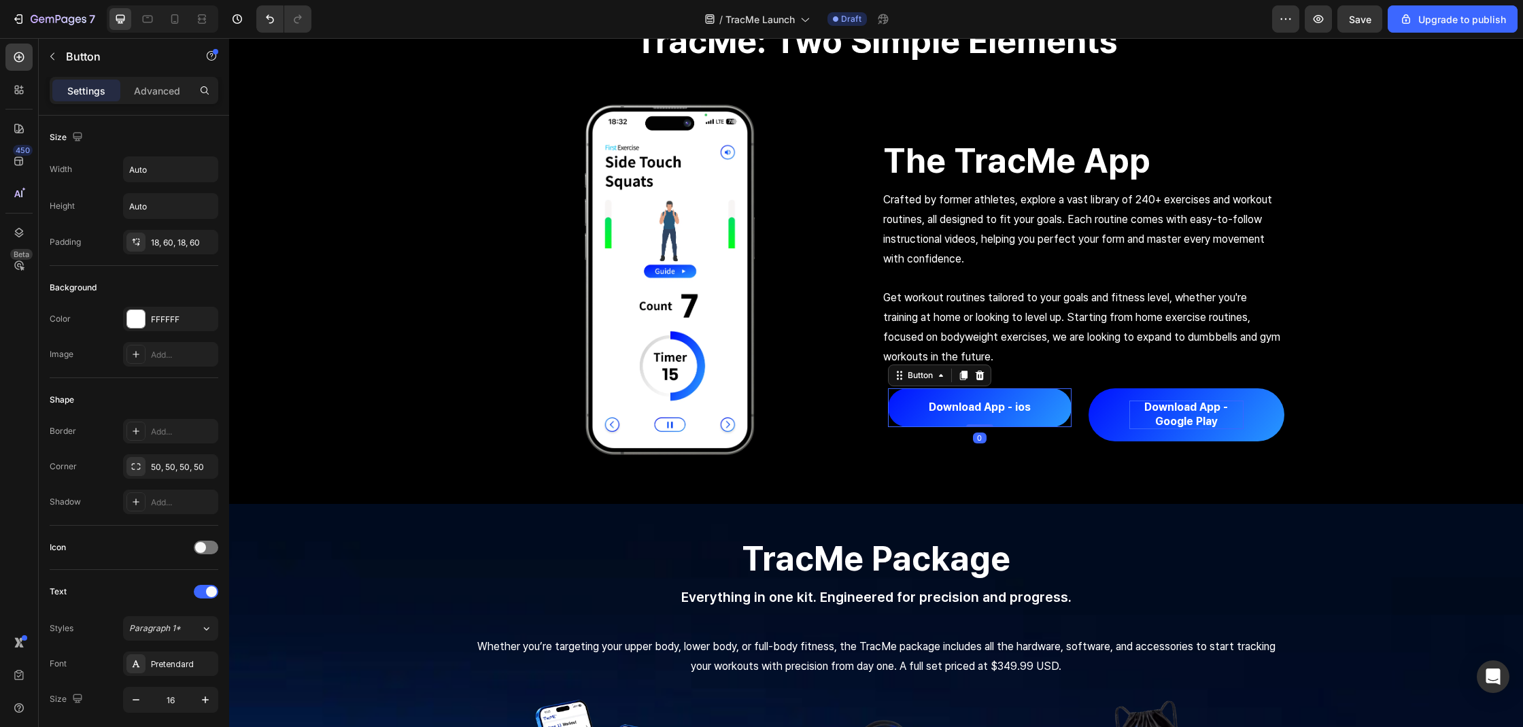
click at [1052, 404] on button "Download App - ios" at bounding box center [980, 407] width 184 height 39
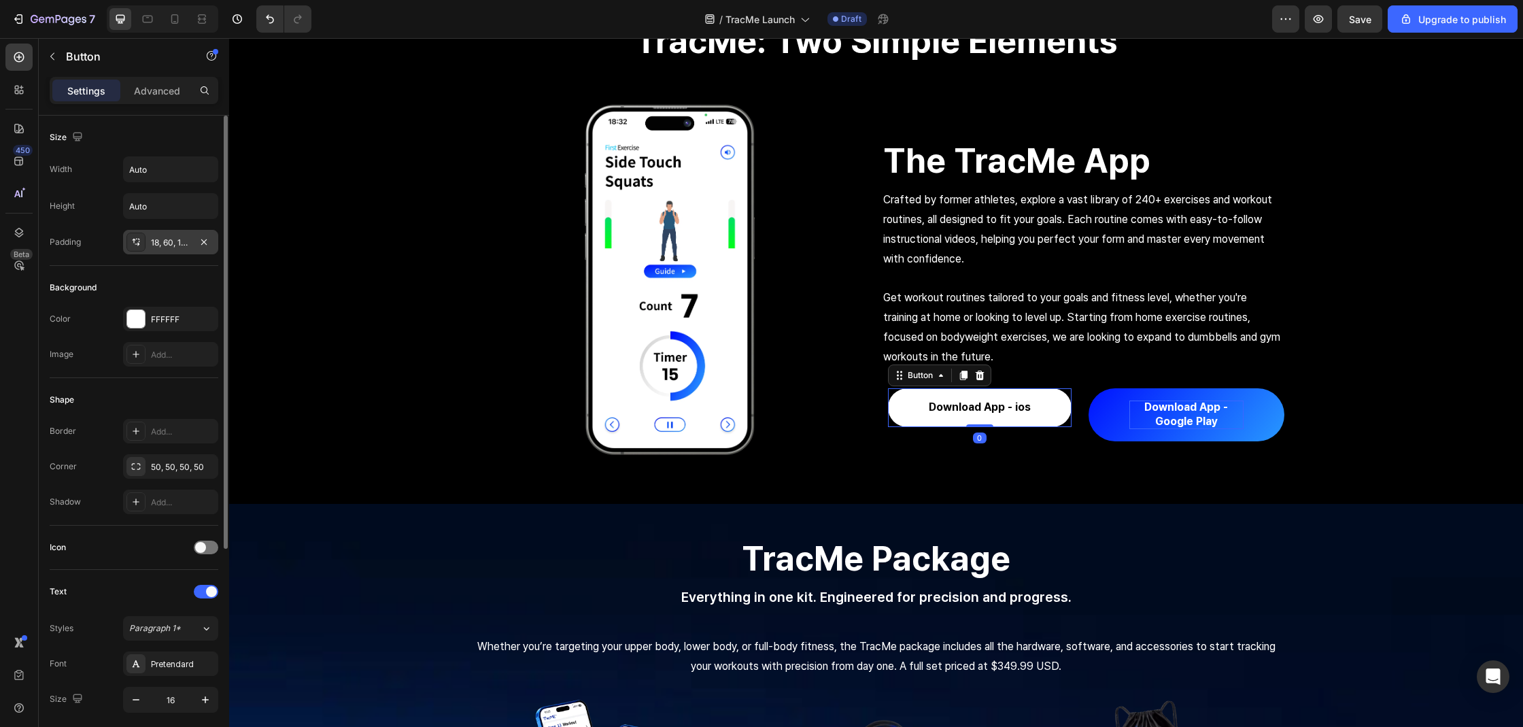
click at [169, 243] on div "18, 60, 18, 60" at bounding box center [170, 243] width 39 height 12
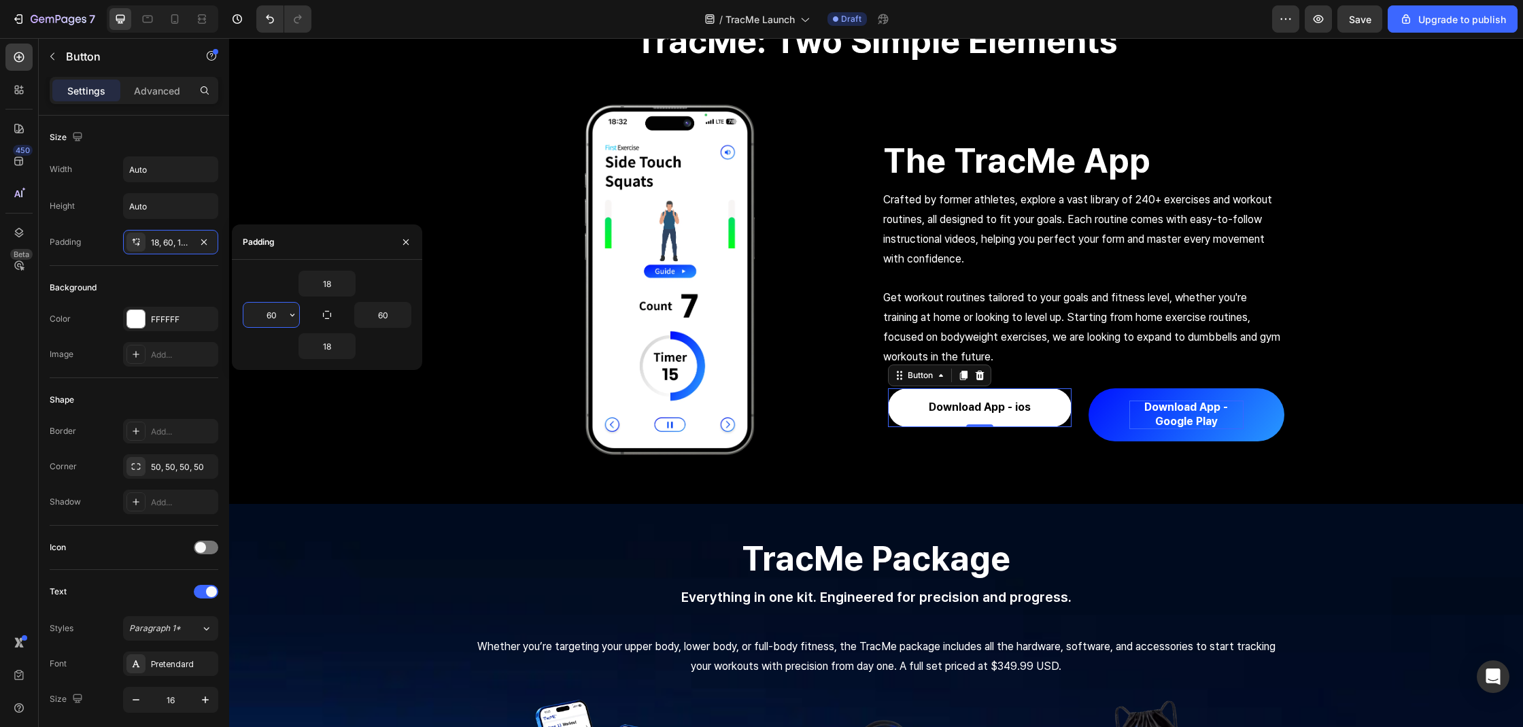
click at [264, 319] on input "60" at bounding box center [271, 315] width 56 height 24
type input "30"
click at [322, 287] on input "18" at bounding box center [327, 283] width 56 height 24
type input "10"
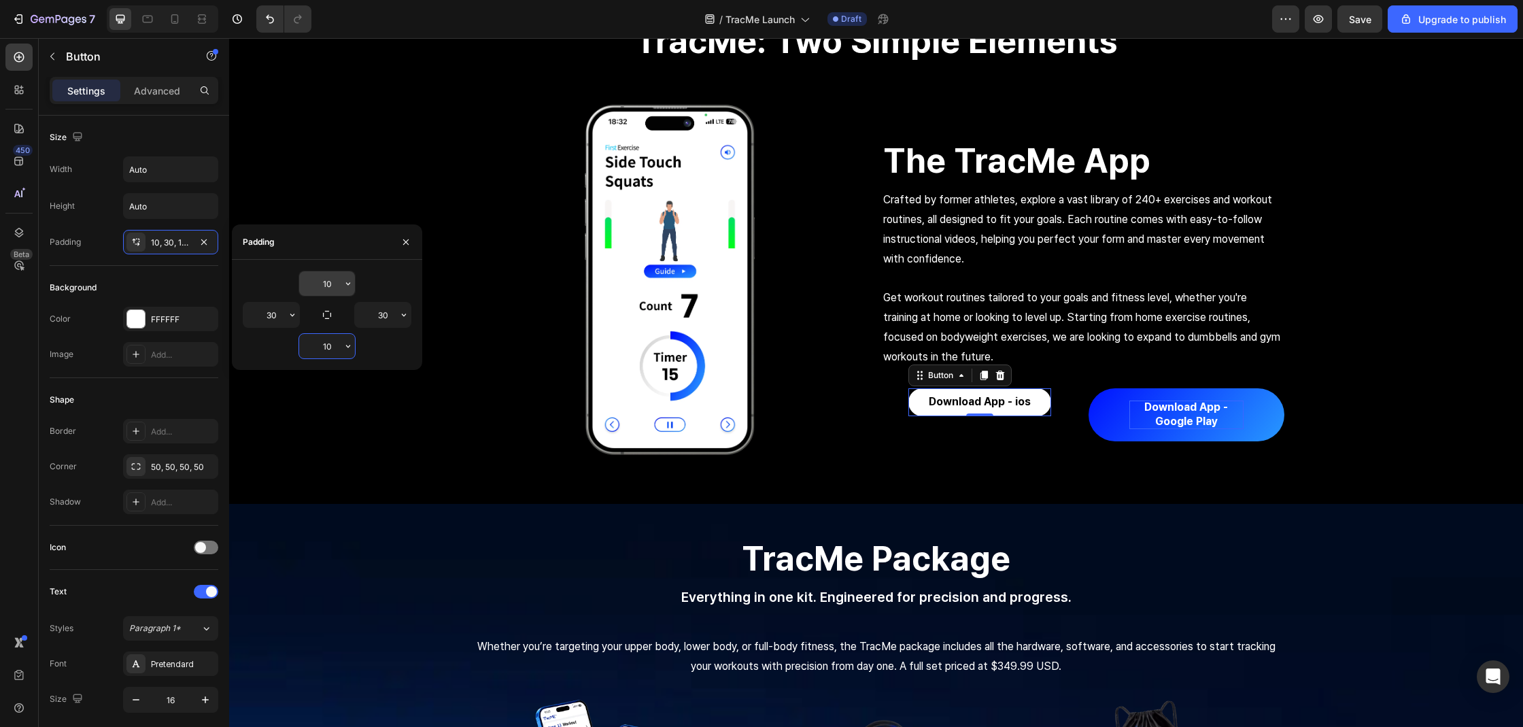
type input "10"
click at [324, 279] on input "10" at bounding box center [327, 283] width 56 height 24
type input "14"
click at [328, 351] on input "10" at bounding box center [327, 346] width 56 height 24
type input "14"
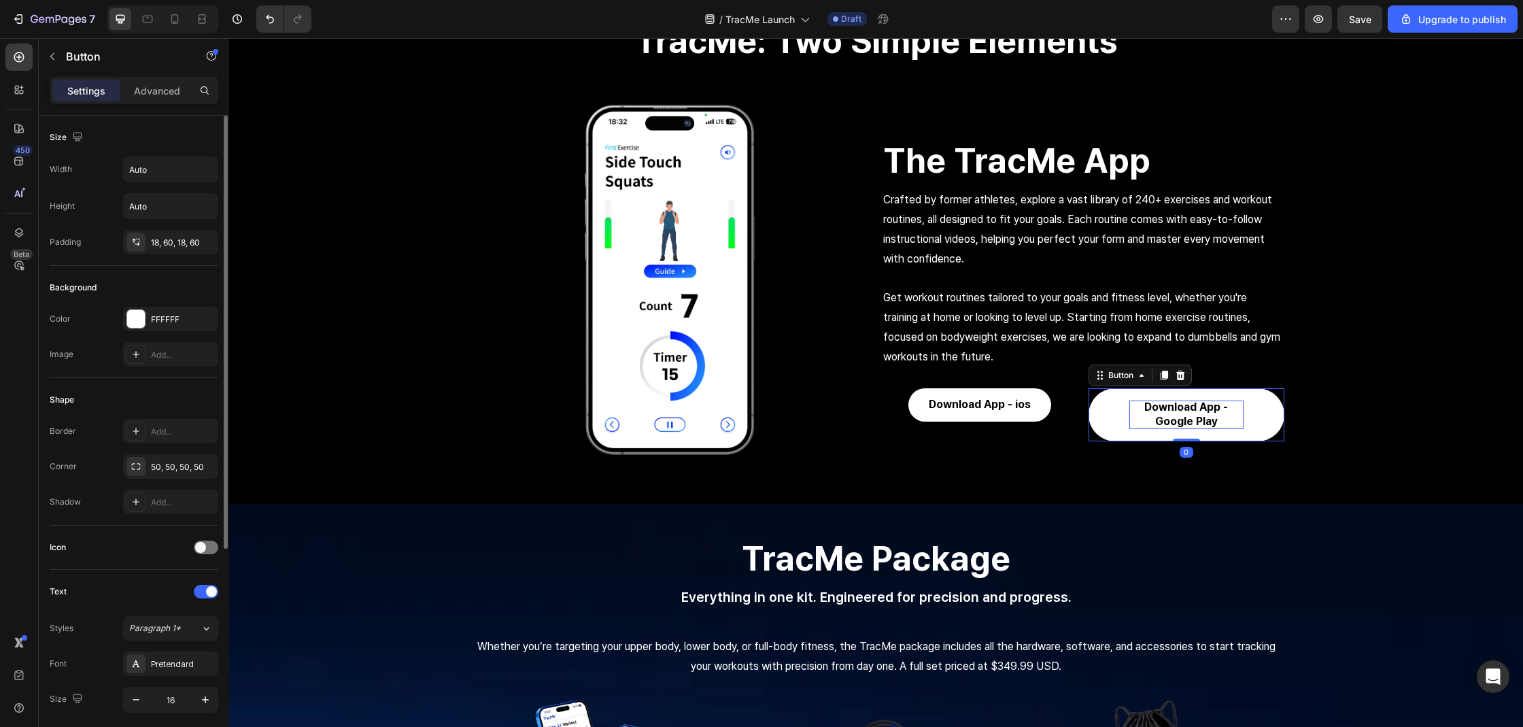
click at [167, 378] on div "Size Width Auto Height Auto Padding 18, 60, 18, 60" at bounding box center [134, 452] width 169 height 148
click at [177, 248] on div "18, 60, 18, 60" at bounding box center [170, 242] width 95 height 24
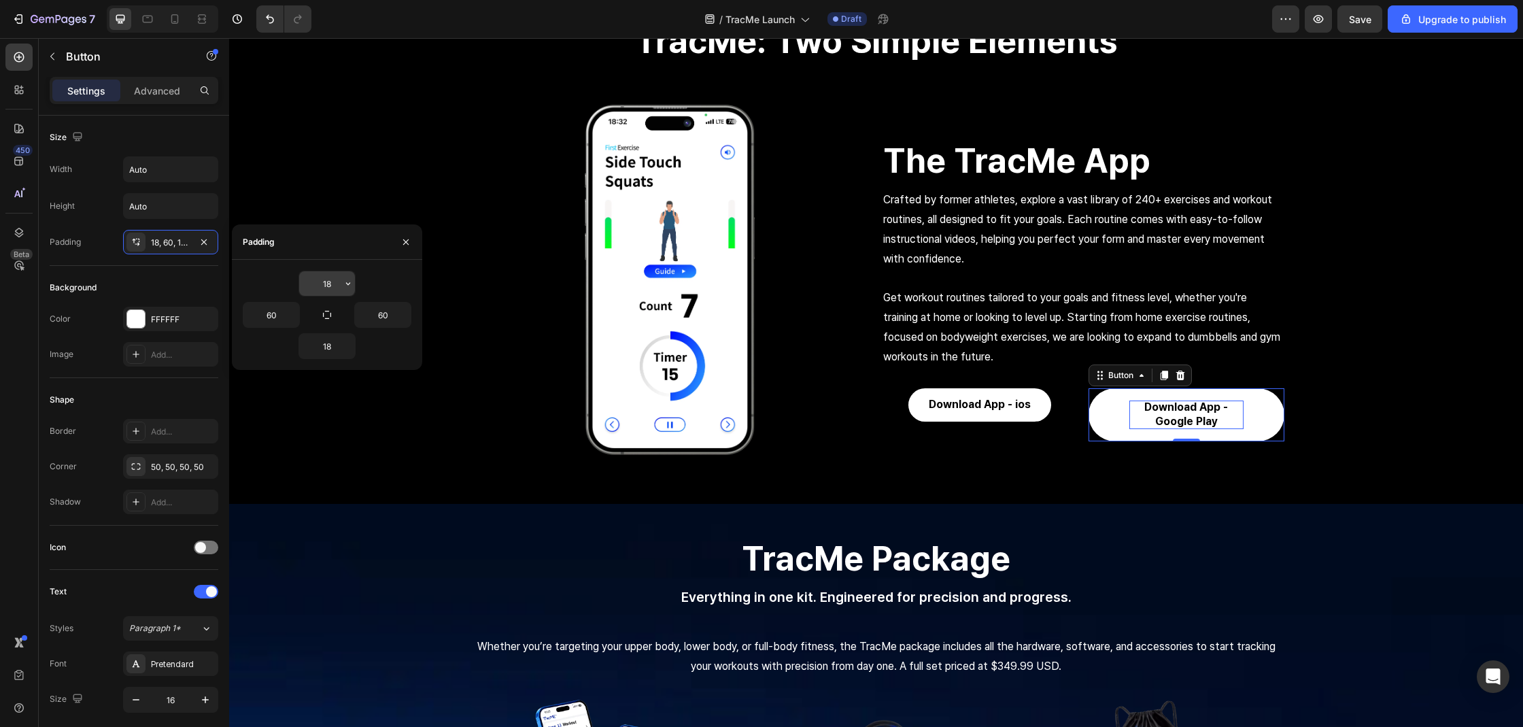
click at [339, 281] on input "18" at bounding box center [327, 283] width 56 height 24
type input "14"
click at [329, 348] on input "18" at bounding box center [327, 346] width 56 height 24
type input "14"
click at [264, 316] on input "60" at bounding box center [271, 315] width 56 height 24
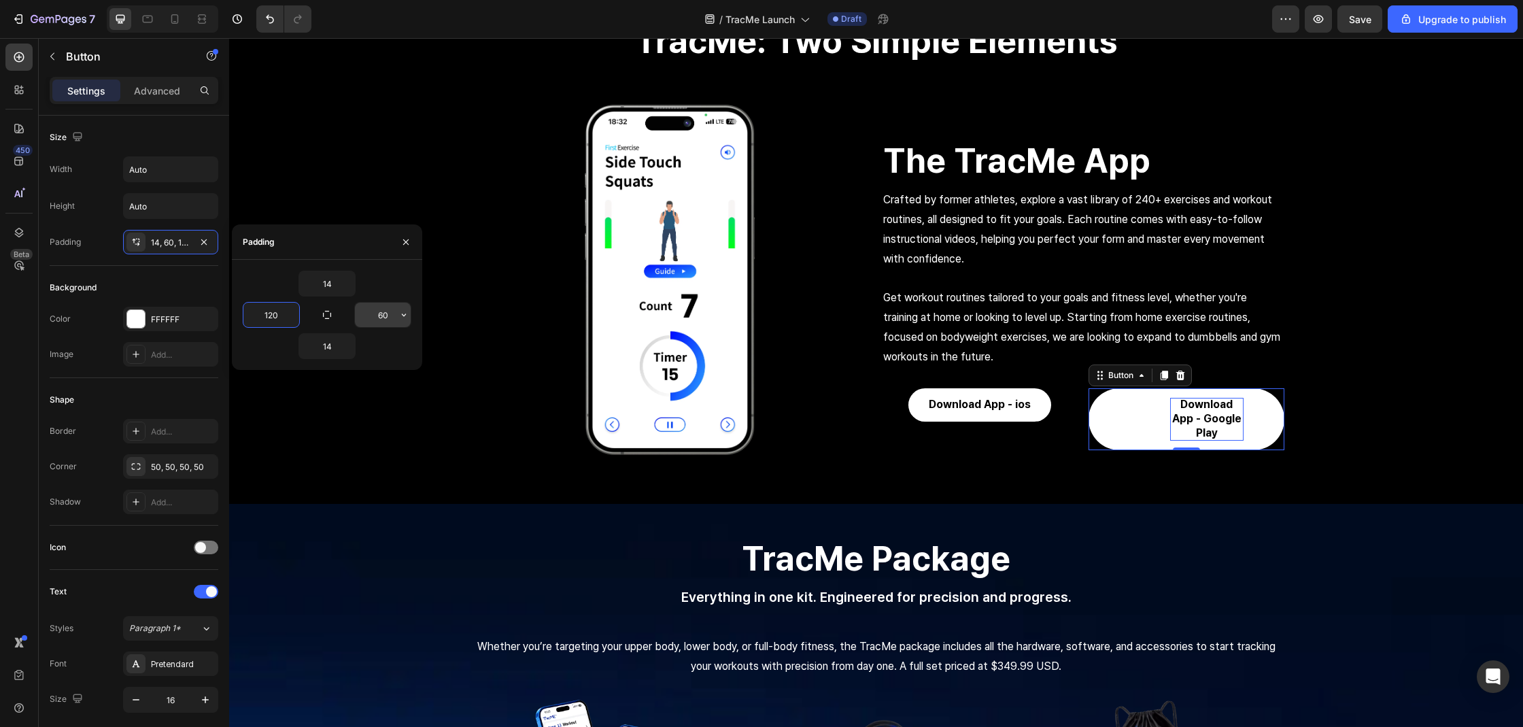
type input "120"
click at [384, 317] on input "60" at bounding box center [383, 315] width 56 height 24
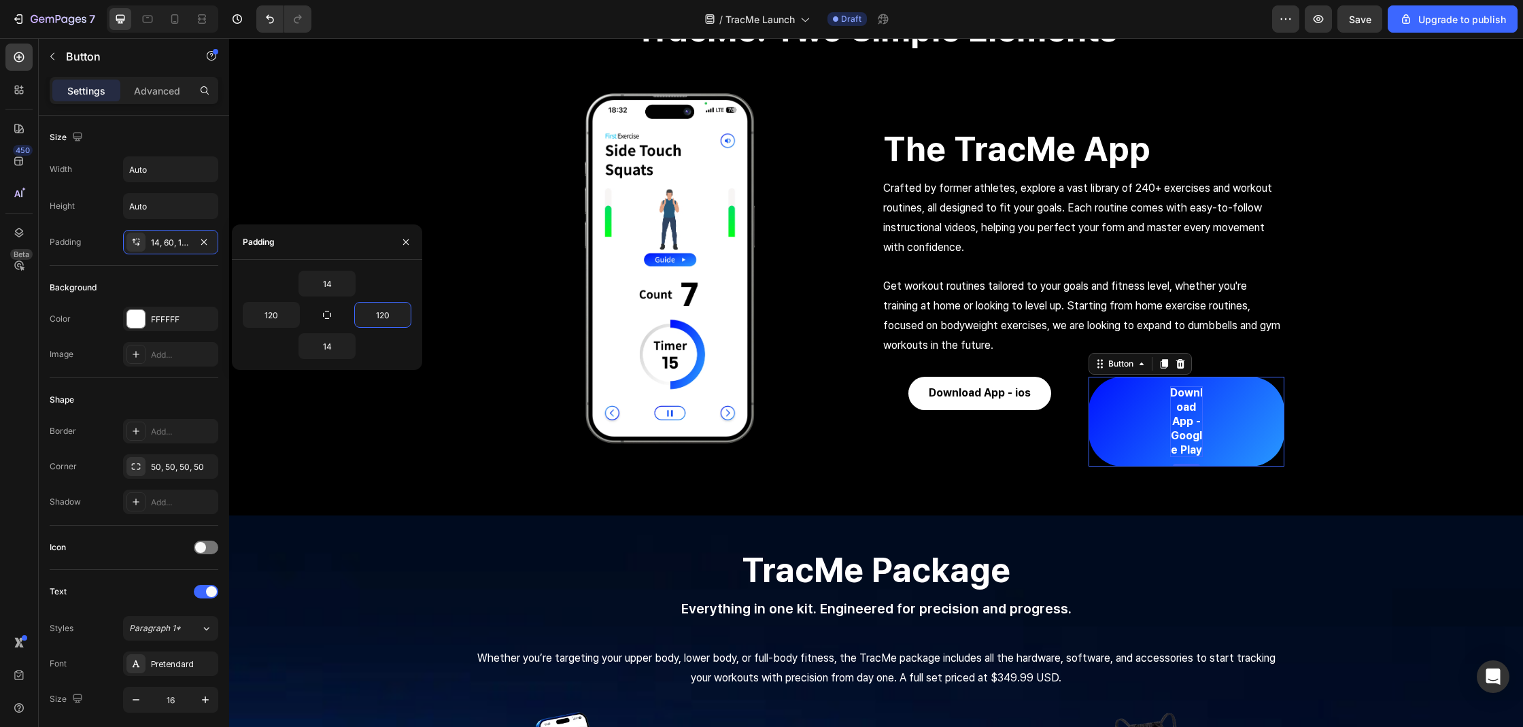
type input "120"
click at [1126, 420] on button "Download App - Google Play" at bounding box center [1186, 422] width 196 height 90
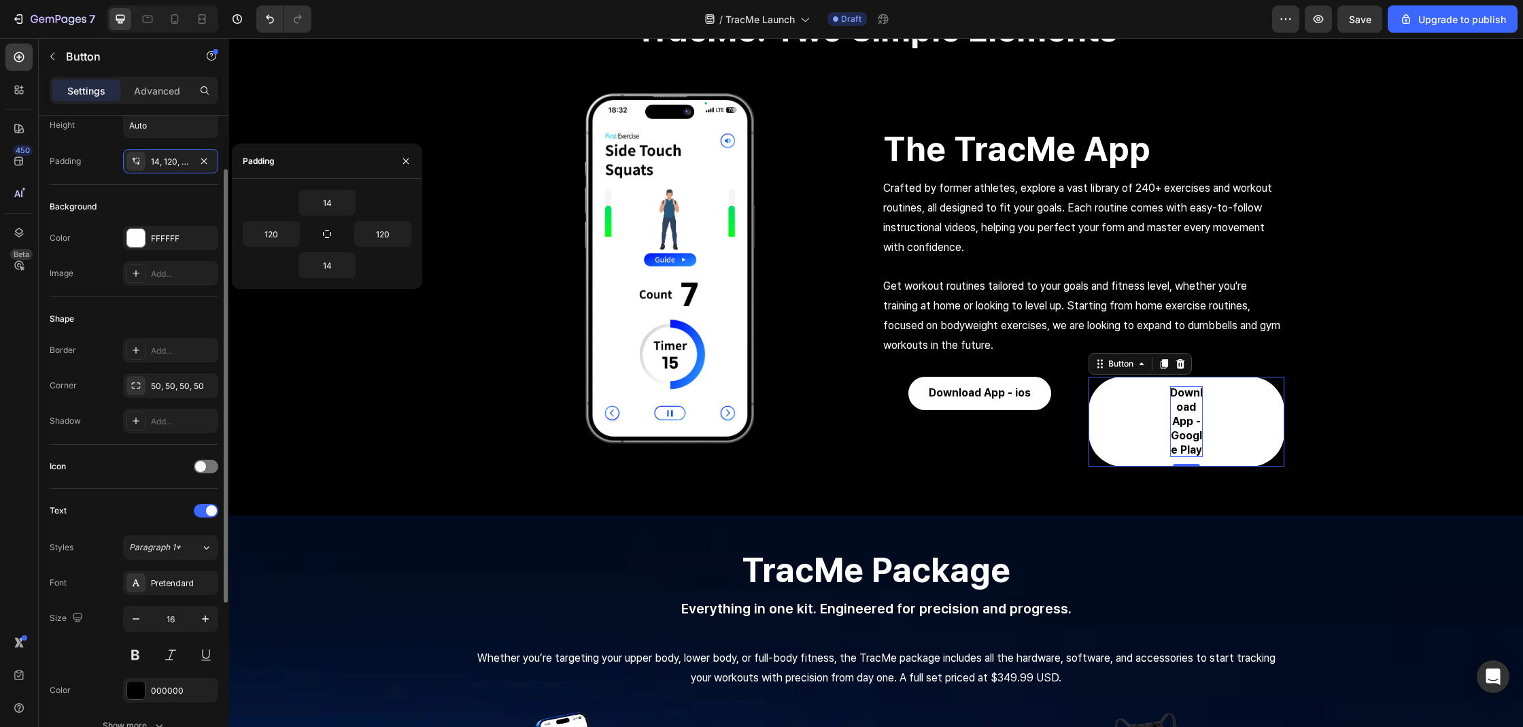
scroll to position [310, 0]
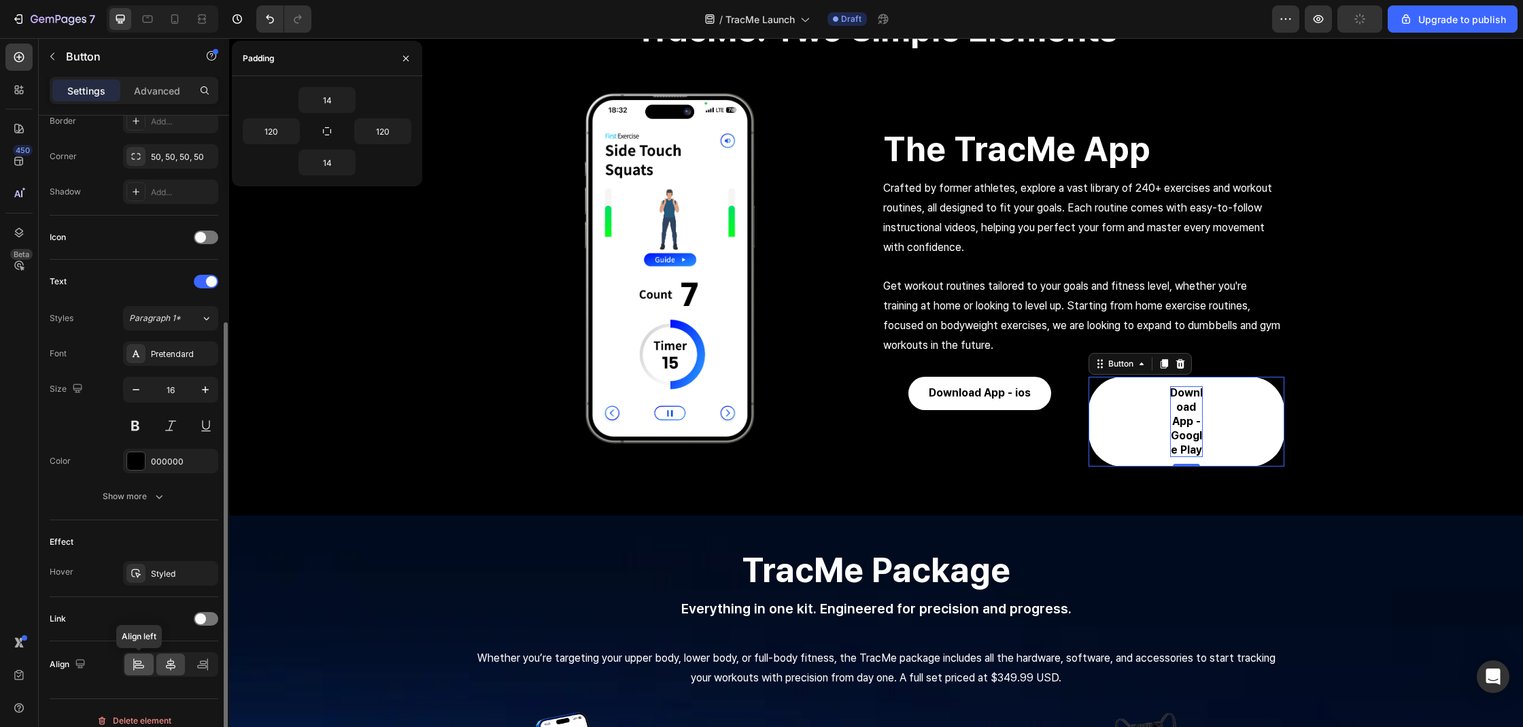
click at [145, 656] on div at bounding box center [138, 664] width 29 height 22
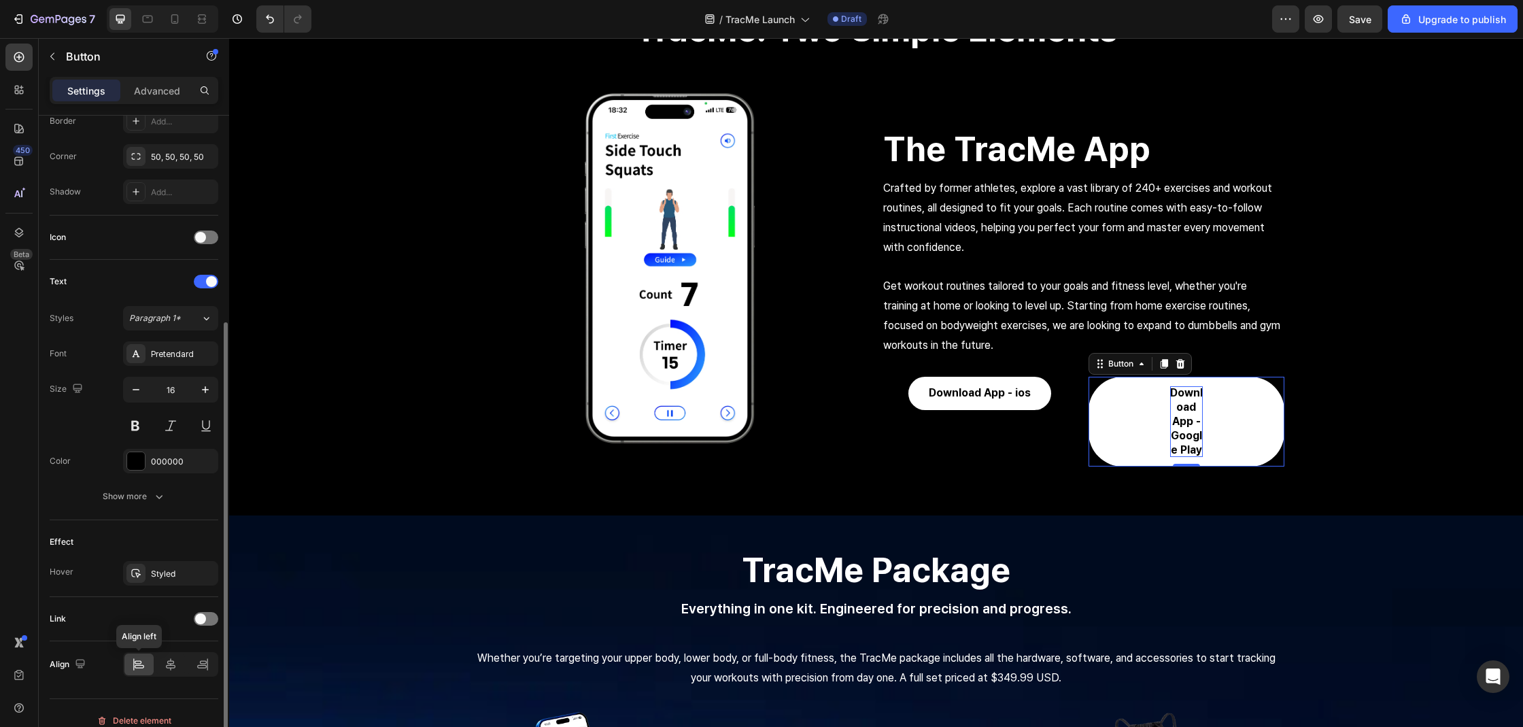
click at [146, 661] on div at bounding box center [138, 664] width 29 height 22
click at [169, 661] on icon at bounding box center [171, 664] width 14 height 14
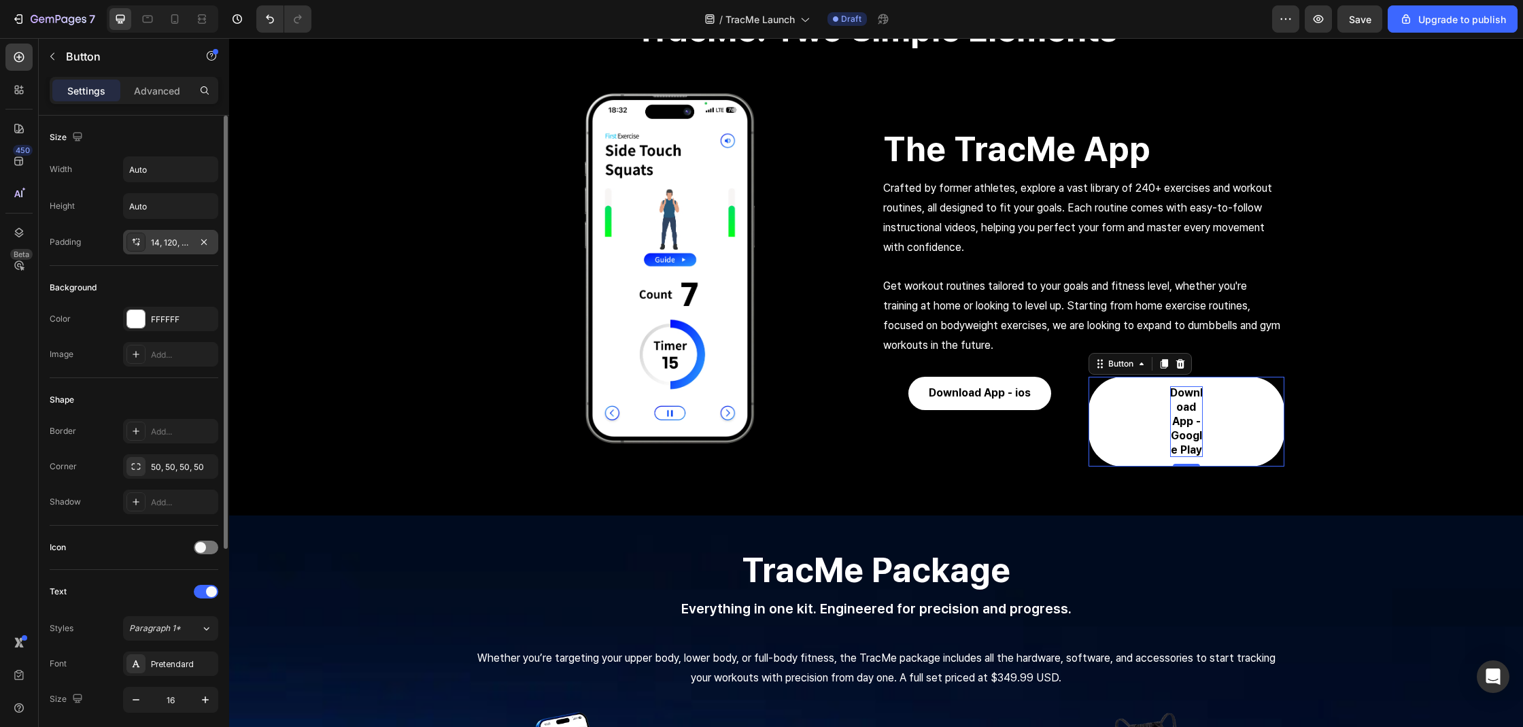
click at [165, 239] on div "14, 120, 14, 120" at bounding box center [170, 243] width 39 height 12
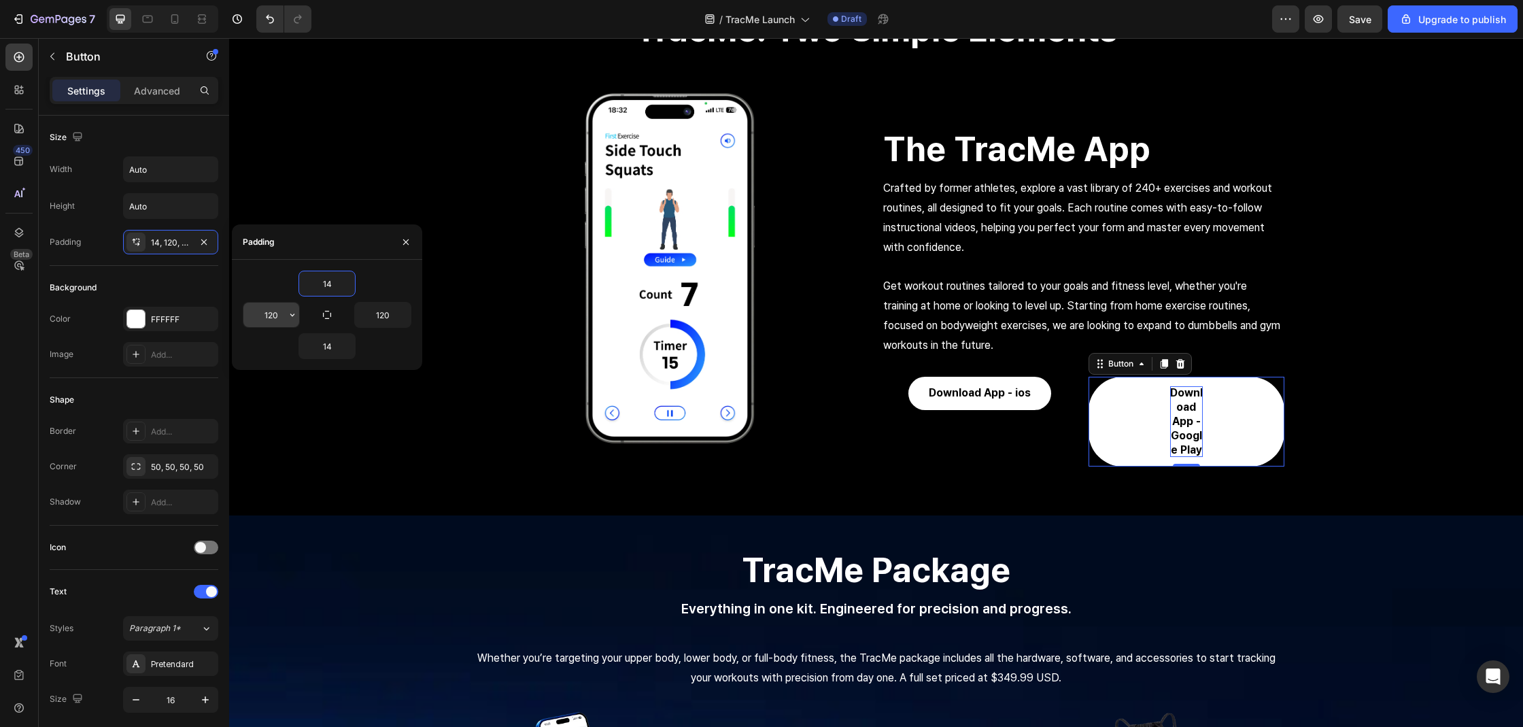
click at [277, 306] on input "120" at bounding box center [271, 315] width 56 height 24
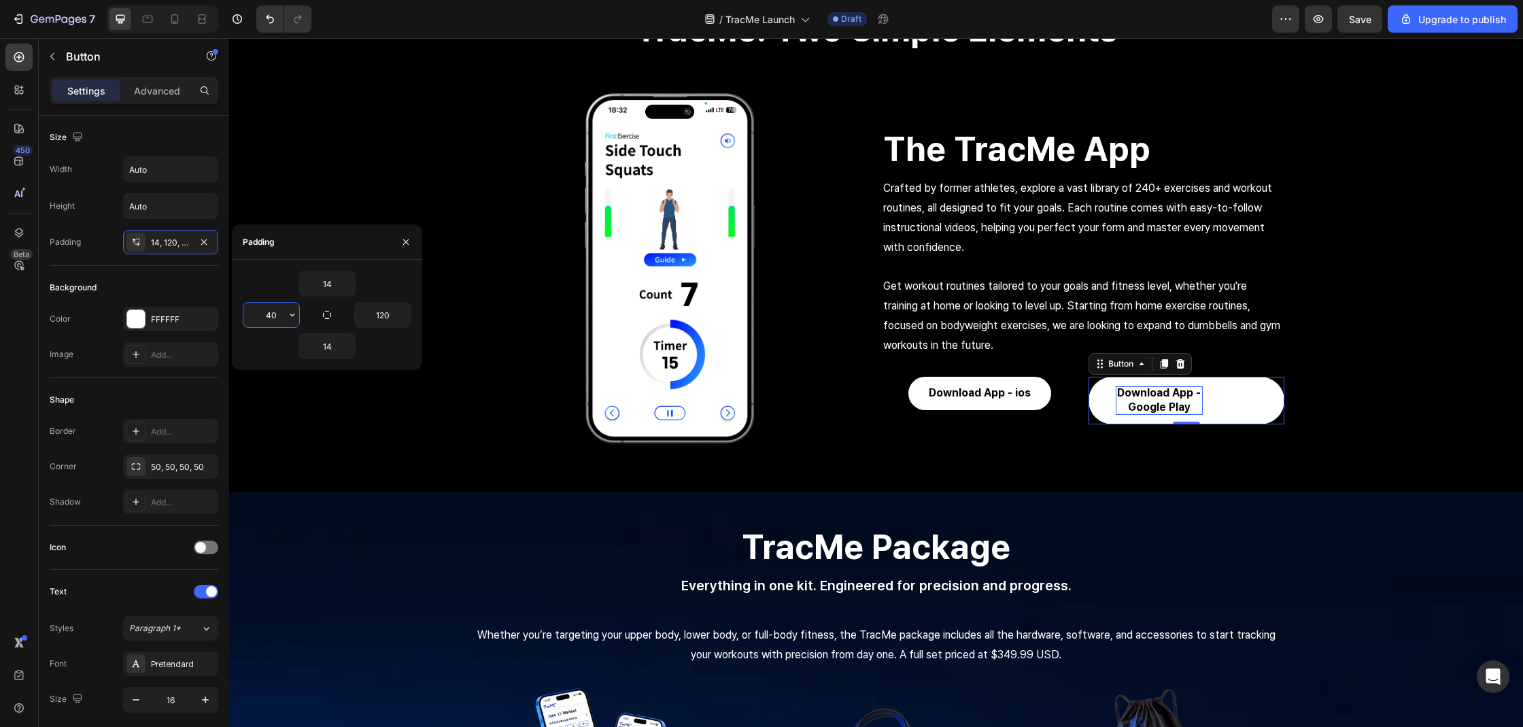
scroll to position [2366, 0]
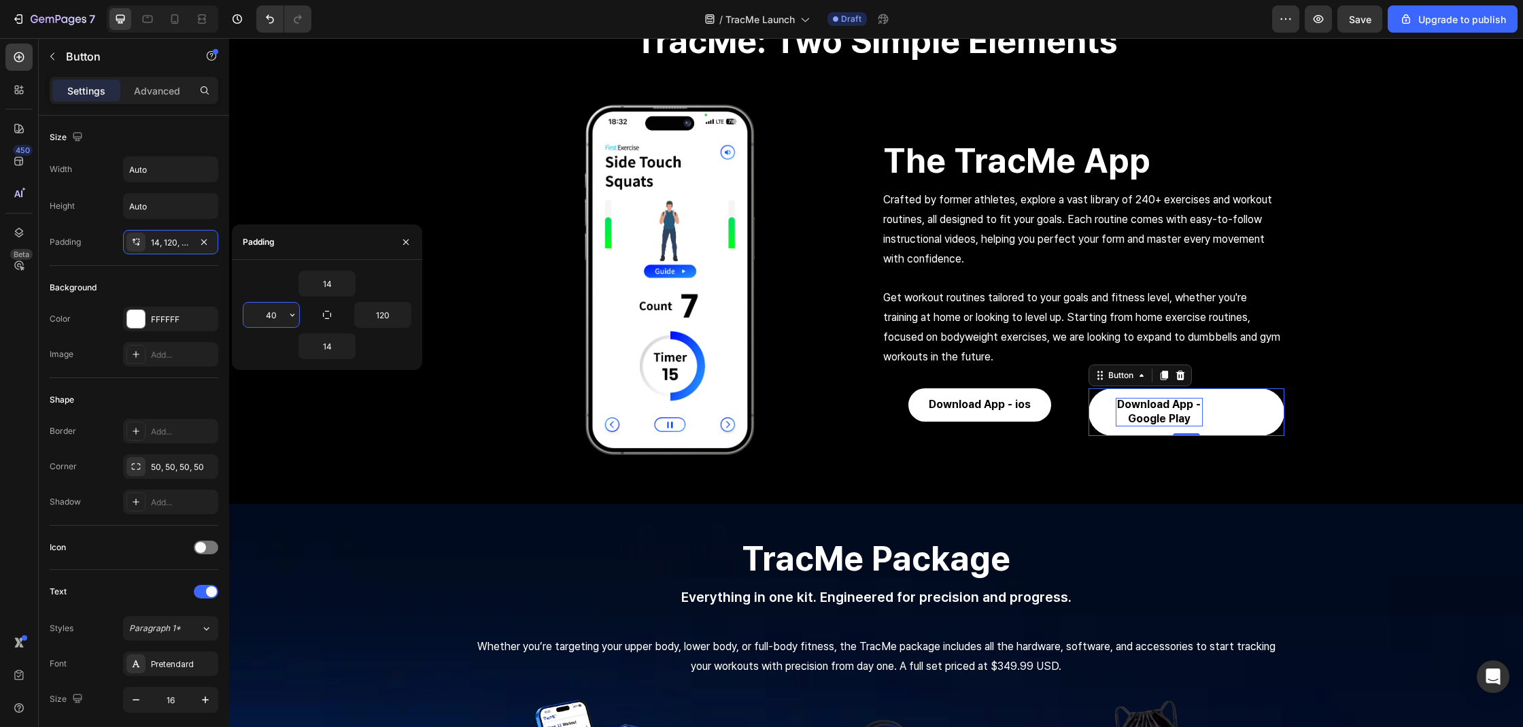
type input "40"
type input "4"
type input "60"
click at [253, 317] on input "40" at bounding box center [271, 315] width 56 height 24
type input "6"
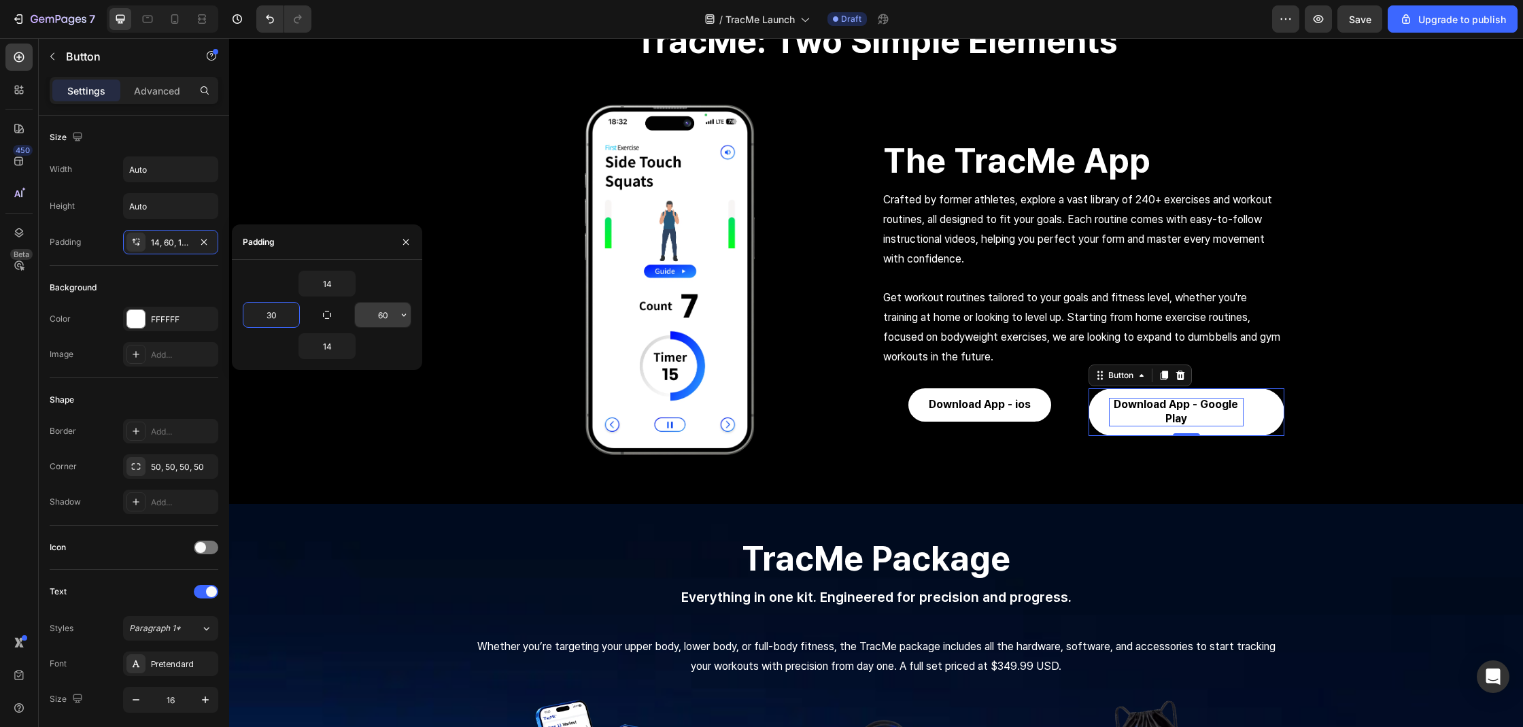
type input "30"
click at [370, 319] on input "60" at bounding box center [383, 315] width 56 height 24
type input "30"
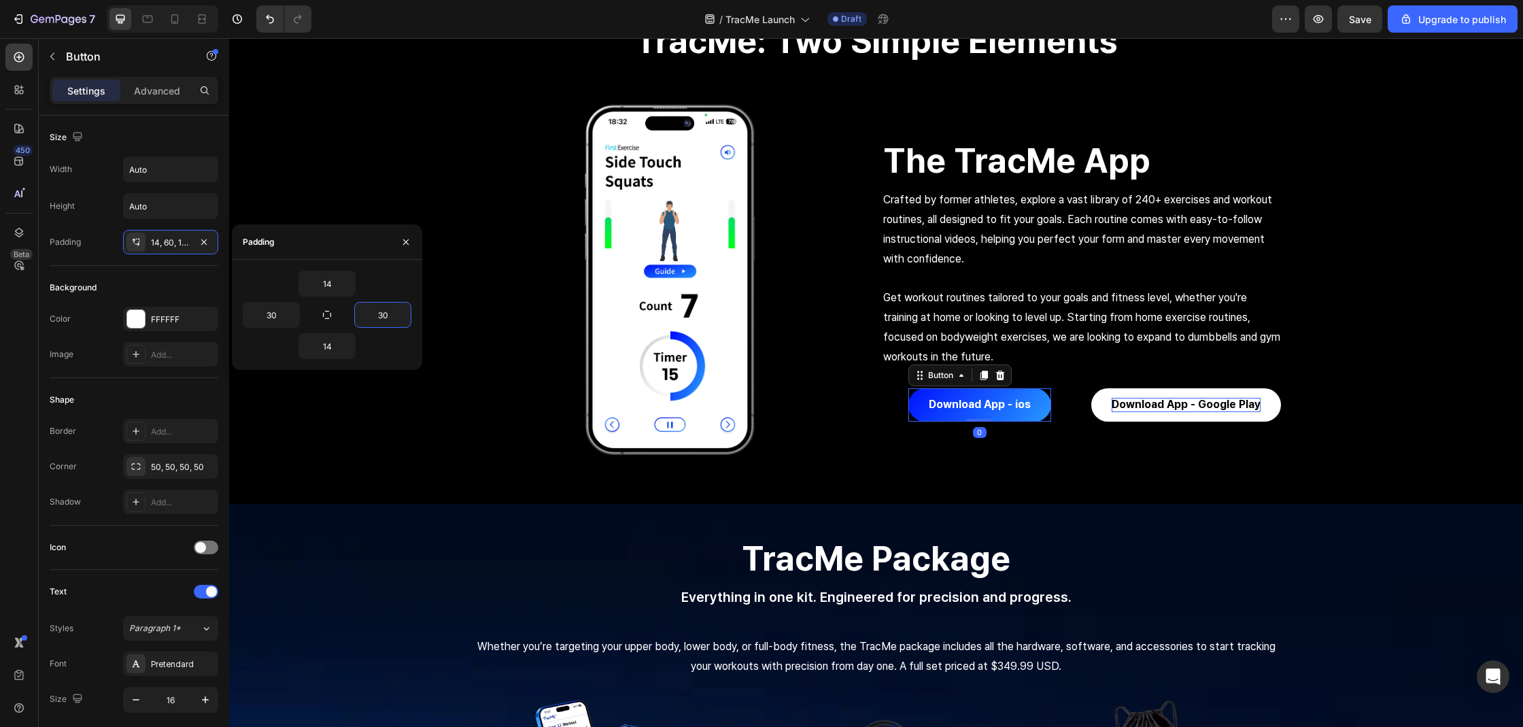
click at [1033, 394] on button "Download App - ios" at bounding box center [979, 404] width 143 height 33
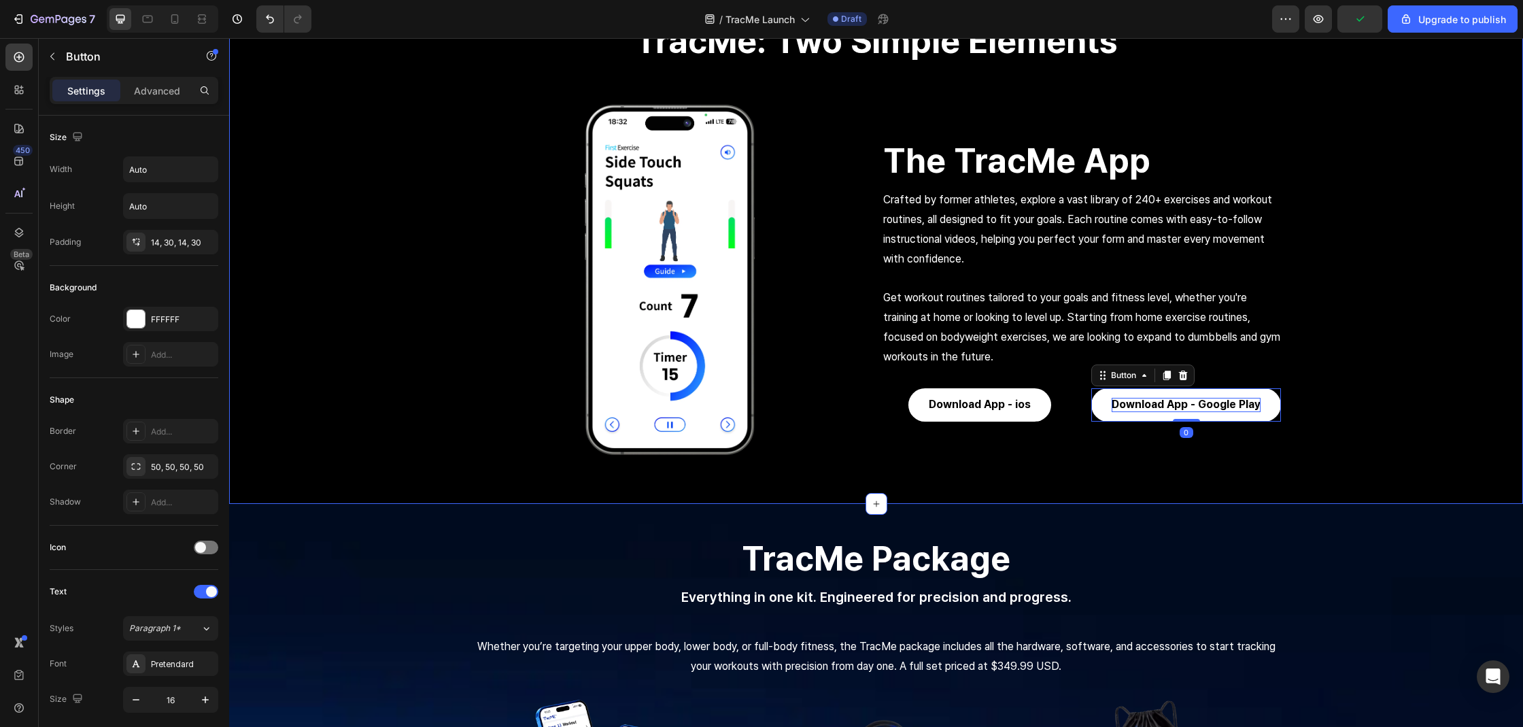
click at [1366, 396] on div "TracMe: Two Simple Elements Heading Row Image The TracMe App Heading Crafted by…" at bounding box center [876, 228] width 1294 height 485
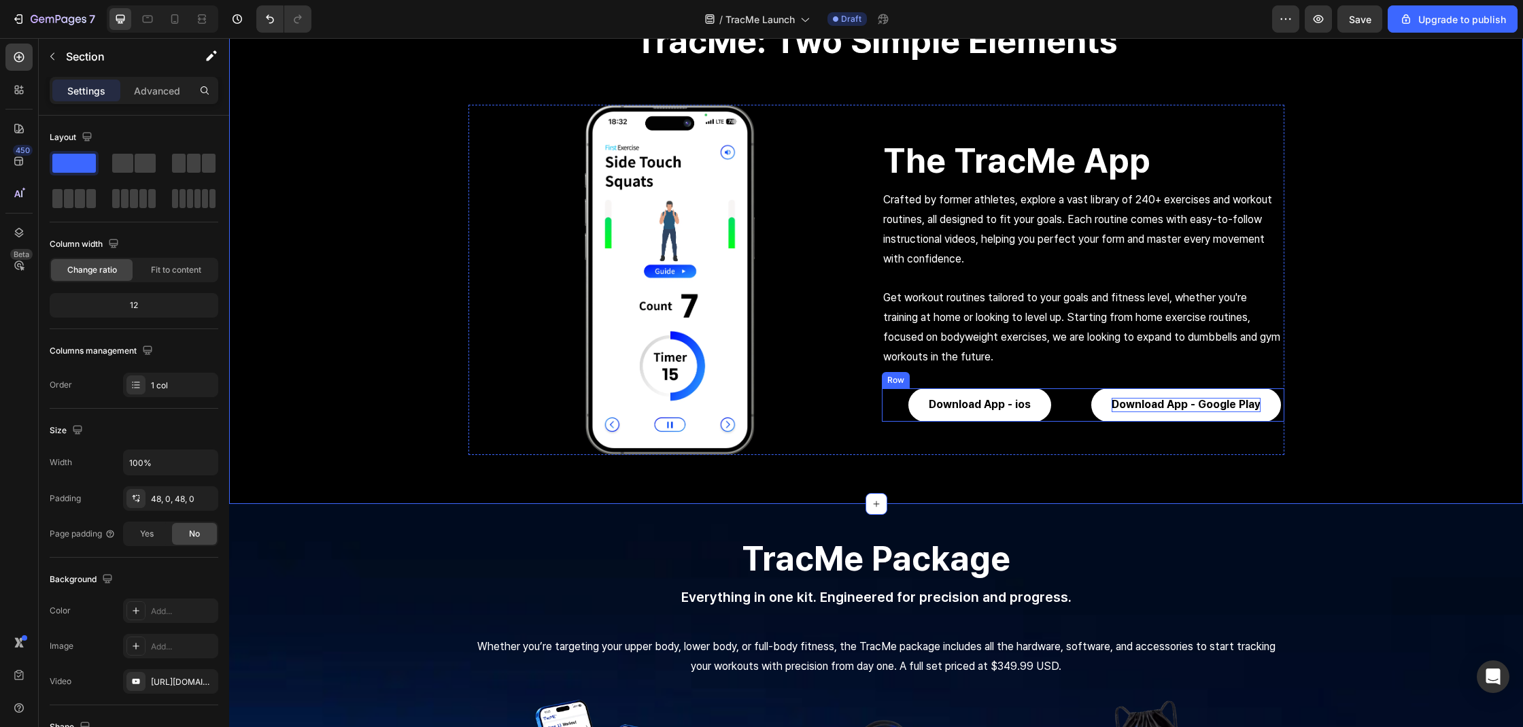
click at [1082, 393] on div "Download App - ios Button Download App - Google Play Button Row" at bounding box center [1083, 404] width 402 height 33
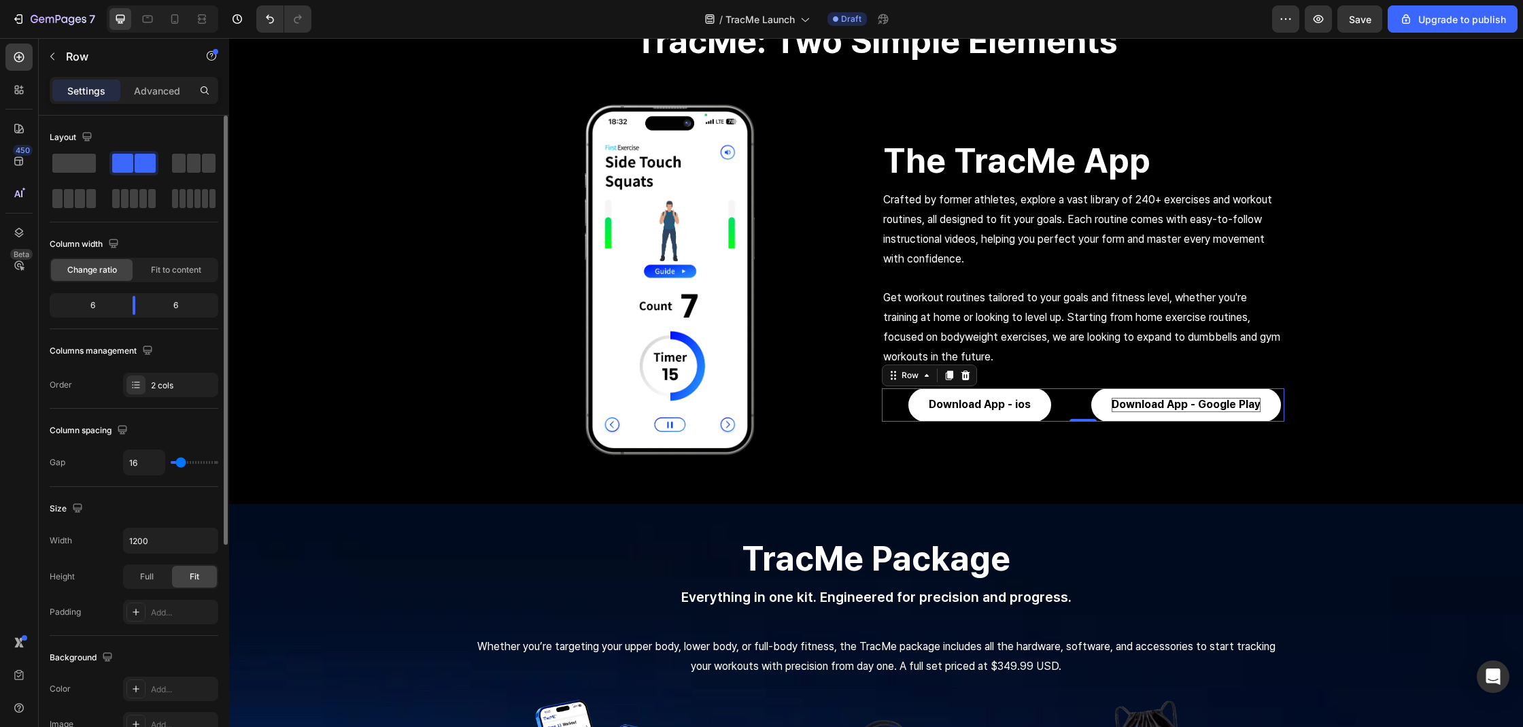
type input "9"
type input "7"
type input "6"
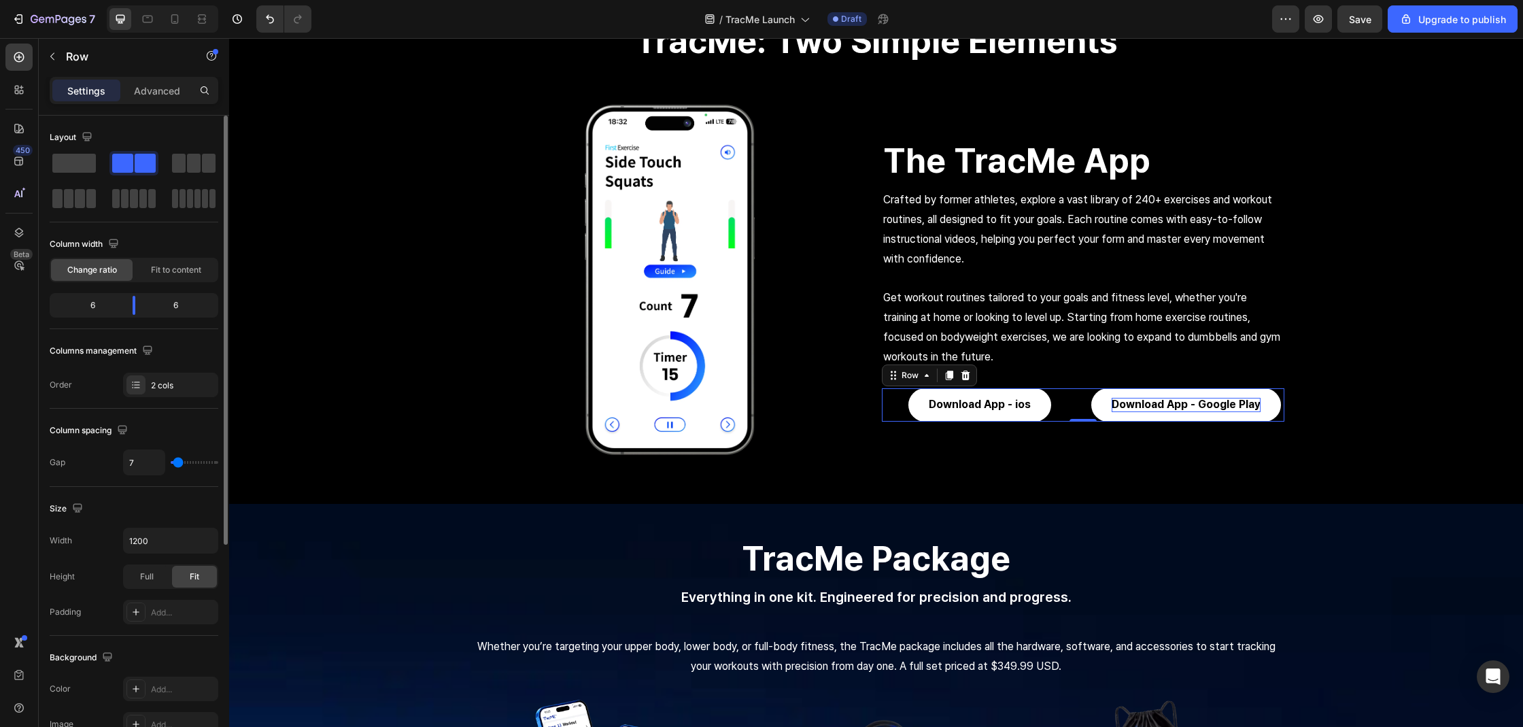
type input "6"
type input "3"
type input "2"
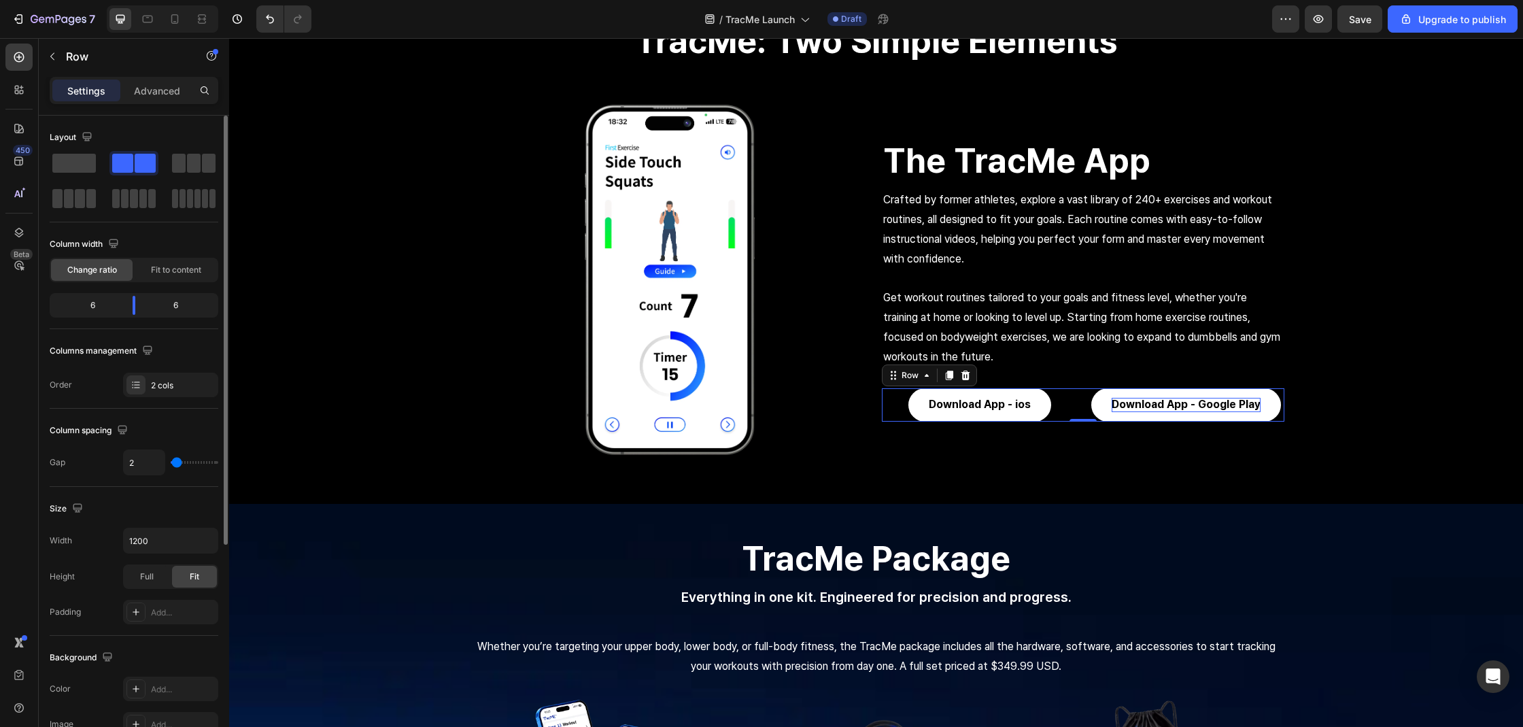
type input "1"
type input "0"
drag, startPoint x: 179, startPoint y: 464, endPoint x: 156, endPoint y: 466, distance: 22.5
type input "0"
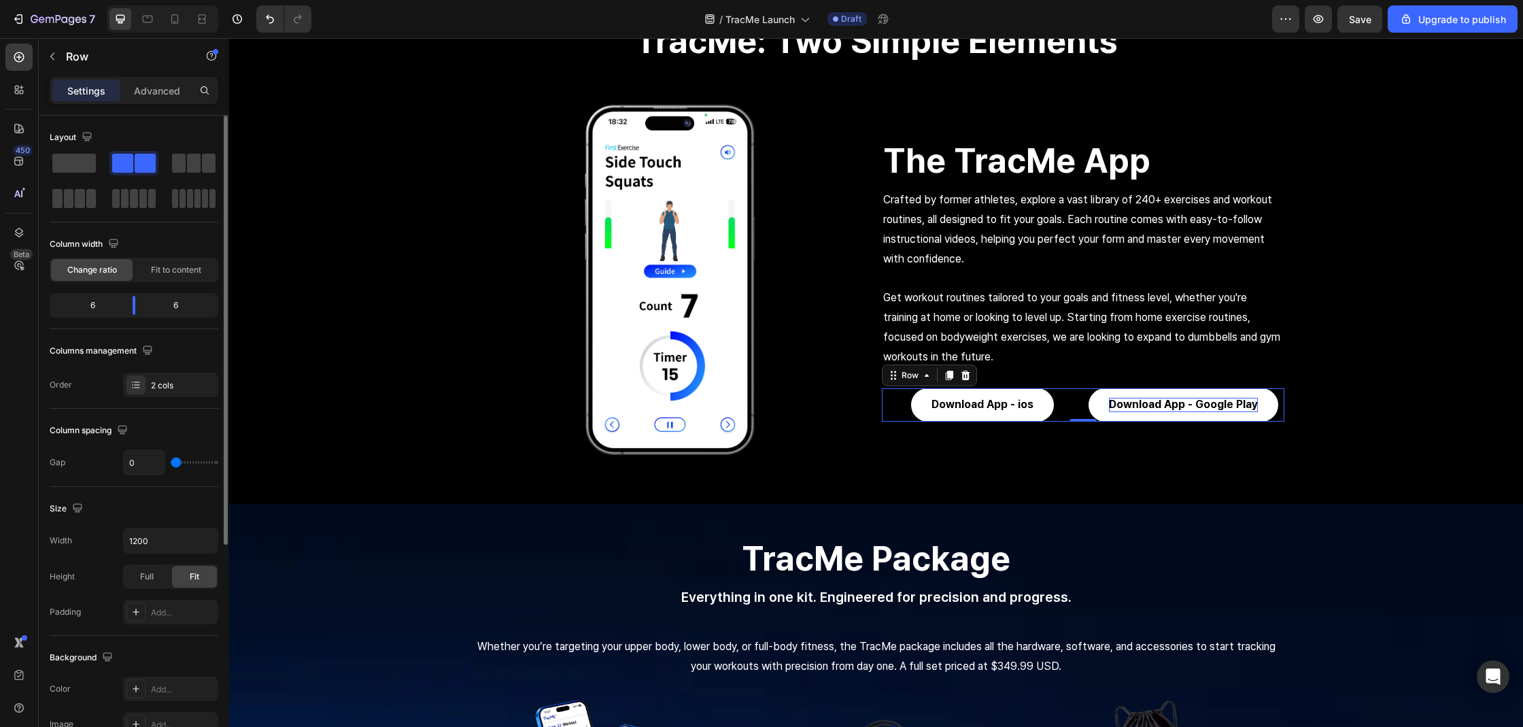
click at [171, 464] on input "range" at bounding box center [195, 462] width 48 height 3
click at [1126, 411] on p "Download App - Google Play" at bounding box center [1183, 405] width 149 height 14
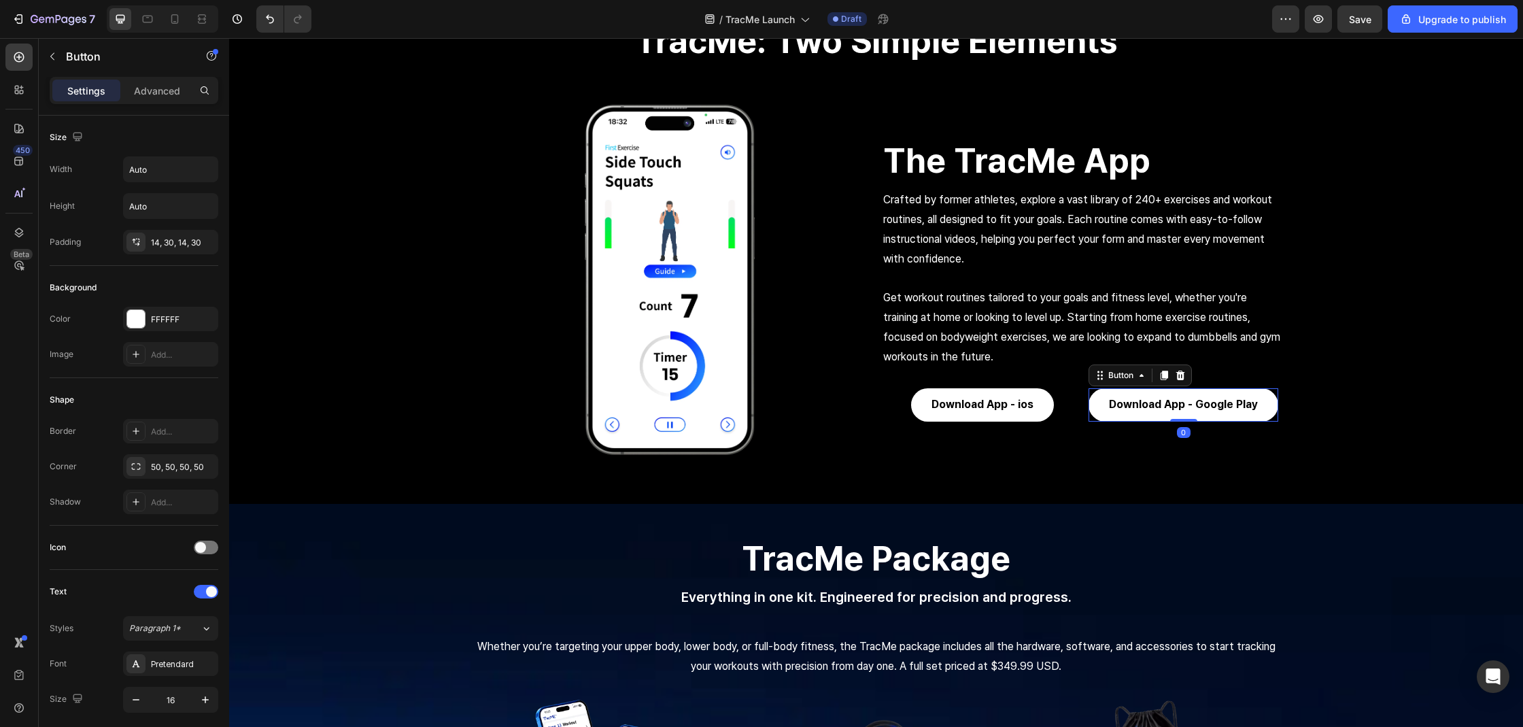
click at [1134, 417] on button "Download App - Google Play" at bounding box center [1183, 404] width 190 height 33
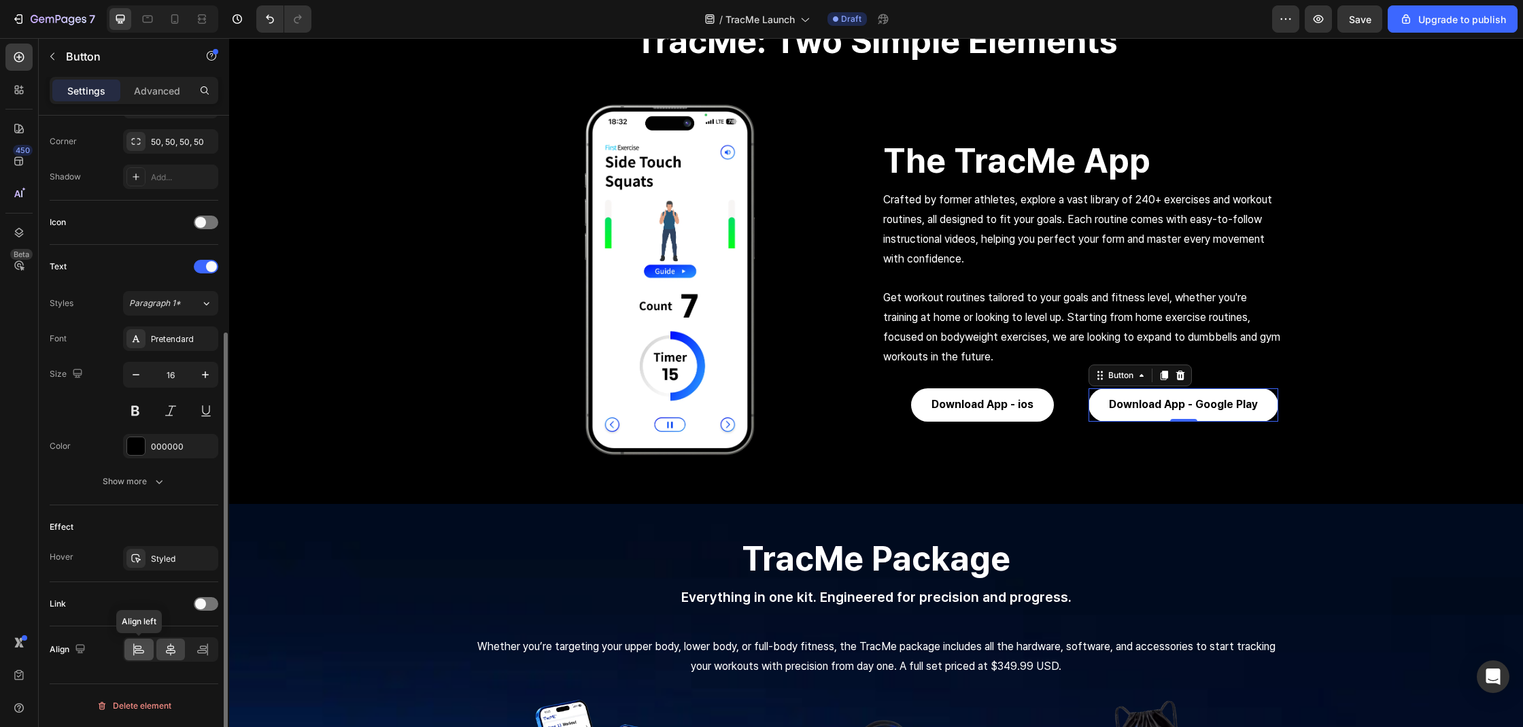
click at [152, 655] on div at bounding box center [138, 649] width 29 height 22
click at [180, 655] on div at bounding box center [170, 649] width 29 height 22
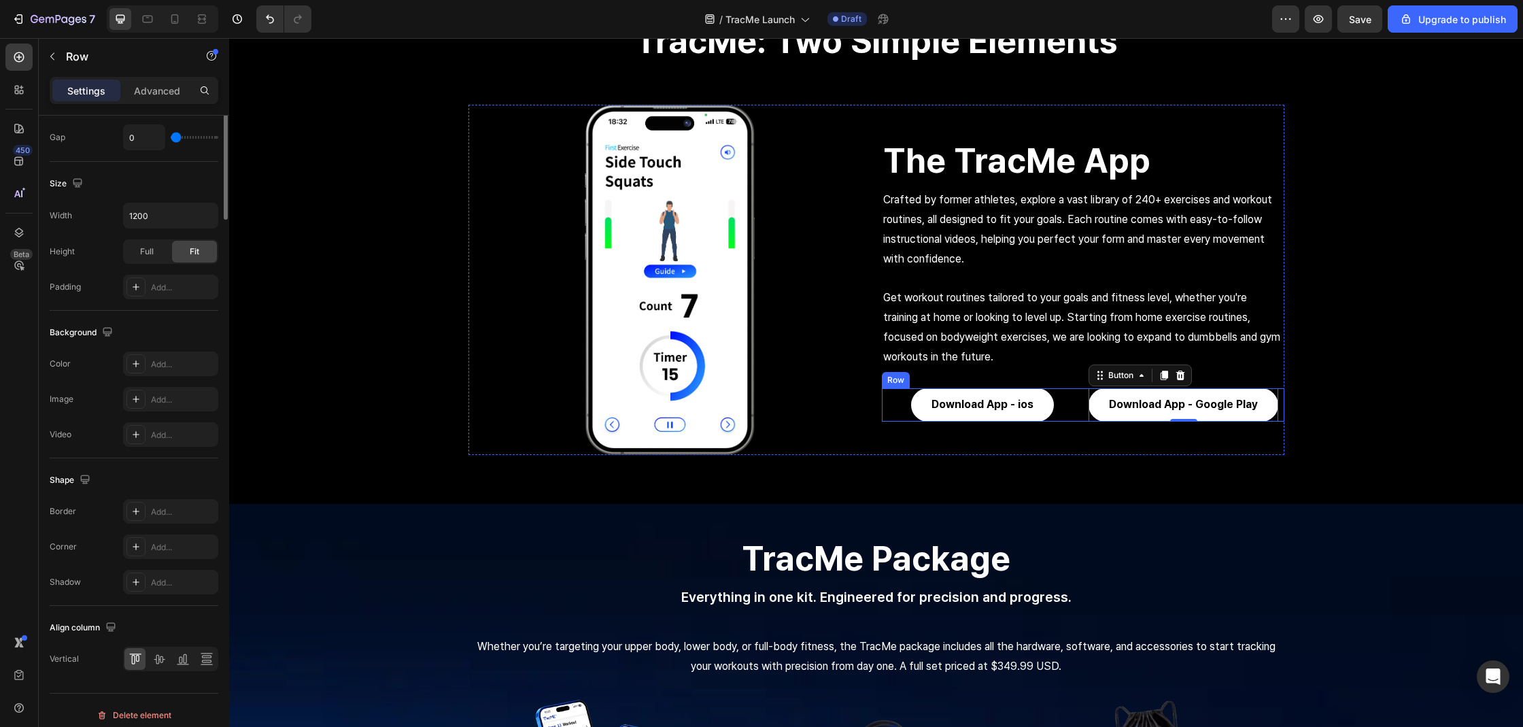
scroll to position [0, 0]
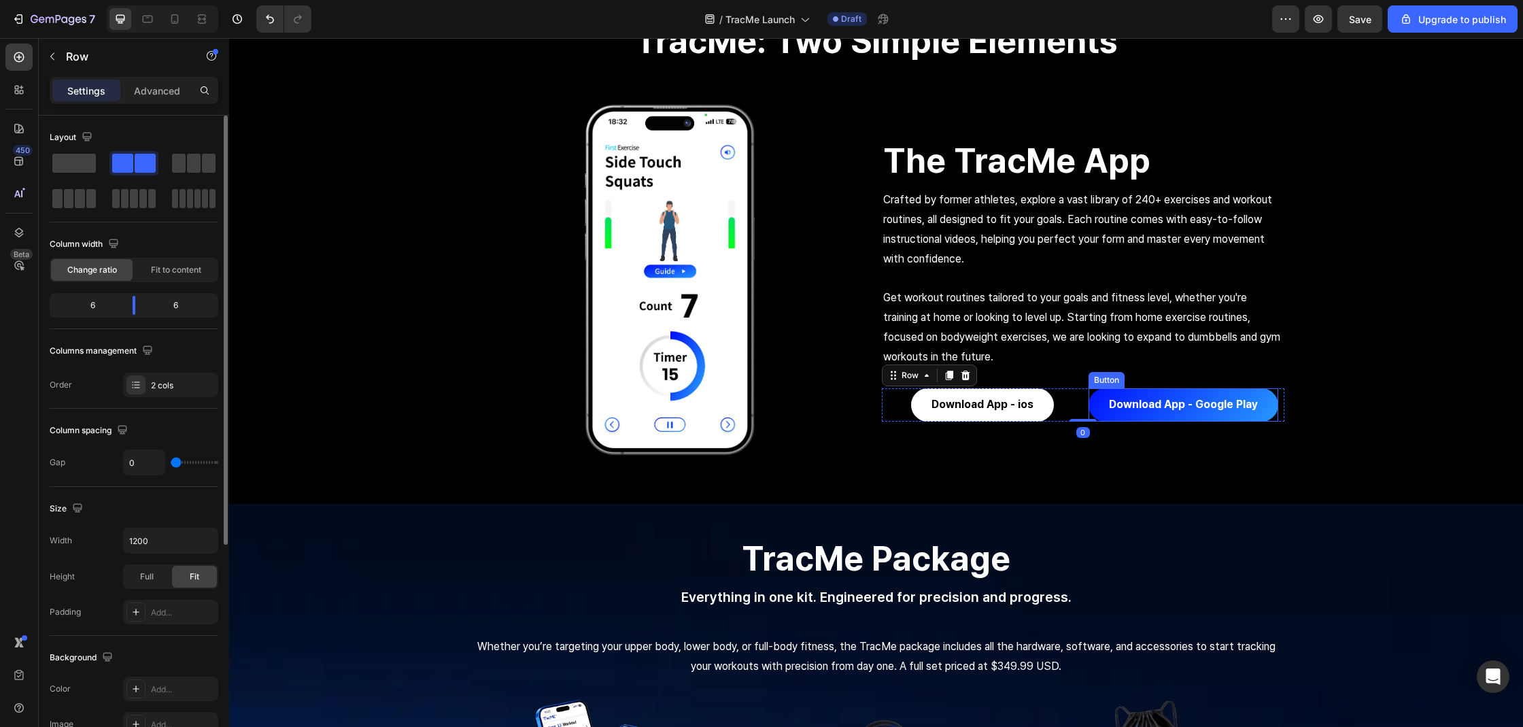
click at [1100, 396] on button "Download App - Google Play" at bounding box center [1183, 404] width 190 height 33
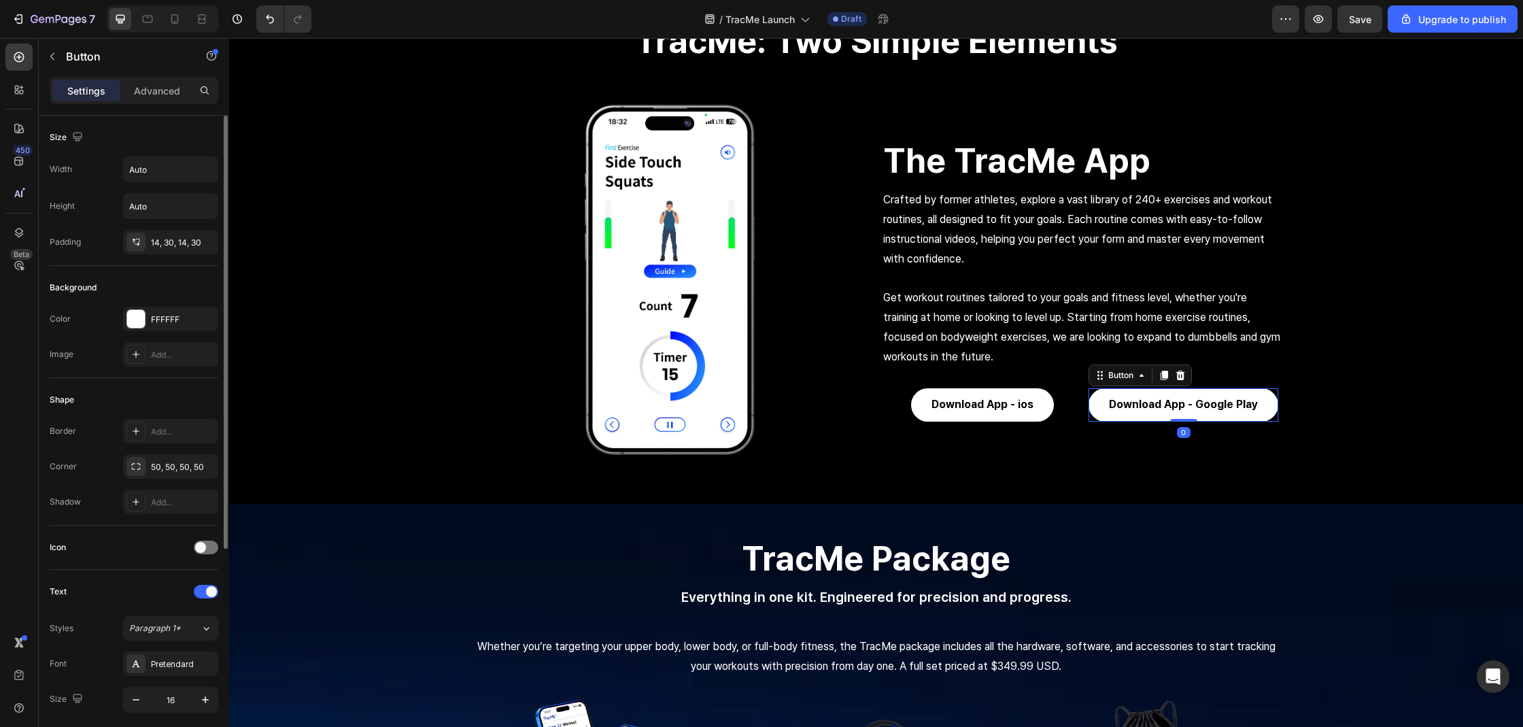
scroll to position [325, 0]
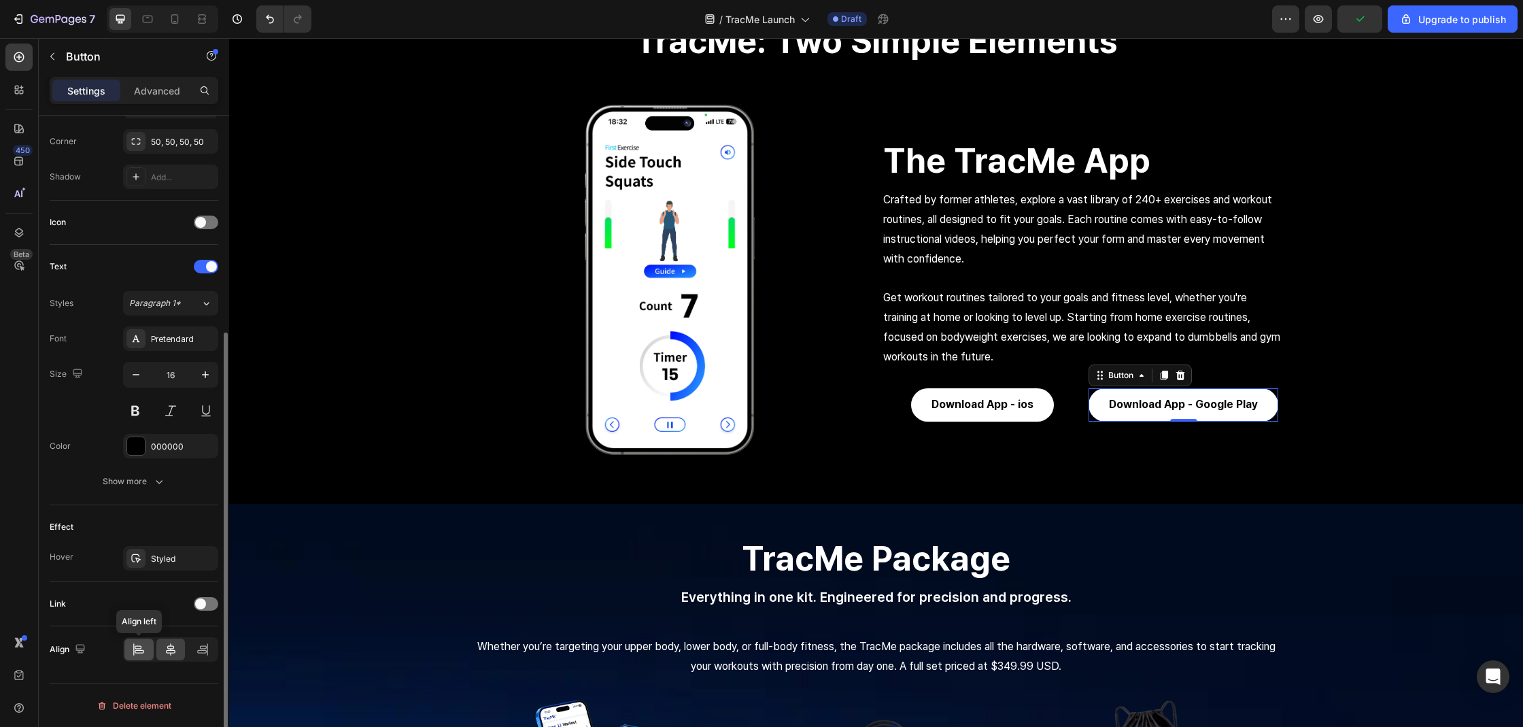
click at [151, 649] on div at bounding box center [138, 649] width 29 height 22
drag, startPoint x: 177, startPoint y: 648, endPoint x: 140, endPoint y: 587, distance: 70.8
click at [177, 648] on icon at bounding box center [171, 649] width 14 height 14
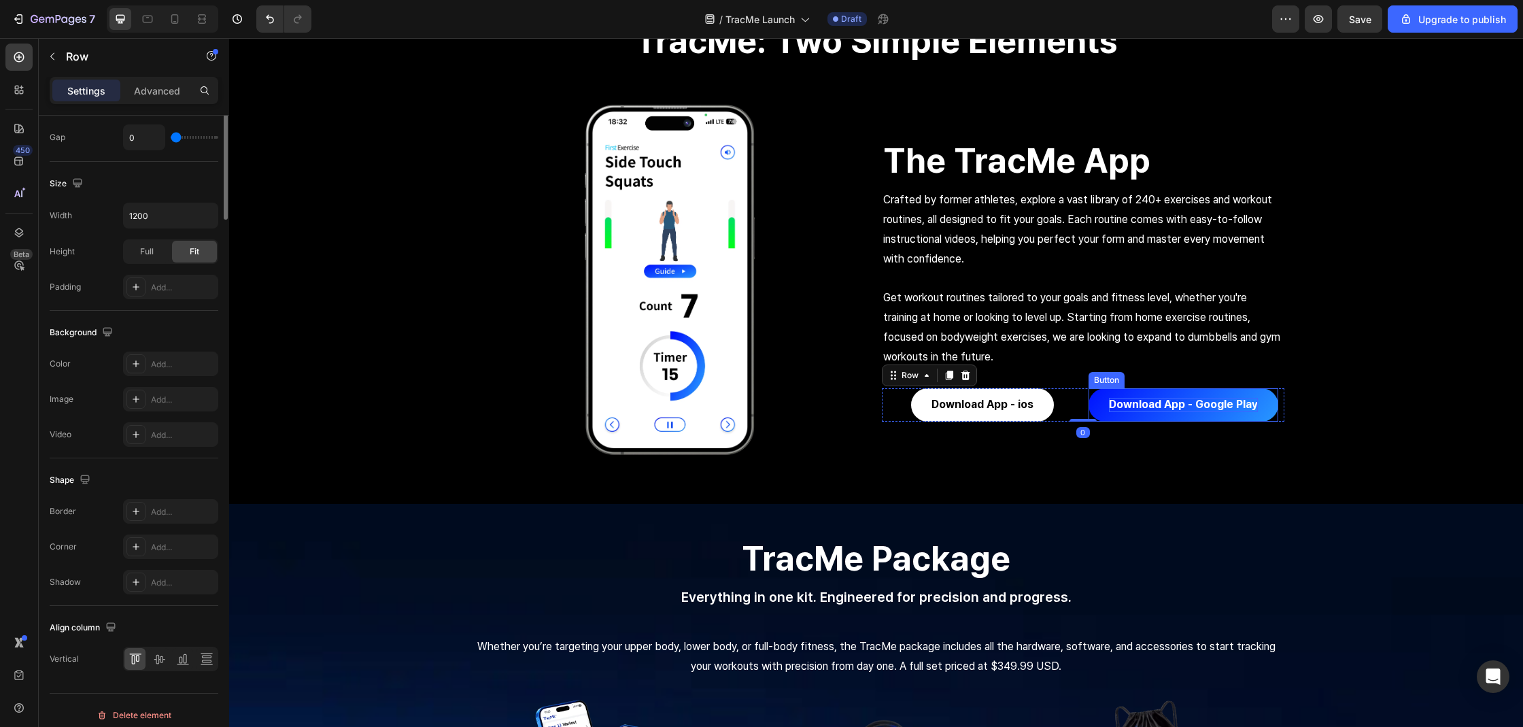
scroll to position [0, 0]
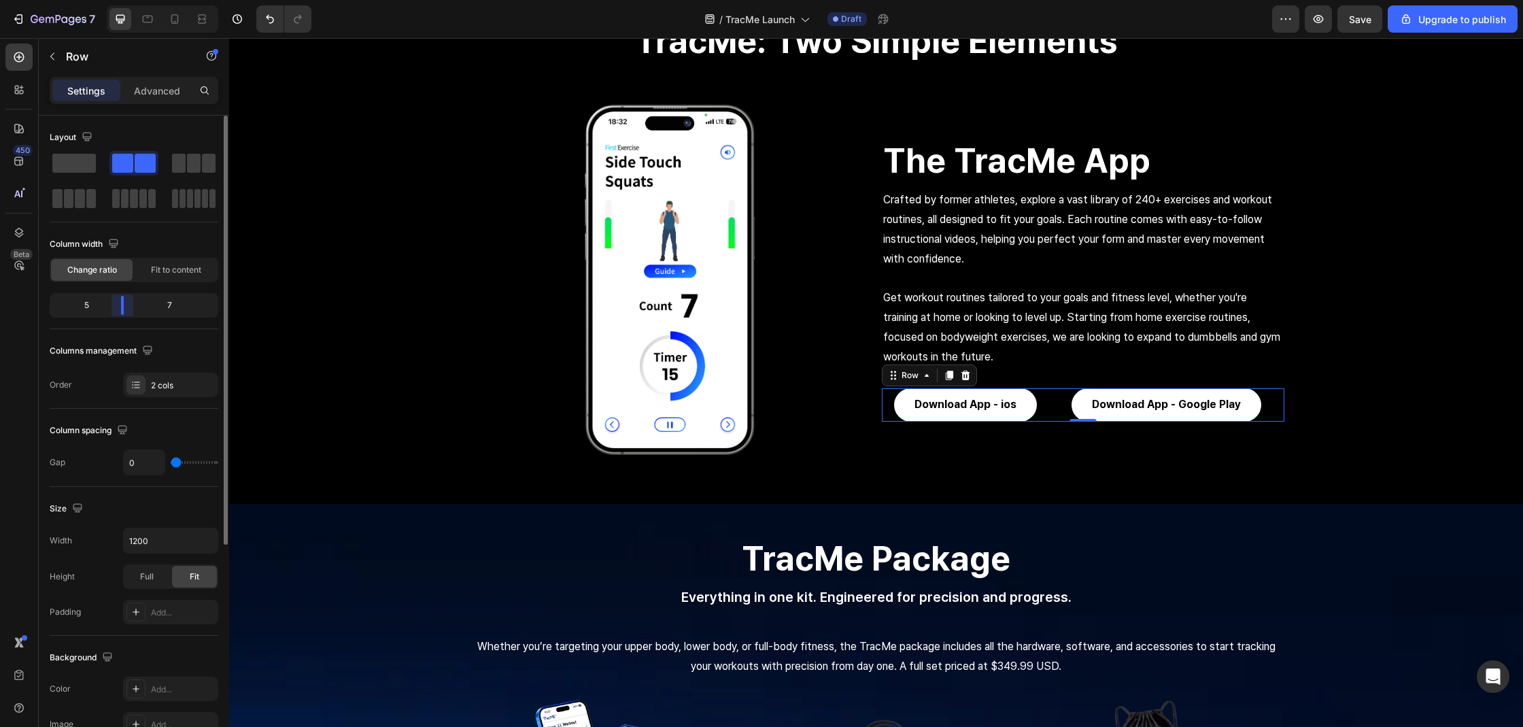
drag, startPoint x: 136, startPoint y: 310, endPoint x: 282, endPoint y: 316, distance: 146.3
click at [120, 0] on body "7 / TracMe Launch Draft Preview Save Upgrade to publish 450 Beta Sections(18) E…" at bounding box center [761, 0] width 1523 height 0
click at [511, 354] on div at bounding box center [669, 280] width 402 height 350
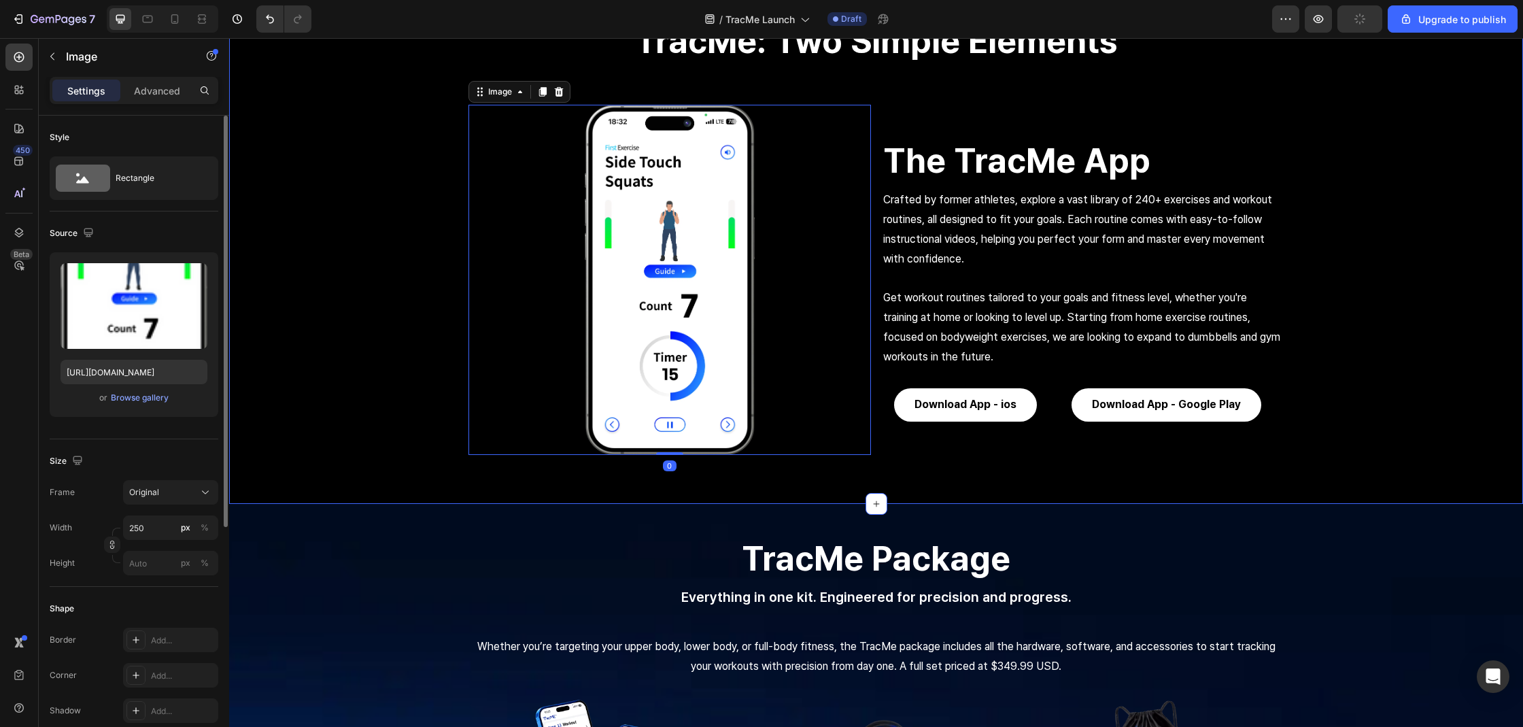
click at [1381, 294] on div "TracMe: Two Simple Elements Heading Row Image 0 The TracMe App Heading Crafted …" at bounding box center [876, 228] width 1294 height 485
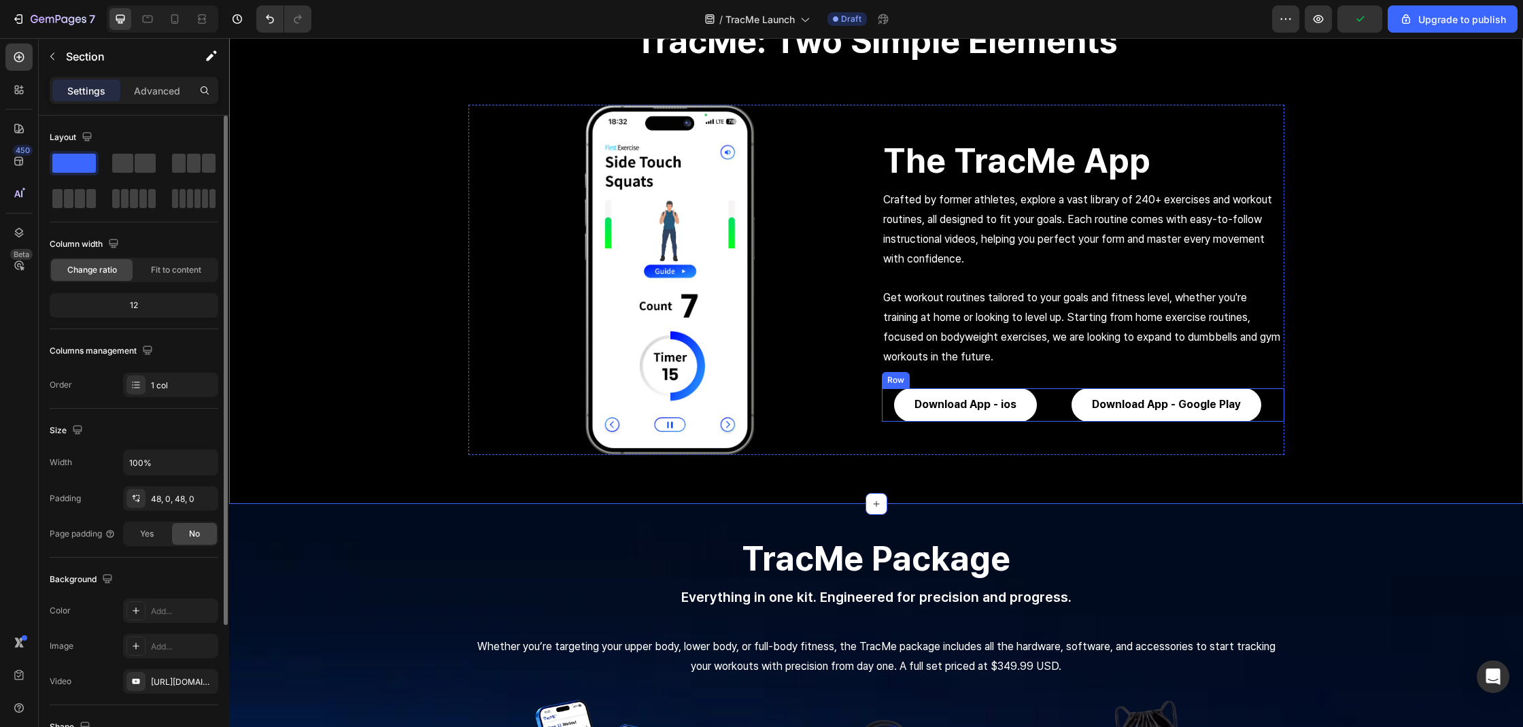
click at [1033, 390] on div "Download App - ios Button" at bounding box center [966, 404] width 168 height 33
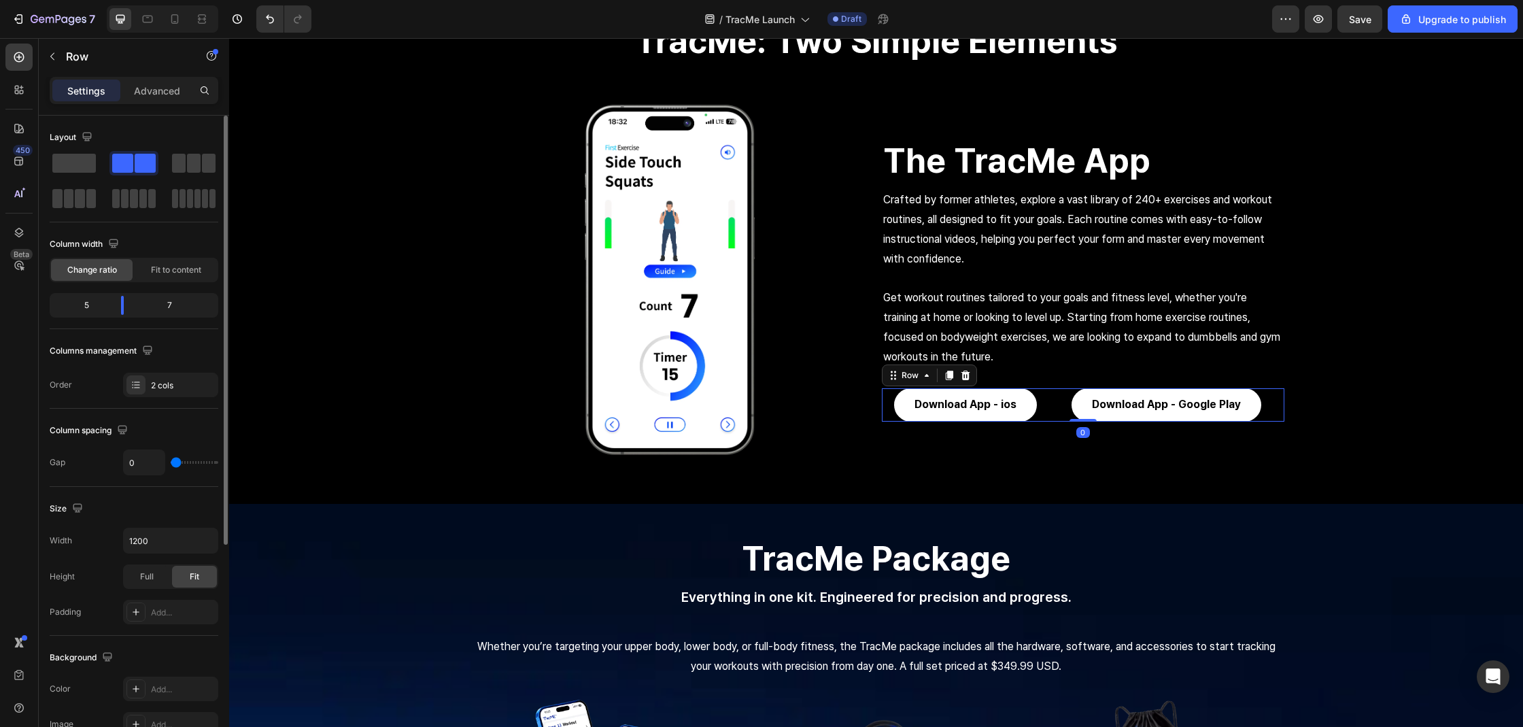
type input "25"
type input "28"
type input "37"
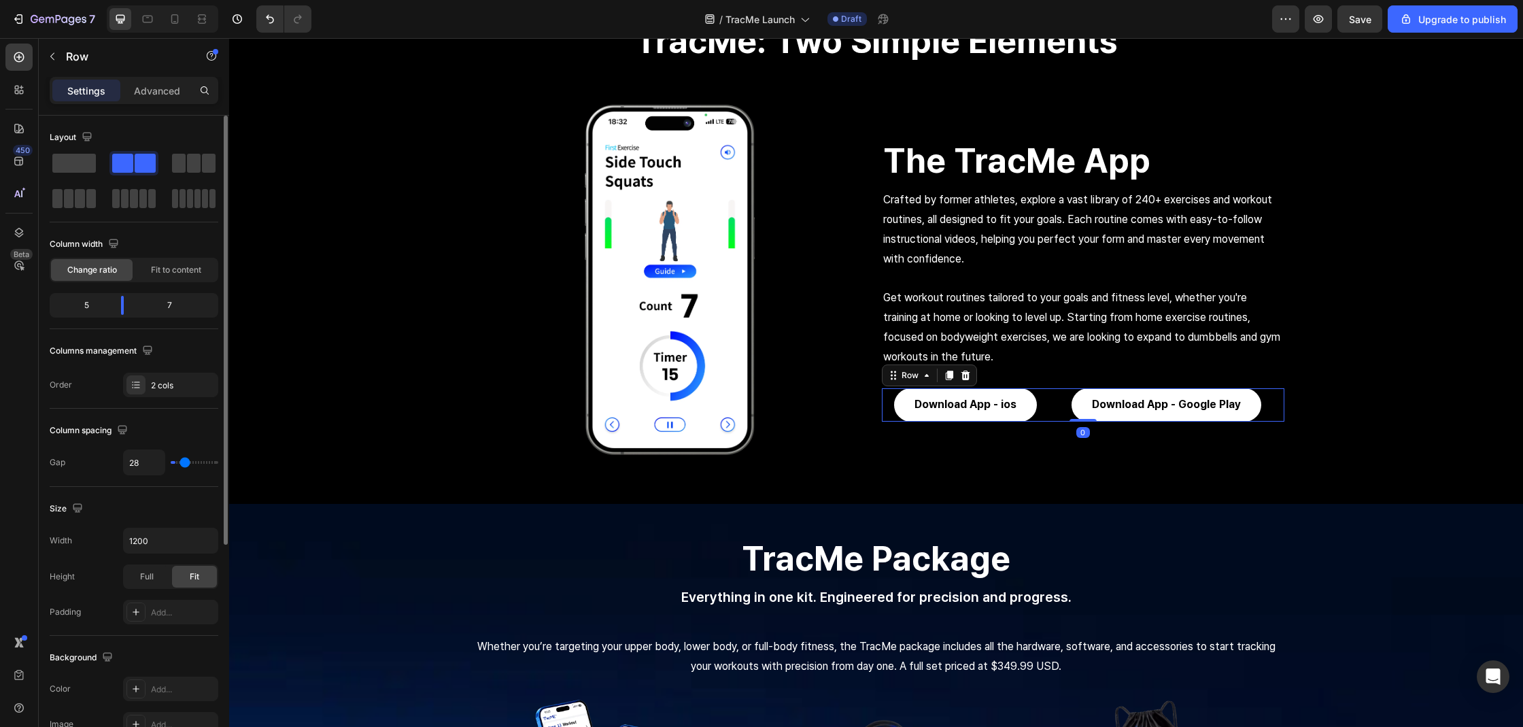
type input "37"
type input "44"
type input "48"
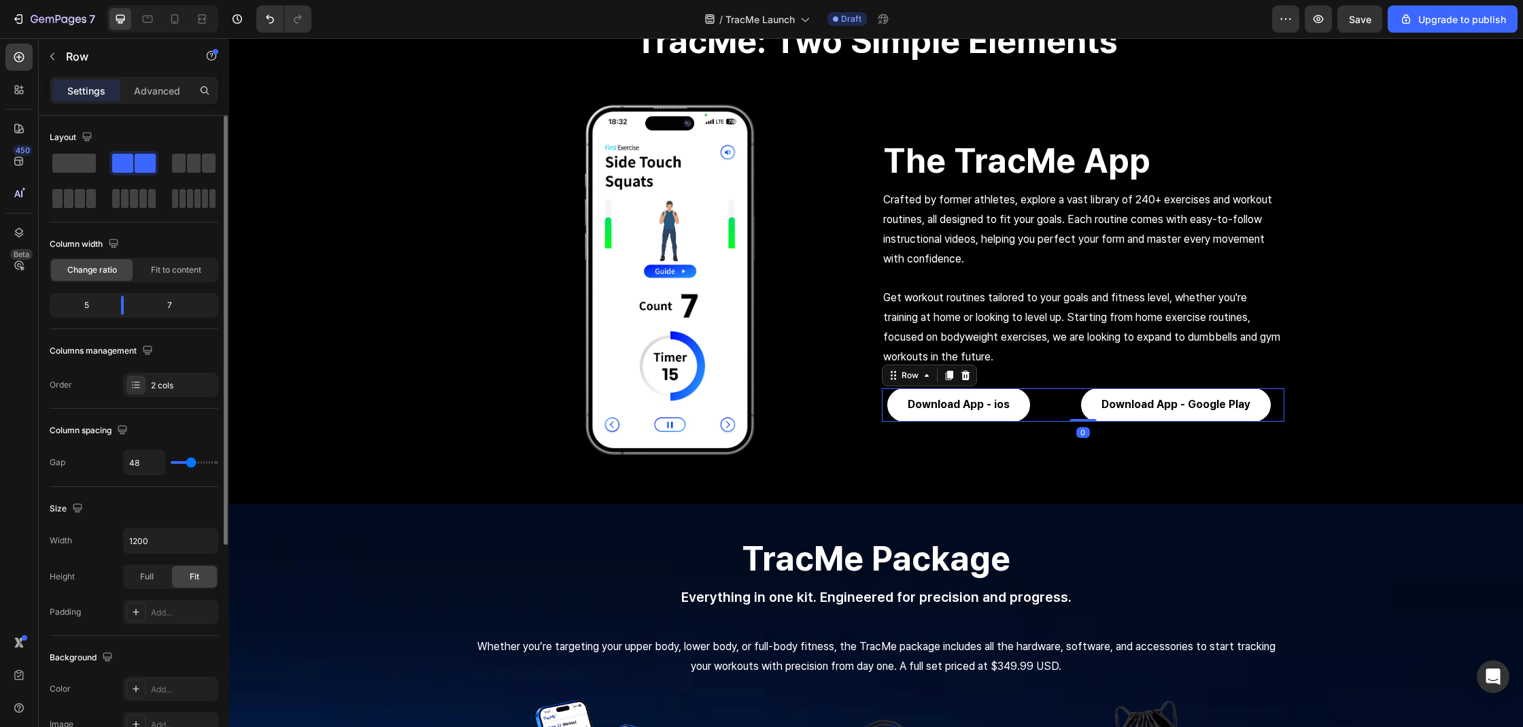
type input "83"
type input "91"
type input "87"
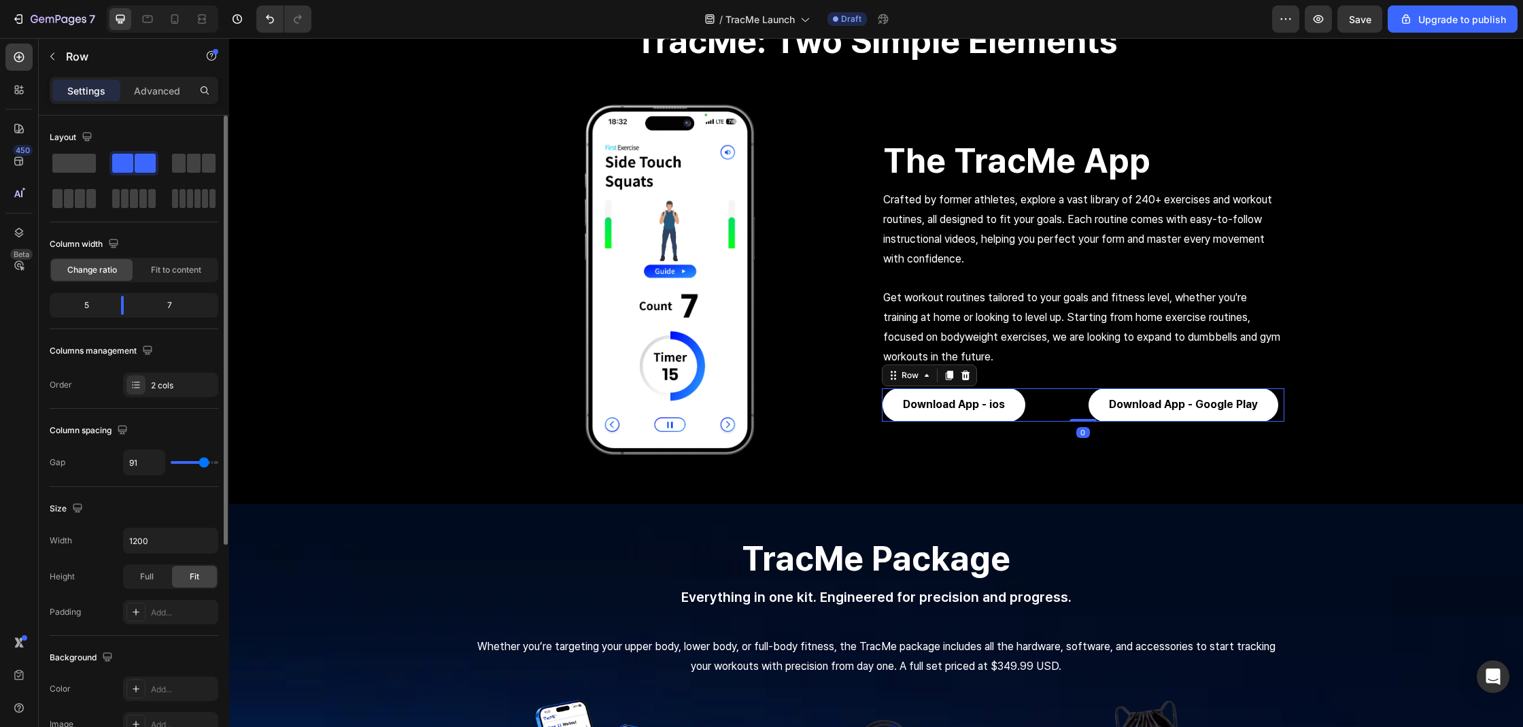
type input "87"
type input "76"
type input "49"
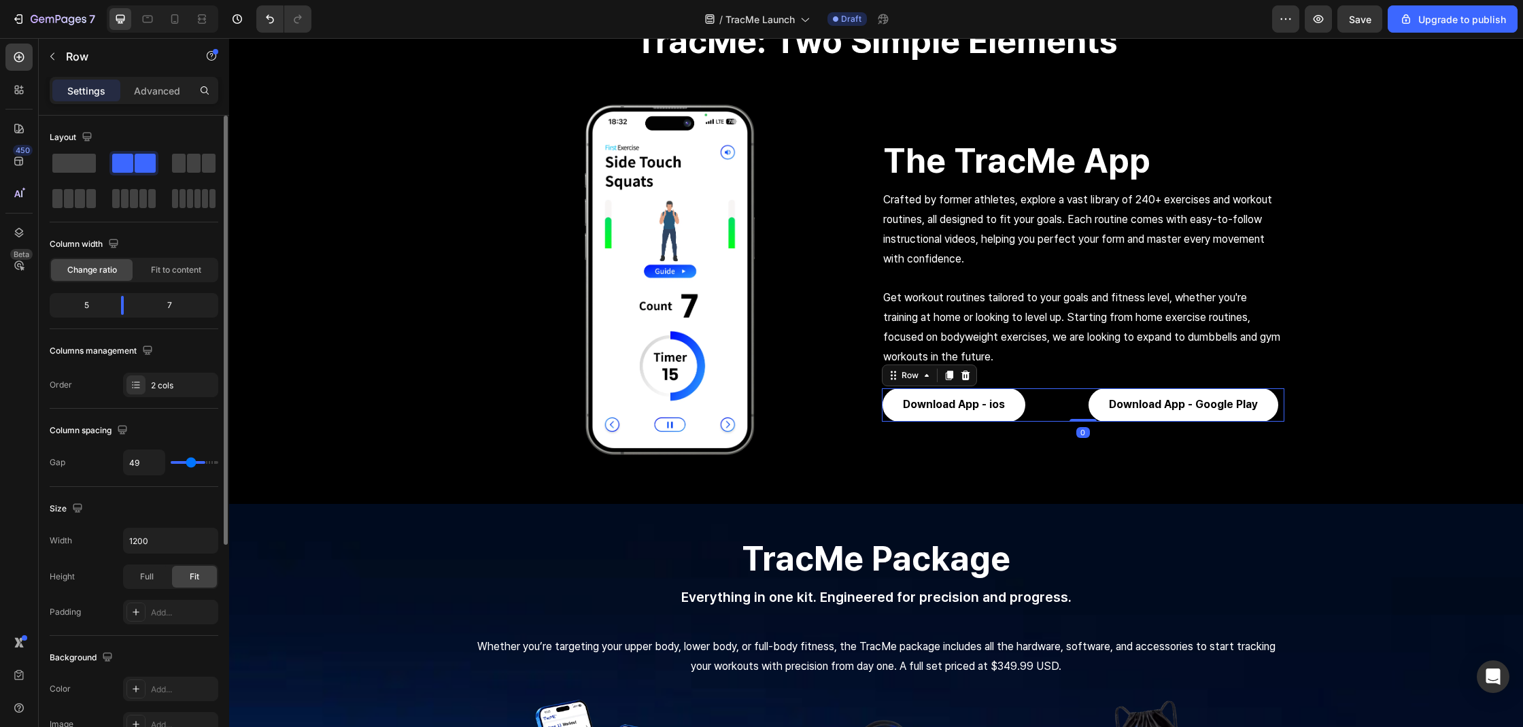
type input "7"
type input "0"
drag, startPoint x: 174, startPoint y: 463, endPoint x: 71, endPoint y: 472, distance: 103.7
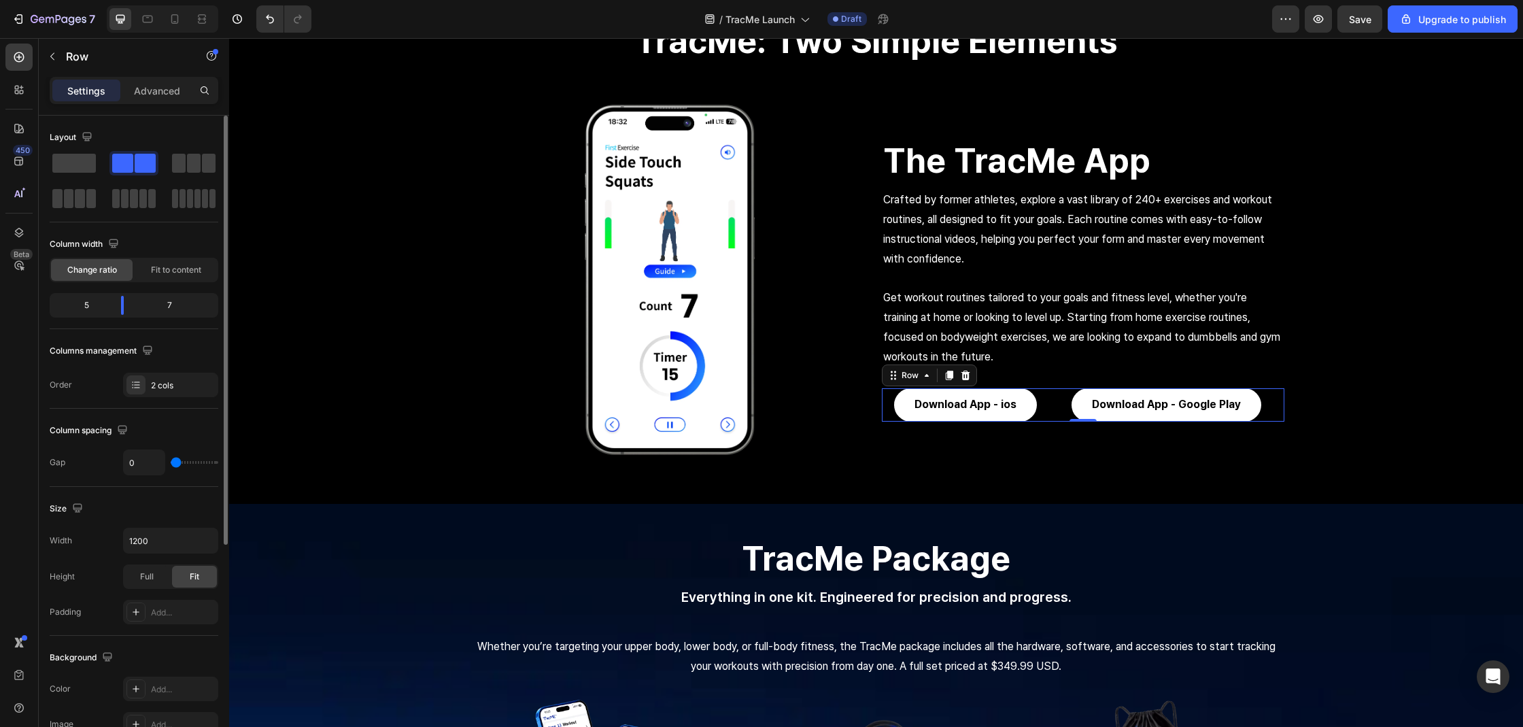
click at [171, 464] on input "range" at bounding box center [195, 462] width 48 height 3
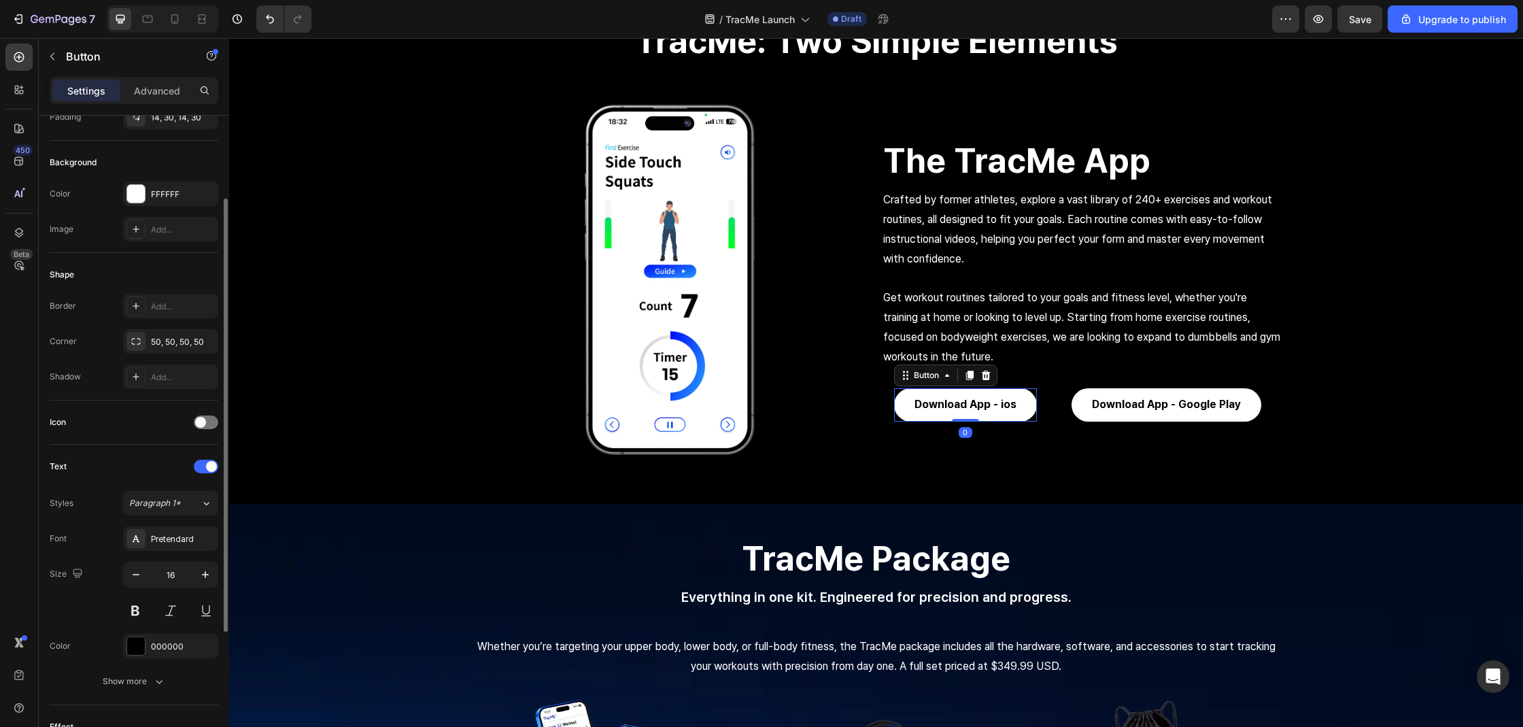
scroll to position [325, 0]
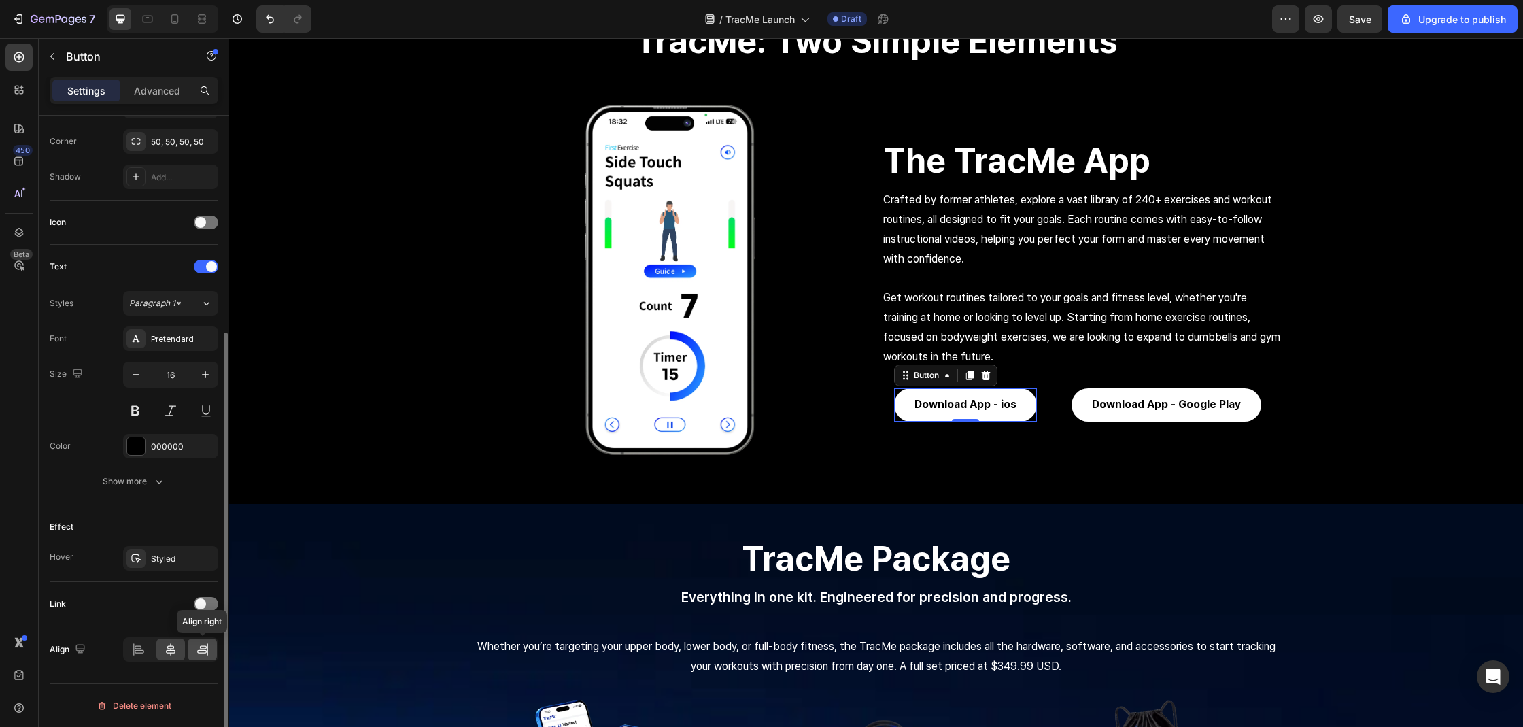
click at [200, 655] on icon at bounding box center [203, 649] width 14 height 14
click at [203, 653] on icon at bounding box center [203, 649] width 14 height 14
click at [152, 98] on div "Advanced" at bounding box center [157, 91] width 68 height 22
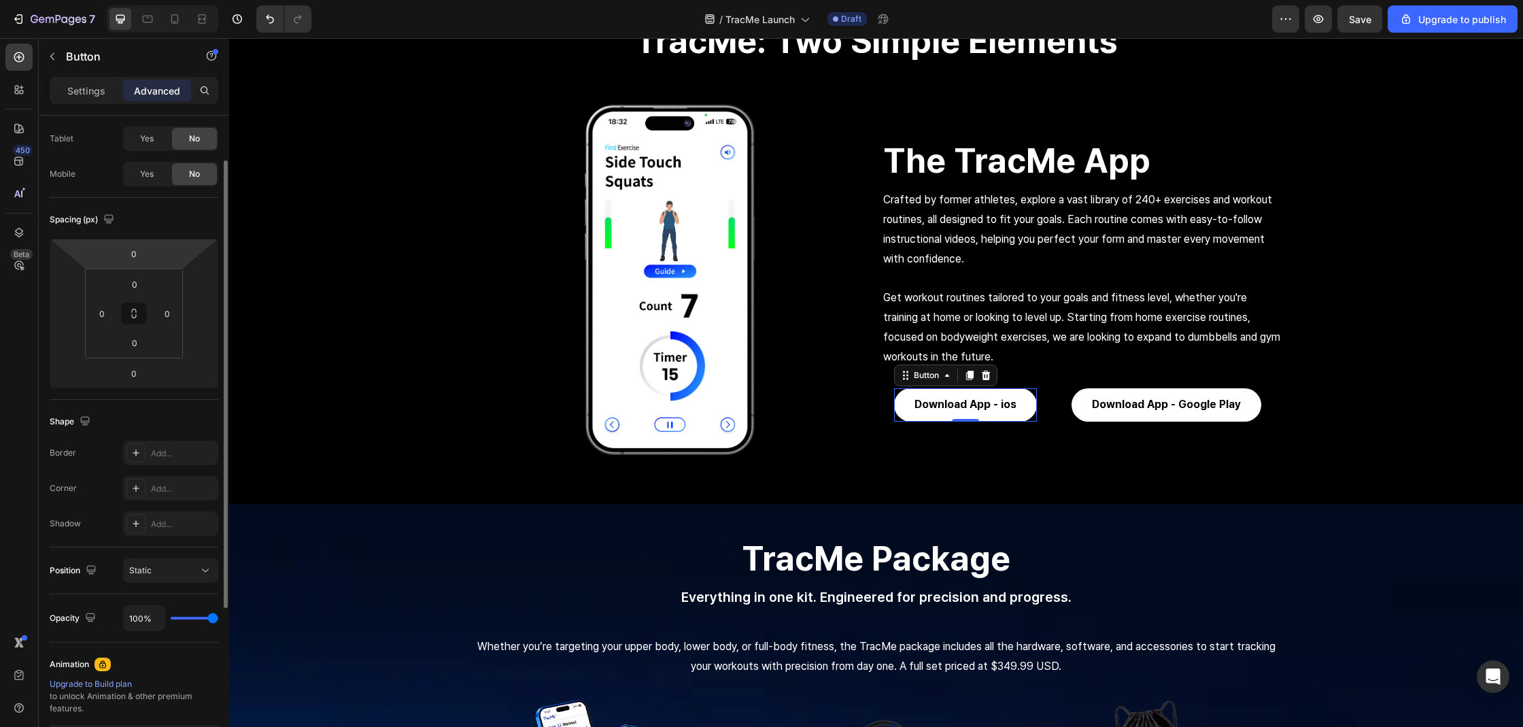
scroll to position [63, 0]
click at [202, 314] on input "number" at bounding box center [200, 316] width 20 height 20
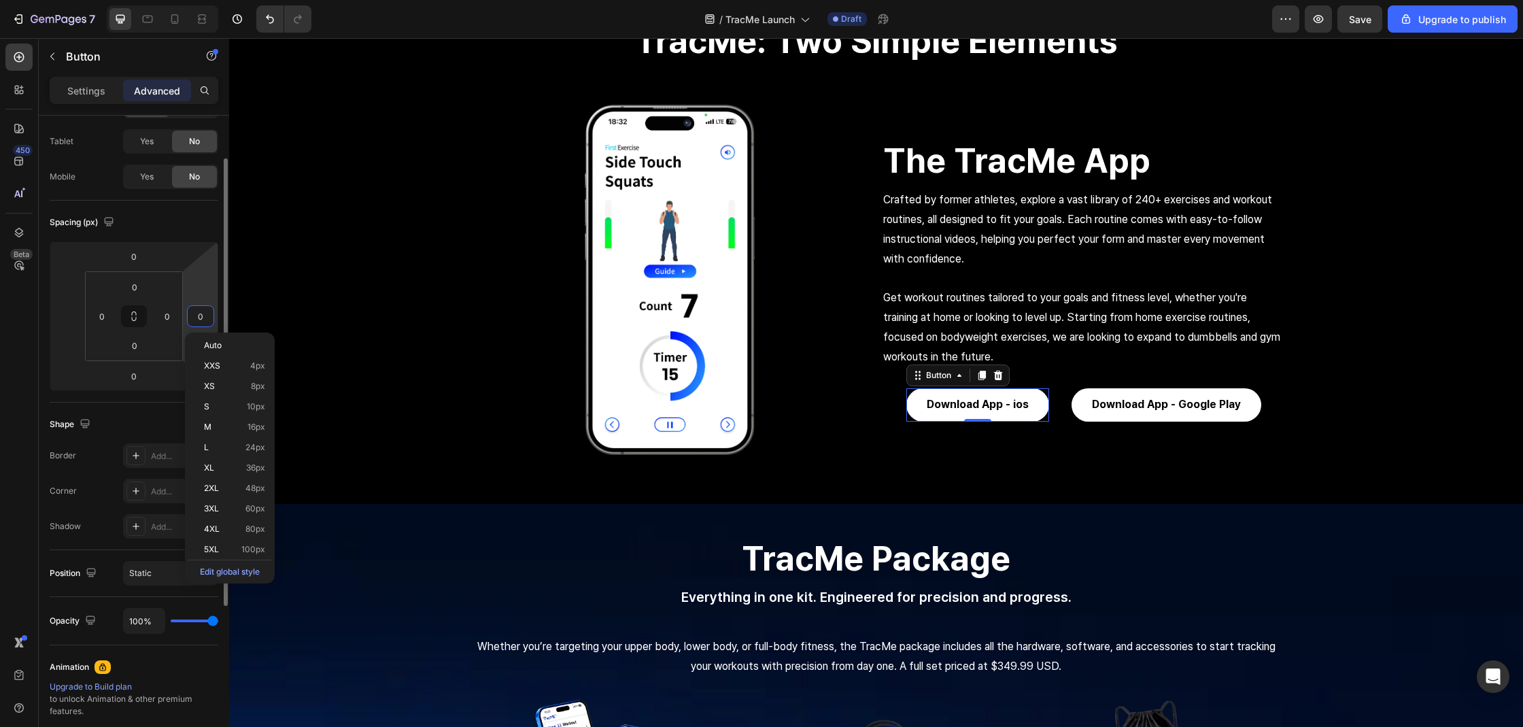
type input "0"
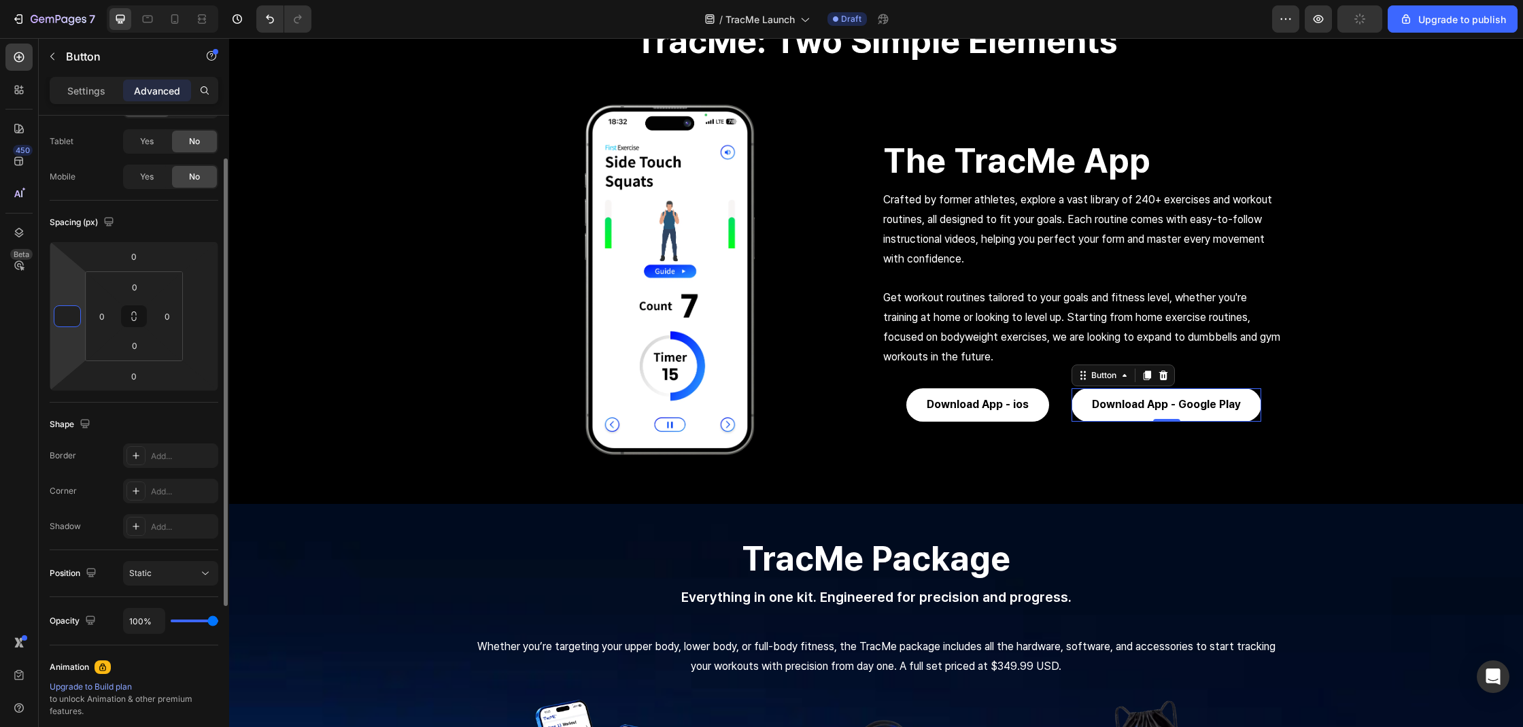
click at [72, 319] on input "number" at bounding box center [67, 316] width 20 height 20
type input "0"
click at [87, 94] on p "Settings" at bounding box center [86, 91] width 38 height 14
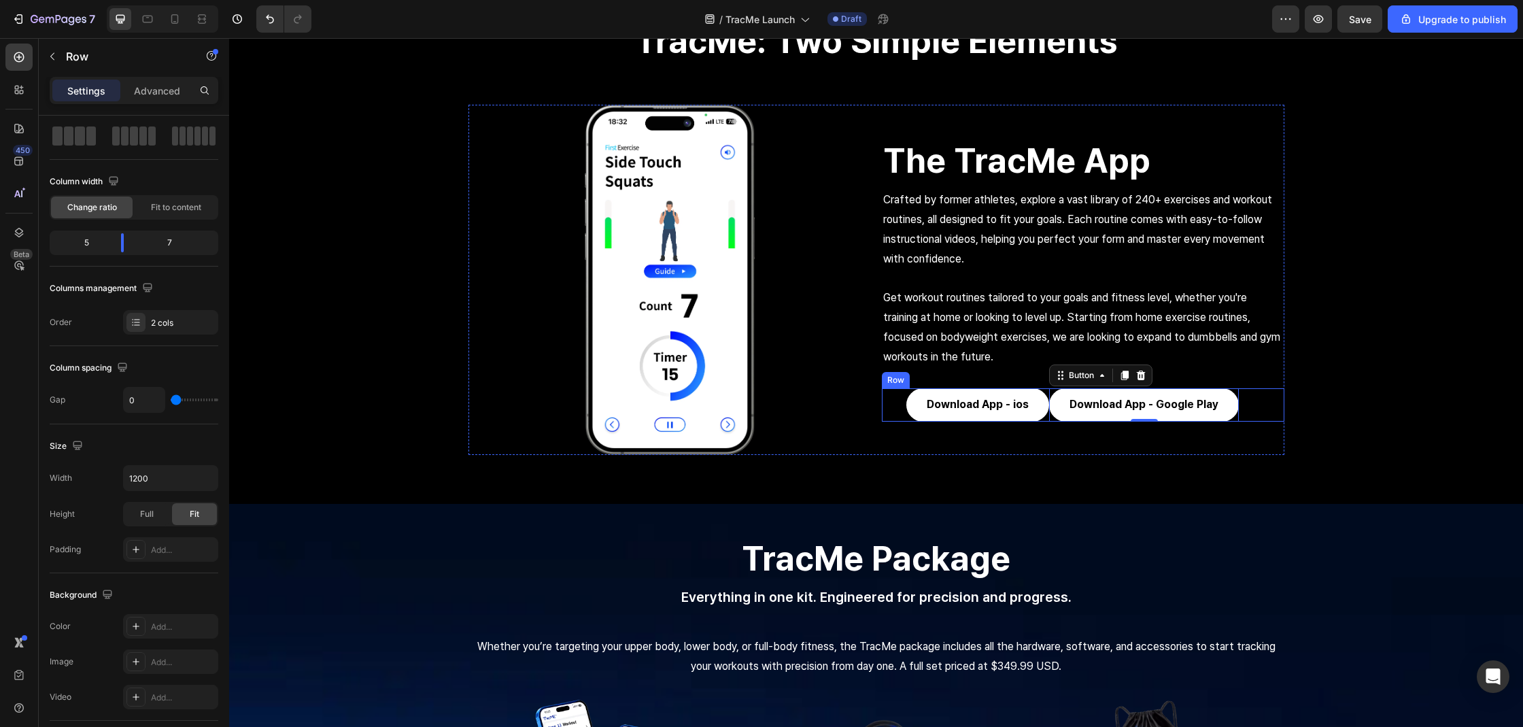
click at [887, 407] on div "Download App - ios Button" at bounding box center [966, 404] width 168 height 33
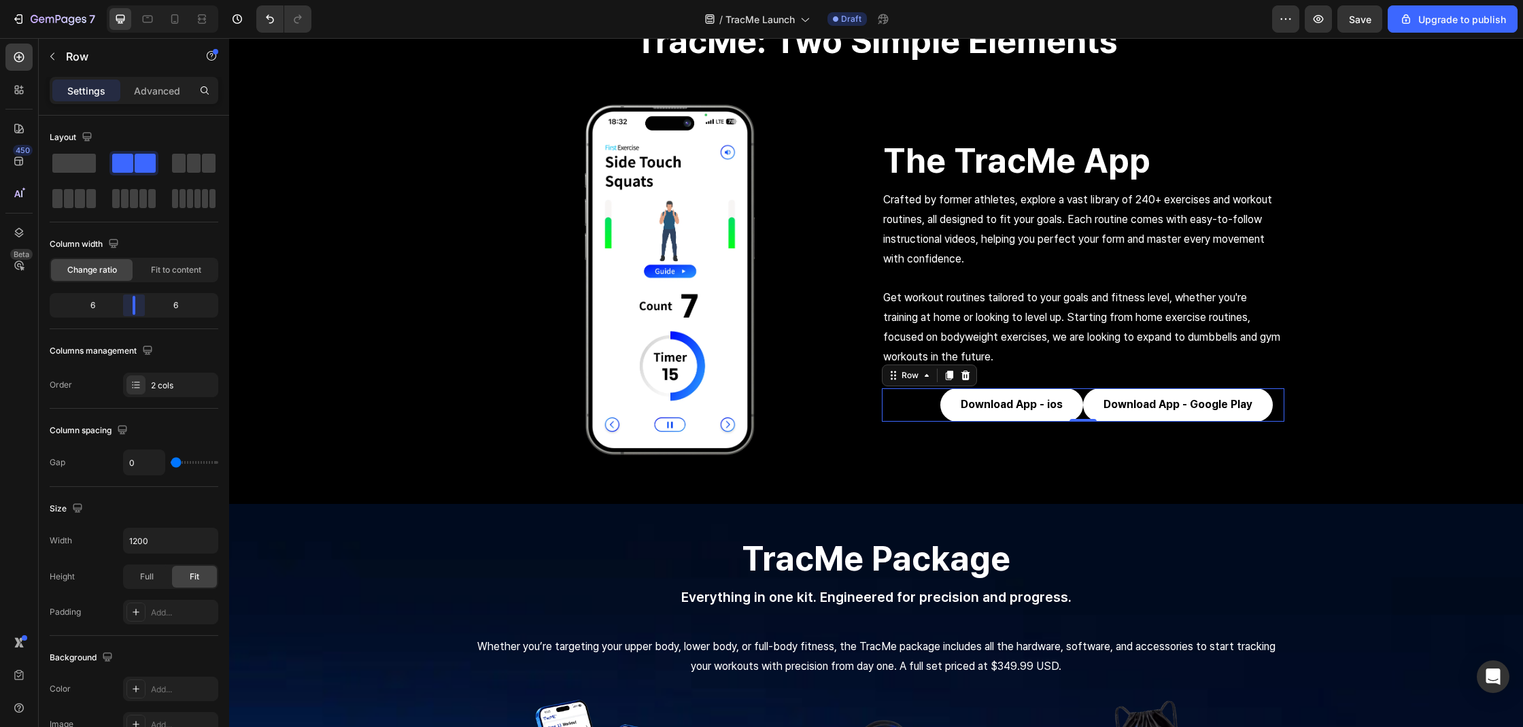
drag, startPoint x: 126, startPoint y: 300, endPoint x: 142, endPoint y: 302, distance: 15.7
click at [142, 0] on body "7 / TracMe Launch Draft Preview Save Upgrade to publish 450 Beta Sections(18) E…" at bounding box center [761, 0] width 1523 height 0
drag, startPoint x: 128, startPoint y: 310, endPoint x: 120, endPoint y: 309, distance: 8.3
click at [120, 0] on body "7 / TracMe Launch Draft Preview Save Upgrade to publish 450 Beta Sections(18) E…" at bounding box center [761, 0] width 1523 height 0
drag, startPoint x: 182, startPoint y: 466, endPoint x: 190, endPoint y: 464, distance: 8.3
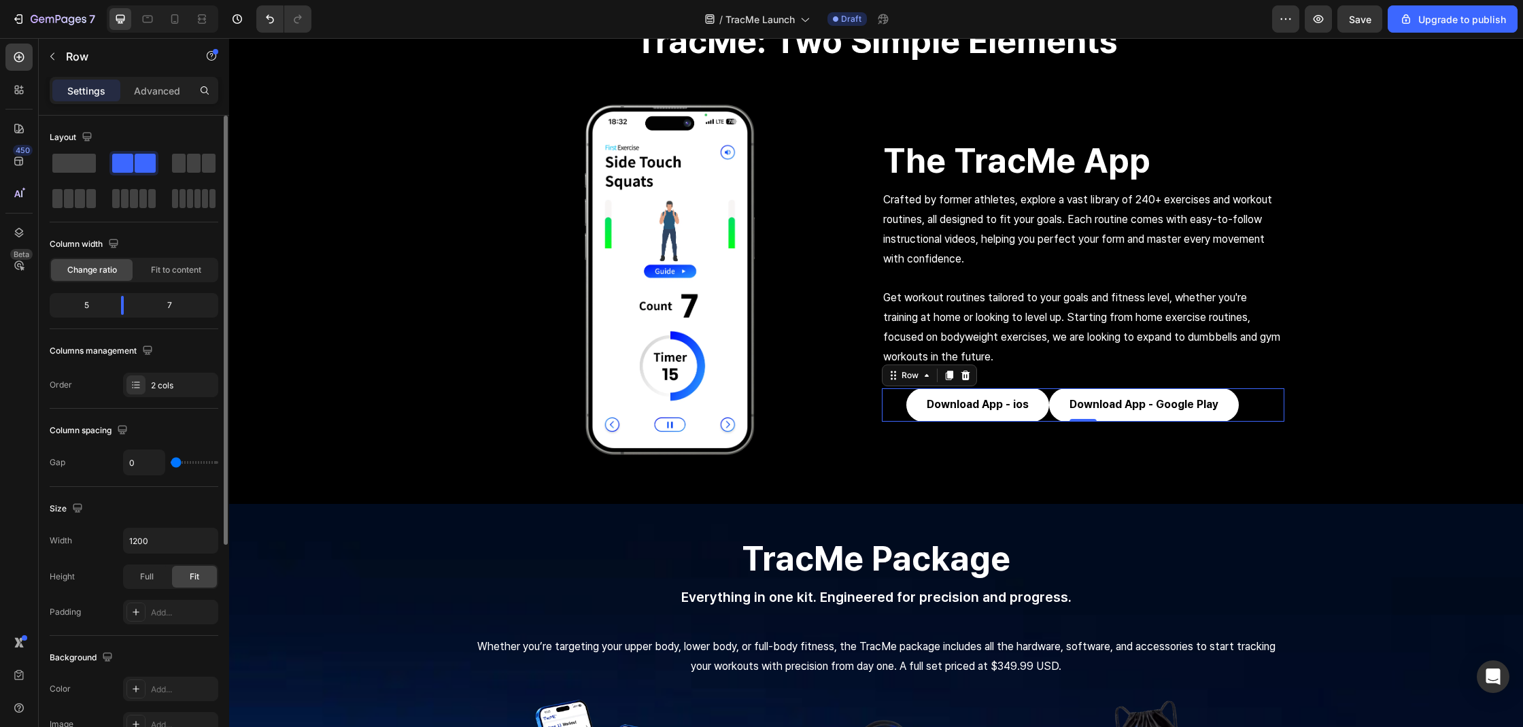
click at [191, 464] on div "0" at bounding box center [170, 462] width 95 height 26
type input "7"
type input "15"
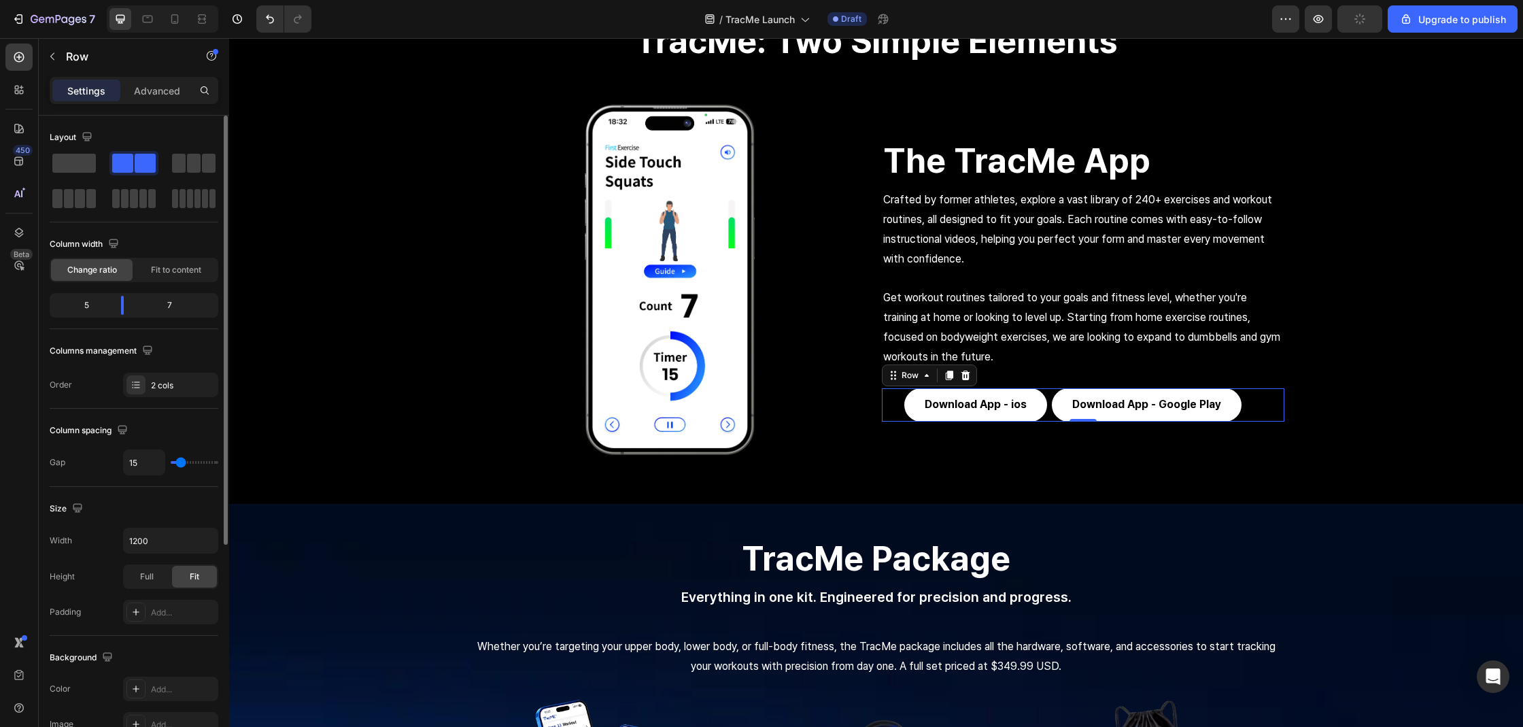
type input "16"
type input "19"
type input "15"
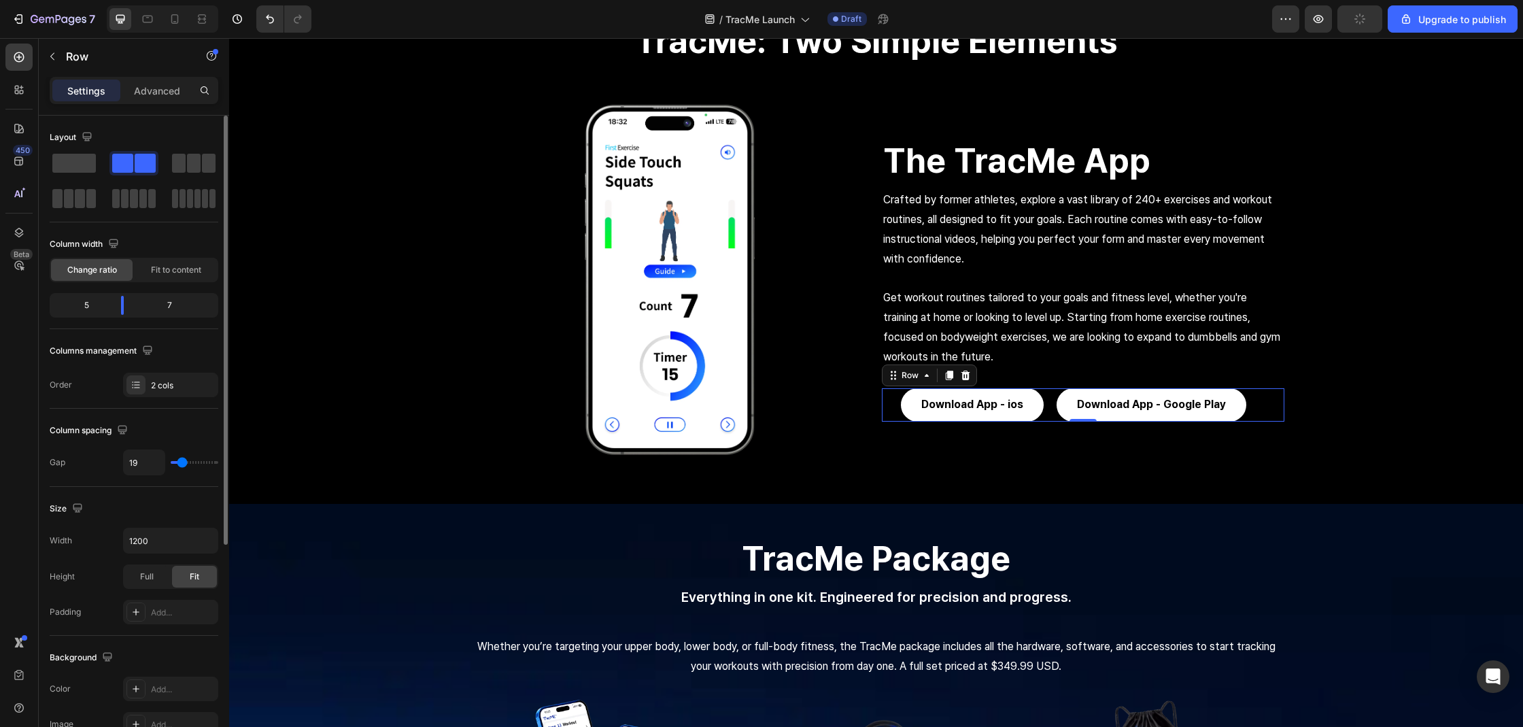
type input "15"
type input "12"
type input "10"
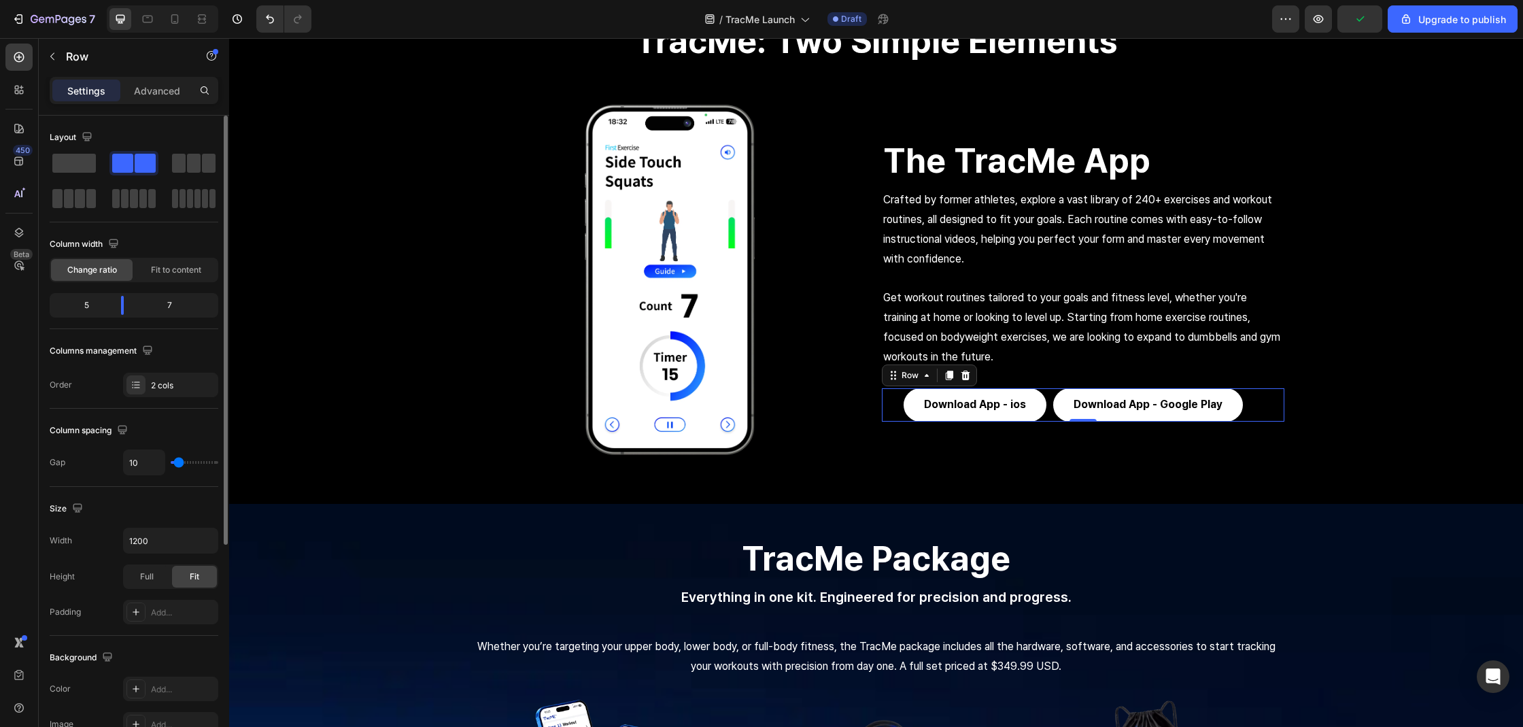
type input "11"
type input "12"
type input "13"
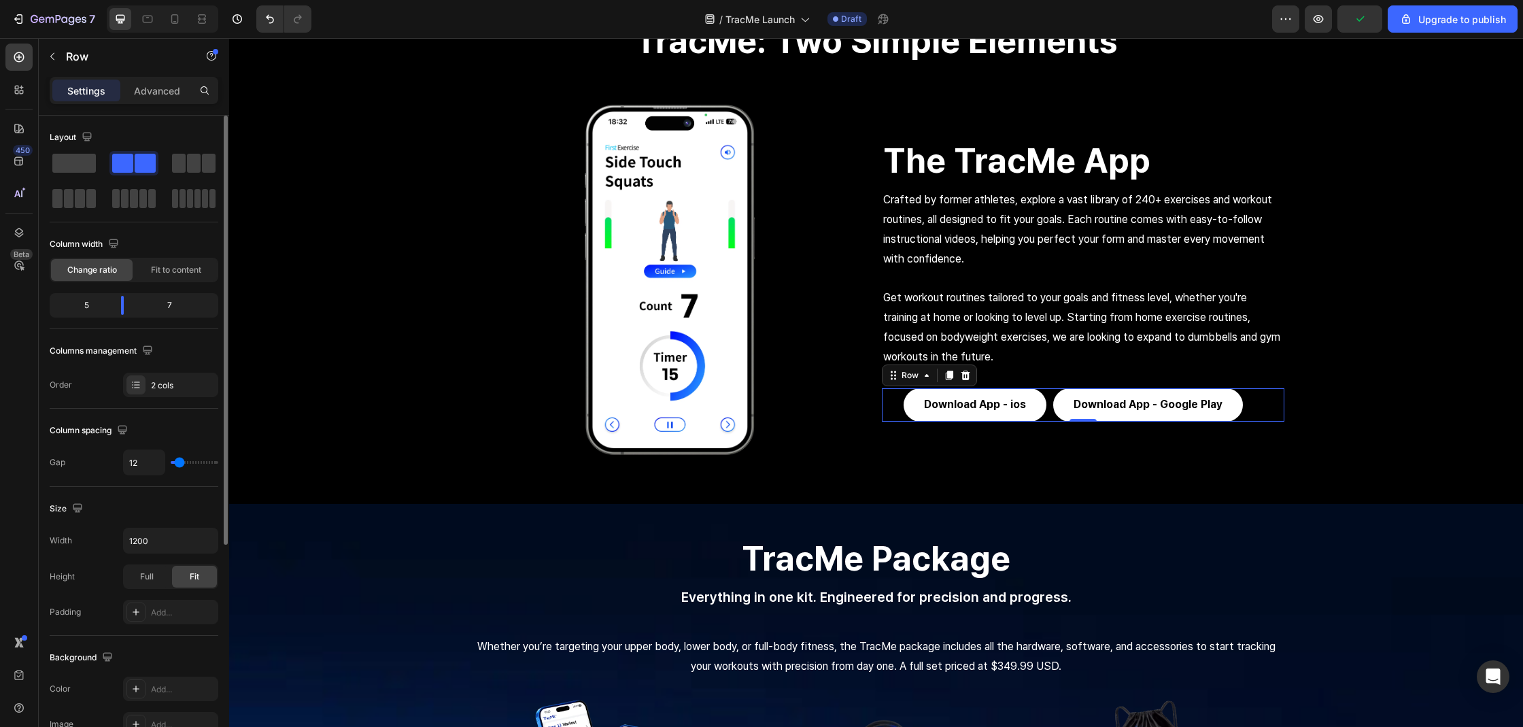
type input "13"
type input "14"
type input "15"
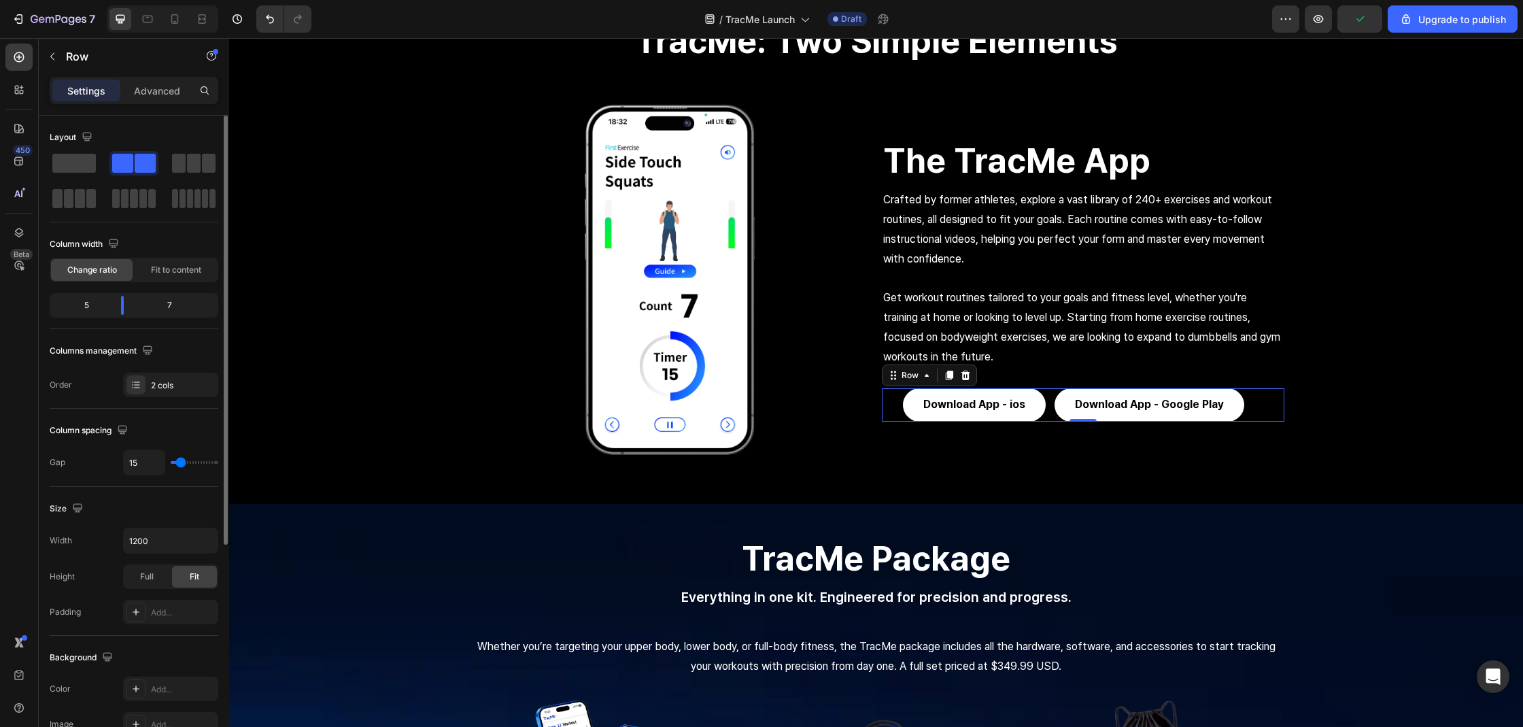
type input "18"
type input "26"
type input "28"
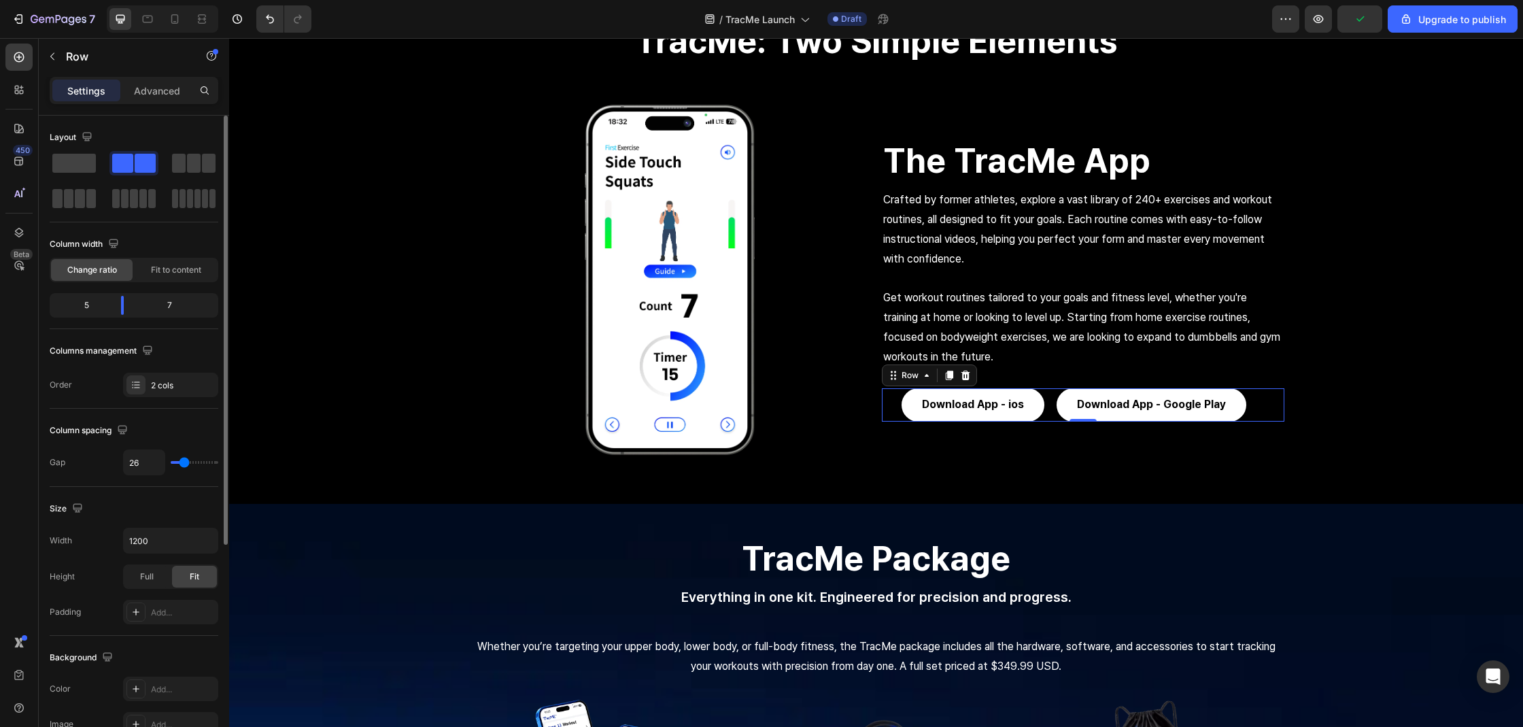
type input "28"
type input "30"
type input "34"
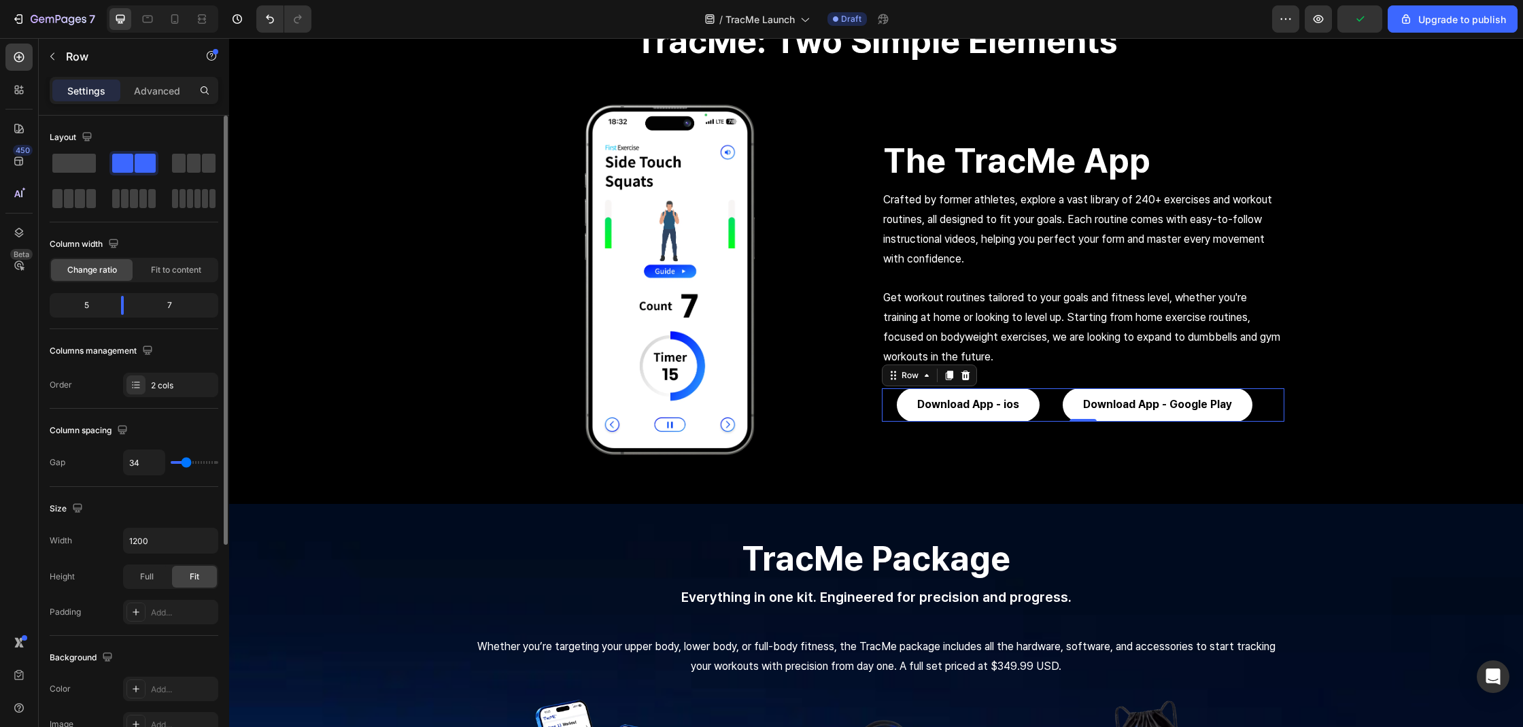
type input "35"
type input "36"
type input "41"
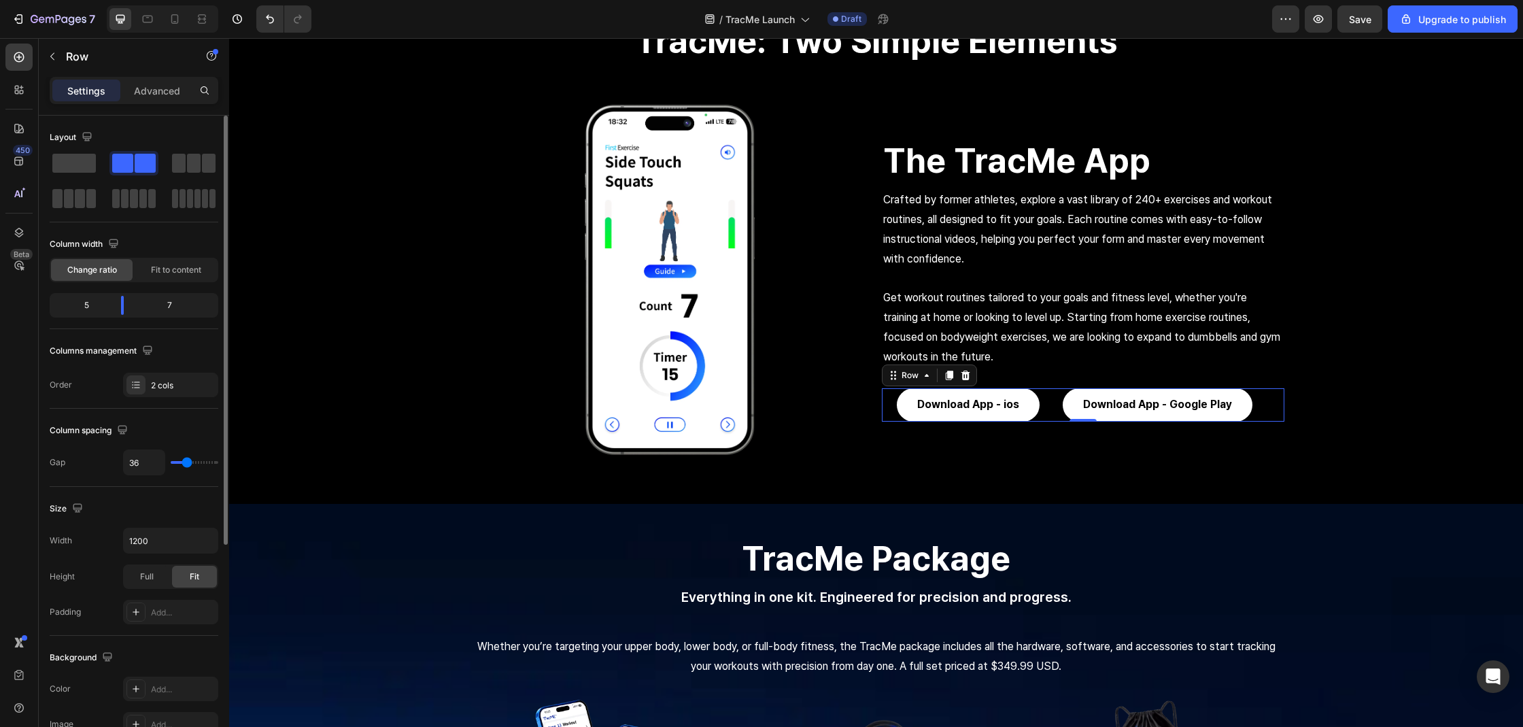
type input "41"
type input "42"
type input "43"
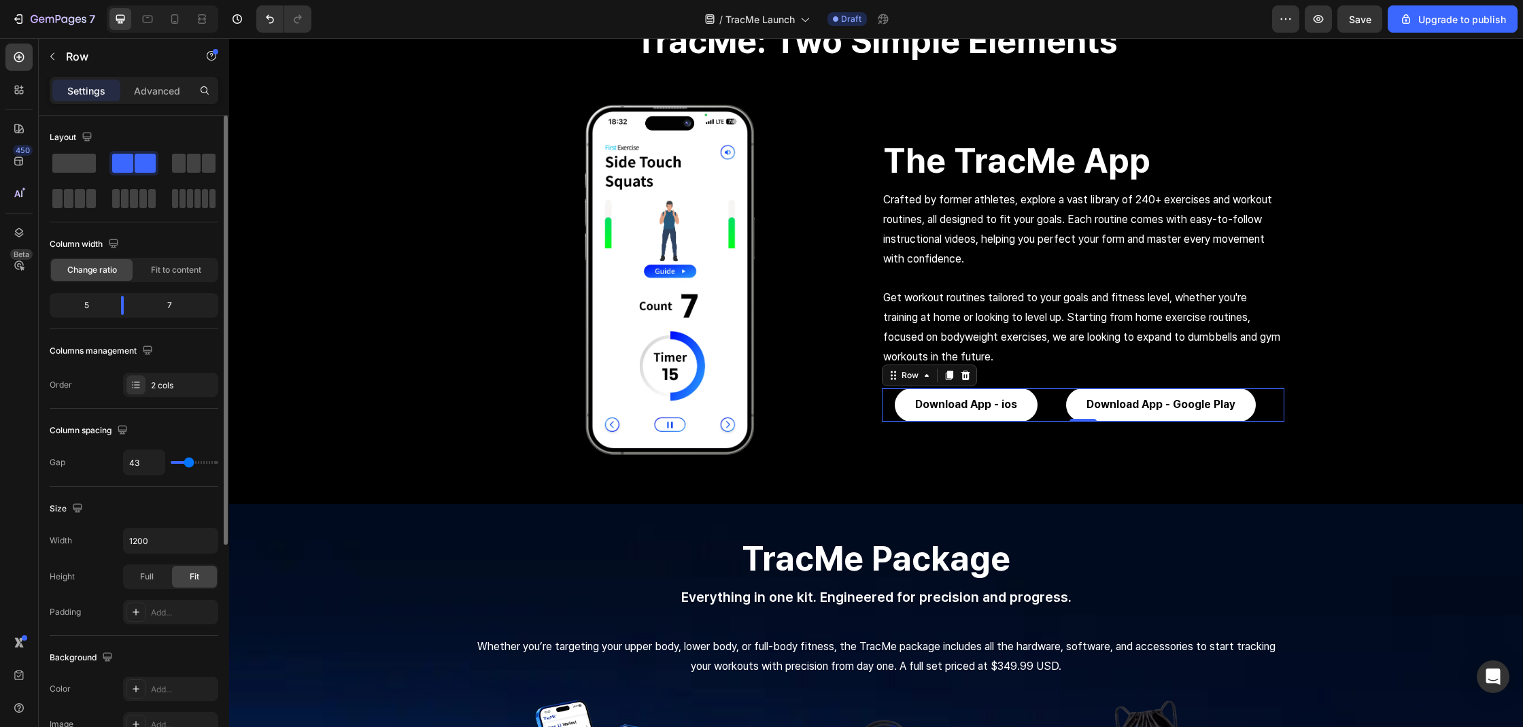
type input "46"
type input "47"
type input "48"
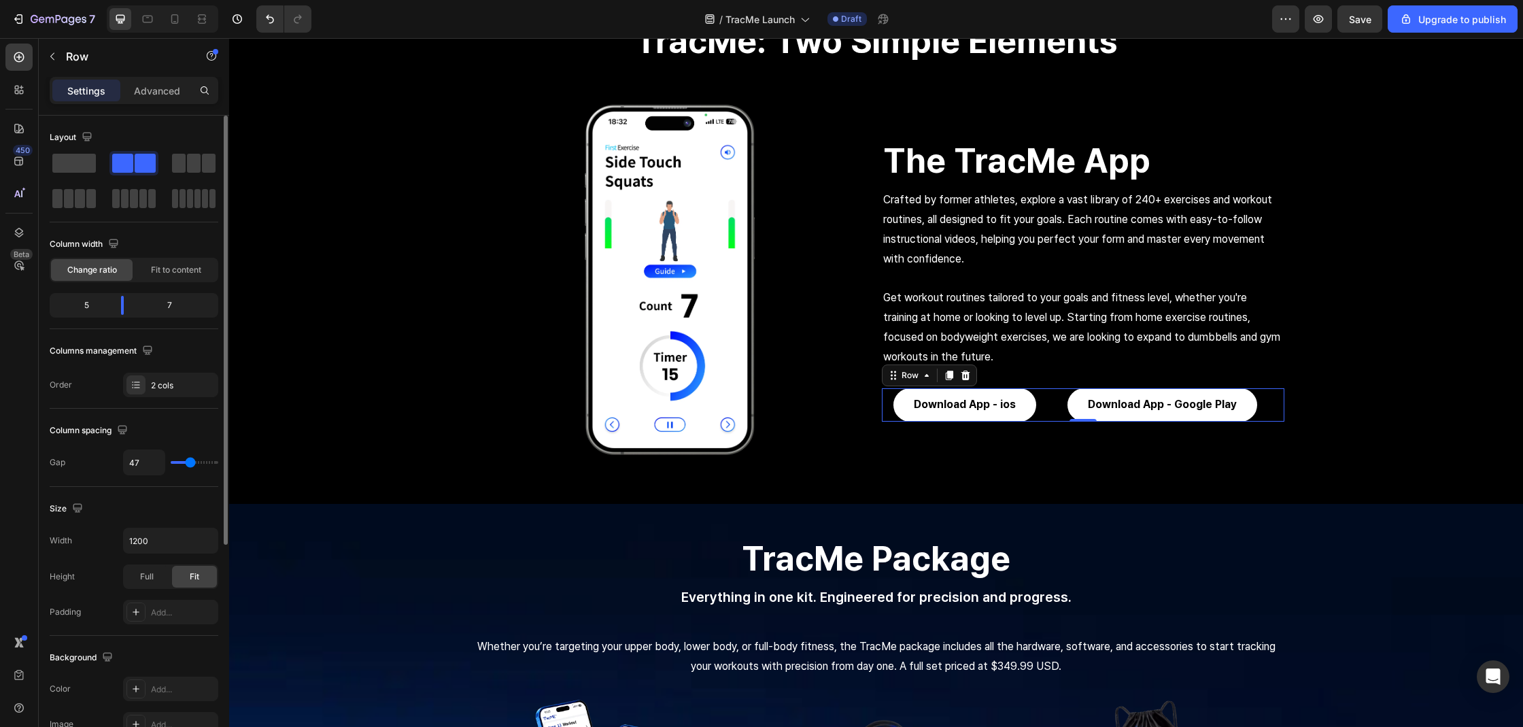
type input "48"
type input "49"
type input "52"
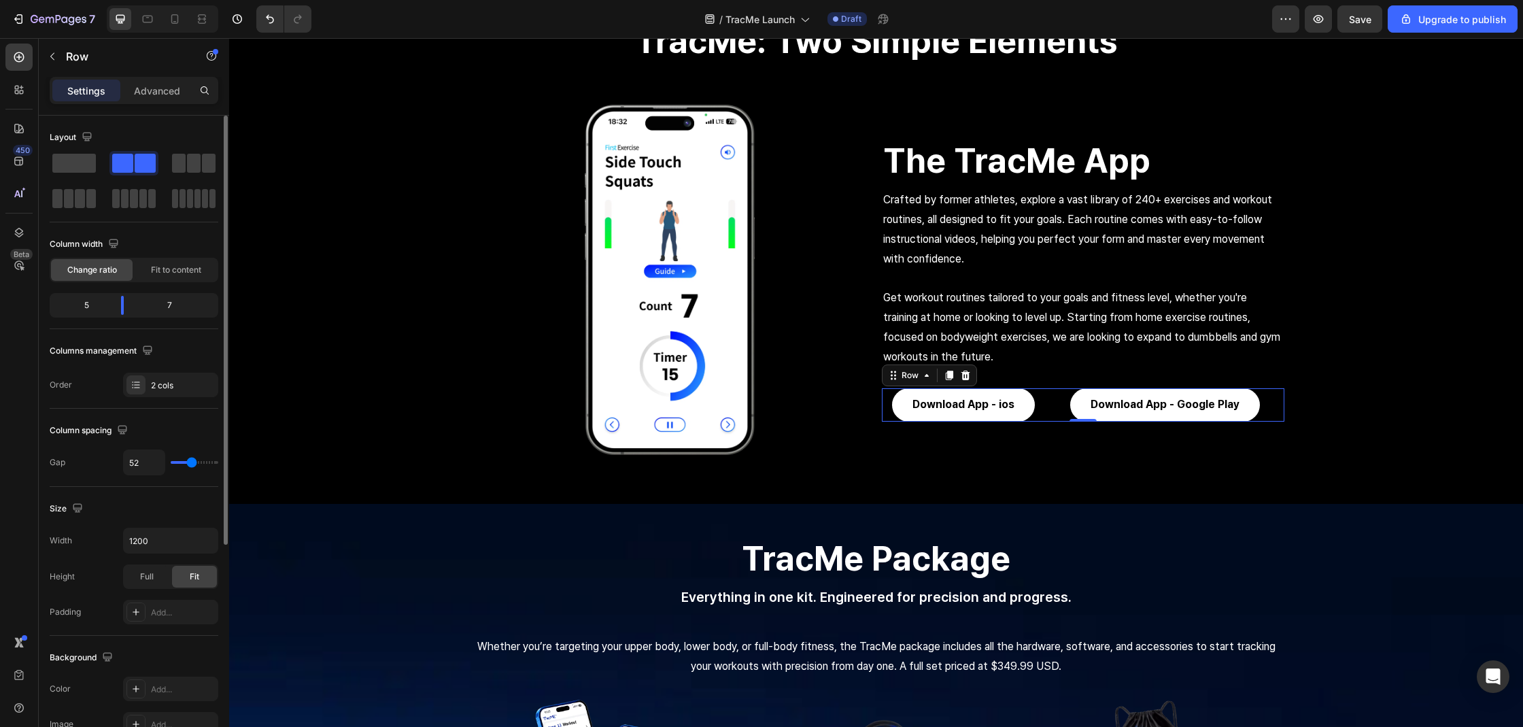
type input "41"
type input "39"
drag, startPoint x: 177, startPoint y: 465, endPoint x: 188, endPoint y: 464, distance: 10.3
type input "39"
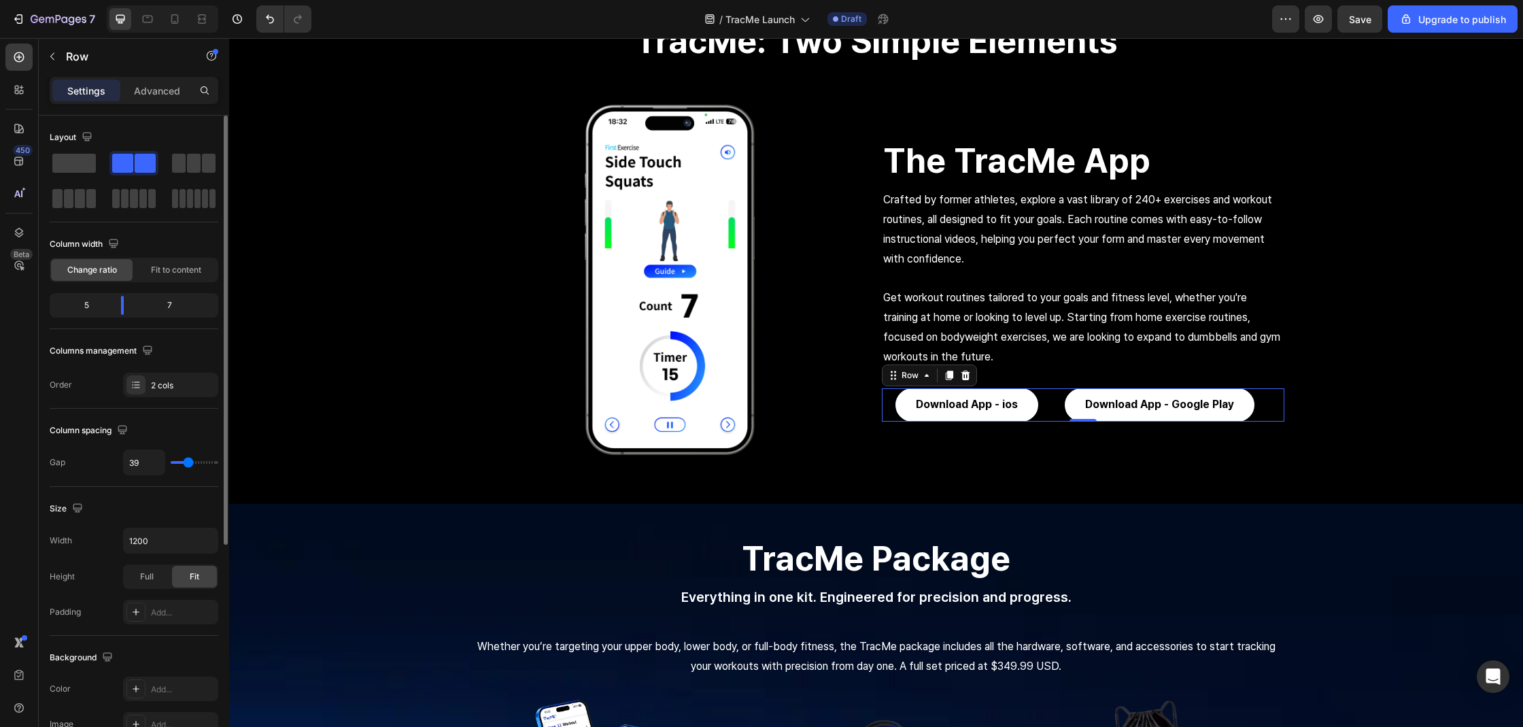
click at [188, 464] on input "range" at bounding box center [195, 462] width 48 height 3
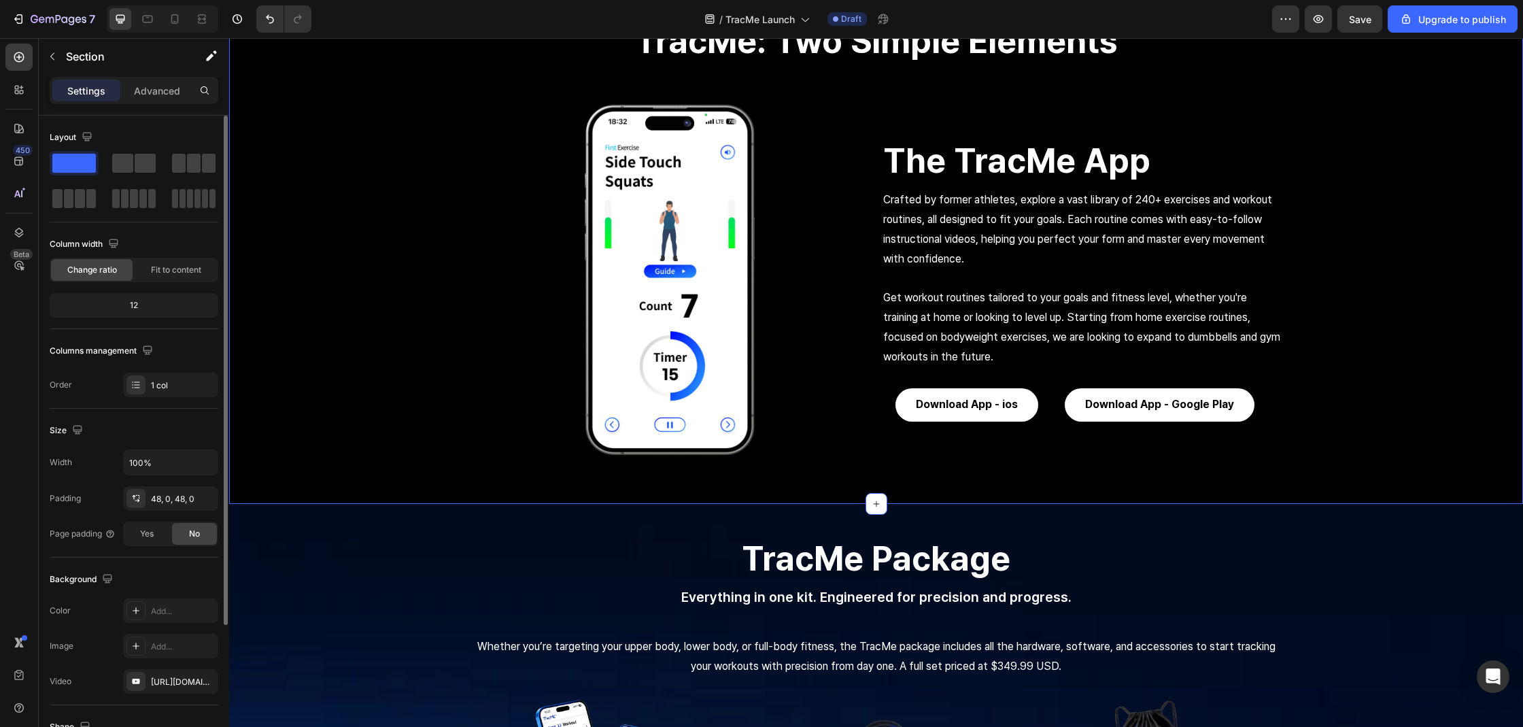
click at [1297, 122] on div "TracMe: Two Simple Elements Heading Row Image The TracMe App Heading Crafted by…" at bounding box center [876, 228] width 1294 height 485
click at [1173, 132] on div "The TracMe App Heading" at bounding box center [1083, 143] width 402 height 77
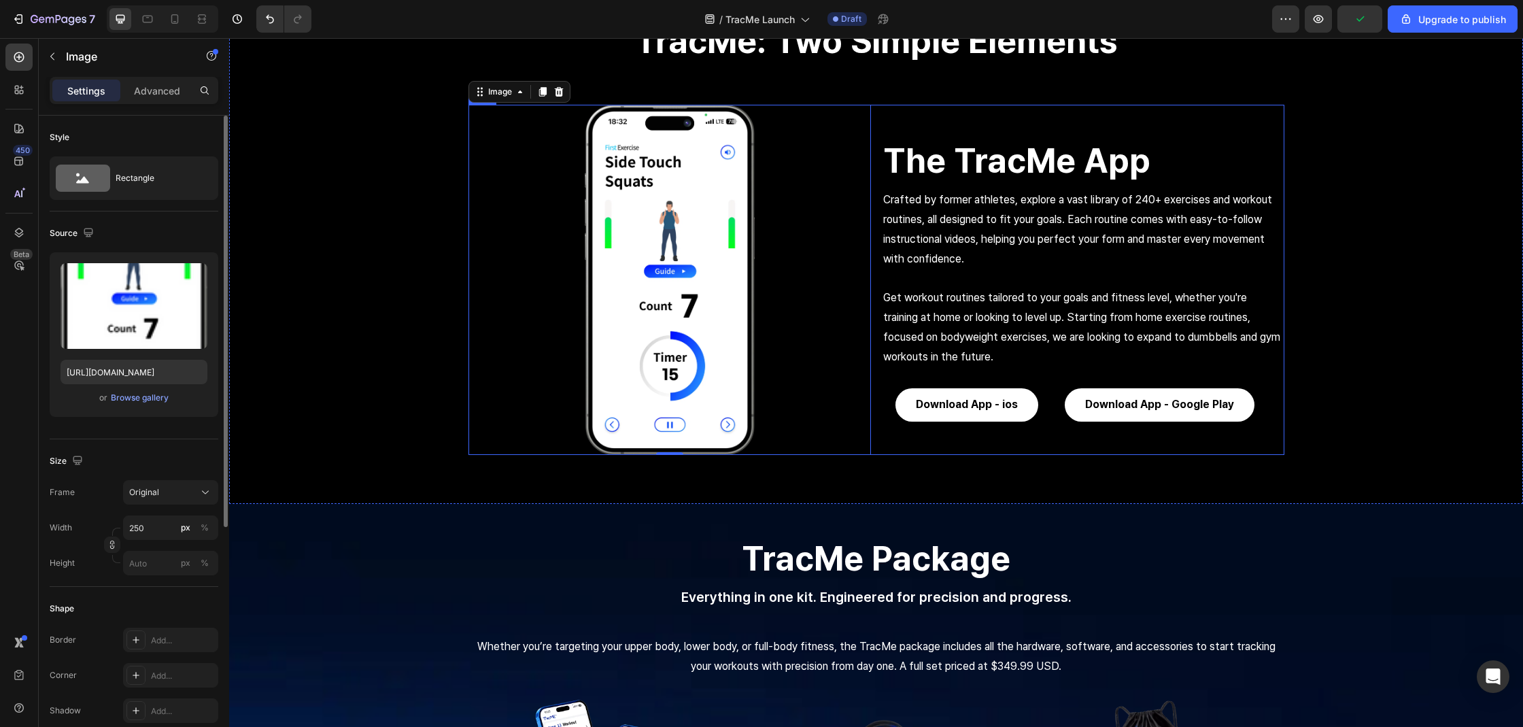
click at [871, 109] on div "Image 0 The TracMe App Heading Crafted by former athletes, explore a vast libra…" at bounding box center [876, 280] width 816 height 350
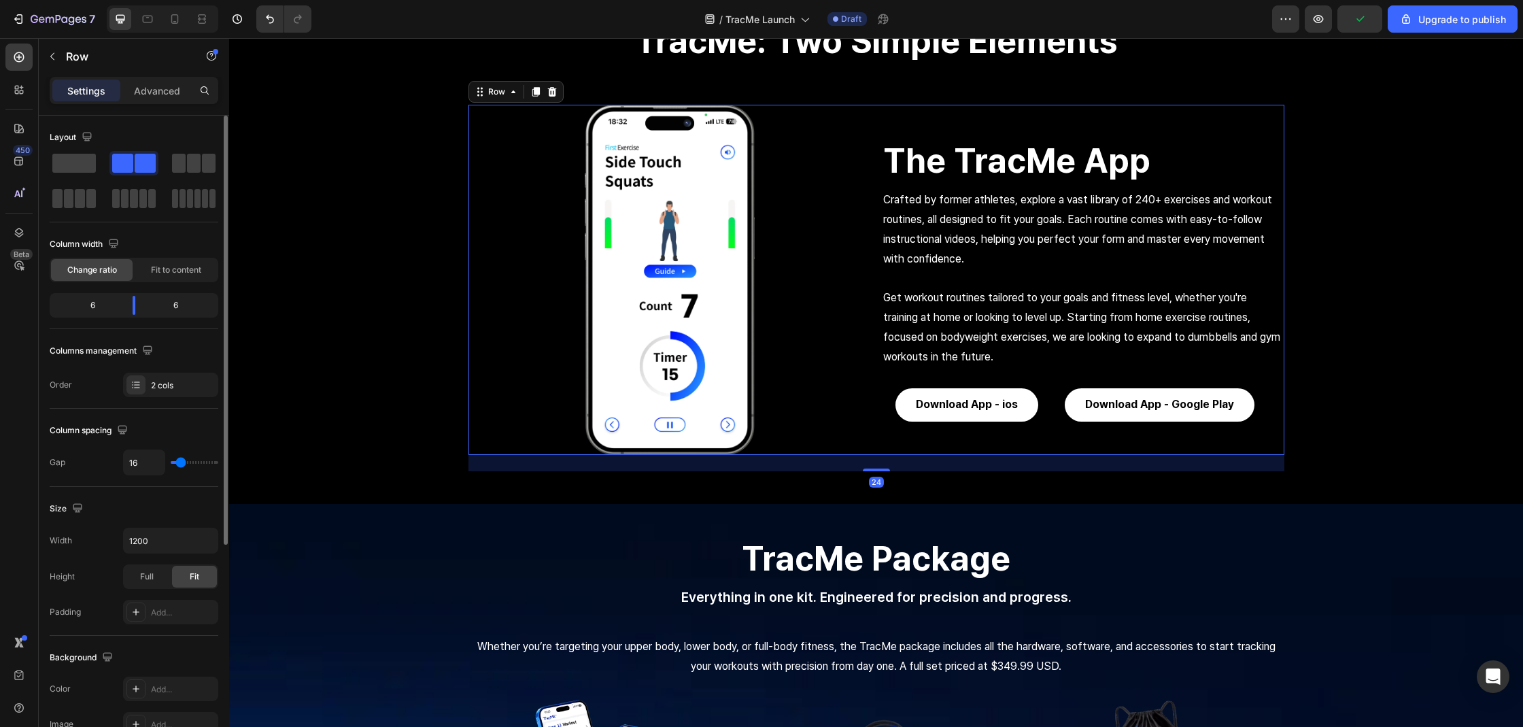
type input "0"
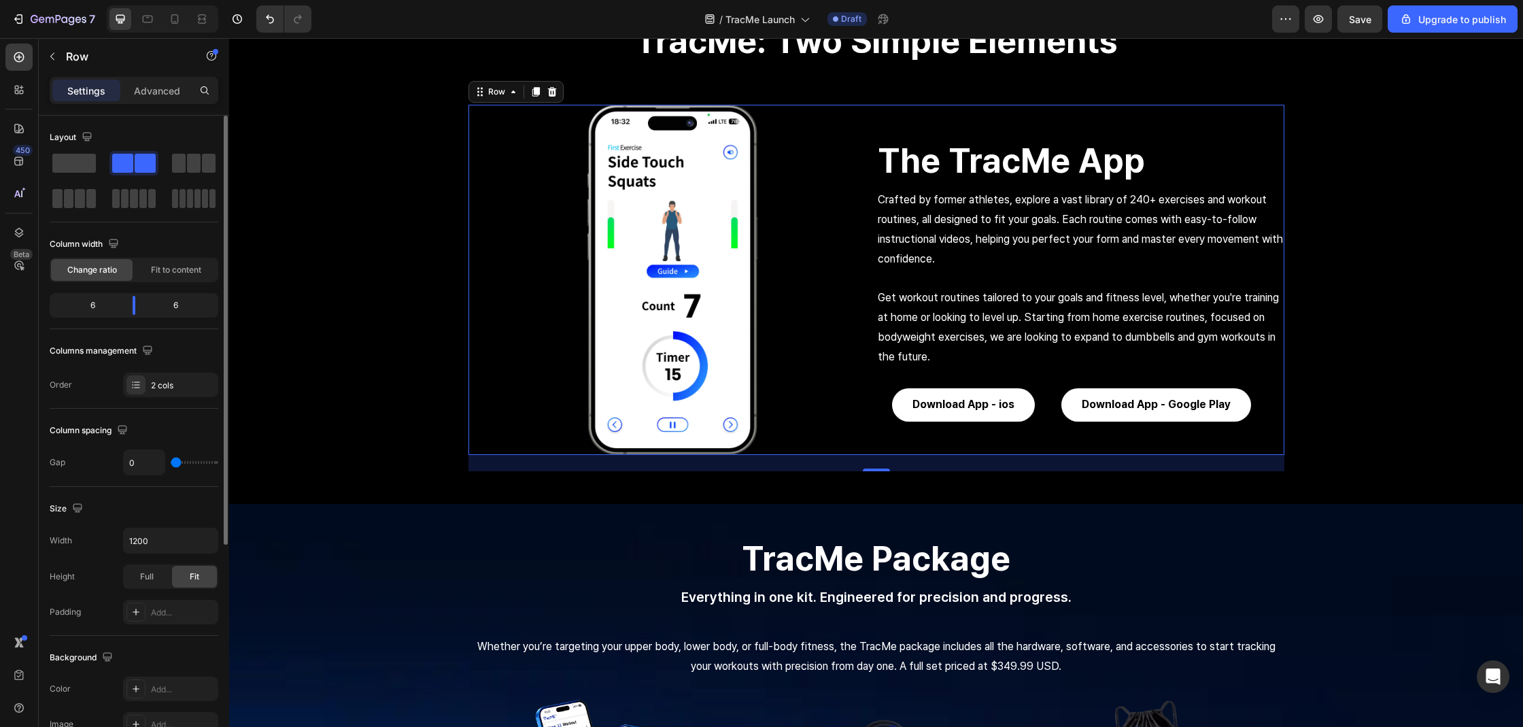
drag, startPoint x: 179, startPoint y: 461, endPoint x: 137, endPoint y: 457, distance: 42.3
type input "0"
click at [171, 461] on input "range" at bounding box center [195, 462] width 48 height 3
click at [534, 93] on icon at bounding box center [535, 91] width 11 height 11
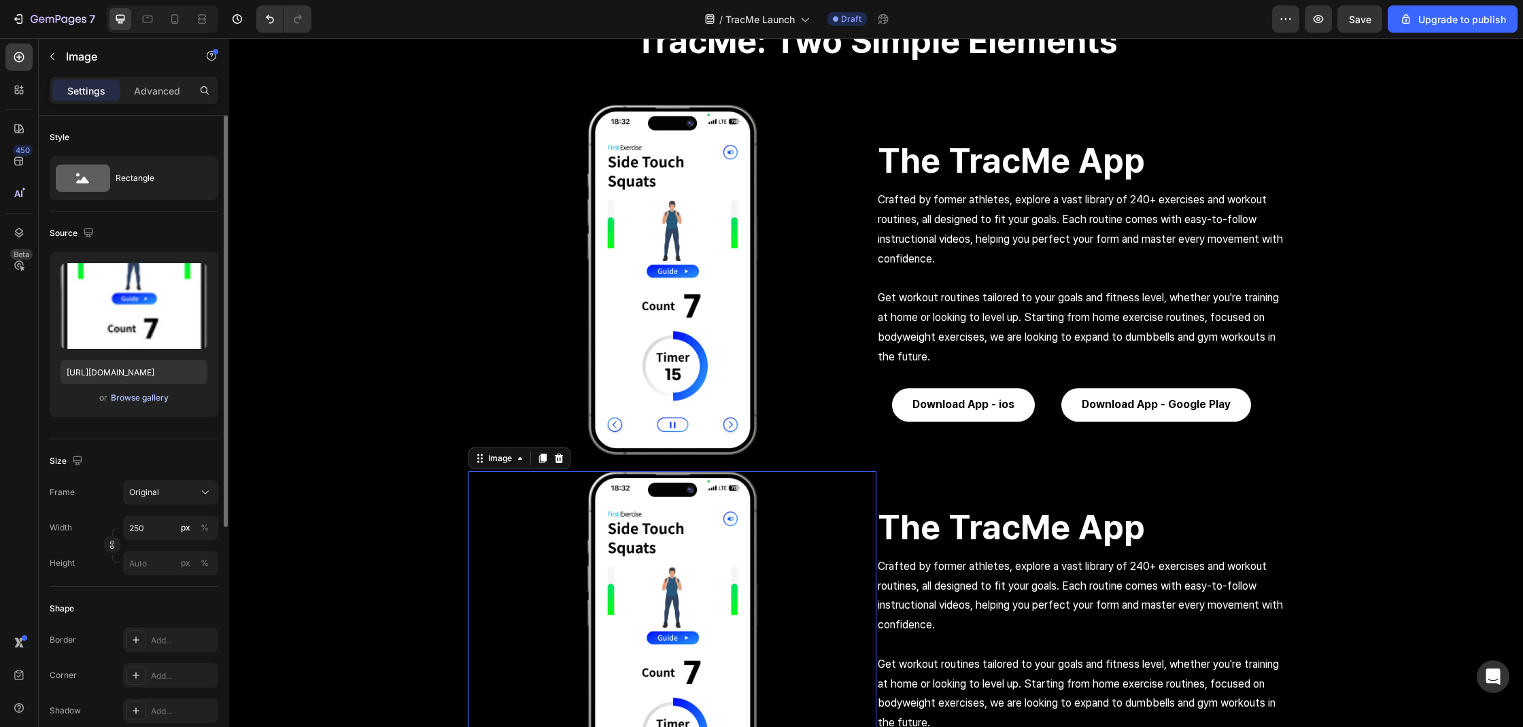
click at [158, 402] on div "Browse gallery" at bounding box center [140, 398] width 58 height 12
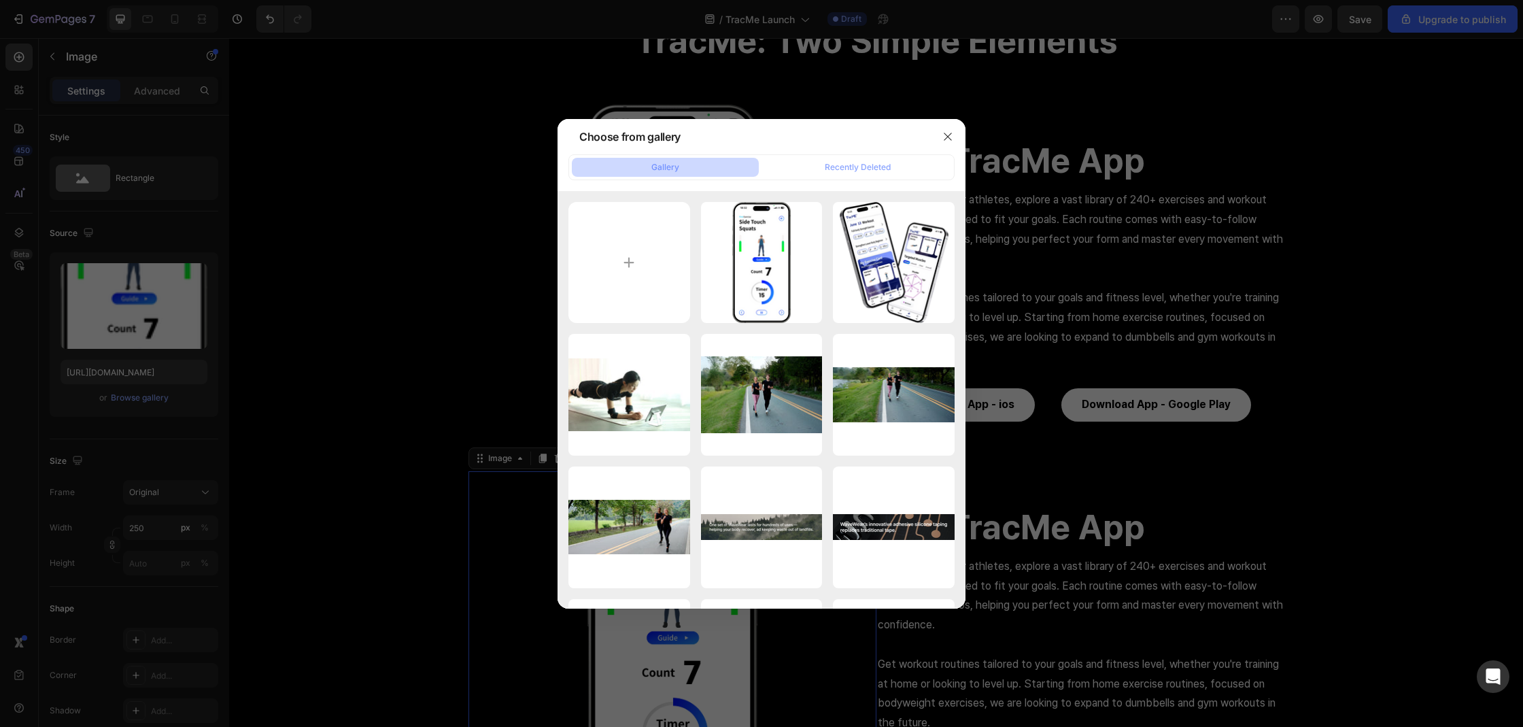
type input "C:\fakepath\us-pre-order-page-brainstorming-53.png"
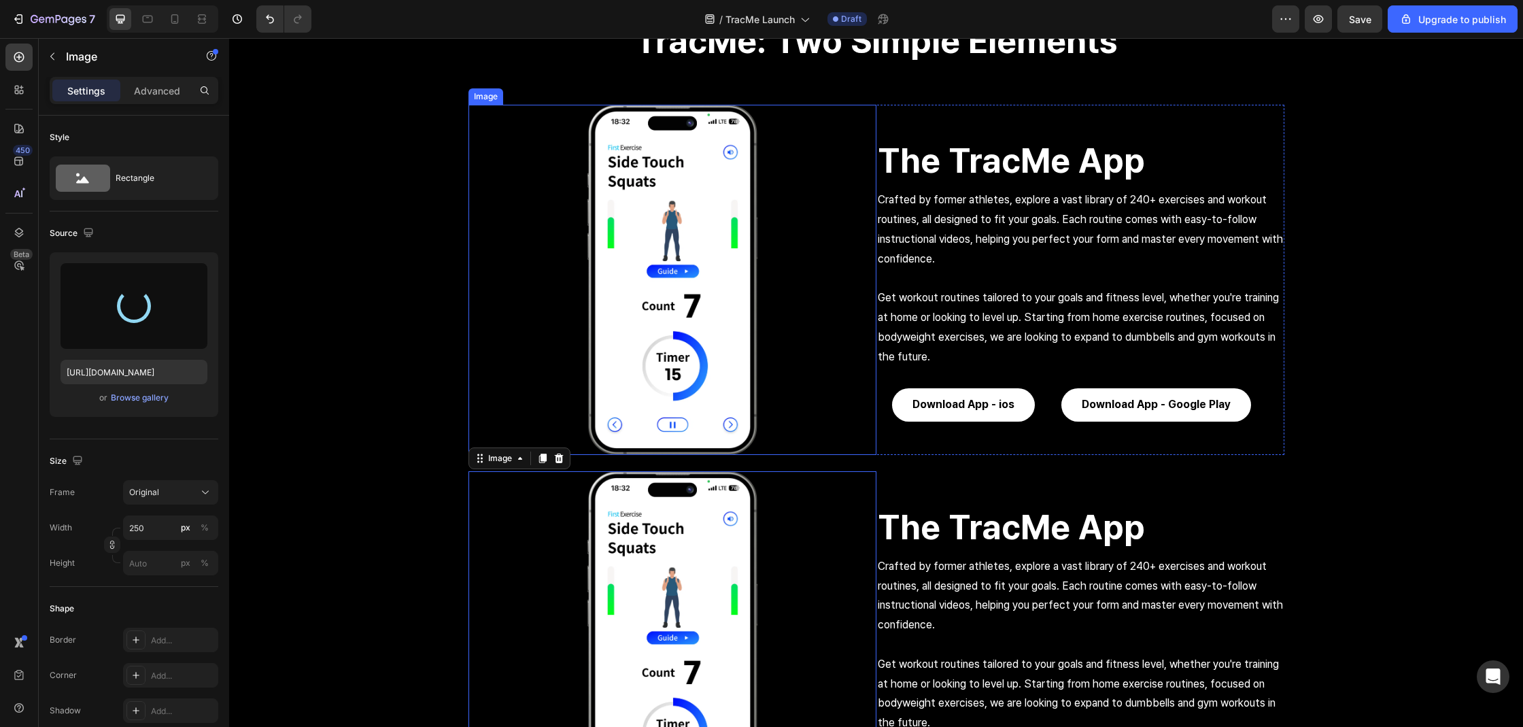
type input "https://cdn.shopify.com/s/files/1/0074/9882/5818/files/gempages_579737317355291…"
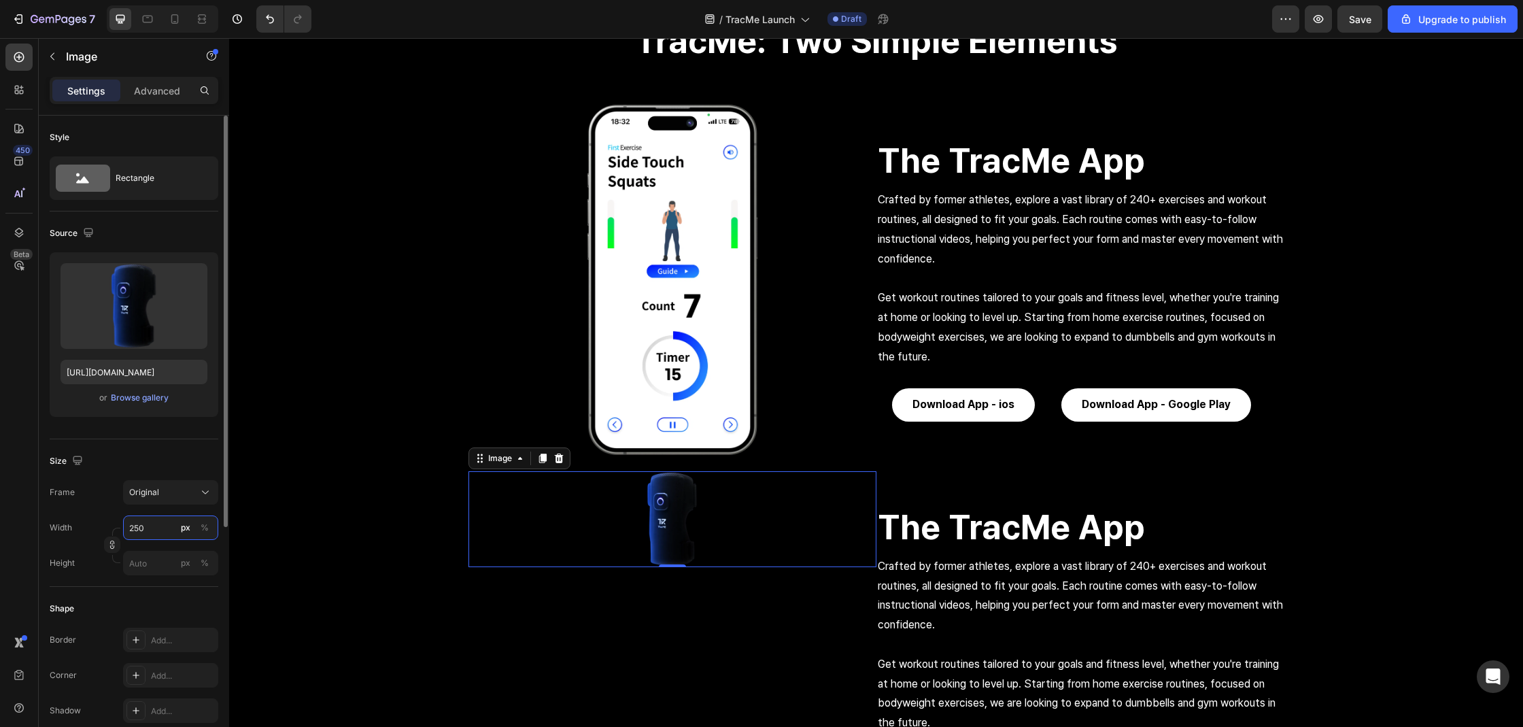
click at [135, 525] on input "250" at bounding box center [170, 527] width 95 height 24
click at [157, 574] on div "Full 100%" at bounding box center [157, 559] width 122 height 35
click at [160, 571] on div "Full 100%" at bounding box center [156, 560] width 111 height 24
type input "100"
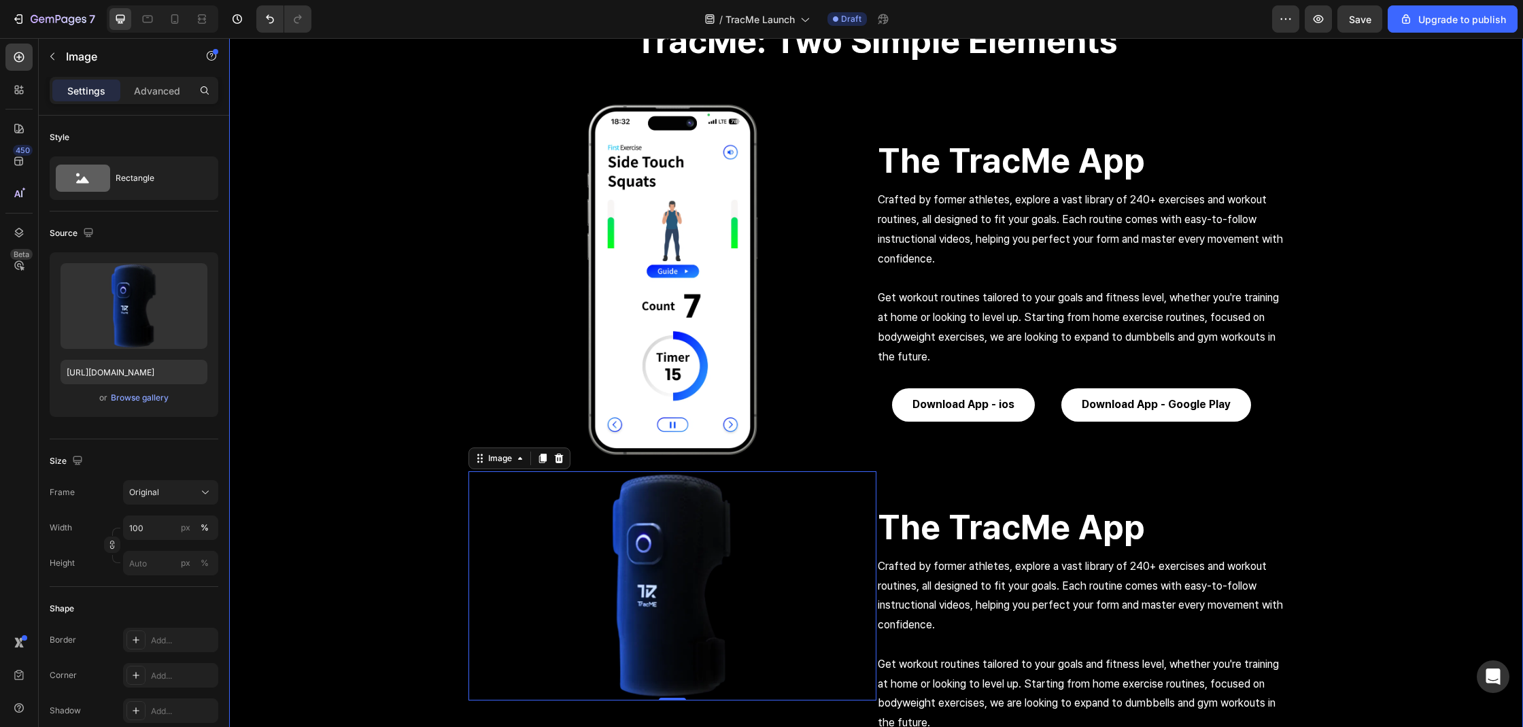
click at [358, 473] on div "TracMe: Two Simple Elements Heading Row Image The TracMe App Heading Crafted by…" at bounding box center [876, 395] width 1294 height 818
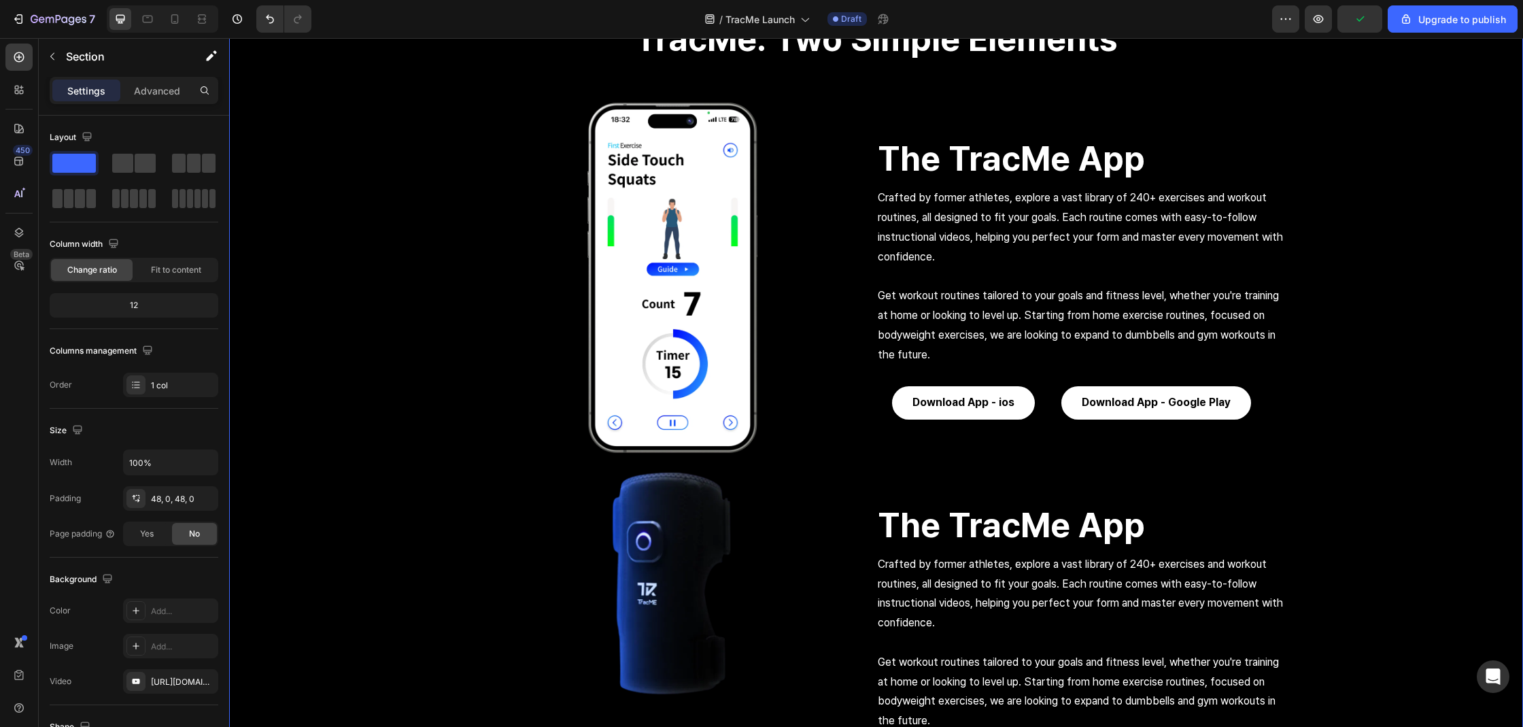
scroll to position [2369, 0]
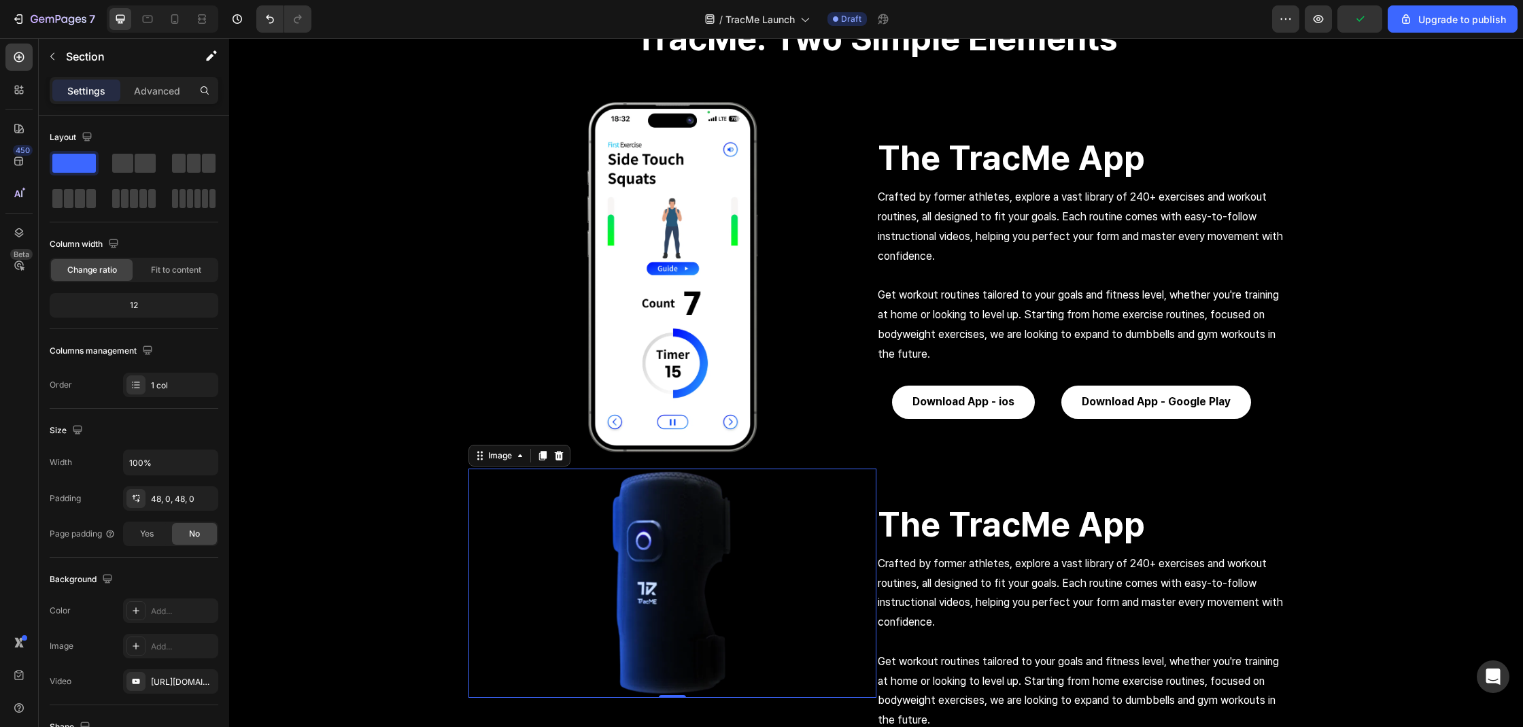
click at [694, 559] on img at bounding box center [672, 583] width 408 height 230
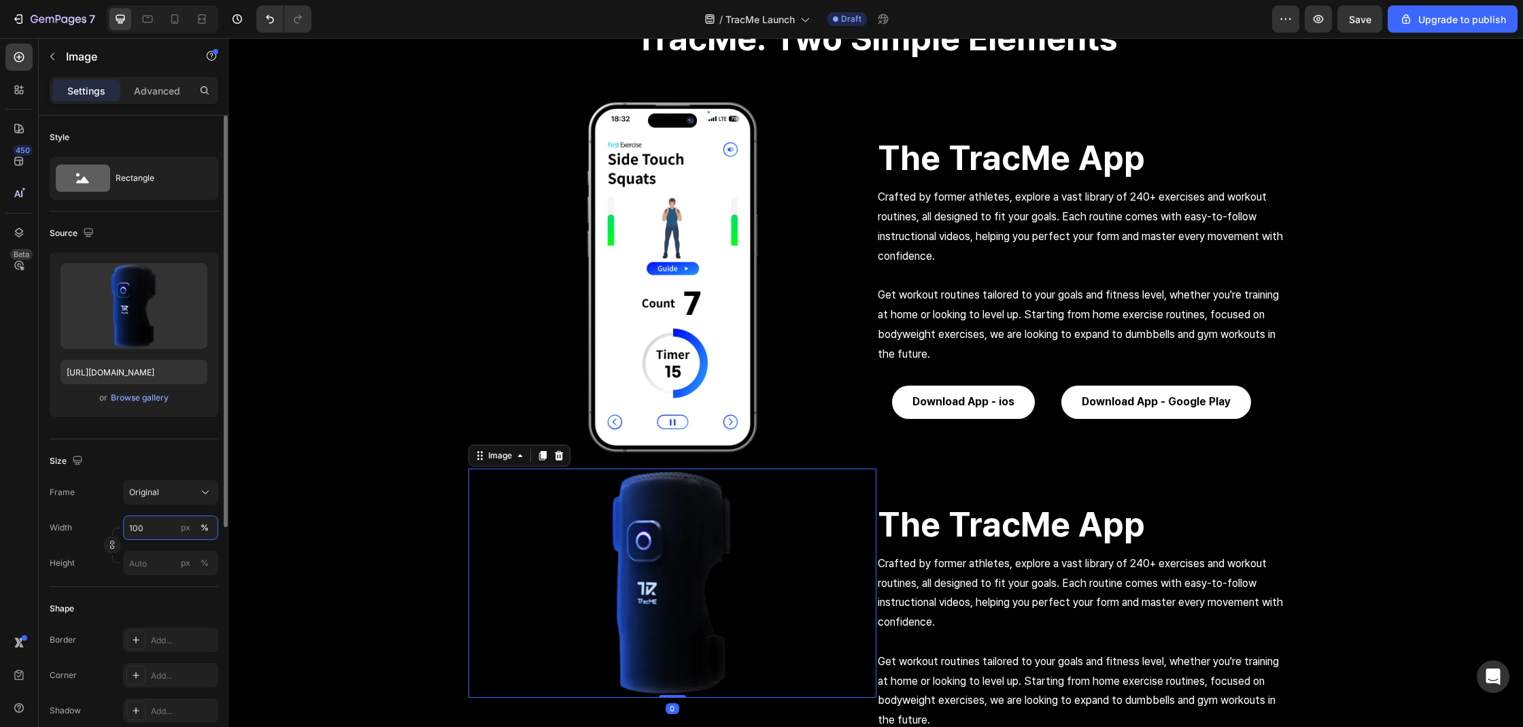
click at [144, 525] on input "100" at bounding box center [170, 527] width 95 height 24
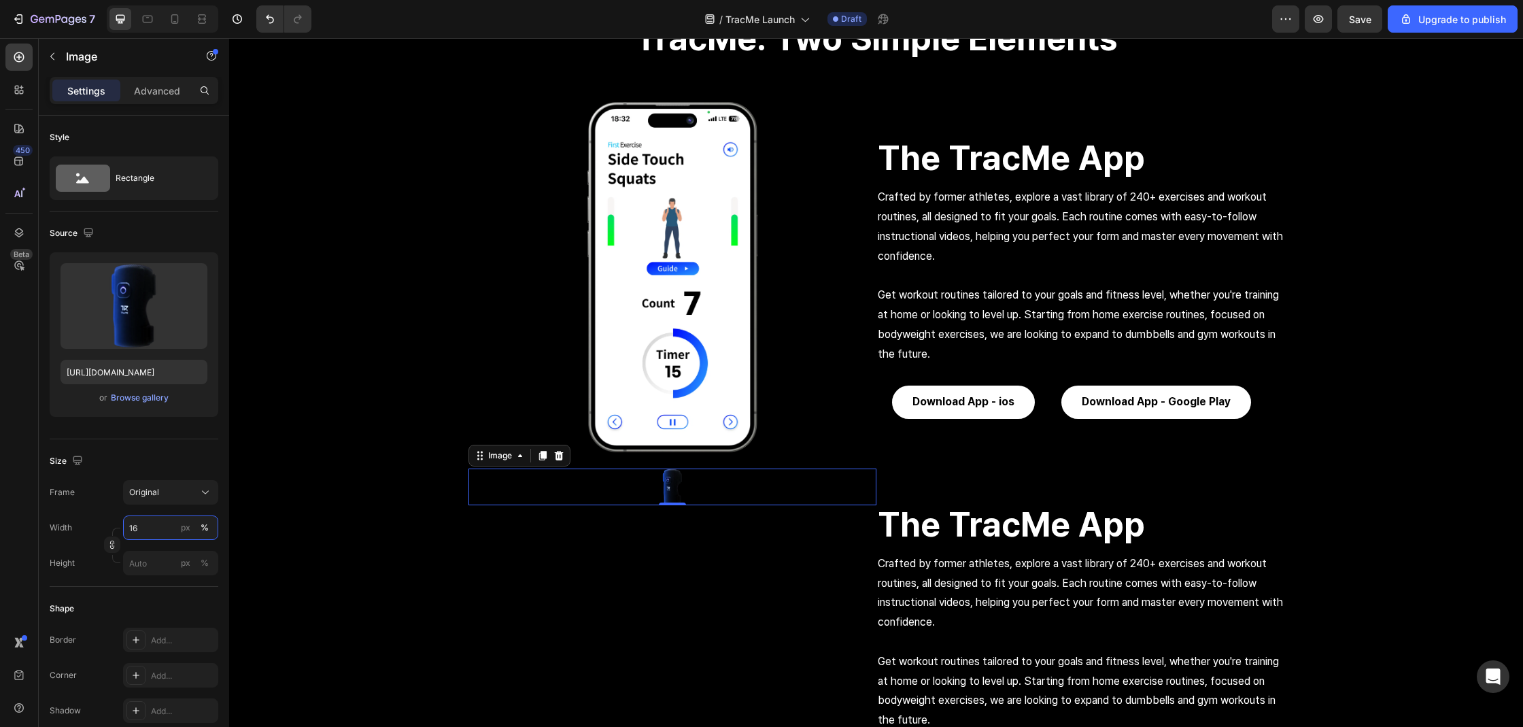
type input "1"
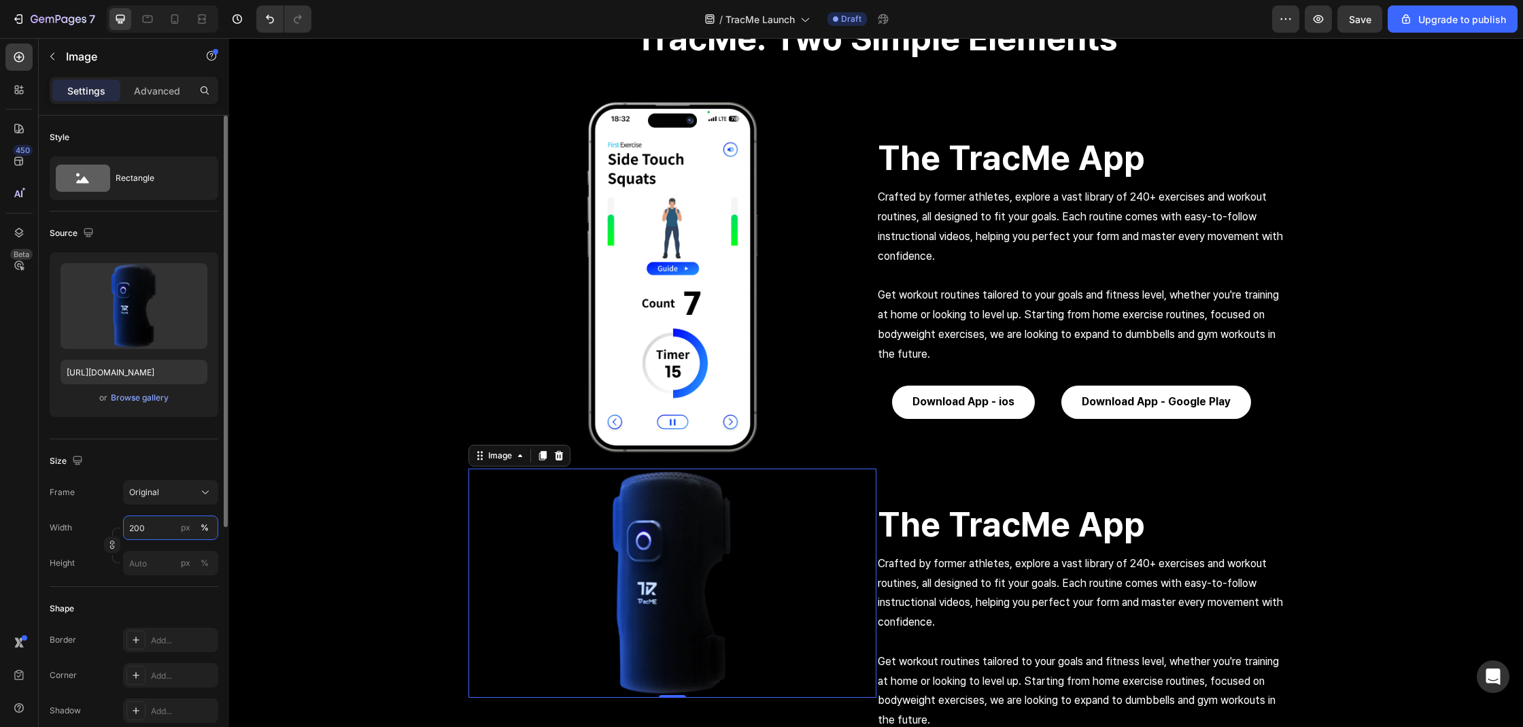
click at [129, 532] on input "200" at bounding box center [170, 527] width 95 height 24
click at [133, 530] on input "200" at bounding box center [170, 527] width 95 height 24
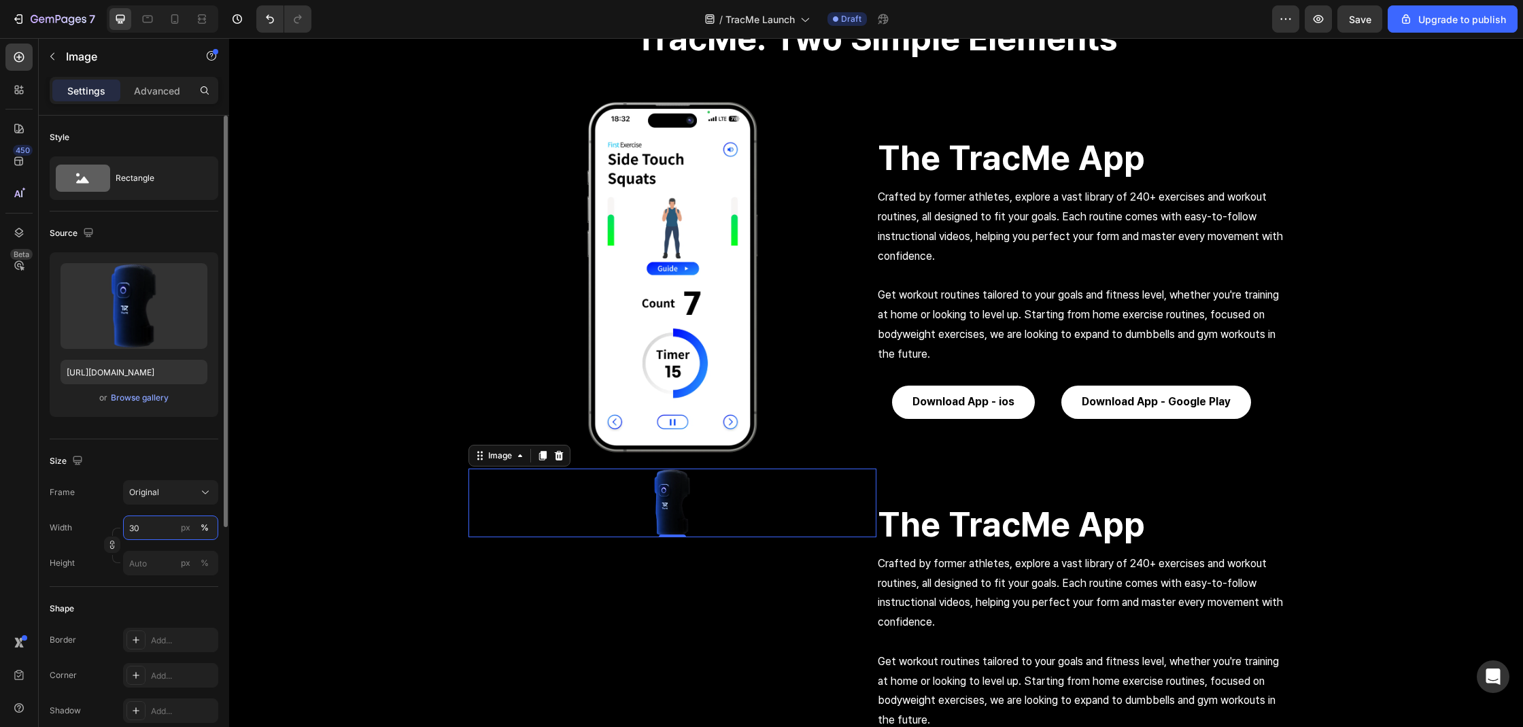
type input "300"
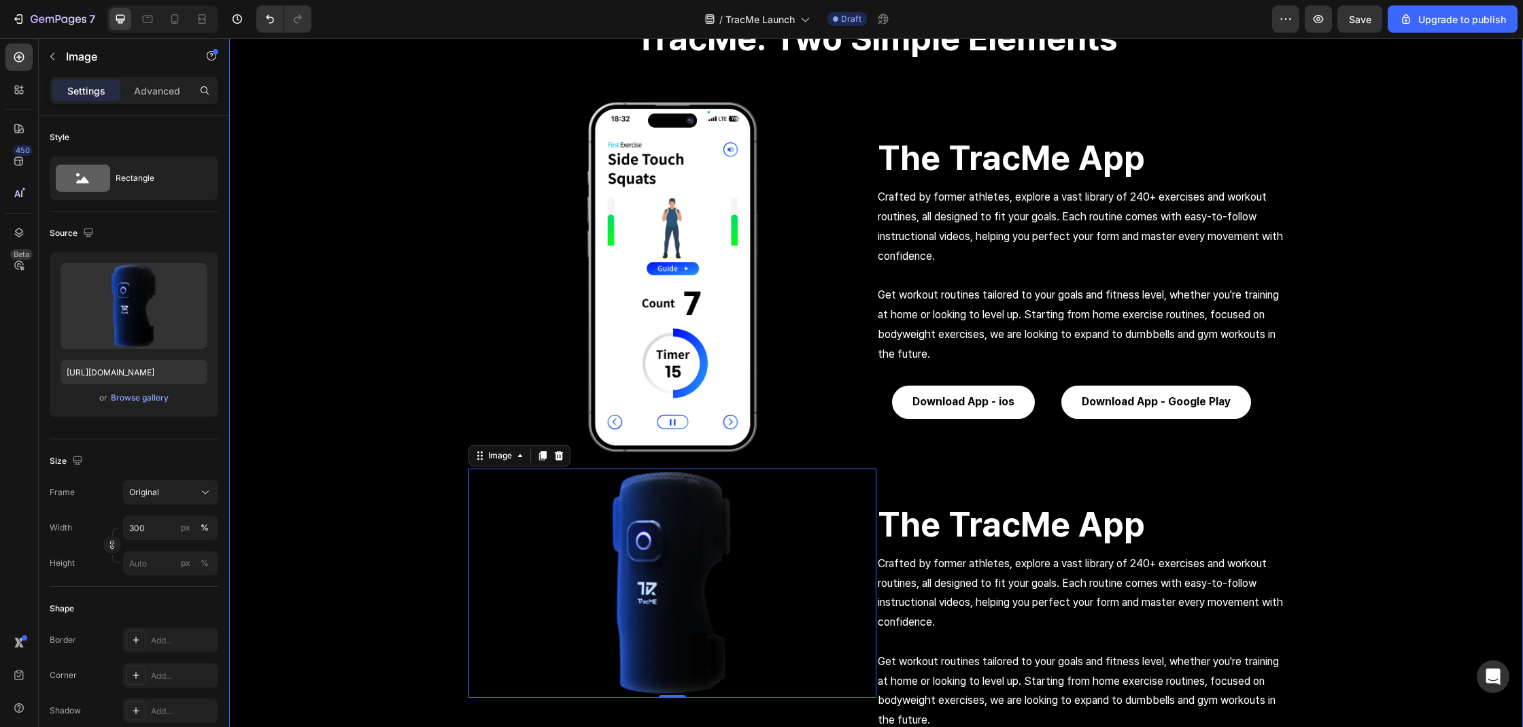
click at [385, 421] on div "TracMe: Two Simple Elements Heading Row Image The TracMe App Heading Crafted by…" at bounding box center [876, 393] width 1294 height 818
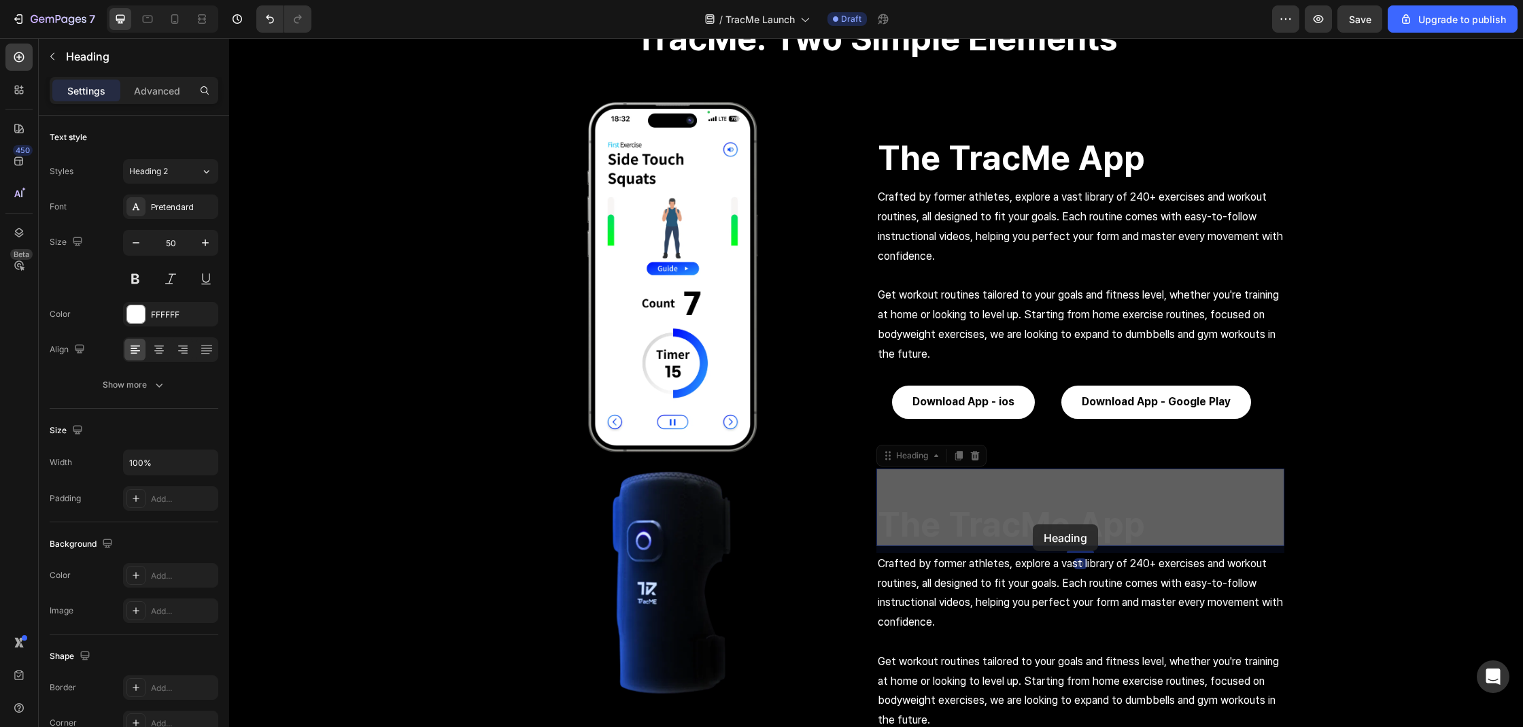
click at [229, 38] on p "The TracMe App" at bounding box center [229, 38] width 0 height 0
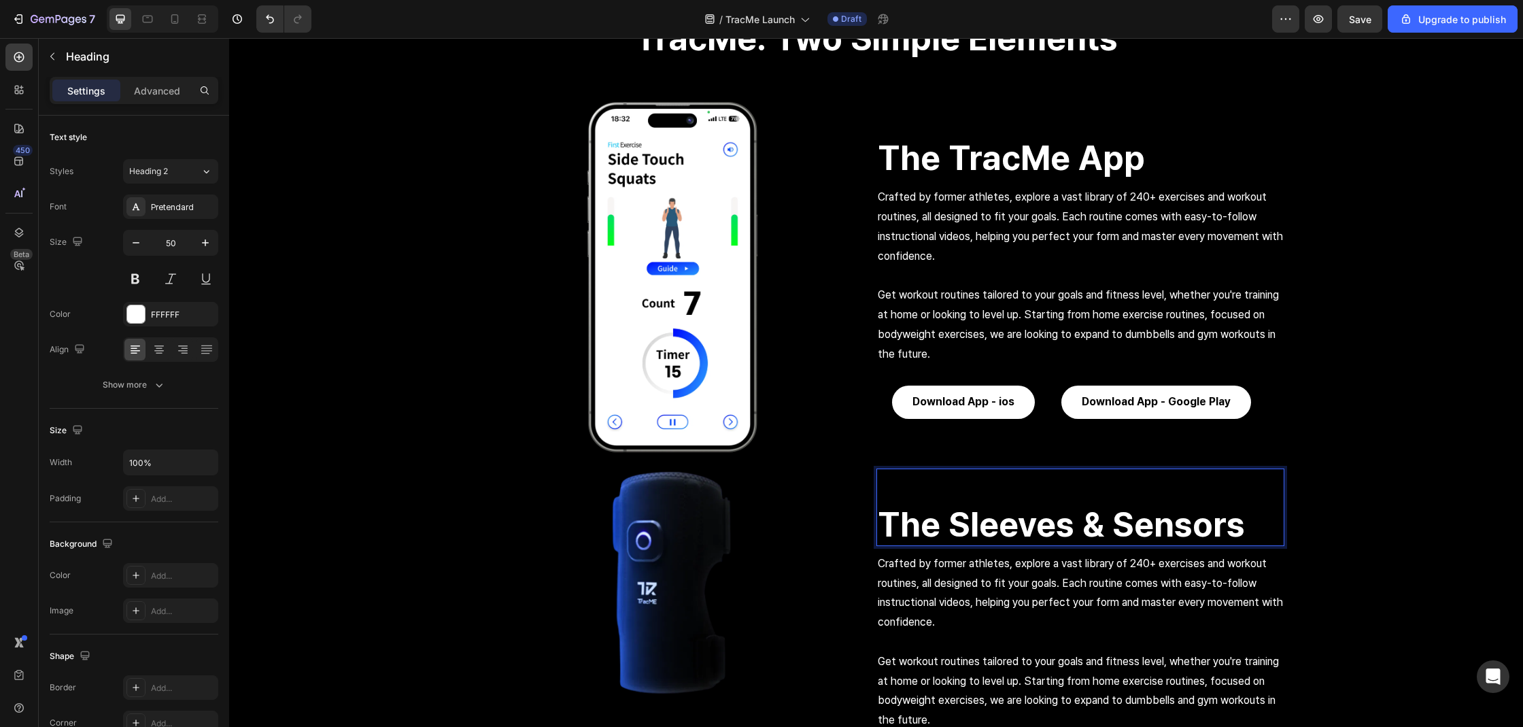
click at [1152, 606] on p "Crafted by former athletes, explore a vast library of 240+ exercises and workou…" at bounding box center [1080, 593] width 405 height 78
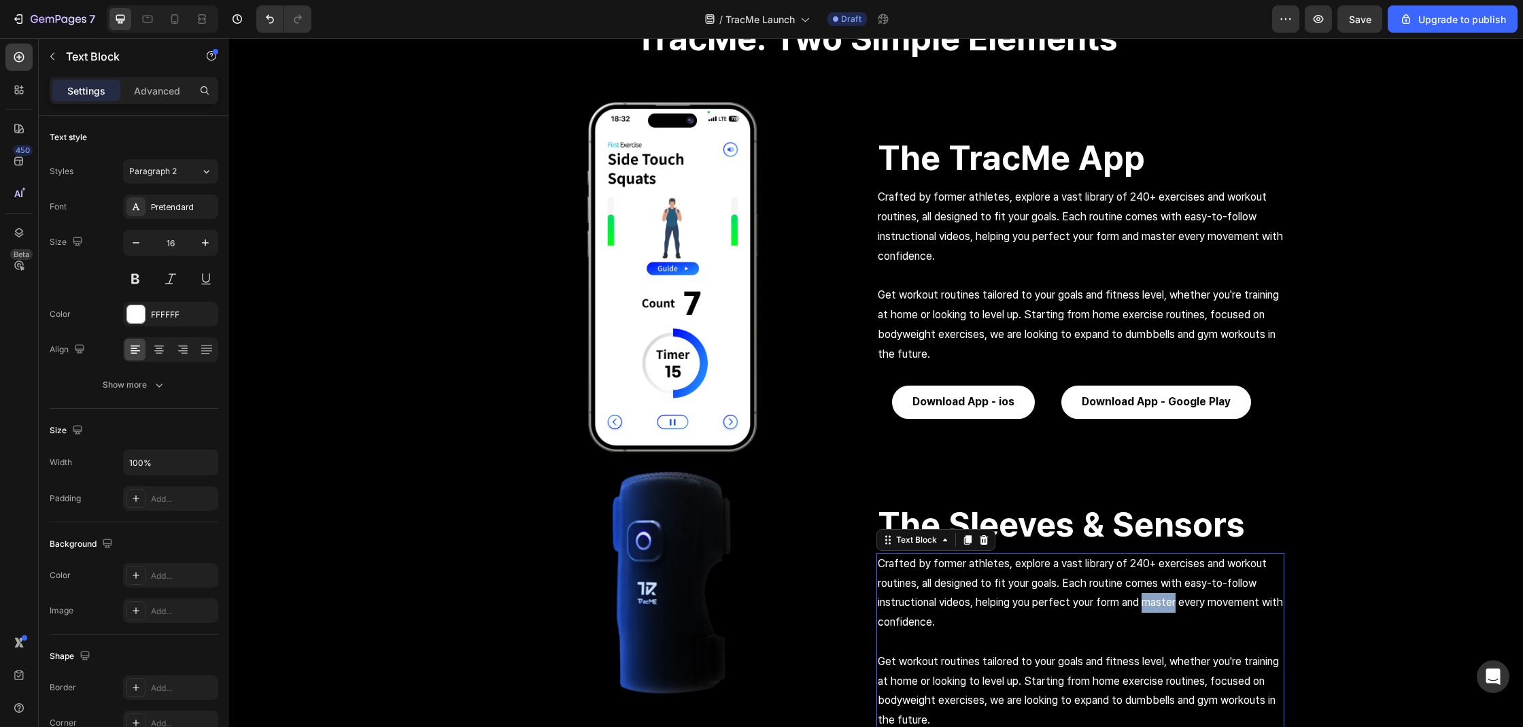
click at [1152, 606] on p "Crafted by former athletes, explore a vast library of 240+ exercises and workou…" at bounding box center [1080, 593] width 405 height 78
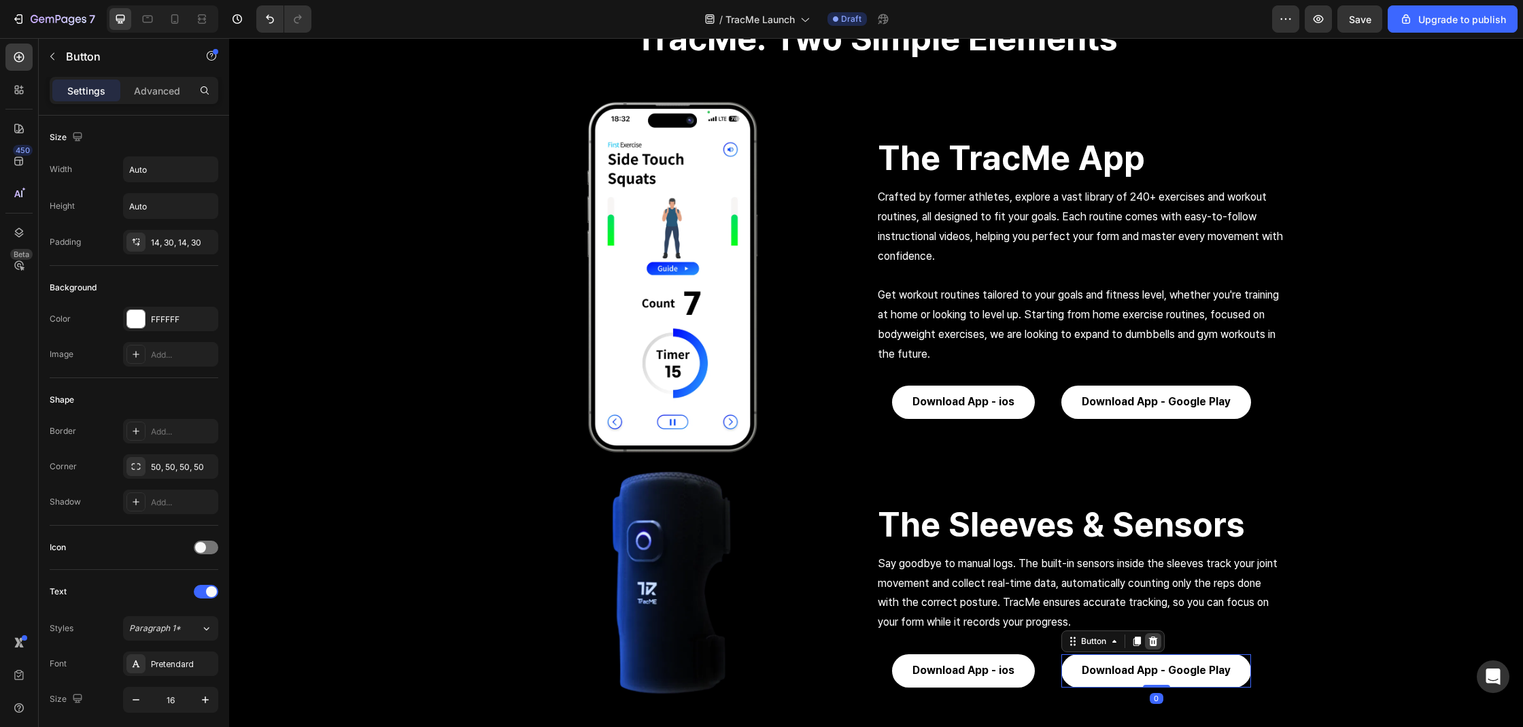
click at [1147, 642] on icon at bounding box center [1152, 641] width 11 height 11
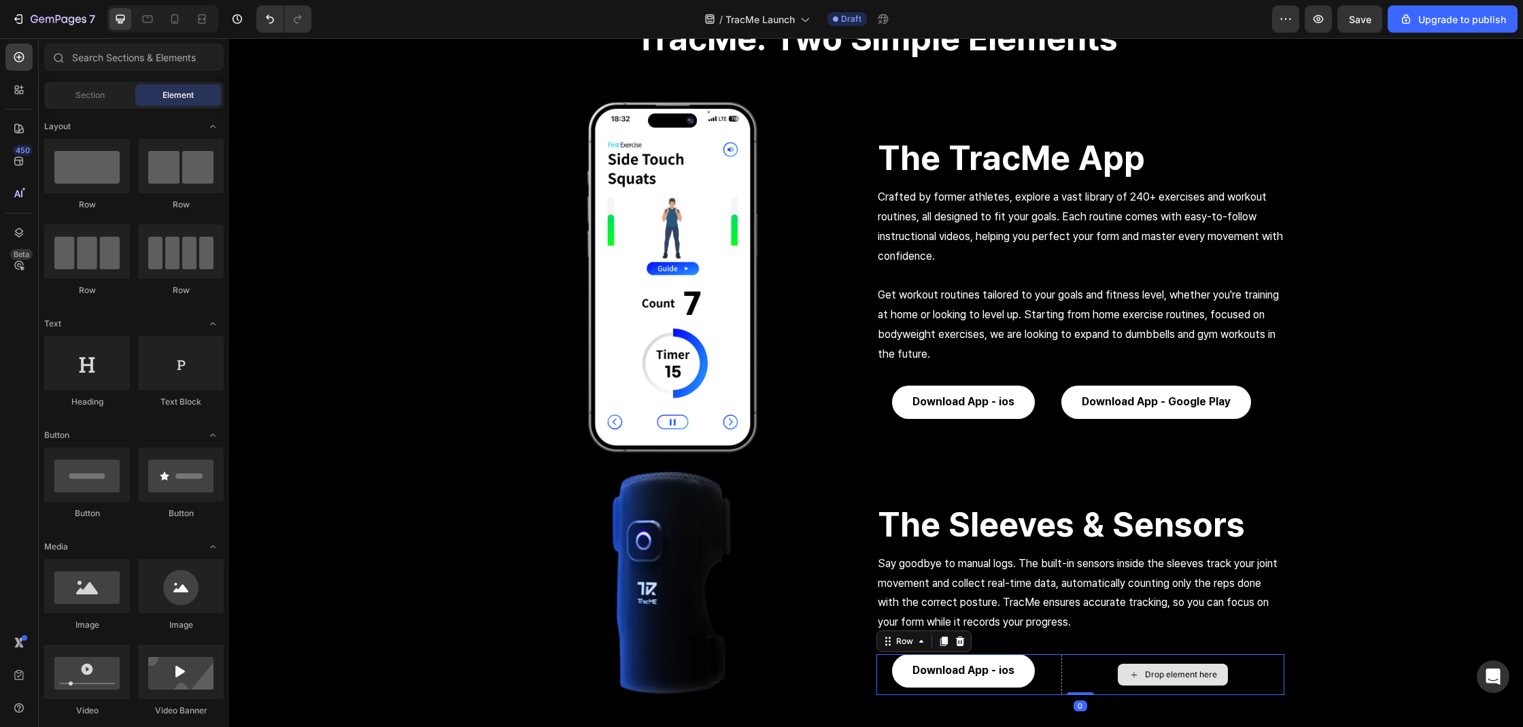
click at [1154, 659] on div "Drop element here" at bounding box center [1172, 674] width 222 height 41
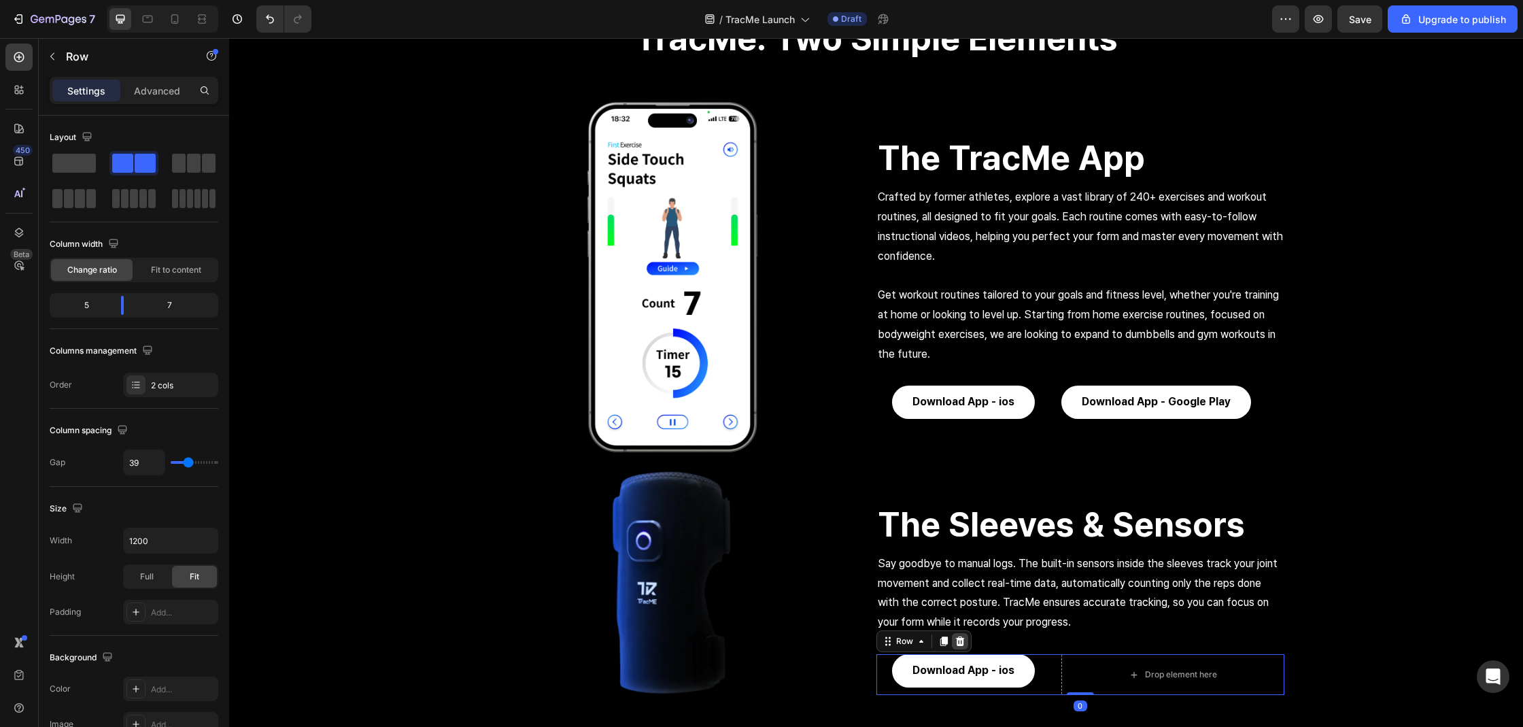
click at [955, 640] on icon at bounding box center [959, 641] width 9 height 10
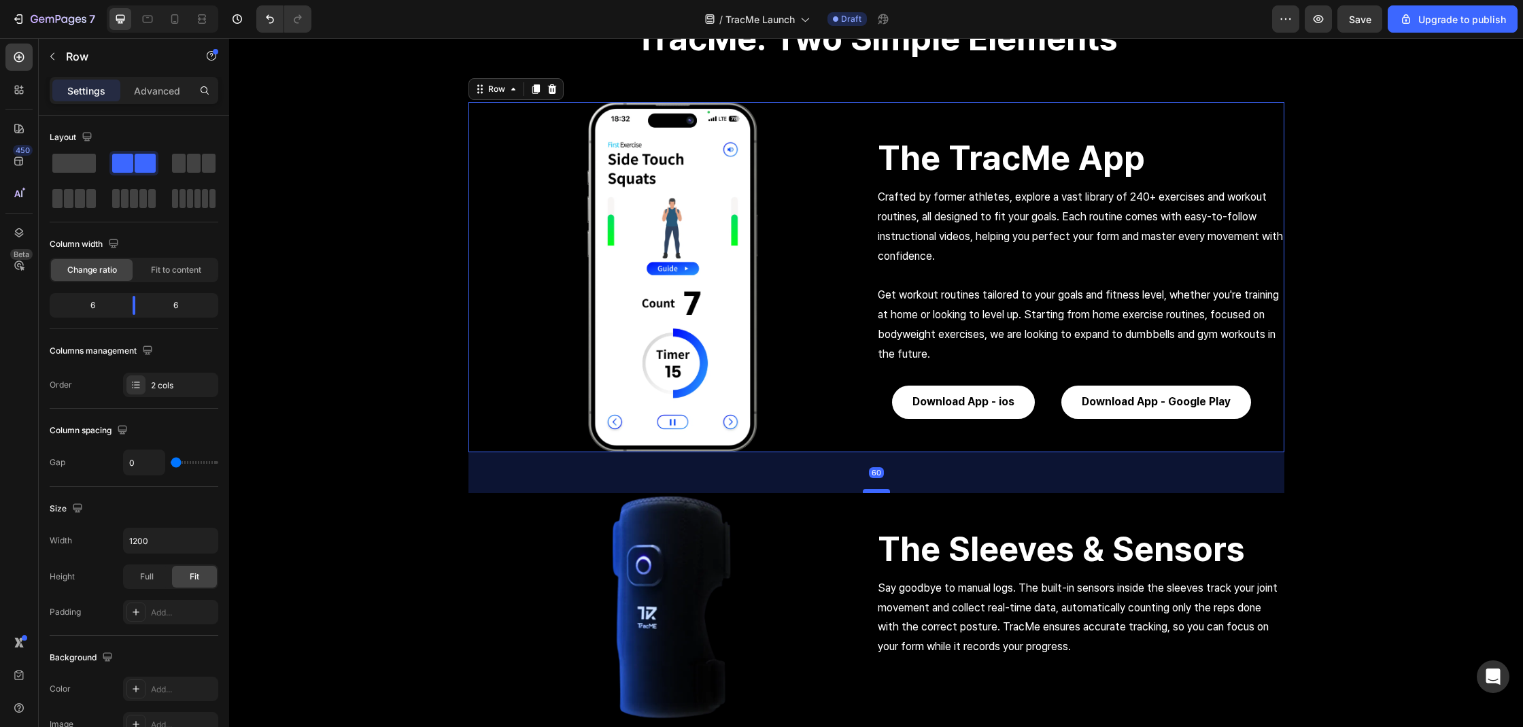
drag, startPoint x: 871, startPoint y: 466, endPoint x: 867, endPoint y: 490, distance: 24.8
click at [867, 490] on div at bounding box center [876, 491] width 27 height 4
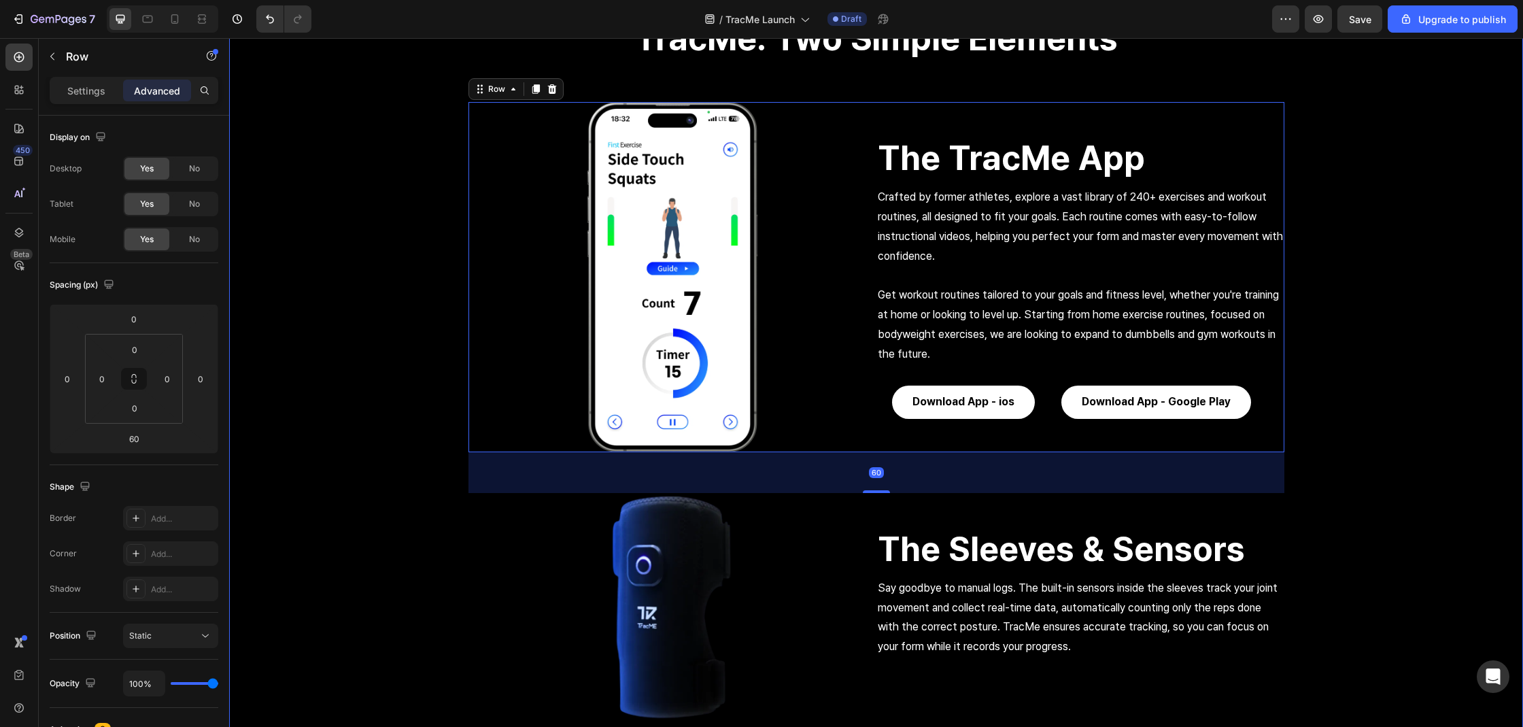
click at [1329, 463] on div "TracMe: Two Simple Elements Heading Row Image The TracMe App Heading Crafted by…" at bounding box center [876, 361] width 1294 height 755
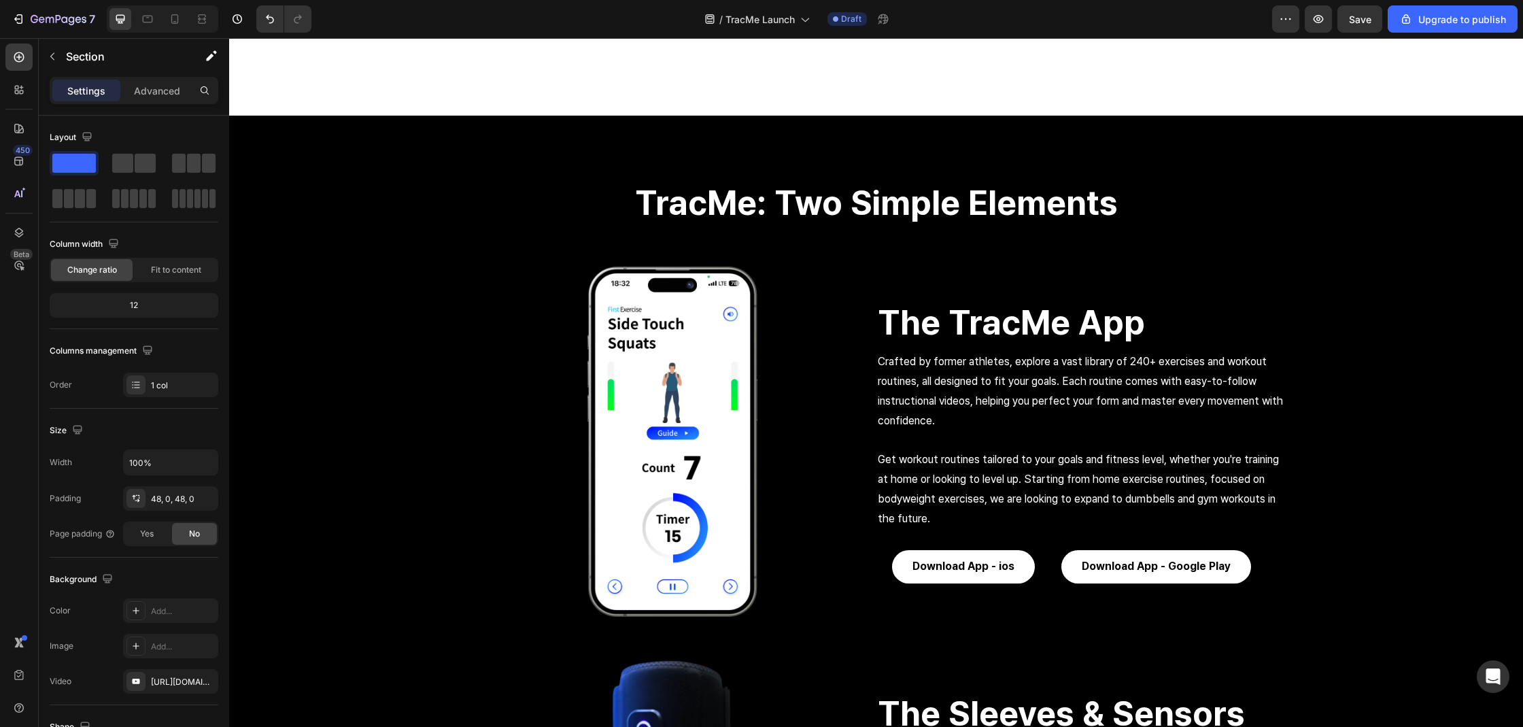
scroll to position [1908, 0]
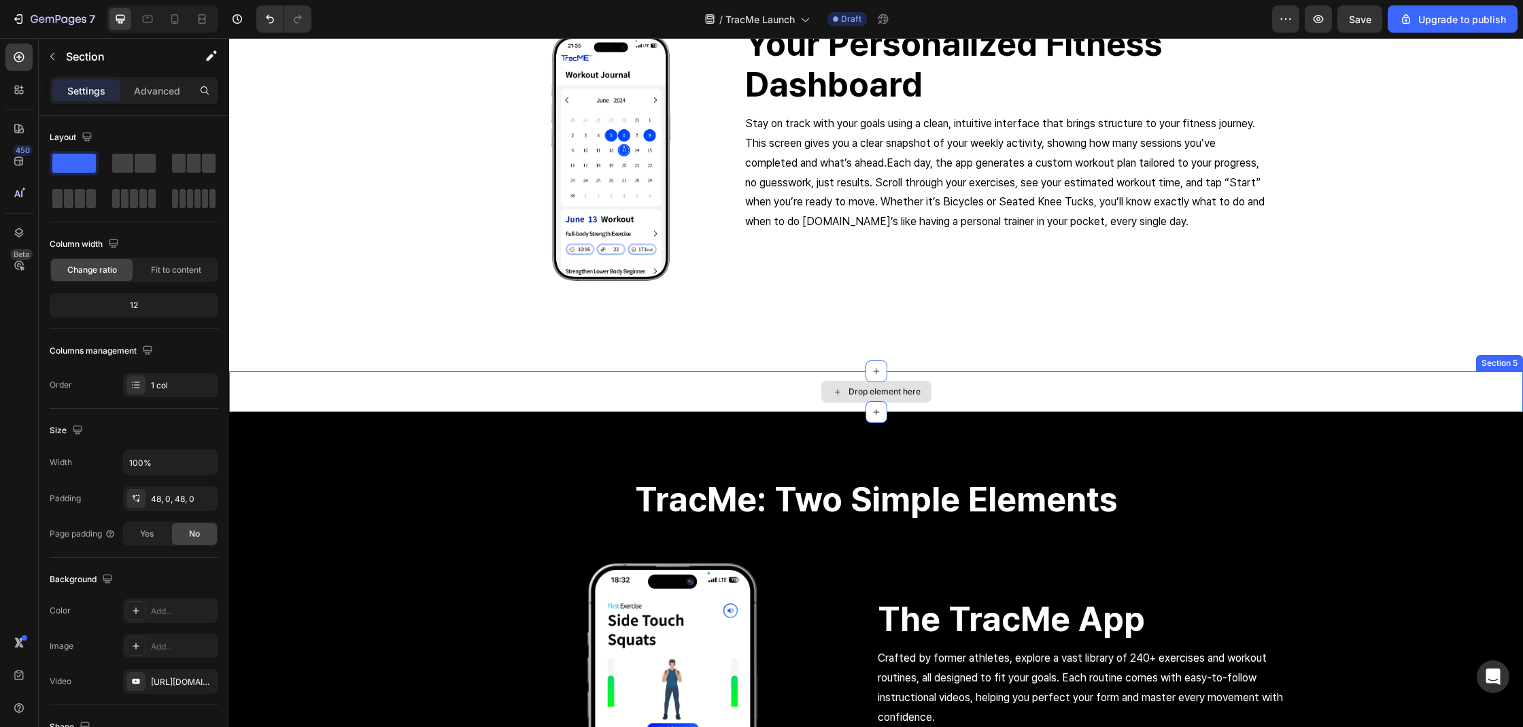
click at [1100, 381] on div "Drop element here" at bounding box center [876, 391] width 1294 height 41
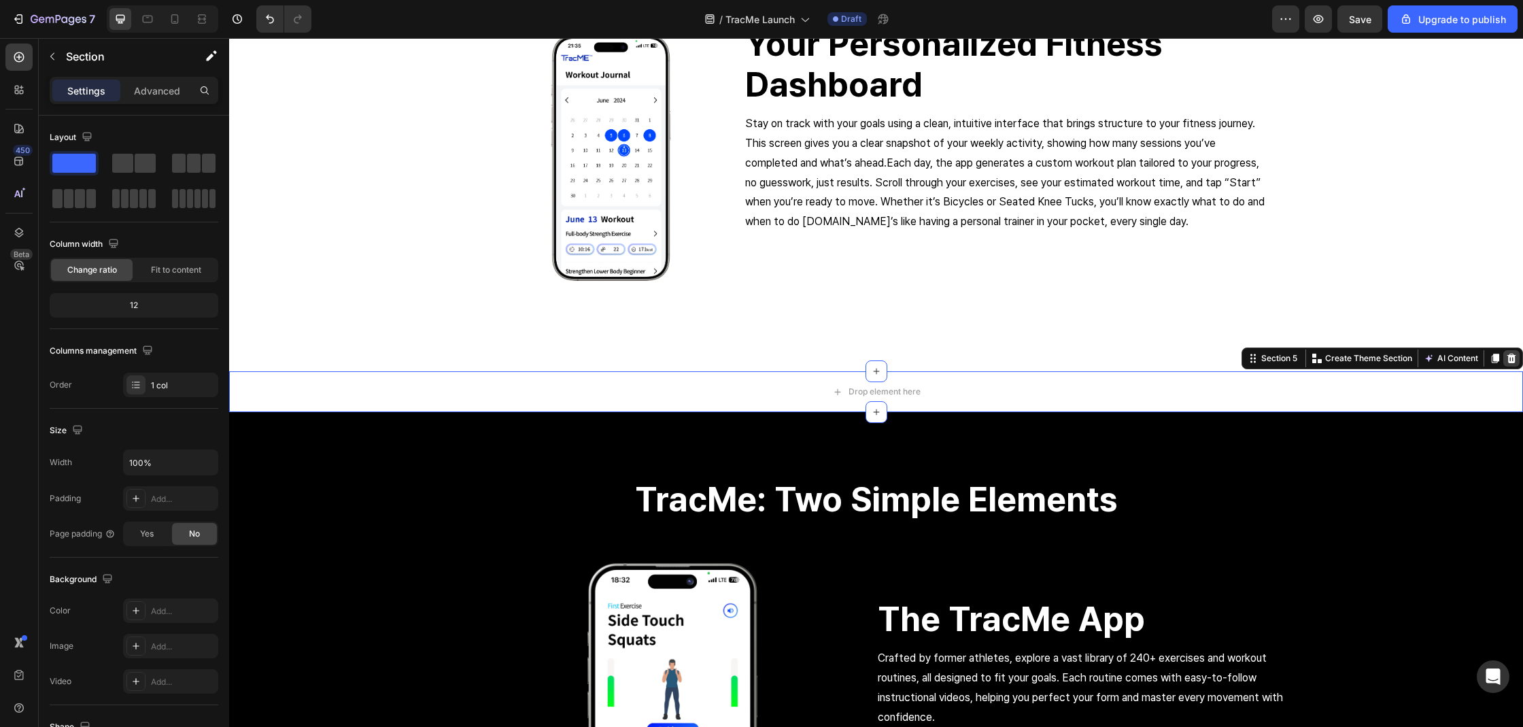
click at [1506, 361] on icon at bounding box center [1511, 358] width 11 height 11
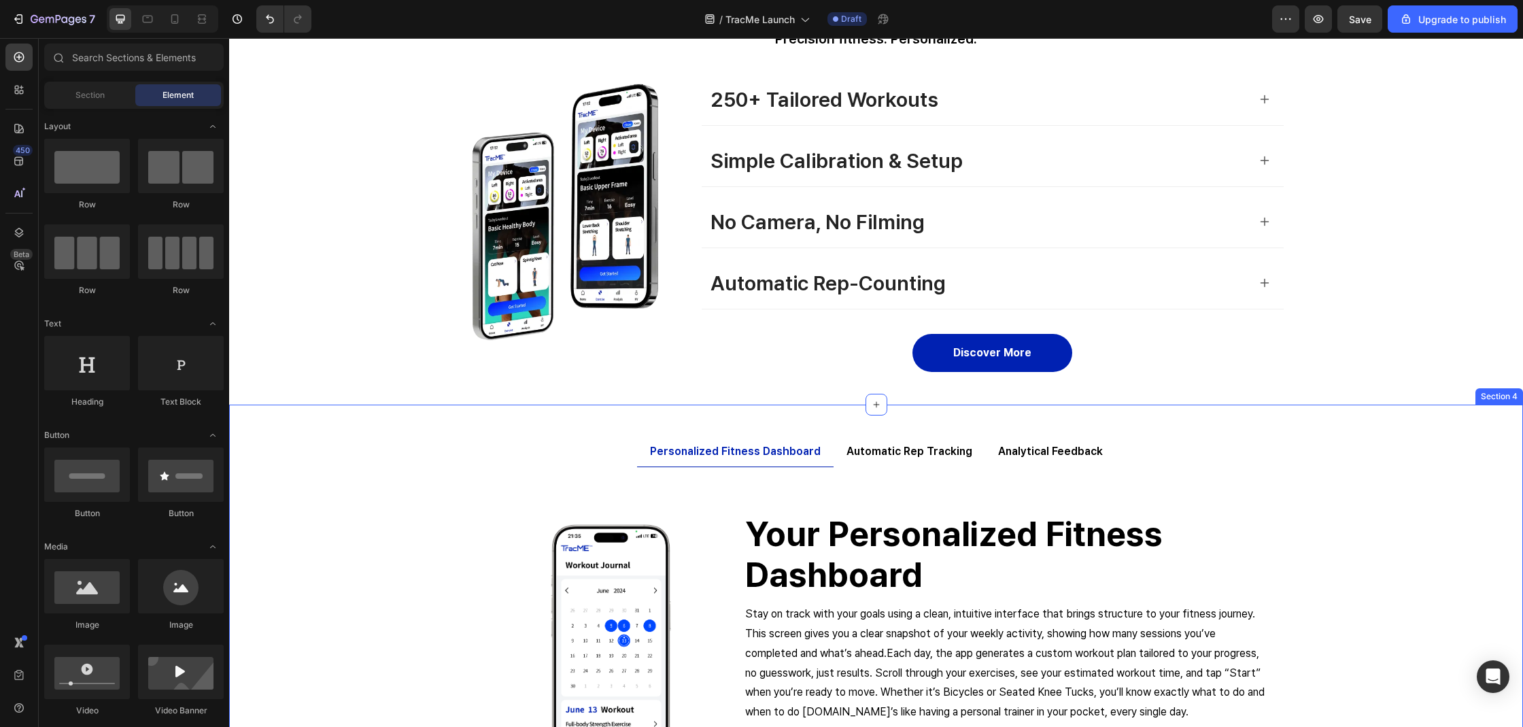
scroll to position [1181, 0]
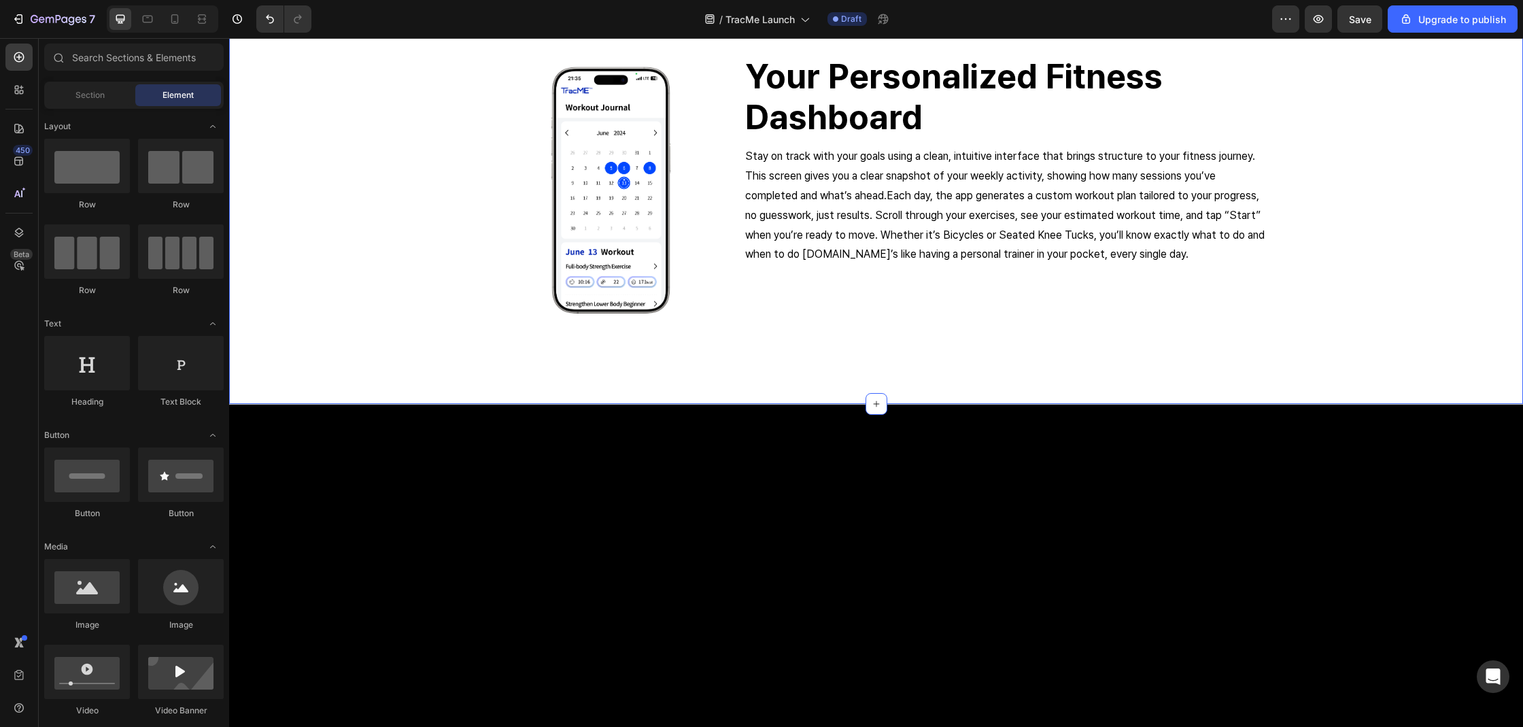
click at [1397, 224] on div "Personalized Fitness Dashboard Automatic Rep Tracking Analytical Feedback Image…" at bounding box center [876, 176] width 1294 height 392
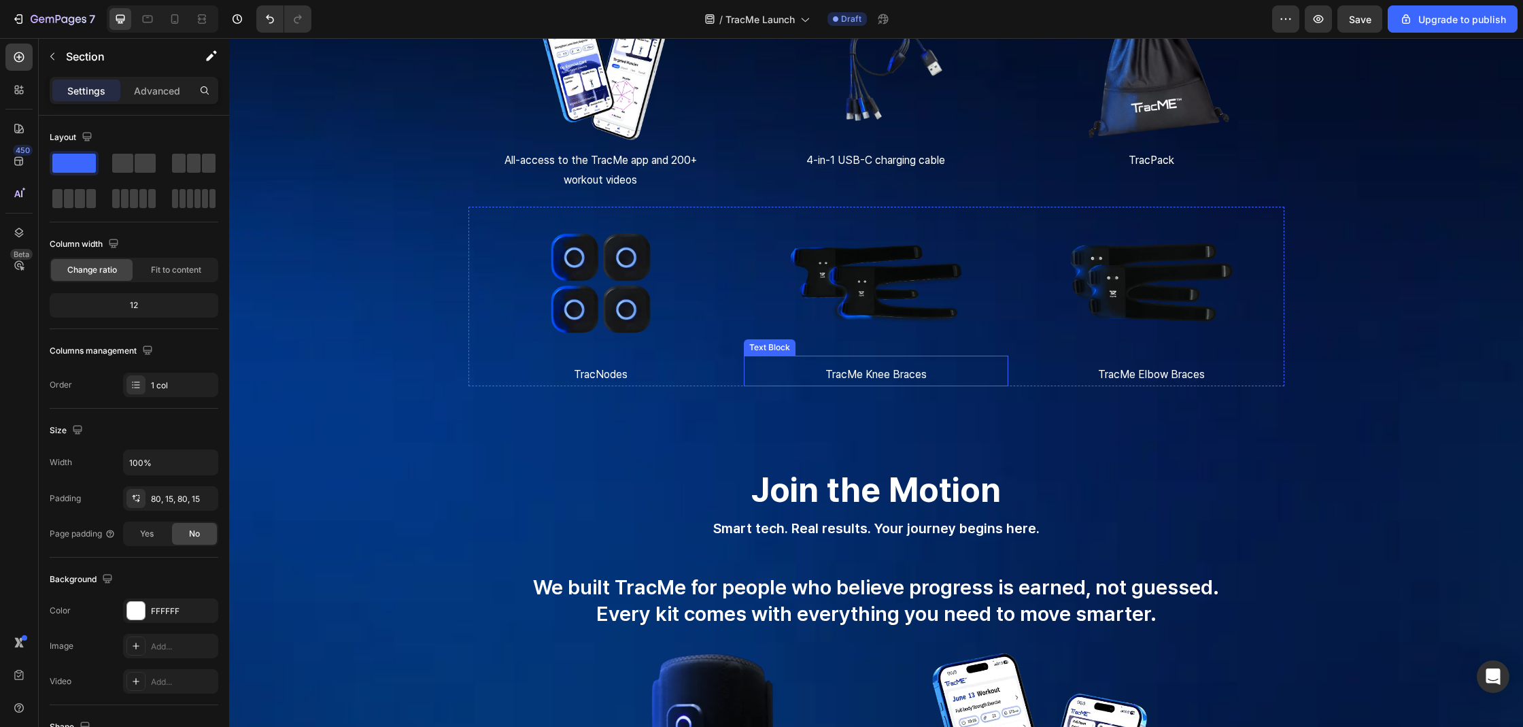
scroll to position [2112, 0]
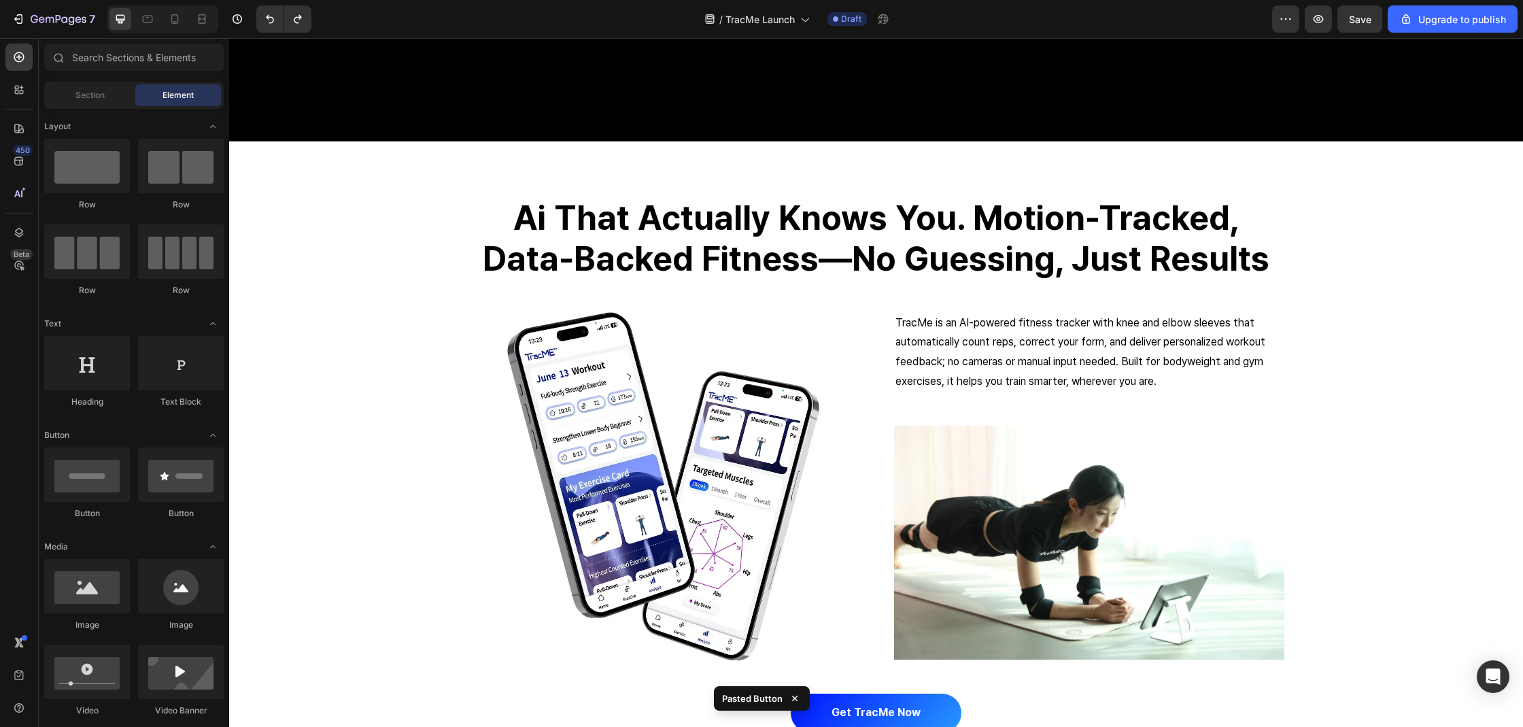
scroll to position [126, 0]
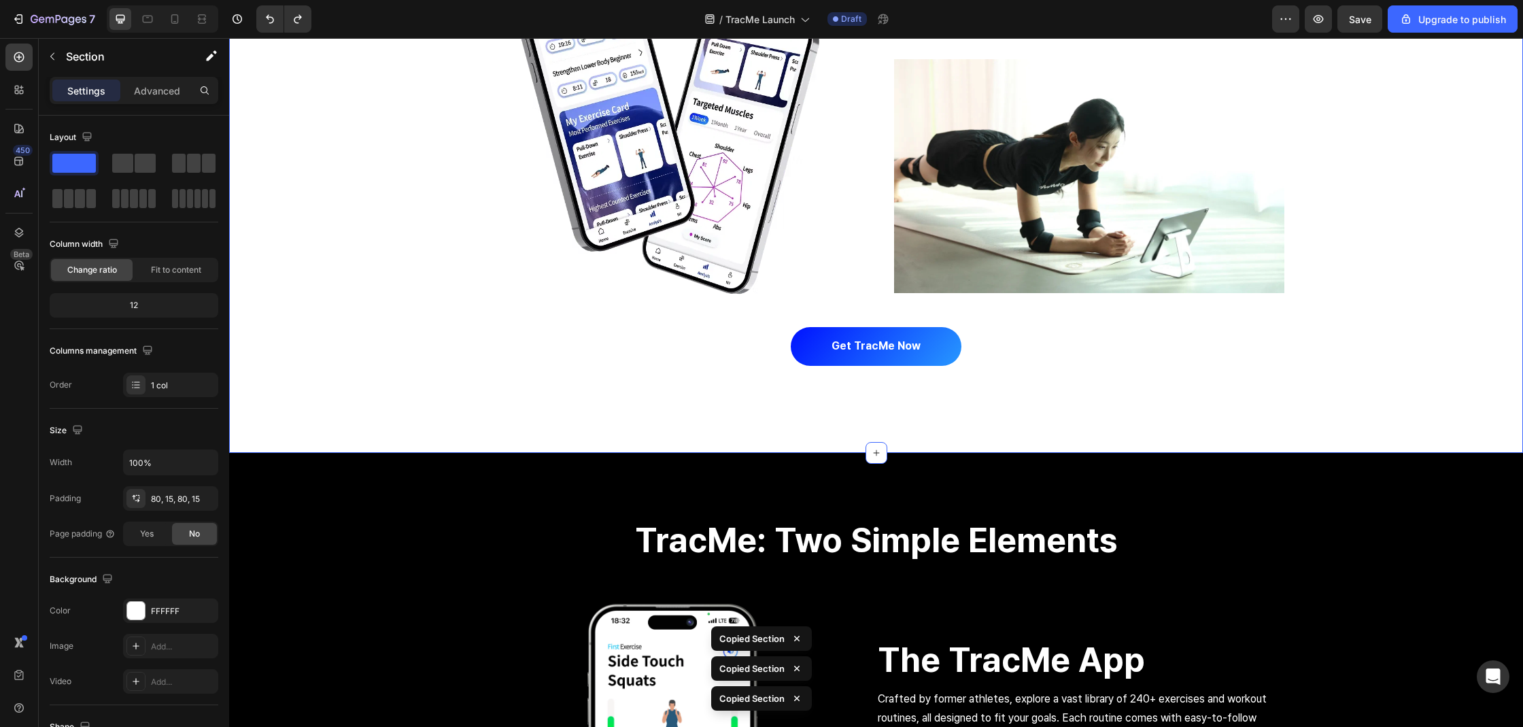
scroll to position [1181, 0]
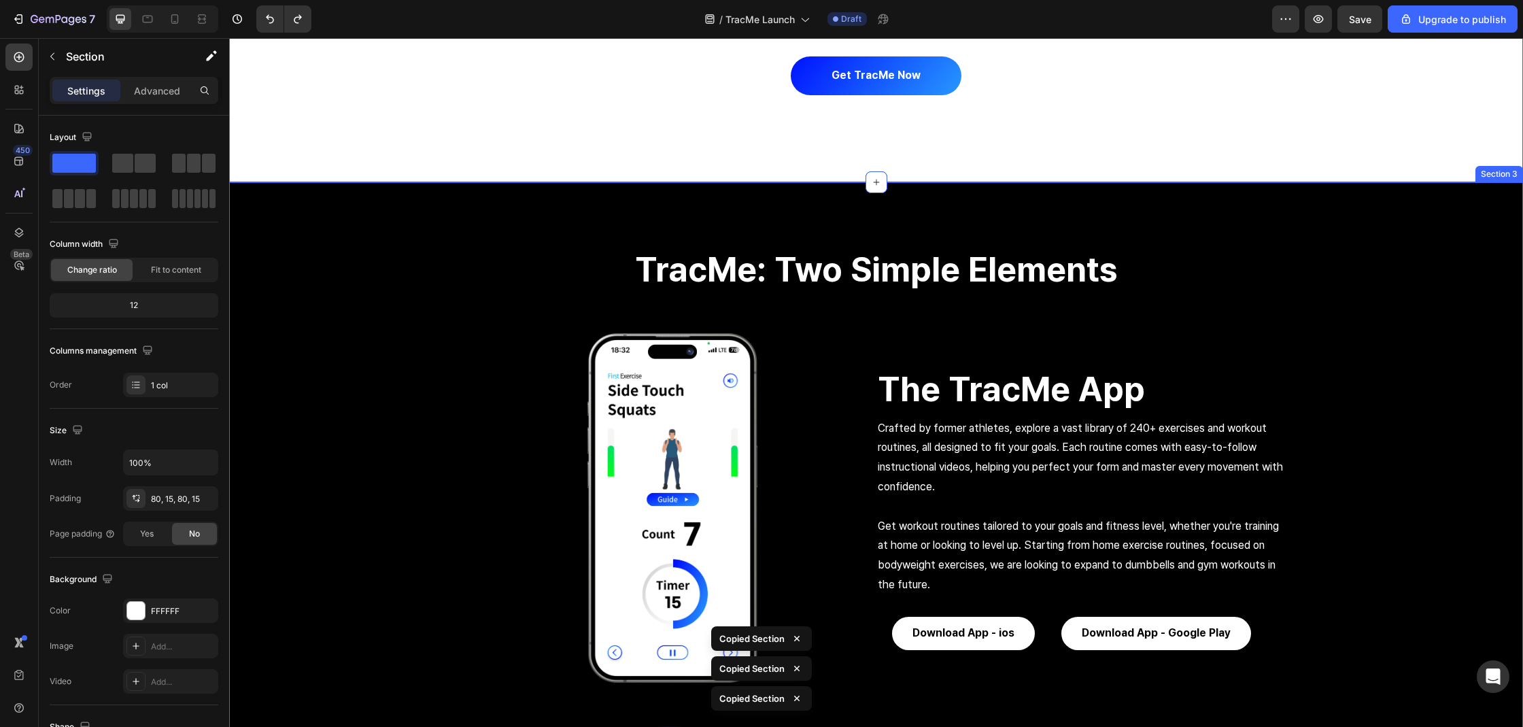
click at [333, 421] on div "TracMe: Two Simple Elements Heading Row Image The TracMe App Heading Crafted by…" at bounding box center [876, 592] width 1294 height 755
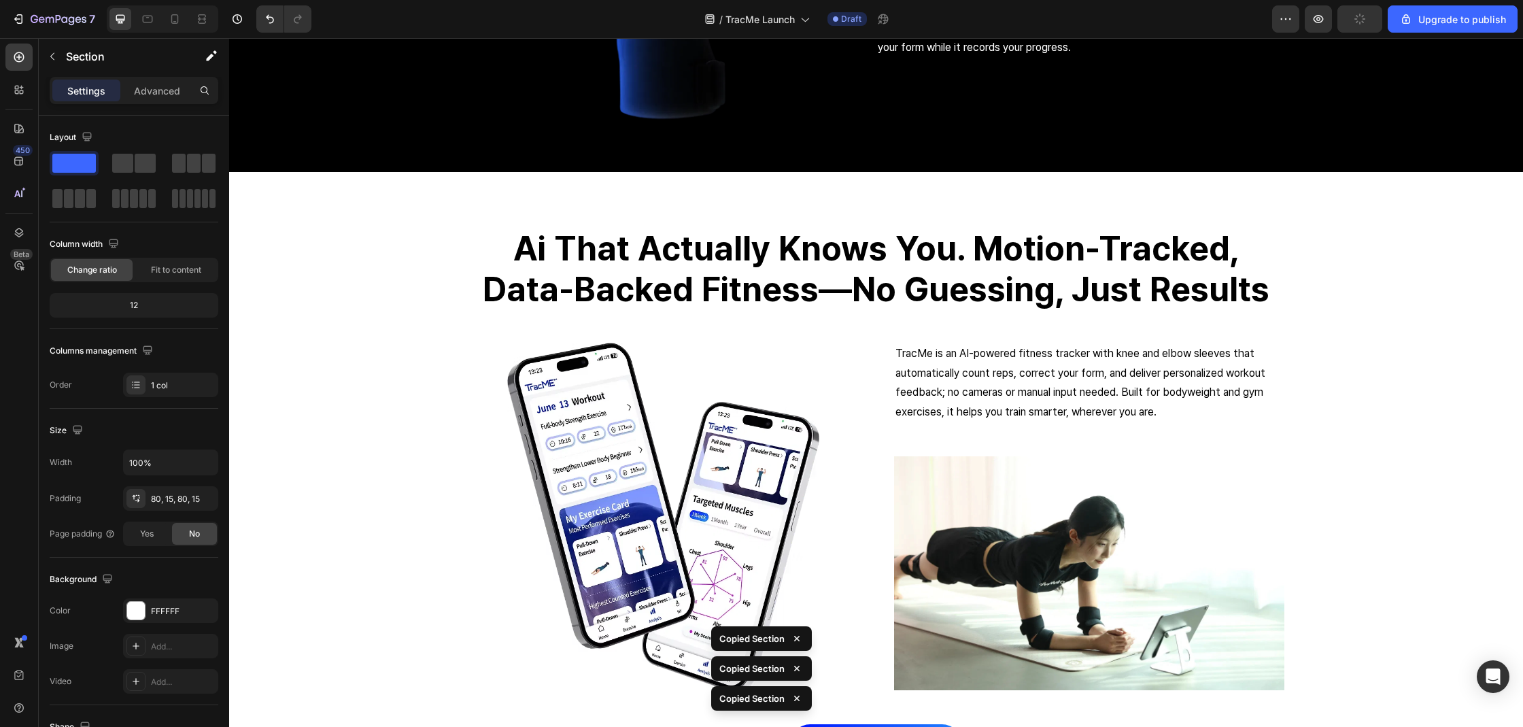
scroll to position [2098, 0]
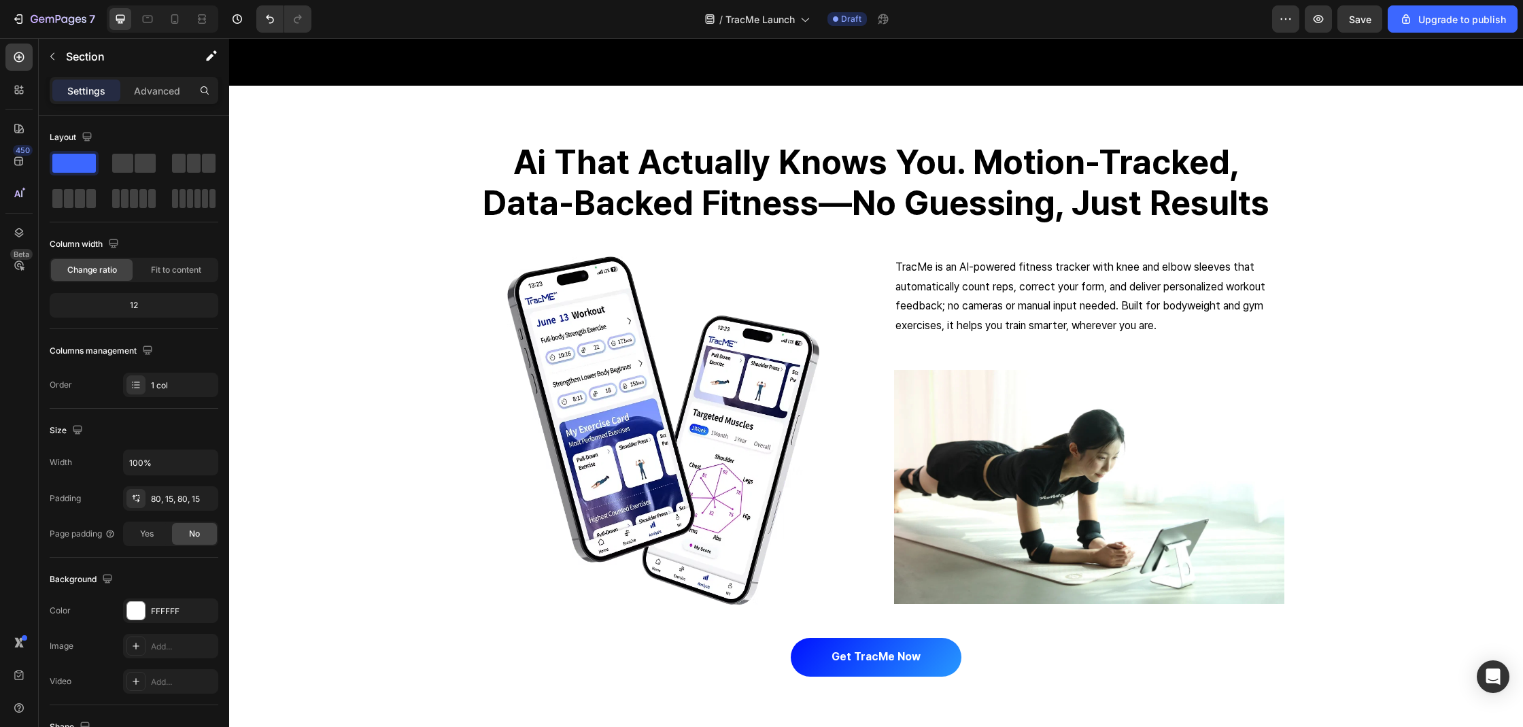
click at [954, 222] on h2 "ai that actually knows you. motion-tracked, data-backed fitness—no guessing, ju…" at bounding box center [876, 182] width 816 height 84
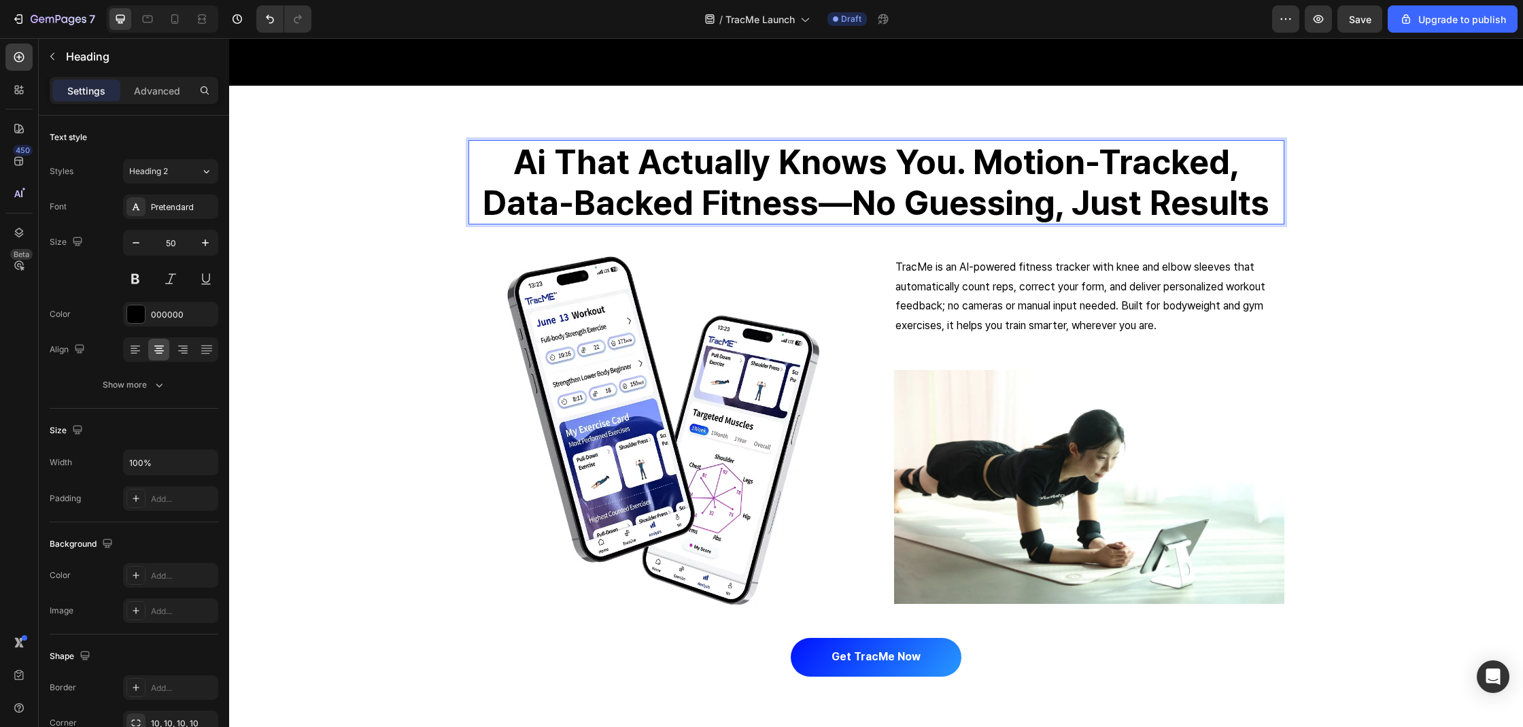
click at [954, 222] on h2 "ai that actually knows you. motion-tracked, data-backed fitness—no guessing, ju…" at bounding box center [876, 182] width 816 height 84
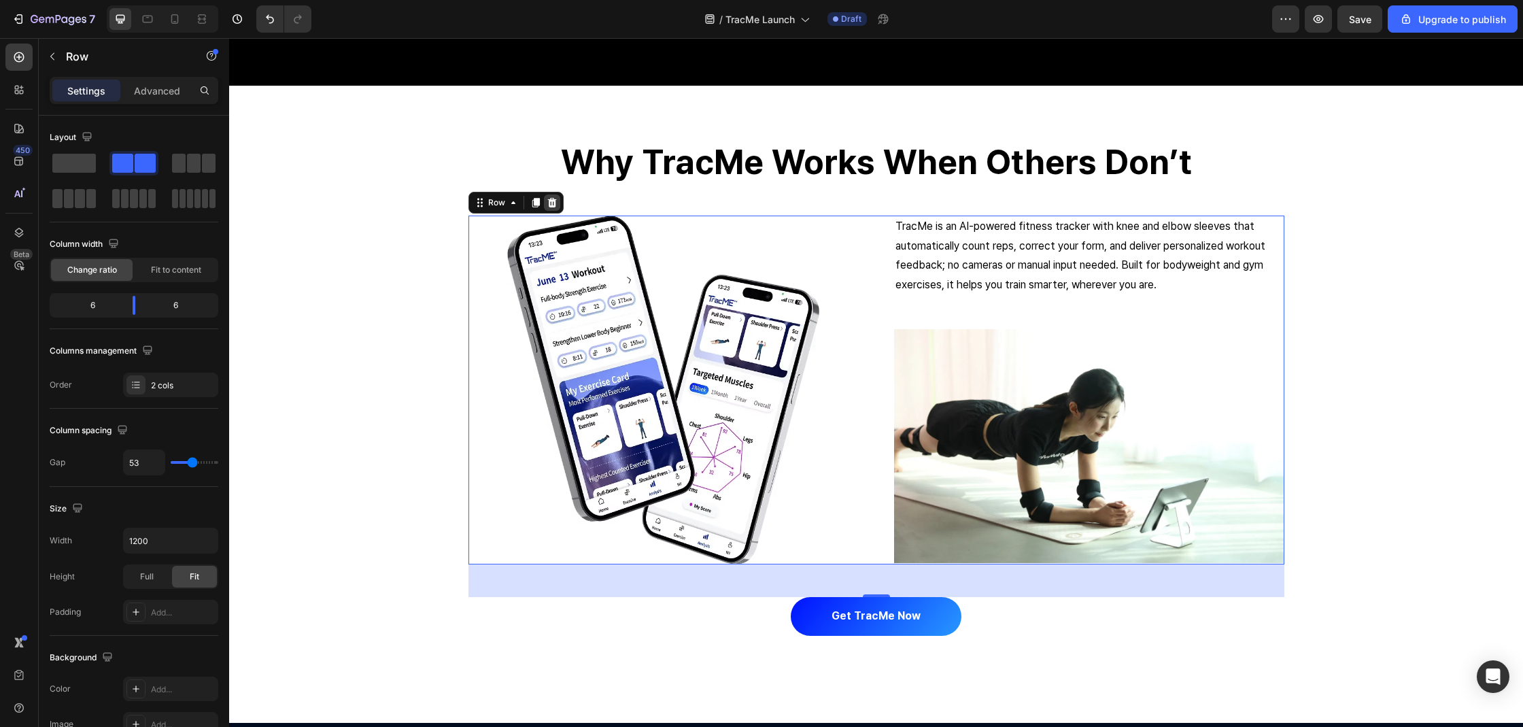
click at [549, 203] on icon at bounding box center [551, 203] width 9 height 10
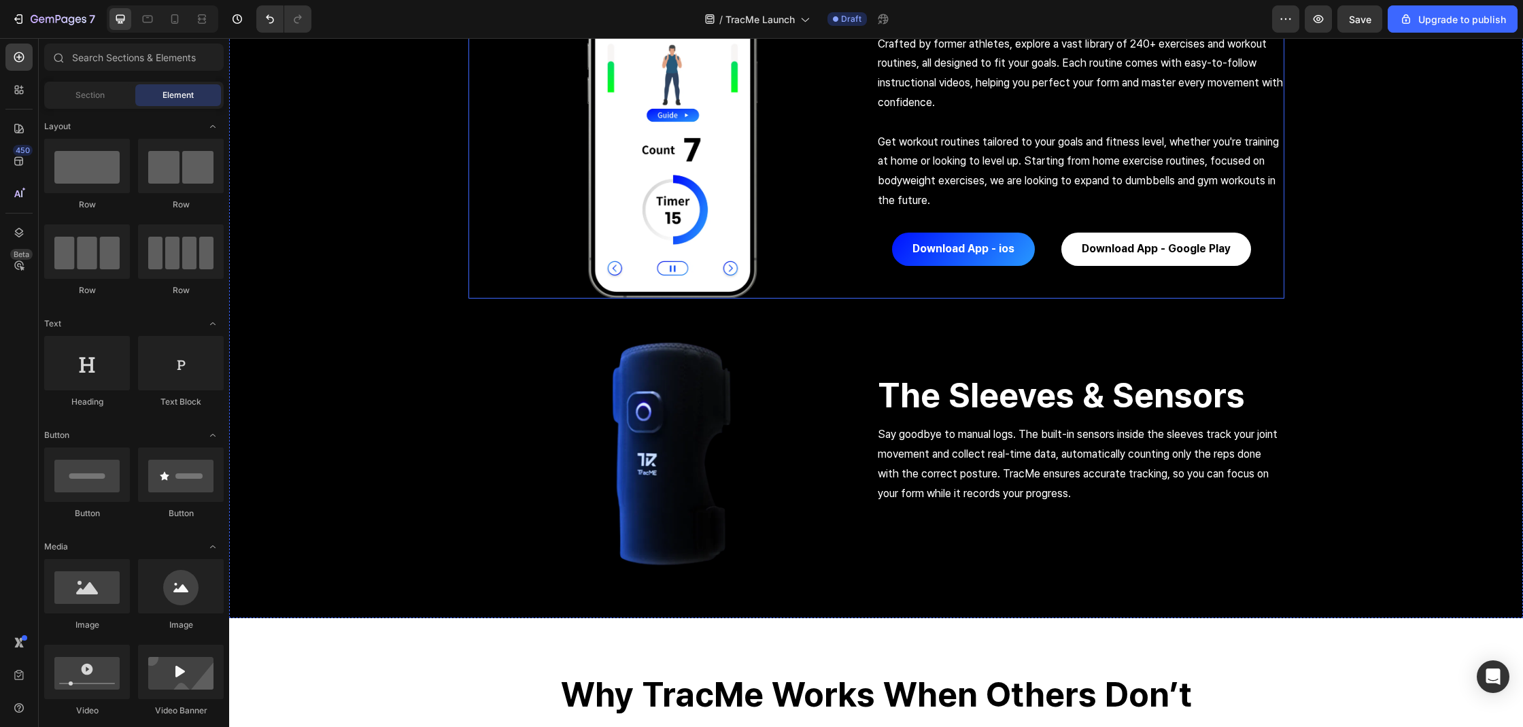
scroll to position [1364, 0]
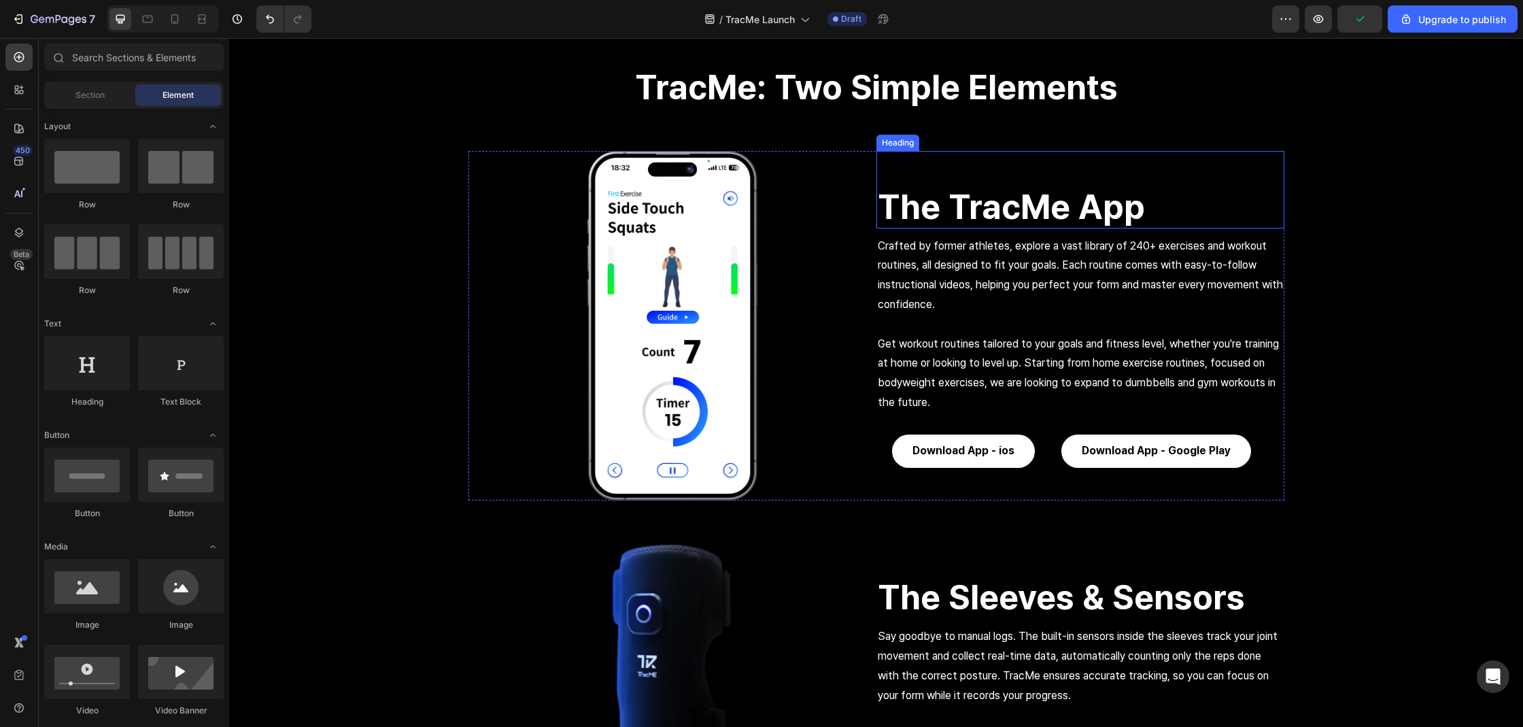
click at [939, 206] on h2 "The TracMe App" at bounding box center [1080, 207] width 408 height 44
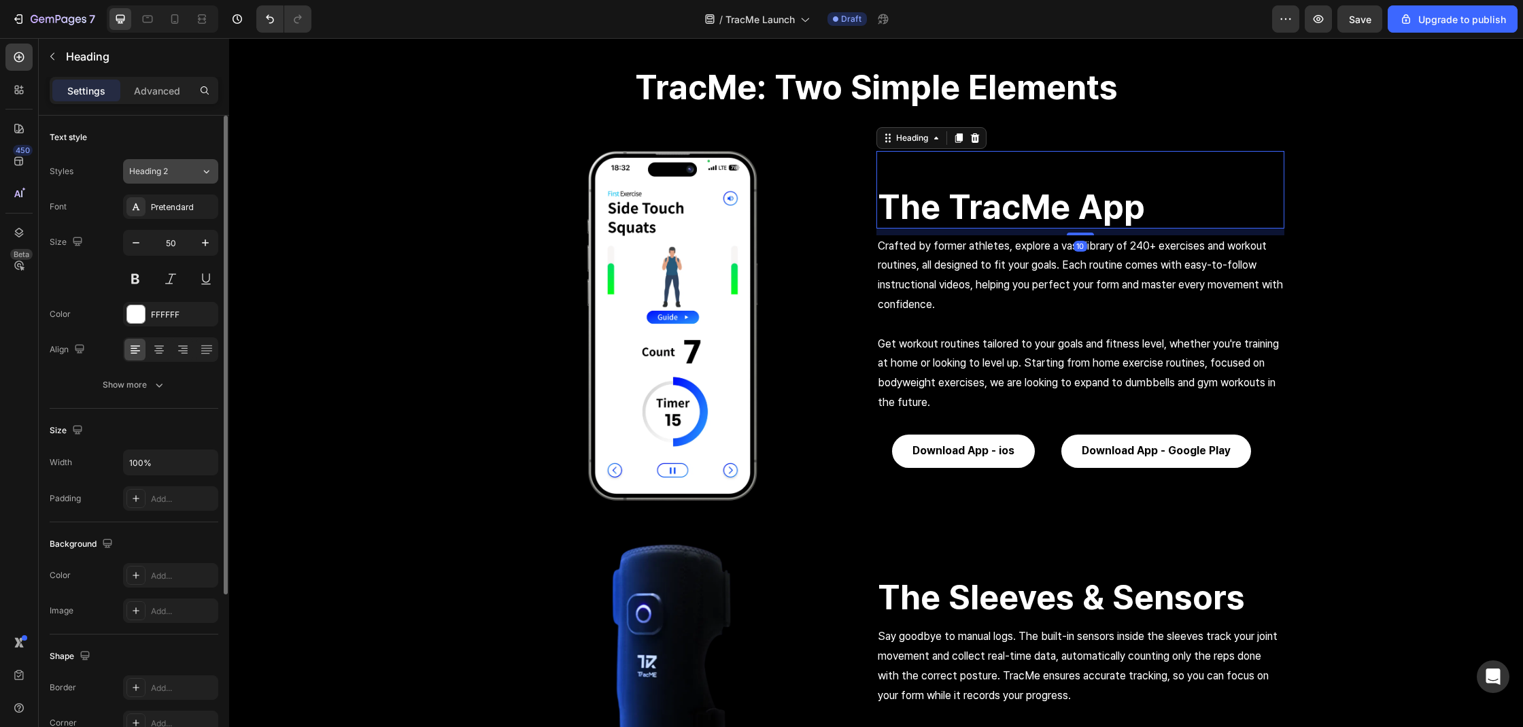
click at [162, 169] on span "Heading 2" at bounding box center [148, 171] width 39 height 12
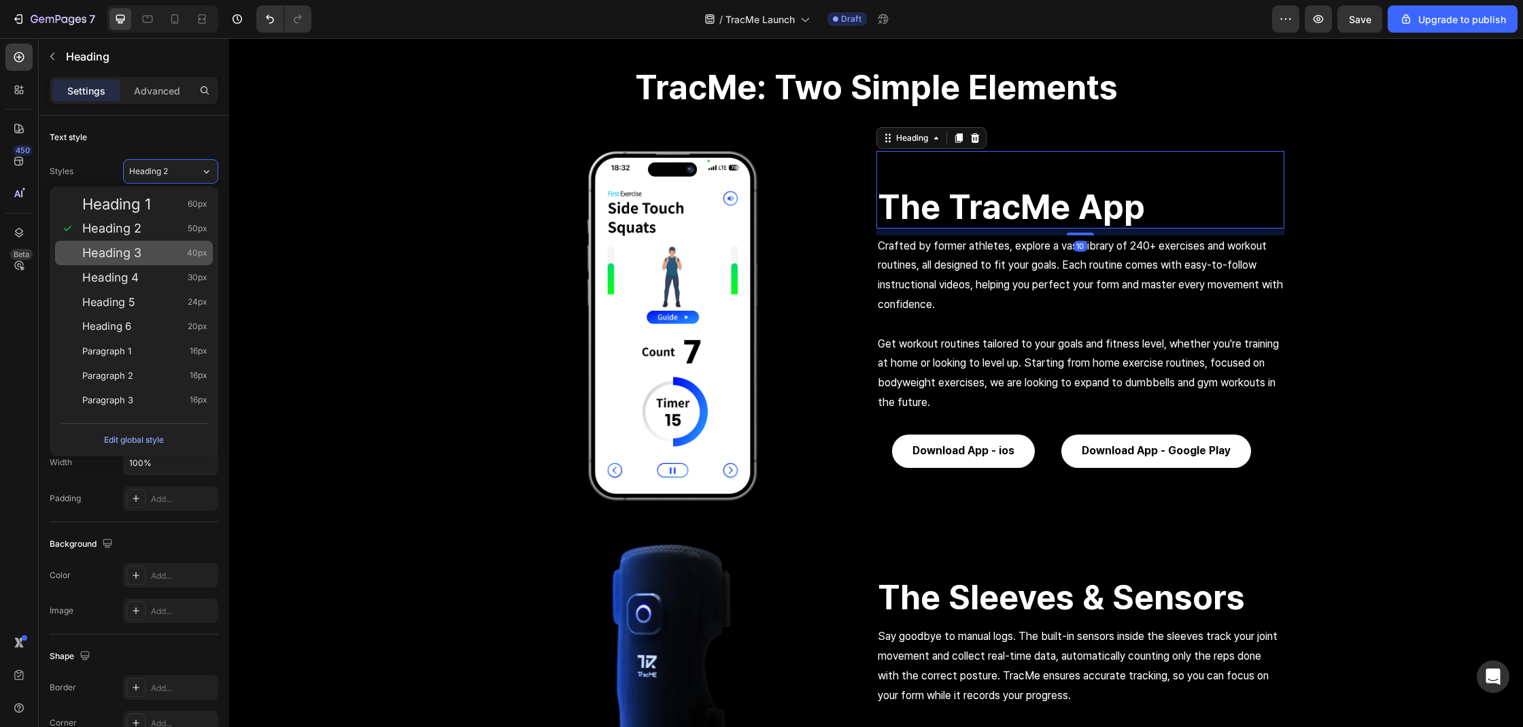
click at [157, 256] on div "Heading 3 40px" at bounding box center [144, 253] width 125 height 14
type input "40"
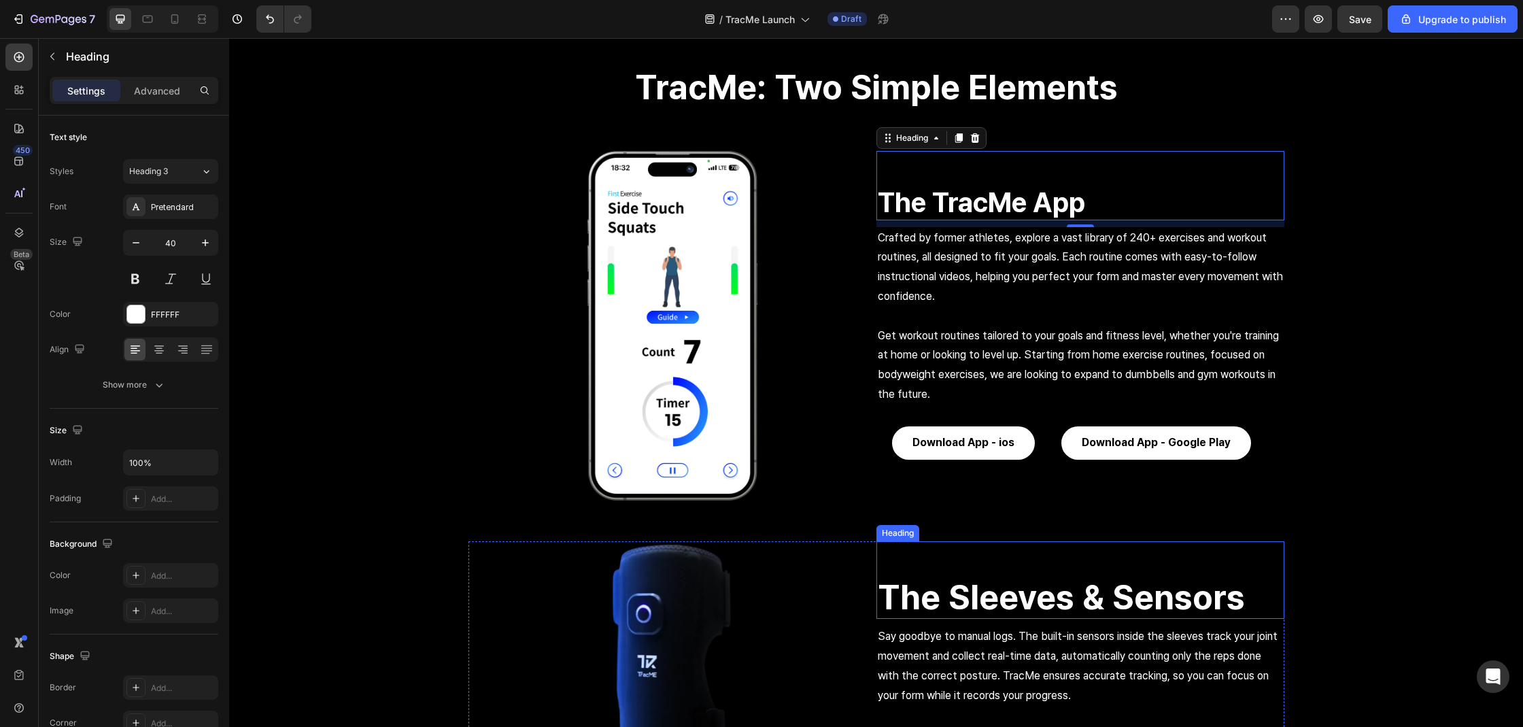
click at [940, 581] on h2 "The Sleeves & Sensors" at bounding box center [1080, 597] width 408 height 44
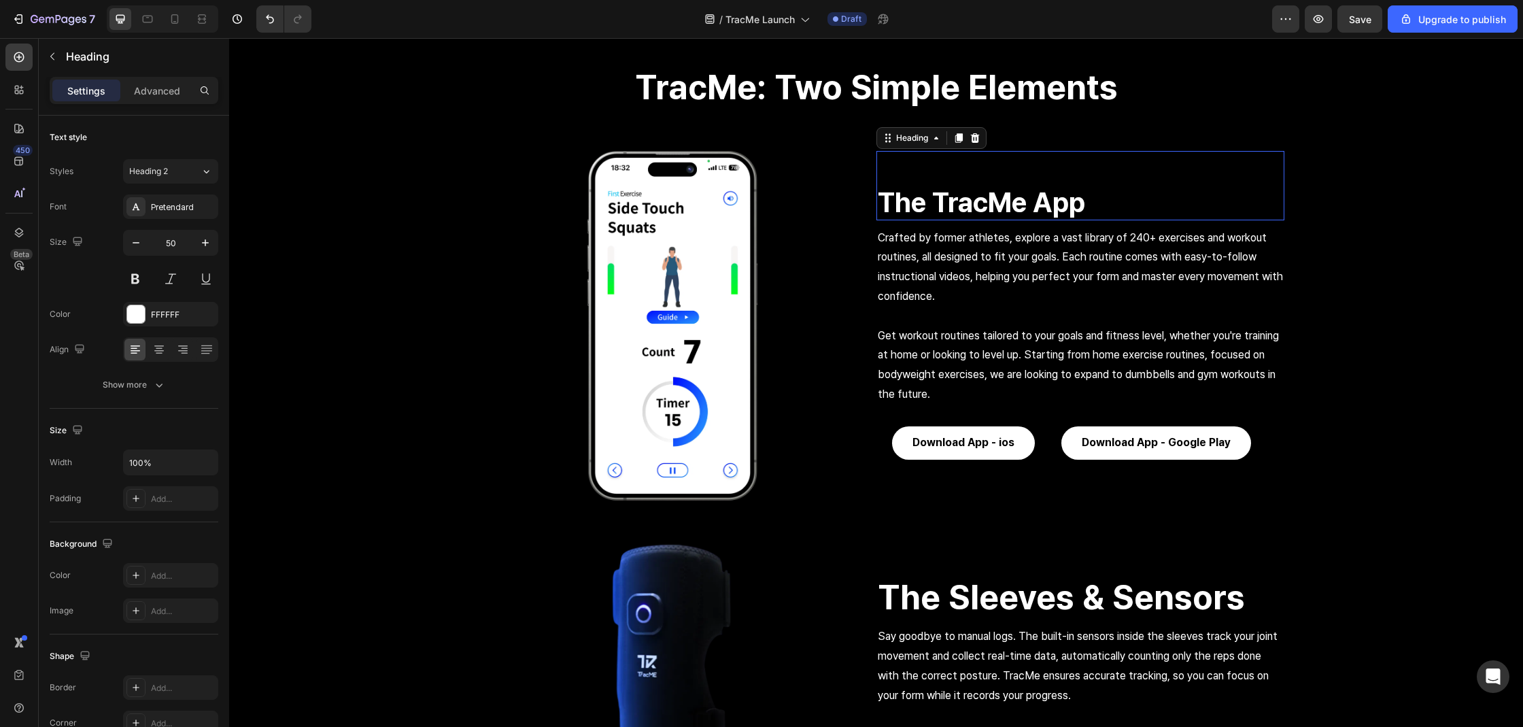
click at [929, 201] on h2 "The TracMe App" at bounding box center [1080, 202] width 408 height 35
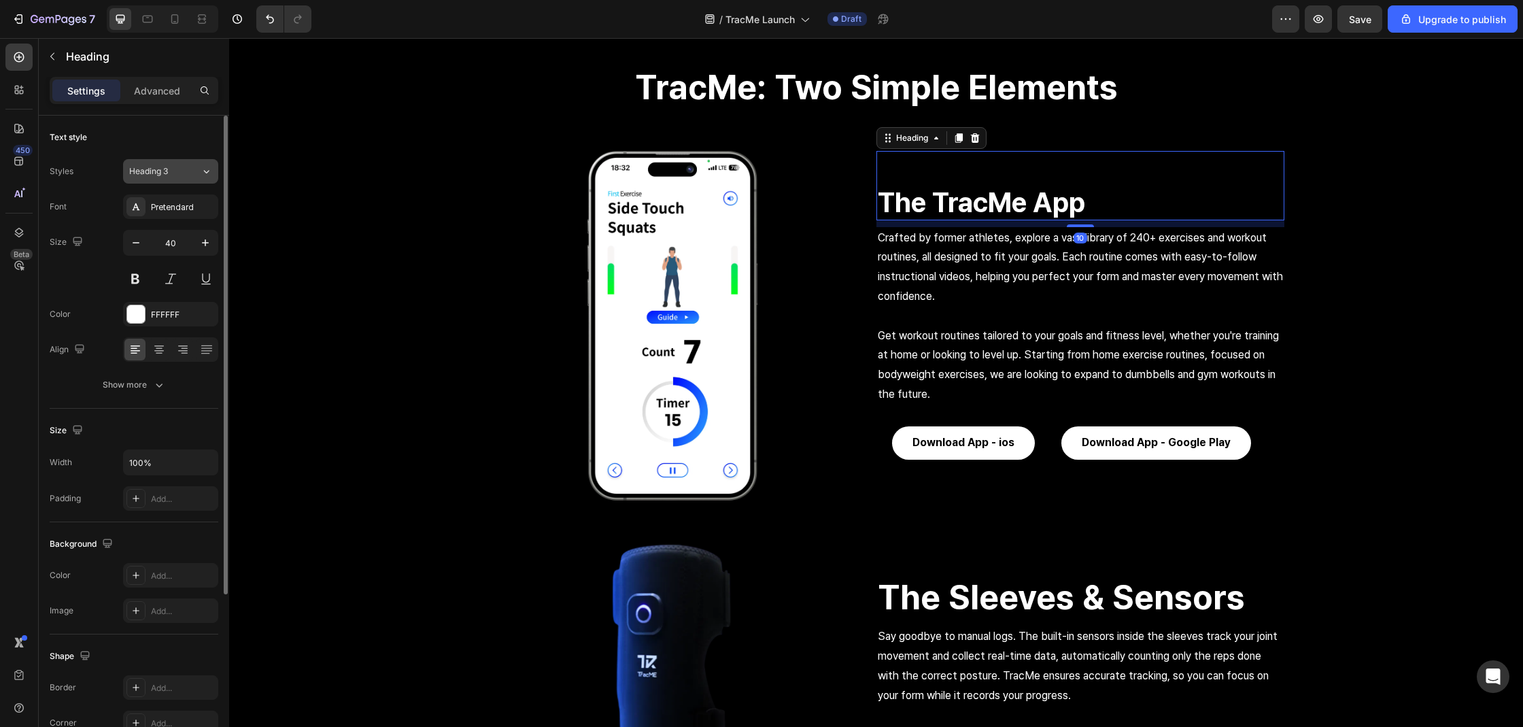
click at [169, 164] on button "Heading 3" at bounding box center [170, 171] width 95 height 24
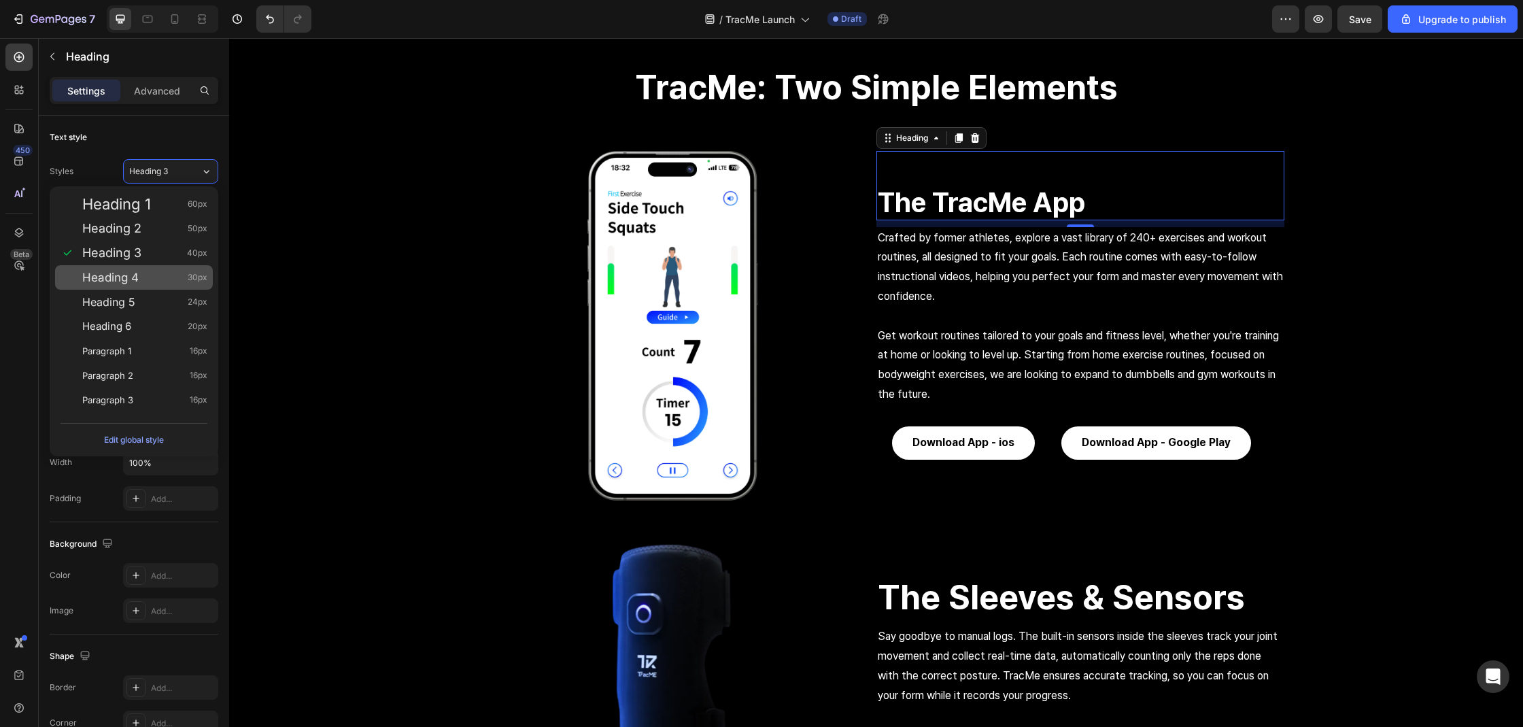
click at [169, 274] on div "Heading 4 30px" at bounding box center [144, 278] width 125 height 14
type input "30"
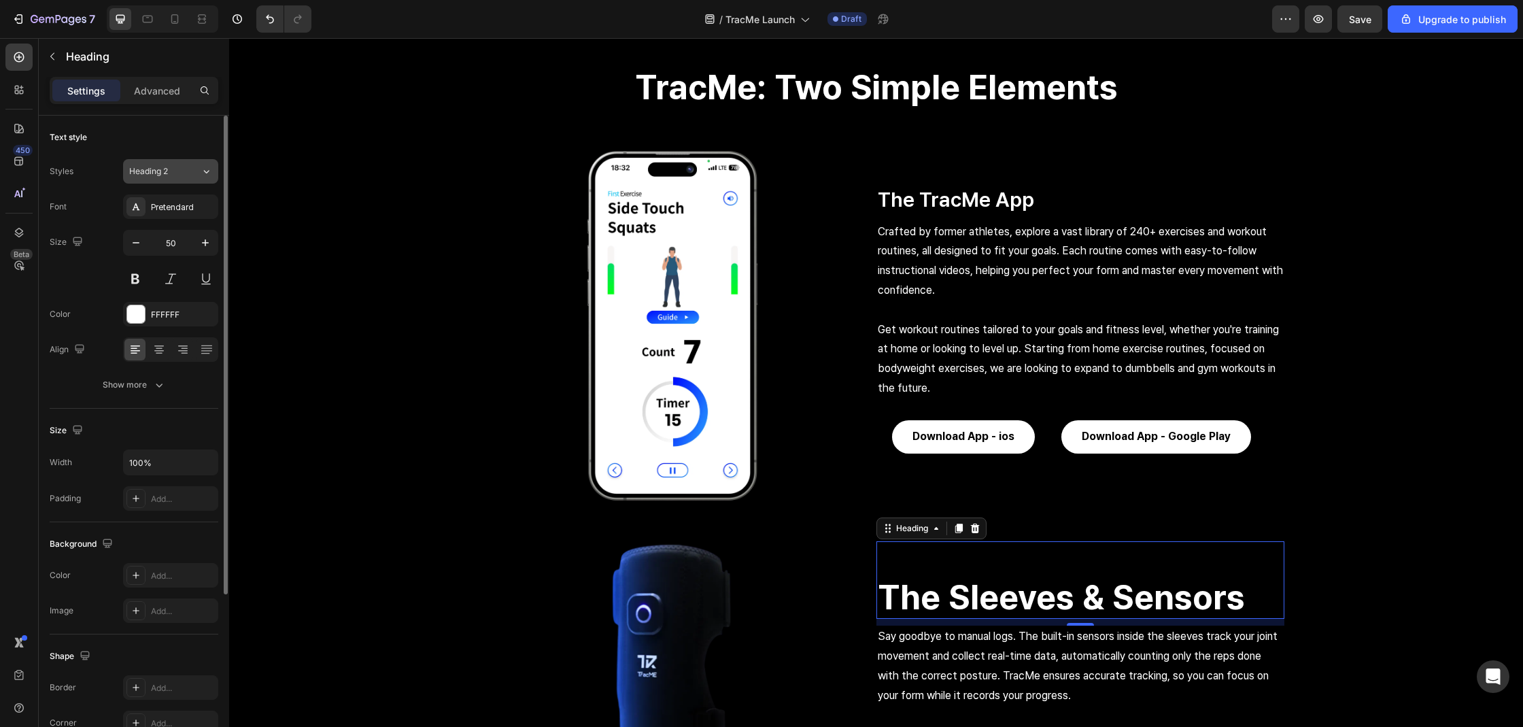
click at [165, 178] on button "Heading 2" at bounding box center [170, 171] width 95 height 24
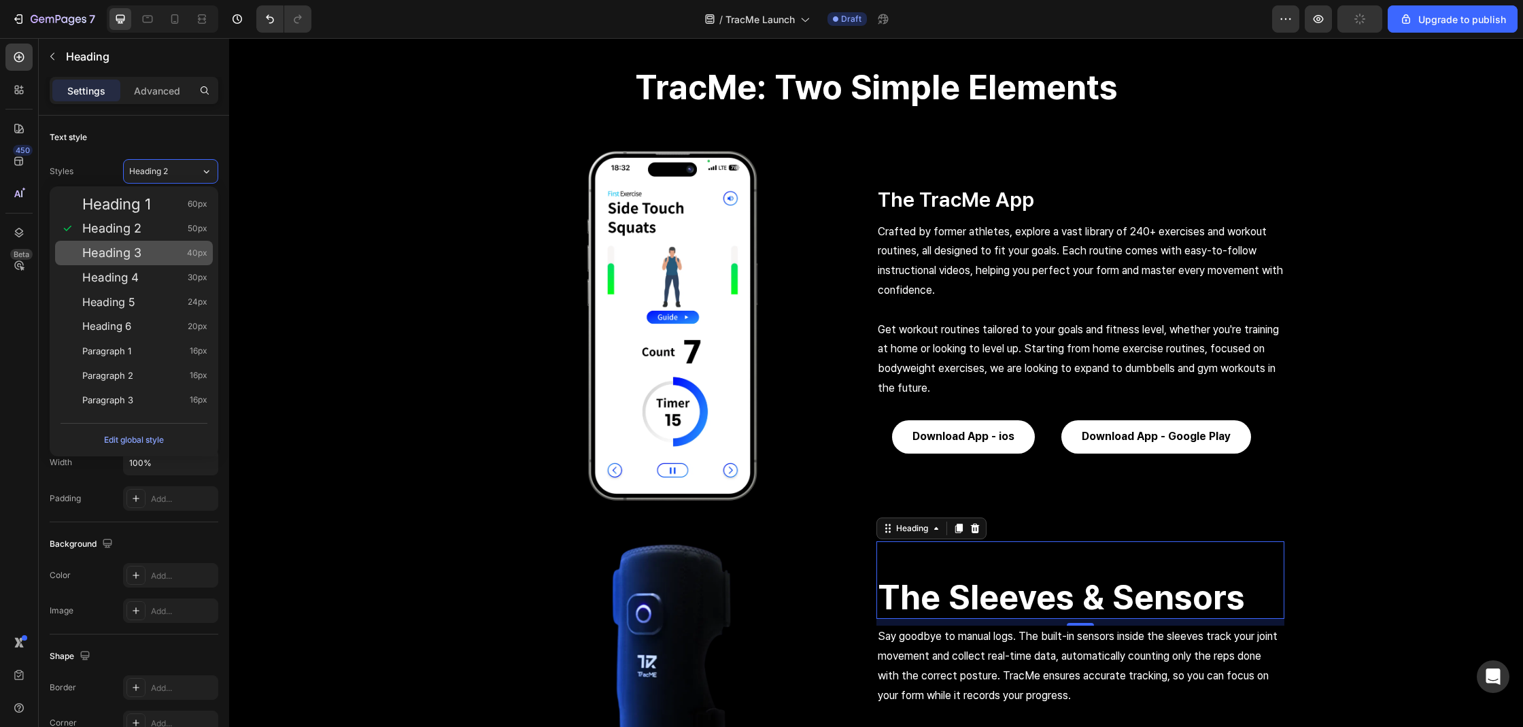
click at [165, 245] on div "Heading 3 40px" at bounding box center [134, 253] width 158 height 24
type input "40"
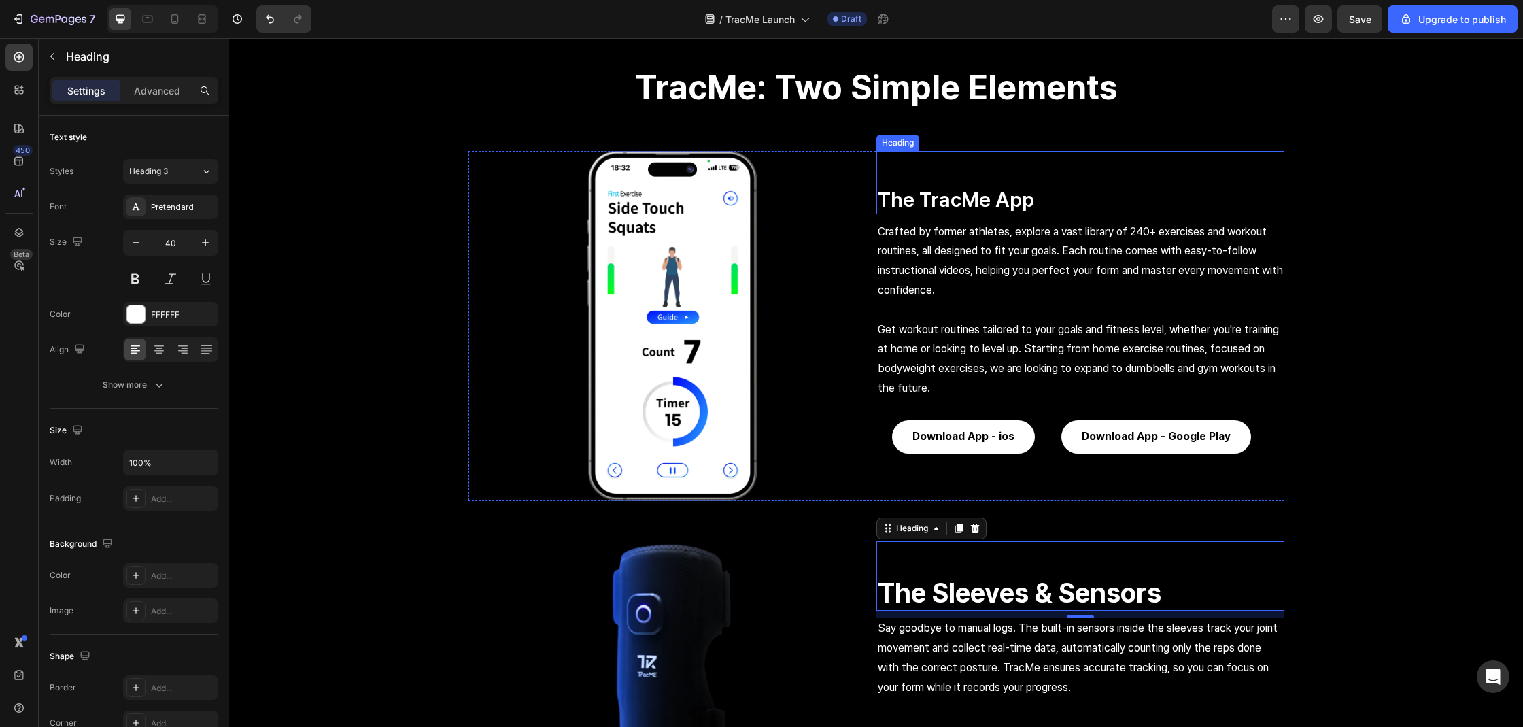
click at [982, 171] on div "The TracMe App Heading" at bounding box center [1080, 182] width 408 height 63
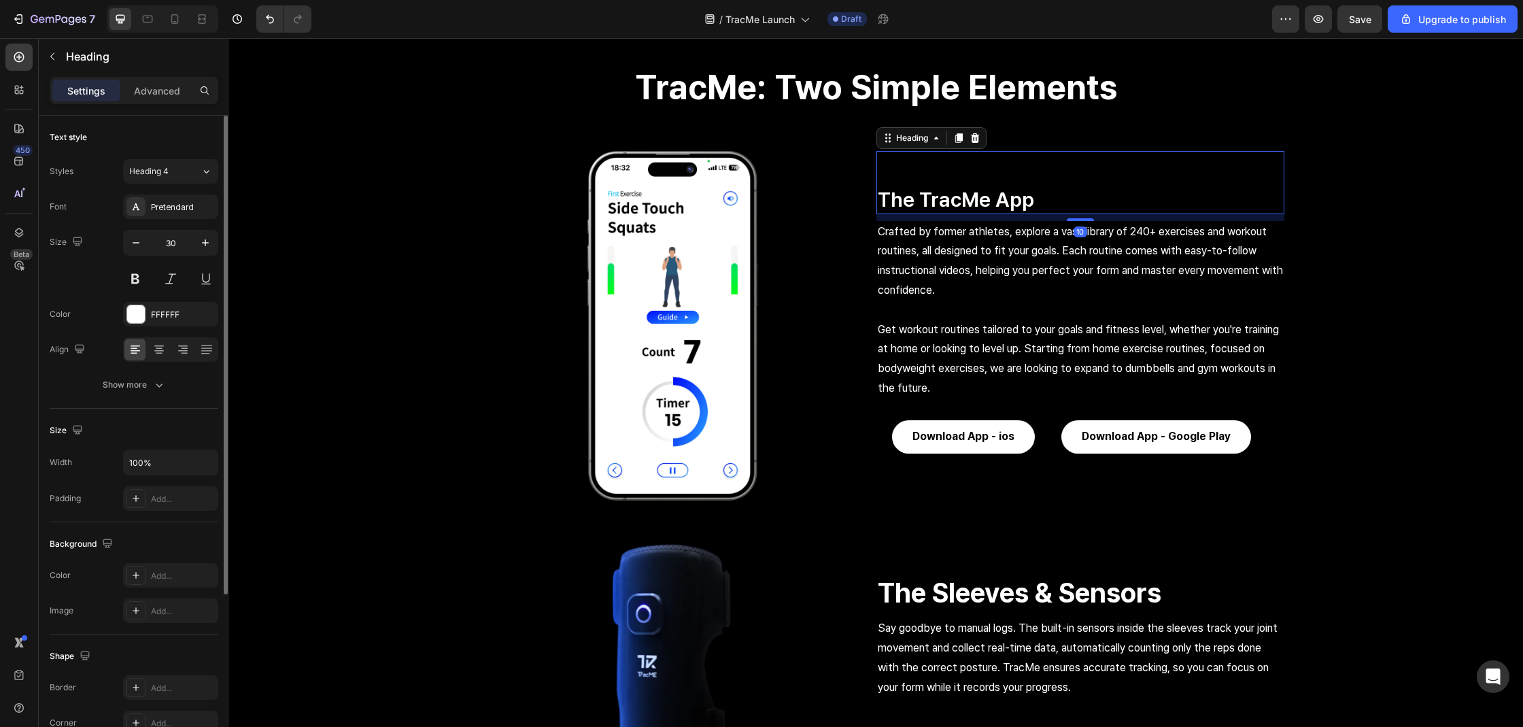
click at [169, 184] on div "Styles Heading 4 Font Pretendard Size 30 Color FFFFFF Align Show more" at bounding box center [134, 278] width 169 height 238
click at [186, 165] on div "Heading 4" at bounding box center [164, 171] width 71 height 12
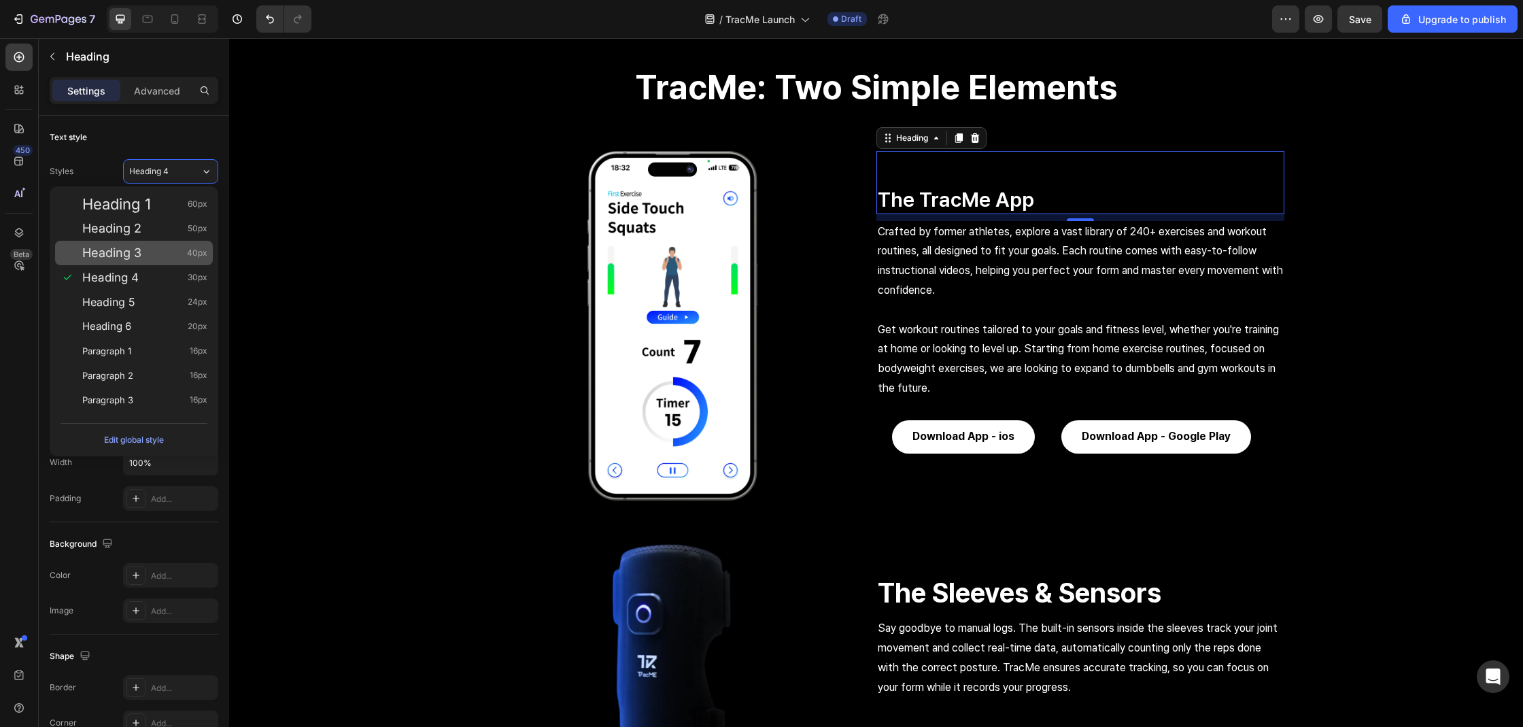
click at [160, 249] on div "Heading 3 40px" at bounding box center [144, 253] width 125 height 14
type input "40"
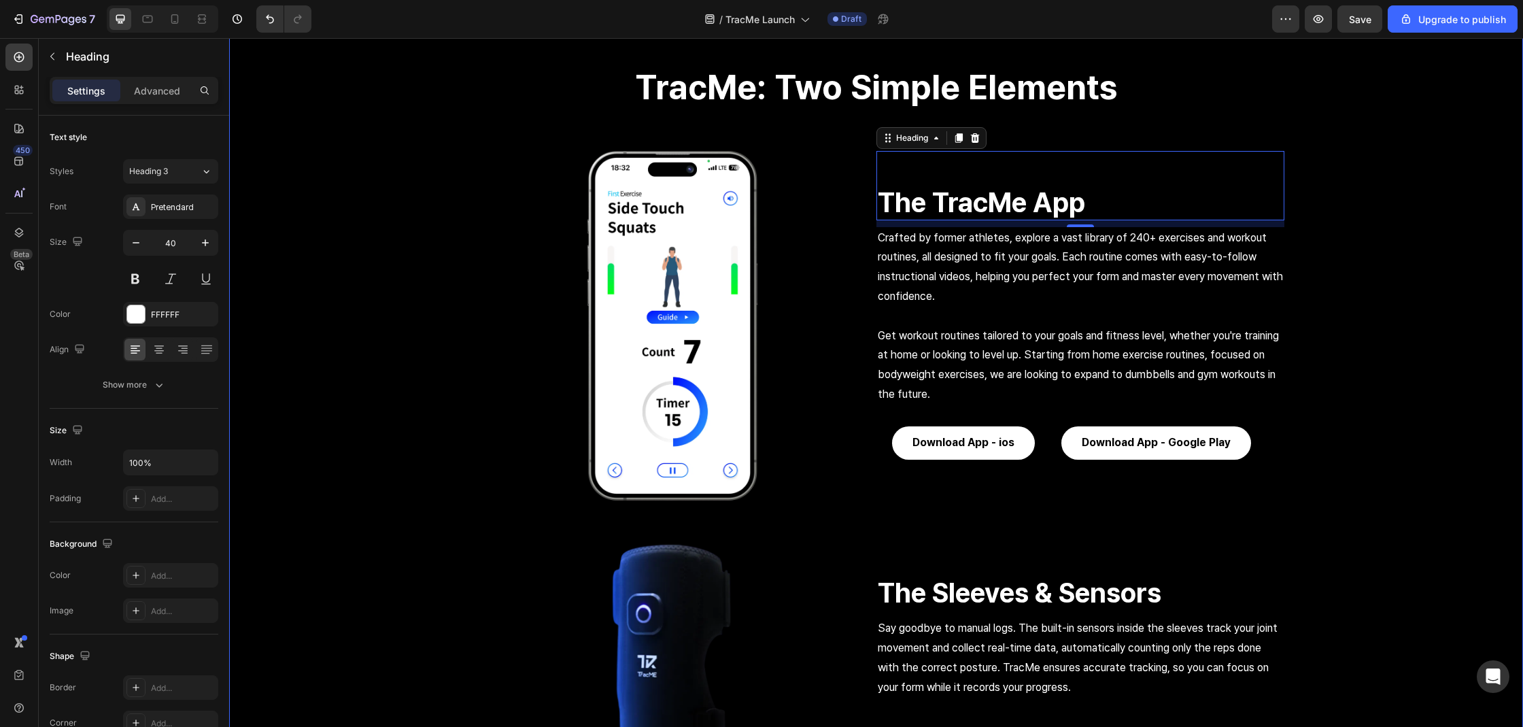
click at [371, 235] on div "TracMe: Two Simple Elements Heading Row Image The TracMe App Heading 10 Crafted…" at bounding box center [876, 410] width 1294 height 755
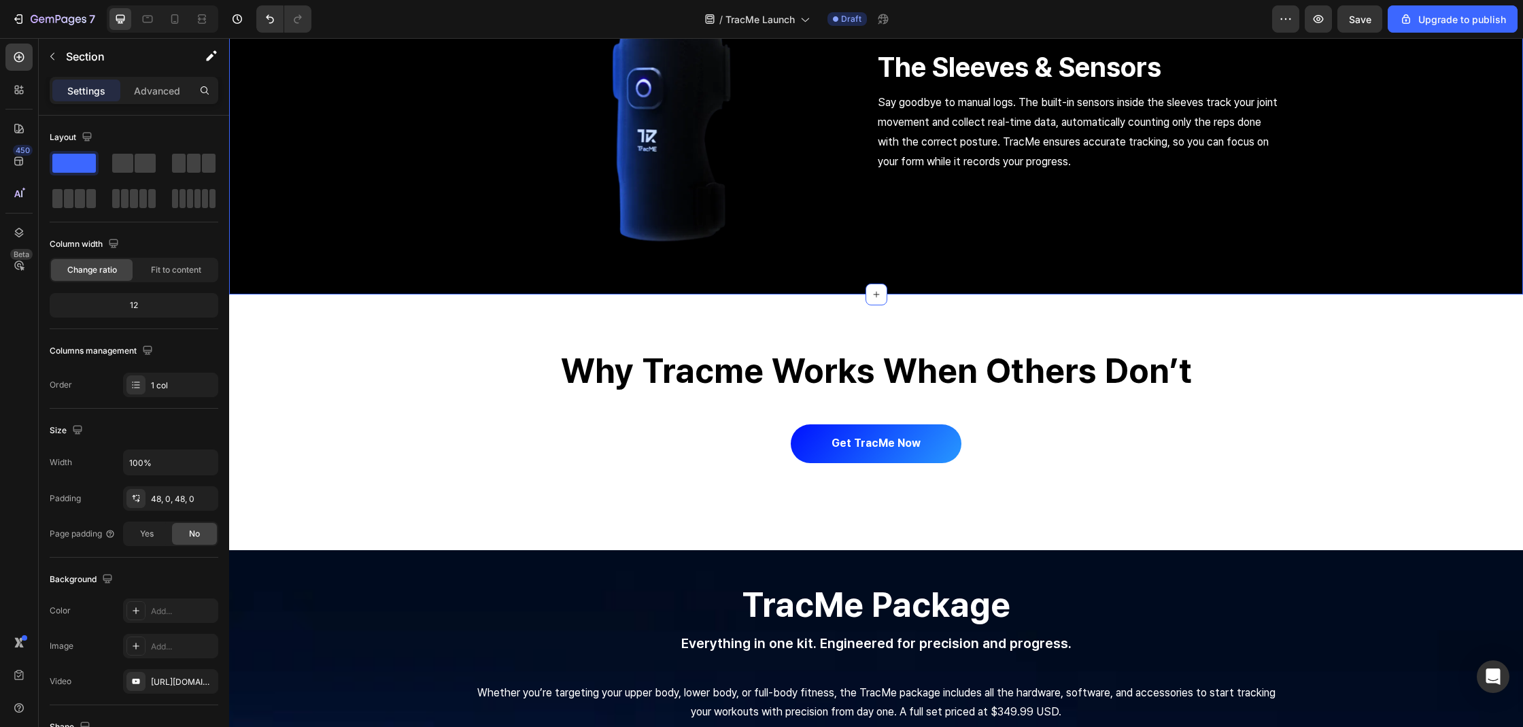
scroll to position [1893, 0]
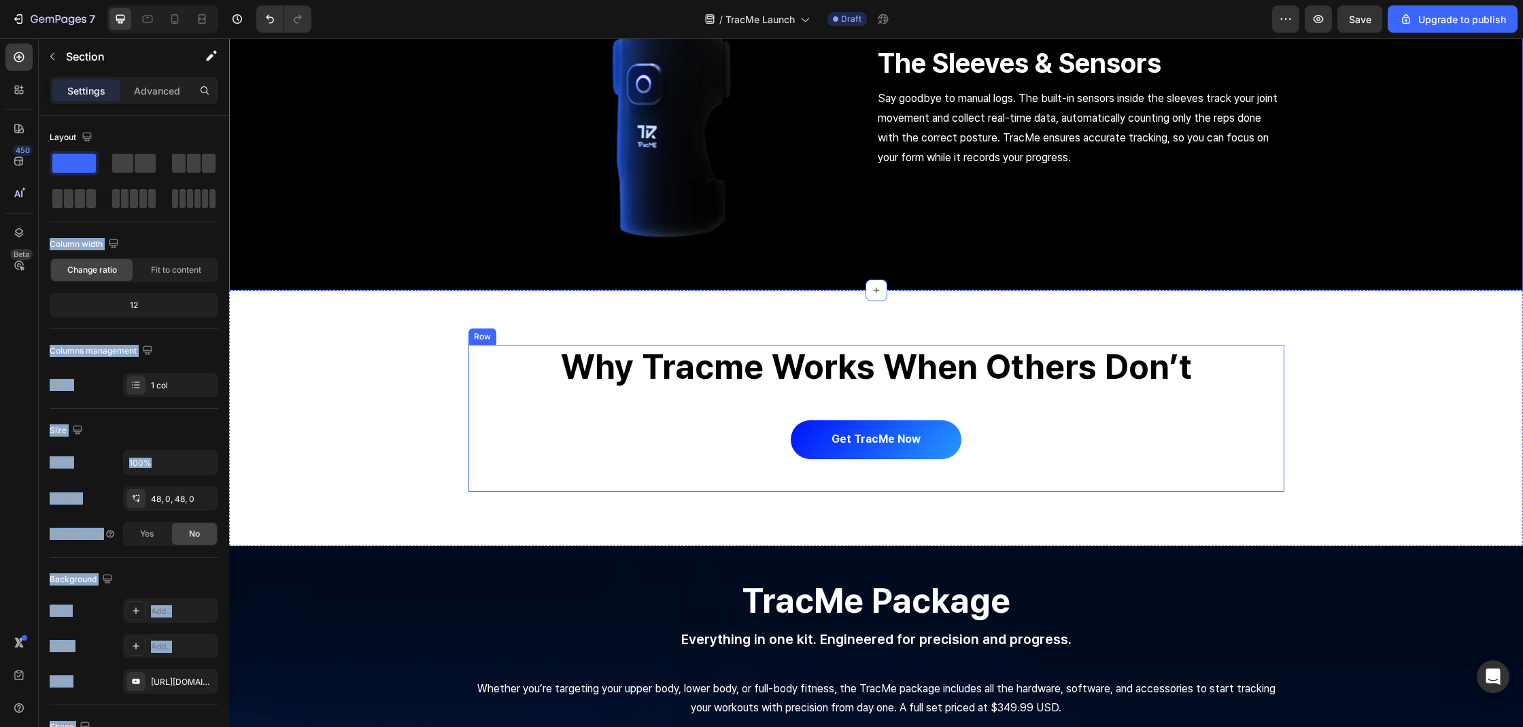
drag, startPoint x: 371, startPoint y: 205, endPoint x: 813, endPoint y: 405, distance: 485.0
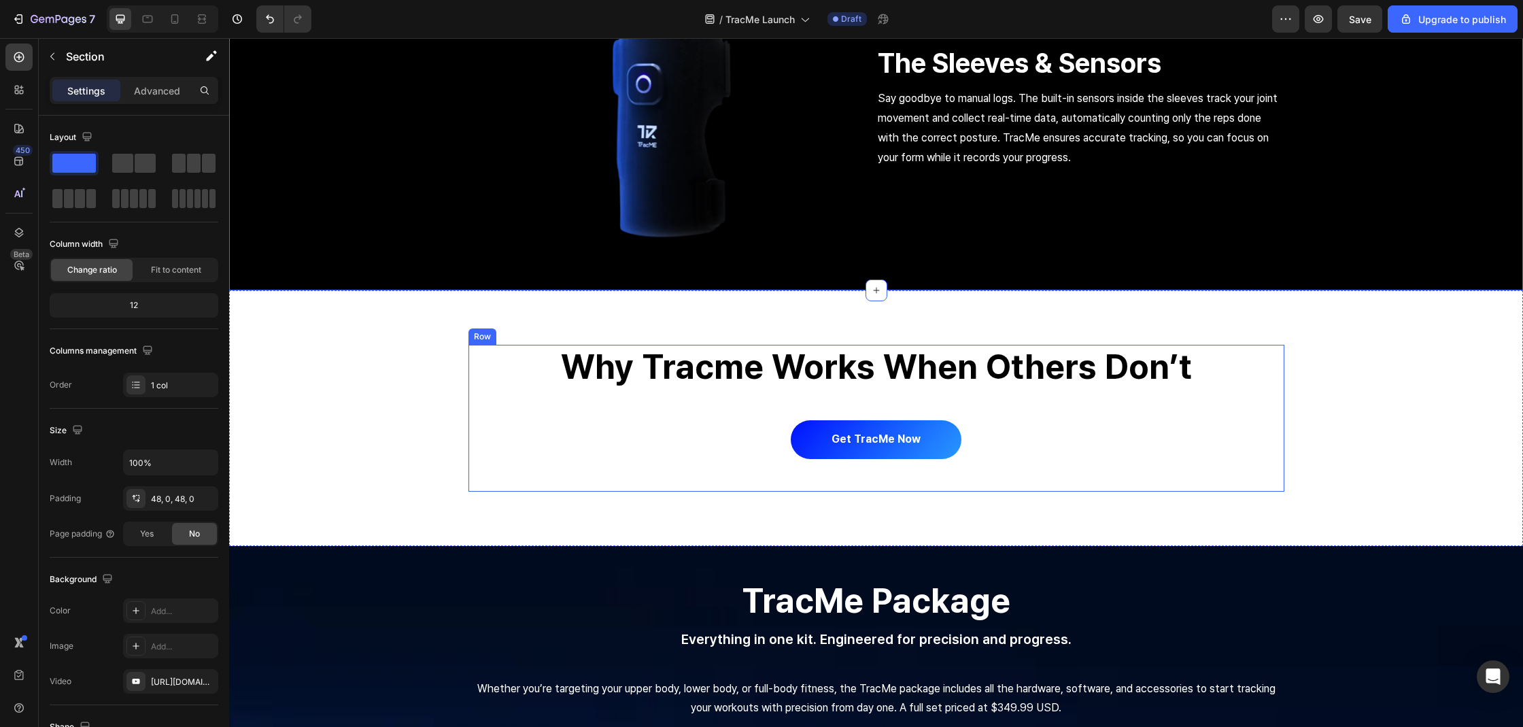
drag, startPoint x: 347, startPoint y: 195, endPoint x: 834, endPoint y: 392, distance: 525.5
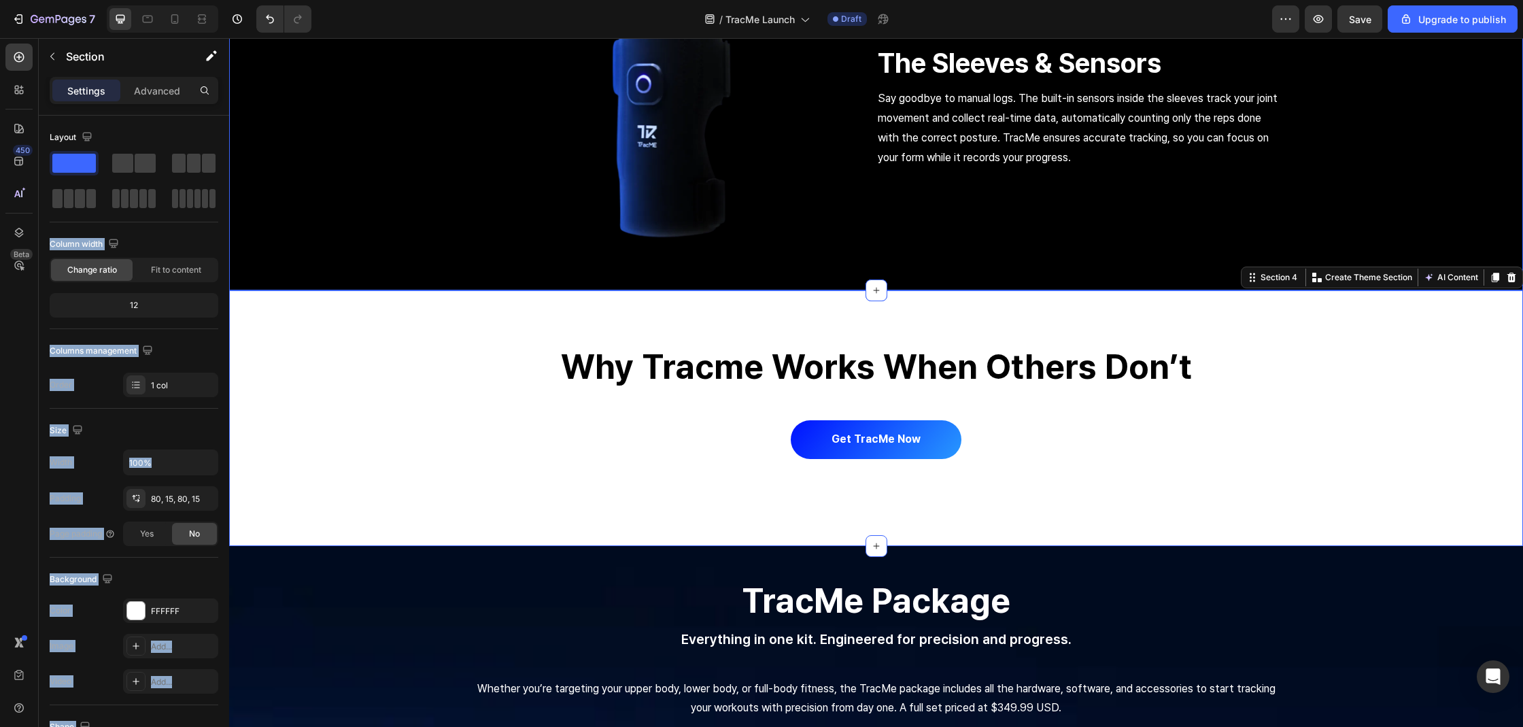
drag, startPoint x: 363, startPoint y: 206, endPoint x: 375, endPoint y: 238, distance: 34.2
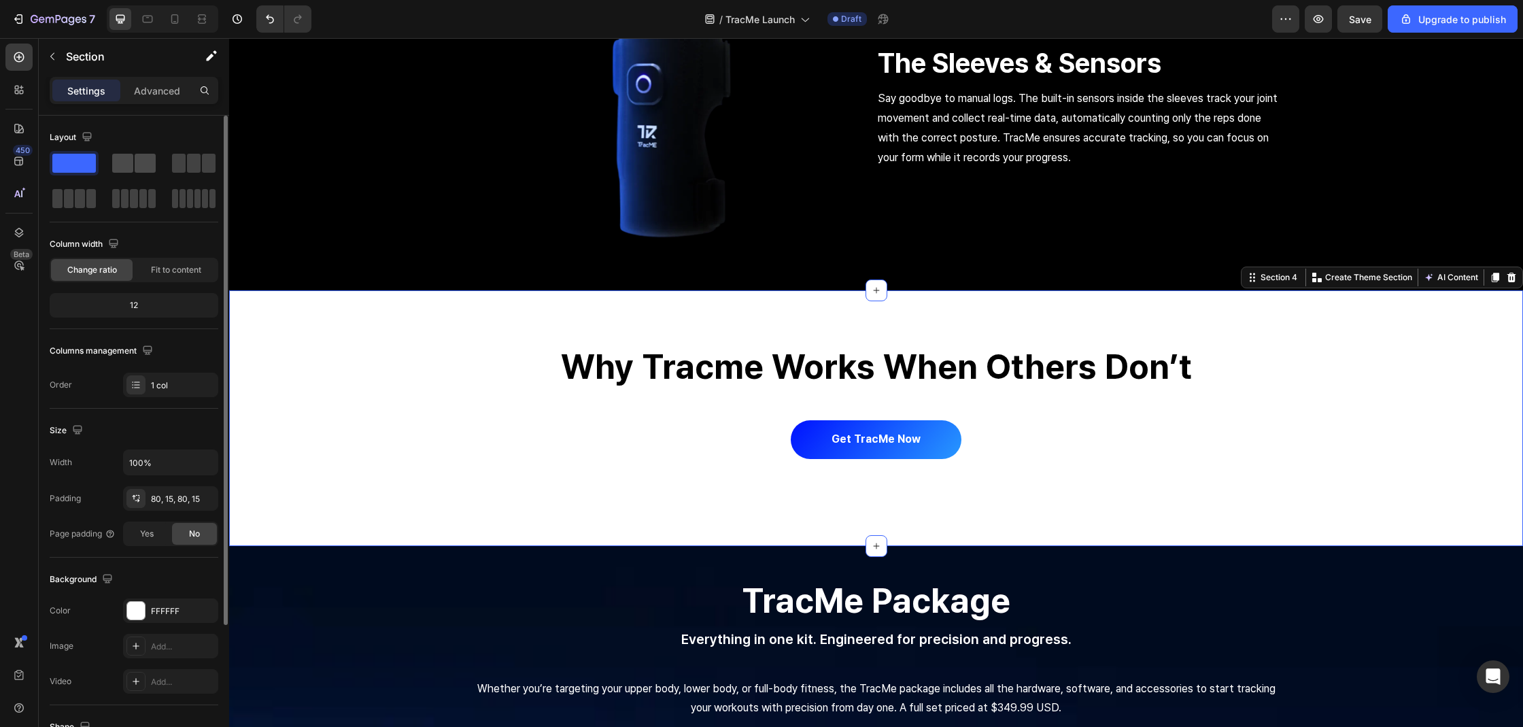
click at [169, 152] on div at bounding box center [193, 163] width 49 height 24
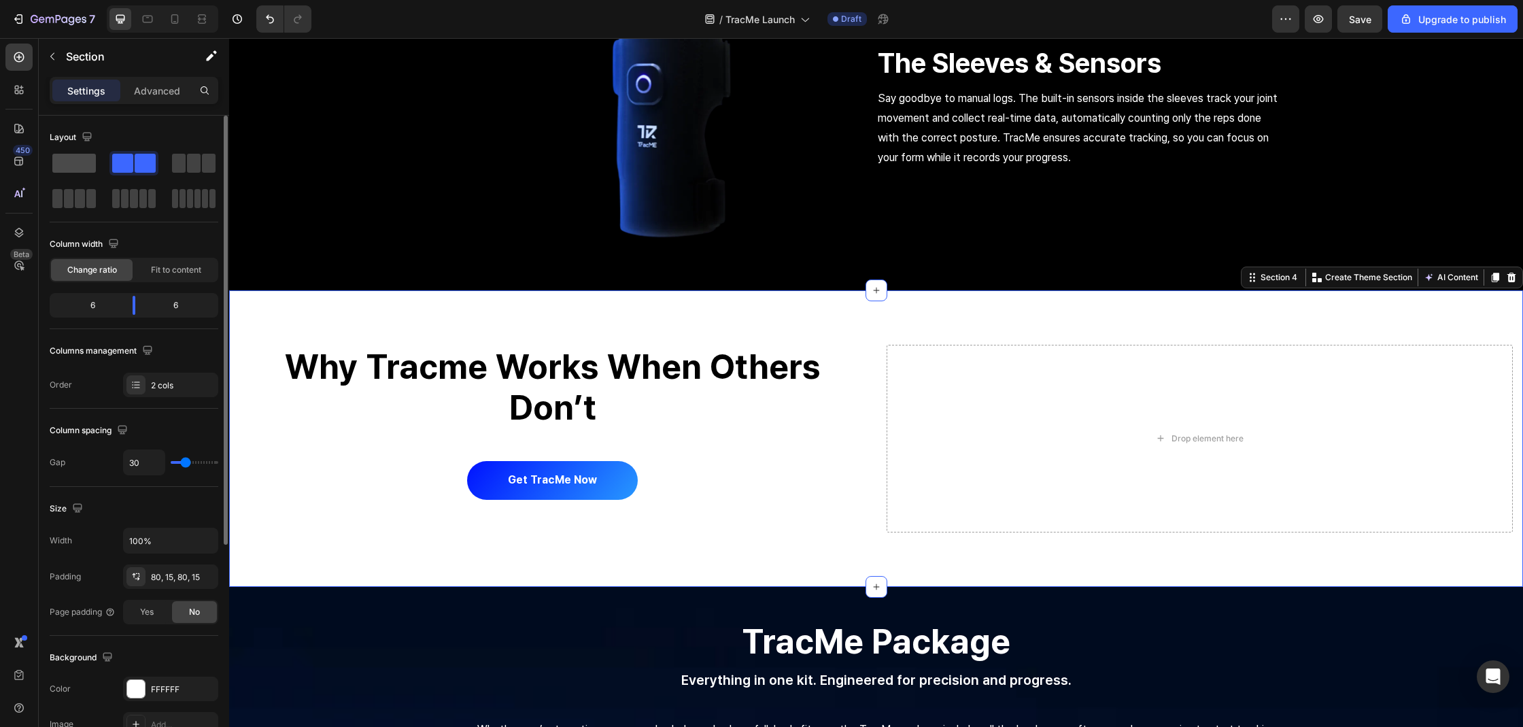
click at [67, 166] on span at bounding box center [74, 163] width 44 height 19
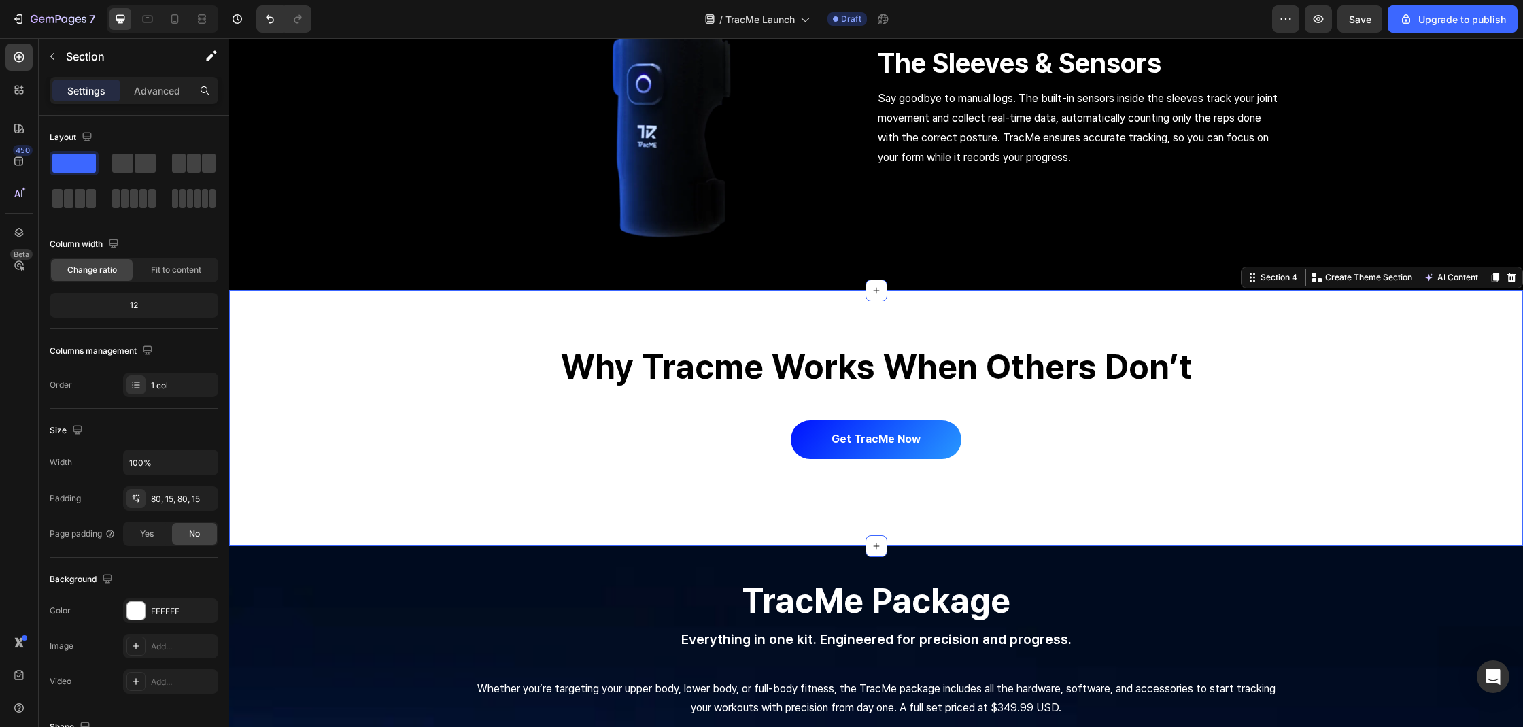
click at [309, 390] on div "why tracme works when others don’t Heading Get tracMe now Button Slip on the mo…" at bounding box center [875, 418] width 1273 height 147
click at [97, 67] on div "Section" at bounding box center [109, 56] width 141 height 35
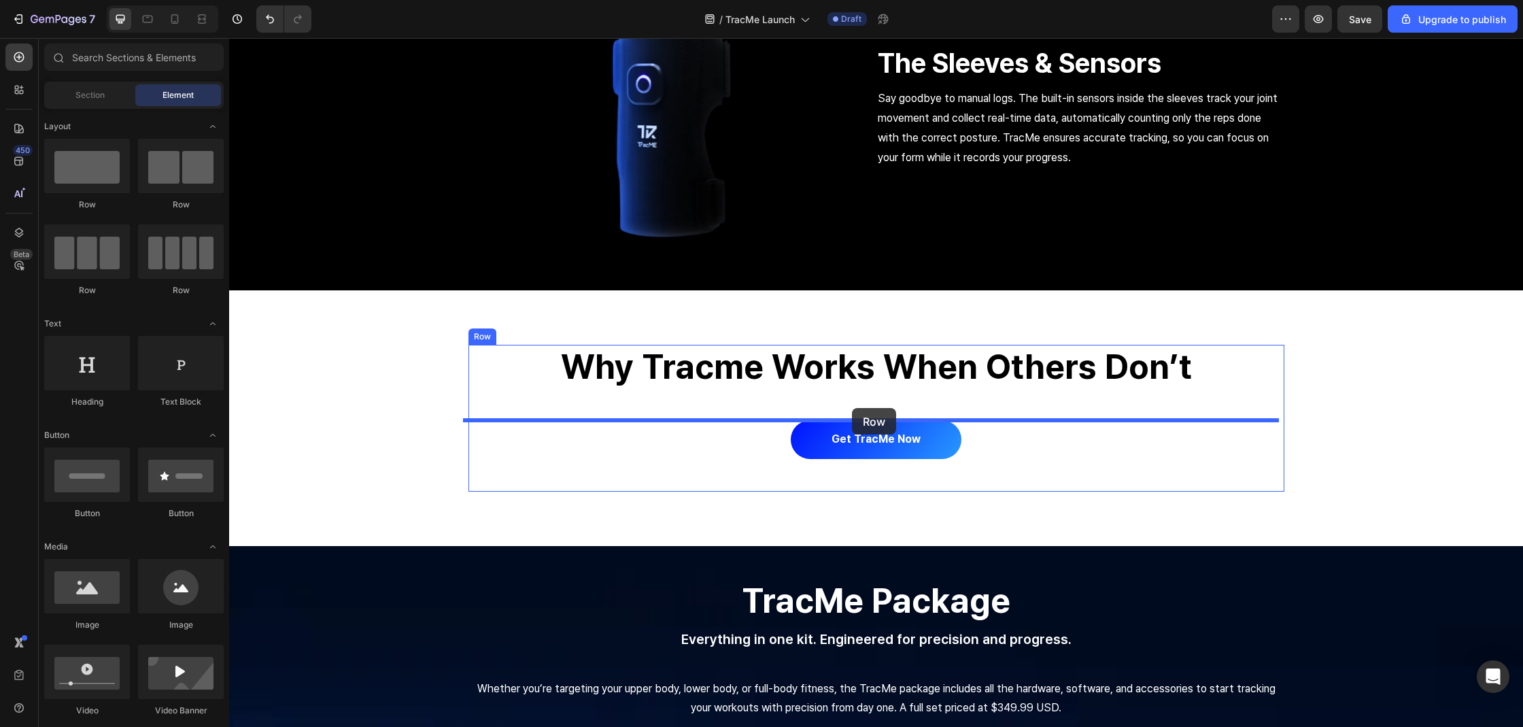
drag, startPoint x: 419, startPoint y: 228, endPoint x: 852, endPoint y: 408, distance: 468.4
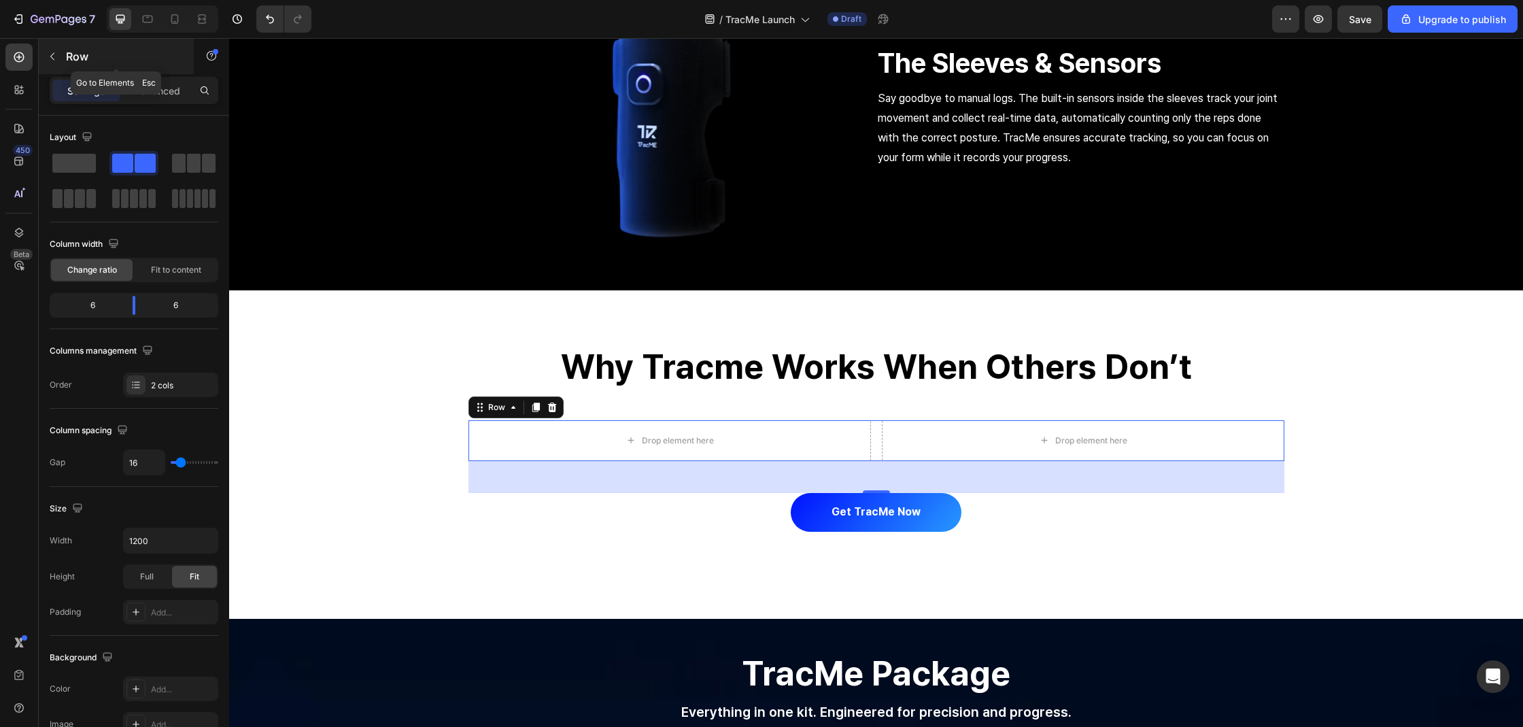
click at [71, 63] on p "Row" at bounding box center [124, 56] width 116 height 16
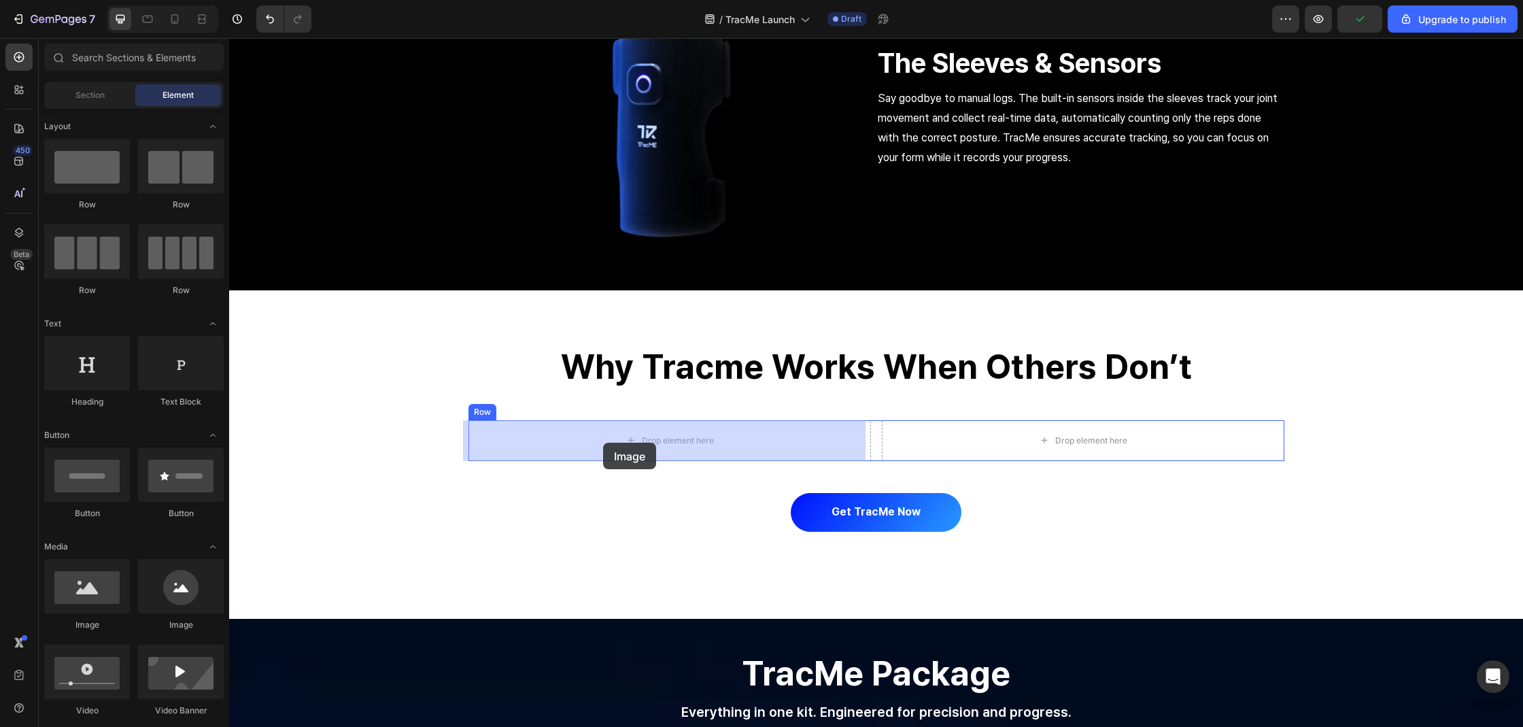
drag, startPoint x: 322, startPoint y: 620, endPoint x: 603, endPoint y: 443, distance: 332.1
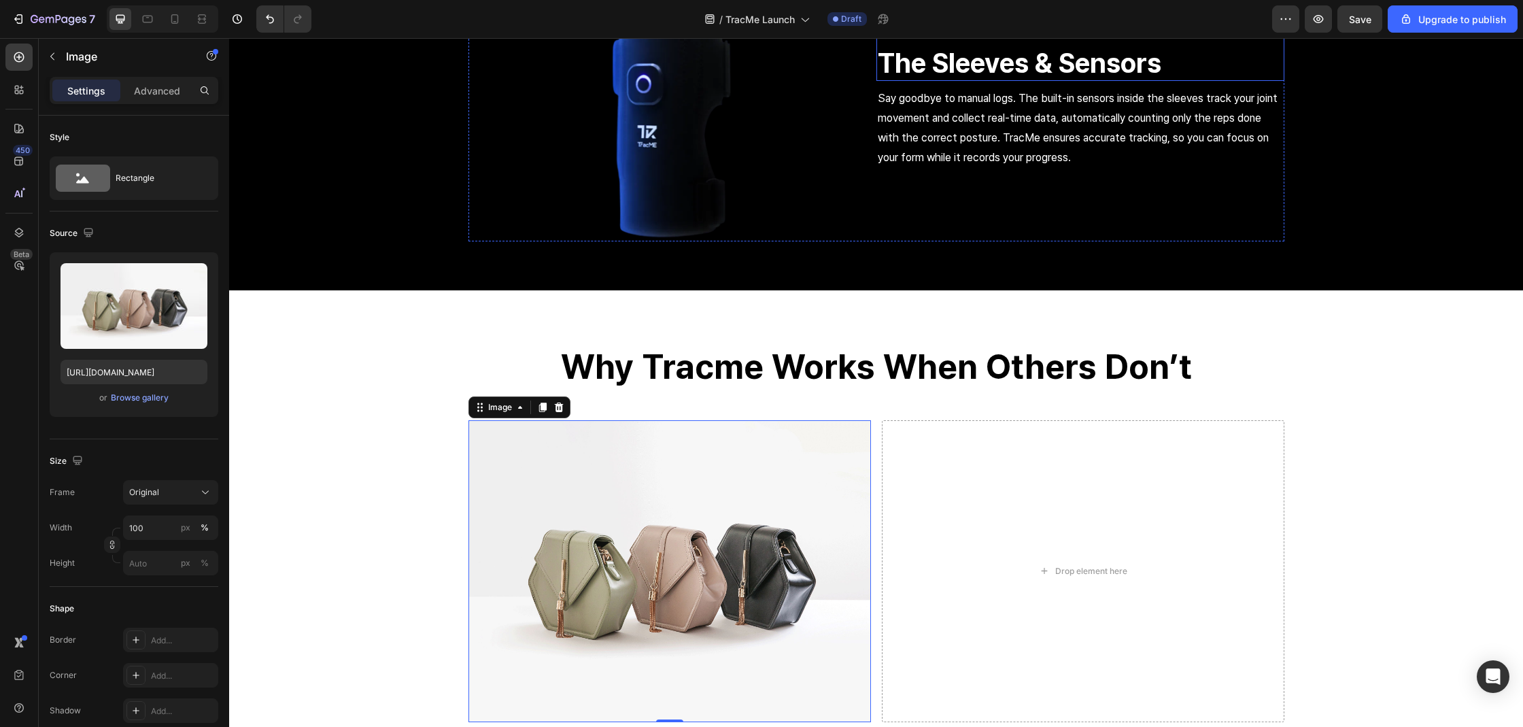
click at [1046, 70] on h2 "The Sleeves & Sensors" at bounding box center [1080, 63] width 408 height 35
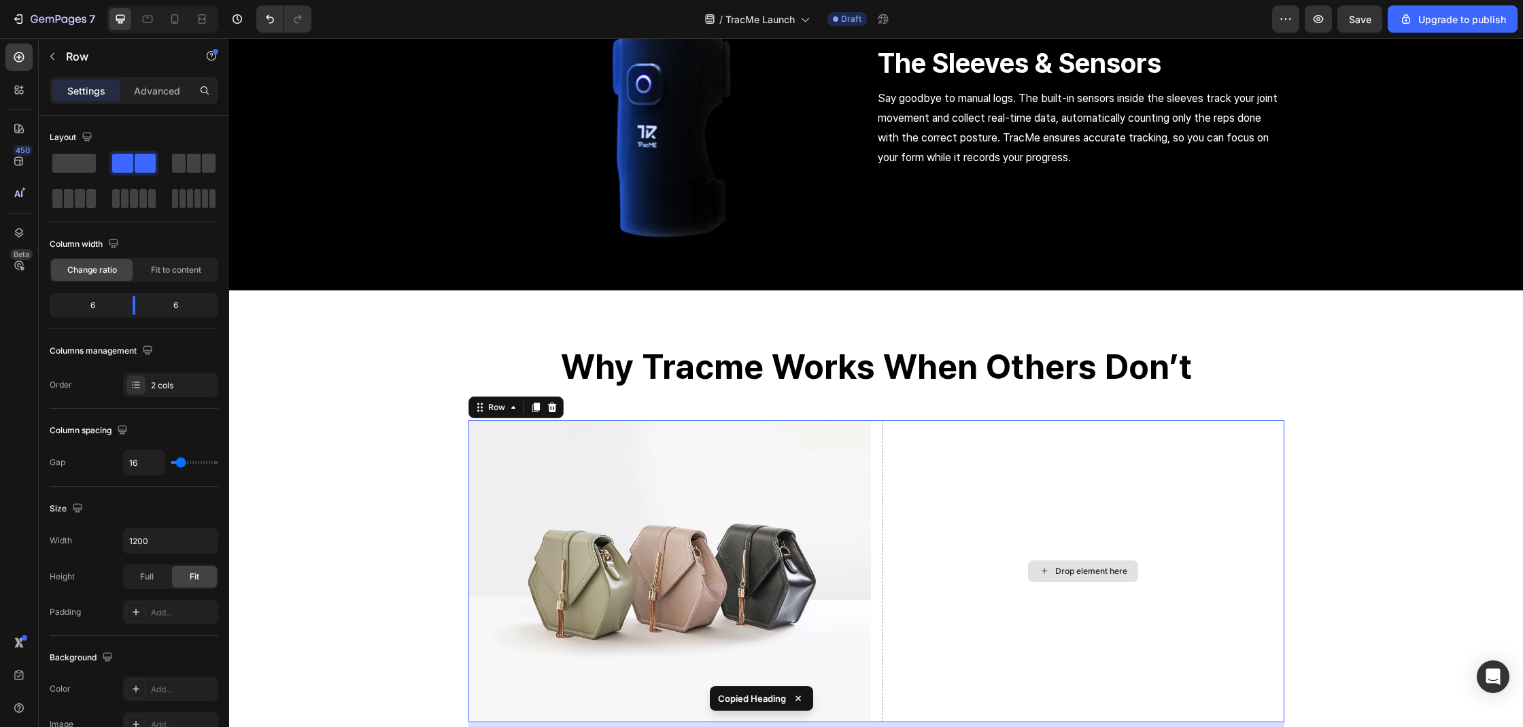
click at [1084, 425] on div "Drop element here" at bounding box center [1083, 571] width 402 height 302
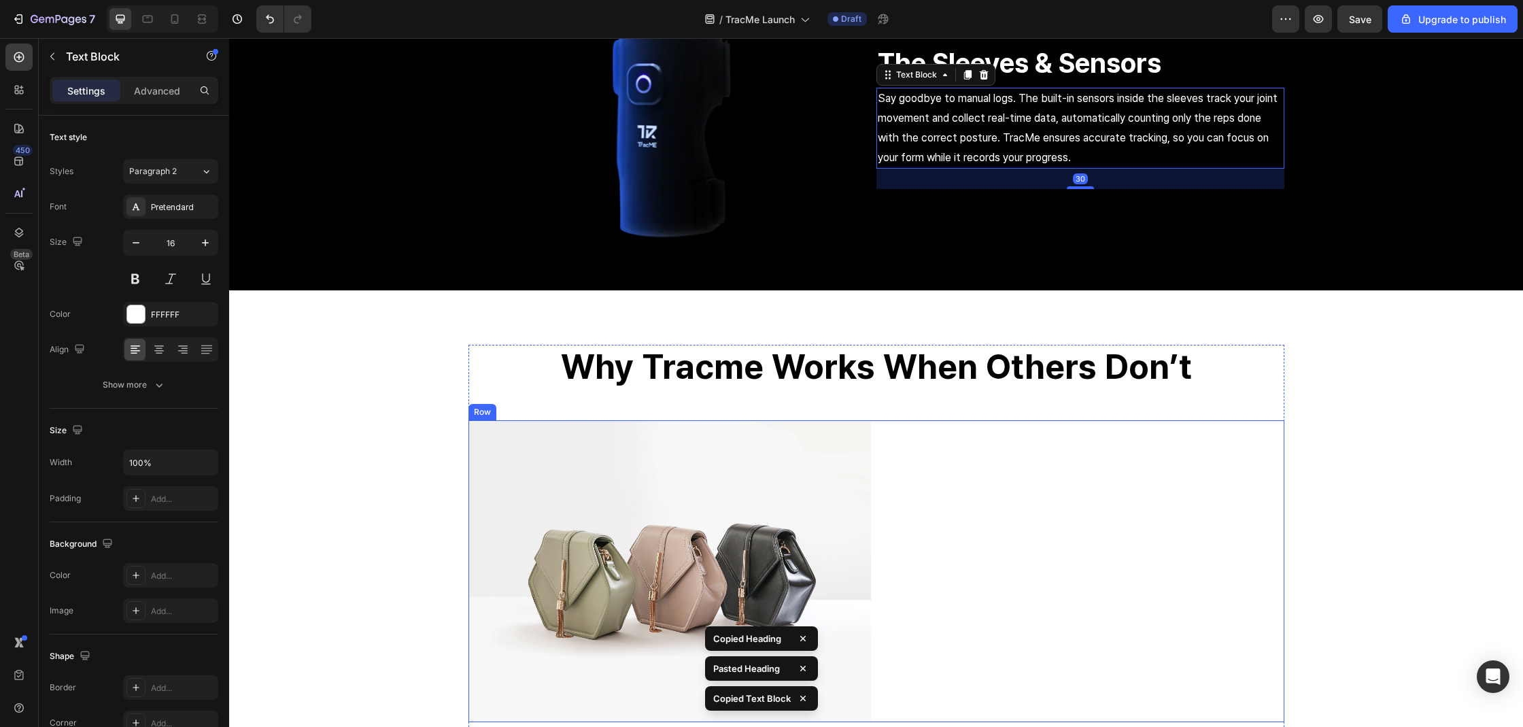
click at [1009, 585] on div "The Sleeves & Sensors Heading" at bounding box center [1083, 571] width 402 height 302
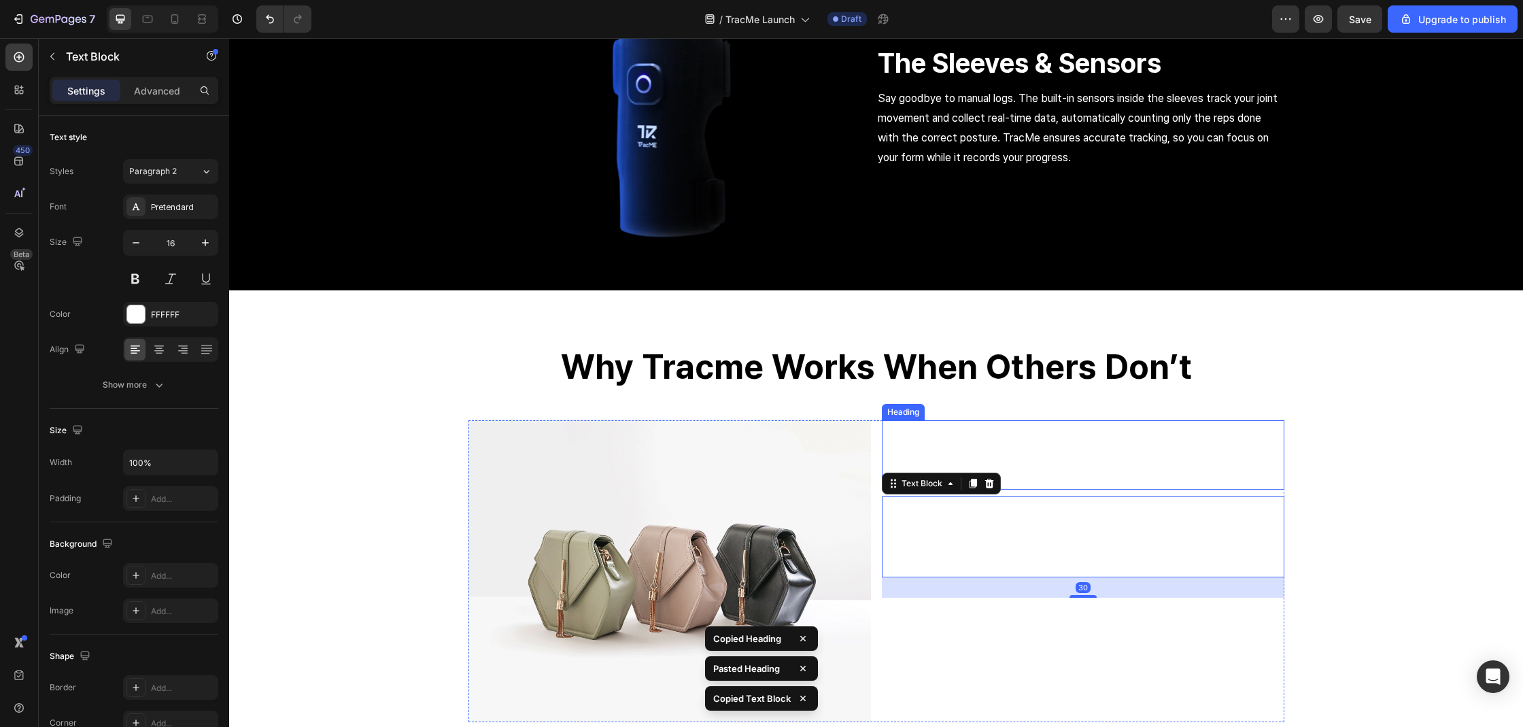
click at [948, 442] on div "The Sleeves & Sensors Heading" at bounding box center [1083, 454] width 402 height 69
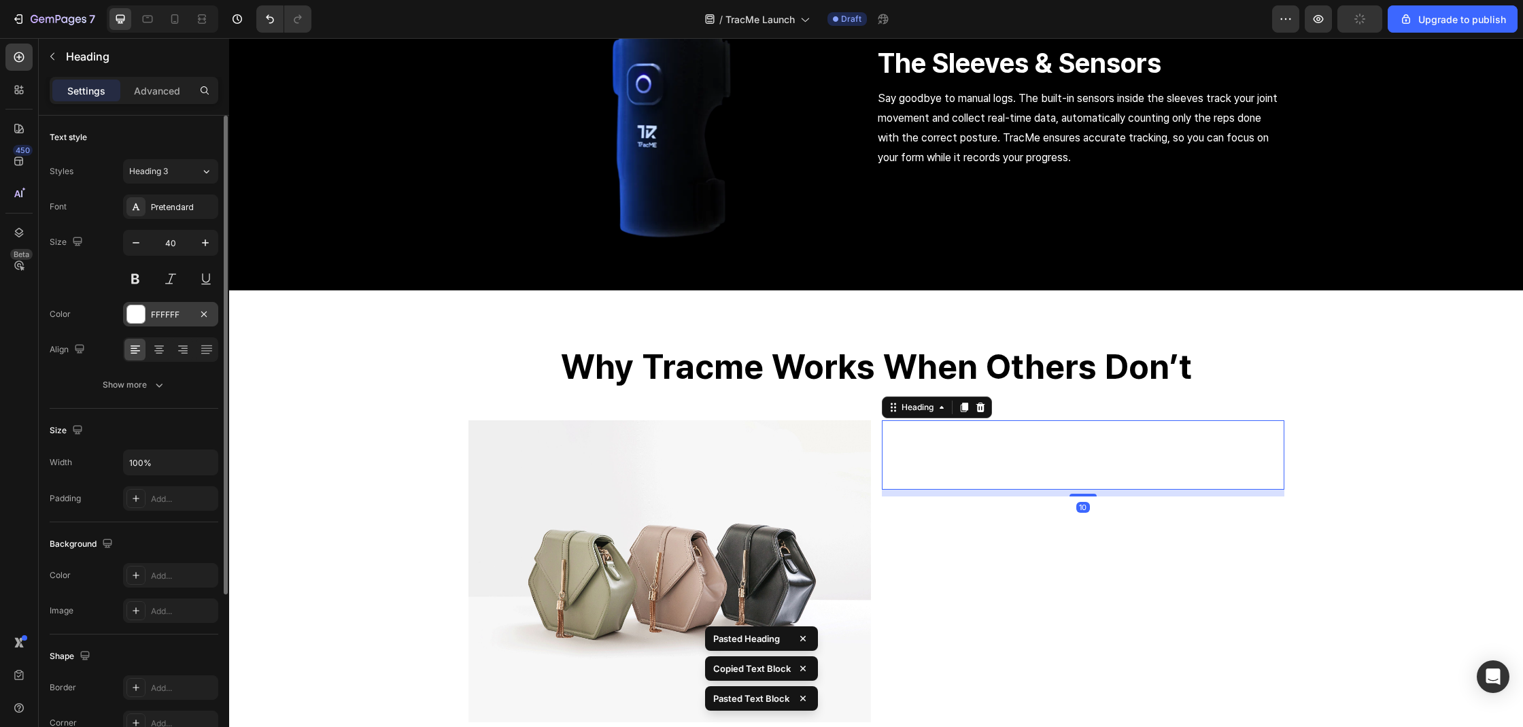
click at [127, 313] on div at bounding box center [136, 314] width 18 height 18
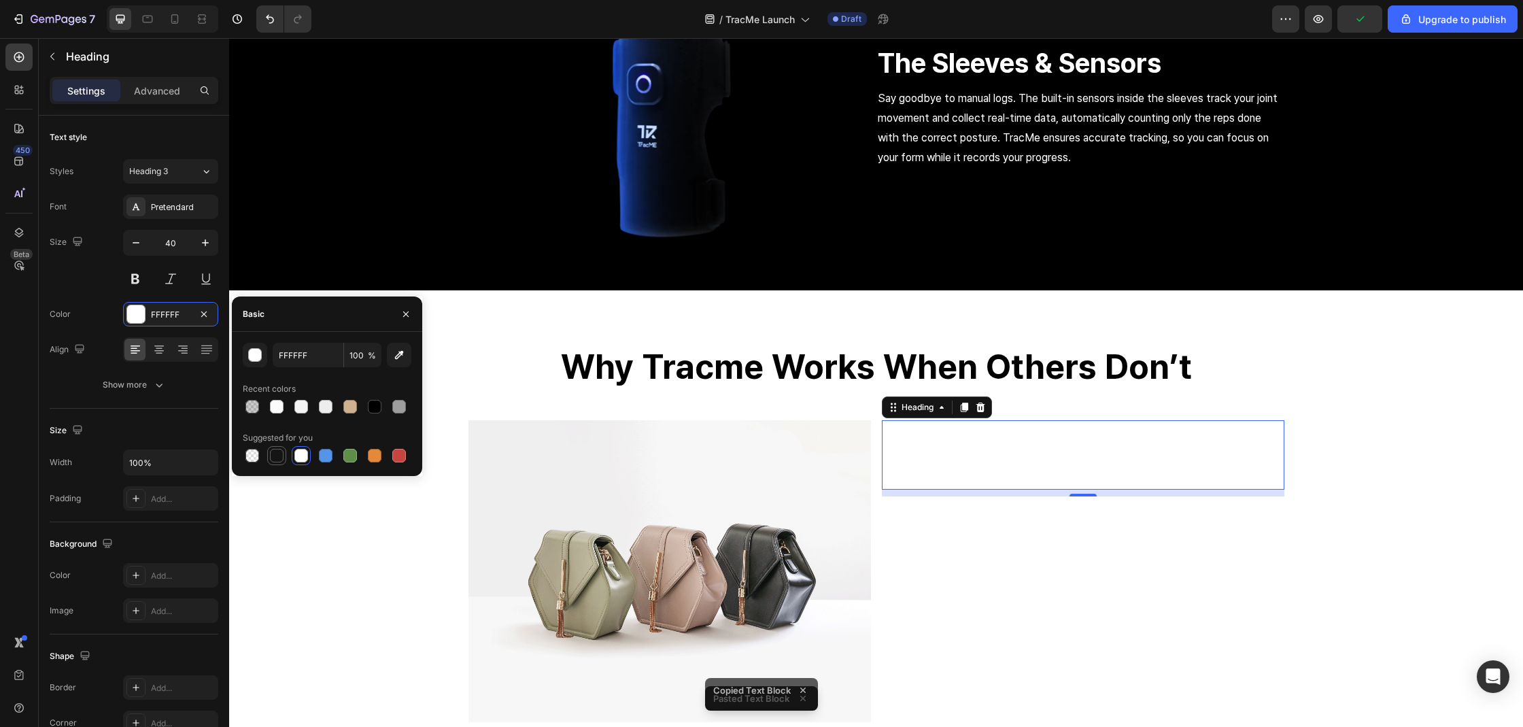
click at [270, 455] on div at bounding box center [277, 456] width 14 height 14
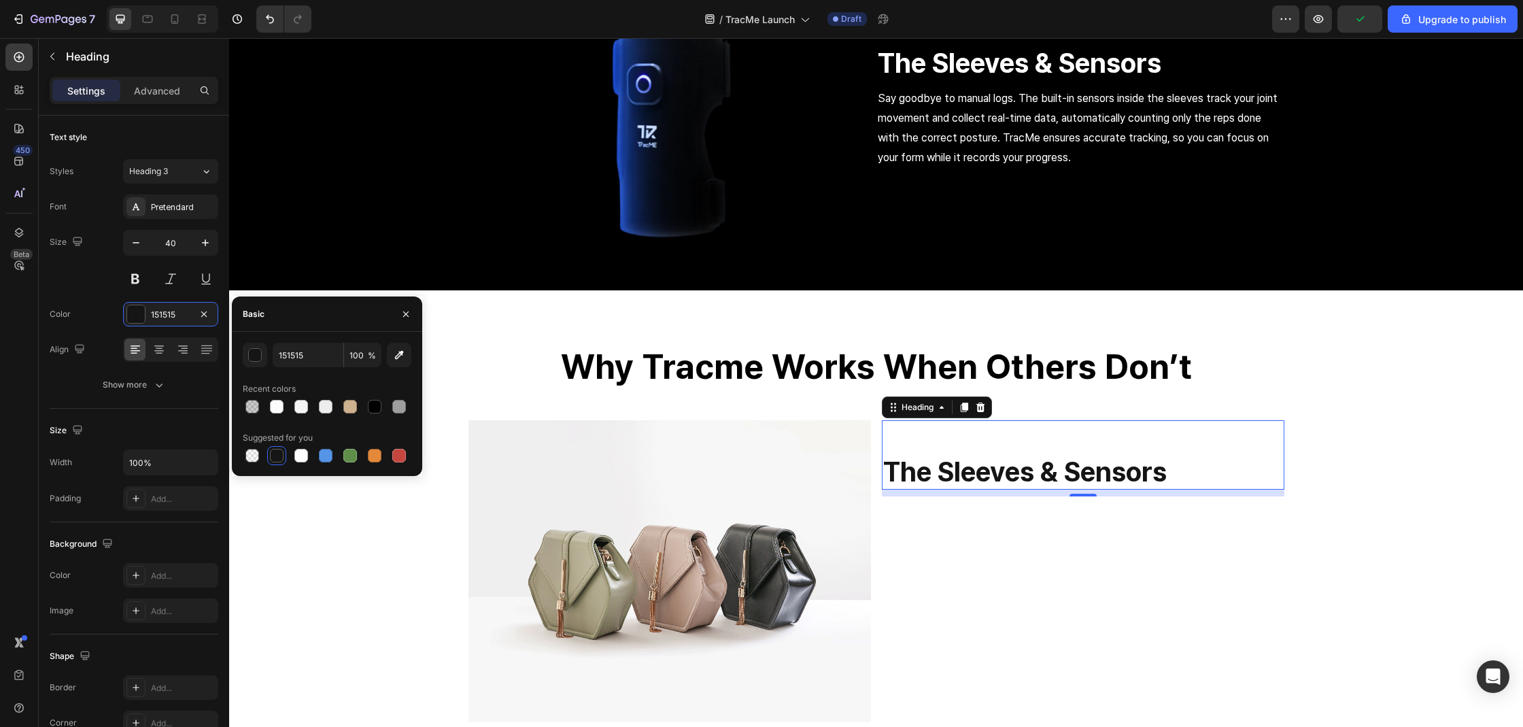
click at [372, 417] on div "151515 100 % Recent colors Suggested for you" at bounding box center [327, 404] width 169 height 122
click at [373, 413] on div at bounding box center [375, 407] width 14 height 14
type input "000000"
click at [1033, 567] on p "Say goodbye to manual logs. The built-in sensors inside the sleeves track your …" at bounding box center [1083, 537] width 400 height 78
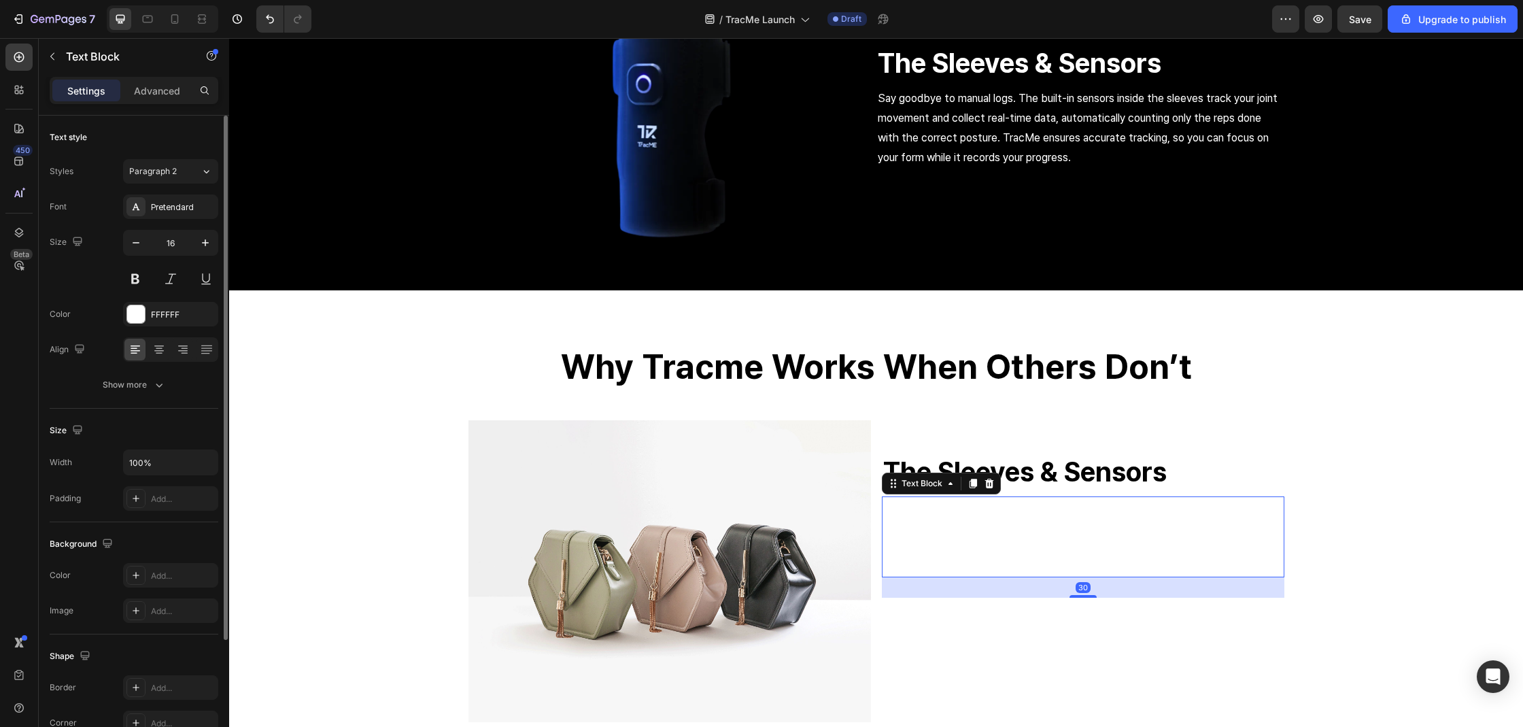
click at [179, 328] on div "Font Pretendard Size 16 Color FFFFFF Align Show more" at bounding box center [134, 295] width 169 height 203
click at [172, 322] on div "FFFFFF" at bounding box center [170, 314] width 95 height 24
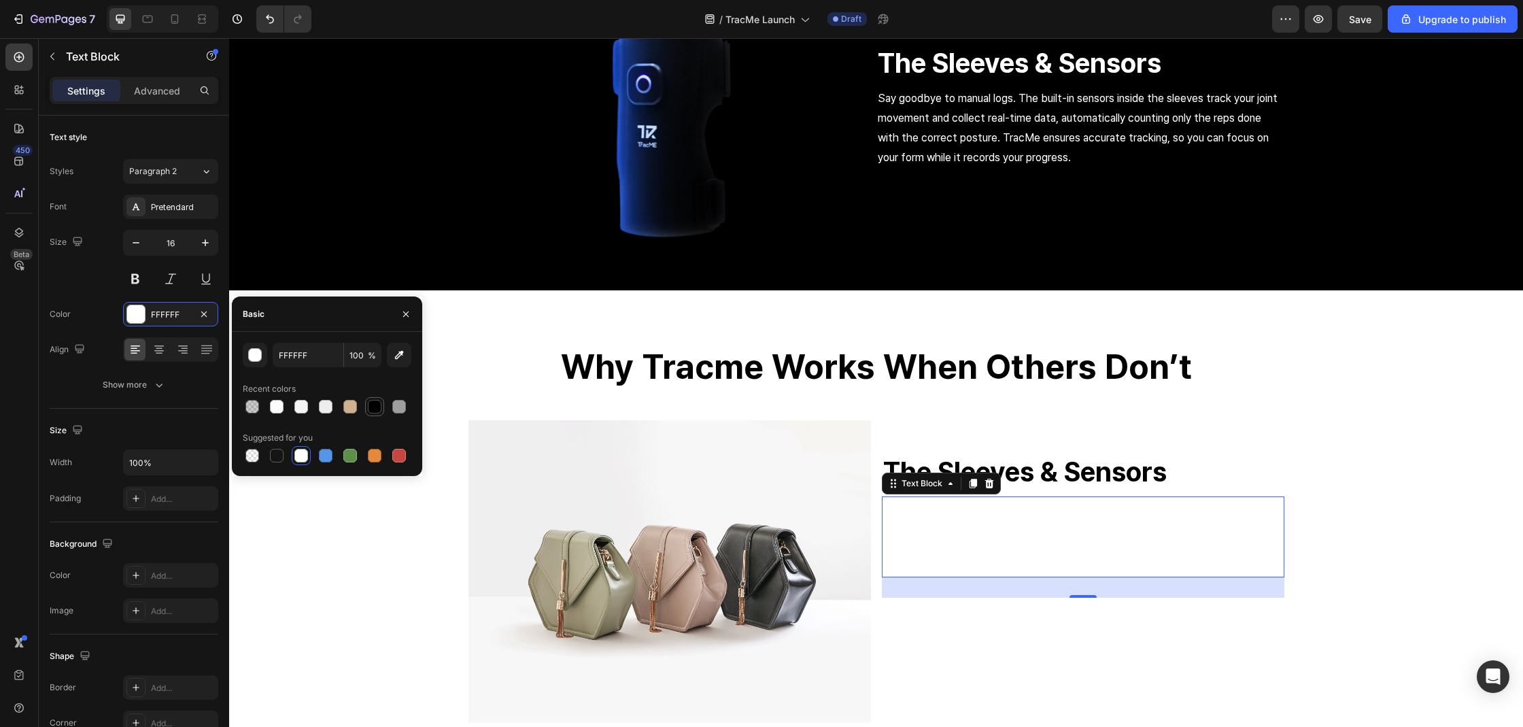
drag, startPoint x: 377, startPoint y: 403, endPoint x: 404, endPoint y: 404, distance: 27.2
click at [377, 403] on div at bounding box center [375, 407] width 14 height 14
type input "000000"
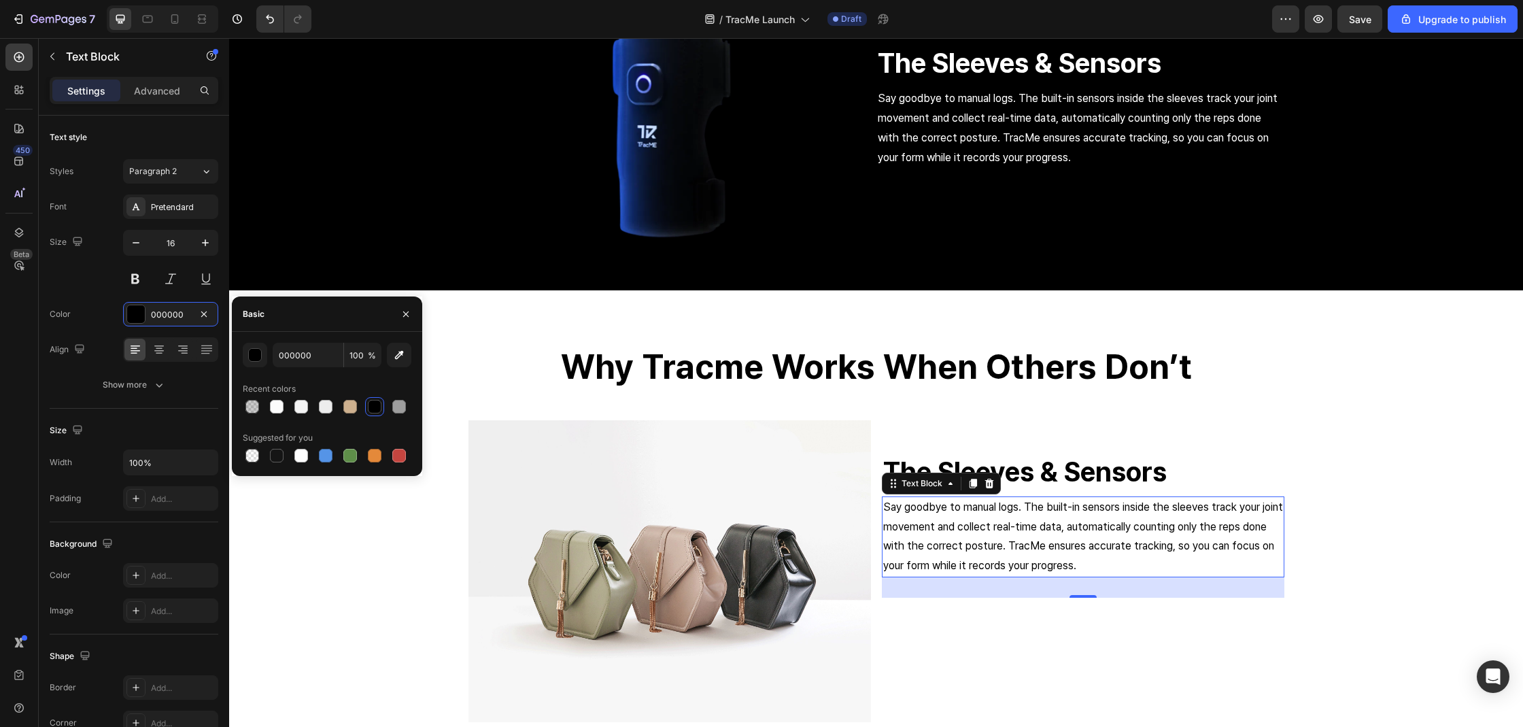
click at [1067, 465] on h2 "The Sleeves & Sensors" at bounding box center [1083, 471] width 402 height 35
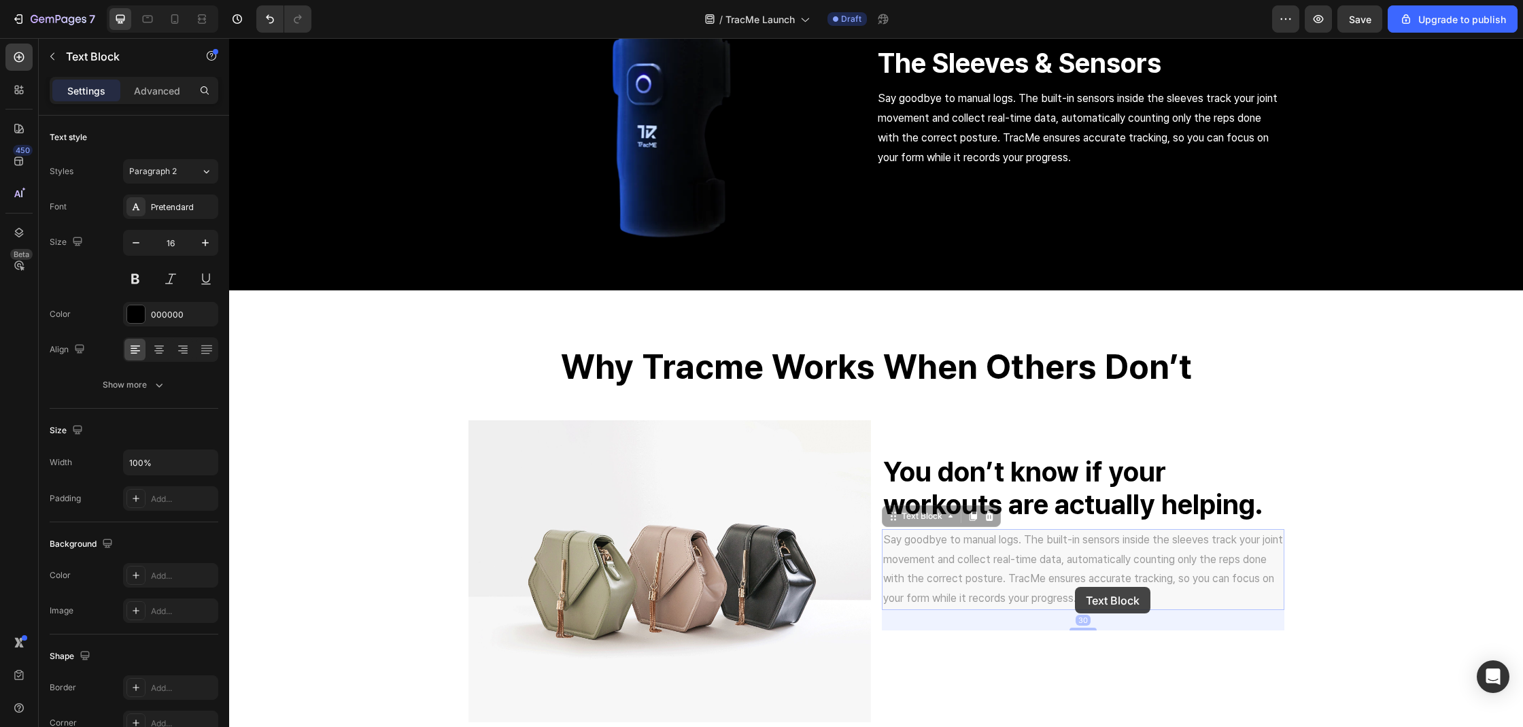
click at [229, 38] on p "Say goodbye to manual logs. The built-in sensors inside the sleeves track your …" at bounding box center [229, 38] width 0 height 0
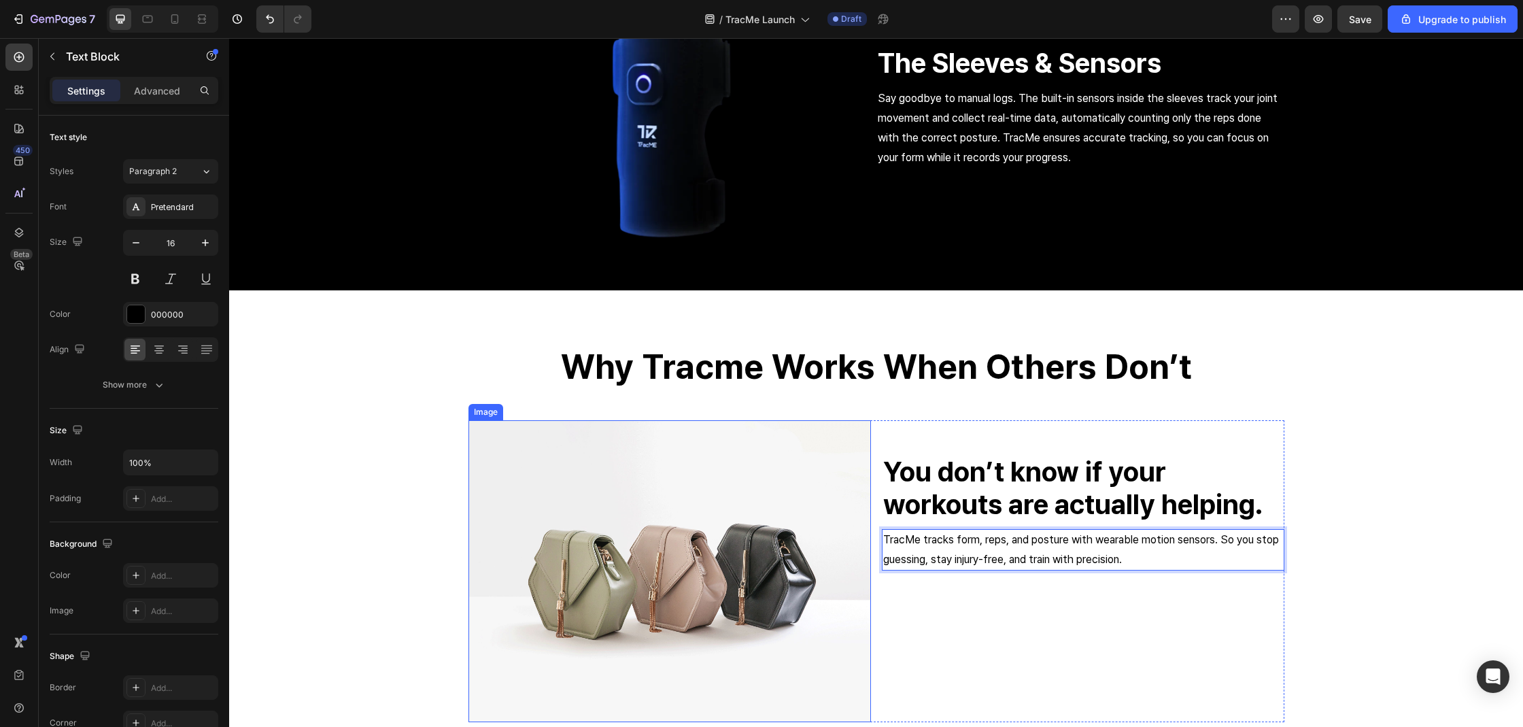
click at [736, 587] on img at bounding box center [669, 571] width 402 height 302
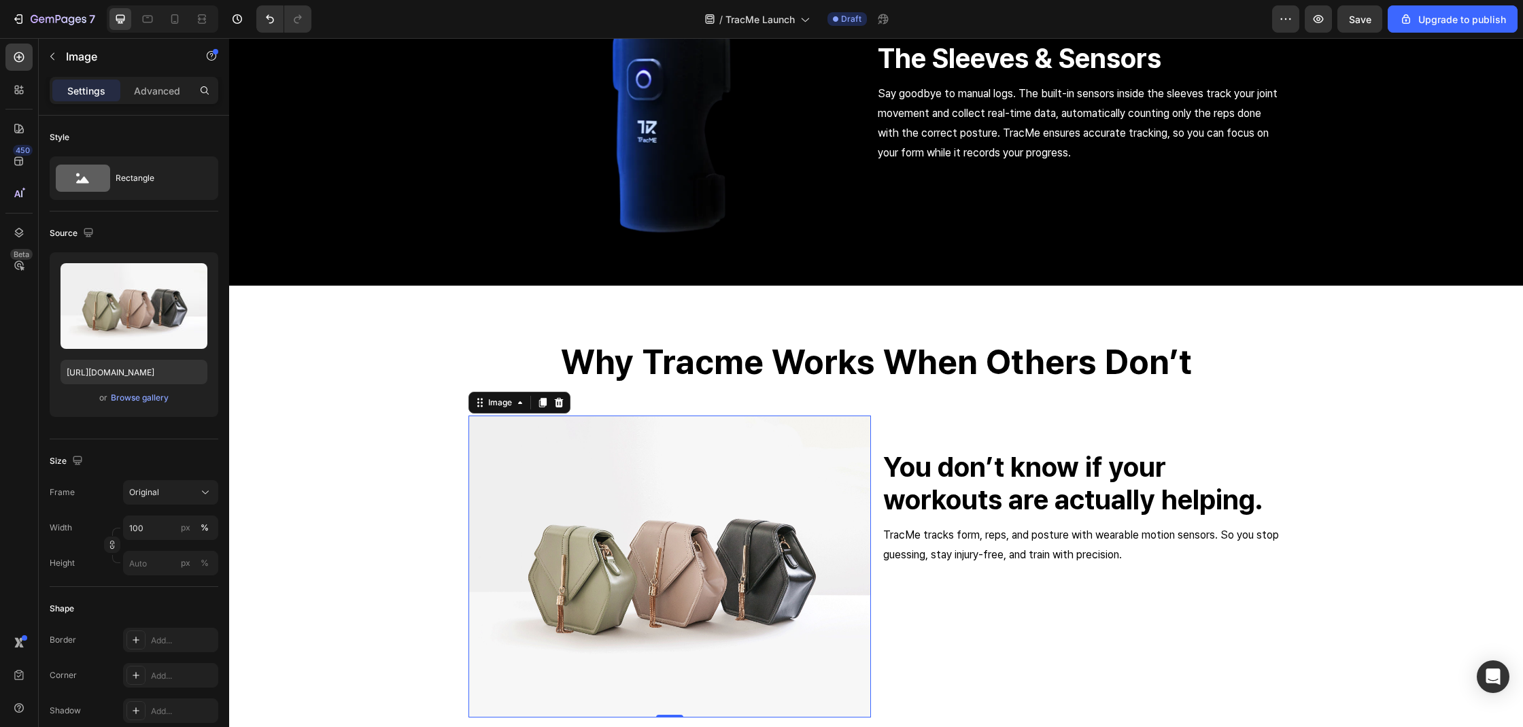
scroll to position [1899, 0]
click at [1020, 591] on div "You don’t know if your workouts are actually helping. Heading TracMe tracks for…" at bounding box center [1083, 566] width 402 height 302
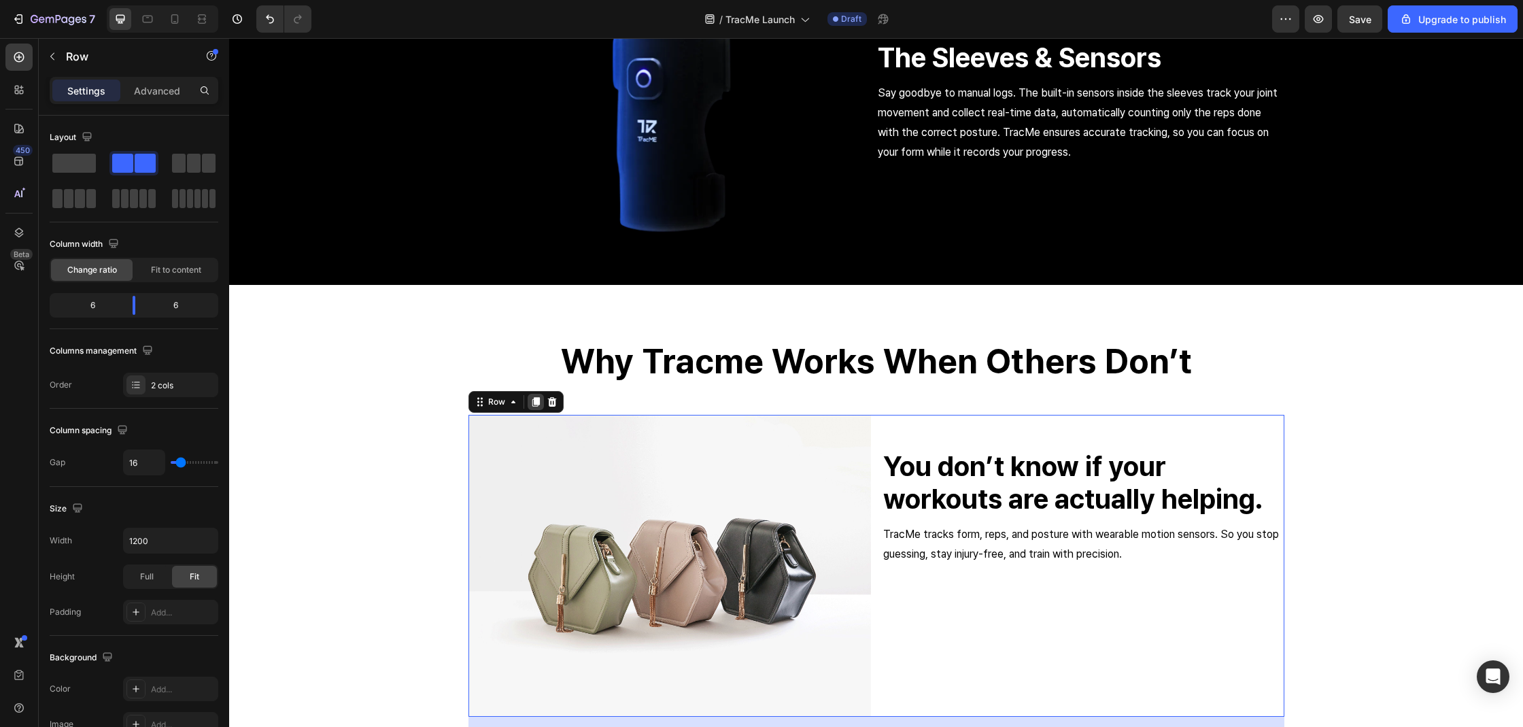
click at [532, 402] on icon at bounding box center [535, 402] width 7 height 10
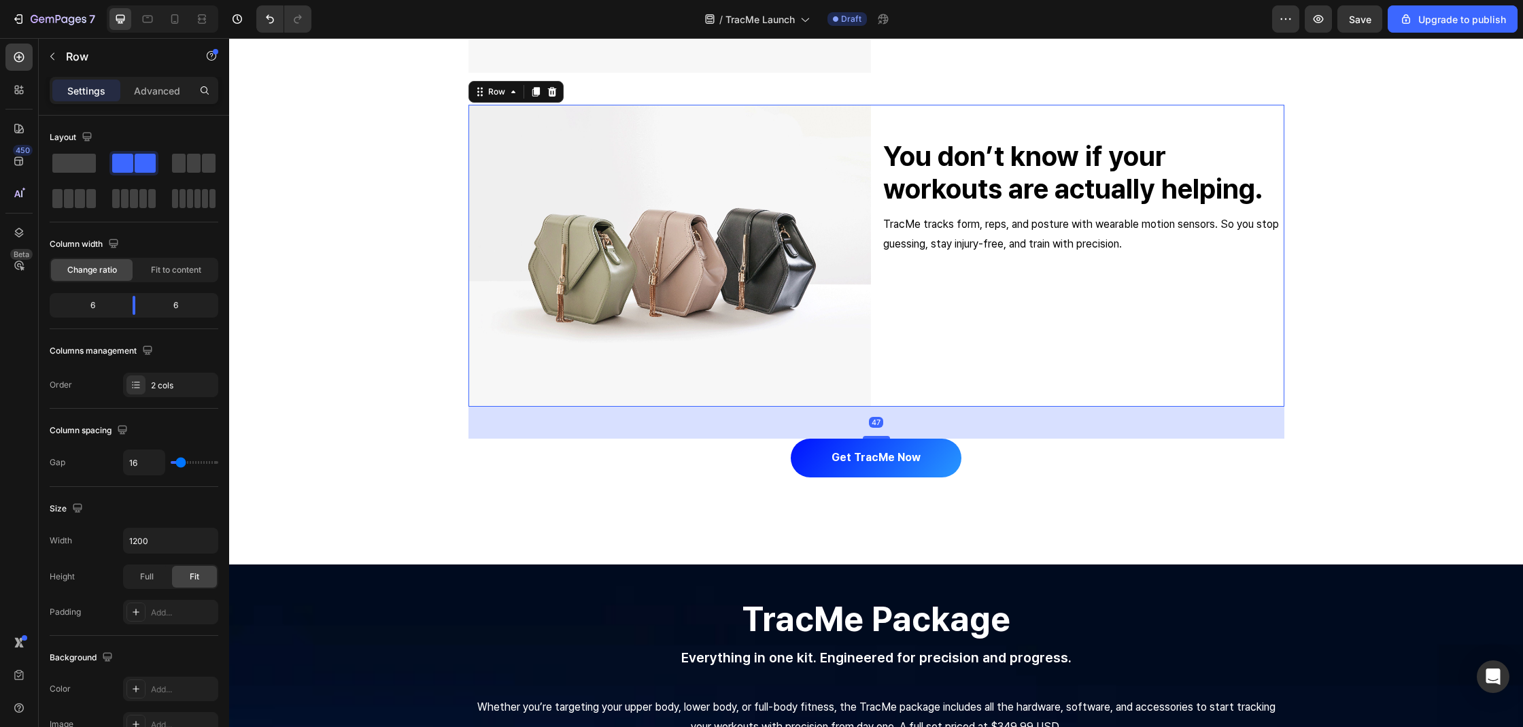
scroll to position [2561, 0]
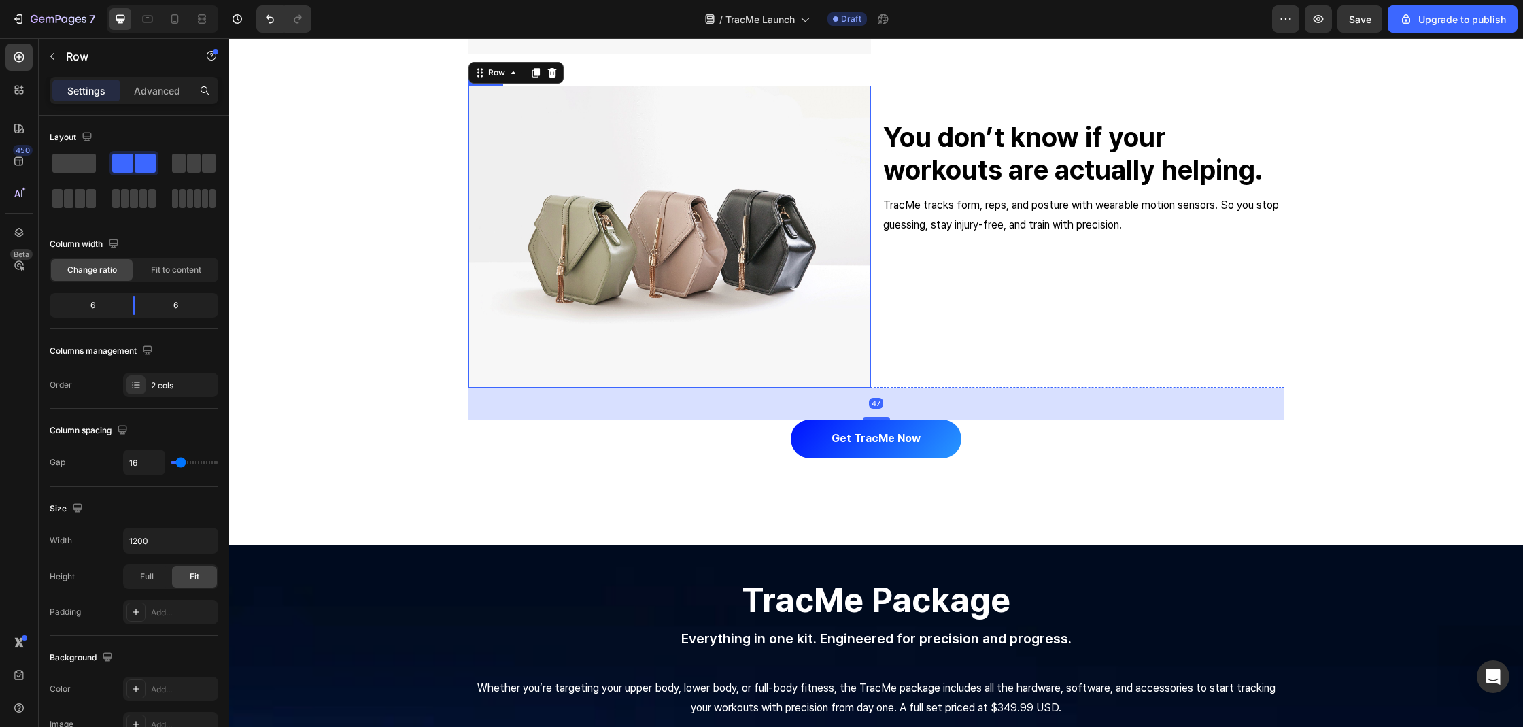
click at [591, 342] on img at bounding box center [669, 237] width 402 height 302
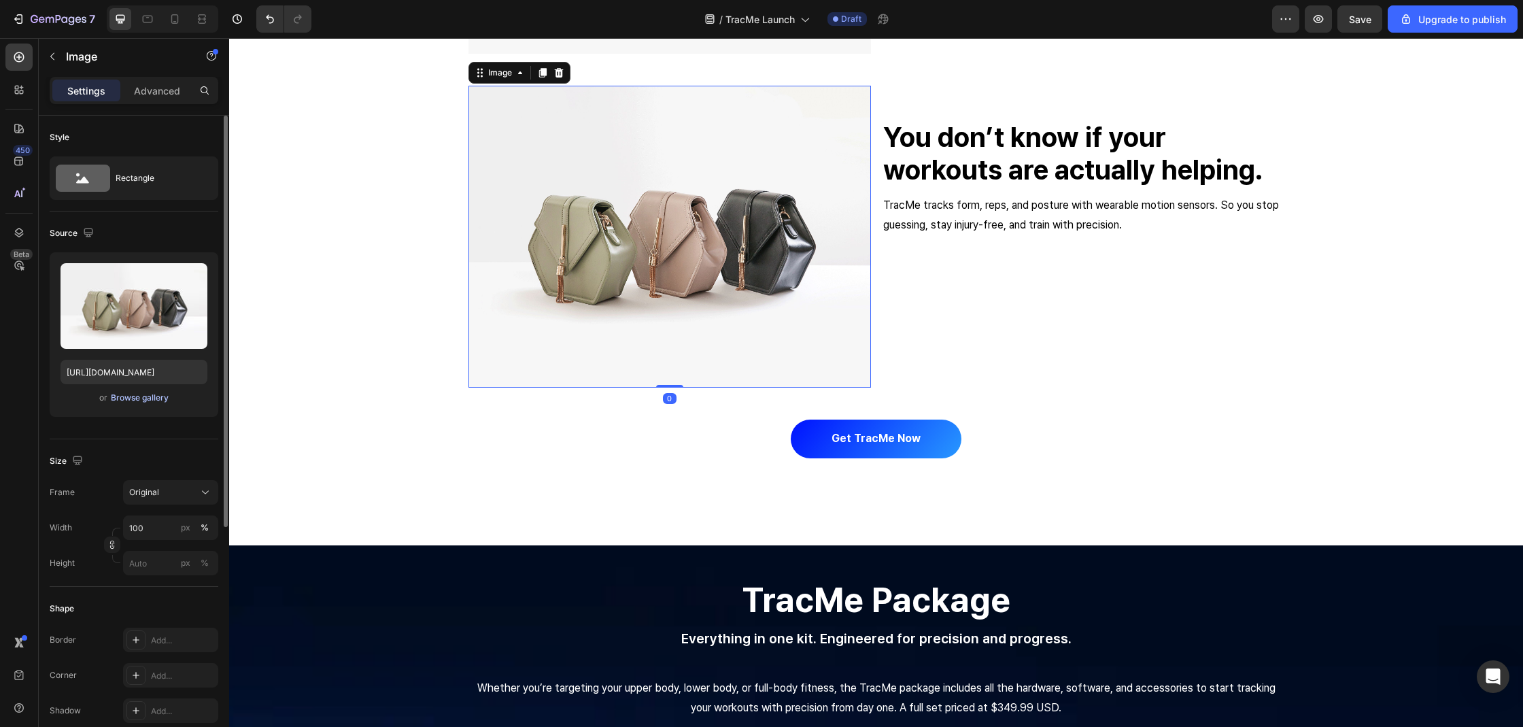
click at [125, 393] on div "Browse gallery" at bounding box center [140, 398] width 58 height 12
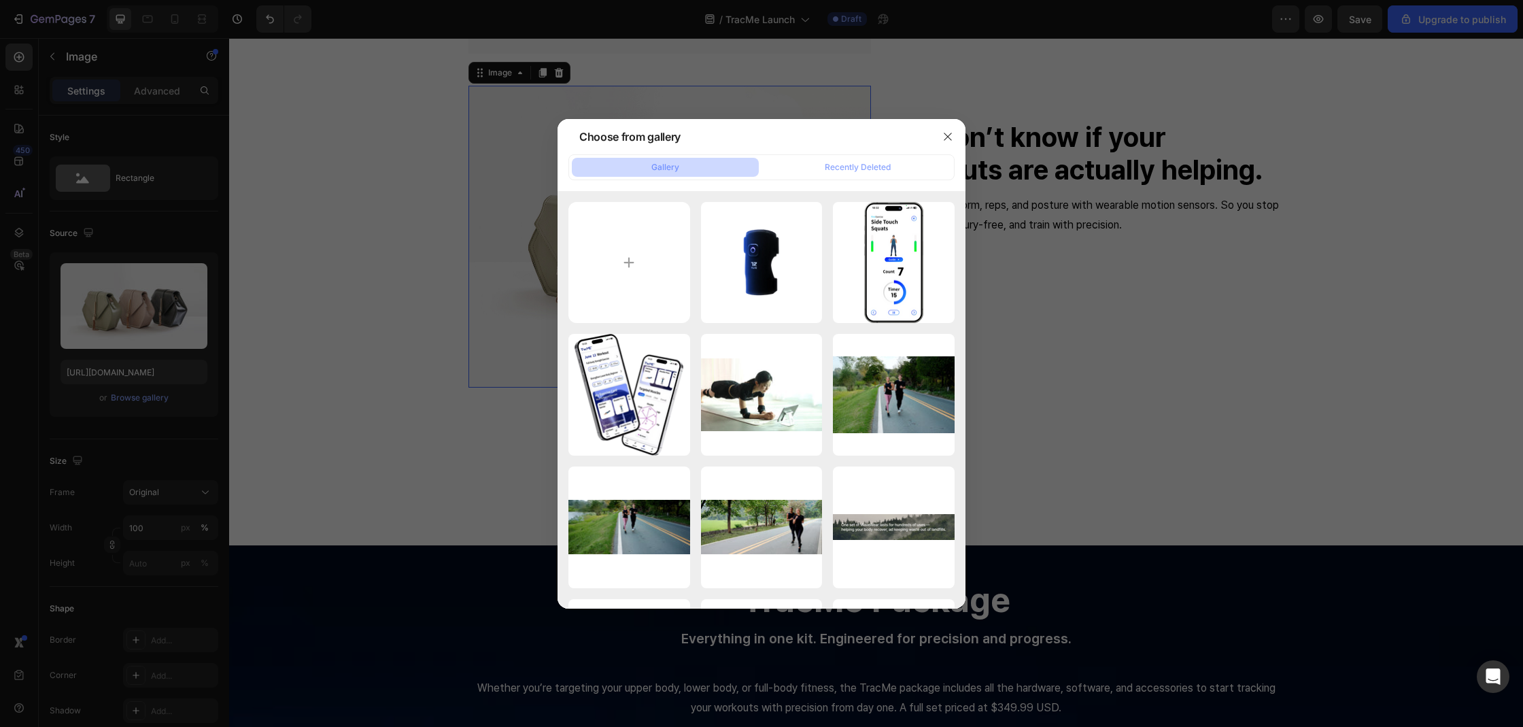
type input "C:\fakepath\img00193.jpg"
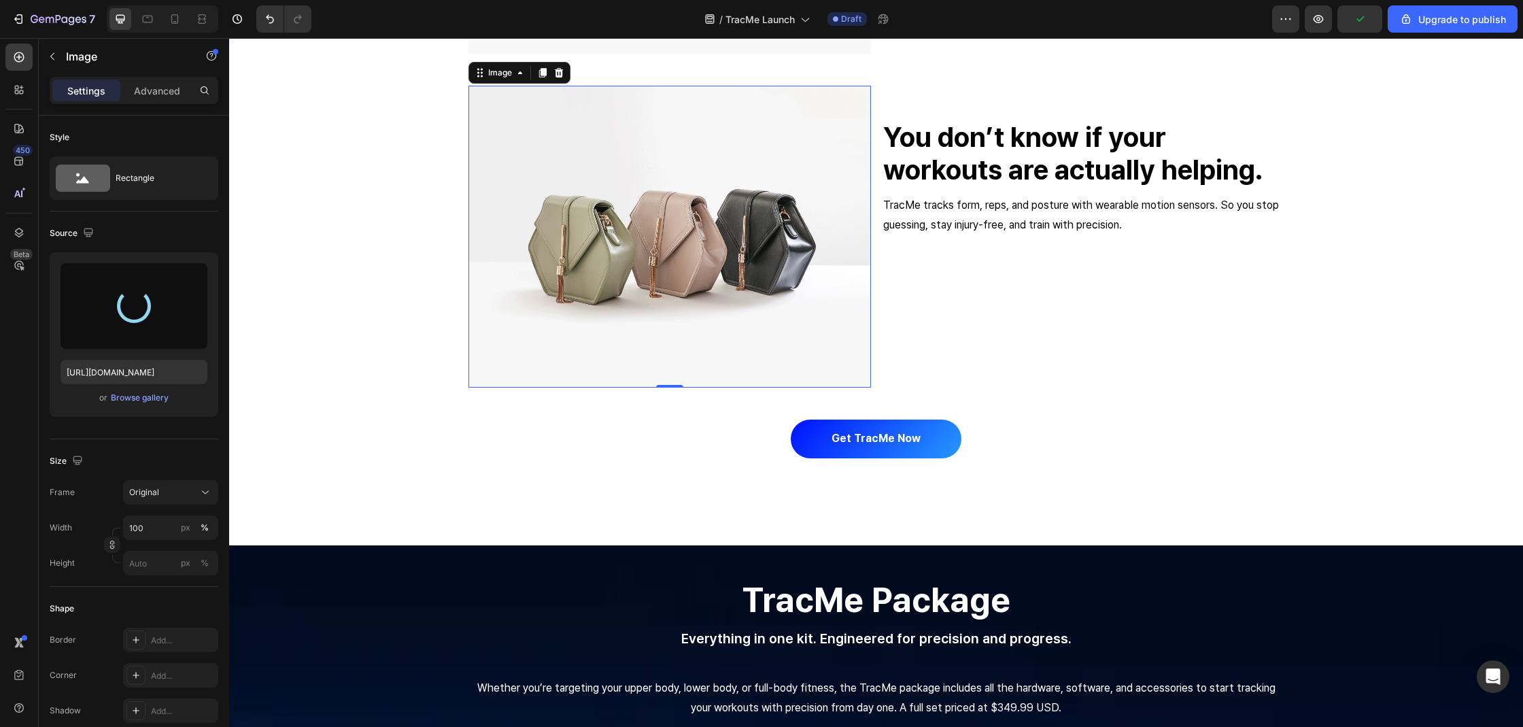
type input "[URL][DOMAIN_NAME]"
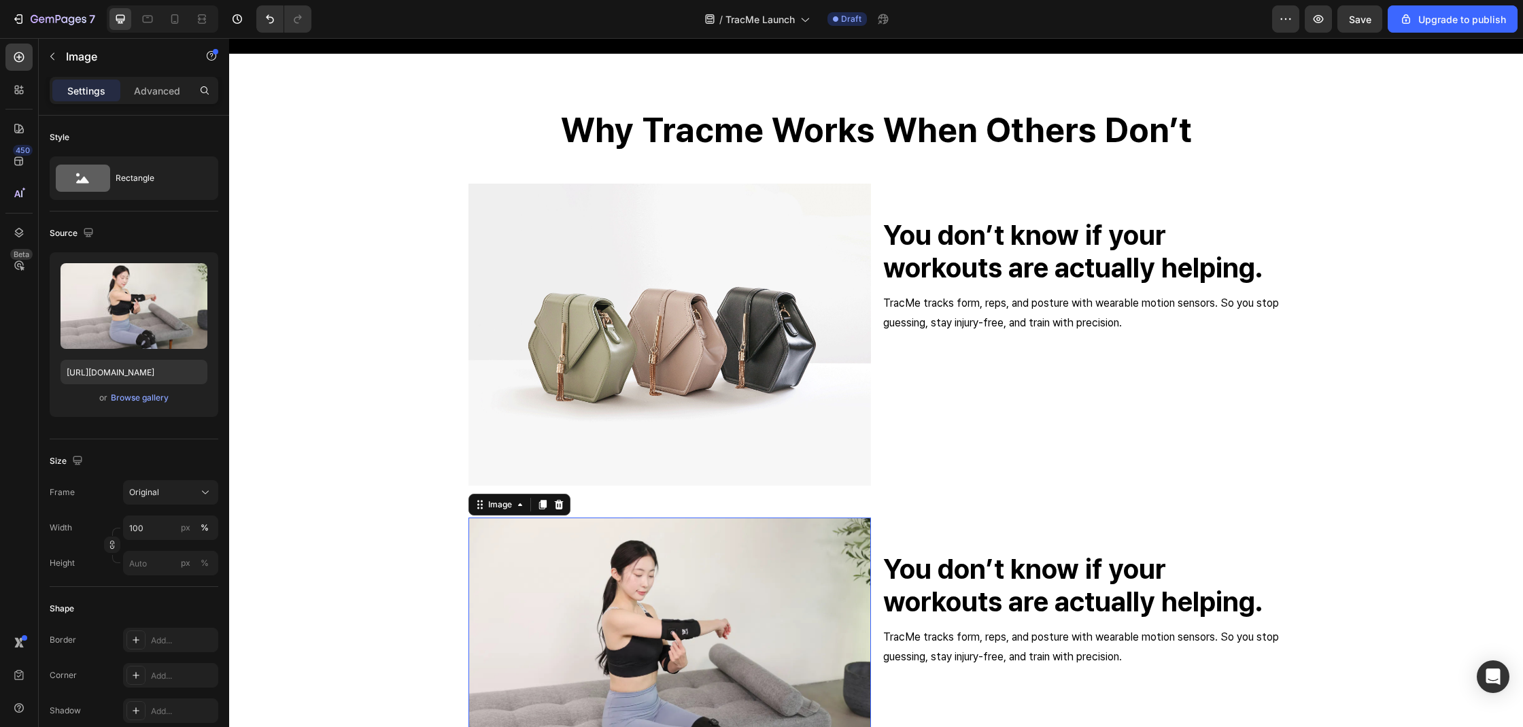
scroll to position [1952, 0]
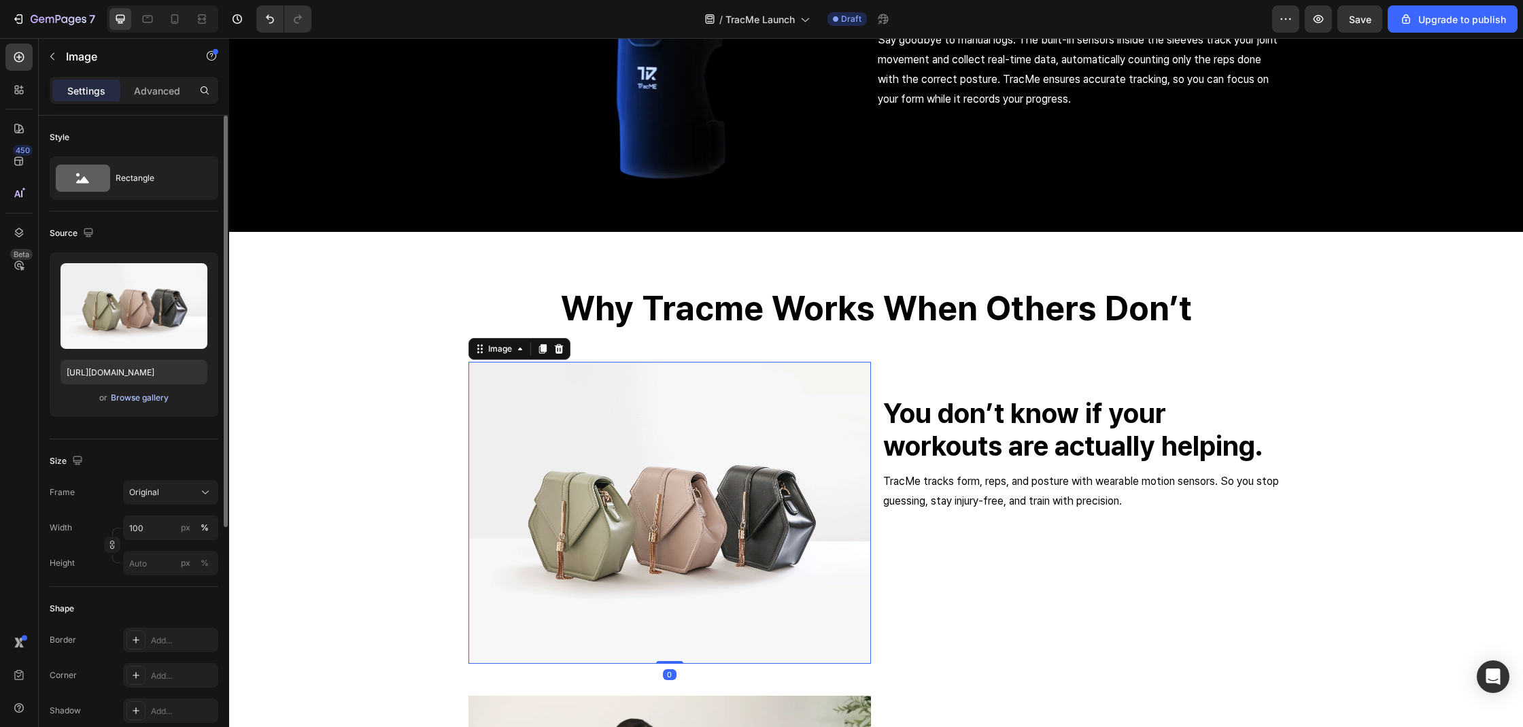
click at [127, 399] on div "Browse gallery" at bounding box center [140, 398] width 58 height 12
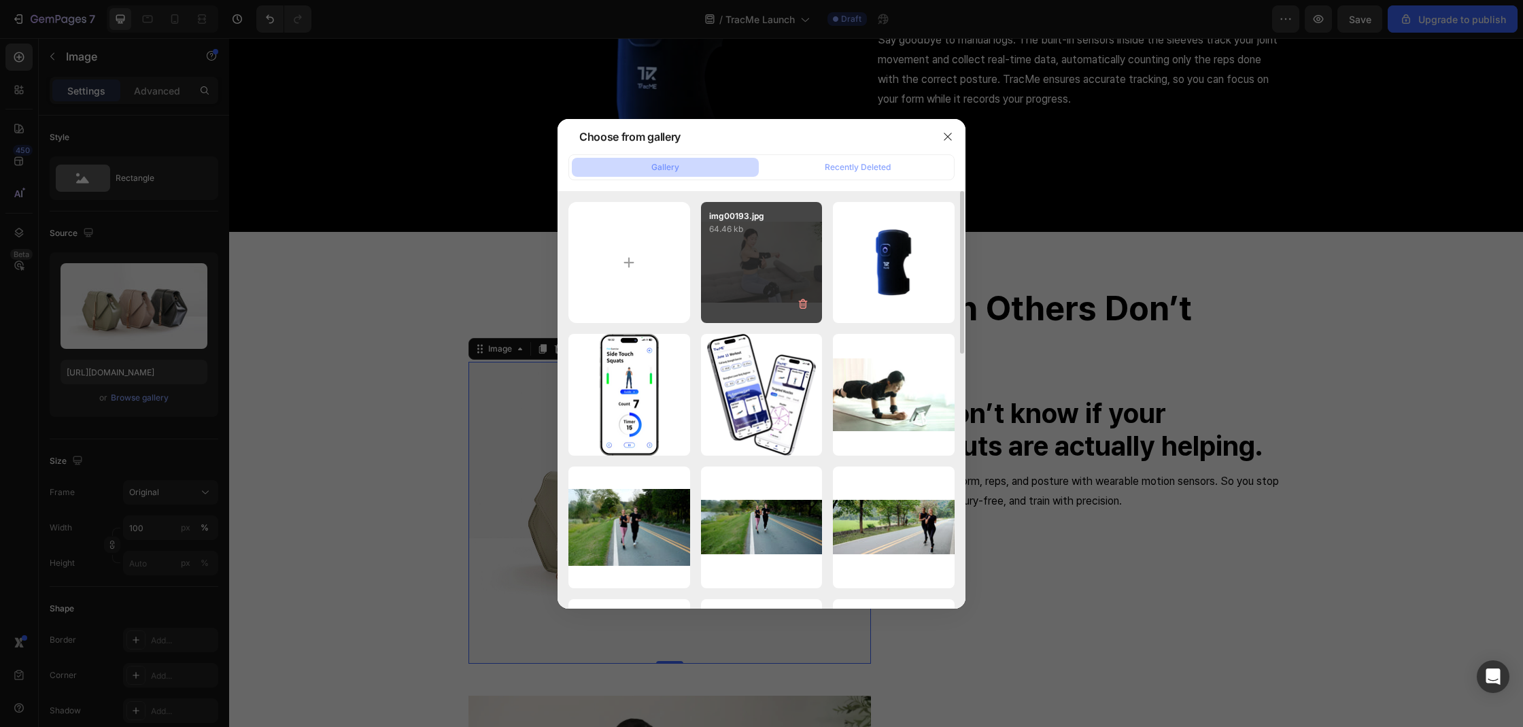
type input "C:\fakepath\photorealistic-image-a-smiling-man-with-a-beard-and-curly-hair-is-l…"
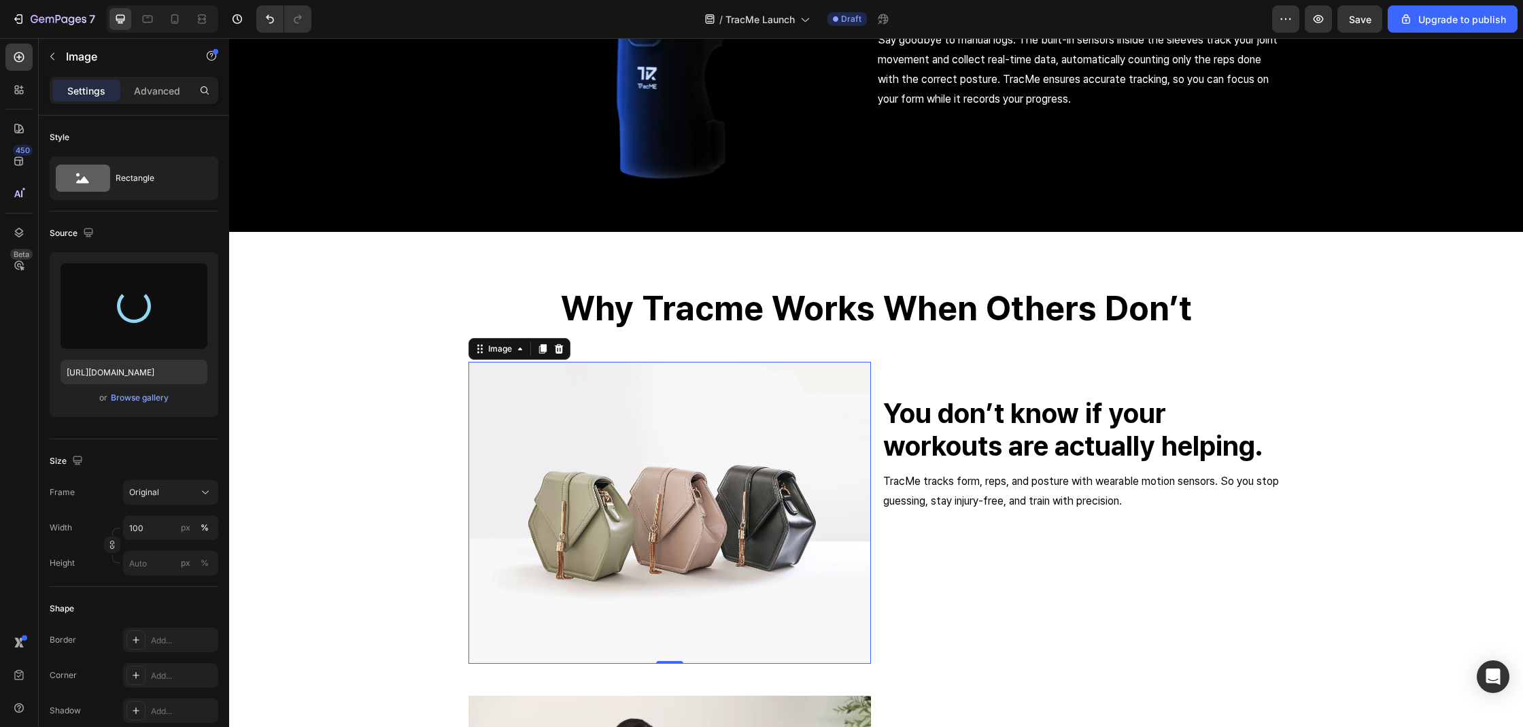
type input "[URL][DOMAIN_NAME]"
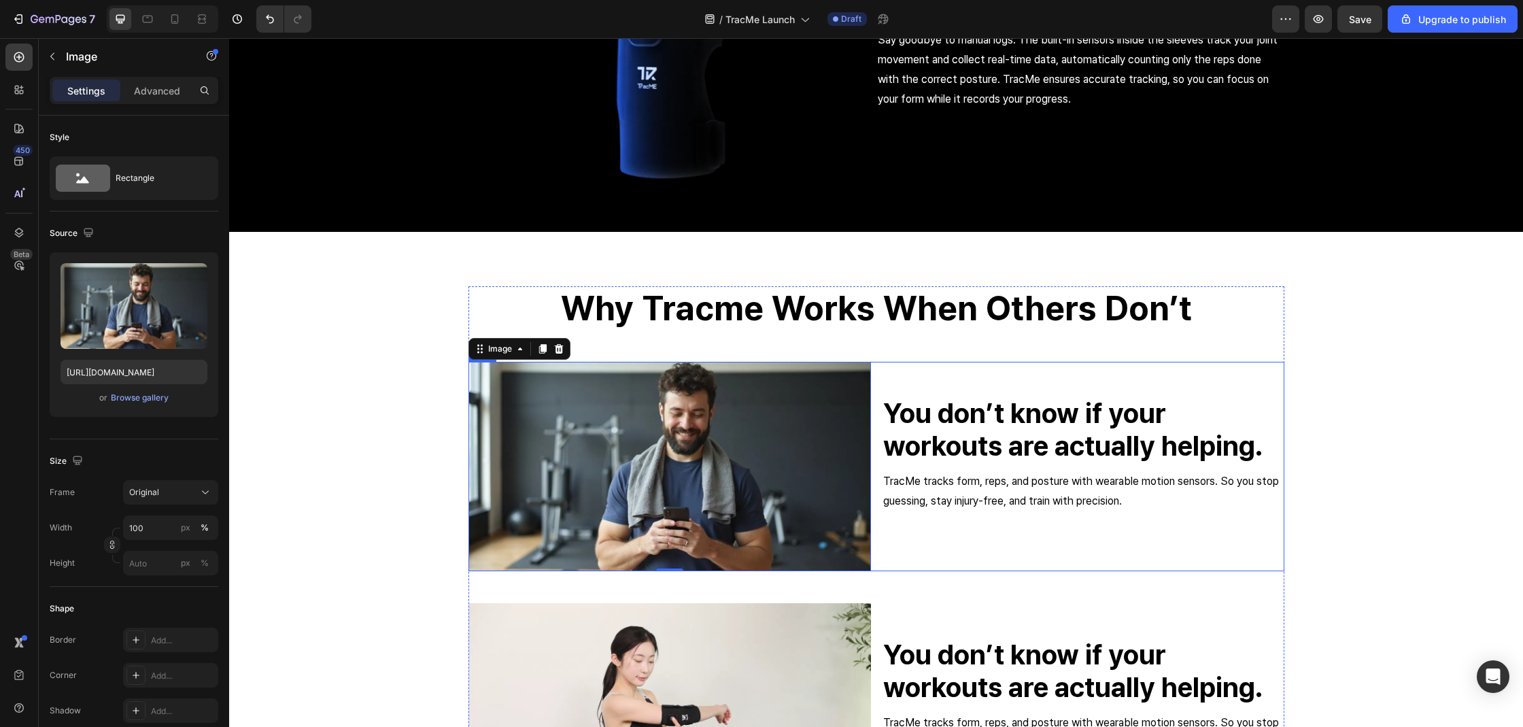
click at [908, 539] on div "You don’t know if your workouts are actually helping. Heading TracMe tracks for…" at bounding box center [1083, 466] width 402 height 209
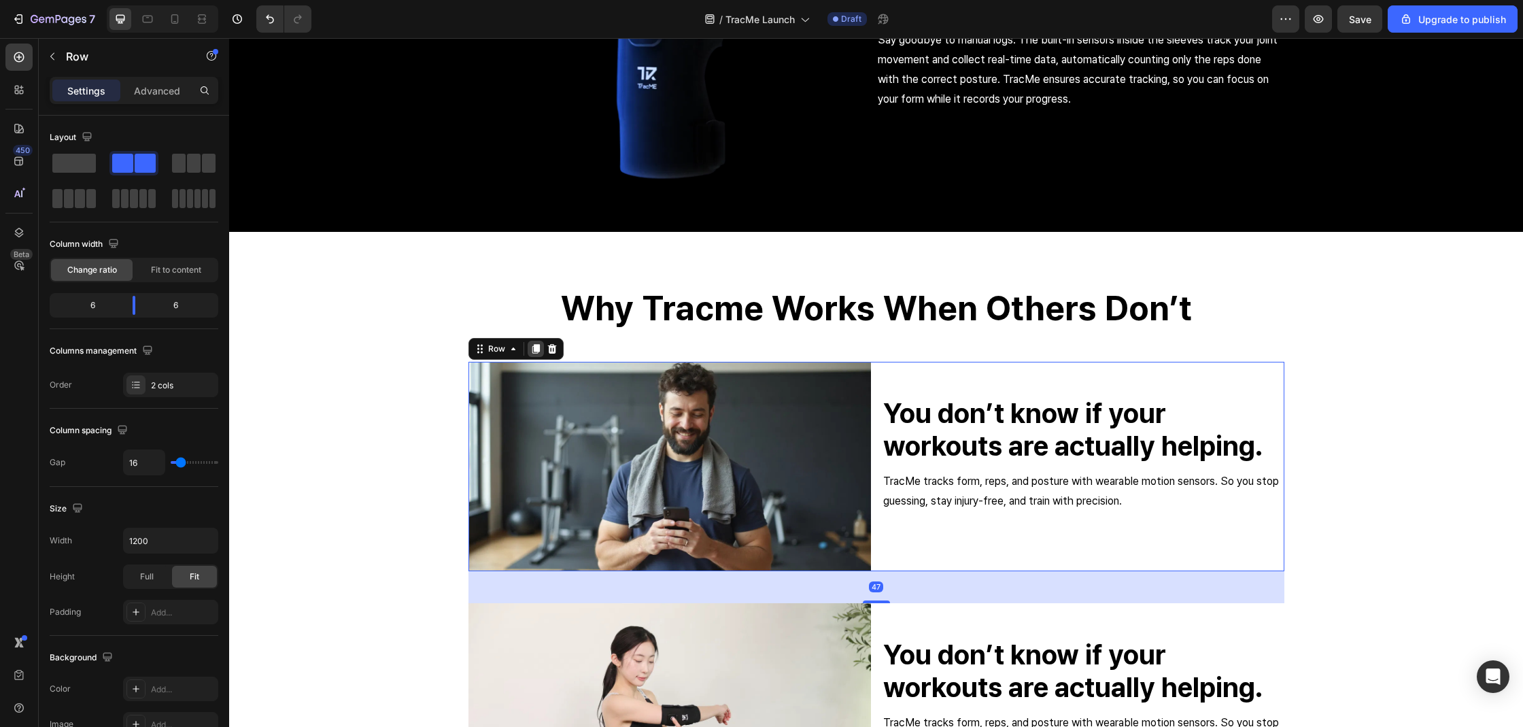
click at [532, 346] on icon at bounding box center [535, 349] width 7 height 10
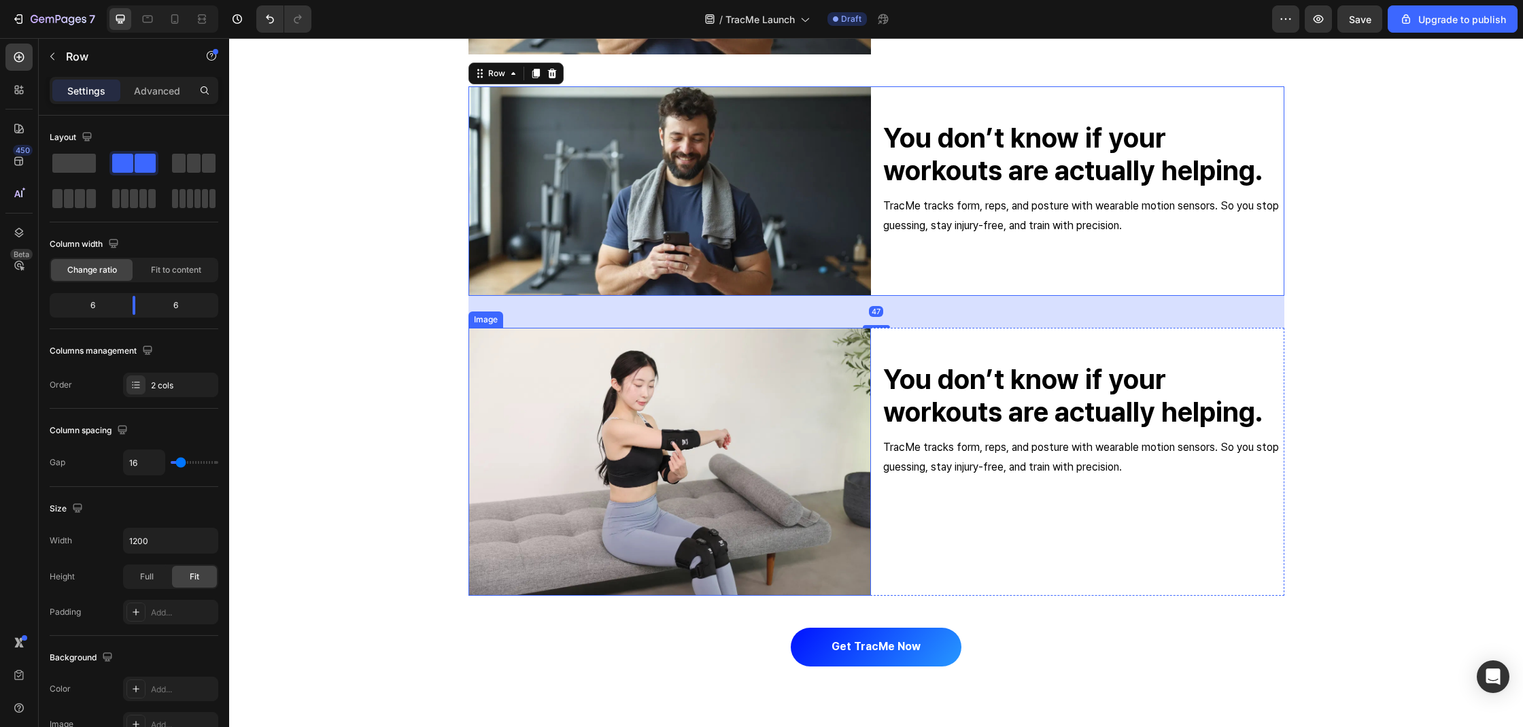
scroll to position [2469, 0]
click at [791, 290] on img at bounding box center [669, 190] width 402 height 209
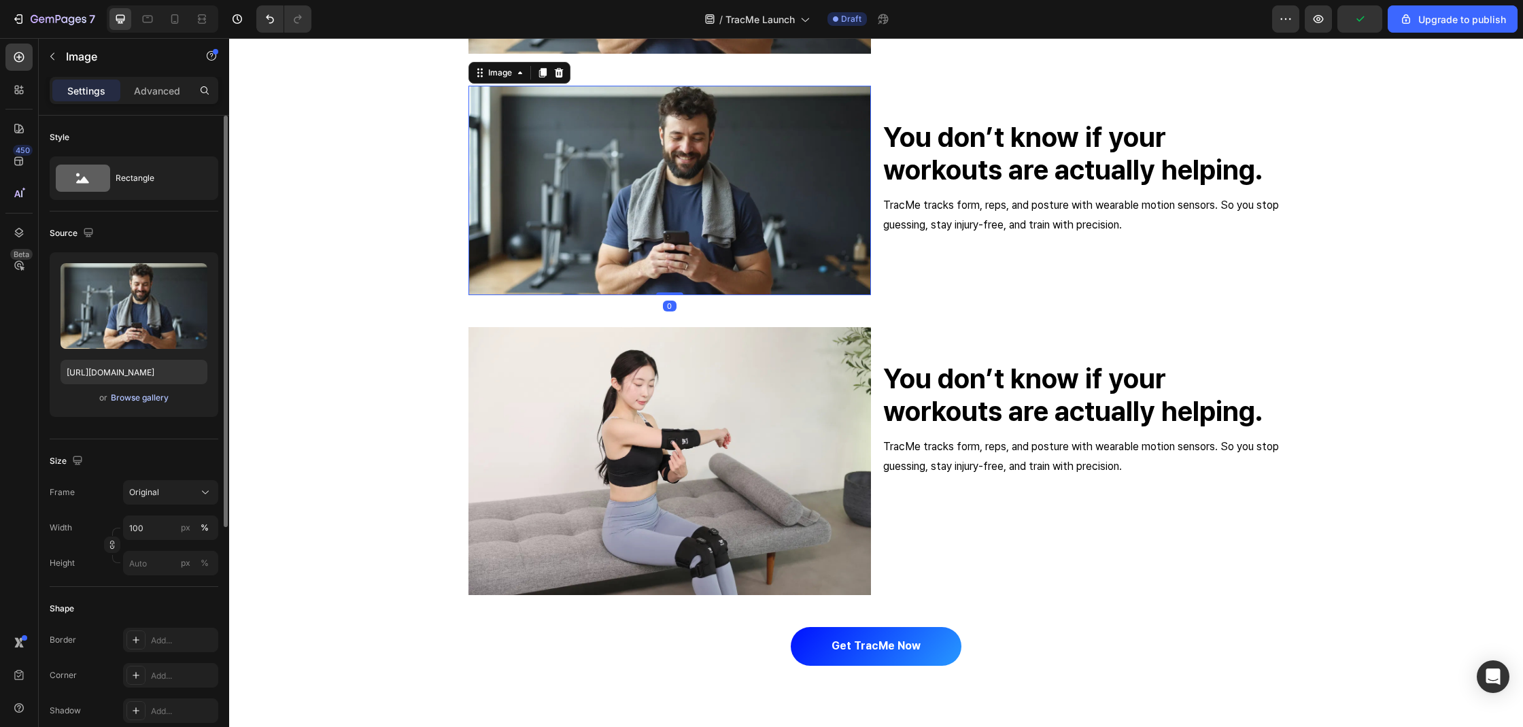
click at [150, 395] on div "Browse gallery" at bounding box center [140, 398] width 58 height 12
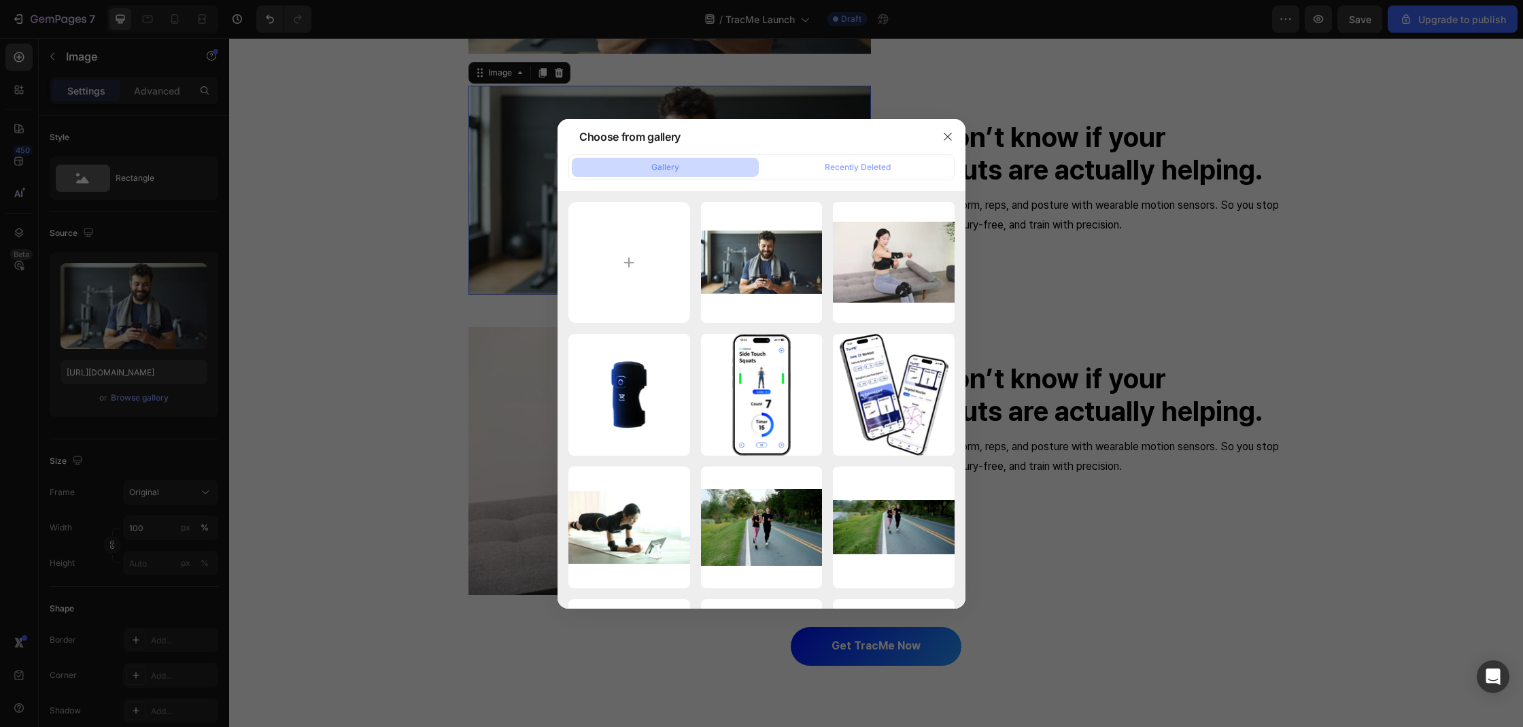
type input "C:\fakepath\a-young-african-american-woman-with-an-afro-is-doing-lunges-in-her-…"
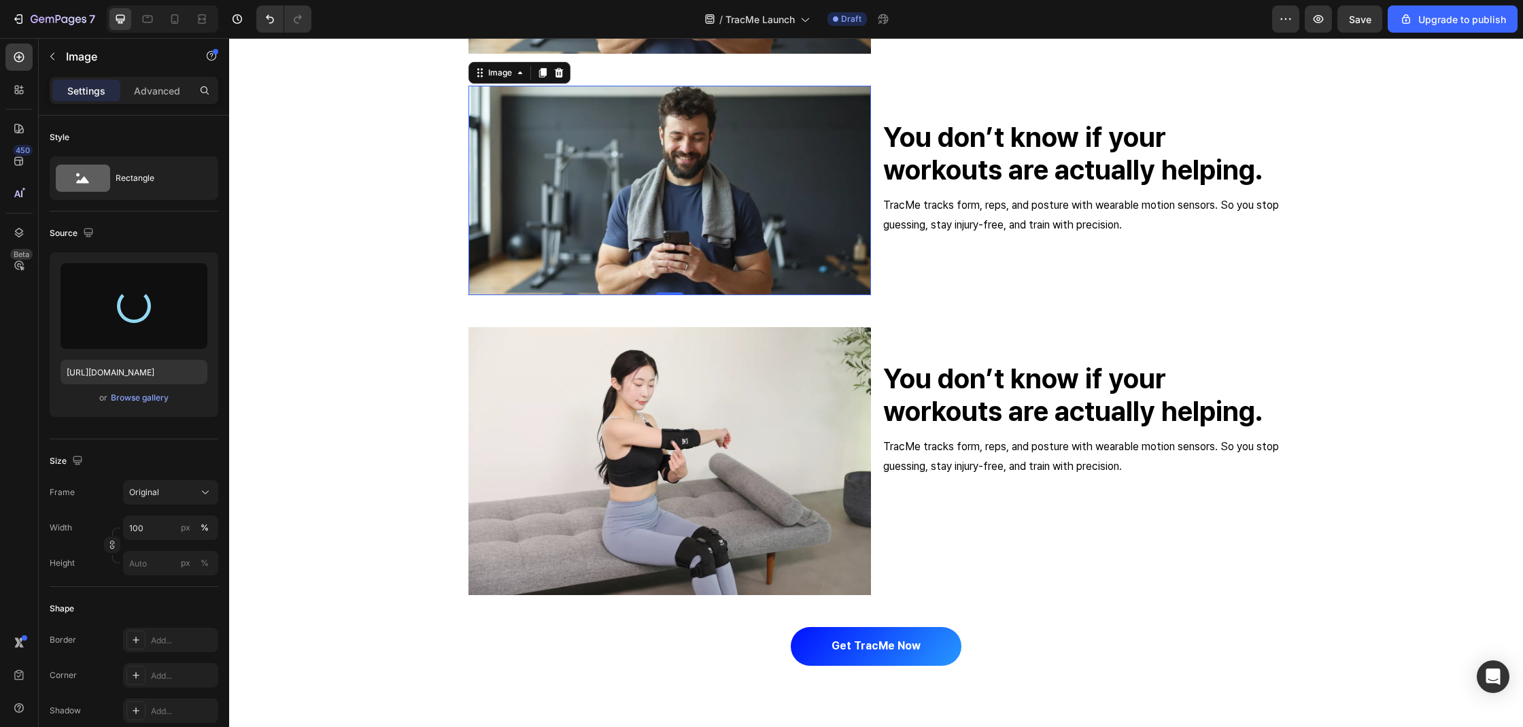
type input "[URL][DOMAIN_NAME]"
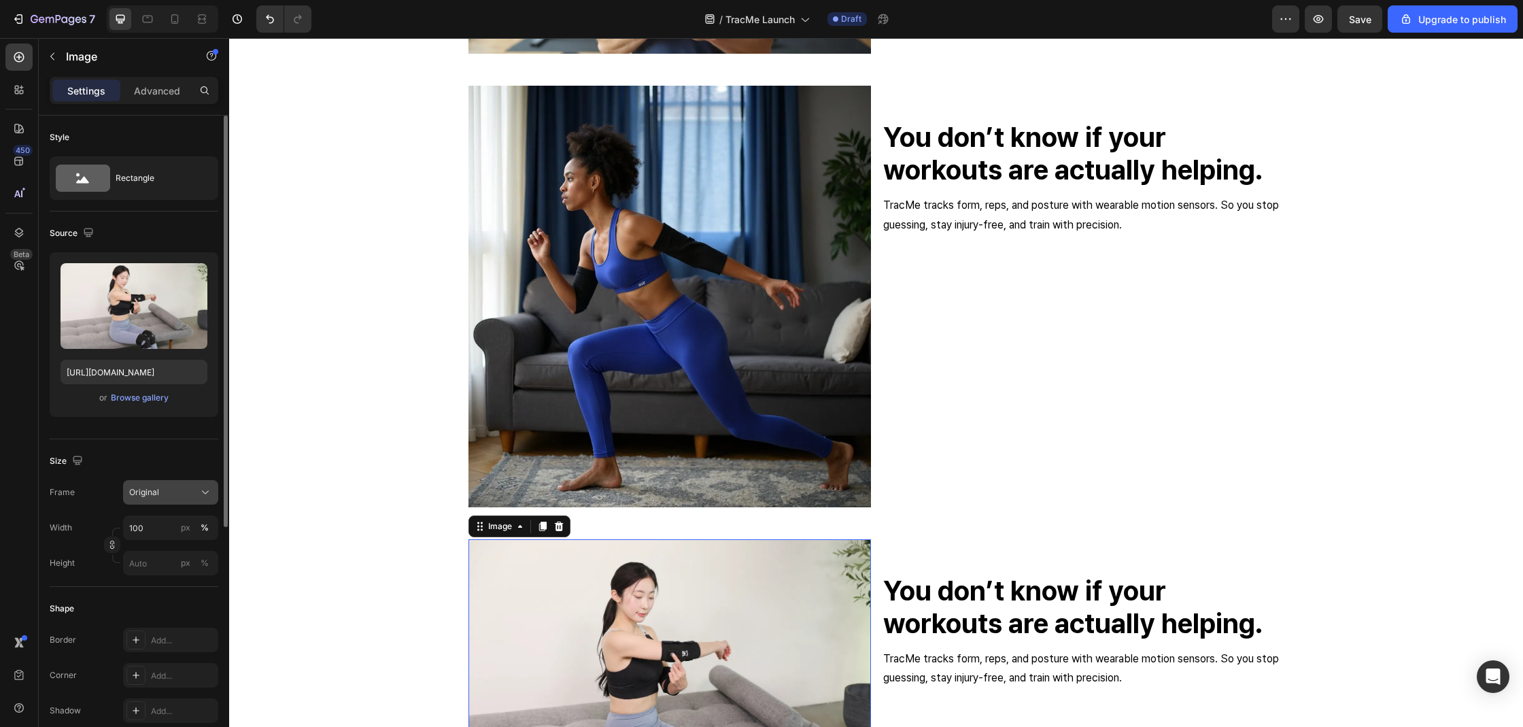
click at [165, 500] on button "Original" at bounding box center [170, 492] width 95 height 24
click at [180, 534] on div "Square" at bounding box center [158, 526] width 109 height 26
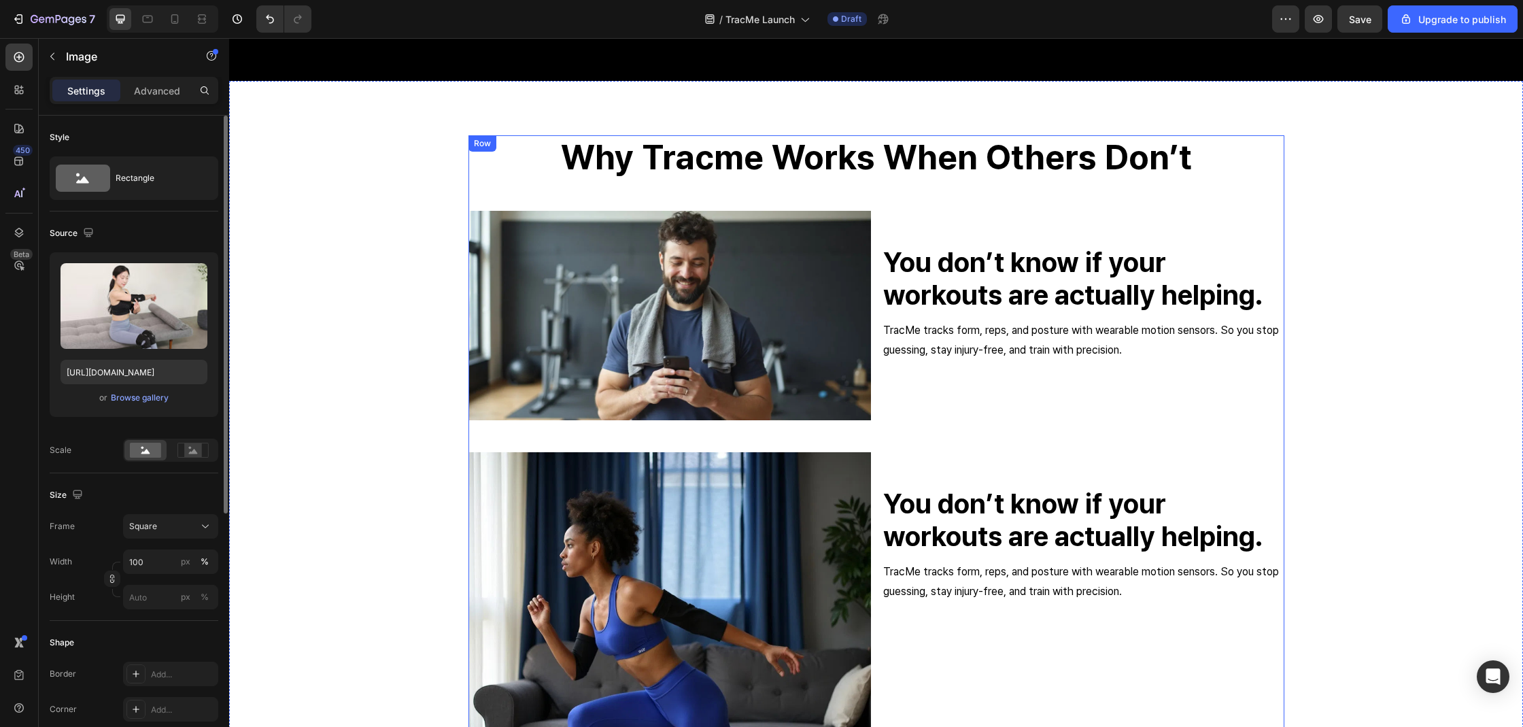
scroll to position [2101, 0]
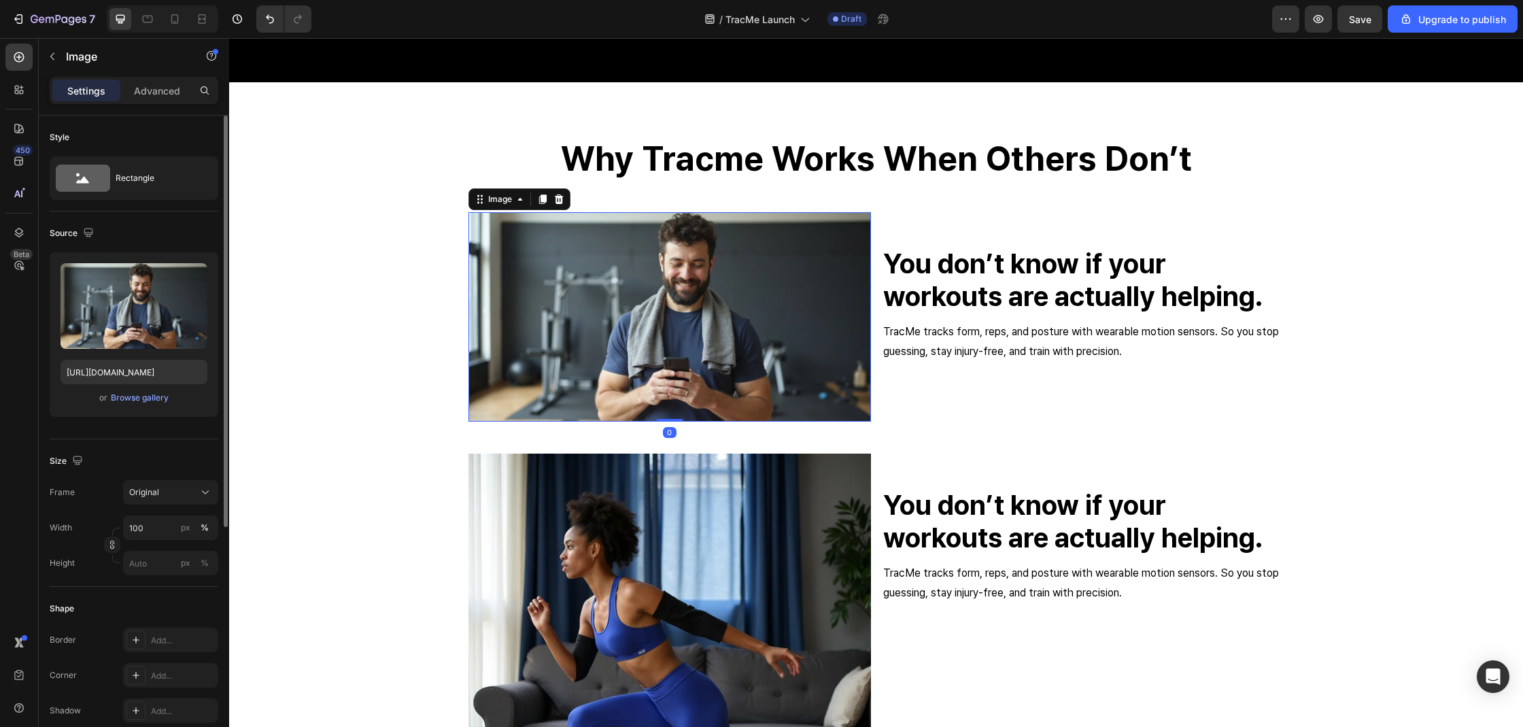
click at [183, 477] on div "Size Frame Original Width 100 px % Height px %" at bounding box center [134, 513] width 169 height 148
click at [179, 484] on button "Original" at bounding box center [170, 492] width 95 height 24
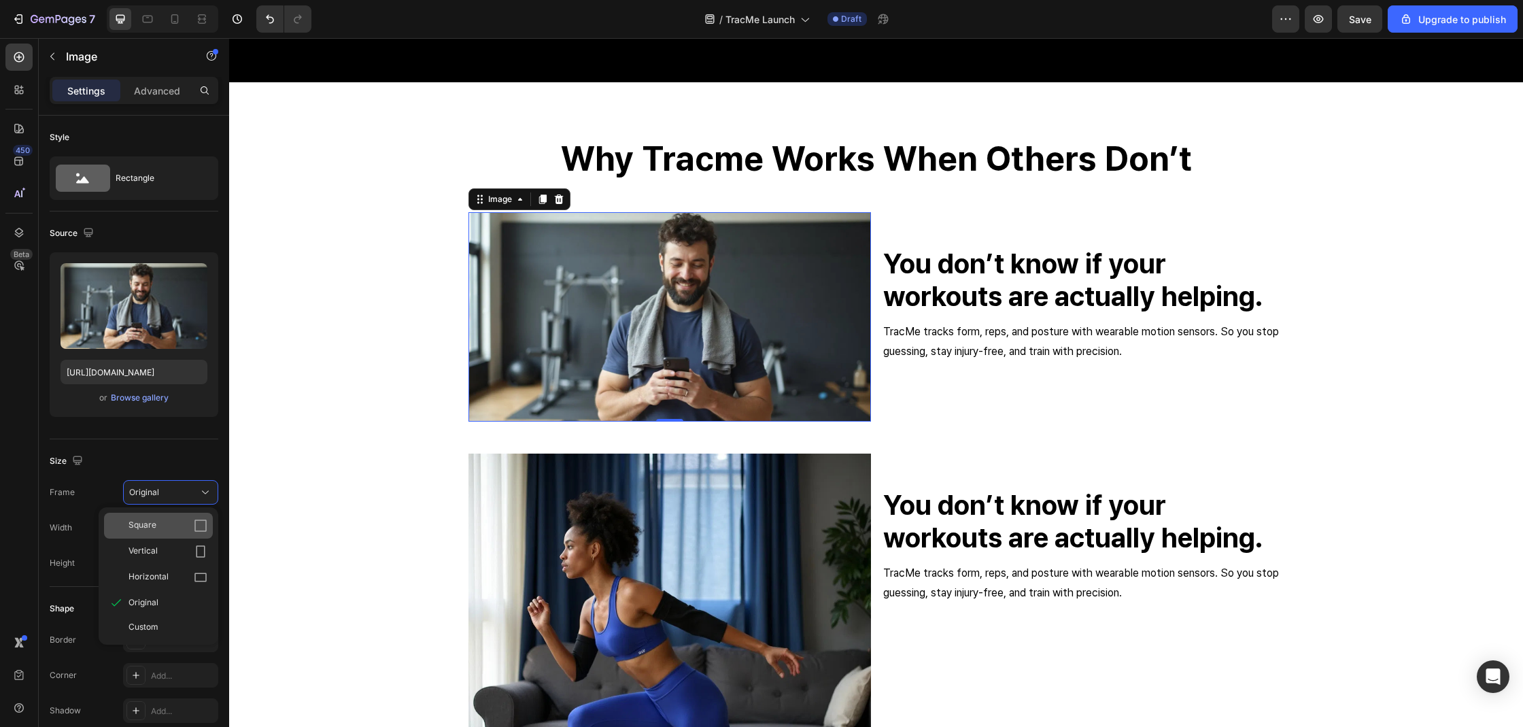
click at [163, 525] on div "Square" at bounding box center [167, 526] width 79 height 14
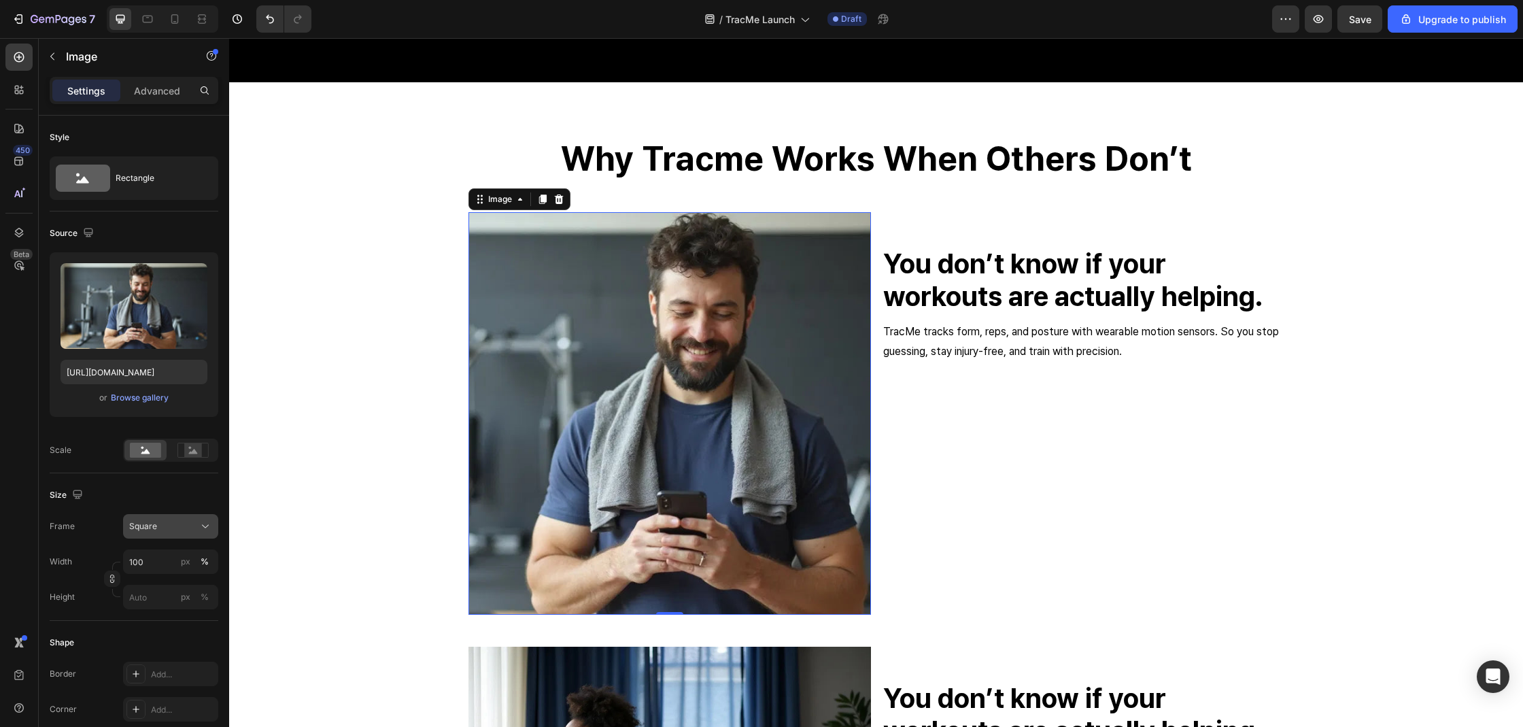
click at [167, 525] on div "Square" at bounding box center [162, 526] width 67 height 12
click at [172, 559] on input "100" at bounding box center [170, 561] width 95 height 24
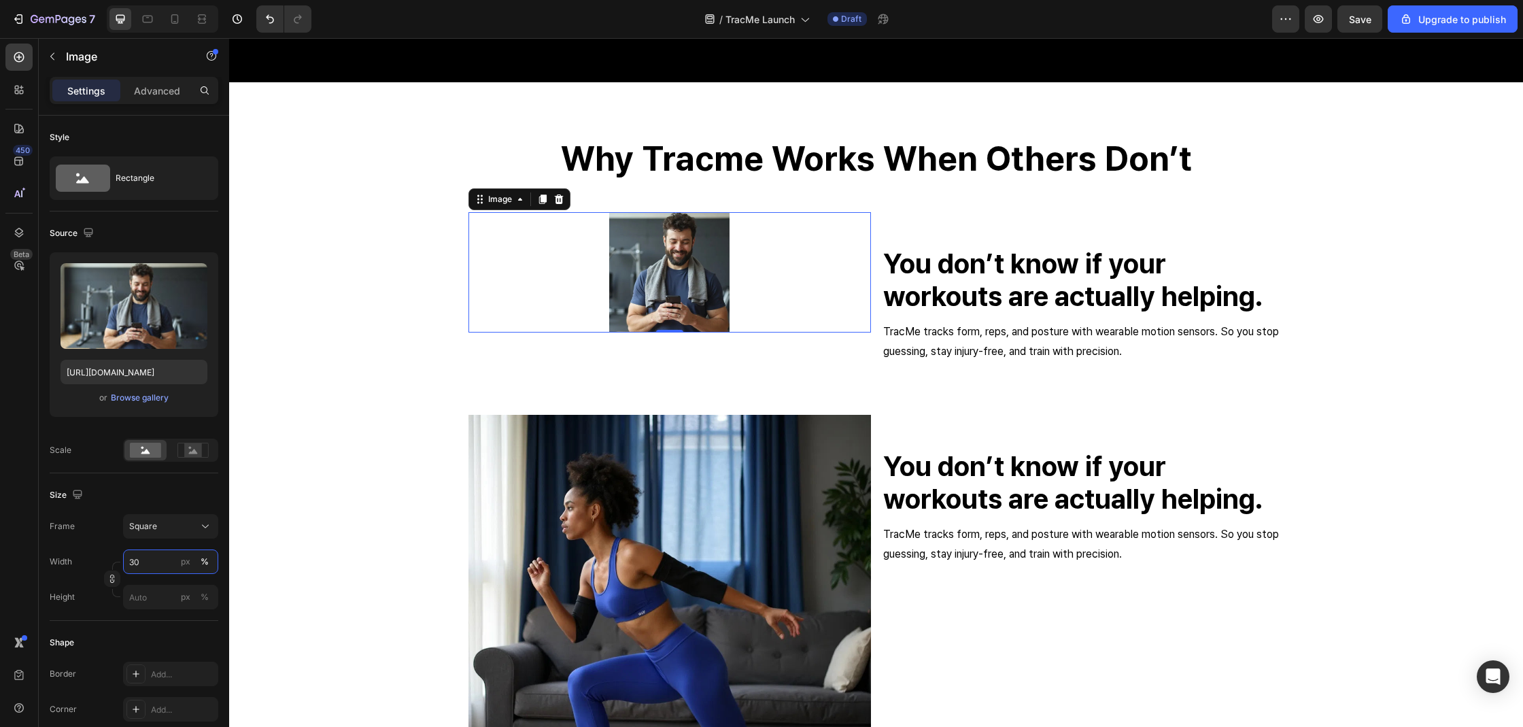
type input "3"
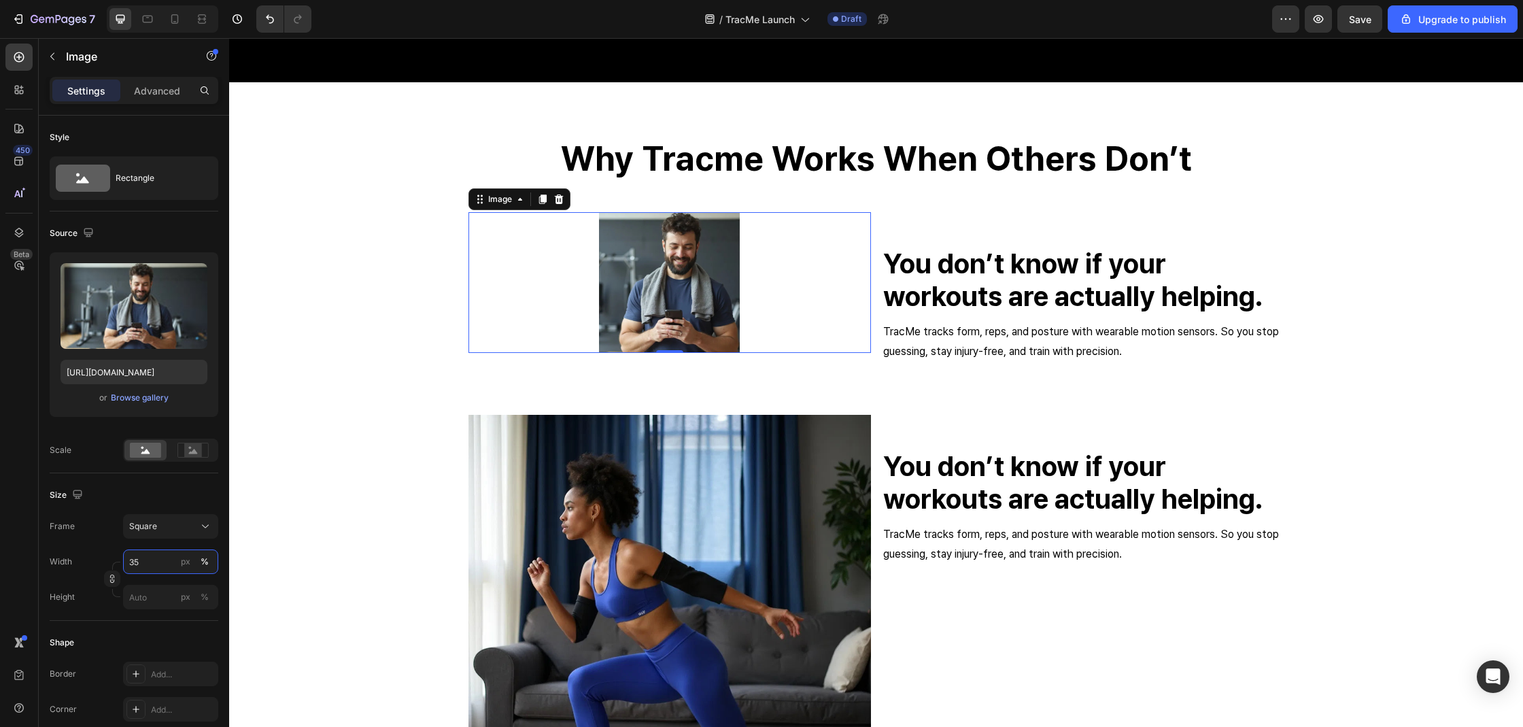
type input "3"
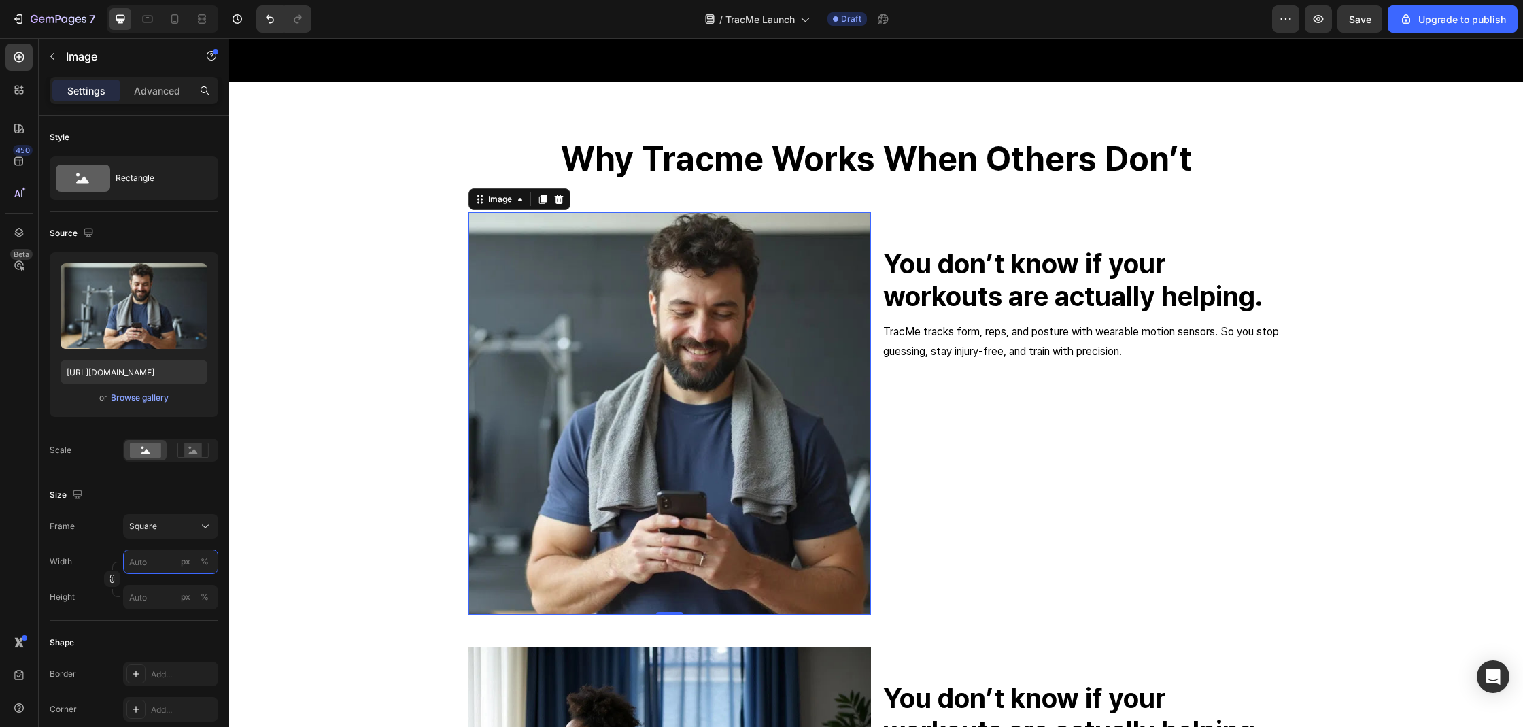
type input "5"
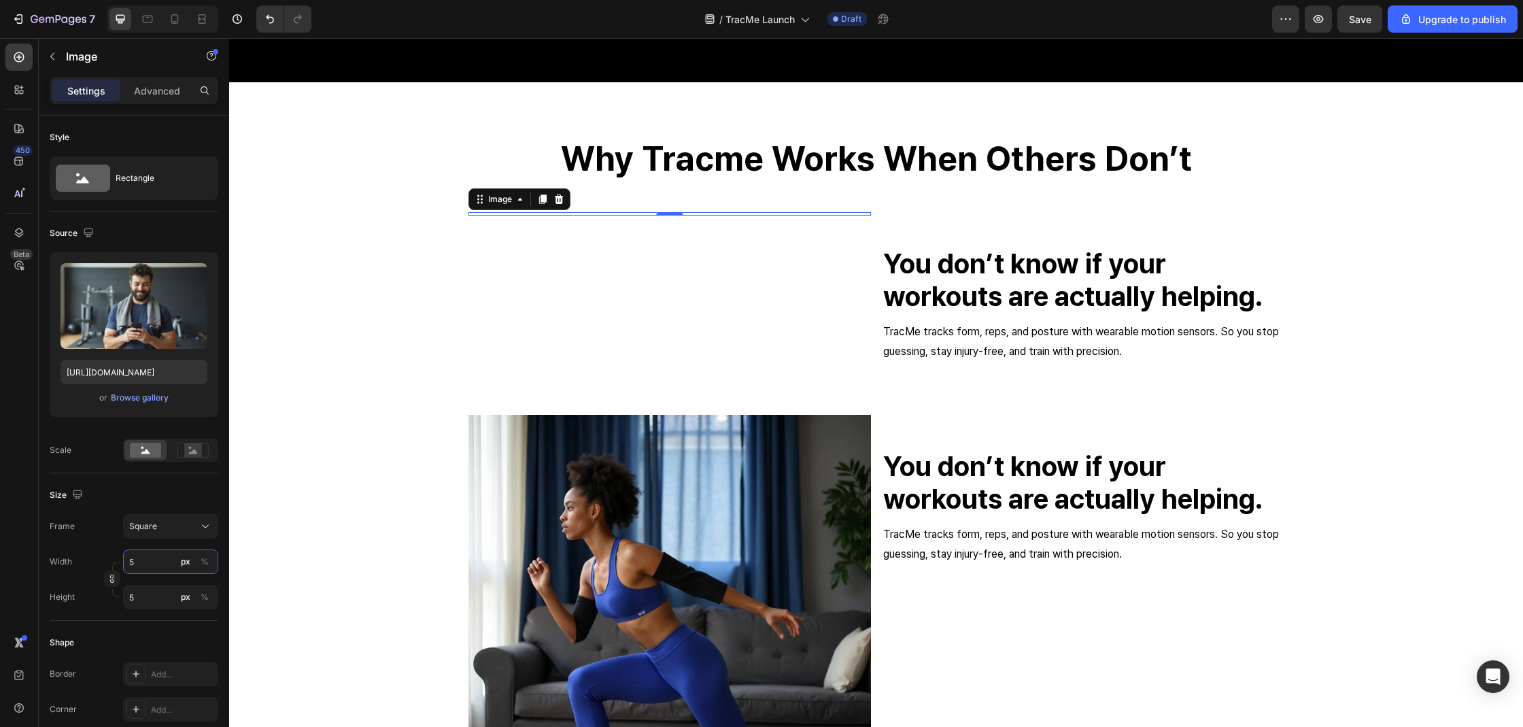
type input "50"
click at [199, 563] on button "%" at bounding box center [204, 561] width 16 height 16
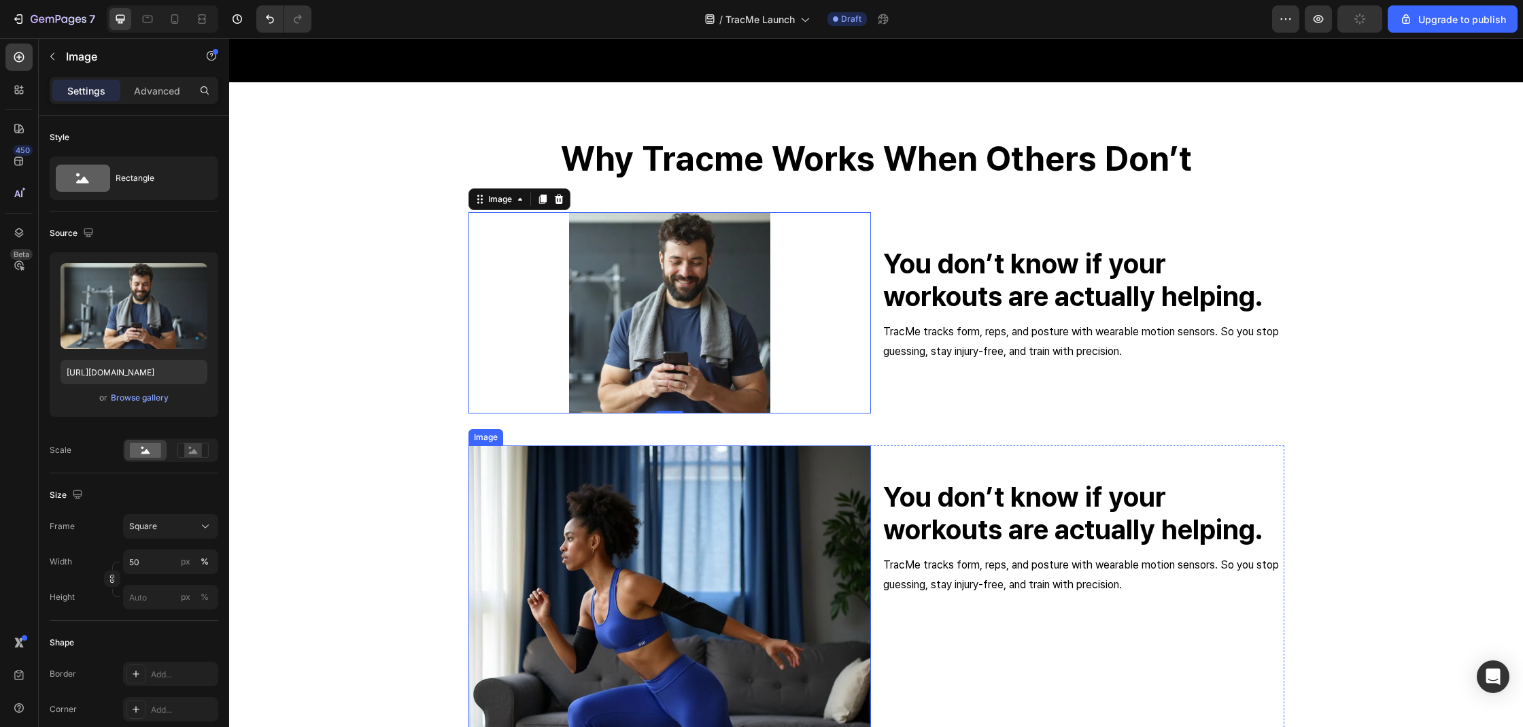
click at [570, 542] on img at bounding box center [669, 655] width 402 height 421
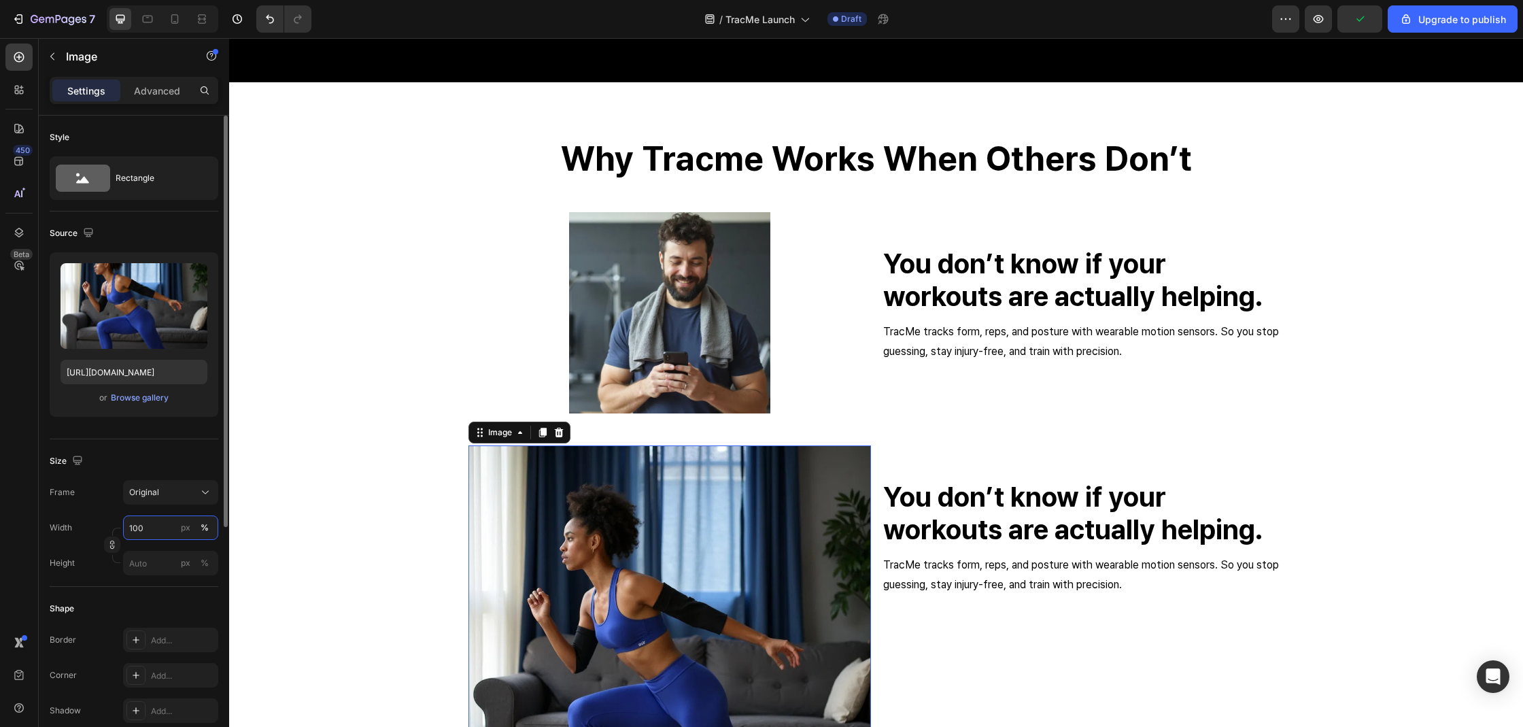
click at [146, 532] on input "100" at bounding box center [170, 527] width 95 height 24
type input "40"
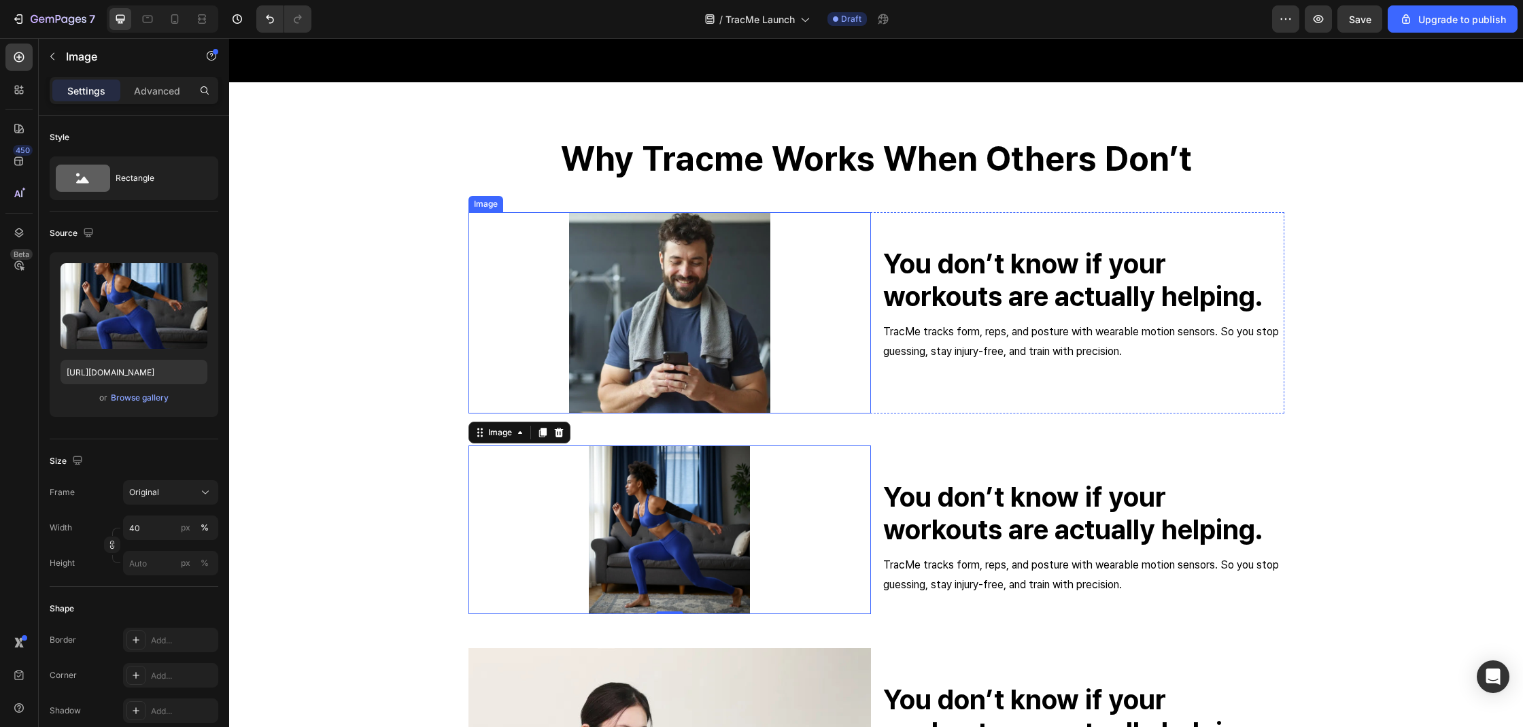
click at [714, 327] on img at bounding box center [669, 312] width 201 height 201
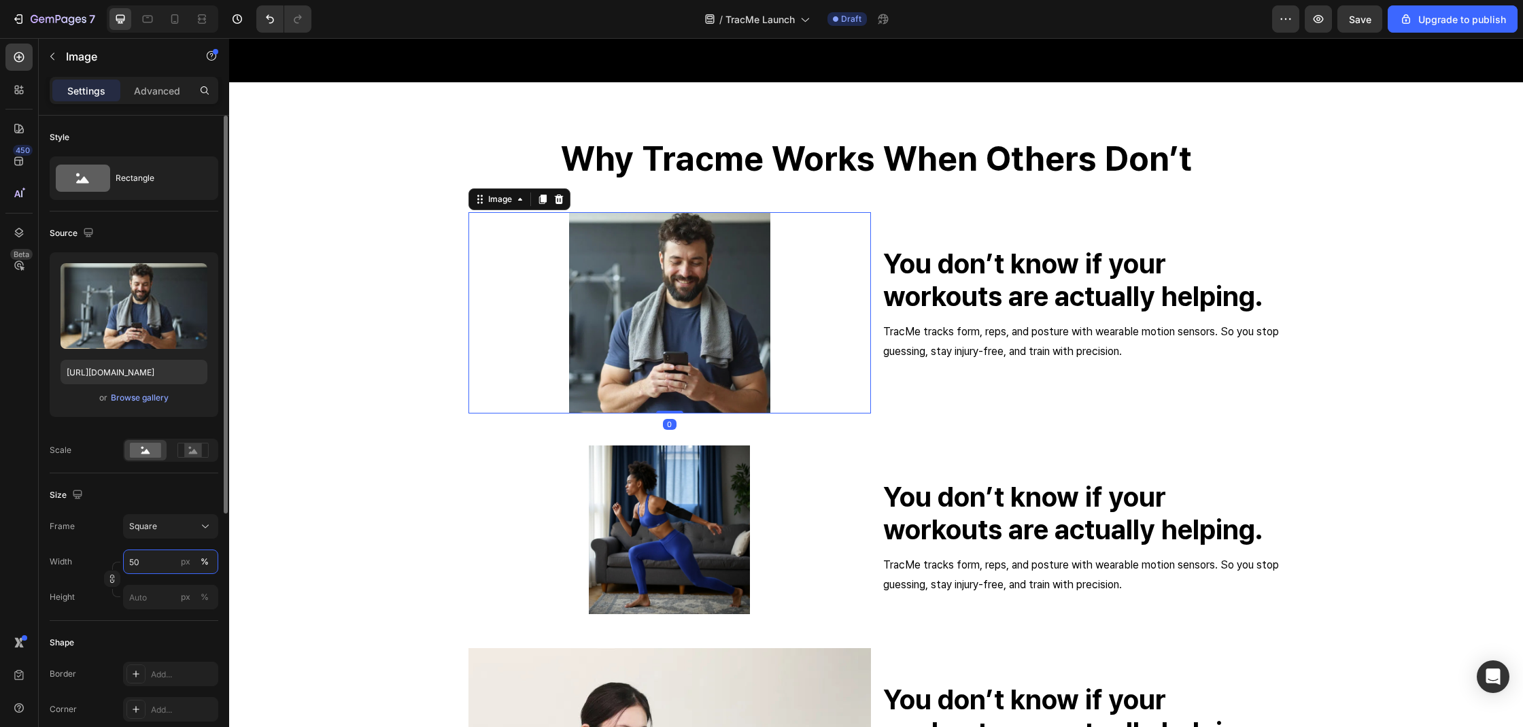
click at [135, 563] on input "50" at bounding box center [170, 561] width 95 height 24
type input "40"
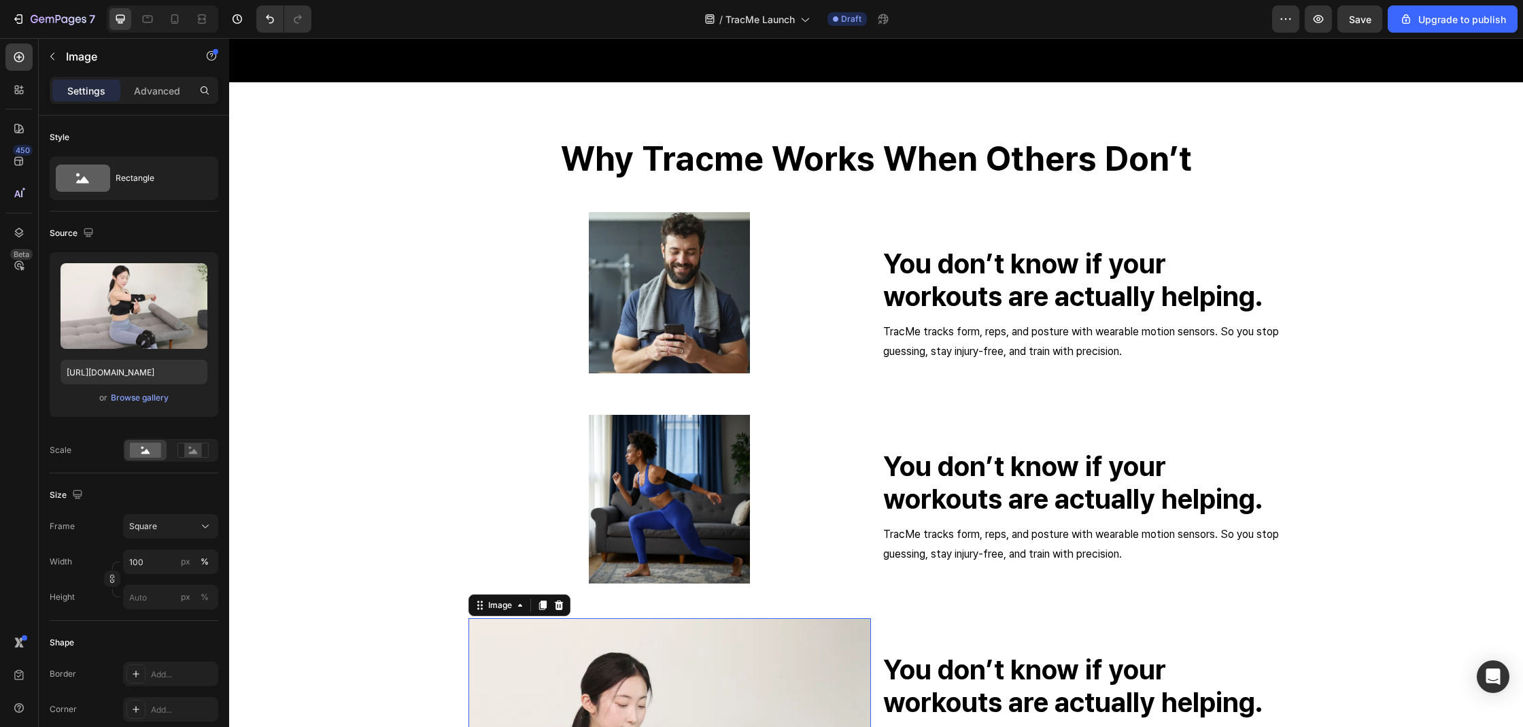
click at [174, 560] on input "100" at bounding box center [170, 561] width 95 height 24
type input "40"
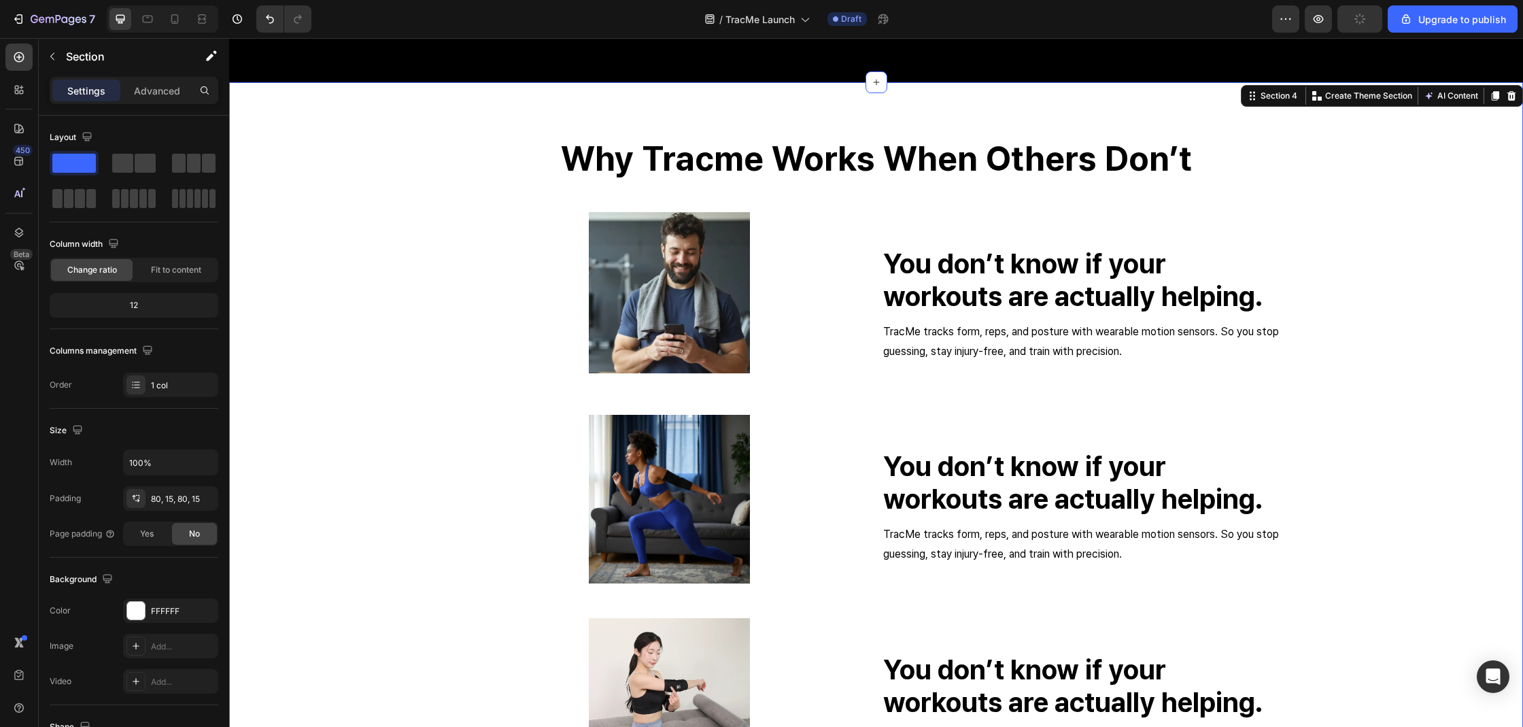
click at [330, 477] on div "why tracme works when others don’t Heading Image You don’t know if your workout…" at bounding box center [875, 515] width 1273 height 756
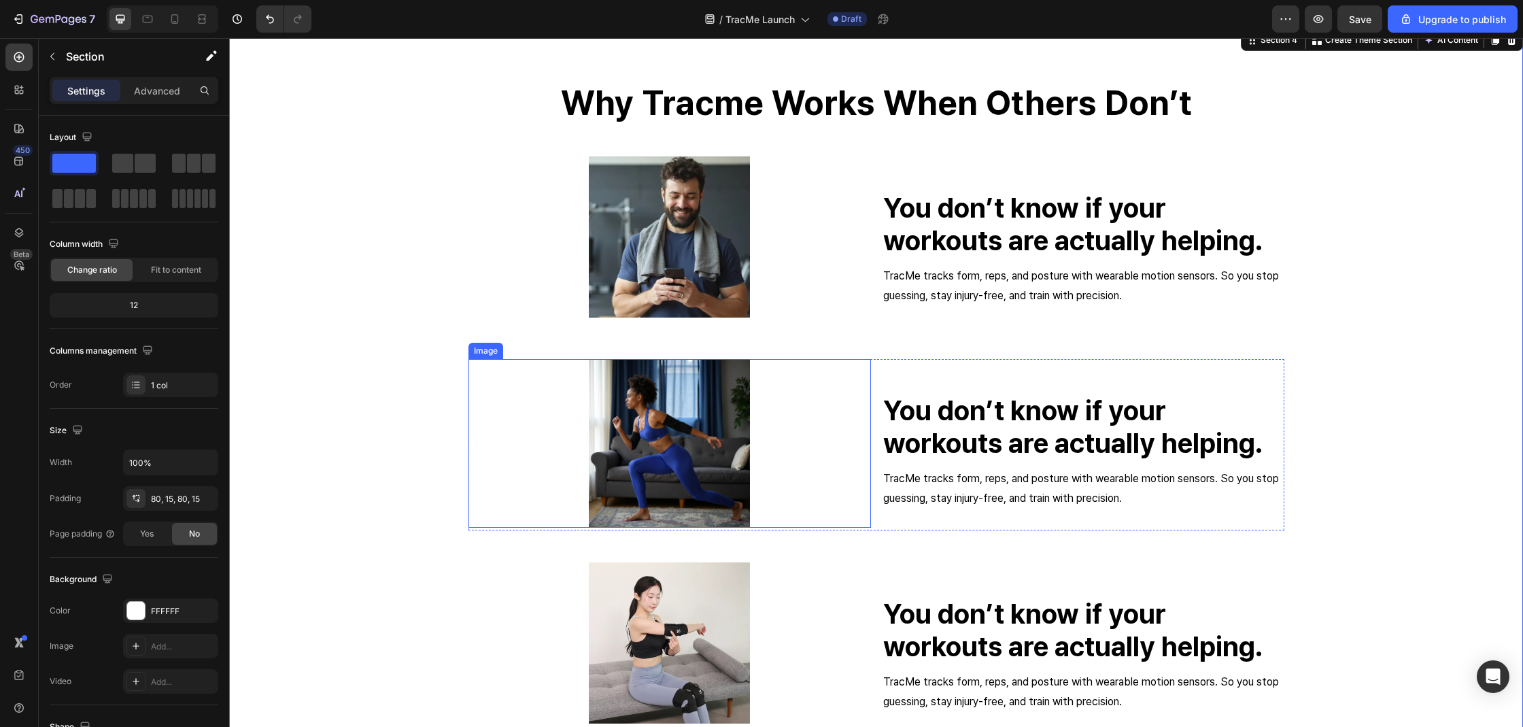
scroll to position [2298, 0]
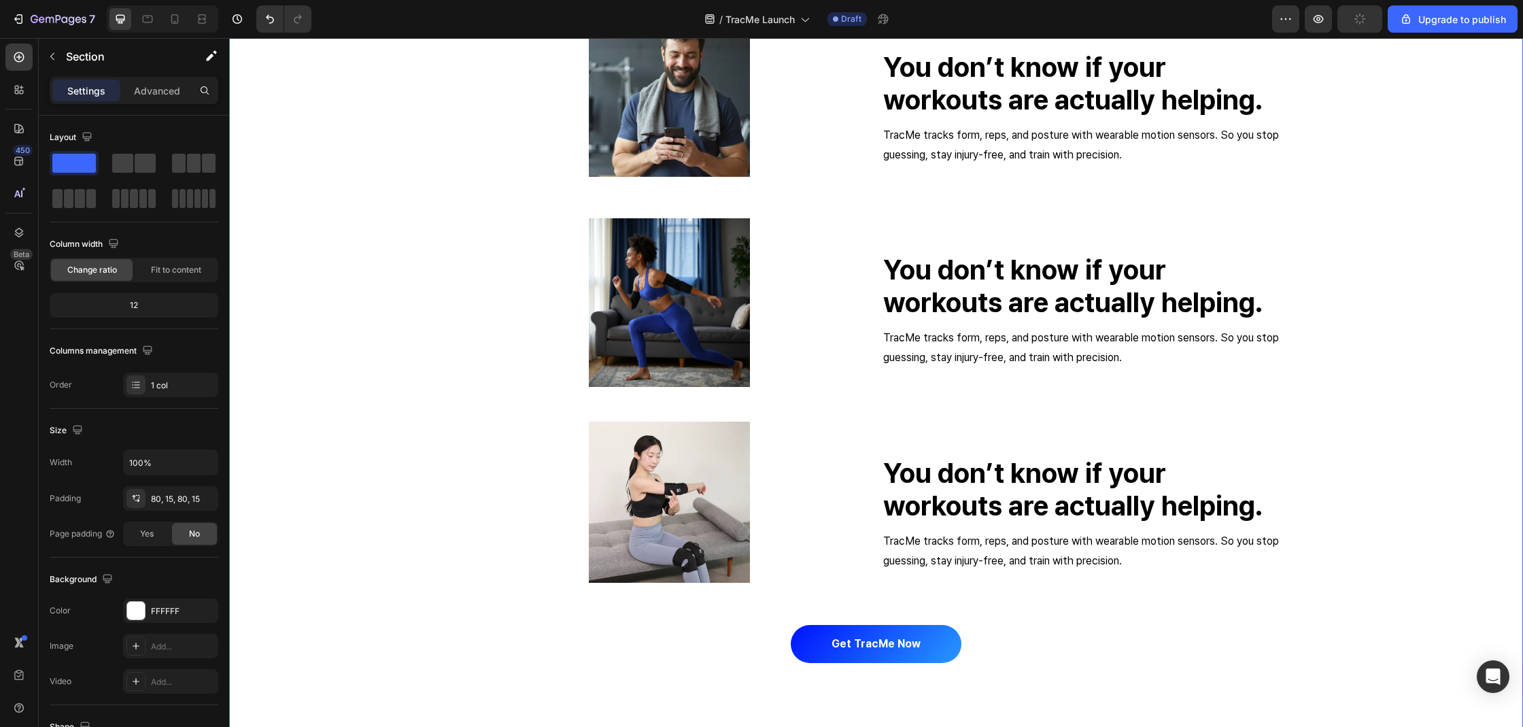
click at [1010, 300] on h2 "You don’t know if your workouts are actually helping." at bounding box center [1083, 286] width 402 height 68
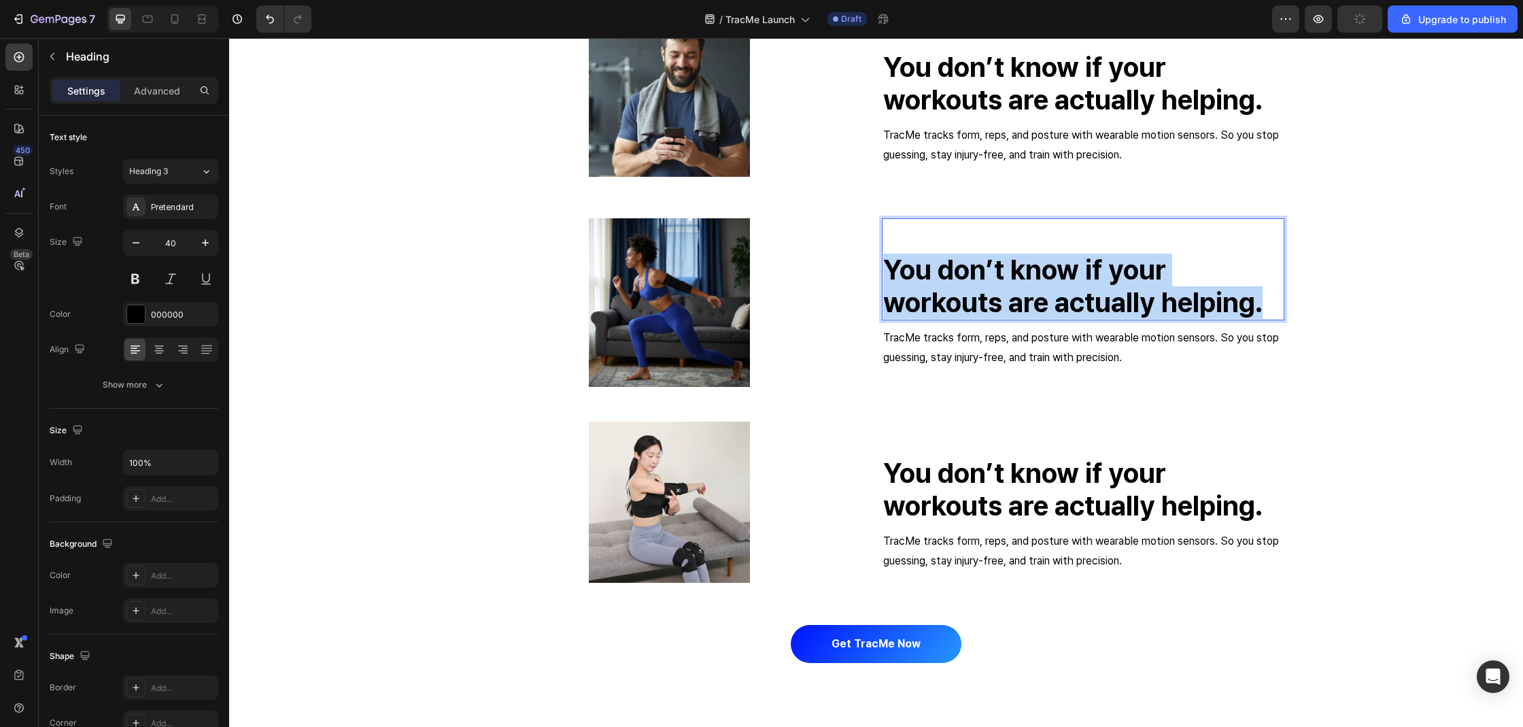
click at [1010, 300] on p "You don’t know if your workouts are actually helping." at bounding box center [1083, 286] width 400 height 65
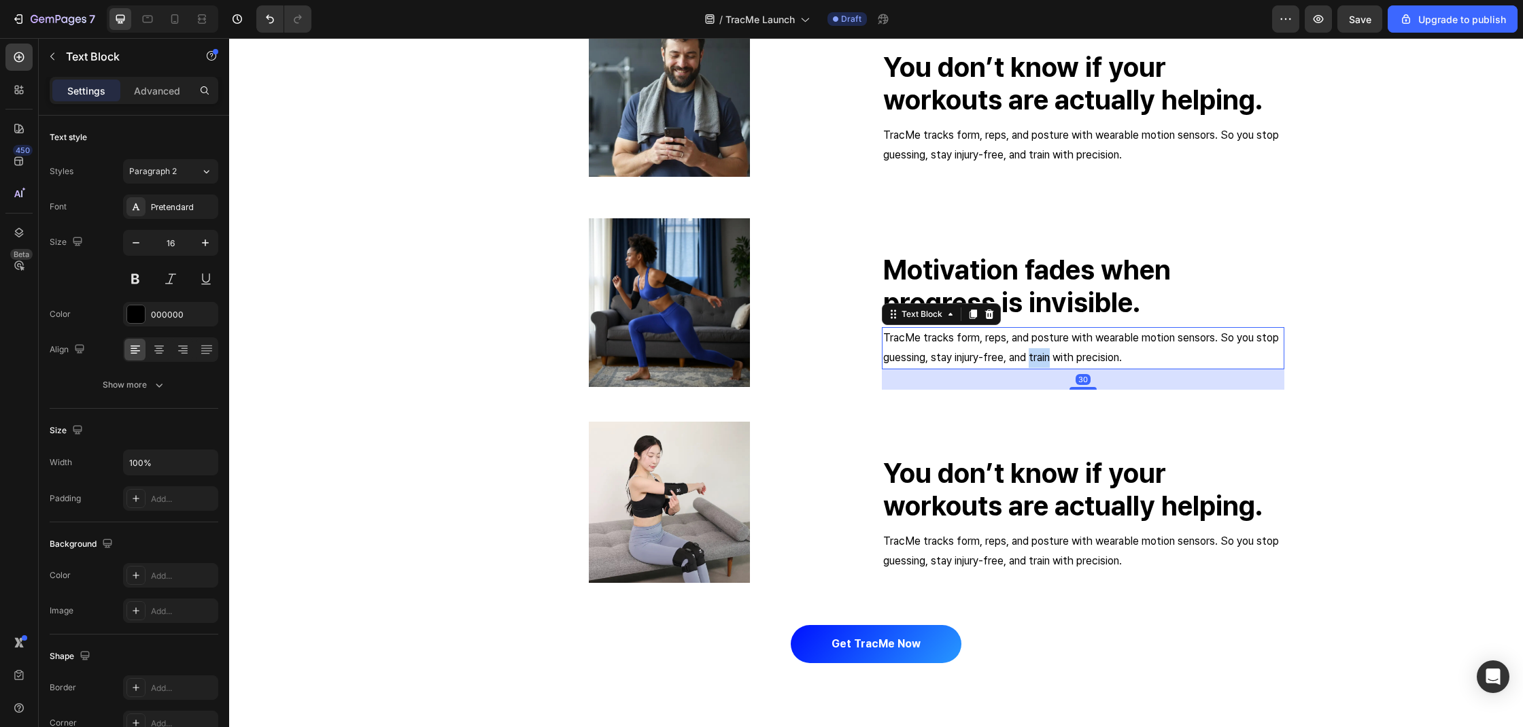
click at [1035, 356] on p "TracMe tracks form, reps, and posture with wearable motion sensors. So you stop…" at bounding box center [1083, 347] width 400 height 39
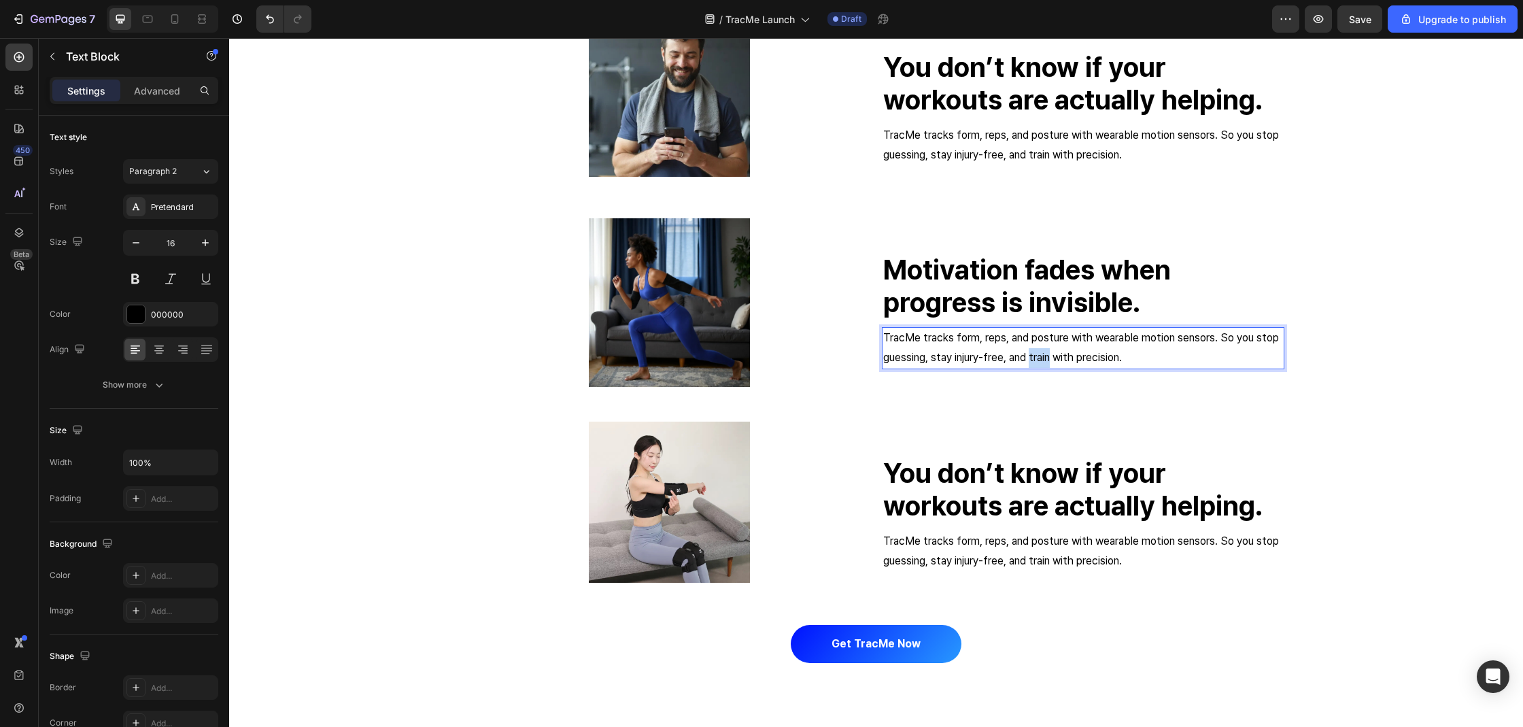
click at [1035, 356] on p "TracMe tracks form, reps, and posture with wearable motion sensors. So you stop…" at bounding box center [1083, 347] width 400 height 39
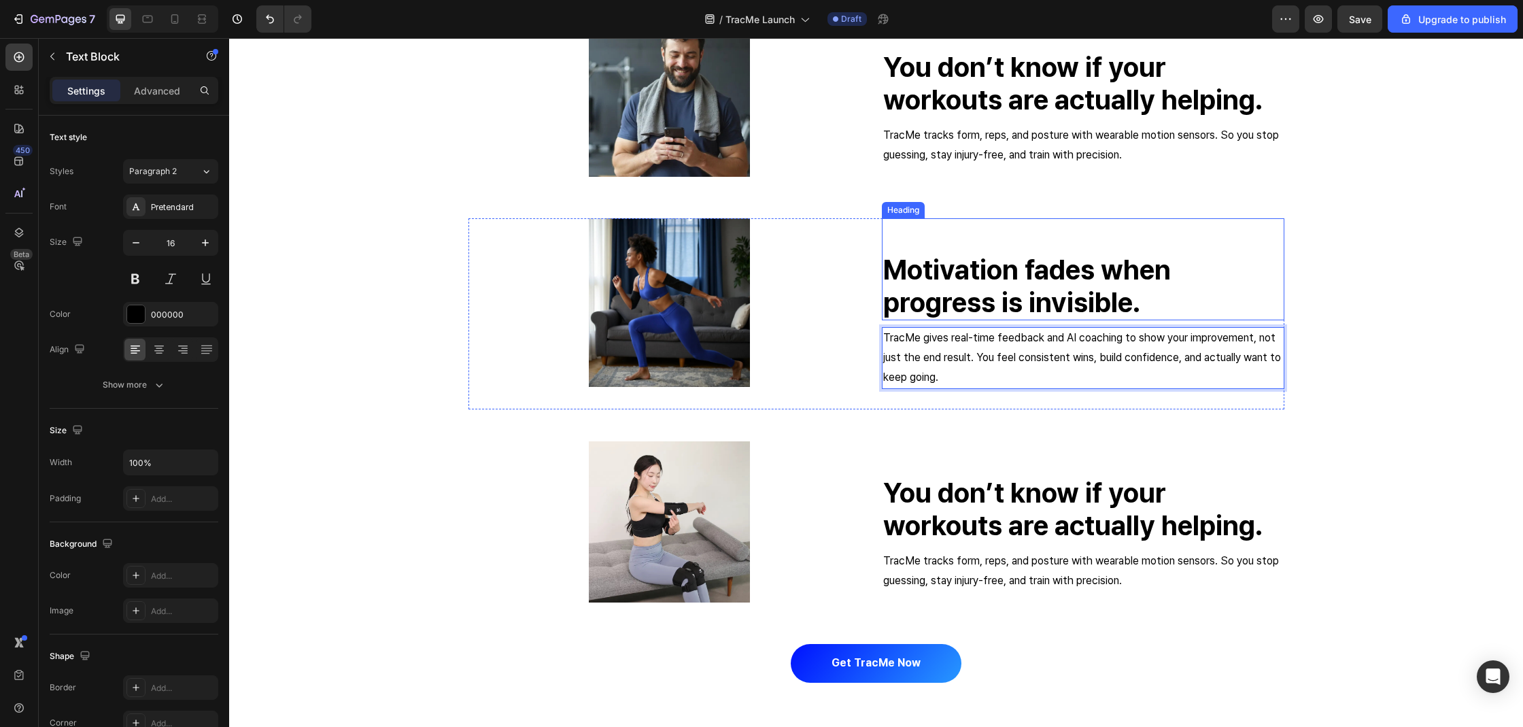
click at [931, 238] on div "Motivation fades when progress is invisible. Heading" at bounding box center [1083, 269] width 402 height 102
click at [169, 101] on div "Advanced" at bounding box center [157, 91] width 68 height 22
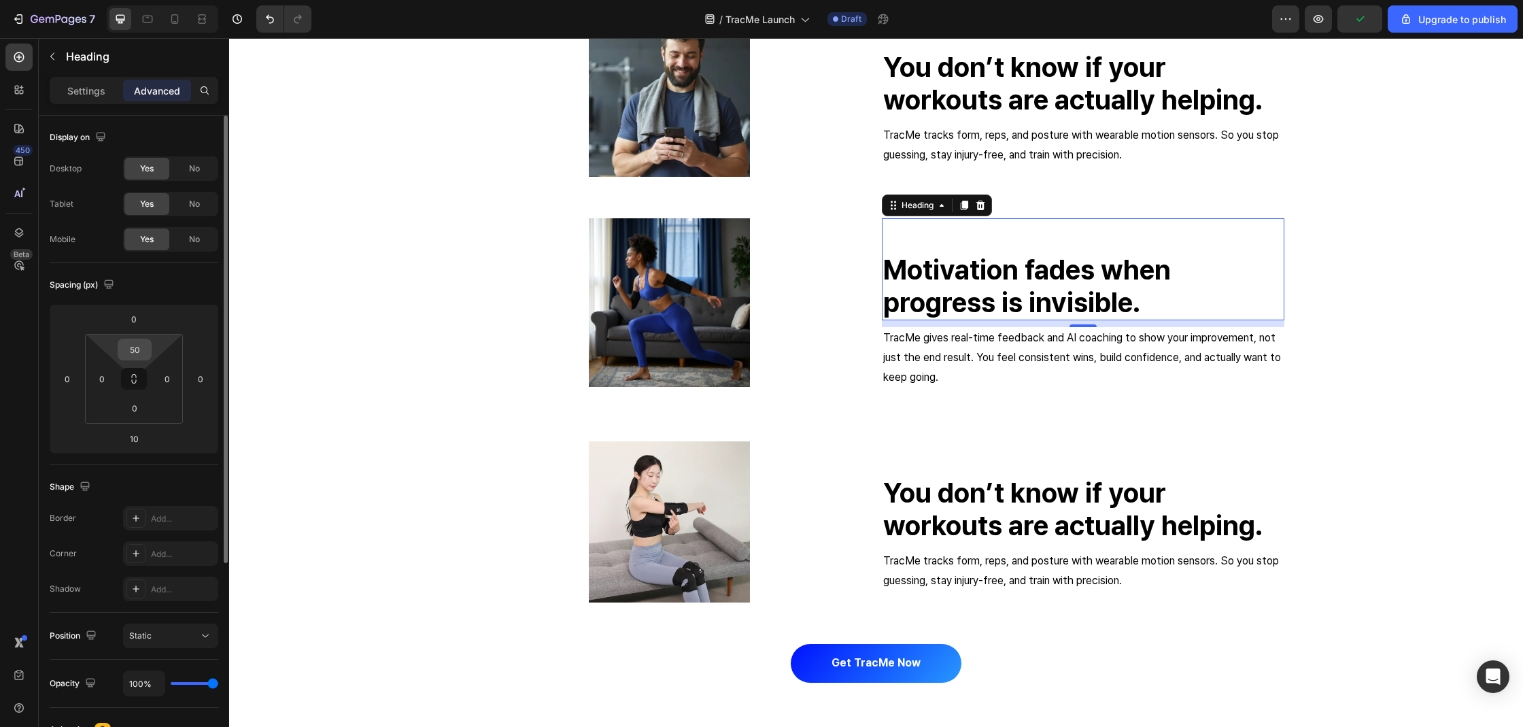
click at [139, 342] on input "50" at bounding box center [134, 349] width 27 height 20
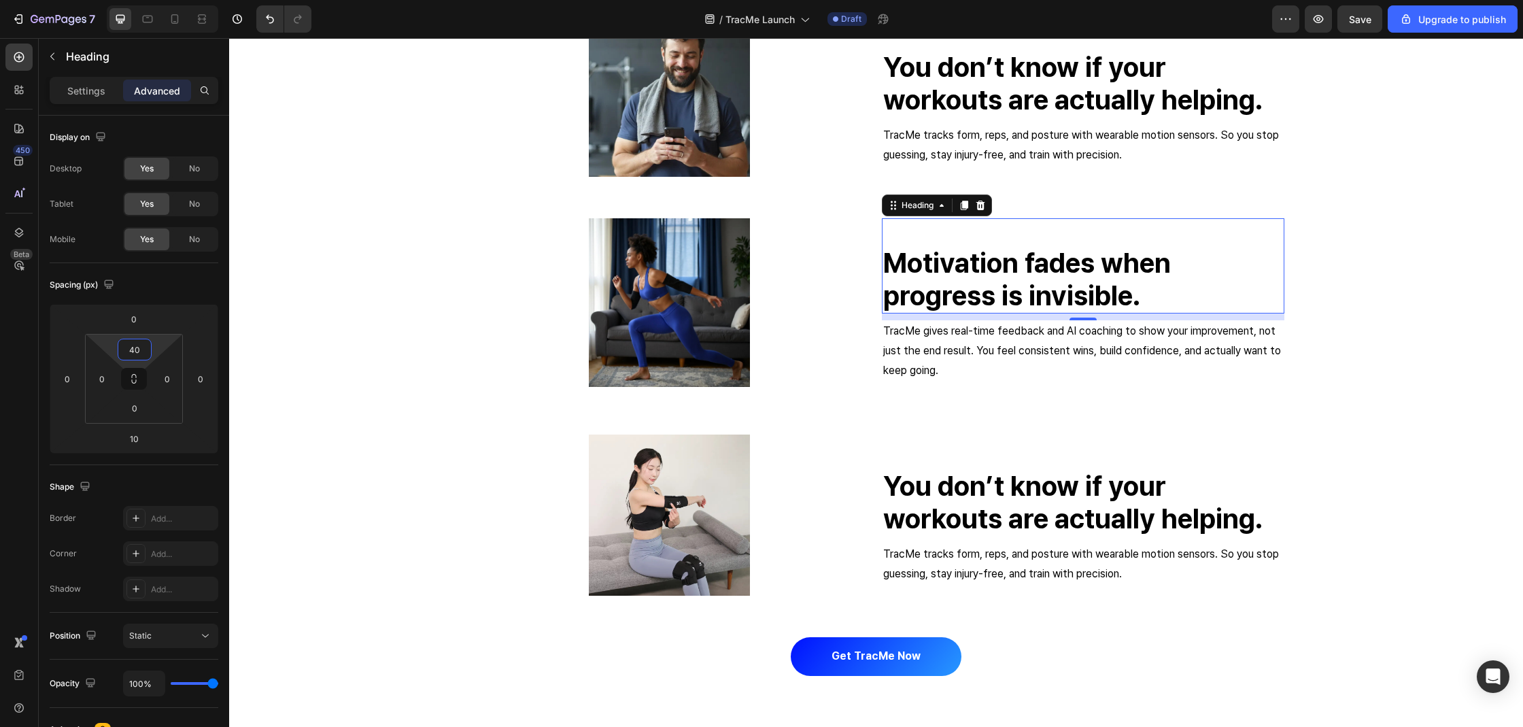
type input "40"
click at [901, 502] on h2 "You don’t know if your workouts are actually helping." at bounding box center [1083, 502] width 402 height 68
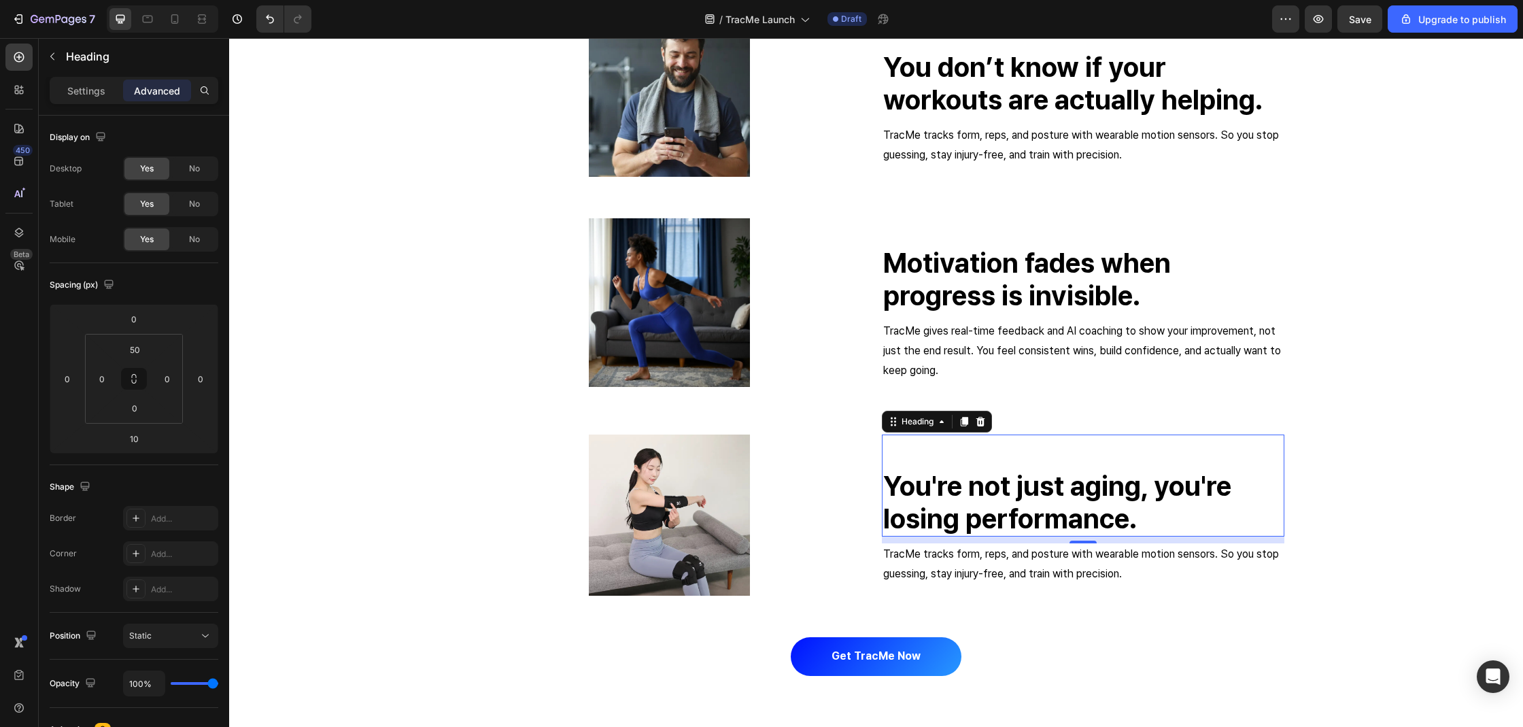
click at [954, 567] on p "TracMe tracks form, reps, and posture with wearable motion sensors. So you stop…" at bounding box center [1083, 564] width 400 height 39
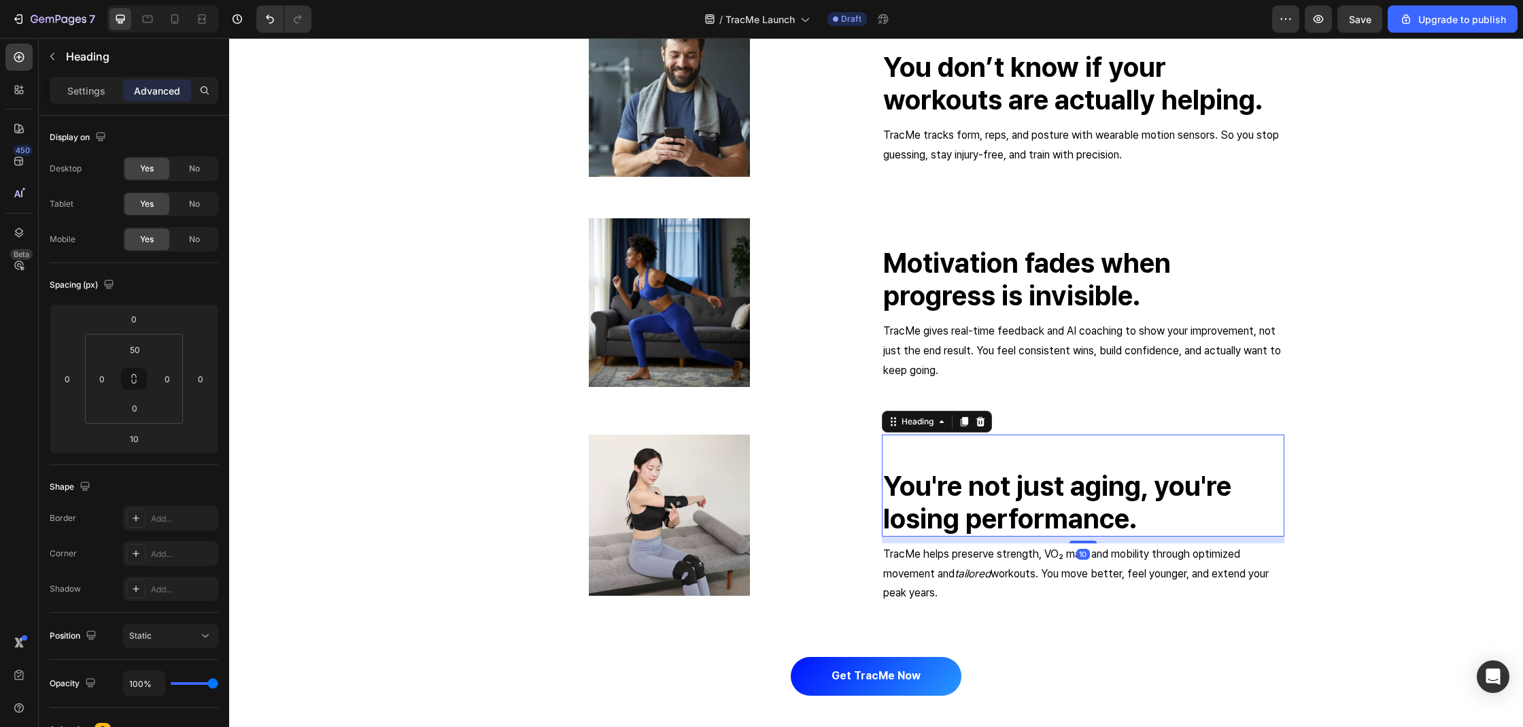
click at [954, 438] on div "You're not just aging, you're losing performance. Heading 10" at bounding box center [1083, 485] width 402 height 102
click at [141, 348] on input "50" at bounding box center [134, 349] width 27 height 20
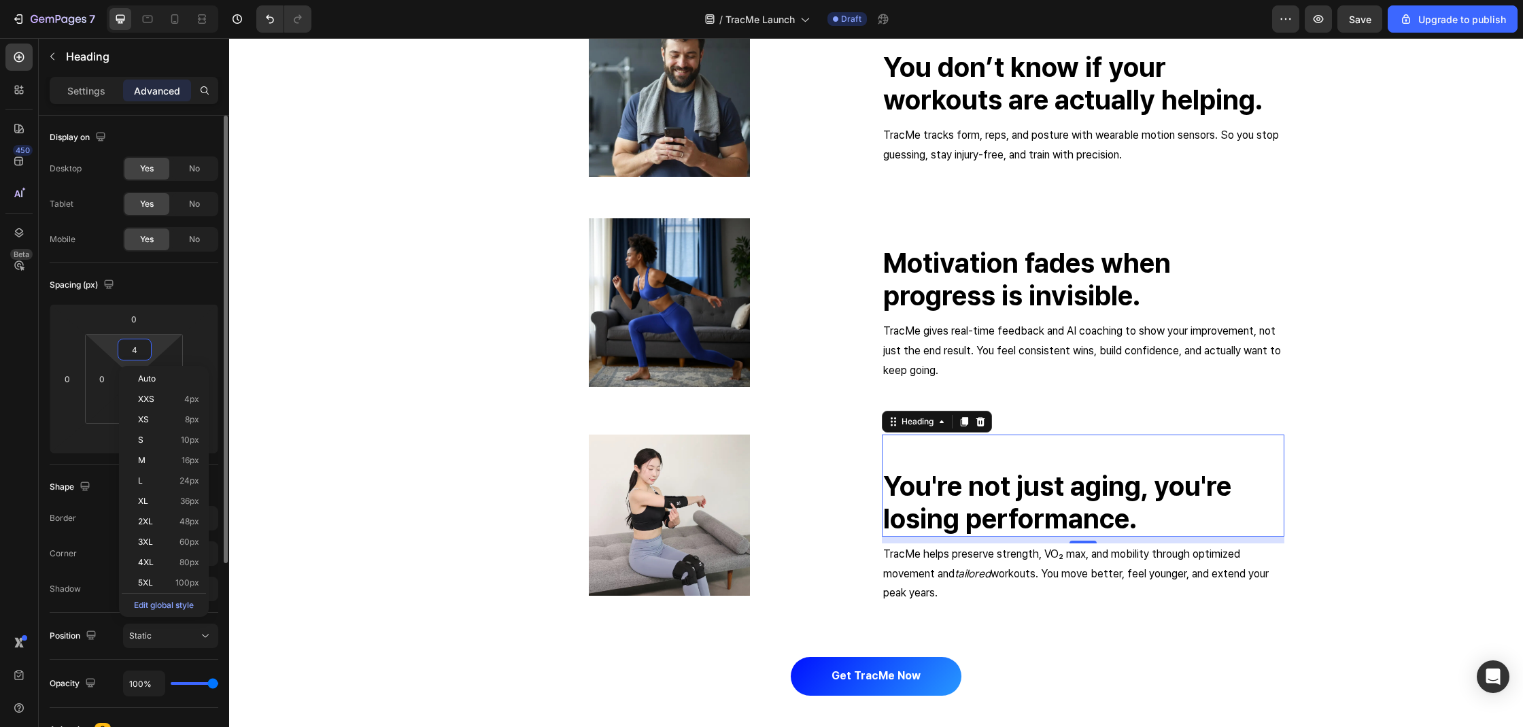
type input "40"
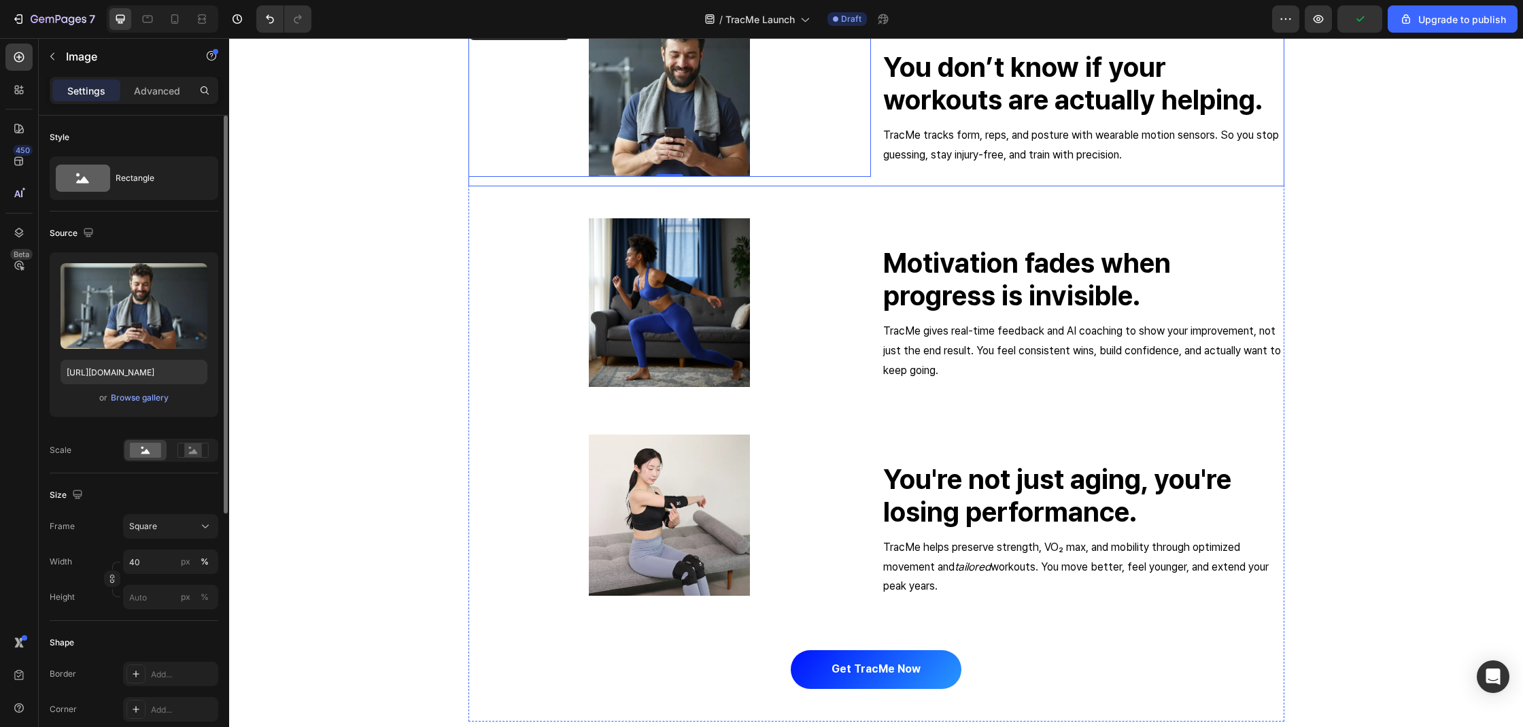
click at [872, 175] on div "Image 0 You don’t know if your workouts are actually helping. Heading TracMe tr…" at bounding box center [876, 101] width 816 height 171
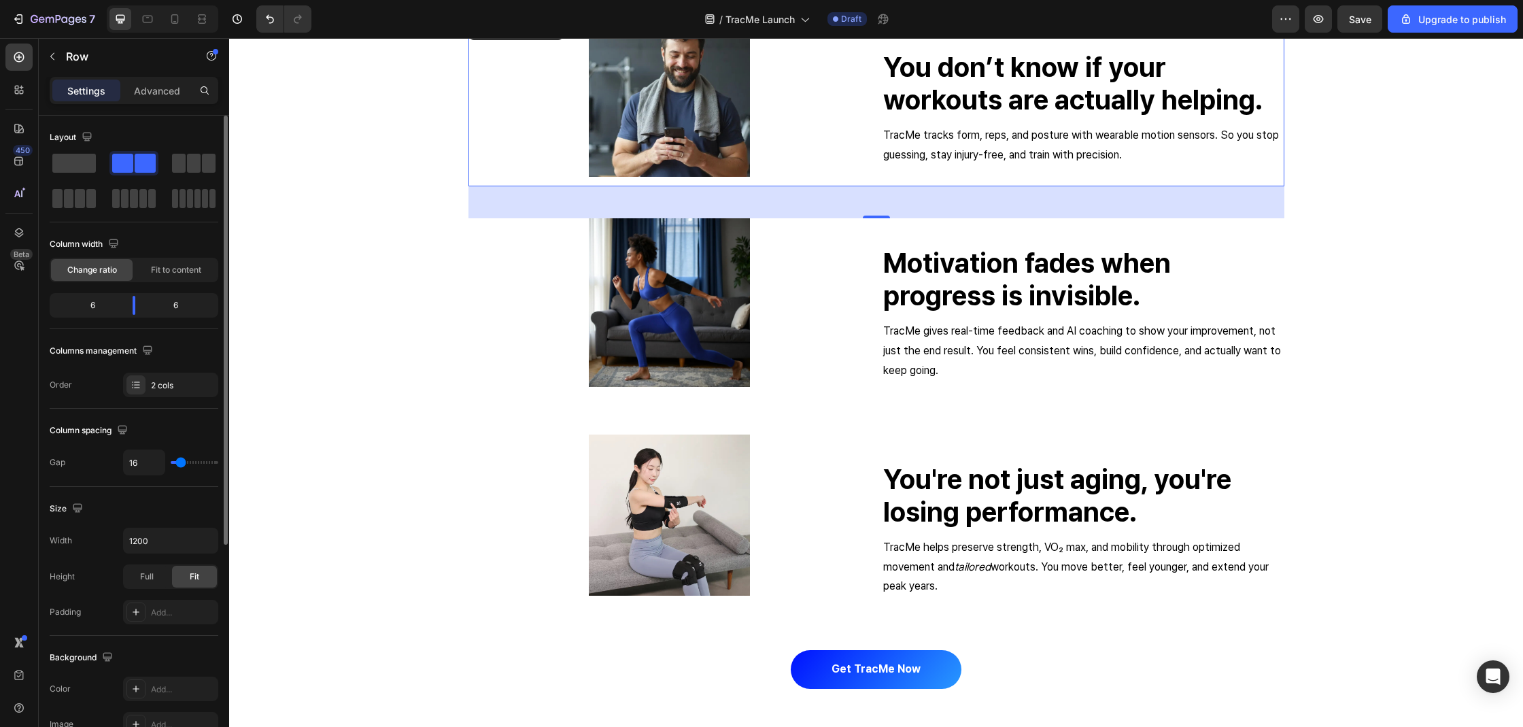
type input "18"
type input "0"
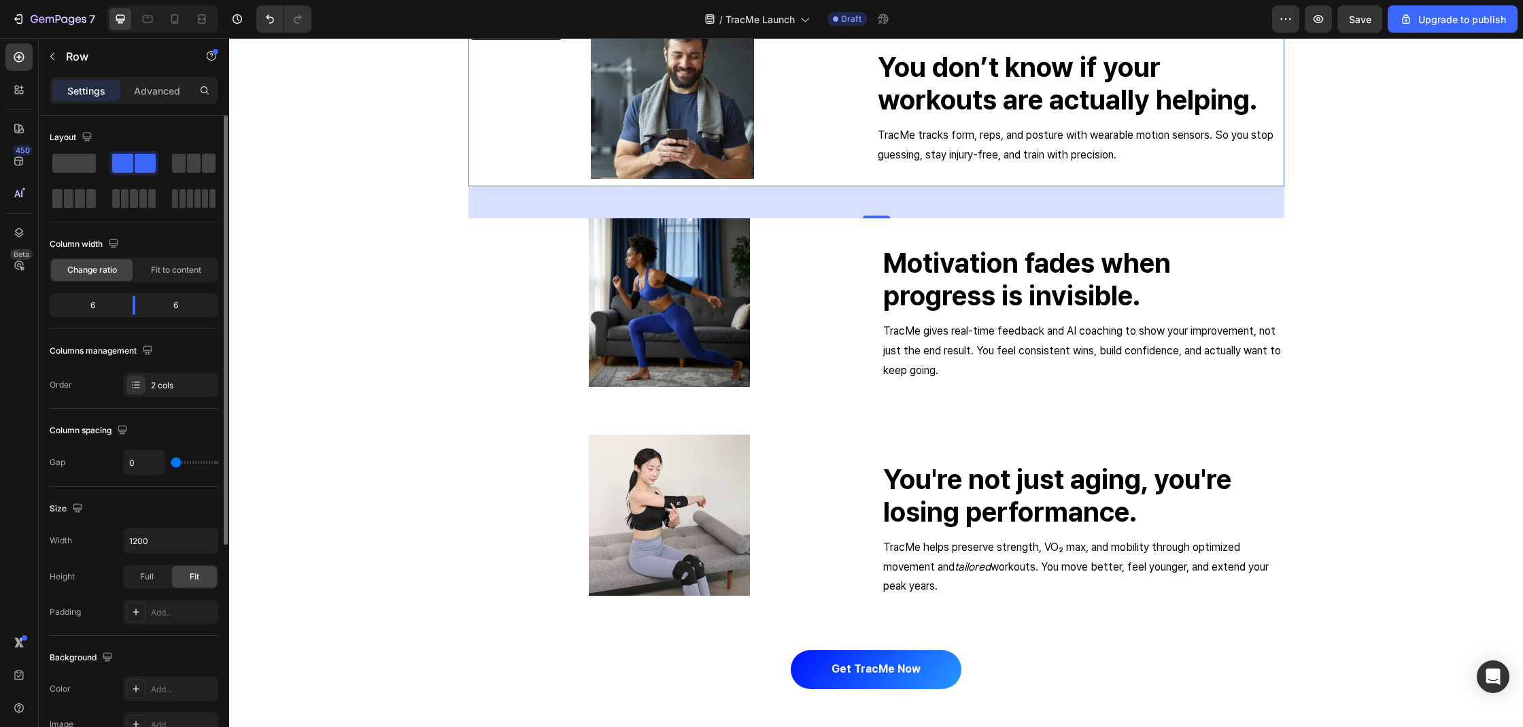
drag, startPoint x: 182, startPoint y: 461, endPoint x: 150, endPoint y: 457, distance: 31.5
type input "0"
click at [171, 461] on input "range" at bounding box center [195, 462] width 48 height 3
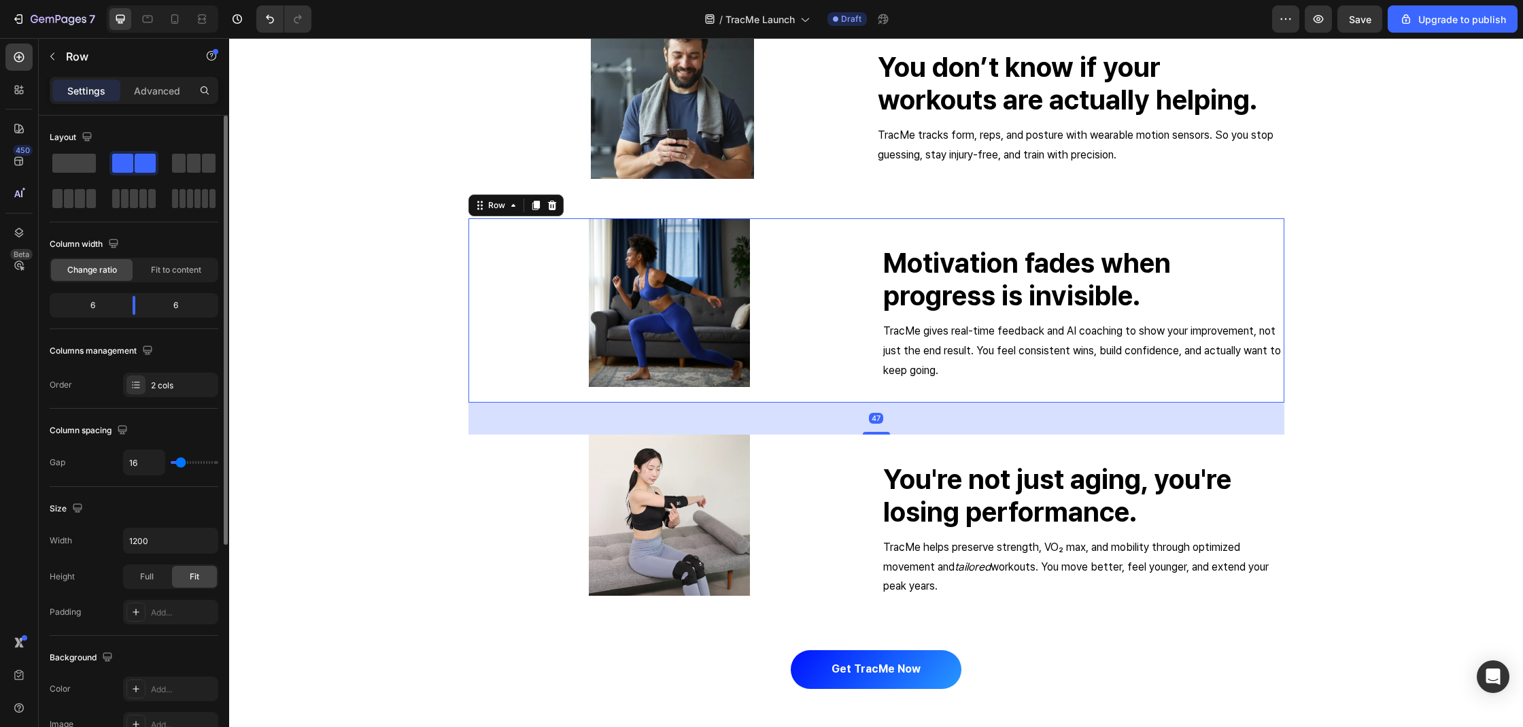
click at [883, 395] on div "Motivation fades when progress is invisible. Heading TracMe gives real-time fee…" at bounding box center [1083, 310] width 402 height 184
click at [1010, 390] on div "Motivation fades when progress is invisible. Heading TracMe gives real-time fee…" at bounding box center [1083, 310] width 402 height 184
type input "11"
type input "3"
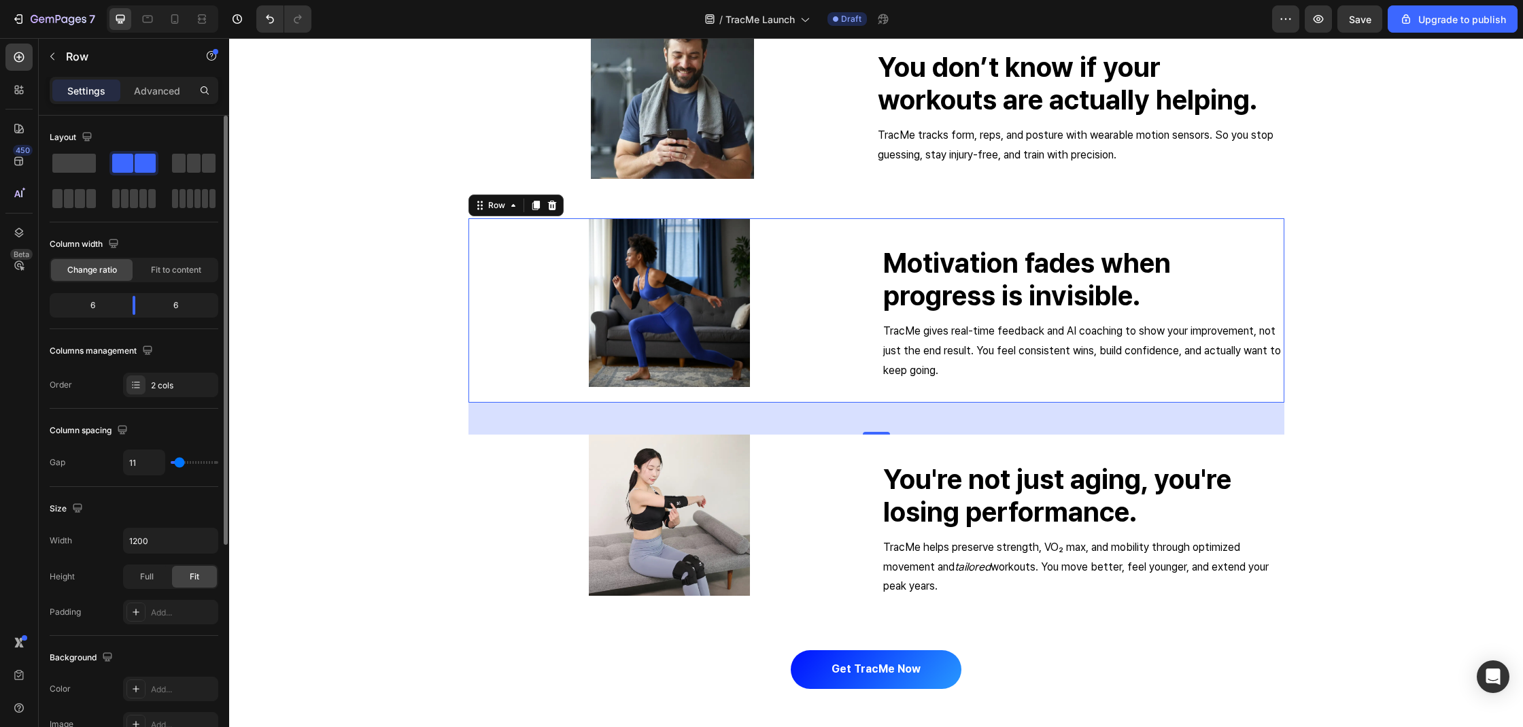
type input "3"
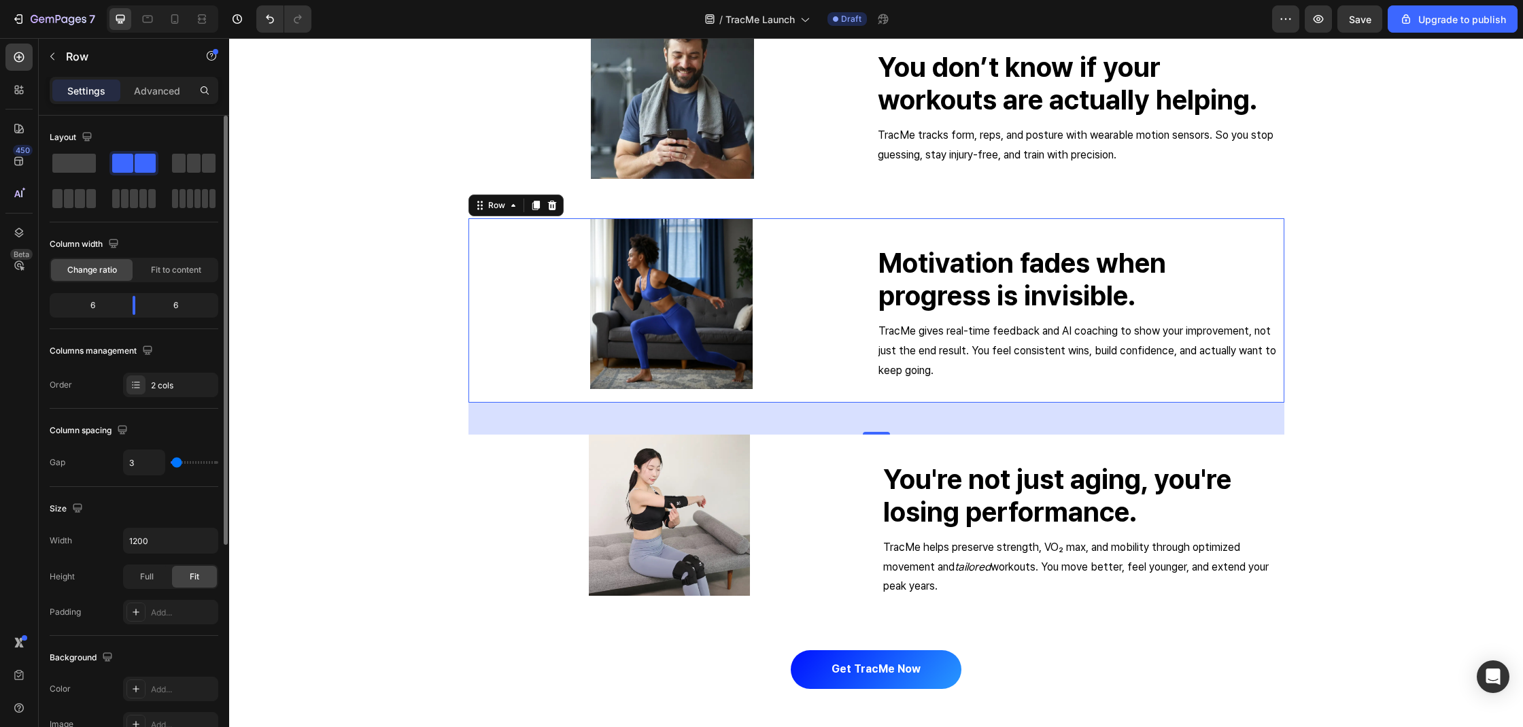
type input "0"
drag, startPoint x: 177, startPoint y: 462, endPoint x: 170, endPoint y: 430, distance: 33.3
click at [114, 463] on div "Gap 0" at bounding box center [134, 462] width 169 height 26
drag, startPoint x: 137, startPoint y: 303, endPoint x: 183, endPoint y: 426, distance: 131.8
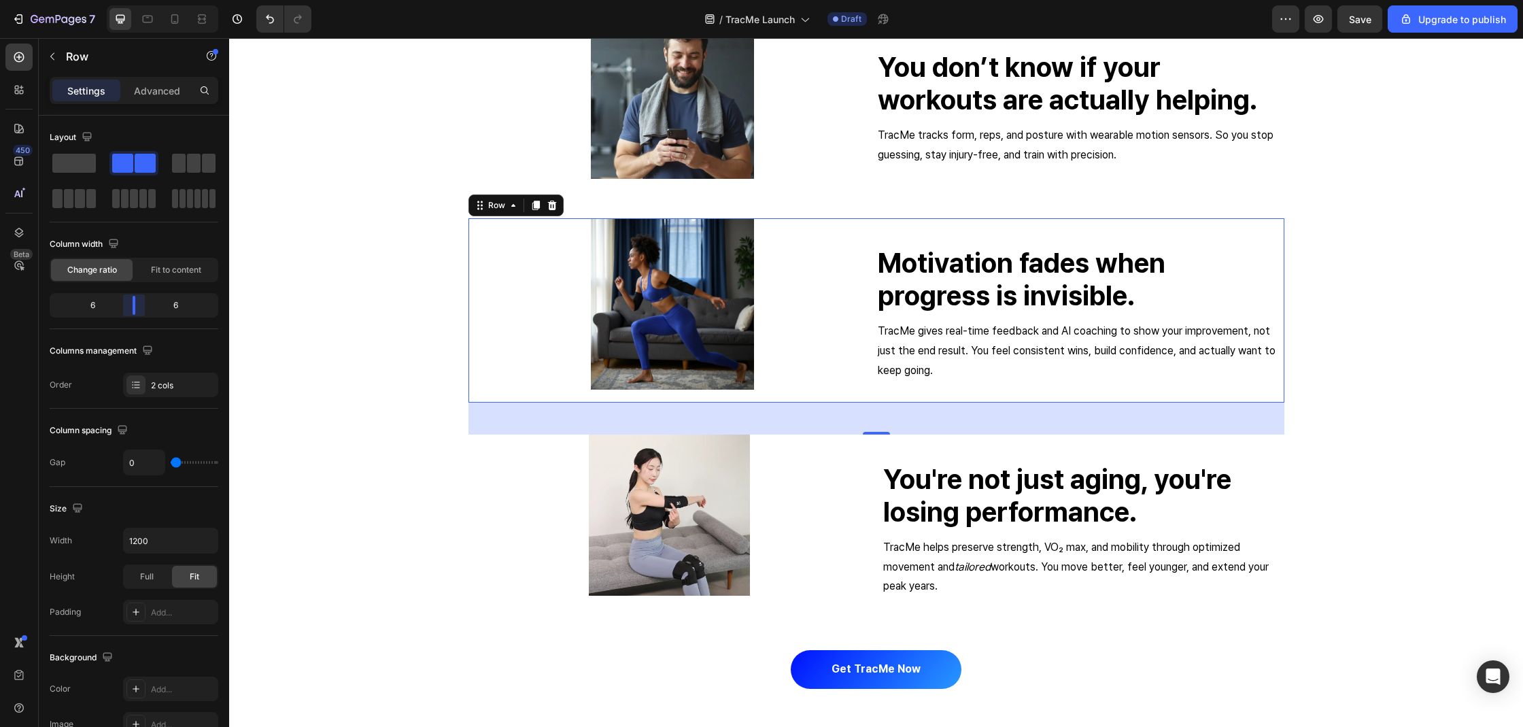
click at [135, 0] on body "7 / TracMe Launch Draft Preview Save Upgrade to publish 450 Beta Sections(18) E…" at bounding box center [761, 0] width 1523 height 0
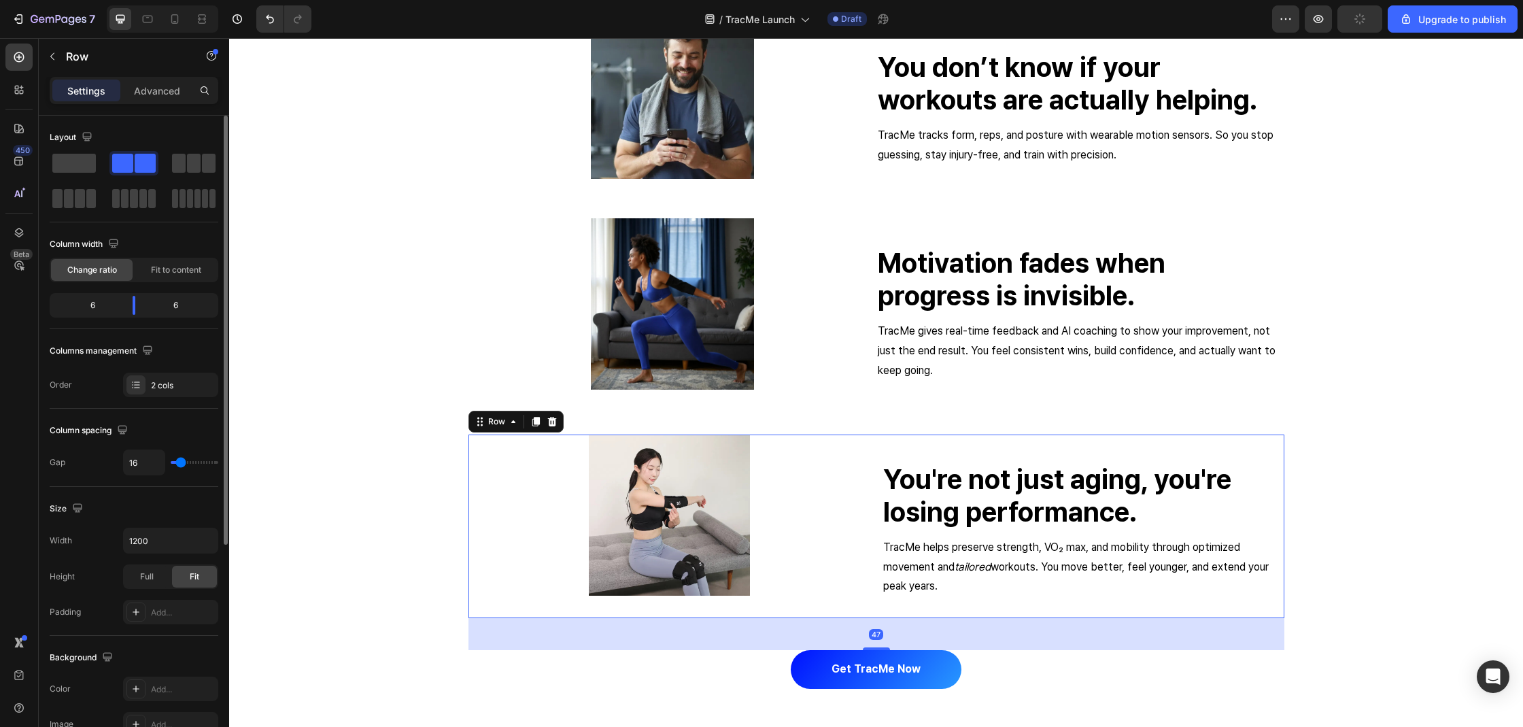
type input "25"
type input "3"
type input "0"
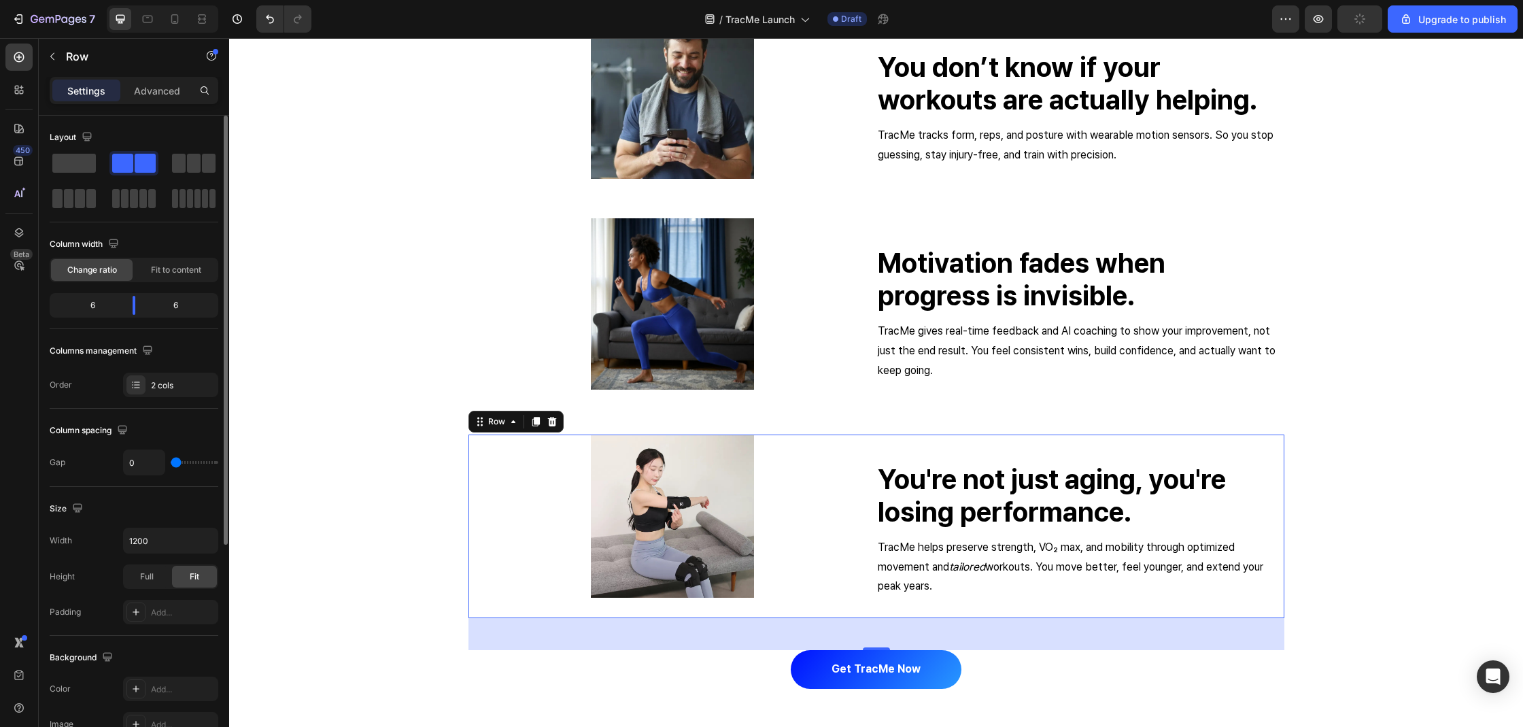
type input "0"
drag, startPoint x: 184, startPoint y: 462, endPoint x: 98, endPoint y: 463, distance: 86.3
click at [98, 463] on div "Gap 0" at bounding box center [134, 462] width 169 height 26
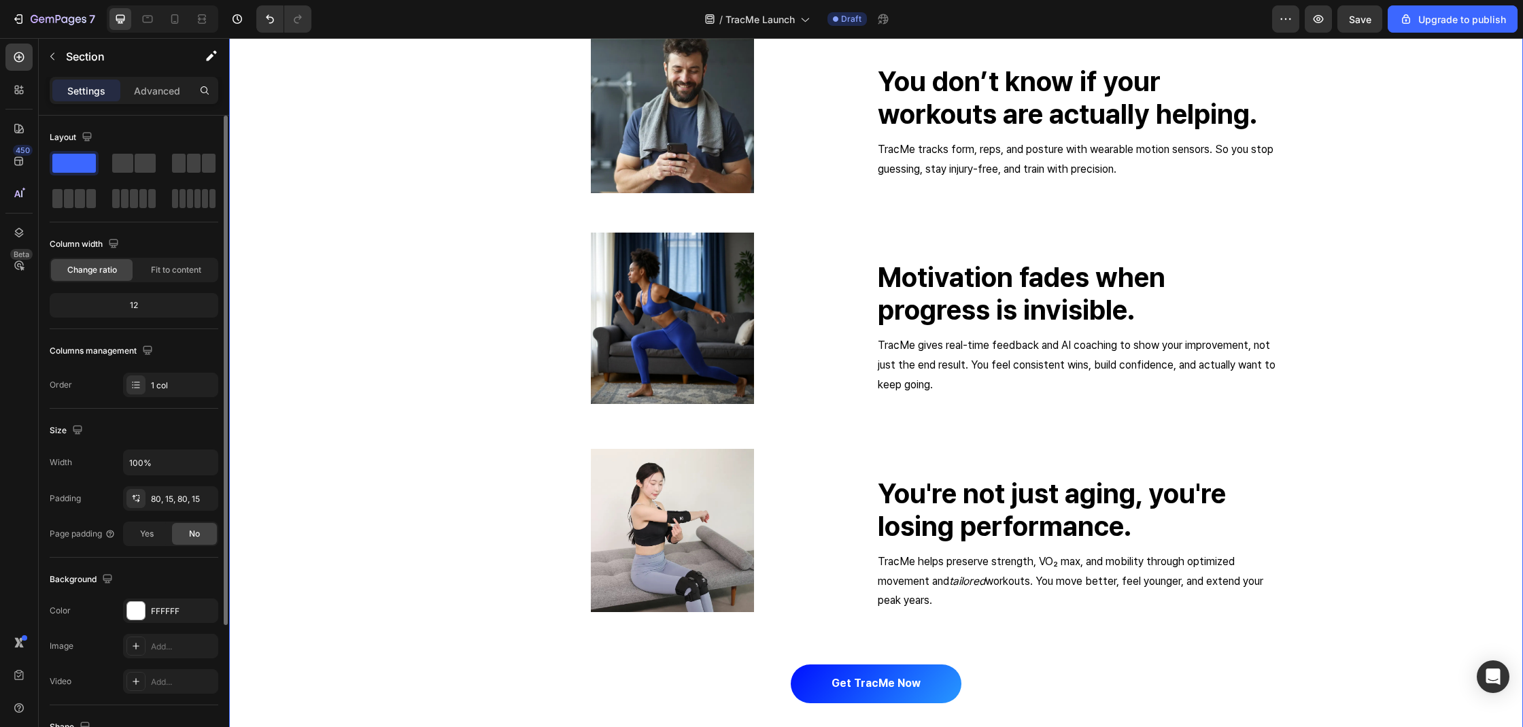
scroll to position [2283, 0]
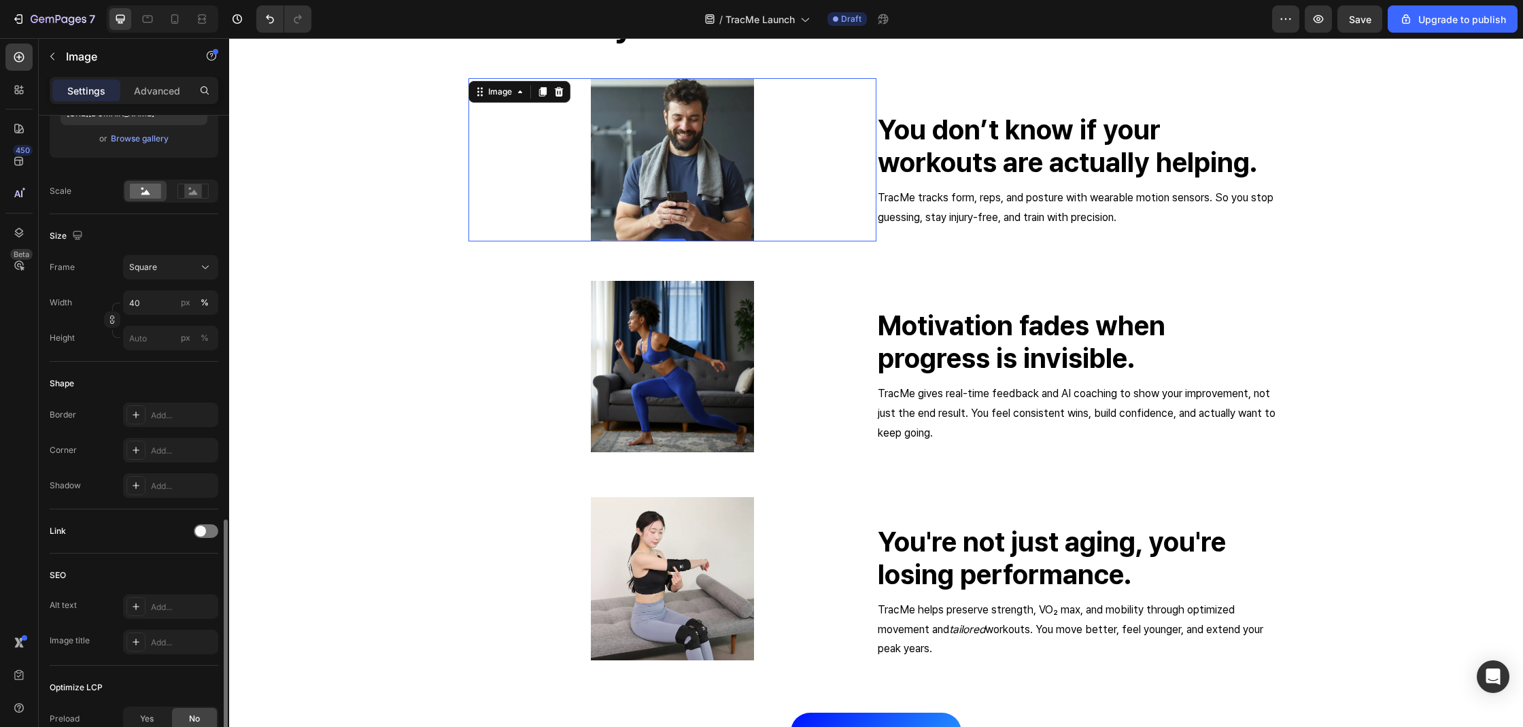
scroll to position [411, 0]
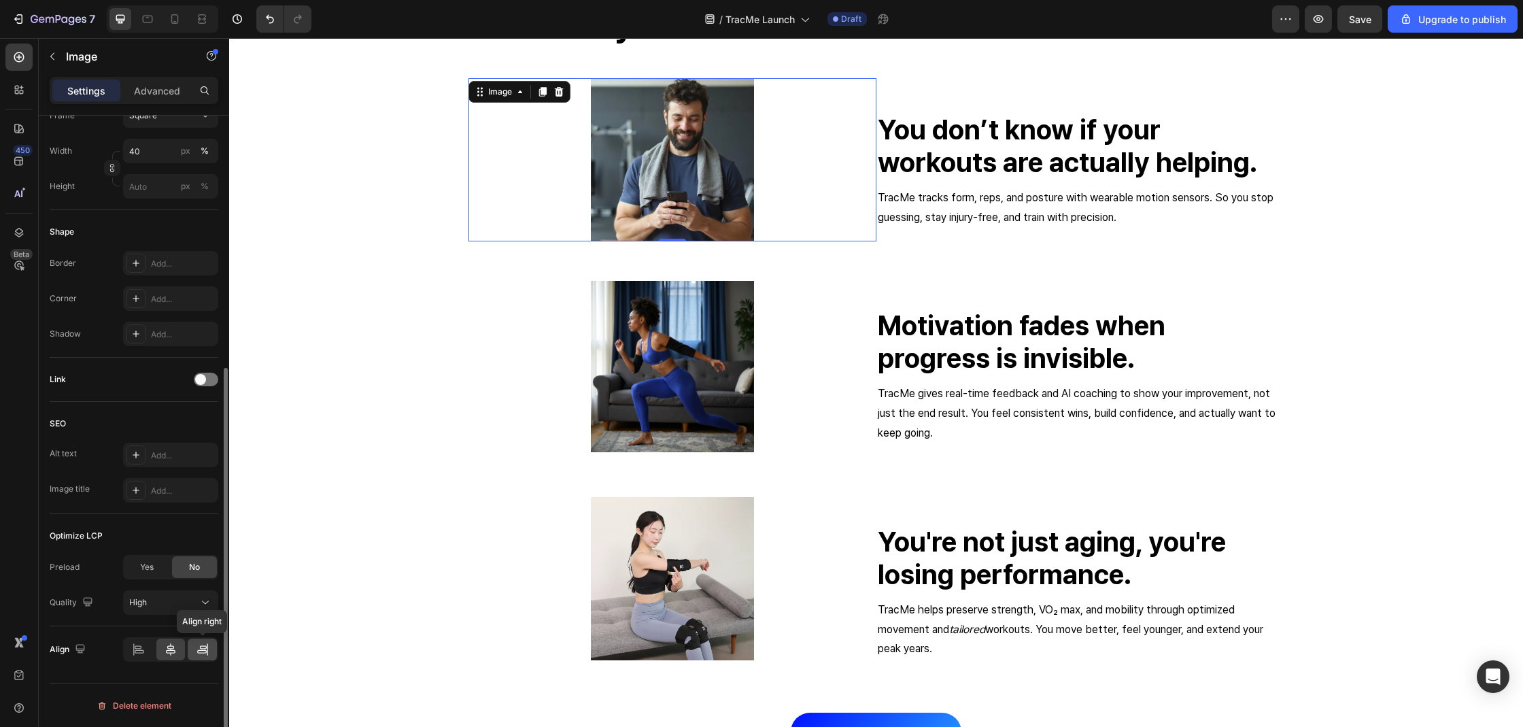
click at [193, 649] on div at bounding box center [202, 649] width 29 height 22
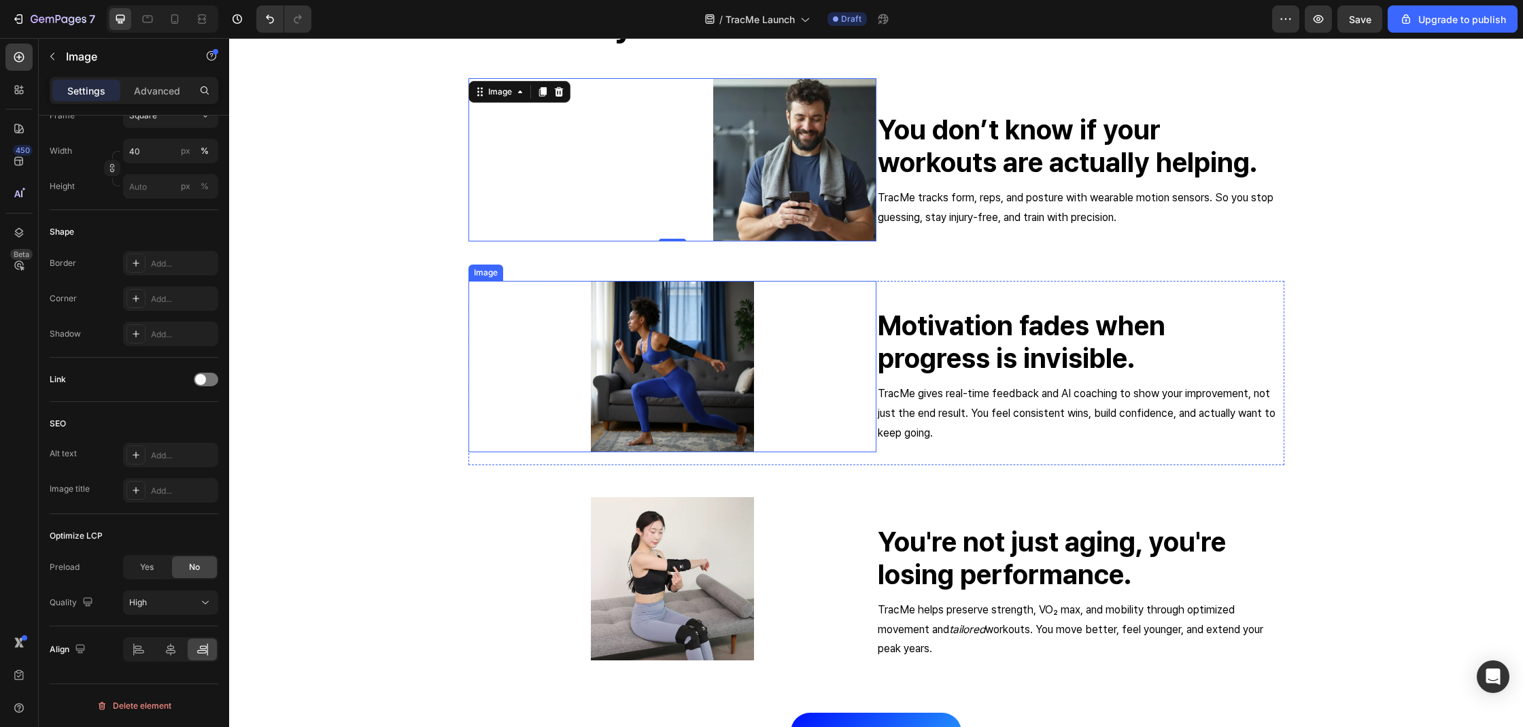
click at [814, 371] on div at bounding box center [672, 366] width 408 height 171
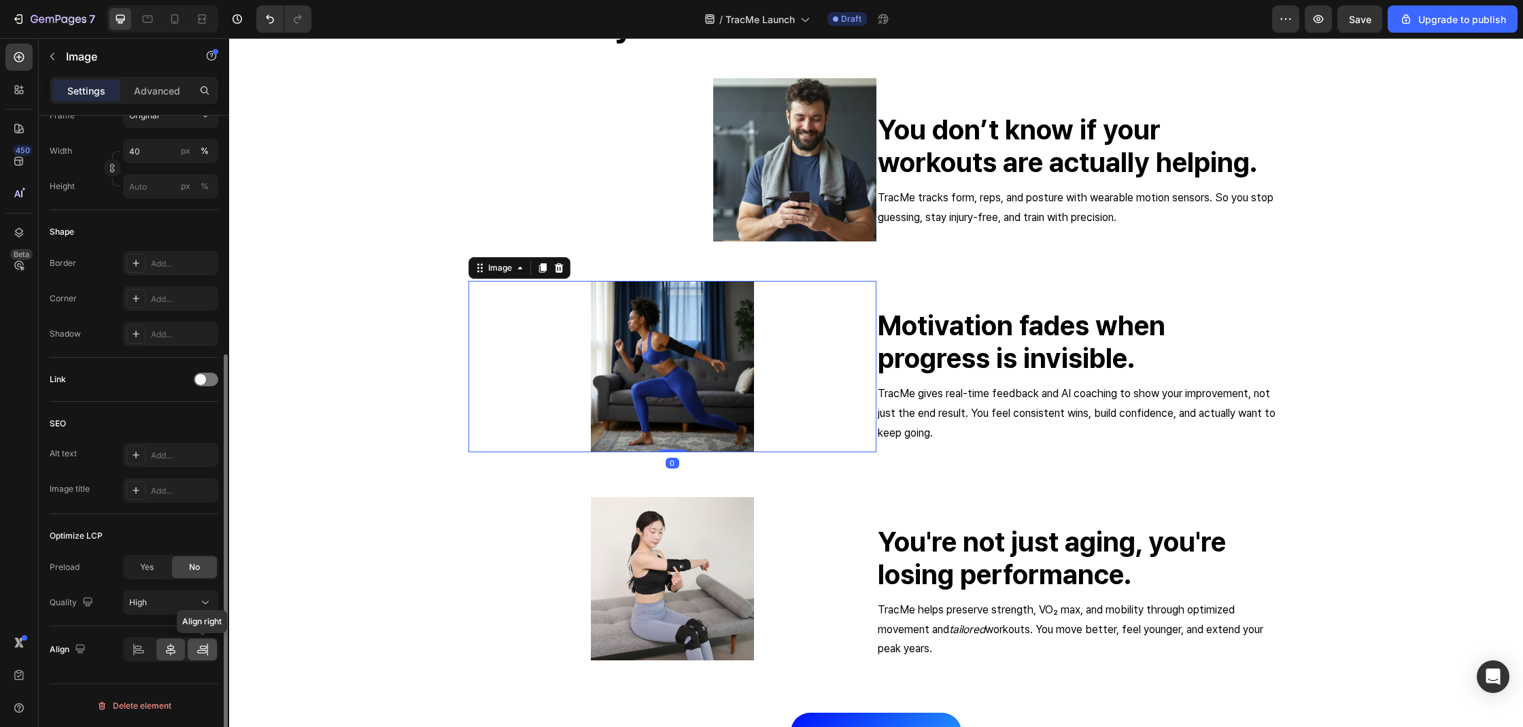
click at [209, 655] on div at bounding box center [202, 649] width 29 height 22
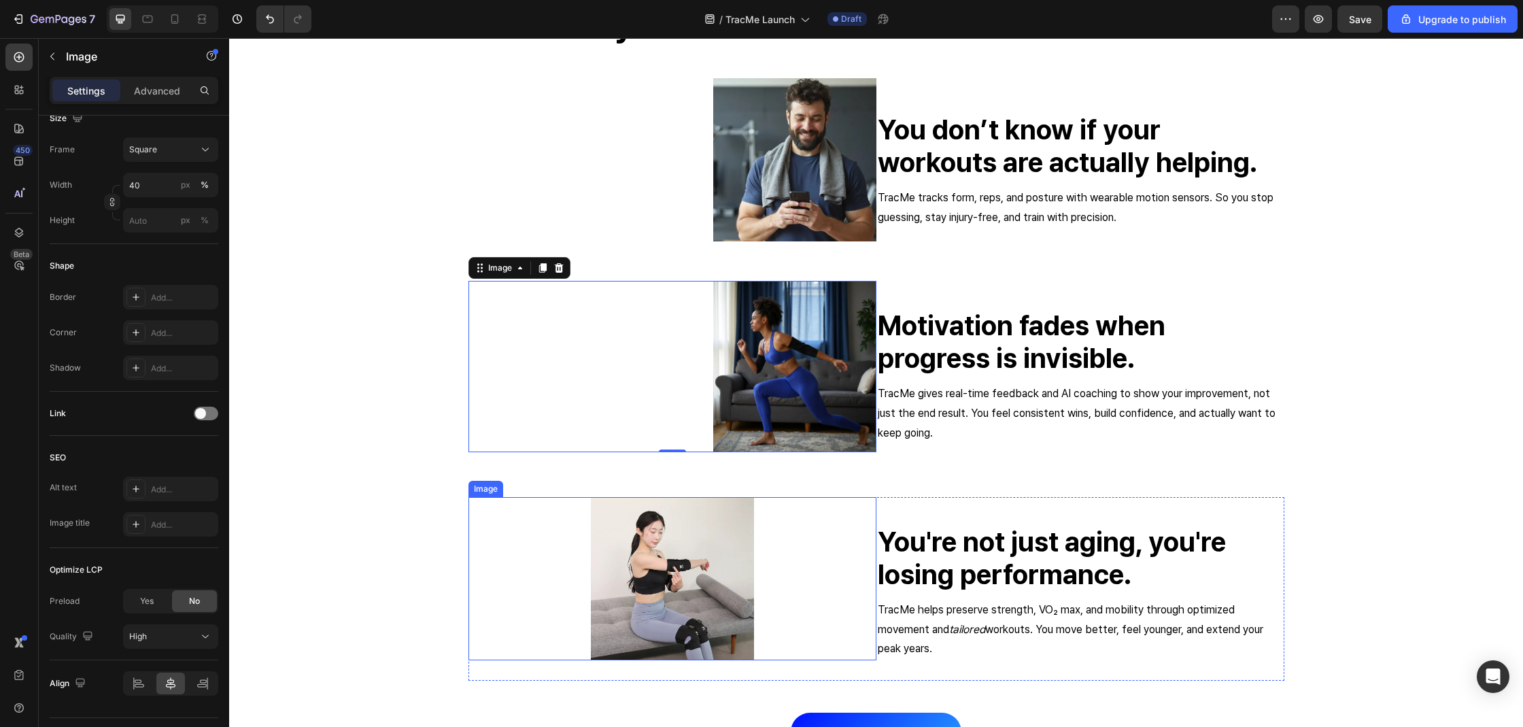
click at [869, 549] on div at bounding box center [672, 578] width 408 height 163
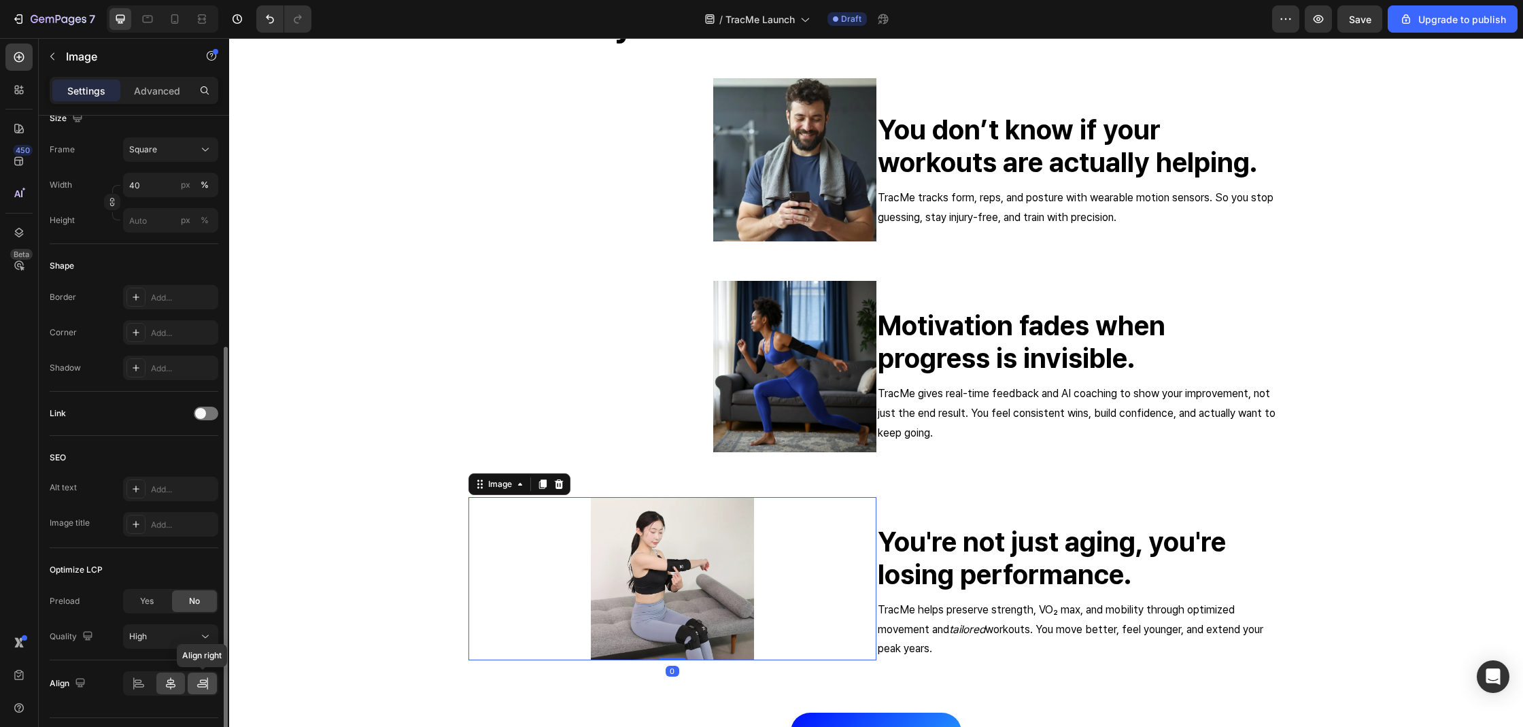
click at [205, 682] on icon at bounding box center [203, 680] width 7 height 3
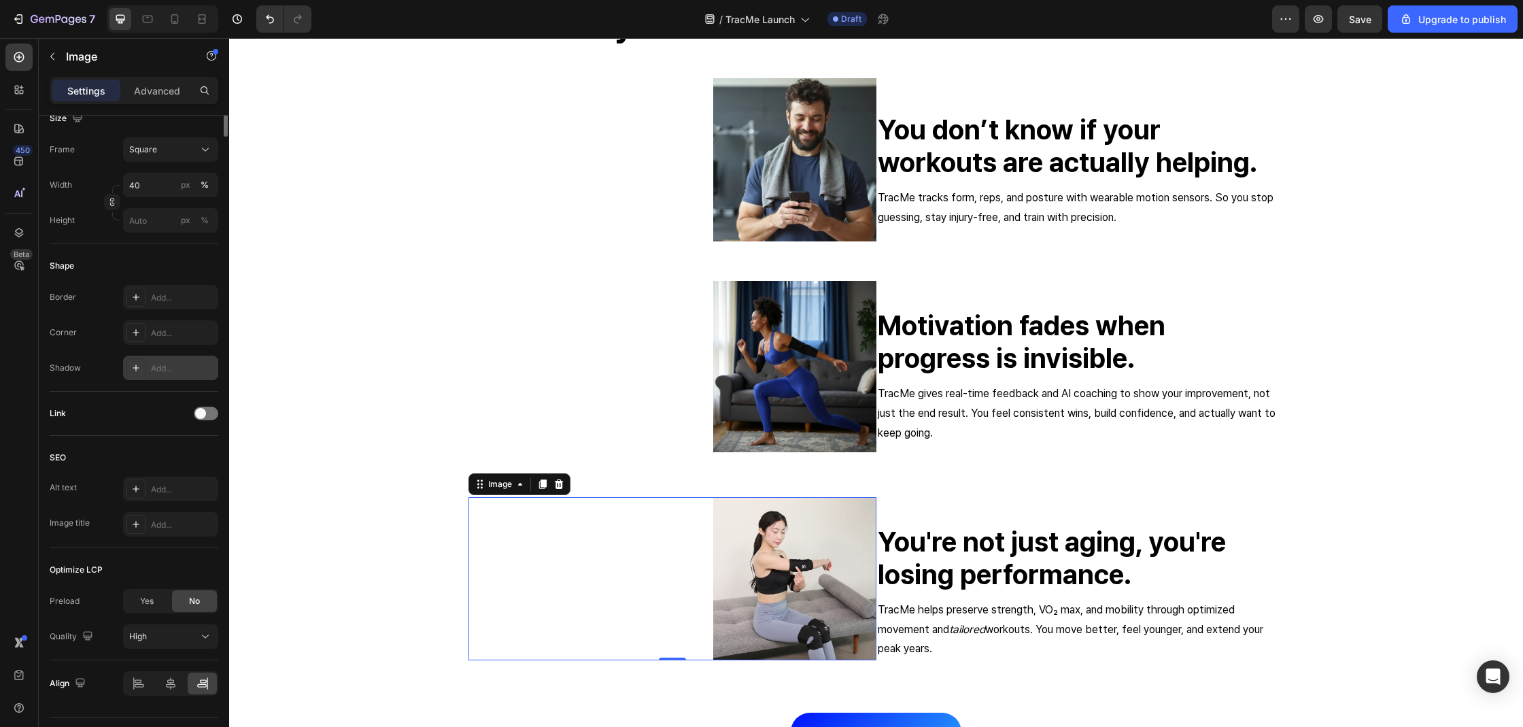
scroll to position [0, 0]
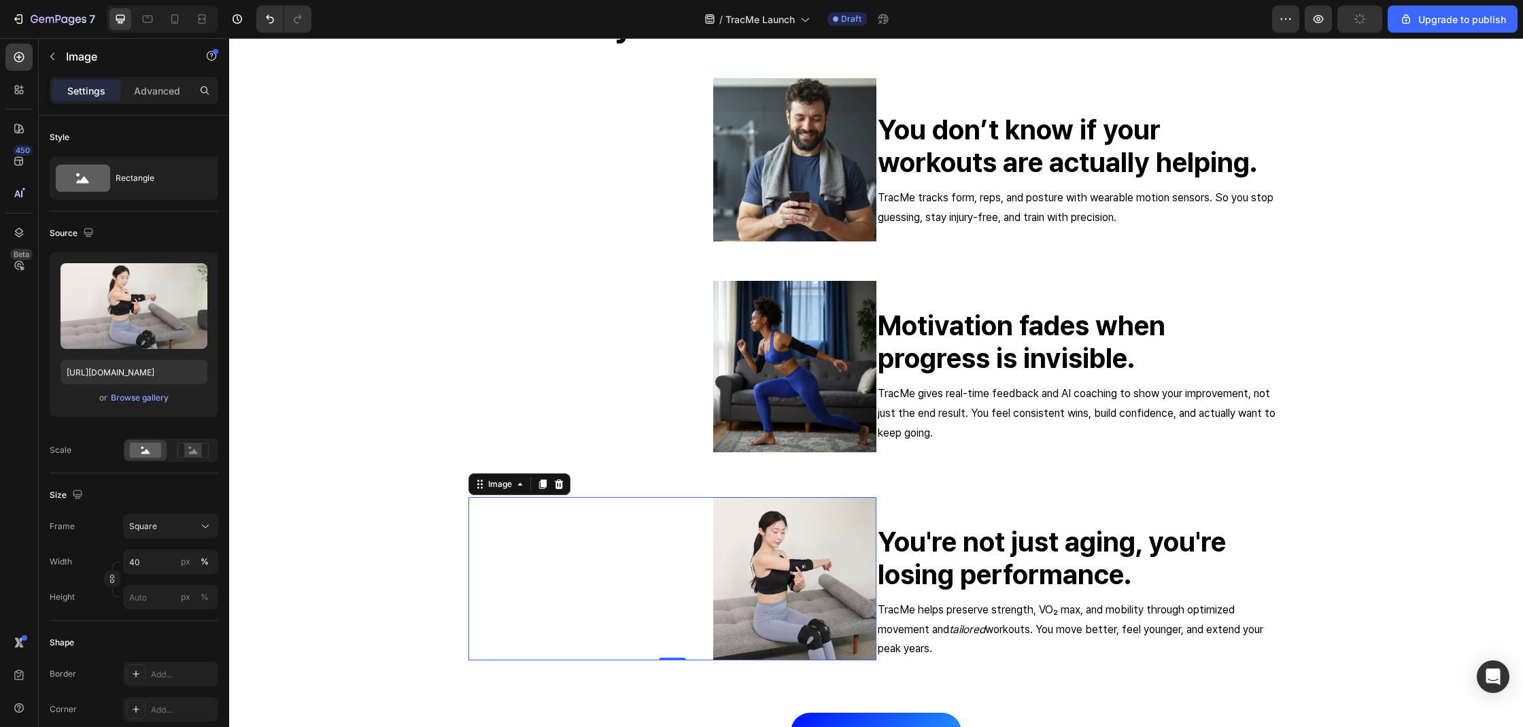
click at [155, 104] on div "Settings Advanced" at bounding box center [134, 96] width 190 height 39
click at [153, 101] on div "Settings Advanced" at bounding box center [134, 90] width 169 height 27
click at [159, 93] on p "Advanced" at bounding box center [157, 91] width 46 height 14
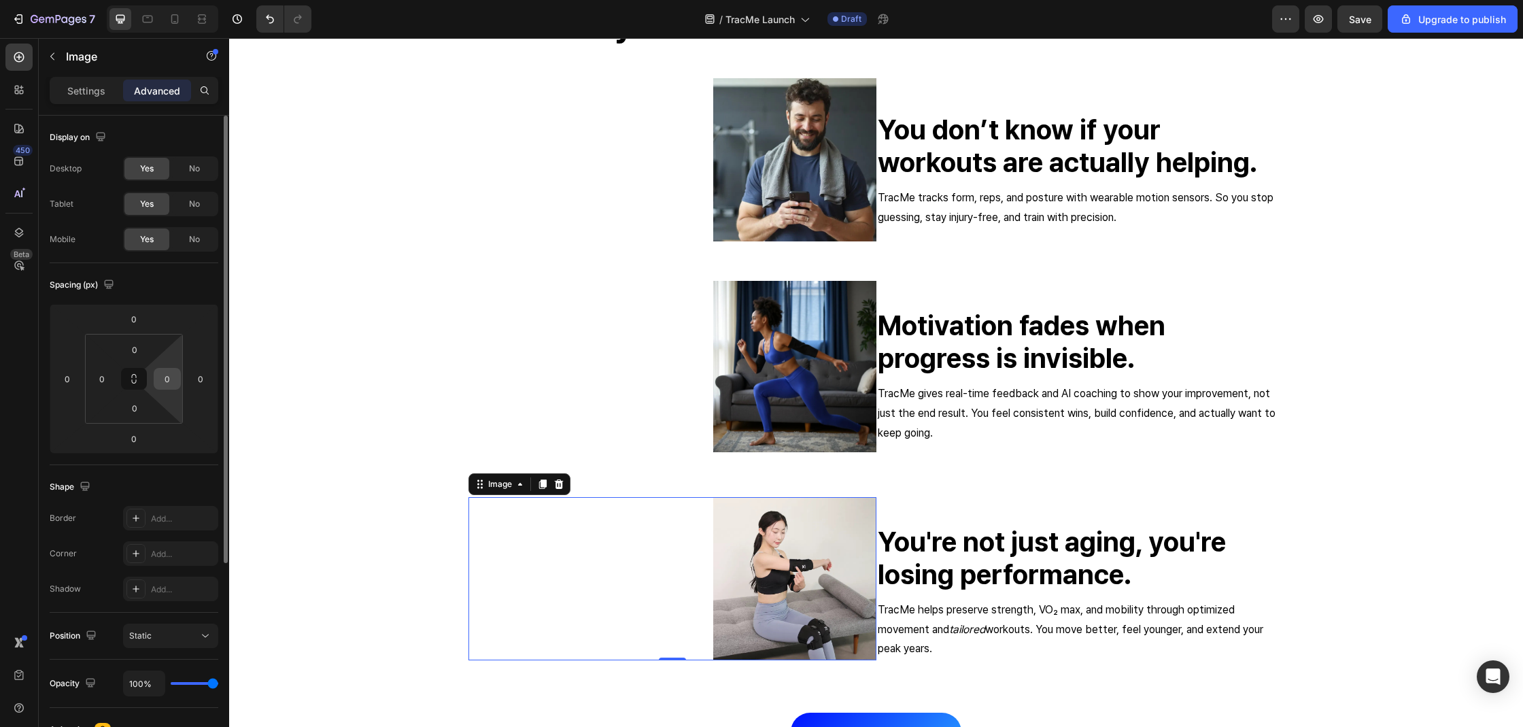
click at [173, 374] on input "0" at bounding box center [167, 378] width 20 height 20
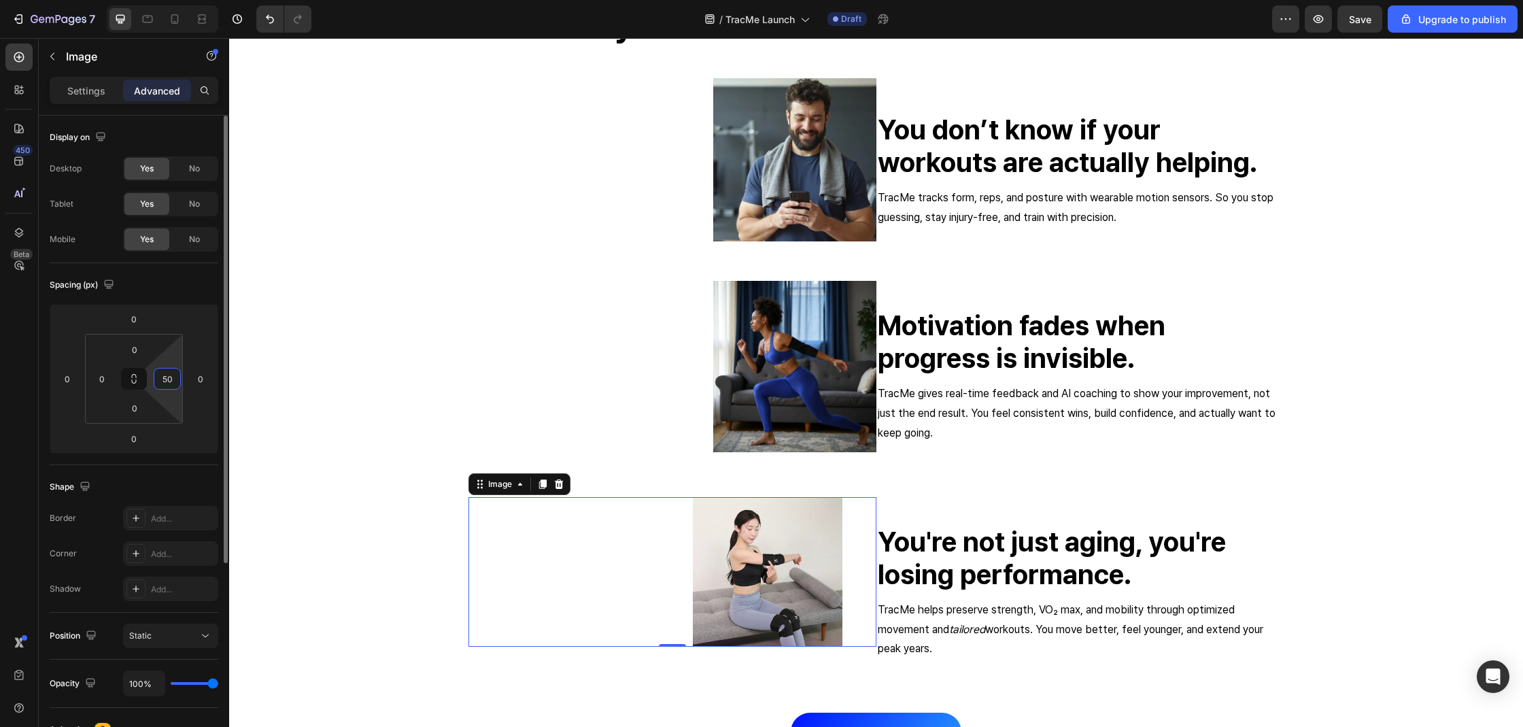
type input "5"
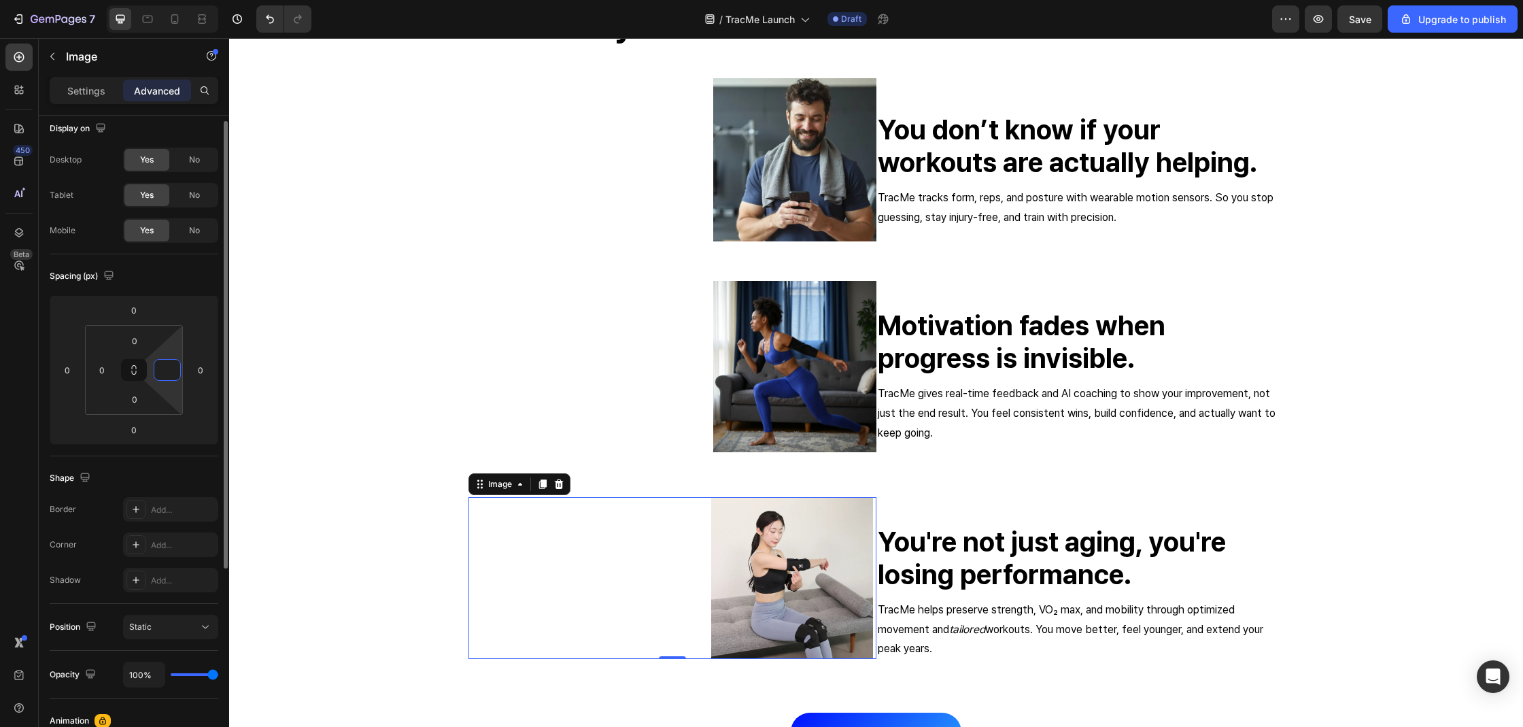
scroll to position [30, 0]
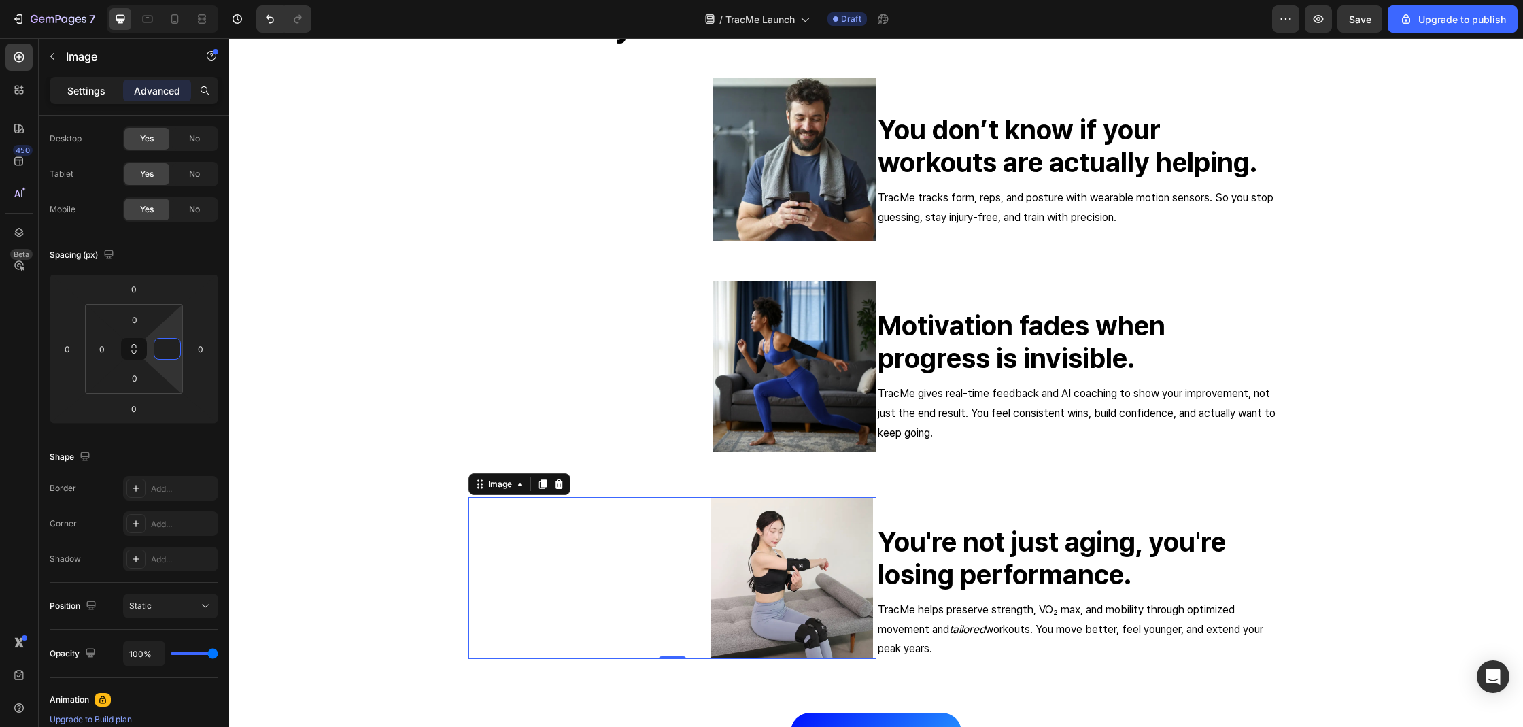
click at [107, 84] on div "Settings" at bounding box center [86, 91] width 68 height 22
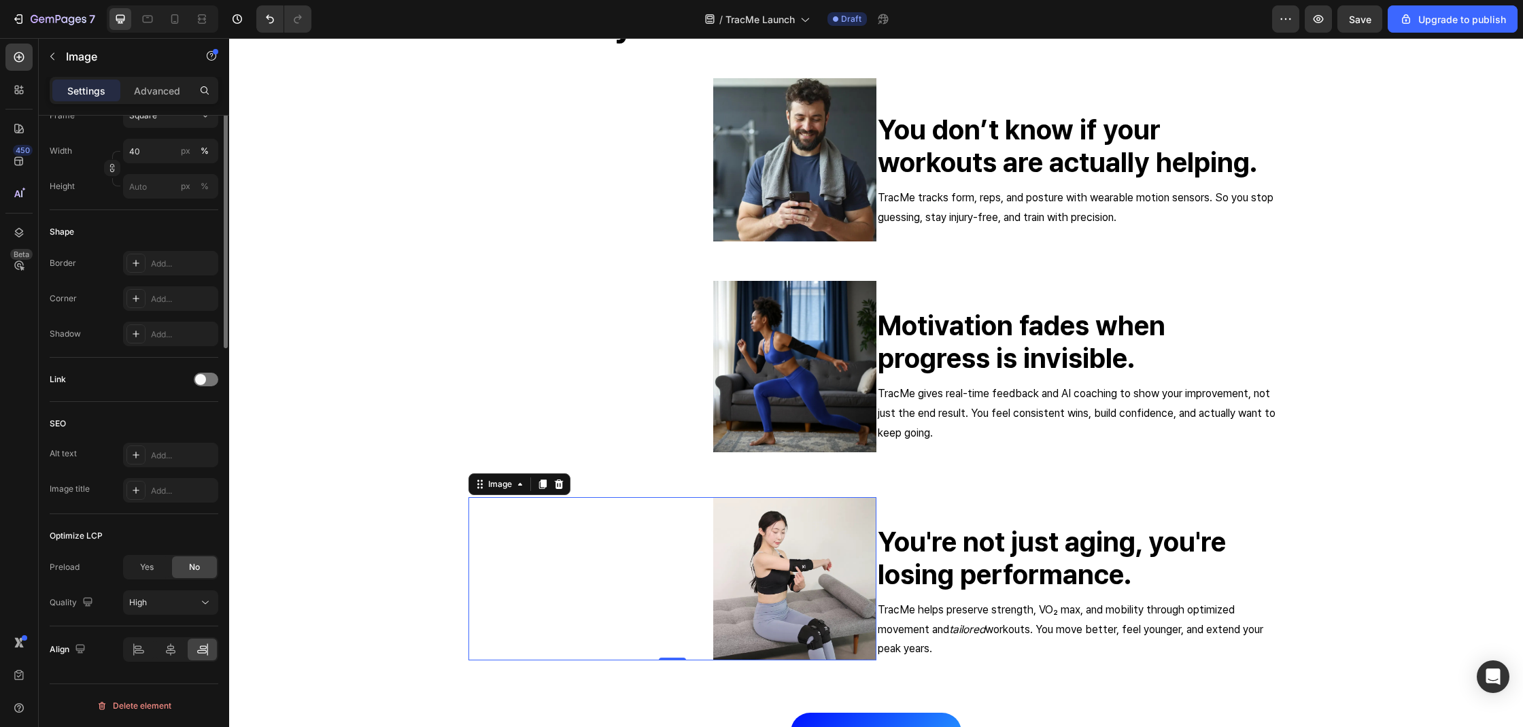
scroll to position [0, 0]
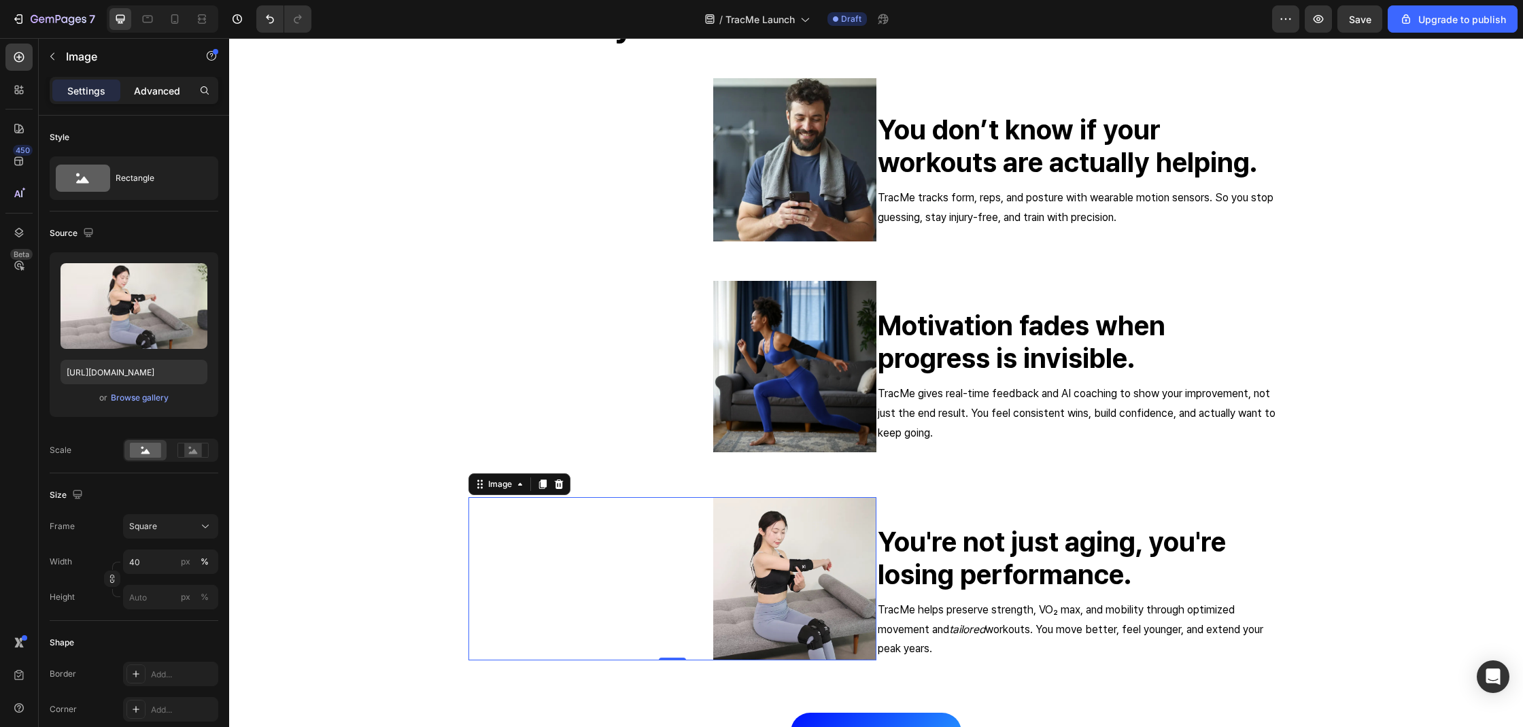
click at [155, 99] on div "Advanced" at bounding box center [157, 91] width 68 height 22
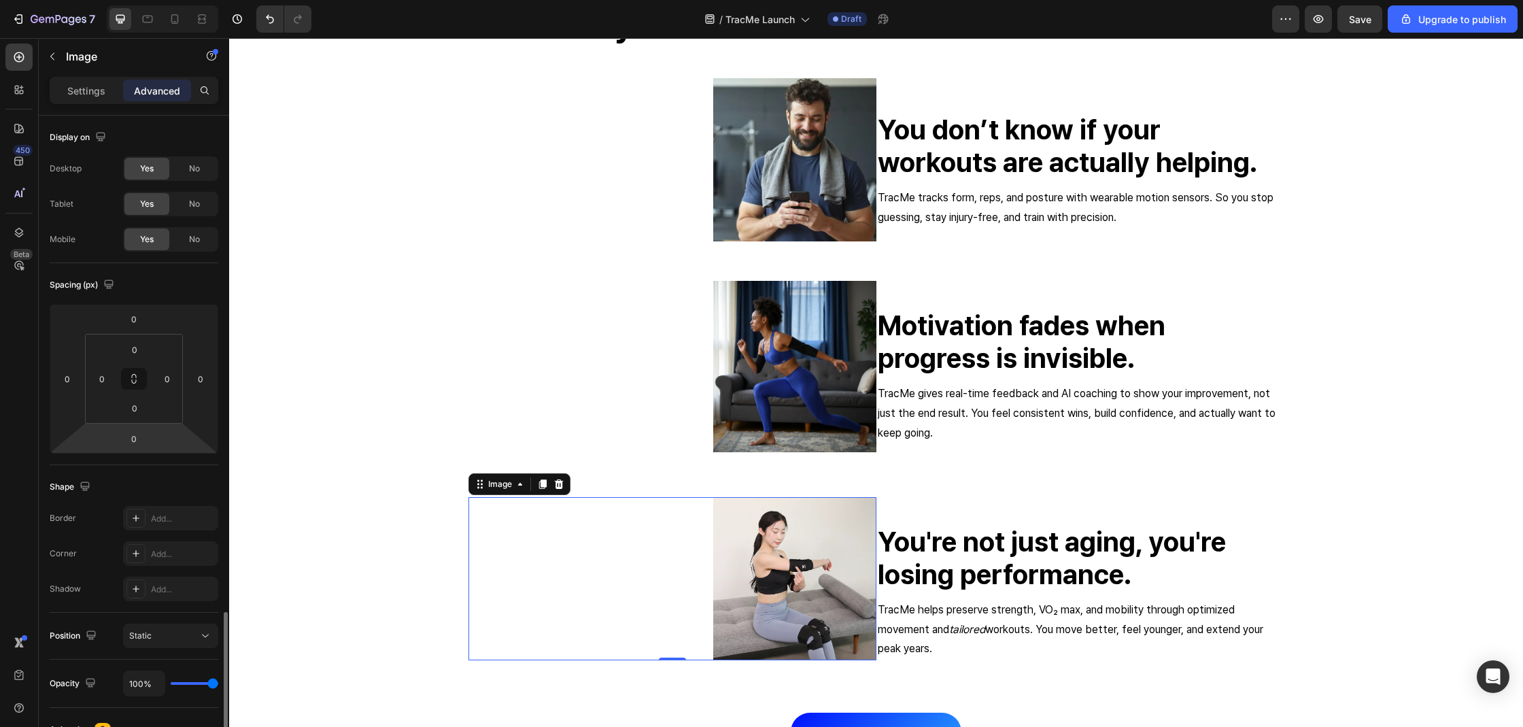
scroll to position [294, 0]
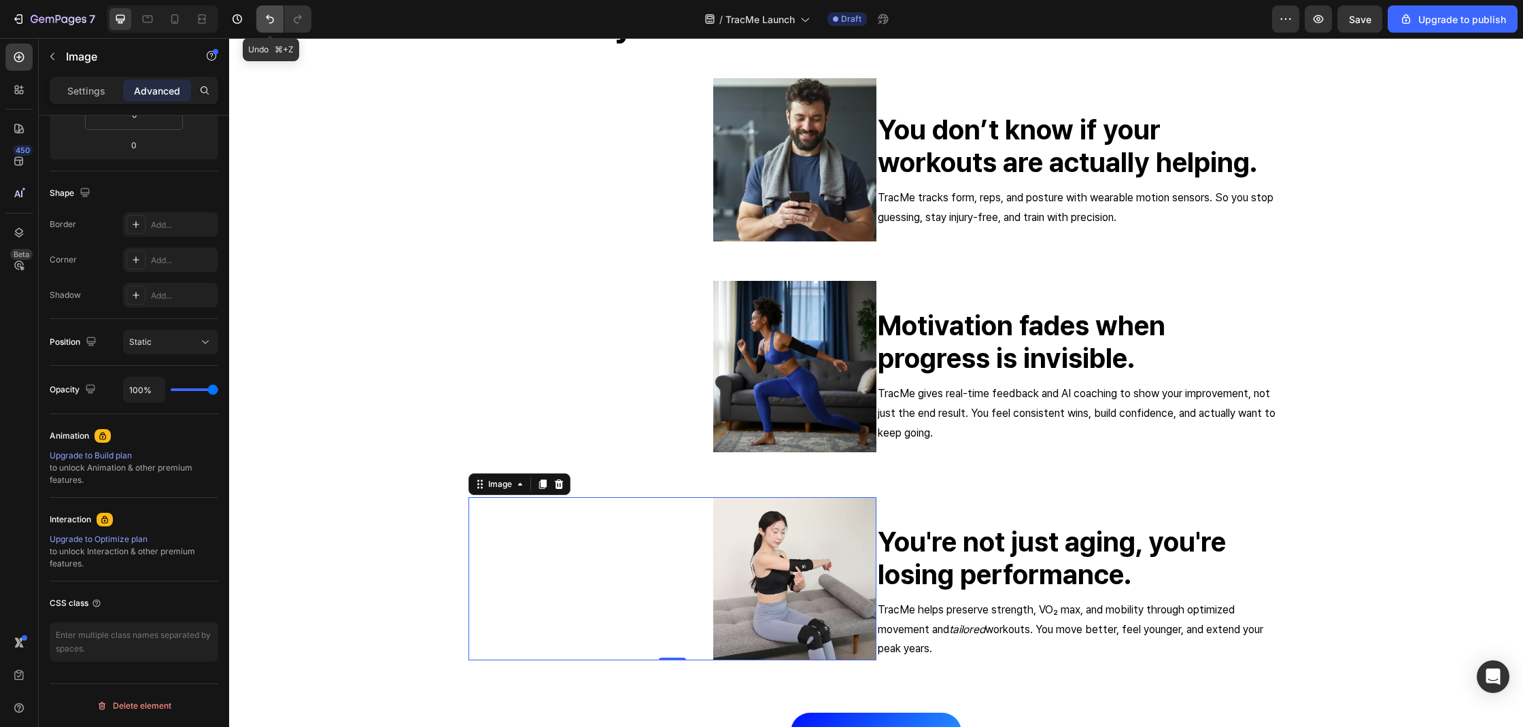
click at [262, 15] on button "Undo/Redo" at bounding box center [269, 18] width 27 height 27
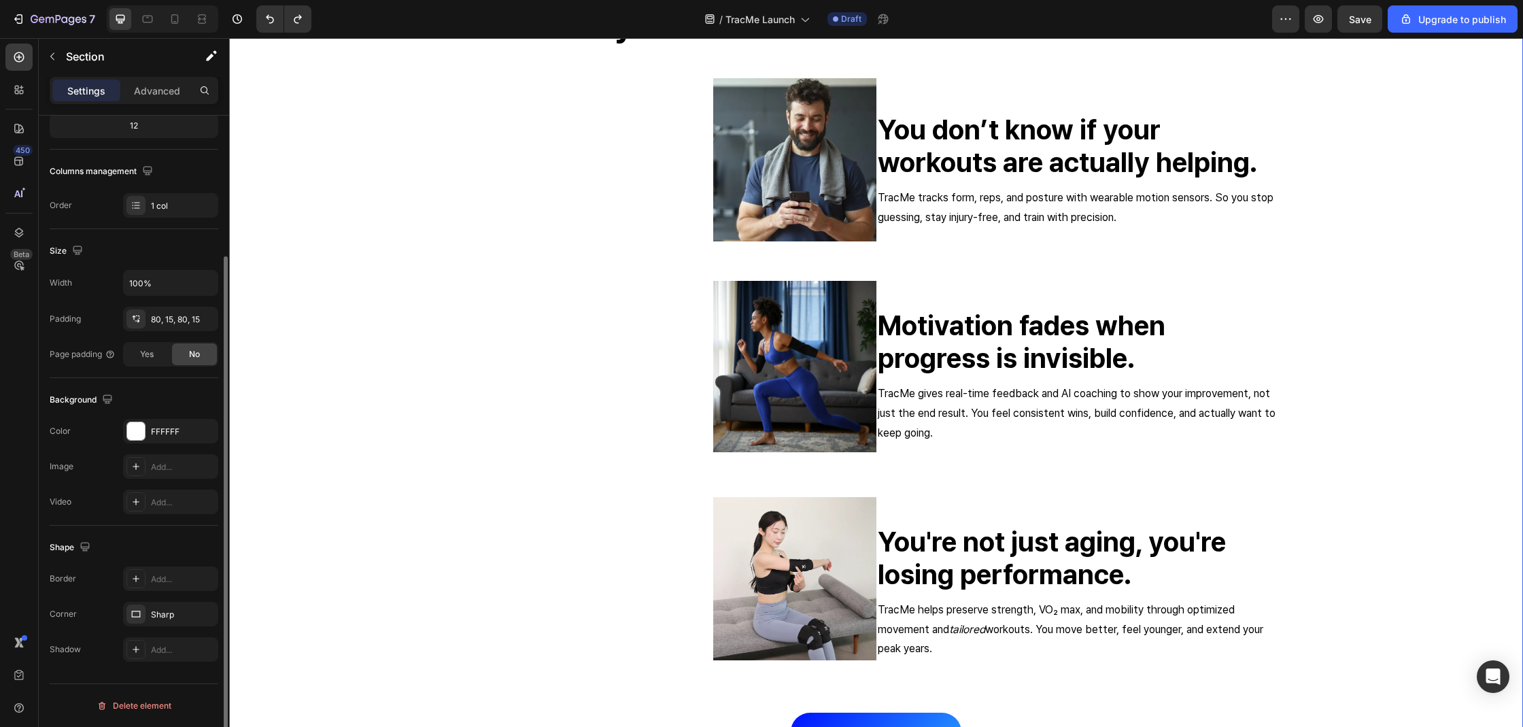
click at [303, 120] on div "why tracme works when others don’t Heading Image You don’t know if your workout…" at bounding box center [875, 393] width 1273 height 781
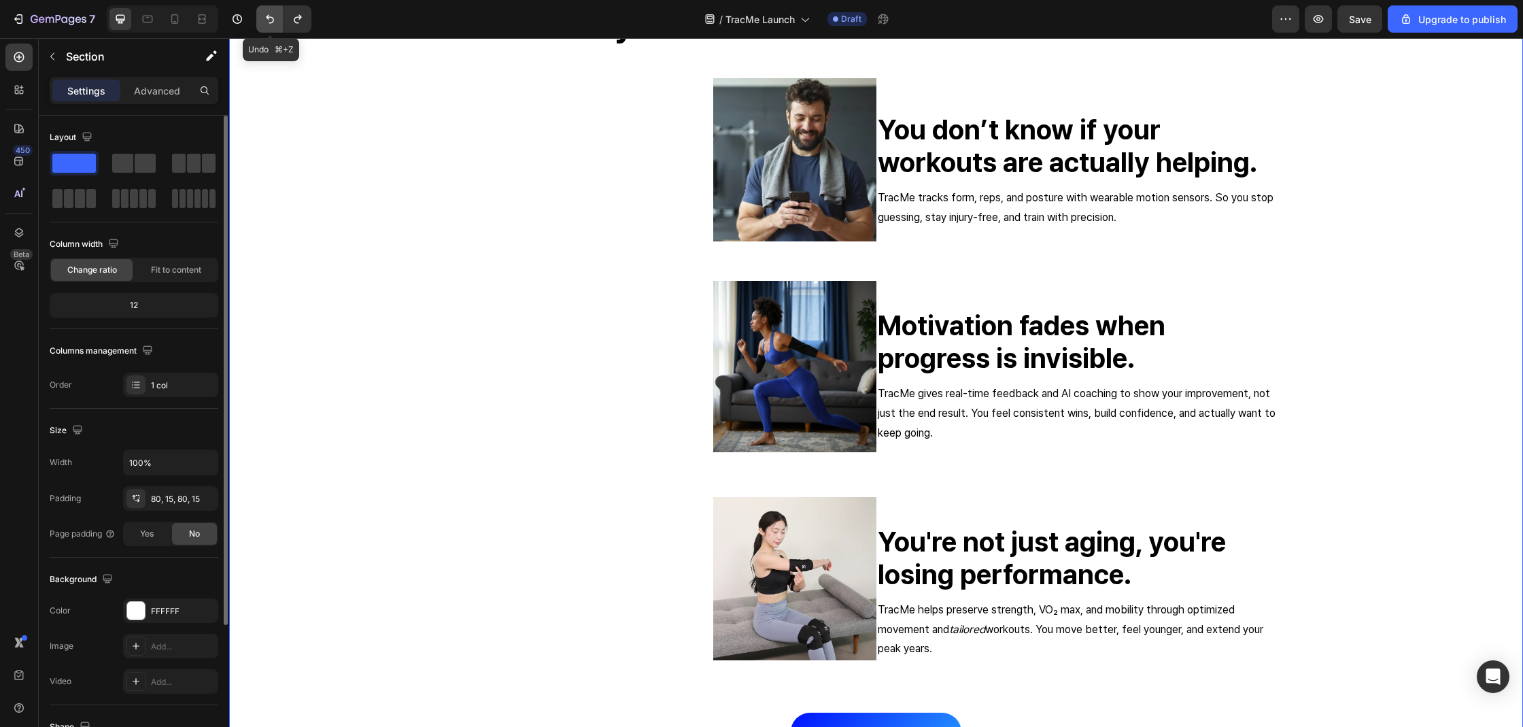
click at [273, 16] on icon "Undo/Redo" at bounding box center [270, 19] width 14 height 14
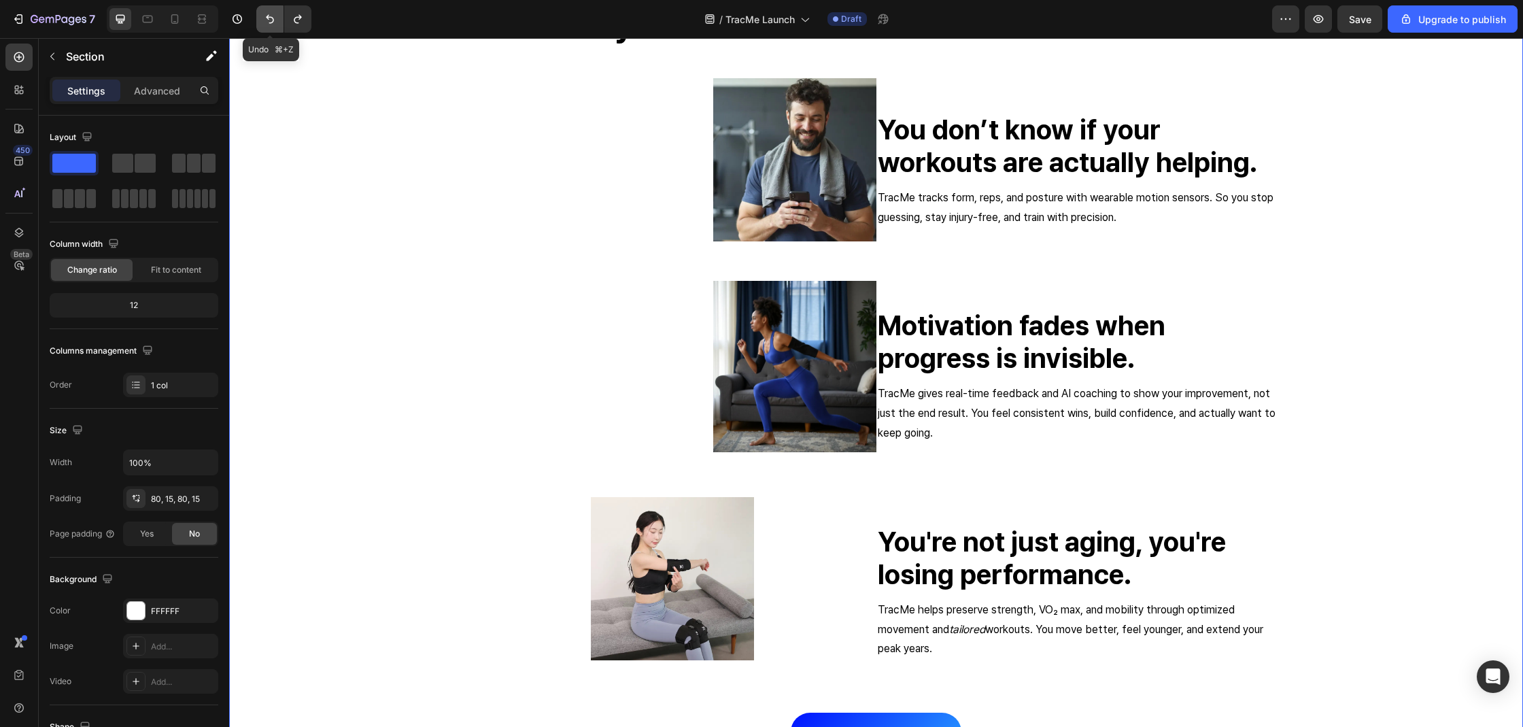
click at [273, 16] on icon "Undo/Redo" at bounding box center [270, 19] width 14 height 14
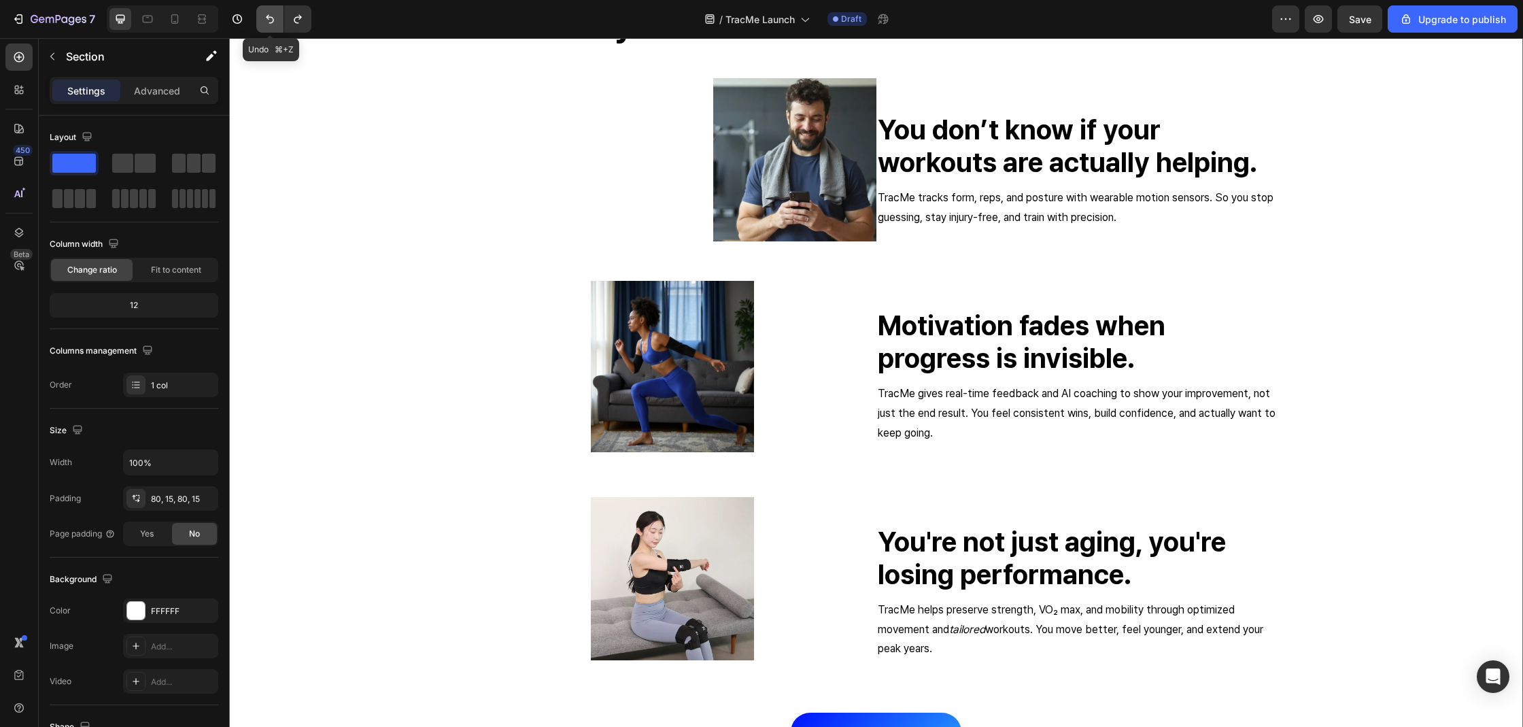
click at [273, 16] on icon "Undo/Redo" at bounding box center [270, 19] width 14 height 14
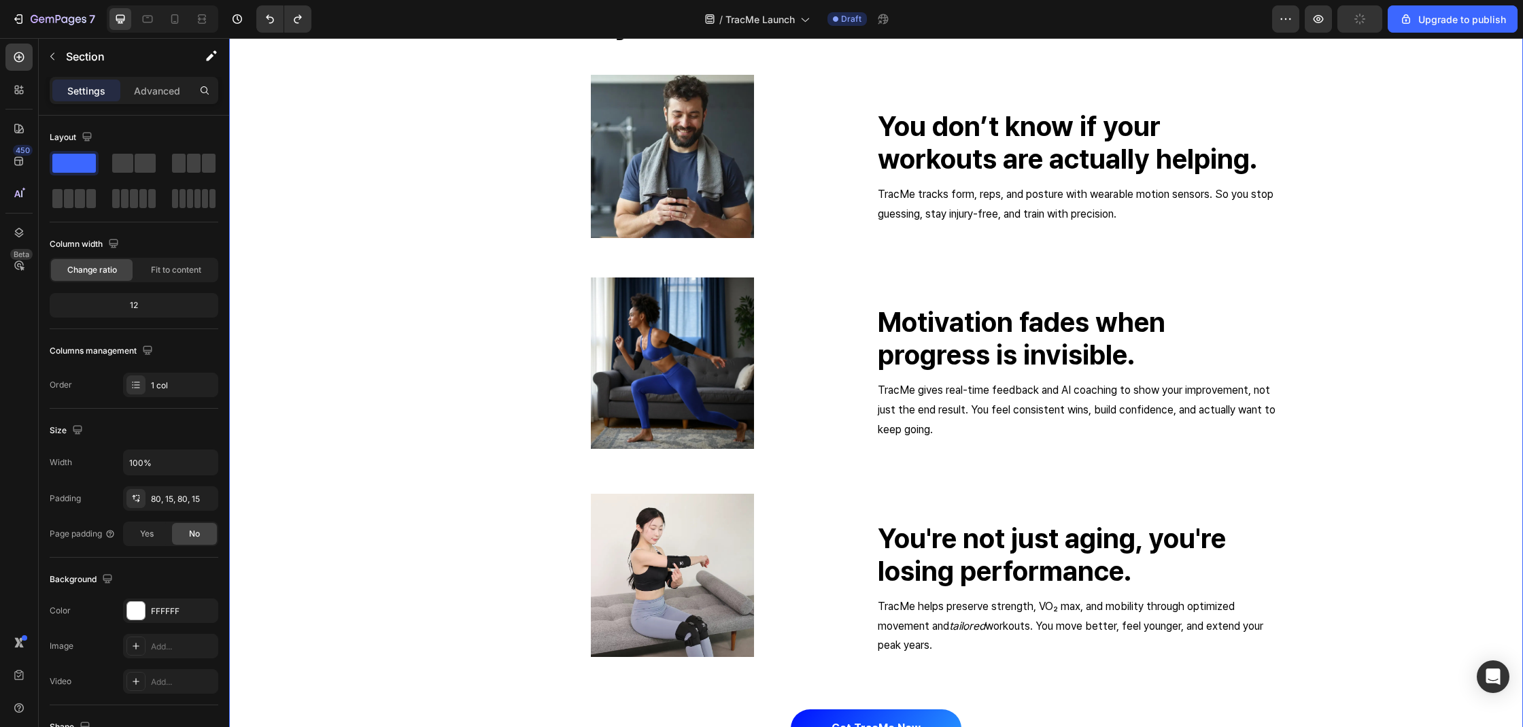
scroll to position [2136, 0]
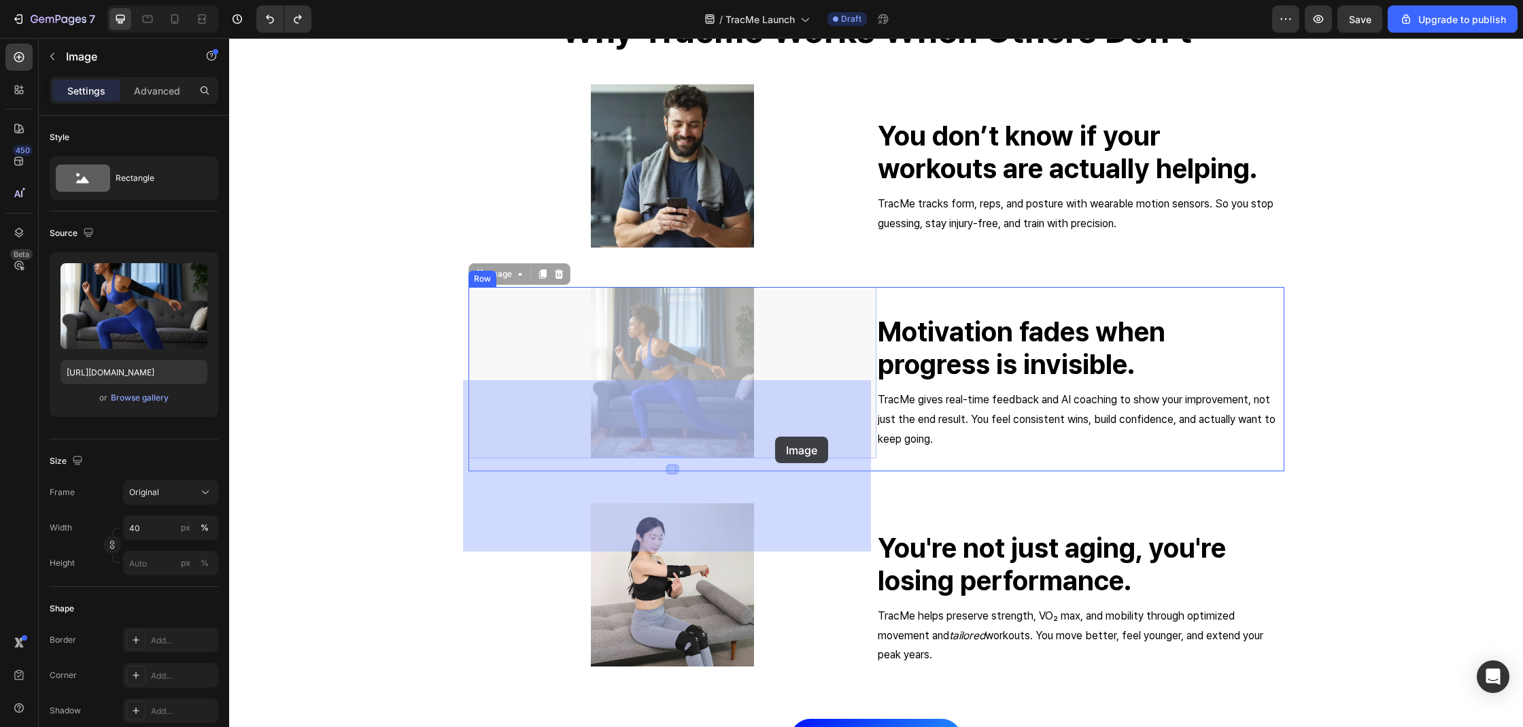
drag, startPoint x: 637, startPoint y: 443, endPoint x: 793, endPoint y: 445, distance: 155.7
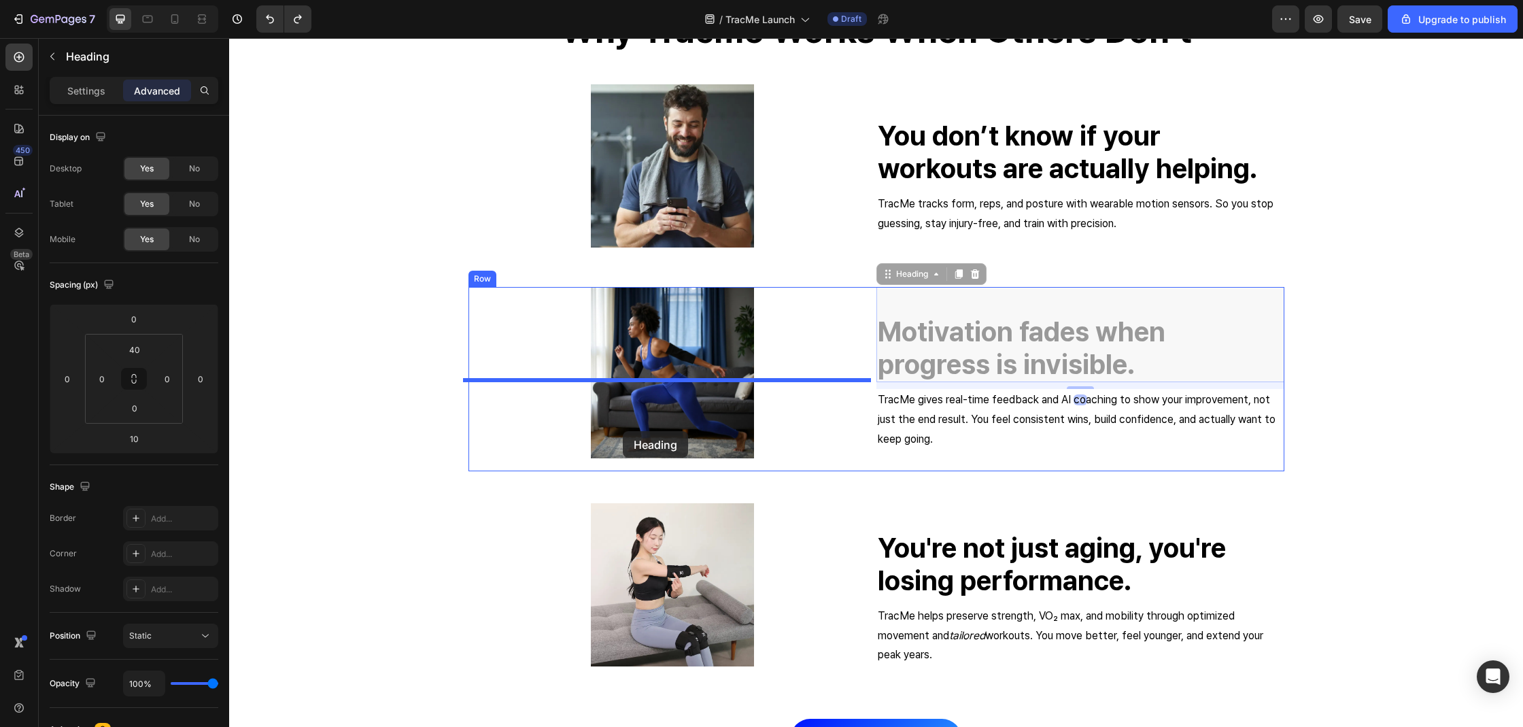
drag, startPoint x: 1024, startPoint y: 438, endPoint x: 607, endPoint y: 430, distance: 417.5
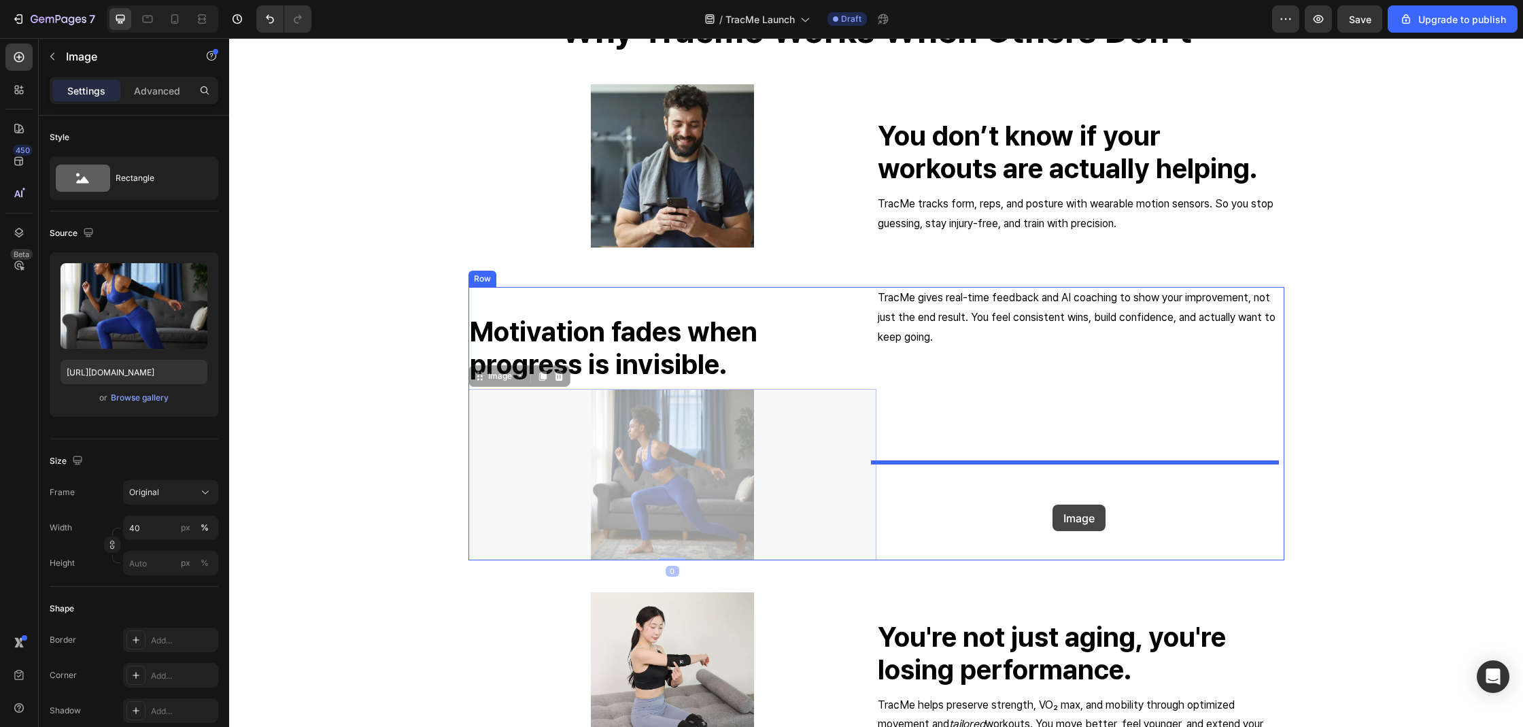
drag, startPoint x: 744, startPoint y: 536, endPoint x: 1052, endPoint y: 504, distance: 310.3
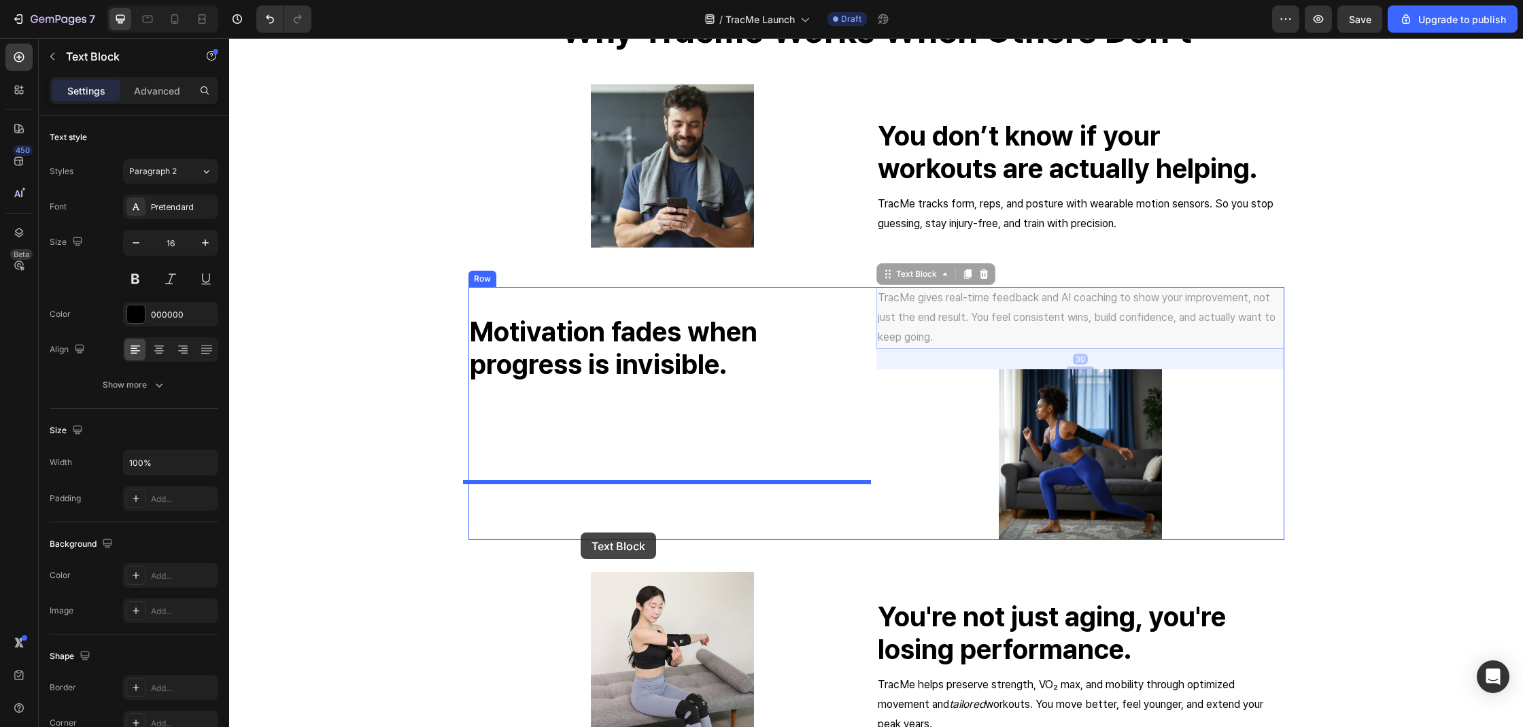
drag, startPoint x: 975, startPoint y: 399, endPoint x: 581, endPoint y: 532, distance: 416.2
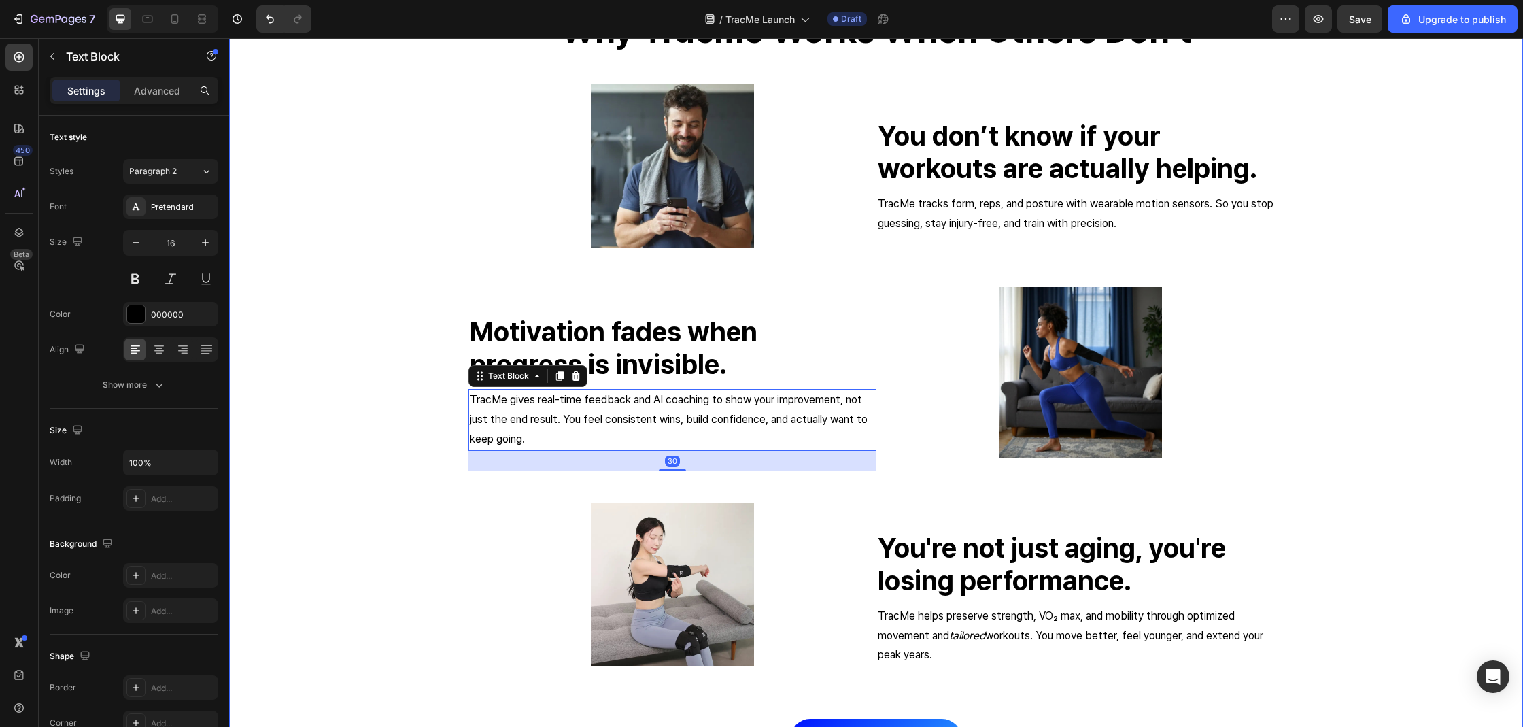
click at [1368, 477] on div "why tracme works when others don’t Heading Image You don’t know if your workout…" at bounding box center [875, 399] width 1273 height 781
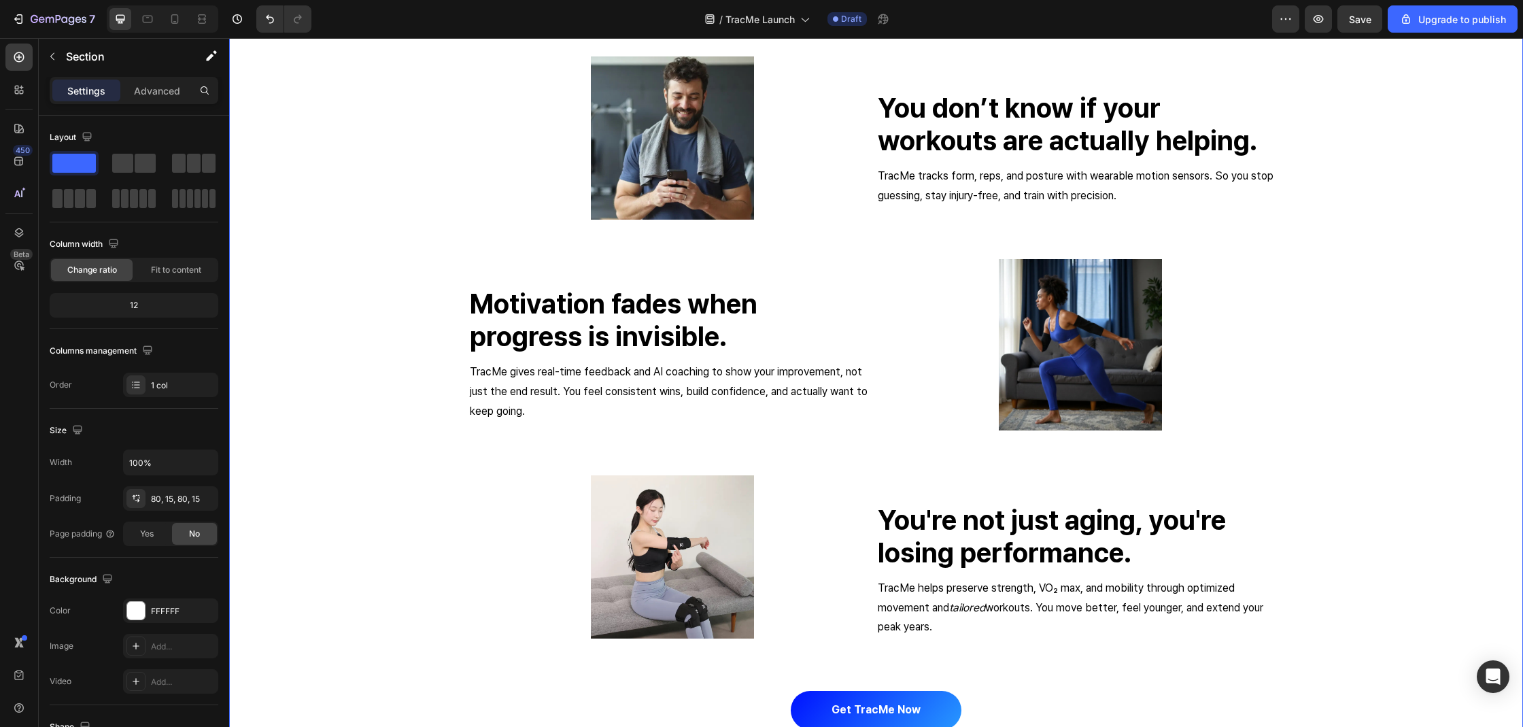
scroll to position [2164, 0]
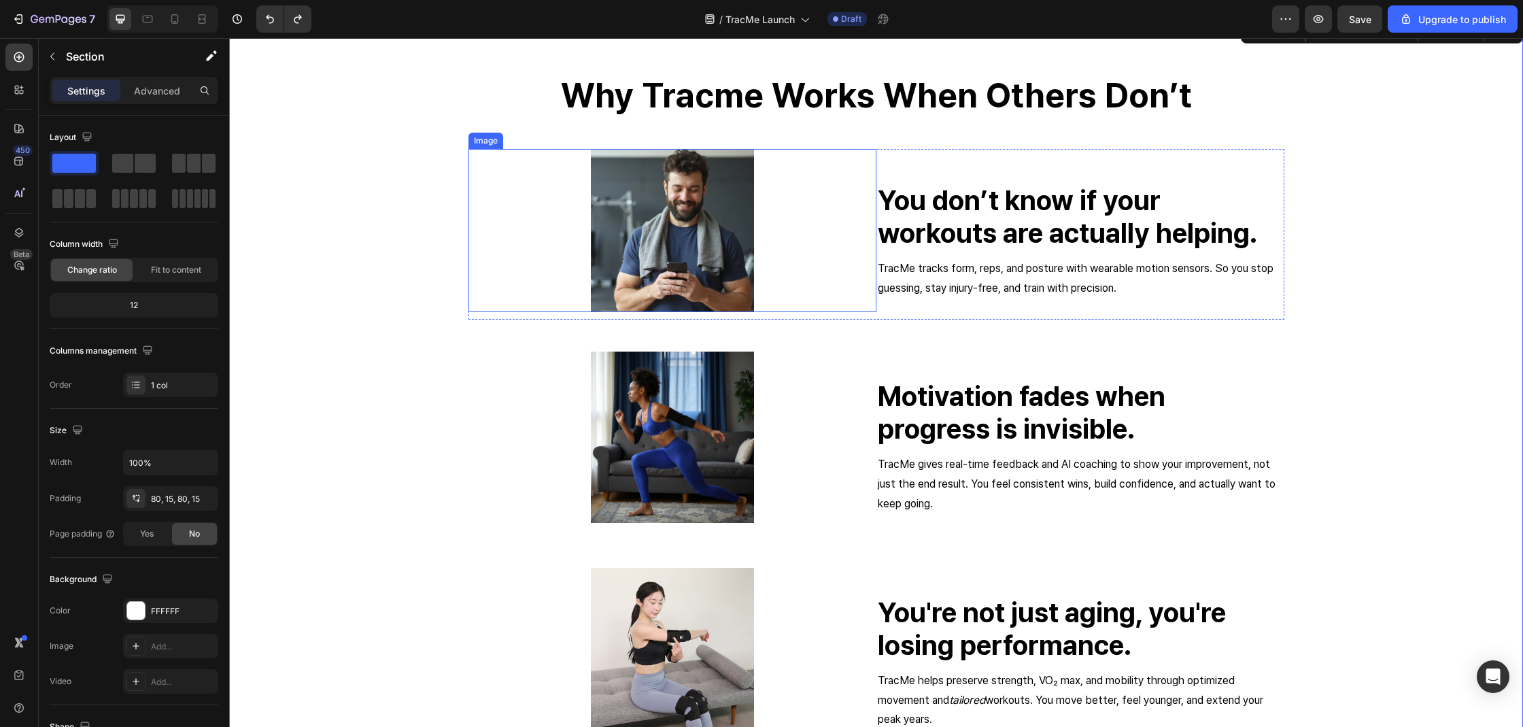
click at [593, 225] on img at bounding box center [672, 230] width 163 height 163
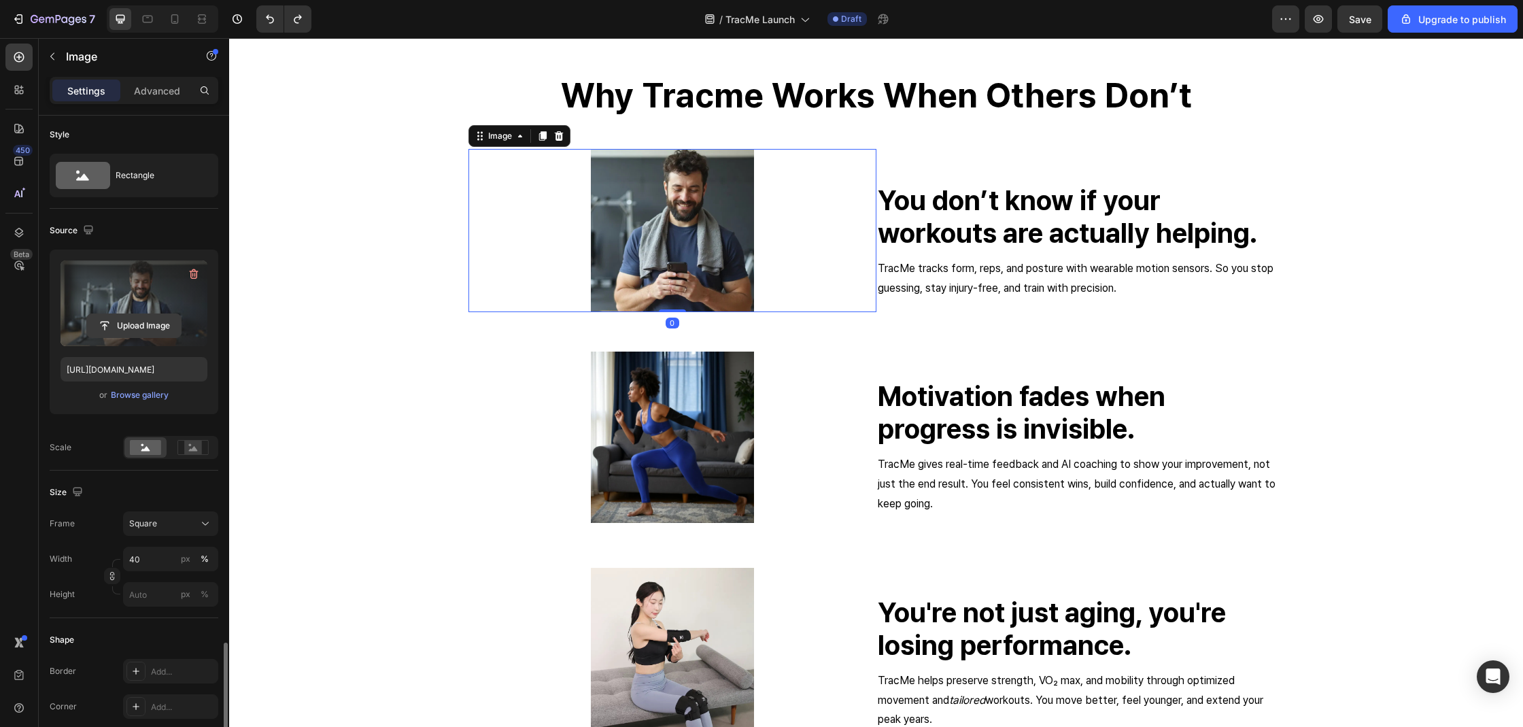
scroll to position [328, 0]
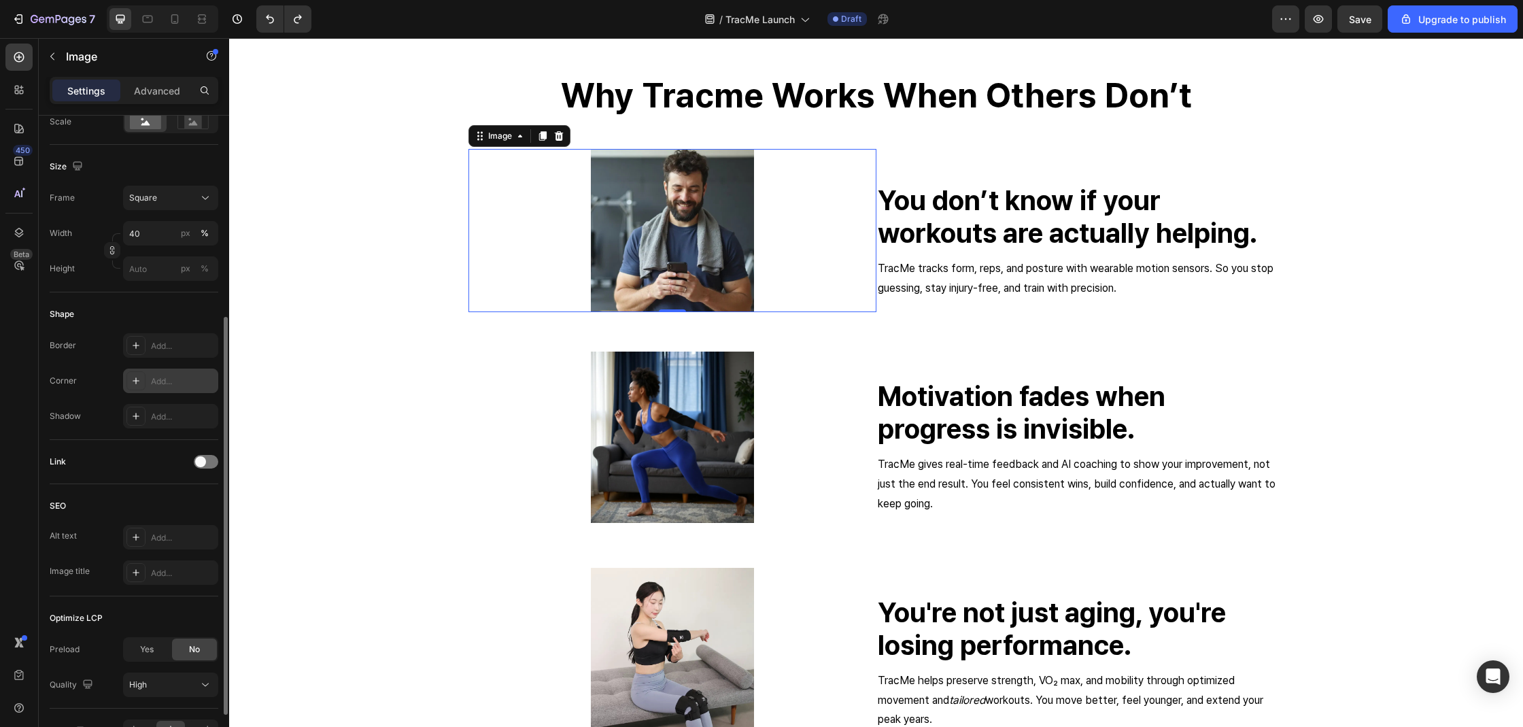
click at [145, 387] on div "Add..." at bounding box center [170, 380] width 95 height 24
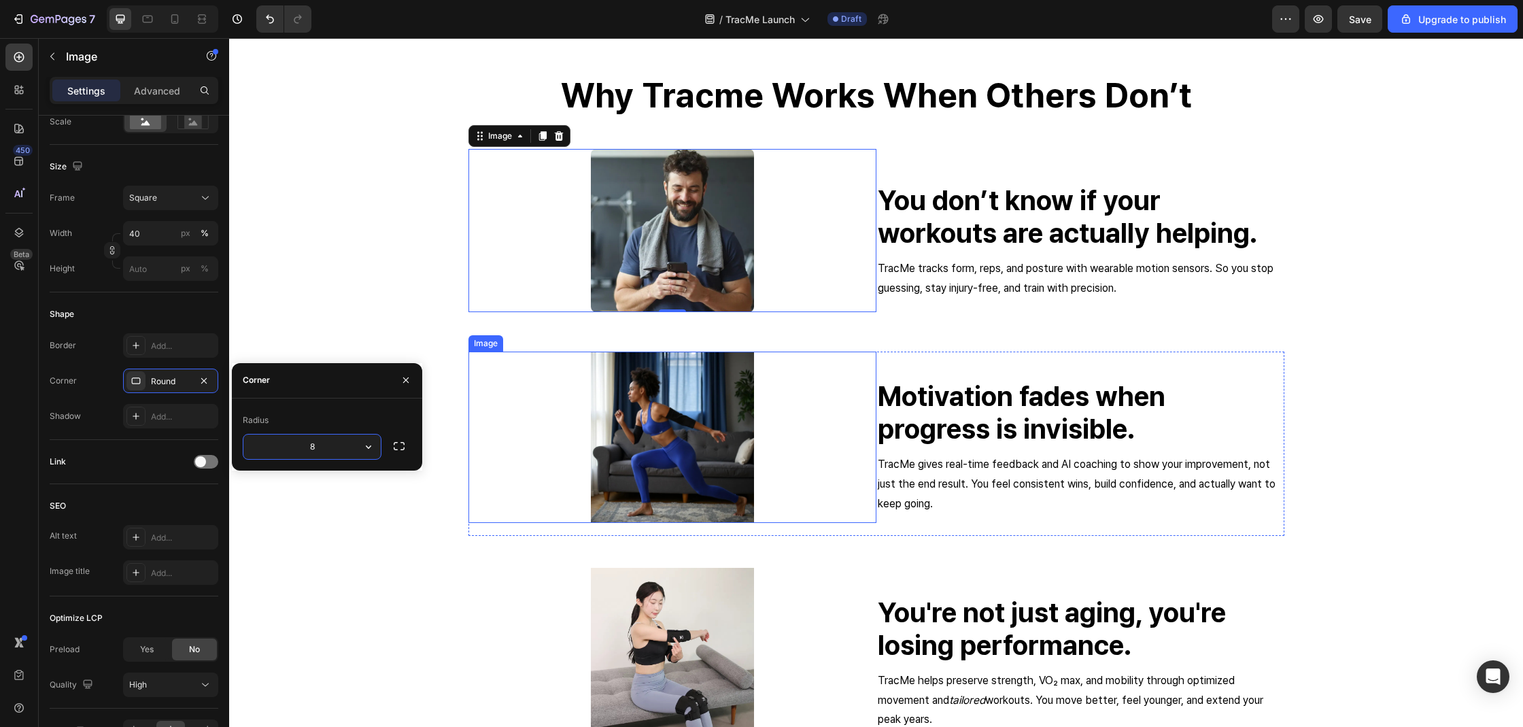
click at [699, 468] on img at bounding box center [672, 436] width 163 height 171
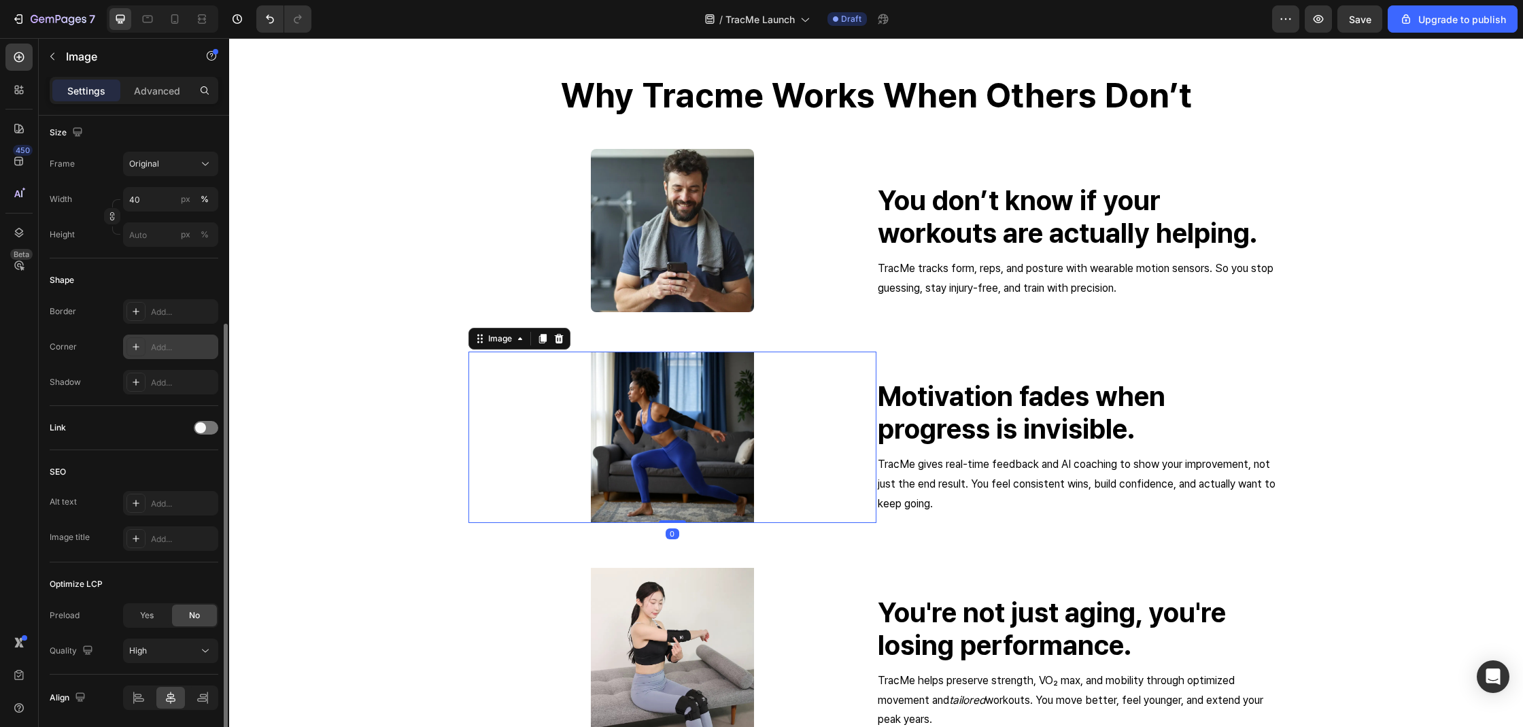
click at [137, 348] on icon at bounding box center [136, 346] width 11 height 11
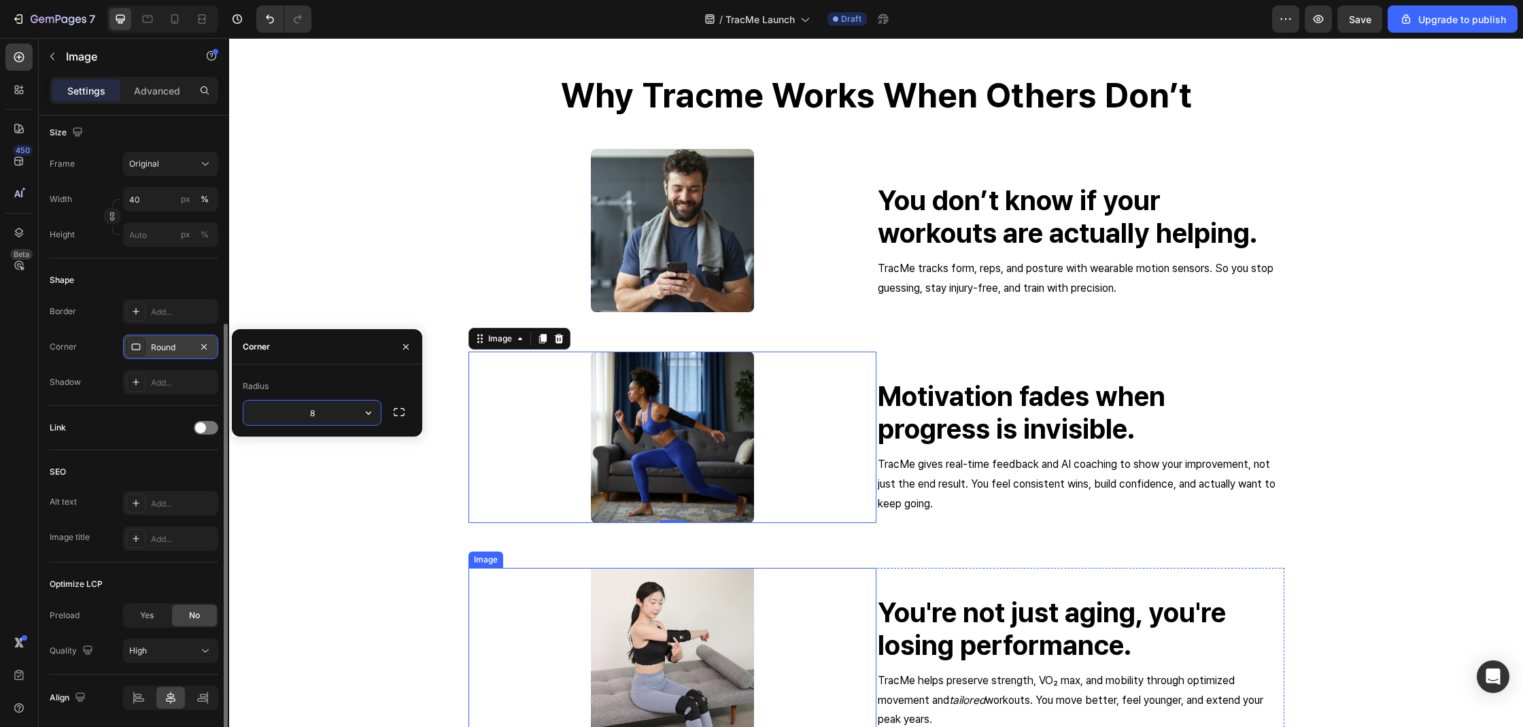
click at [610, 602] on img at bounding box center [672, 649] width 163 height 163
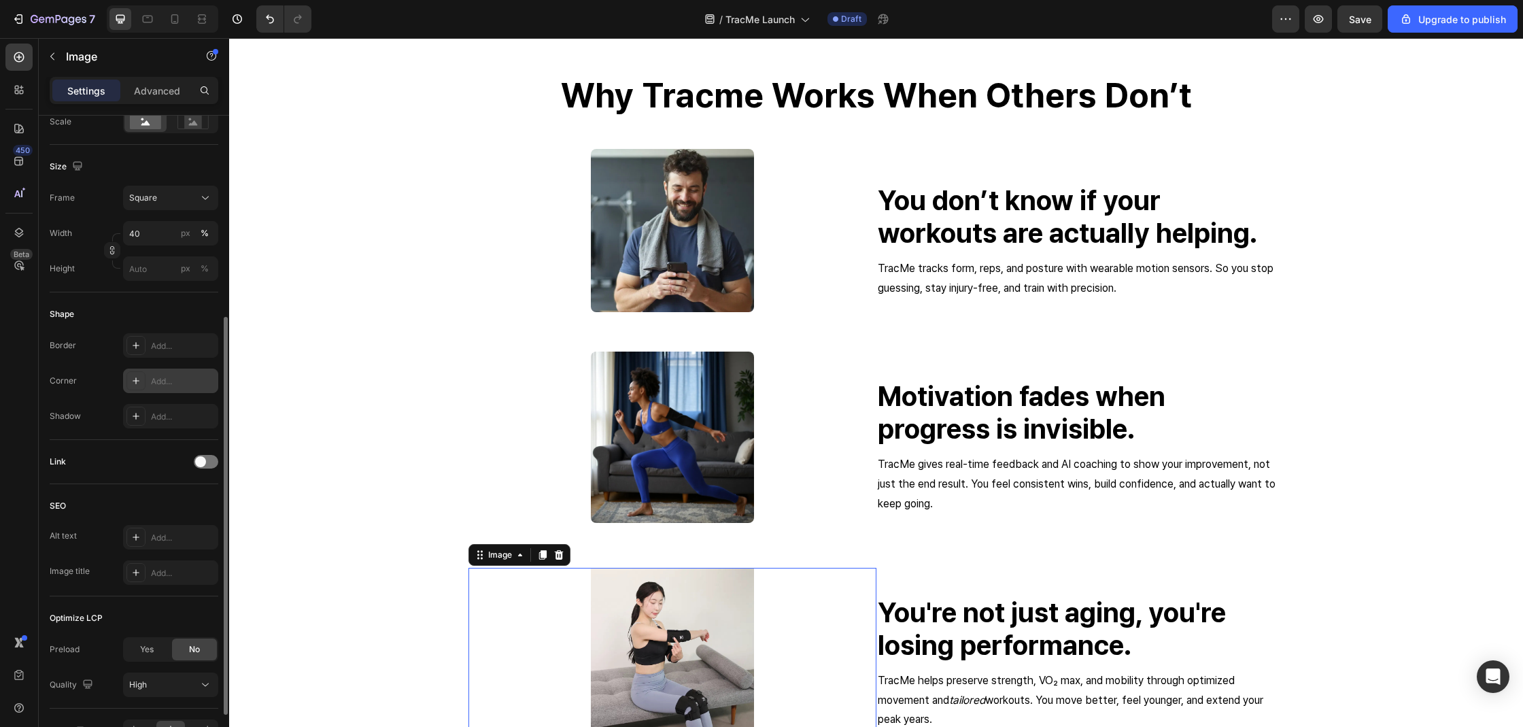
click at [138, 384] on icon at bounding box center [136, 380] width 11 height 11
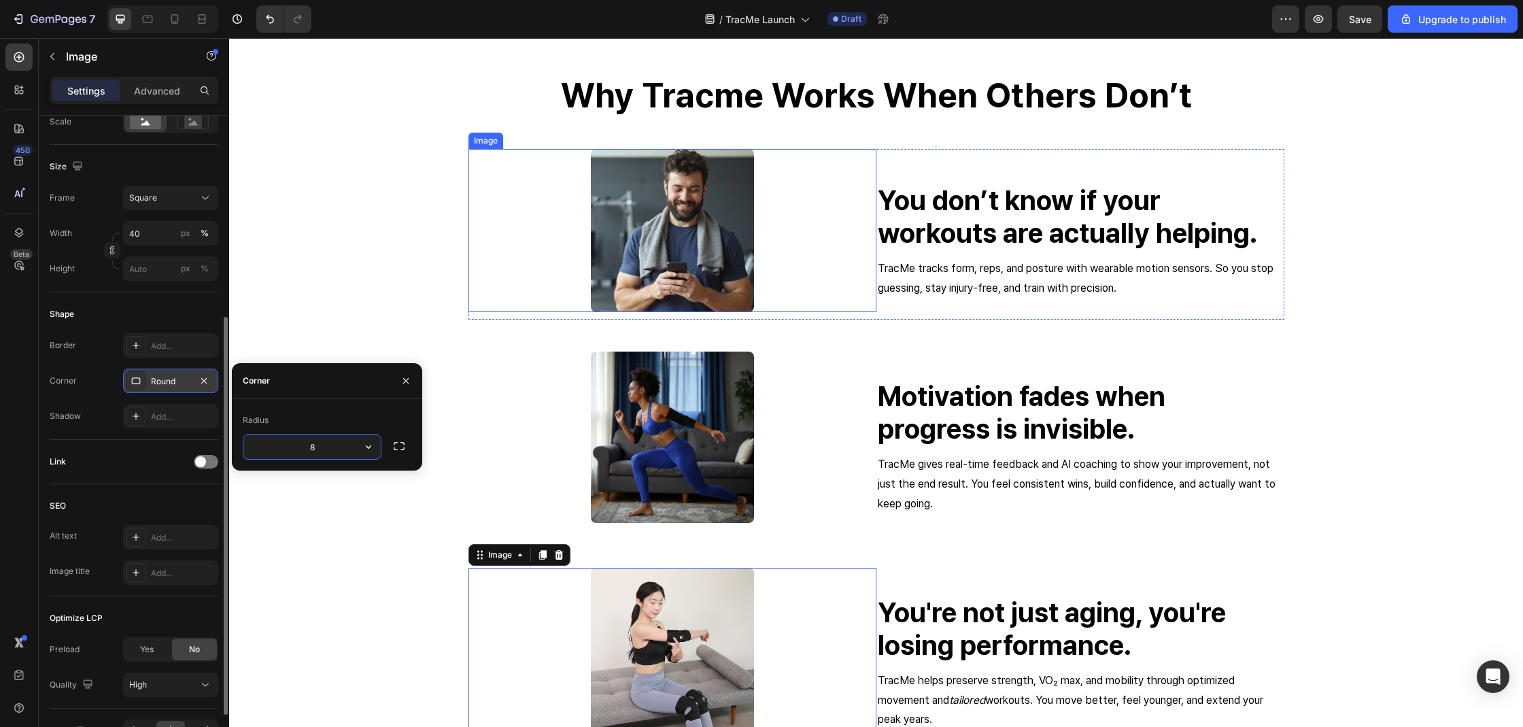
click at [688, 298] on img at bounding box center [672, 230] width 163 height 163
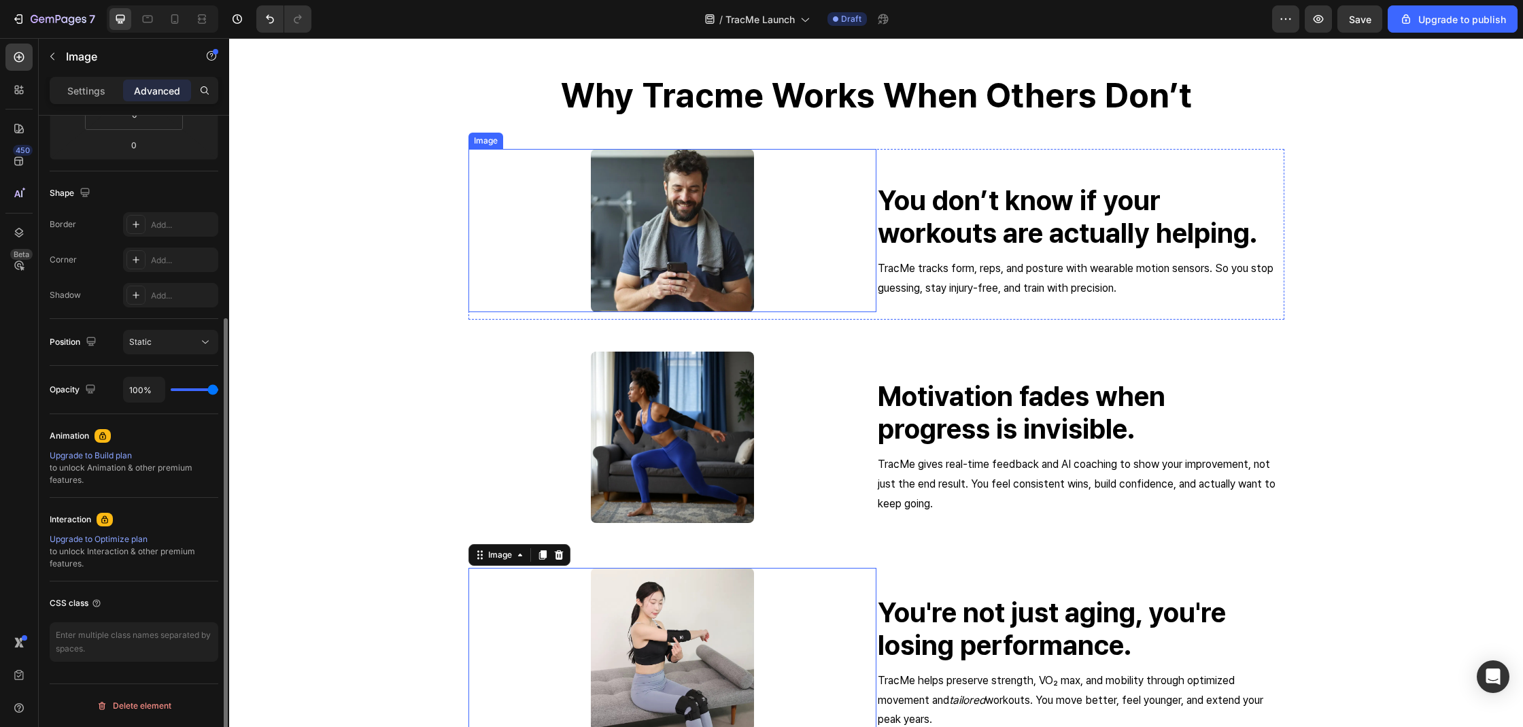
scroll to position [294, 0]
click at [106, 94] on div "Settings" at bounding box center [86, 91] width 68 height 22
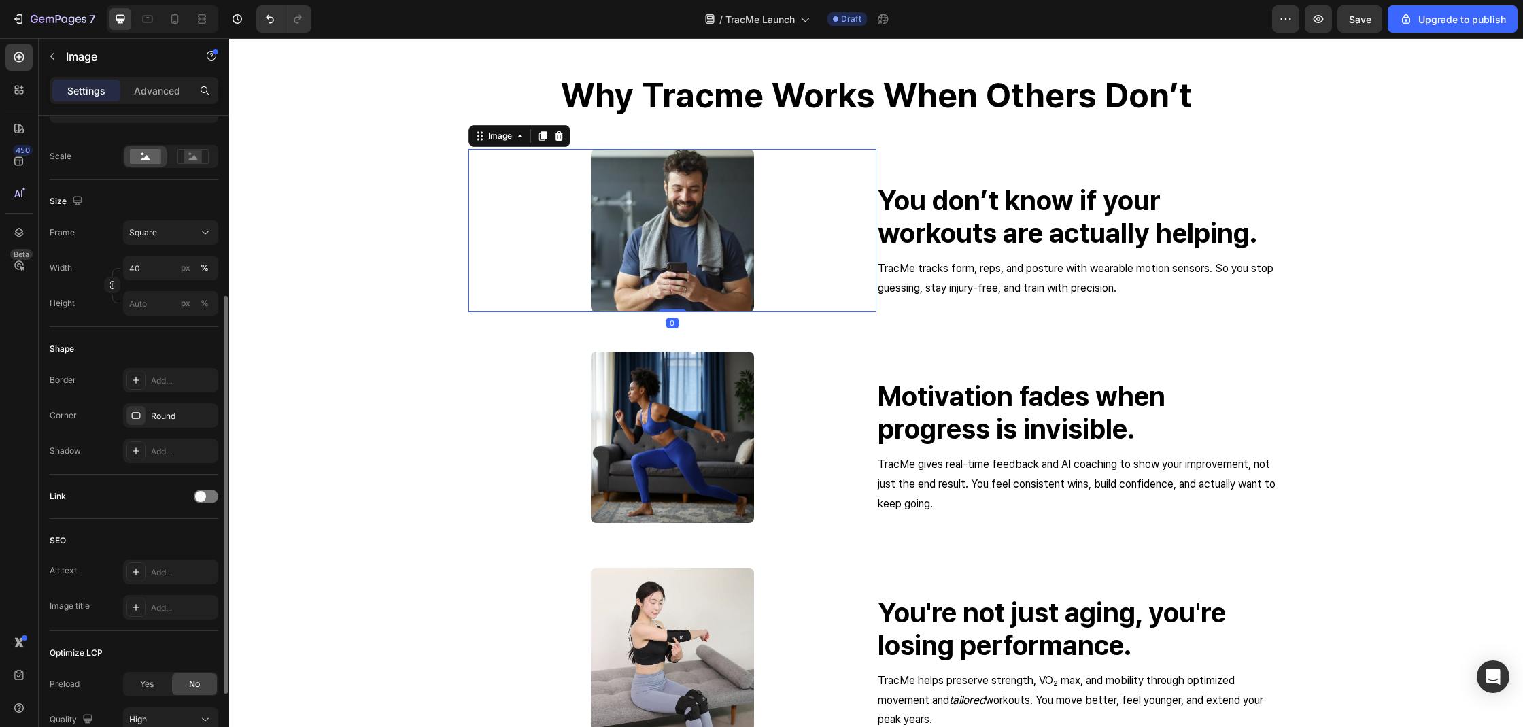
scroll to position [411, 0]
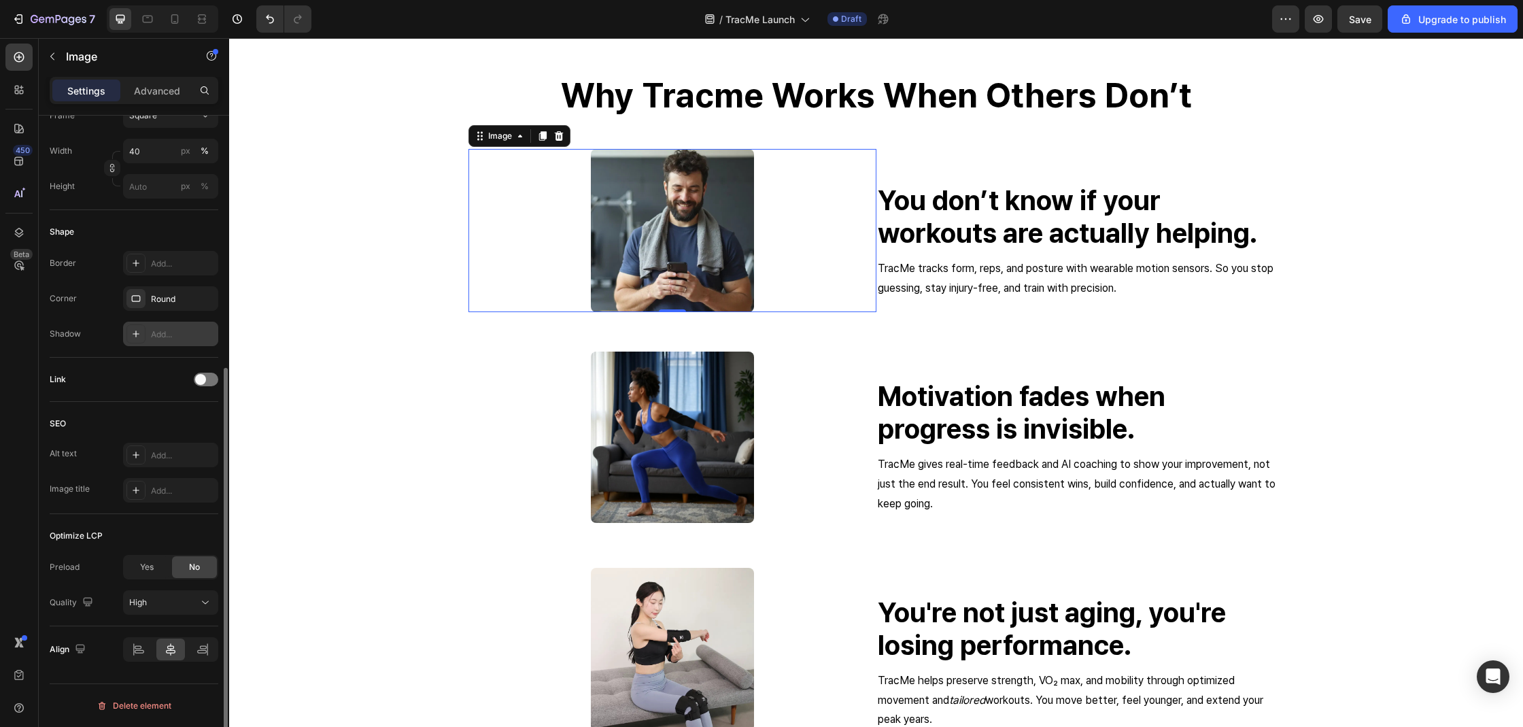
click at [138, 343] on div at bounding box center [135, 333] width 19 height 19
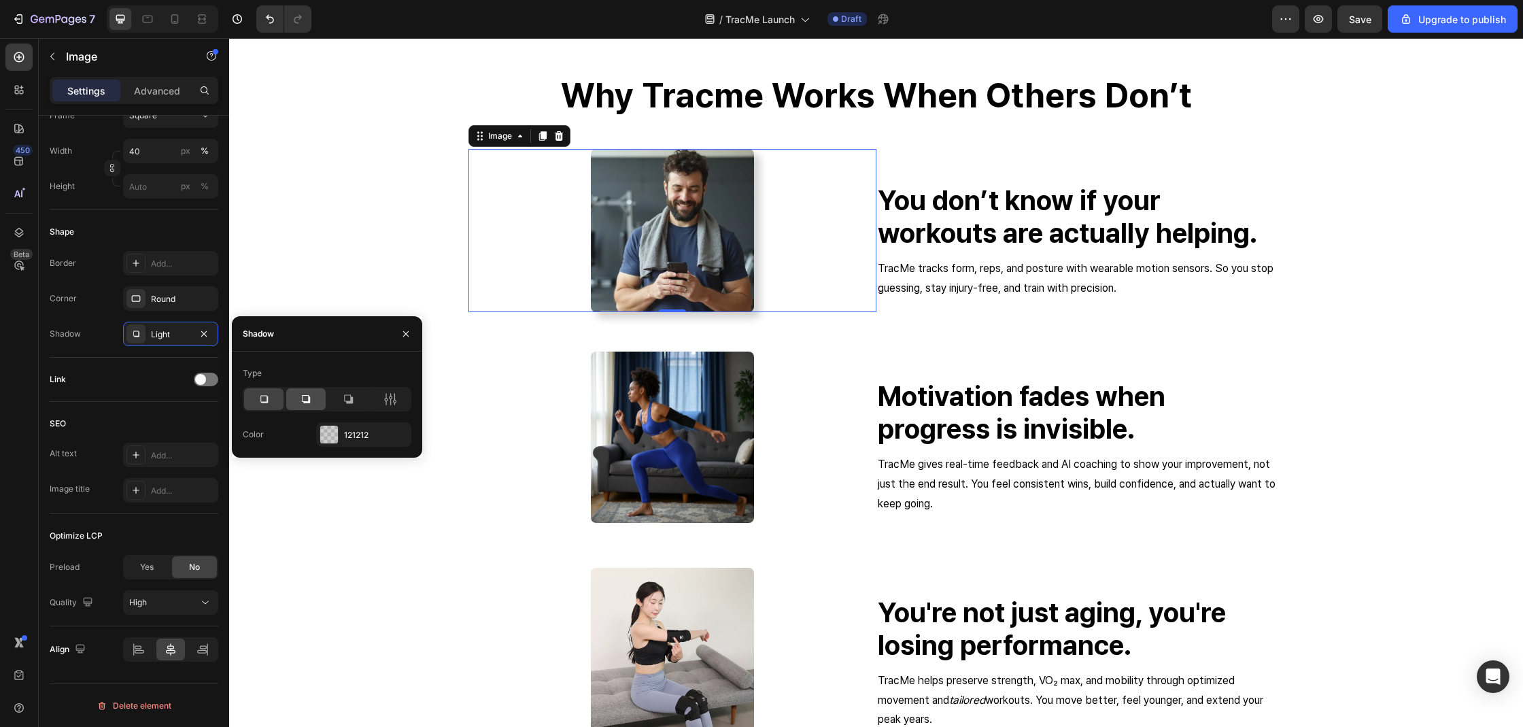
click at [300, 409] on div at bounding box center [305, 399] width 39 height 22
click at [367, 396] on div at bounding box center [347, 399] width 39 height 22
click at [311, 394] on icon at bounding box center [306, 399] width 14 height 14
click at [268, 398] on icon at bounding box center [264, 399] width 14 height 14
click at [295, 394] on div at bounding box center [305, 399] width 39 height 22
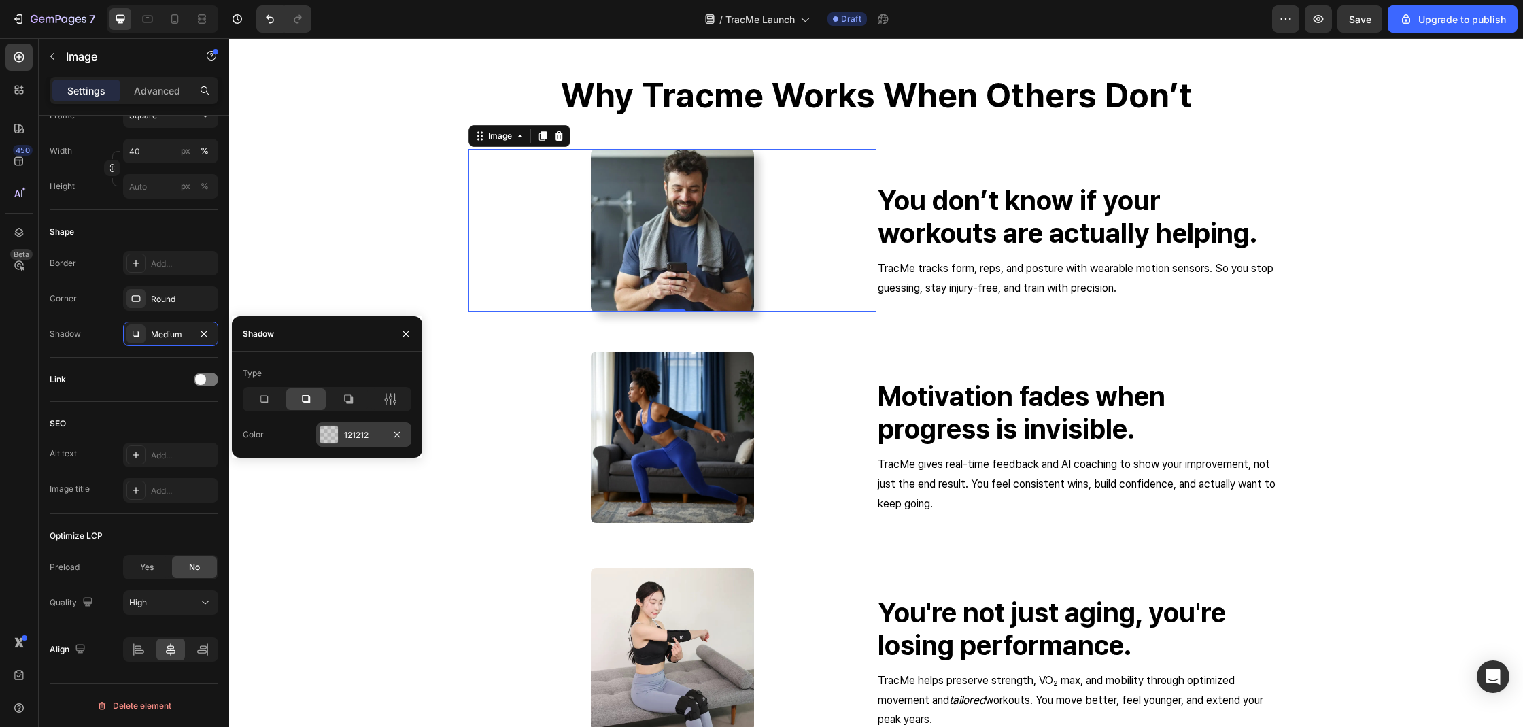
click at [339, 432] on div "121212" at bounding box center [363, 434] width 95 height 24
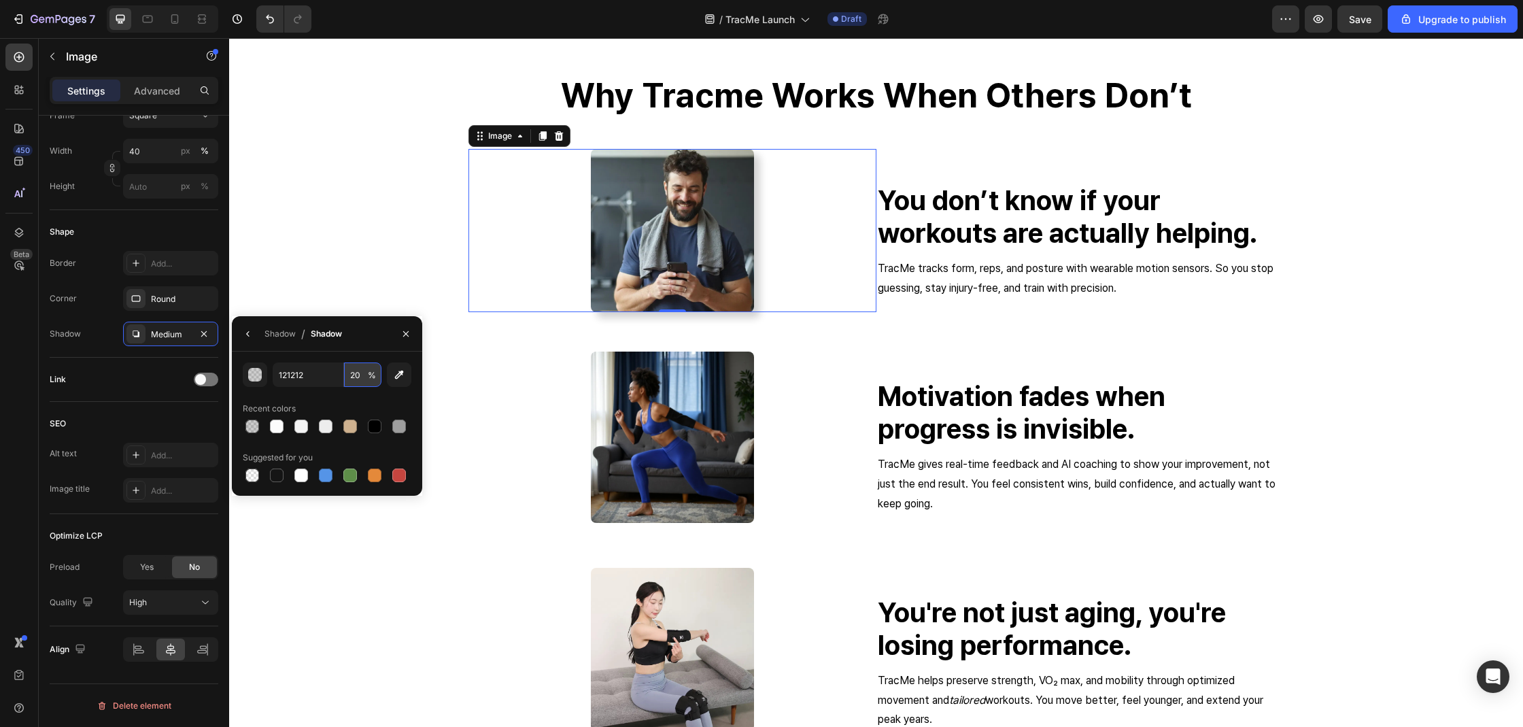
click at [357, 382] on input "20" at bounding box center [362, 374] width 37 height 24
type input "4"
type input "30"
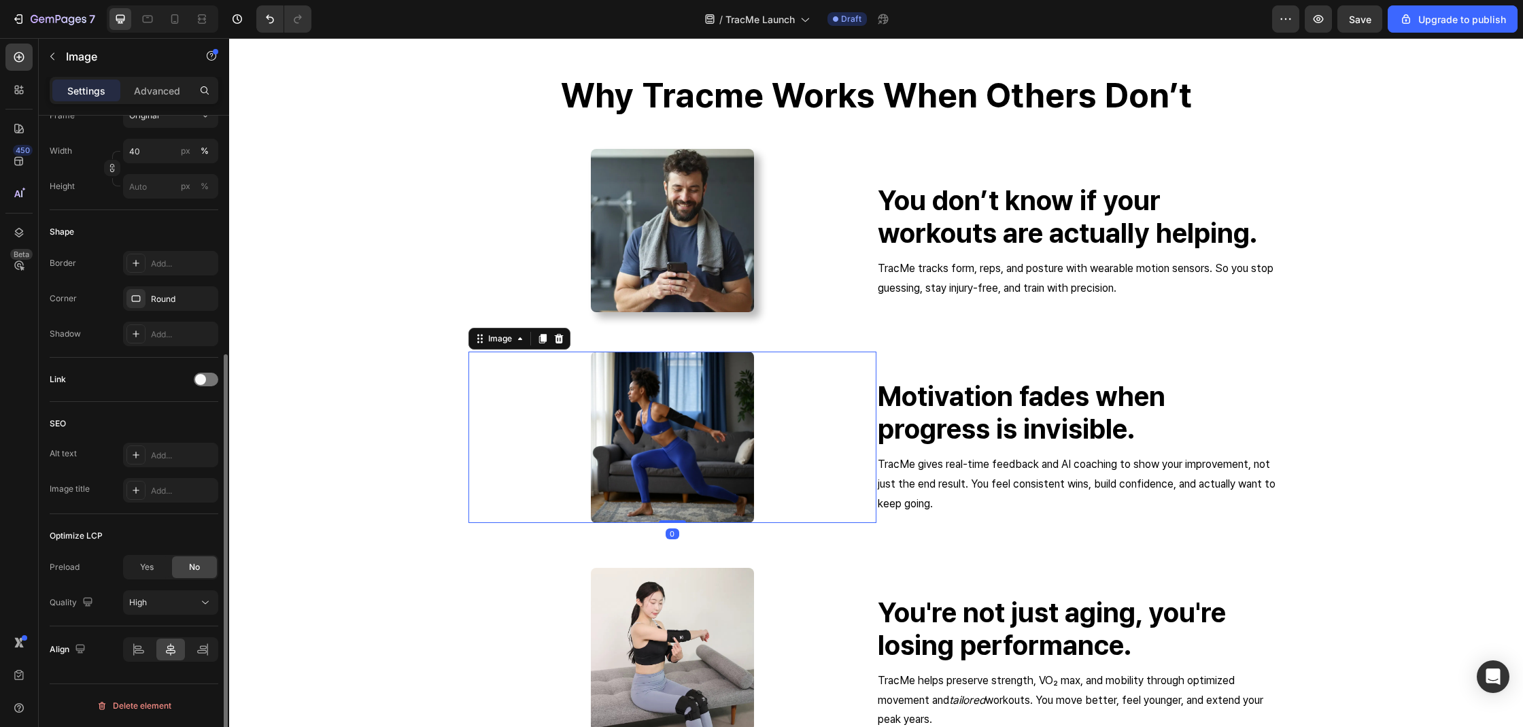
scroll to position [377, 0]
click at [656, 409] on img at bounding box center [672, 436] width 163 height 171
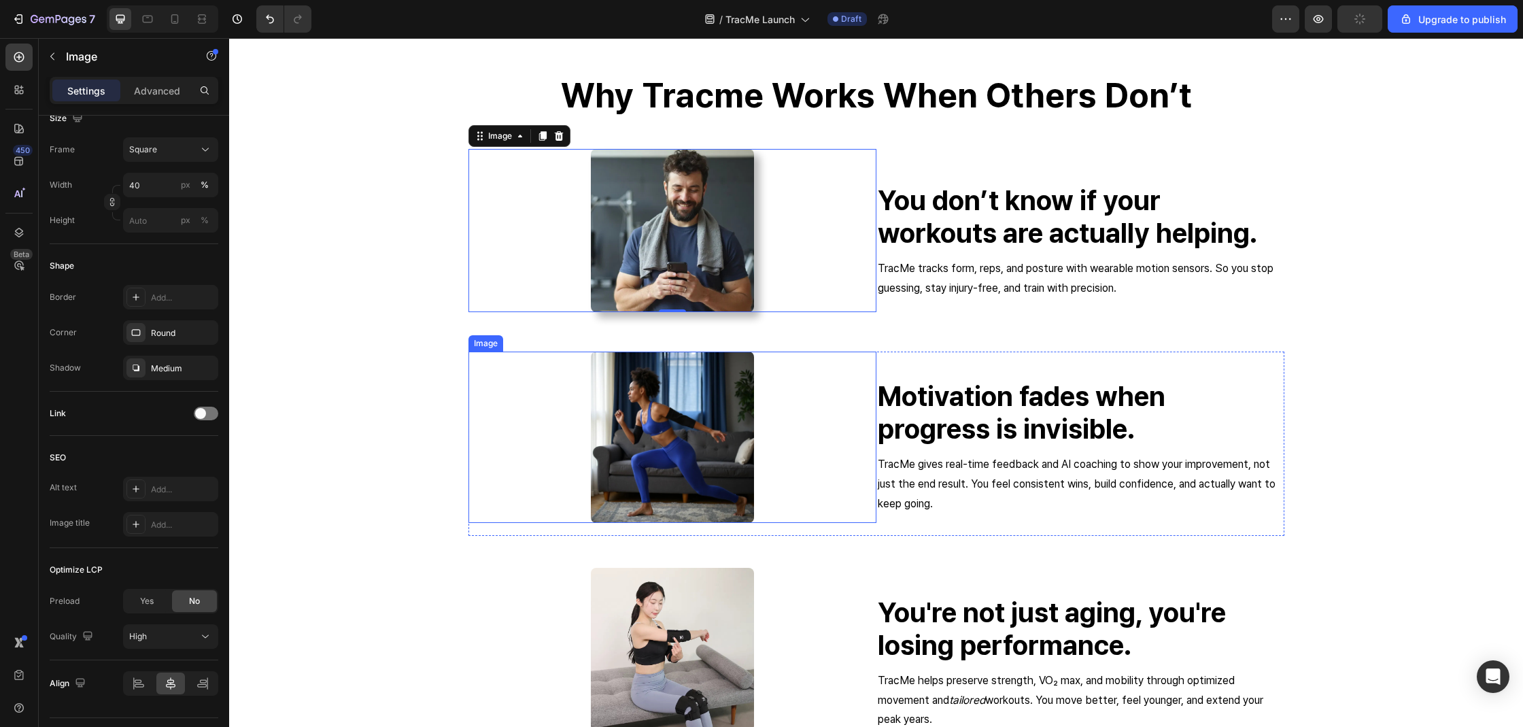
click at [657, 416] on img at bounding box center [672, 436] width 163 height 171
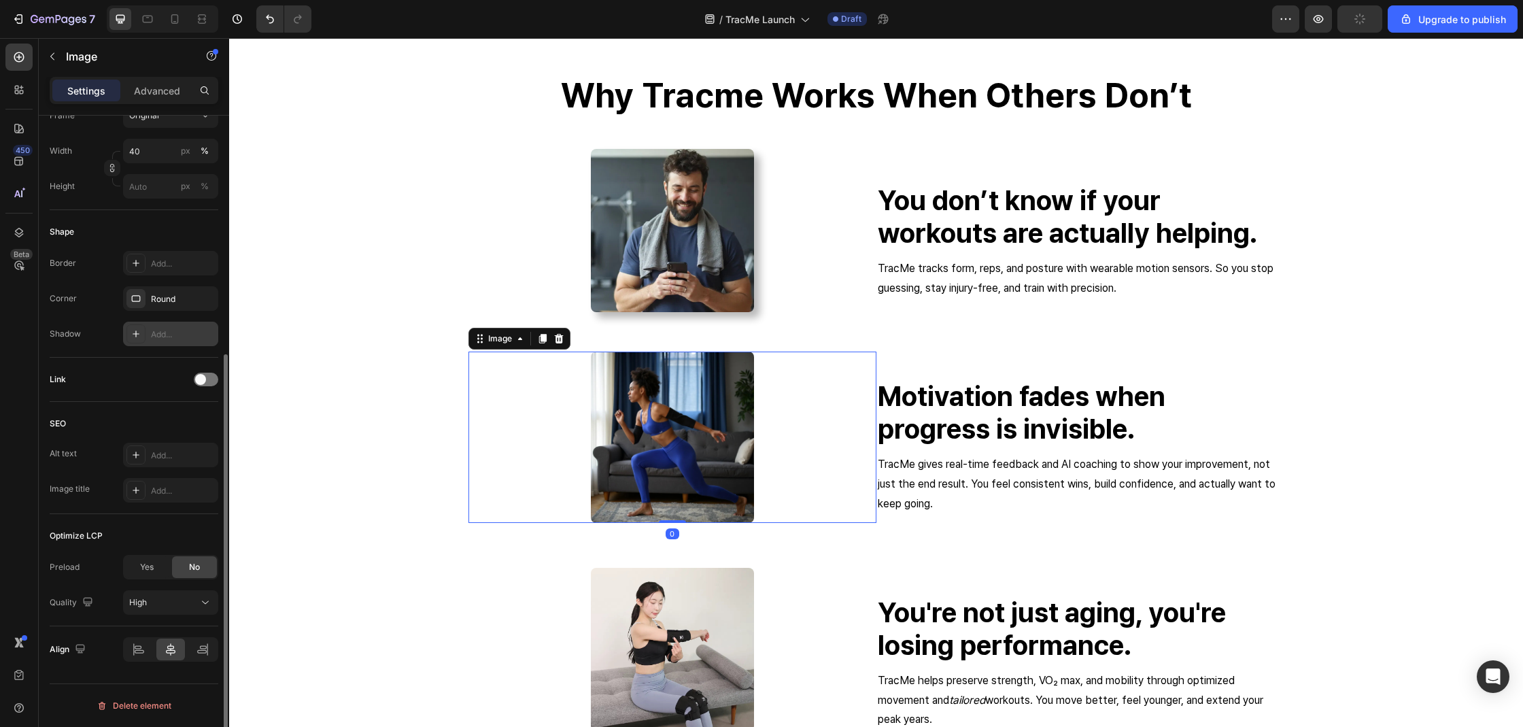
click at [158, 343] on div "Add..." at bounding box center [170, 334] width 95 height 24
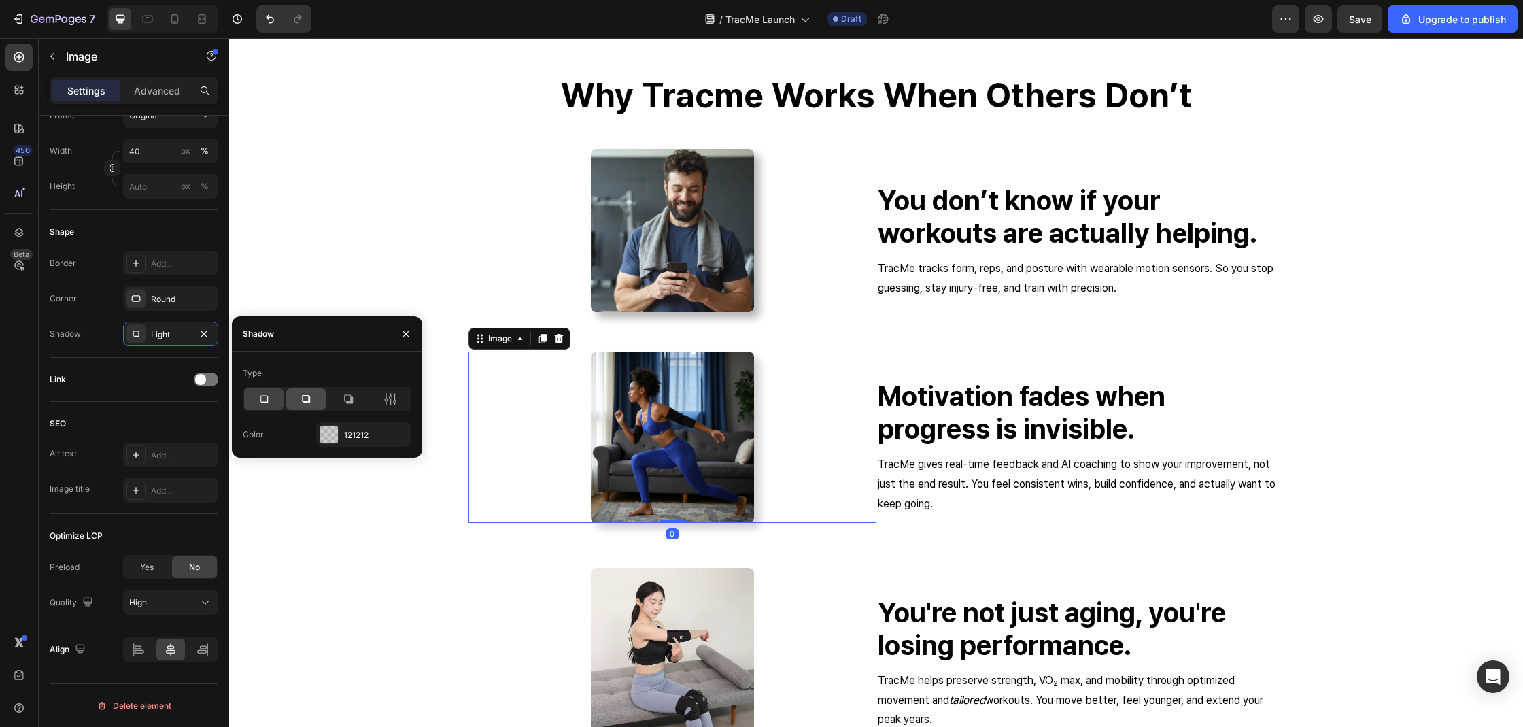
click at [288, 394] on div at bounding box center [305, 399] width 39 height 22
click at [364, 432] on div "121212" at bounding box center [363, 435] width 39 height 12
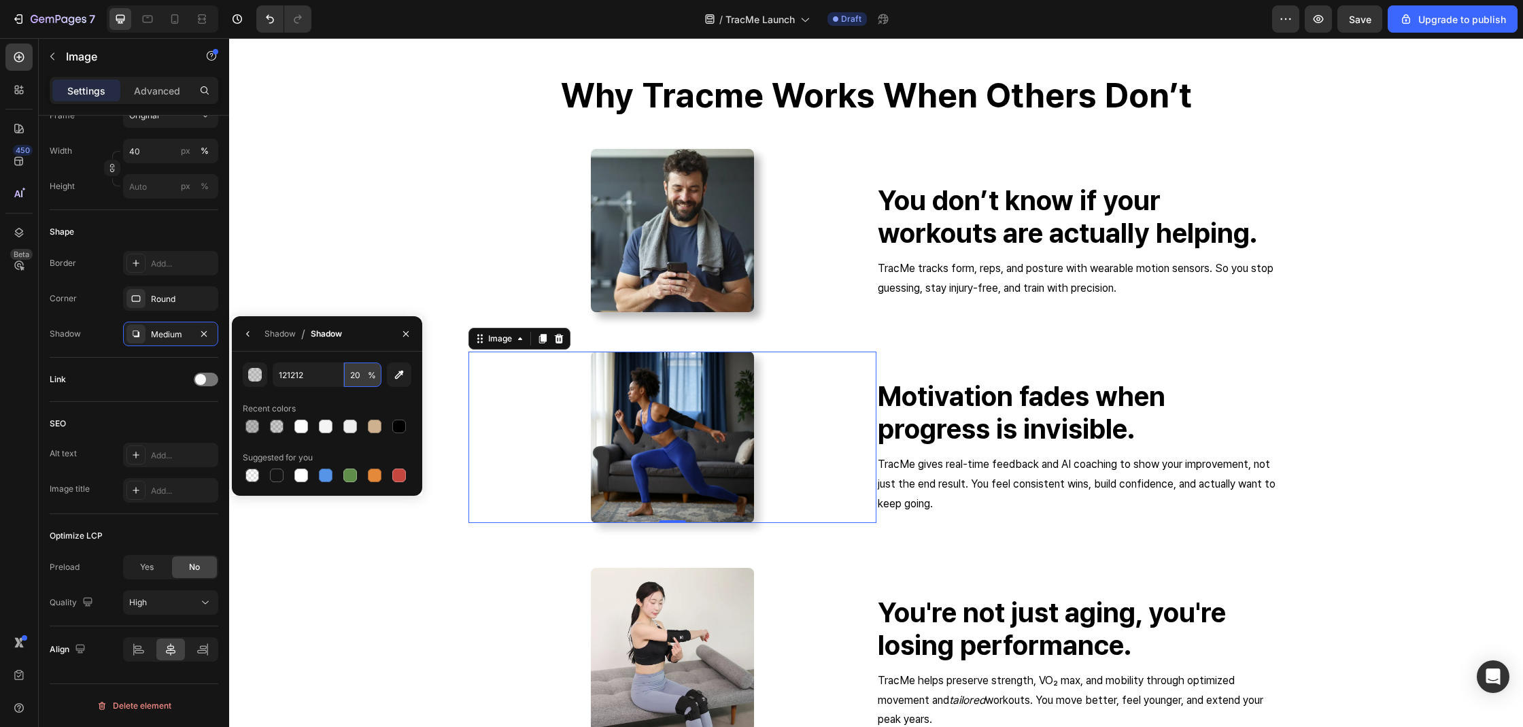
click at [360, 377] on input "20" at bounding box center [362, 374] width 37 height 24
type input "4"
type input "30"
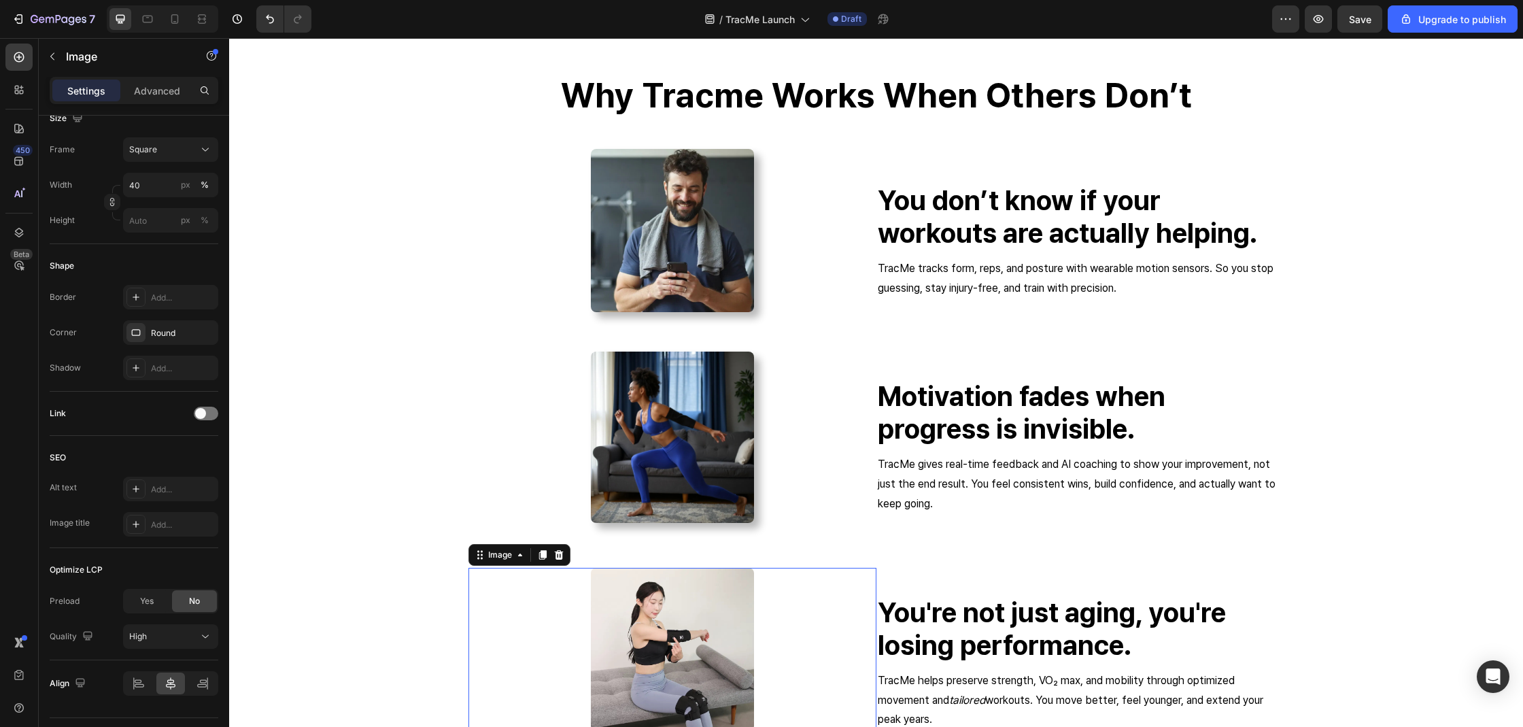
click at [660, 613] on img at bounding box center [672, 649] width 163 height 163
click at [146, 370] on div "Add..." at bounding box center [170, 368] width 95 height 24
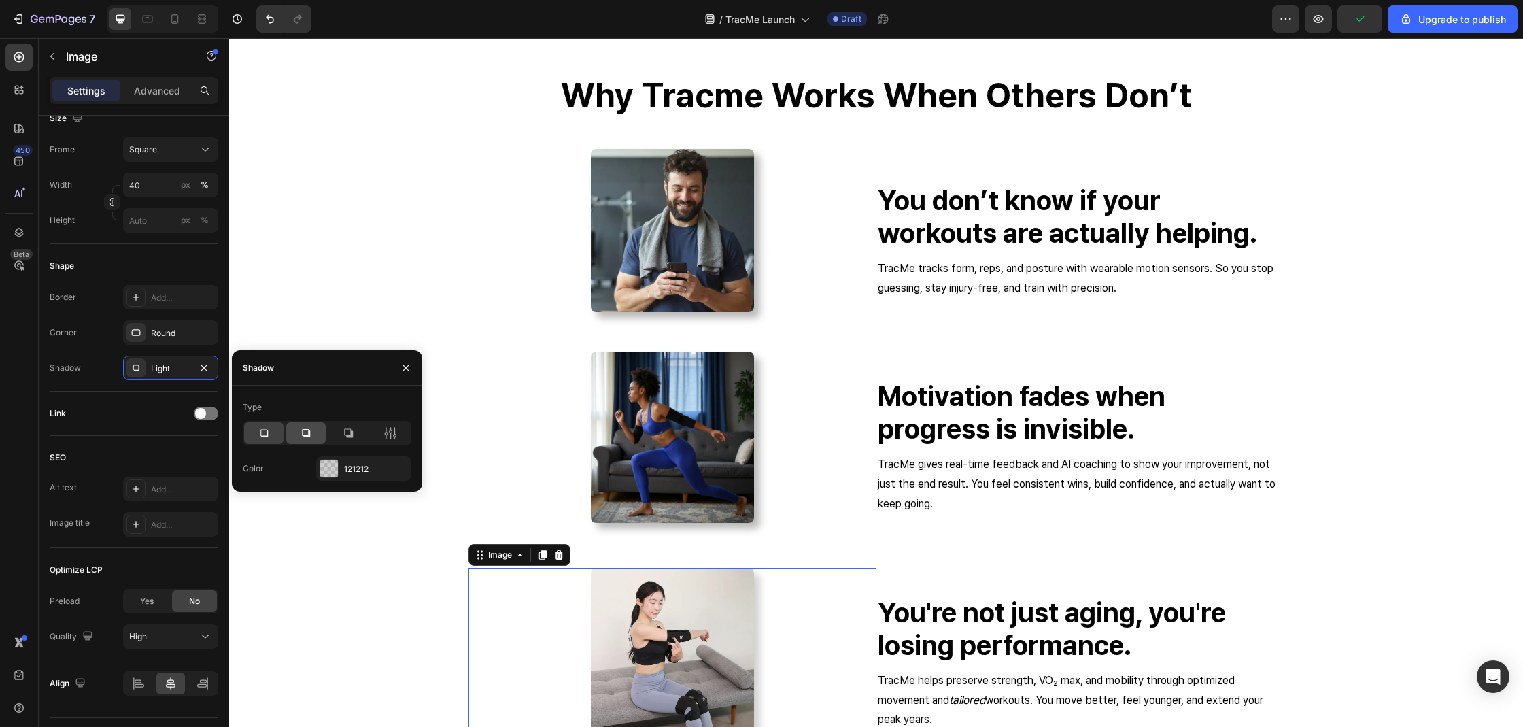
click at [310, 440] on icon at bounding box center [306, 433] width 14 height 14
click at [343, 458] on div "121212" at bounding box center [363, 468] width 95 height 24
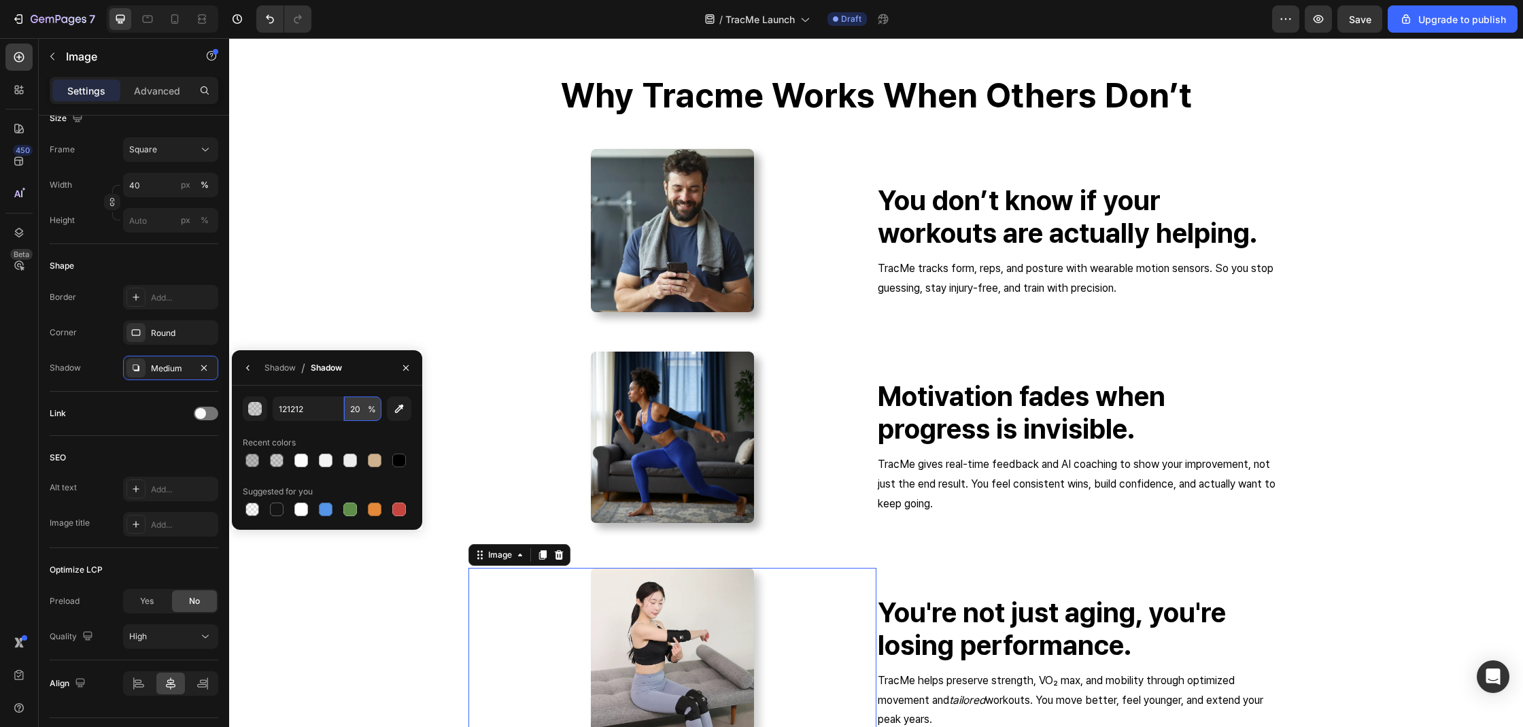
click at [350, 412] on input "20" at bounding box center [362, 408] width 37 height 24
type input "30"
click at [542, 299] on div at bounding box center [672, 230] width 408 height 163
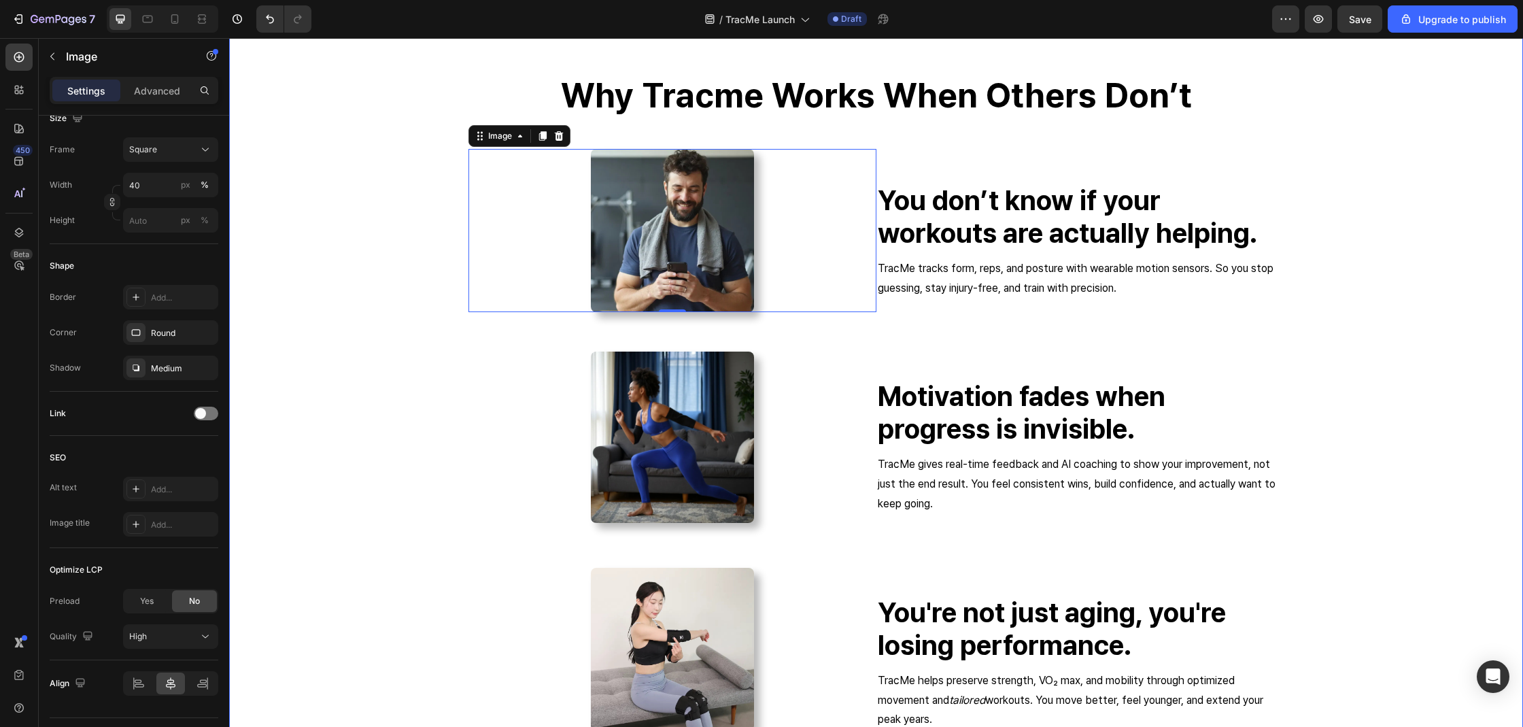
click at [294, 280] on div "why tracme works when others don’t Heading Image 0 You don’t know if your worko…" at bounding box center [875, 463] width 1273 height 781
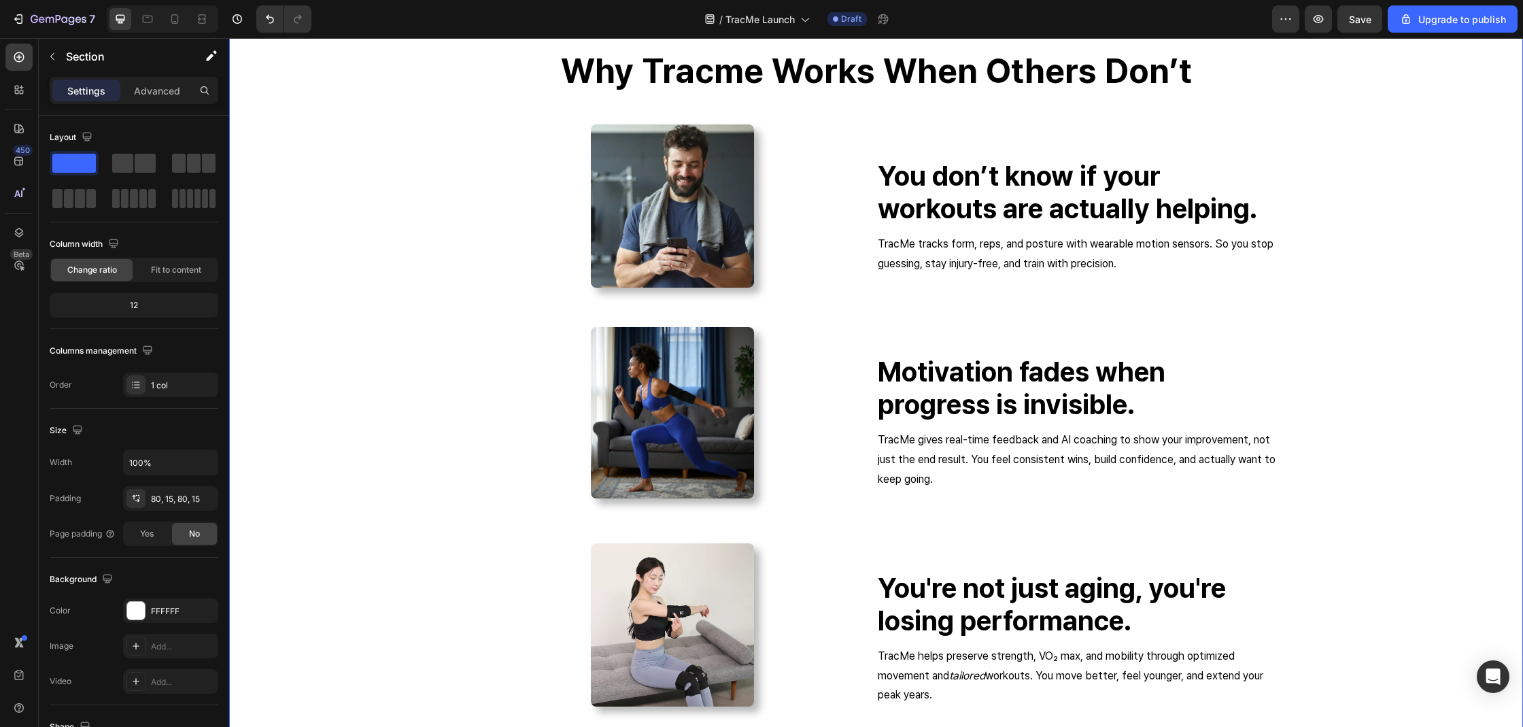
scroll to position [2189, 0]
click at [831, 413] on div at bounding box center [672, 412] width 408 height 171
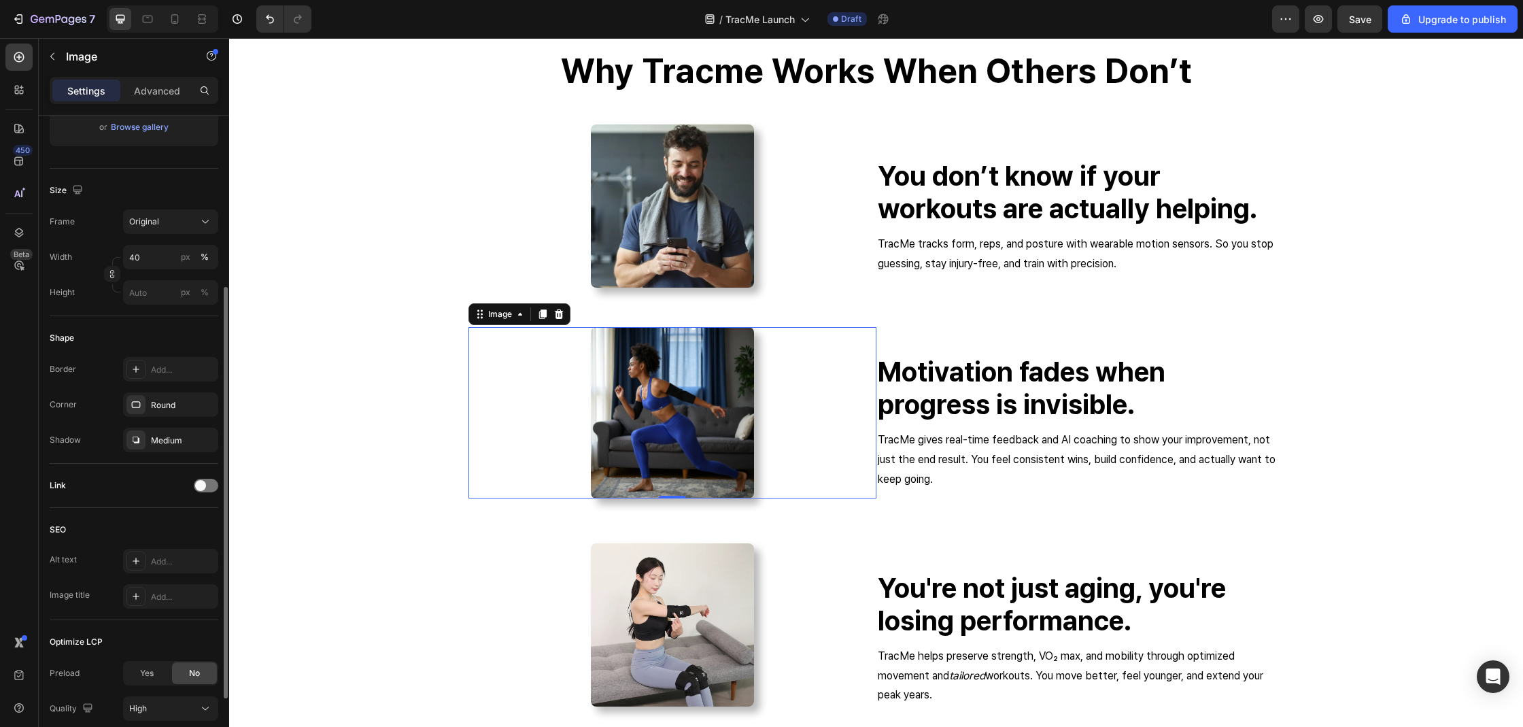
scroll to position [377, 0]
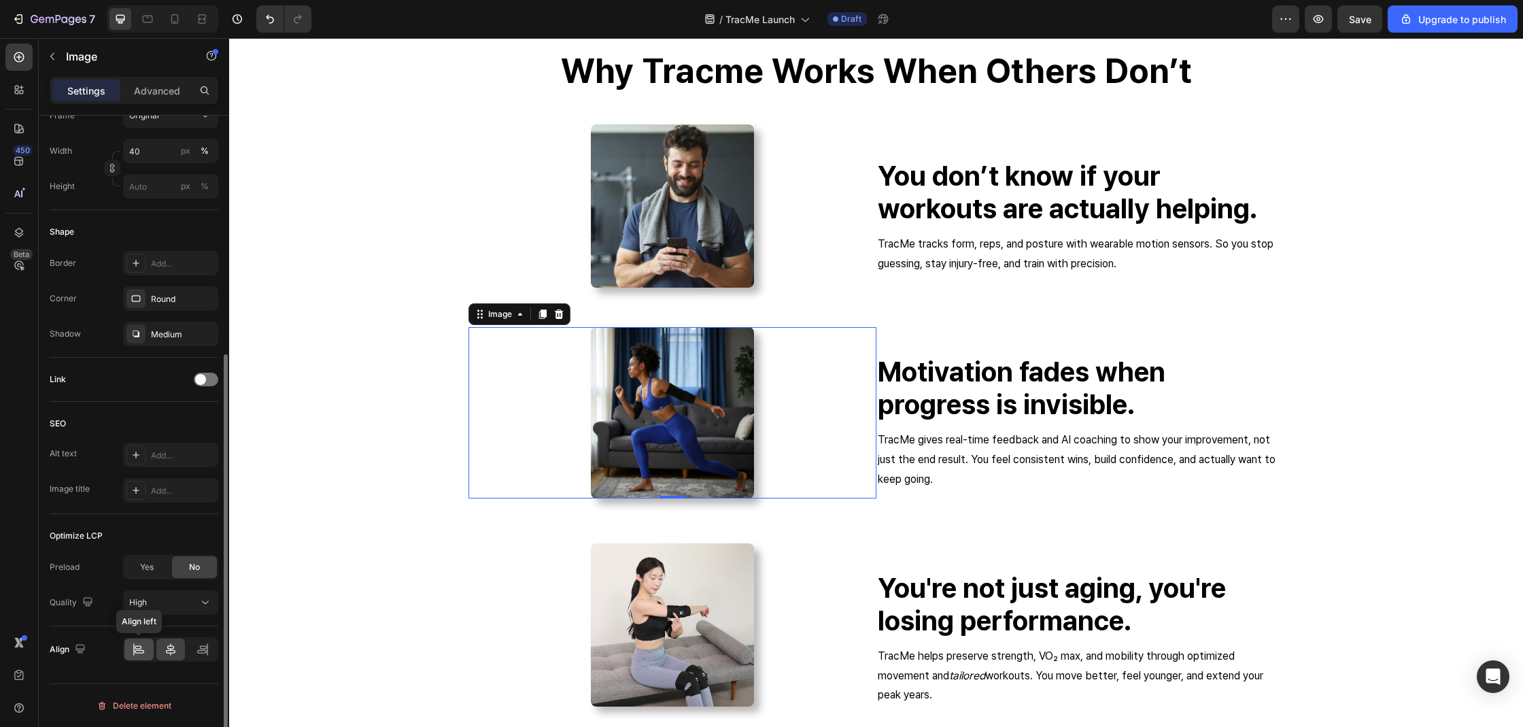
click at [135, 650] on icon at bounding box center [140, 651] width 10 height 3
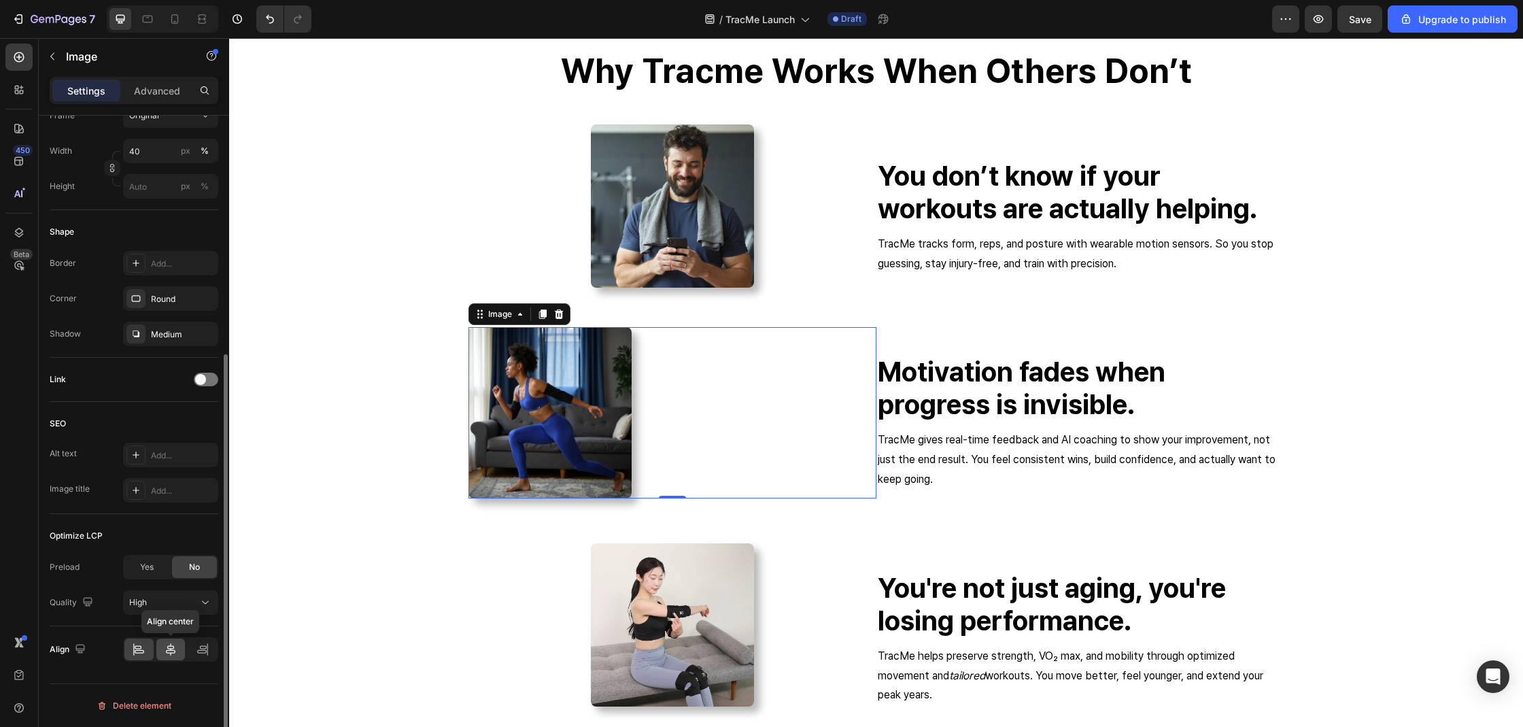
click at [166, 652] on icon at bounding box center [171, 649] width 10 height 12
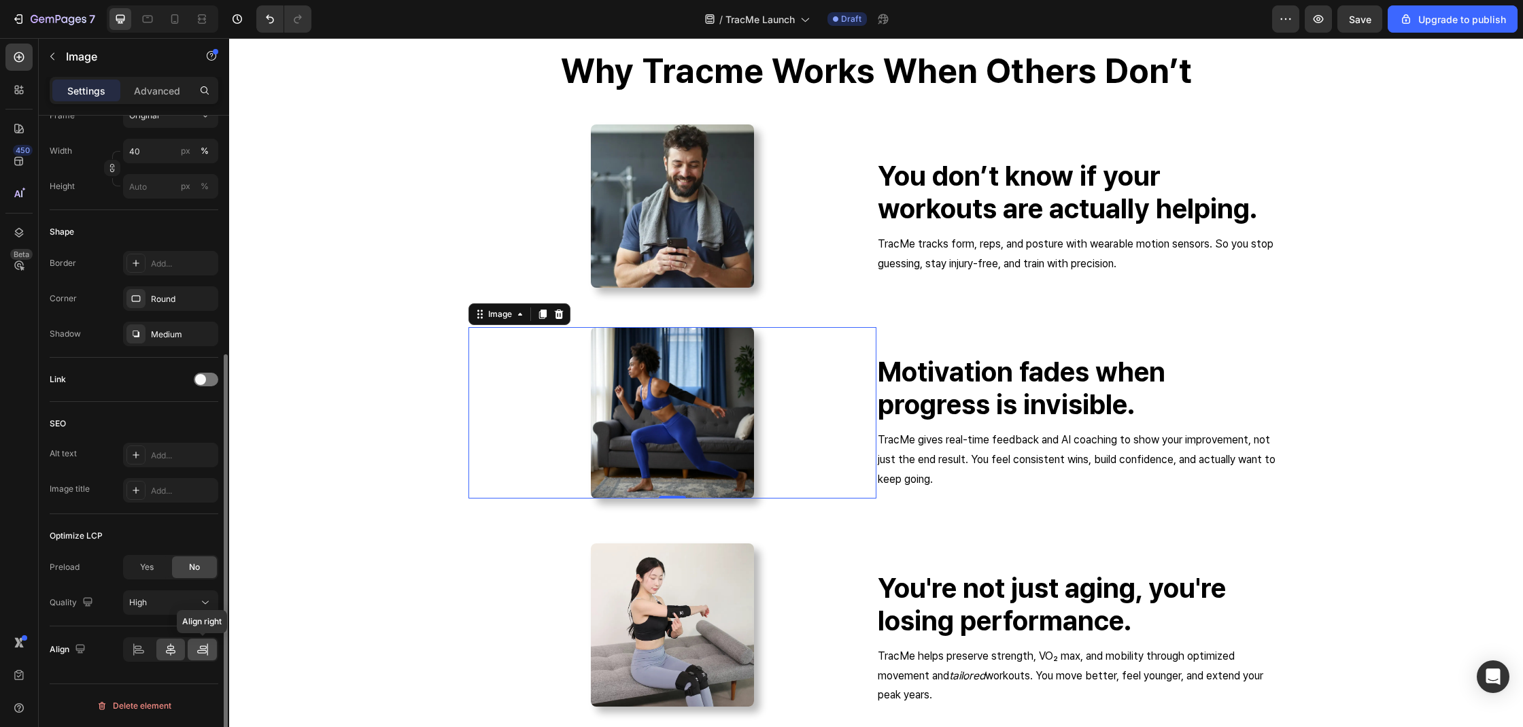
click at [192, 657] on div at bounding box center [202, 649] width 29 height 22
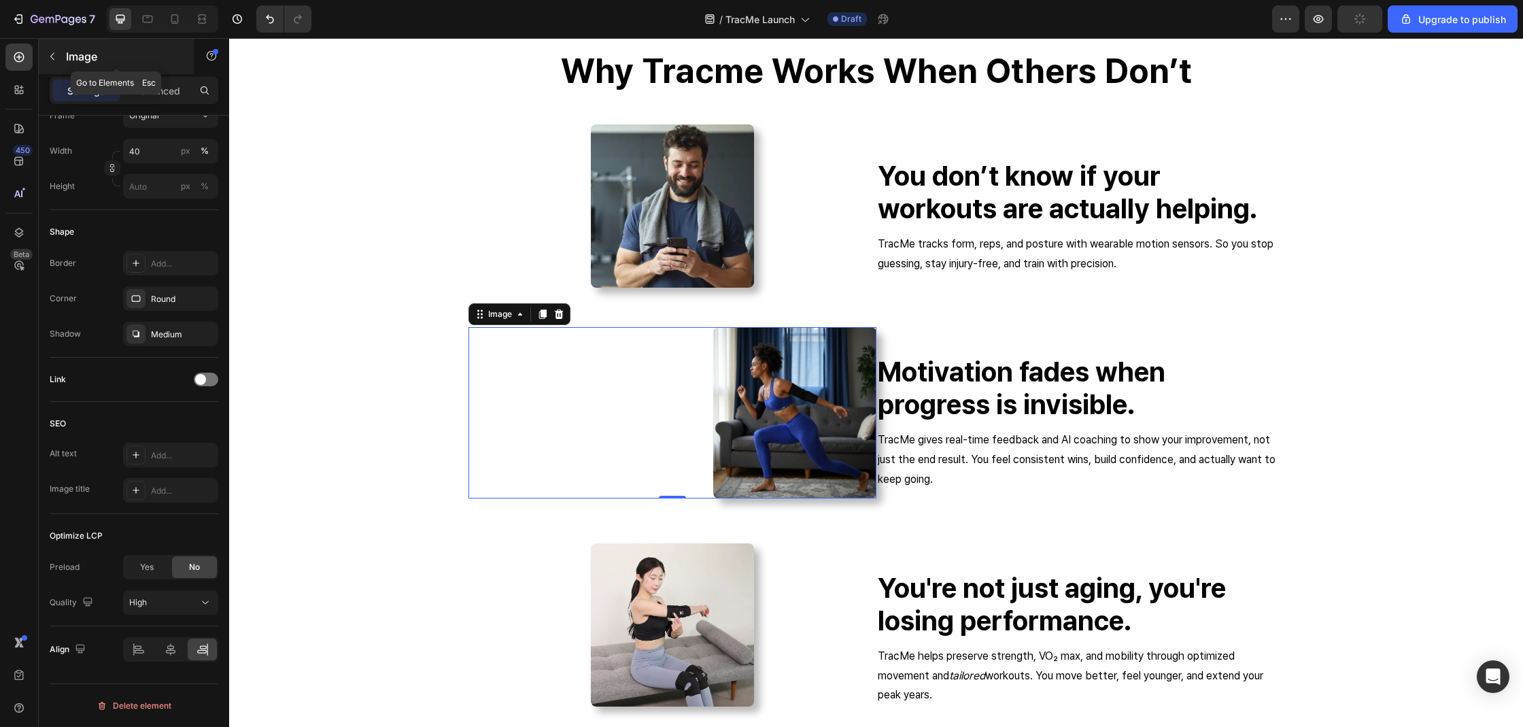
click at [69, 52] on p "Image" at bounding box center [124, 56] width 116 height 16
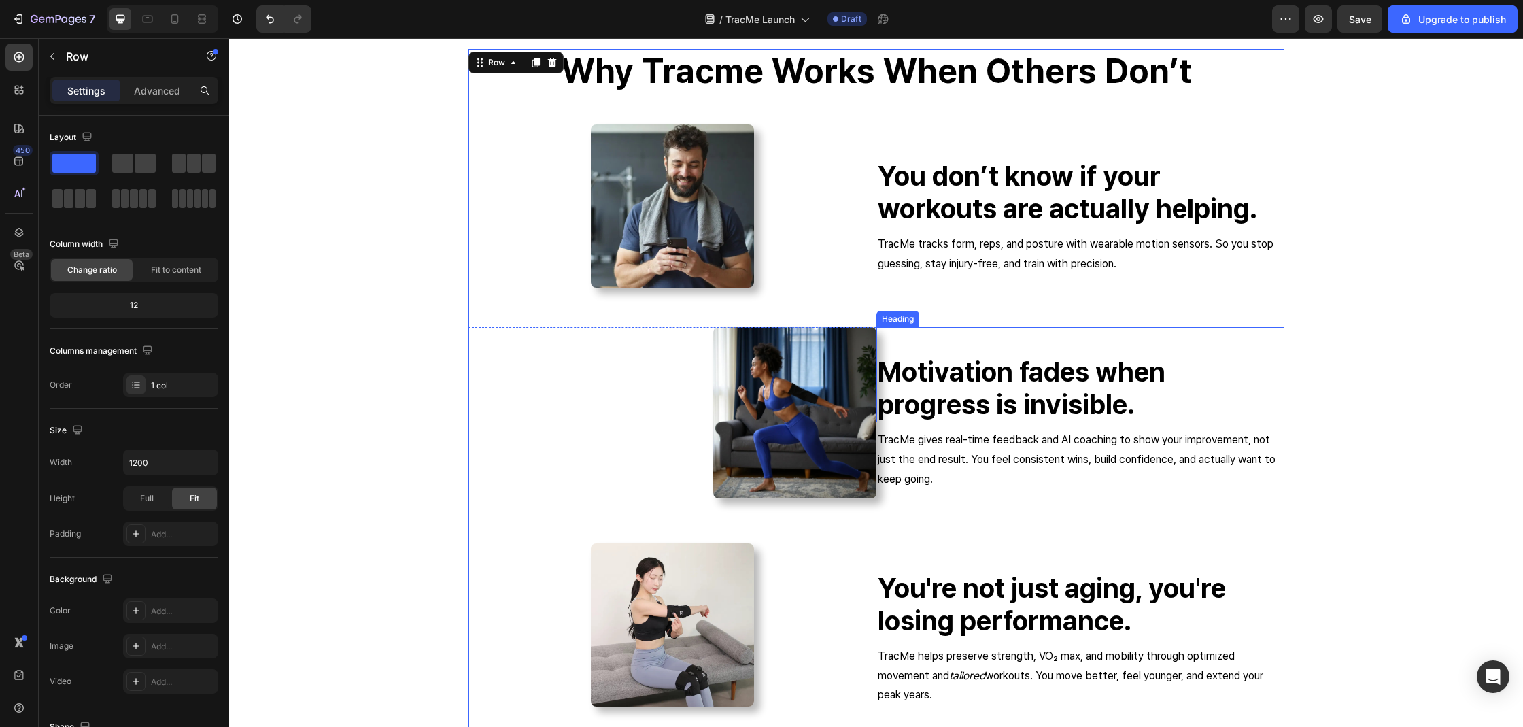
click at [924, 348] on div "Motivation fades when progress is invisible. Heading" at bounding box center [1080, 374] width 408 height 95
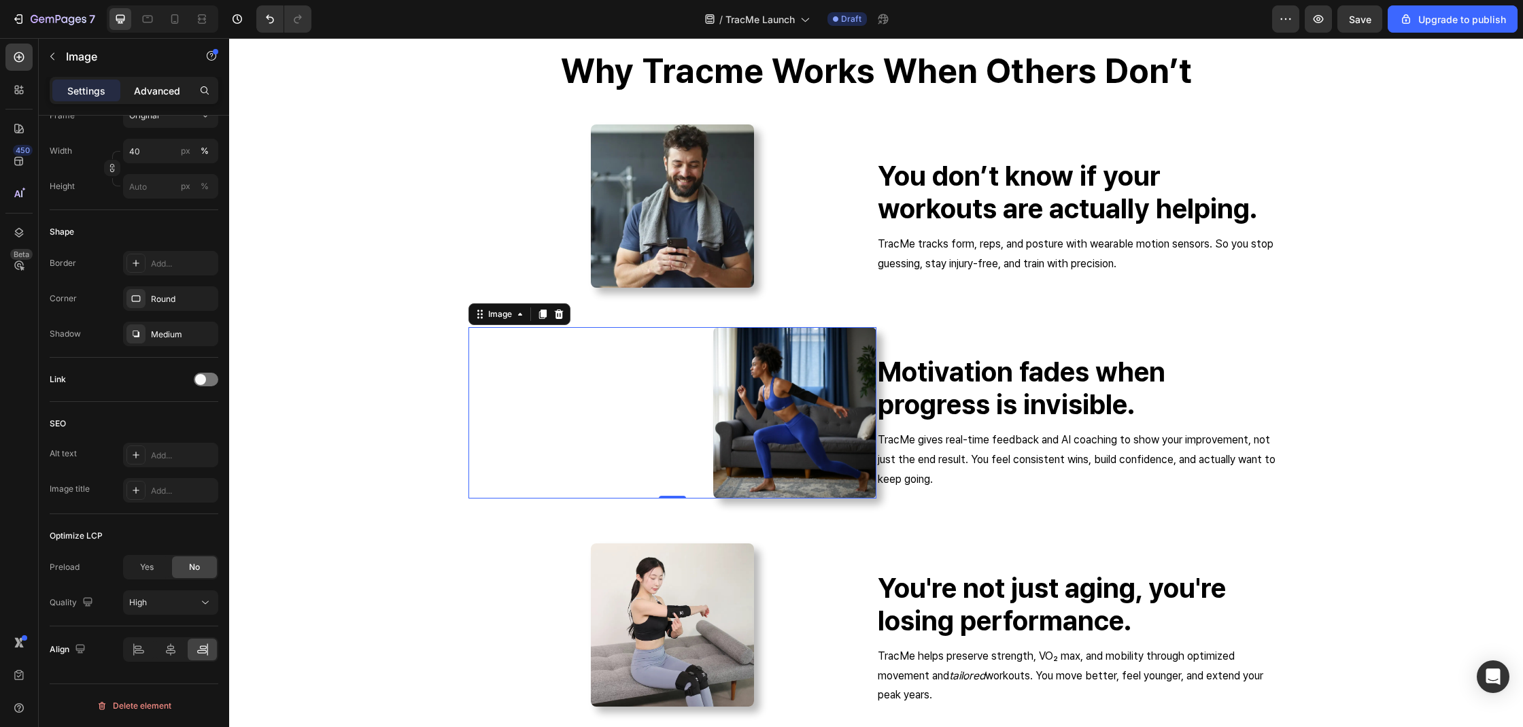
click at [162, 94] on p "Advanced" at bounding box center [157, 91] width 46 height 14
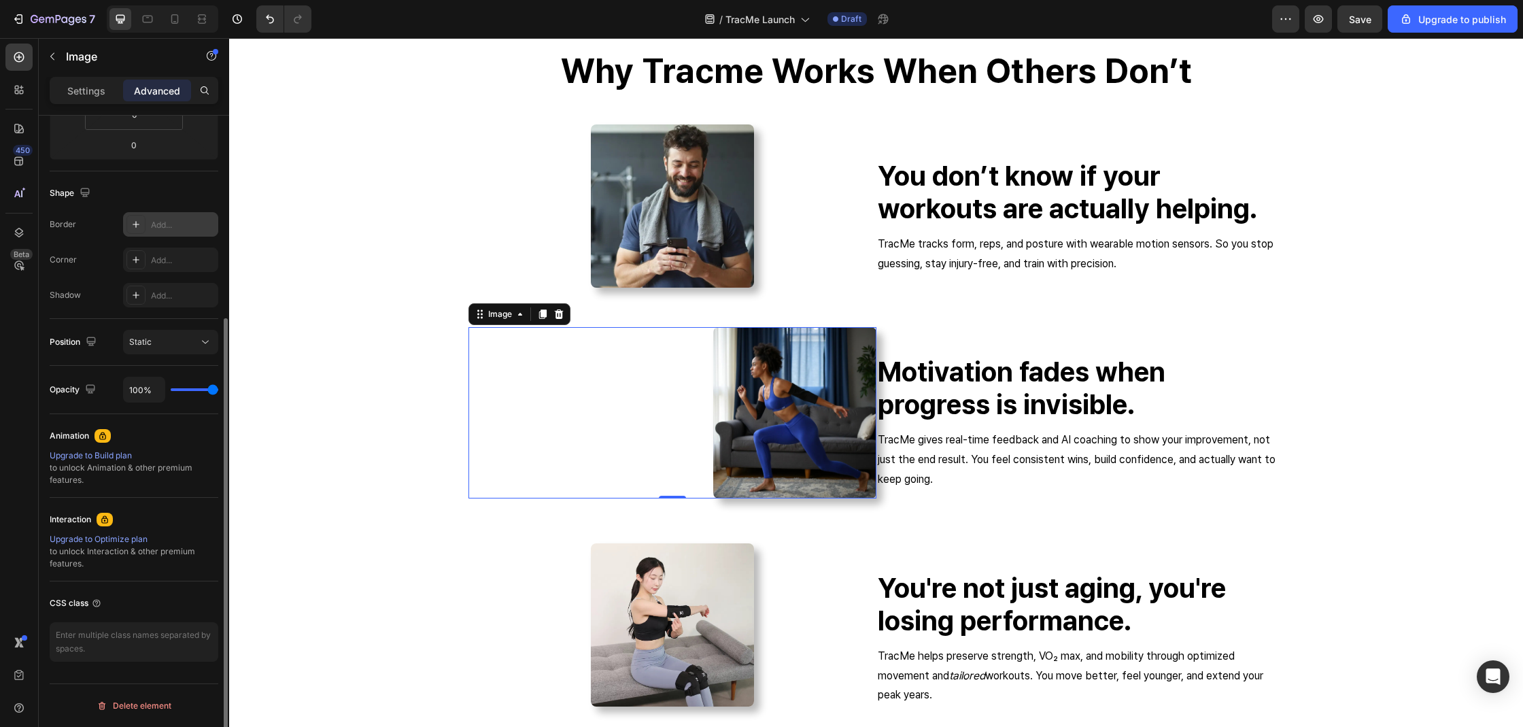
scroll to position [0, 0]
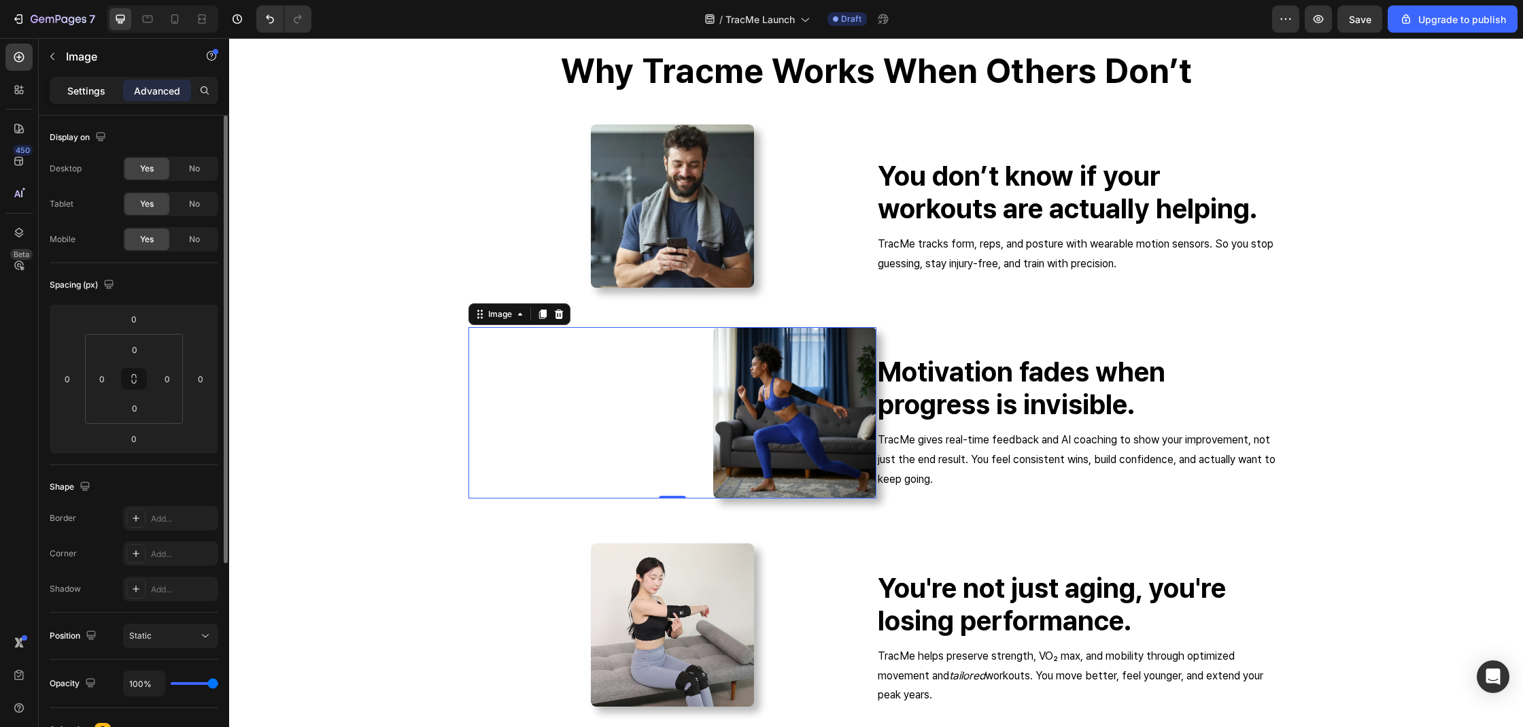
click at [117, 86] on div "Settings" at bounding box center [86, 91] width 68 height 22
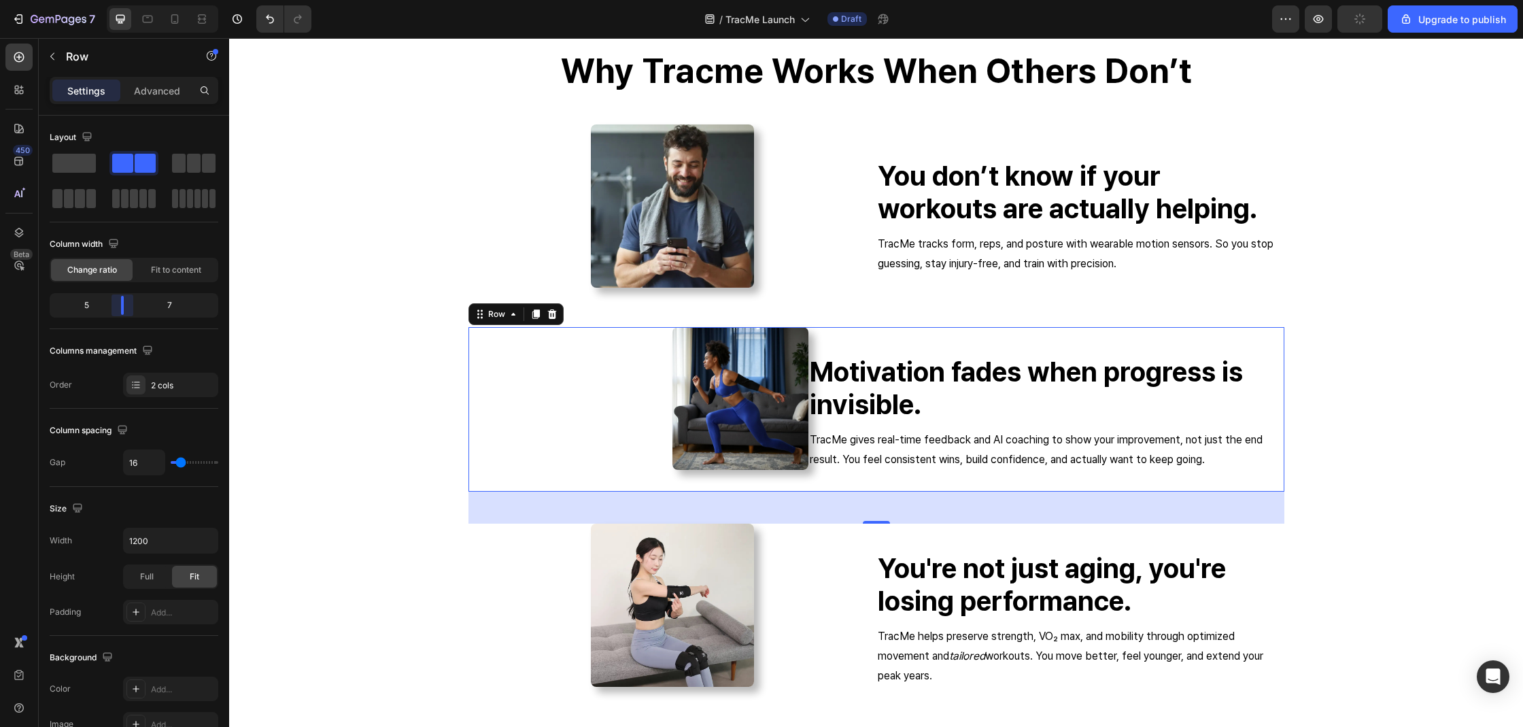
drag, startPoint x: 133, startPoint y: 307, endPoint x: 124, endPoint y: 304, distance: 9.5
click at [124, 0] on body "7 / TracMe Launch Draft Preview Upgrade to publish 450 Beta Sections(18) Elemen…" at bounding box center [761, 0] width 1523 height 0
type input "17"
type input "20"
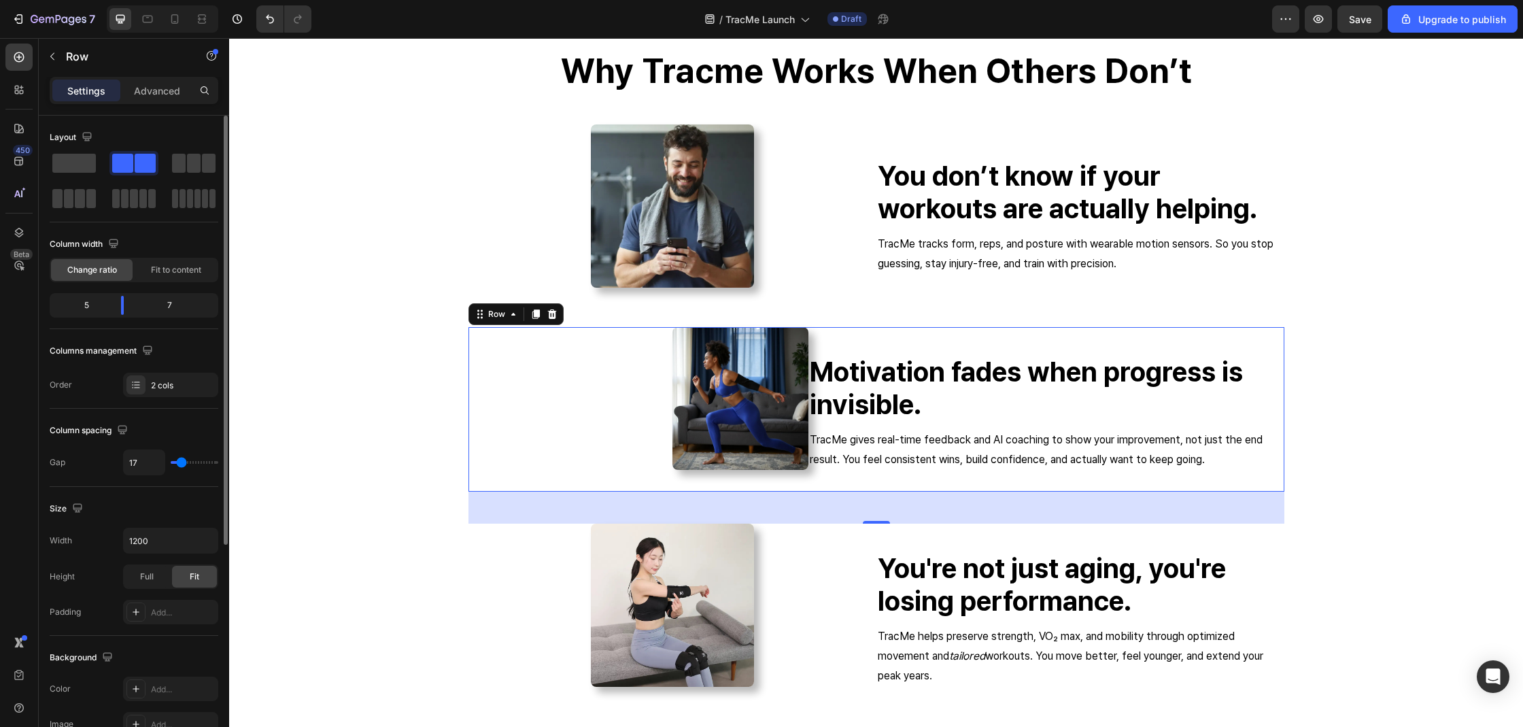
type input "20"
type input "24"
type input "33"
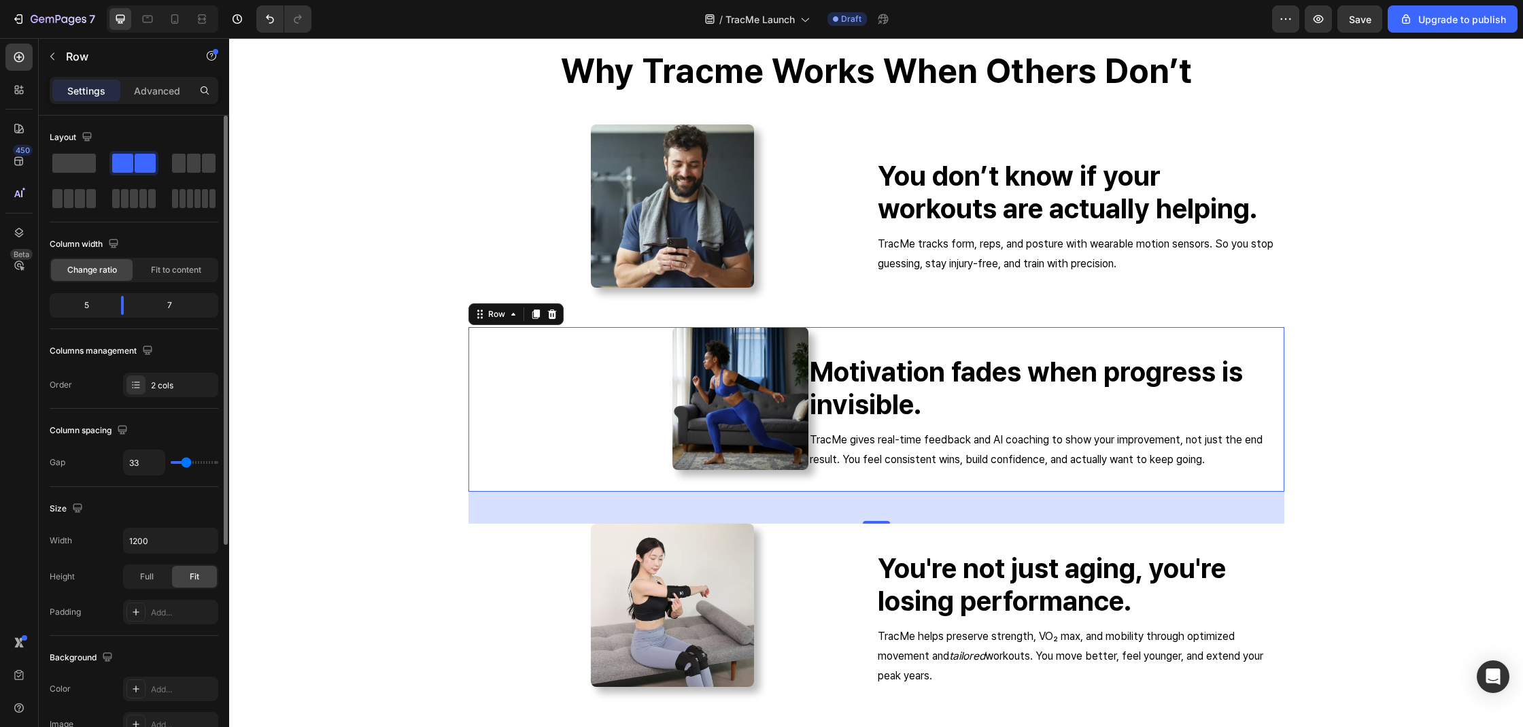
type input "44"
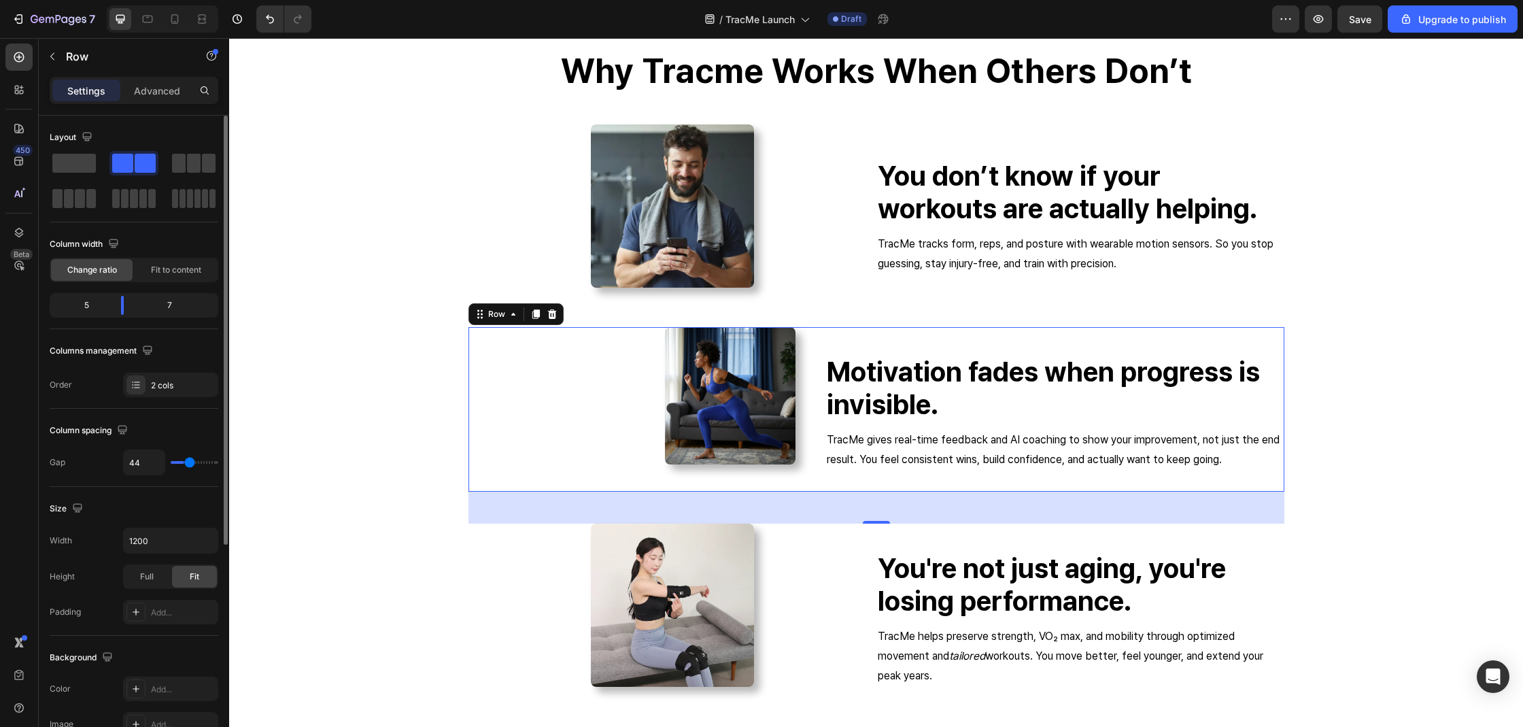
type input "47"
type input "48"
type input "49"
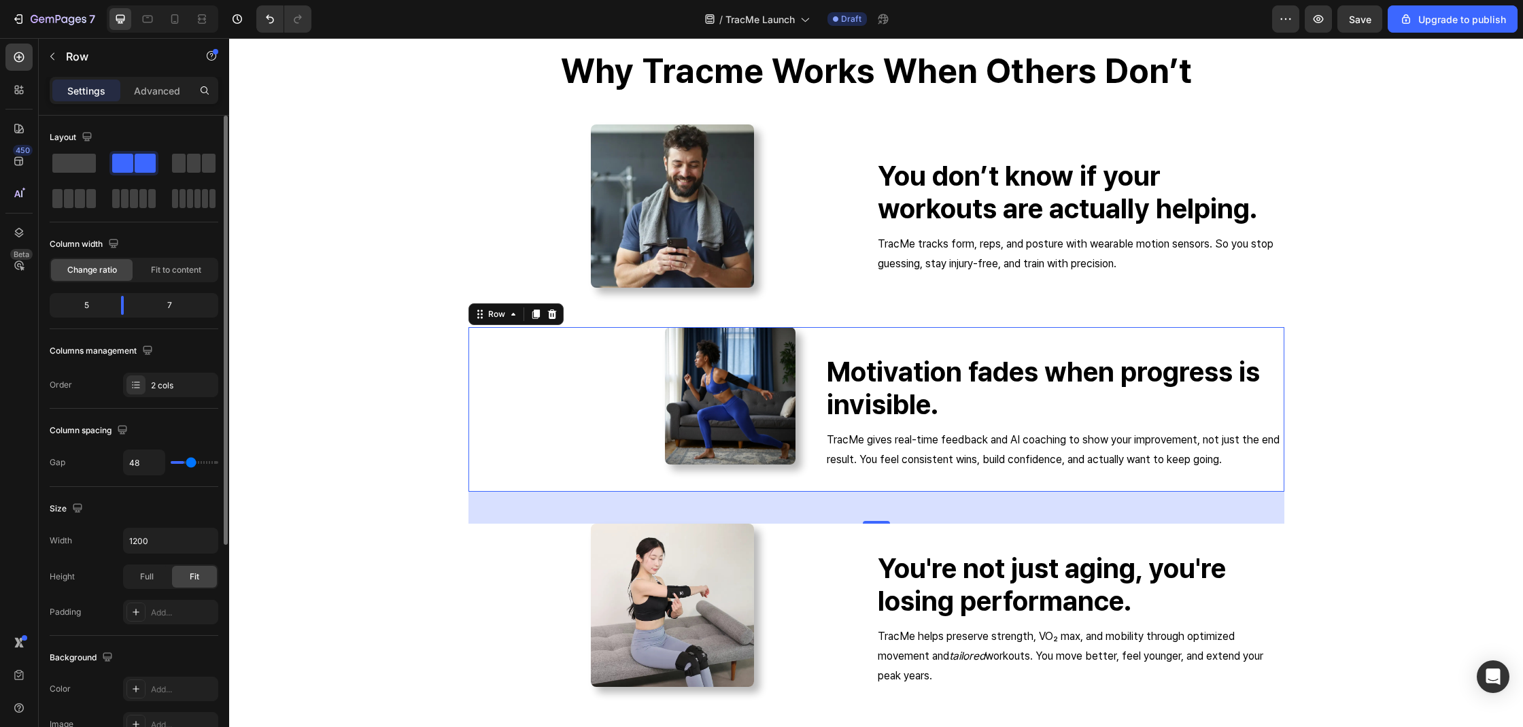
type input "49"
type input "48"
type input "33"
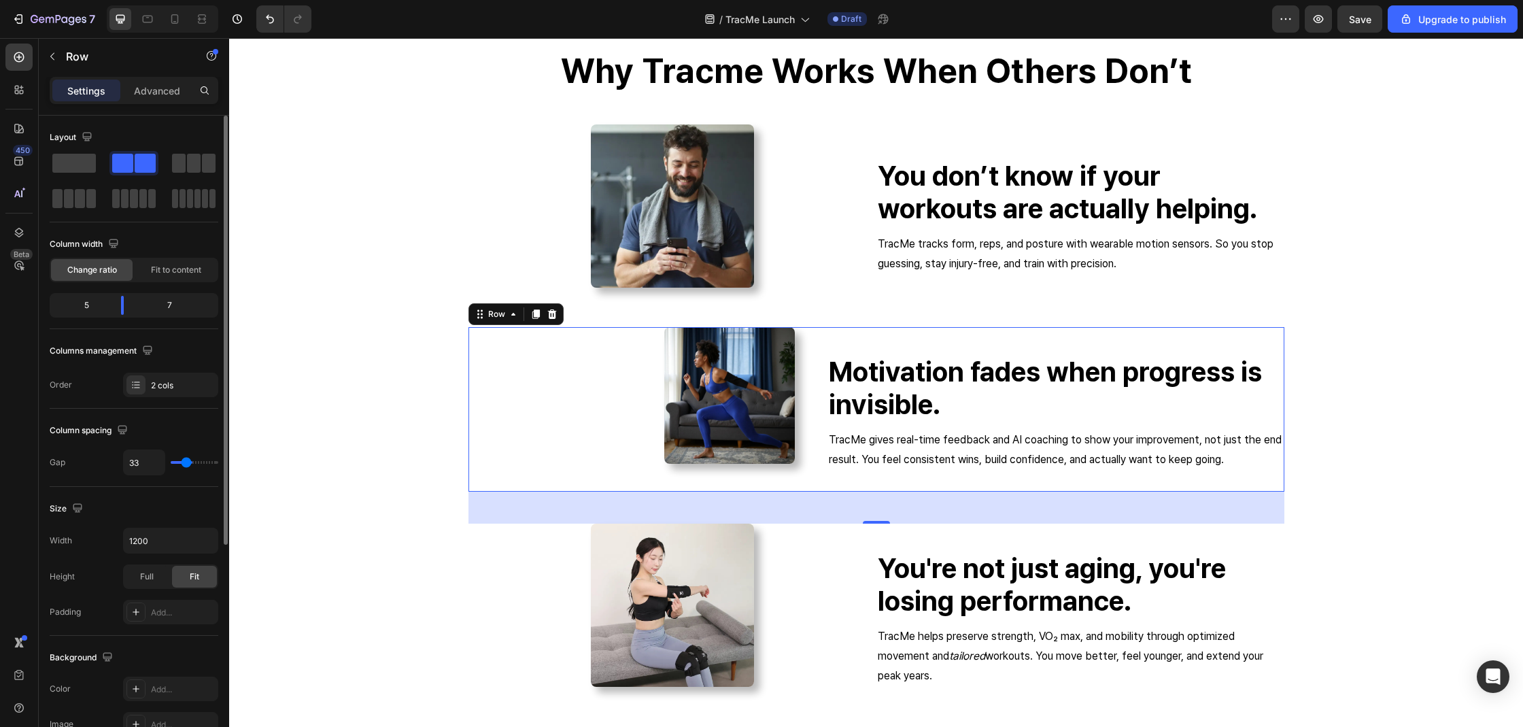
type input "31"
type input "30"
type input "26"
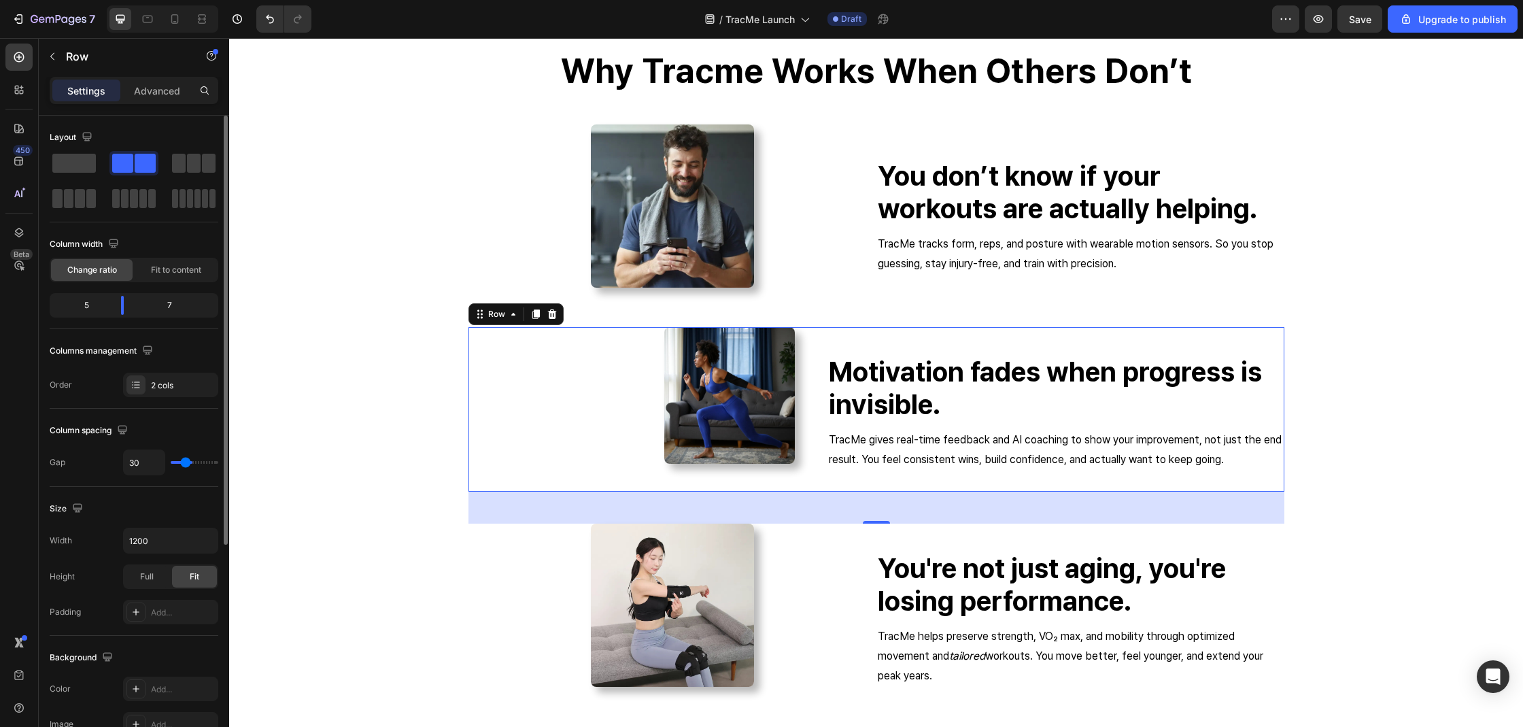
type input "26"
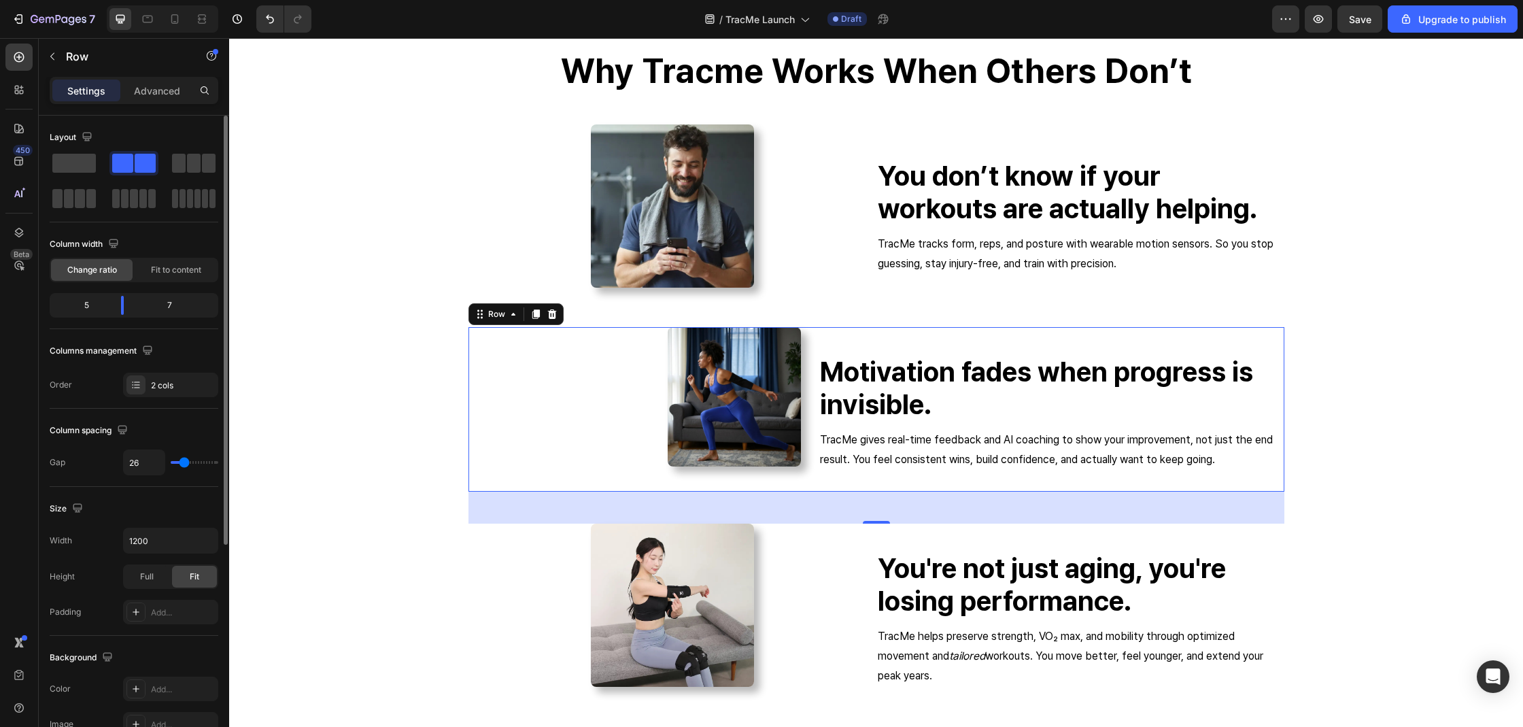
type input "0"
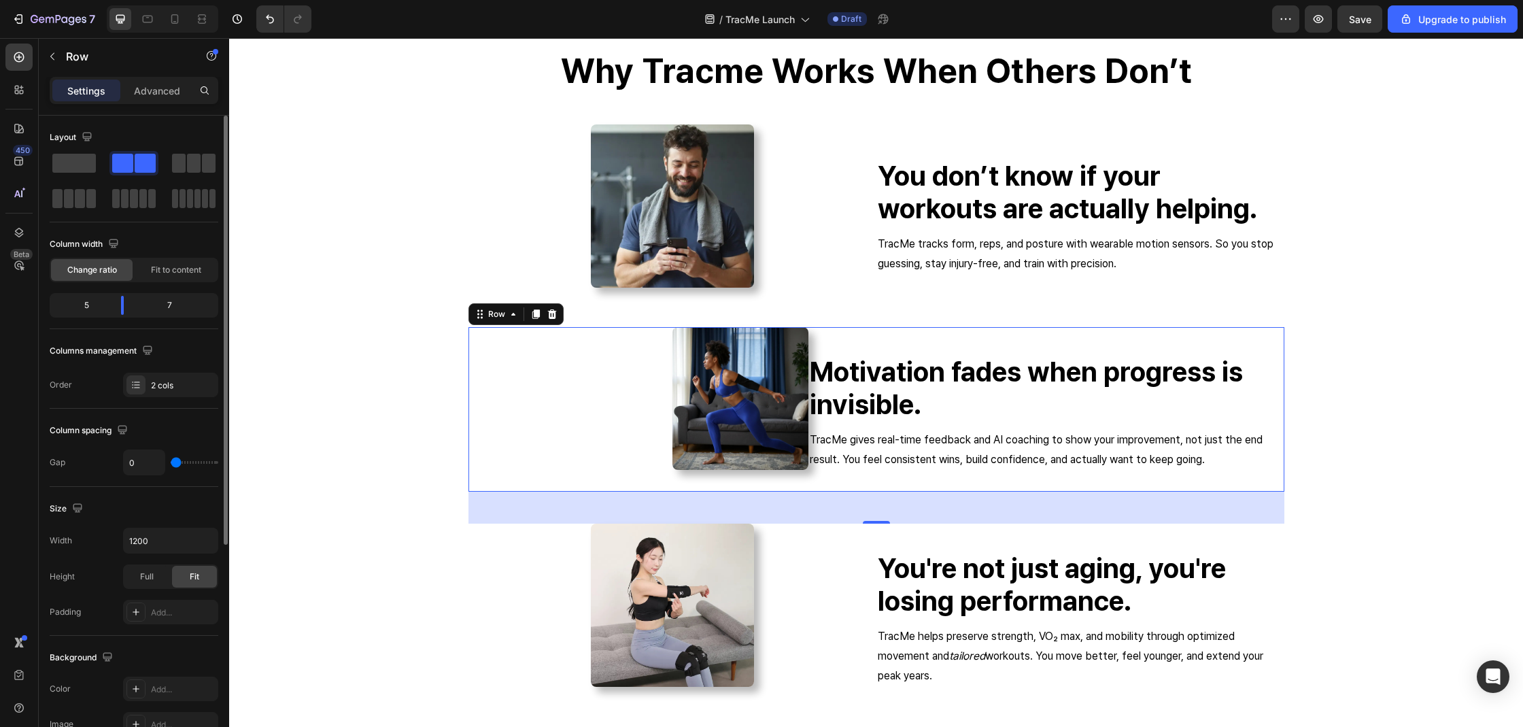
drag, startPoint x: 179, startPoint y: 459, endPoint x: 170, endPoint y: 455, distance: 10.1
type input "0"
click at [171, 461] on input "range" at bounding box center [195, 462] width 48 height 3
click at [155, 305] on div "7" at bounding box center [175, 305] width 81 height 19
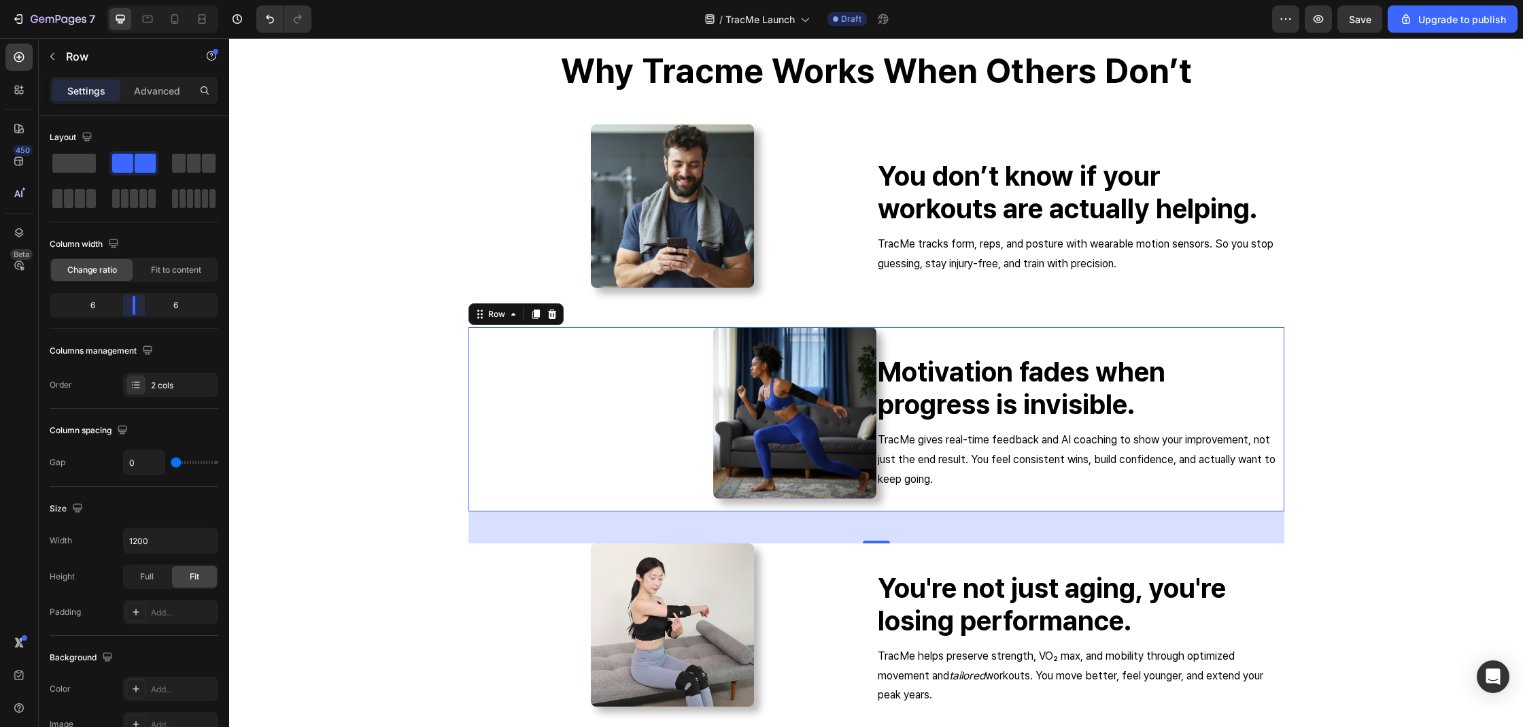
drag, startPoint x: 130, startPoint y: 304, endPoint x: 137, endPoint y: 307, distance: 7.6
click at [137, 0] on body "7 / TracMe Launch Draft Preview Save Upgrade to publish 450 Beta Sections(18) E…" at bounding box center [761, 0] width 1523 height 0
type input "1"
type input "32"
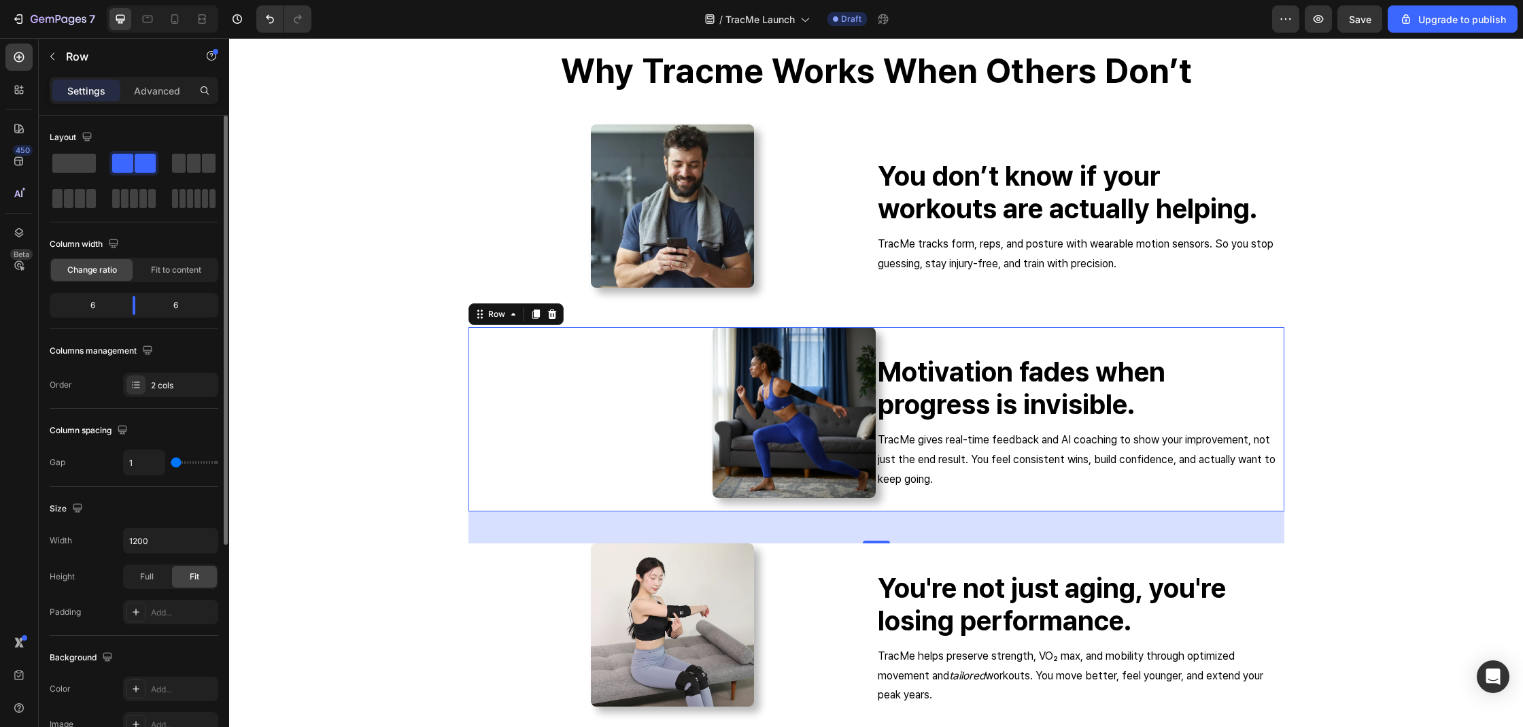
type input "32"
type input "35"
type input "37"
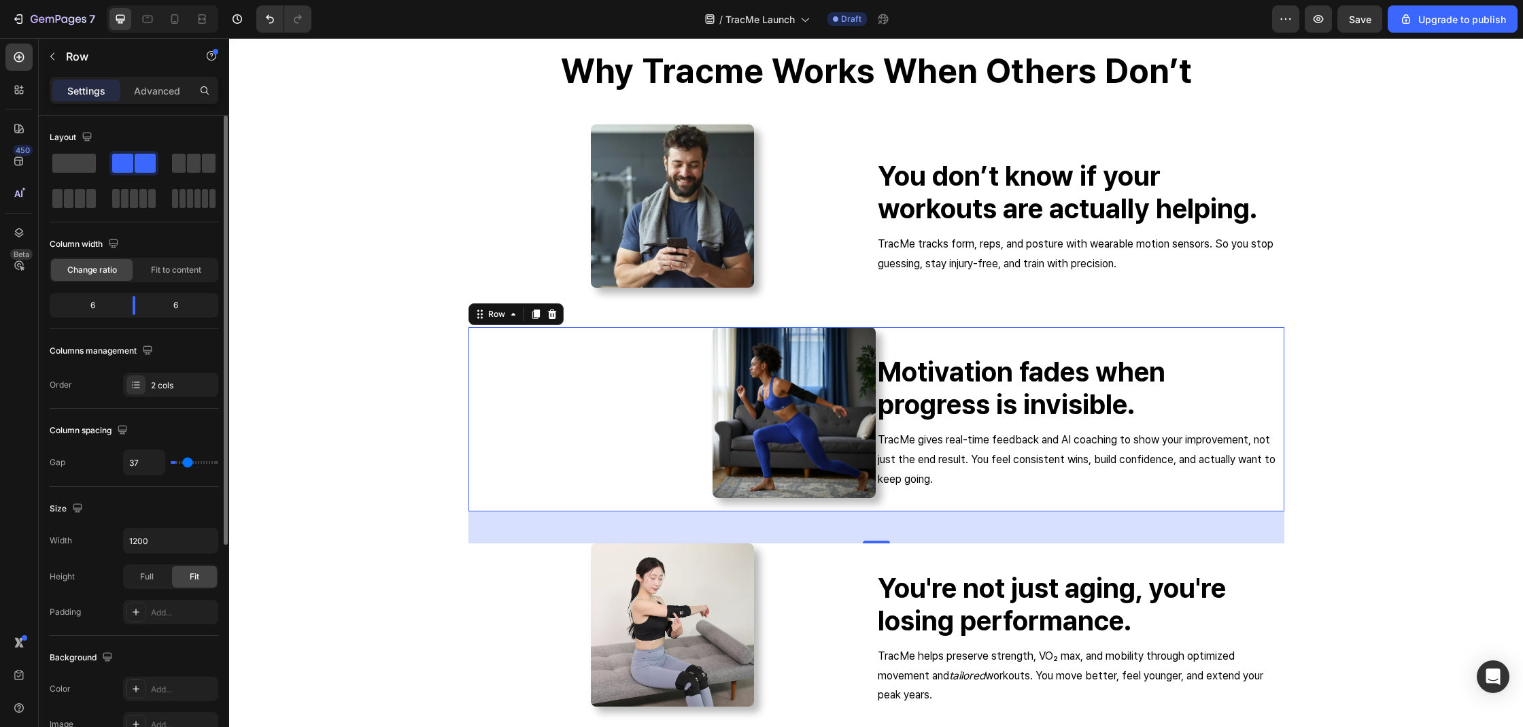
type input "41"
type input "42"
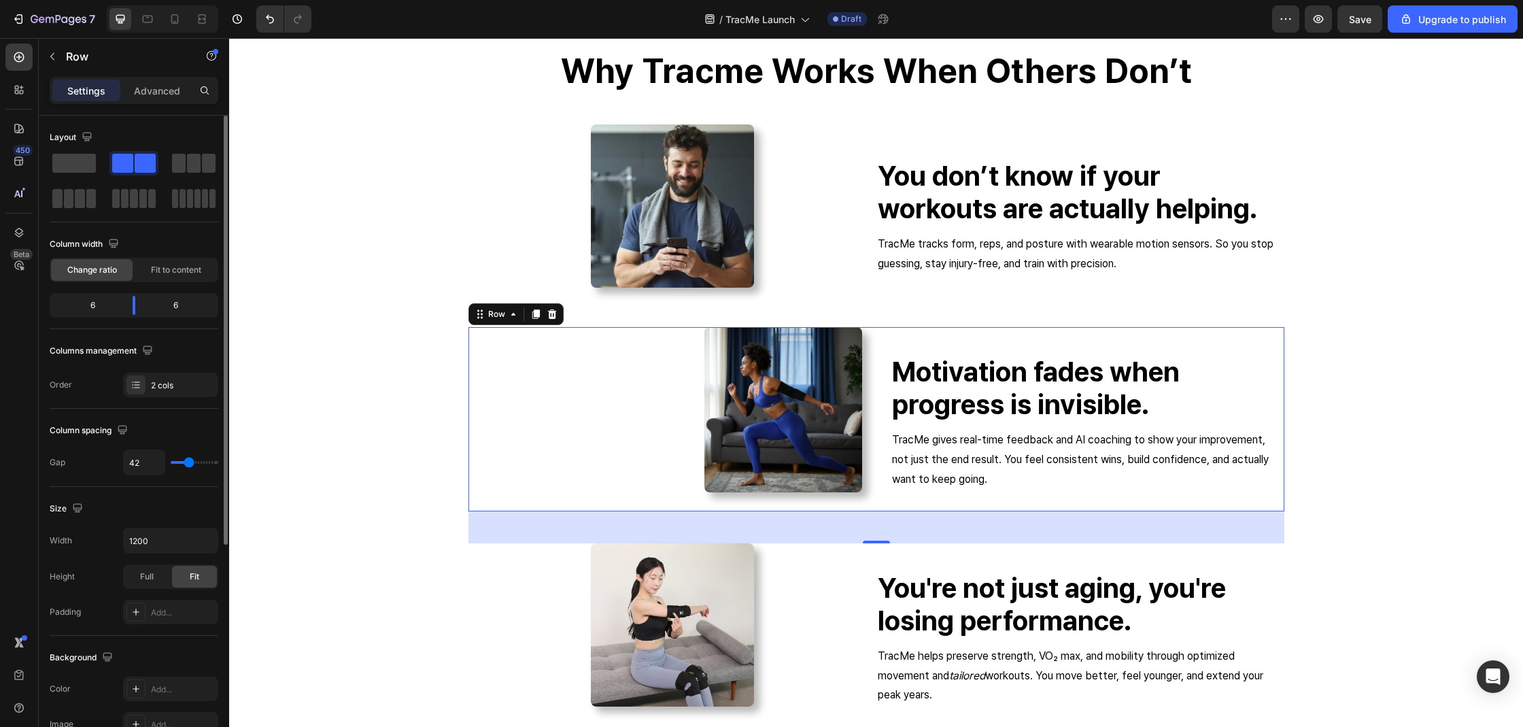
type input "44"
type input "45"
type input "39"
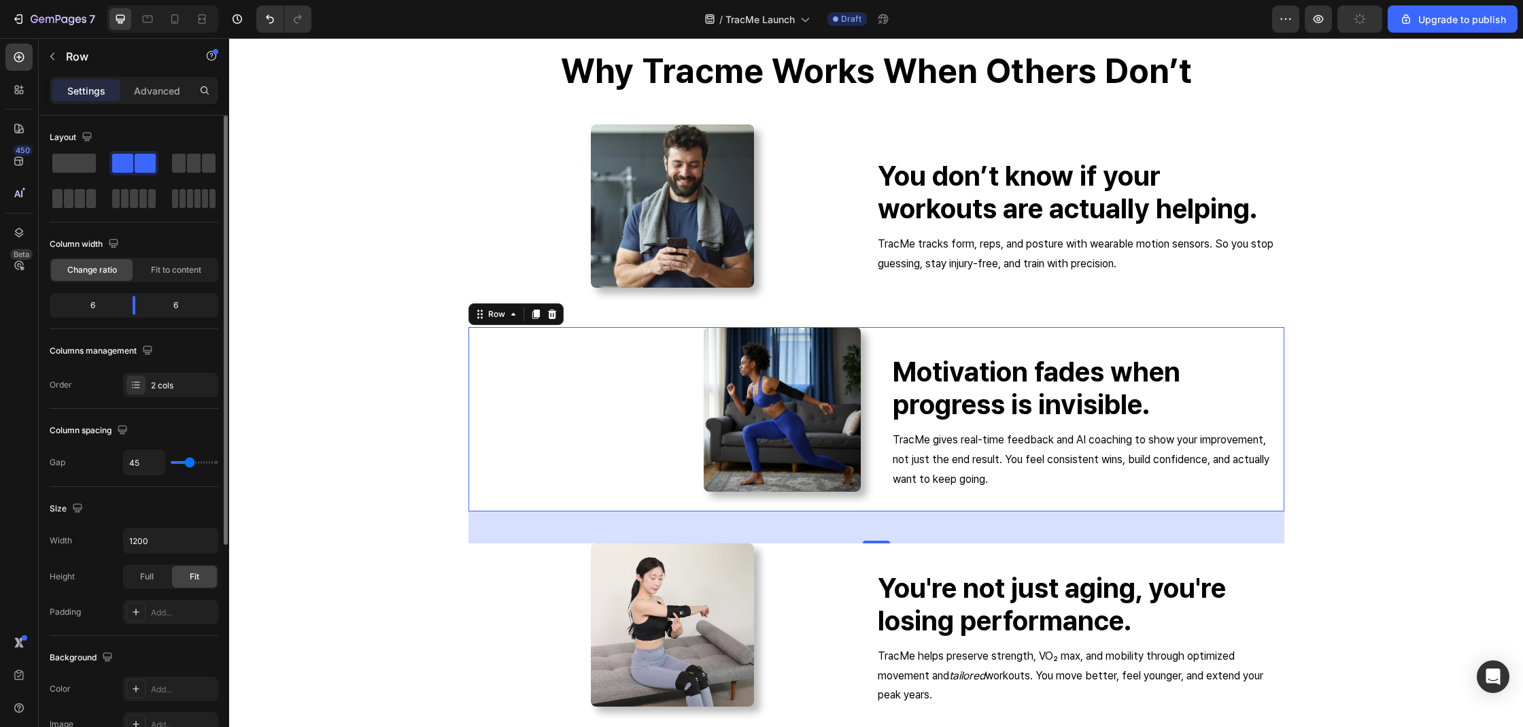
type input "39"
type input "38"
drag, startPoint x: 173, startPoint y: 466, endPoint x: 188, endPoint y: 462, distance: 14.8
type input "38"
click at [188, 462] on input "range" at bounding box center [195, 462] width 48 height 3
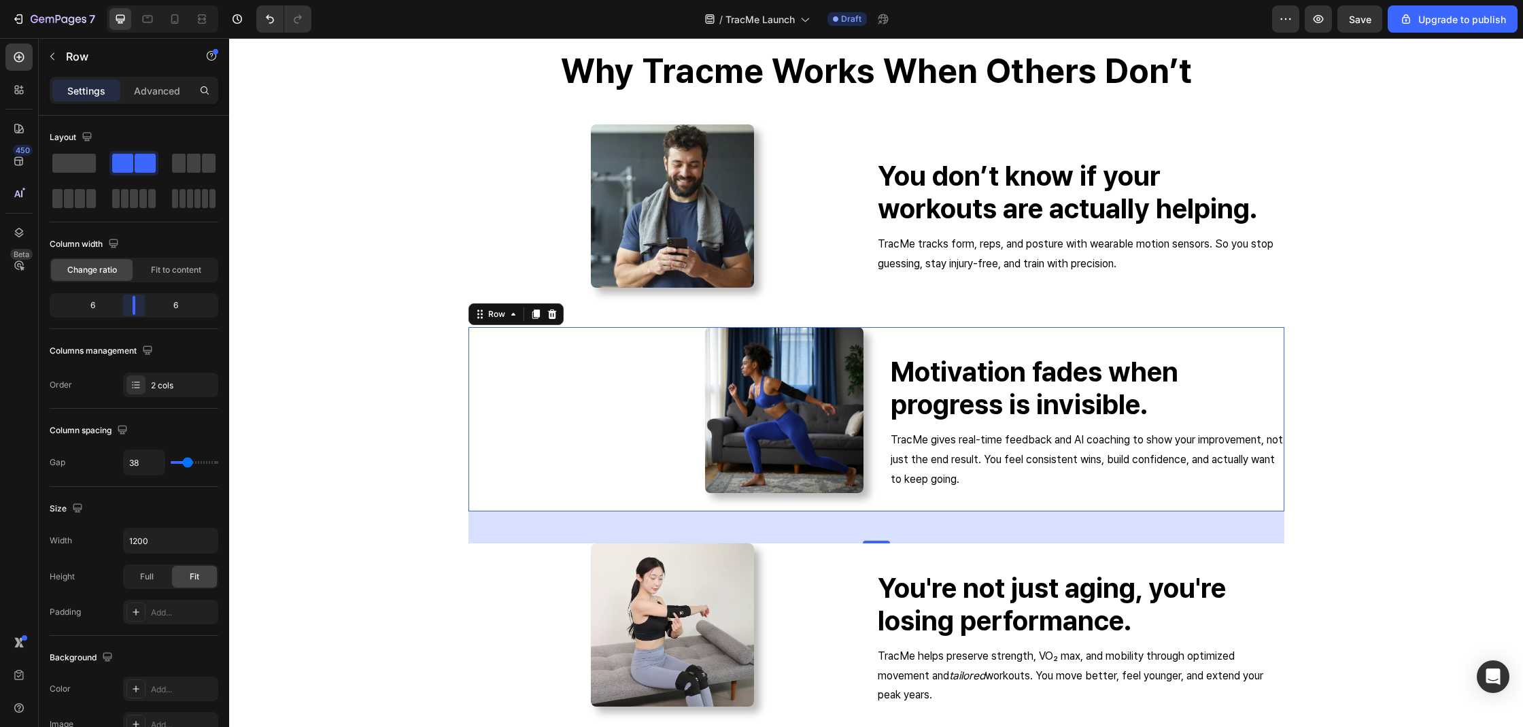
drag, startPoint x: 128, startPoint y: 309, endPoint x: 141, endPoint y: 309, distance: 12.9
click at [141, 0] on body "7 / TracMe Launch Draft Preview Save Upgrade to publish 450 Beta Sections(18) E…" at bounding box center [761, 0] width 1523 height 0
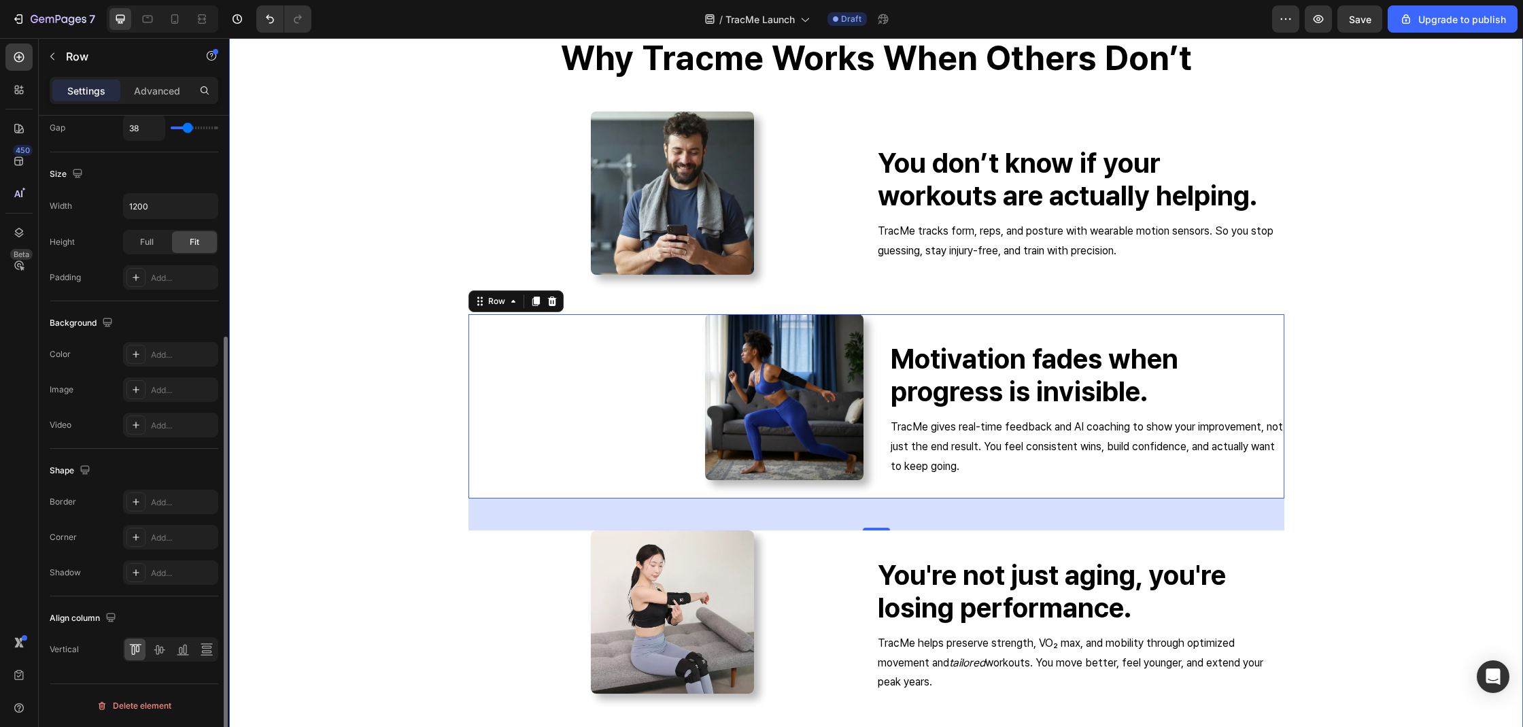
scroll to position [2203, 0]
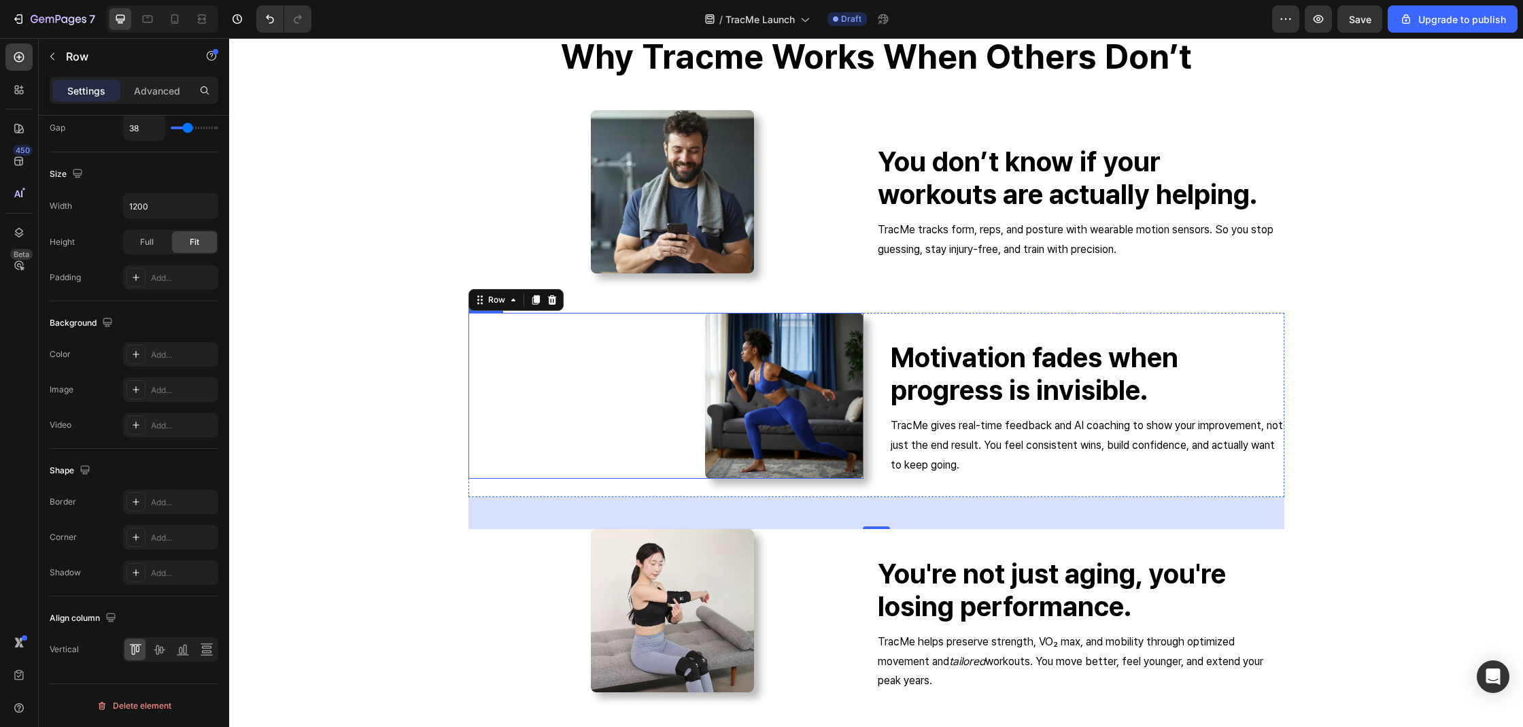
click at [708, 418] on img at bounding box center [784, 395] width 158 height 165
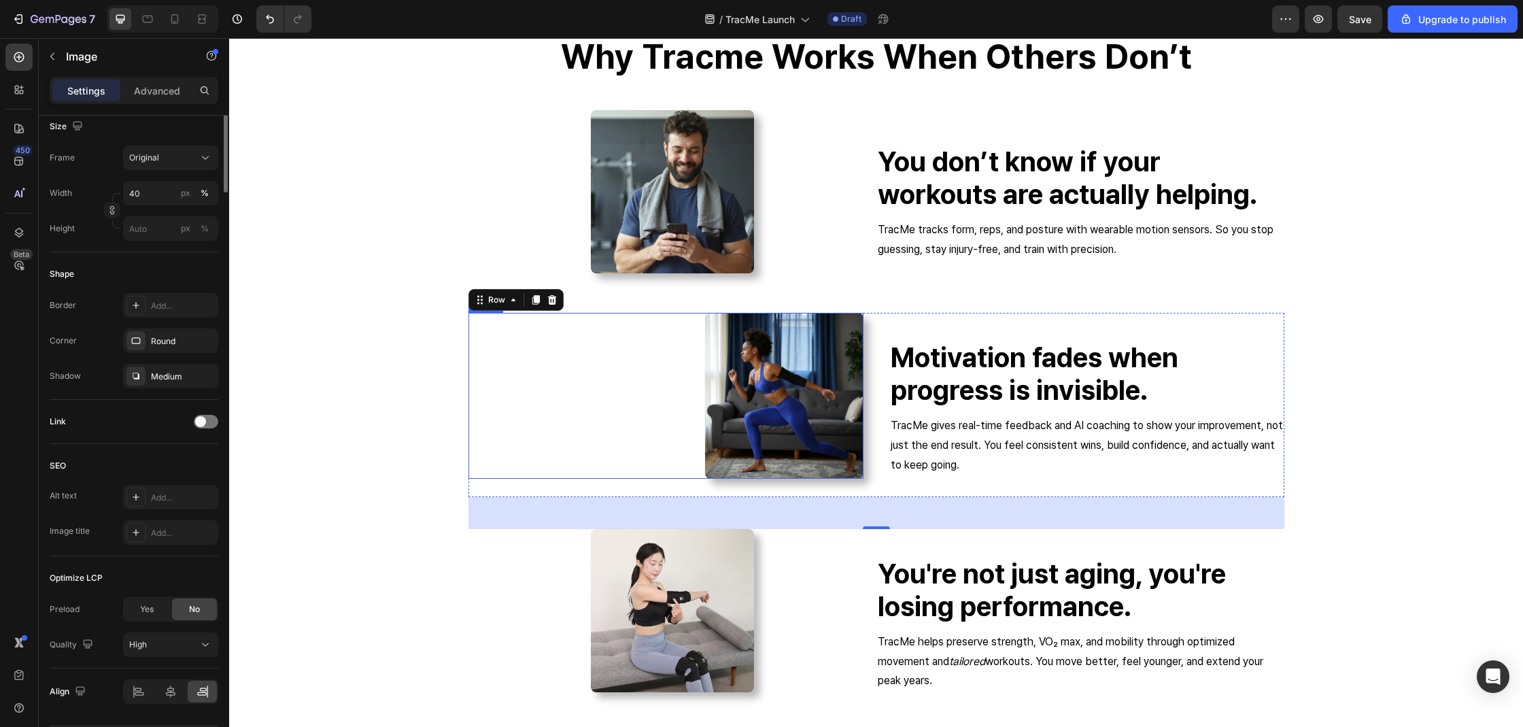
scroll to position [0, 0]
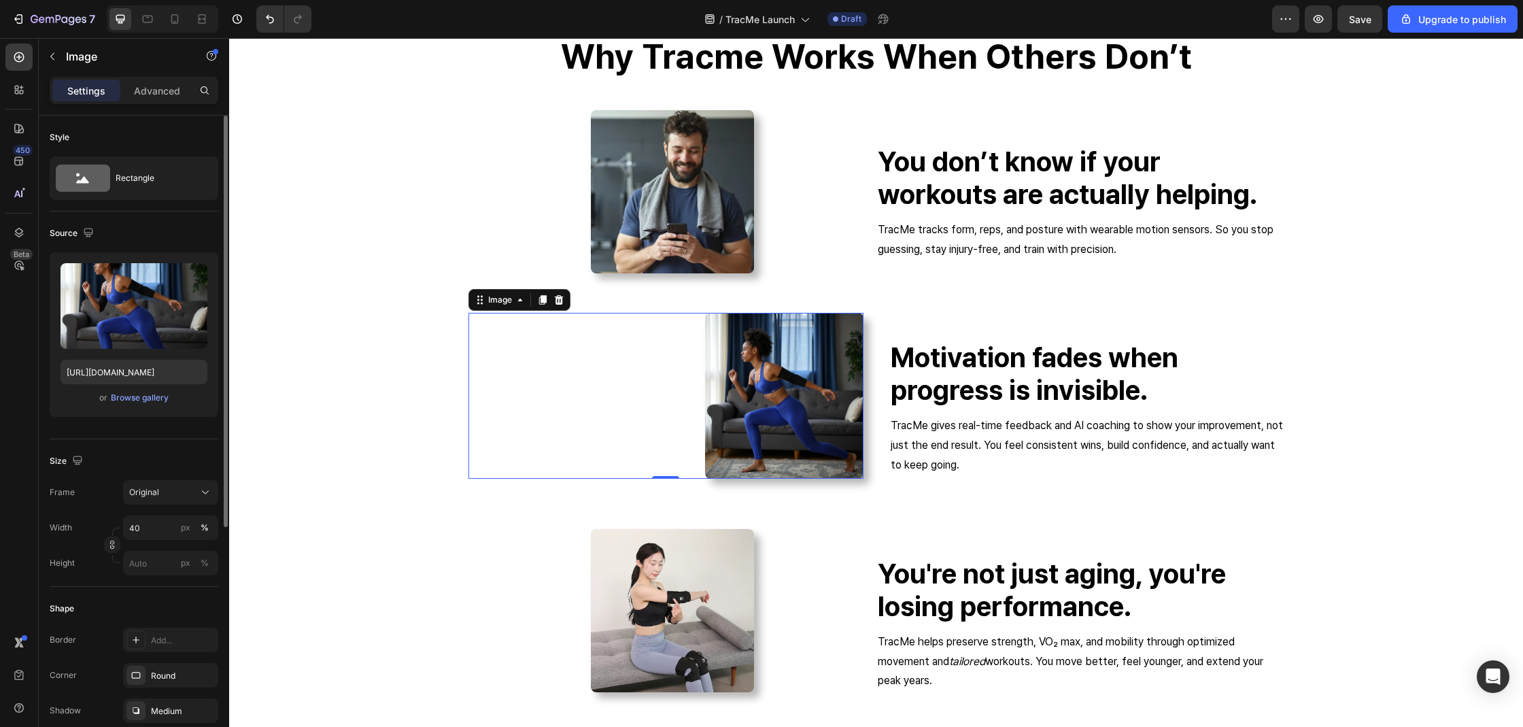
click at [723, 426] on img at bounding box center [784, 395] width 158 height 165
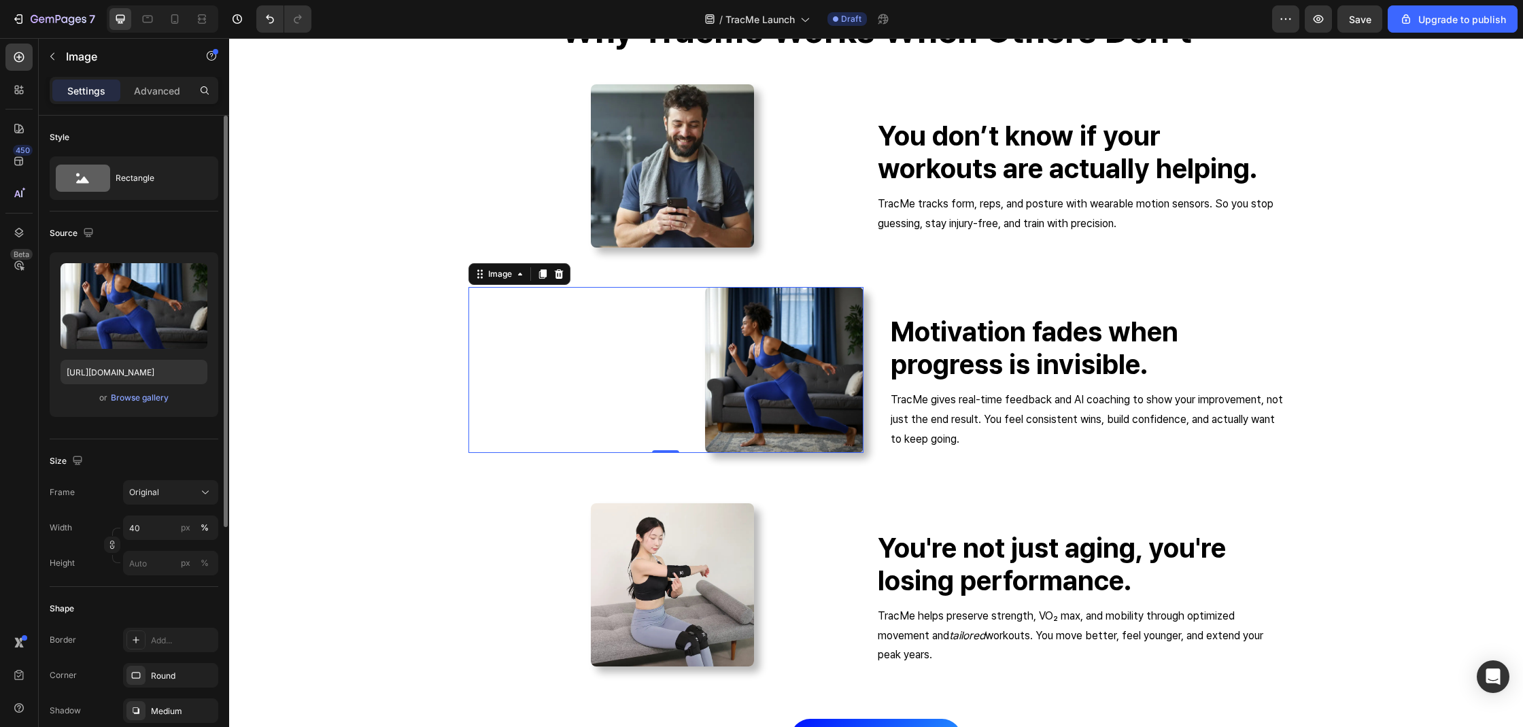
scroll to position [377, 0]
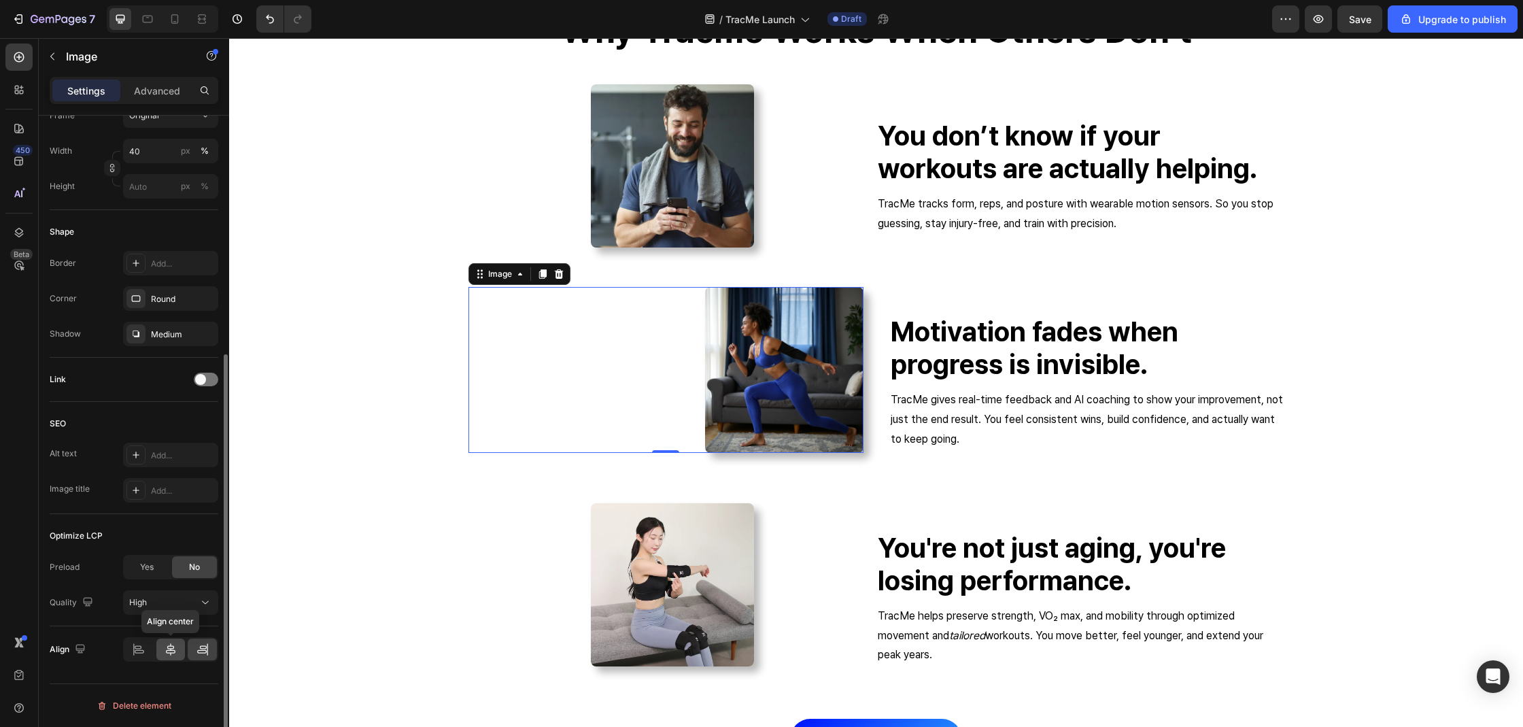
click at [169, 644] on icon at bounding box center [171, 649] width 14 height 14
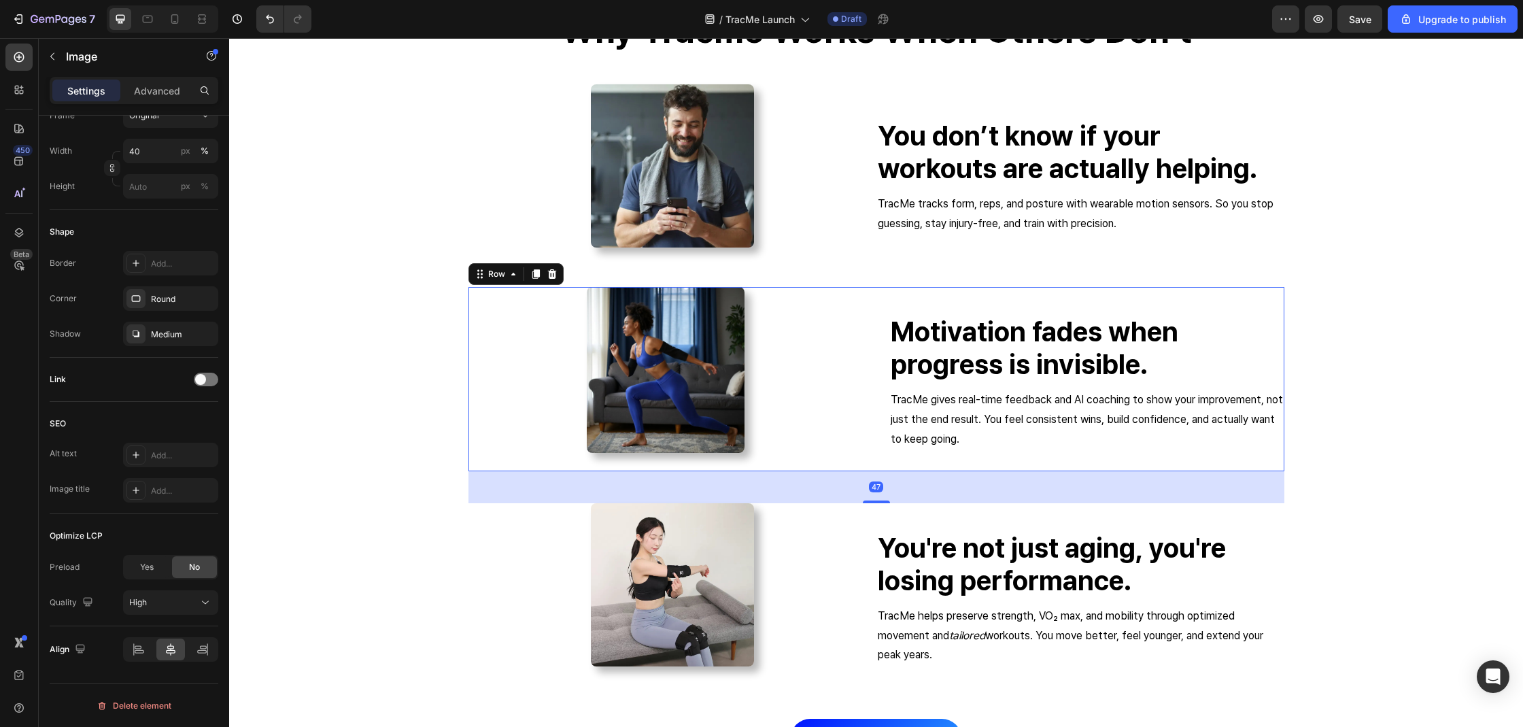
scroll to position [0, 0]
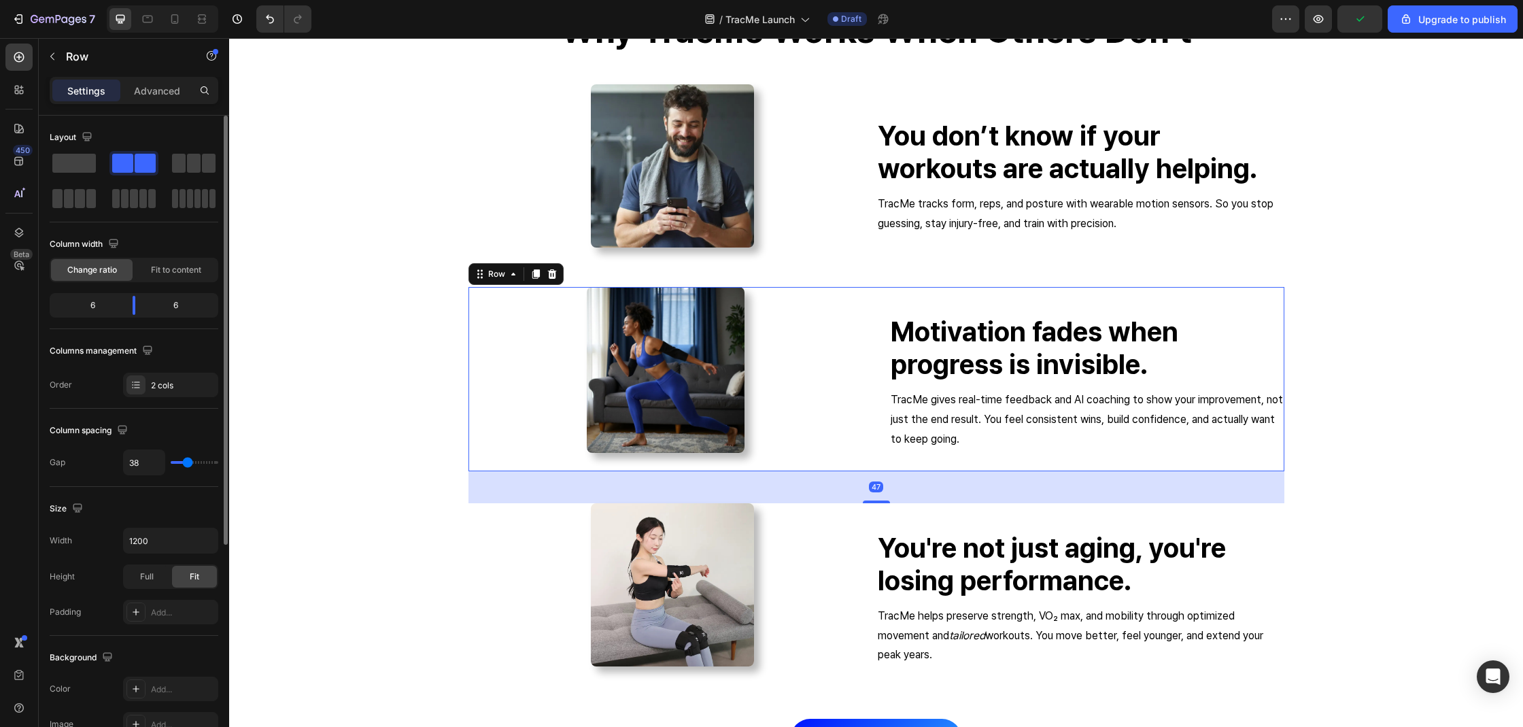
type input "81"
type input "83"
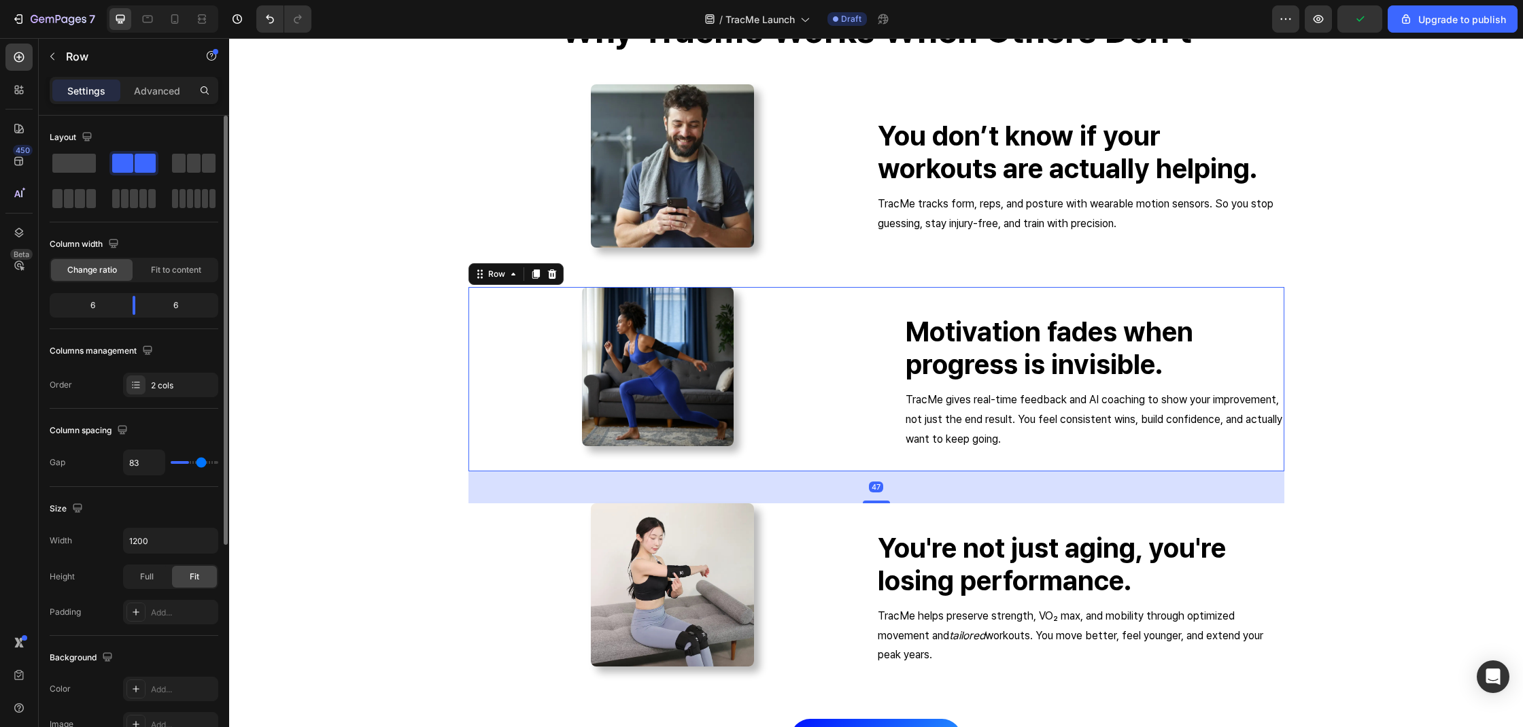
type input "108"
type input "109"
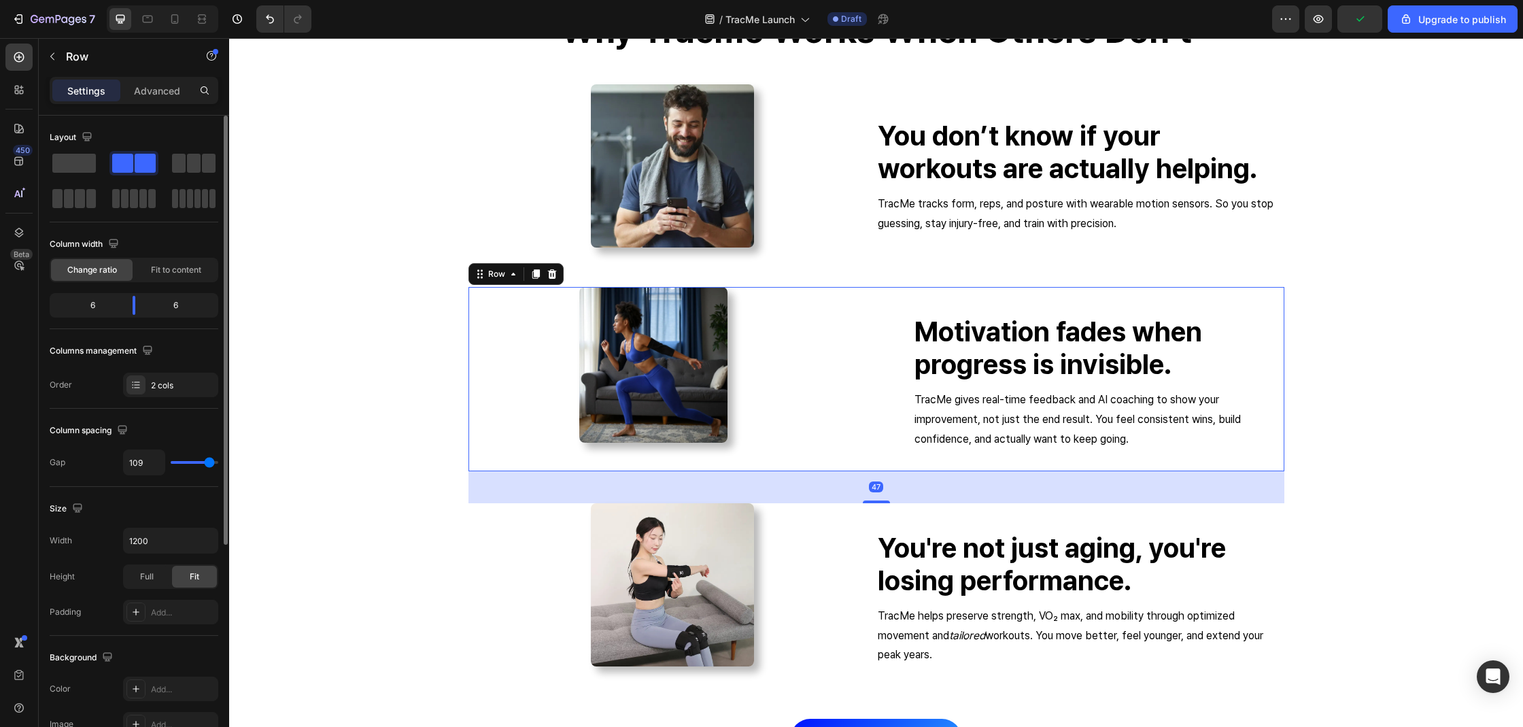
type input "111"
type input "116"
type input "118"
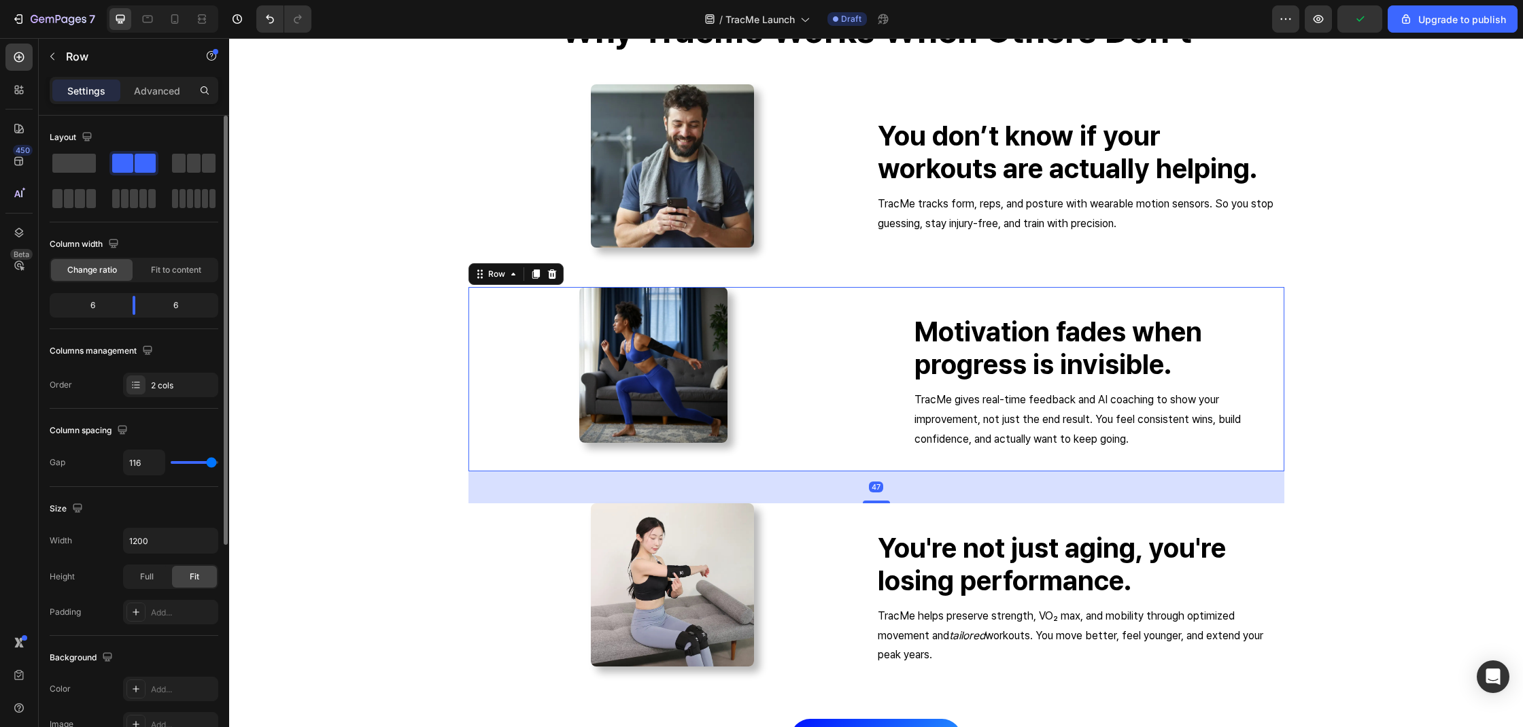
type input "118"
type input "120"
type input "49"
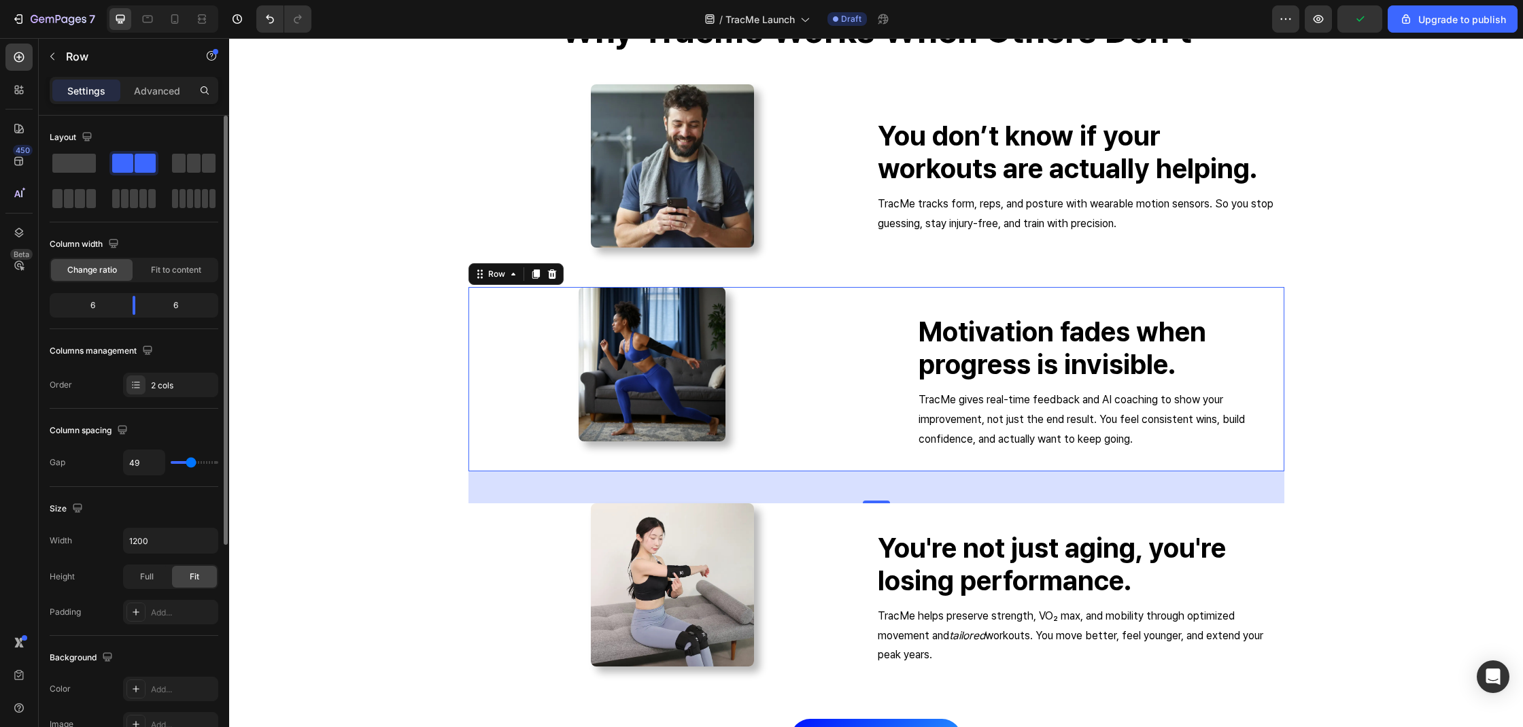
type input "47"
type input "42"
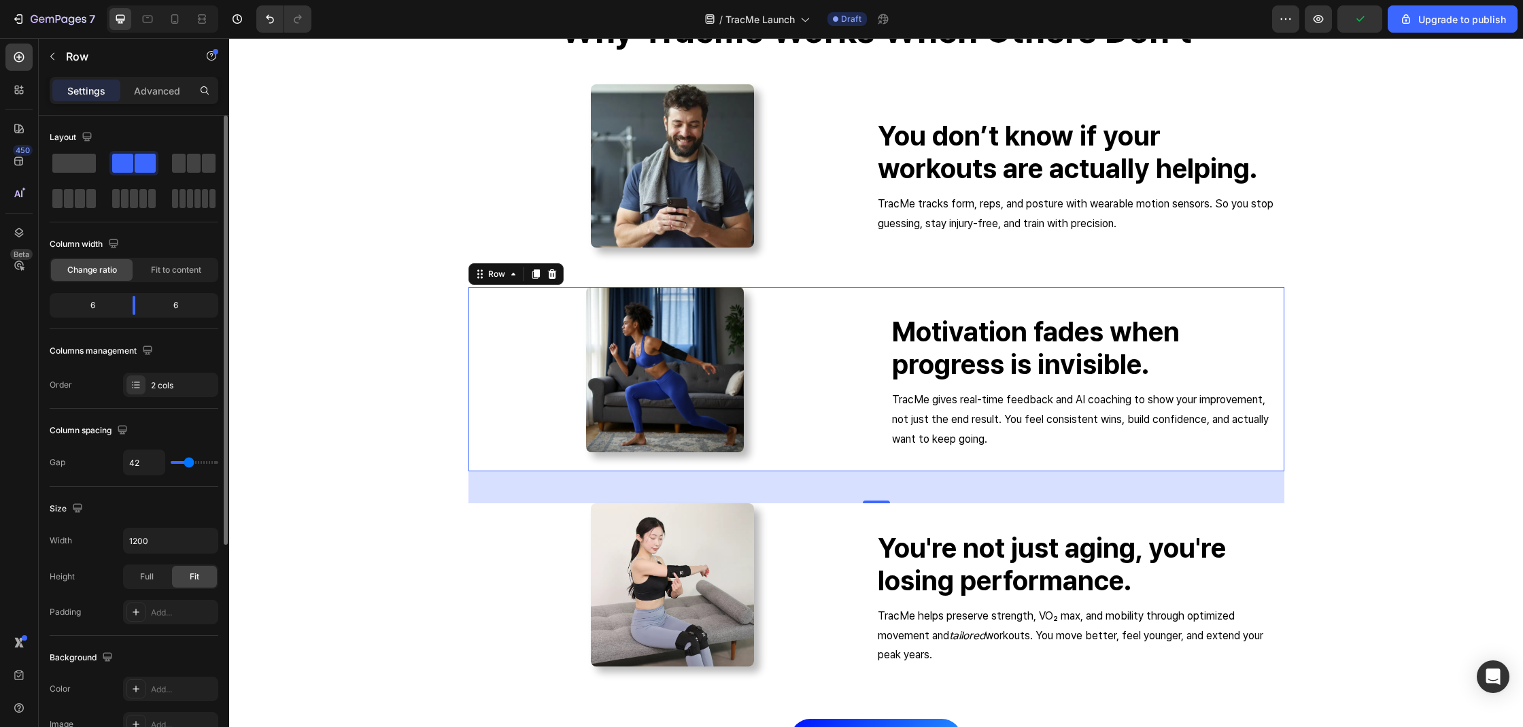
type input "33"
type input "24"
type input "0"
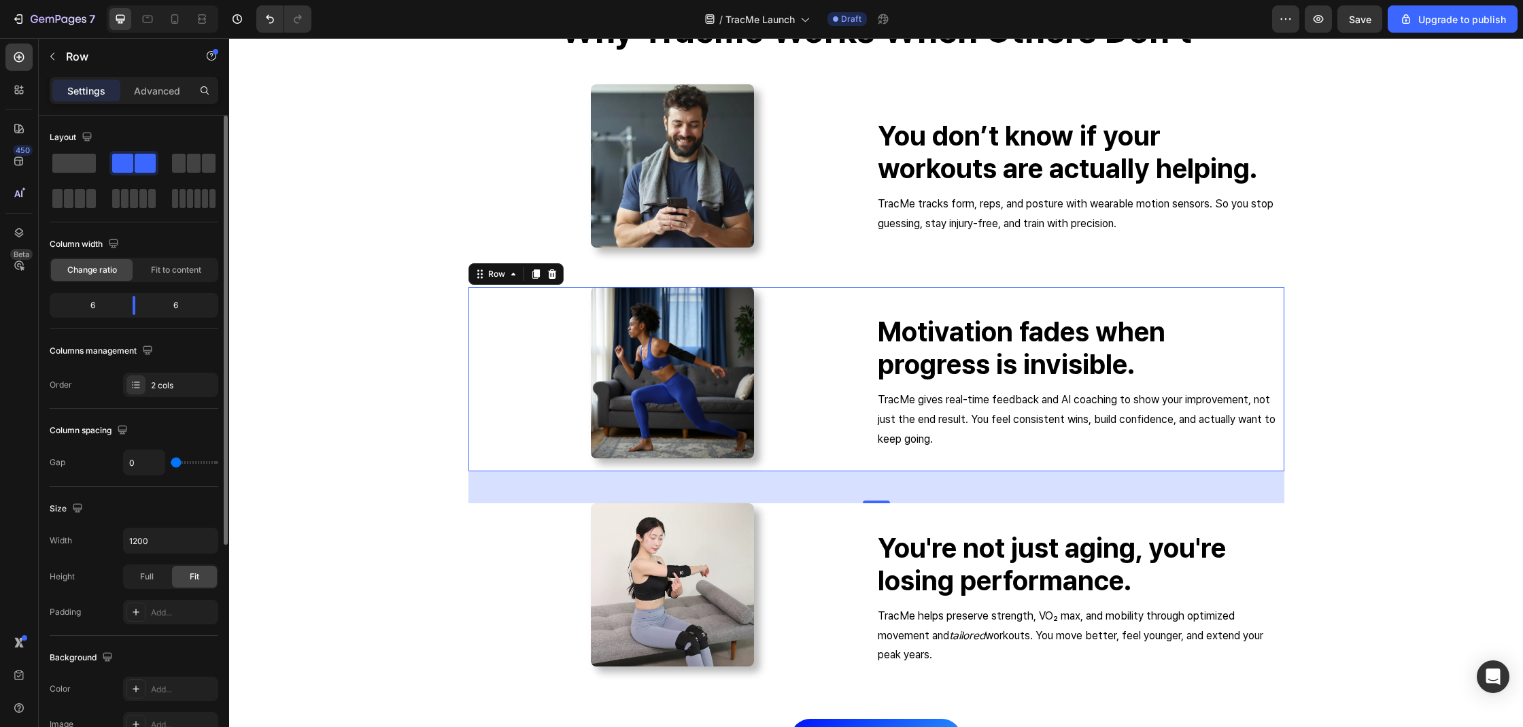
drag, startPoint x: 190, startPoint y: 459, endPoint x: 70, endPoint y: 460, distance: 120.3
type input "0"
click at [171, 461] on input "range" at bounding box center [195, 462] width 48 height 3
click at [132, 97] on div "Advanced" at bounding box center [157, 91] width 68 height 22
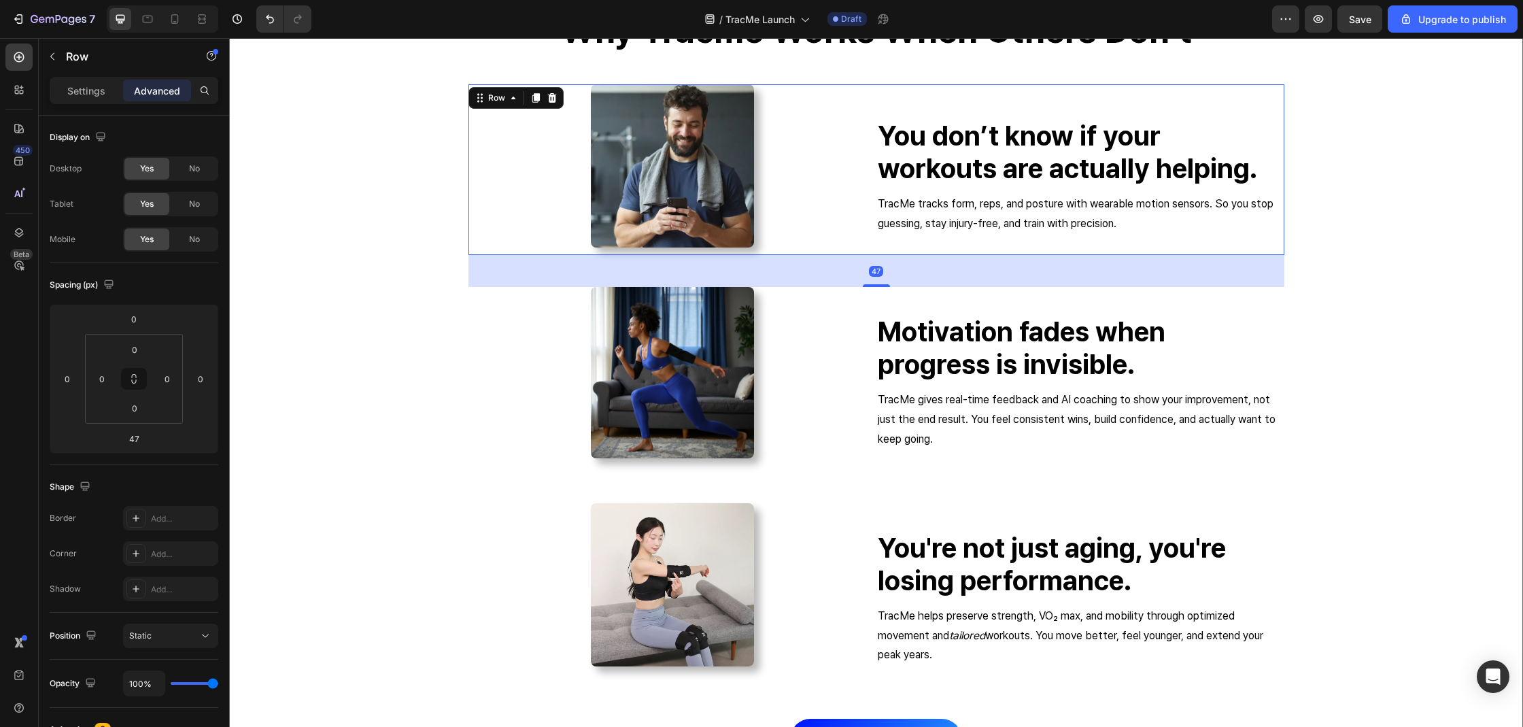
click at [412, 240] on div "why tracme works when others don’t Heading Image You don’t know if your workout…" at bounding box center [875, 399] width 1273 height 781
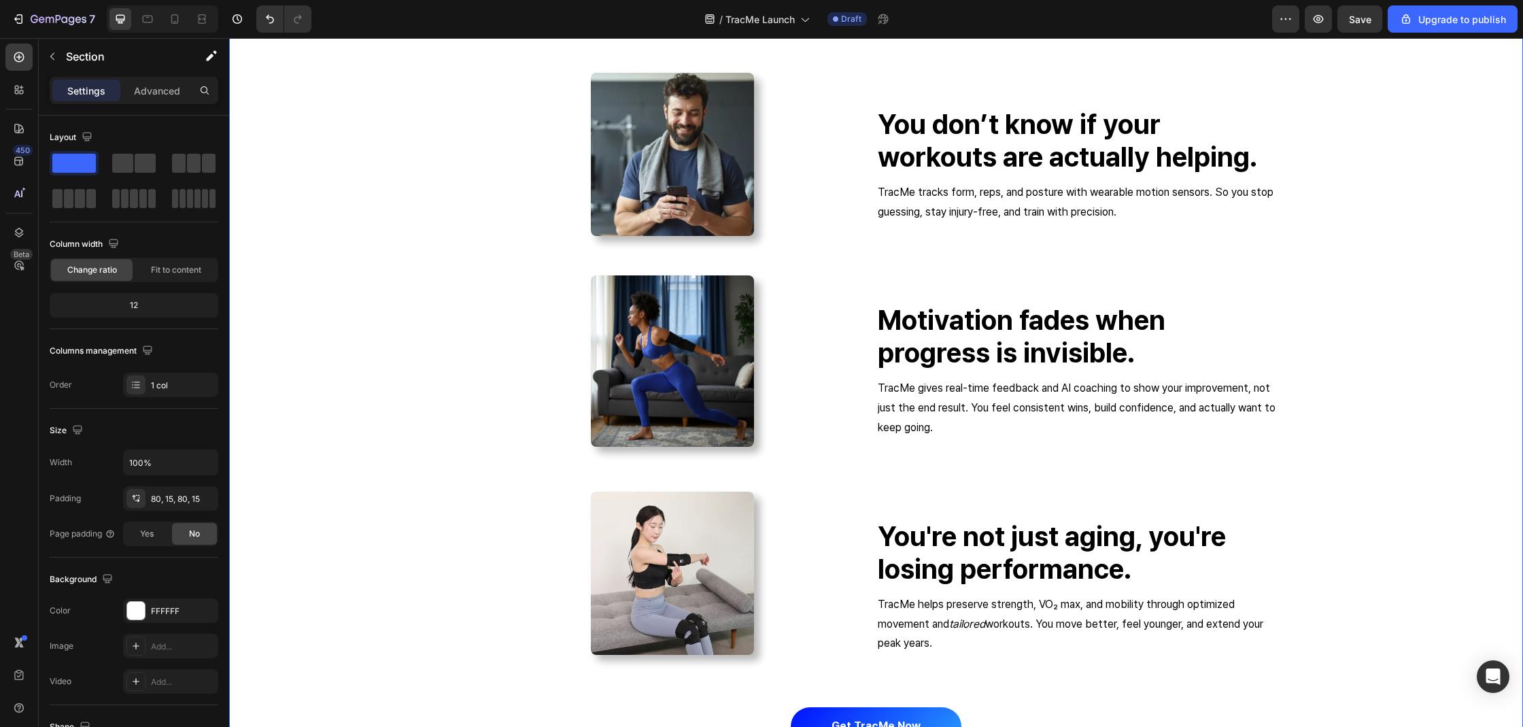
scroll to position [2275, 0]
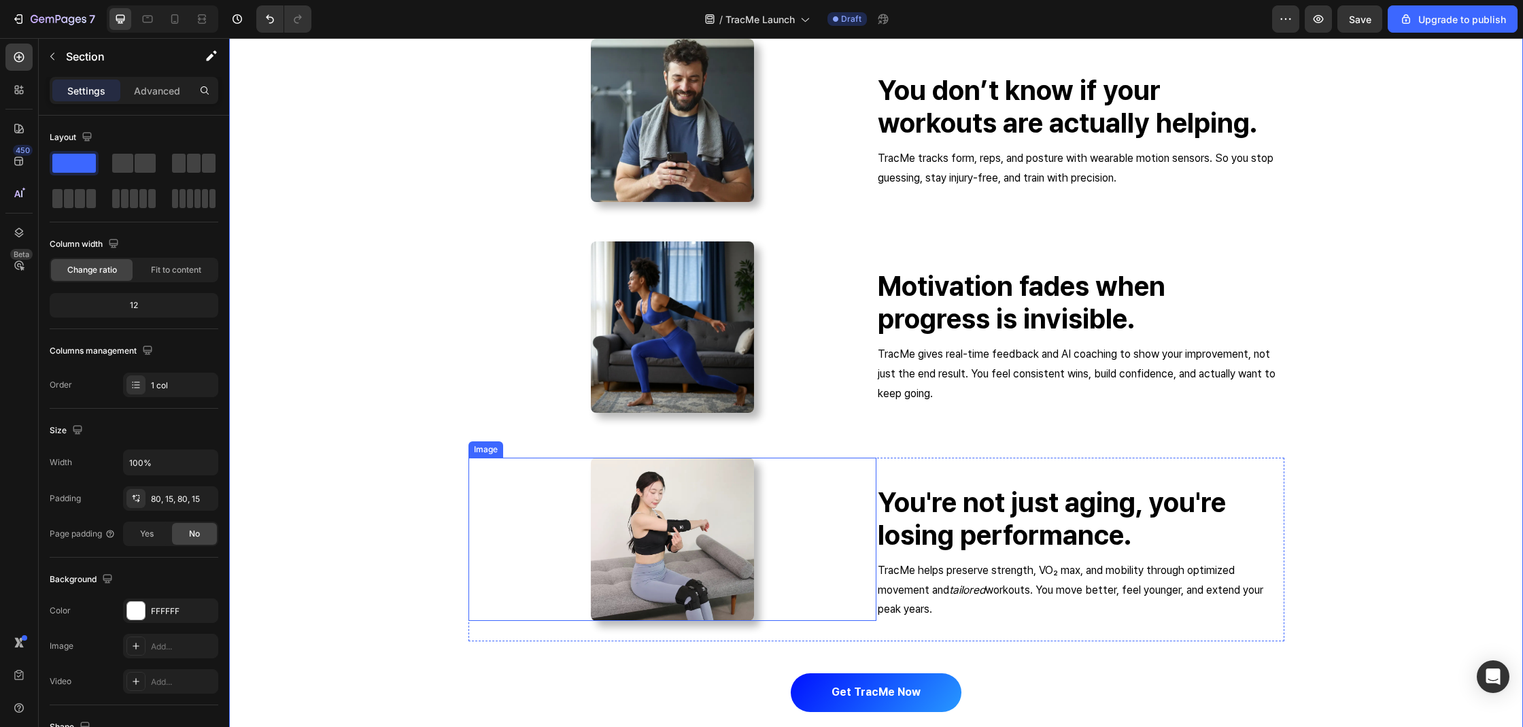
click at [670, 489] on img at bounding box center [672, 538] width 163 height 163
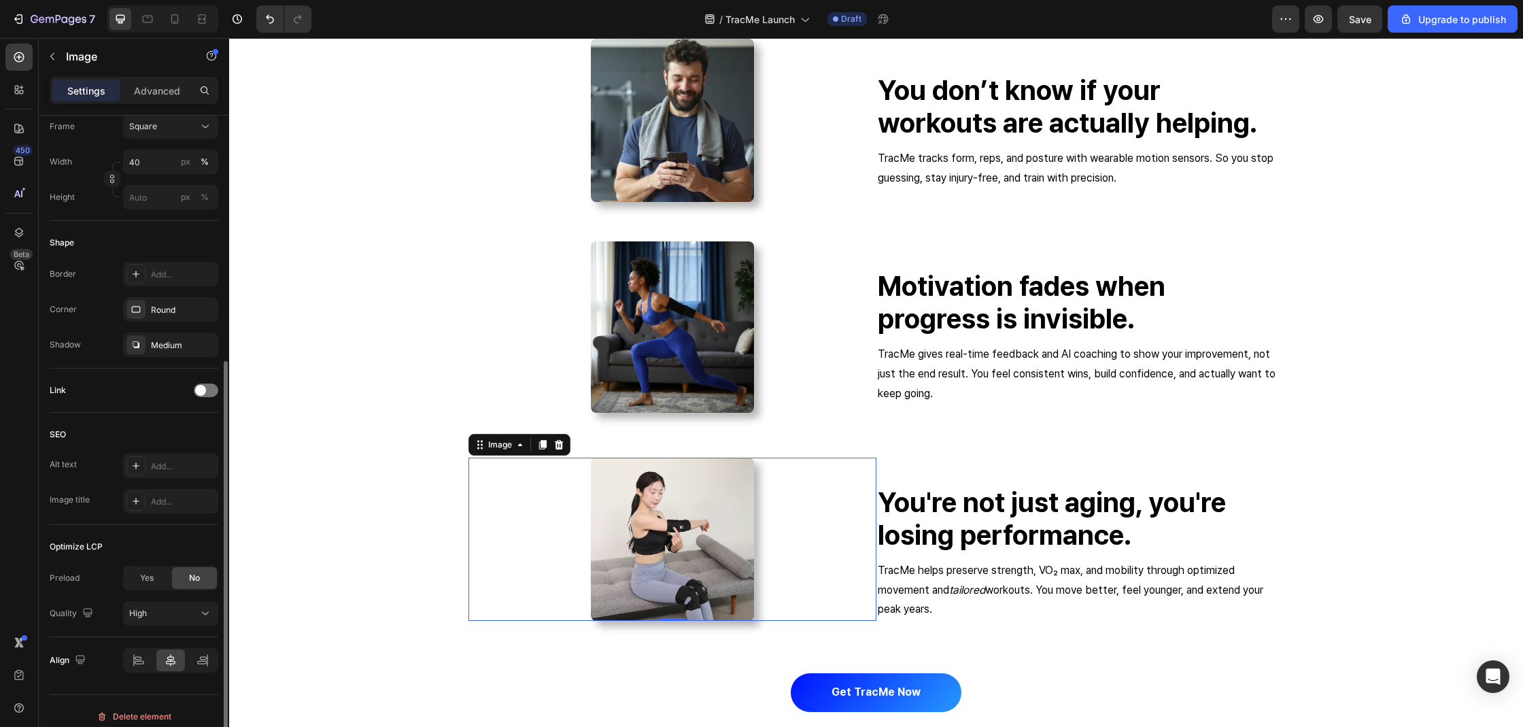
scroll to position [411, 0]
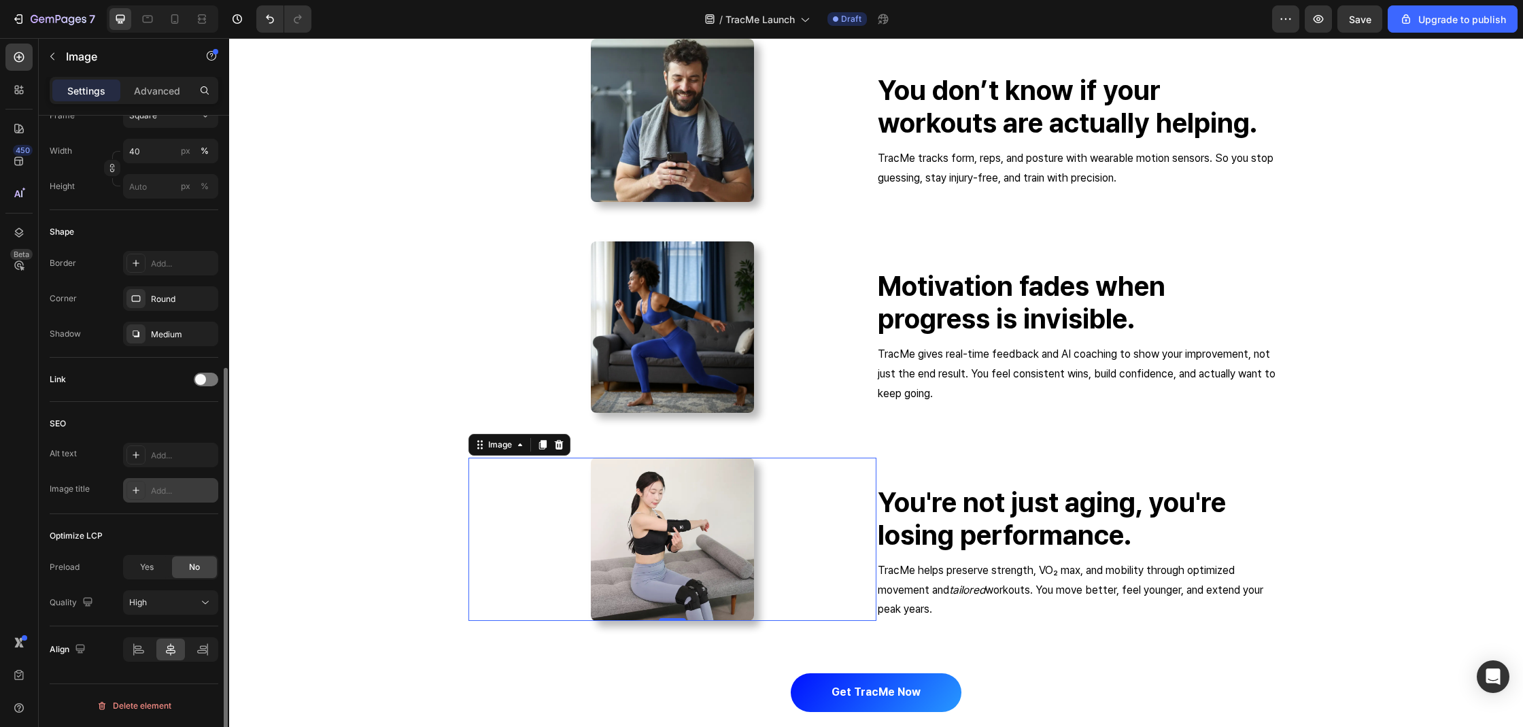
click at [144, 501] on div "Add..." at bounding box center [170, 490] width 95 height 24
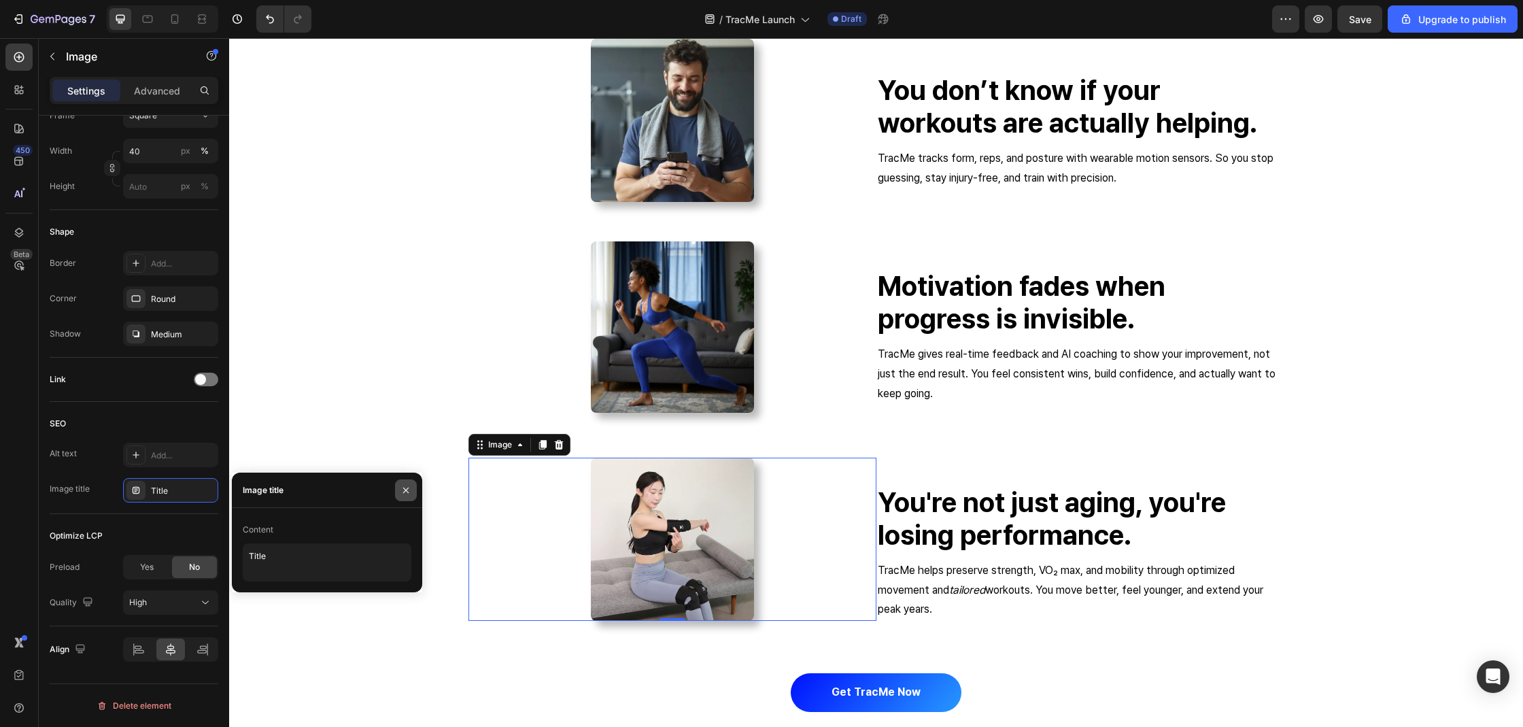
click at [411, 487] on button "button" at bounding box center [406, 490] width 22 height 22
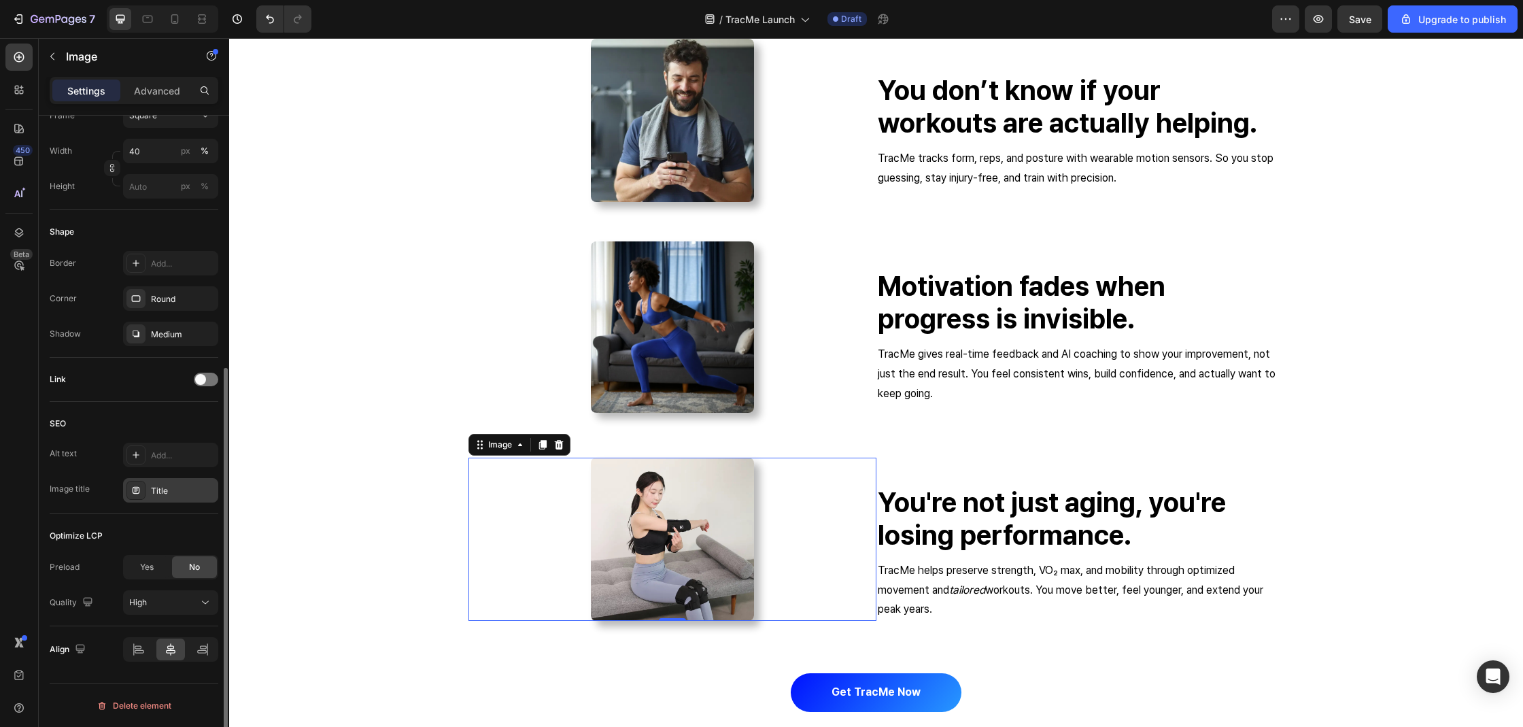
click at [203, 491] on div "Title" at bounding box center [183, 491] width 64 height 12
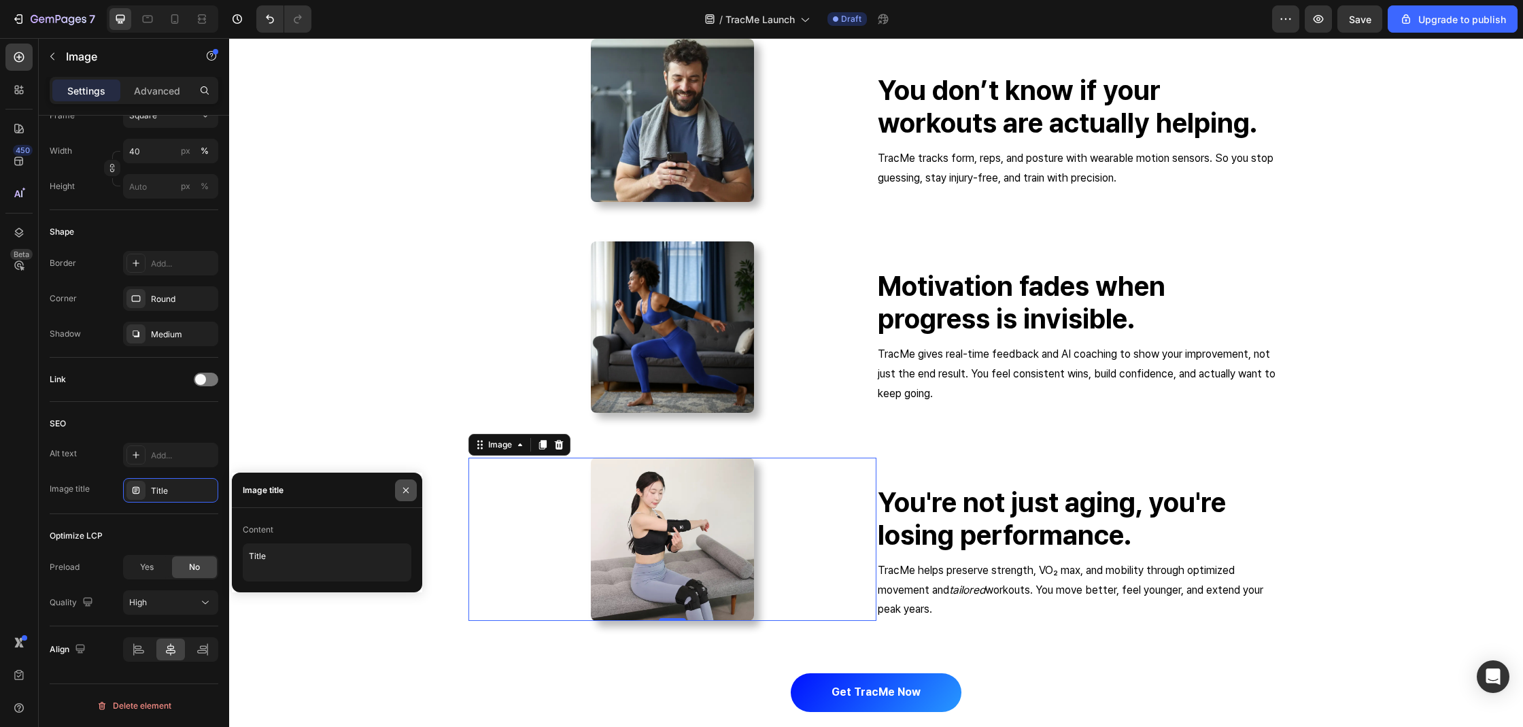
click at [406, 488] on icon "button" at bounding box center [405, 490] width 11 height 11
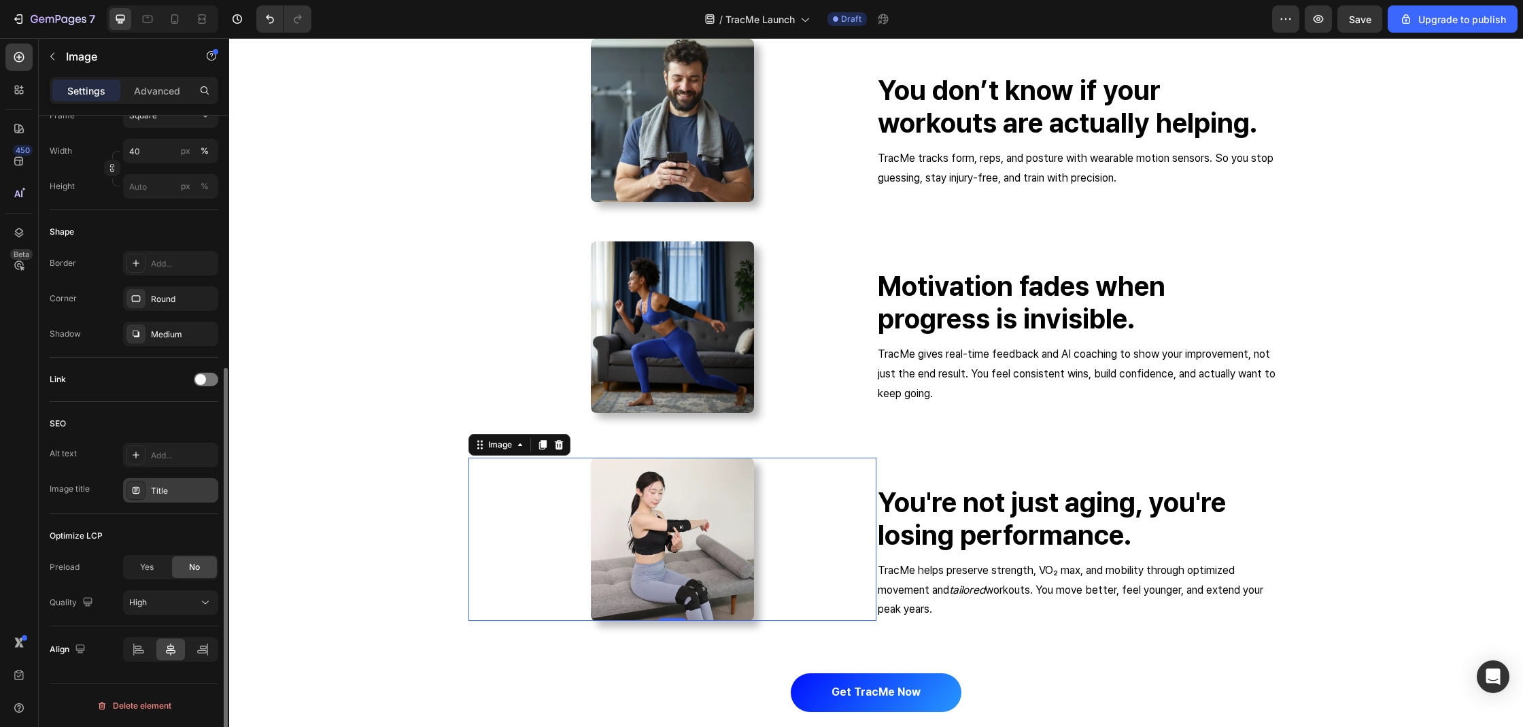
click at [155, 493] on div "Title" at bounding box center [183, 491] width 64 height 12
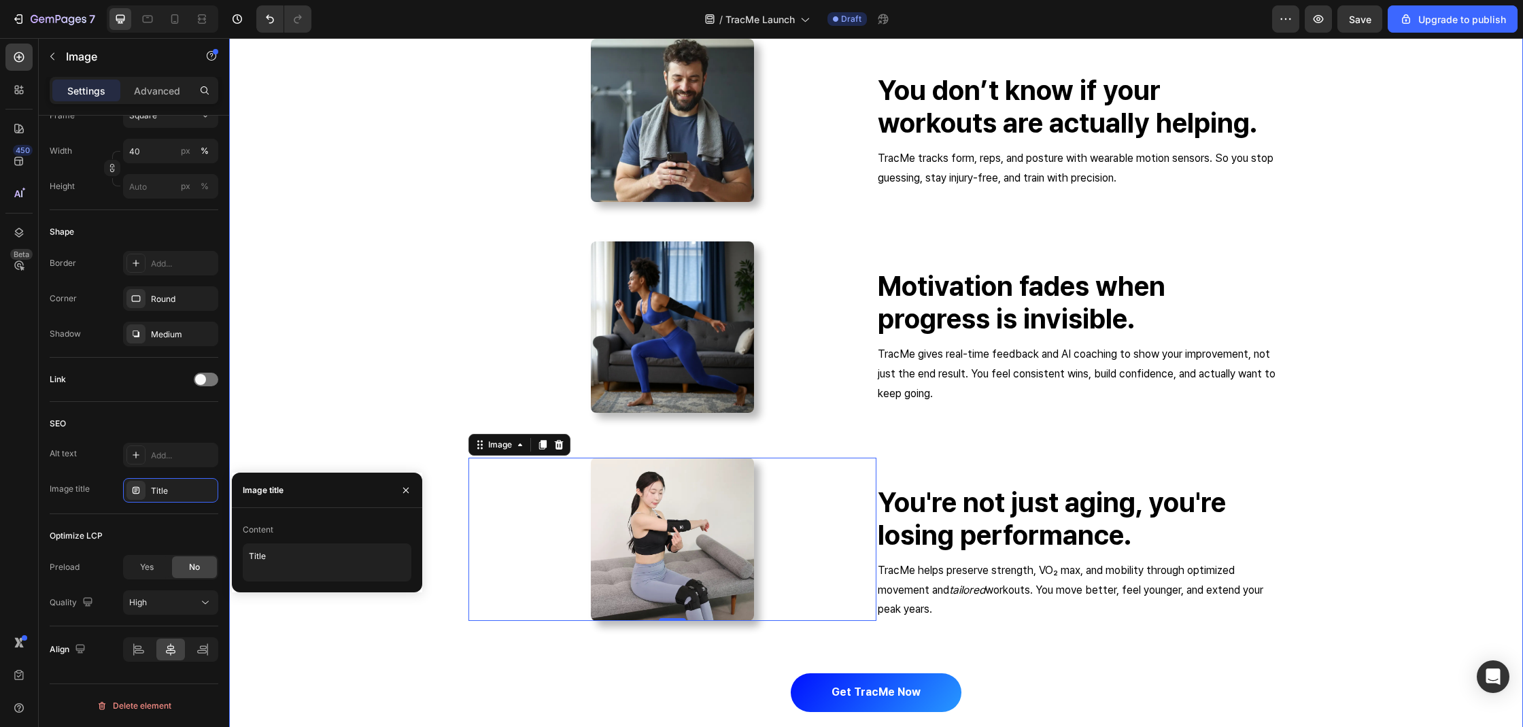
click at [307, 428] on div "why tracme works when others don’t Heading Image You don’t know if your workout…" at bounding box center [875, 353] width 1273 height 781
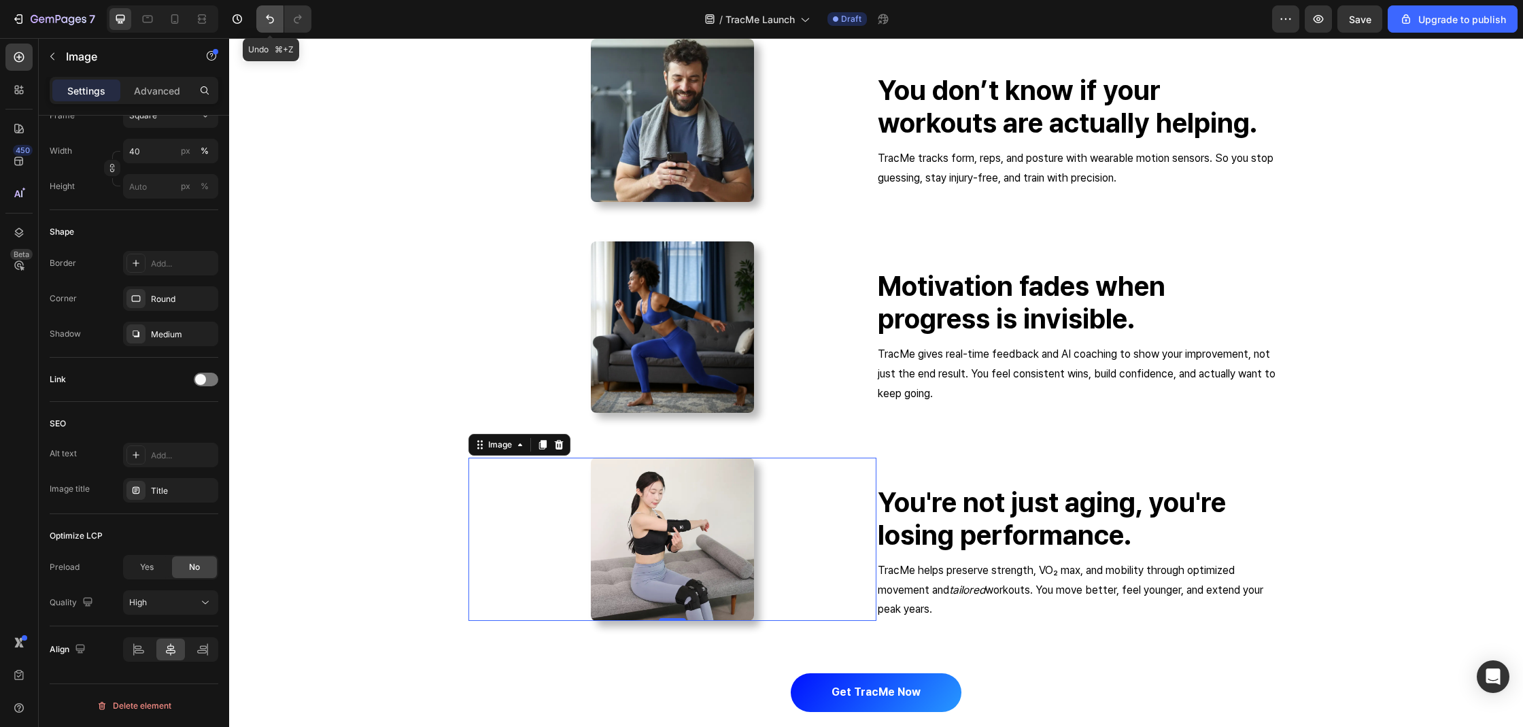
click at [279, 15] on button "Undo/Redo" at bounding box center [269, 18] width 27 height 27
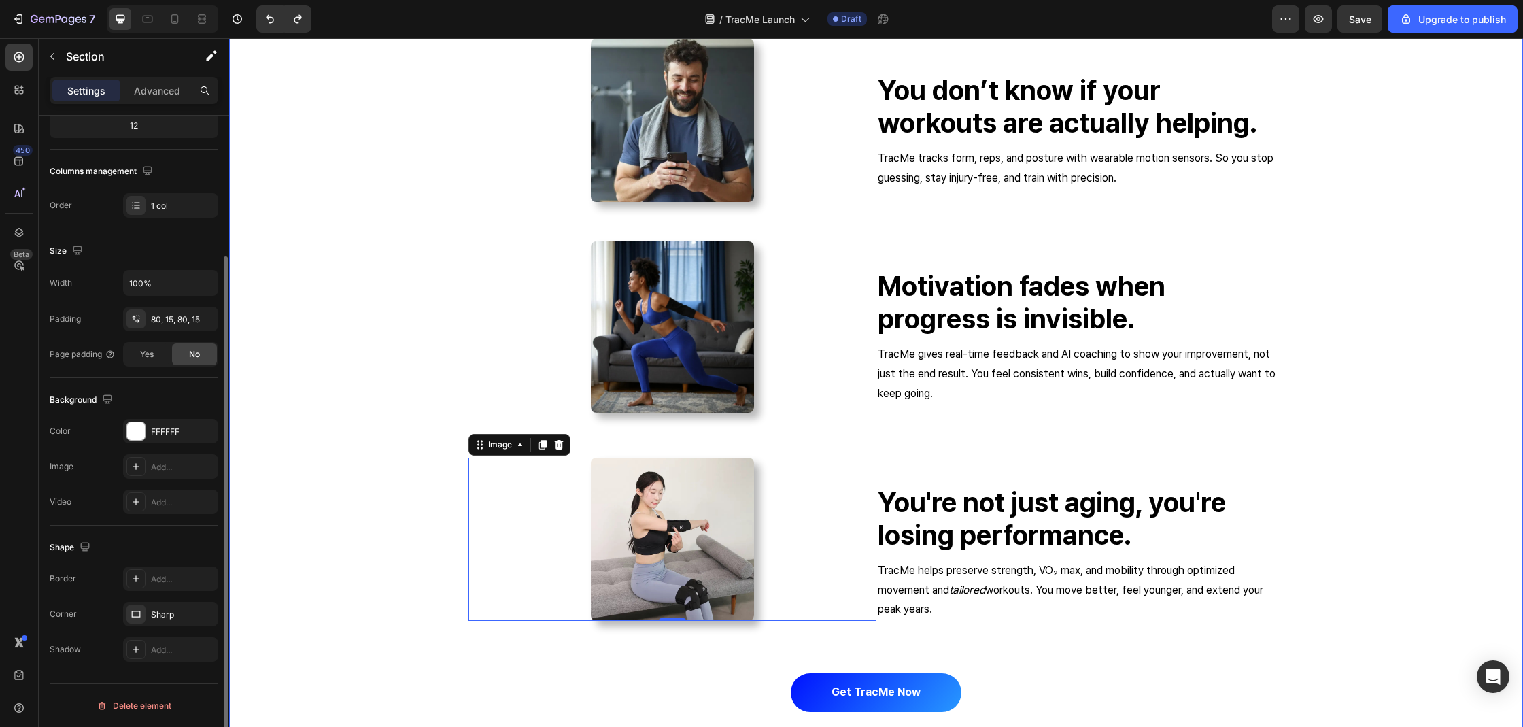
scroll to position [0, 0]
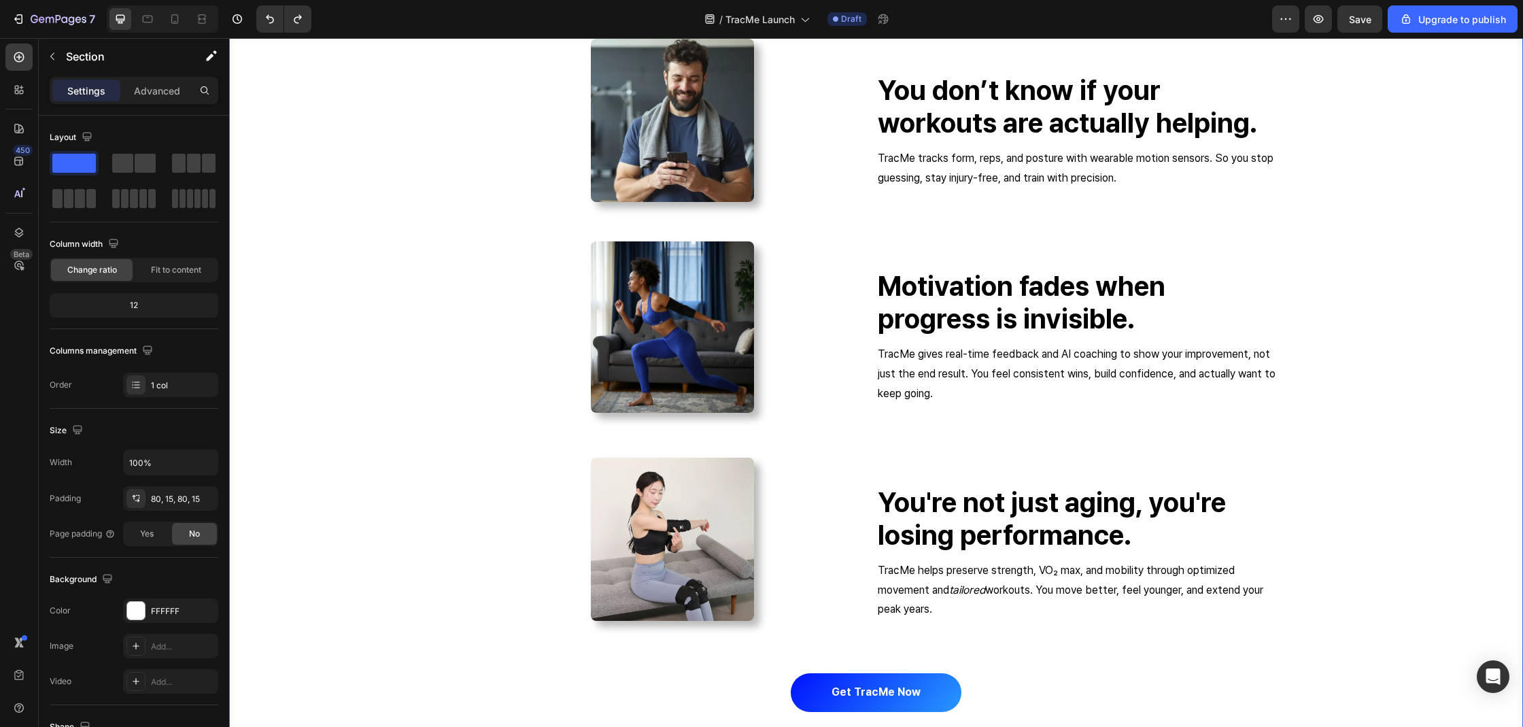
click at [1406, 365] on div "why tracme works when others don’t Heading Image You don’t know if your workout…" at bounding box center [875, 353] width 1273 height 781
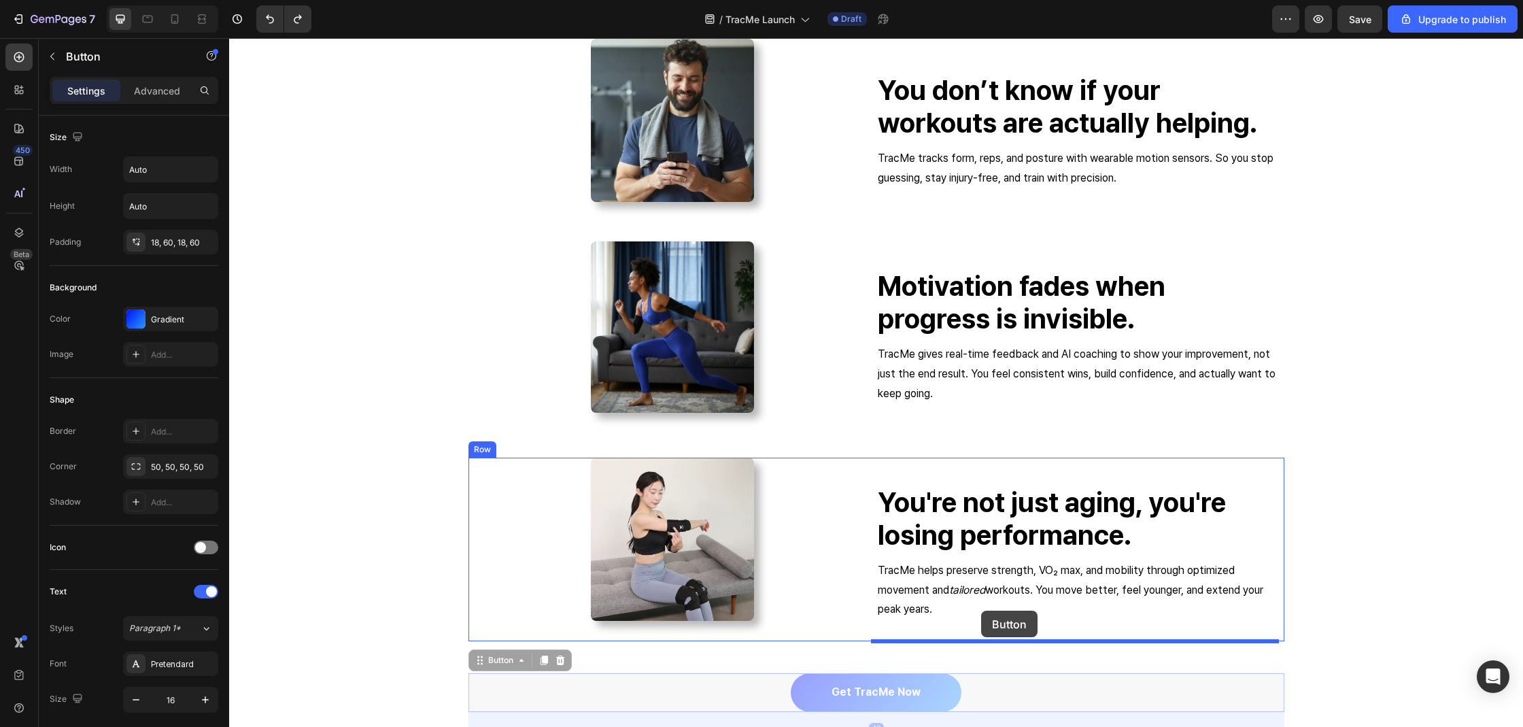
drag, startPoint x: 932, startPoint y: 687, endPoint x: 981, endPoint y: 610, distance: 90.5
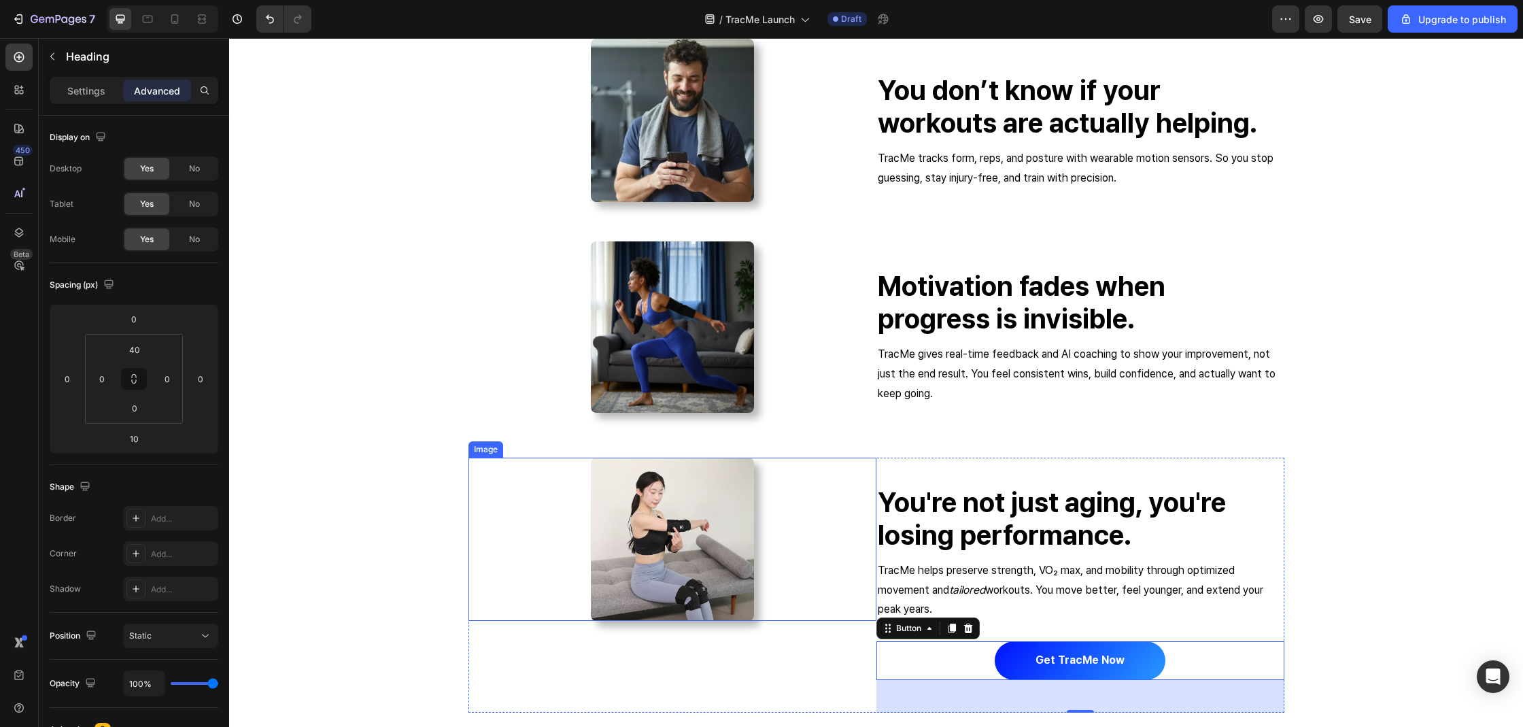
click at [878, 470] on div "You're not just aging, you're losing performance. Heading" at bounding box center [1080, 504] width 408 height 95
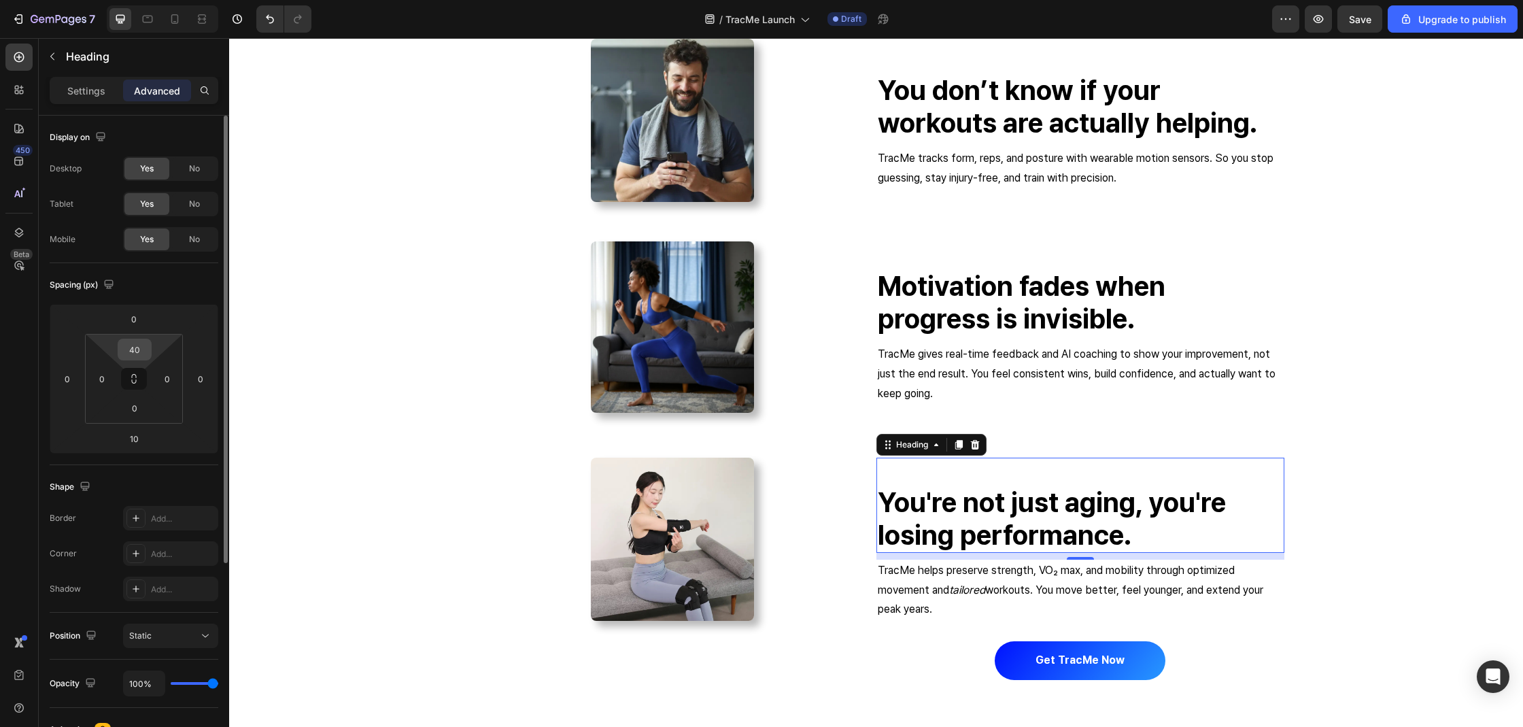
click at [139, 356] on input "40" at bounding box center [134, 349] width 27 height 20
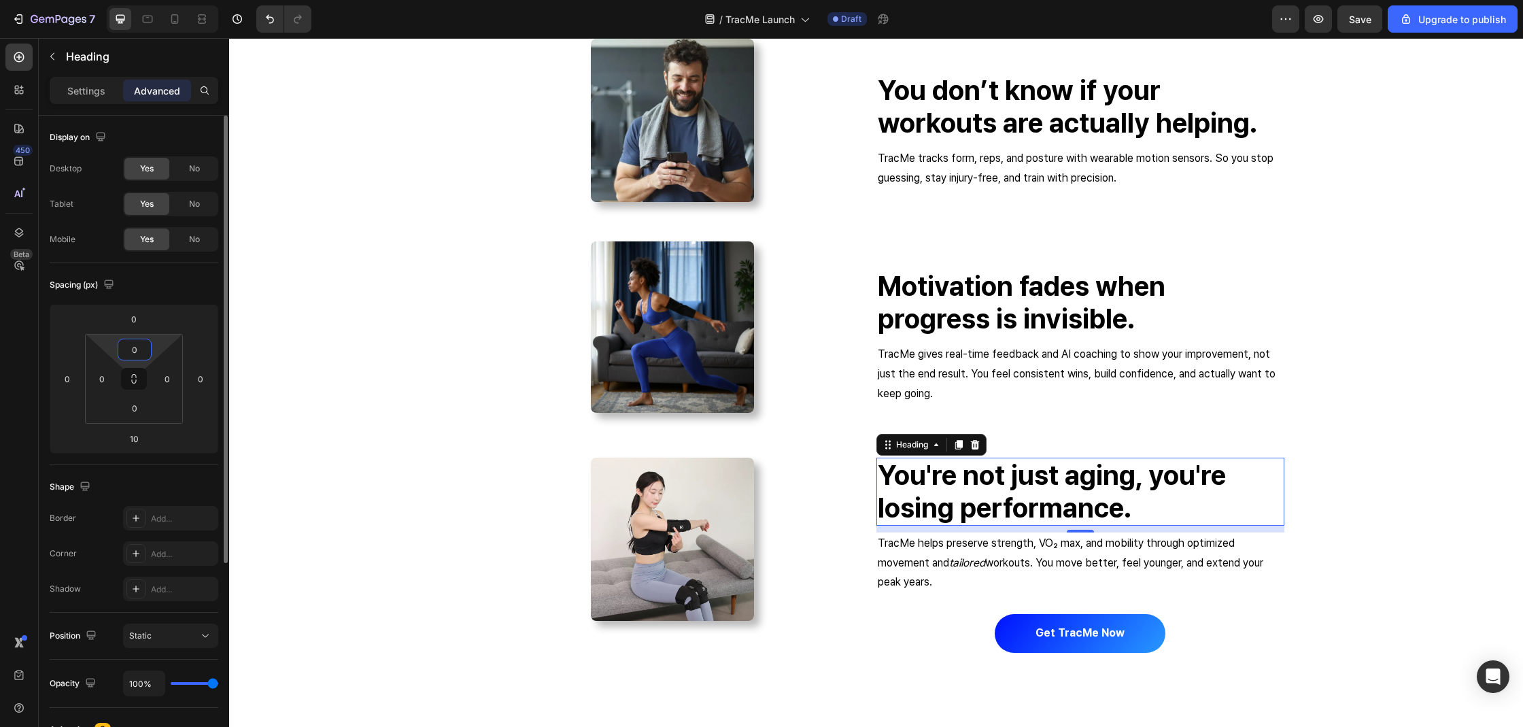
type input "0"
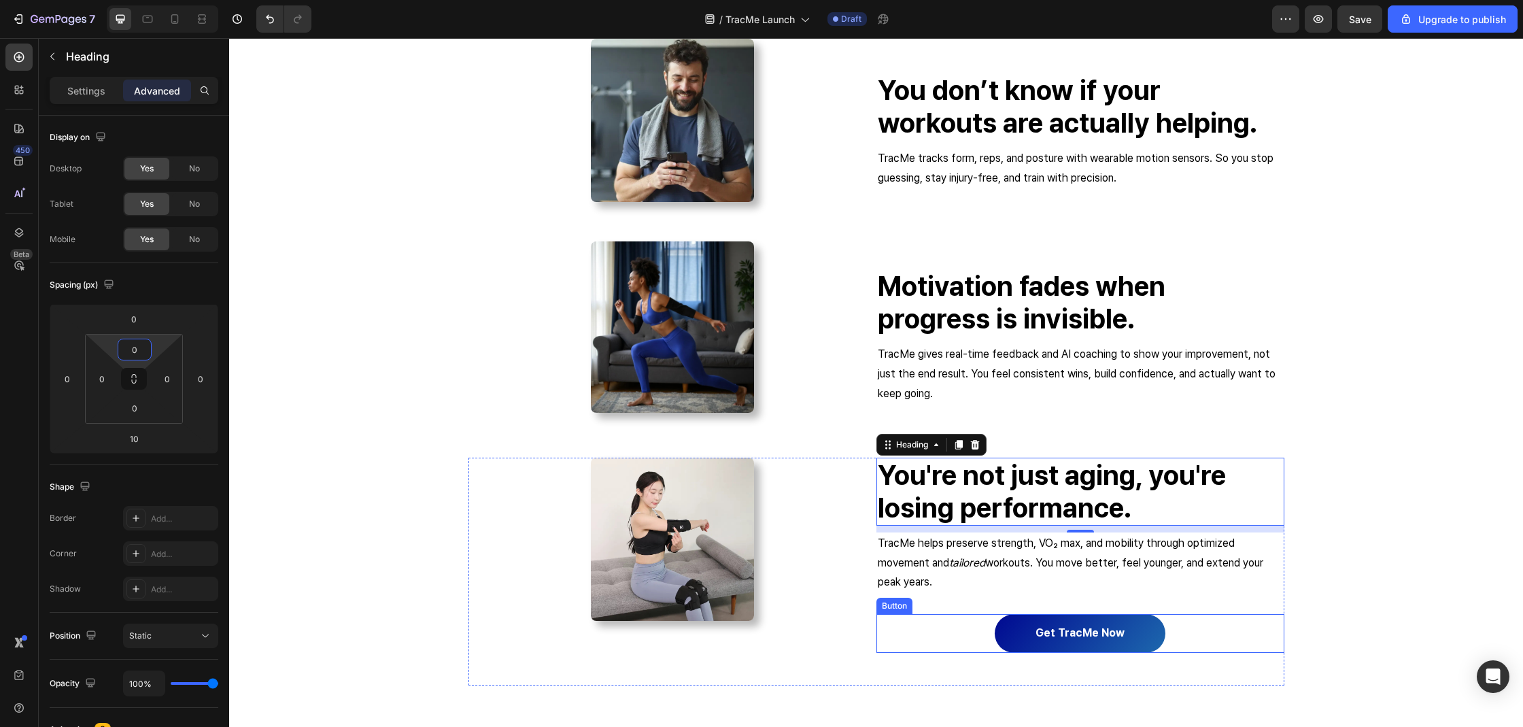
click at [1073, 622] on button "Get tracMe now" at bounding box center [1080, 633] width 171 height 39
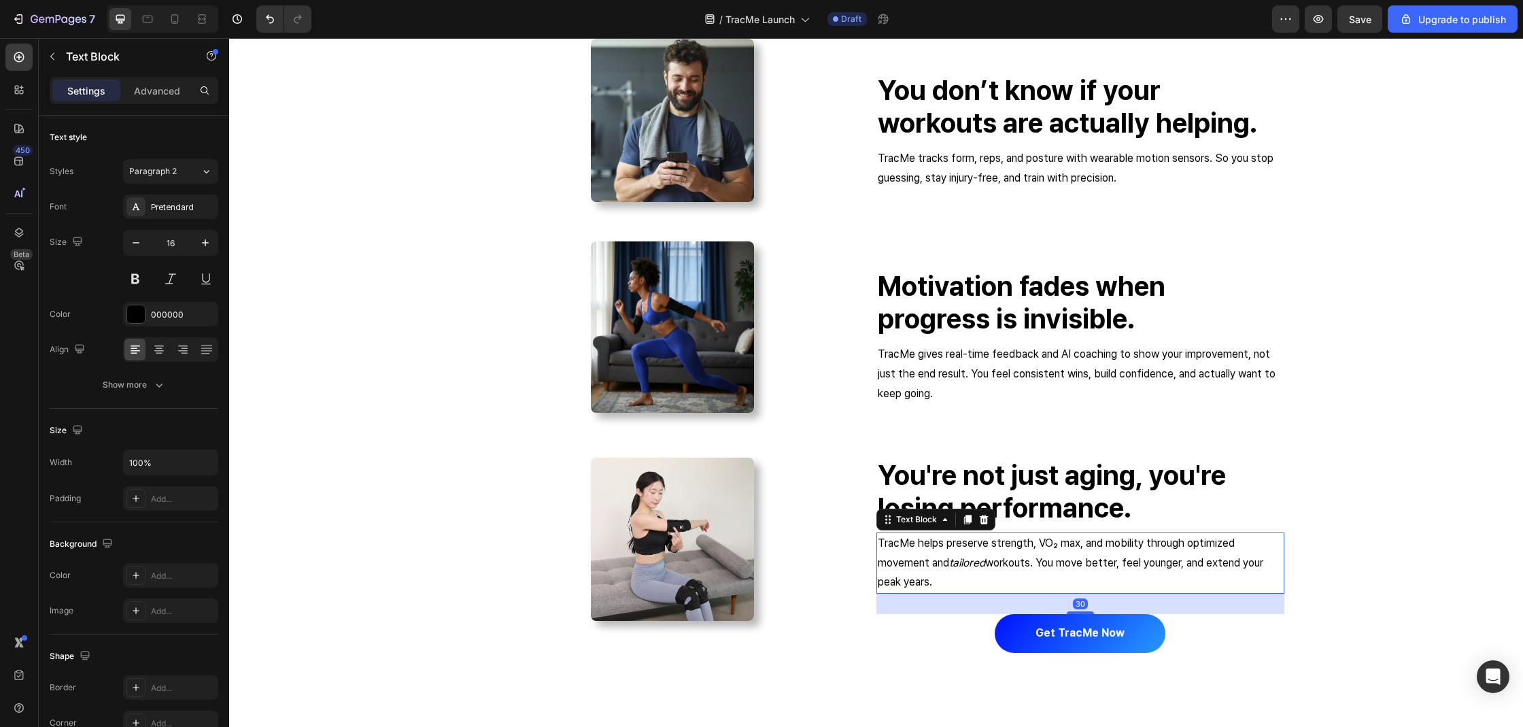
click at [1003, 587] on p "TracMe helps preserve strength, VO₂ max, and mobility through optimized movemen…" at bounding box center [1080, 563] width 405 height 58
drag, startPoint x: 1072, startPoint y: 610, endPoint x: 1073, endPoint y: 597, distance: 13.0
click at [1073, 597] on div "30" at bounding box center [1080, 603] width 408 height 20
drag, startPoint x: 1080, startPoint y: 612, endPoint x: 1083, endPoint y: 599, distance: 13.9
click at [1083, 599] on div at bounding box center [1080, 598] width 27 height 4
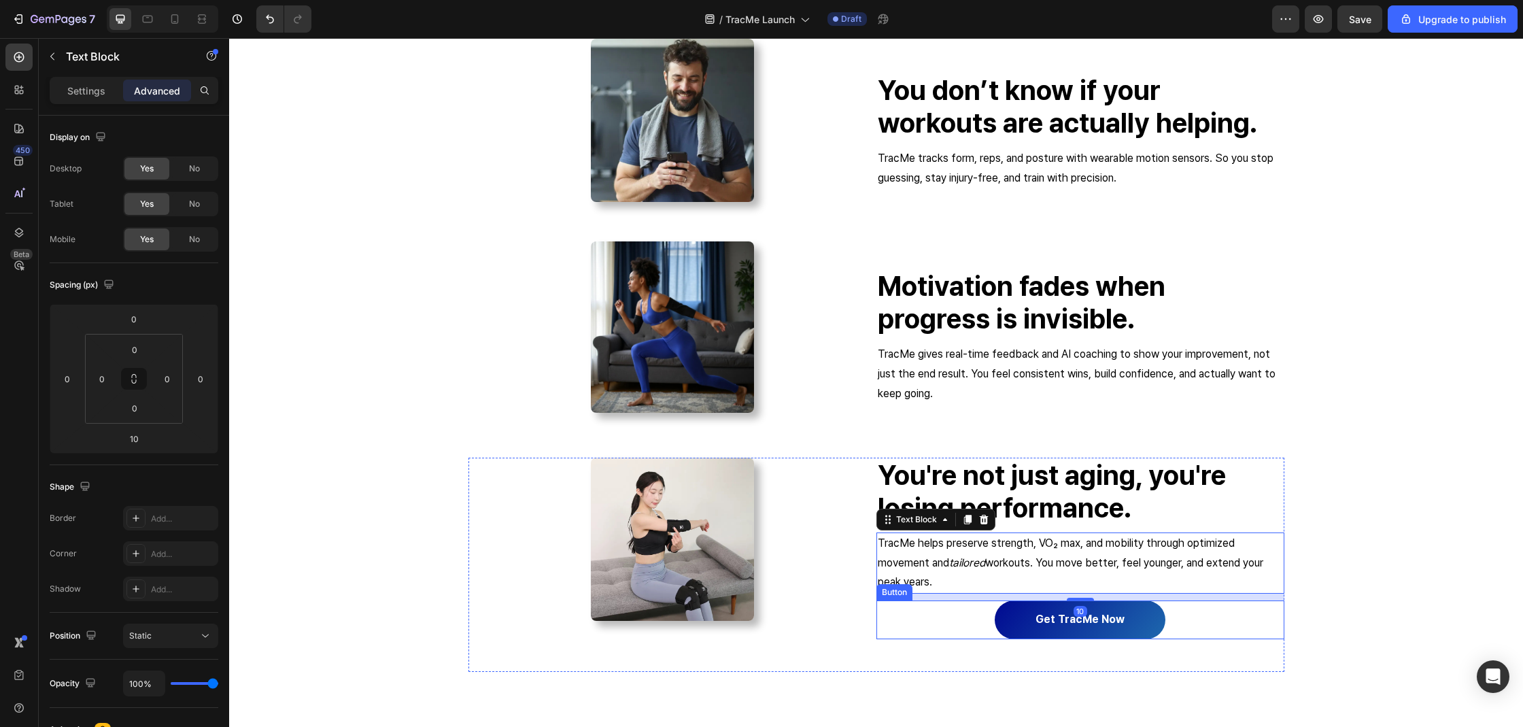
click at [1016, 615] on button "Get tracMe now" at bounding box center [1080, 619] width 171 height 39
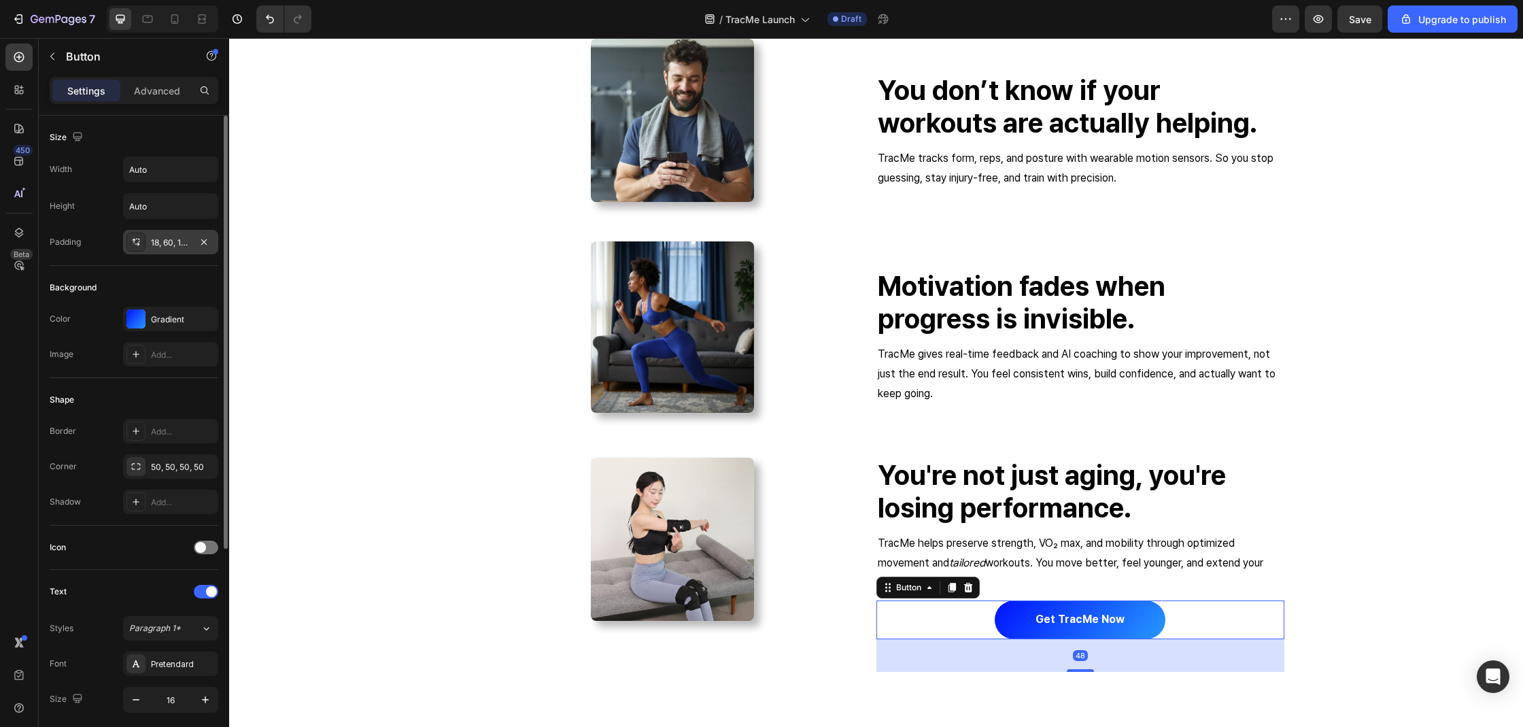
click at [171, 247] on div "18, 60, 18, 60" at bounding box center [170, 243] width 39 height 12
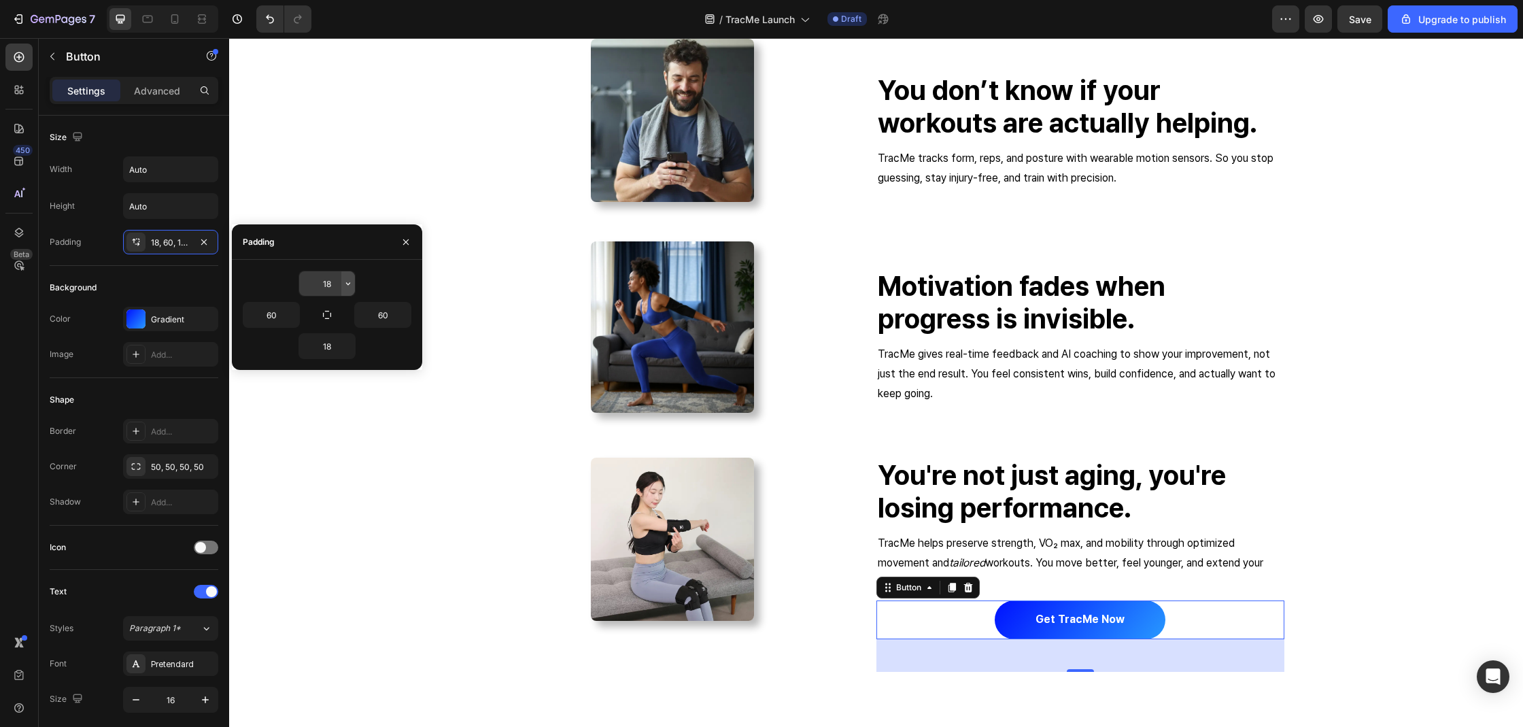
click at [341, 283] on button "button" at bounding box center [348, 283] width 14 height 24
click at [327, 280] on input "18" at bounding box center [327, 283] width 56 height 24
type input "14"
type input "30"
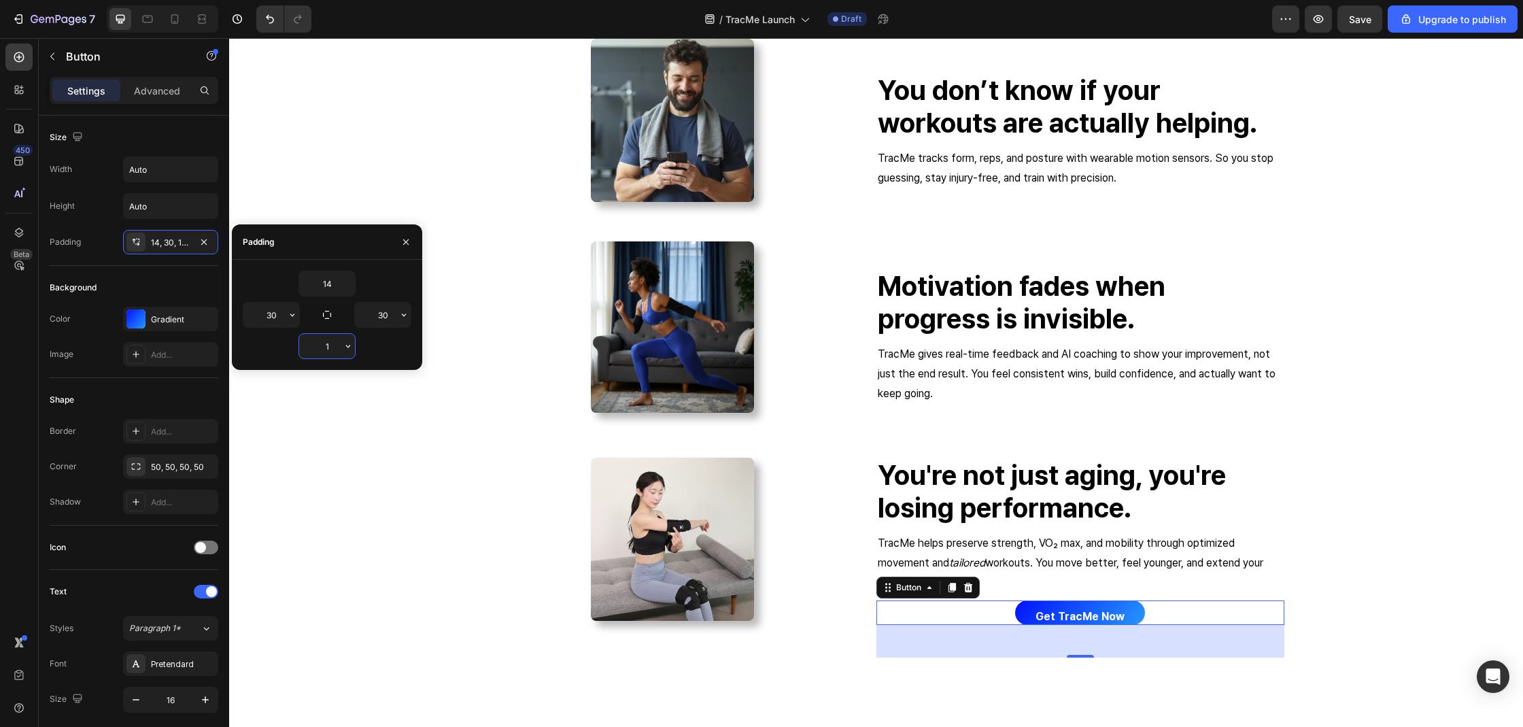
type input "14"
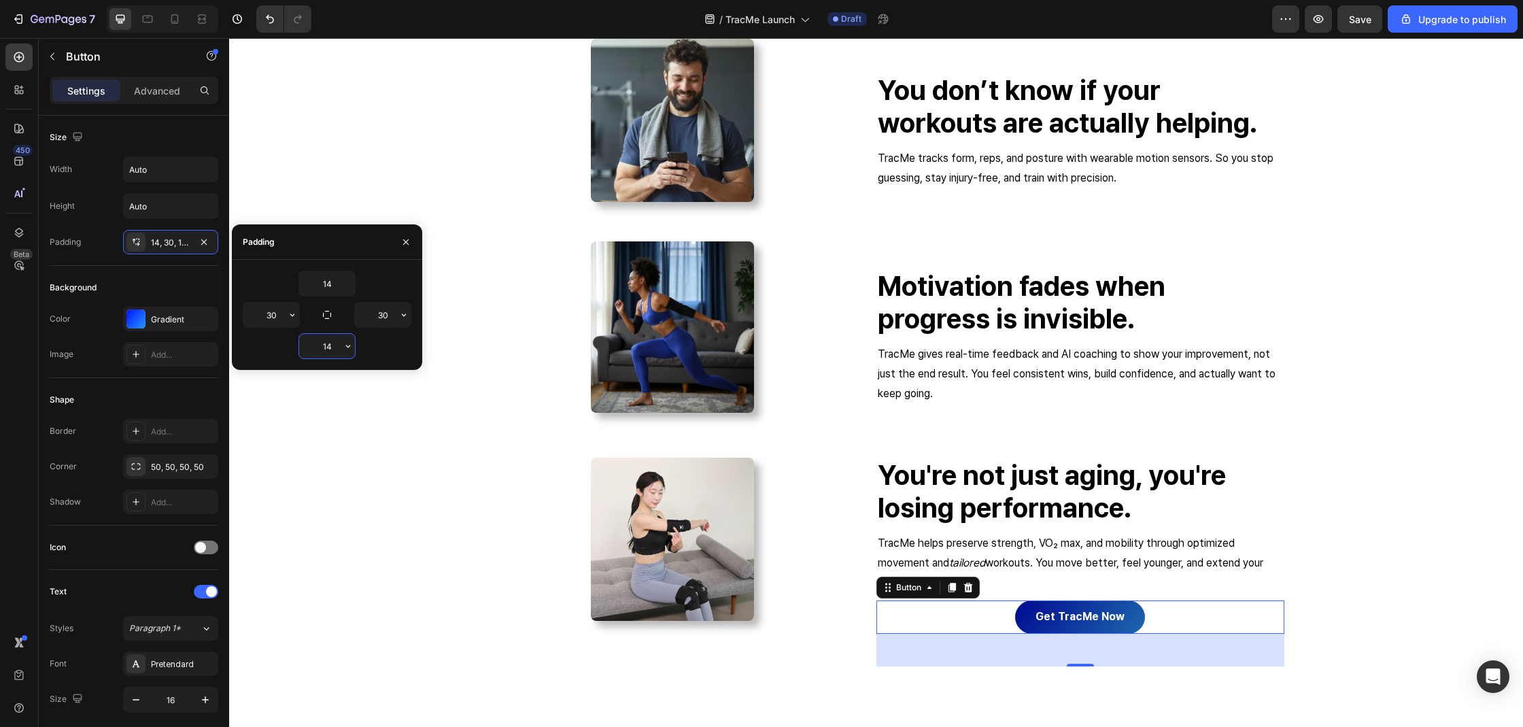
click at [1065, 608] on button "Get tracMe now" at bounding box center [1080, 616] width 130 height 33
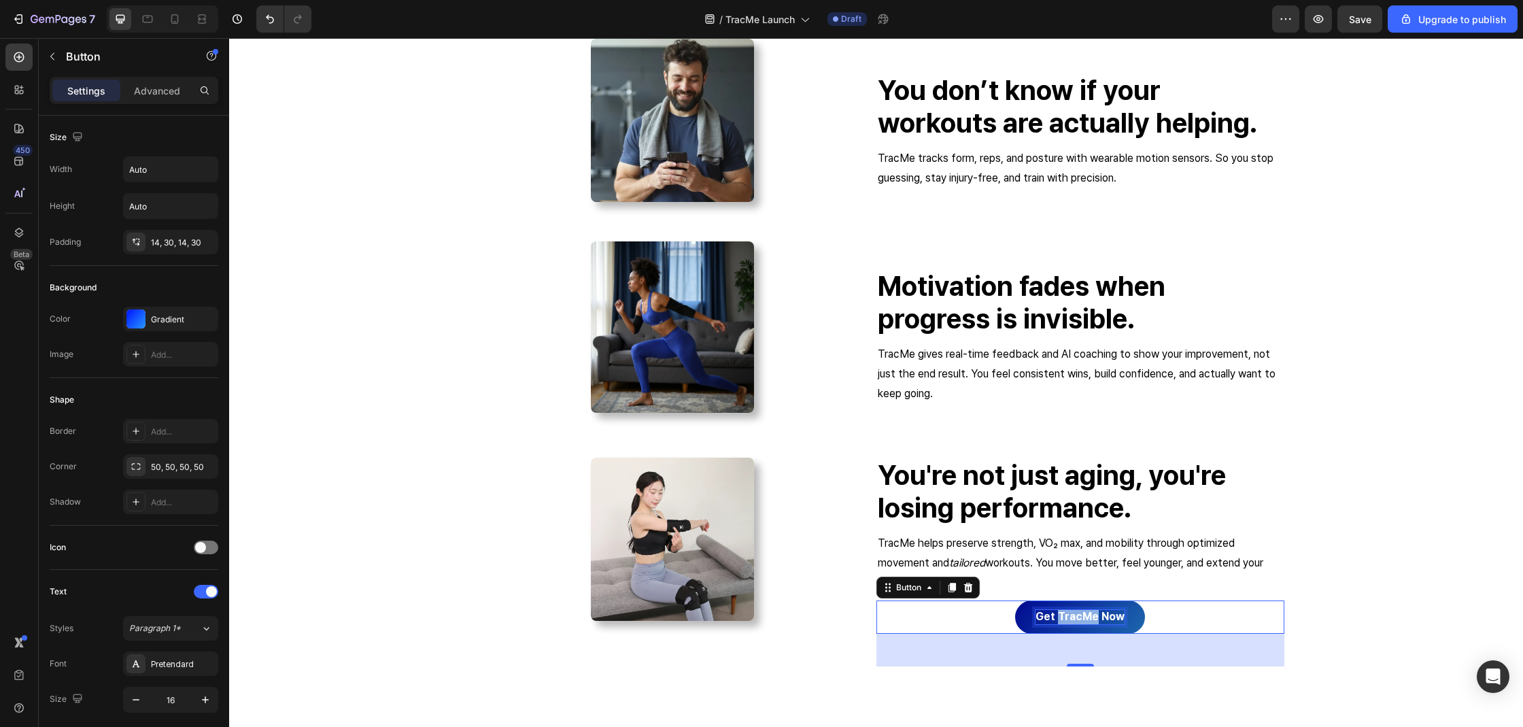
click at [1065, 615] on p "Get tracMe now" at bounding box center [1079, 617] width 89 height 14
click at [1046, 600] on button "read" at bounding box center [1079, 616] width 67 height 33
click at [1035, 600] on button "read the" at bounding box center [1080, 616] width 91 height 33
click at [1012, 600] on button "read the studies" at bounding box center [1079, 616] width 135 height 33
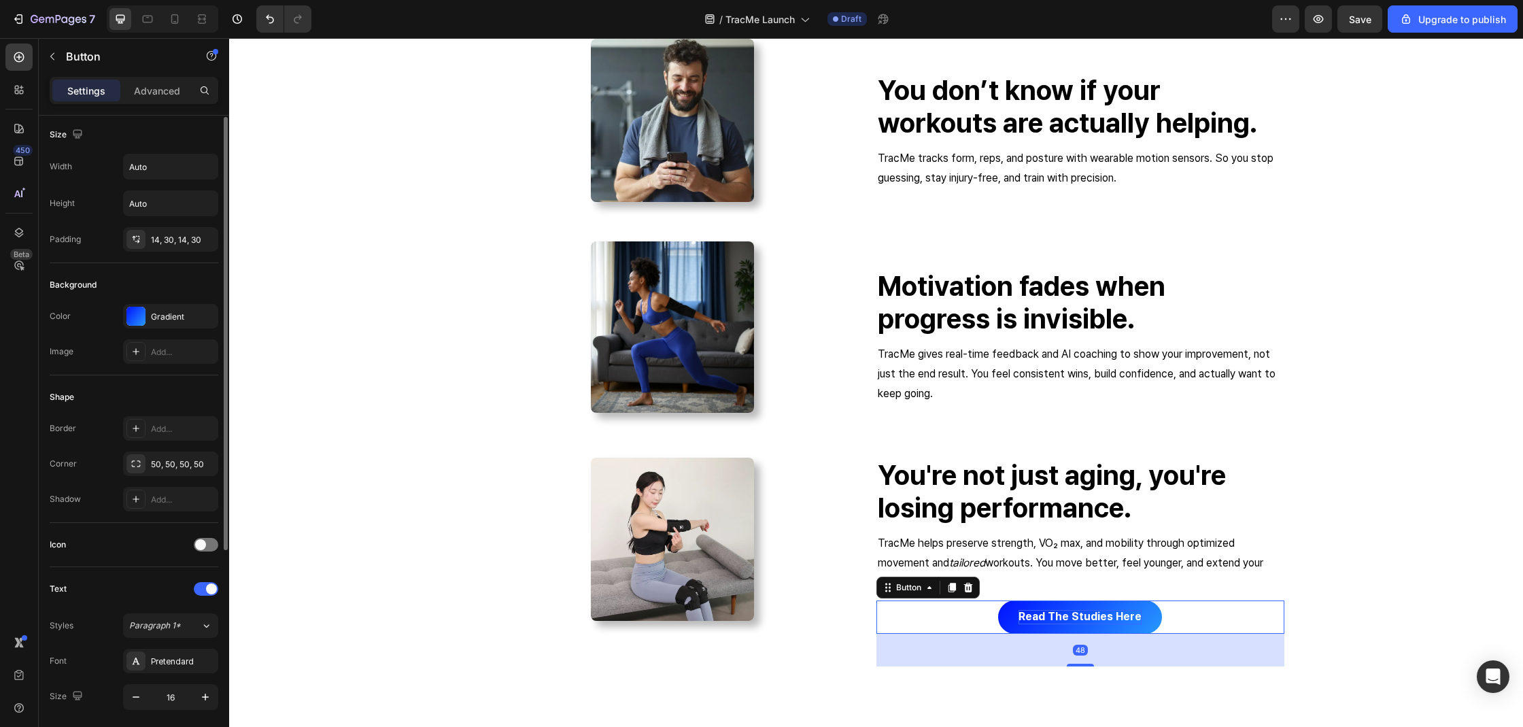
scroll to position [325, 0]
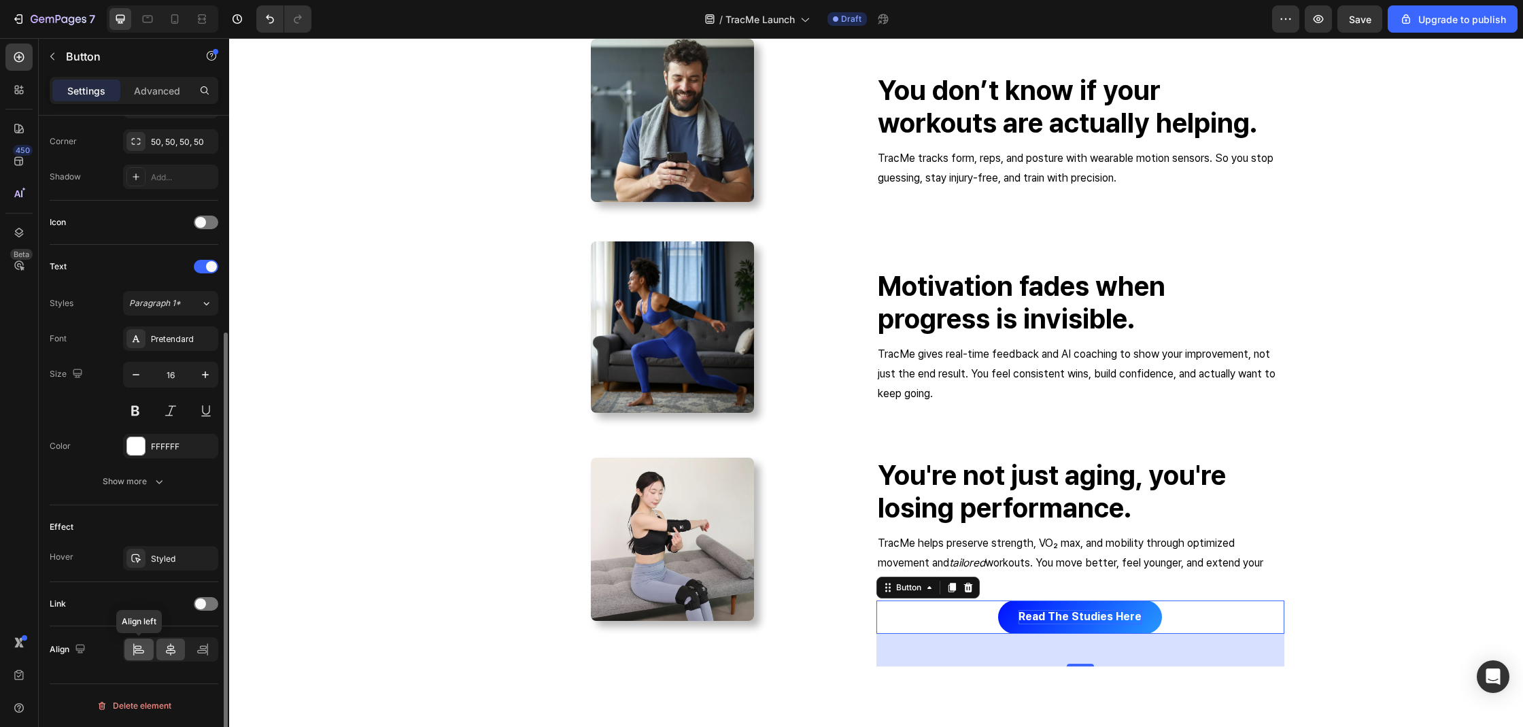
click at [138, 642] on div at bounding box center [138, 649] width 29 height 22
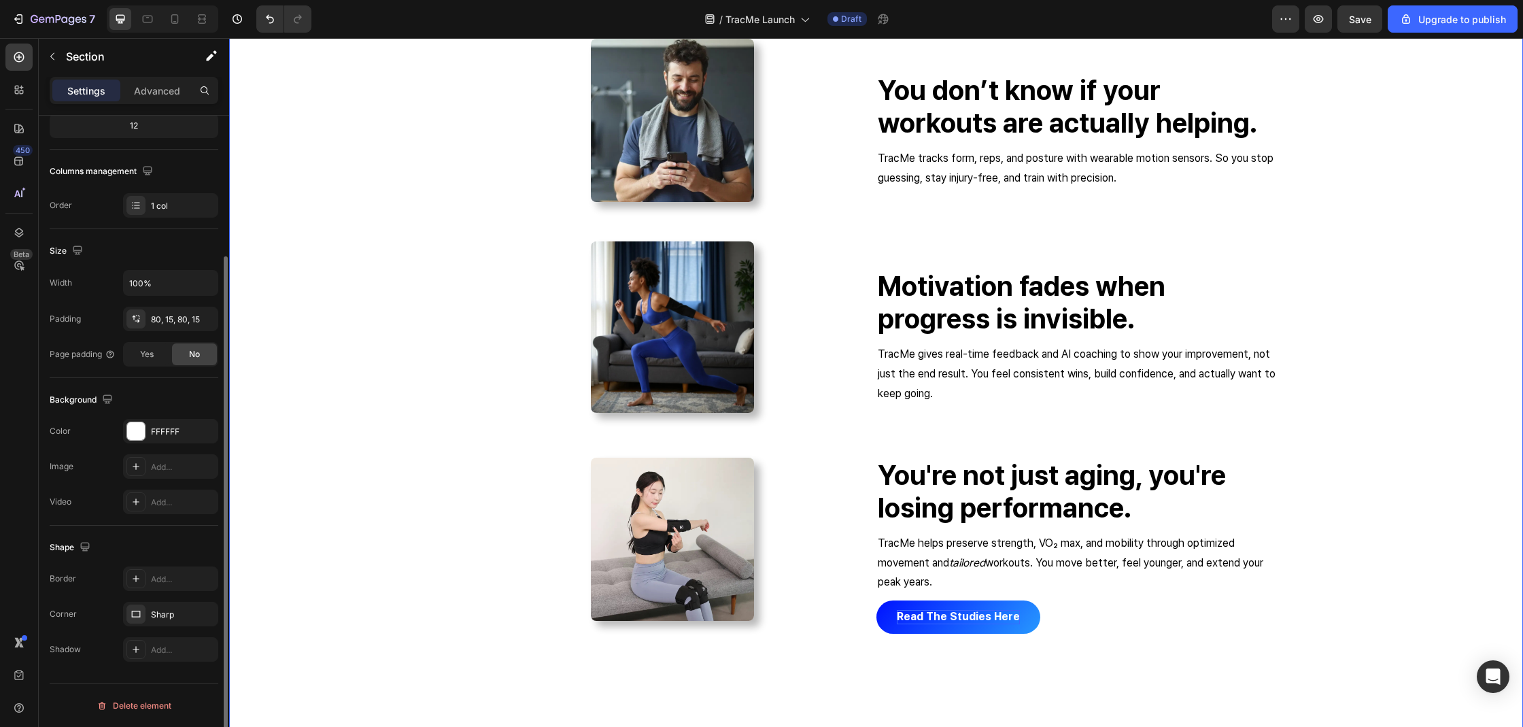
scroll to position [0, 0]
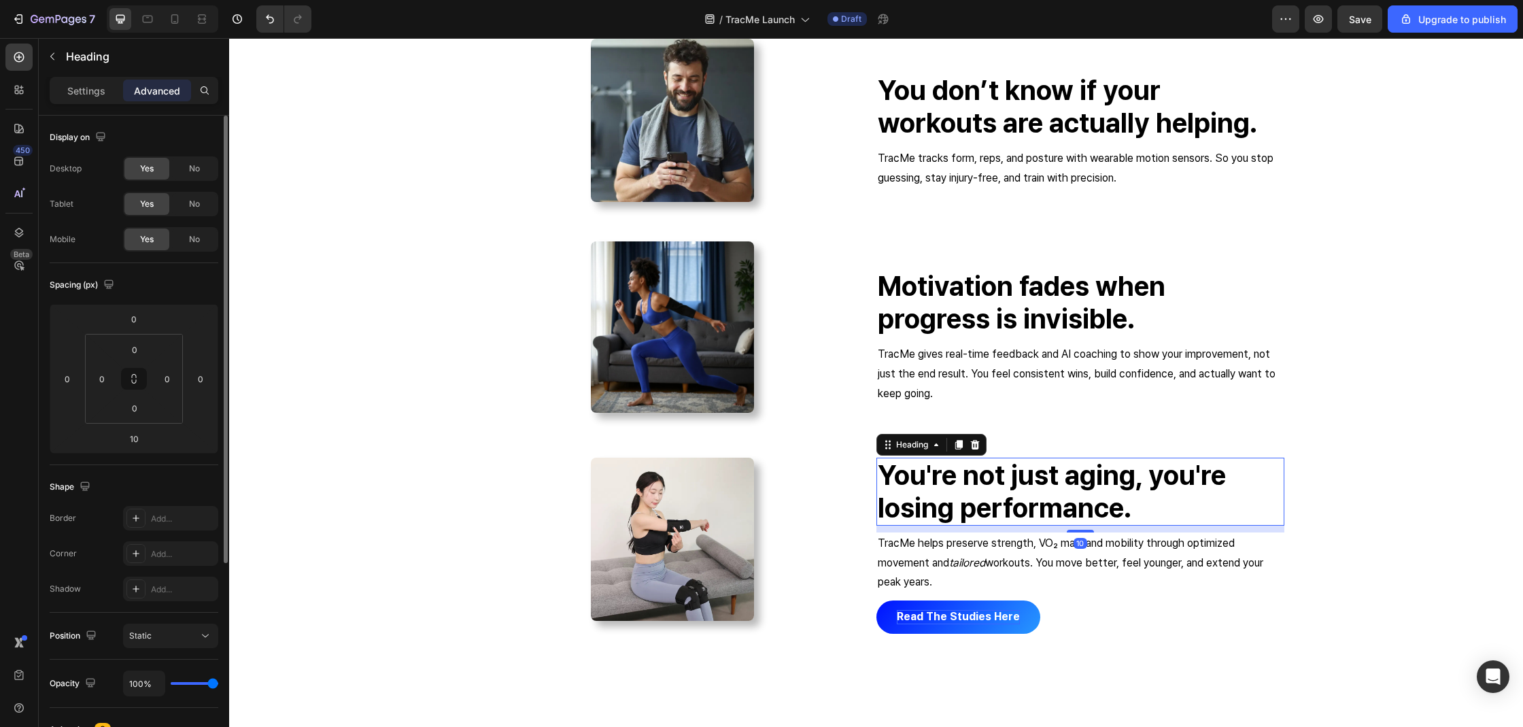
click at [1082, 474] on p "You're not just aging, you're losing performance." at bounding box center [1080, 491] width 405 height 65
click at [69, 84] on p "Settings" at bounding box center [86, 91] width 38 height 14
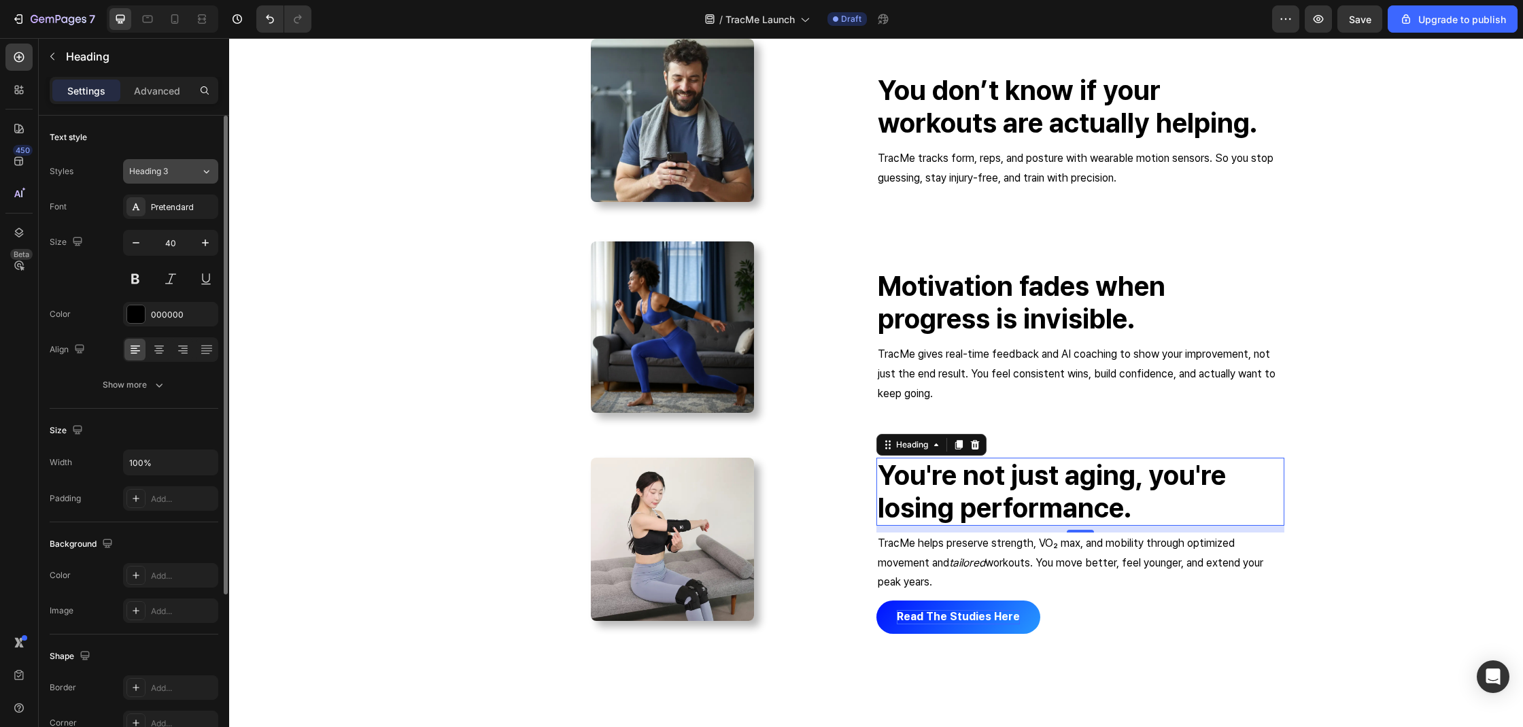
click at [175, 166] on div "Heading 3" at bounding box center [156, 171] width 55 height 12
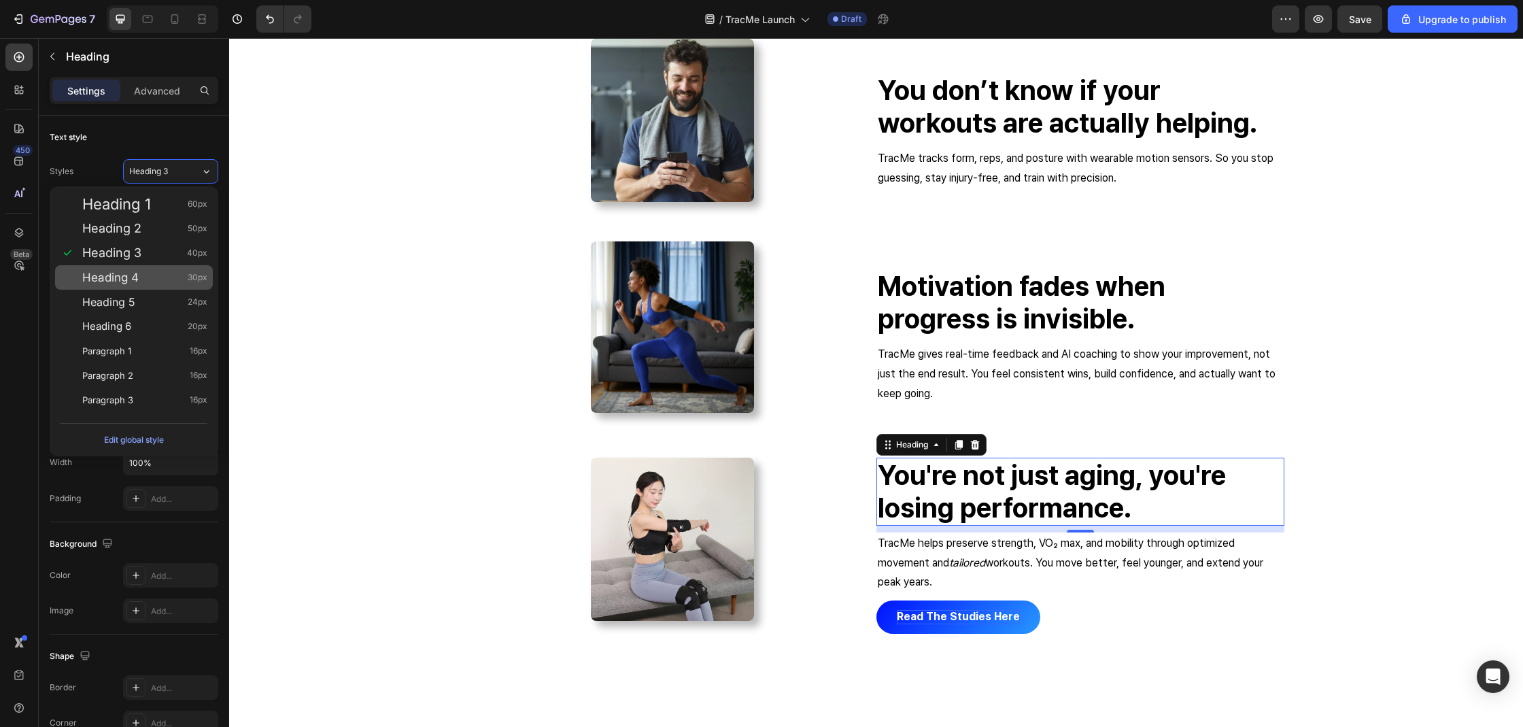
click at [148, 284] on div "Heading 4 30px" at bounding box center [134, 277] width 158 height 24
type input "30"
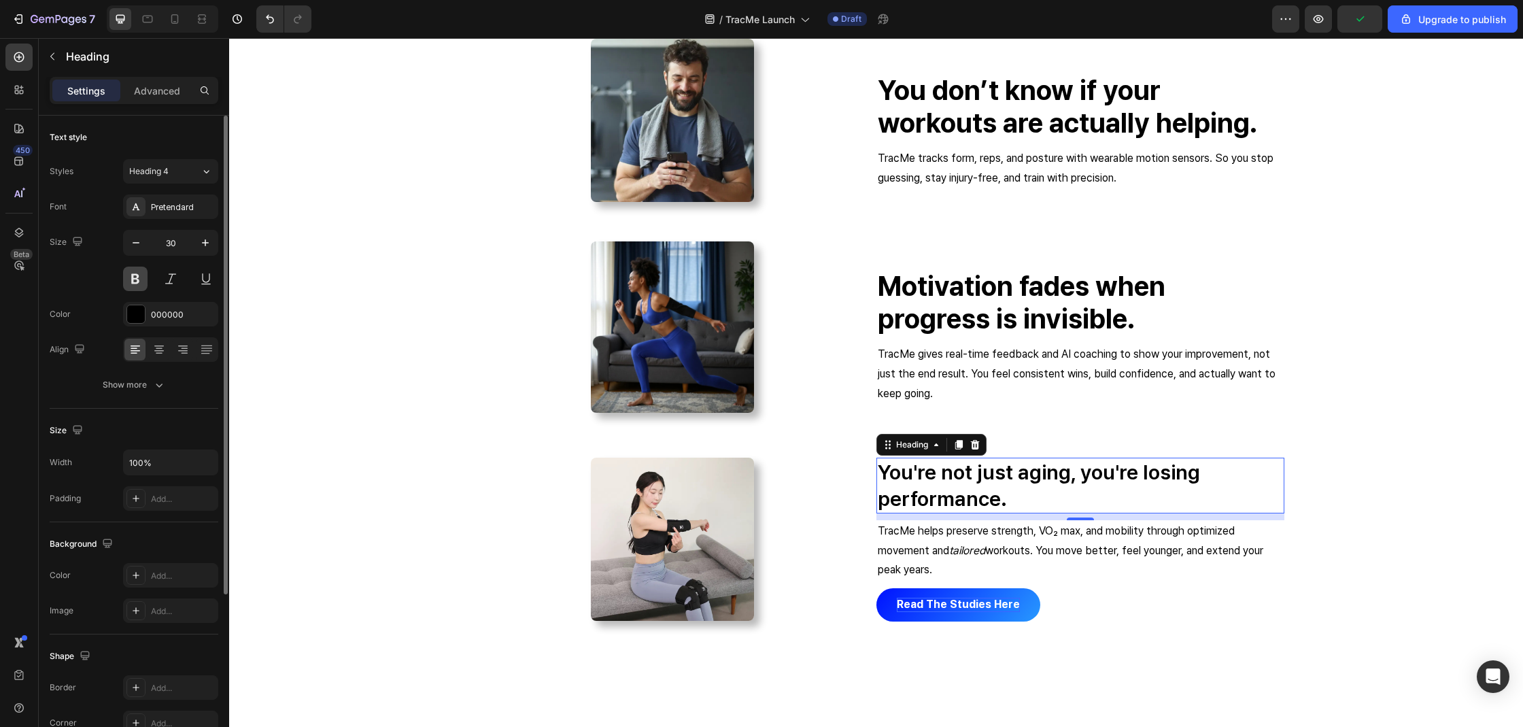
click at [137, 277] on button at bounding box center [135, 278] width 24 height 24
click at [1338, 366] on div "why tracme works when others don’t Heading Image You don’t know if your workout…" at bounding box center [875, 324] width 1273 height 723
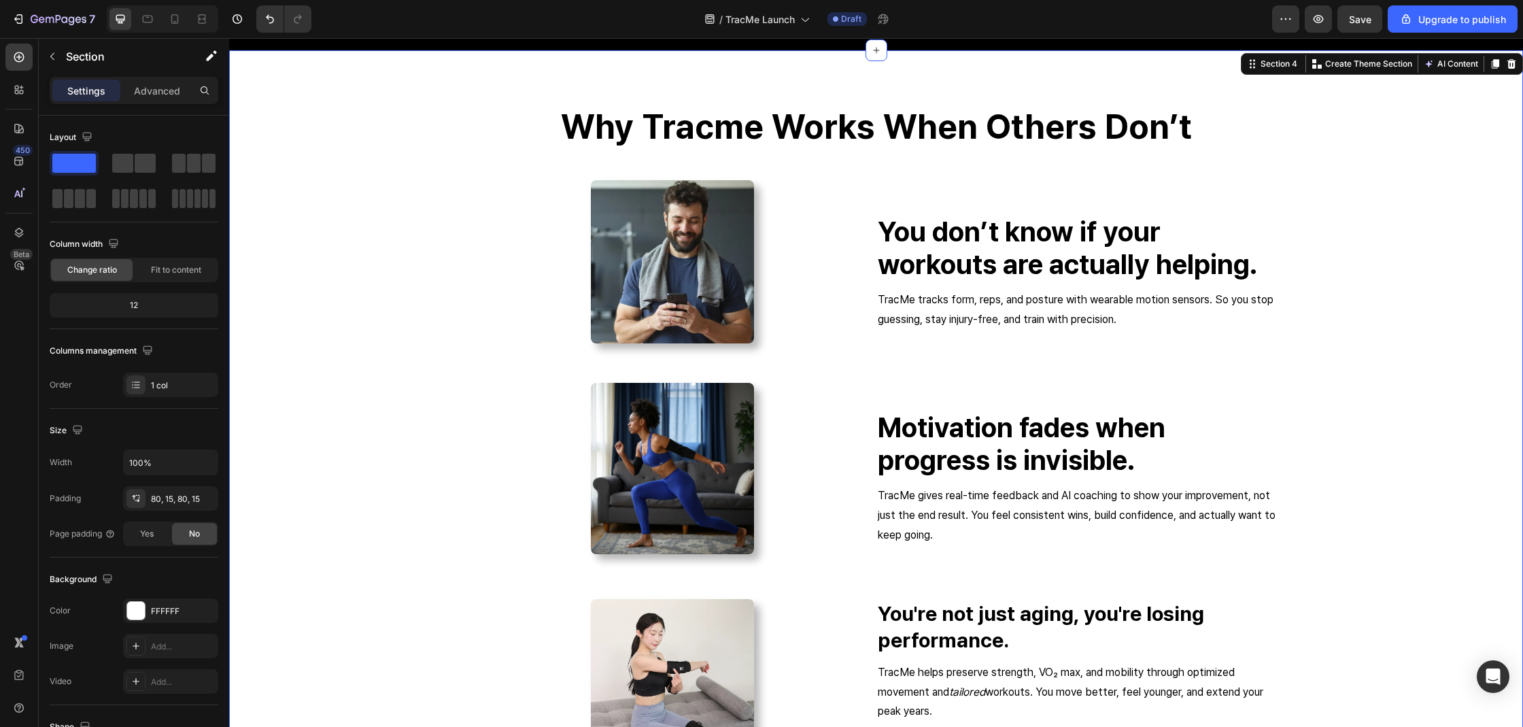
scroll to position [2222, 0]
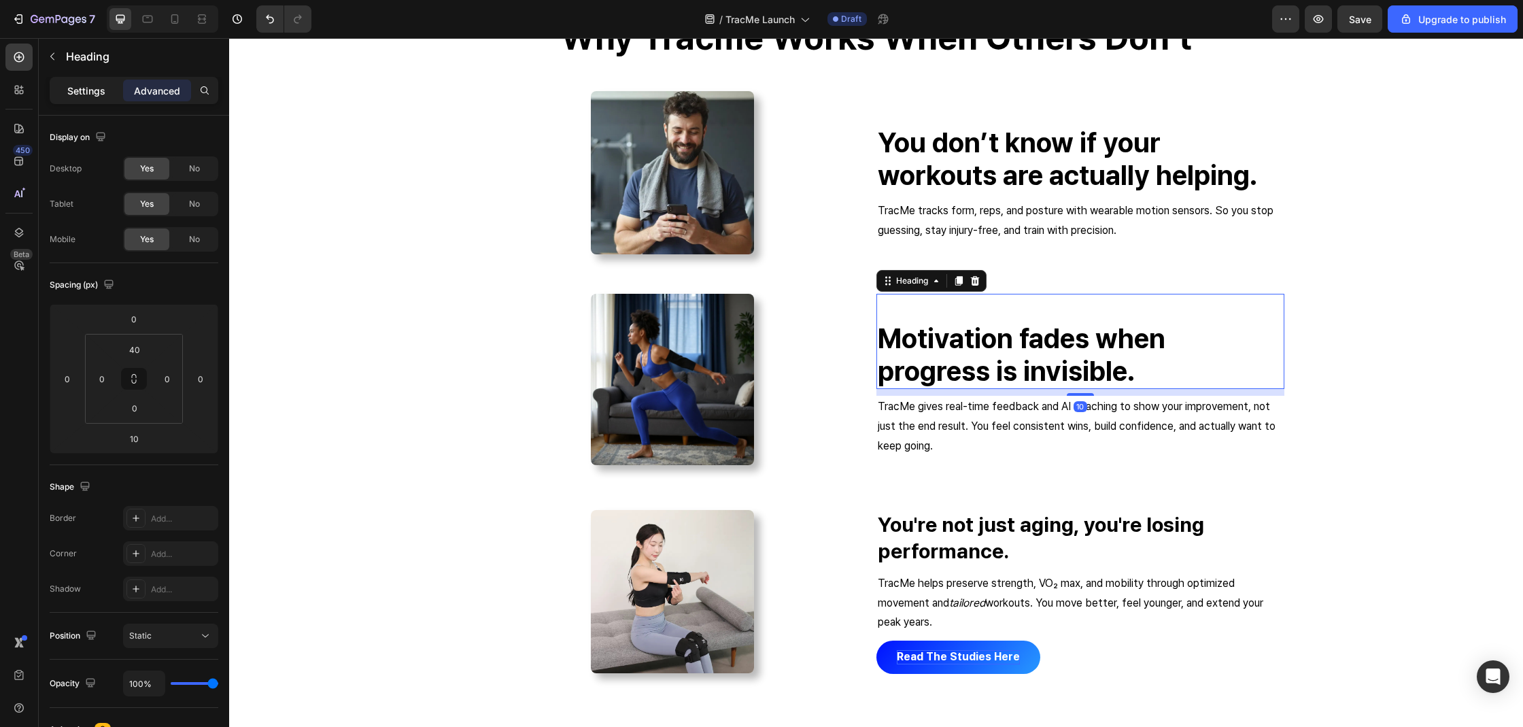
click at [93, 96] on p "Settings" at bounding box center [86, 91] width 38 height 14
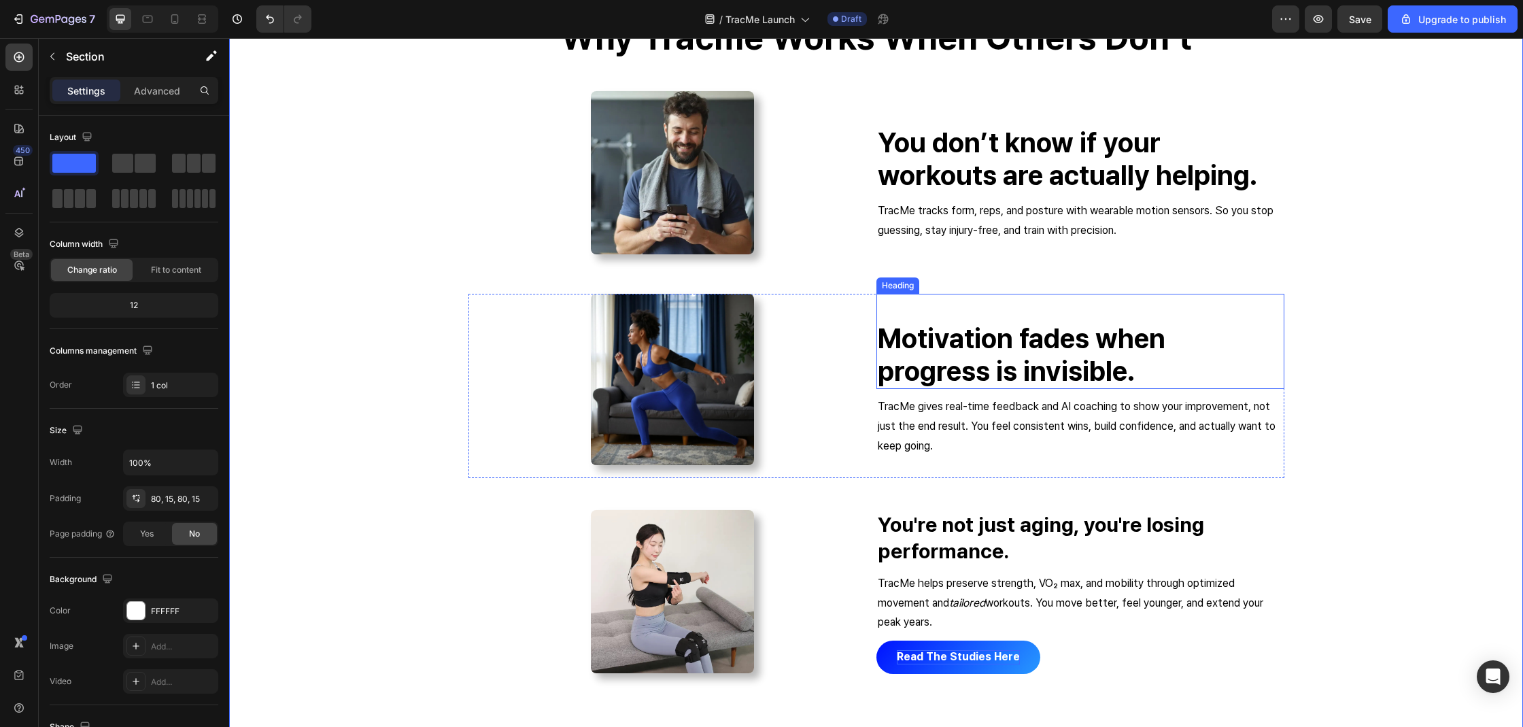
click at [985, 343] on h2 "Motivation fades when progress is invisible." at bounding box center [1080, 355] width 408 height 68
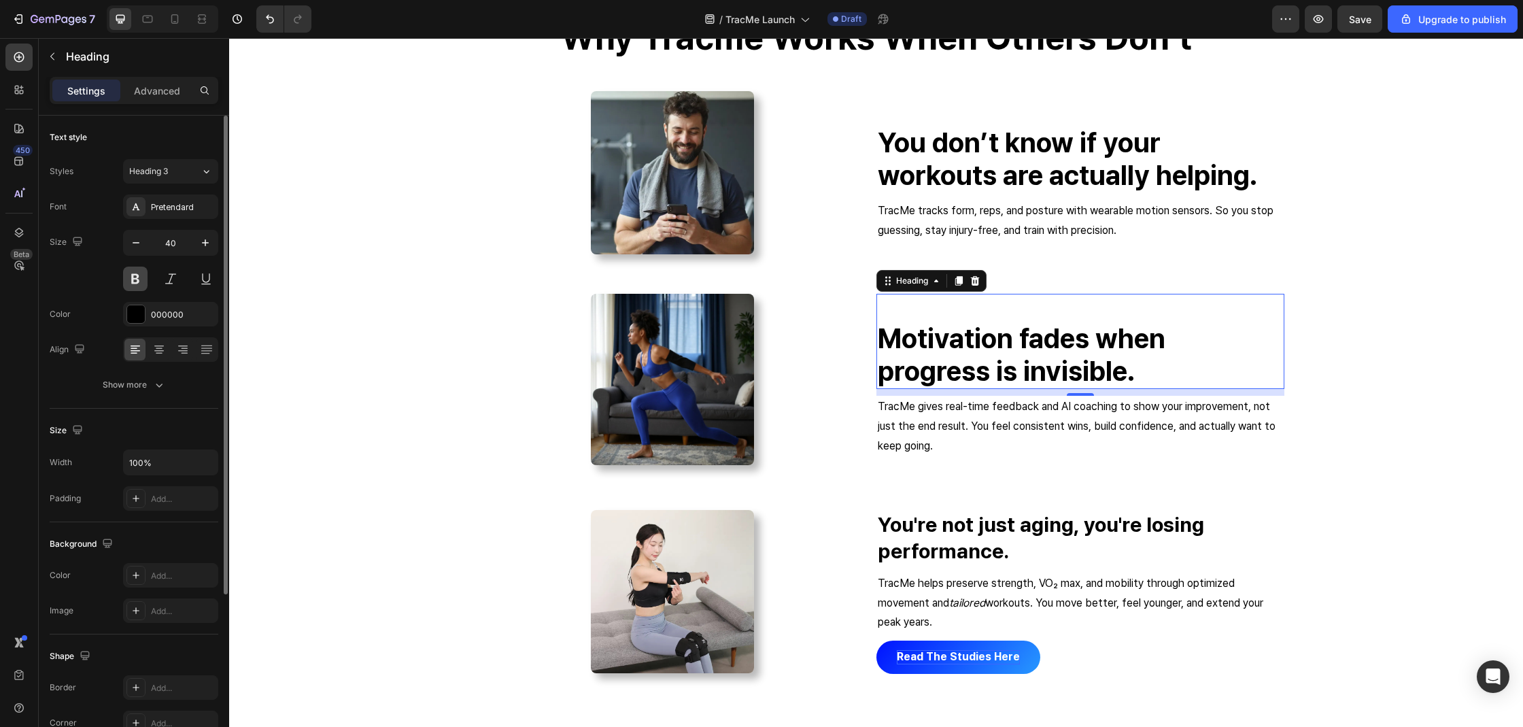
click at [137, 288] on button at bounding box center [135, 278] width 24 height 24
click at [186, 178] on button "Heading 3" at bounding box center [170, 171] width 95 height 24
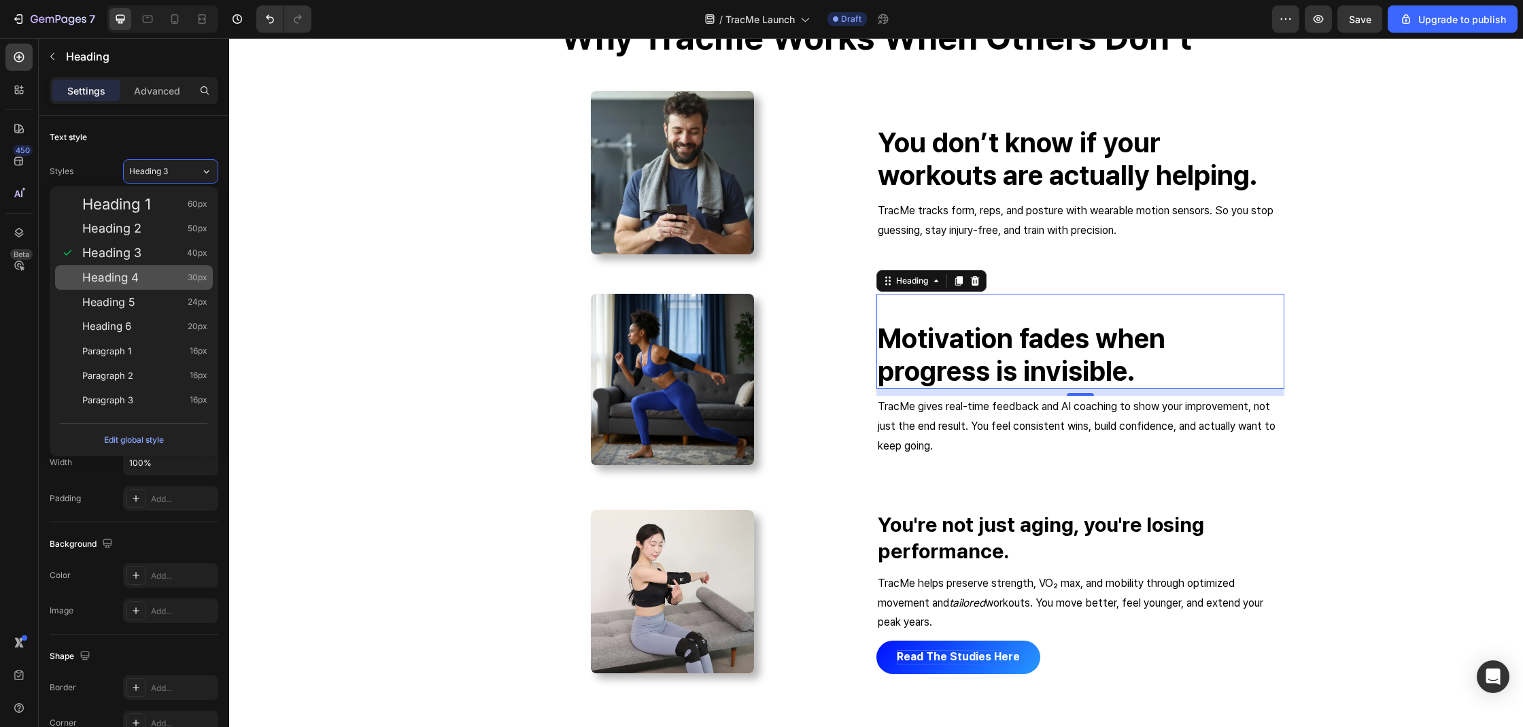
click at [165, 278] on div "Heading 4 30px" at bounding box center [144, 278] width 125 height 14
type input "30"
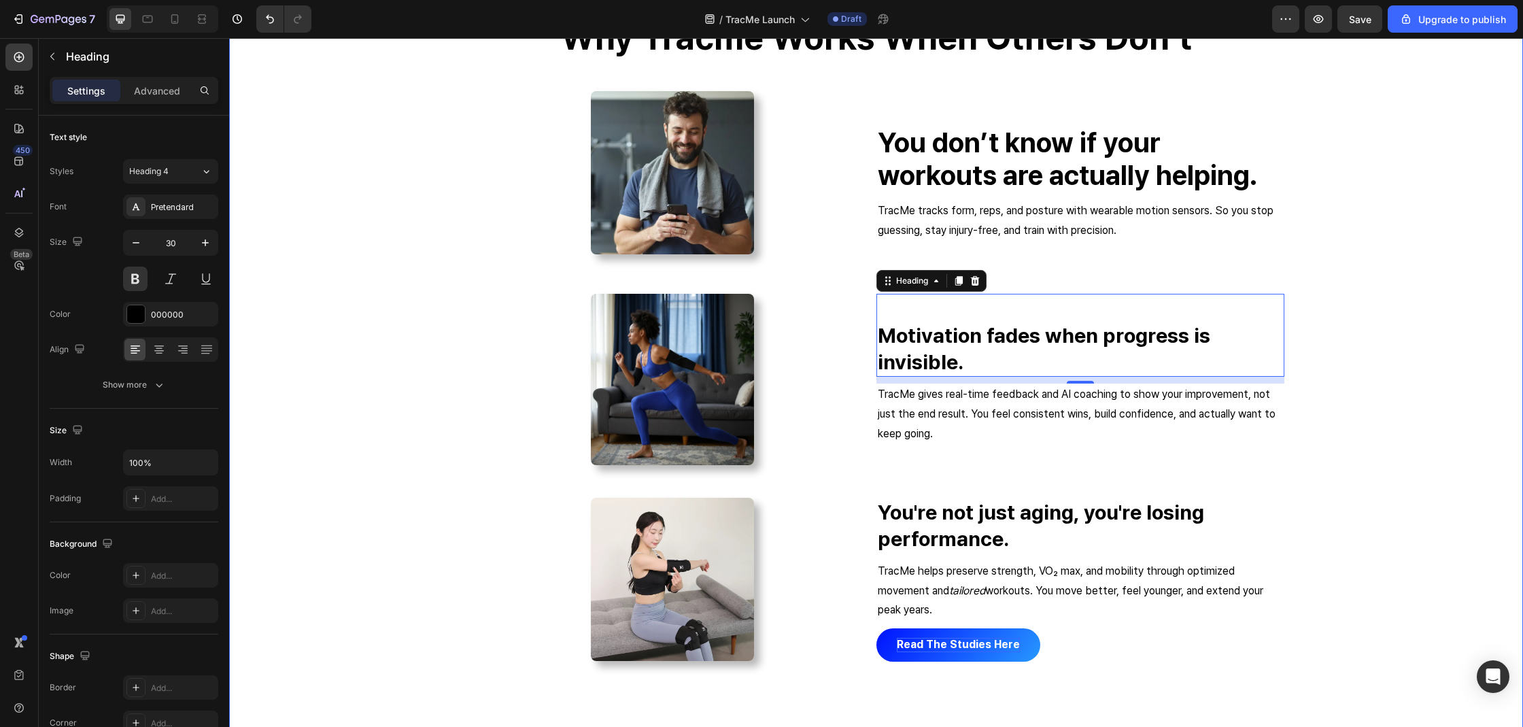
click at [335, 296] on div "why tracme works when others don’t Heading Image You don’t know if your workout…" at bounding box center [875, 371] width 1273 height 710
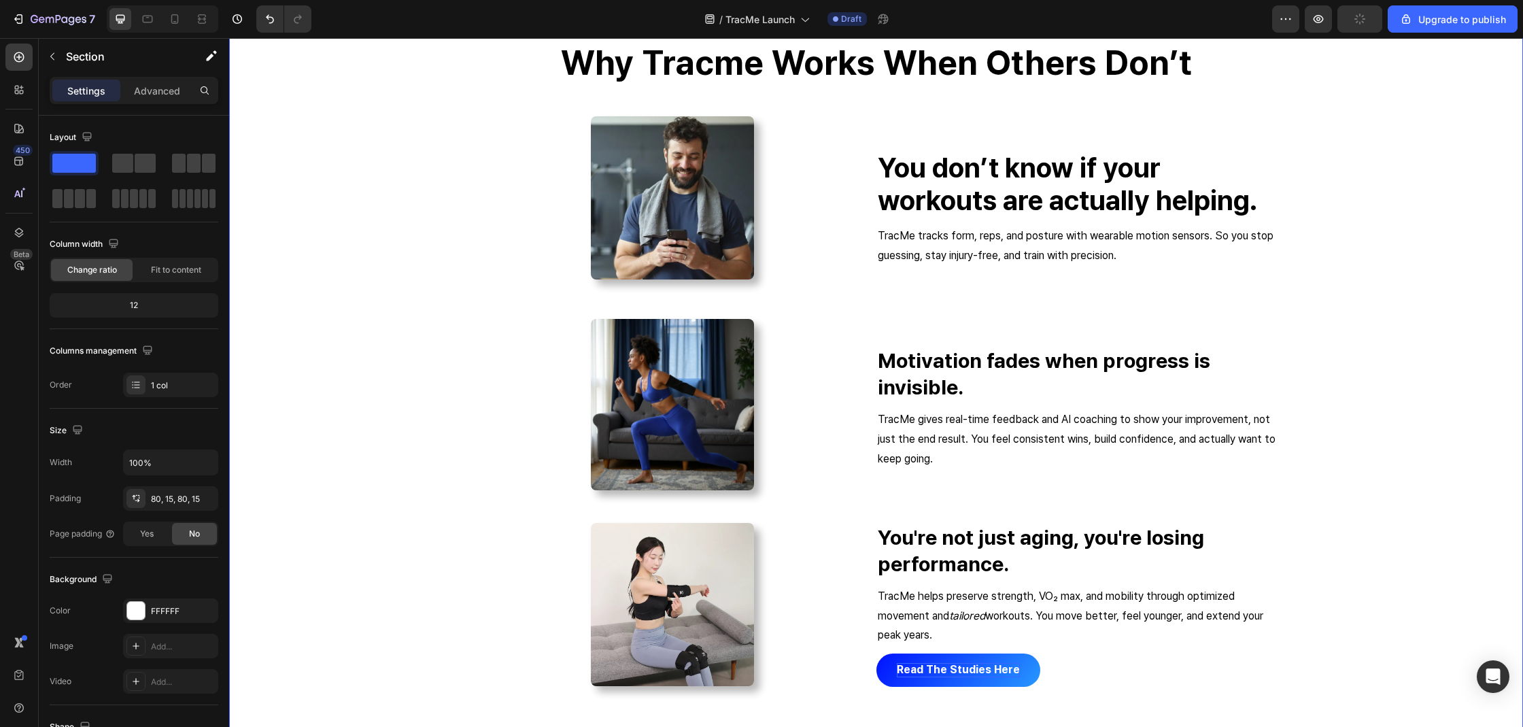
scroll to position [2195, 0]
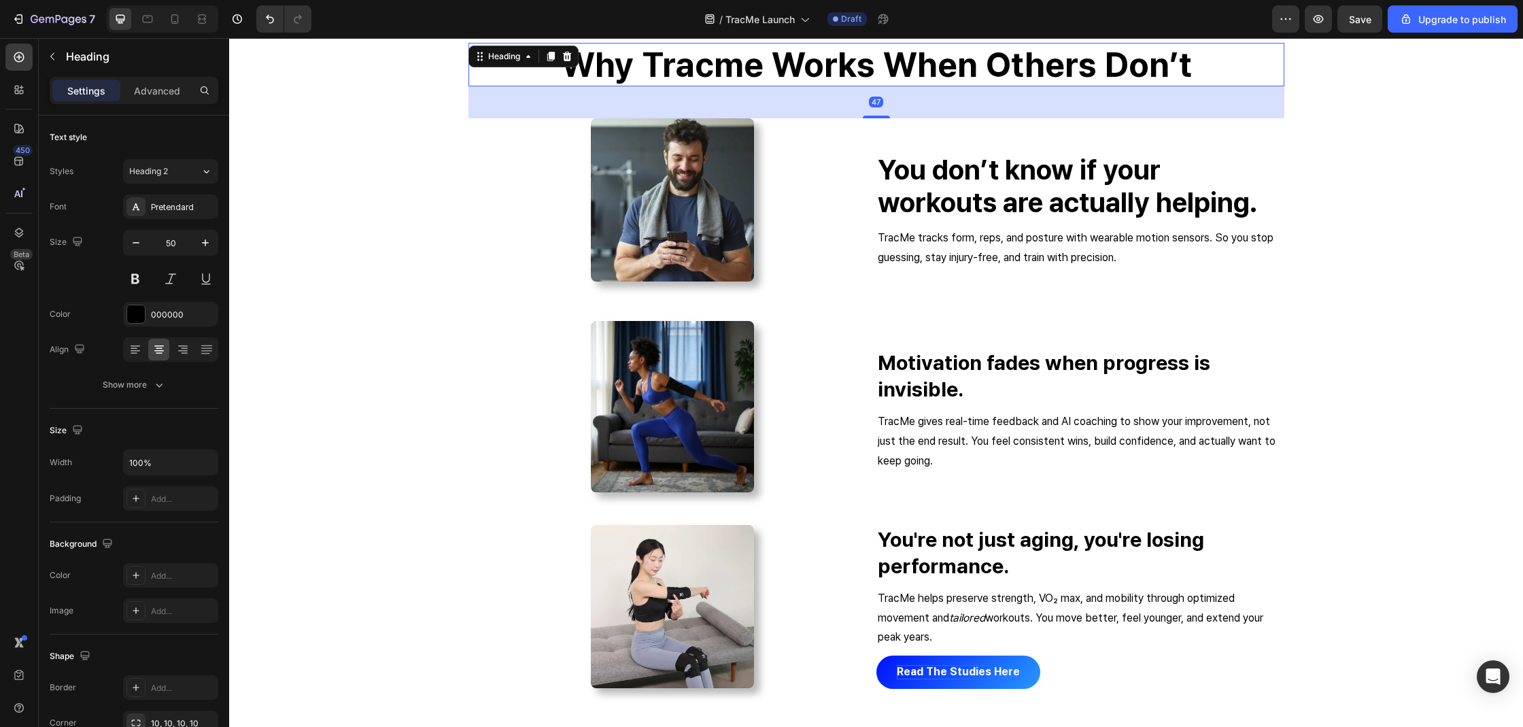
click at [968, 80] on strong "why tracme works when others don’t" at bounding box center [876, 64] width 631 height 41
click at [977, 178] on p "You don’t know if your workouts are actually helping." at bounding box center [1080, 186] width 405 height 65
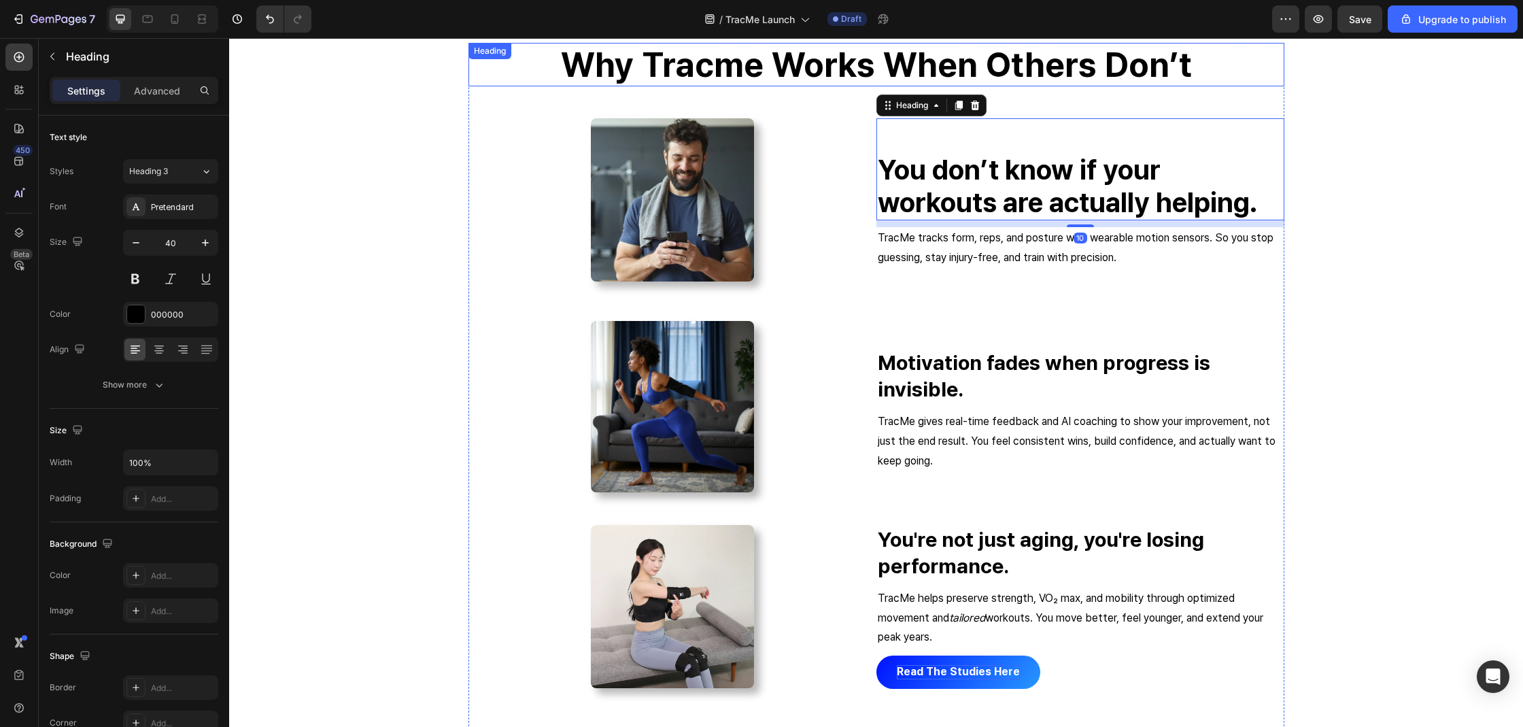
click at [995, 77] on strong "why tracme works when others don’t" at bounding box center [876, 64] width 631 height 41
click at [352, 244] on div "why tracme works when others don’t Heading Image You don’t know if your workout…" at bounding box center [875, 398] width 1273 height 710
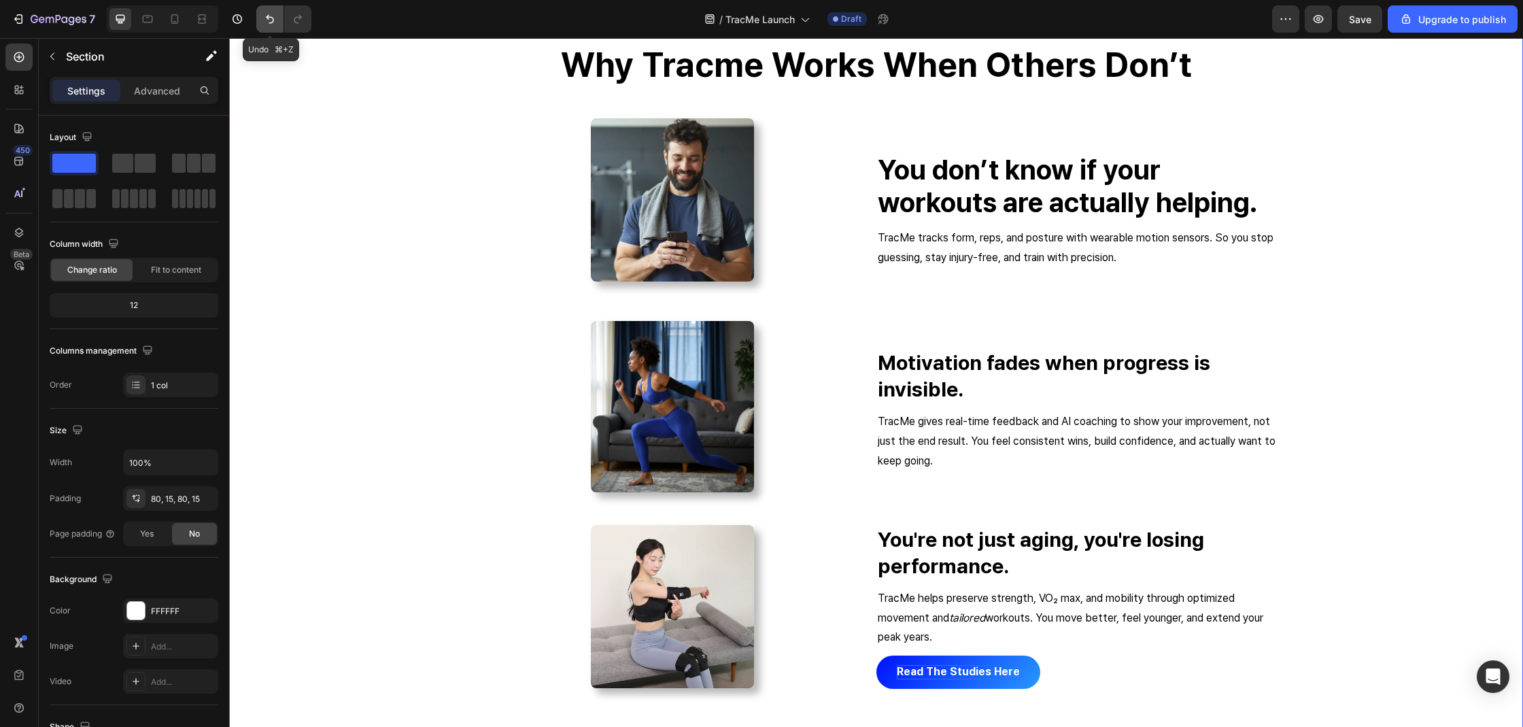
click at [267, 19] on icon "Undo/Redo" at bounding box center [270, 19] width 14 height 14
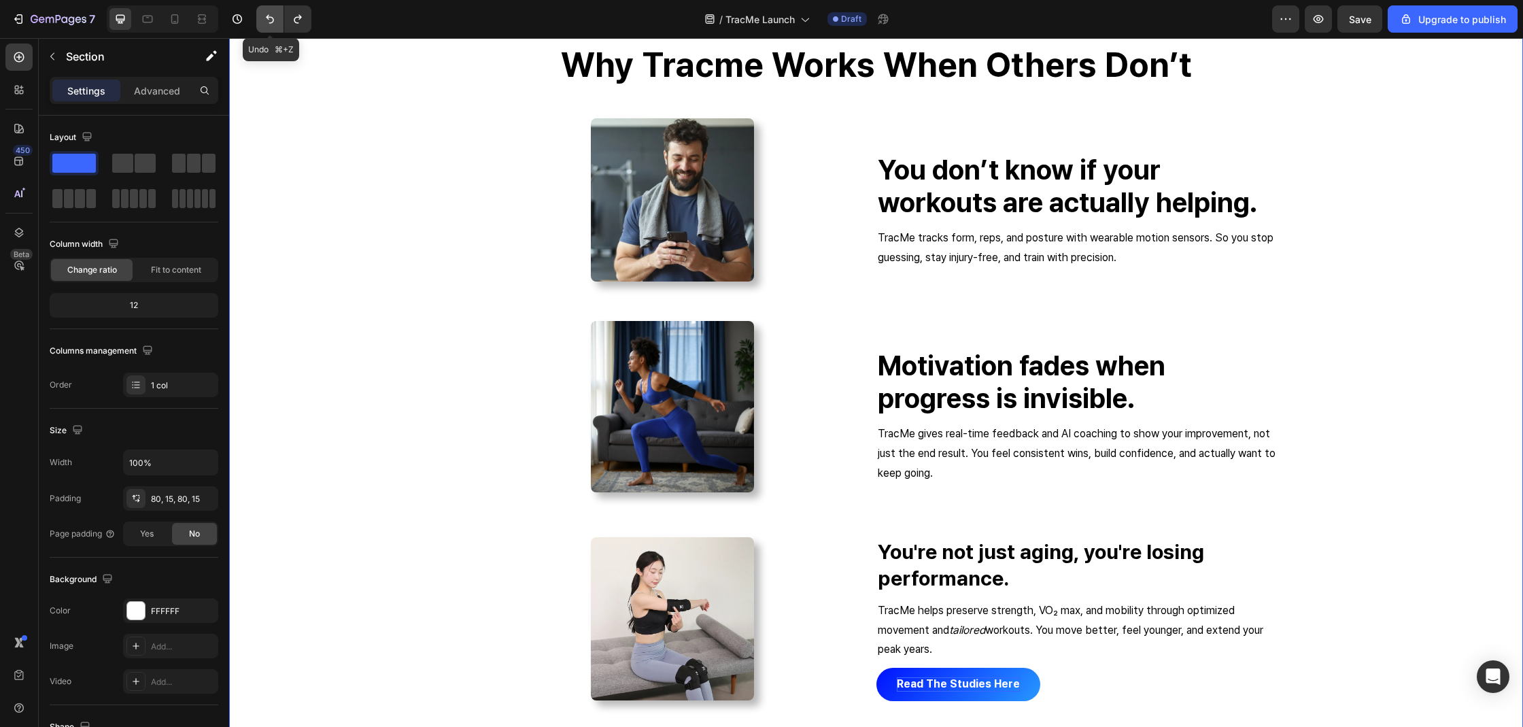
click at [267, 19] on icon "Undo/Redo" at bounding box center [270, 19] width 14 height 14
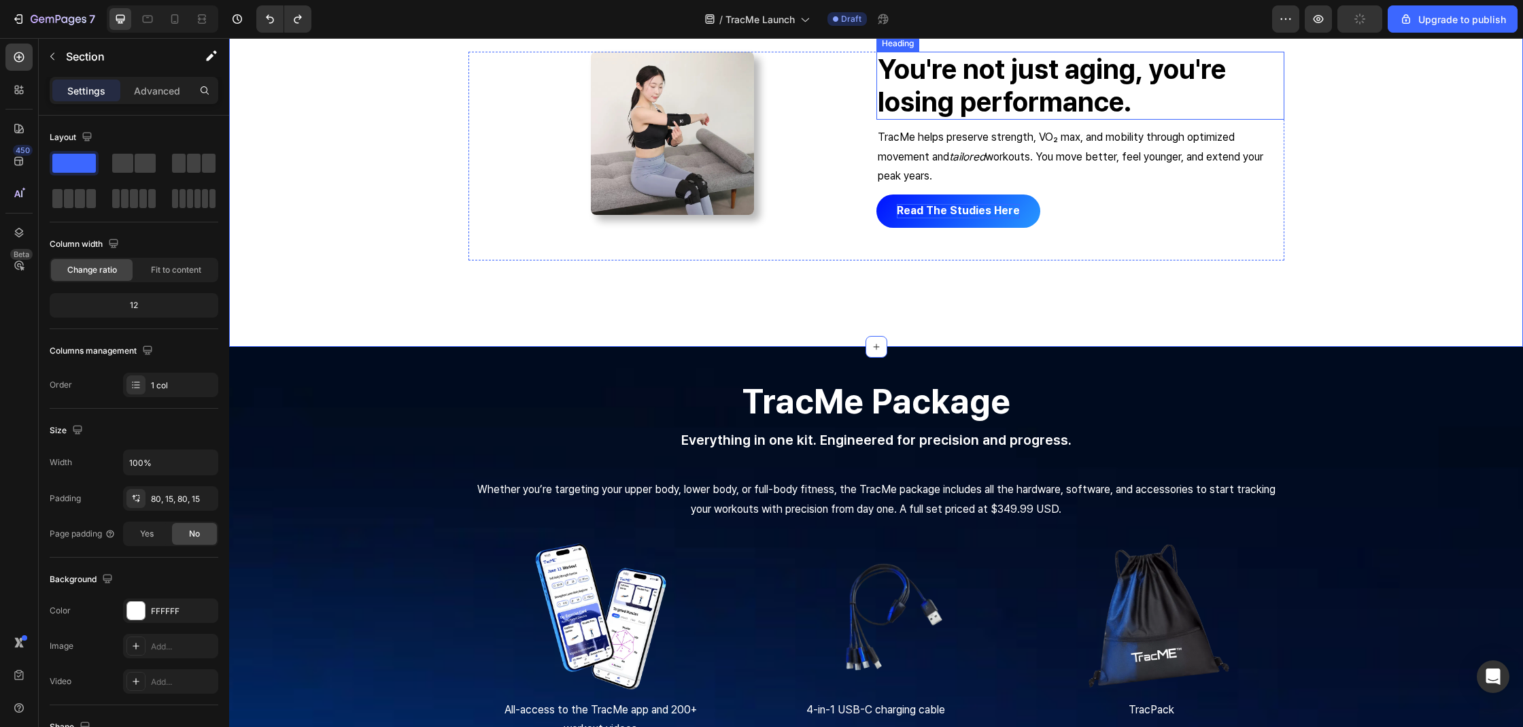
scroll to position [2702, 0]
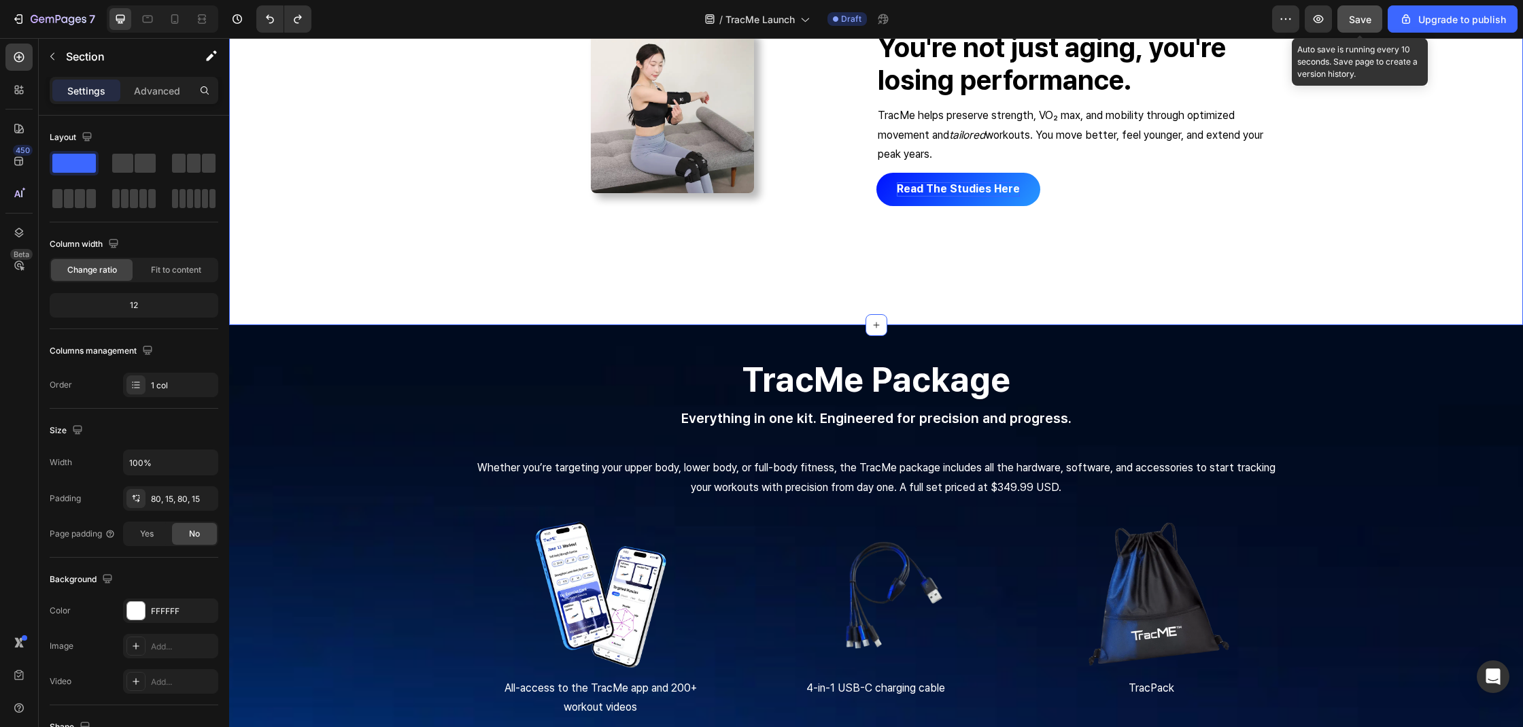
click at [1349, 10] on button "Save" at bounding box center [1359, 18] width 45 height 27
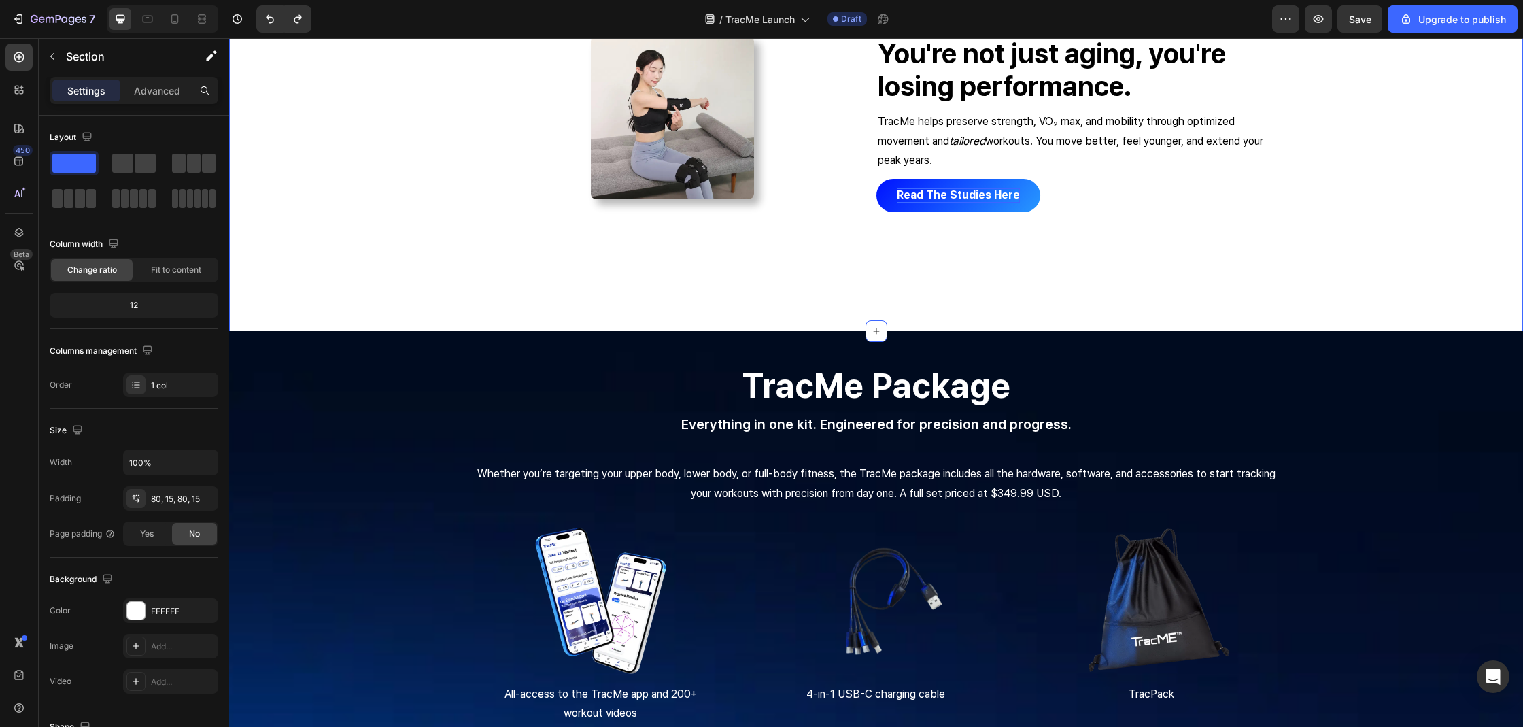
scroll to position [2691, 0]
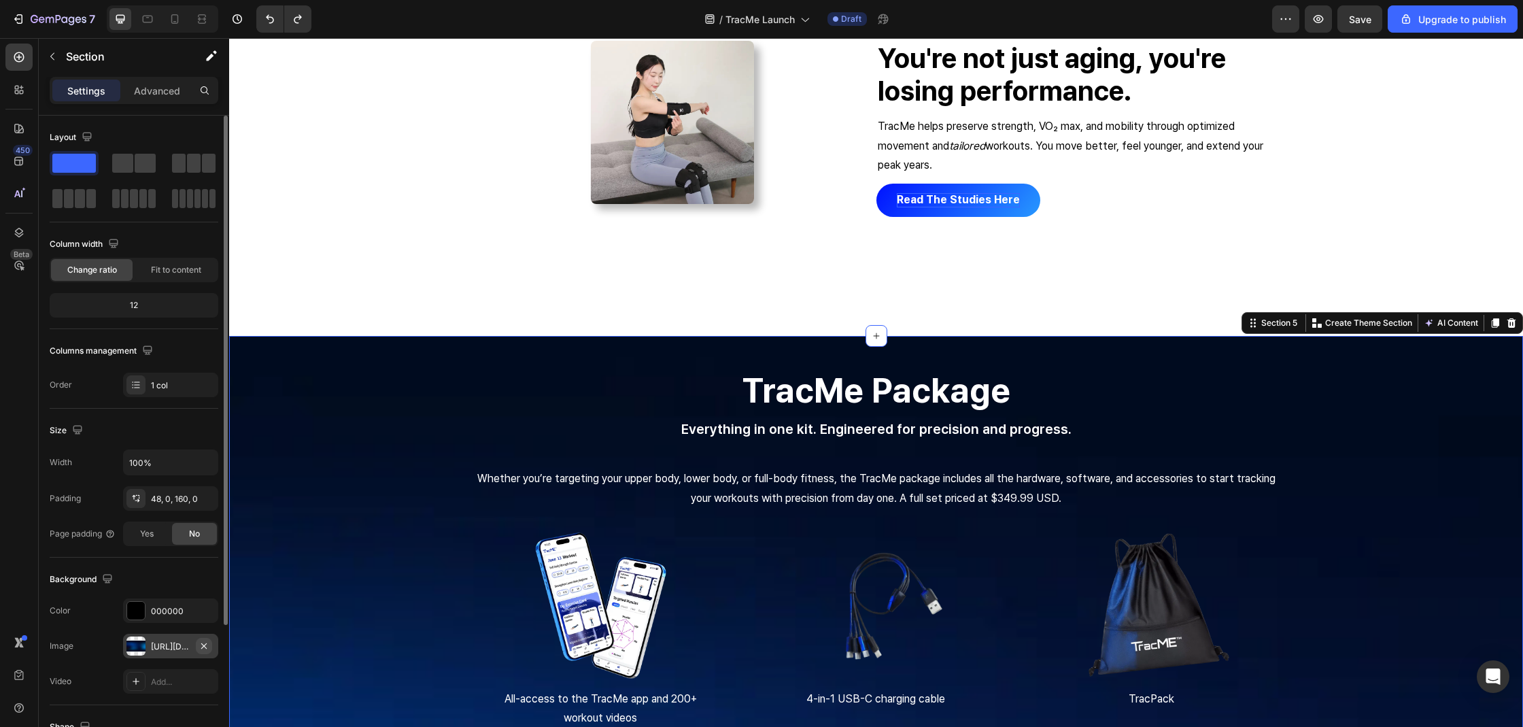
click at [208, 645] on icon "button" at bounding box center [203, 645] width 11 height 11
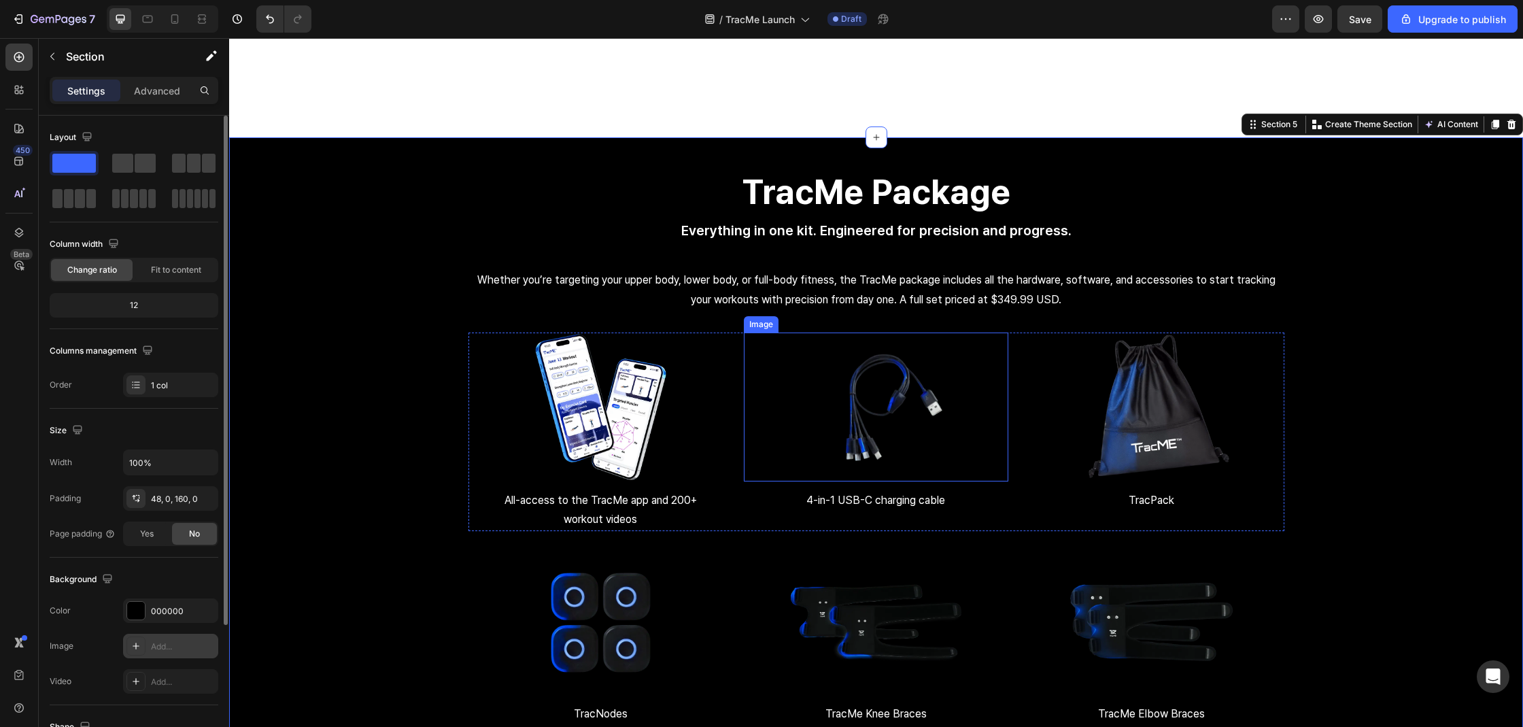
scroll to position [2916, 0]
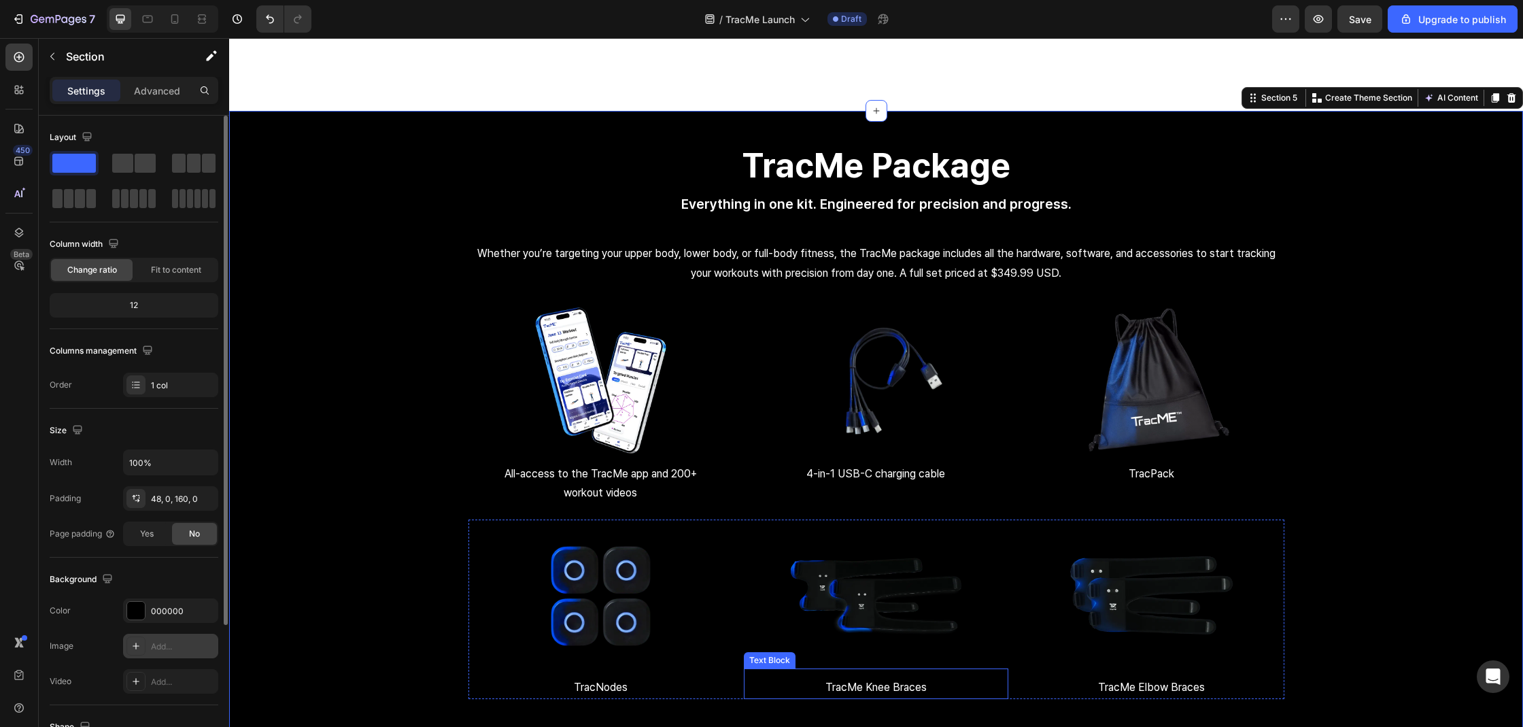
click at [770, 693] on p "TracMe Knee Braces" at bounding box center [876, 688] width 262 height 20
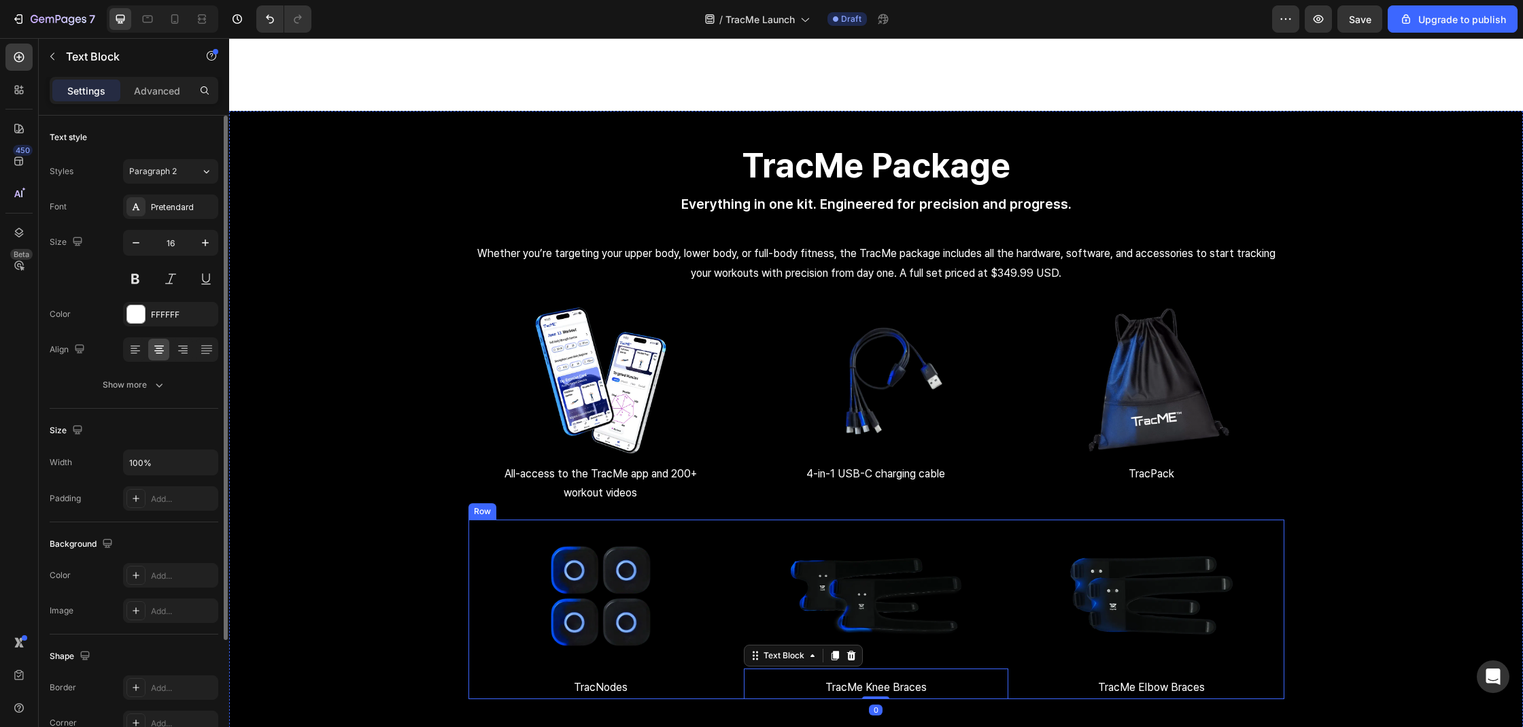
click at [727, 690] on div "Image TracNodes Text Block Image TracMe Knee Braces Text Block 0 Image TracMe E…" at bounding box center [876, 608] width 816 height 179
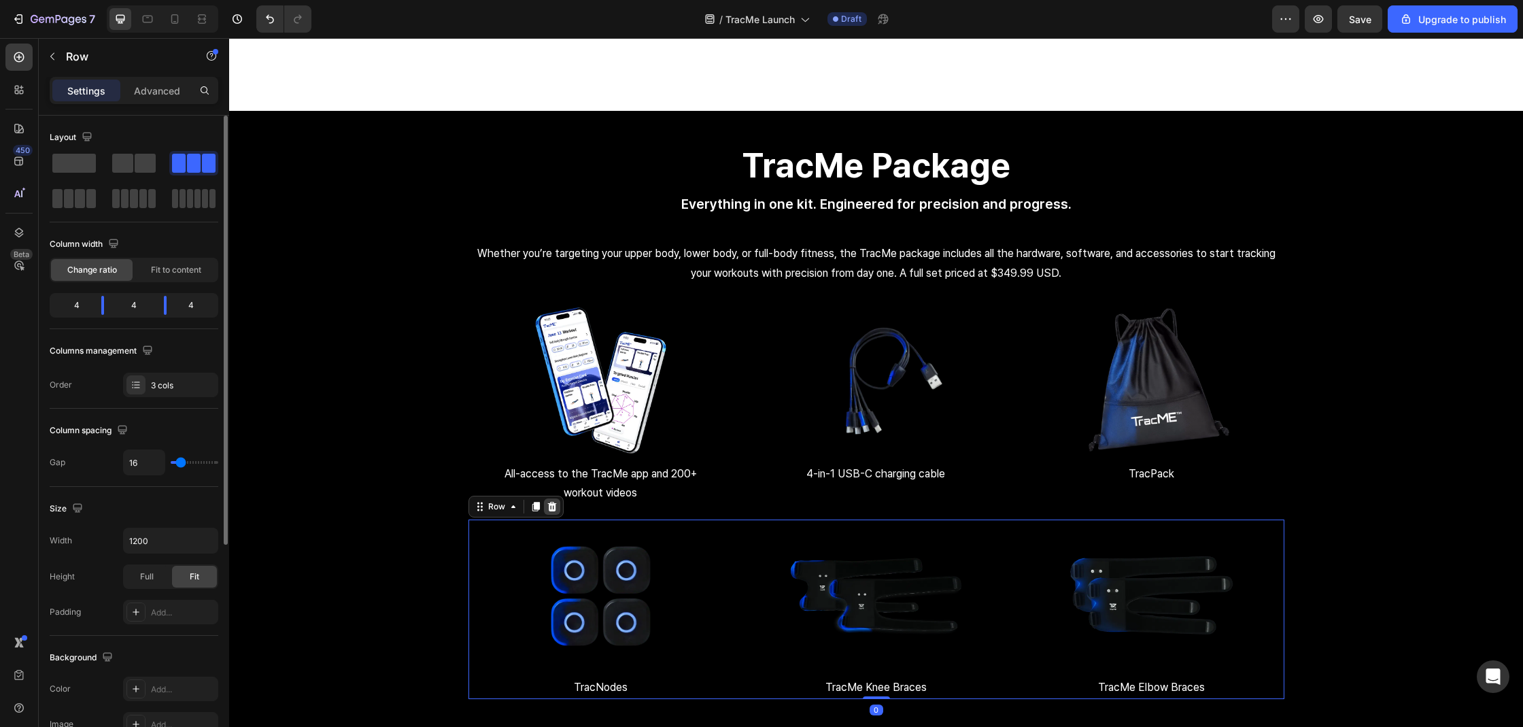
click at [549, 510] on icon at bounding box center [551, 507] width 9 height 10
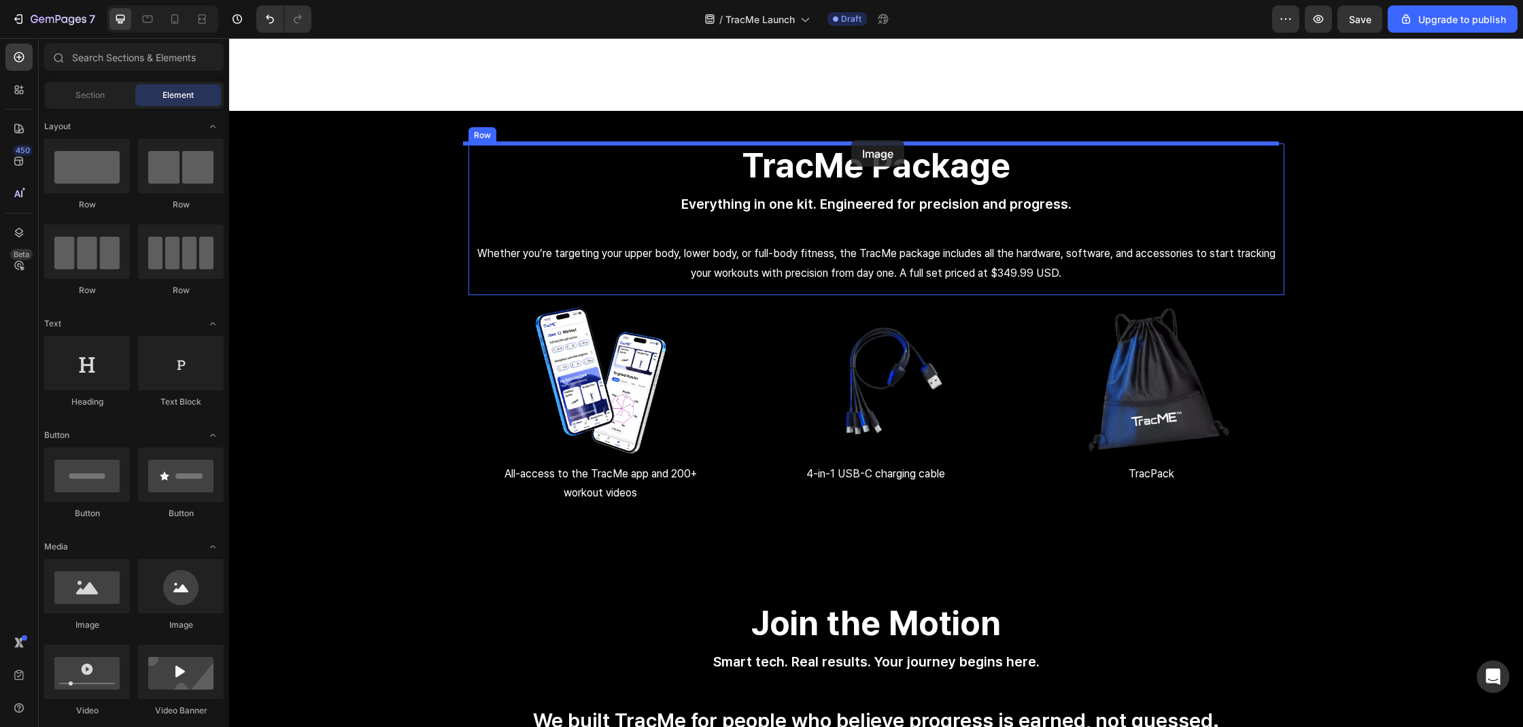
drag, startPoint x: 336, startPoint y: 605, endPoint x: 851, endPoint y: 140, distance: 694.1
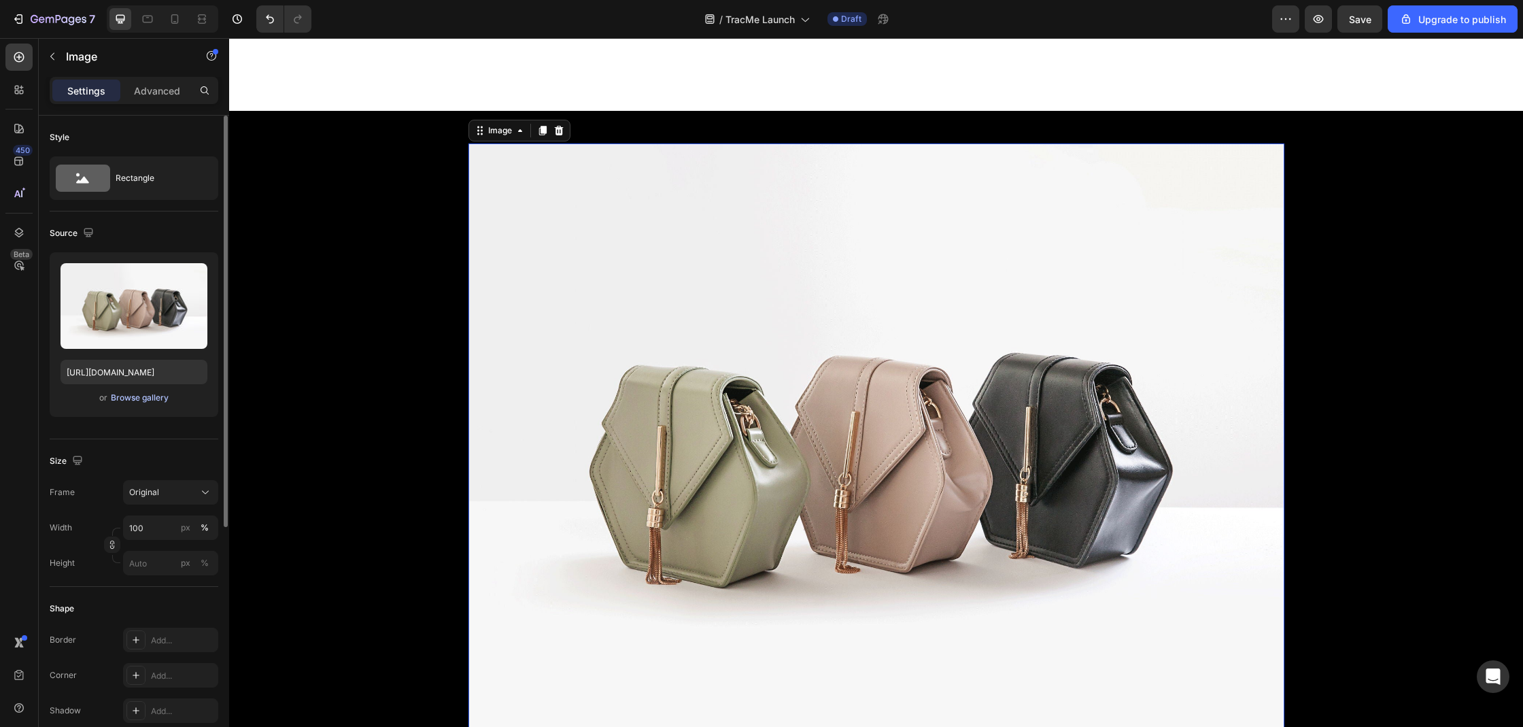
click at [143, 402] on div "Browse gallery" at bounding box center [140, 398] width 58 height 12
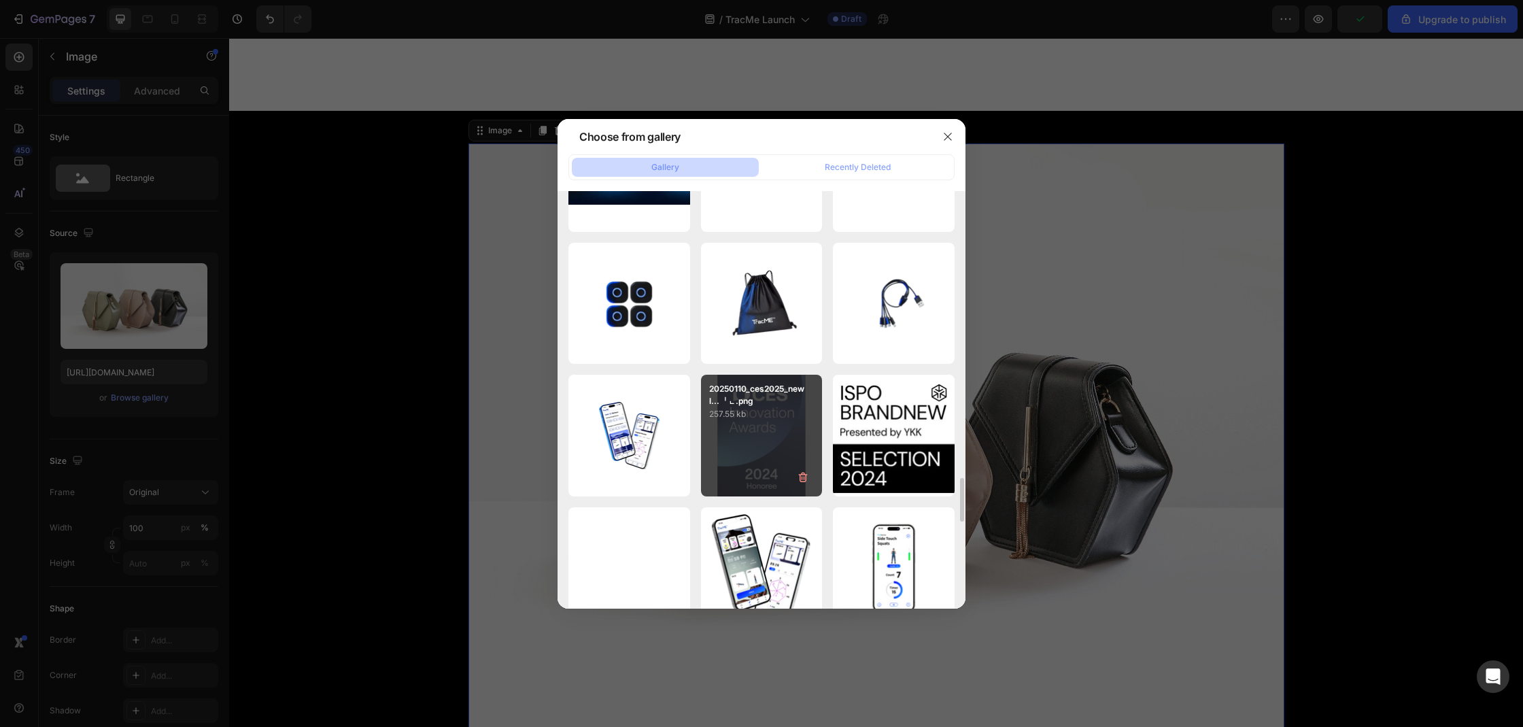
scroll to position [2759, 0]
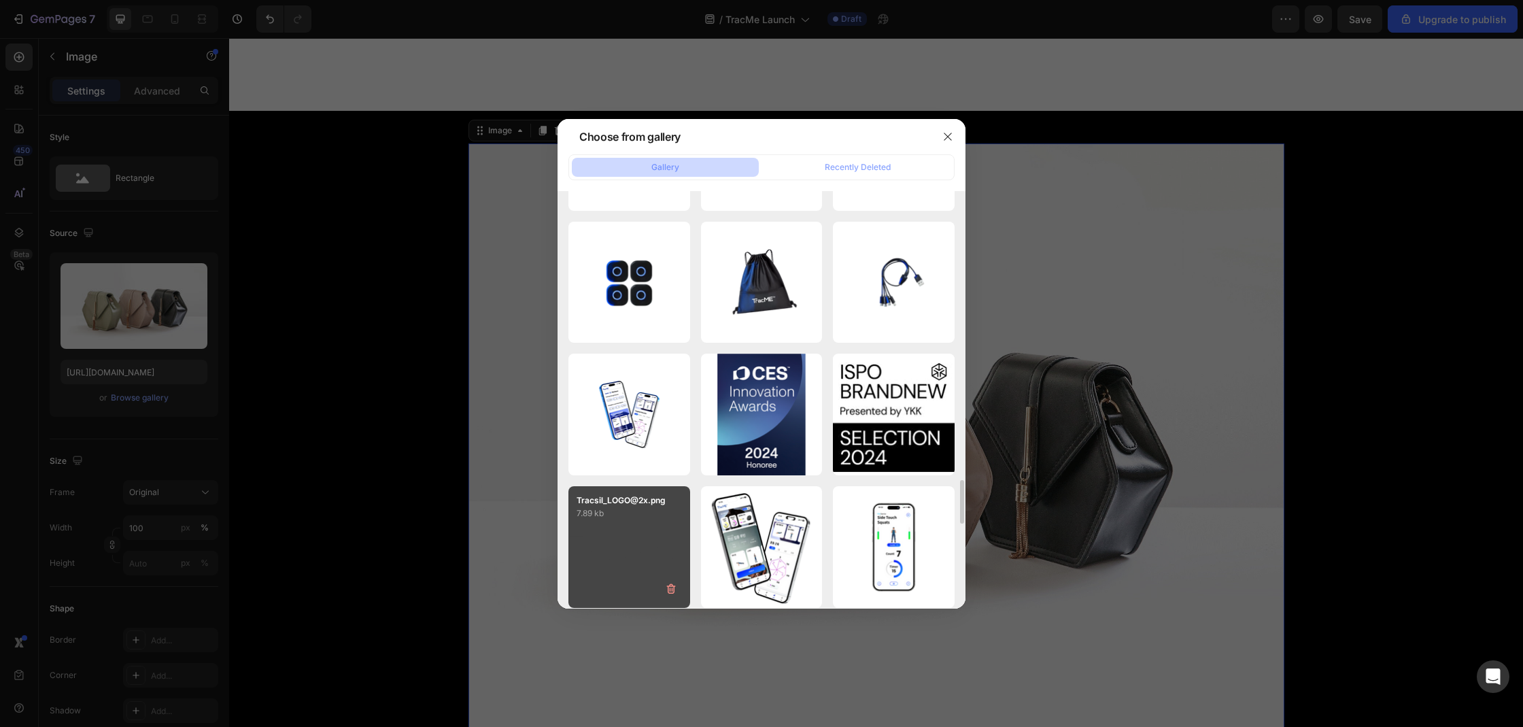
click at [642, 516] on p "7.89 kb" at bounding box center [628, 513] width 105 height 14
type input "[URL][DOMAIN_NAME]"
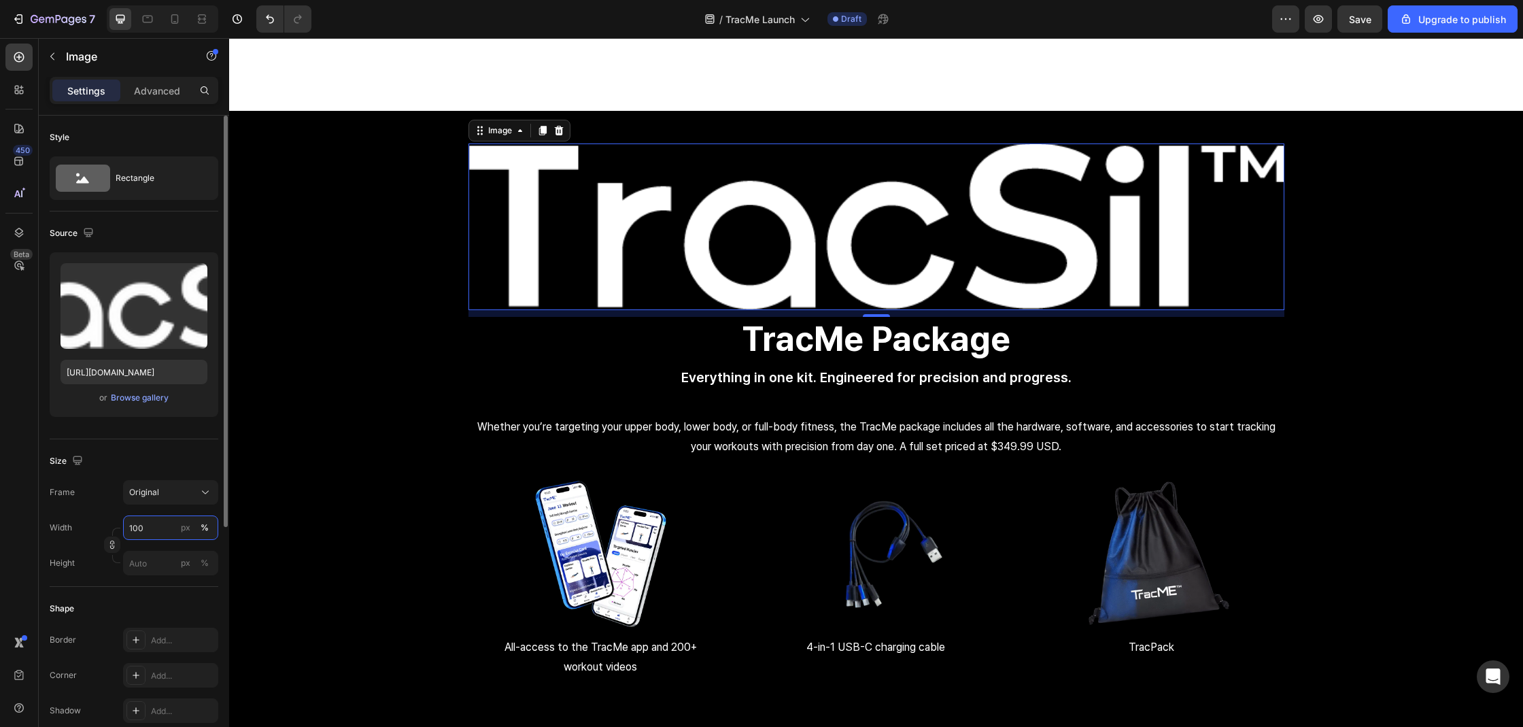
click at [156, 523] on input "100" at bounding box center [170, 527] width 95 height 24
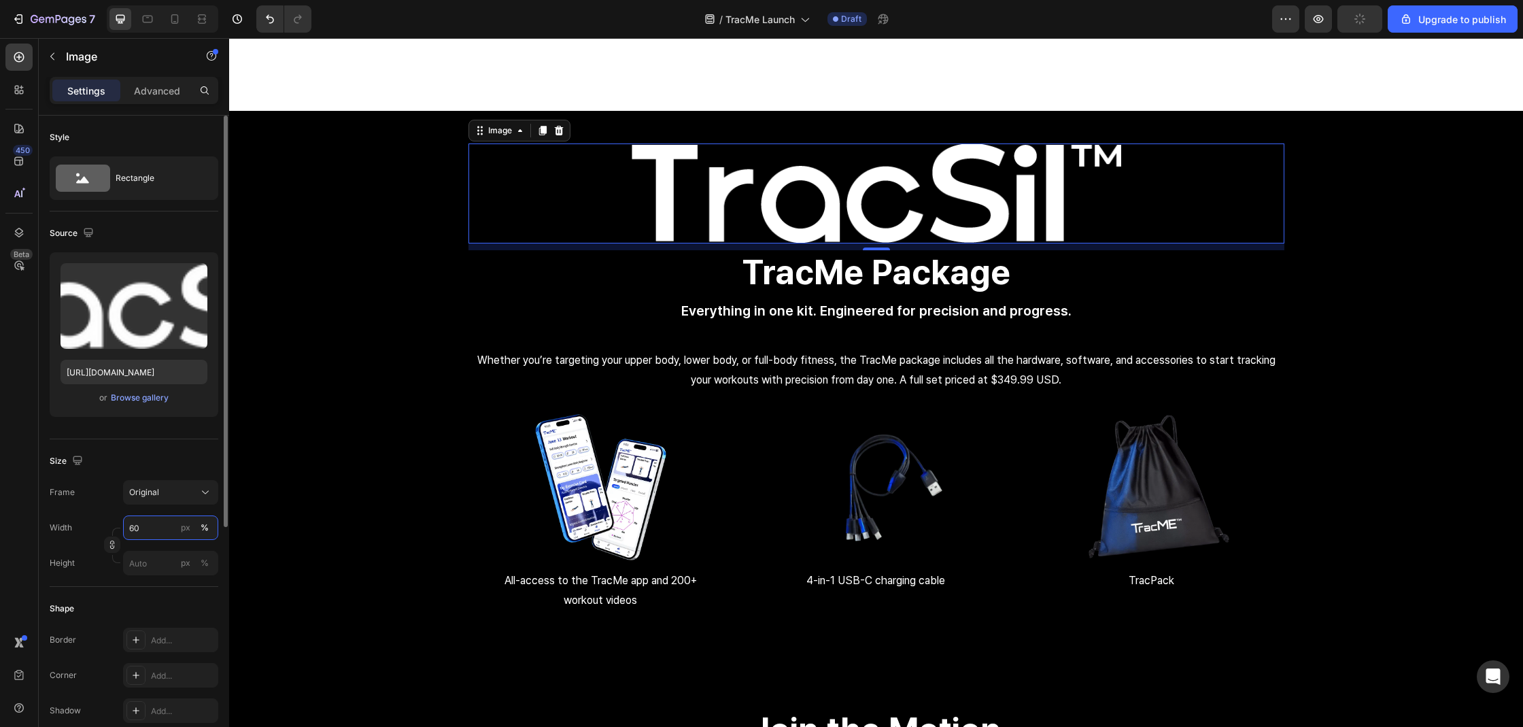
type input "6"
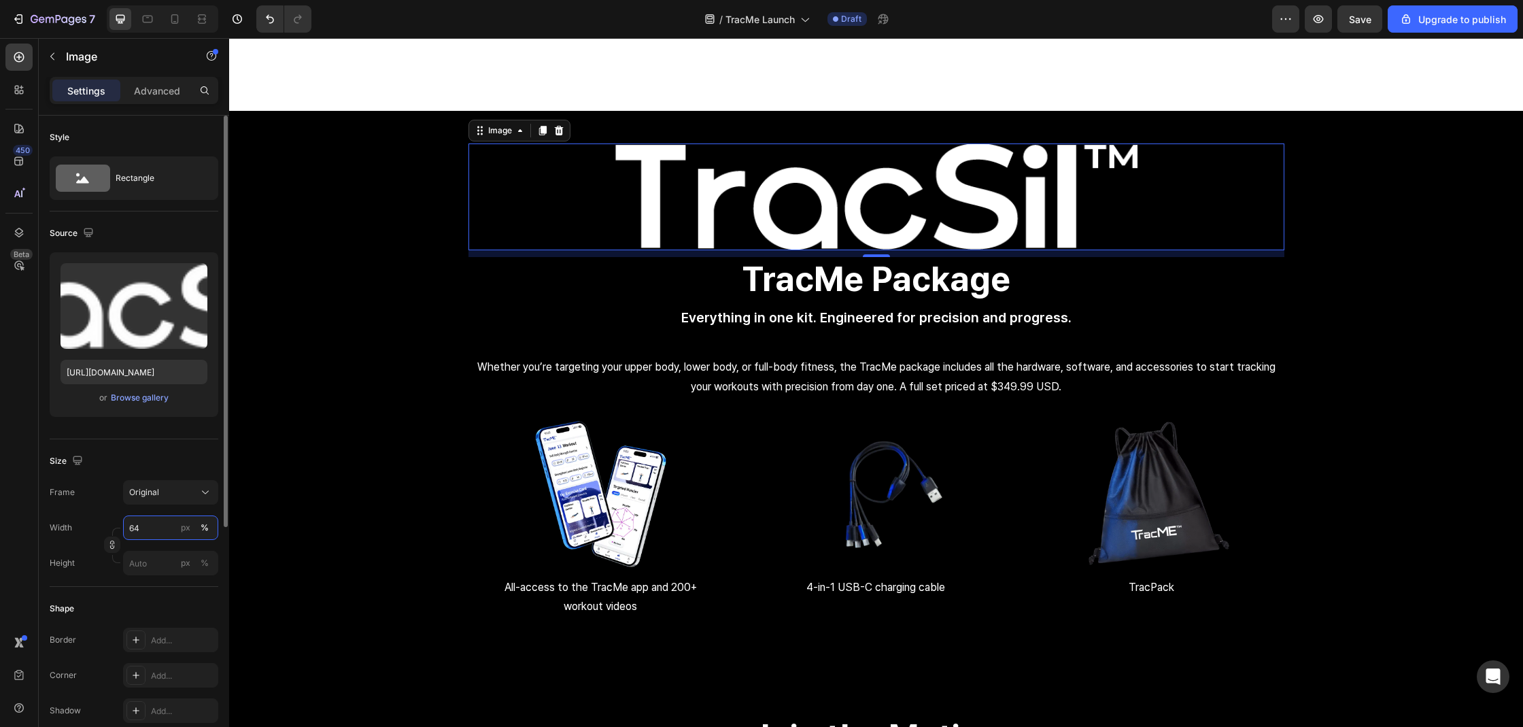
type input "6"
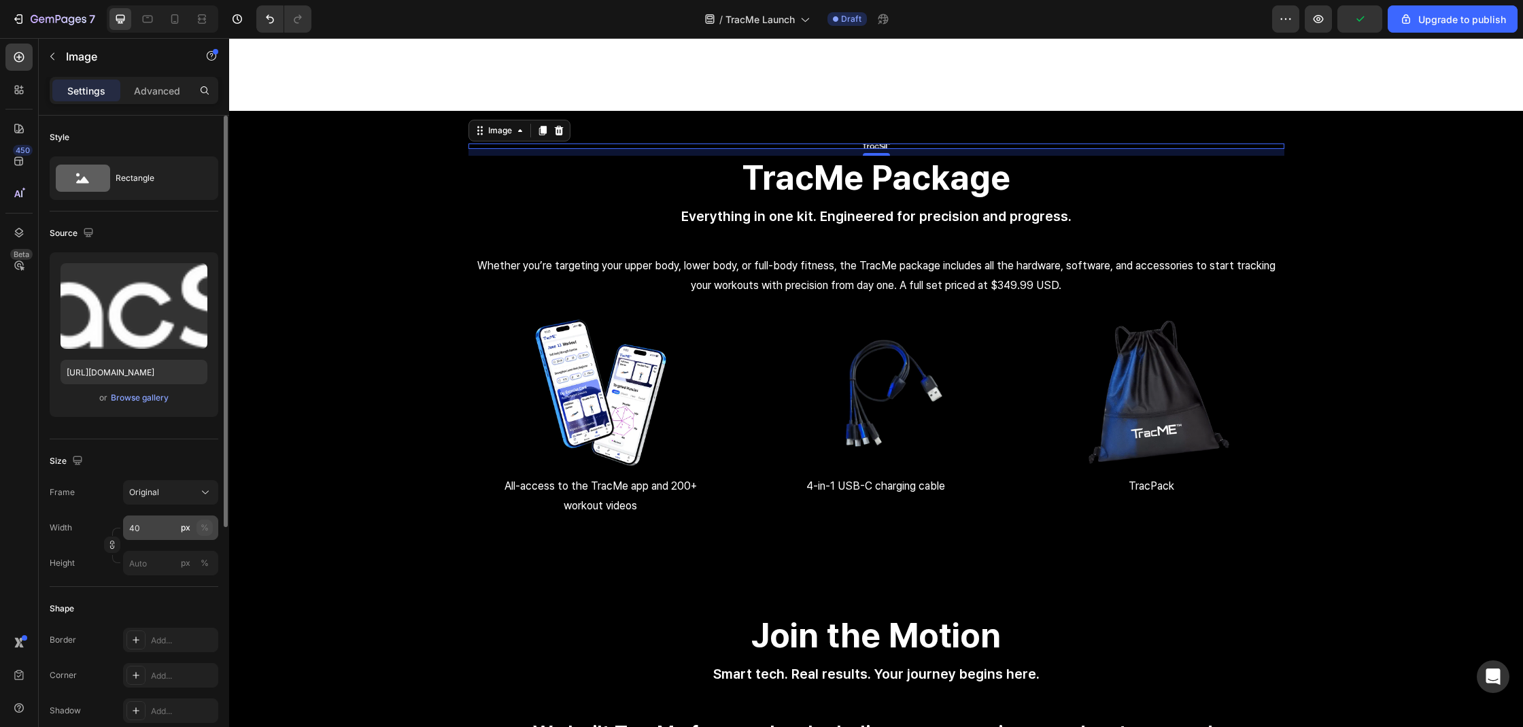
click at [209, 531] on button "%" at bounding box center [204, 527] width 16 height 16
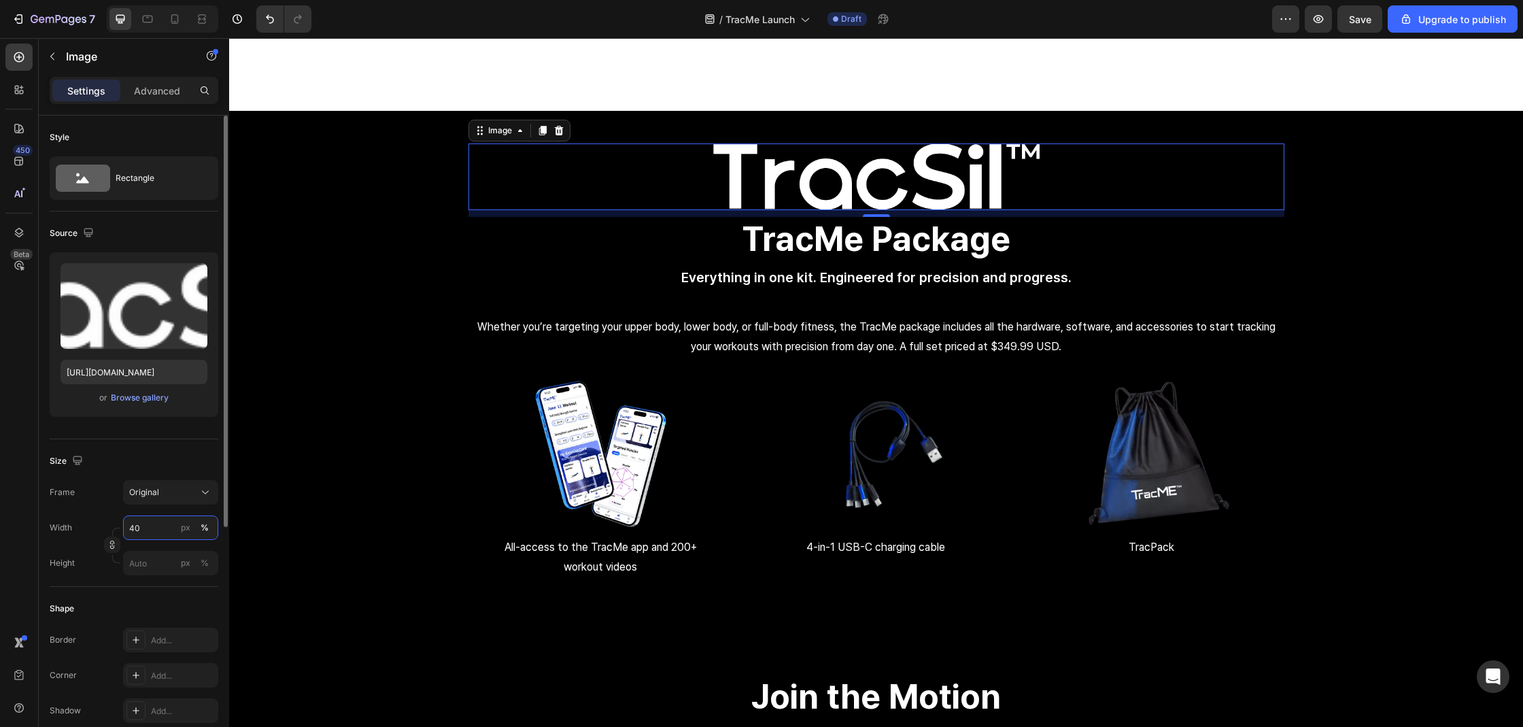
click at [137, 533] on input "40" at bounding box center [170, 527] width 95 height 24
click at [135, 528] on input "40" at bounding box center [170, 527] width 95 height 24
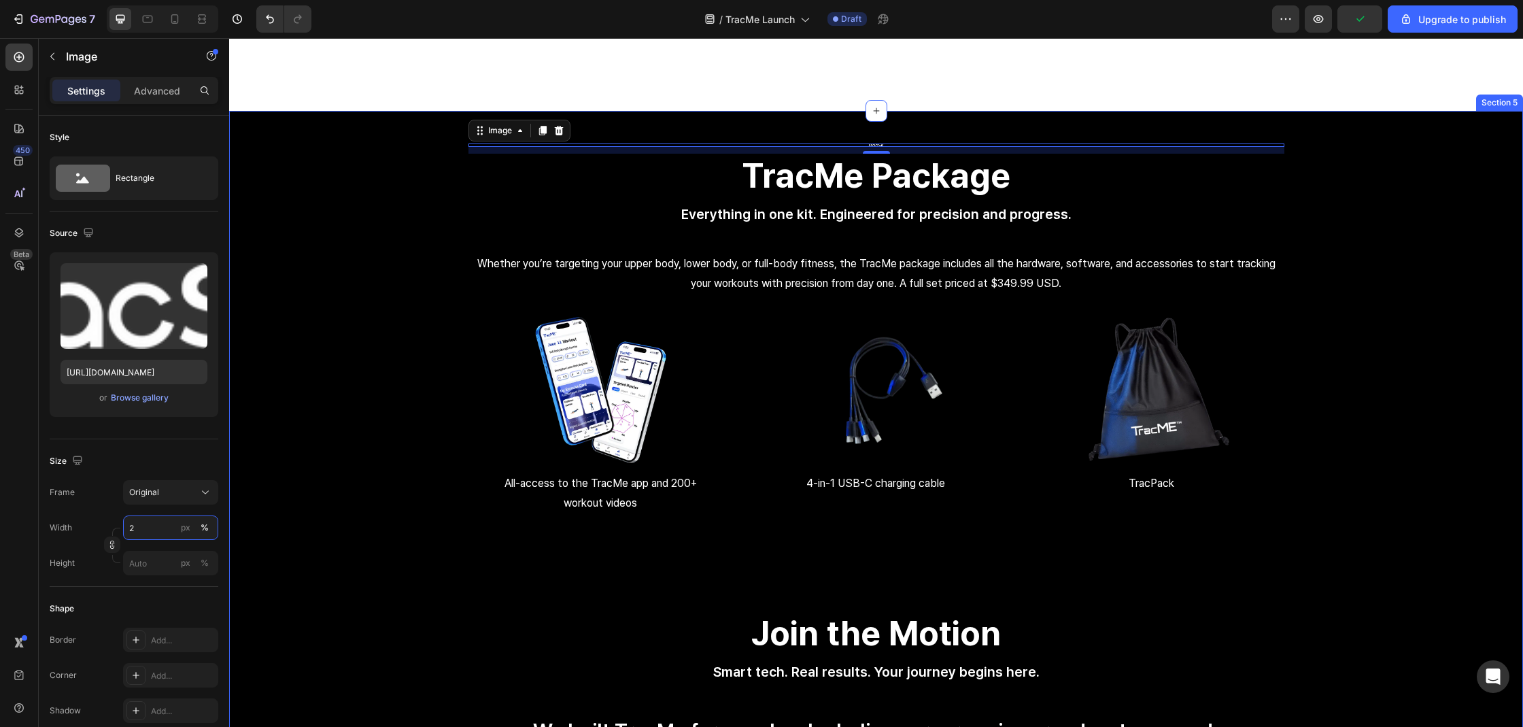
type input "28"
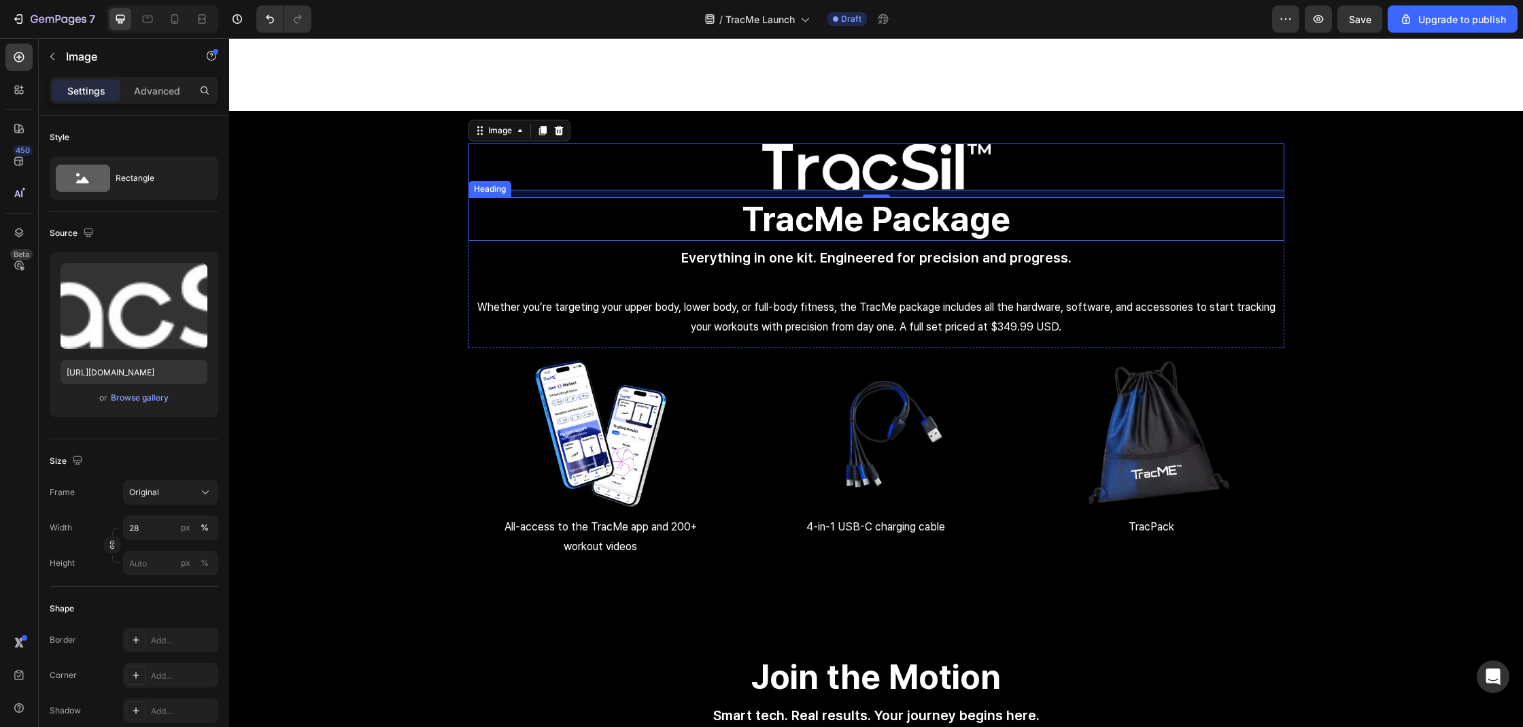
click at [1056, 214] on h2 "TracMe Package" at bounding box center [876, 219] width 816 height 44
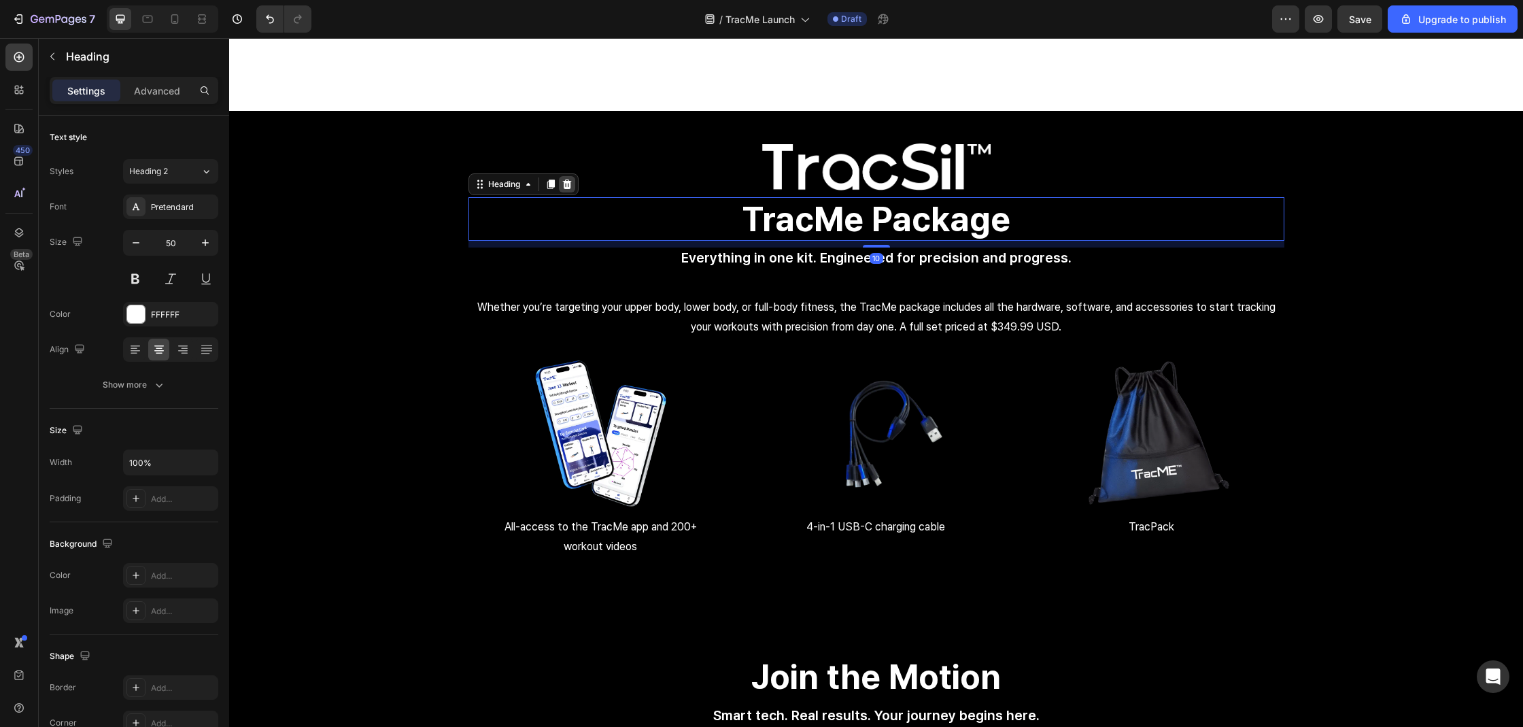
click at [562, 185] on icon at bounding box center [566, 184] width 9 height 10
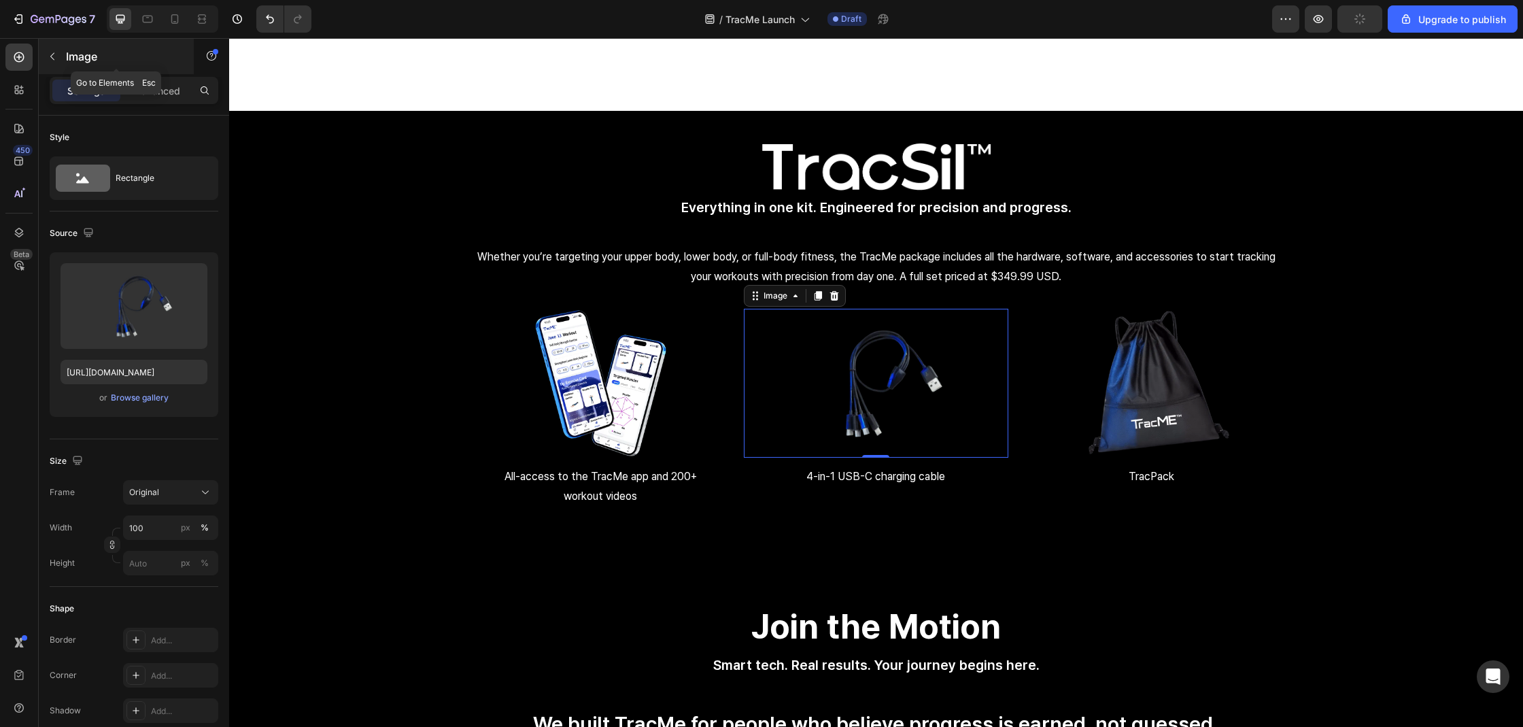
click at [65, 63] on div "Image" at bounding box center [116, 56] width 155 height 35
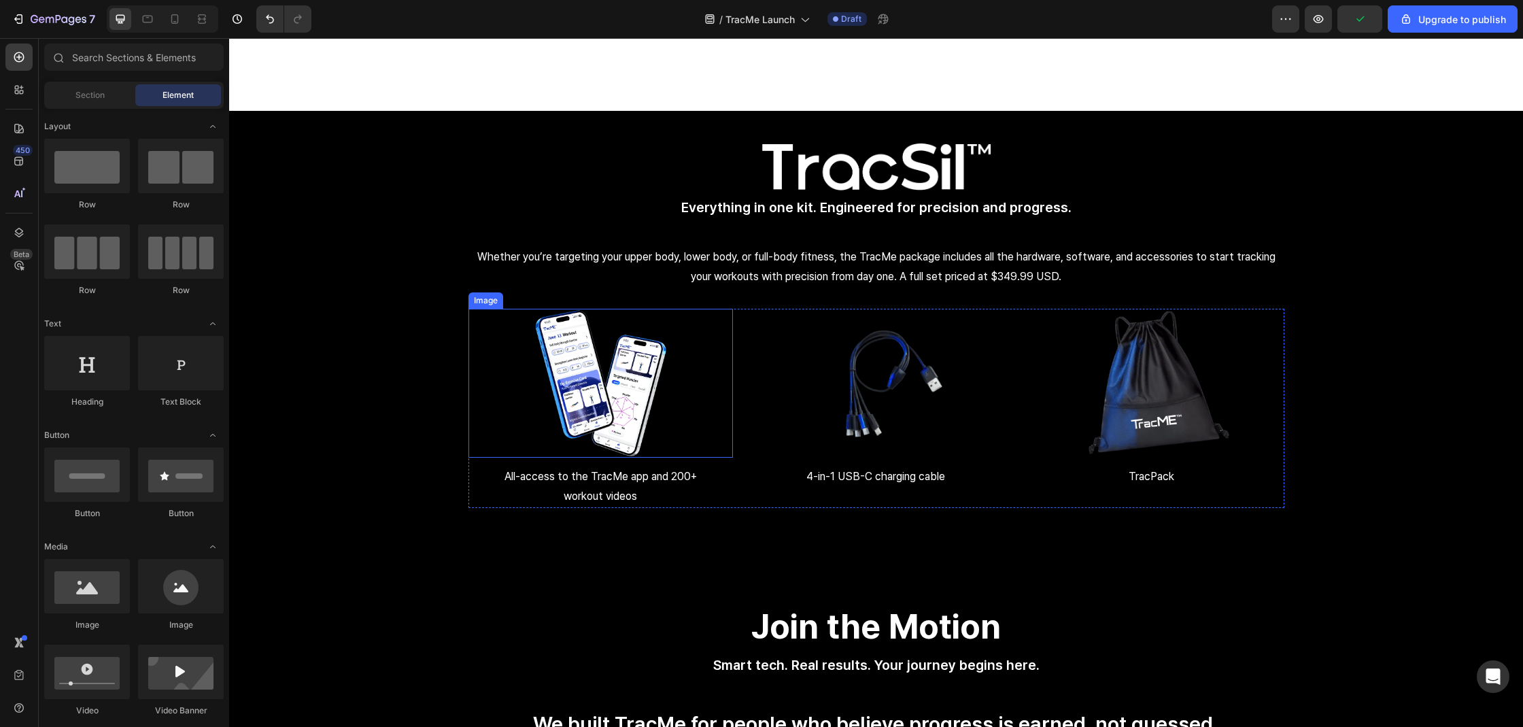
click at [592, 353] on img at bounding box center [600, 383] width 264 height 149
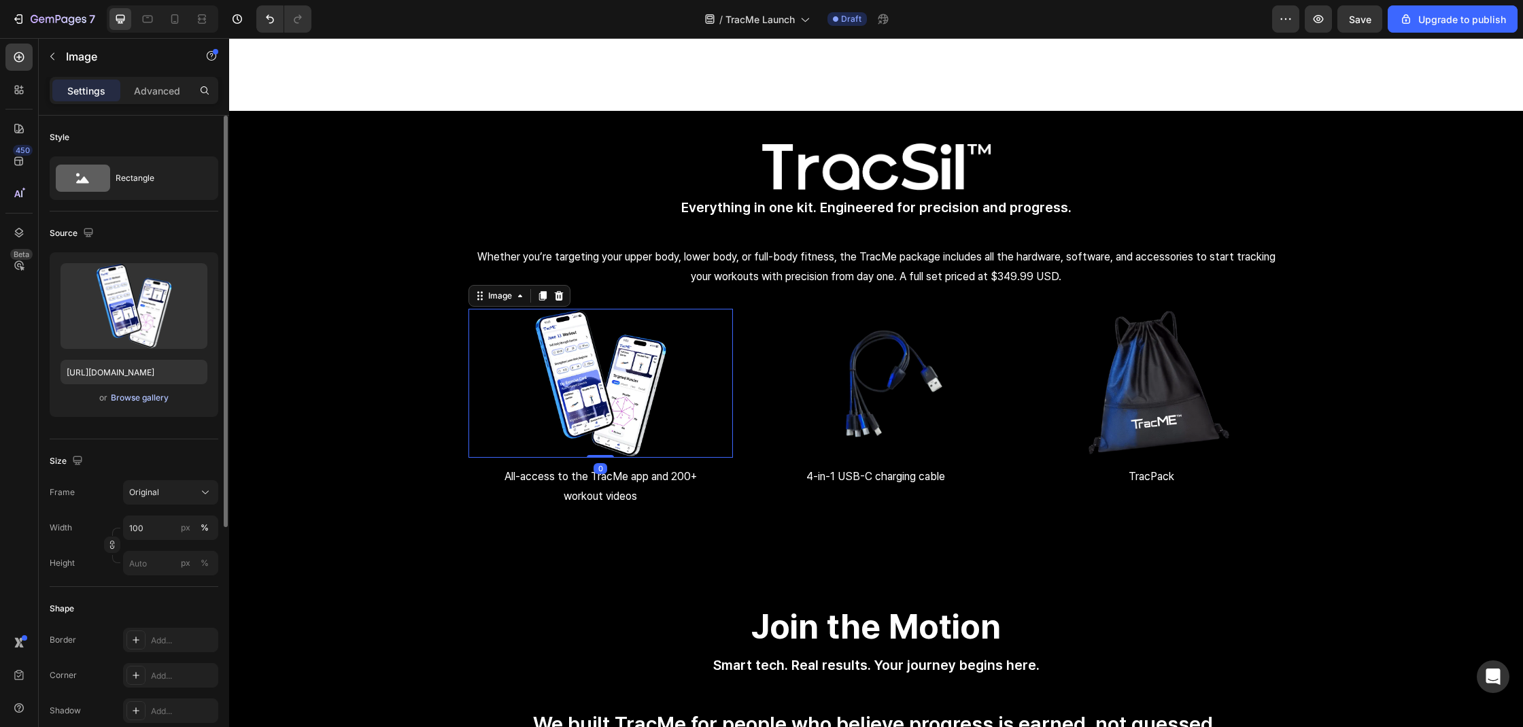
click at [135, 395] on div "Browse gallery" at bounding box center [140, 398] width 58 height 12
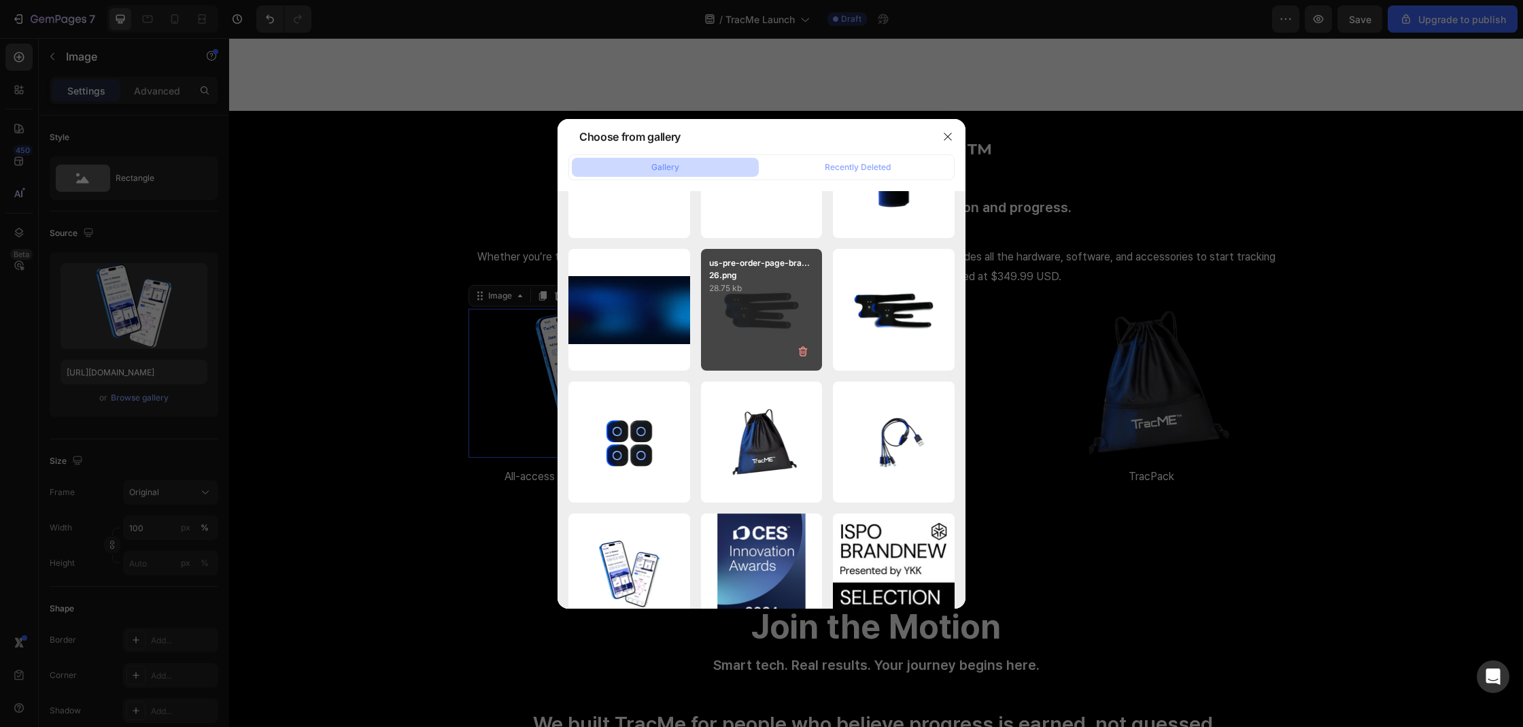
scroll to position [2678, 0]
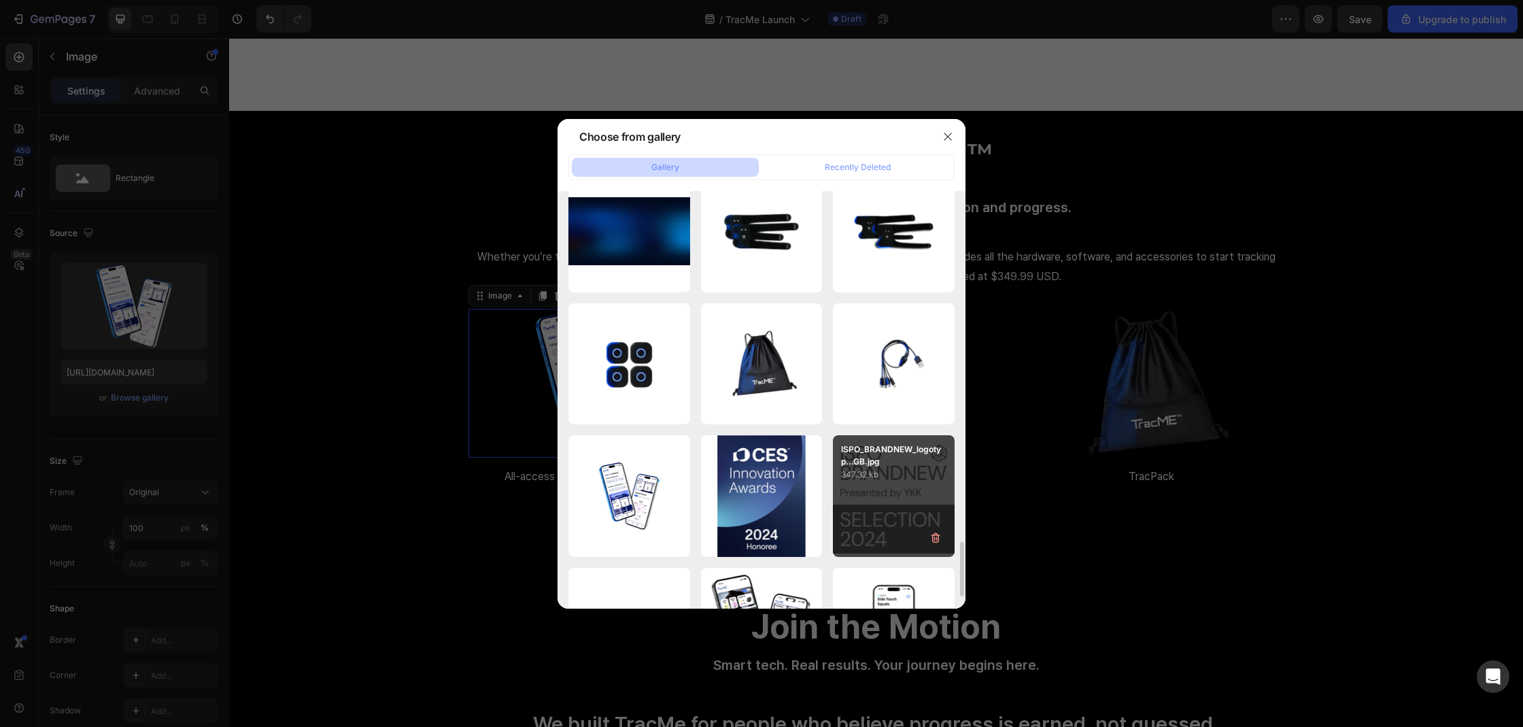
click at [878, 496] on div "ISPO_BRANDNEW_logotyp...GB.jpg 347.32 kb" at bounding box center [894, 496] width 122 height 122
type input "[URL][DOMAIN_NAME]"
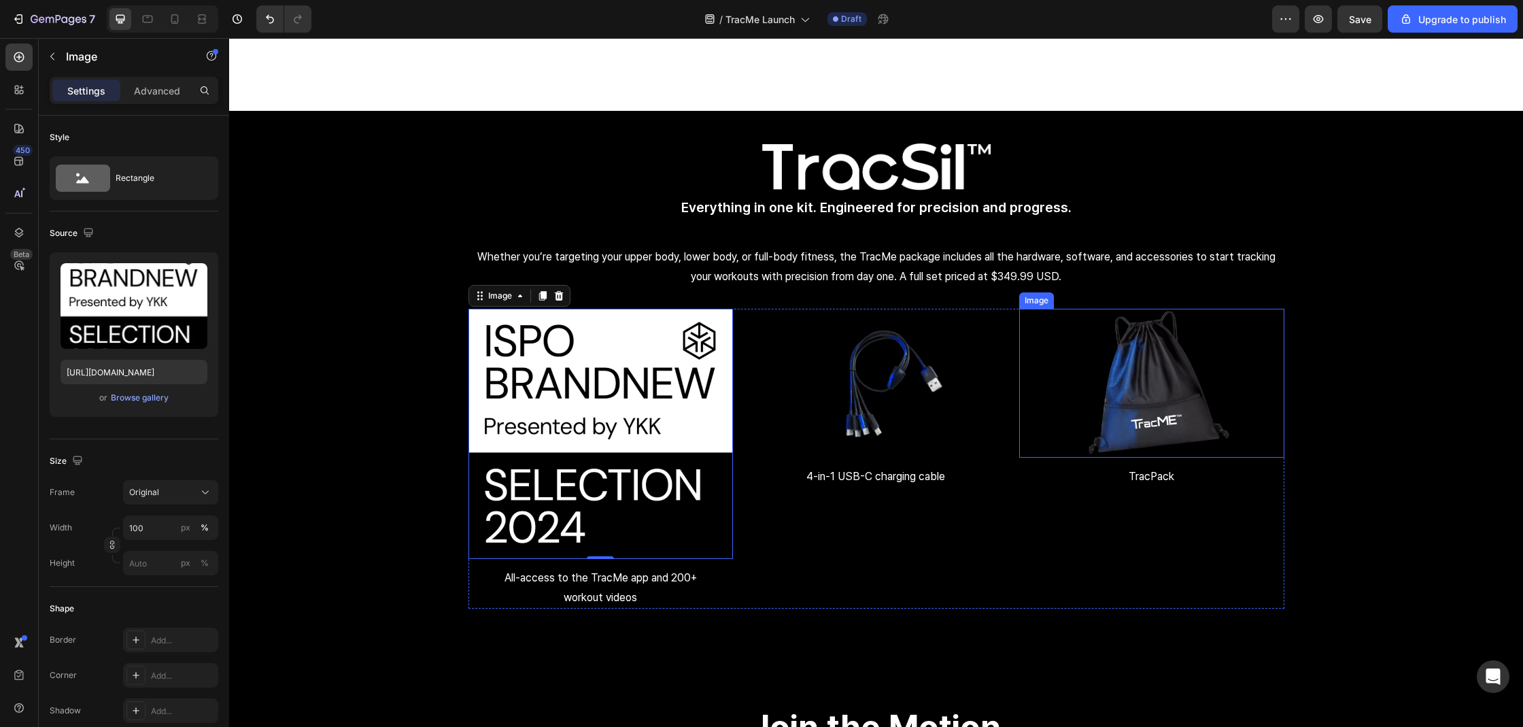
click at [1135, 421] on img at bounding box center [1151, 383] width 264 height 149
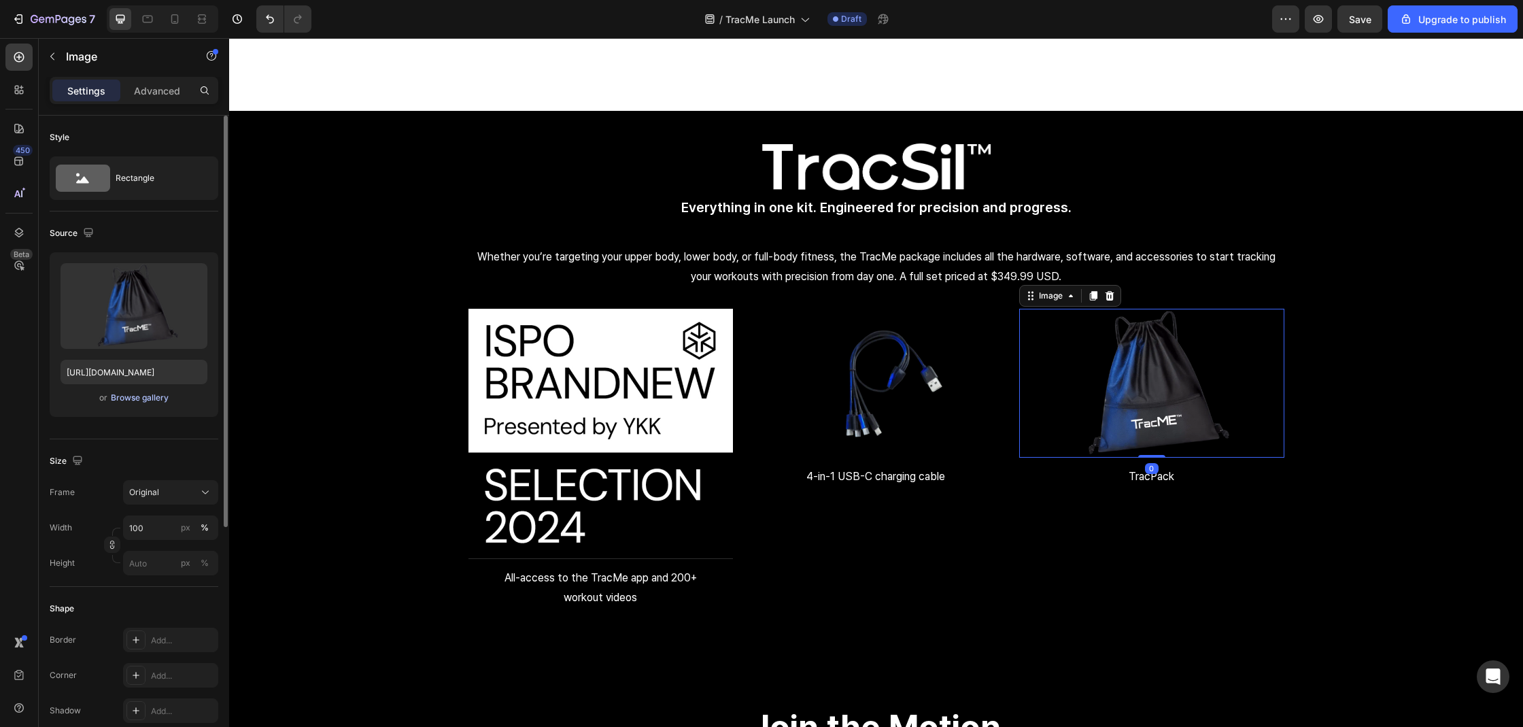
click at [125, 399] on div "Browse gallery" at bounding box center [140, 398] width 58 height 12
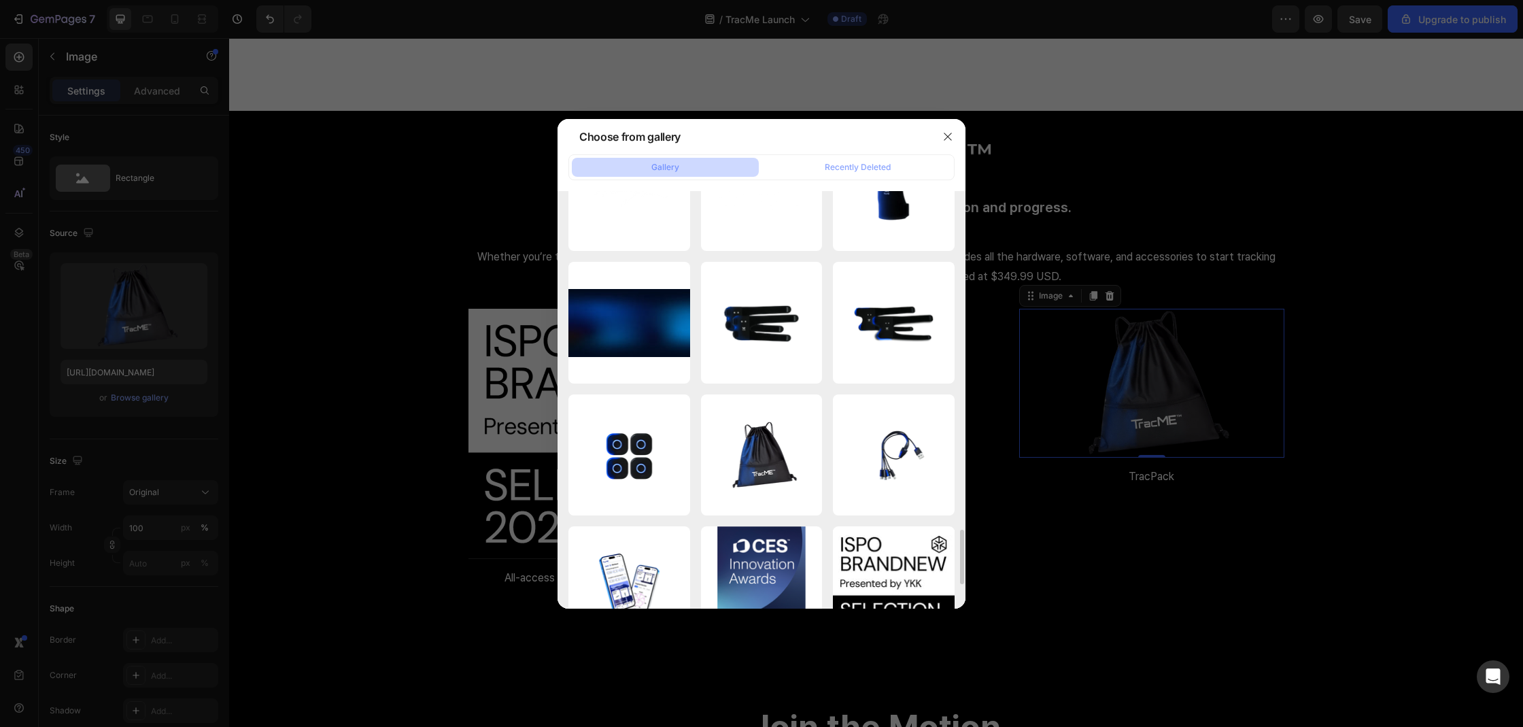
scroll to position [2648, 0]
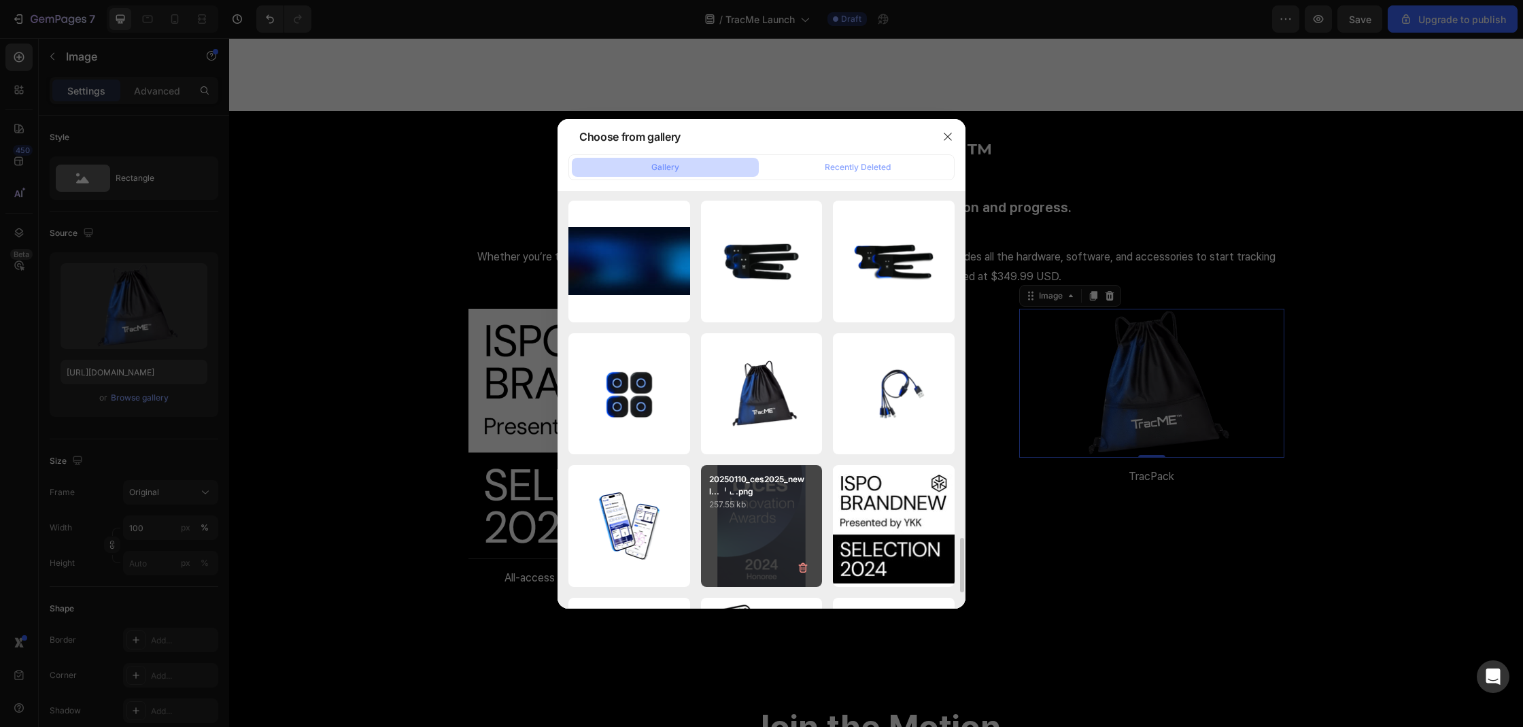
click at [778, 527] on div "20250110_ces2025_newl...ᅵᆫ.png 257.55 kb" at bounding box center [762, 526] width 122 height 122
type input "[URL][DOMAIN_NAME]"
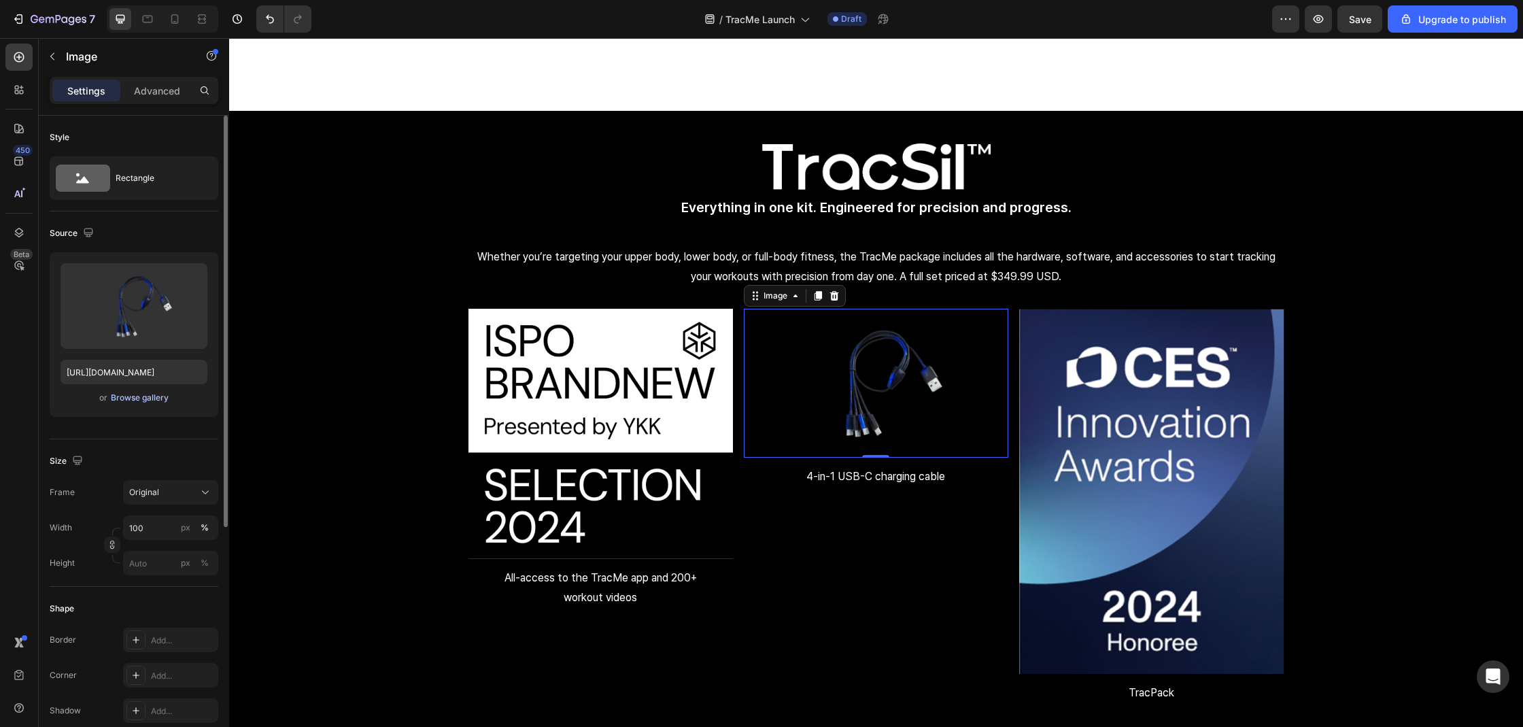
click at [148, 400] on div "Browse gallery" at bounding box center [140, 398] width 58 height 12
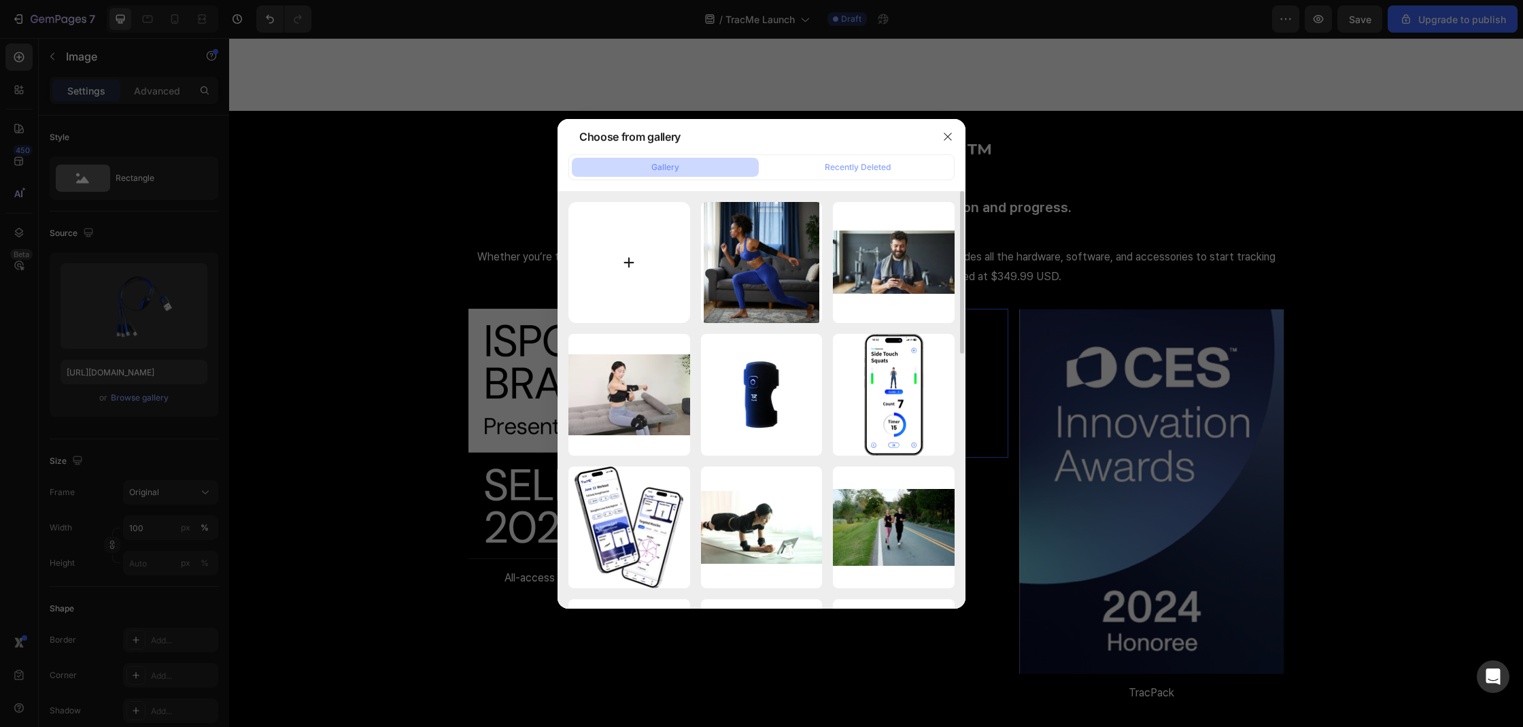
type input "C:\fakepath\us-pre-order-page-brainstorming-56.png"
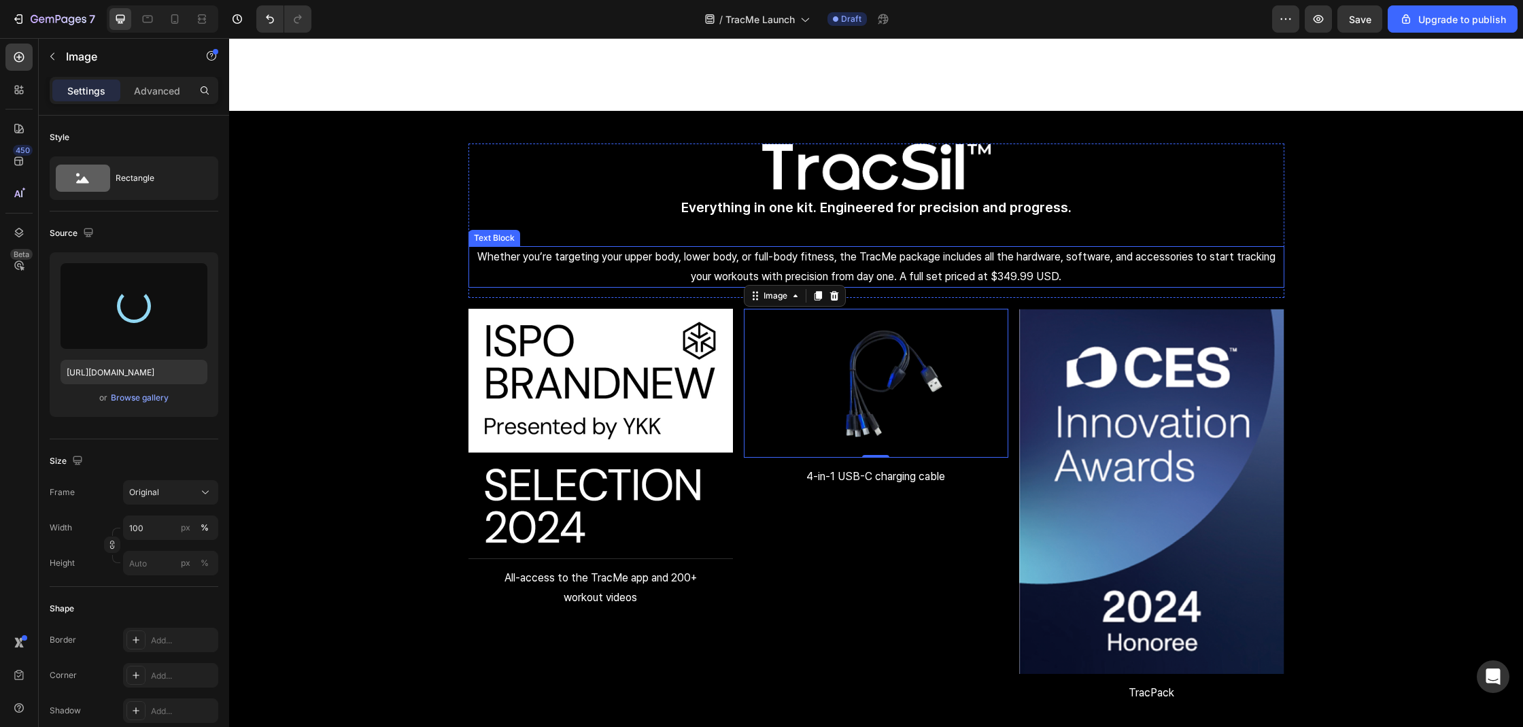
type input "[URL][DOMAIN_NAME]"
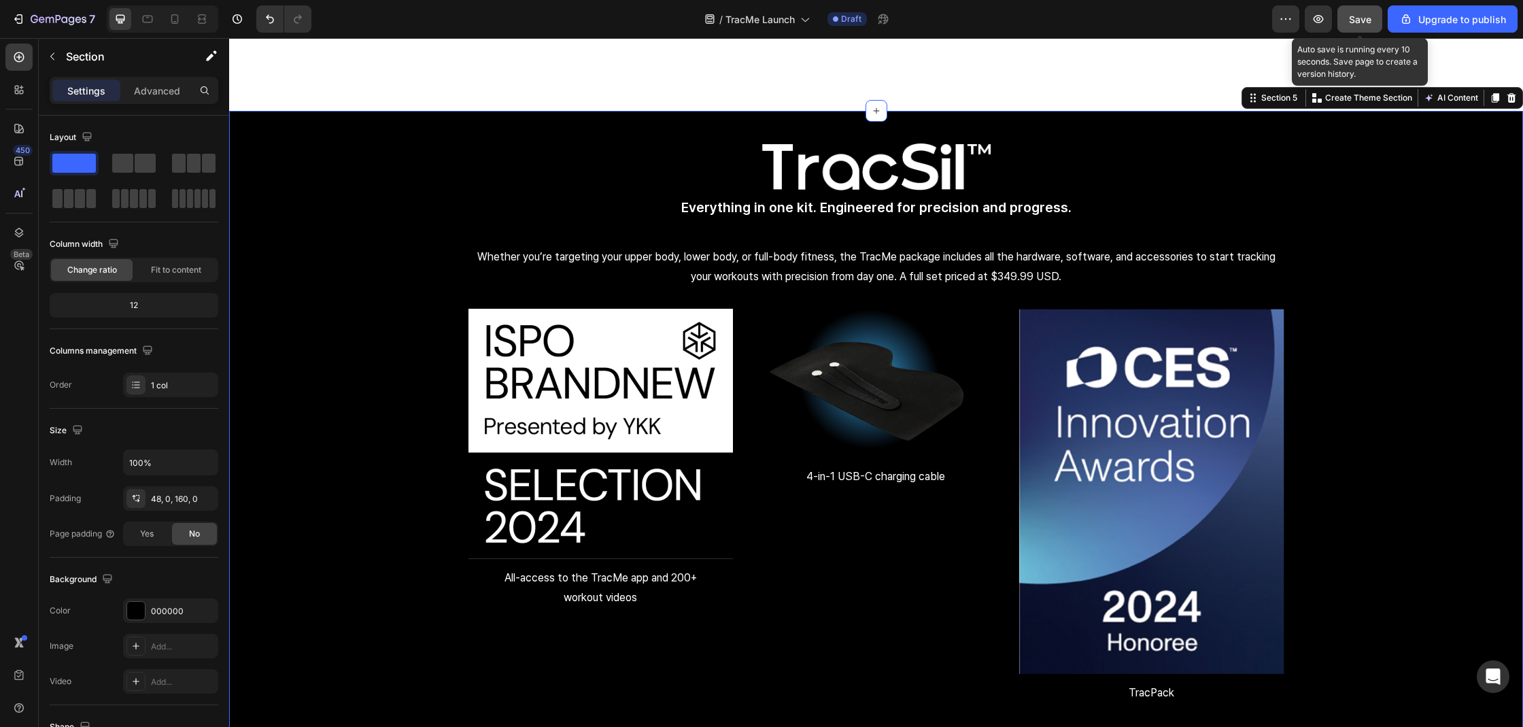
click at [1351, 28] on button "Save" at bounding box center [1359, 18] width 45 height 27
